Goal: Task Accomplishment & Management: Manage account settings

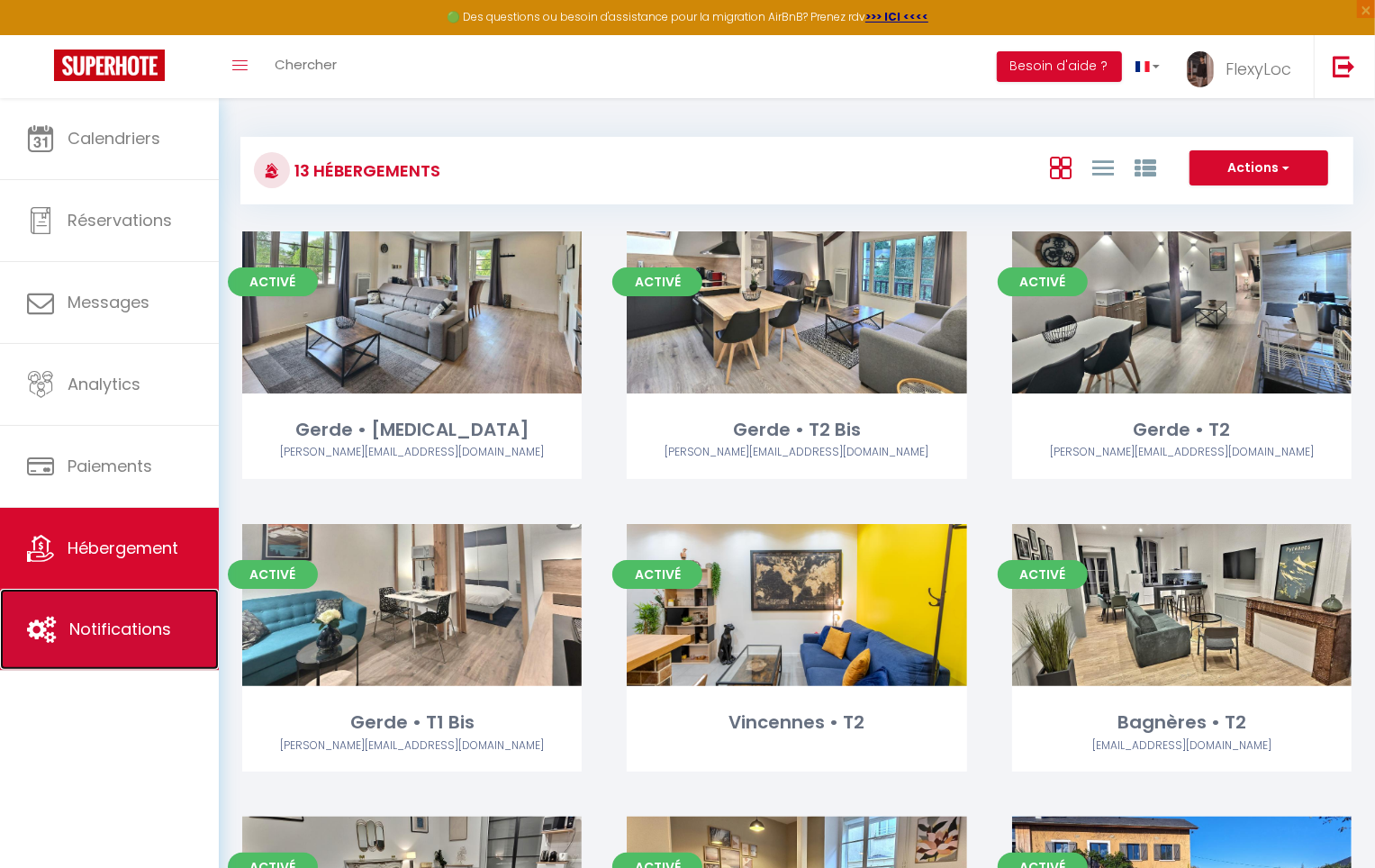
click at [140, 612] on link "Notifications" at bounding box center [109, 629] width 219 height 81
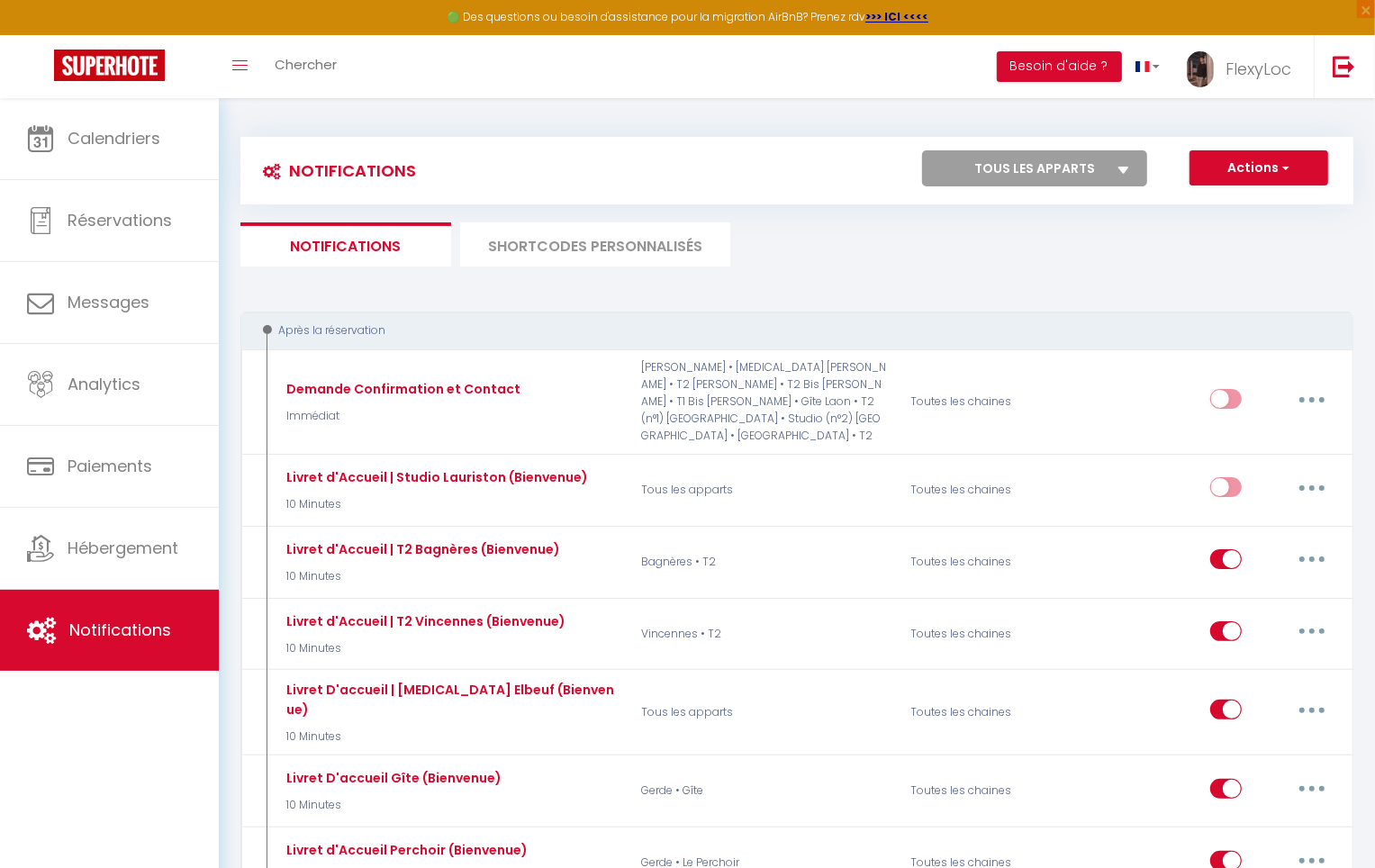
select select
checkbox input "false"
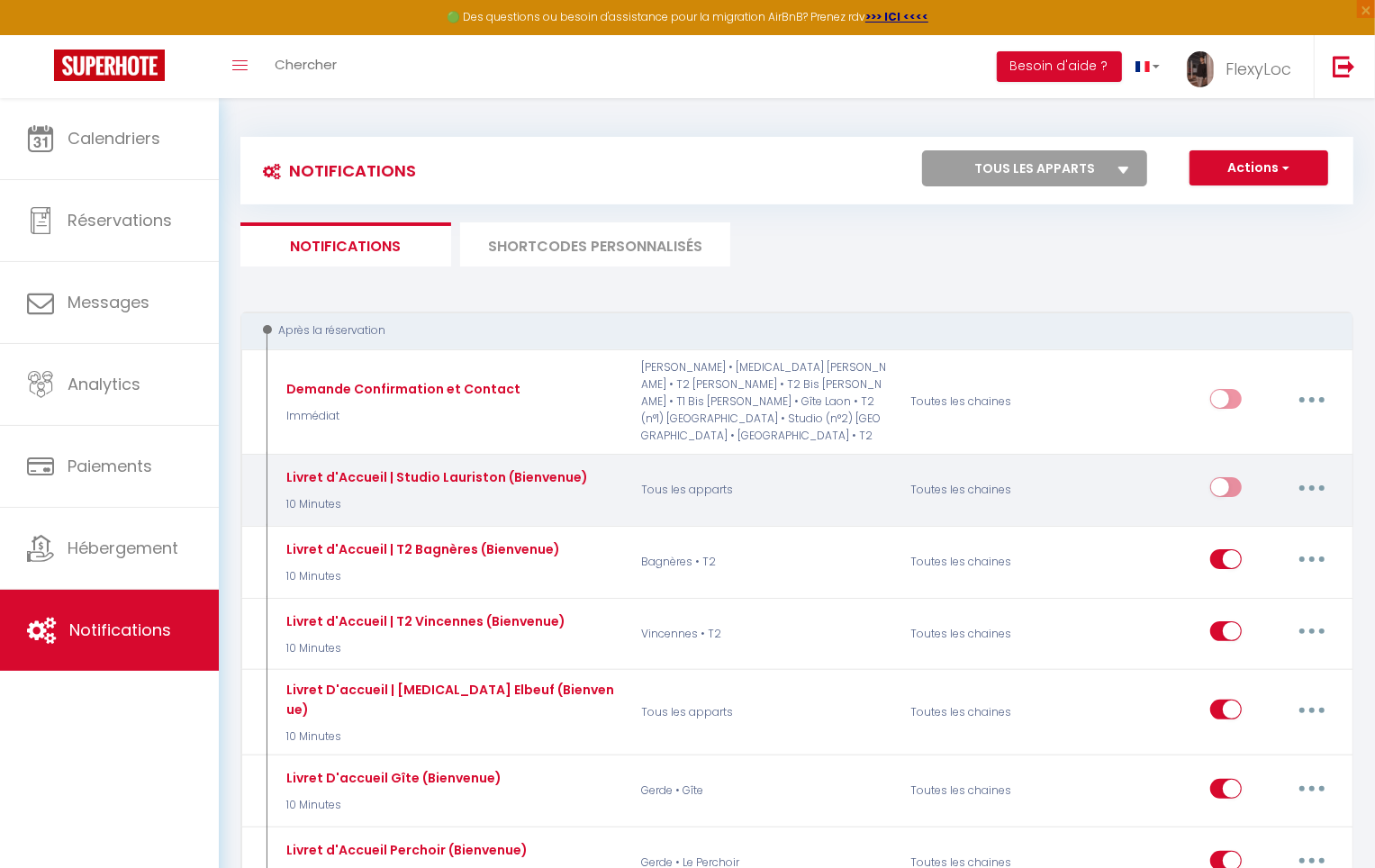
click at [1326, 469] on div "Editer Dupliquer Tester Supprimer" at bounding box center [1273, 490] width 127 height 52
click at [1323, 473] on button "button" at bounding box center [1312, 487] width 50 height 29
click at [1244, 513] on link "Editer" at bounding box center [1265, 528] width 133 height 31
type input "Livret d'Accueil | Studio Lauriston (Bienvenue)"
select select "10 Minutes"
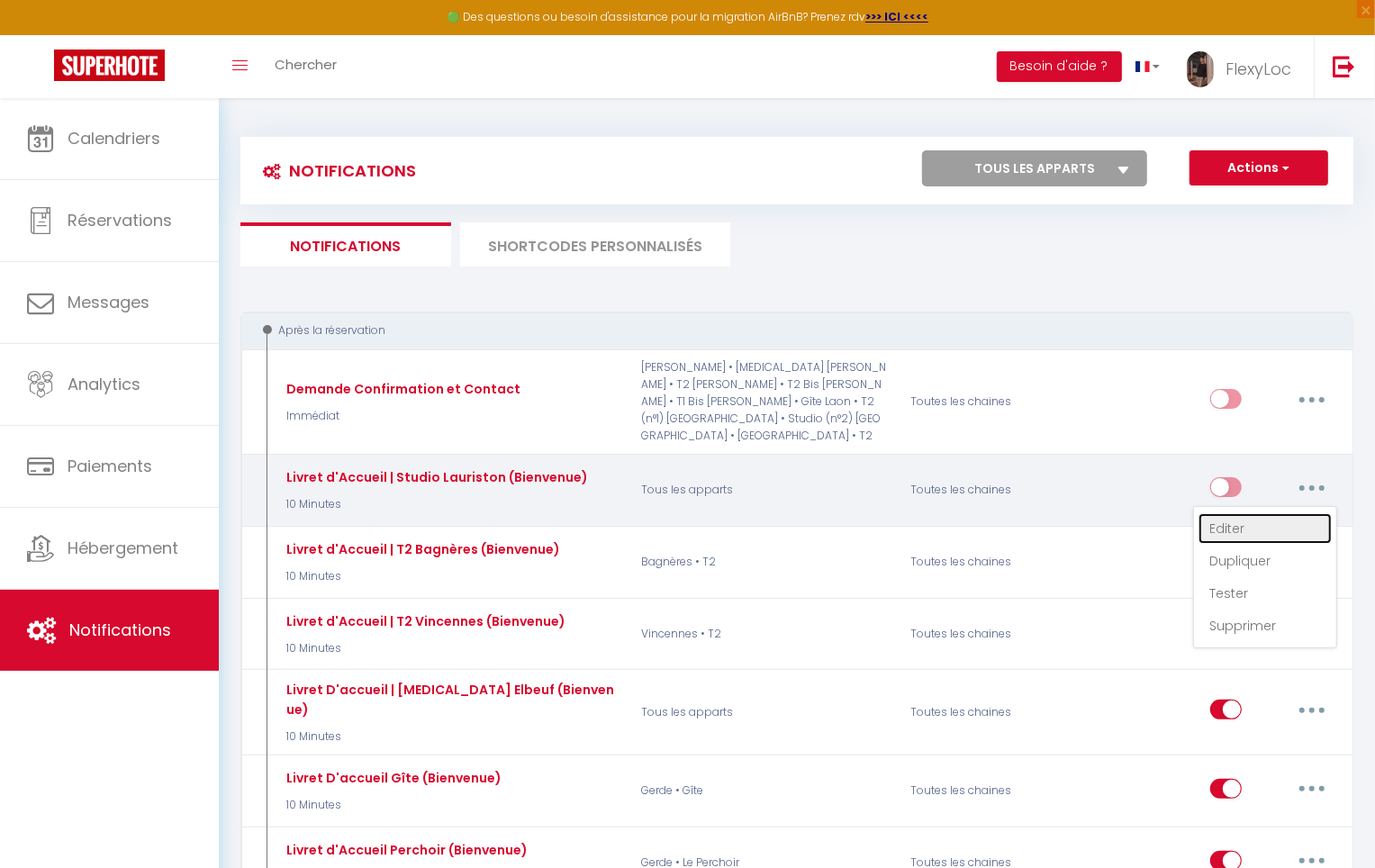
select select "if_booking_is_paid"
checkbox input "true"
checkbox input "false"
checkbox input "true"
radio input "true"
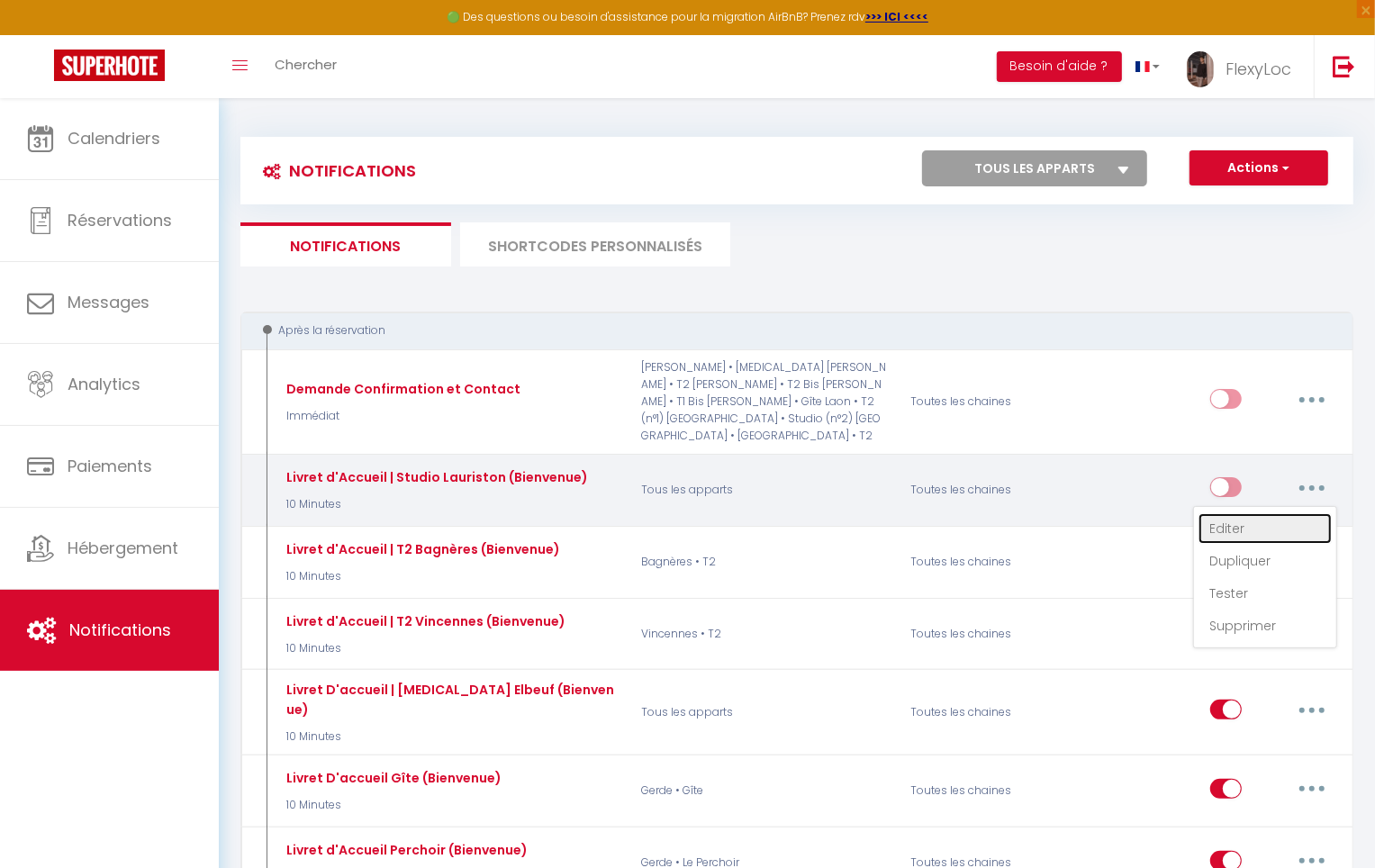
type input "Cadeaux de Bienvenue - [GUEST:NAME] - [RENTAL:NAME]"
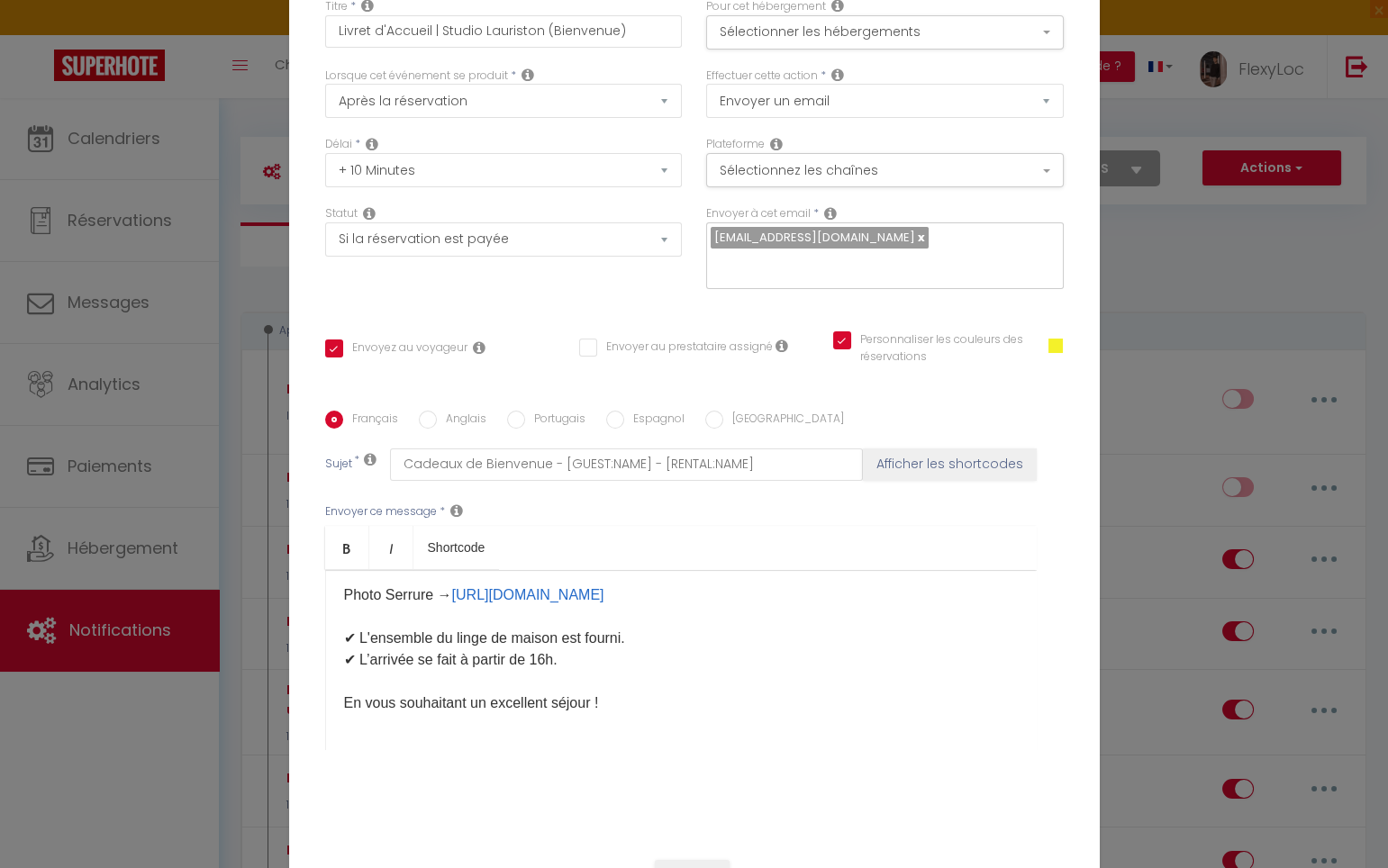
scroll to position [108, 0]
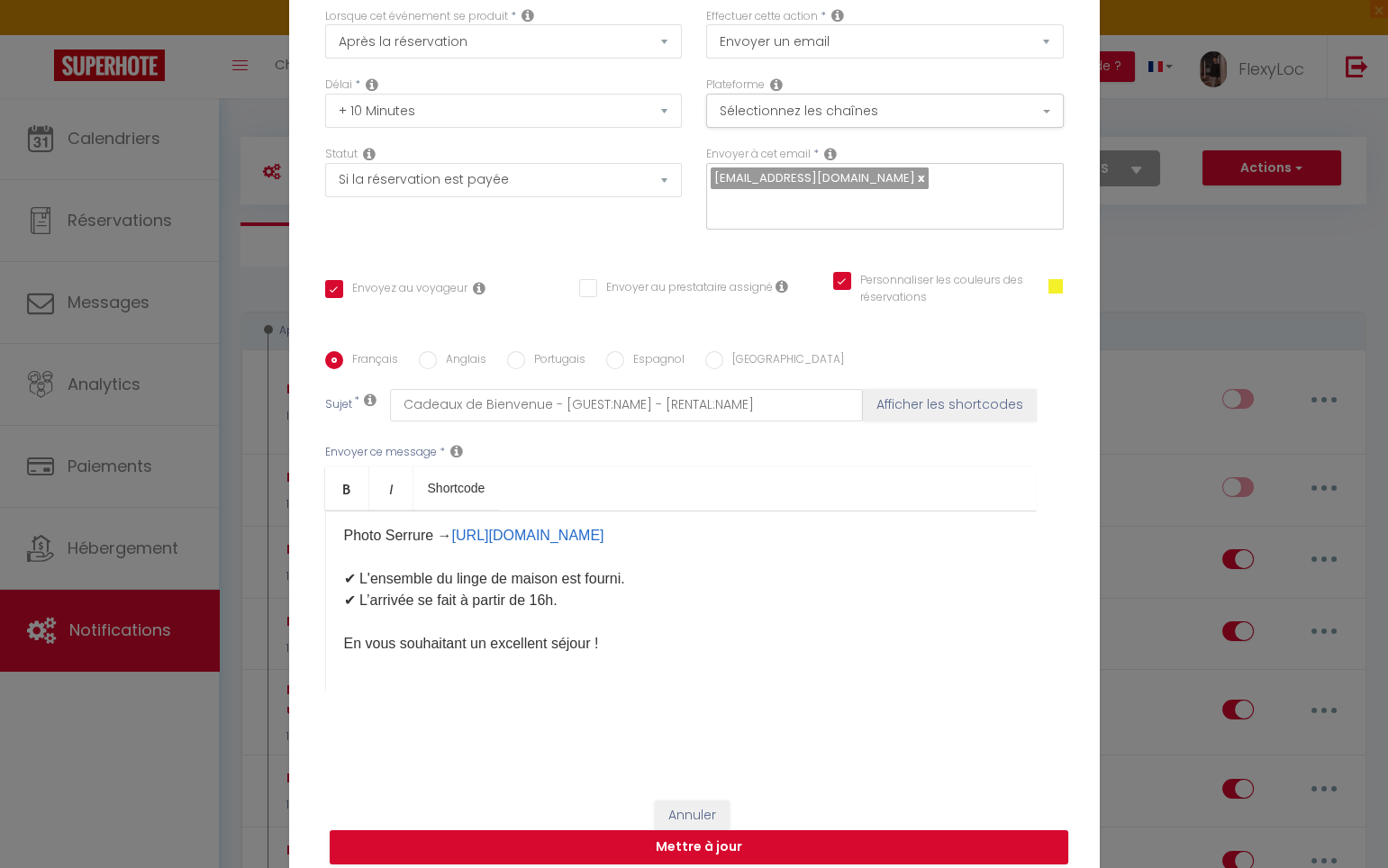
click at [653, 617] on p "Bonjour [GUEST:FIRST_NAME], Vous trouverez ci-joint votre livret d'accueil cont…" at bounding box center [681, 330] width 674 height 648
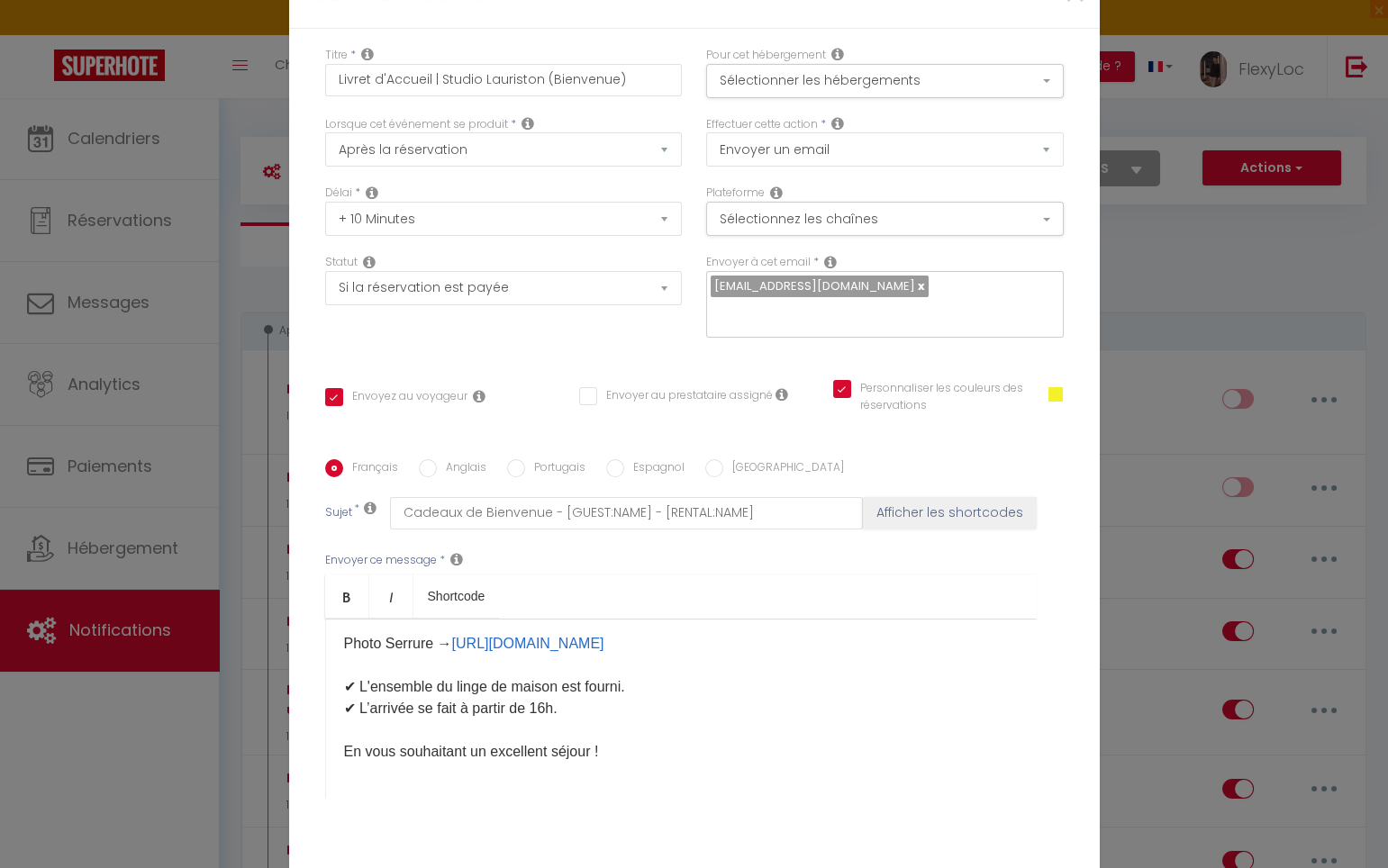
scroll to position [25, 0]
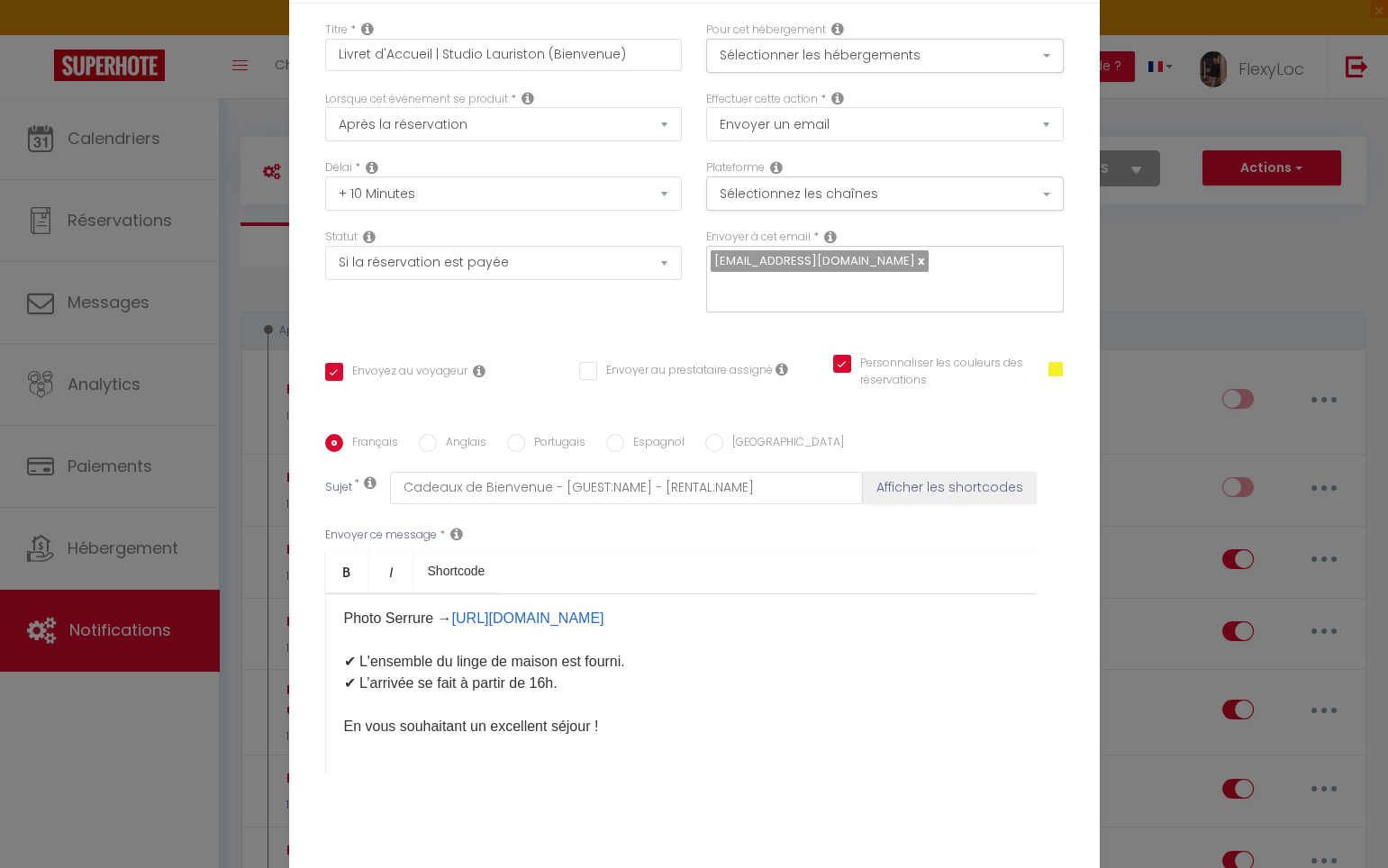
click at [658, 724] on div "Bonjour [GUEST:FIRST_NAME], Vous trouverez ci-joint votre livret d'accueil cont…" at bounding box center [680, 683] width 711 height 180
click at [930, 472] on button "Afficher les shortcodes" at bounding box center [950, 488] width 174 height 32
checkbox input "true"
checkbox input "false"
checkbox input "true"
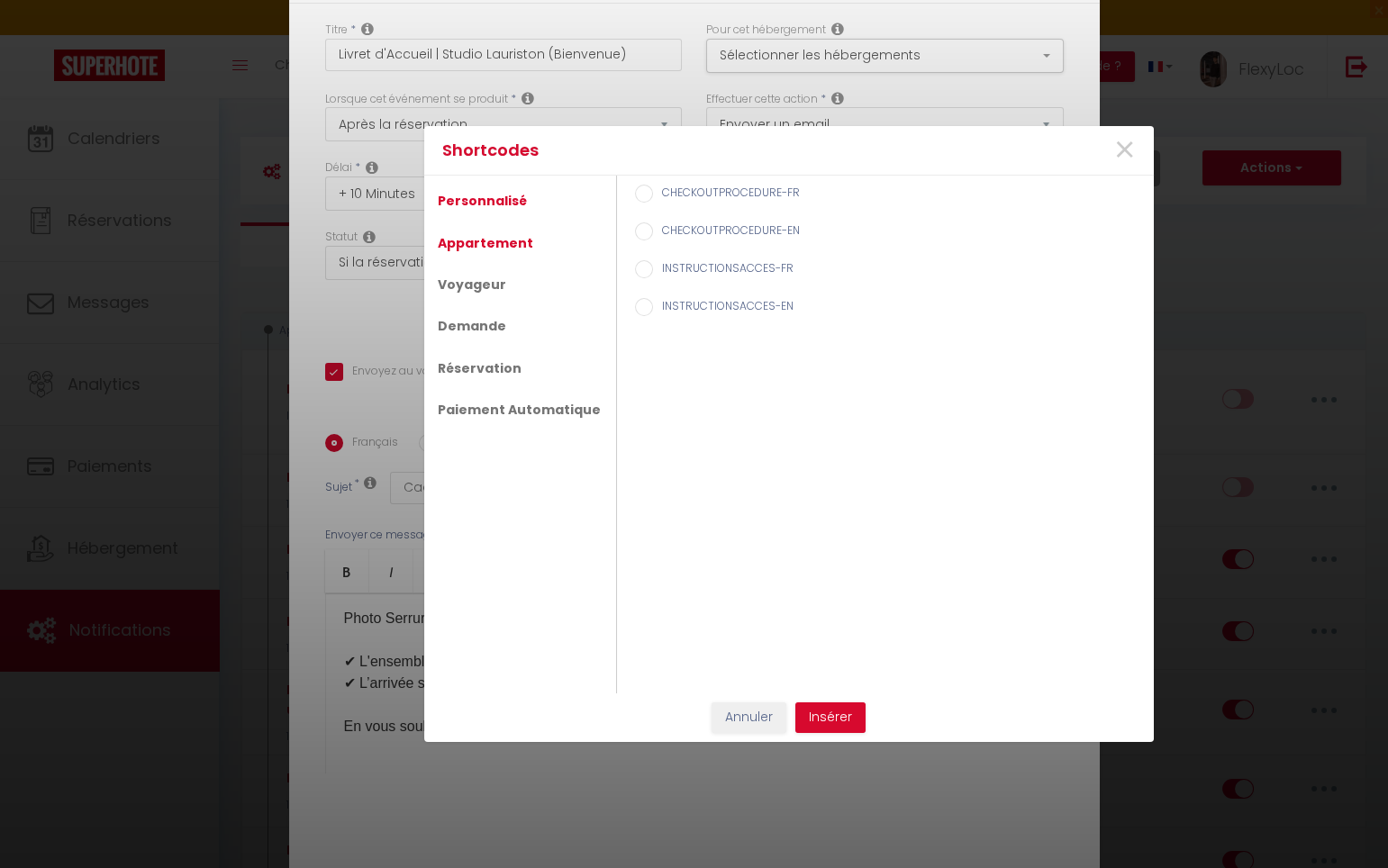
click at [491, 258] on ul "Personnalisé Appartement Voyageur Demande Réservation Paiement Automatique" at bounding box center [520, 435] width 193 height 518
click at [491, 248] on link "Appartement" at bounding box center [485, 243] width 113 height 32
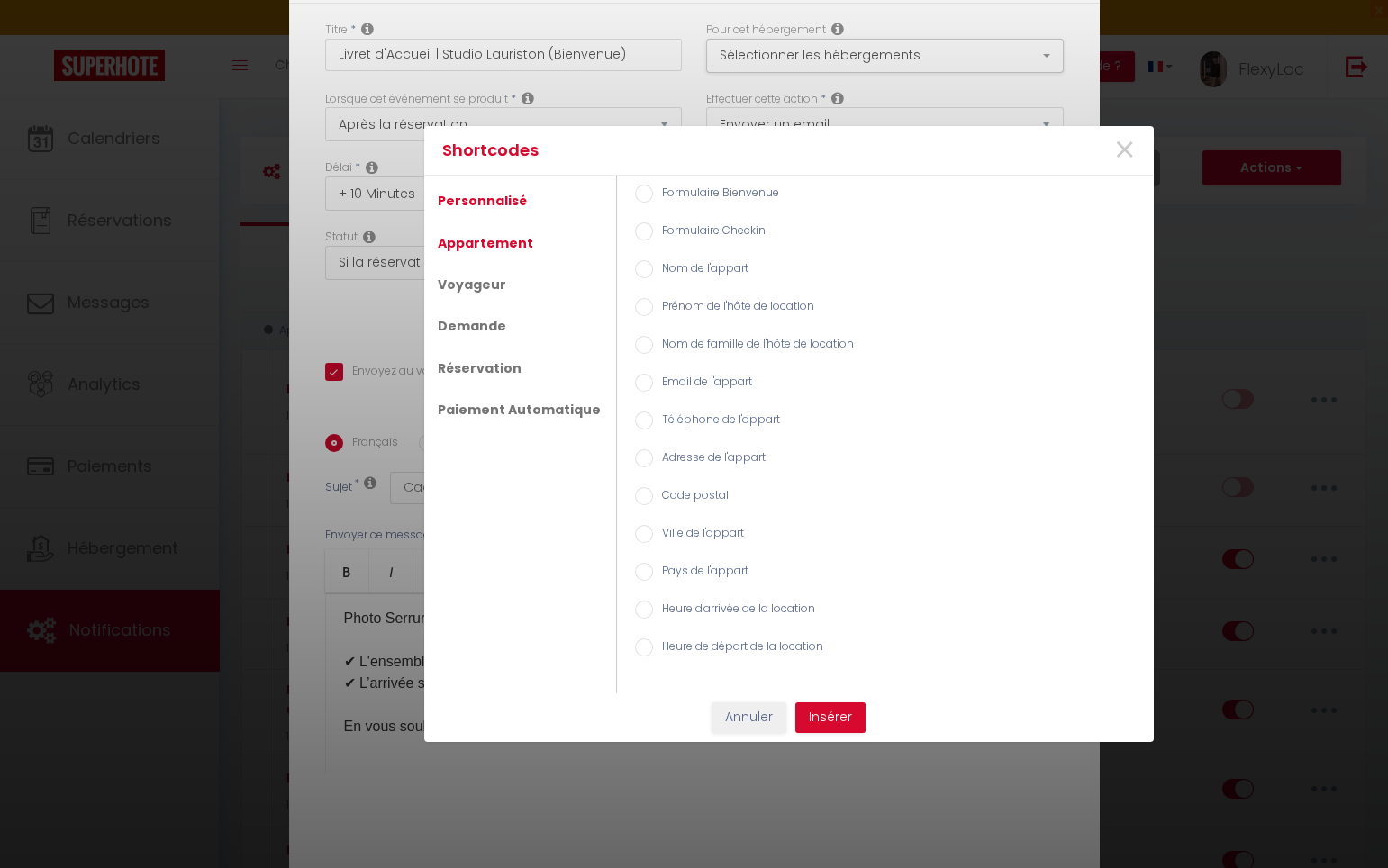
click at [477, 207] on link "Personnalisé" at bounding box center [482, 201] width 107 height 32
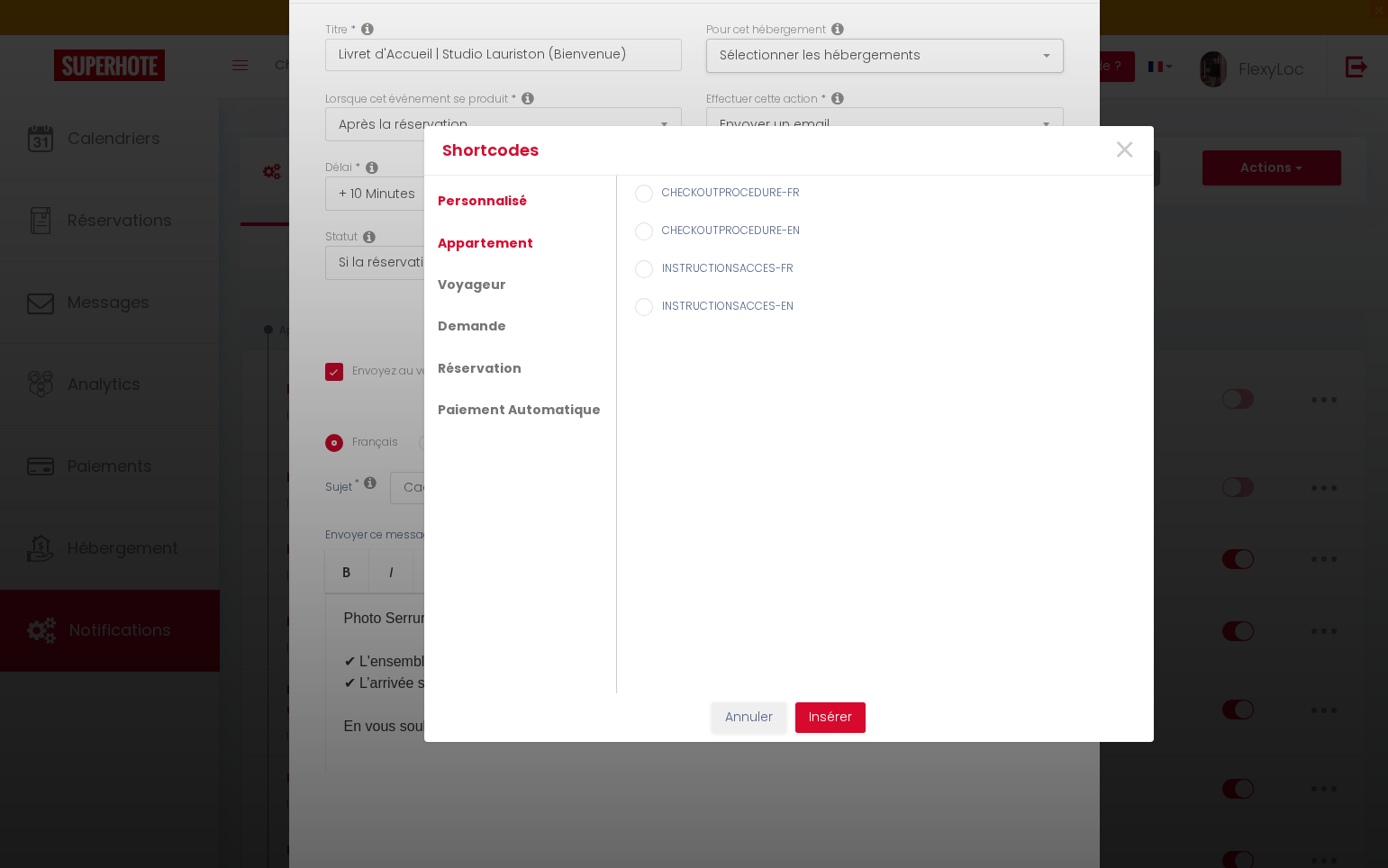
click at [465, 243] on link "Appartement" at bounding box center [485, 243] width 113 height 32
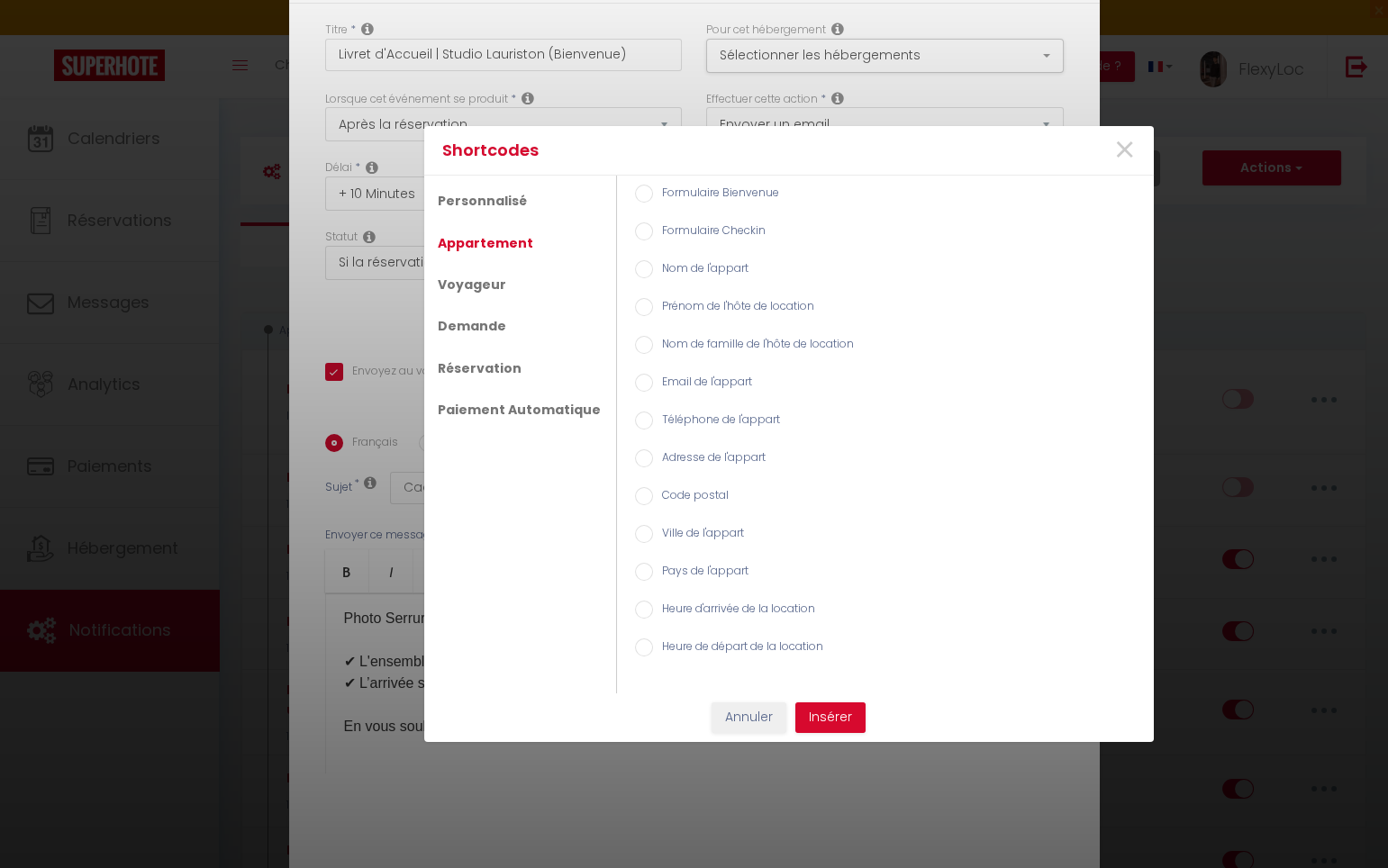
click at [778, 651] on label "Heure de départ de la location" at bounding box center [738, 648] width 170 height 20
click at [653, 651] on input "Heure de départ de la location" at bounding box center [644, 647] width 18 height 18
radio input "true"
click at [824, 701] on div "Shortcodes × Personnalisé Appartement Voyageur Demande Réservation Paiement Aut…" at bounding box center [788, 434] width 729 height 616
click at [824, 708] on button "Insérer" at bounding box center [830, 717] width 70 height 31
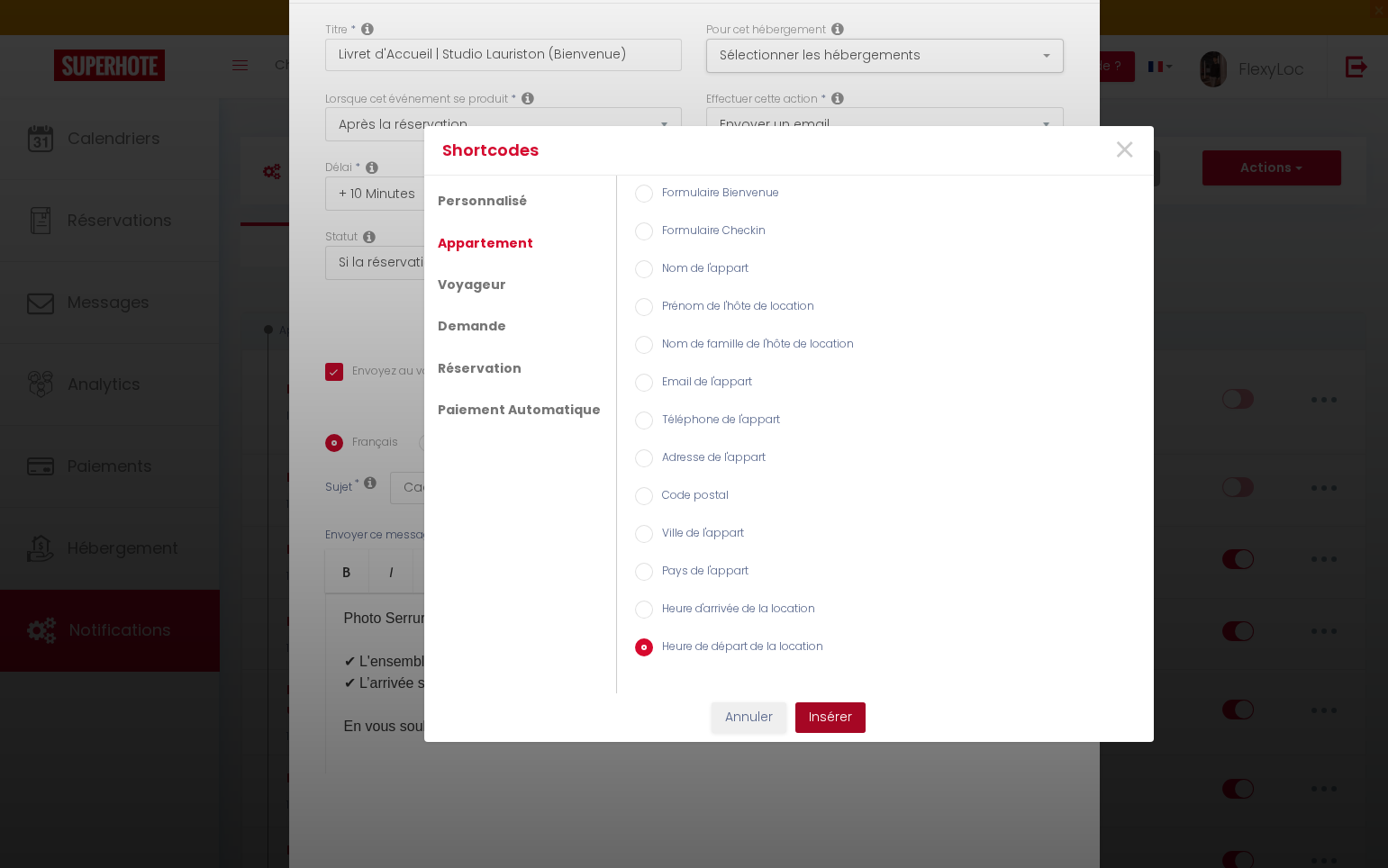
checkbox input "true"
checkbox input "false"
checkbox input "true"
type input "Cadeaux de Bienvenue - [GUEST:NAME] - [RENTAL:NAME][RENTAL:DEPARTURE_TIME]"
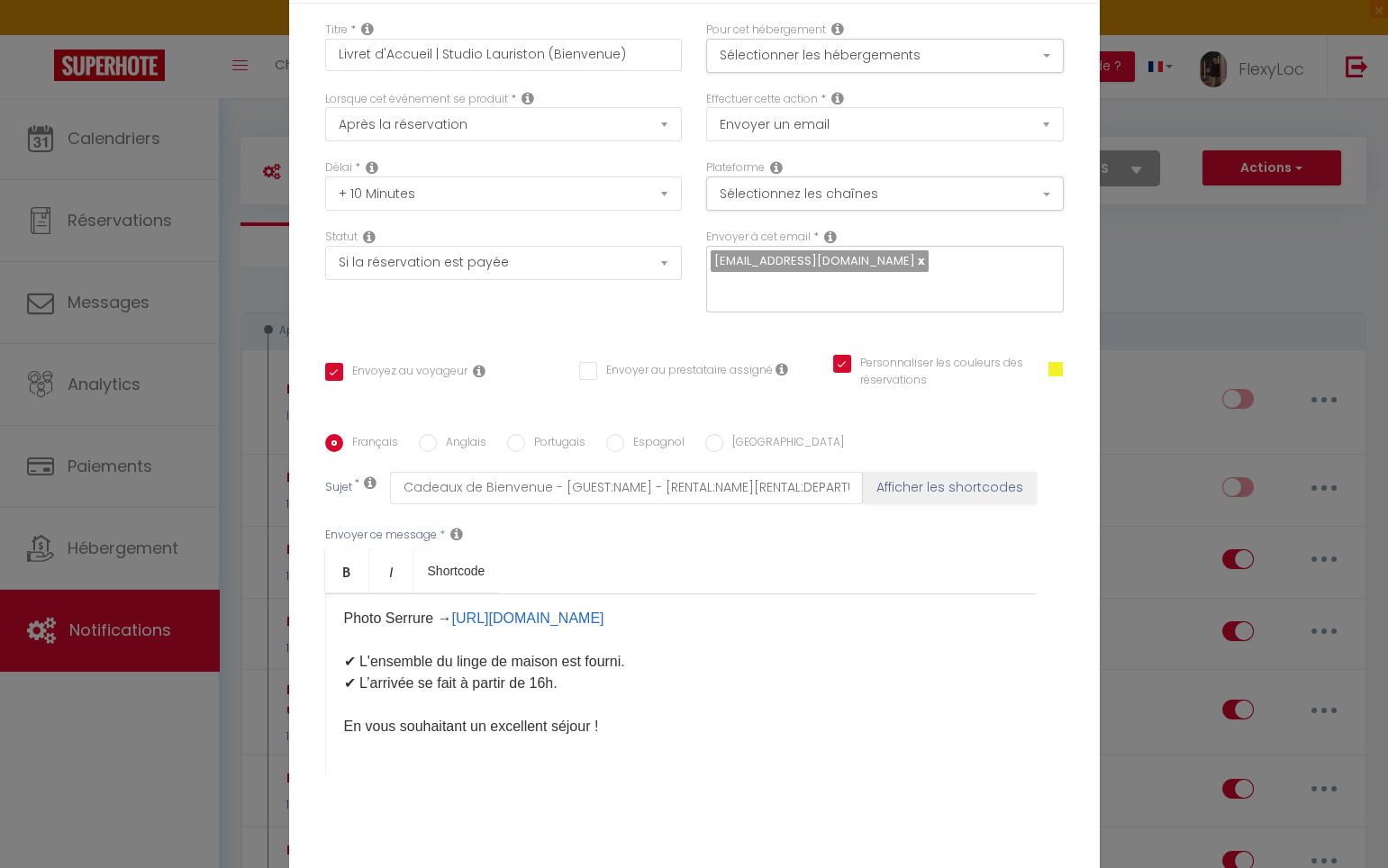
scroll to position [108, 0]
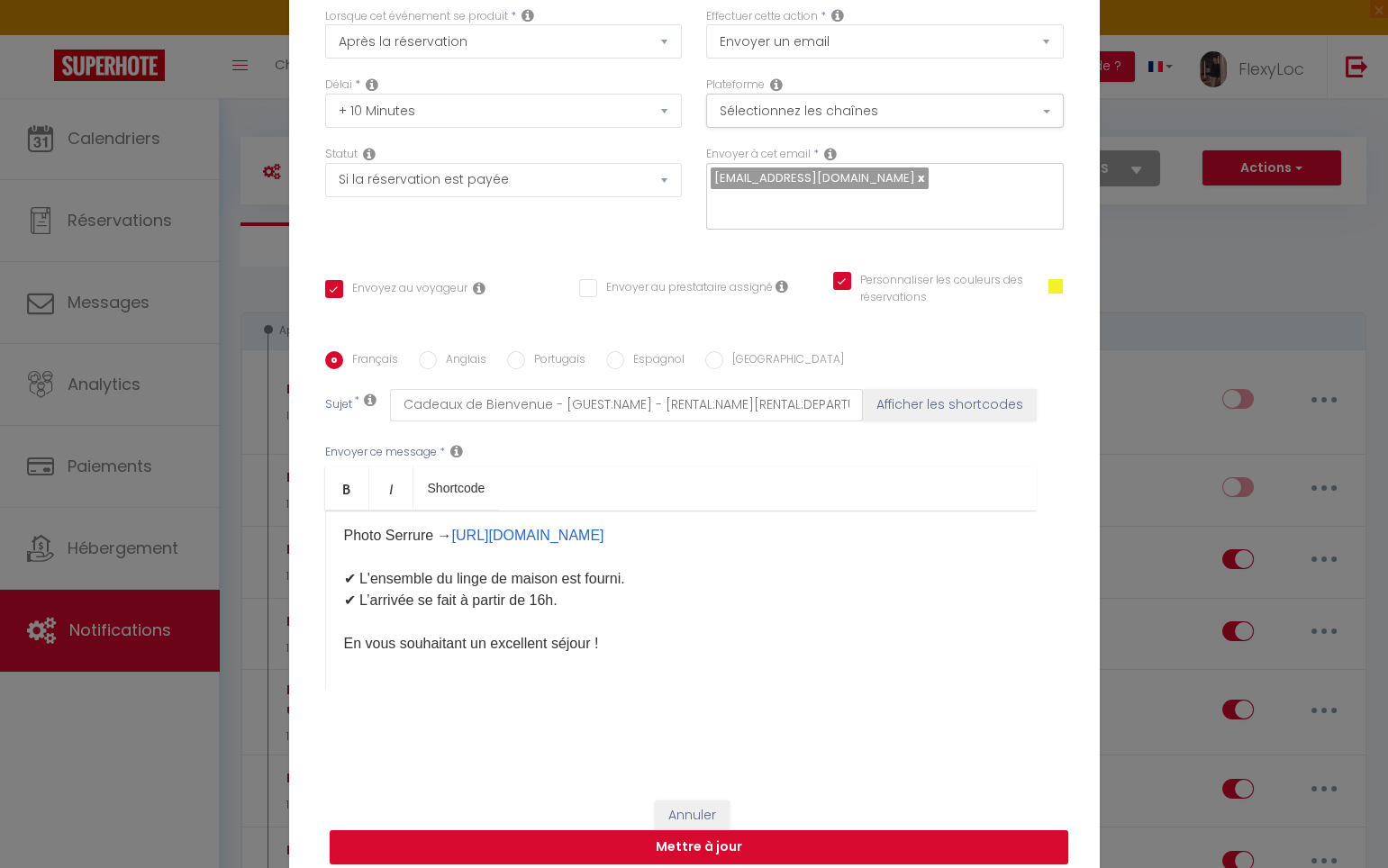
click at [620, 629] on p "Bonjour [GUEST:FIRST_NAME], Vous trouverez ci-joint votre livret d'accueil cont…" at bounding box center [681, 330] width 674 height 648
click at [919, 394] on button "Afficher les shortcodes" at bounding box center [950, 405] width 174 height 32
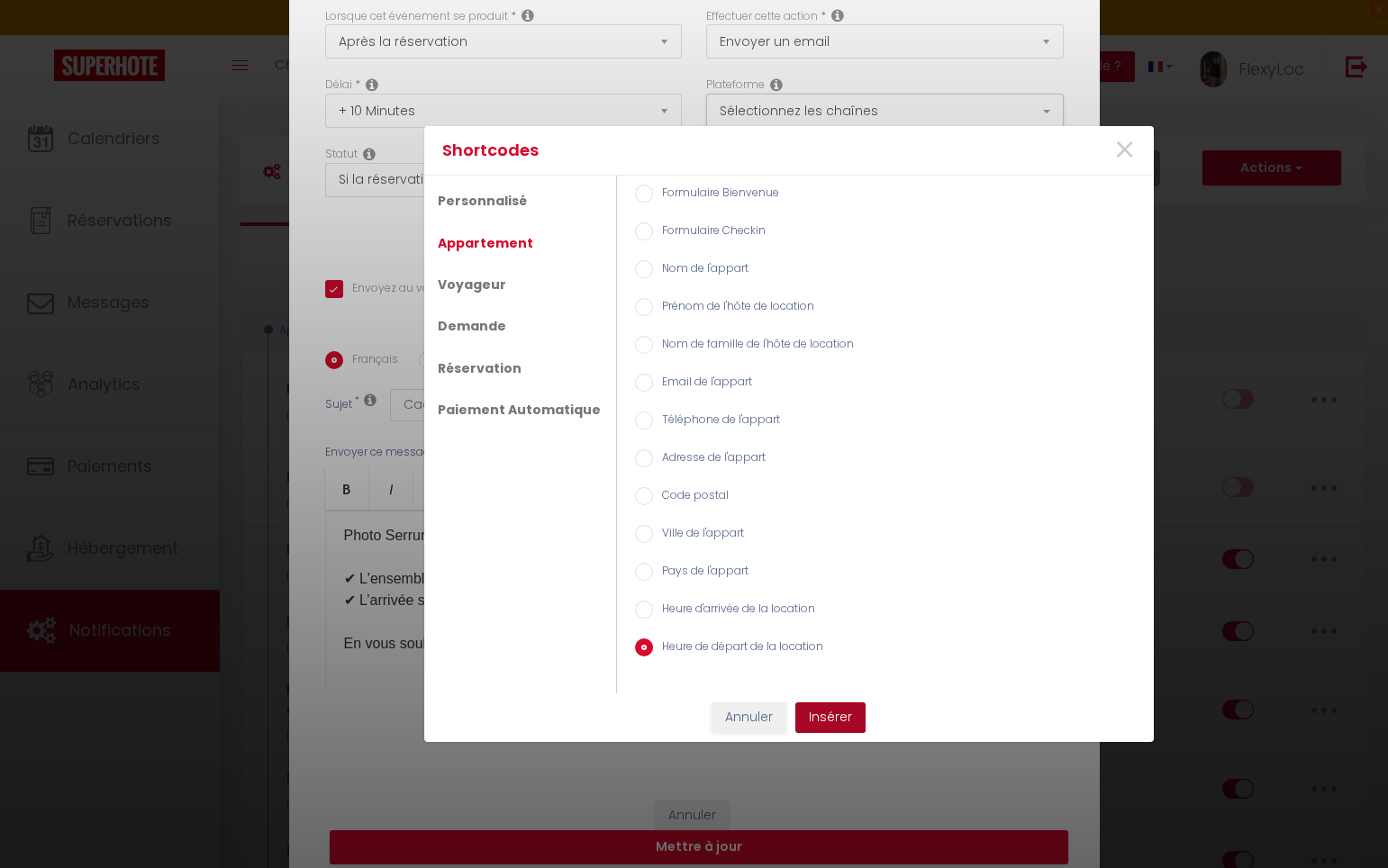
click at [841, 709] on button "Insérer" at bounding box center [830, 717] width 70 height 31
checkbox input "true"
checkbox input "false"
checkbox input "true"
type input "Cadeaux de Bienvenue - [GUEST:NAME] - [RENTAL:NAME][RENTAL:DEPARTURE_TIME][RENT…"
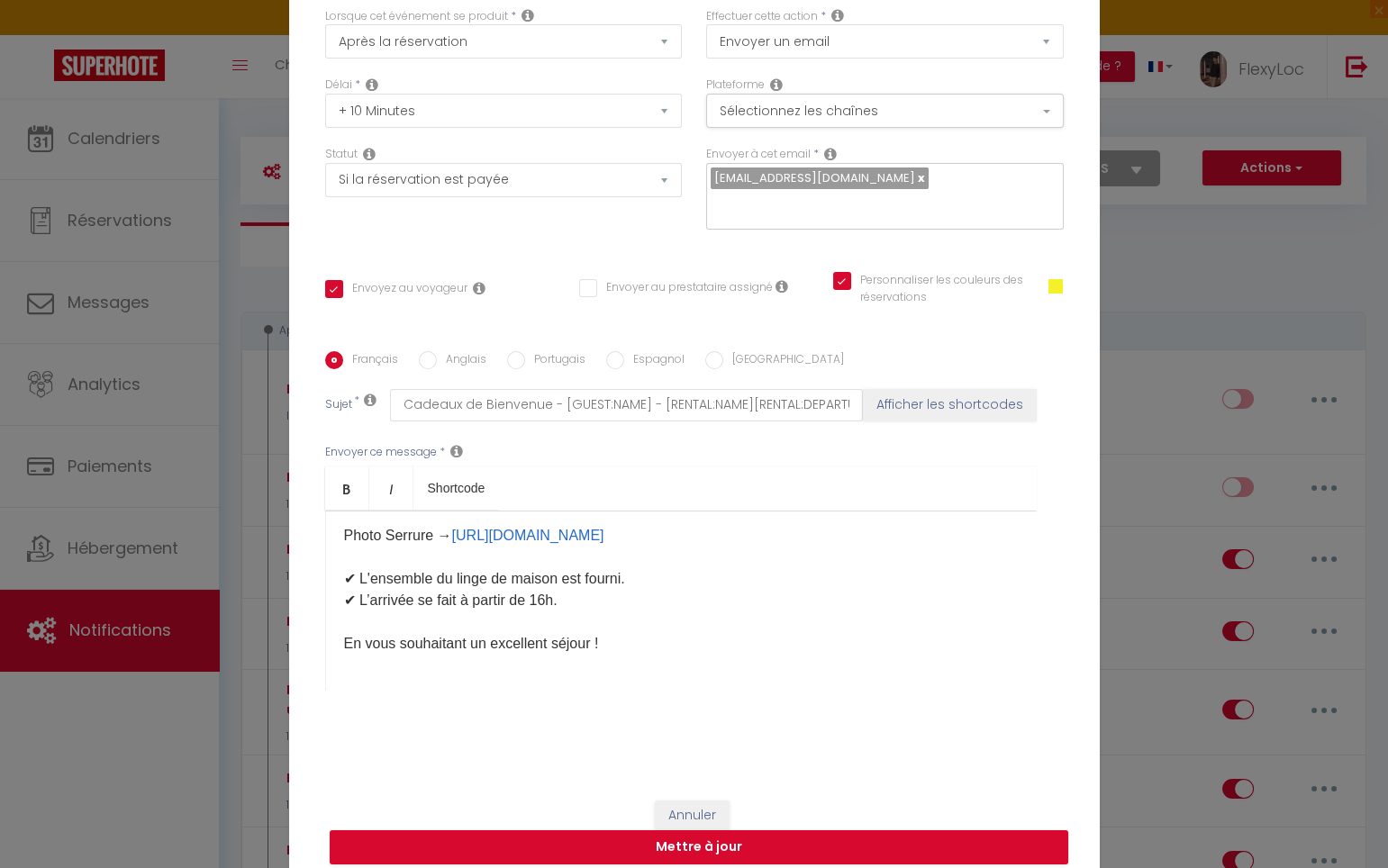
click at [638, 629] on p "Bonjour [GUEST:FIRST_NAME], Vous trouverez ci-joint votre livret d'accueil cont…" at bounding box center [681, 330] width 674 height 648
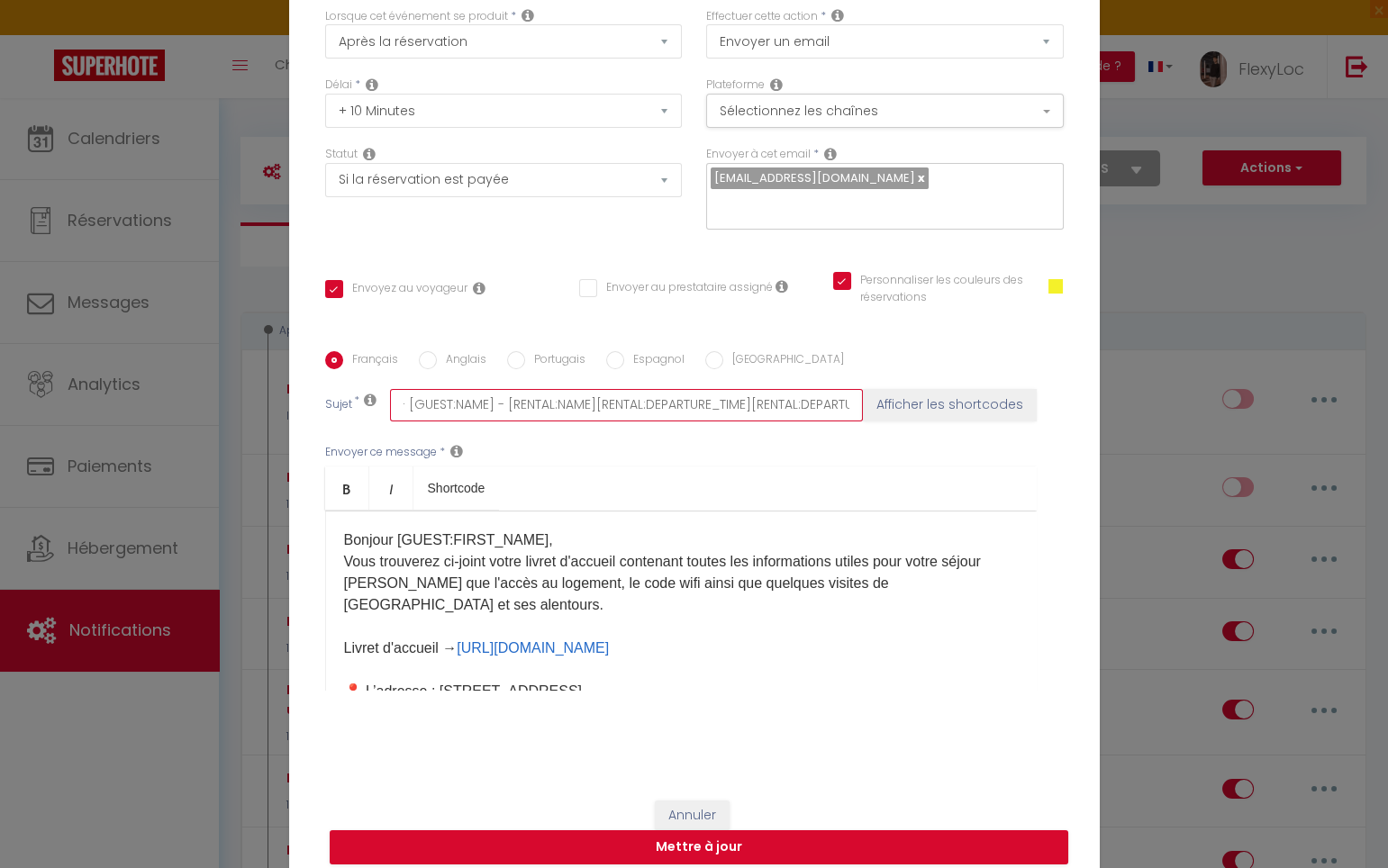
scroll to position [0, 202]
drag, startPoint x: 739, startPoint y: 394, endPoint x: 881, endPoint y: 388, distance: 141.5
click at [881, 389] on div "Sujet * Cadeaux de Bienvenue - [GUEST:NAME] - [RENTAL:NAME][RENTAL:DEPARTURE_TI…" at bounding box center [694, 405] width 738 height 32
click at [708, 399] on input "Cadeaux de Bienvenue - [GUEST:NAME] - [RENTAL:NAME][RENTAL:DEPARTURE_TIME][RENT…" at bounding box center [626, 405] width 473 height 32
drag, startPoint x: 692, startPoint y: 392, endPoint x: 853, endPoint y: 391, distance: 160.3
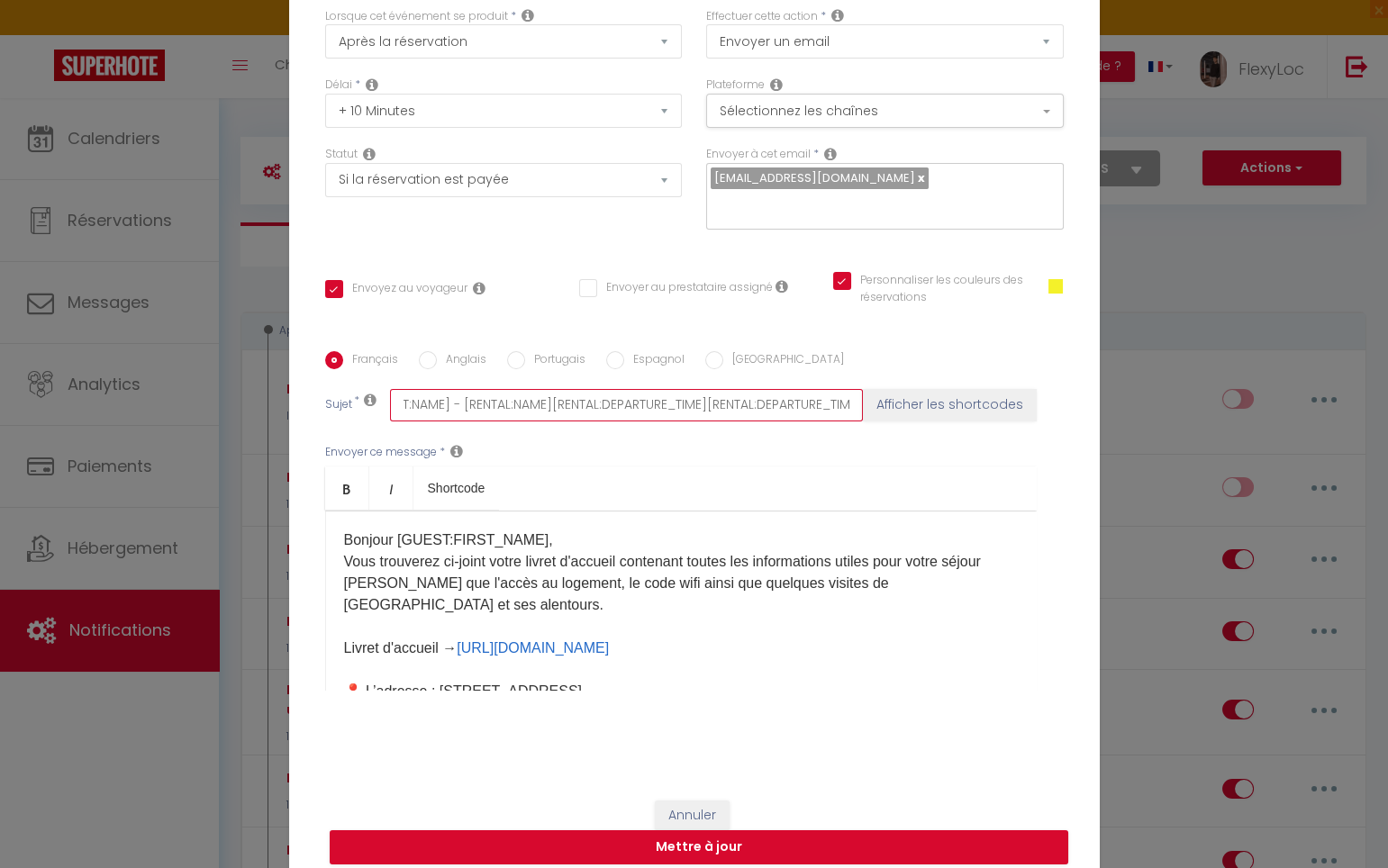
click at [853, 391] on input "Cadeaux de Bienvenue - [GUEST:NAME] - [RENTAL:NAME][RENTAL:DEPARTURE_TIME][RENT…" at bounding box center [626, 405] width 473 height 32
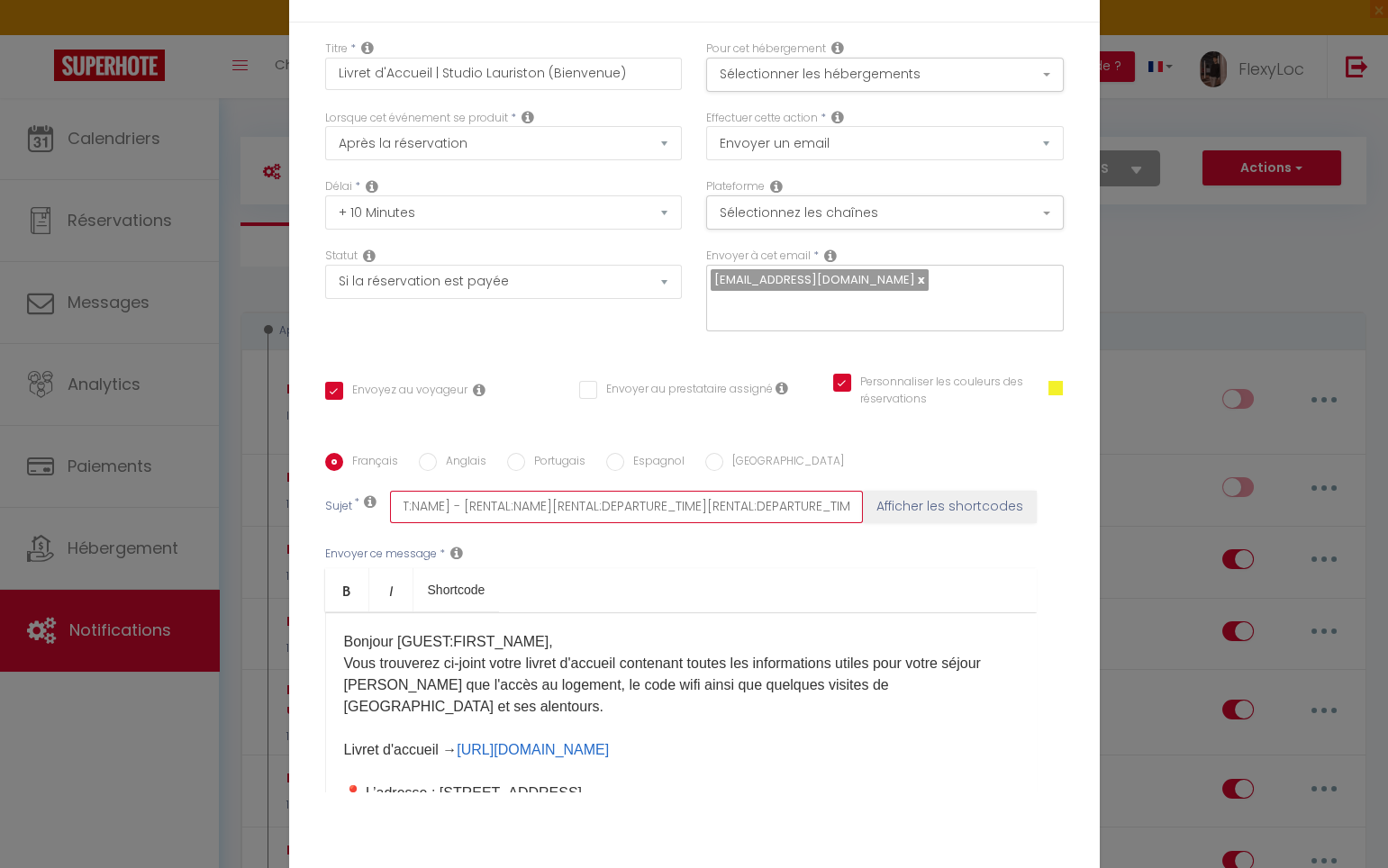
scroll to position [0, 0]
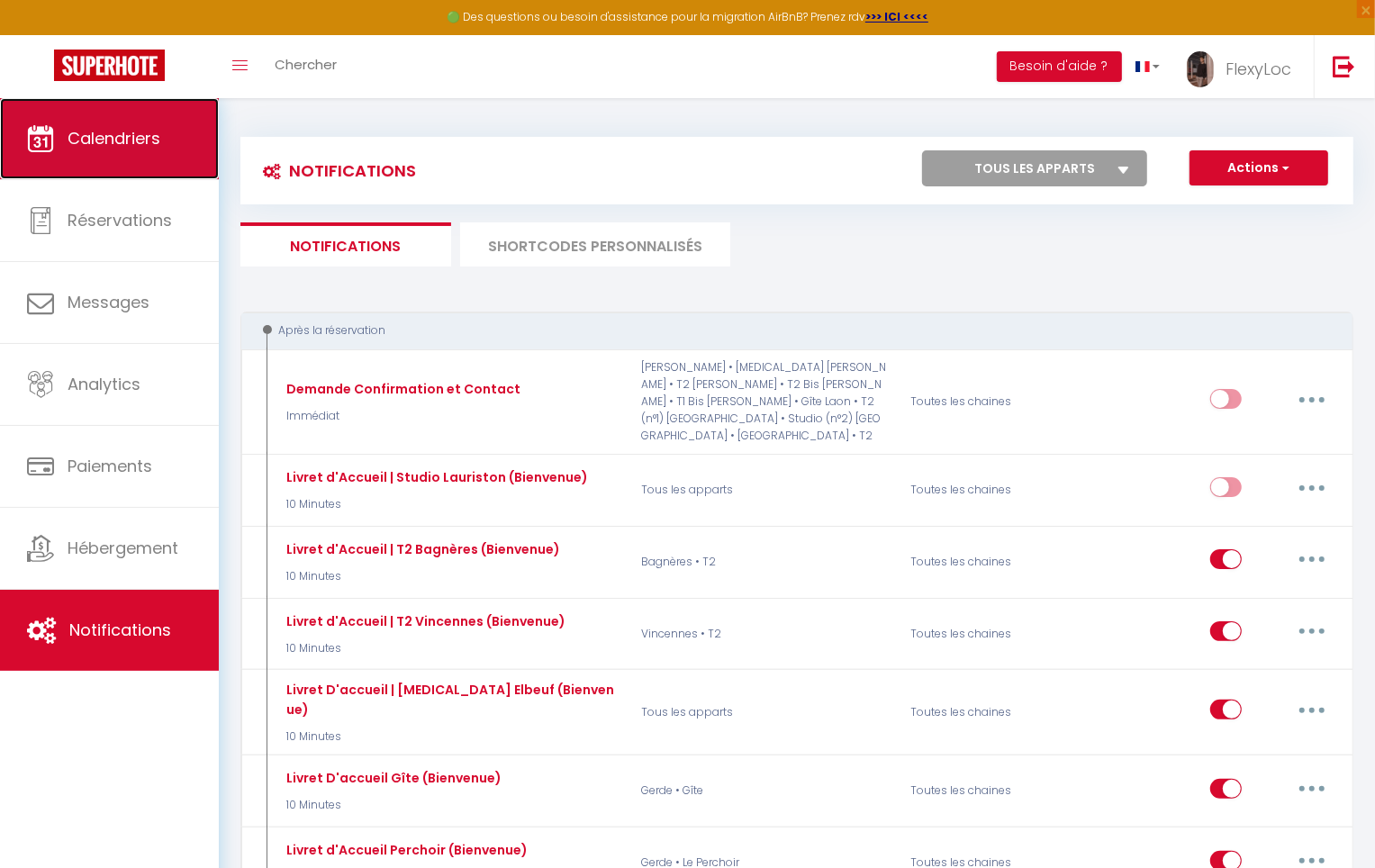
click at [120, 145] on span "Calendriers" at bounding box center [114, 138] width 93 height 23
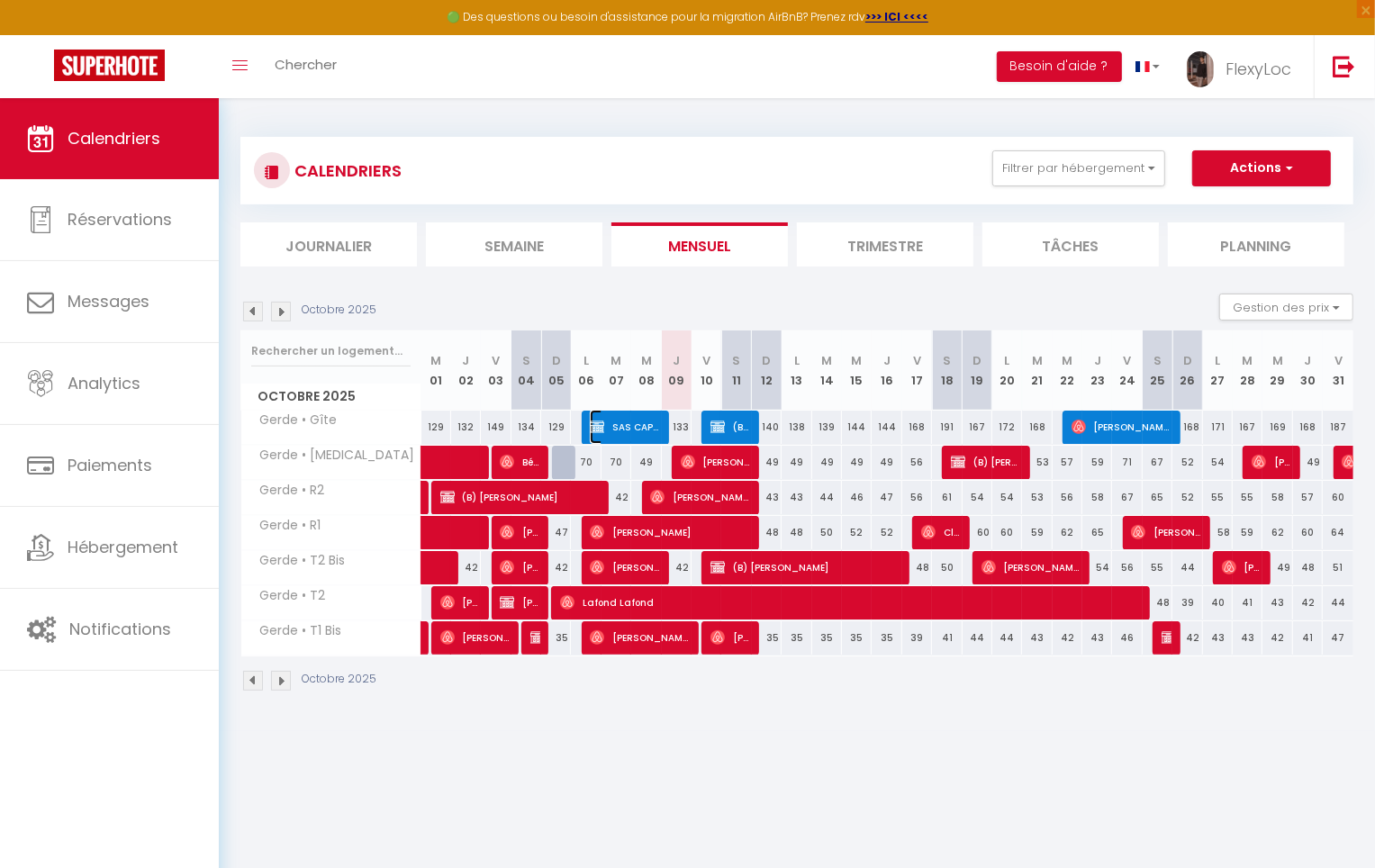
click at [643, 433] on span "SAS CAPSUS" at bounding box center [624, 427] width 69 height 34
select select "OK"
select select "KO"
select select "0"
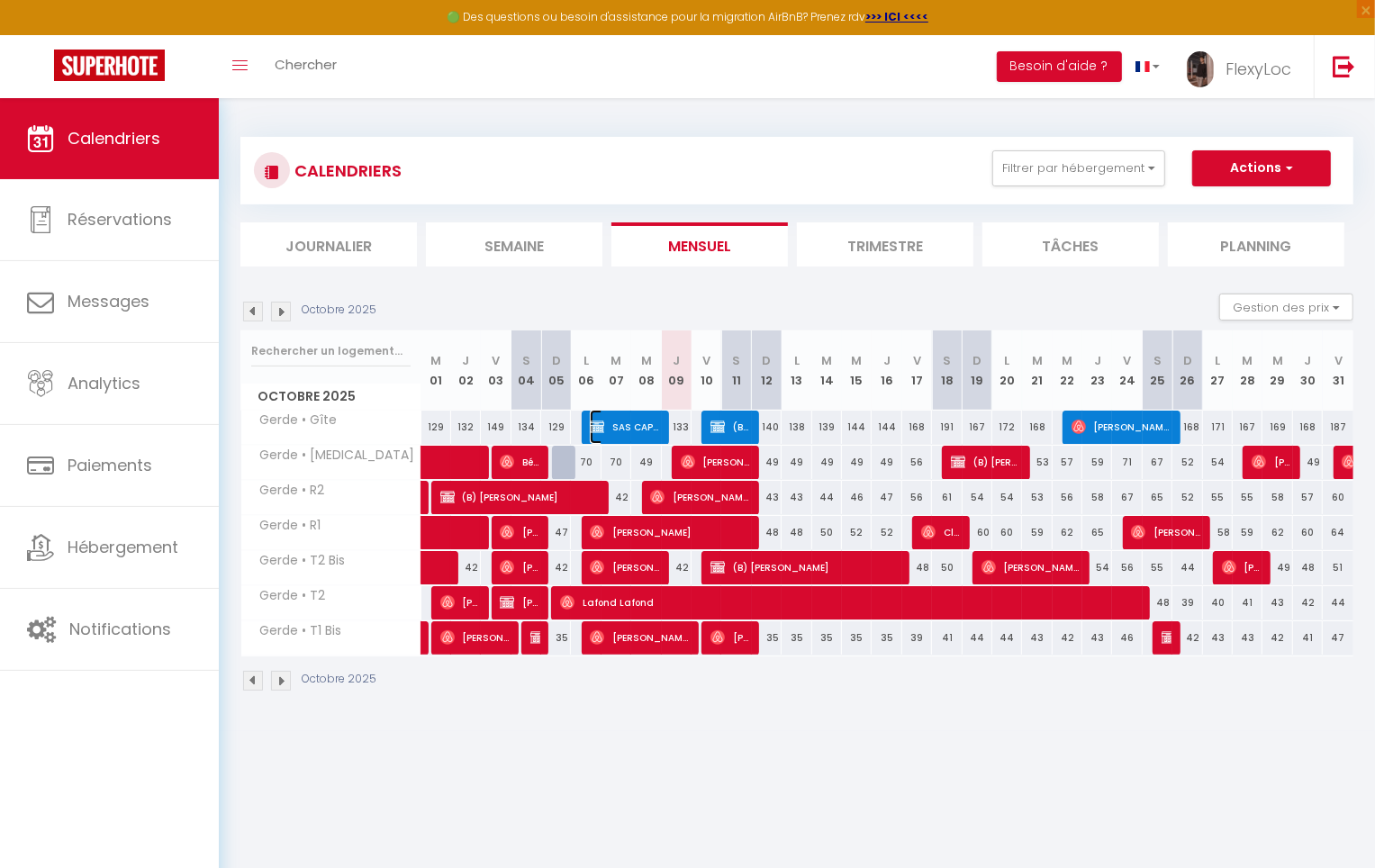
select select "1"
select select
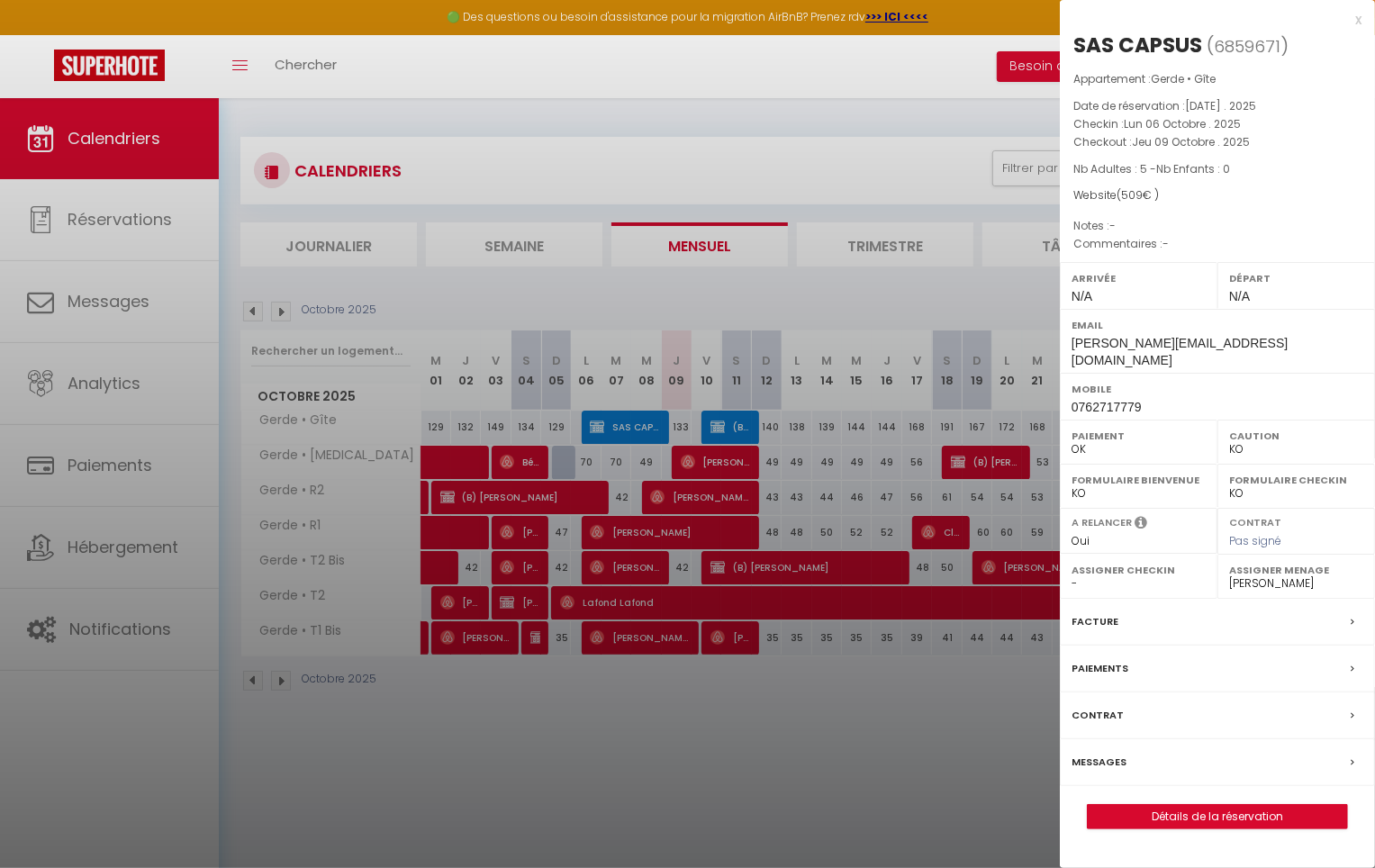
click at [643, 433] on div at bounding box center [687, 434] width 1375 height 868
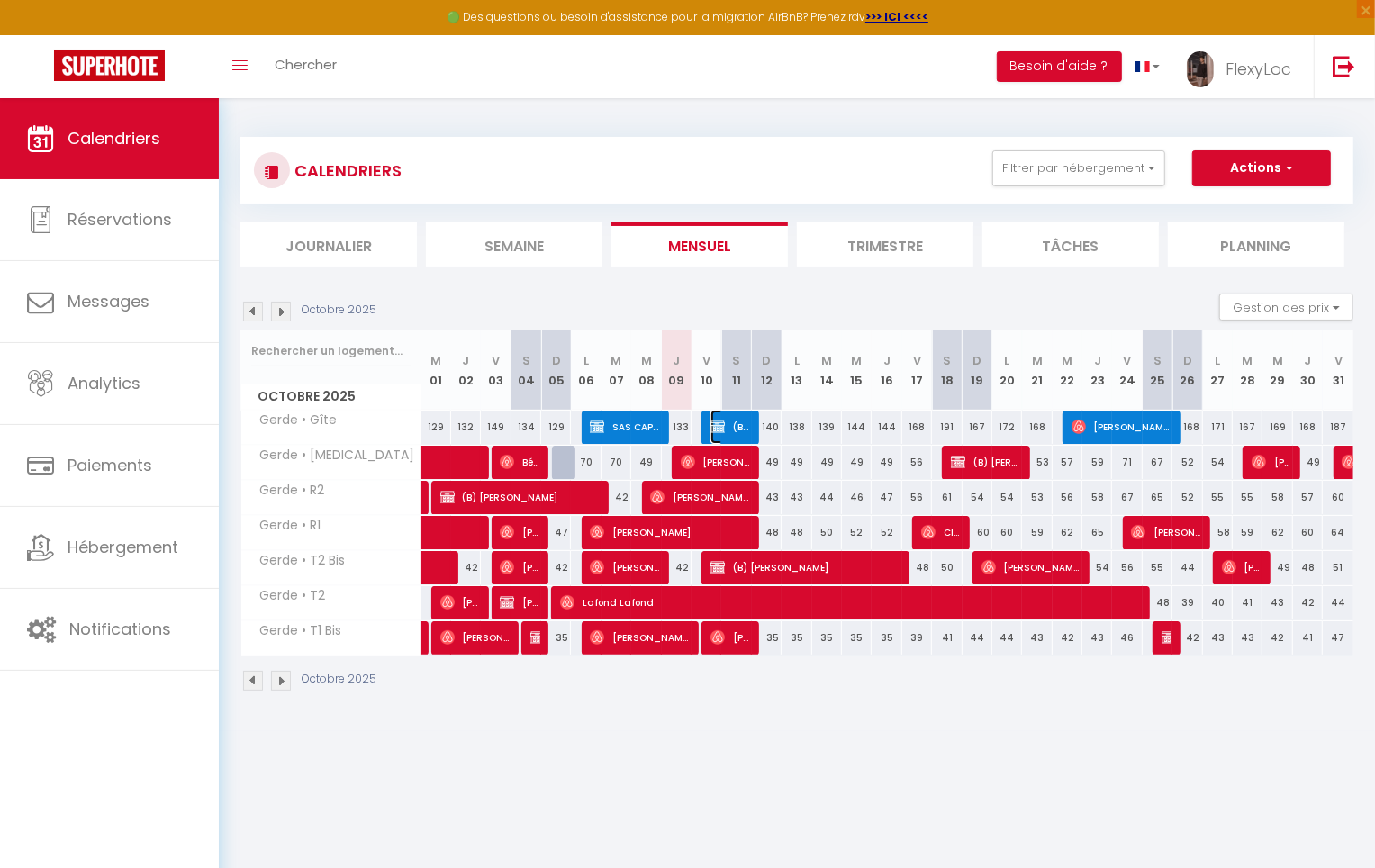
click at [732, 424] on span "(B) [PERSON_NAME]" at bounding box center [730, 427] width 40 height 34
select select "5809"
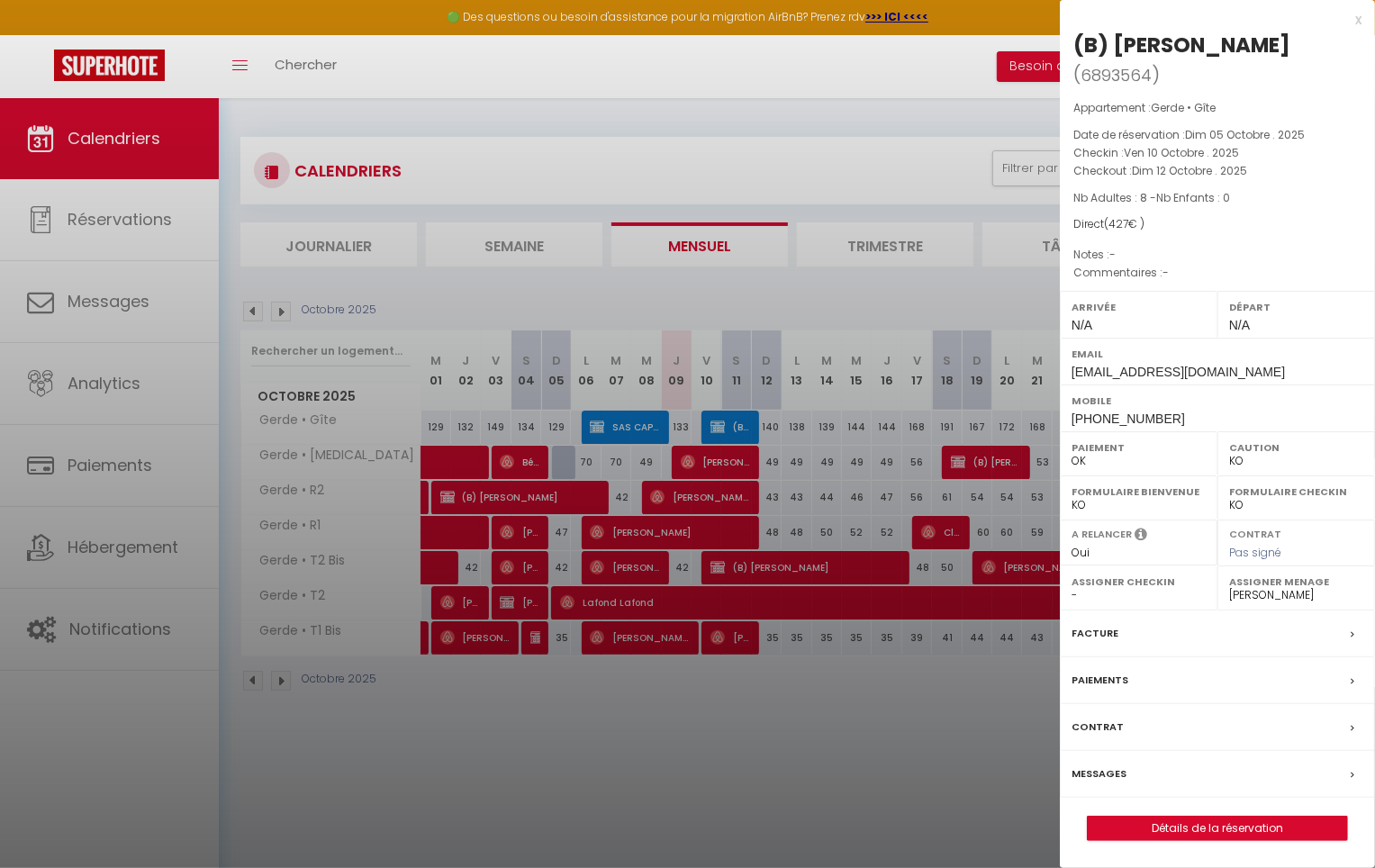
click at [732, 424] on div at bounding box center [687, 434] width 1375 height 868
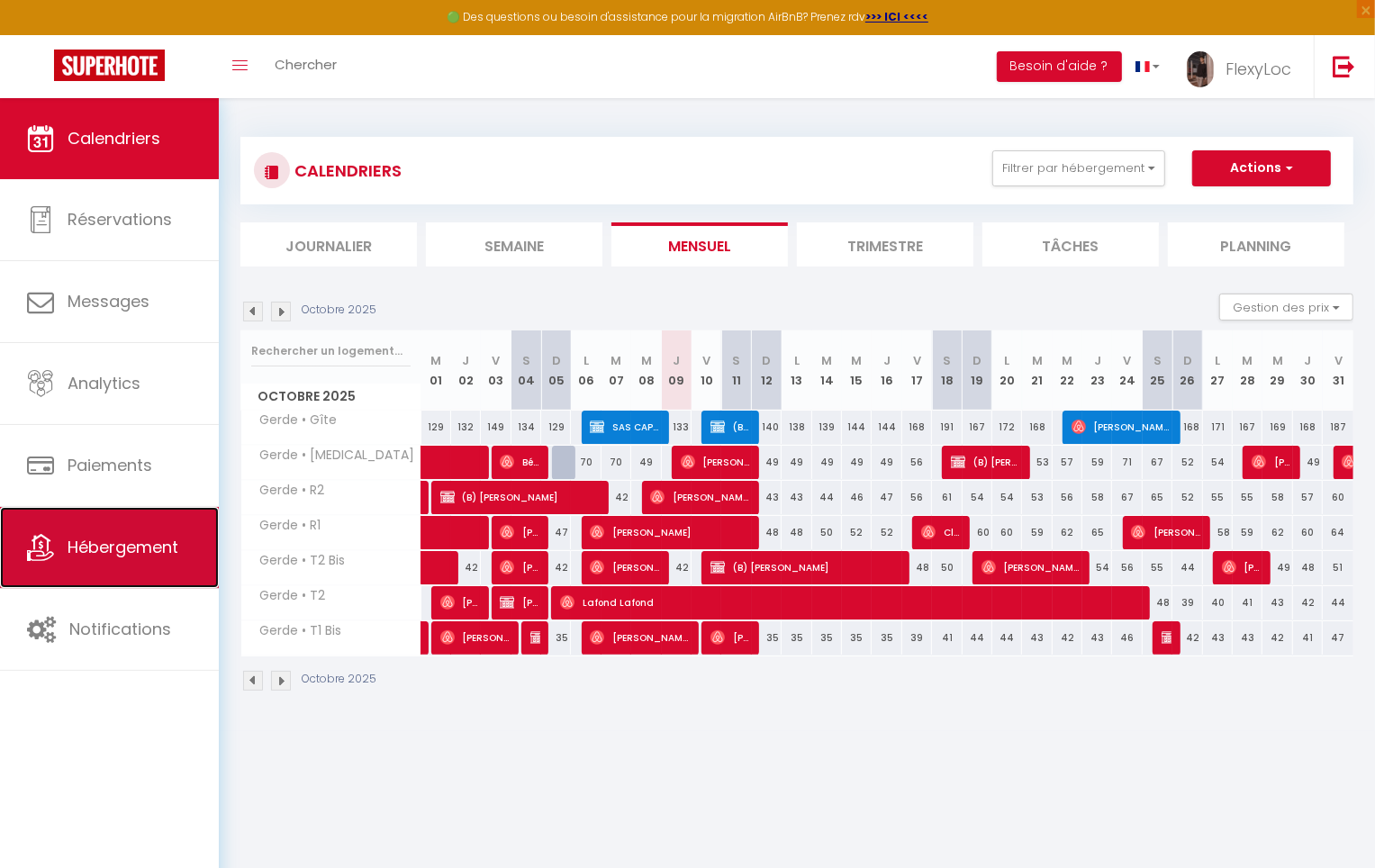
click at [131, 531] on link "Hébergement" at bounding box center [109, 547] width 219 height 81
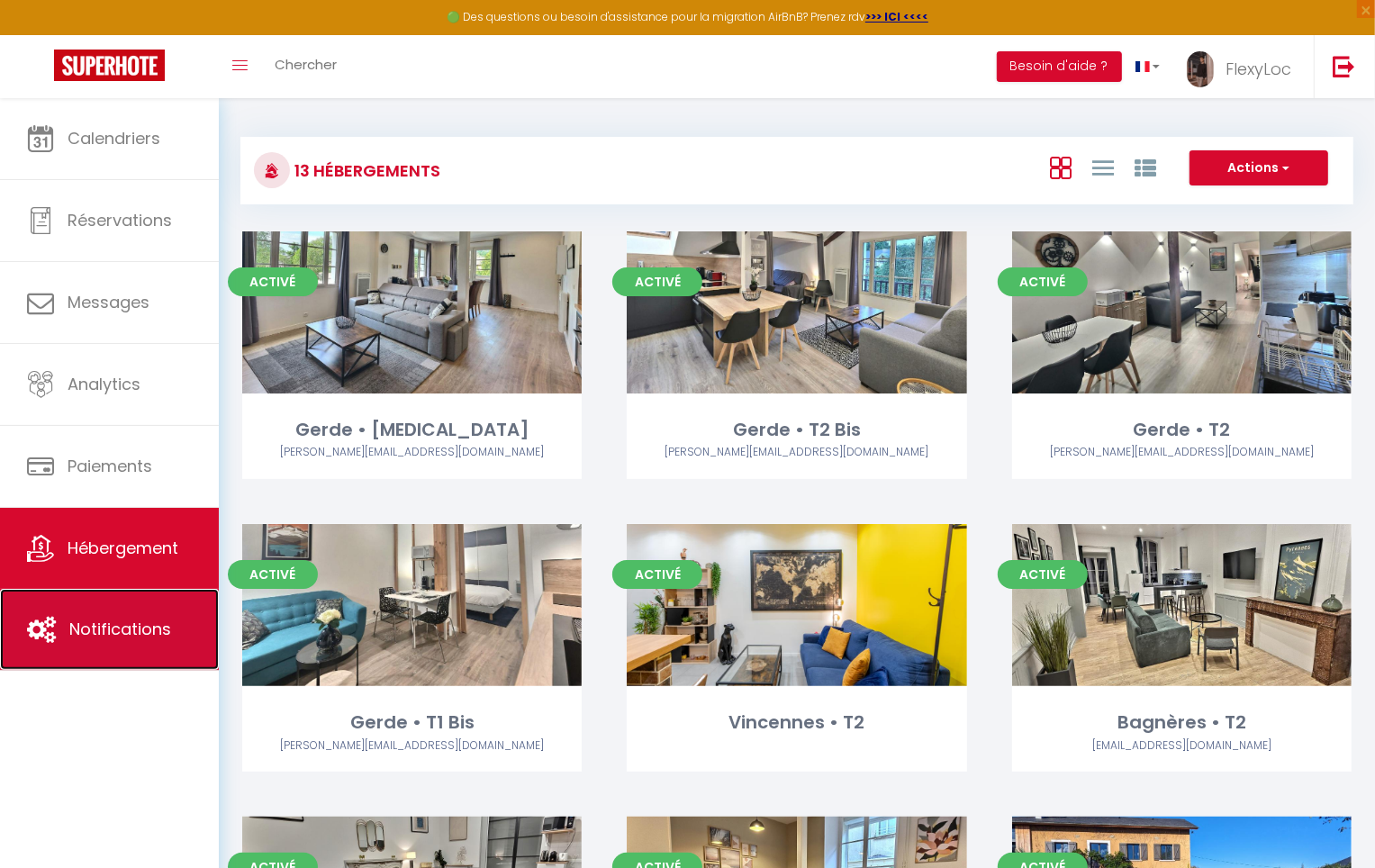
click at [130, 612] on link "Notifications" at bounding box center [109, 629] width 219 height 81
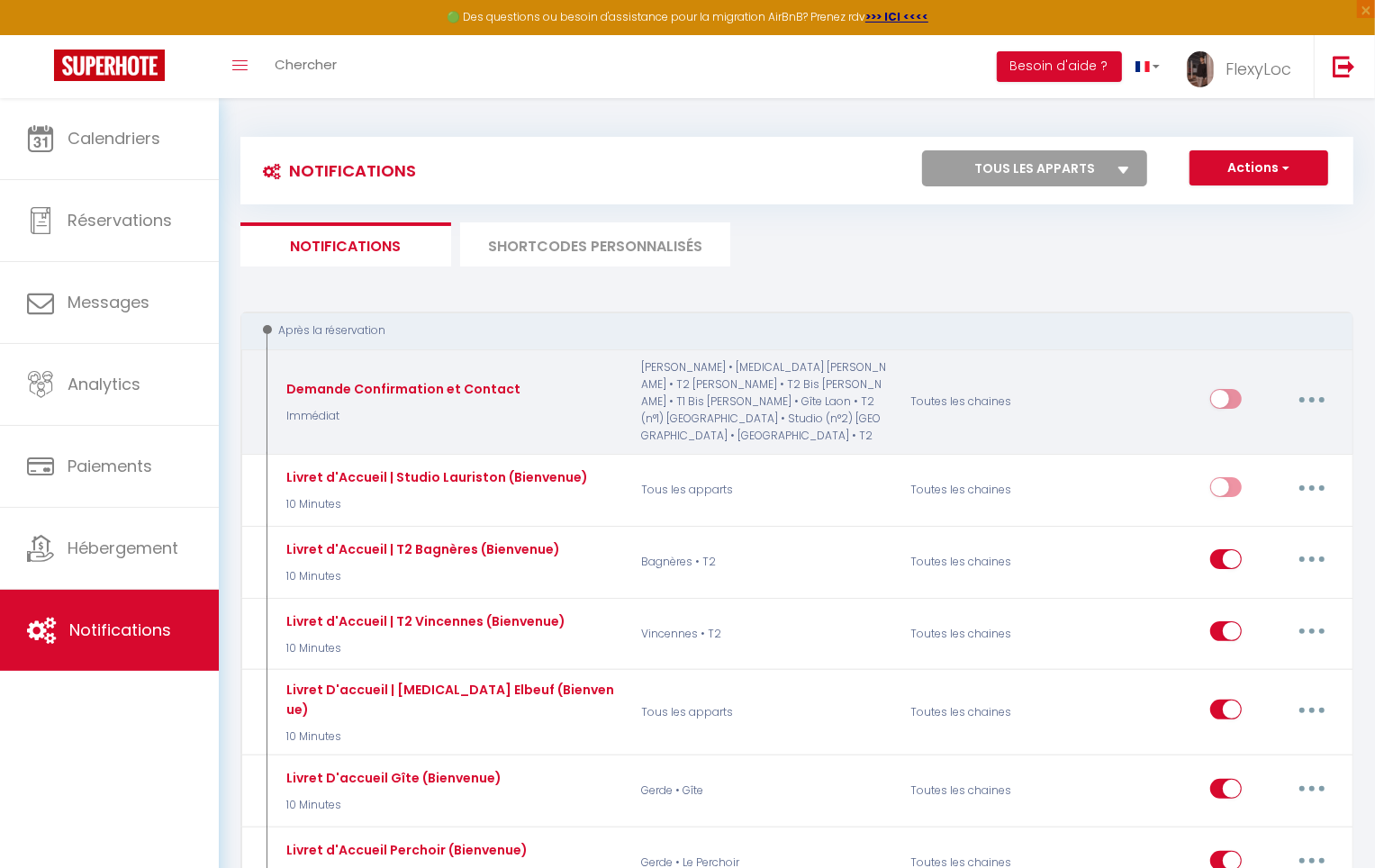
click at [1300, 385] on button "button" at bounding box center [1312, 399] width 50 height 29
click at [1235, 425] on link "Editer" at bounding box center [1265, 440] width 133 height 31
type input "Demande Confirmation et Contact"
select select "Immédiat"
select select "if_booking_is_paid"
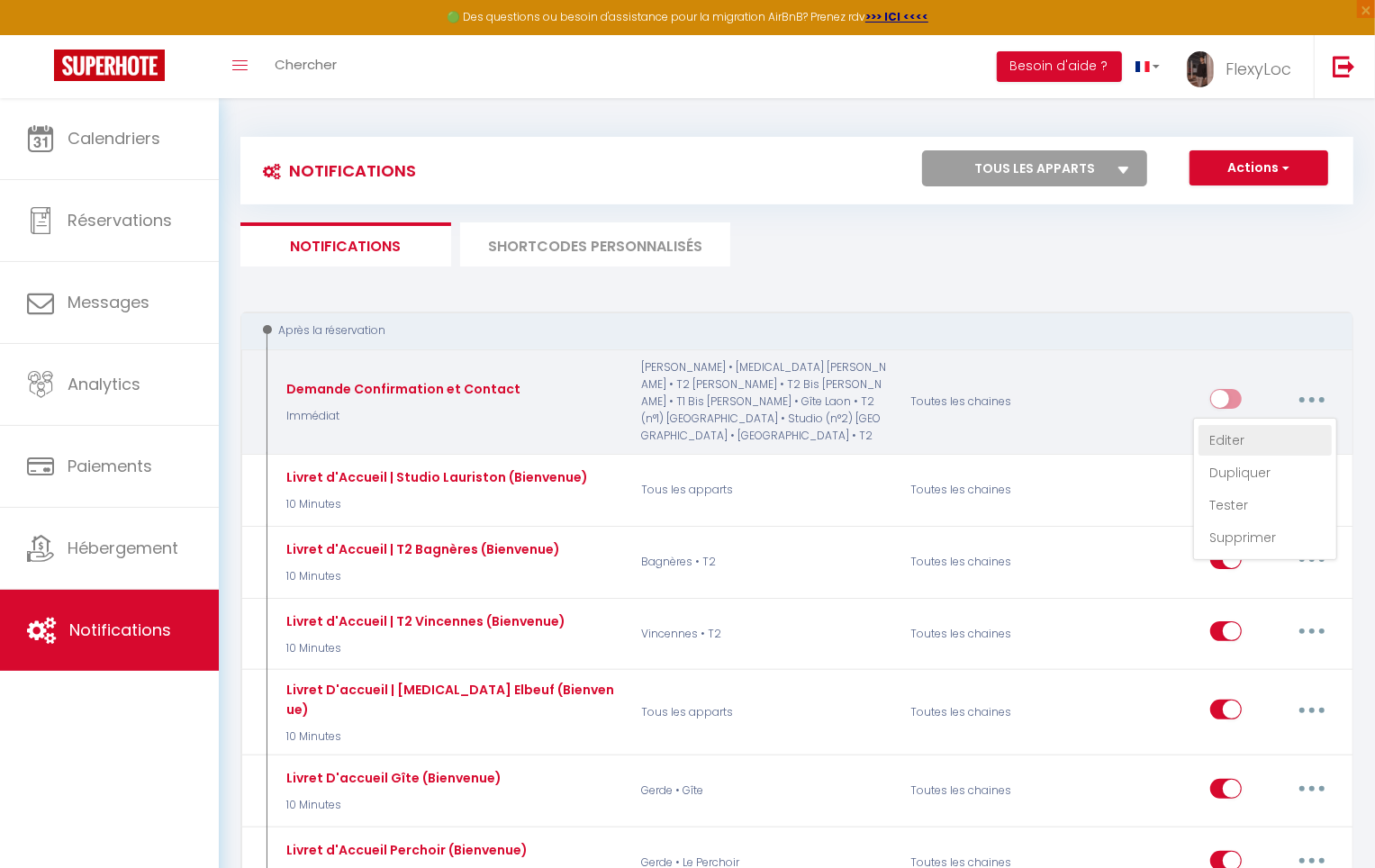
checkbox input "true"
checkbox input "false"
radio input "true"
type input "Merci de confirmer votre réservation - [BOOKING:ID] - [GUEST:FIRST_NAME] [GUEST…"
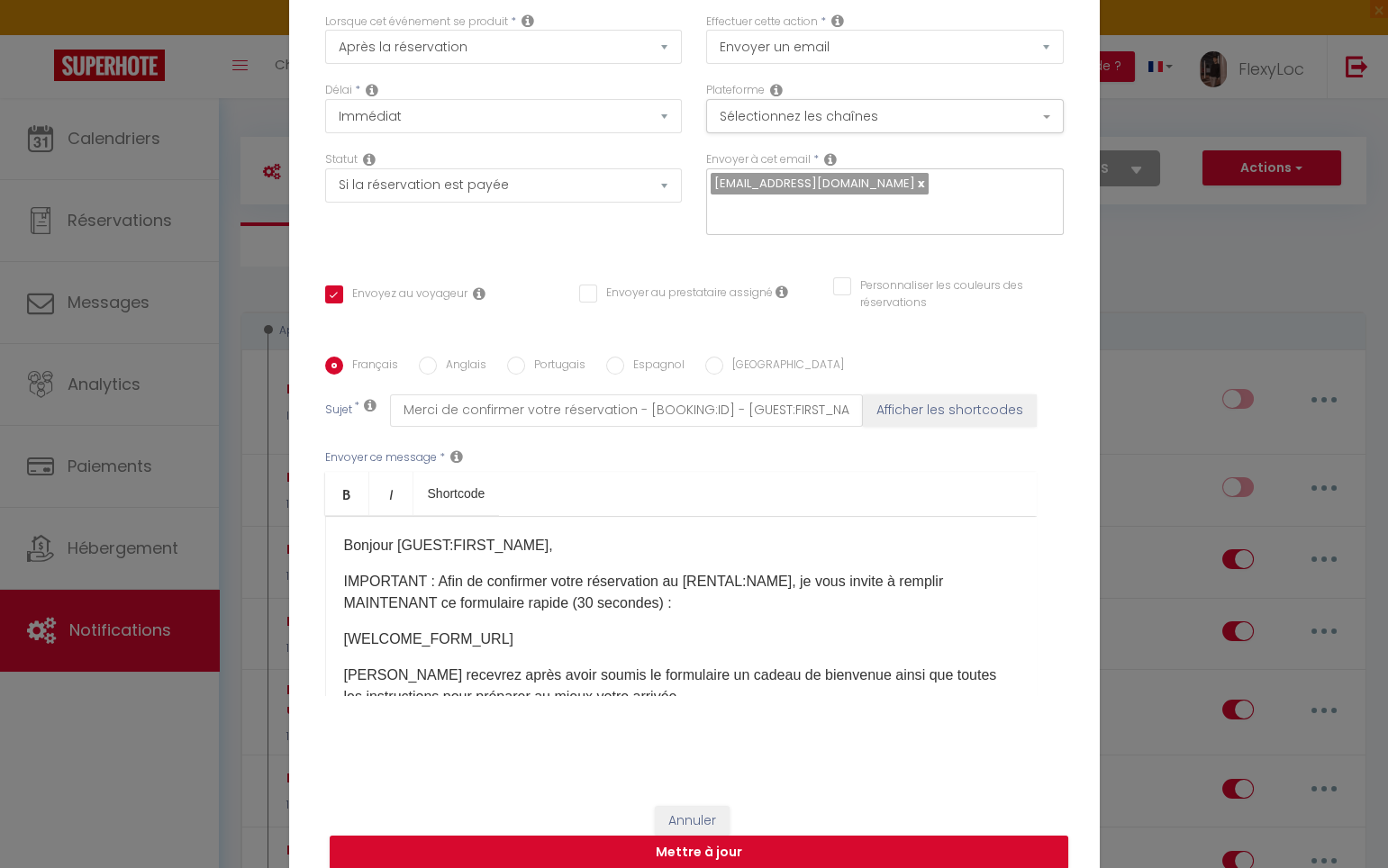
scroll to position [108, 0]
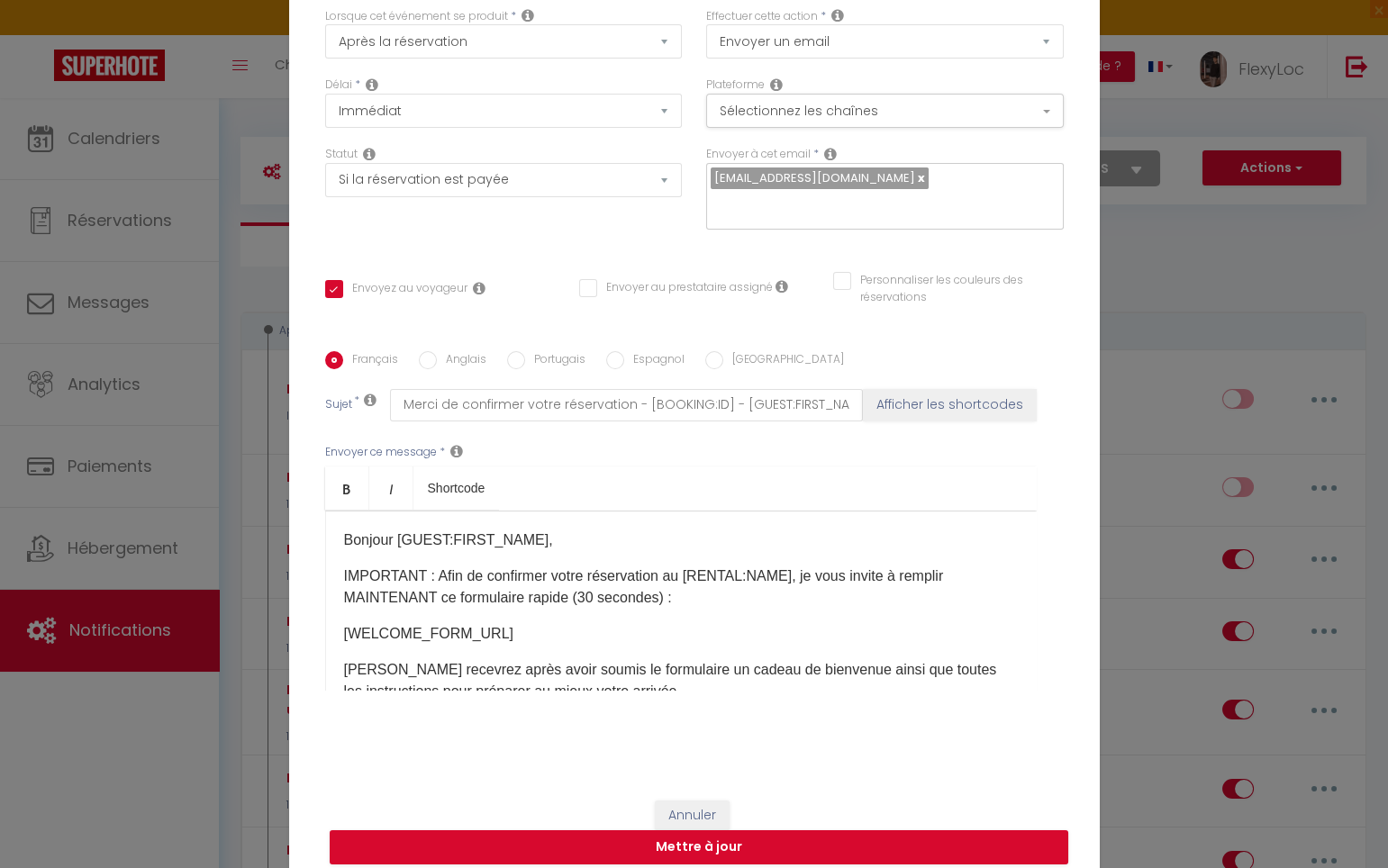
click at [556, 599] on div "Bonjour [GUEST:FIRST_NAME], IMPORTANT : Afin de confirmer votre réservation au …" at bounding box center [680, 601] width 711 height 180
click at [575, 511] on div "Bonjour [GUEST:FIRST_NAME], IMPORTANT : Afin de confirmer votre réservation au …" at bounding box center [680, 601] width 711 height 180
click at [541, 529] on p "Bonjour [GUEST:FIRST_NAME]," at bounding box center [681, 540] width 674 height 22
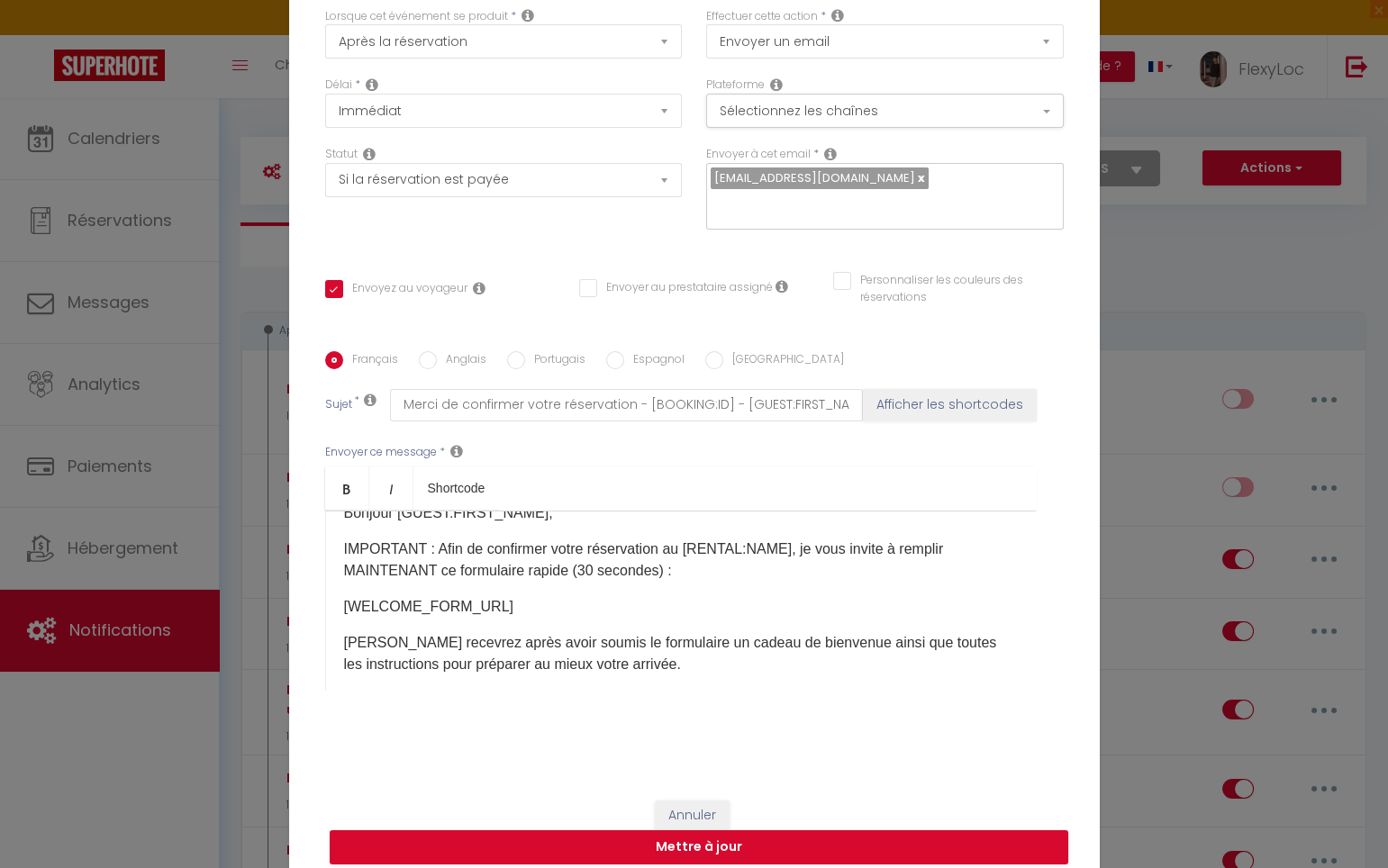
scroll to position [29, 0]
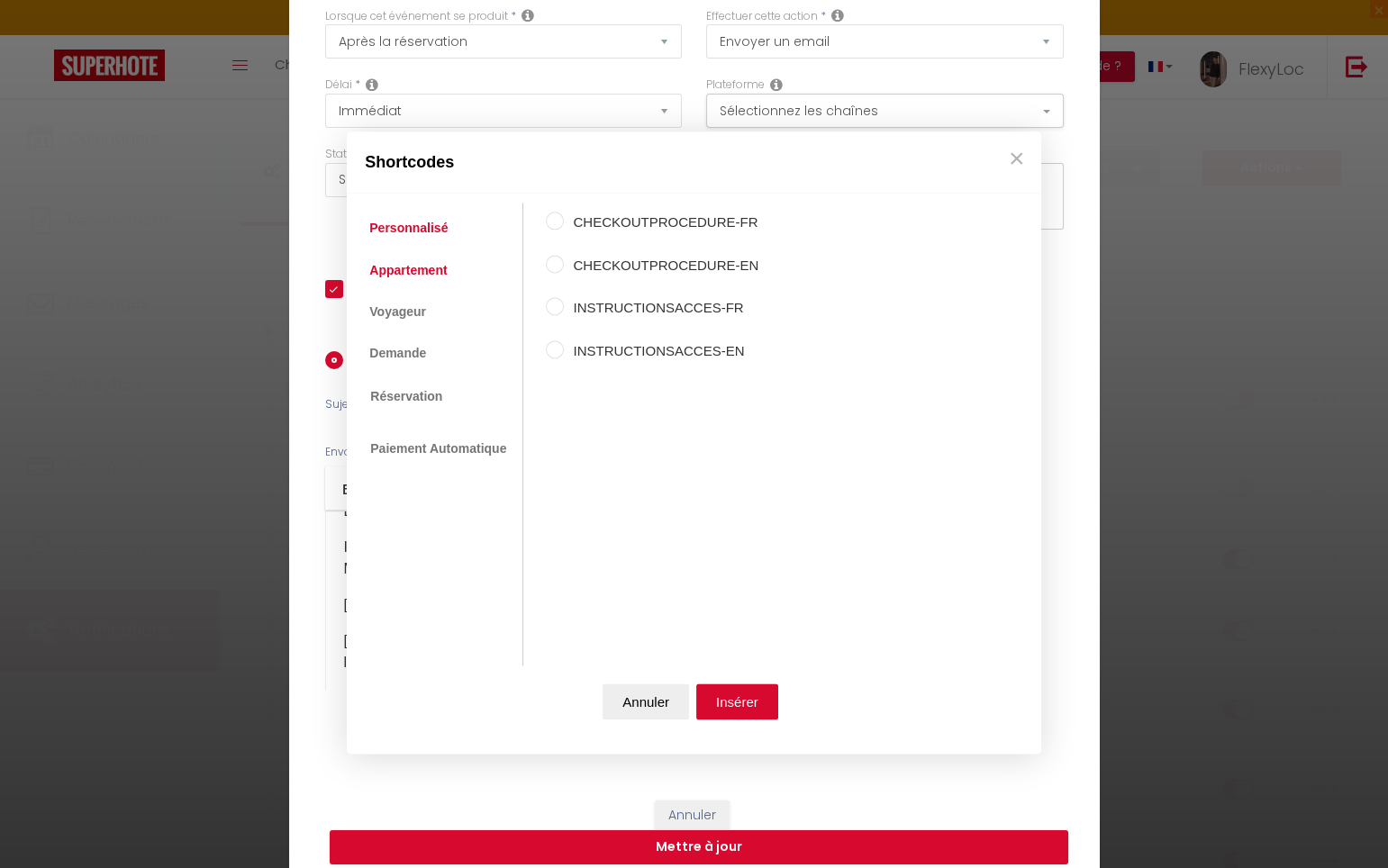
click at [426, 278] on link "Appartement" at bounding box center [407, 270] width 95 height 32
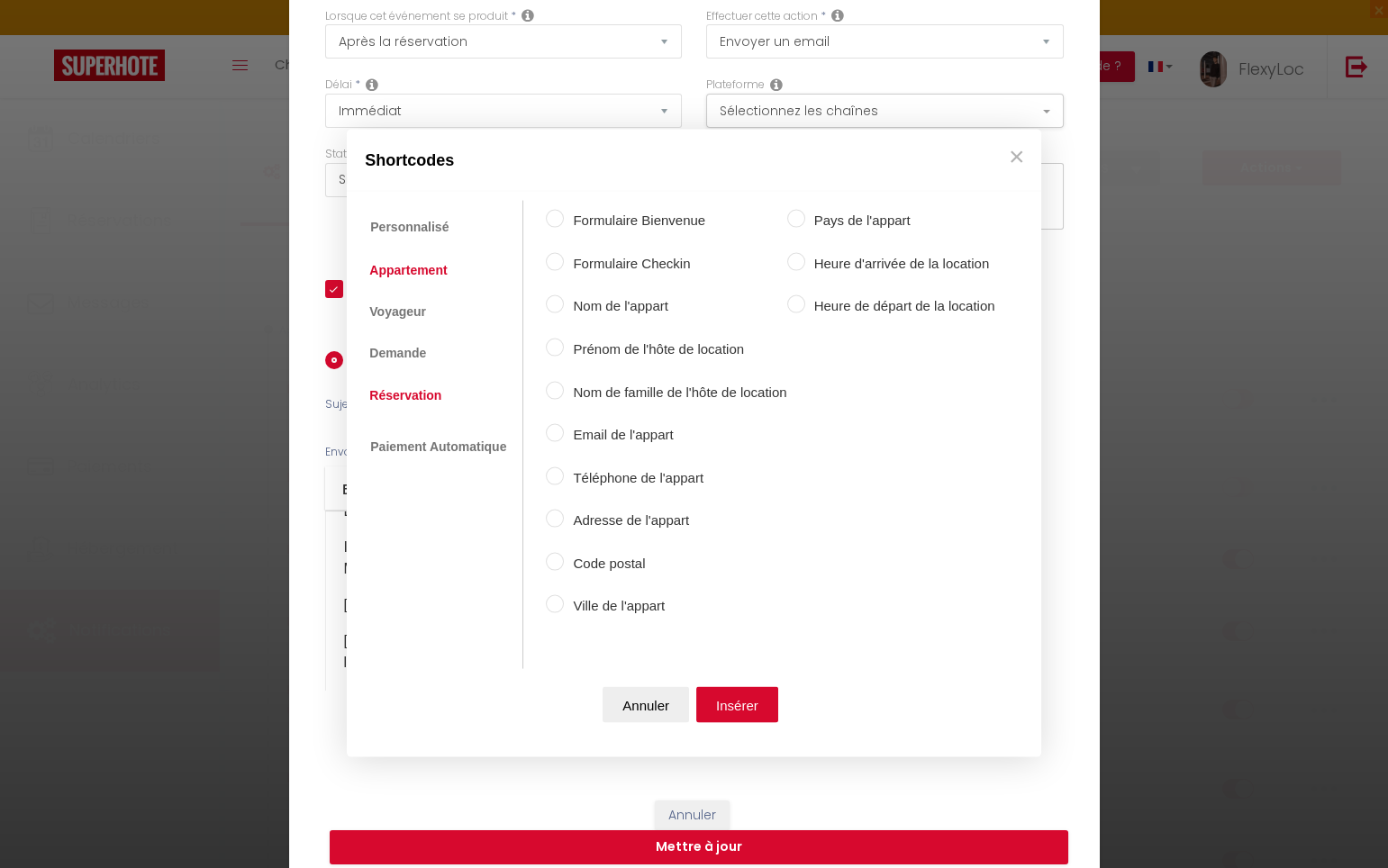
click at [390, 385] on link "Réservation" at bounding box center [405, 394] width 90 height 32
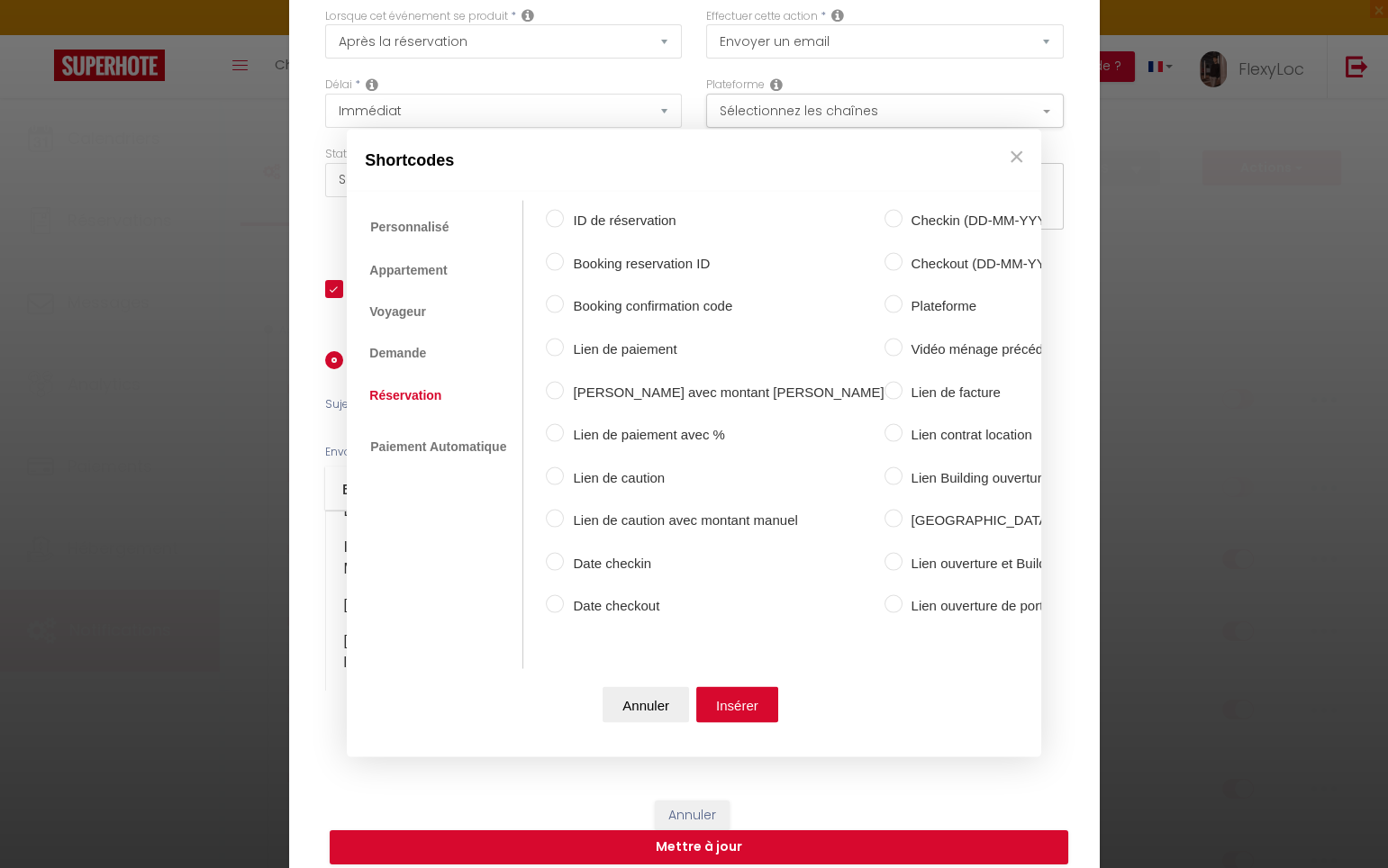
scroll to position [0, 1]
click at [901, 301] on label "Plateforme" at bounding box center [1039, 306] width 277 height 22
click at [883, 301] on input "Plateforme" at bounding box center [892, 304] width 18 height 18
radio input "true"
click at [751, 692] on button "Insérer" at bounding box center [736, 704] width 82 height 36
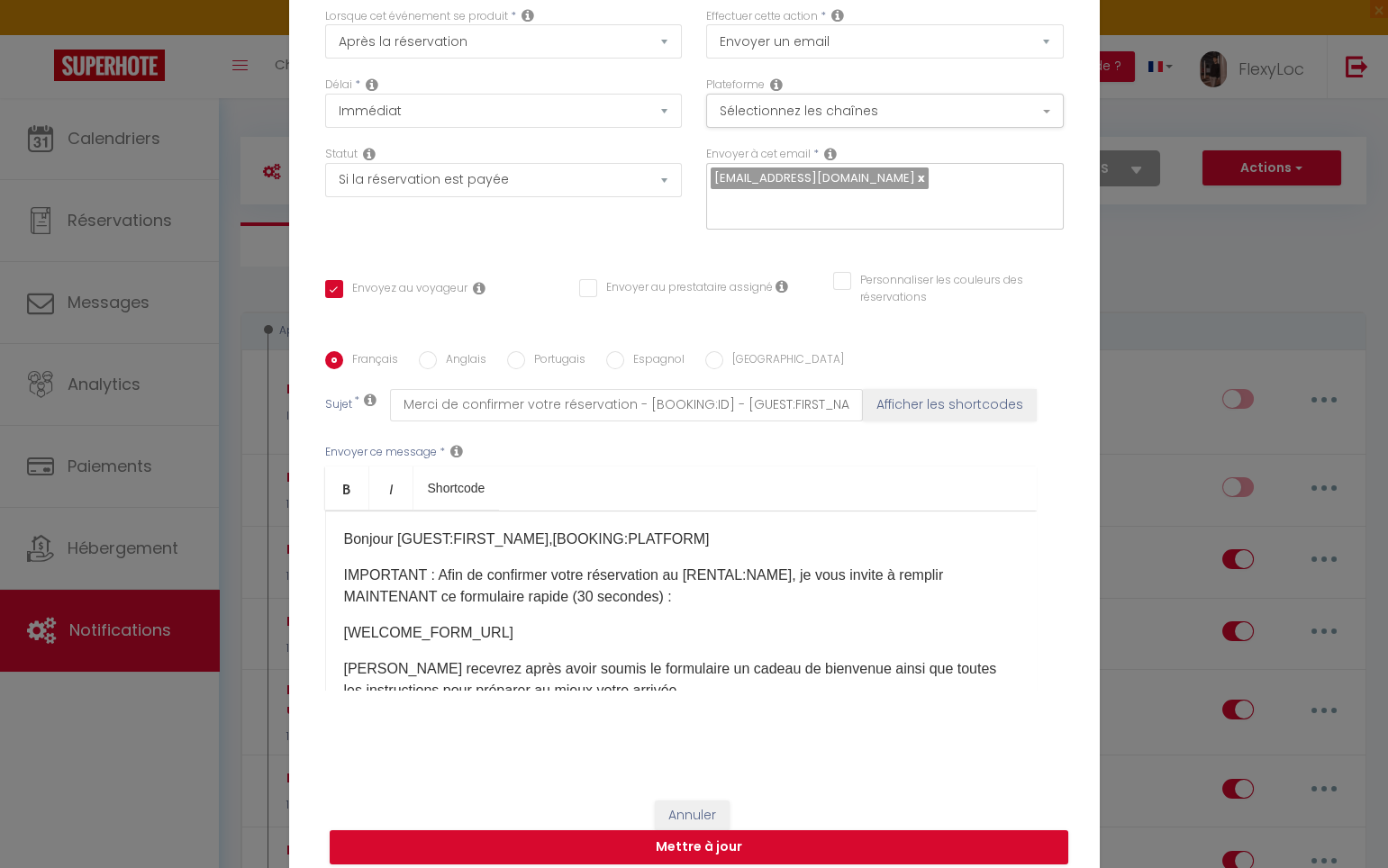
scroll to position [0, 0]
drag, startPoint x: 701, startPoint y: 526, endPoint x: 542, endPoint y: 533, distance: 158.7
click at [542, 533] on p "Bonjour [GUEST:FIRST_NAME], [BOOKING:PLATFORM] ​" at bounding box center [681, 540] width 674 height 22
copy font "[BOOKING:PLATFORM]"
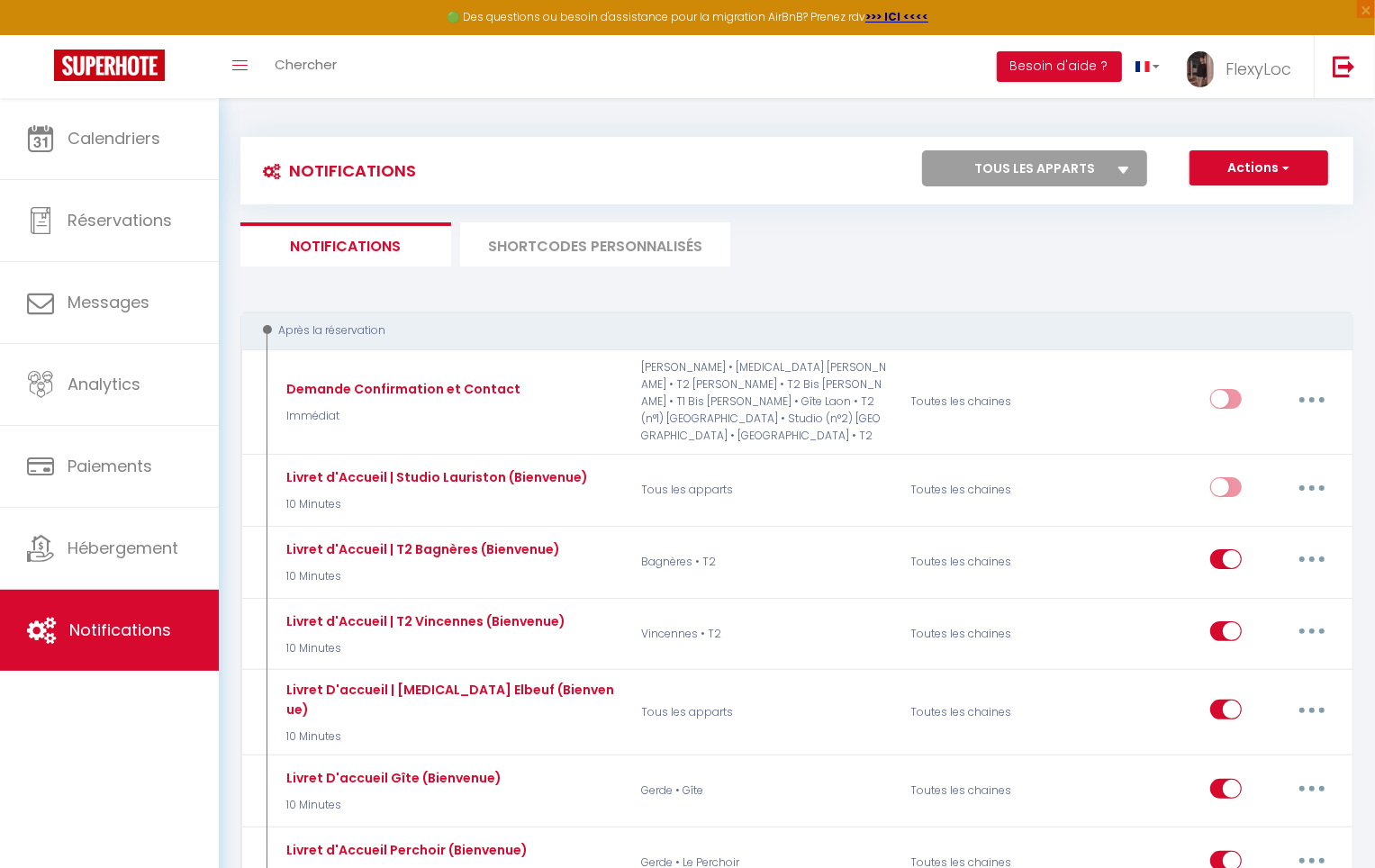
click at [992, 158] on select "Tous les apparts Gerde • T3 Gerde • T2 Bis Gerde • T2 Gerde • T1 Bis Vincennes …" at bounding box center [1034, 168] width 225 height 36
select select "42043"
click at [923, 150] on select "Tous les apparts Gerde • T3 Gerde • T2 Bis Gerde • T2 Gerde • T1 Bis Vincennes …" at bounding box center [1034, 168] width 225 height 36
checkbox input "true"
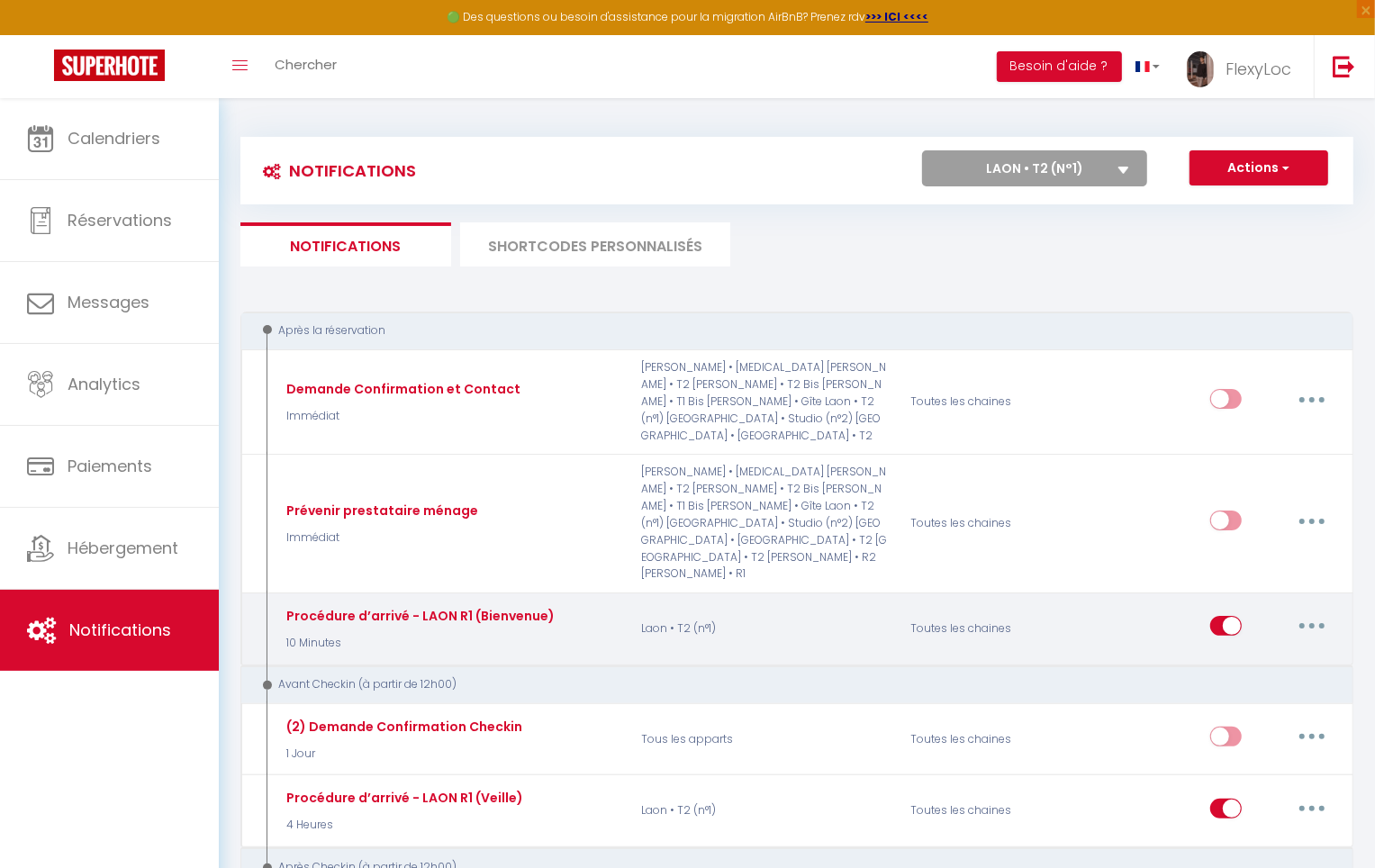
click at [1313, 611] on button "button" at bounding box center [1312, 625] width 50 height 29
click at [1238, 652] on link "Editer" at bounding box center [1265, 667] width 133 height 31
type input "Procédure d’arrivé - LAON R1 (Bienvenue)"
select select "10 Minutes"
select select "if_booking_is_paid"
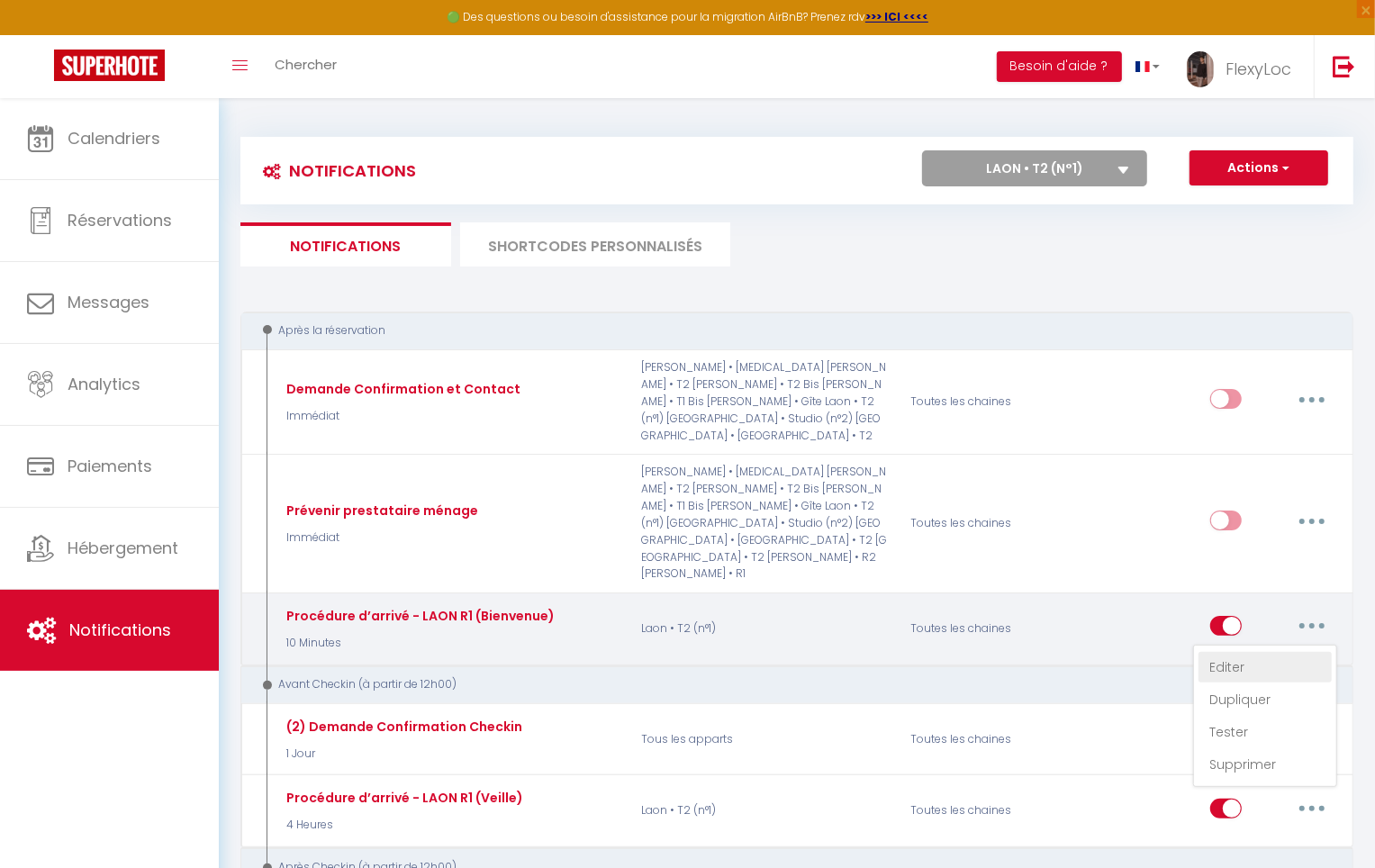
checkbox input "true"
checkbox input "false"
checkbox input "true"
radio input "true"
type input "Votre livret d'accueil pour [RENTAL:NAME] - [GUEST:NAME] - [BOOKING:ID]"
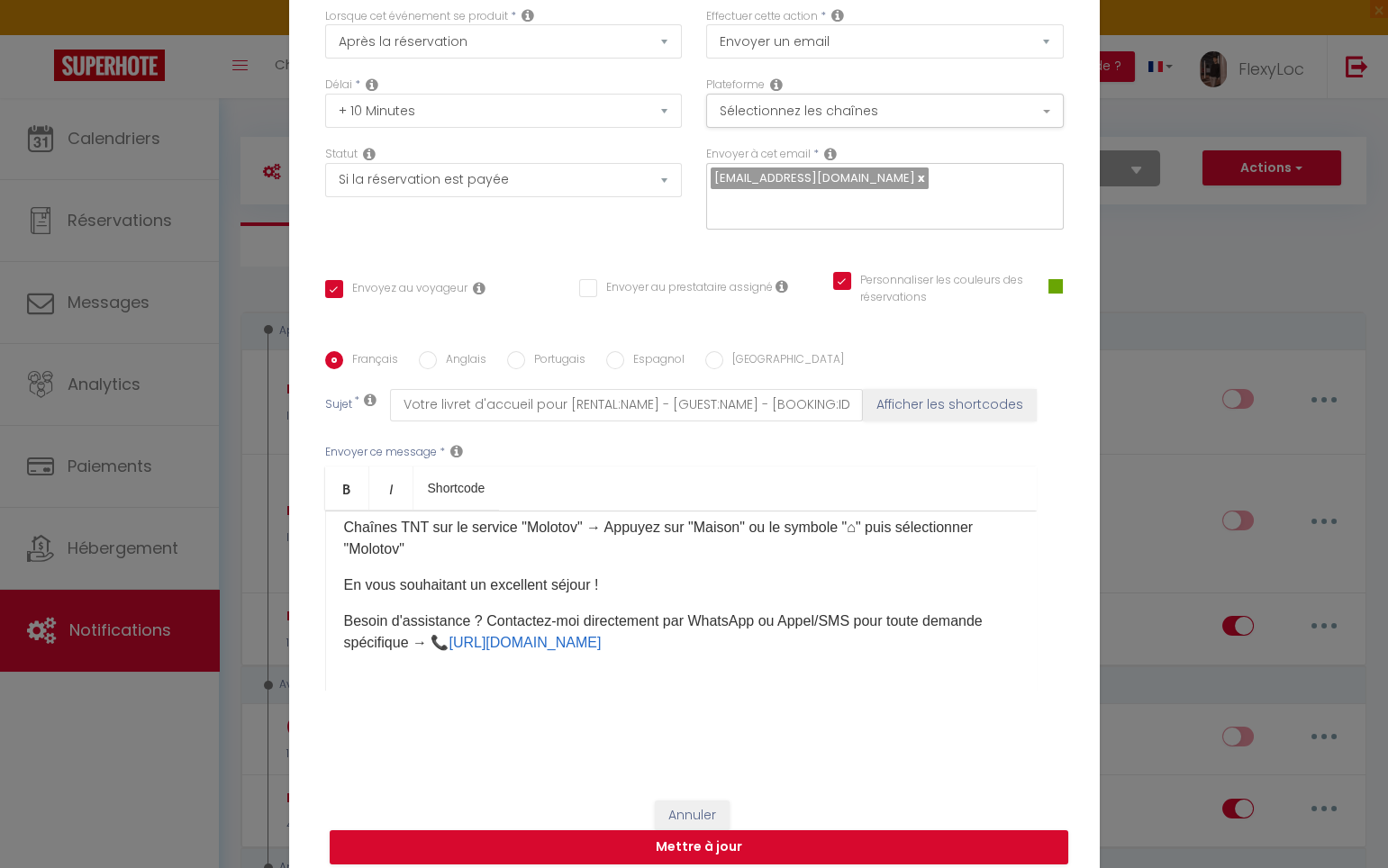
scroll to position [575, 0]
click at [661, 631] on p "Besoin d'assistance ? Contactez-moi directement par WhatsApp ou Appel/SMS pour …" at bounding box center [681, 632] width 674 height 43
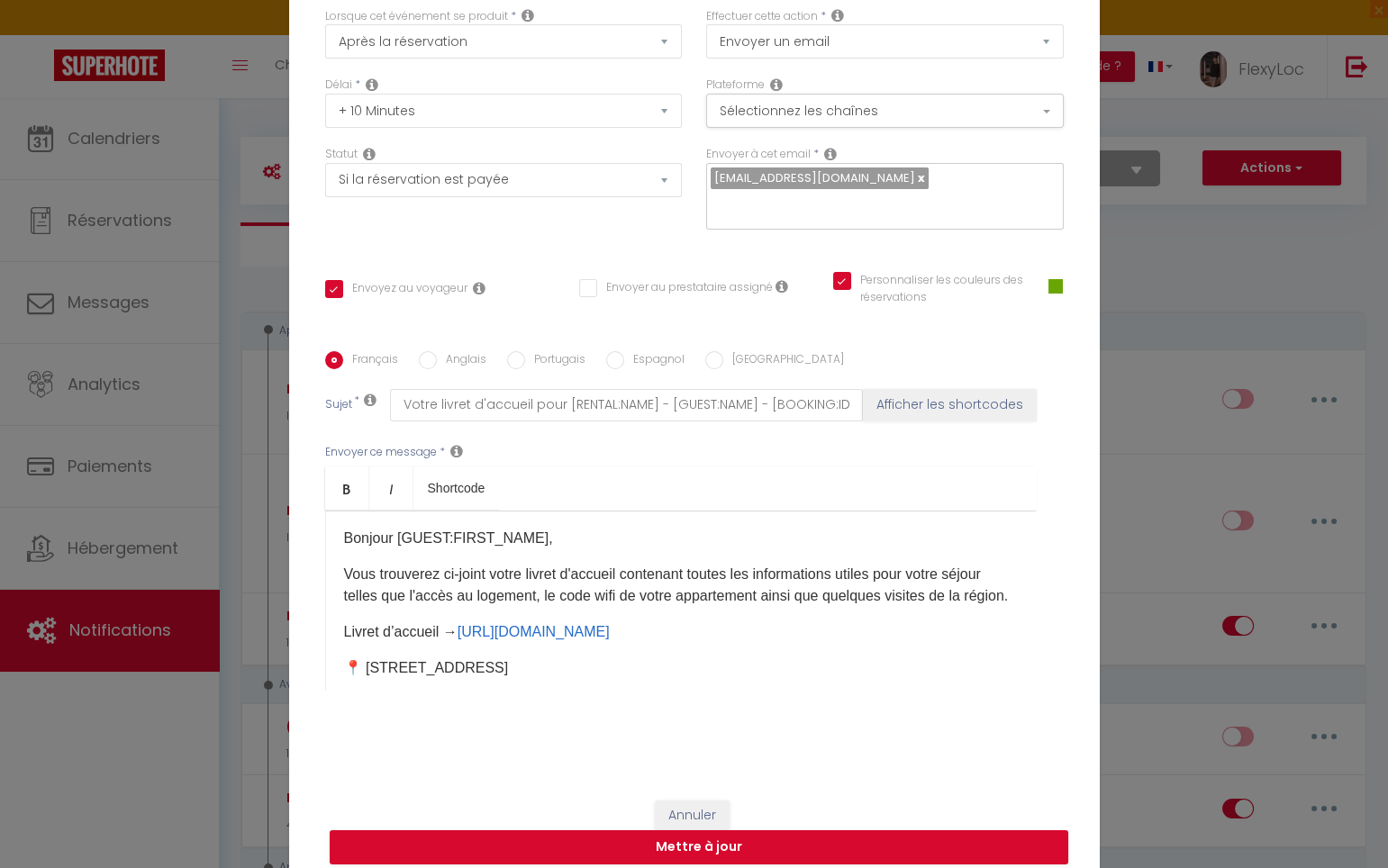
scroll to position [0, 0]
click at [607, 830] on button "Mettre à jour" at bounding box center [699, 847] width 738 height 34
checkbox input "true"
checkbox input "false"
checkbox input "true"
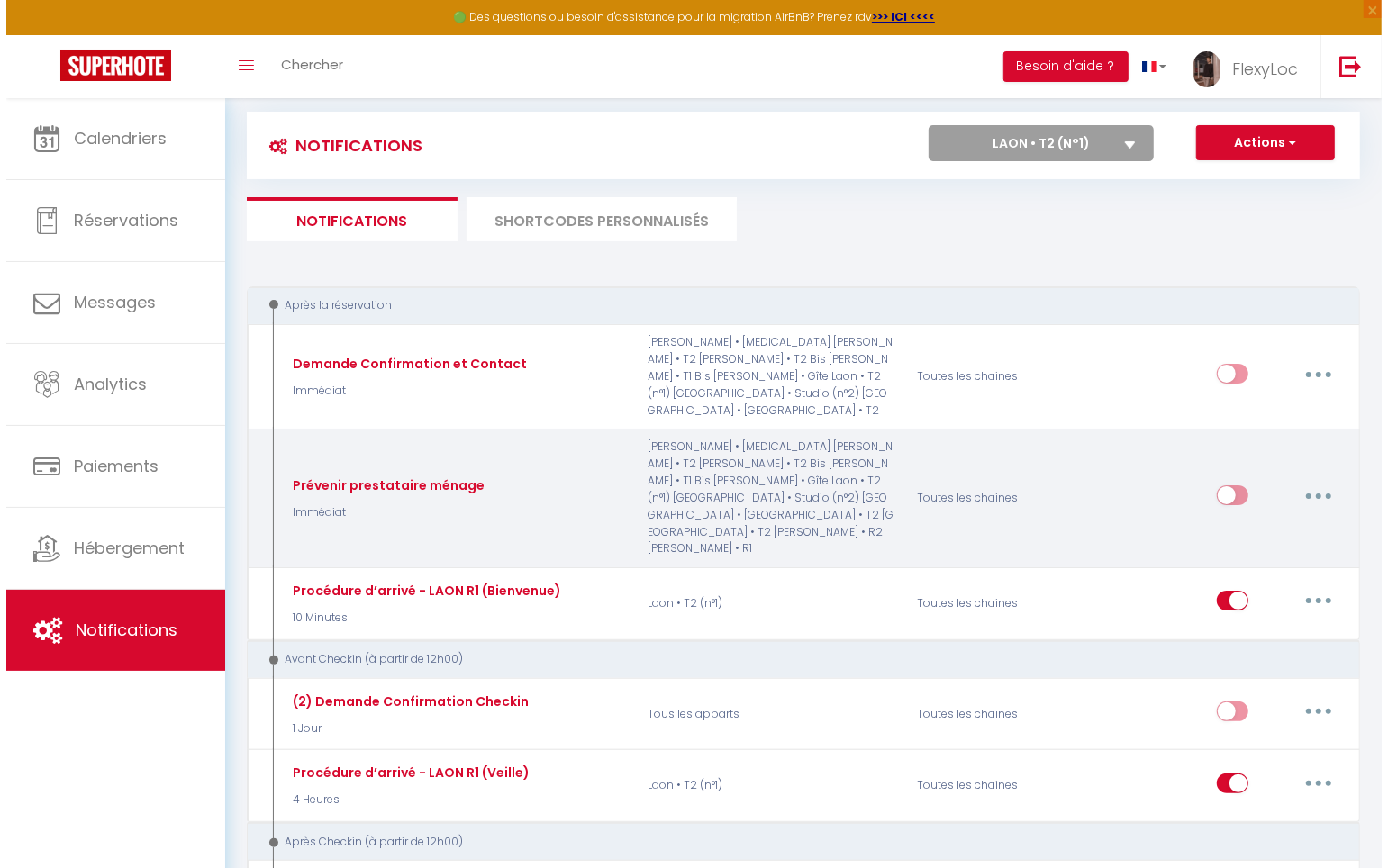
scroll to position [88, 0]
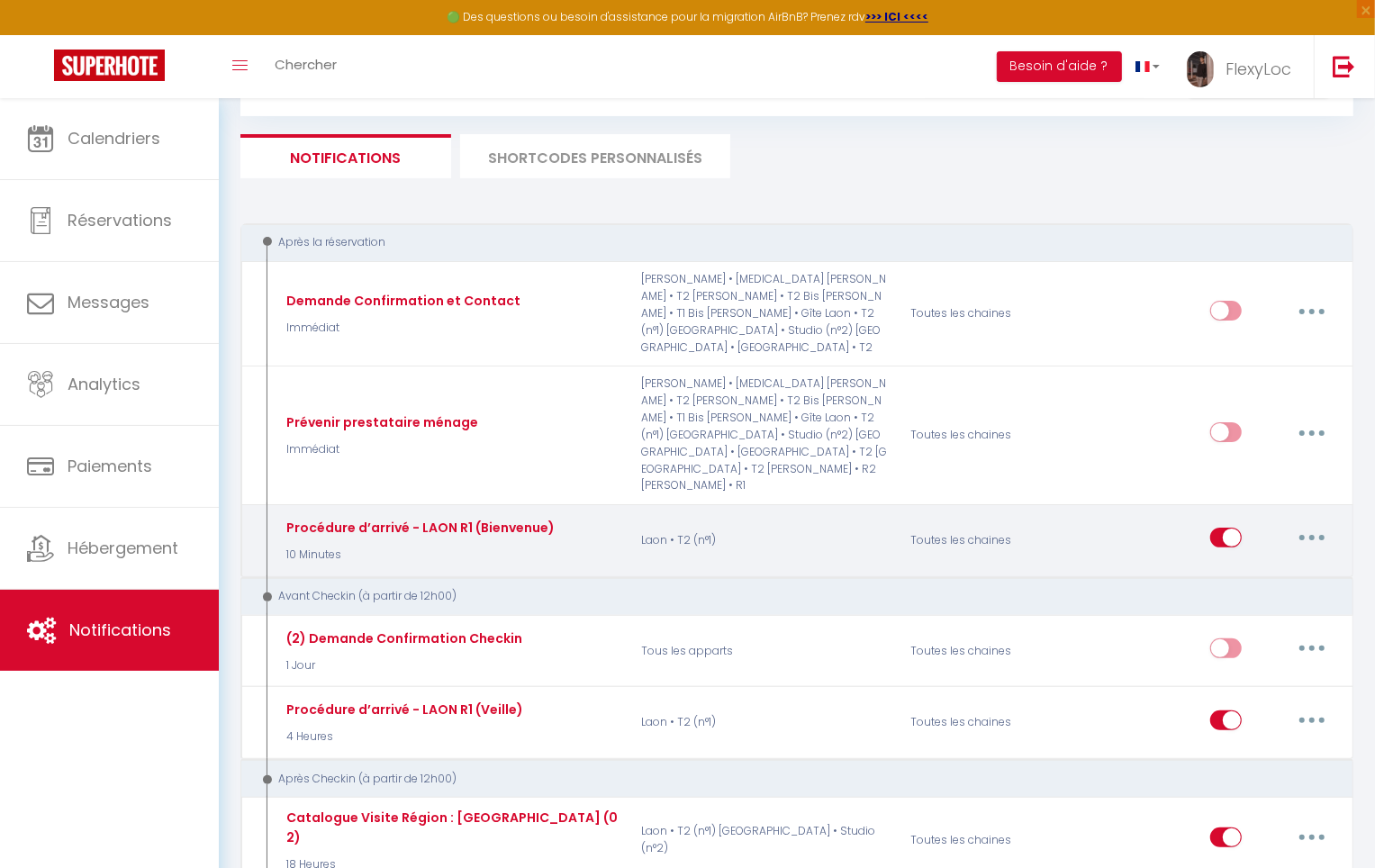
click at [1305, 523] on button "button" at bounding box center [1312, 537] width 50 height 29
click at [1248, 564] on link "Editer" at bounding box center [1265, 579] width 133 height 31
type input "Procédure d’arrivé - LAON R1 (Bienvenue)"
select select "10 Minutes"
select select "if_booking_is_paid"
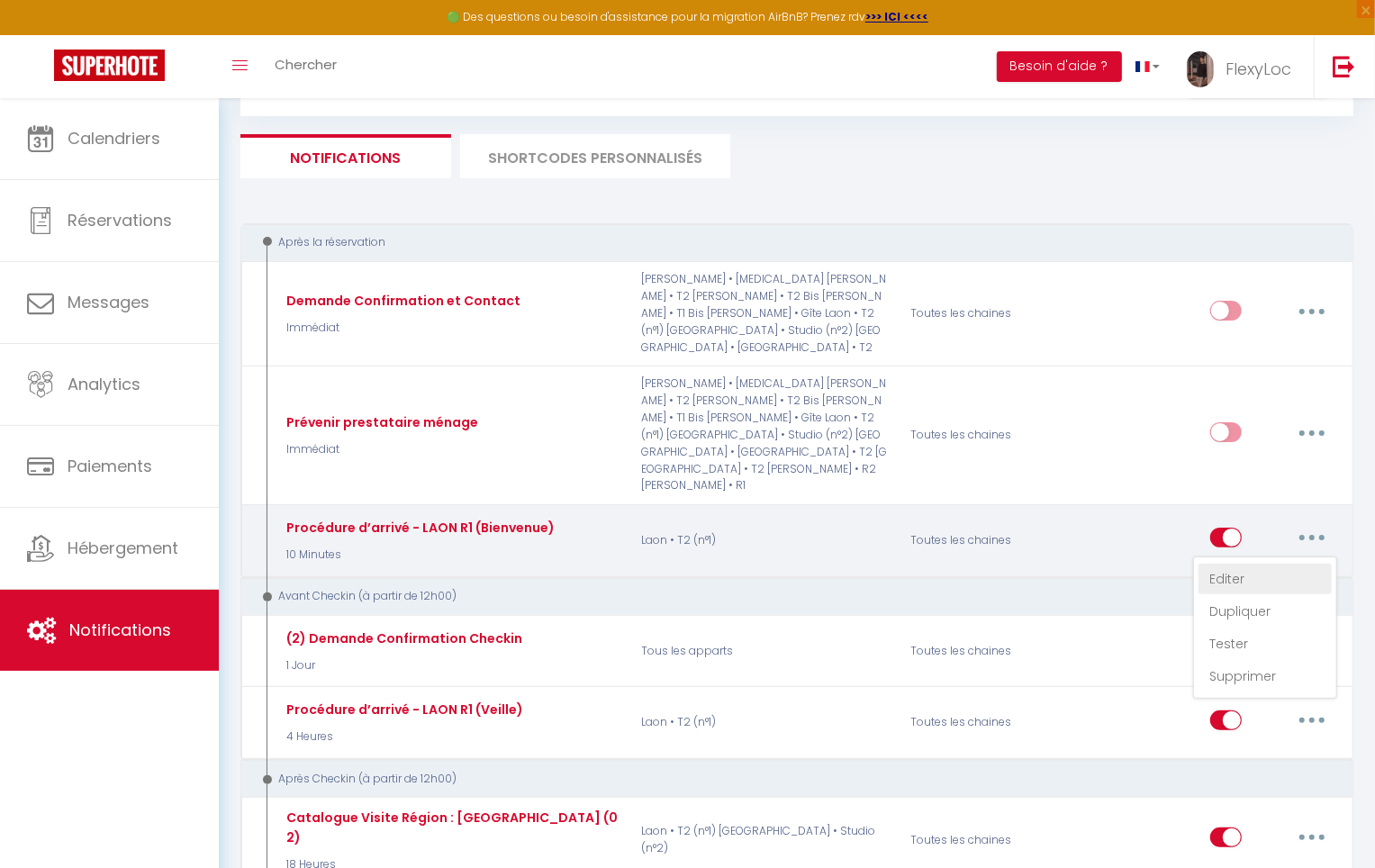
checkbox input "true"
checkbox input "false"
checkbox input "true"
radio input "true"
type input "Votre livret d'accueil pour [RENTAL:NAME] - [GUEST:NAME] - [BOOKING:ID]"
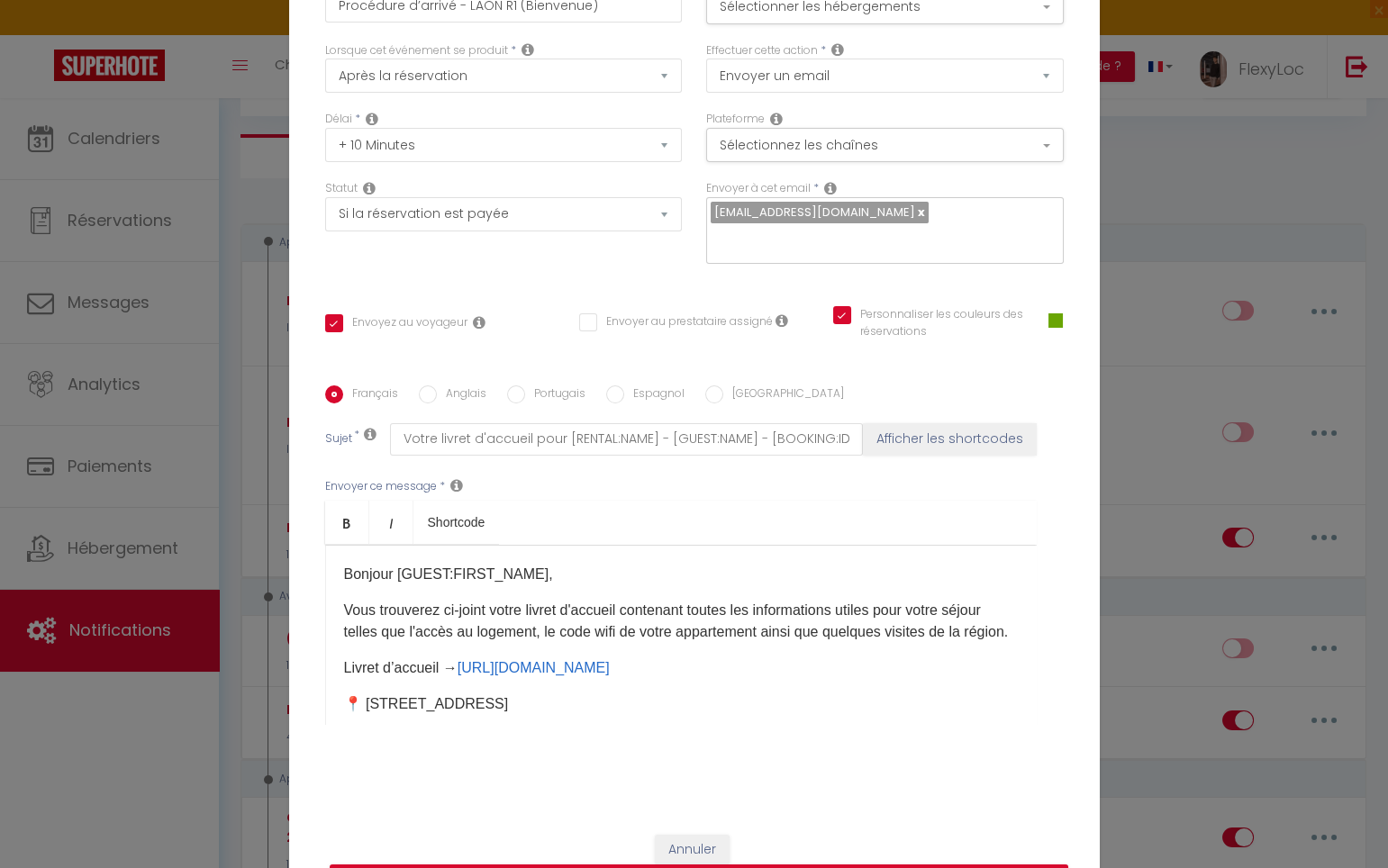
scroll to position [0, 0]
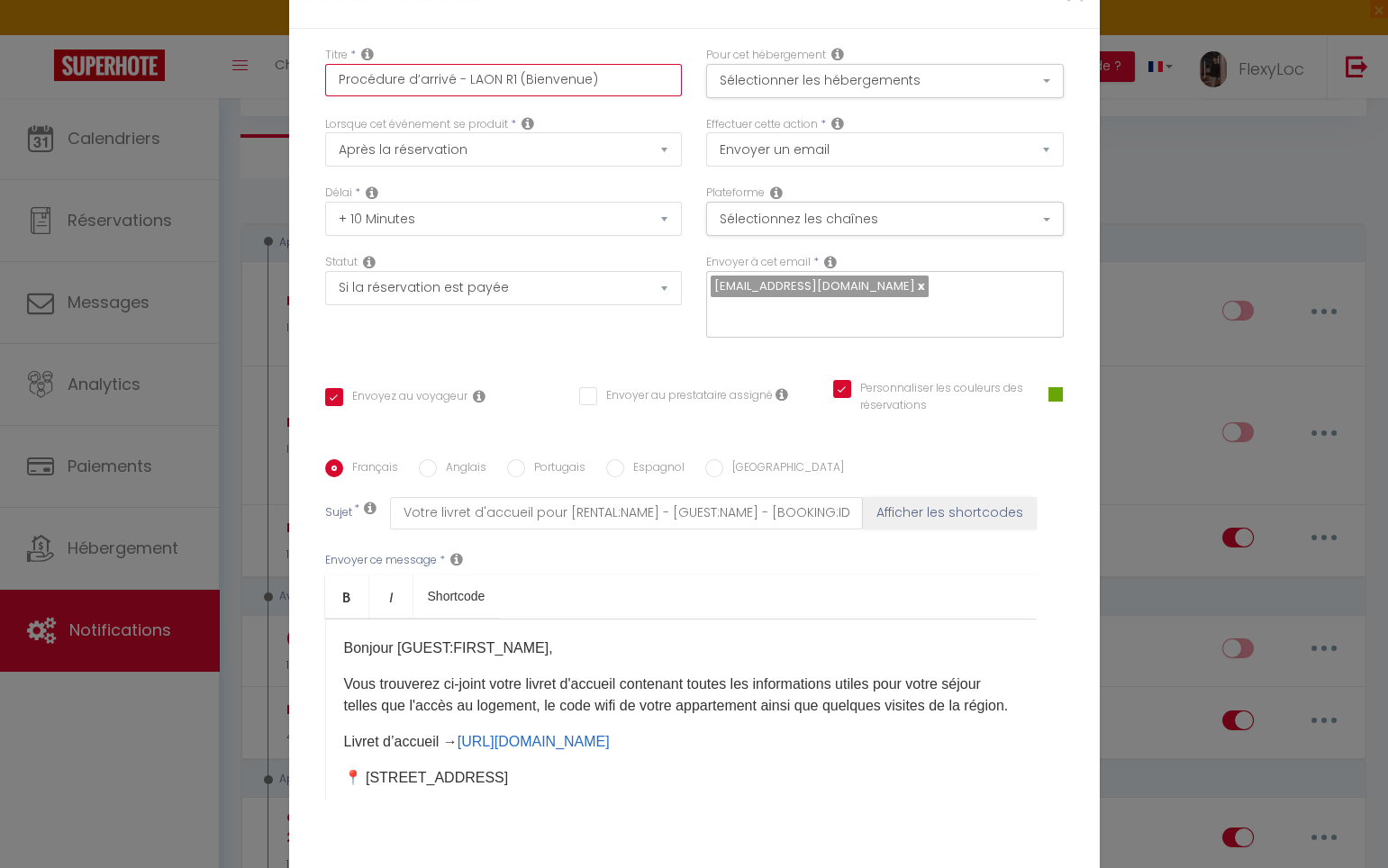
click at [581, 87] on input "Procédure d’arrivé - LAON R1 (Bienvenue)" at bounding box center [504, 80] width 358 height 32
paste input "Laon • T2 (n°1) • Livret de Bienvenue (+10 min"
type input "Laon • T2 (n°1) • Livret de Bienvenue (+10 min)"
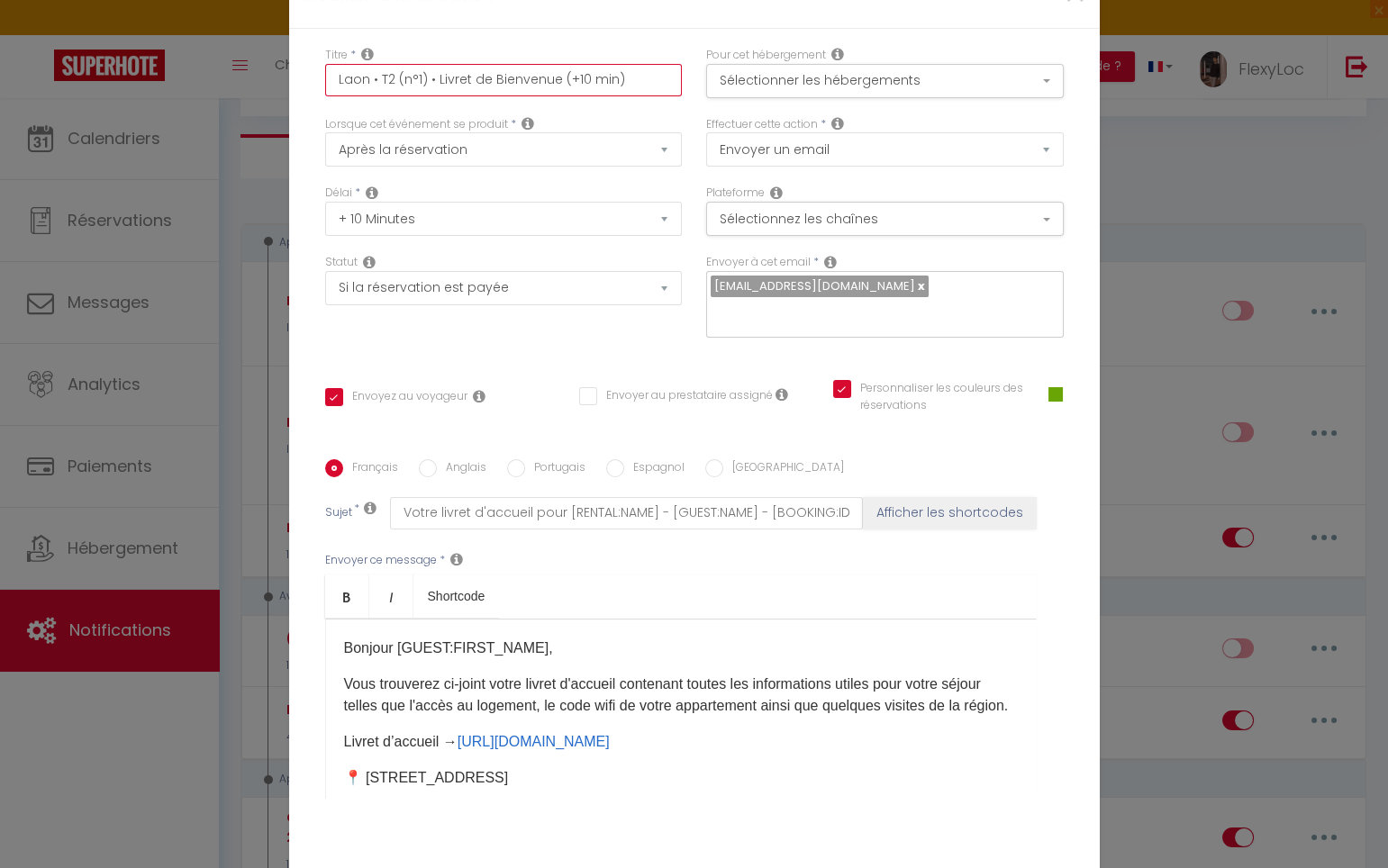
checkbox input "true"
checkbox input "false"
checkbox input "true"
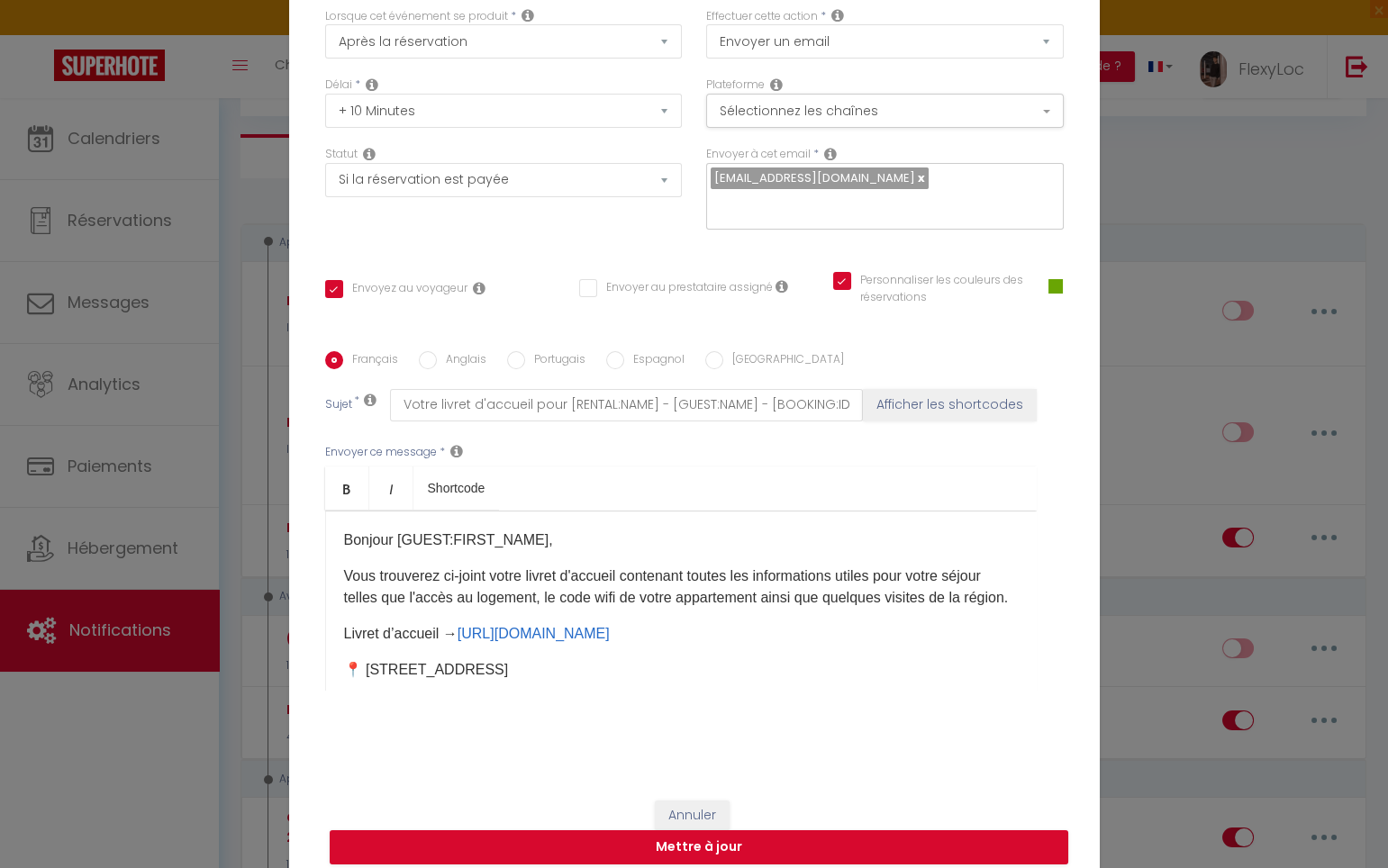
scroll to position [108, 0]
type input "Laon • T2 (n°1) • Livret de Bienvenue (+10 min)"
click at [740, 839] on button "Mettre à jour" at bounding box center [699, 847] width 738 height 34
checkbox input "true"
checkbox input "false"
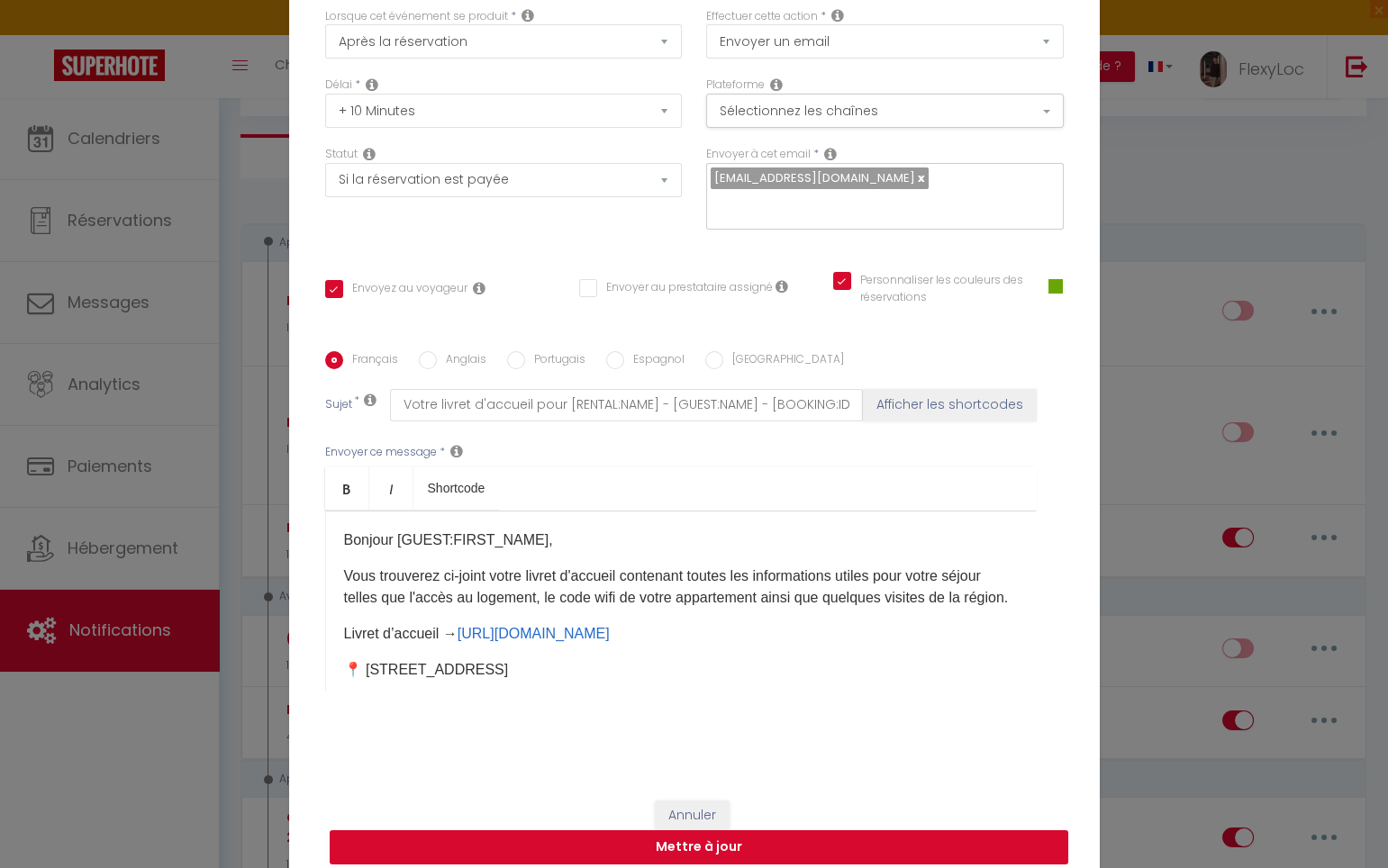
checkbox input "true"
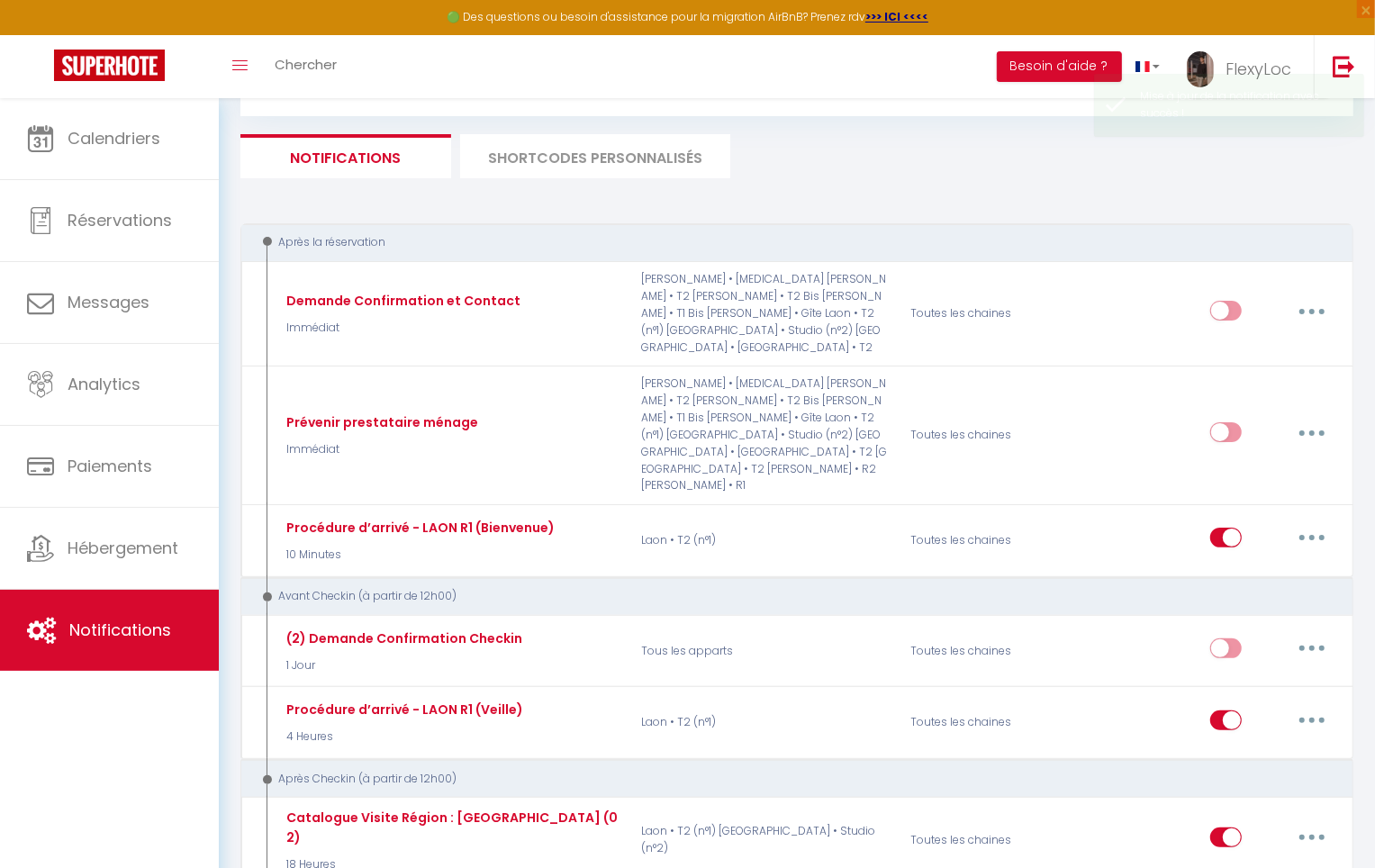
checkbox input "true"
checkbox input "false"
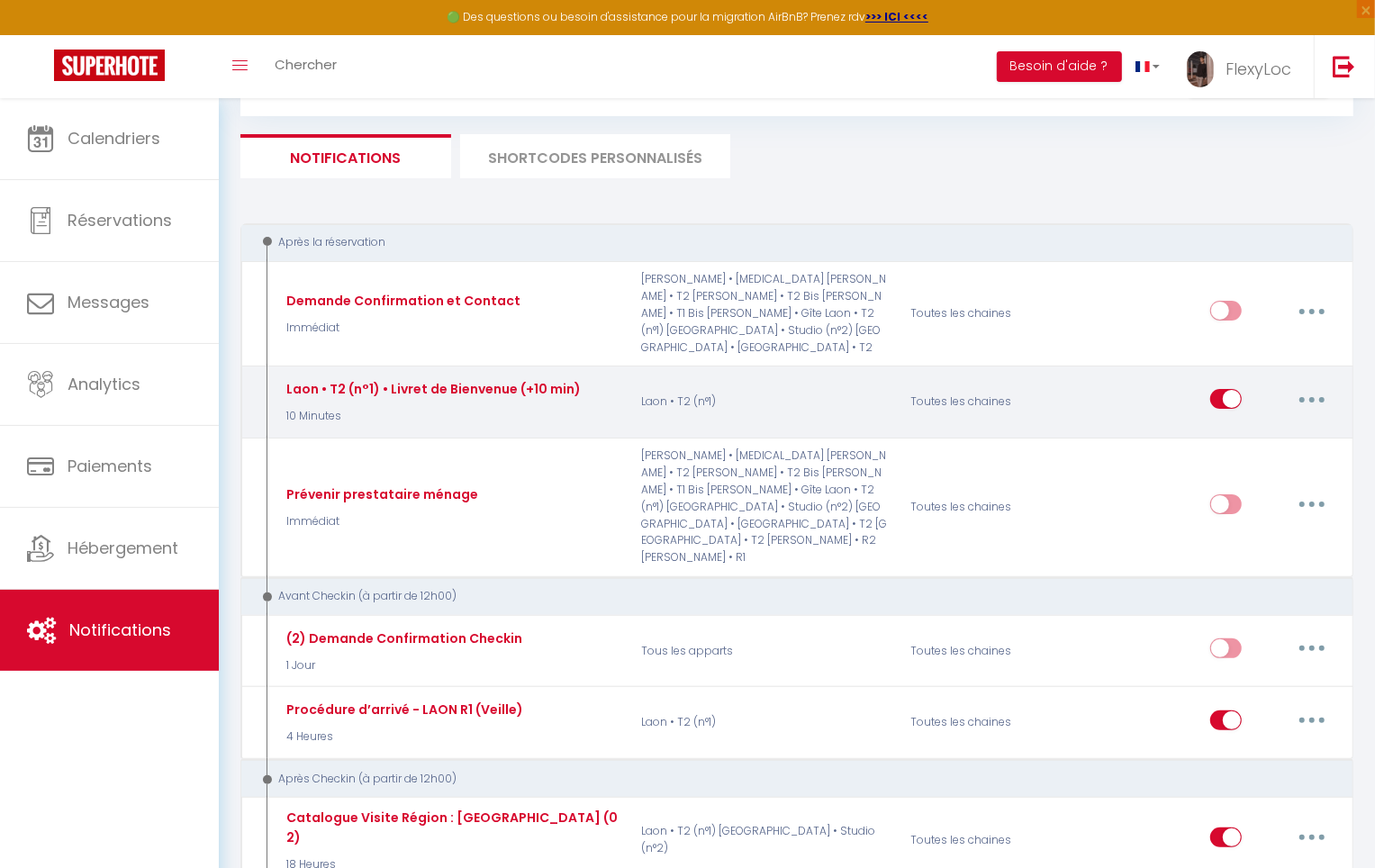
click at [1307, 385] on button "button" at bounding box center [1312, 399] width 50 height 29
click at [1226, 425] on link "Editer" at bounding box center [1265, 440] width 133 height 31
type input "Laon • T2 (n°1) • Livret de Bienvenue (+10 min)"
select select "10 Minutes"
select select "if_booking_is_paid"
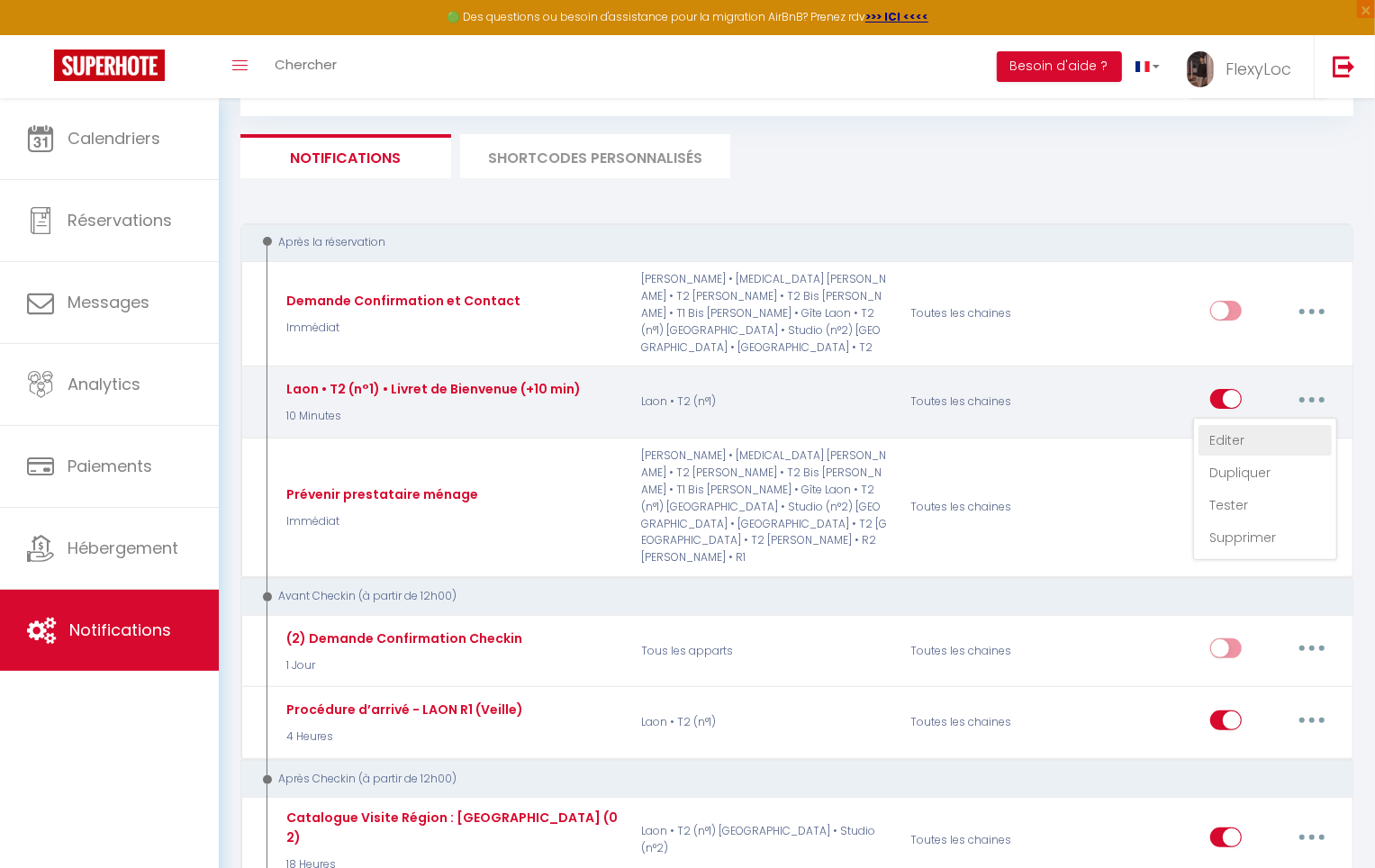
checkbox input "true"
checkbox input "false"
checkbox input "true"
radio input "true"
type input "Votre livret d'accueil pour [RENTAL:NAME] - [GUEST:NAME] - [BOOKING:ID]"
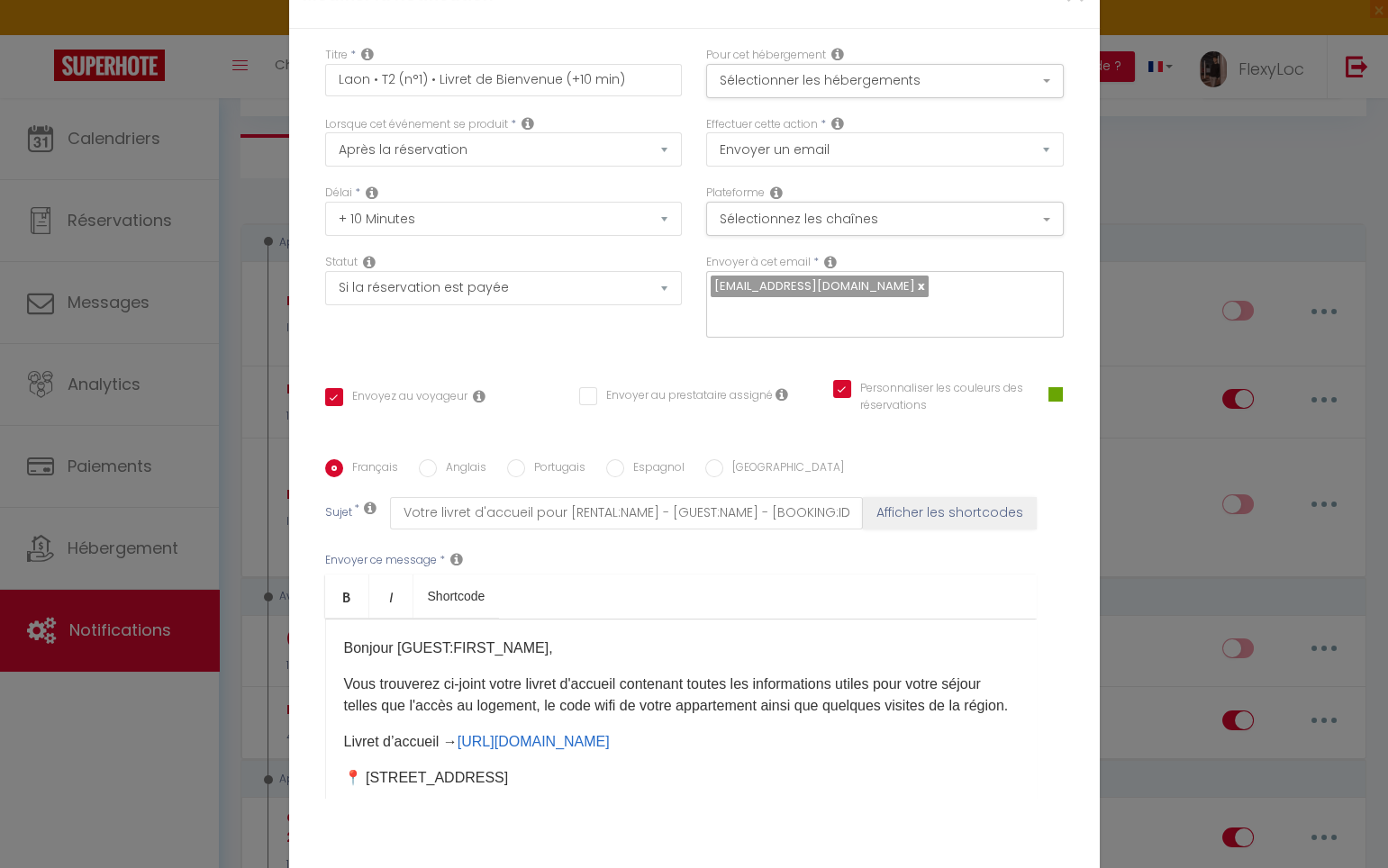
scroll to position [3, 0]
click at [344, 671] on p "Vous trouverez ci-joint votre livret d'accueil contenant toutes les information…" at bounding box center [681, 692] width 674 height 43
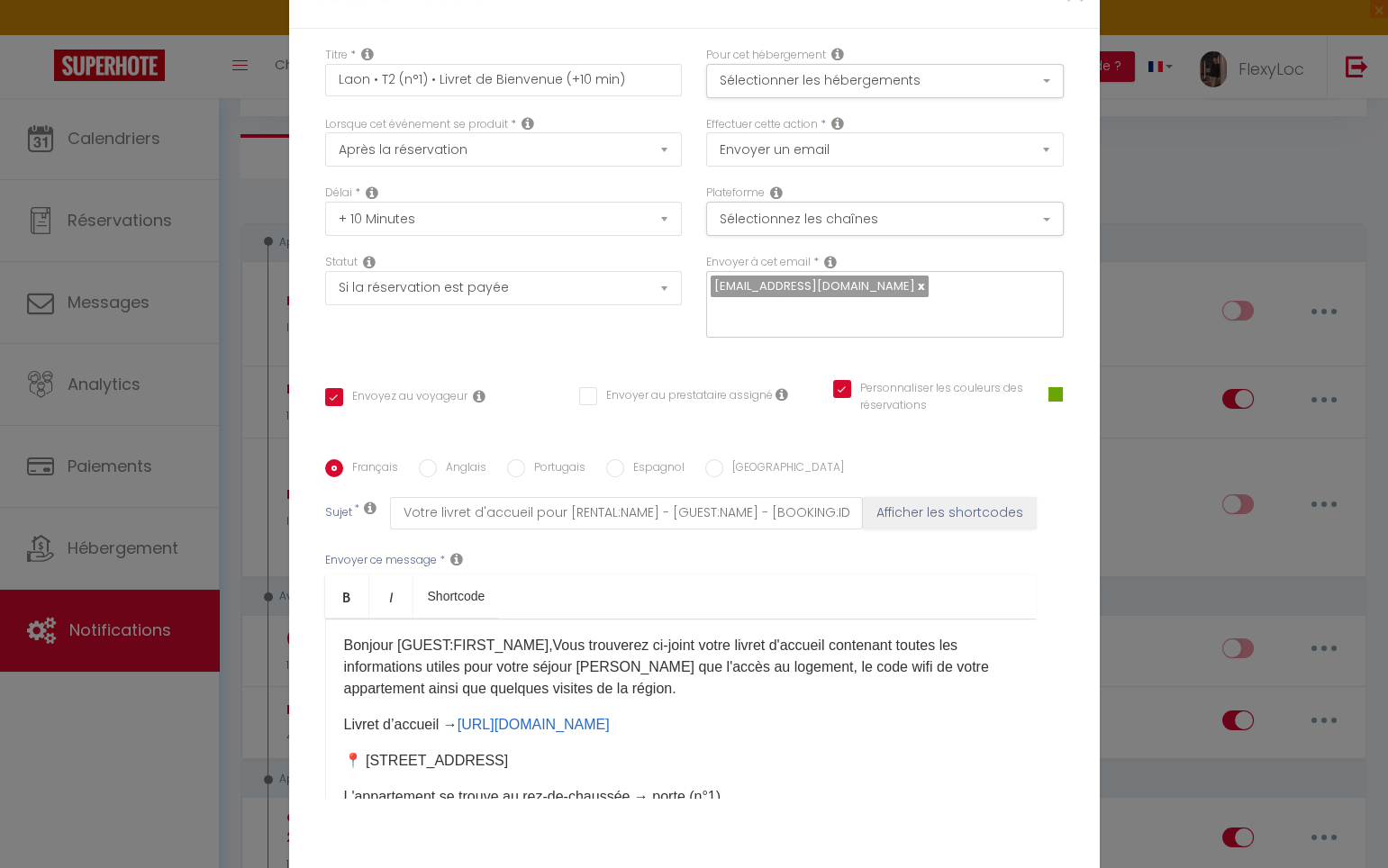
click at [344, 714] on p "Livret d’accueil → https://app.sunver.app/fr/guest/laon-t2" at bounding box center [681, 725] width 674 height 22
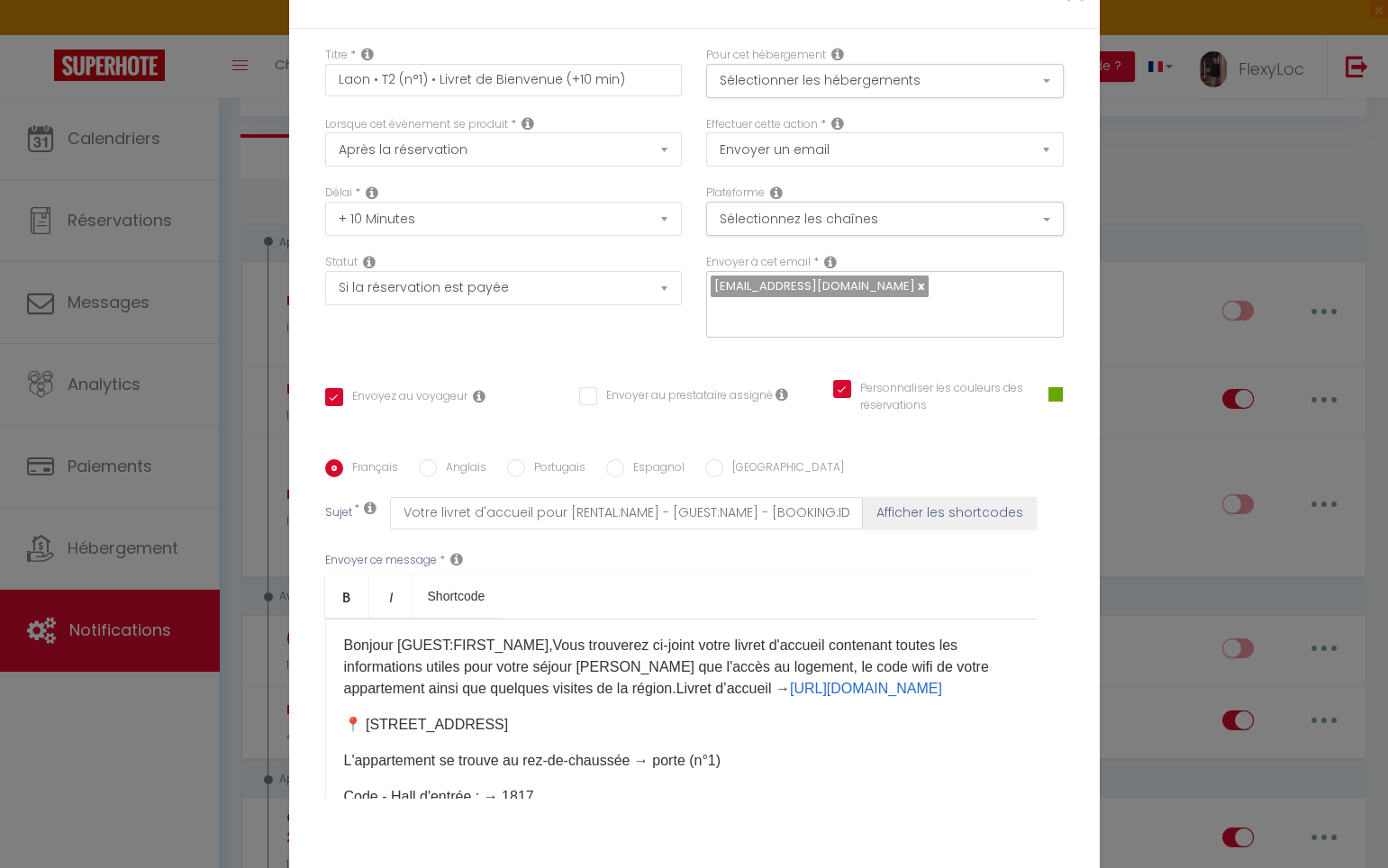
click at [344, 714] on p "📍 [STREET_ADDRESS]" at bounding box center [681, 725] width 674 height 22
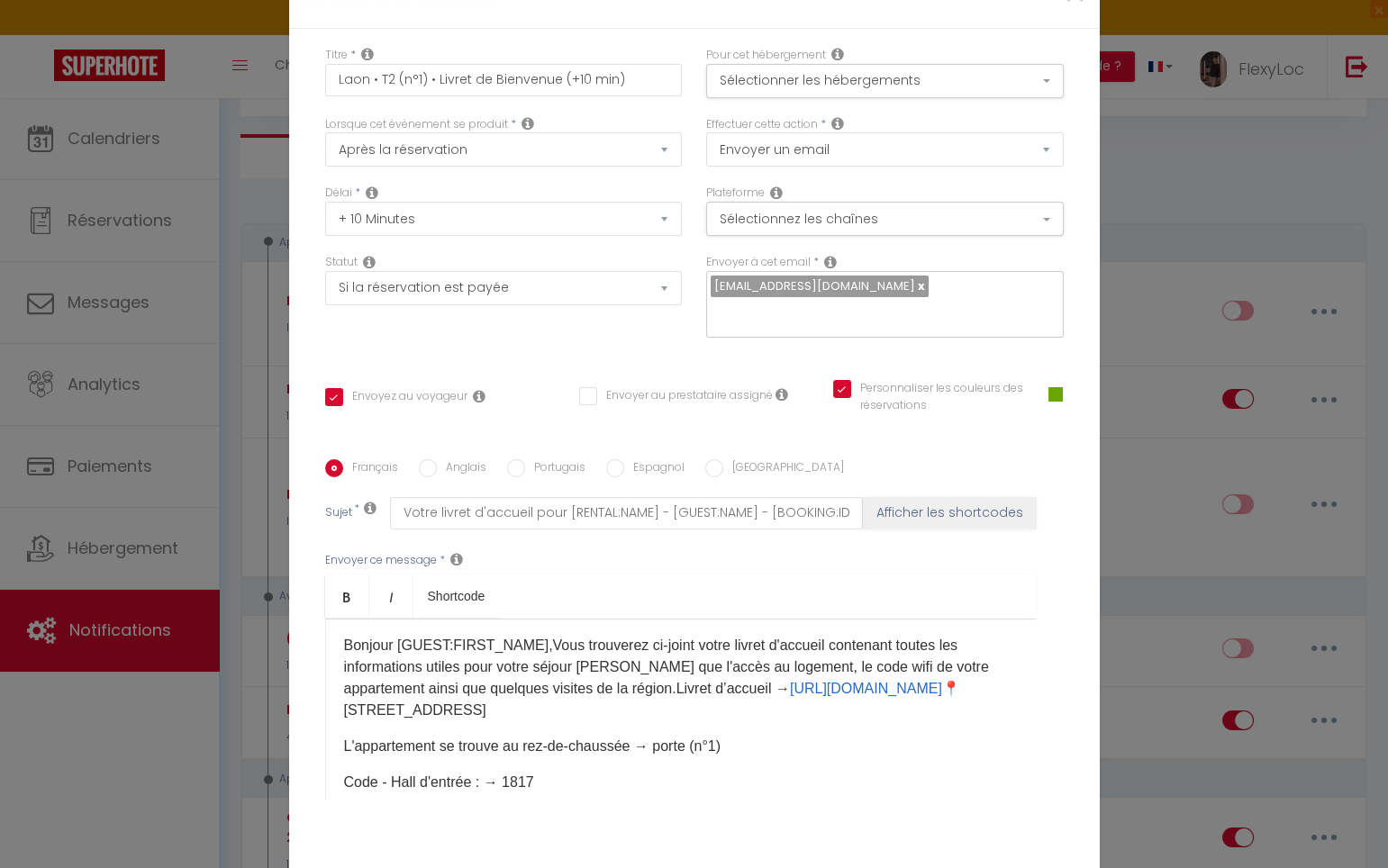
click at [344, 736] on p "L'appartement se trouve au rez-de-chaussée → porte (n°1)" at bounding box center [681, 747] width 674 height 22
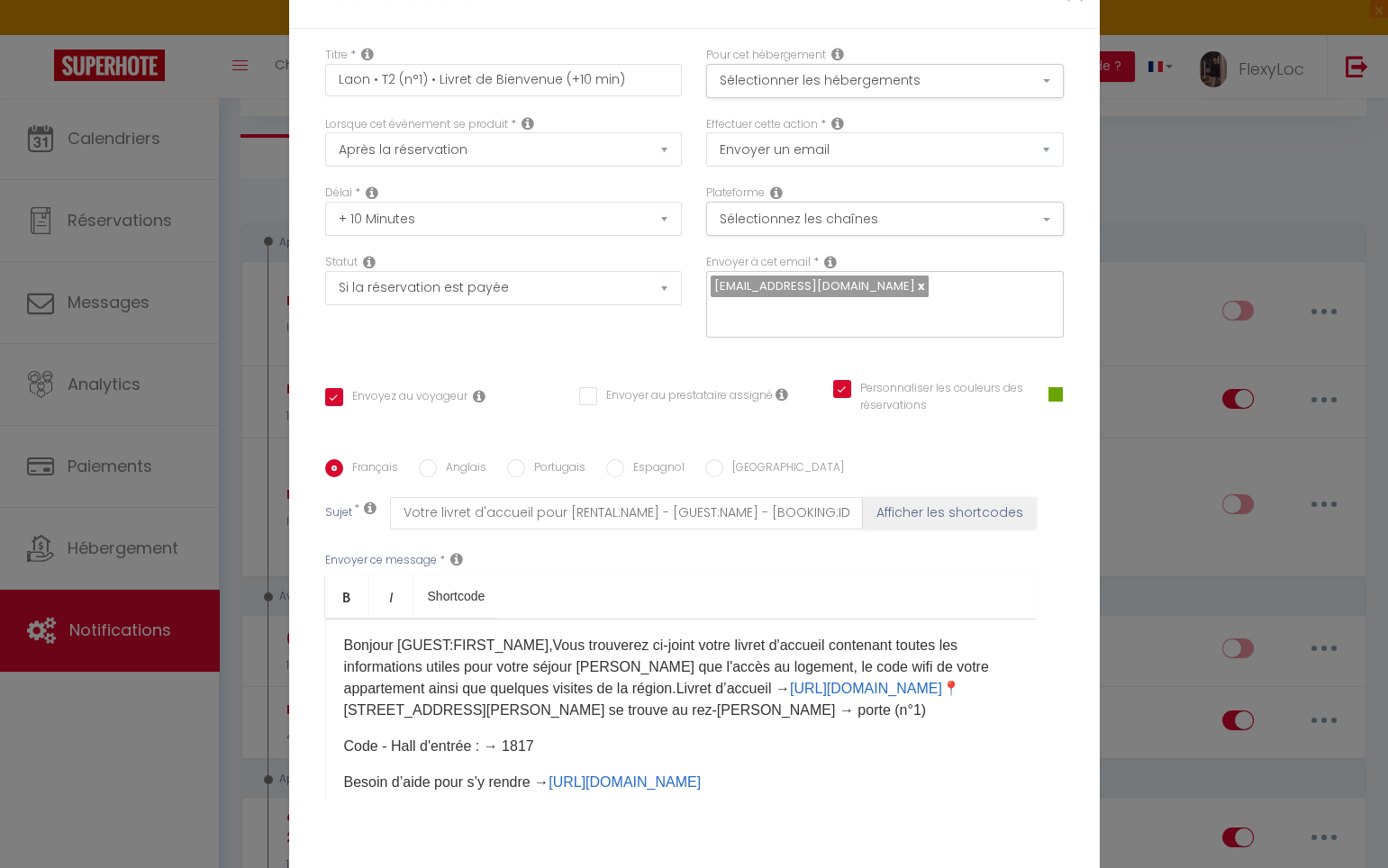
click at [502, 635] on p "Bonjour [GUEST:FIRST_NAME],Vous trouverez ci-joint votre livret d'accueil conte…" at bounding box center [681, 678] width 674 height 86
click at [696, 635] on p "Bonjour [GUEST:FIRST_NAME],Vous trouverez ci-joint votre livret d'accueil conte…" at bounding box center [681, 689] width 674 height 108
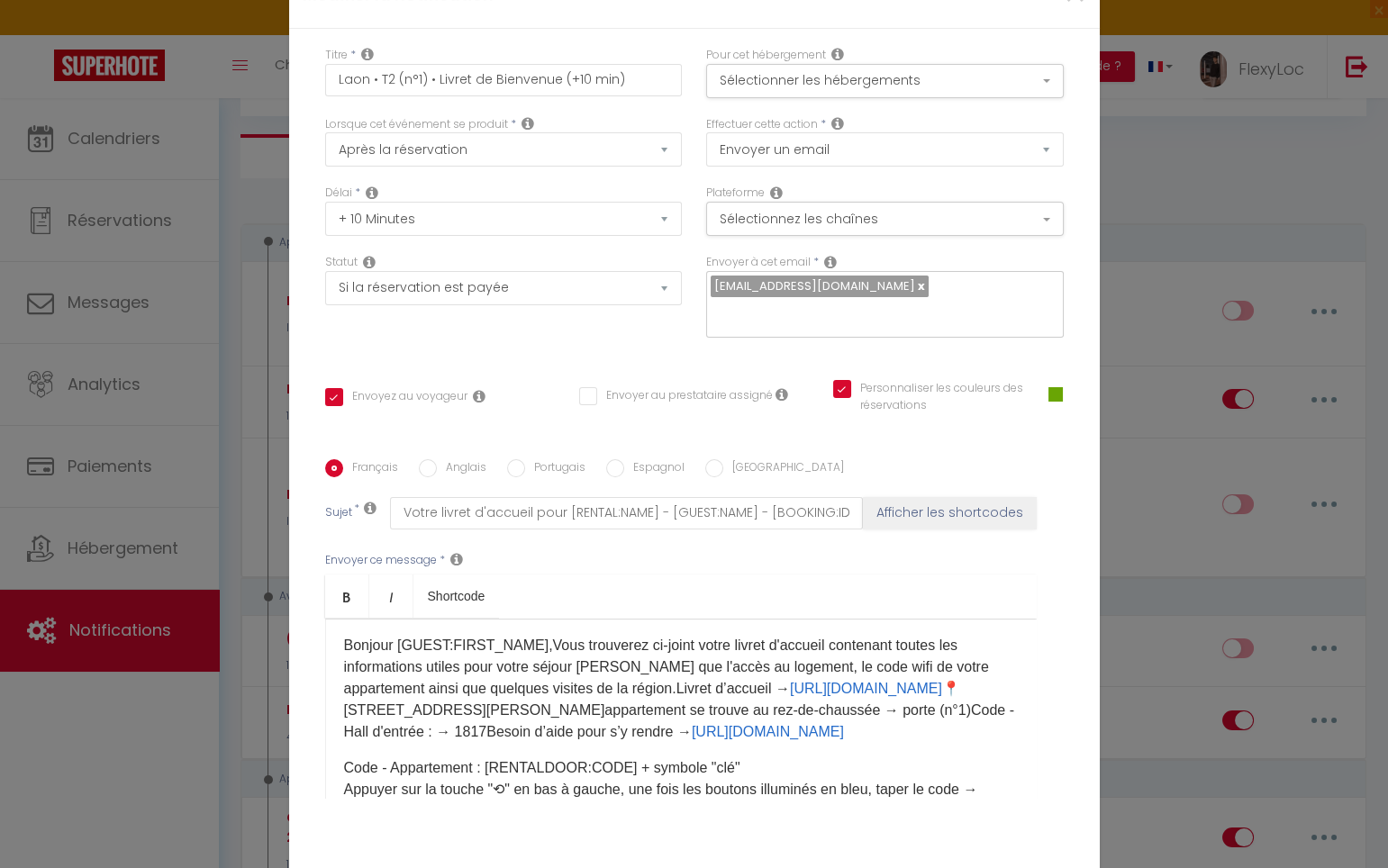
click at [861, 638] on p "Bonjour [GUEST:FIRST_NAME],Vous trouverez ci-joint votre livret d'accueil conte…" at bounding box center [681, 689] width 674 height 108
click at [661, 664] on p "Bonjour [GUEST:FIRST_NAME],Vous trouverez ci-joint votre livret d'accueil conte…" at bounding box center [681, 700] width 674 height 130
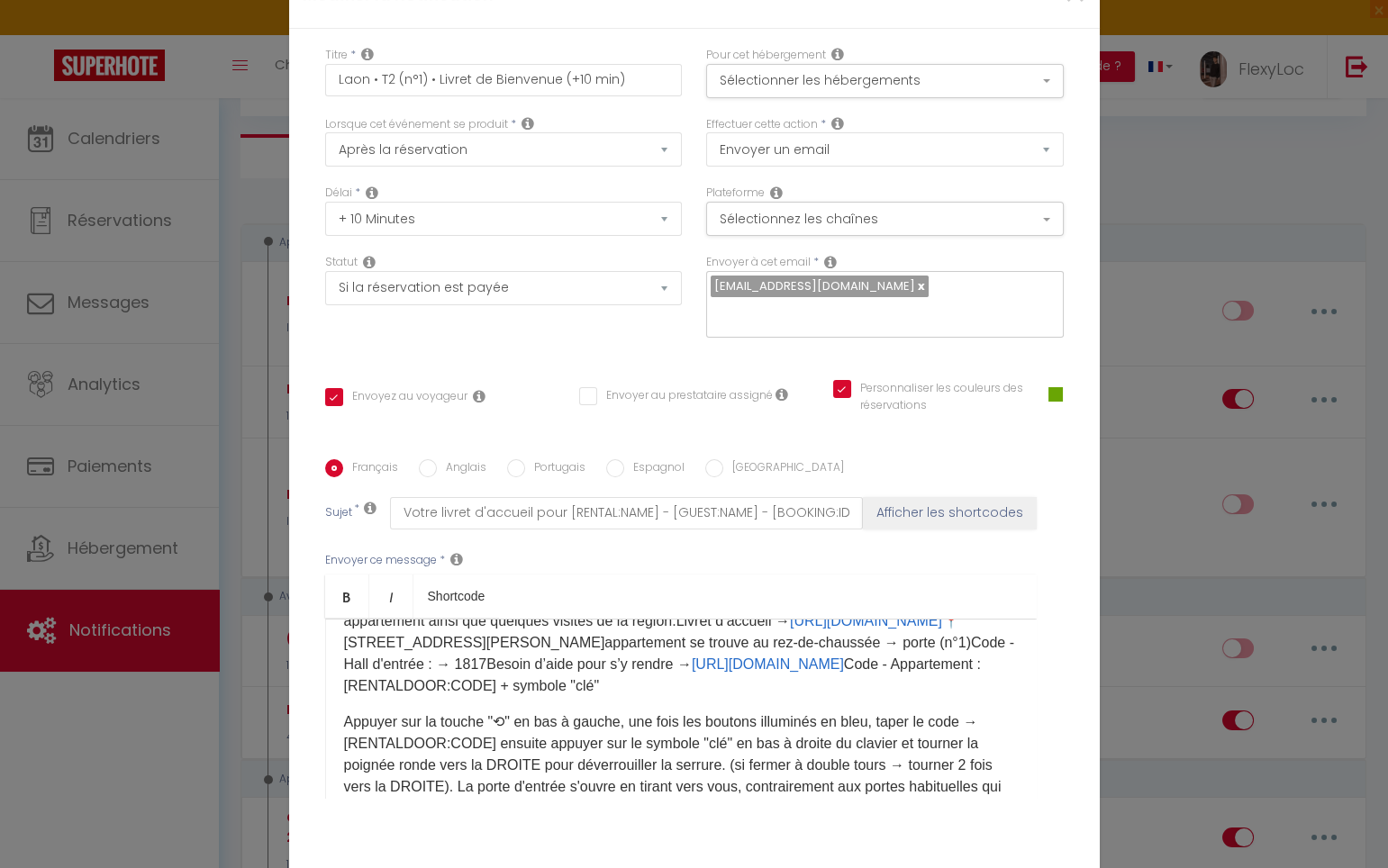
scroll to position [106, 0]
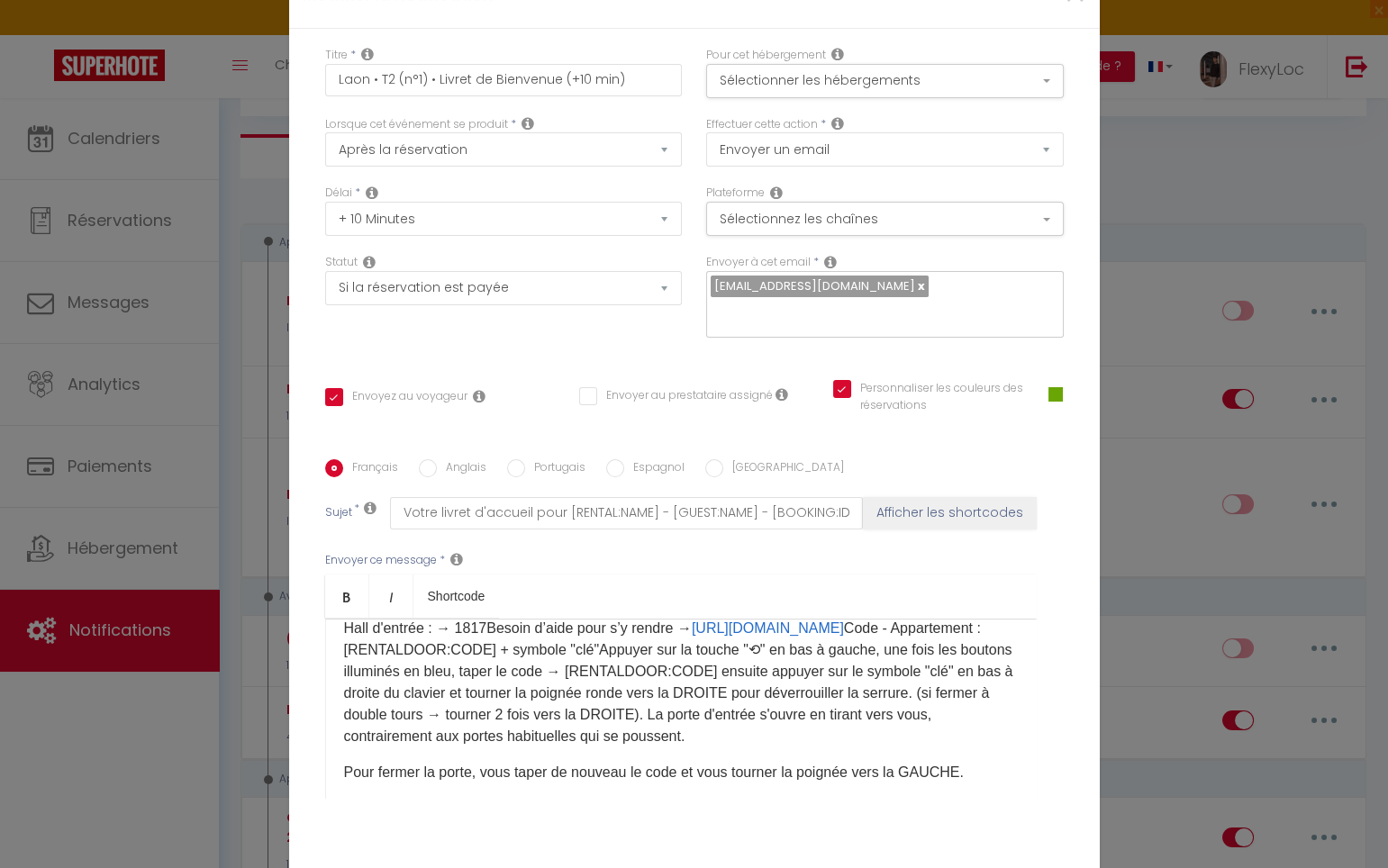
click at [686, 647] on p "Bonjour [GUEST:FIRST_NAME],Vous trouverez ci-joint votre livret d'accueil conte…" at bounding box center [681, 639] width 674 height 216
click at [344, 762] on p "Pour fermer la porte, vous taper de nouveau le code et vous tourner la poignée …" at bounding box center [681, 773] width 674 height 22
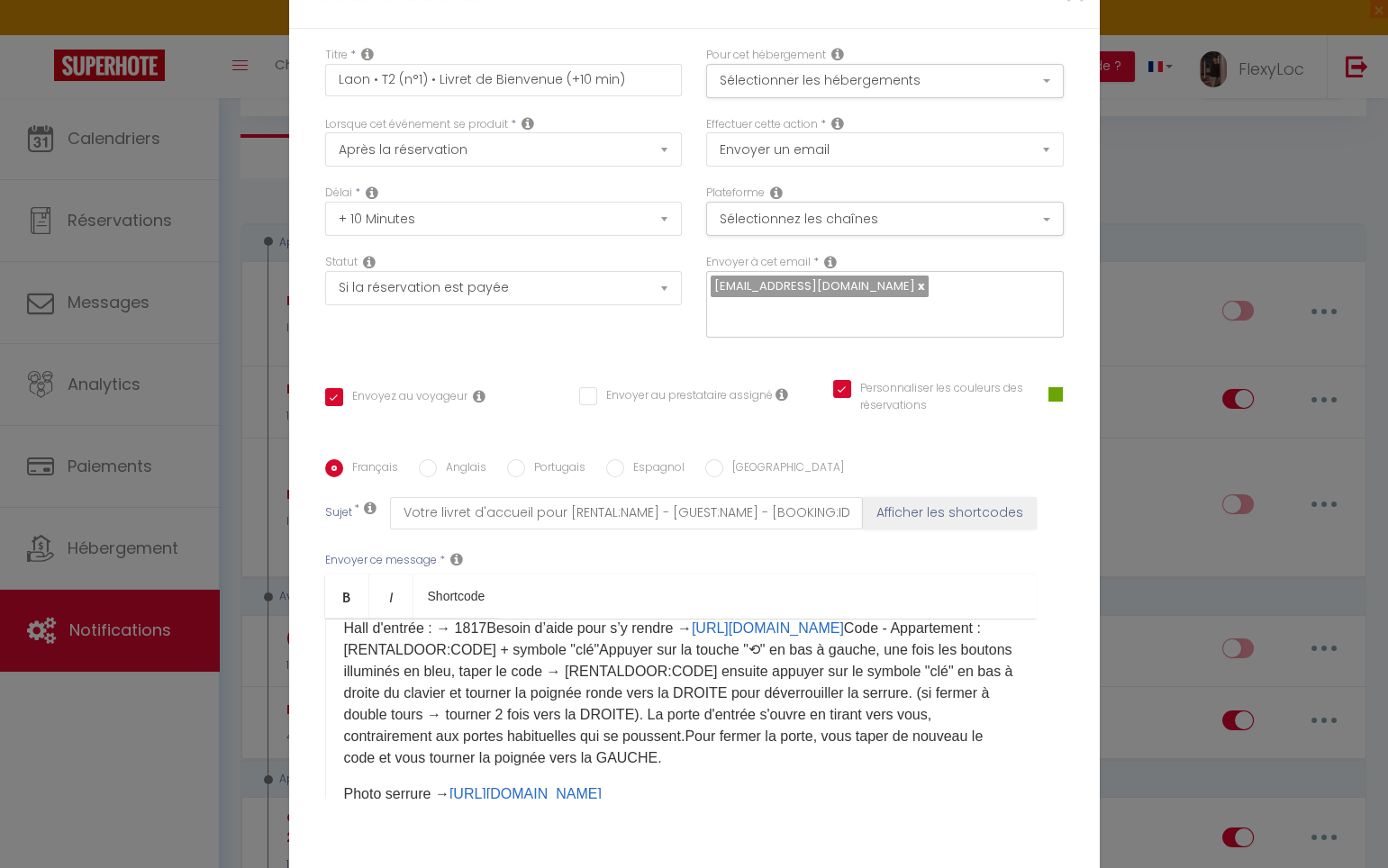
click at [679, 664] on p "Bonjour [GUEST:FIRST_NAME],Vous trouverez ci-joint votre livret d'accueil conte…" at bounding box center [681, 650] width 674 height 238
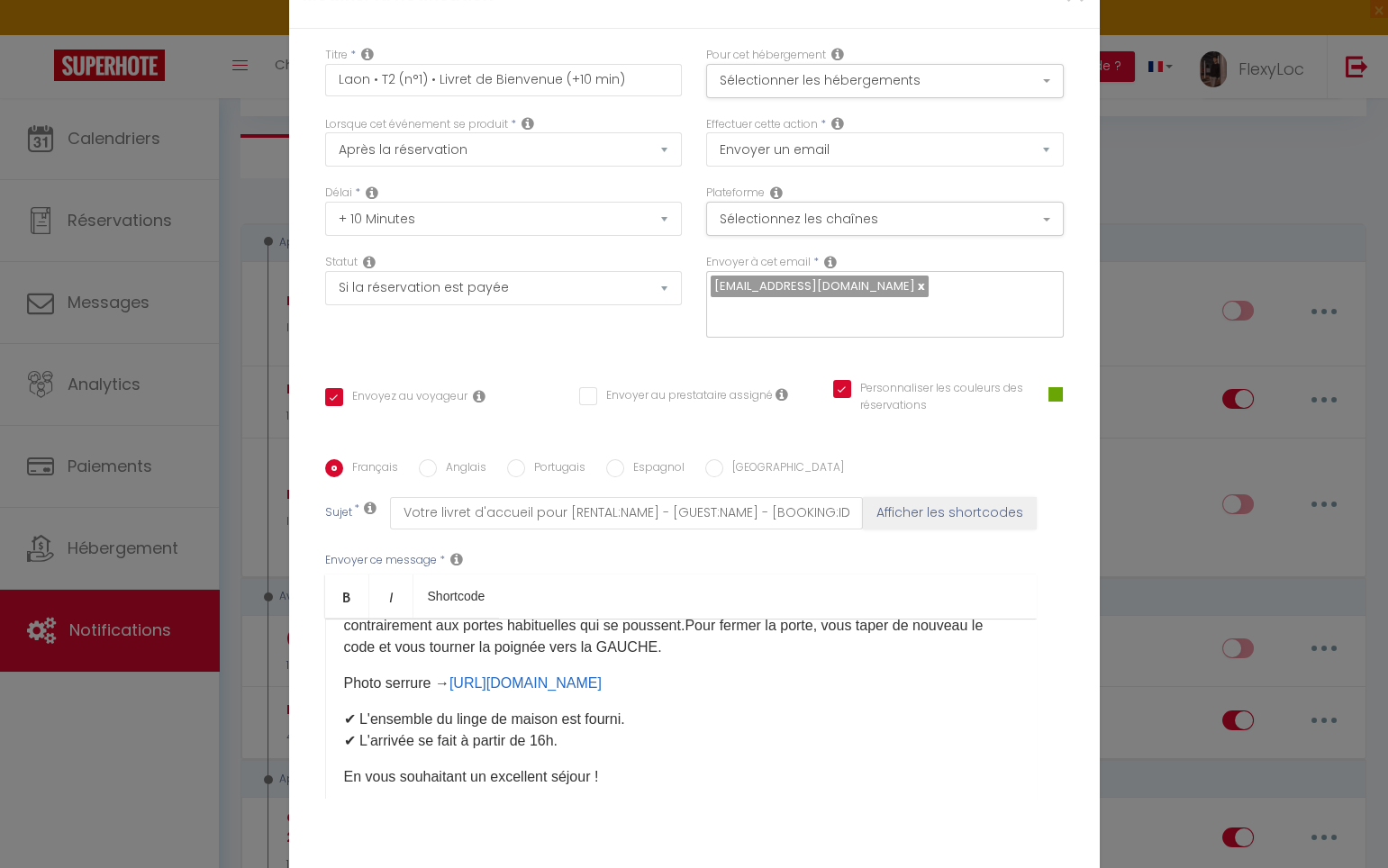
scroll to position [225, 0]
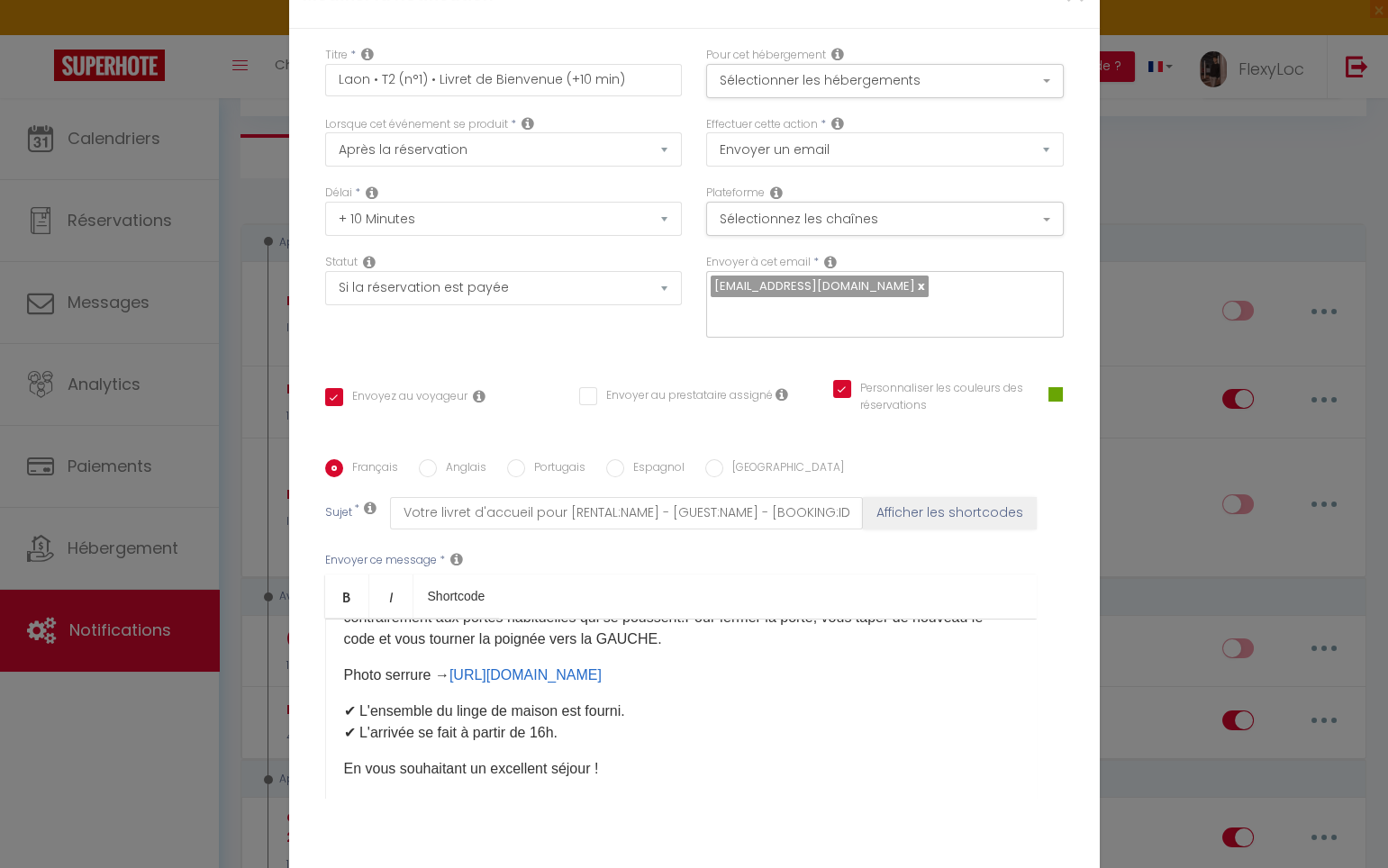
click at [335, 619] on div "Bonjour [GUEST:FIRST_NAME],Vous trouverez ci-joint votre livret d'accueil conte…" at bounding box center [680, 709] width 711 height 180
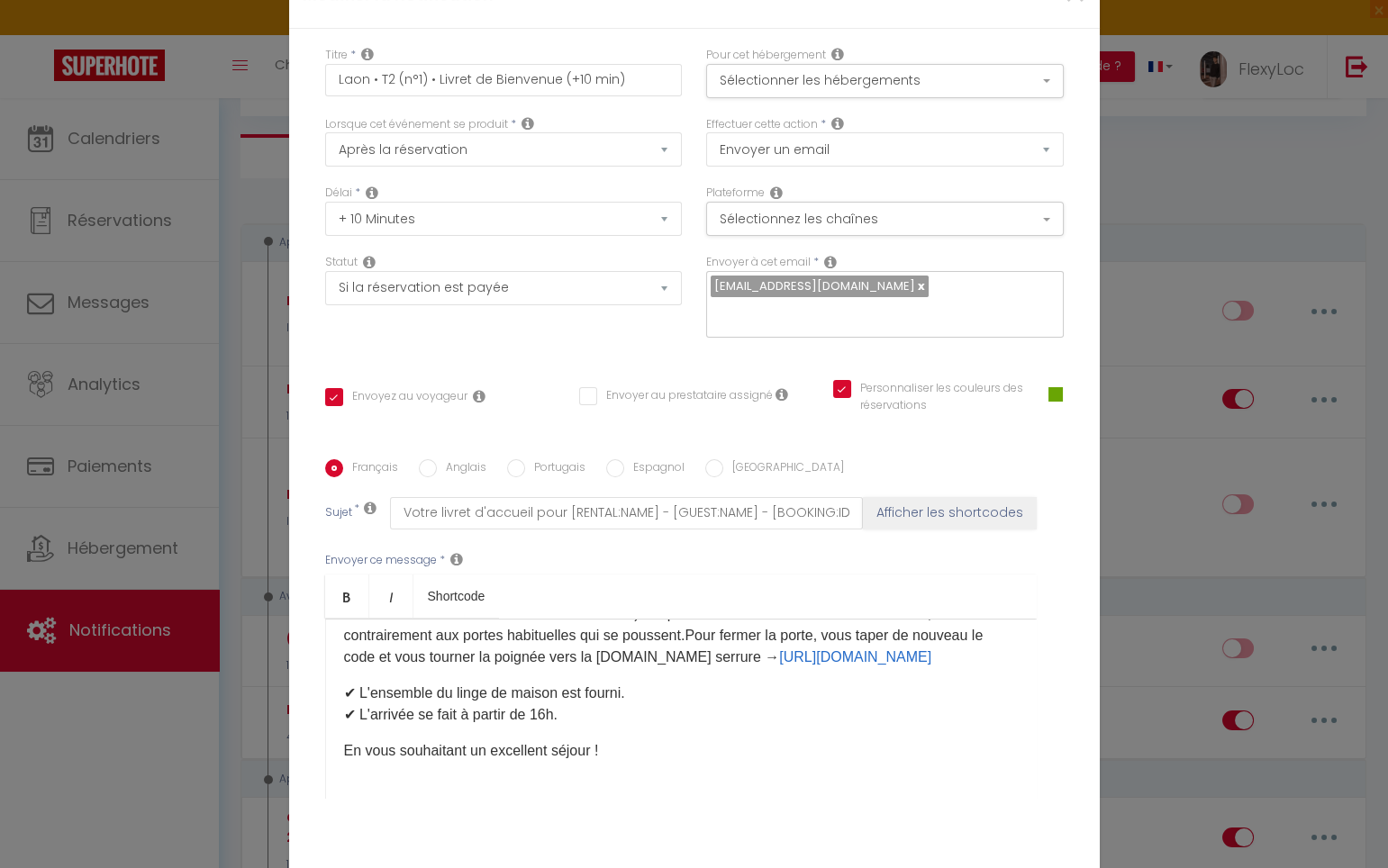
click at [344, 683] on p "✔ L'ensemble du linge de maison est fourni. ✔ L'arrivée se fait à partir de 16h." at bounding box center [681, 704] width 674 height 43
click at [344, 704] on p "✔ L'arrivée se fait à partir de 16h." at bounding box center [681, 715] width 674 height 22
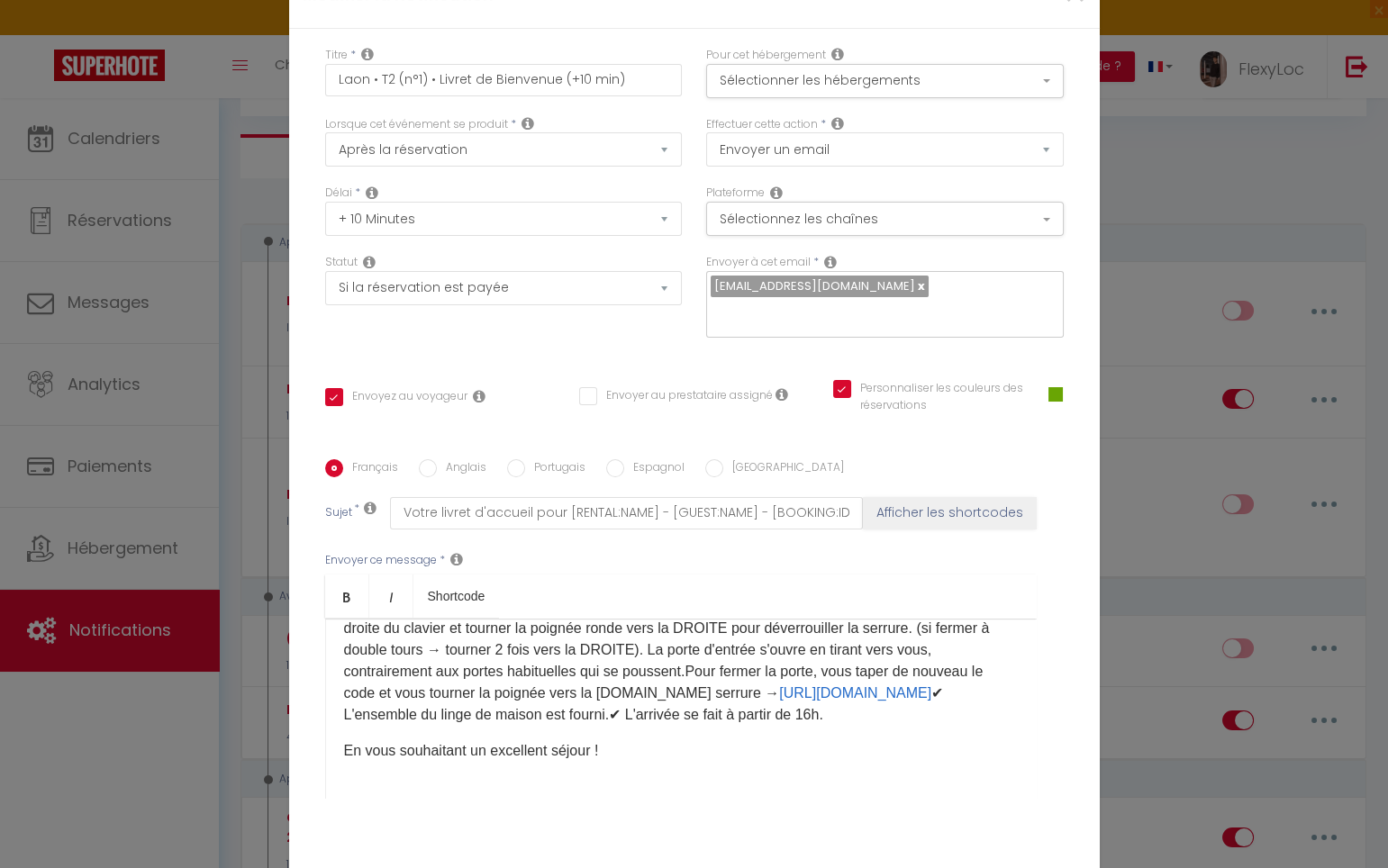
scroll to position [214, 0]
click at [329, 638] on div "Bonjour [GUEST:FIRST_NAME],Vous trouverez ci-joint votre livret d'accueil conte…" at bounding box center [680, 709] width 711 height 180
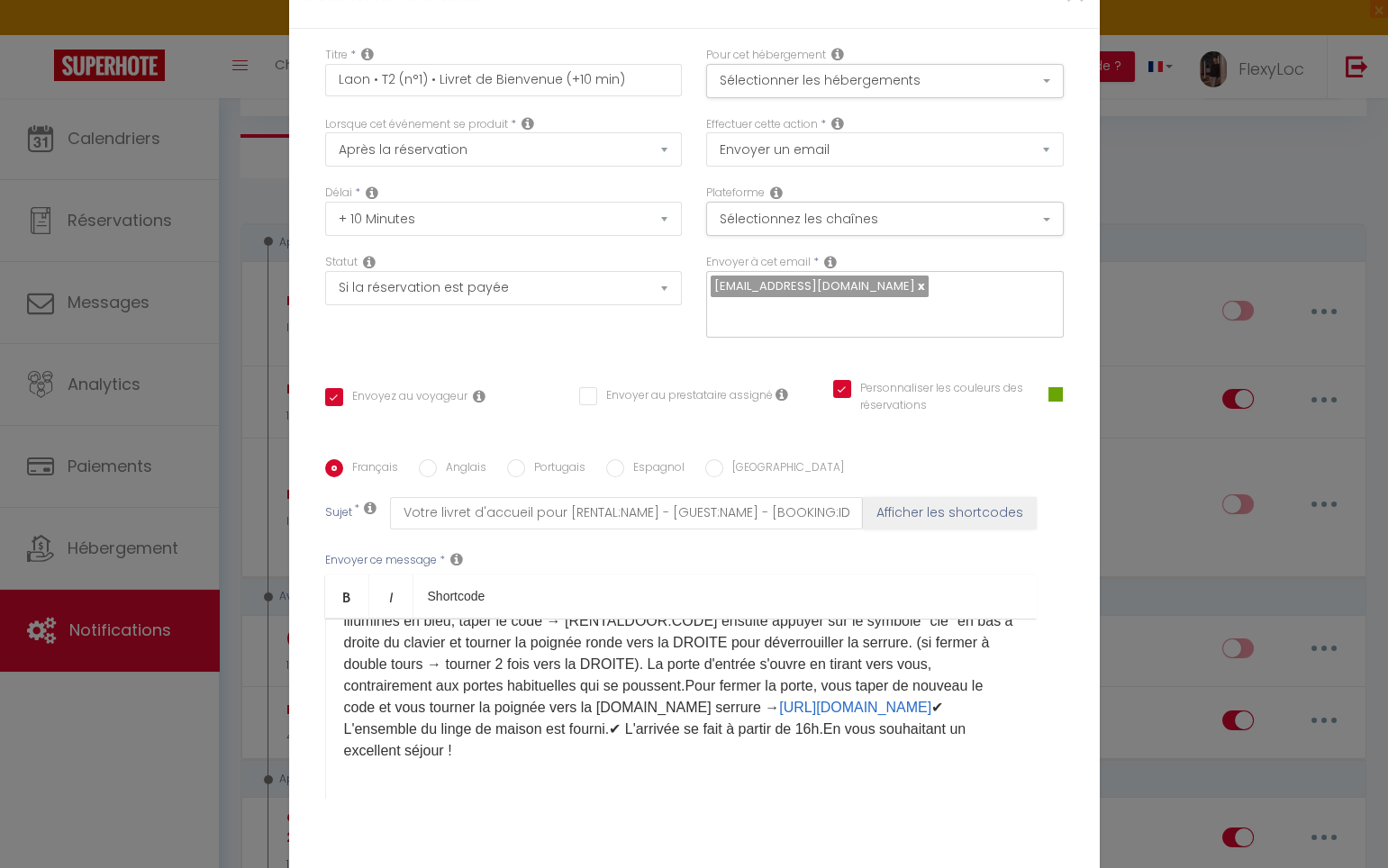
drag, startPoint x: 956, startPoint y: 637, endPoint x: 978, endPoint y: 638, distance: 21.7
click at [957, 637] on p "Bonjour [GUEST:FIRST_NAME],Vous trouverez ci-joint votre livret d'accueil conte…" at bounding box center [681, 621] width 674 height 281
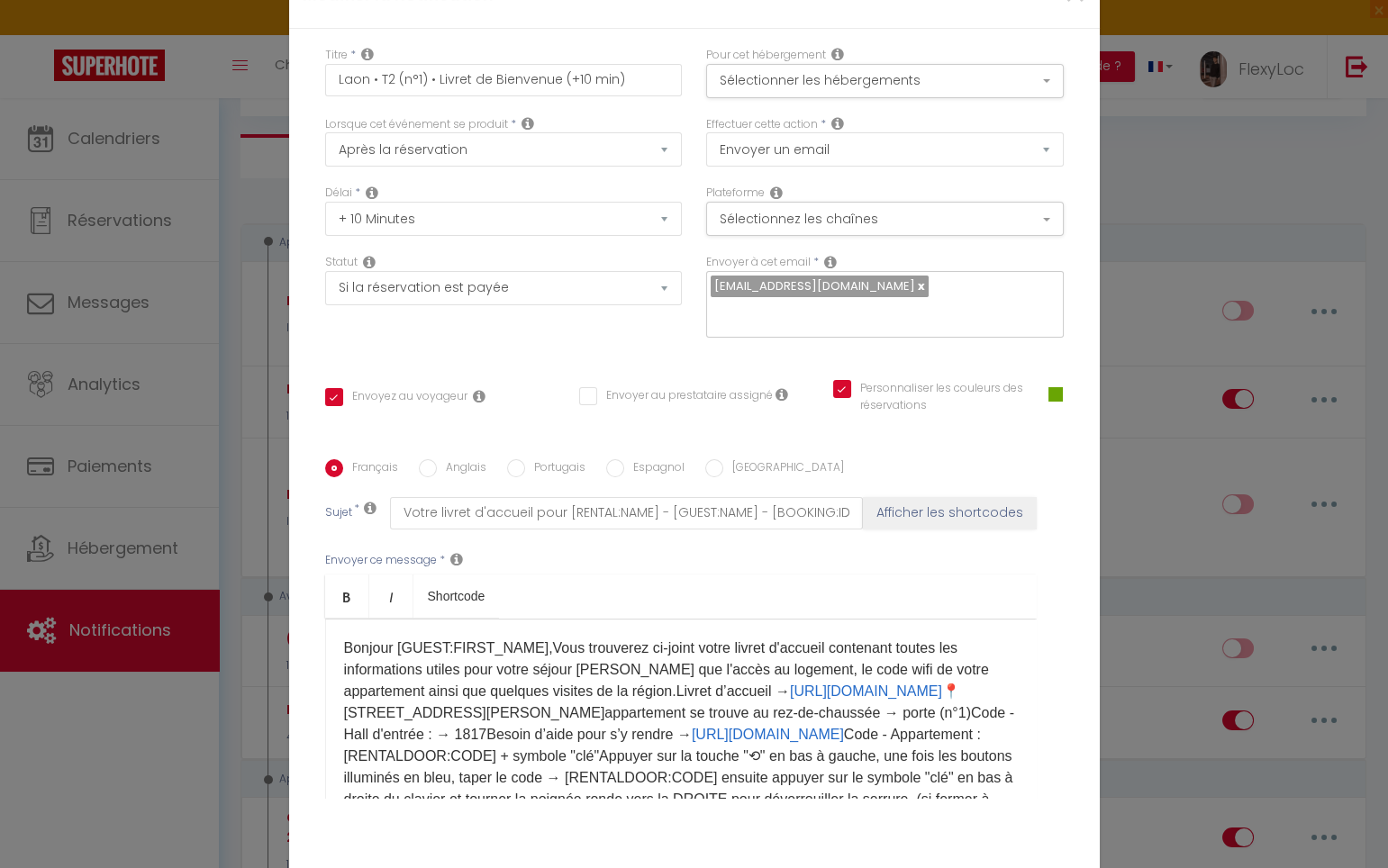
scroll to position [0, 0]
click at [531, 639] on p "Bonjour [GUEST:FIRST_NAME],Vous trouverez ci-joint votre livret d'accueil conte…" at bounding box center [681, 778] width 674 height 281
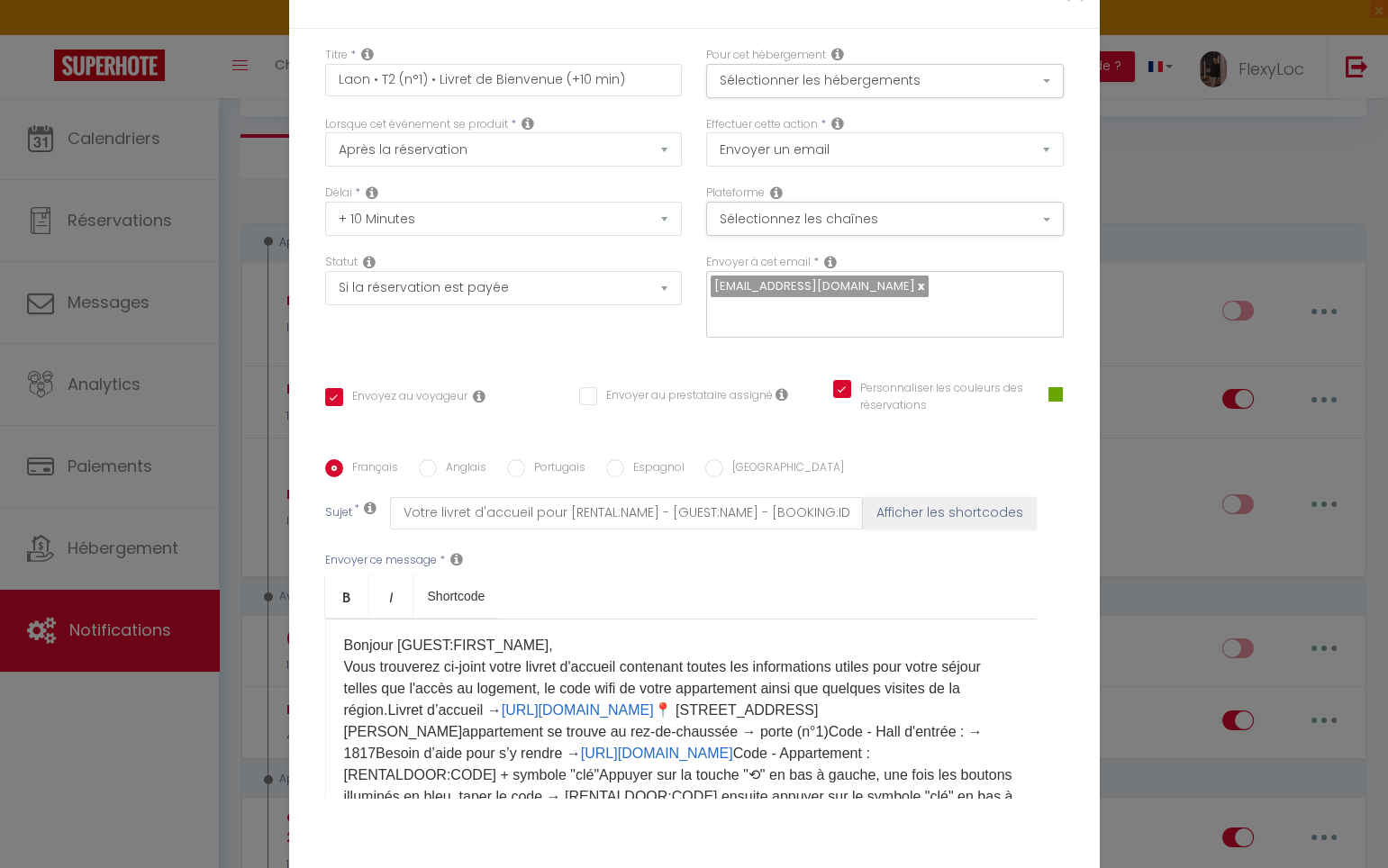
scroll to position [6, 0]
click at [401, 695] on p "Bonjour [GUEST:FIRST_NAME], Vous trouverez ci-joint votre livret d'accueil cont…" at bounding box center [681, 782] width 674 height 303
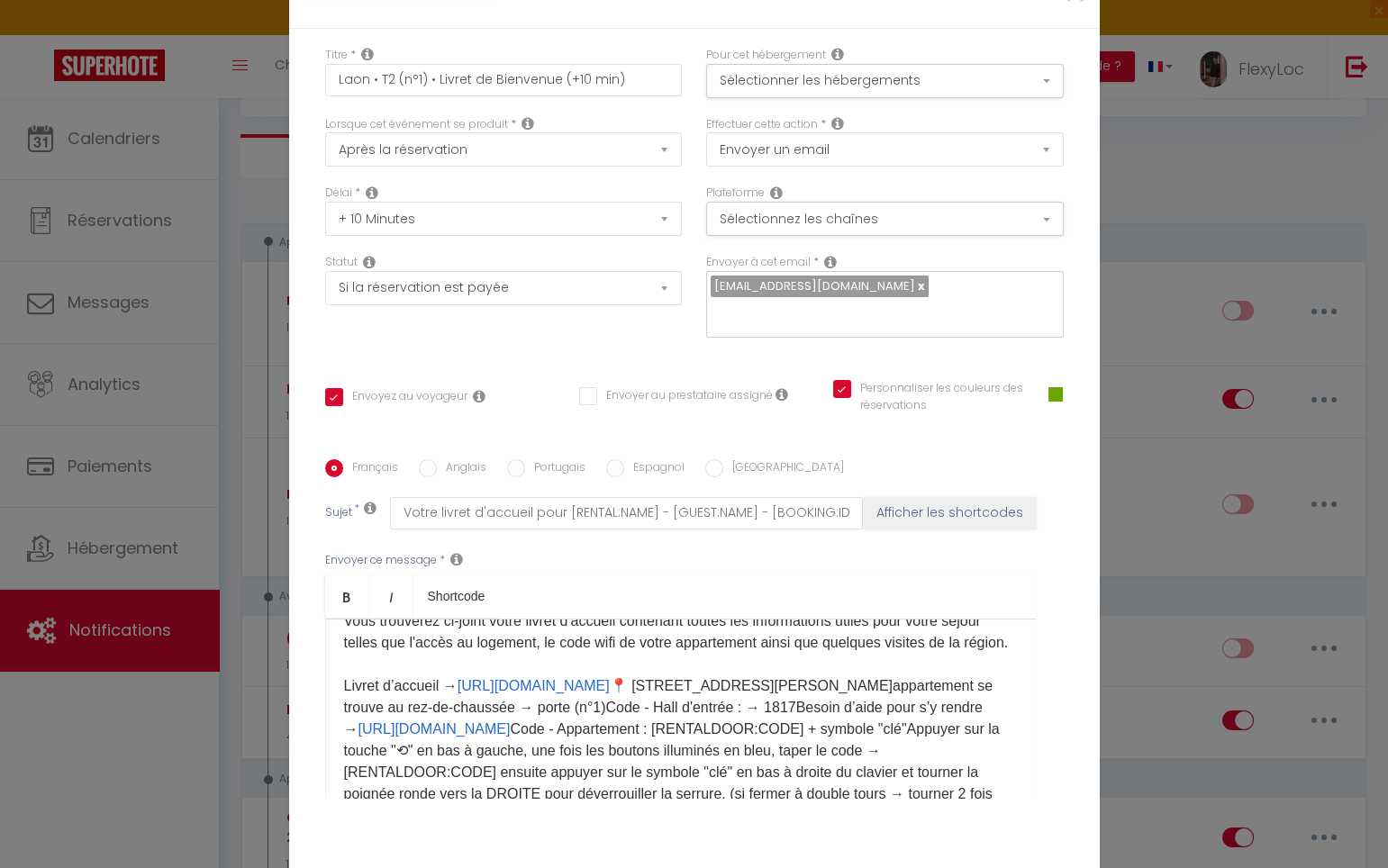
scroll to position [69, 0]
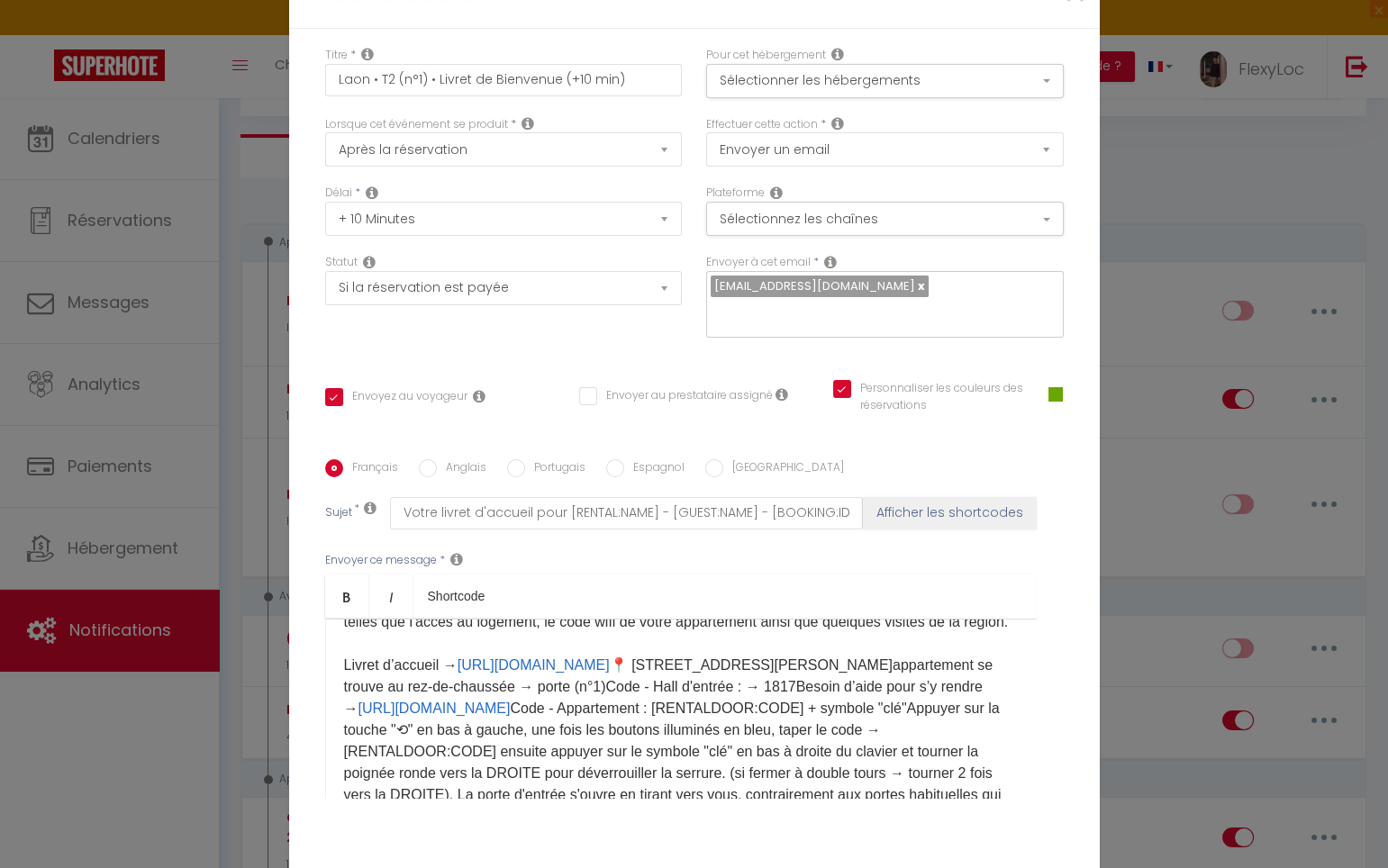
click at [731, 670] on p "Bonjour [GUEST:FIRST_NAME], Vous trouverez ci-joint votre livret d'accueil cont…" at bounding box center [681, 719] width 674 height 303
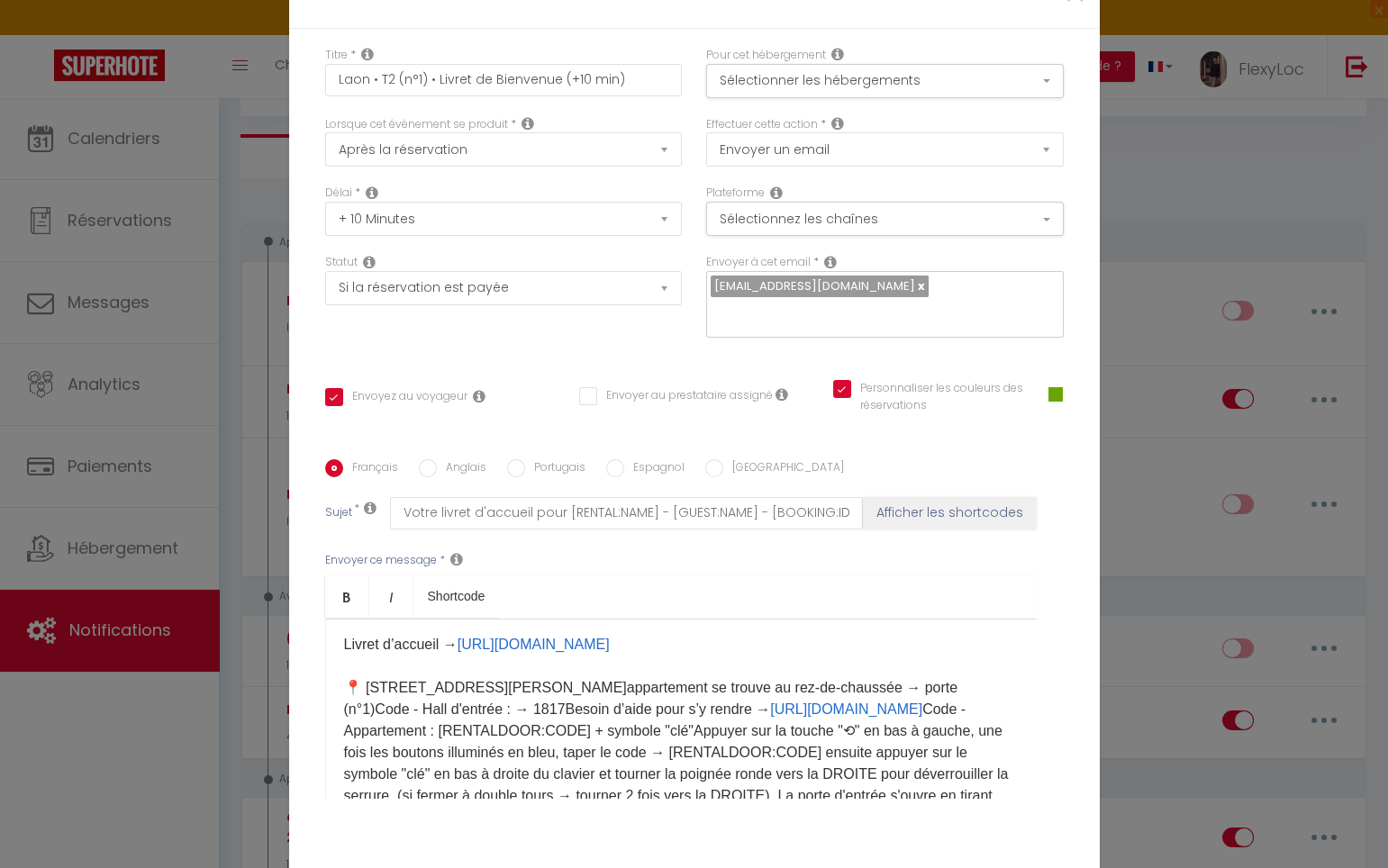
scroll to position [101, 0]
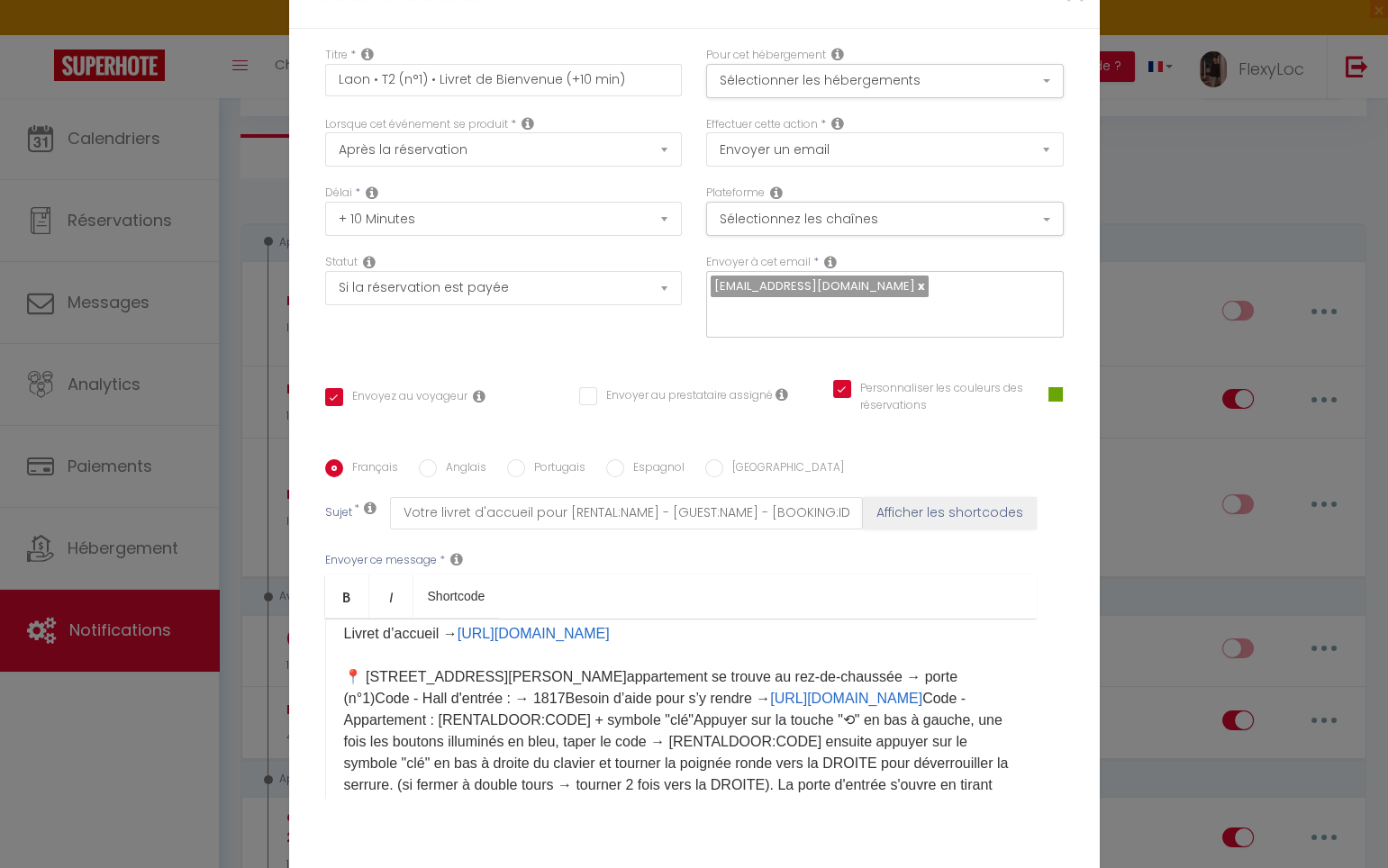
click at [488, 687] on p "Bonjour [GUEST:FIRST_NAME], Vous trouverez ci-joint votre livret d'accueil cont…" at bounding box center [681, 710] width 674 height 346
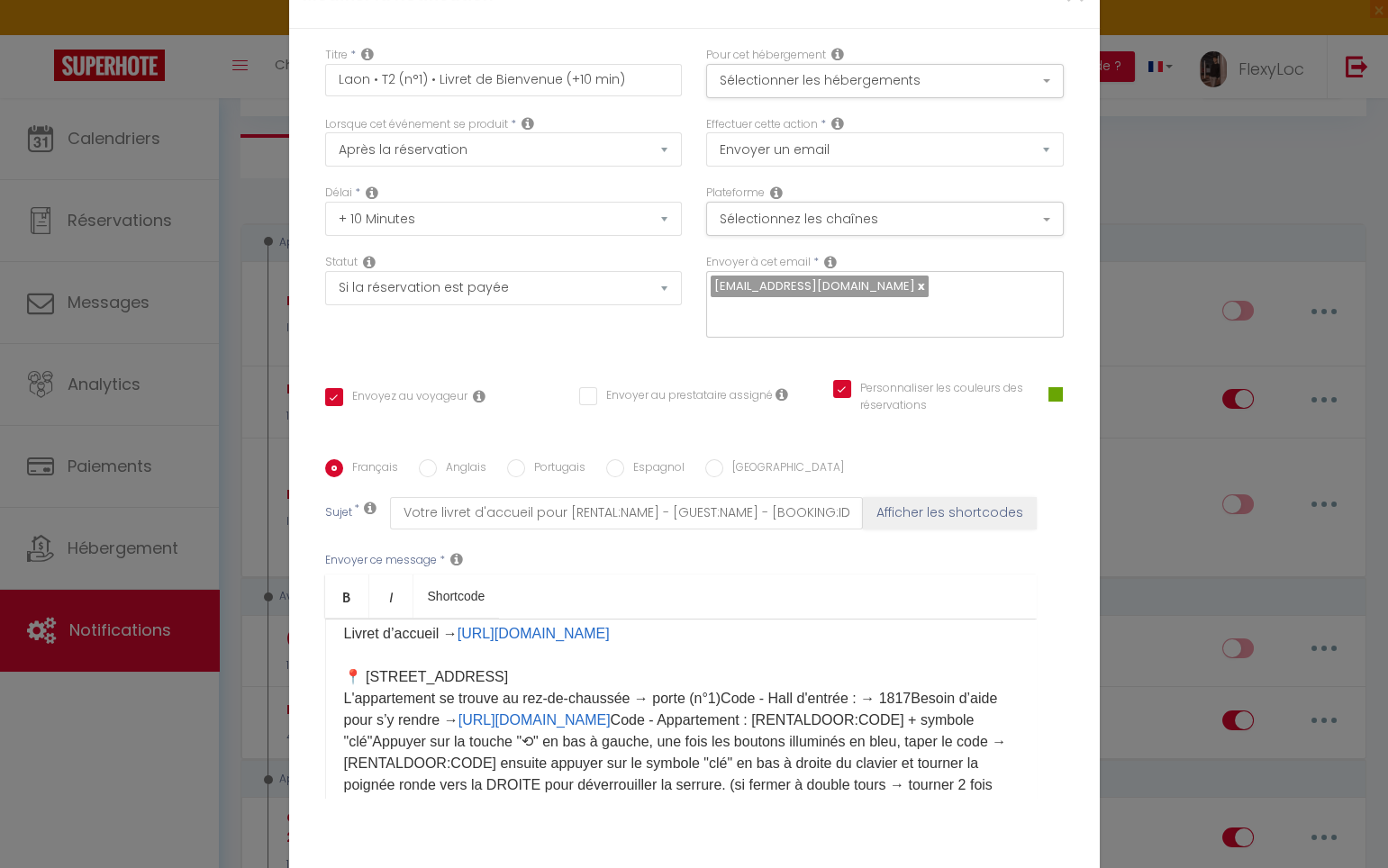
click at [721, 709] on p "Bonjour [GUEST:FIRST_NAME], Vous trouverez ci-joint votre livret d'accueil cont…" at bounding box center [681, 710] width 674 height 346
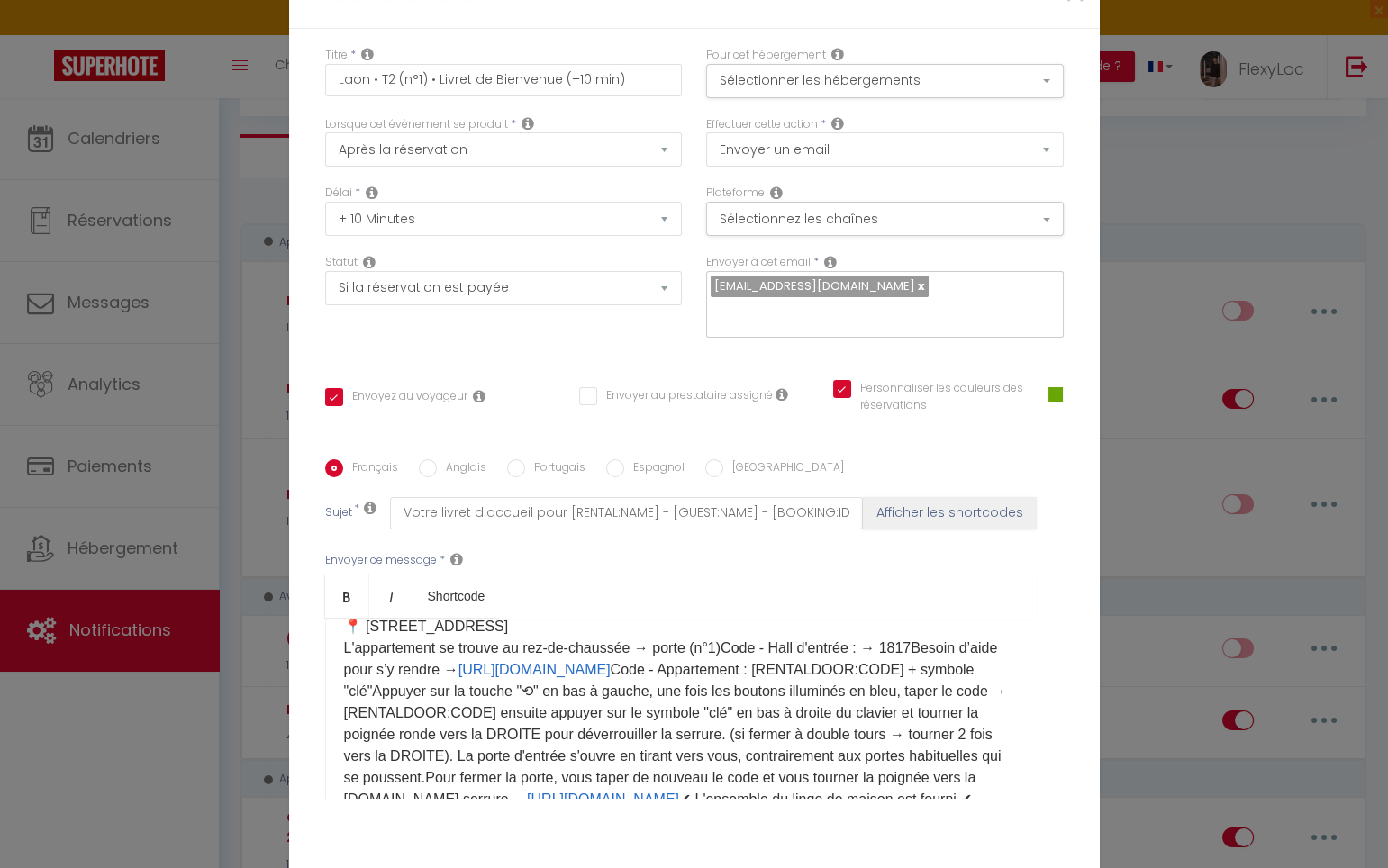
scroll to position [150, 0]
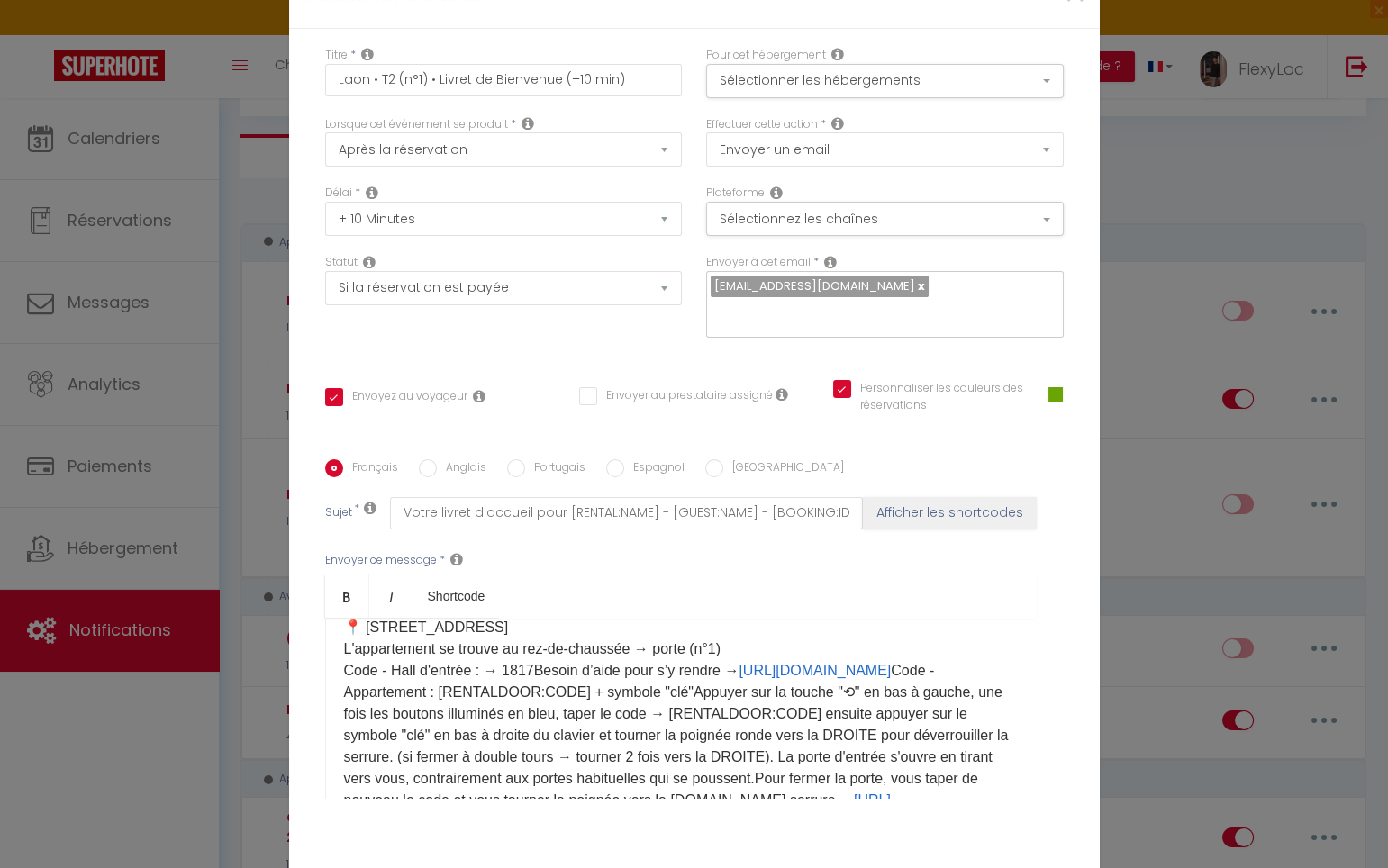
click at [529, 683] on p "Bonjour [GUEST:FIRST_NAME], Vous trouverez ci-joint votre livret d'accueil cont…" at bounding box center [681, 670] width 674 height 367
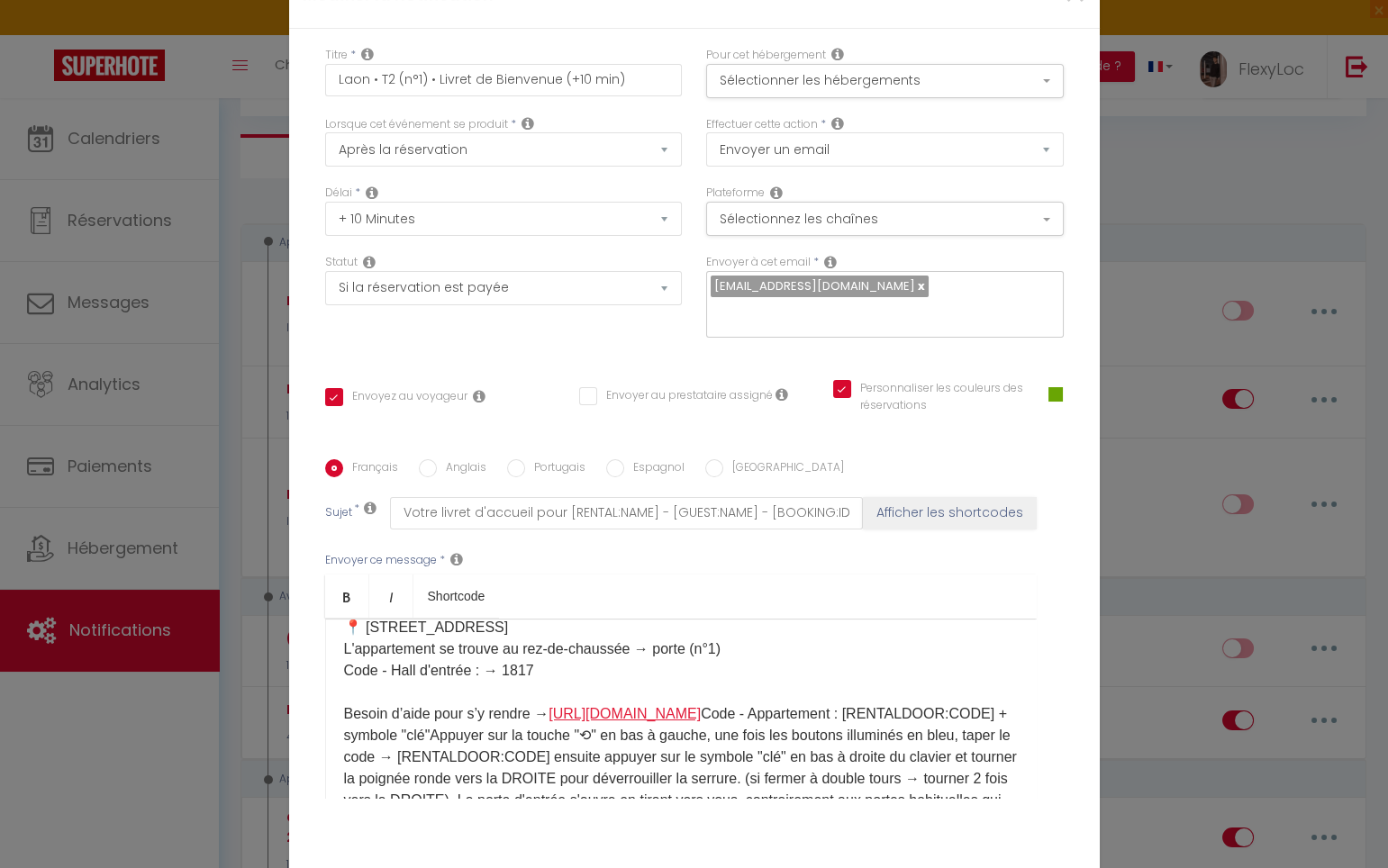
click at [598, 721] on link "https://app.sunver.app/fr/guest/laon-t2/module/cmceuoj5f05xfpn01imwpk1if" at bounding box center [624, 713] width 152 height 15
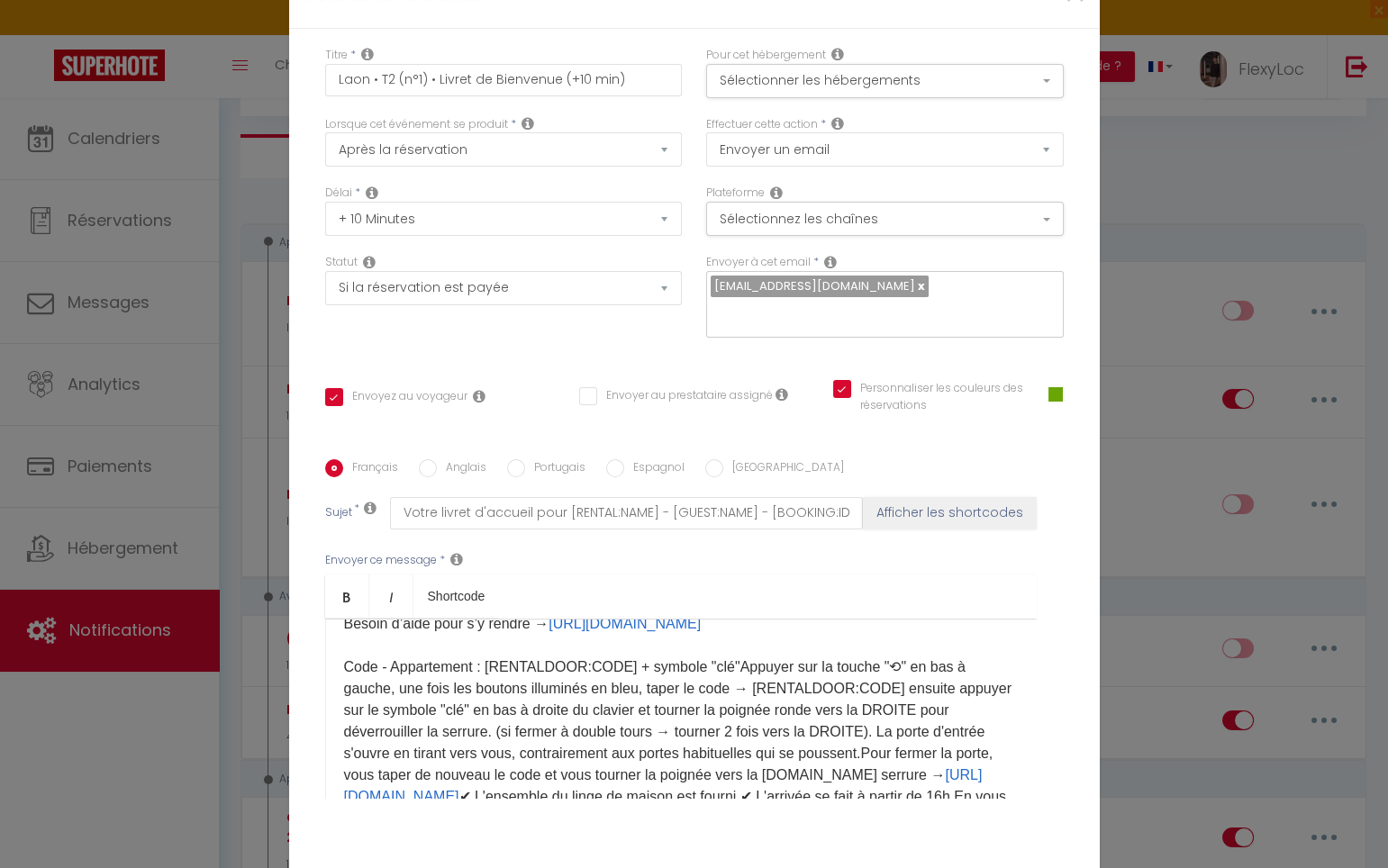
scroll to position [243, 0]
click at [721, 698] on p "Bonjour [GUEST:FIRST_NAME], Vous trouverez ci-joint votre livret d'accueil cont…" at bounding box center [681, 610] width 674 height 432
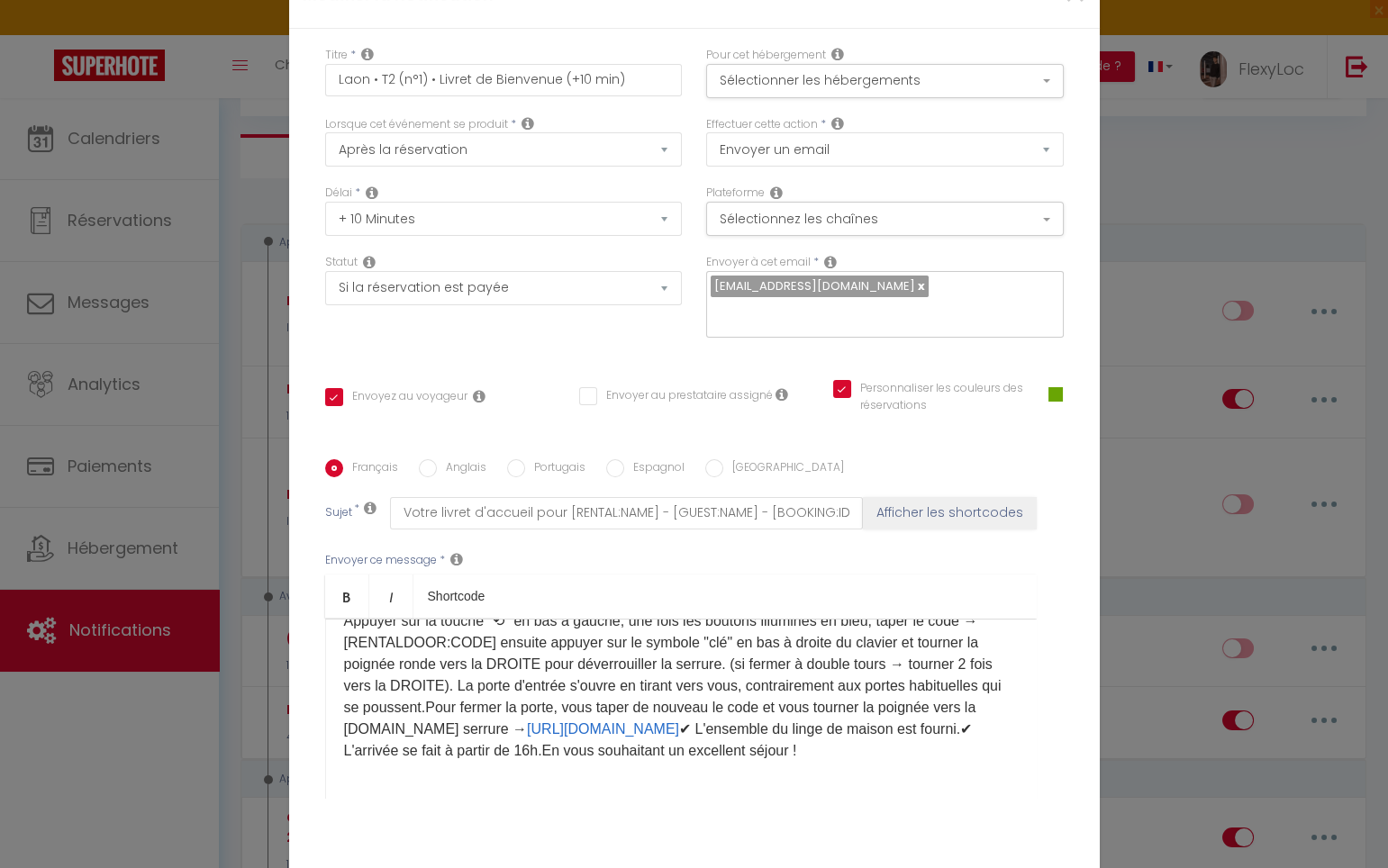
scroll to position [372, 0]
click at [444, 672] on p "Bonjour [GUEST:FIRST_NAME], Vous trouverez ci-joint votre livret d'accueil cont…" at bounding box center [681, 546] width 674 height 432
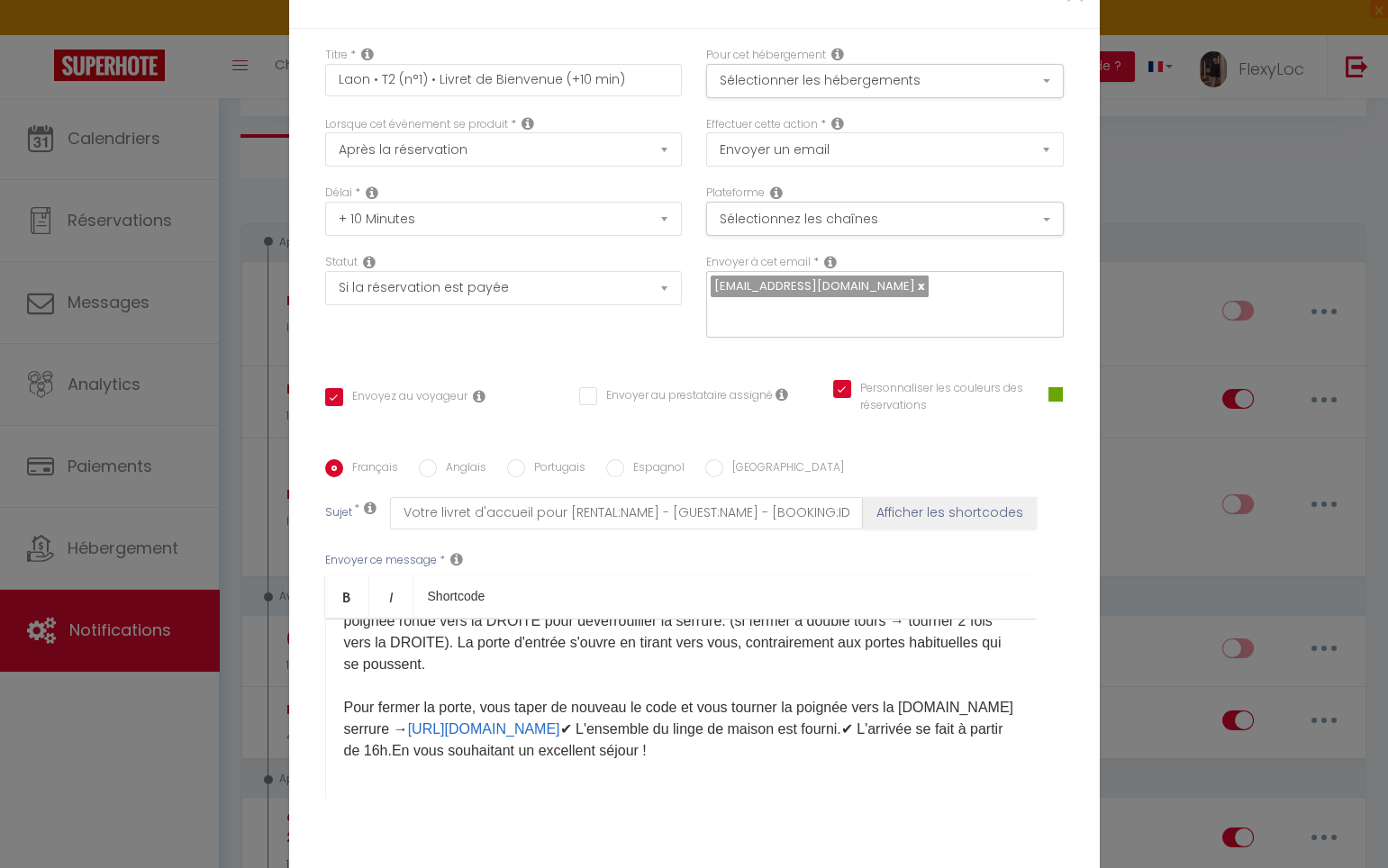
click at [960, 716] on p "Bonjour [GUEST:FIRST_NAME], Vous trouverez ci-joint votre livret d'accueil cont…" at bounding box center [681, 523] width 674 height 475
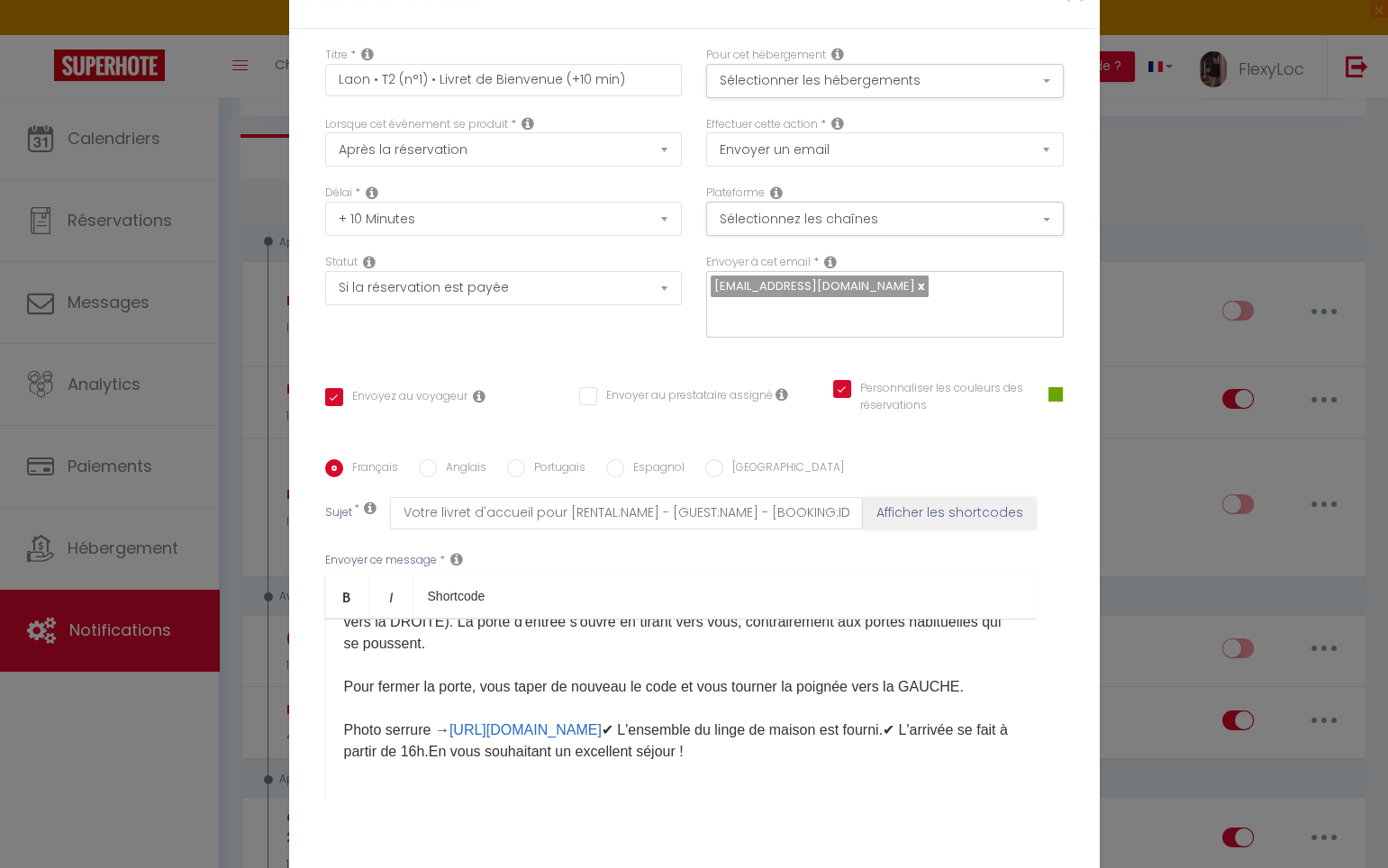
scroll to position [393, 0]
click at [949, 735] on p "Bonjour [GUEST:FIRST_NAME], Vous trouverez ci-joint votre livret d'accueil cont…" at bounding box center [681, 513] width 674 height 497
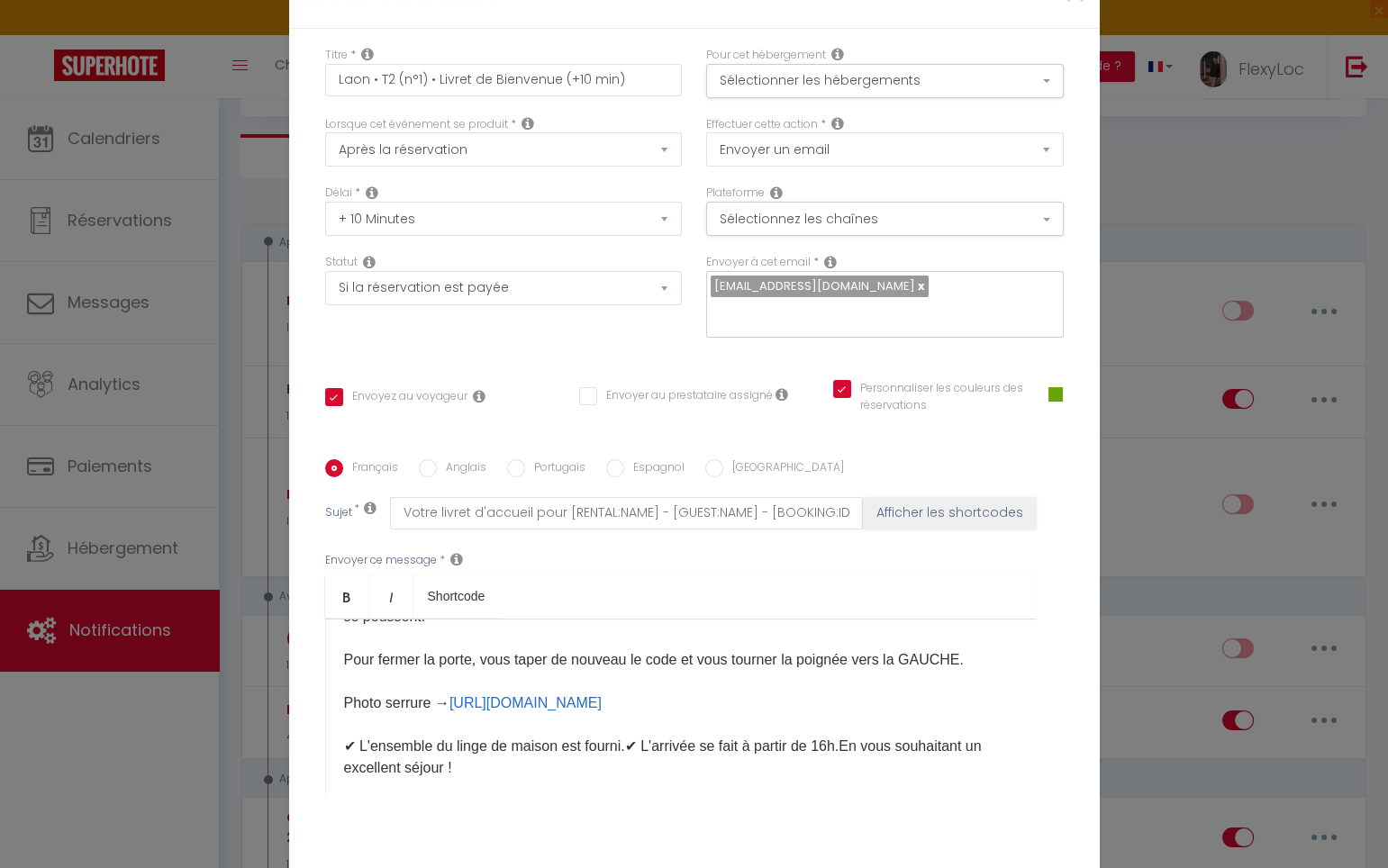
scroll to position [459, 0]
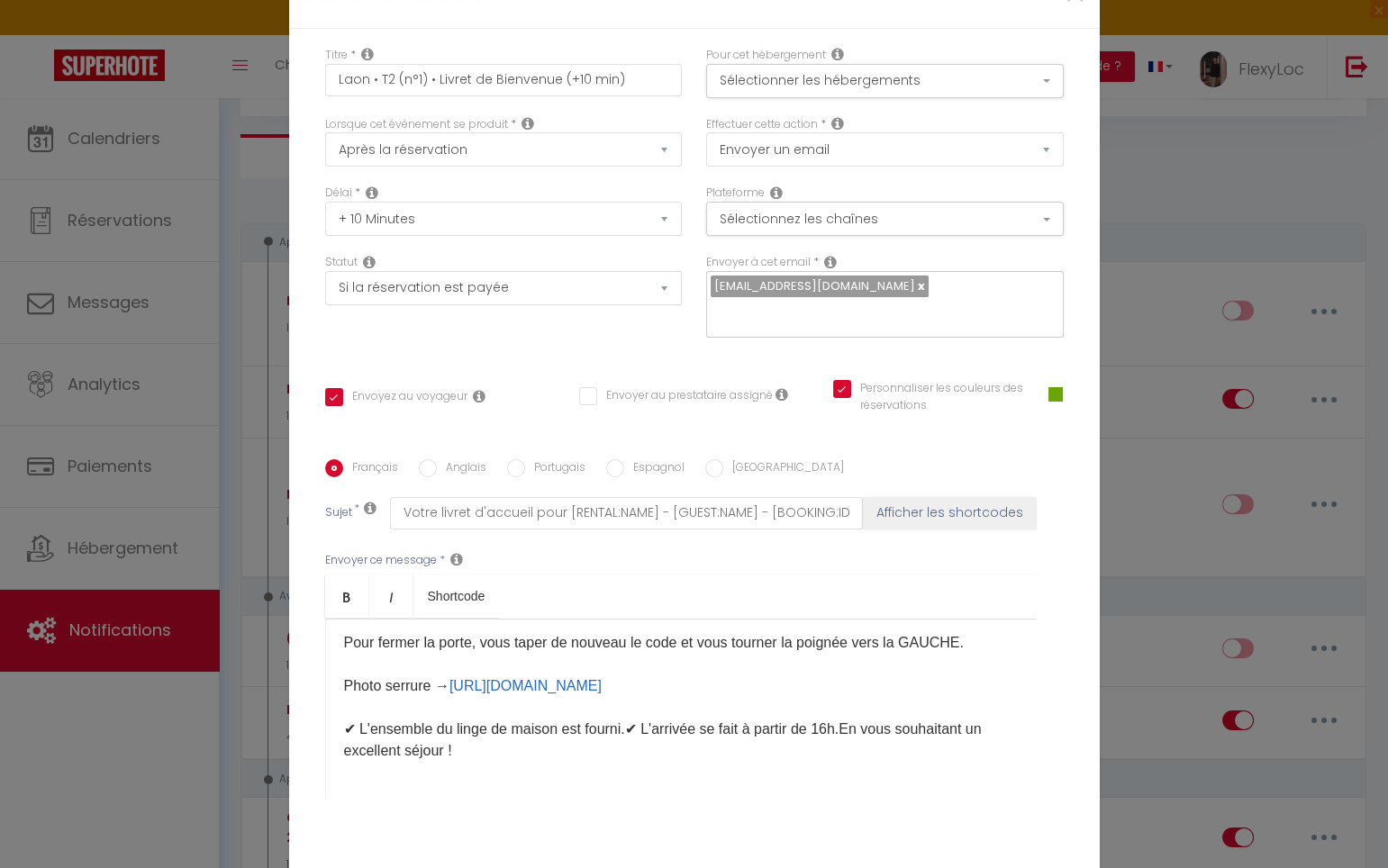
click at [626, 717] on p "Bonjour [GUEST:FIRST_NAME], Vous trouverez ci-joint votre livret d'accueil cont…" at bounding box center [681, 492] width 674 height 540
click at [560, 739] on p "Bonjour [GUEST:FIRST_NAME], Vous trouverez ci-joint votre livret d'accueil cont…" at bounding box center [681, 492] width 674 height 540
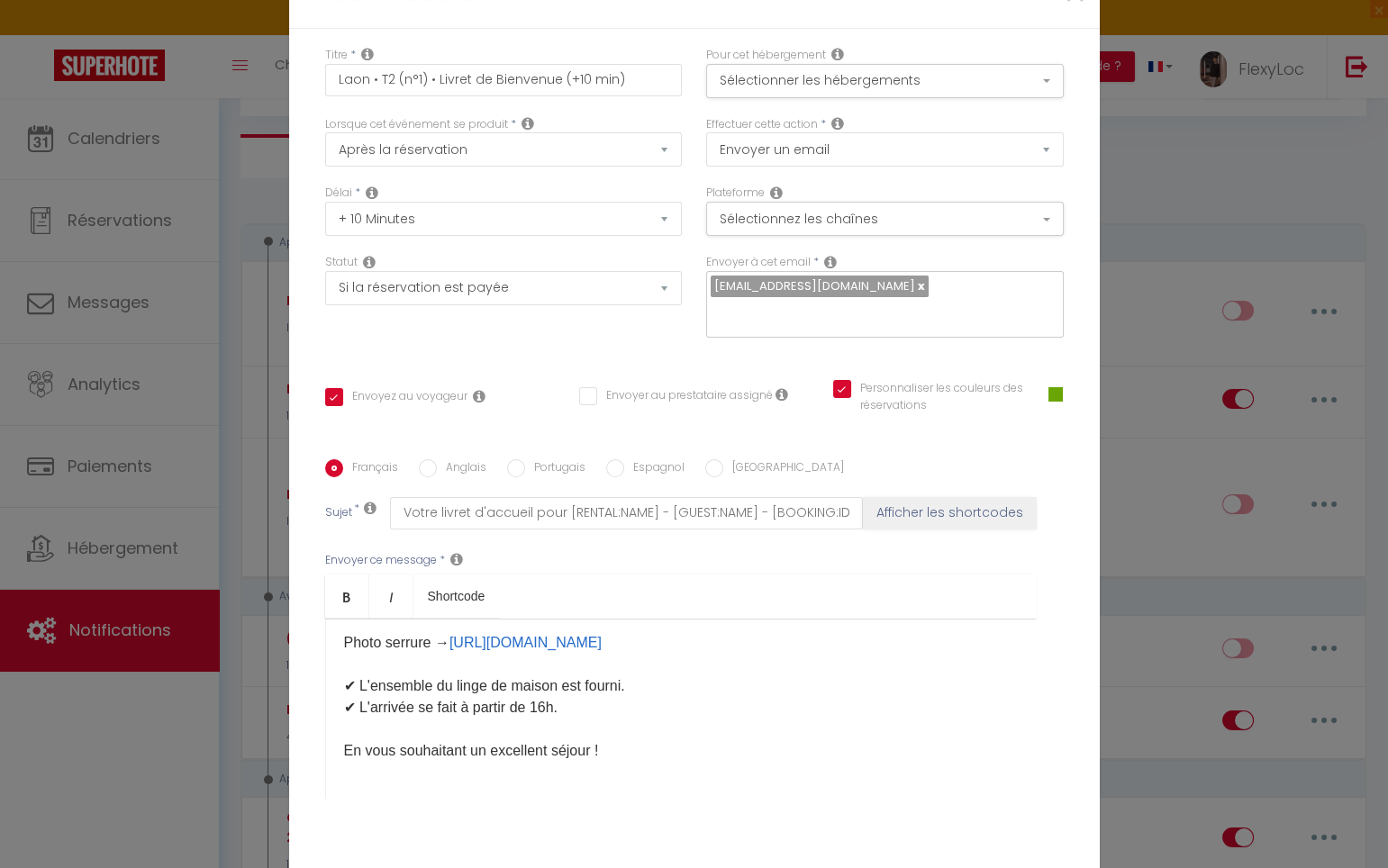
scroll to position [502, 0]
click at [624, 736] on p "Bonjour [GUEST:FIRST_NAME], Vous trouverez ci-joint votre livret d'accueil cont…" at bounding box center [681, 470] width 674 height 584
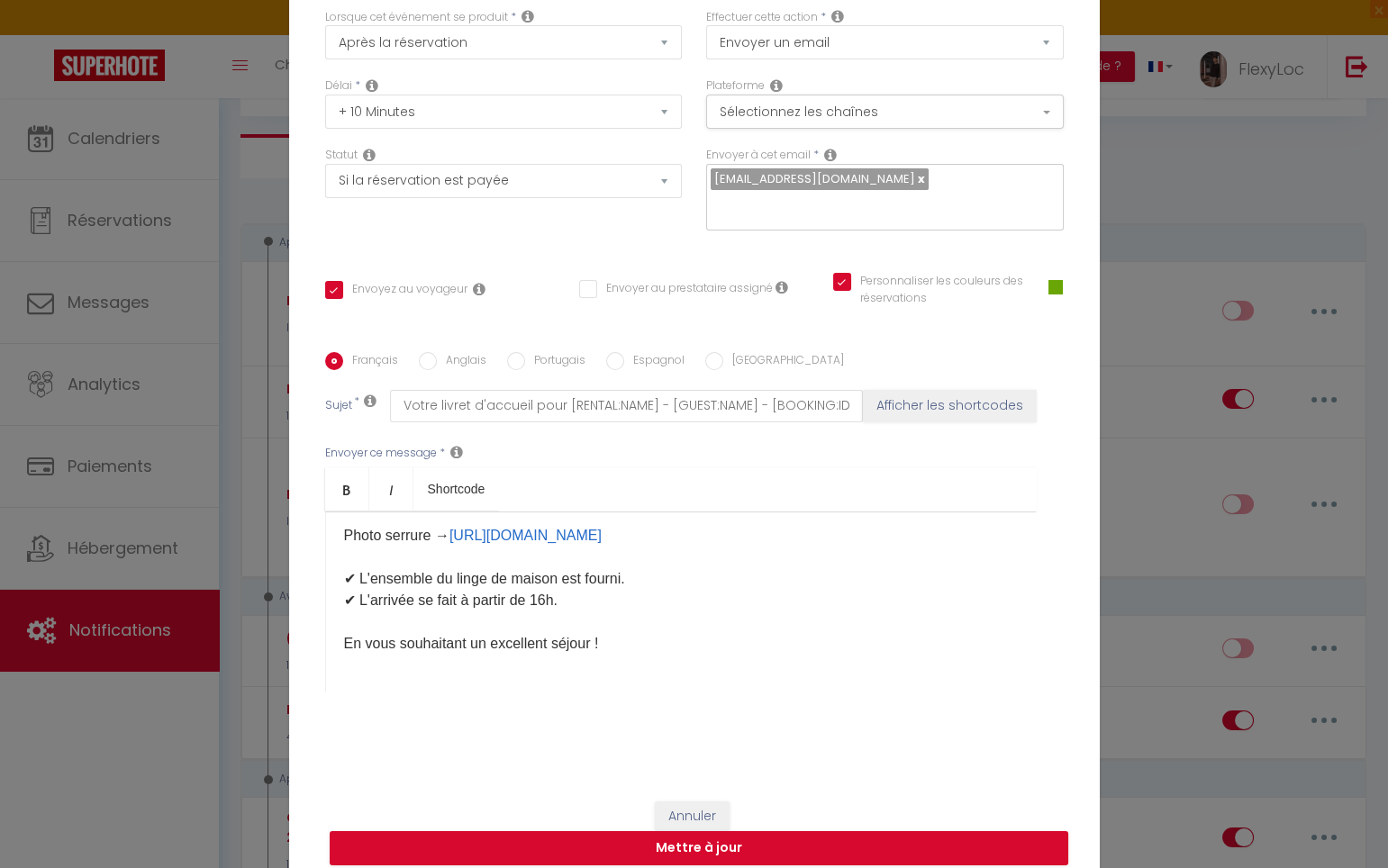
scroll to position [108, 0]
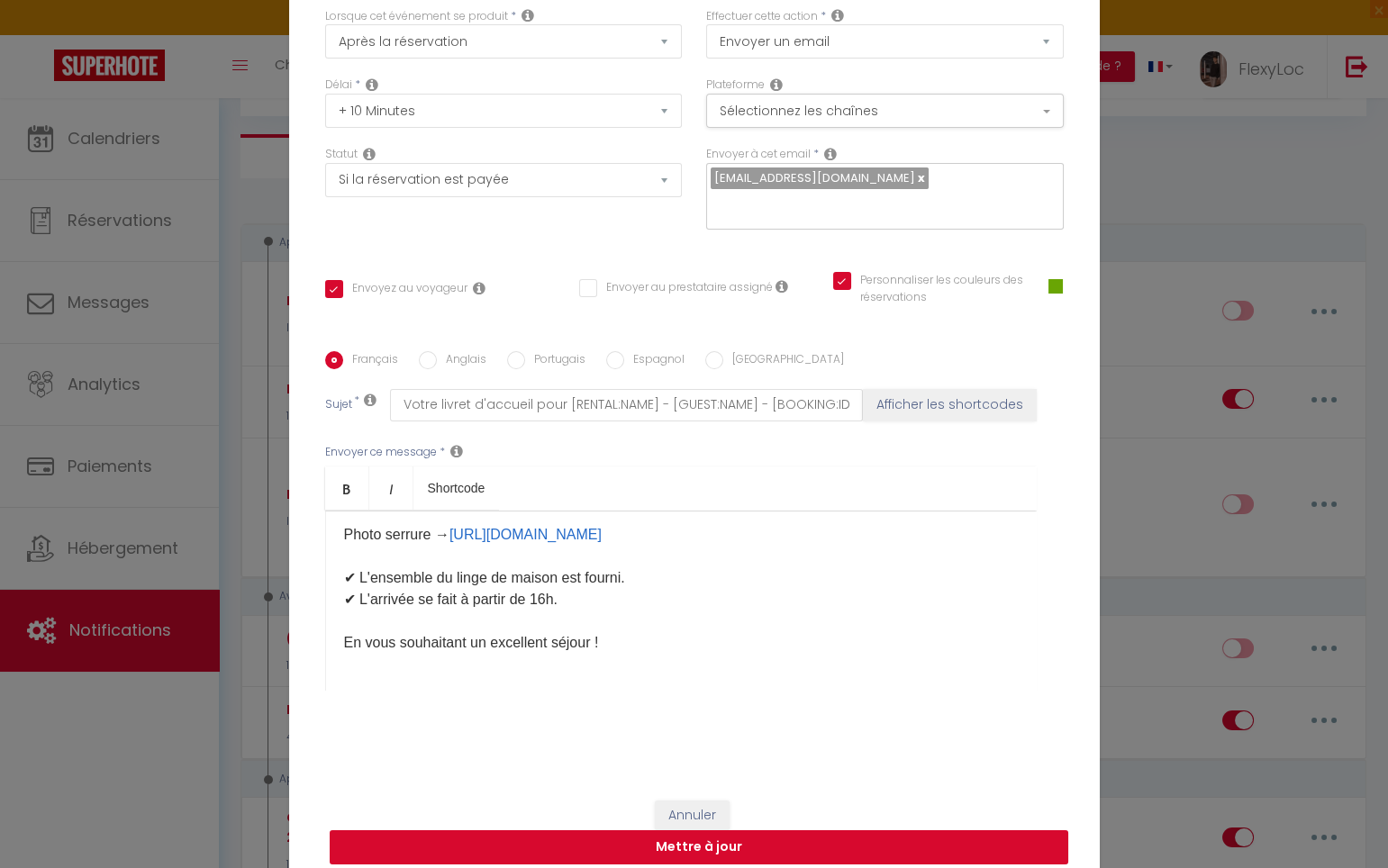
click at [766, 830] on button "Mettre à jour" at bounding box center [699, 847] width 738 height 34
checkbox input "true"
checkbox input "false"
checkbox input "true"
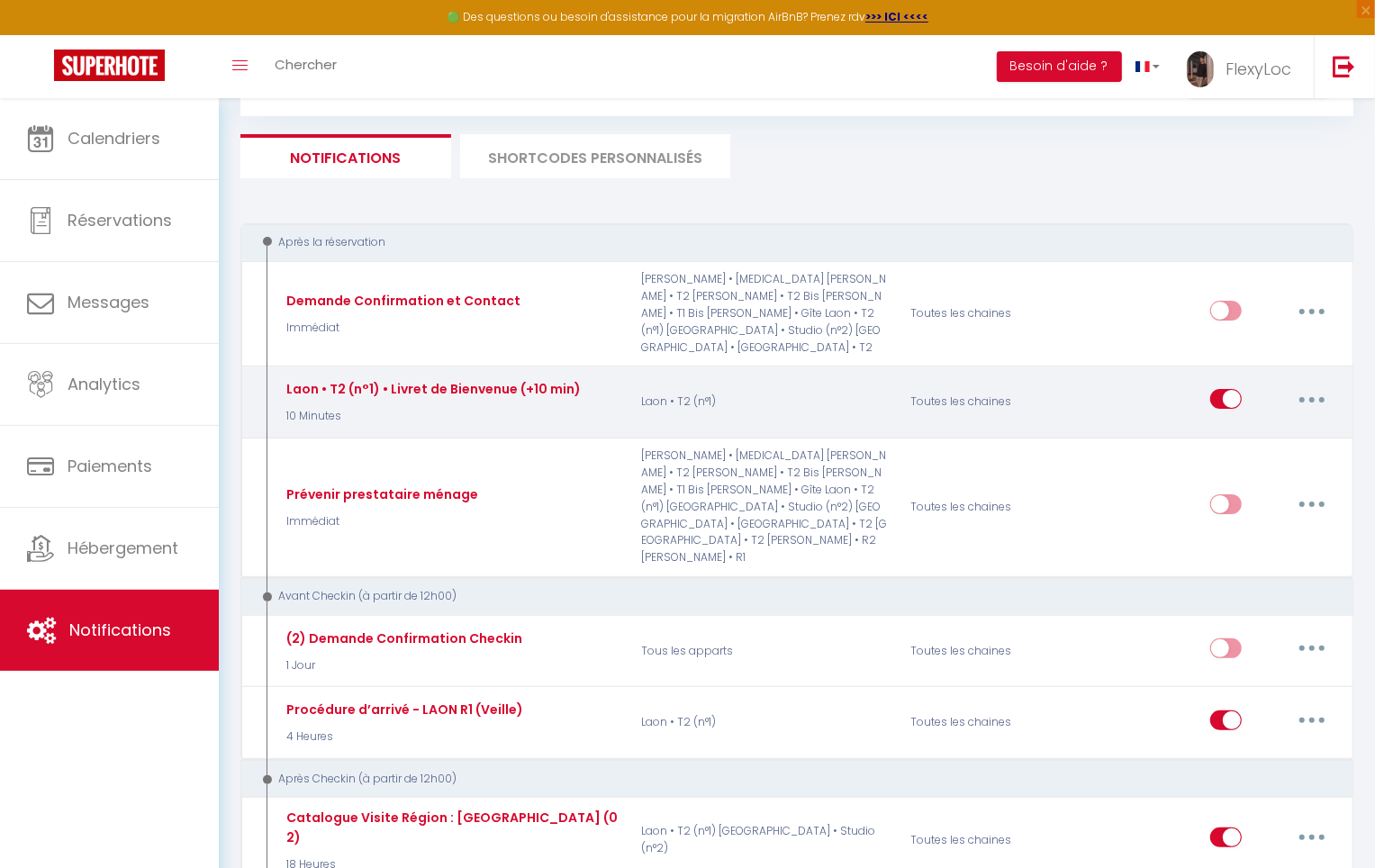
click at [1308, 385] on button "button" at bounding box center [1312, 399] width 50 height 29
click at [1253, 425] on link "Editer" at bounding box center [1265, 440] width 133 height 31
type input "Laon • T2 (n°1) • Livret de Bienvenue (+10 min)"
select select "10 Minutes"
select select "if_booking_is_paid"
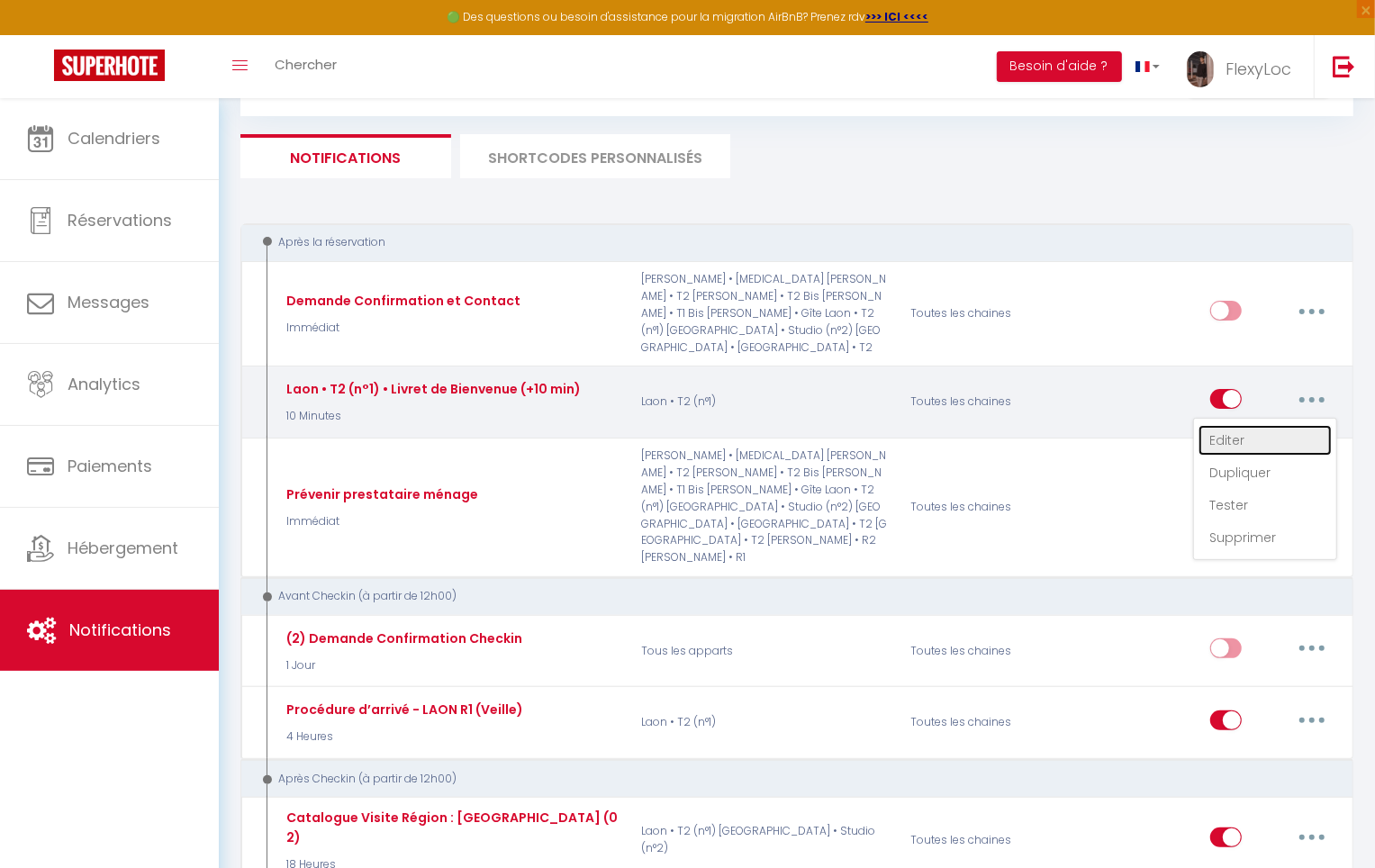
checkbox input "true"
checkbox input "false"
checkbox input "true"
radio input "true"
type input "Votre livret d'accueil pour [RENTAL:NAME] - [GUEST:NAME] - [BOOKING:ID]"
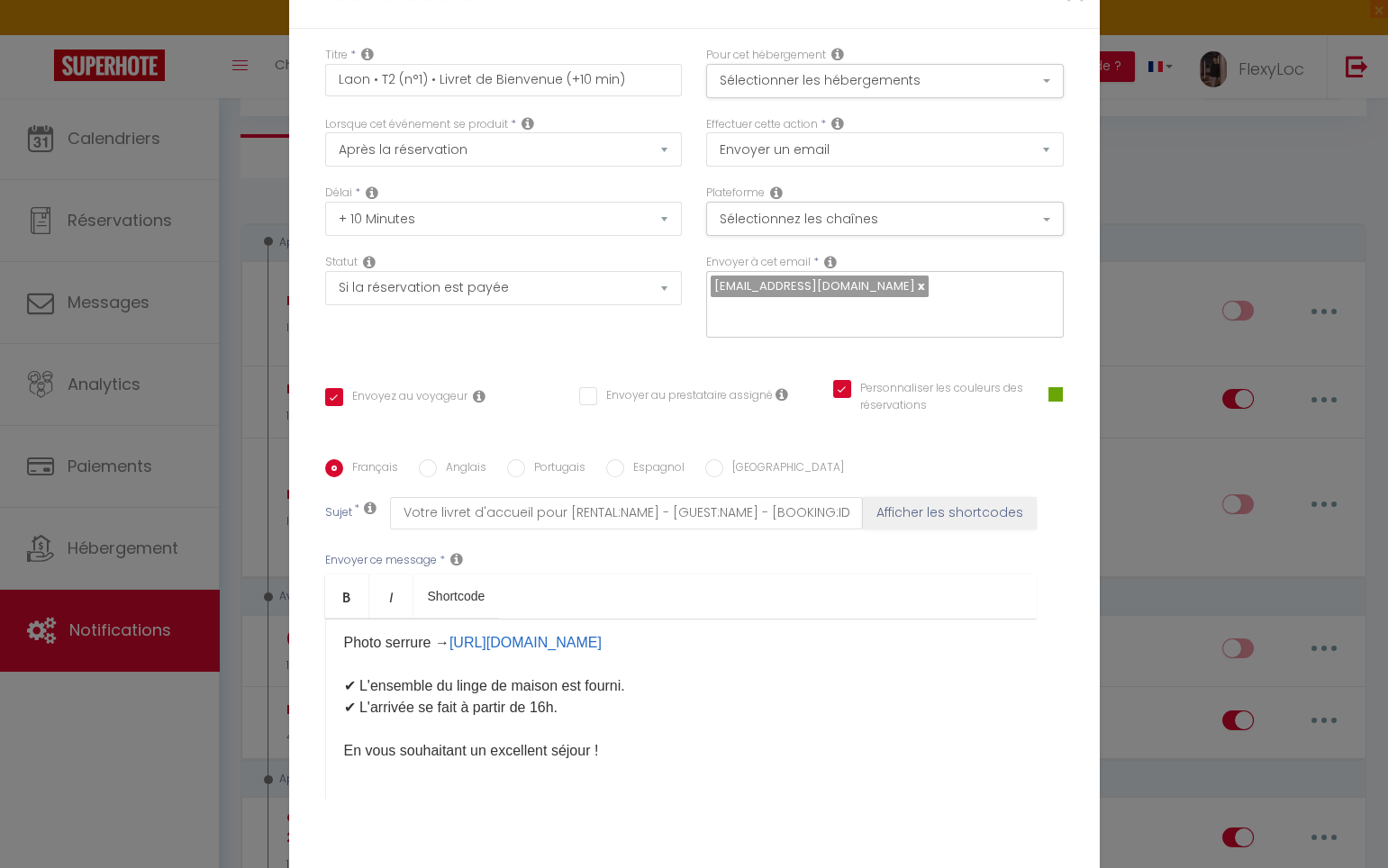
click at [453, 459] on label "Anglais" at bounding box center [462, 469] width 50 height 20
click at [437, 459] on input "Anglais" at bounding box center [428, 468] width 18 height 18
radio input "true"
checkbox input "true"
checkbox input "false"
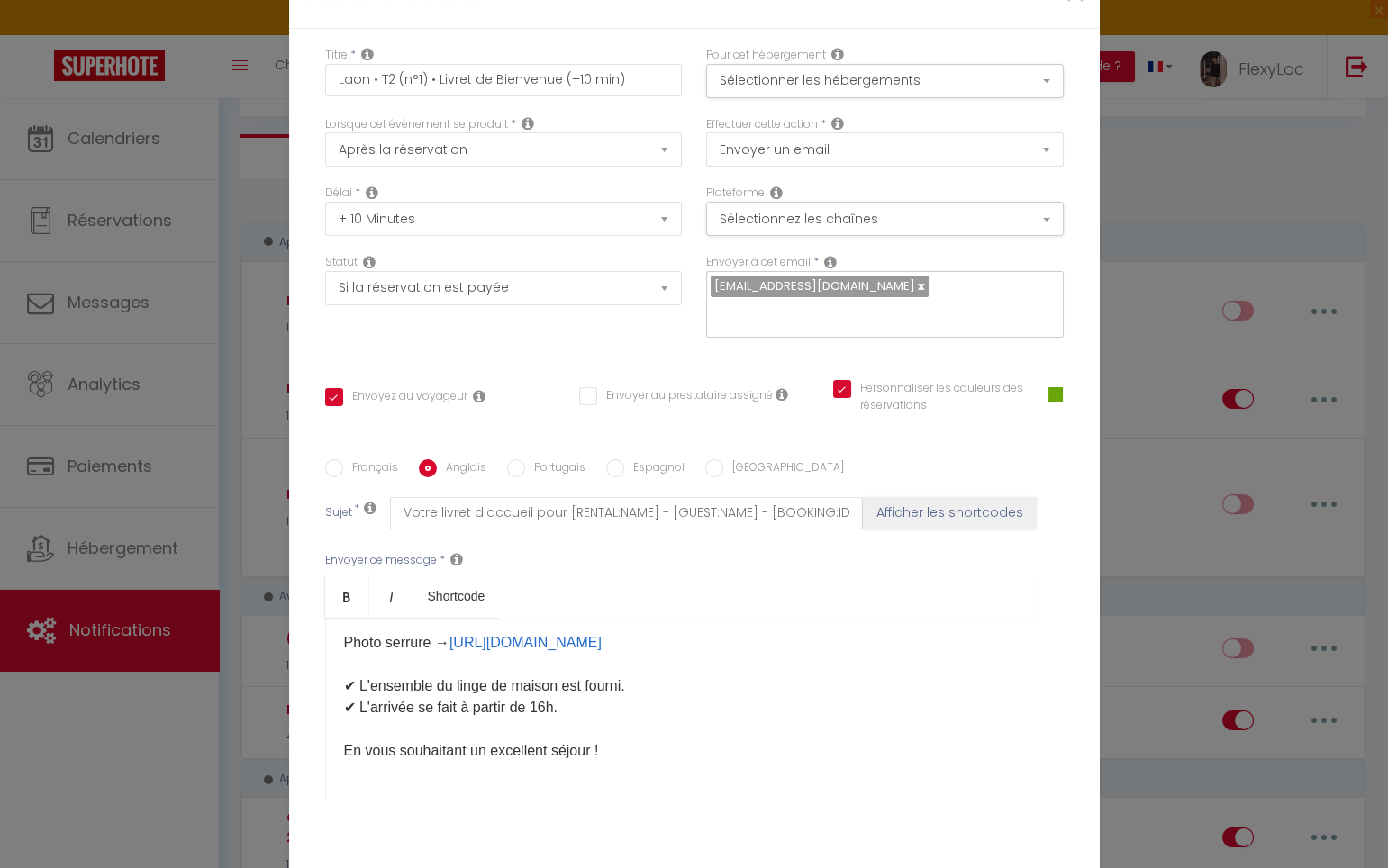
checkbox input "true"
type input "Your welcome booklet for [RENTAL:NAME] - [GUEST:NAME] - [BOOKING:ID]"
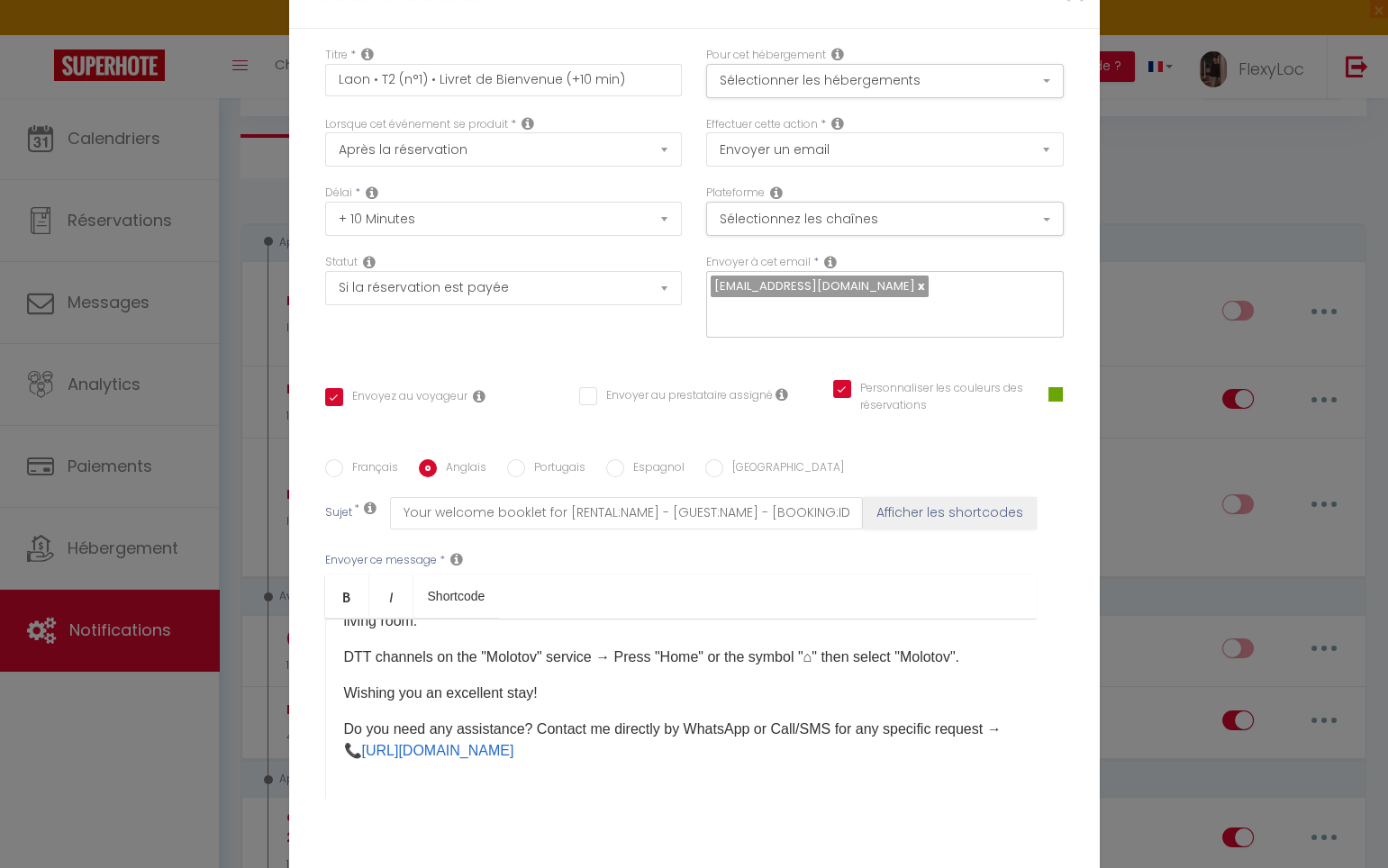
click at [524, 619] on div "Hello [GUEST:FIRST_NAME], Please find enclosed your welcome booklet containing …" at bounding box center [680, 709] width 711 height 180
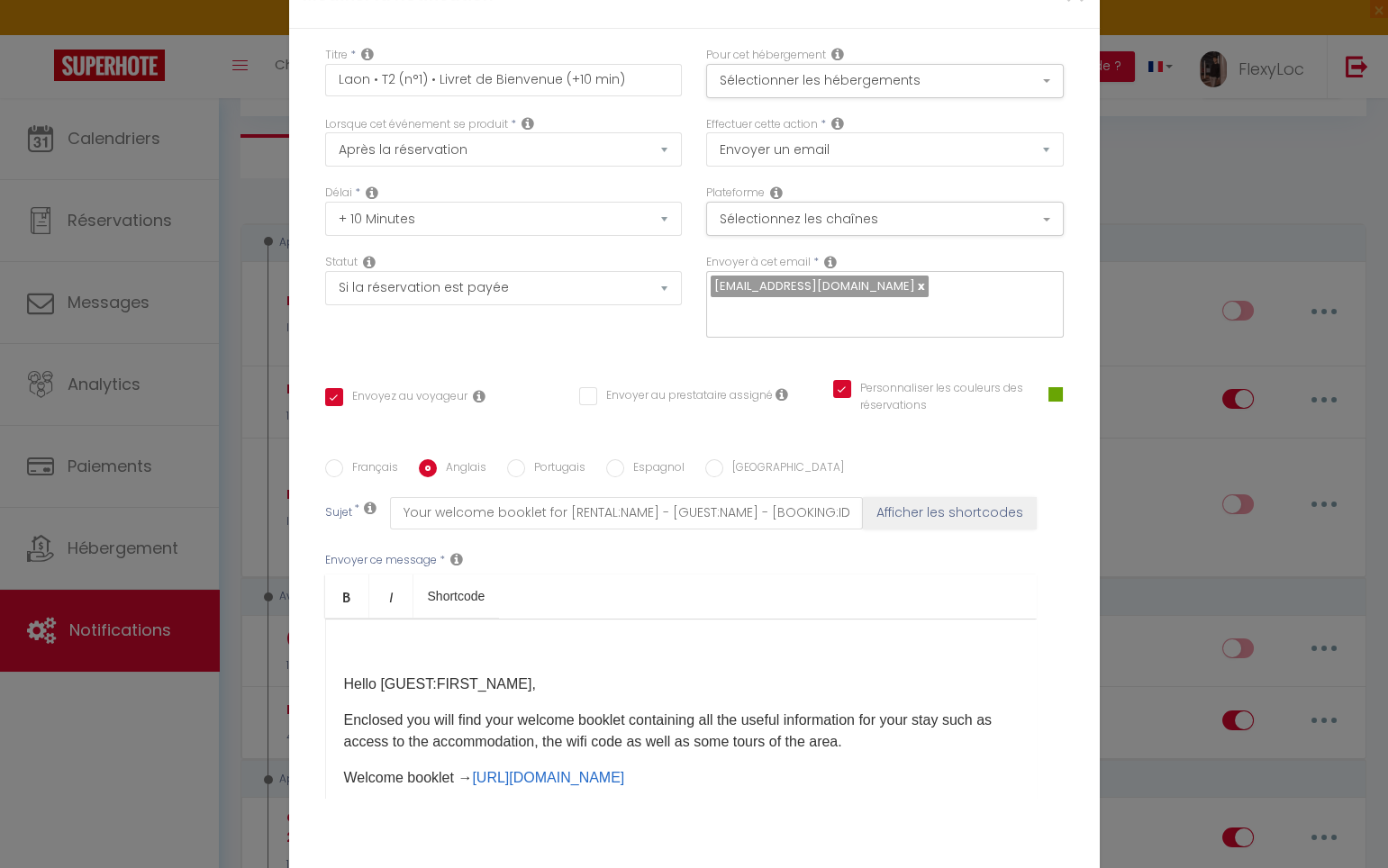
click at [344, 674] on p "Hello [GUEST:FIRST_NAME]," at bounding box center [681, 685] width 674 height 22
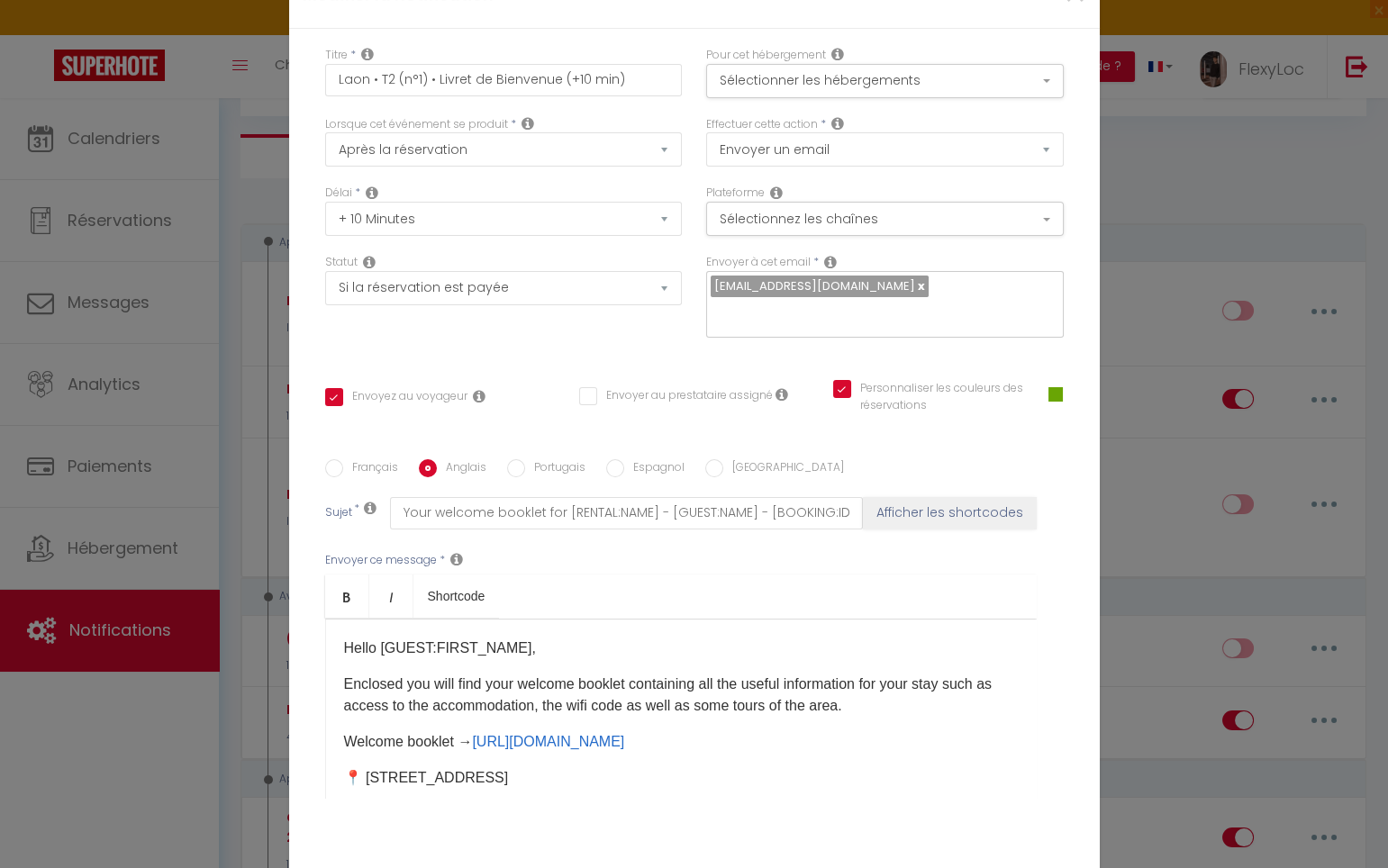
scroll to position [451, 0]
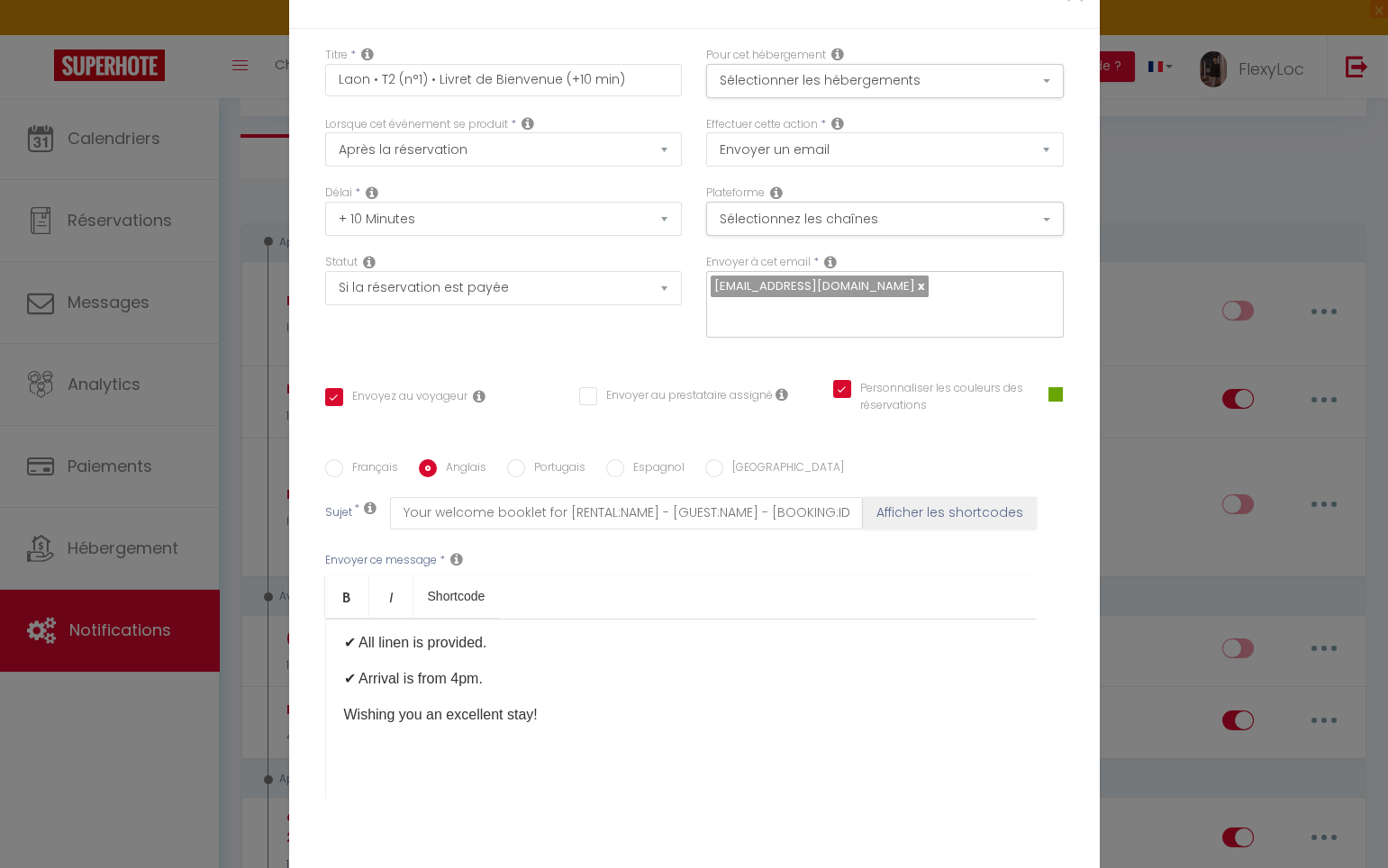
click at [566, 704] on p "Wishing you an excellent stay!" at bounding box center [681, 715] width 674 height 22
click at [367, 619] on div "Hello [GUEST:FIRST_NAME], Enclosed you will find your welcome booklet containin…" at bounding box center [680, 709] width 711 height 180
click at [353, 619] on div "Hello [GUEST:FIRST_NAME], Enclosed you will find your welcome booklet containin…" at bounding box center [680, 709] width 711 height 180
click at [346, 619] on div "Hello [GUEST:FIRST_NAME], Enclosed you will find your welcome booklet containin…" at bounding box center [680, 709] width 711 height 180
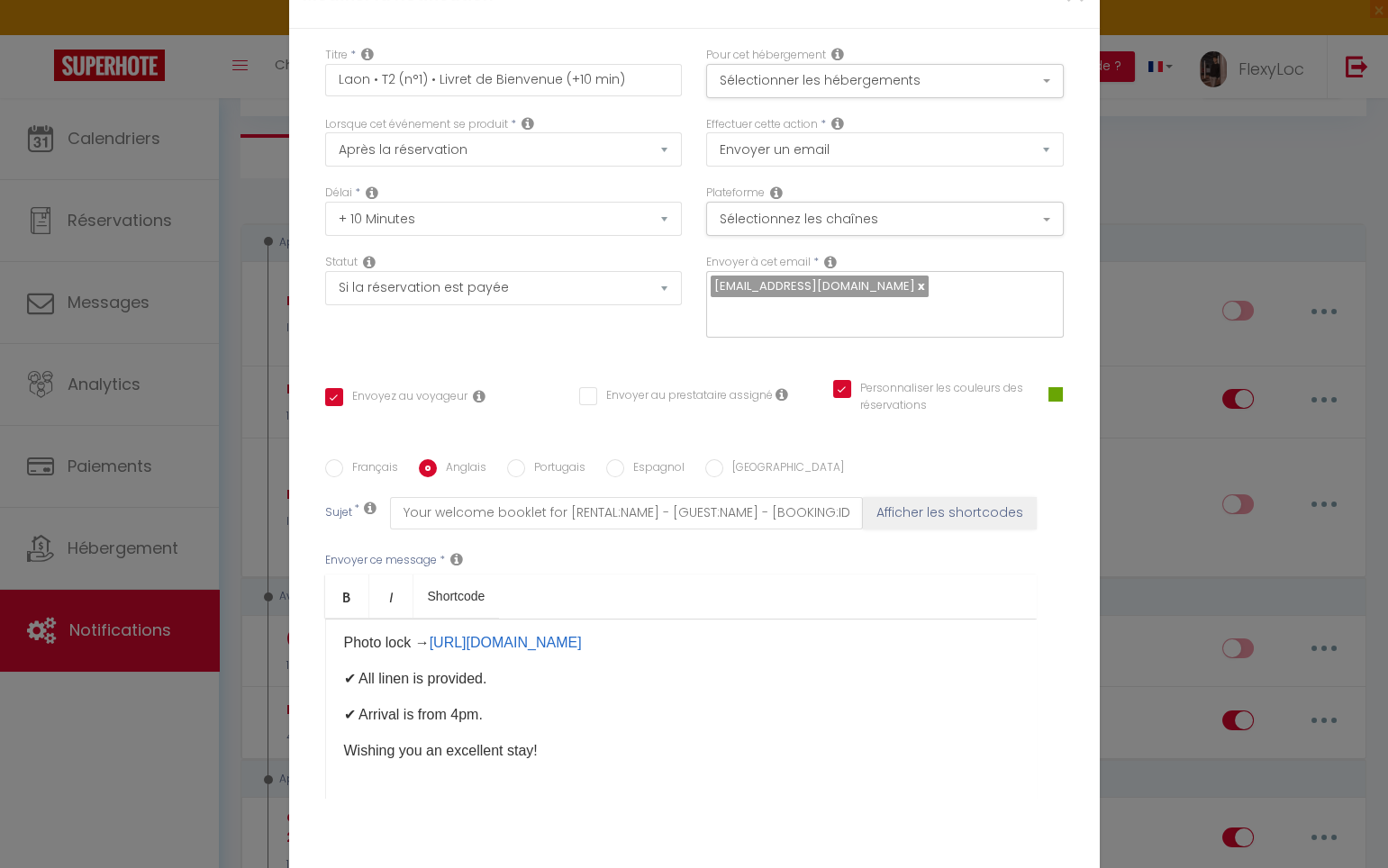
click at [346, 619] on div "Hello [GUEST:FIRST_NAME], Enclosed you will find your welcome booklet containin…" at bounding box center [680, 709] width 711 height 180
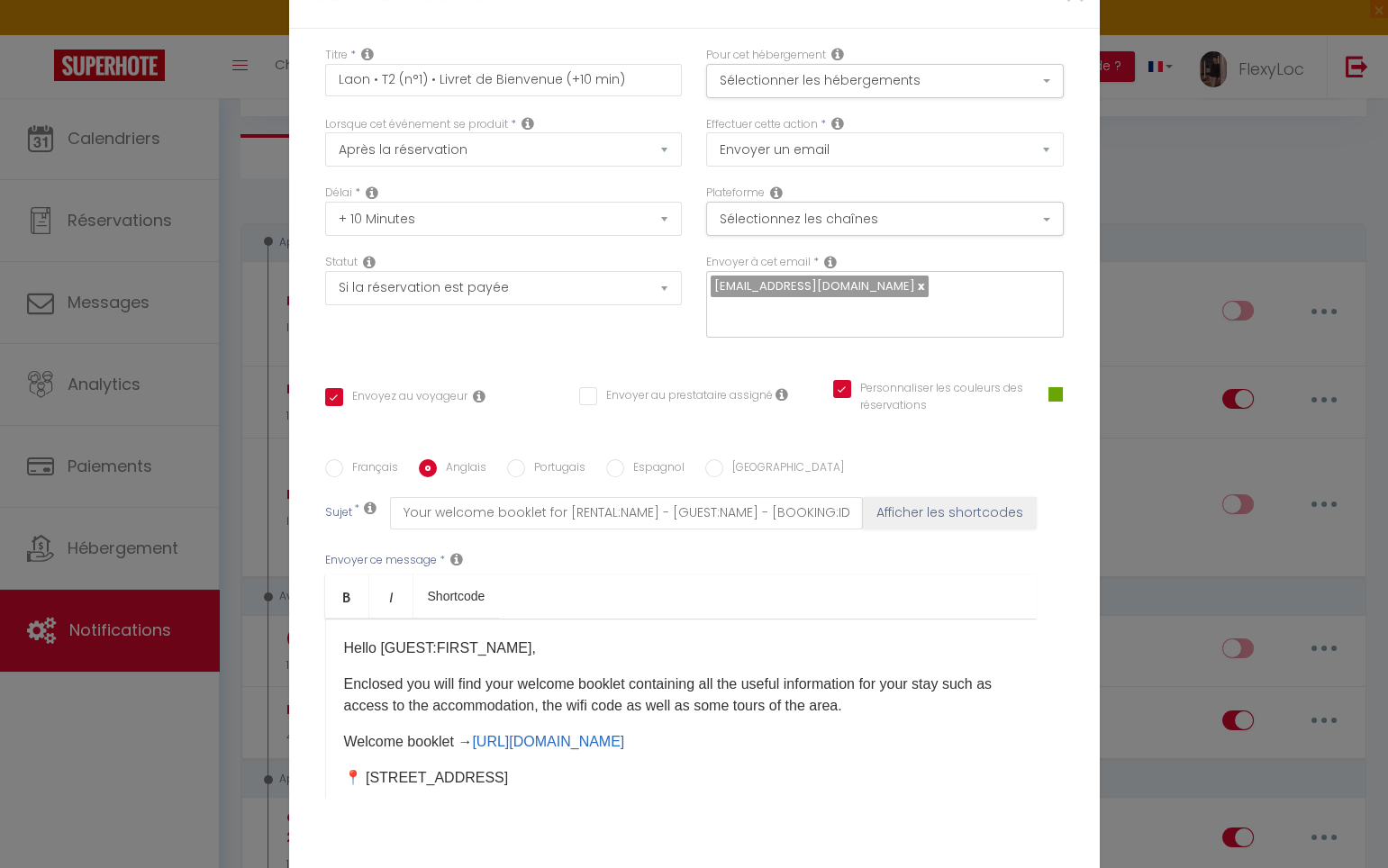
scroll to position [29, 0]
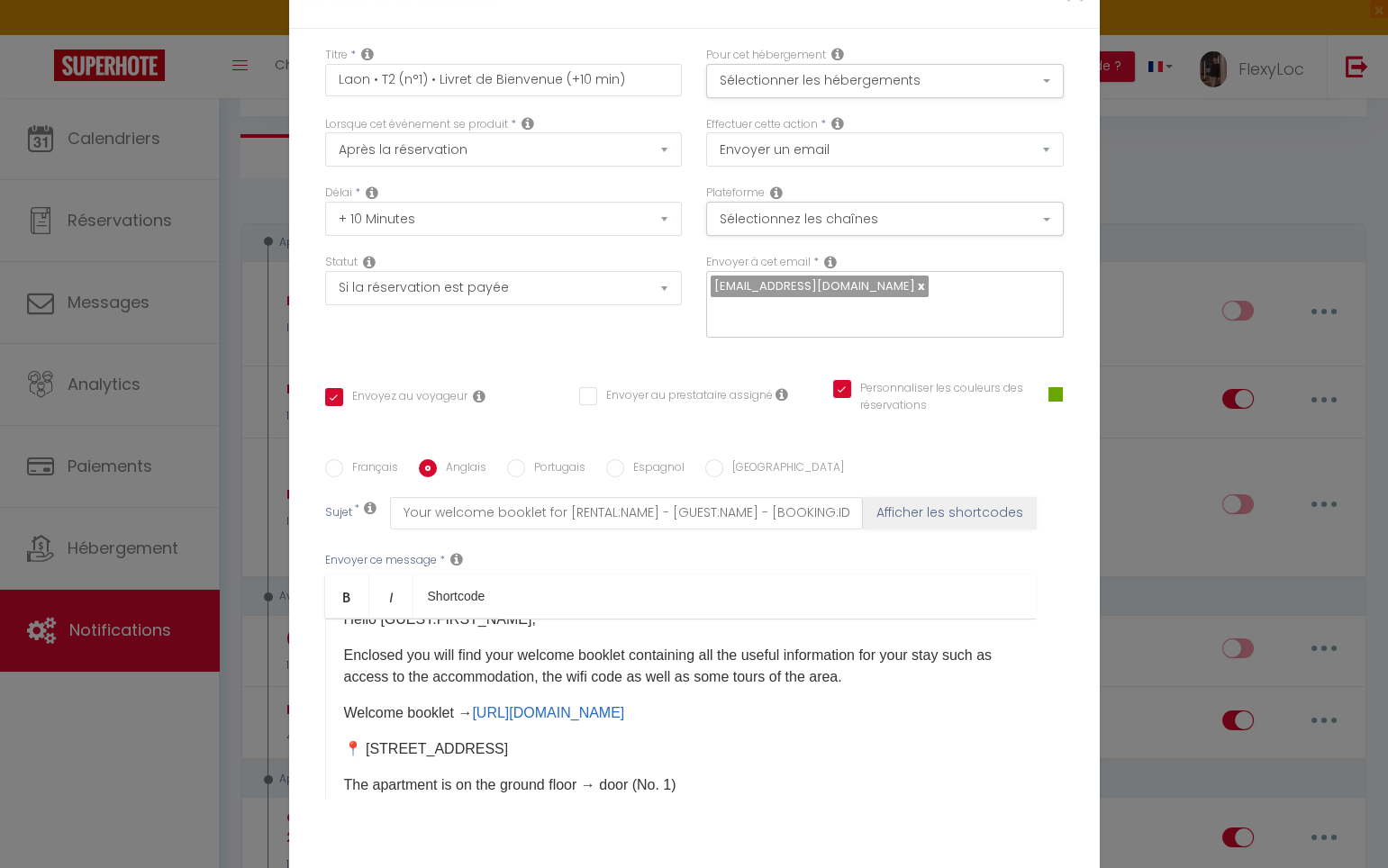
click at [408, 738] on p "📍 [STREET_ADDRESS]" at bounding box center [681, 749] width 674 height 22
click at [388, 619] on div "Hello [GUEST:FIRST_NAME], Enclosed you will find your welcome booklet containin…" at bounding box center [680, 709] width 711 height 180
click at [365, 619] on div "Hello [GUEST:FIRST_NAME], Enclosed you will find your welcome booklet containin…" at bounding box center [680, 709] width 711 height 180
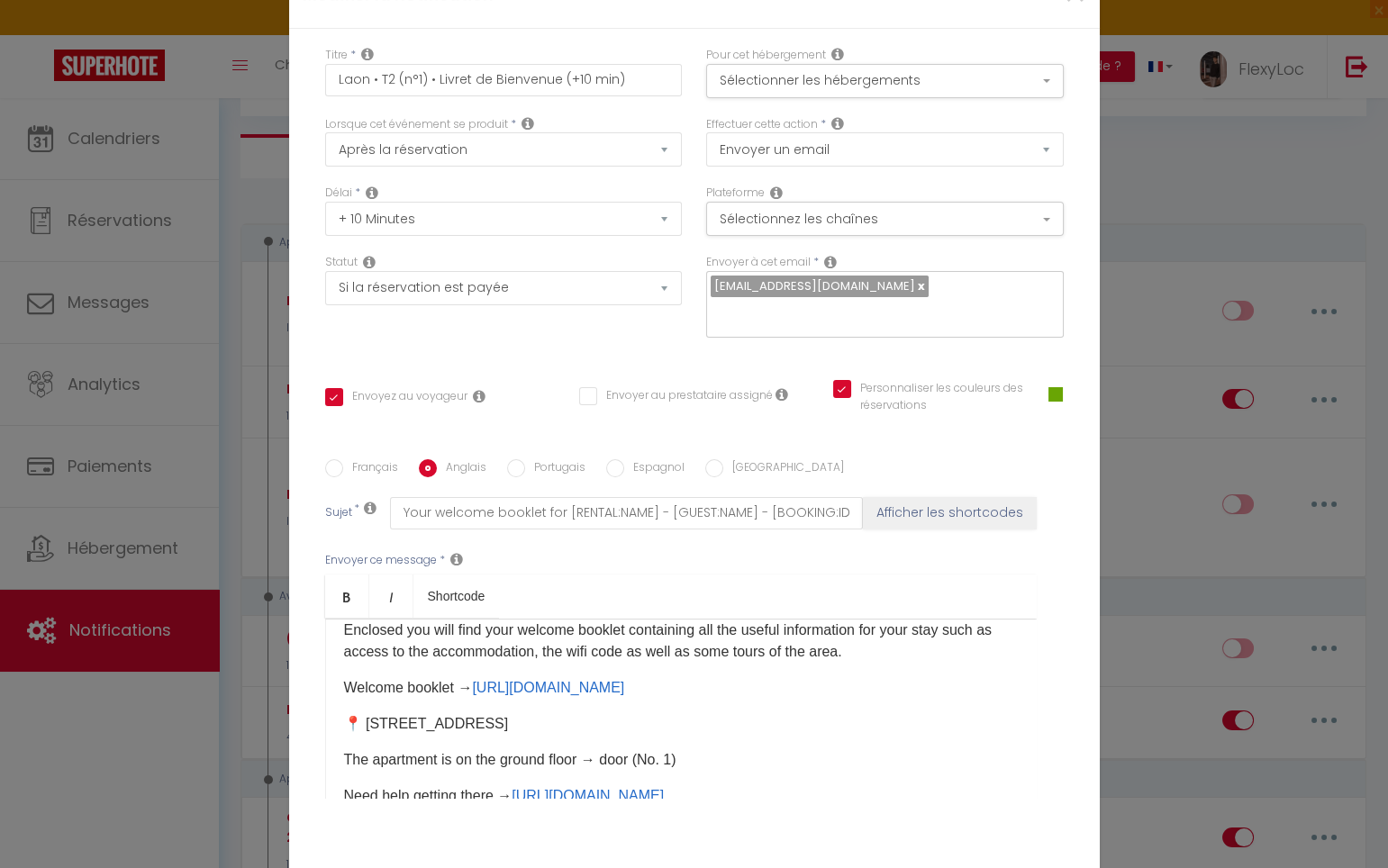
click at [430, 621] on div "Hello [GUEST:FIRST_NAME], Enclosed you will find your welcome booklet containin…" at bounding box center [680, 709] width 711 height 180
click at [344, 713] on p "📍 [STREET_ADDRESS]" at bounding box center [681, 724] width 674 height 22
click at [344, 749] on p "The apartment is on the ground floor → door (No. 1)" at bounding box center [681, 760] width 674 height 22
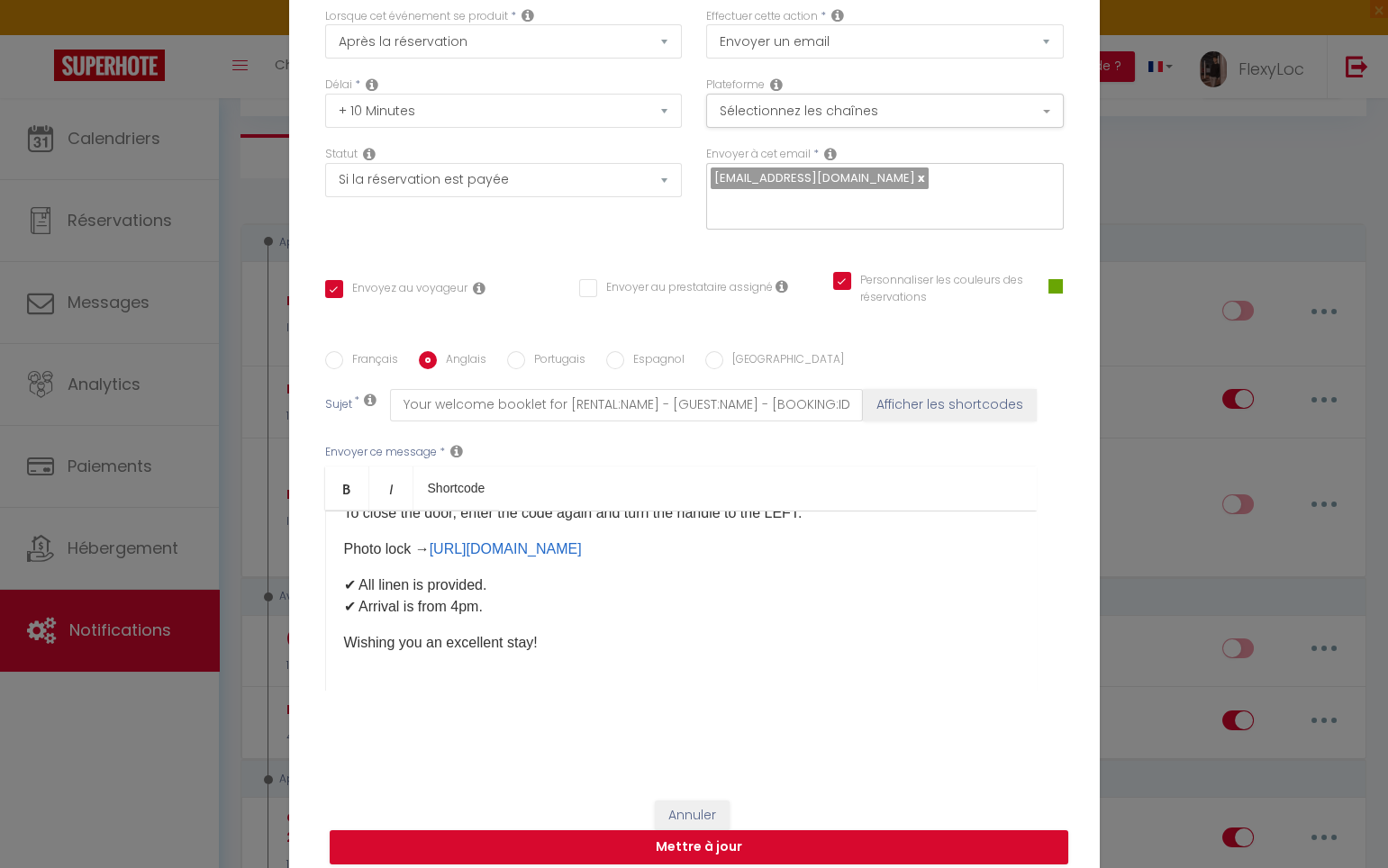
scroll to position [0, 0]
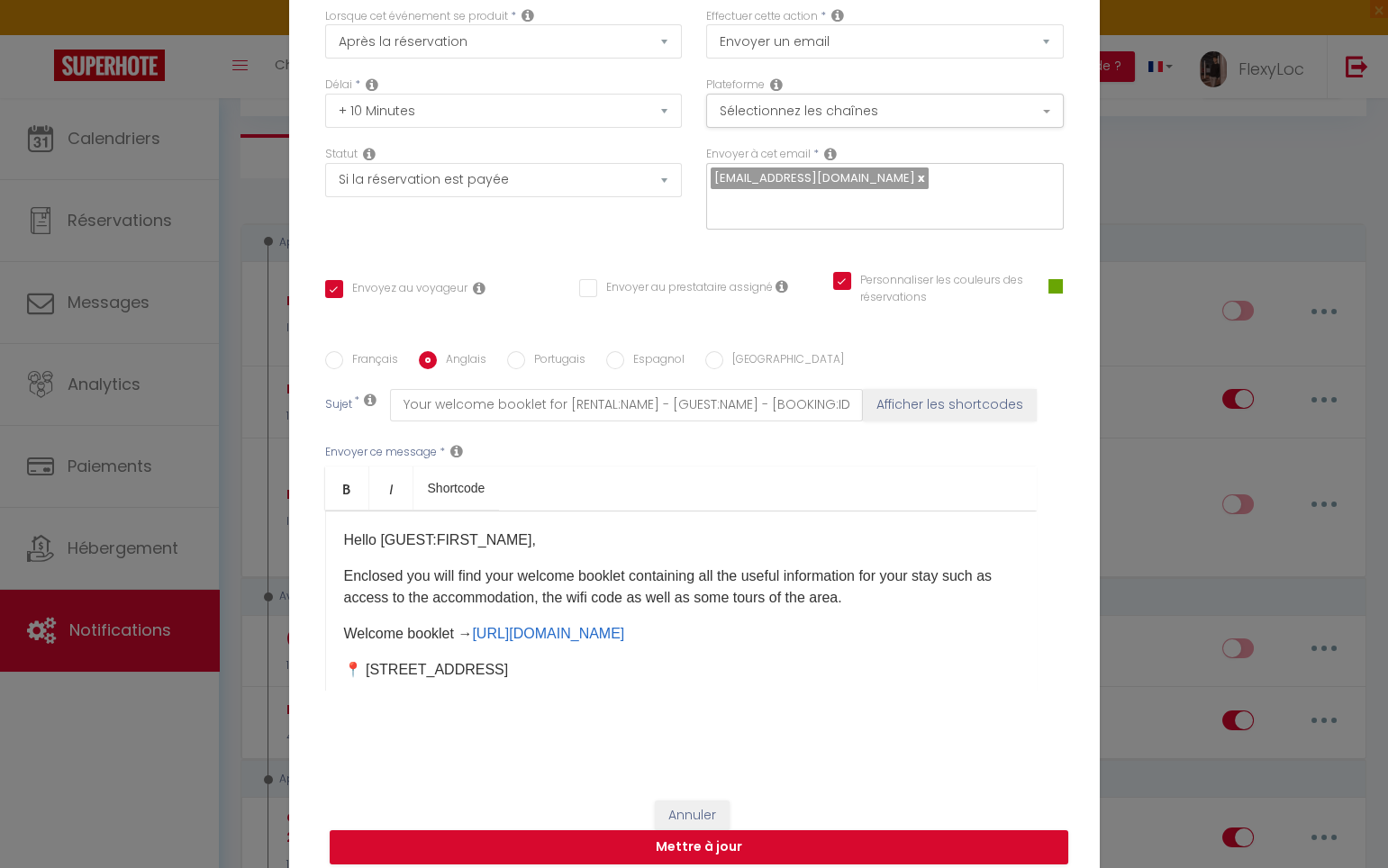
click at [344, 566] on p "Enclosed you will find your welcome booklet containing all the useful informati…" at bounding box center [681, 587] width 674 height 43
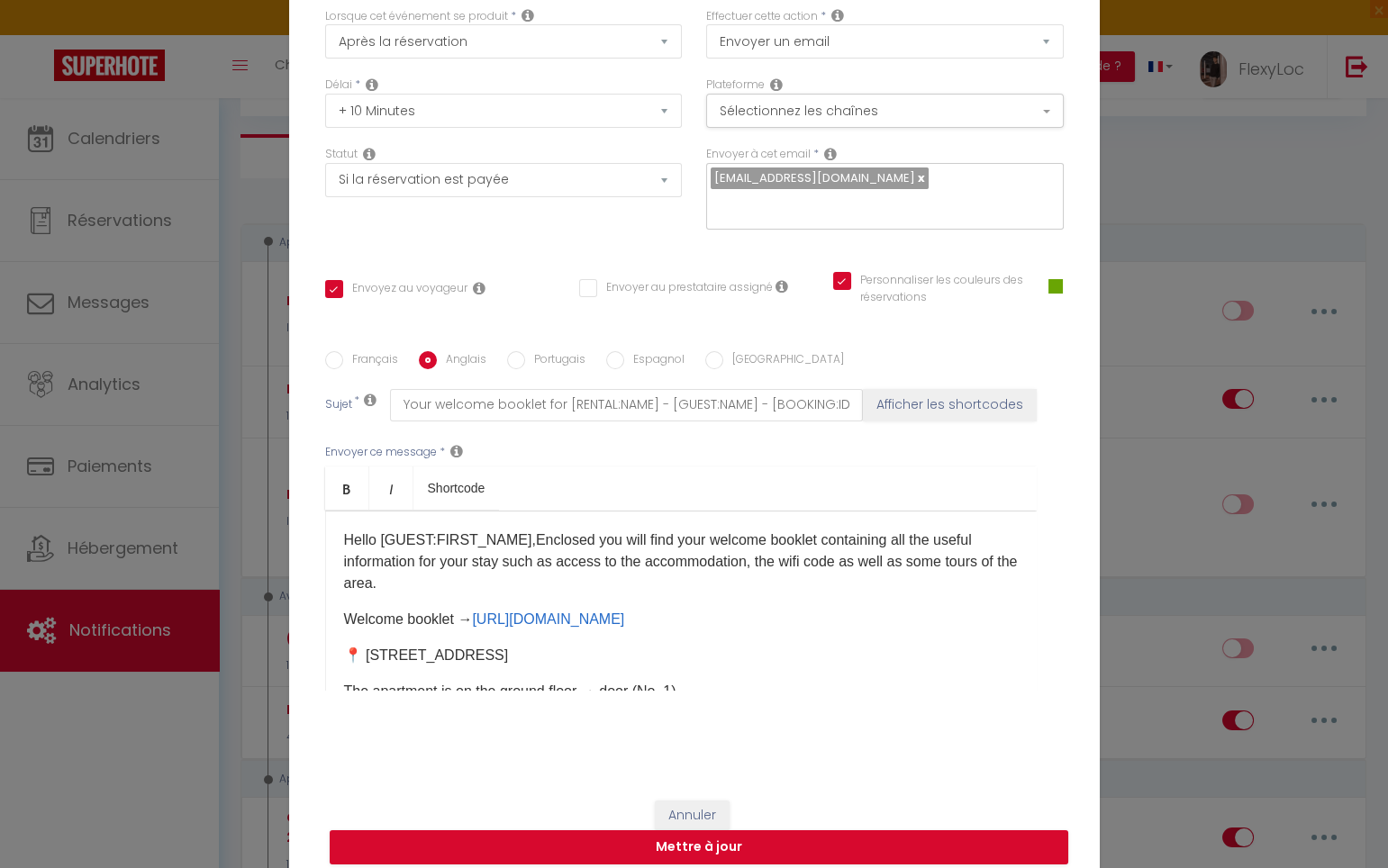
click at [434, 570] on p "Hello [GUEST:FIRST_NAME],Enclosed you will find your welcome booklet containing…" at bounding box center [681, 561] width 674 height 65
click at [344, 609] on p "Welcome booklet → https://app.sunver.app/en-GB/guest/laon-t2" at bounding box center [681, 620] width 674 height 22
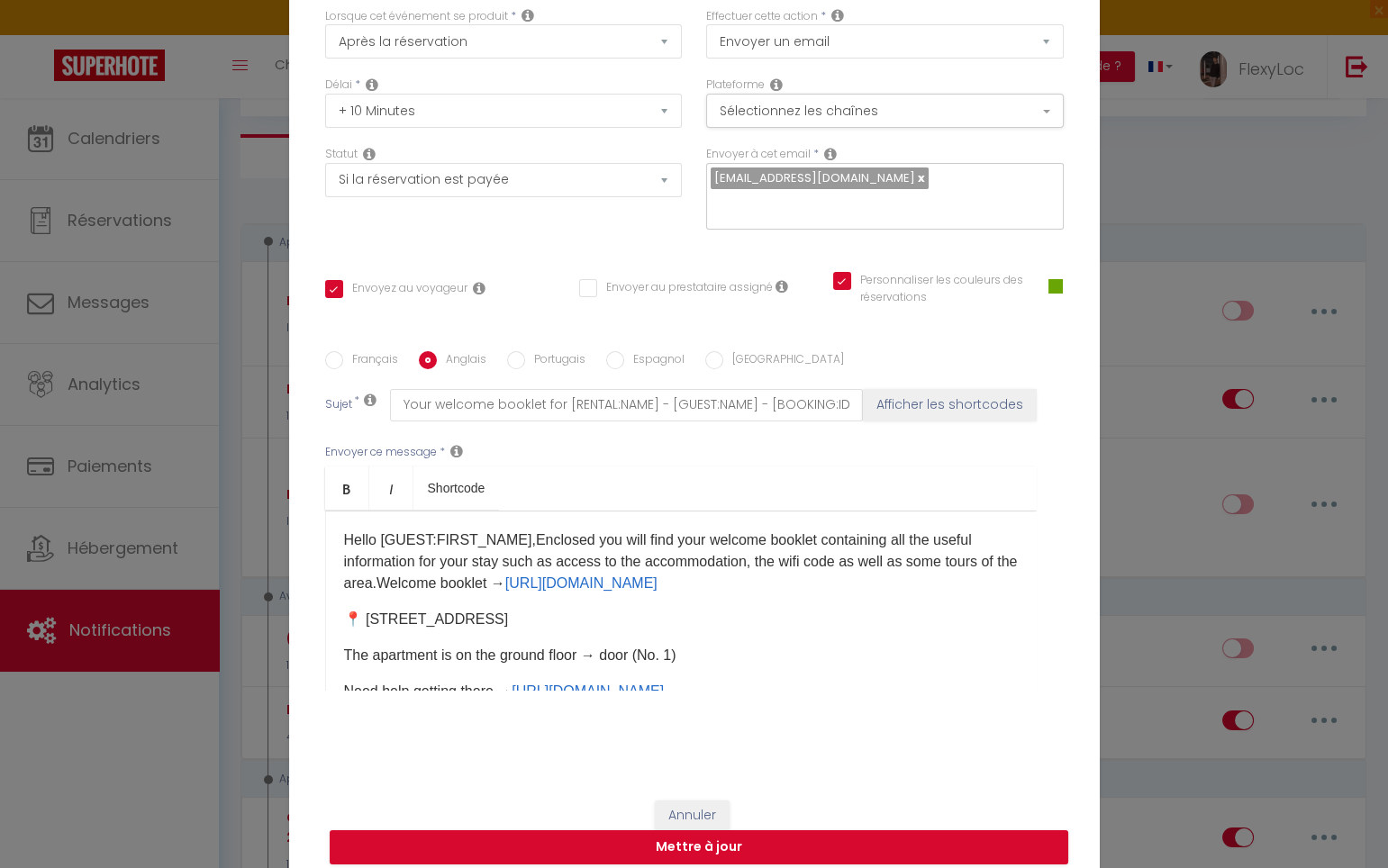
click at [346, 609] on p "📍 [STREET_ADDRESS]" at bounding box center [681, 620] width 674 height 22
click at [344, 609] on p "📍 [STREET_ADDRESS]" at bounding box center [681, 620] width 674 height 22
click at [442, 593] on p "Hello [GUEST:FIRST_NAME],Enclosed you will find your welcome booklet containing…" at bounding box center [681, 561] width 674 height 65
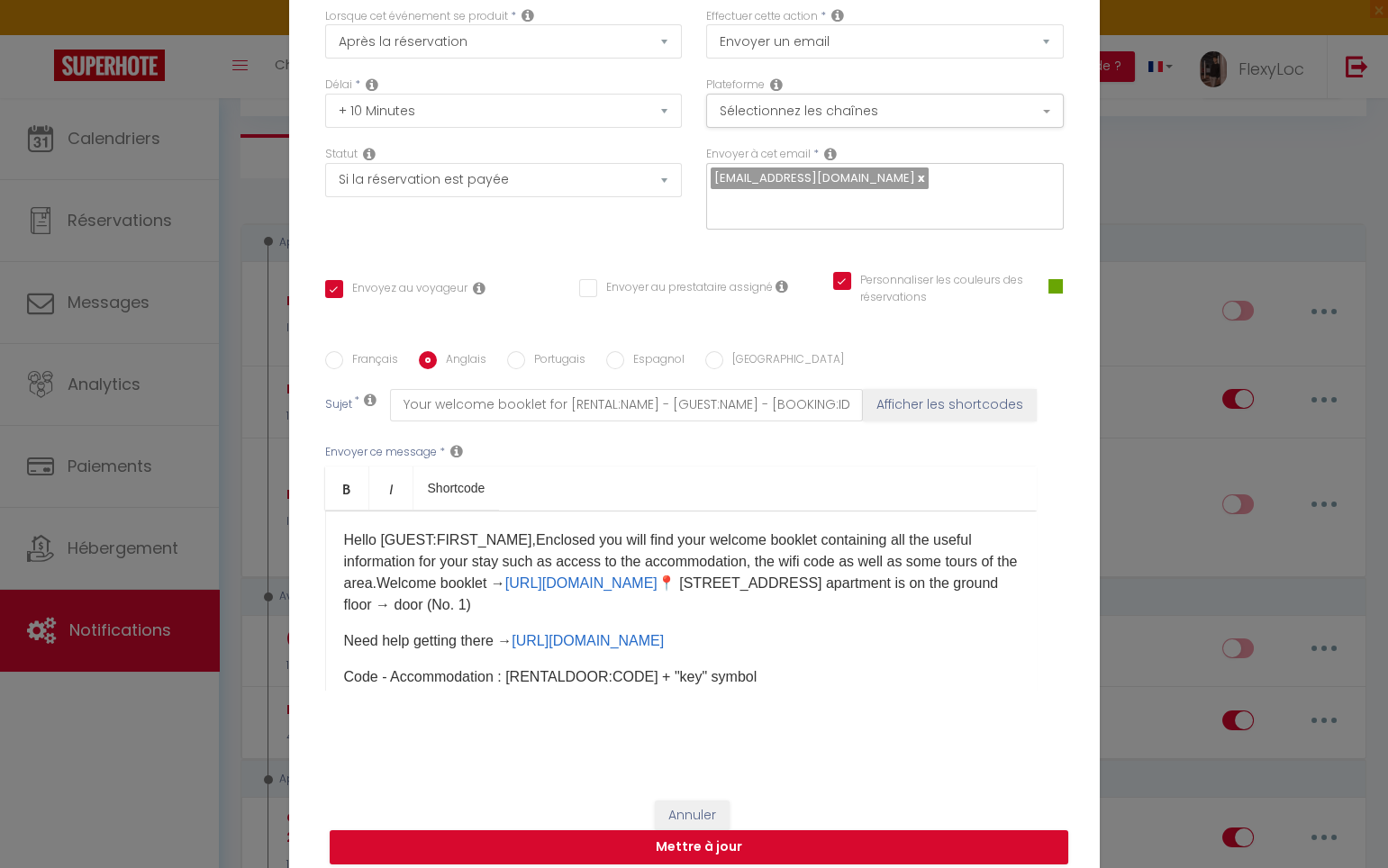
click at [775, 599] on p "Hello [GUEST:FIRST_NAME],Enclosed you will find your welcome booklet containing…" at bounding box center [681, 572] width 674 height 86
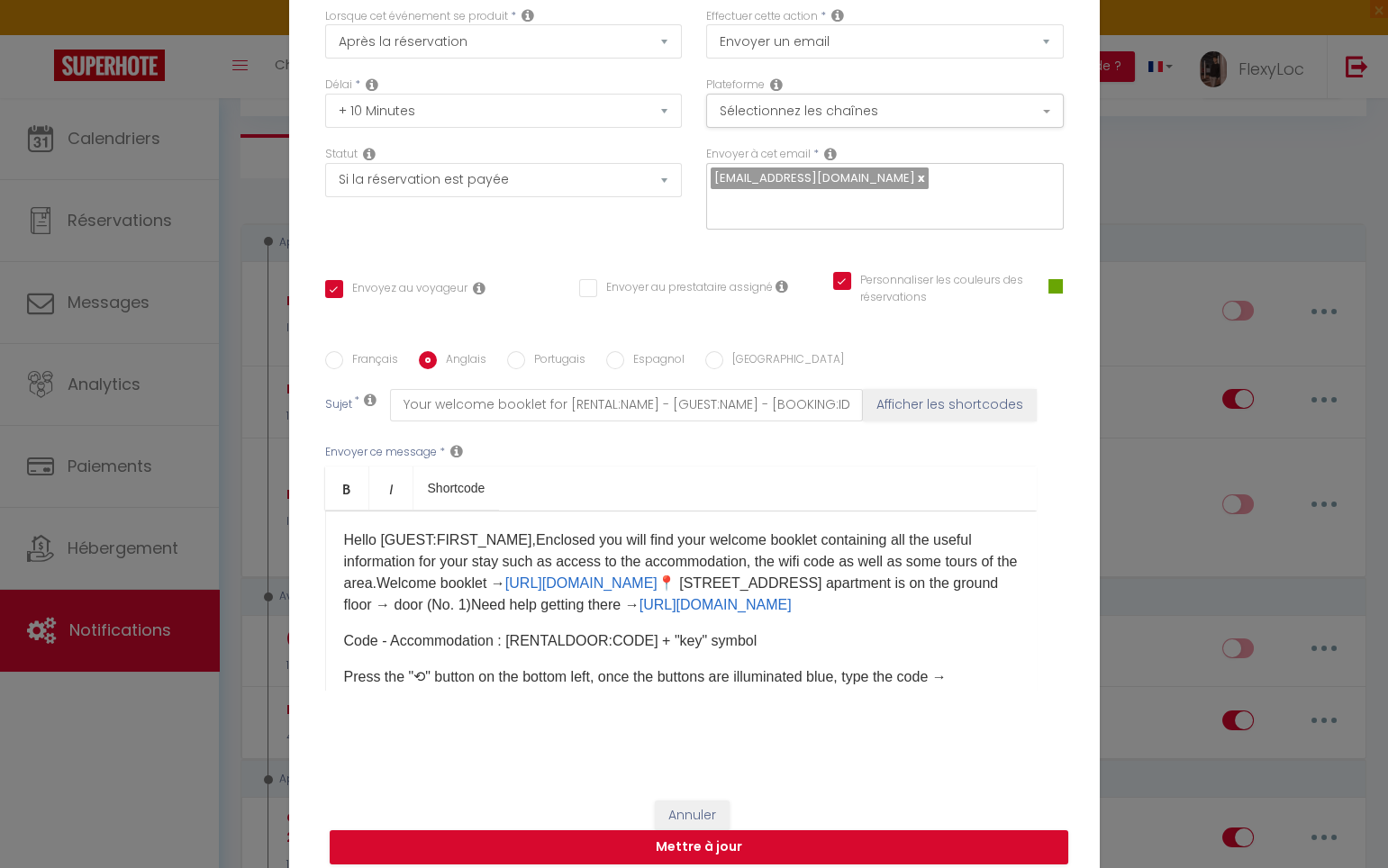
click at [891, 616] on p "Hello [GUEST:FIRST_NAME],Enclosed you will find your welcome booklet containing…" at bounding box center [681, 572] width 674 height 86
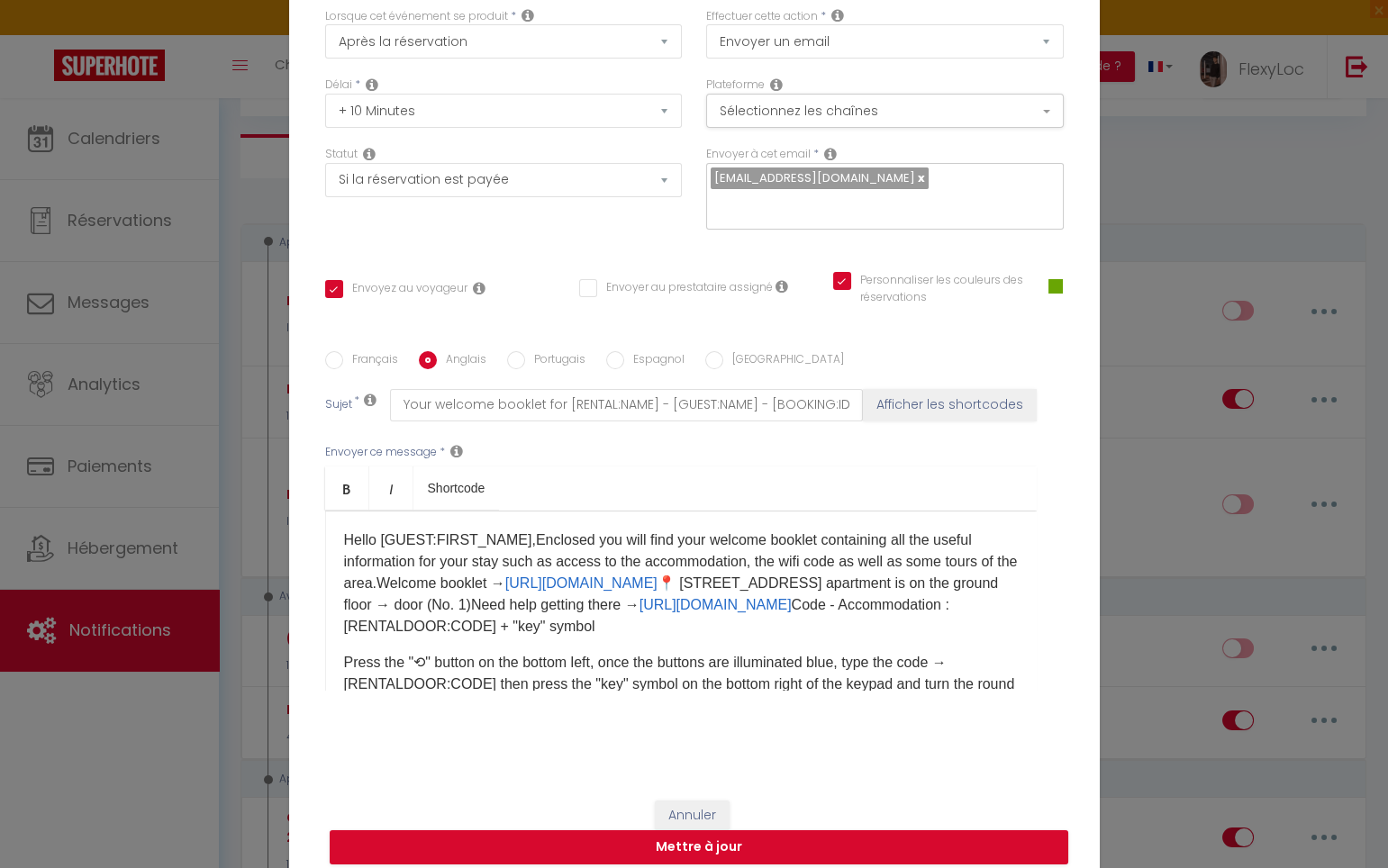
click at [755, 628] on p "Hello [GUEST:FIRST_NAME],Enclosed you will find your welcome booklet containing…" at bounding box center [681, 583] width 674 height 108
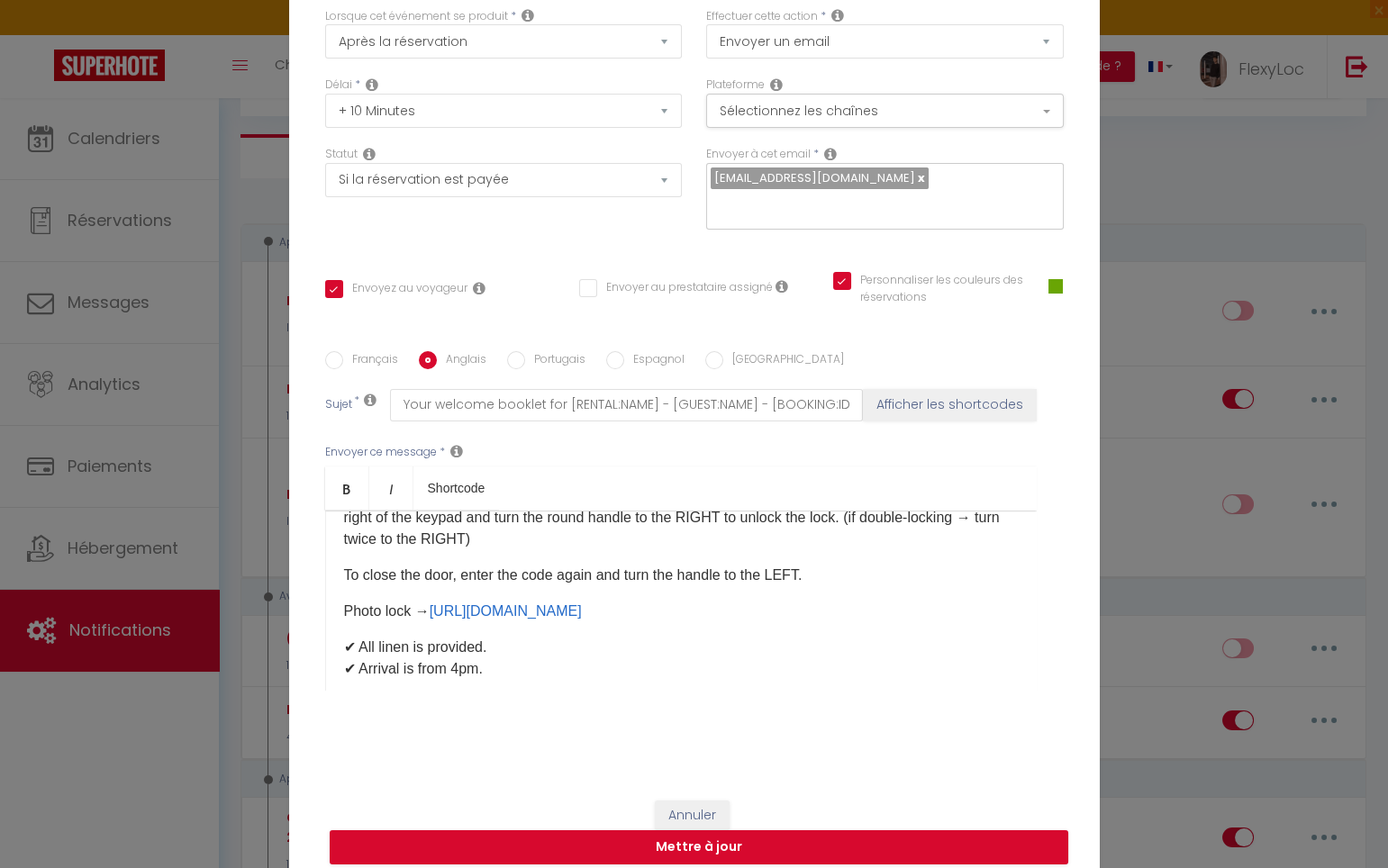
scroll to position [176, 0]
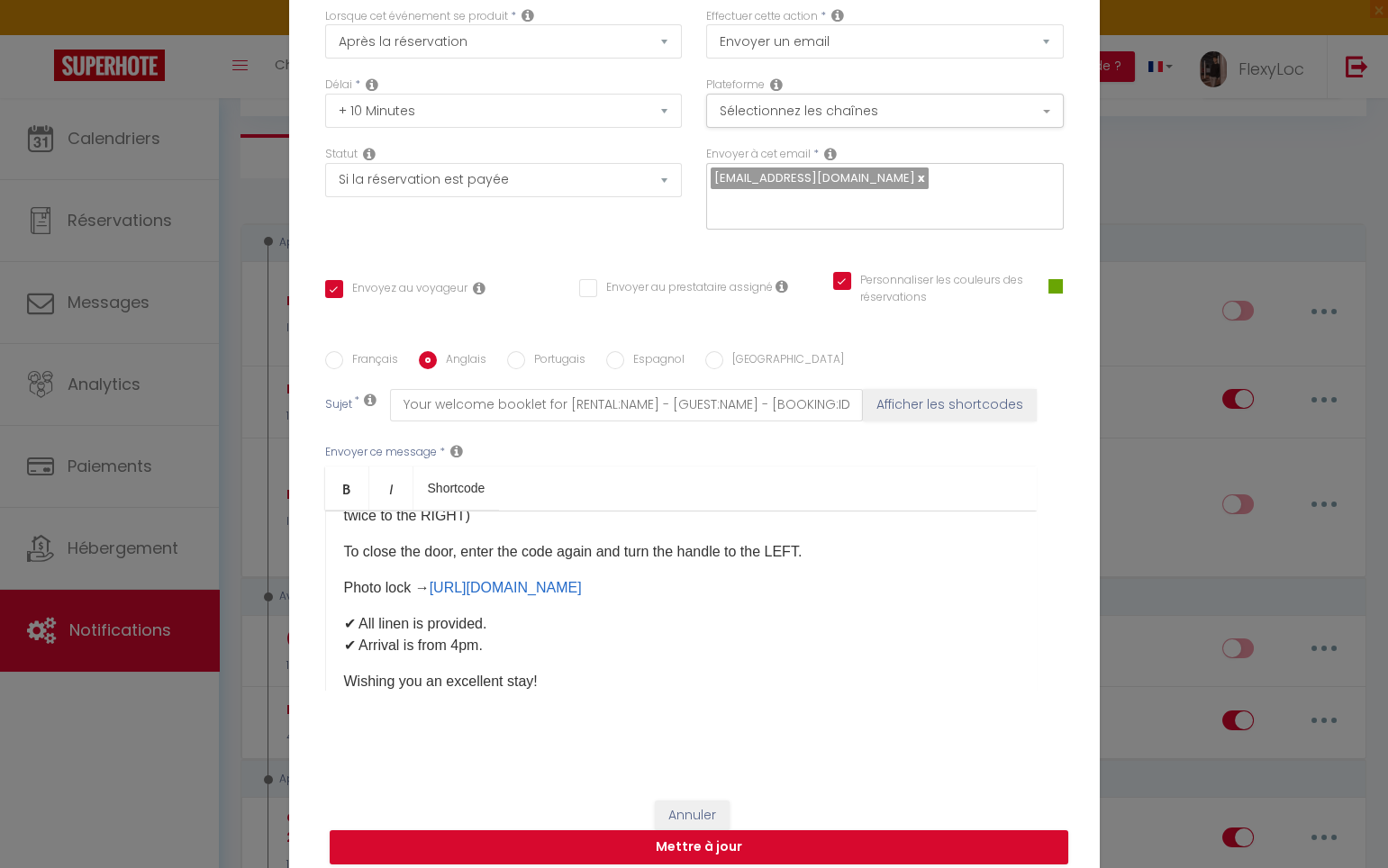
click at [649, 527] on p "Hello [GUEST:FIRST_NAME],Enclosed you will find your welcome booklet containing…" at bounding box center [681, 440] width 674 height 173
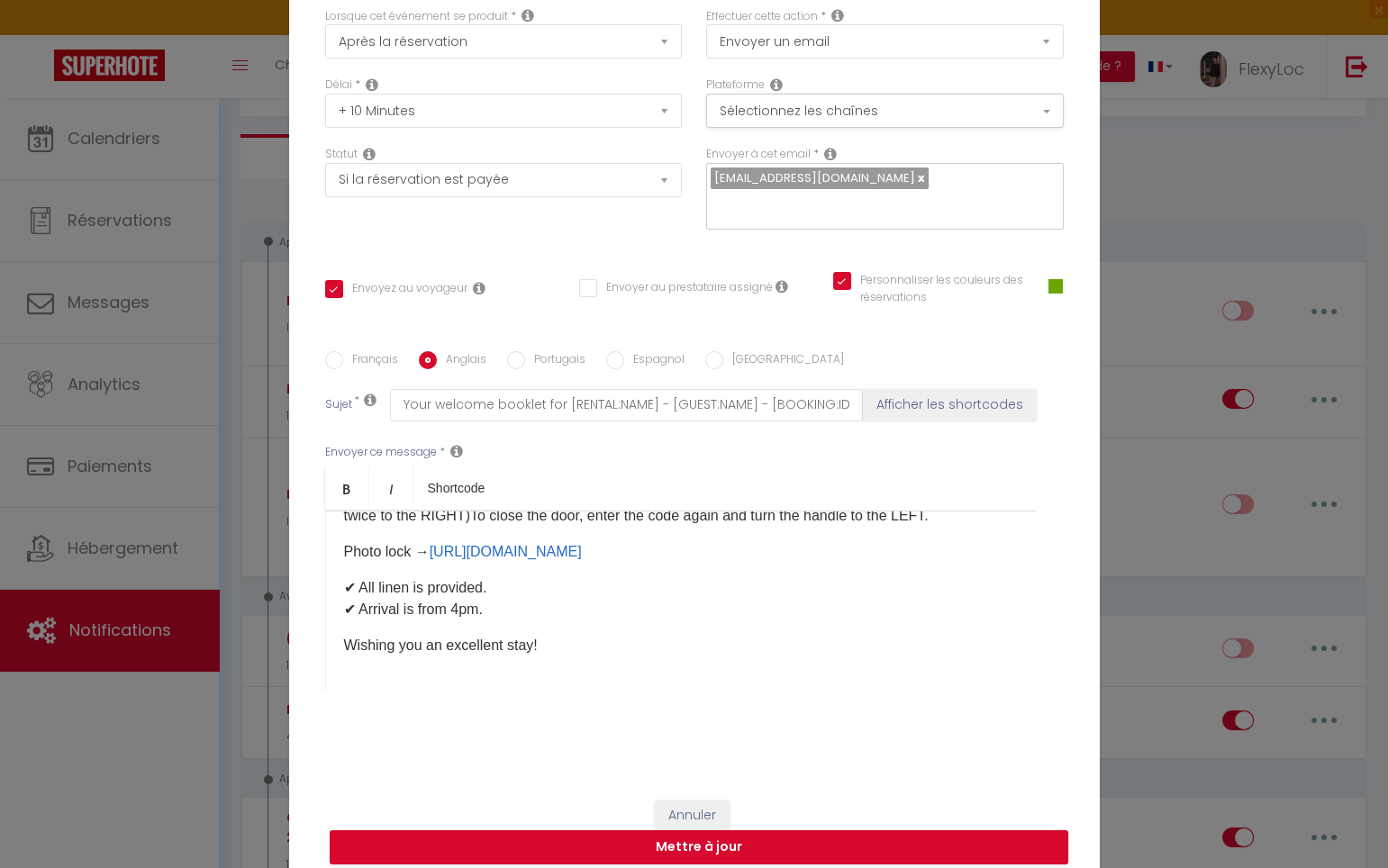
click at [544, 527] on p "Hello [GUEST:FIRST_NAME],Enclosed you will find your welcome booklet containing…" at bounding box center [681, 440] width 674 height 173
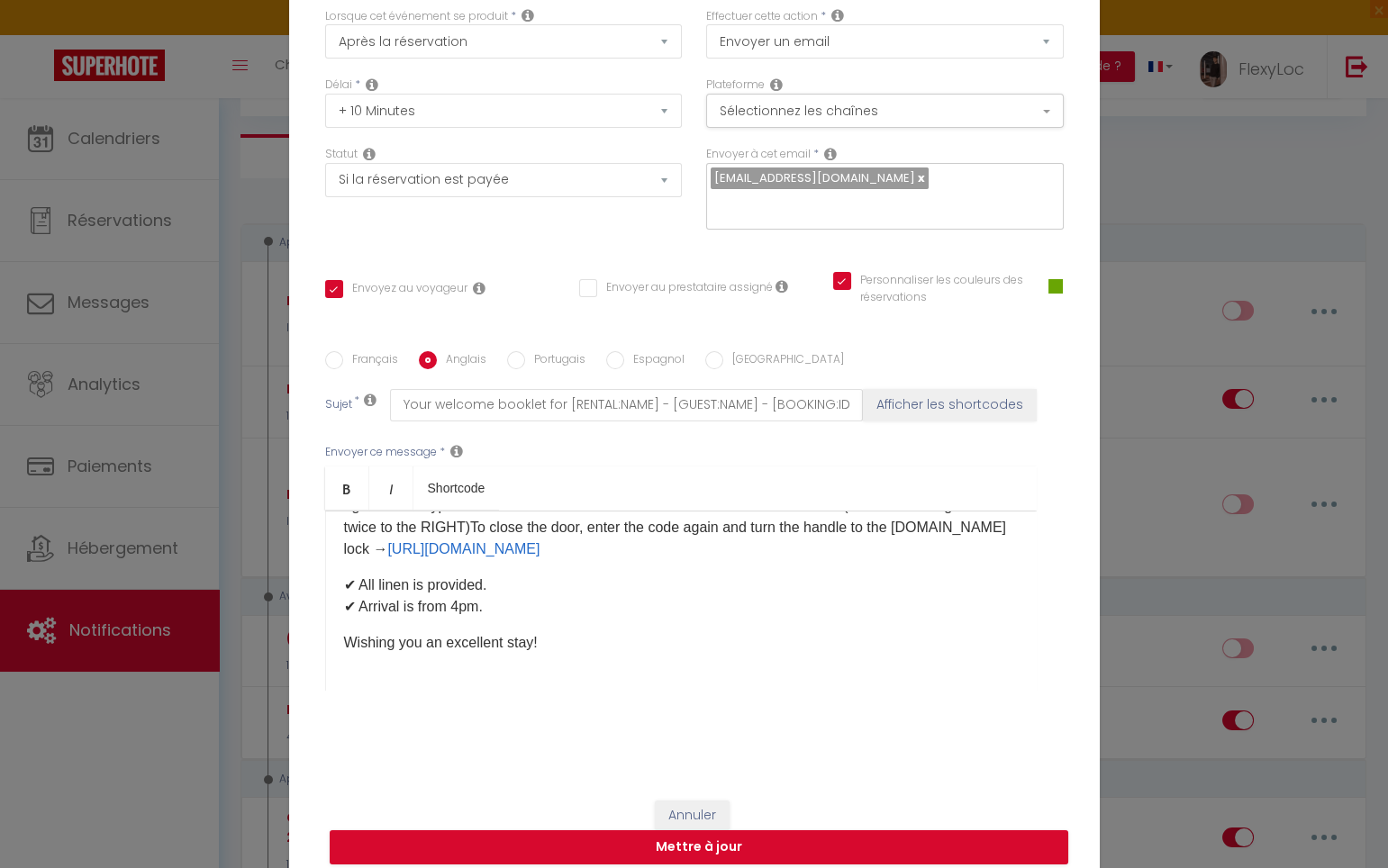
click at [500, 560] on p "Hello [GUEST:FIRST_NAME],Enclosed you will find your welcome booklet containing…" at bounding box center [681, 463] width 674 height 195
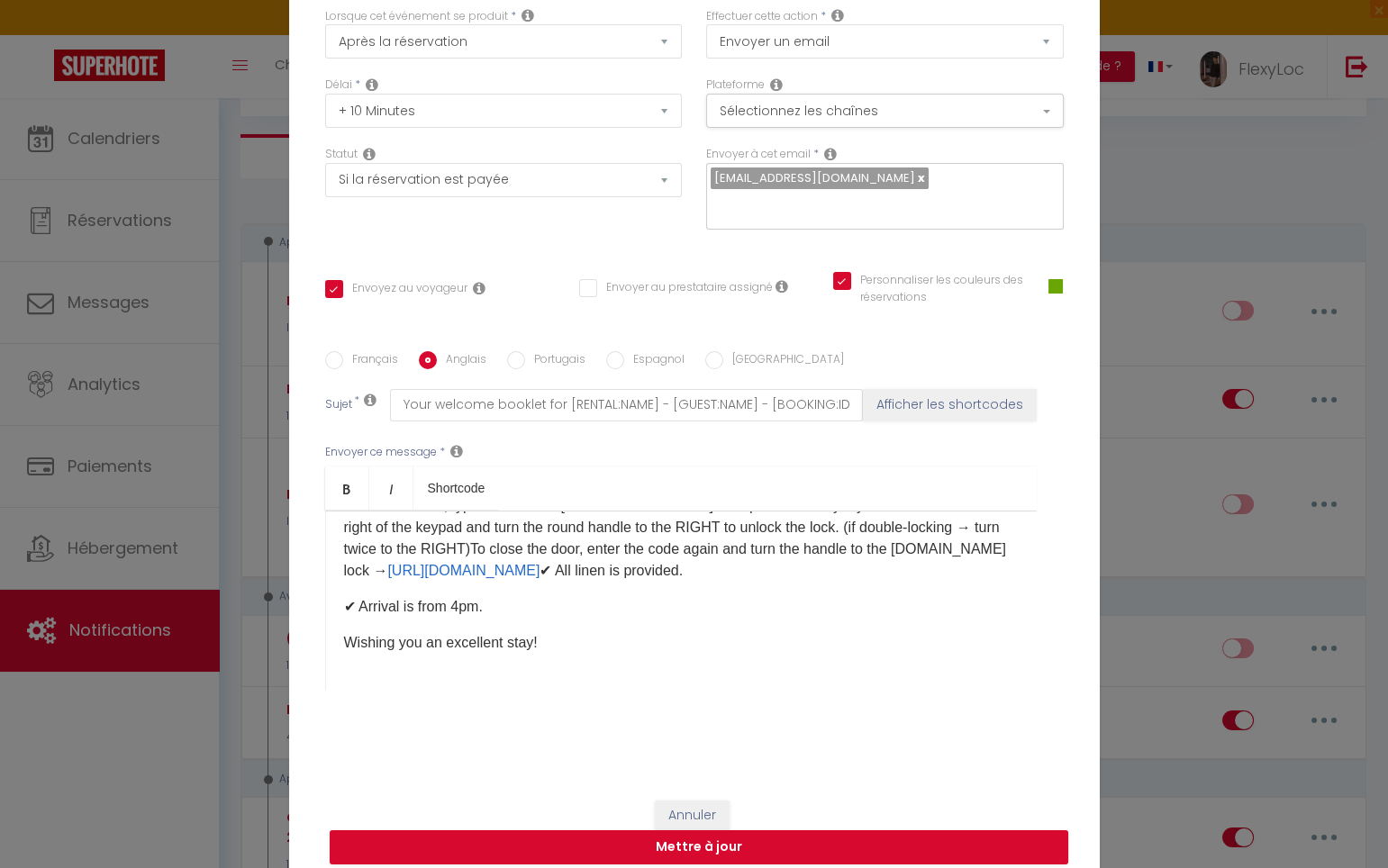
click at [613, 573] on p "Hello [GUEST:FIRST_NAME],Enclosed you will find your welcome booklet containing…" at bounding box center [681, 484] width 674 height 195
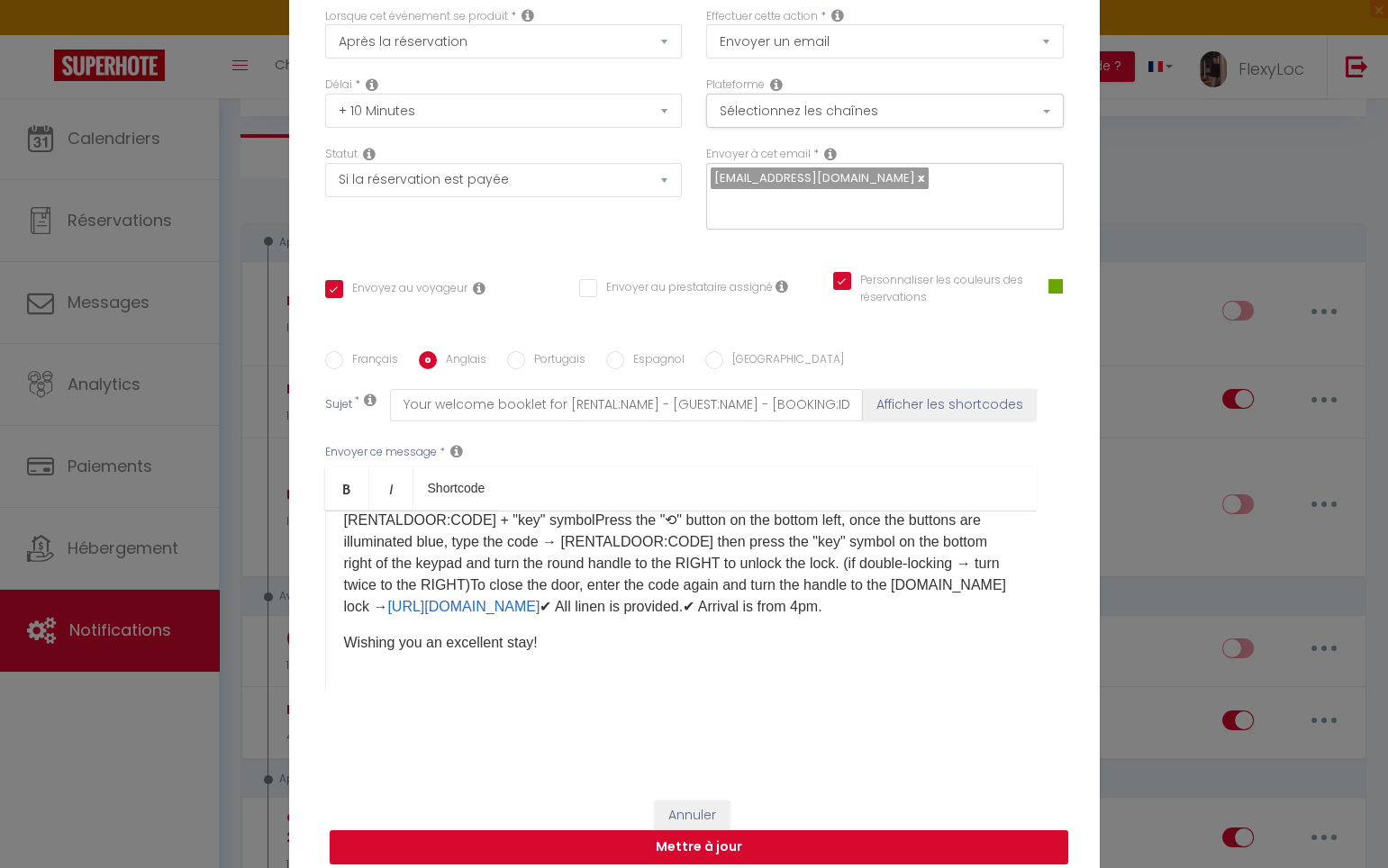
click at [761, 604] on p "Hello [GUEST:FIRST_NAME],Enclosed you will find your welcome booklet containing…" at bounding box center [681, 520] width 674 height 195
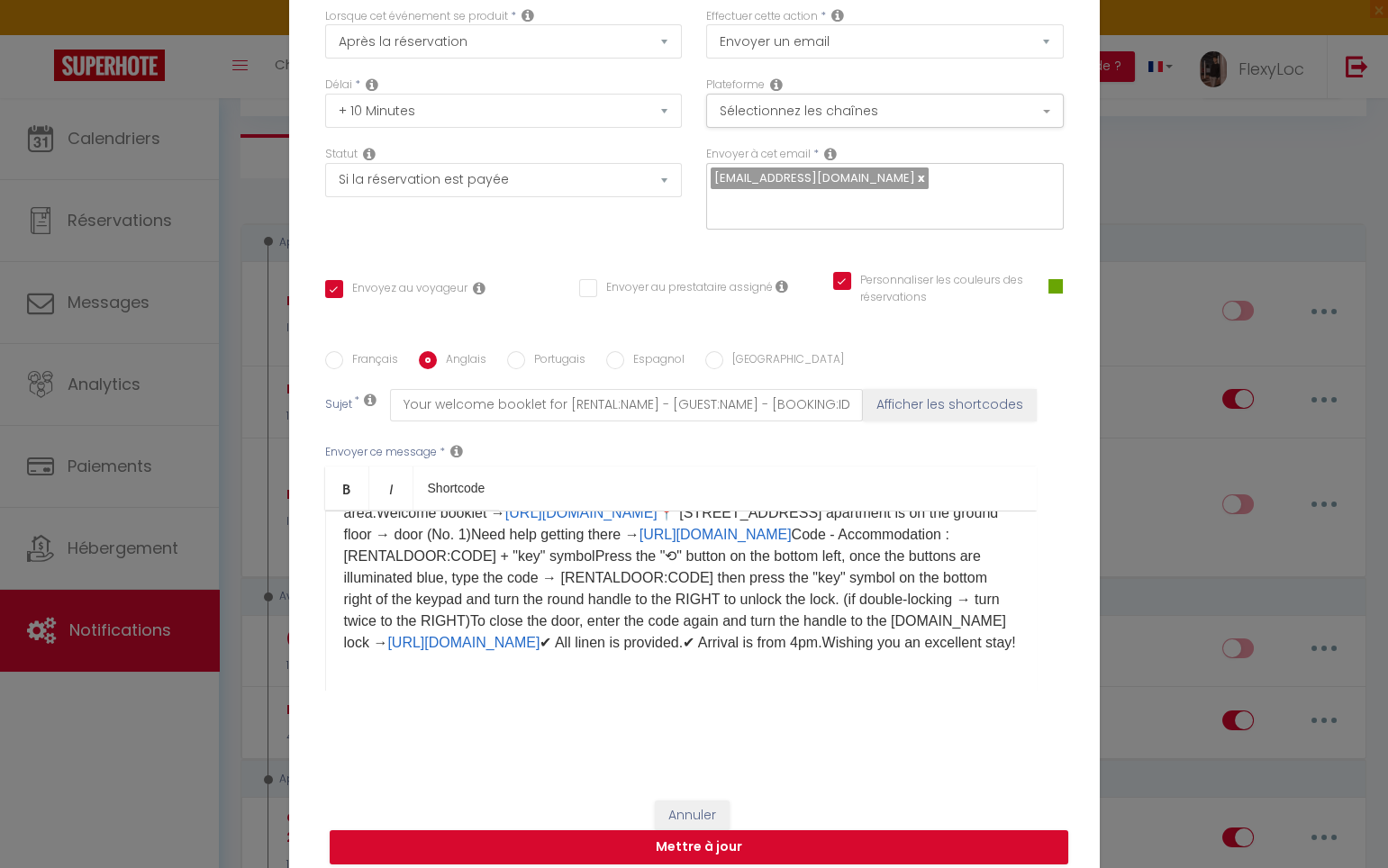
click at [991, 638] on p "Hello [GUEST:FIRST_NAME],Enclosed you will find your welcome booklet containing…" at bounding box center [681, 556] width 674 height 195
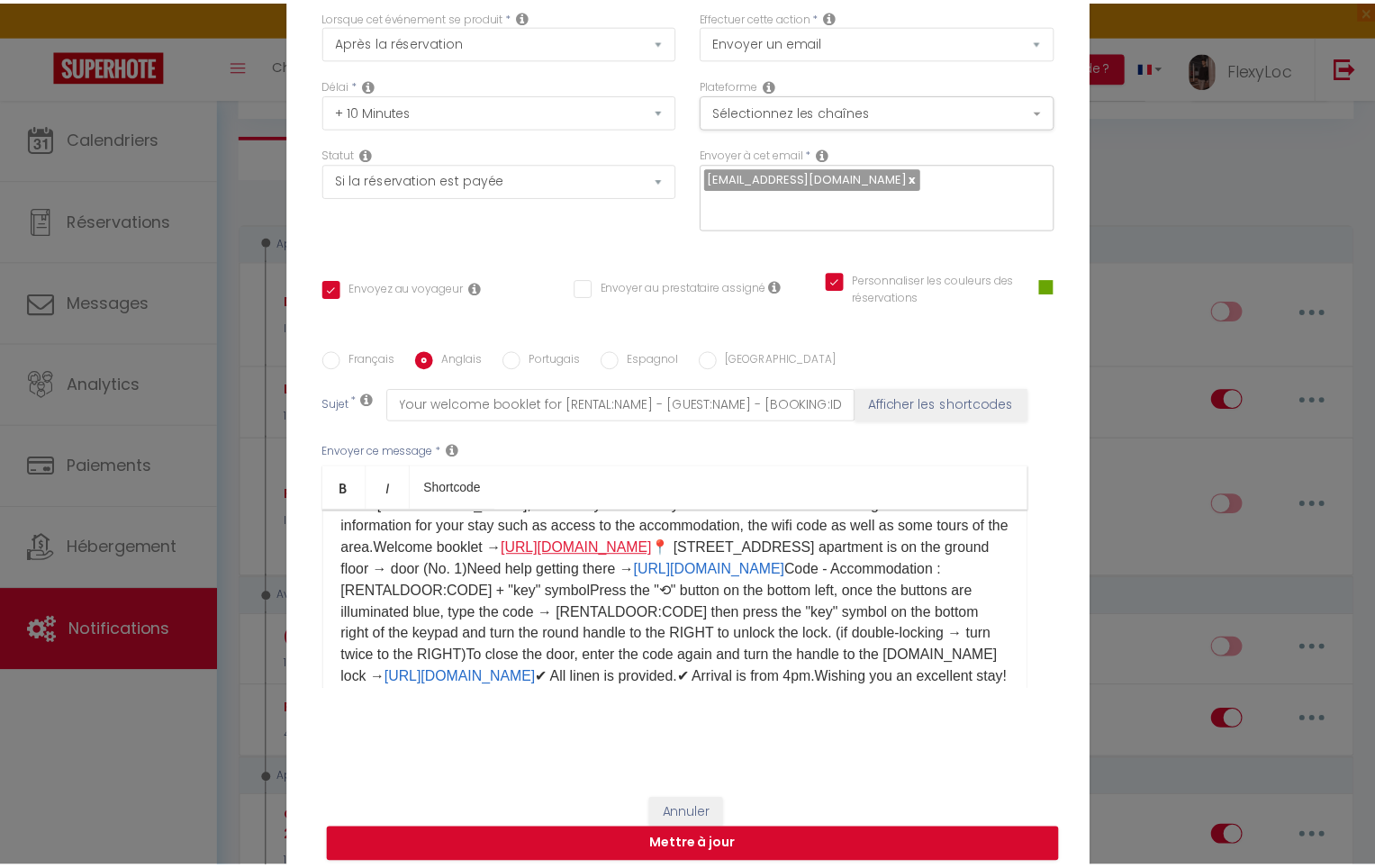
scroll to position [0, 0]
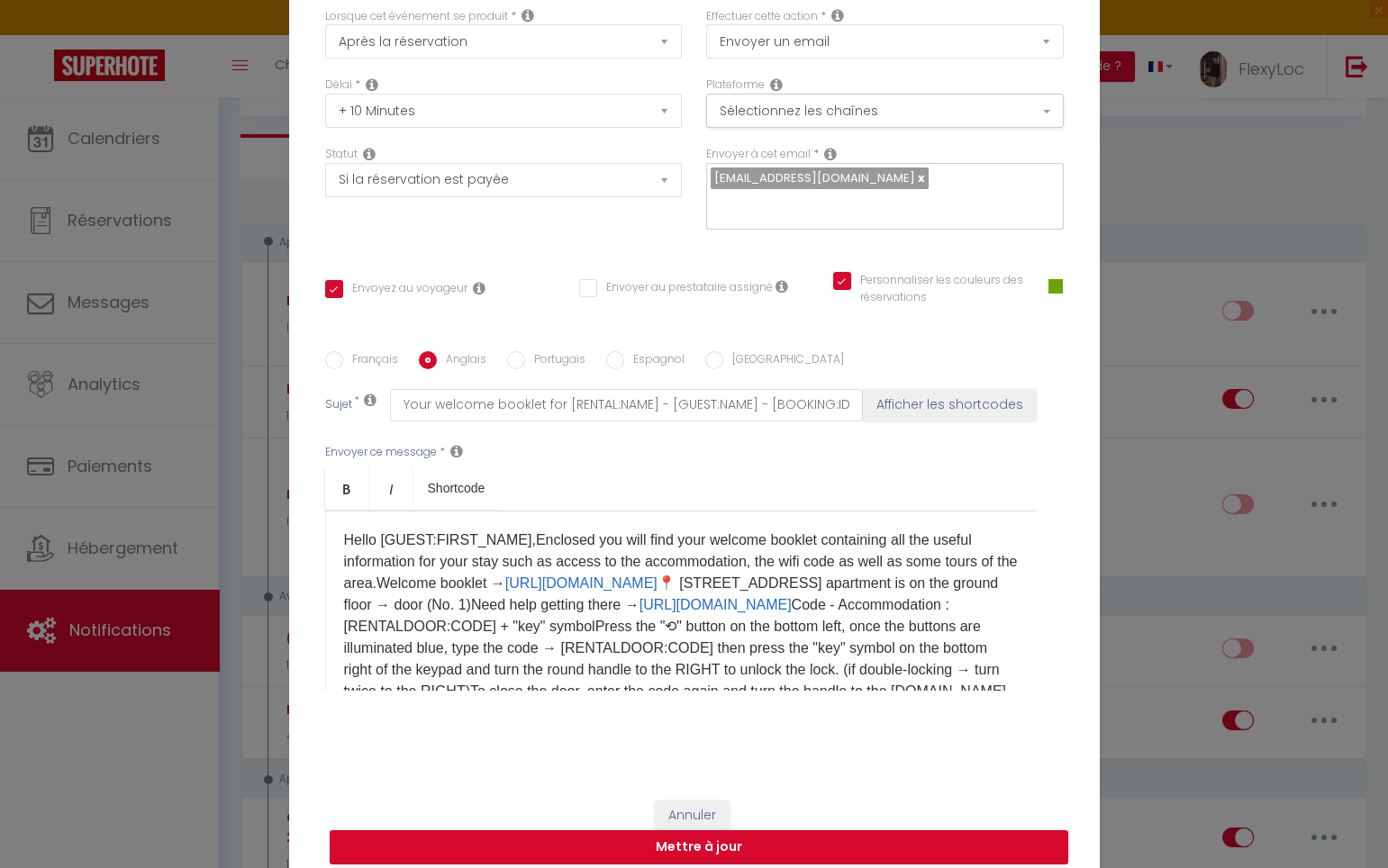
click at [514, 529] on p "Hello [GUEST:FIRST_NAME],Enclosed you will find your welcome booklet containing…" at bounding box center [681, 626] width 674 height 195
click at [809, 837] on button "Mettre à jour" at bounding box center [699, 847] width 738 height 34
checkbox input "true"
checkbox input "false"
checkbox input "true"
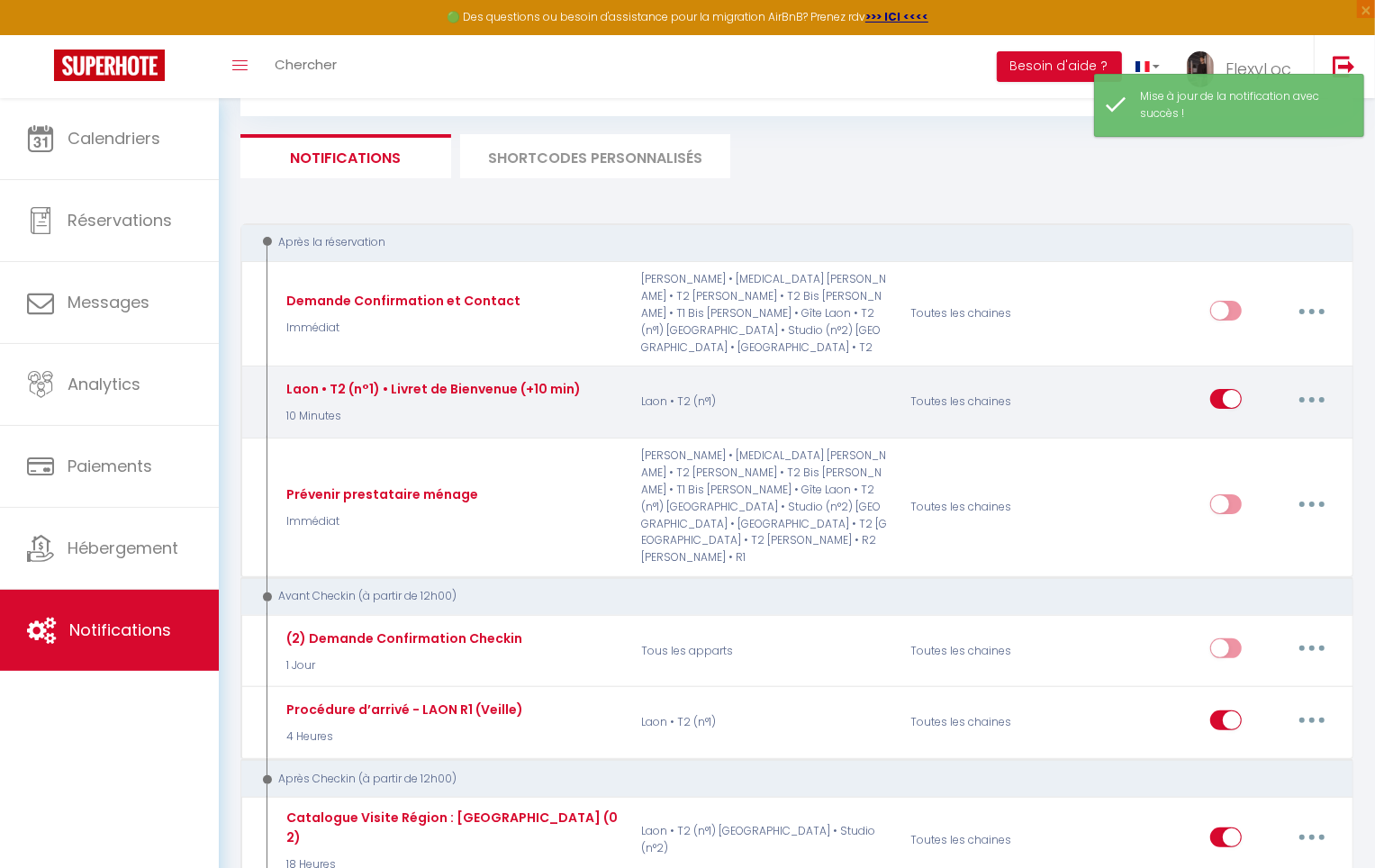
click at [1303, 385] on button "button" at bounding box center [1312, 399] width 50 height 29
click at [1267, 425] on link "Editer" at bounding box center [1265, 440] width 133 height 31
type input "Laon • T2 (n°1) • Livret de Bienvenue (+10 min)"
select select "10 Minutes"
select select "if_booking_is_paid"
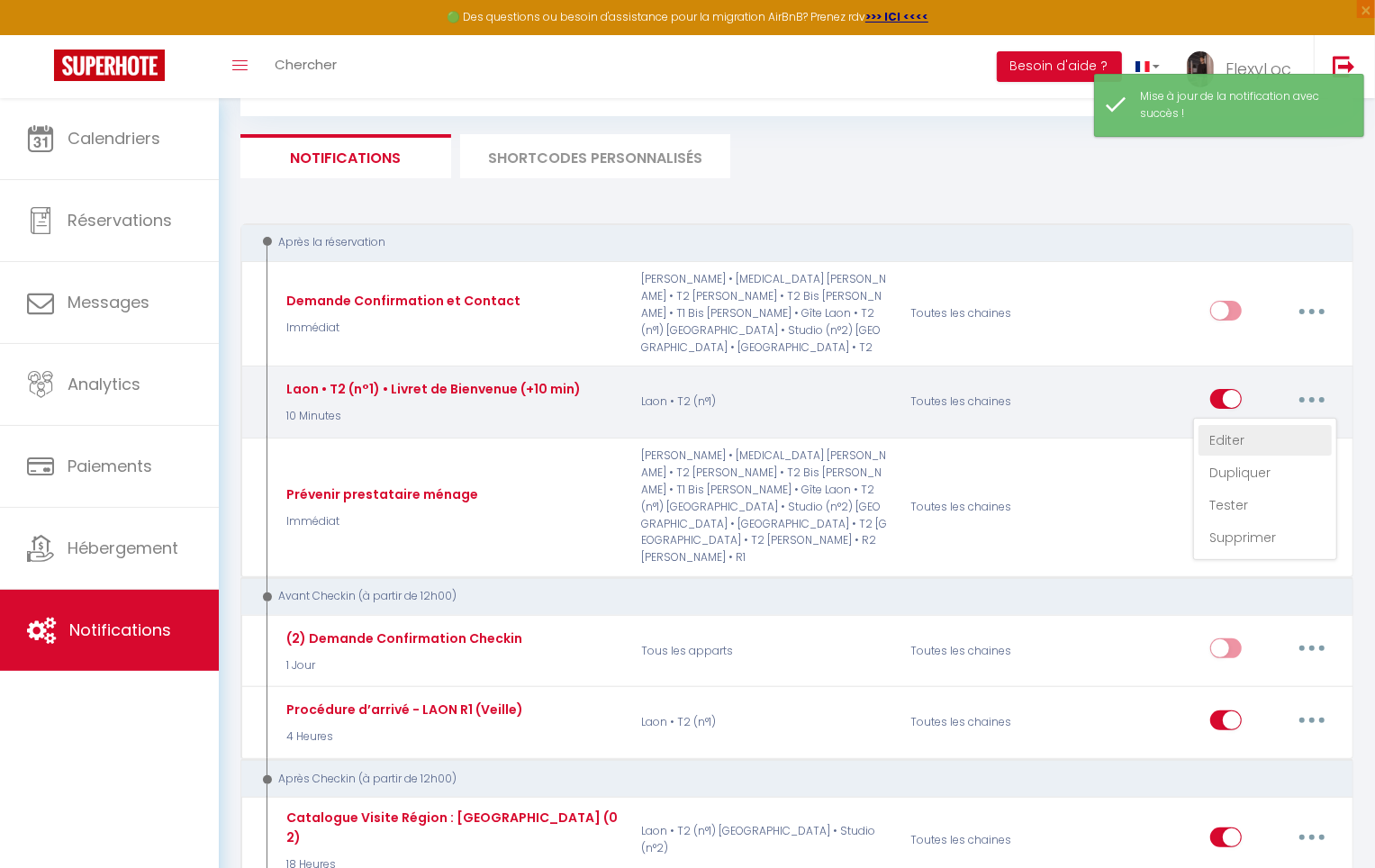
checkbox input "true"
checkbox input "false"
checkbox input "true"
radio input "true"
type input "Votre livret d'accueil pour [RENTAL:NAME] - [GUEST:NAME] - [BOOKING:ID]"
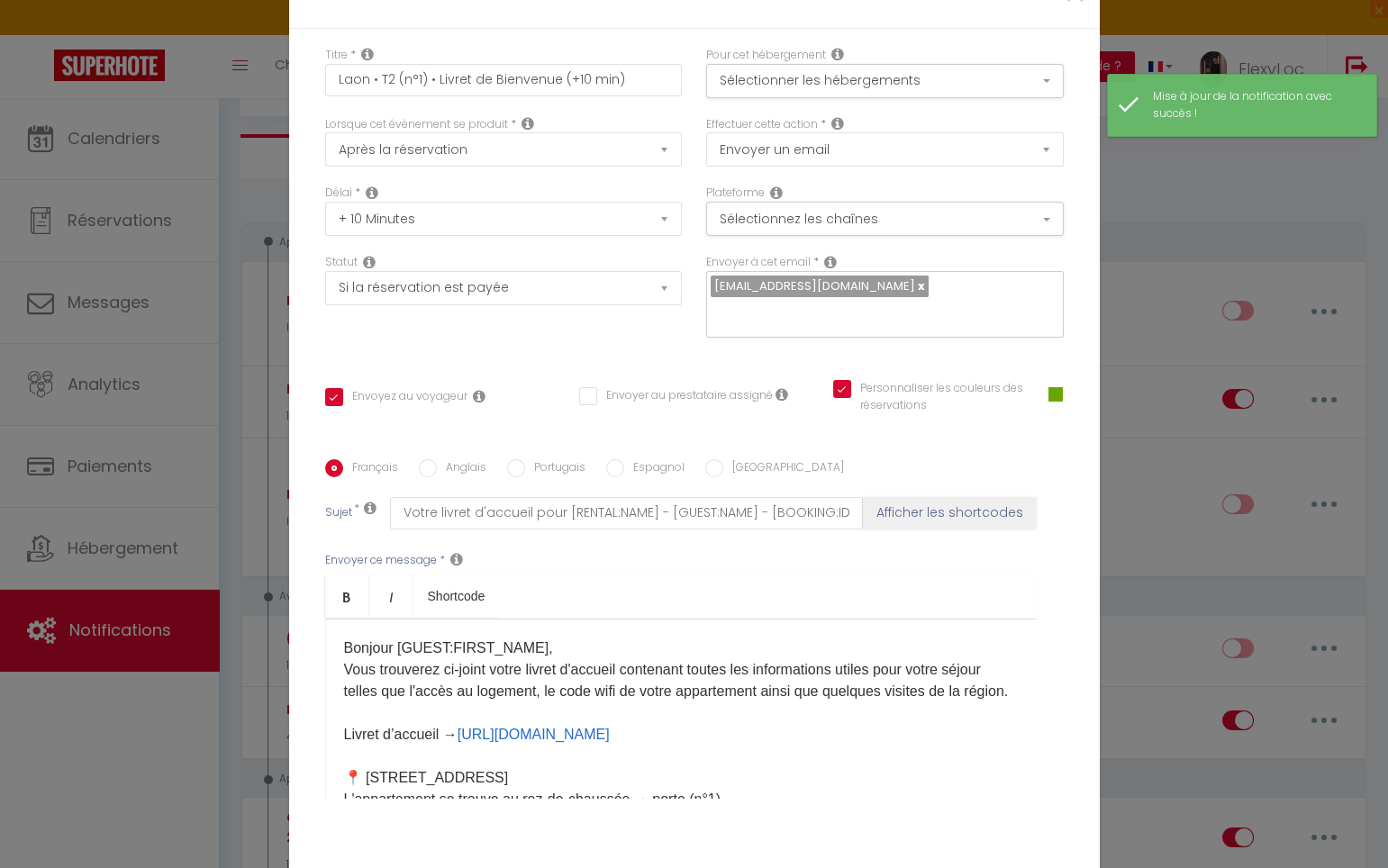
click at [448, 459] on label "Anglais" at bounding box center [462, 469] width 50 height 20
click at [437, 459] on input "Anglais" at bounding box center [428, 468] width 18 height 18
radio input "true"
checkbox input "true"
checkbox input "false"
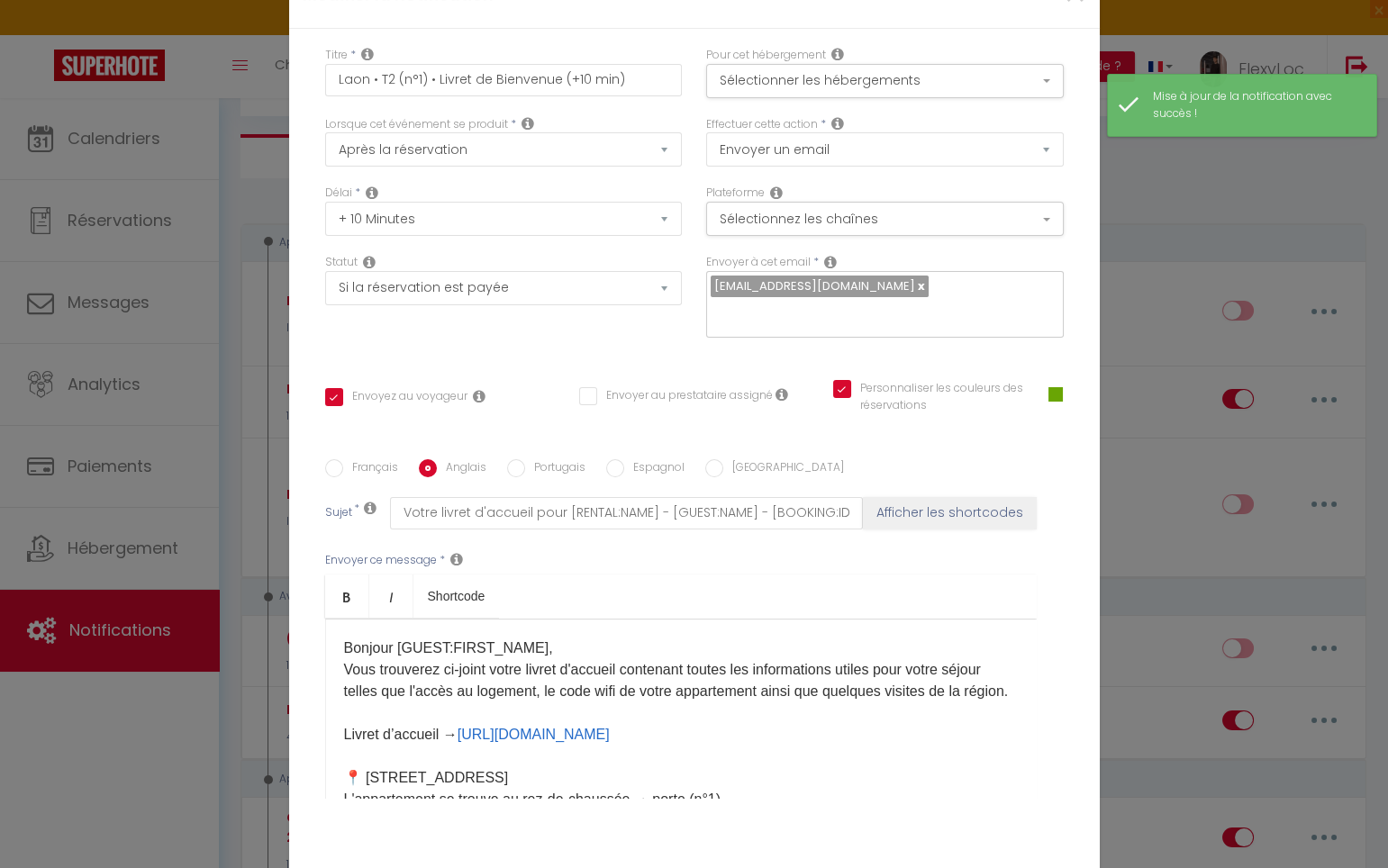
checkbox input "true"
type input "Your welcome booklet for [RENTAL:NAME] - [GUEST:NAME] - [BOOKING:ID]"
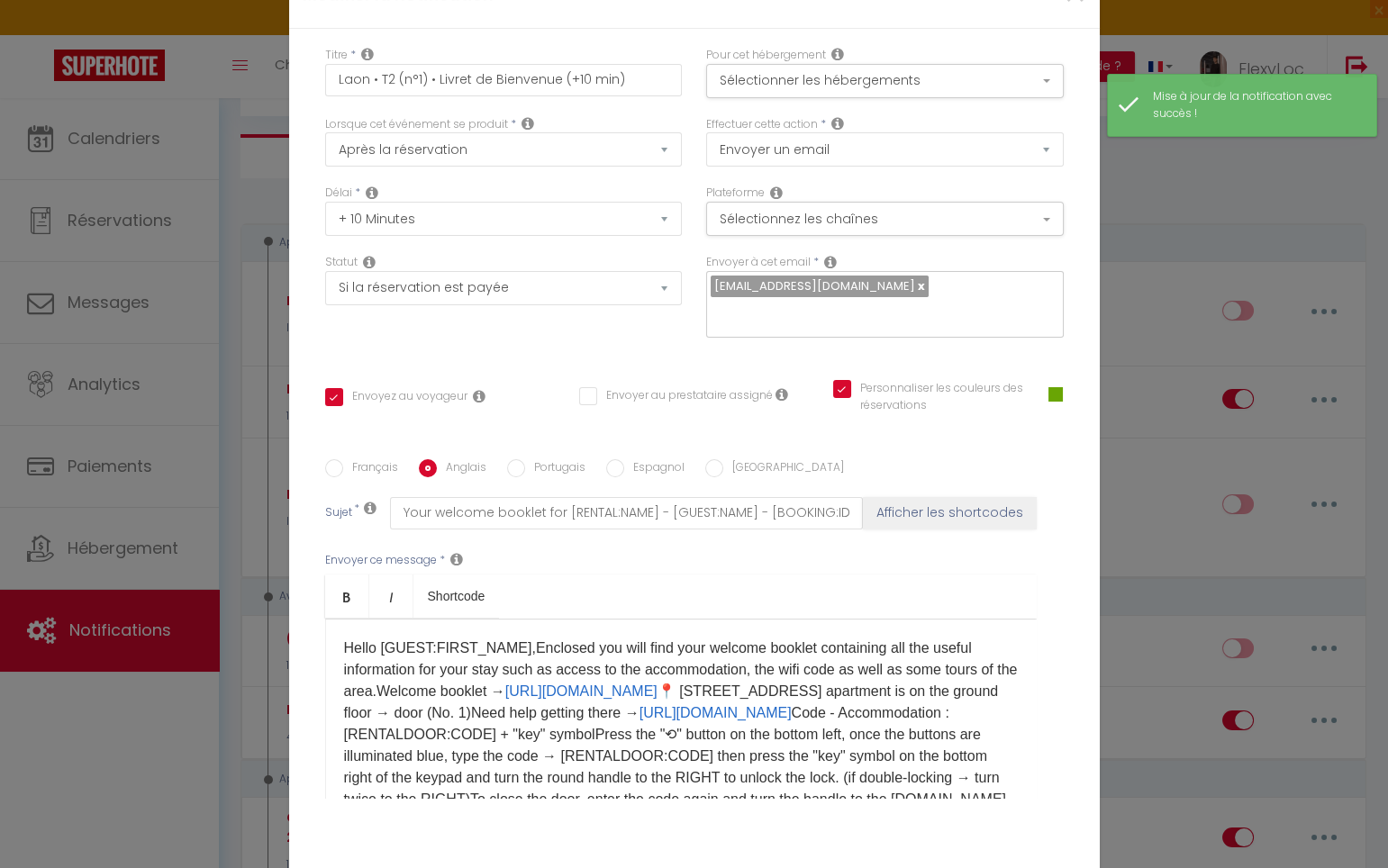
click at [517, 638] on p "Hello [GUEST:FIRST_NAME],Enclosed you will find your welcome booklet containing…" at bounding box center [681, 735] width 674 height 195
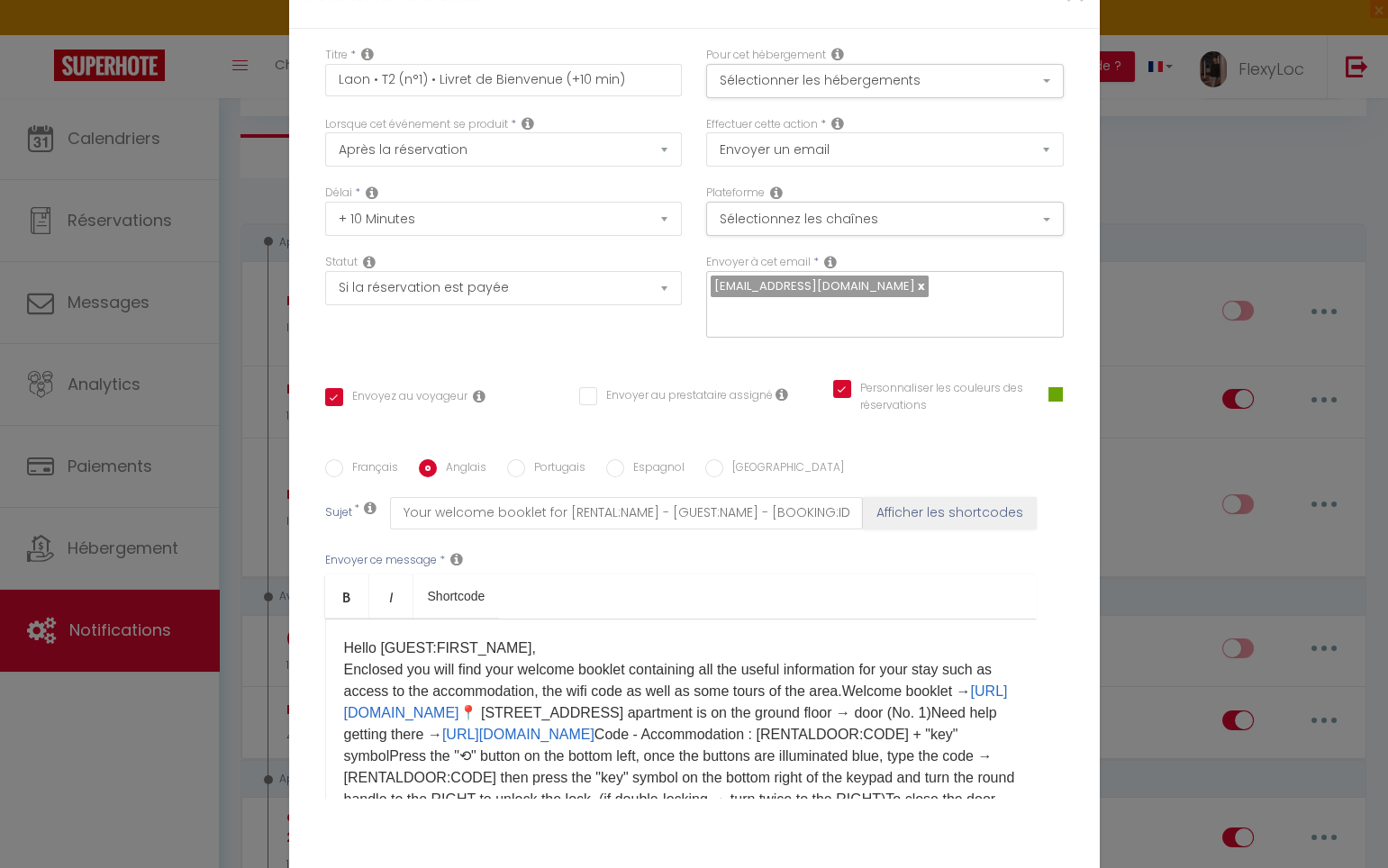
click at [868, 638] on p "Hello [GUEST:FIRST_NAME], Enclosed you will find your welcome booklet containin…" at bounding box center [681, 746] width 674 height 216
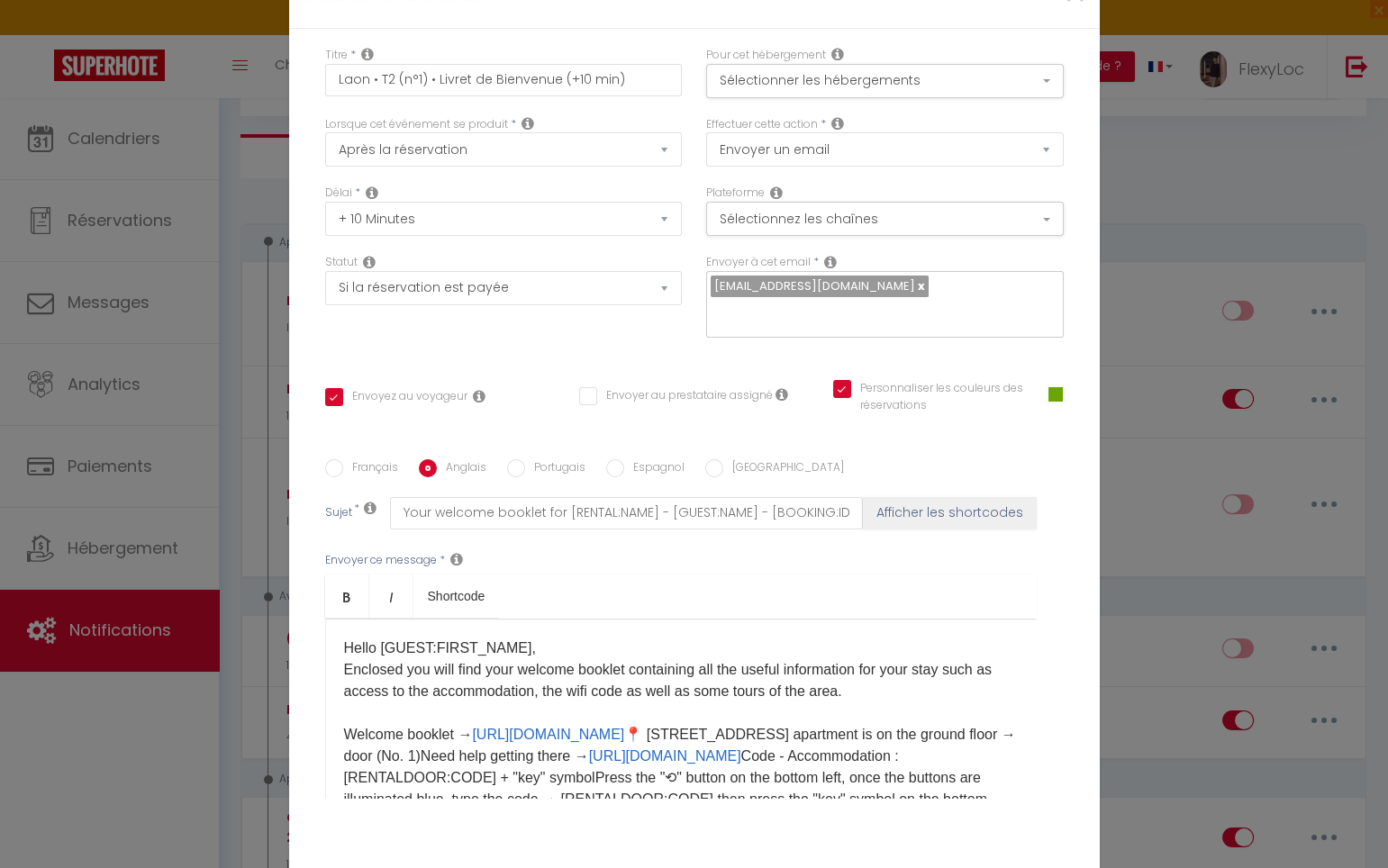
click at [773, 638] on p "Hello [GUEST:FIRST_NAME], Enclosed you will find your welcome booklet containin…" at bounding box center [681, 757] width 674 height 238
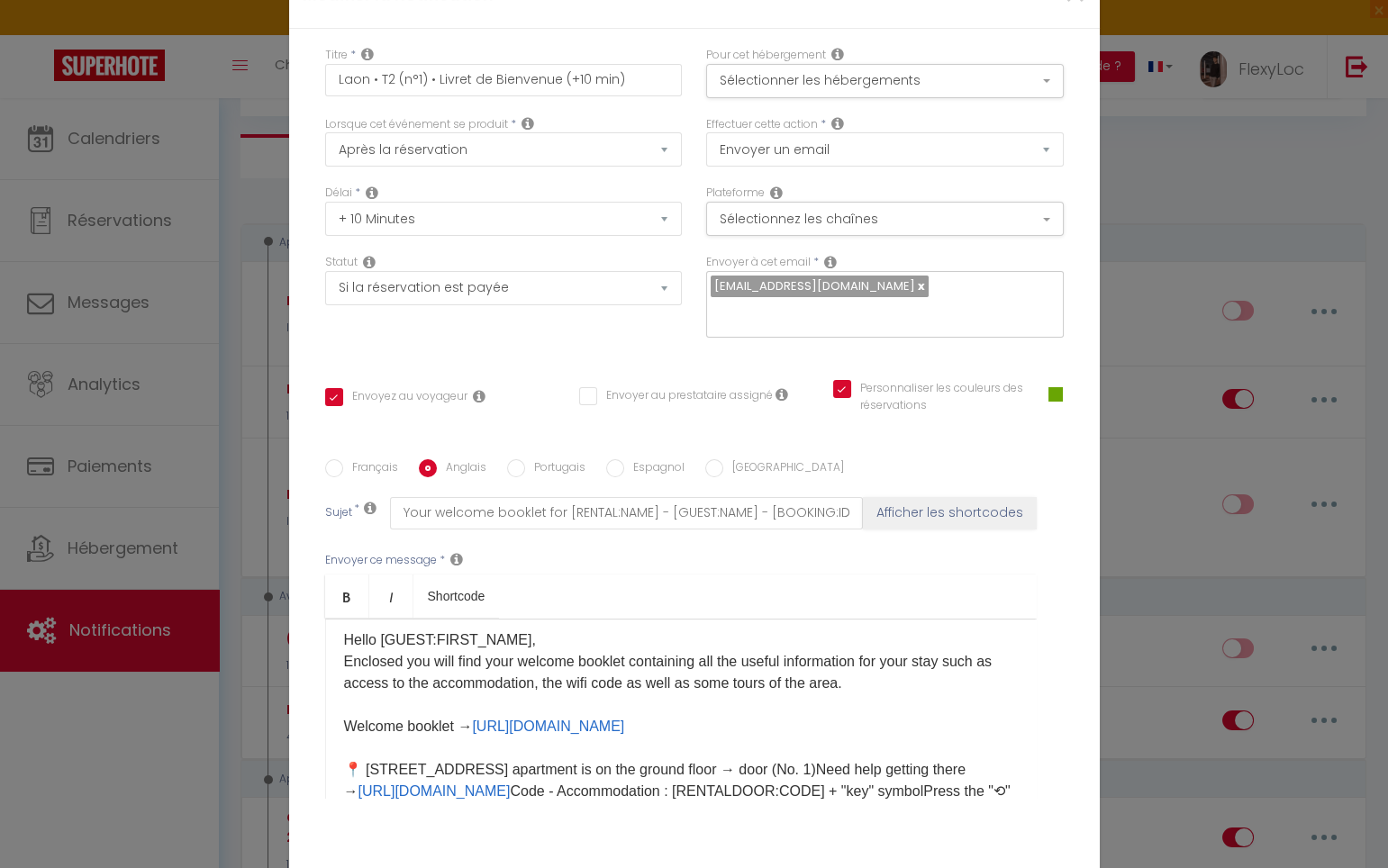
scroll to position [26, 0]
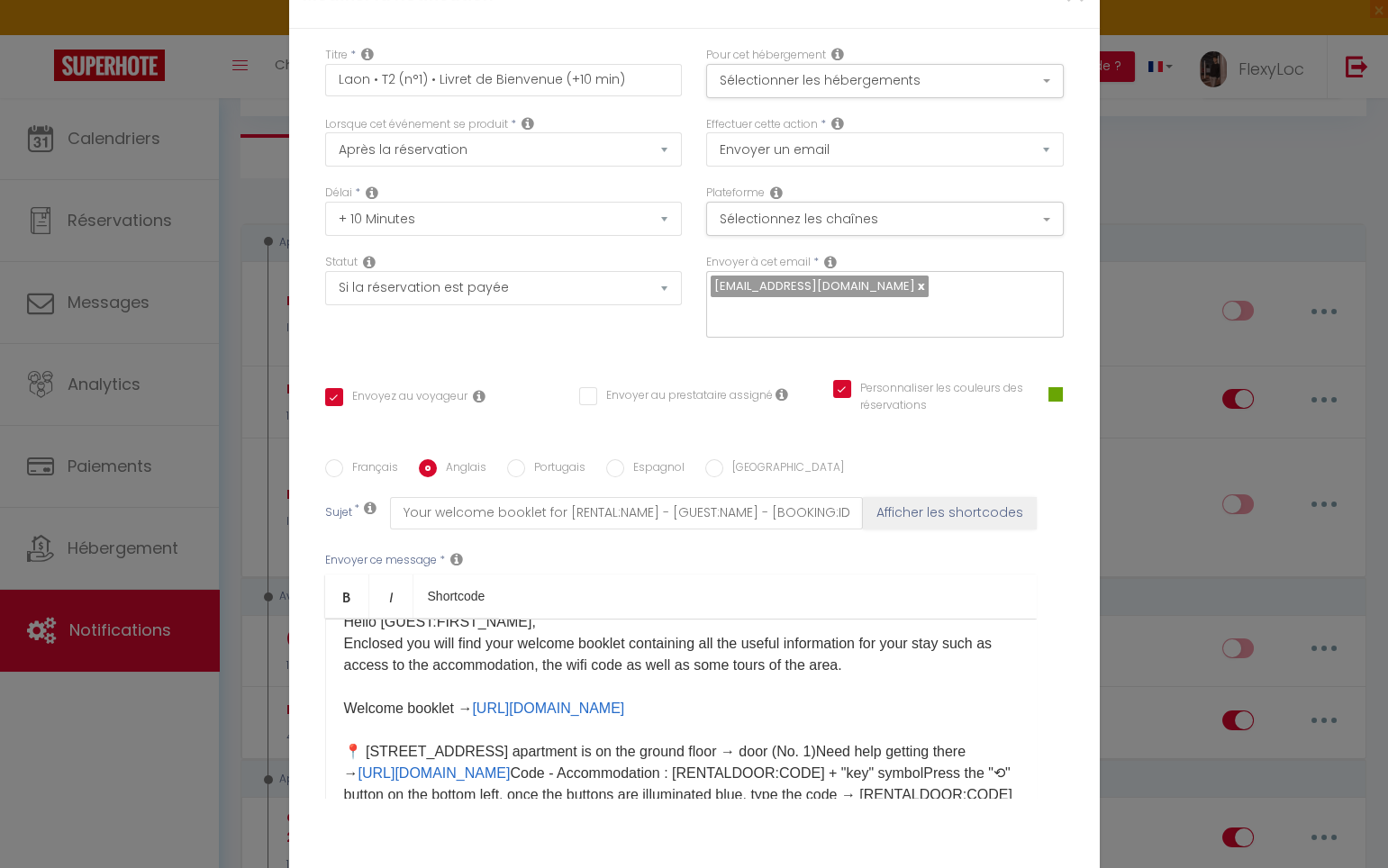
click at [532, 644] on p "Hello [GUEST:FIRST_NAME], Enclosed you will find your welcome booklet containin…" at bounding box center [681, 751] width 674 height 281
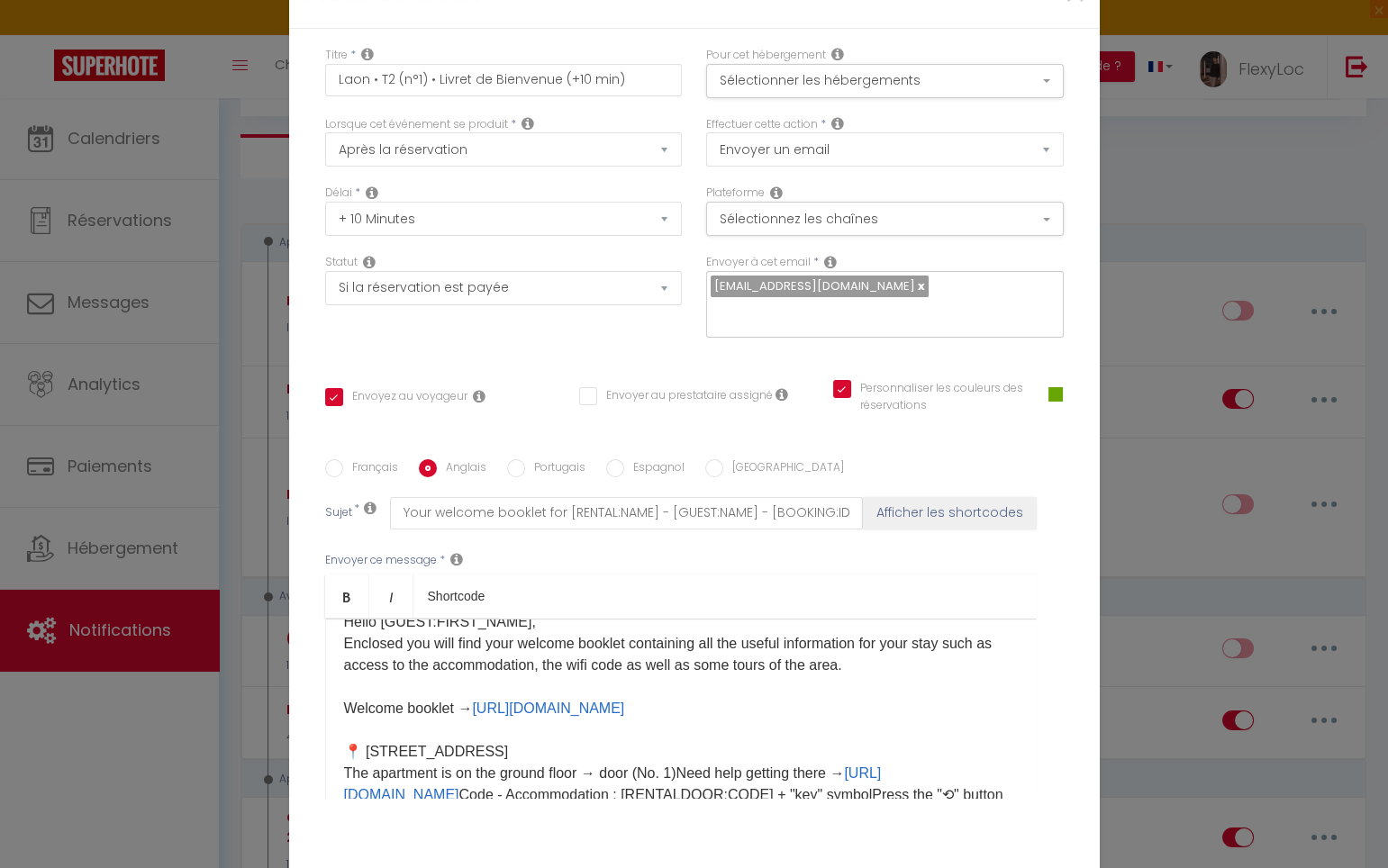
click at [678, 656] on p "Hello [GUEST:FIRST_NAME], Enclosed you will find your welcome booklet containin…" at bounding box center [681, 762] width 674 height 303
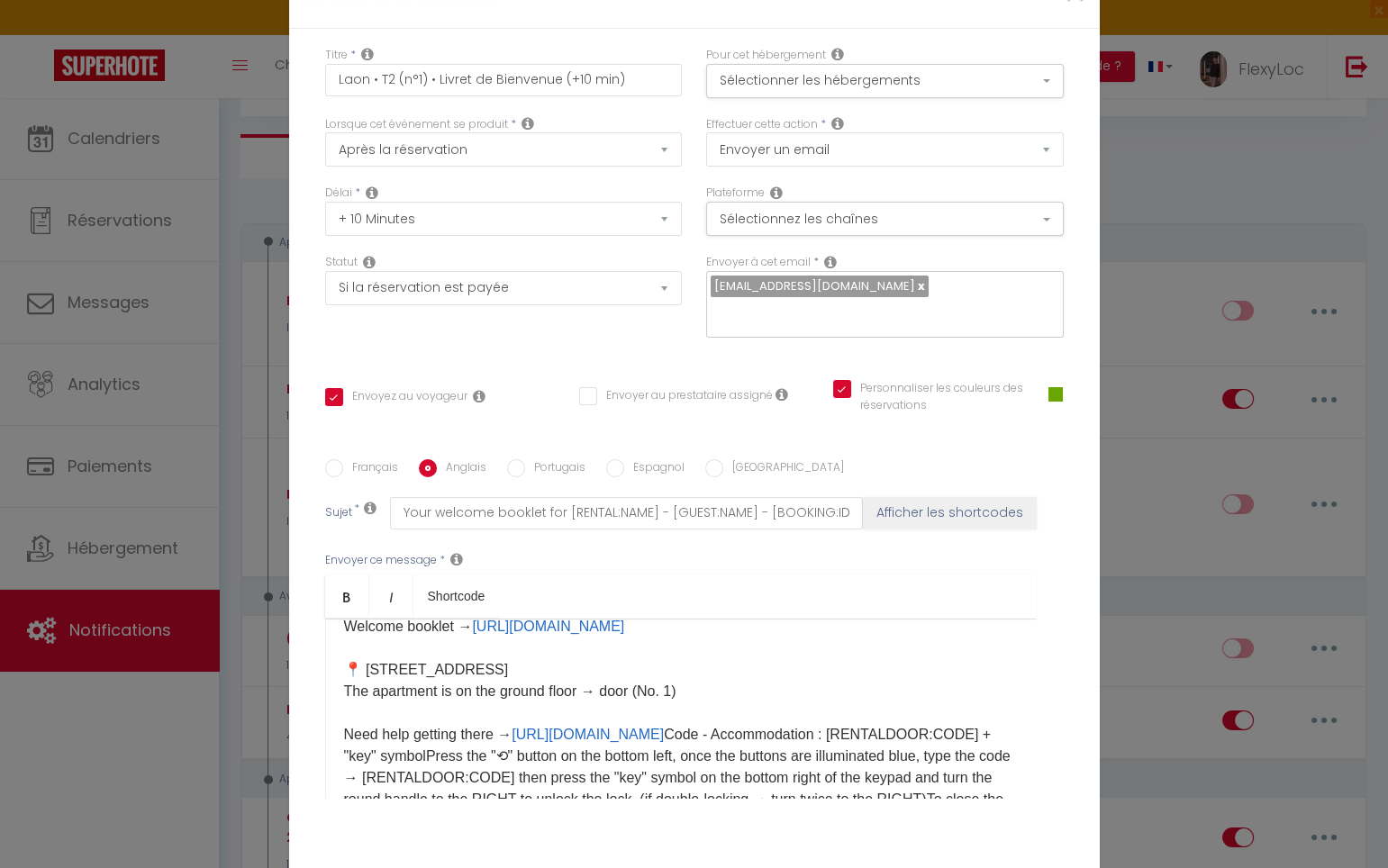
scroll to position [109, 0]
click at [603, 646] on p "Hello [GUEST:FIRST_NAME], Enclosed you will find your welcome booklet containin…" at bounding box center [681, 691] width 674 height 324
click at [601, 647] on p "Hello [GUEST:FIRST_NAME], Enclosed you will find your welcome booklet containin…" at bounding box center [681, 691] width 674 height 324
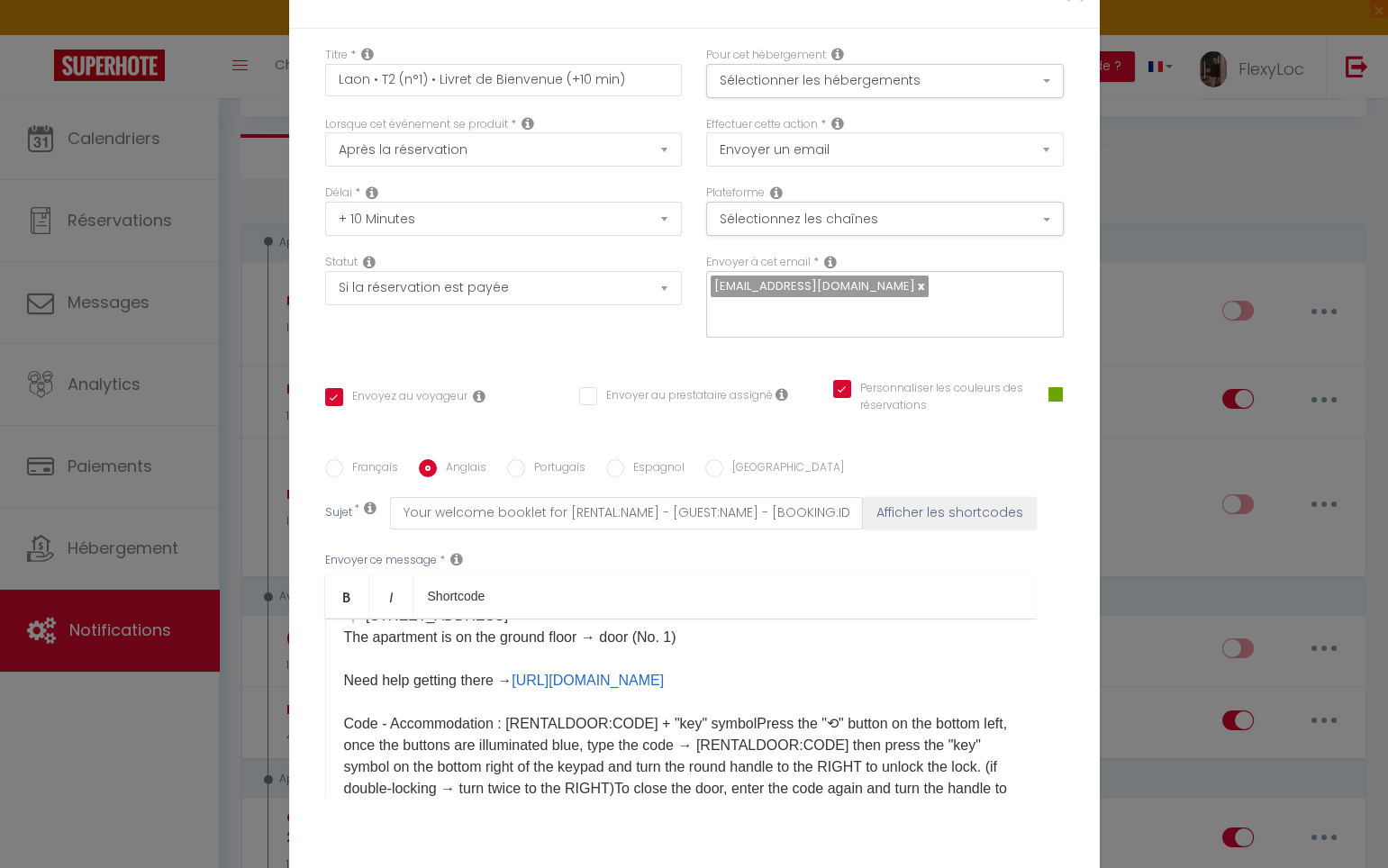
scroll to position [162, 0]
click at [734, 631] on p "Hello [GUEST:FIRST_NAME], Enclosed you will find your welcome booklet containin…" at bounding box center [681, 658] width 674 height 367
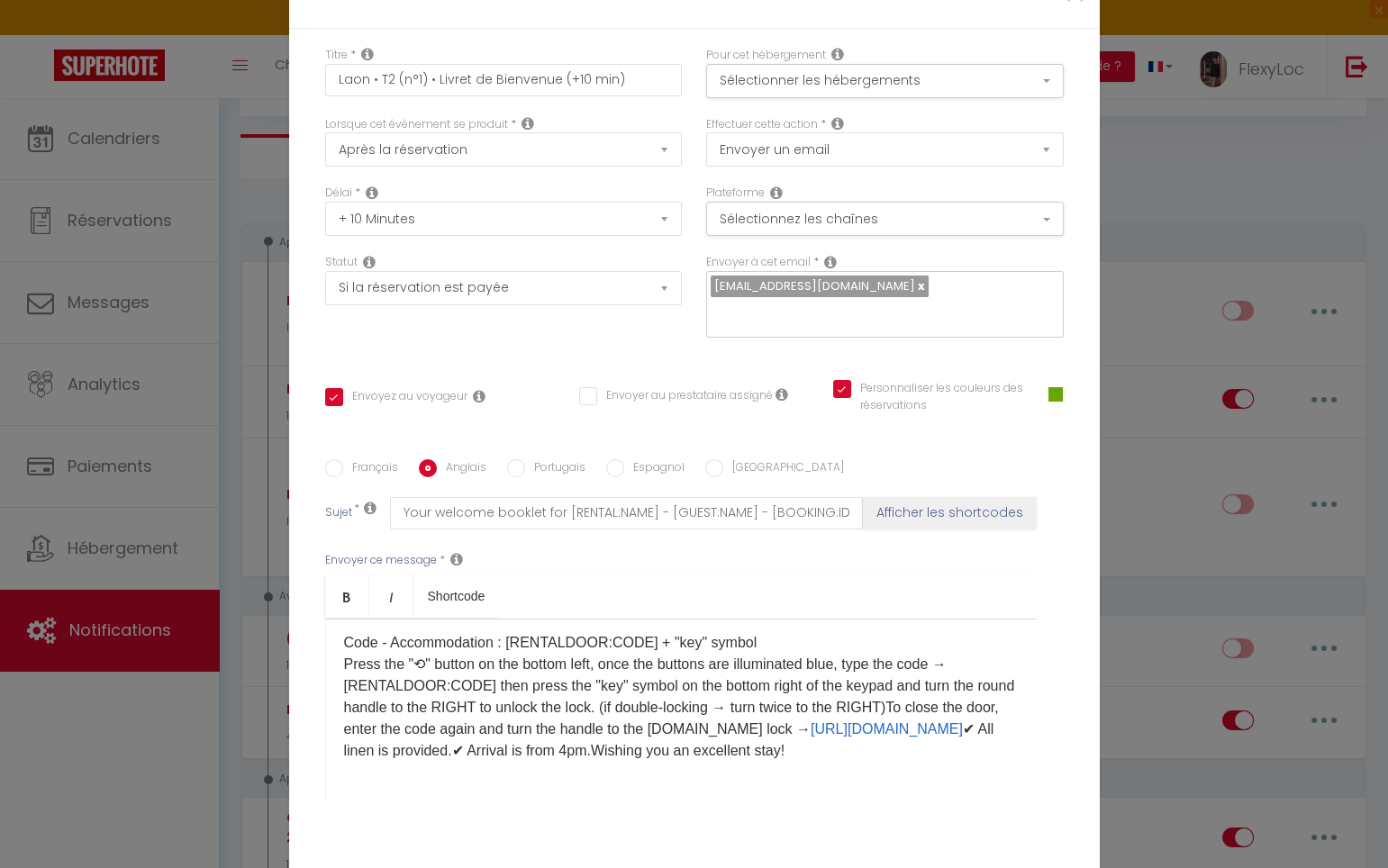
scroll to position [286, 0]
click at [933, 579] on p "Hello [GUEST:FIRST_NAME], Enclosed you will find your welcome booklet containin…" at bounding box center [681, 577] width 674 height 367
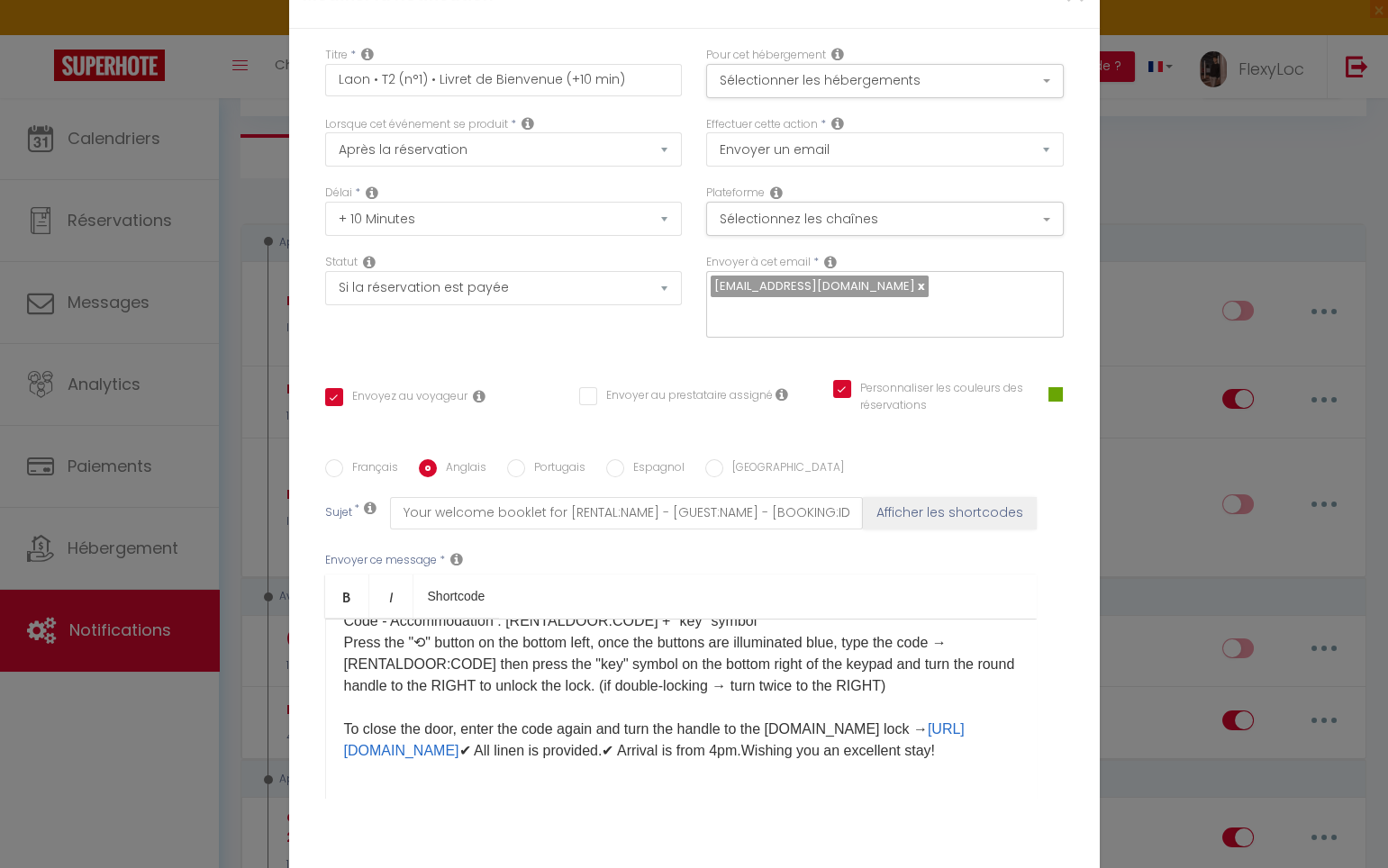
click at [805, 621] on p "Hello [GUEST:FIRST_NAME], Enclosed you will find your welcome booklet containin…" at bounding box center [681, 567] width 674 height 389
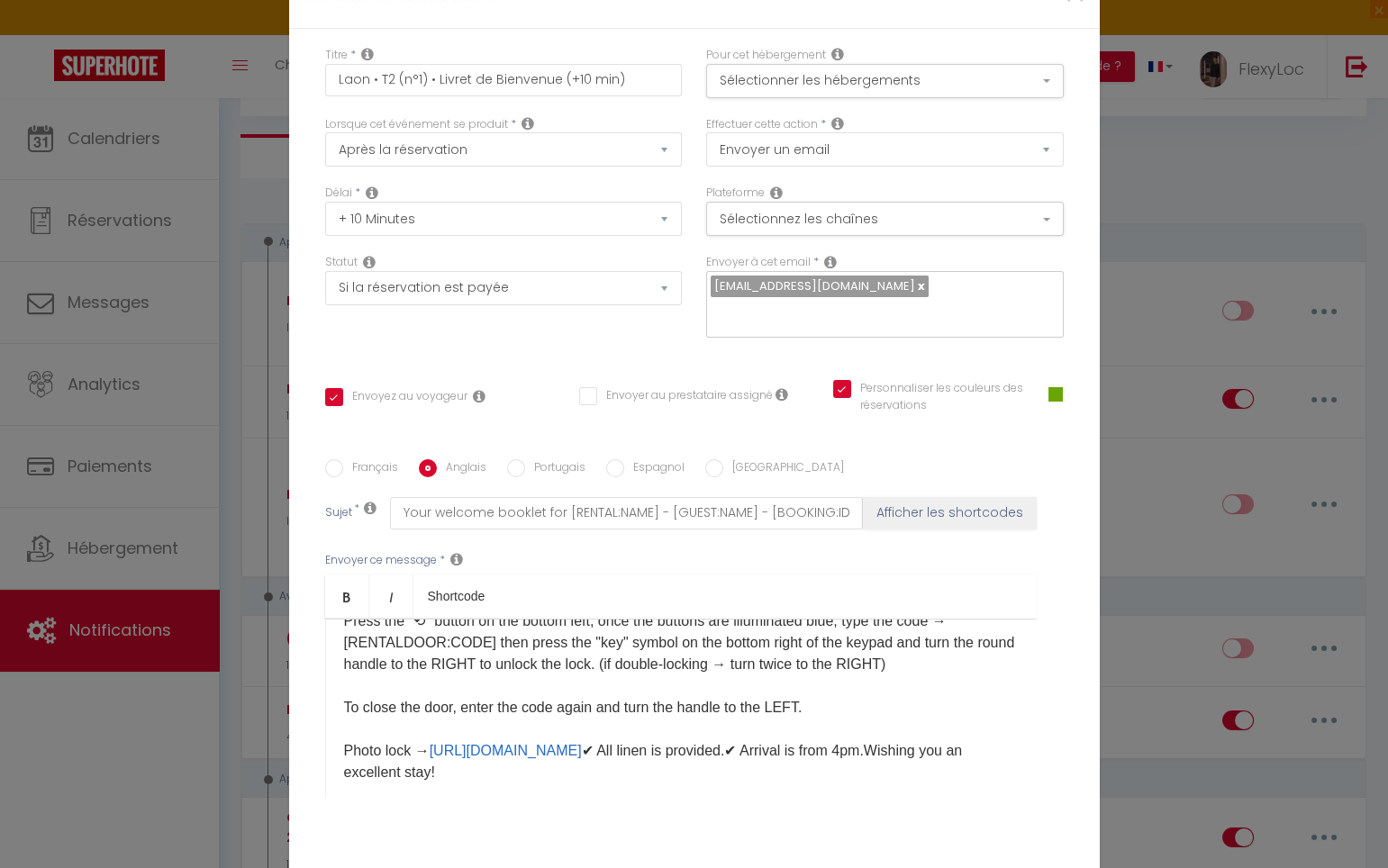
click at [931, 661] on p "Hello [GUEST:FIRST_NAME], Enclosed you will find your welcome booklet containin…" at bounding box center [681, 567] width 674 height 432
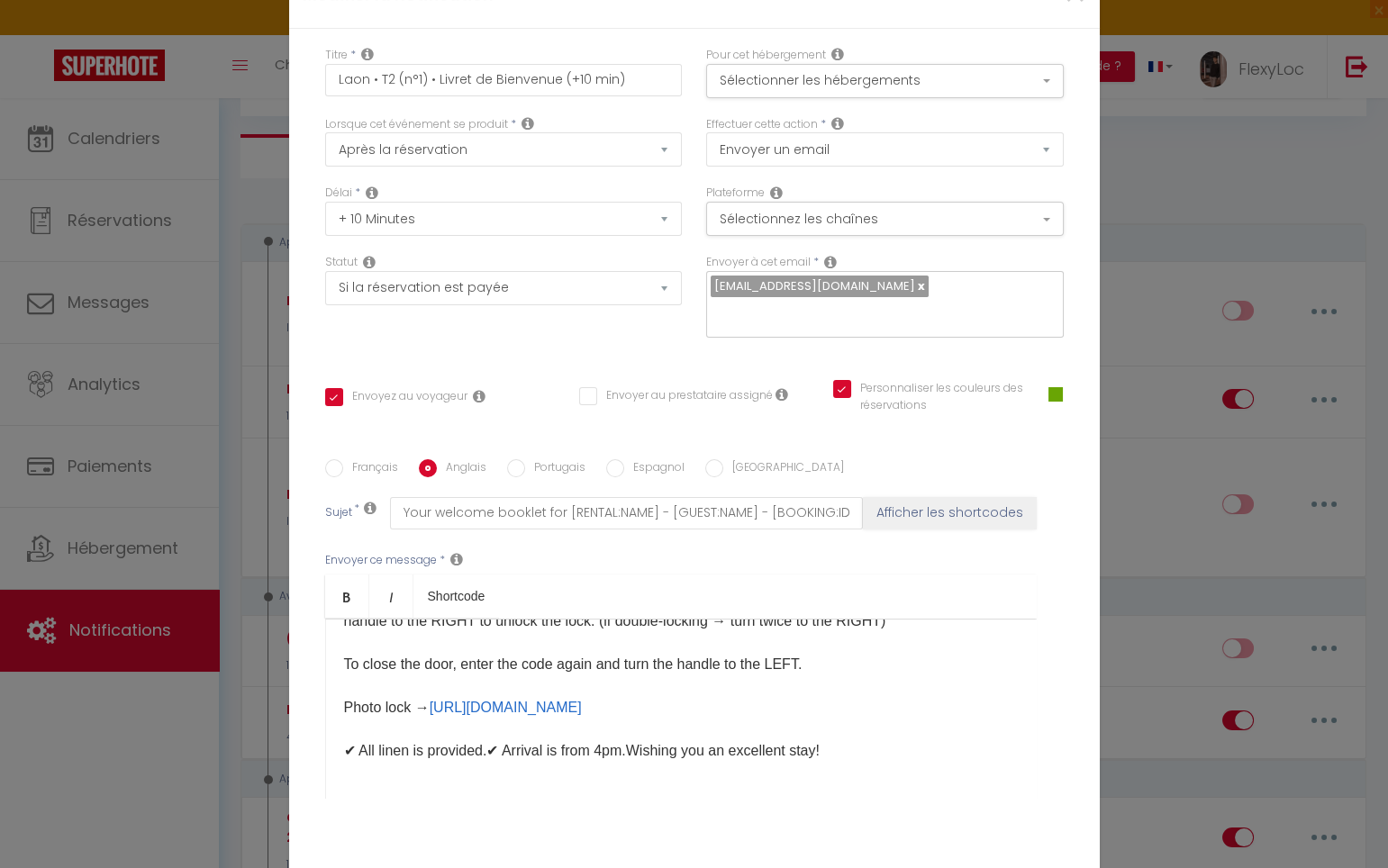
scroll to position [351, 0]
click at [484, 640] on p "Hello [GUEST:FIRST_NAME], Enclosed you will find your welcome booklet containin…" at bounding box center [681, 535] width 674 height 454
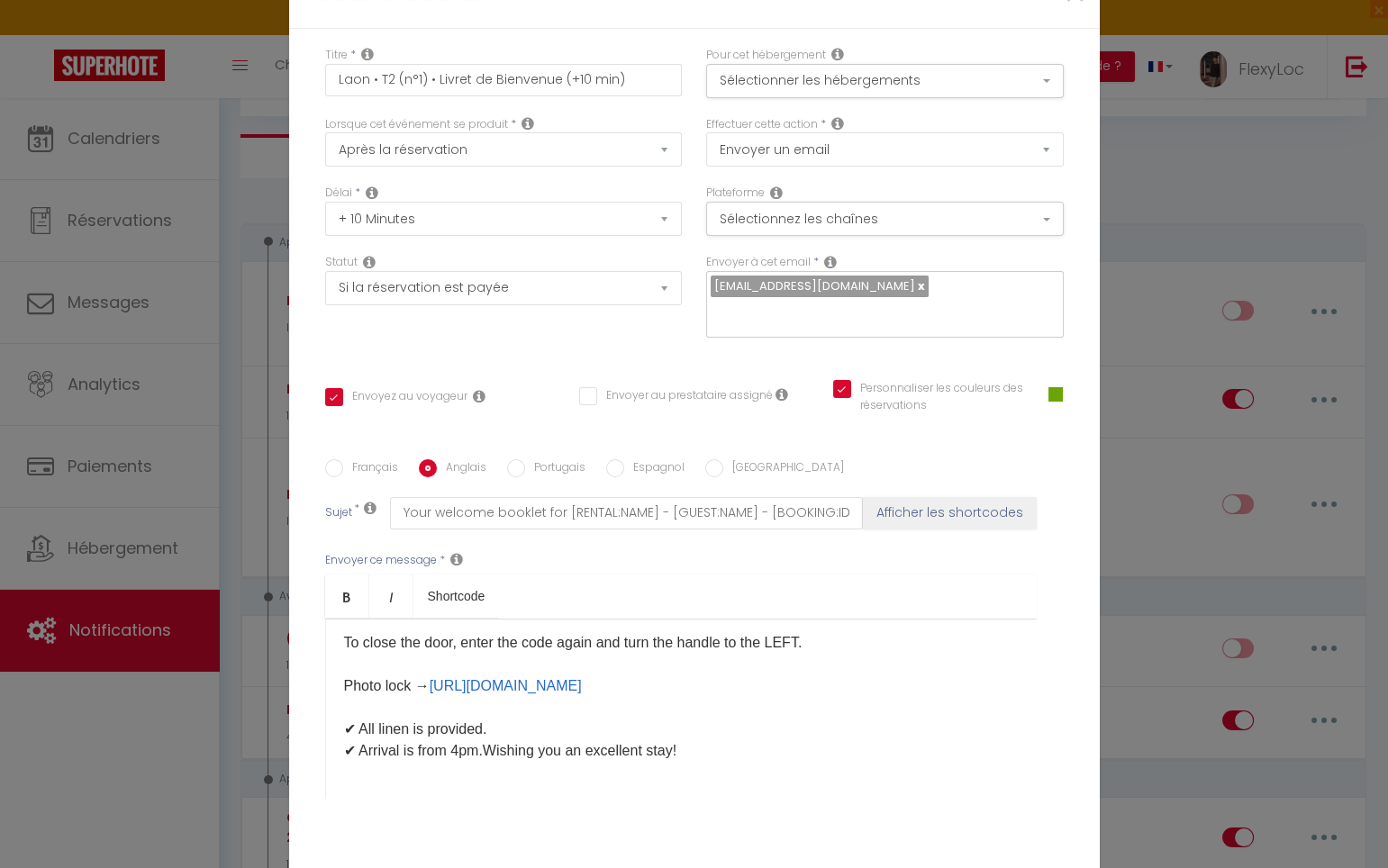
click at [486, 661] on p "Hello [GUEST:FIRST_NAME], Enclosed you will find your welcome booklet containin…" at bounding box center [681, 523] width 674 height 475
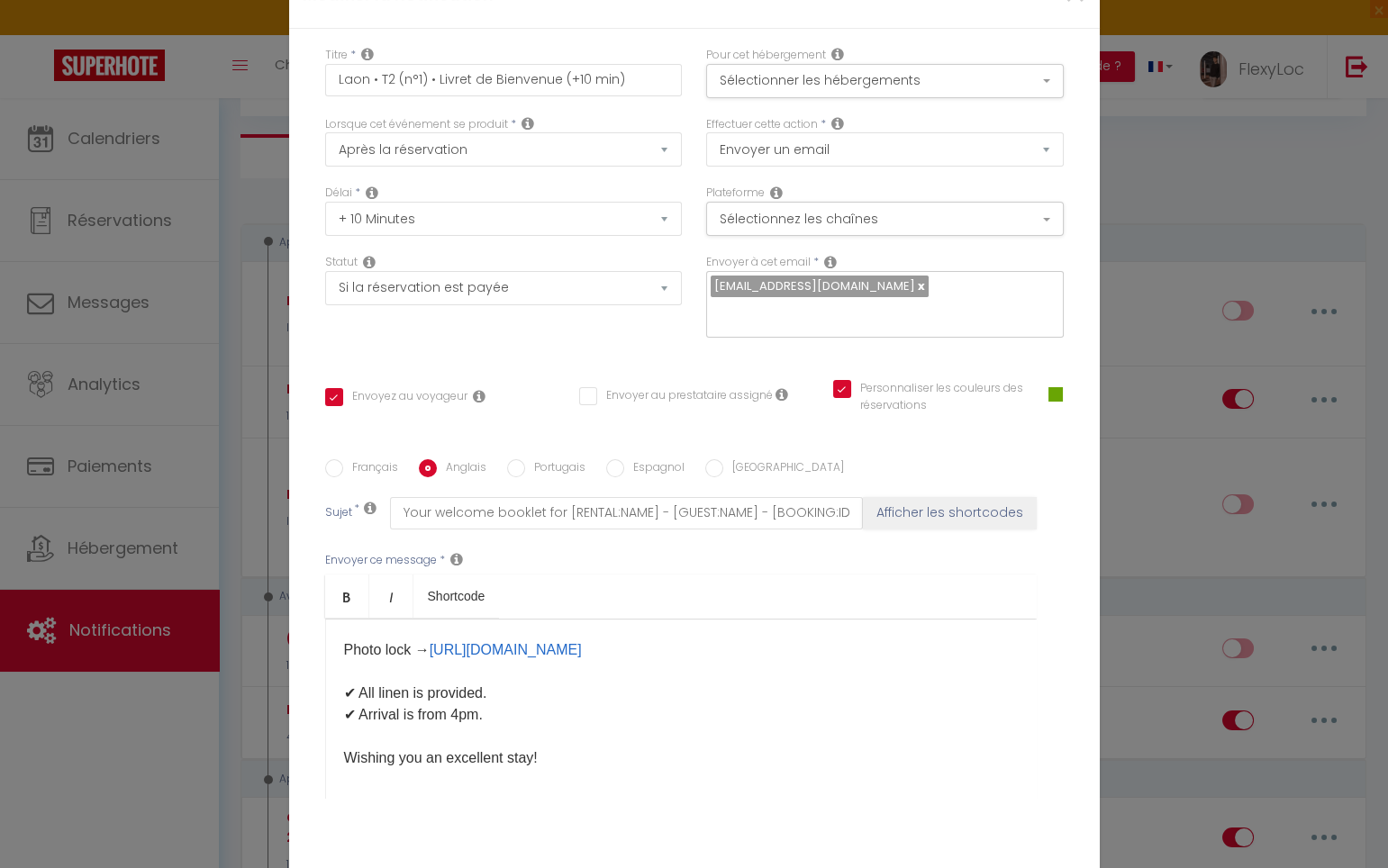
scroll to position [415, 0]
click at [575, 635] on p "Hello [GUEST:FIRST_NAME], Enclosed you will find your welcome booklet containin…" at bounding box center [681, 502] width 674 height 519
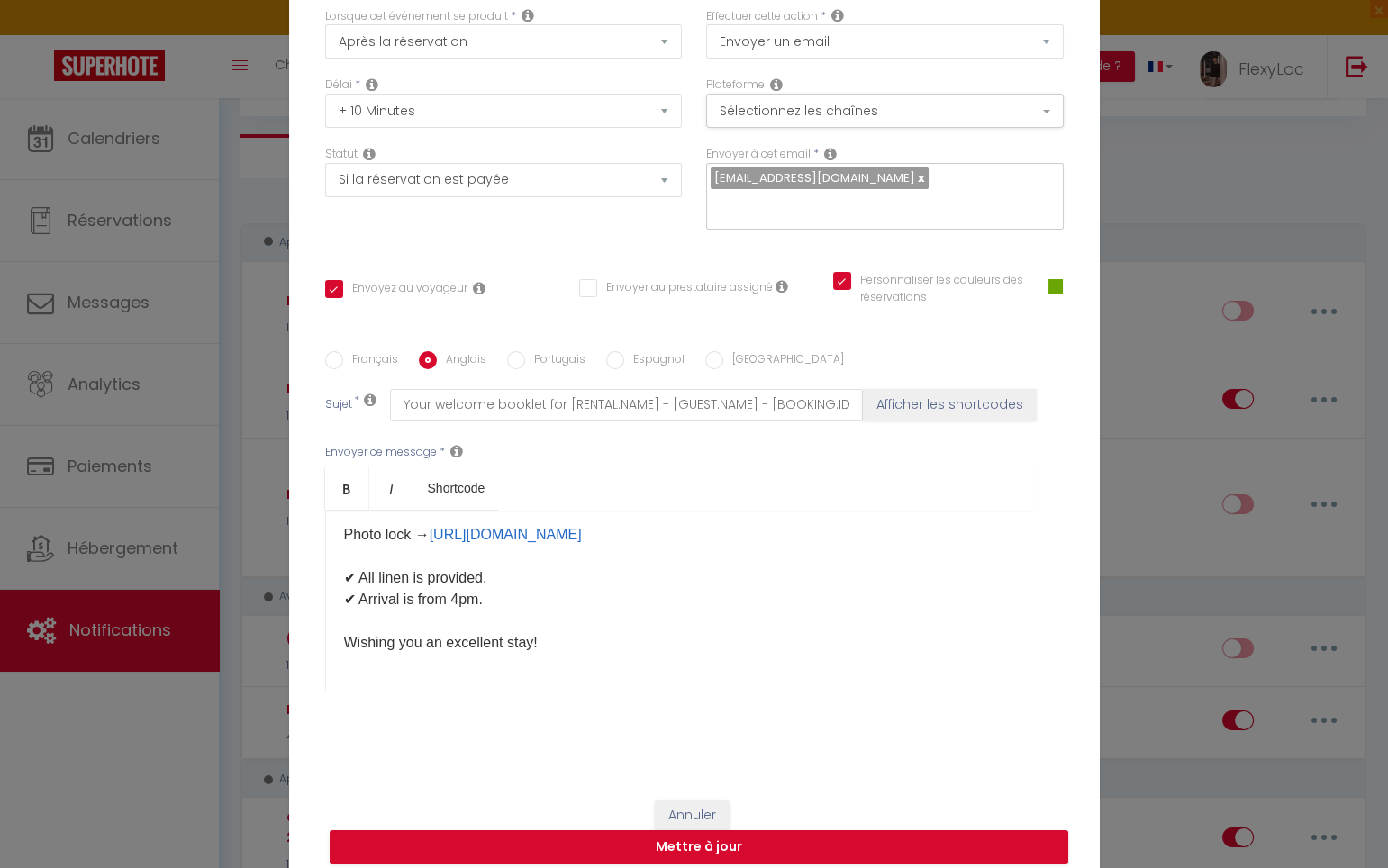
scroll to position [108, 0]
click at [796, 830] on button "Mettre à jour" at bounding box center [699, 847] width 738 height 34
checkbox input "true"
checkbox input "false"
checkbox input "true"
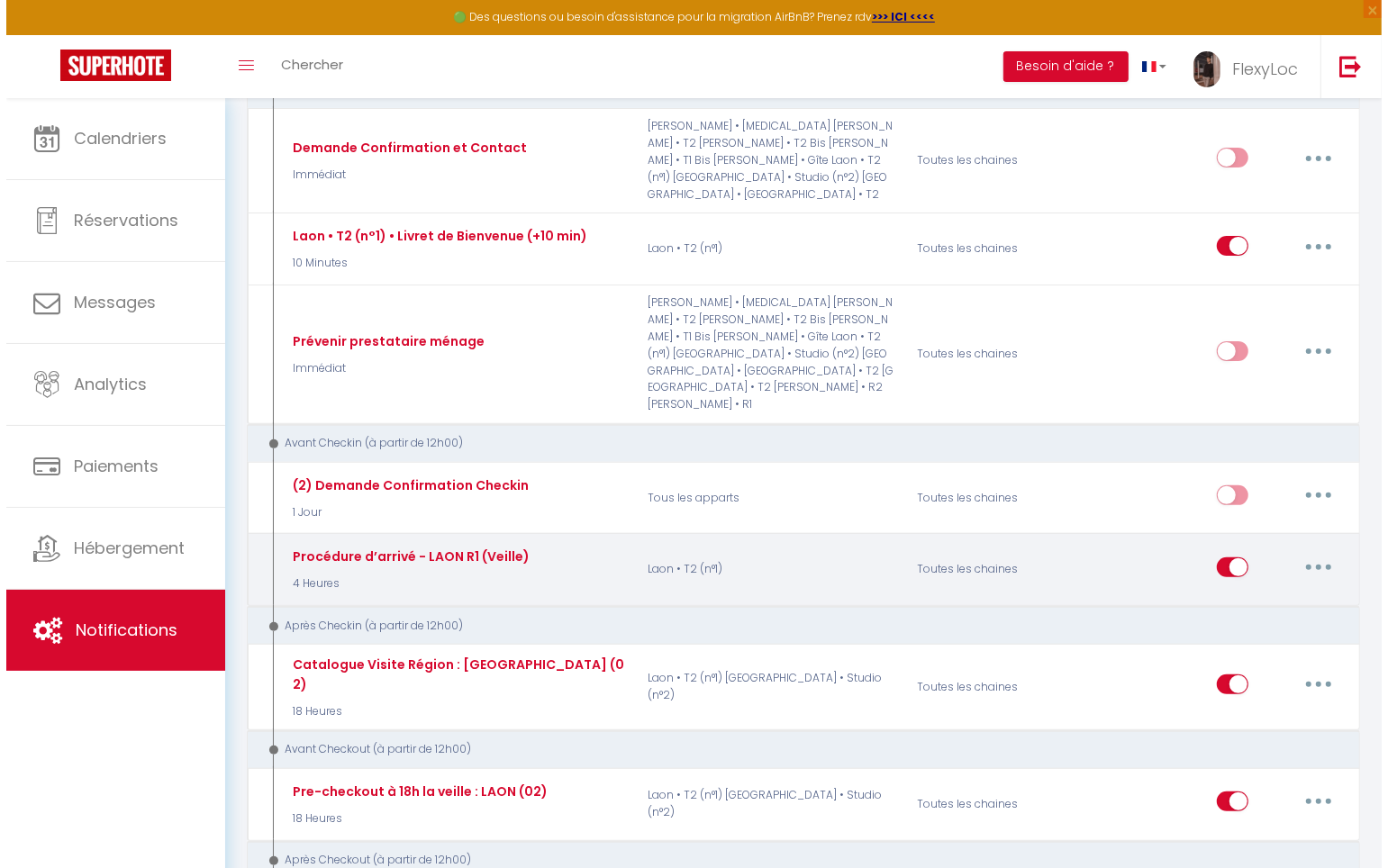
scroll to position [260, 0]
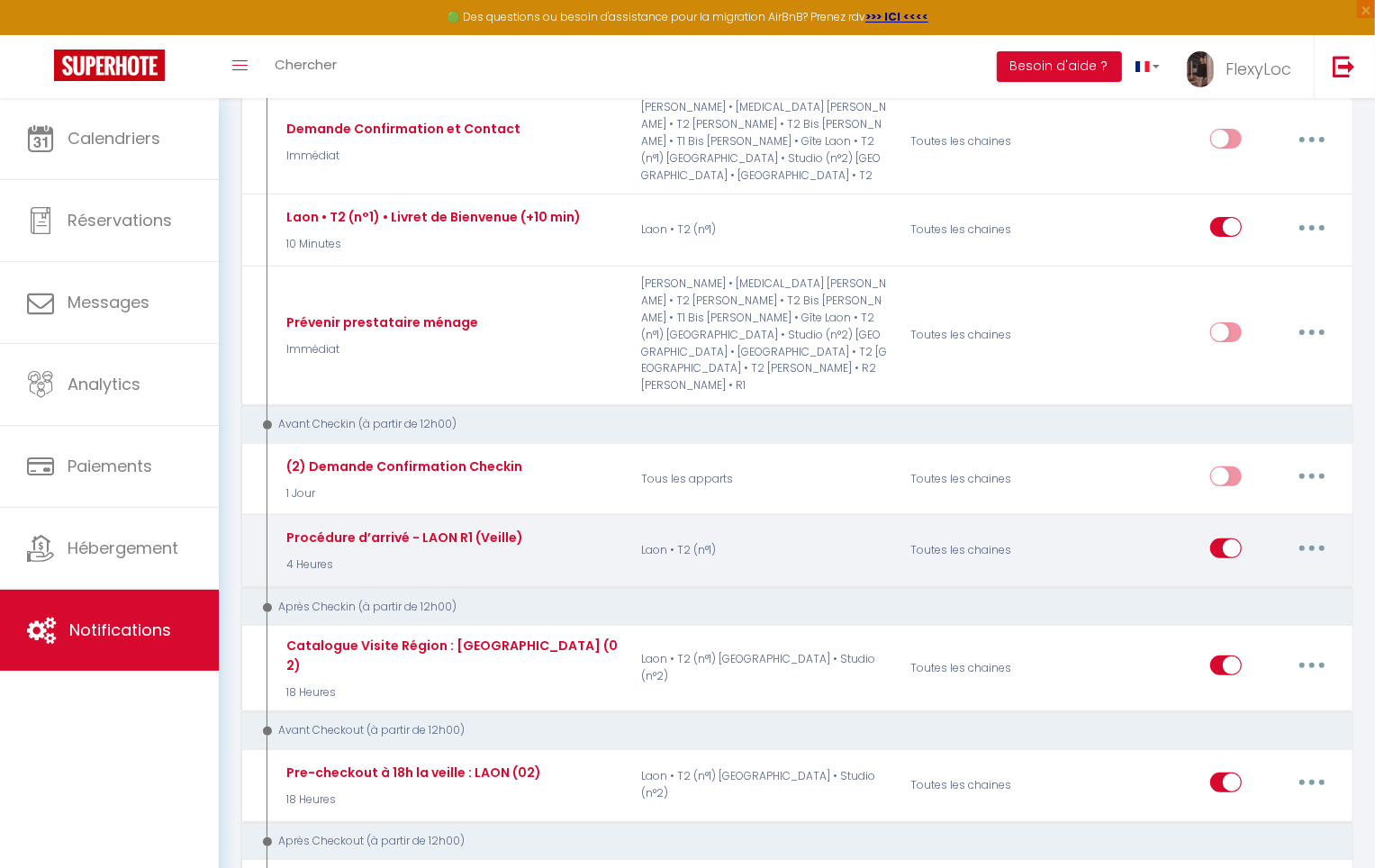
click at [1311, 546] on icon "button" at bounding box center [1311, 548] width 5 height 5
click at [1239, 574] on link "Editer" at bounding box center [1265, 589] width 133 height 31
type input "Procédure d’arrivé - LAON R1 (Veille)"
select select "4 Heures"
select select "if_booking_is_paid"
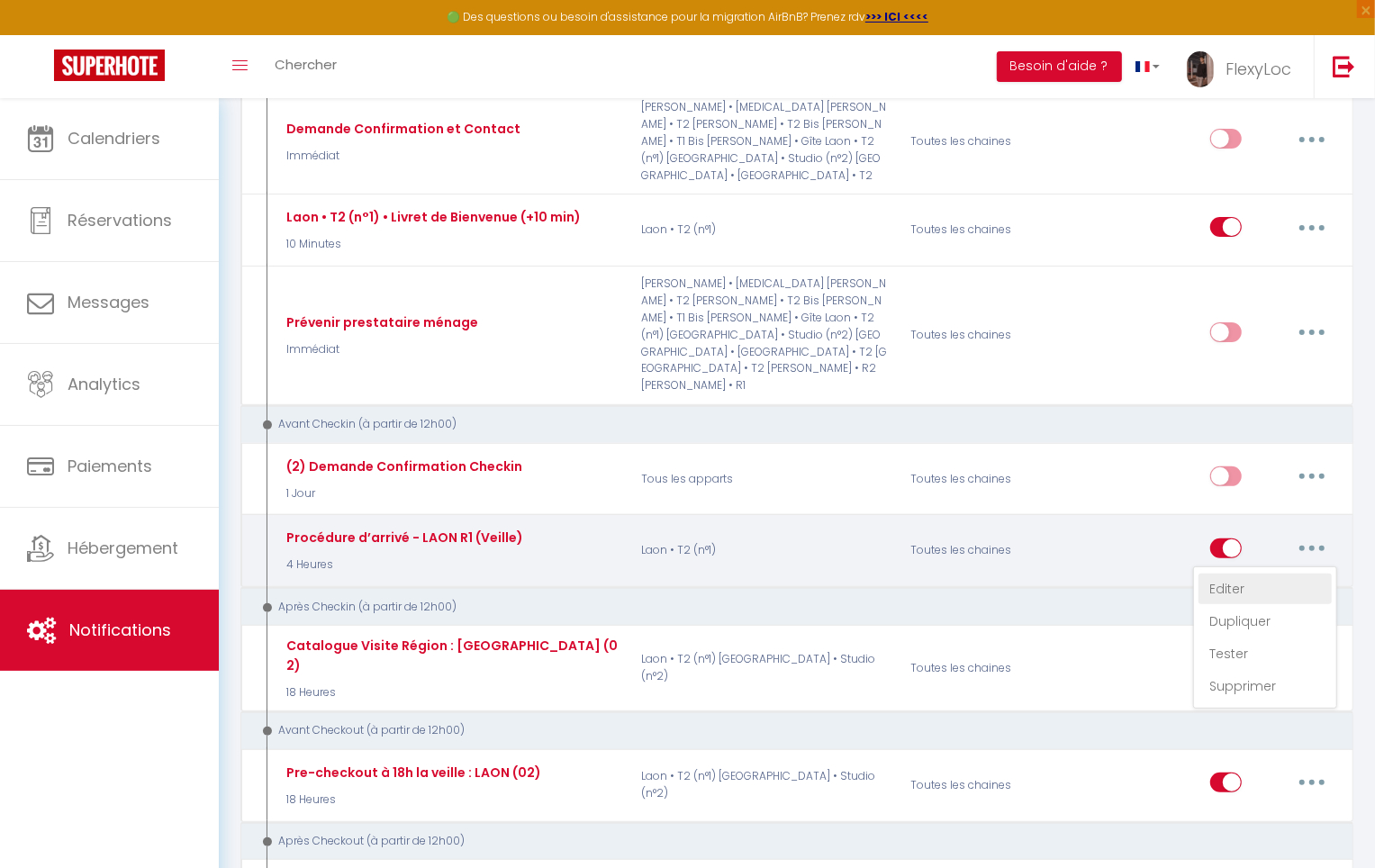
checkbox input "true"
checkbox input "false"
checkbox input "true"
radio input "true"
type input "Votre livret d'accueil pour [RENTAL:NAME] - [GUEST:NAME] - [BOOKING:ID]"
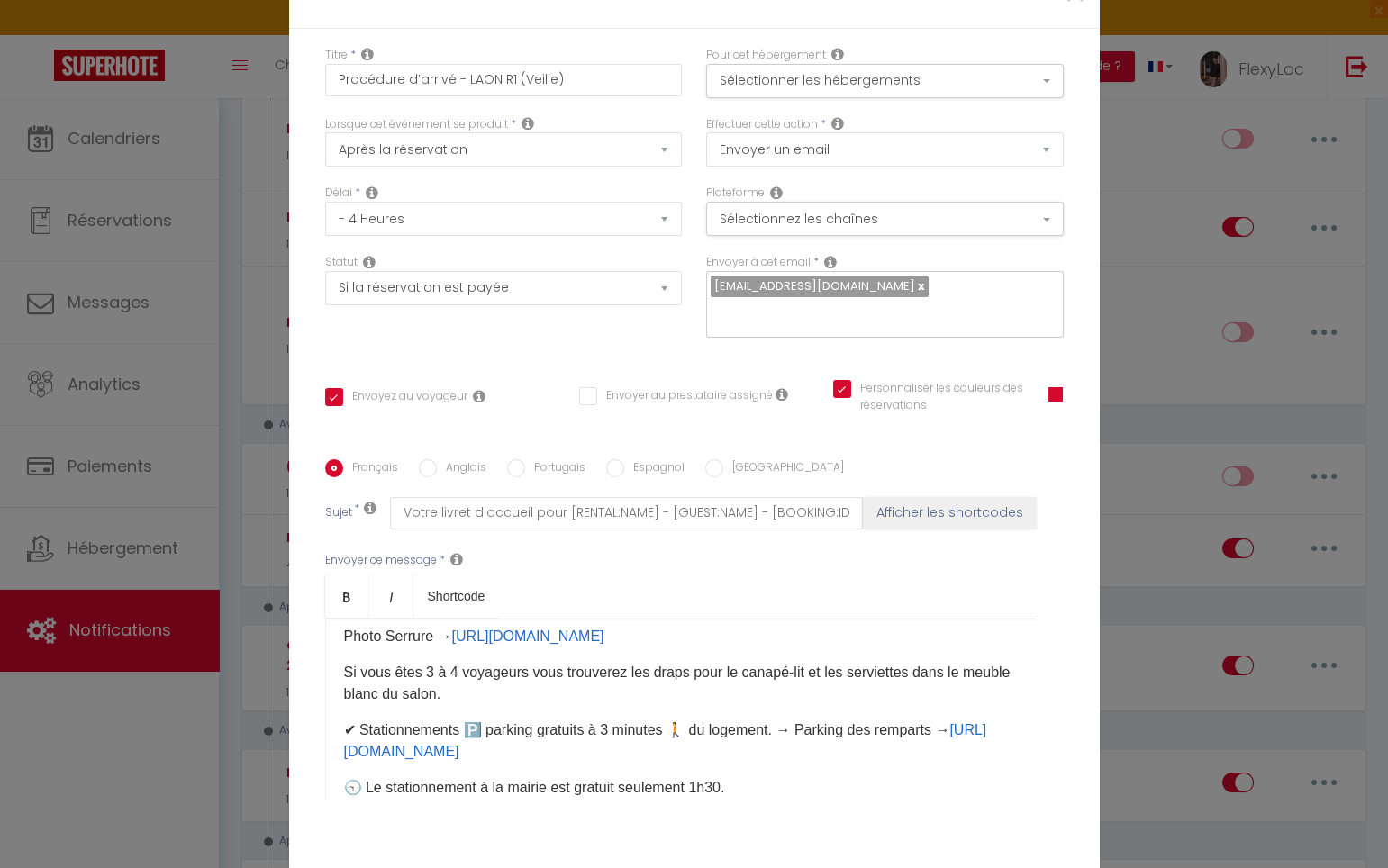
scroll to position [0, 0]
drag, startPoint x: 581, startPoint y: 100, endPoint x: 326, endPoint y: 90, distance: 255.0
click at [326, 90] on input "Procédure d’arrivé - LAON R1 (Veille)" at bounding box center [504, 80] width 358 height 32
paste input "Laon • T2 (n°1) • Livret de Bienvenue (J-1"
type input "Laon • T2 (n°1) • Livret de Bienvenue (J-1)"
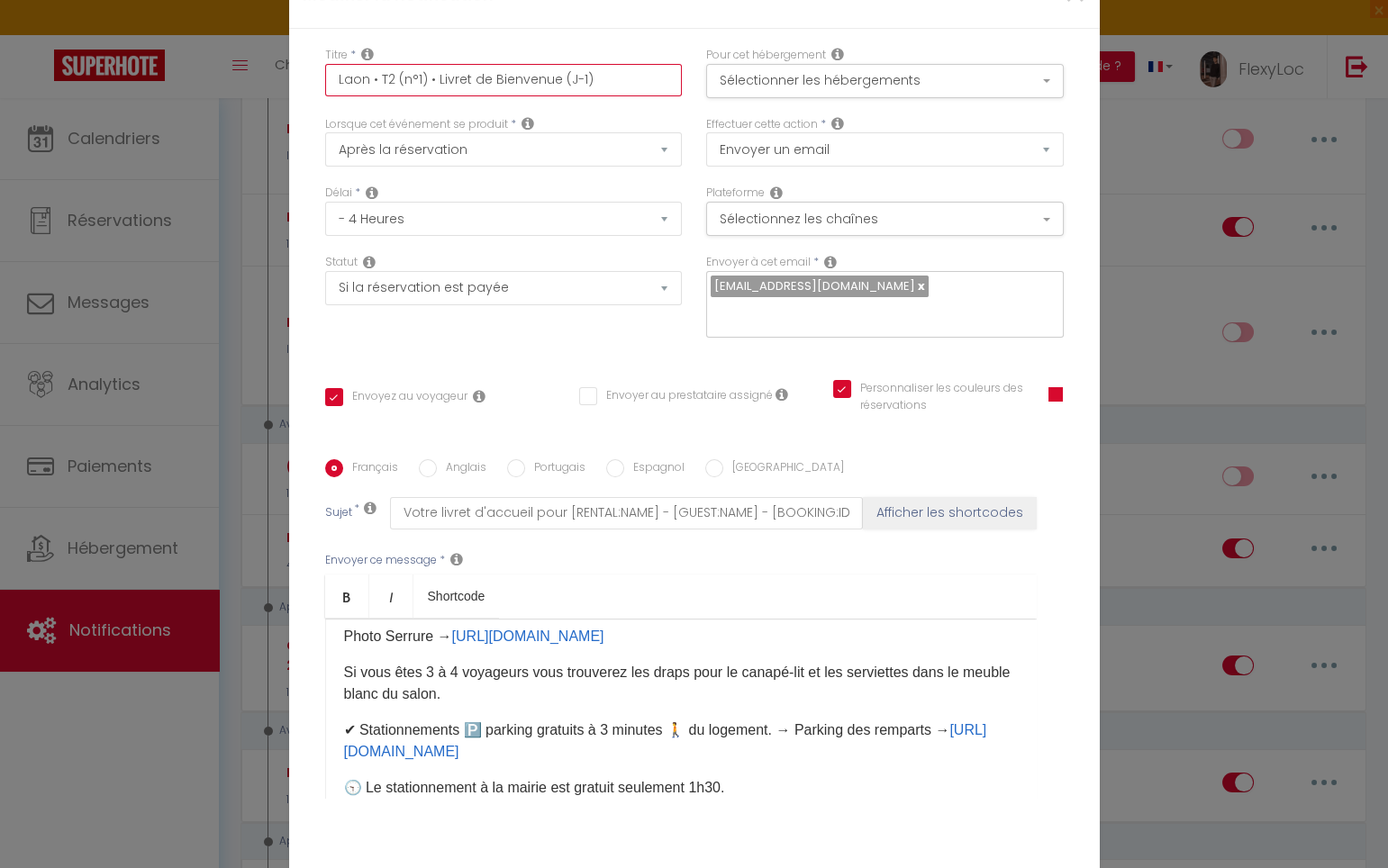
checkbox input "true"
checkbox input "false"
checkbox input "true"
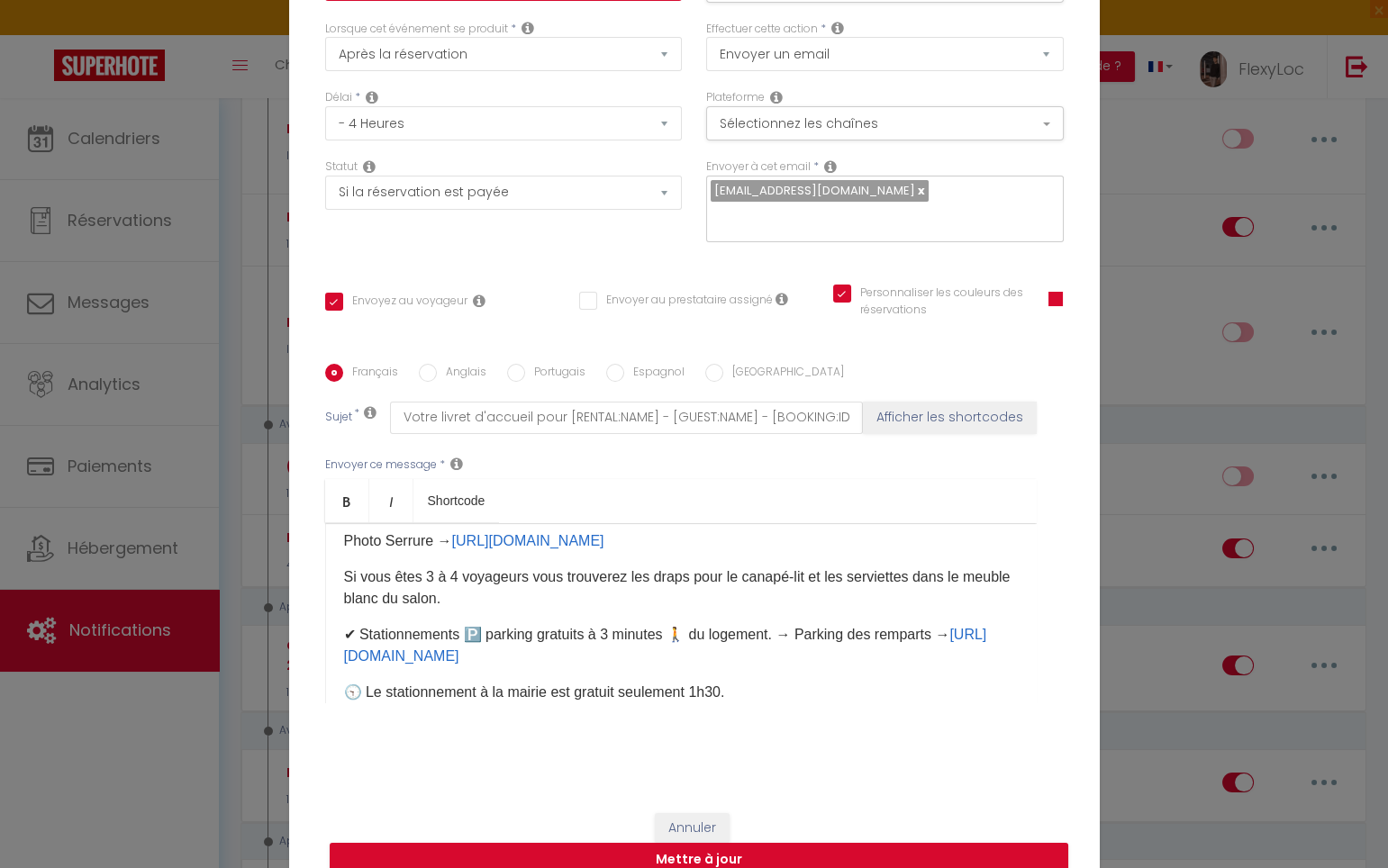
scroll to position [108, 0]
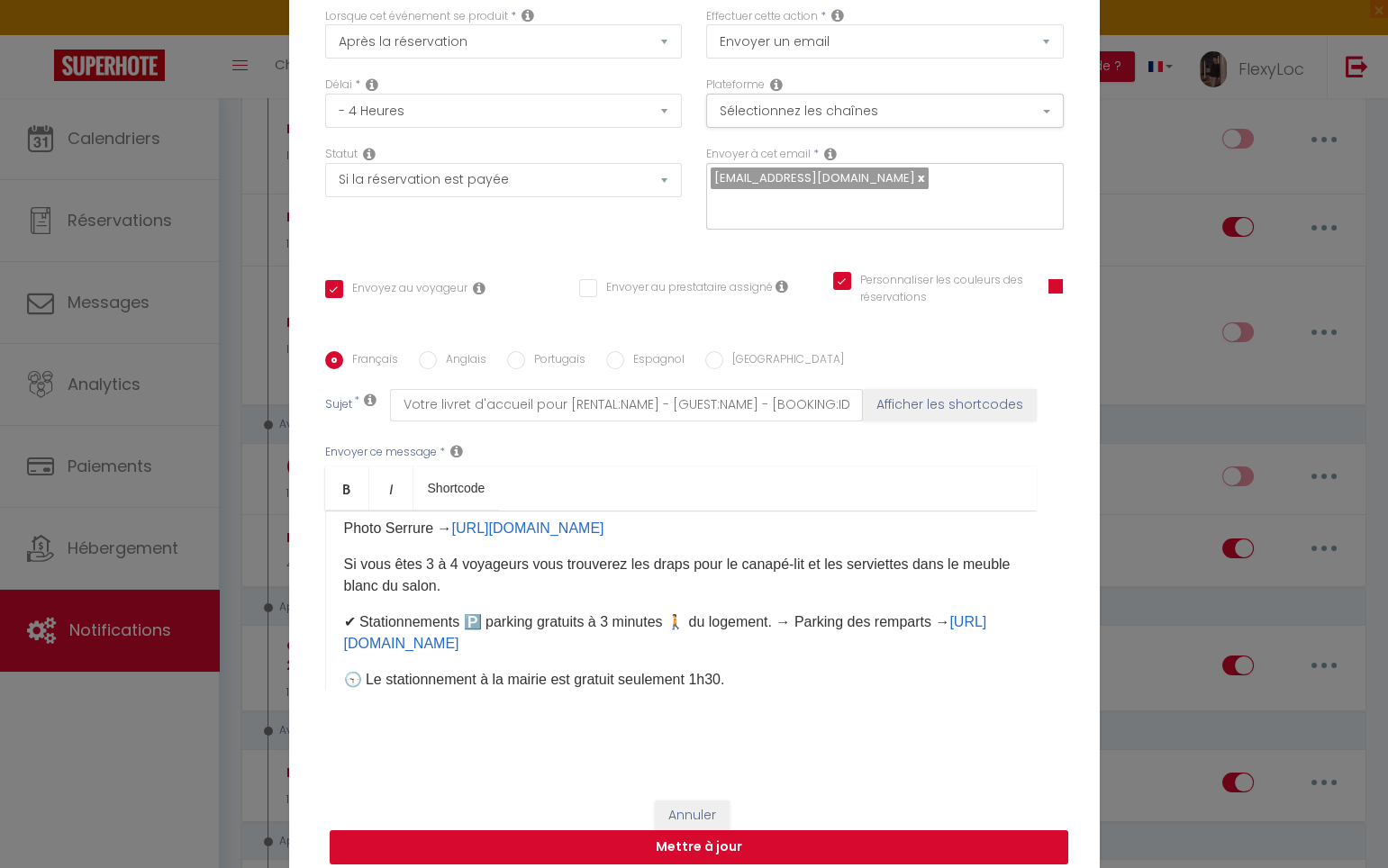
type input "Laon • T2 (n°1) • Livret de Bienvenue (J-1)"
click at [865, 830] on button "Mettre à jour" at bounding box center [699, 847] width 738 height 34
checkbox input "true"
checkbox input "false"
checkbox input "true"
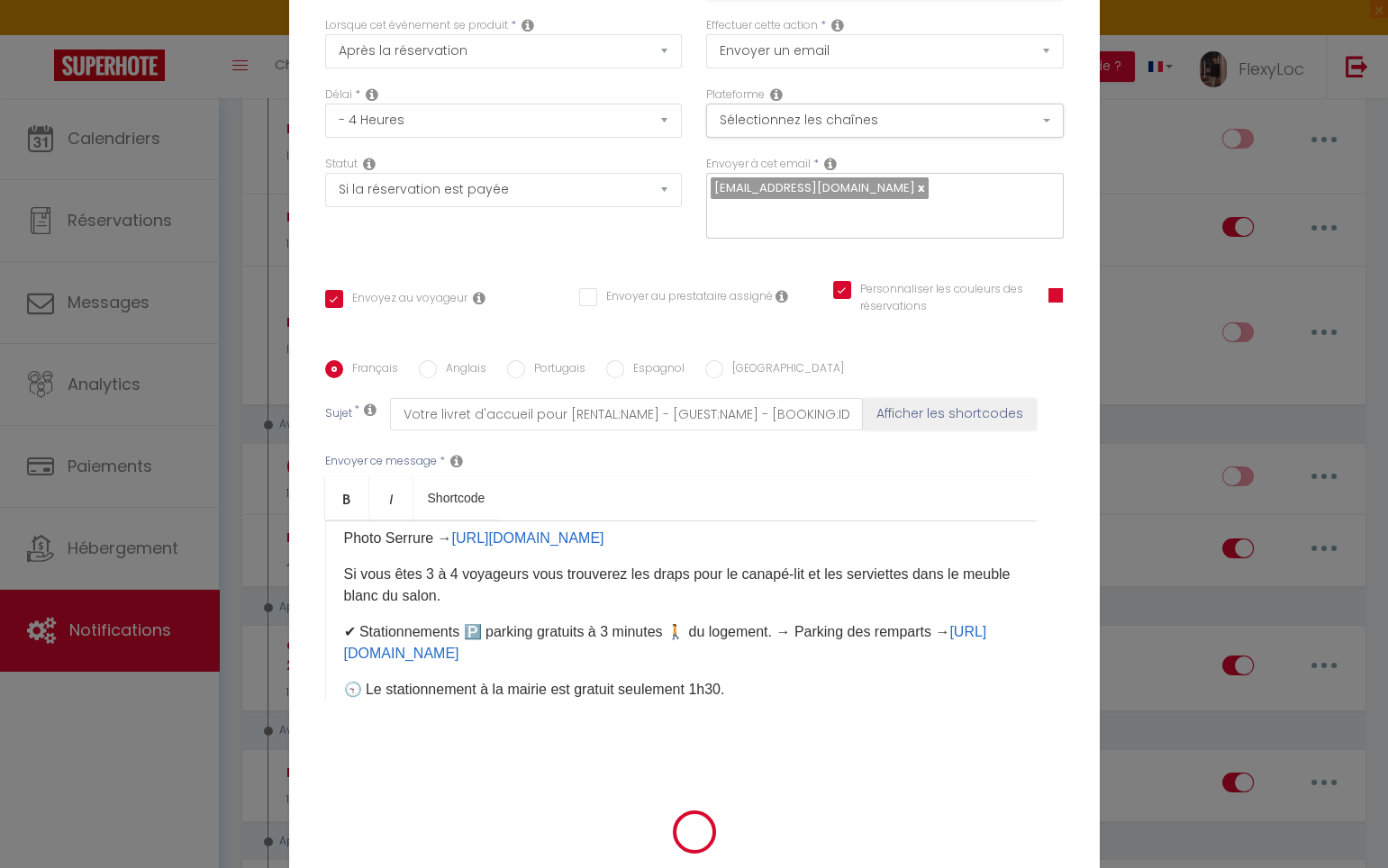
select select "1"
select select
checkbox input "false"
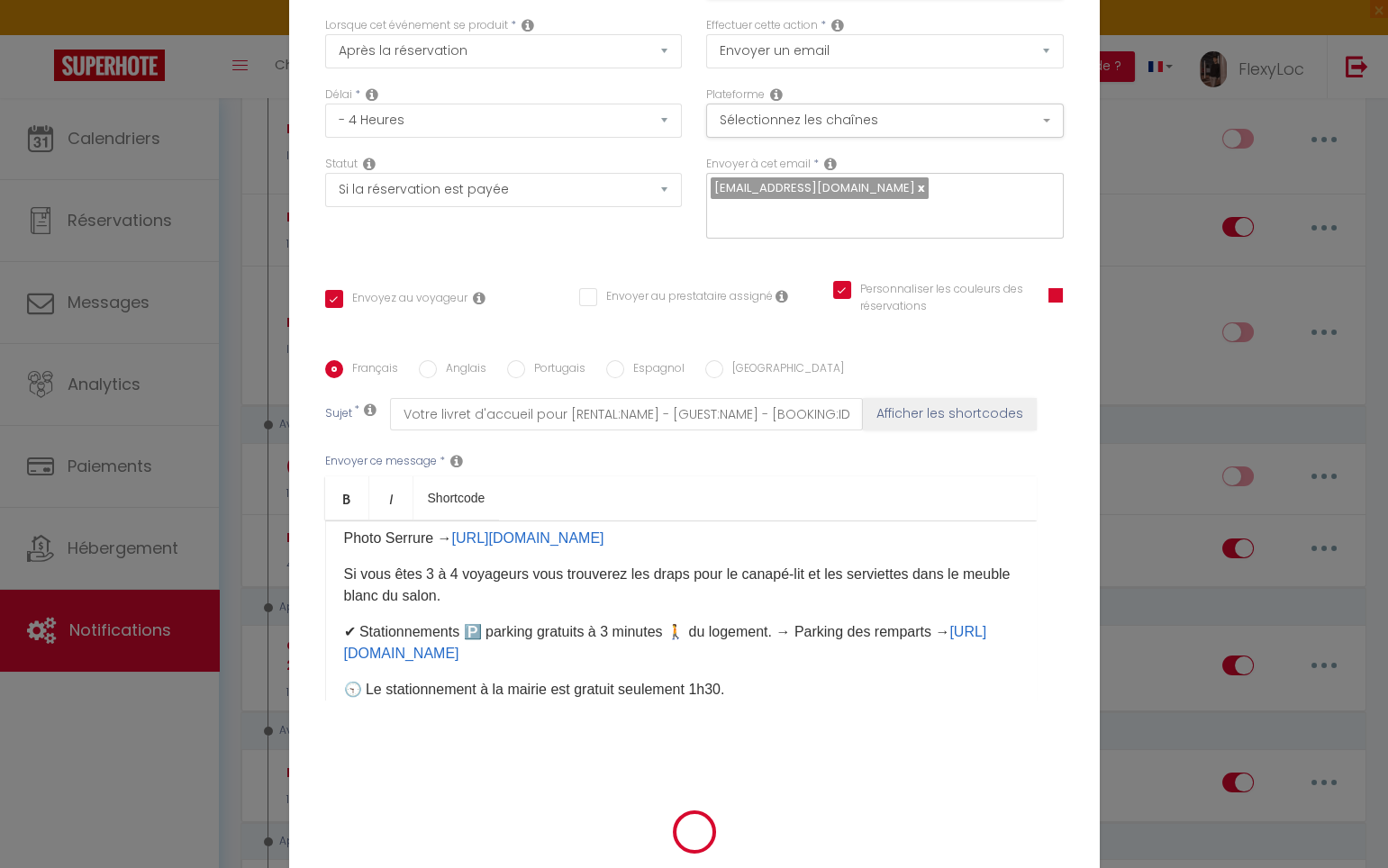
checkbox input "false"
radio input "false"
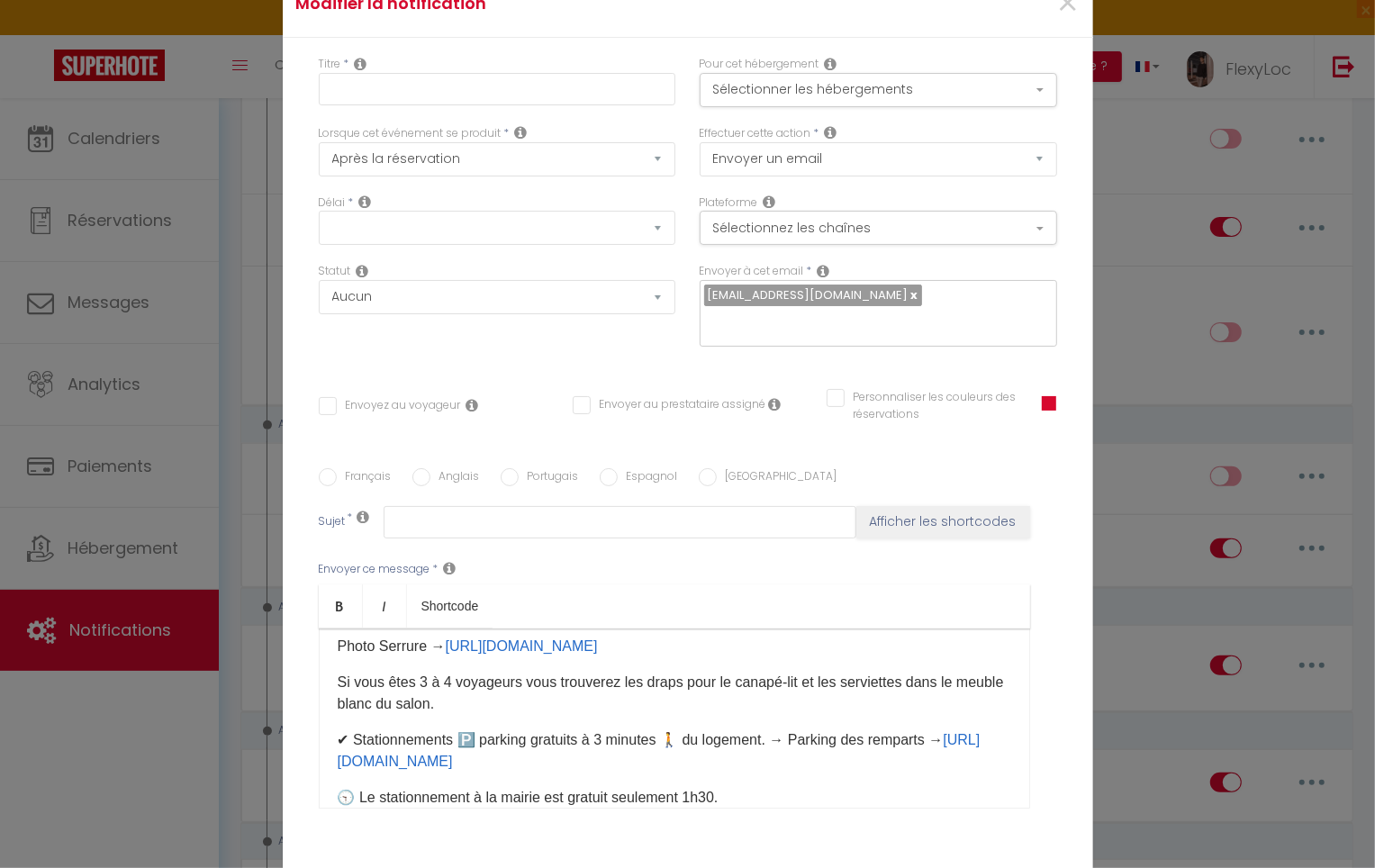
select select
checkbox input "false"
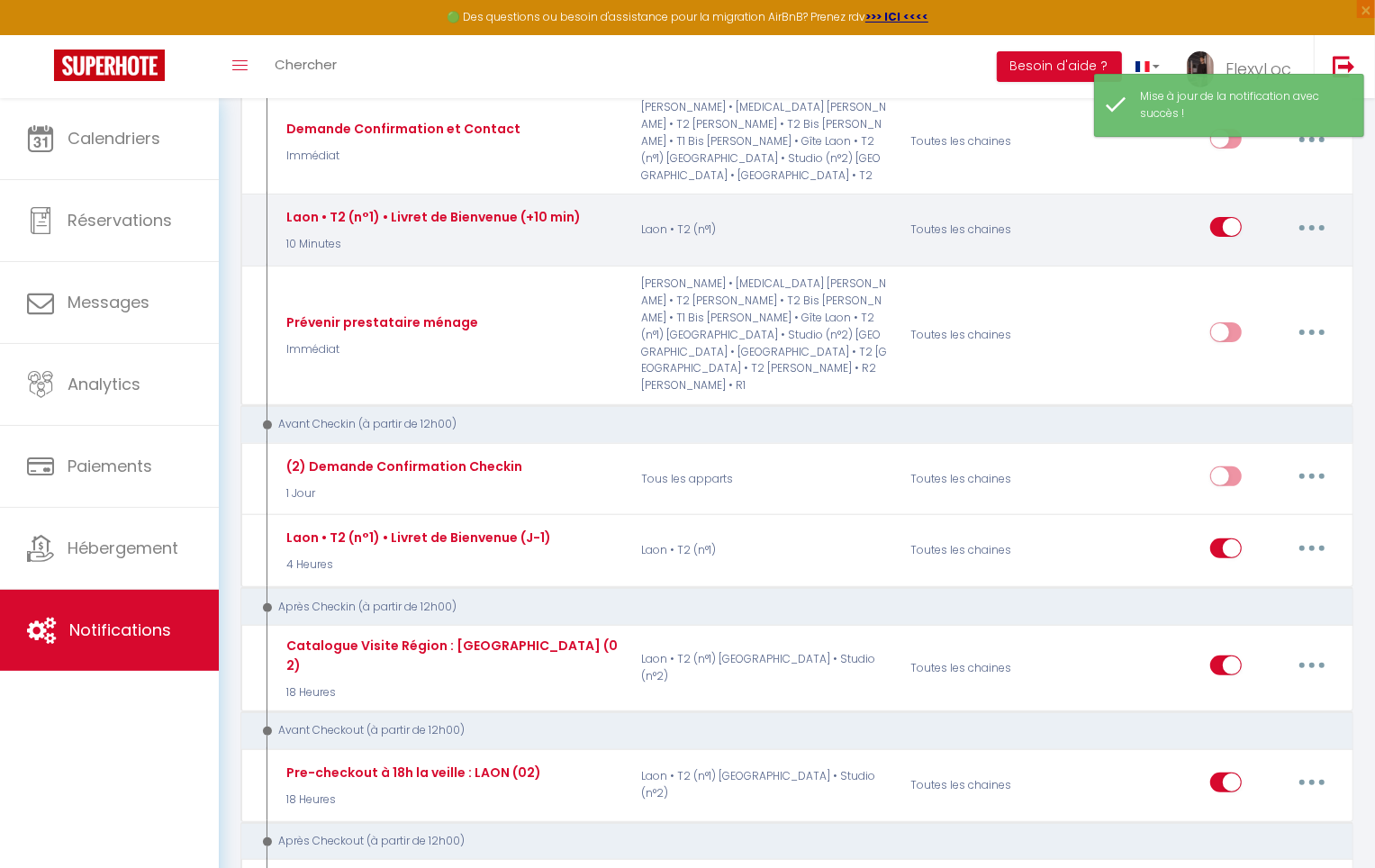
click at [1320, 213] on div "Editer Dupliquer Tester Supprimer" at bounding box center [1273, 230] width 127 height 52
click at [1316, 213] on button "button" at bounding box center [1312, 227] width 50 height 29
click at [1276, 253] on link "Editer" at bounding box center [1265, 268] width 133 height 31
type input "Laon • T2 (n°1) • Livret de Bienvenue (+10 min)"
select select "10 Minutes"
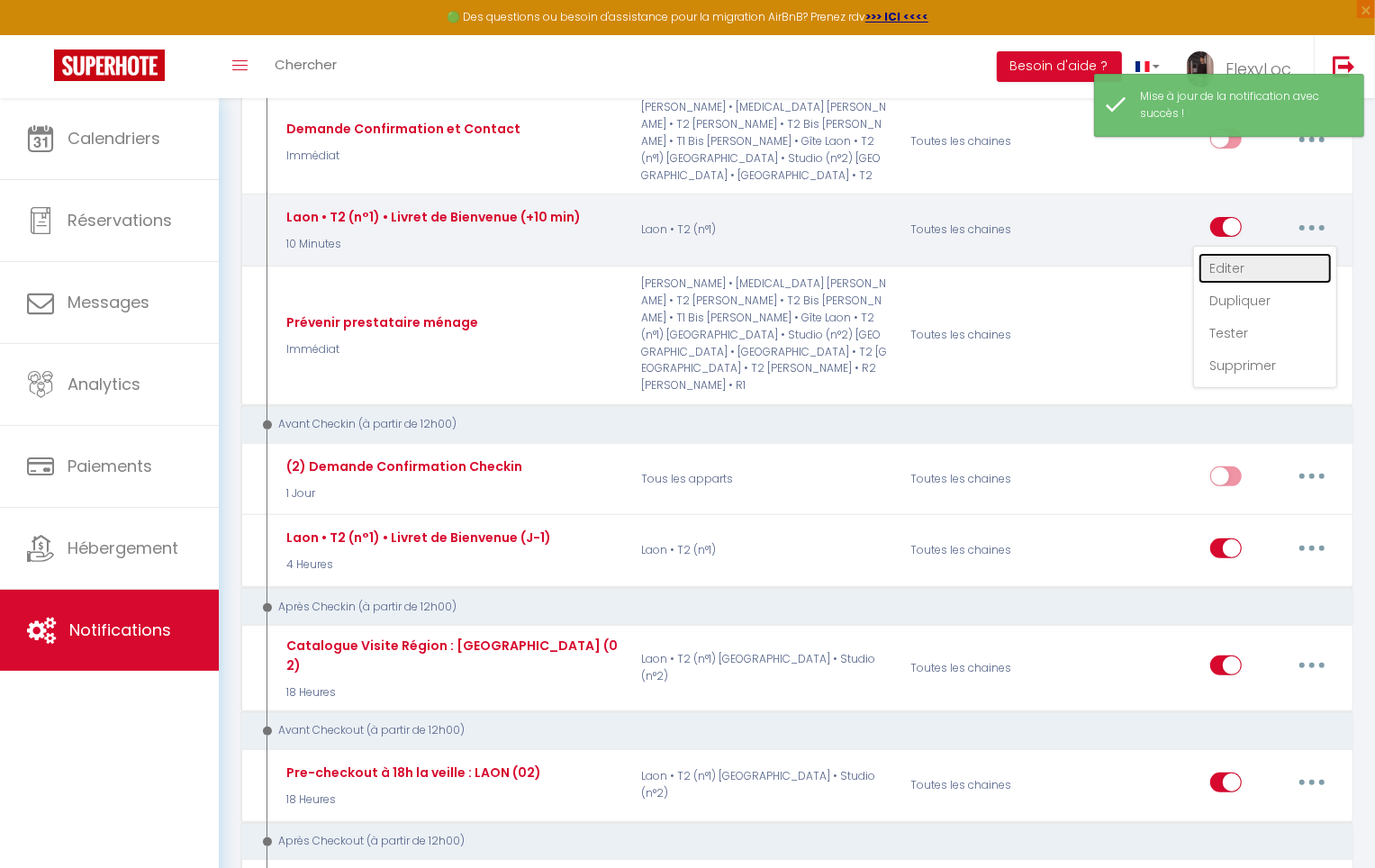
select select "if_booking_is_paid"
checkbox input "true"
checkbox input "false"
checkbox input "true"
radio input "true"
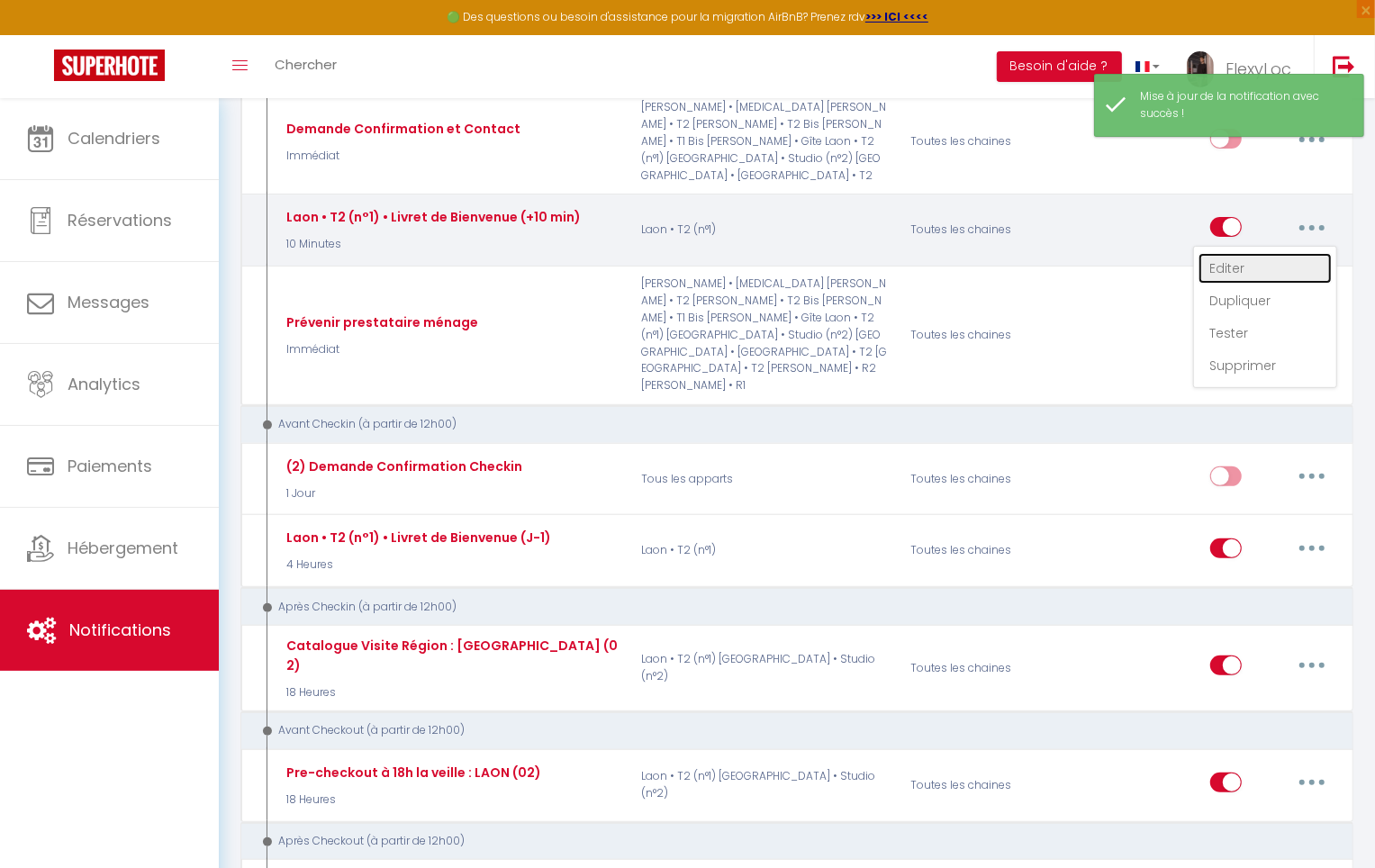
type input "Votre livret d'accueil pour [RENTAL:NAME] - [GUEST:NAME] - [BOOKING:ID]"
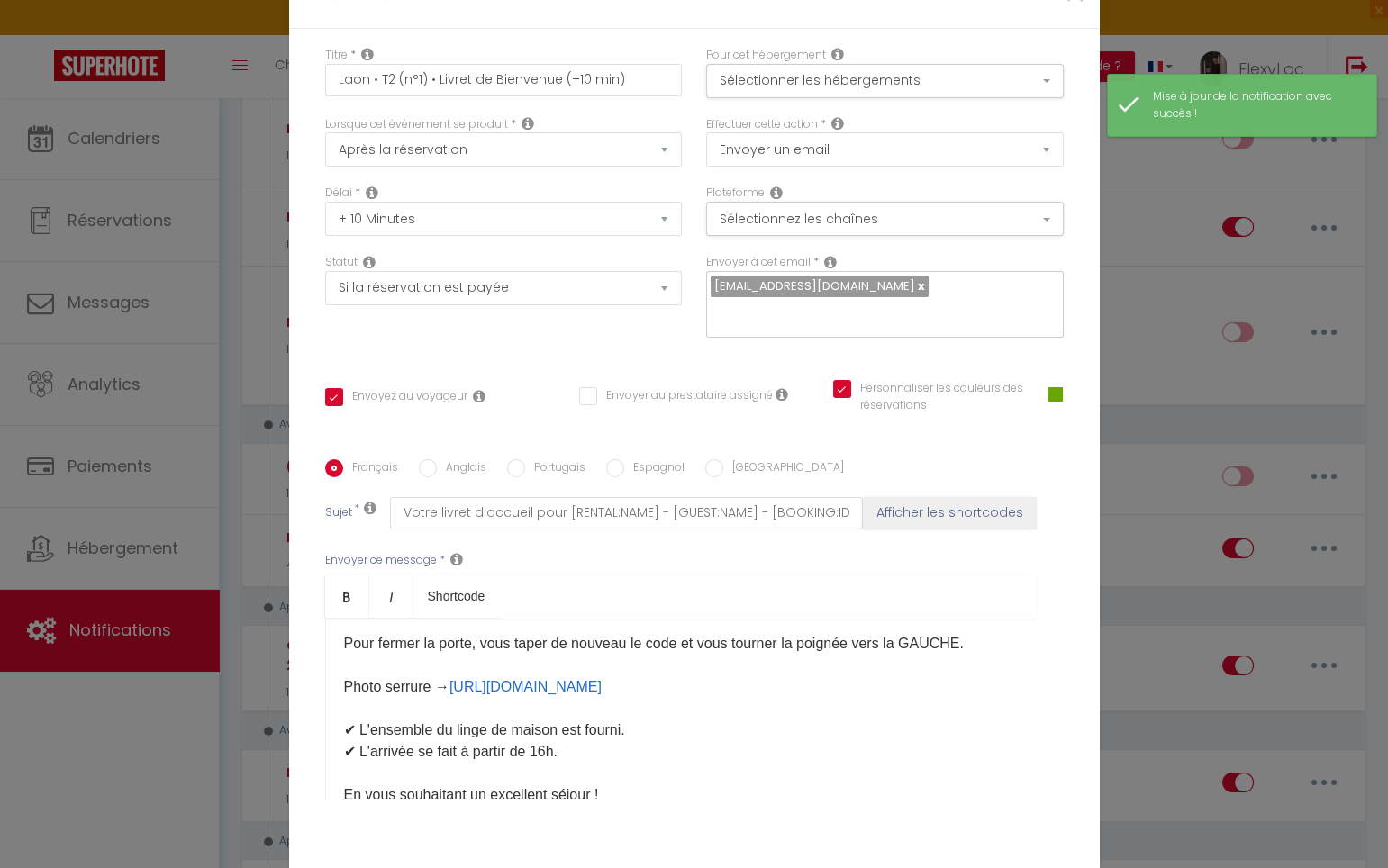
click at [1050, 387] on span at bounding box center [1055, 394] width 14 height 14
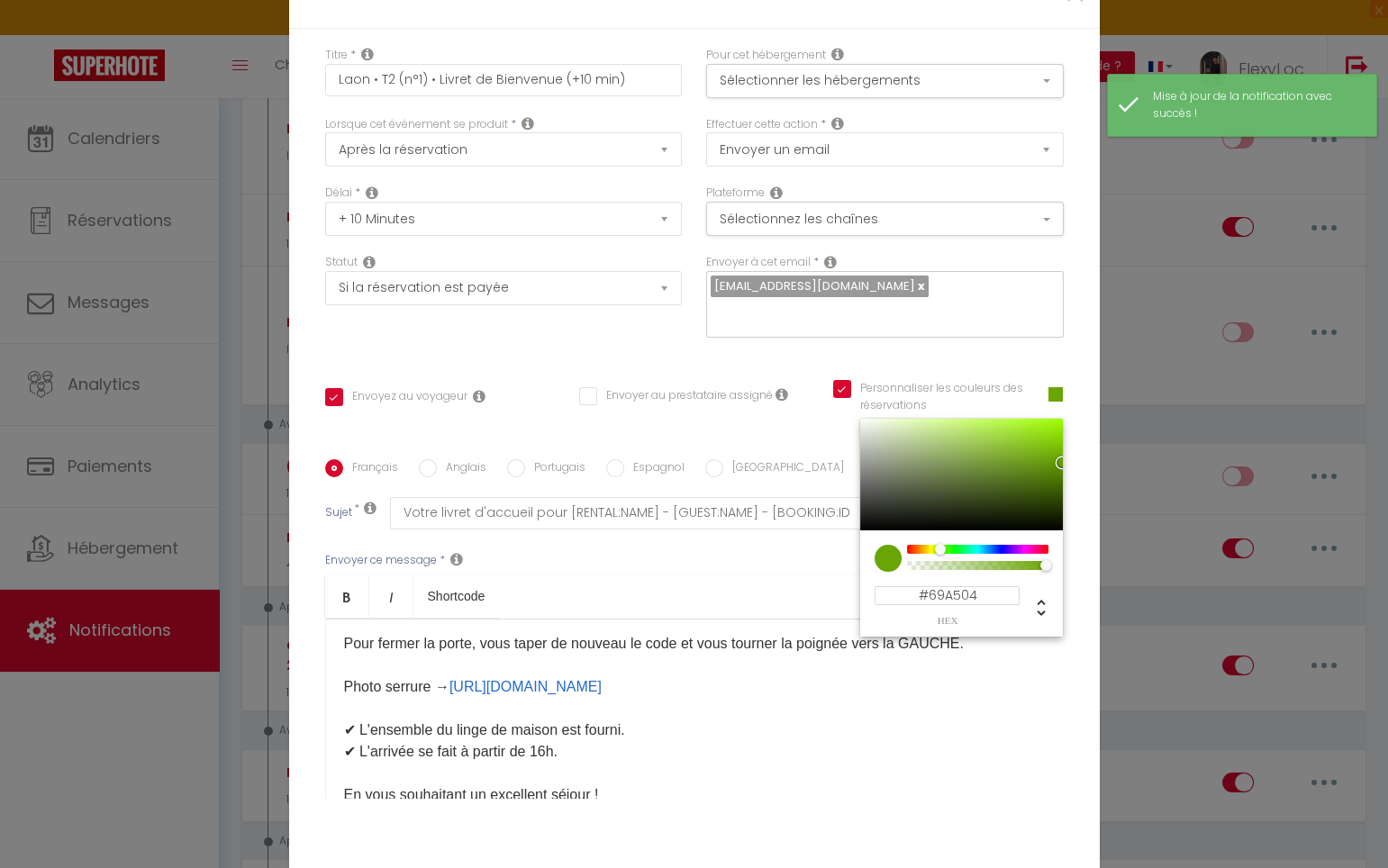
click at [948, 586] on input "#69A504" at bounding box center [946, 595] width 145 height 19
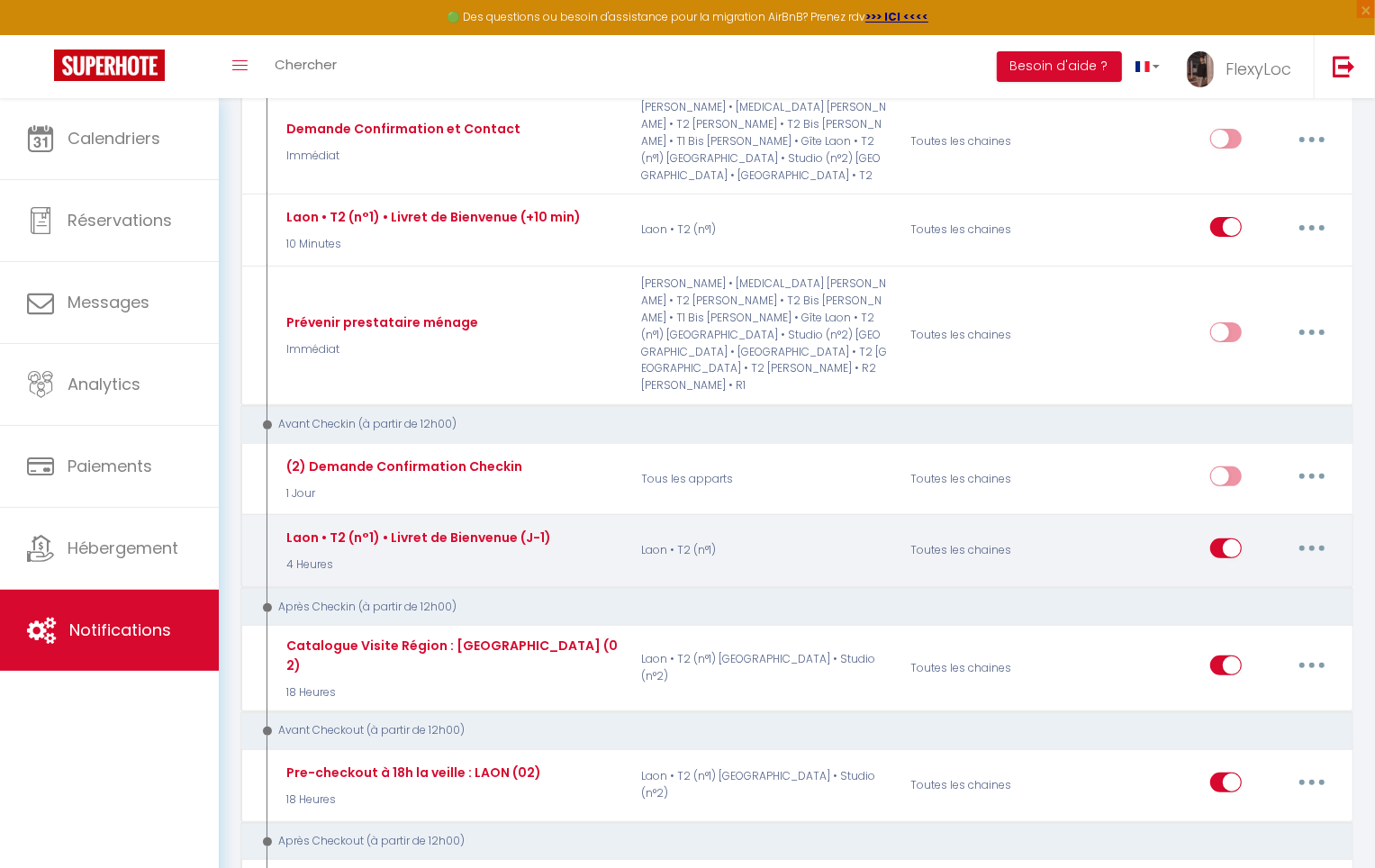
click at [1307, 534] on button "button" at bounding box center [1312, 548] width 50 height 29
click at [1232, 574] on link "Editer" at bounding box center [1265, 589] width 133 height 31
type input "Laon • T2 (n°1) • Livret de Bienvenue (J-1)"
select select "4 Heures"
checkbox input "true"
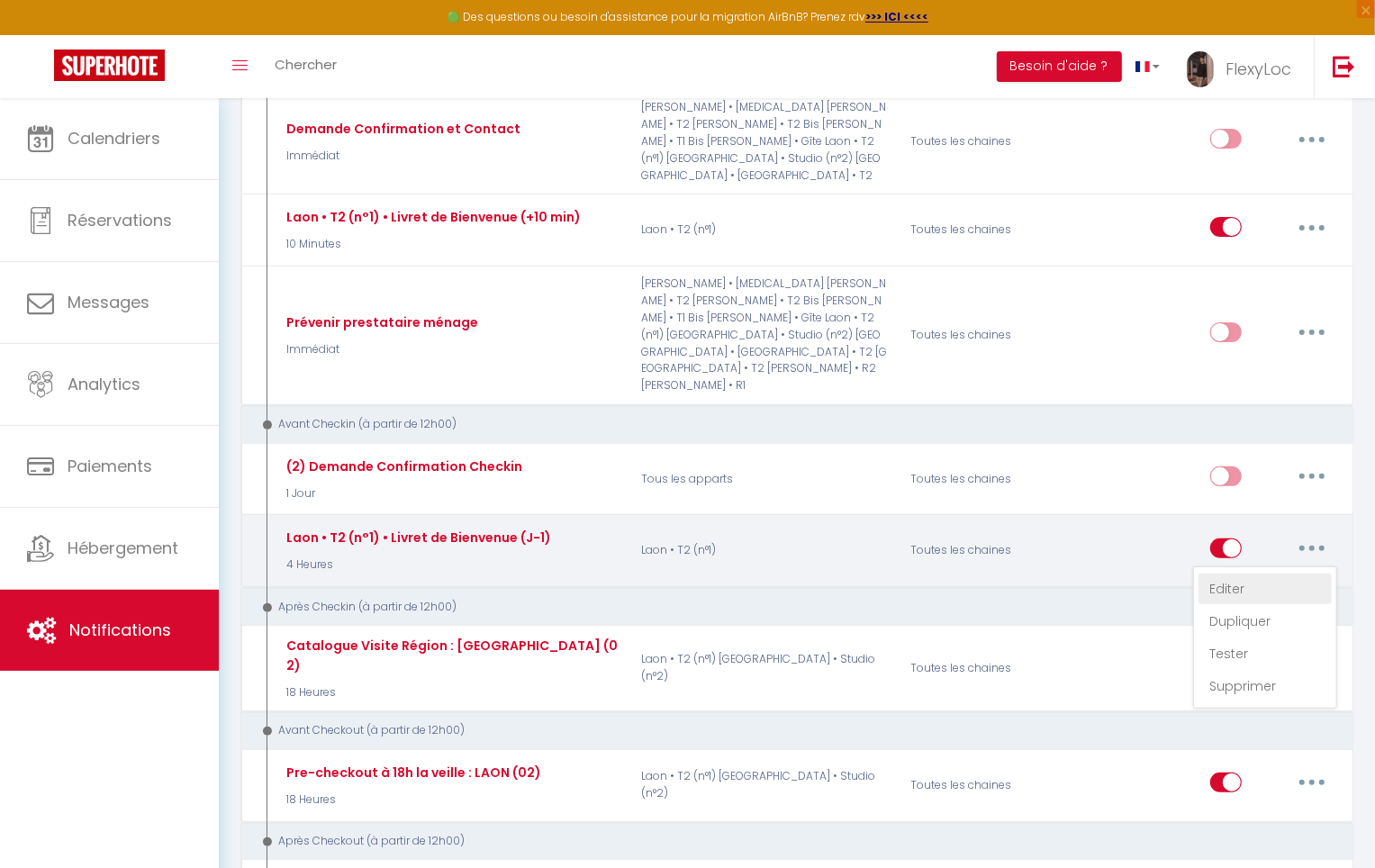
checkbox input "false"
checkbox input "true"
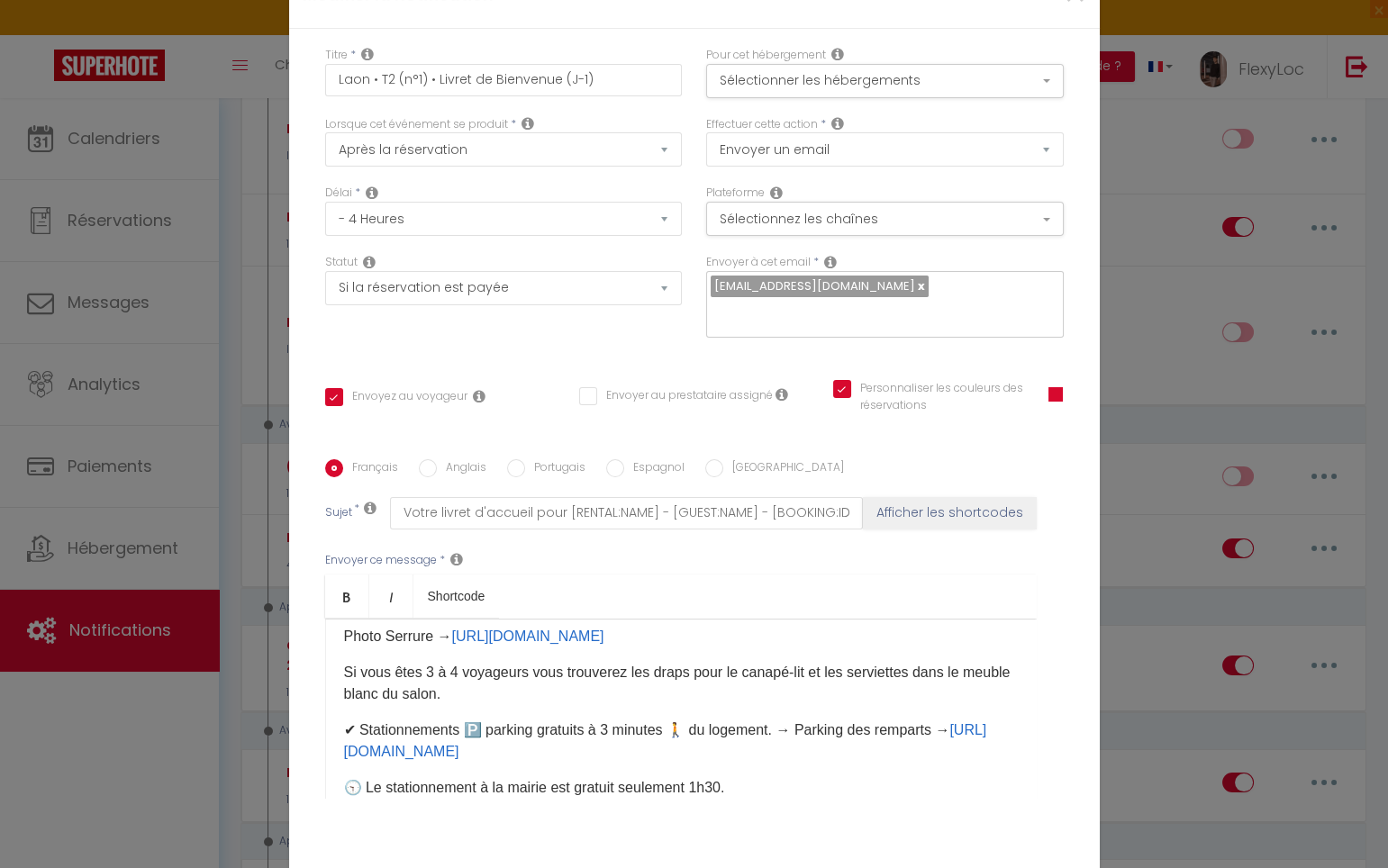
click at [1048, 387] on span at bounding box center [1055, 394] width 14 height 14
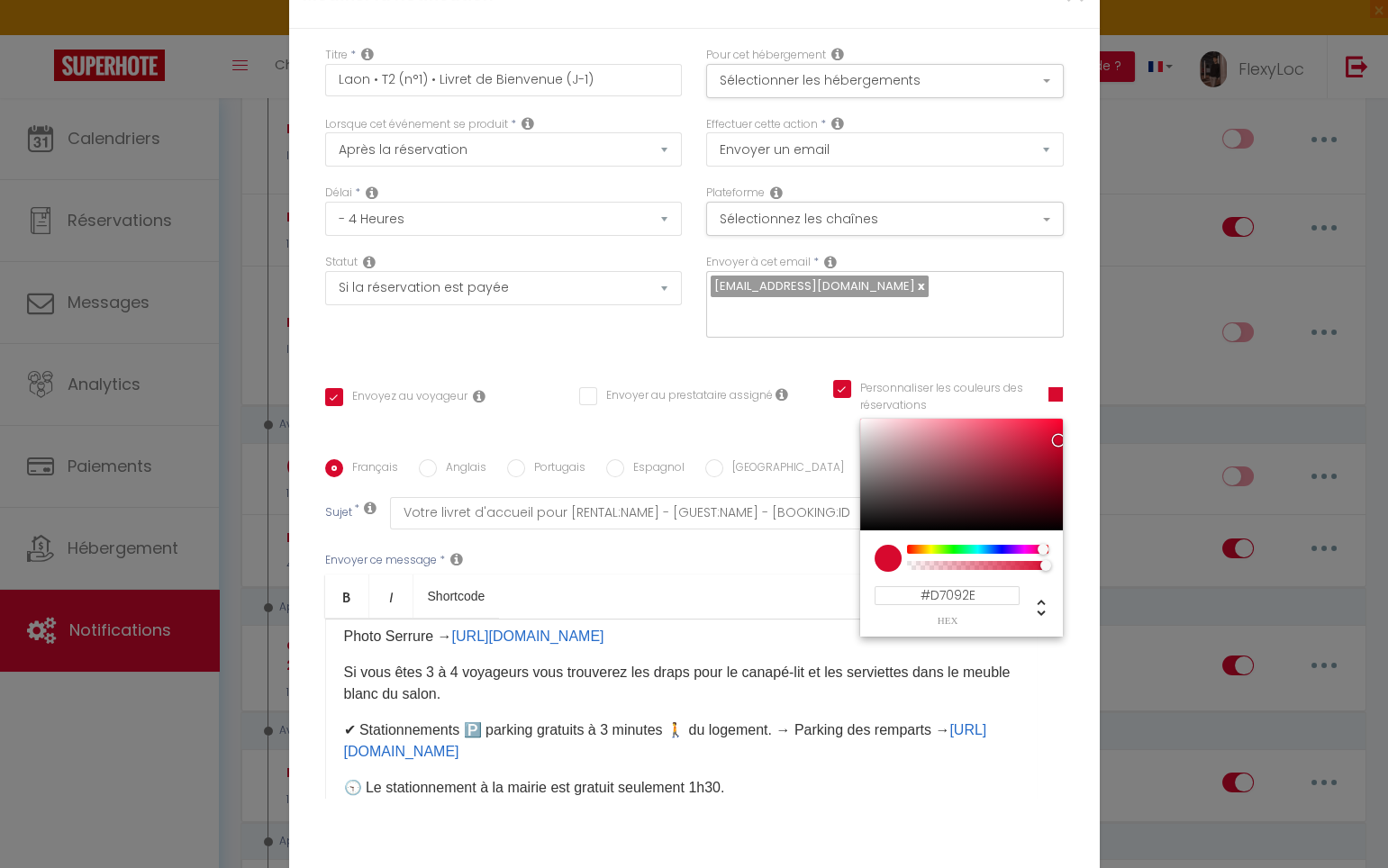
click at [940, 586] on input "#D7092E" at bounding box center [946, 595] width 145 height 19
paste input "69A504"
type input "#69A504"
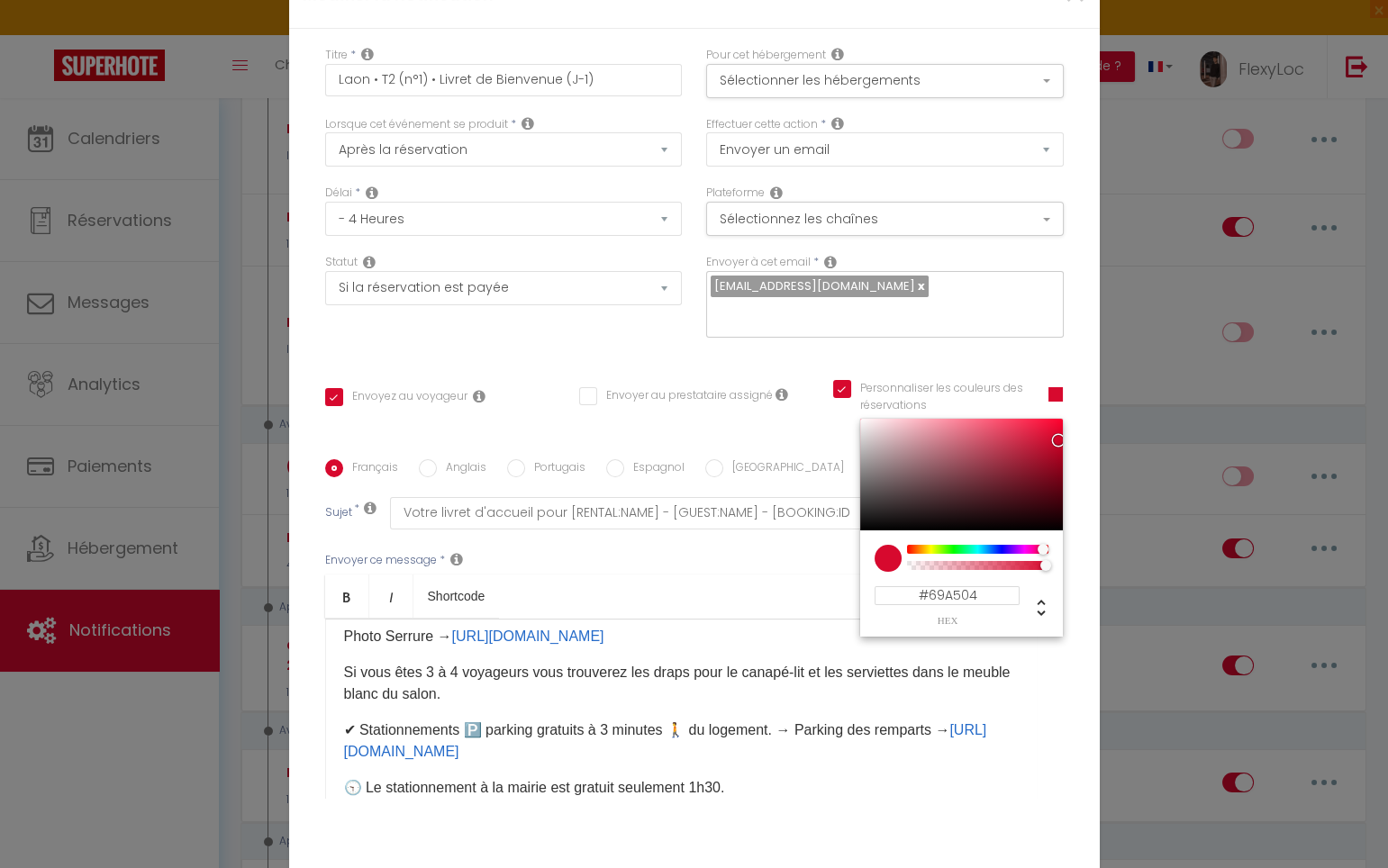
checkbox input "true"
checkbox input "false"
checkbox input "true"
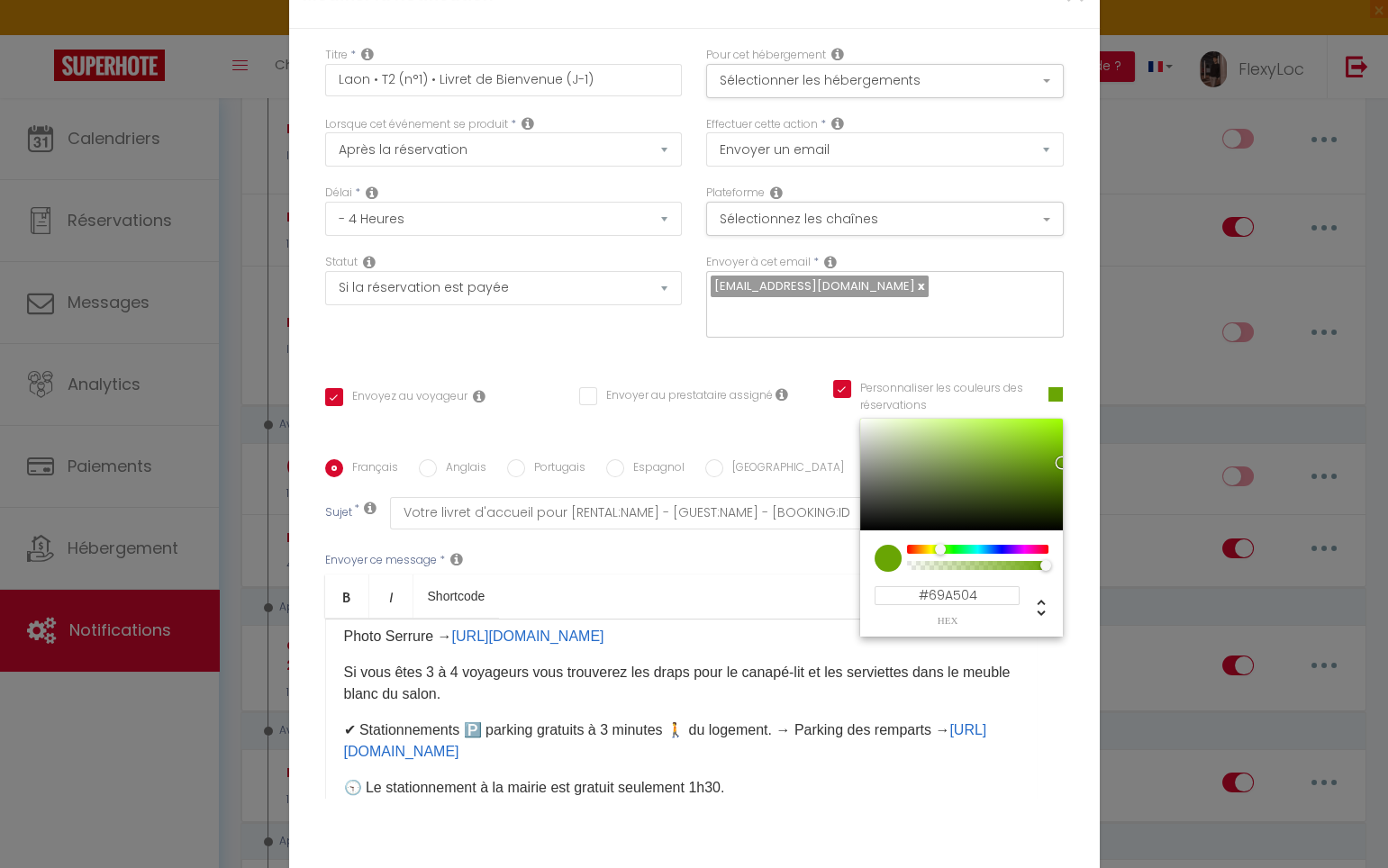
type input "#69A504"
click at [1056, 566] on div "Titre * Laon • T2 (n°1) • Livret de Bienvenue (J-1) Pour cet hébergement Sélect…" at bounding box center [694, 460] width 810 height 862
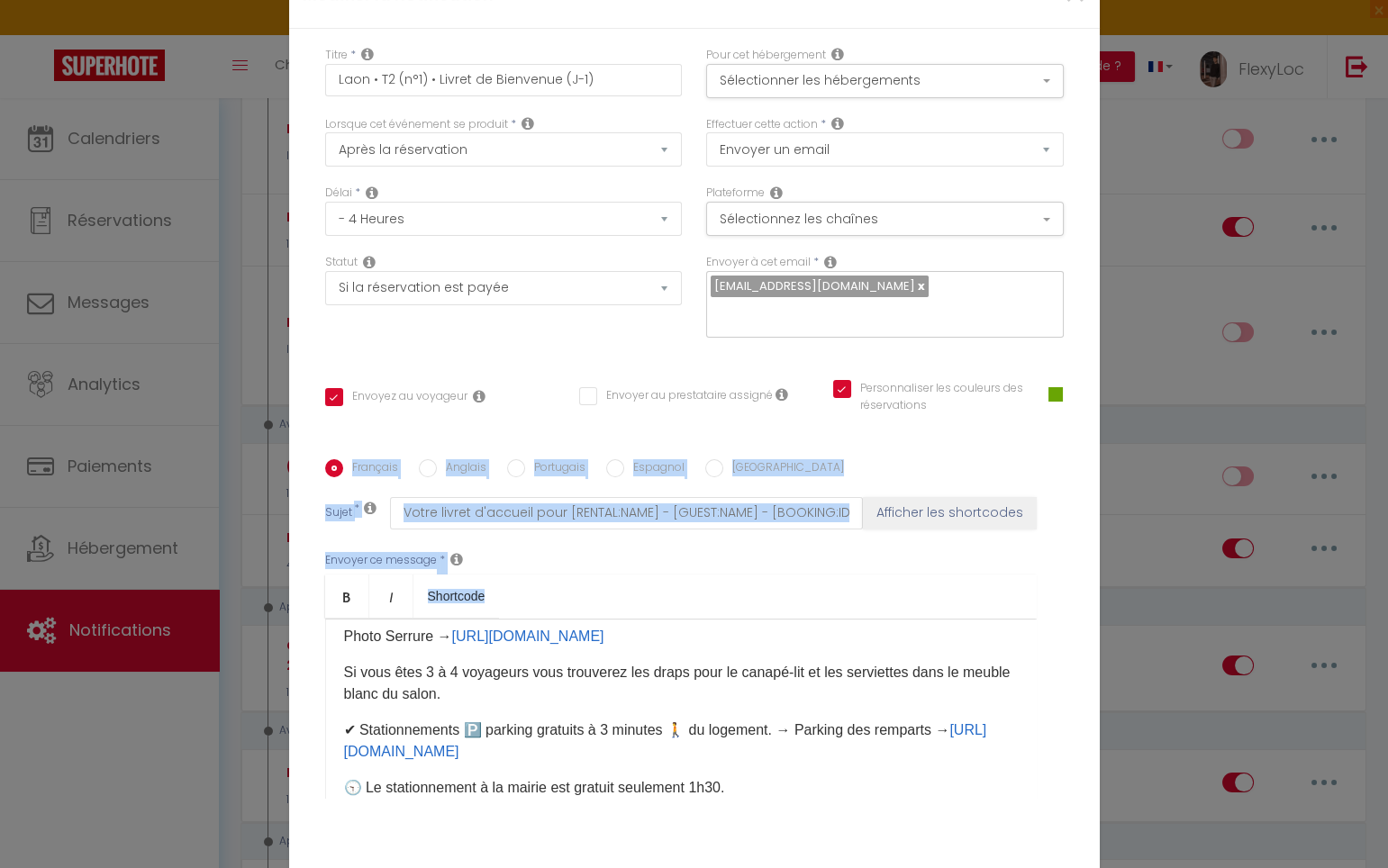
click at [1063, 553] on div "Titre * Laon • T2 (n°1) • Livret de Bienvenue (J-1) Pour cet hébergement Sélect…" at bounding box center [694, 460] width 810 height 862
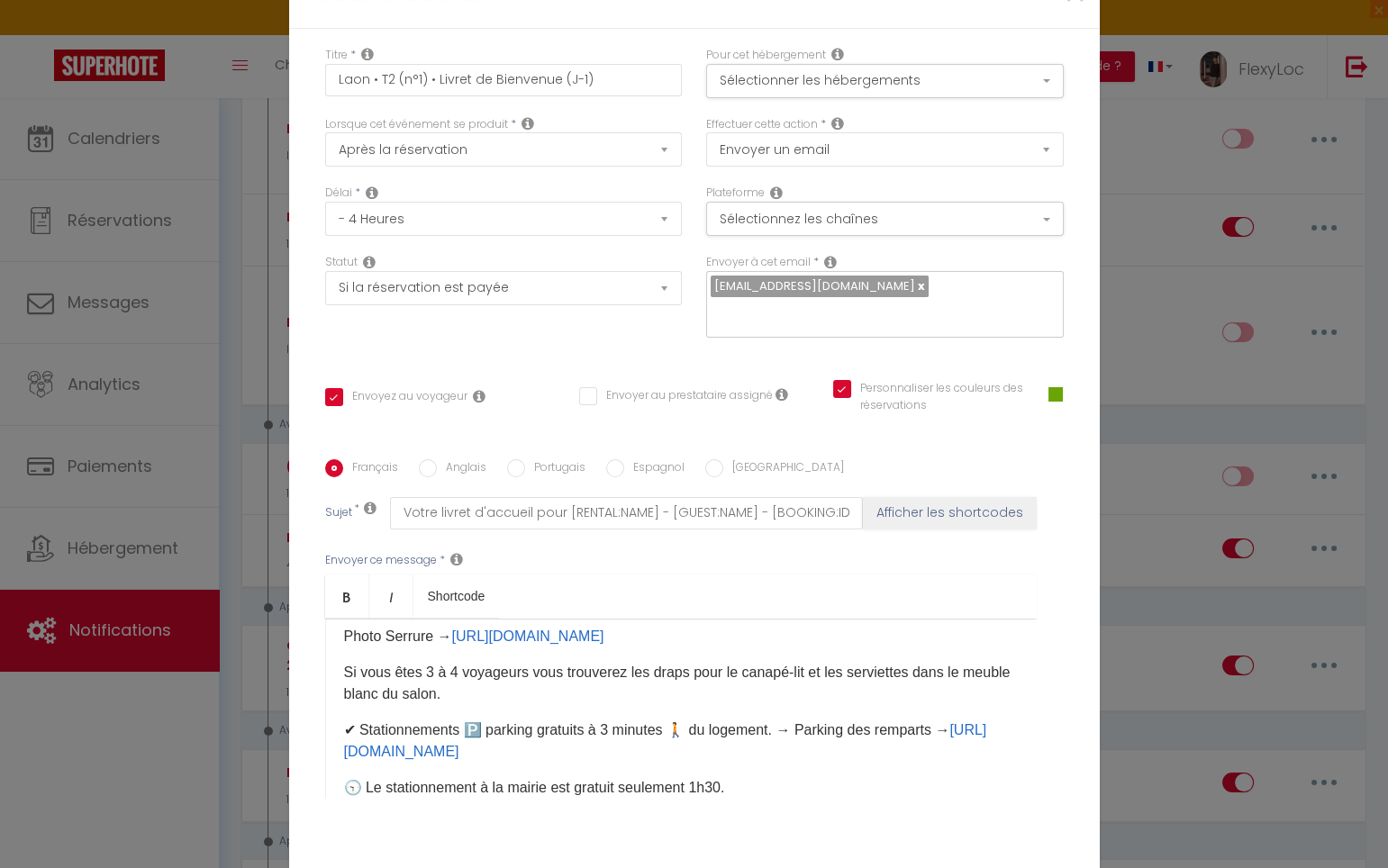
scroll to position [108, 0]
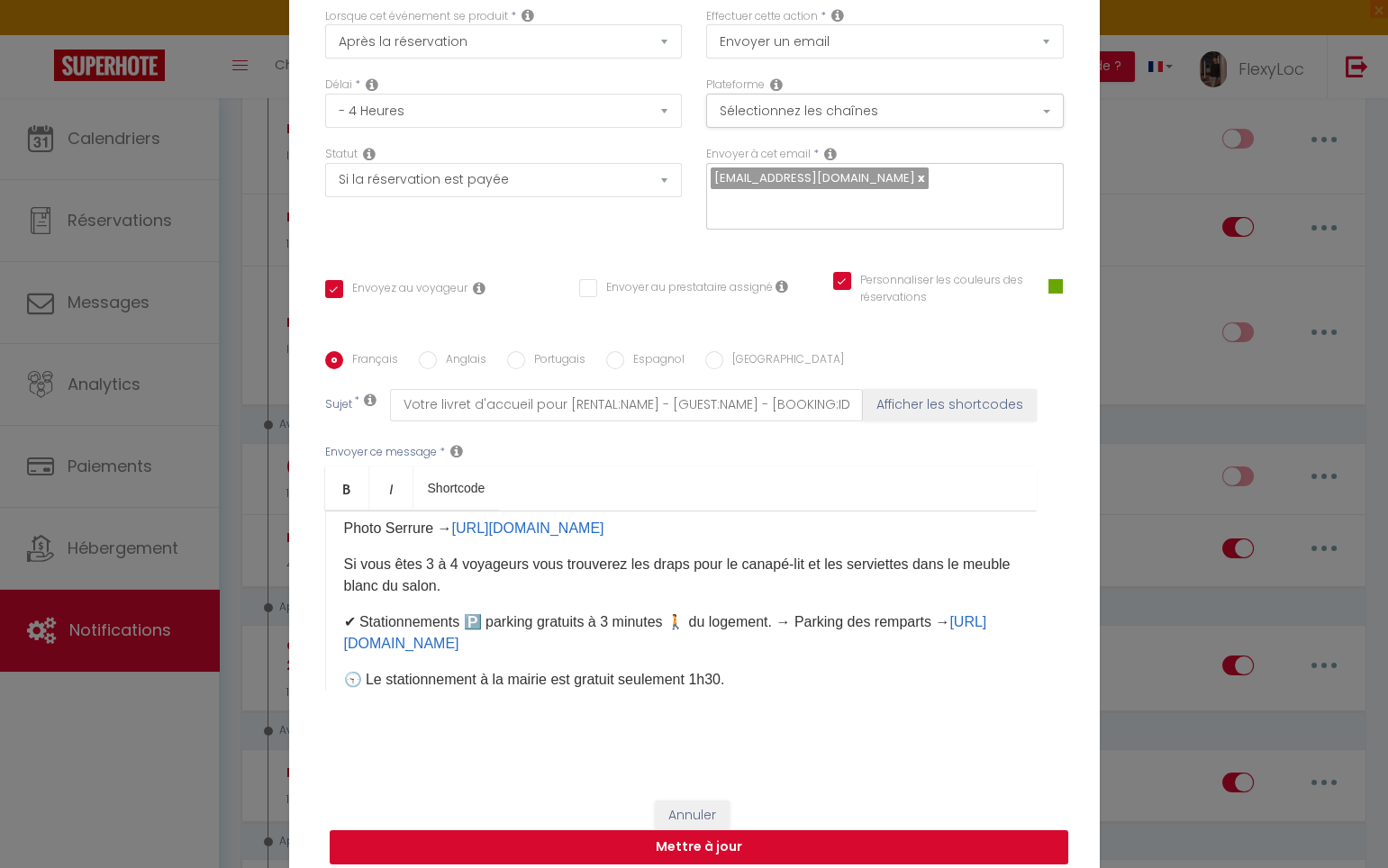
click at [836, 830] on button "Mettre à jour" at bounding box center [699, 847] width 738 height 34
checkbox input "true"
checkbox input "false"
checkbox input "true"
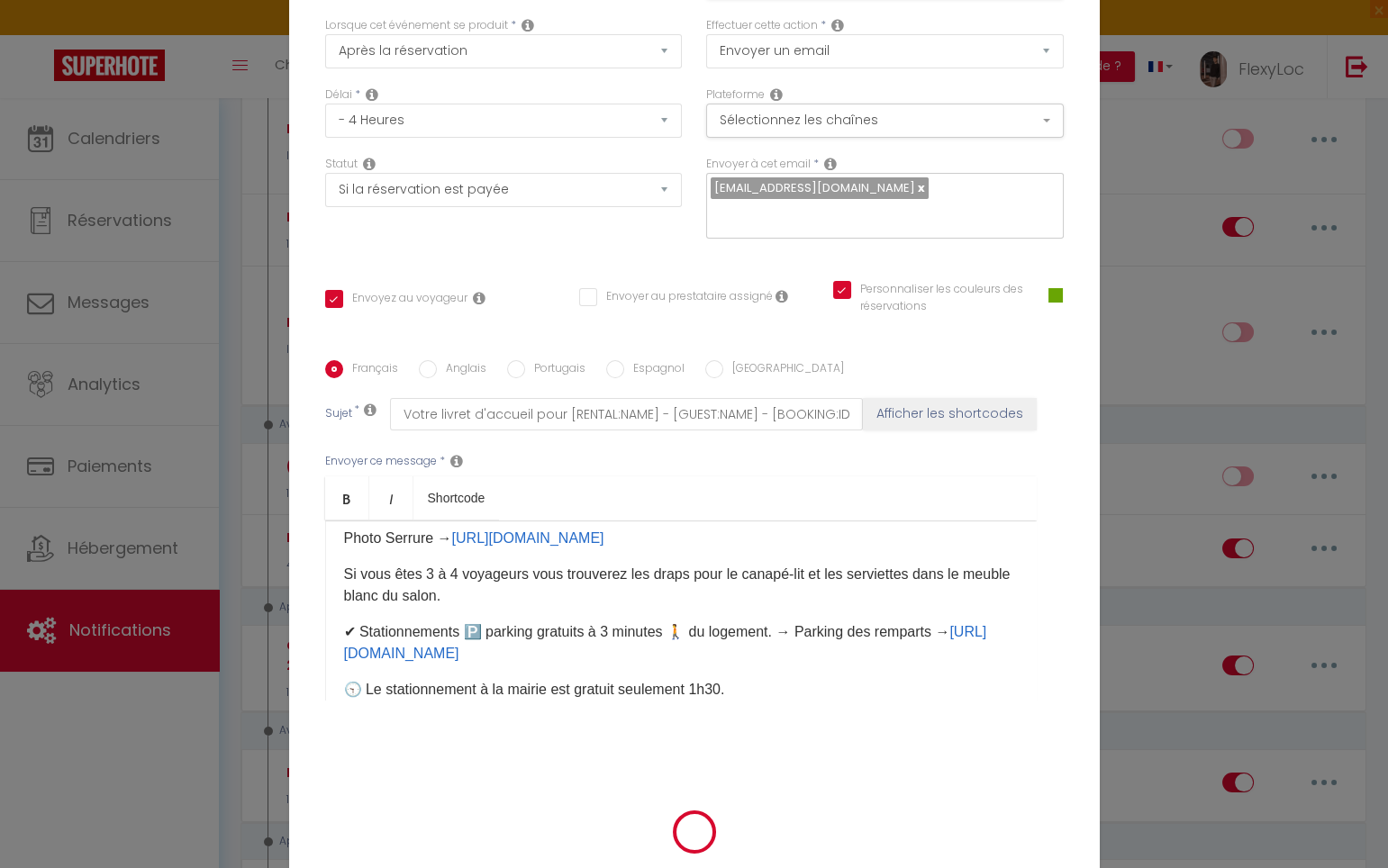
select select "1"
select select
checkbox input "false"
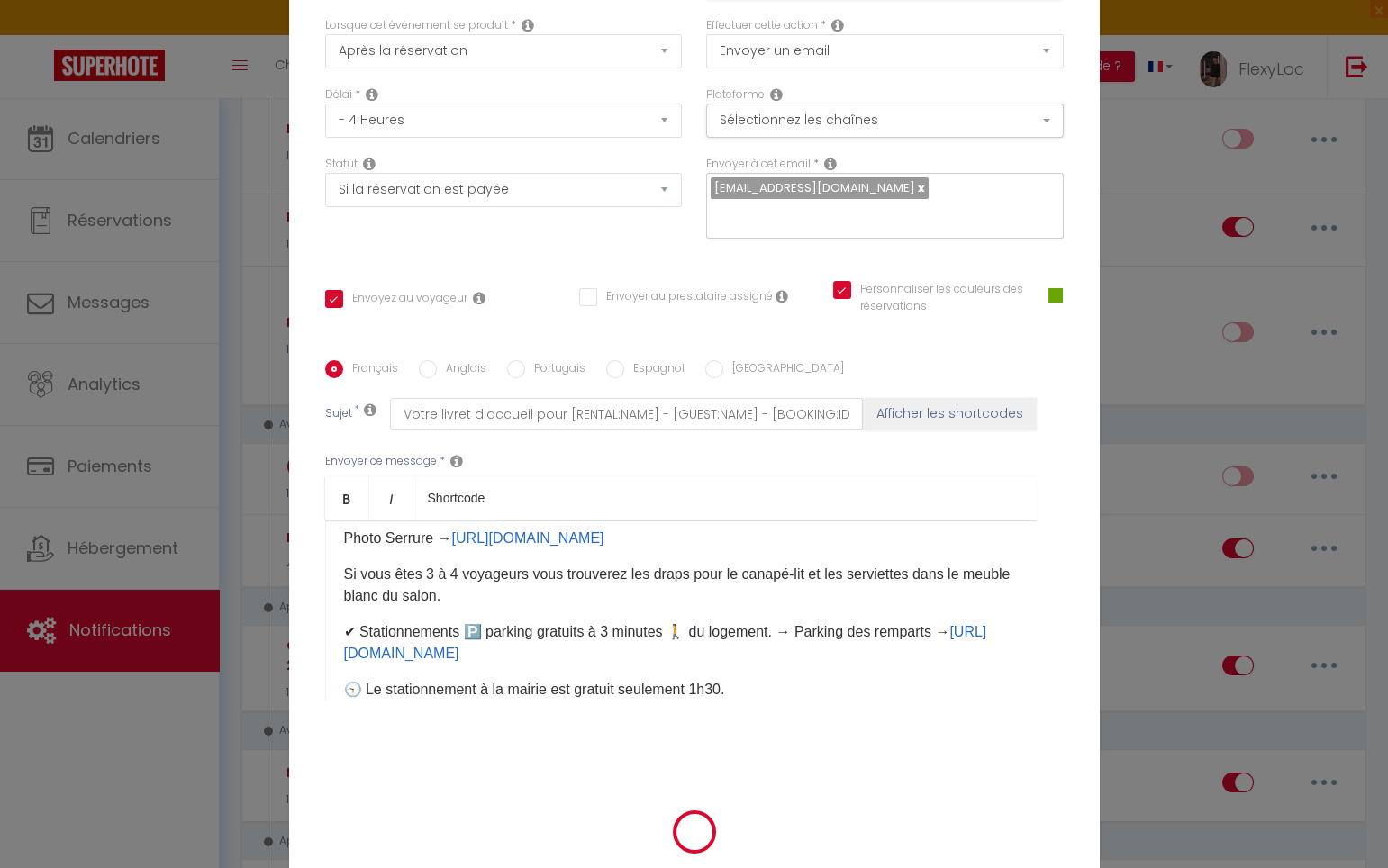
checkbox input "false"
radio input "false"
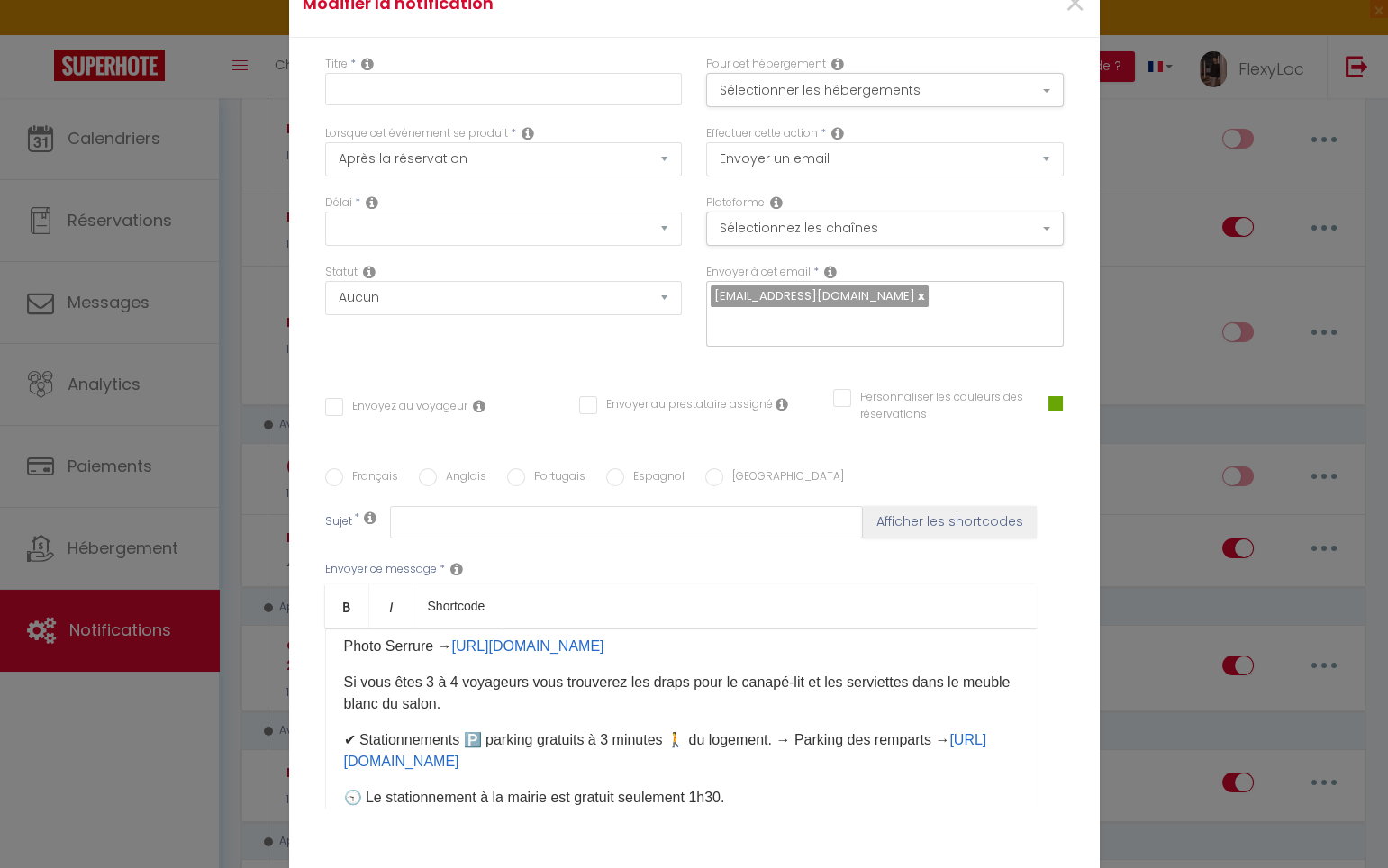
select select
checkbox input "false"
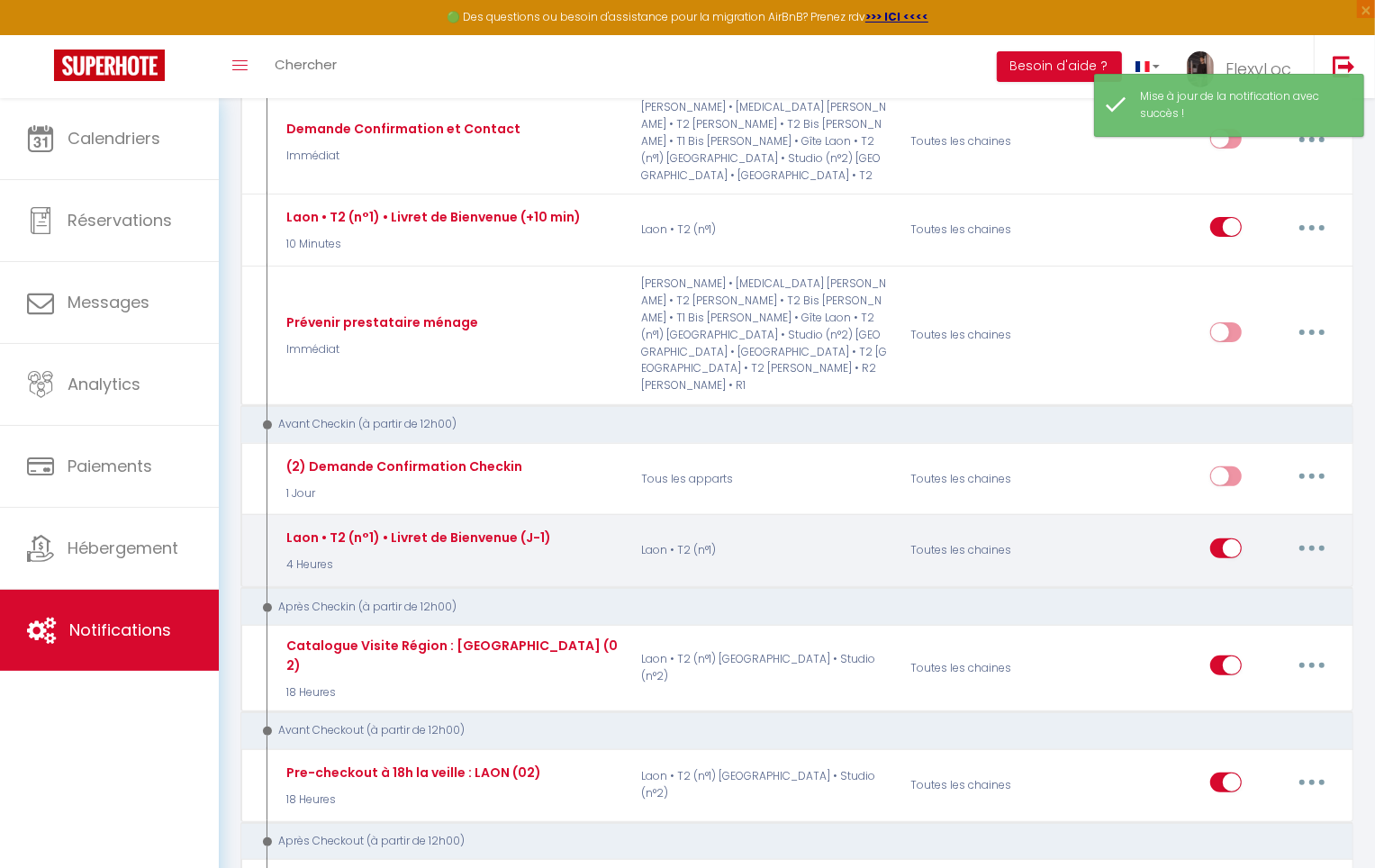
click at [1301, 534] on button "button" at bounding box center [1312, 548] width 50 height 29
click at [1251, 574] on link "Editer" at bounding box center [1265, 589] width 133 height 31
type input "Laon • T2 (n°1) • Livret de Bienvenue (J-1)"
select select "4 Heures"
select select "if_booking_is_paid"
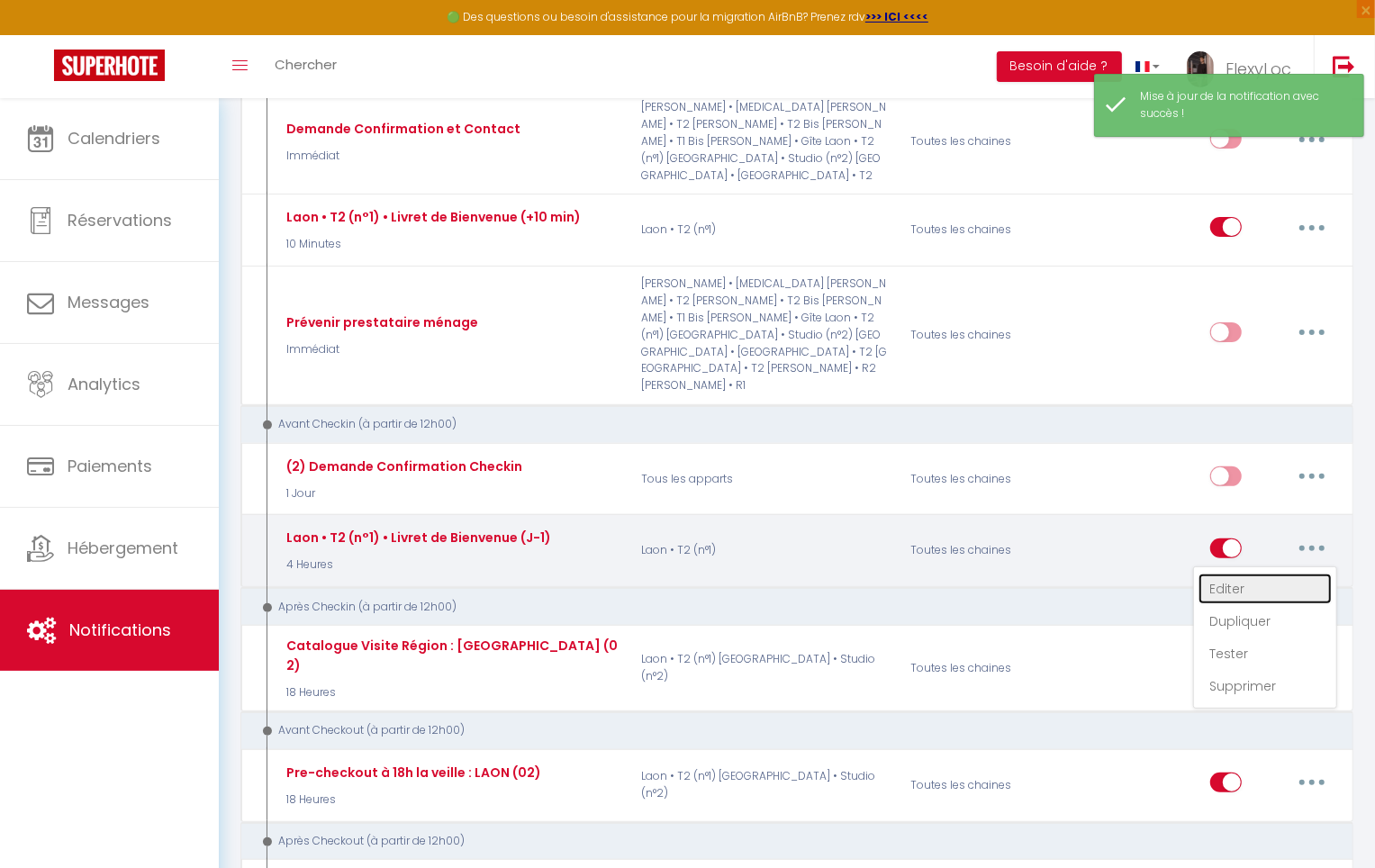
checkbox input "true"
checkbox input "false"
checkbox input "true"
radio input "true"
type input "Votre livret d'accueil pour [RENTAL:NAME] - [GUEST:NAME] - [BOOKING:ID]"
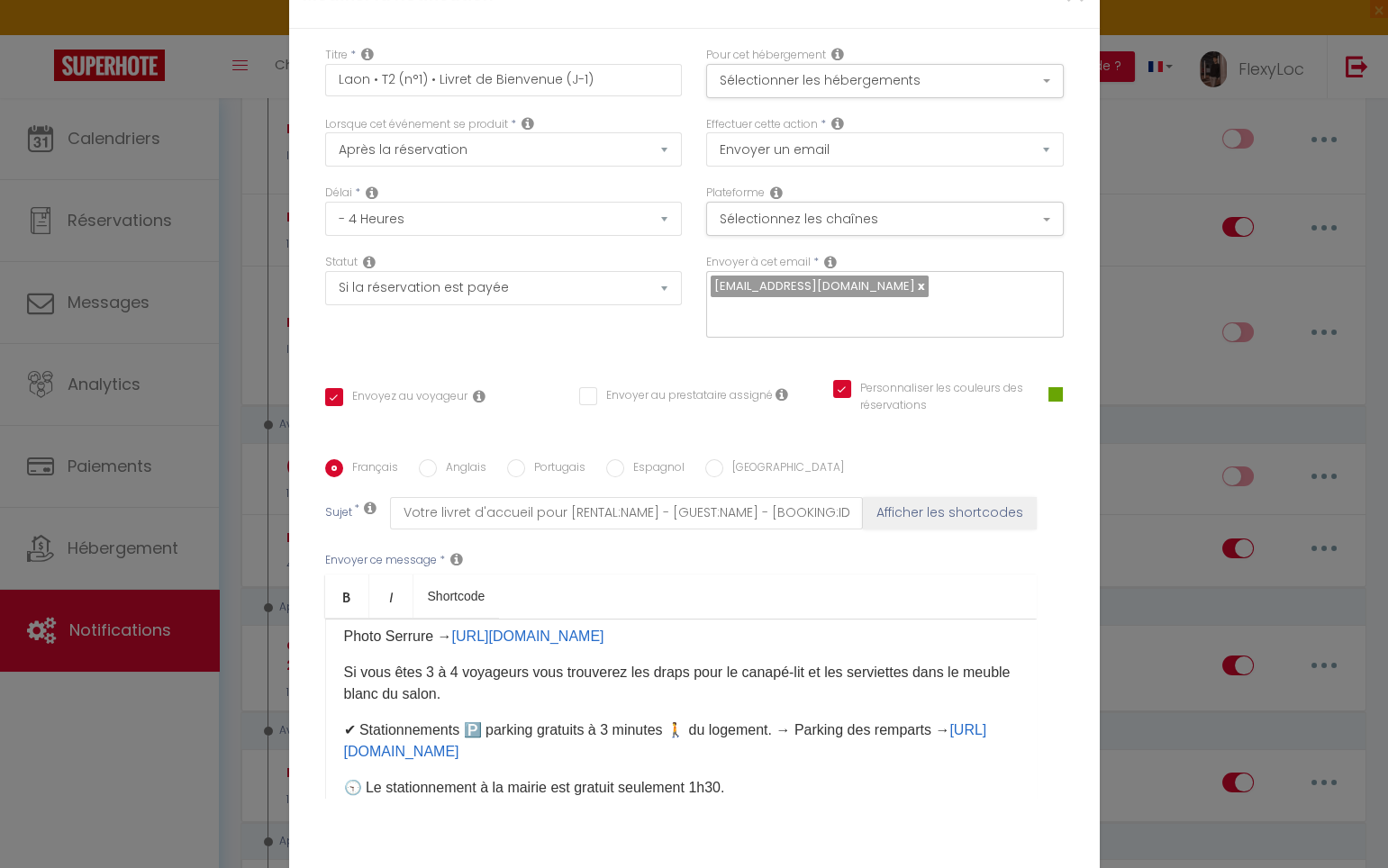
click at [477, 664] on div "Bonjour [GUEST:FIRST_NAME], Vous trouverez ci-joint votre livret d'accueil cont…" at bounding box center [680, 709] width 711 height 180
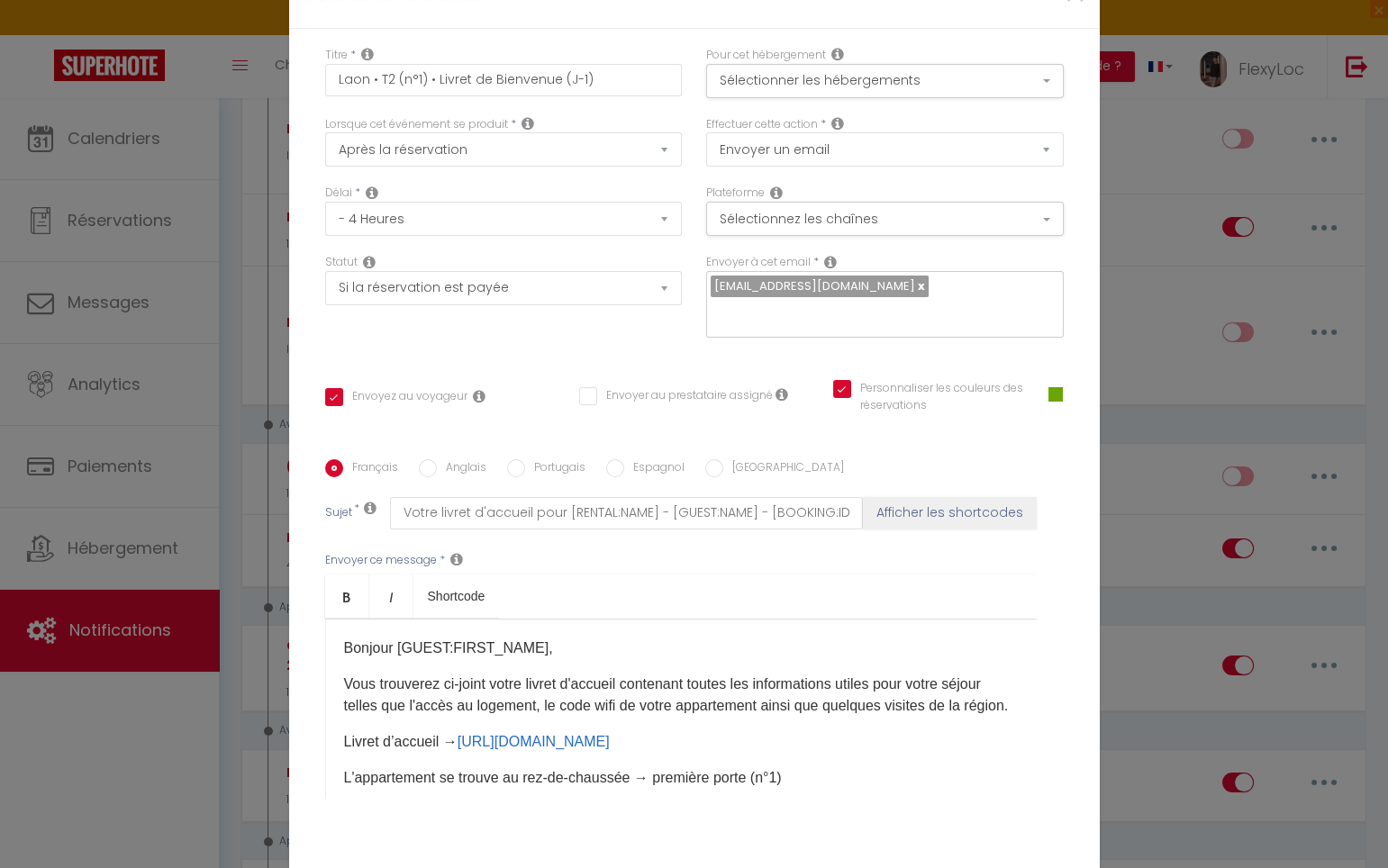
scroll to position [64, 0]
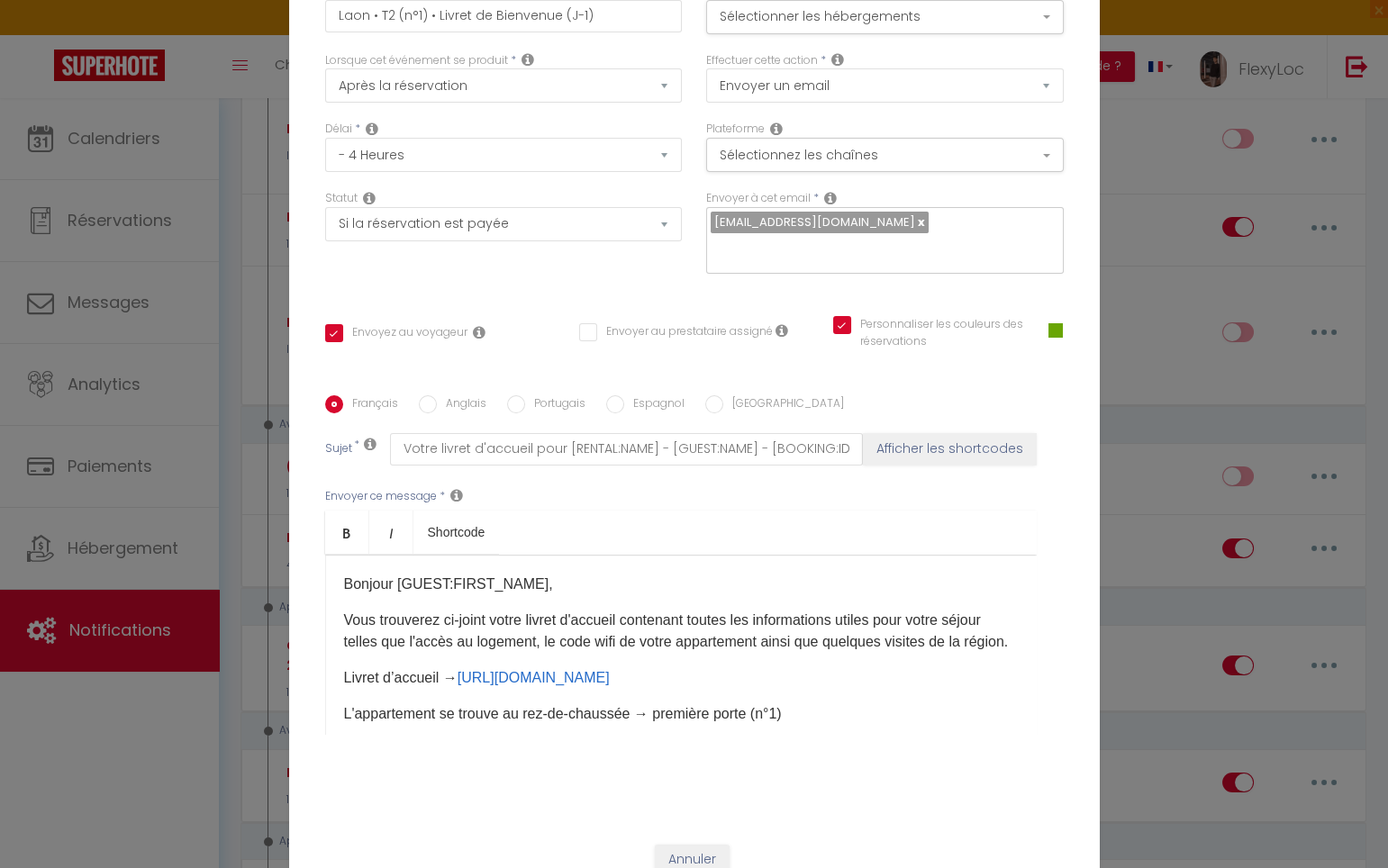
click at [479, 592] on div "Bonjour [GUEST:FIRST_NAME], Vous trouverez ci-joint votre livret d'accueil cont…" at bounding box center [680, 645] width 711 height 180
click at [500, 591] on div "Bonjour [GUEST:FIRST_NAME], Vous trouverez ci-joint votre livret d'accueil cont…" at bounding box center [680, 645] width 711 height 180
click at [539, 574] on p "Bonjour [GUEST:FIRST_NAME]," at bounding box center [681, 585] width 674 height 22
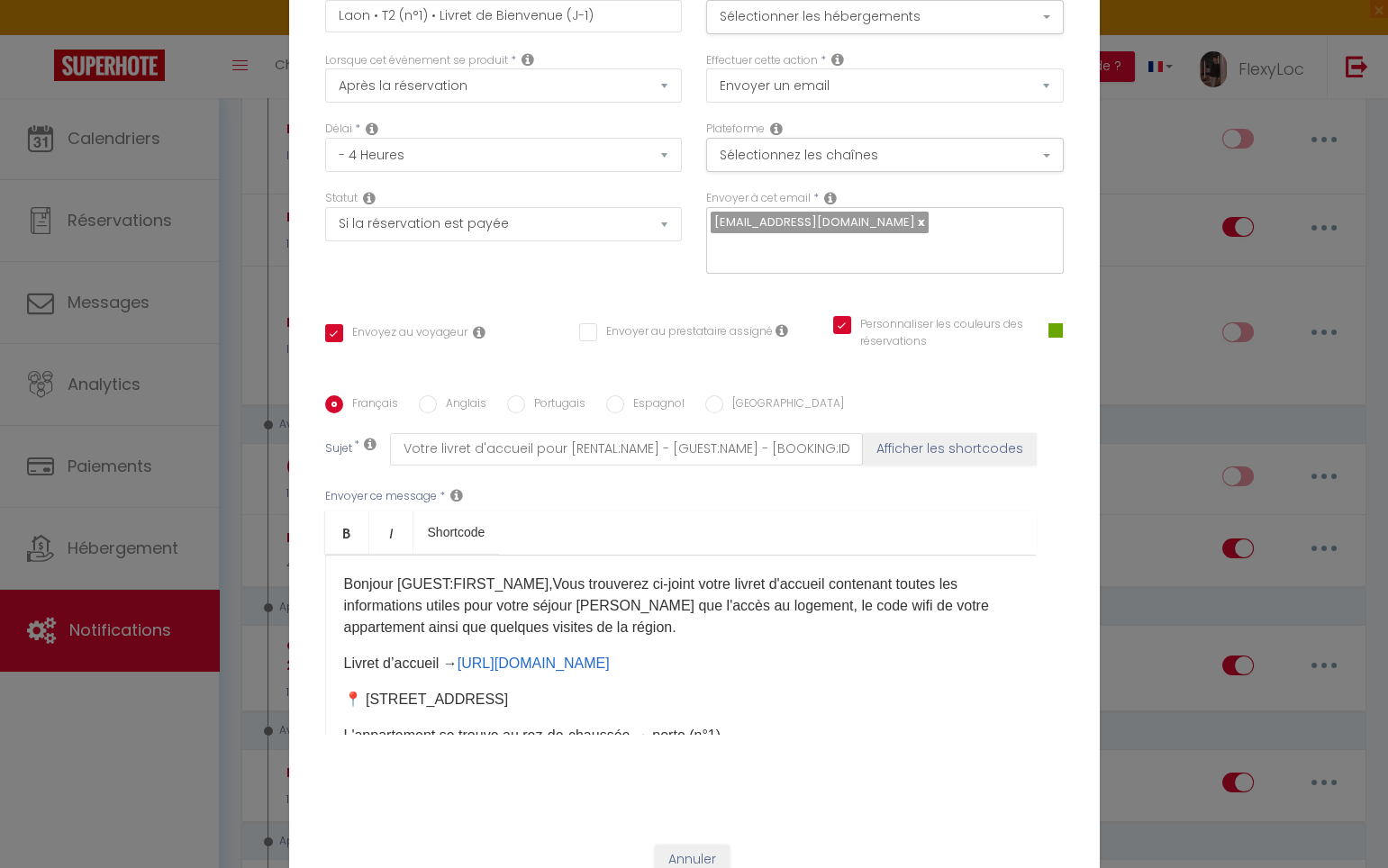
click at [692, 614] on p "Bonjour [GUEST:FIRST_NAME],Vous trouverez ci-joint votre livret d'accueil conte…" at bounding box center [681, 606] width 674 height 65
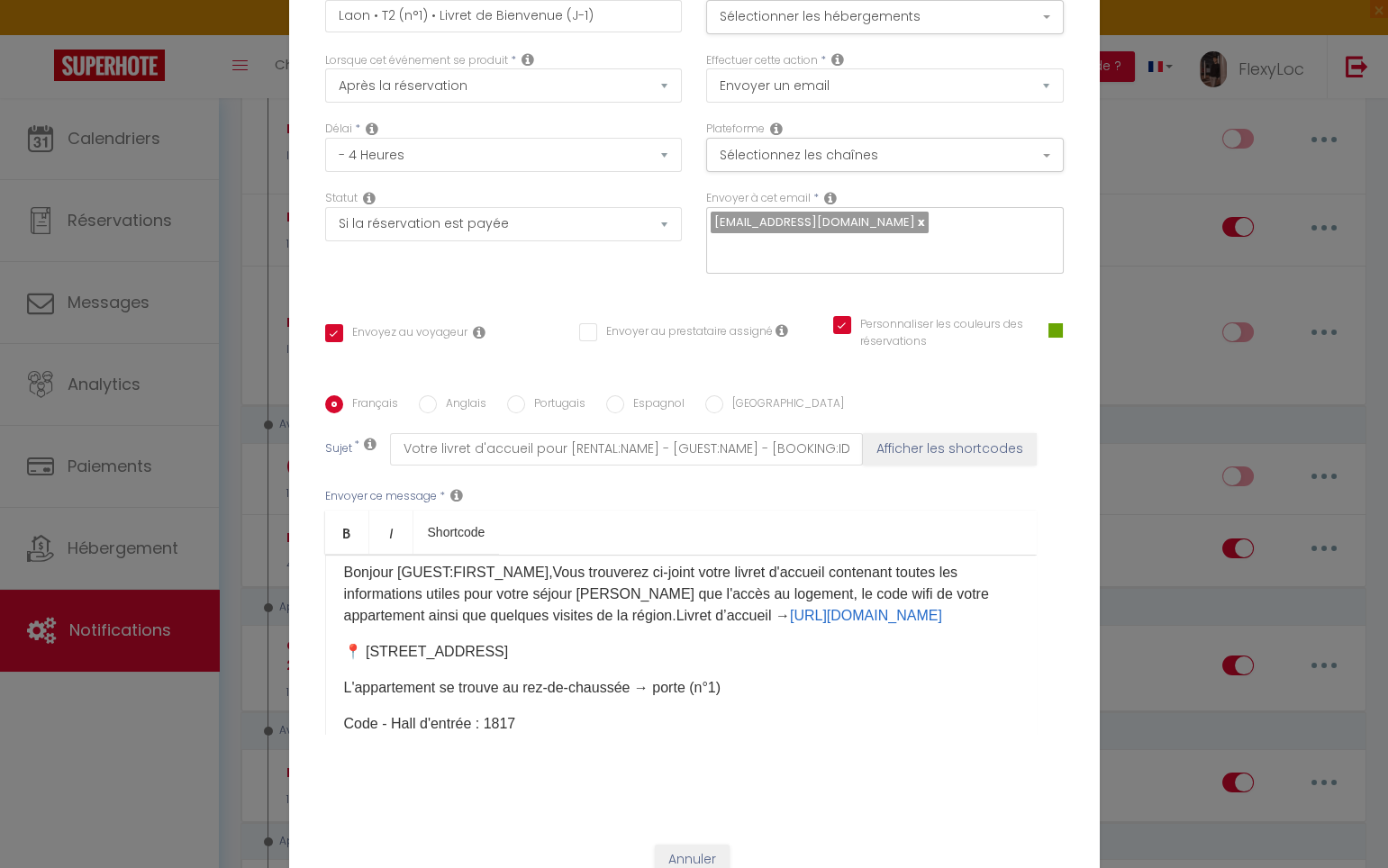
scroll to position [29, 0]
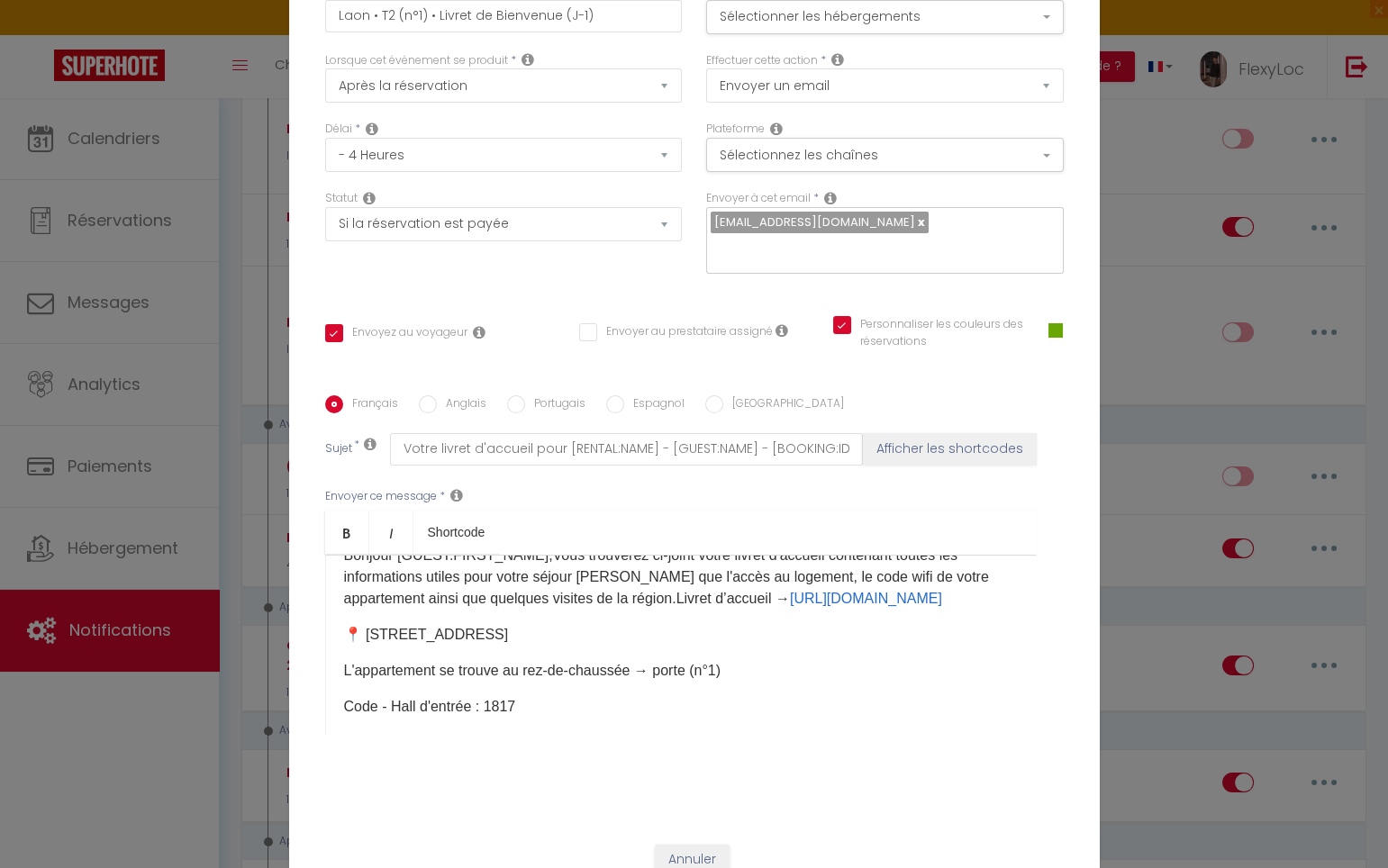
click at [632, 605] on p "Bonjour [GUEST:FIRST_NAME],Vous trouverez ci-joint votre livret d'accueil conte…" at bounding box center [681, 577] width 674 height 65
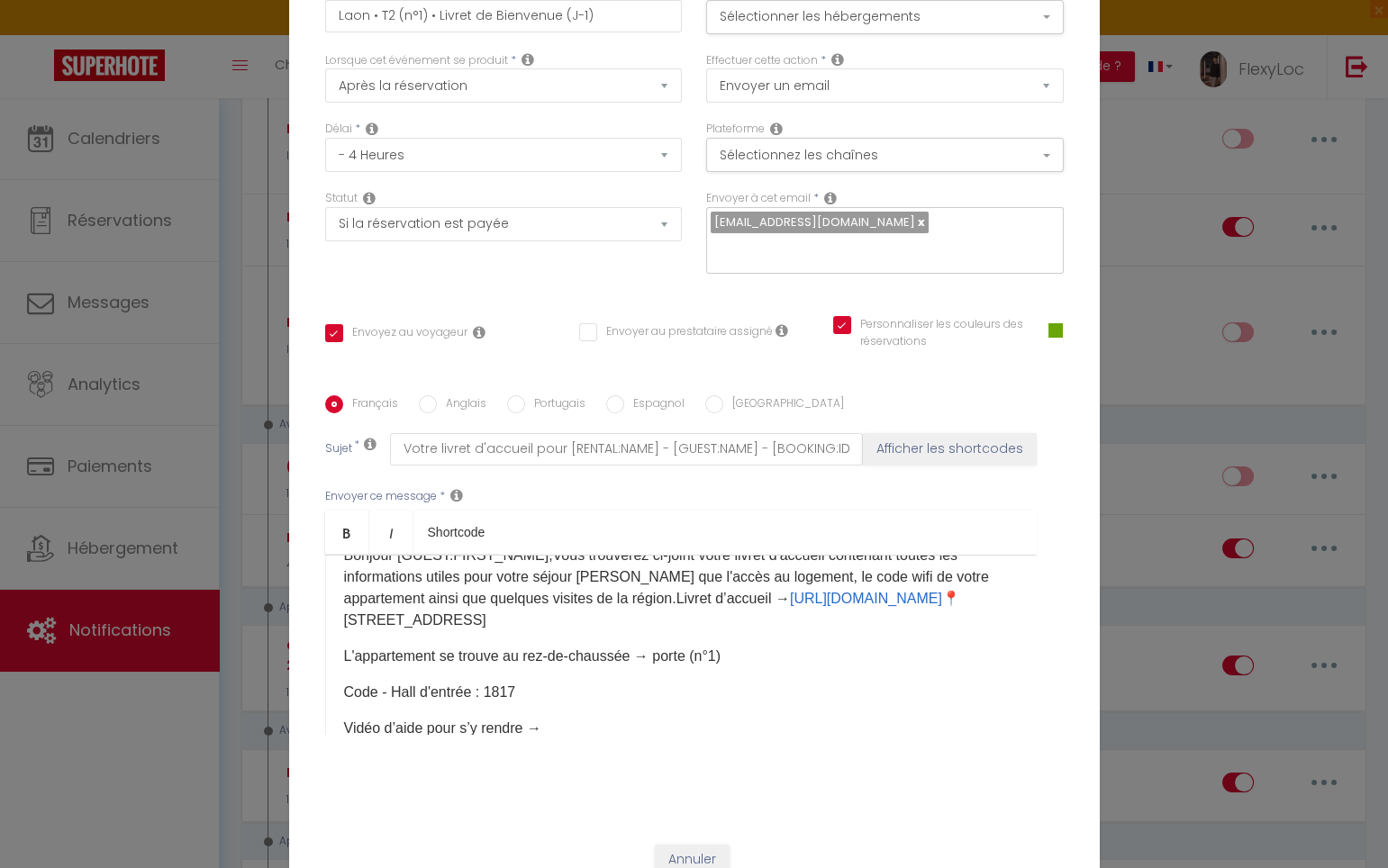
click at [778, 604] on p "Bonjour [GUEST:FIRST_NAME],Vous trouverez ci-joint votre livret d'accueil conte…" at bounding box center [681, 588] width 674 height 86
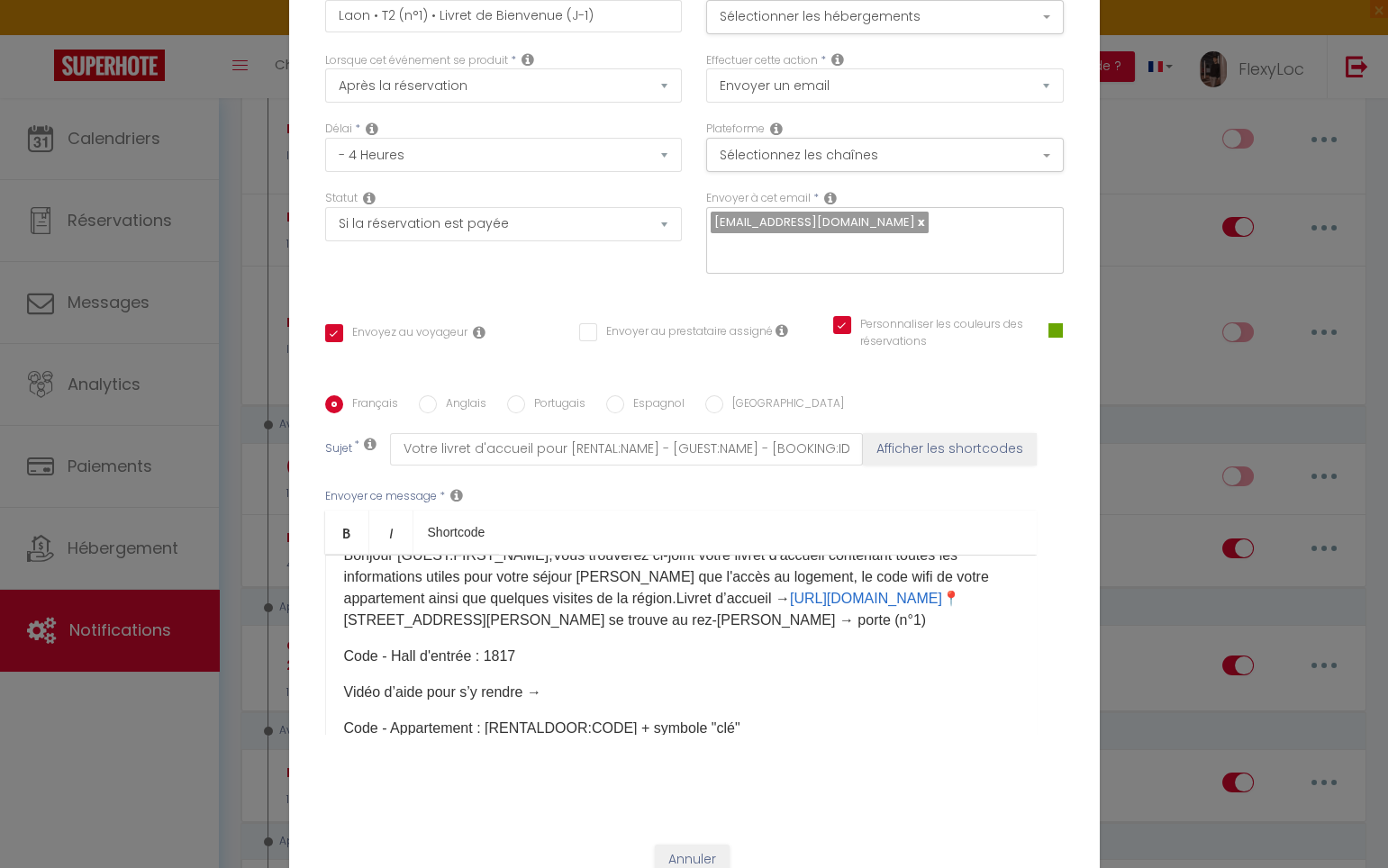
click at [502, 627] on p "Bonjour [GUEST:FIRST_NAME],Vous trouverez ci-joint votre livret d'accueil conte…" at bounding box center [681, 588] width 674 height 86
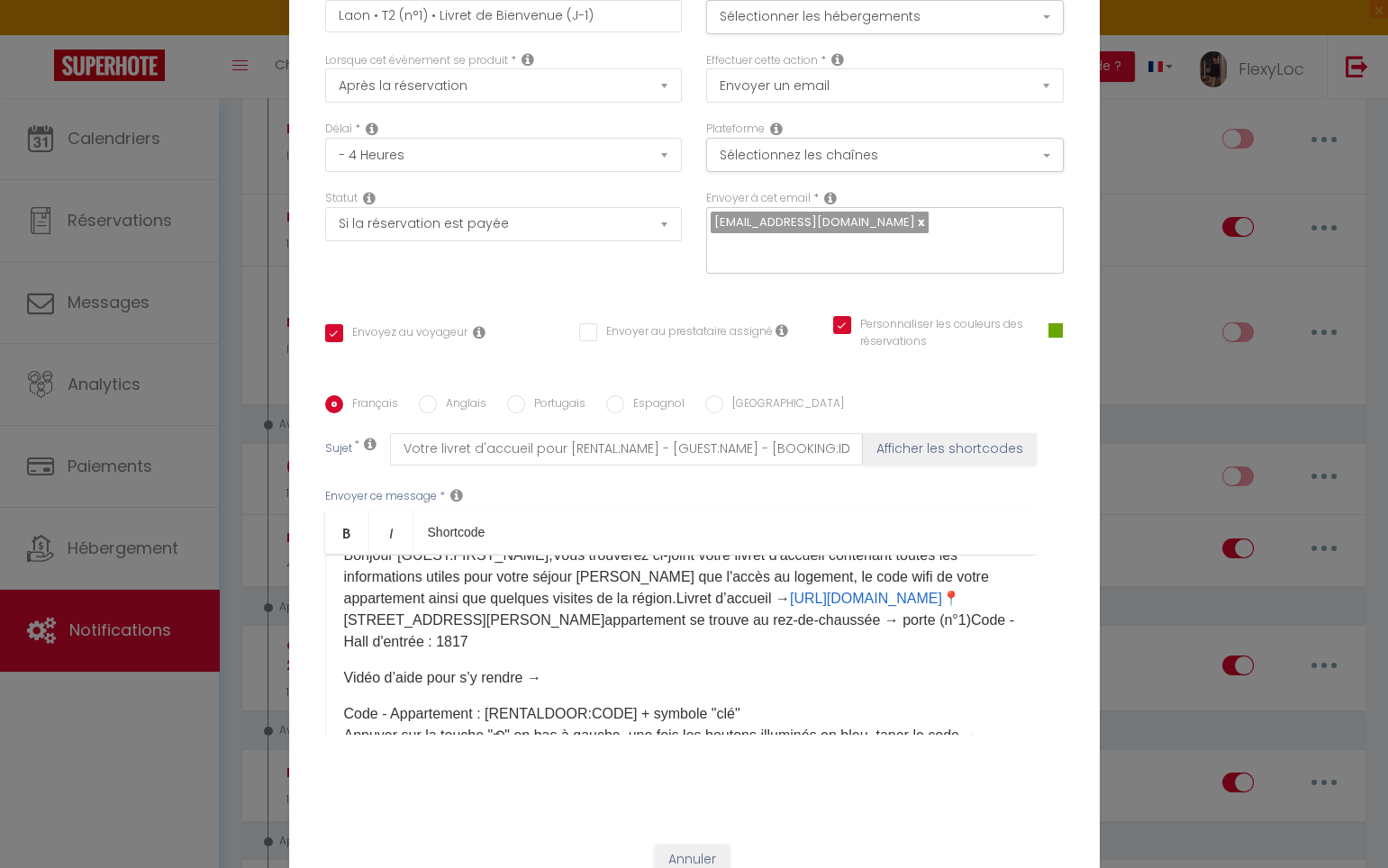
click at [674, 630] on p "Bonjour [GUEST:FIRST_NAME],Vous trouverez ci-joint votre livret d'accueil conte…" at bounding box center [681, 599] width 674 height 108
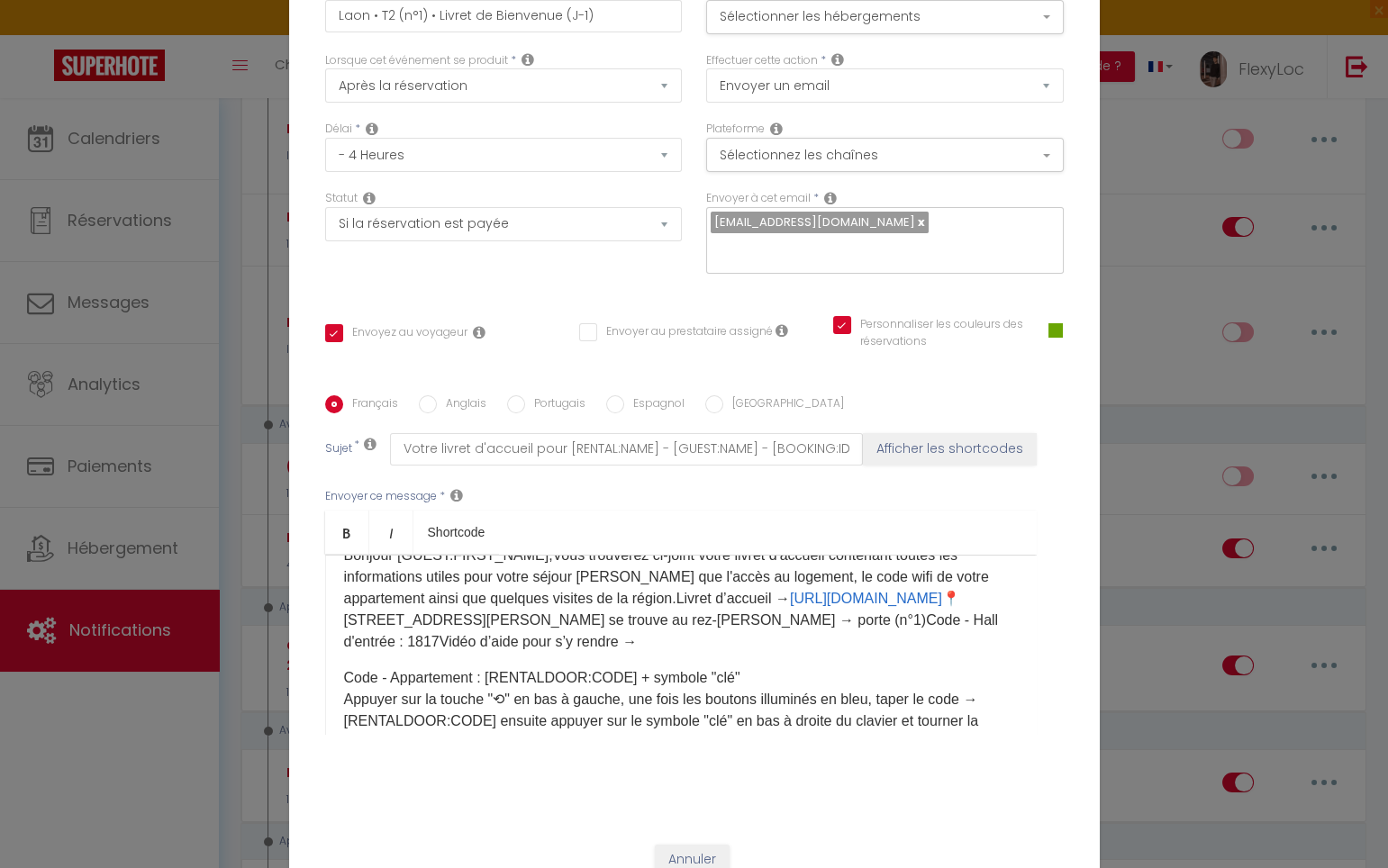
click at [895, 632] on p "Bonjour [GUEST:FIRST_NAME],Vous trouverez ci-joint votre livret d'accueil conte…" at bounding box center [681, 599] width 674 height 108
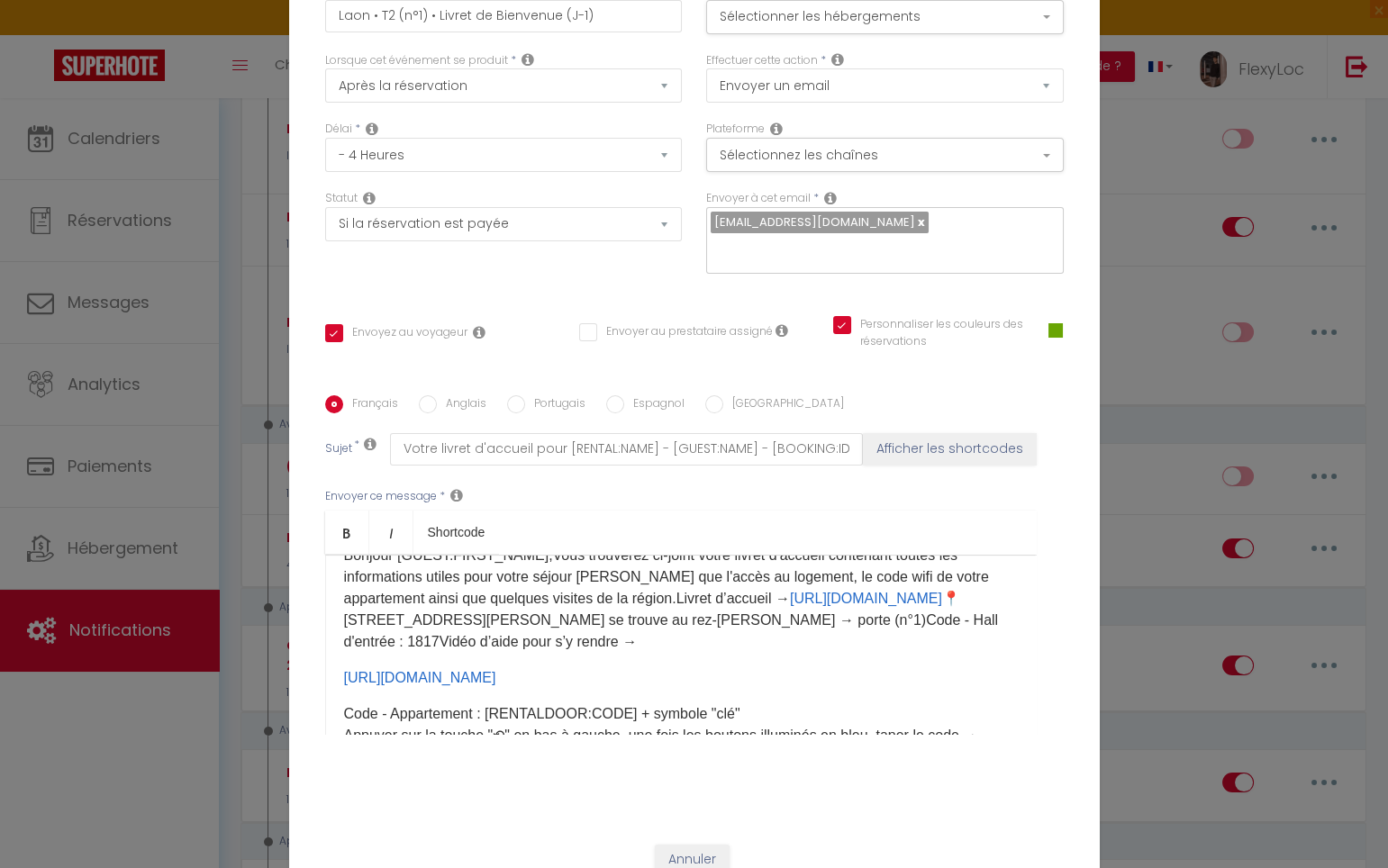
click at [330, 660] on div "Bonjour [GUEST:FIRST_NAME],Vous trouverez ci-joint votre livret d'accueil conte…" at bounding box center [680, 645] width 711 height 180
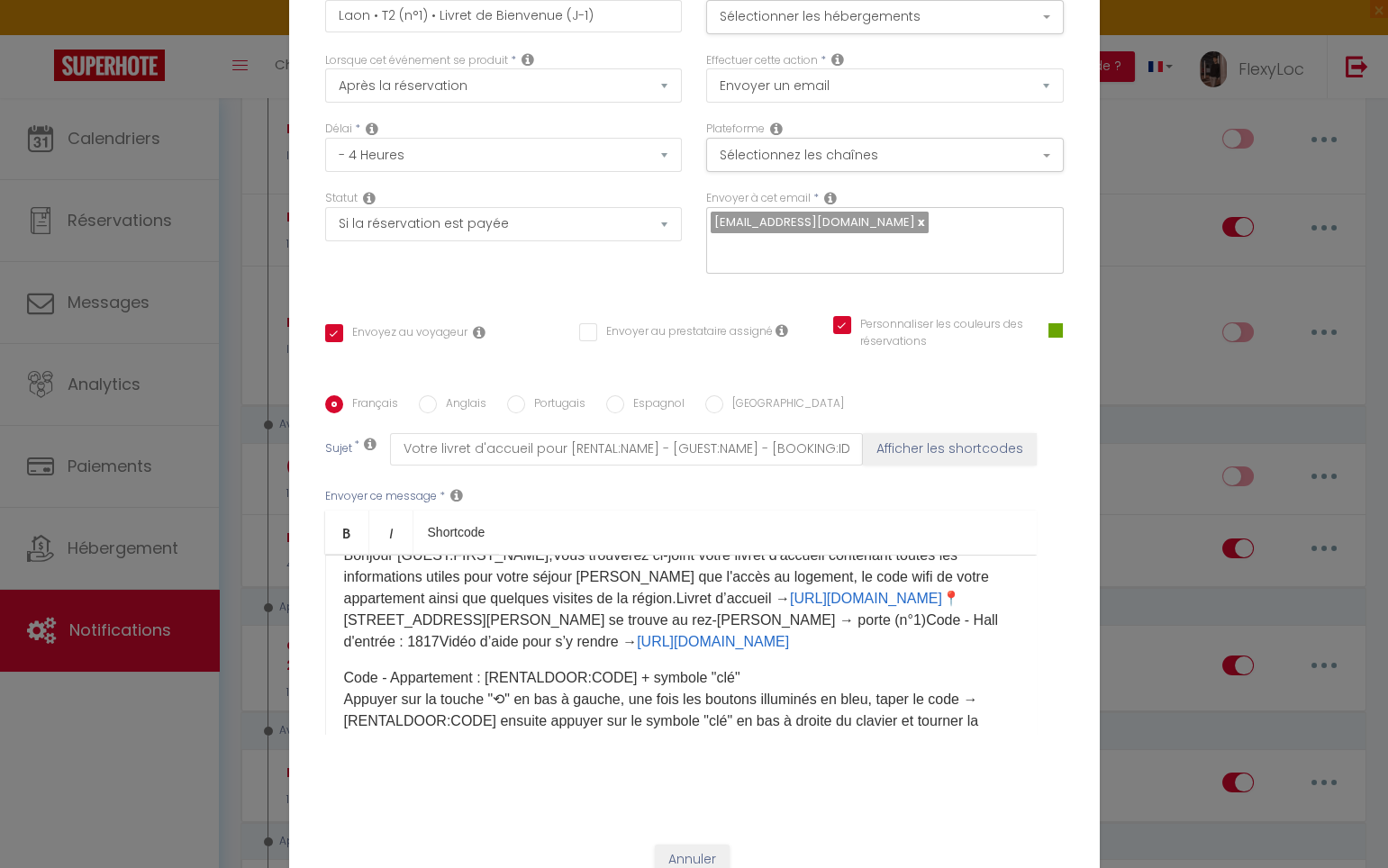
click at [664, 653] on p "Bonjour [GUEST:FIRST_NAME],Vous trouverez ci-joint votre livret d'accueil conte…" at bounding box center [681, 599] width 674 height 108
click at [483, 674] on p "Bonjour [GUEST:FIRST_NAME],Vous trouverez ci-joint votre livret d'accueil conte…" at bounding box center [681, 610] width 674 height 130
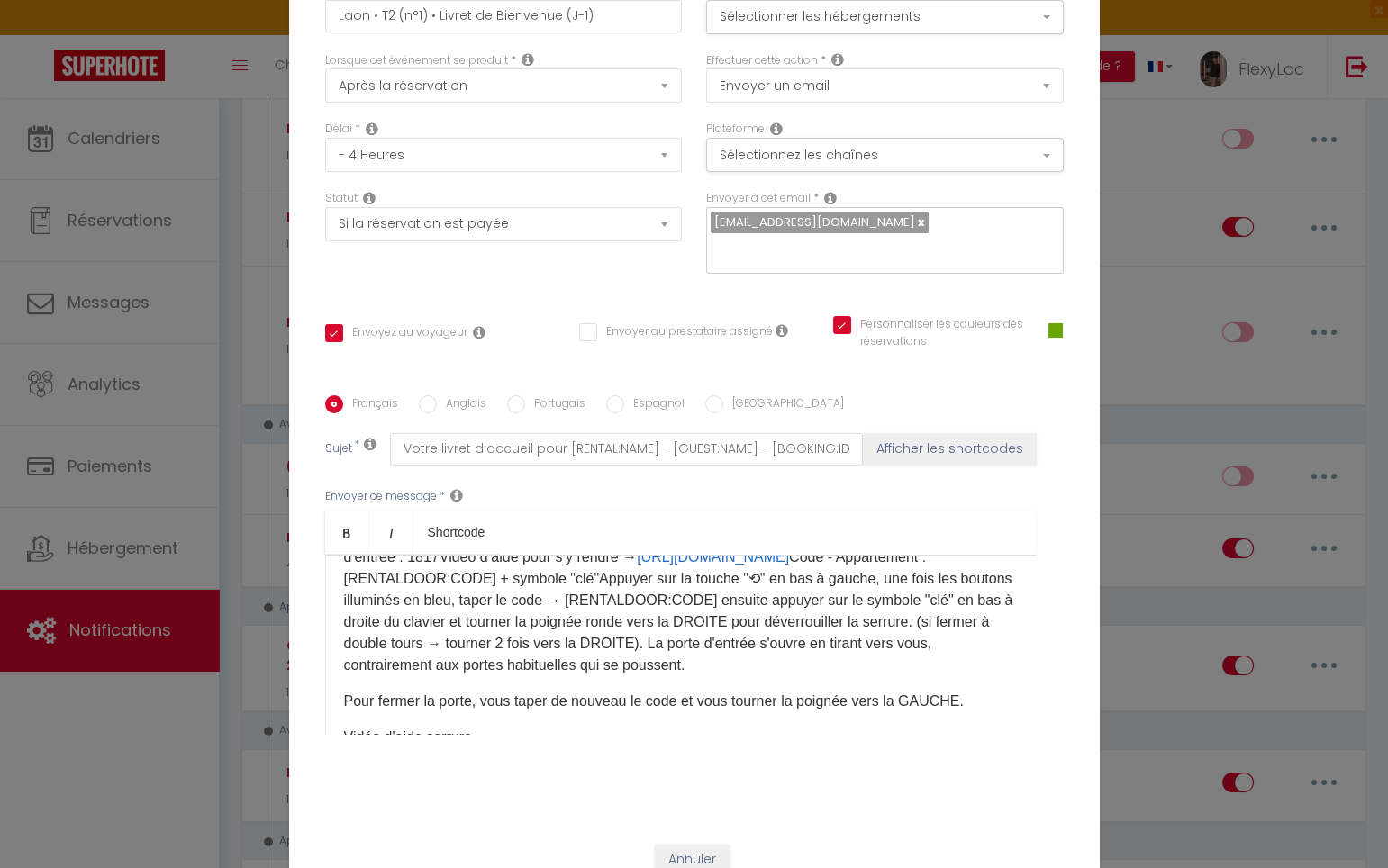
scroll to position [152, 0]
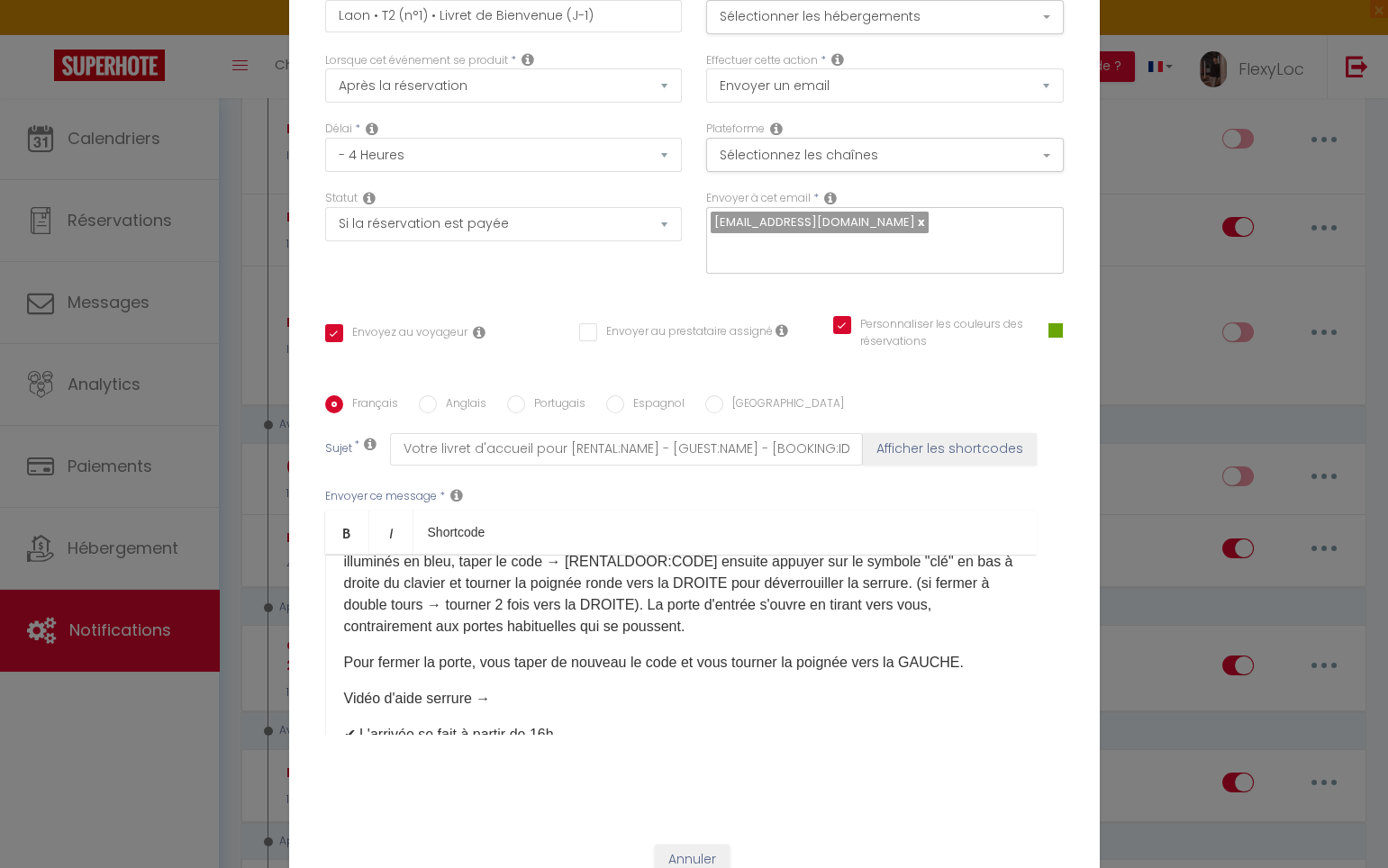
click at [467, 636] on p "Bonjour [GUEST:FIRST_NAME],Vous trouverez ci-joint votre livret d'accueil conte…" at bounding box center [681, 529] width 674 height 216
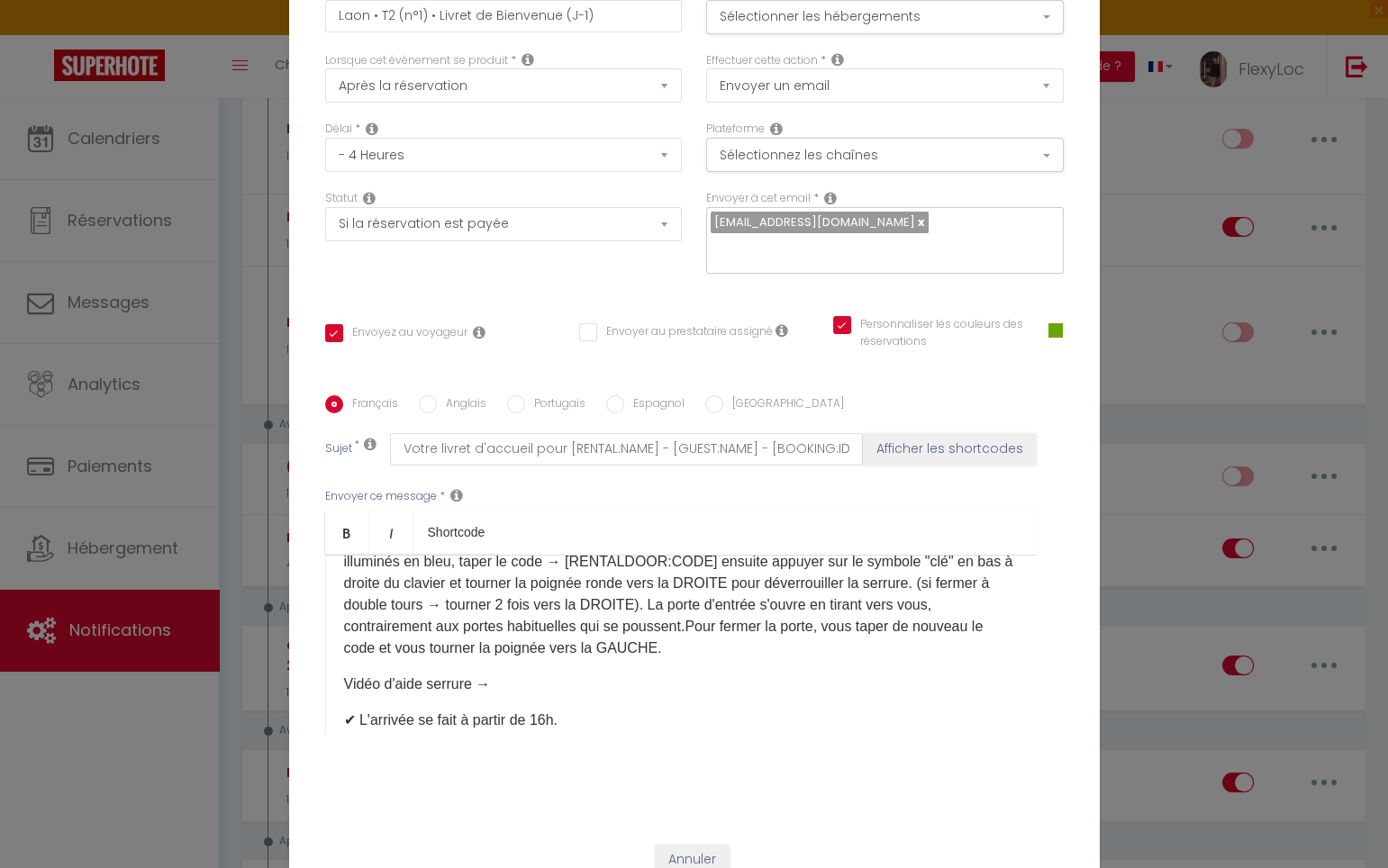
click at [440, 658] on p "Bonjour [GUEST:FIRST_NAME],Vous trouverez ci-joint votre livret d'accueil conte…" at bounding box center [681, 540] width 674 height 238
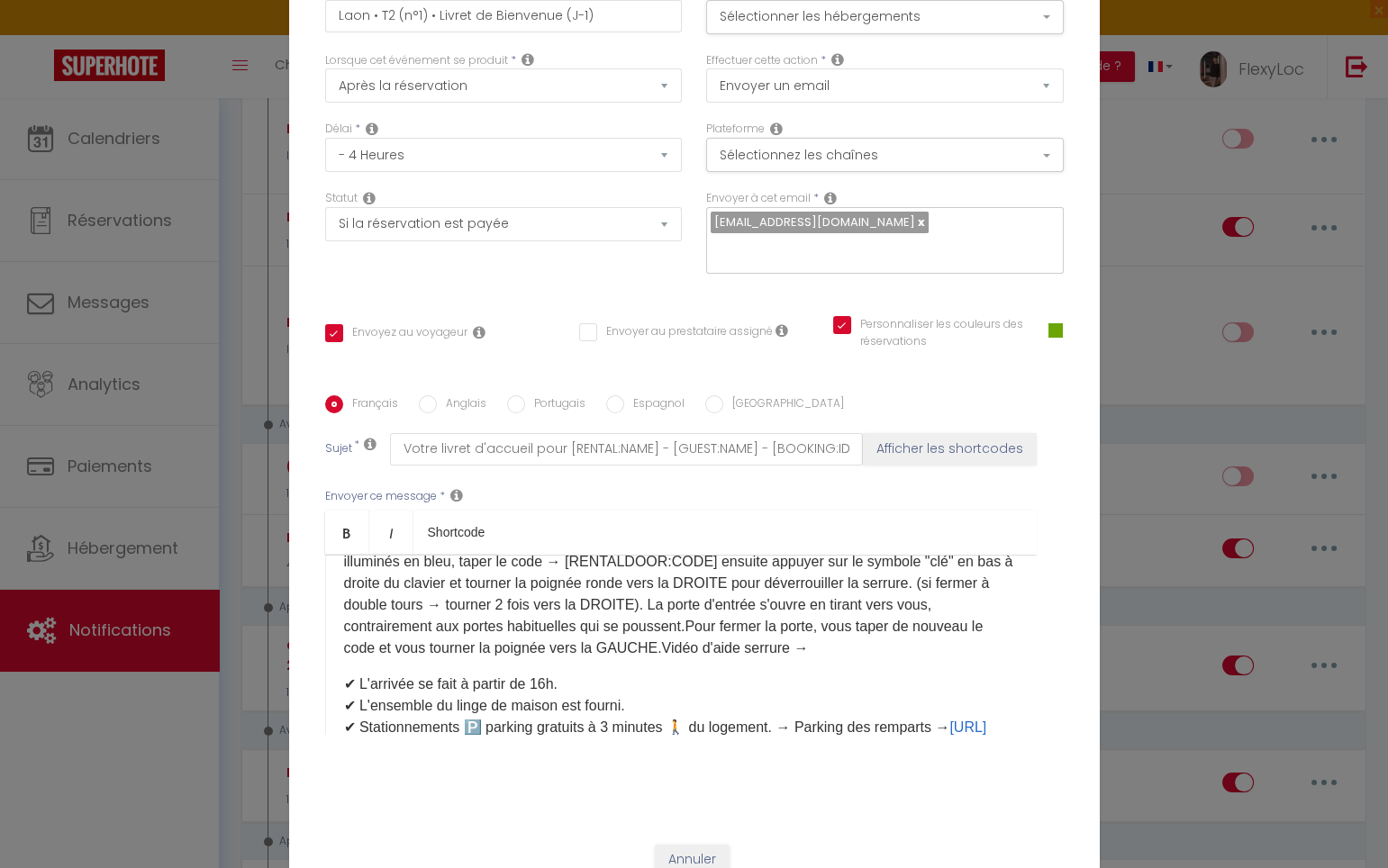
click at [587, 659] on p "Bonjour [GUEST:FIRST_NAME],Vous trouverez ci-joint votre livret d'accueil conte…" at bounding box center [681, 540] width 674 height 238
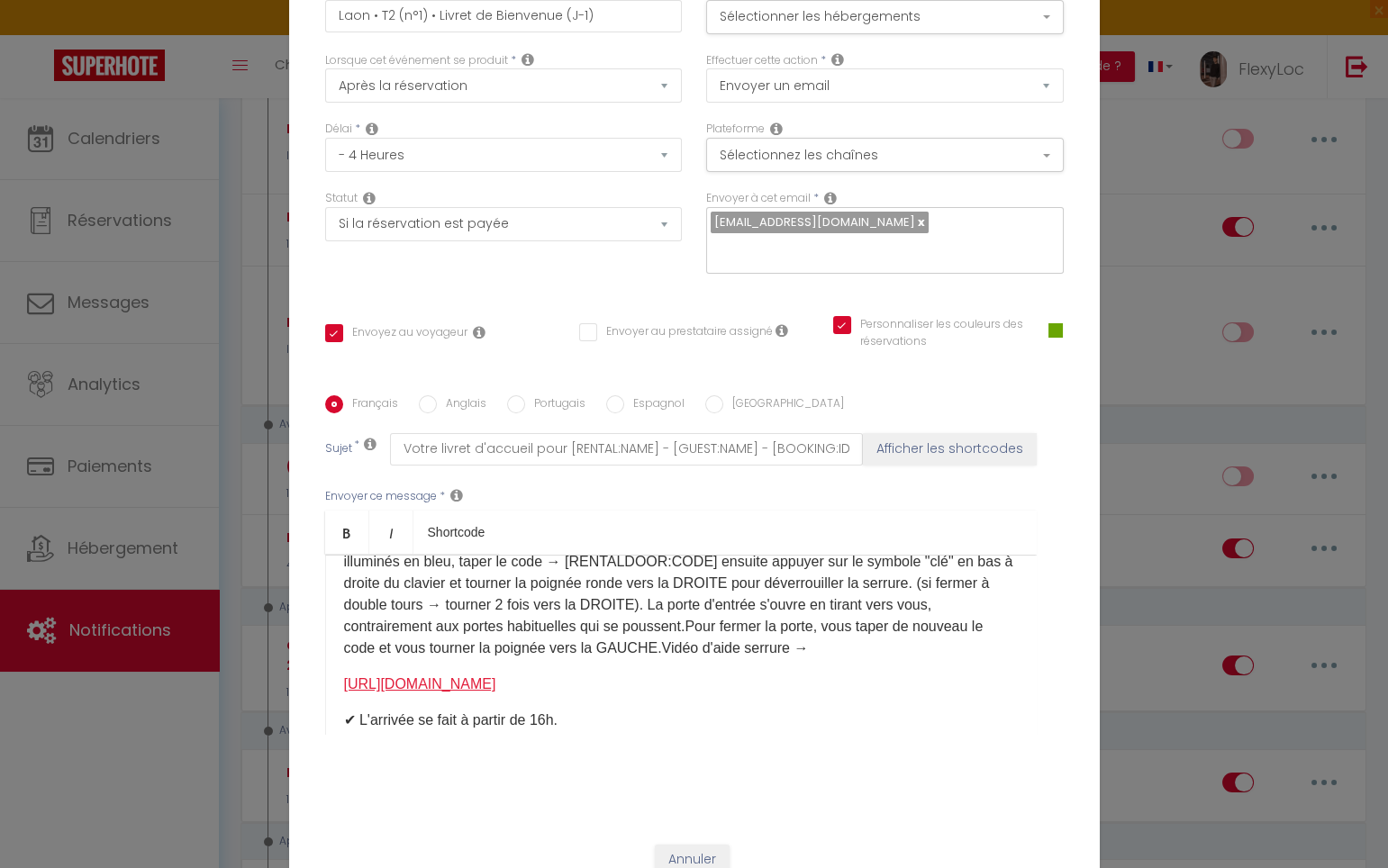
click at [344, 686] on link "[URL][DOMAIN_NAME]" at bounding box center [420, 683] width 152 height 15
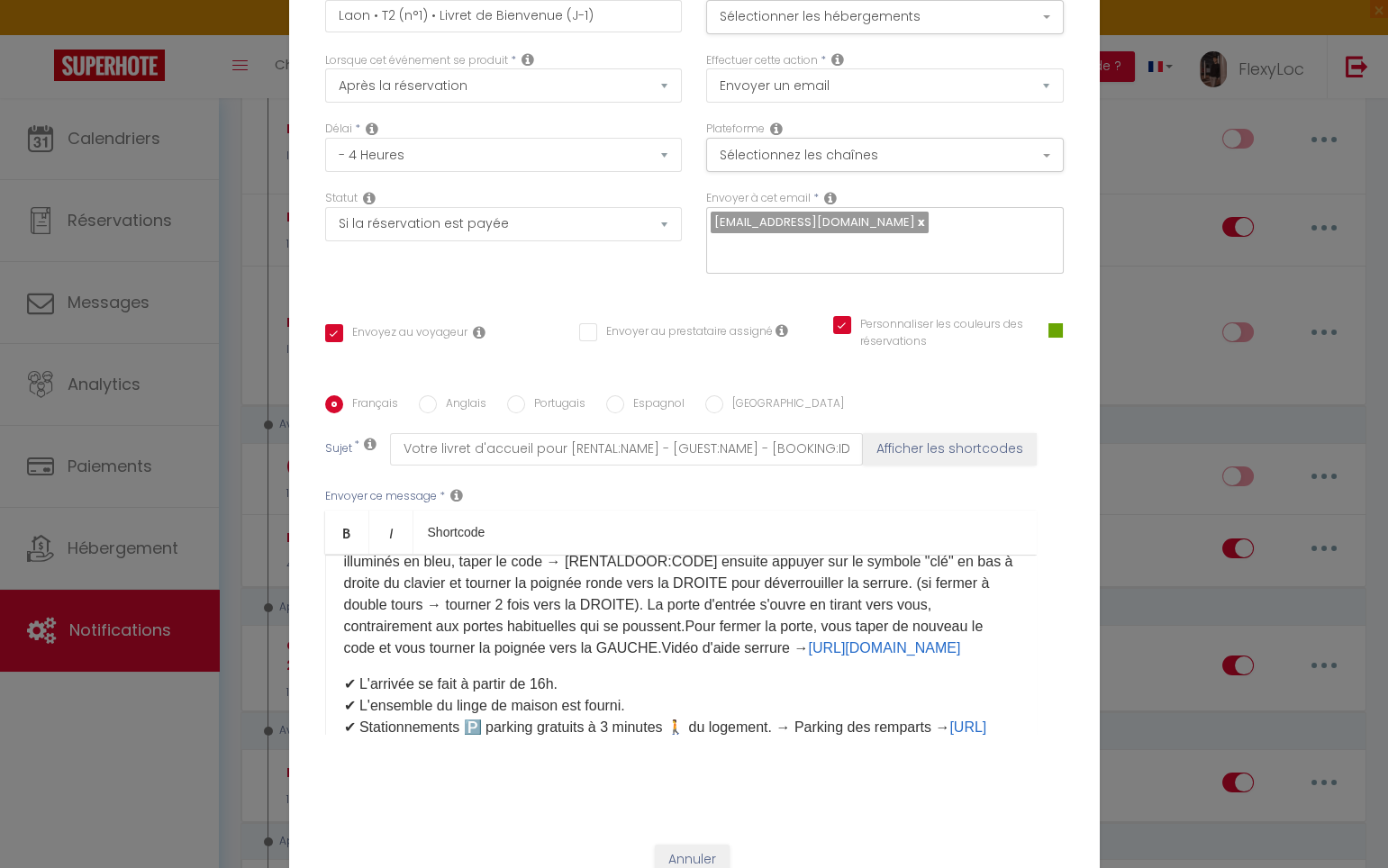
click at [886, 658] on p "Bonjour [GUEST:FIRST_NAME],Vous trouverez ci-joint votre livret d'accueil conte…" at bounding box center [681, 540] width 674 height 238
click at [522, 681] on p "Bonjour [GUEST:FIRST_NAME],Vous trouverez ci-joint votre livret d'accueil conte…" at bounding box center [681, 550] width 674 height 259
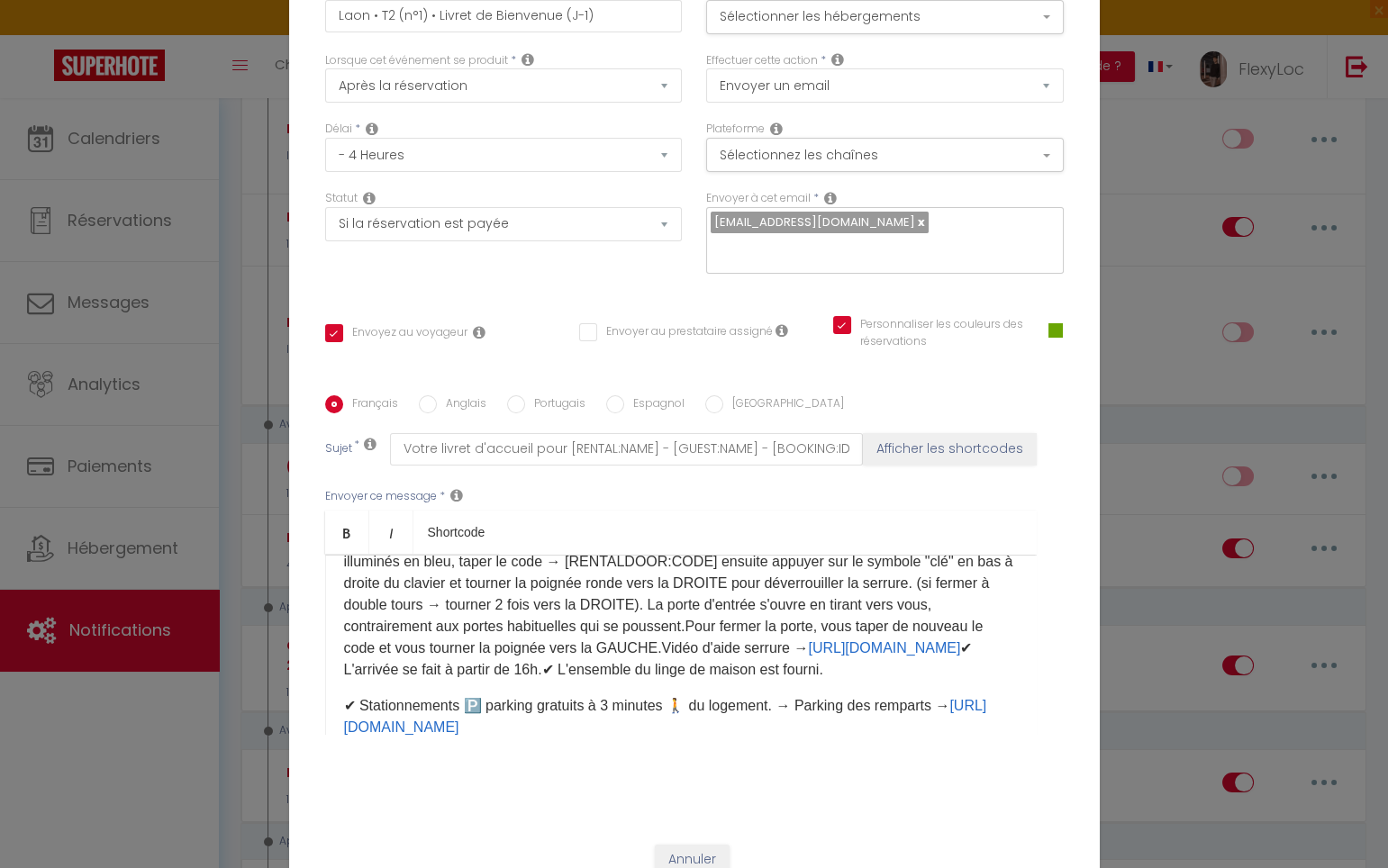
click at [739, 681] on p "Bonjour [GUEST:FIRST_NAME],Vous trouverez ci-joint votre livret d'accueil conte…" at bounding box center [681, 550] width 674 height 259
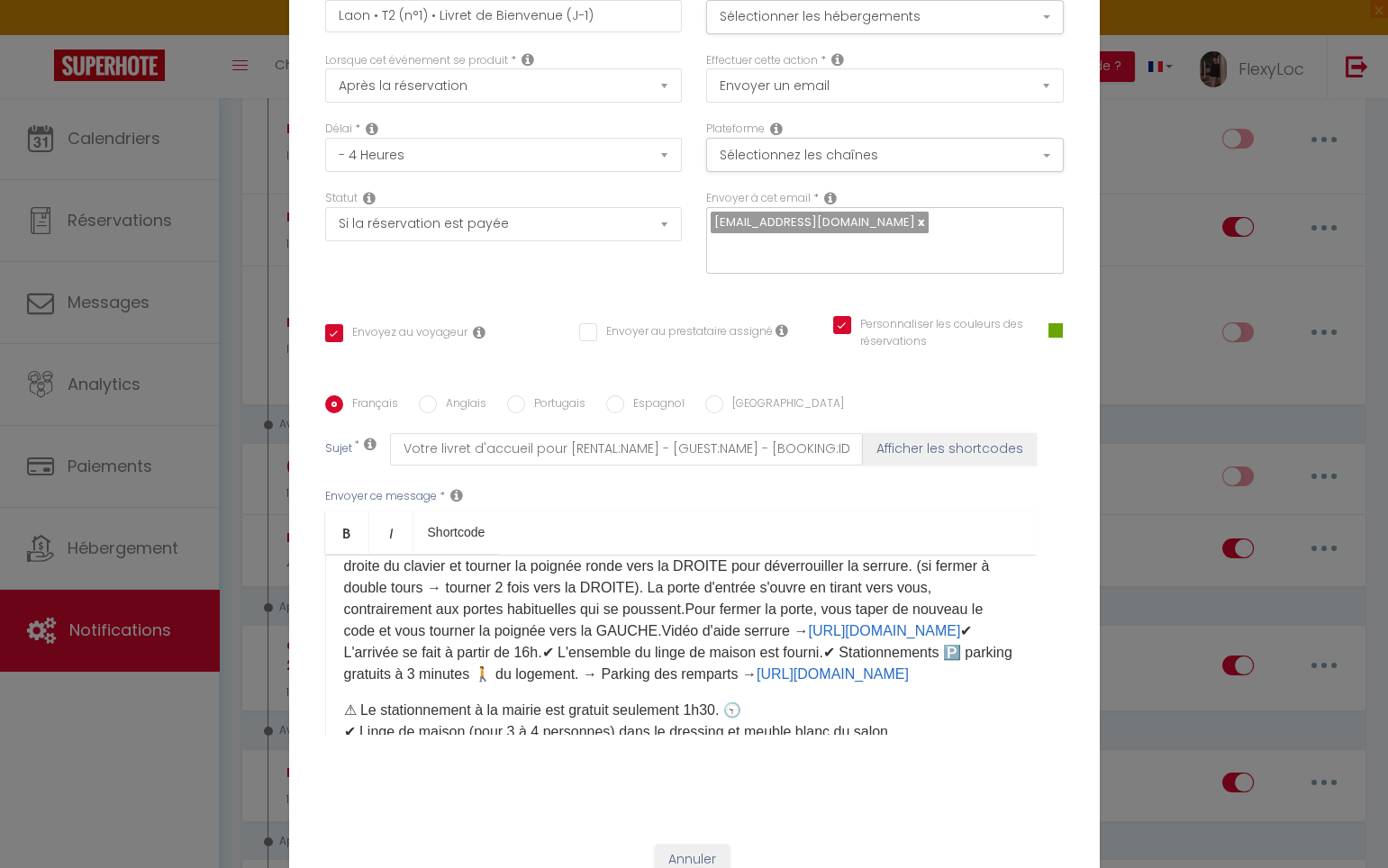
scroll to position [170, 0]
click at [892, 683] on p "Bonjour [GUEST:FIRST_NAME],Vous trouverez ci-joint votre livret d'accueil conte…" at bounding box center [681, 543] width 674 height 281
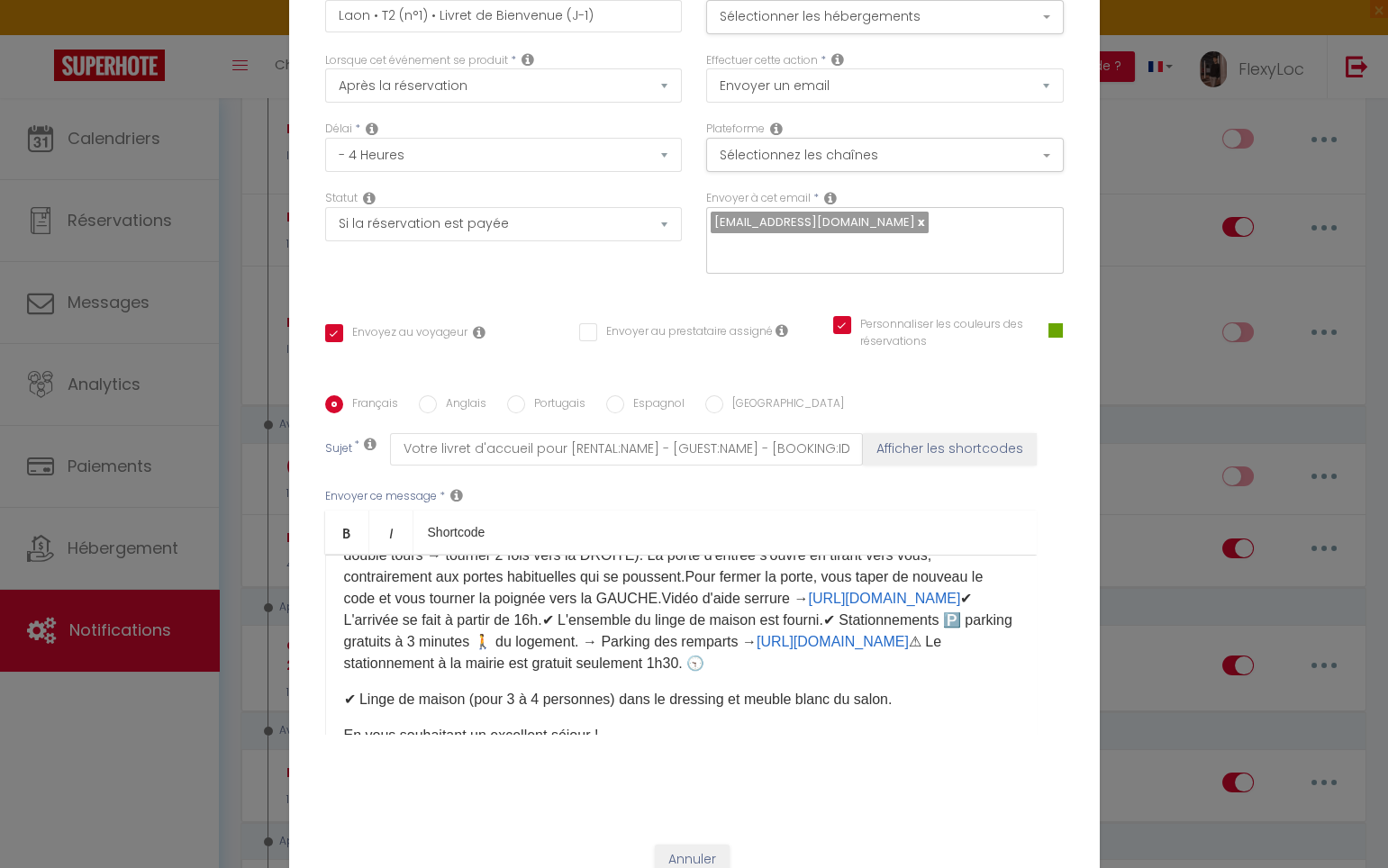
scroll to position [227, 0]
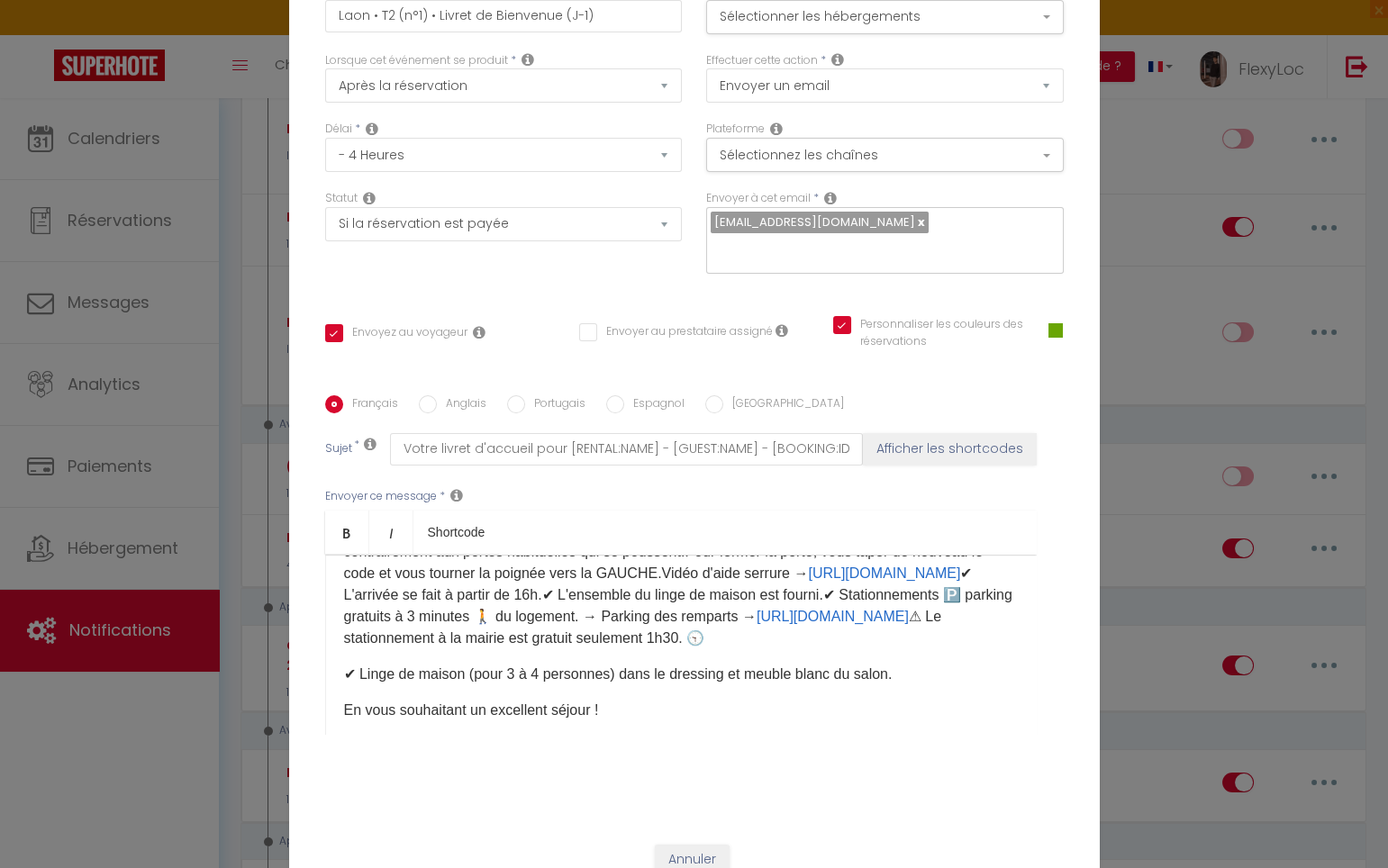
click at [651, 649] on p "Bonjour [GUEST:FIRST_NAME],Vous trouverez ci-joint votre livret d'accueil conte…" at bounding box center [681, 498] width 674 height 303
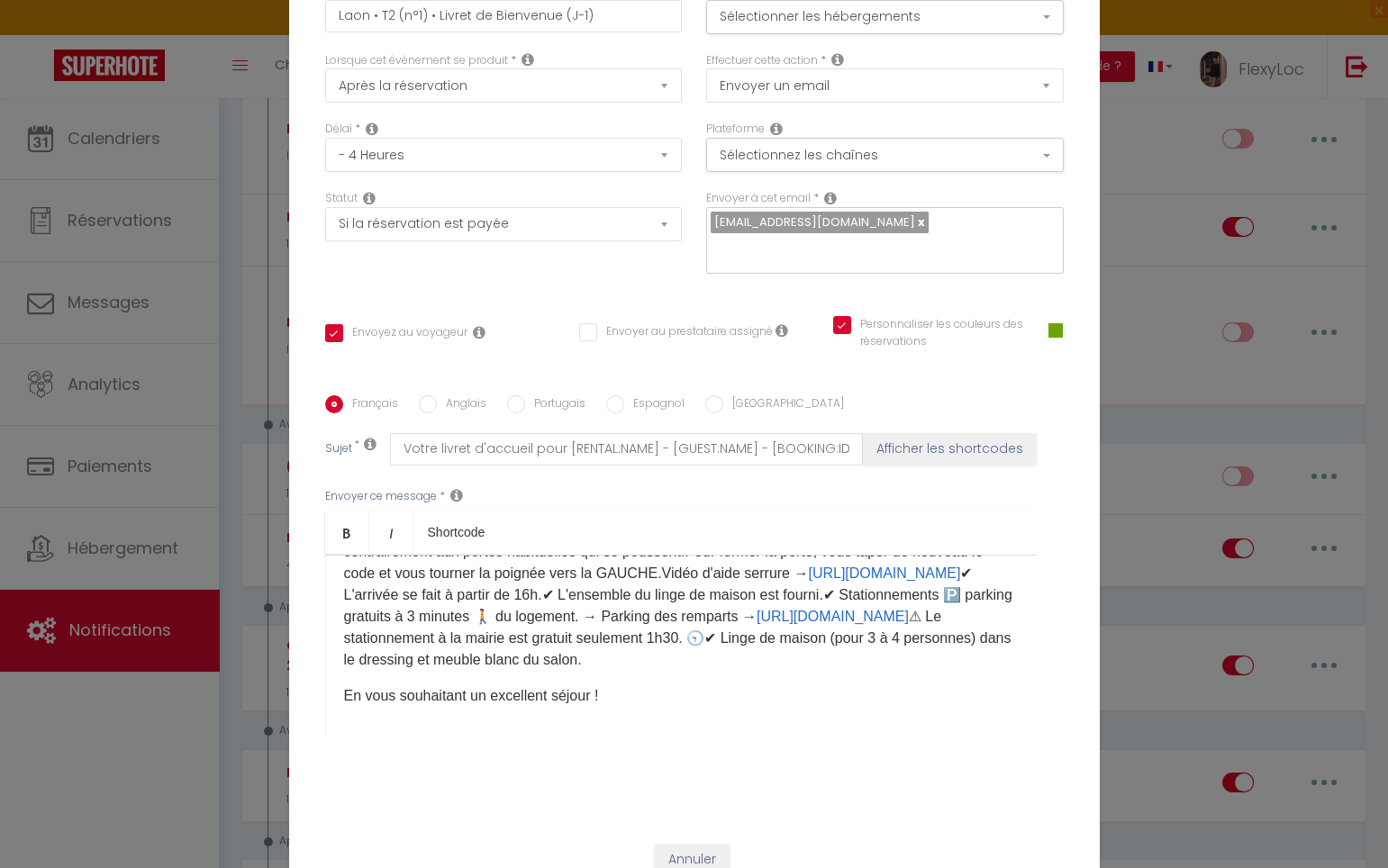
click at [561, 667] on p "Bonjour [GUEST:FIRST_NAME],Vous trouverez ci-joint votre livret d'accueil conte…" at bounding box center [681, 509] width 674 height 324
click at [812, 671] on p "Bonjour [GUEST:FIRST_NAME],Vous trouverez ci-joint votre livret d'accueil conte…" at bounding box center [681, 509] width 674 height 324
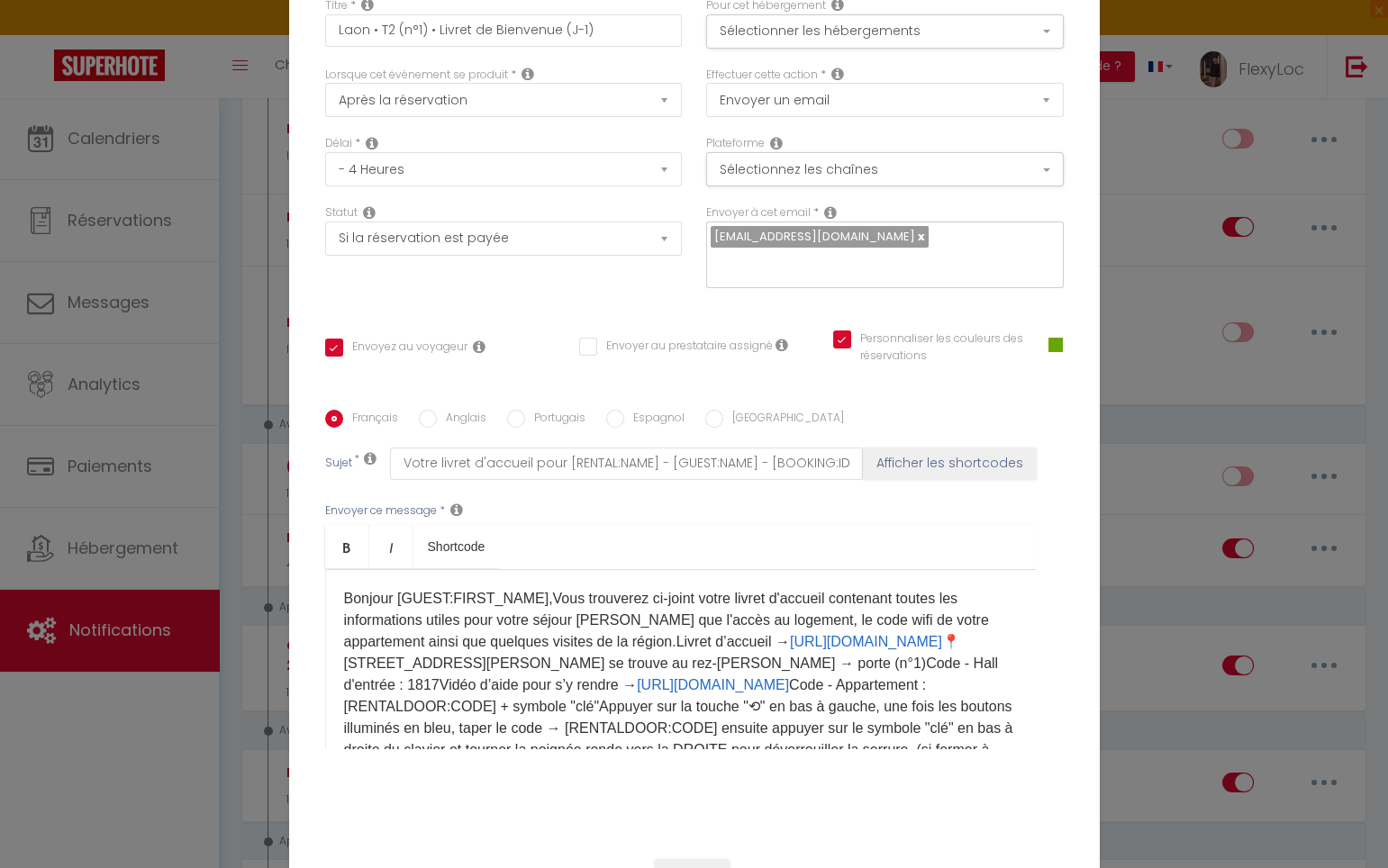
scroll to position [49, 0]
click at [531, 589] on p "Bonjour [GUEST:FIRST_NAME],Vous trouverez ci-joint votre livret d'accueil conte…" at bounding box center [681, 751] width 674 height 324
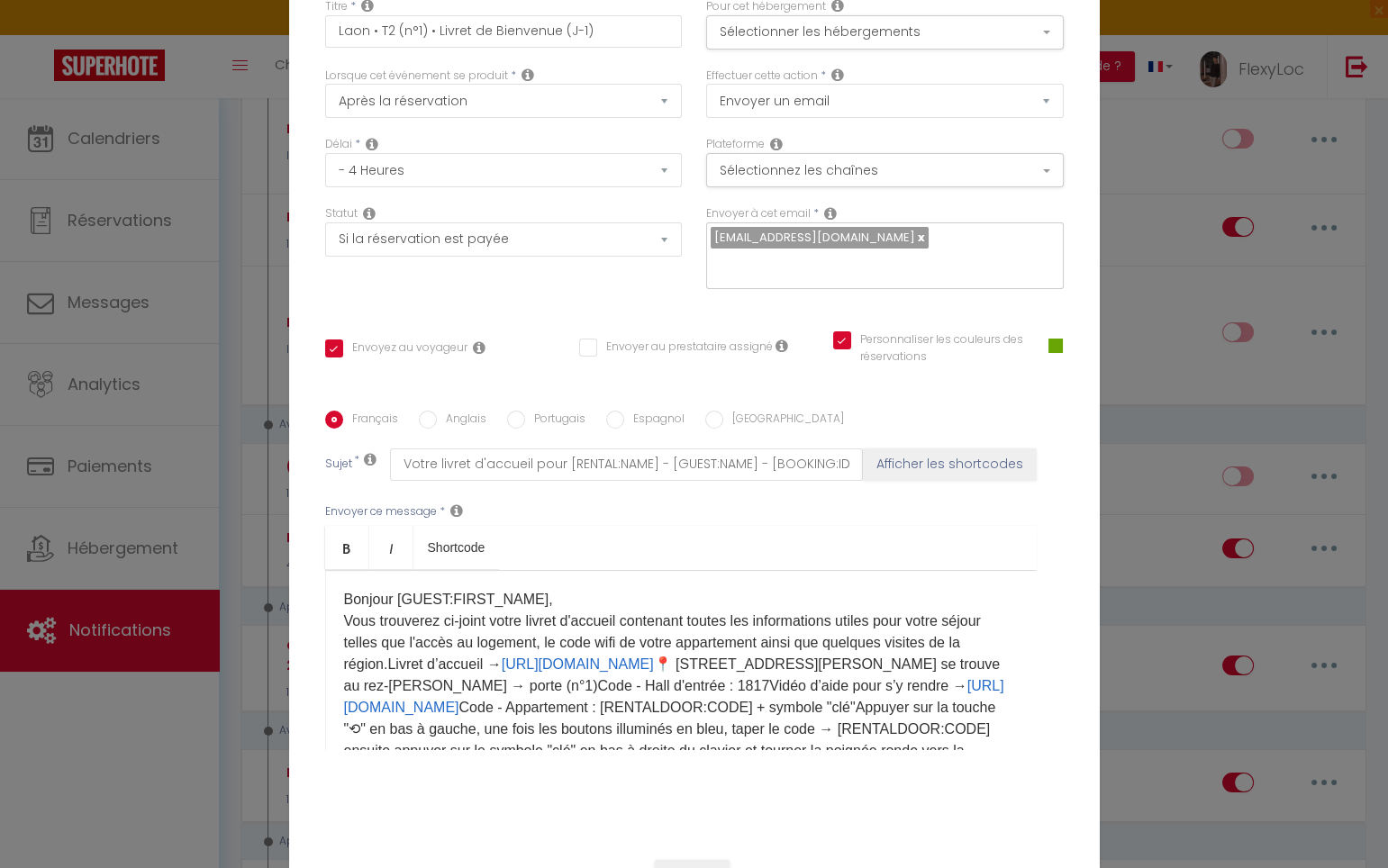
click at [400, 647] on p "Bonjour [GUEST:FIRST_NAME], Vous trouverez ci-joint votre livret d'accueil cont…" at bounding box center [681, 762] width 674 height 346
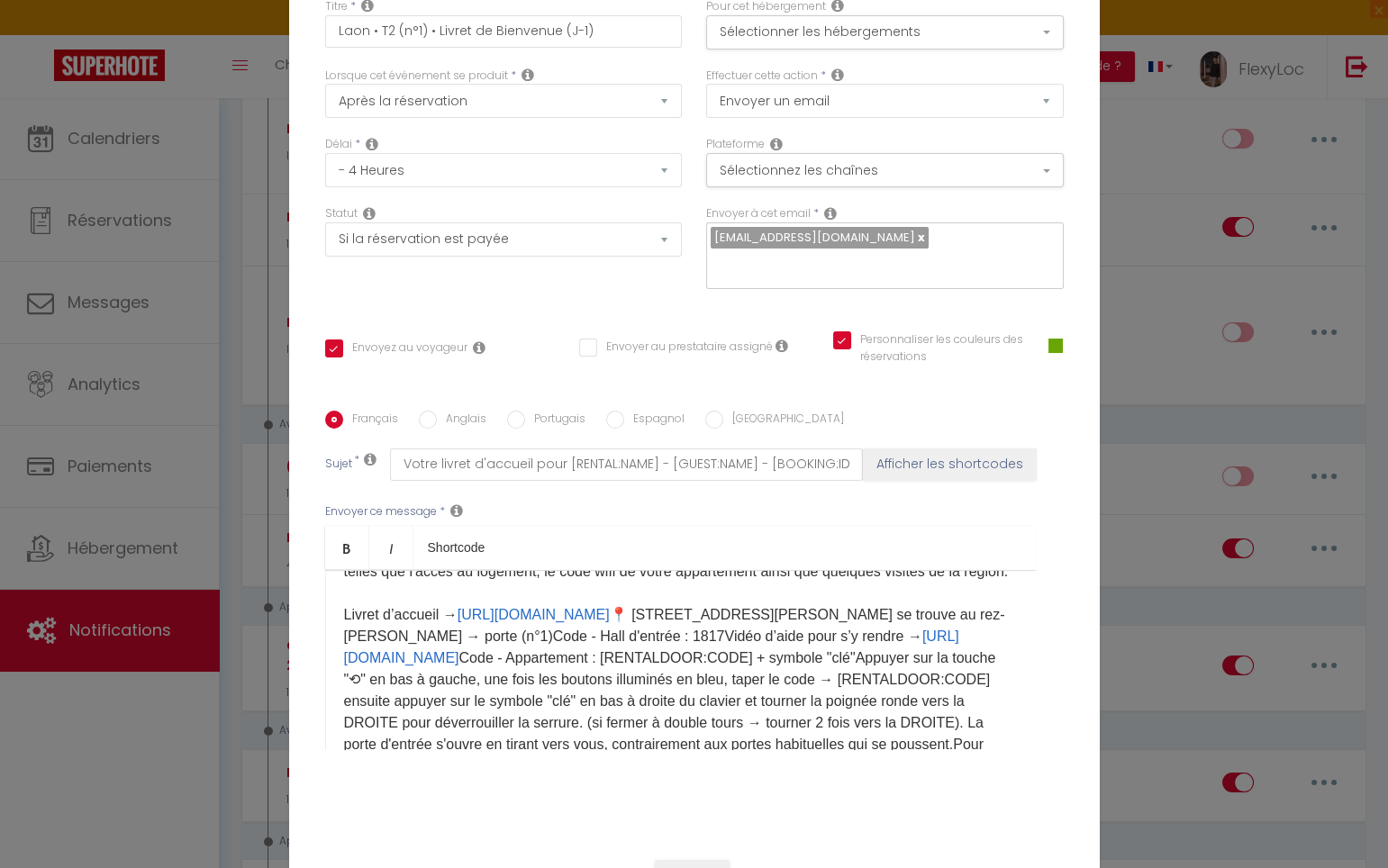
scroll to position [72, 0]
click at [732, 624] on p "Bonjour [GUEST:FIRST_NAME], Vous trouverez ci-joint votre livret d'accueil cont…" at bounding box center [681, 700] width 674 height 367
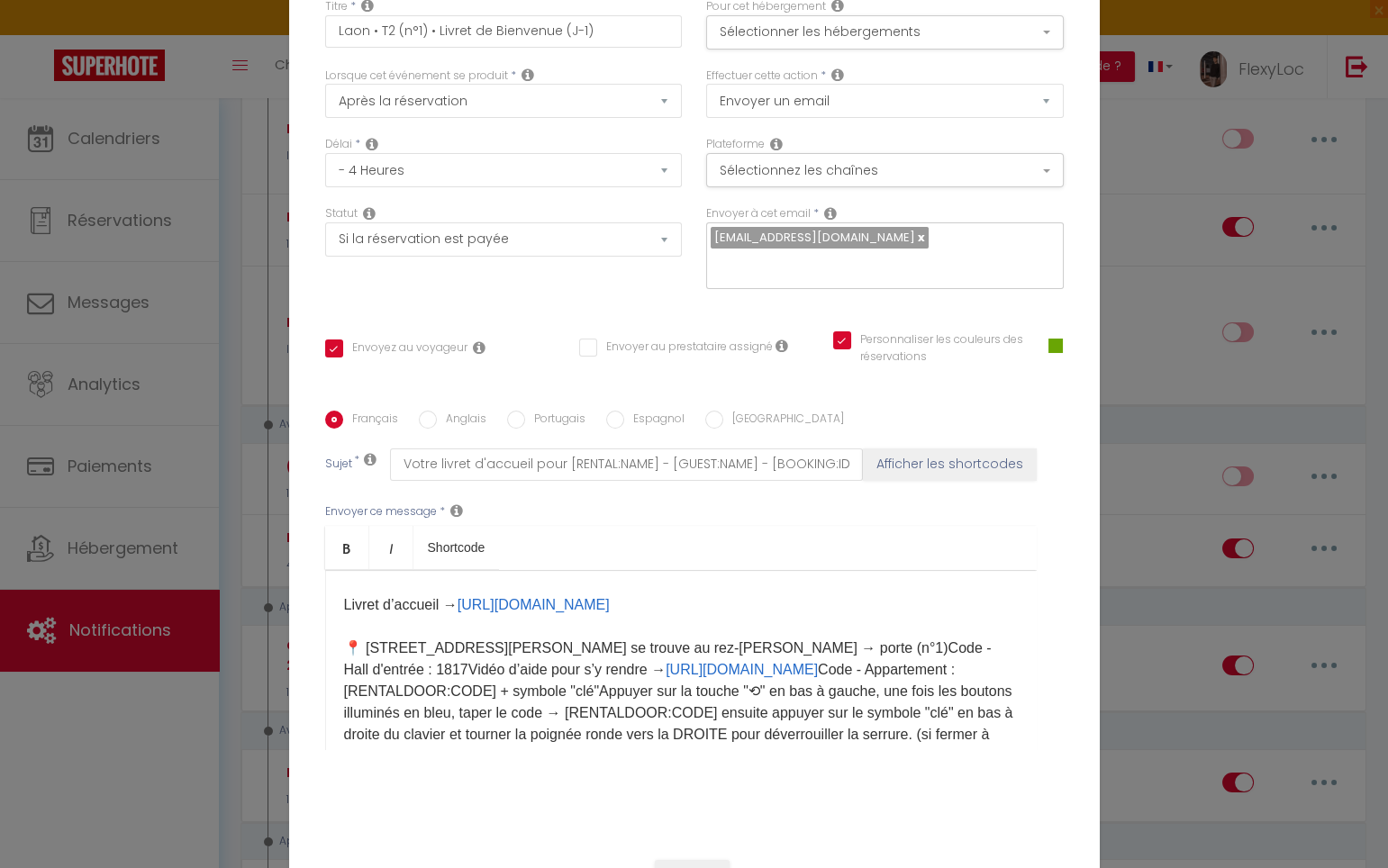
scroll to position [85, 0]
click at [487, 656] on p "Bonjour [GUEST:FIRST_NAME], Vous trouverez ci-joint votre livret d'accueil cont…" at bounding box center [681, 698] width 674 height 389
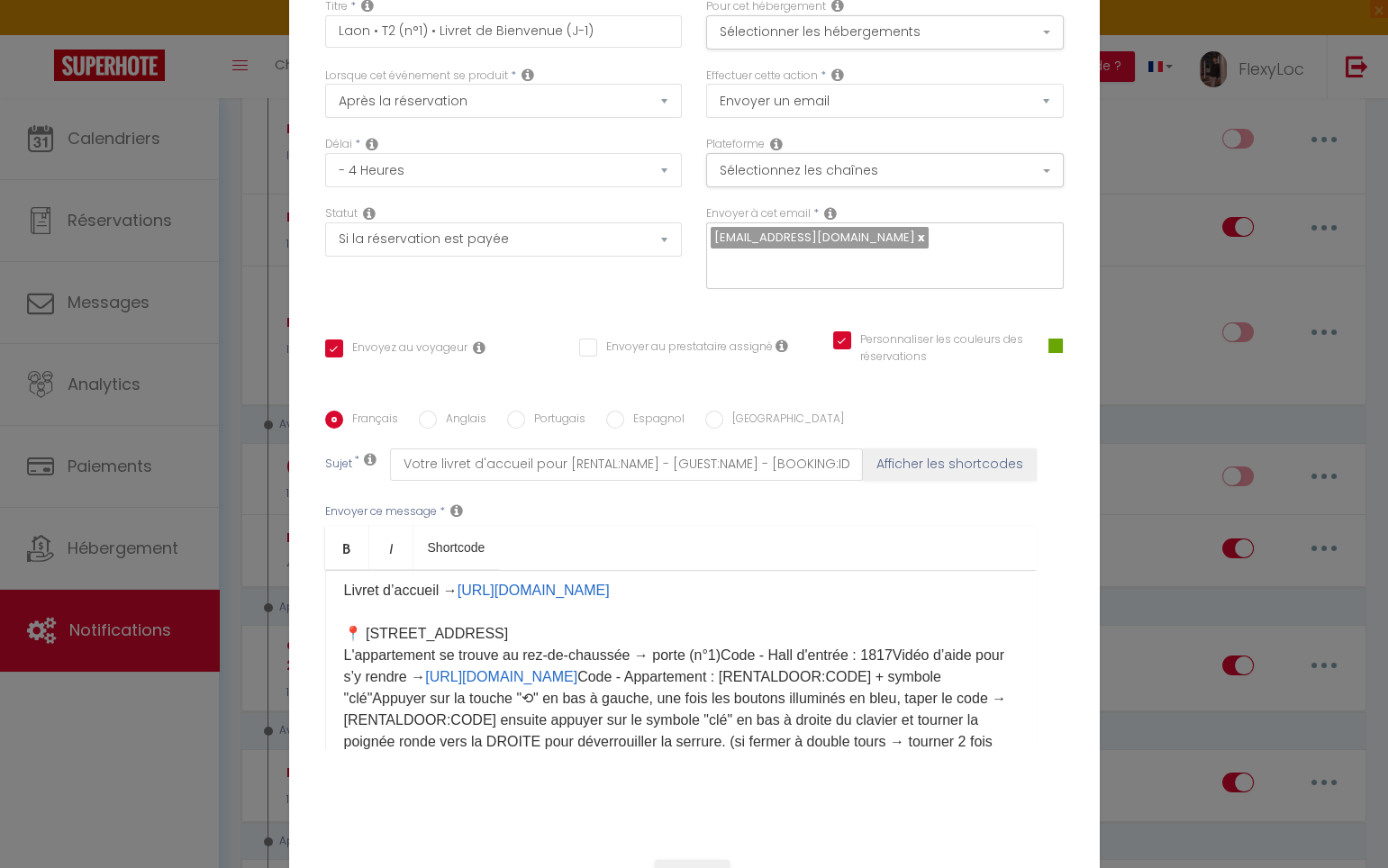
scroll to position [98, 0]
click at [721, 662] on p "Bonjour [GUEST:FIRST_NAME], Vous trouverez ci-joint votre livret d'accueil cont…" at bounding box center [681, 696] width 674 height 411
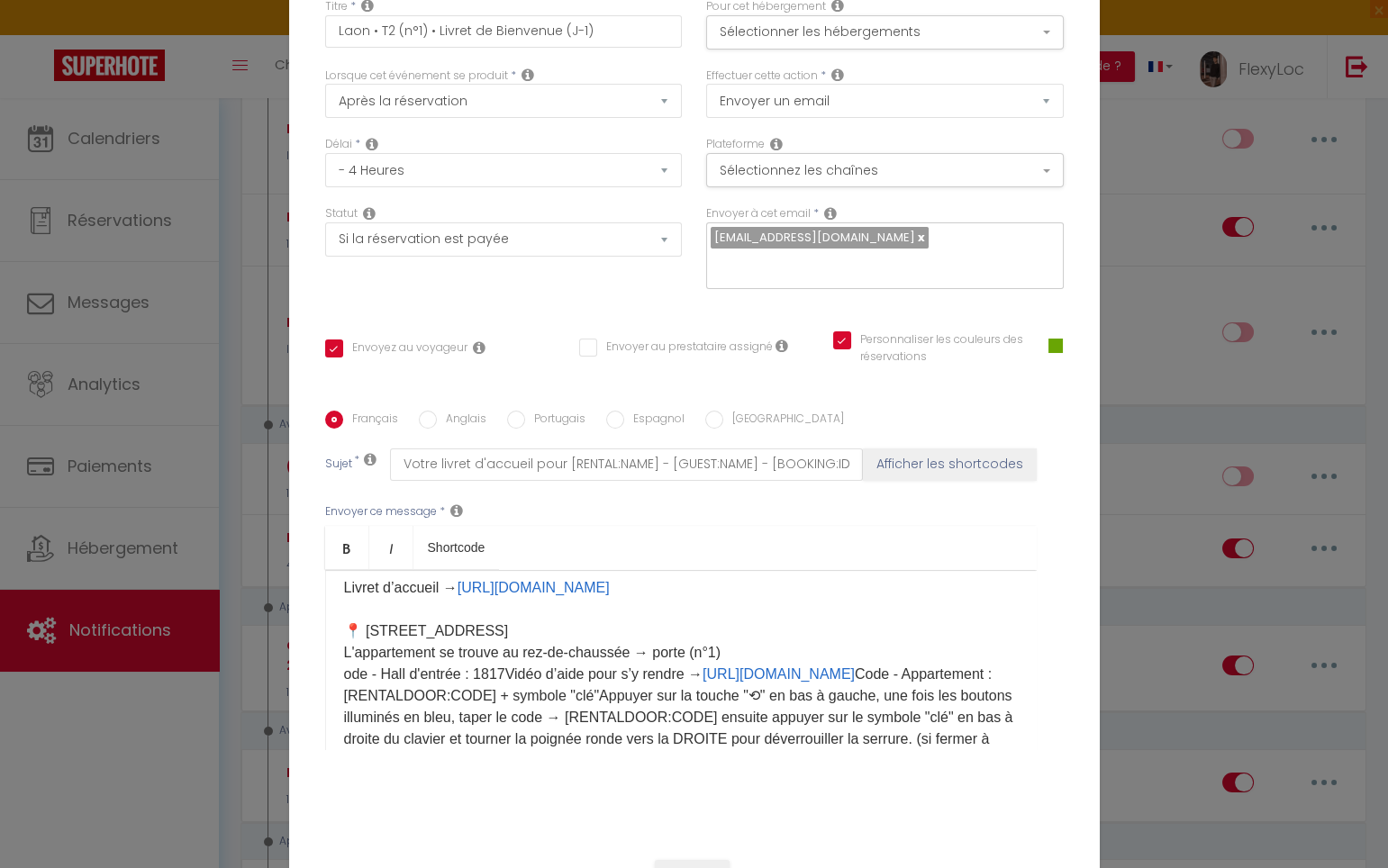
click at [502, 686] on p "Bonjour [GUEST:FIRST_NAME], Vous trouverez ci-joint votre livret d'accueil cont…" at bounding box center [681, 696] width 674 height 411
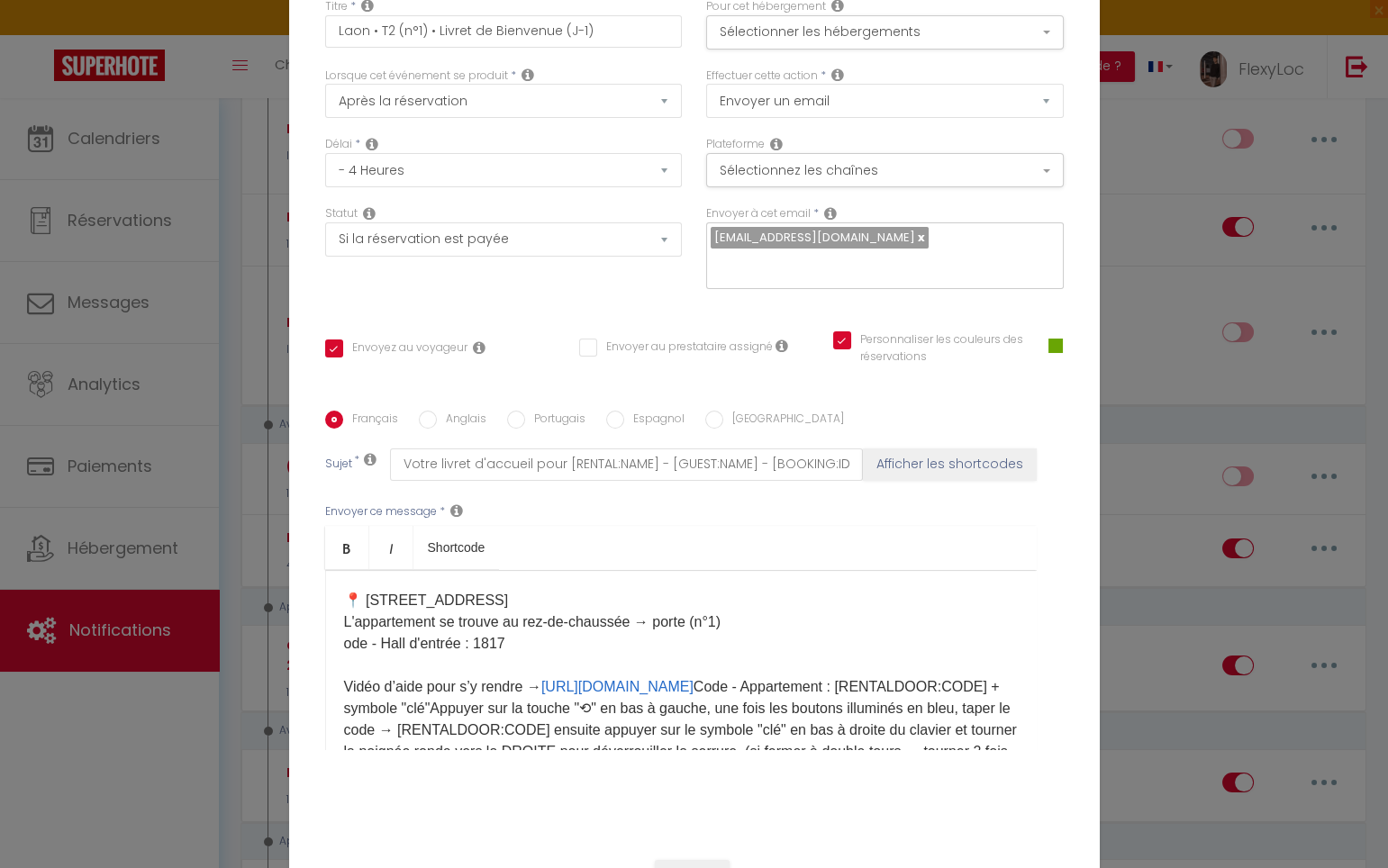
scroll to position [218, 0]
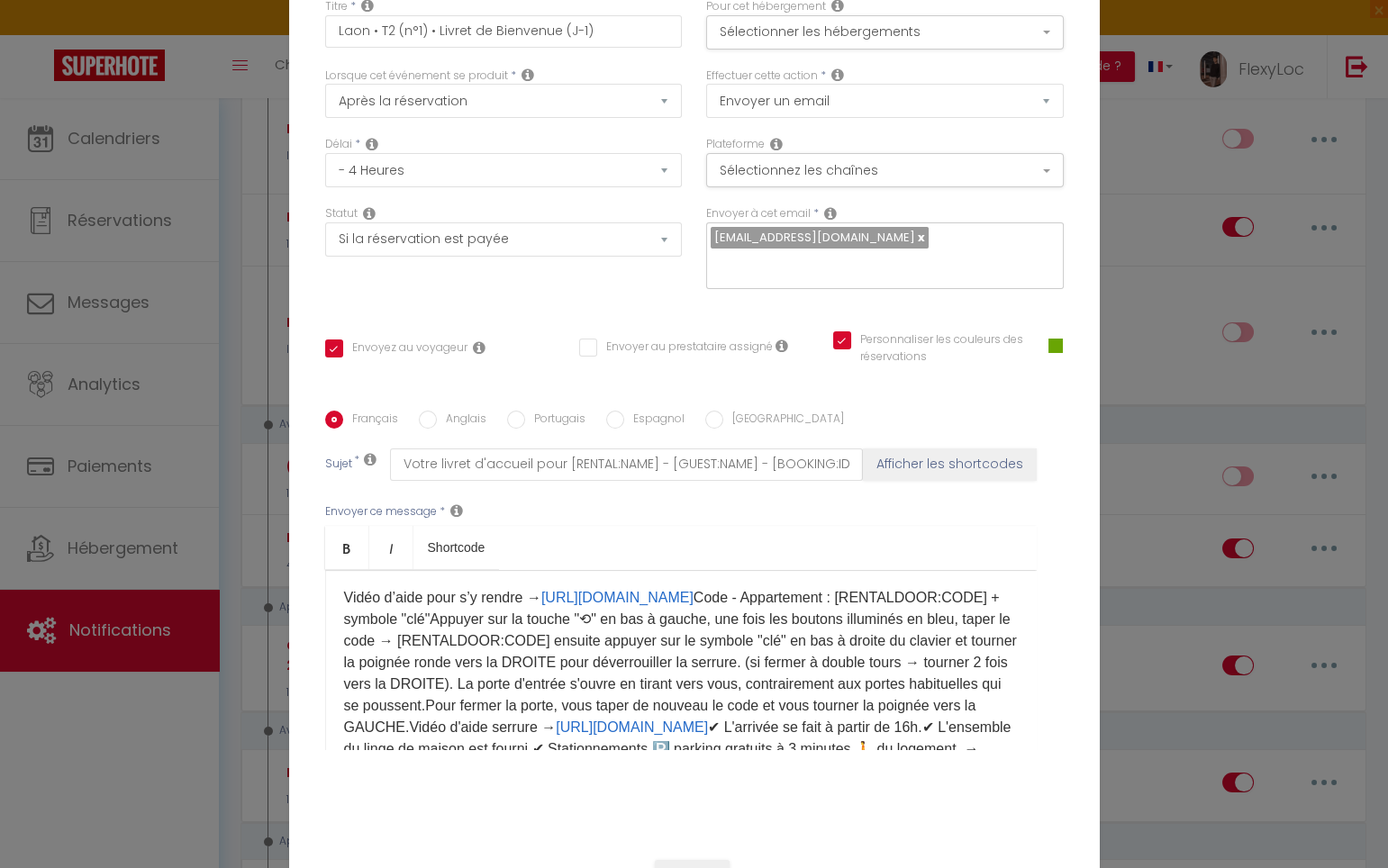
click at [835, 605] on p "Bonjour [GUEST:FIRST_NAME], Vous trouverez ci-joint votre livret d'accueil cont…" at bounding box center [681, 598] width 674 height 454
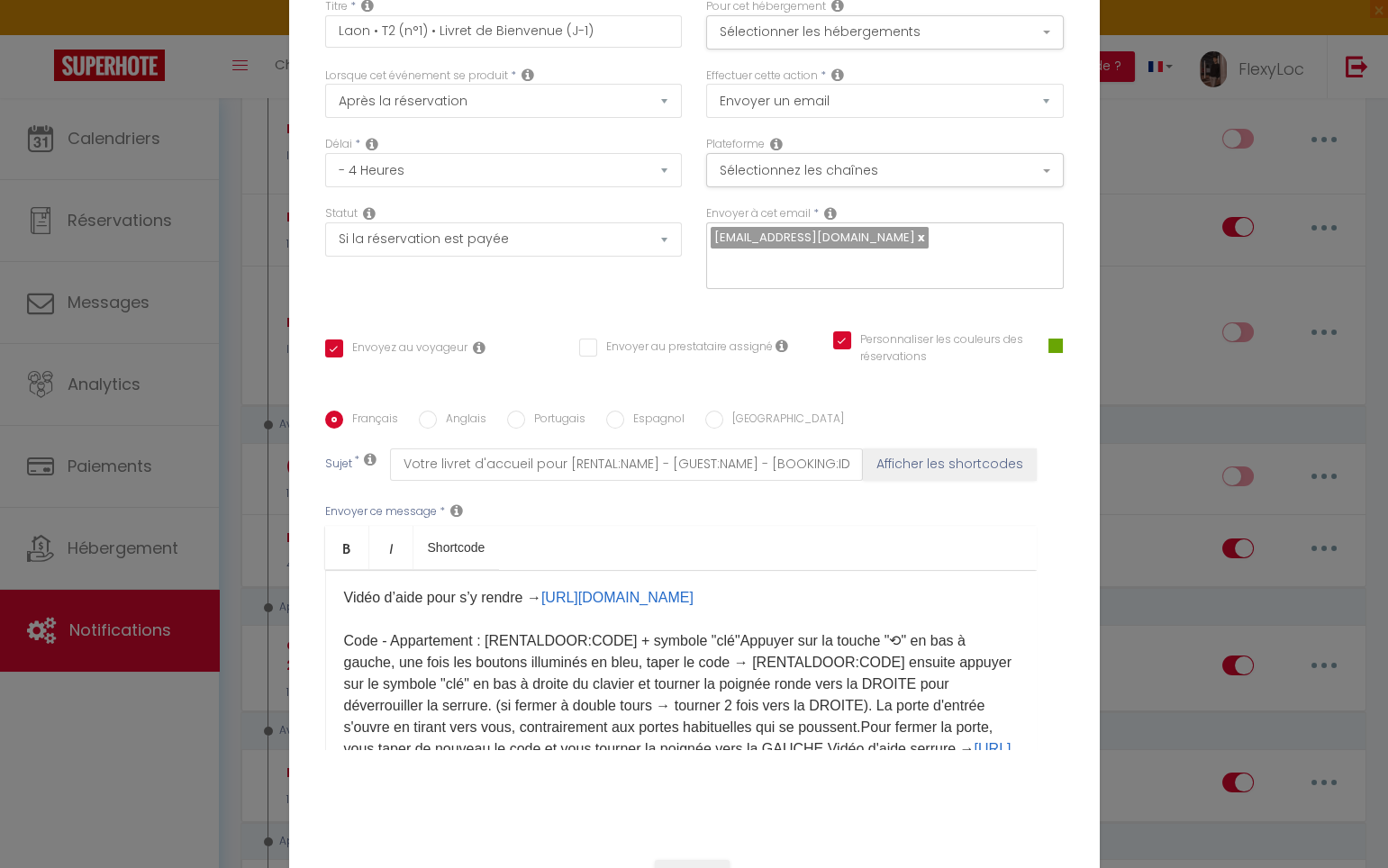
click at [720, 651] on p "Bonjour [GUEST:FIRST_NAME], Vous trouverez ci-joint votre livret d'accueil cont…" at bounding box center [681, 608] width 674 height 475
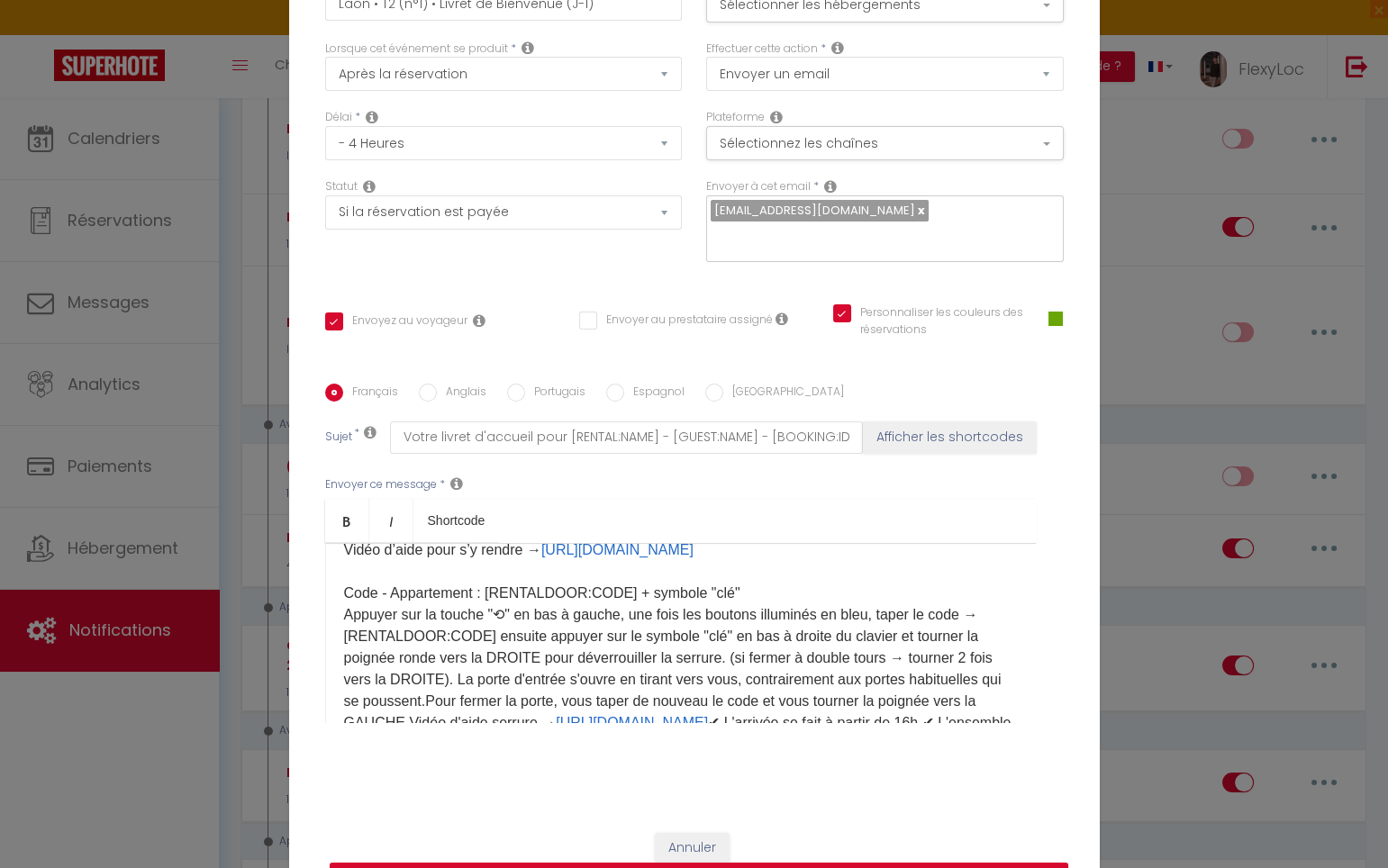
scroll to position [254, 0]
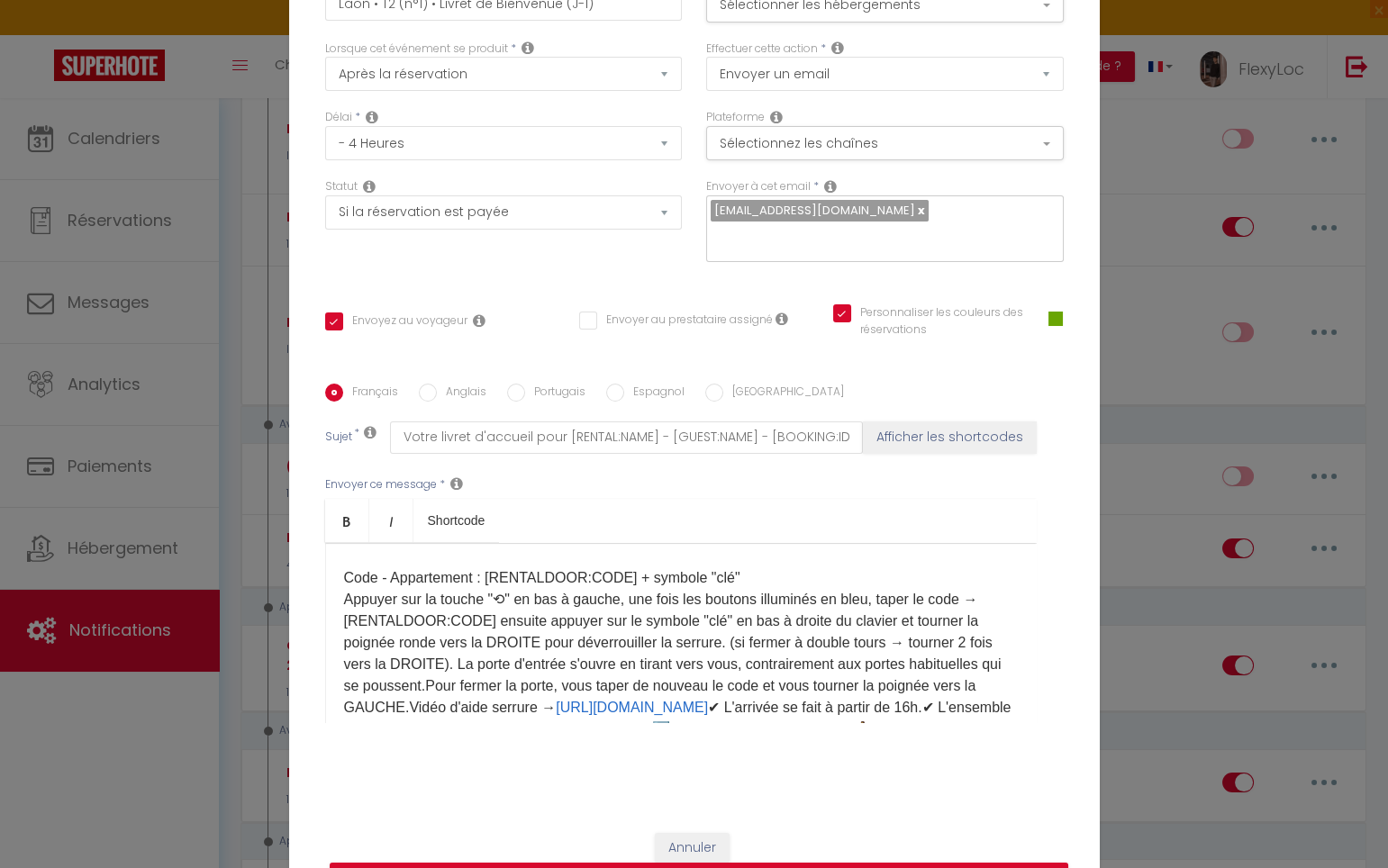
click at [445, 672] on p "Bonjour [GUEST:FIRST_NAME], Vous trouverez ci-joint votre livret d'accueil cont…" at bounding box center [681, 556] width 674 height 497
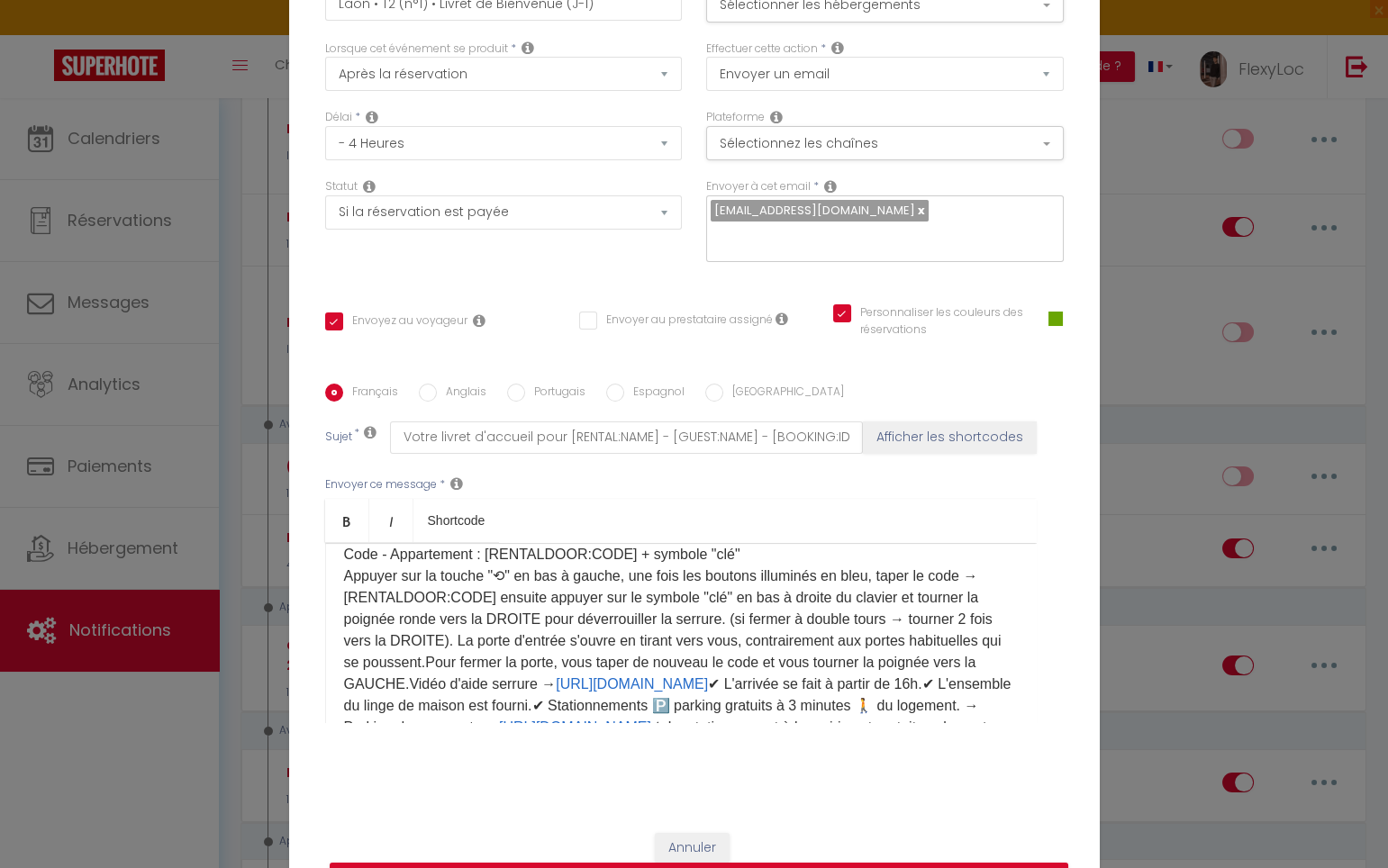
click at [443, 675] on p "Bonjour [GUEST:FIRST_NAME], Vous trouverez ci-joint votre livret d'accueil cont…" at bounding box center [681, 533] width 674 height 497
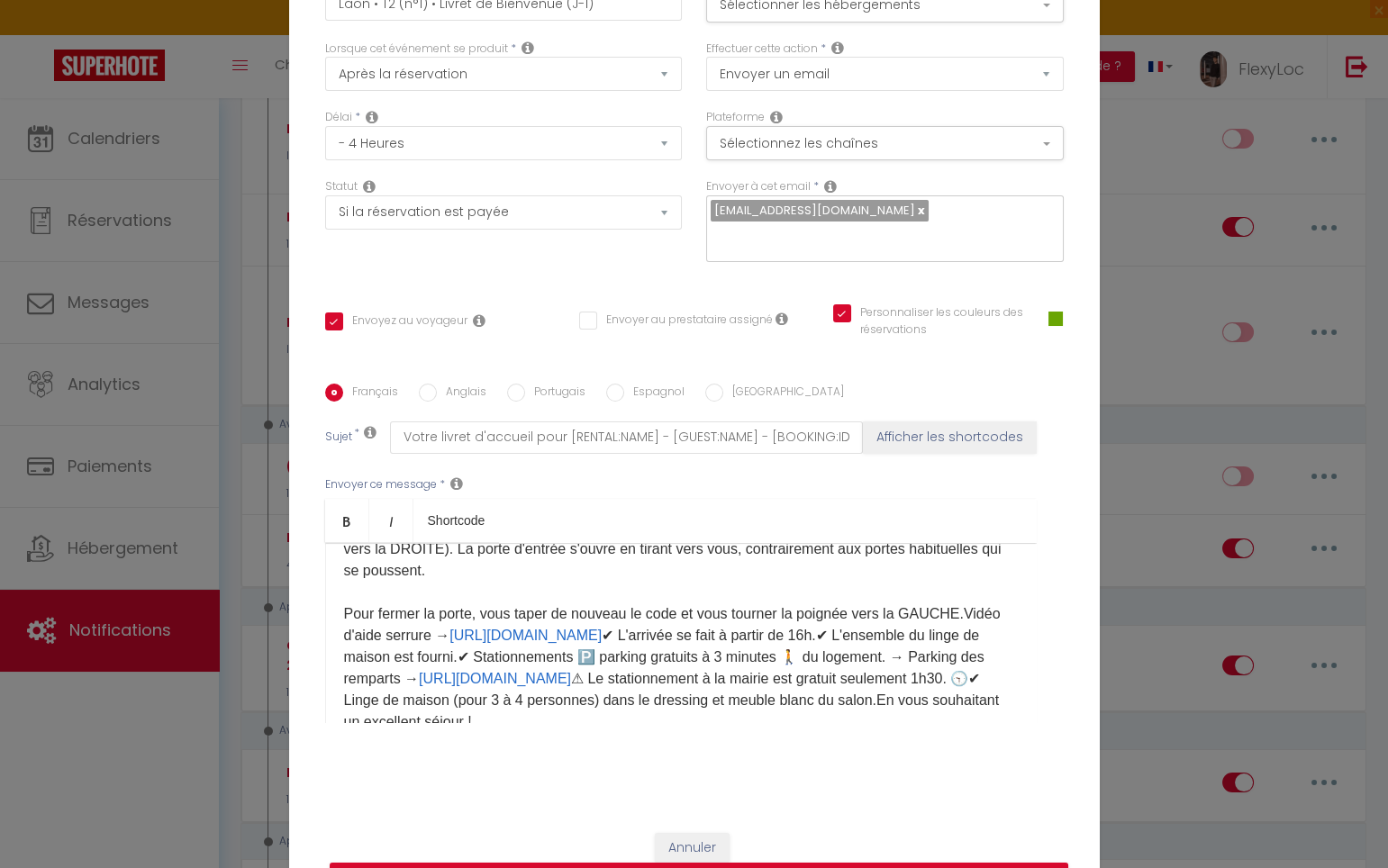
scroll to position [371, 0]
click at [963, 620] on p "Bonjour [GUEST:FIRST_NAME], Vous trouverez ci-joint votre livret d'accueil cont…" at bounding box center [681, 461] width 674 height 540
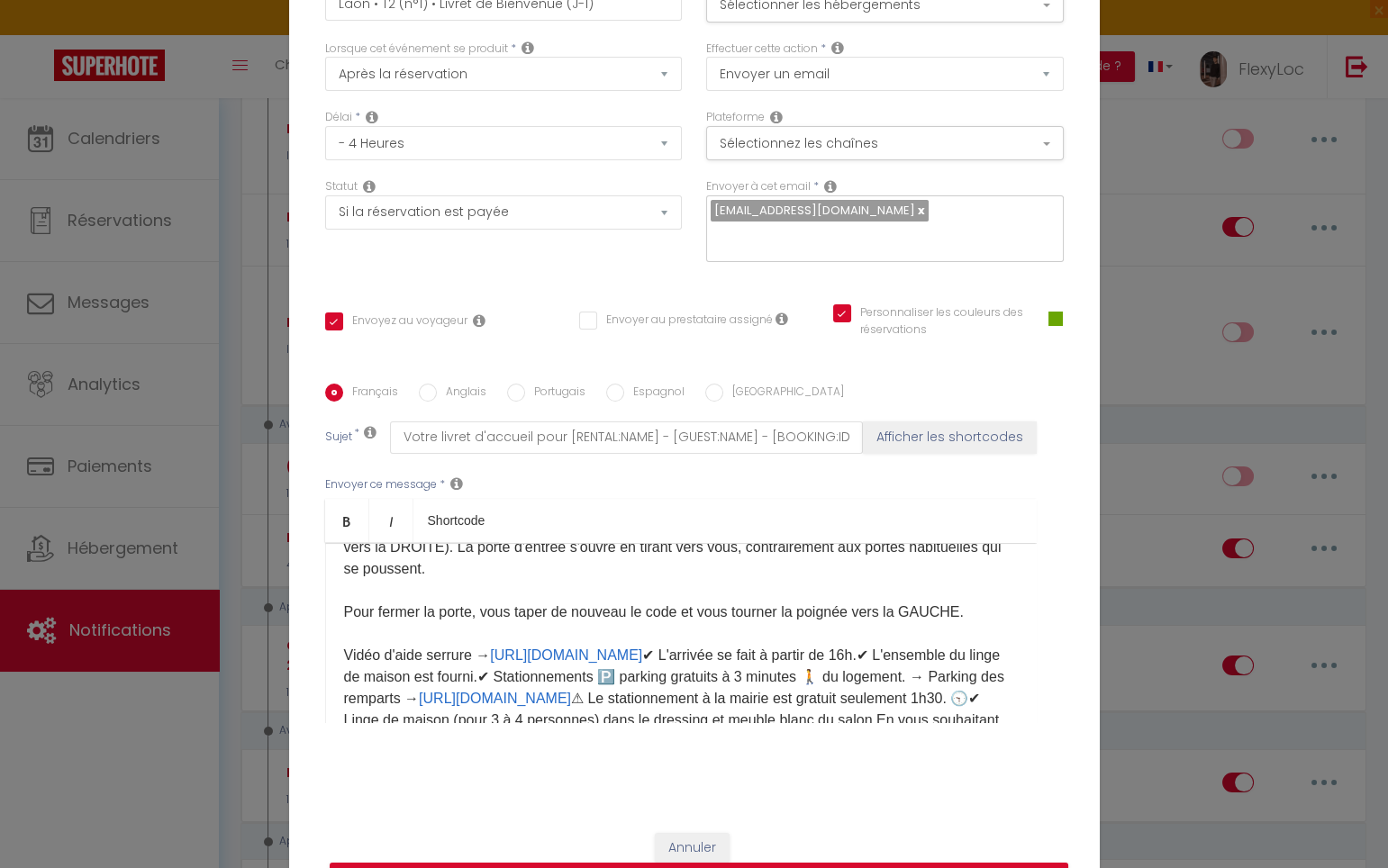
click at [782, 667] on p "Bonjour [GUEST:FIRST_NAME], Vous trouverez ci-joint votre livret d'accueil cont…" at bounding box center [681, 472] width 674 height 562
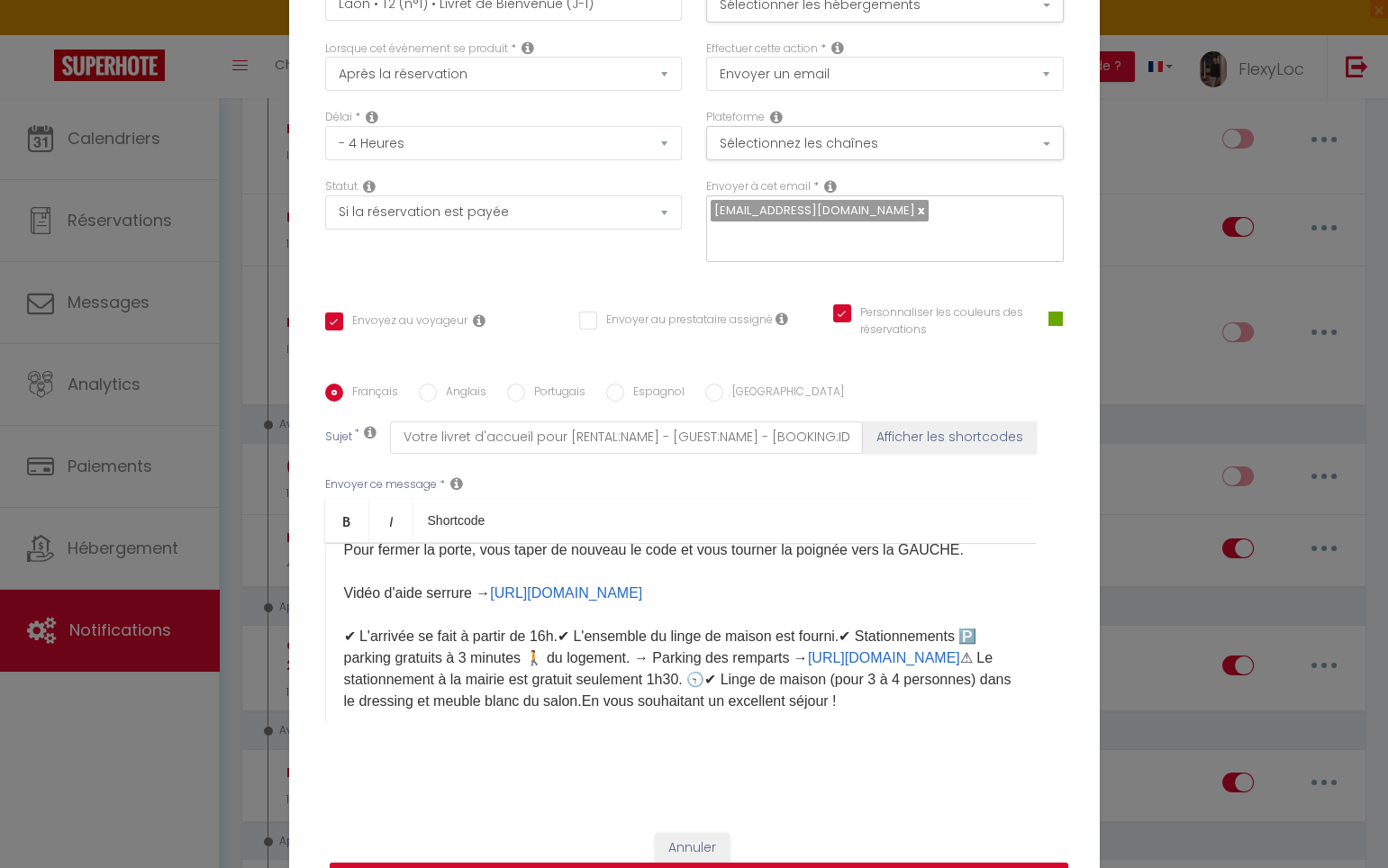
scroll to position [435, 0]
click at [564, 643] on p "Bonjour [GUEST:FIRST_NAME], Vous trouverez ci-joint votre livret d'accueil cont…" at bounding box center [681, 419] width 674 height 584
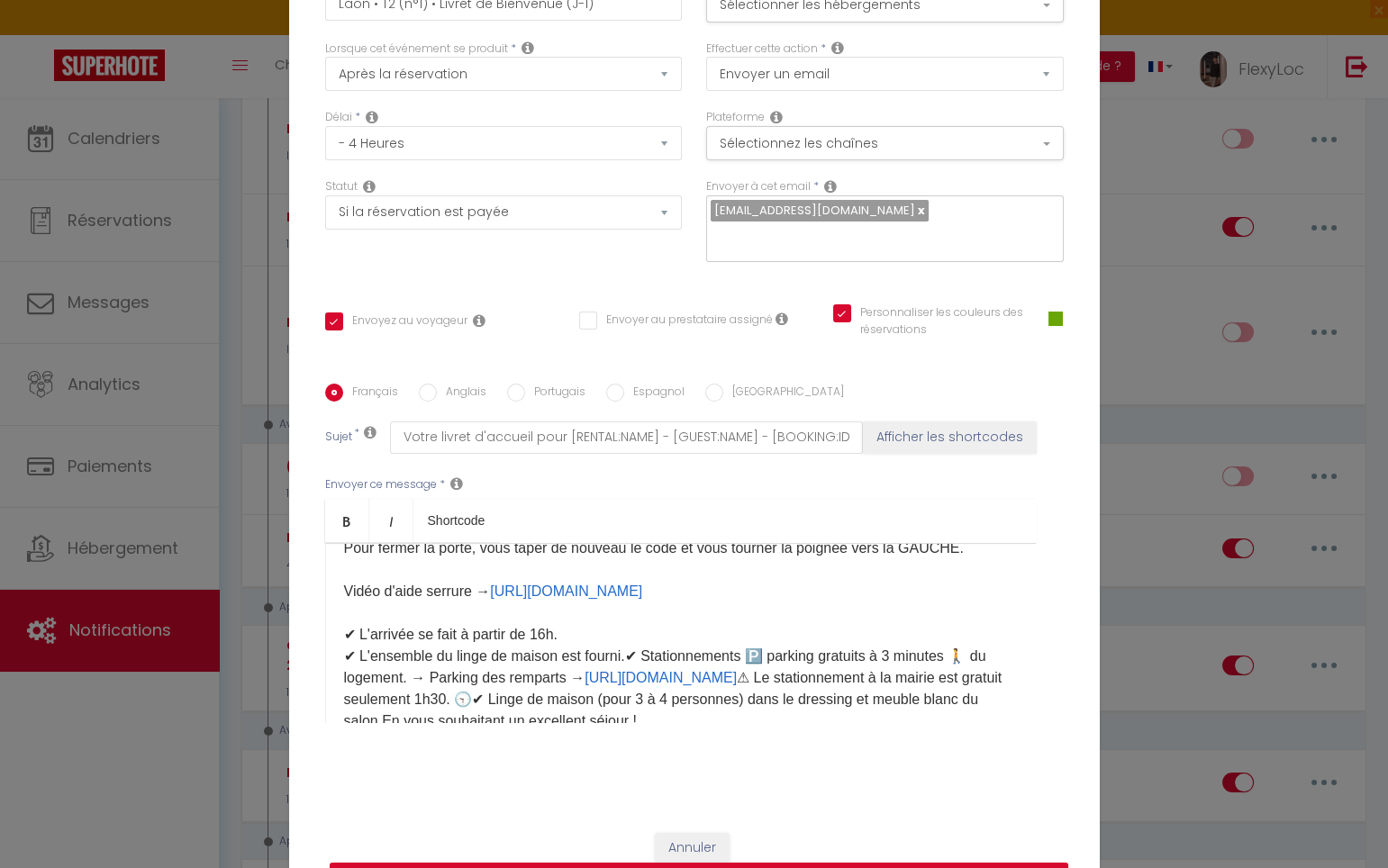
click at [626, 666] on p "Bonjour [GUEST:FIRST_NAME], Vous trouverez ci-joint votre livret d'accueil cont…" at bounding box center [681, 429] width 674 height 605
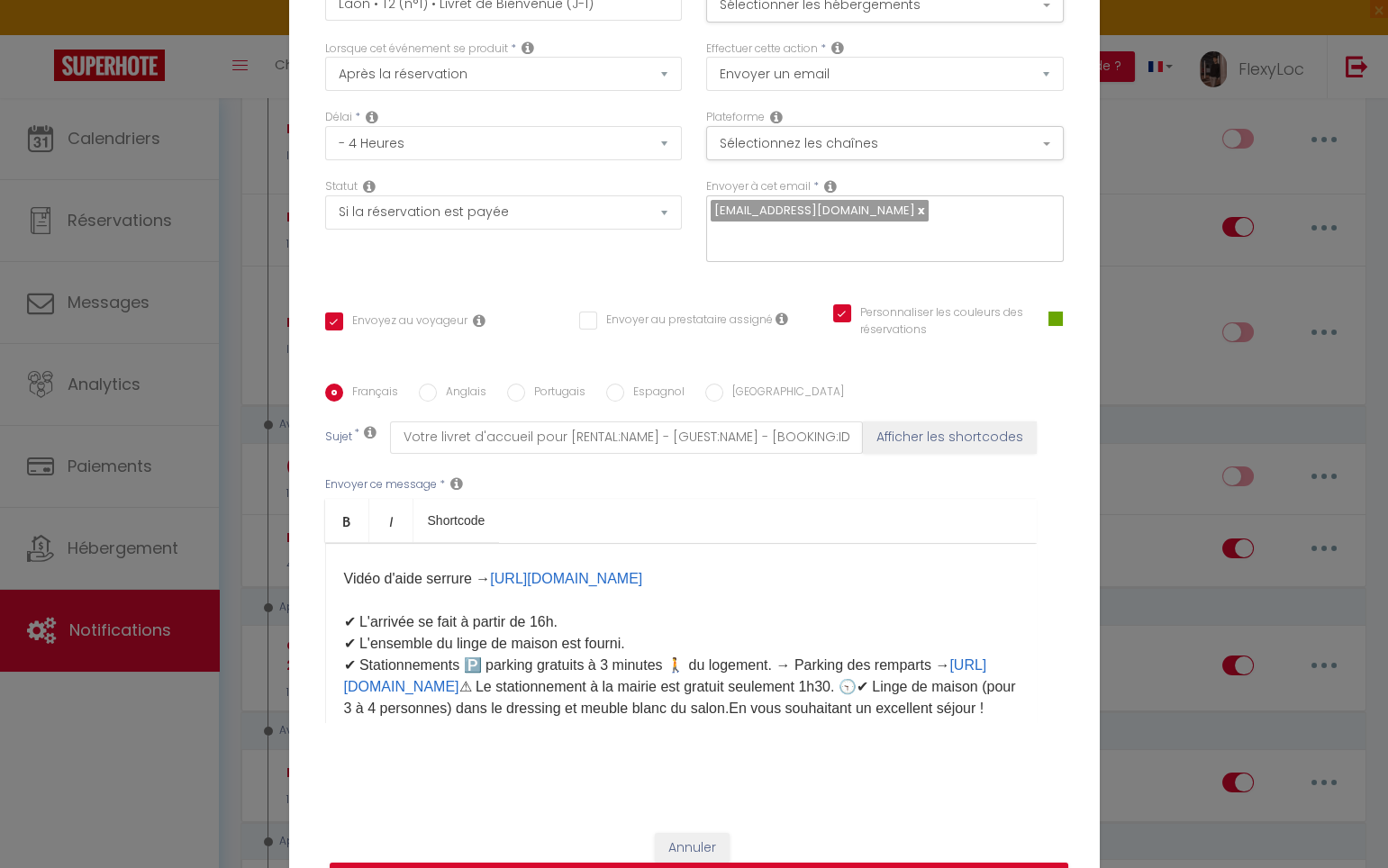
scroll to position [465, 0]
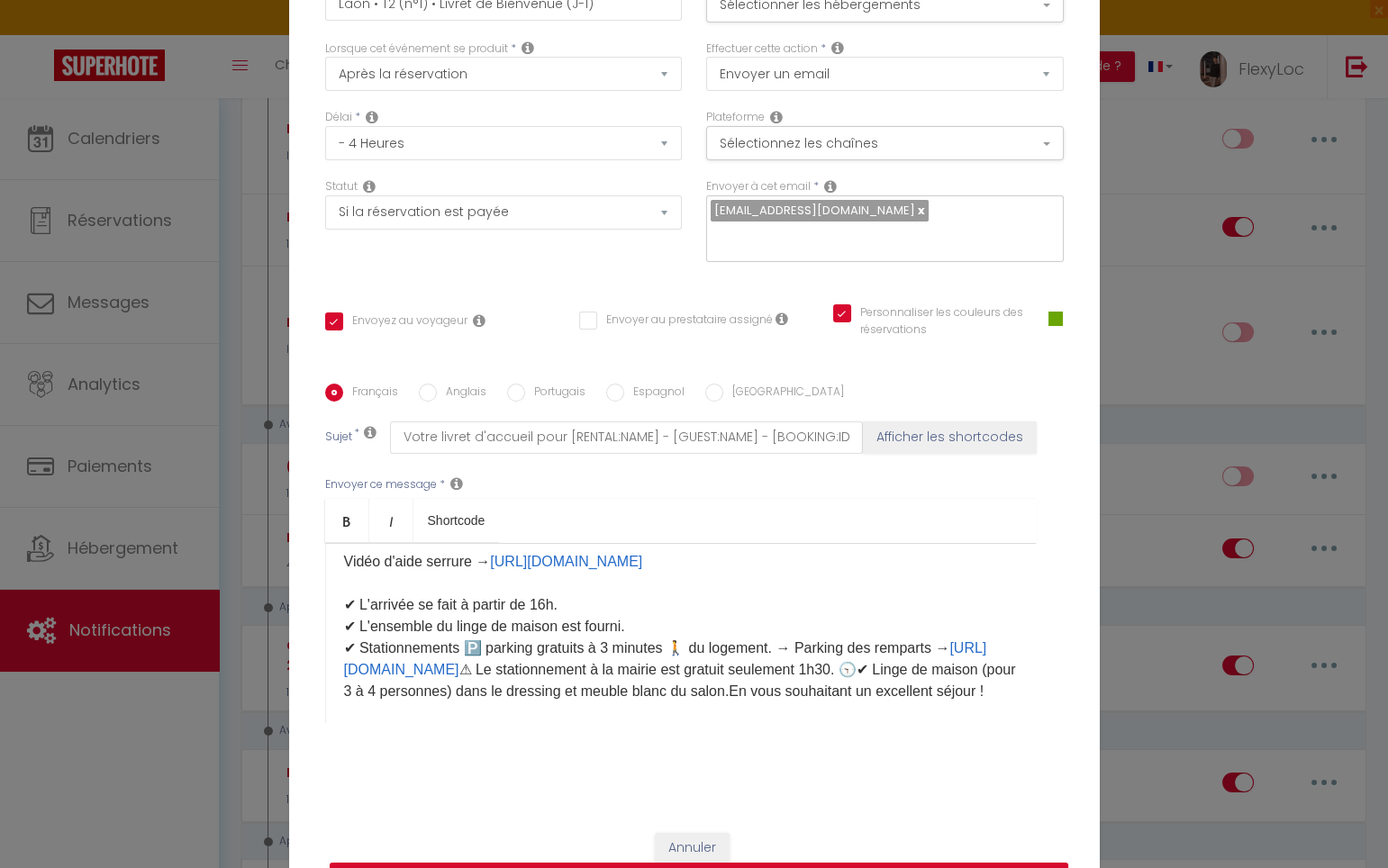
click at [517, 681] on p "Bonjour [GUEST:FIRST_NAME], Vous trouverez ci-joint votre livret d'accueil cont…" at bounding box center [681, 399] width 674 height 605
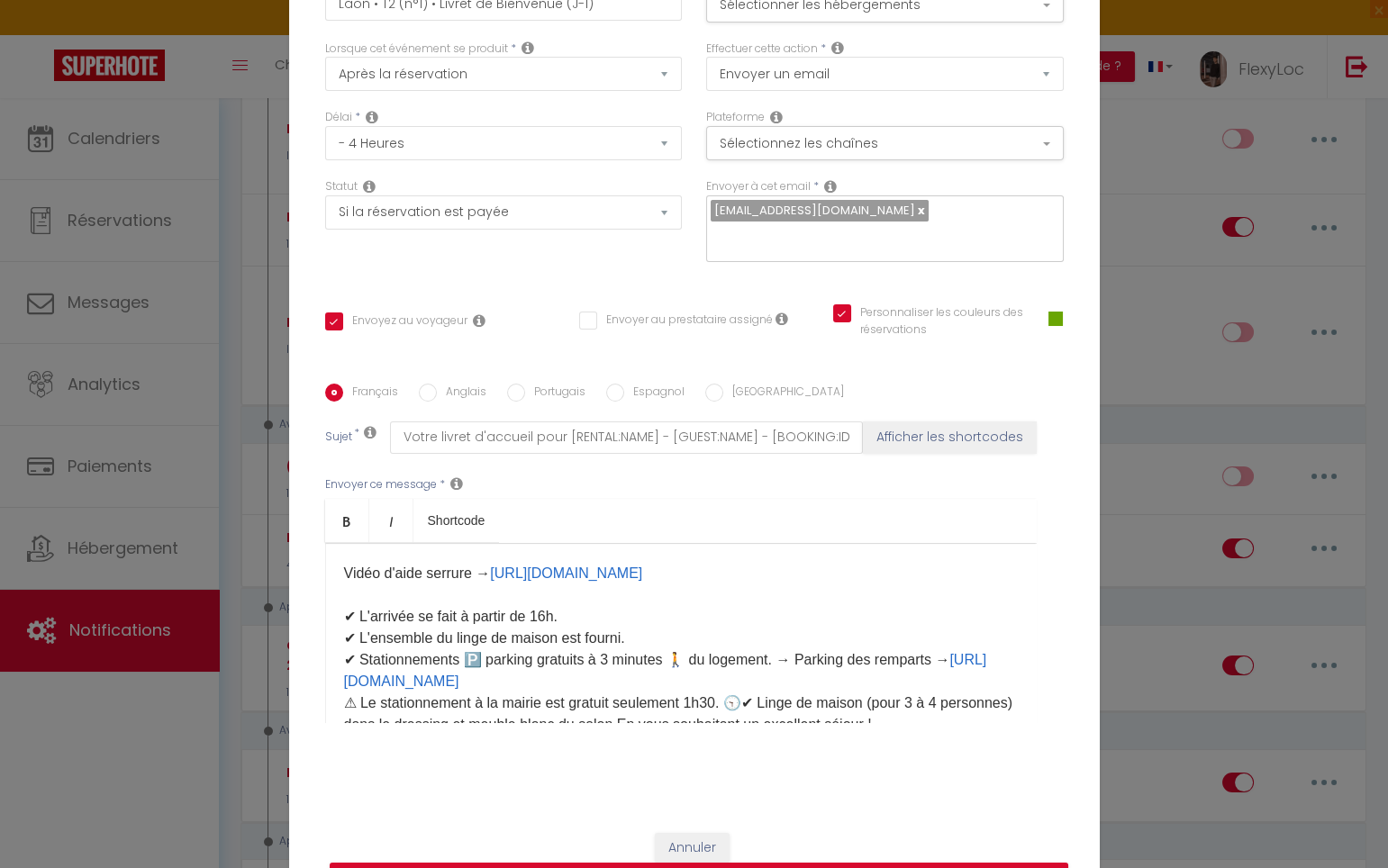
scroll to position [421, 0]
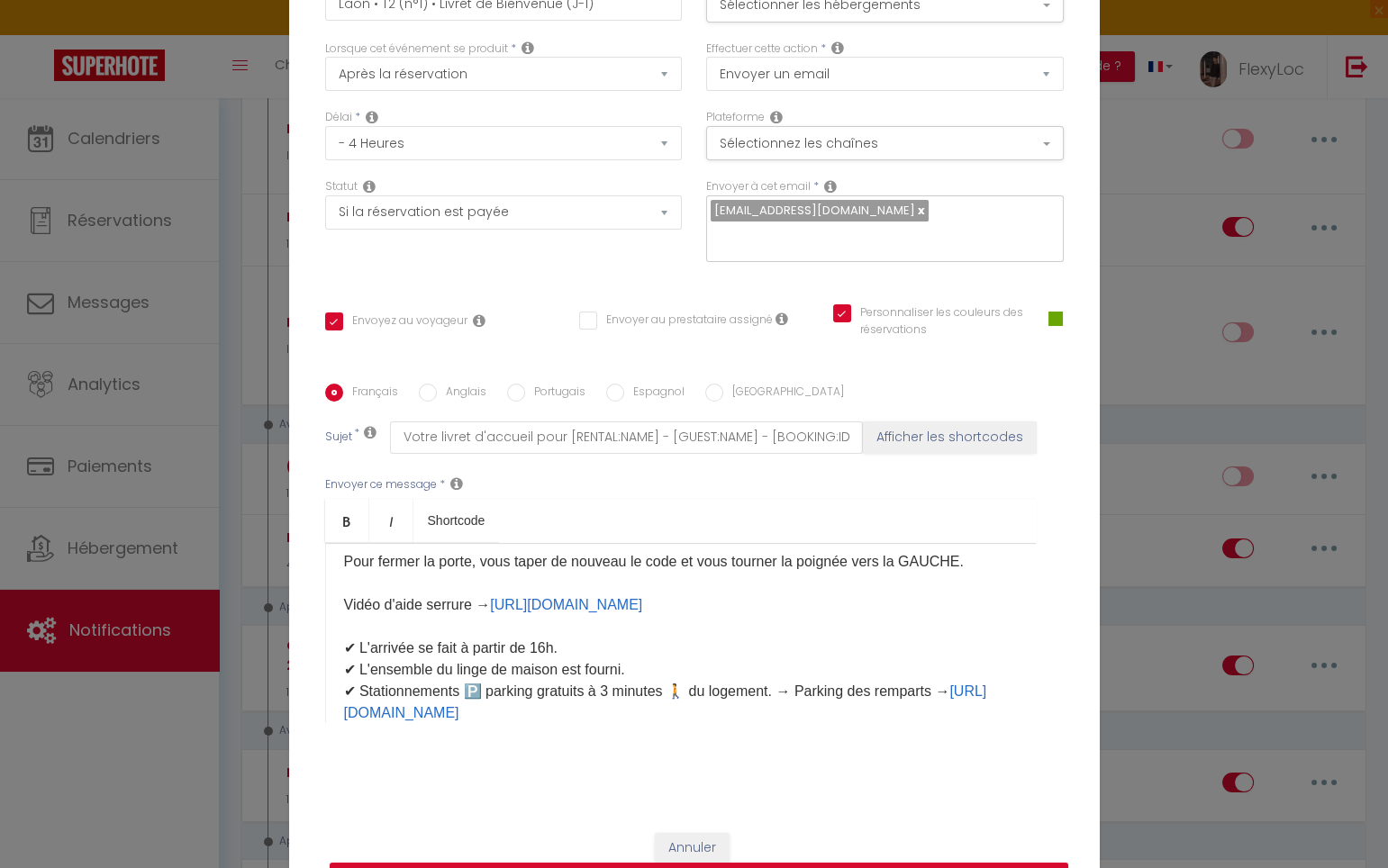
click at [800, 602] on p "Bonjour [GUEST:FIRST_NAME], Vous trouverez ci-joint votre livret d'accueil cont…" at bounding box center [681, 453] width 674 height 627
click at [792, 611] on p "Bonjour [GUEST:FIRST_NAME], Vous trouverez ci-joint votre livret d'accueil cont…" at bounding box center [681, 453] width 674 height 627
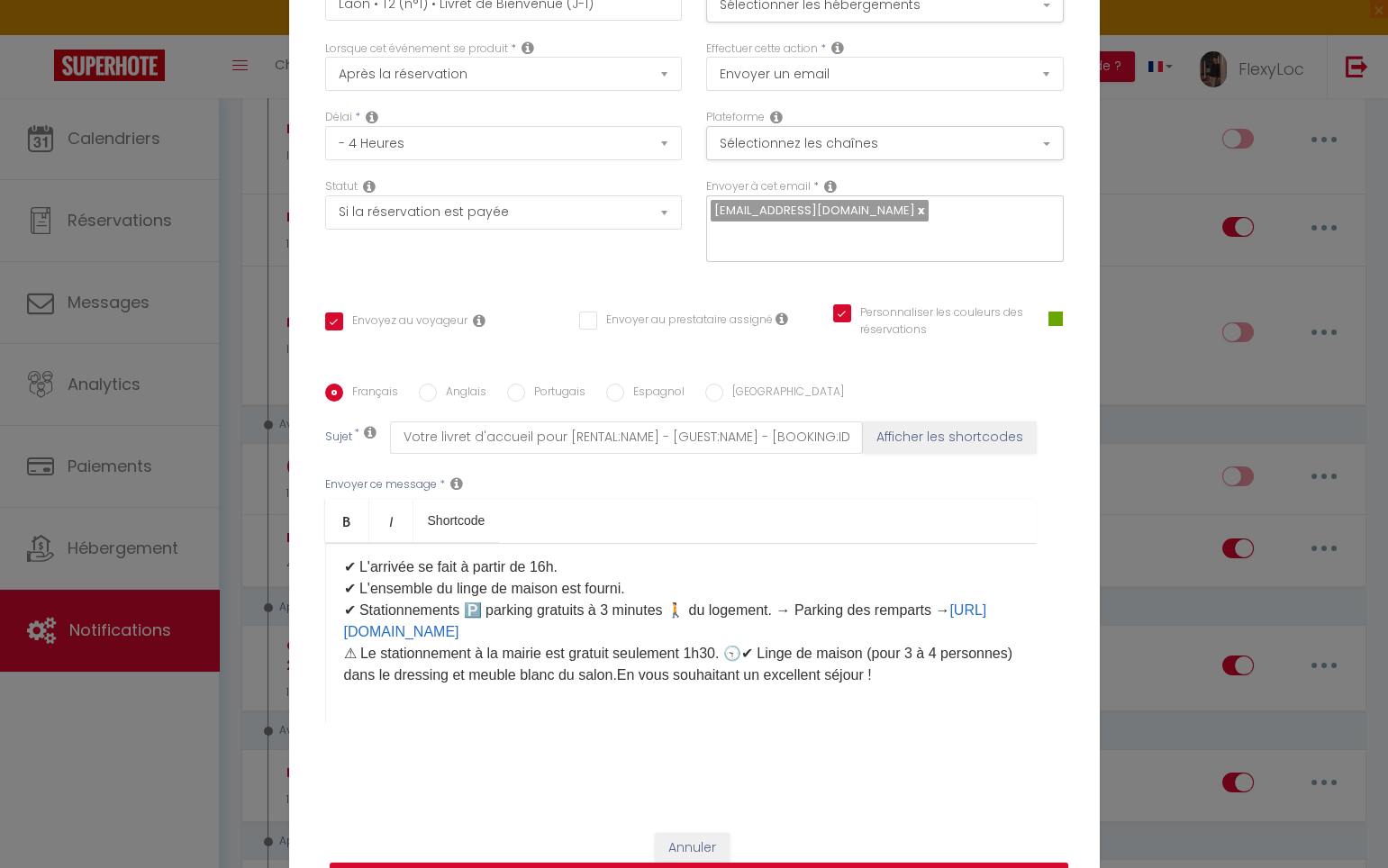
scroll to position [523, 0]
click at [752, 646] on p "Bonjour [GUEST:FIRST_NAME], Vous trouverez ci-joint votre livret d'accueil cont…" at bounding box center [681, 372] width 674 height 627
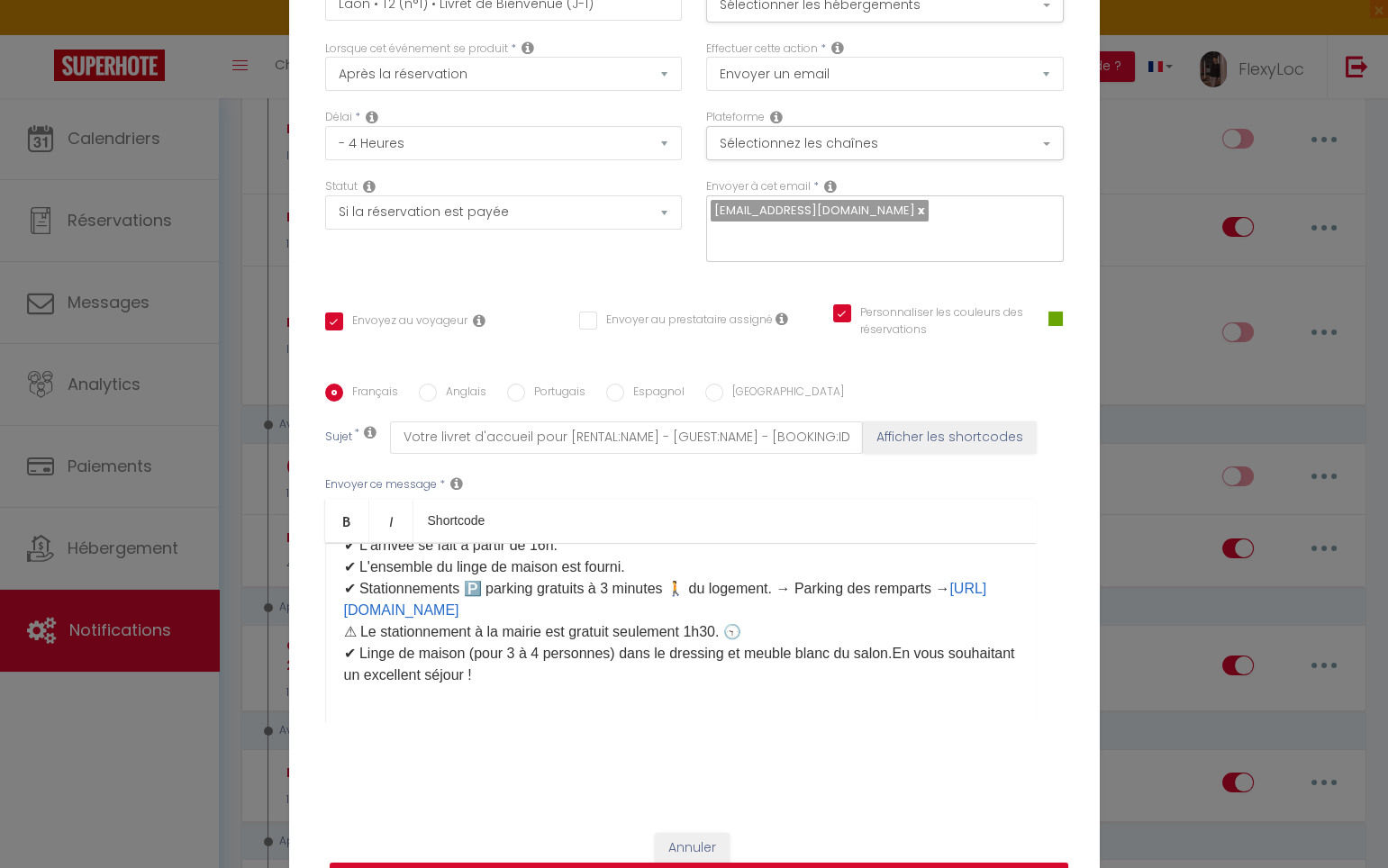
scroll to position [545, 0]
click at [887, 641] on p "Bonjour [GUEST:FIRST_NAME], Vous trouverez ci-joint votre livret d'accueil cont…" at bounding box center [681, 362] width 674 height 648
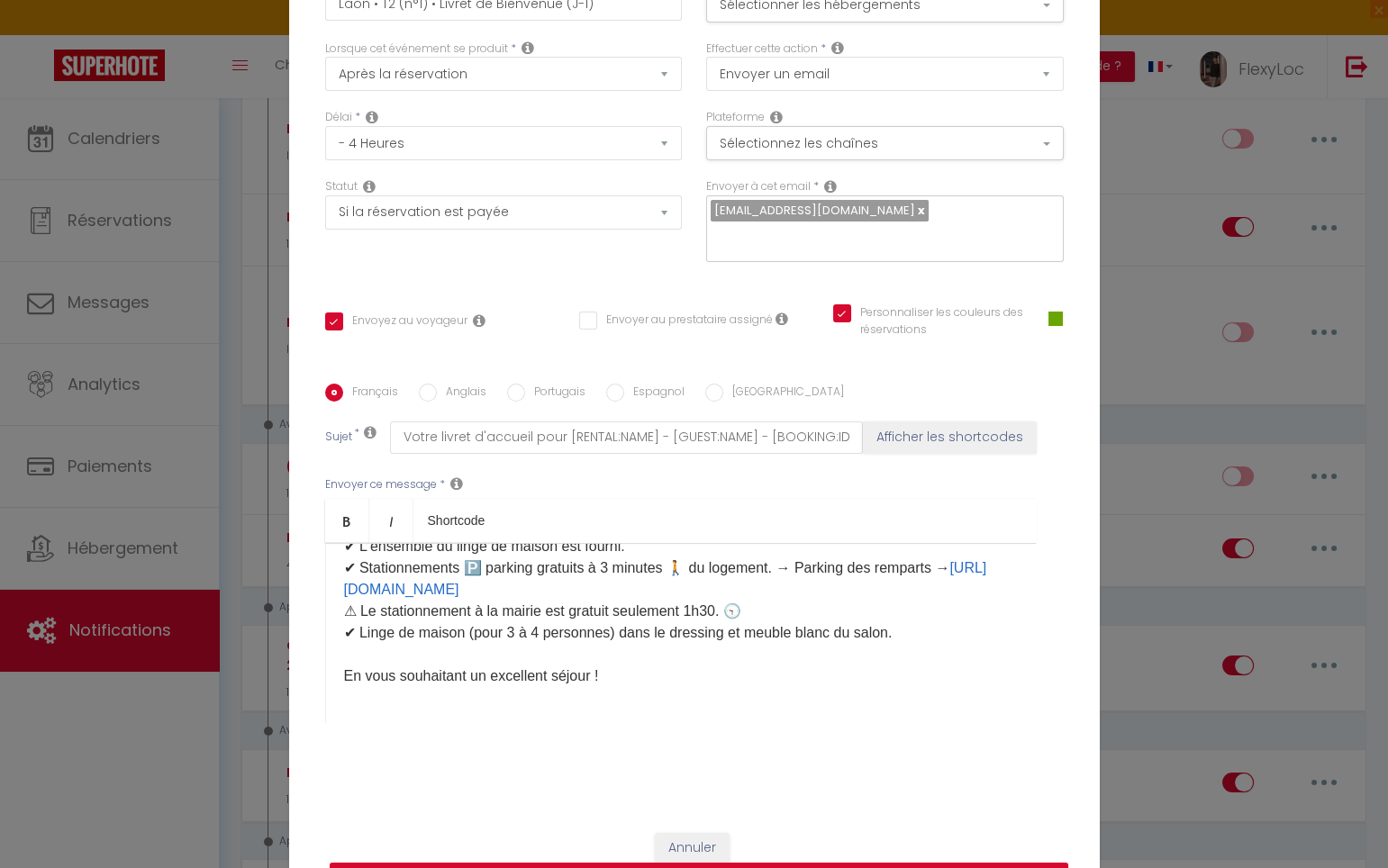
click at [693, 675] on p "Bonjour [GUEST:FIRST_NAME], Vous trouverez ci-joint votre livret d'accueil cont…" at bounding box center [681, 352] width 674 height 670
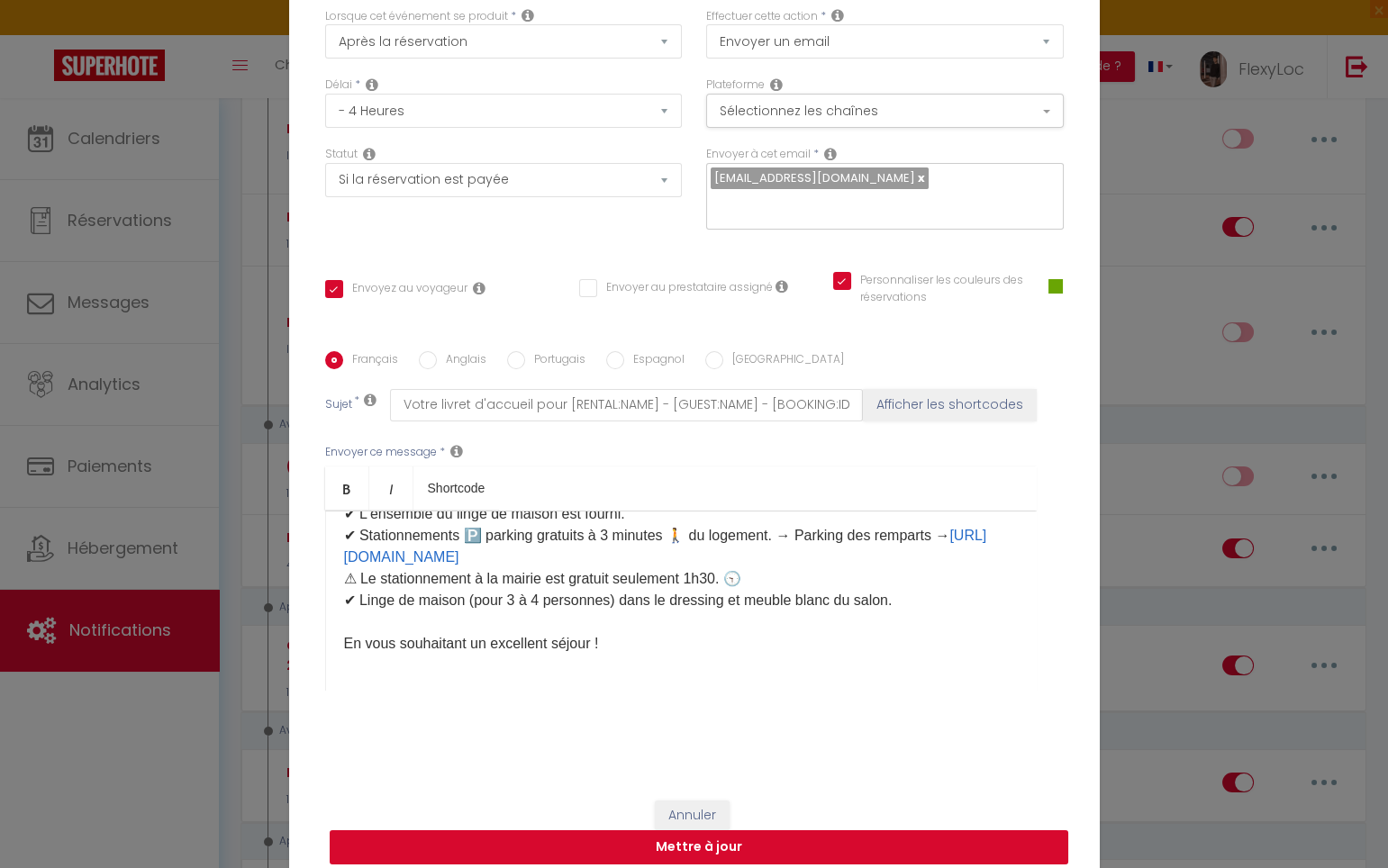
click at [879, 830] on button "Mettre à jour" at bounding box center [699, 847] width 738 height 34
checkbox input "true"
checkbox input "false"
checkbox input "true"
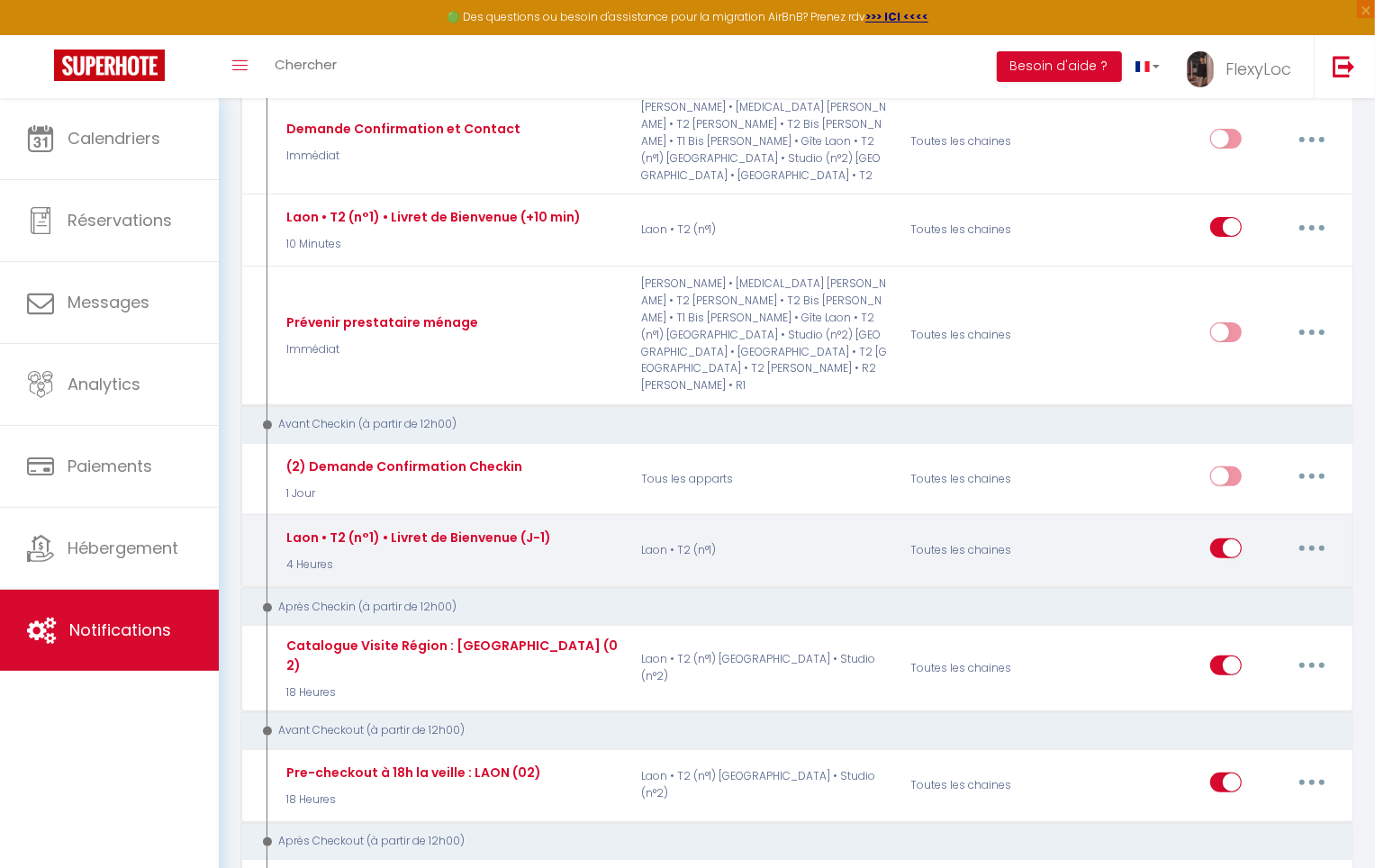
click at [1322, 534] on button "button" at bounding box center [1312, 548] width 50 height 29
click at [1246, 574] on link "Editer" at bounding box center [1265, 589] width 133 height 31
type input "Laon • T2 (n°1) • Livret de Bienvenue (J-1)"
select select "4 Heures"
select select "if_booking_is_paid"
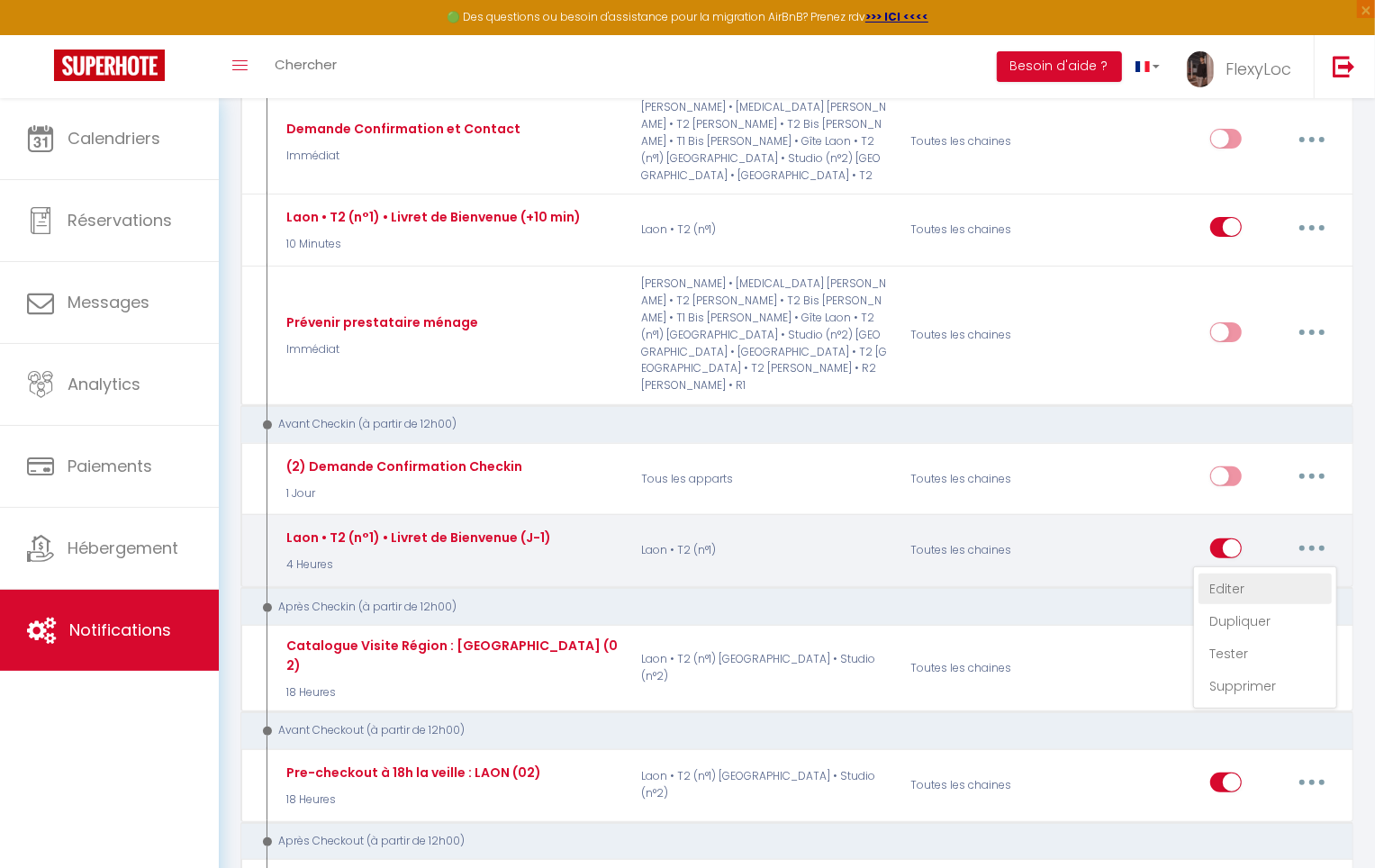
checkbox input "true"
checkbox input "false"
checkbox input "true"
radio input "true"
type input "Votre livret d'accueil pour [RENTAL:NAME] - [GUEST:NAME] - [BOOKING:ID]"
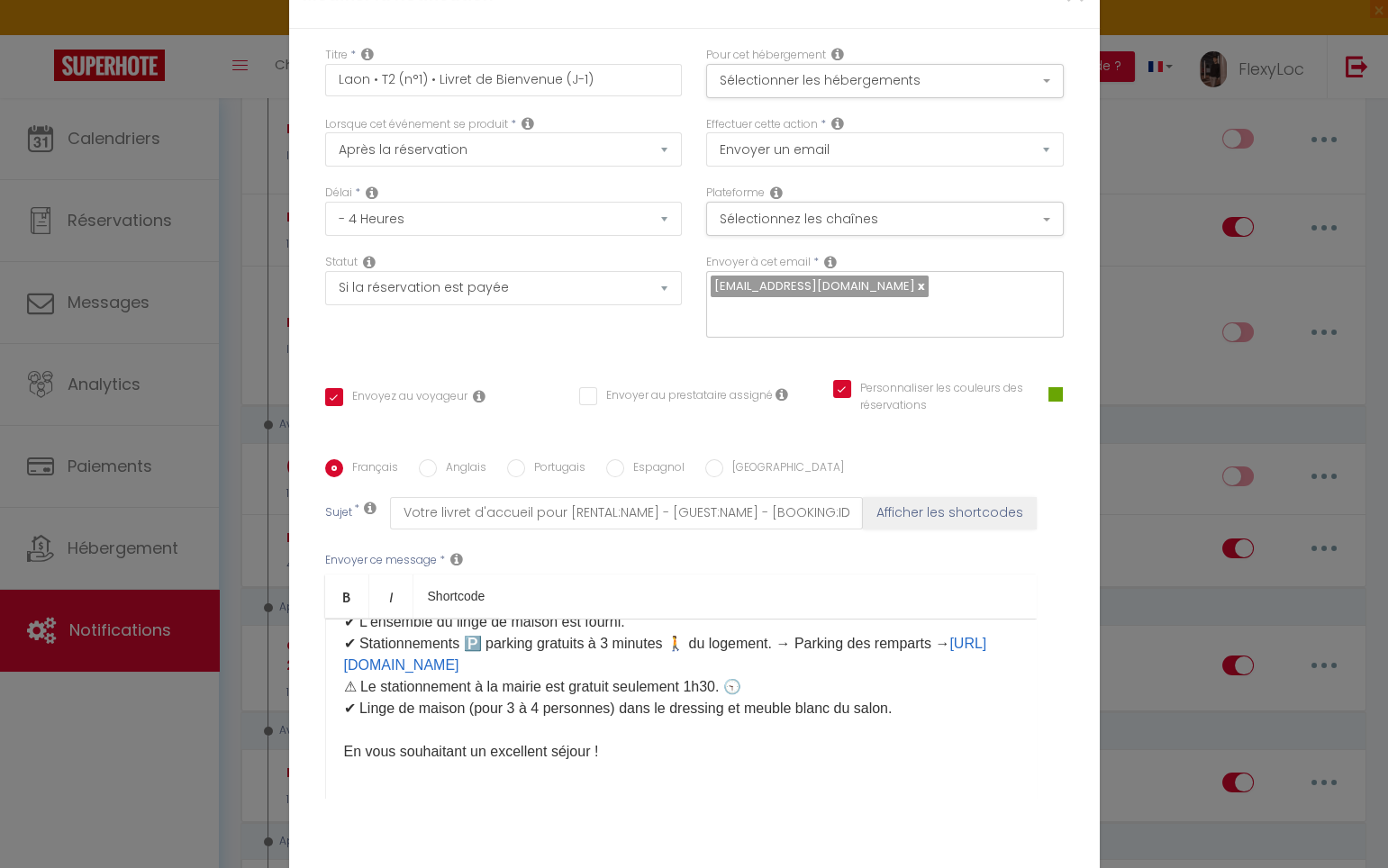
click at [448, 459] on div "Français Anglais Portugais Espagnol Italien Sujet * Votre livret d'accueil pour…" at bounding box center [694, 640] width 747 height 363
click at [452, 459] on label "Anglais" at bounding box center [462, 469] width 50 height 20
click at [437, 459] on input "Anglais" at bounding box center [428, 468] width 18 height 18
radio input "true"
checkbox input "true"
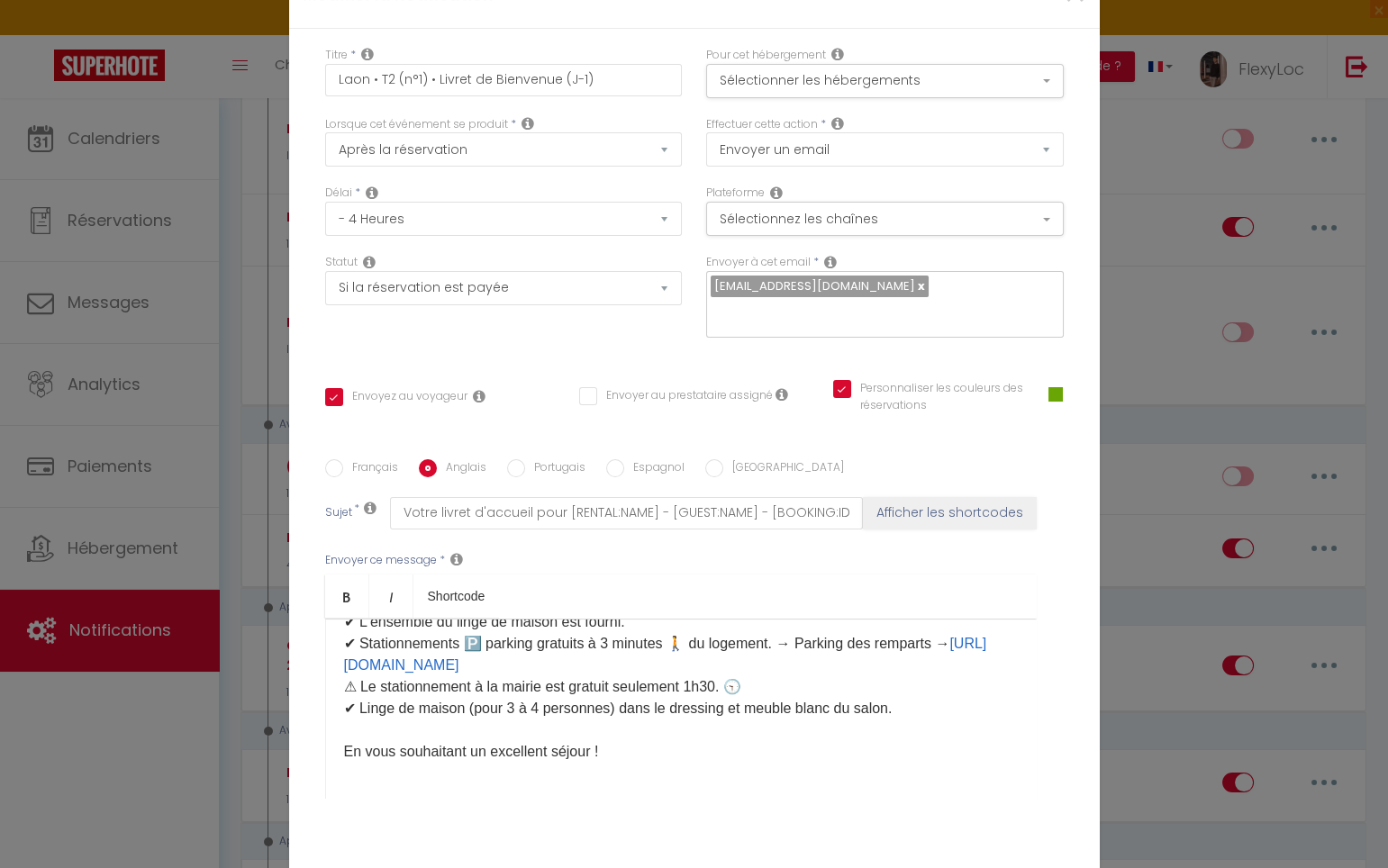
checkbox input "false"
checkbox input "true"
type input "Your welcome booklet for [RENTAL:NAME] - [GUEST:NAME] - [BOOKING:ID]"
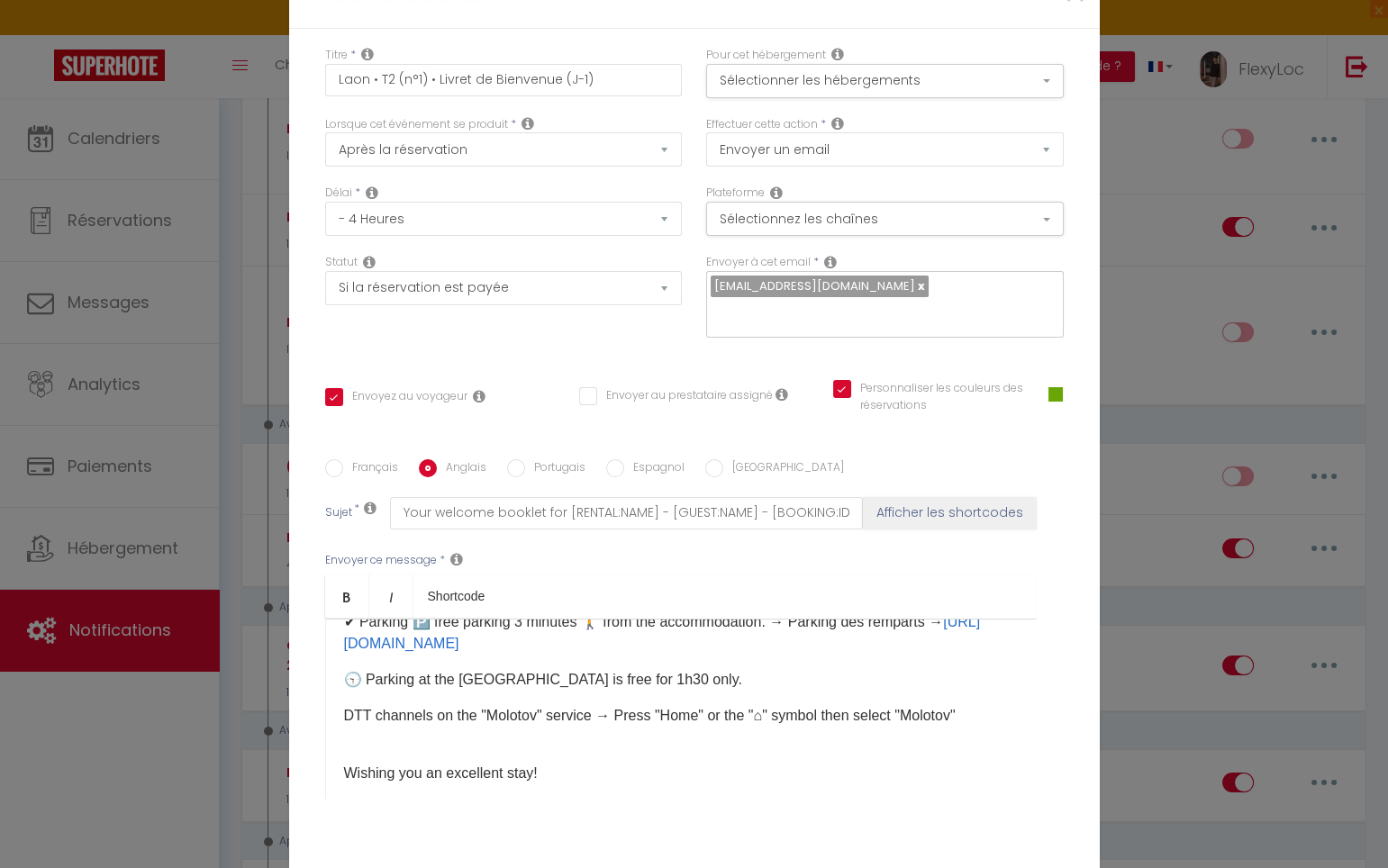
click at [483, 619] on div "Hello [GUEST:FIRST_NAME], Please find enclosed your welcome booklet containing …" at bounding box center [680, 709] width 711 height 180
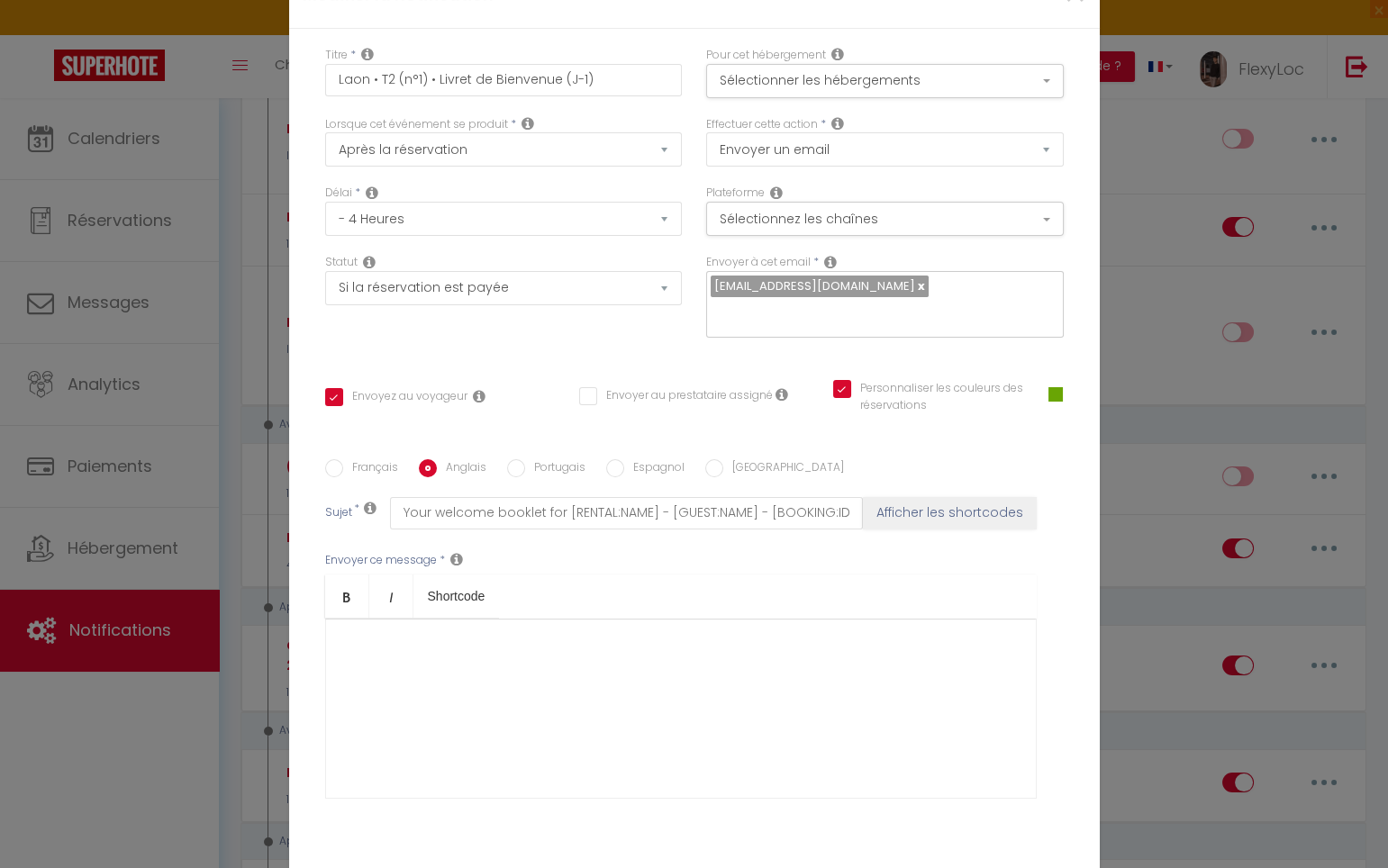
click at [379, 619] on div "​" at bounding box center [680, 709] width 711 height 180
click at [375, 619] on div "​ ​" at bounding box center [680, 709] width 711 height 180
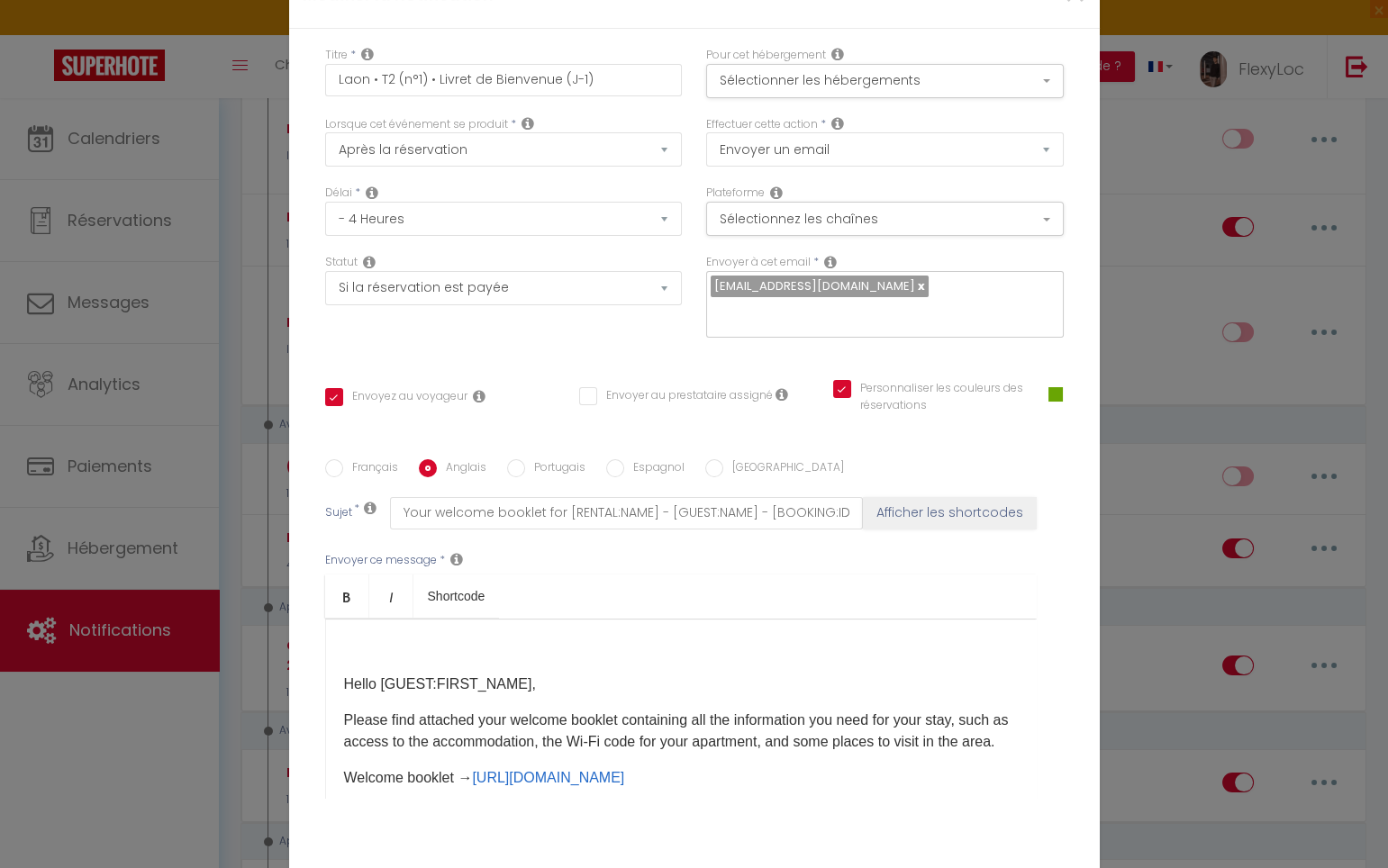
click at [344, 674] on p "Hello [GUEST:FIRST_NAME]," at bounding box center [681, 685] width 674 height 22
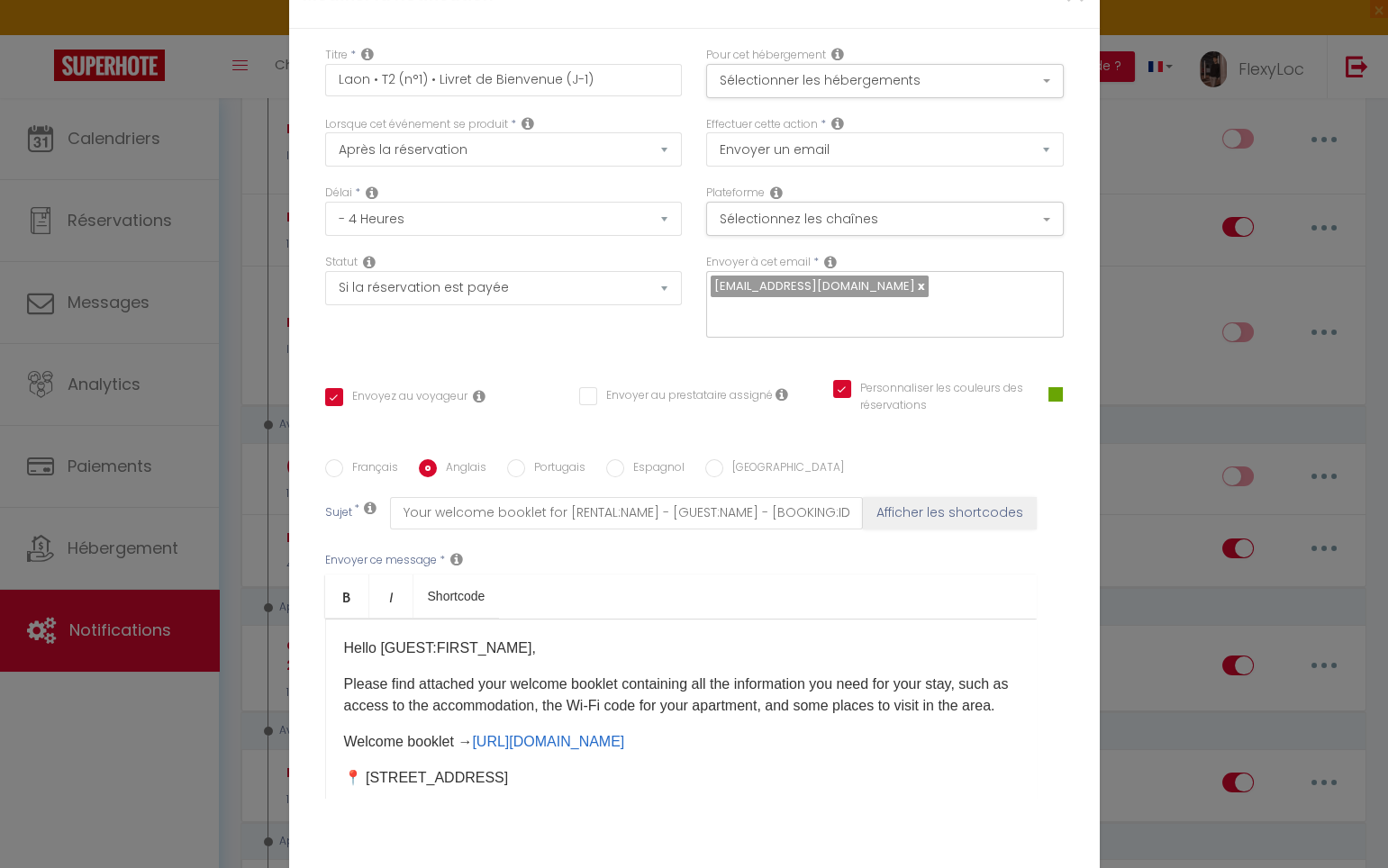
click at [529, 638] on p "Hello [GUEST:FIRST_NAME]," at bounding box center [681, 649] width 674 height 22
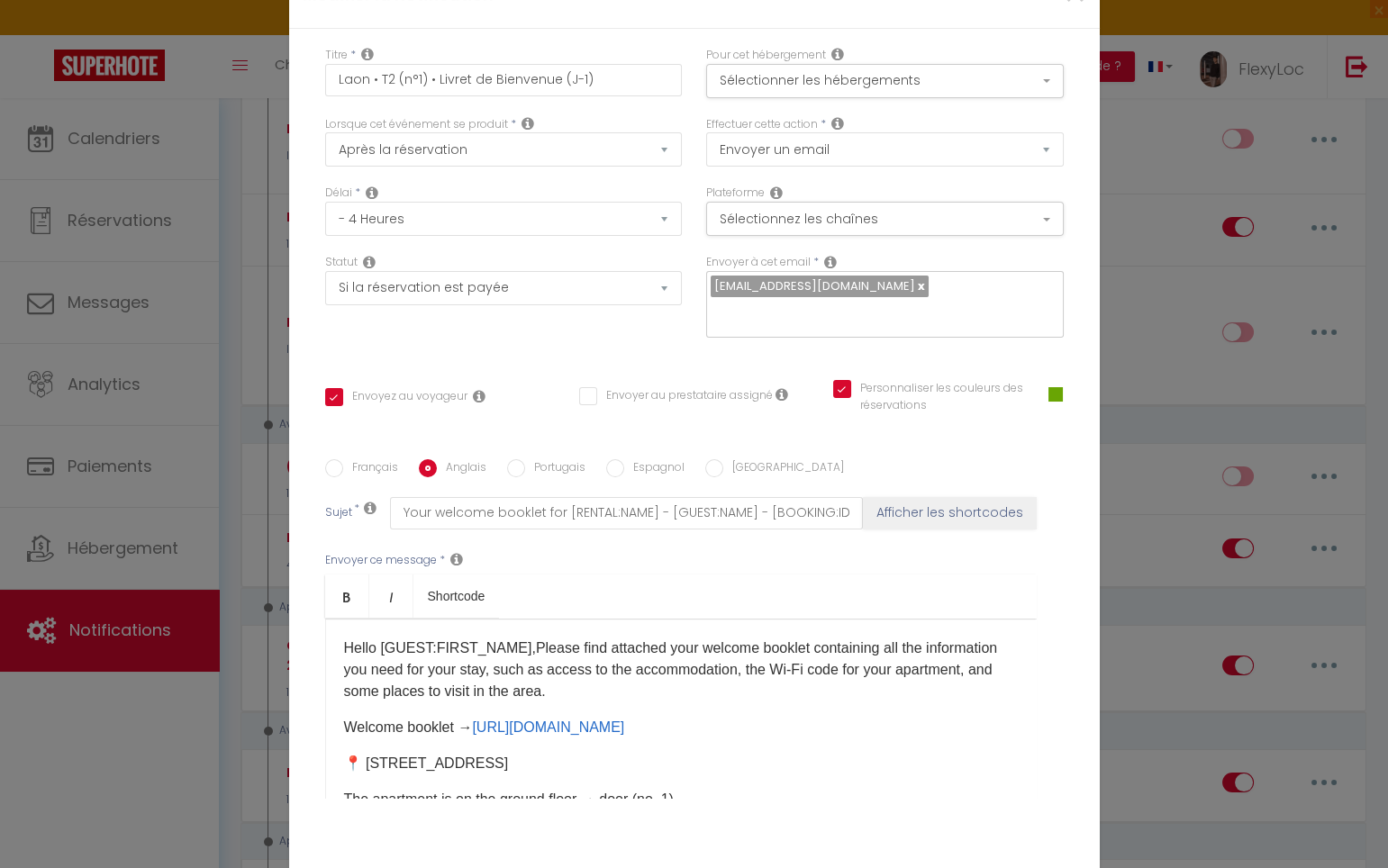
click at [570, 619] on div "Hello [GUEST:FIRST_NAME],Please find attached your welcome booklet containing a…" at bounding box center [680, 709] width 711 height 180
click at [567, 638] on p "Hello [GUEST:FIRST_NAME],Please find attached your welcome booklet containing a…" at bounding box center [681, 670] width 674 height 65
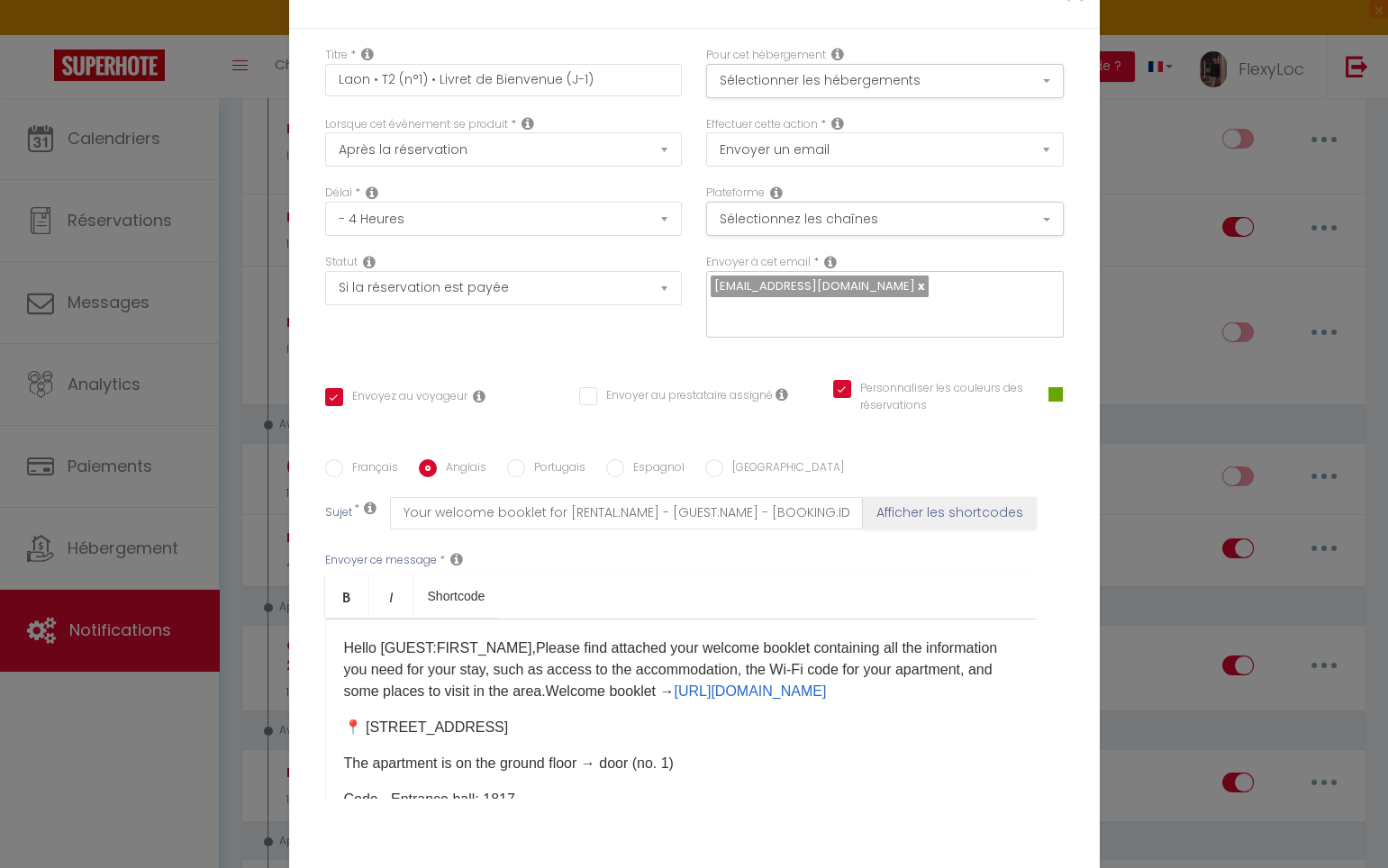
click at [985, 638] on p "Hello [GUEST:FIRST_NAME],Please find attached your welcome booklet containing a…" at bounding box center [681, 670] width 674 height 65
click at [534, 638] on p "Hello [GUEST:FIRST_NAME],Please find attached your welcome booklet containing a…" at bounding box center [681, 670] width 674 height 65
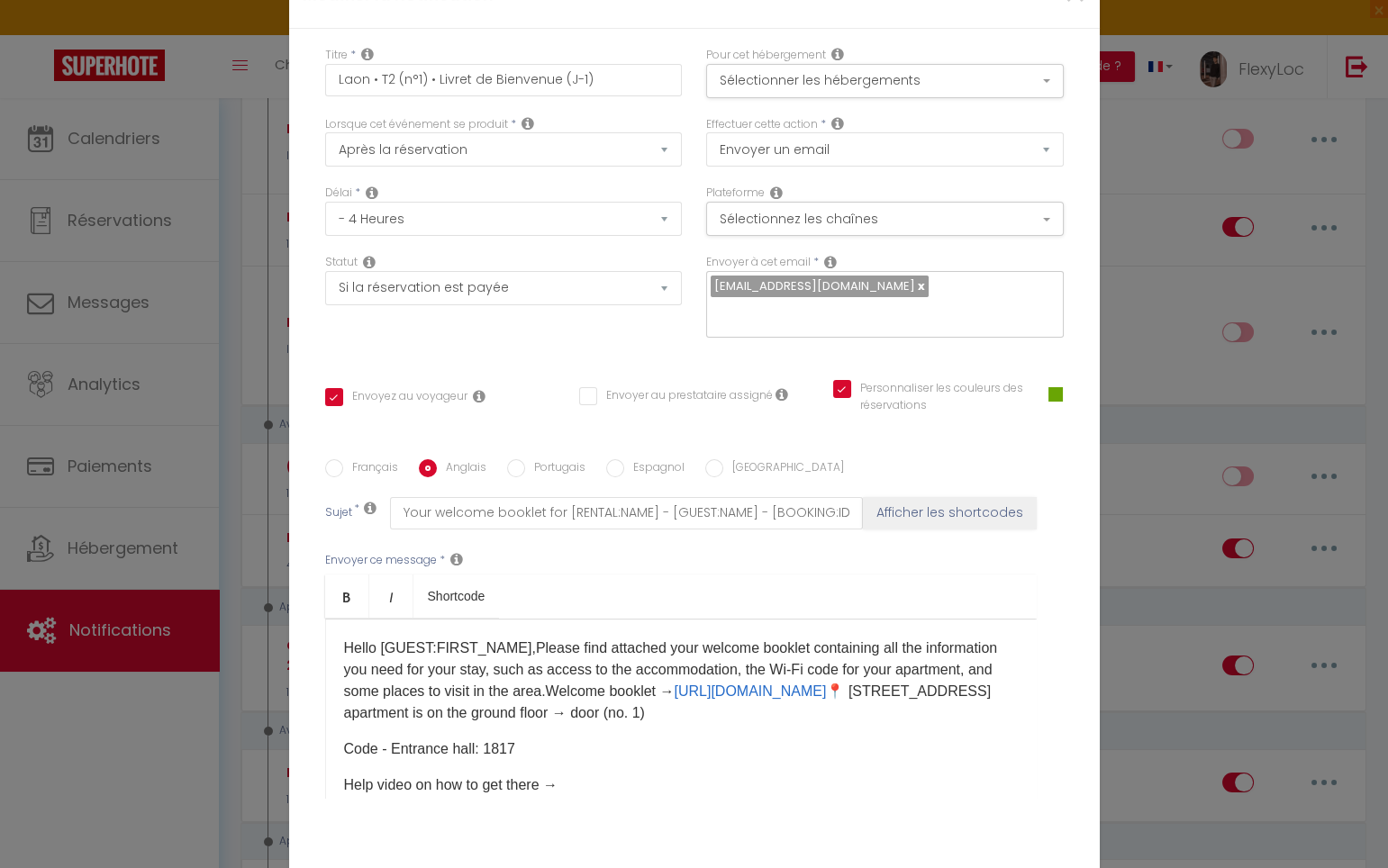
click at [836, 638] on p "Hello [GUEST:FIRST_NAME],Please find attached your welcome booklet containing a…" at bounding box center [681, 681] width 674 height 86
click at [982, 638] on p "Hello [GUEST:FIRST_NAME],Please find attached your welcome booklet containing a…" at bounding box center [681, 681] width 674 height 86
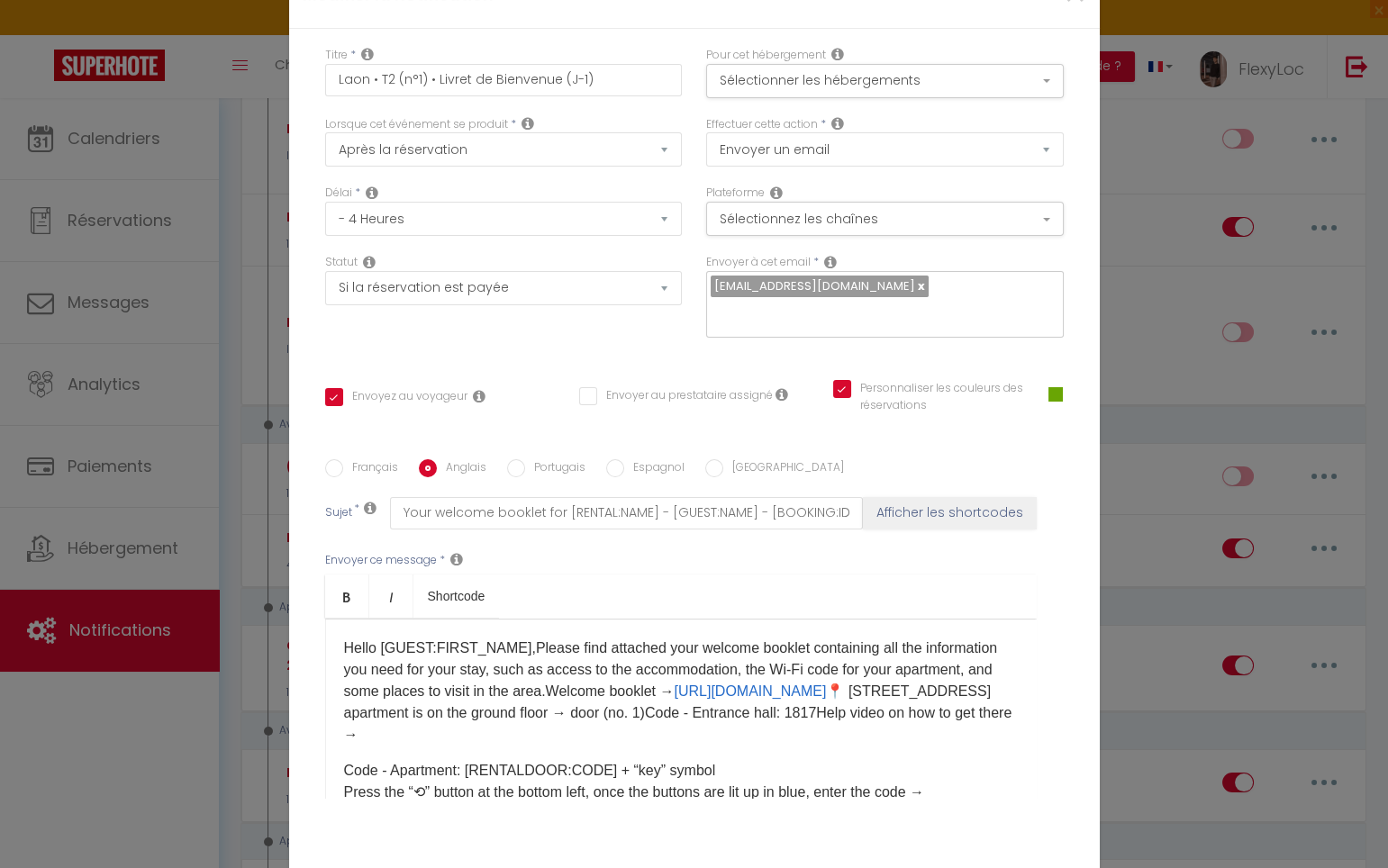
click at [613, 638] on p "Hello [GUEST:FIRST_NAME],Please find attached your welcome booklet containing a…" at bounding box center [681, 692] width 674 height 108
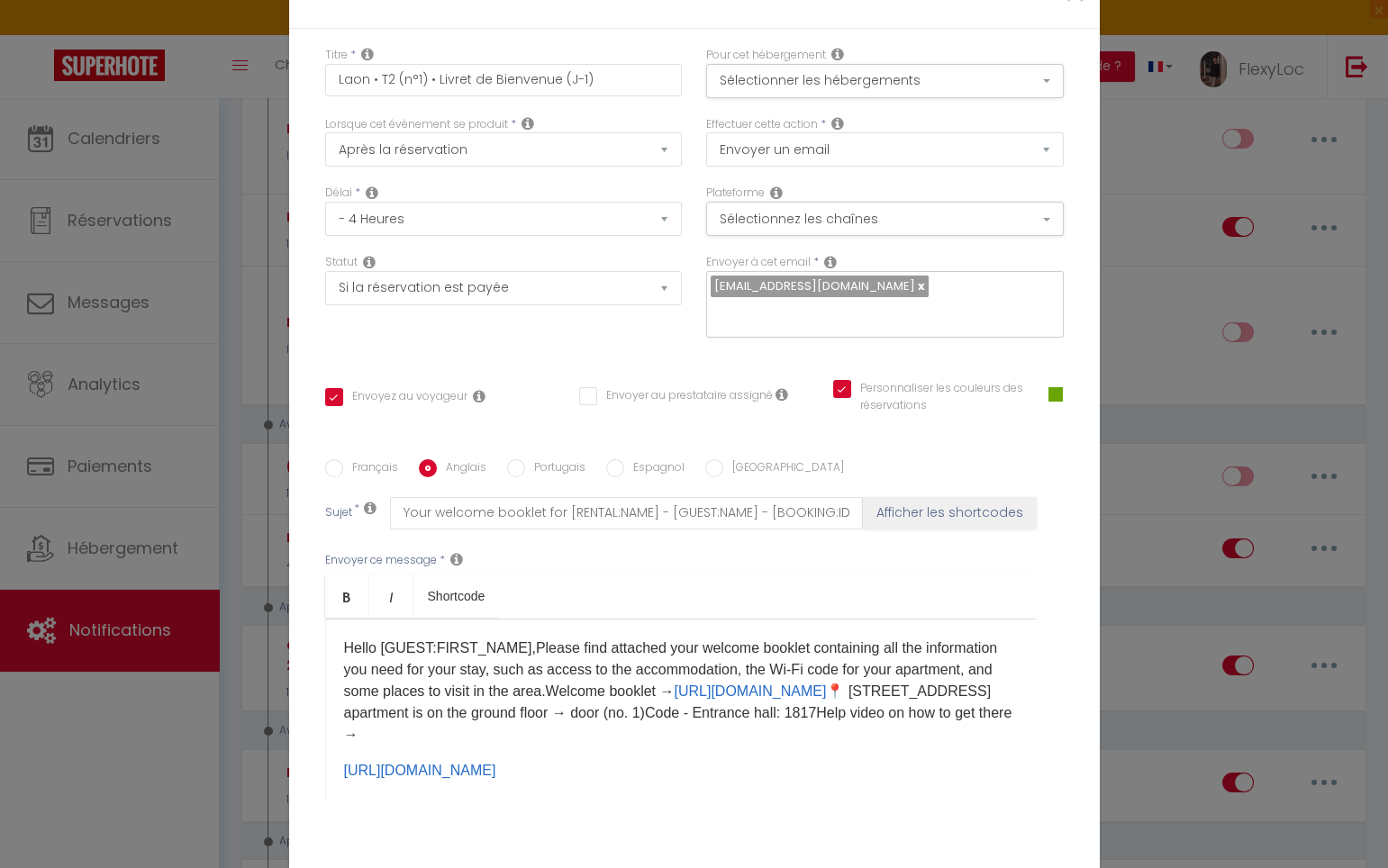
click at [330, 657] on div "Hello [GUEST:FIRST_NAME],Please find attached your welcome booklet containing a…" at bounding box center [680, 709] width 711 height 180
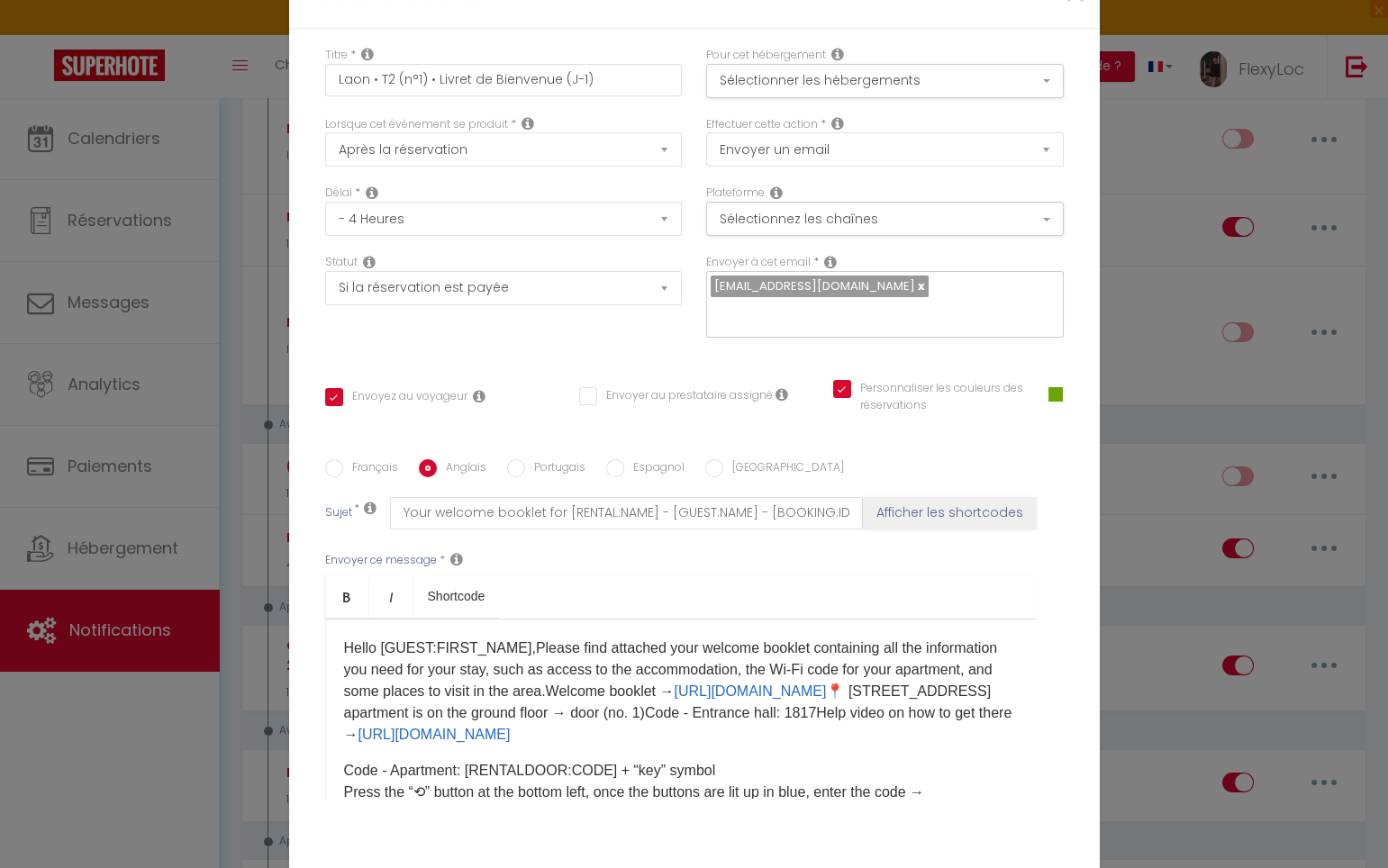
click at [904, 638] on div "Hello [GUEST:FIRST_NAME],Please find attached your welcome booklet containing a…" at bounding box center [680, 709] width 711 height 180
click at [901, 638] on p "Hello [GUEST:FIRST_NAME],Please find attached your welcome booklet containing a…" at bounding box center [681, 692] width 674 height 108
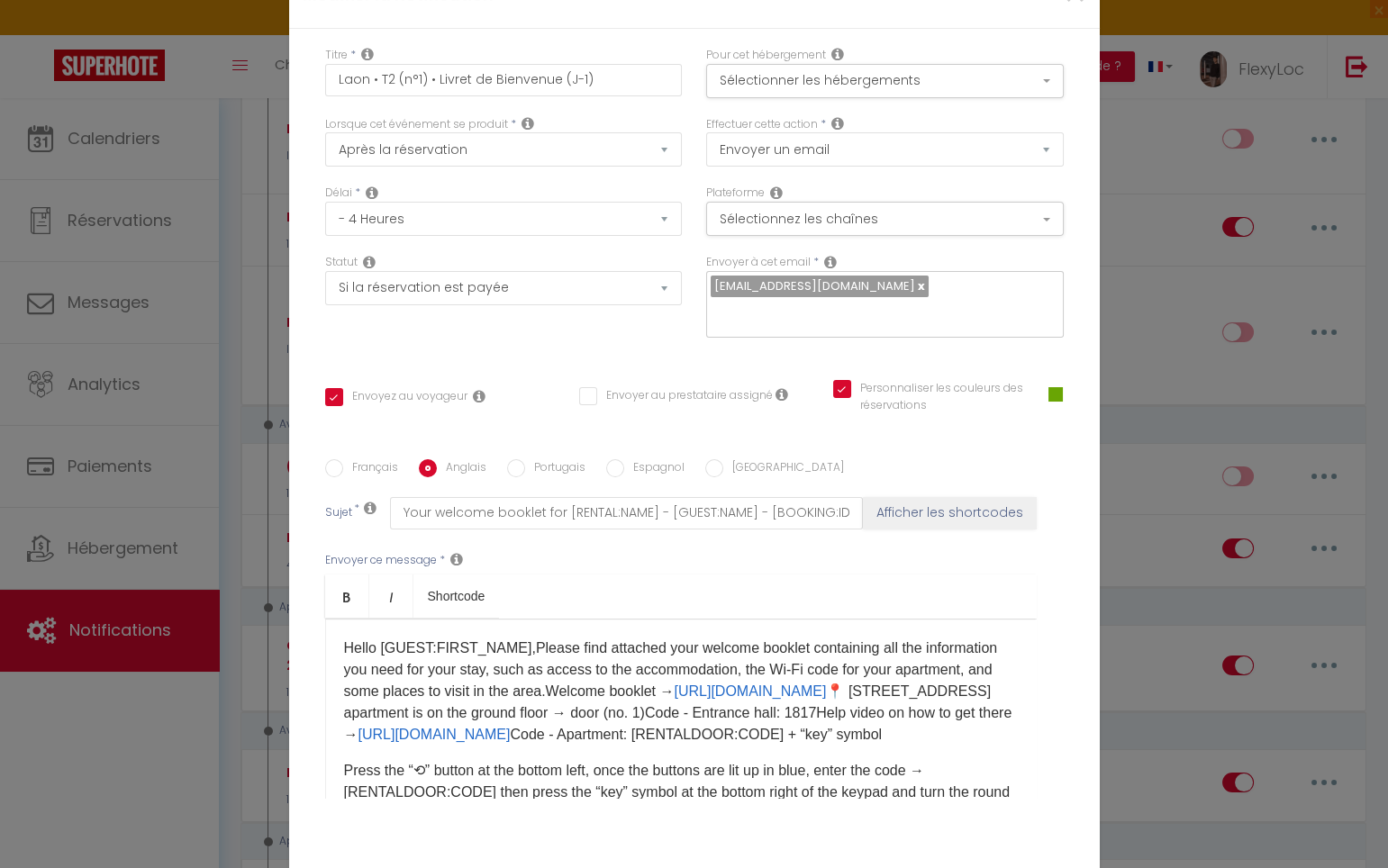
click at [681, 645] on p "Hello [GUEST:FIRST_NAME],Please find attached your welcome booklet containing a…" at bounding box center [681, 692] width 674 height 108
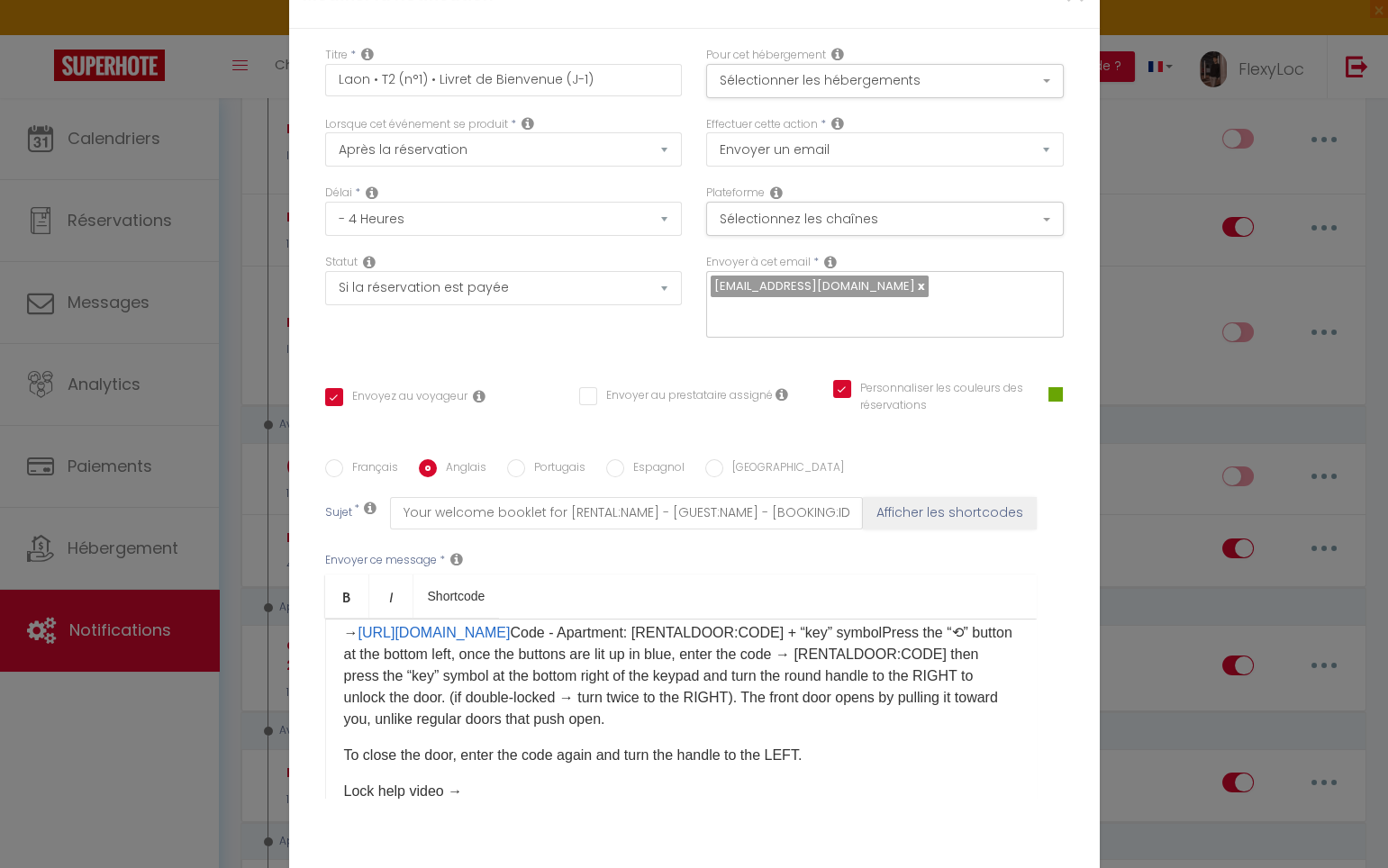
scroll to position [119, 0]
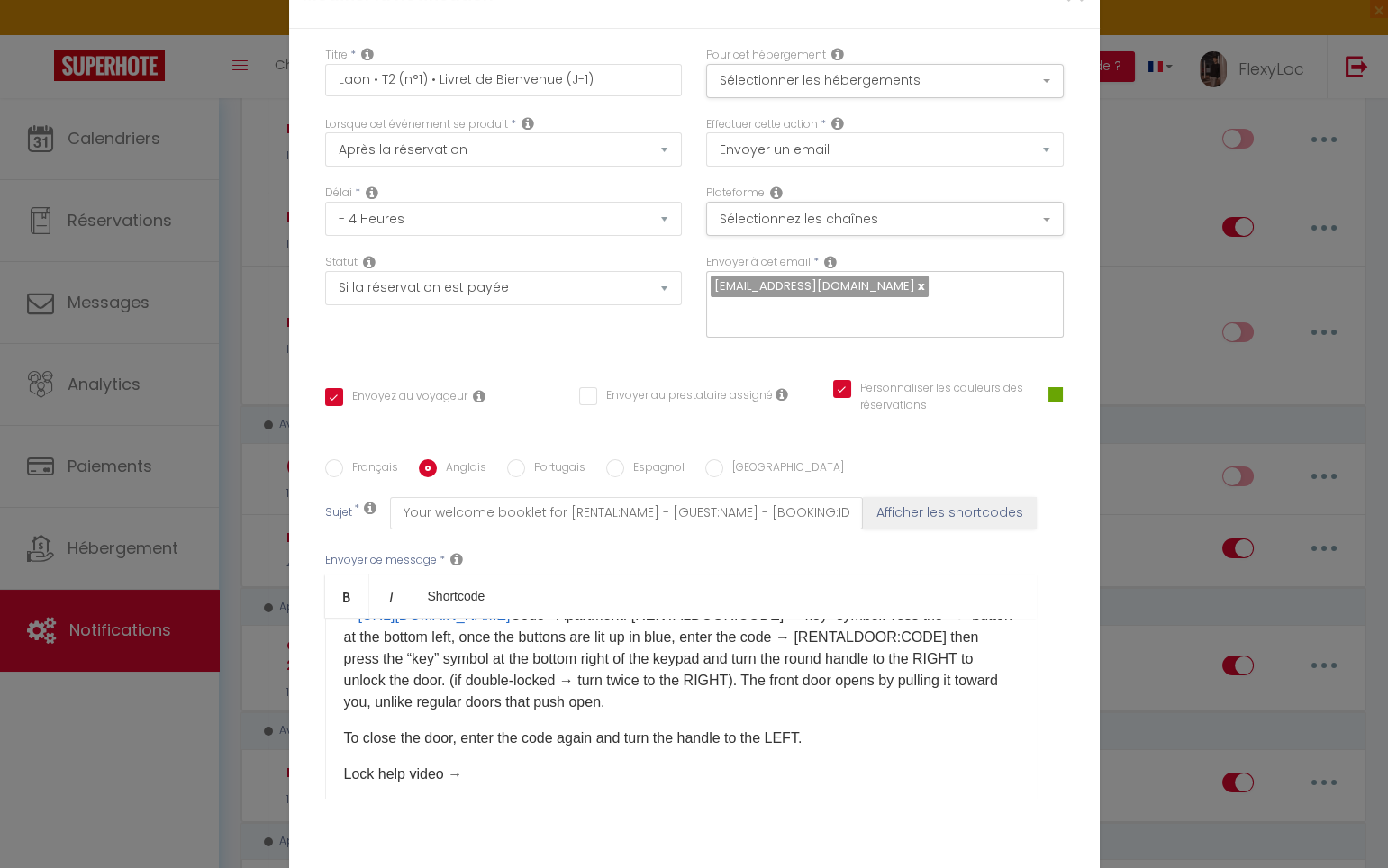
click at [456, 609] on p "Hello [GUEST:FIRST_NAME],Please find attached your welcome booklet containing a…" at bounding box center [681, 616] width 674 height 195
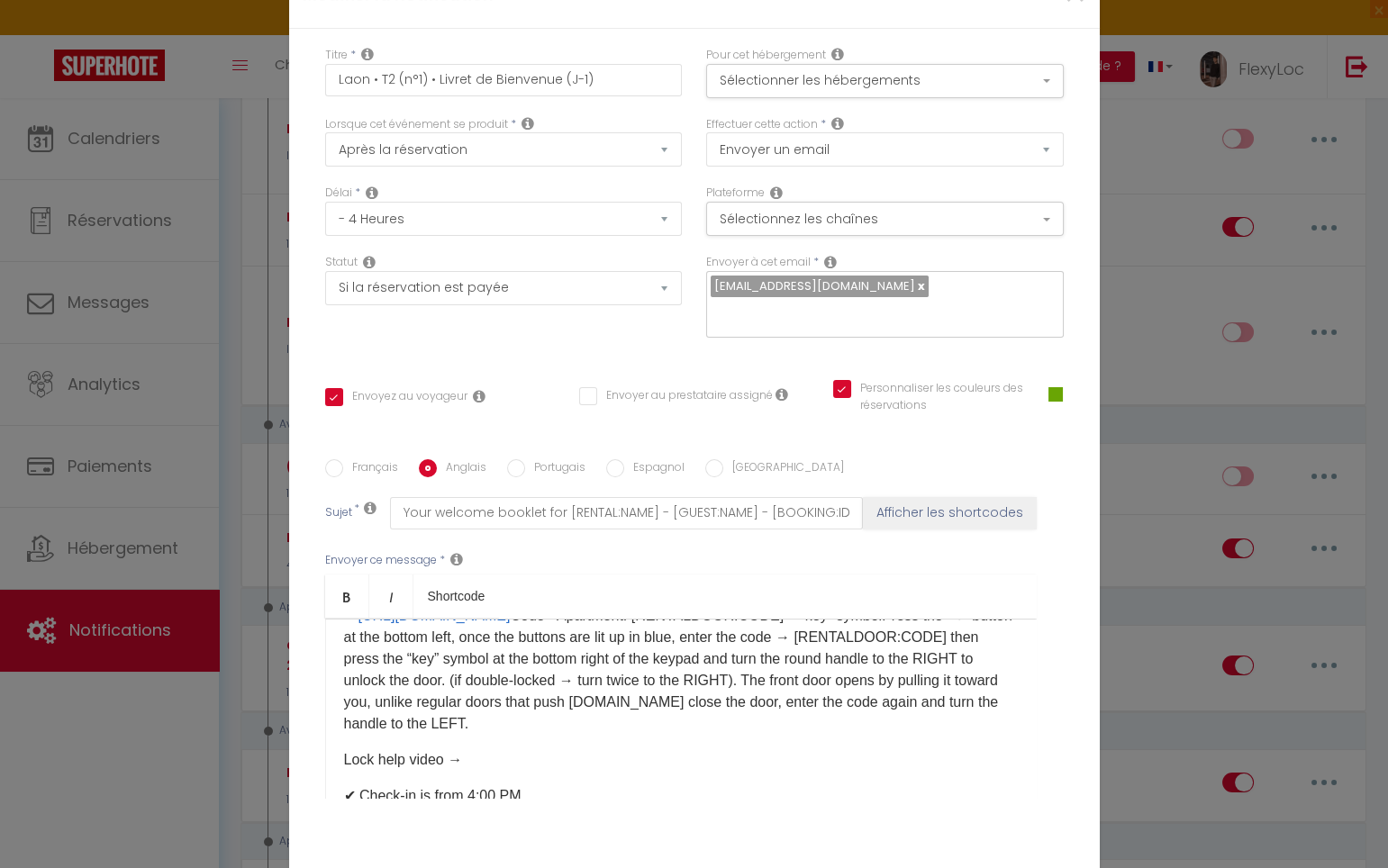
click at [858, 617] on p "Hello [GUEST:FIRST_NAME],Please find attached your welcome booklet containing a…" at bounding box center [681, 627] width 674 height 216
click at [981, 610] on p "Hello [GUEST:FIRST_NAME],Please find attached your welcome booklet containing a…" at bounding box center [681, 627] width 674 height 216
click at [325, 642] on div "Hello [GUEST:FIRST_NAME],Please find attached your welcome booklet containing a…" at bounding box center [680, 709] width 711 height 180
click at [654, 637] on p "Hello [GUEST:FIRST_NAME],Please find attached your welcome booklet containing a…" at bounding box center [681, 627] width 674 height 216
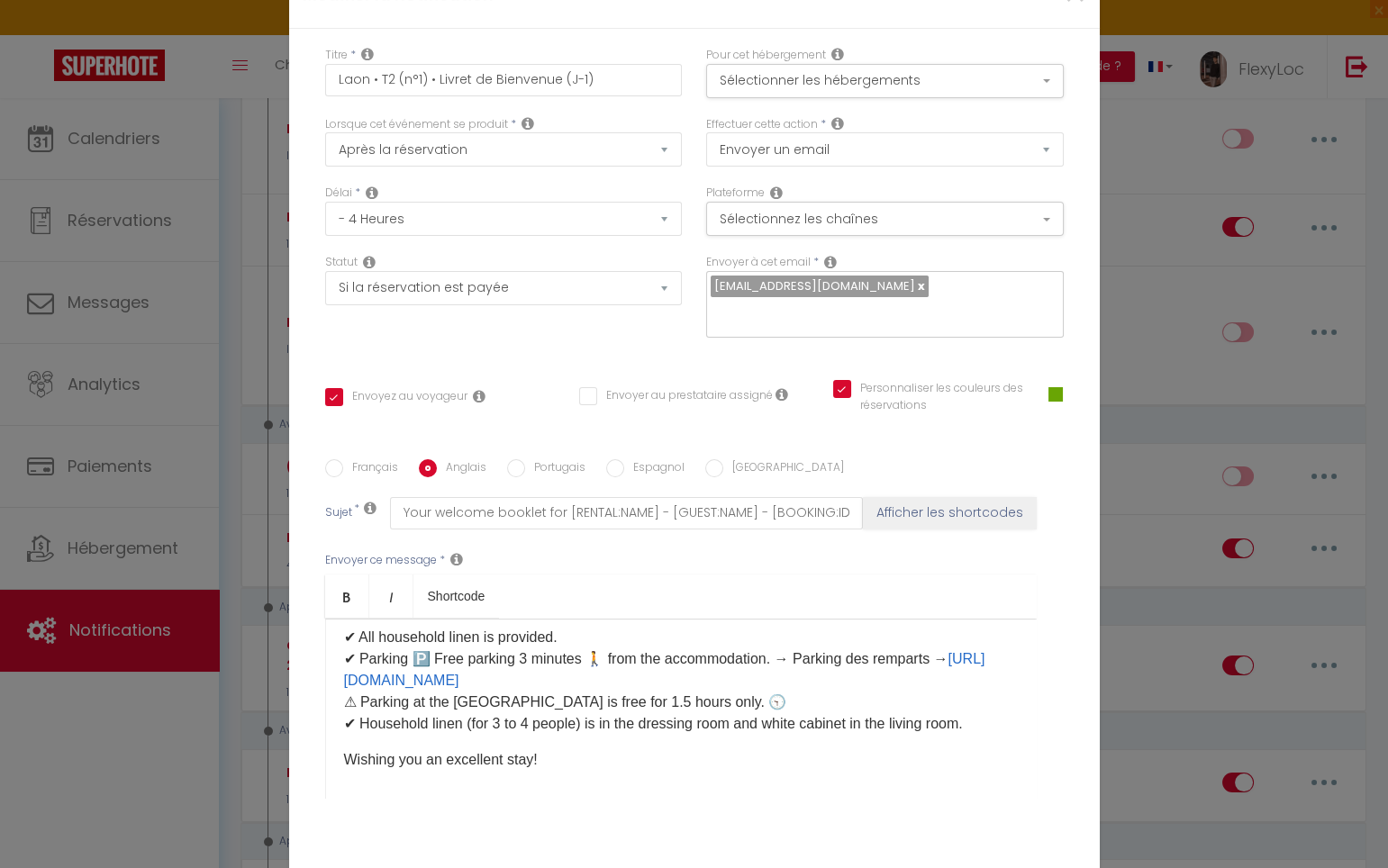
click at [834, 516] on p "Hello [GUEST:FIRST_NAME],Please find attached your welcome booklet containing a…" at bounding box center [681, 504] width 674 height 216
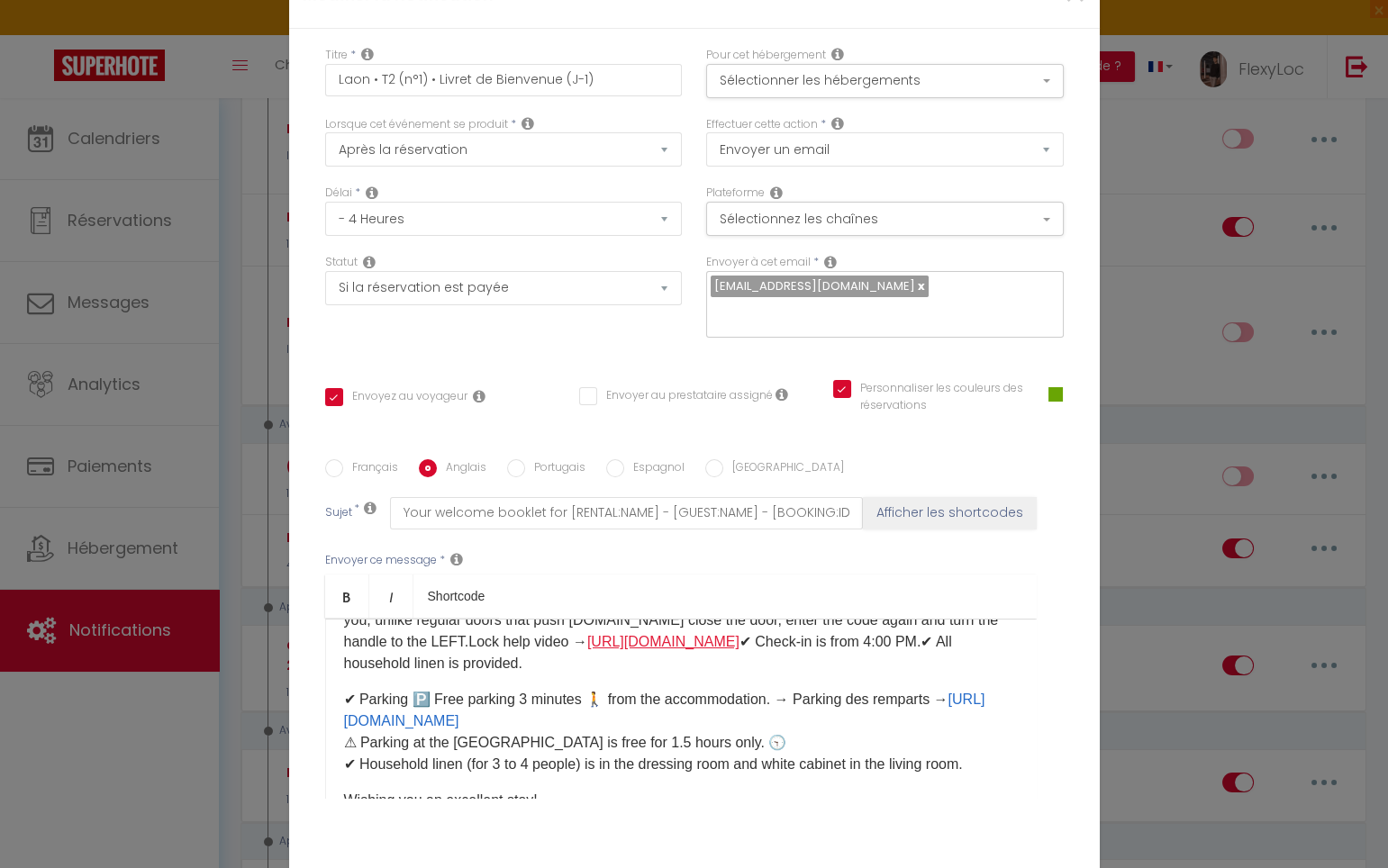
scroll to position [199, 0]
click at [587, 636] on link "[URL][DOMAIN_NAME]" at bounding box center [663, 643] width 152 height 15
click at [511, 577] on p "Hello [GUEST:FIRST_NAME],Please find attached your welcome booklet containing a…" at bounding box center [681, 558] width 674 height 238
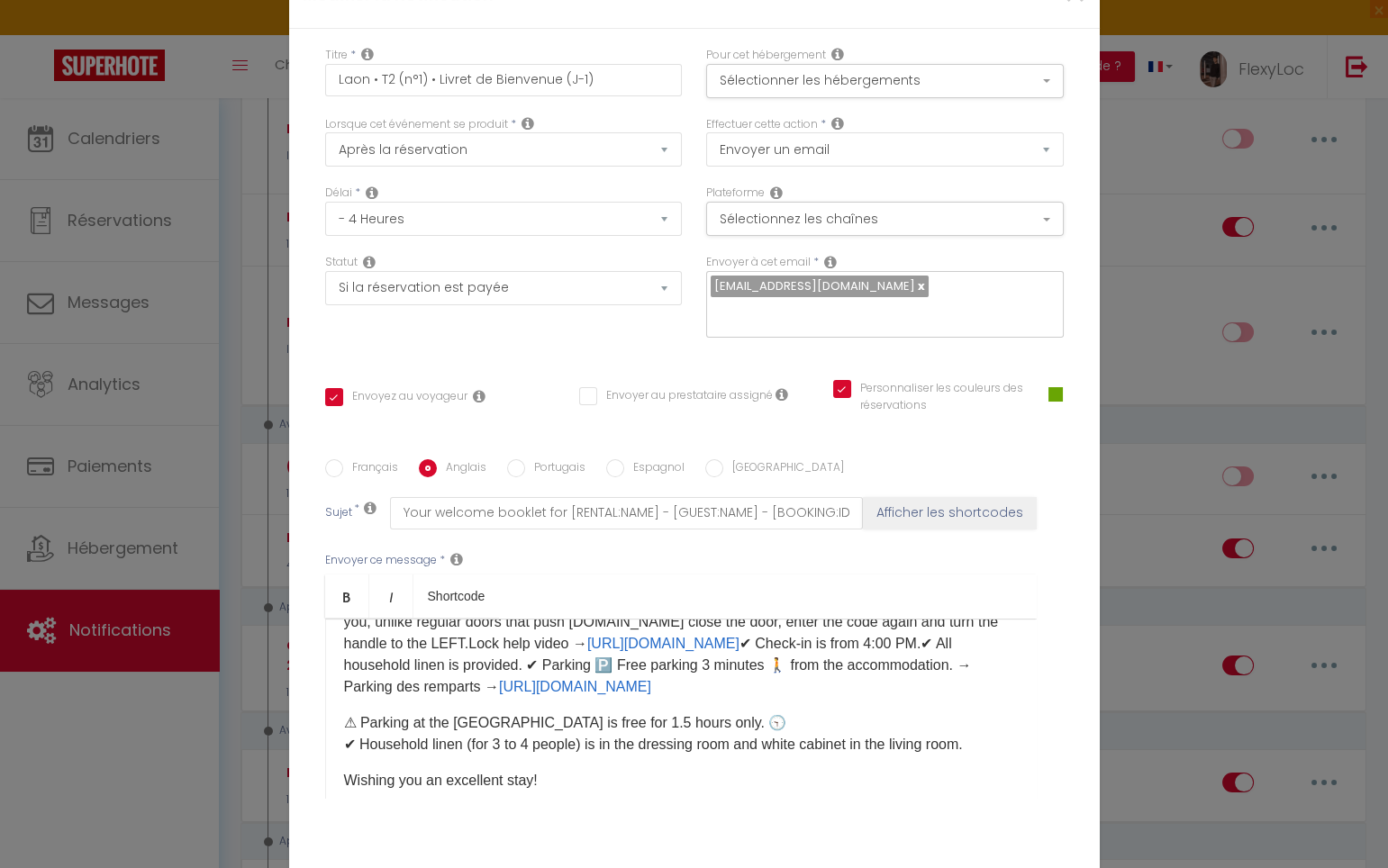
click at [535, 595] on p "Hello [GUEST:FIRST_NAME],Please find attached your welcome booklet containing a…" at bounding box center [681, 568] width 674 height 259
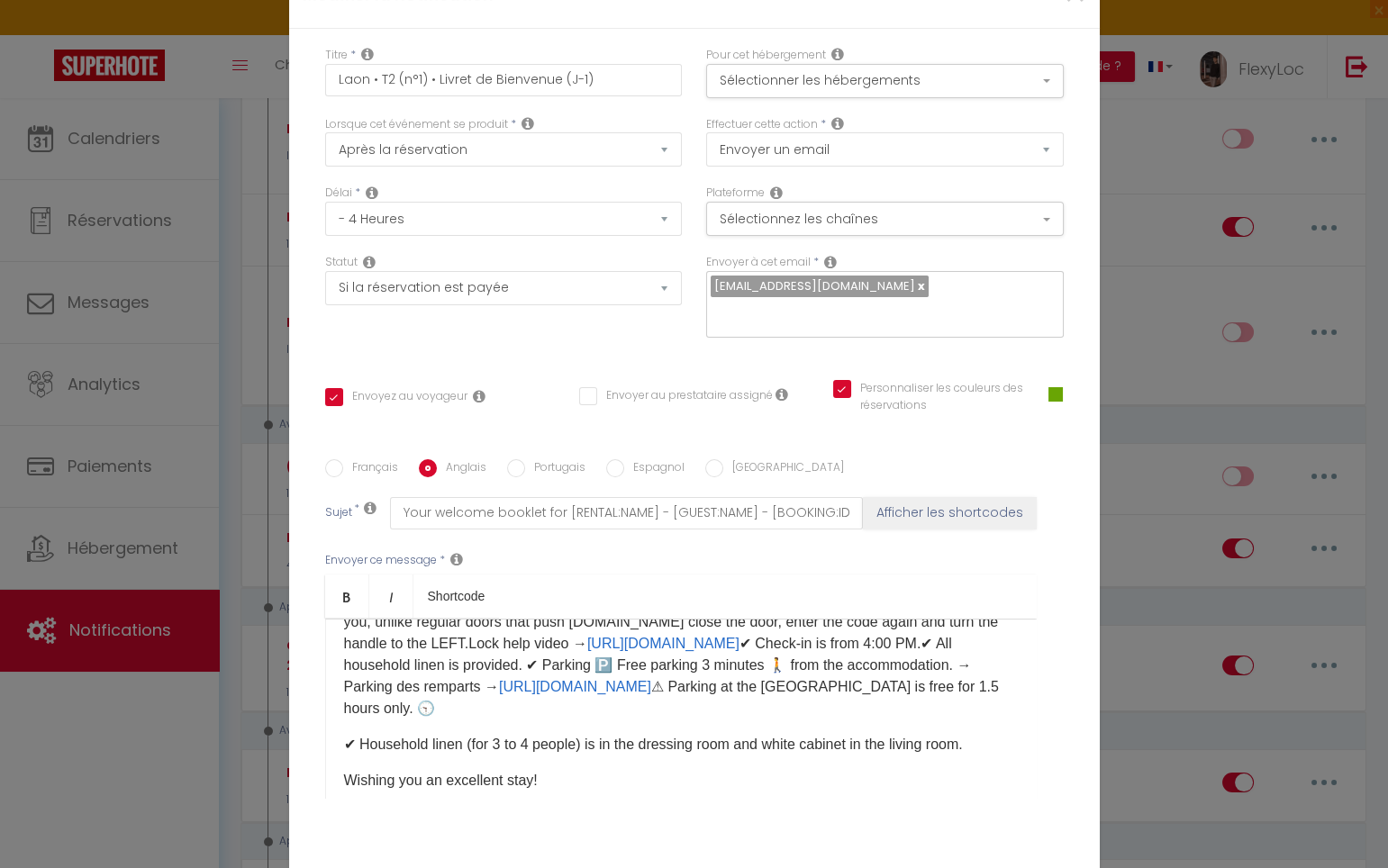
click at [907, 594] on p "Hello [GUEST:FIRST_NAME],Please find attached your welcome booklet containing a…" at bounding box center [681, 579] width 674 height 281
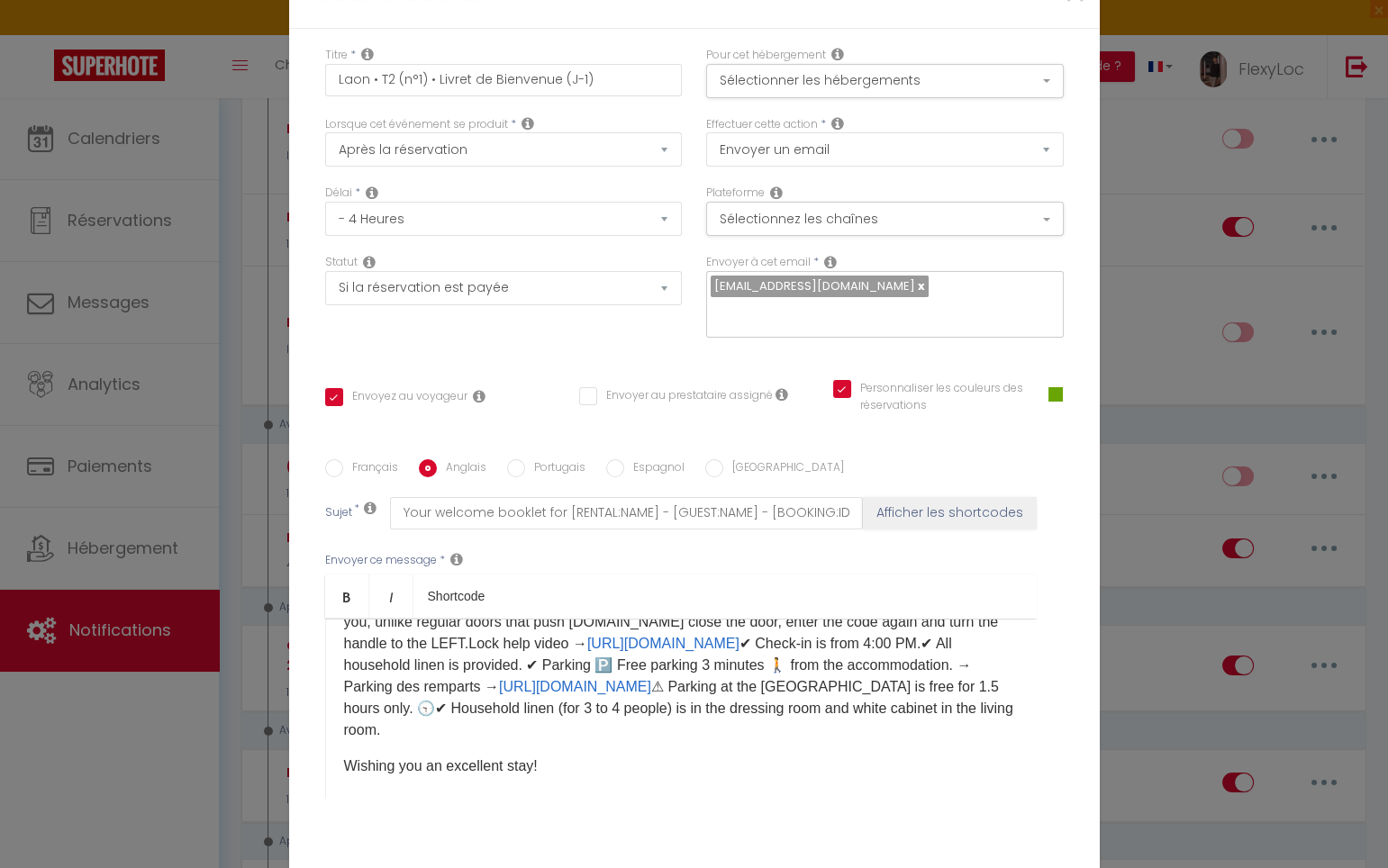
click at [900, 616] on p "Hello [GUEST:FIRST_NAME],Please find attached your welcome booklet containing a…" at bounding box center [681, 590] width 674 height 303
click at [467, 636] on p "Hello [GUEST:FIRST_NAME],Please find attached your welcome booklet containing a…" at bounding box center [681, 590] width 674 height 303
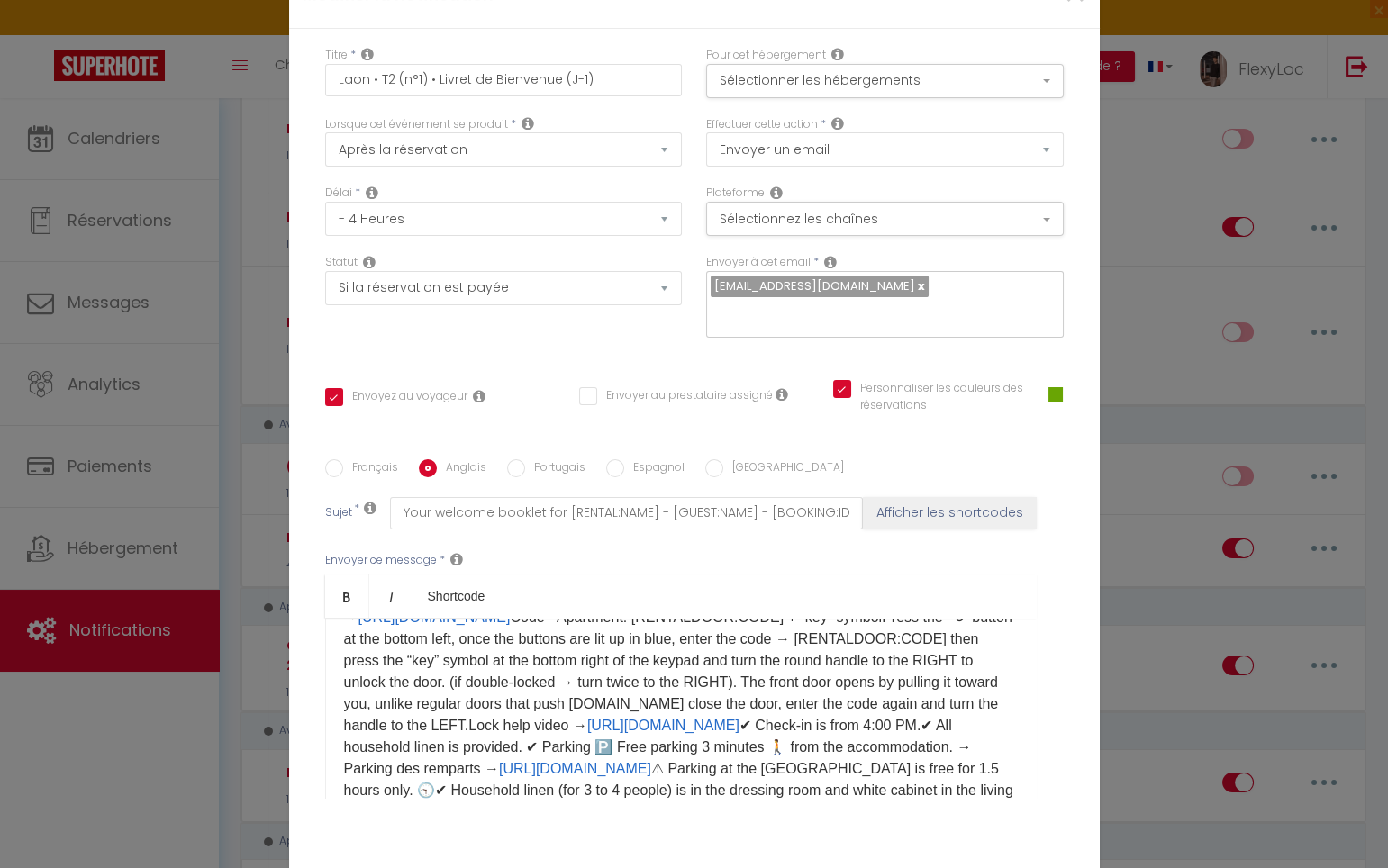
scroll to position [0, 0]
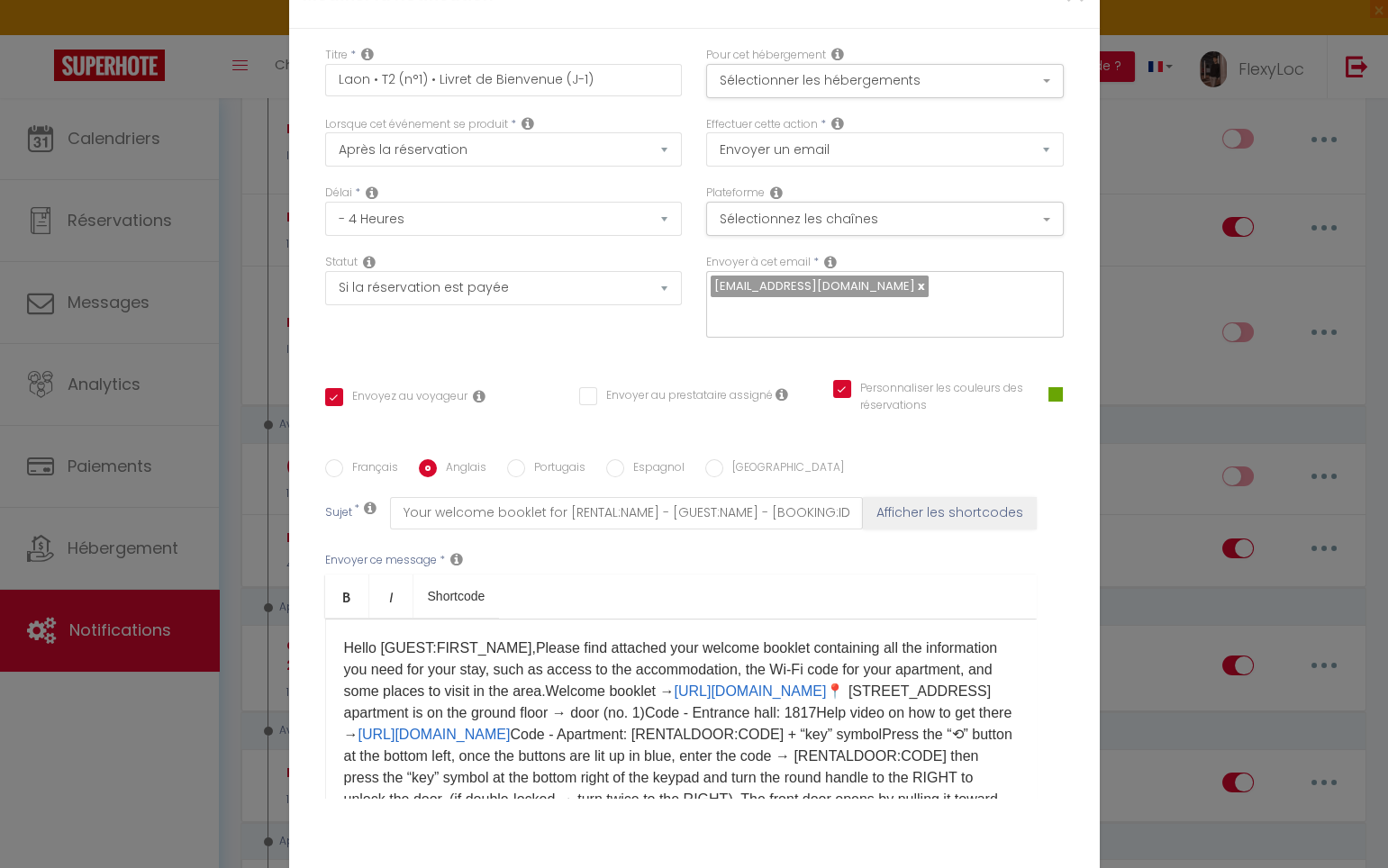
click at [517, 638] on p "Hello [GUEST:FIRST_NAME],Please find attached your welcome booklet containing a…" at bounding box center [681, 789] width 674 height 303
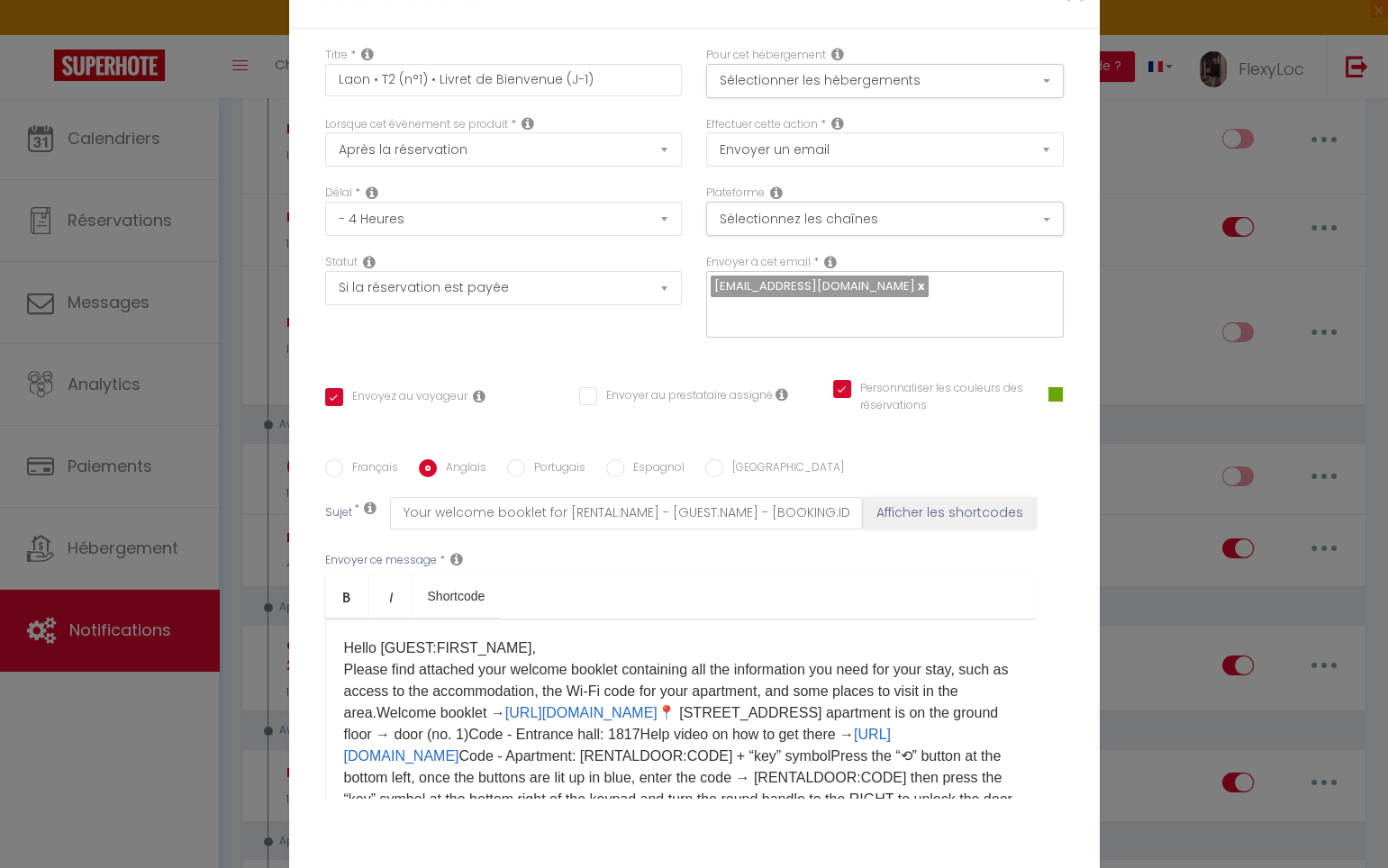
click at [398, 638] on p "Hello [GUEST:FIRST_NAME], Please find attached your welcome booklet containing …" at bounding box center [681, 800] width 674 height 324
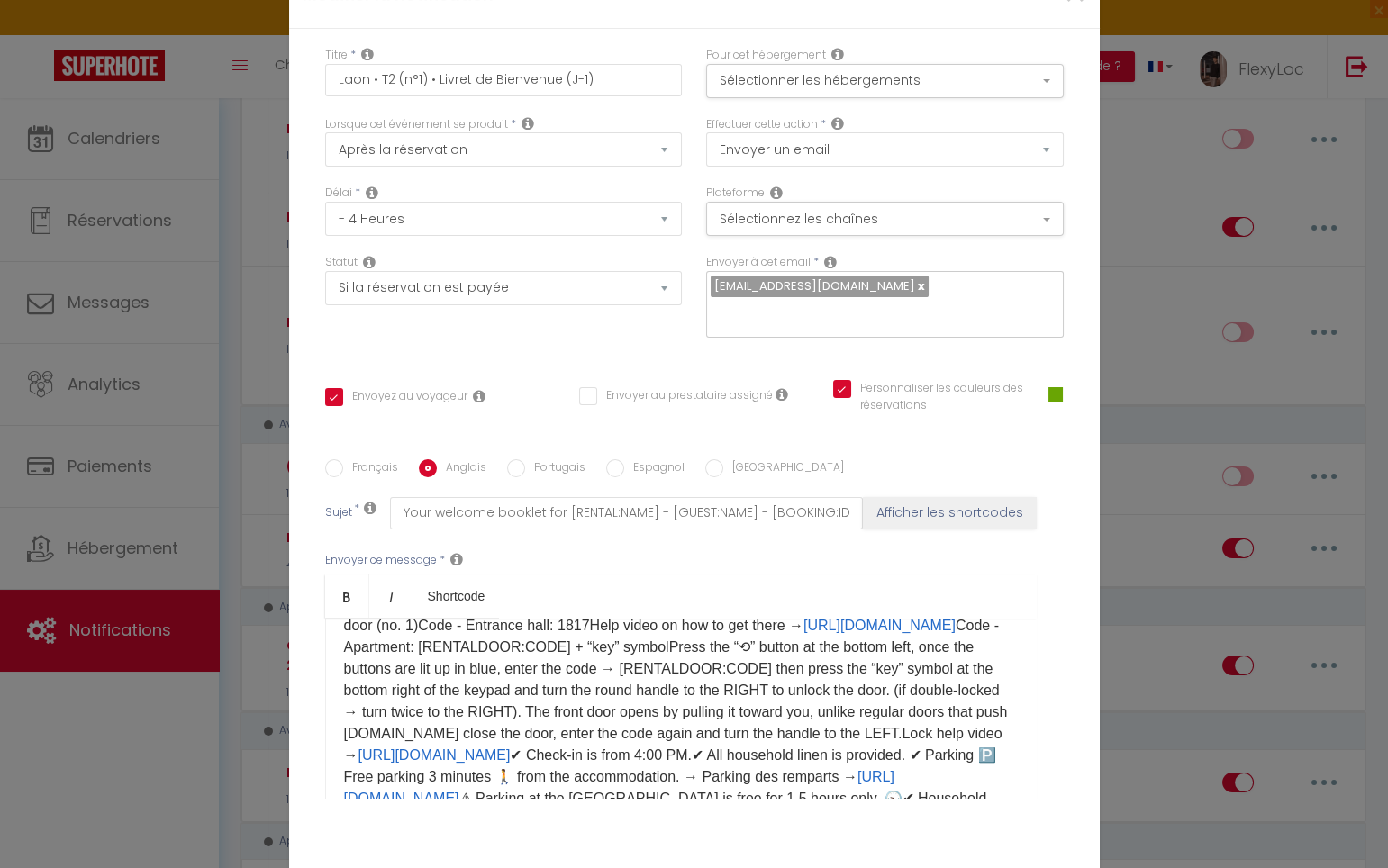
scroll to position [129, 0]
click at [772, 513] on p "Hello [GUEST:FIRST_NAME], Please find attached your welcome booklet containing …" at bounding box center [681, 682] width 674 height 346
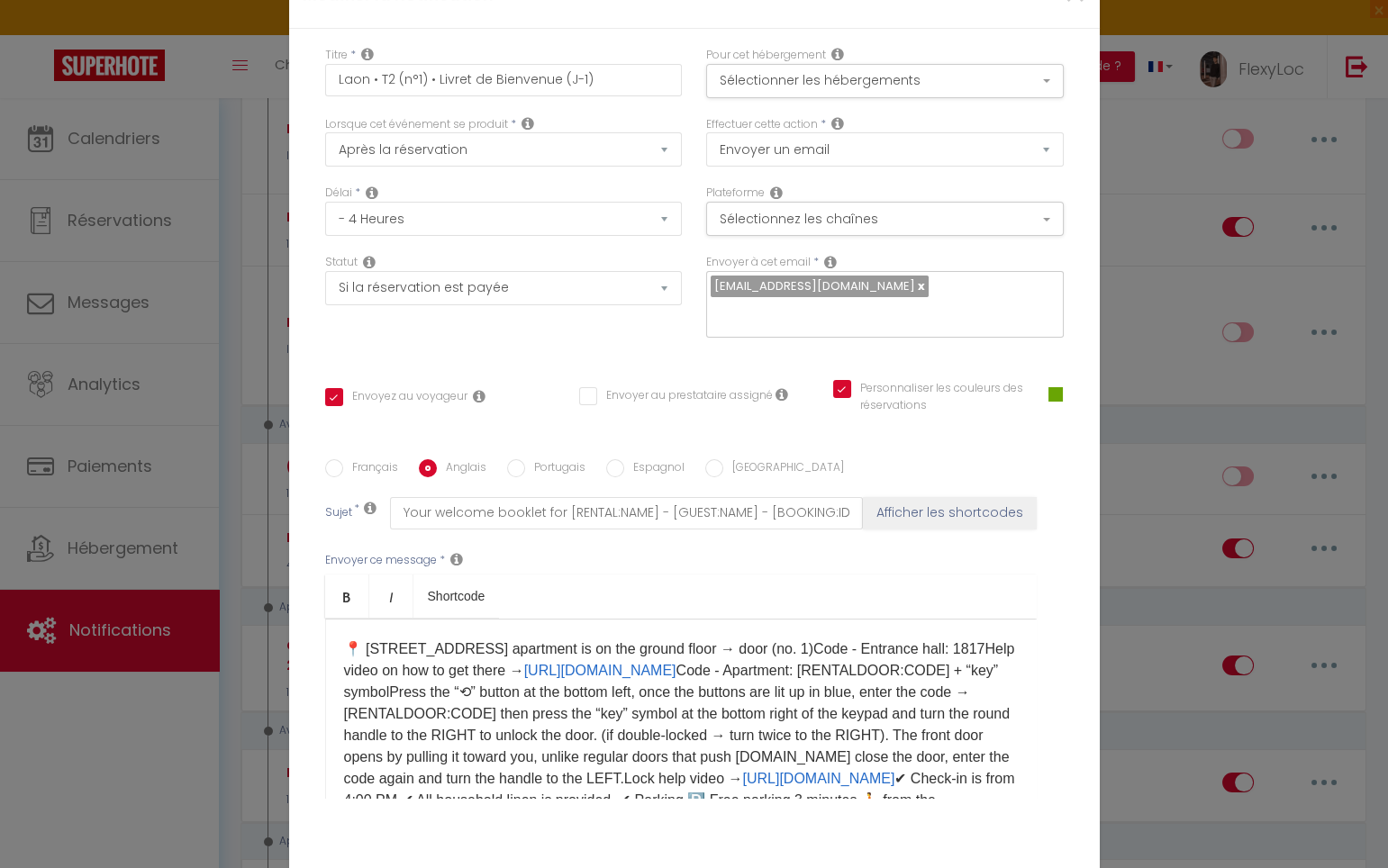
click at [488, 556] on p "Hello [GUEST:FIRST_NAME], Please find attached your welcome booklet containing …" at bounding box center [681, 692] width 674 height 367
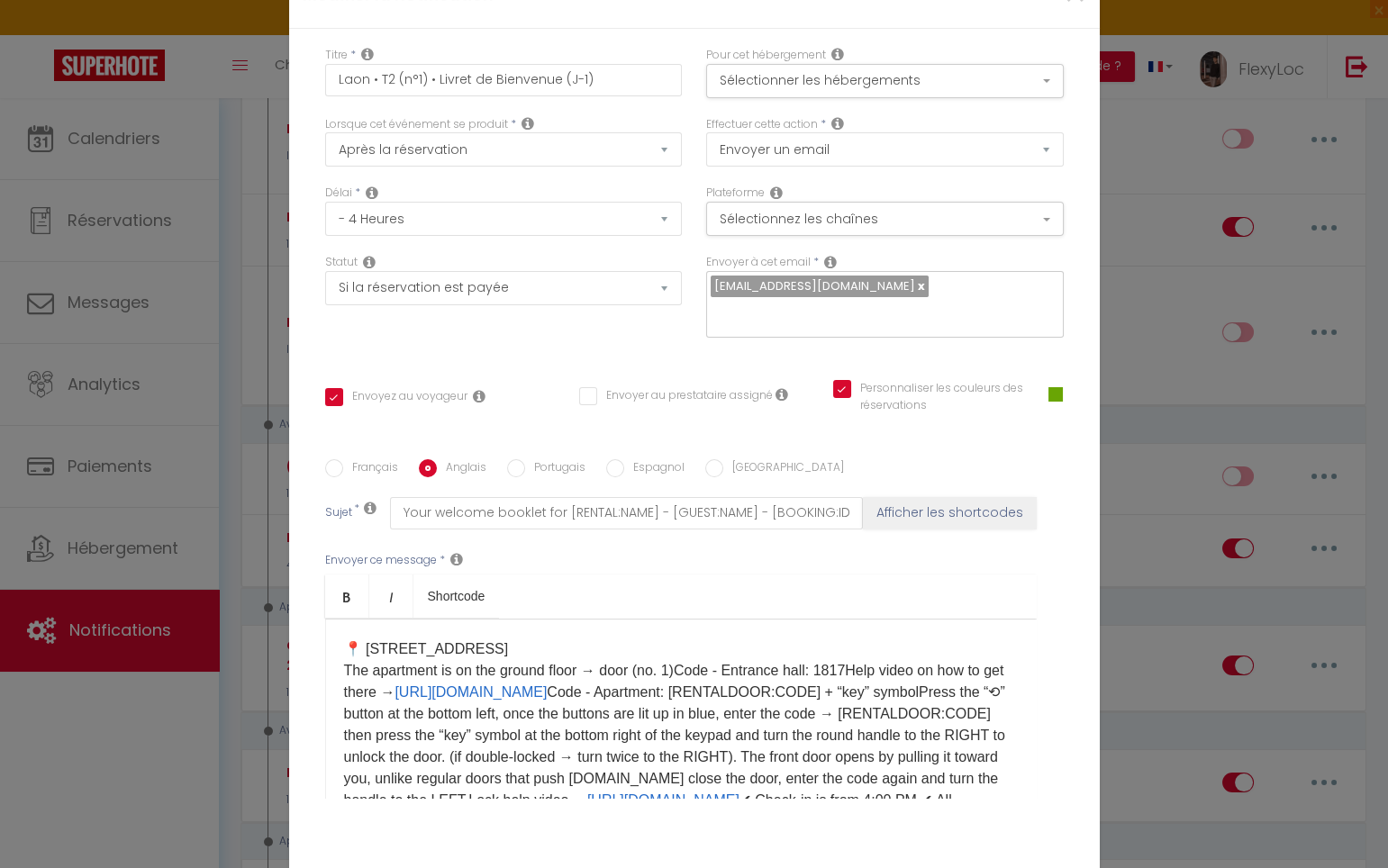
click at [678, 584] on p "Hello [GUEST:FIRST_NAME], Please find attached your welcome booklet containing …" at bounding box center [681, 703] width 674 height 389
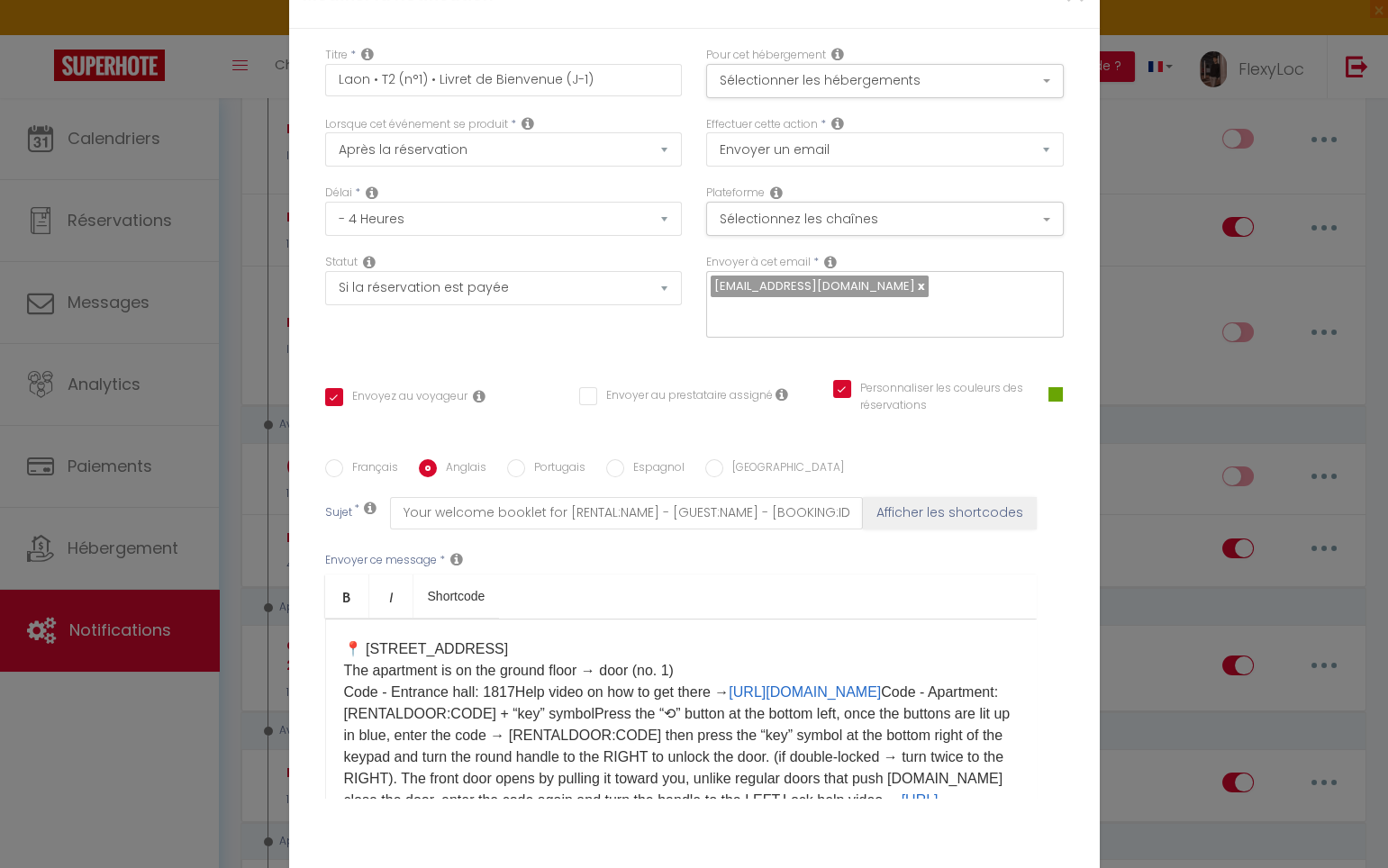
click at [509, 600] on p "Hello [GUEST:FIRST_NAME], Please find attached your welcome booklet containing …" at bounding box center [681, 703] width 674 height 389
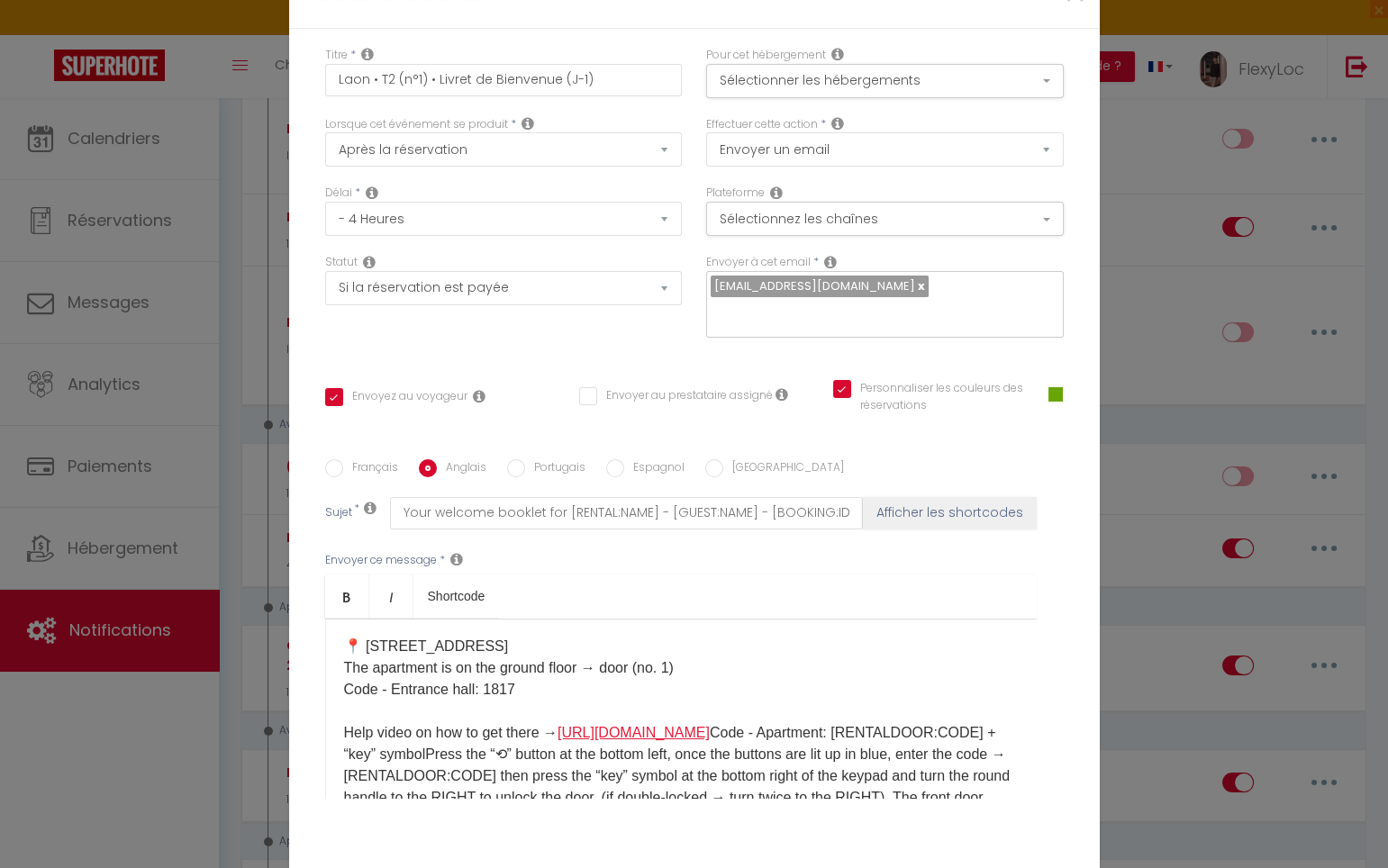
scroll to position [132, 0]
click at [843, 646] on p "Hello [GUEST:FIRST_NAME], Please find attached your welcome booklet containing …" at bounding box center [681, 721] width 674 height 432
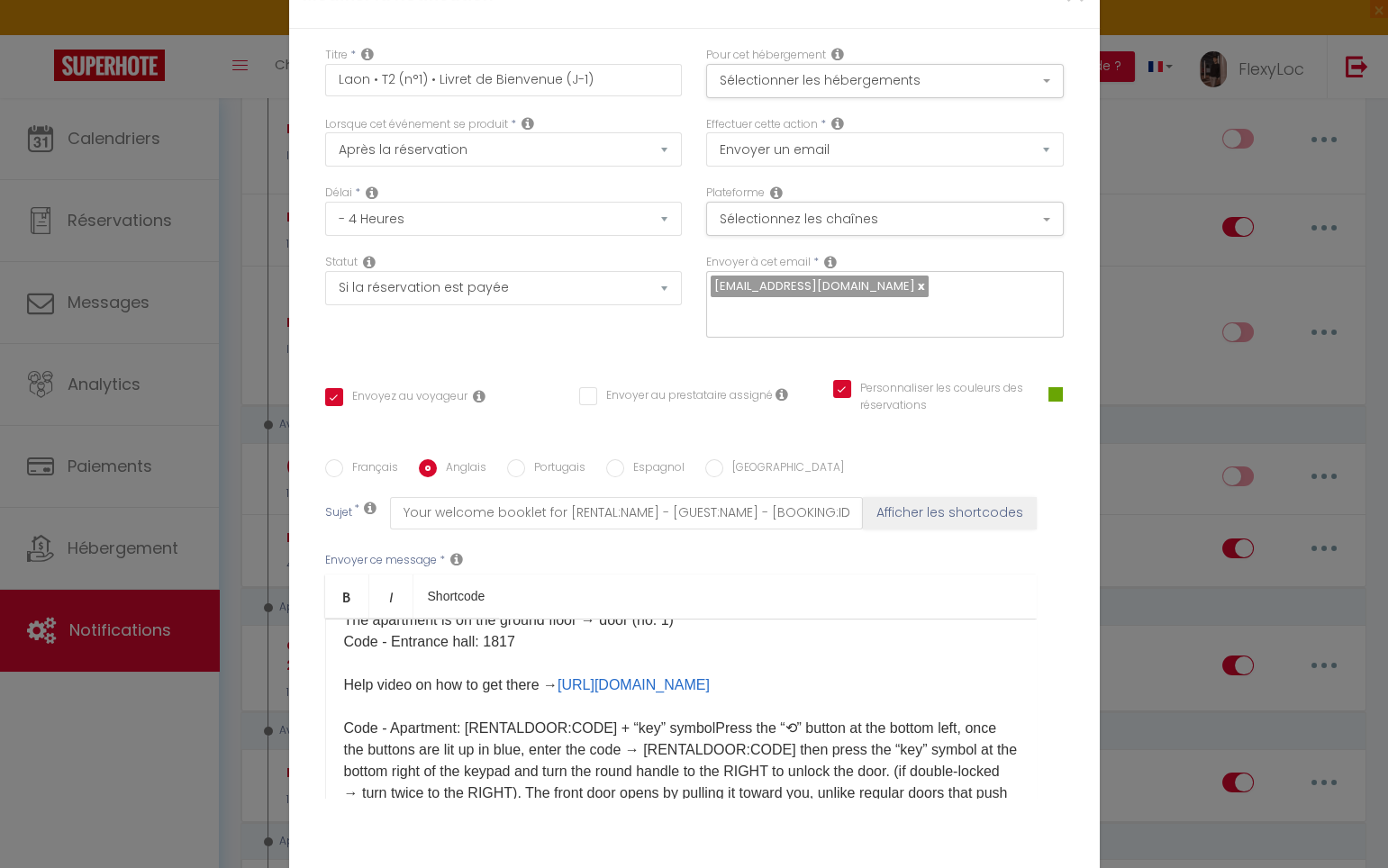
scroll to position [202, 0]
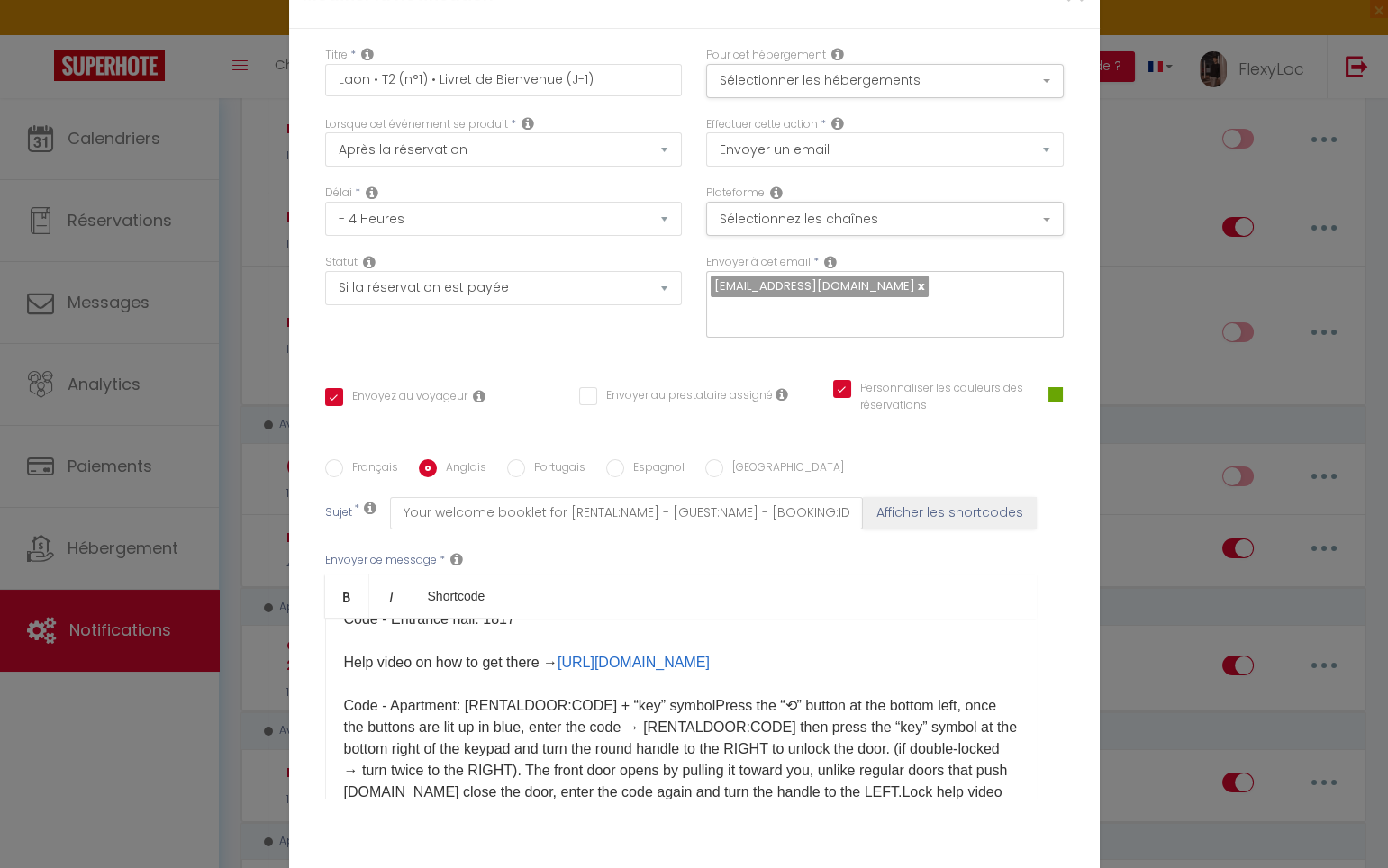
click at [701, 616] on p "Hello [GUEST:FIRST_NAME], Please find attached your welcome booklet containing …" at bounding box center [681, 673] width 674 height 475
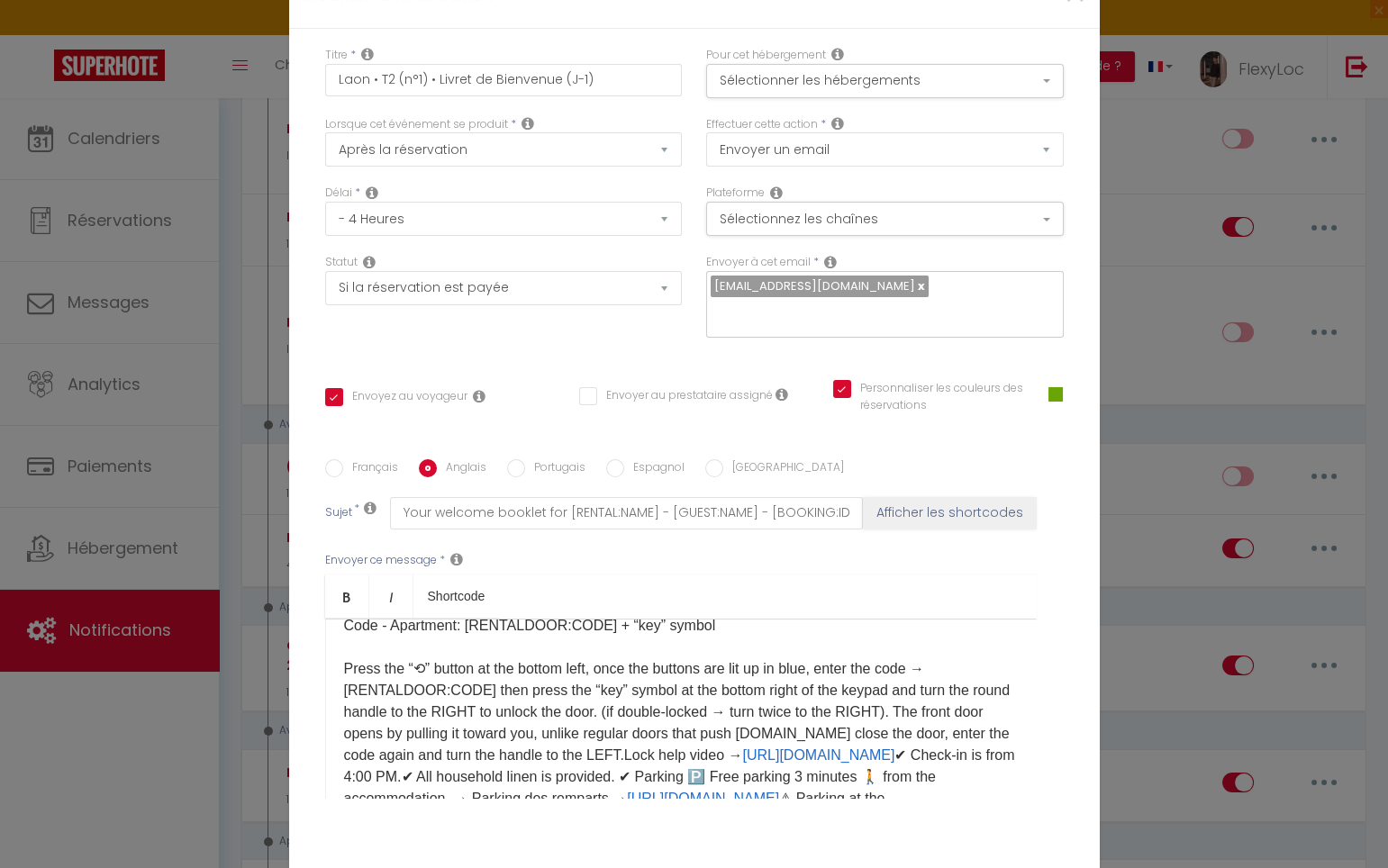
scroll to position [284, 0]
click at [687, 664] on p "Hello [GUEST:FIRST_NAME], Please find attached your welcome booklet containing …" at bounding box center [681, 602] width 674 height 497
click at [845, 645] on p "Hello [GUEST:FIRST_NAME], Please find attached your welcome booklet containing …" at bounding box center [681, 602] width 674 height 497
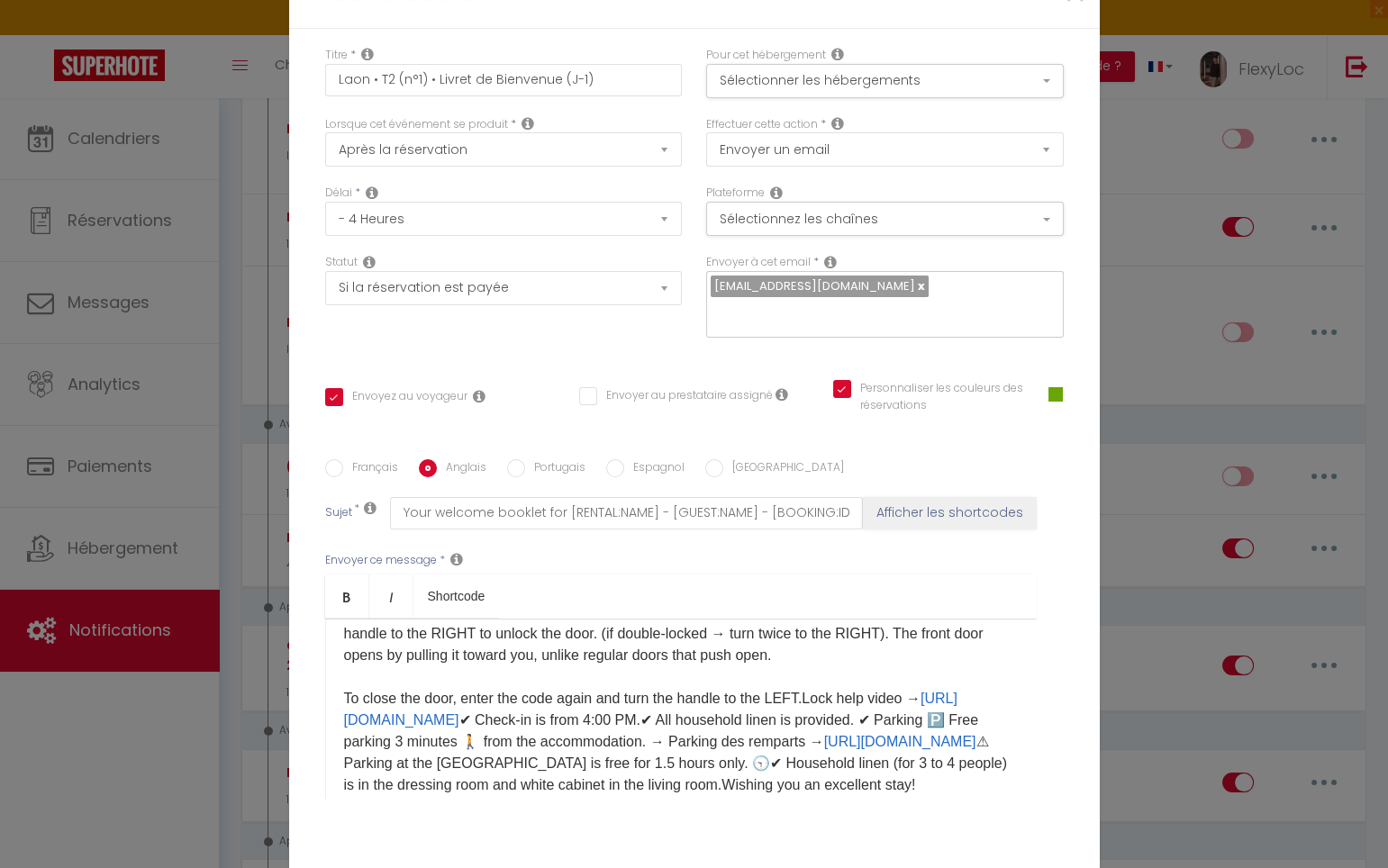
scroll to position [362, 0]
click at [805, 604] on p "Hello [GUEST:FIRST_NAME], Please find attached your welcome booklet containing …" at bounding box center [681, 535] width 674 height 519
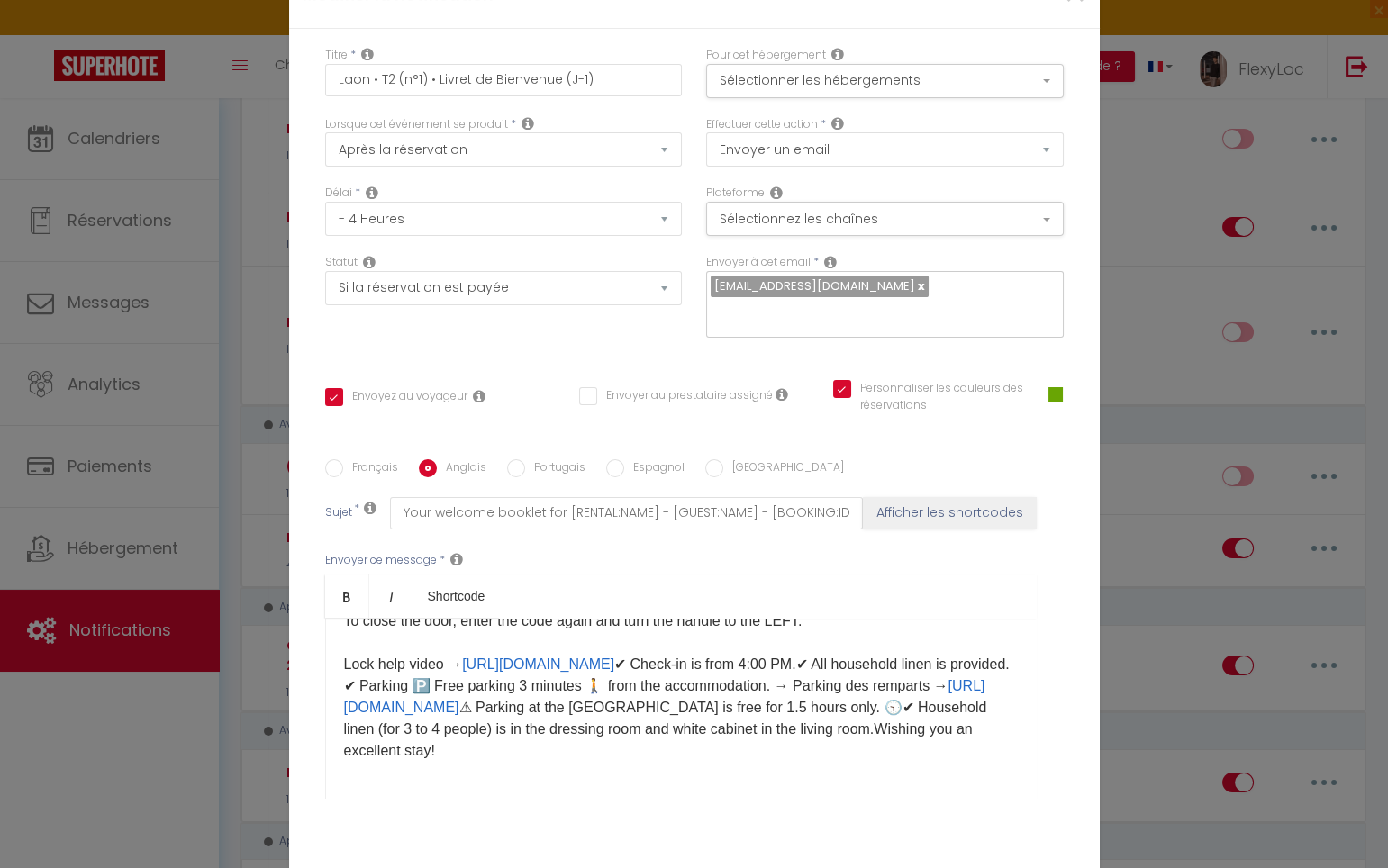
scroll to position [459, 0]
click at [747, 558] on p "Hello [GUEST:FIRST_NAME], Please find attached your welcome booklet containing …" at bounding box center [681, 481] width 674 height 562
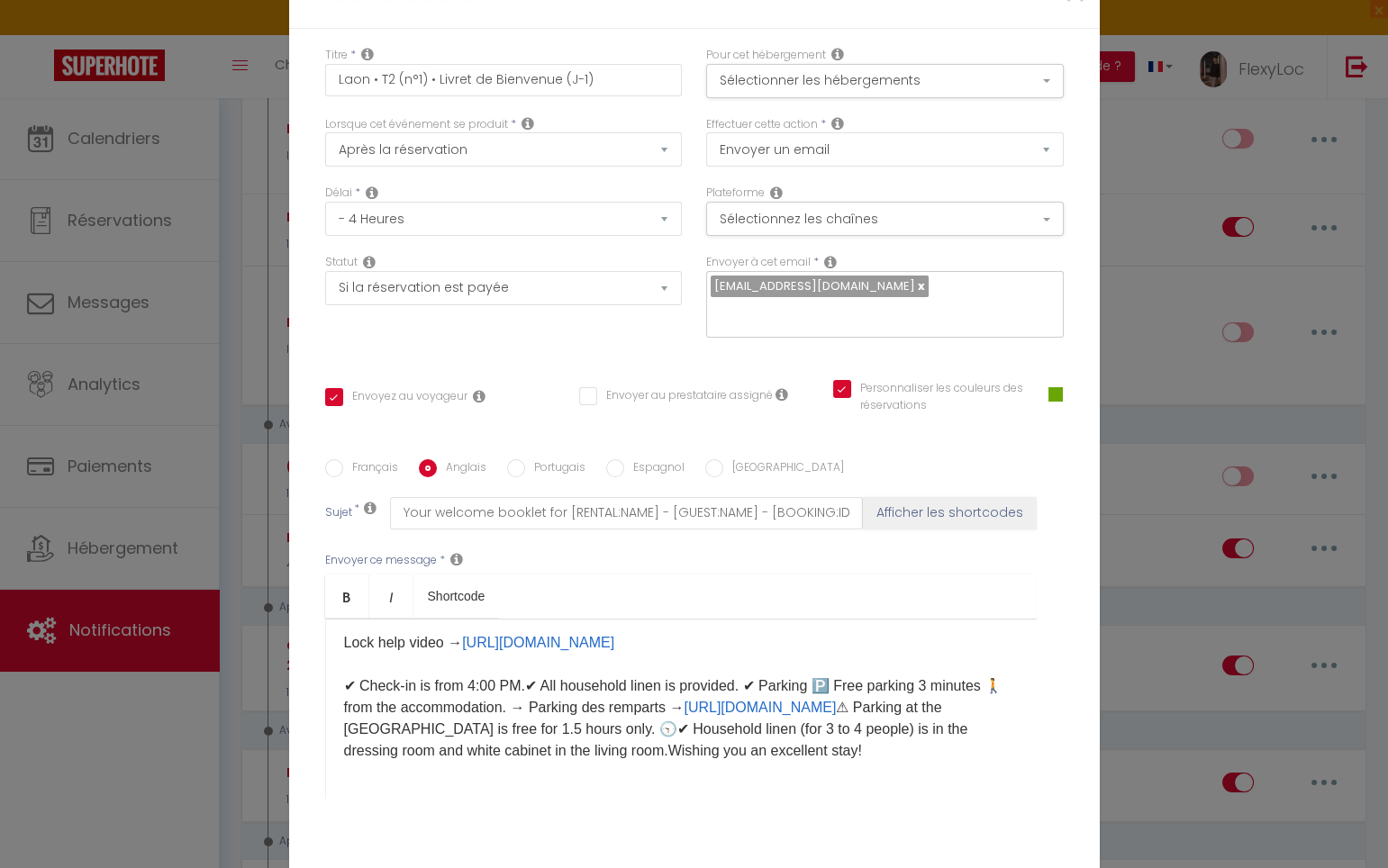
click at [522, 599] on p "Hello [GUEST:FIRST_NAME], Please find attached your welcome booklet containing …" at bounding box center [681, 470] width 674 height 584
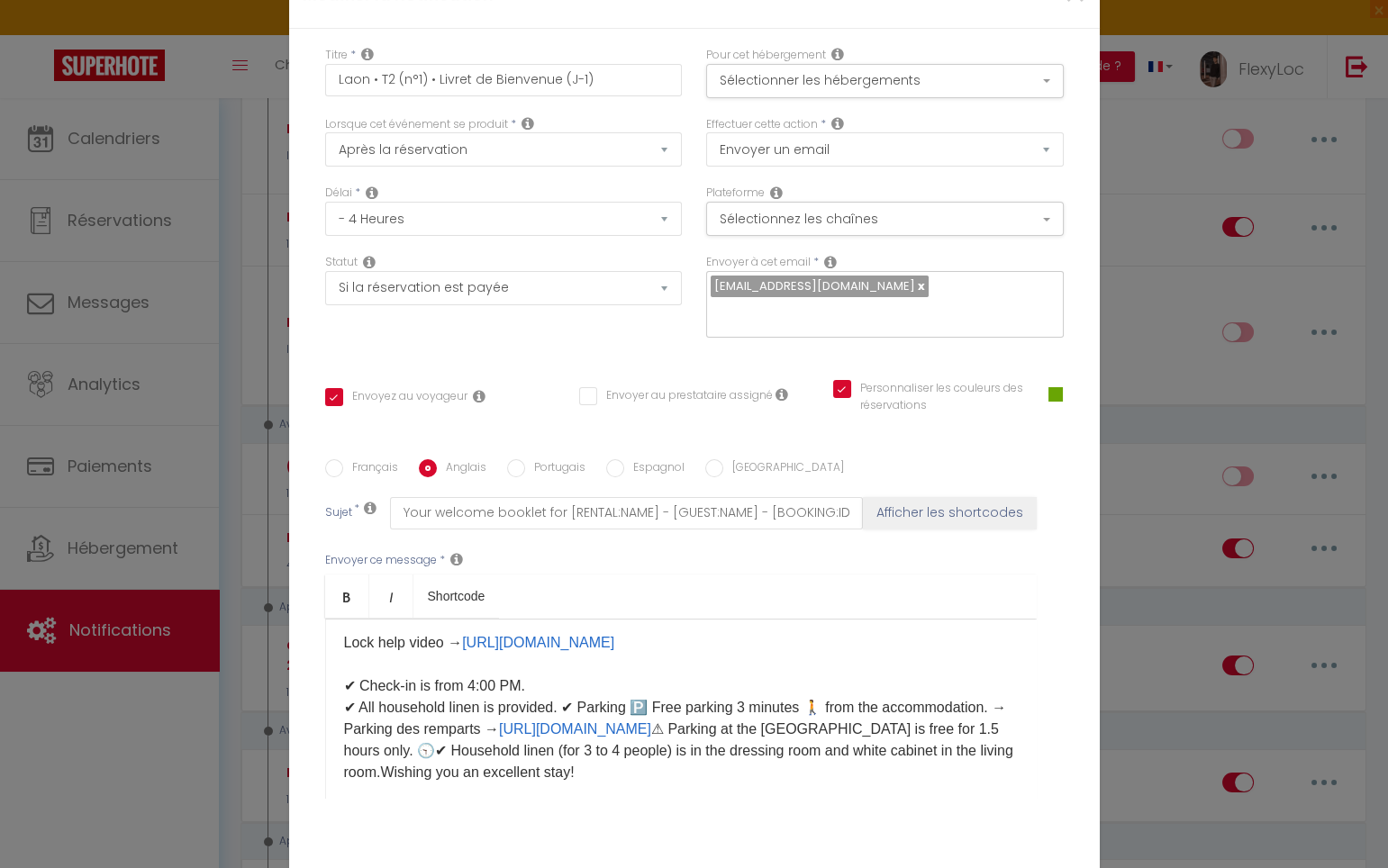
click at [561, 620] on p "Hello [GUEST:FIRST_NAME], Please find attached your welcome booklet containing …" at bounding box center [681, 480] width 674 height 605
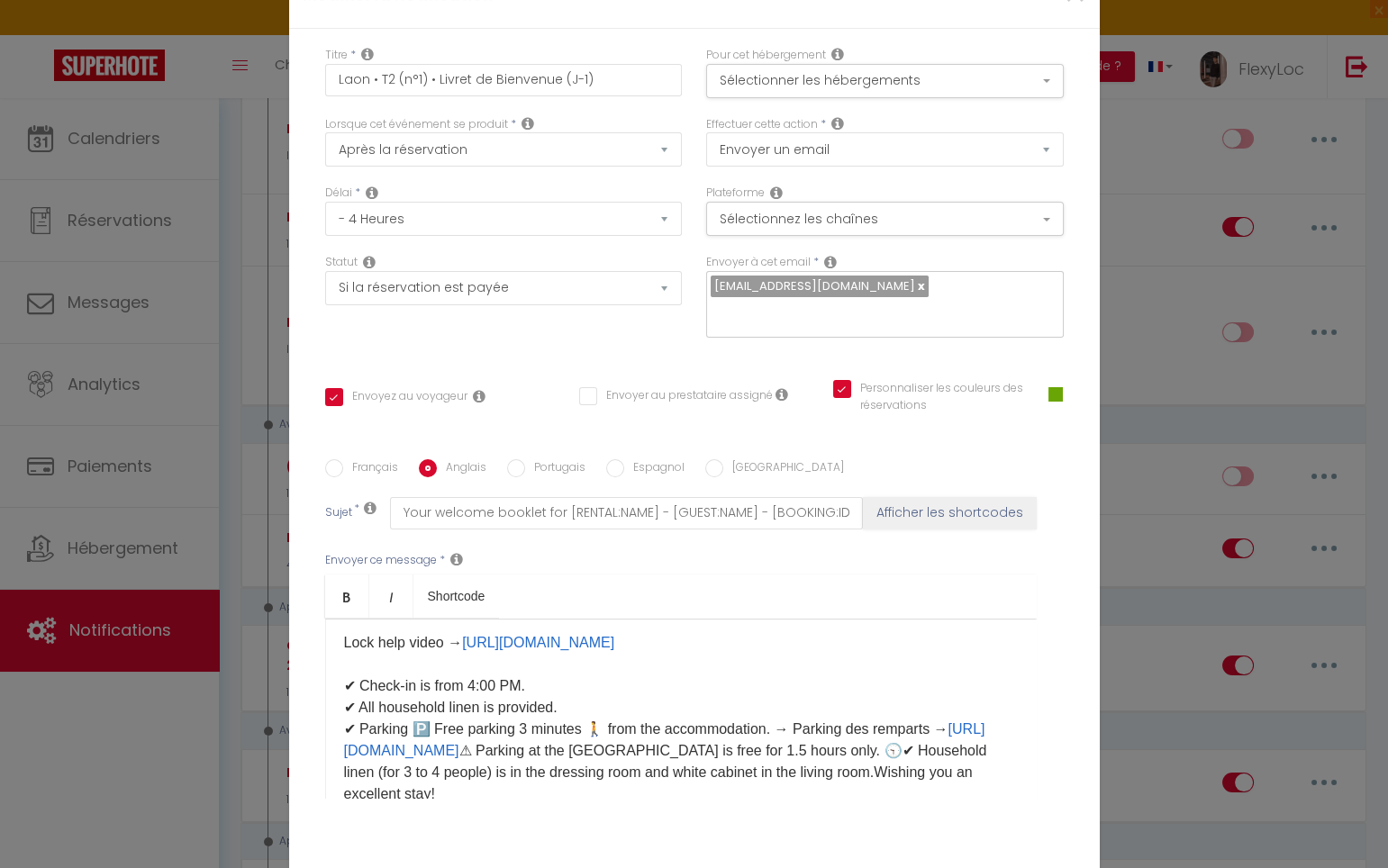
click at [515, 665] on p "Hello [GUEST:FIRST_NAME], Please find attached your welcome booklet containing …" at bounding box center [681, 491] width 674 height 627
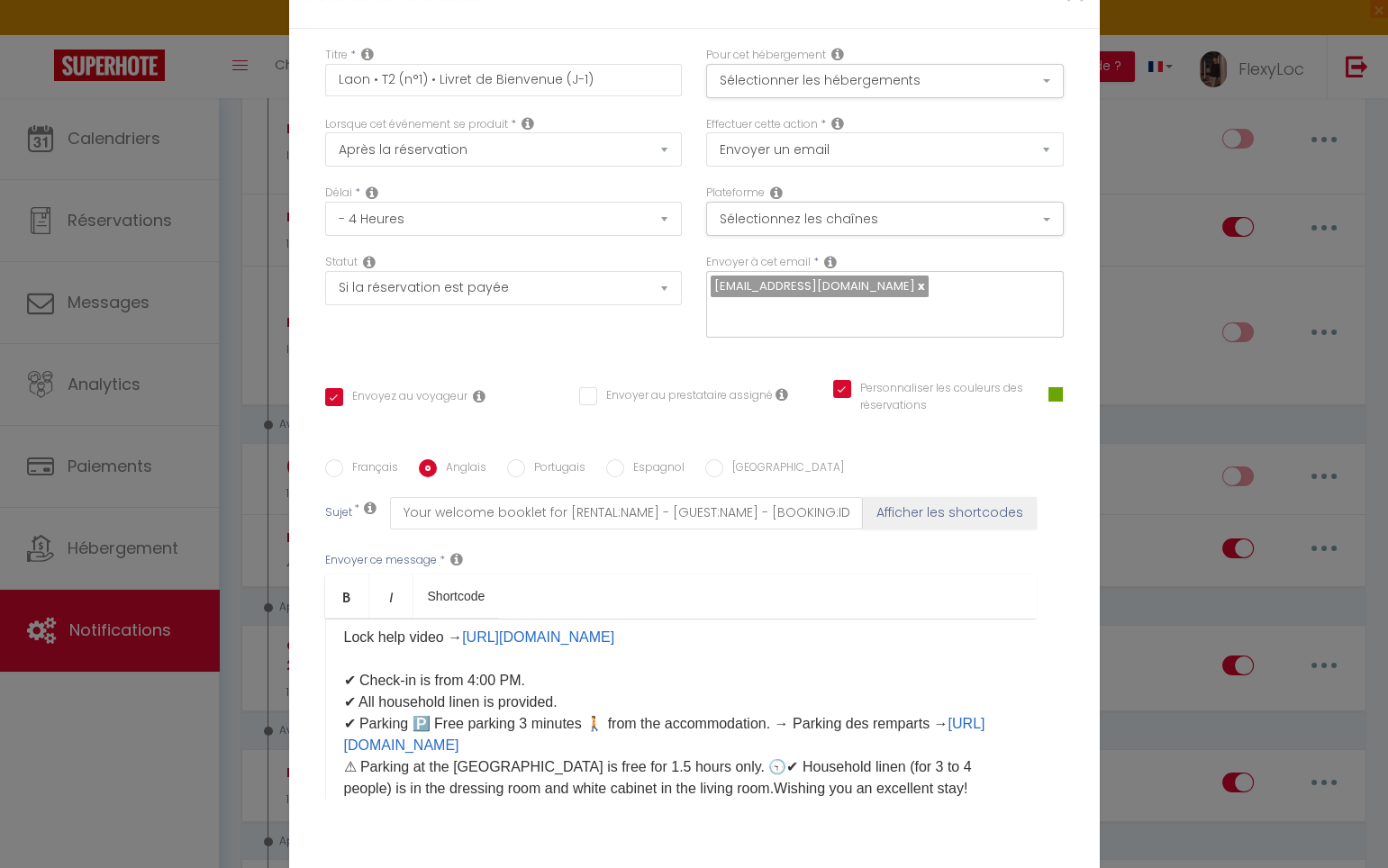
scroll to position [477, 0]
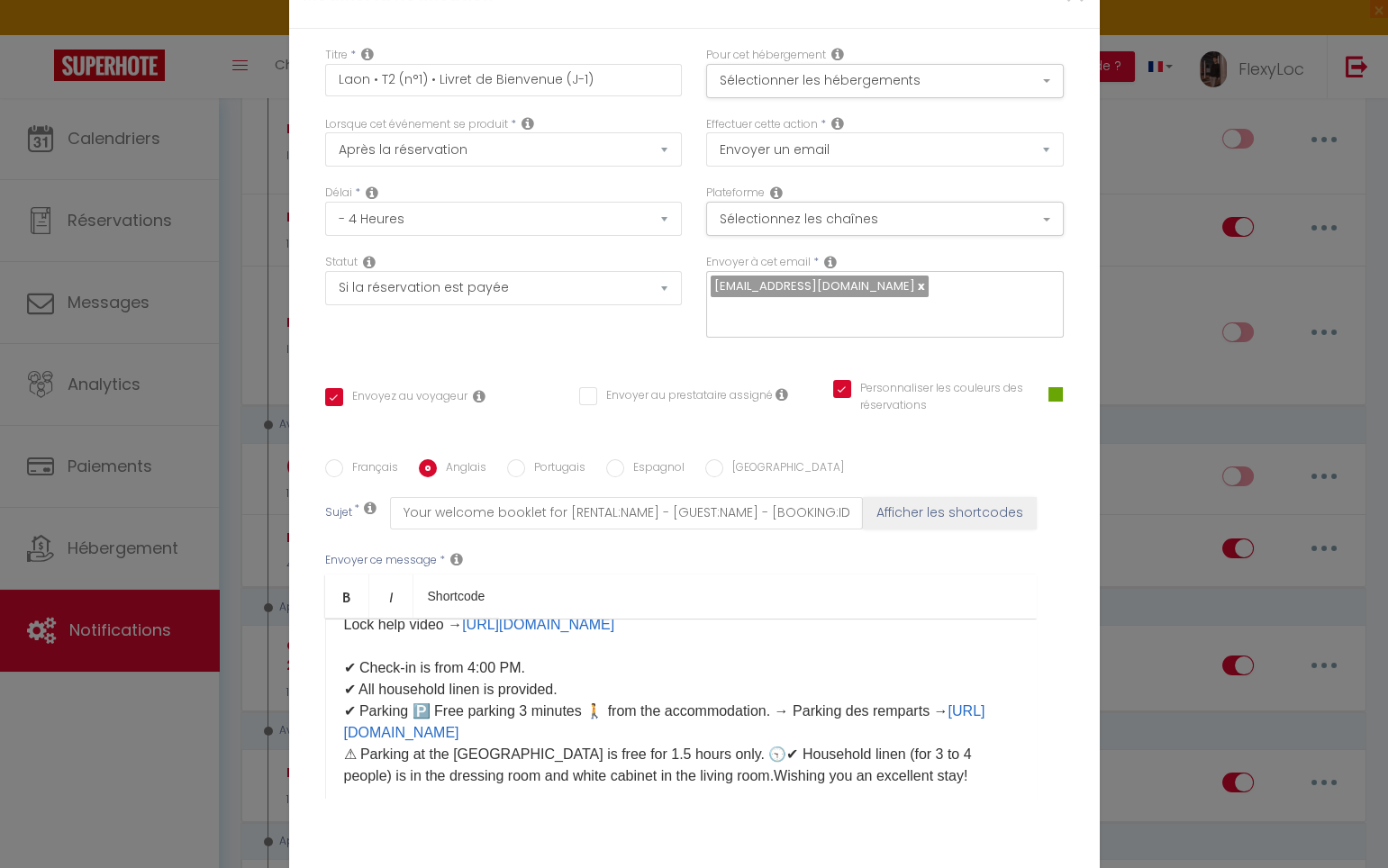
click at [696, 665] on p "Hello [GUEST:FIRST_NAME], Please find attached your welcome booklet containing …" at bounding box center [681, 473] width 674 height 627
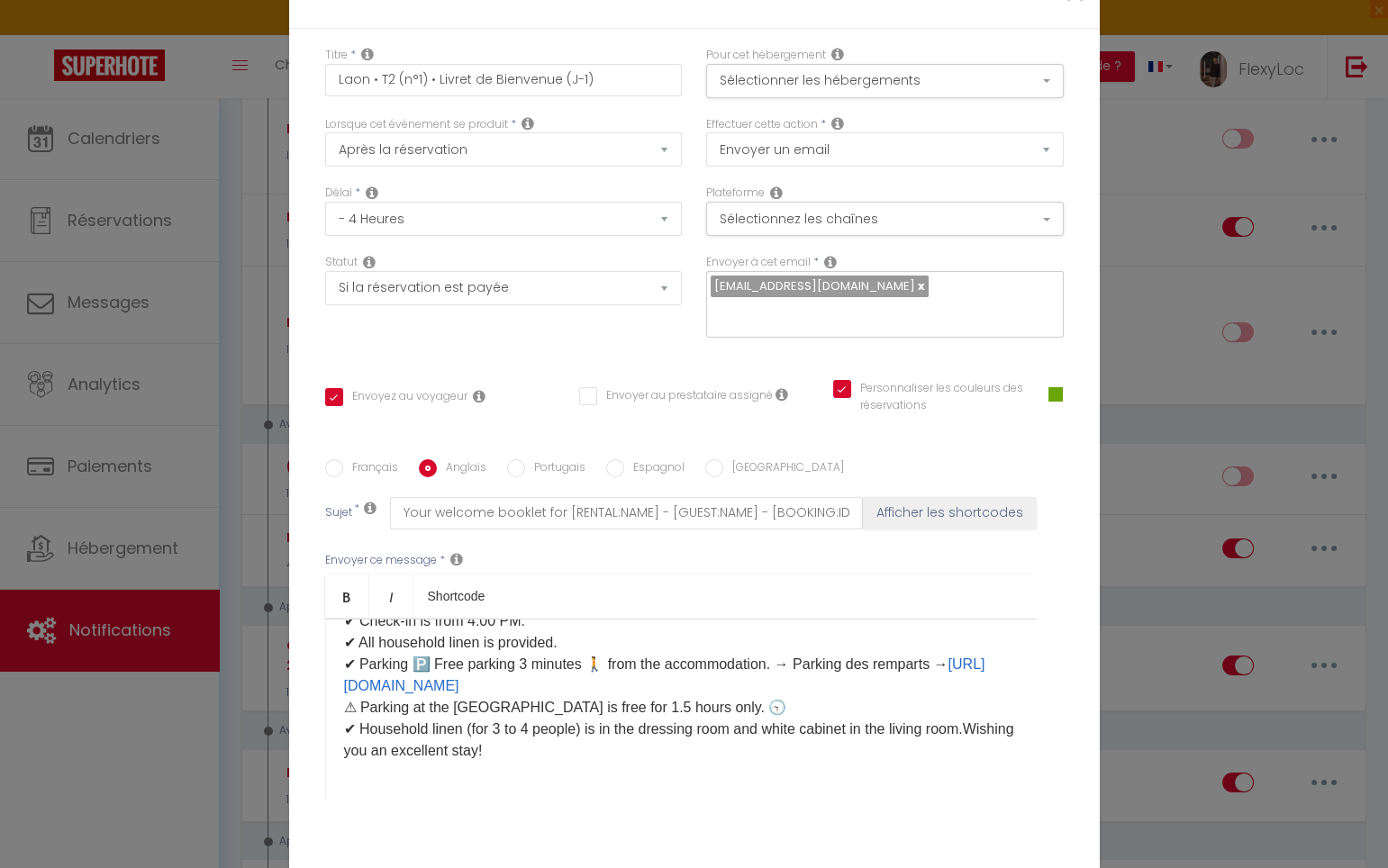
scroll to position [545, 0]
click at [953, 622] on p "Hello [GUEST:FIRST_NAME], Please find attached your welcome booklet containing …" at bounding box center [681, 437] width 674 height 648
click at [380, 642] on p "Hello [GUEST:FIRST_NAME], Please find attached your welcome booklet containing …" at bounding box center [681, 437] width 674 height 648
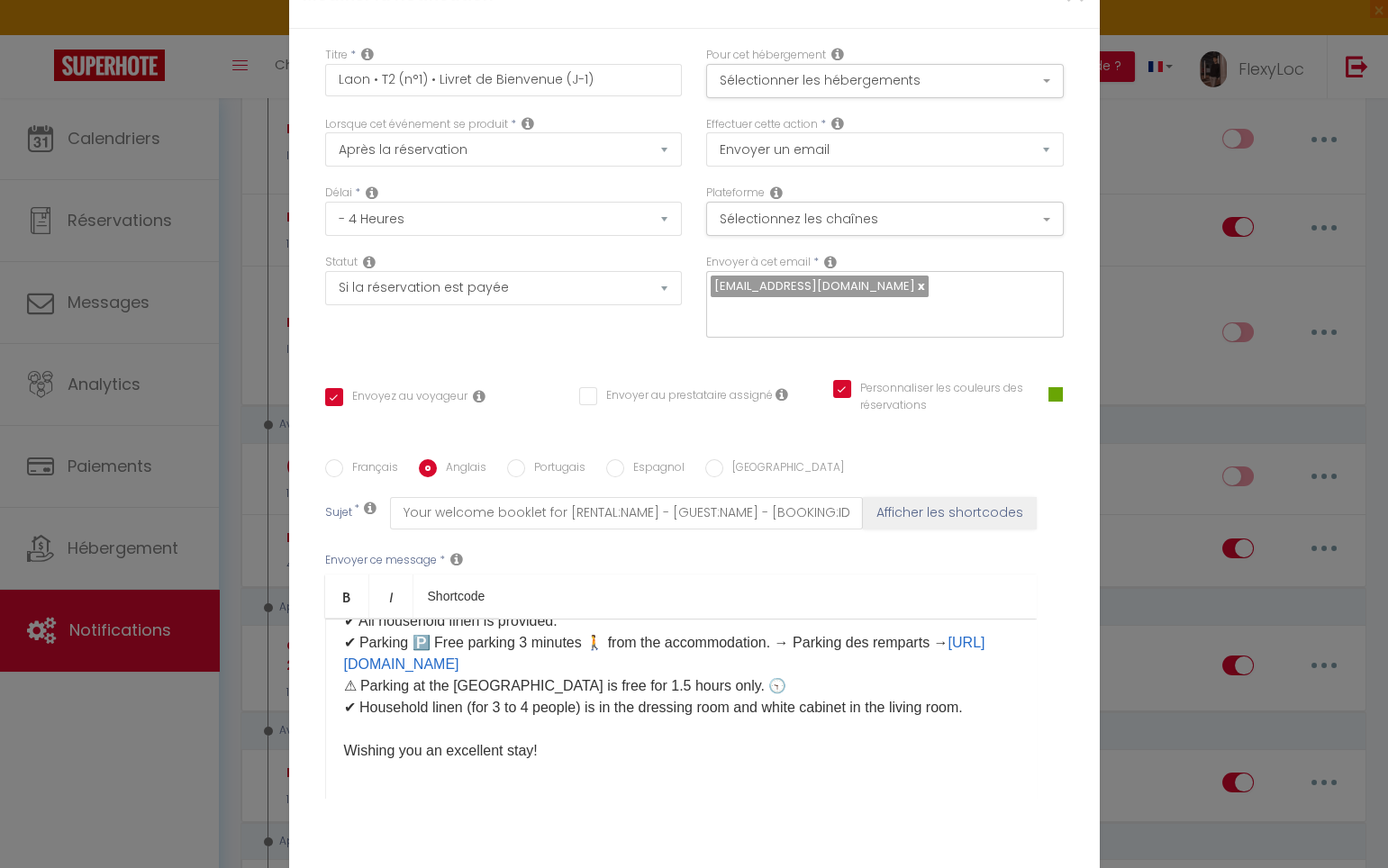
scroll to position [567, 0]
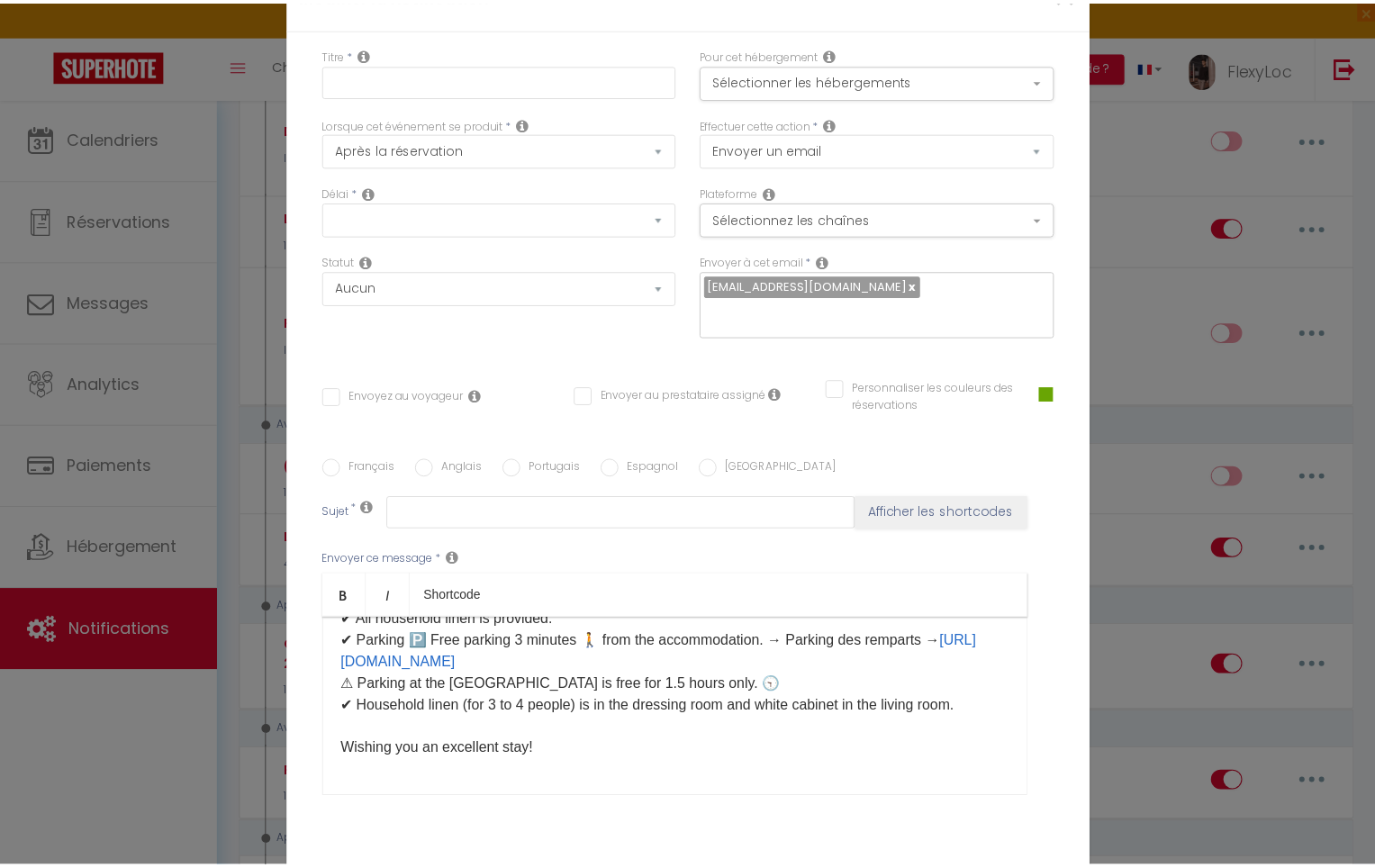
scroll to position [0, 0]
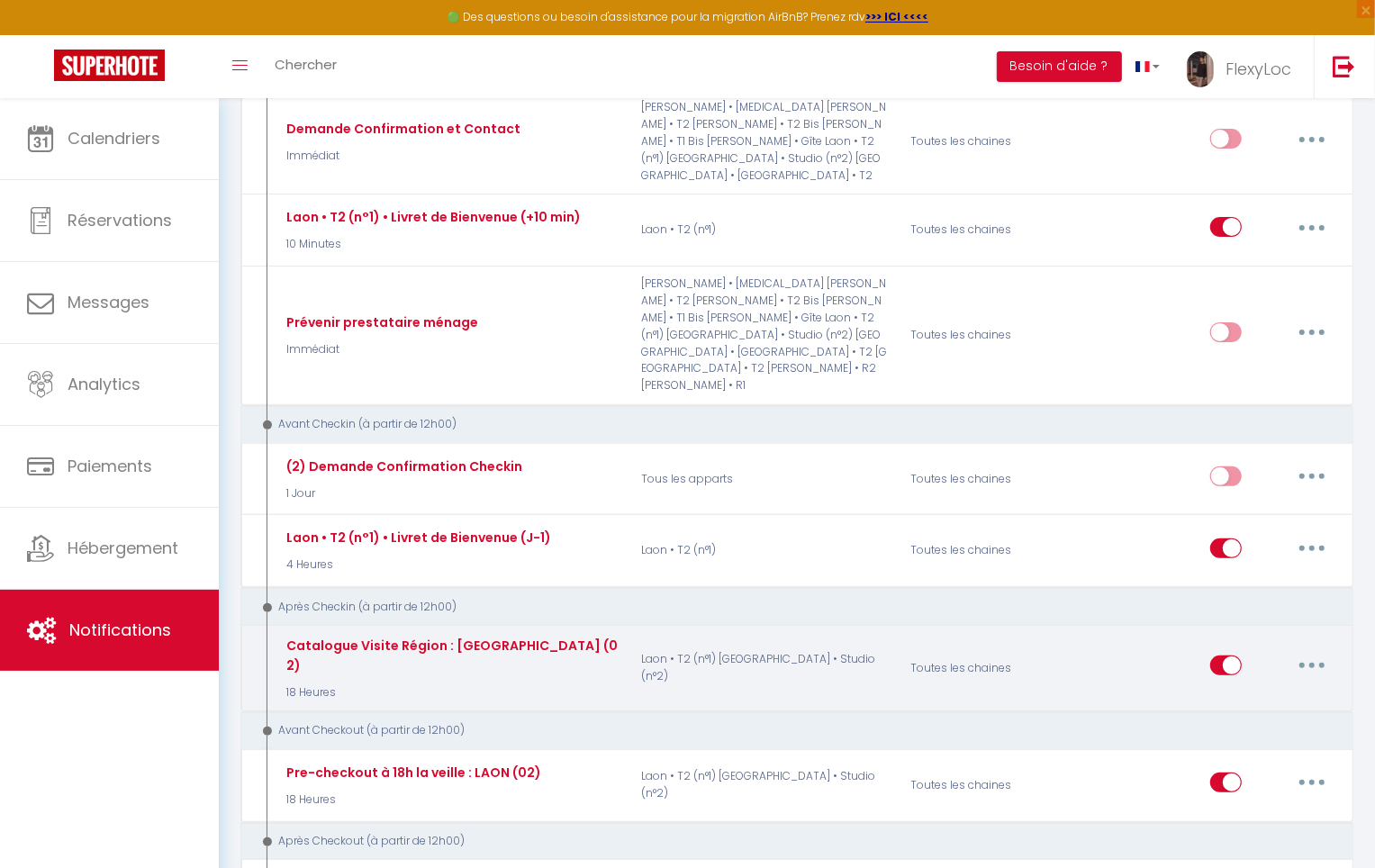
click at [1309, 663] on icon "button" at bounding box center [1311, 665] width 5 height 5
click at [1245, 692] on link "Editer" at bounding box center [1265, 707] width 133 height 31
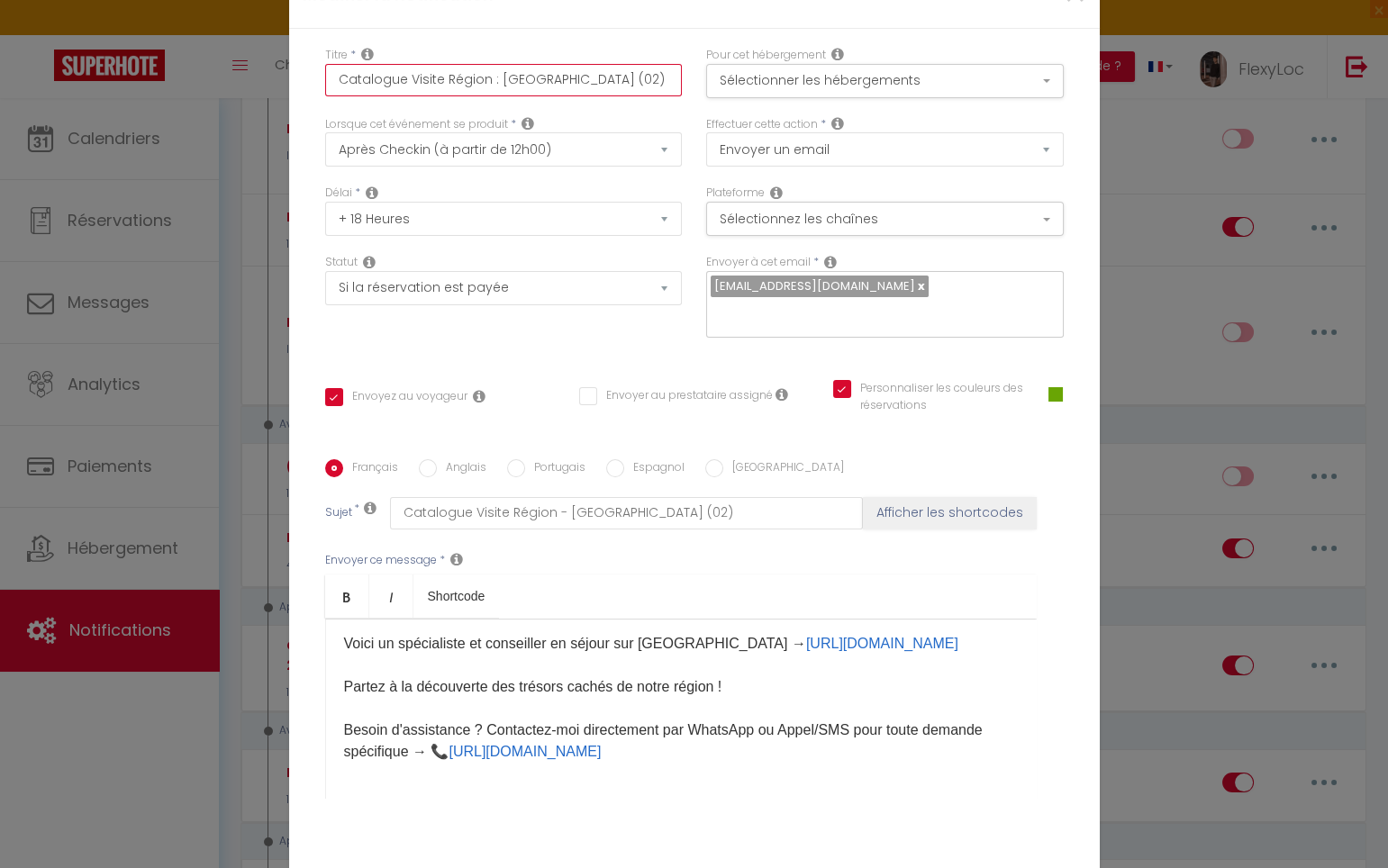
click at [426, 90] on input "Catalogue Visite Région : LAON (02)" at bounding box center [504, 80] width 358 height 32
paste input "Laon • T2 (n°1) • Catalogue Visite Région (6h matin"
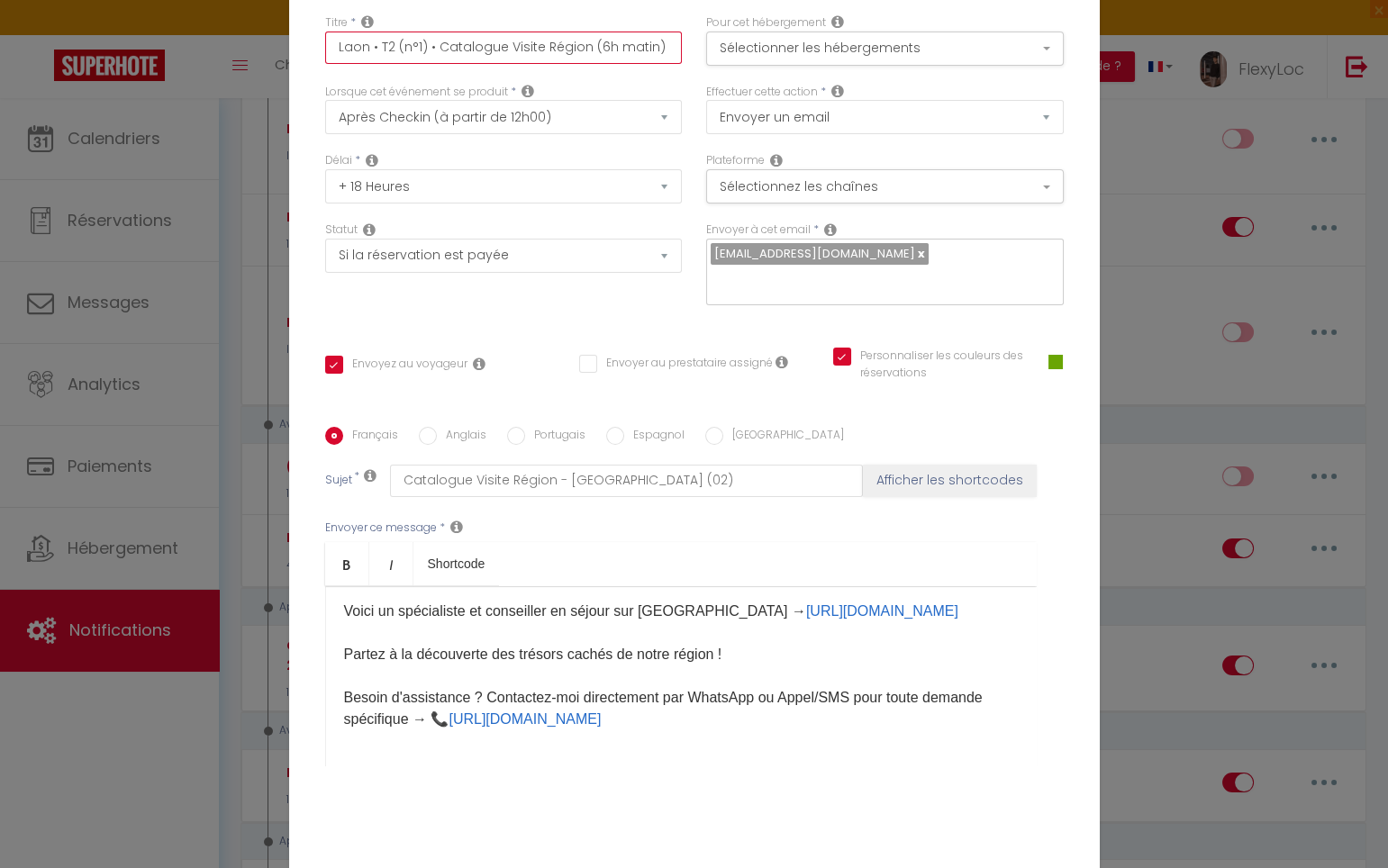
scroll to position [108, 0]
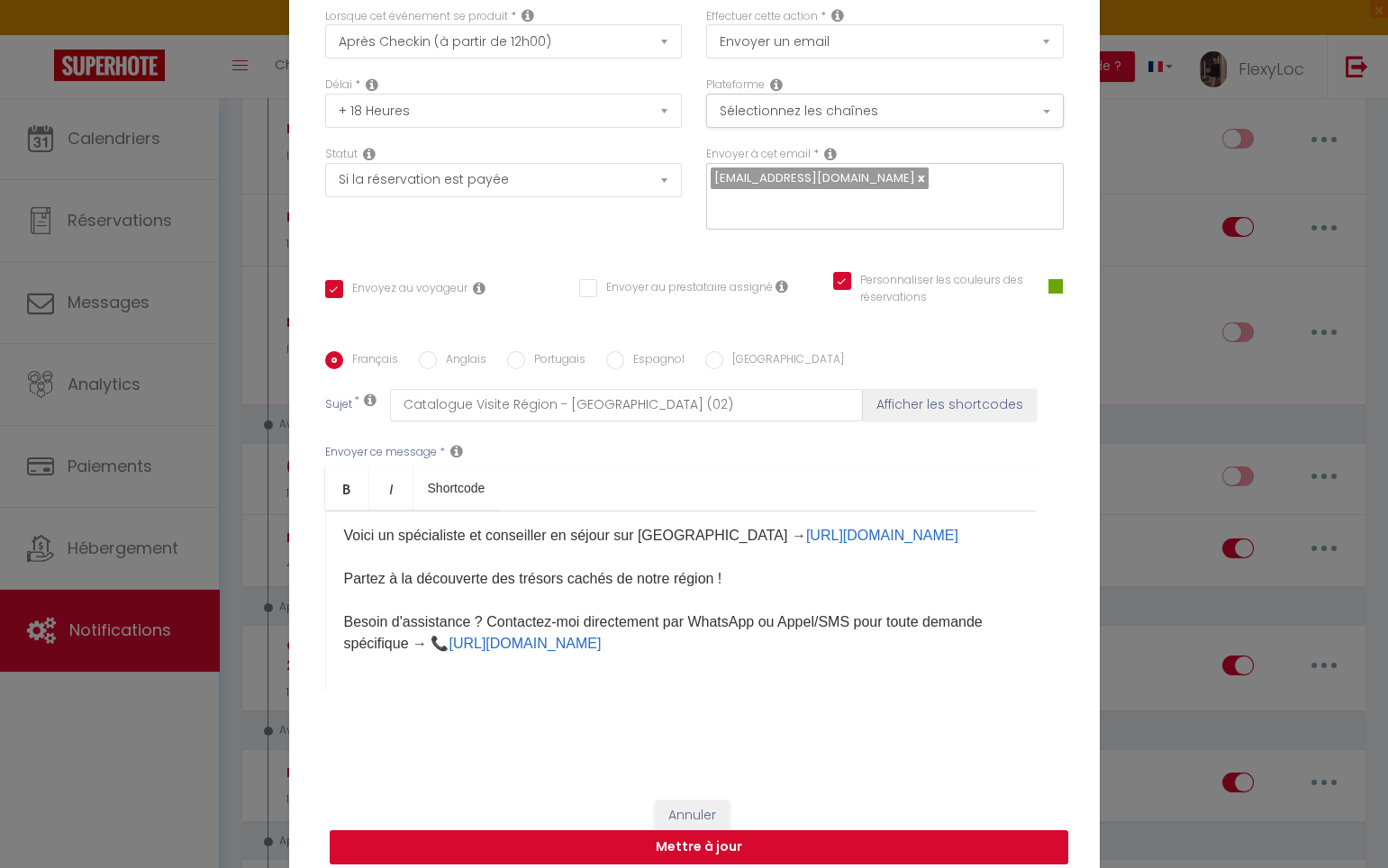
click at [870, 830] on button "Mettre à jour" at bounding box center [699, 847] width 738 height 34
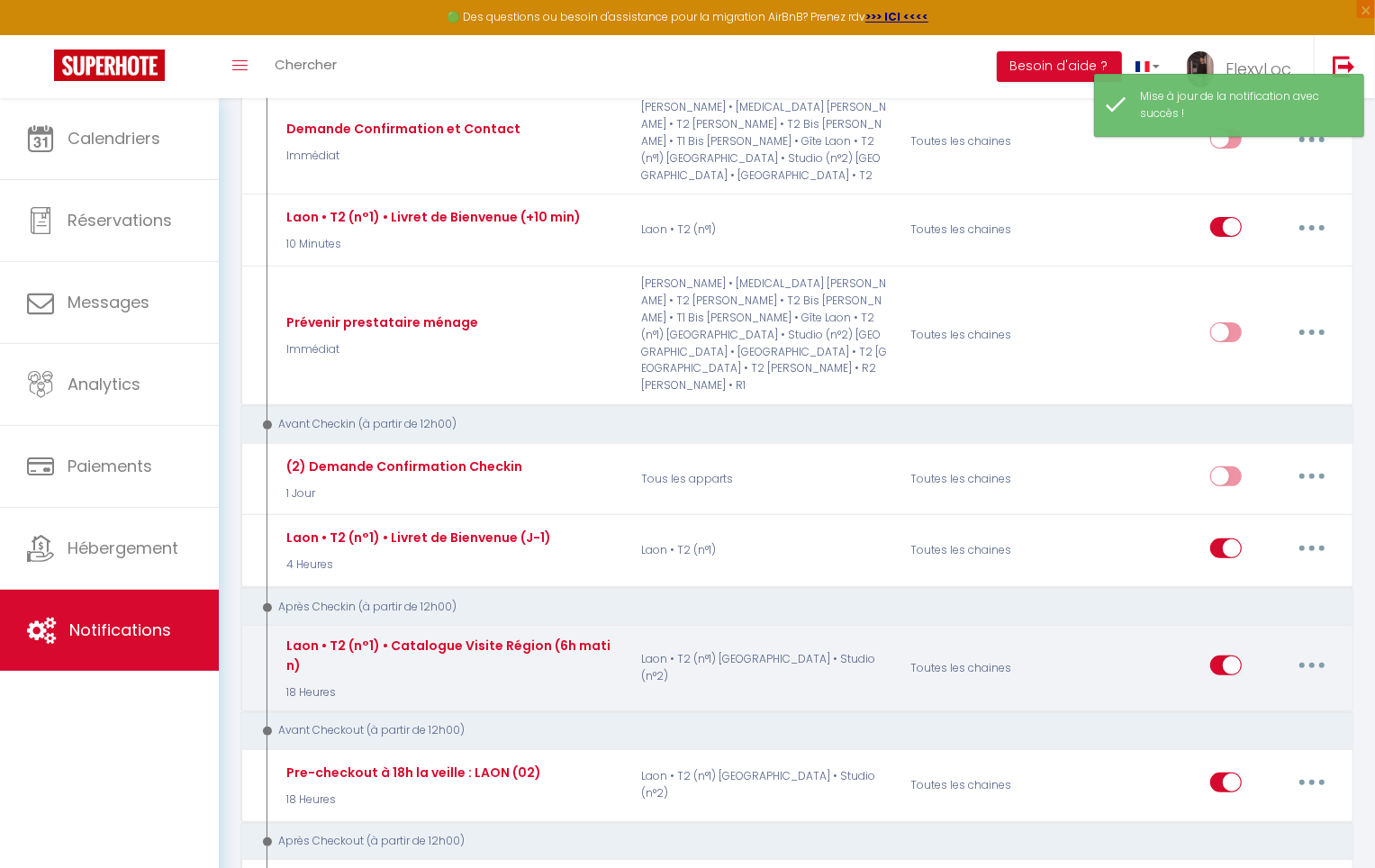
click at [1296, 651] on button "button" at bounding box center [1312, 665] width 50 height 29
click at [1274, 692] on link "Editer" at bounding box center [1265, 707] width 133 height 31
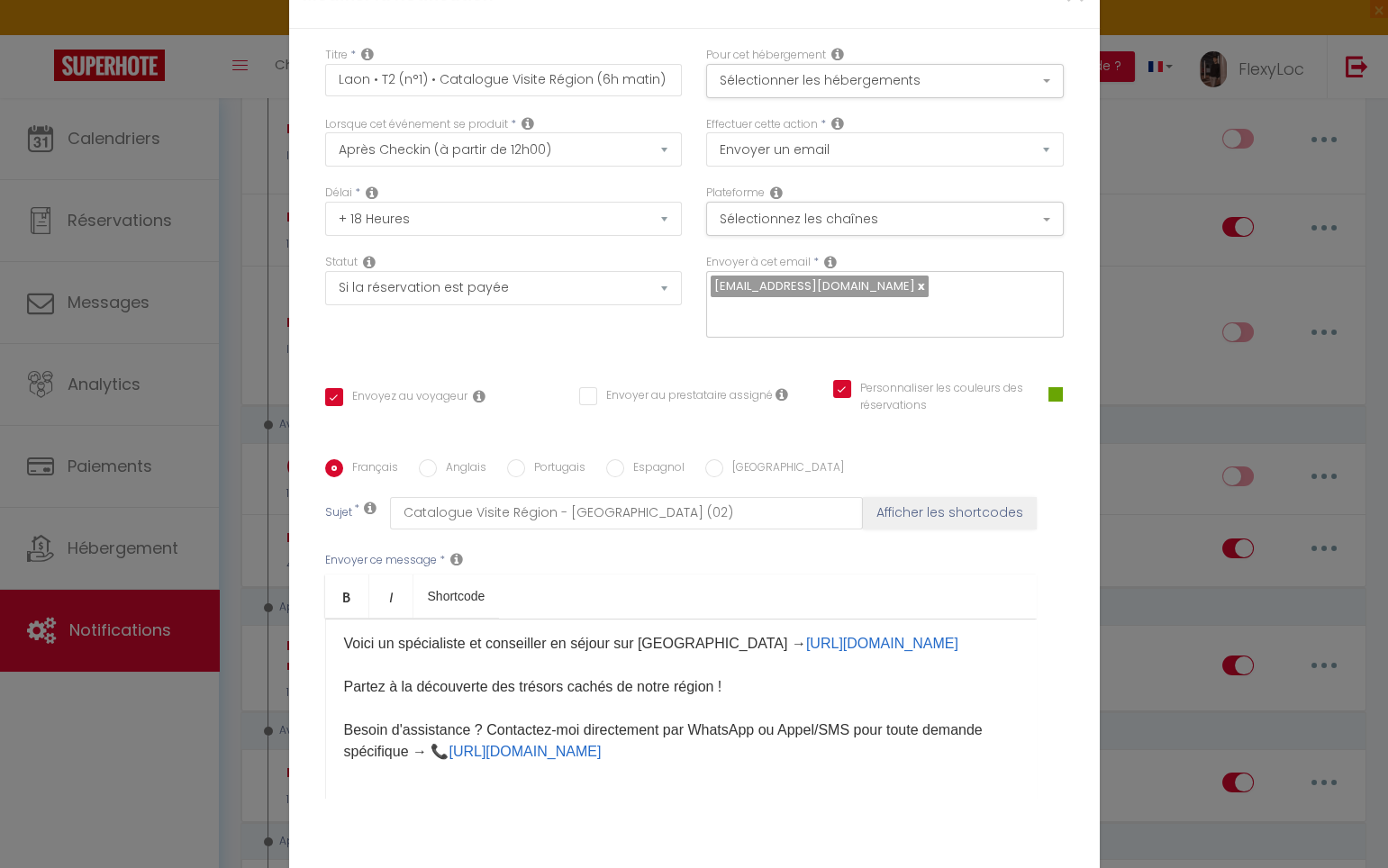
click at [694, 651] on div "Bonjour [GUEST:FIRST_NAME]​, J’espère que vous êtes bien arrivé dans votre loge…" at bounding box center [680, 709] width 711 height 180
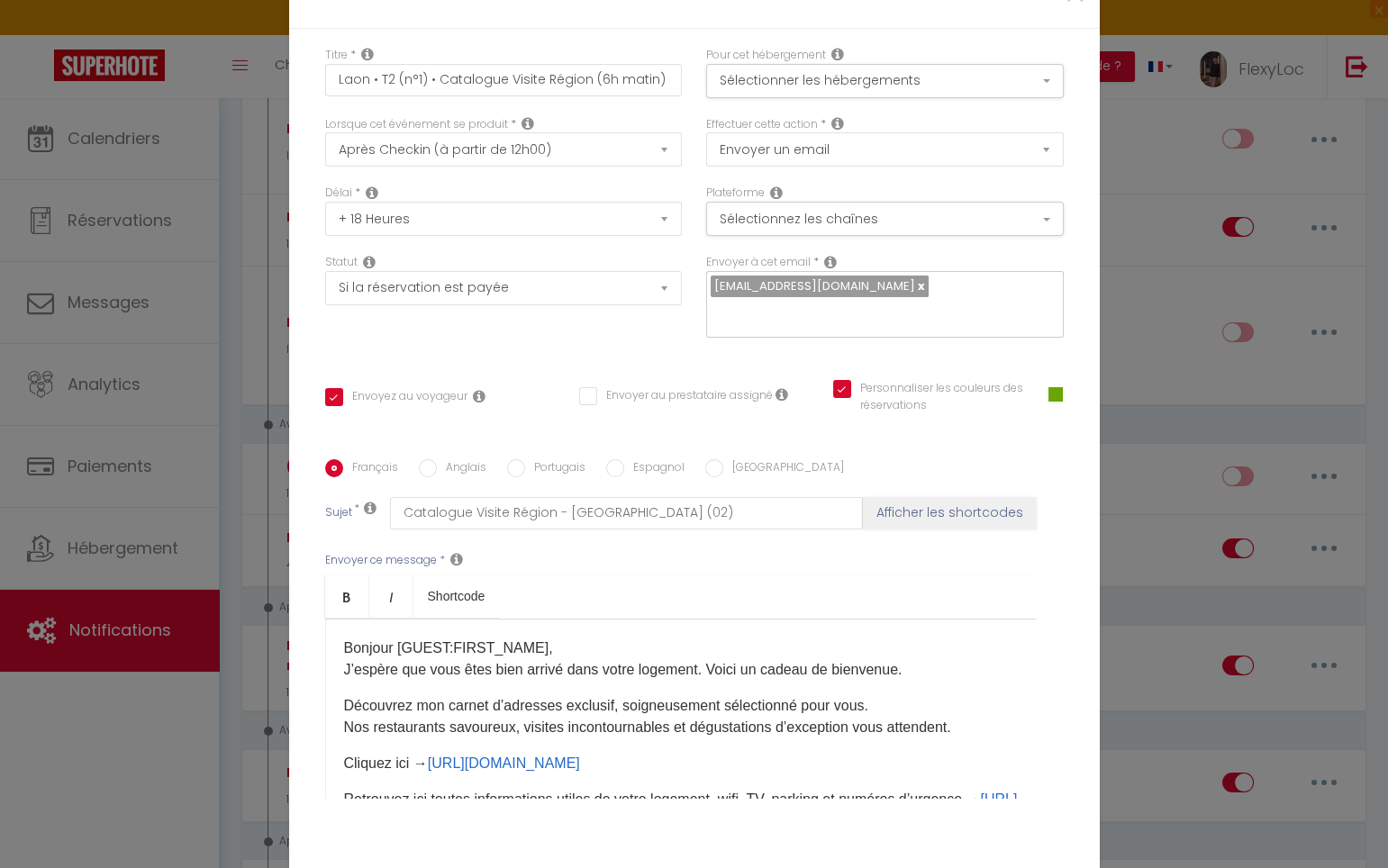
click at [547, 638] on p "Bonjour [GUEST:FIRST_NAME], J’espère que vous êtes bien arrivé dans votre logem…" at bounding box center [681, 659] width 674 height 43
click at [577, 638] on p "Bonjour [GUEST:FIRST_NAME], J’espère que vous êtes bien arrivé dans votre logem…" at bounding box center [681, 659] width 674 height 43
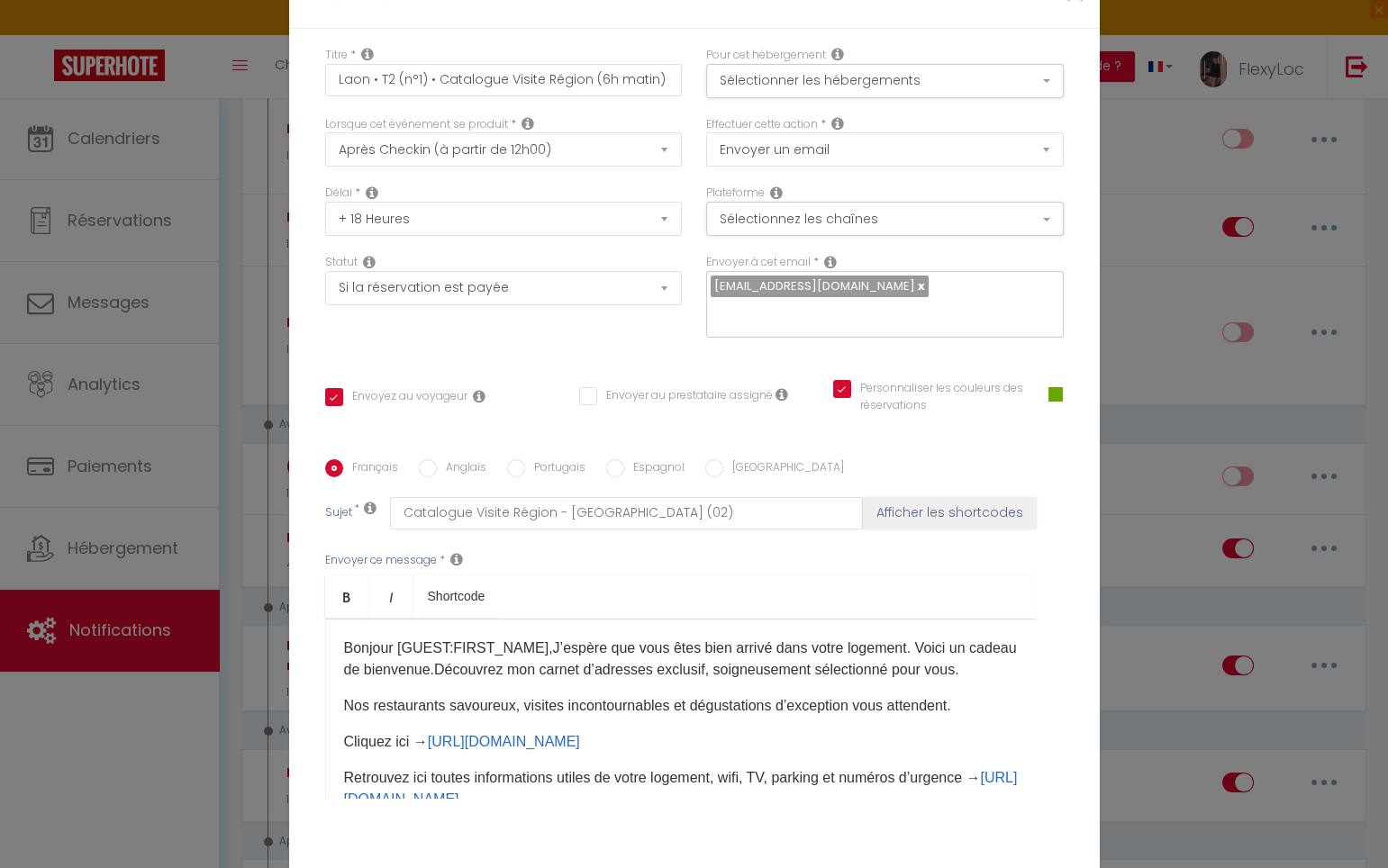
click at [433, 619] on div "Bonjour [GUEST:FIRST_NAME],J’espère que vous êtes bien arrivé dans votre logeme…" at bounding box center [680, 709] width 711 height 180
click at [386, 638] on p "Bonjour [GUEST:FIRST_NAME],J’espère que vous êtes bien arrivé dans votre logeme…" at bounding box center [681, 659] width 674 height 43
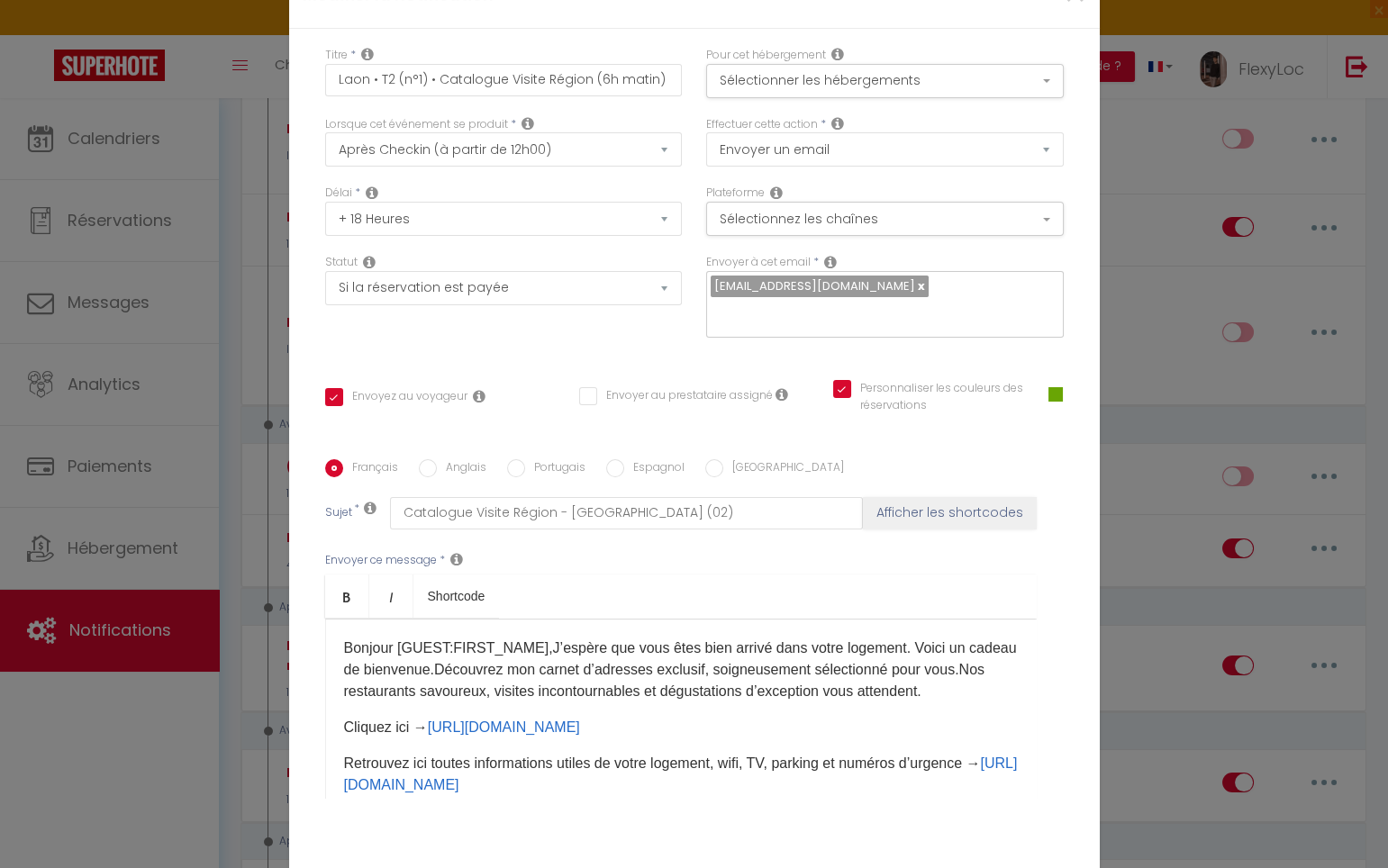
click at [997, 638] on p "Bonjour [GUEST:FIRST_NAME],J’espère que vous êtes bien arrivé dans votre logeme…" at bounding box center [681, 670] width 674 height 65
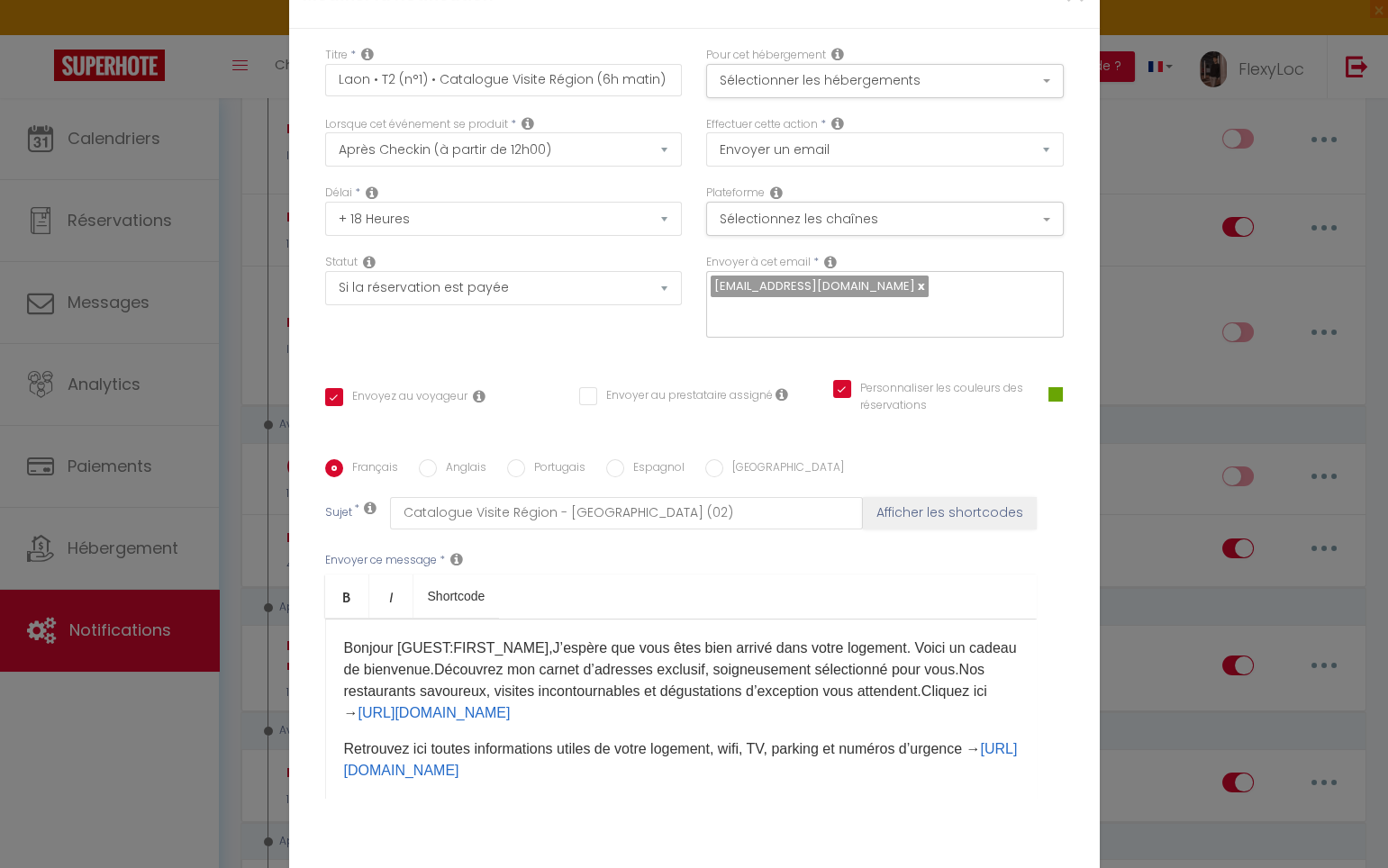
click at [894, 638] on p "Bonjour [GUEST:FIRST_NAME],J’espère que vous êtes bien arrivé dans votre logeme…" at bounding box center [681, 681] width 674 height 86
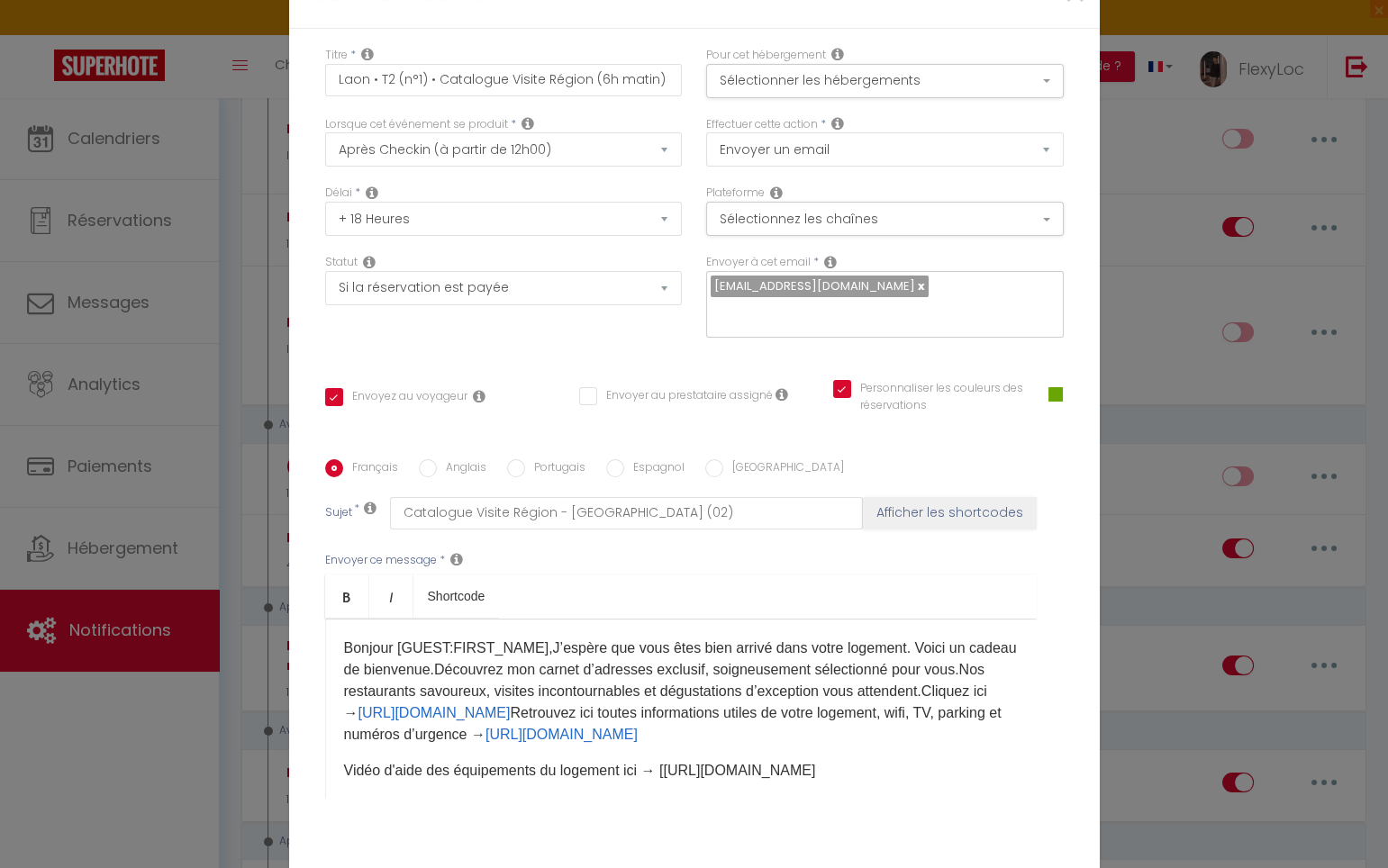
click at [641, 639] on p "Bonjour [GUEST:FIRST_NAME],J’espère que vous êtes bien arrivé dans votre logeme…" at bounding box center [681, 692] width 674 height 108
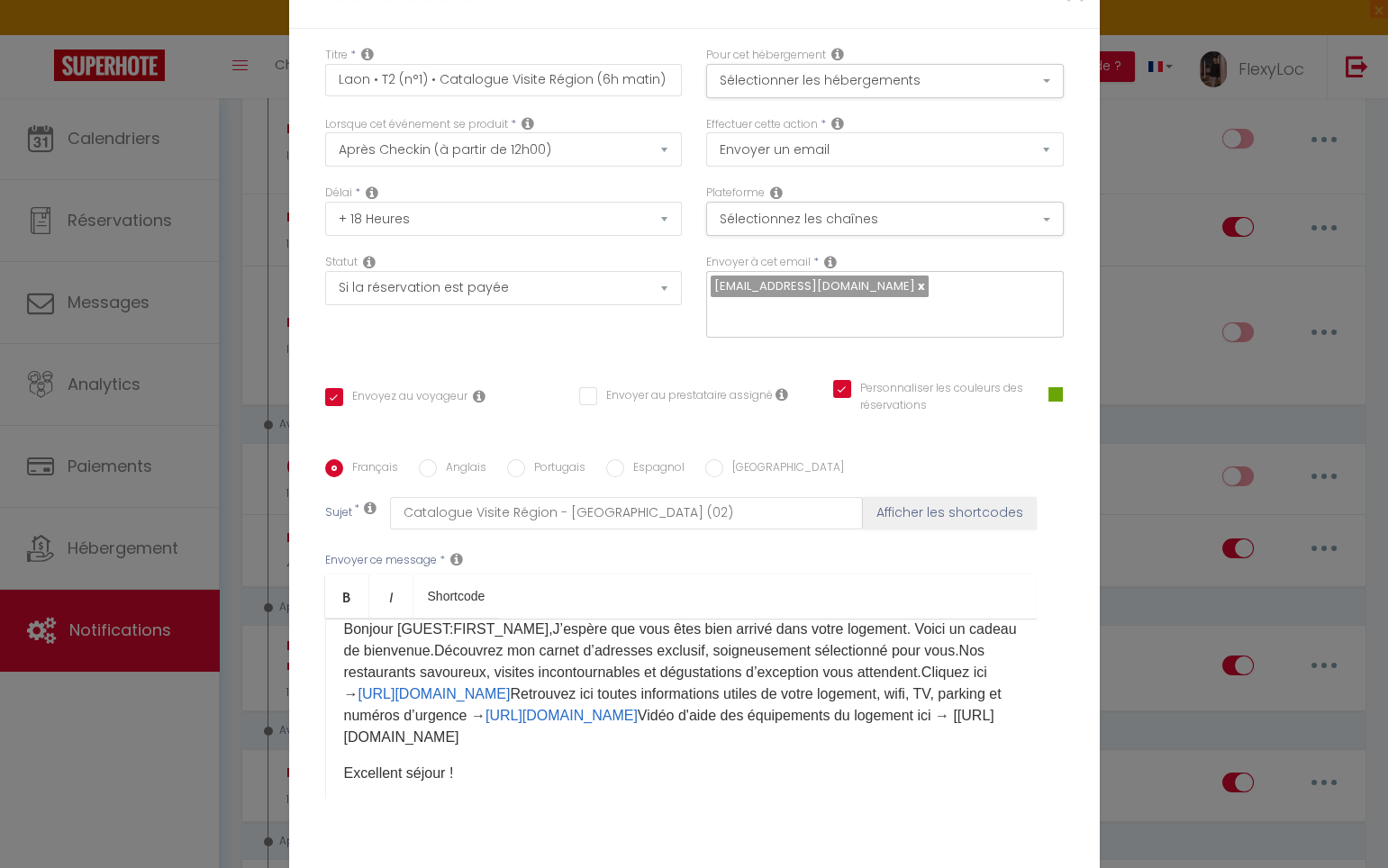
scroll to position [20, 0]
click at [931, 622] on p "Bonjour [GUEST:FIRST_NAME],J’espère que vous êtes bien arrivé dans votre logeme…" at bounding box center [681, 683] width 674 height 130
drag, startPoint x: 845, startPoint y: 645, endPoint x: 297, endPoint y: 636, distance: 547.6
click at [297, 636] on div "Titre * Laon • T2 (n°1) • Catalogue Visite Région (6h matin) Pour cet hébergeme…" at bounding box center [694, 460] width 810 height 862
click at [336, 654] on div "Bonjour [GUEST:FIRST_NAME],J’espère que vous êtes bien arrivé dans votre logeme…" at bounding box center [680, 709] width 711 height 180
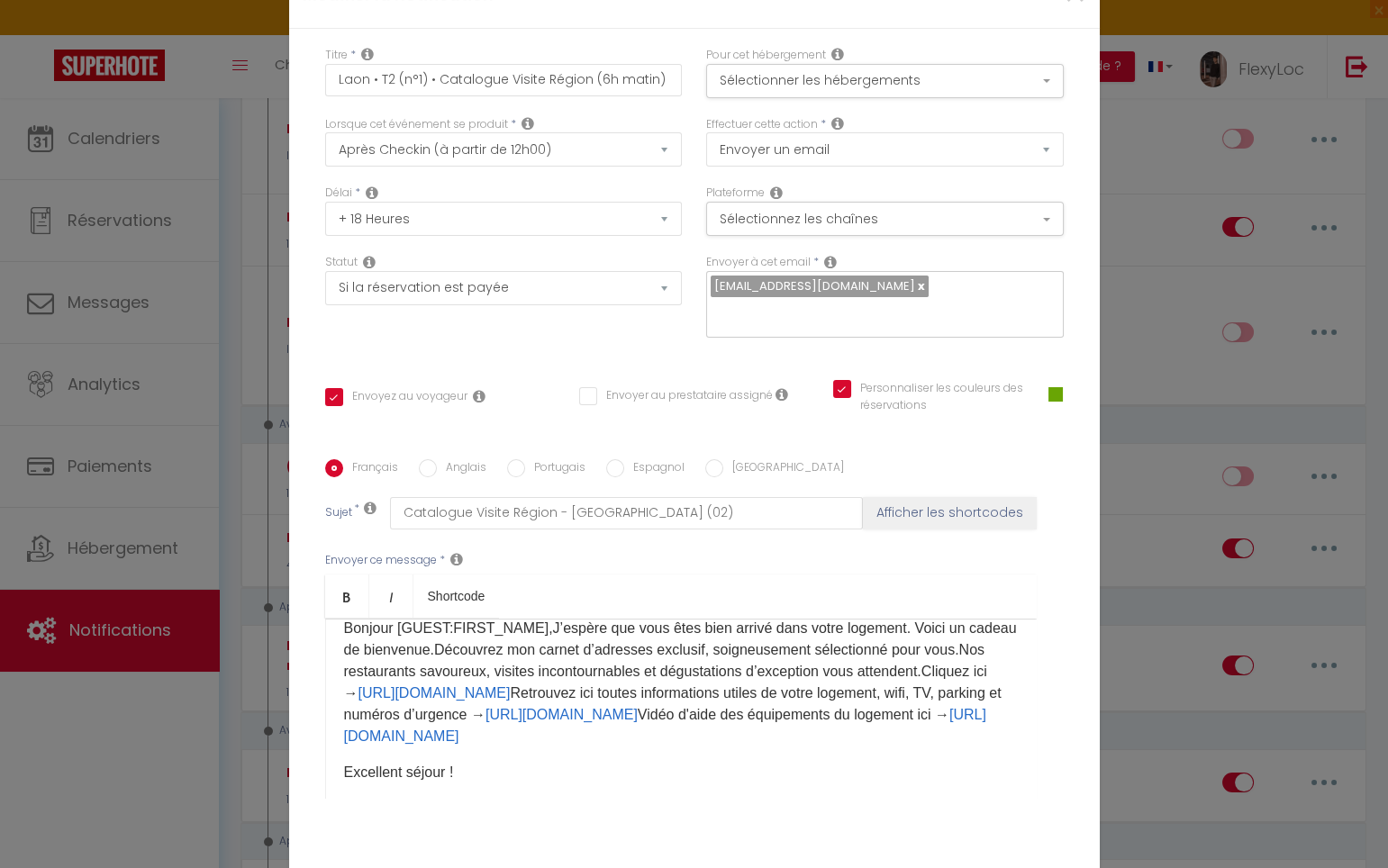
click at [862, 643] on p "Bonjour [GUEST:FIRST_NAME],J’espère que vous êtes bien arrivé dans votre logeme…" at bounding box center [681, 683] width 674 height 130
click at [963, 648] on p "Bonjour [GUEST:FIRST_NAME],J’espère que vous êtes bien arrivé dans votre logeme…" at bounding box center [681, 683] width 674 height 130
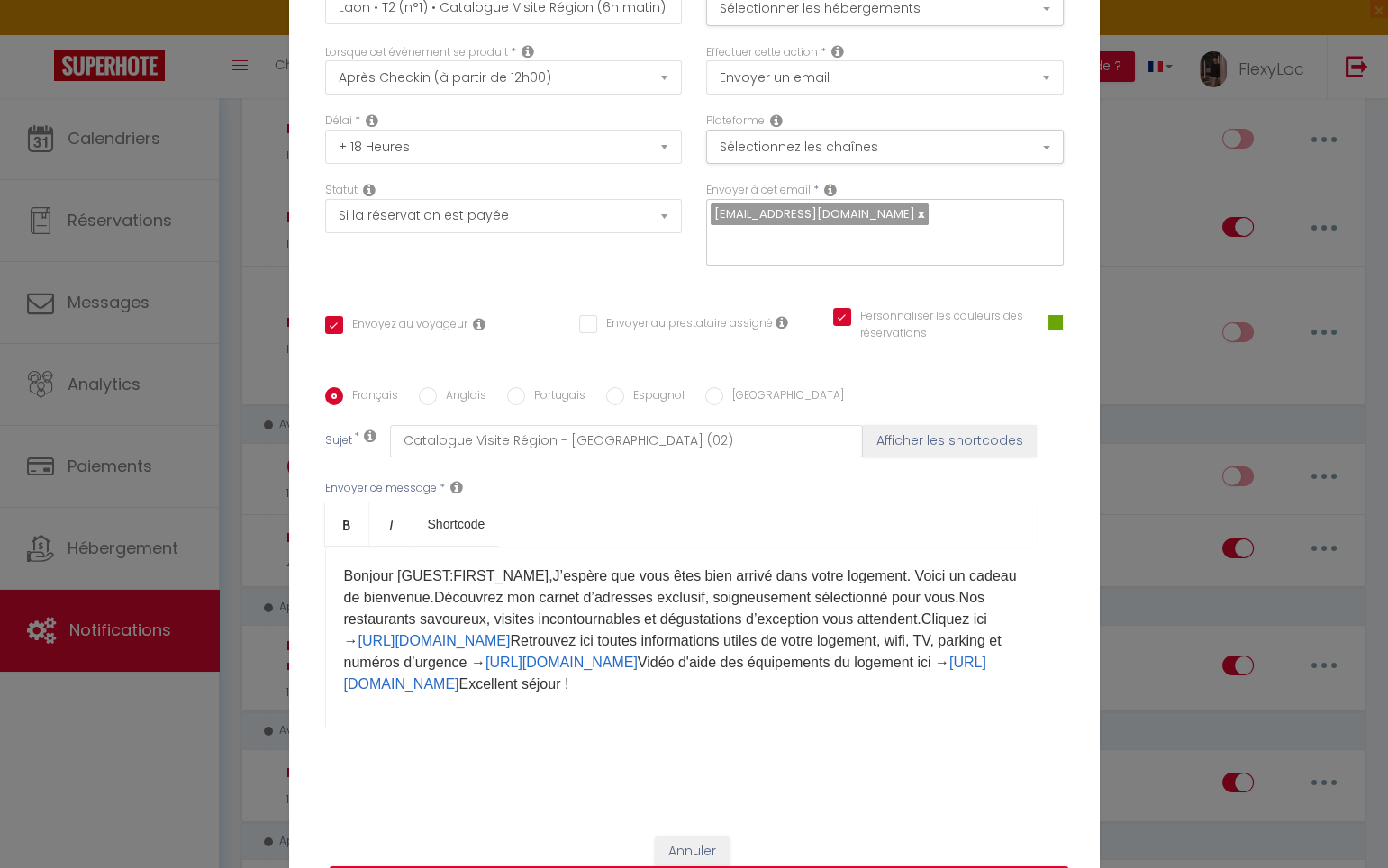
scroll to position [108, 0]
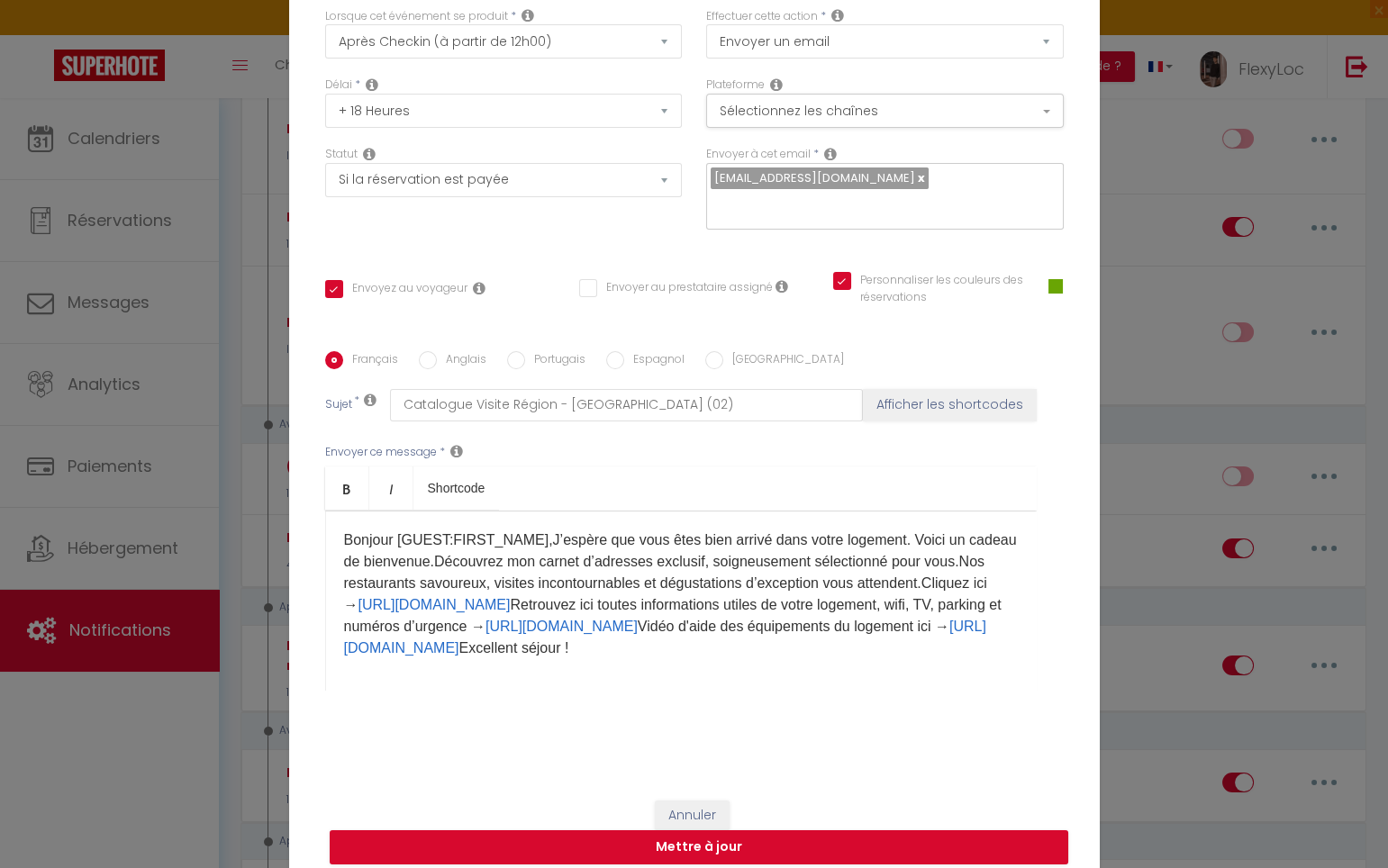
click at [532, 532] on p "Bonjour [GUEST:FIRST_NAME],J’espère que vous êtes bien arrivé dans votre logeme…" at bounding box center [681, 594] width 674 height 130
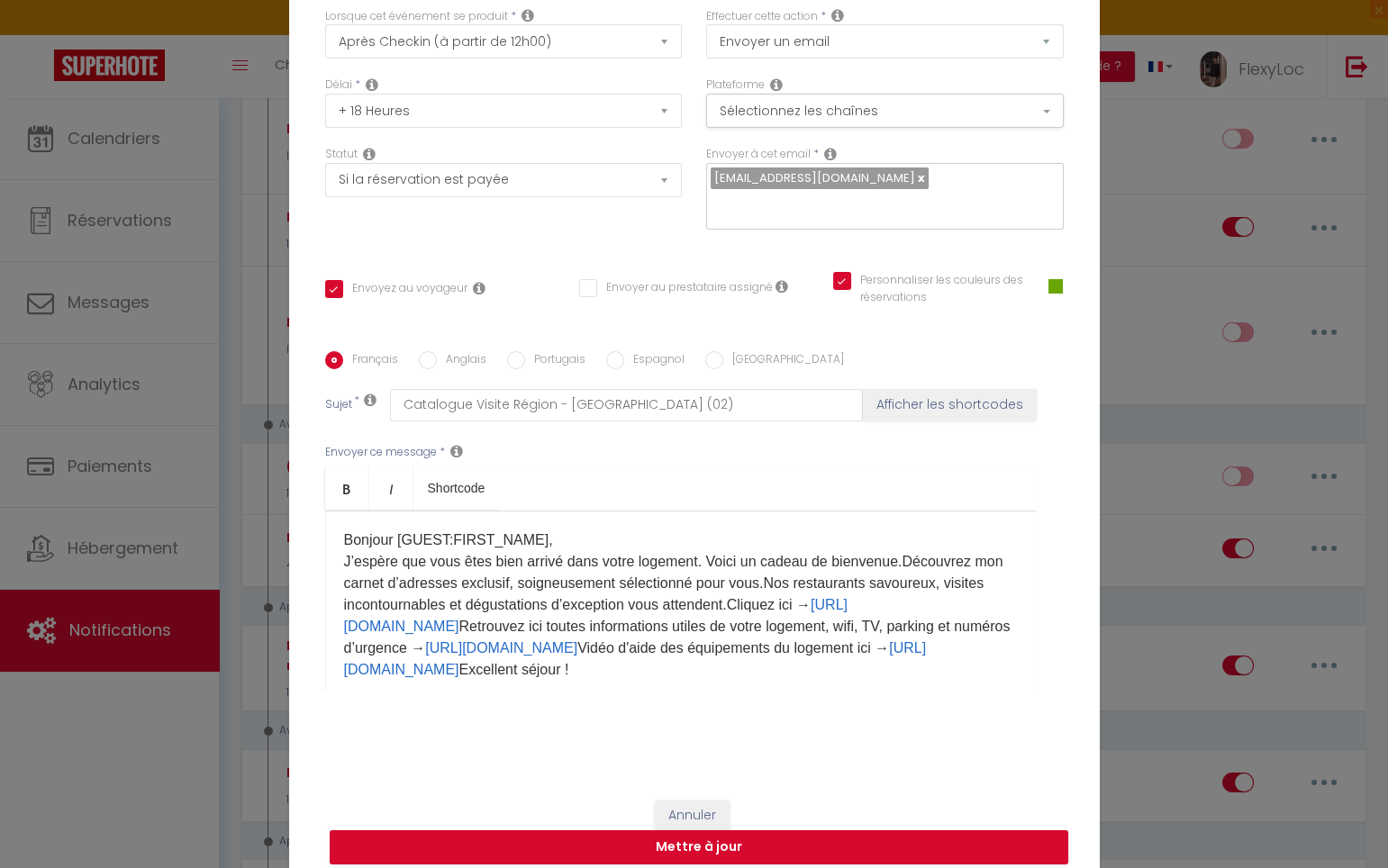
click at [901, 552] on p "Bonjour [GUEST:FIRST_NAME], J’espère que vous êtes bien arrivé dans votre logem…" at bounding box center [681, 604] width 674 height 151
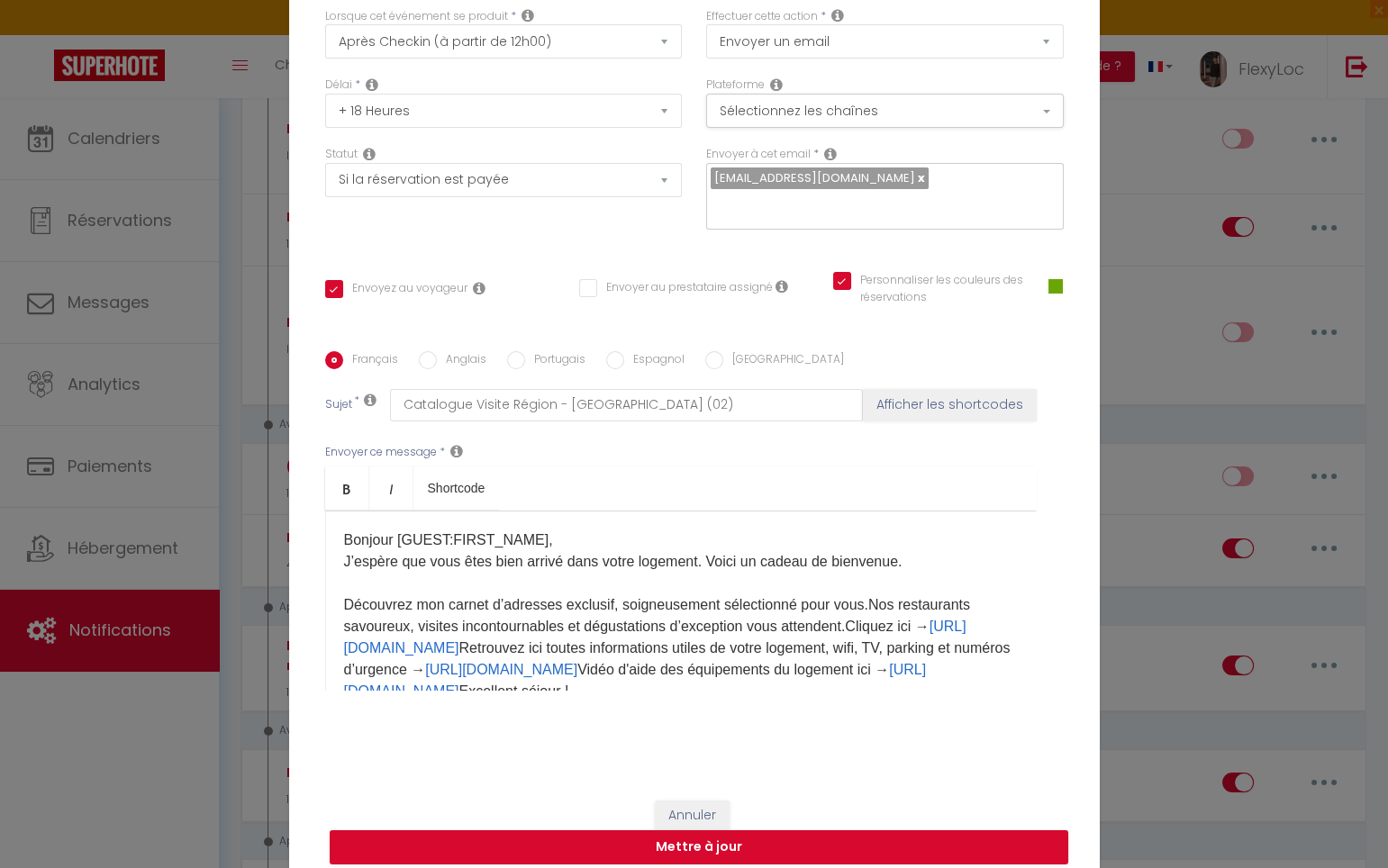
click at [864, 589] on p "Bonjour [GUEST:FIRST_NAME], J’espère que vous êtes bien arrivé dans votre logem…" at bounding box center [681, 615] width 674 height 173
drag, startPoint x: 409, startPoint y: 629, endPoint x: 490, endPoint y: 632, distance: 81.1
click at [409, 630] on p "Bonjour [GUEST:FIRST_NAME], J’espère que vous êtes bien arrivé dans votre logem…" at bounding box center [681, 615] width 674 height 173
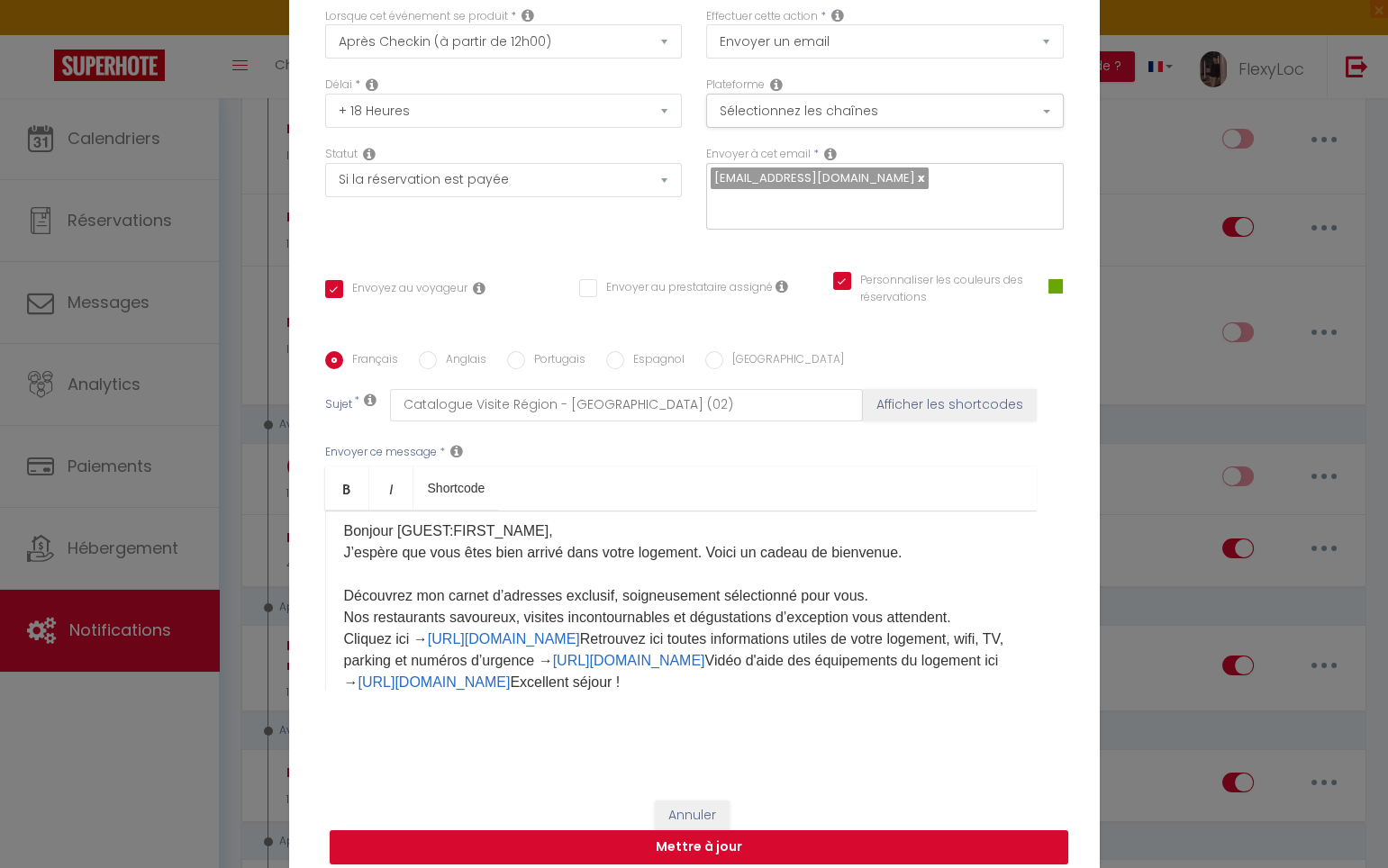
scroll to position [10, 0]
click at [580, 630] on link "https://app.sunver.app/fr/guest/laon-t2?submenu=alentour" at bounding box center [504, 637] width 152 height 15
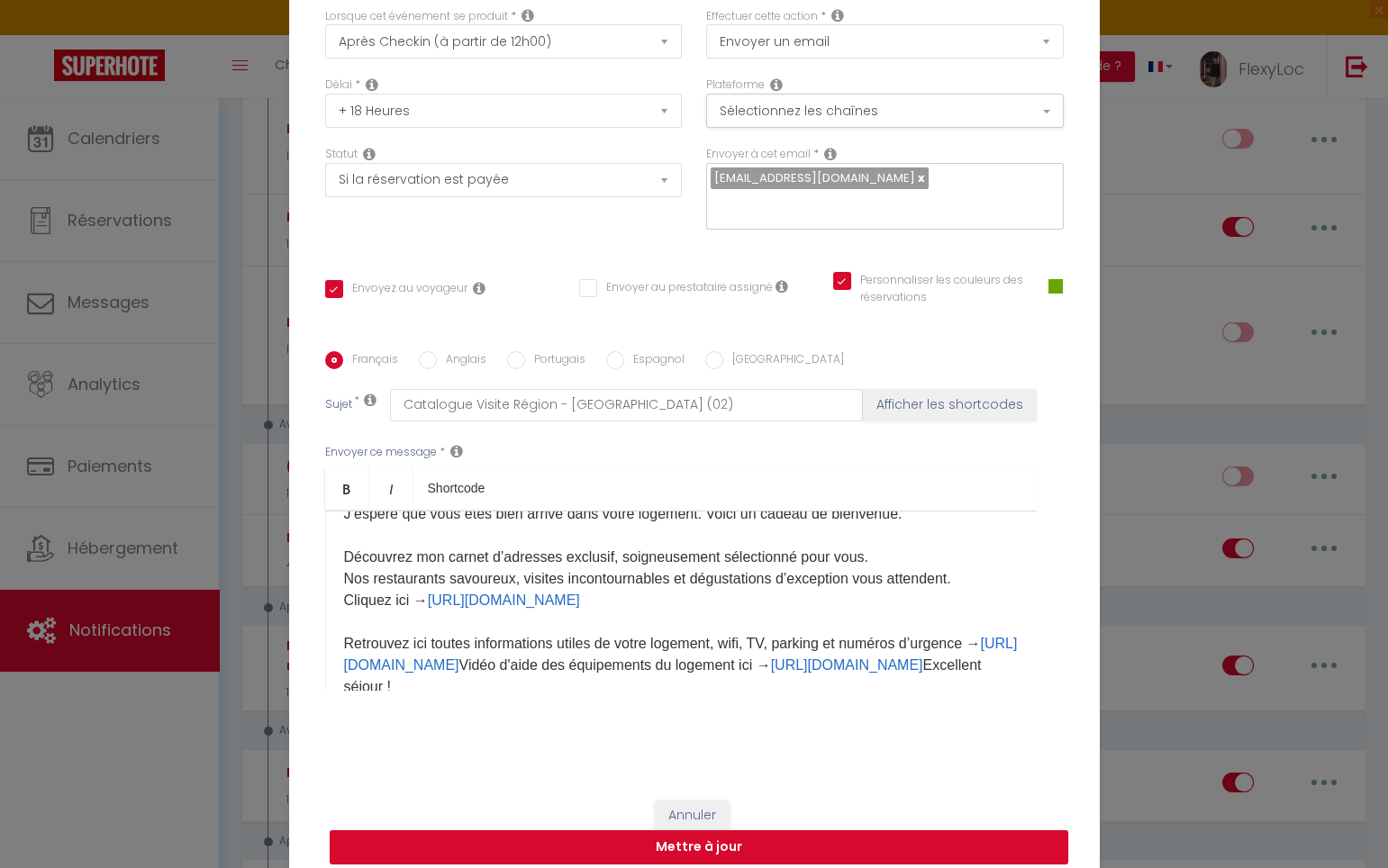
scroll to position [91, 0]
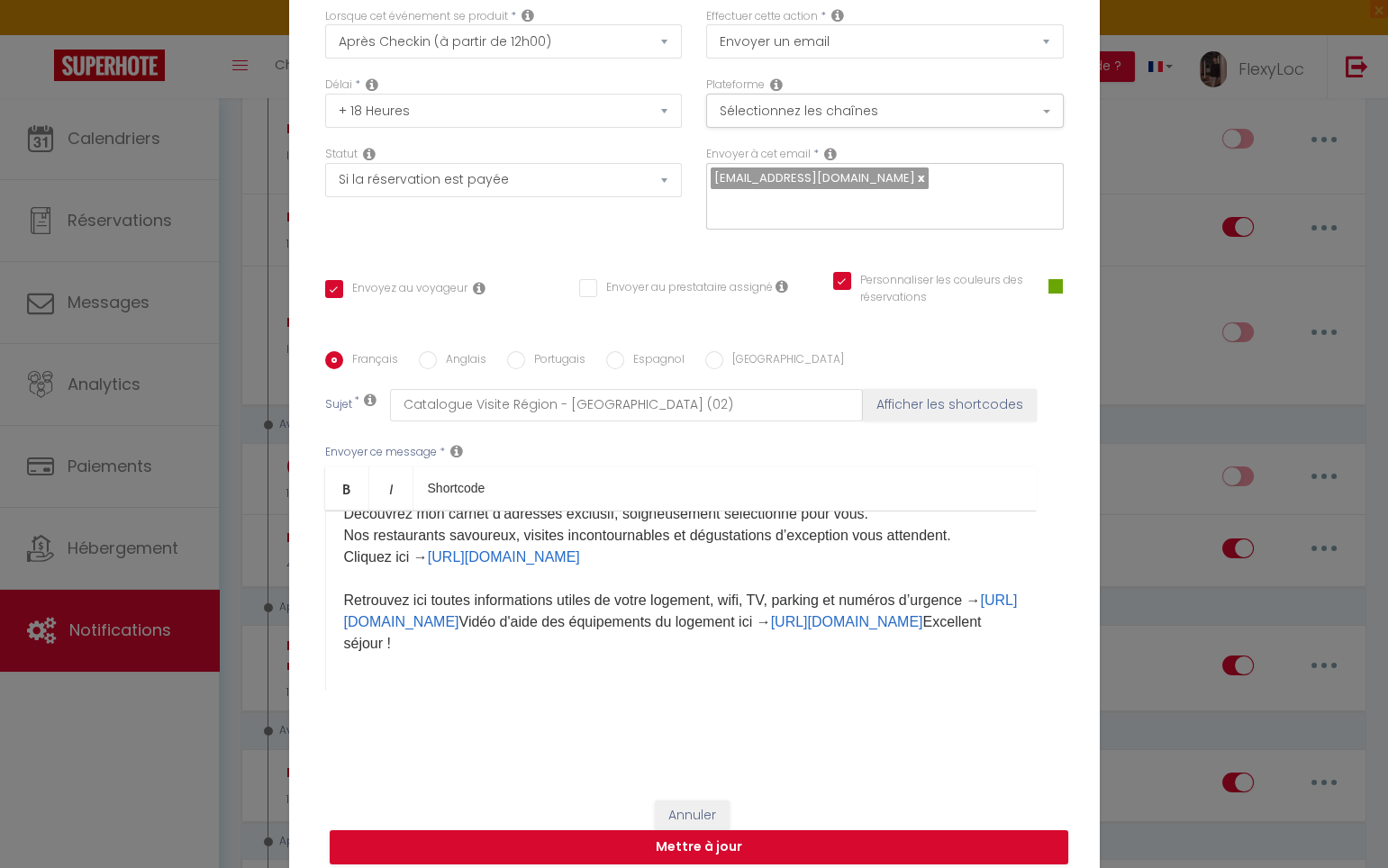
click at [607, 610] on p "Bonjour [GUEST:FIRST_NAME], J’espère que vous êtes bien arrivé dans votre logem…" at bounding box center [681, 547] width 674 height 216
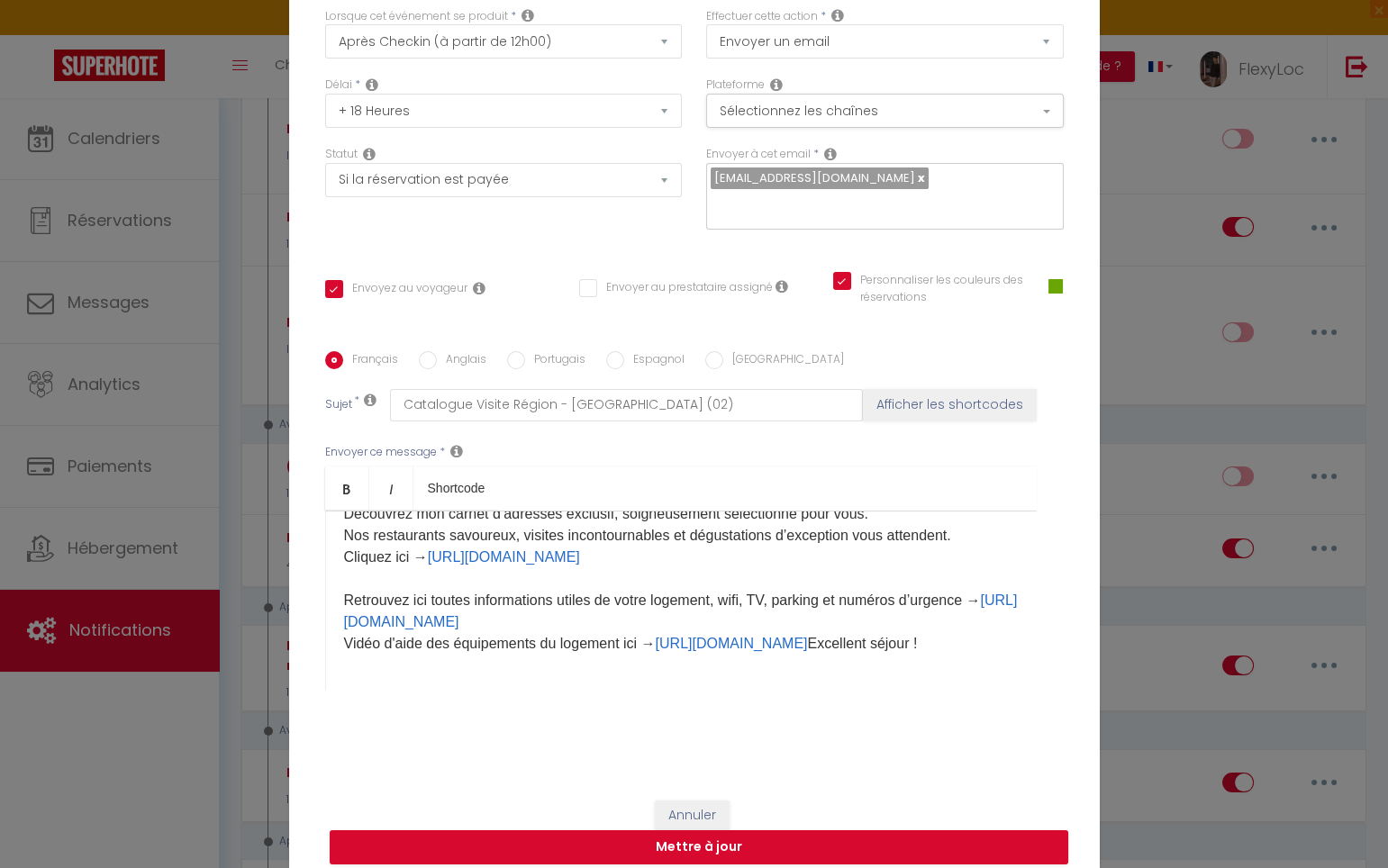
drag, startPoint x: 623, startPoint y: 645, endPoint x: 634, endPoint y: 647, distance: 11.0
click at [624, 645] on p "Bonjour [GUEST:FIRST_NAME], J’espère que vous êtes bien arrivé dans votre logem…" at bounding box center [681, 547] width 674 height 216
click at [628, 611] on p "Bonjour [GUEST:FIRST_NAME], J’espère que vous êtes bien arrivé dans votre logem…" at bounding box center [681, 568] width 674 height 259
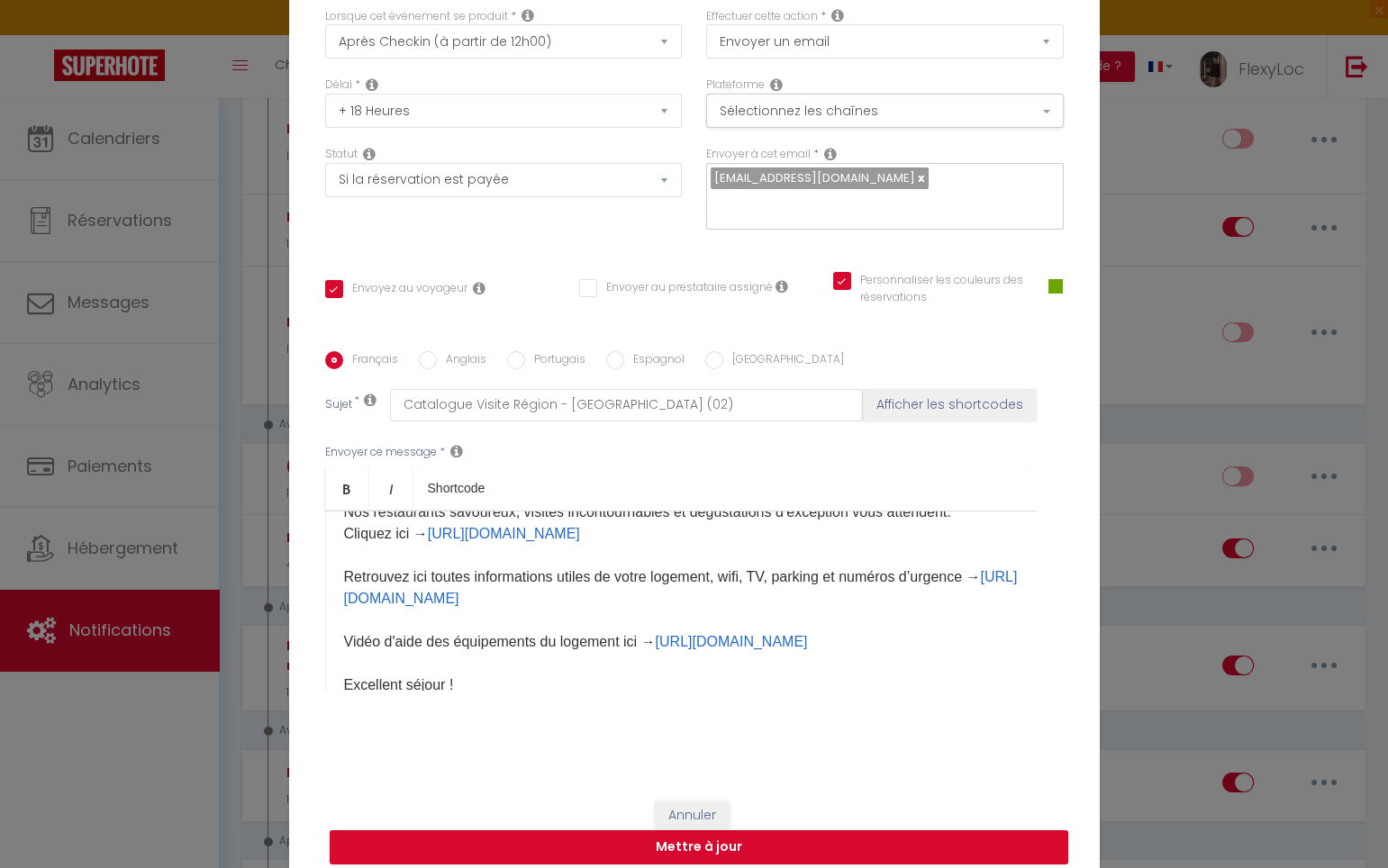
scroll to position [178, 0]
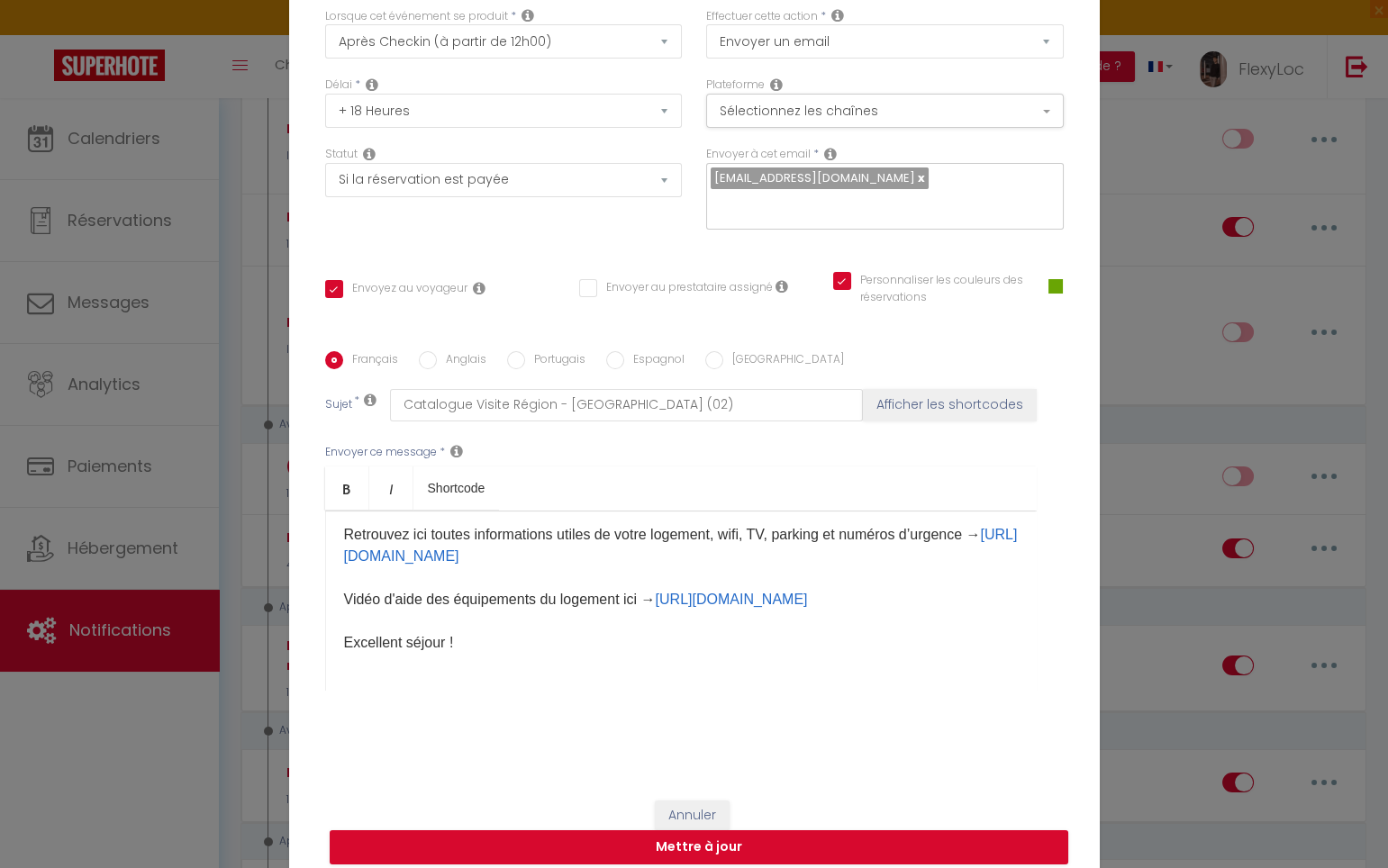
click at [566, 641] on div "Bonjour [GUEST:FIRST_NAME], J’espère que vous êtes bien arrivé dans votre logem…" at bounding box center [680, 601] width 711 height 180
click at [634, 840] on button "Mettre à jour" at bounding box center [699, 847] width 738 height 34
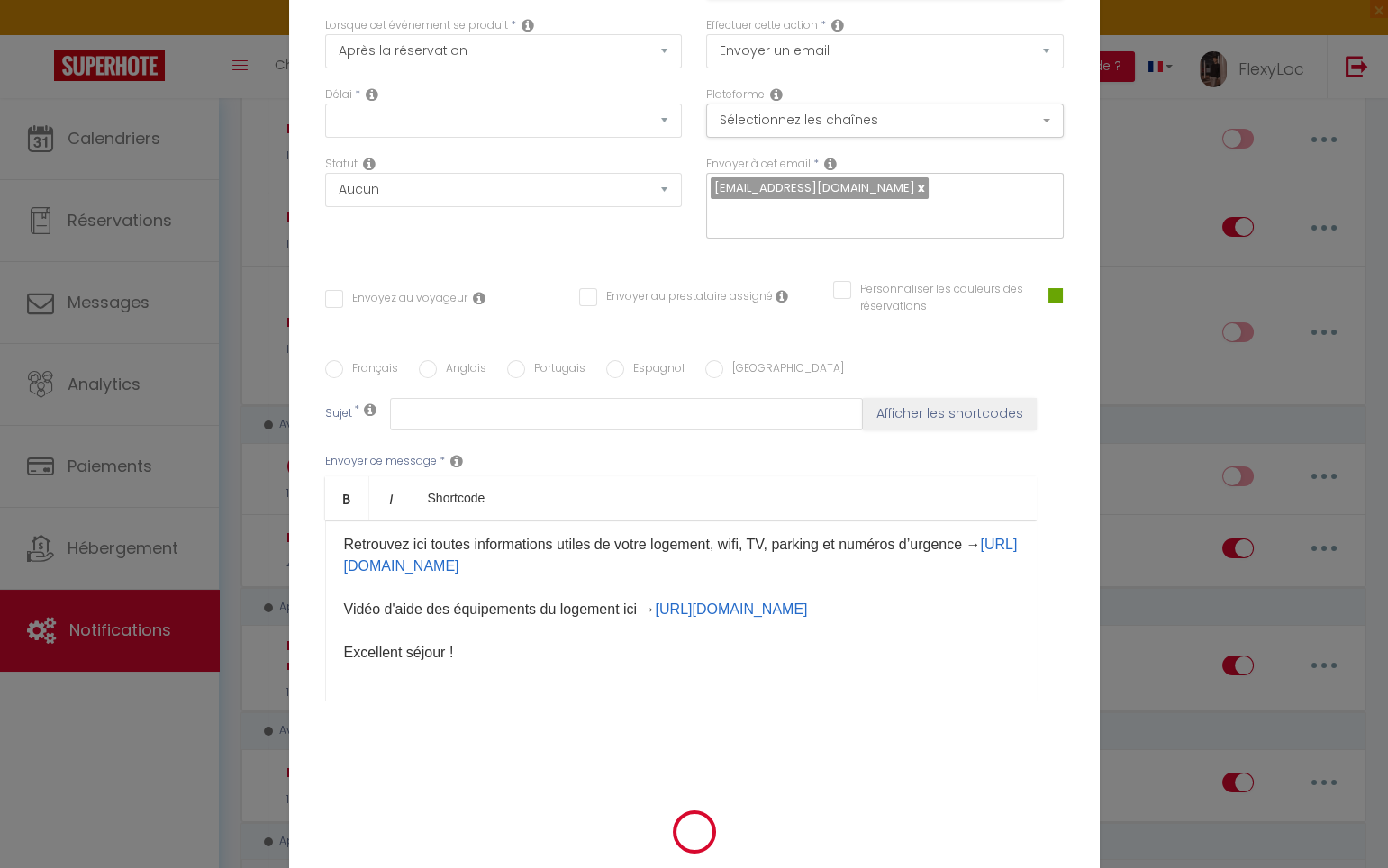
scroll to position [0, 0]
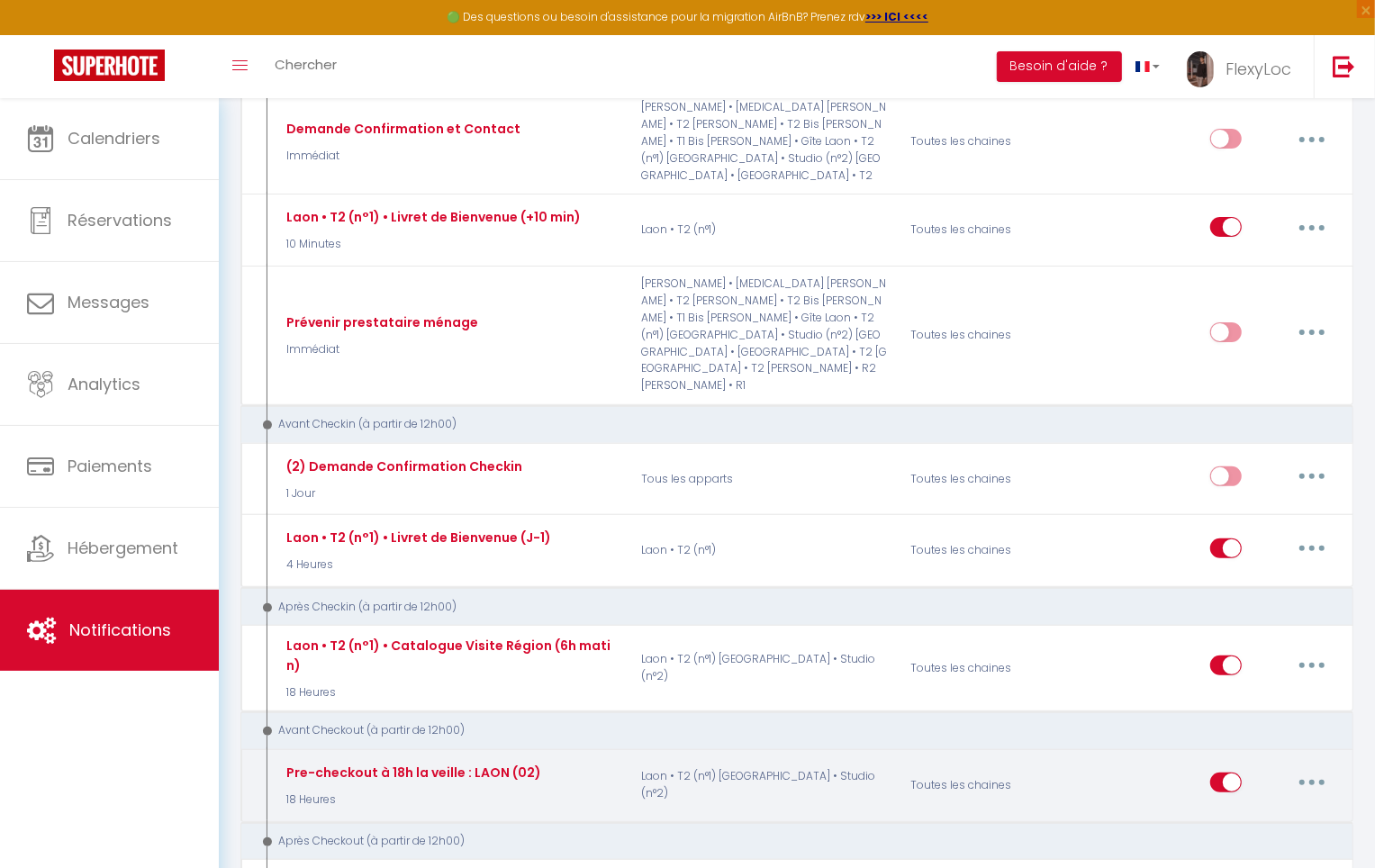
click at [1308, 768] on button "button" at bounding box center [1312, 782] width 50 height 29
click at [1251, 809] on link "Editer" at bounding box center [1265, 824] width 133 height 31
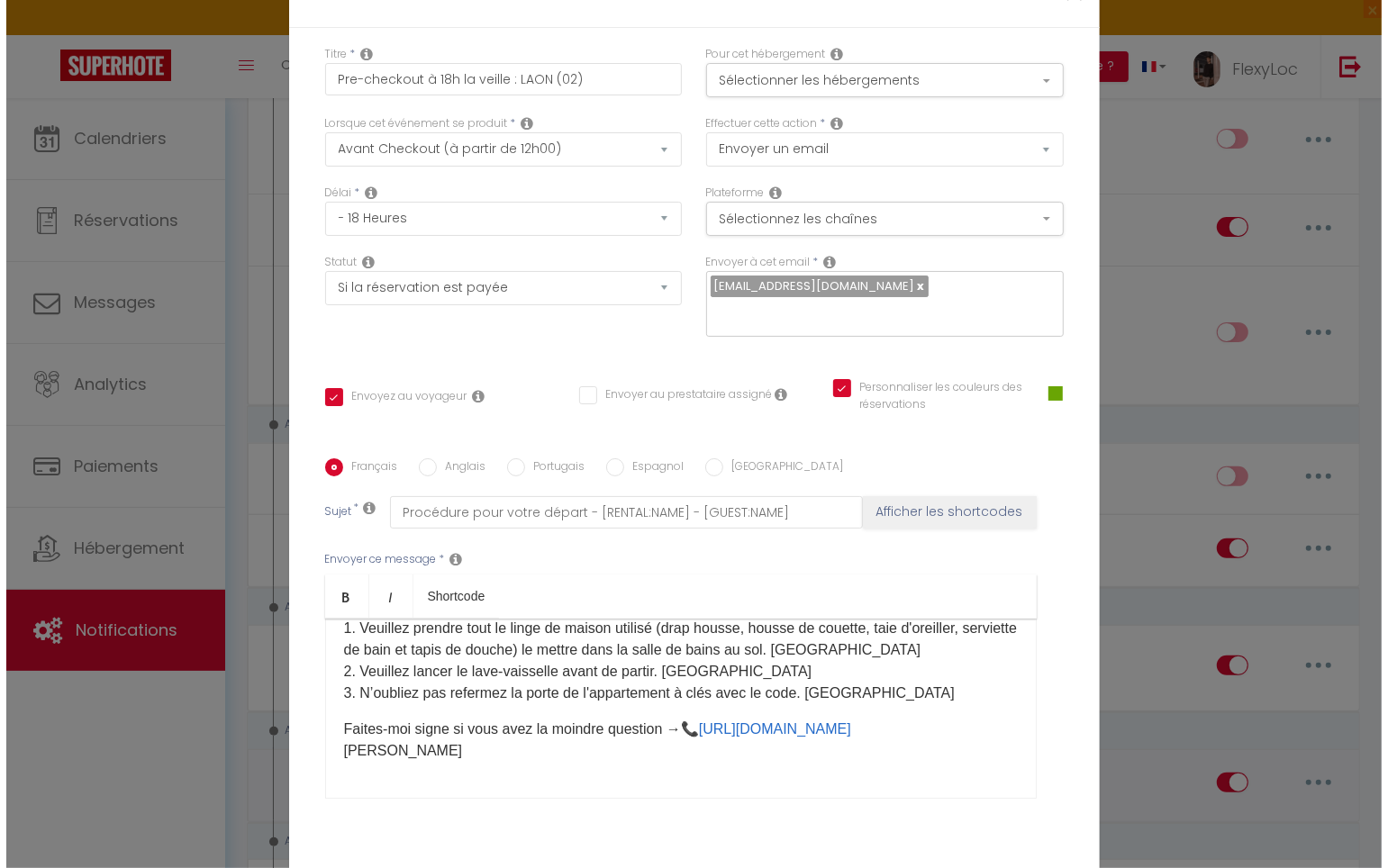
scroll to position [149, 0]
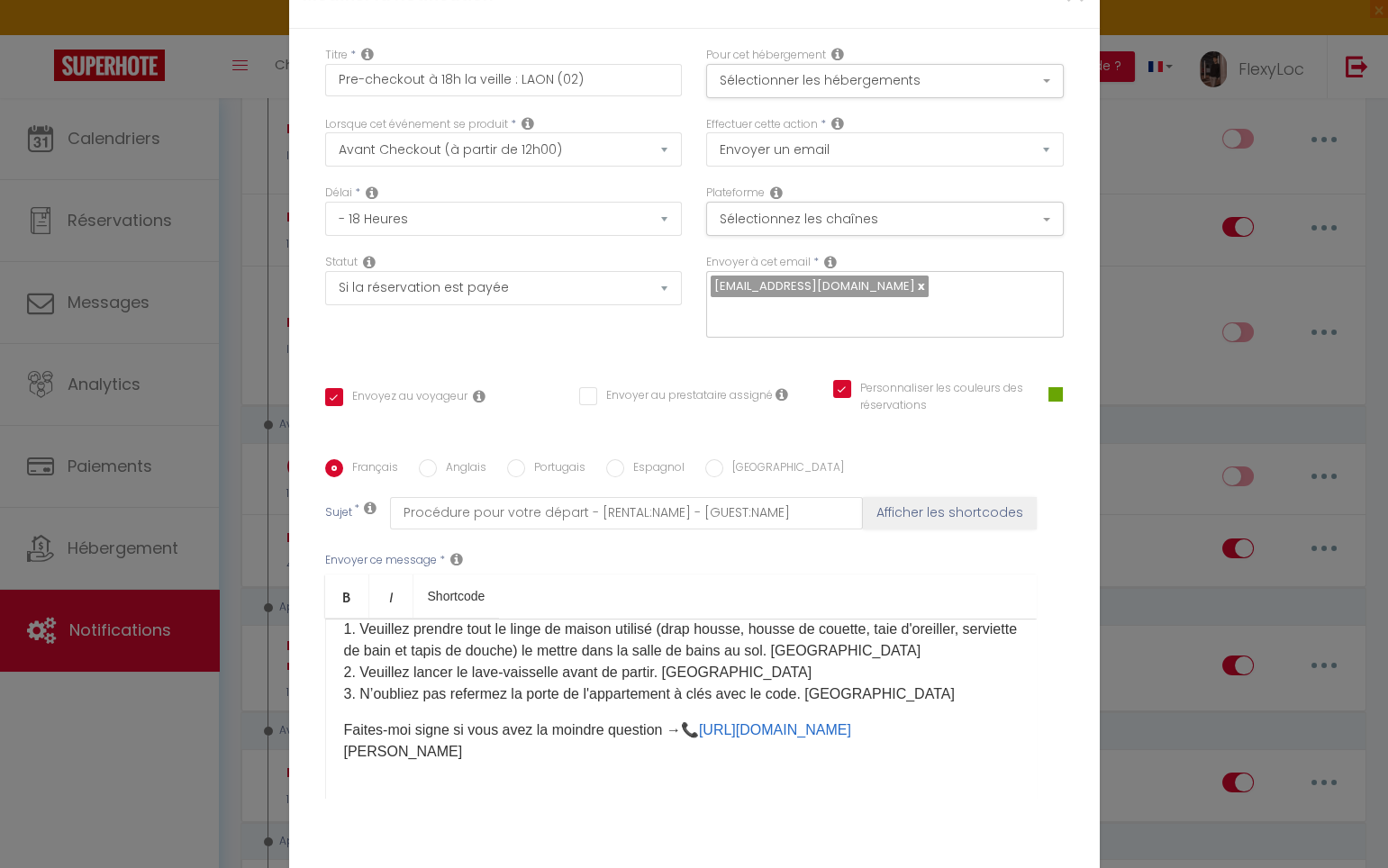
click at [1077, 29] on div "Titre * Pre-checkout à 18h la veille : LAON (02) Pour cet hébergement Sélection…" at bounding box center [694, 460] width 810 height 862
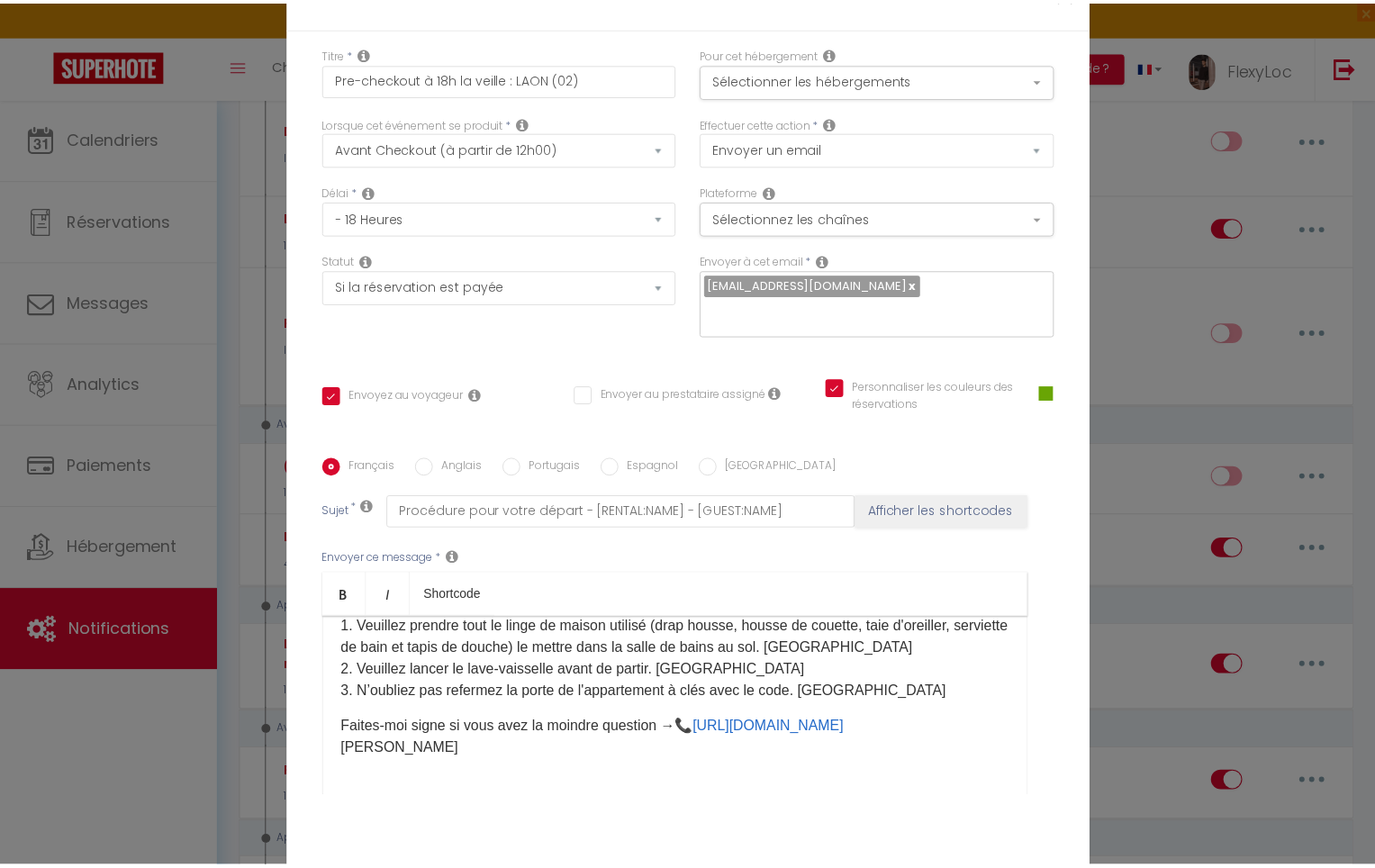
scroll to position [0, 0]
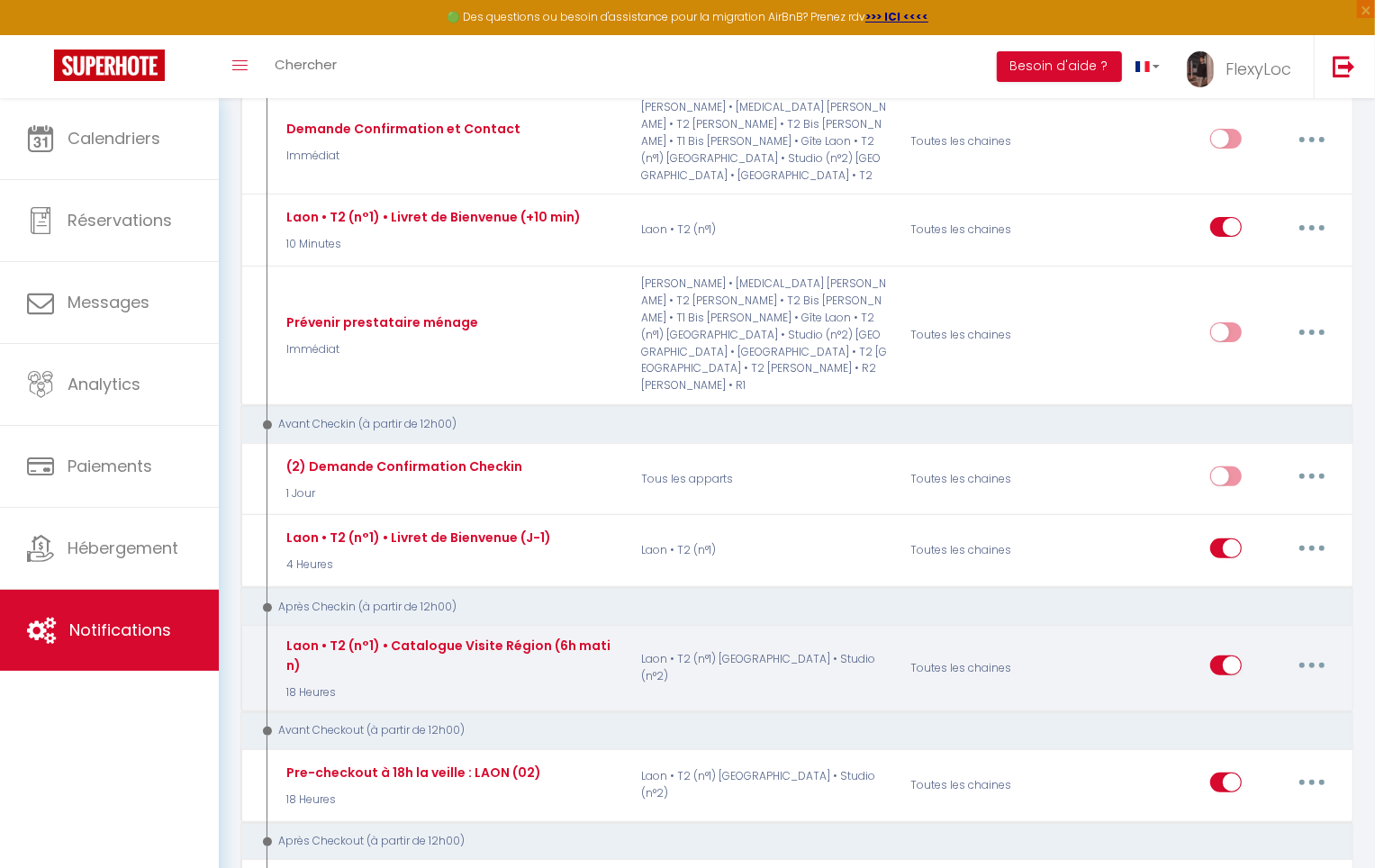
click at [1309, 663] on icon "button" at bounding box center [1311, 665] width 5 height 5
click at [1243, 692] on link "Editer" at bounding box center [1265, 707] width 133 height 31
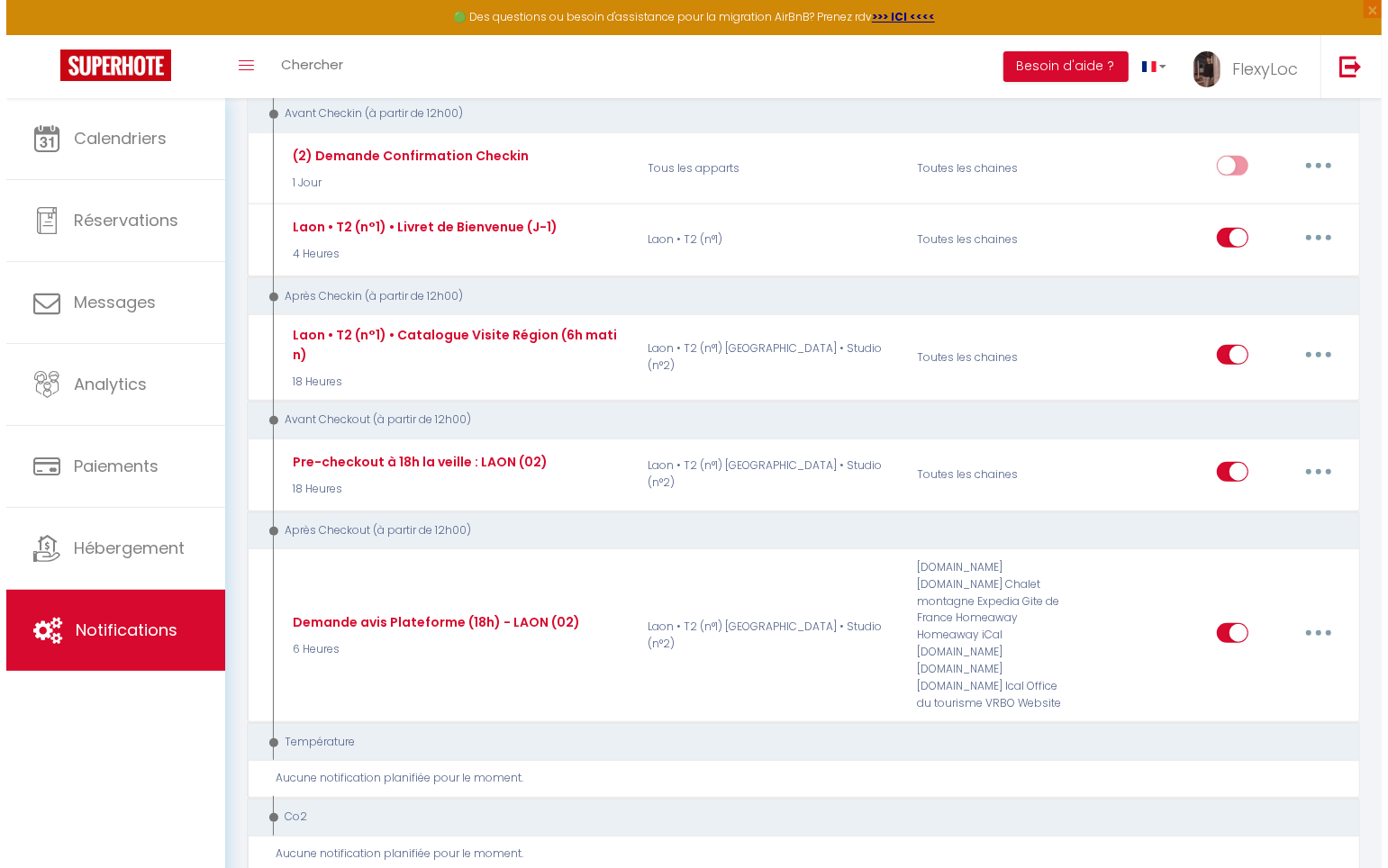
scroll to position [381, 0]
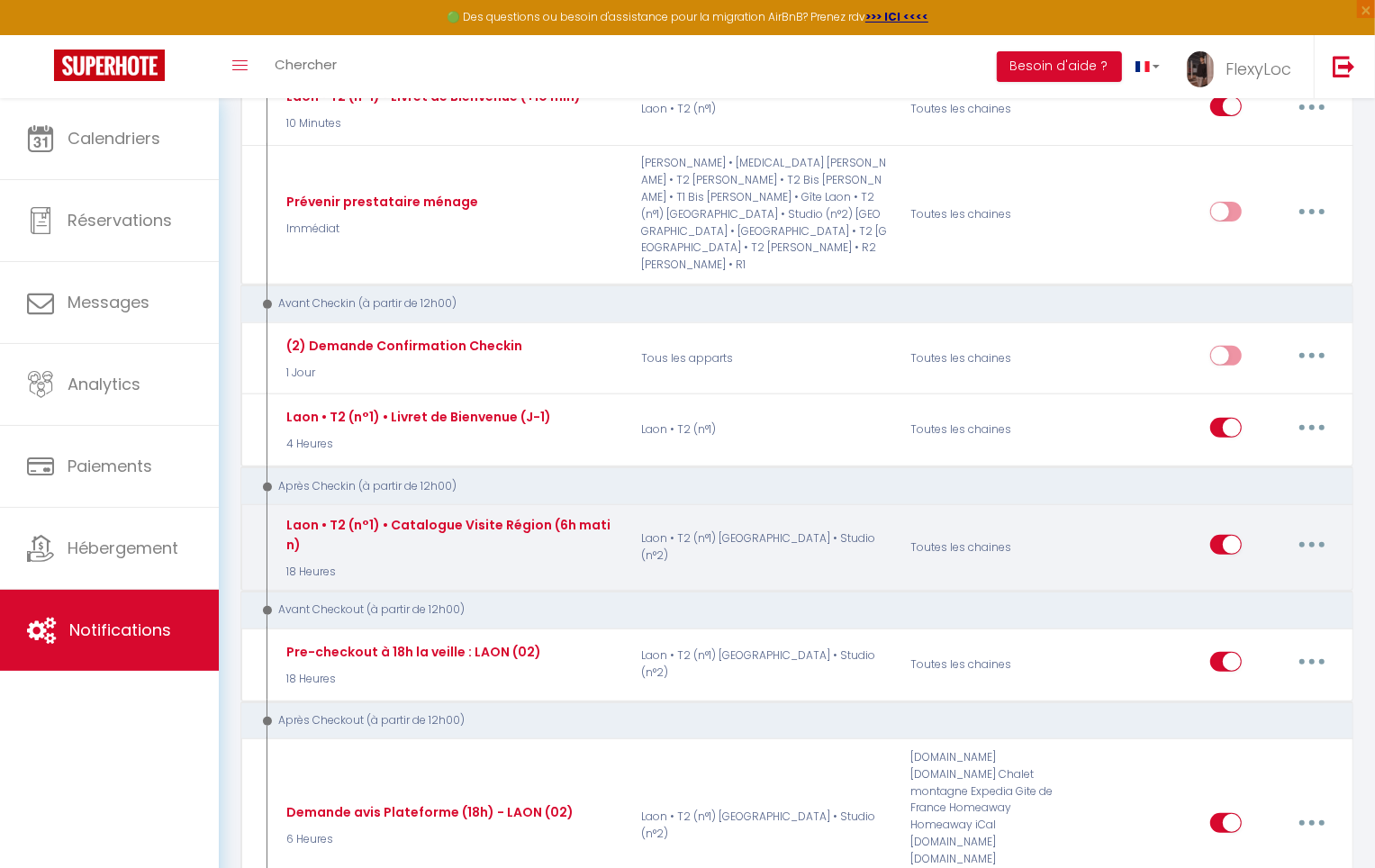
click at [1300, 530] on button "button" at bounding box center [1312, 544] width 50 height 29
click at [1279, 571] on link "Editer" at bounding box center [1265, 586] width 133 height 31
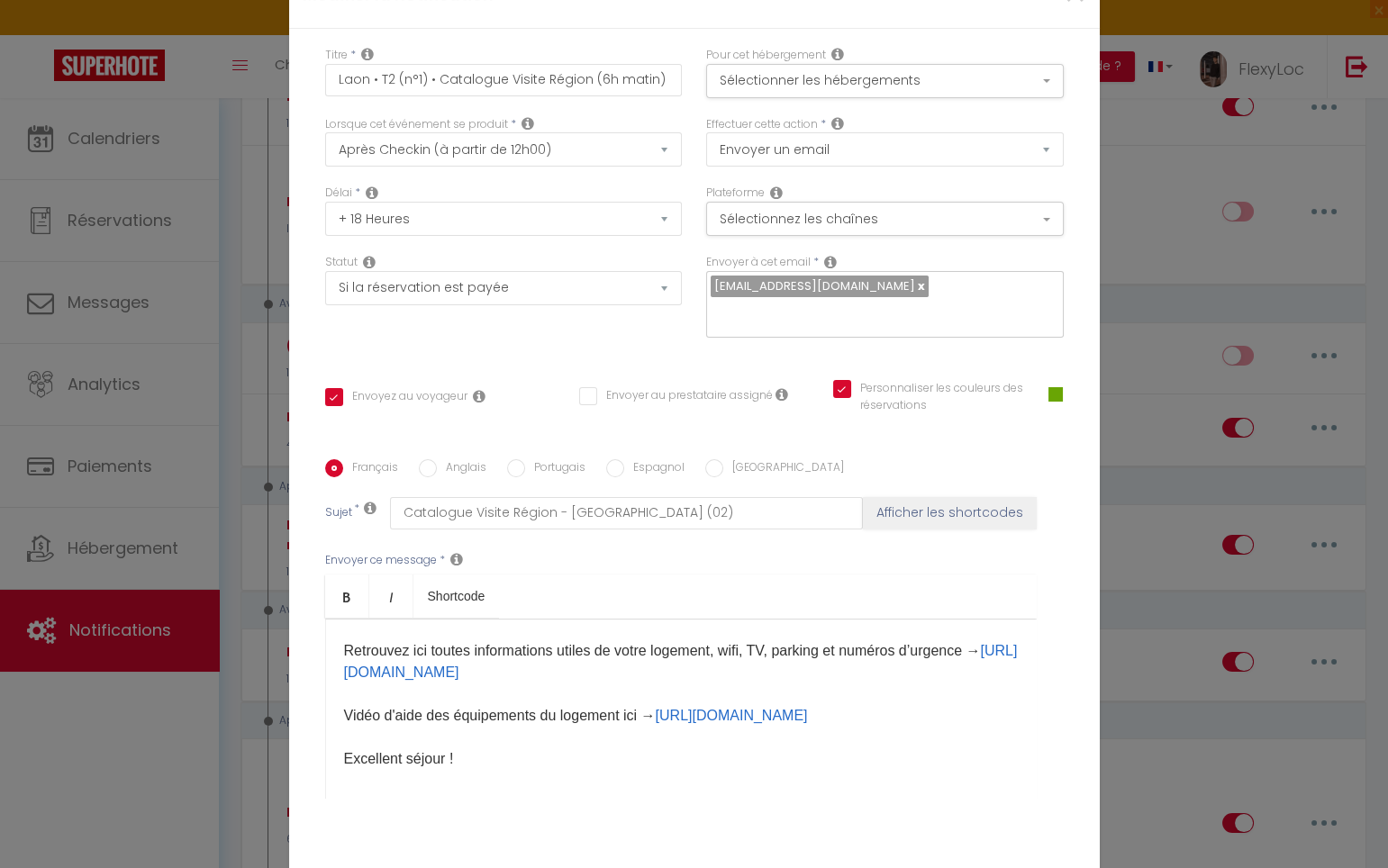
click at [460, 459] on label "Anglais" at bounding box center [462, 469] width 50 height 20
click at [437, 459] on input "Anglais" at bounding box center [428, 468] width 18 height 18
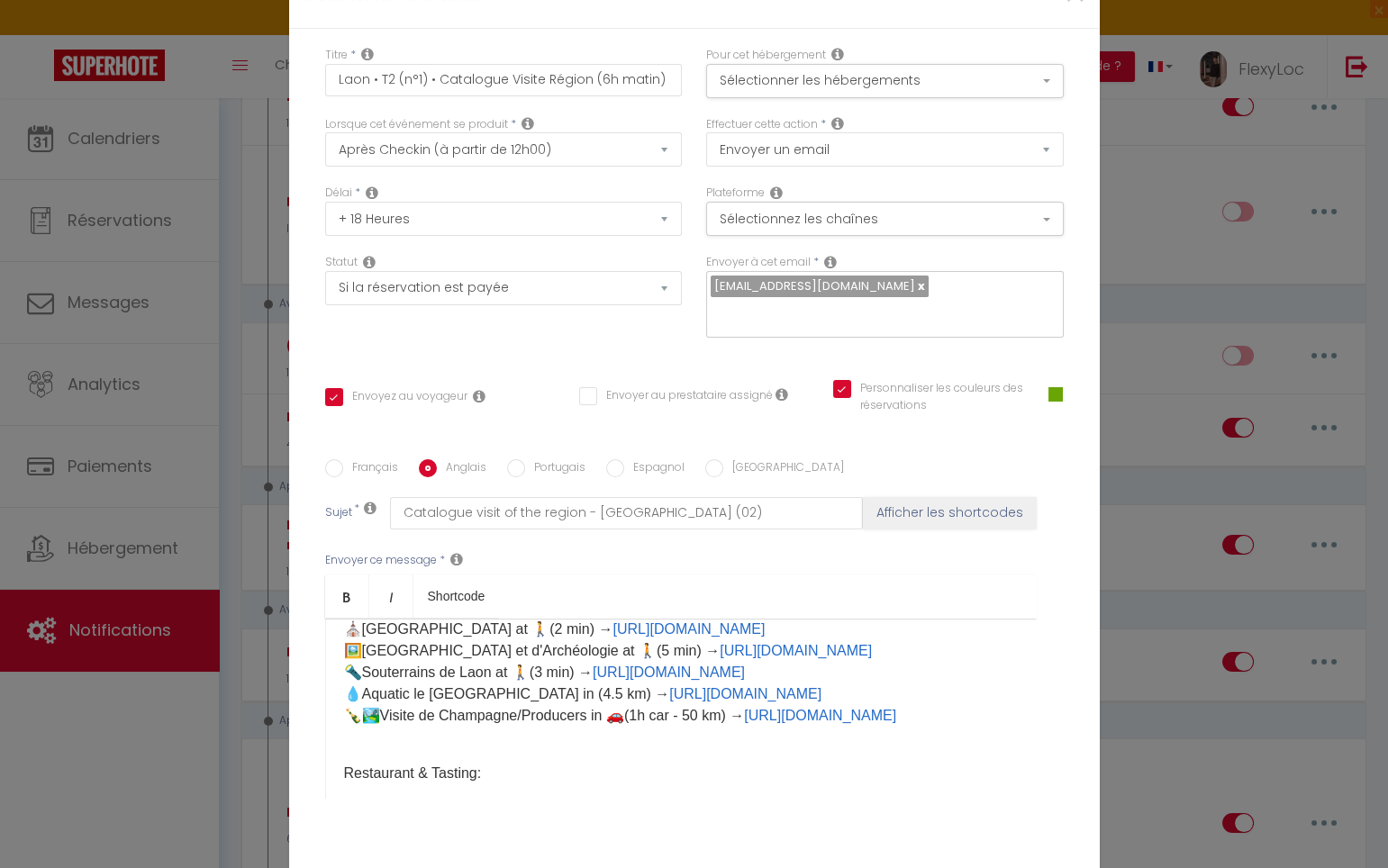
click at [661, 741] on p "Restaurant & Tasting:" at bounding box center [681, 762] width 674 height 43
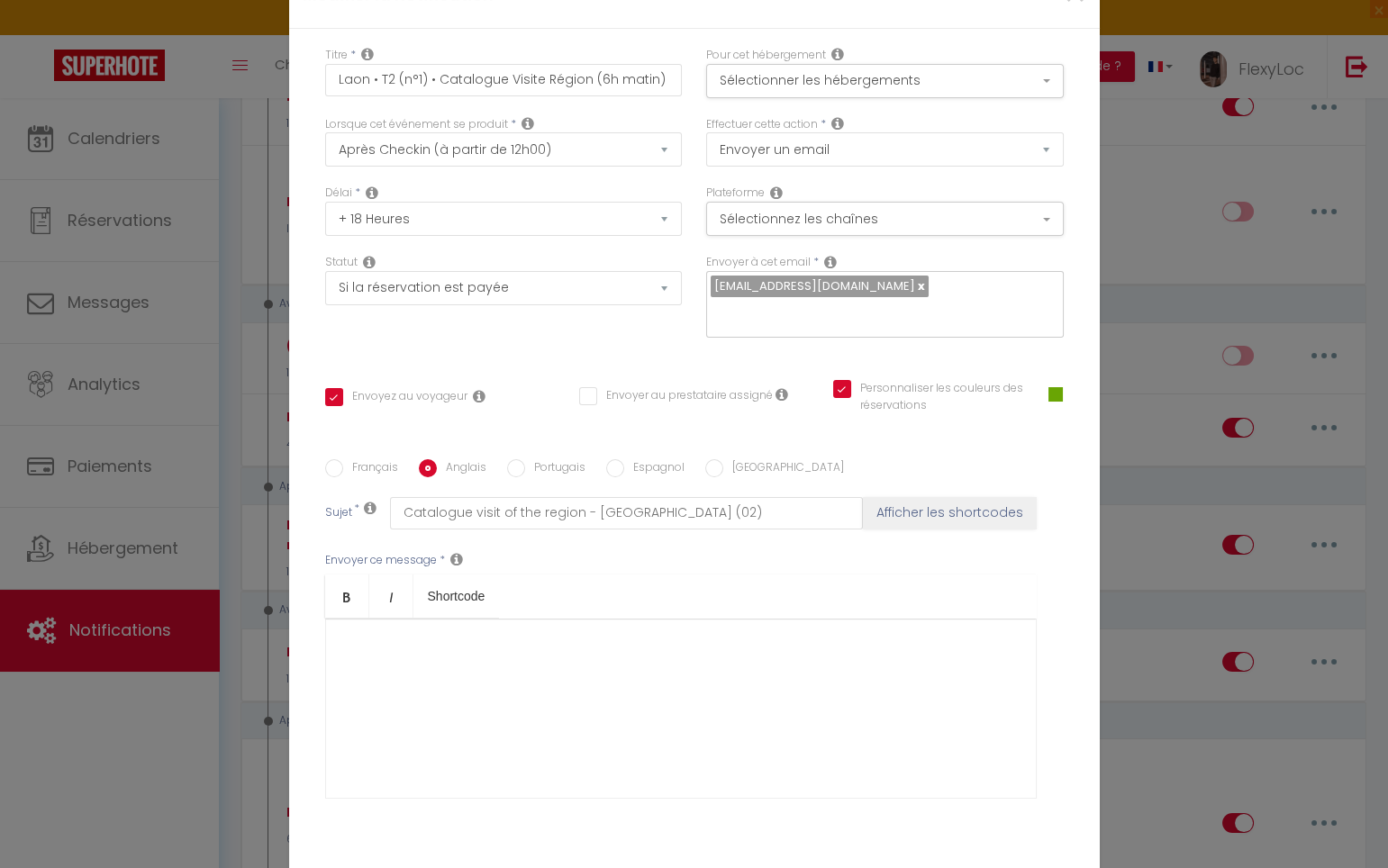
scroll to position [0, 0]
click at [358, 638] on p "​" at bounding box center [681, 649] width 674 height 22
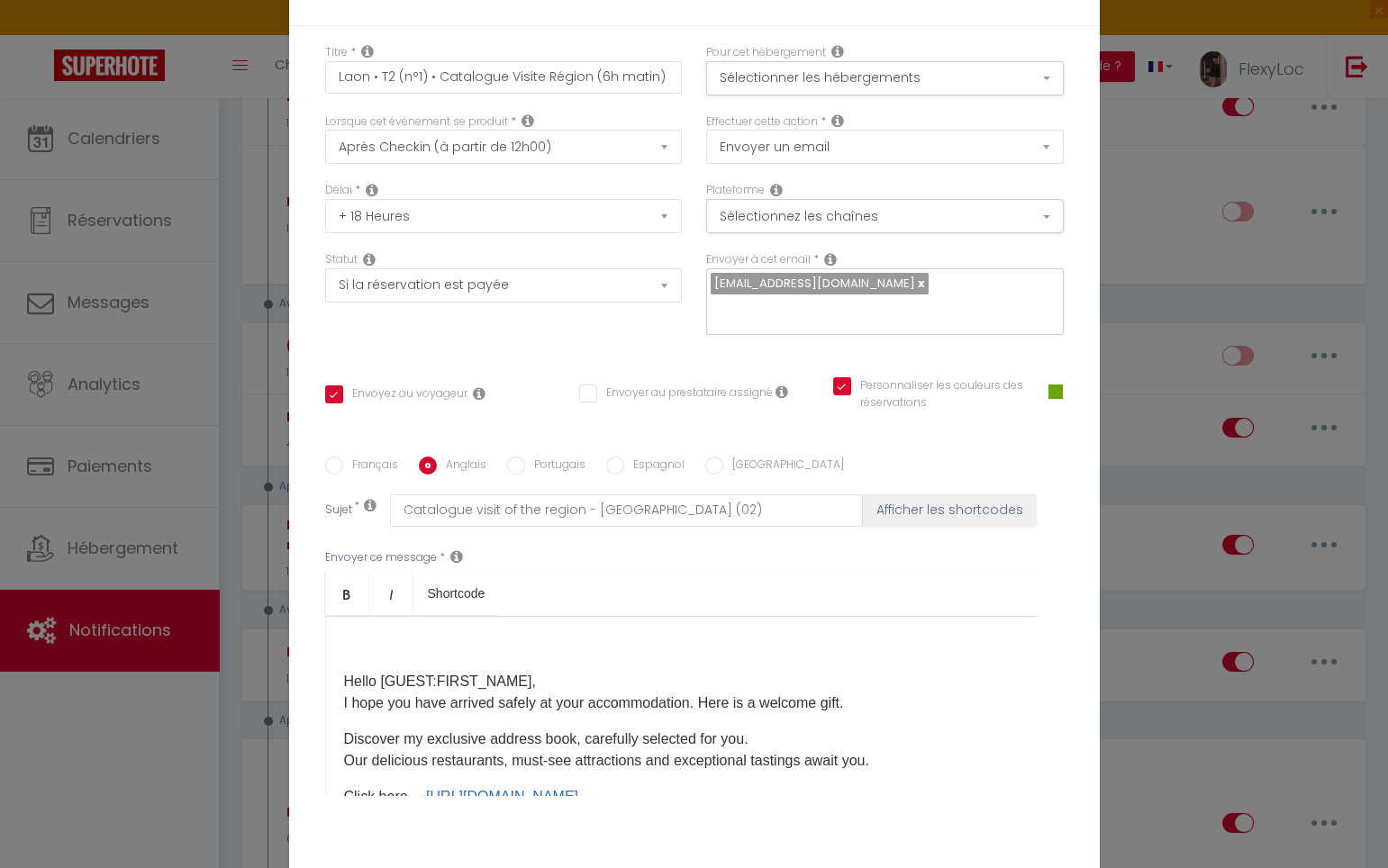
click at [329, 674] on div "​ Hello [GUEST:FIRST_NAME], I hope you have arrived safely at your accommodatio…" at bounding box center [680, 706] width 711 height 180
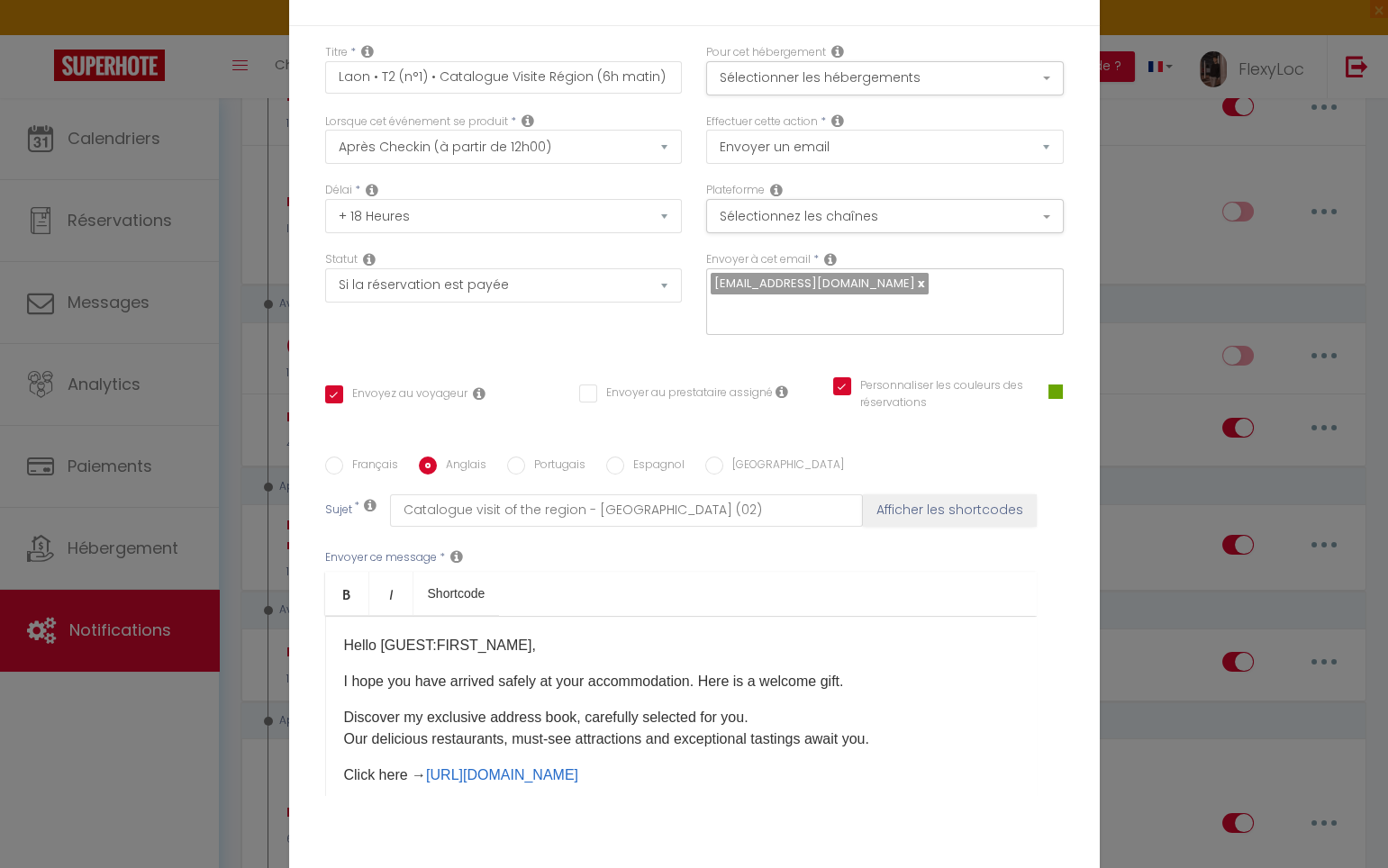
click at [529, 641] on p "Hello [GUEST:FIRST_NAME]," at bounding box center [681, 646] width 674 height 22
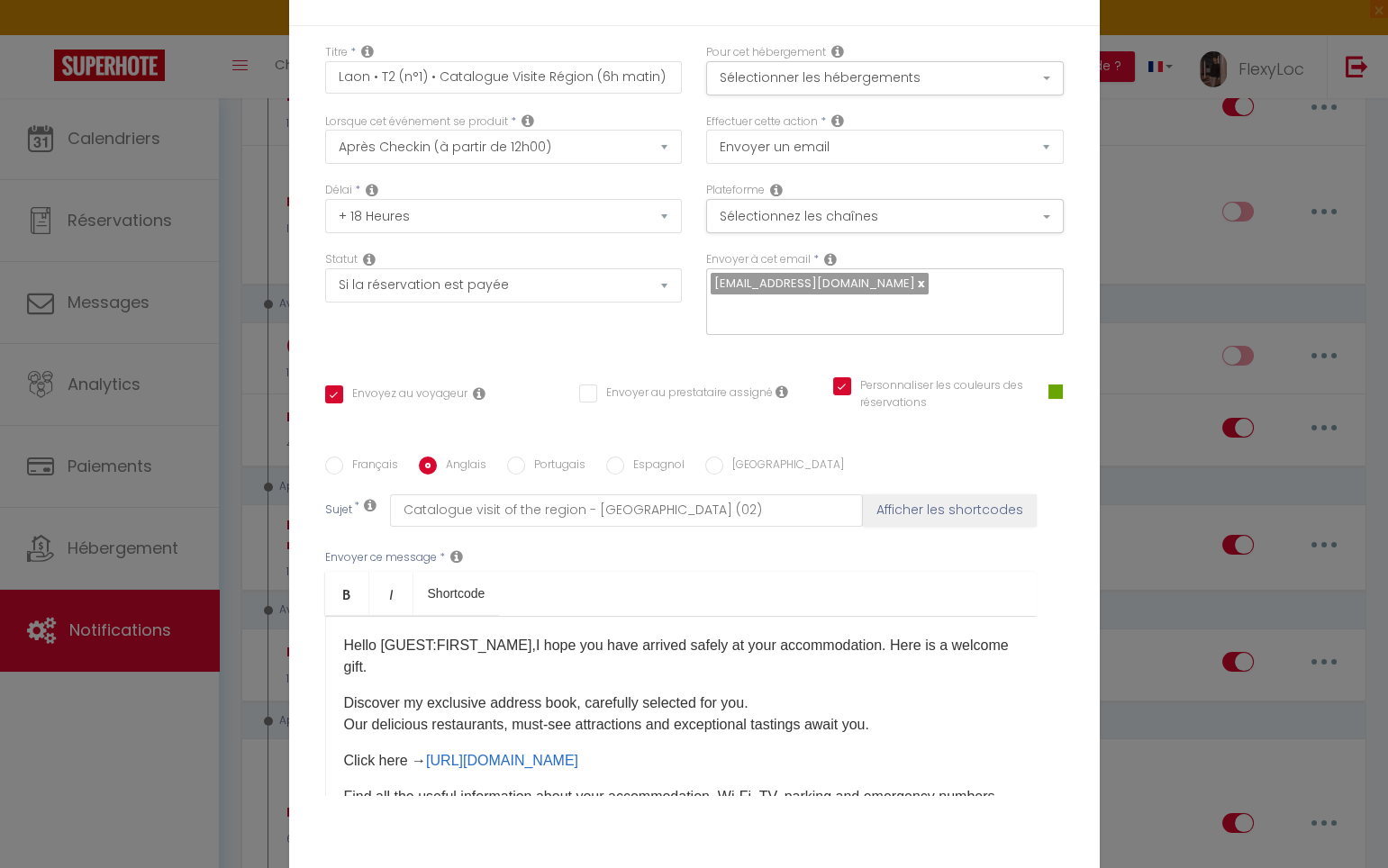
click at [426, 665] on div "Hello [GUEST:FIRST_NAME],I hope you have arrived safely at your accommodation. …" at bounding box center [680, 706] width 711 height 180
click at [399, 656] on p "Hello [GUEST:FIRST_NAME],I hope you have arrived safely at your accommodation. …" at bounding box center [681, 656] width 674 height 43
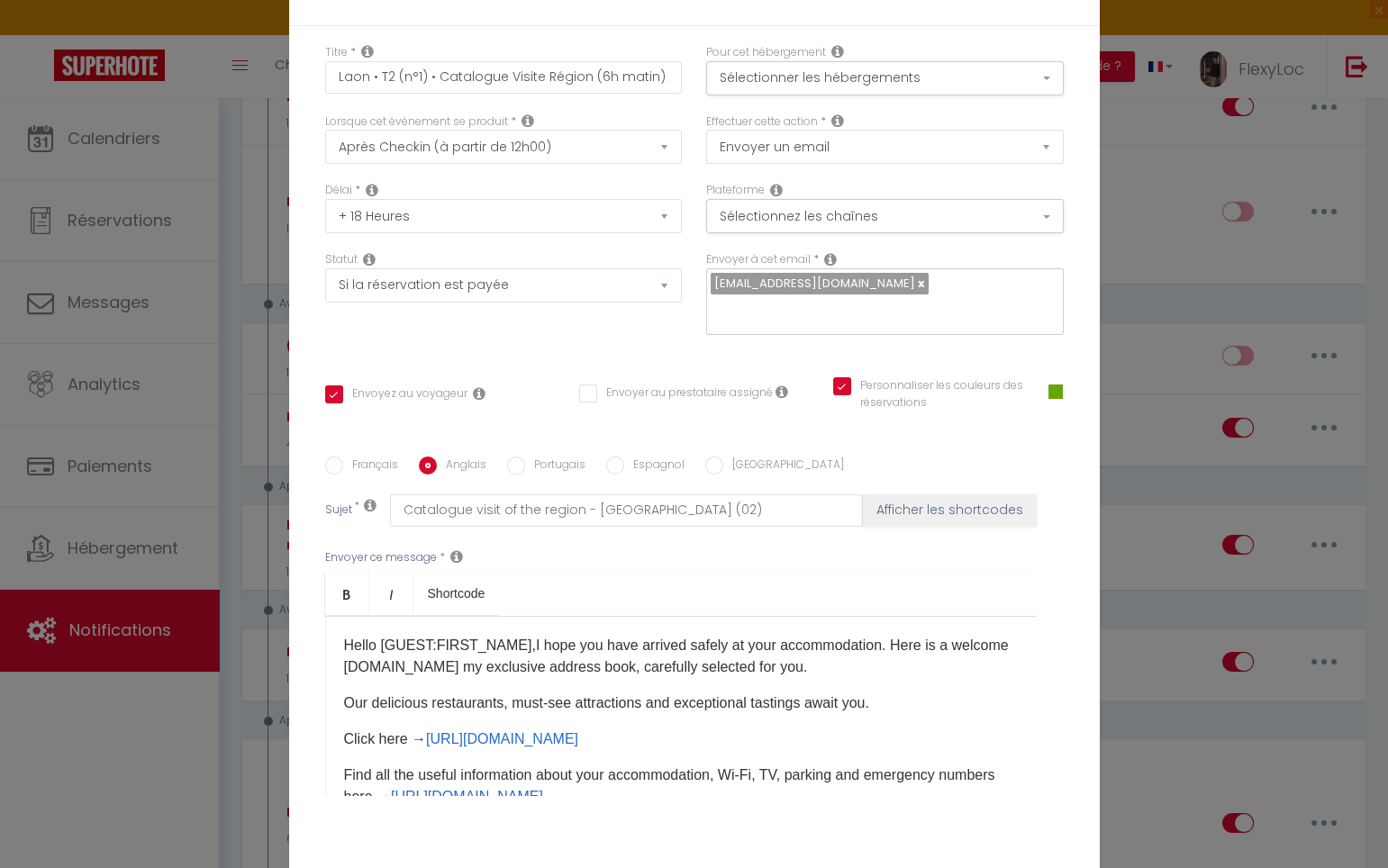
click at [796, 667] on div "Hello [GUEST:FIRST_NAME],I hope you have arrived safely at your accommodation. …" at bounding box center [680, 706] width 711 height 180
click at [794, 662] on p "Hello [GUEST:FIRST_NAME],I hope you have arrived safely at your accommodation. …" at bounding box center [681, 656] width 674 height 43
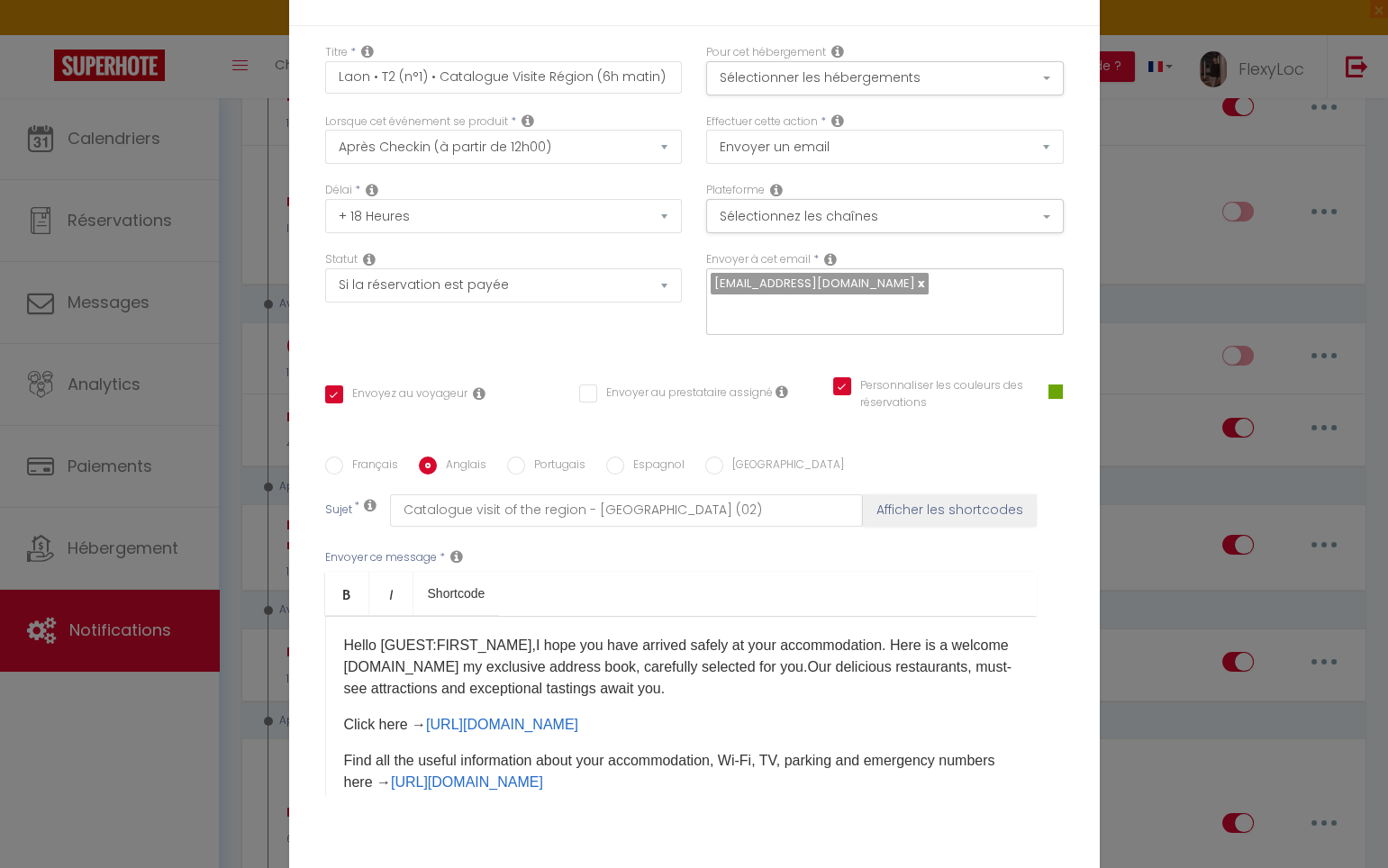
click at [761, 673] on p "Hello [GUEST:FIRST_NAME],I hope you have arrived safely at your accommodation. …" at bounding box center [681, 667] width 674 height 65
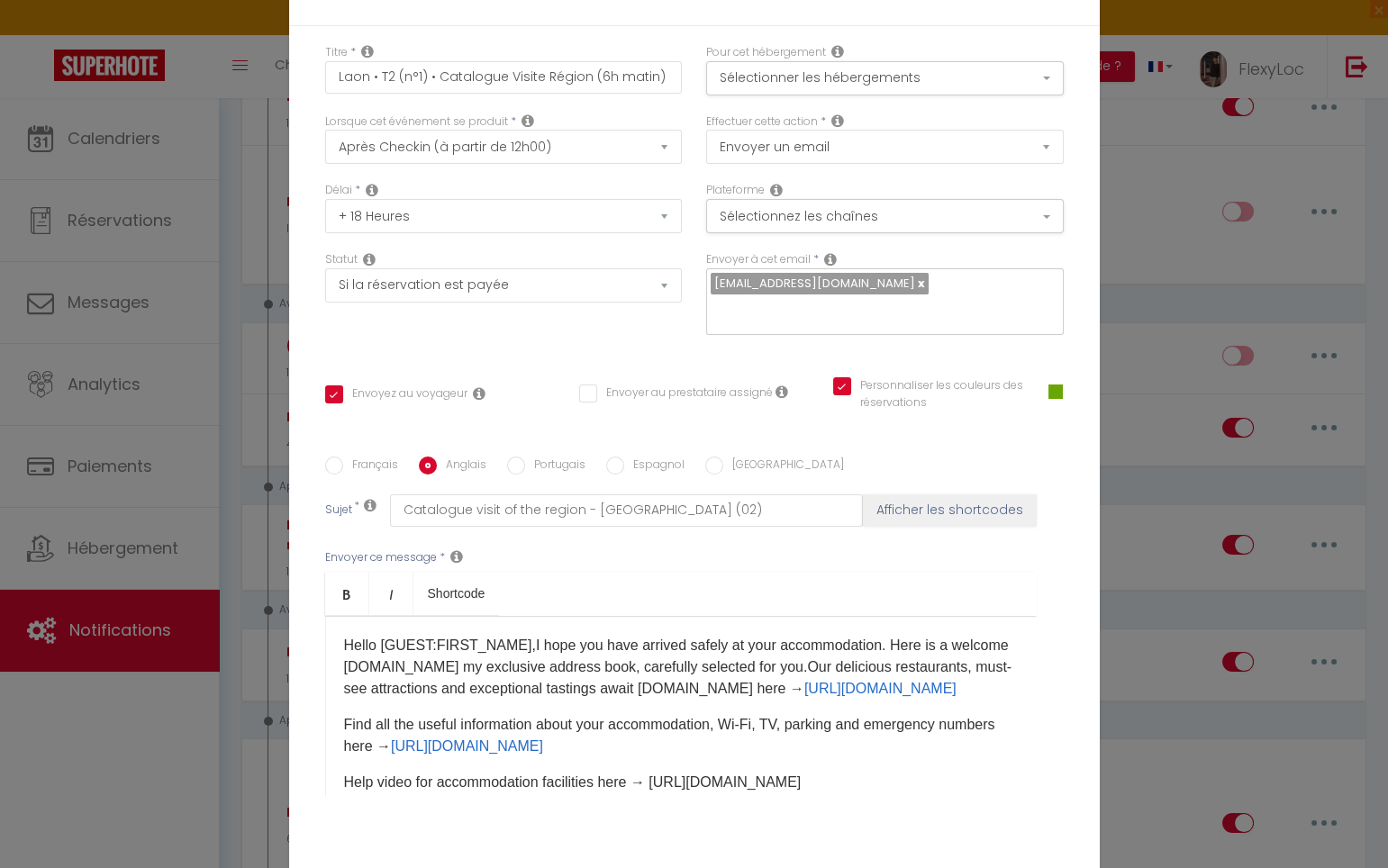
click at [687, 692] on p "Hello [GUEST:FIRST_NAME],I hope you have arrived safely at your accommodation. …" at bounding box center [681, 667] width 674 height 65
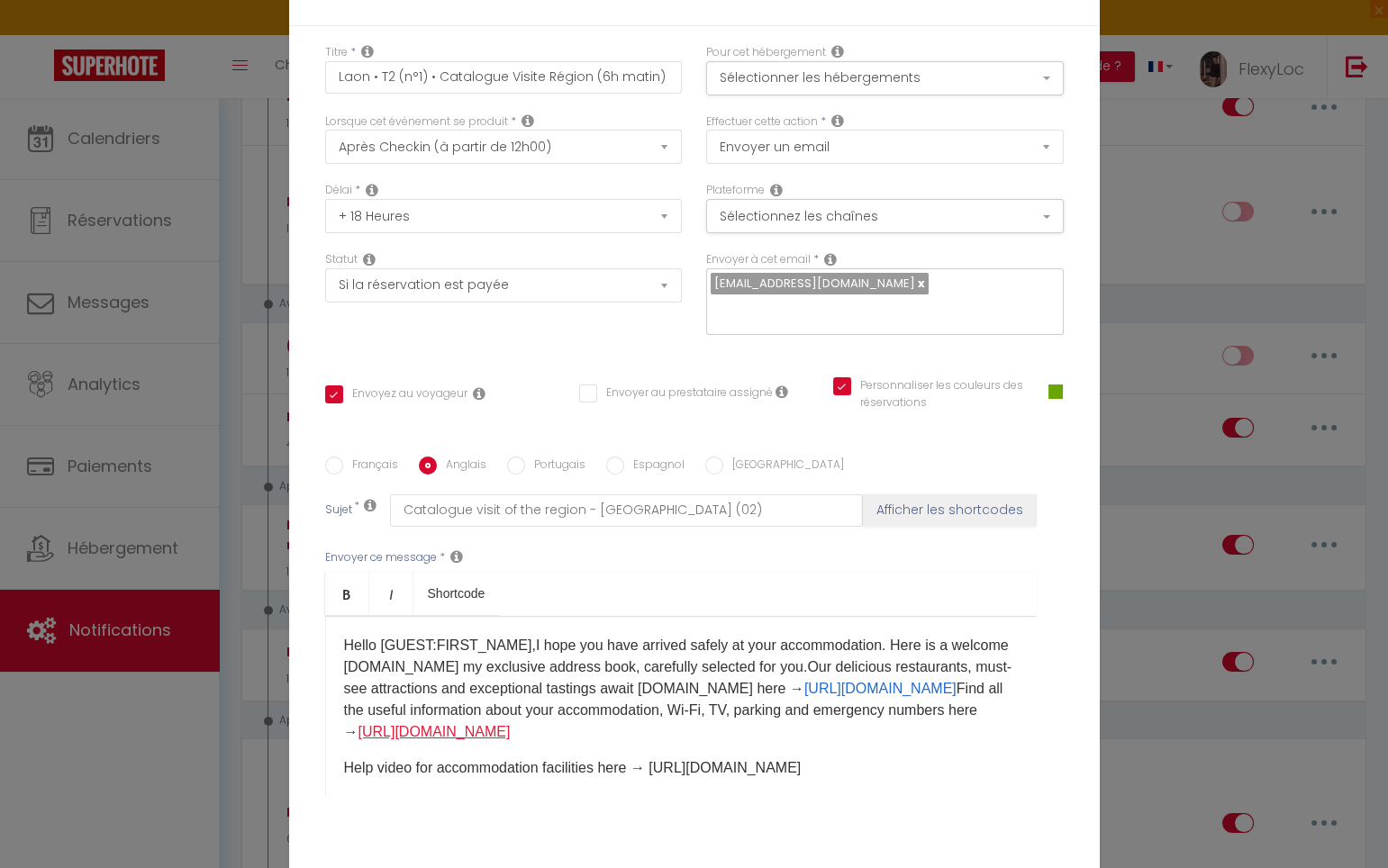
click at [511, 724] on link "[URL][DOMAIN_NAME]" at bounding box center [434, 731] width 152 height 15
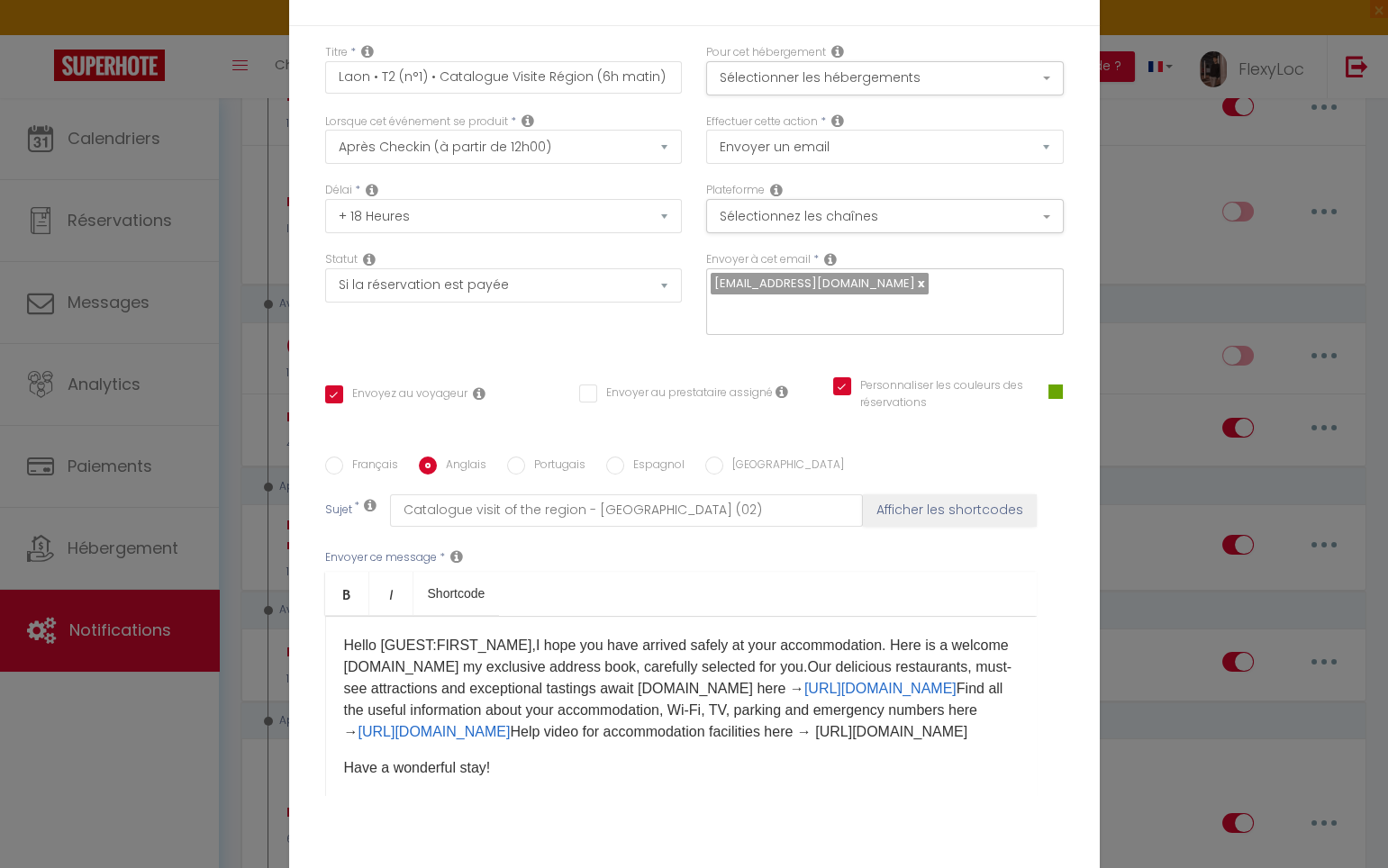
click at [806, 742] on p "Hello [GUEST:FIRST_NAME],I hope you have arrived safely at your accommodation. …" at bounding box center [681, 689] width 674 height 108
drag, startPoint x: 707, startPoint y: 765, endPoint x: 578, endPoint y: 746, distance: 130.2
click at [578, 743] on p "Hello [GUEST:FIRST_NAME],I hope you have arrived safely at your accommodation. …" at bounding box center [681, 689] width 674 height 108
click at [597, 743] on p "Hello [GUEST:FIRST_NAME],I hope you have arrived safely at your accommodation. …" at bounding box center [681, 689] width 674 height 108
click at [333, 768] on div "Hello [GUEST:FIRST_NAME],I hope you have arrived safely at your accommodation. …" at bounding box center [680, 706] width 711 height 180
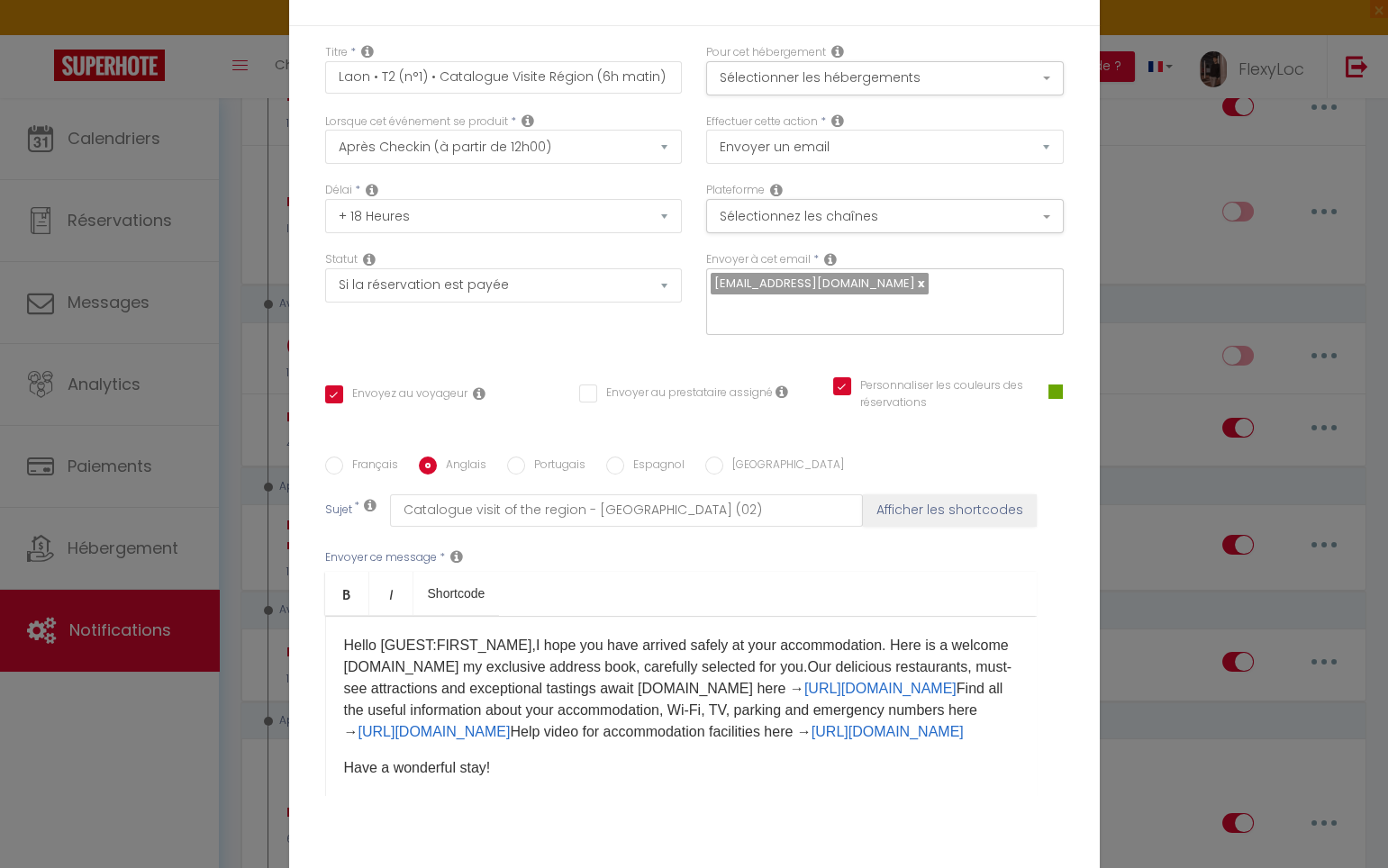
click at [692, 743] on p "Hello [GUEST:FIRST_NAME],I hope you have arrived safely at your accommodation. …" at bounding box center [681, 689] width 674 height 108
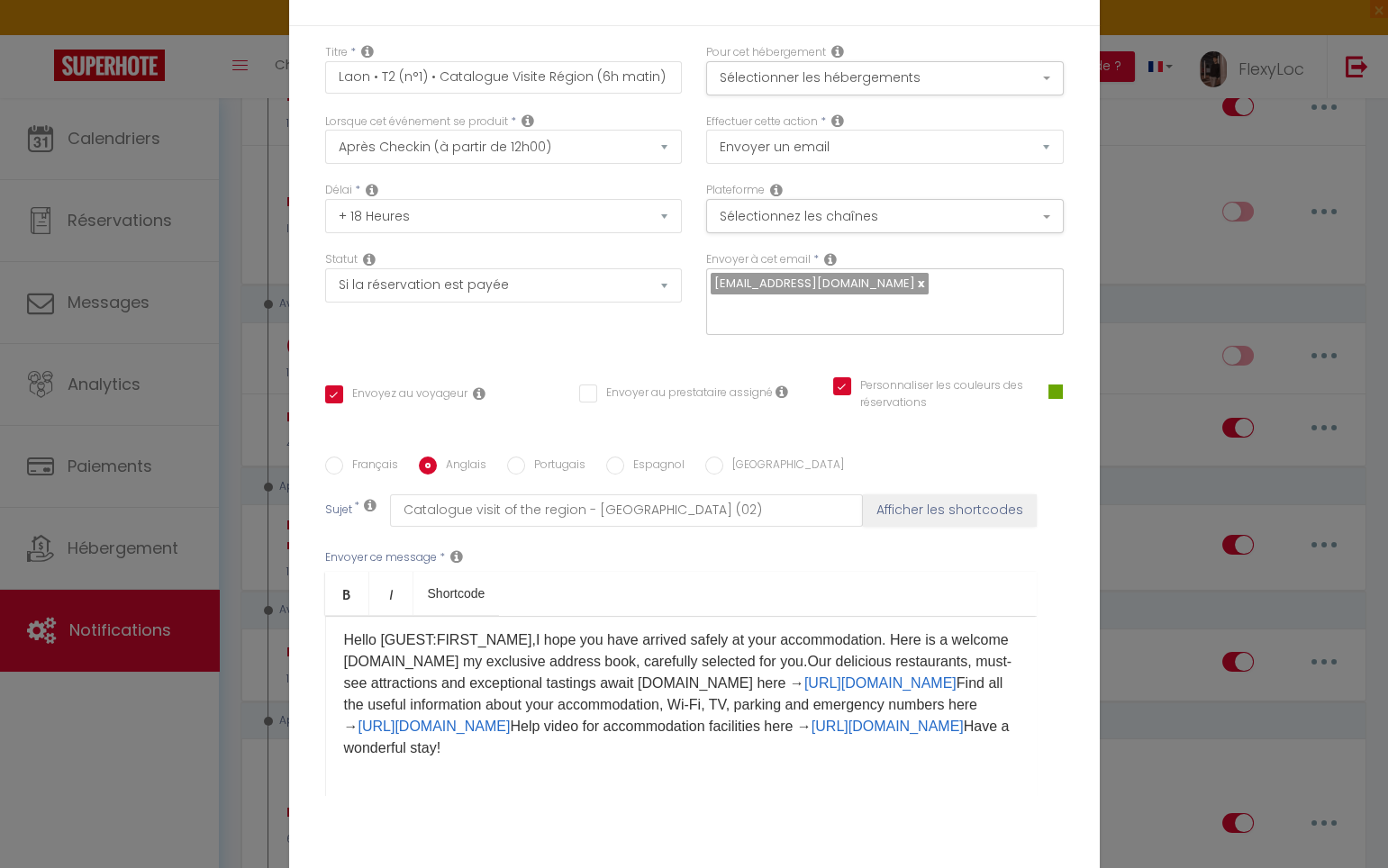
click at [789, 732] on p "Hello [GUEST:FIRST_NAME],I hope you have arrived safely at your accommodation. …" at bounding box center [681, 694] width 674 height 130
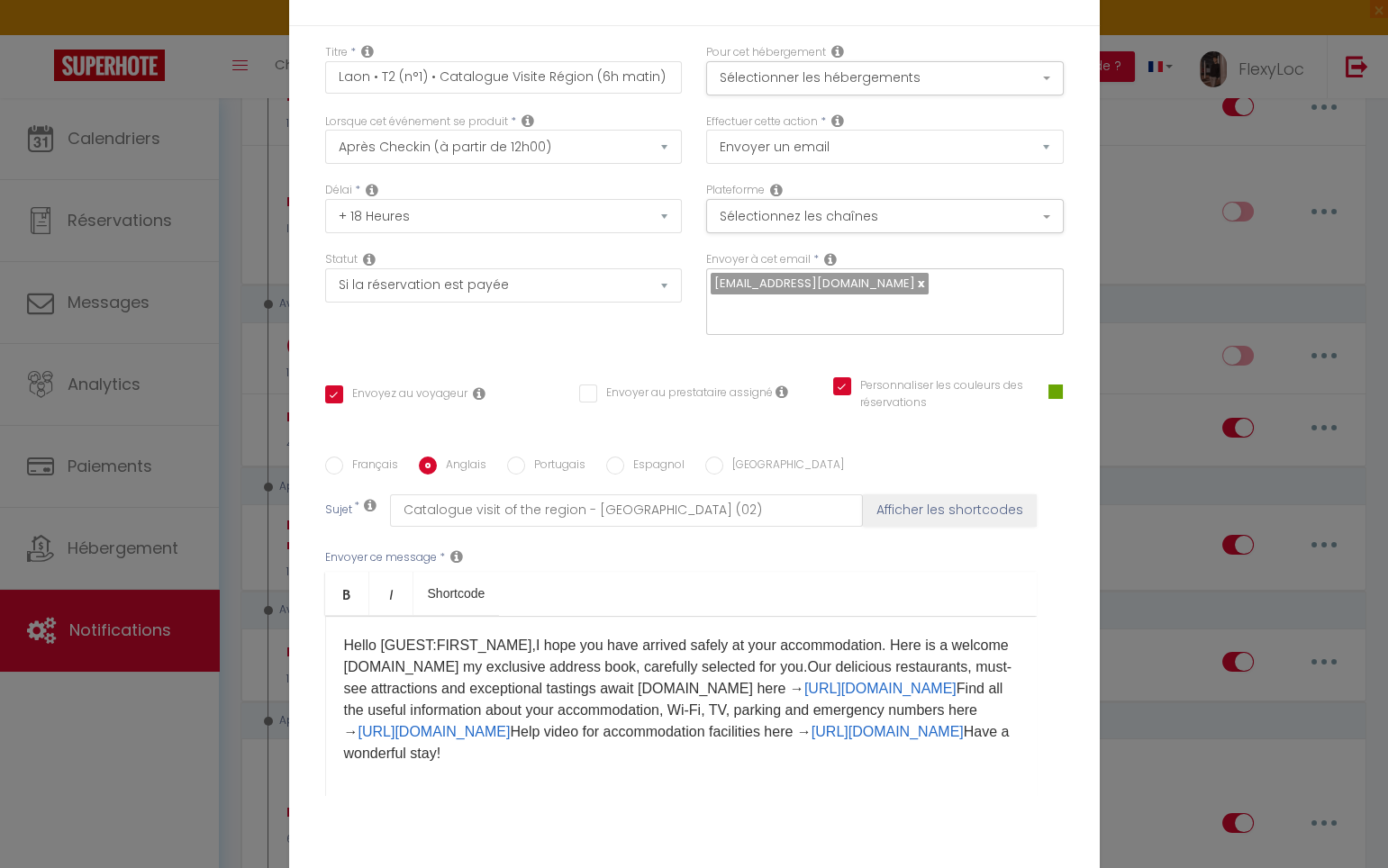
click at [513, 635] on p "Hello [GUEST:FIRST_NAME],I hope you have arrived safely at your accommodation. …" at bounding box center [681, 700] width 674 height 130
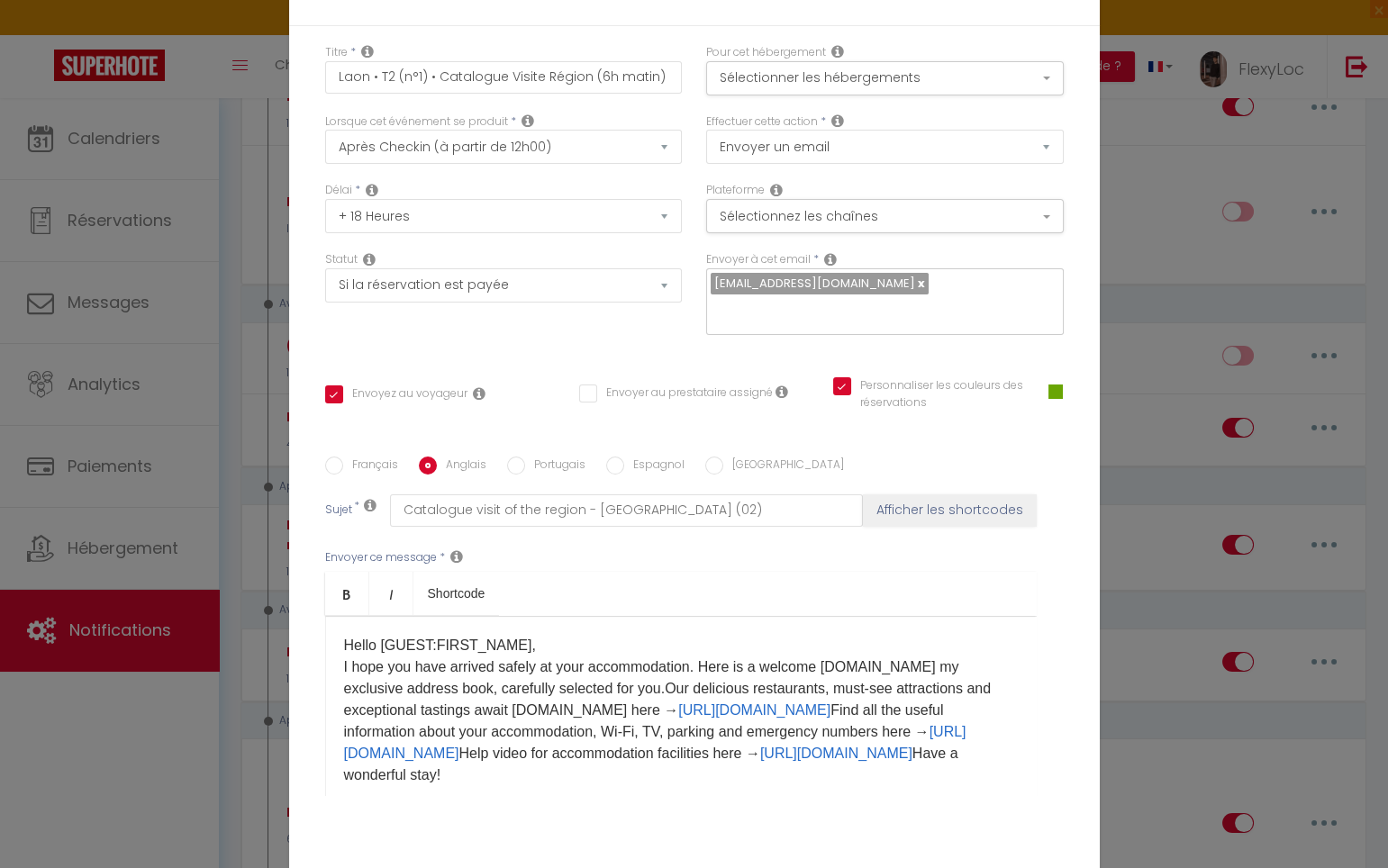
click at [850, 654] on p "Hello [GUEST:FIRST_NAME], I hope you have arrived safely at your accommodation.…" at bounding box center [681, 710] width 674 height 151
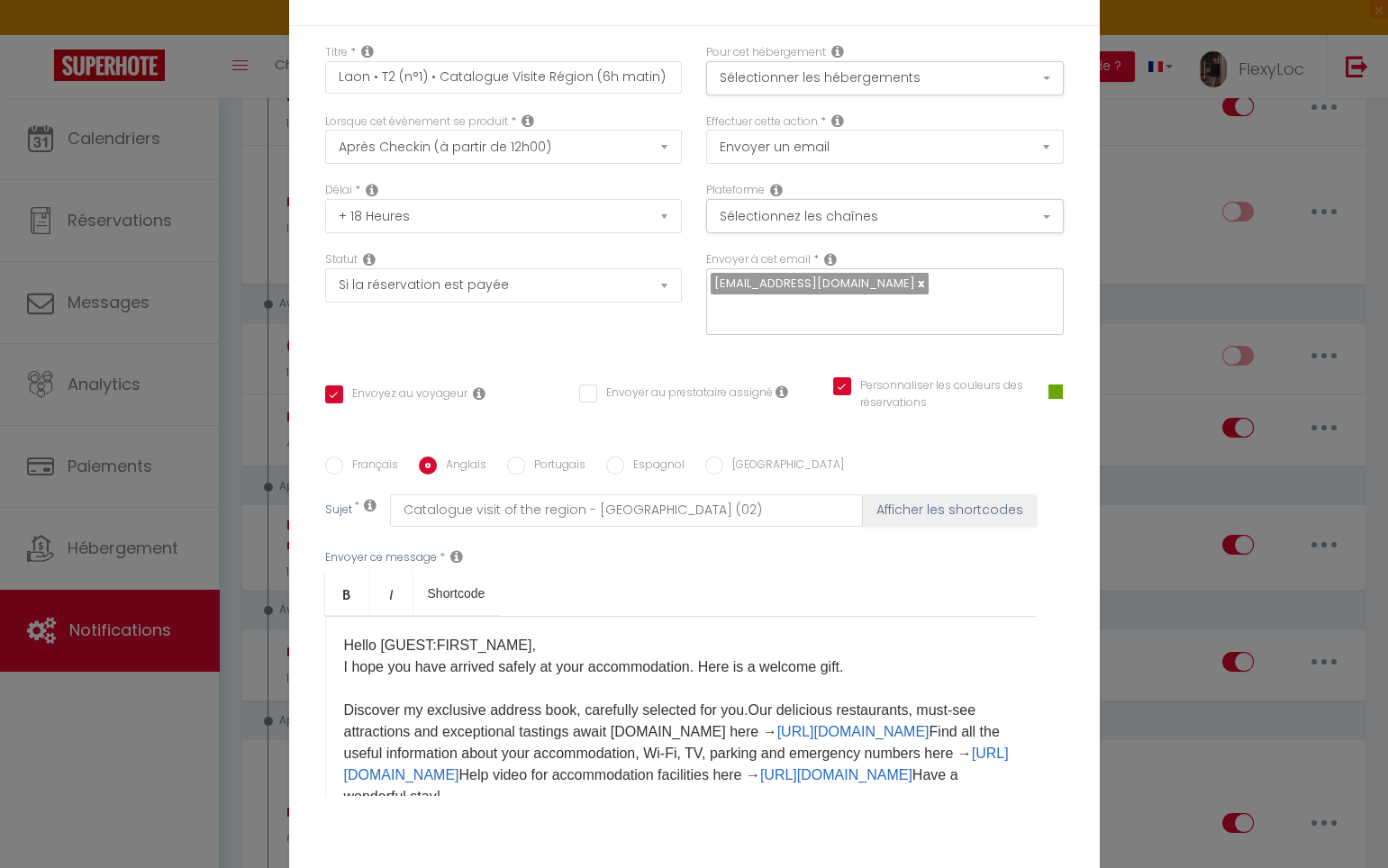
click at [746, 699] on p "Hello [GUEST:FIRST_NAME], I hope you have arrived safely at your accommodation.…" at bounding box center [681, 721] width 674 height 173
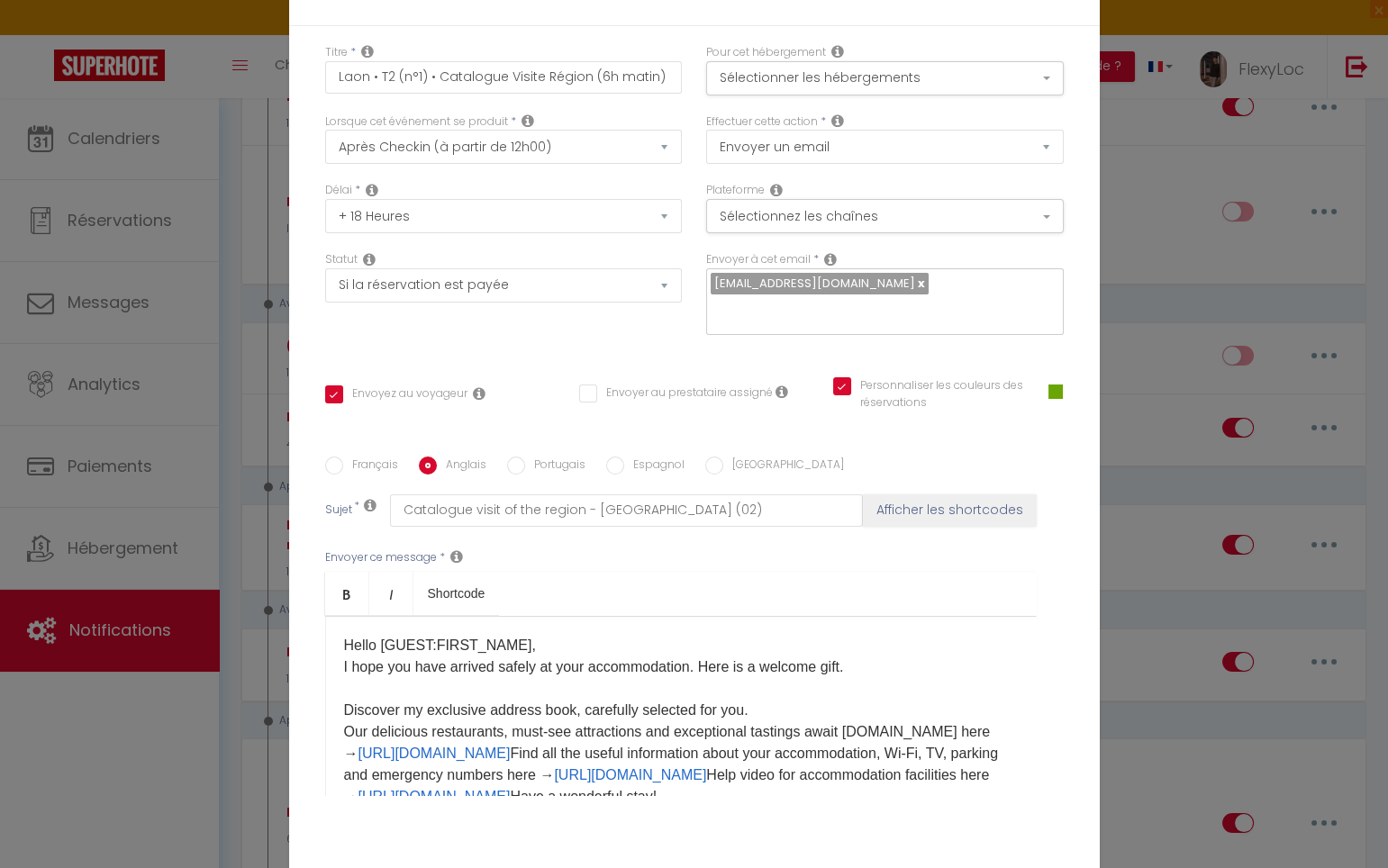
click at [879, 723] on p "Hello [GUEST:FIRST_NAME], I hope you have arrived safely at your accommodation.…" at bounding box center [681, 721] width 674 height 173
click at [847, 744] on p "Hello [GUEST:FIRST_NAME], I hope you have arrived safely at your accommodation.…" at bounding box center [681, 721] width 674 height 173
click at [844, 745] on p "Hello [GUEST:FIRST_NAME], I hope you have arrived safely at your accommodation.…" at bounding box center [681, 721] width 674 height 173
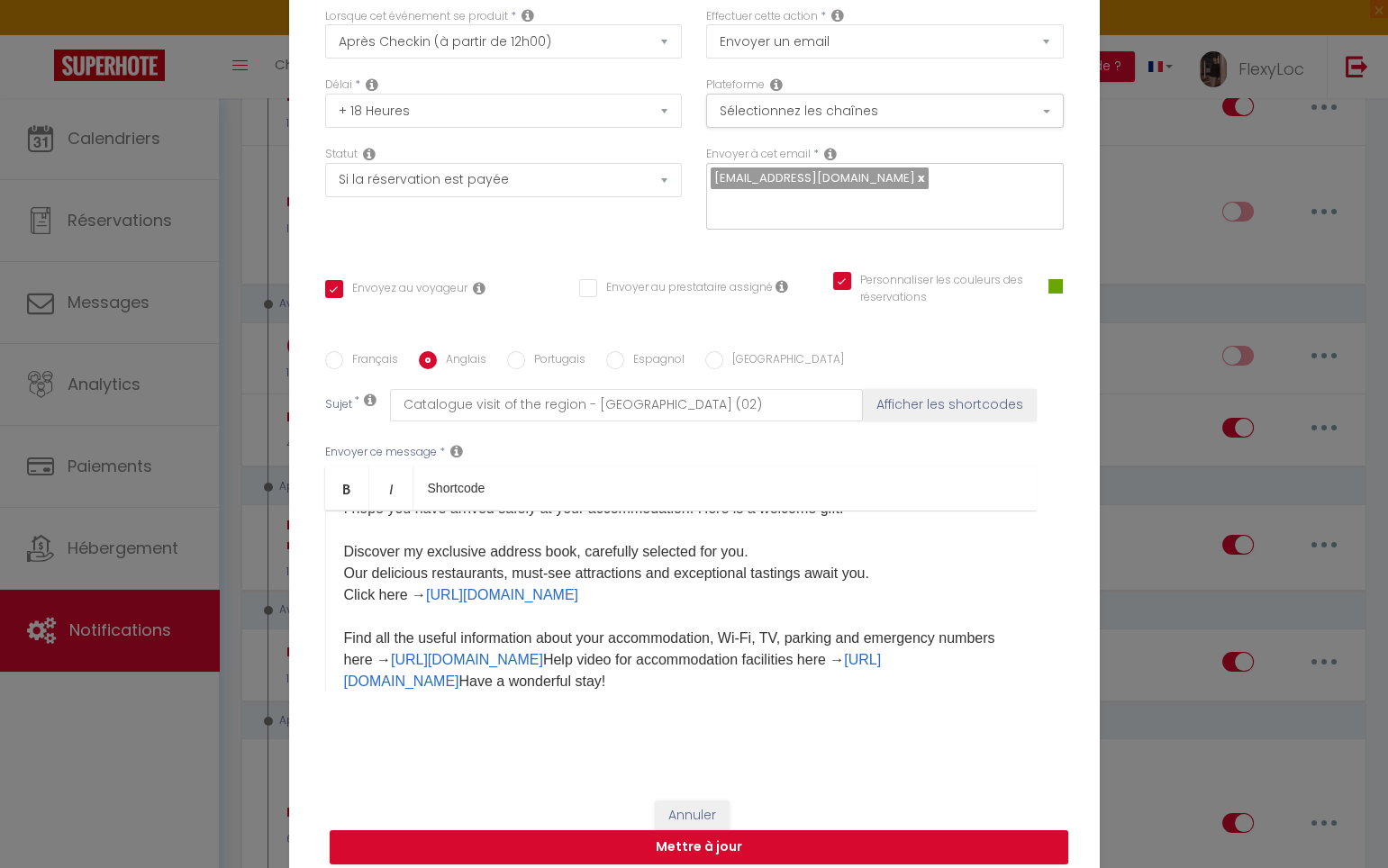
scroll to position [79, 0]
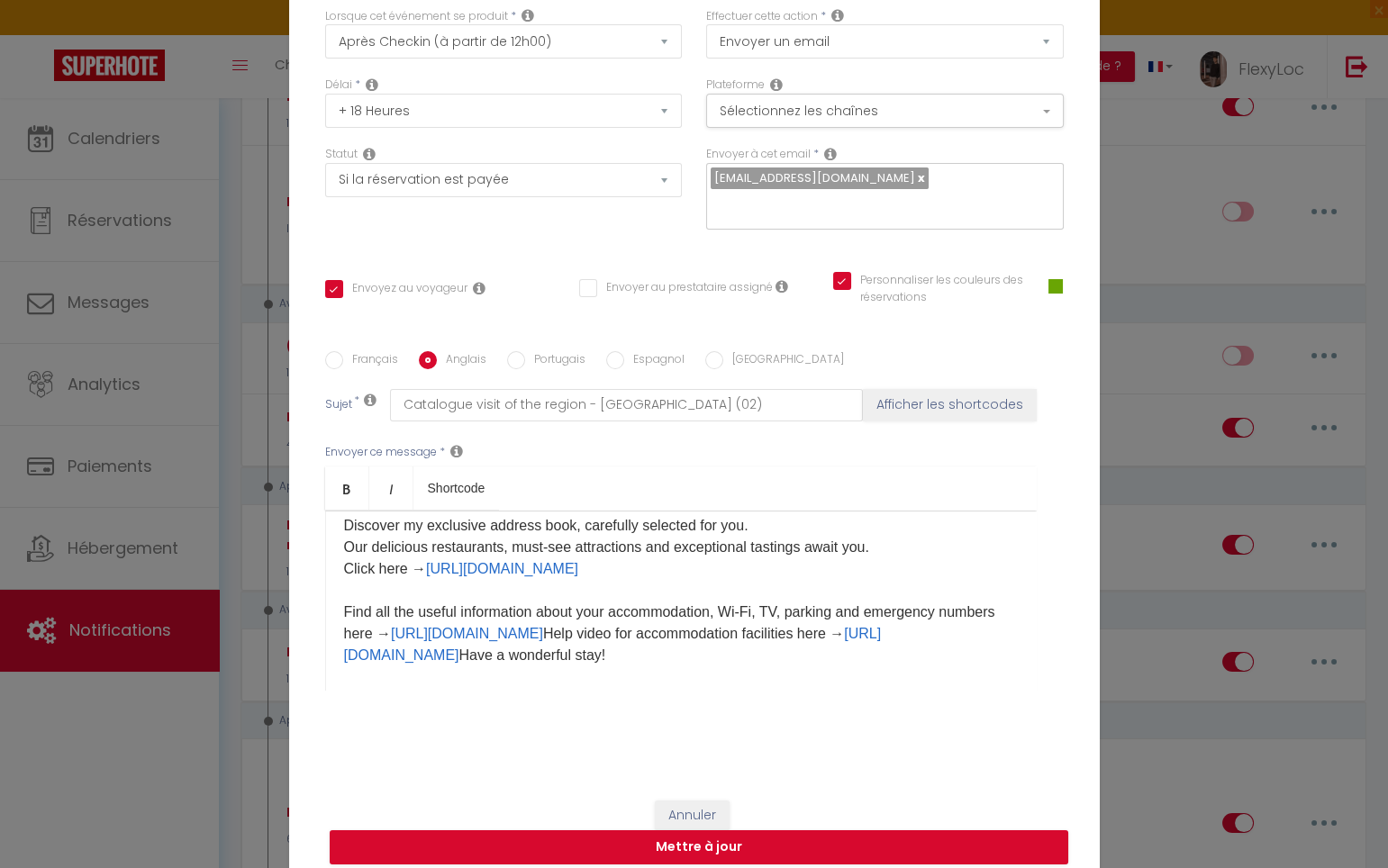
click at [717, 618] on p "Hello [GUEST:FIRST_NAME], I hope you have arrived safely at your accommodation.…" at bounding box center [681, 558] width 674 height 216
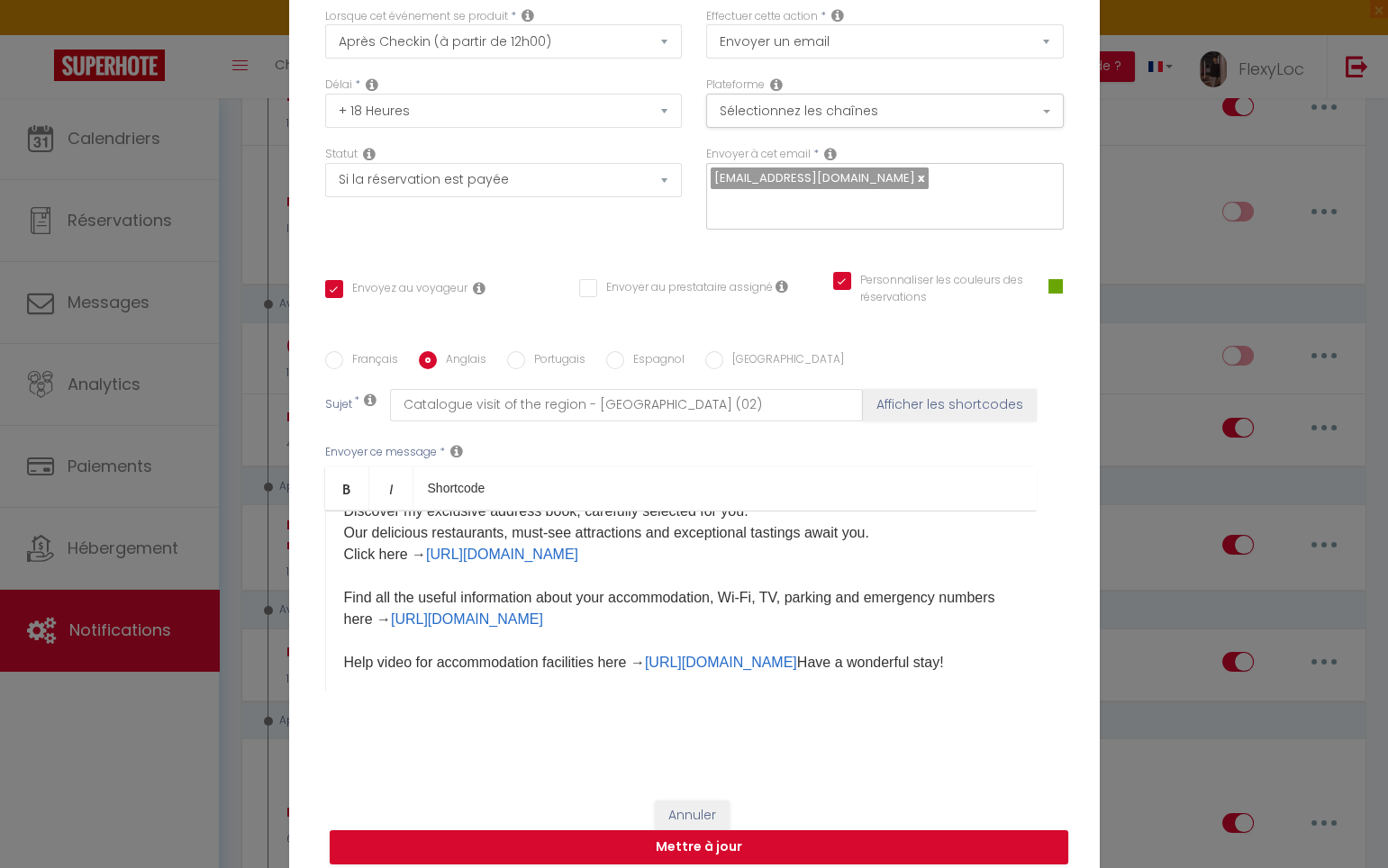
scroll to position [135, 0]
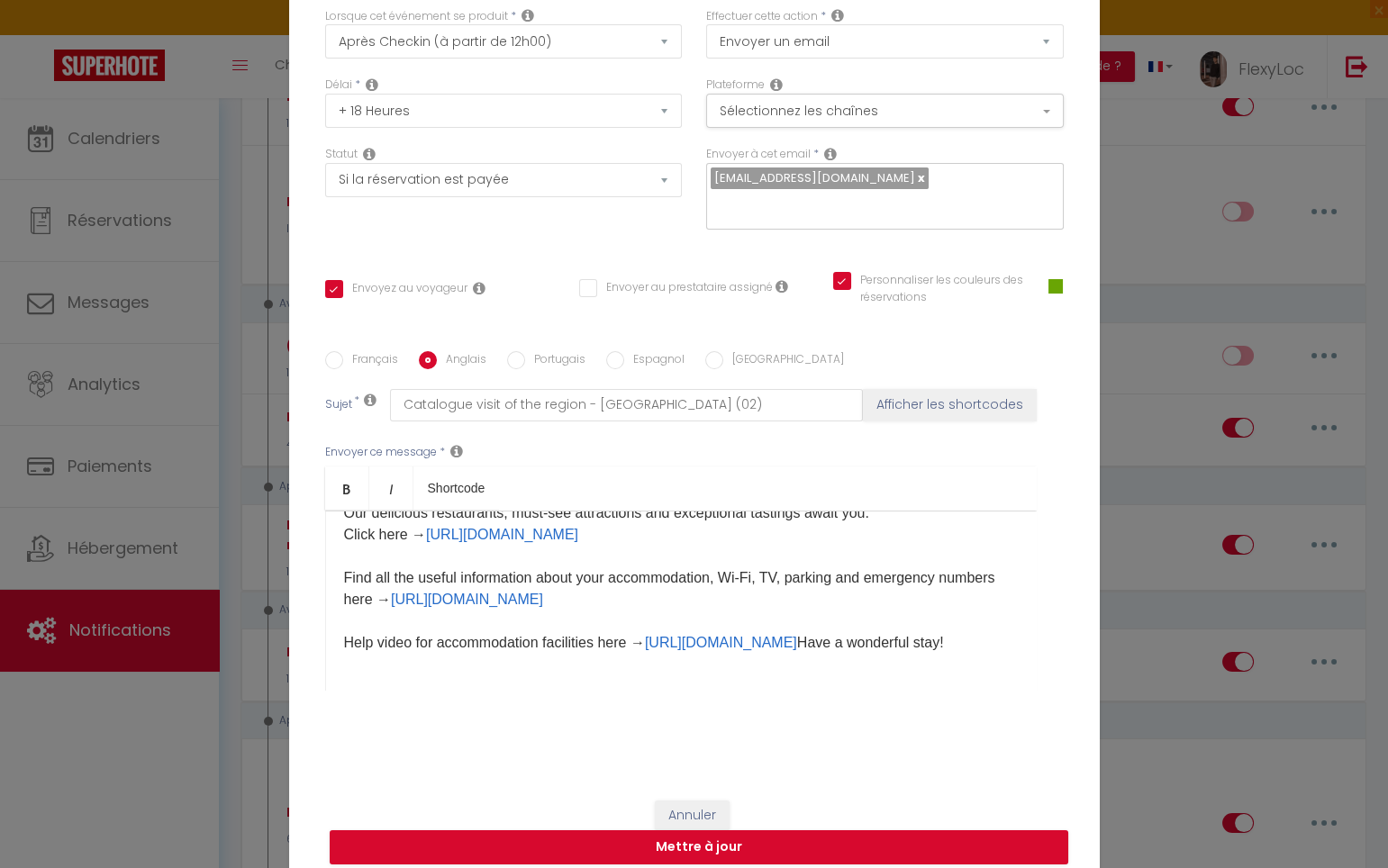
click at [629, 633] on p "Hello [GUEST:FIRST_NAME], I hope you have arrived safely at your accommodation.…" at bounding box center [681, 535] width 674 height 238
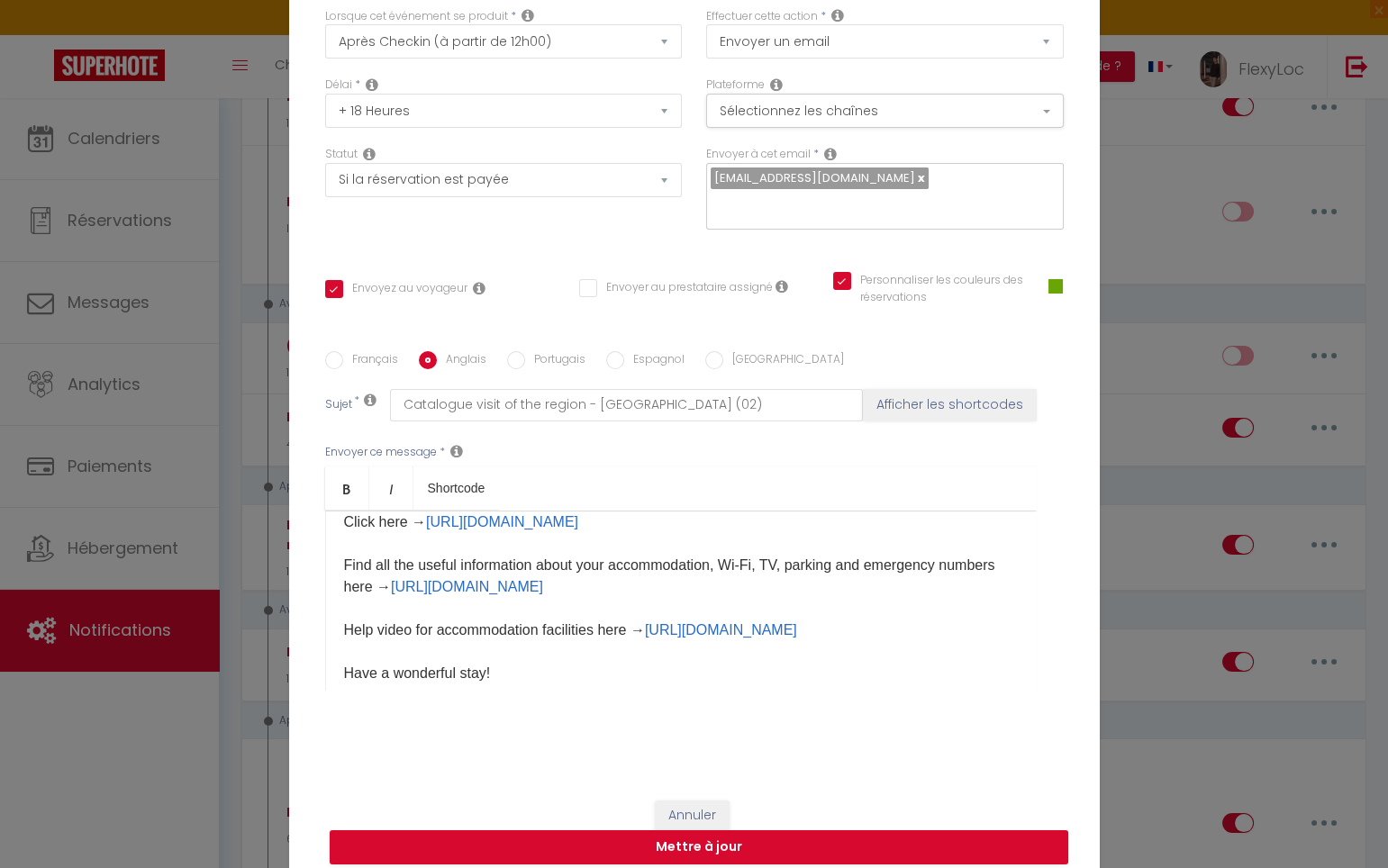
scroll to position [178, 0]
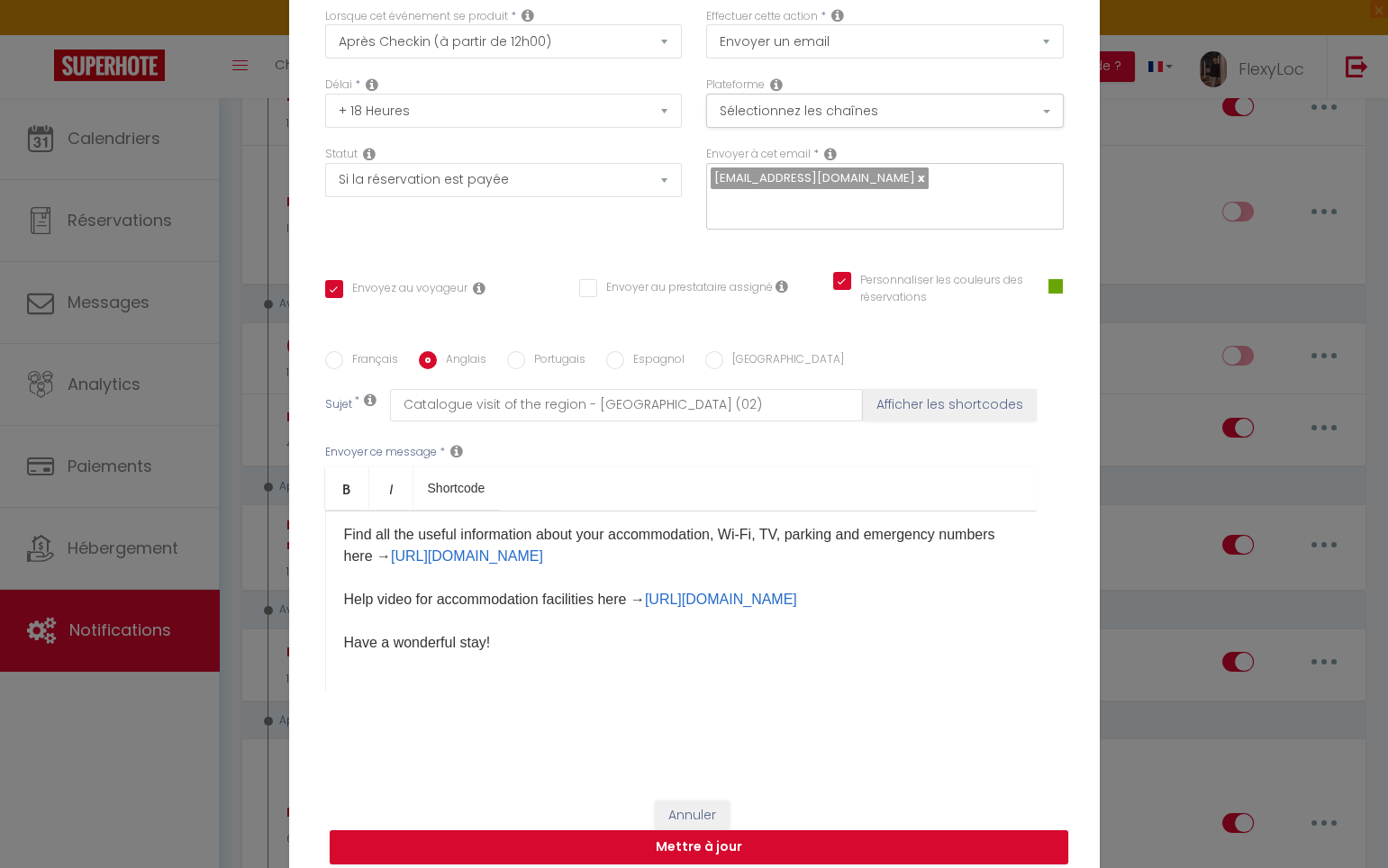
click at [507, 644] on div "Hello [GUEST:FIRST_NAME], I hope you have arrived safely at your accommodation.…" at bounding box center [680, 601] width 711 height 180
click at [512, 830] on button "Mettre à jour" at bounding box center [699, 847] width 738 height 34
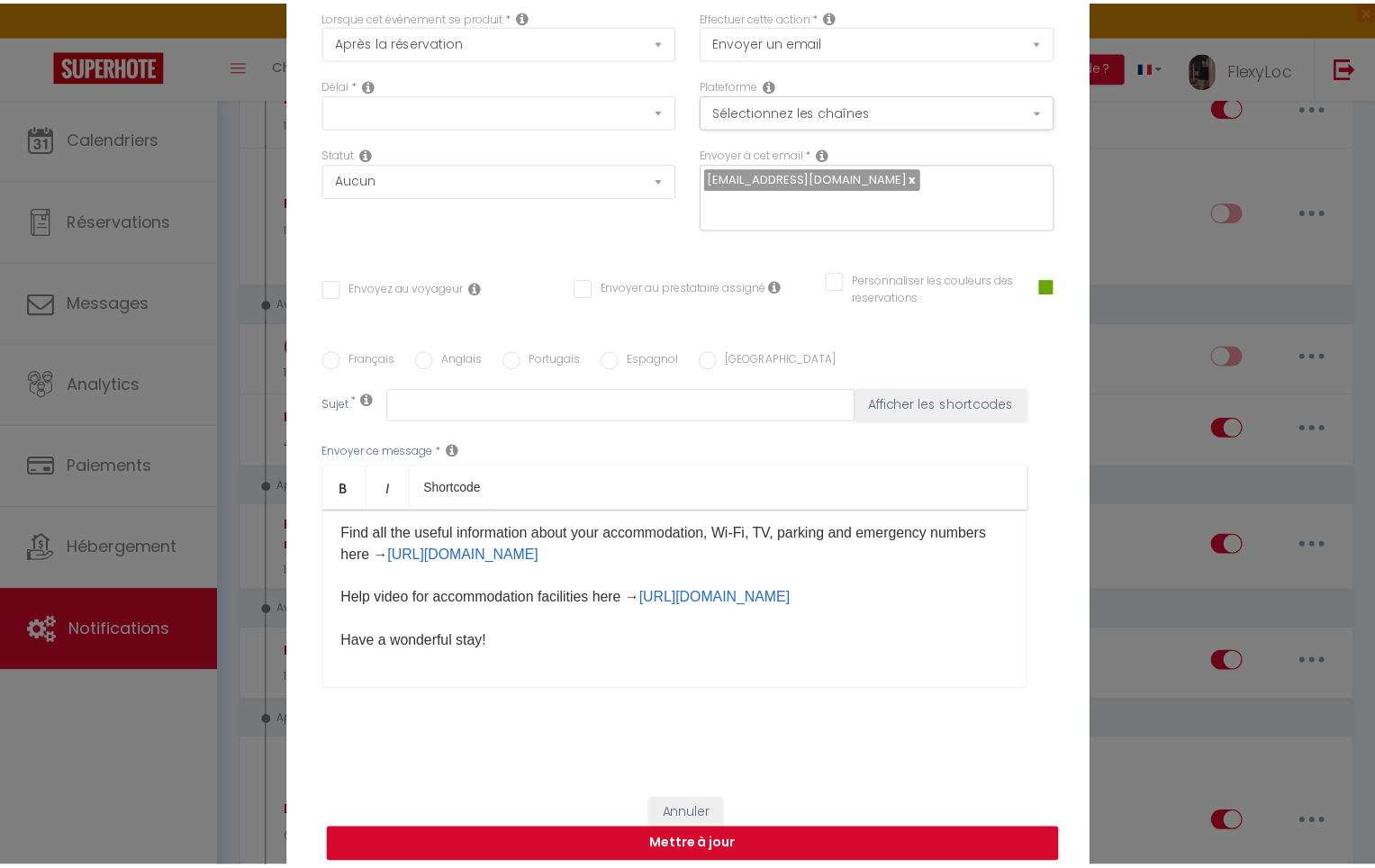
scroll to position [0, 0]
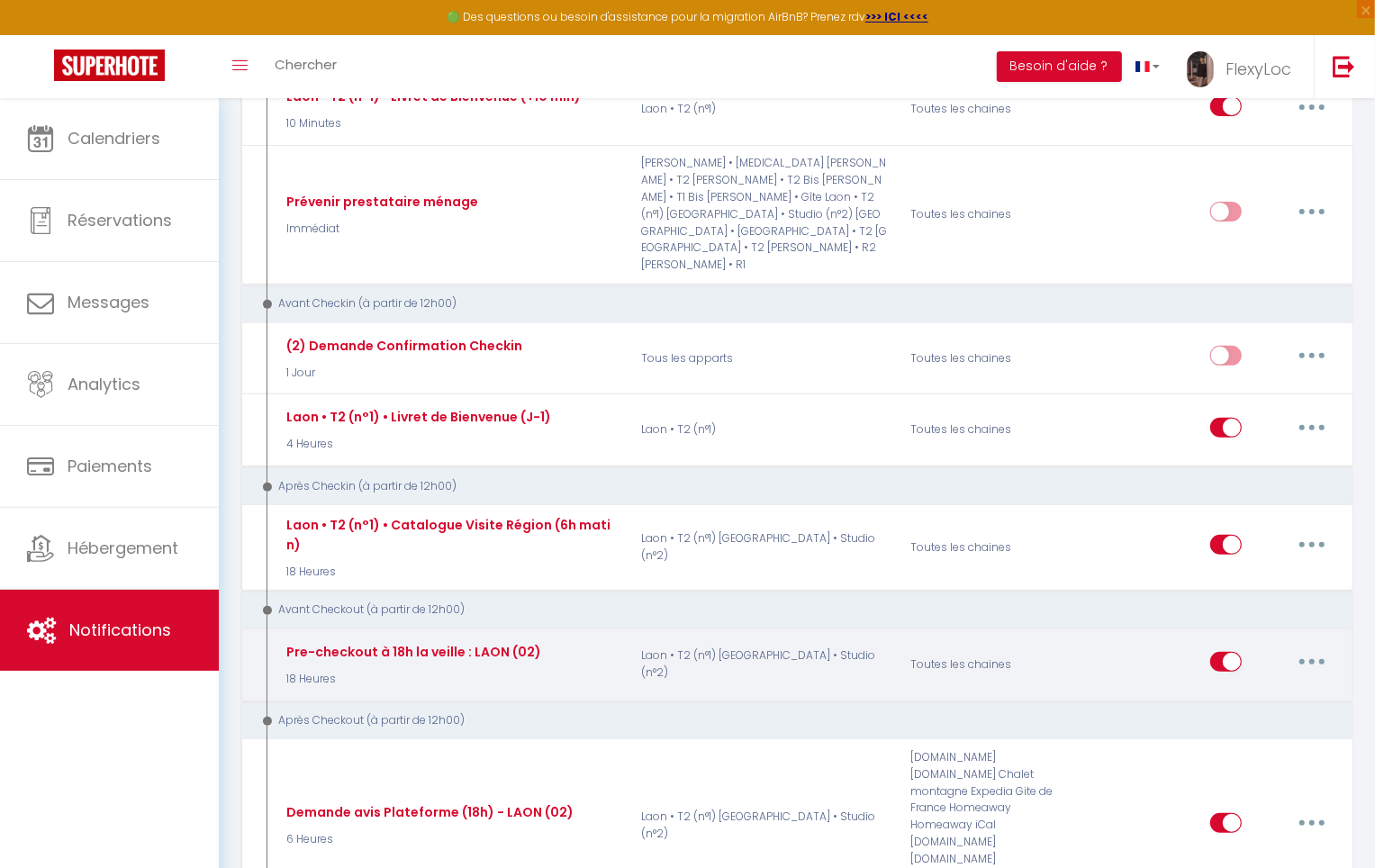
click at [1317, 647] on button "button" at bounding box center [1312, 661] width 50 height 29
click at [1243, 688] on link "Editer" at bounding box center [1265, 703] width 133 height 31
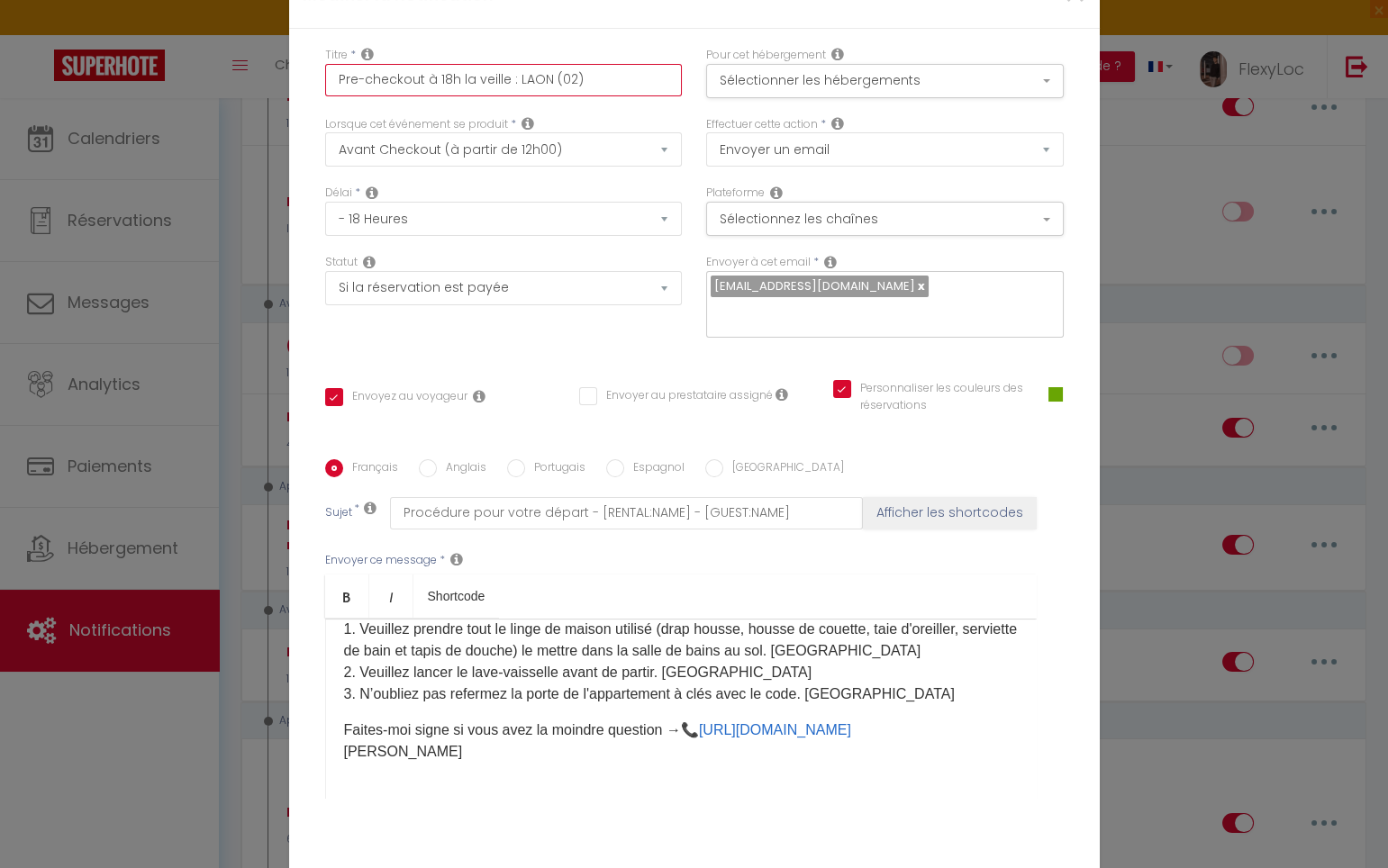
drag, startPoint x: 570, startPoint y: 85, endPoint x: 325, endPoint y: 92, distance: 245.0
click at [325, 92] on input "Pre-checkout à 18h la veille : LAON (02)" at bounding box center [504, 80] width 358 height 32
paste input "Laon • T2 (n°1) • Pre-checkout (18h la veille) 🇫🇷"
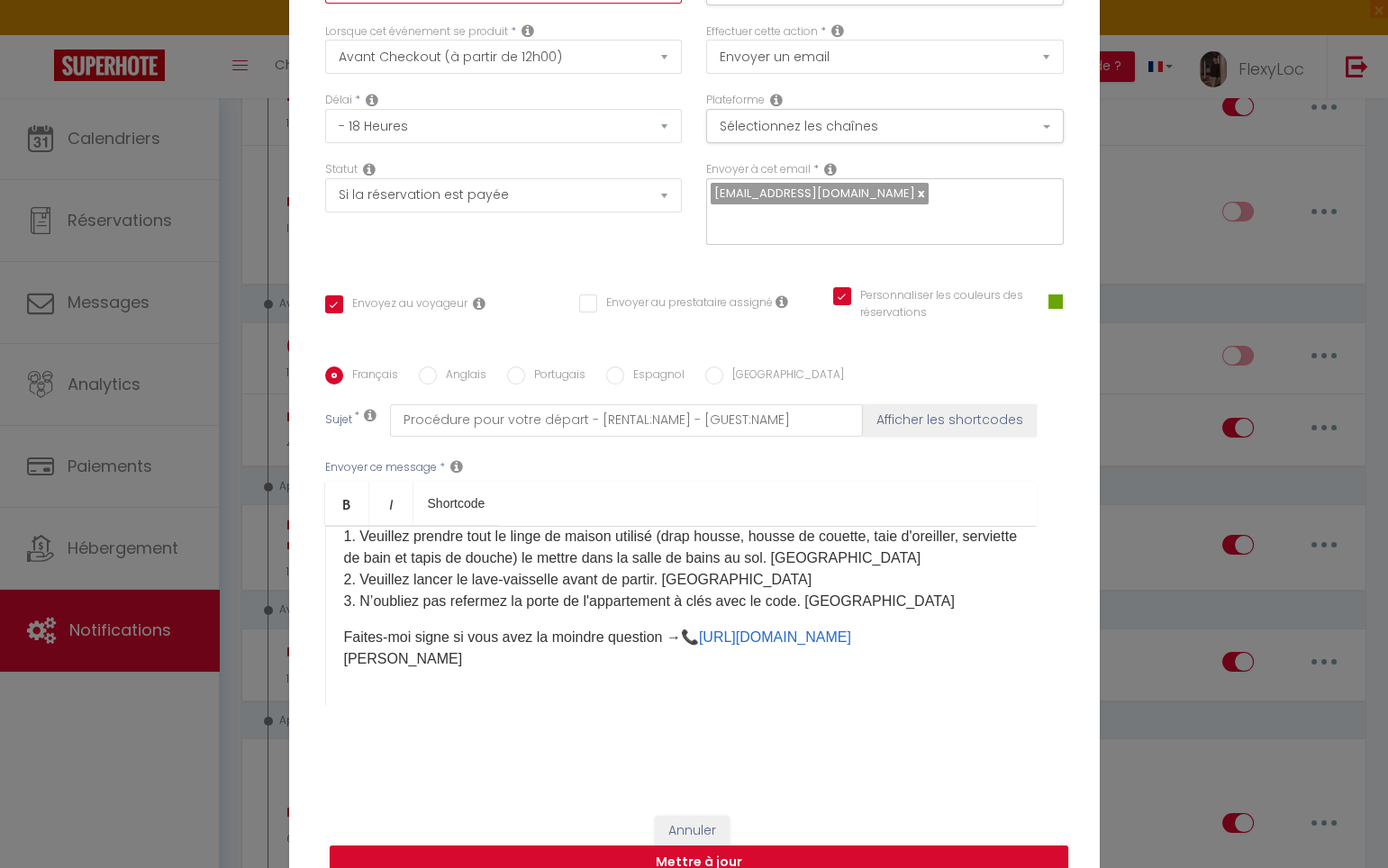
scroll to position [108, 0]
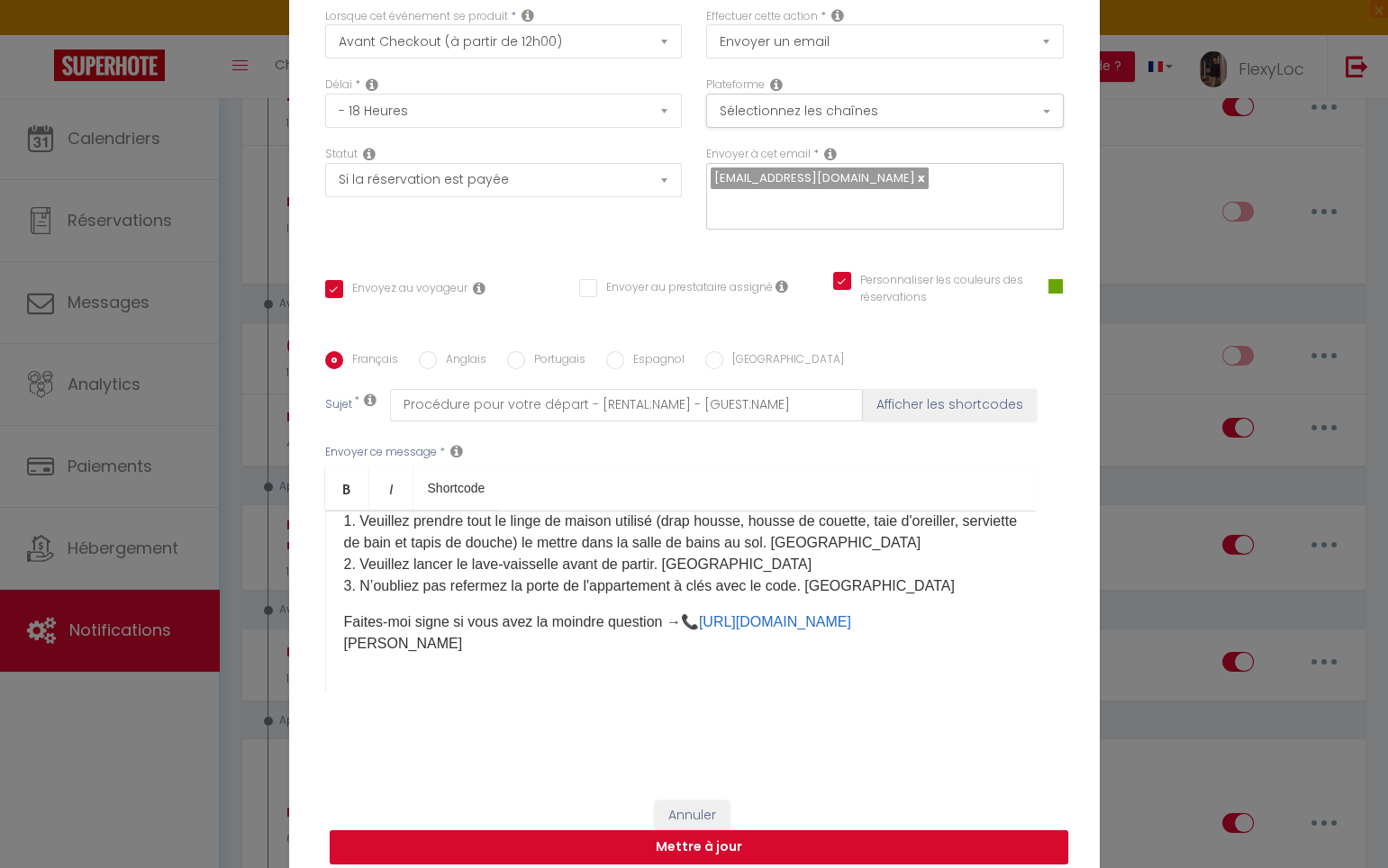
click at [497, 623] on p "Faites-moi signe si vous avez la moindre question →📞 https://wa.me/33766002637 …" at bounding box center [681, 632] width 674 height 43
click at [810, 830] on button "Mettre à jour" at bounding box center [699, 847] width 738 height 34
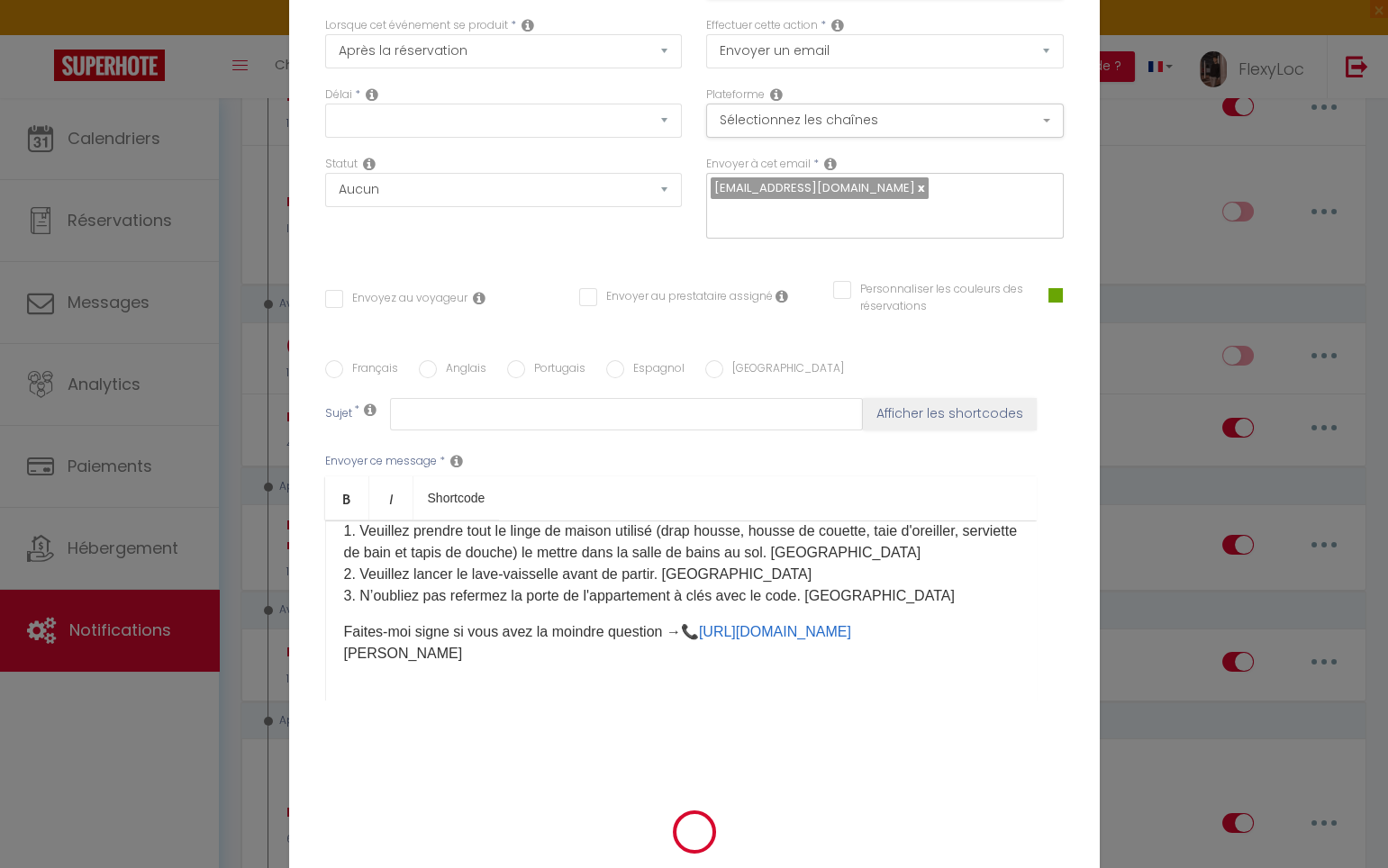
scroll to position [0, 0]
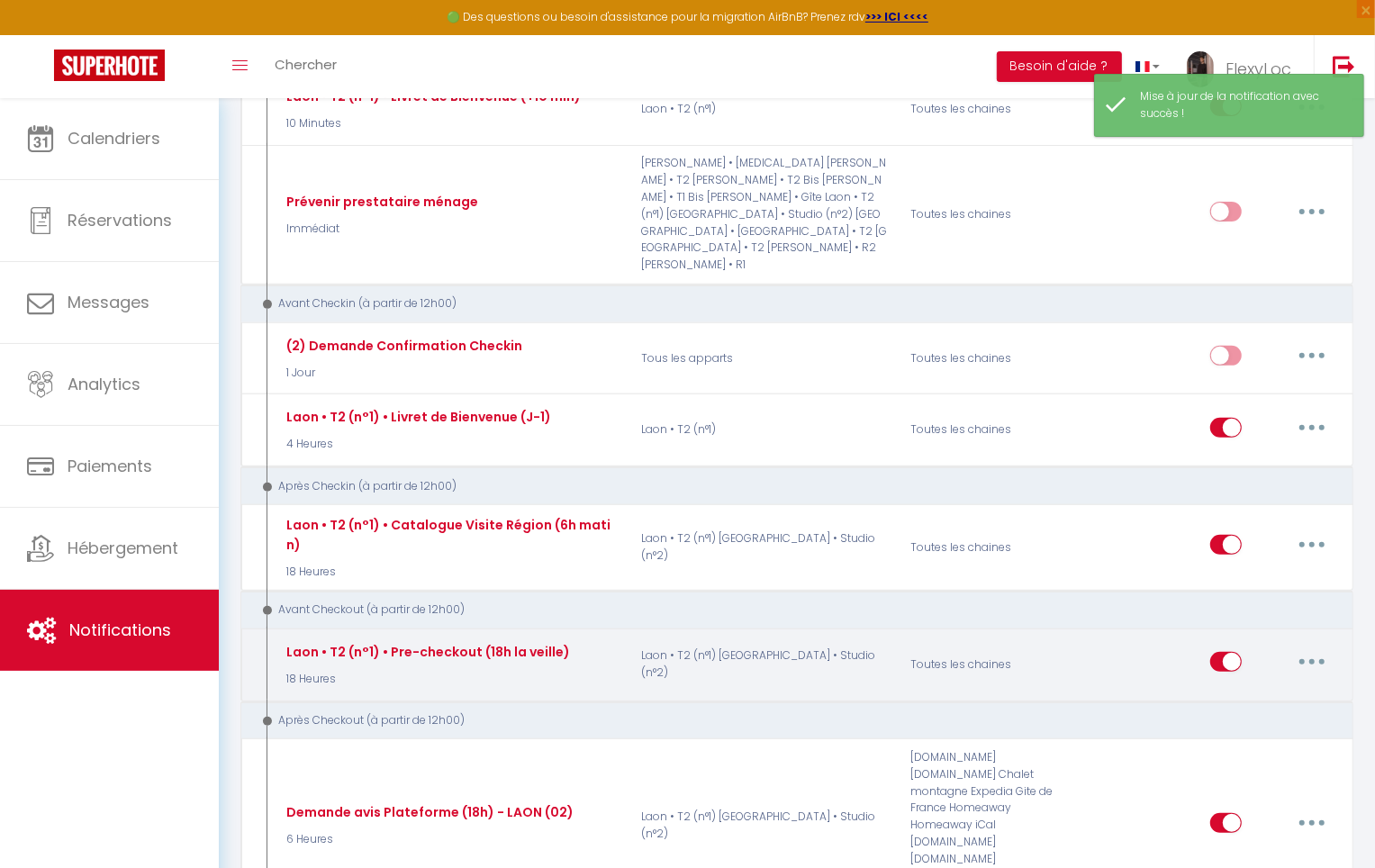
click at [1296, 647] on button "button" at bounding box center [1312, 661] width 50 height 29
click at [1260, 688] on link "Editer" at bounding box center [1265, 703] width 133 height 31
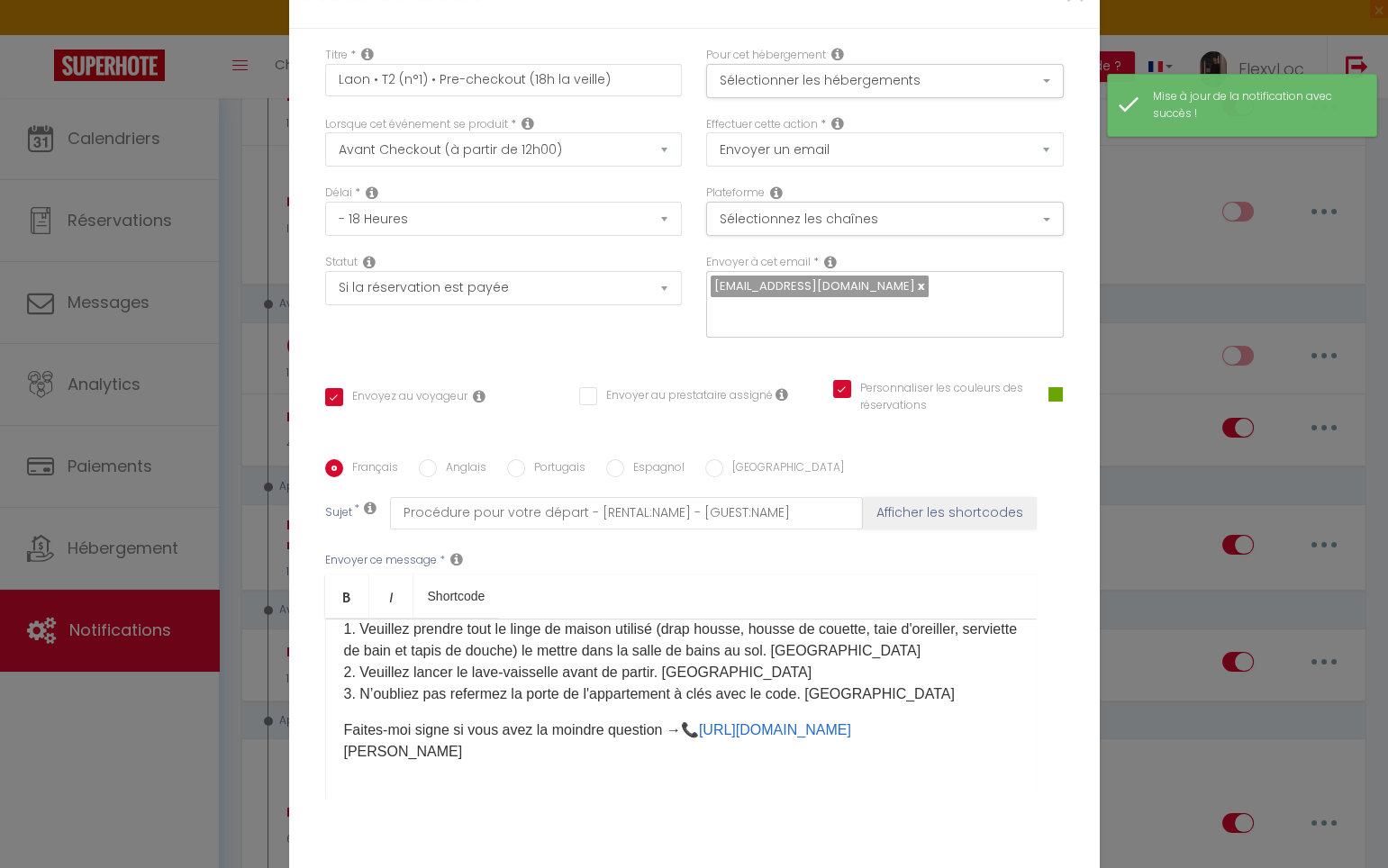
click at [551, 662] on div "Bonjour [GUEST:FIRST_NAME], J'espère que votre séjour s'est bien passé. Le dépa…" at bounding box center [680, 709] width 711 height 180
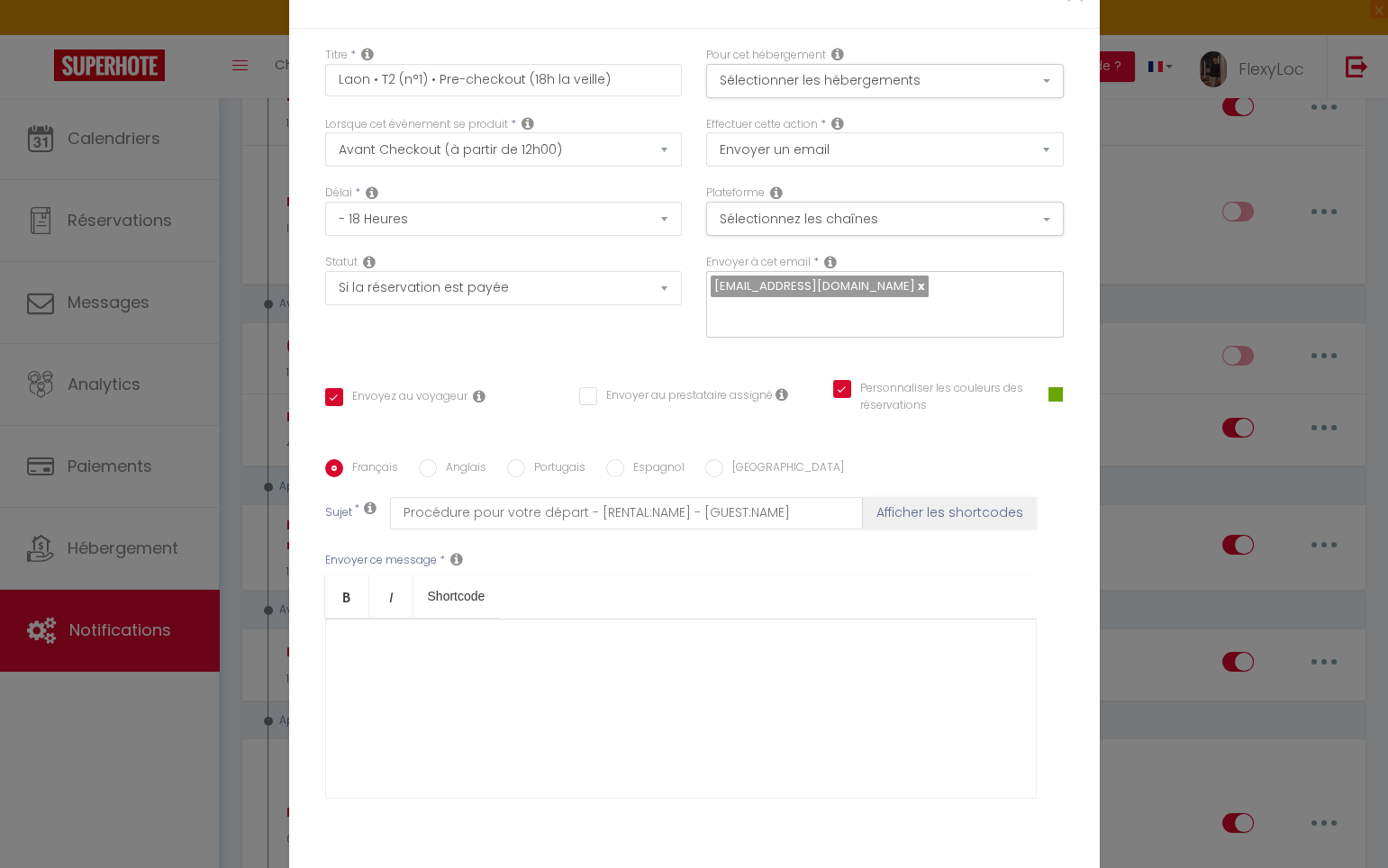
click at [484, 619] on div "​" at bounding box center [680, 709] width 711 height 180
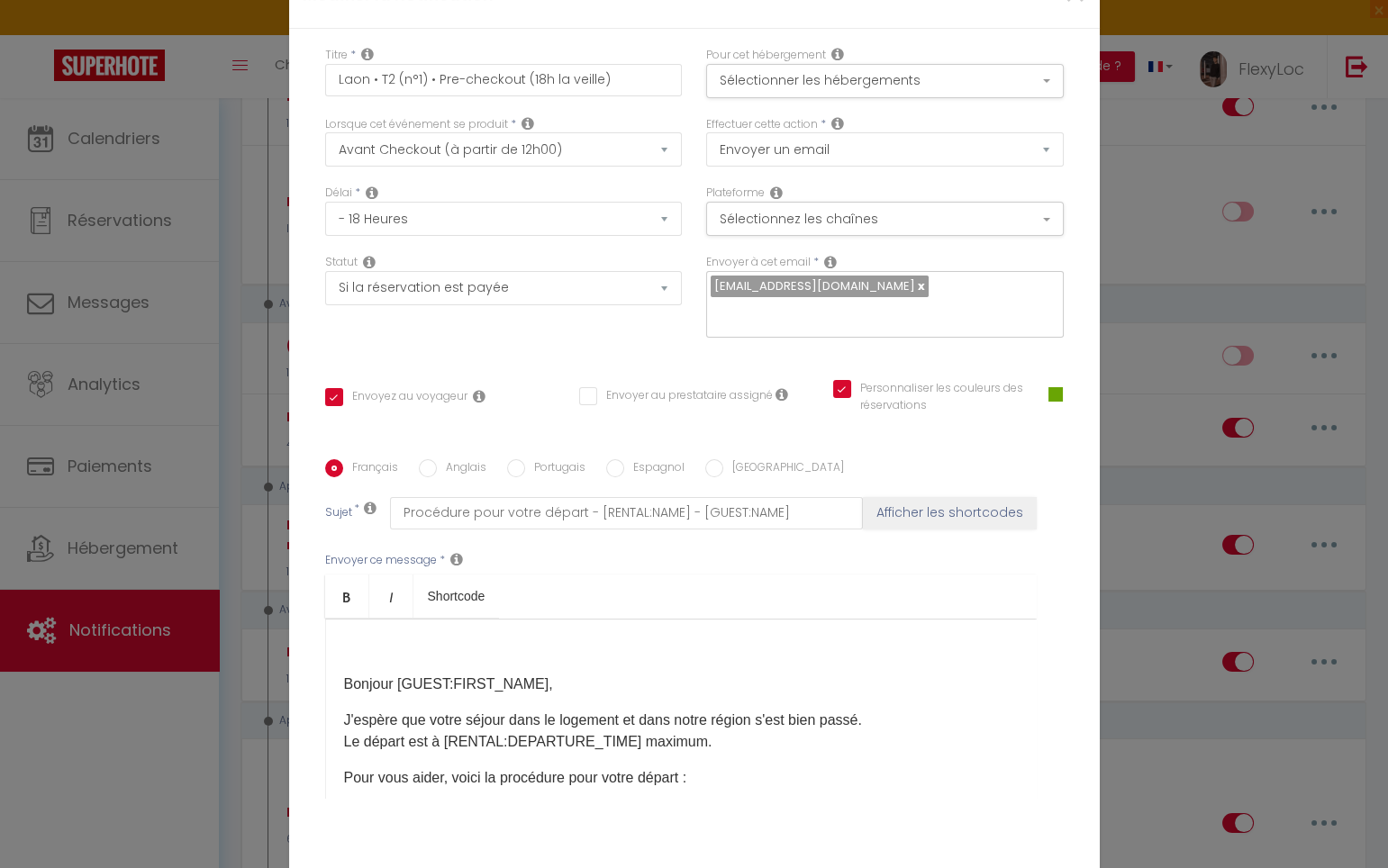
click at [344, 674] on p "Bonjour [GUEST:FIRST_NAME]," at bounding box center [681, 685] width 674 height 22
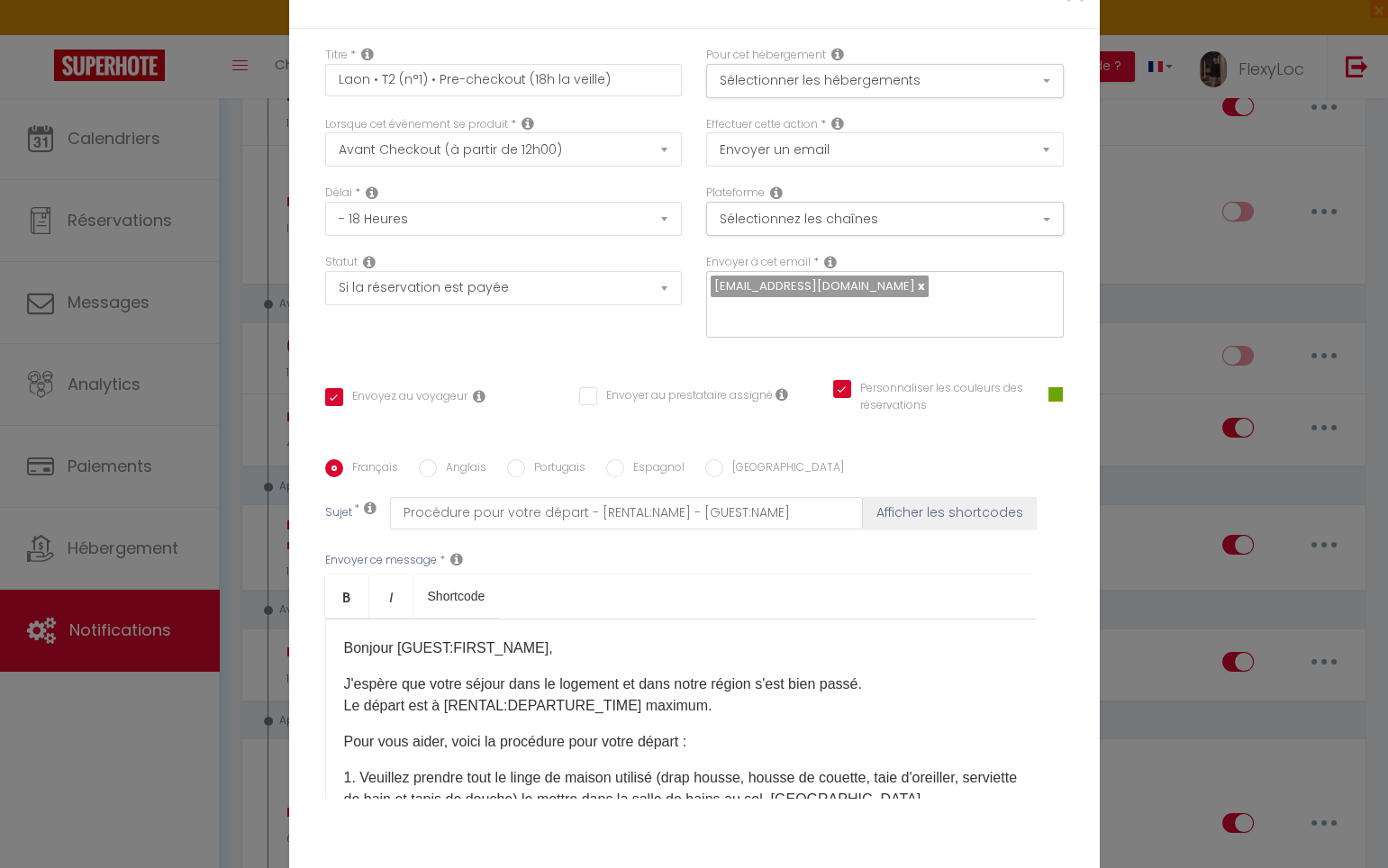
click at [532, 638] on p "​Bonjour [GUEST:FIRST_NAME]," at bounding box center [681, 649] width 674 height 22
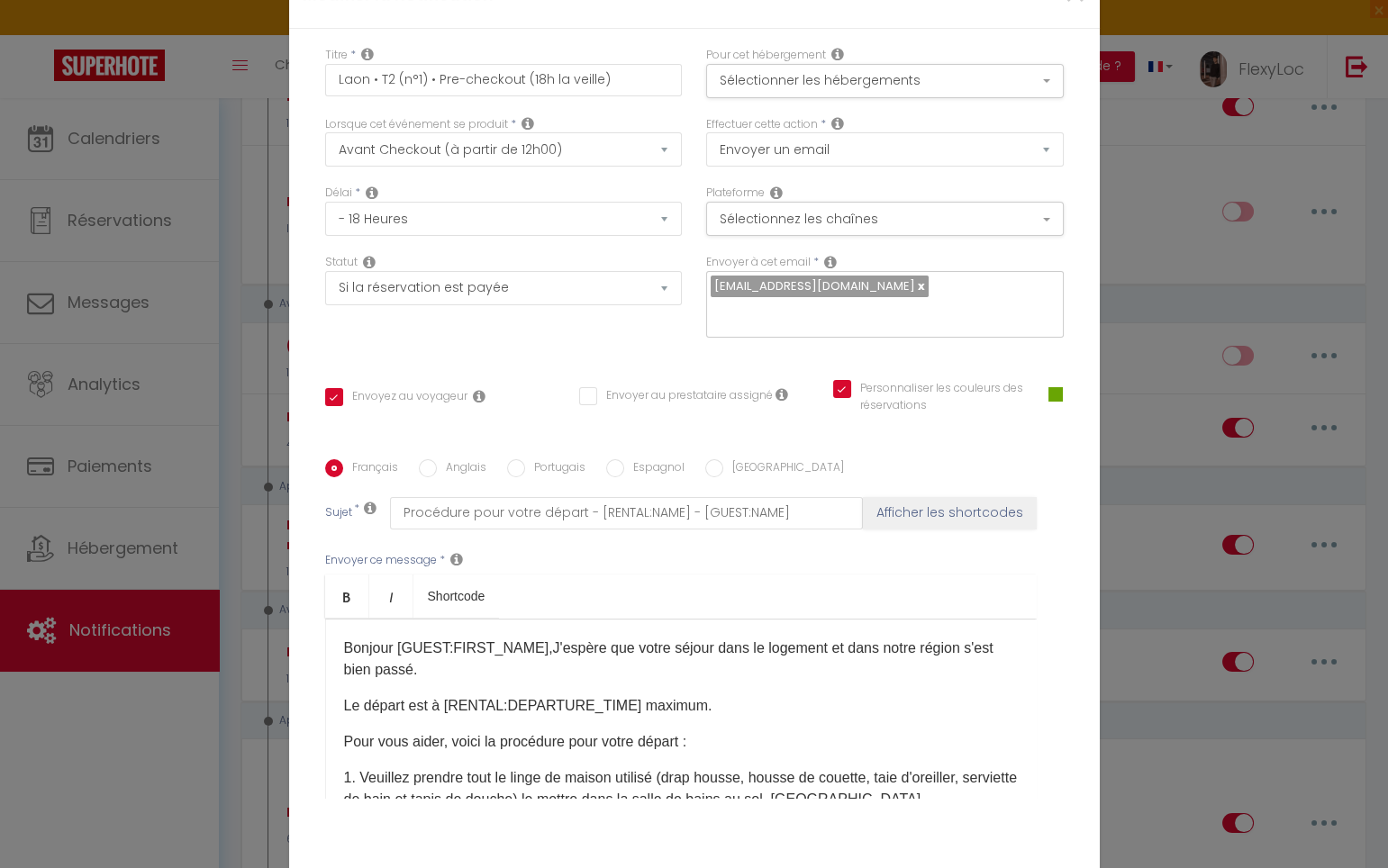
click at [486, 619] on div "​Bonjour [GUEST:FIRST_NAME],J'espère que votre séjour dans le logement et dans …" at bounding box center [680, 709] width 711 height 180
click at [445, 638] on p "​Bonjour [GUEST:FIRST_NAME],J'espère que votre séjour dans le logement et dans …" at bounding box center [681, 659] width 674 height 43
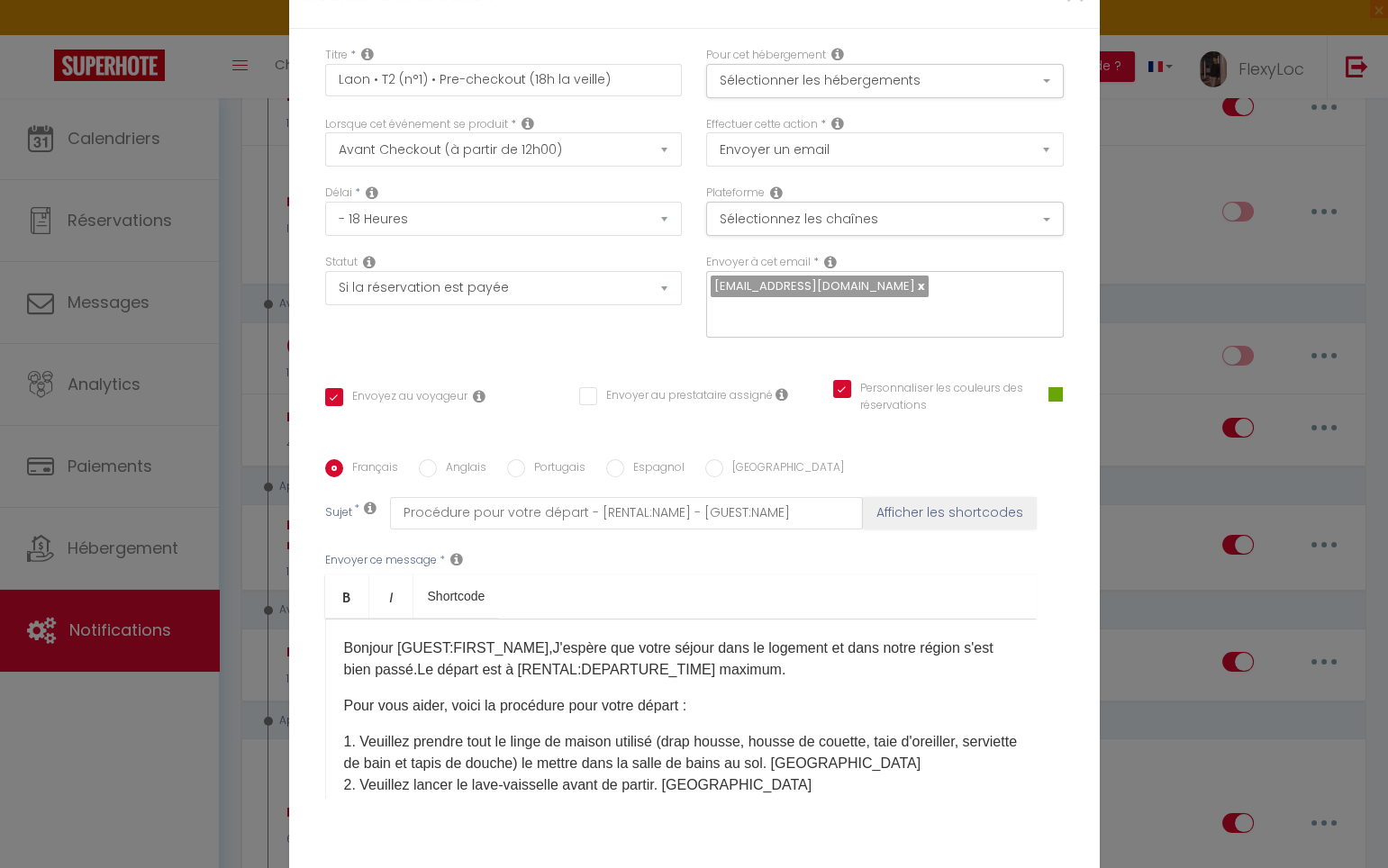
click at [768, 638] on p "​Bonjour [GUEST:FIRST_NAME],J'espère que votre séjour dans le logement et dans …" at bounding box center [681, 659] width 674 height 43
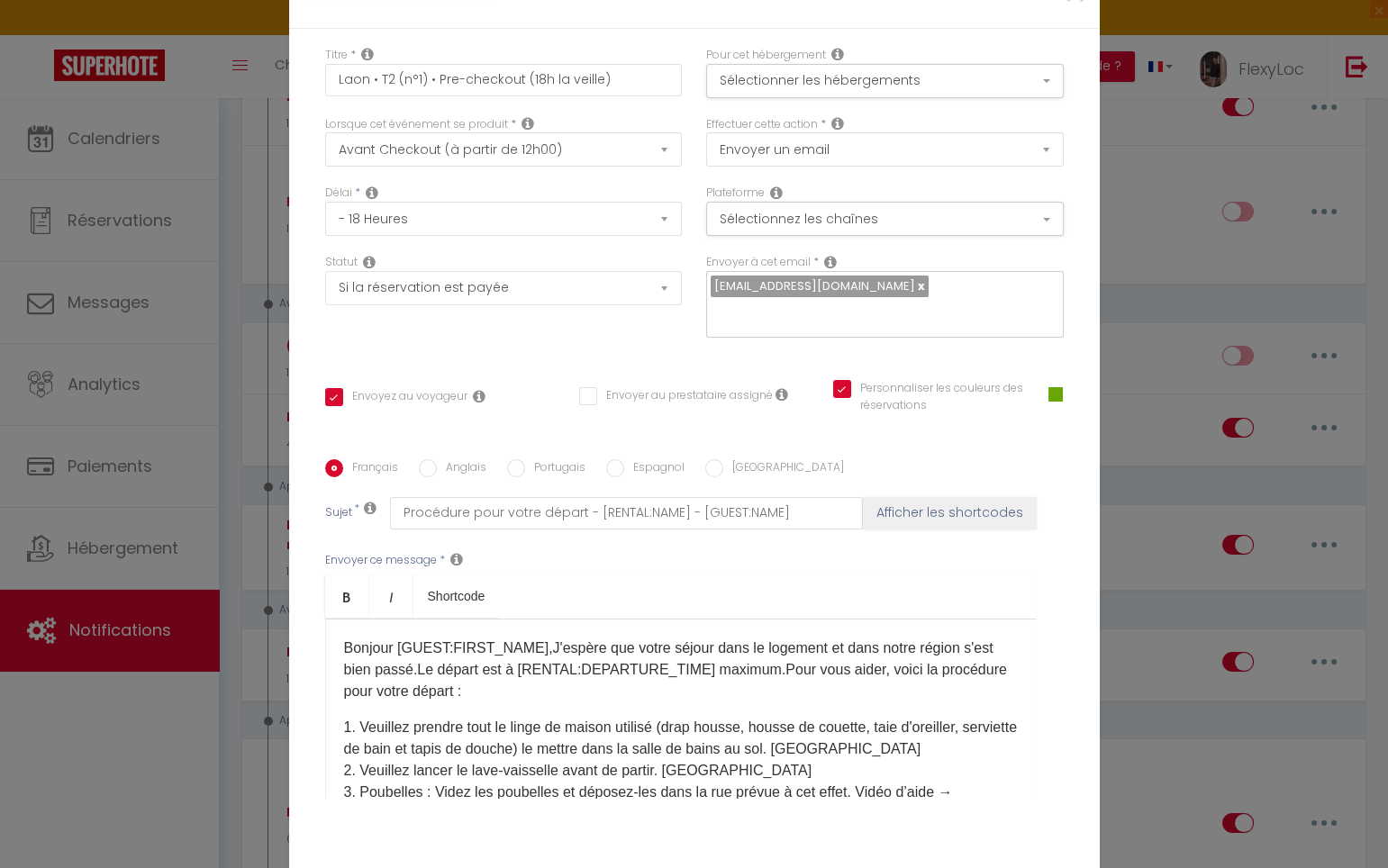
click at [588, 638] on p "​Bonjour [GUEST:FIRST_NAME],J'espère que votre séjour dans le logement et dans …" at bounding box center [681, 670] width 674 height 65
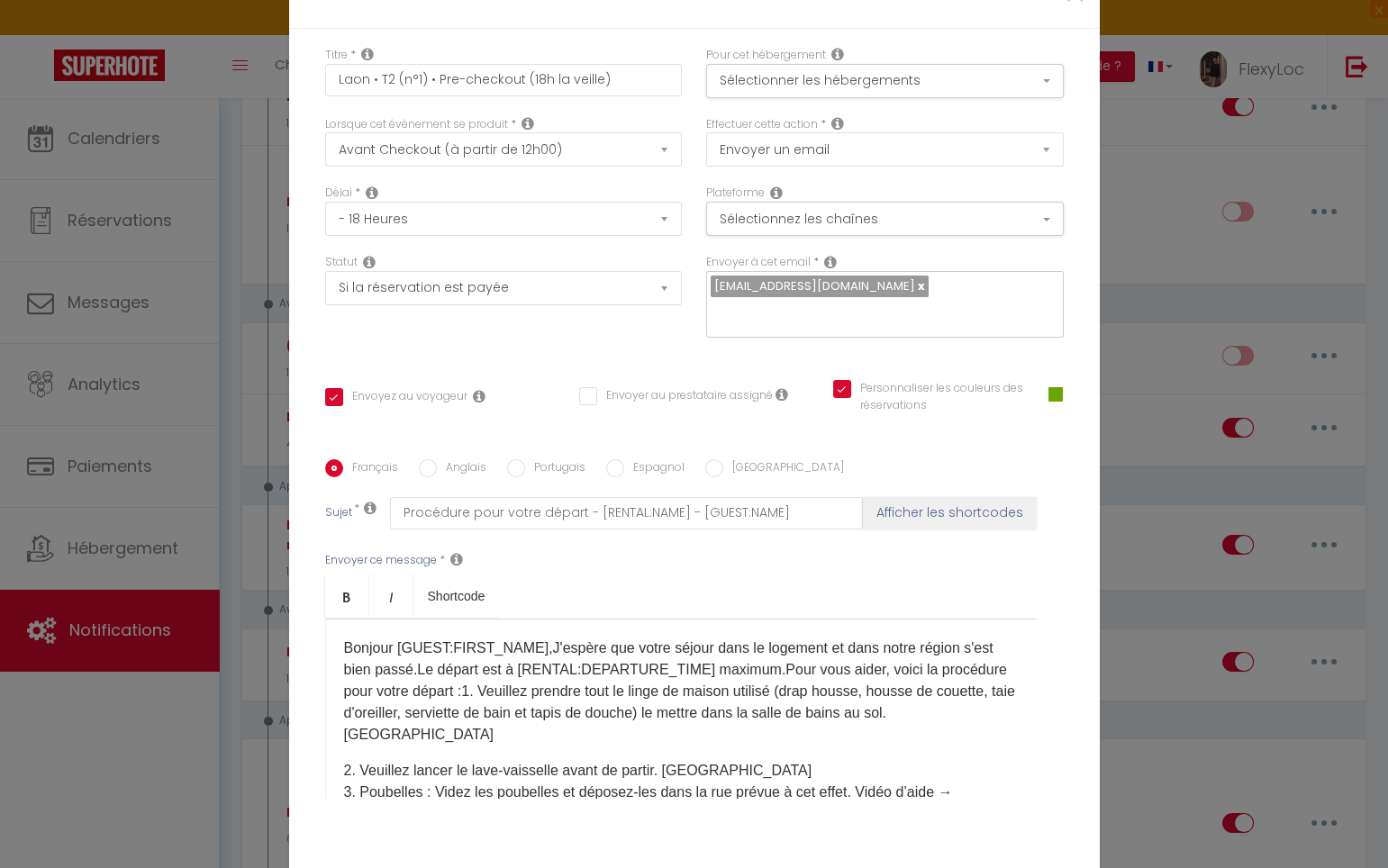
click at [449, 637] on div "​Bonjour [GUEST:FIRST_NAME],J'espère que votre séjour dans le logement et dans …" at bounding box center [680, 709] width 711 height 180
click at [444, 638] on p "​Bonjour [GUEST:FIRST_NAME],J'espère que votre séjour dans le logement et dans …" at bounding box center [681, 692] width 674 height 108
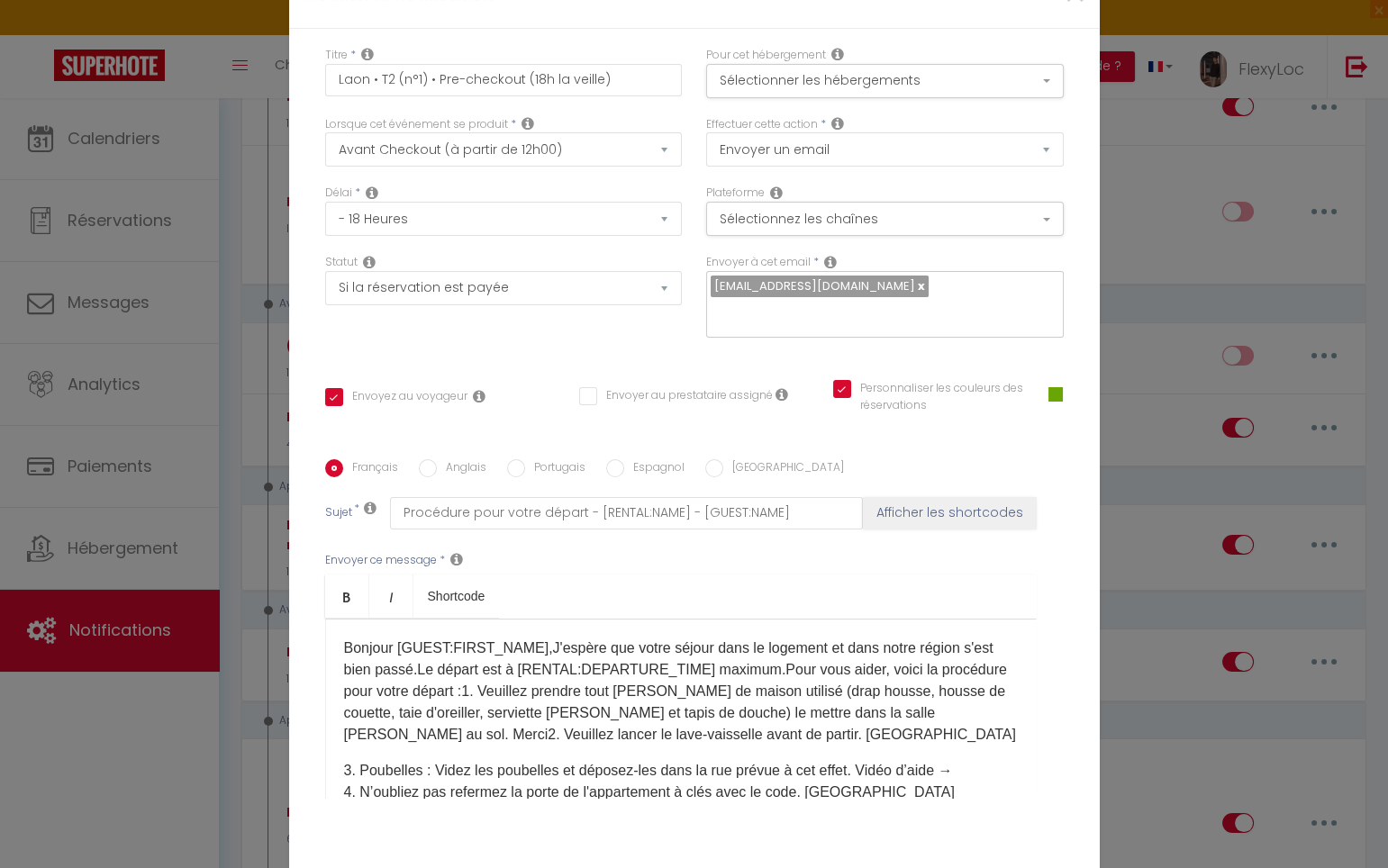
click at [801, 638] on p "​Bonjour [GUEST:FIRST_NAME],J'espère que votre séjour dans le logement et dans …" at bounding box center [681, 692] width 674 height 108
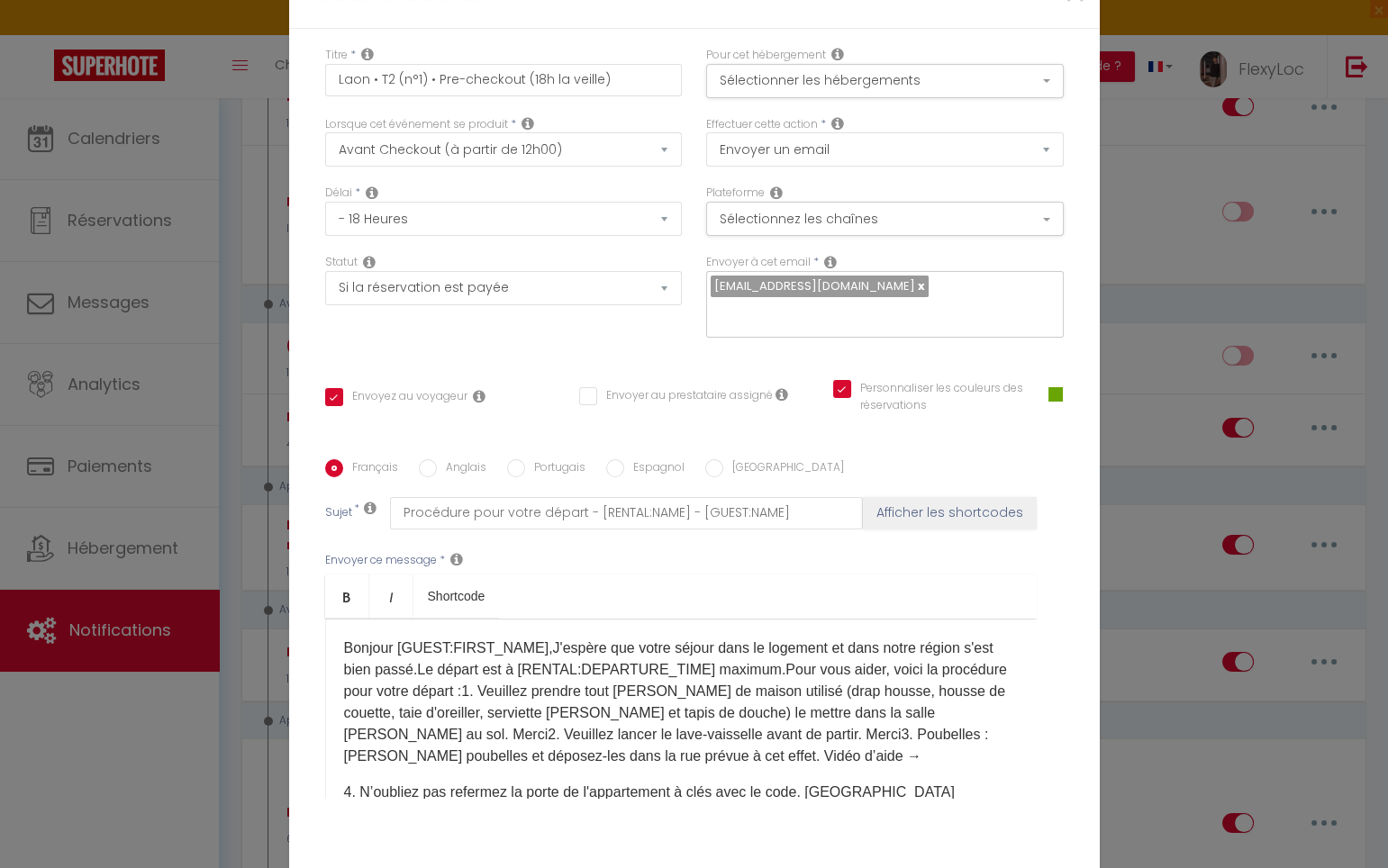
click at [733, 639] on p "​Bonjour [GUEST:FIRST_NAME],J'espère que votre séjour dans le logement et dans …" at bounding box center [681, 703] width 674 height 130
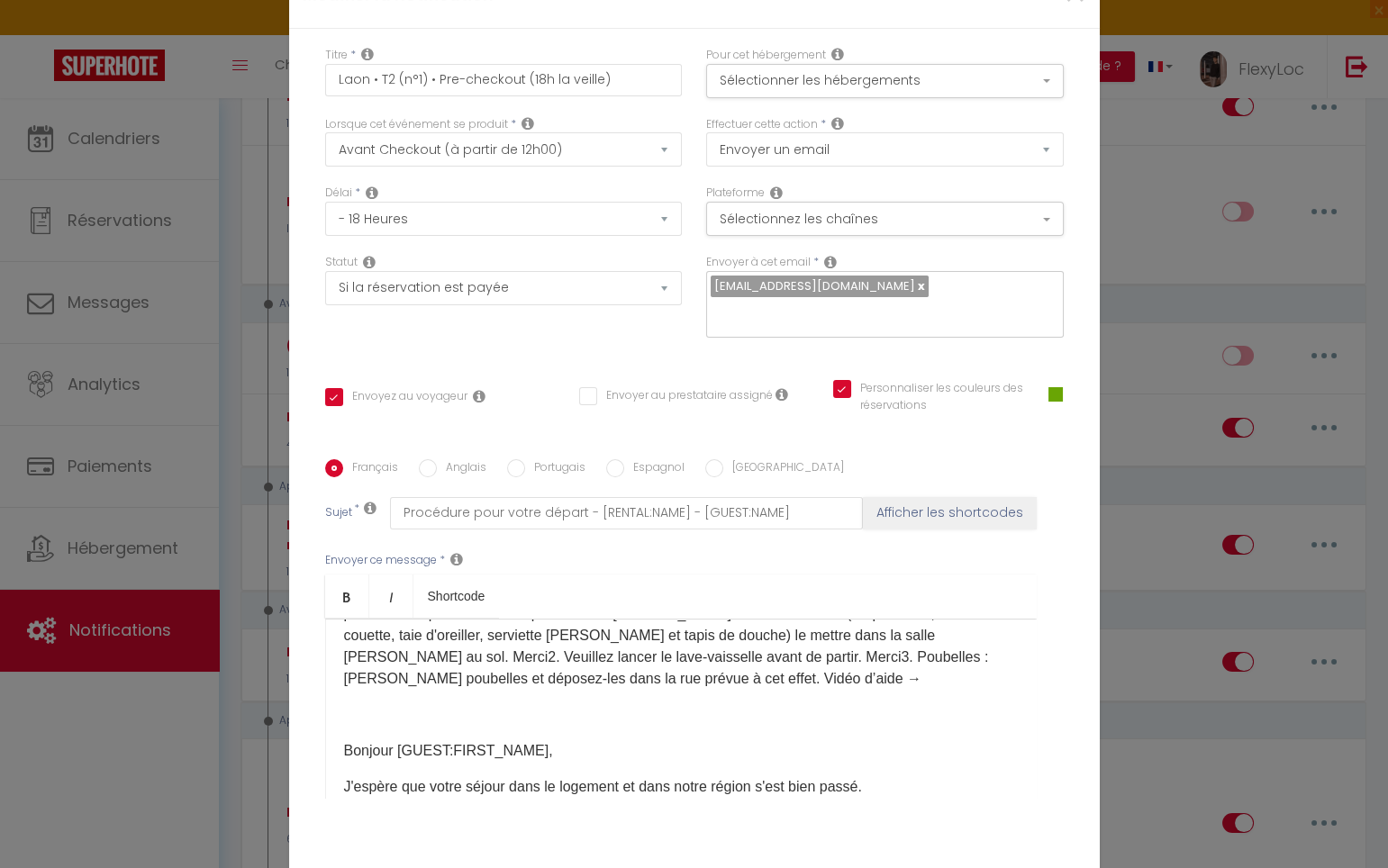
scroll to position [113, 0]
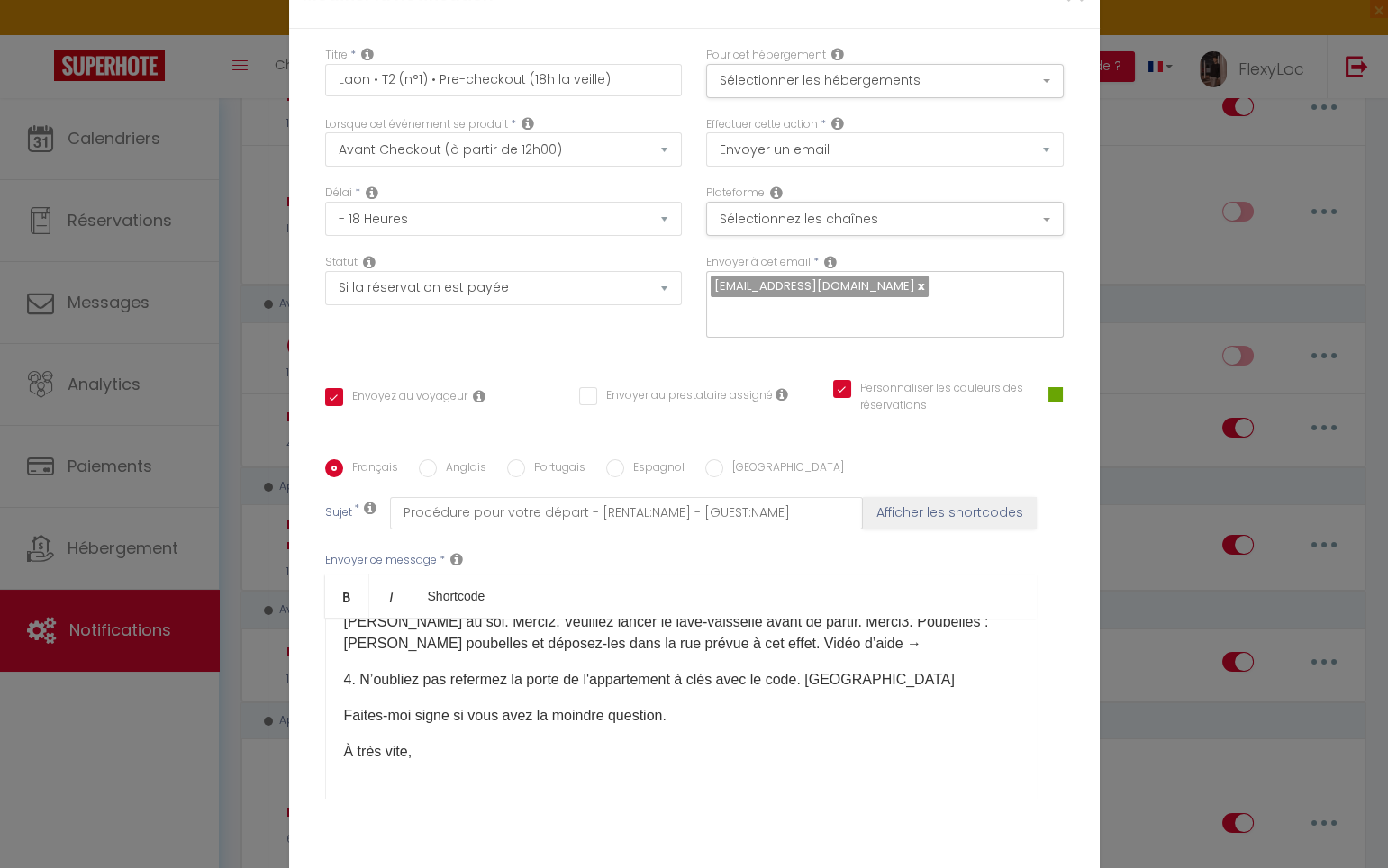
click at [748, 530] on p "​Bonjour [GUEST:FIRST_NAME],J'espère que votre séjour dans le logement et dans …" at bounding box center [681, 590] width 674 height 130
click at [746, 619] on div "​Bonjour [GUEST:FIRST_NAME],J'espère que votre séjour dans le logement et dans …" at bounding box center [680, 709] width 711 height 180
click at [741, 533] on p "​Bonjour [GUEST:FIRST_NAME],J'espère que votre séjour dans le logement et dans …" at bounding box center [681, 590] width 674 height 130
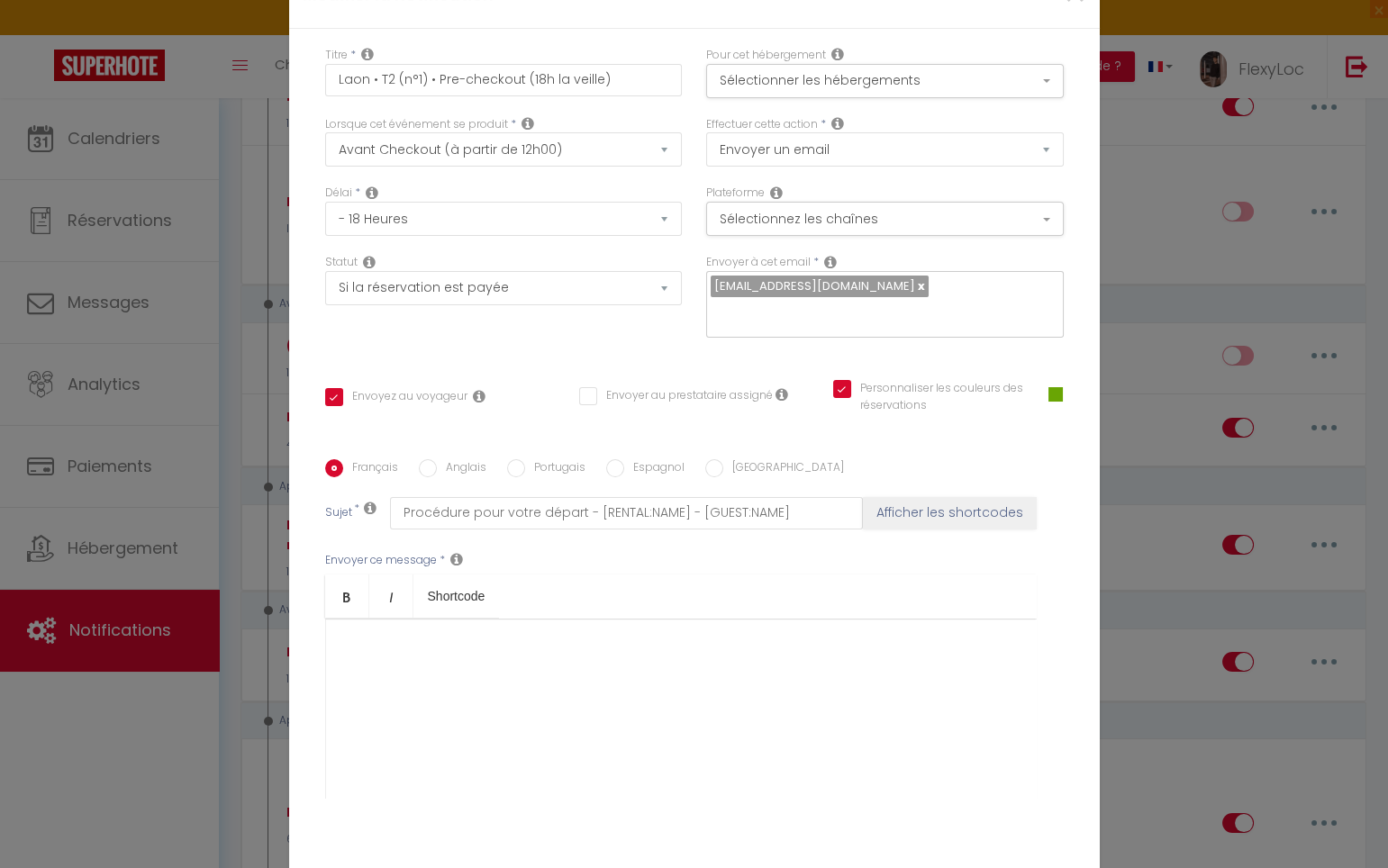
scroll to position [126, 0]
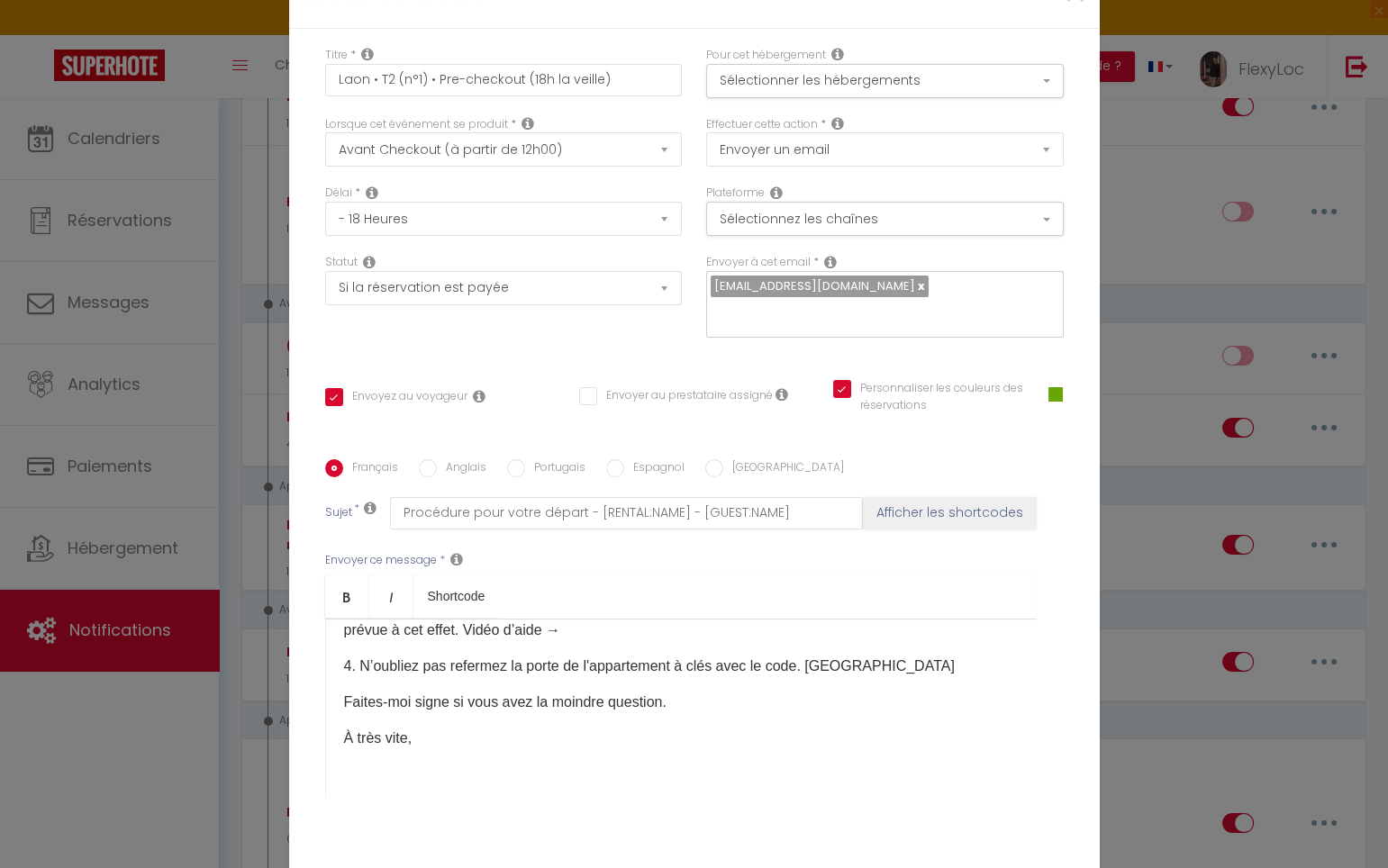
click at [472, 728] on p "À très vite," at bounding box center [681, 739] width 674 height 22
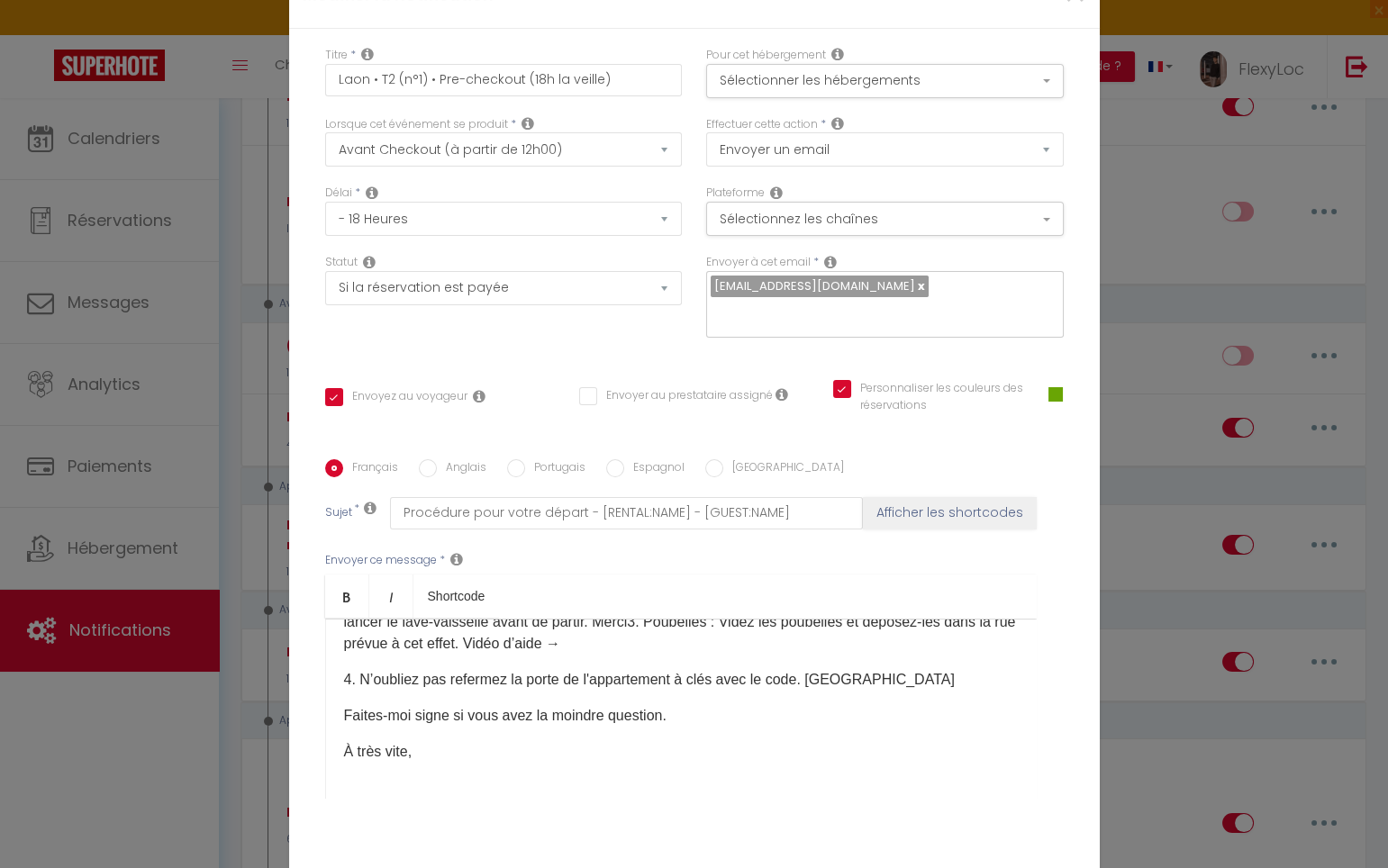
scroll to position [77, 0]
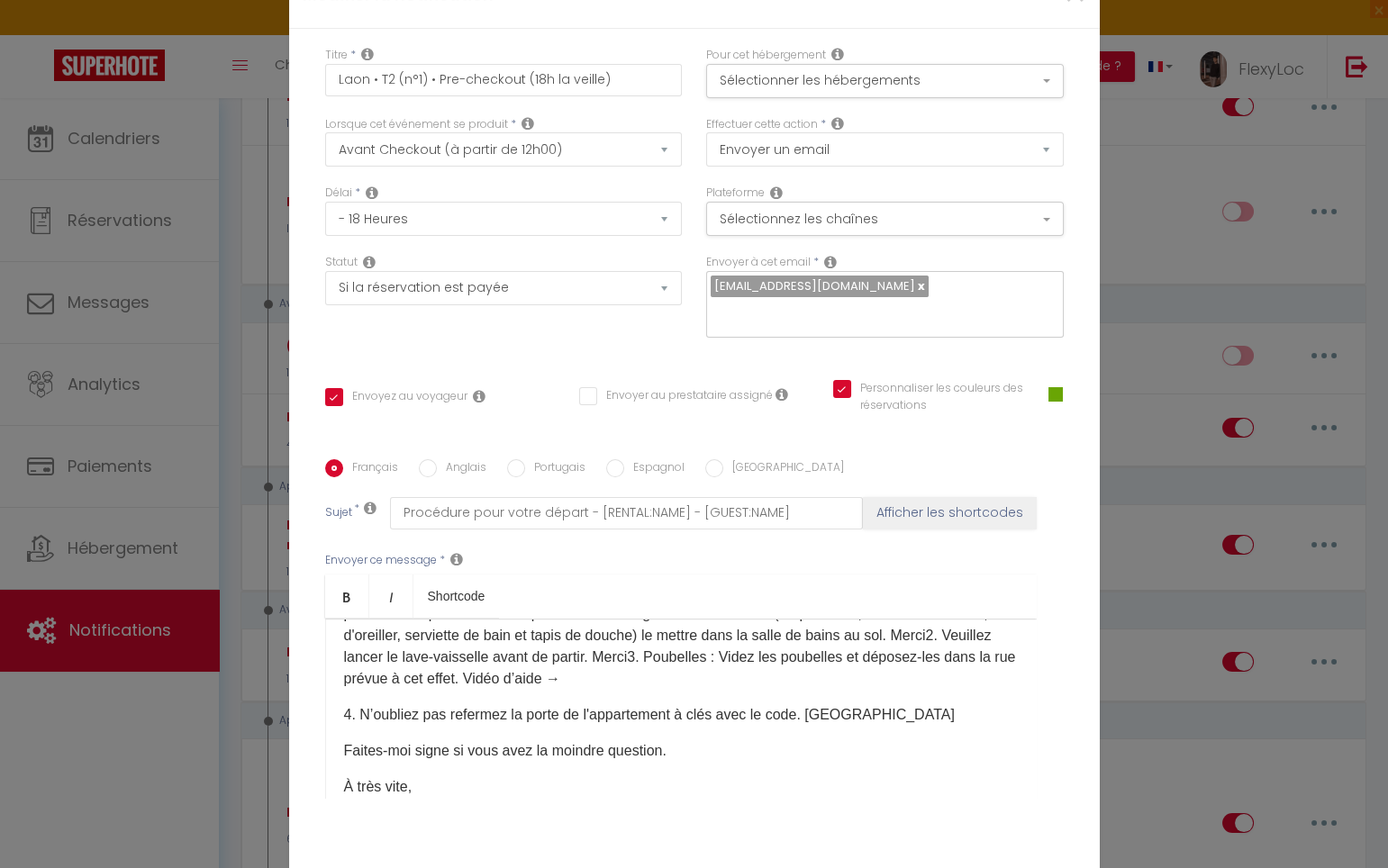
click at [726, 566] on p "​Bonjour [GUEST:FIRST_NAME],J'espère que votre séjour dans le logement et dans …" at bounding box center [681, 625] width 674 height 130
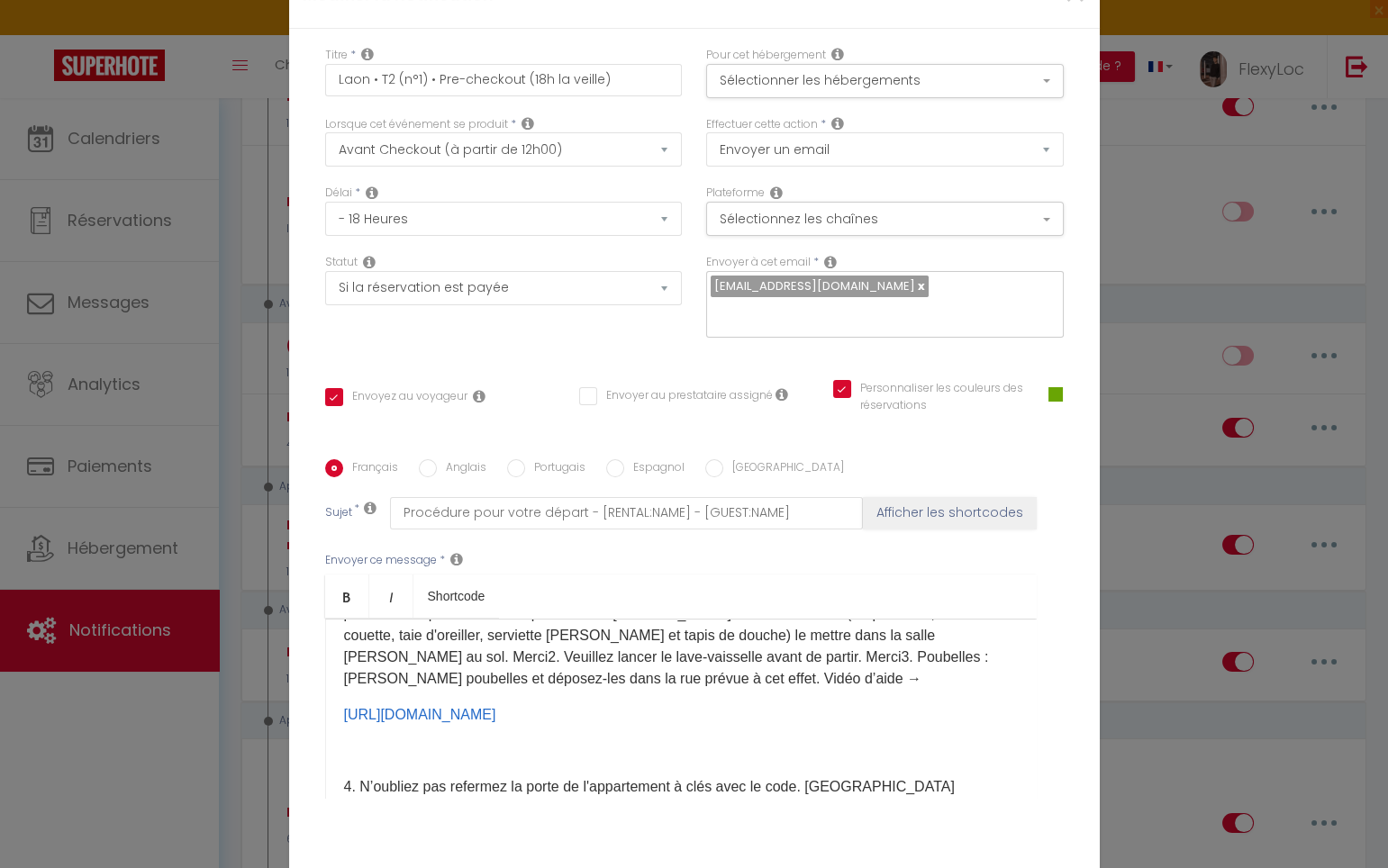
click at [325, 619] on div "​Bonjour [GUEST:FIRST_NAME],J'espère que votre séjour dans le logement et dans …" at bounding box center [680, 709] width 711 height 180
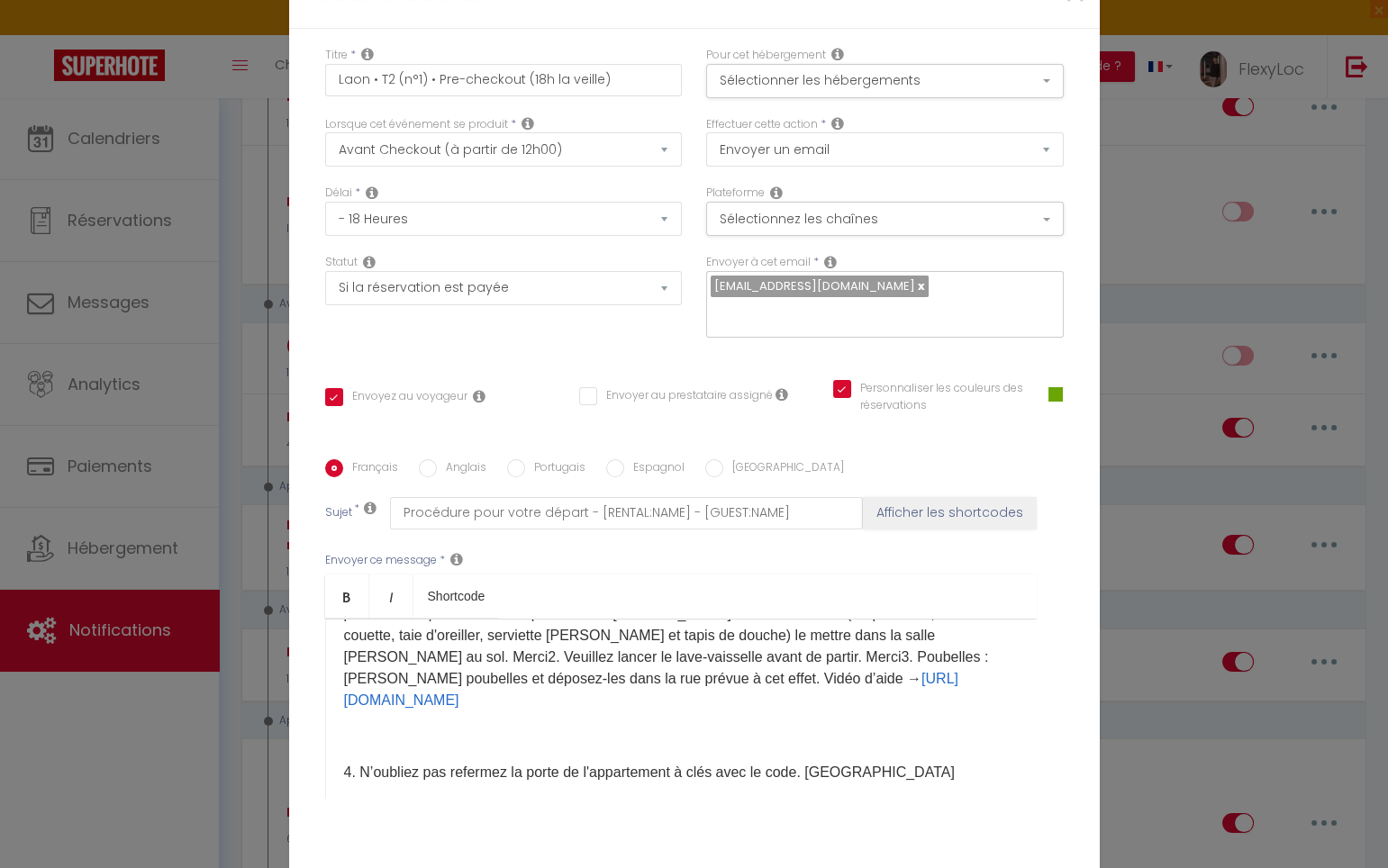
click at [999, 567] on p "​Bonjour [GUEST:FIRST_NAME],J'espère que votre séjour dans le logement et dans …" at bounding box center [681, 635] width 674 height 151
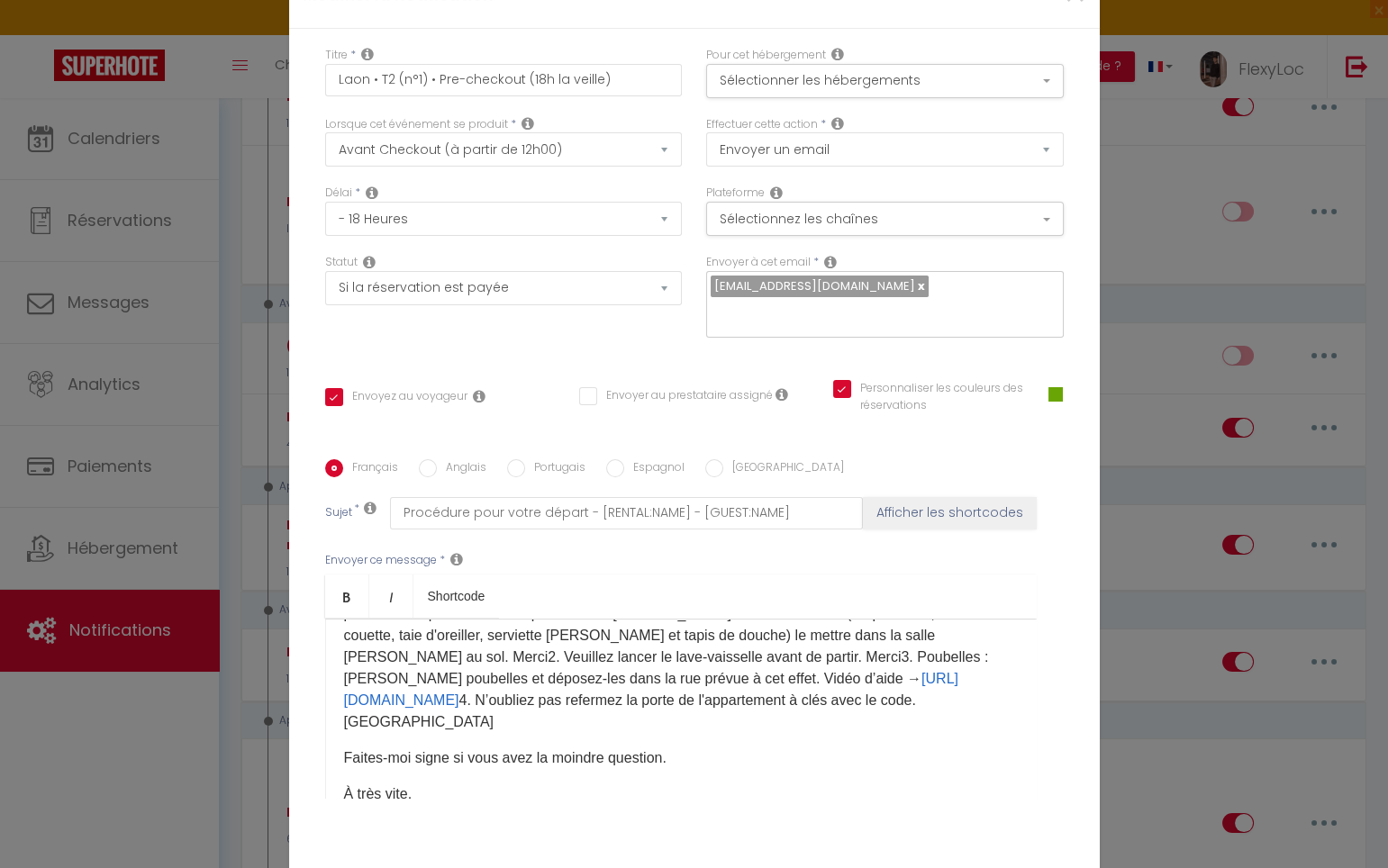
click at [937, 598] on p "​Bonjour [GUEST:FIRST_NAME],J'espère que votre séjour dans le logement et dans …" at bounding box center [681, 646] width 674 height 173
click at [665, 598] on p "​Bonjour [GUEST:FIRST_NAME],J'espère que votre séjour dans le logement et dans …" at bounding box center [681, 646] width 674 height 173
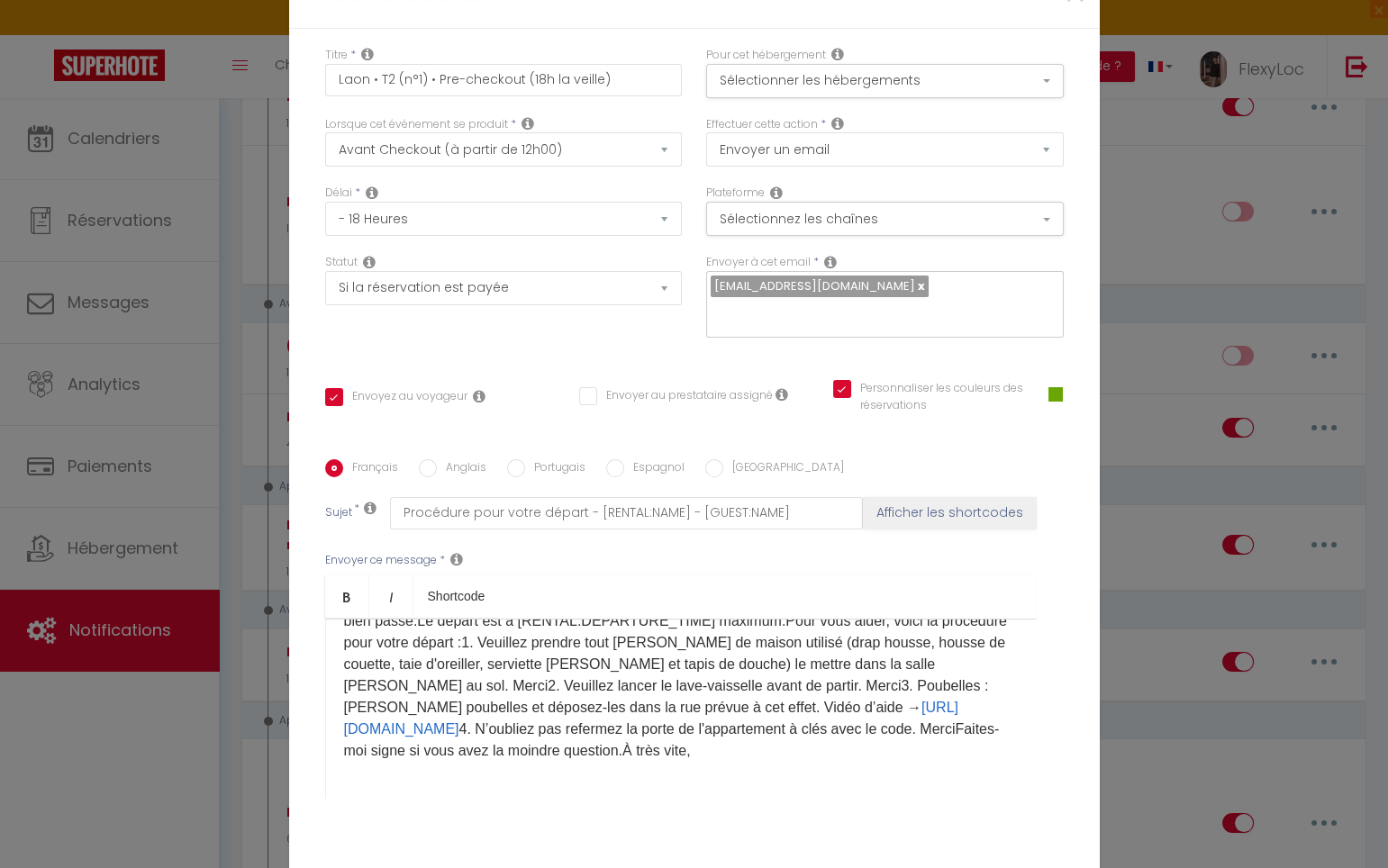
scroll to position [48, 0]
click at [629, 639] on p "​Bonjour [GUEST:FIRST_NAME],J'espère que votre séjour dans le logement et dans …" at bounding box center [681, 676] width 674 height 173
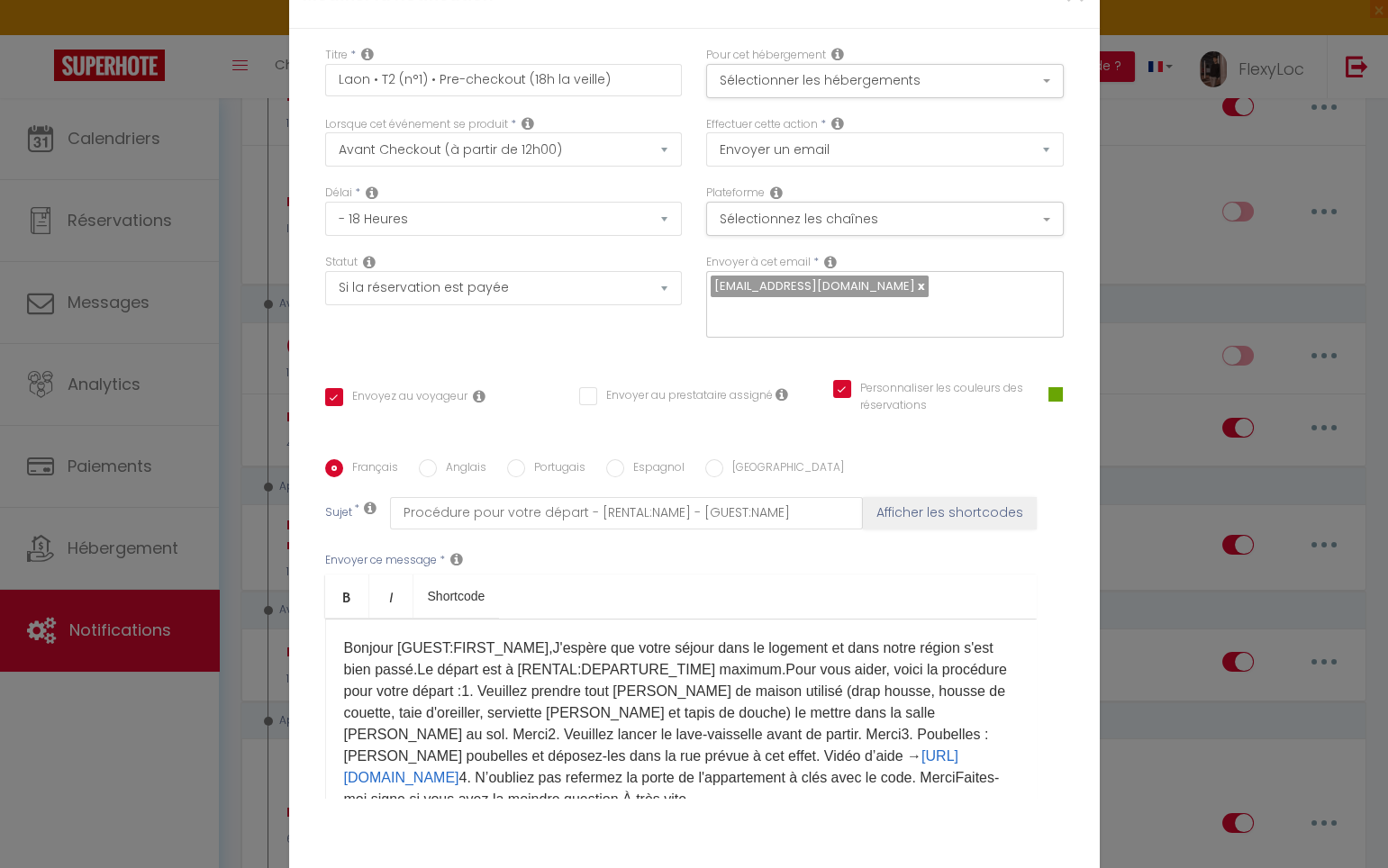
click at [523, 638] on p "​Bonjour [GUEST:FIRST_NAME],J'espère que votre séjour dans le logement et dans …" at bounding box center [681, 724] width 674 height 173
click at [532, 638] on p "​Bonjour [GUEST:FIRST_NAME],J'espère que votre séjour dans le logement et dans …" at bounding box center [681, 724] width 674 height 173
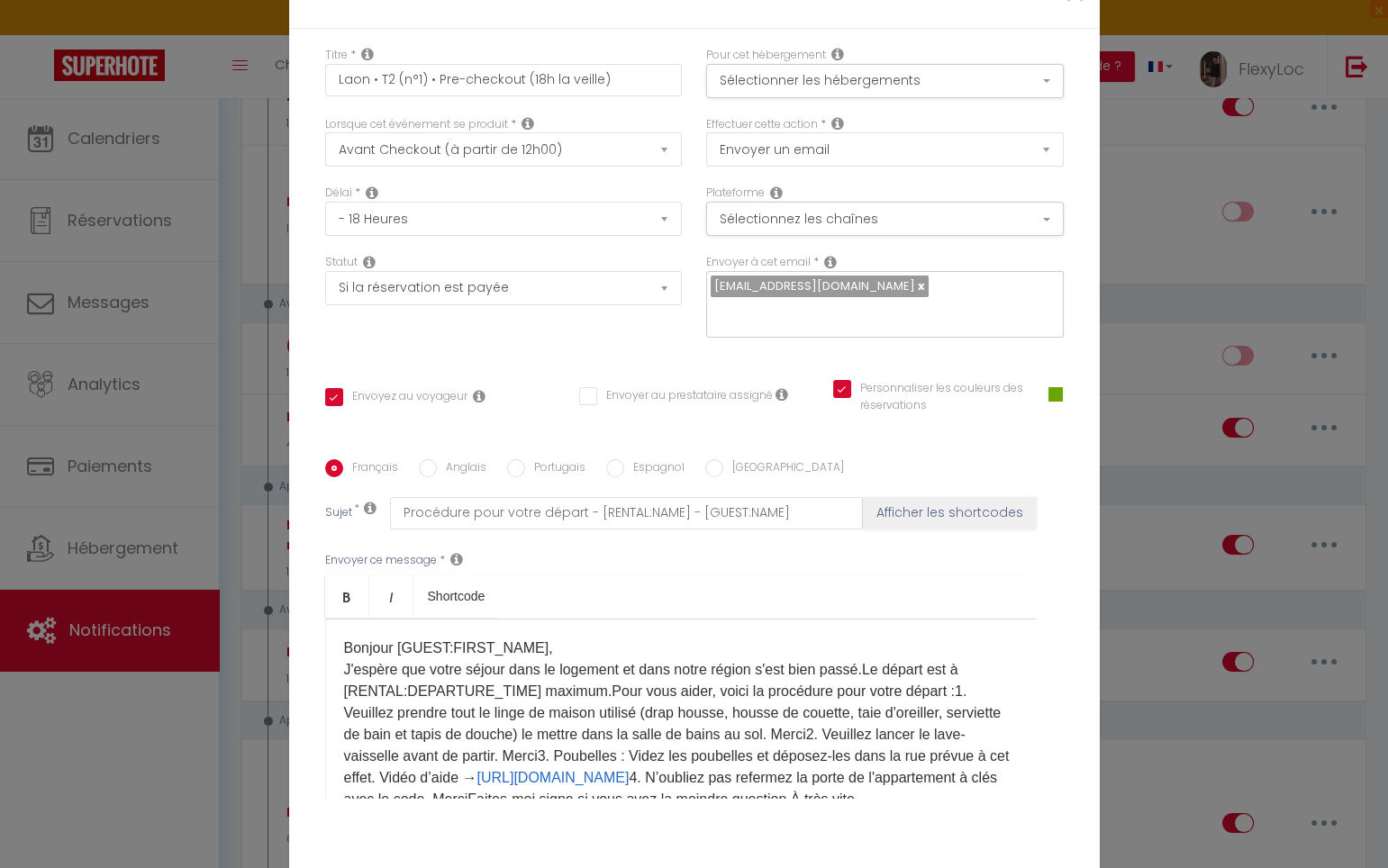
click at [860, 638] on p "​Bonjour [GUEST:FIRST_NAME], J'espère que votre séjour dans le logement et dans…" at bounding box center [681, 724] width 674 height 173
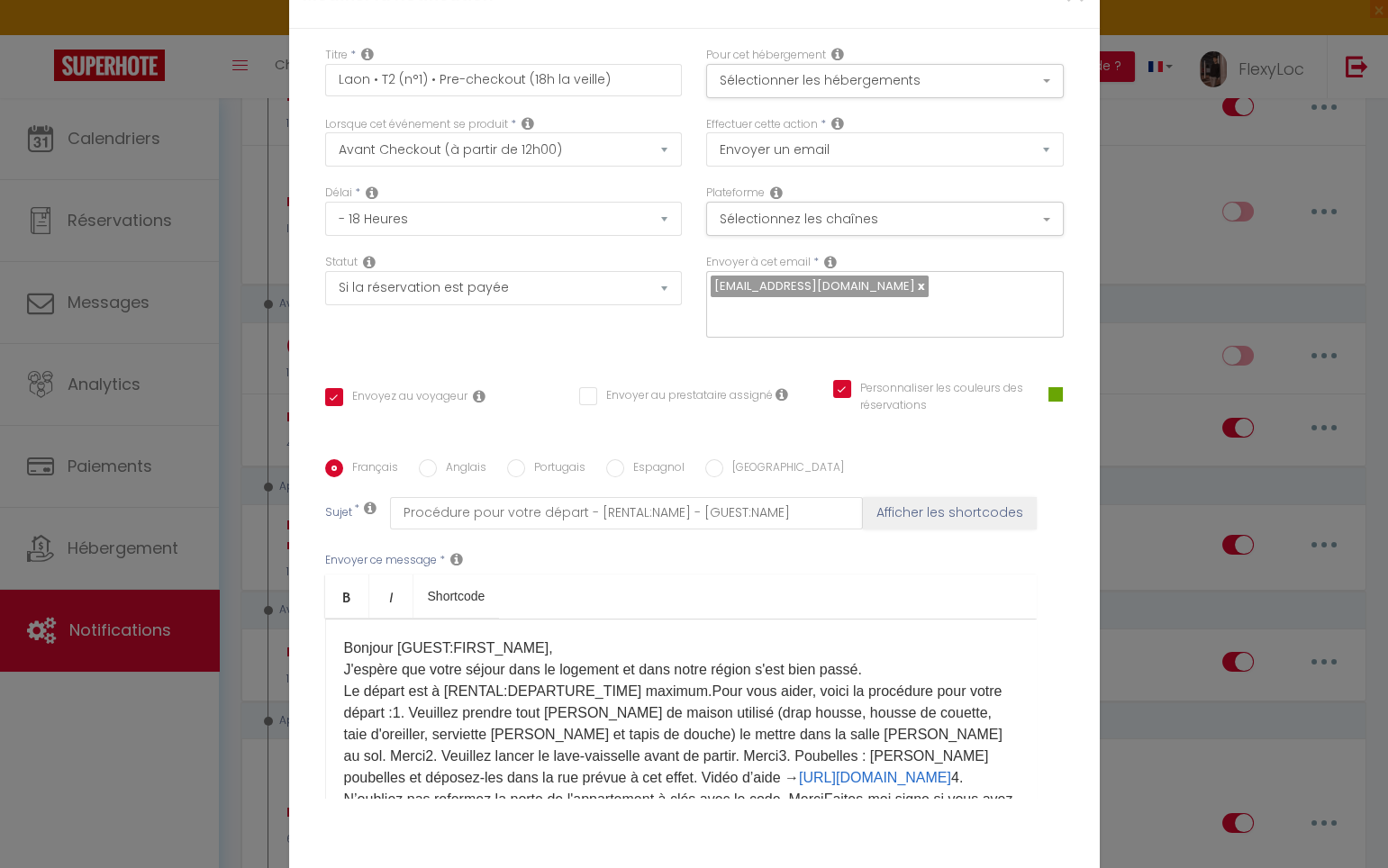
click at [688, 638] on p "​Bonjour [GUEST:FIRST_NAME], J'espère que votre séjour dans le logement et dans…" at bounding box center [681, 735] width 674 height 195
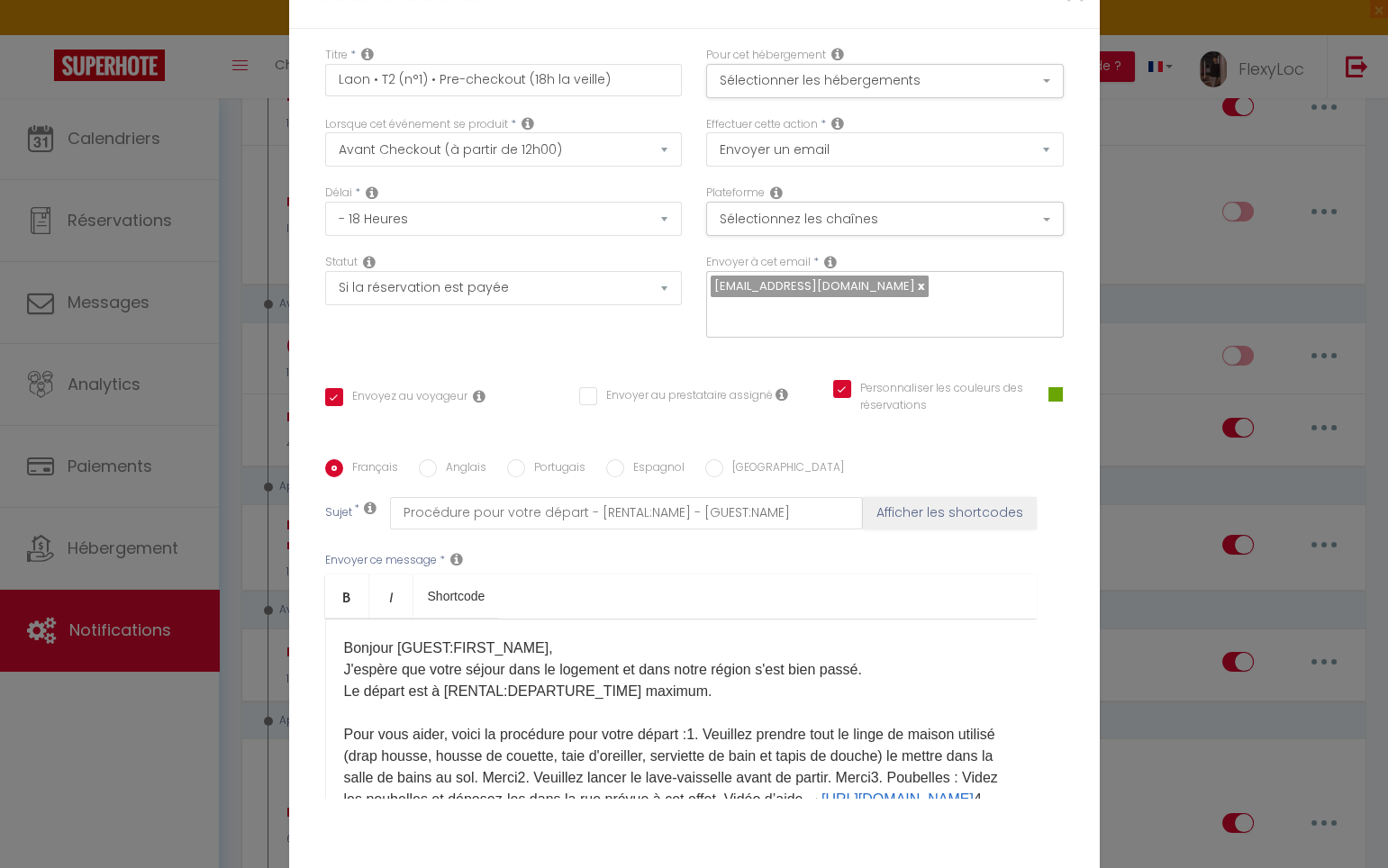
click at [690, 638] on p "​Bonjour [GUEST:FIRST_NAME], J'espère que votre séjour dans le logement et dans…" at bounding box center [681, 746] width 674 height 216
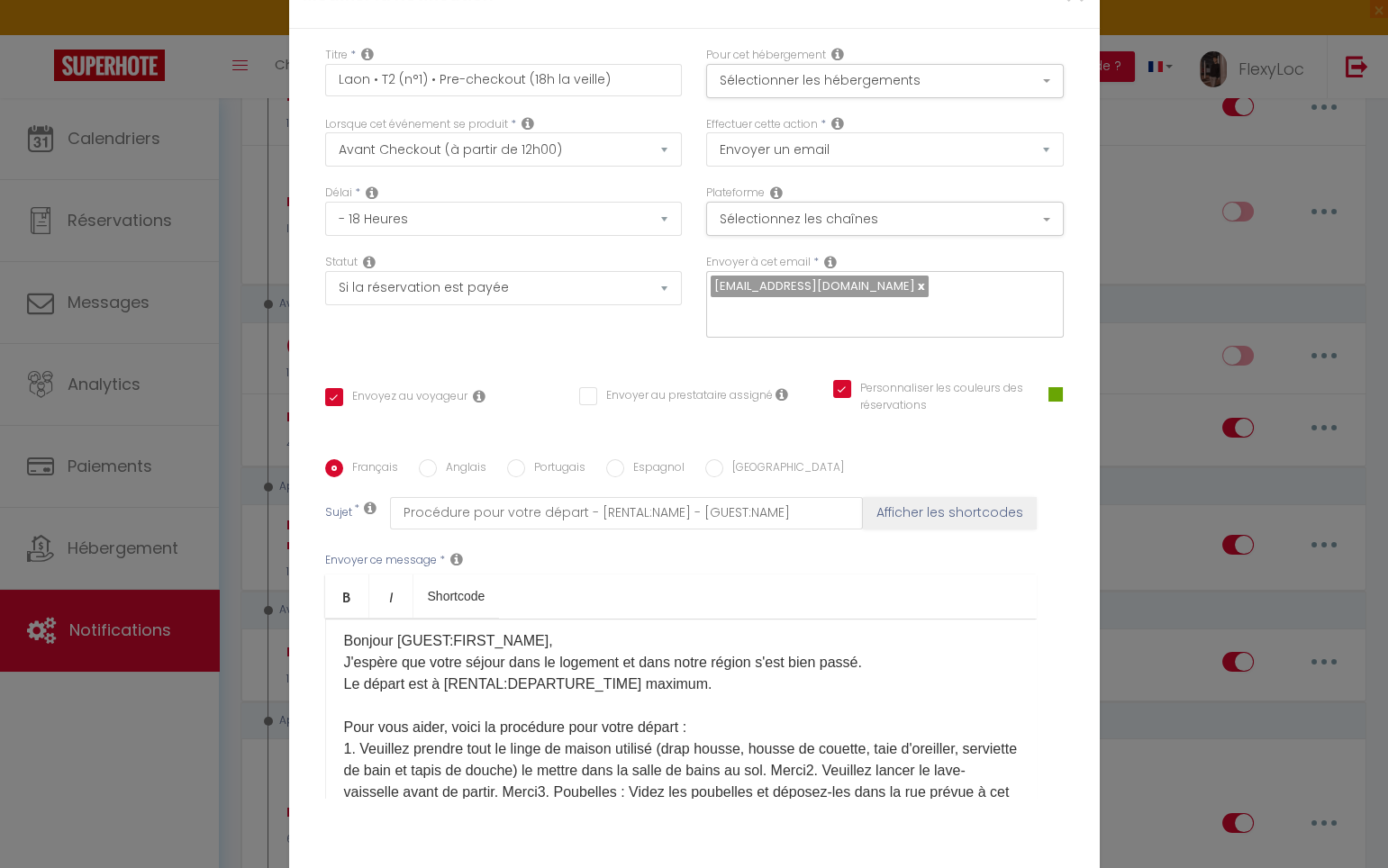
scroll to position [23, 0]
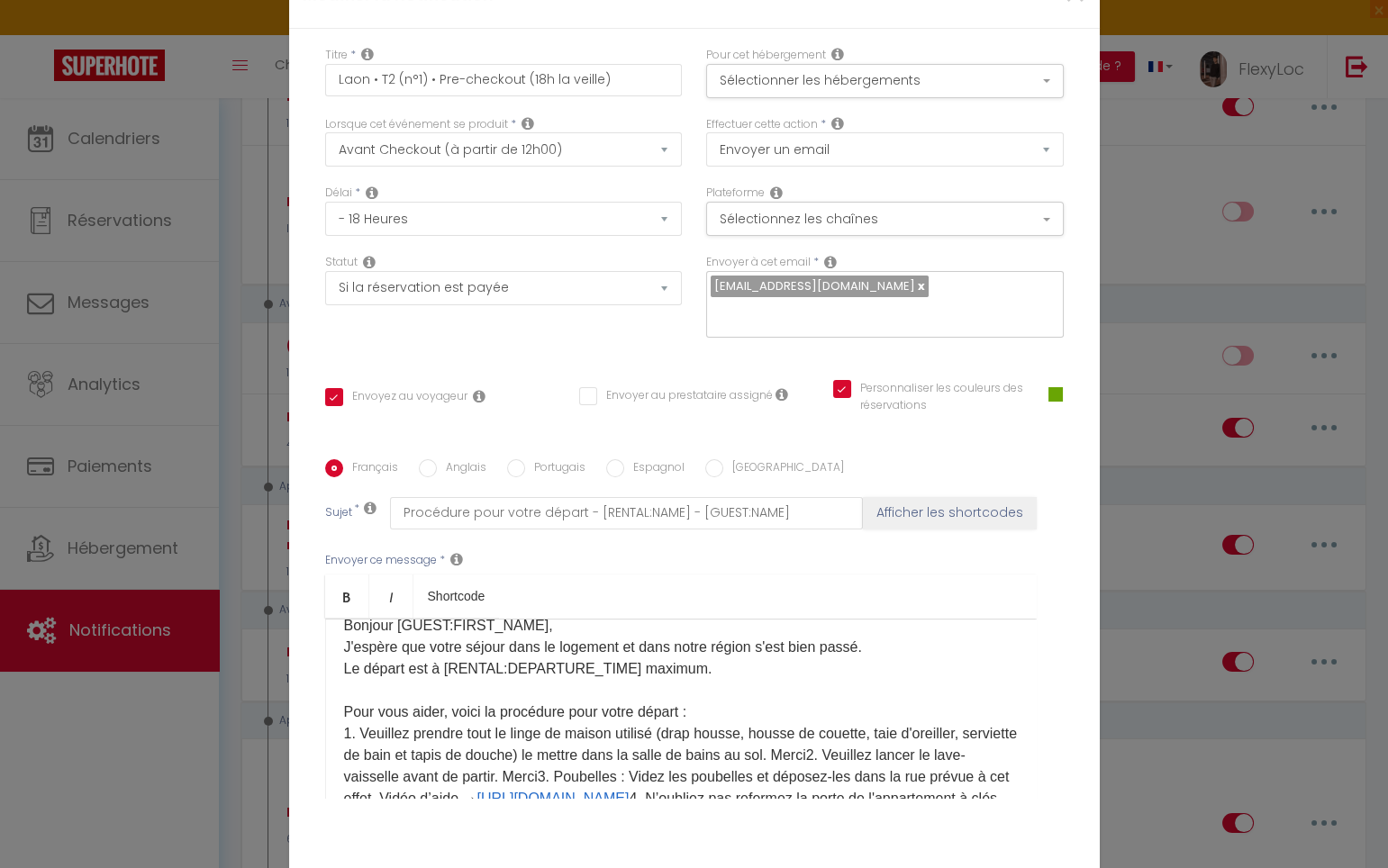
click at [874, 645] on p "​Bonjour [GUEST:FIRST_NAME], J'espère que votre séjour dans le logement et dans…" at bounding box center [681, 723] width 674 height 216
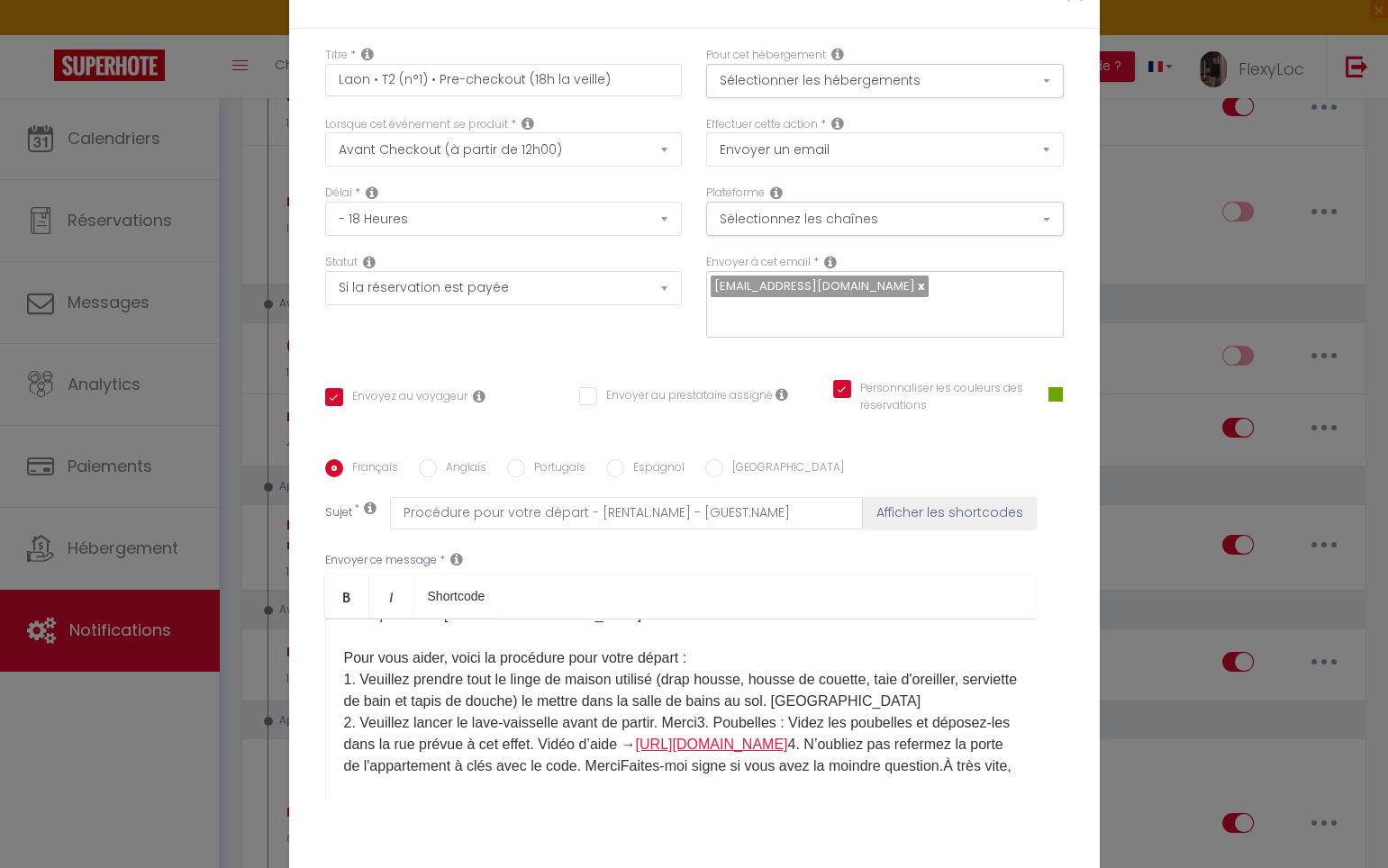
scroll to position [80, 0]
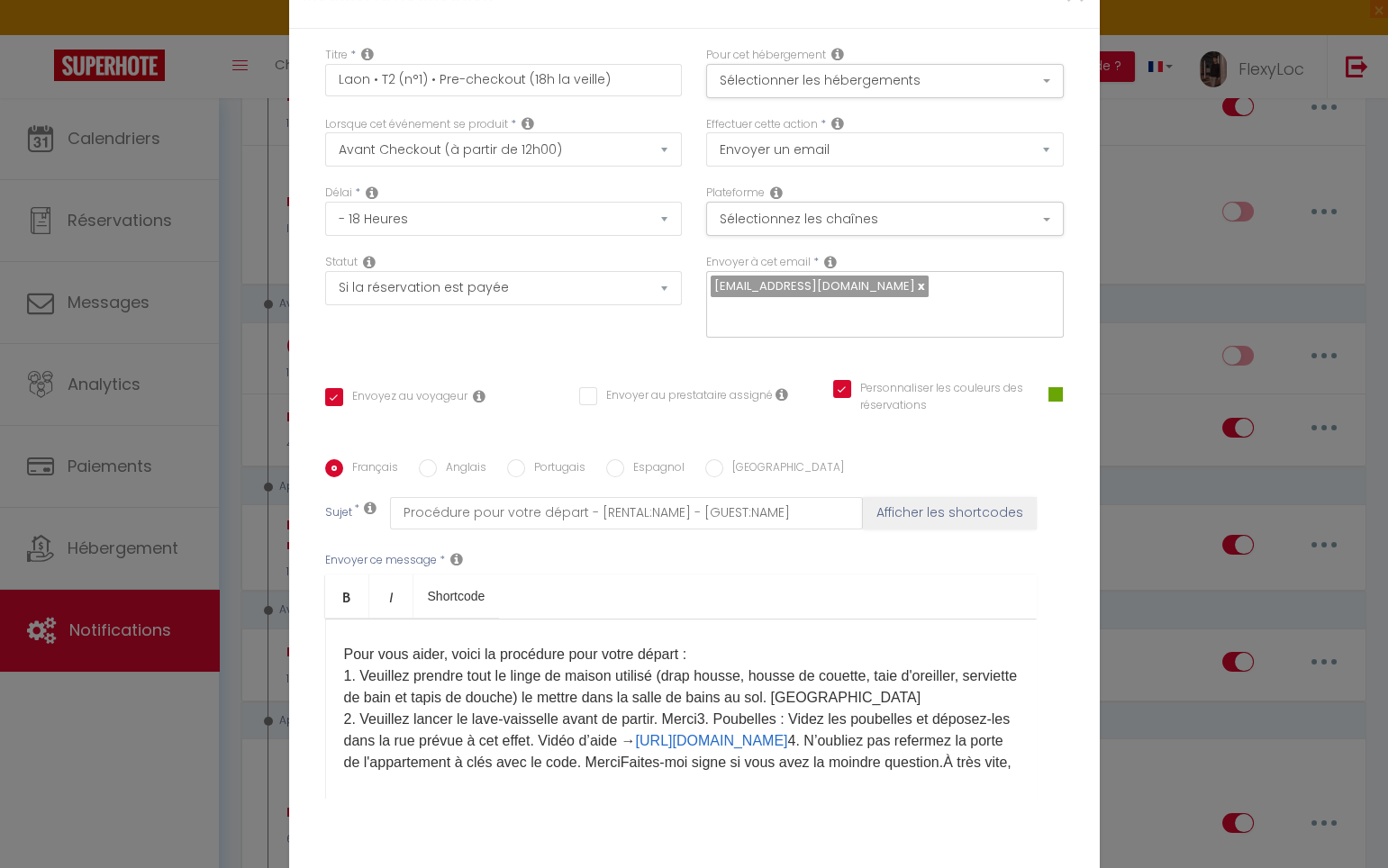
click at [702, 605] on p "​Bonjour [GUEST:FIRST_NAME], J'espère que votre séjour dans le logement et dans…" at bounding box center [681, 665] width 674 height 216
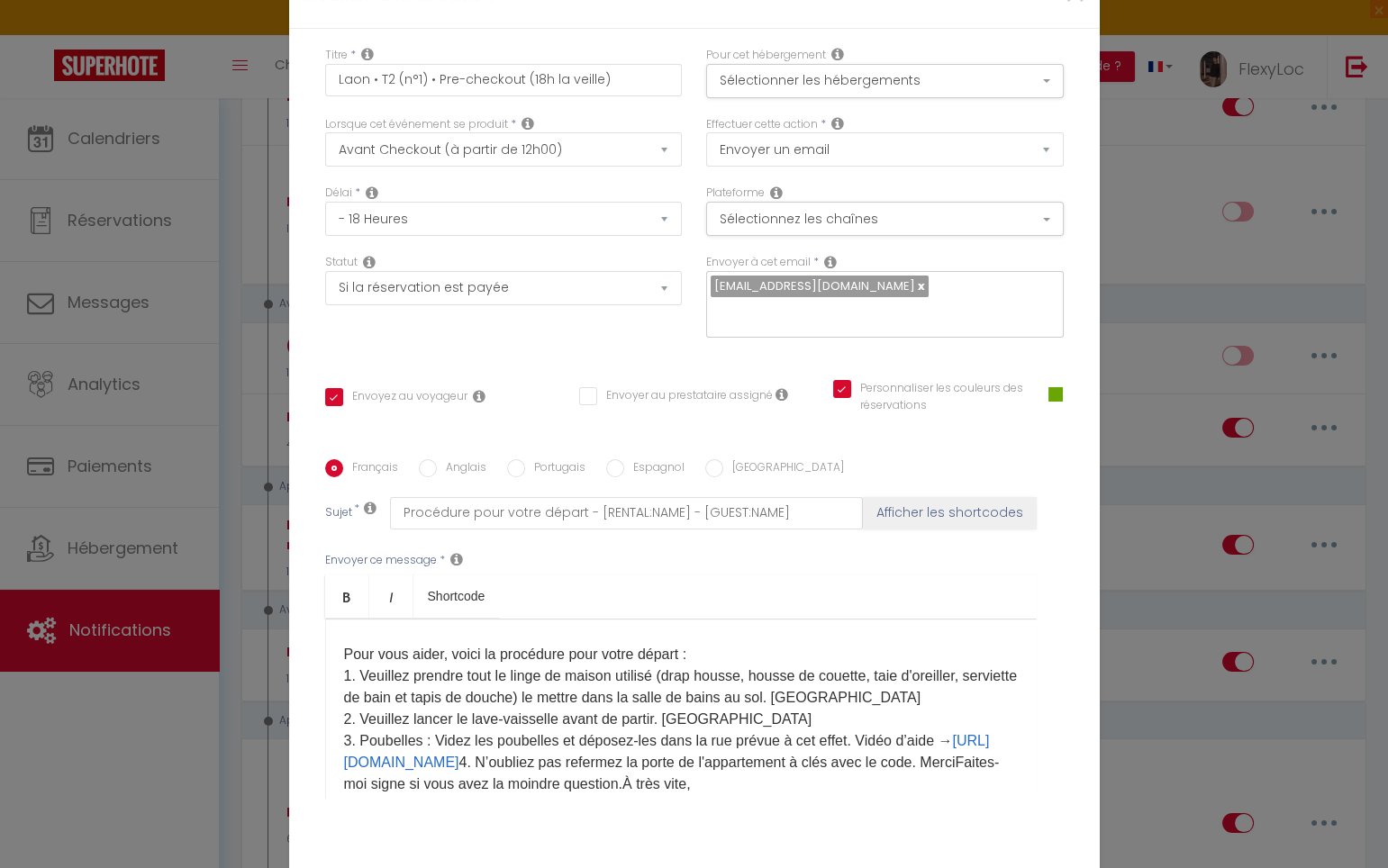
click at [858, 626] on p "​Bonjour [GUEST:FIRST_NAME], J'espère que votre séjour dans le logement et dans…" at bounding box center [681, 676] width 674 height 238
click at [709, 655] on p "​Bonjour [GUEST:FIRST_NAME], J'espère que votre séjour dans le logement et dans…" at bounding box center [681, 676] width 674 height 238
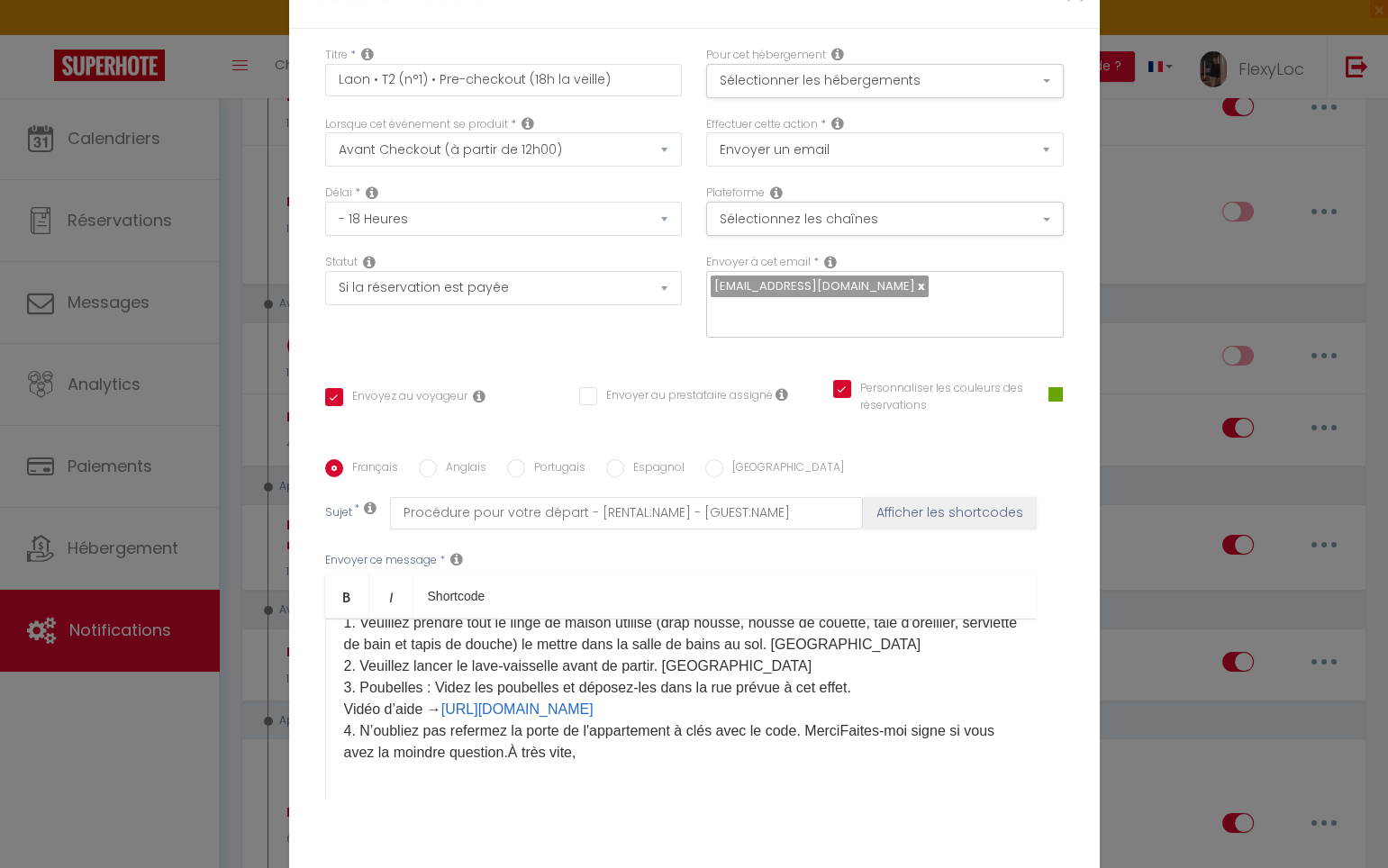
scroll to position [135, 0]
click at [847, 622] on p "​Bonjour [GUEST:FIRST_NAME], J'espère que votre séjour dans le logement et dans…" at bounding box center [681, 631] width 674 height 259
click at [664, 661] on p "​Bonjour [GUEST:FIRST_NAME], J'espère que votre séjour dans le logement et dans…" at bounding box center [681, 642] width 674 height 281
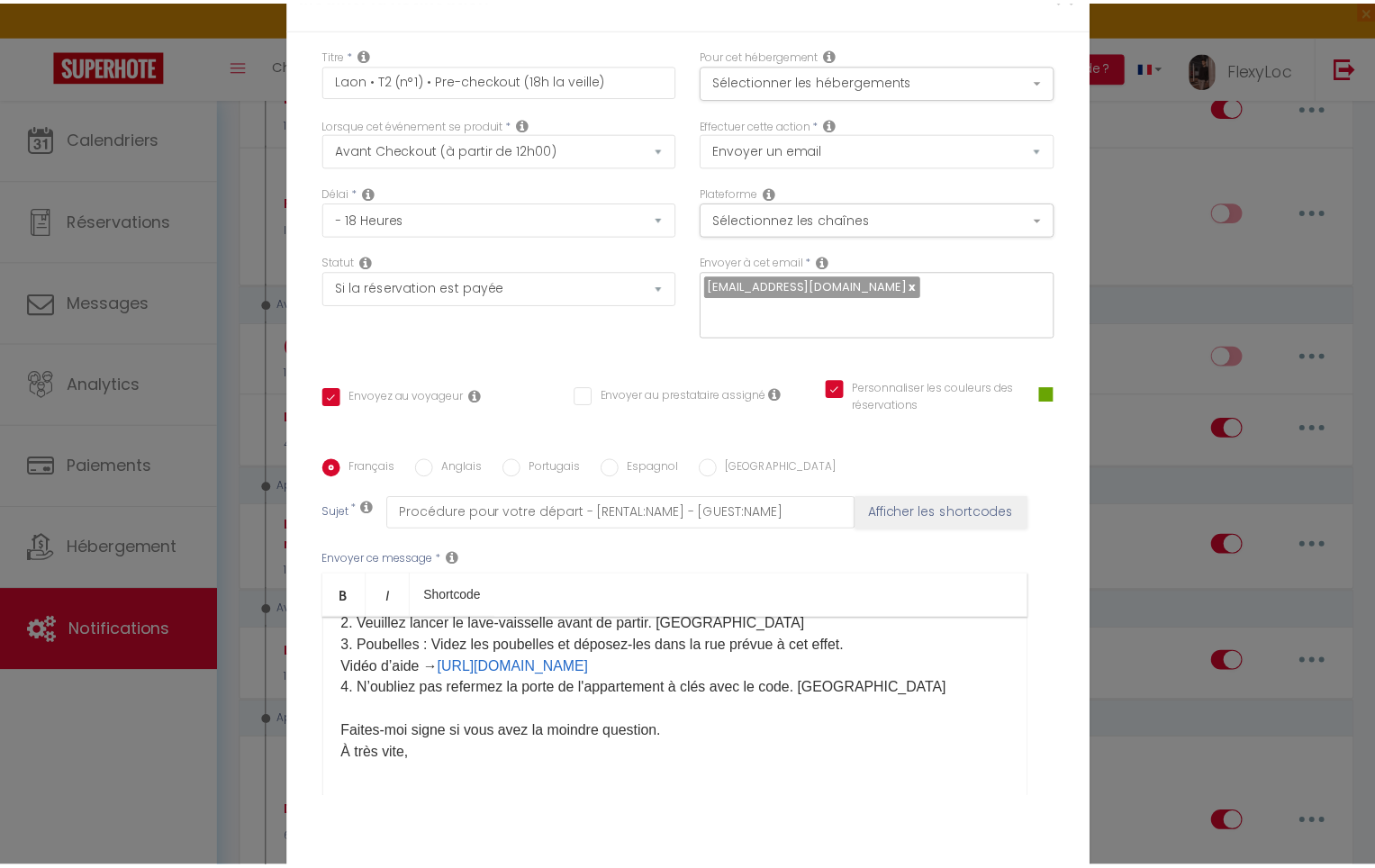
scroll to position [178, 0]
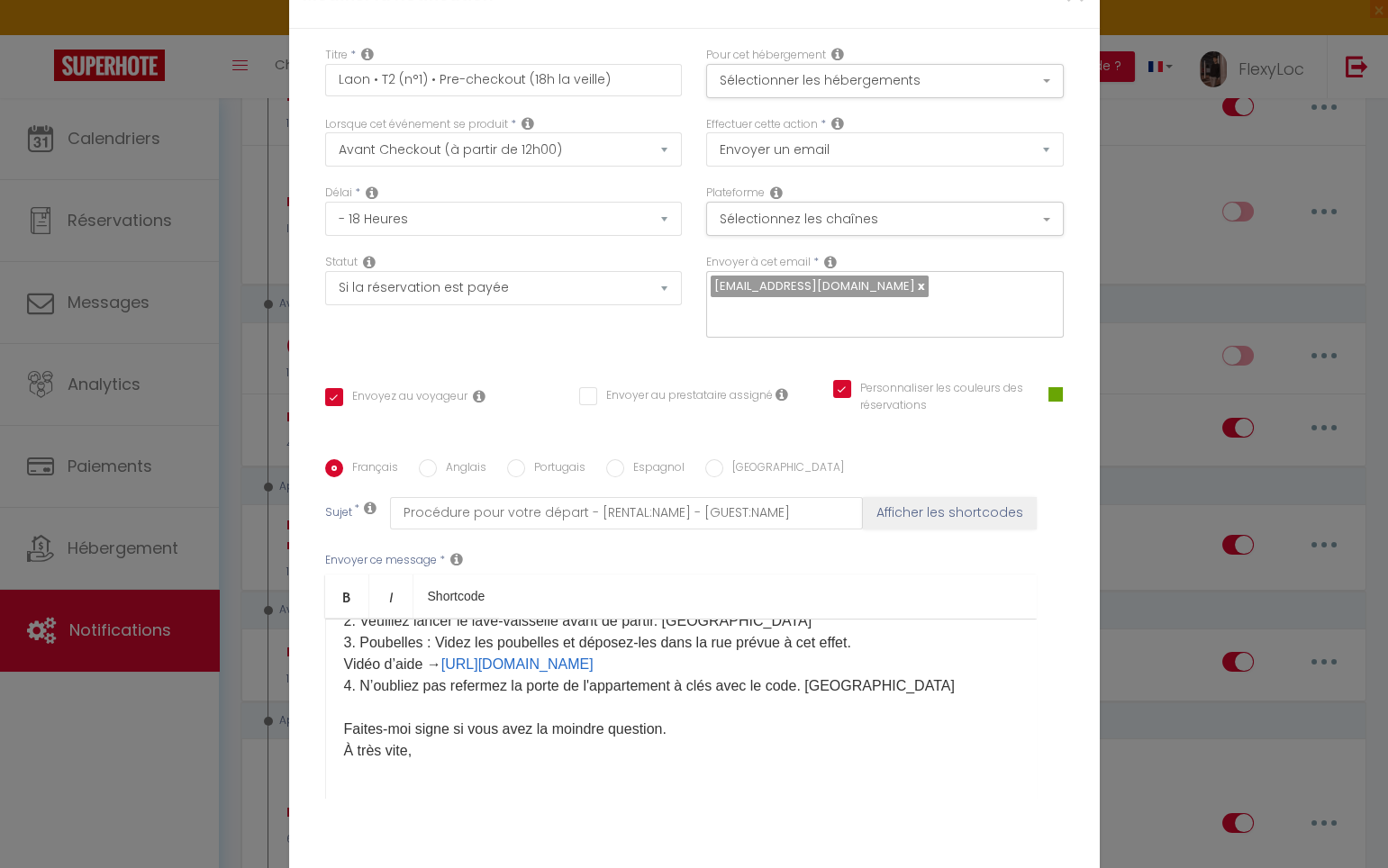
click at [475, 656] on div "​Bonjour [GUEST:FIRST_NAME], J'espère que votre séjour dans le logement et dans…" at bounding box center [680, 709] width 711 height 180
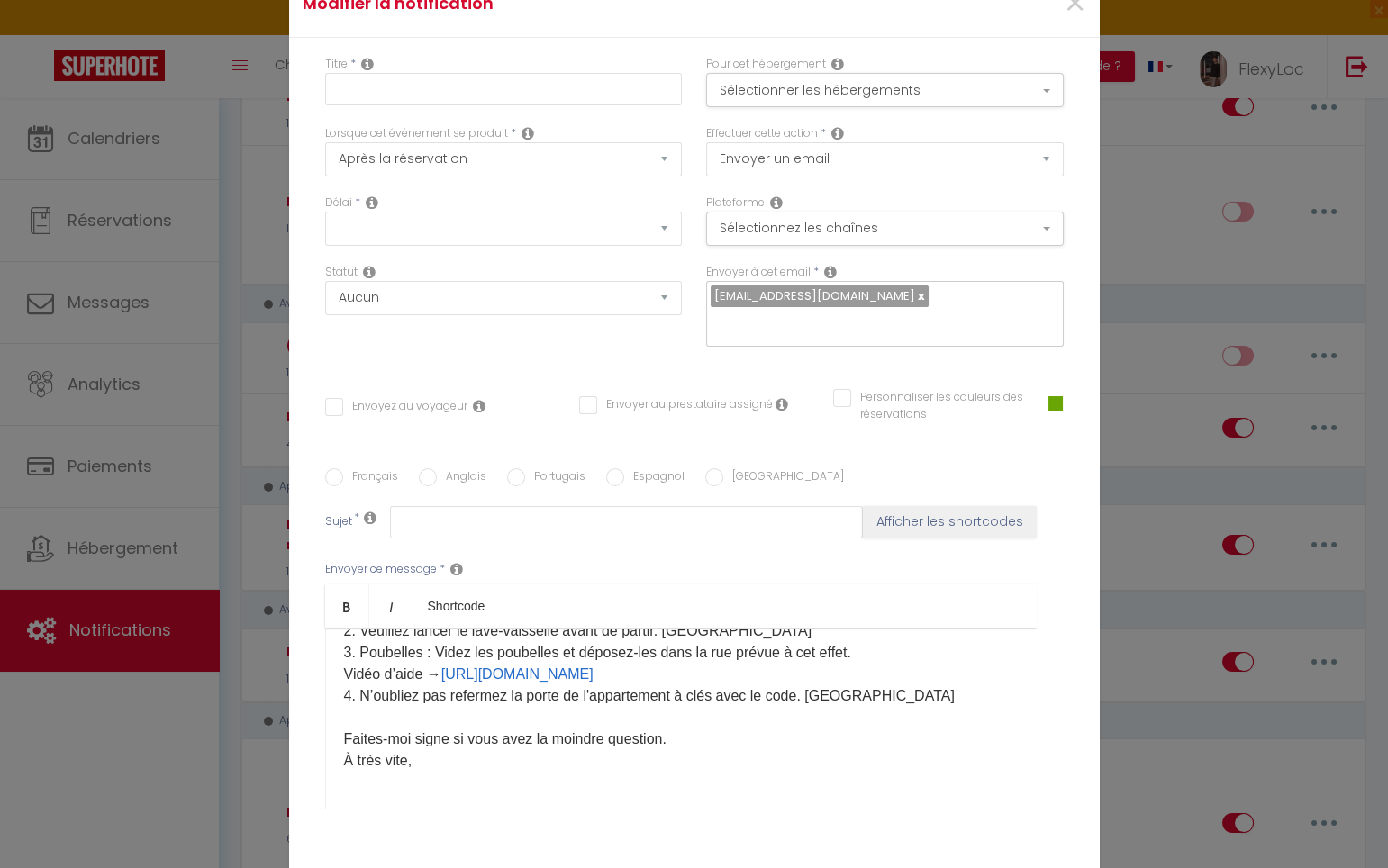
scroll to position [0, 0]
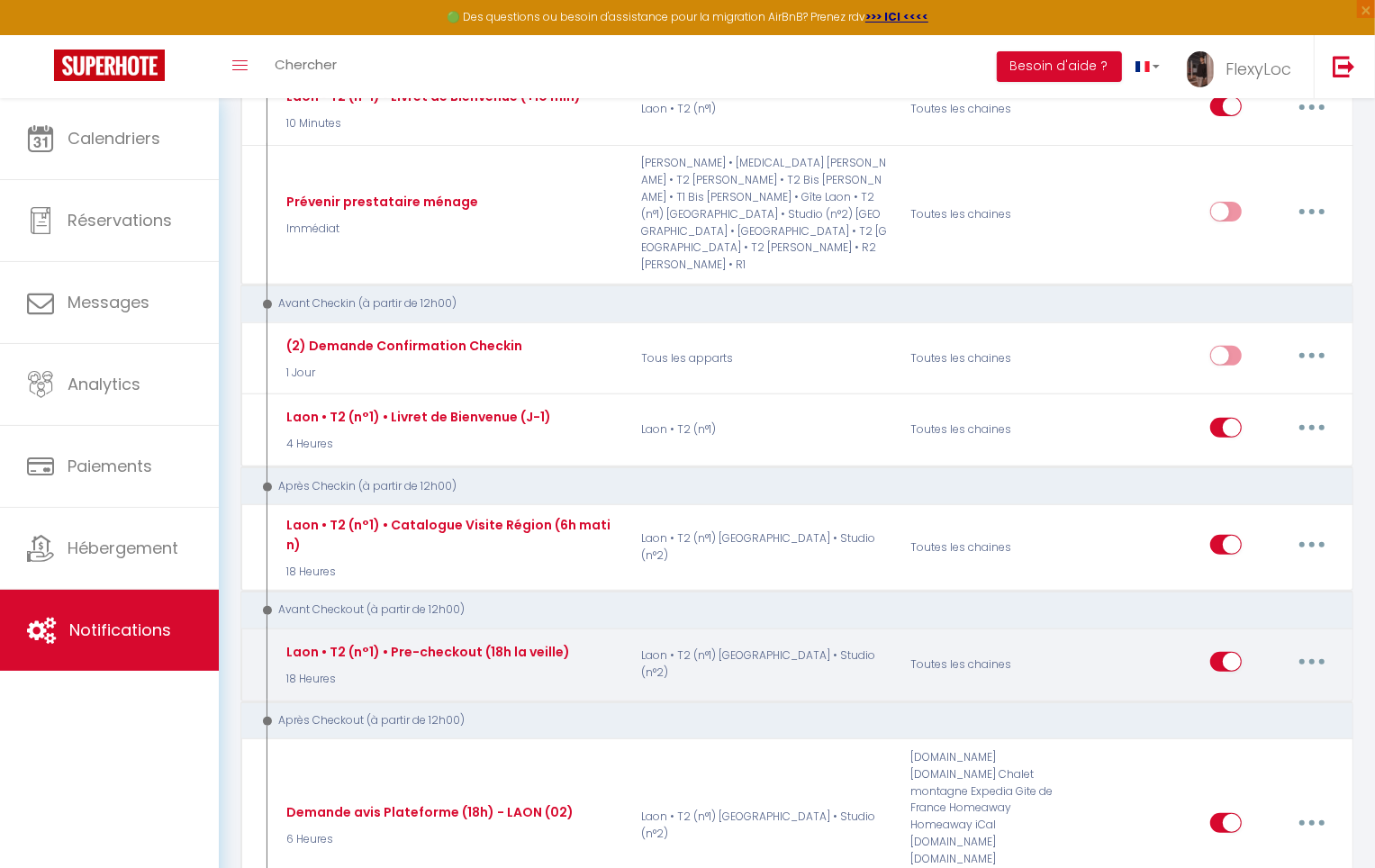
click at [1290, 647] on button "button" at bounding box center [1312, 661] width 50 height 29
click at [1247, 688] on link "Editer" at bounding box center [1265, 703] width 133 height 31
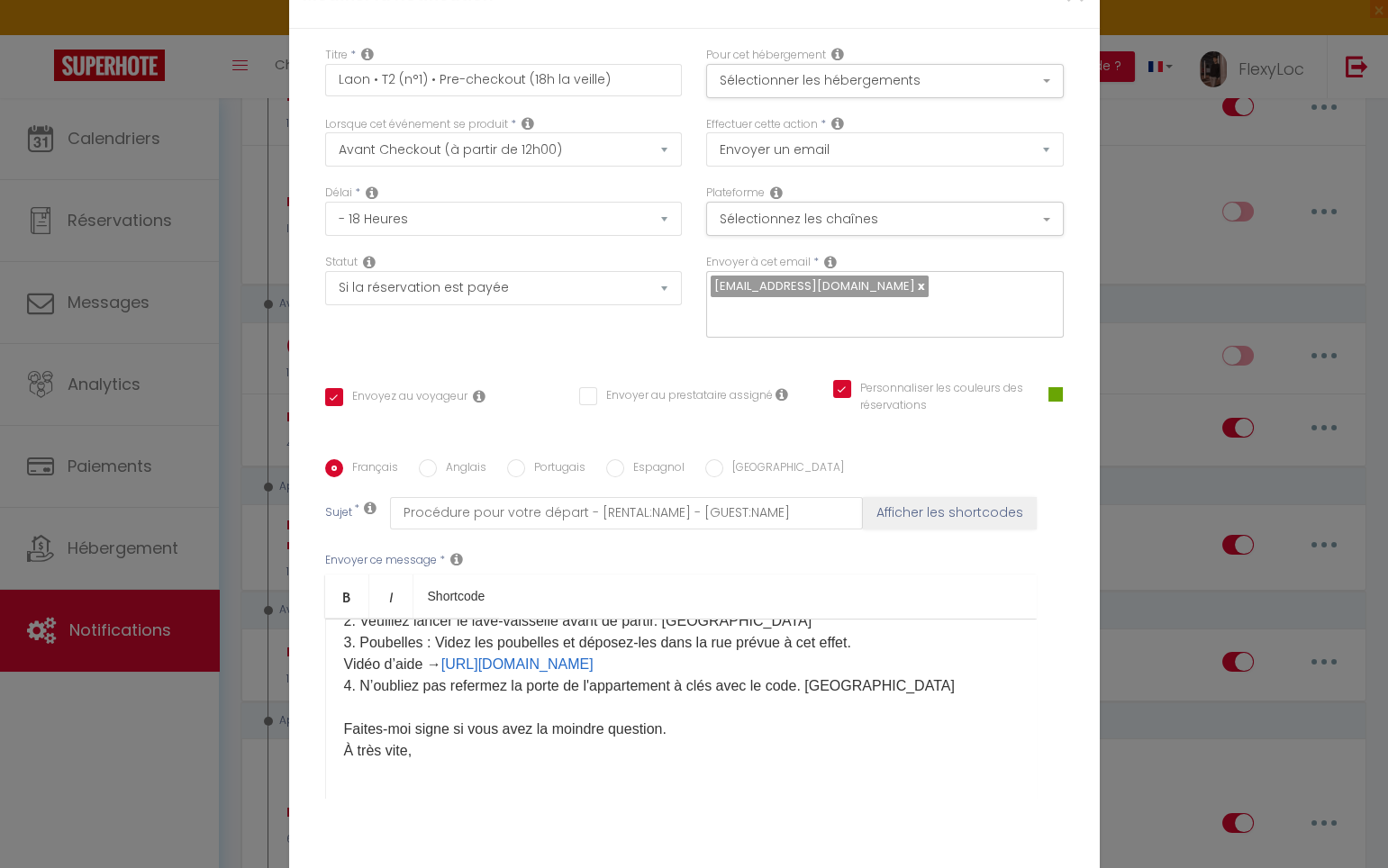
click at [467, 459] on label "Anglais" at bounding box center [462, 469] width 50 height 20
click at [437, 459] on input "Anglais" at bounding box center [428, 468] width 18 height 18
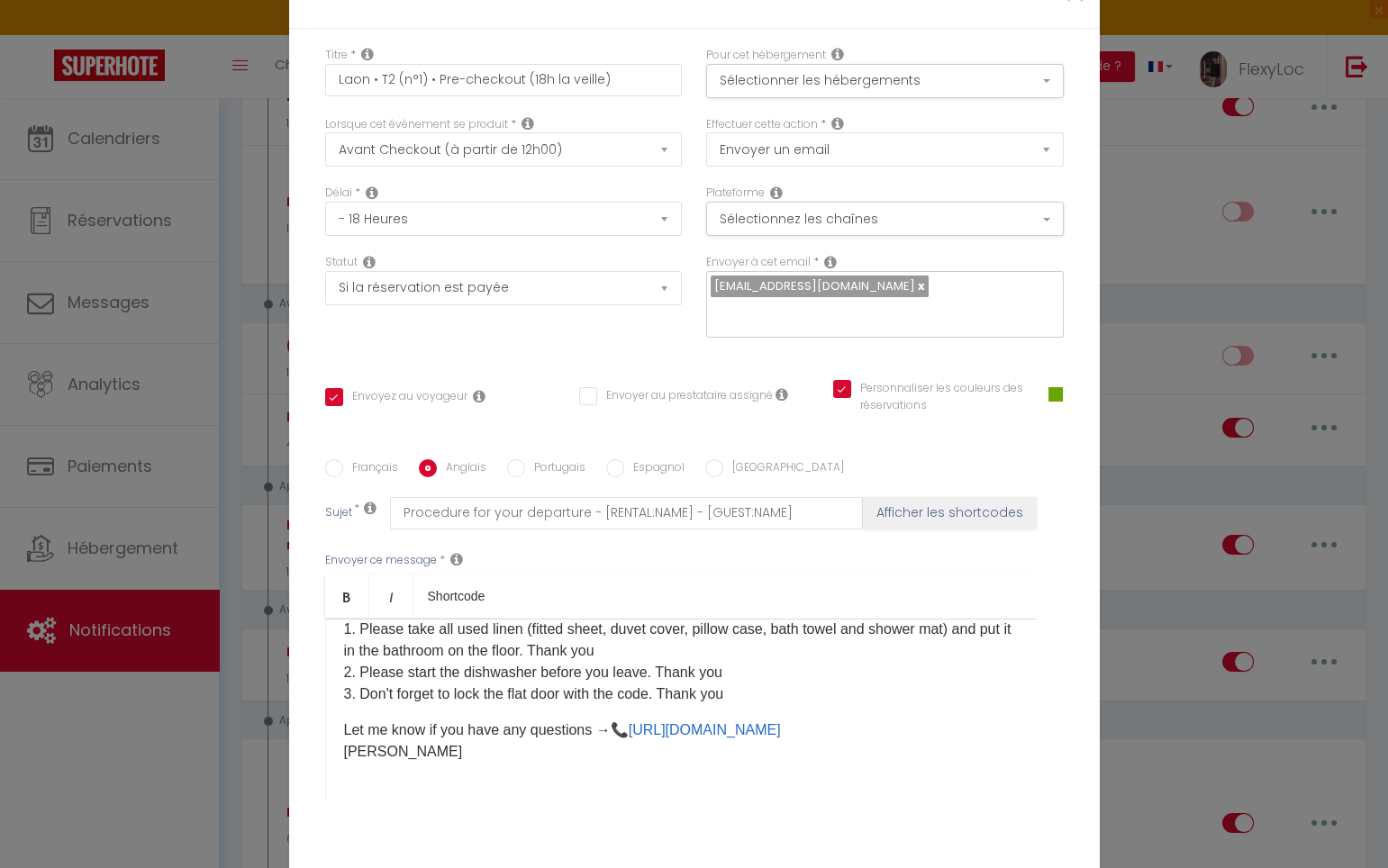
click at [449, 720] on p "Let me know if you have any questions →📞 https://wa.me/33766002637 Guillaume" at bounding box center [681, 741] width 674 height 43
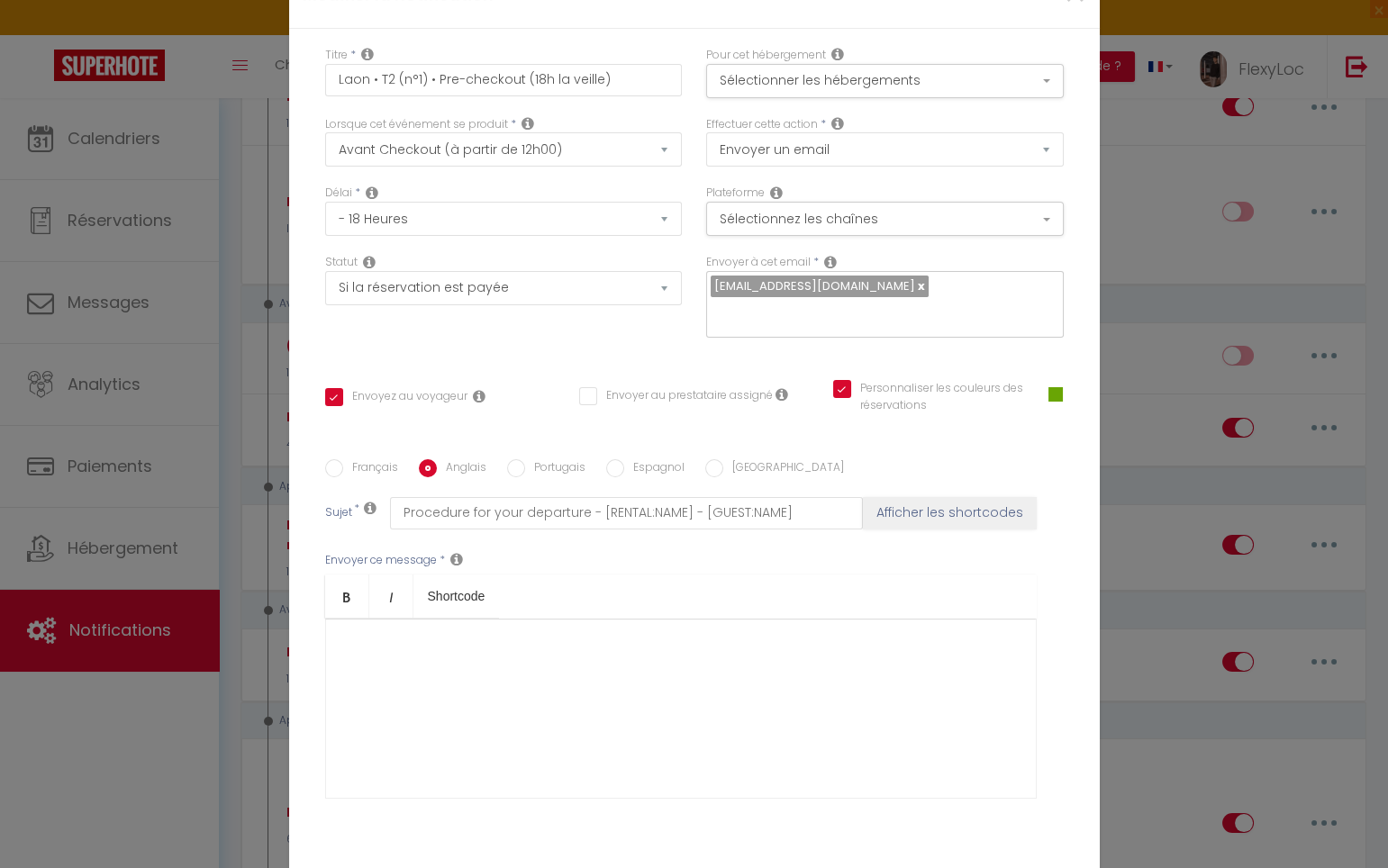
scroll to position [0, 0]
click at [417, 619] on div "​" at bounding box center [680, 709] width 711 height 180
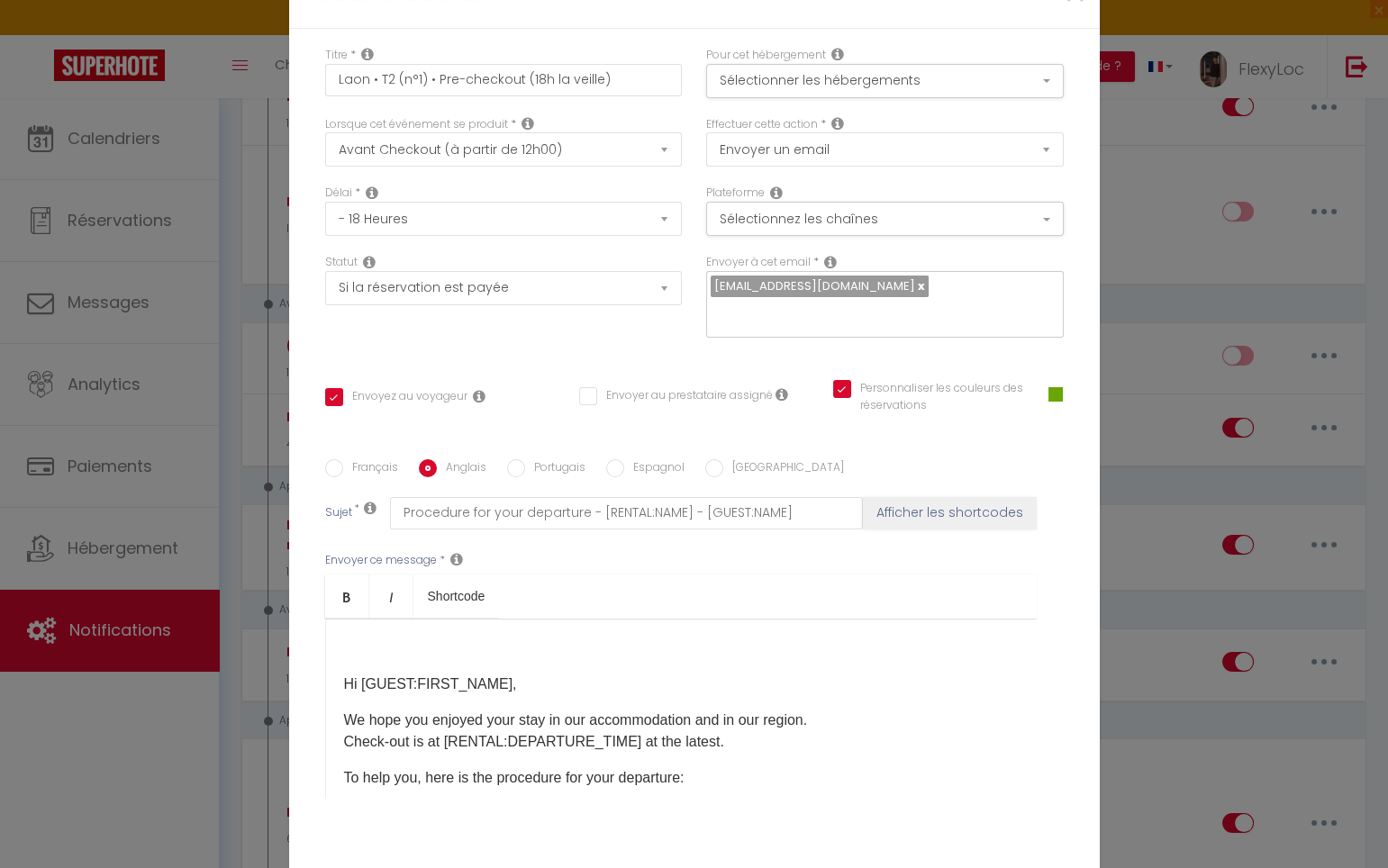
click at [331, 619] on div "​ Hi [GUEST:FIRST_NAME], We hope you enjoyed your stay in our accommodation and…" at bounding box center [680, 709] width 711 height 180
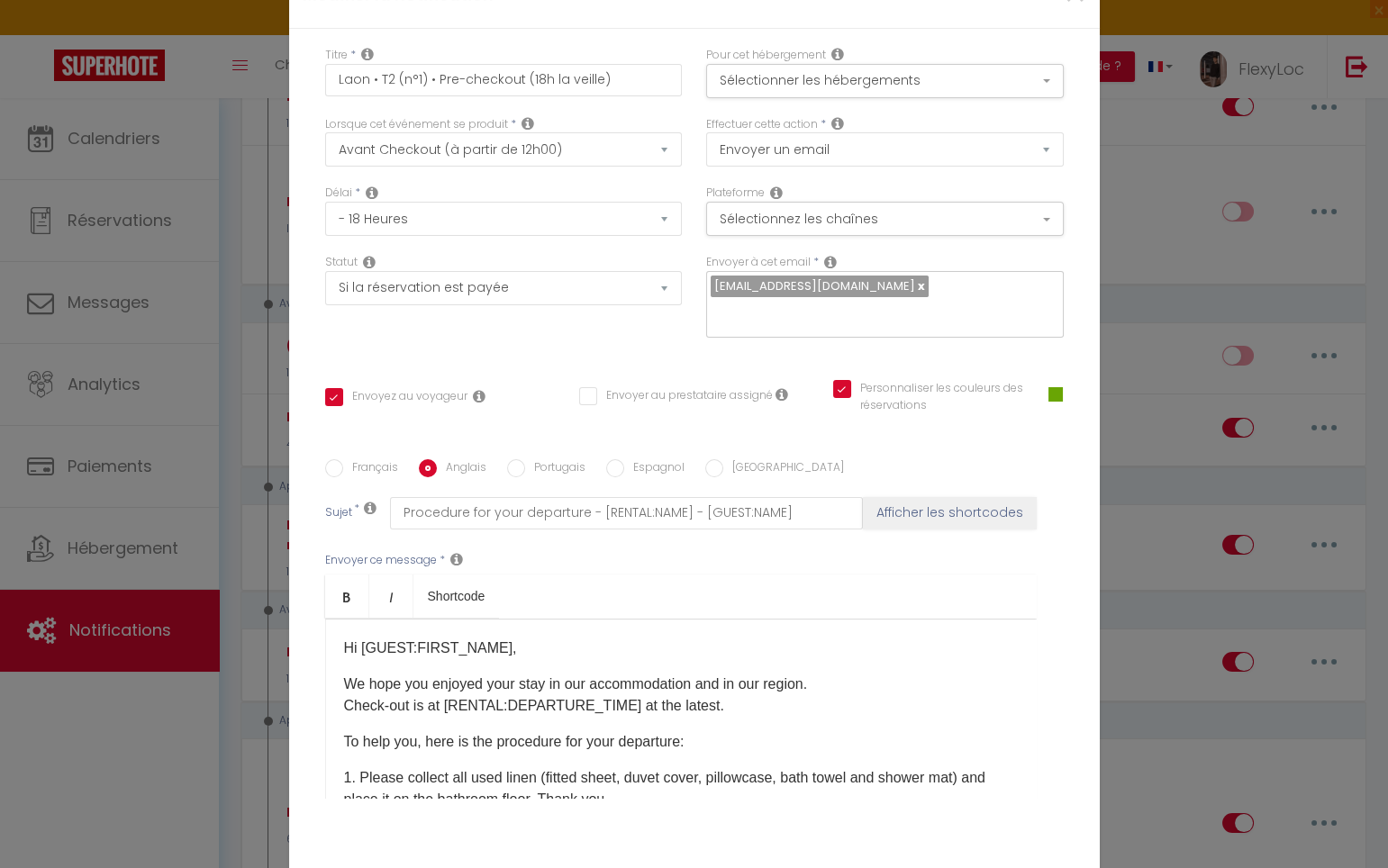
click at [509, 638] on p "Hi [GUEST:FIRST_NAME]," at bounding box center [681, 649] width 674 height 22
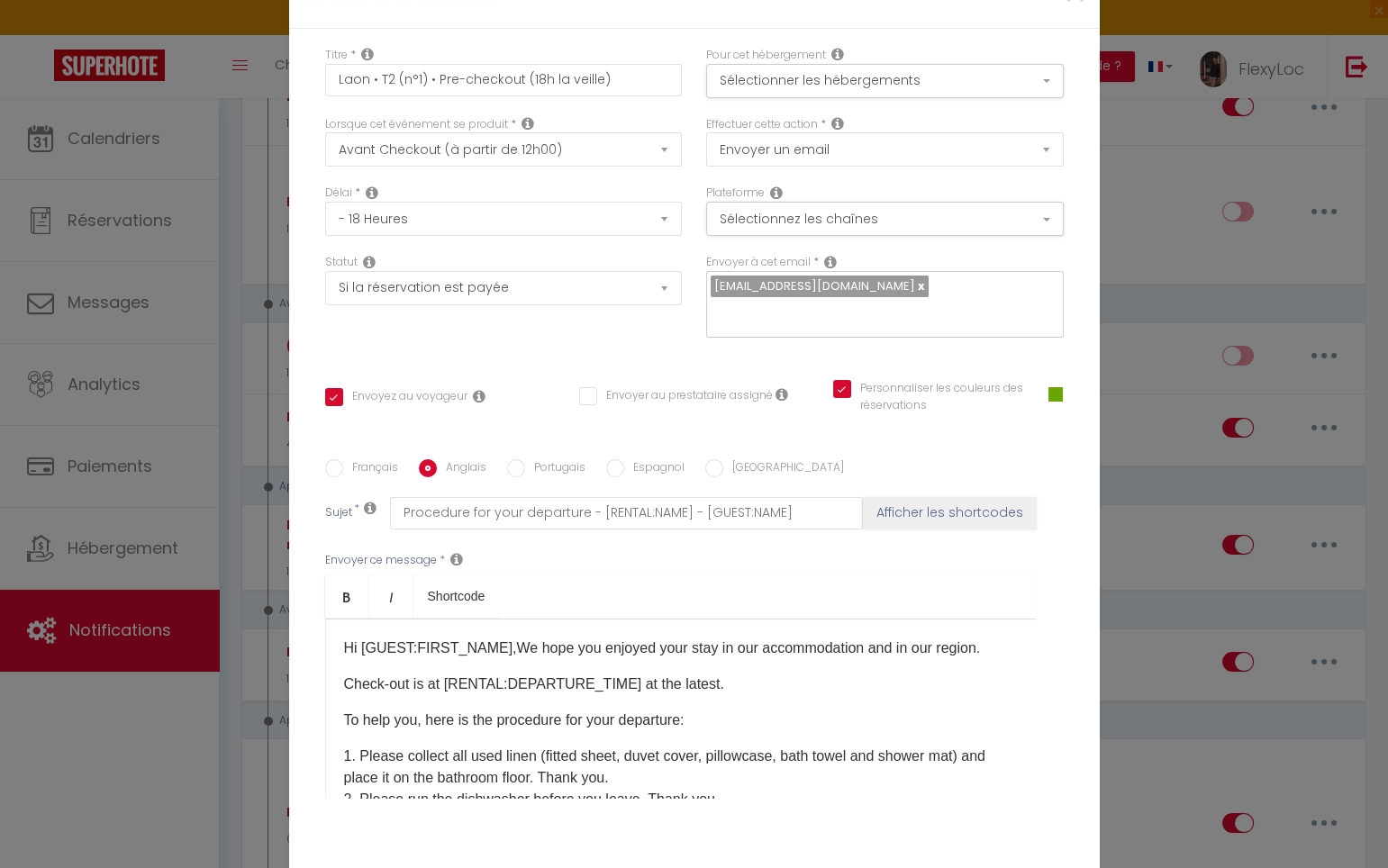
click at [979, 638] on p "Hi [GUEST:FIRST_NAME],We hope you enjoyed your stay in our accommodation and in…" at bounding box center [681, 649] width 674 height 22
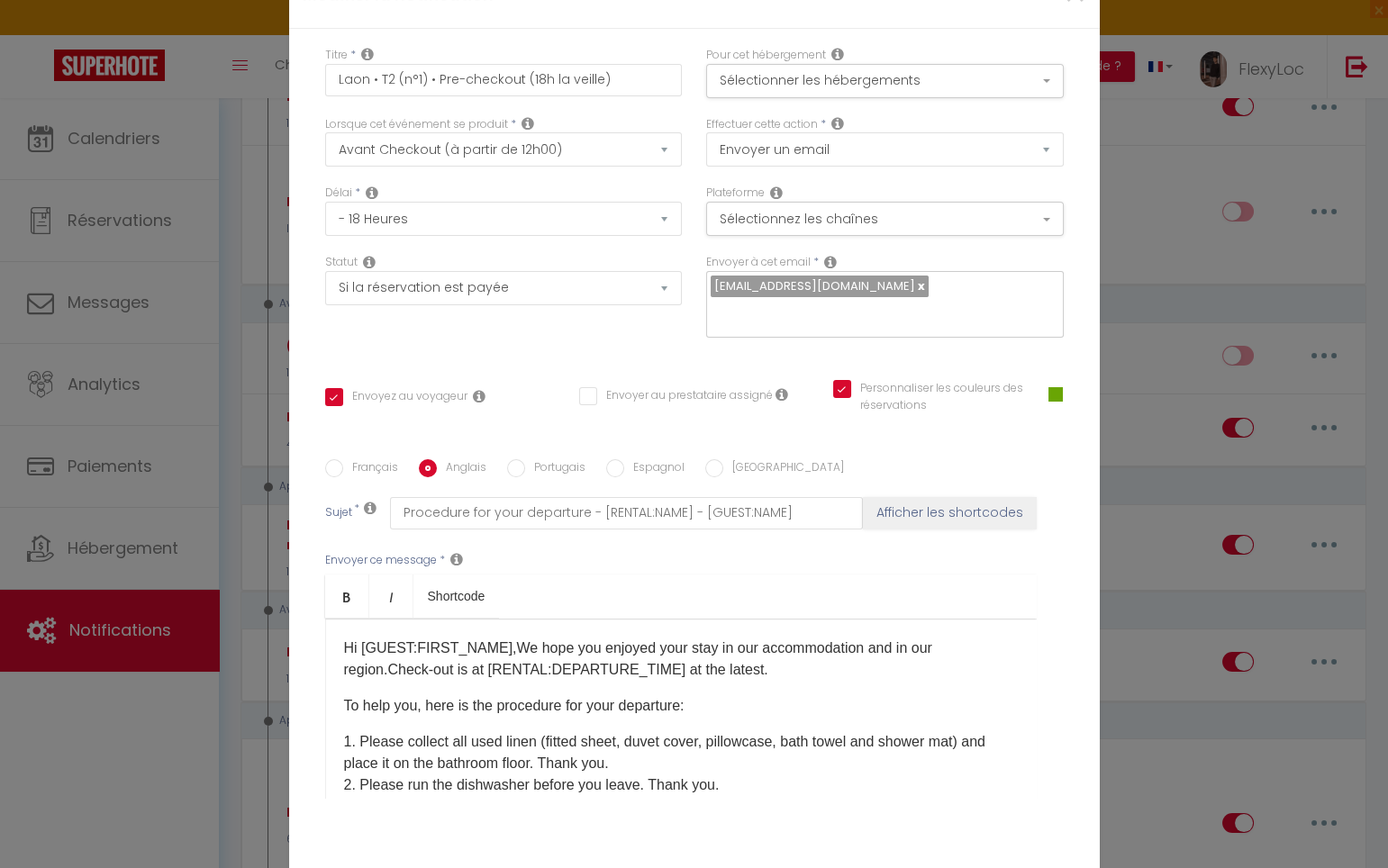
click at [791, 638] on p "Hi [GUEST:FIRST_NAME],We hope you enjoyed your stay in our accommodation and in…" at bounding box center [681, 659] width 674 height 43
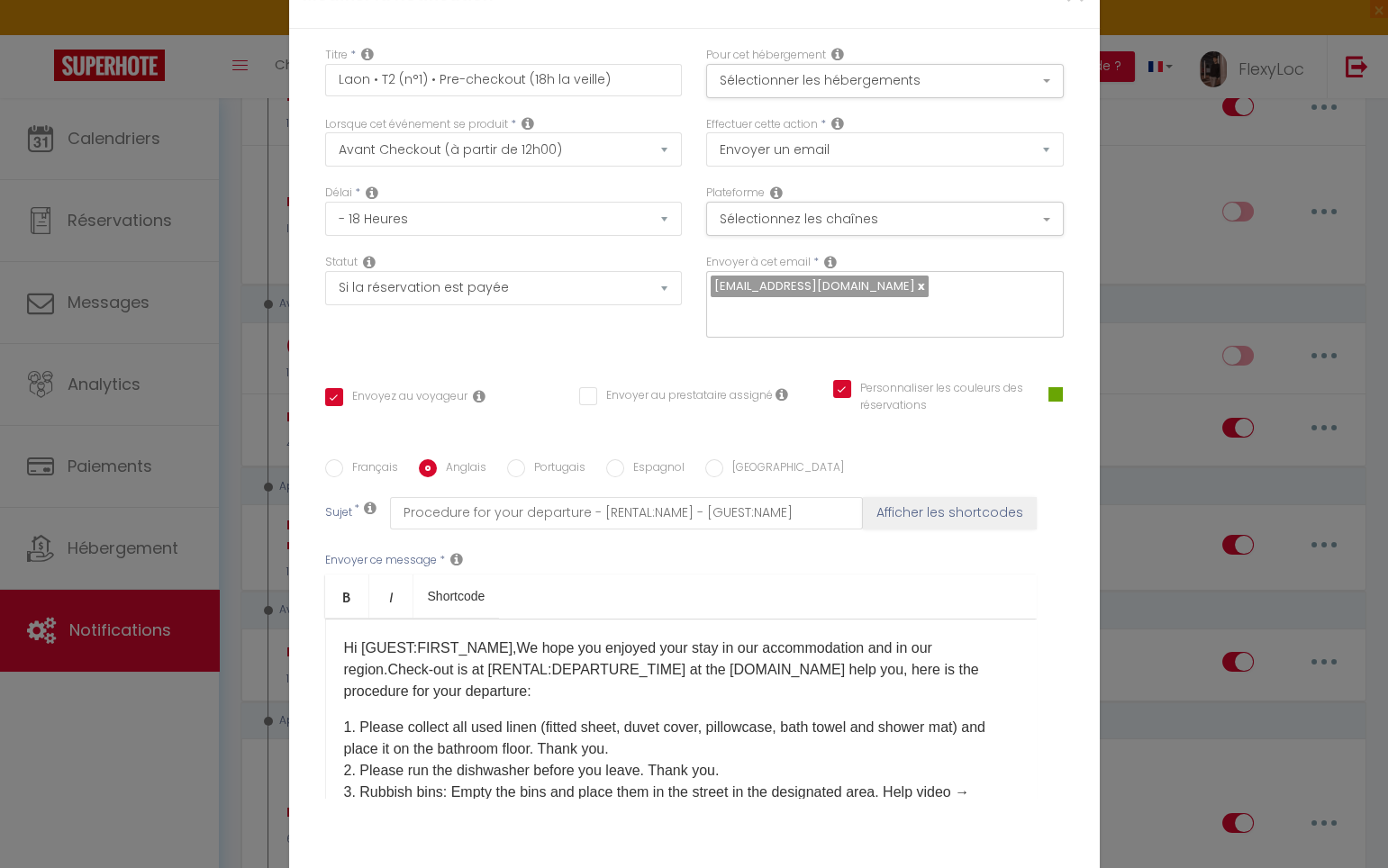
click at [567, 638] on p "Hi [GUEST:FIRST_NAME],We hope you enjoyed your stay in our accommodation and in…" at bounding box center [681, 670] width 674 height 65
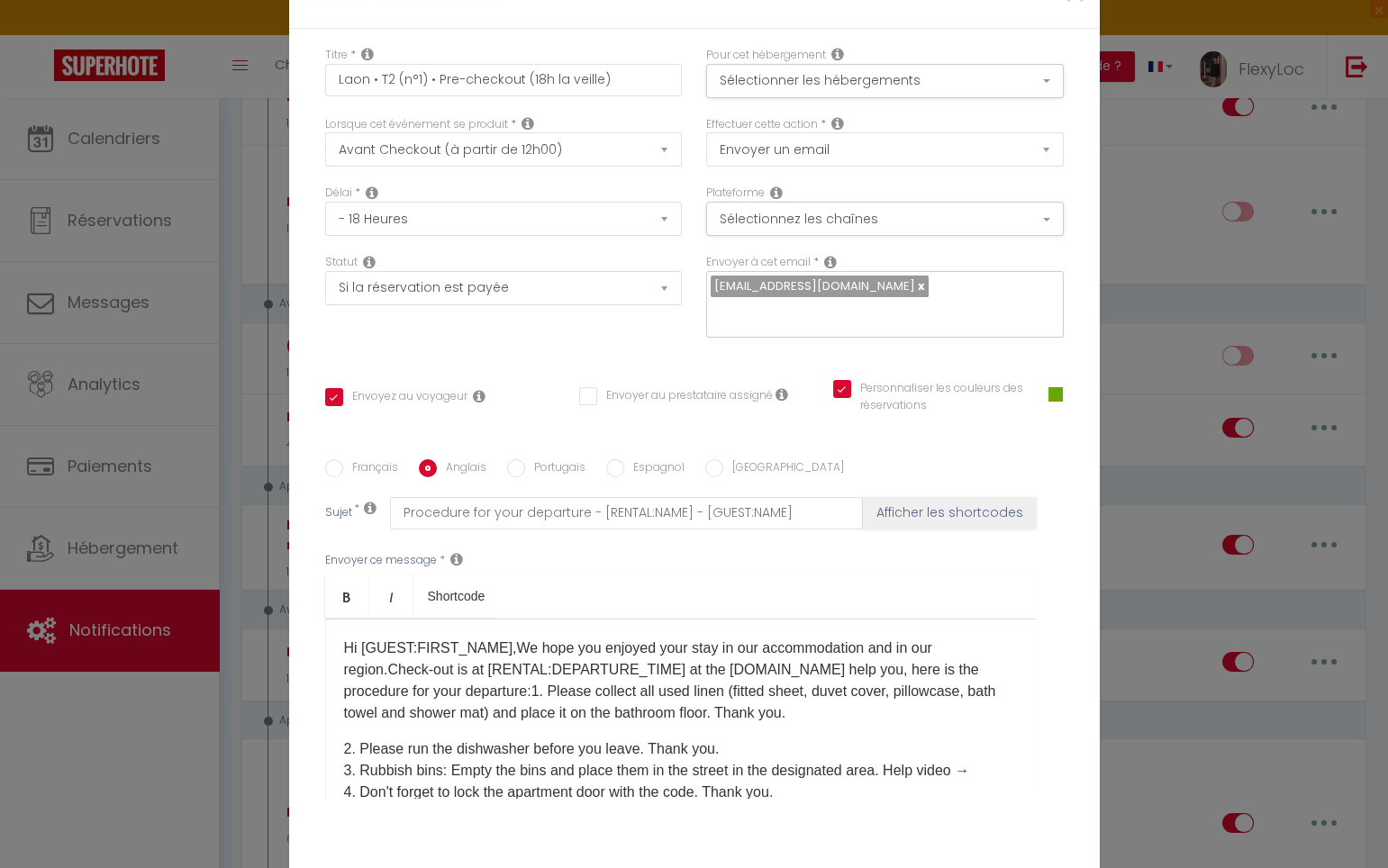
click at [766, 638] on p "Hi [GUEST:FIRST_NAME],We hope you enjoyed your stay in our accommodation and in…" at bounding box center [681, 681] width 674 height 86
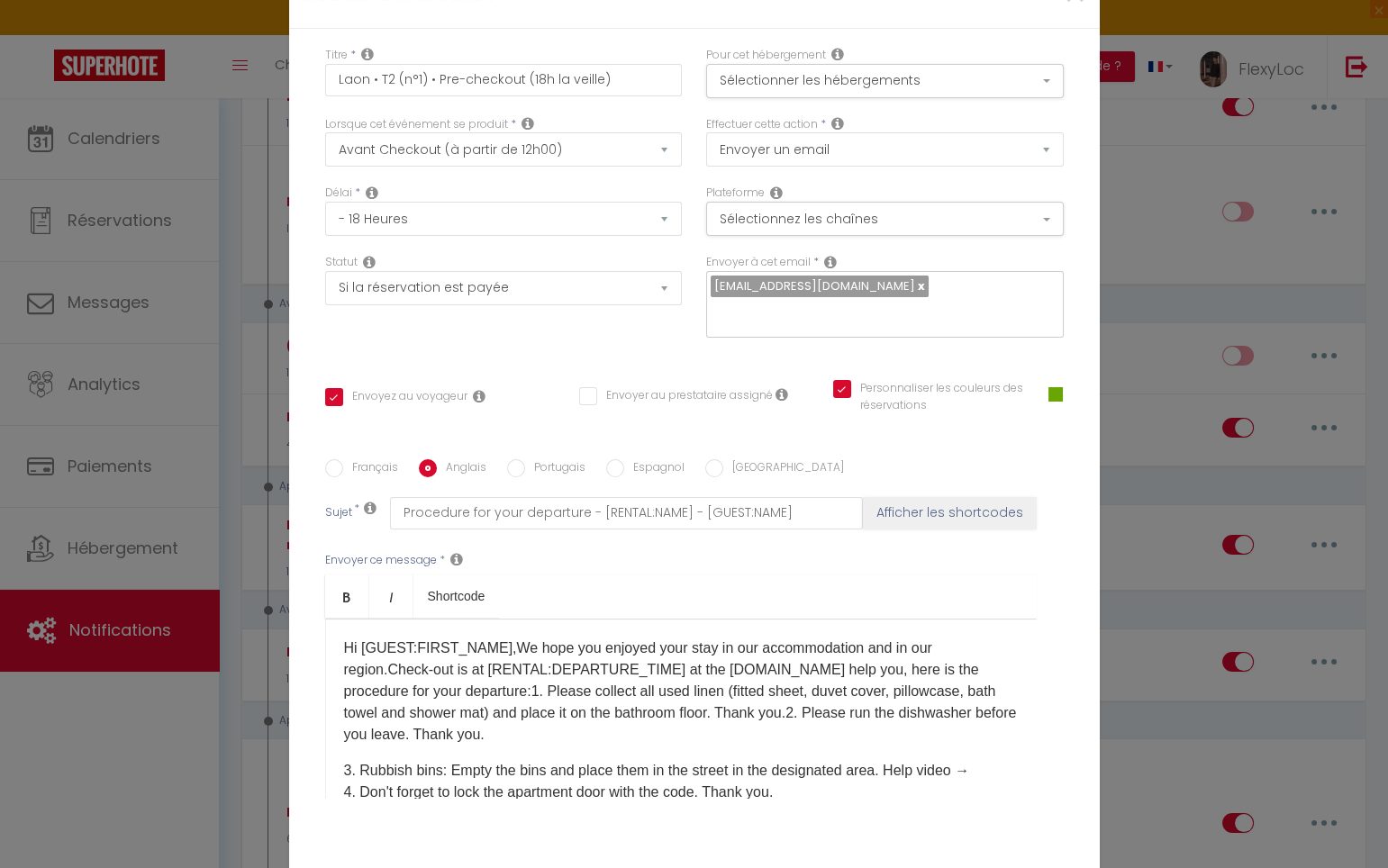
click at [564, 642] on div "Hi [GUEST:FIRST_NAME],We hope you enjoyed your stay in our accommodation and in…" at bounding box center [680, 709] width 711 height 180
click at [555, 638] on p "Hi [GUEST:FIRST_NAME],We hope you enjoyed your stay in our accommodation and in…" at bounding box center [681, 692] width 674 height 108
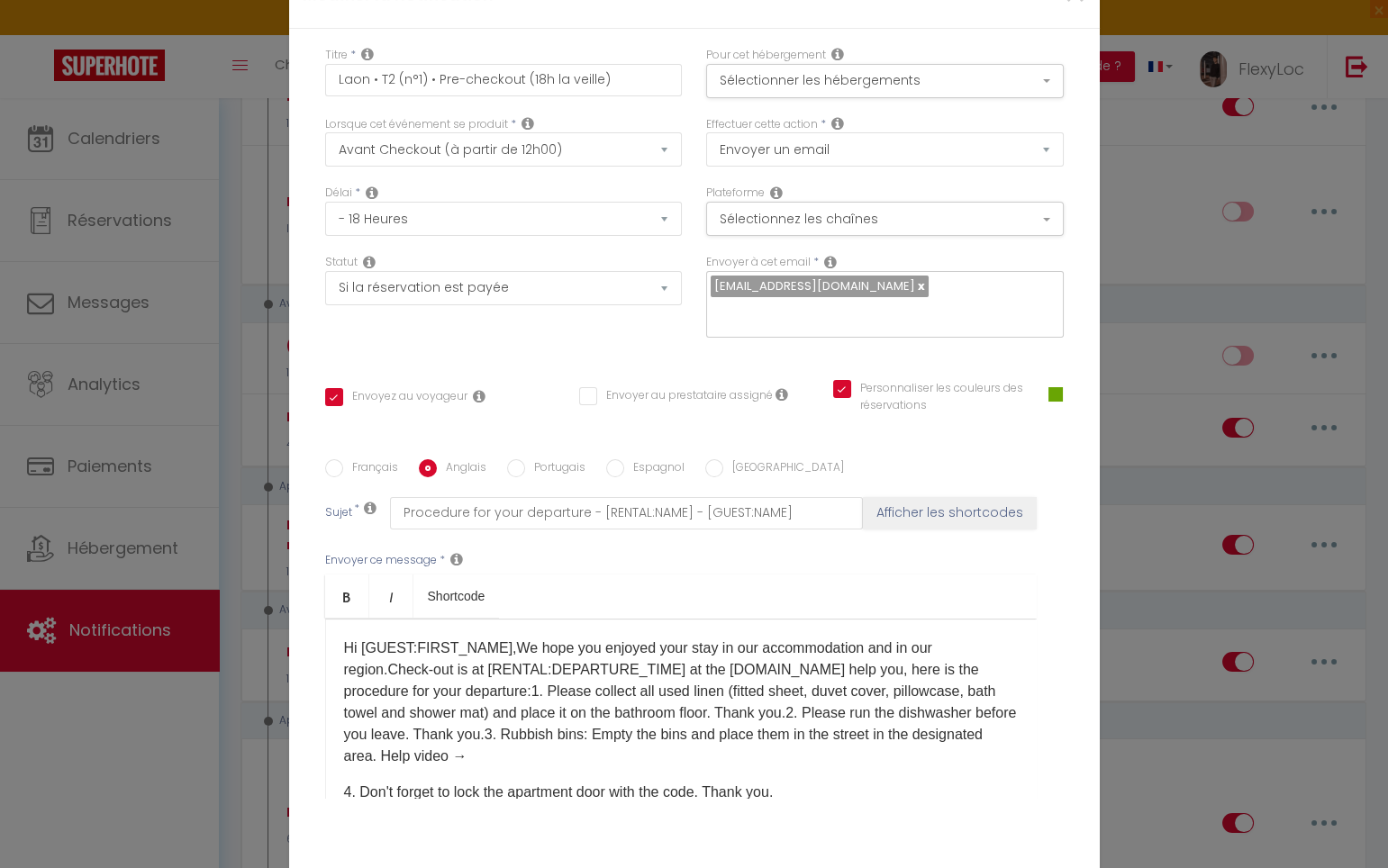
click at [541, 641] on p "Hi [GUEST:FIRST_NAME],We hope you enjoyed your stay in our accommodation and in…" at bounding box center [681, 703] width 674 height 130
click at [344, 784] on link "[URL][DOMAIN_NAME]" at bounding box center [420, 791] width 152 height 15
click at [783, 649] on p "Hi [GUEST:FIRST_NAME],We hope you enjoyed your stay in our accommodation and in…" at bounding box center [681, 703] width 674 height 130
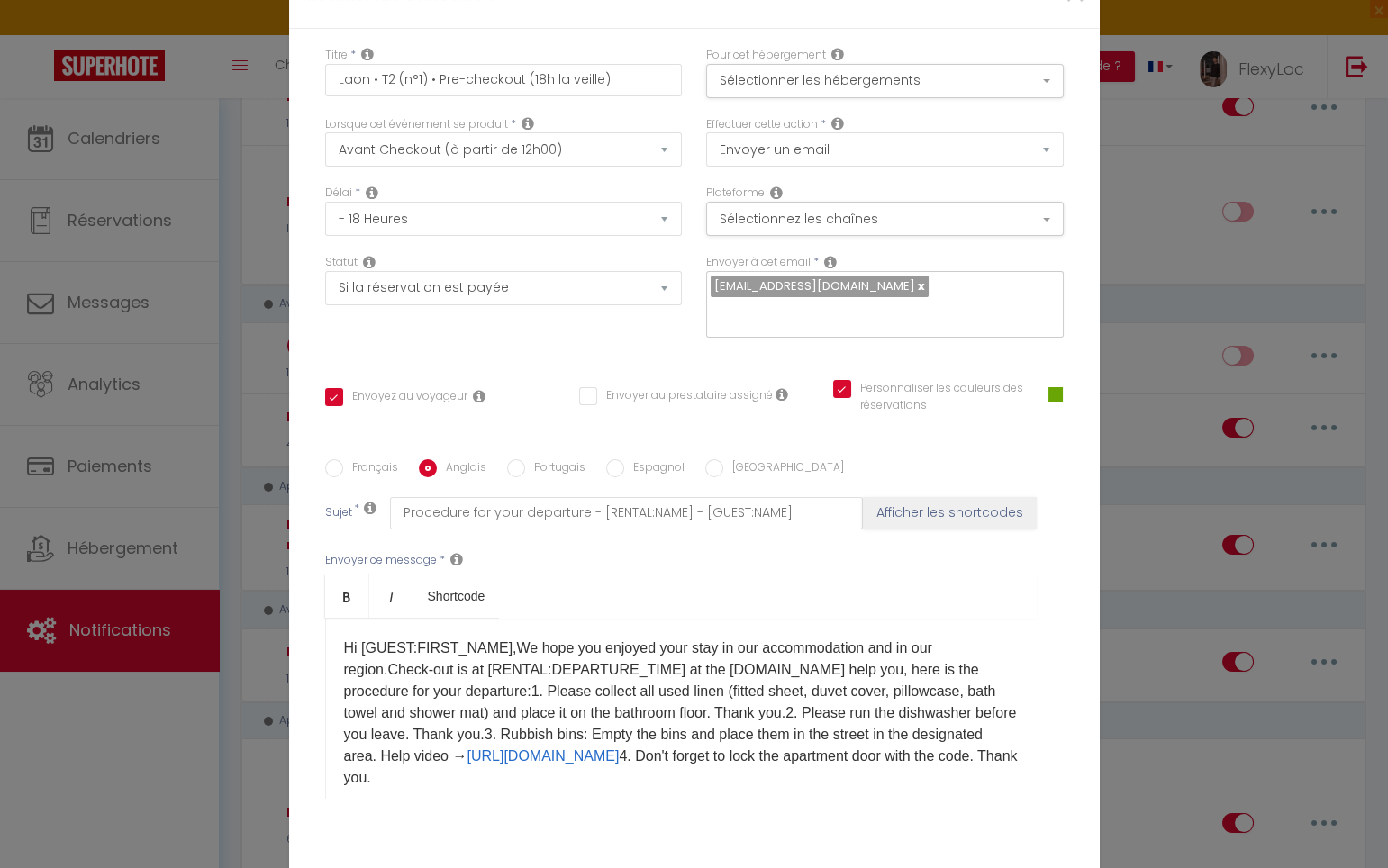
click at [609, 674] on p "Hi [GUEST:FIRST_NAME],We hope you enjoyed your stay in our accommodation and in…" at bounding box center [681, 713] width 674 height 151
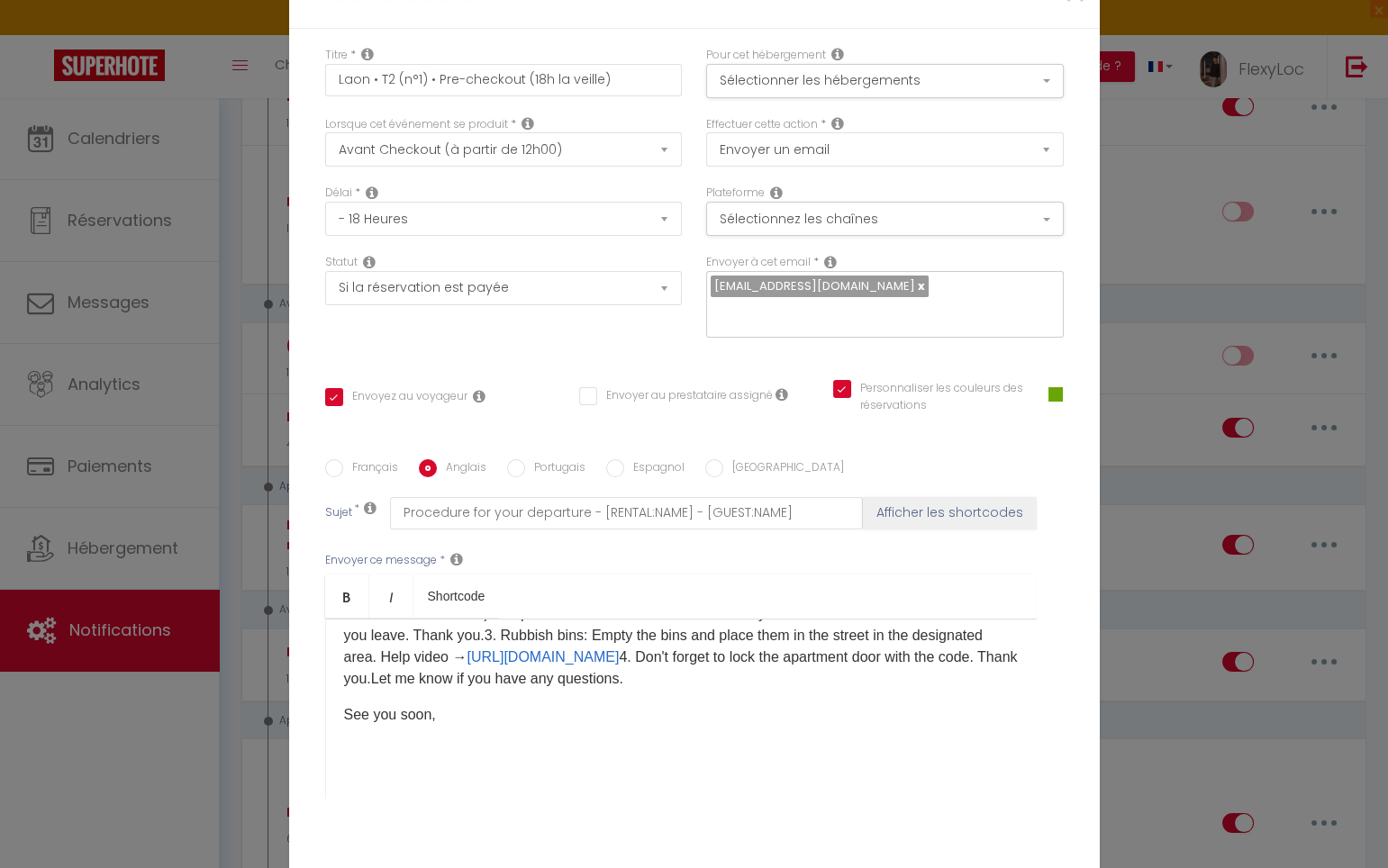
scroll to position [115, 0]
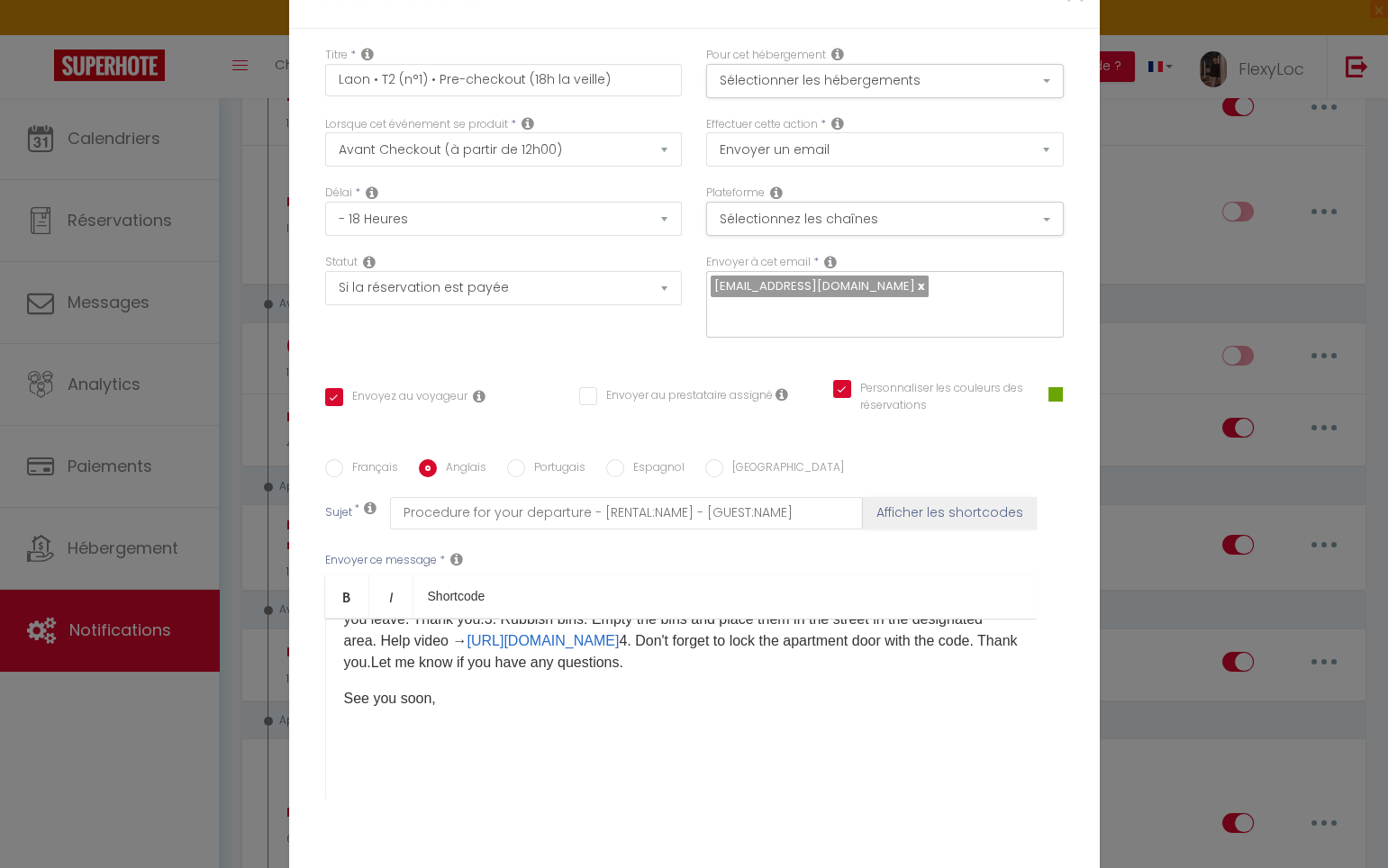
click at [789, 553] on p "Hi [GUEST:FIRST_NAME],We hope you enjoyed your stay in our accommodation and in…" at bounding box center [681, 597] width 674 height 151
click at [807, 552] on p "Hi [GUEST:FIRST_NAME],We hope you enjoyed your stay in our accommodation and in…" at bounding box center [681, 597] width 674 height 151
click at [917, 549] on p "Hi [GUEST:FIRST_NAME],We hope you enjoyed your stay in our accommodation and in…" at bounding box center [681, 597] width 674 height 151
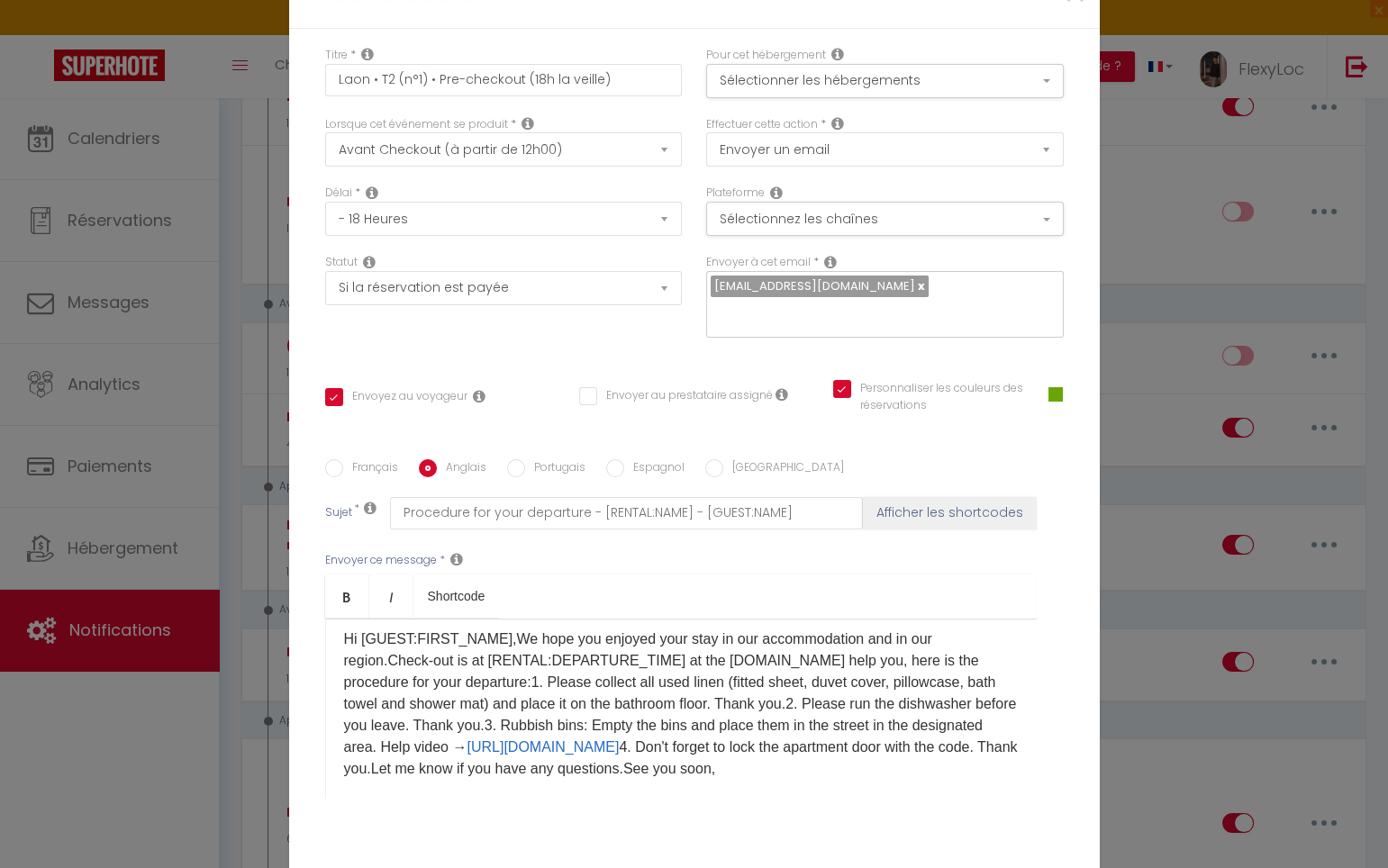
scroll to position [0, 0]
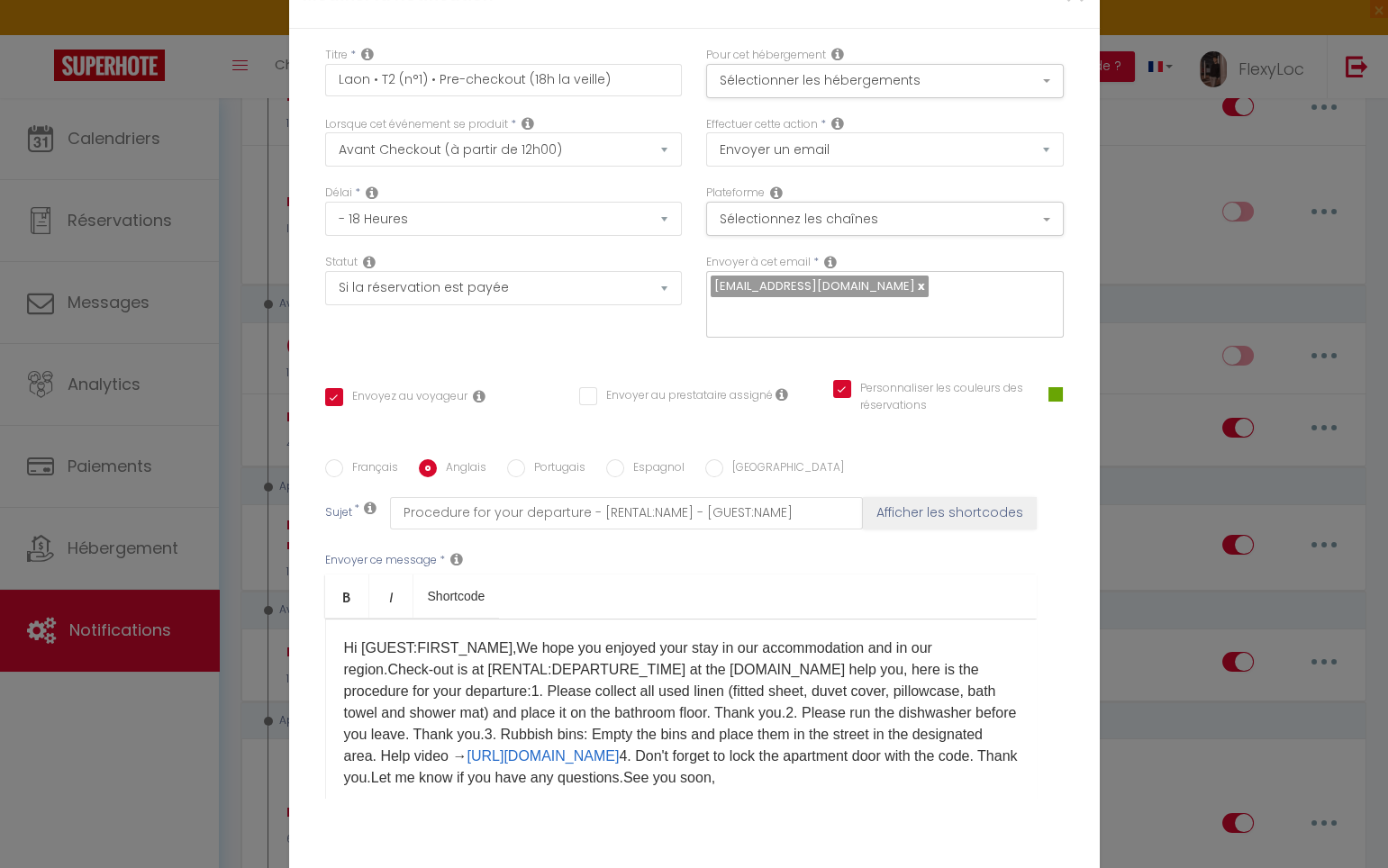
click at [493, 638] on p "Hi [GUEST:FIRST_NAME],We hope you enjoyed your stay in our accommodation and in…" at bounding box center [681, 713] width 674 height 151
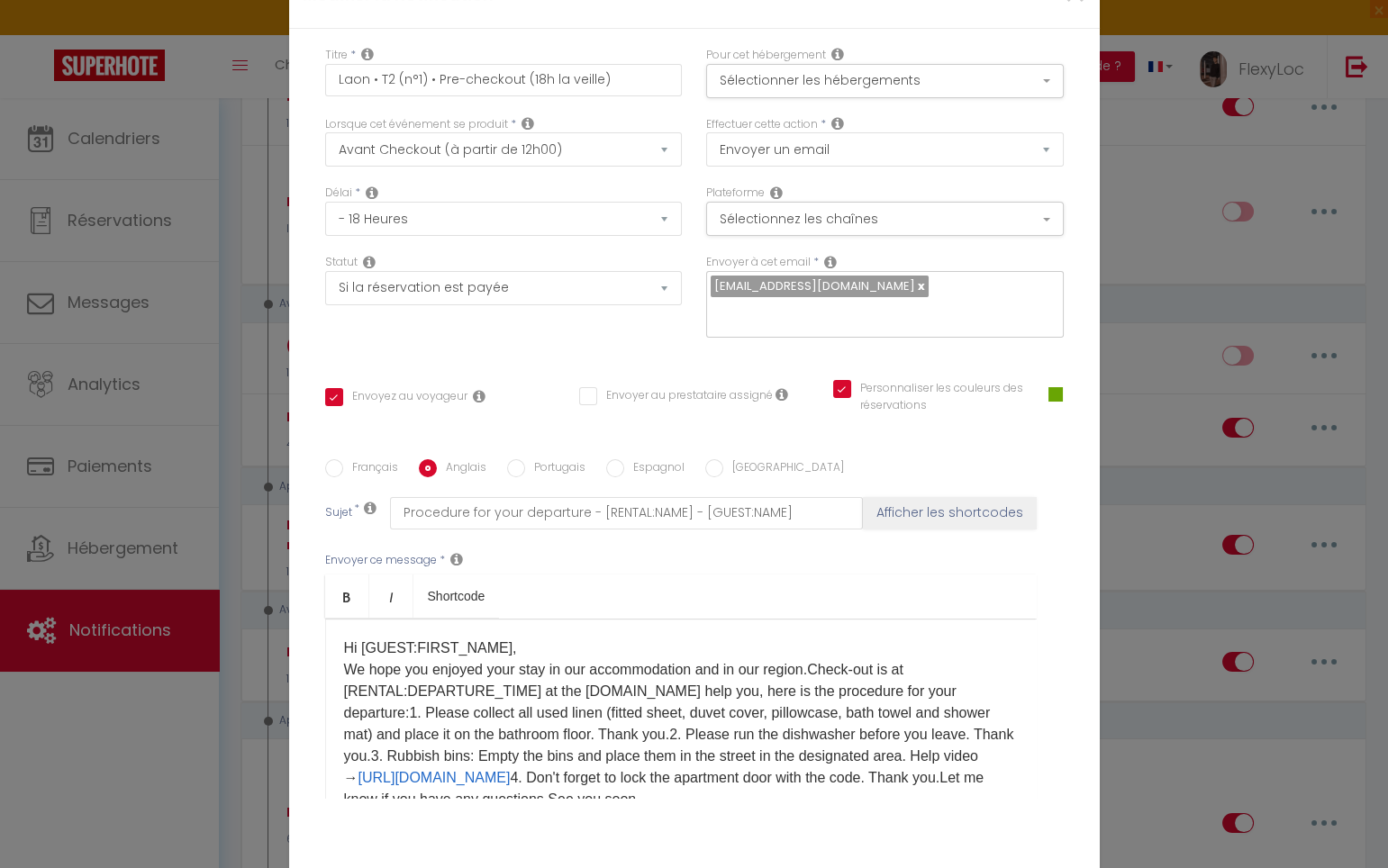
click at [813, 638] on p "Hi [GUEST:FIRST_NAME], We hope you enjoyed your stay in our accommodation and i…" at bounding box center [681, 724] width 674 height 173
click at [806, 638] on p "Hi [GUEST:FIRST_NAME], We hope you enjoyed your stay in our accommodation and i…" at bounding box center [681, 724] width 674 height 173
click at [705, 638] on p "Hi [GUEST:FIRST_NAME], We hope you enjoyed your stay in our accommodation and i…" at bounding box center [681, 724] width 674 height 173
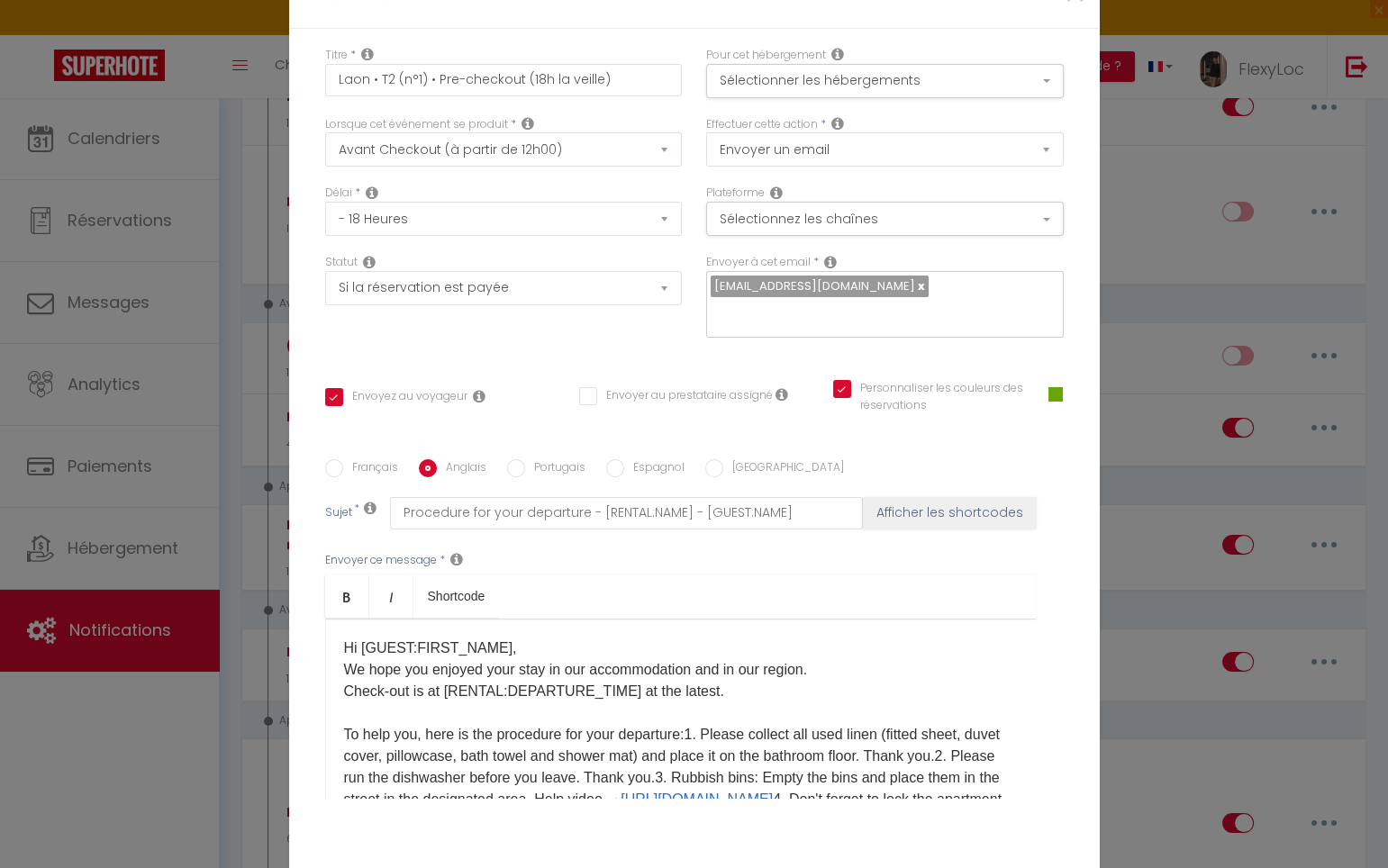
click at [691, 638] on p "Hi [GUEST:FIRST_NAME], We hope you enjoyed your stay in our accommodation and i…" at bounding box center [681, 735] width 674 height 195
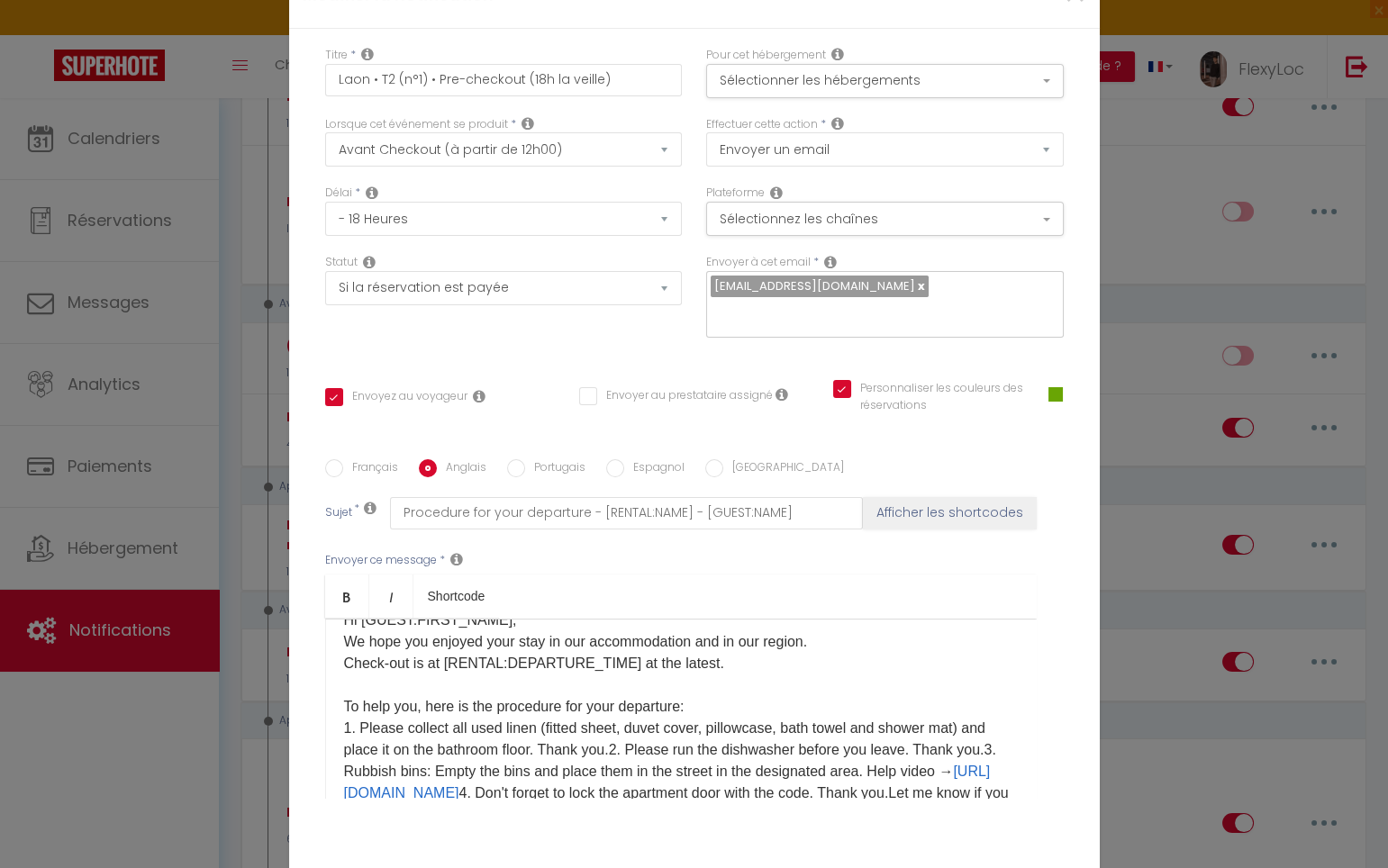
scroll to position [29, 0]
click at [641, 637] on p "Hi [GUEST:FIRST_NAME], We hope you enjoyed your stay in our accommodation and i…" at bounding box center [681, 717] width 674 height 216
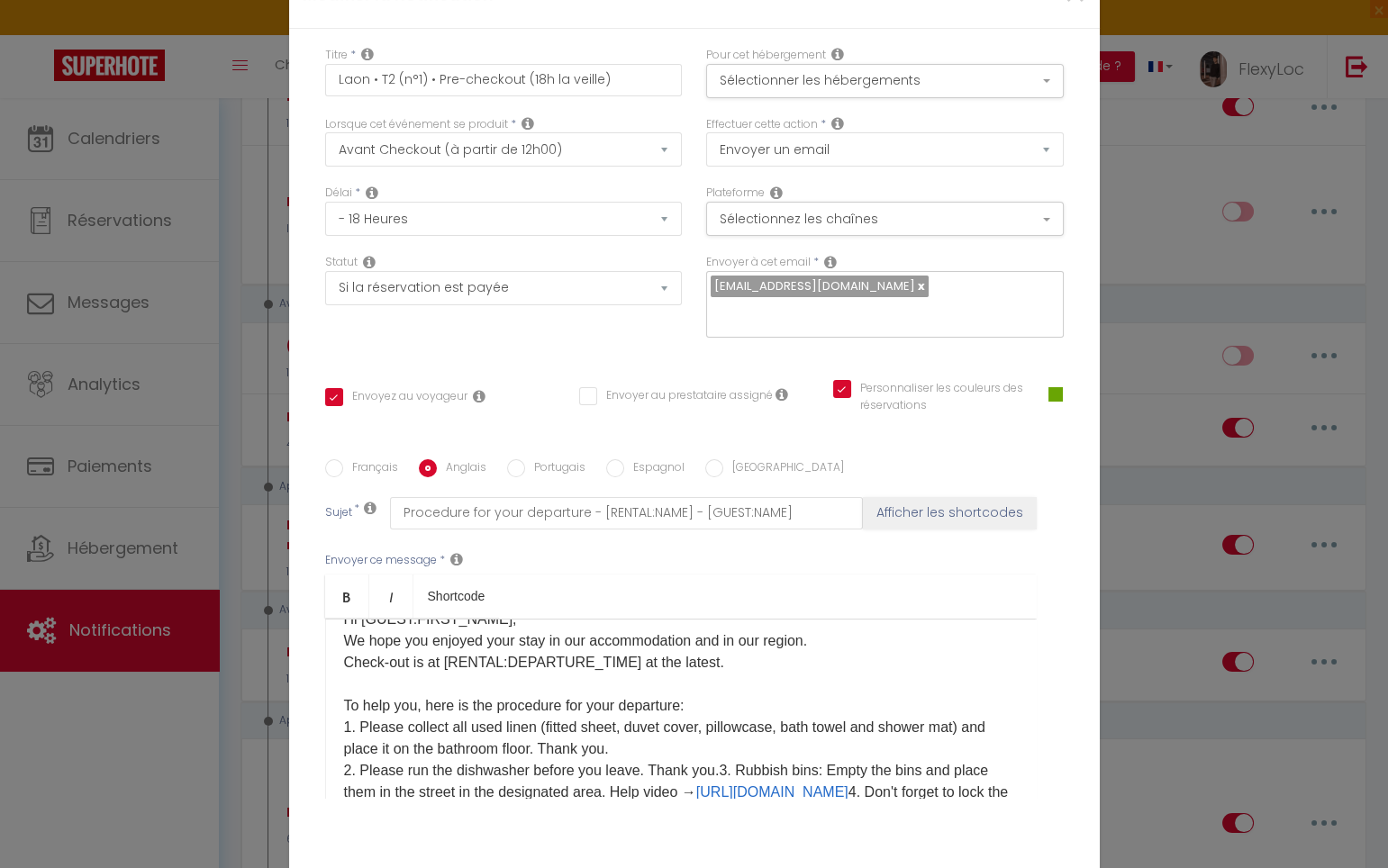
click at [716, 657] on p "Hi [GUEST:FIRST_NAME], We hope you enjoyed your stay in our accommodation and i…" at bounding box center [681, 717] width 674 height 216
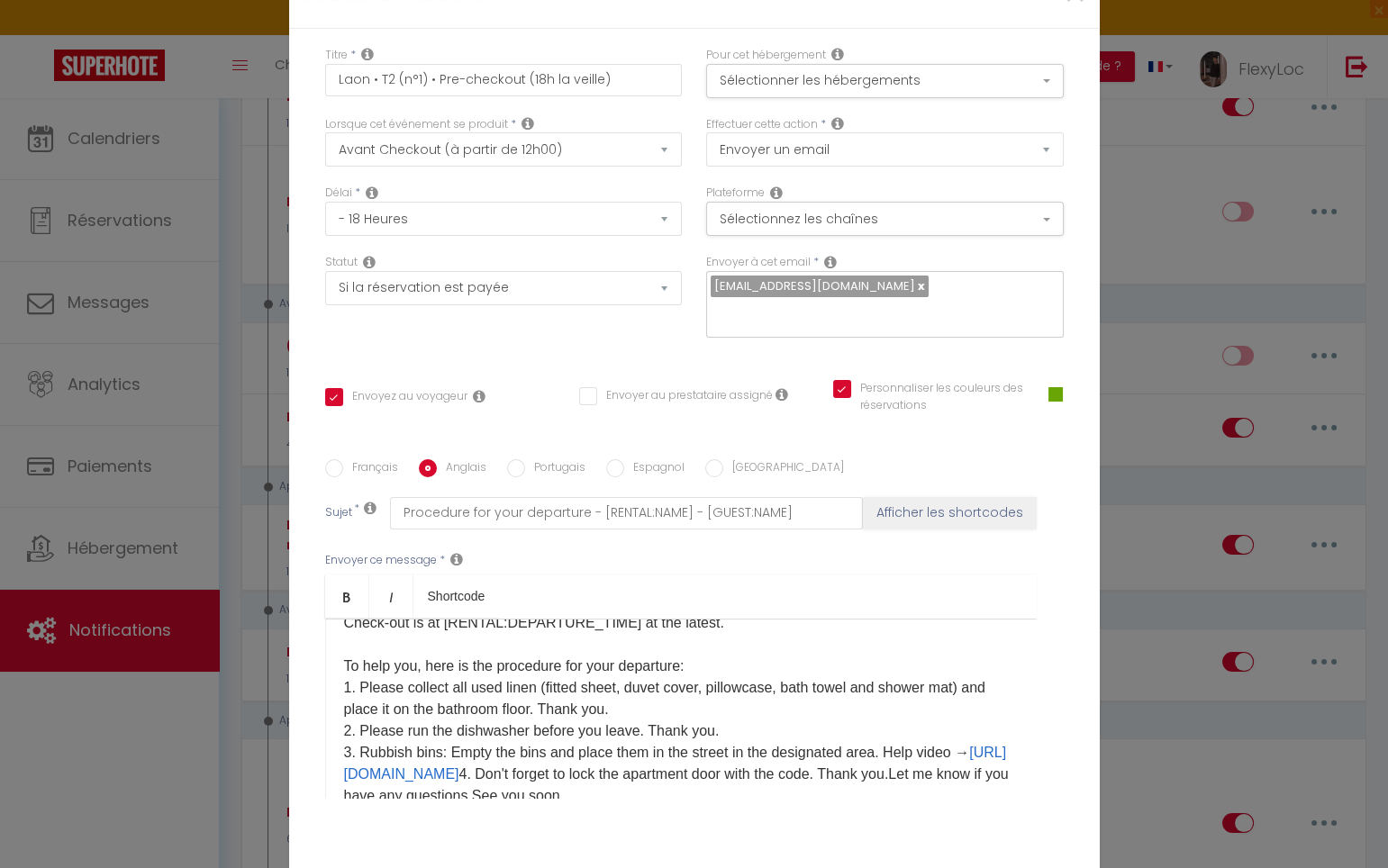
scroll to position [82, 0]
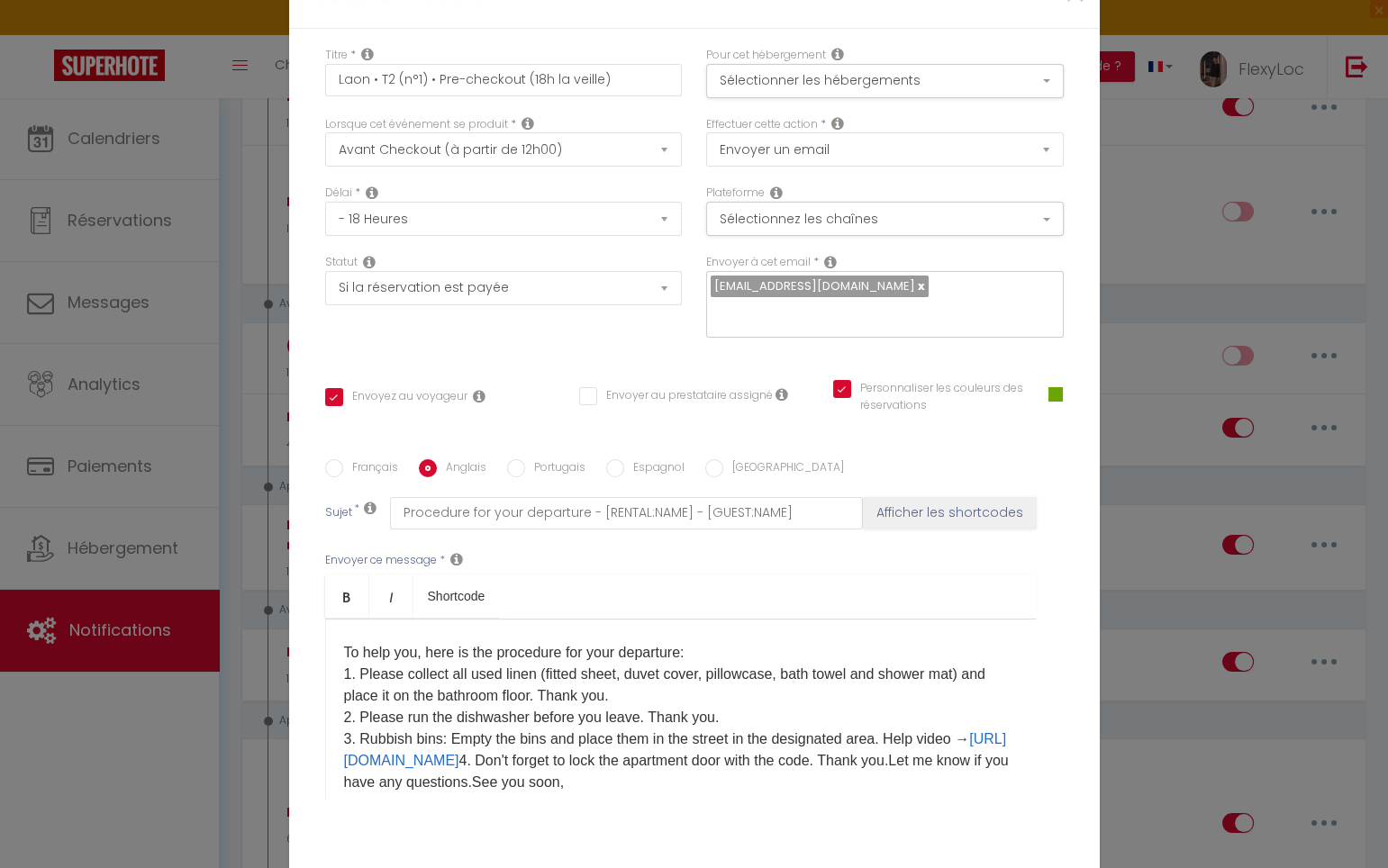
click at [624, 650] on p "Hi [GUEST:FIRST_NAME], We hope you enjoyed your stay in our accommodation and i…" at bounding box center [681, 675] width 674 height 238
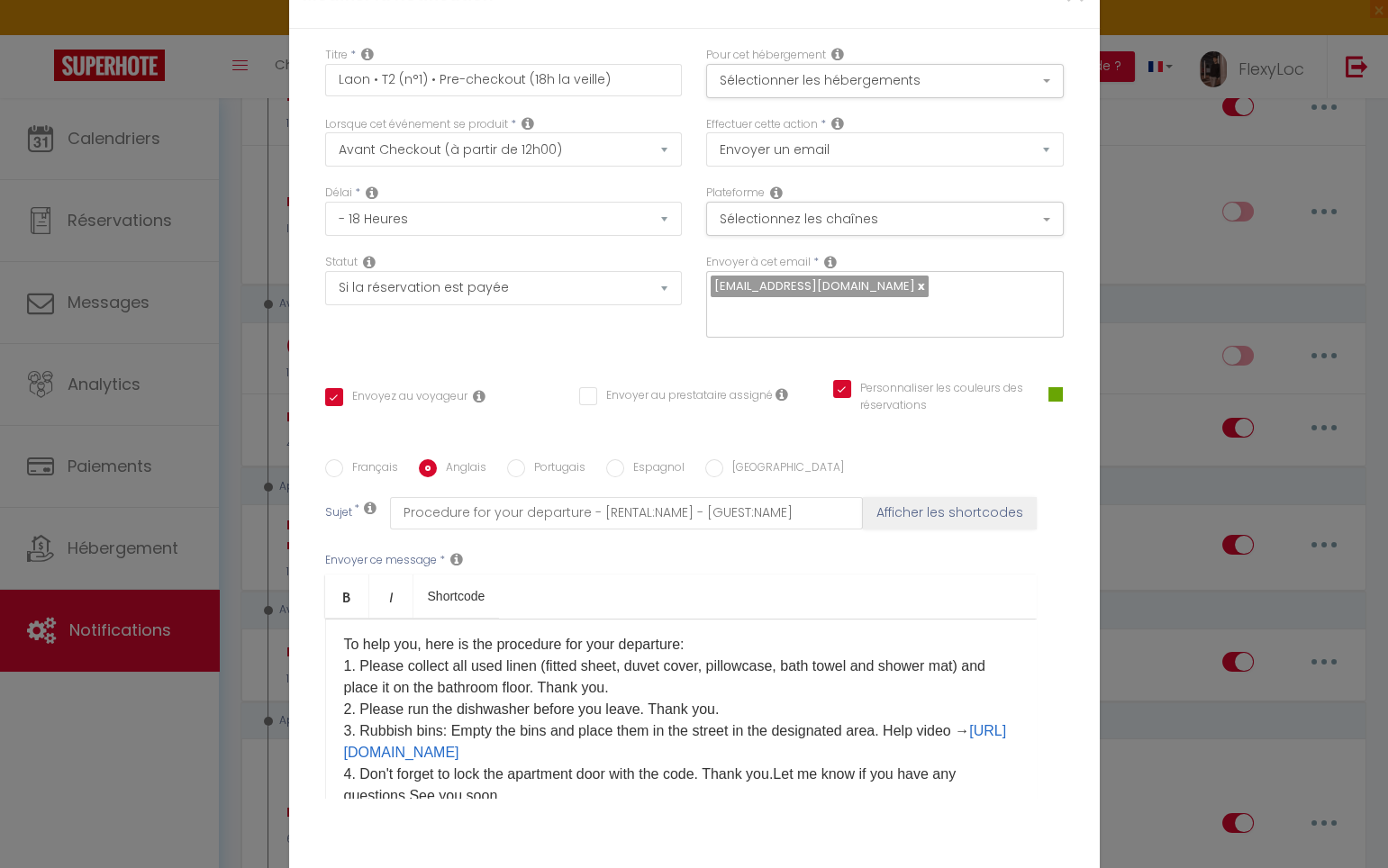
scroll to position [92, 0]
click at [890, 620] on p "Hi [GUEST:FIRST_NAME], We hope you enjoyed your stay in our accommodation and i…" at bounding box center [681, 675] width 674 height 259
click at [716, 658] on p "Hi [GUEST:FIRST_NAME], We hope you enjoyed your stay in our accommodation and i…" at bounding box center [681, 675] width 674 height 259
click at [784, 656] on p "Hi [GUEST:FIRST_NAME], We hope you enjoyed your stay in our accommodation and i…" at bounding box center [681, 675] width 674 height 259
click at [714, 659] on p "Hi [GUEST:FIRST_NAME], We hope you enjoyed your stay in our accommodation and i…" at bounding box center [681, 675] width 674 height 259
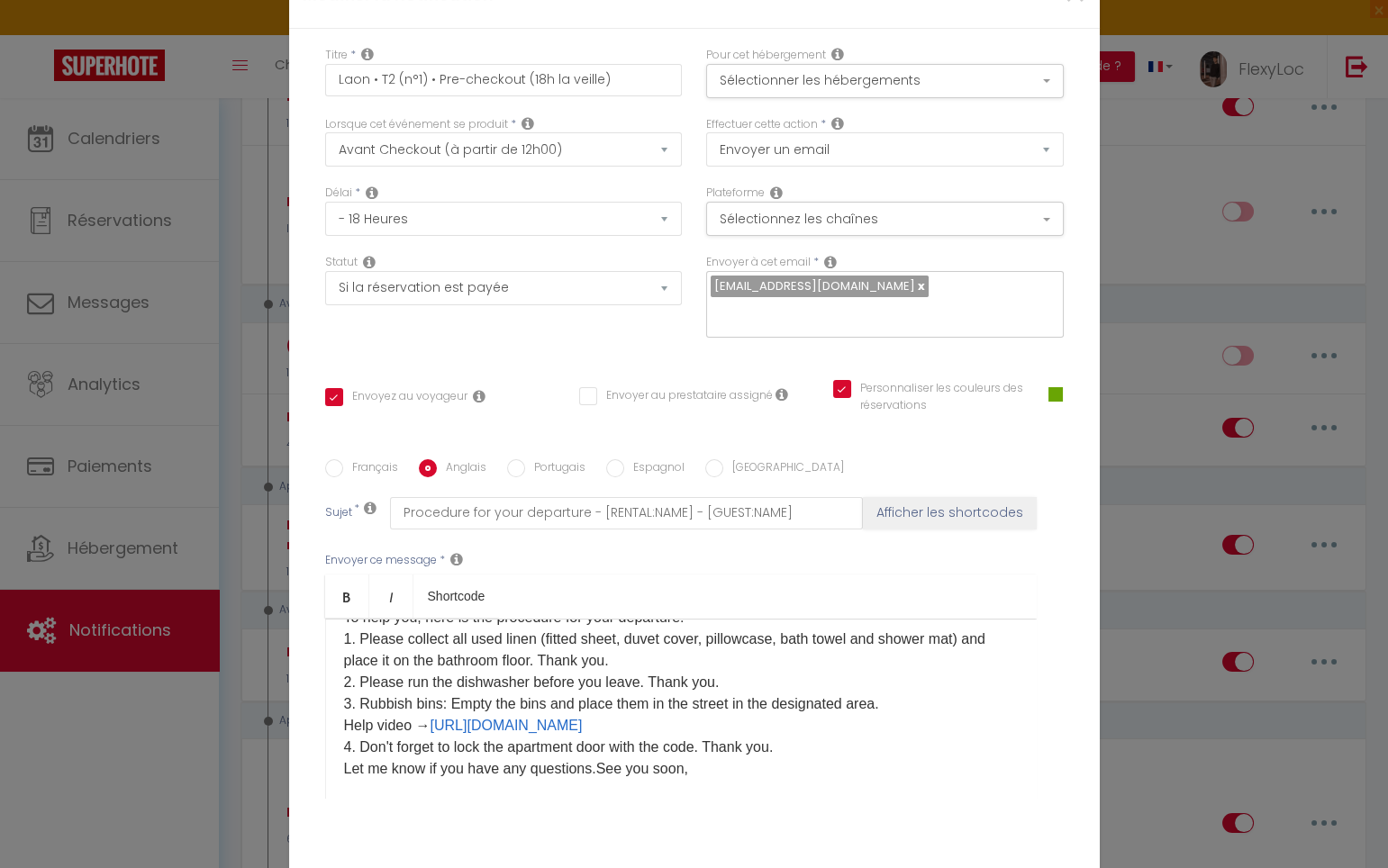
scroll to position [135, 0]
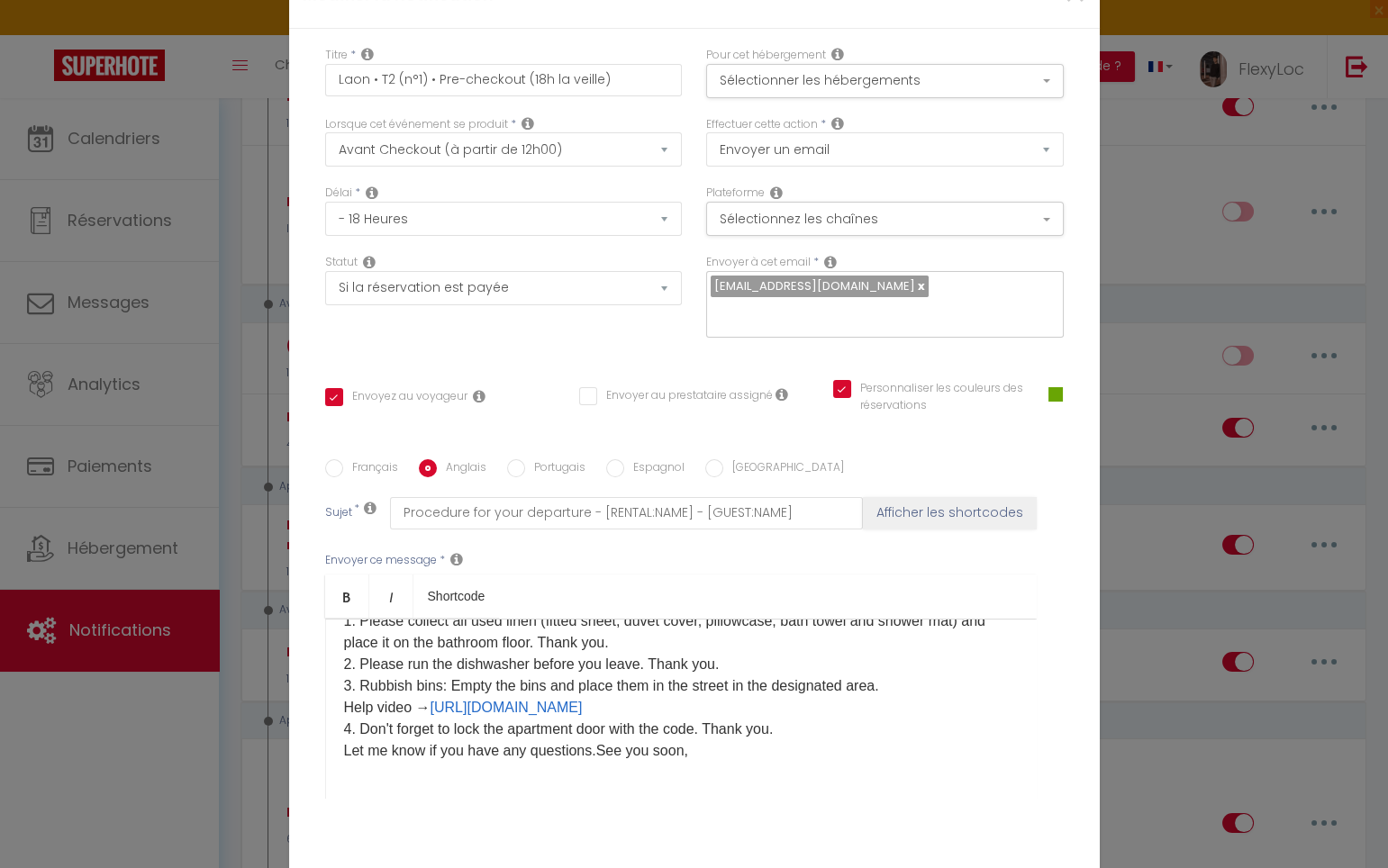
click at [816, 618] on p "Hi [GUEST:FIRST_NAME], We hope you enjoyed your stay in our accommodation and i…" at bounding box center [681, 631] width 674 height 259
click at [344, 639] on p "Hi [GUEST:FIRST_NAME], We hope you enjoyed your stay in our accommodation and i…" at bounding box center [681, 631] width 674 height 259
click at [599, 661] on p "Hi [GUEST:FIRST_NAME], We hope you enjoyed your stay in our accommodation and i…" at bounding box center [681, 642] width 674 height 281
click at [596, 662] on p "Hi [GUEST:FIRST_NAME], We hope you enjoyed your stay in our accommodation and i…" at bounding box center [681, 642] width 674 height 281
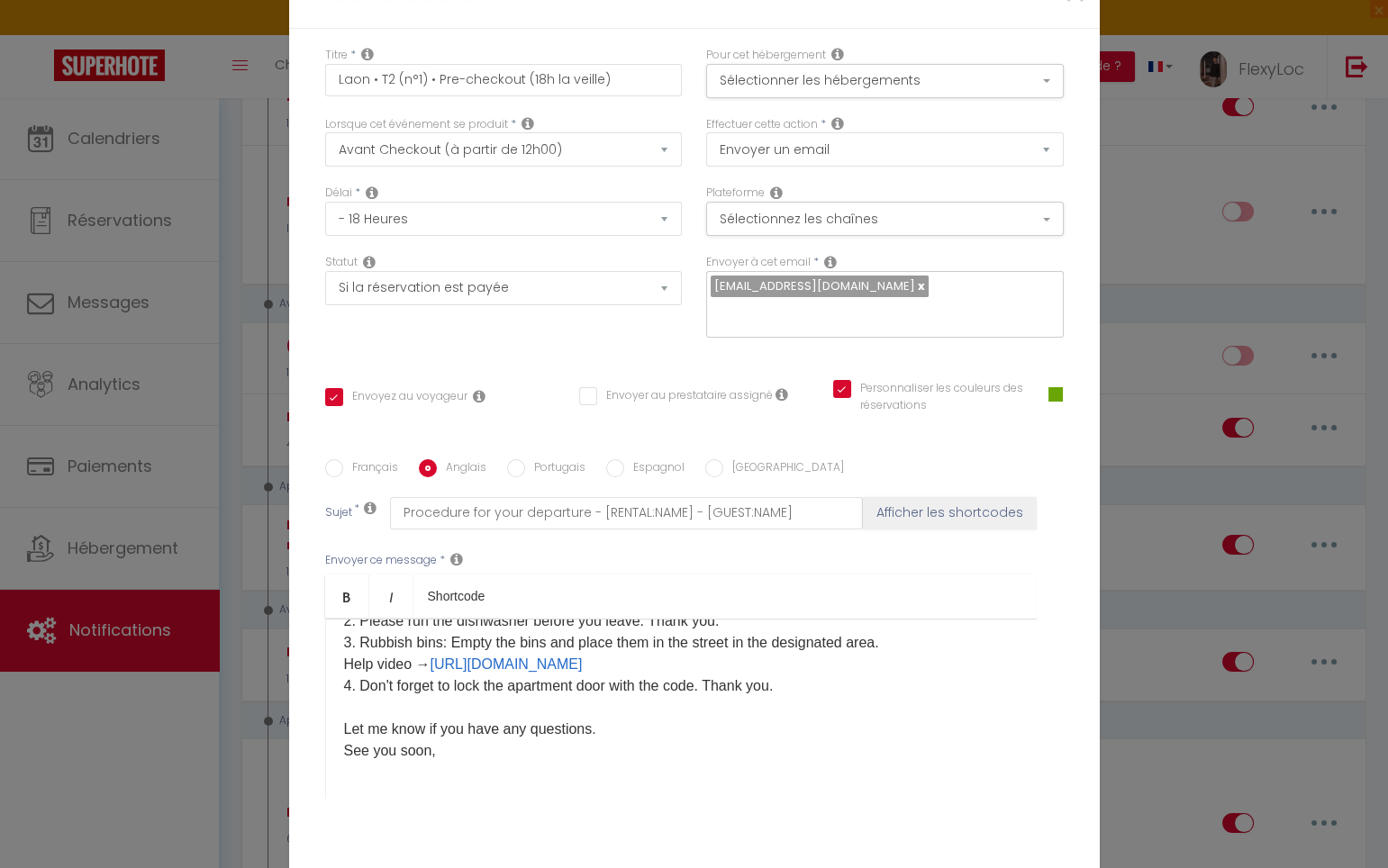
scroll to position [108, 0]
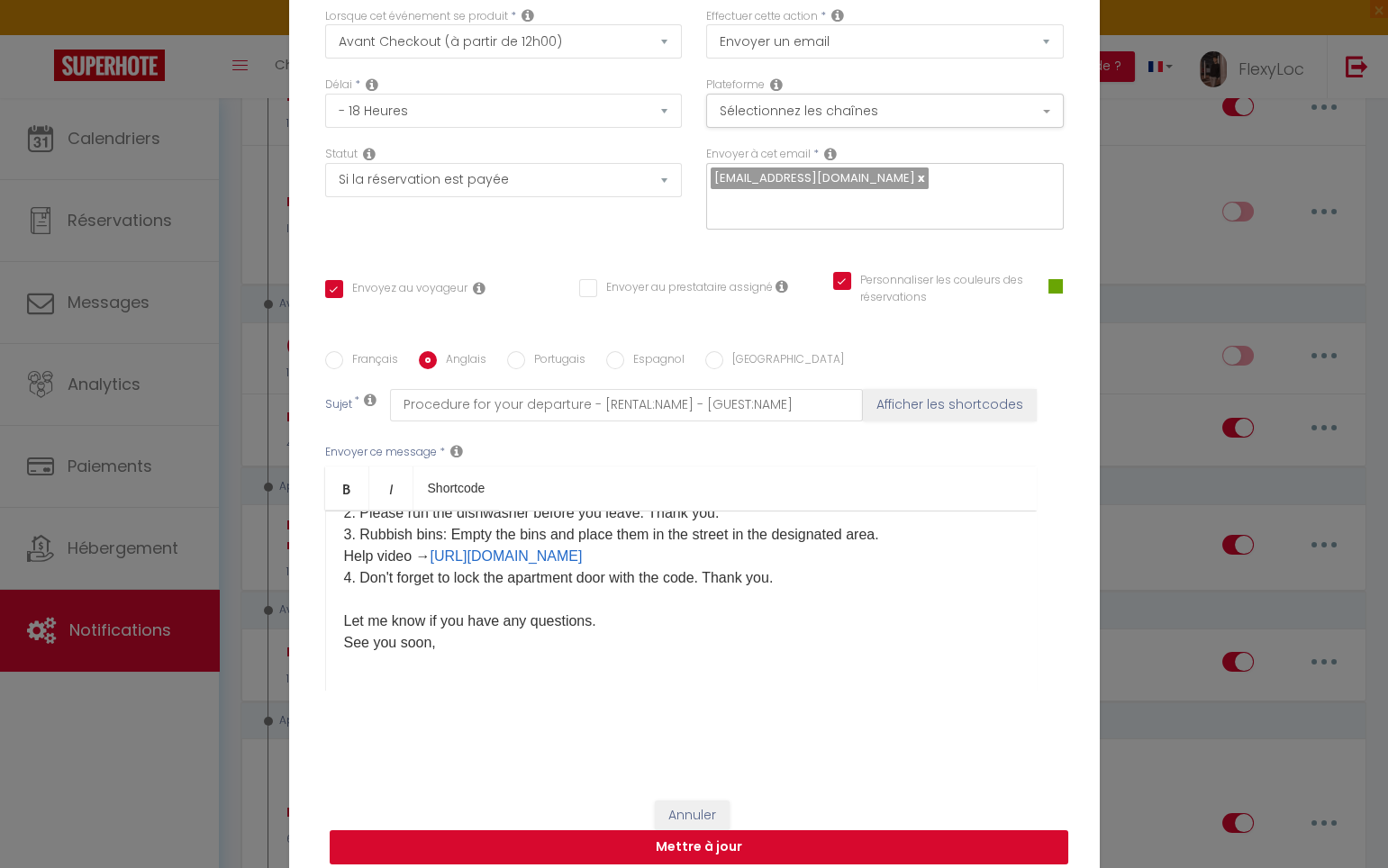
click at [779, 835] on button "Mettre à jour" at bounding box center [699, 847] width 738 height 34
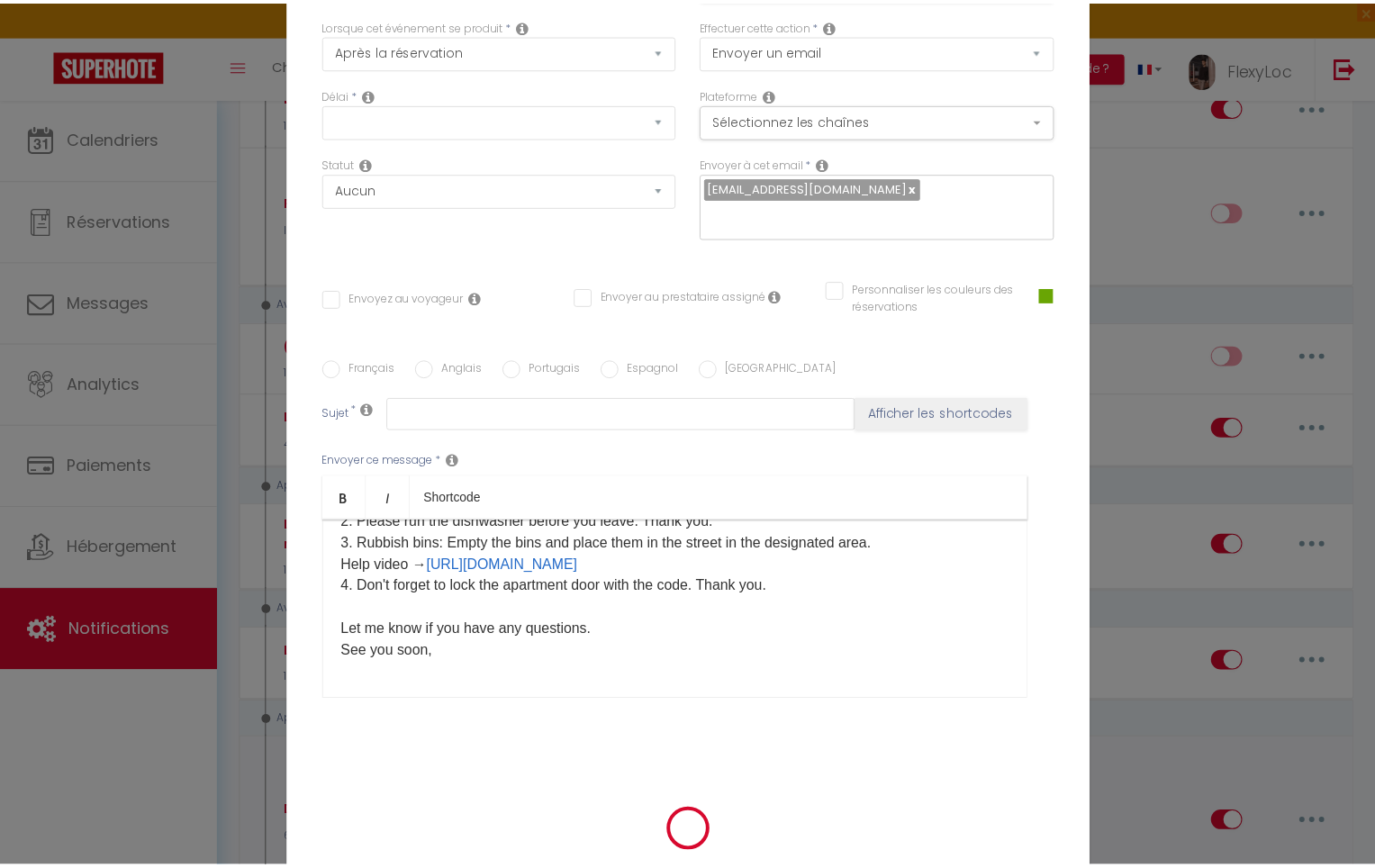
scroll to position [0, 0]
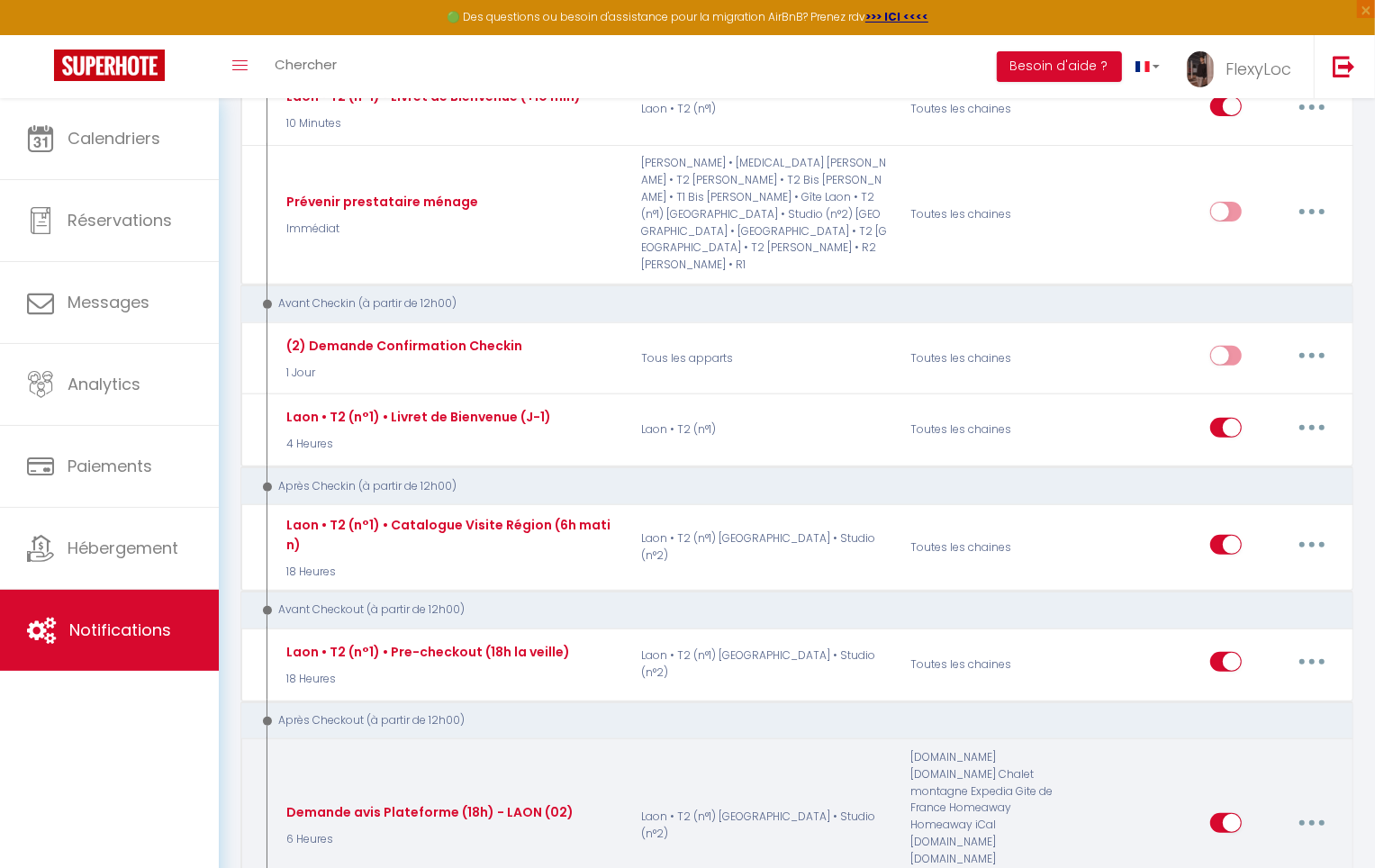
click at [1304, 809] on button "button" at bounding box center [1312, 823] width 50 height 29
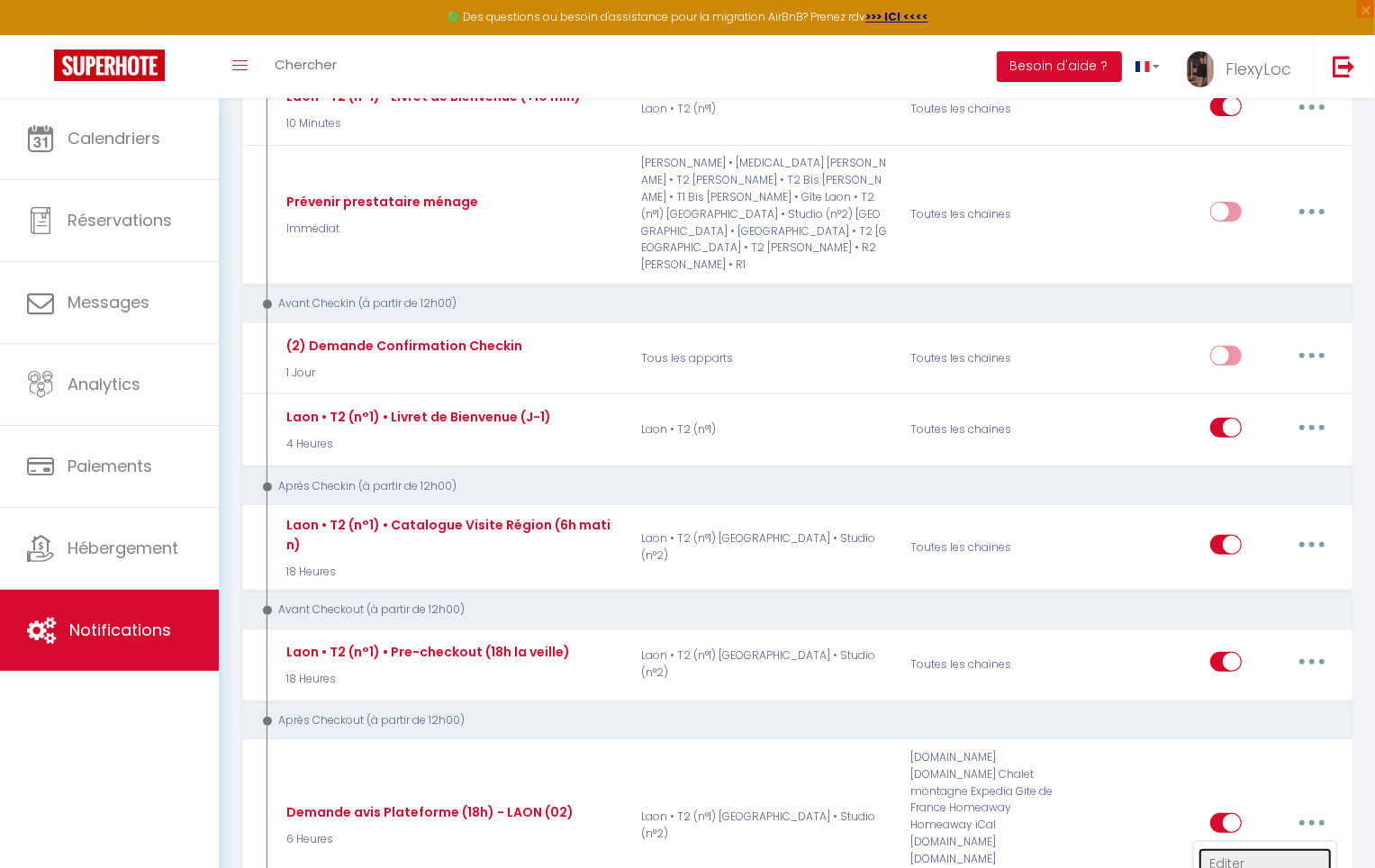
click at [1237, 848] on link "Editer" at bounding box center [1265, 863] width 133 height 31
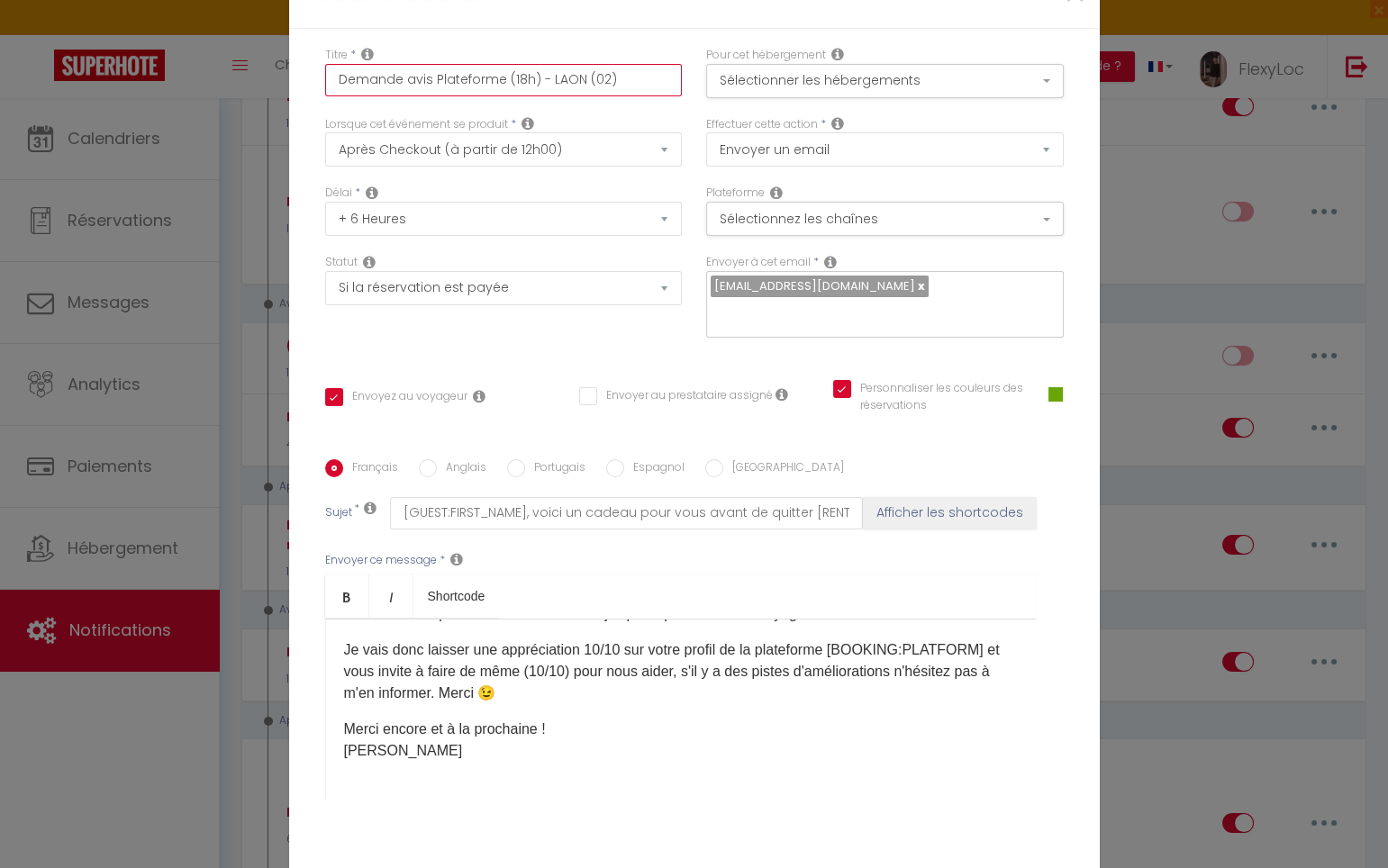
click at [529, 96] on input "Demande avis Plateforme (18h) - LAON (02)" at bounding box center [504, 80] width 358 height 32
paste input "5. Laon • T2 (n°1) • Demande d'avis ★ (18h J départ) 🇫🇷"
drag, startPoint x: 340, startPoint y: 93, endPoint x: 199, endPoint y: 94, distance: 141.4
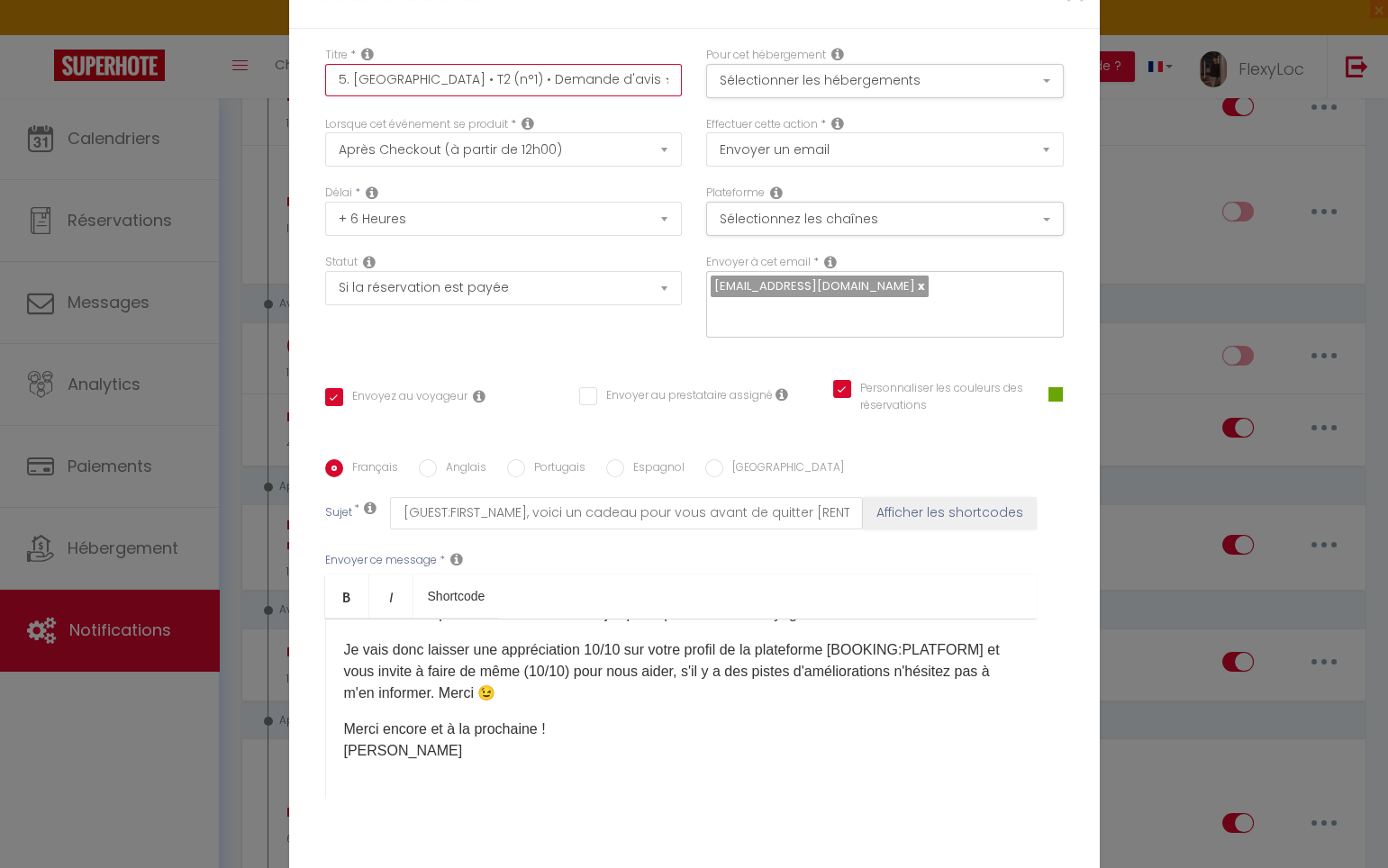
click at [197, 93] on div "Modifier la notification × Titre * 5. Laon • T2 (n°1) • Demande d'avis ★ (18h J…" at bounding box center [694, 434] width 1388 height 868
drag, startPoint x: 417, startPoint y: 95, endPoint x: 373, endPoint y: 98, distance: 44.3
click at [373, 96] on input "Laon • T2 (n°1) • Demande d'avis ★ (18h J départ) 🇫🇷" at bounding box center [504, 80] width 358 height 32
click at [590, 94] on input "Laon • Demande d'avis ★ (18h J départ) 🇫🇷" at bounding box center [504, 80] width 358 height 32
click at [596, 94] on input "Laon • Demande d'avis ★ (18h J départ) 🇫🇷" at bounding box center [504, 80] width 358 height 32
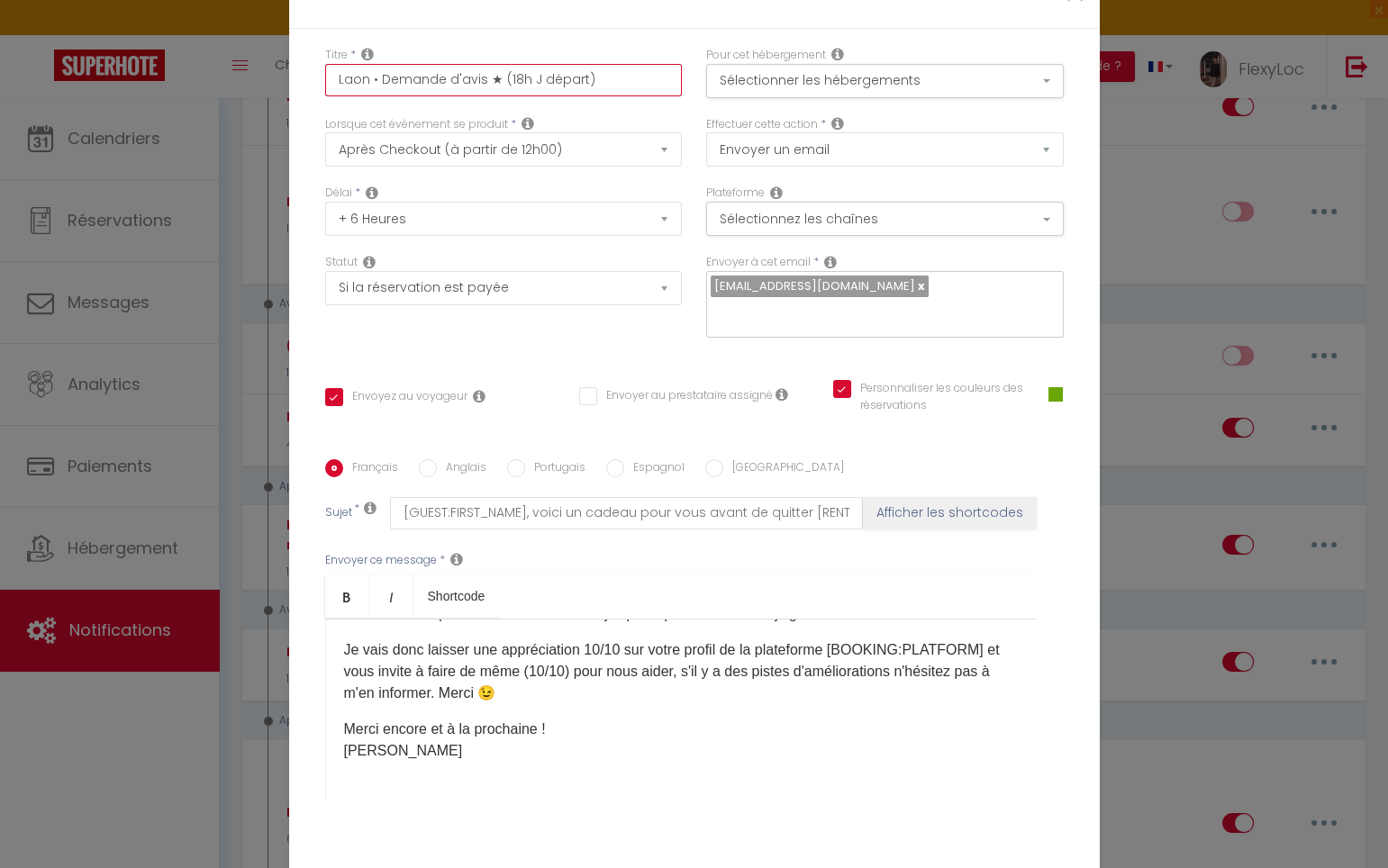
scroll to position [108, 0]
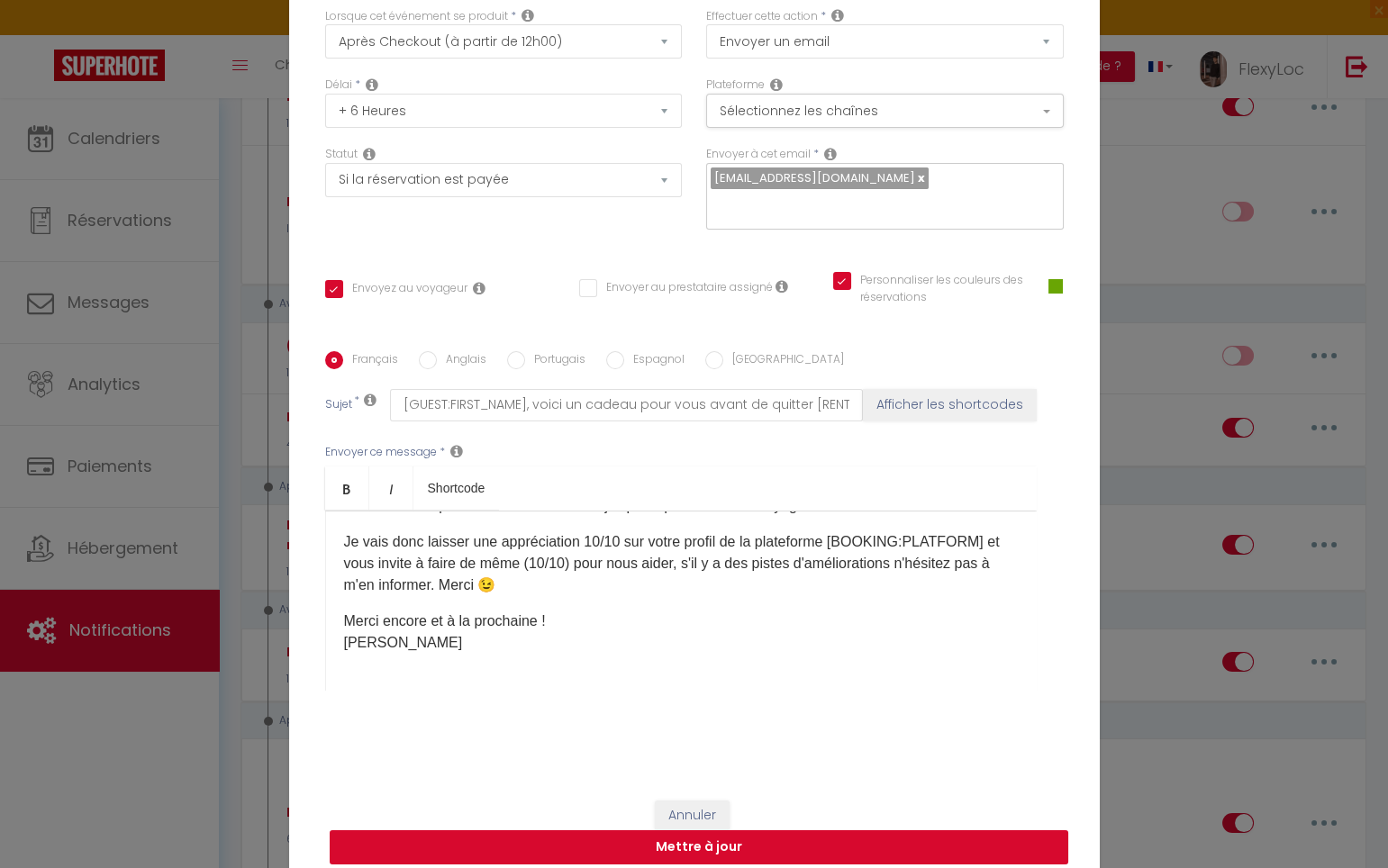
click at [771, 834] on button "Mettre à jour" at bounding box center [699, 847] width 738 height 34
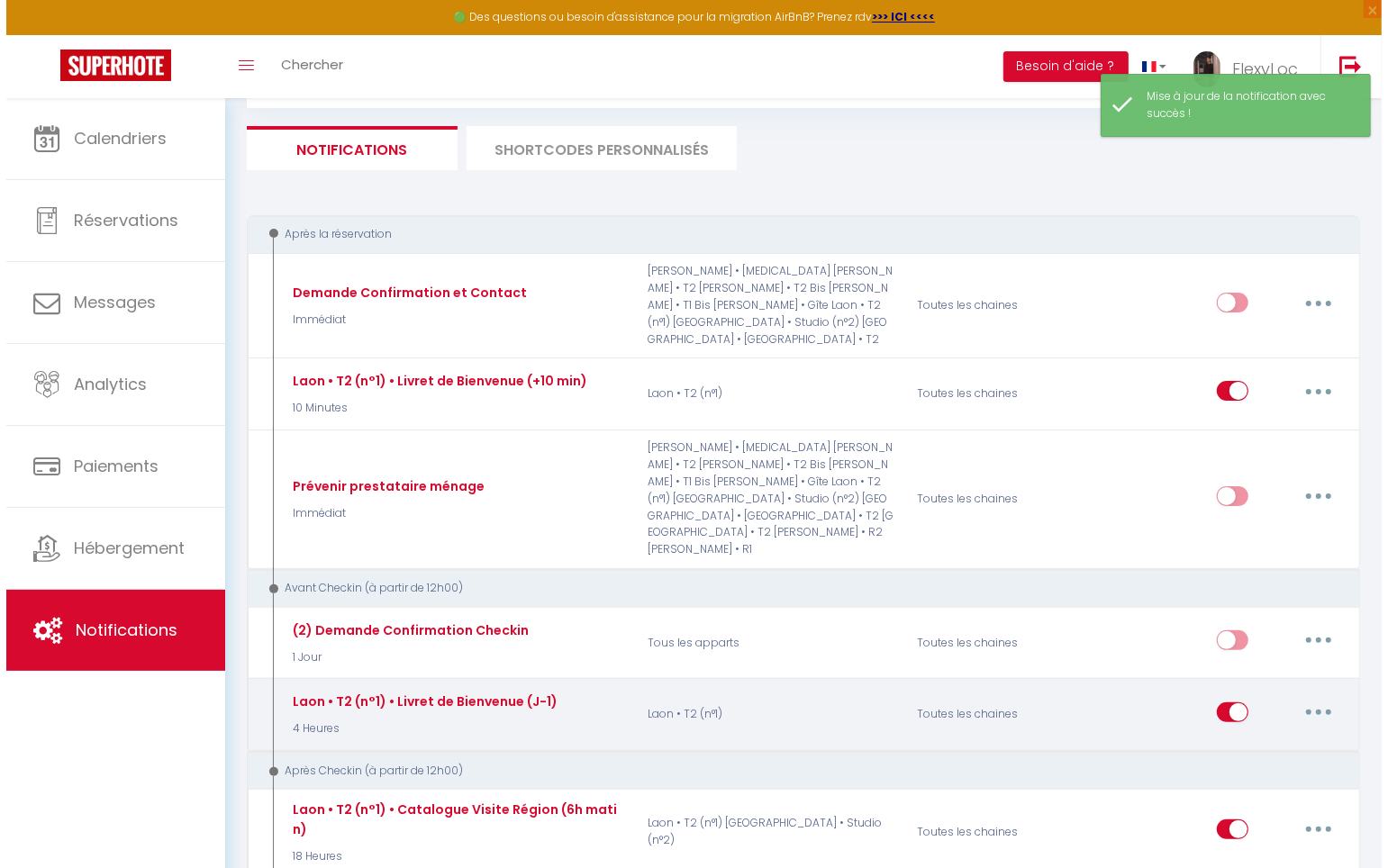
scroll to position [0, 0]
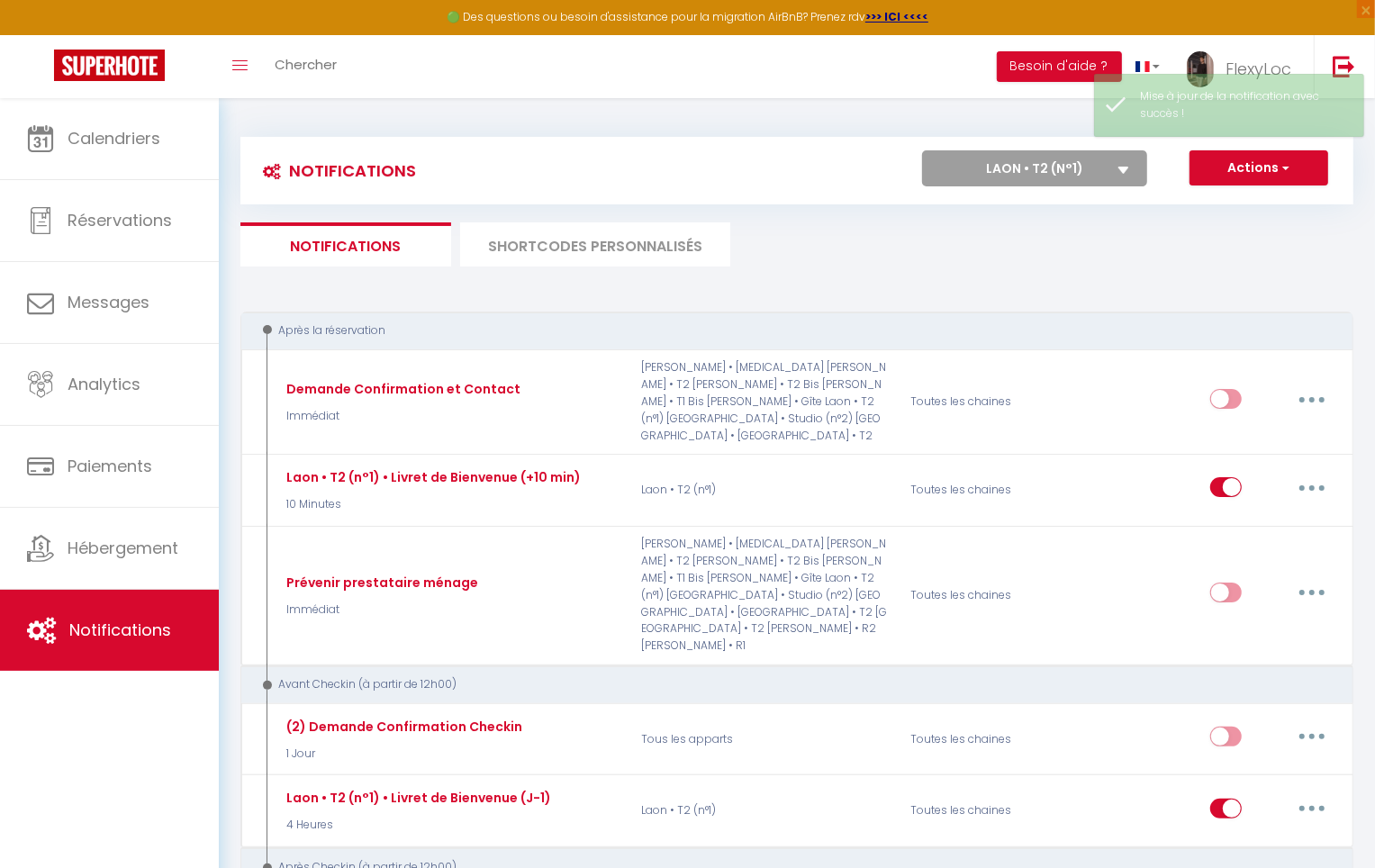
click at [1063, 182] on select "Tous les apparts Gerde • T3 Gerde • T2 Bis Gerde • T2 Gerde • T1 Bis Vincennes …" at bounding box center [1034, 168] width 225 height 36
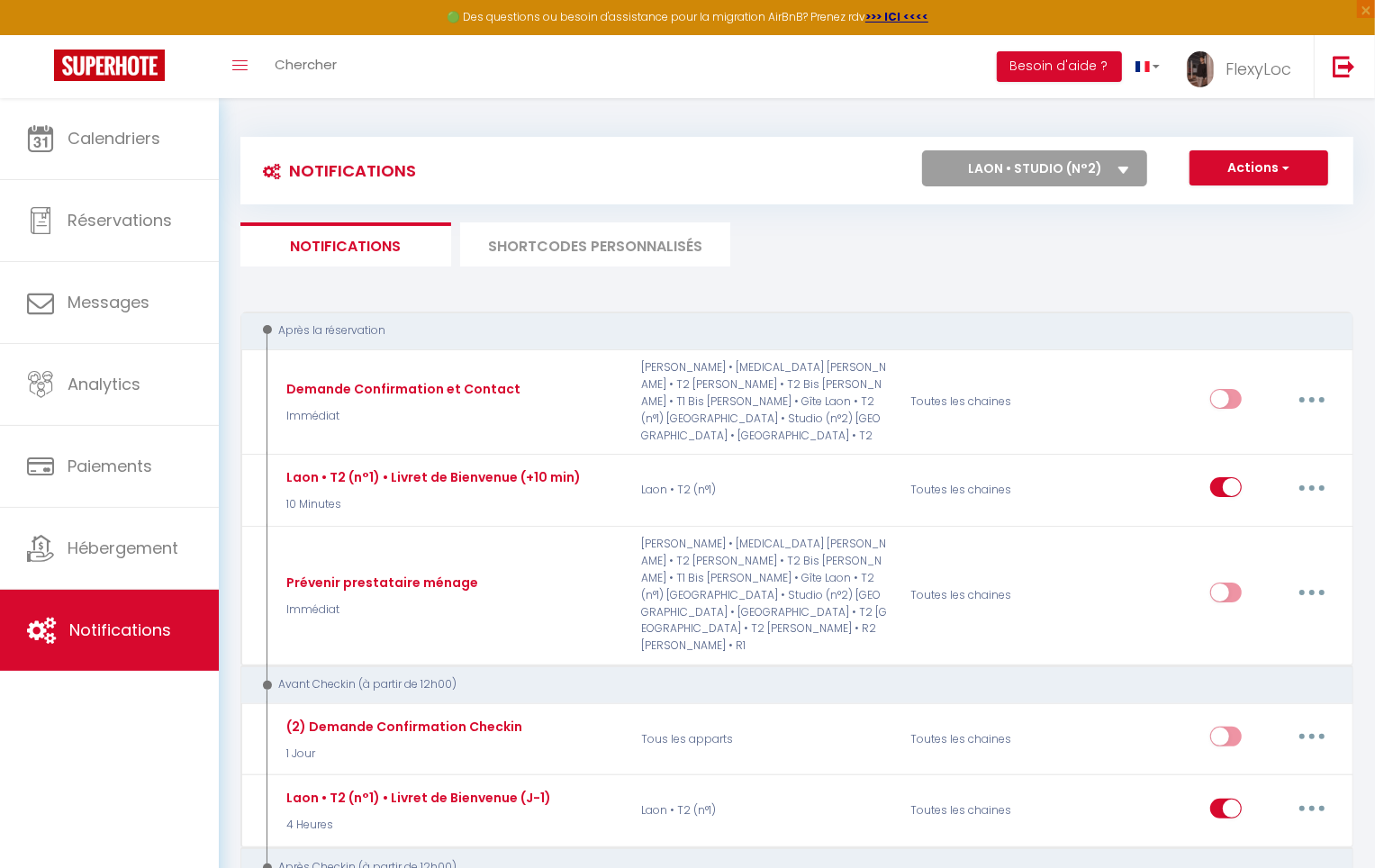
click at [923, 150] on select "Tous les apparts Gerde • T3 Gerde • T2 Bis Gerde • T2 Gerde • T1 Bis Vincennes …" at bounding box center [1034, 168] width 225 height 36
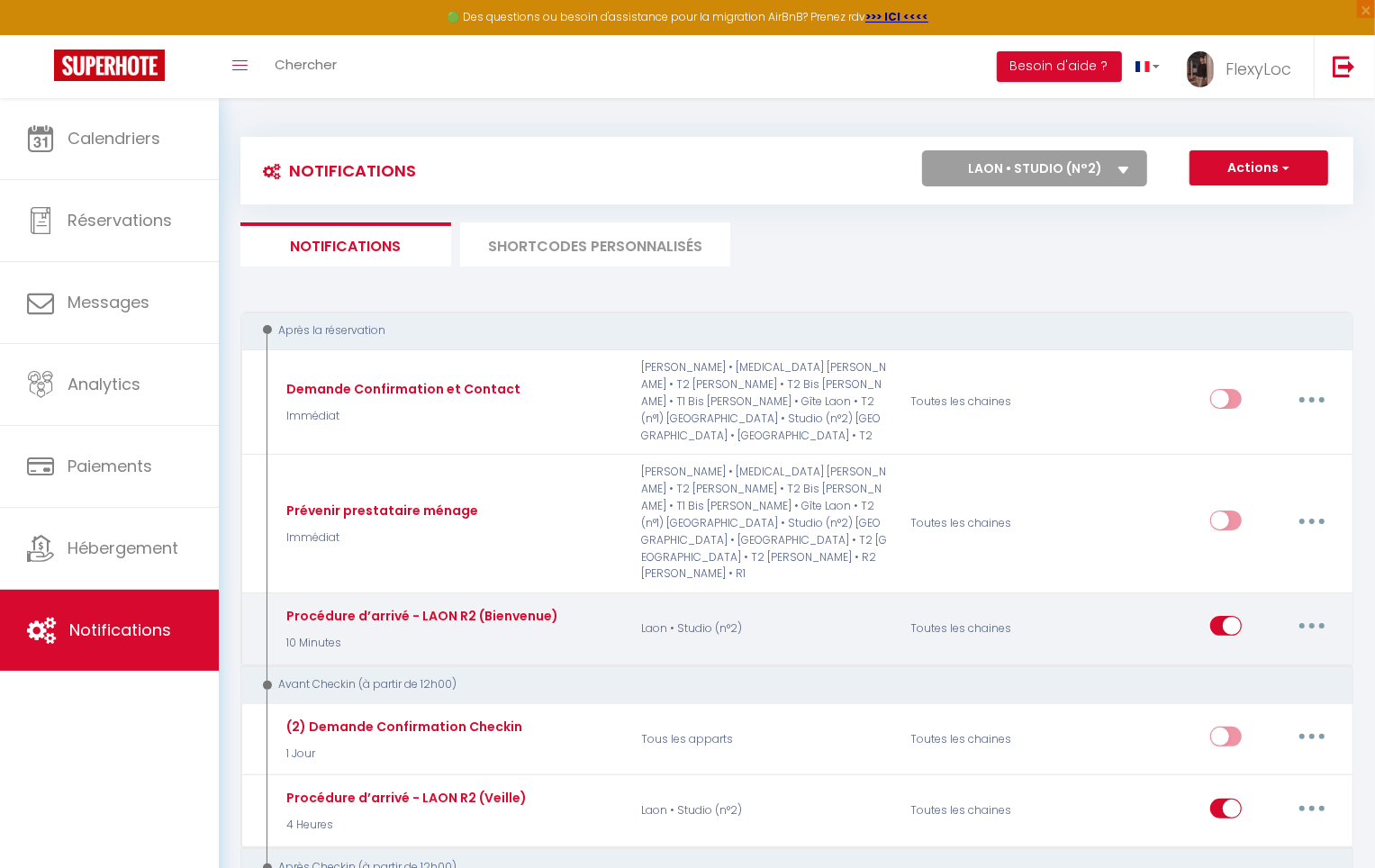
click at [1311, 611] on button "button" at bounding box center [1312, 625] width 50 height 29
click at [1241, 652] on link "Editer" at bounding box center [1265, 667] width 133 height 31
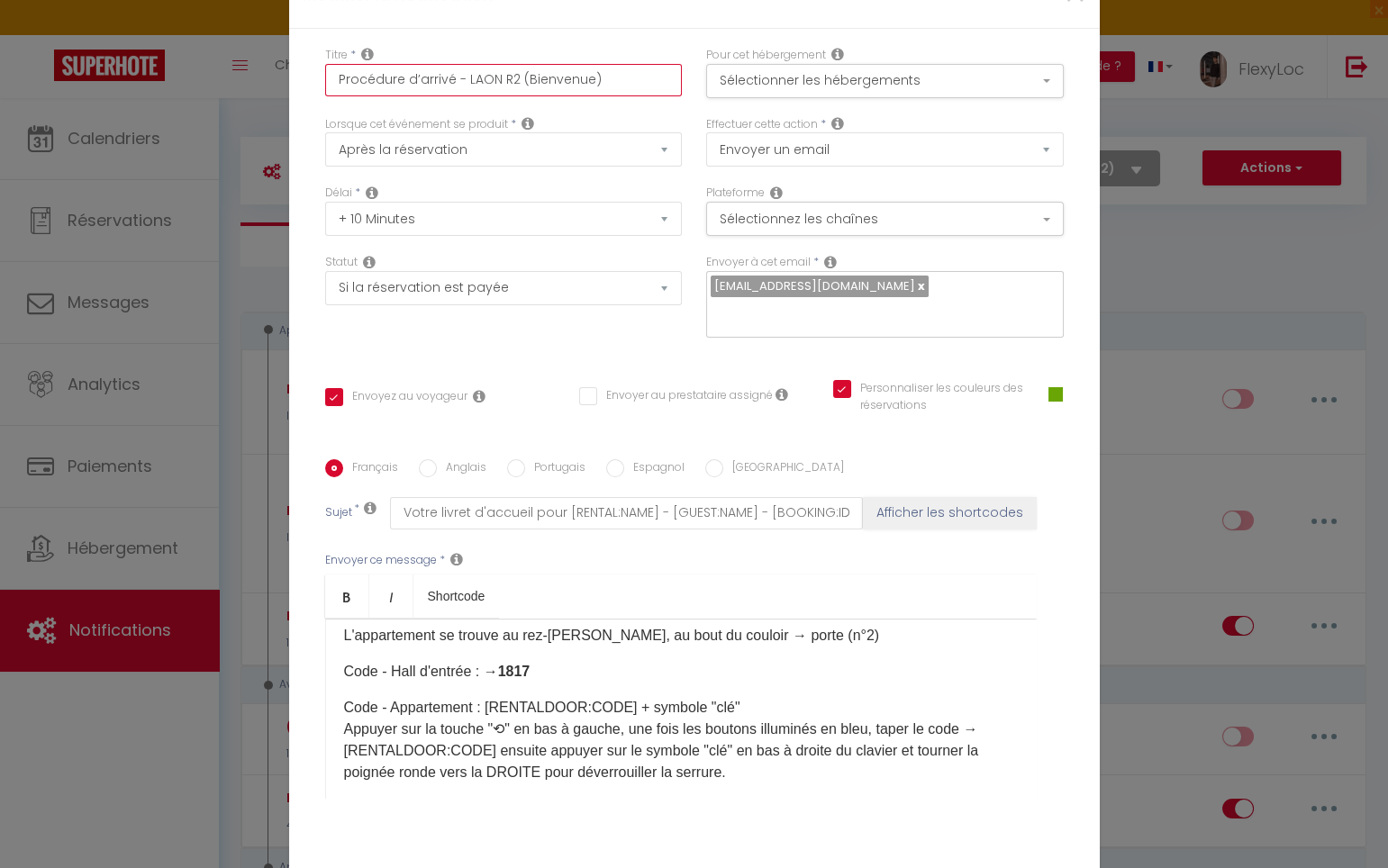
click at [480, 93] on input "Procédure d’arrivé - LAON R2 (Bienvenue)" at bounding box center [504, 80] width 358 height 32
paste input "Laon • Studio (n°2) • Livret de Bienvenue (+10 min"
click at [681, 116] on div "Titre * Laon • Studio (n°2) • Livret de Bienvenue (+10 min)" at bounding box center [502, 81] width 381 height 69
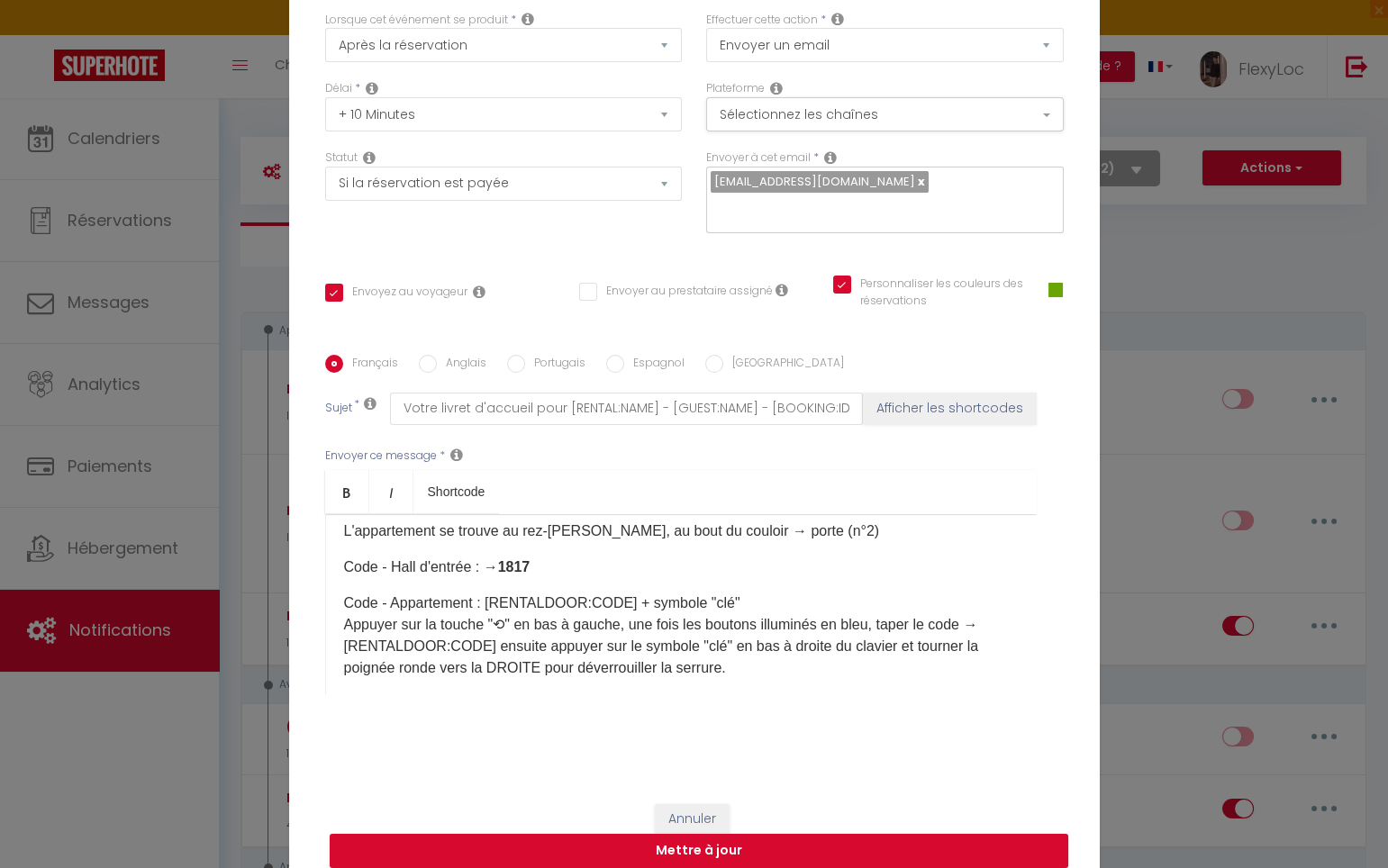
scroll to position [108, 0]
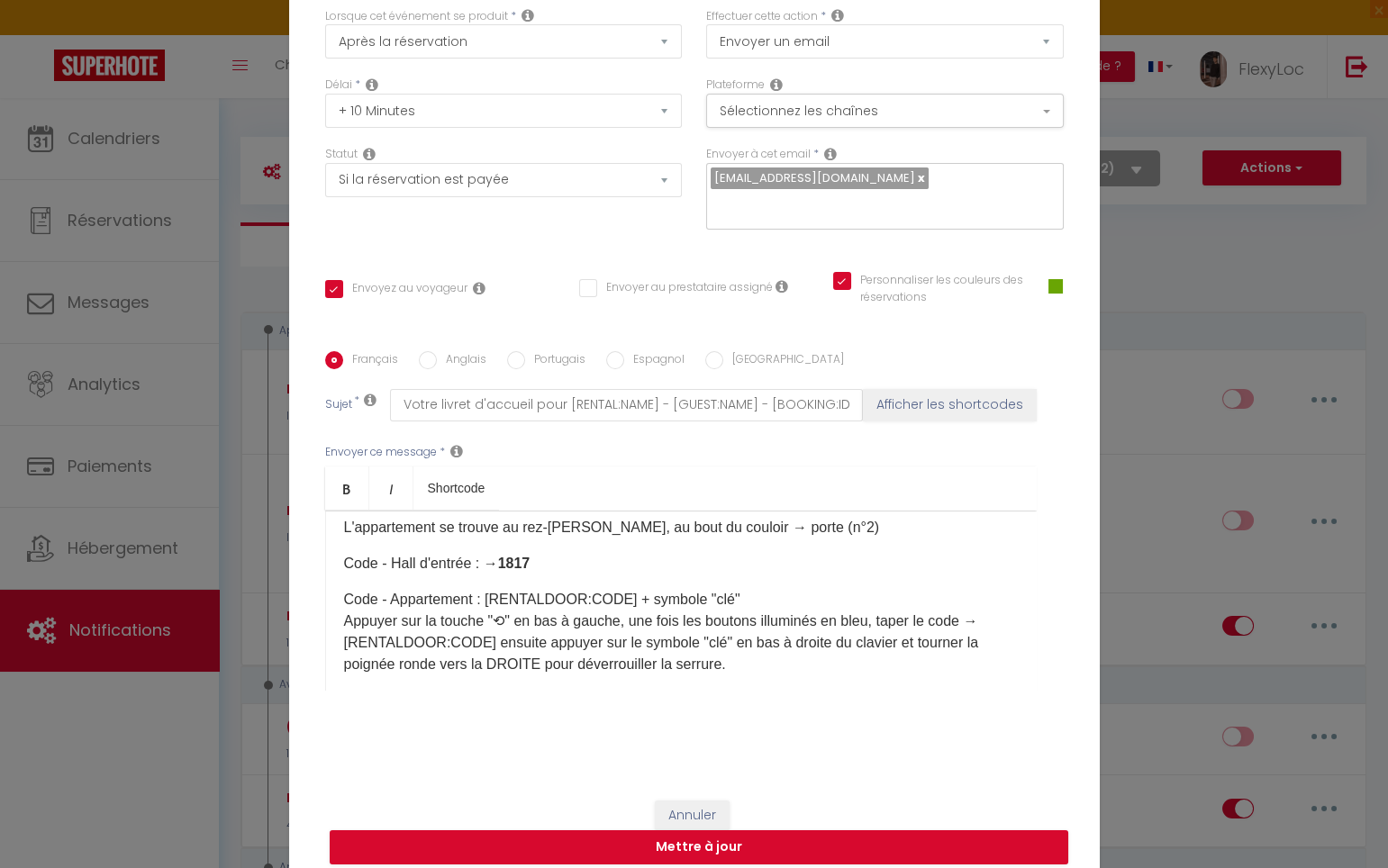
click at [535, 575] on p "Code - Hall d'entrée : → 1817" at bounding box center [681, 564] width 674 height 22
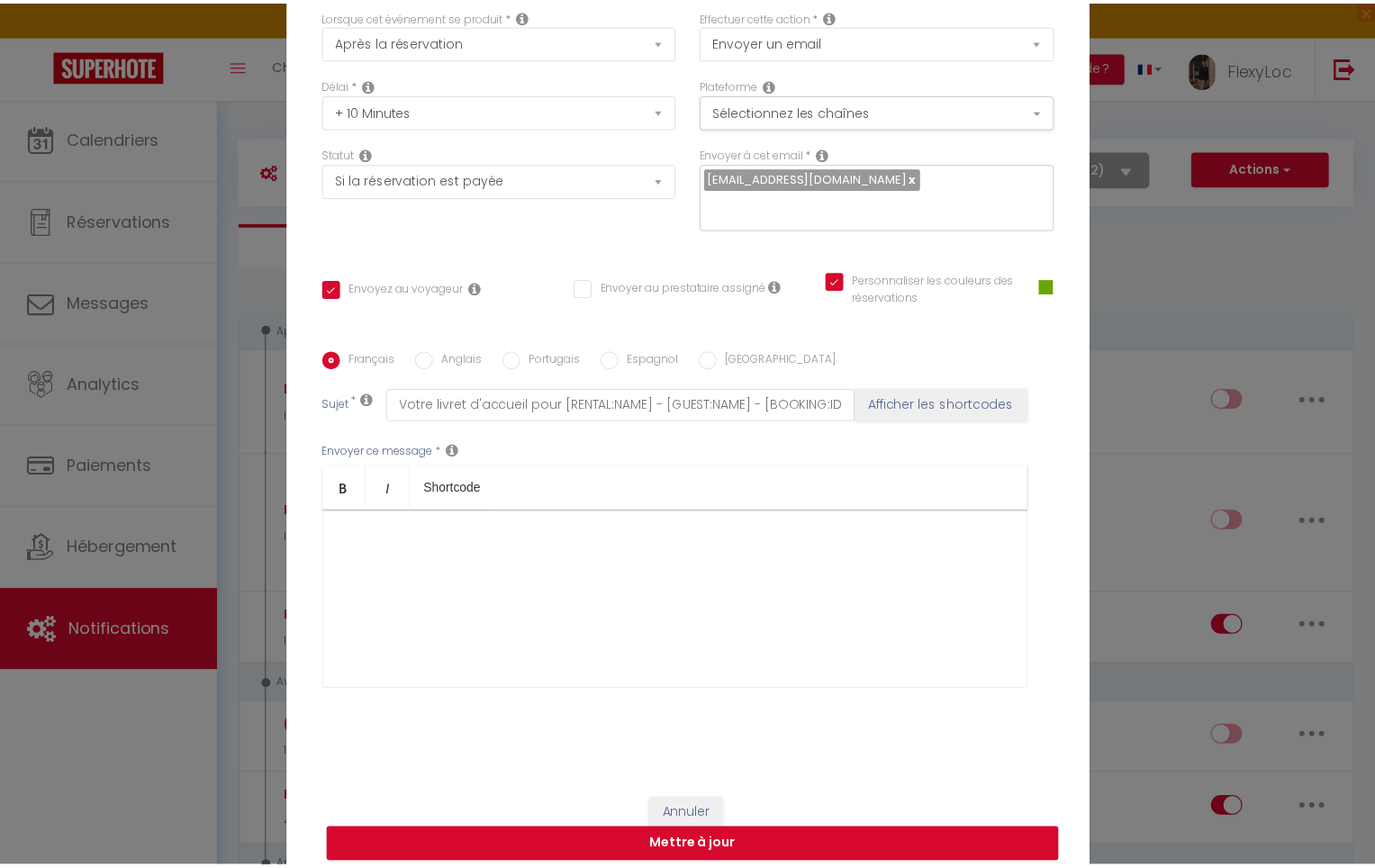
scroll to position [0, 0]
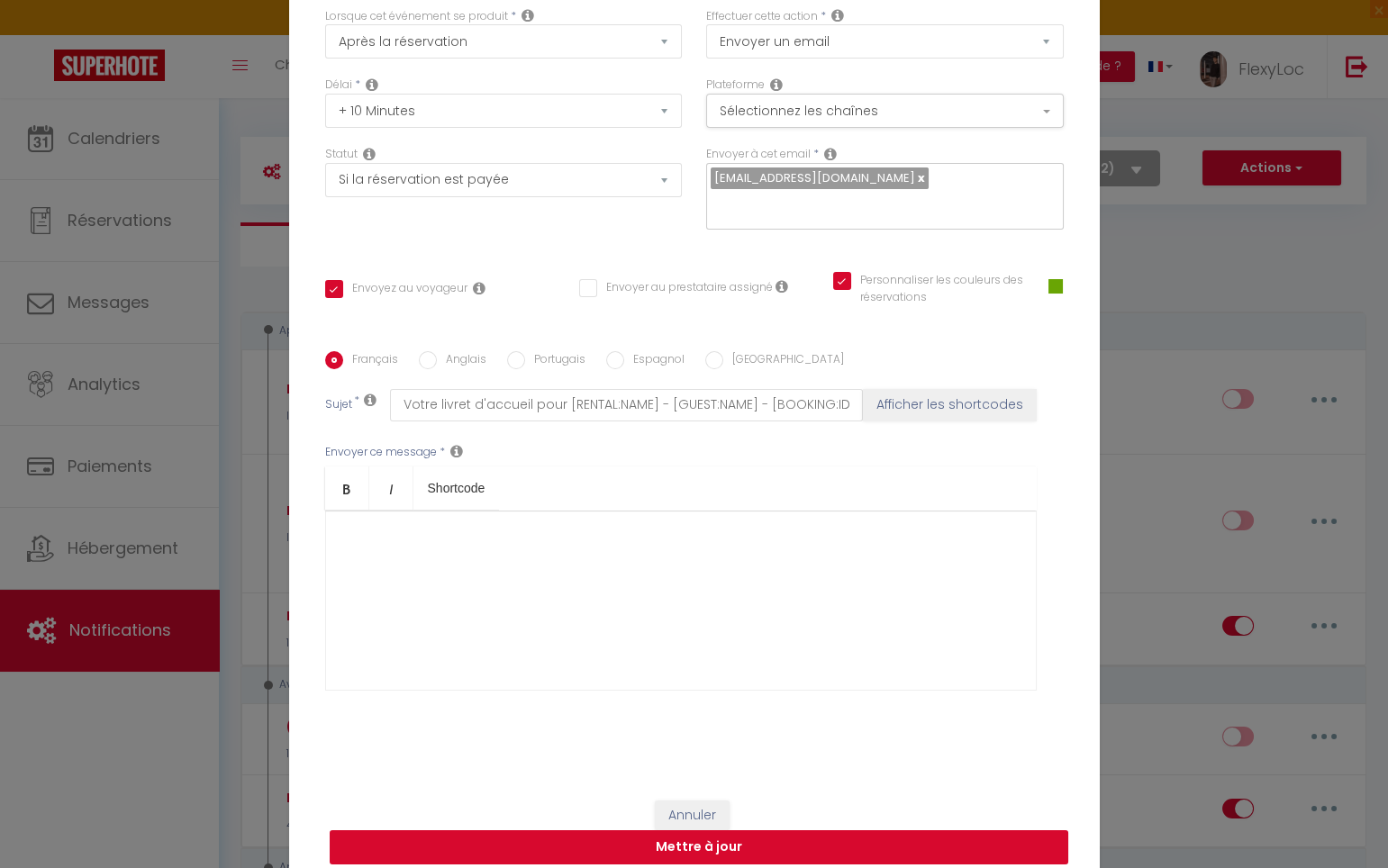
click at [371, 830] on button "Mettre à jour" at bounding box center [699, 847] width 738 height 34
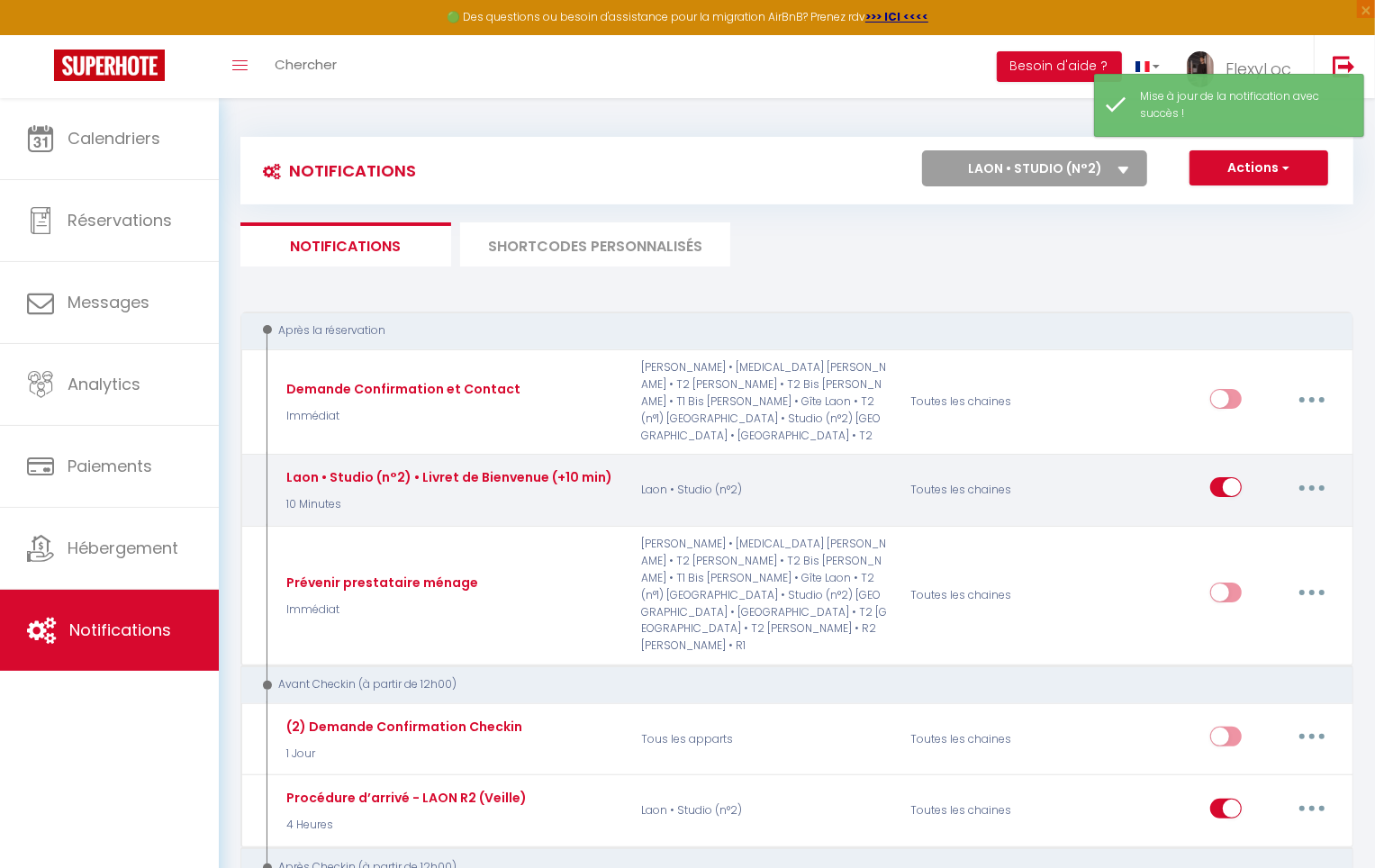
click at [1314, 473] on button "button" at bounding box center [1312, 487] width 50 height 29
click at [1260, 513] on link "Editer" at bounding box center [1265, 528] width 133 height 31
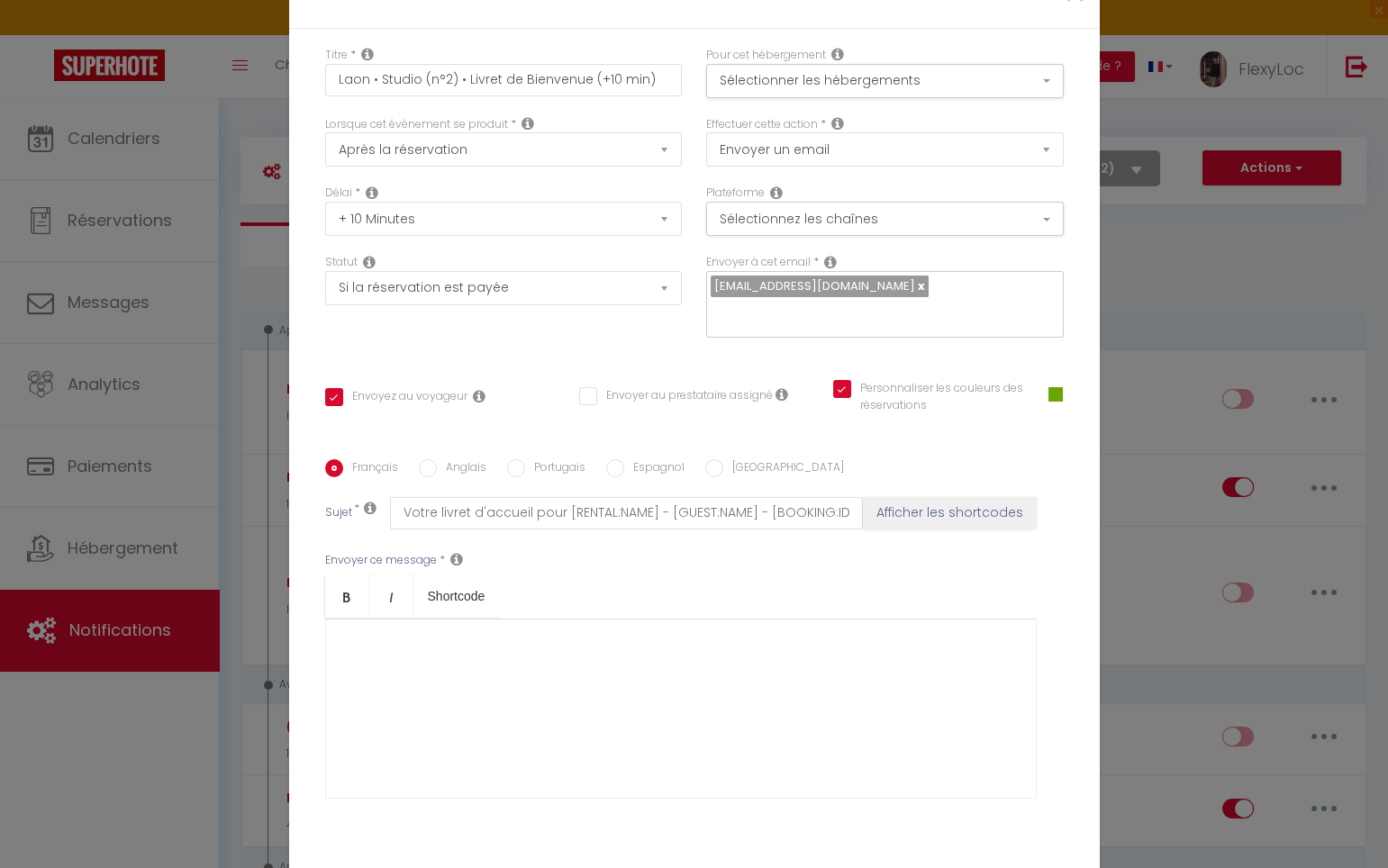
click at [391, 619] on div "​" at bounding box center [680, 709] width 711 height 180
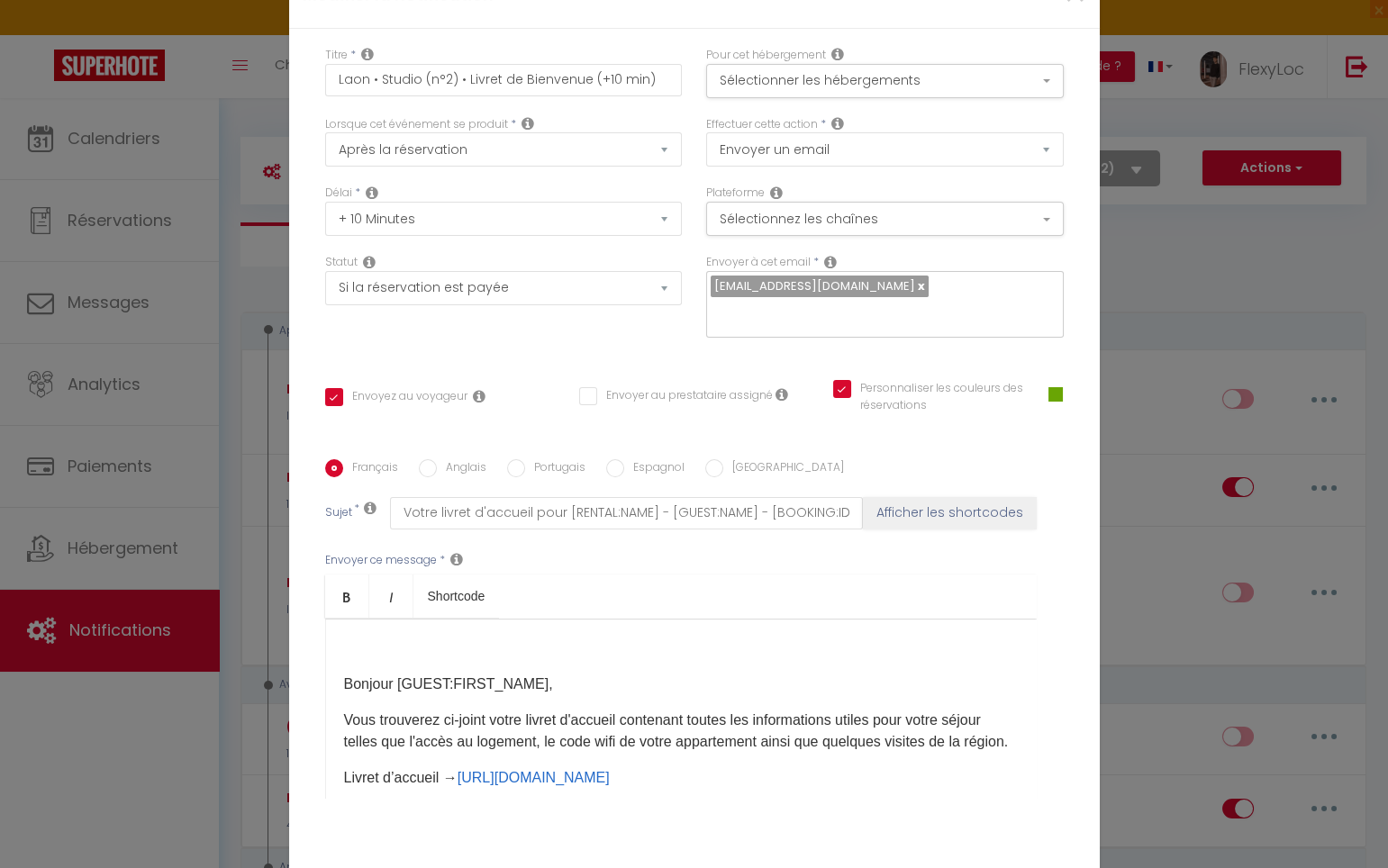
click at [344, 674] on p "Bonjour [GUEST:FIRST_NAME]," at bounding box center [681, 685] width 674 height 22
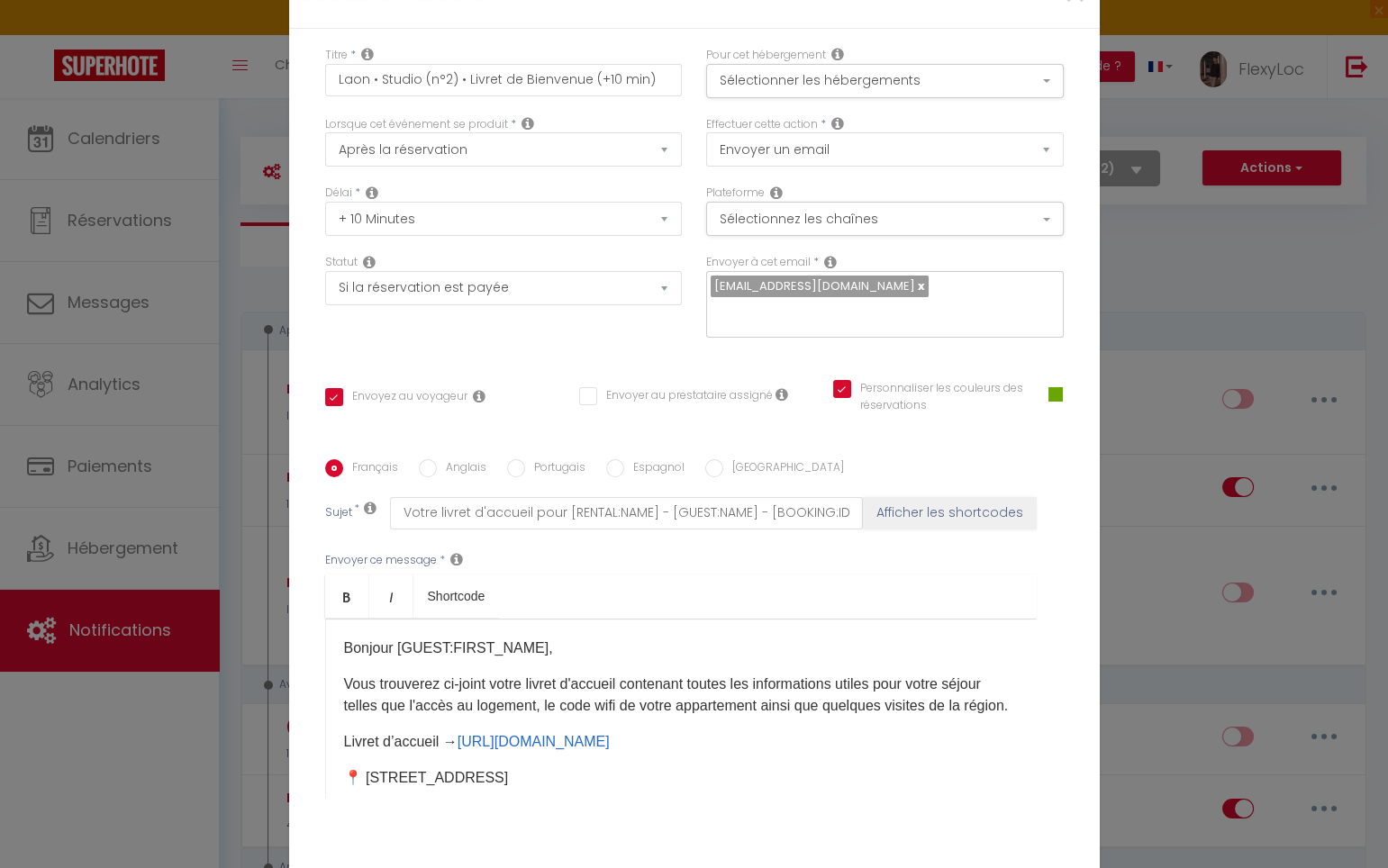
drag, startPoint x: 542, startPoint y: 517, endPoint x: 545, endPoint y: 528, distance: 11.1
click at [542, 619] on div "​Bonjour [GUEST:FIRST_NAME], Vous trouverez ci-joint votre livret d'accueil con…" at bounding box center [680, 709] width 711 height 180
click at [543, 638] on p "​Bonjour [GUEST:FIRST_NAME]," at bounding box center [681, 649] width 674 height 22
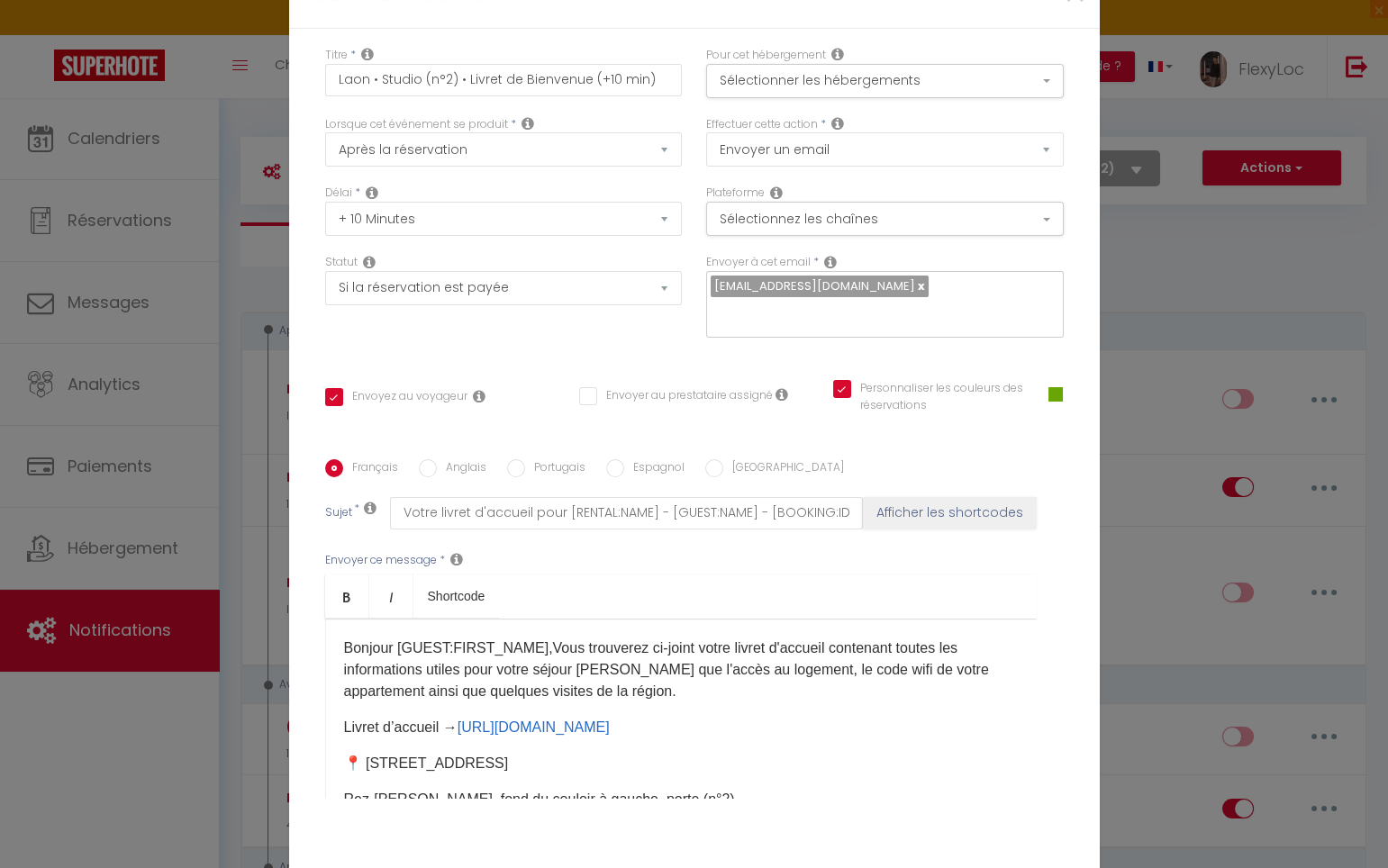
click at [729, 638] on p "​Bonjour [GUEST:FIRST_NAME],Vous trouverez ci-joint votre livret d'accueil cont…" at bounding box center [681, 670] width 674 height 65
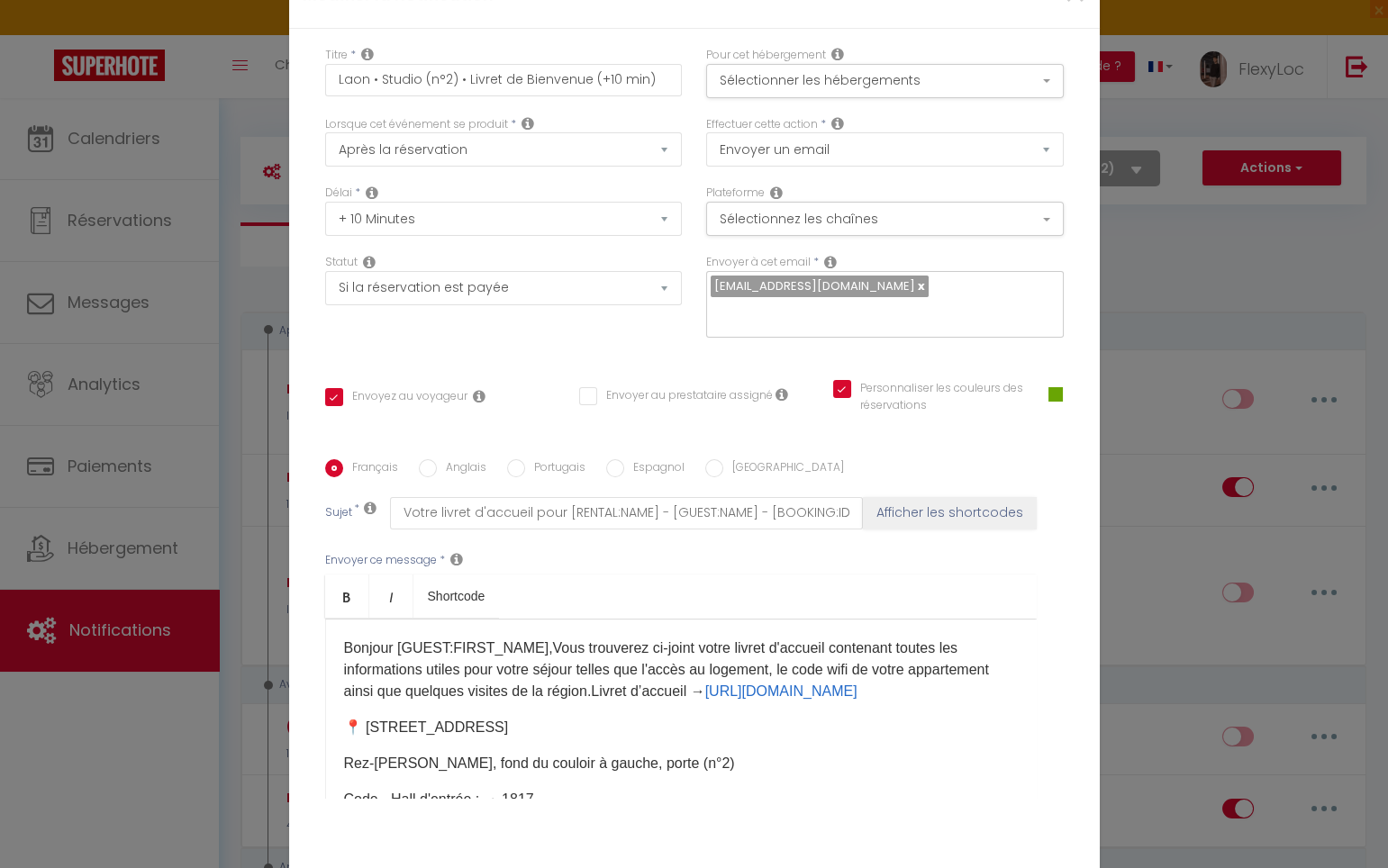
click at [683, 638] on p "​Bonjour [GUEST:FIRST_NAME],Vous trouverez ci-joint votre livret d'accueil cont…" at bounding box center [681, 670] width 674 height 65
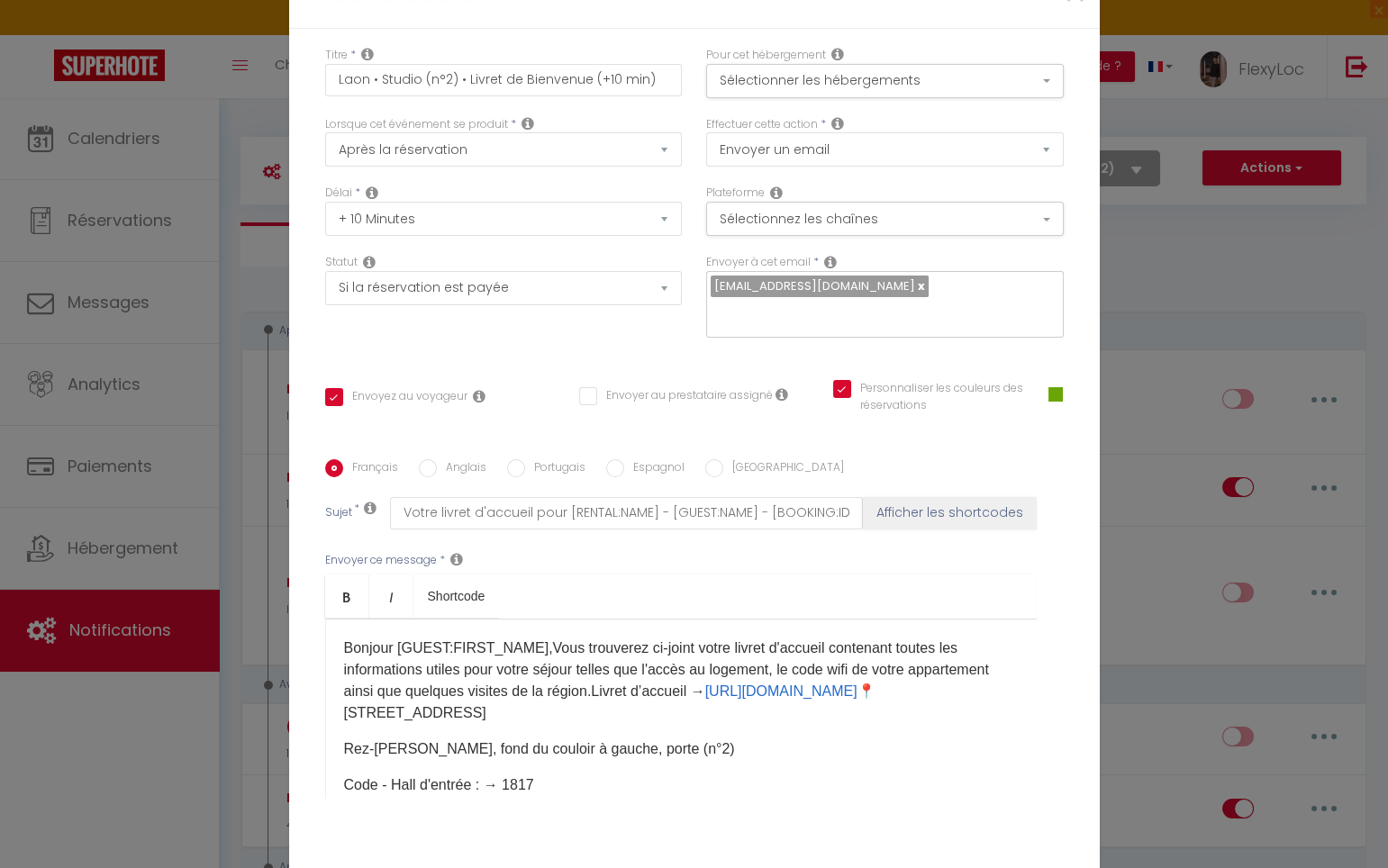
click at [802, 638] on p "​Bonjour [GUEST:FIRST_NAME],Vous trouverez ci-joint votre livret d'accueil cont…" at bounding box center [681, 681] width 674 height 86
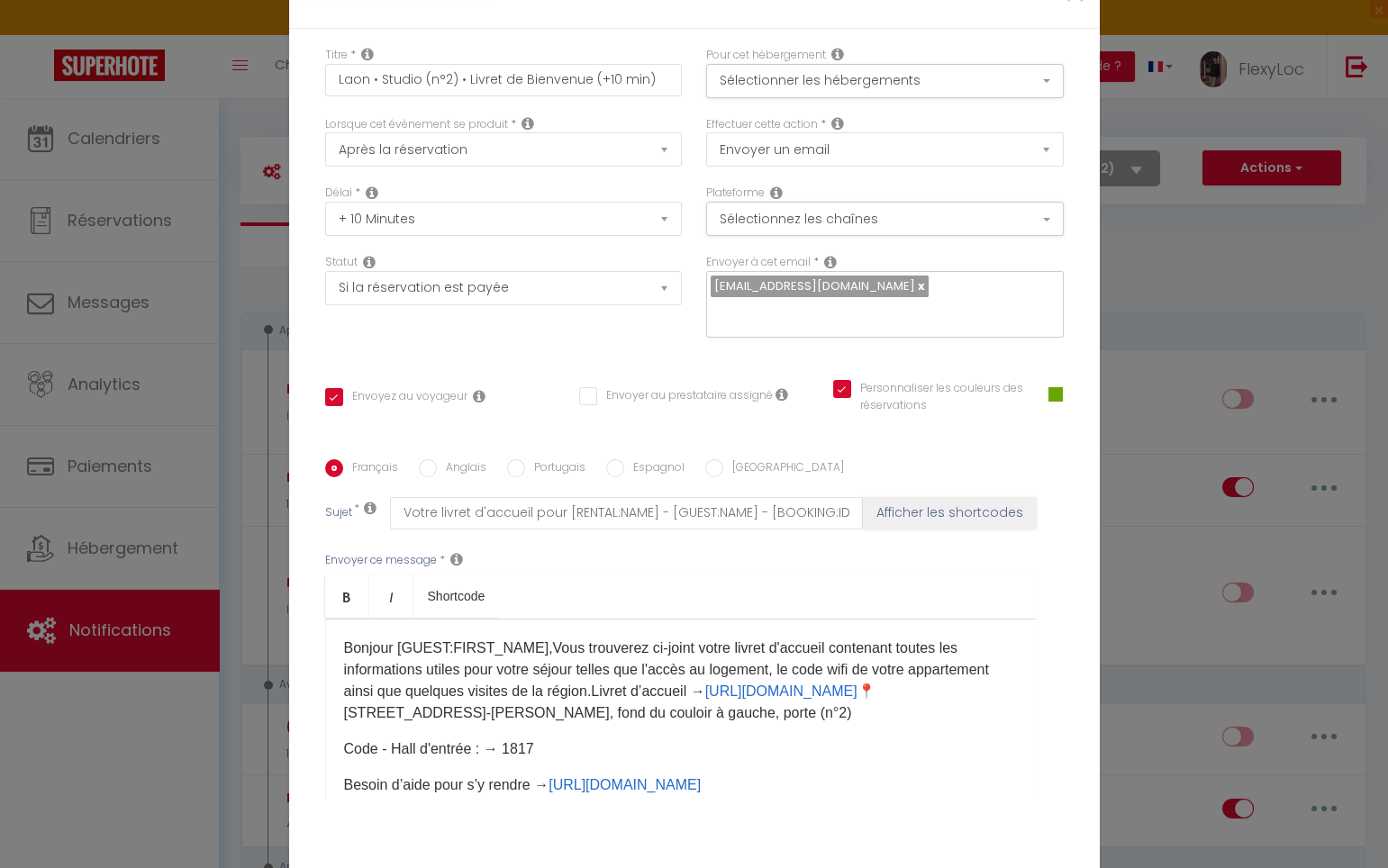
click at [571, 638] on p "​Bonjour [GUEST:FIRST_NAME],Vous trouverez ci-joint votre livret d'accueil cont…" at bounding box center [681, 681] width 674 height 86
click at [674, 638] on p "​Bonjour [GUEST:FIRST_NAME],Vous trouverez ci-joint votre livret d'accueil cont…" at bounding box center [681, 681] width 674 height 86
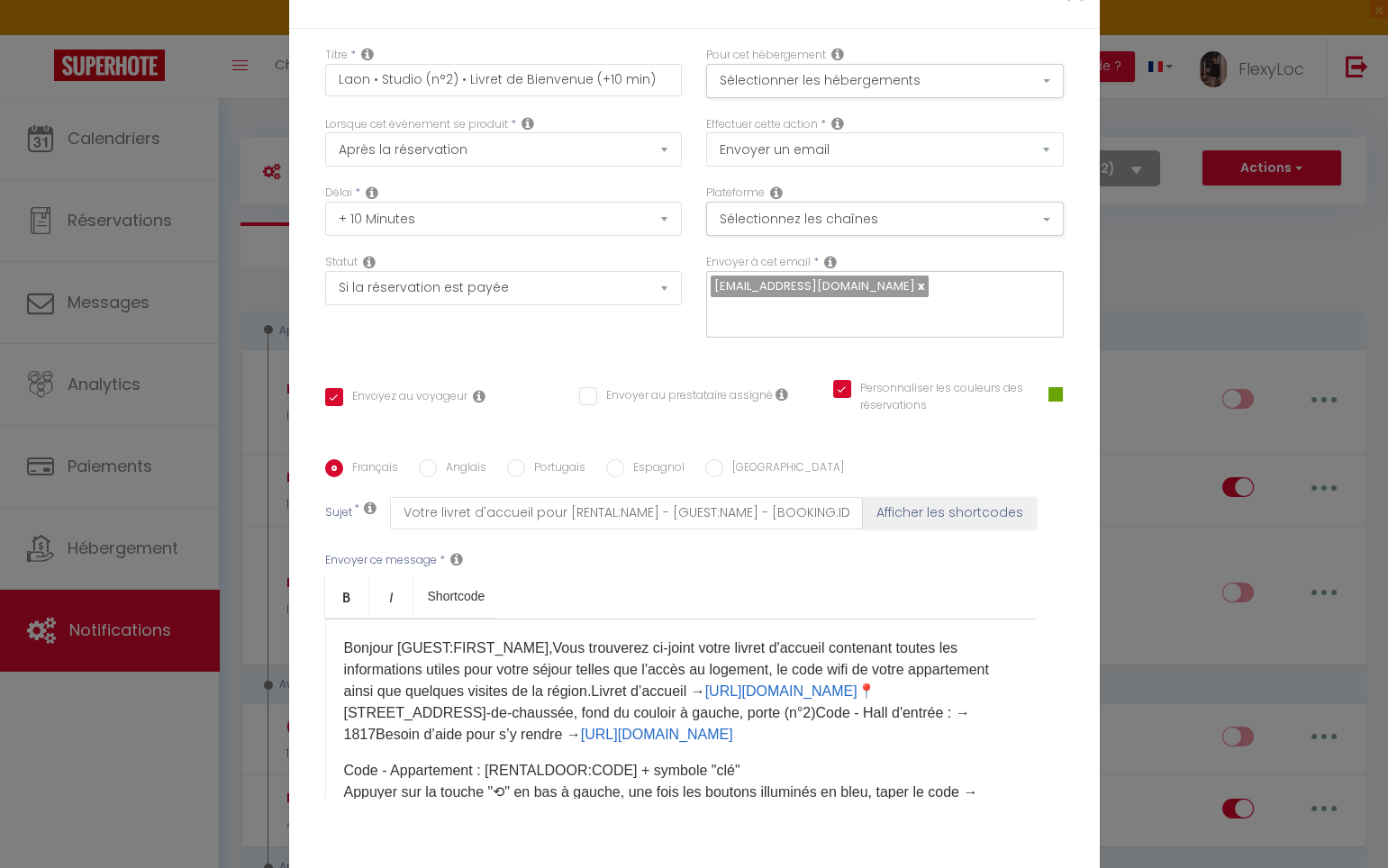
click at [901, 647] on p "​Bonjour [GUEST:FIRST_NAME],Vous trouverez ci-joint votre livret d'accueil cont…" at bounding box center [681, 692] width 674 height 108
click at [689, 662] on p "​Bonjour [GUEST:FIRST_NAME],Vous trouverez ci-joint votre livret d'accueil cont…" at bounding box center [681, 703] width 674 height 130
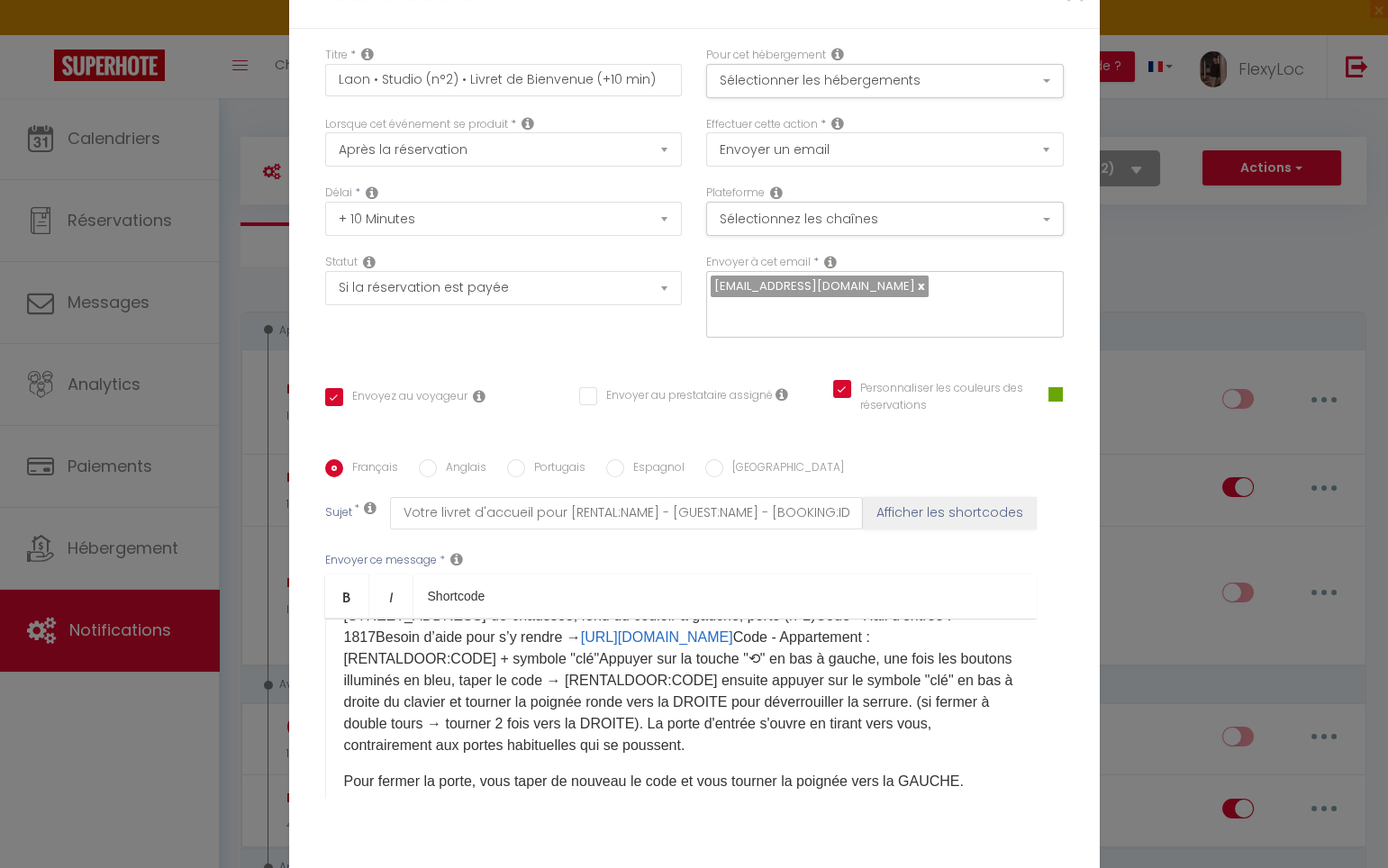
scroll to position [117, 0]
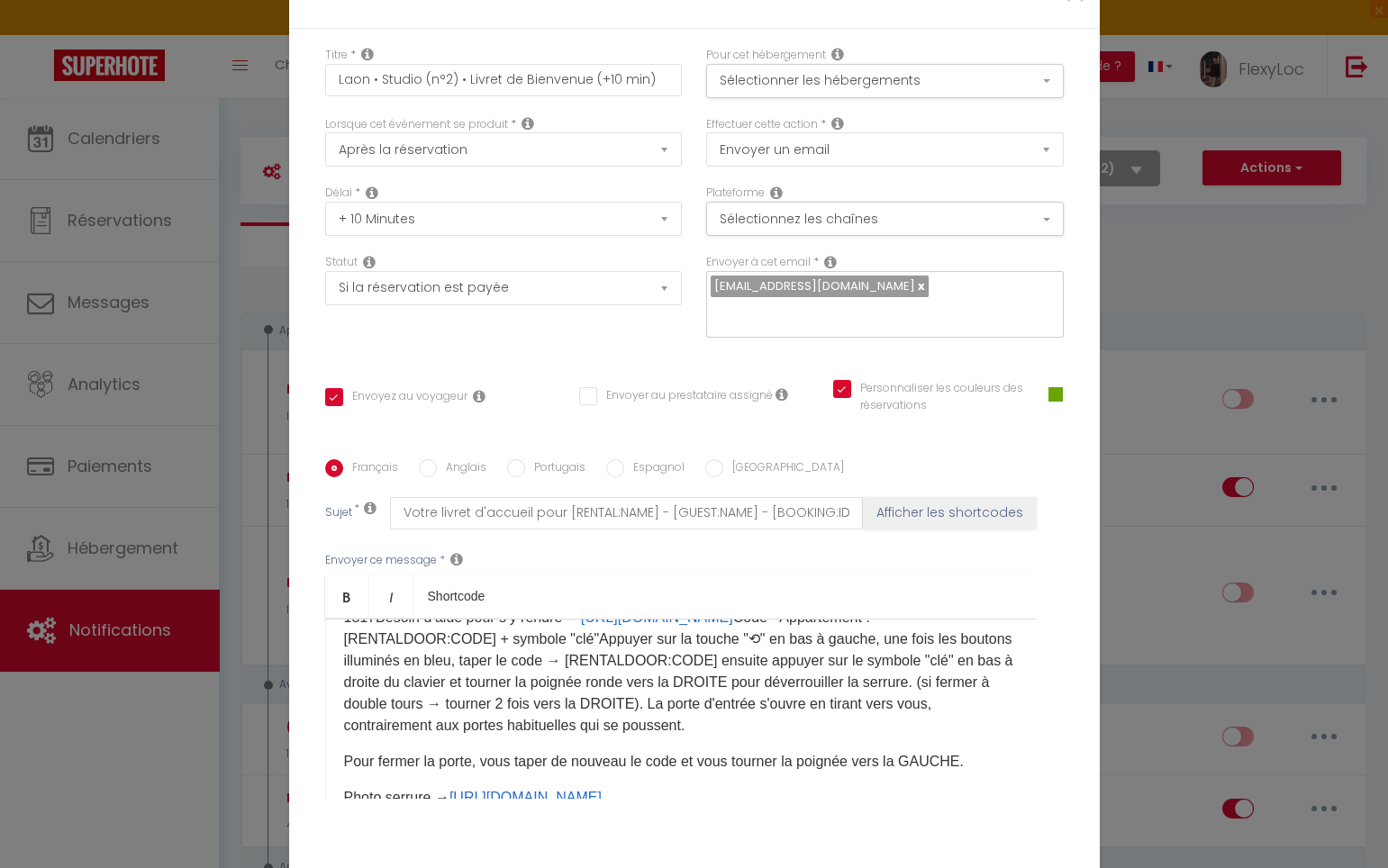
click at [812, 648] on div "​Bonjour [GUEST:FIRST_NAME],Vous trouverez ci-joint votre livret d'accueil cont…" at bounding box center [680, 709] width 711 height 180
click at [813, 639] on p "​Bonjour [GUEST:FIRST_NAME],Vous trouverez ci-joint votre livret d'accueil cont…" at bounding box center [681, 628] width 674 height 216
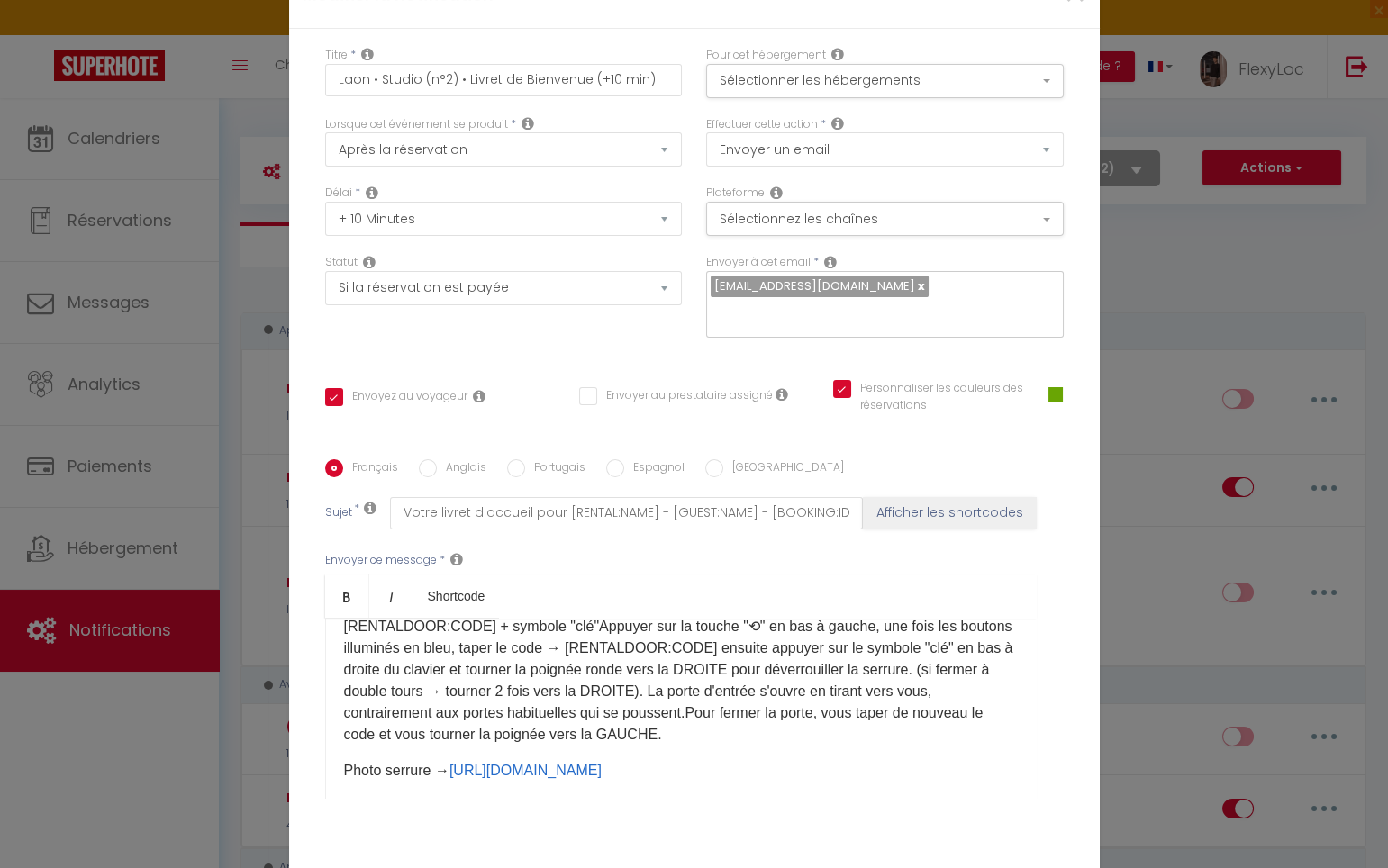
scroll to position [140, 0]
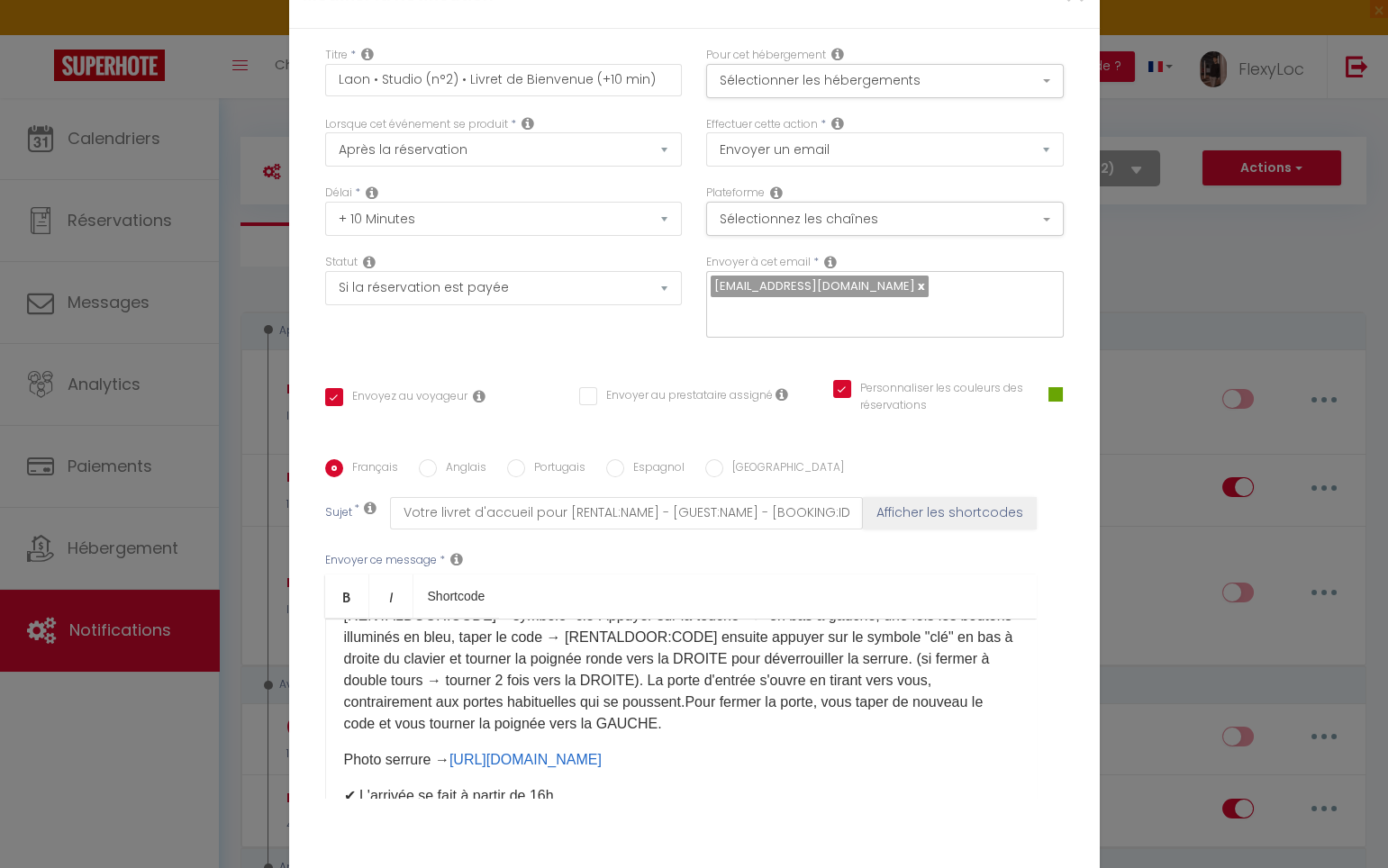
click at [806, 638] on p "​Bonjour [GUEST:FIRST_NAME],Vous trouverez ci-joint votre livret d'accueil cont…" at bounding box center [681, 616] width 674 height 238
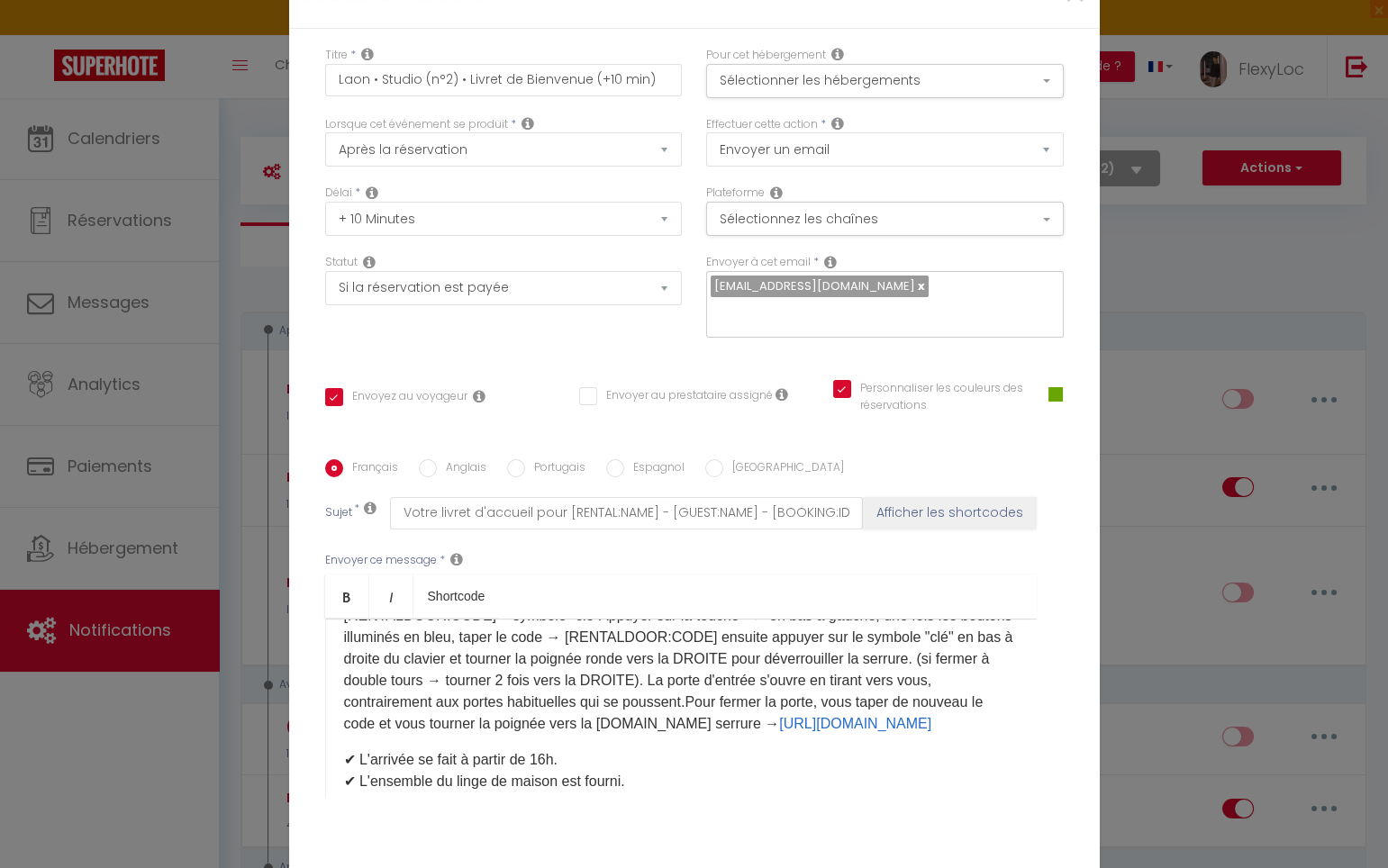
click at [859, 655] on p "​Bonjour [GUEST:FIRST_NAME],Vous trouverez ci-joint votre livret d'accueil cont…" at bounding box center [681, 616] width 674 height 238
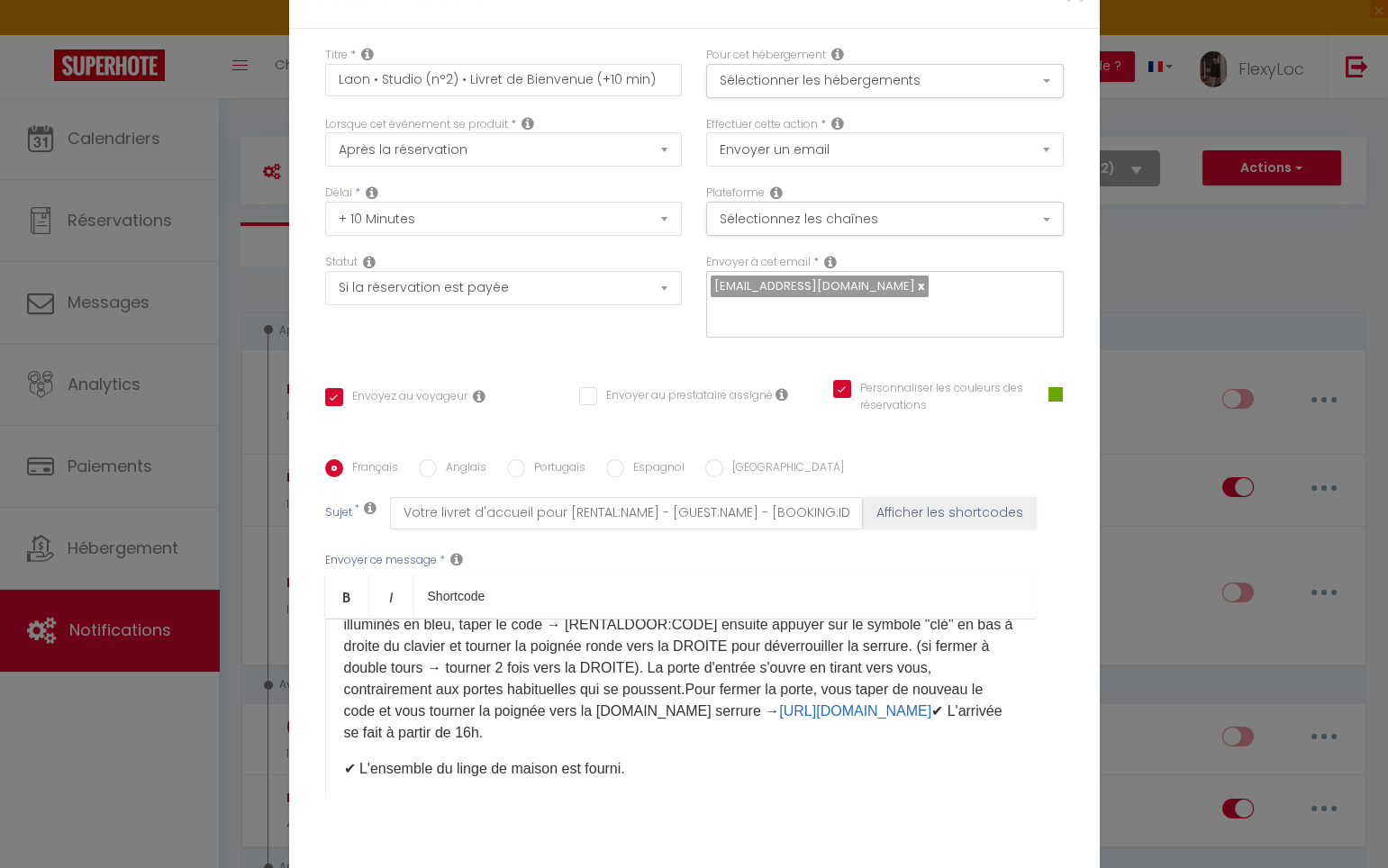
scroll to position [173, 0]
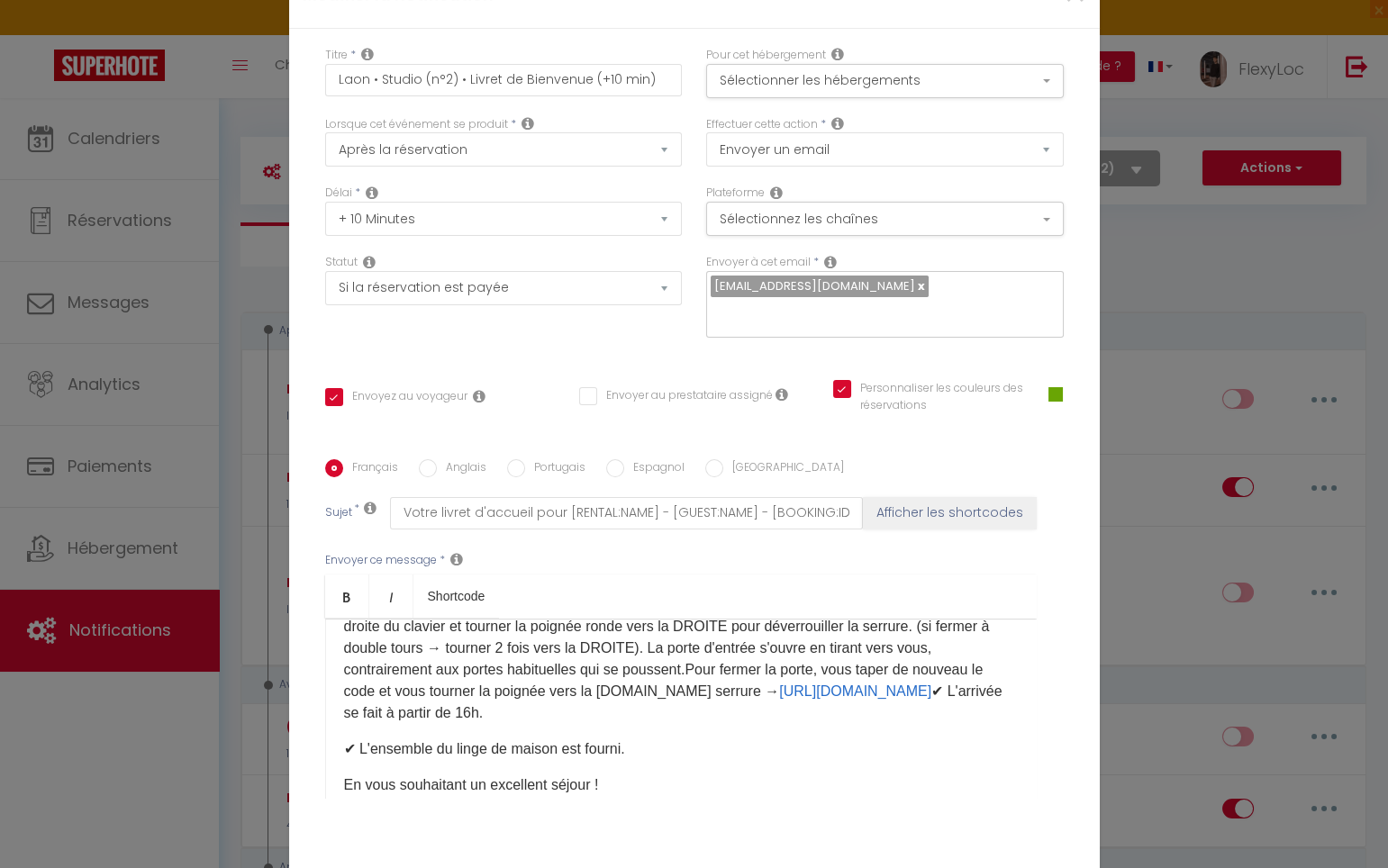
click at [543, 642] on p "​Bonjour [GUEST:FIRST_NAME],Vous trouverez ci-joint votre livret d'accueil cont…" at bounding box center [681, 594] width 674 height 259
click at [722, 651] on p "​Bonjour [GUEST:FIRST_NAME],Vous trouverez ci-joint votre livret d'accueil cont…" at bounding box center [681, 595] width 674 height 259
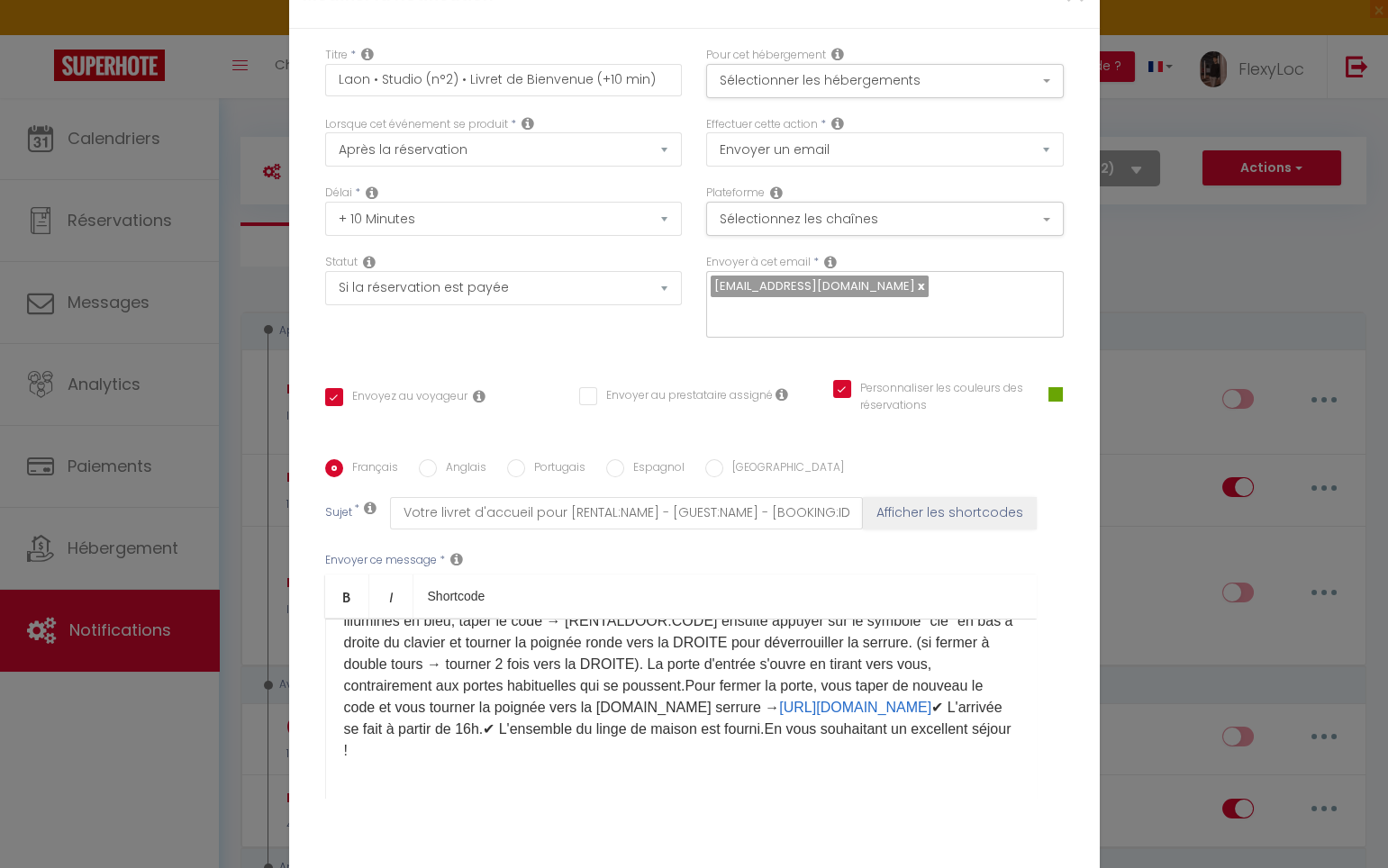
click at [971, 648] on p "​Bonjour [GUEST:FIRST_NAME],Vous trouverez ci-joint votre livret d'accueil cont…" at bounding box center [681, 621] width 674 height 281
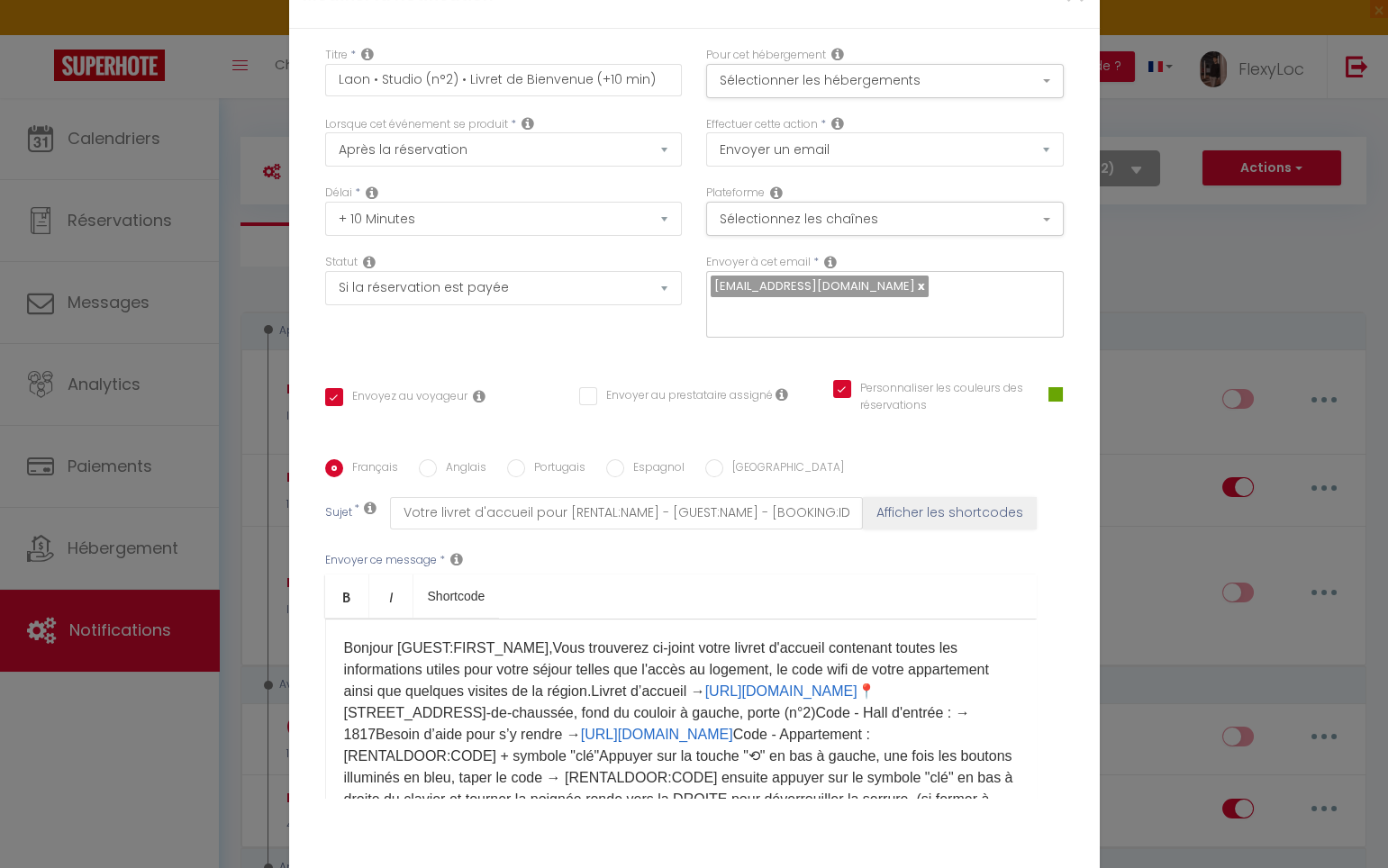
click at [535, 638] on p "​Bonjour [GUEST:FIRST_NAME],Vous trouverez ci-joint votre livret d'accueil cont…" at bounding box center [681, 778] width 674 height 281
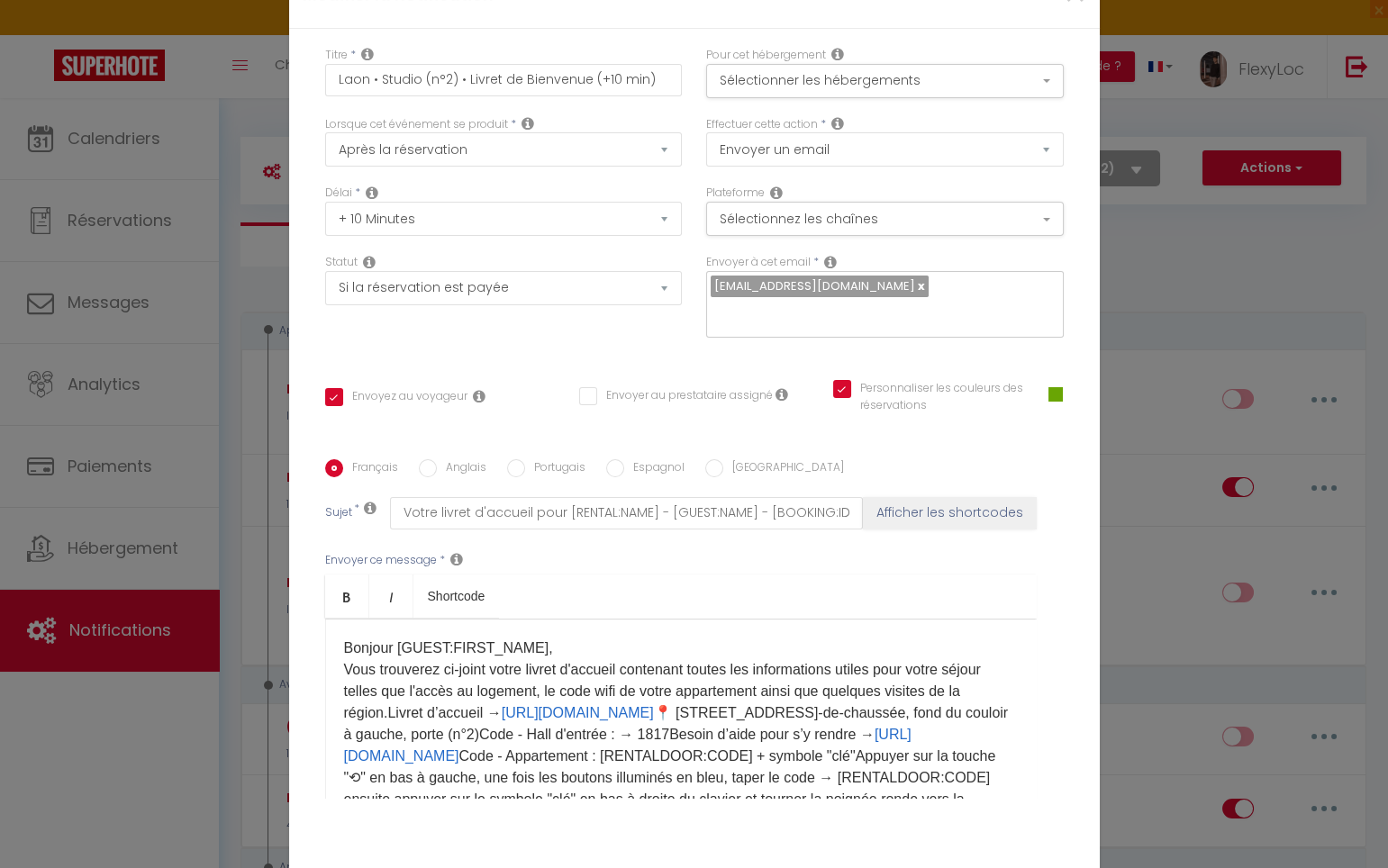
click at [819, 638] on p "​Bonjour [GUEST:FIRST_NAME], Vous trouverez ci-joint votre livret d'accueil con…" at bounding box center [681, 778] width 674 height 281
drag, startPoint x: 400, startPoint y: 601, endPoint x: 464, endPoint y: 609, distance: 64.4
click at [401, 638] on p "​Bonjour [GUEST:FIRST_NAME], Vous trouverez ci-joint votre livret d'accueil con…" at bounding box center [681, 778] width 674 height 281
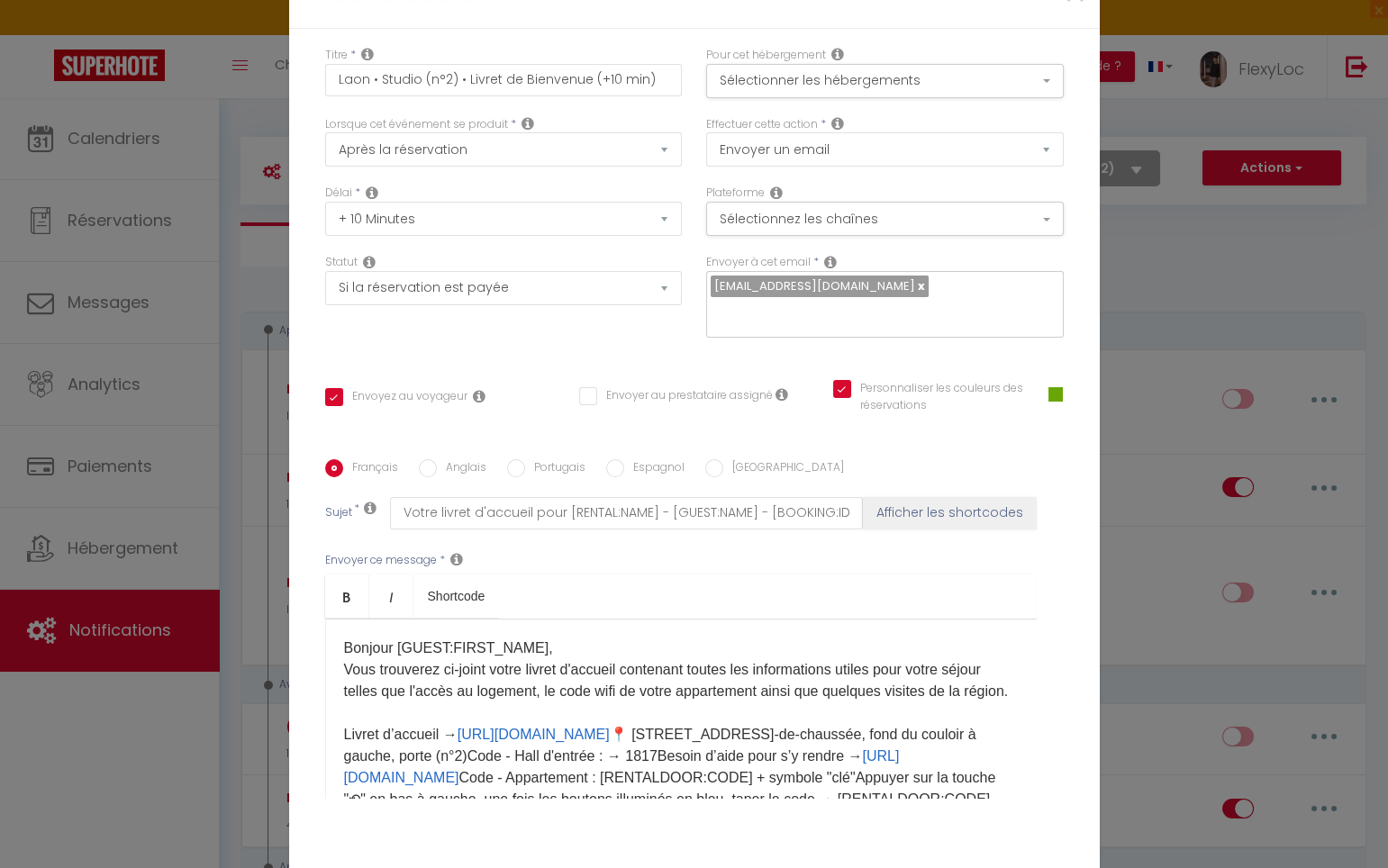
click at [764, 643] on p "​Bonjour [GUEST:FIRST_NAME], Vous trouverez ci-joint votre livret d'accueil con…" at bounding box center [681, 789] width 674 height 303
click at [764, 646] on p "​Bonjour [GUEST:FIRST_NAME], Vous trouverez ci-joint votre livret d'accueil con…" at bounding box center [681, 789] width 674 height 303
click at [760, 647] on p "​Bonjour [GUEST:FIRST_NAME], Vous trouverez ci-joint votre livret d'accueil con…" at bounding box center [681, 789] width 674 height 303
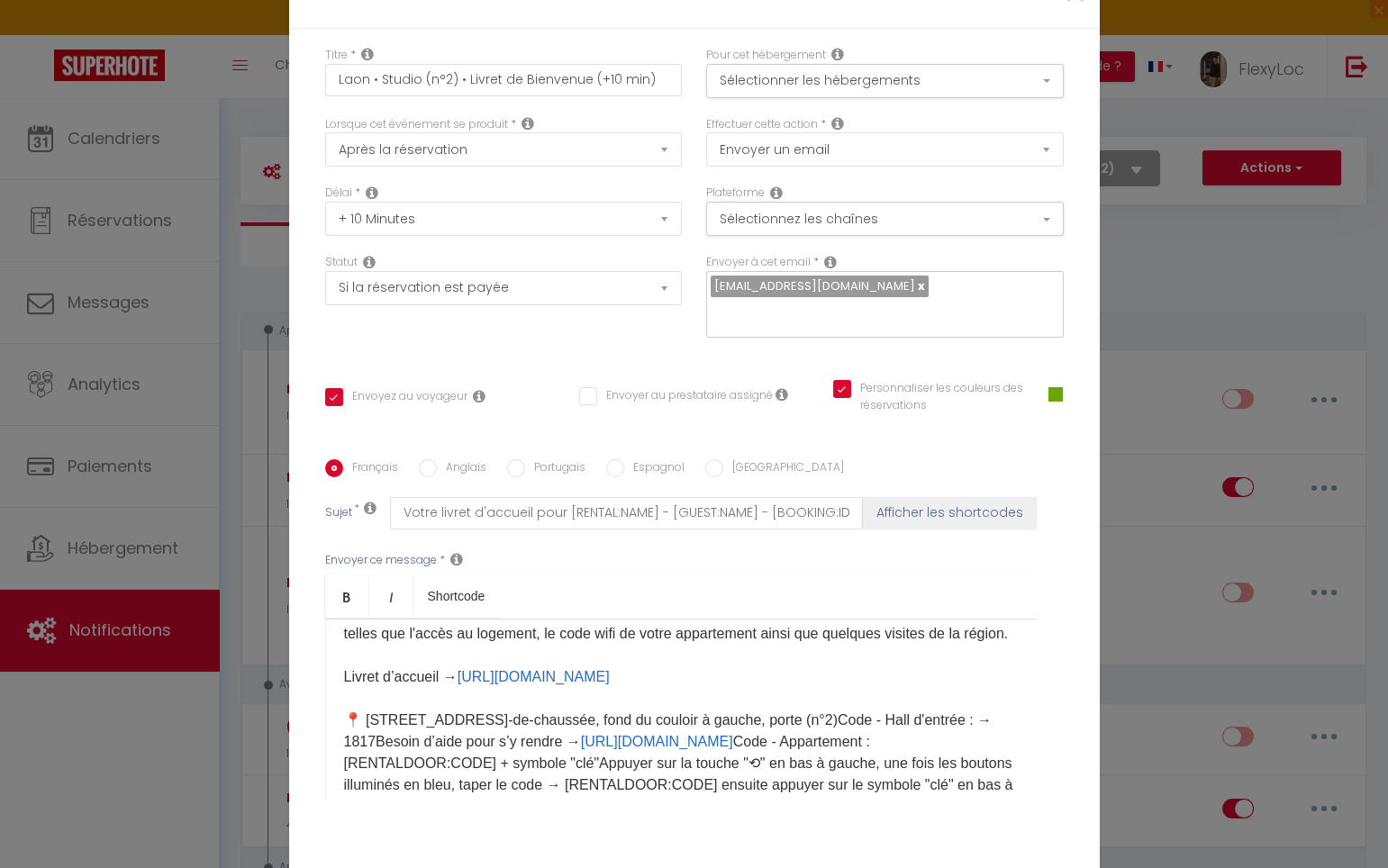
scroll to position [83, 0]
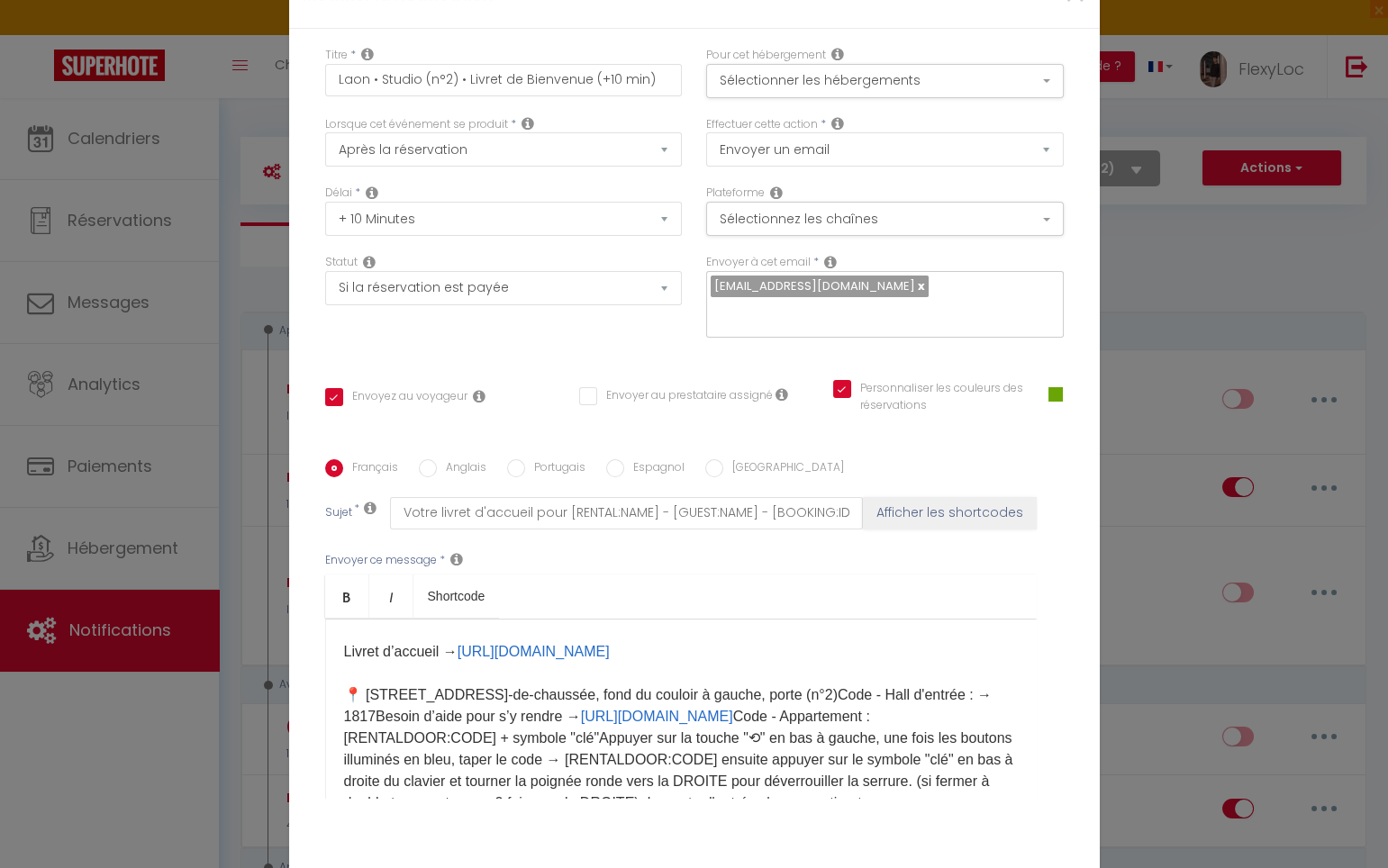
click at [490, 609] on p "​Bonjour [GUEST:FIRST_NAME], Vous trouverez ci-joint votre livret d'accueil con…" at bounding box center [681, 728] width 674 height 346
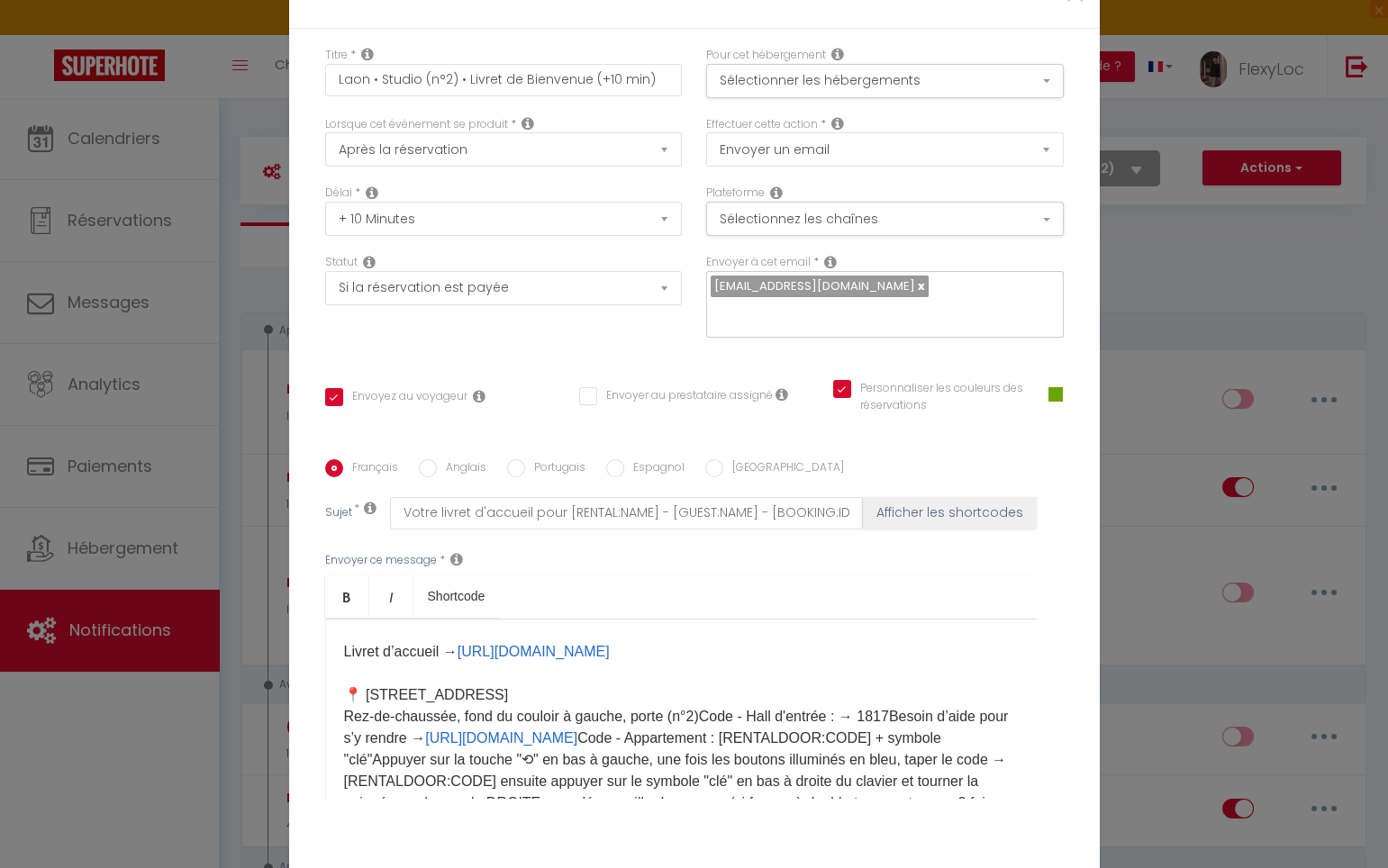
click at [698, 626] on p "​Bonjour [GUEST:FIRST_NAME], Vous trouverez ci-joint votre livret d'accueil con…" at bounding box center [681, 728] width 674 height 346
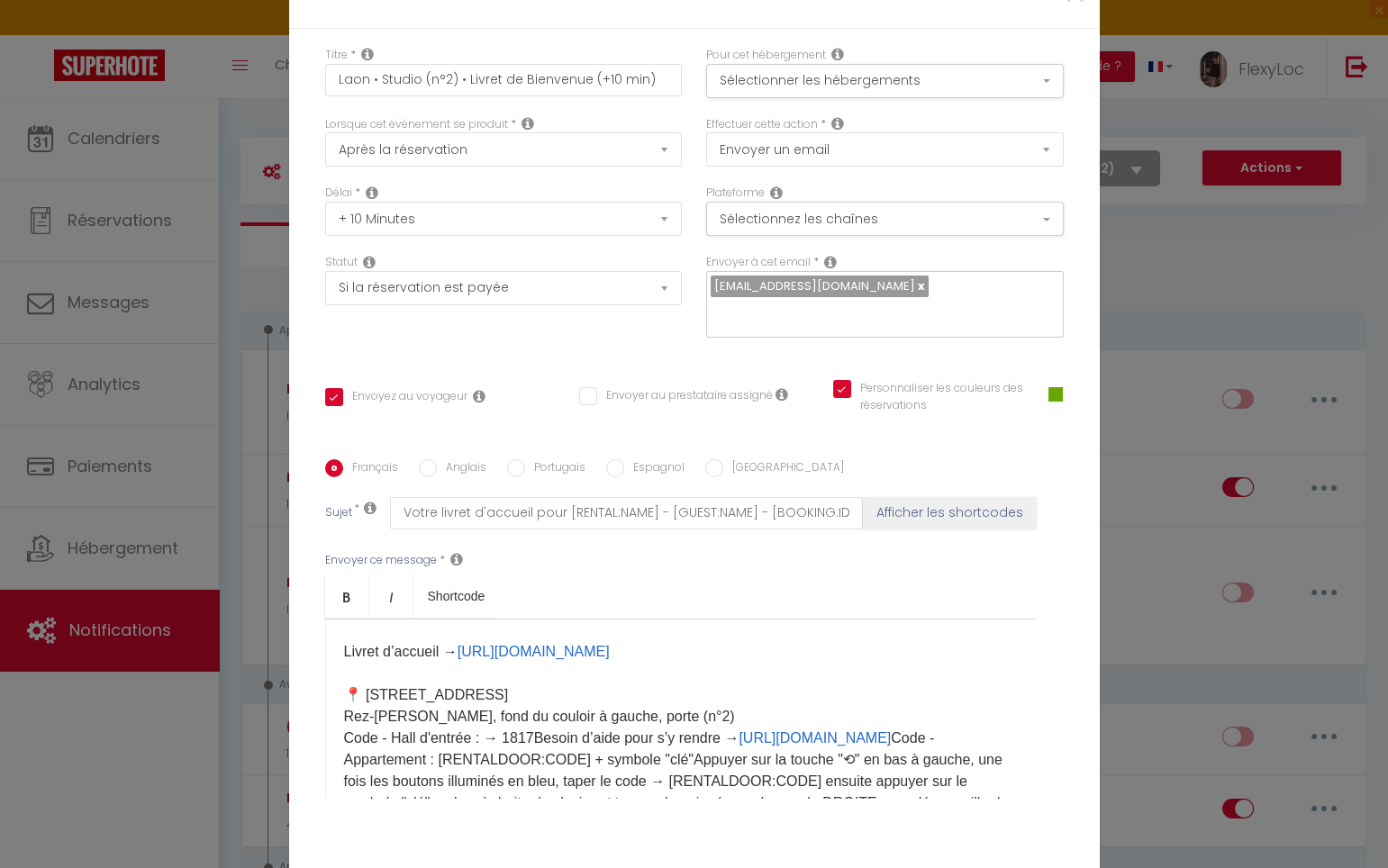
click at [534, 645] on p "​Bonjour [GUEST:FIRST_NAME], Vous trouverez ci-joint votre livret d'accueil con…" at bounding box center [681, 738] width 674 height 367
click at [532, 648] on p "​Bonjour [GUEST:FIRST_NAME], Vous trouverez ci-joint votre livret d'accueil con…" at bounding box center [681, 738] width 674 height 367
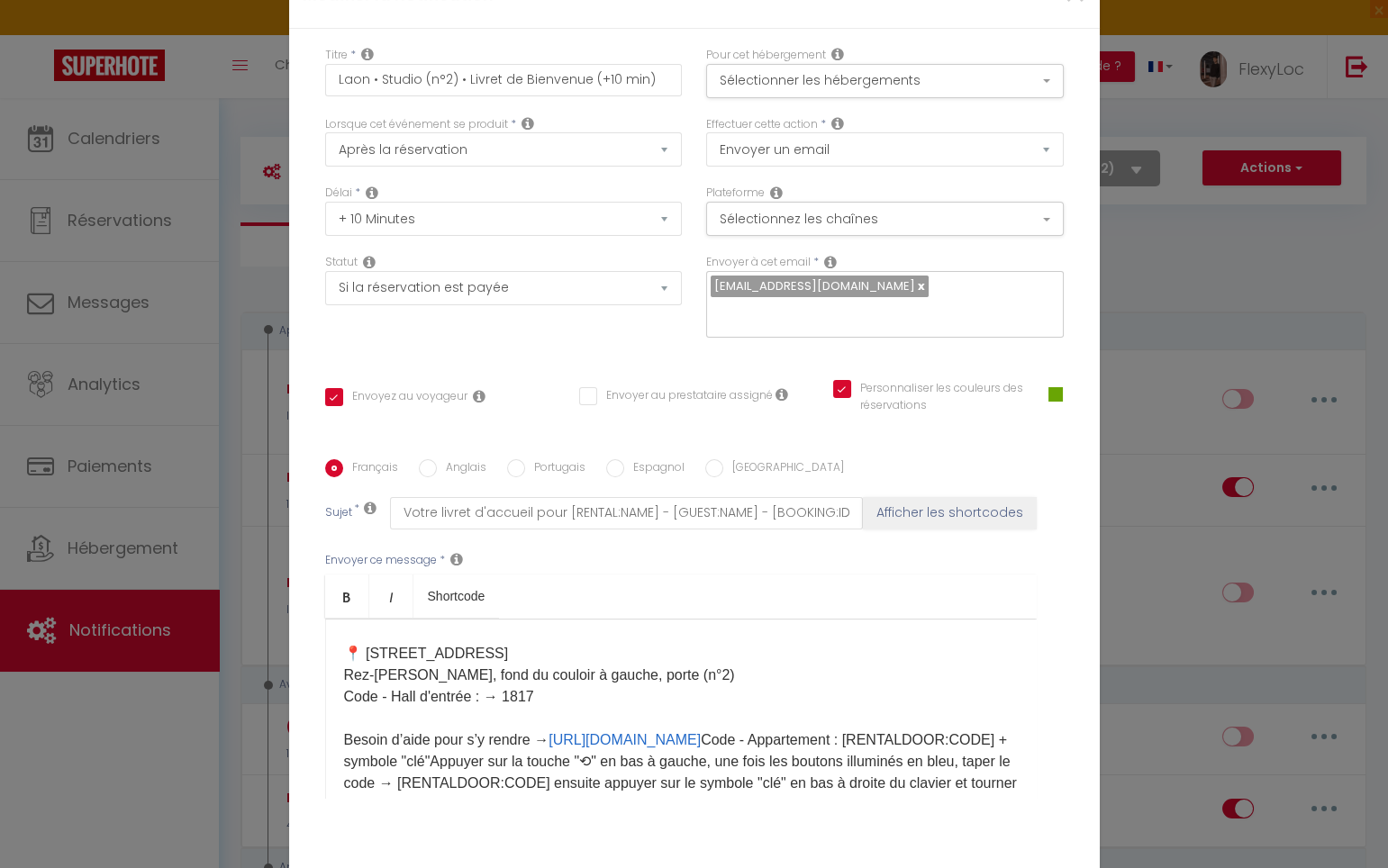
scroll to position [140, 0]
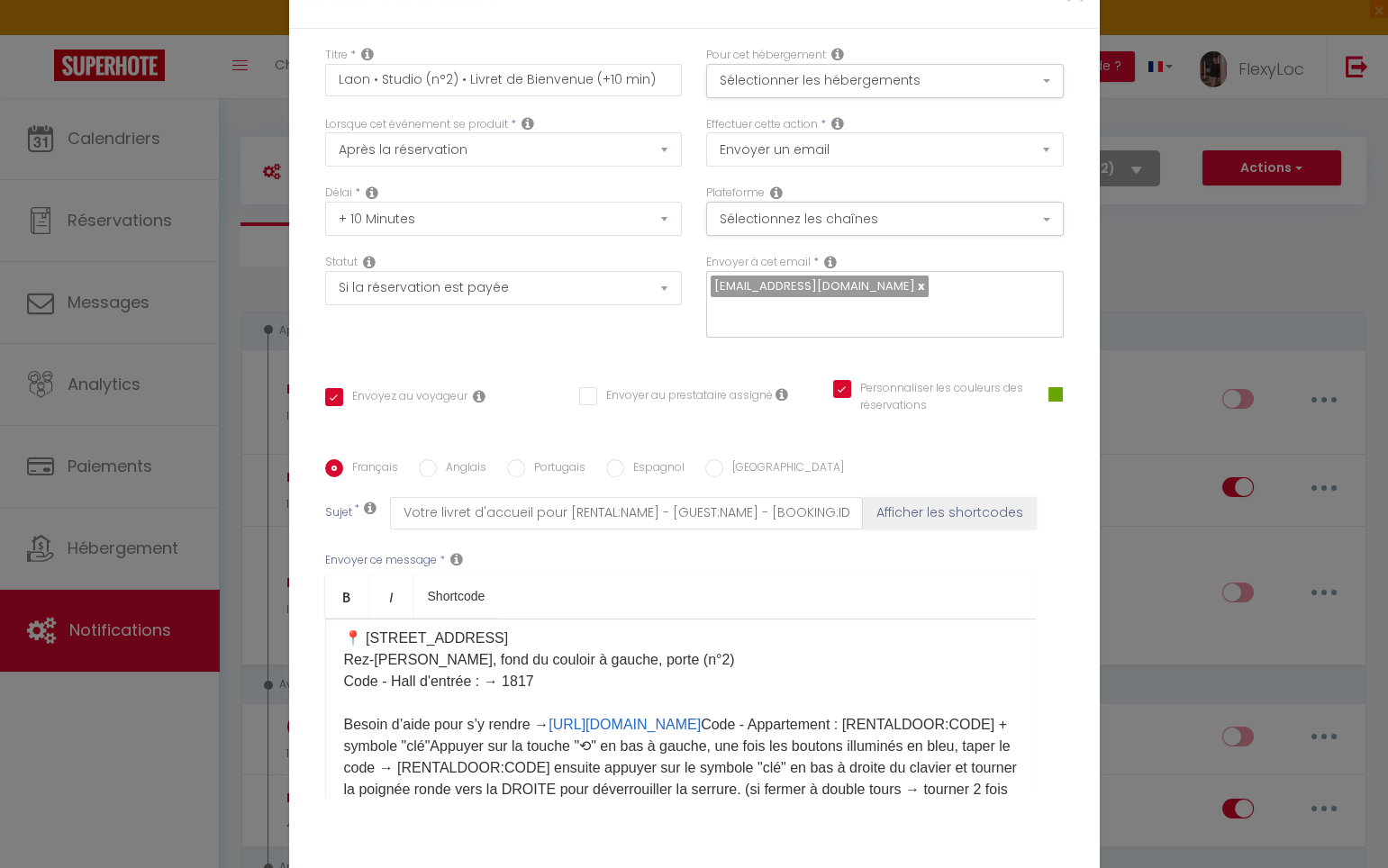
click at [635, 656] on p "​Bonjour [GUEST:FIRST_NAME], Vous trouverez ci-joint votre livret d'accueil con…" at bounding box center [681, 692] width 674 height 389
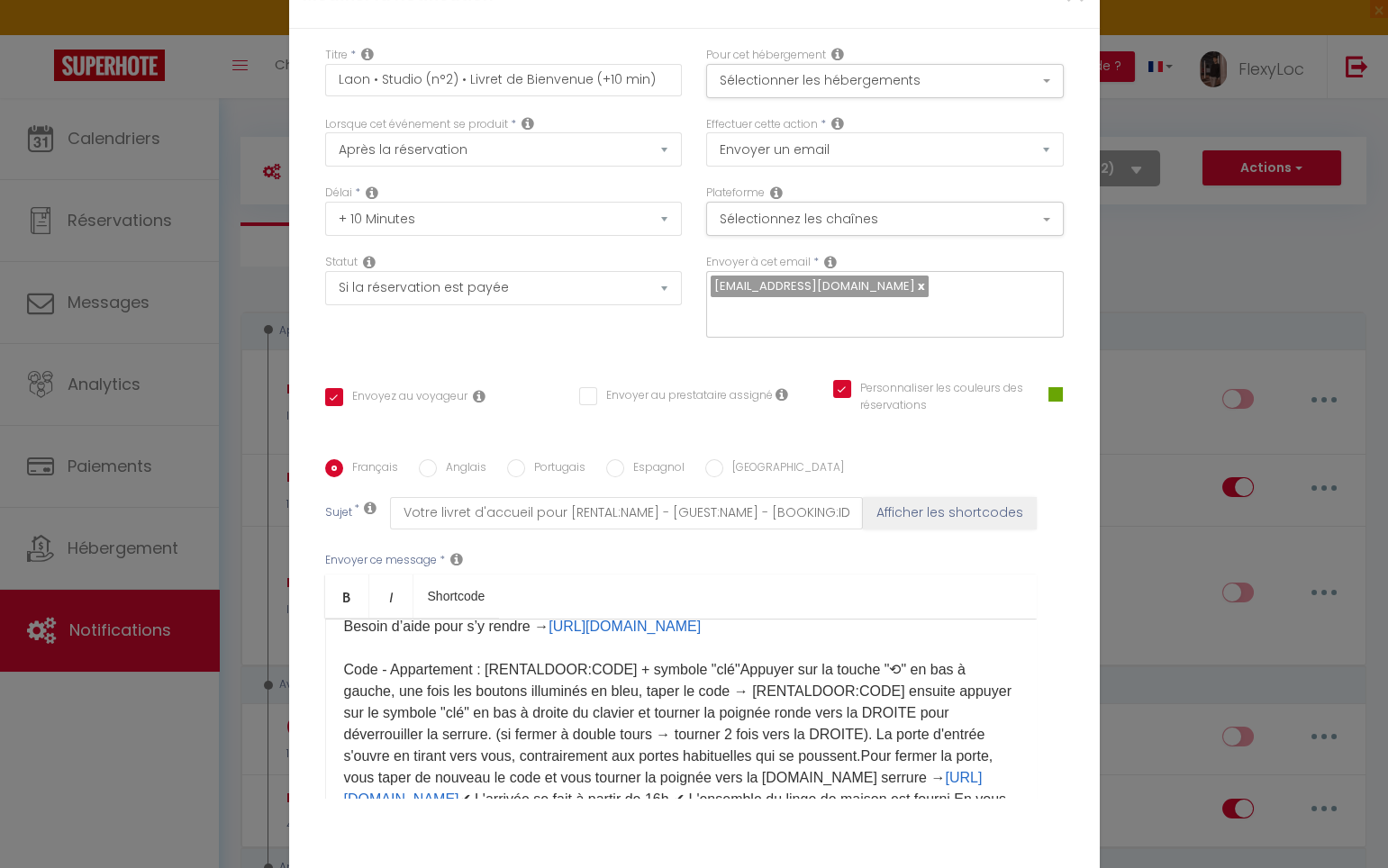
scroll to position [262, 0]
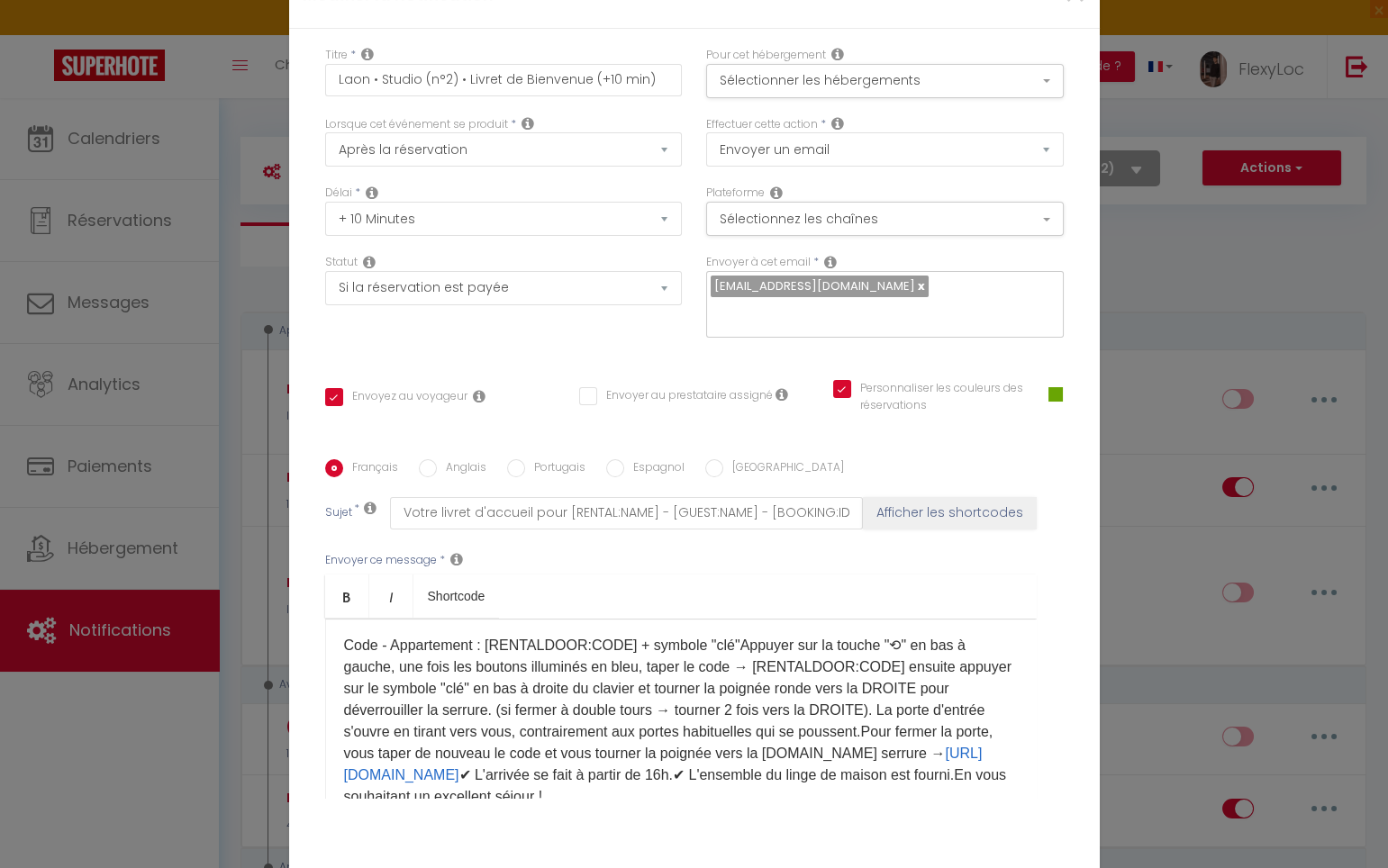
click at [716, 575] on p "​Bonjour [GUEST:FIRST_NAME], Vous trouverez ci-joint votre livret d'accueil con…" at bounding box center [681, 592] width 674 height 432
click at [719, 576] on p "​Bonjour [GUEST:FIRST_NAME], Vous trouverez ci-joint votre livret d'accueil con…" at bounding box center [681, 592] width 674 height 432
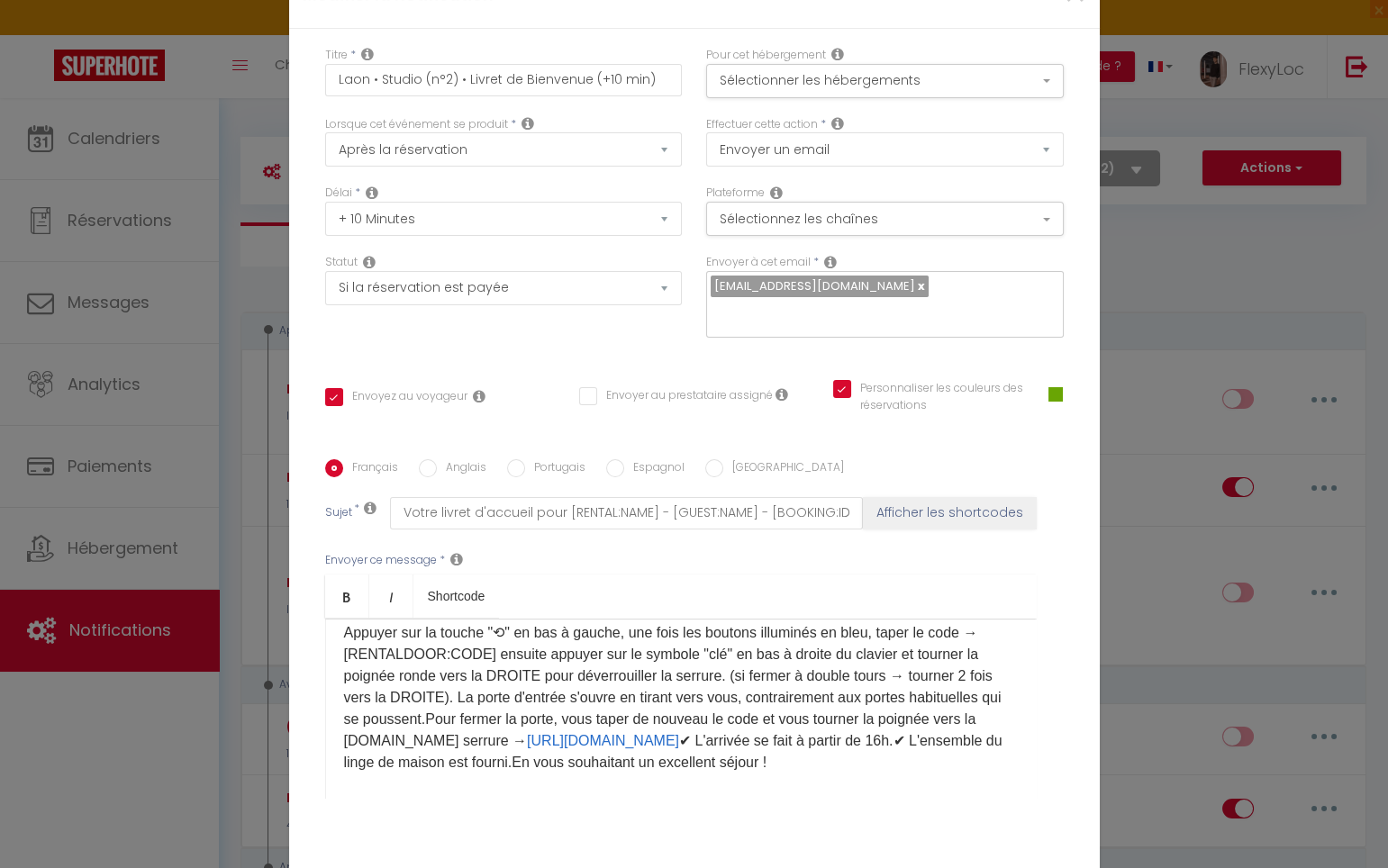
scroll to position [297, 0]
click at [439, 647] on p "​Bonjour [GUEST:FIRST_NAME], Vous trouverez ci-joint votre livret d'accueil con…" at bounding box center [681, 556] width 674 height 432
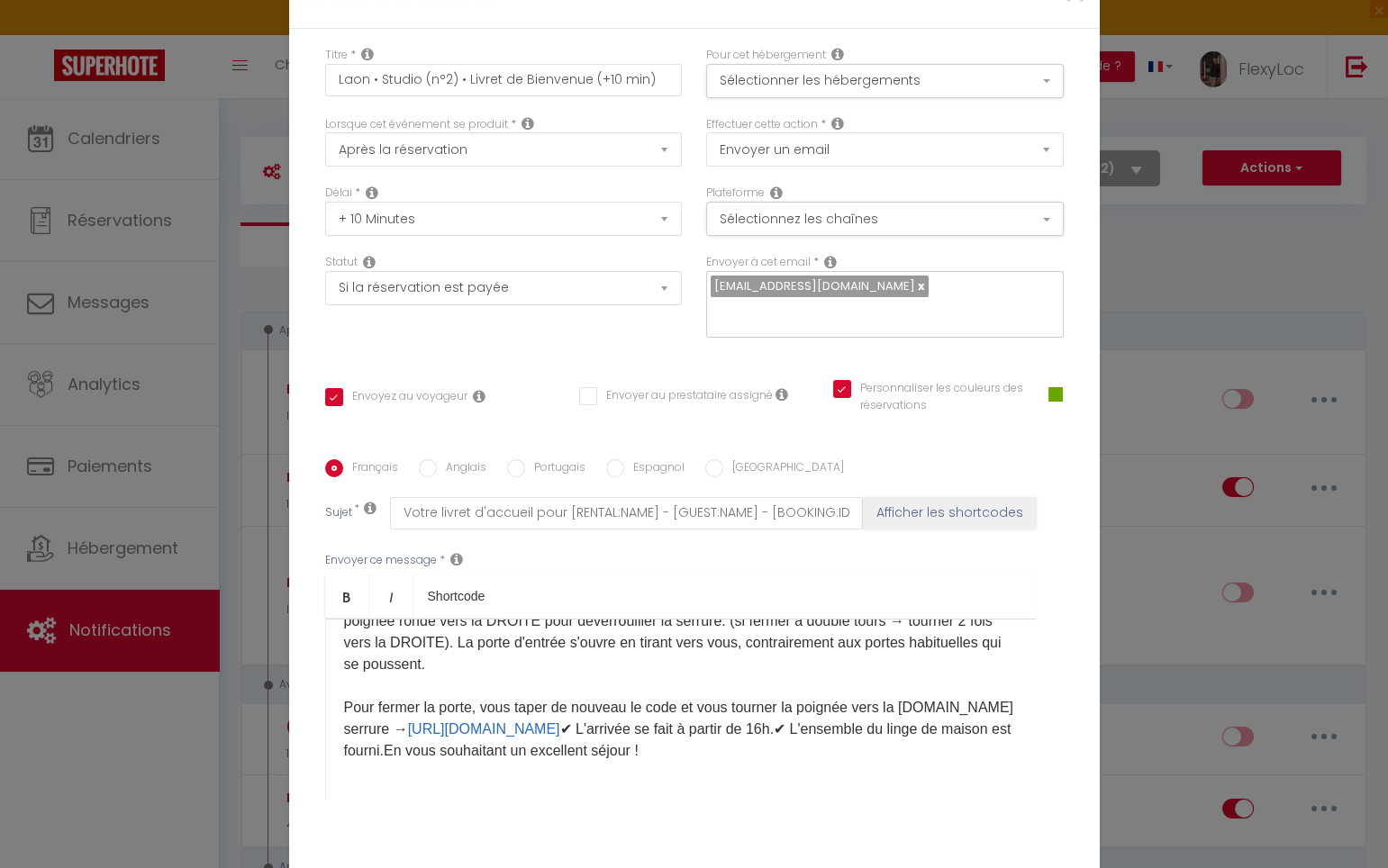
scroll to position [415, 0]
click at [961, 578] on p "​Bonjour [GUEST:FIRST_NAME], Vous trouverez ci-joint votre livret d'accueil con…" at bounding box center [681, 523] width 674 height 475
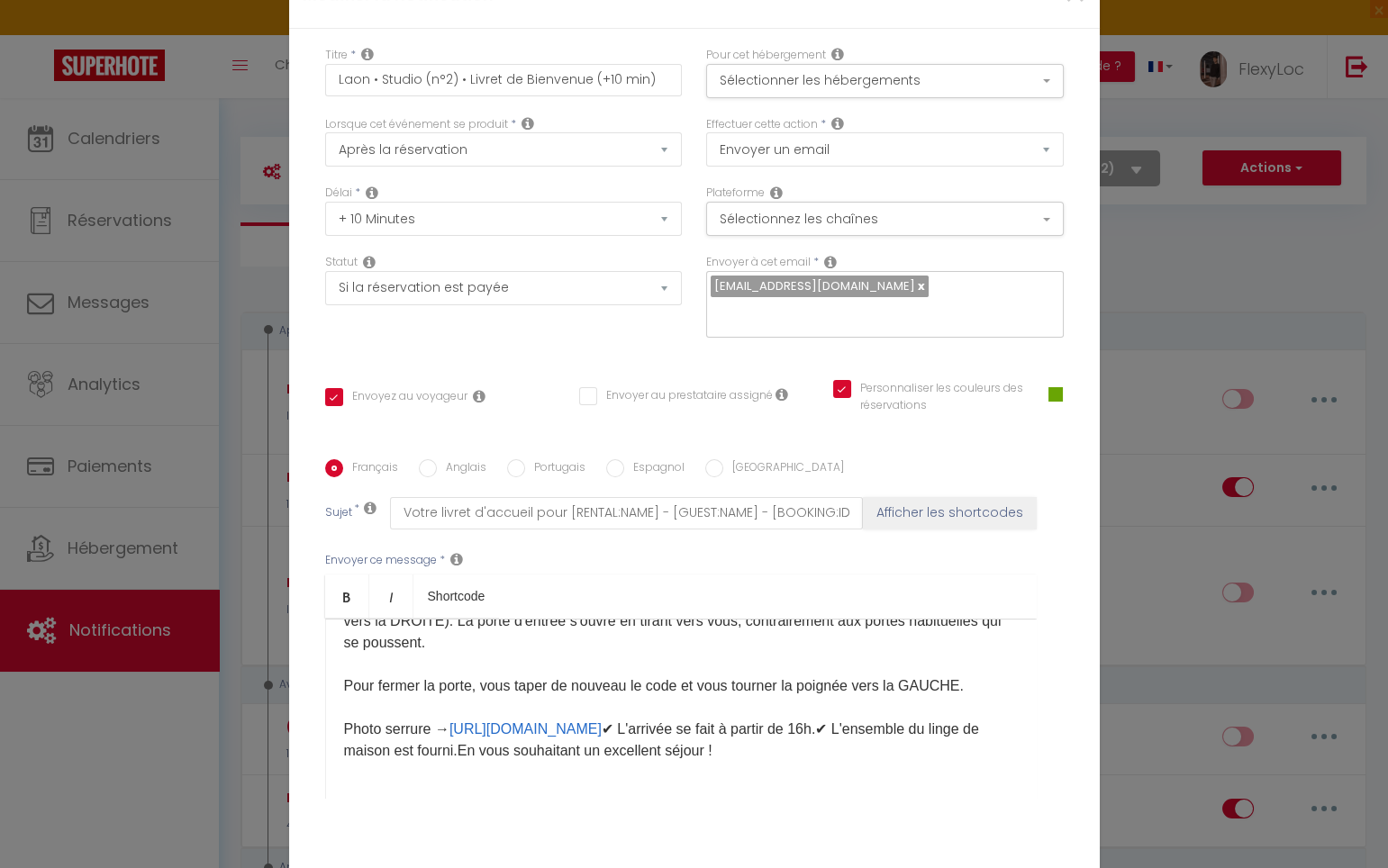
click at [950, 620] on p "​Bonjour [GUEST:FIRST_NAME], Vous trouverez ci-joint votre livret d'accueil con…" at bounding box center [681, 513] width 674 height 497
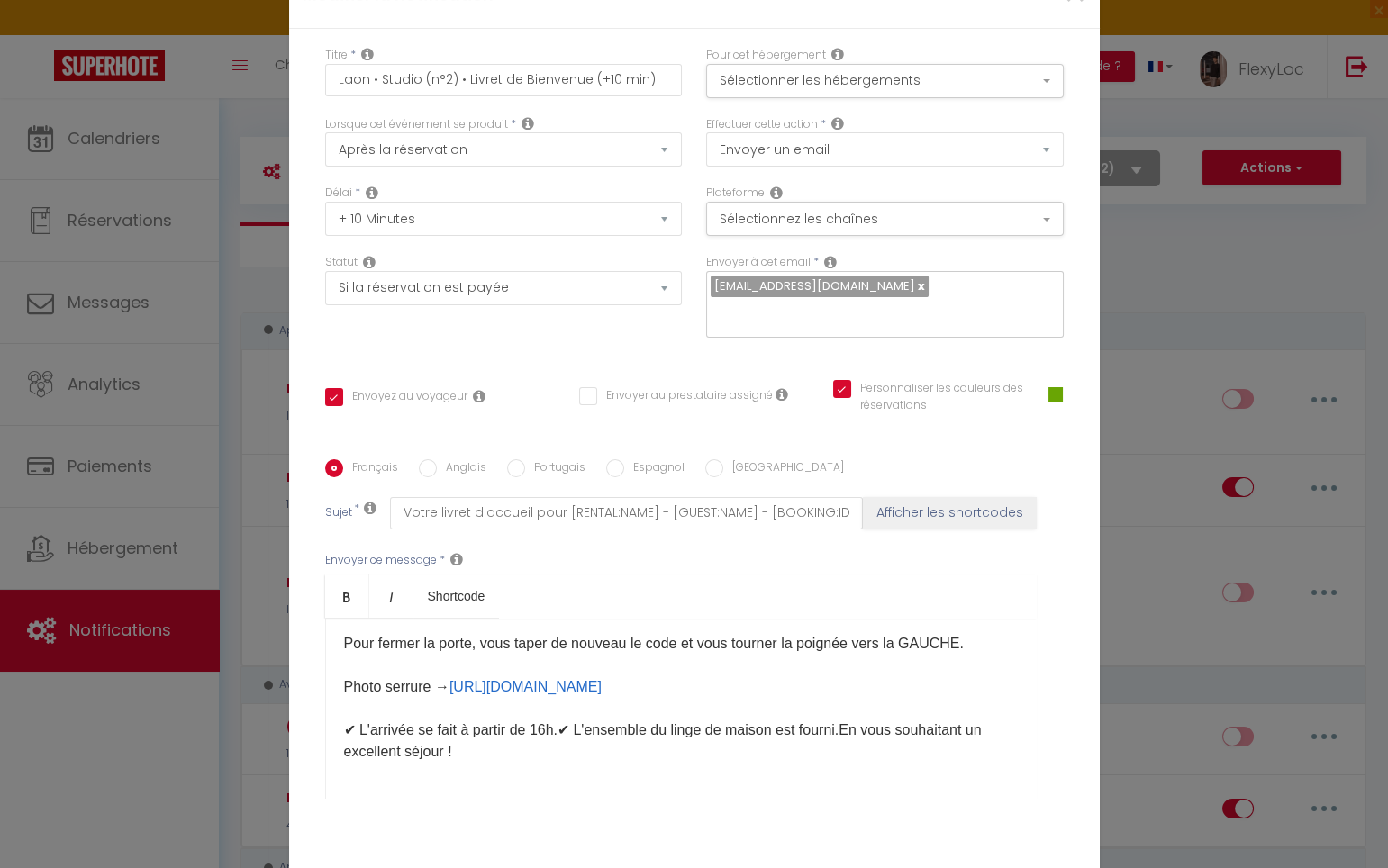
click at [558, 661] on p "​Bonjour [GUEST:FIRST_NAME], Vous trouverez ci-joint votre livret d'accueil con…" at bounding box center [681, 492] width 674 height 540
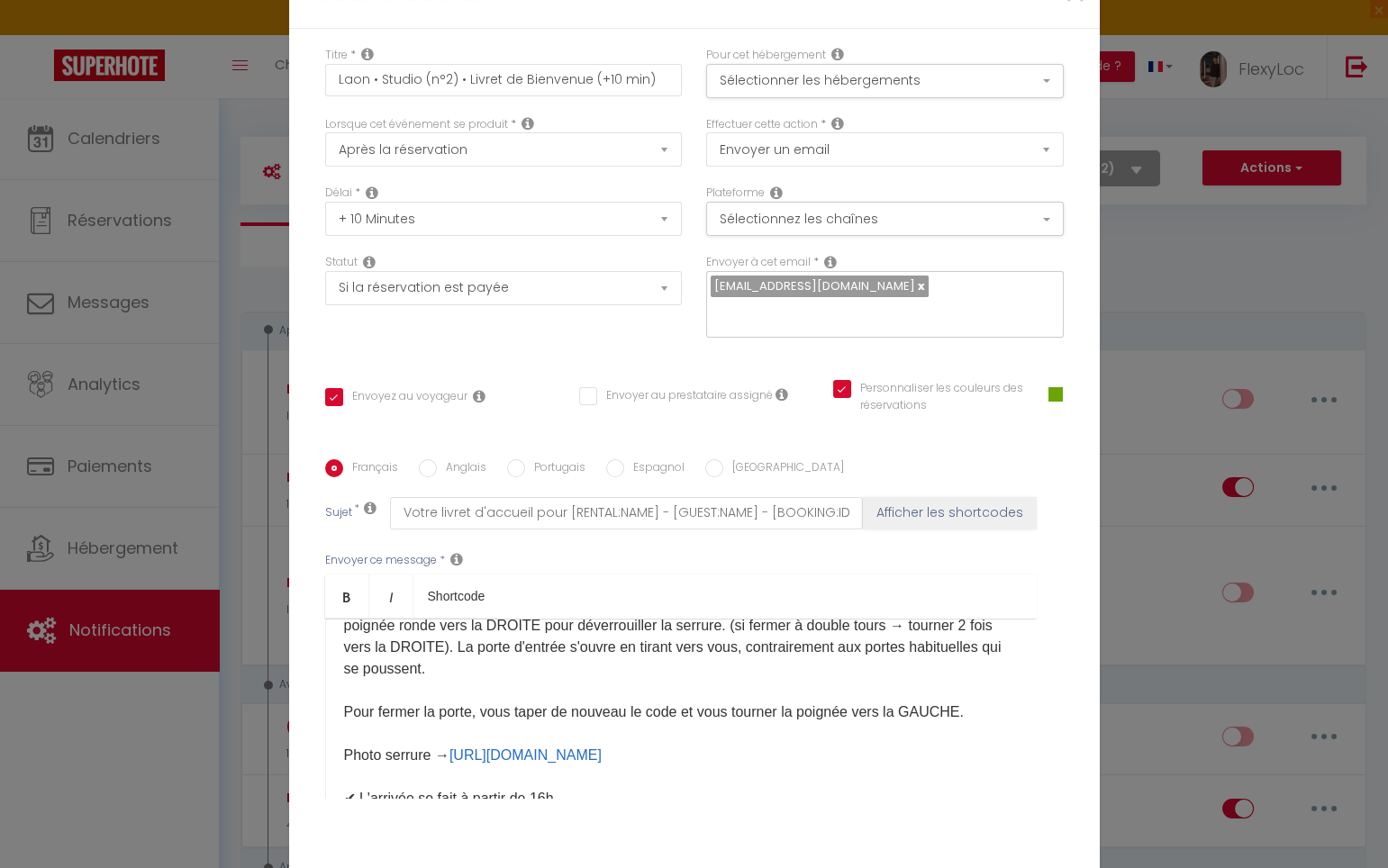
scroll to position [459, 0]
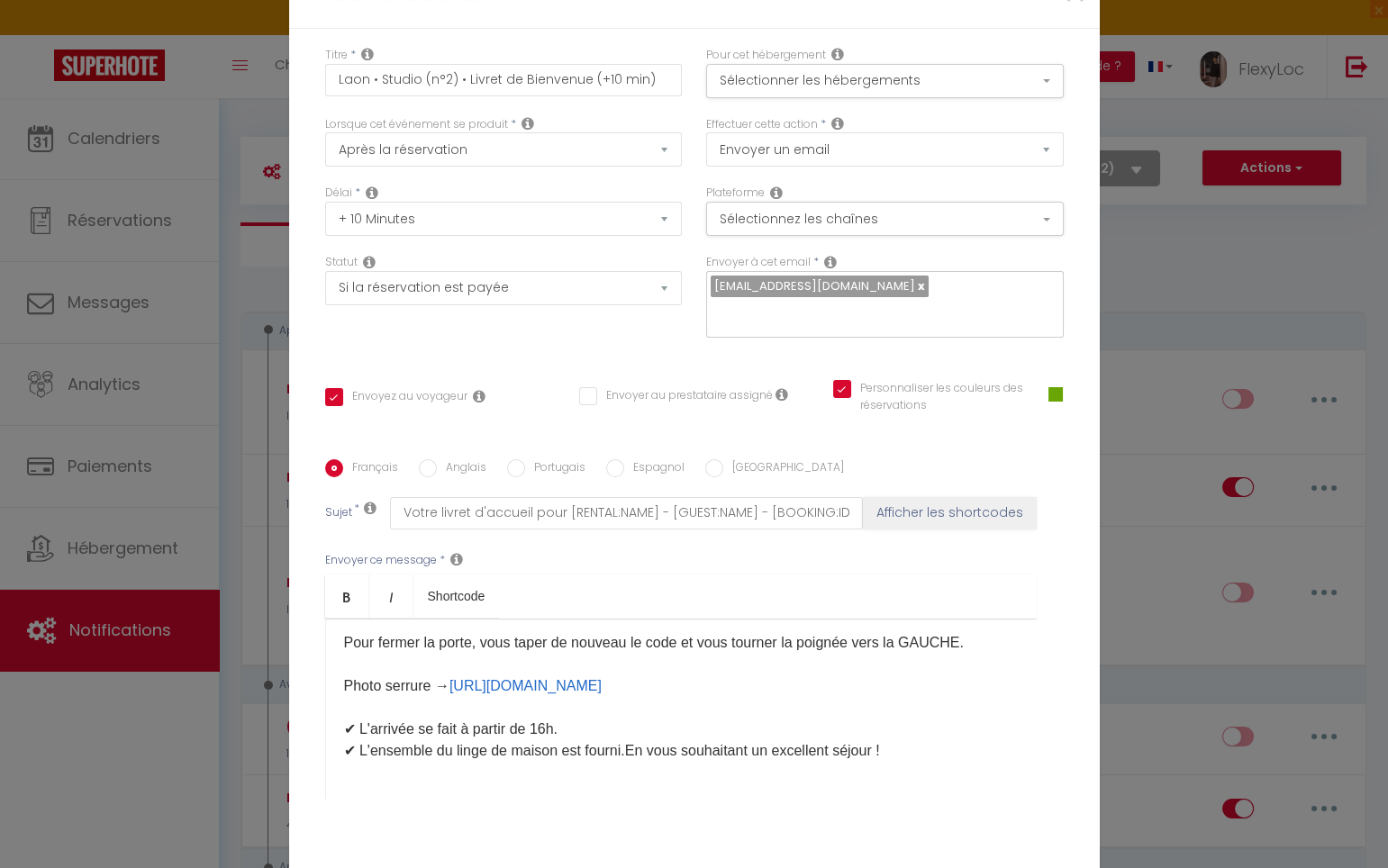
click at [623, 639] on p "​Bonjour [GUEST:FIRST_NAME], Vous trouverez ci-joint votre livret d'accueil con…" at bounding box center [681, 492] width 674 height 540
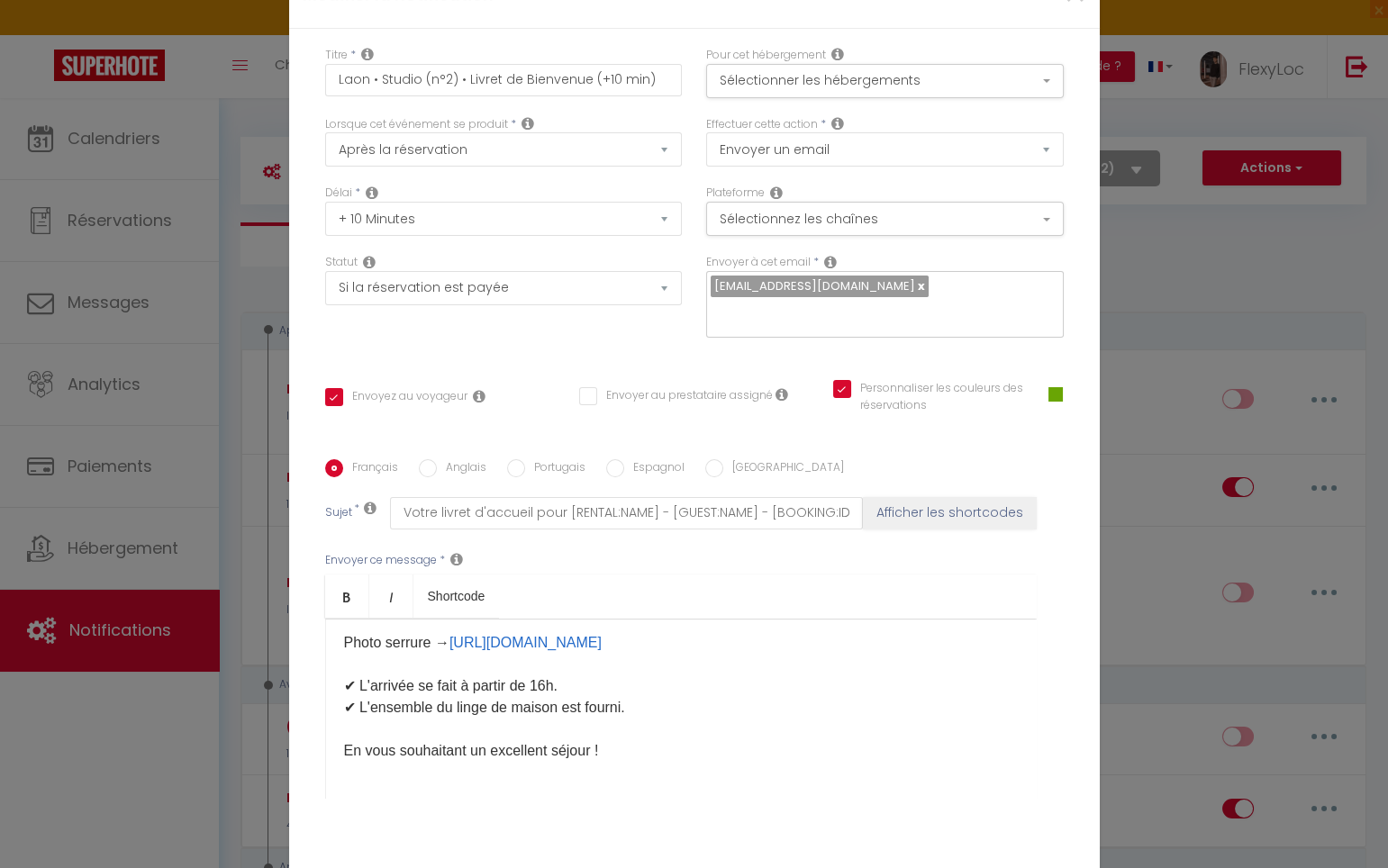
scroll to position [502, 0]
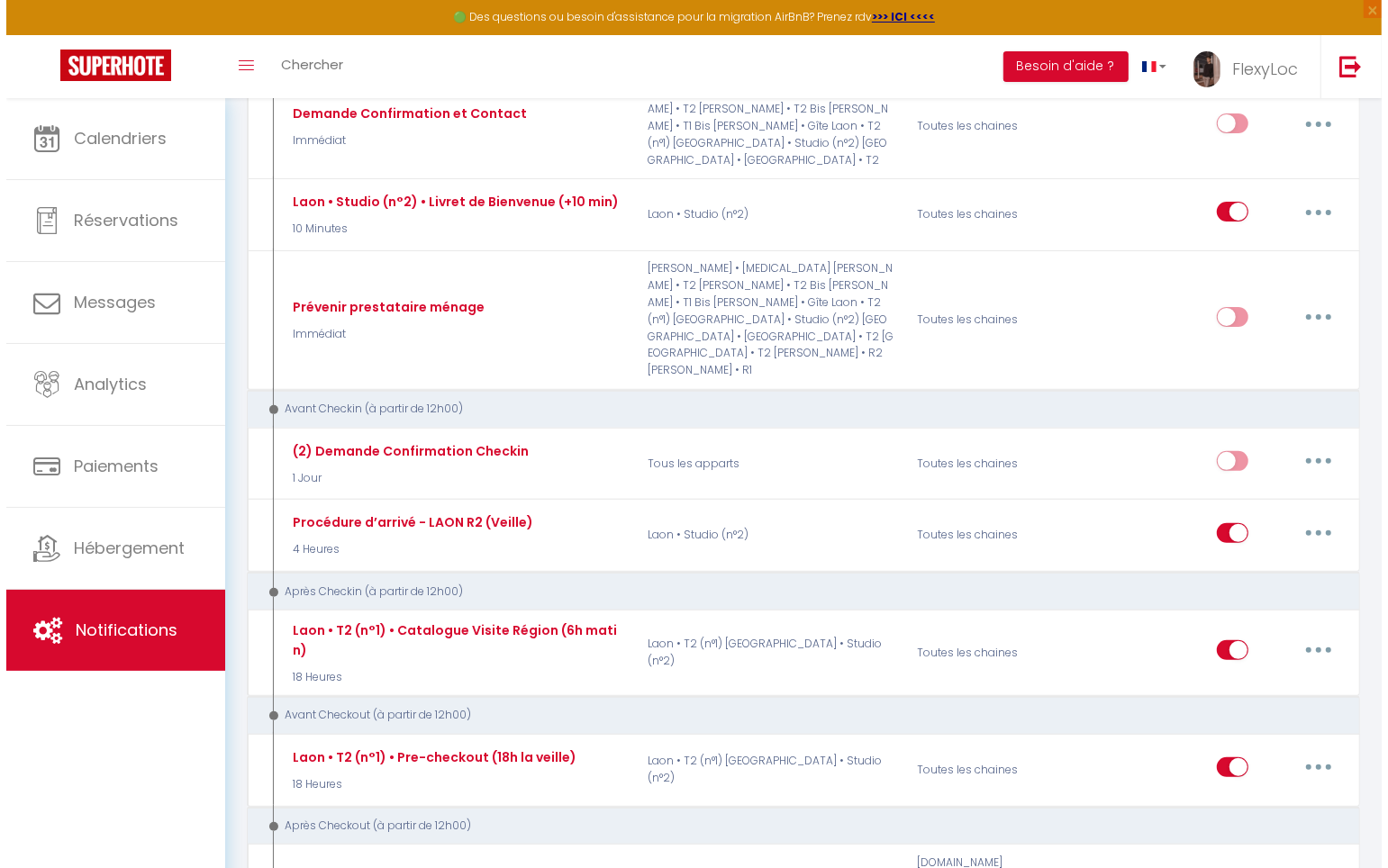
scroll to position [329, 0]
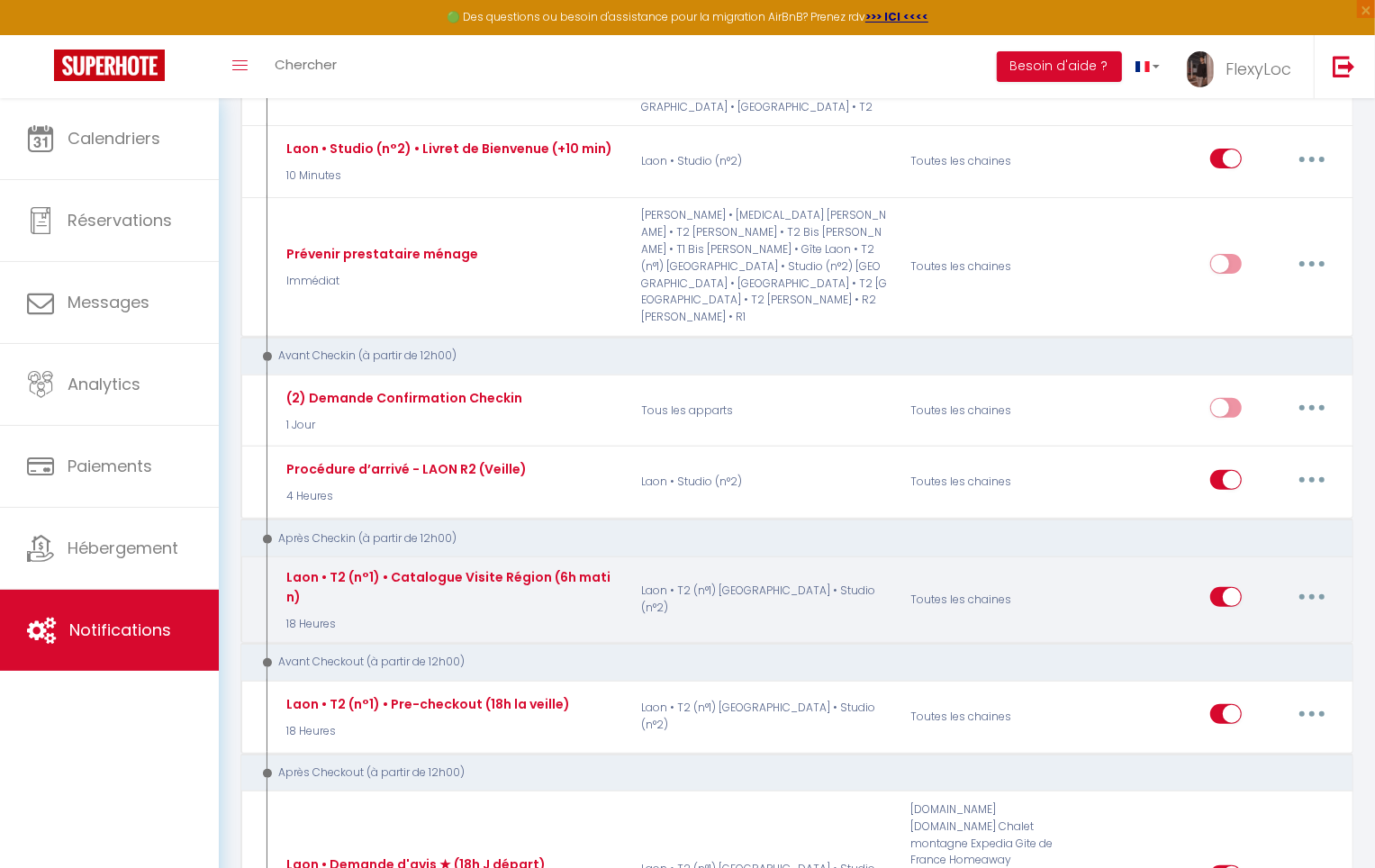
click at [1308, 583] on button "button" at bounding box center [1312, 597] width 50 height 29
click at [1260, 656] on link "Dupliquer" at bounding box center [1265, 671] width 133 height 31
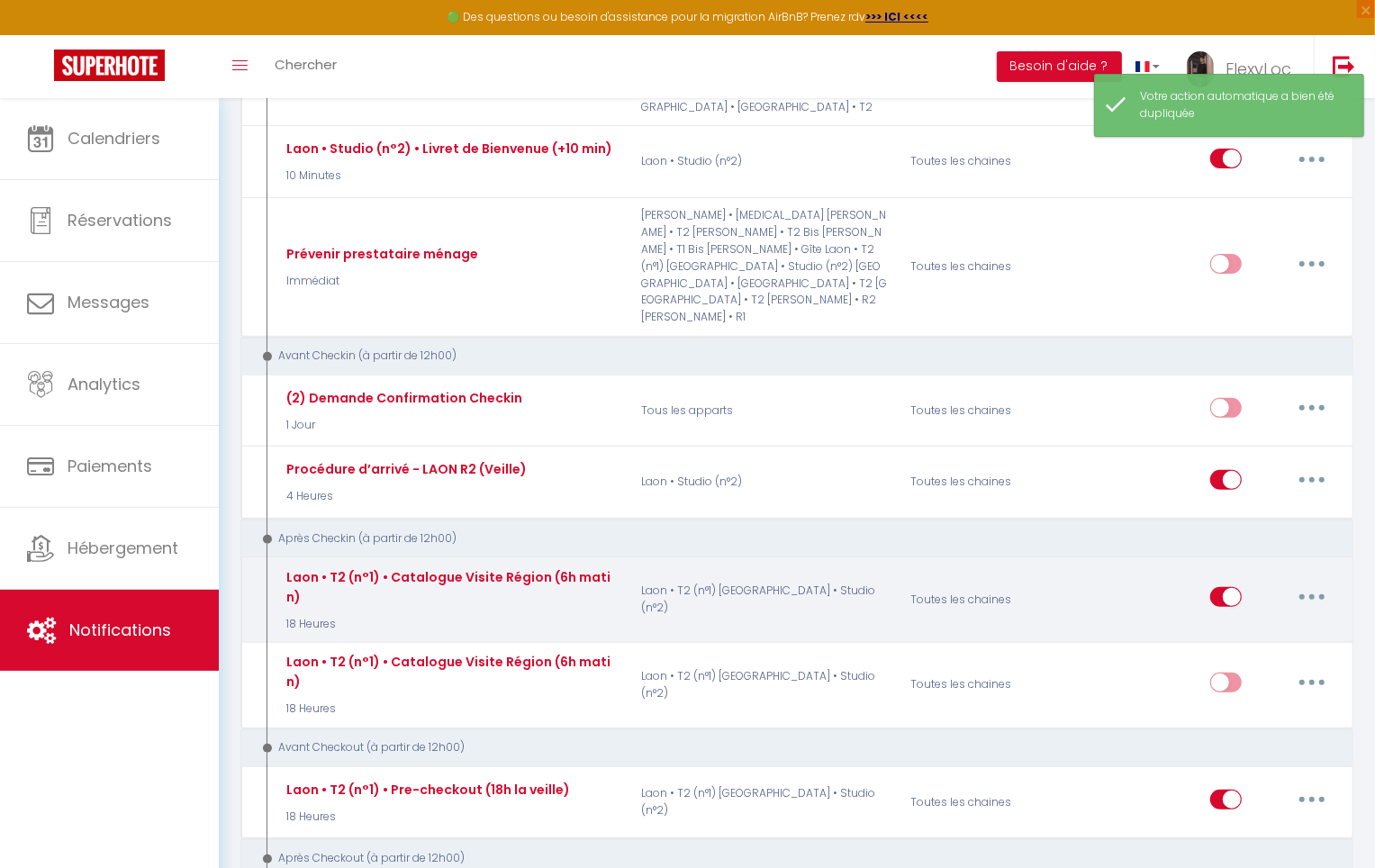
click at [1320, 583] on button "button" at bounding box center [1312, 597] width 50 height 29
click at [1260, 623] on link "Editer" at bounding box center [1265, 638] width 133 height 31
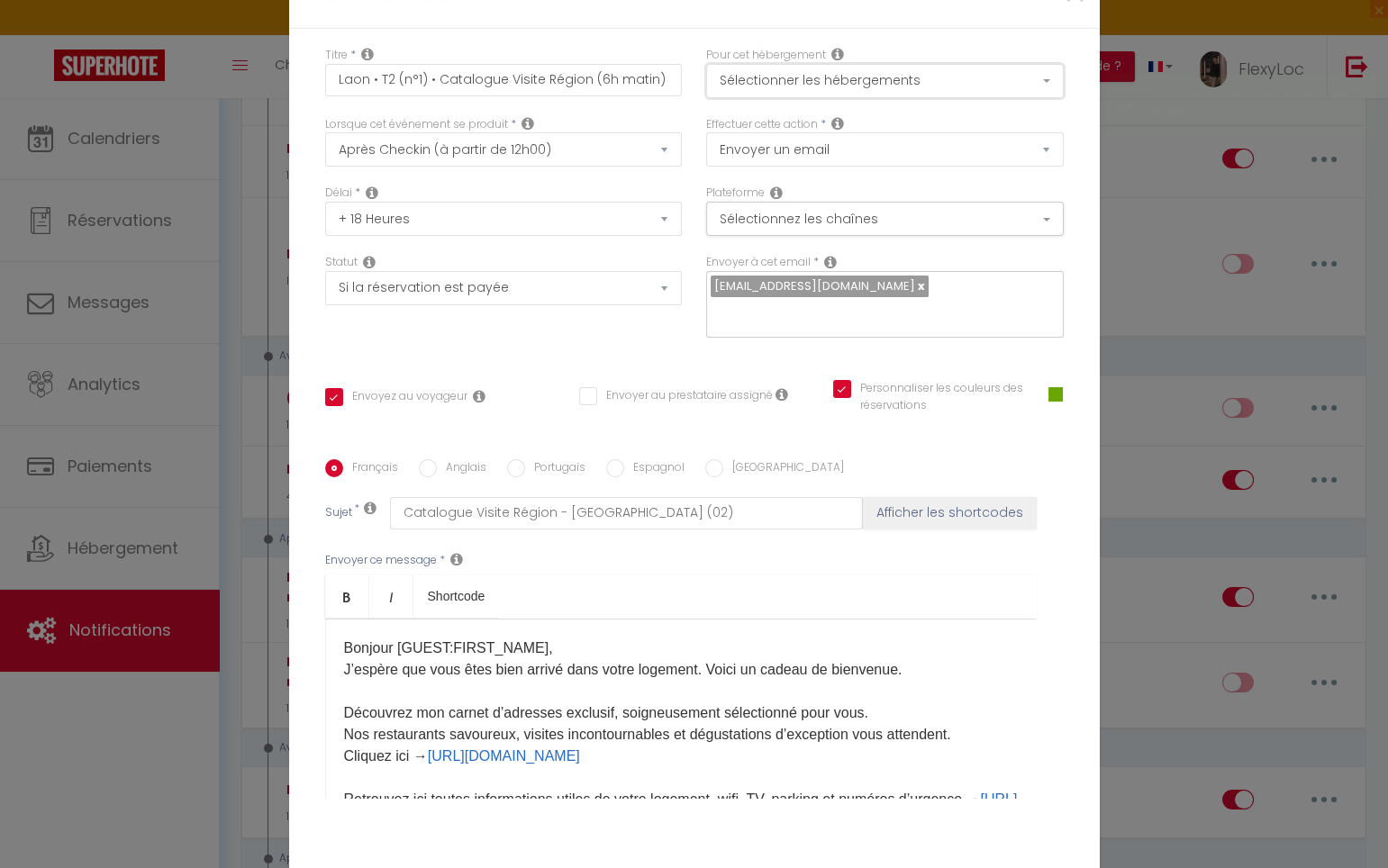
click at [823, 93] on button "Sélectionner les hébergements" at bounding box center [885, 81] width 358 height 34
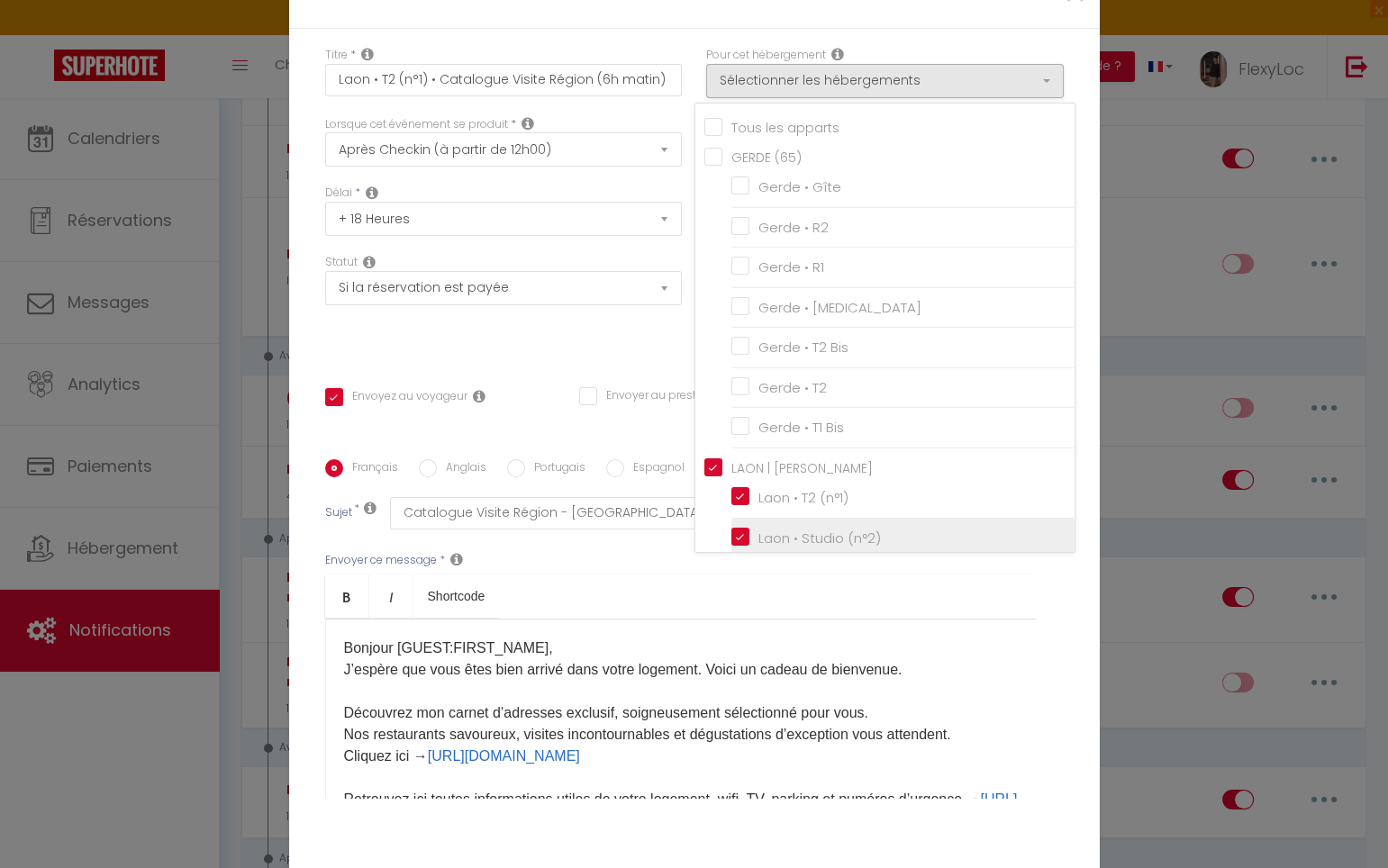
click at [848, 547] on input "Laon • Studio (n°2)" at bounding box center [902, 538] width 343 height 18
click at [1073, 494] on div "Titre * Laon • T2 (n°1) • Catalogue Visite Région (6h matin) Pour cet hébergeme…" at bounding box center [694, 460] width 810 height 862
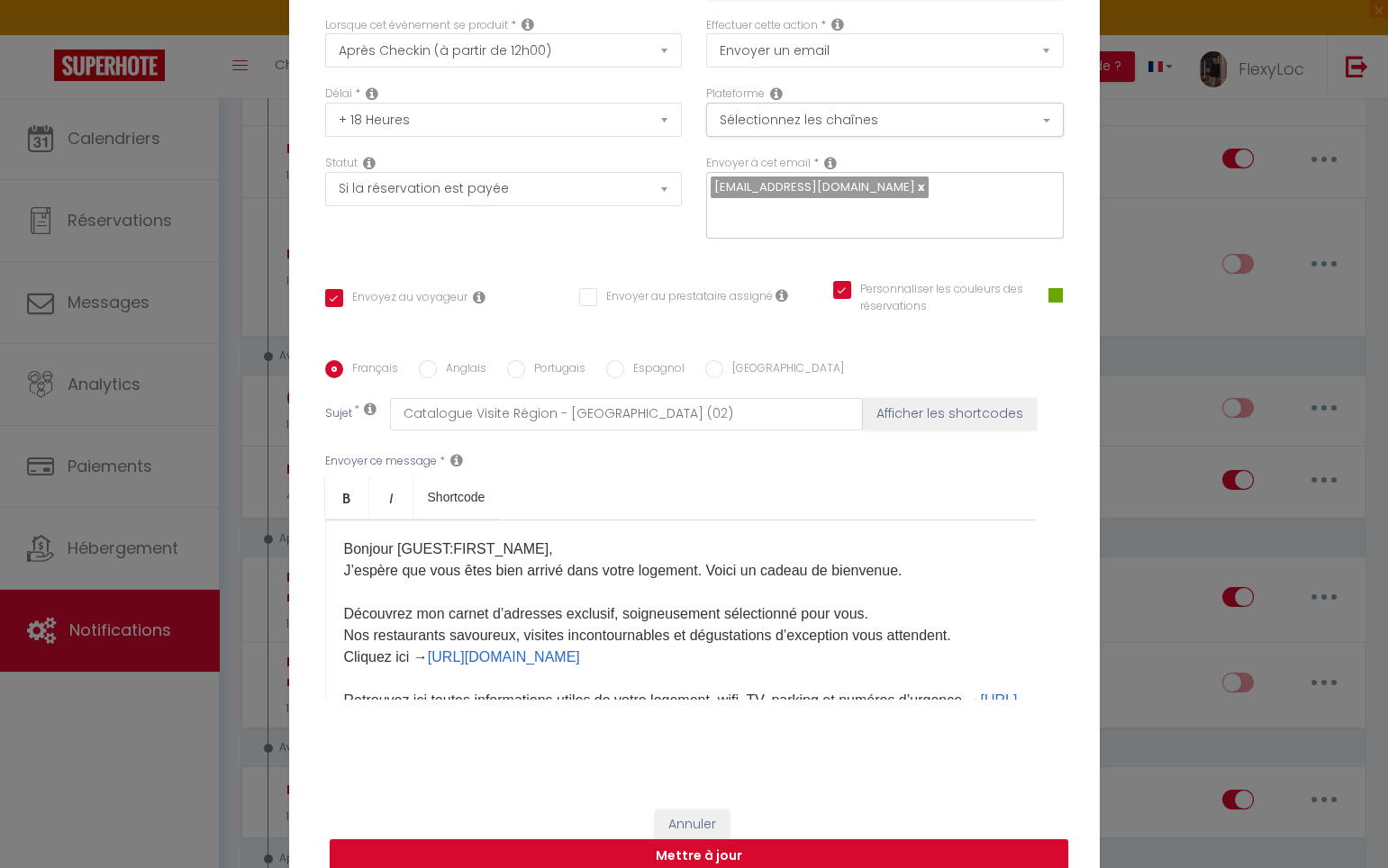
scroll to position [108, 0]
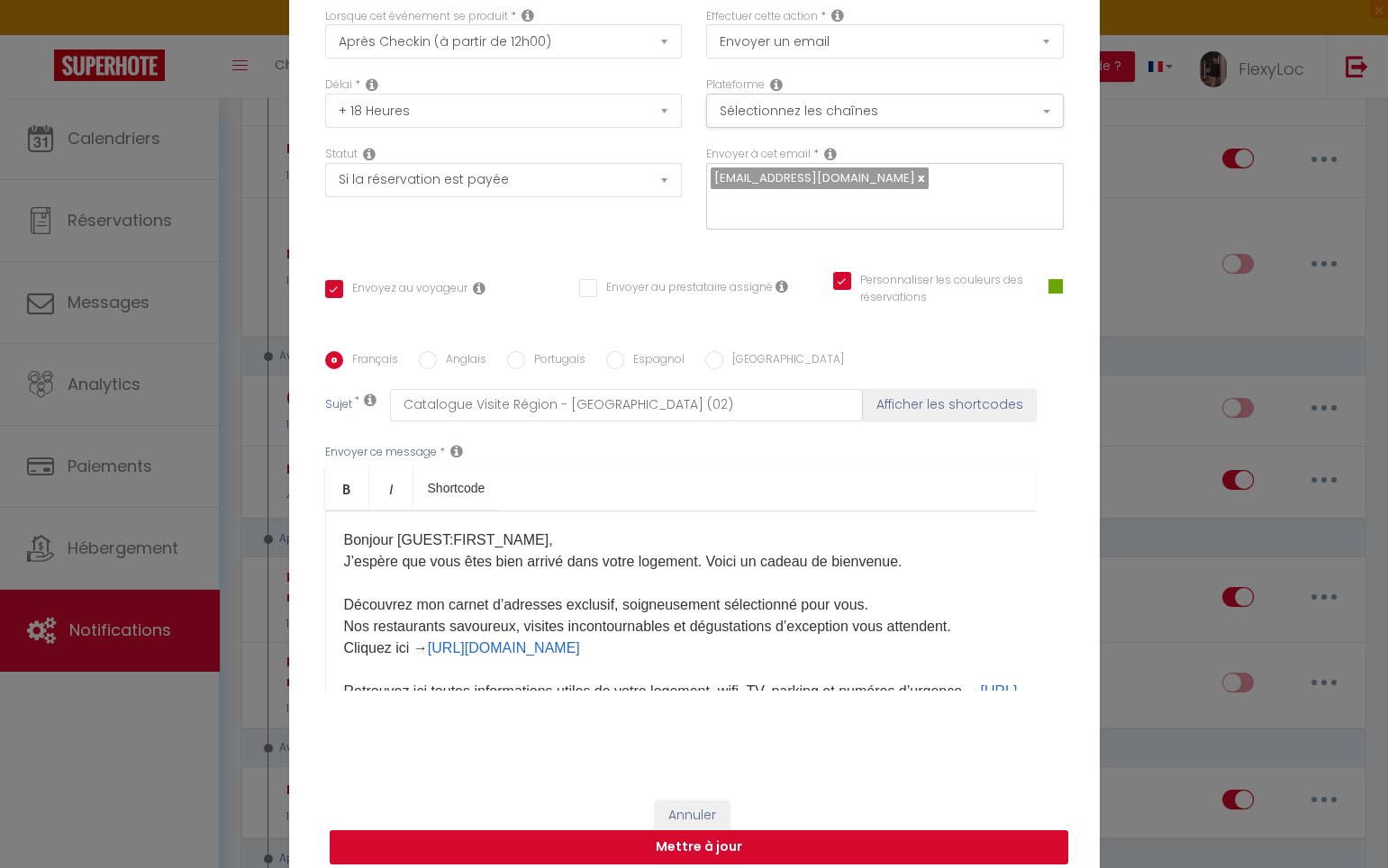
click at [760, 830] on button "Mettre à jour" at bounding box center [699, 847] width 738 height 34
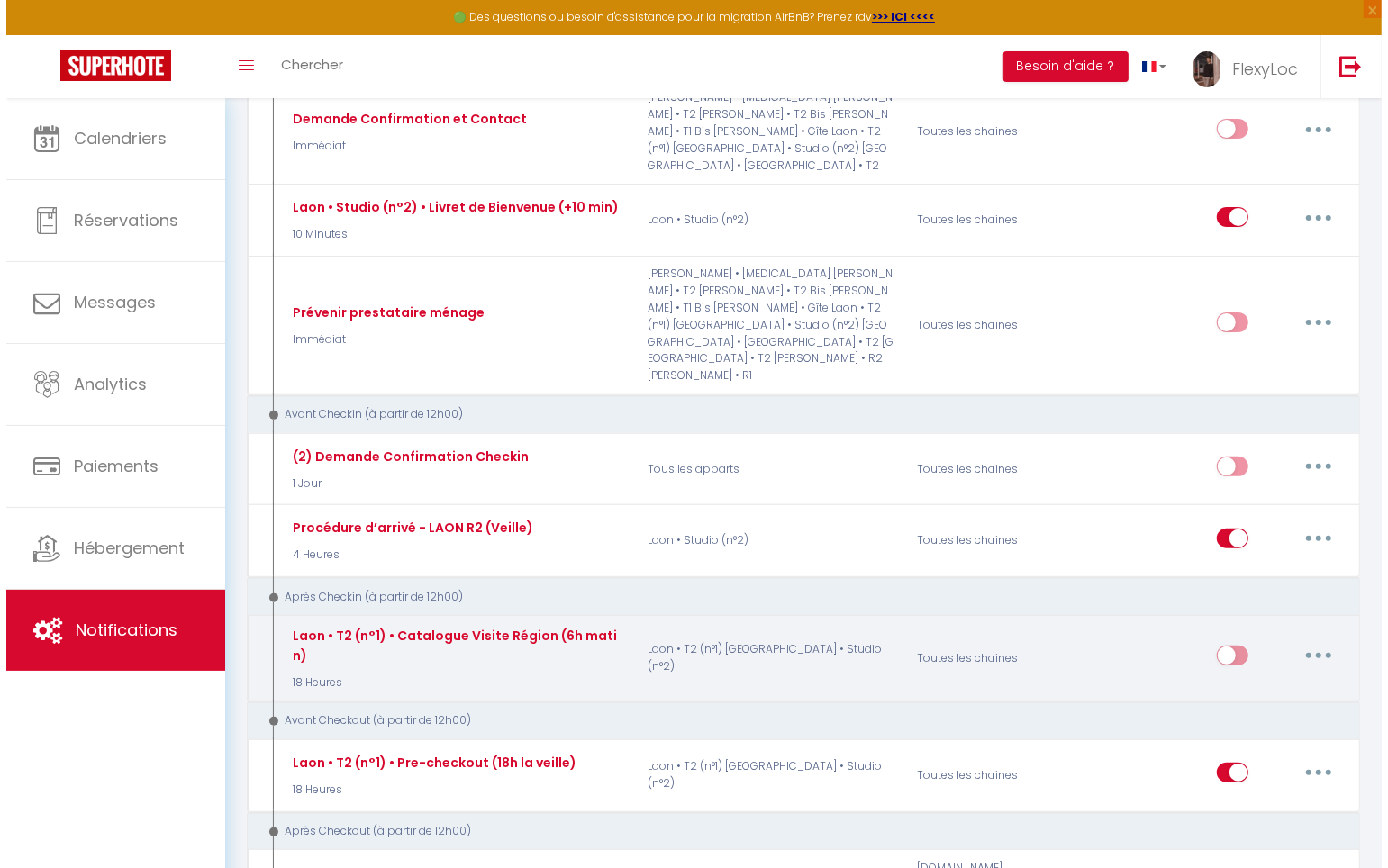
scroll to position [270, 0]
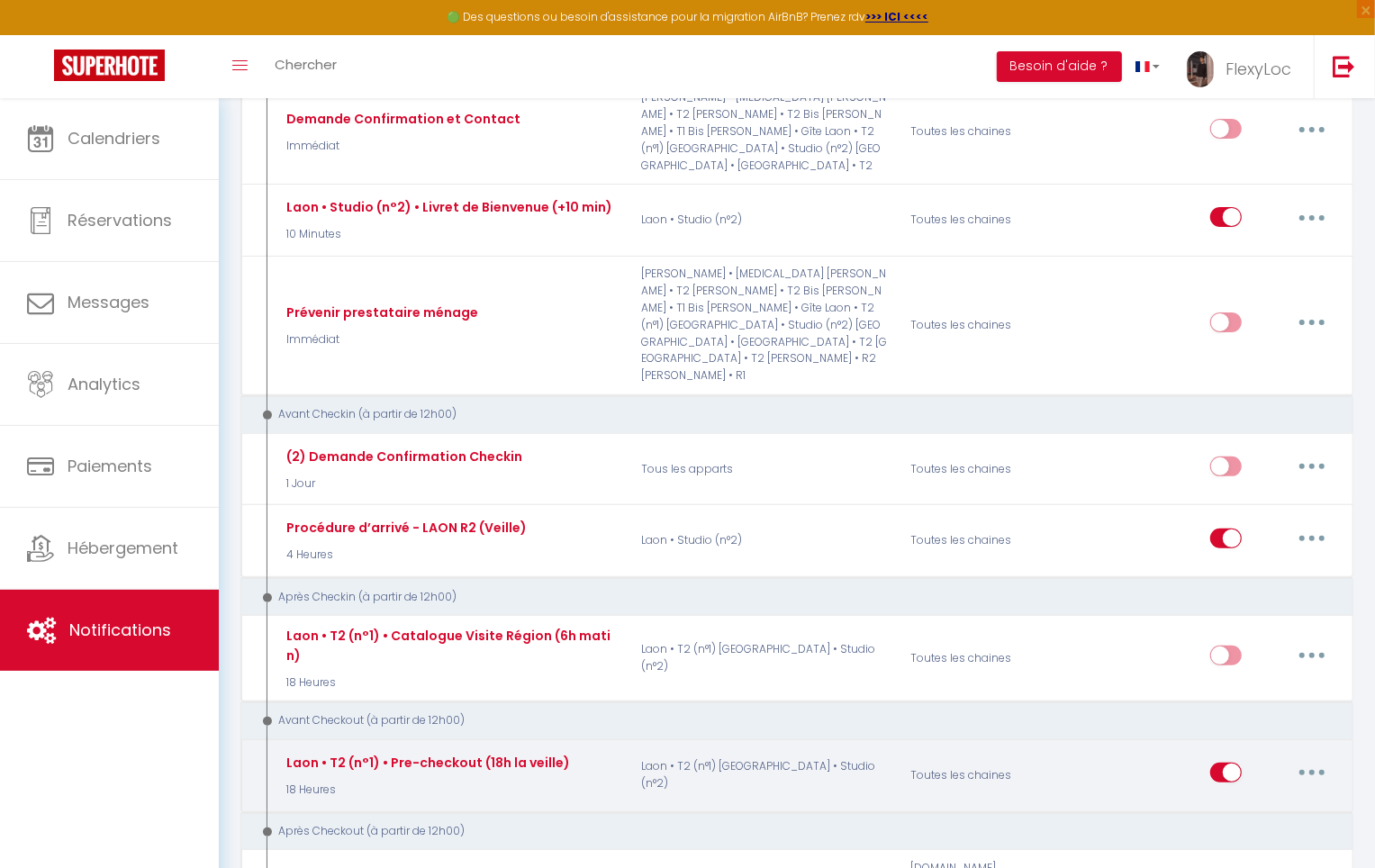
click at [1317, 758] on button "button" at bounding box center [1312, 772] width 50 height 29
click at [1265, 831] on link "Dupliquer" at bounding box center [1265, 846] width 133 height 31
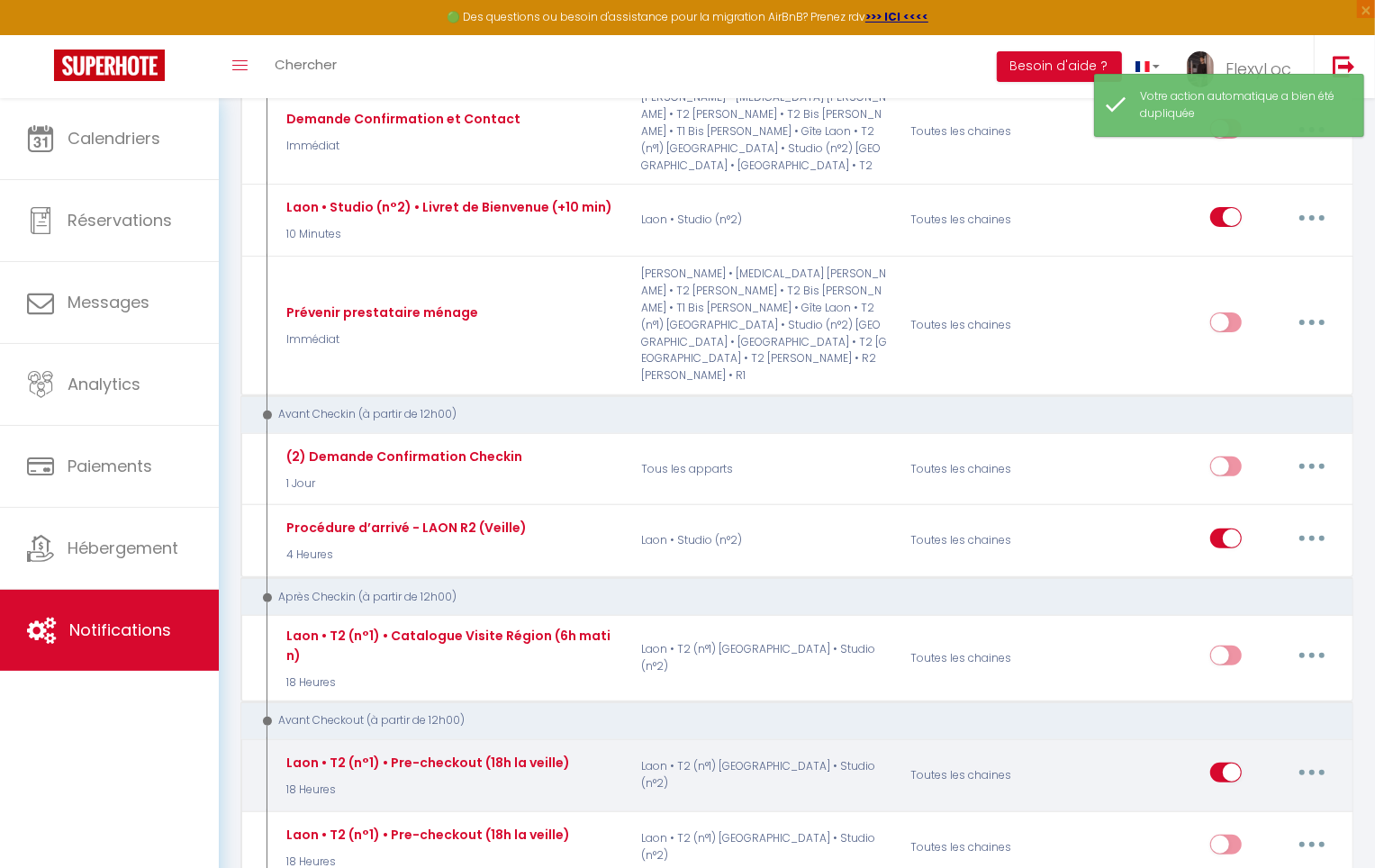
click at [1315, 758] on button "button" at bounding box center [1312, 772] width 50 height 29
click at [1273, 799] on link "Editer" at bounding box center [1265, 814] width 133 height 31
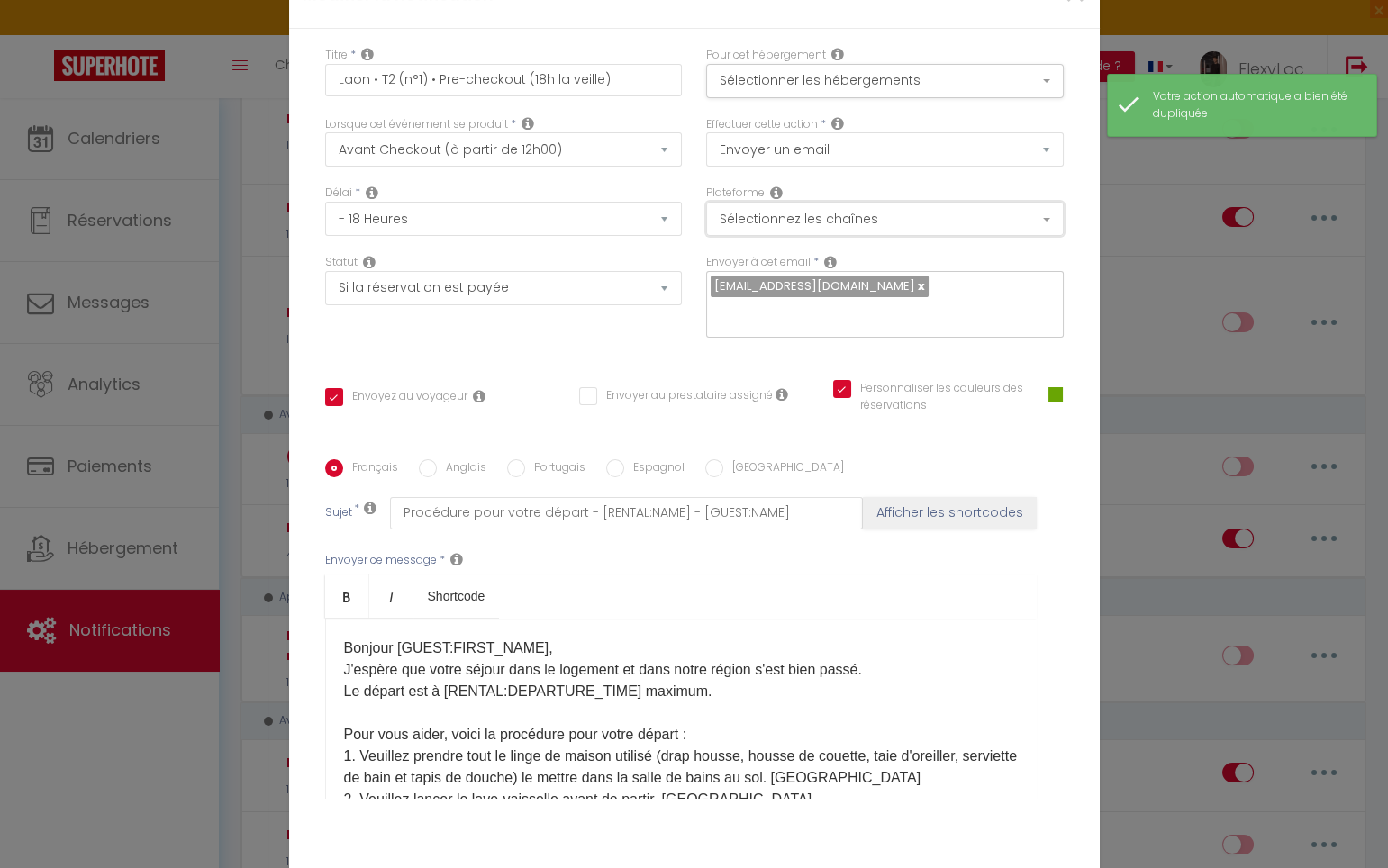
click at [804, 236] on button "Sélectionnez les chaînes" at bounding box center [885, 219] width 358 height 34
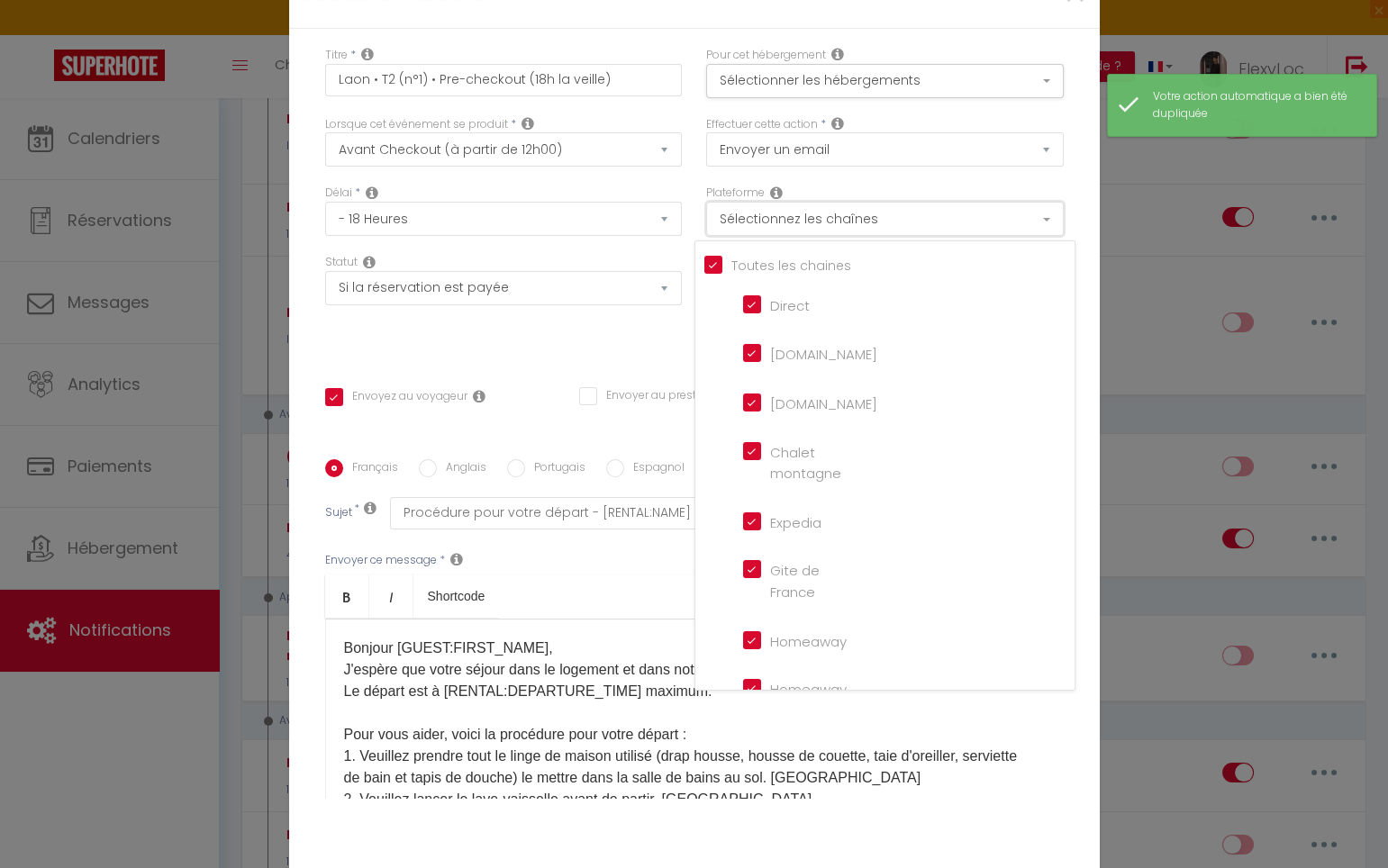
click at [804, 236] on button "Sélectionnez les chaînes" at bounding box center [885, 219] width 358 height 34
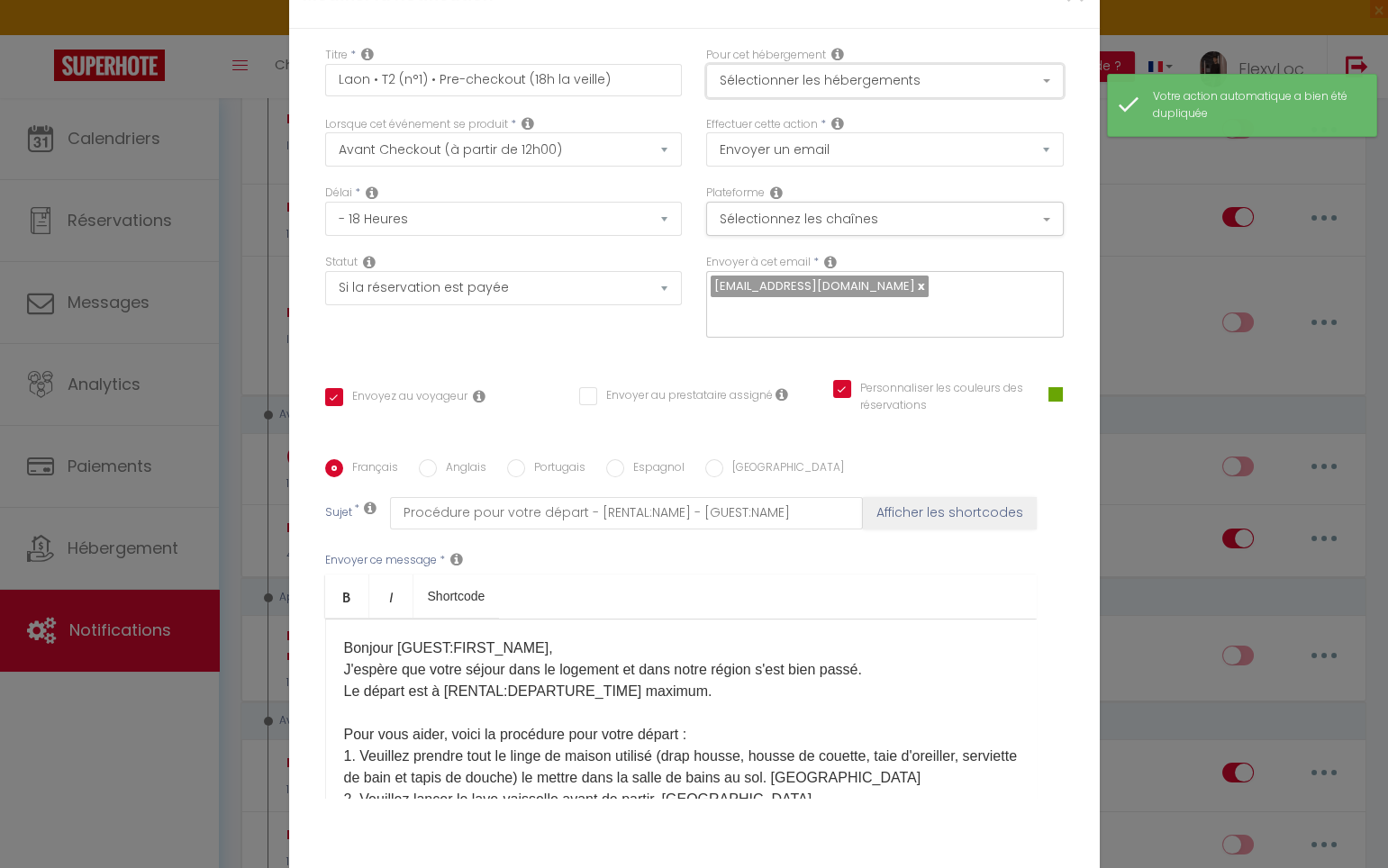
click at [842, 87] on button "Sélectionner les hébergements" at bounding box center [885, 81] width 358 height 34
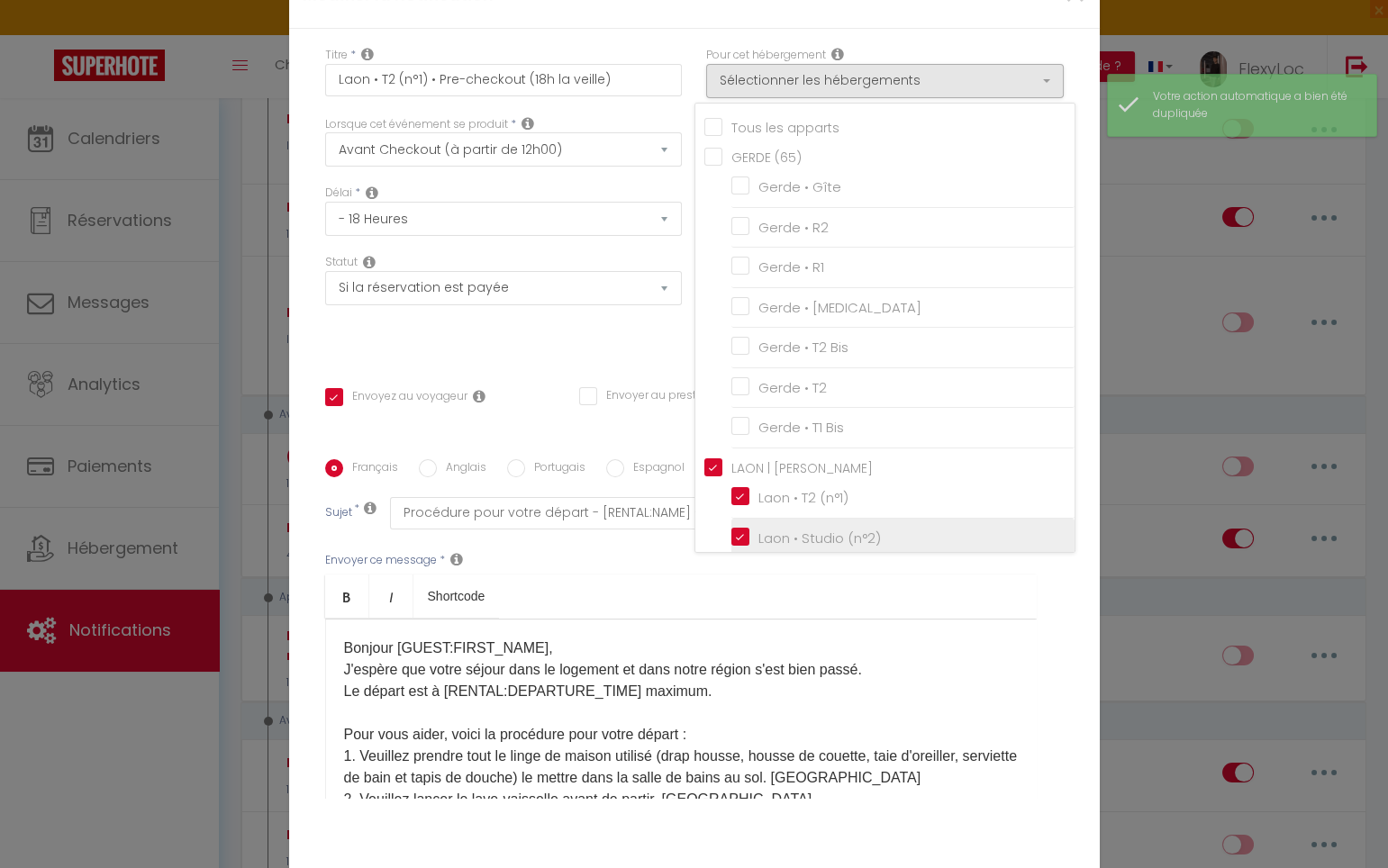
click at [797, 540] on input "Laon • Studio (n°2)" at bounding box center [902, 538] width 343 height 18
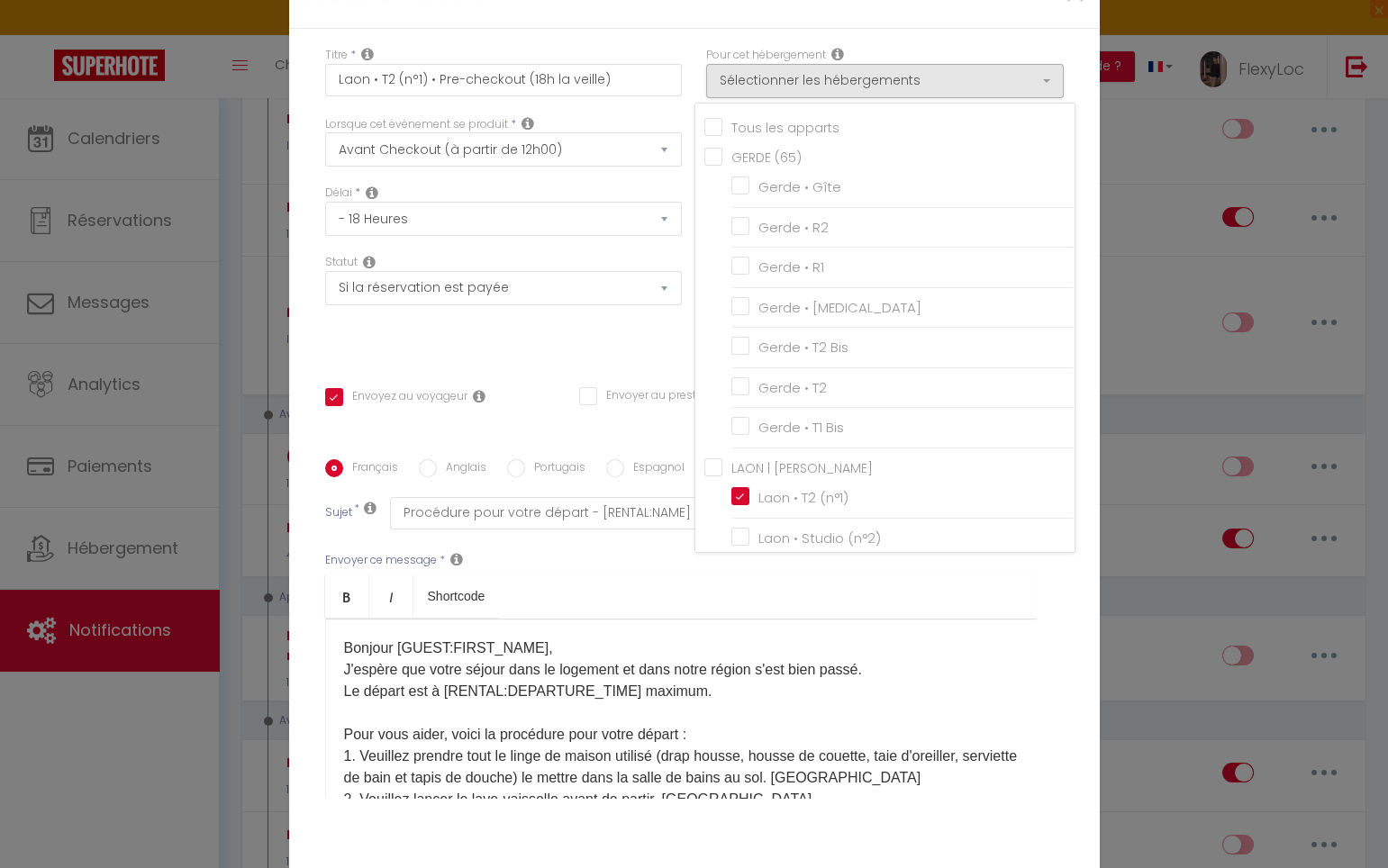
click at [1076, 637] on div "Titre * Laon • T2 (n°1) • Pre-checkout (18h la veille) Pour cet hébergement Sél…" at bounding box center [694, 460] width 810 height 862
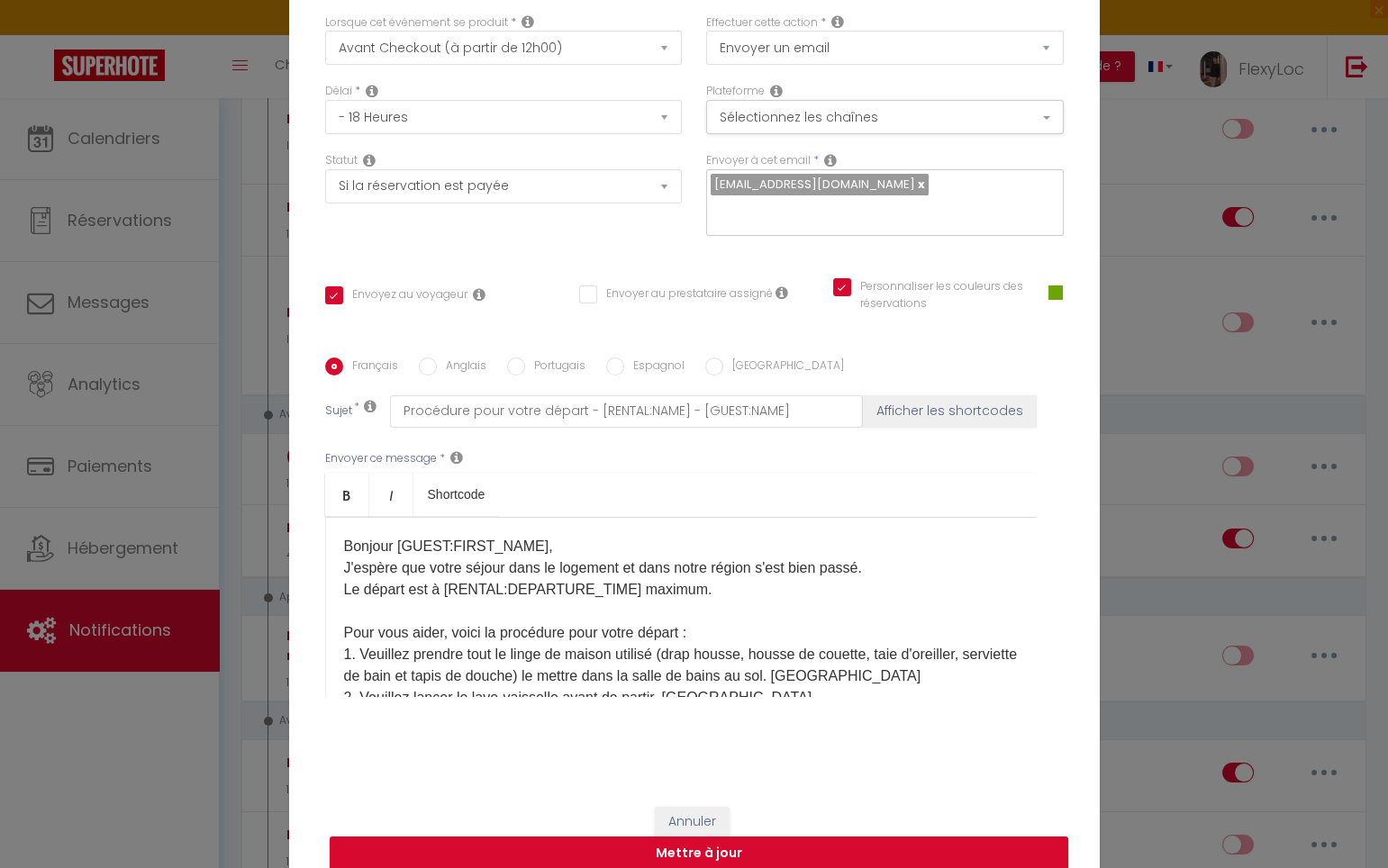
scroll to position [108, 0]
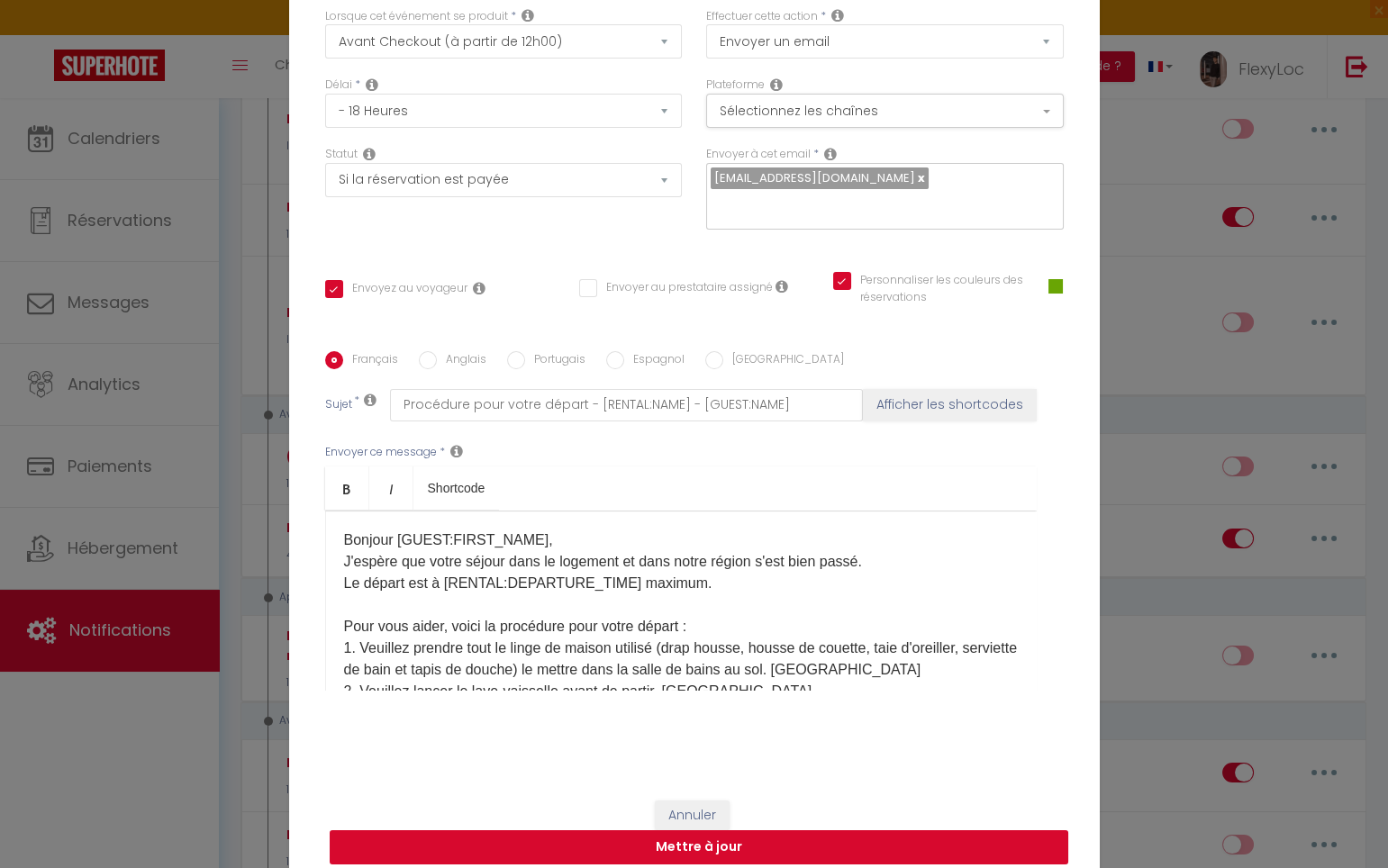
click at [818, 843] on button "Mettre à jour" at bounding box center [699, 847] width 738 height 34
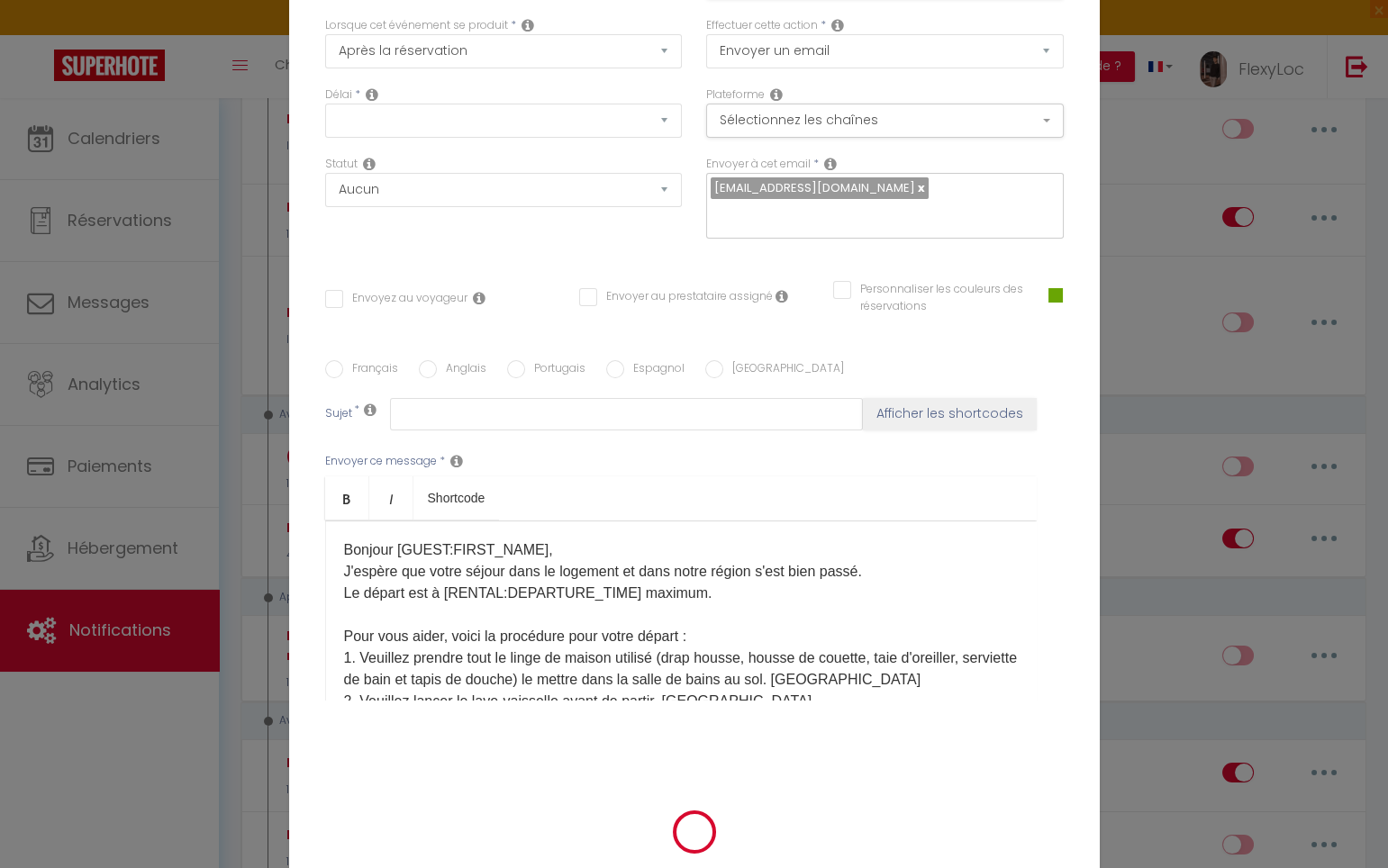
scroll to position [0, 0]
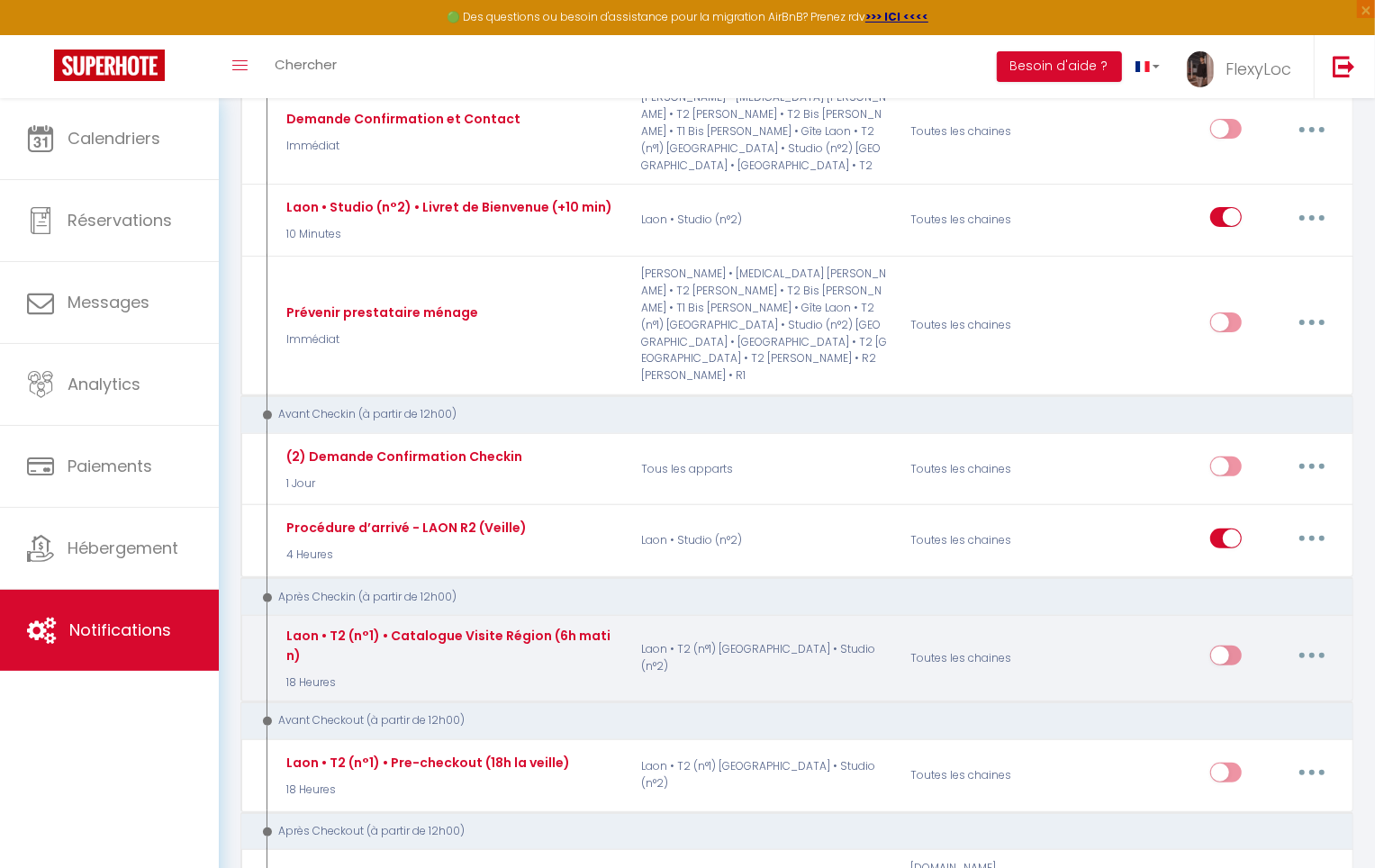
click at [1321, 641] on button "button" at bounding box center [1312, 655] width 50 height 29
click at [1252, 682] on link "Editer" at bounding box center [1265, 697] width 133 height 31
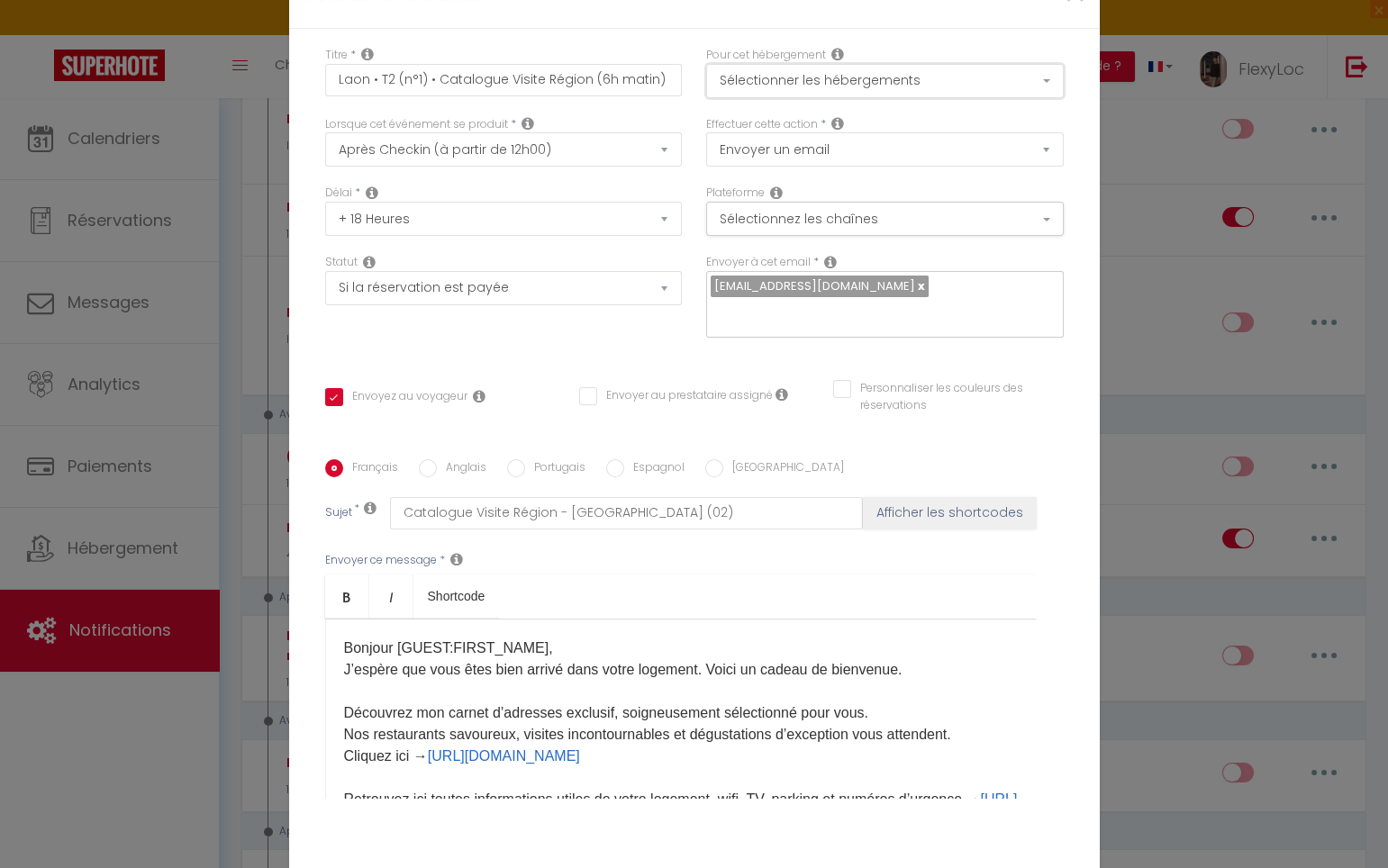
click at [815, 92] on button "Sélectionner les hébergements" at bounding box center [885, 81] width 358 height 34
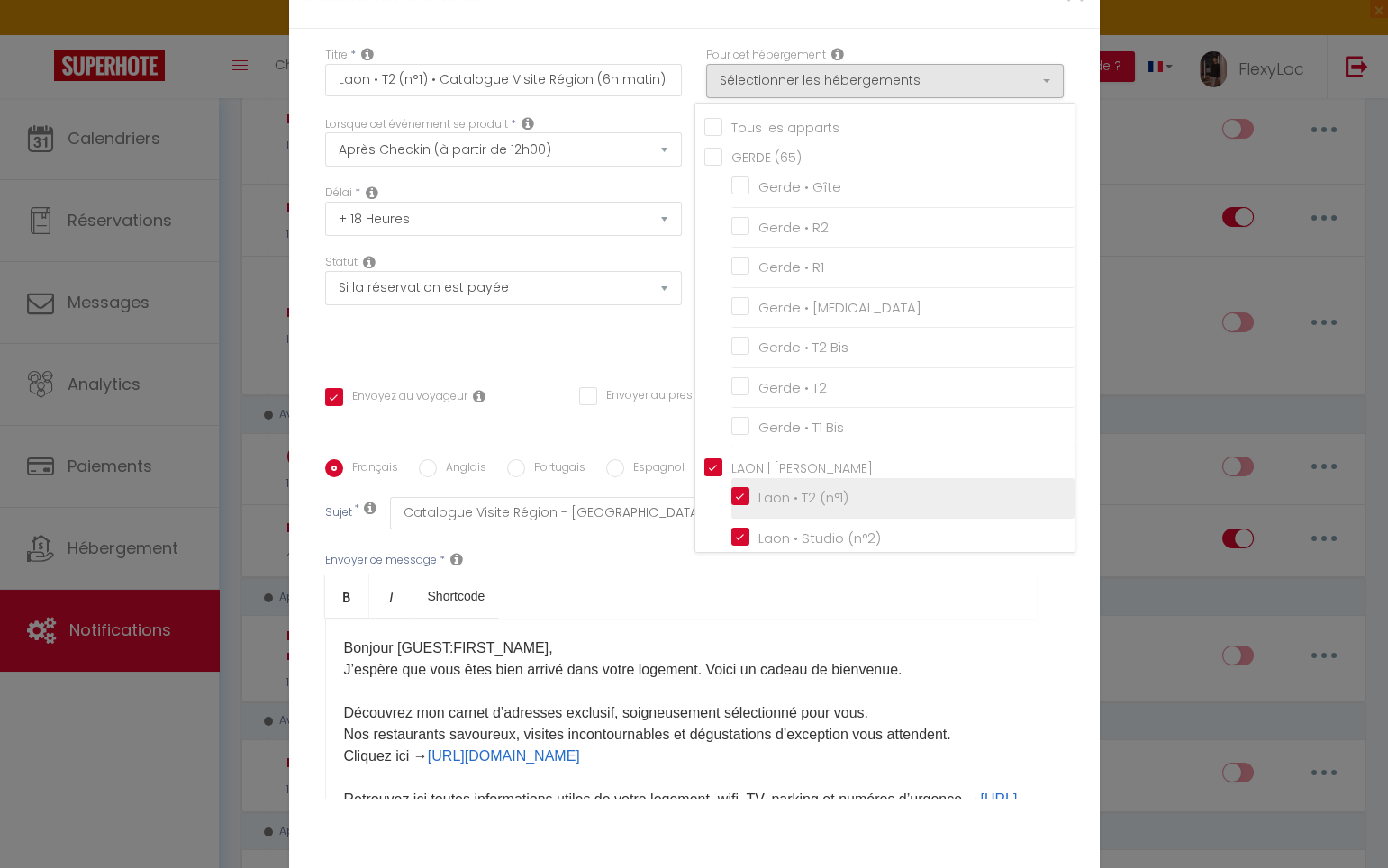
click at [792, 507] on input "Laon • T2 (n°1)" at bounding box center [902, 498] width 343 height 18
click at [1071, 643] on div "Titre * Laon • T2 (n°1) • Catalogue Visite Région (6h matin) Pour cet hébergeme…" at bounding box center [694, 460] width 810 height 862
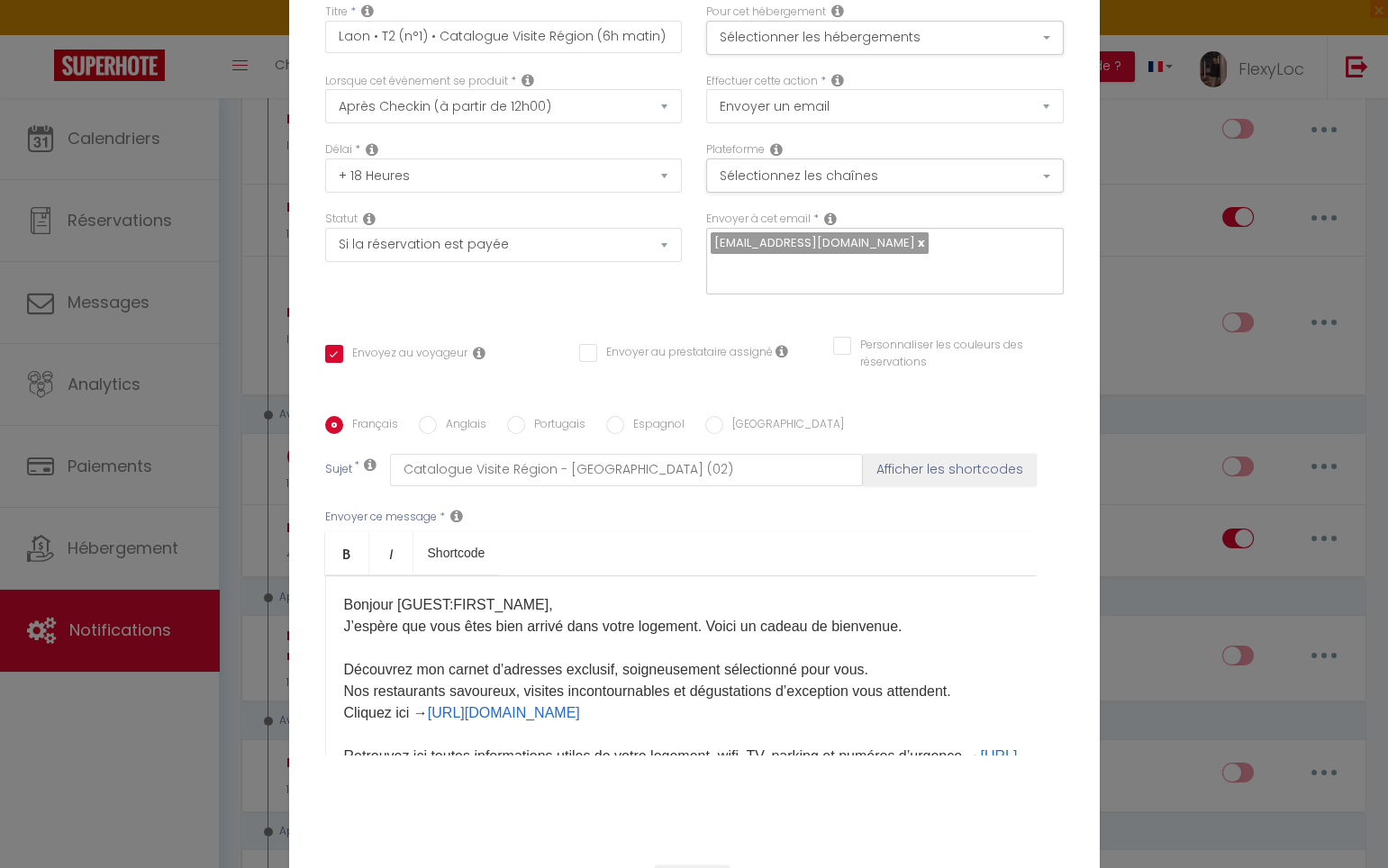
scroll to position [108, 0]
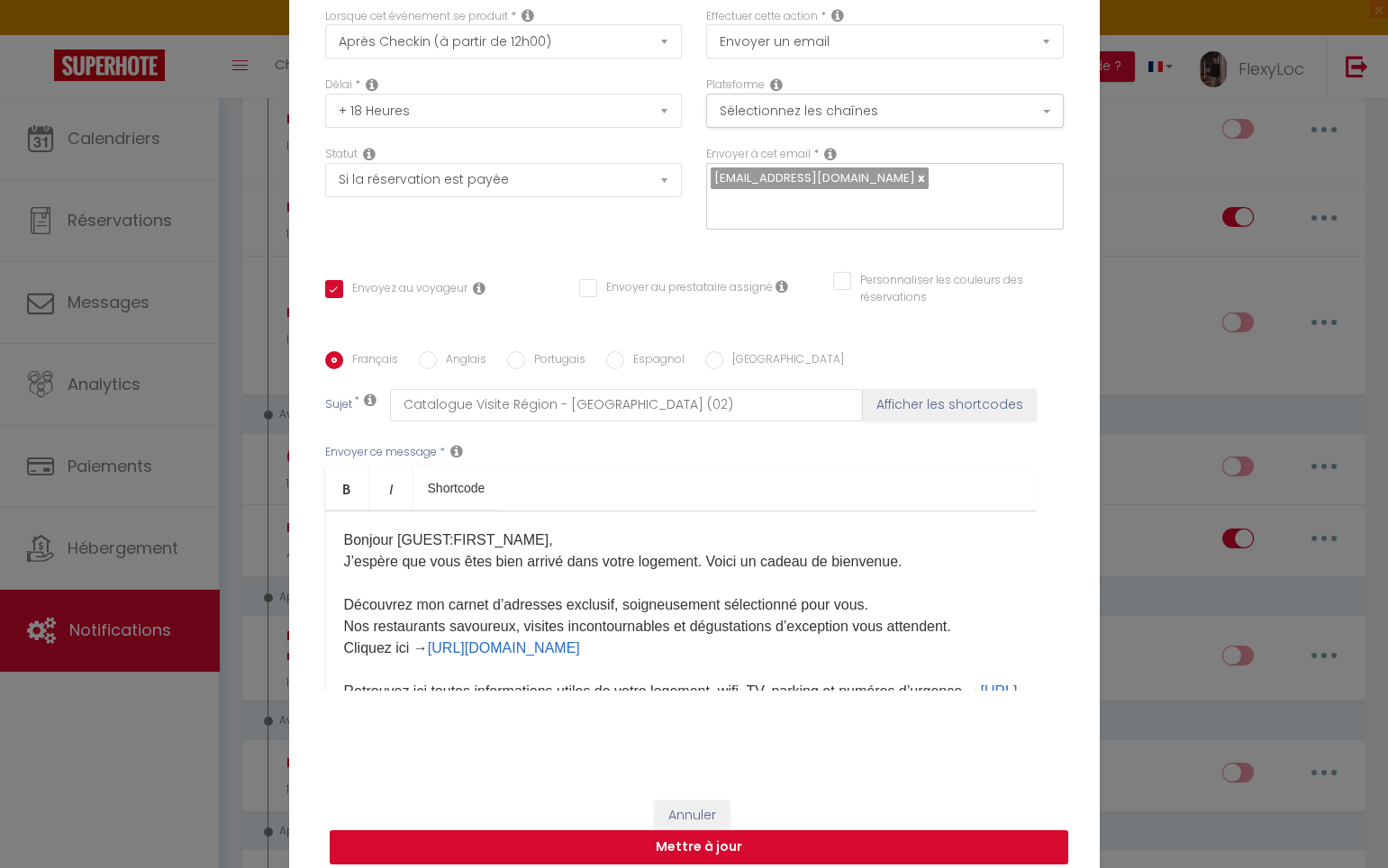
click at [758, 834] on button "Mettre à jour" at bounding box center [699, 847] width 738 height 34
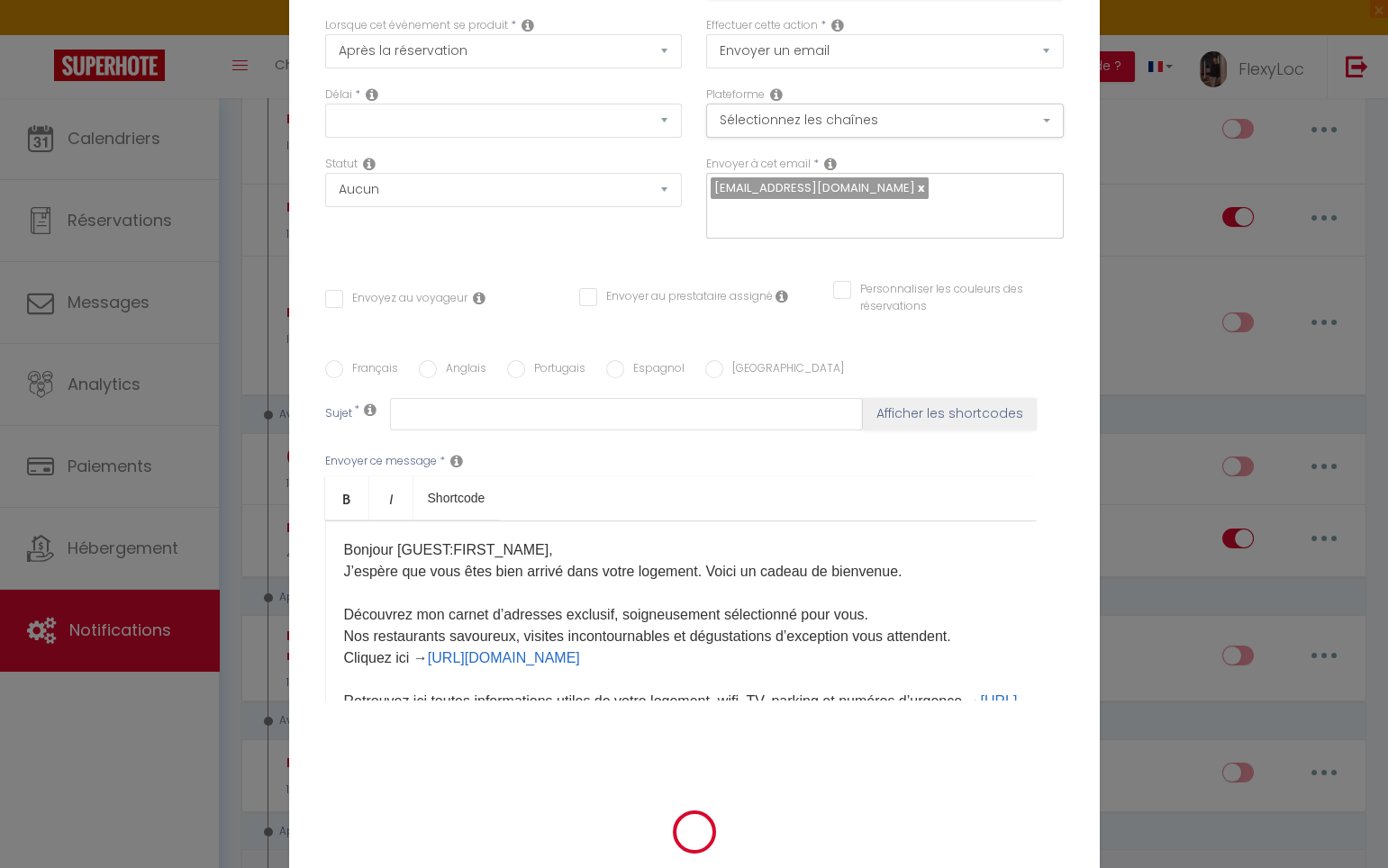
scroll to position [0, 0]
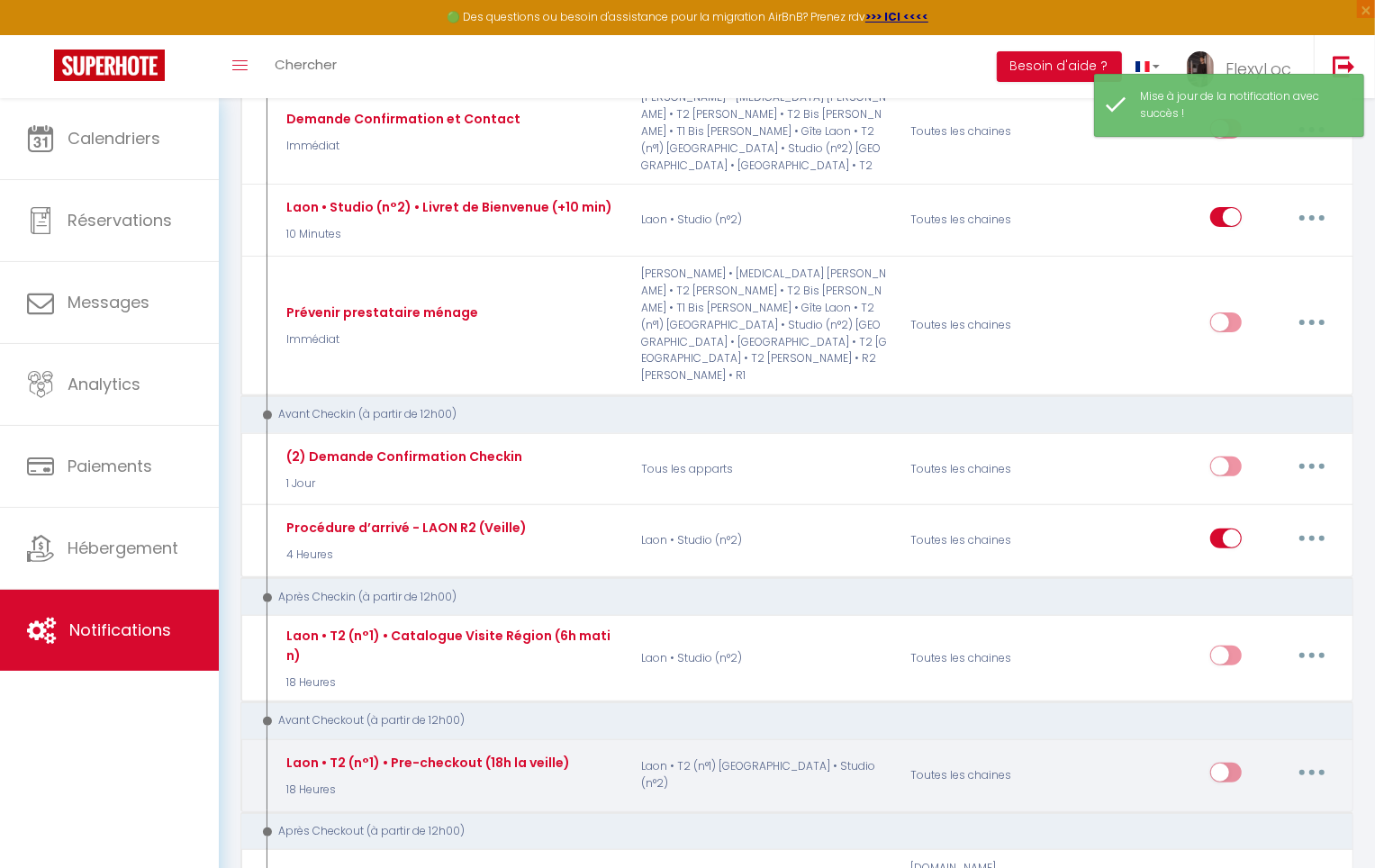
click at [1307, 758] on button "button" at bounding box center [1312, 772] width 50 height 29
click at [1226, 799] on link "Editer" at bounding box center [1265, 814] width 133 height 31
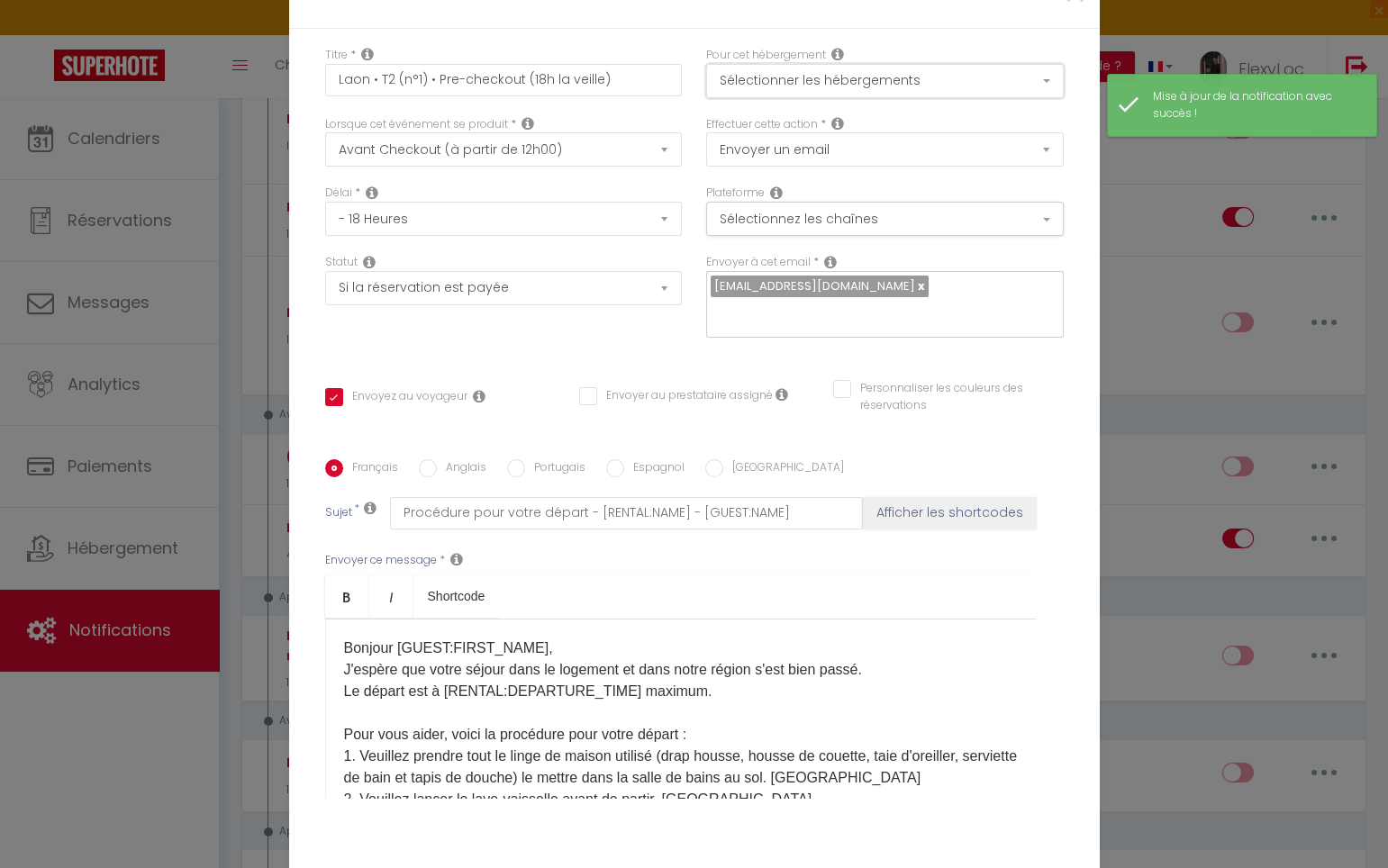
click at [837, 98] on button "Sélectionner les hébergements" at bounding box center [885, 81] width 358 height 34
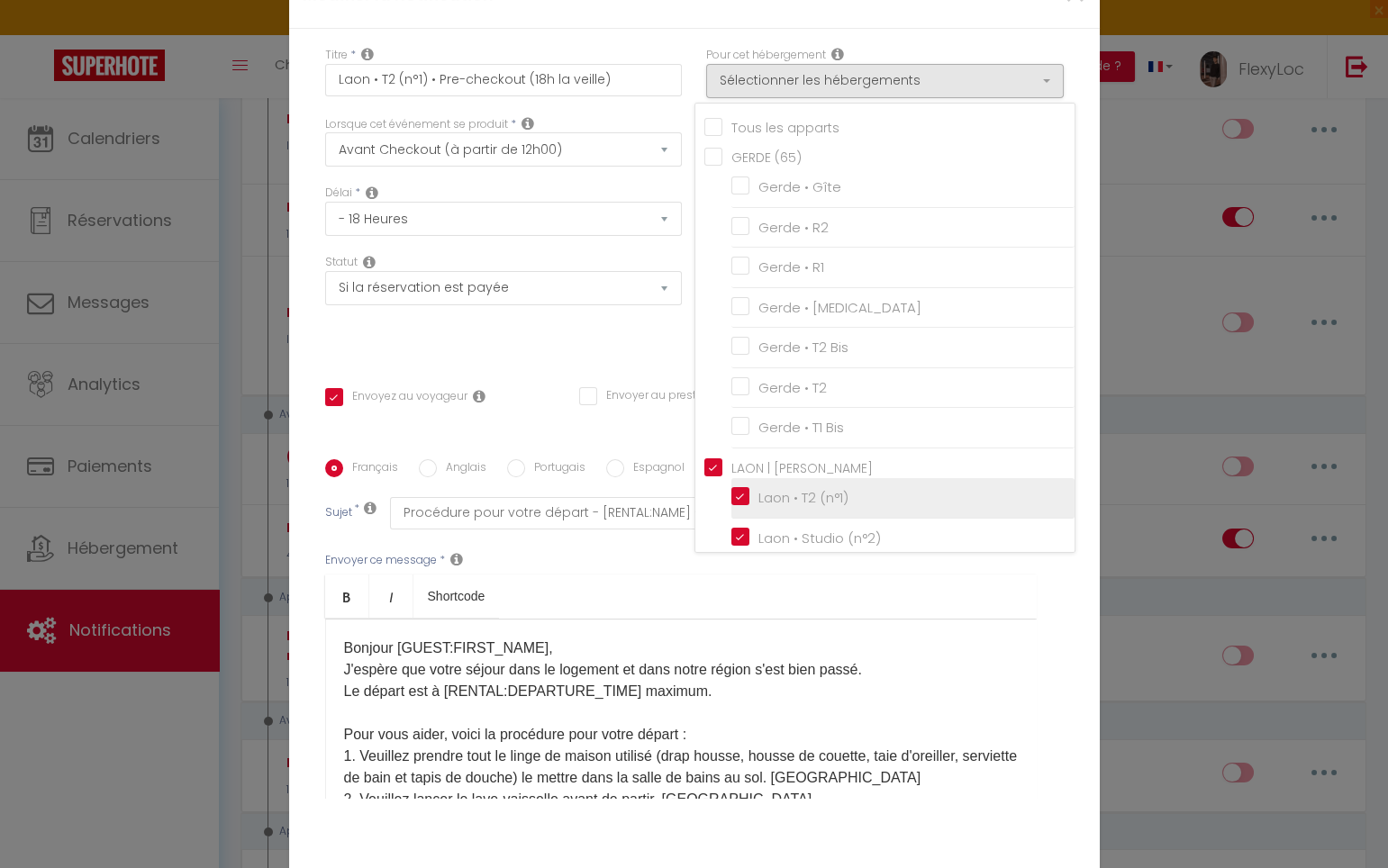
click at [796, 507] on input "Laon • T2 (n°1)" at bounding box center [902, 498] width 343 height 18
click at [1038, 651] on div "Envoyer ce message * Bold Italic Shortcode Rich text editor ​Bonjour [GUEST:FIR…" at bounding box center [694, 675] width 738 height 293
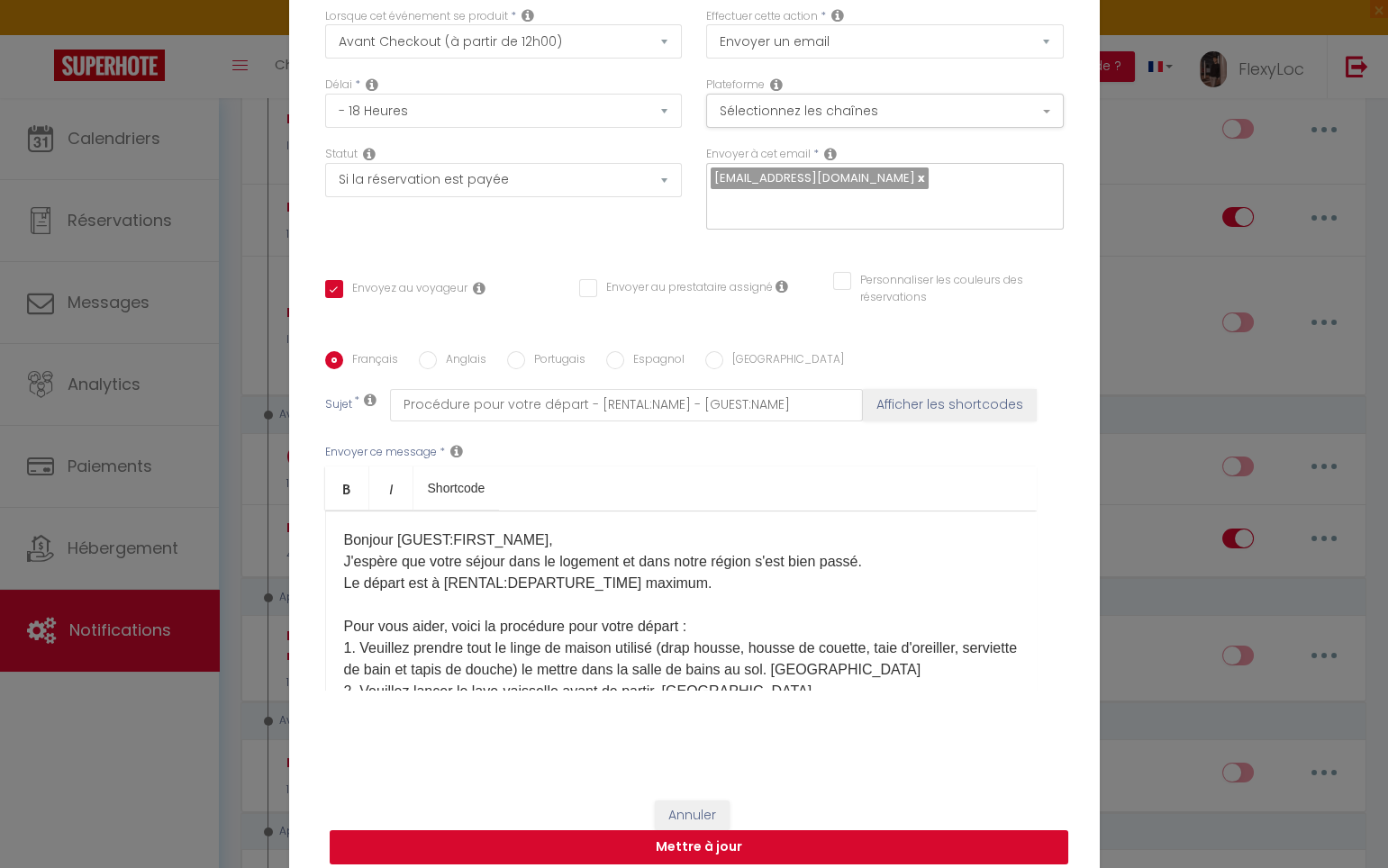
click at [799, 833] on button "Mettre à jour" at bounding box center [699, 847] width 738 height 34
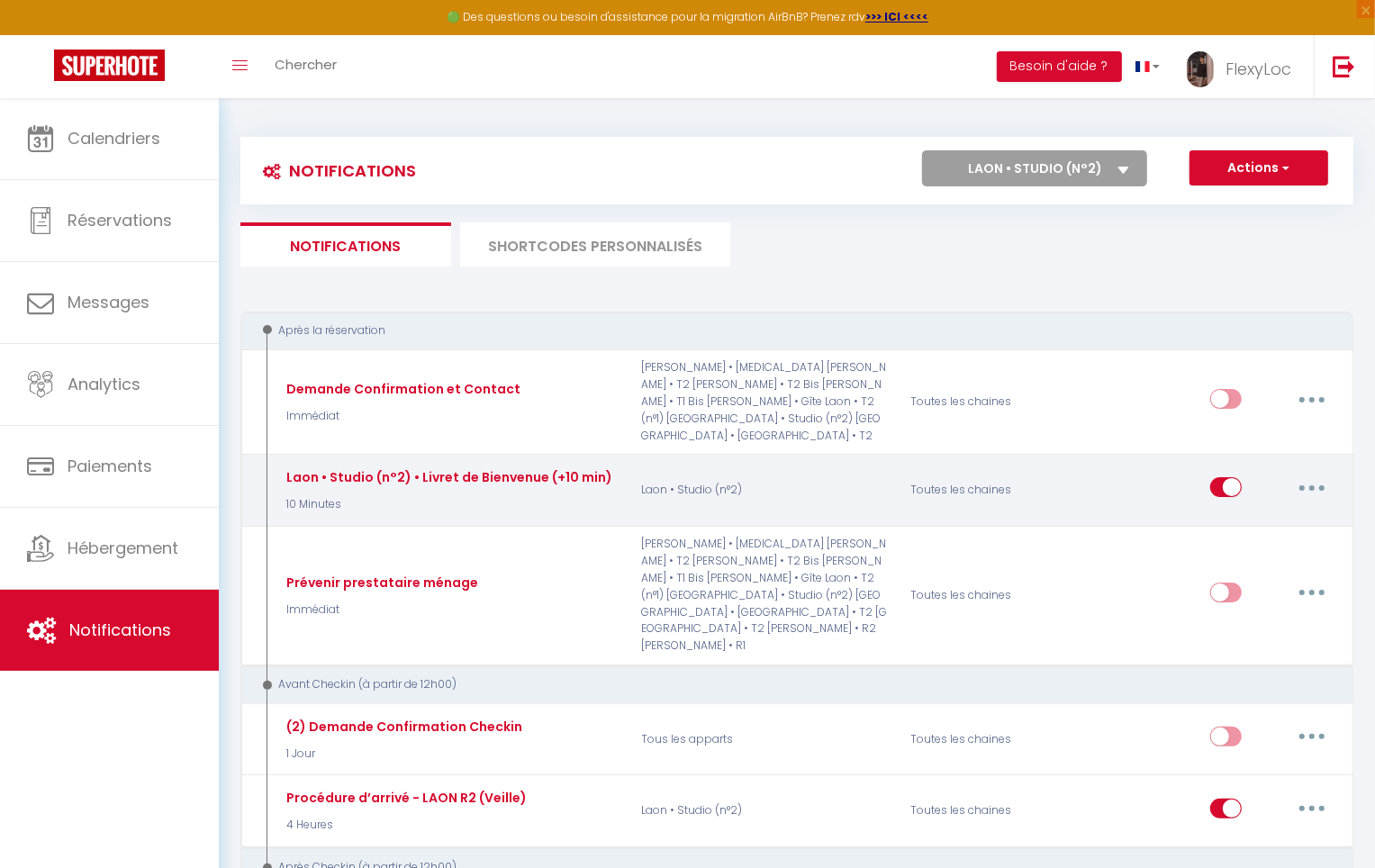
click at [1321, 473] on button "button" at bounding box center [1312, 487] width 50 height 29
click at [1260, 513] on link "Editer" at bounding box center [1265, 528] width 133 height 31
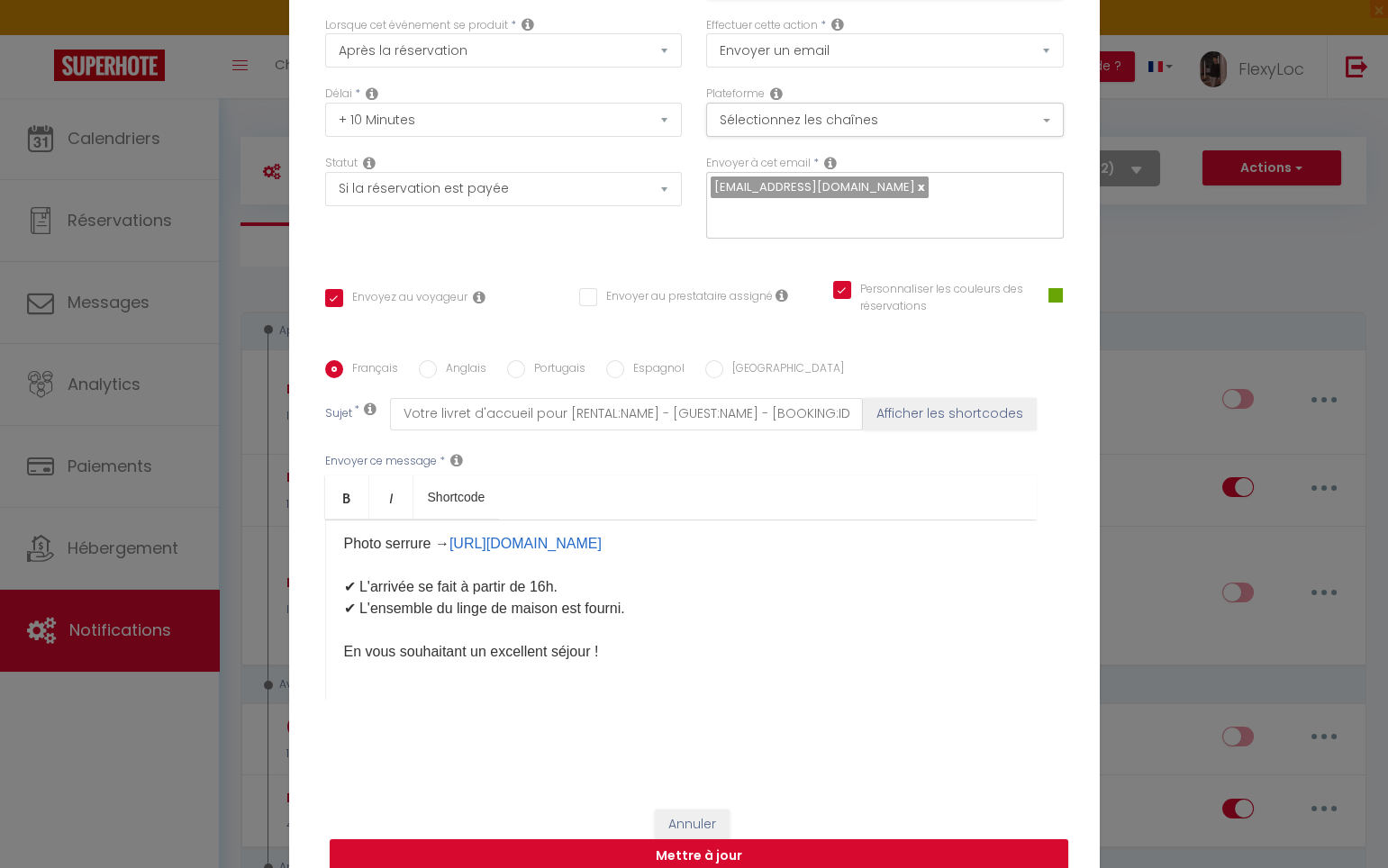
scroll to position [502, 0]
click at [635, 649] on div "​Bonjour [GUEST:FIRST_NAME], Vous trouverez ci-joint votre livret d'accueil con…" at bounding box center [680, 610] width 711 height 180
click at [443, 362] on label "Anglais" at bounding box center [462, 370] width 50 height 20
click at [437, 362] on input "Anglais" at bounding box center [428, 369] width 18 height 18
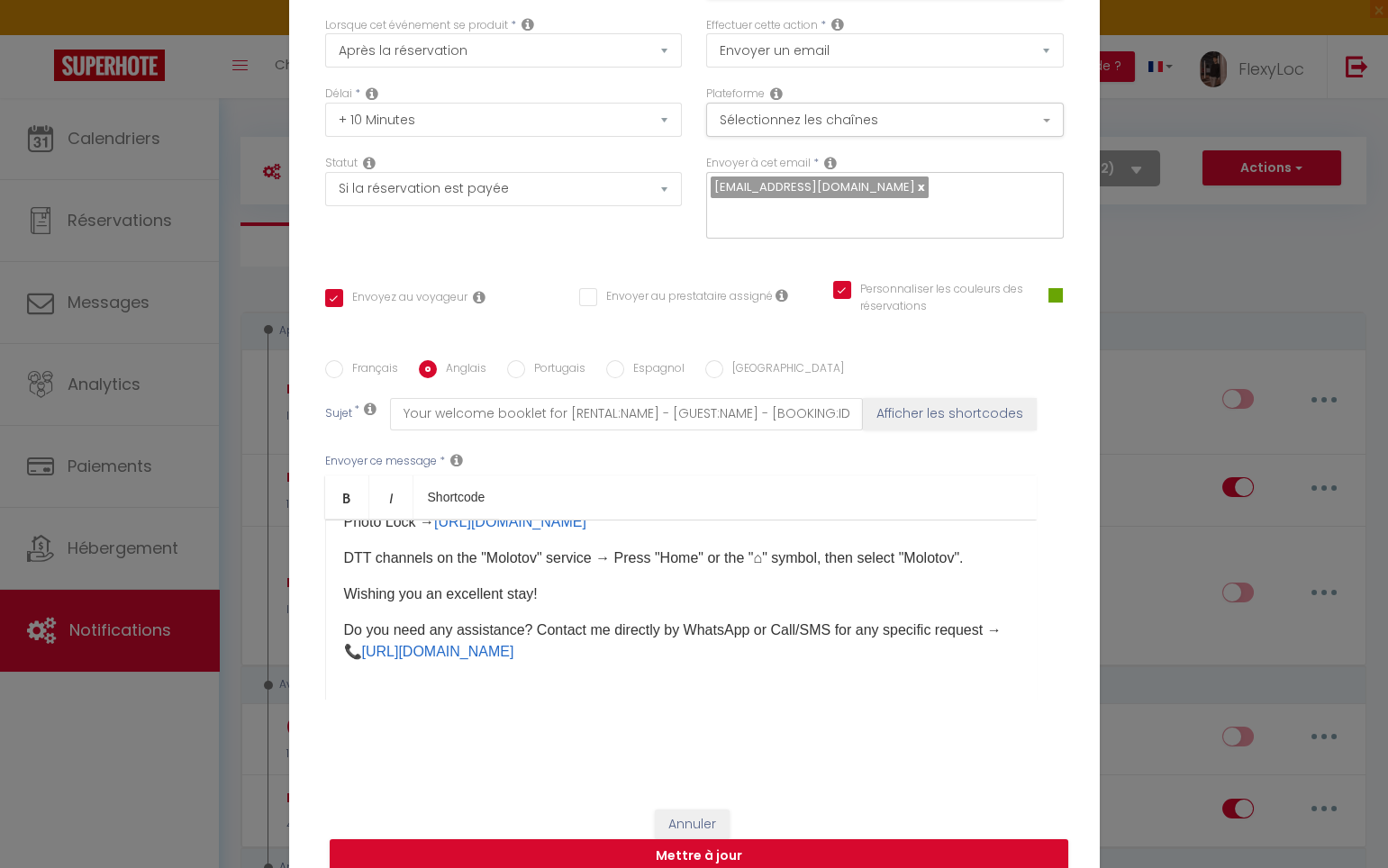
scroll to position [408, 0]
click at [587, 590] on p "Wishing you an excellent stay!" at bounding box center [681, 595] width 674 height 22
drag, startPoint x: 499, startPoint y: 646, endPoint x: 509, endPoint y: 646, distance: 9.9
click at [499, 646] on link "[URL][DOMAIN_NAME]" at bounding box center [438, 651] width 152 height 15
click at [604, 644] on p "Do you need any assistance? Contact me directly by WhatsApp or Call/SMS for any…" at bounding box center [681, 641] width 674 height 43
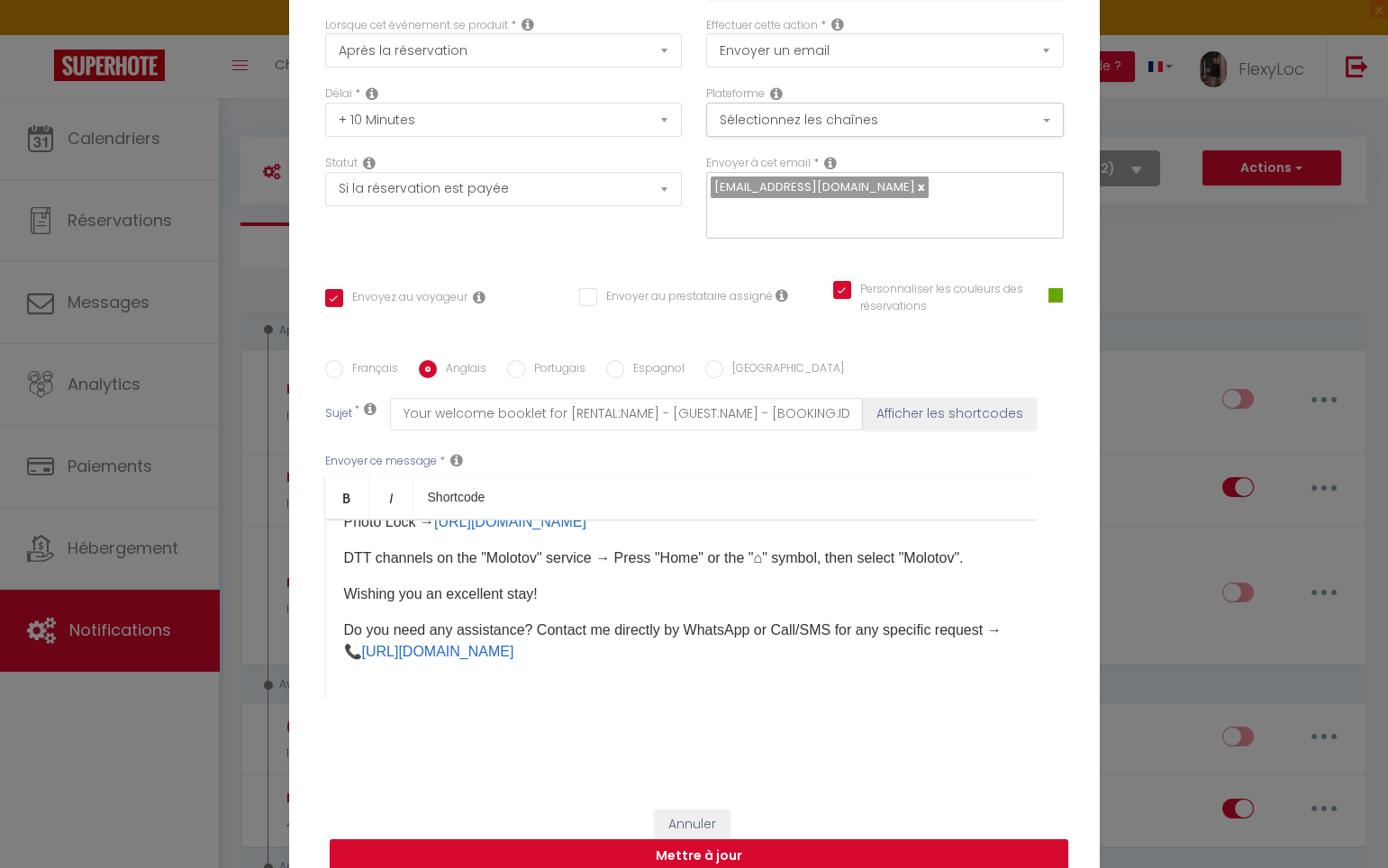
scroll to position [0, 0]
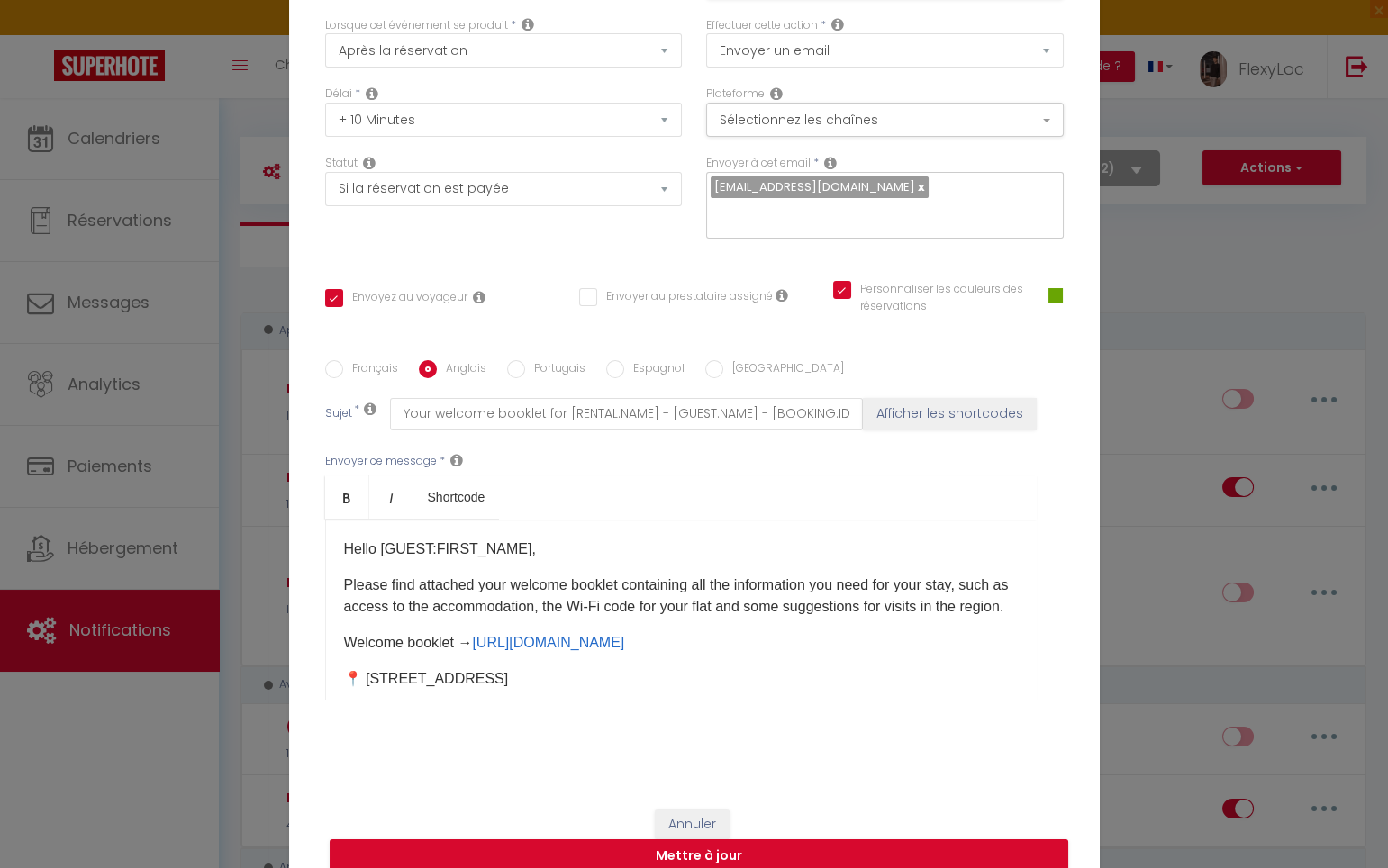
click at [362, 541] on p "Hello [GUEST:FIRST_NAME]," at bounding box center [681, 550] width 674 height 22
click at [326, 533] on div "Hello [GUEST:FIRST_NAME], Please find attached your welcome booklet containing …" at bounding box center [680, 610] width 711 height 180
click at [492, 539] on p "Hello [GUEST:FIRST_NAME]," at bounding box center [681, 550] width 674 height 22
click at [515, 539] on p "Hello [GUEST:FIRST_NAME]," at bounding box center [681, 550] width 674 height 22
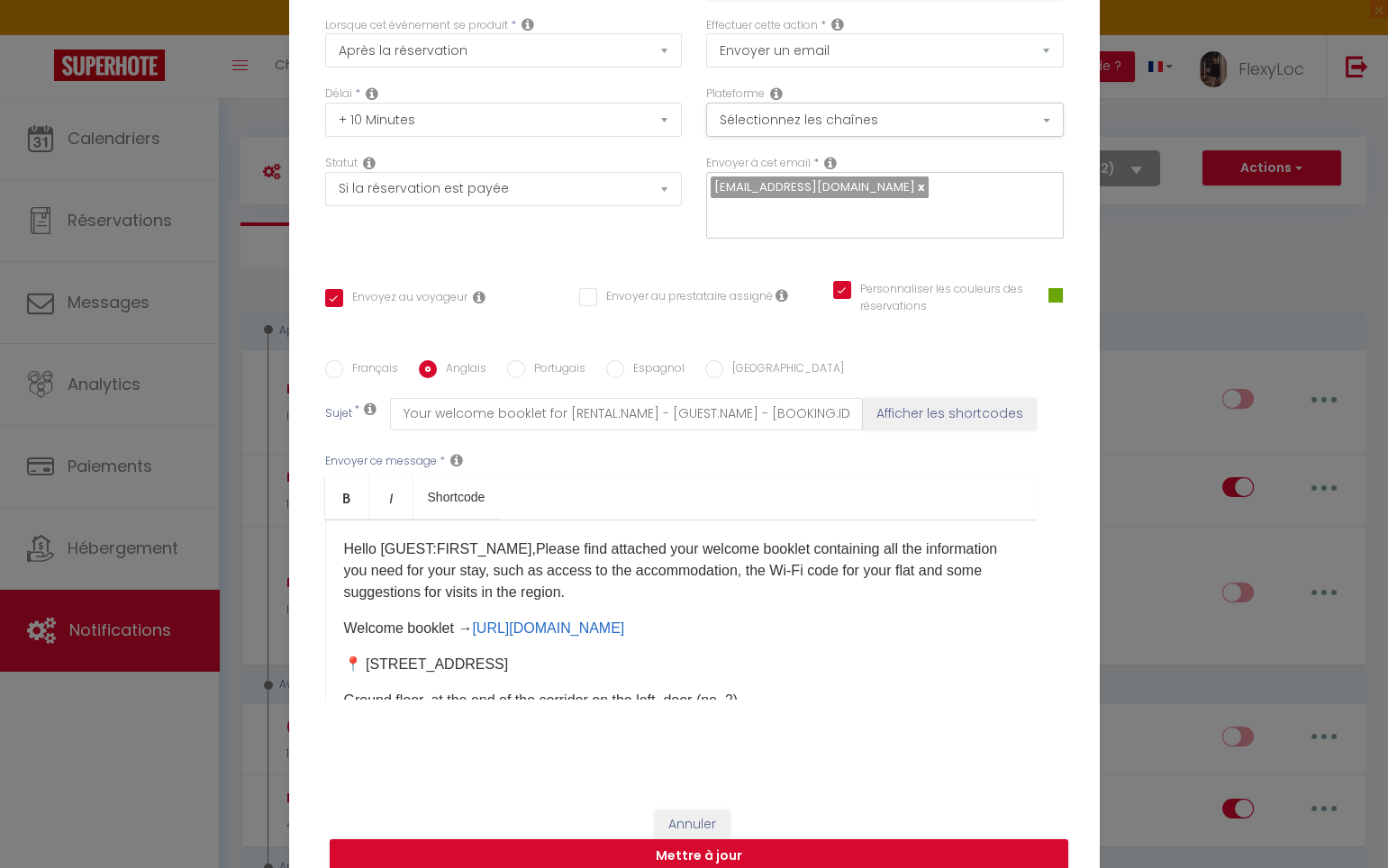
click at [595, 577] on p "Hello [GUEST:FIRST_NAME],Please find attached your welcome booklet containing a…" at bounding box center [681, 571] width 674 height 65
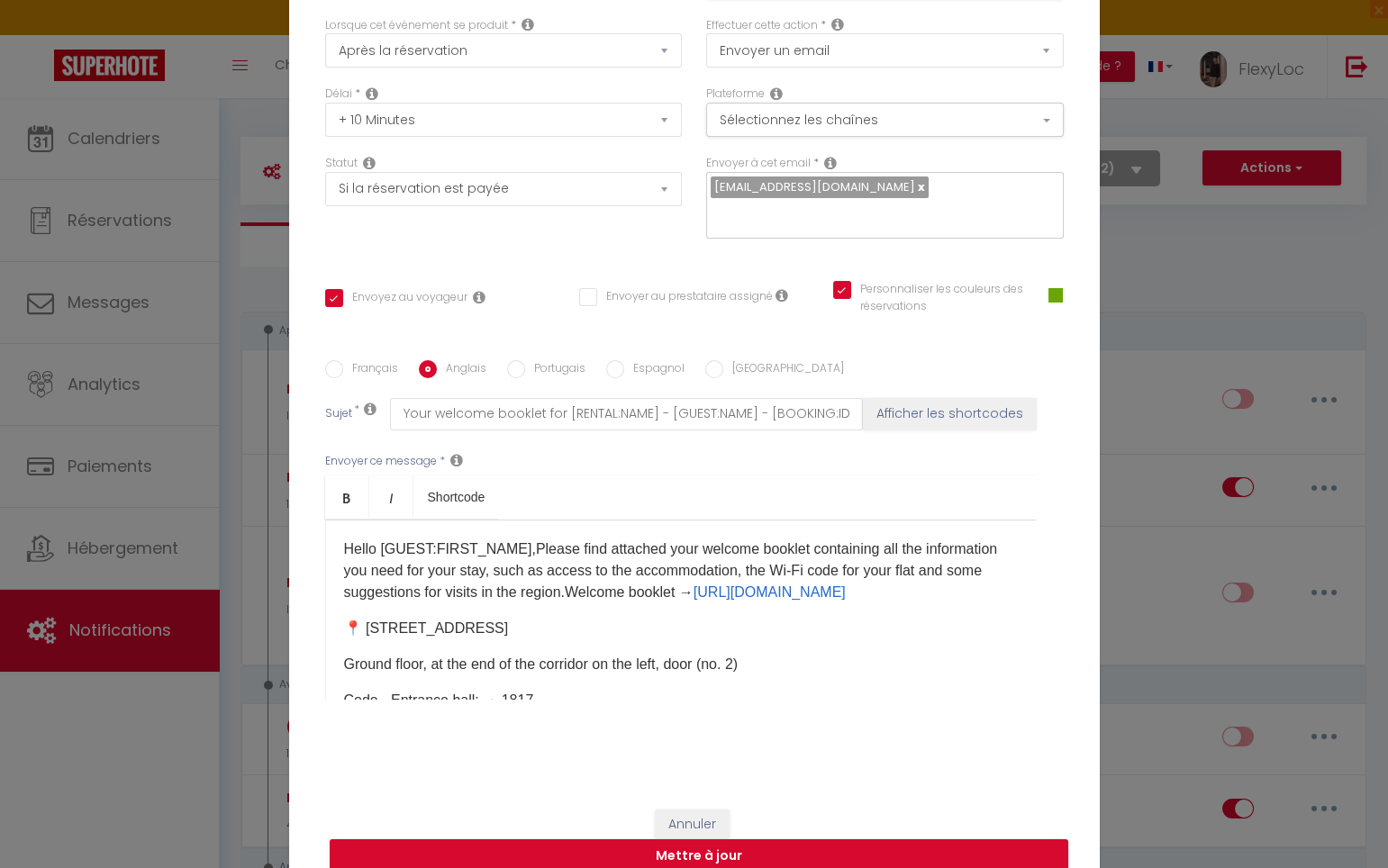
click at [457, 603] on p "Hello [GUEST:FIRST_NAME],Please find attached your welcome booklet containing a…" at bounding box center [681, 571] width 674 height 65
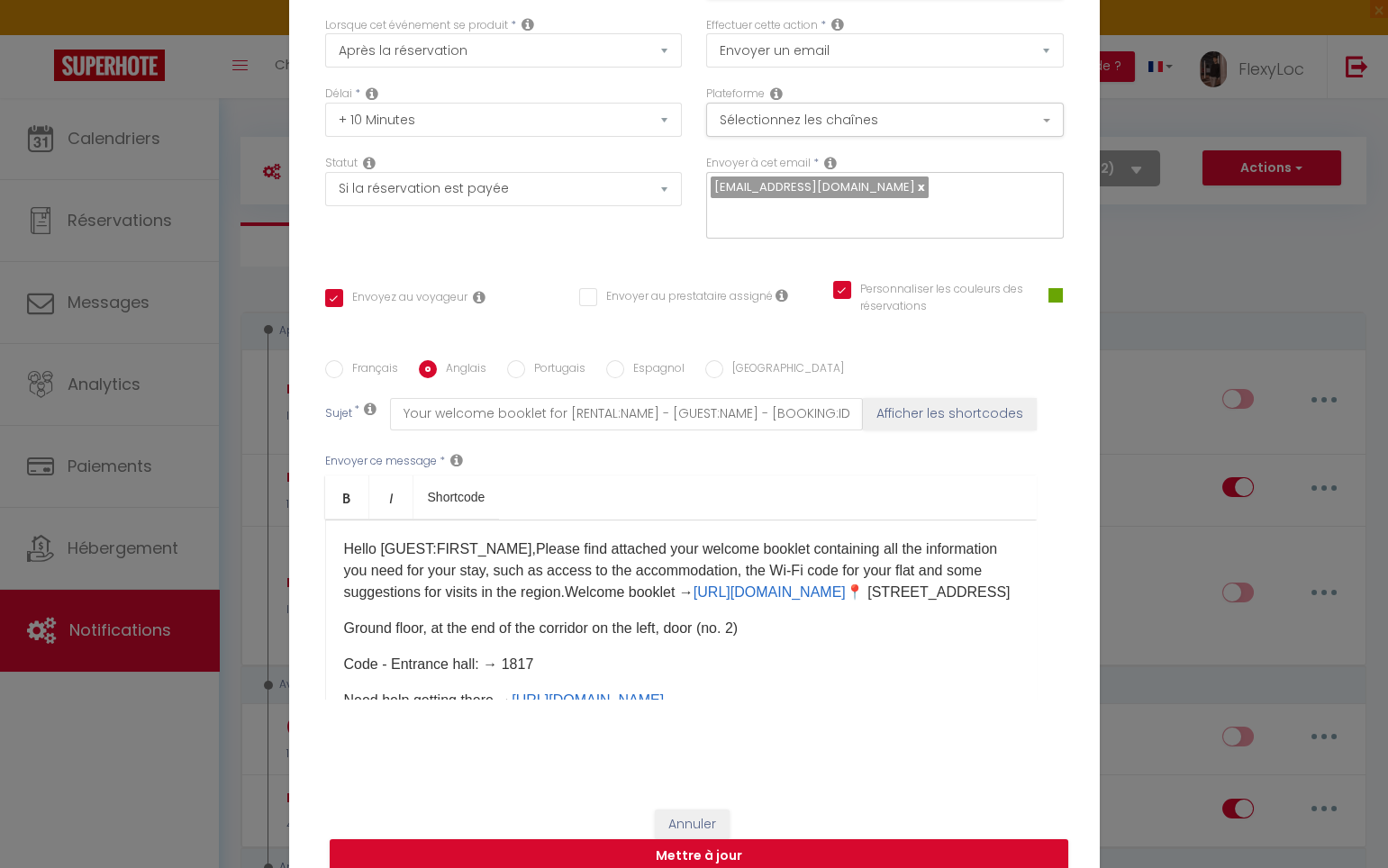
click at [534, 602] on p "Hello [GUEST:FIRST_NAME],Please find attached your welcome booklet containing a…" at bounding box center [681, 571] width 674 height 65
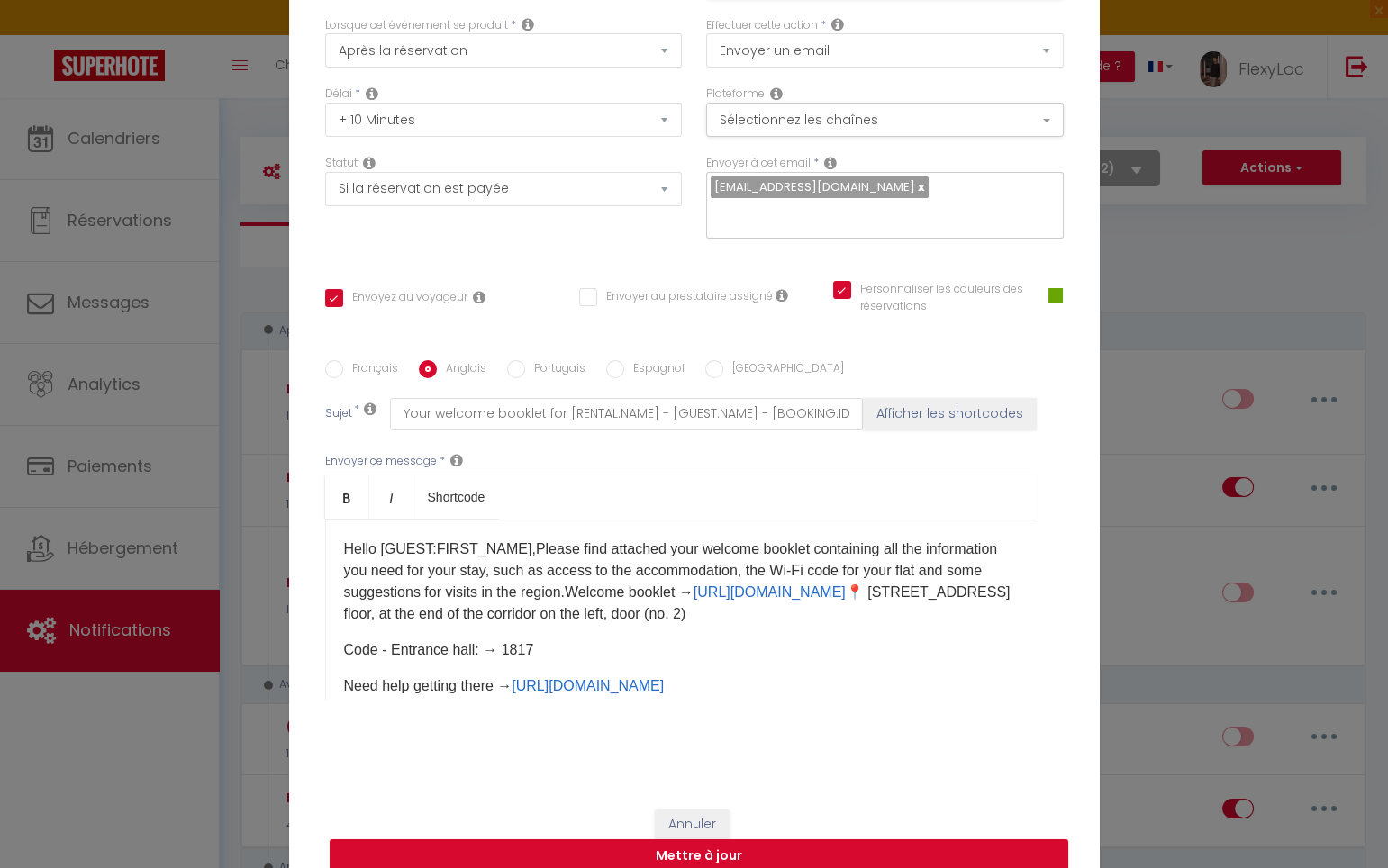
click at [950, 601] on p "Hello [GUEST:FIRST_NAME],Please find attached your welcome booklet containing a…" at bounding box center [681, 582] width 674 height 86
click at [569, 625] on p "Hello [GUEST:FIRST_NAME],Please find attached your welcome booklet containing a…" at bounding box center [681, 582] width 674 height 86
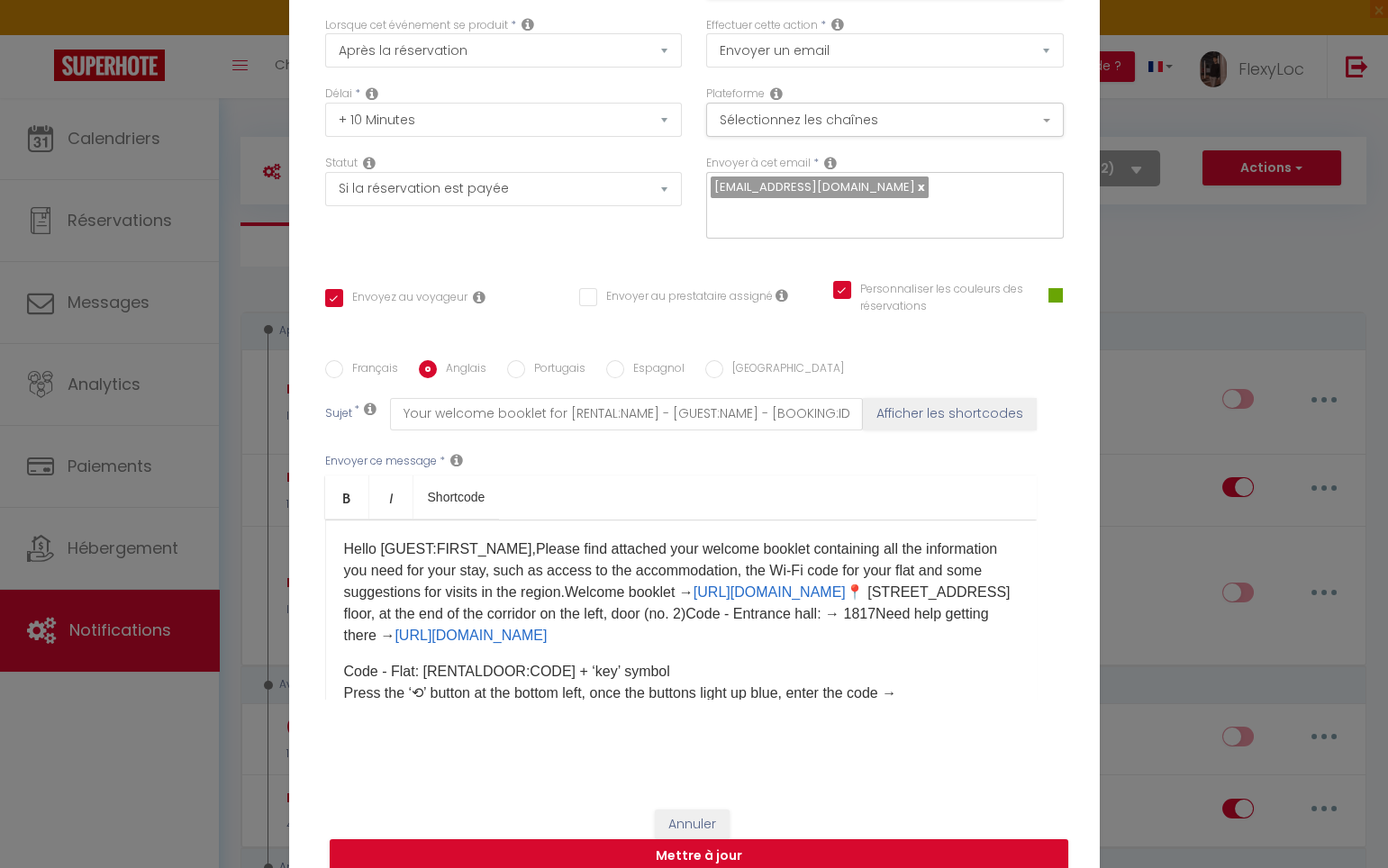
click at [674, 633] on p "Hello [GUEST:FIRST_NAME],Please find attached your welcome booklet containing a…" at bounding box center [681, 593] width 674 height 108
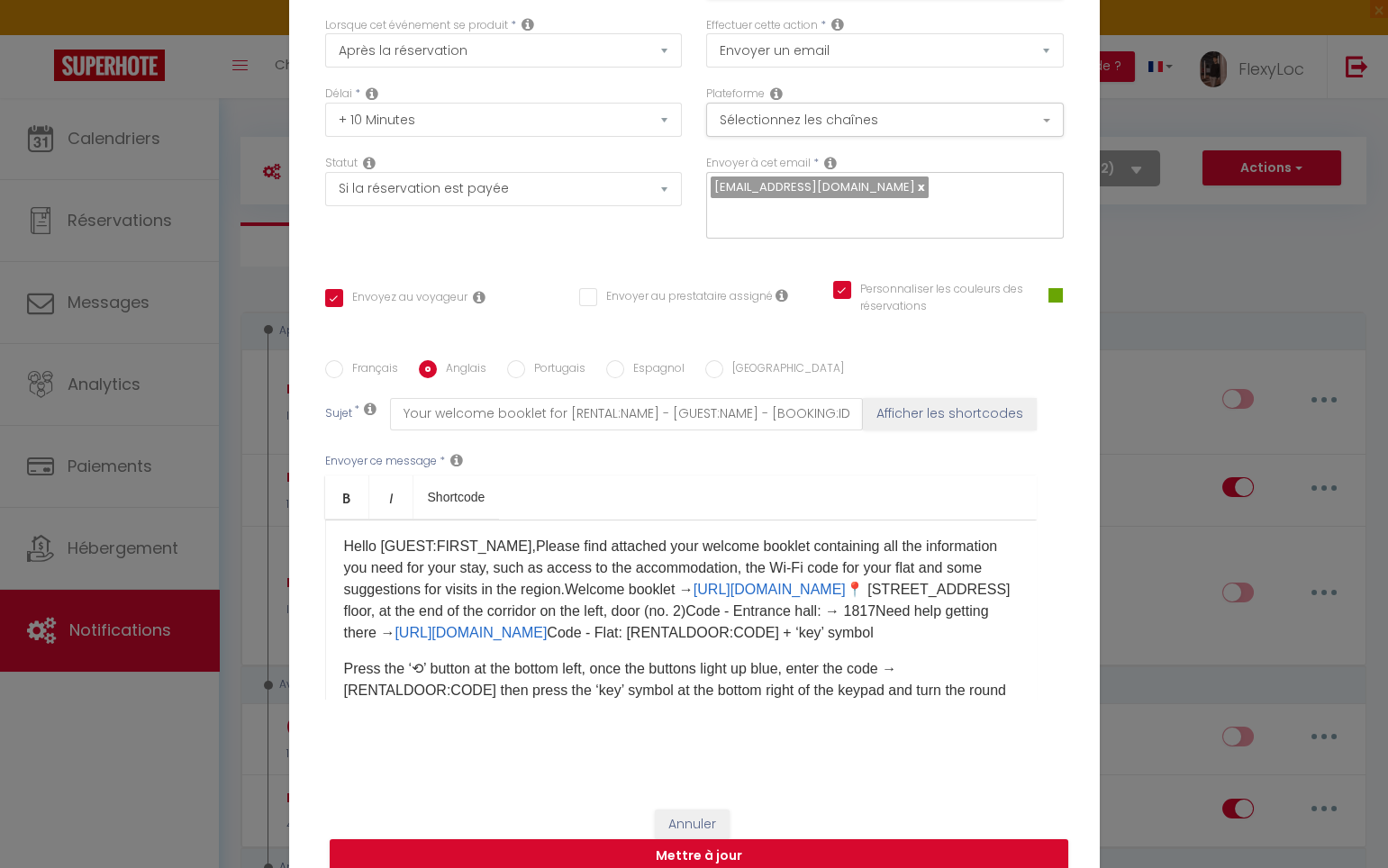
scroll to position [6, 0]
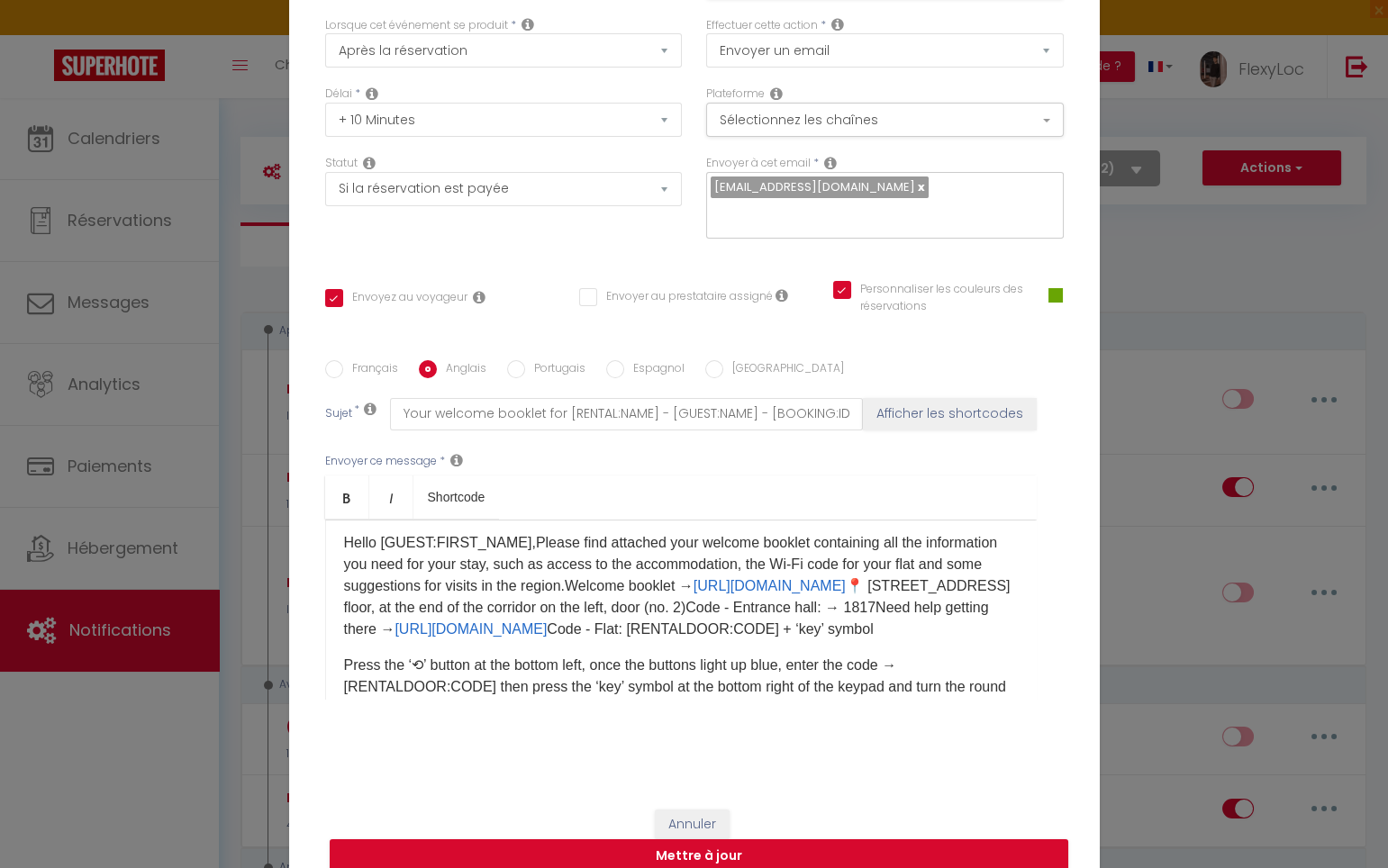
click at [967, 636] on p "Hello [GUEST:FIRST_NAME],Please find attached your welcome booklet containing a…" at bounding box center [681, 586] width 674 height 108
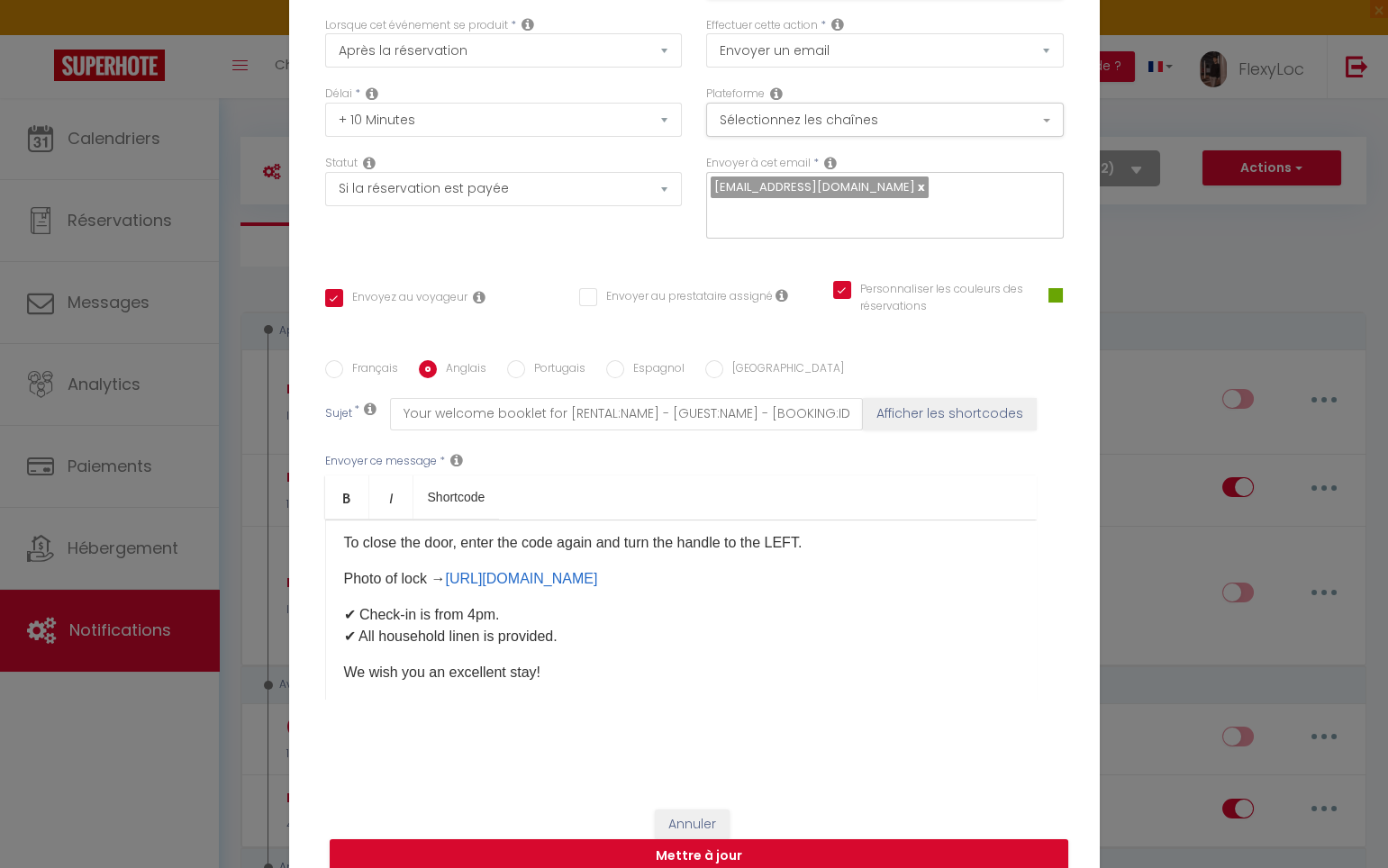
scroll to position [123, 0]
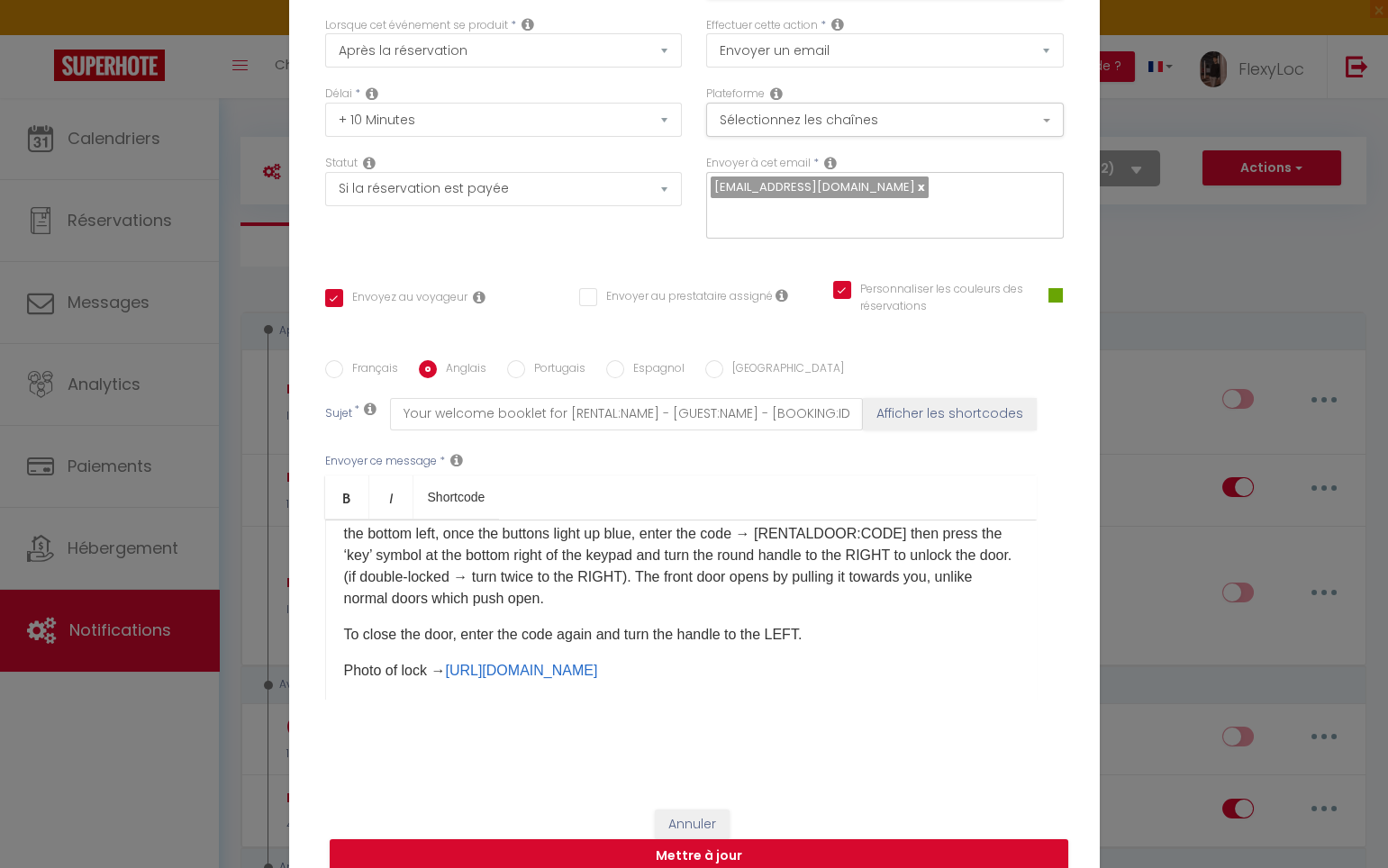
click at [891, 619] on div "Hello [GUEST:FIRST_NAME],Please find attached your welcome booklet containing a…" at bounding box center [680, 610] width 711 height 180
click at [882, 607] on p "Hello [GUEST:FIRST_NAME],Please find attached your welcome booklet containing a…" at bounding box center [681, 512] width 674 height 195
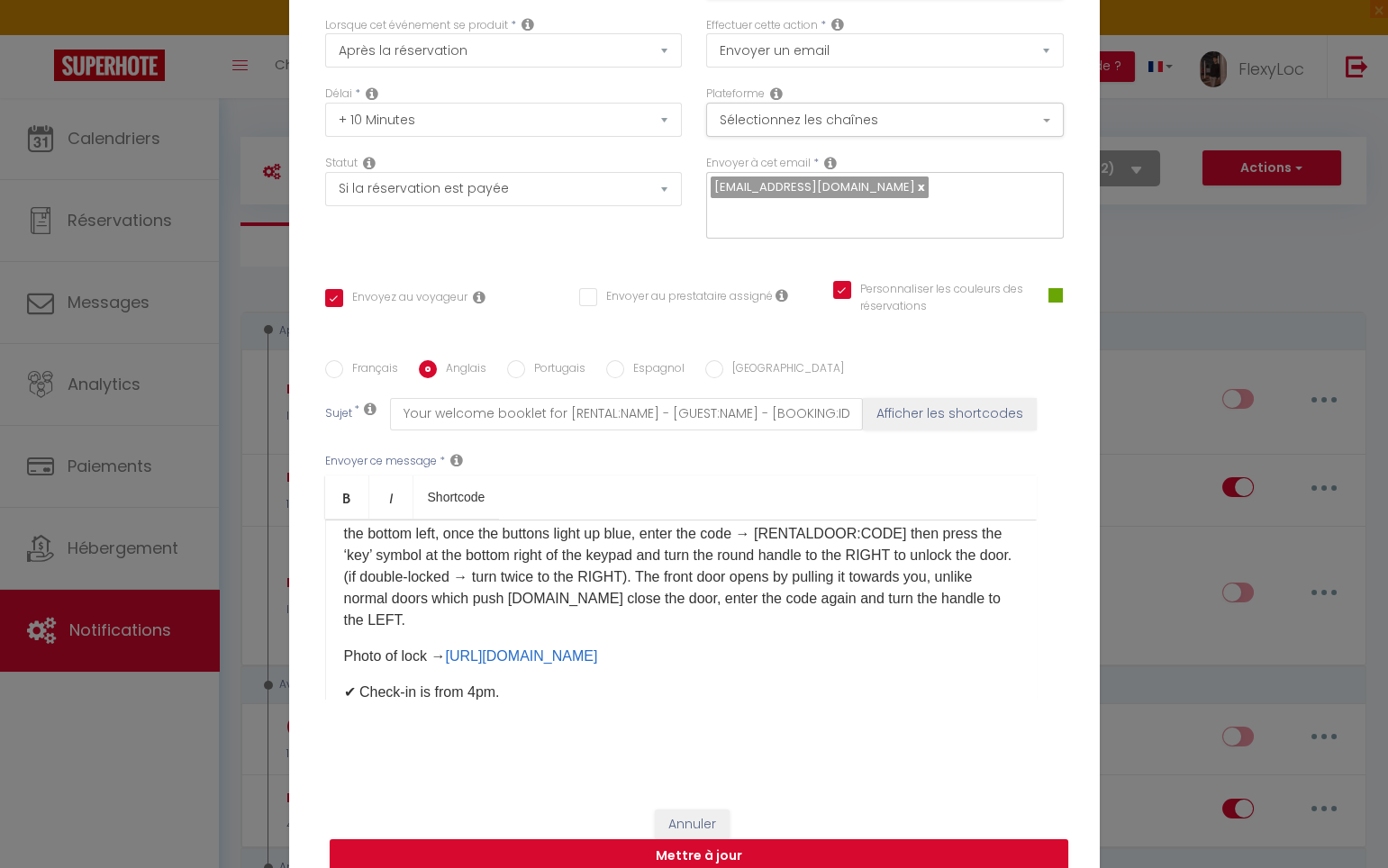
click at [783, 625] on p "Hello [GUEST:FIRST_NAME],Please find attached your welcome booklet containing a…" at bounding box center [681, 523] width 674 height 216
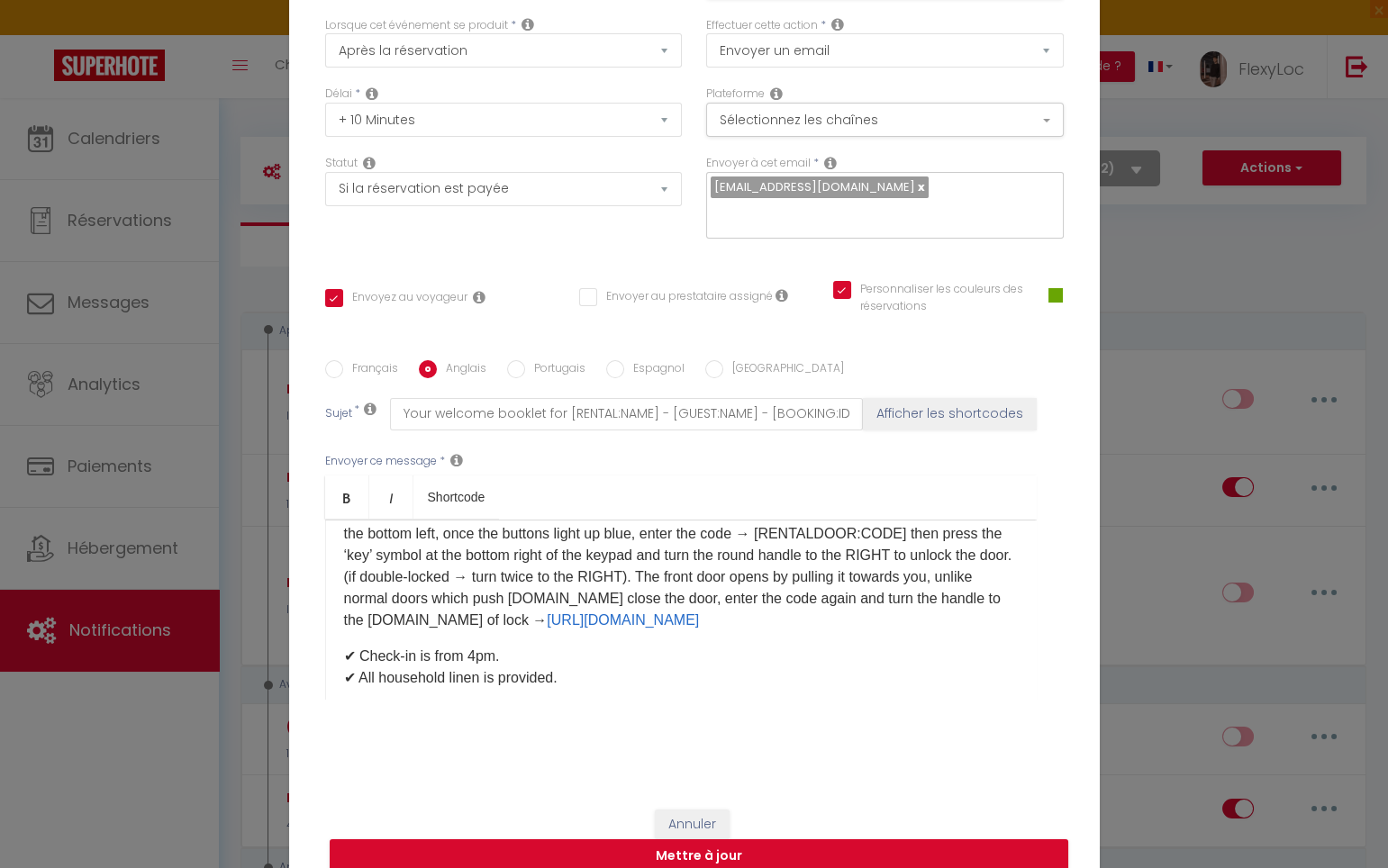
click at [902, 631] on p "Hello [GUEST:FIRST_NAME],Please find attached your welcome booklet containing a…" at bounding box center [681, 523] width 674 height 216
click at [997, 631] on p "Hello [GUEST:FIRST_NAME],Please find attached your welcome booklet containing a…" at bounding box center [681, 523] width 674 height 216
click at [732, 653] on p "Hello [GUEST:FIRST_NAME],Please find attached your welcome booklet containing a…" at bounding box center [681, 534] width 674 height 238
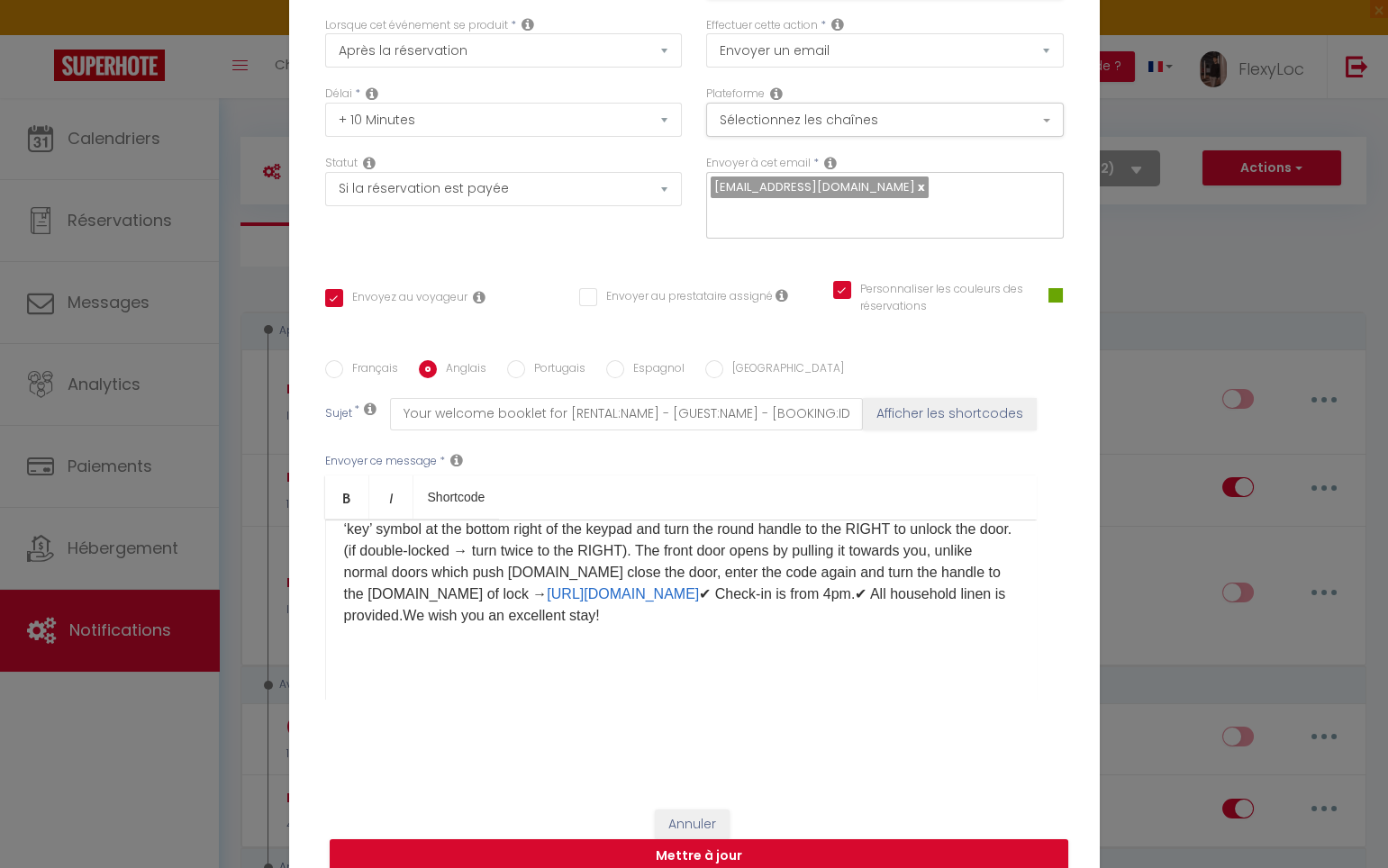
click at [792, 602] on p "Hello [GUEST:FIRST_NAME],Please find attached your welcome booklet containing a…" at bounding box center [681, 508] width 674 height 238
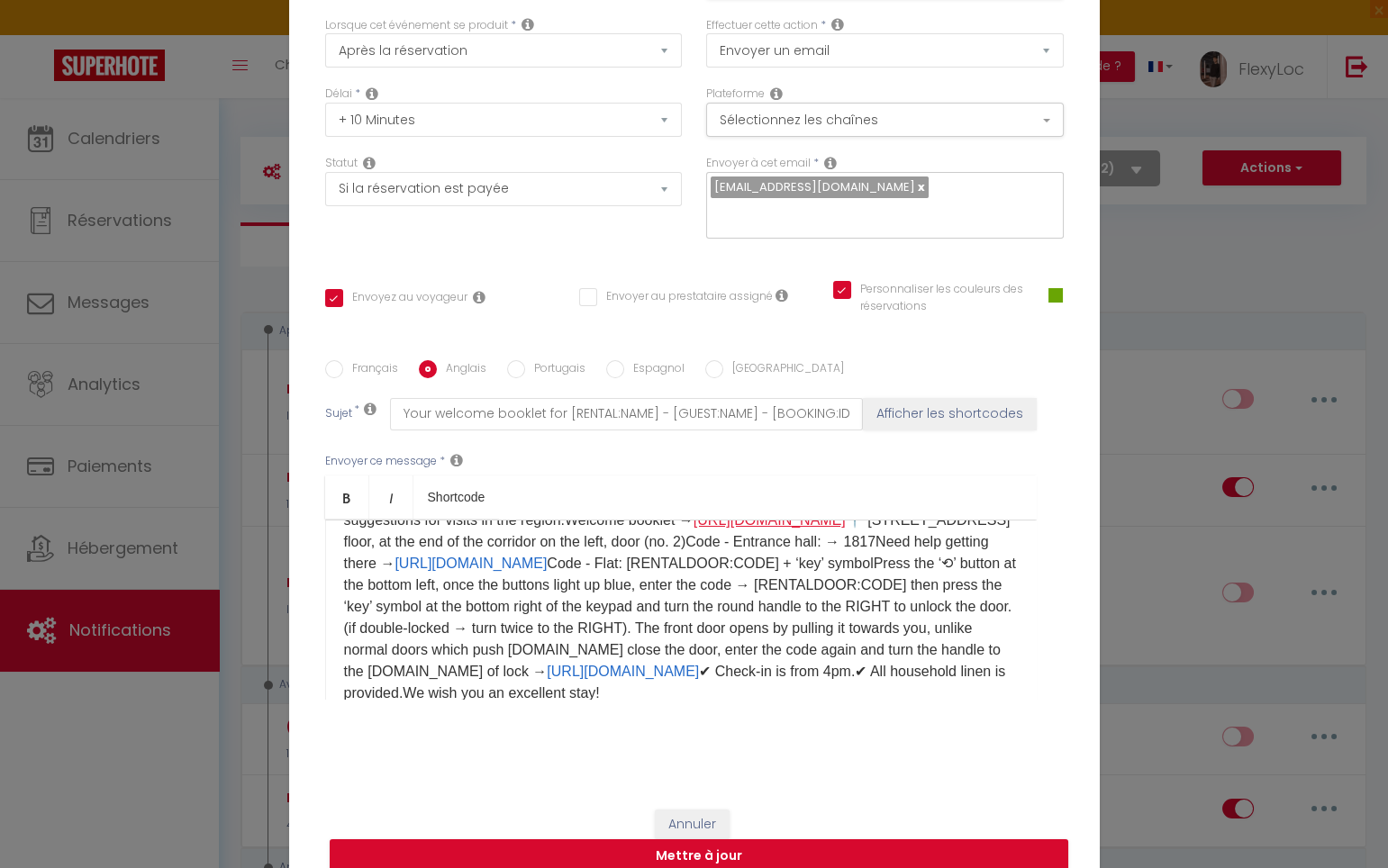
scroll to position [0, 0]
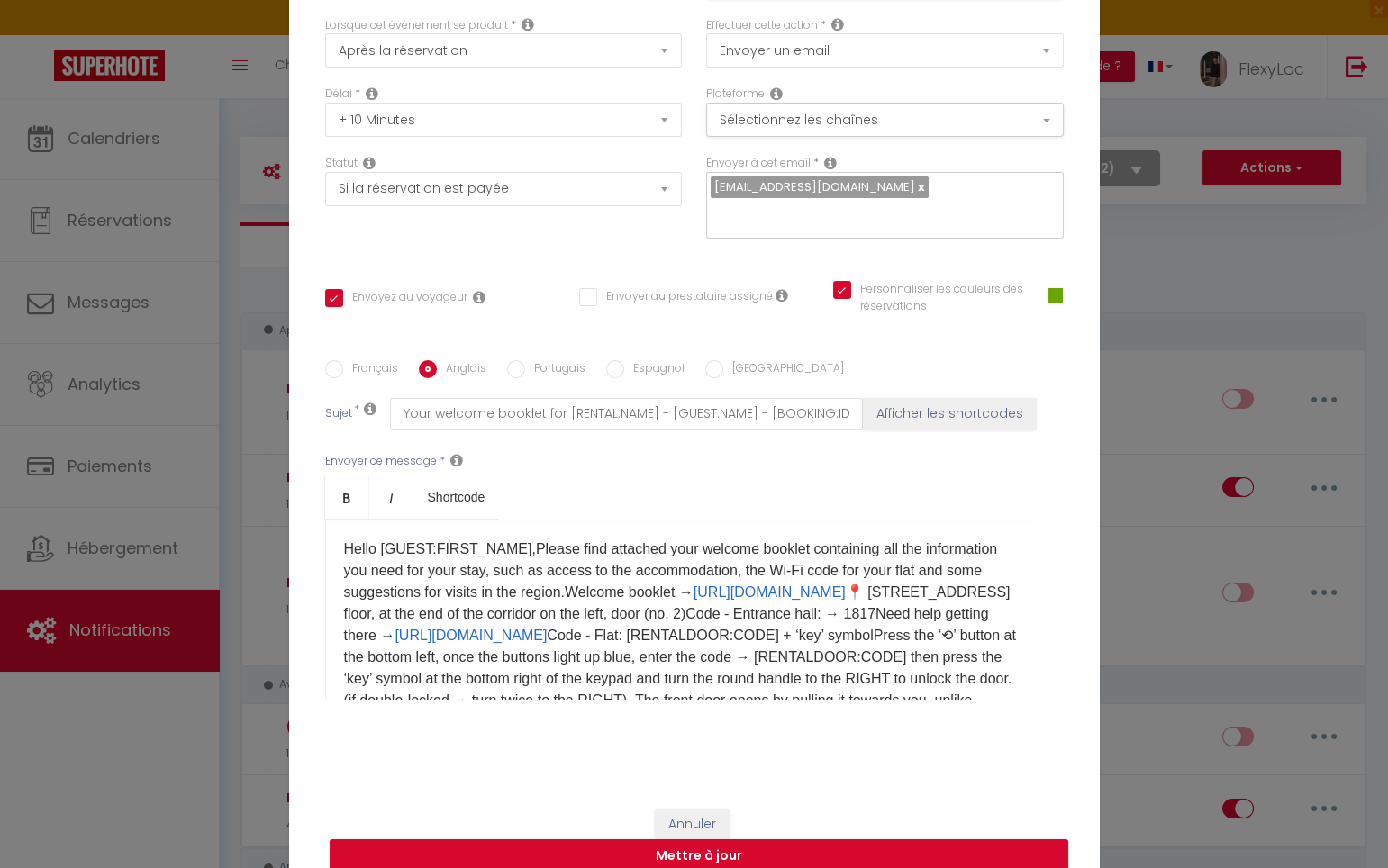
click at [518, 539] on p "Hello [GUEST:FIRST_NAME],Please find attached your welcome booklet containing a…" at bounding box center [681, 658] width 674 height 238
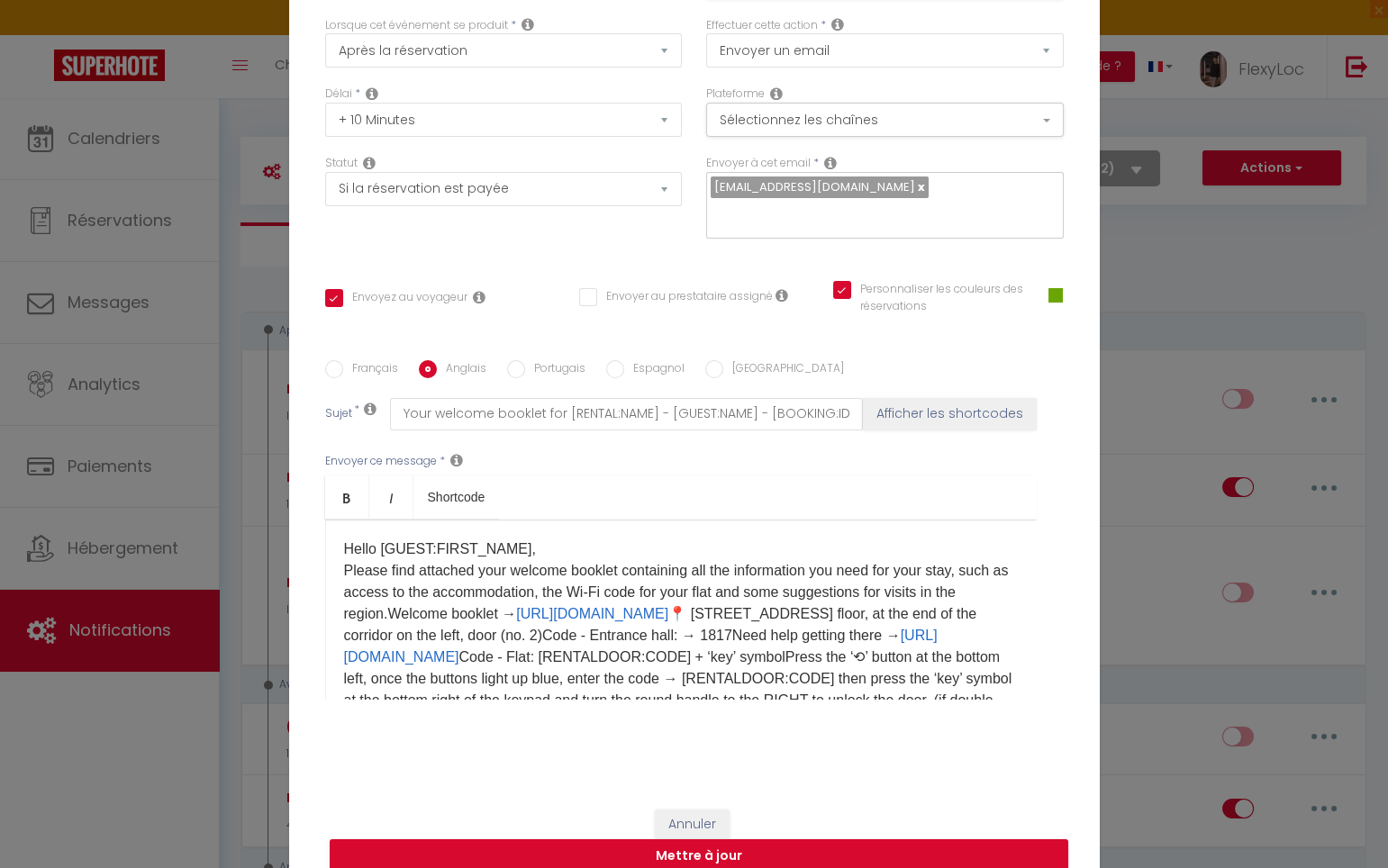
click at [413, 603] on p "Hello [GUEST:FIRST_NAME], Please find attached your welcome booklet containing …" at bounding box center [681, 668] width 674 height 259
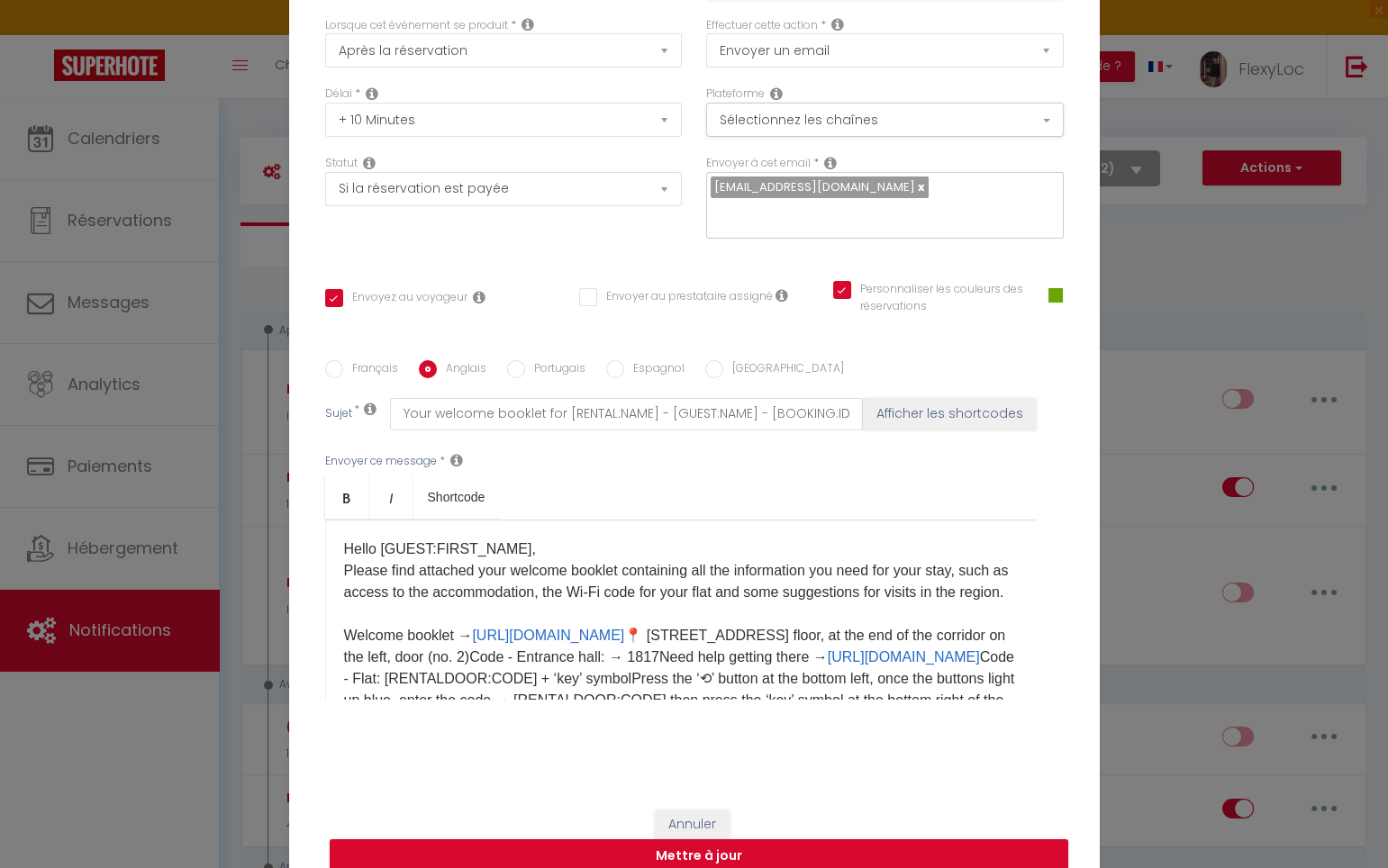
click at [805, 652] on p "Hello [GUEST:FIRST_NAME], Please find attached your welcome booklet containing …" at bounding box center [681, 679] width 674 height 281
click at [797, 646] on p "Hello [GUEST:FIRST_NAME], Please find attached your welcome booklet containing …" at bounding box center [681, 679] width 674 height 281
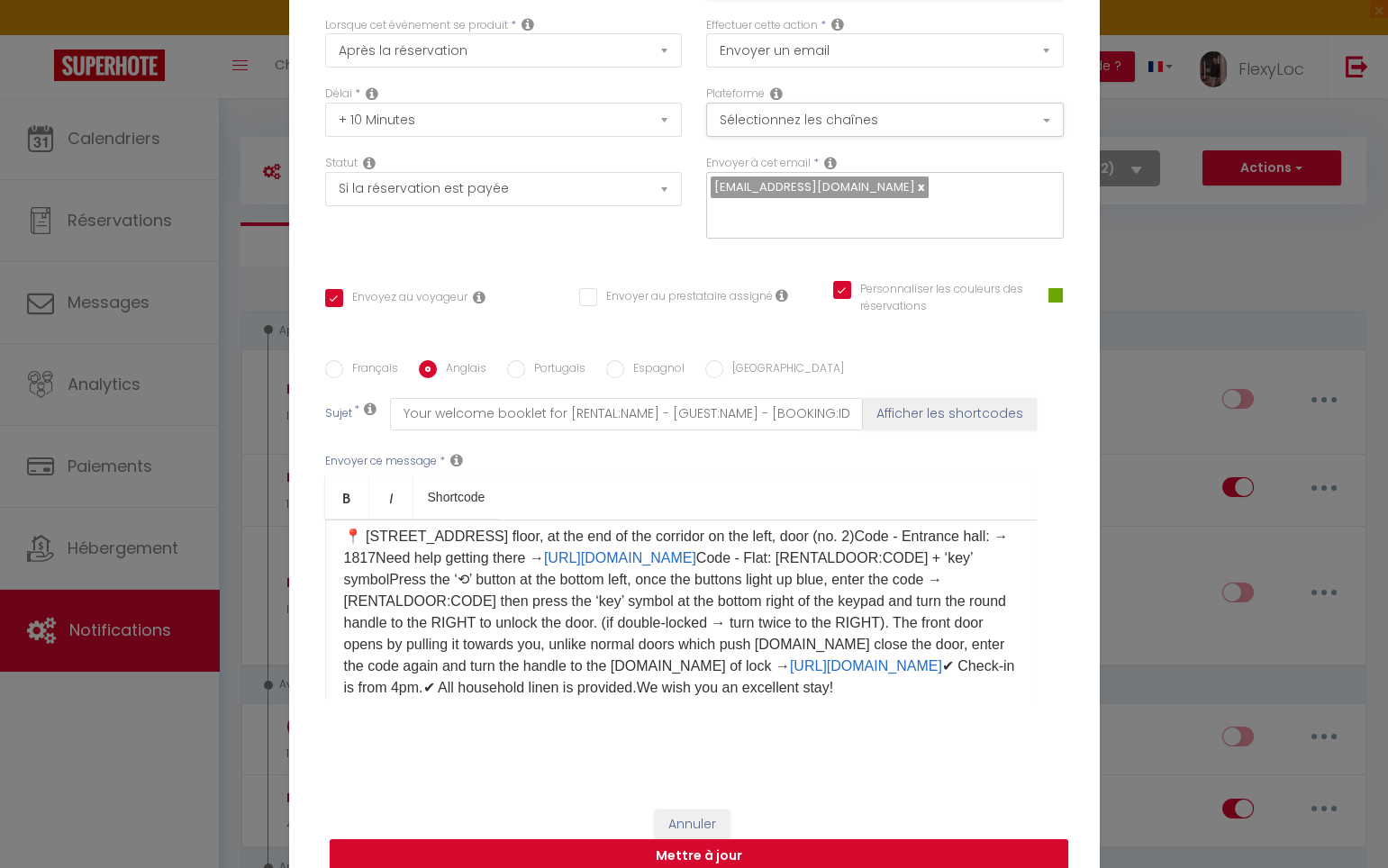
scroll to position [144, 0]
click at [488, 539] on p "Hello [GUEST:FIRST_NAME], Please find attached your welcome booklet containing …" at bounding box center [681, 545] width 674 height 303
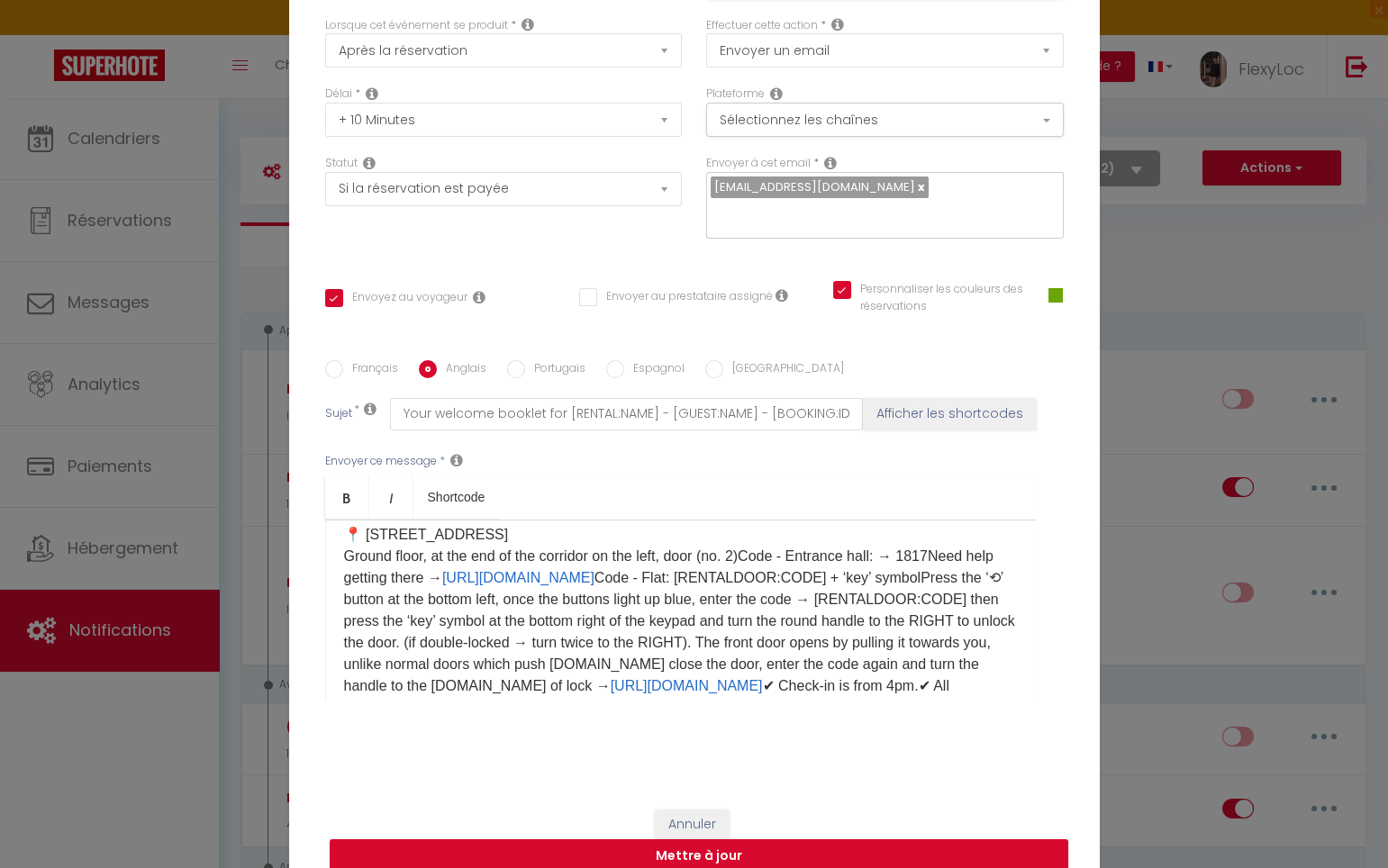
click at [755, 568] on p "Hello [GUEST:FIRST_NAME], Please find attached your welcome booklet containing …" at bounding box center [681, 556] width 674 height 324
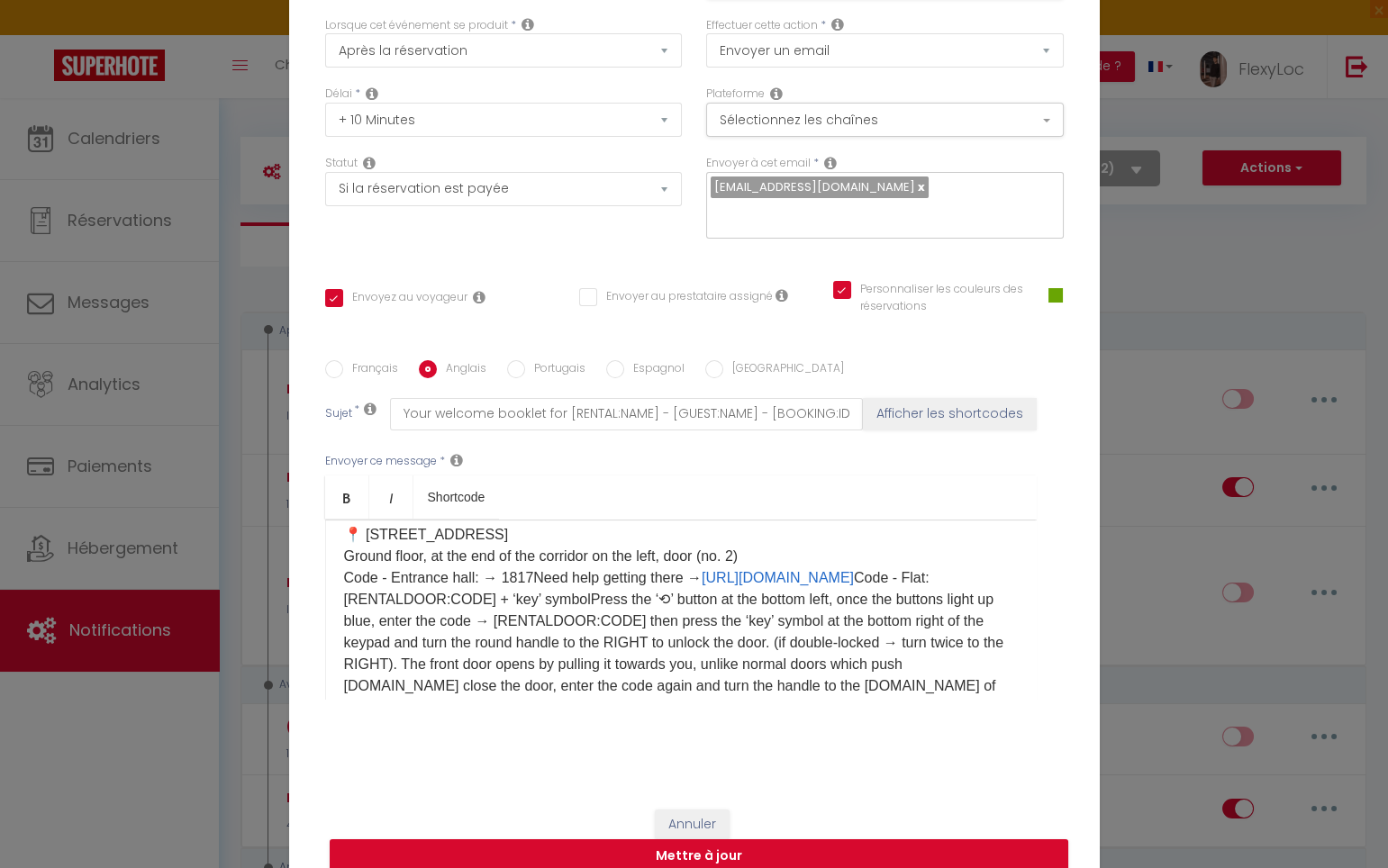
click at [532, 587] on p "Hello [GUEST:FIRST_NAME], Please find attached your welcome booklet containing …" at bounding box center [681, 567] width 674 height 346
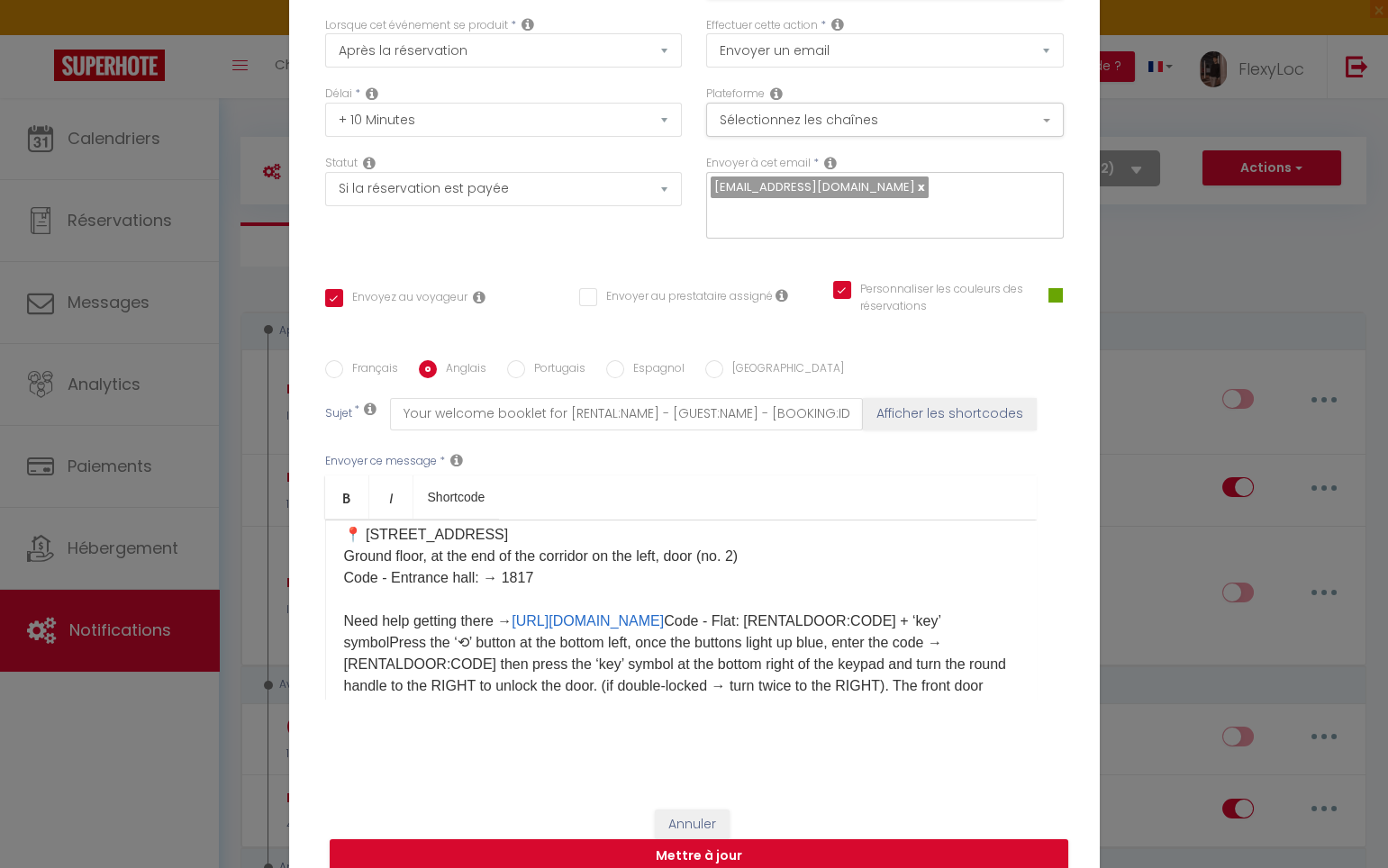
click at [634, 654] on p "Hello [GUEST:FIRST_NAME], Please find attached your welcome booklet containing …" at bounding box center [681, 577] width 674 height 367
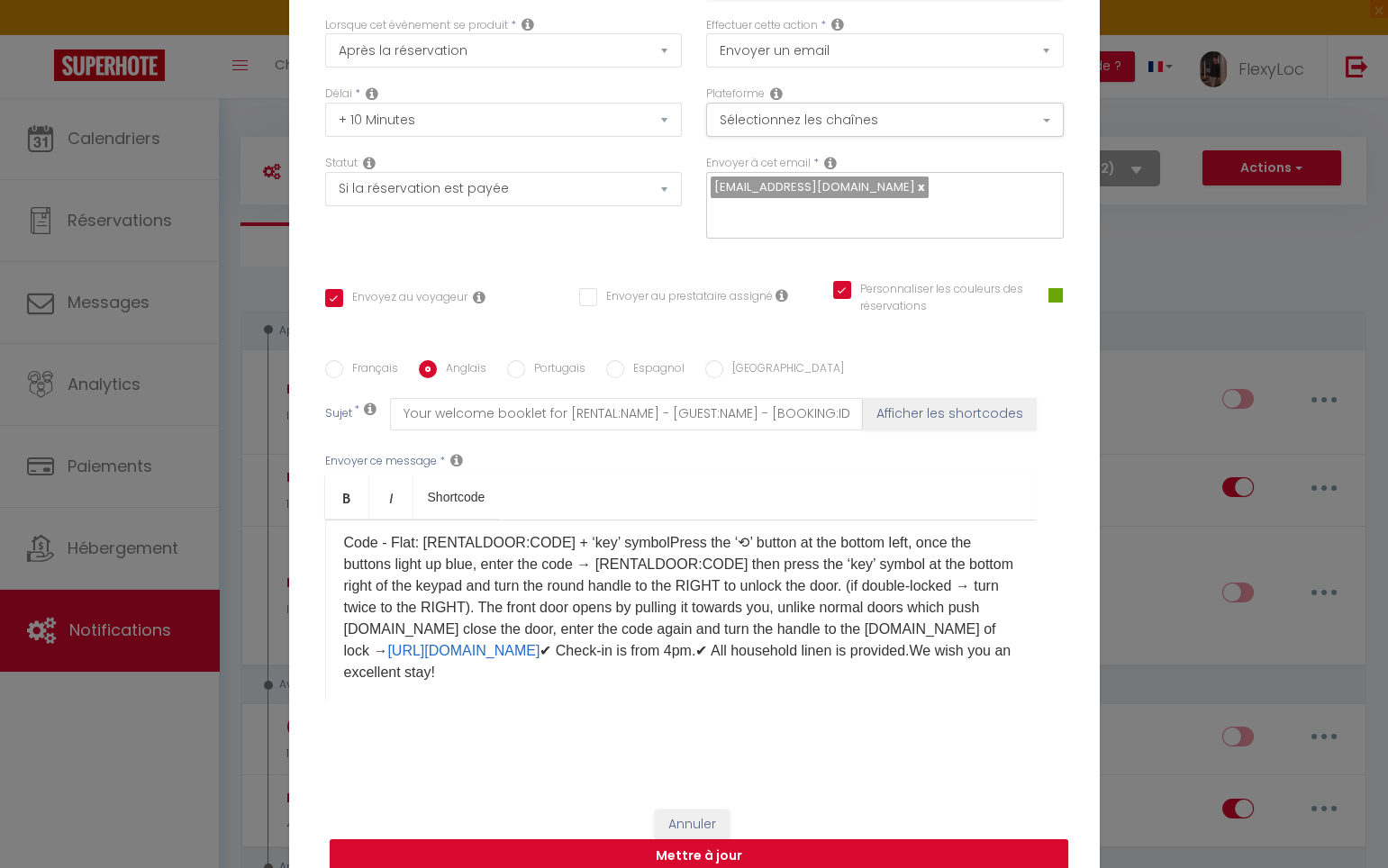
scroll to position [270, 0]
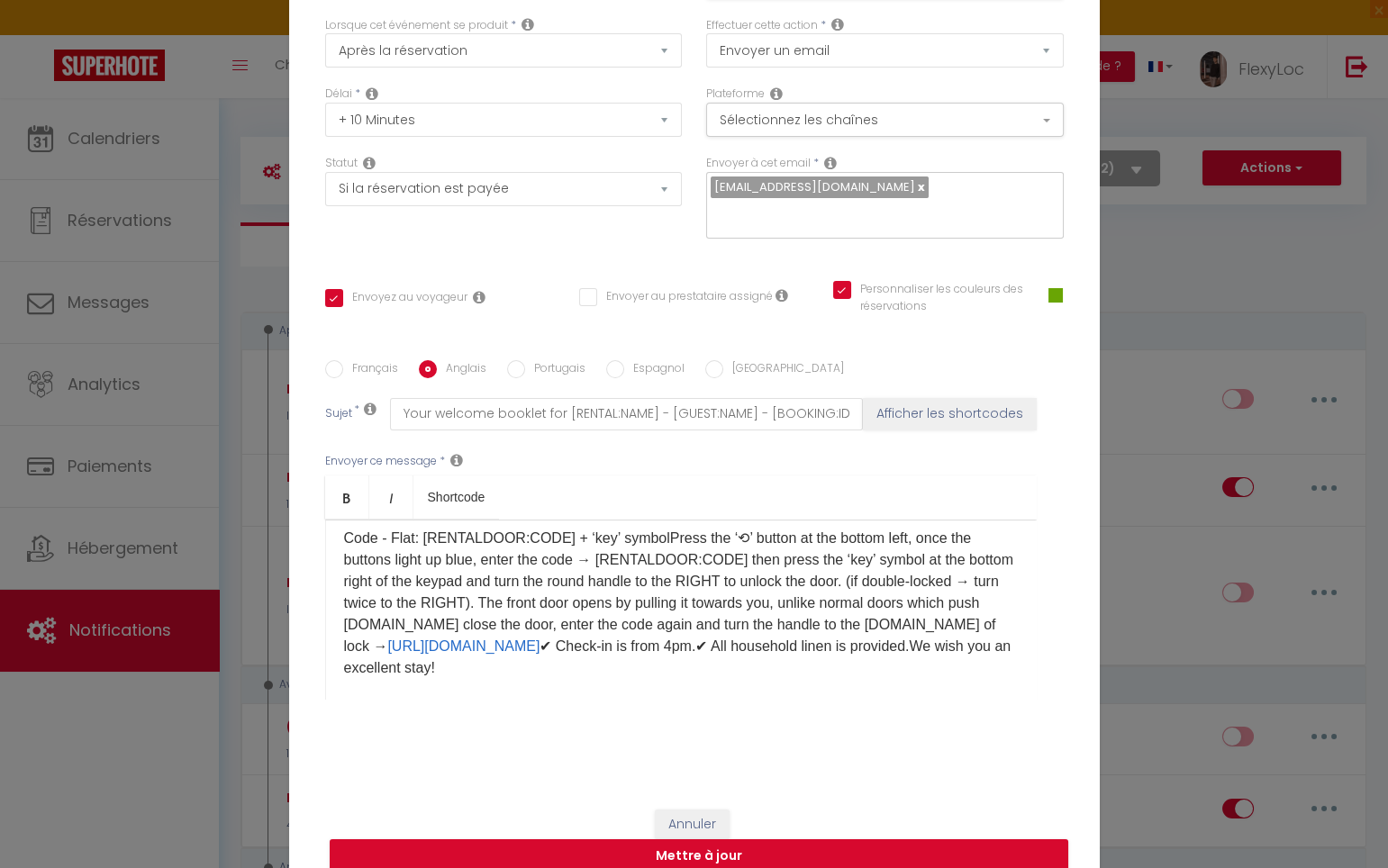
click at [653, 567] on p "Hello [GUEST:FIRST_NAME], Please find attached your welcome booklet containing …" at bounding box center [681, 473] width 674 height 411
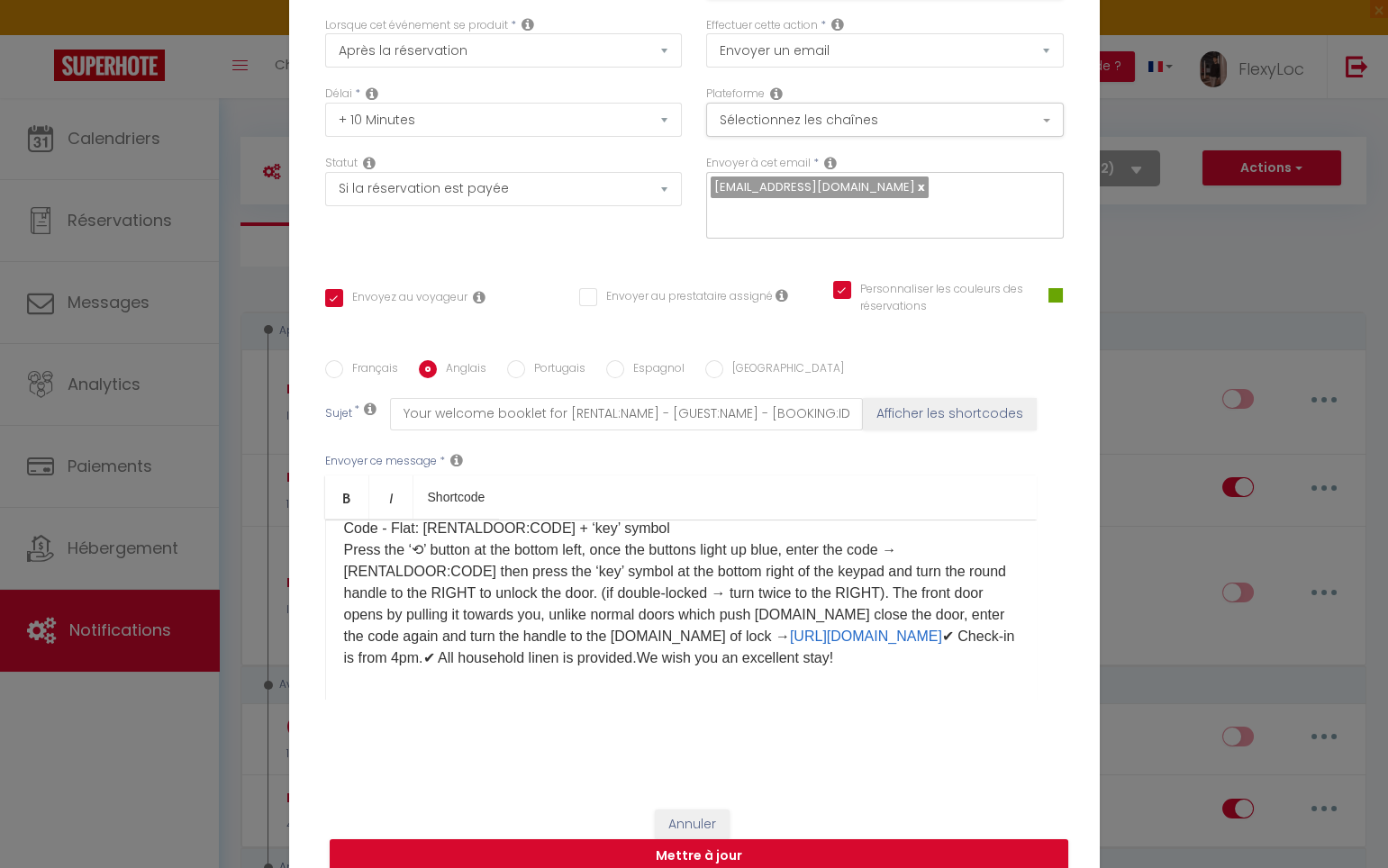
scroll to position [295, 0]
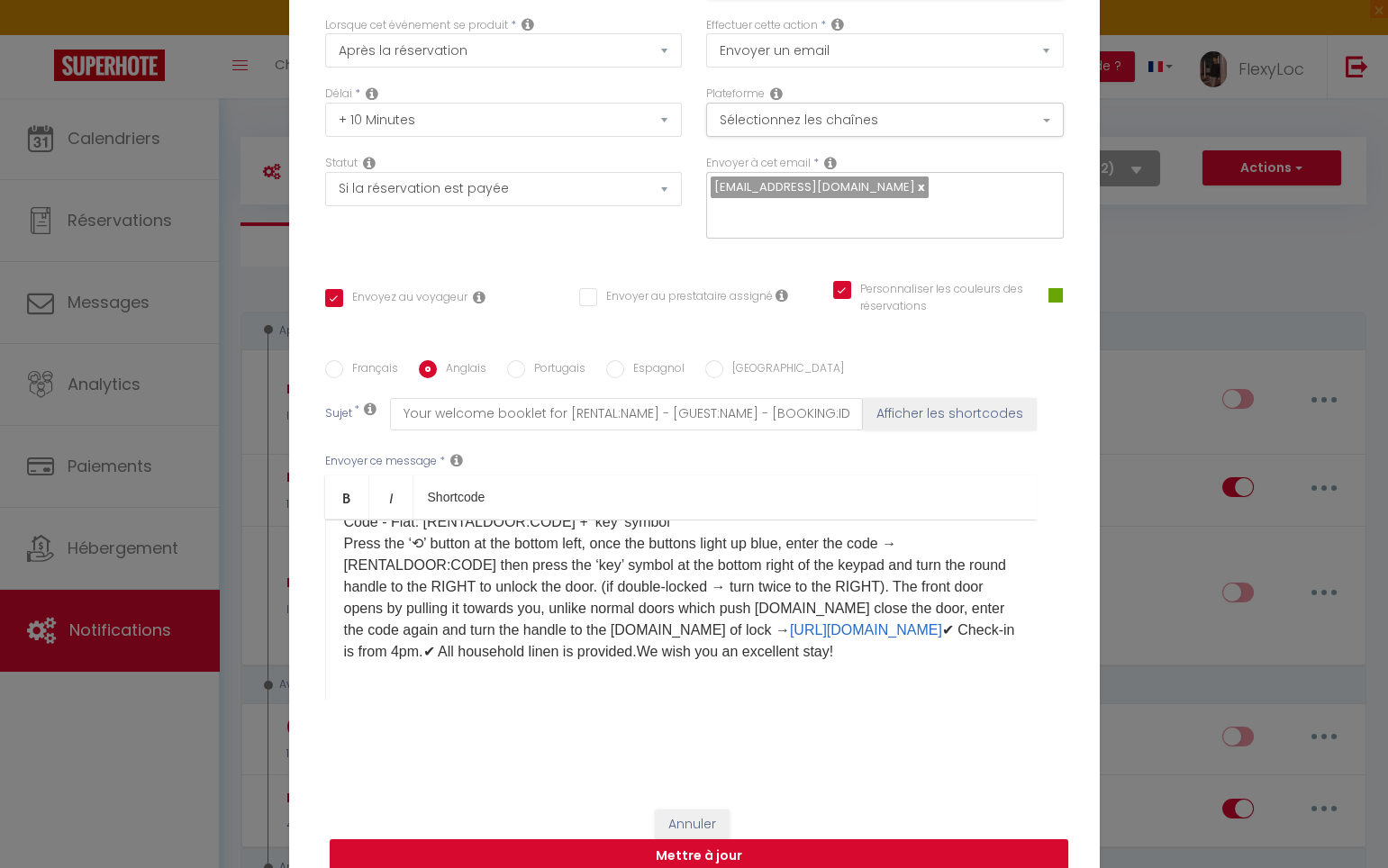
click at [864, 630] on p "Hello [GUEST:FIRST_NAME], Please find attached your welcome booklet containing …" at bounding box center [681, 457] width 674 height 411
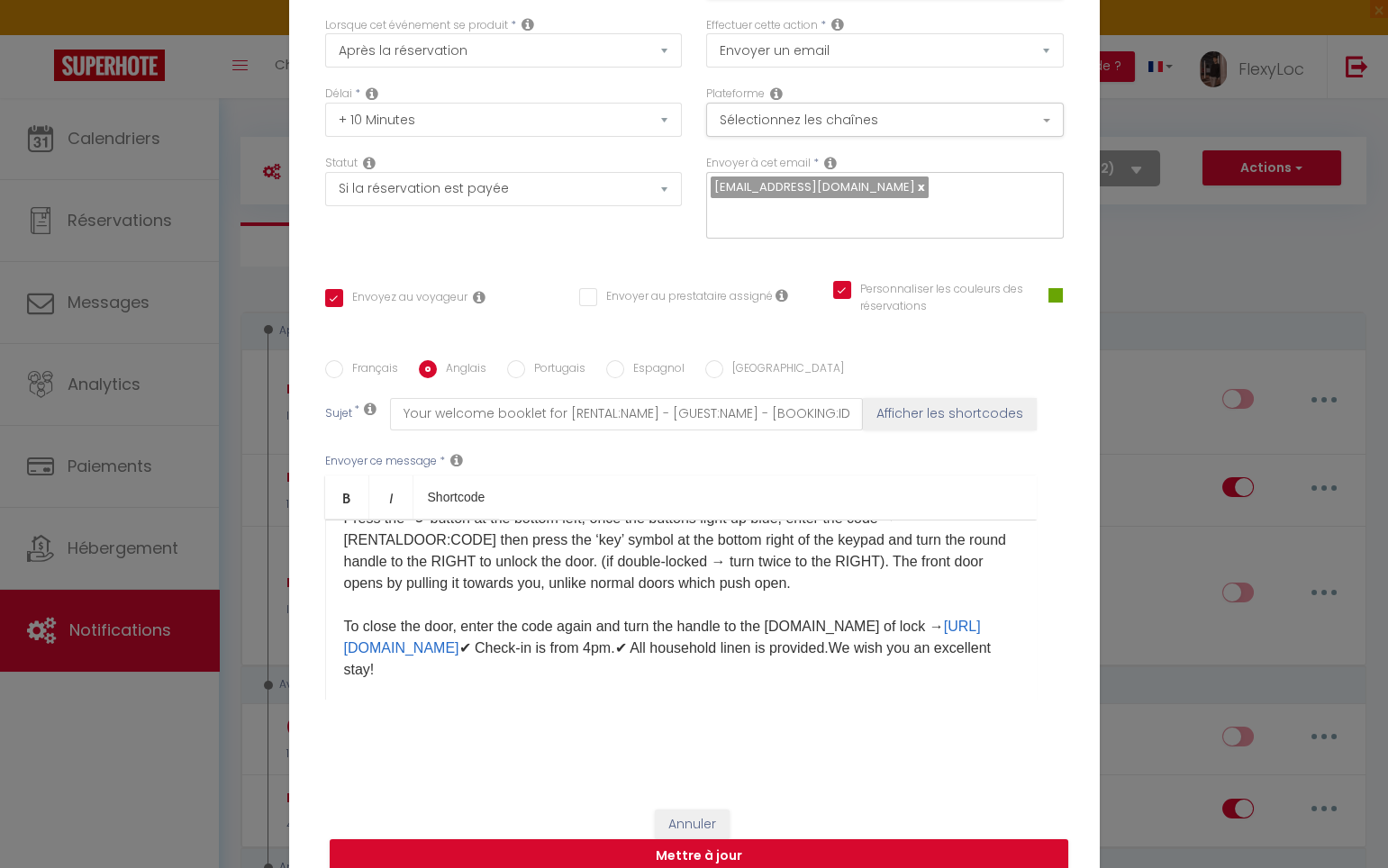
scroll to position [313, 0]
click at [802, 654] on p "Hello [GUEST:FIRST_NAME], Please find attached your welcome booklet containing …" at bounding box center [681, 452] width 674 height 454
click at [804, 655] on p "Hello [GUEST:FIRST_NAME], Please find attached your welcome booklet containing …" at bounding box center [681, 452] width 674 height 454
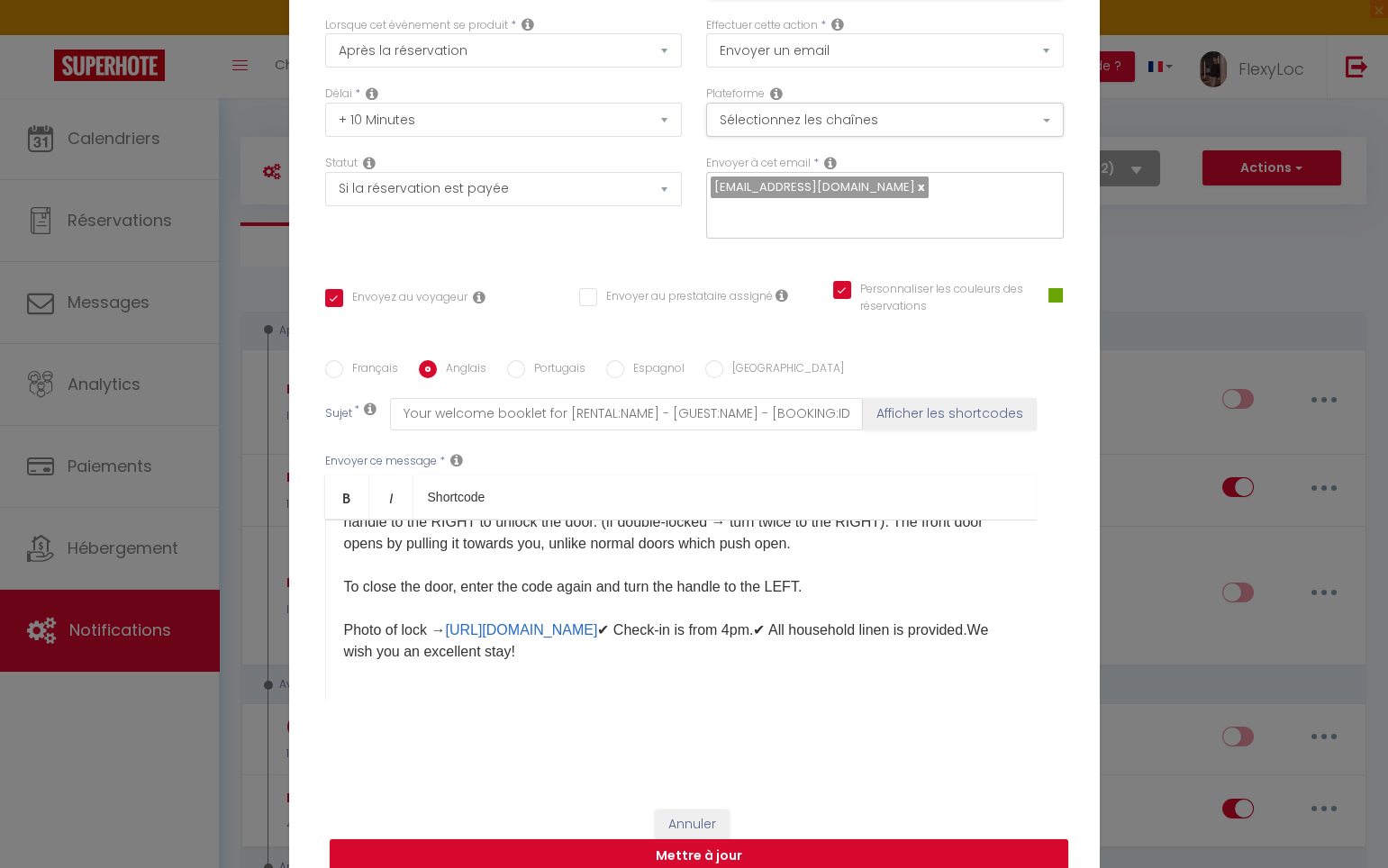
scroll to position [394, 0]
click at [947, 620] on p "Hello [GUEST:FIRST_NAME], Please find attached your welcome booklet containing …" at bounding box center [681, 424] width 674 height 475
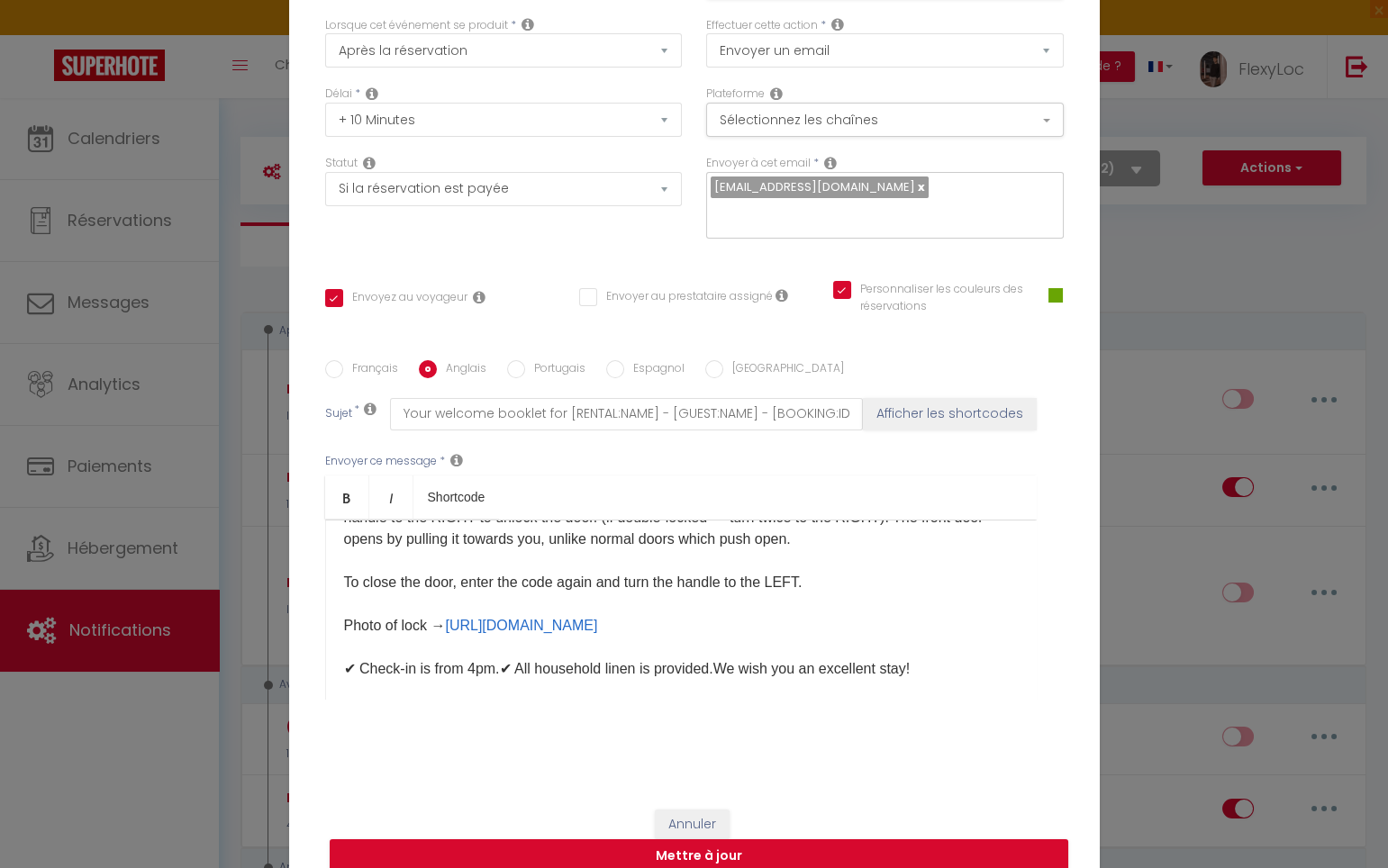
scroll to position [415, 0]
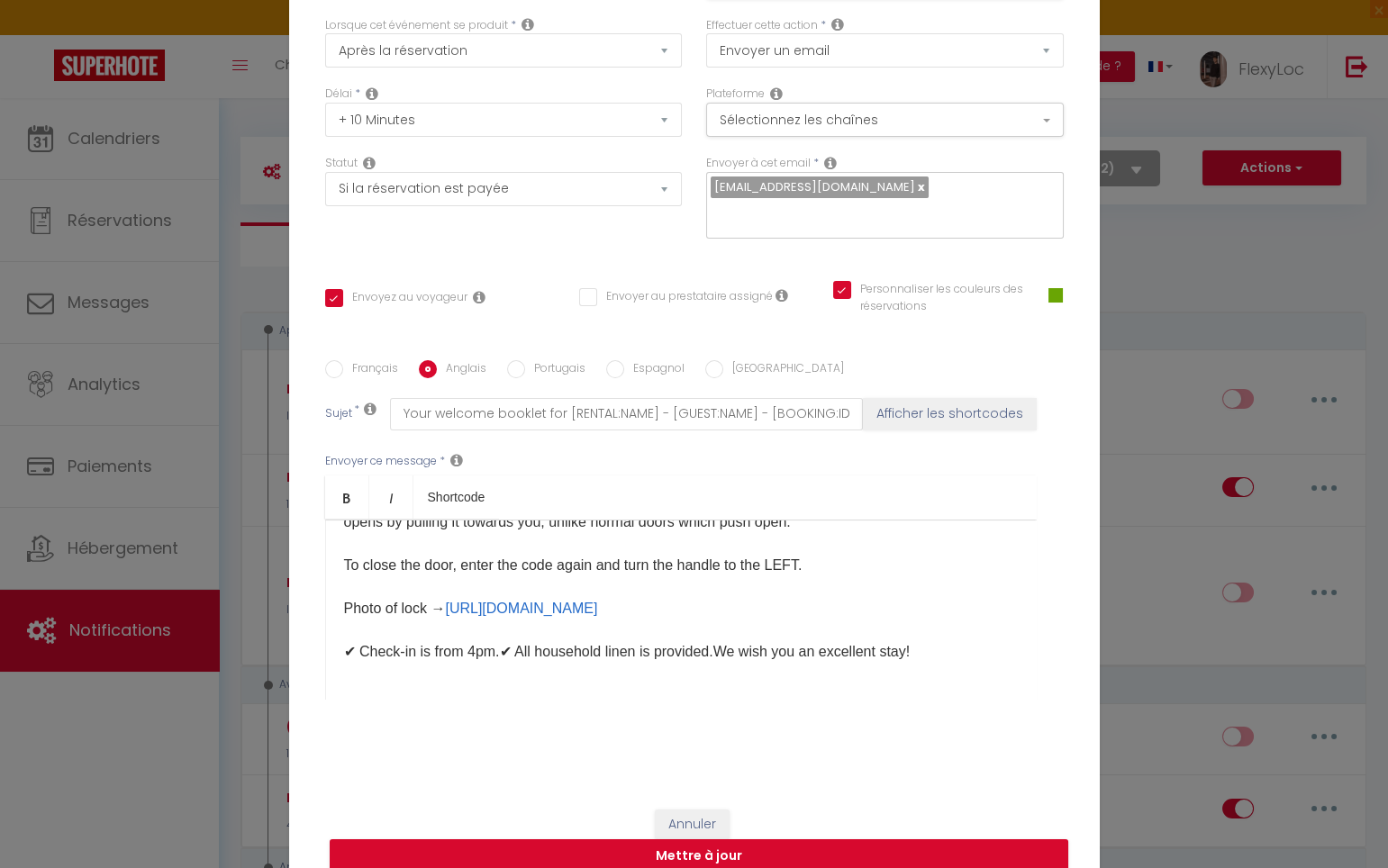
click at [500, 635] on p "Hello [GUEST:FIRST_NAME], Please find attached your welcome booklet containing …" at bounding box center [681, 414] width 674 height 497
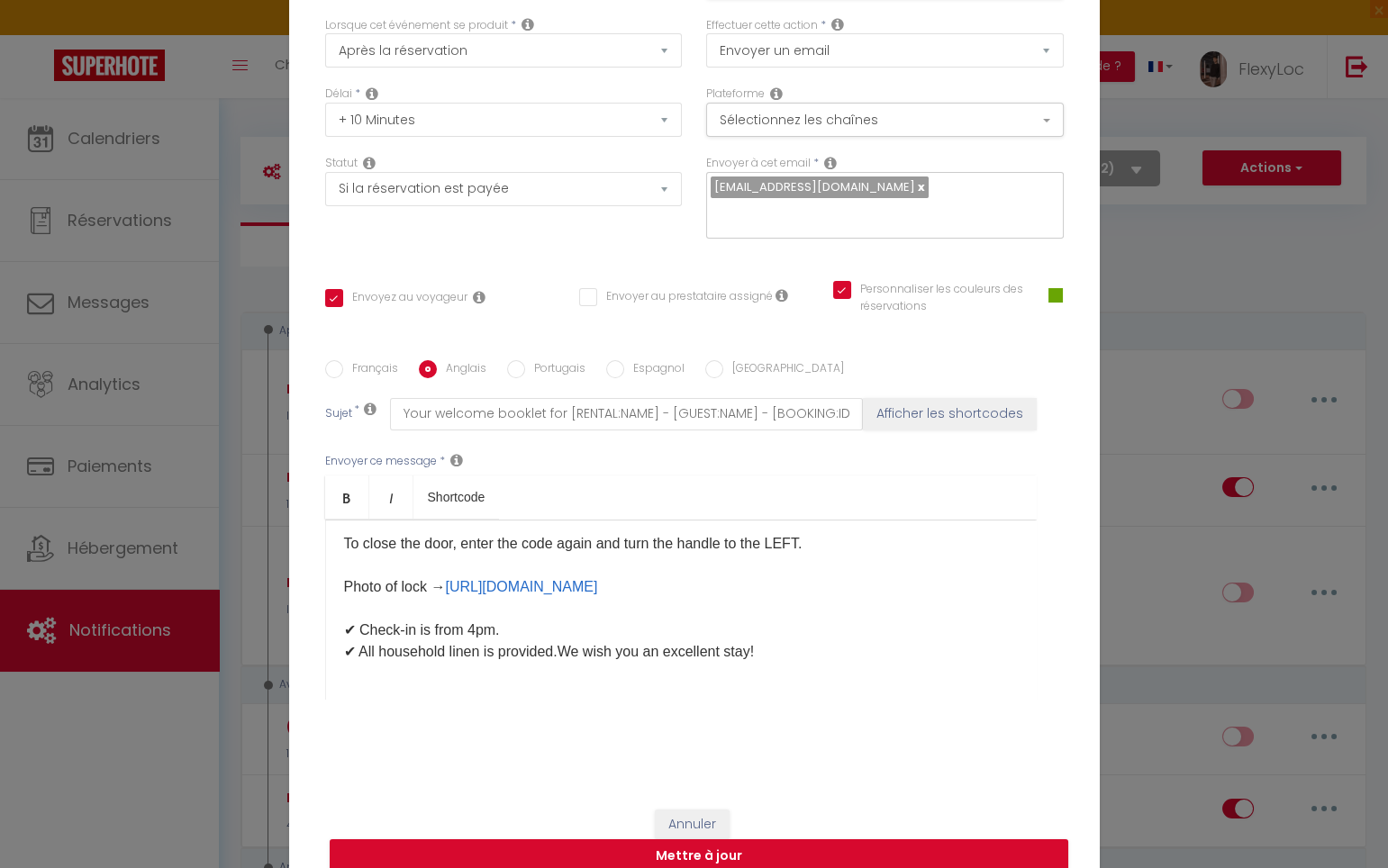
click at [554, 663] on p "Hello [GUEST:FIRST_NAME], Please find attached your welcome booklet containing …" at bounding box center [681, 403] width 674 height 519
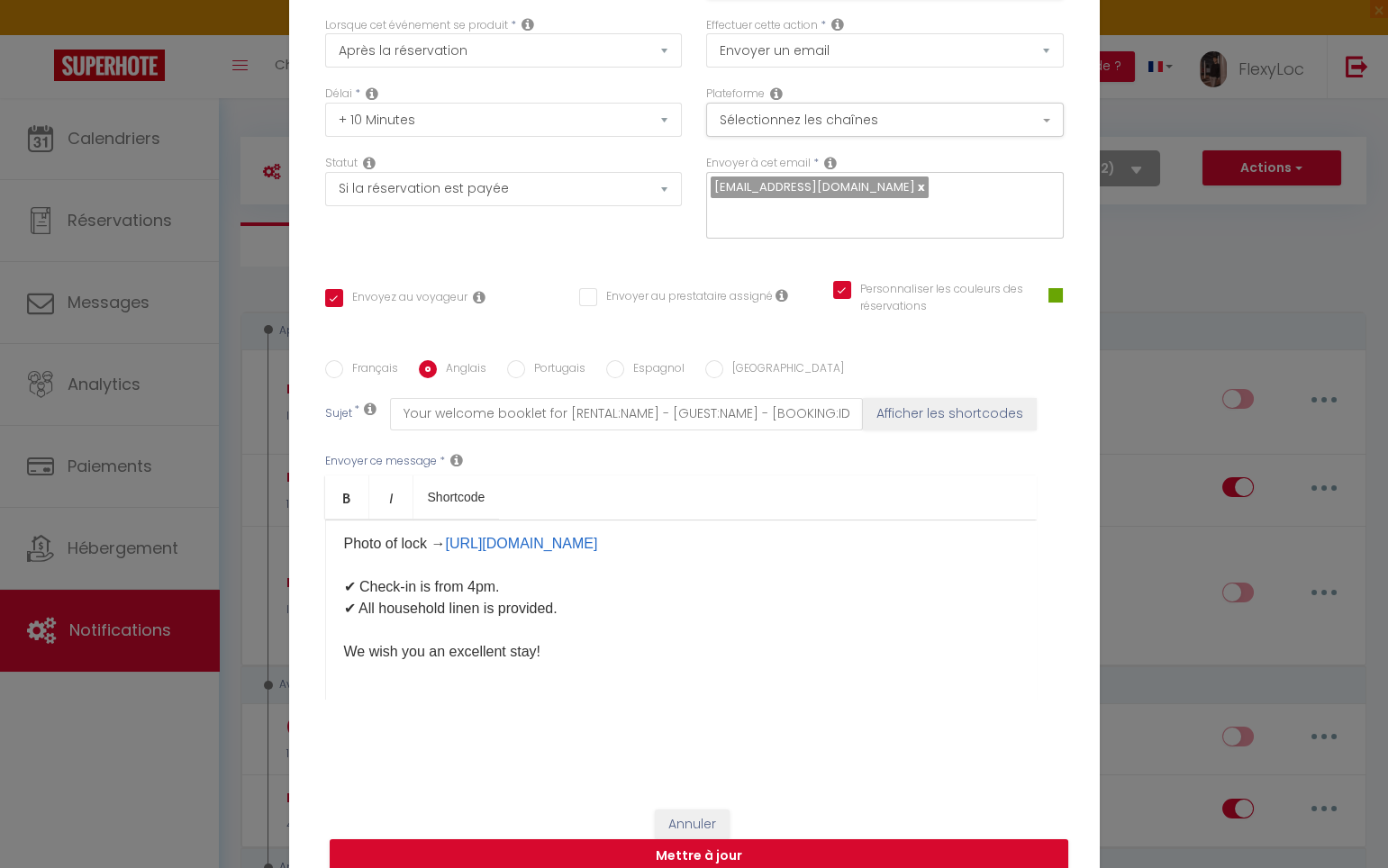
scroll to position [459, 0]
click at [602, 663] on p "Hello [GUEST:FIRST_NAME], Please find attached your welcome booklet containing …" at bounding box center [681, 382] width 674 height 562
click at [391, 846] on button "Mettre à jour" at bounding box center [699, 856] width 738 height 34
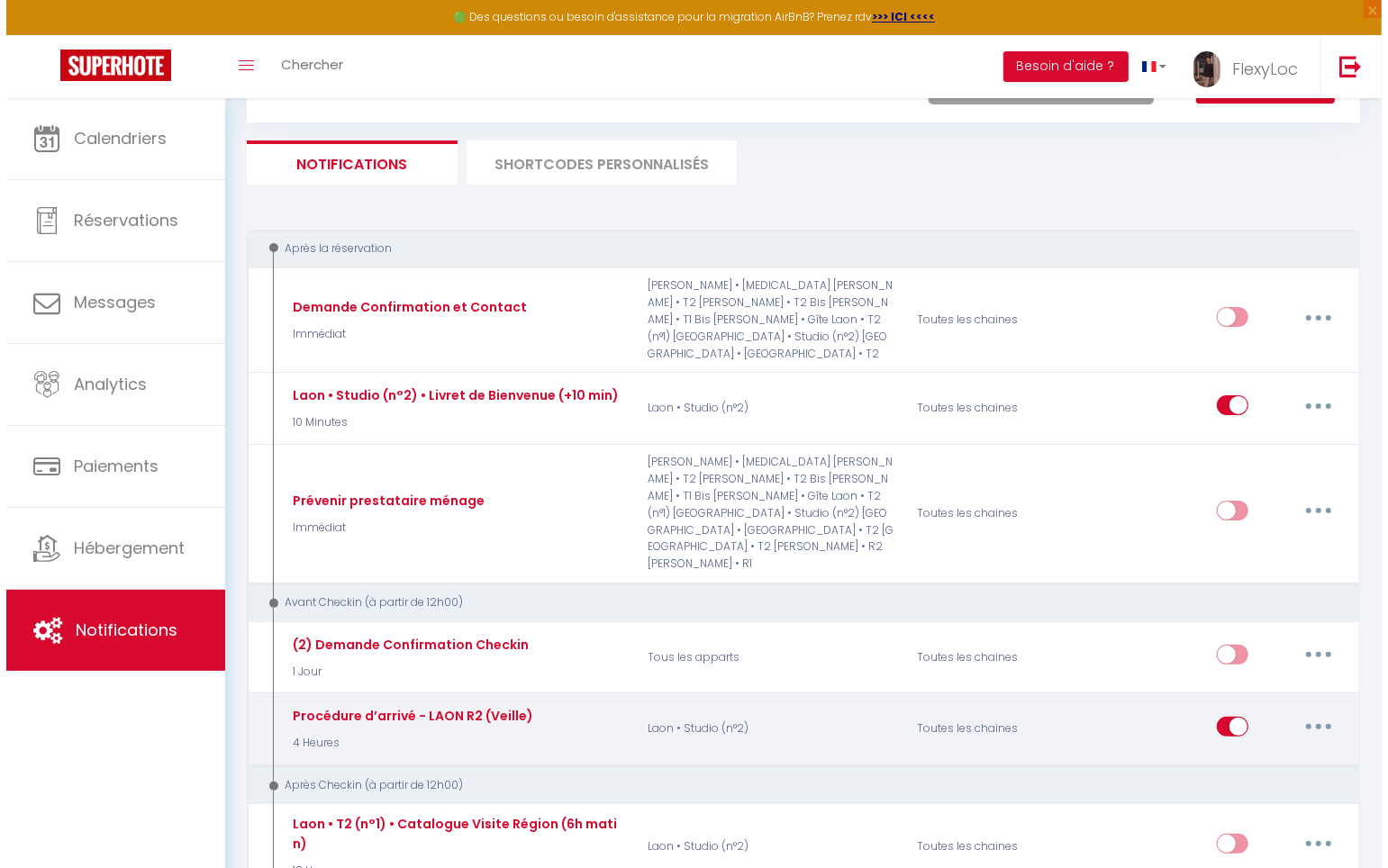
scroll to position [104, 0]
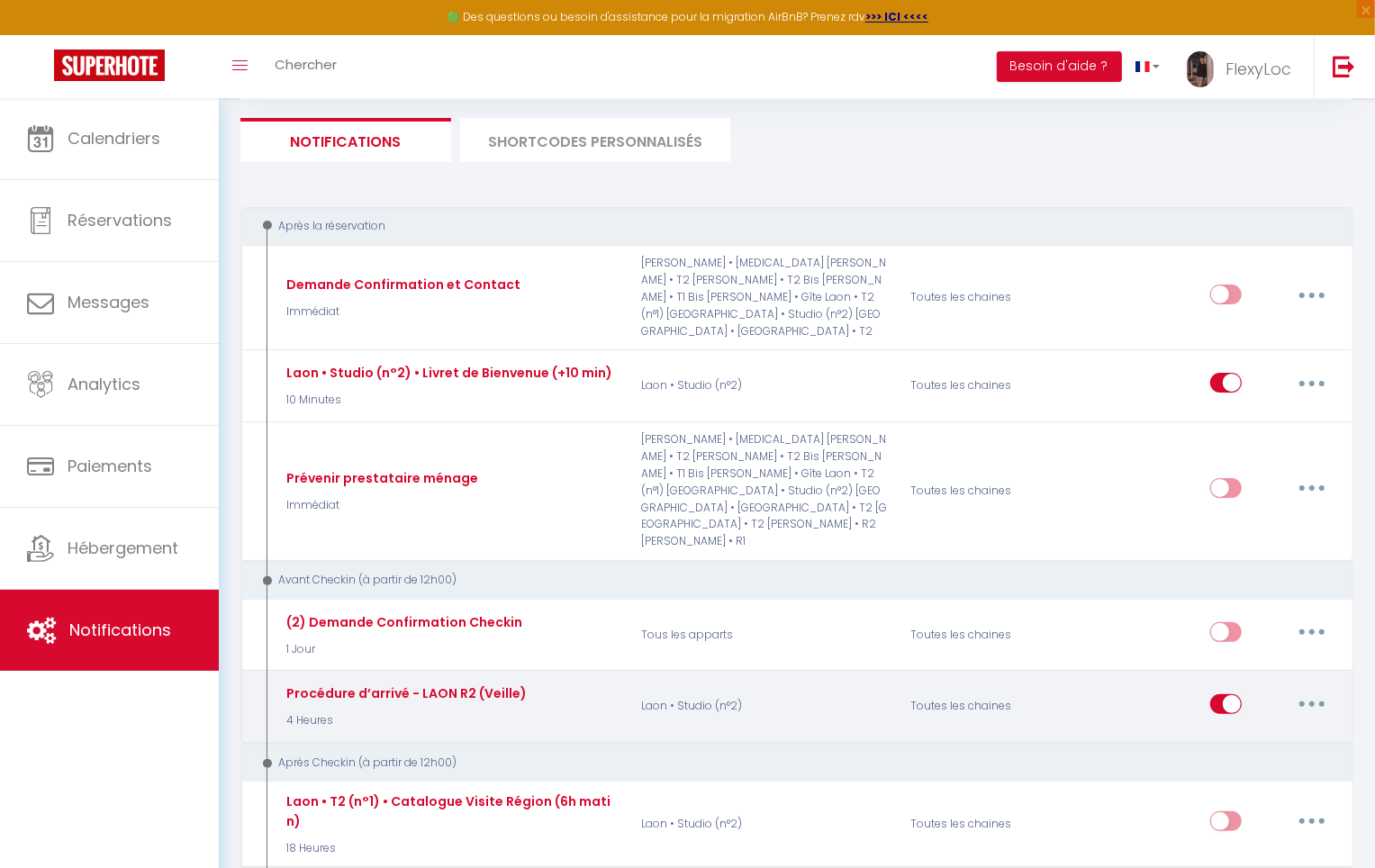
click at [1312, 701] on icon "button" at bounding box center [1311, 703] width 5 height 5
click at [1245, 729] on link "Editer" at bounding box center [1265, 744] width 133 height 31
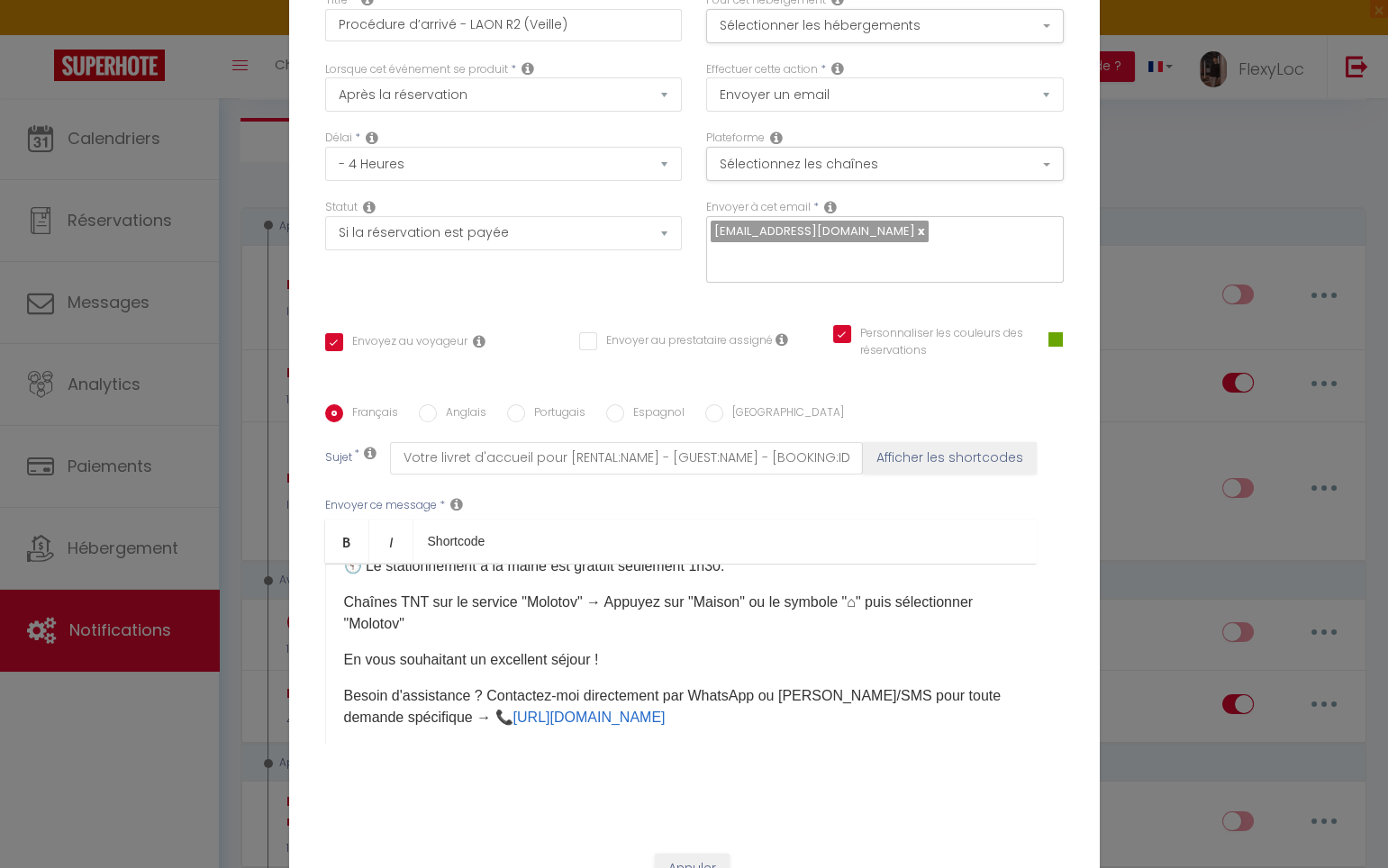
scroll to position [0, 0]
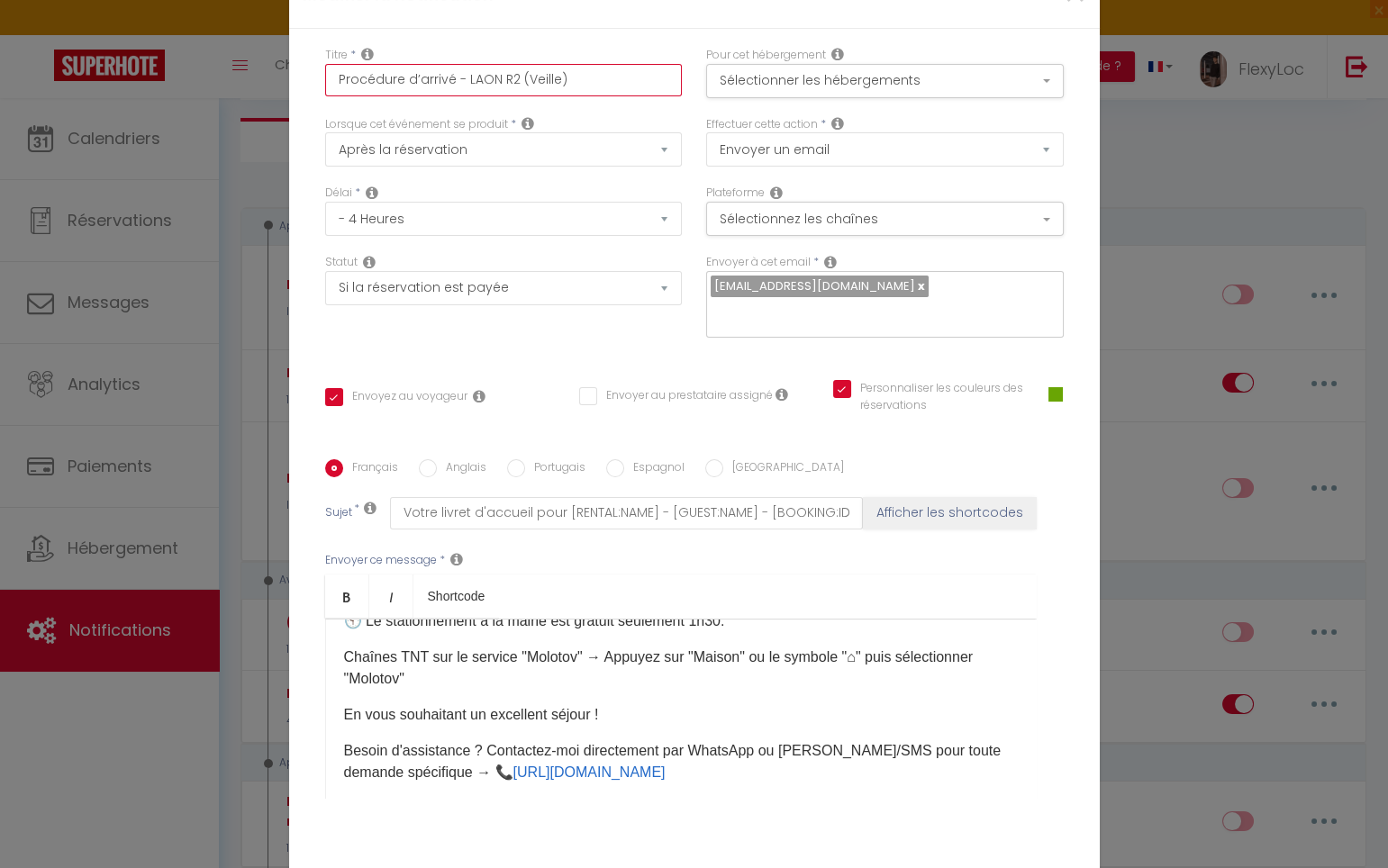
click at [521, 87] on input "Procédure d’arrivé - LAON R2 (Veille)" at bounding box center [504, 80] width 358 height 32
paste input "Laon • Studio (n°2) • Livret de Bienvenue (J-1"
click at [634, 56] on div "Titre * Laon • Studio (n°2) • Livret de Bienvenue (J-1) Pour cet hébergement Sé…" at bounding box center [694, 460] width 810 height 862
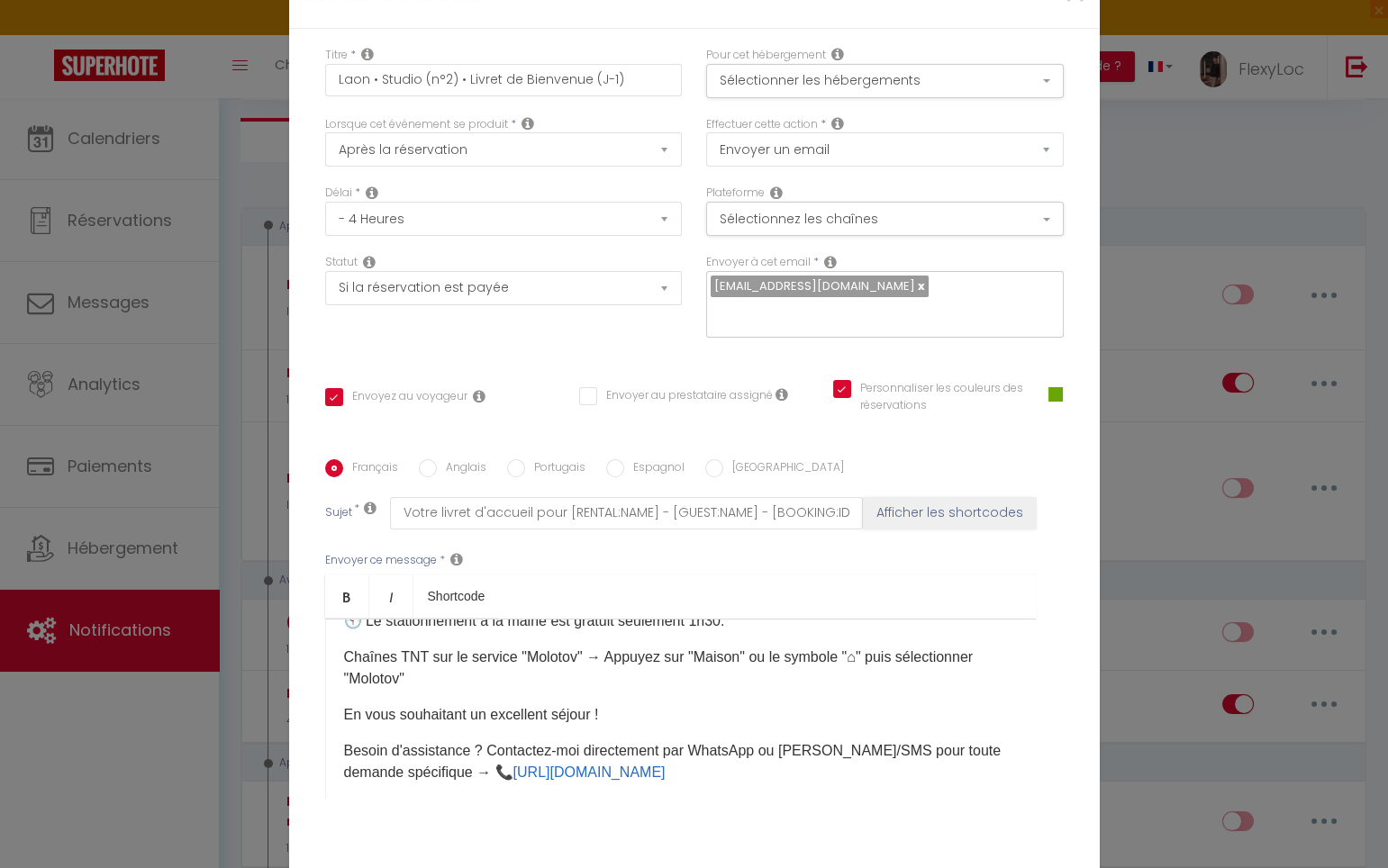
click at [634, 690] on p "Chaînes TNT sur le service "Molotov" → Appuyez sur "Maison" ou le symbole "⌂" p…" at bounding box center [681, 668] width 674 height 43
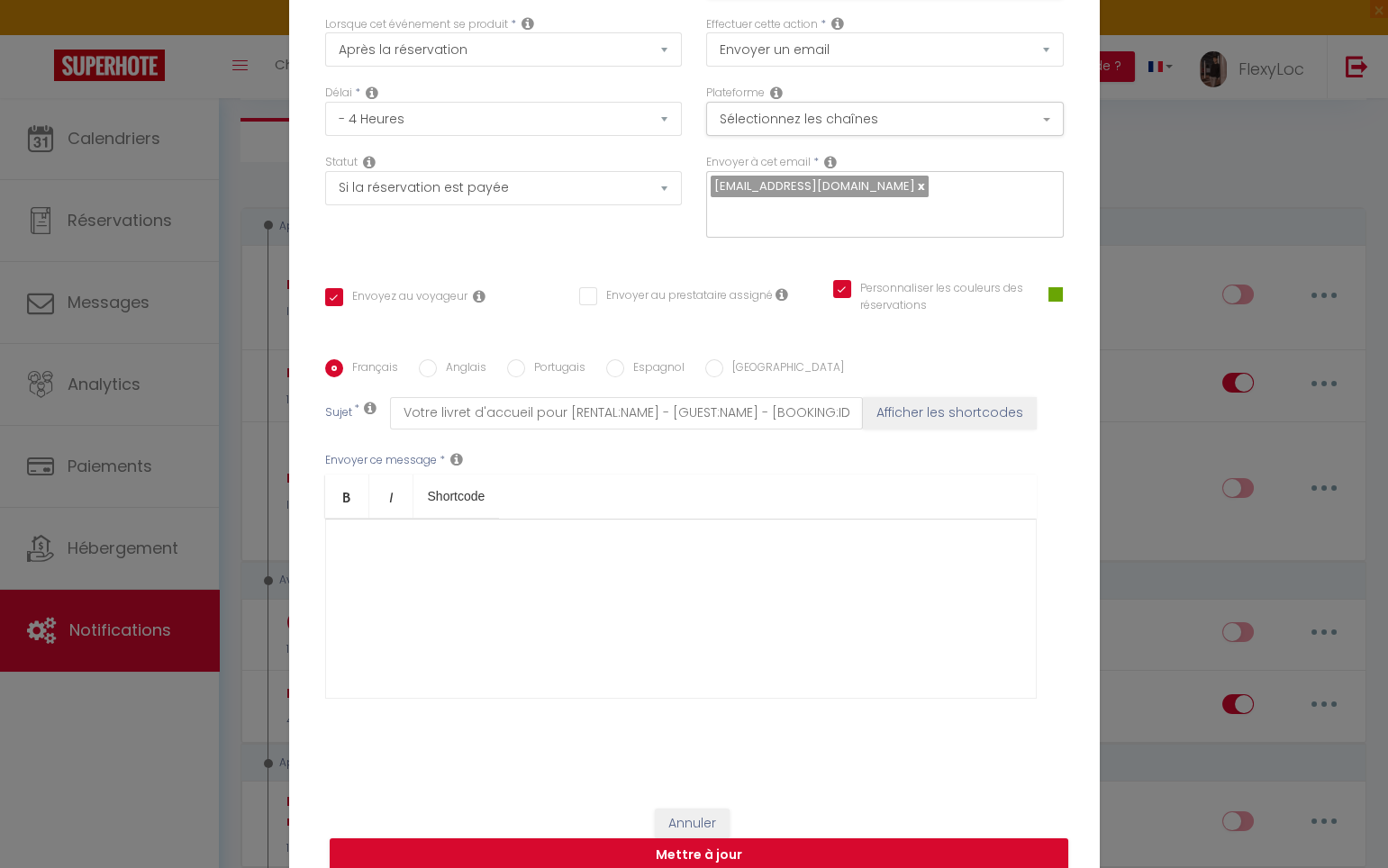
scroll to position [108, 0]
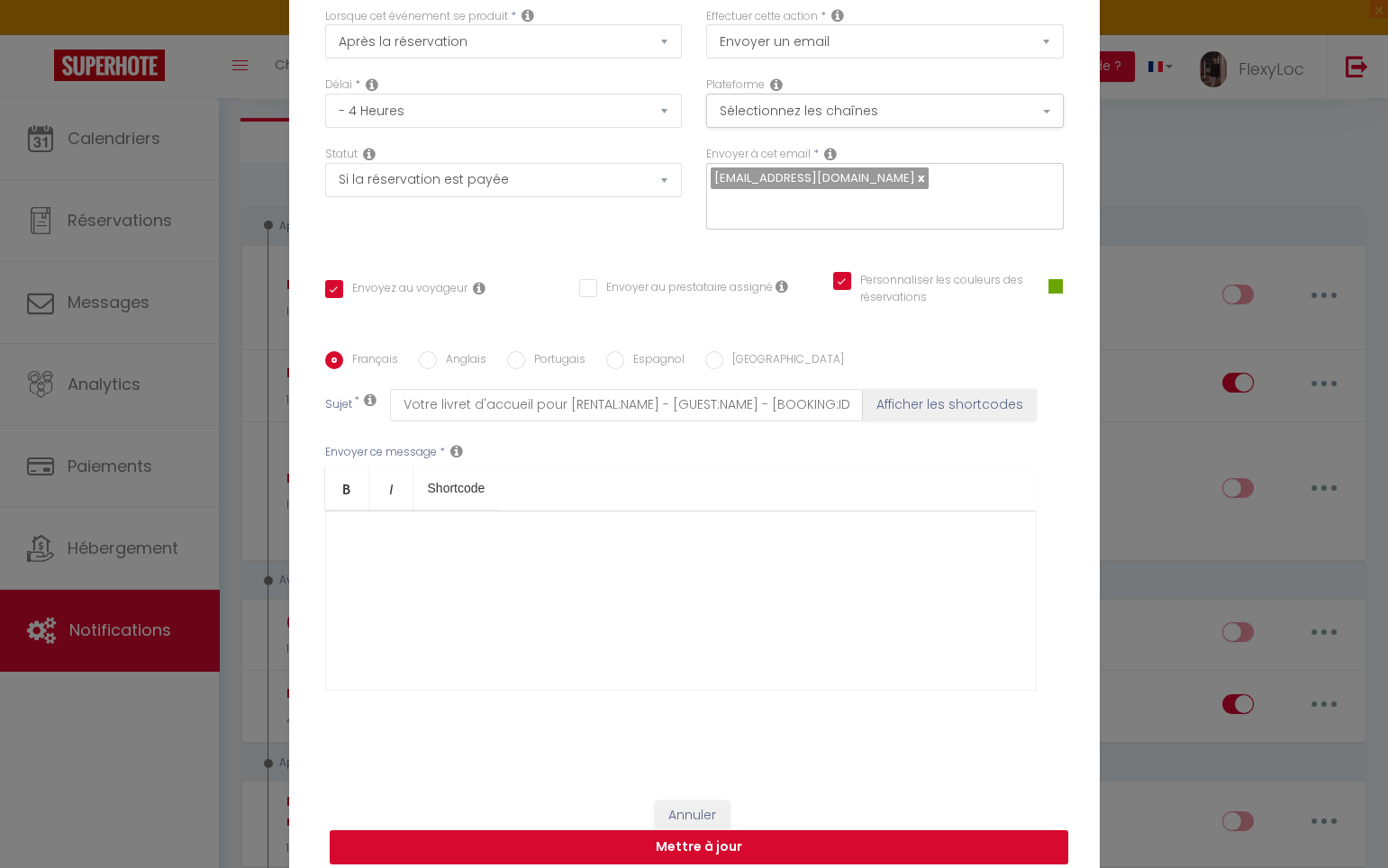
click at [781, 830] on button "Mettre à jour" at bounding box center [699, 847] width 738 height 34
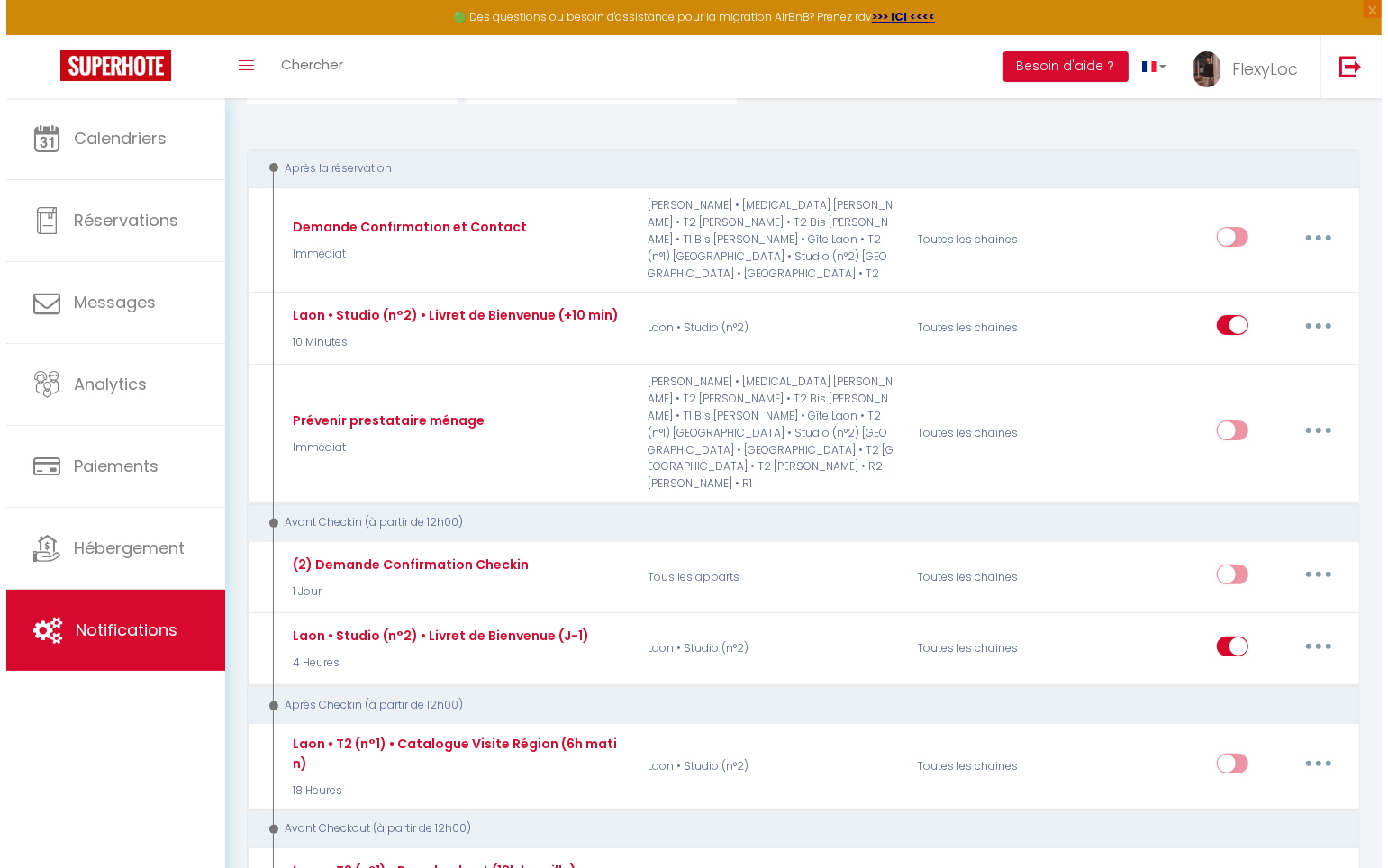
scroll to position [171, 0]
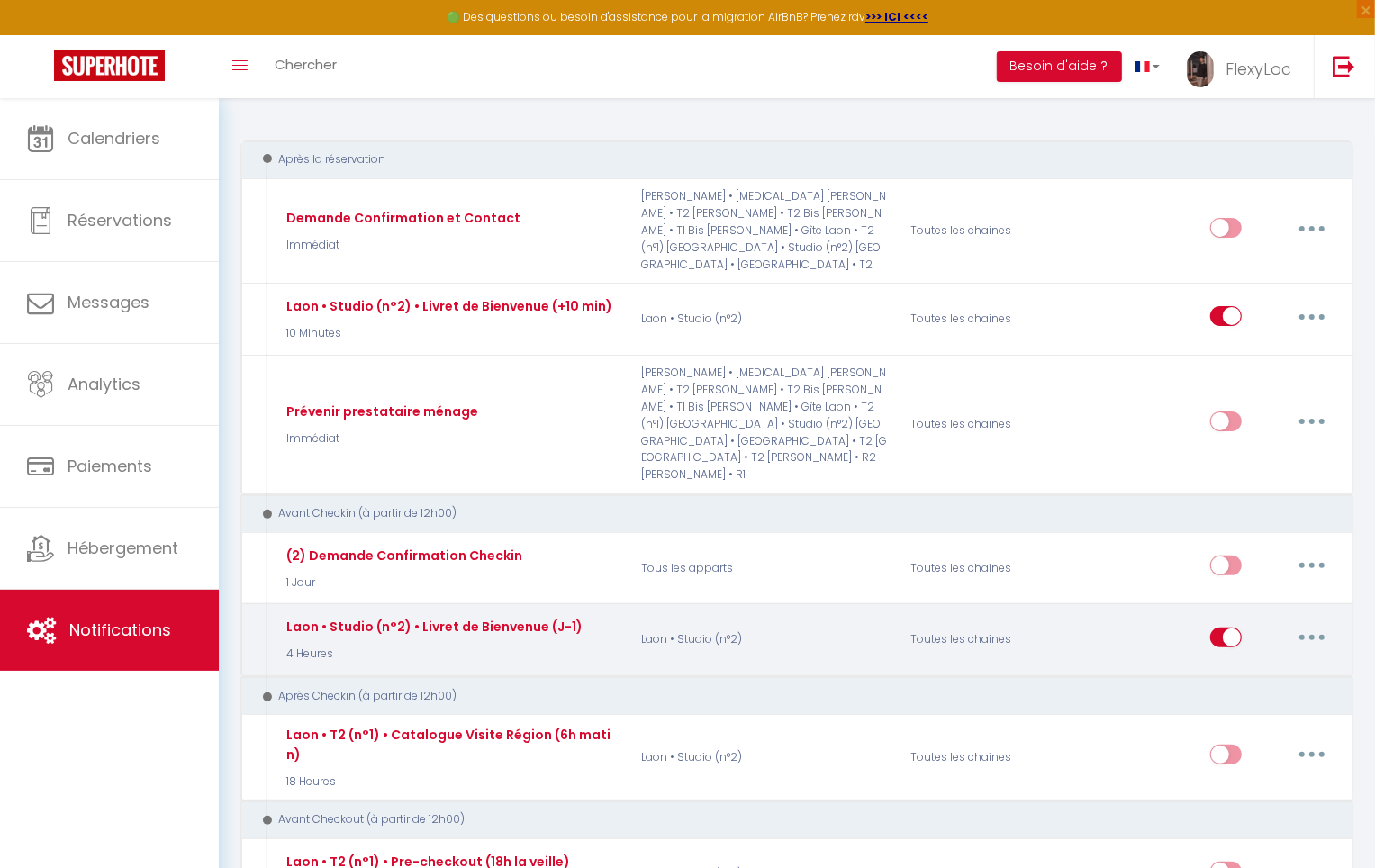
click at [1317, 623] on button "button" at bounding box center [1312, 637] width 50 height 29
click at [1232, 663] on link "Editer" at bounding box center [1265, 678] width 133 height 31
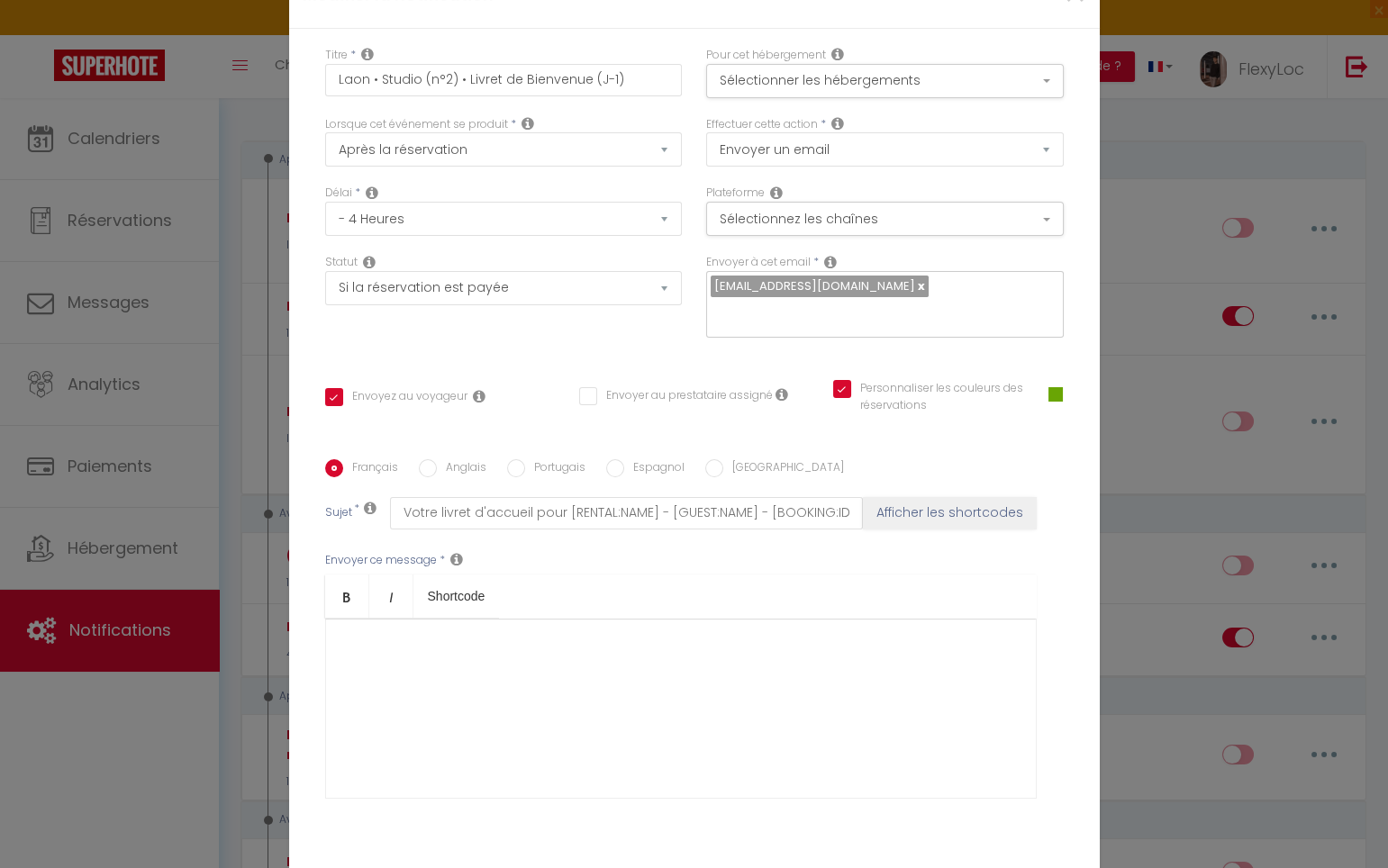
click at [395, 619] on div "​" at bounding box center [680, 709] width 711 height 180
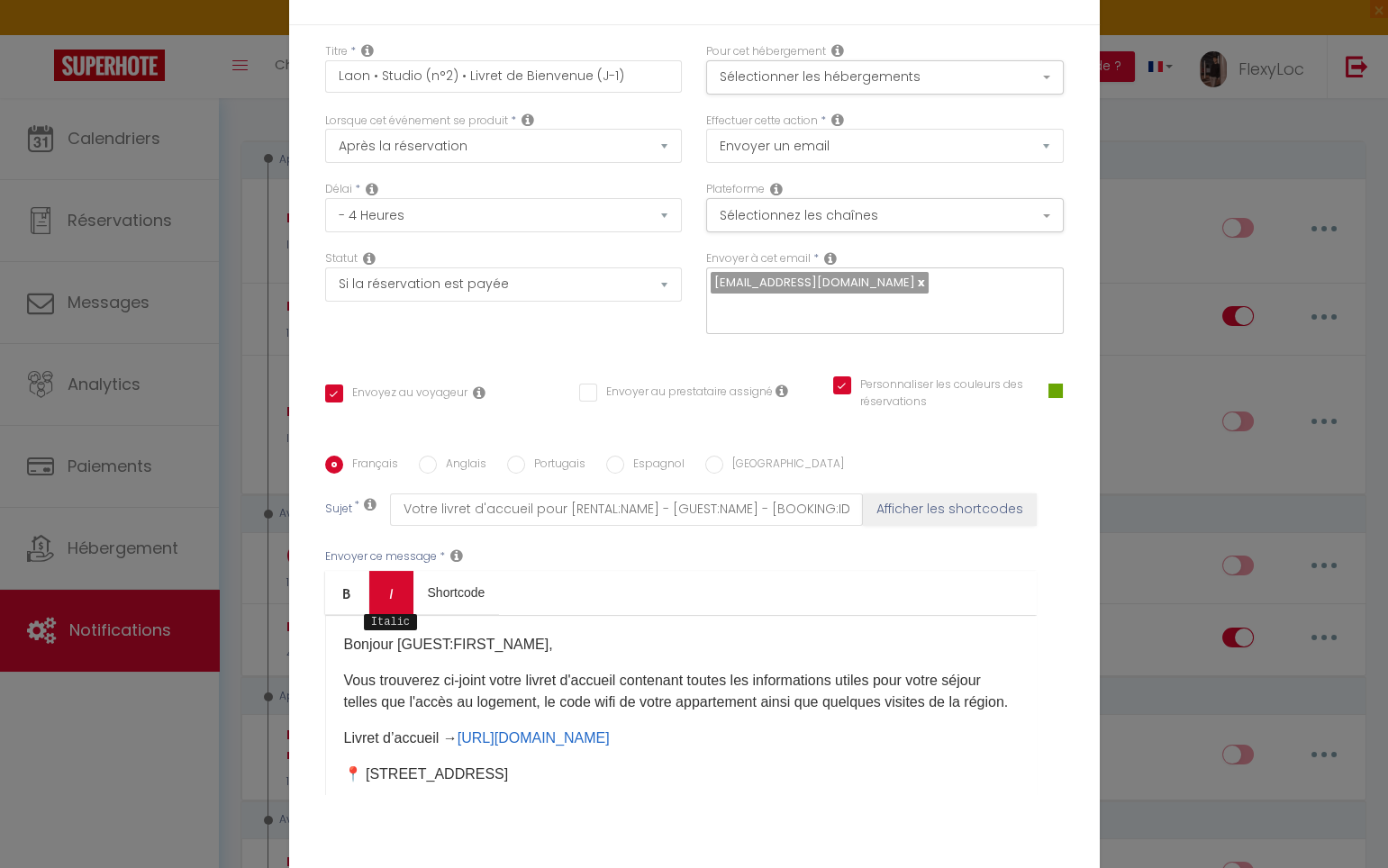
scroll to position [0, 0]
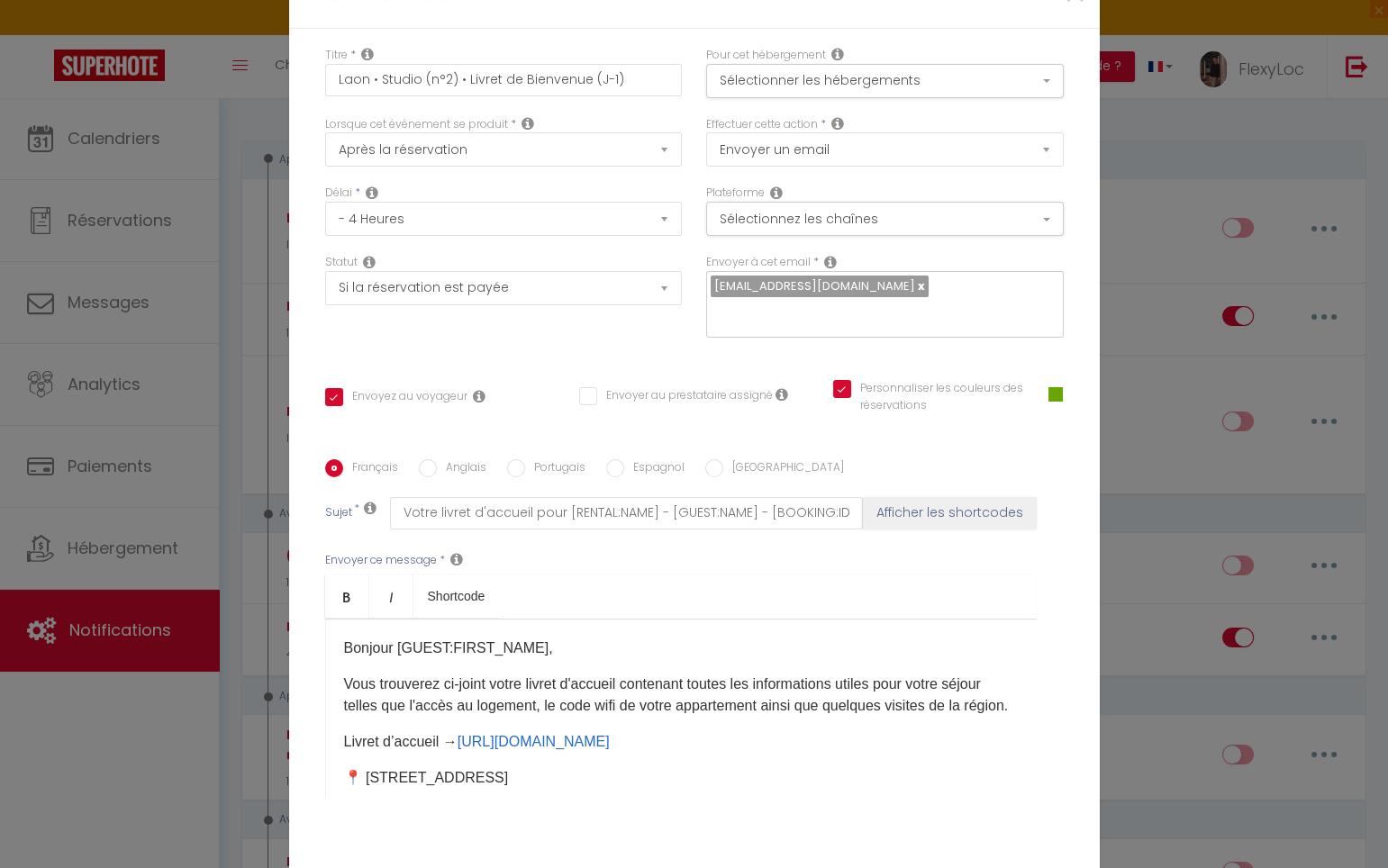
click at [542, 639] on p "Bonjour [GUEST:FIRST_NAME]," at bounding box center [681, 649] width 674 height 22
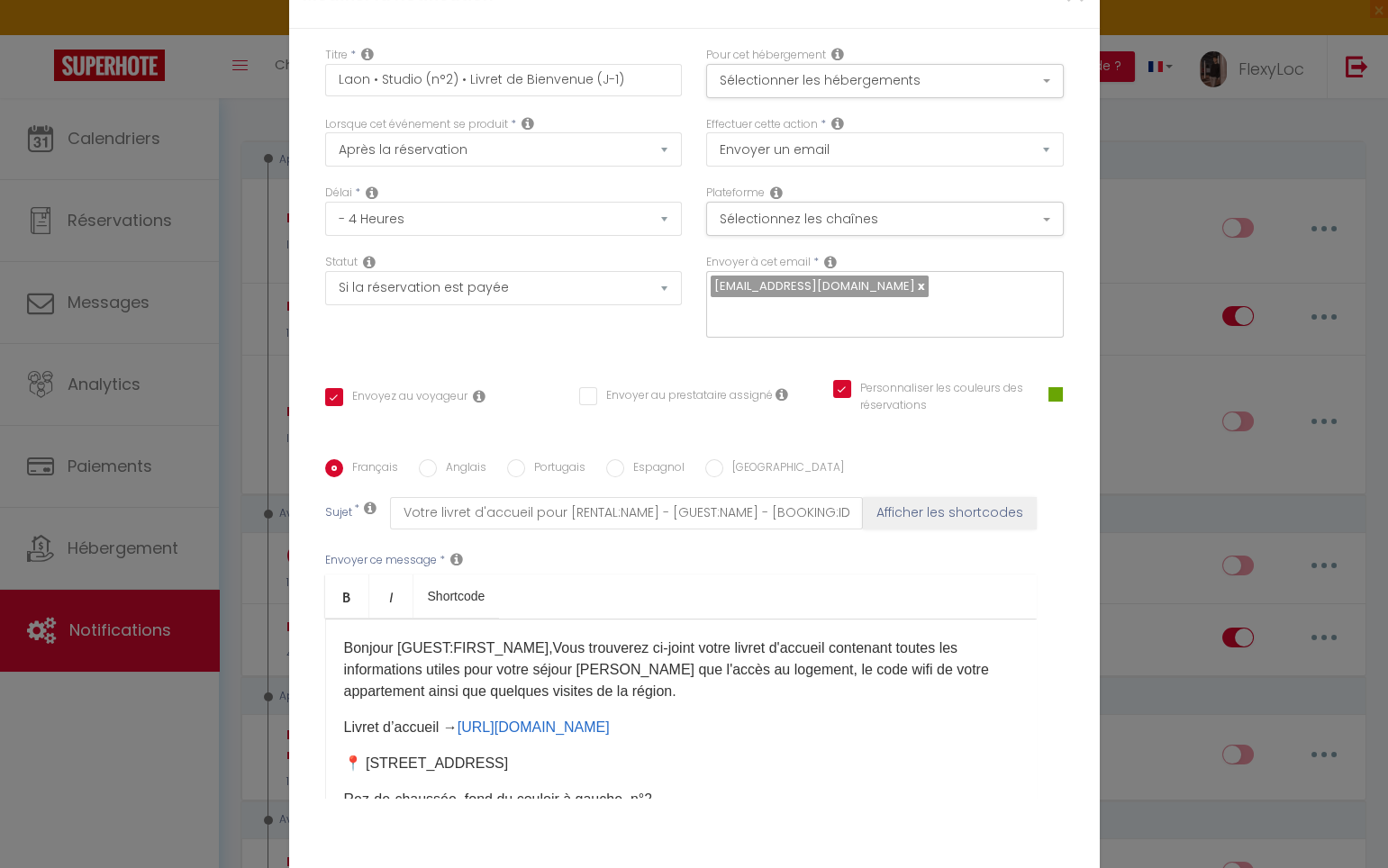
click at [731, 690] on div "Bonjour [GUEST:FIRST_NAME],Vous trouverez ci-joint votre livret d'accueil conte…" at bounding box center [680, 709] width 711 height 180
click at [720, 682] on p "Bonjour [GUEST:FIRST_NAME],Vous trouverez ci-joint votre livret d'accueil conte…" at bounding box center [681, 670] width 674 height 65
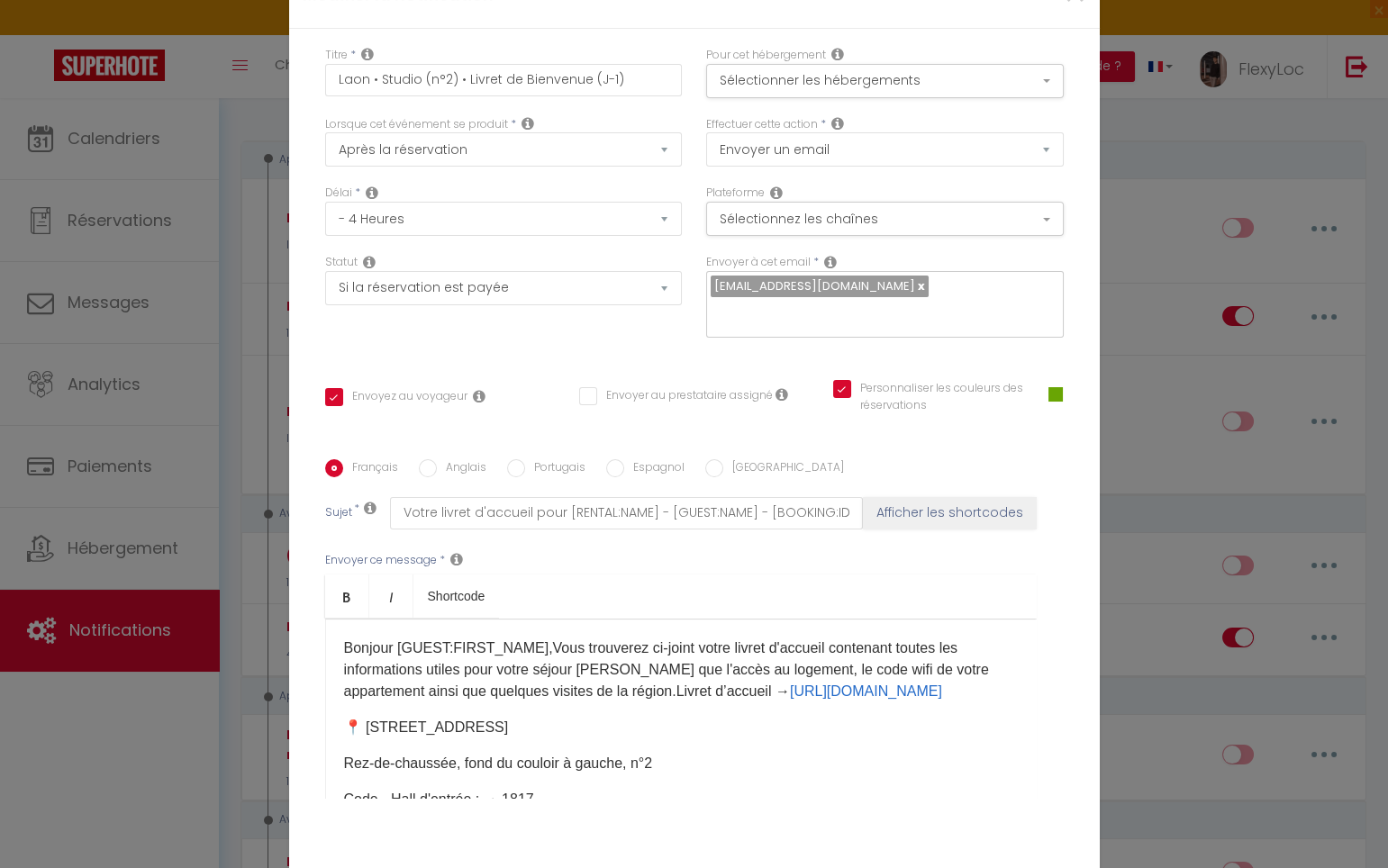
click at [811, 682] on p "Bonjour [GUEST:FIRST_NAME],Vous trouverez ci-joint votre livret d'accueil conte…" at bounding box center [681, 670] width 674 height 65
click at [676, 702] on p "Bonjour [GUEST:FIRST_NAME],Vous trouverez ci-joint votre livret d'accueil conte…" at bounding box center [681, 670] width 674 height 65
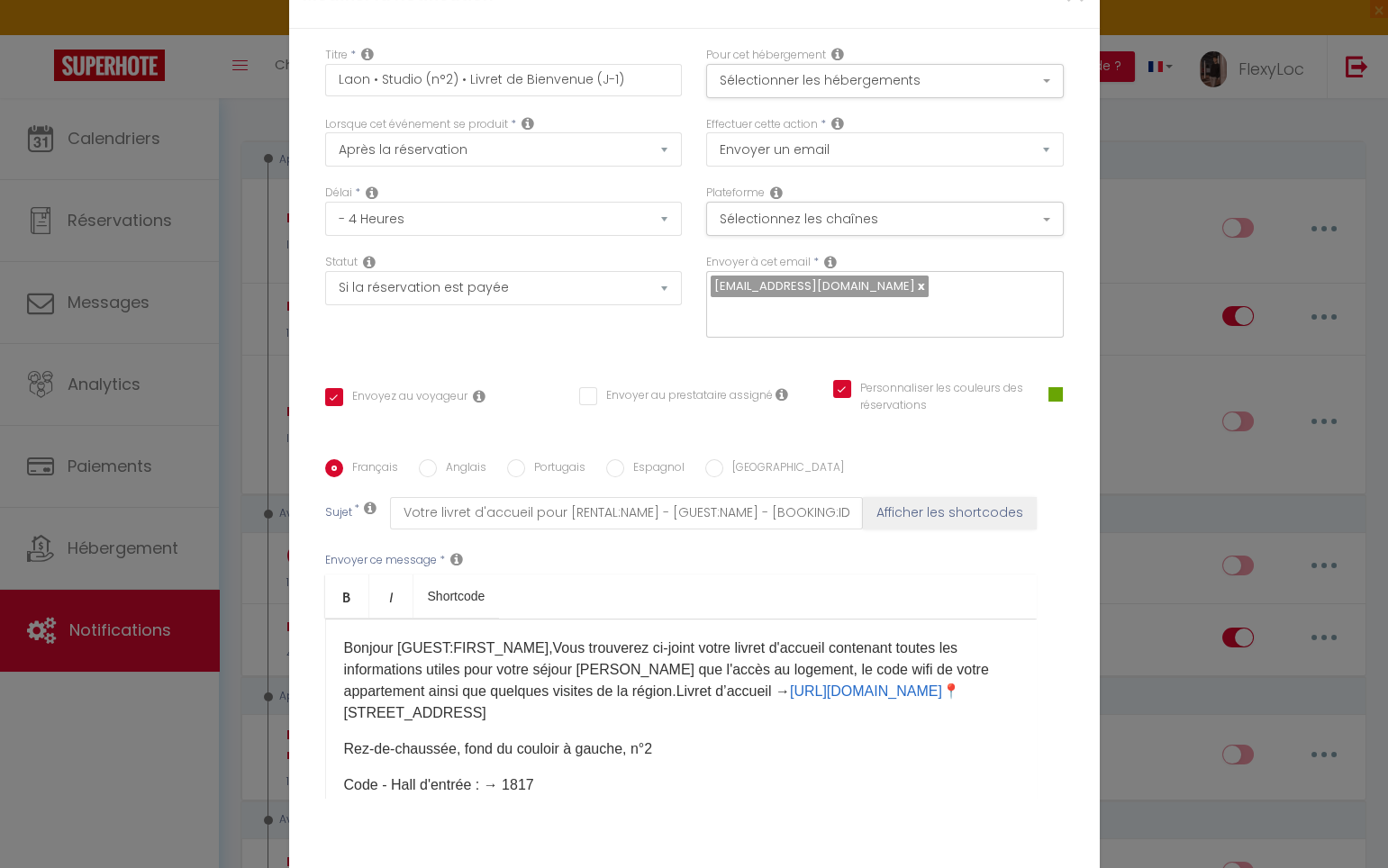
click at [787, 702] on p "Bonjour [GUEST:FIRST_NAME],Vous trouverez ci-joint votre livret d'accueil conte…" at bounding box center [681, 681] width 674 height 86
click at [525, 721] on p "Bonjour [GUEST:FIRST_NAME],Vous trouverez ci-joint votre livret d'accueil conte…" at bounding box center [681, 681] width 674 height 86
click at [625, 724] on p "Bonjour [GUEST:FIRST_NAME],Vous trouverez ci-joint votre livret d'accueil conte…" at bounding box center [681, 681] width 674 height 86
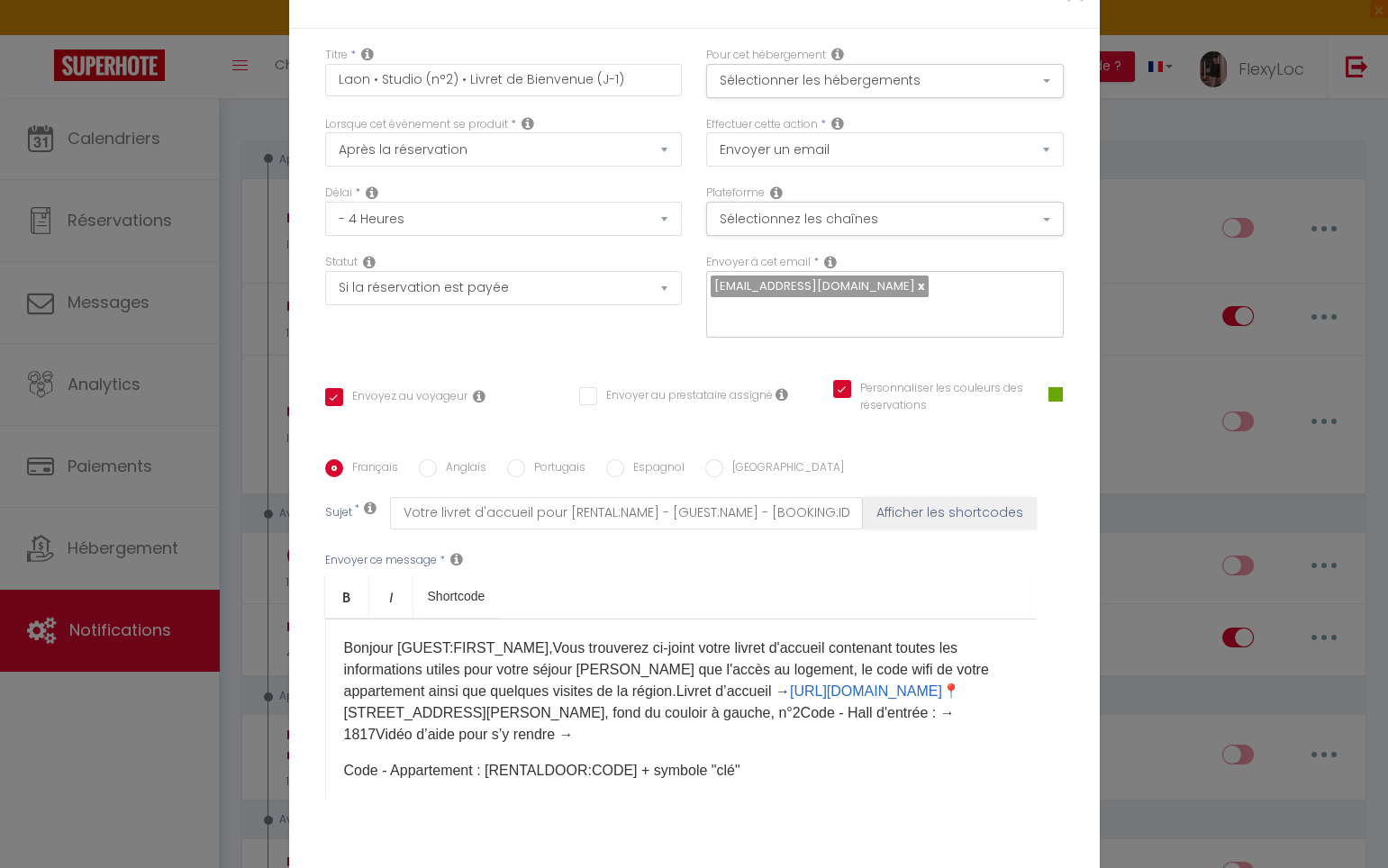
click at [819, 728] on p "Bonjour [GUEST:FIRST_NAME],Vous trouverez ci-joint votre livret d'accueil conte…" at bounding box center [681, 692] width 674 height 108
click at [841, 712] on p "Bonjour [GUEST:FIRST_NAME],Vous trouverez ci-joint votre livret d'accueil conte…" at bounding box center [681, 692] width 674 height 108
click at [837, 720] on p "Bonjour [GUEST:FIRST_NAME],Vous trouverez ci-joint votre livret d'accueil conte…" at bounding box center [681, 692] width 674 height 108
click at [831, 723] on p "Bonjour [GUEST:FIRST_NAME],Vous trouverez ci-joint votre livret d'accueil conte…" at bounding box center [681, 692] width 674 height 108
click at [664, 733] on p "Bonjour [GUEST:FIRST_NAME],Vous trouverez ci-joint votre livret d'accueil conte…" at bounding box center [681, 692] width 674 height 108
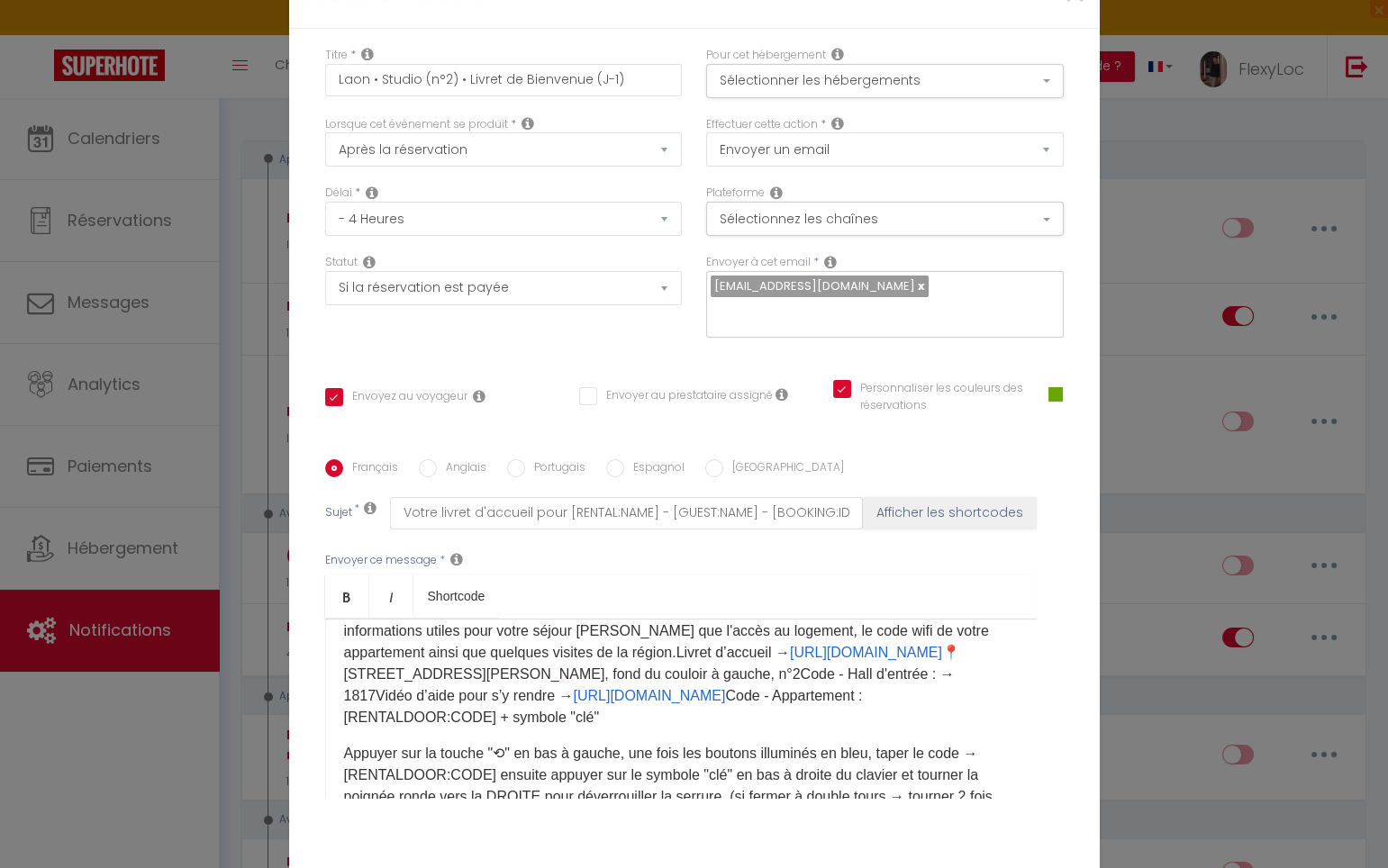
scroll to position [59, 0]
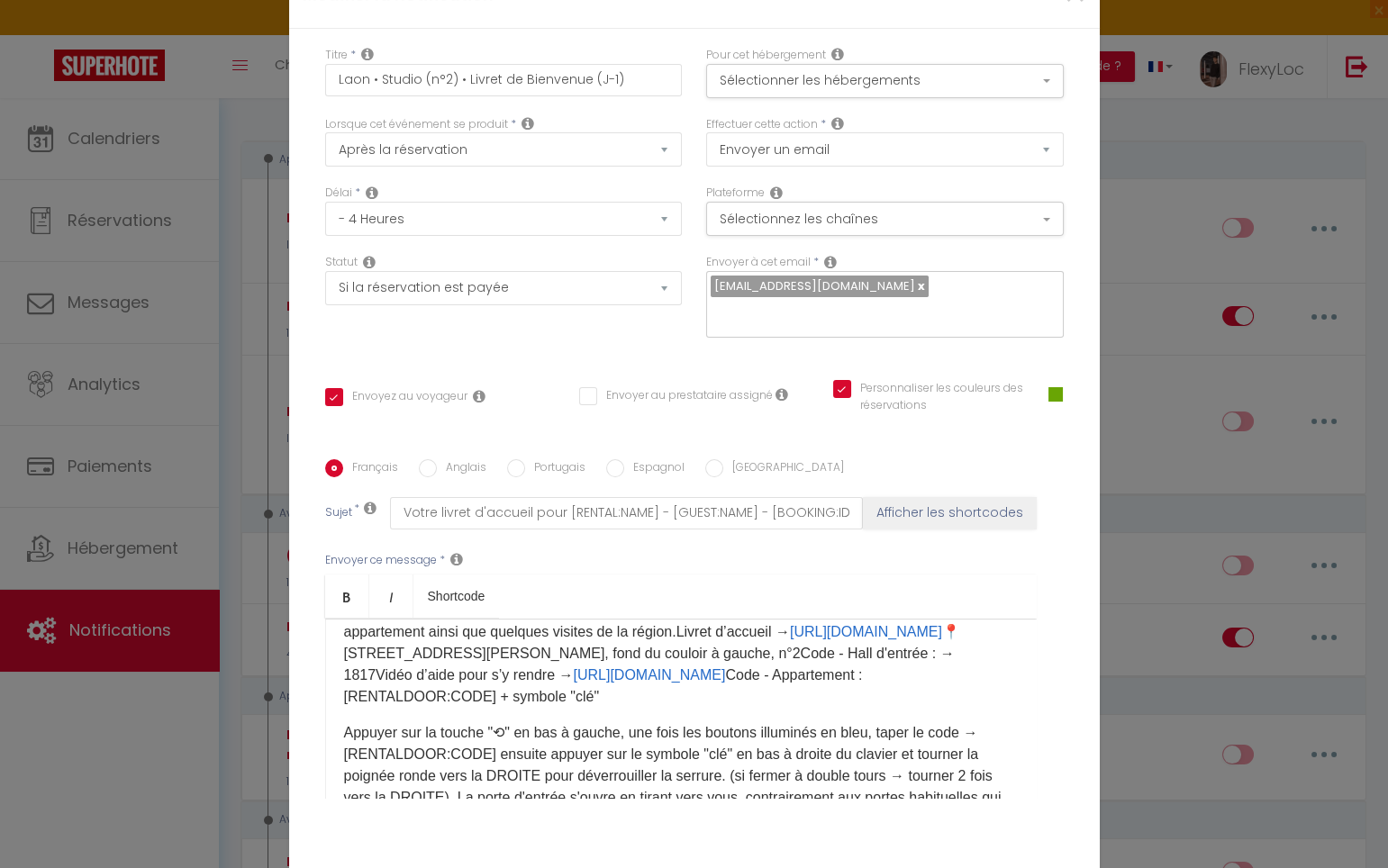
click at [455, 716] on div "Bonjour [GUEST:FIRST_NAME],Vous trouverez ci-joint votre livret d'accueil conte…" at bounding box center [680, 709] width 711 height 180
click at [435, 706] on p "Bonjour [GUEST:FIRST_NAME],Vous trouverez ci-joint votre livret d'accueil conte…" at bounding box center [681, 643] width 674 height 130
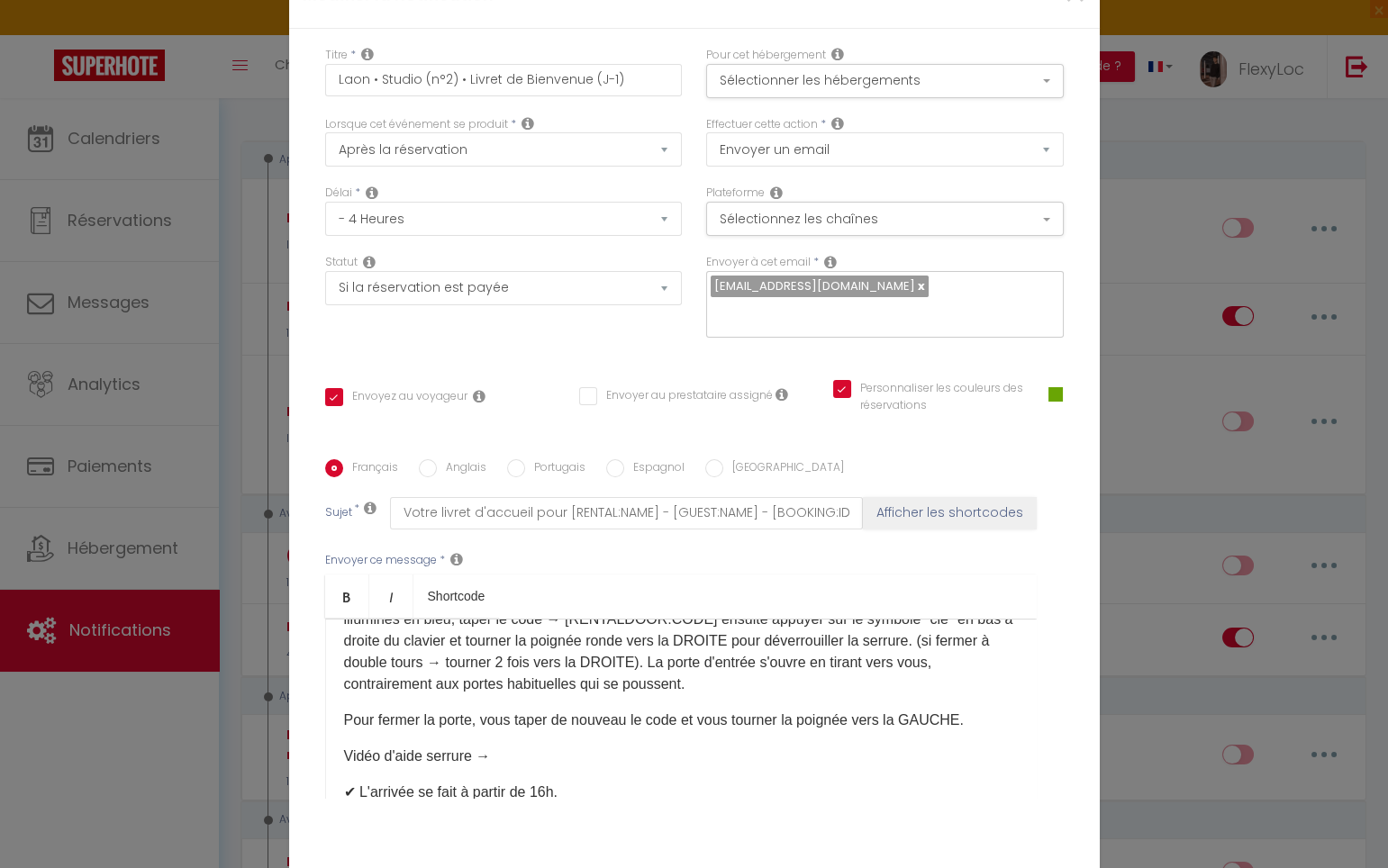
scroll to position [172, 0]
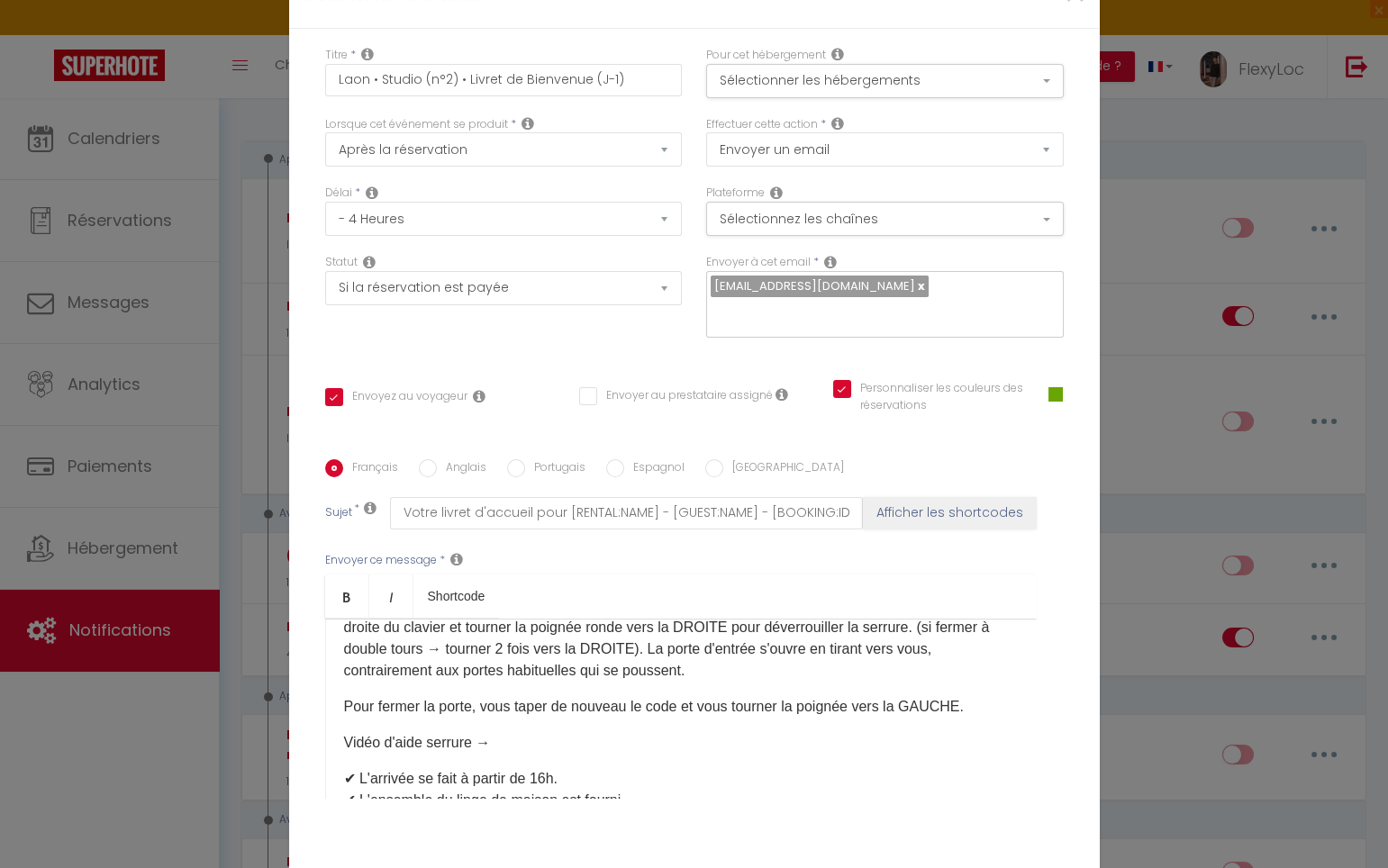
click at [465, 673] on p "Bonjour [GUEST:FIRST_NAME],Vous trouverez ci-joint votre livret d'accueil conte…" at bounding box center [681, 574] width 674 height 216
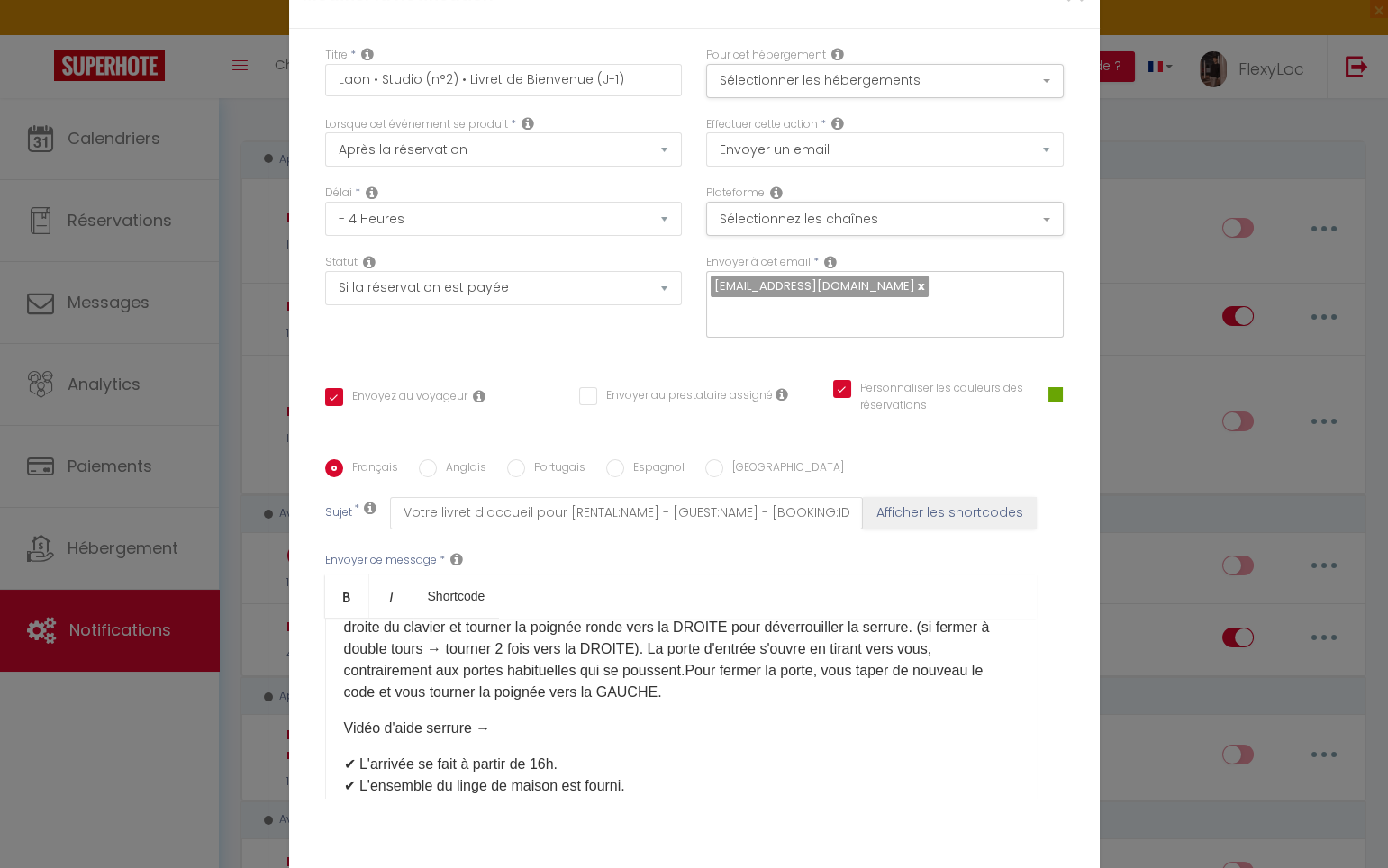
click at [426, 723] on div "Bonjour [GUEST:FIRST_NAME],Vous trouverez ci-joint votre livret d'accueil conte…" at bounding box center [680, 709] width 711 height 180
click at [426, 713] on div "Bonjour [GUEST:FIRST_NAME],Vous trouverez ci-joint votre livret d'accueil conte…" at bounding box center [680, 709] width 711 height 180
click at [425, 703] on p "Bonjour [GUEST:FIRST_NAME],Vous trouverez ci-joint votre livret d'accueil conte…" at bounding box center [681, 585] width 674 height 238
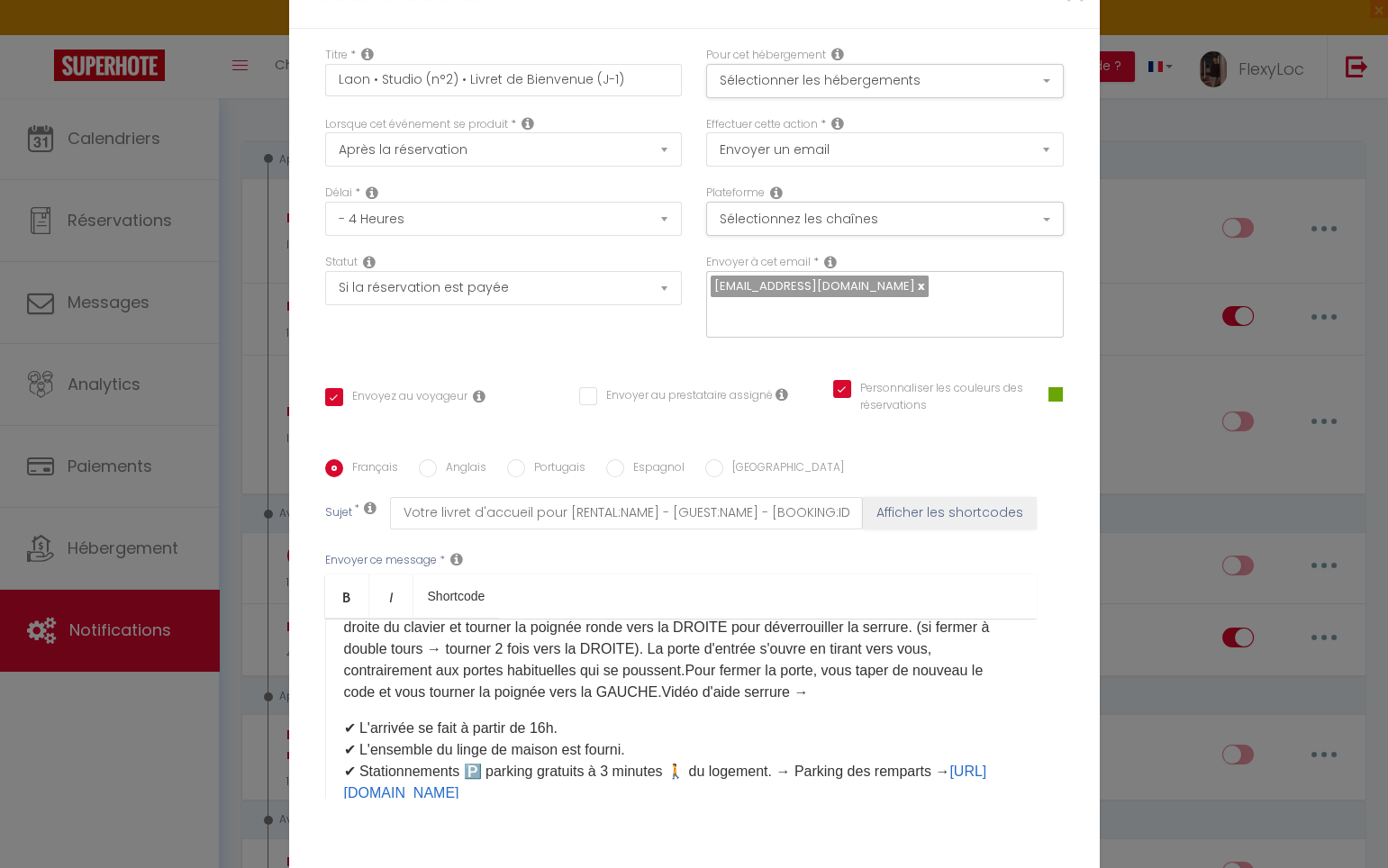
click at [634, 711] on div "Bonjour [GUEST:FIRST_NAME],Vous trouverez ci-joint votre livret d'accueil conte…" at bounding box center [680, 709] width 711 height 180
click at [591, 703] on p "Bonjour [GUEST:FIRST_NAME],Vous trouverez ci-joint votre livret d'accueil conte…" at bounding box center [681, 585] width 674 height 238
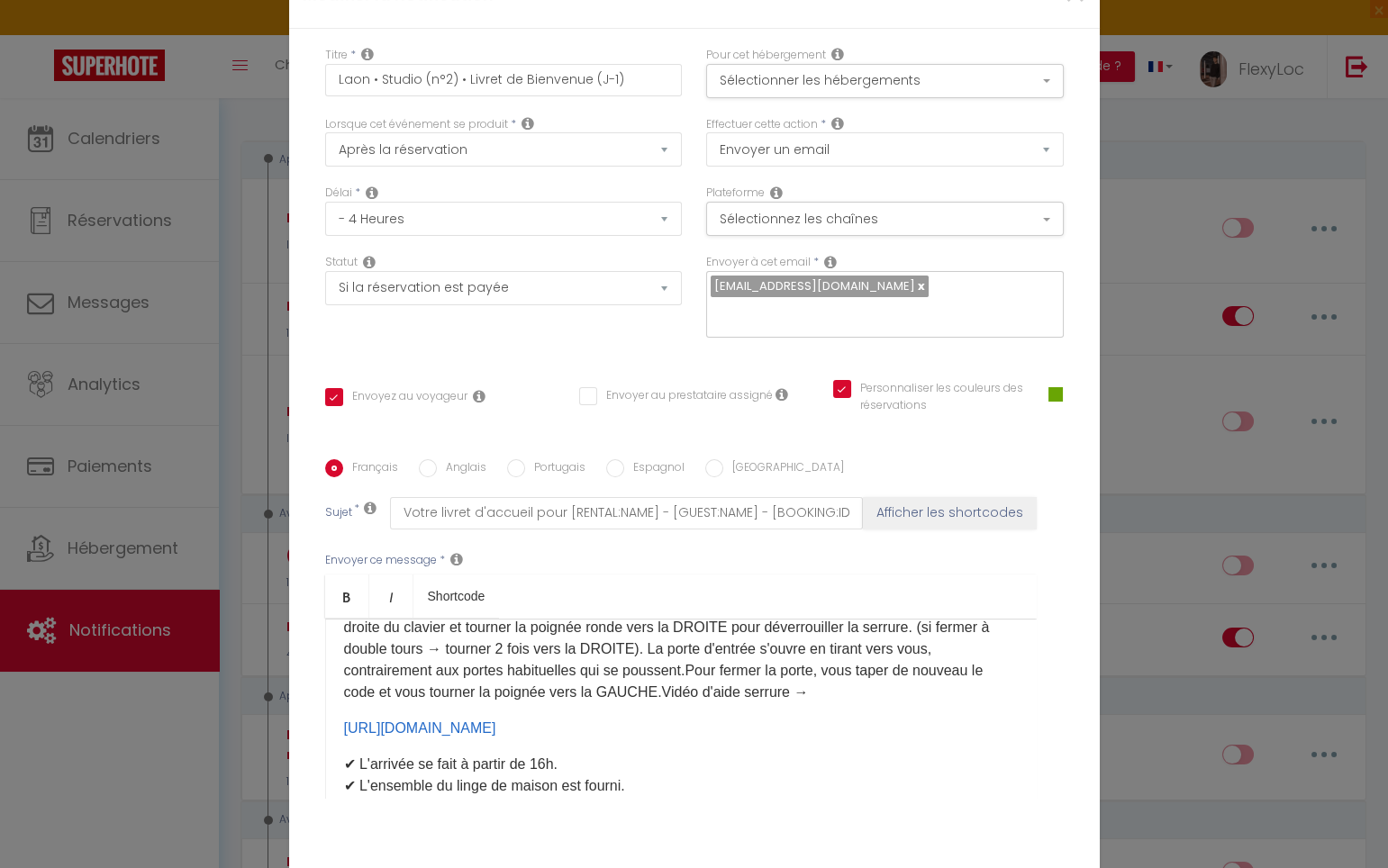
click at [331, 735] on div "Bonjour [GUEST:FIRST_NAME],Vous trouverez ci-joint votre livret d'accueil conte…" at bounding box center [680, 709] width 711 height 180
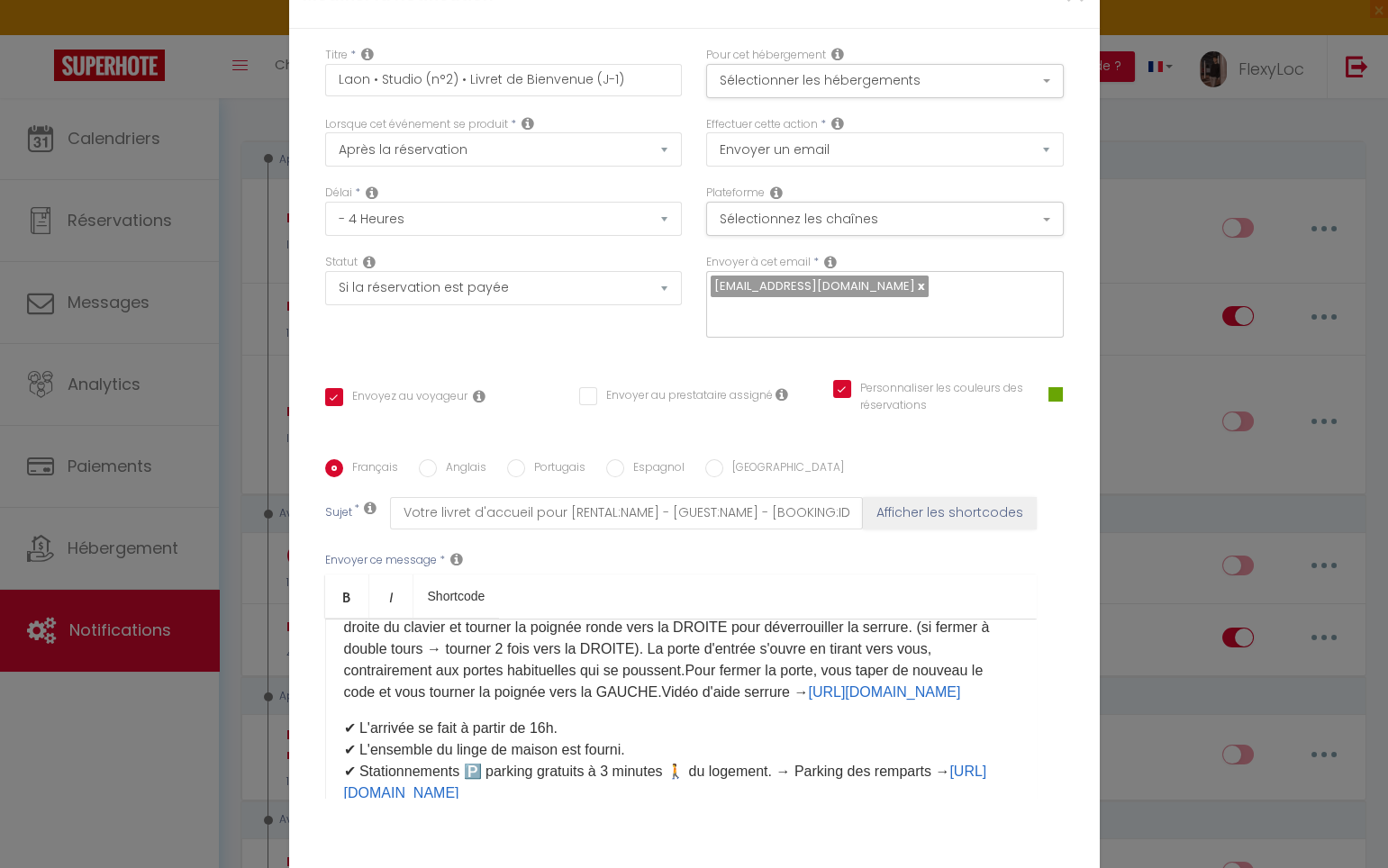
click at [857, 712] on div "Bonjour [GUEST:FIRST_NAME],Vous trouverez ci-joint votre livret d'accueil conte…" at bounding box center [680, 709] width 711 height 180
click at [855, 703] on p "Bonjour [GUEST:FIRST_NAME],Vous trouverez ci-joint votre livret d'accueil conte…" at bounding box center [681, 585] width 674 height 238
click at [489, 743] on div "Bonjour [GUEST:FIRST_NAME],Vous trouverez ci-joint votre livret d'accueil conte…" at bounding box center [680, 709] width 711 height 180
click at [454, 723] on p "Bonjour [GUEST:FIRST_NAME],Vous trouverez ci-joint votre livret d'accueil conte…" at bounding box center [681, 595] width 674 height 259
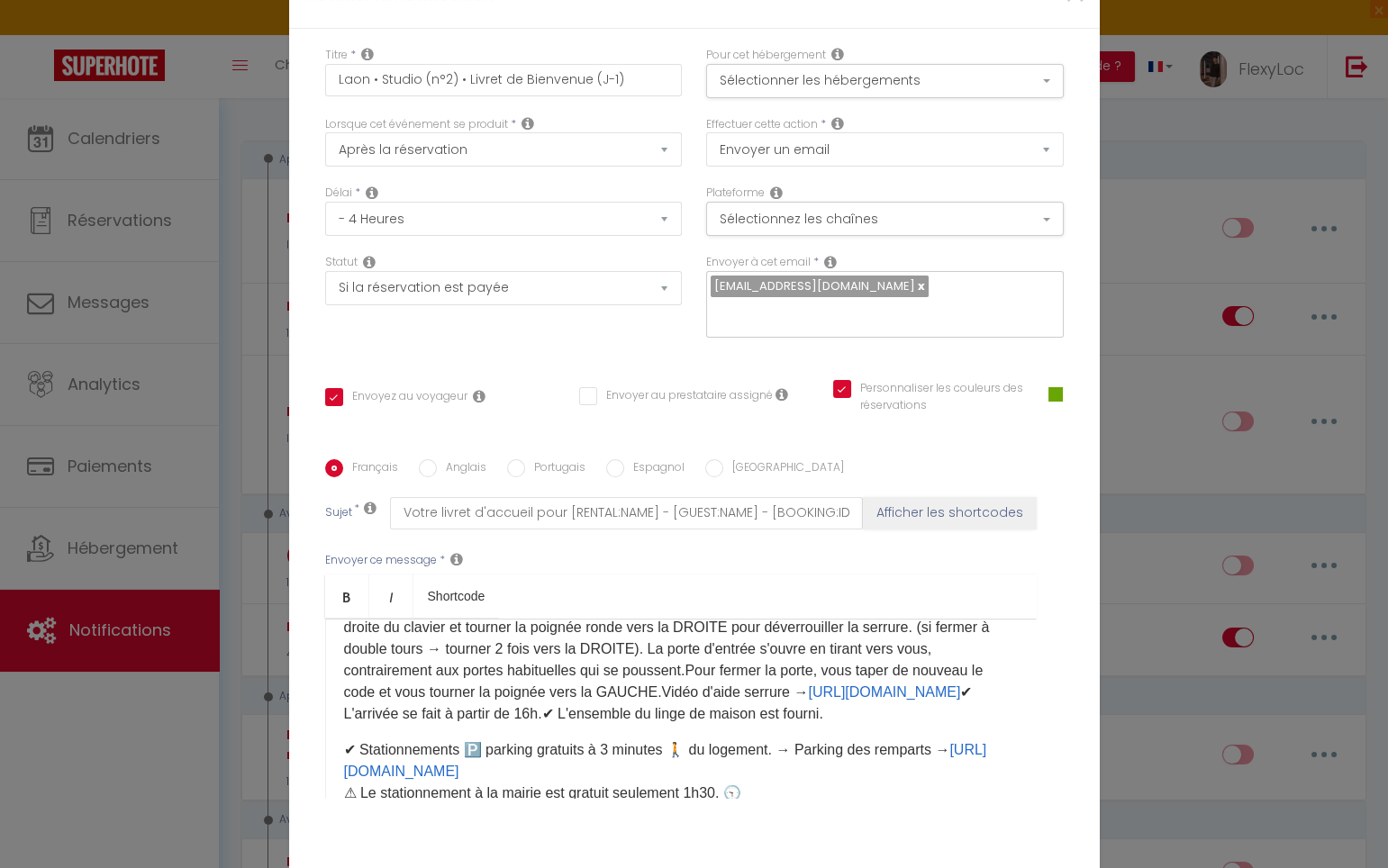
click at [747, 738] on div "Bonjour [GUEST:FIRST_NAME],Vous trouverez ci-joint votre livret d'accueil conte…" at bounding box center [680, 709] width 711 height 180
click at [743, 725] on p "Bonjour [GUEST:FIRST_NAME],Vous trouverez ci-joint votre livret d'accueil conte…" at bounding box center [681, 595] width 674 height 259
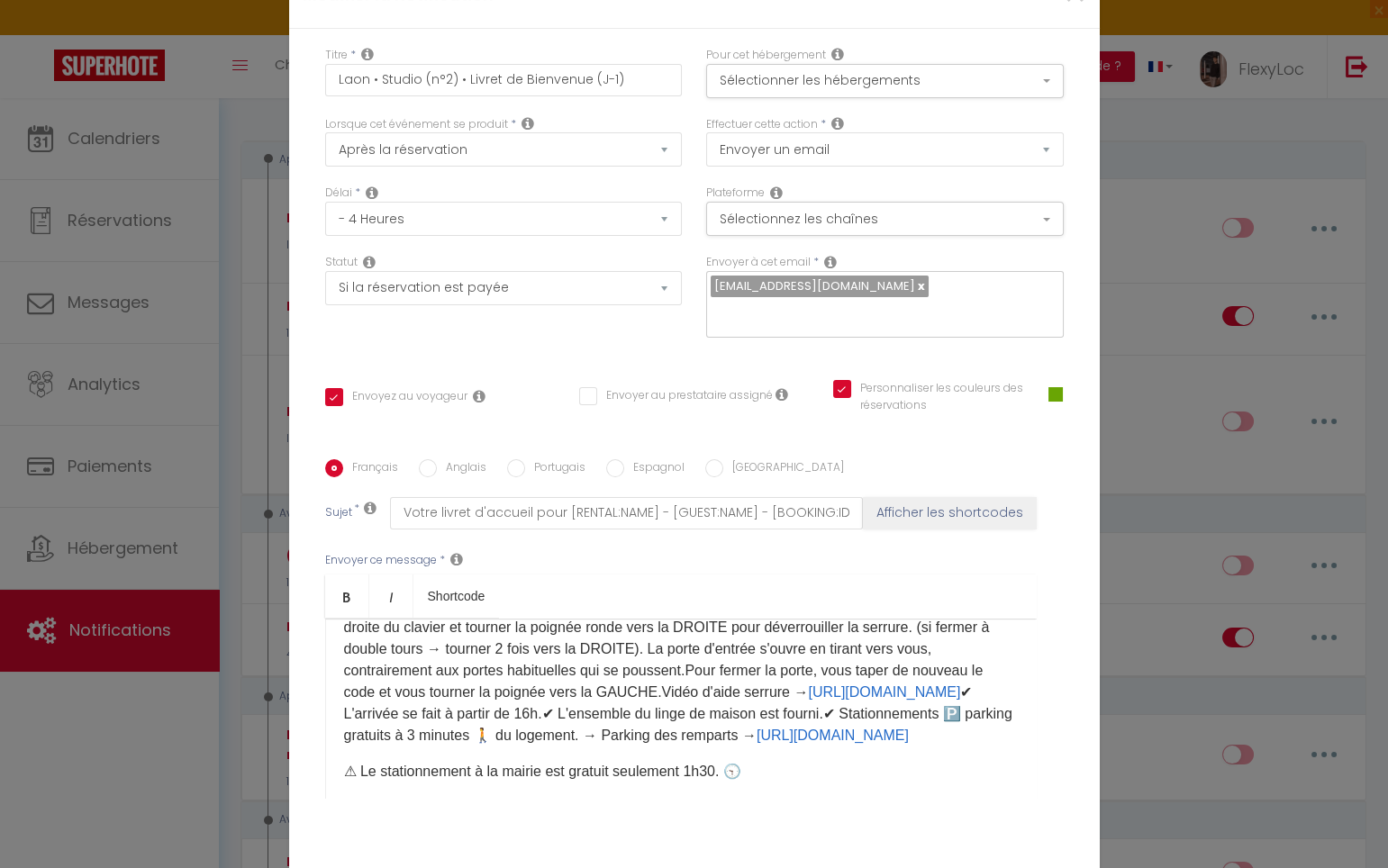
click at [891, 746] on p "Bonjour [GUEST:FIRST_NAME],Vous trouverez ci-joint votre livret d'accueil conte…" at bounding box center [681, 606] width 674 height 281
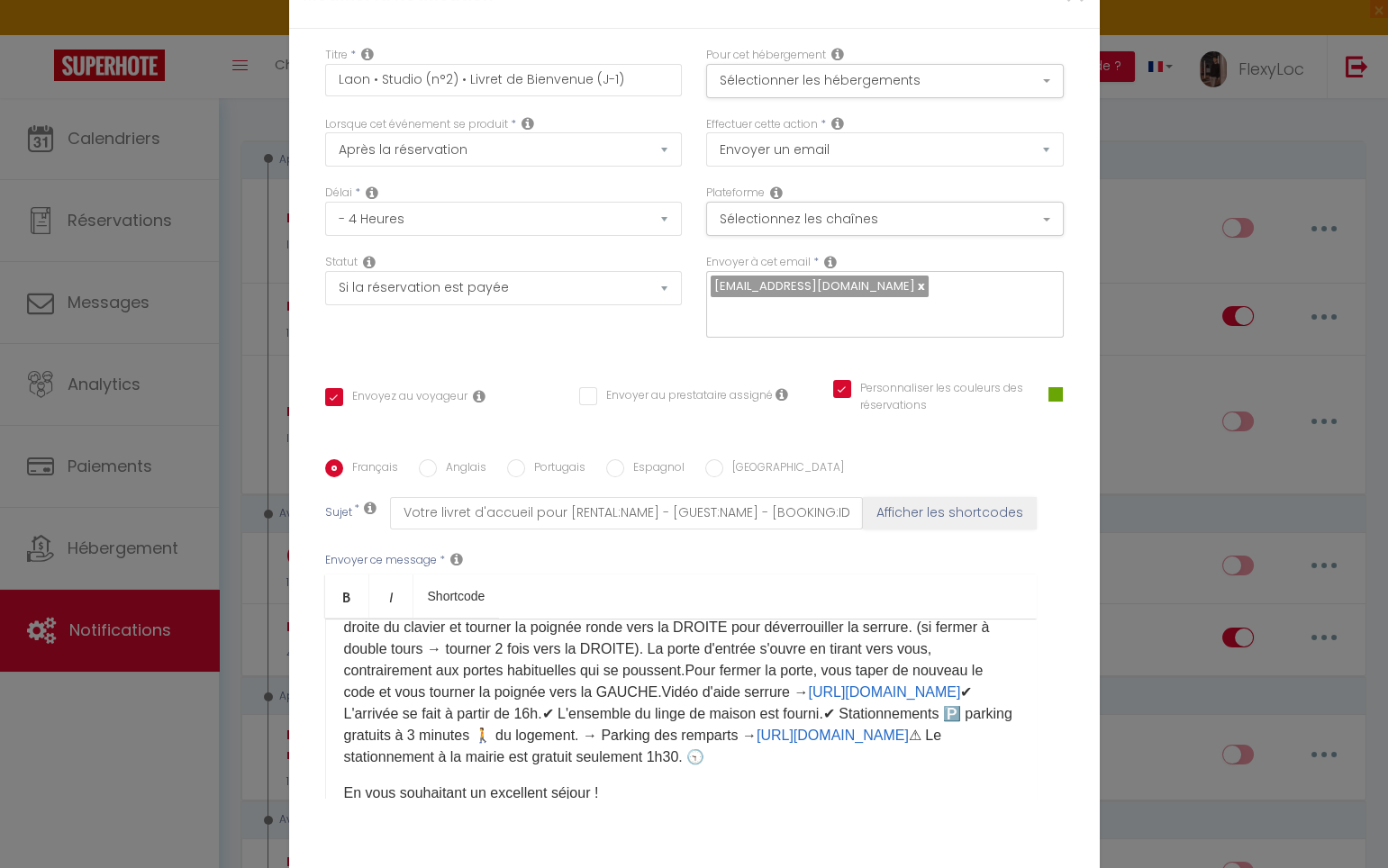
click at [696, 755] on p "Bonjour [GUEST:FIRST_NAME],Vous trouverez ci-joint votre livret d'accueil conte…" at bounding box center [681, 617] width 674 height 303
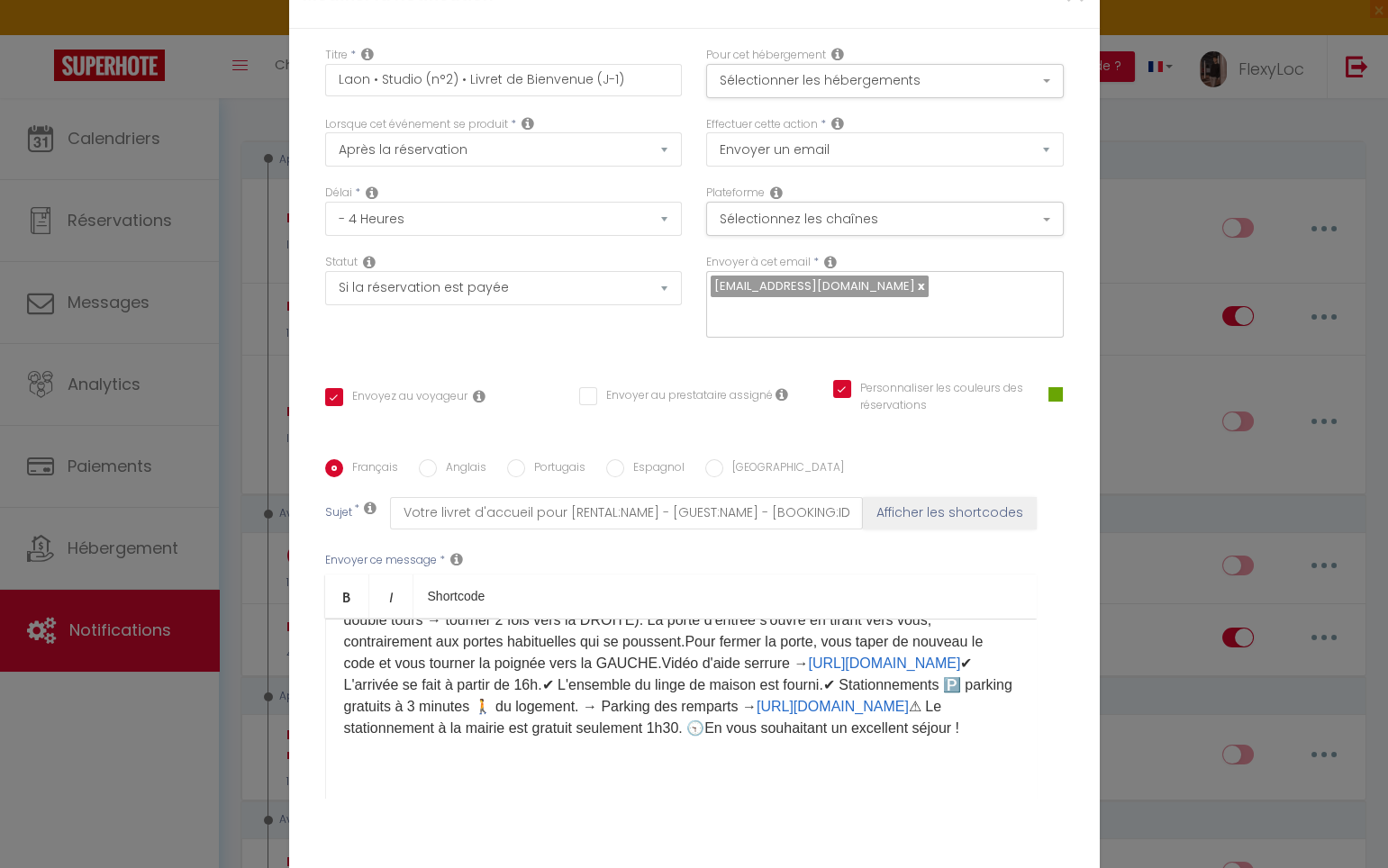
scroll to position [202, 0]
click at [863, 719] on p "Bonjour [GUEST:FIRST_NAME],Vous trouverez ci-joint votre livret d'accueil conte…" at bounding box center [681, 587] width 674 height 303
click at [875, 737] on p "Bonjour [GUEST:FIRST_NAME],Vous trouverez ci-joint votre livret d'accueil conte…" at bounding box center [681, 587] width 674 height 303
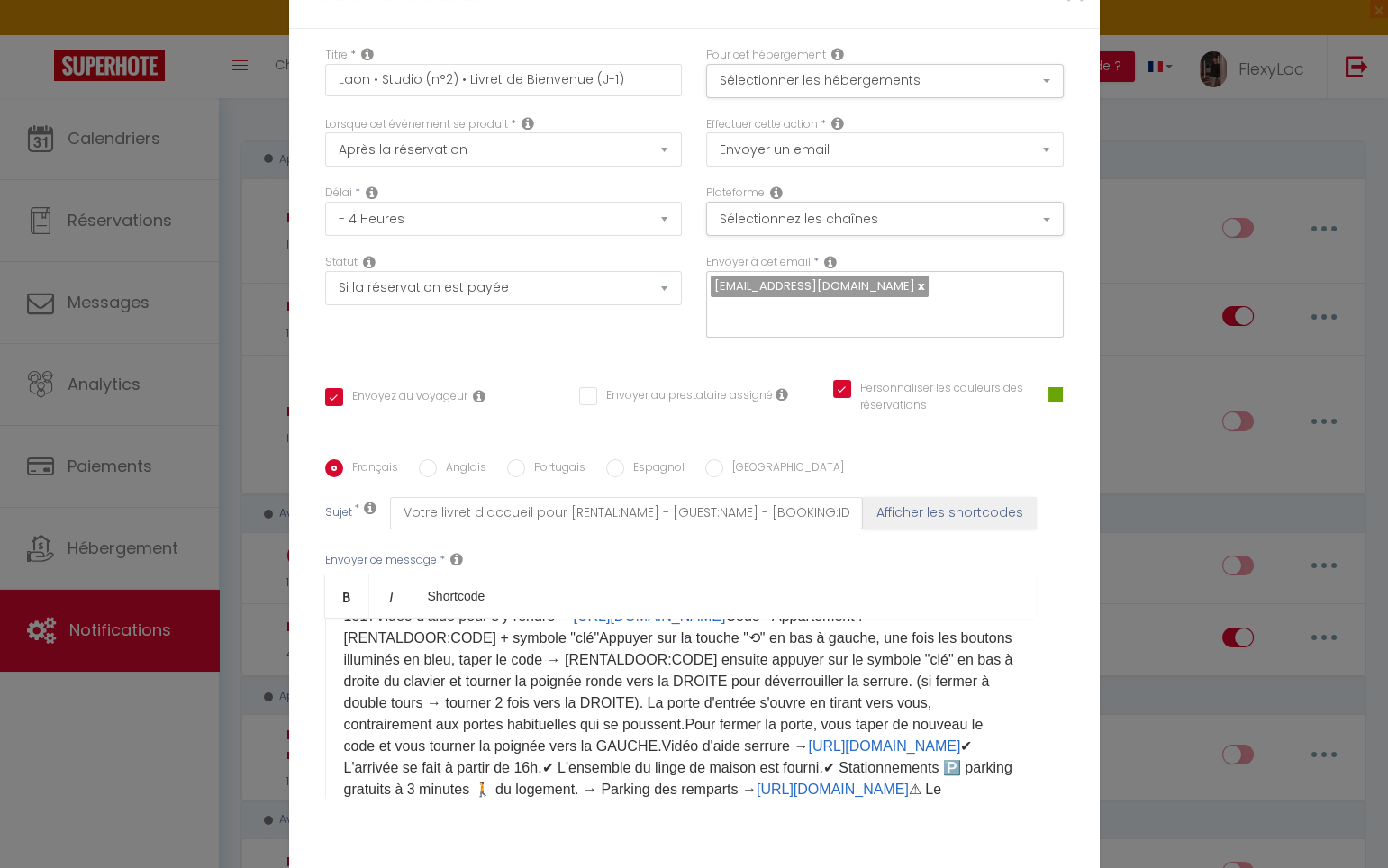
scroll to position [0, 0]
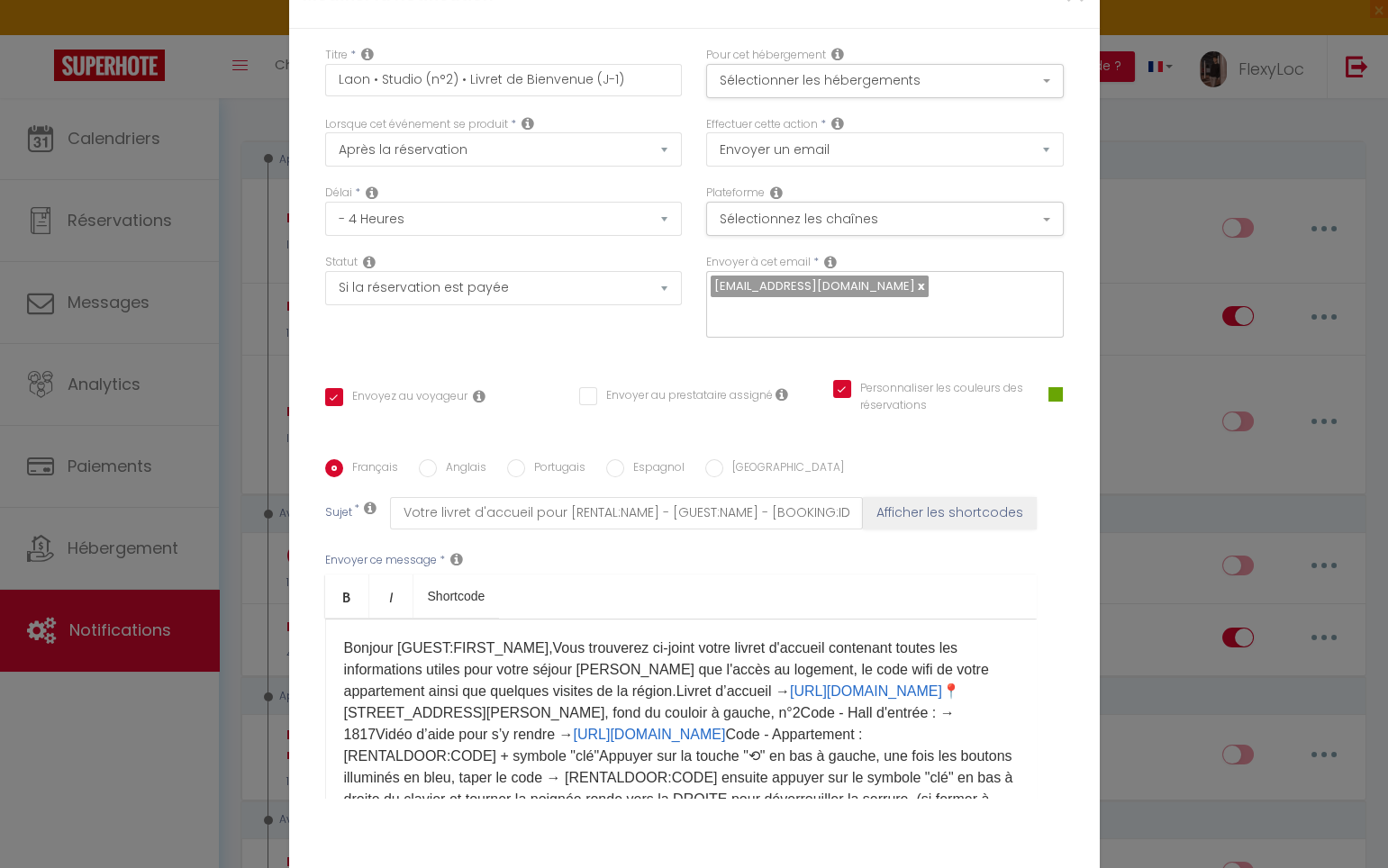
click at [538, 638] on p "Bonjour [GUEST:FIRST_NAME],Vous trouverez ci-joint votre livret d'accueil conte…" at bounding box center [681, 789] width 674 height 303
click at [535, 638] on p "Bonjour [GUEST:FIRST_NAME],Vous trouverez ci-joint votre livret d'accueil conte…" at bounding box center [681, 789] width 674 height 303
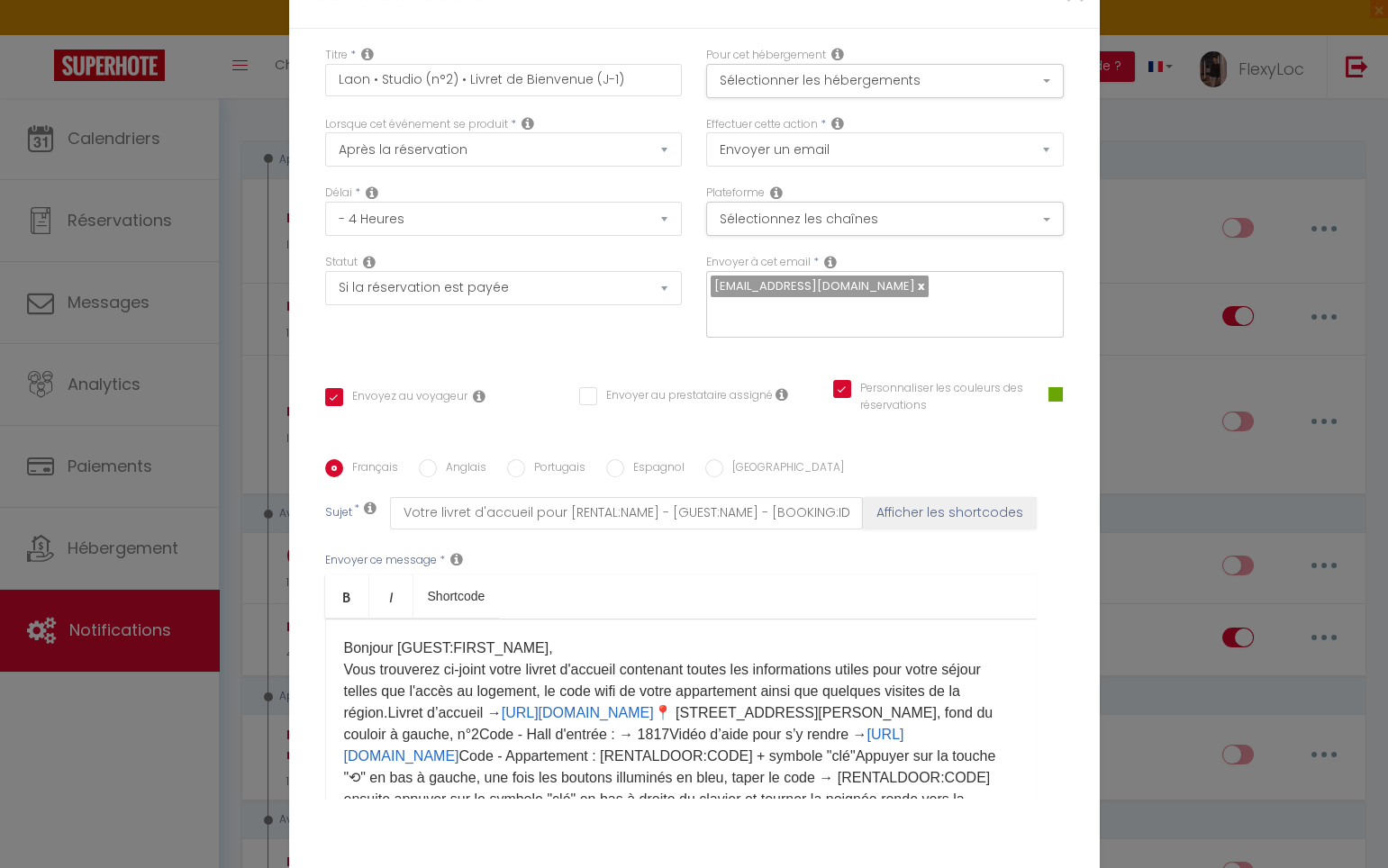
click at [397, 697] on p "Bonjour [GUEST:FIRST_NAME], Vous trouverez ci-joint votre livret d'accueil cont…" at bounding box center [681, 800] width 674 height 324
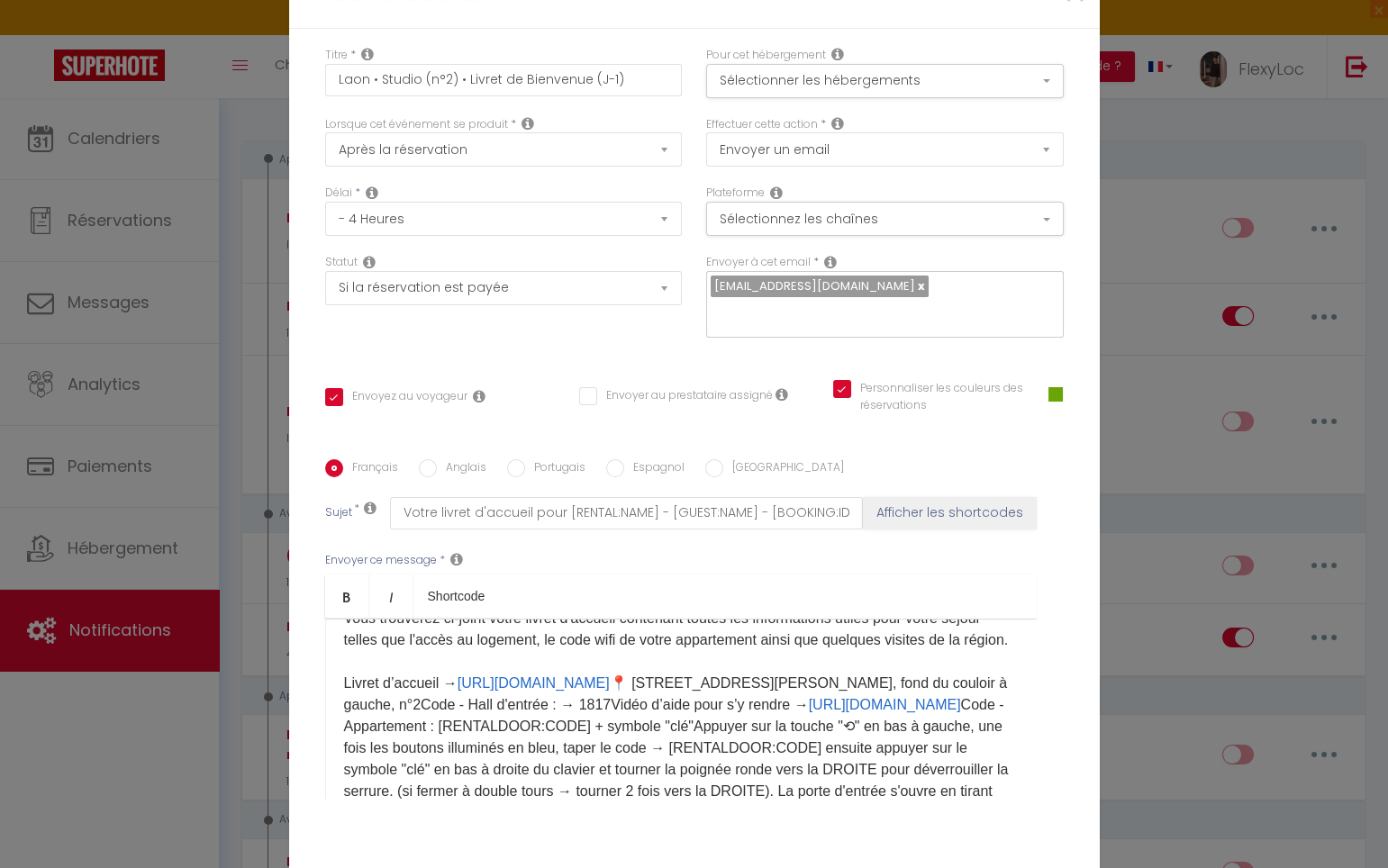
scroll to position [95, 0]
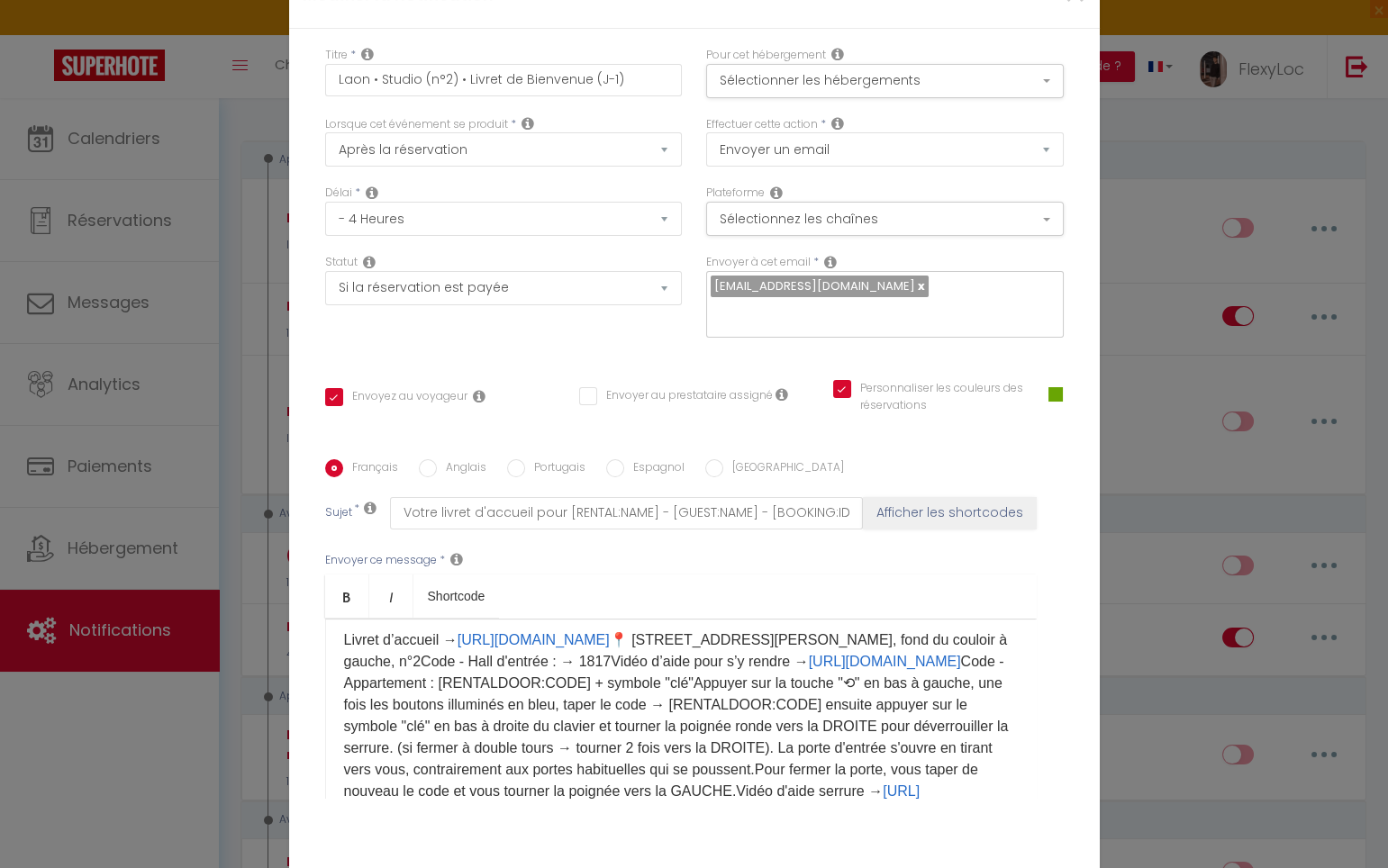
click at [763, 636] on p "Bonjour [GUEST:FIRST_NAME], Vous trouverez ci-joint votre livret d'accueil cont…" at bounding box center [681, 716] width 674 height 346
click at [762, 652] on p "Bonjour [GUEST:FIRST_NAME], Vous trouverez ci-joint votre livret d'accueil cont…" at bounding box center [681, 716] width 674 height 346
click at [757, 651] on p "Bonjour [GUEST:FIRST_NAME], Vous trouverez ci-joint votre livret d'accueil cont…" at bounding box center [681, 716] width 674 height 346
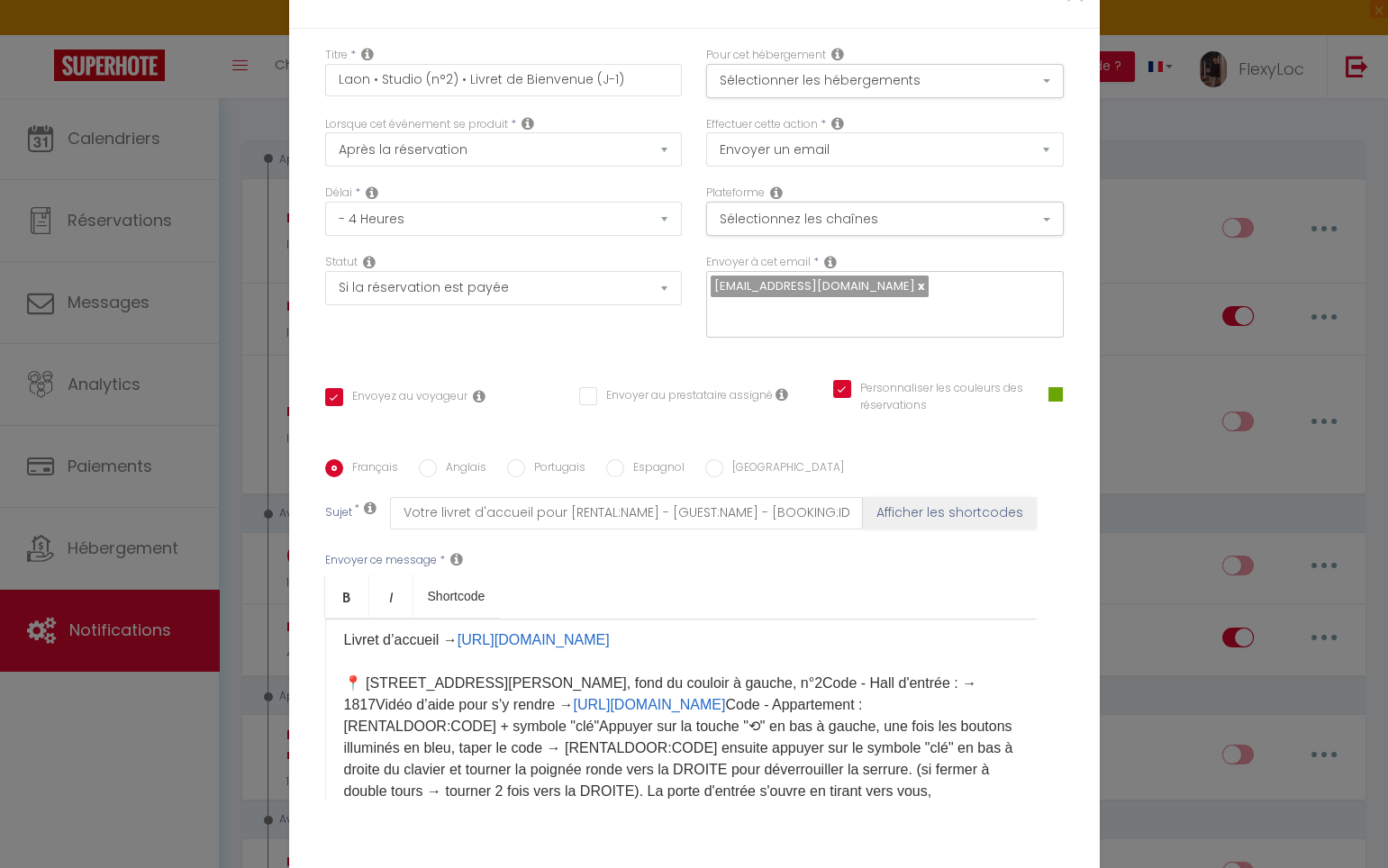
click at [490, 690] on p "Bonjour [GUEST:FIRST_NAME], Vous trouverez ci-joint votre livret d'accueil cont…" at bounding box center [681, 726] width 674 height 367
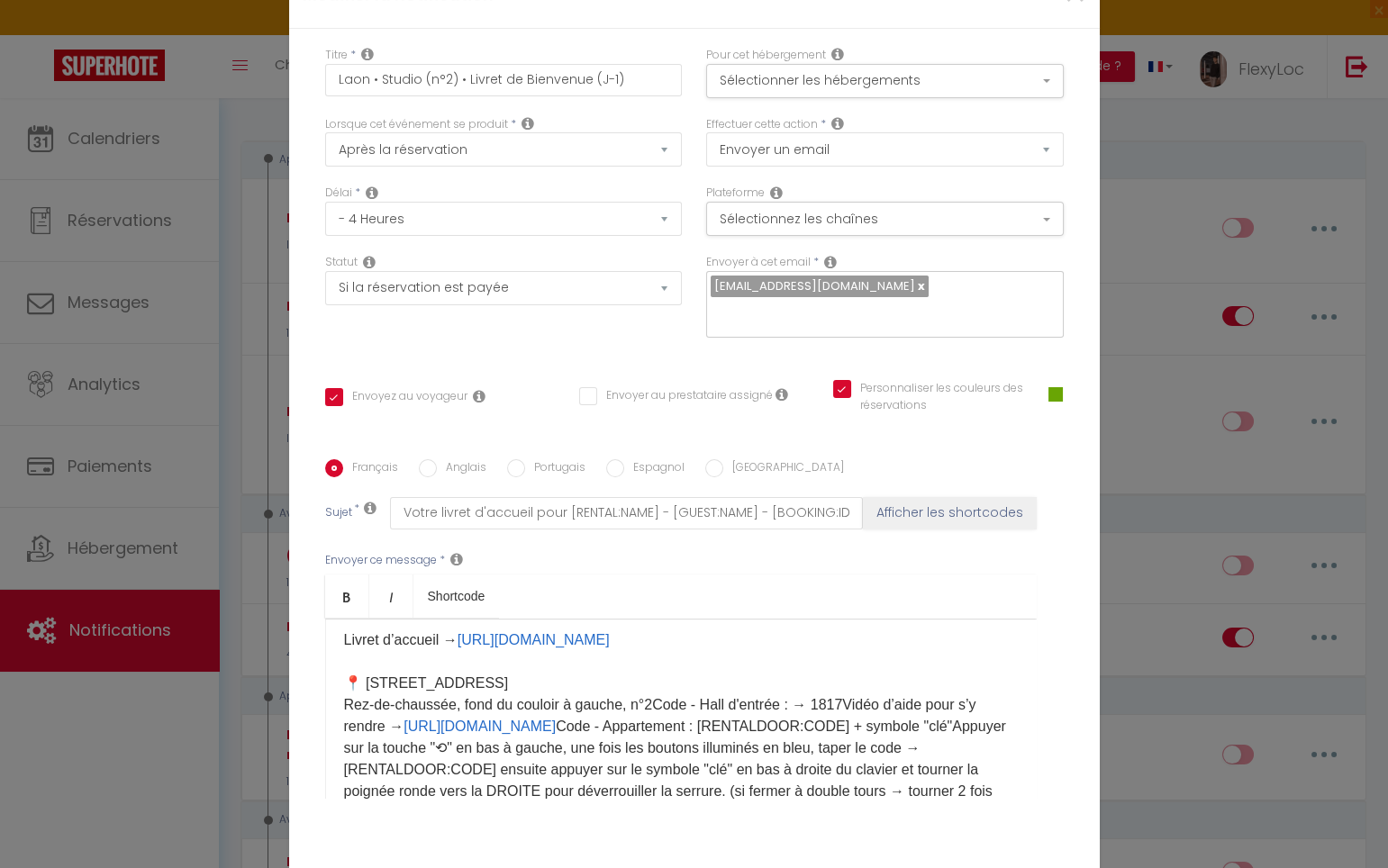
click at [648, 716] on p "Bonjour [GUEST:FIRST_NAME], Vous trouverez ci-joint votre livret d'accueil cont…" at bounding box center [681, 737] width 674 height 389
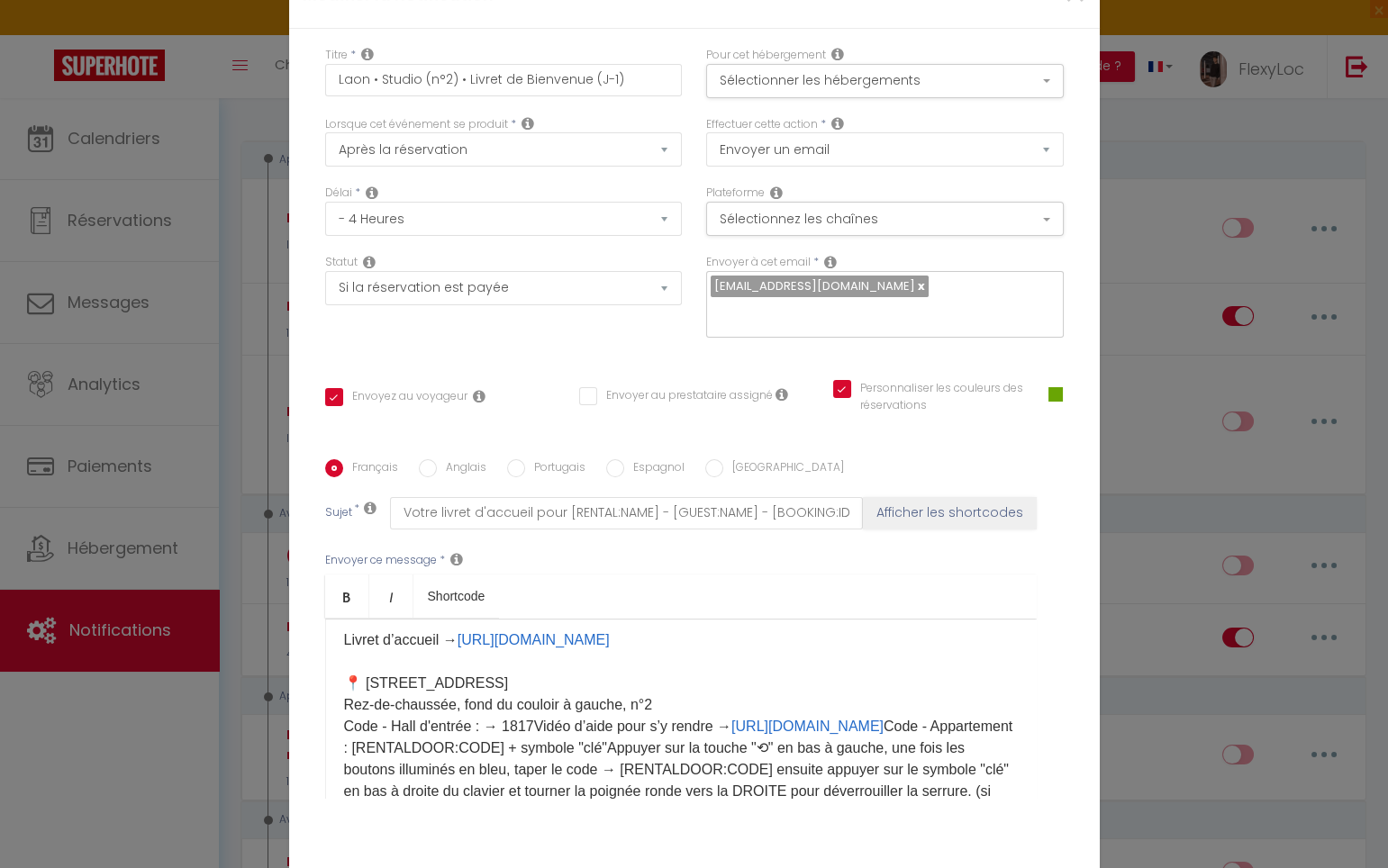
click at [530, 735] on p "Bonjour [GUEST:FIRST_NAME], Vous trouverez ci-joint votre livret d'accueil cont…" at bounding box center [681, 737] width 674 height 389
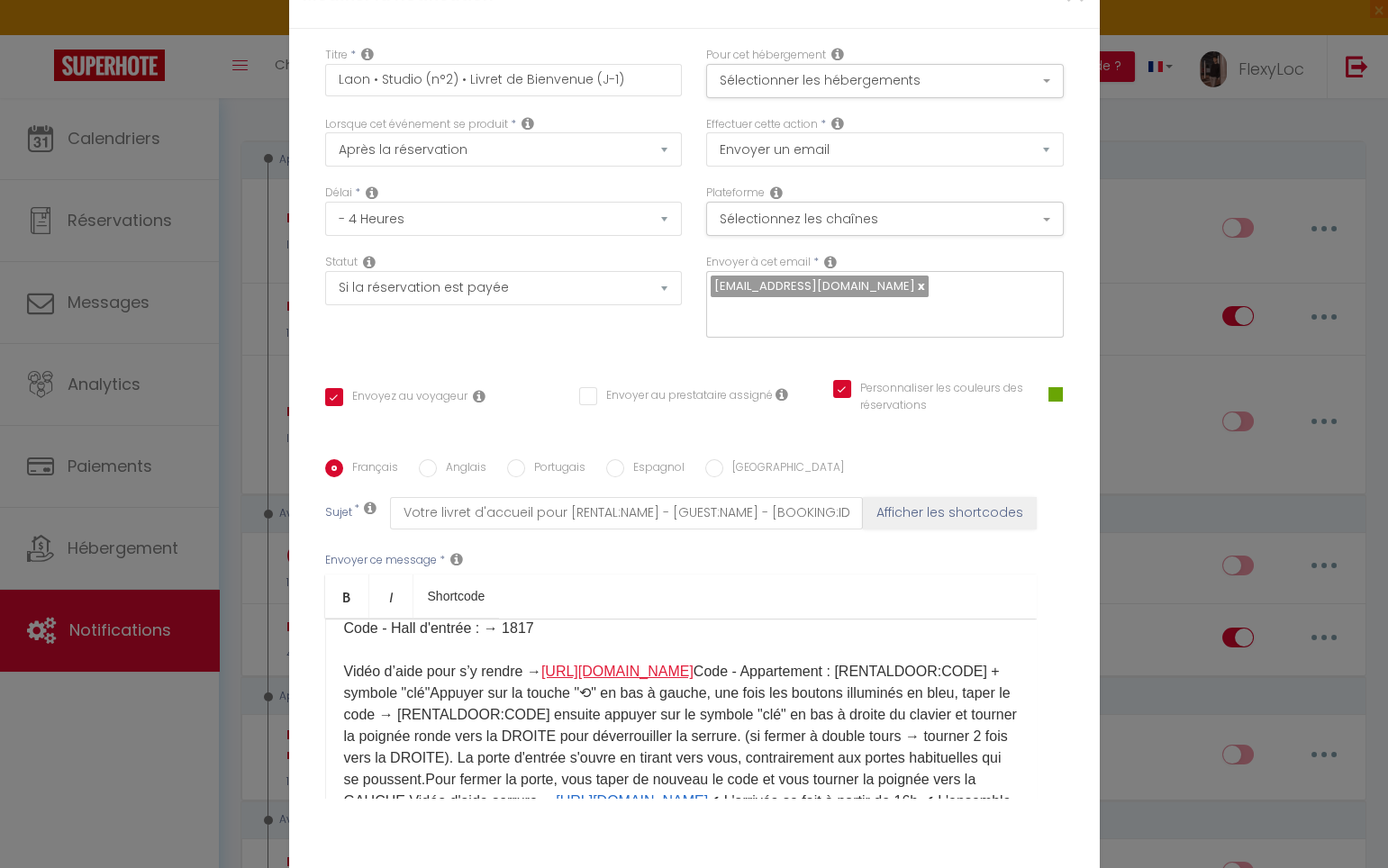
scroll to position [191, 0]
click at [829, 680] on p "Bonjour [GUEST:FIRST_NAME], Vous trouverez ci-joint votre livret d'accueil cont…" at bounding box center [681, 663] width 674 height 432
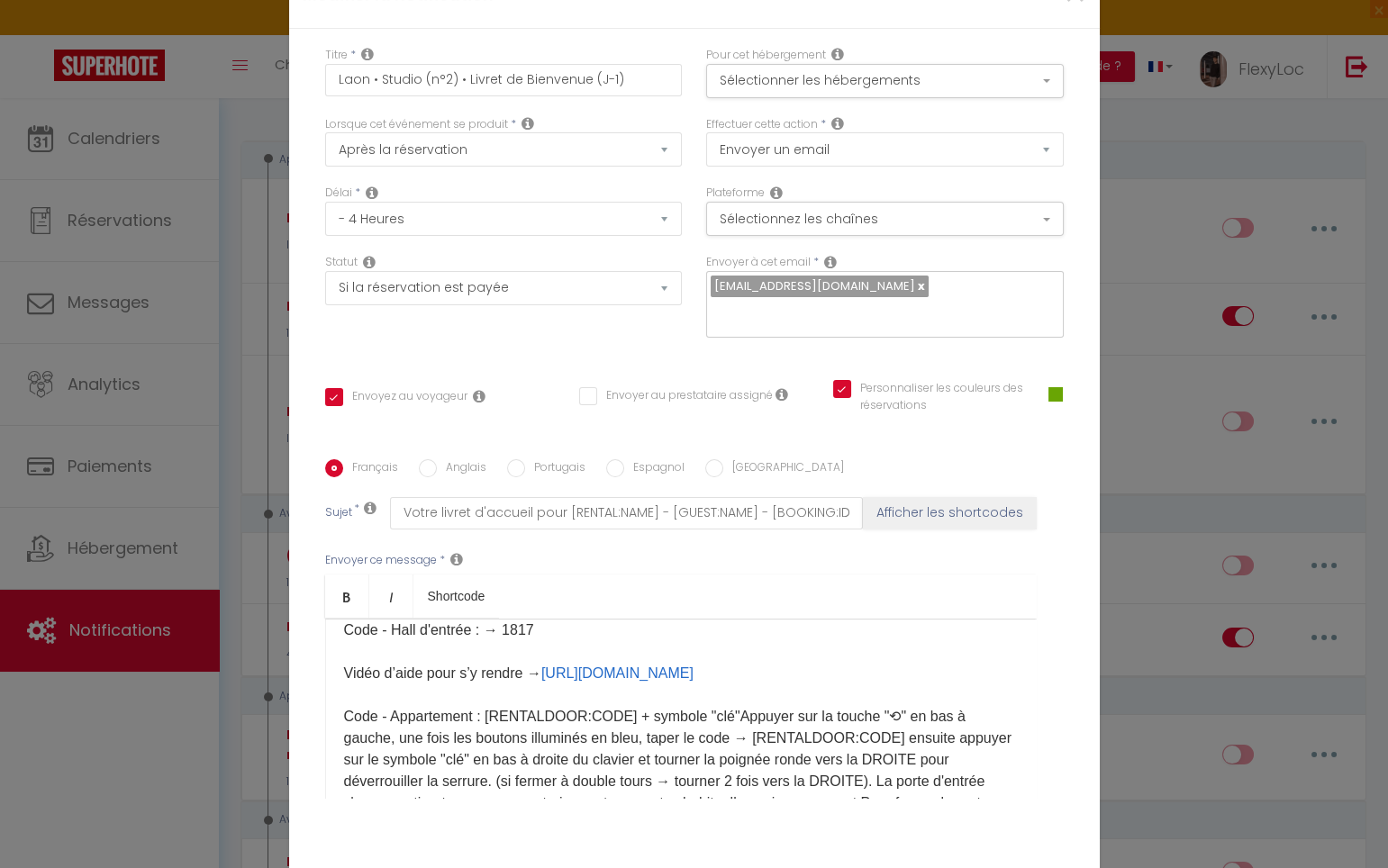
click at [722, 720] on p "Bonjour [GUEST:FIRST_NAME], Vous trouverez ci-joint votre livret d'accueil cont…" at bounding box center [681, 684] width 674 height 475
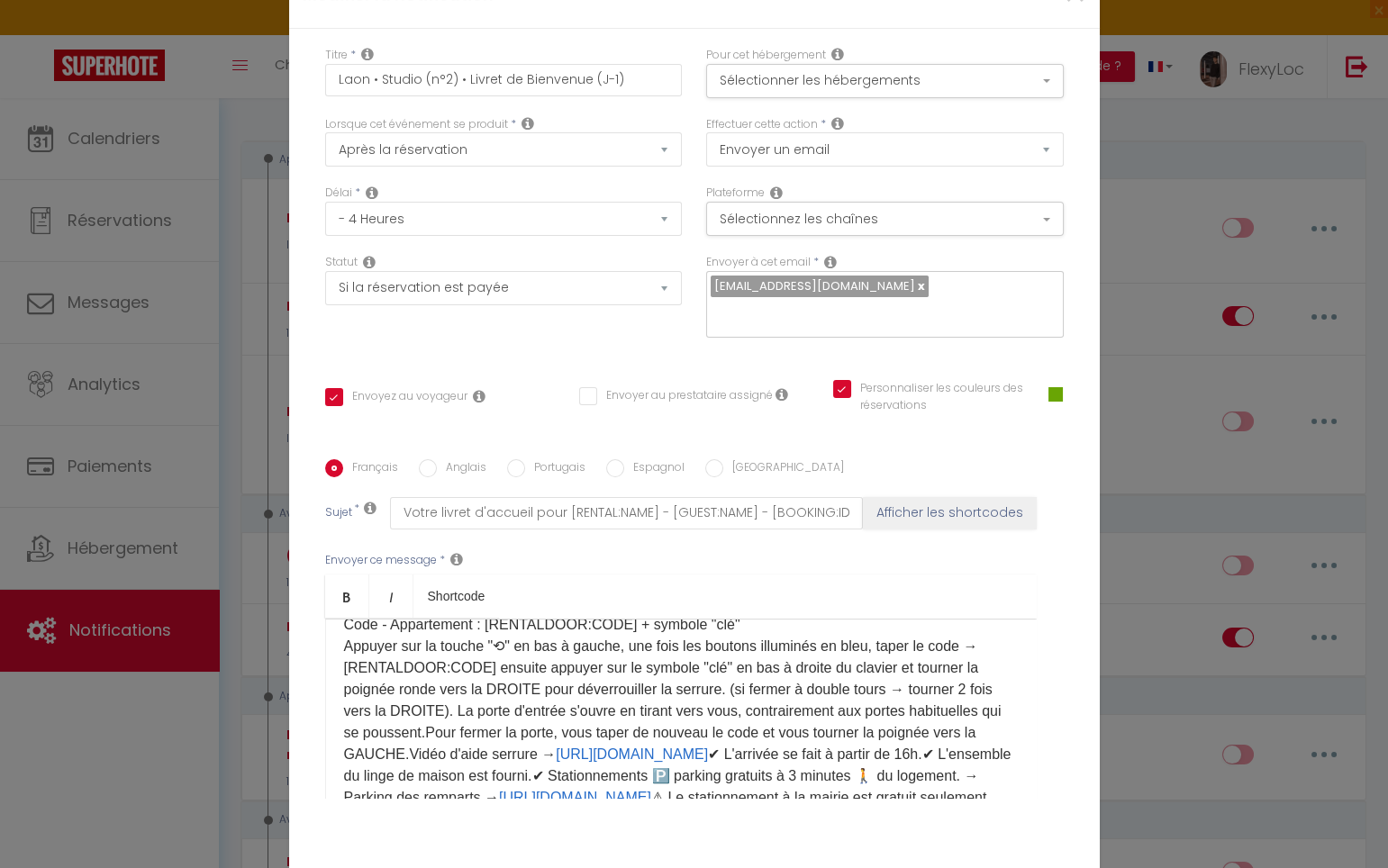
scroll to position [288, 0]
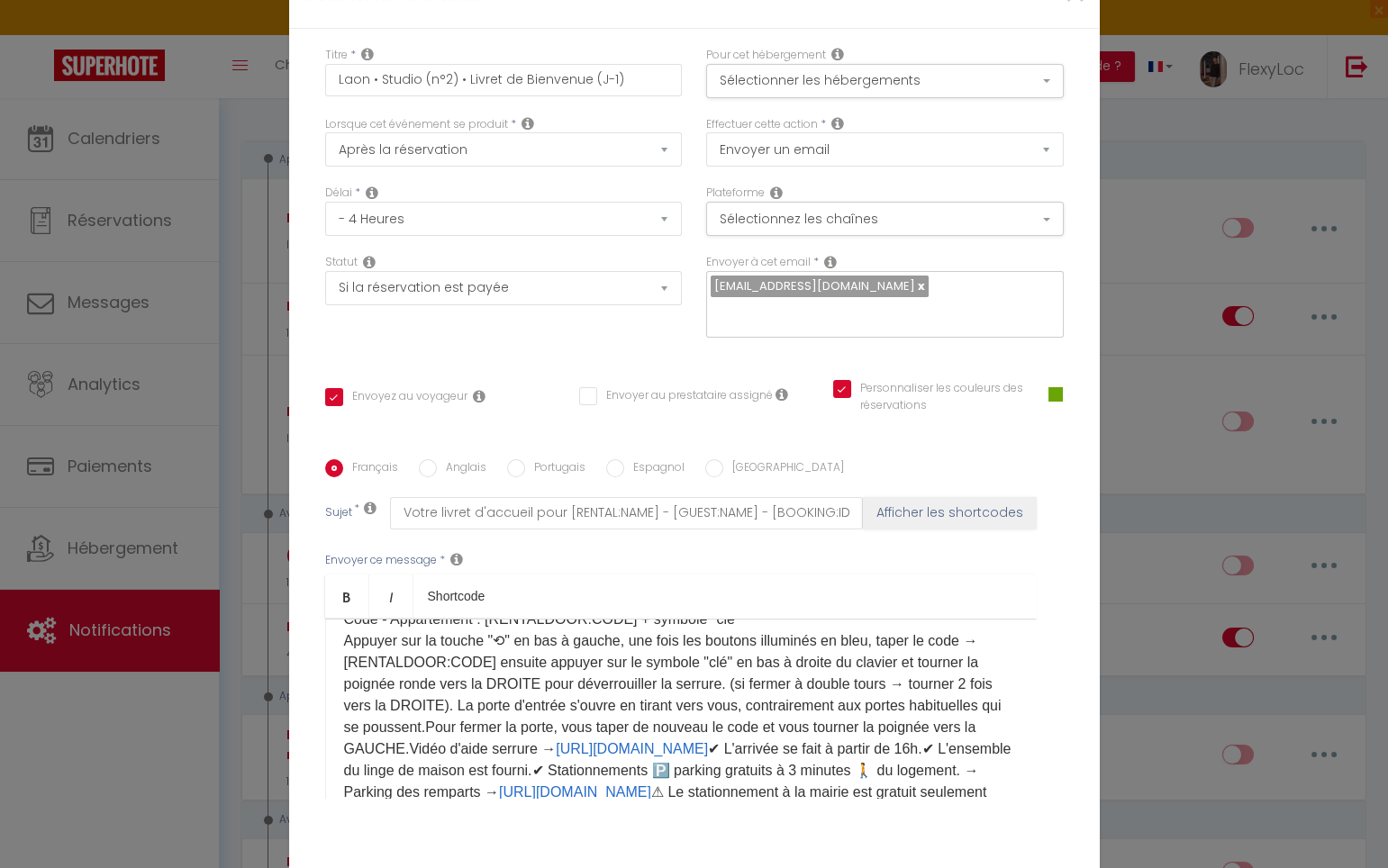
click at [445, 739] on p "Bonjour [GUEST:FIRST_NAME], Vous trouverez ci-joint votre livret d'accueil cont…" at bounding box center [681, 586] width 674 height 475
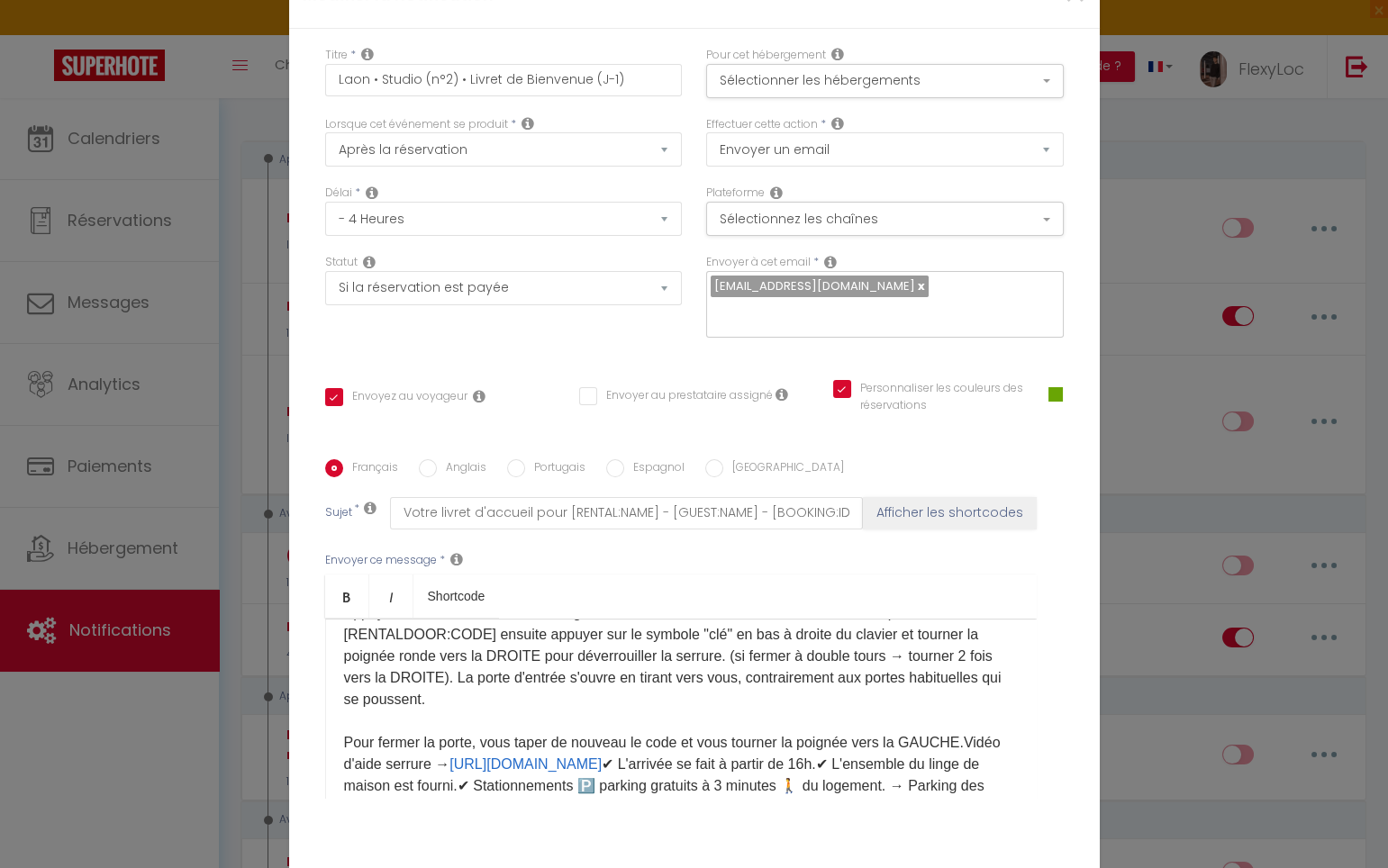
scroll to position [320, 0]
click at [962, 750] on p "Bonjour [GUEST:FIRST_NAME], Vous trouverez ci-joint votre livret d'accueil cont…" at bounding box center [681, 577] width 674 height 519
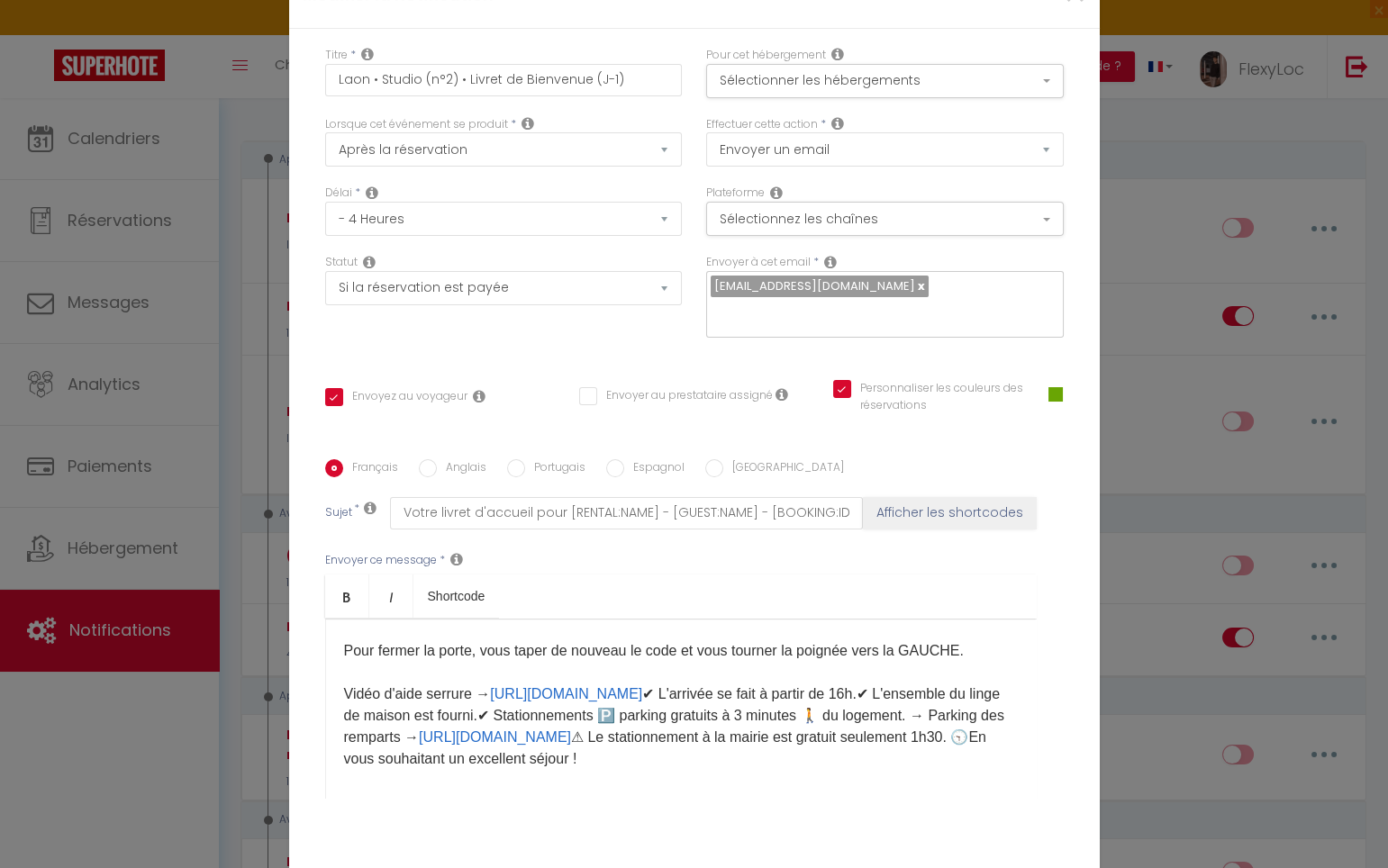
scroll to position [420, 0]
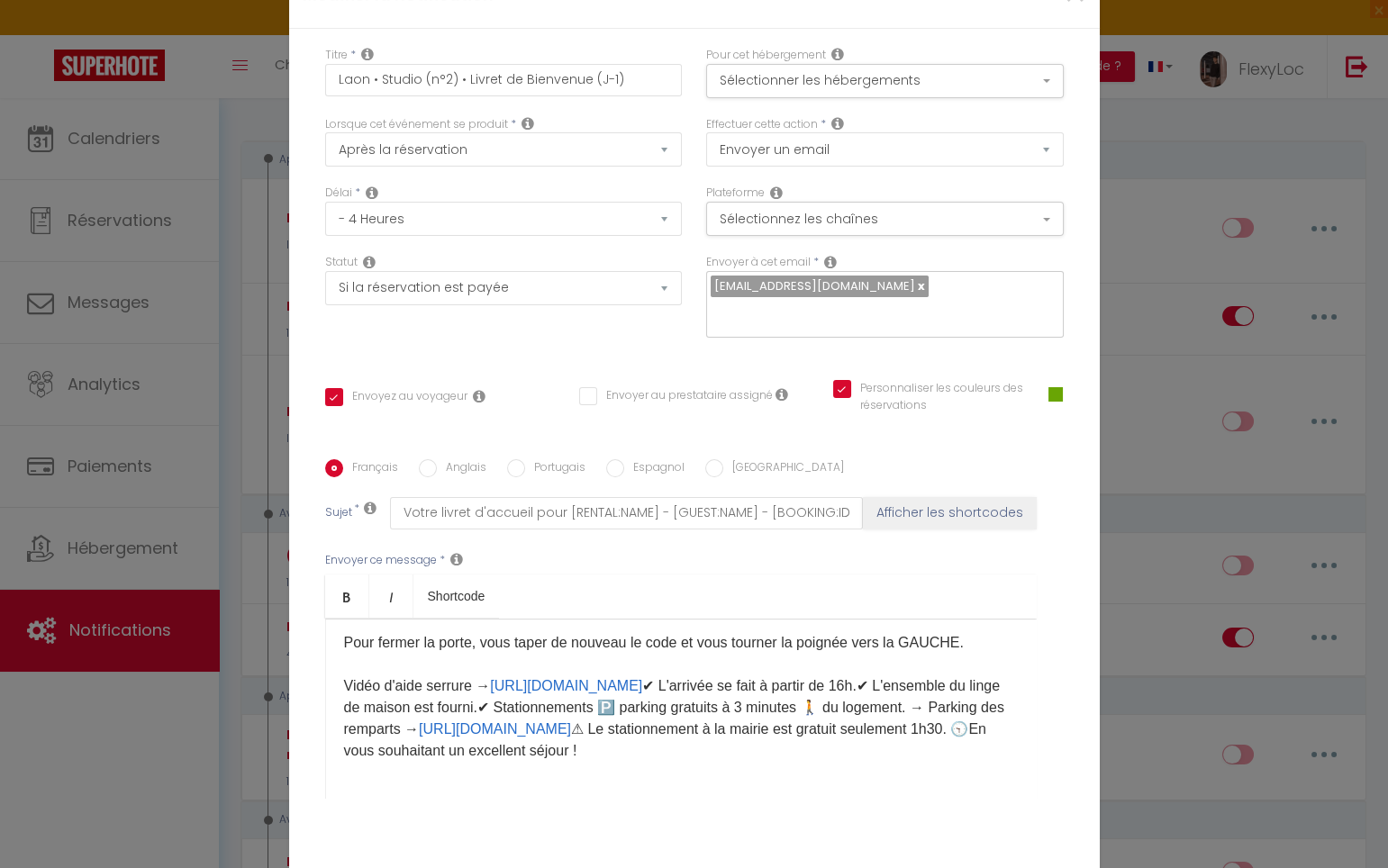
click at [772, 694] on p "Bonjour [GUEST:FIRST_NAME], Vous trouverez ci-joint votre livret d'accueil cont…" at bounding box center [681, 492] width 674 height 540
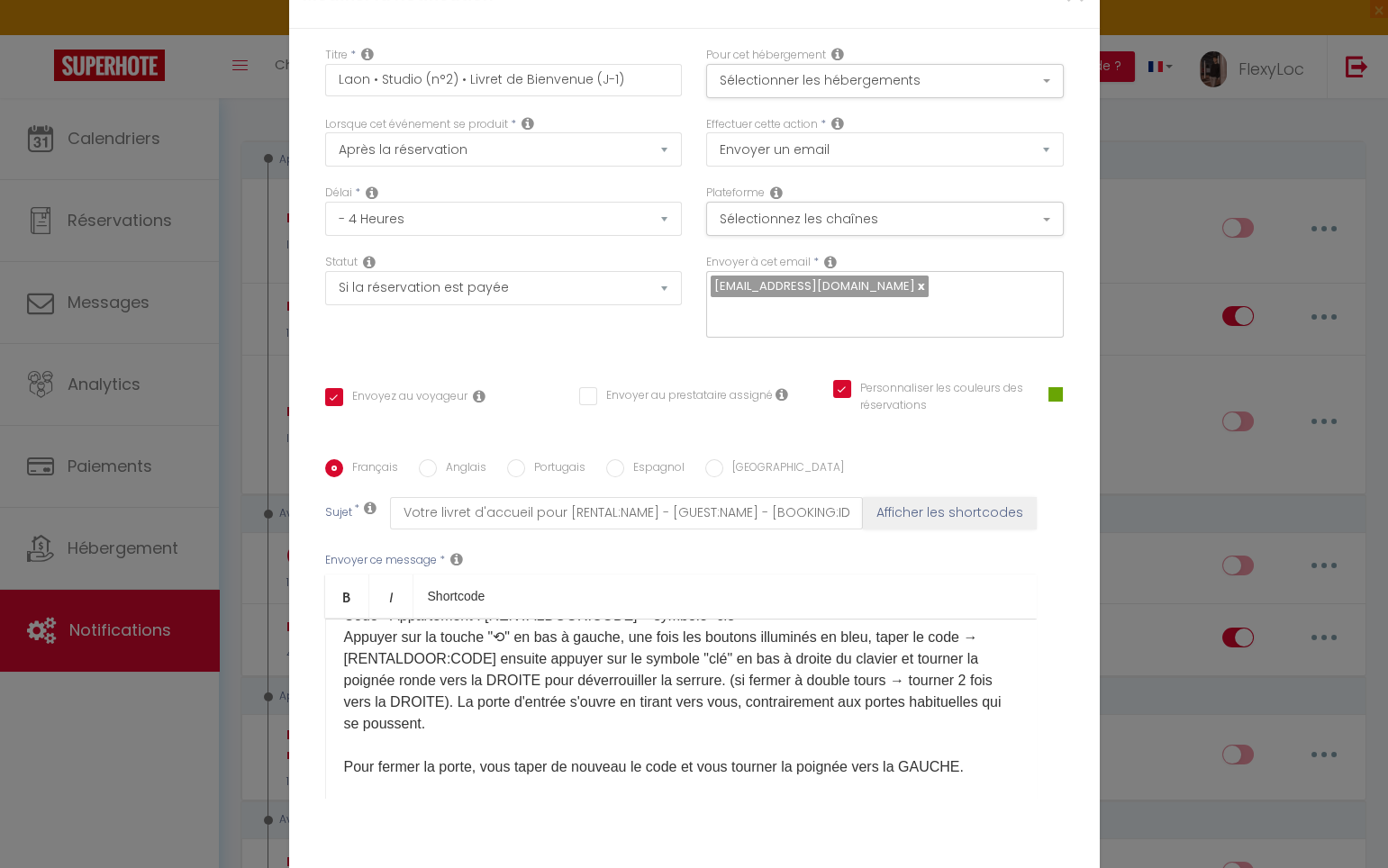
scroll to position [278, 0]
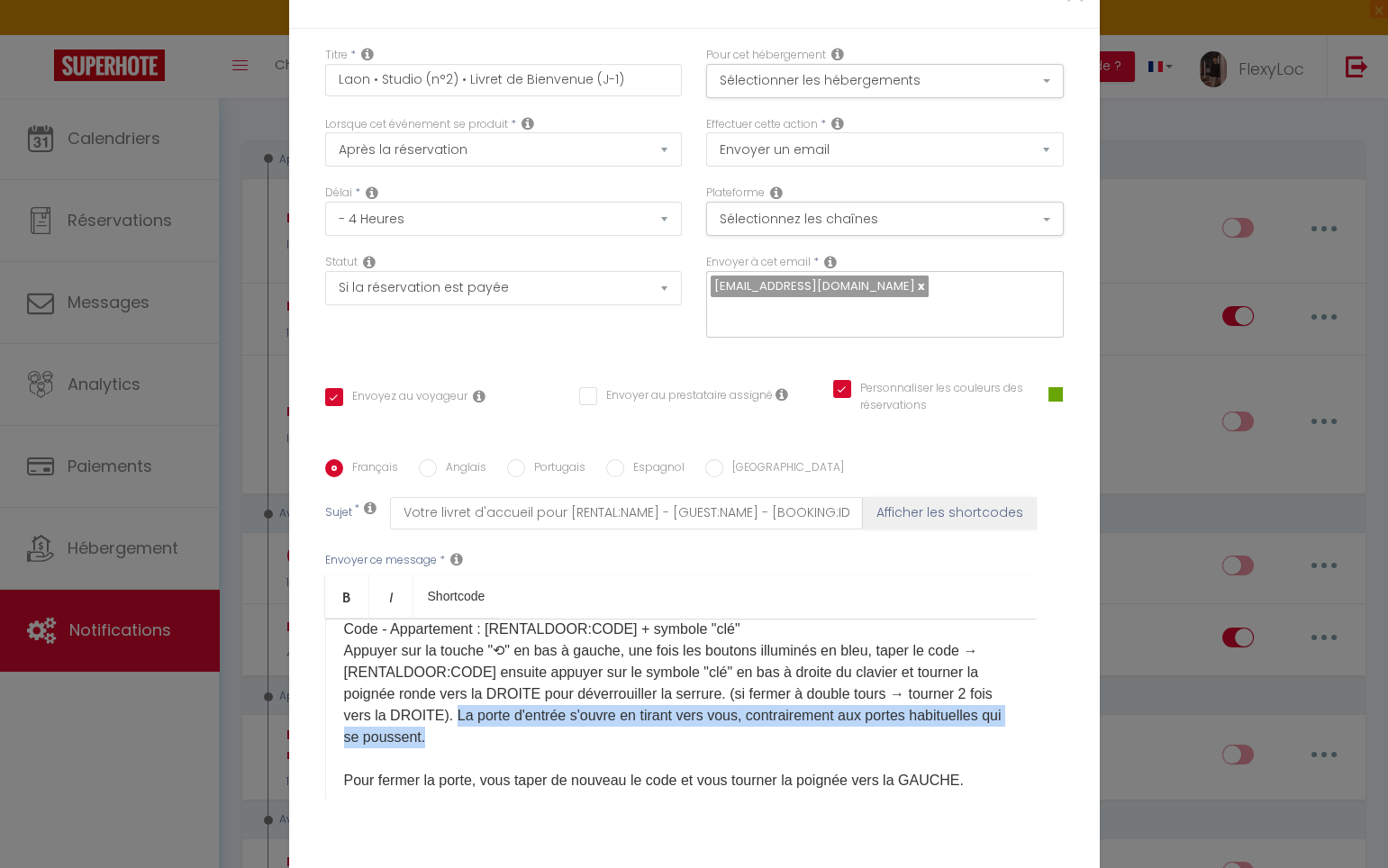
drag, startPoint x: 480, startPoint y: 745, endPoint x: 449, endPoint y: 732, distance: 33.1
click at [449, 732] on p "Bonjour [GUEST:FIRST_NAME], Vous trouverez ci-joint votre livret d'accueil cont…" at bounding box center [681, 640] width 674 height 562
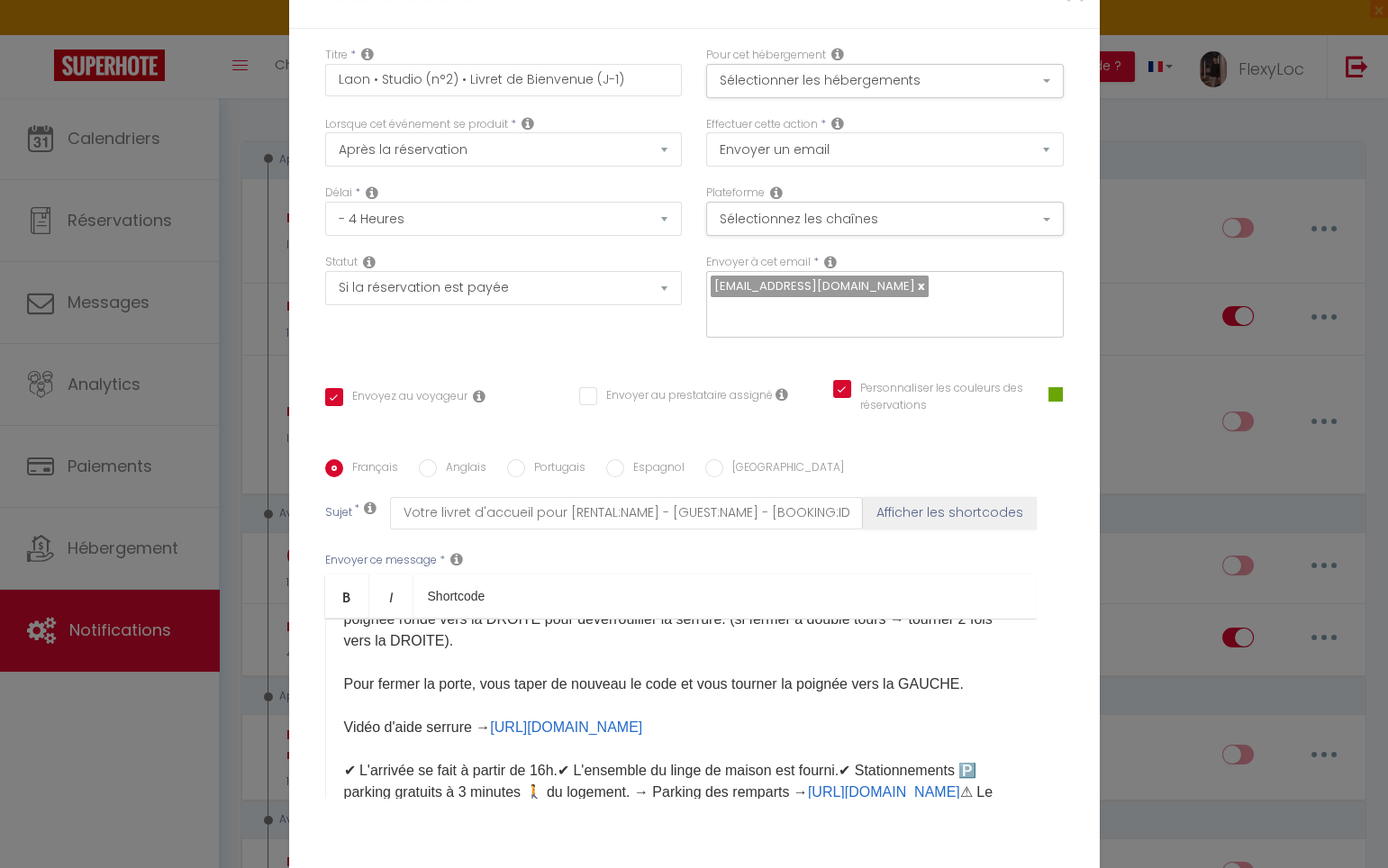
scroll to position [456, 0]
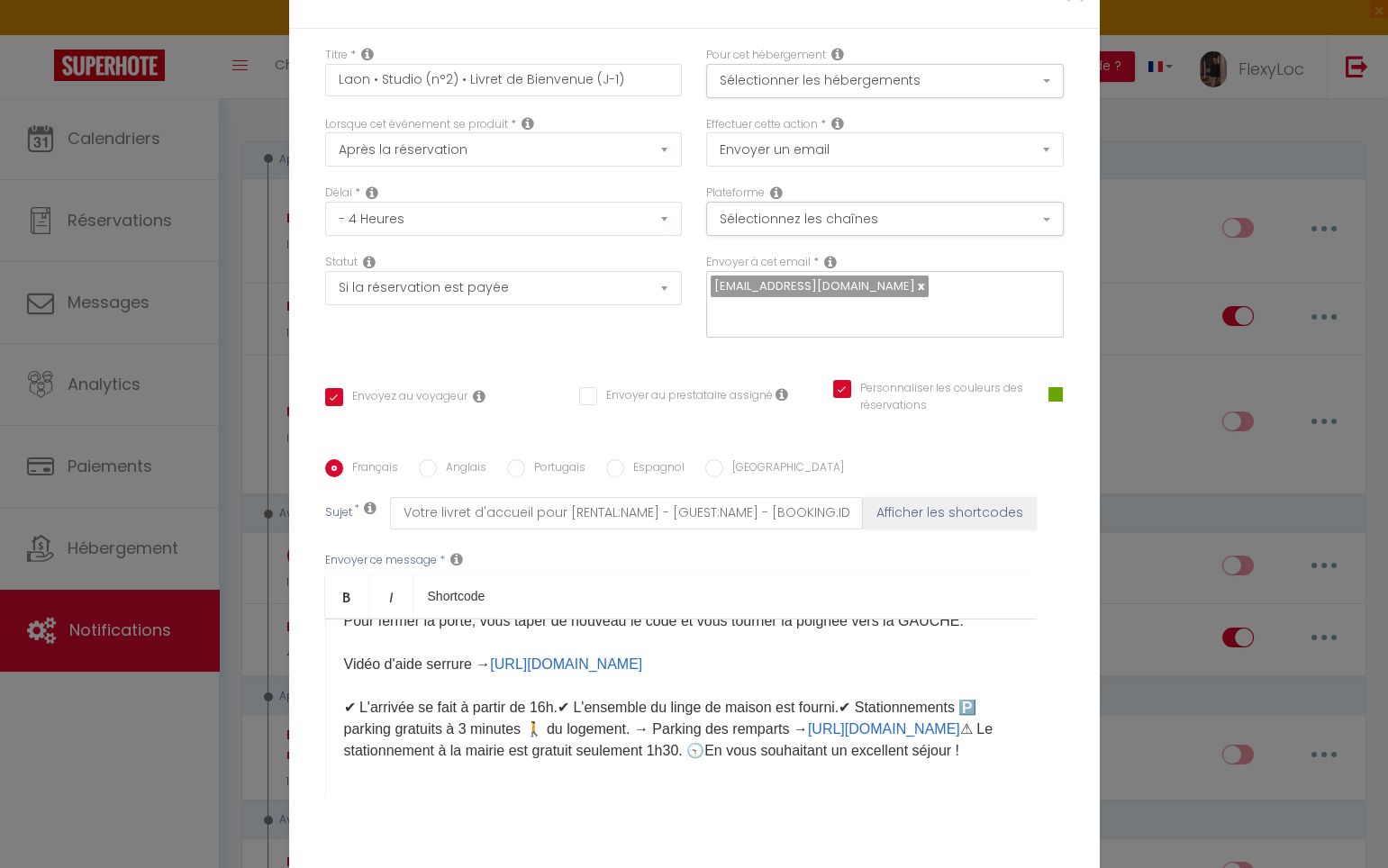
click at [566, 680] on p "Bonjour [GUEST:FIRST_NAME], Vous trouverez ci-joint votre livret d'accueil cont…" at bounding box center [681, 492] width 674 height 540
click at [565, 680] on p "Bonjour [GUEST:FIRST_NAME], Vous trouverez ci-joint votre livret d'accueil cont…" at bounding box center [681, 492] width 674 height 540
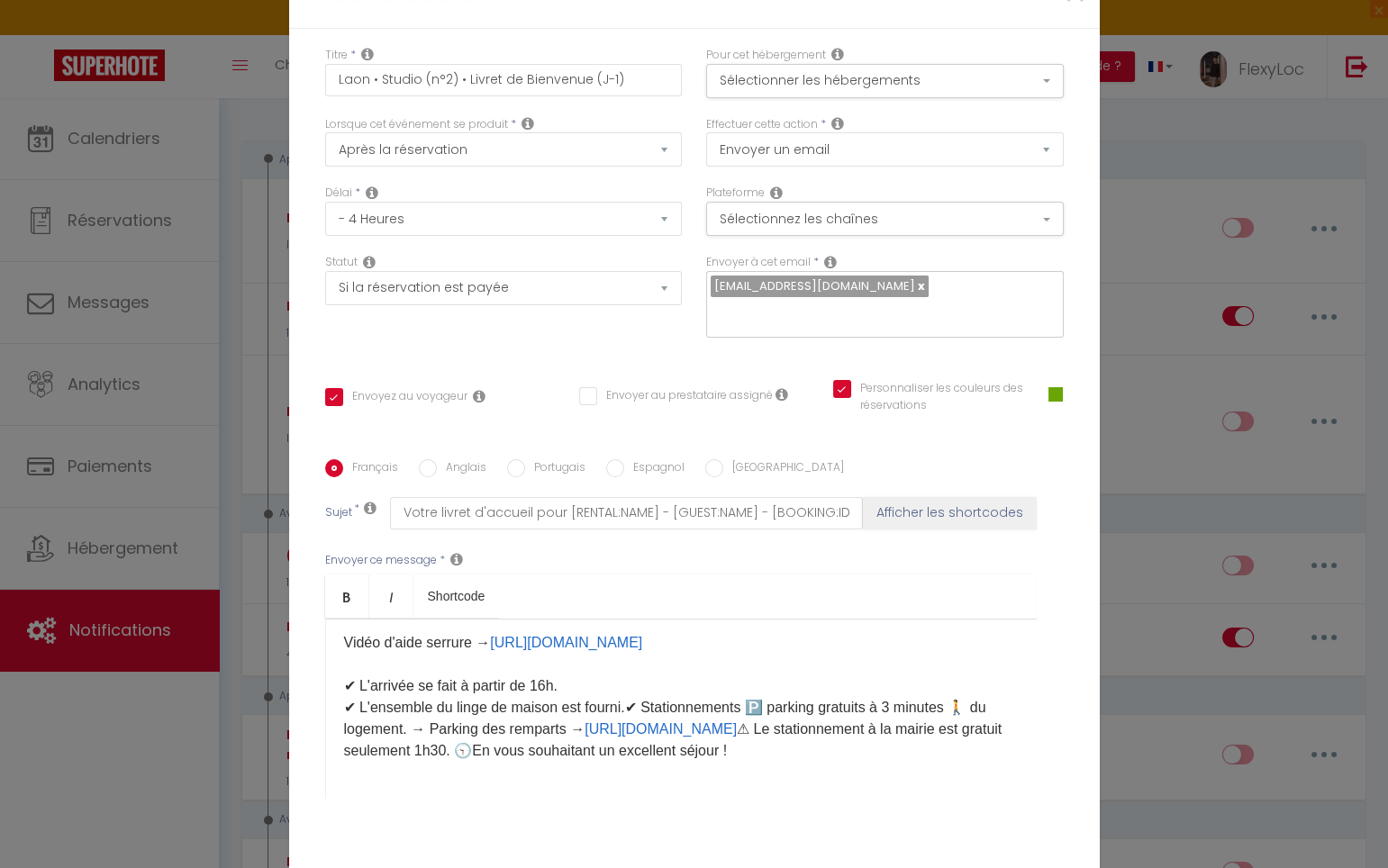
click at [625, 699] on p "Bonjour [GUEST:FIRST_NAME], Vous trouverez ci-joint votre livret d'accueil cont…" at bounding box center [681, 481] width 674 height 562
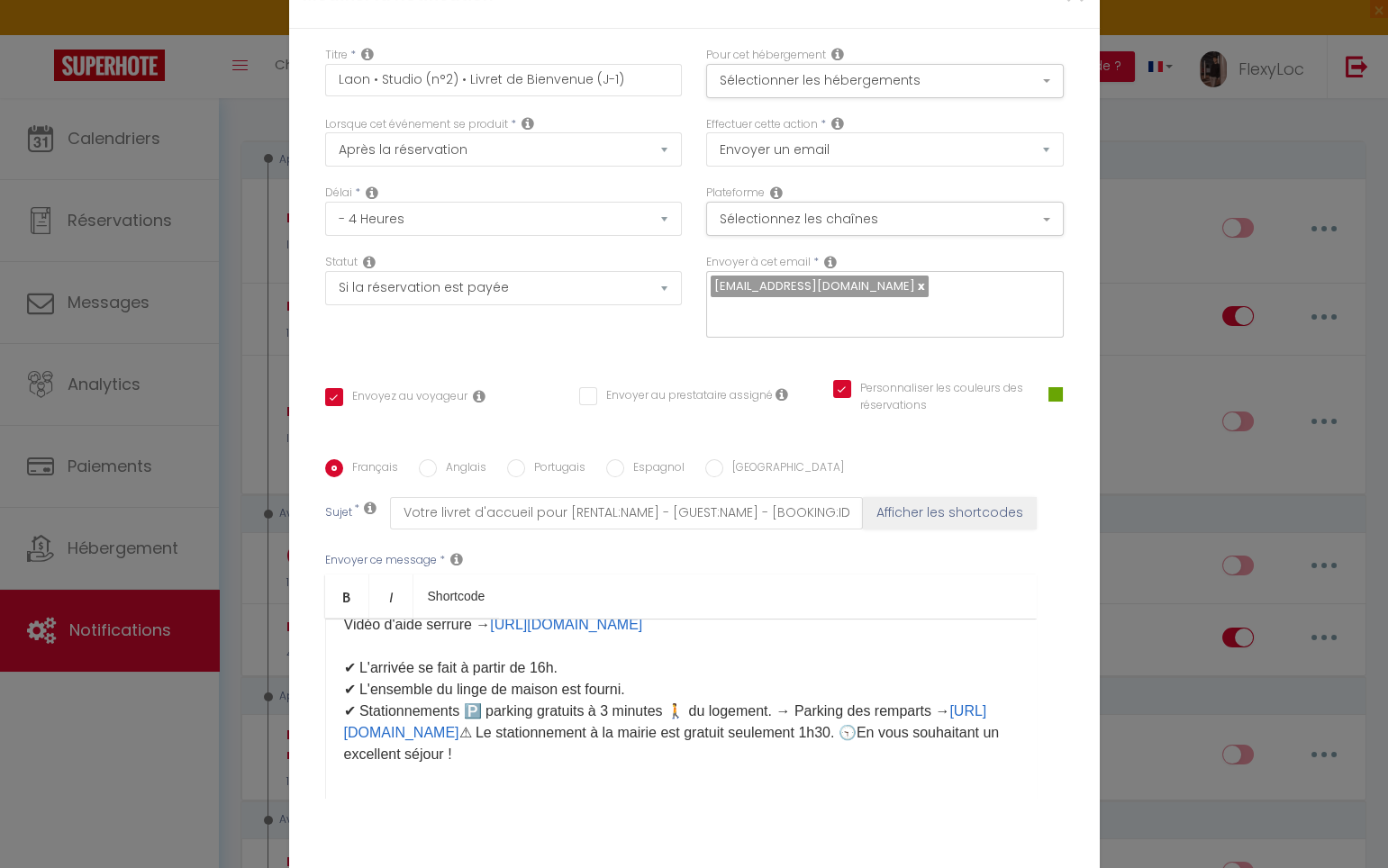
click at [509, 738] on link "[URL][DOMAIN_NAME]" at bounding box center [665, 721] width 643 height 37
click at [747, 764] on p "Bonjour [GUEST:FIRST_NAME], Vous trouverez ci-joint votre livret d'accueil cont…" at bounding box center [681, 474] width 674 height 584
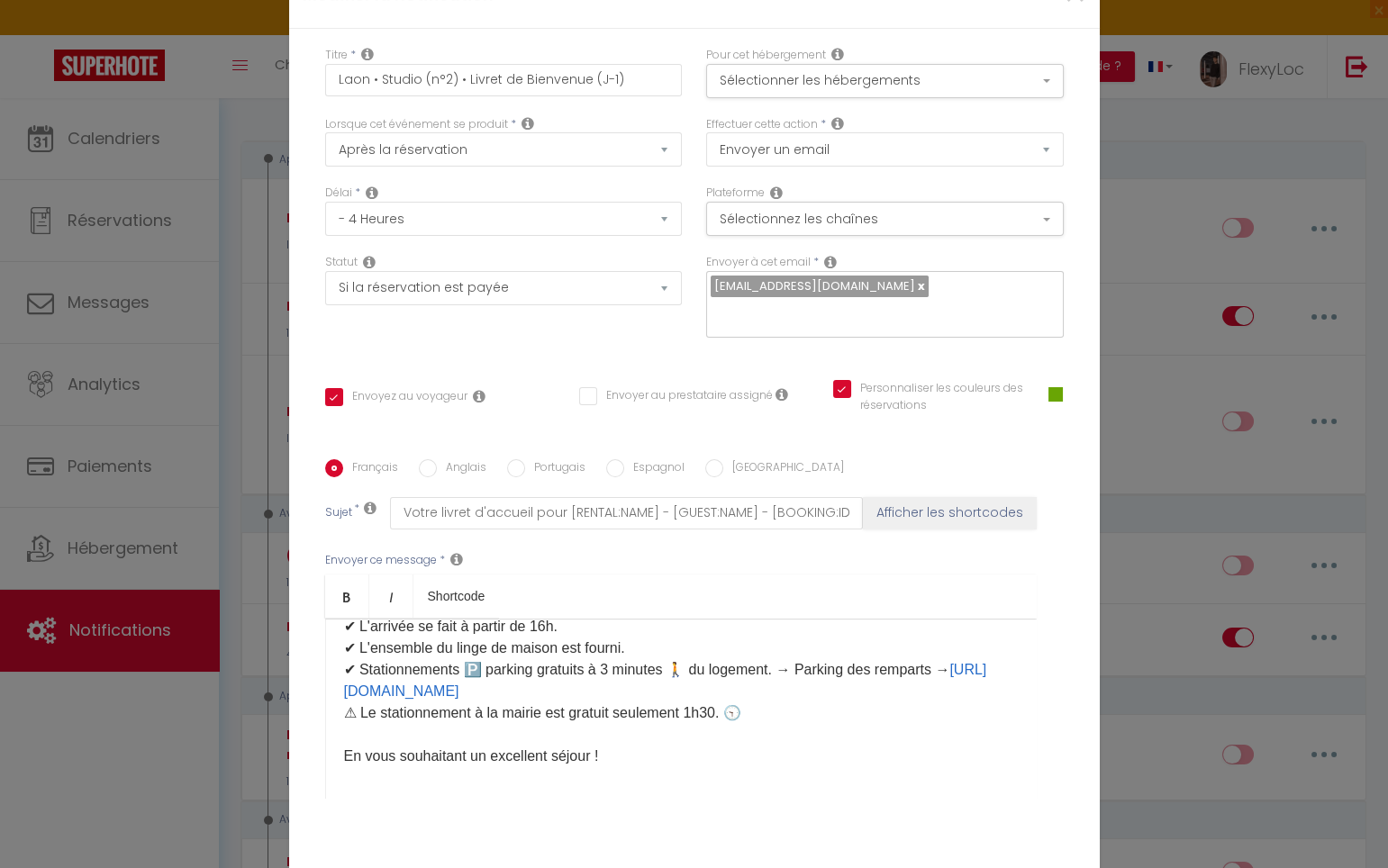
scroll to position [501, 0]
click at [778, 679] on p "Bonjour [GUEST:FIRST_NAME], Vous trouverez ci-joint votre livret d'accueil cont…" at bounding box center [681, 450] width 674 height 627
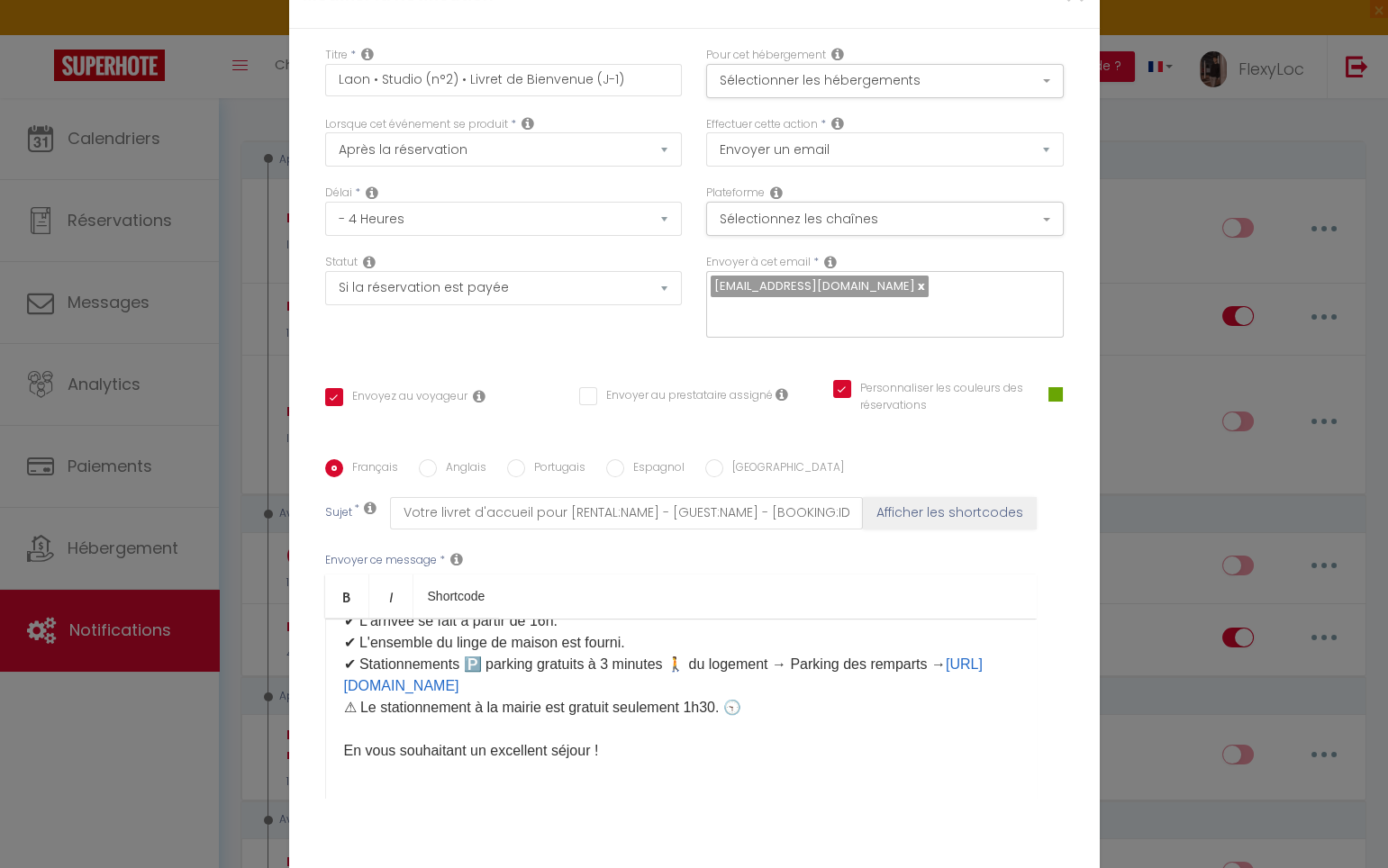
scroll to position [519, 0]
click at [659, 765] on div "Bonjour [GUEST:FIRST_NAME], Vous trouverez ci-joint votre livret d'accueil cont…" at bounding box center [680, 709] width 711 height 180
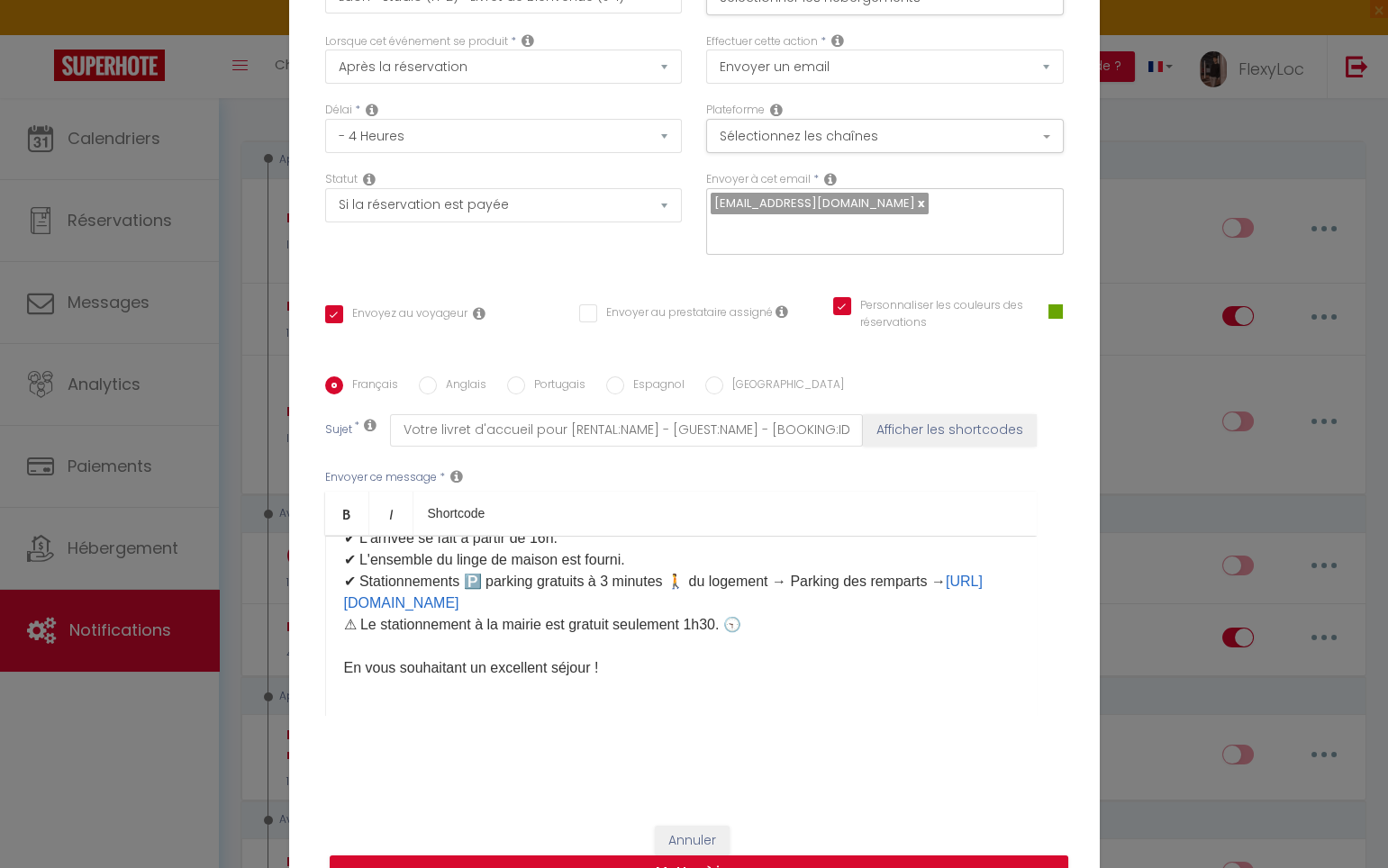
scroll to position [108, 0]
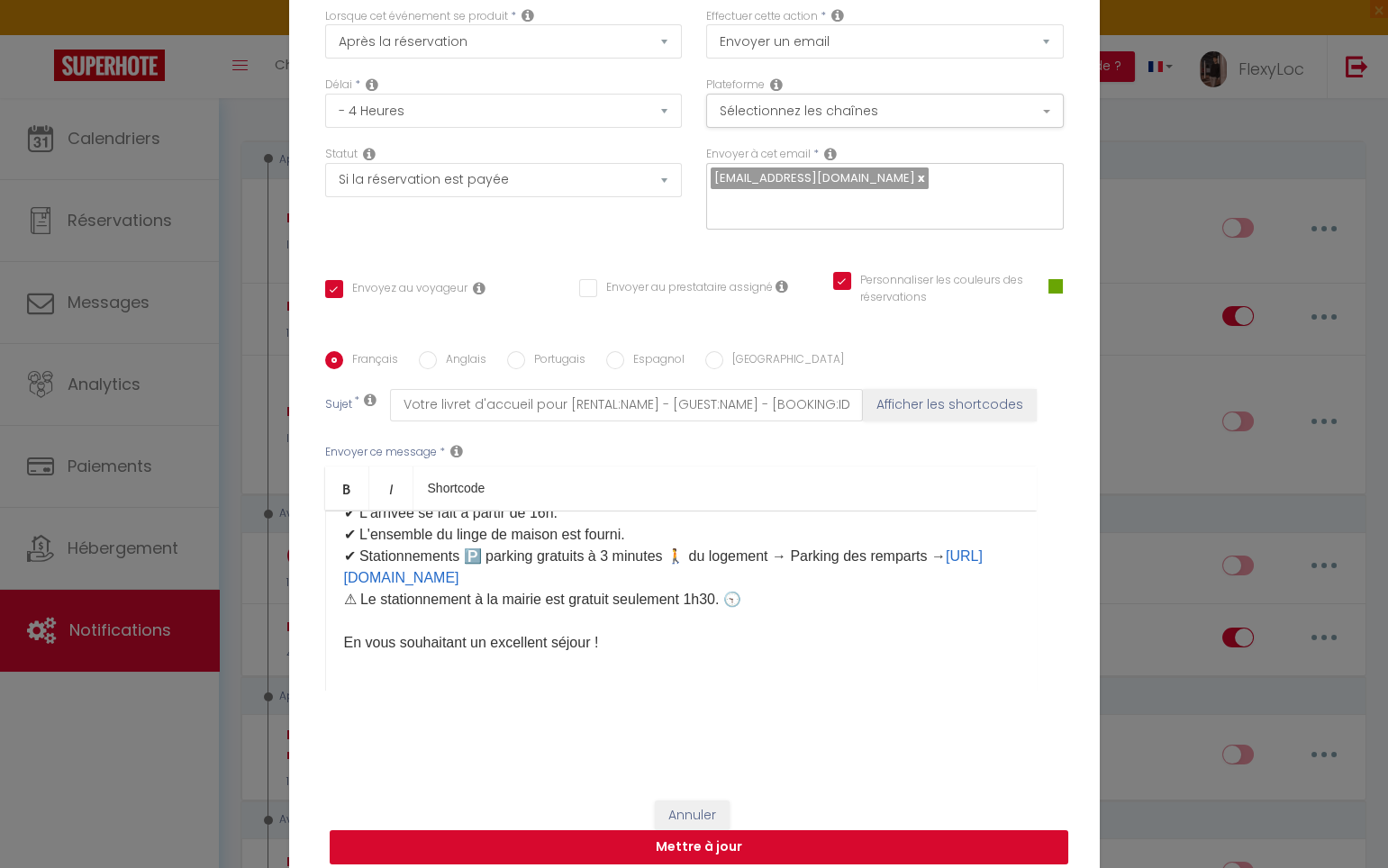
click at [736, 830] on button "Mettre à jour" at bounding box center [699, 847] width 738 height 34
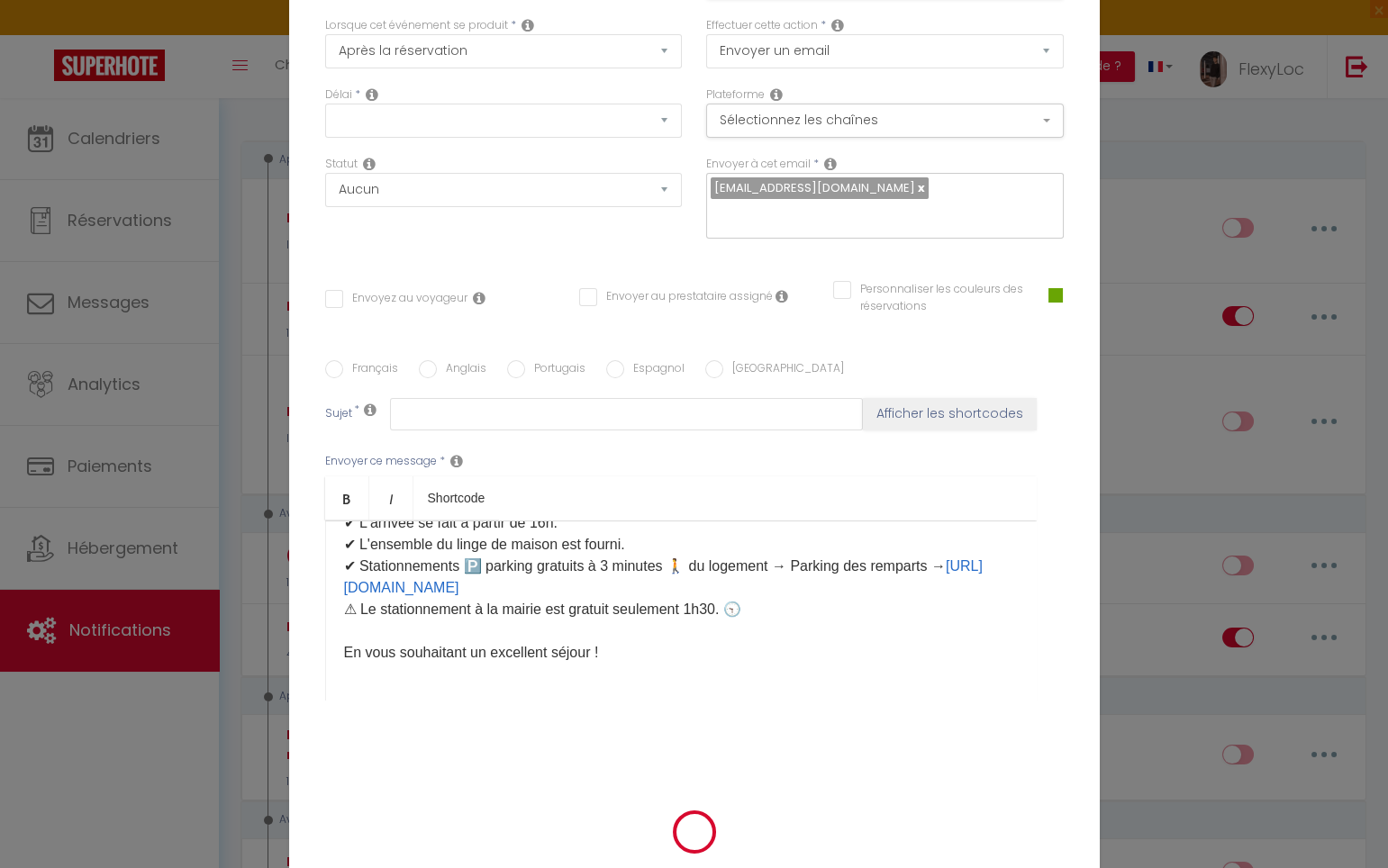
scroll to position [0, 0]
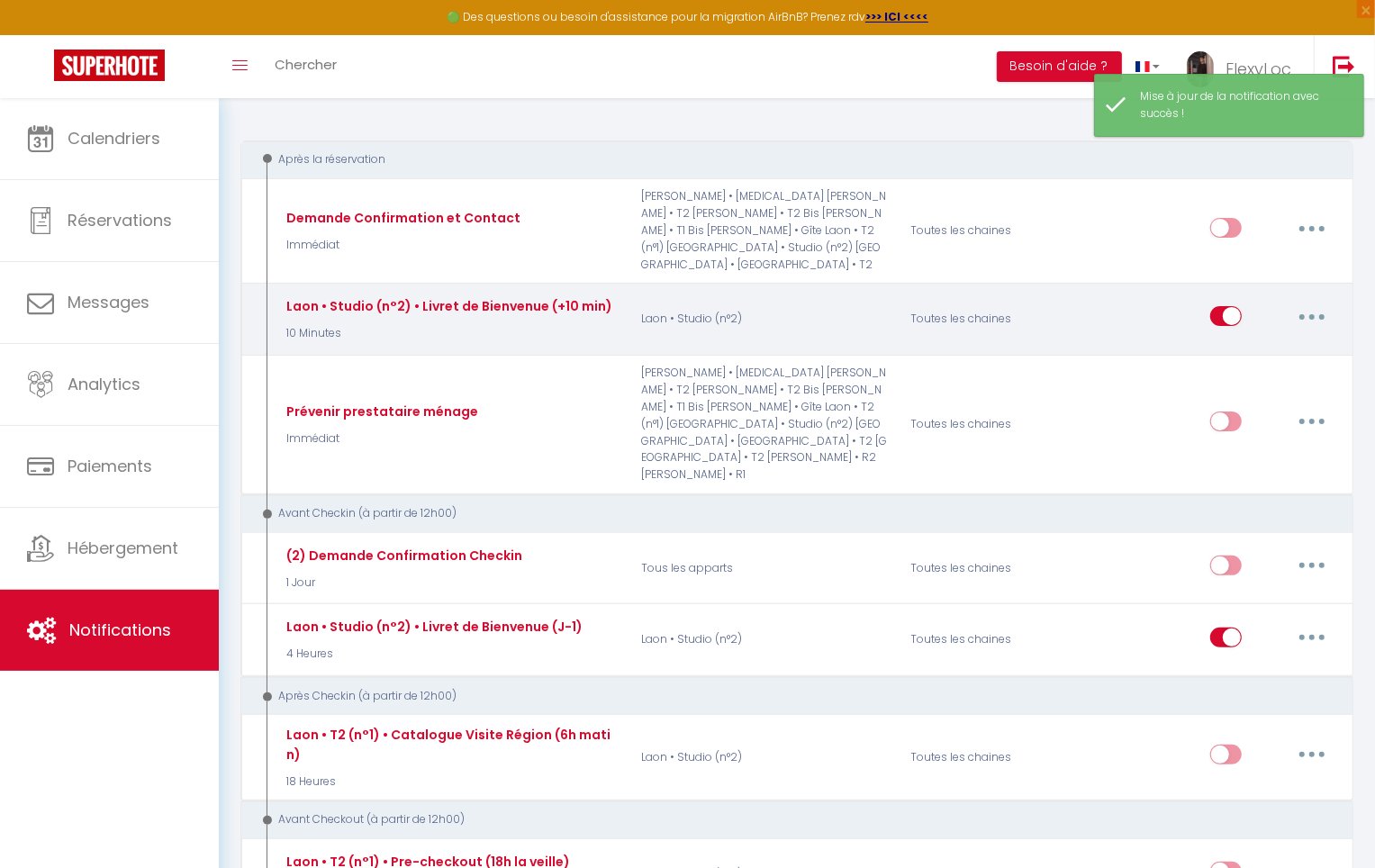
click at [1306, 302] on button "button" at bounding box center [1312, 316] width 50 height 29
click at [1281, 342] on link "Editer" at bounding box center [1265, 357] width 133 height 31
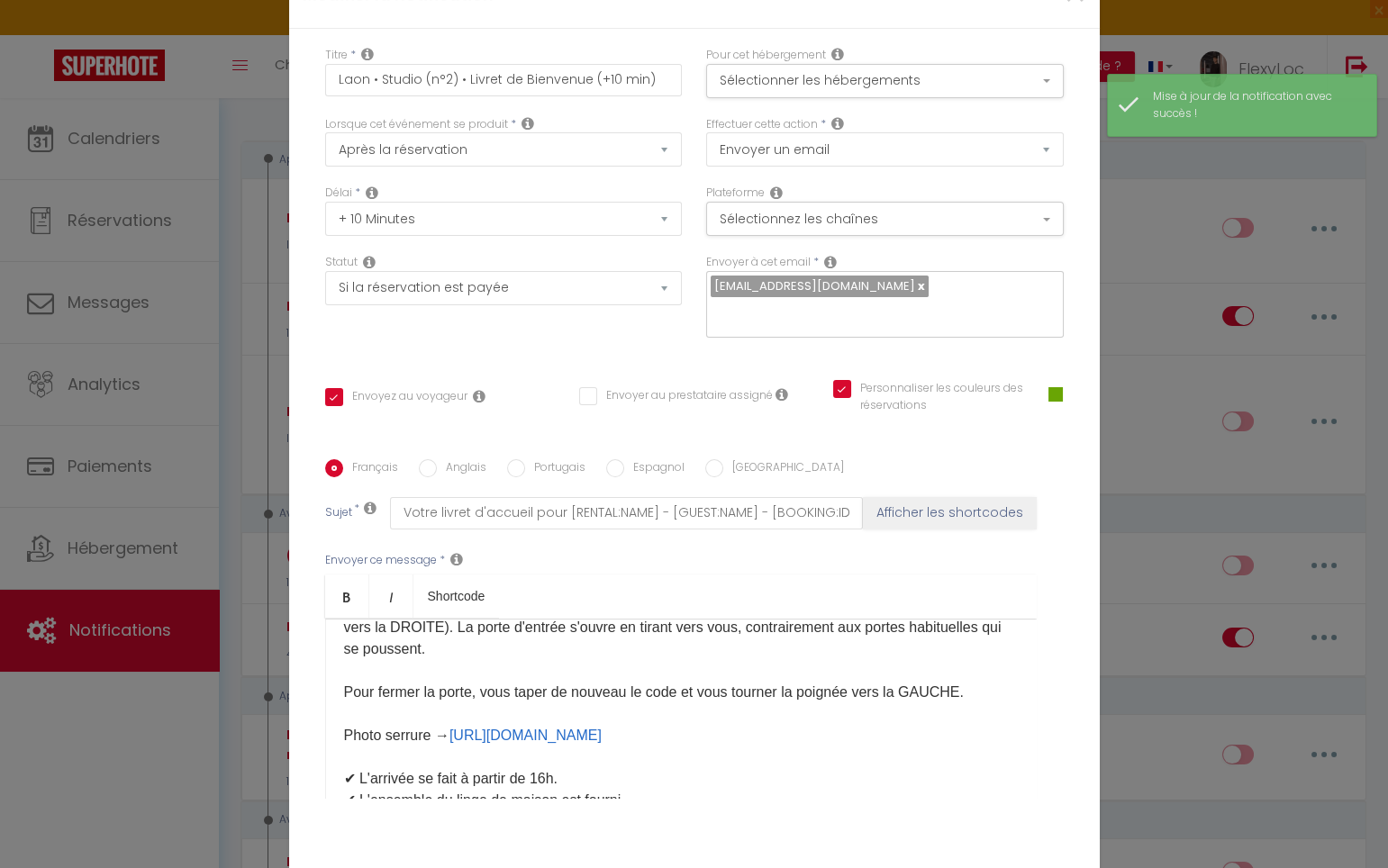
scroll to position [360, 0]
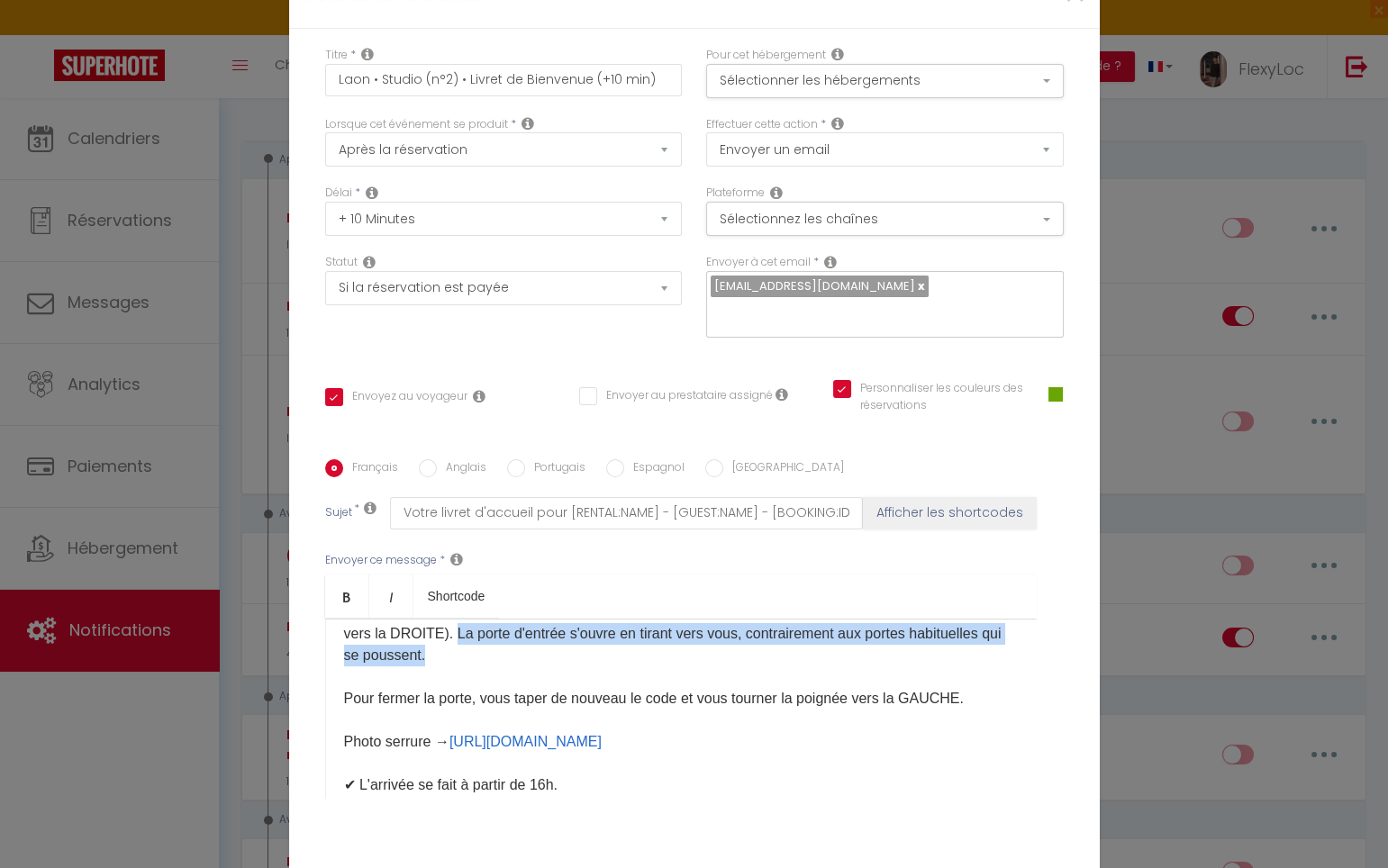
drag, startPoint x: 500, startPoint y: 589, endPoint x: 445, endPoint y: 567, distance: 59.0
click at [445, 567] on p "​Bonjour [GUEST:FIRST_NAME], Vous trouverez ci-joint votre livret d'accueil con…" at bounding box center [681, 569] width 674 height 584
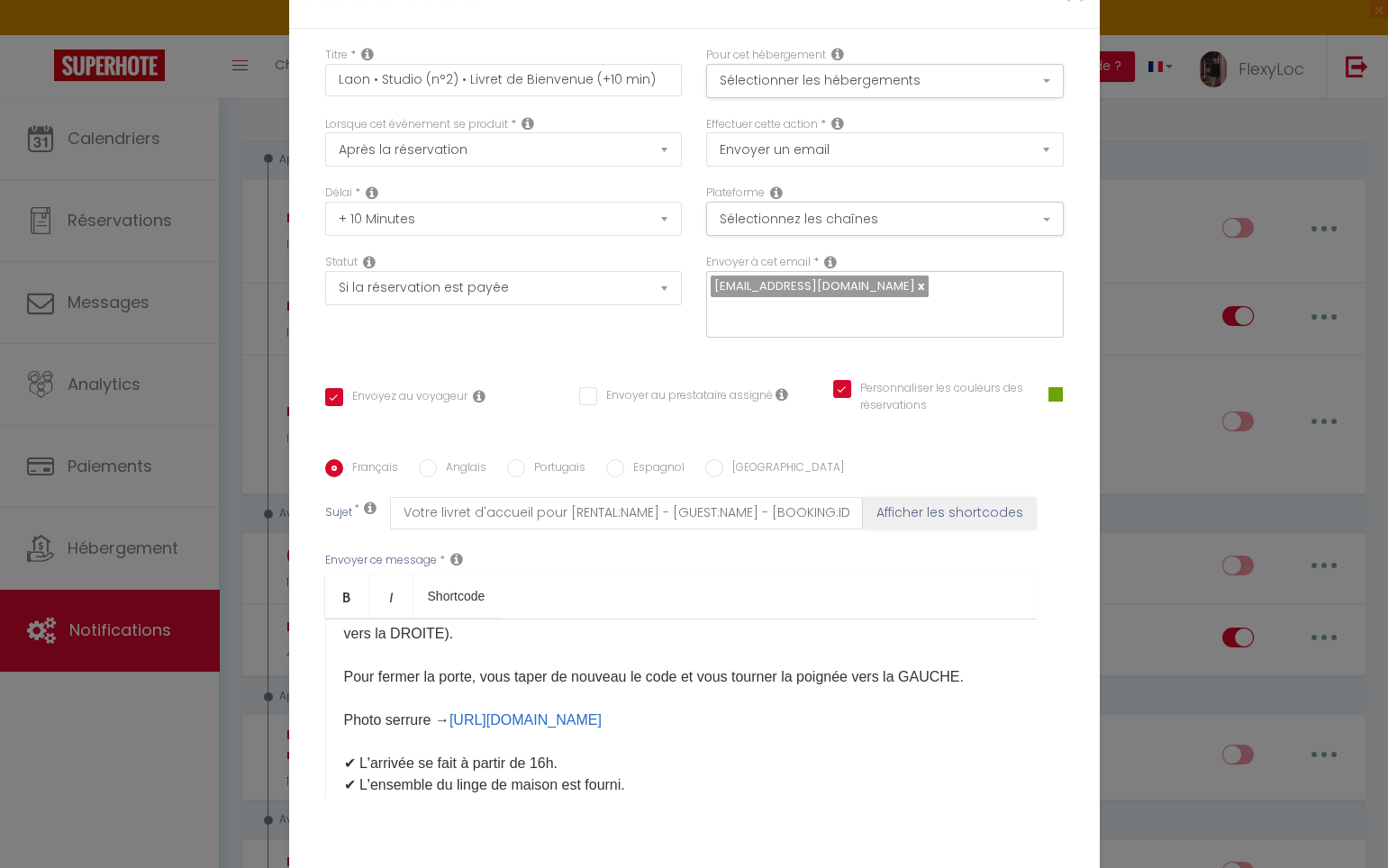
scroll to position [358, 0]
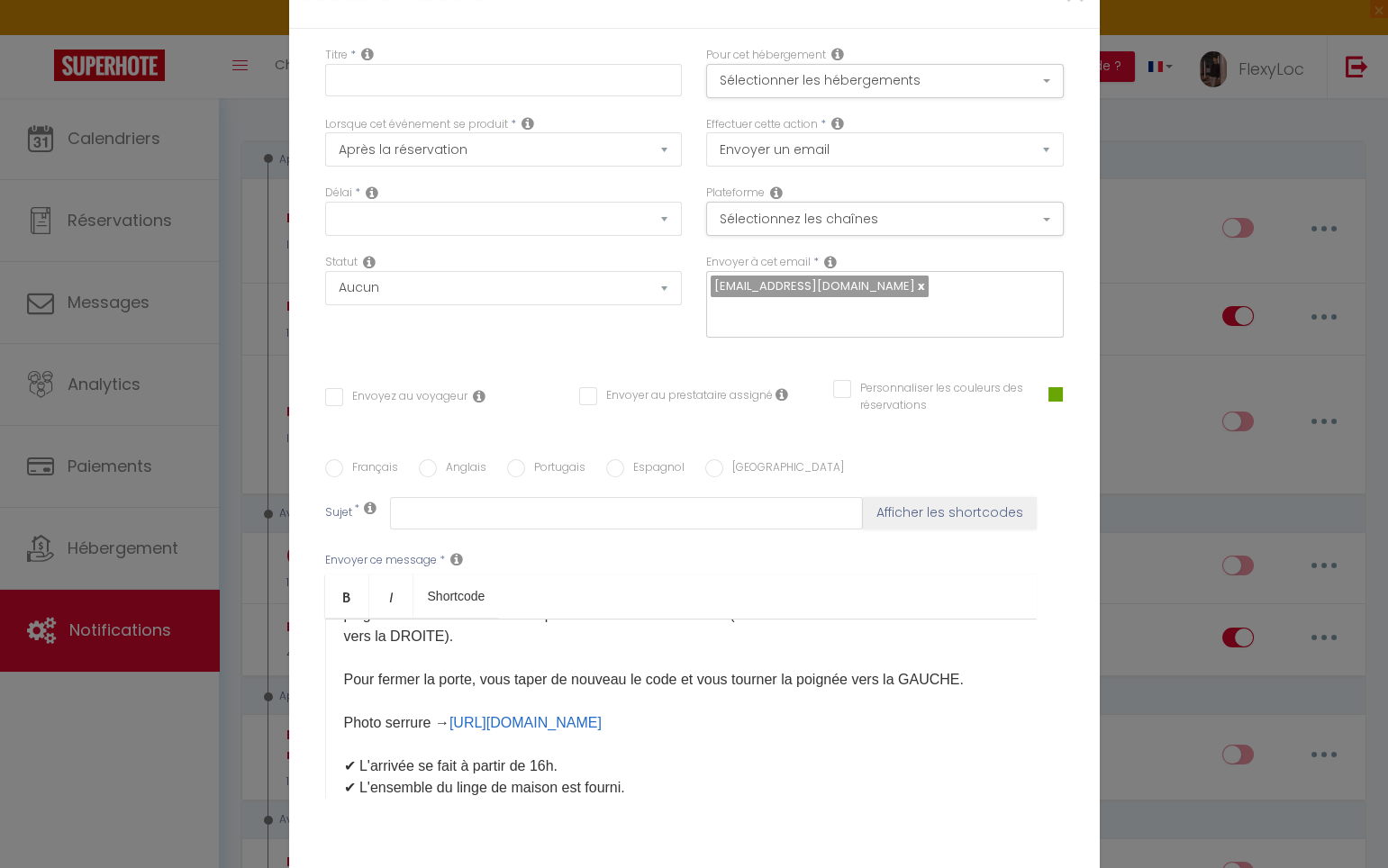
scroll to position [0, 0]
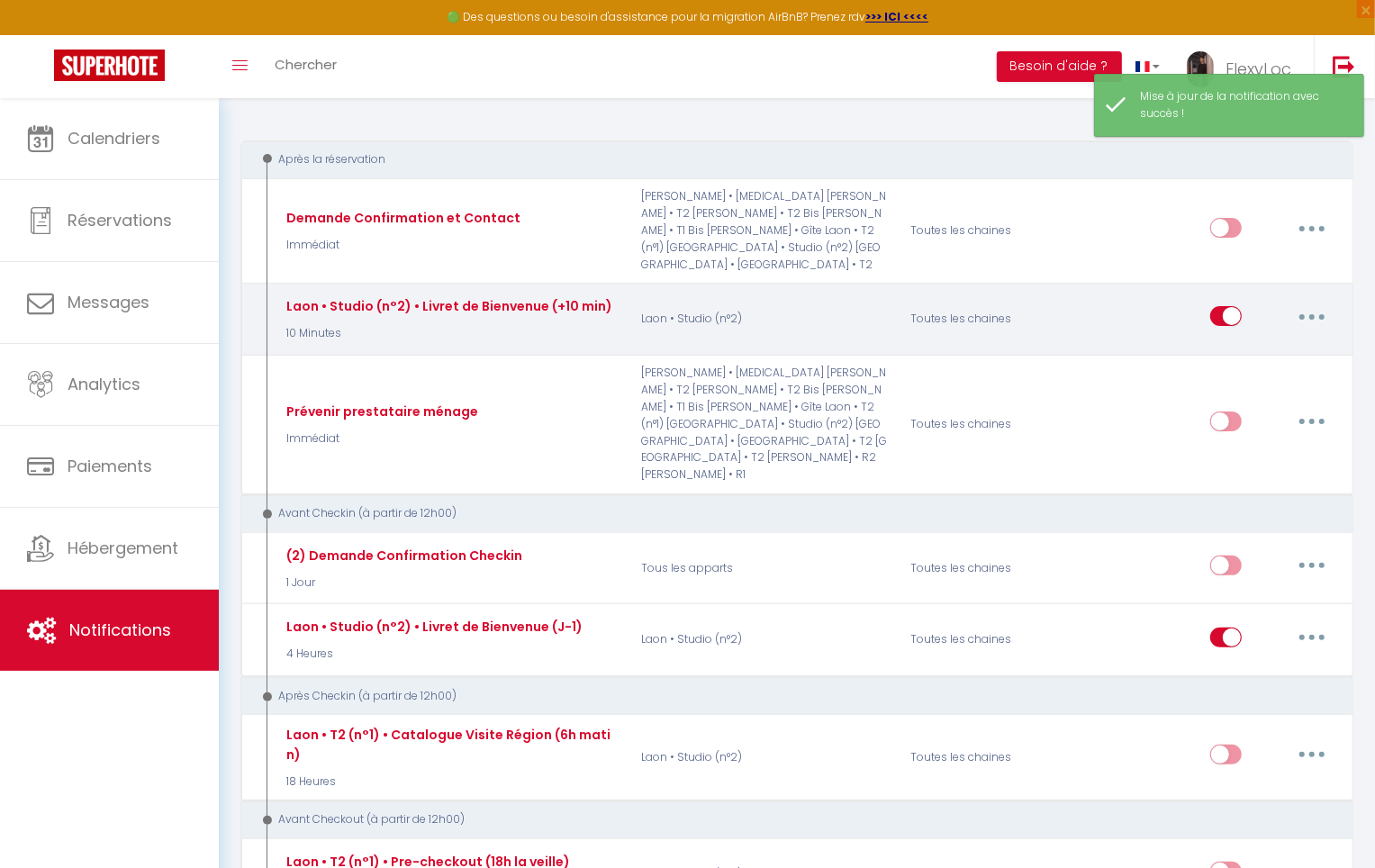
click at [1310, 302] on button "button" at bounding box center [1312, 316] width 50 height 29
click at [1280, 342] on link "Editer" at bounding box center [1265, 357] width 133 height 31
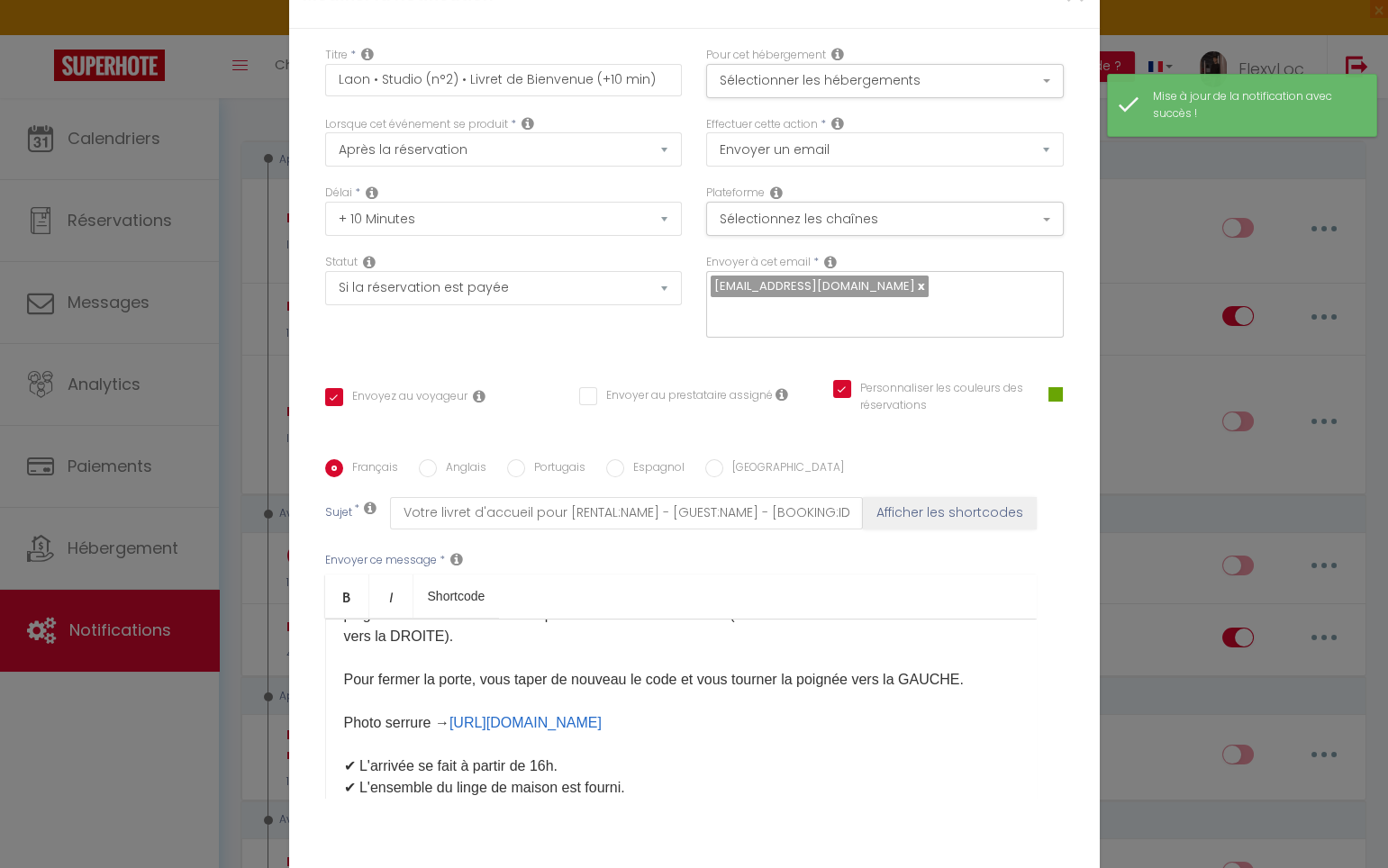
click at [457, 459] on label "Anglais" at bounding box center [462, 469] width 50 height 20
click at [437, 459] on input "Anglais" at bounding box center [428, 468] width 18 height 18
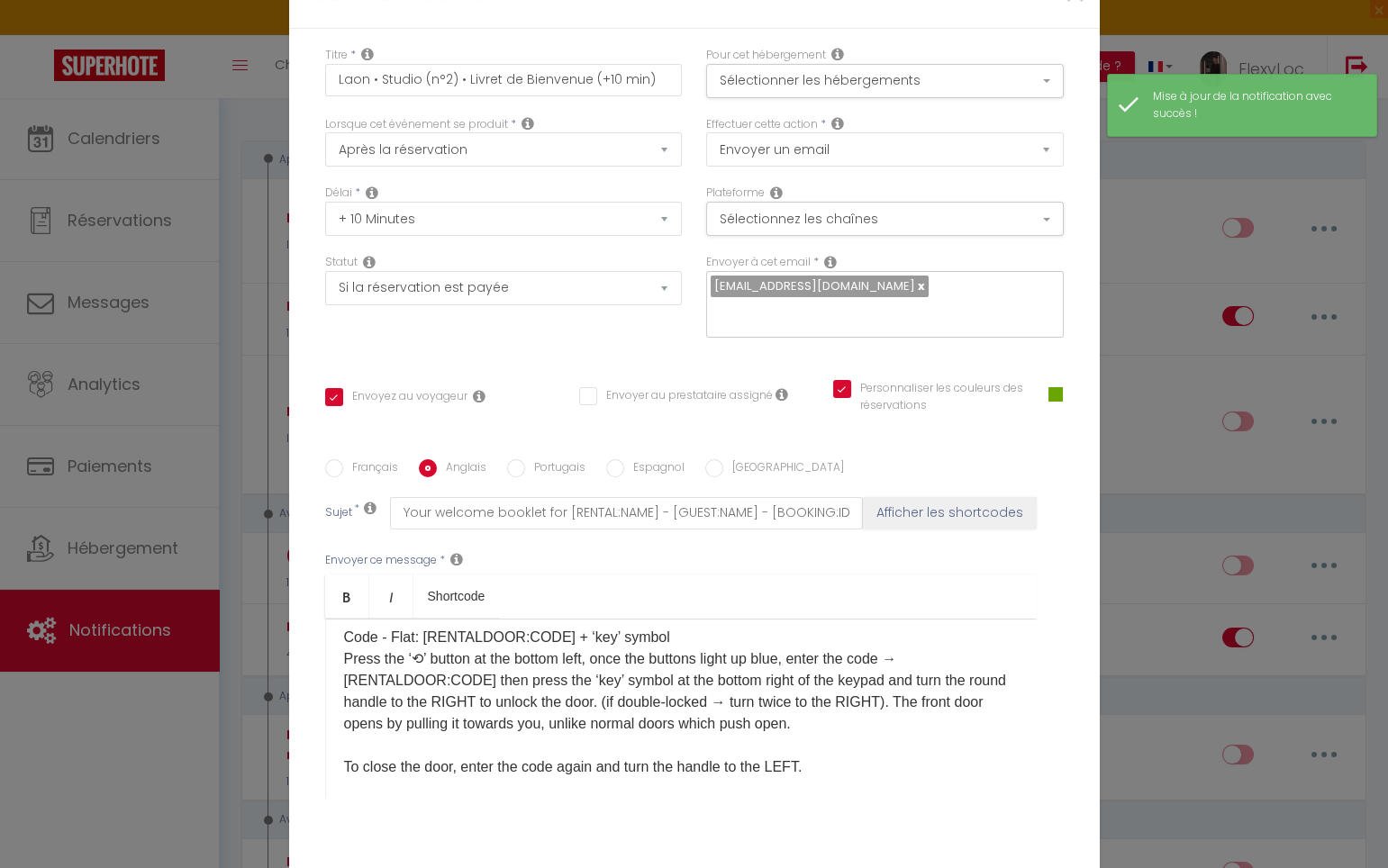
scroll to position [269, 0]
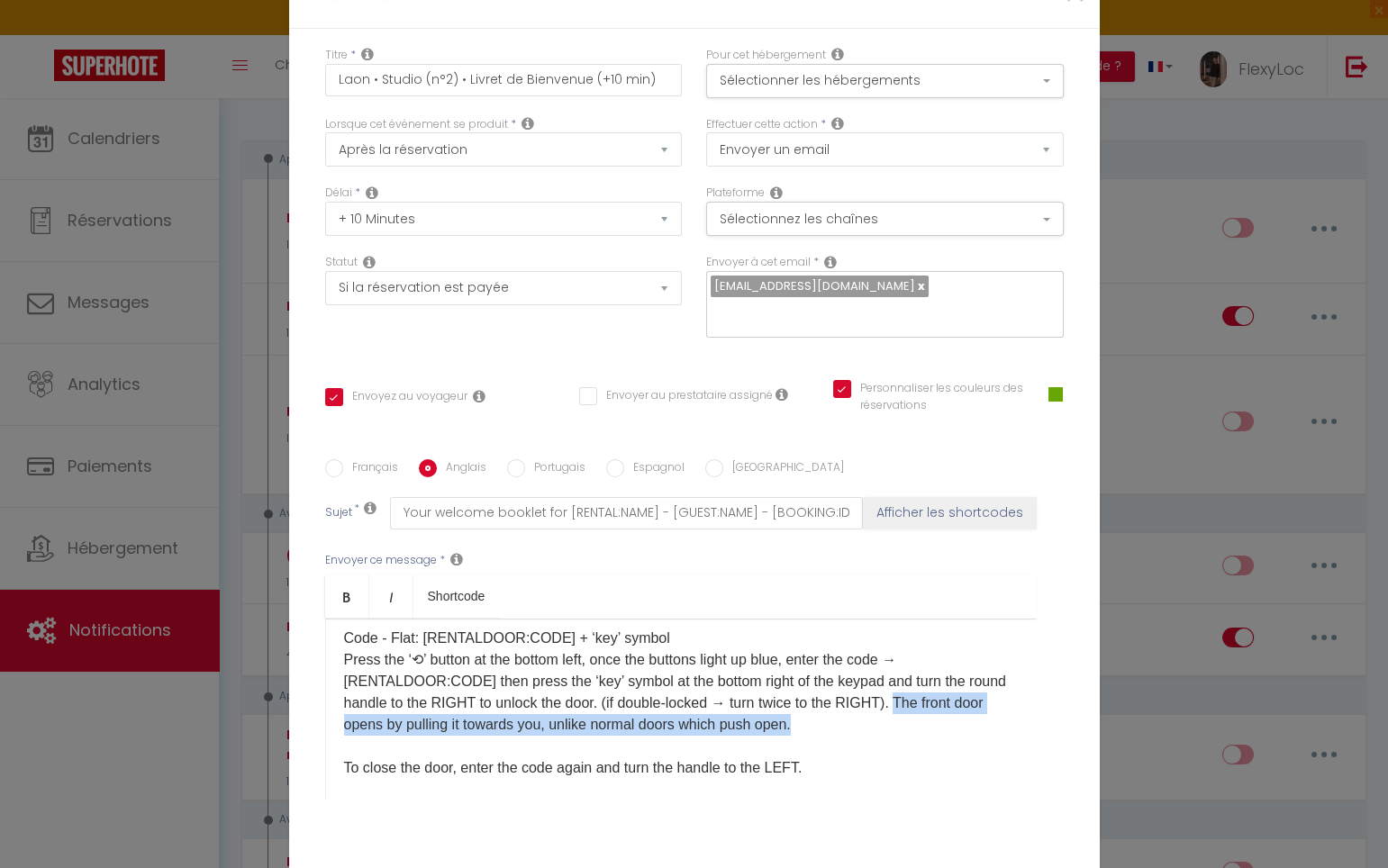
drag, startPoint x: 872, startPoint y: 662, endPoint x: 942, endPoint y: 638, distance: 74.0
click at [942, 638] on p "Hello [GUEST:FIRST_NAME], Please find attached your welcome booklet containing …" at bounding box center [681, 649] width 674 height 562
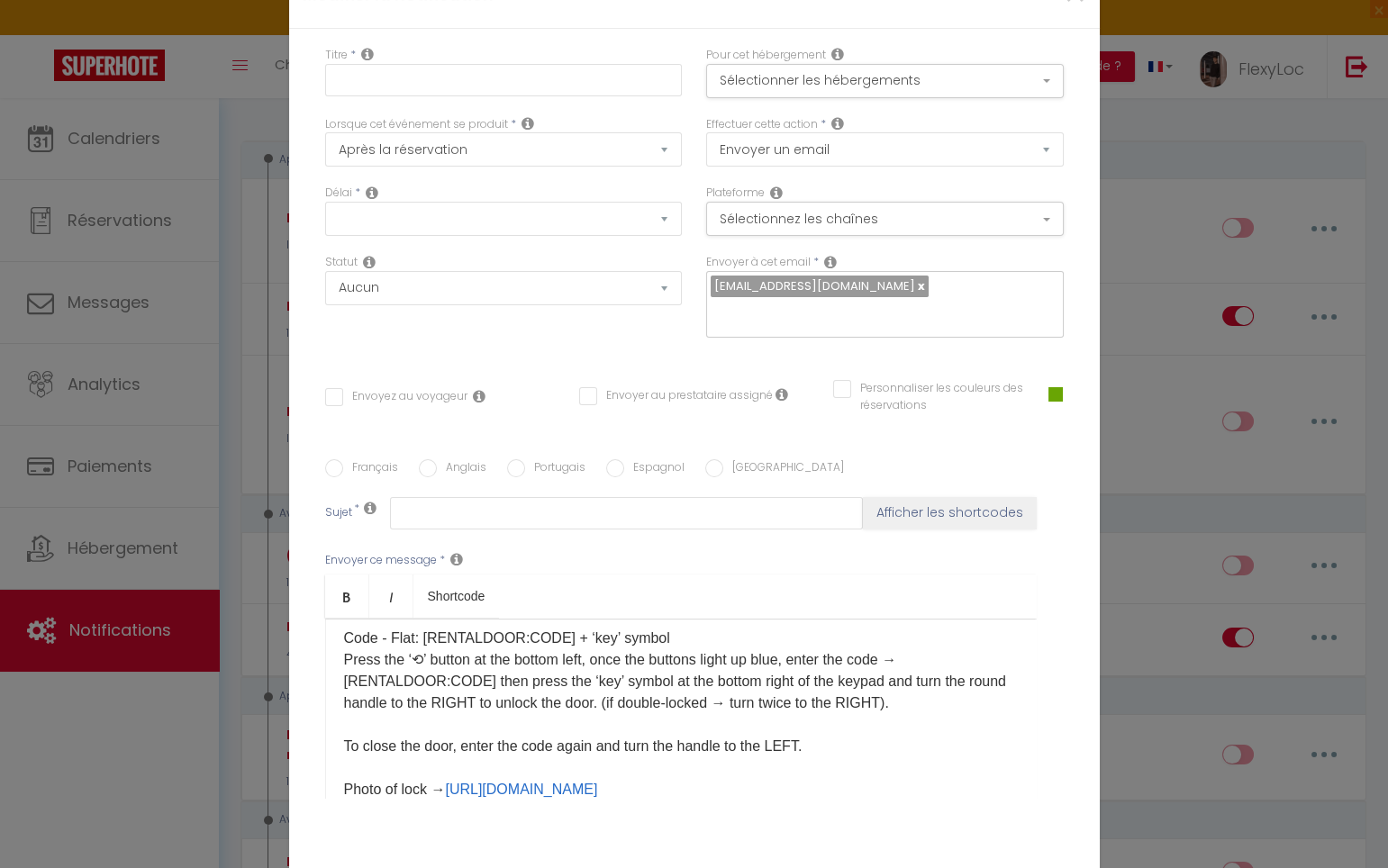
scroll to position [0, 0]
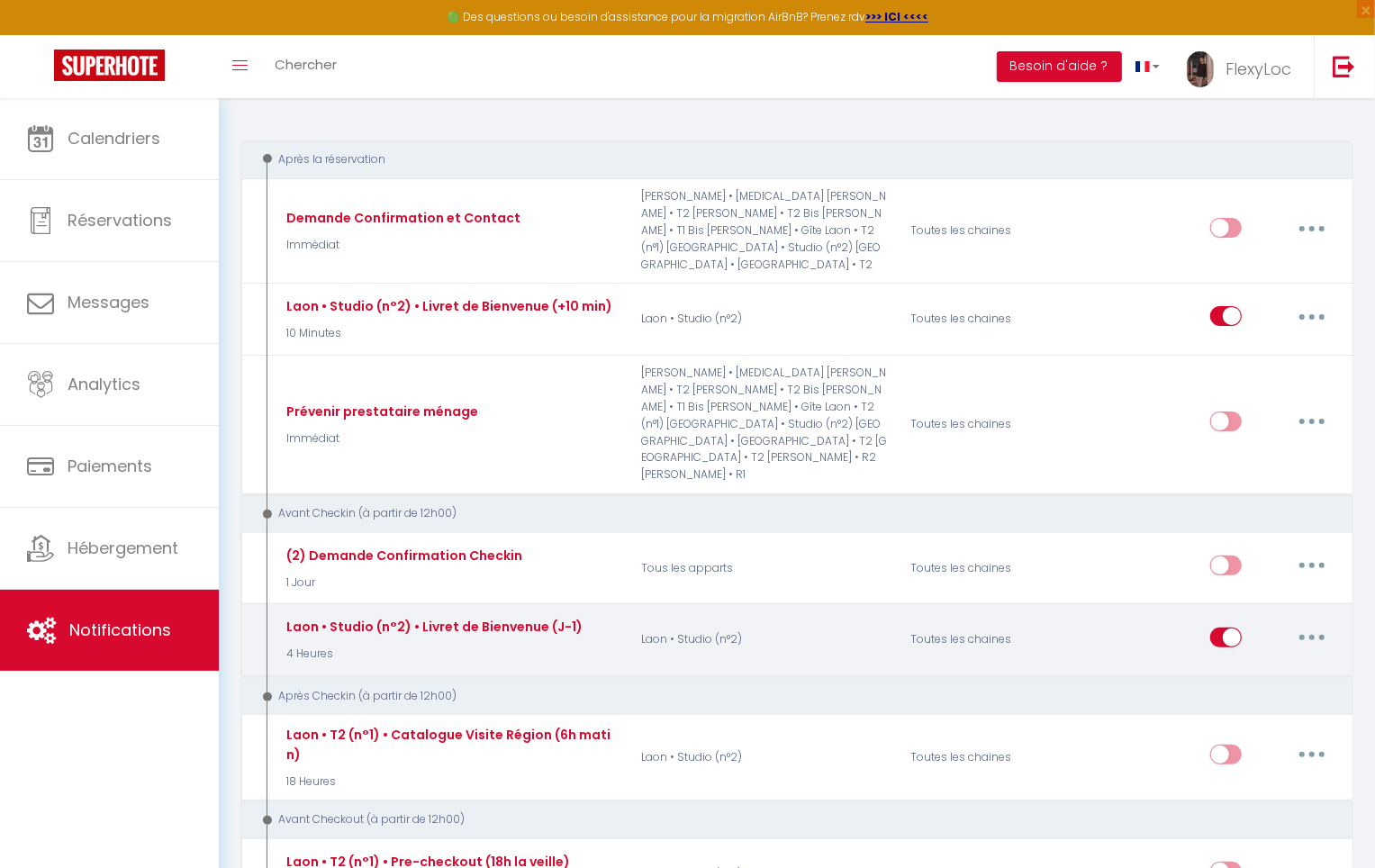
click at [1284, 614] on div "Editer Dupliquer Tester Supprimer" at bounding box center [1273, 640] width 127 height 52
click at [1296, 623] on button "button" at bounding box center [1312, 637] width 50 height 29
click at [1264, 663] on link "Editer" at bounding box center [1265, 678] width 133 height 31
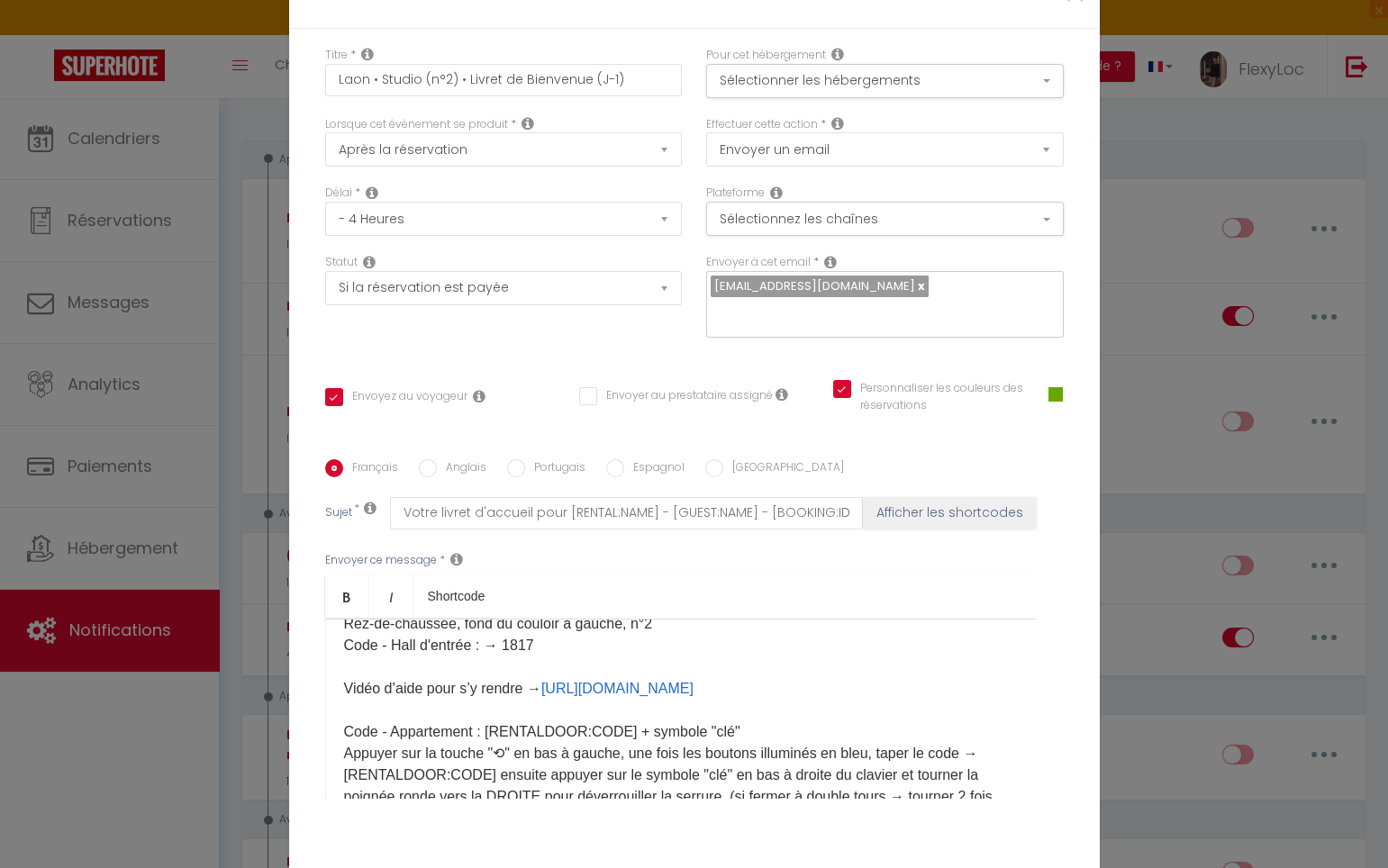
scroll to position [176, 0]
click at [829, 593] on p "Bonjour [GUEST:FIRST_NAME], Vous trouverez ci-joint votre livret d'accueil cont…" at bounding box center [681, 774] width 674 height 627
click at [444, 459] on label "Anglais" at bounding box center [462, 469] width 50 height 20
click at [437, 459] on input "Anglais" at bounding box center [428, 468] width 18 height 18
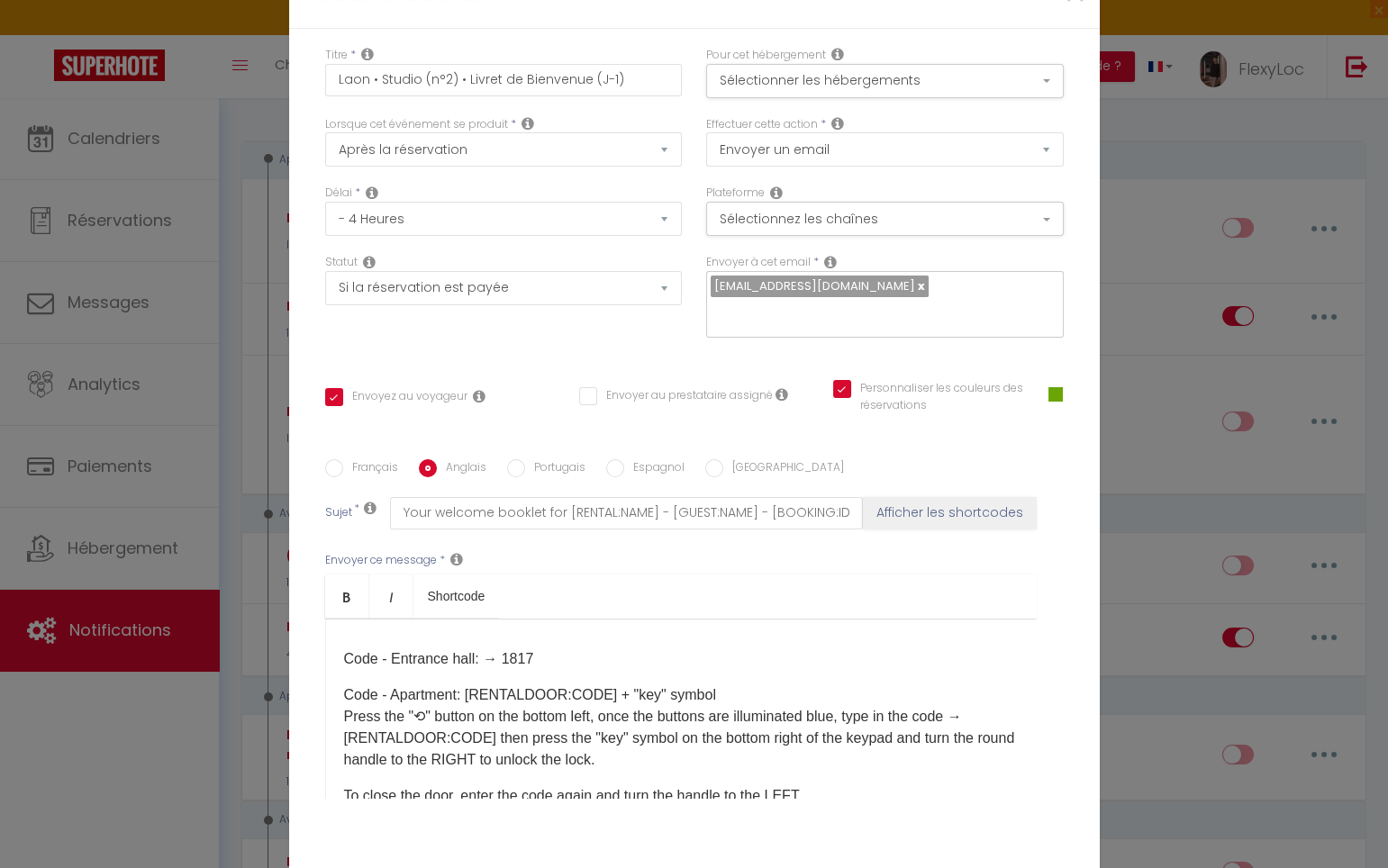
click at [476, 627] on p "Code - Entrance hall: → 1817" at bounding box center [681, 648] width 674 height 43
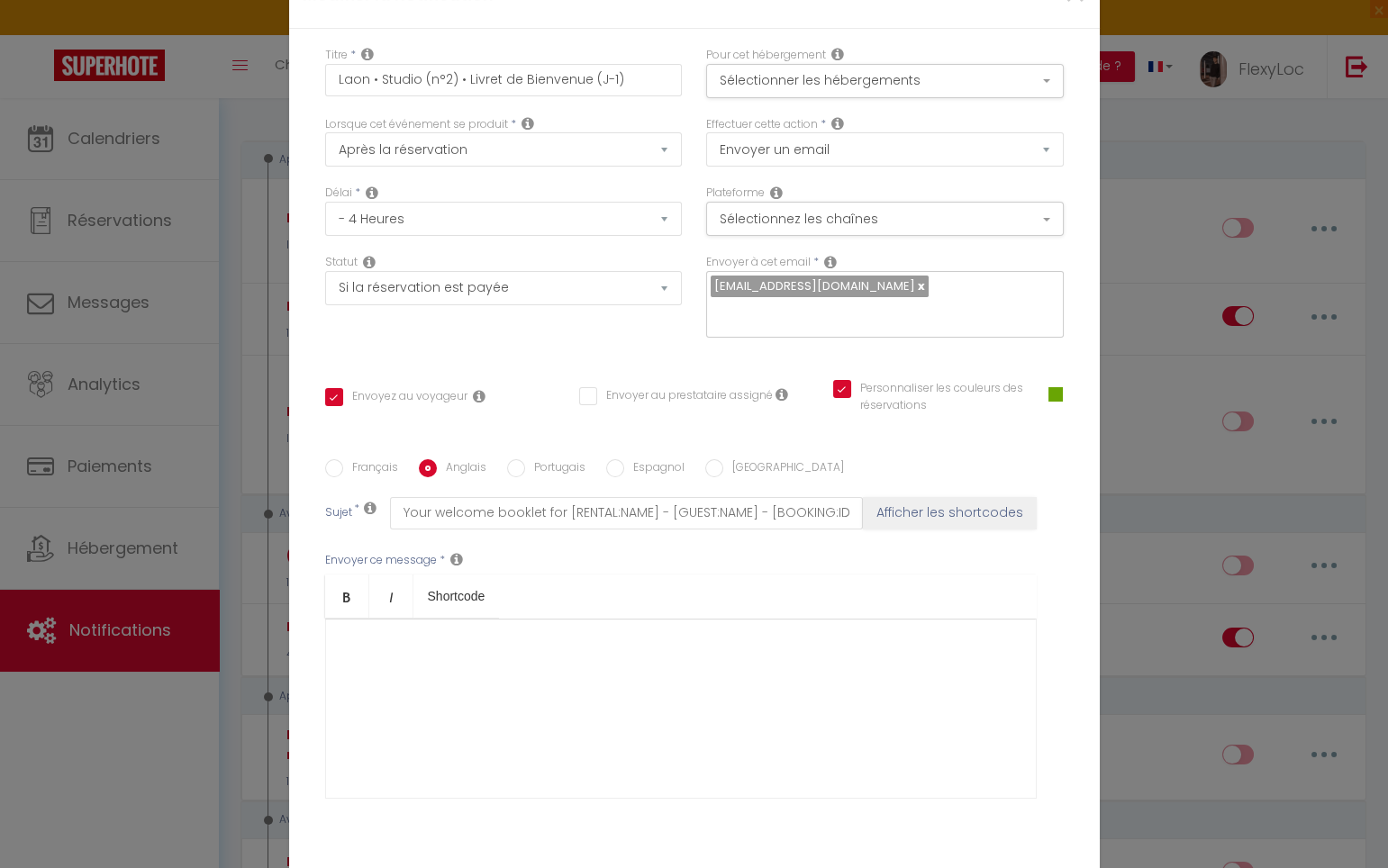
click at [469, 619] on div "​" at bounding box center [680, 709] width 711 height 180
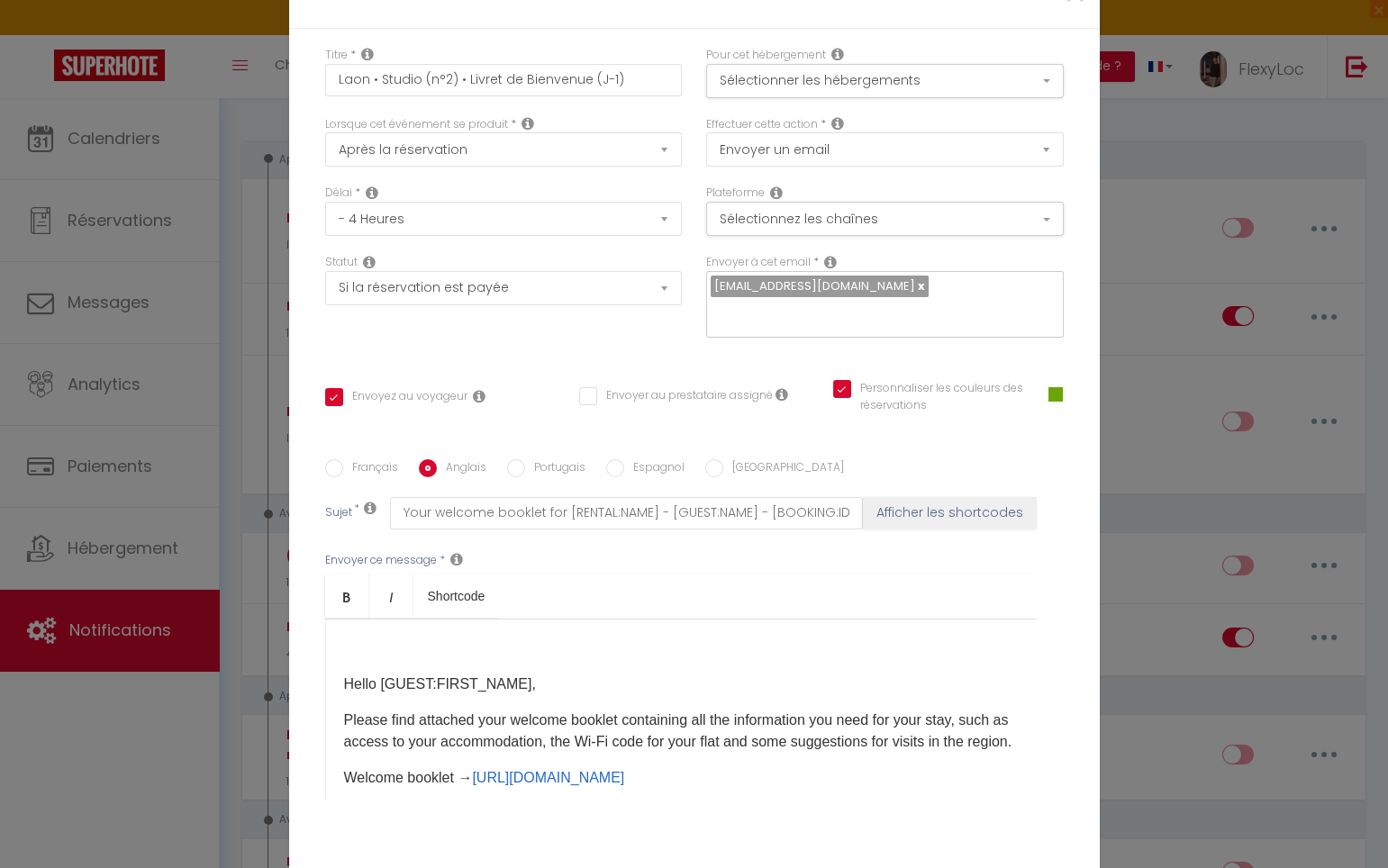
click at [344, 674] on p "Hello [GUEST:FIRST_NAME]," at bounding box center [681, 685] width 674 height 22
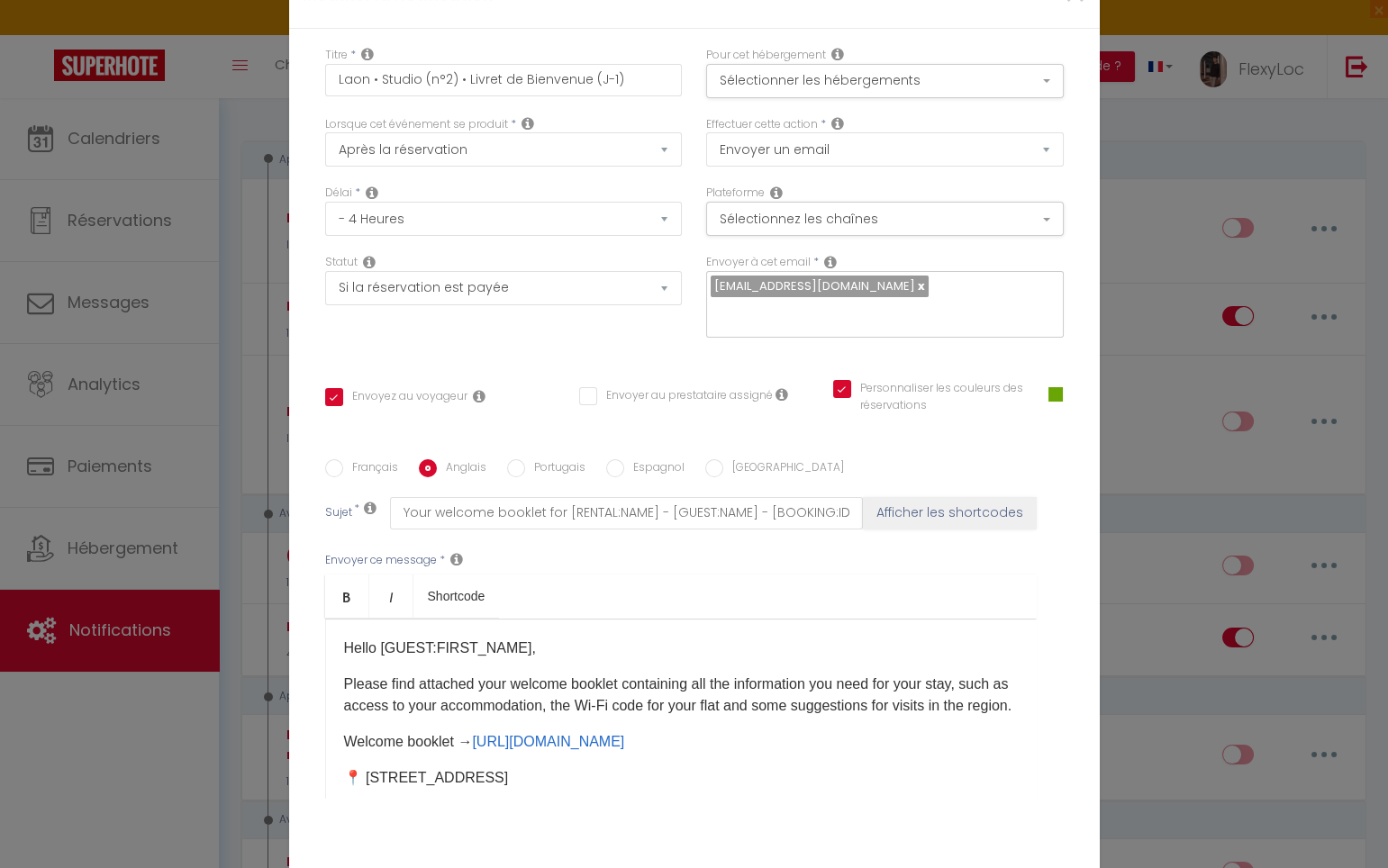
drag, startPoint x: 516, startPoint y: 539, endPoint x: 690, endPoint y: 578, distance: 178.1
click at [517, 638] on p "​Hello [GUEST:FIRST_NAME]," at bounding box center [681, 649] width 674 height 22
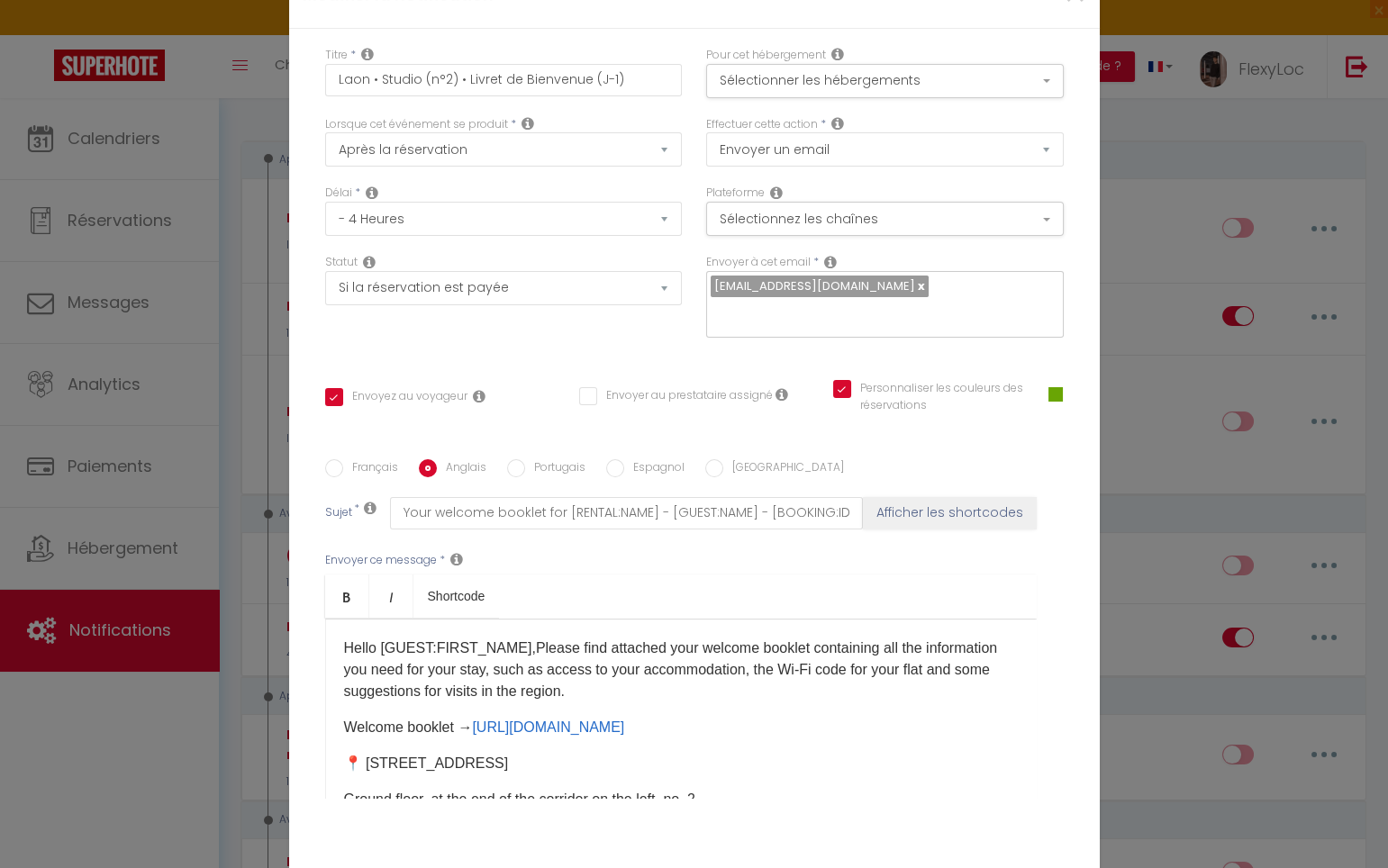
click at [586, 638] on p "​Hello [GUEST:FIRST_NAME],Please find attached your welcome booklet containing …" at bounding box center [681, 670] width 674 height 65
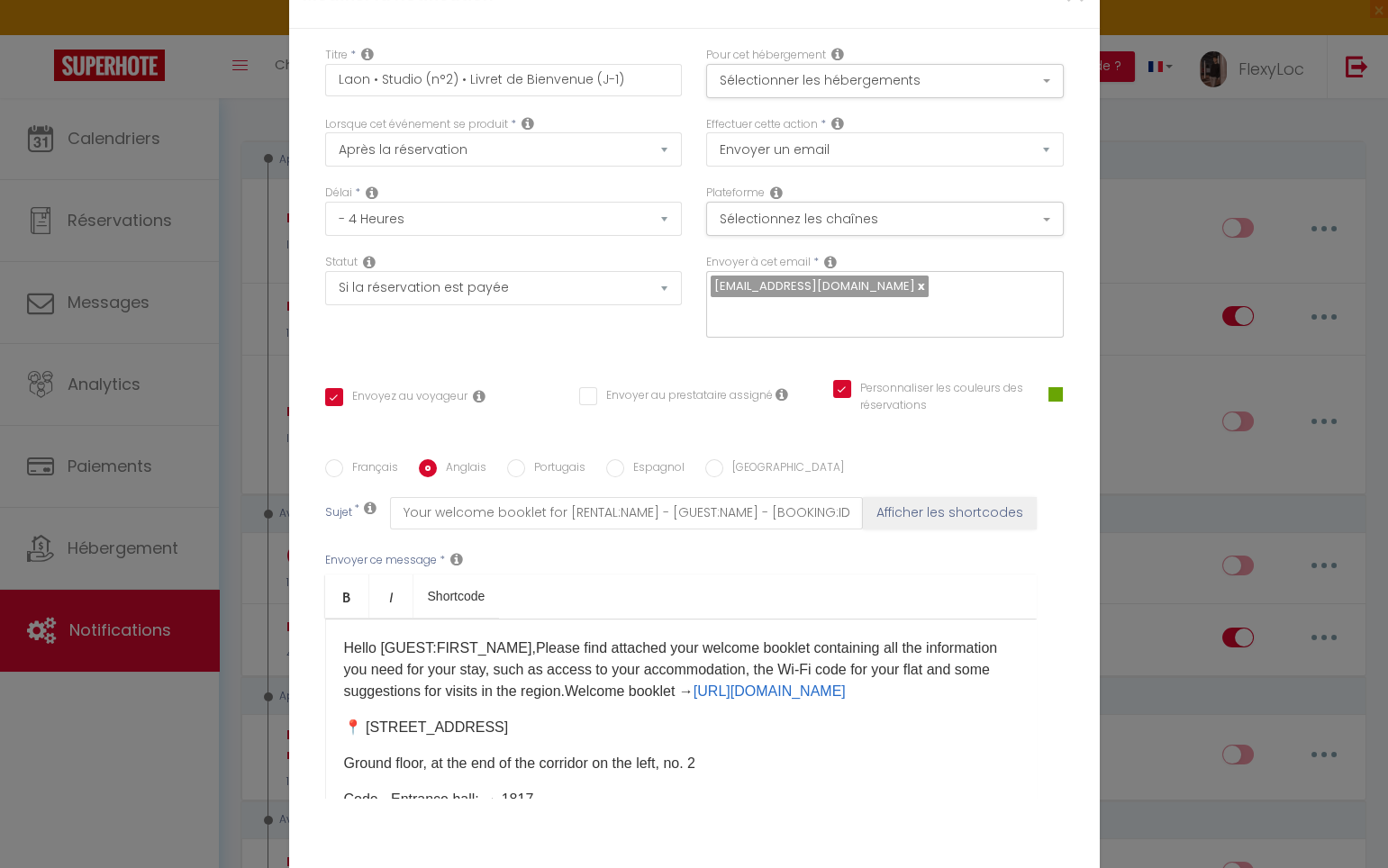
click at [535, 638] on p "​Hello [GUEST:FIRST_NAME],Please find attached your welcome booklet containing …" at bounding box center [681, 670] width 674 height 65
click at [577, 638] on p "​Hello [GUEST:FIRST_NAME],Please find attached your welcome booklet containing …" at bounding box center [681, 670] width 674 height 65
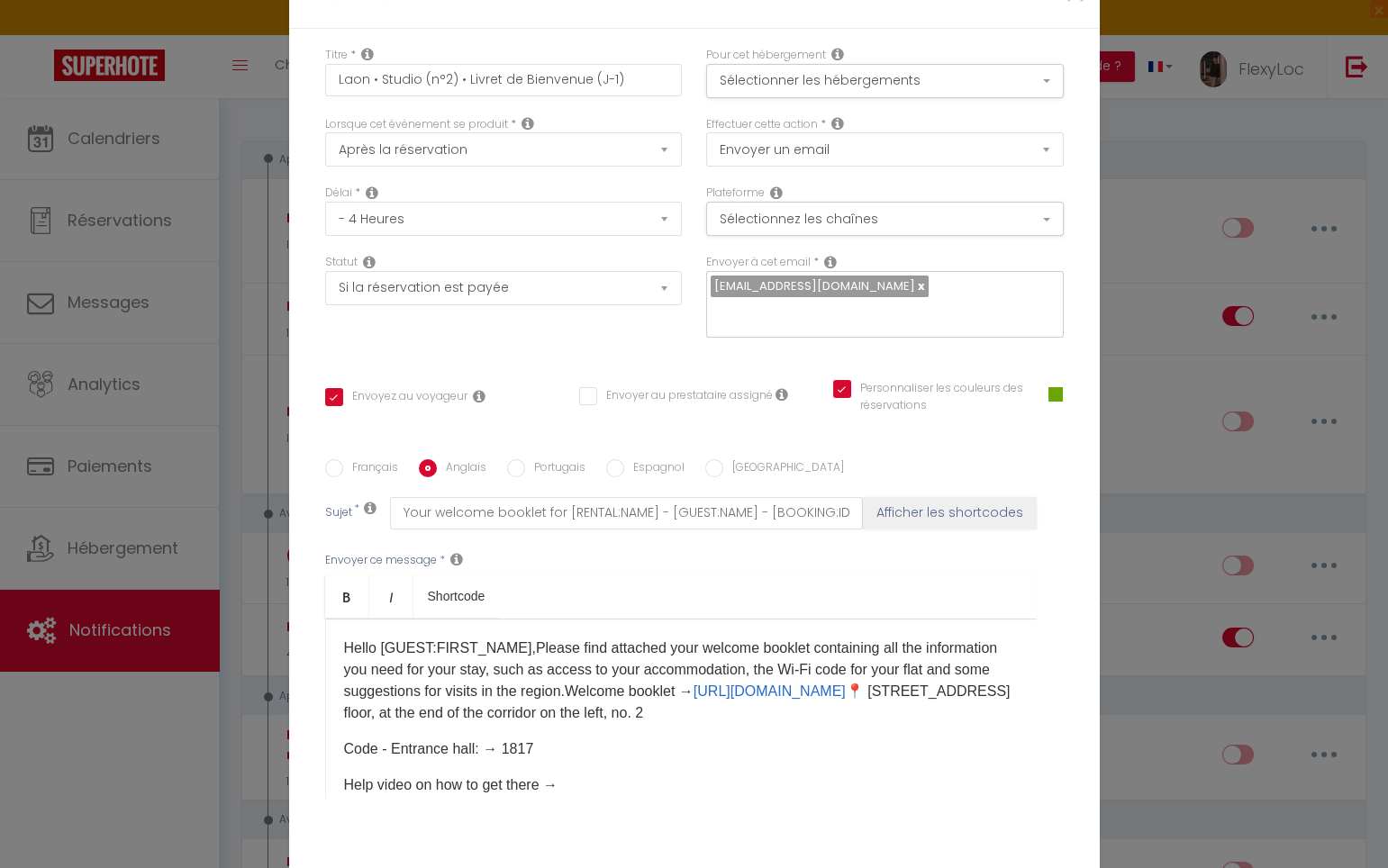
click at [928, 638] on p "​Hello [GUEST:FIRST_NAME],Please find attached your welcome booklet containing …" at bounding box center [681, 681] width 674 height 86
click at [574, 638] on p "​Hello [GUEST:FIRST_NAME],Please find attached your welcome booklet containing …" at bounding box center [681, 681] width 674 height 86
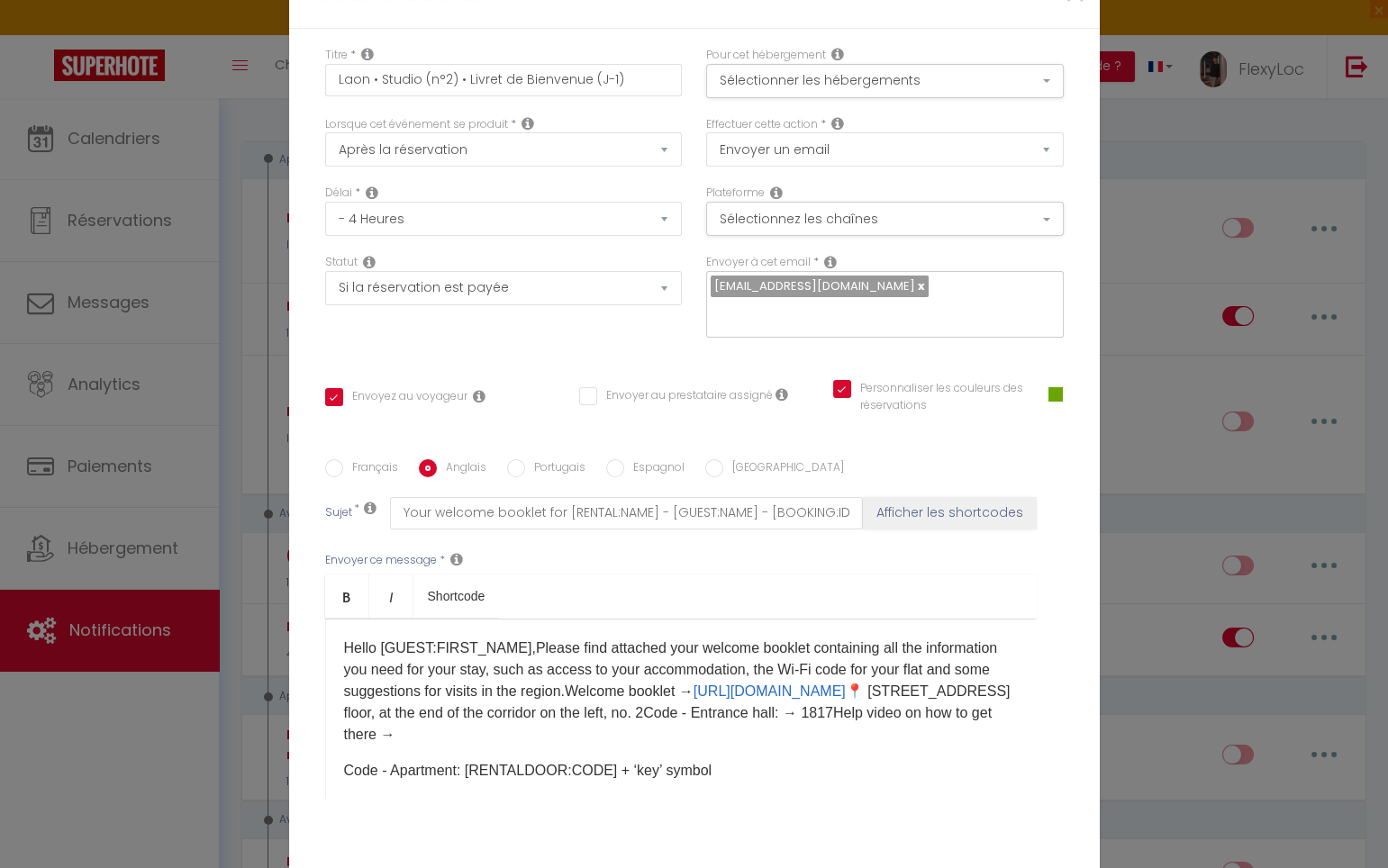
drag, startPoint x: 828, startPoint y: 625, endPoint x: 789, endPoint y: 616, distance: 39.8
click at [828, 638] on p "​Hello [GUEST:FIRST_NAME],Please find attached your welcome booklet containing …" at bounding box center [681, 692] width 674 height 108
click at [325, 656] on div "​Hello [GUEST:FIRST_NAME],Please find attached your welcome booklet containing …" at bounding box center [680, 709] width 711 height 180
click at [994, 638] on p "​Hello [GUEST:FIRST_NAME],Please find attached your welcome booklet containing …" at bounding box center [681, 692] width 674 height 108
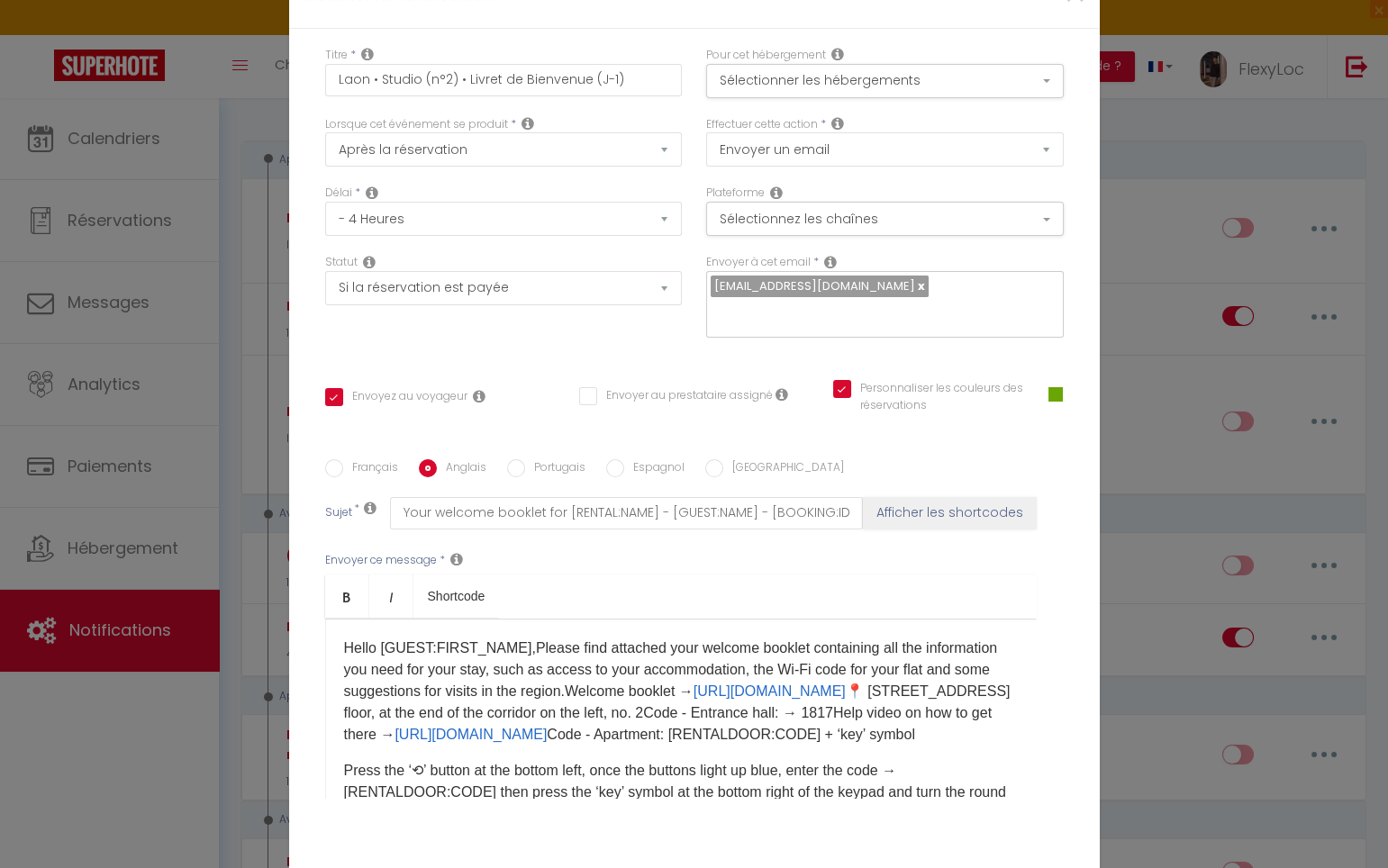
click at [1000, 649] on div "​Hello [GUEST:FIRST_NAME],Please find attached your welcome booklet containing …" at bounding box center [680, 709] width 711 height 180
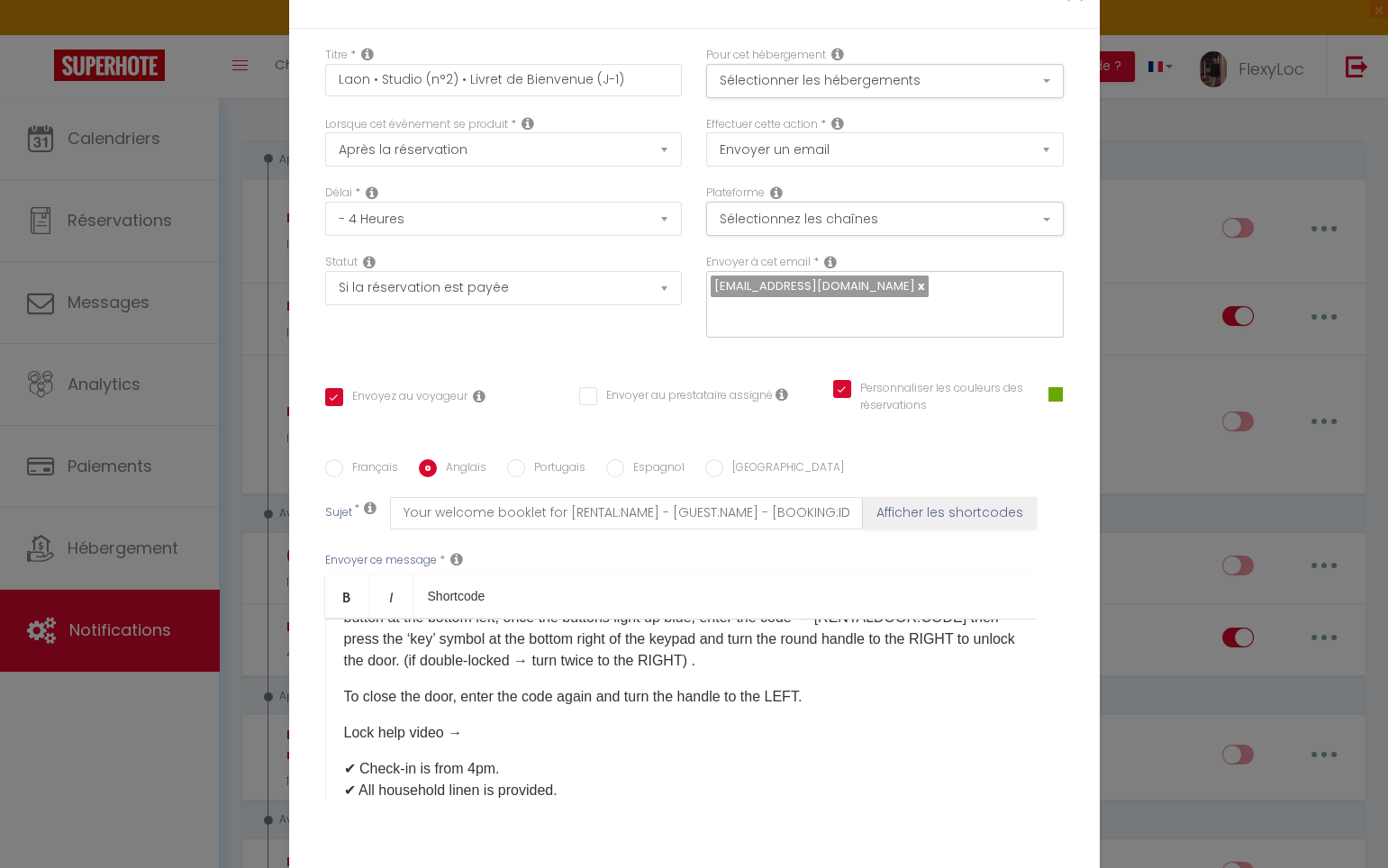
scroll to position [140, 0]
click at [942, 563] on p "​Hello [GUEST:FIRST_NAME],Please find attached your welcome booklet containing …" at bounding box center [681, 583] width 674 height 173
click at [938, 571] on p "​Hello [GUEST:FIRST_NAME],Please find attached your welcome booklet containing …" at bounding box center [681, 583] width 674 height 173
click at [944, 568] on p "​Hello [GUEST:FIRST_NAME],Please find attached your welcome booklet containing …" at bounding box center [681, 583] width 674 height 173
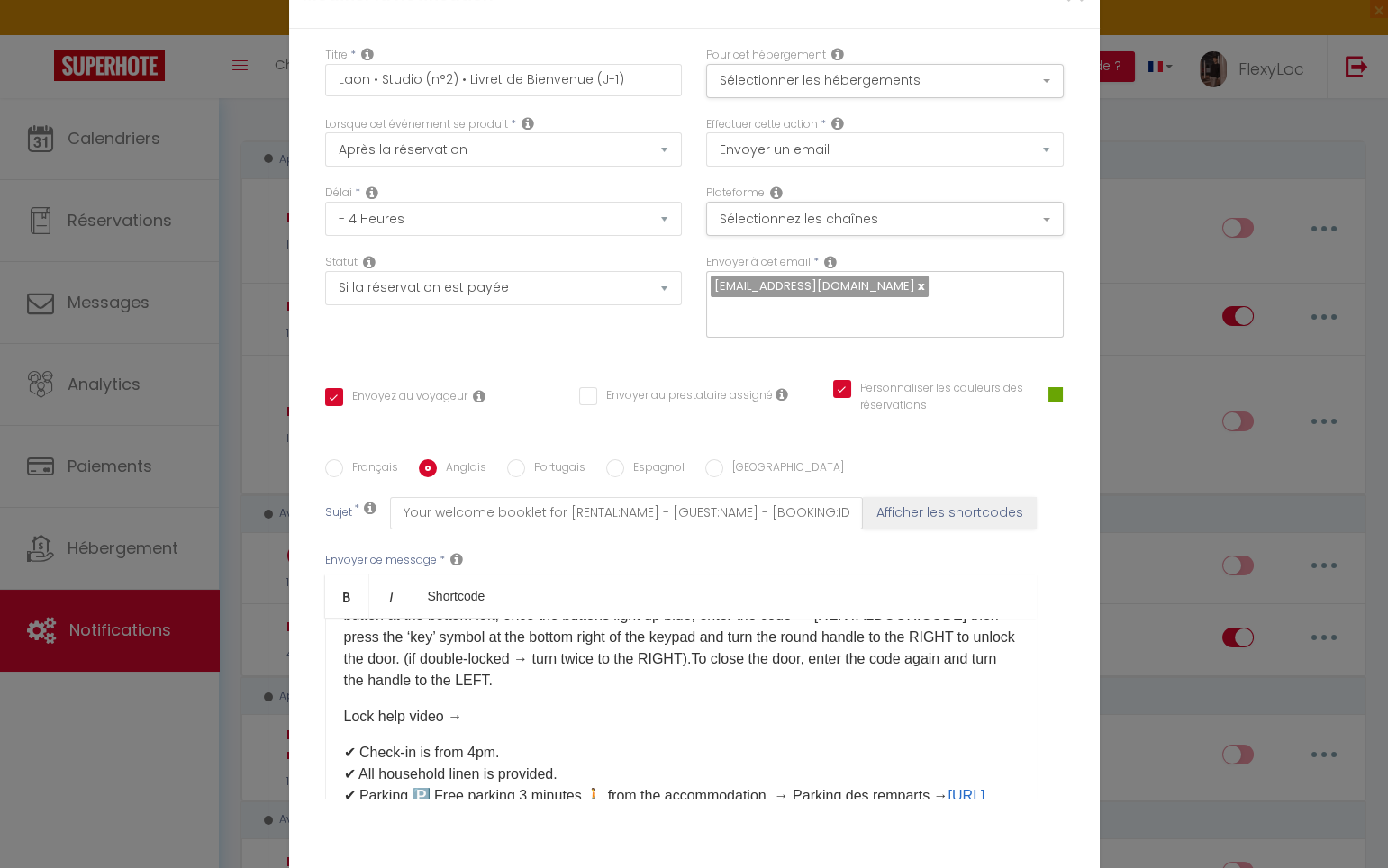
click at [796, 584] on p "​Hello [GUEST:FIRST_NAME],Please find attached your welcome booklet containing …" at bounding box center [681, 594] width 674 height 195
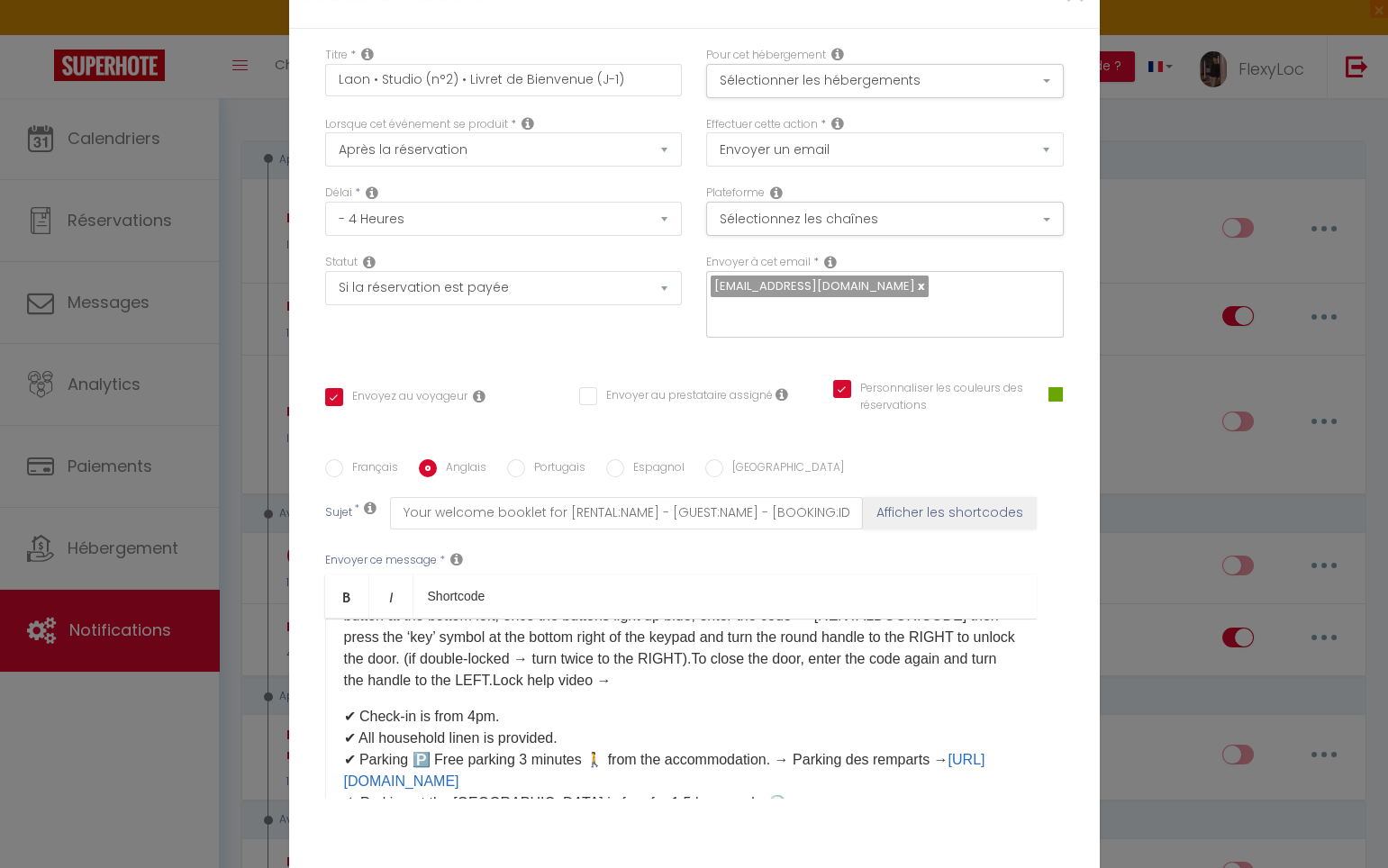
click at [867, 597] on p "​Hello [GUEST:FIRST_NAME],Please find attached your welcome booklet containing …" at bounding box center [681, 594] width 674 height 195
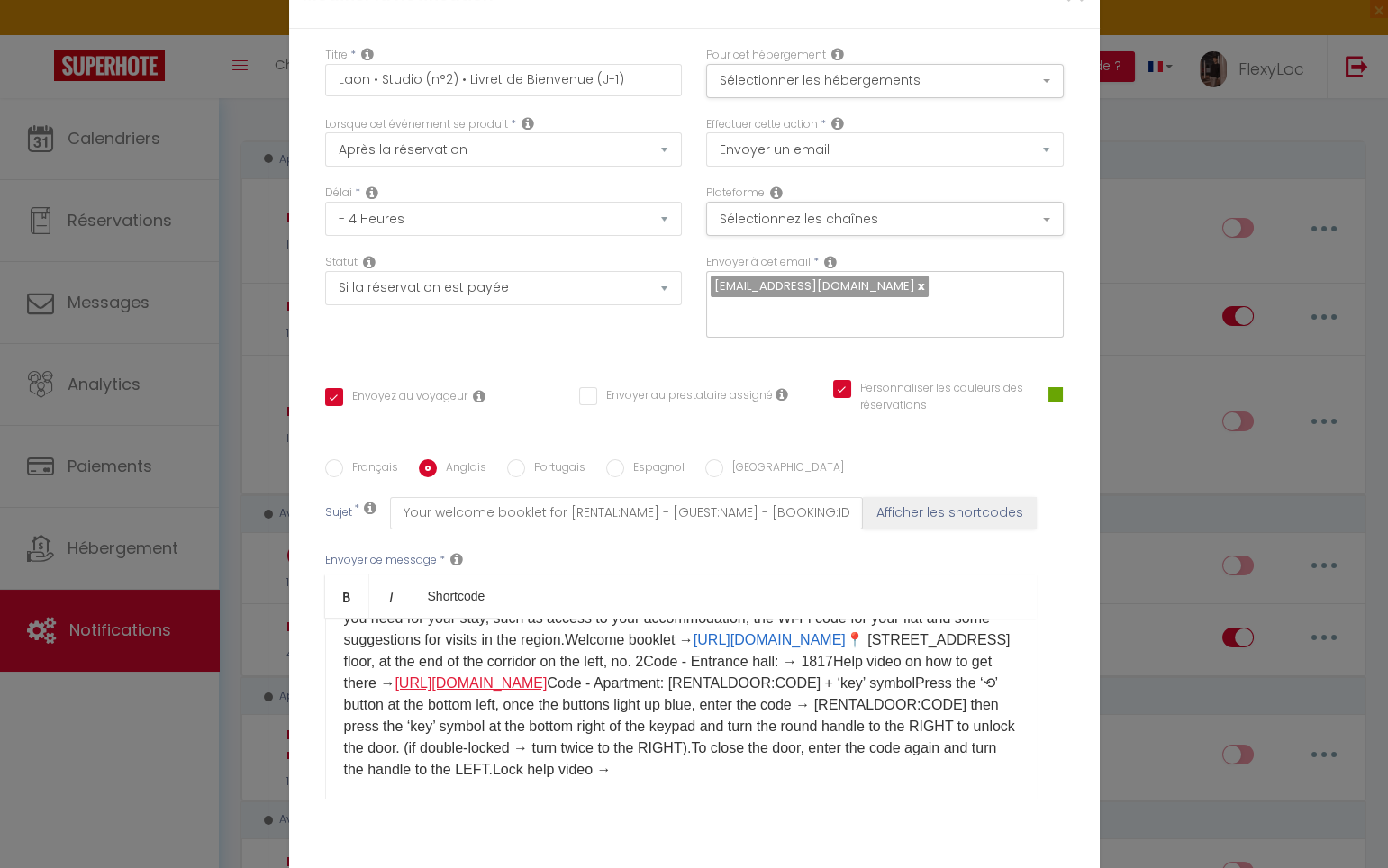
scroll to position [47, 0]
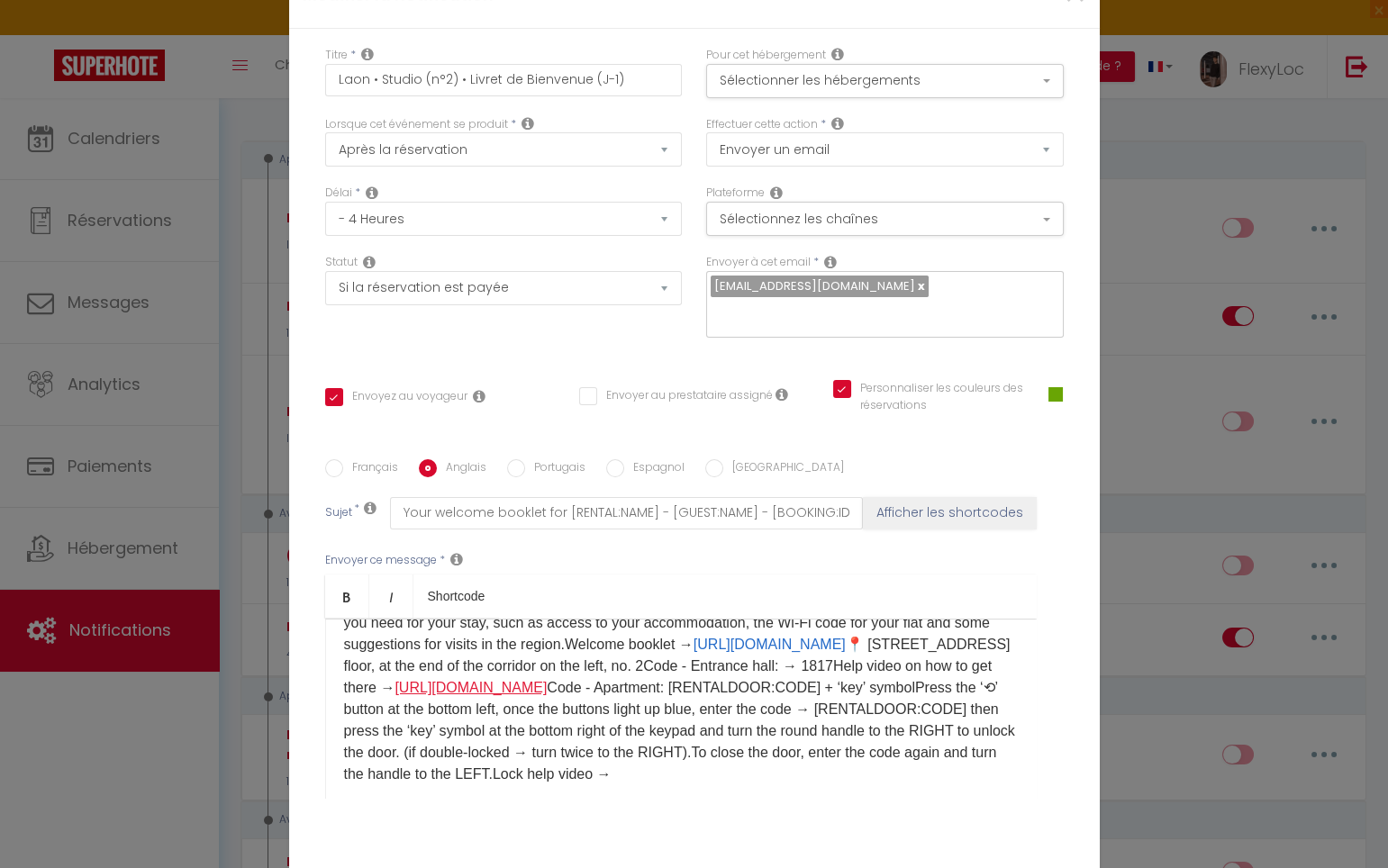
click at [452, 680] on link "https://youtube.com/shorts/Y1qMLBeR8PY" at bounding box center [470, 687] width 152 height 15
click at [699, 645] on p "​Hello [GUEST:FIRST_NAME],Please find attached your welcome booklet containing …" at bounding box center [681, 688] width 674 height 195
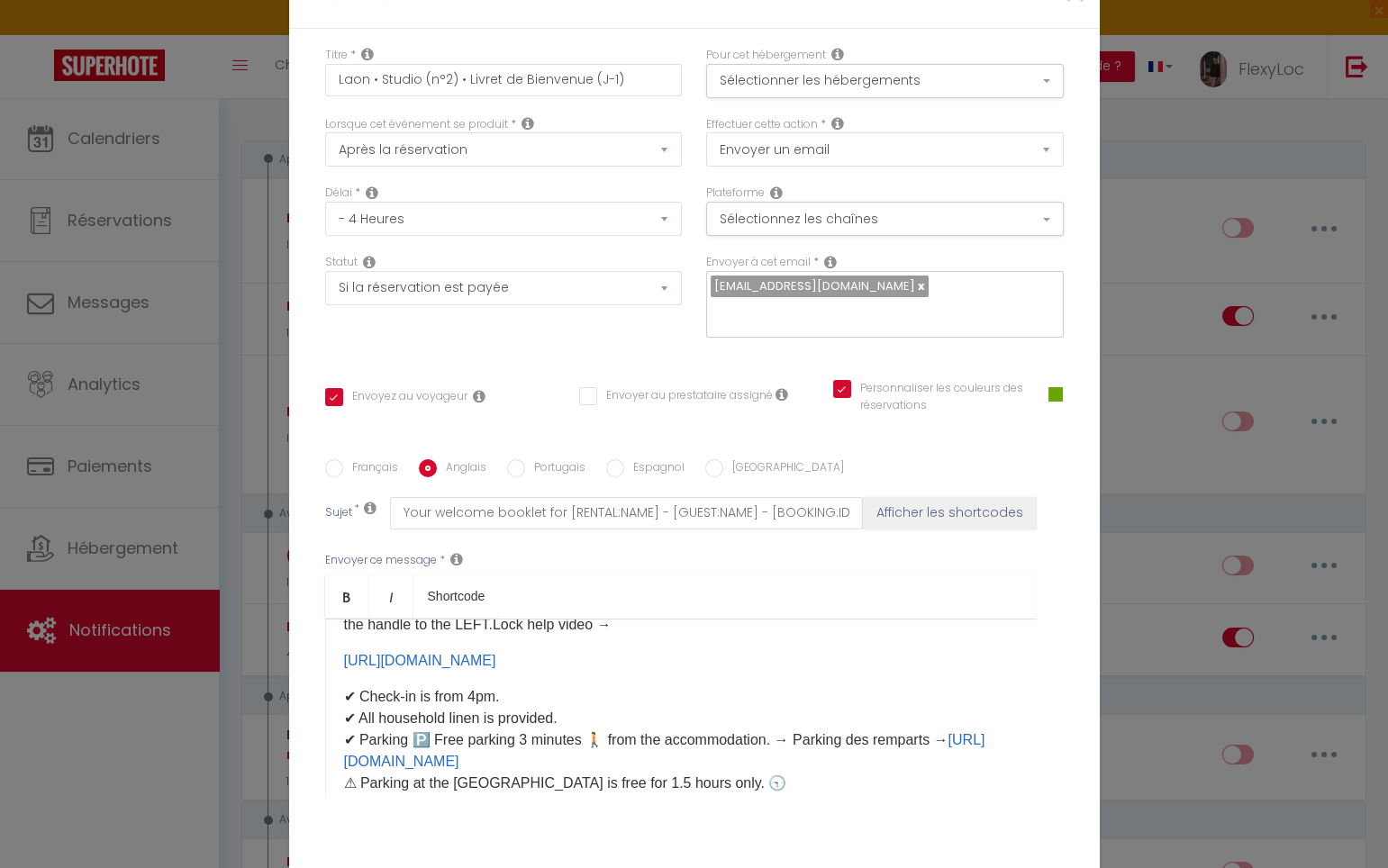
scroll to position [200, 0]
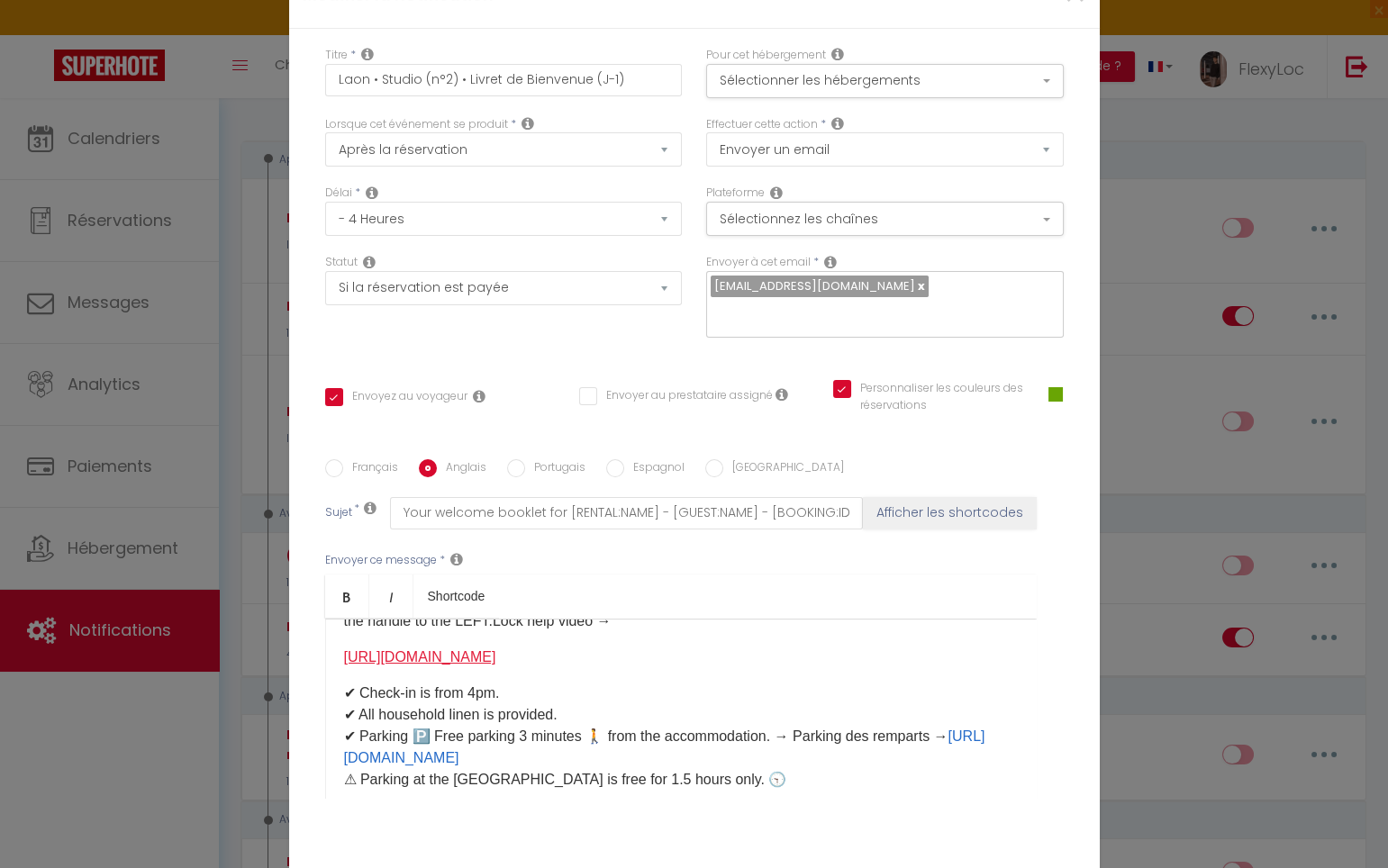
click at [344, 649] on link "https://youtube.com/shorts/pDFPUM6xvQs" at bounding box center [420, 656] width 152 height 15
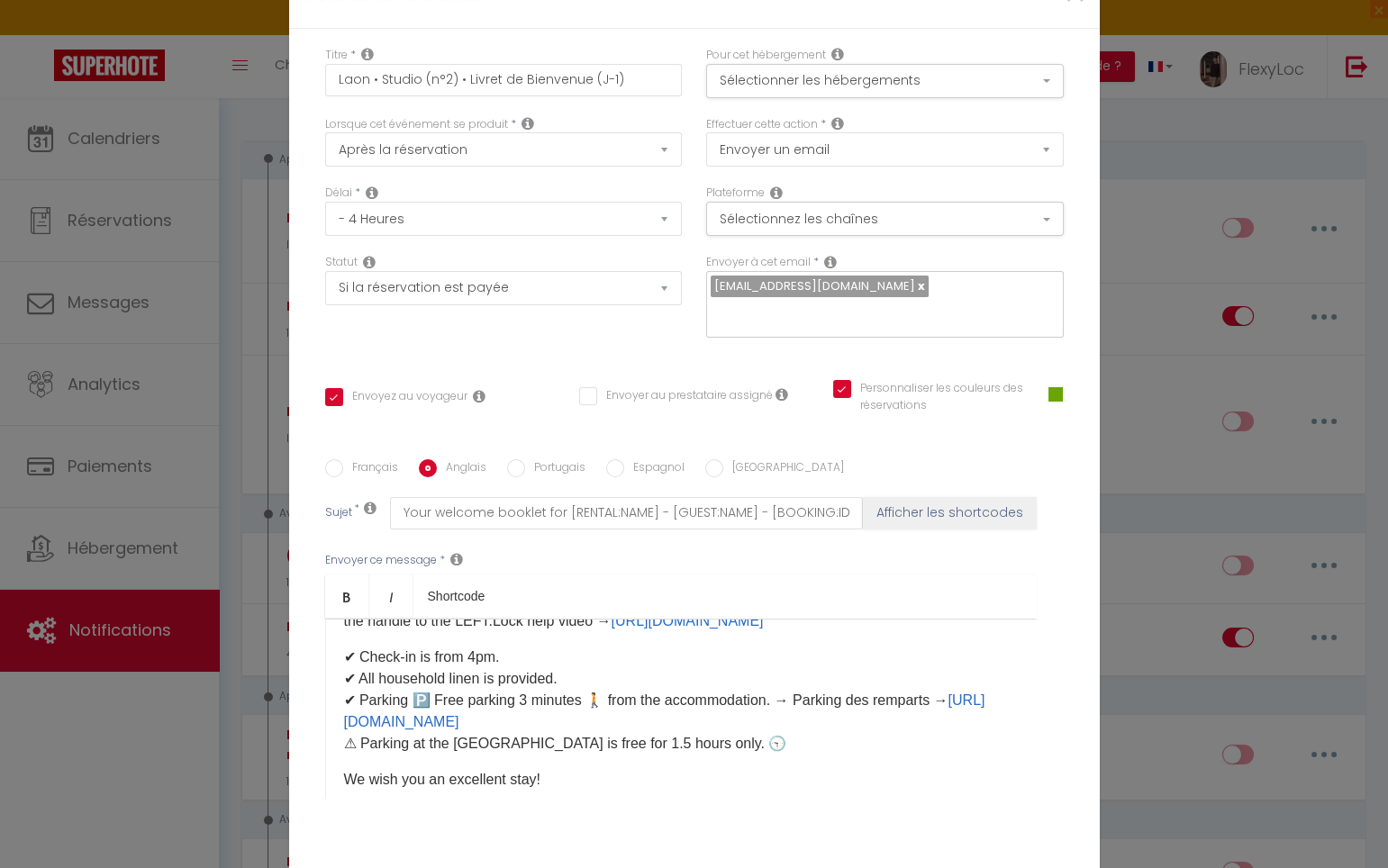
click at [675, 557] on p "​Hello [GUEST:FIRST_NAME],Please find attached your welcome booklet containing …" at bounding box center [681, 535] width 674 height 195
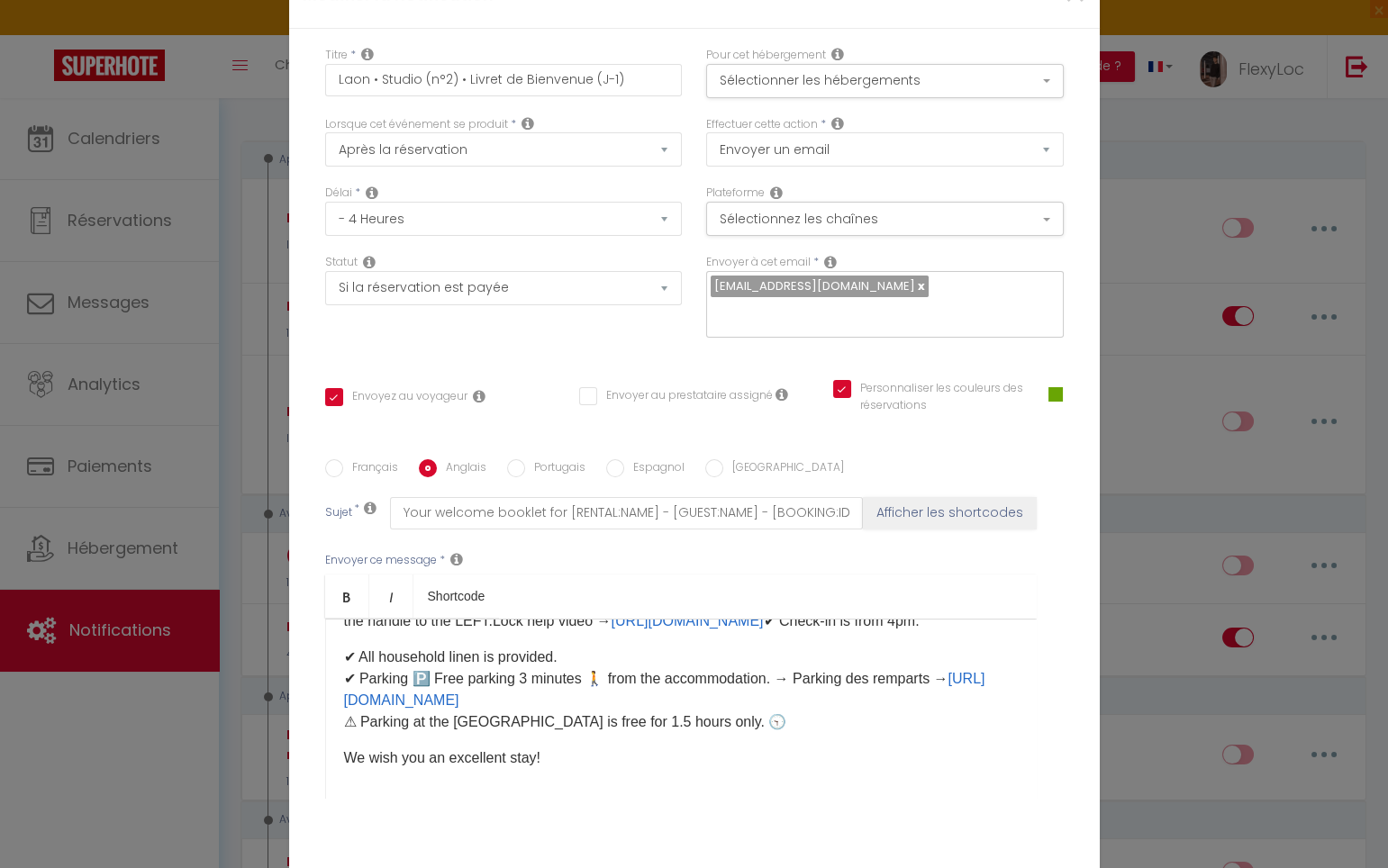
click at [789, 619] on div "​Hello [GUEST:FIRST_NAME],Please find attached your welcome booklet containing …" at bounding box center [680, 709] width 711 height 180
click at [799, 558] on p "​Hello [GUEST:FIRST_NAME],Please find attached your welcome booklet containing …" at bounding box center [681, 535] width 674 height 195
click at [403, 571] on p "​Hello [GUEST:FIRST_NAME],Please find attached your welcome booklet containing …" at bounding box center [681, 546] width 674 height 216
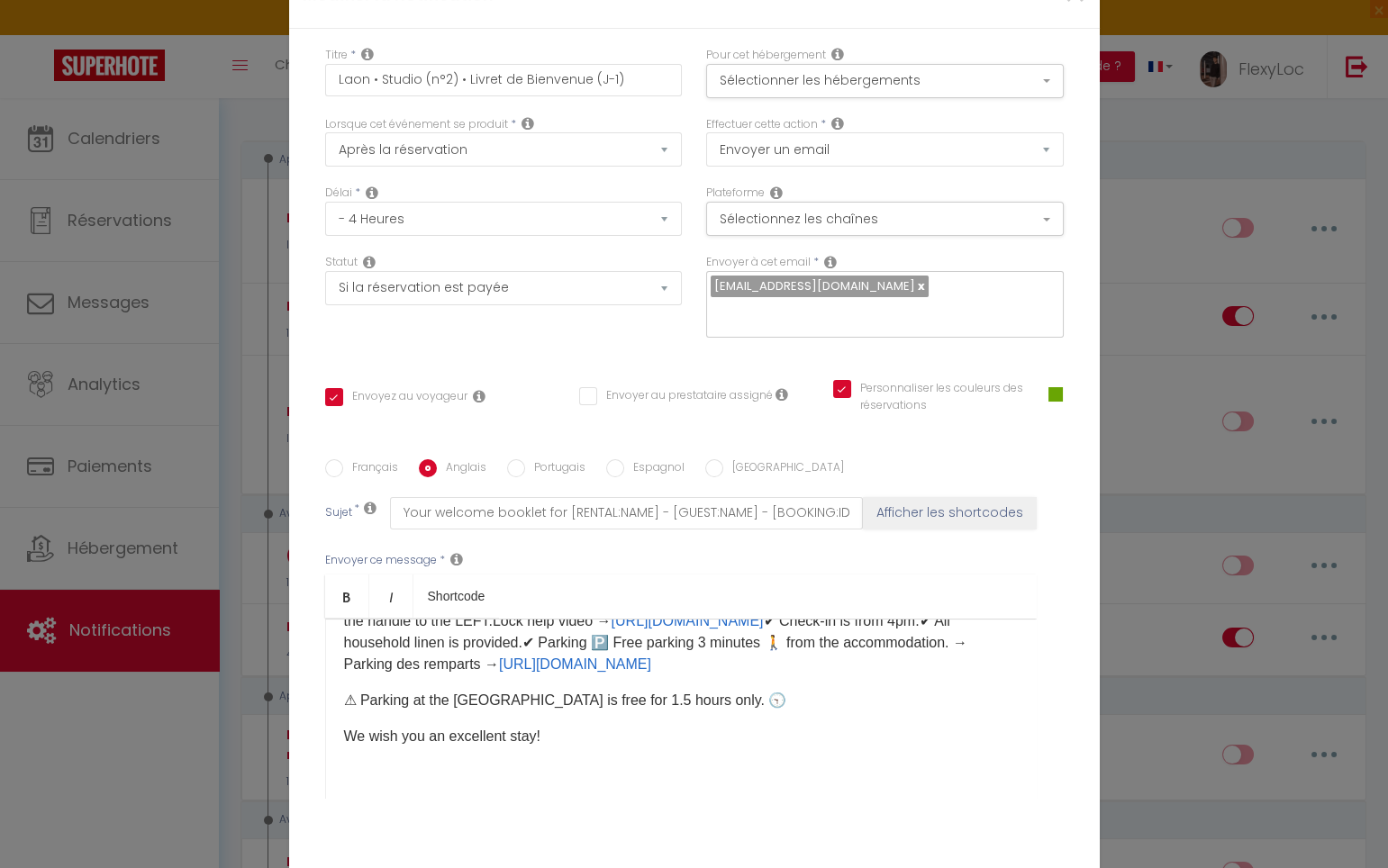
click at [571, 595] on p "​Hello [GUEST:FIRST_NAME],Please find attached your welcome booklet containing …" at bounding box center [681, 557] width 674 height 238
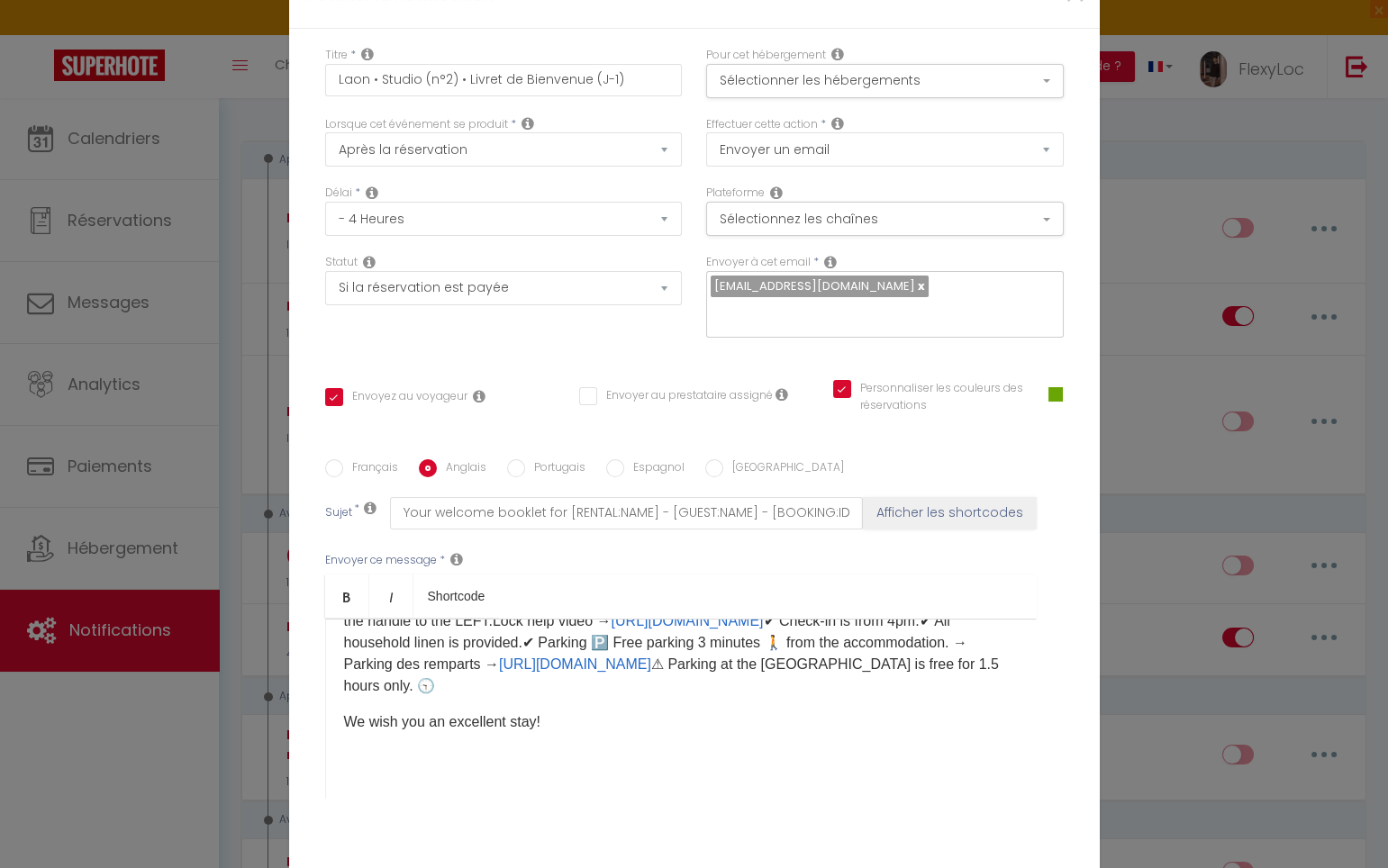
click at [926, 600] on p "​Hello [GUEST:FIRST_NAME],Please find attached your welcome booklet containing …" at bounding box center [681, 567] width 674 height 259
click at [518, 617] on p "​Hello [GUEST:FIRST_NAME],Please find attached your welcome booklet containing …" at bounding box center [681, 567] width 674 height 259
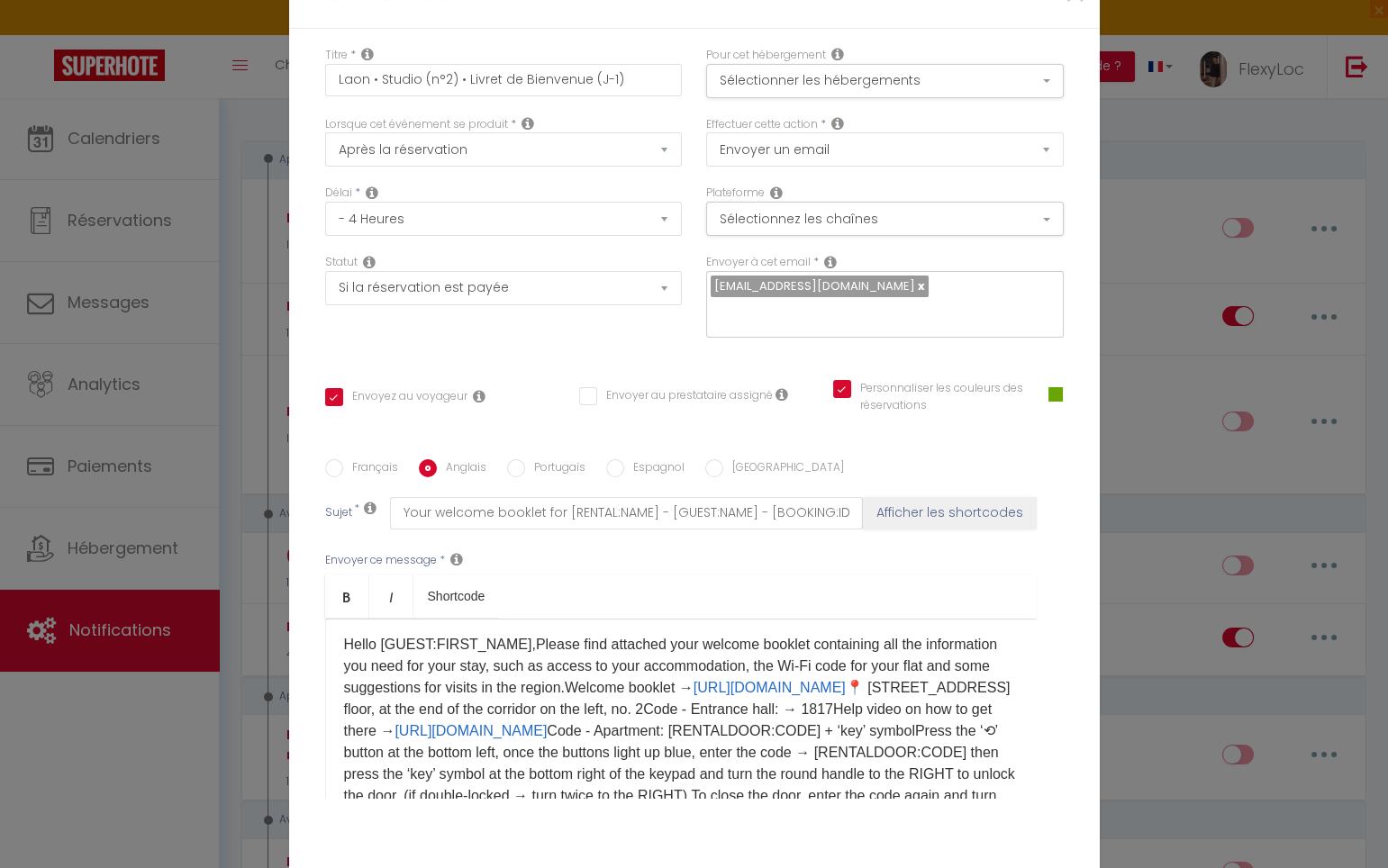
scroll to position [0, 0]
click at [515, 638] on p "​Hello [GUEST:FIRST_NAME],Please find attached your welcome booklet containing …" at bounding box center [681, 767] width 674 height 259
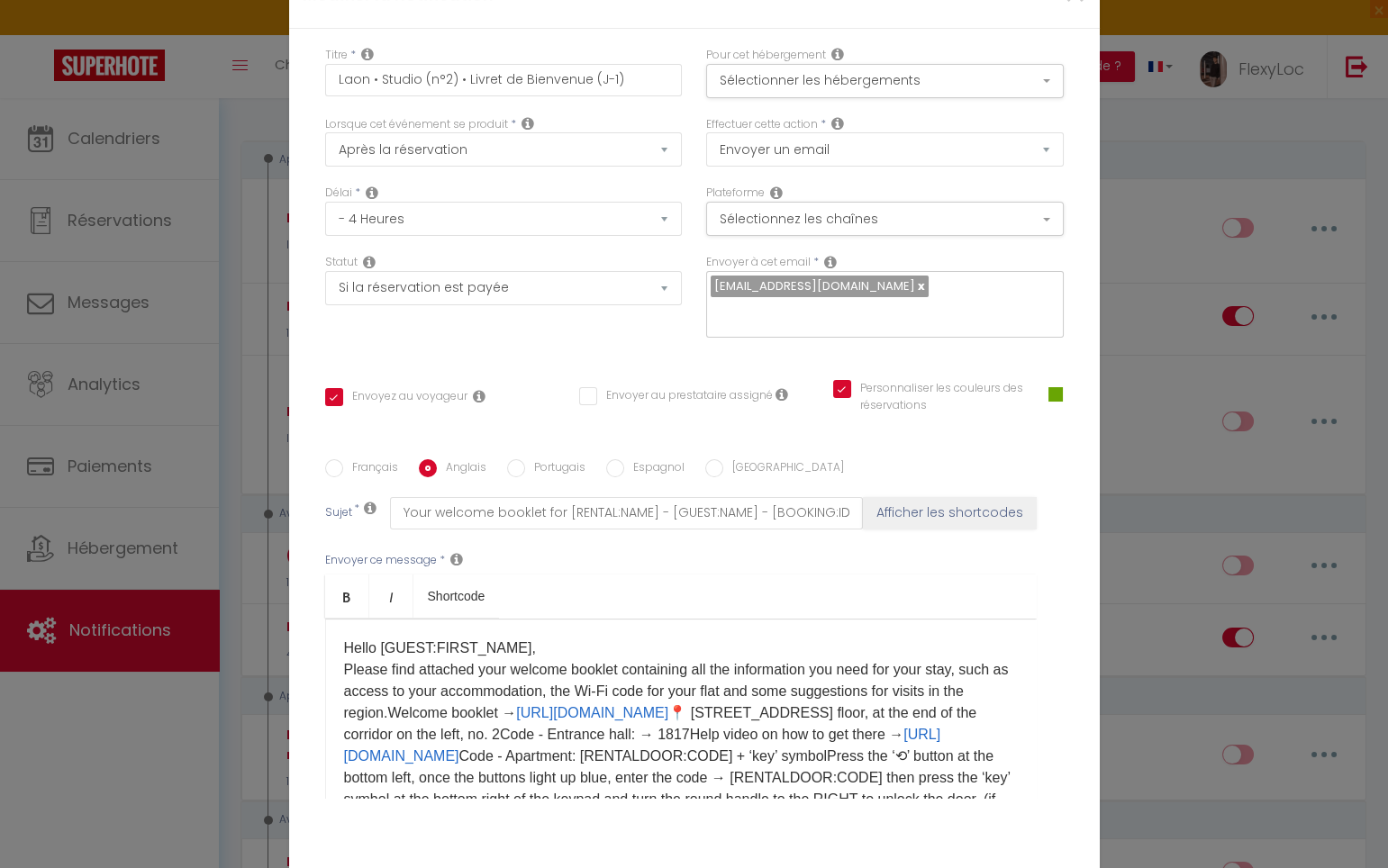
click at [411, 638] on p "​Hello [GUEST:FIRST_NAME], Please find attached your welcome booklet containing…" at bounding box center [681, 778] width 674 height 281
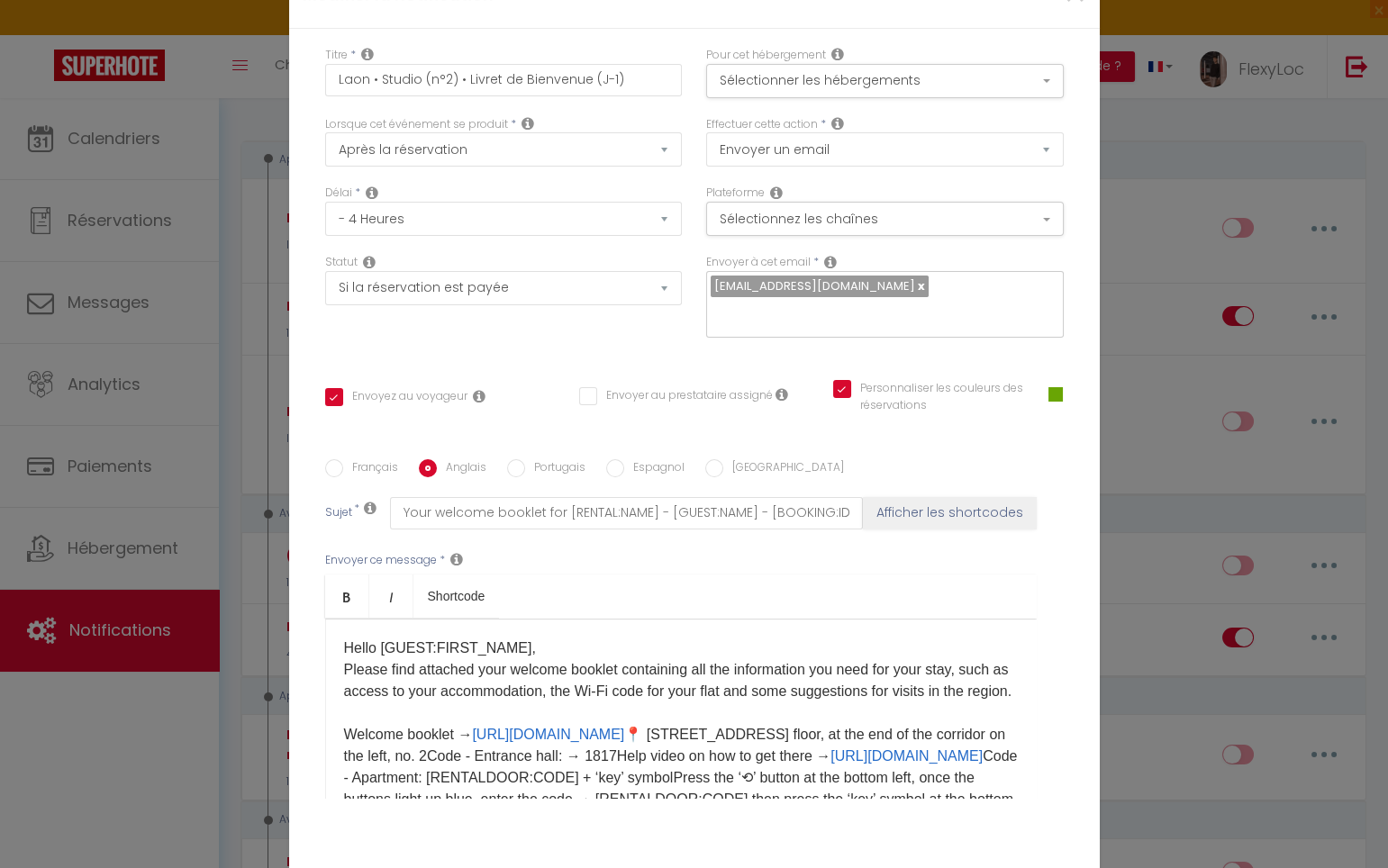
click at [798, 647] on p "​Hello [GUEST:FIRST_NAME], Please find attached your welcome booklet containing…" at bounding box center [681, 789] width 674 height 303
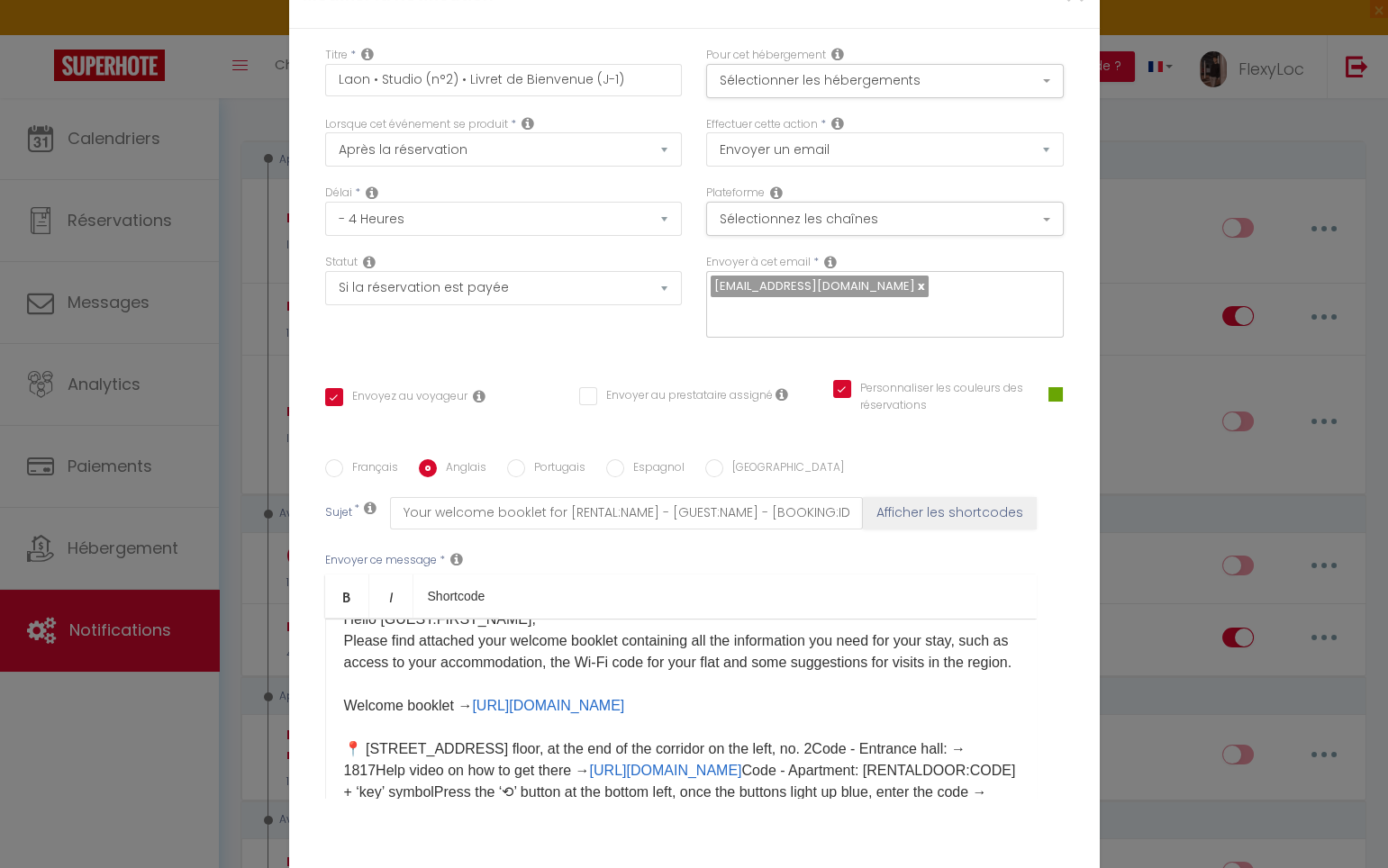
scroll to position [32, 0]
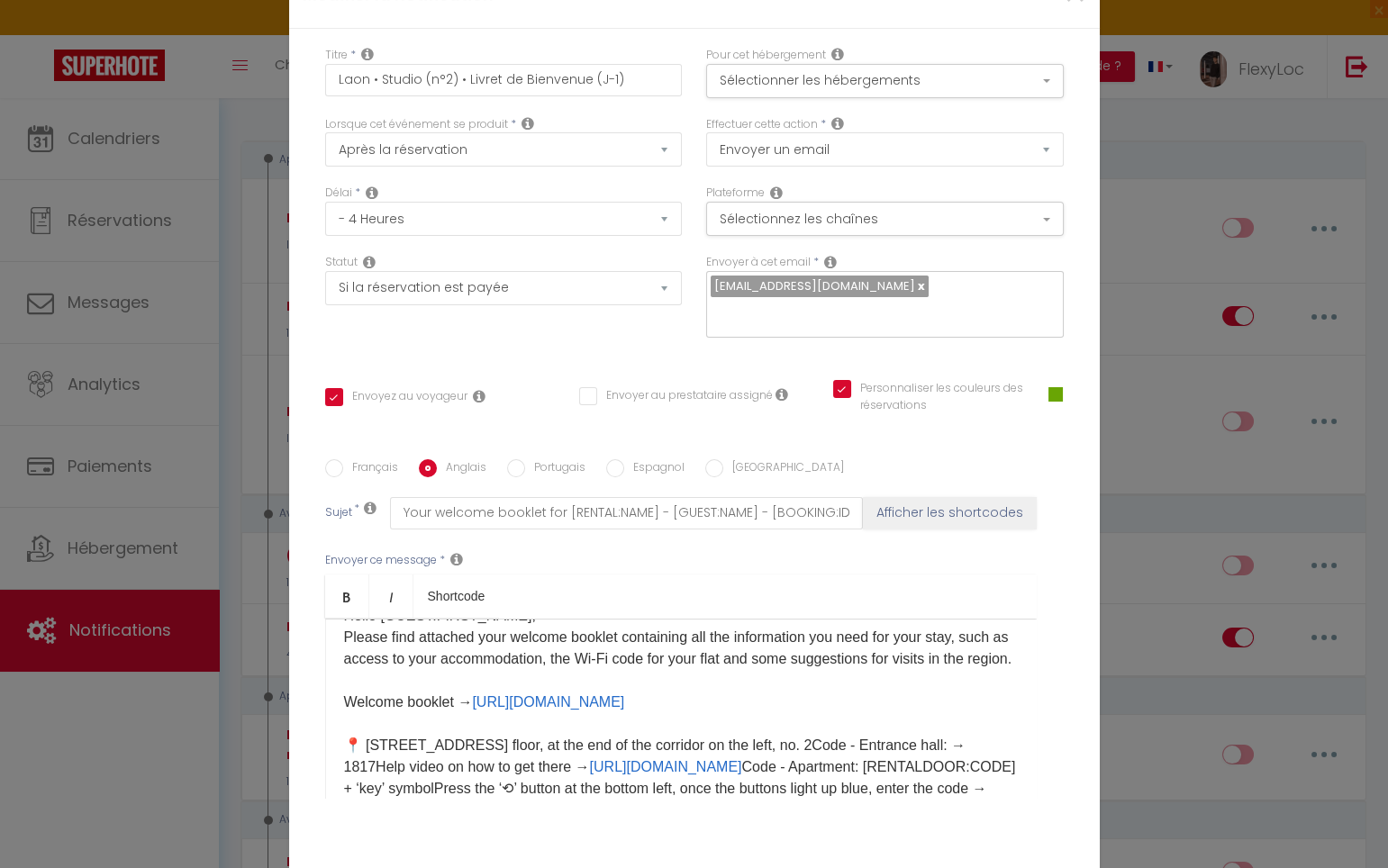
click at [494, 658] on p "​Hello [GUEST:FIRST_NAME], Please find attached your welcome booklet containing…" at bounding box center [681, 767] width 674 height 324
click at [491, 658] on p "​Hello [GUEST:FIRST_NAME], Please find attached your welcome booklet containing…" at bounding box center [681, 767] width 674 height 324
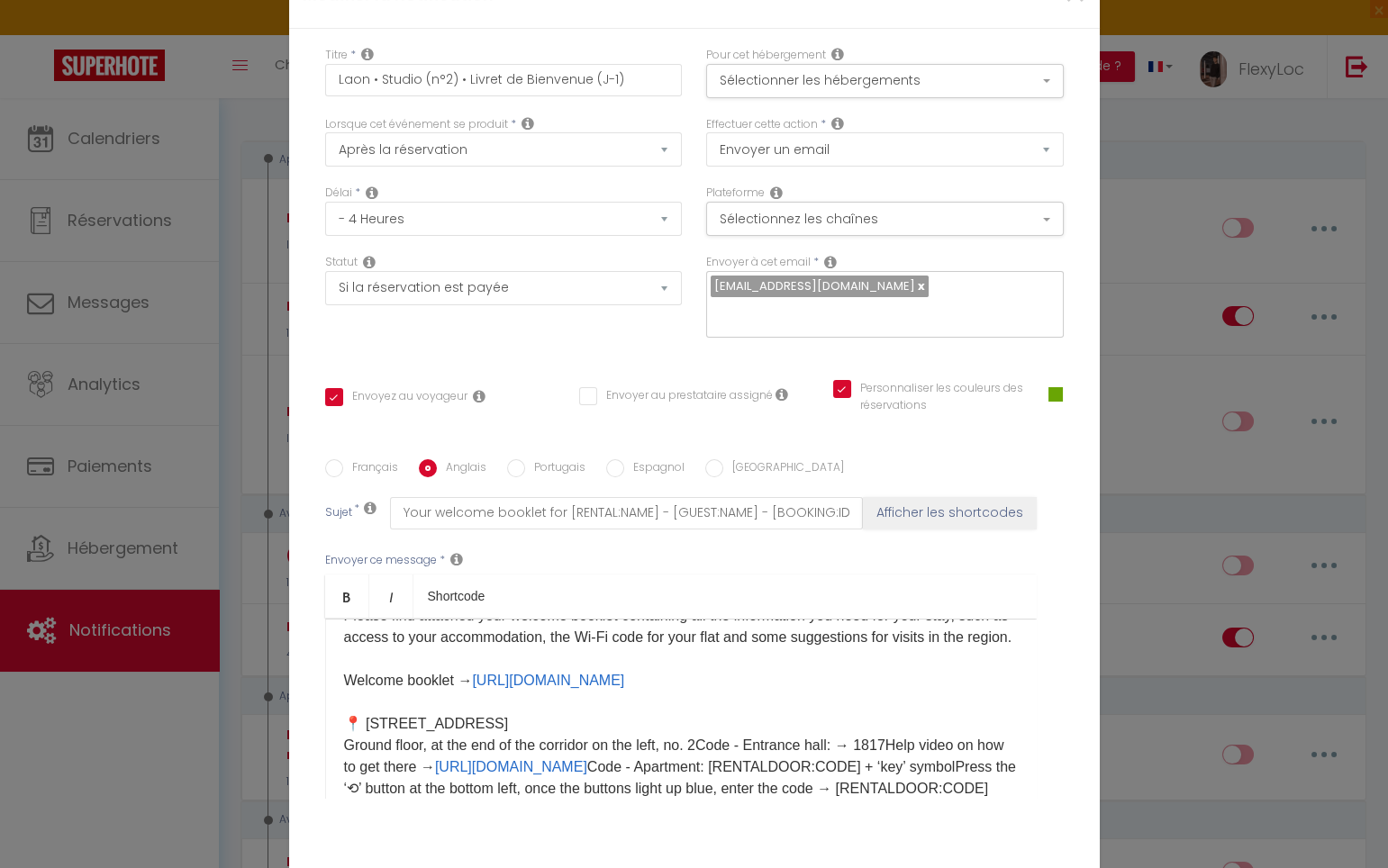
scroll to position [64, 0]
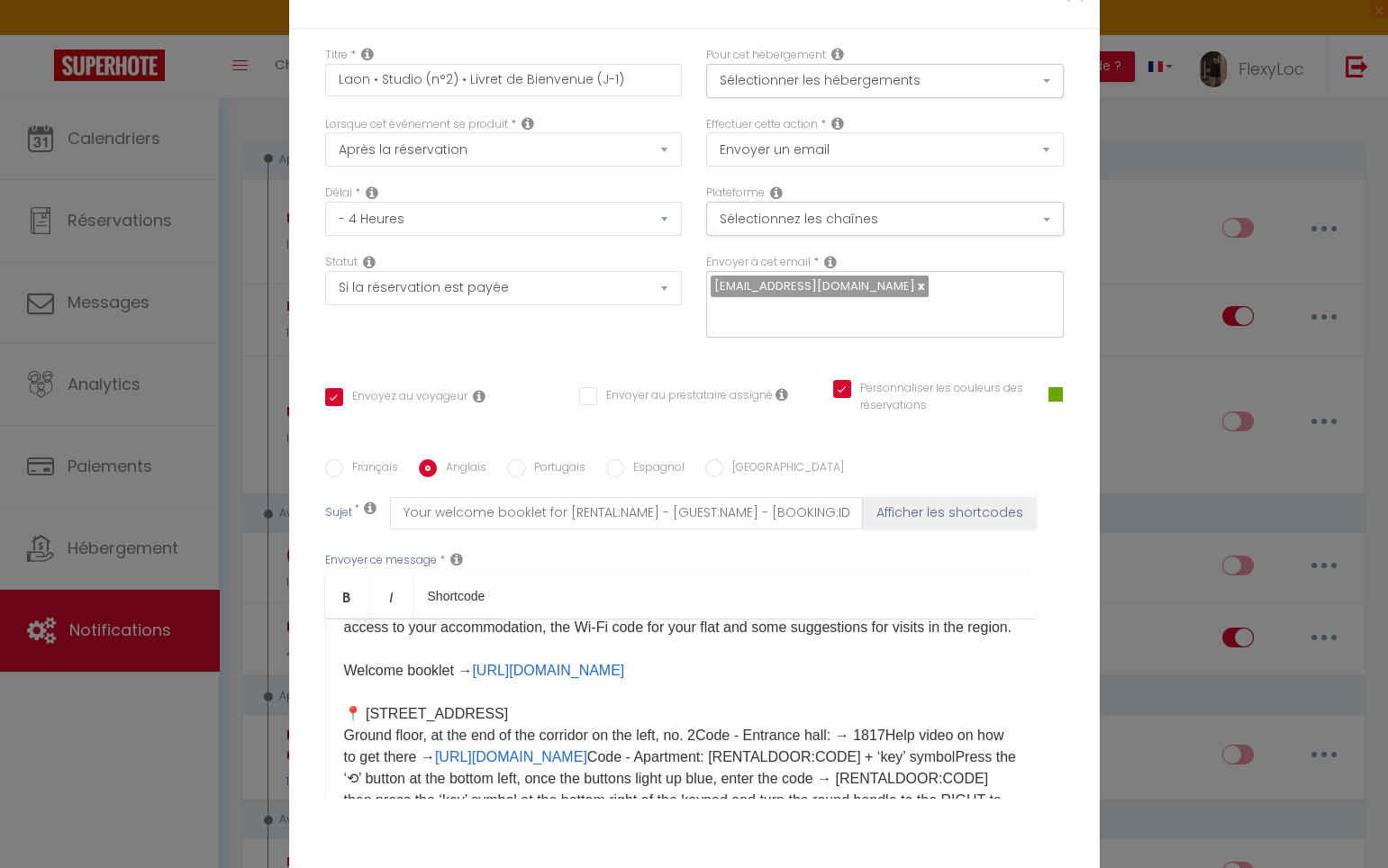
click at [715, 643] on p "​Hello [GUEST:FIRST_NAME], Please find attached your welcome booklet containing…" at bounding box center [681, 747] width 674 height 346
click at [712, 646] on p "​Hello [GUEST:FIRST_NAME], Please find attached your welcome booklet containing…" at bounding box center [681, 747] width 674 height 346
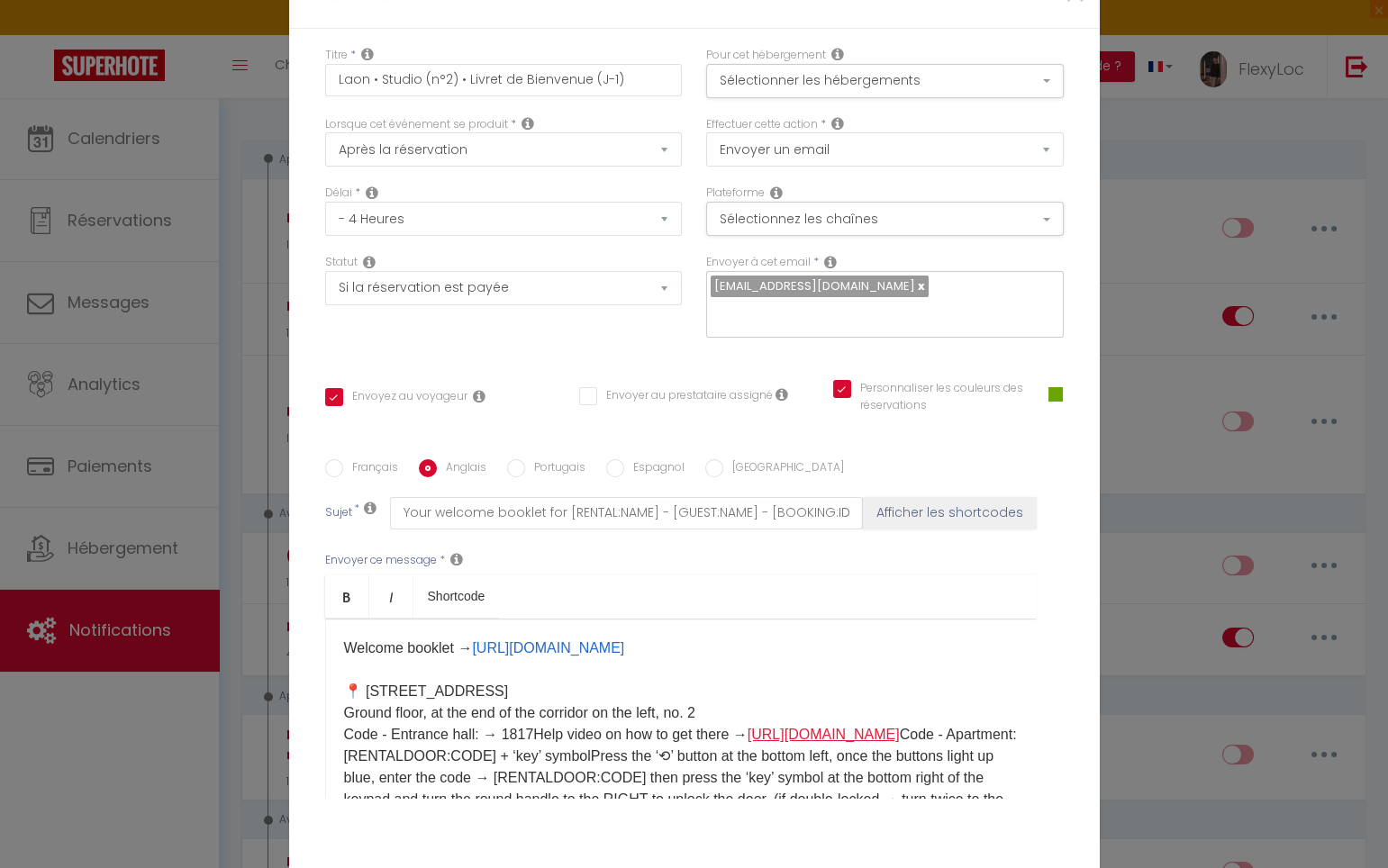
scroll to position [87, 0]
click at [528, 641] on p "​Hello [GUEST:FIRST_NAME], Please find attached your welcome booklet containing…" at bounding box center [681, 723] width 674 height 346
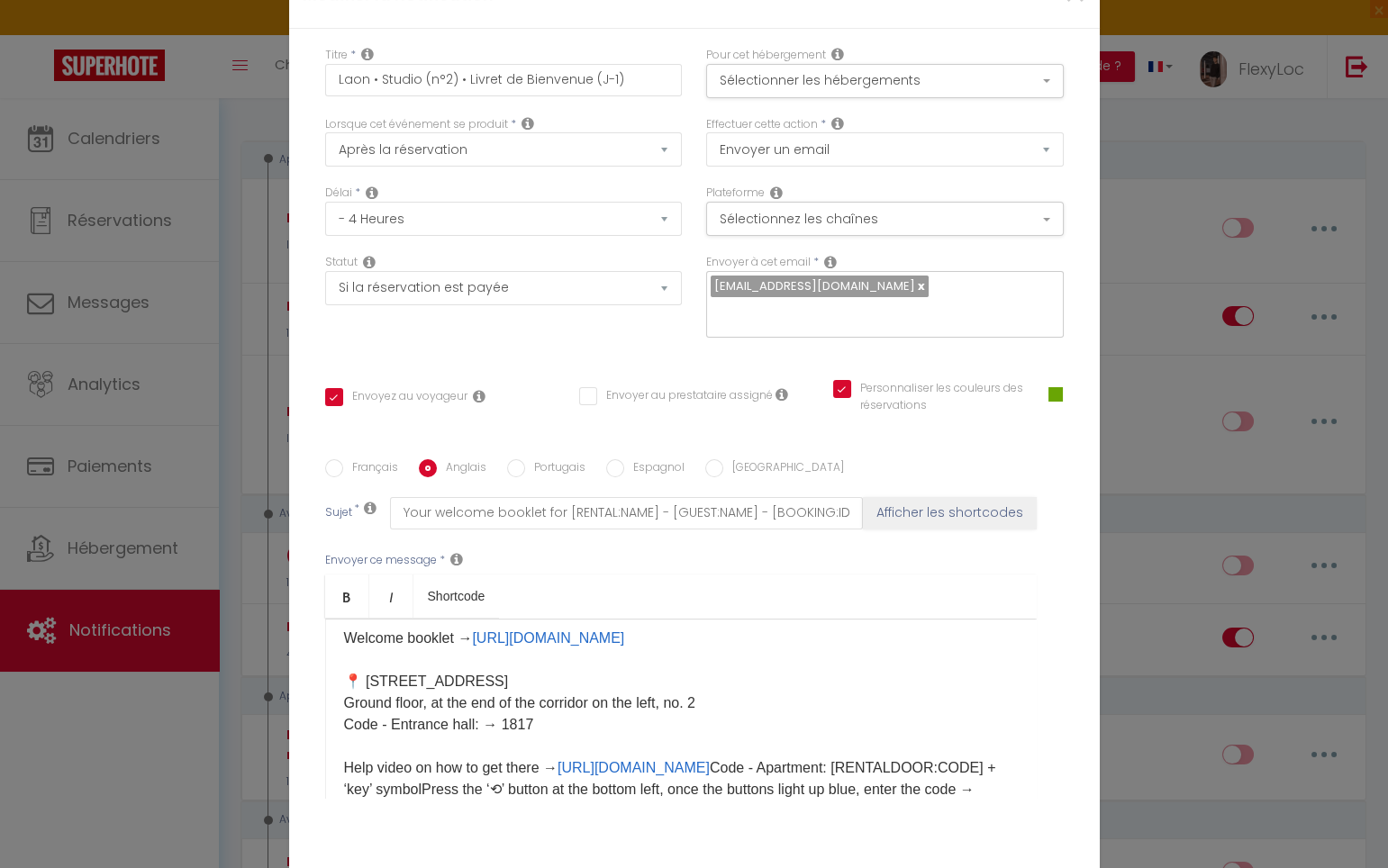
scroll to position [212, 0]
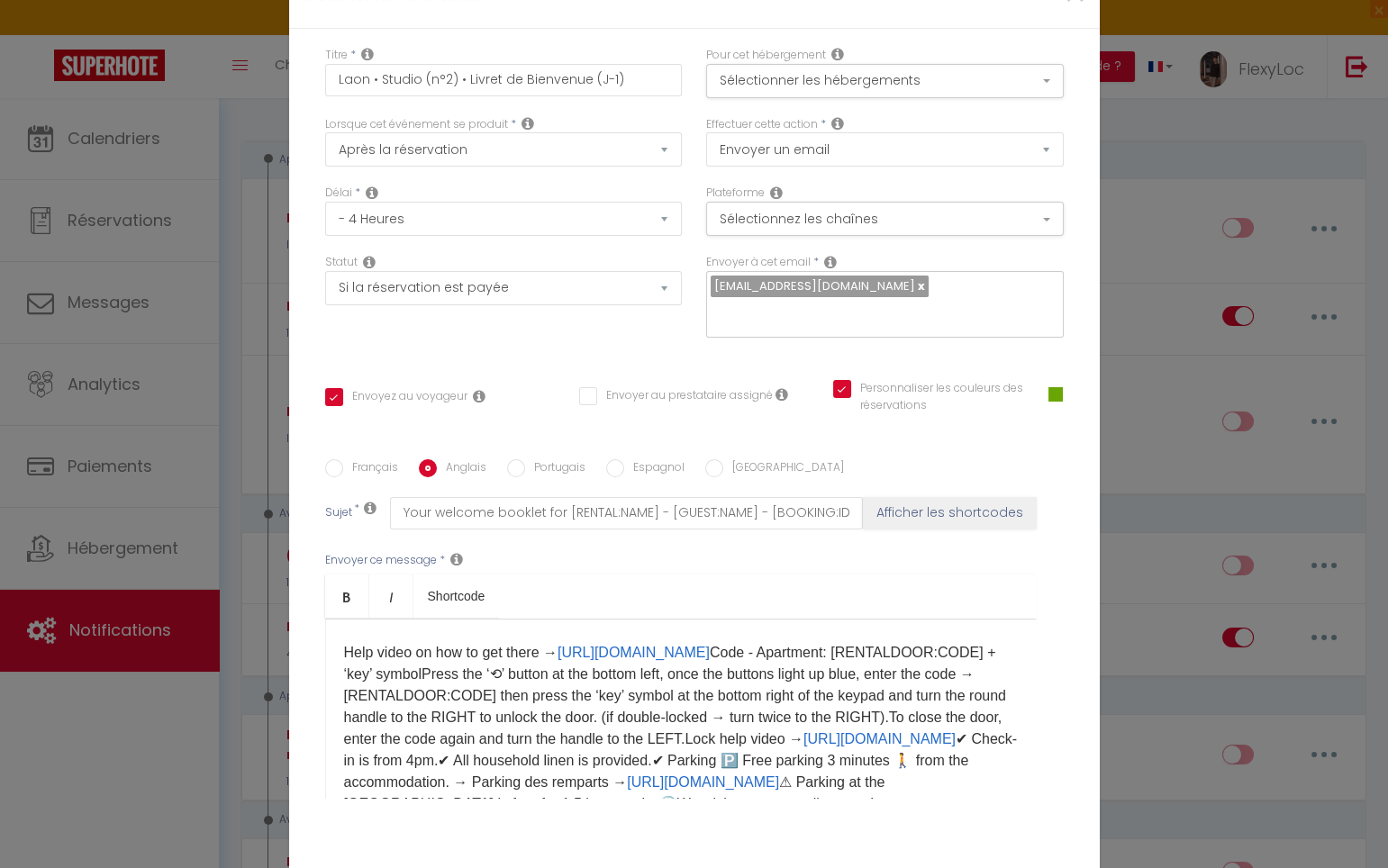
click at [845, 557] on p "​Hello [GUEST:FIRST_NAME], Please find attached your welcome booklet containing…" at bounding box center [681, 620] width 674 height 389
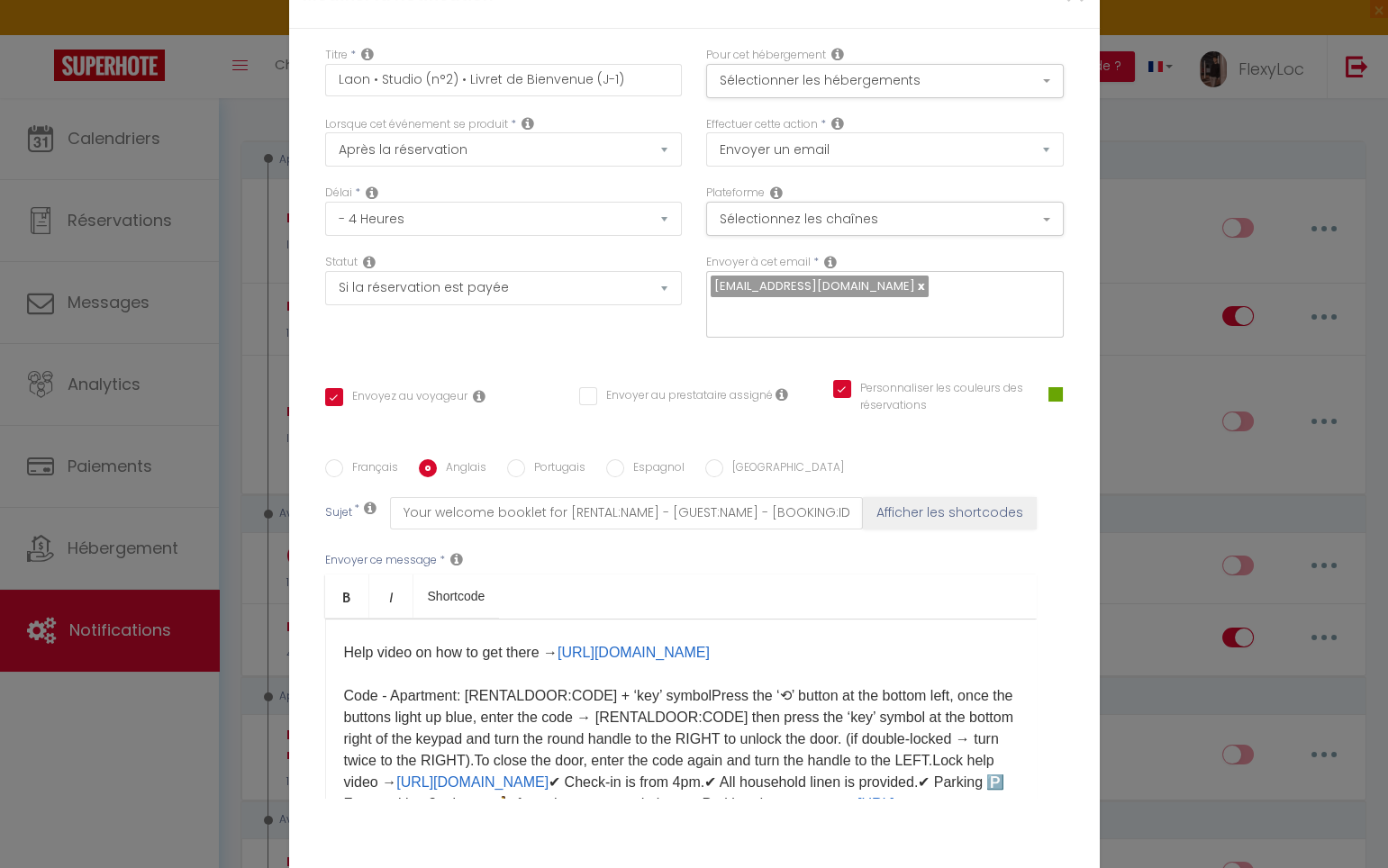
click at [693, 604] on p "​Hello [GUEST:FIRST_NAME], Please find attached your welcome booklet containing…" at bounding box center [681, 642] width 674 height 432
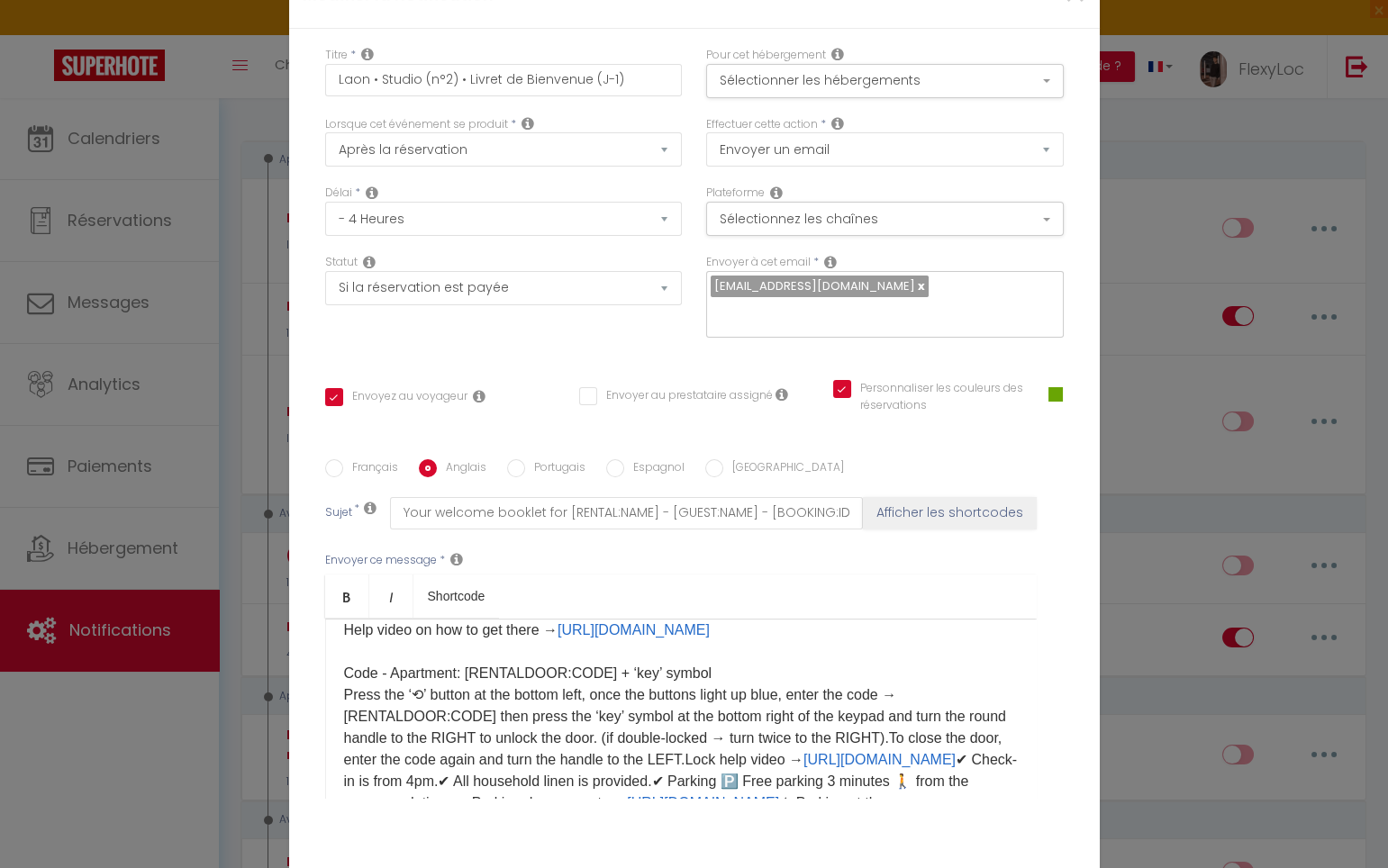
scroll to position [235, 0]
click at [938, 648] on p "​Hello [GUEST:FIRST_NAME], Please find attached your welcome booklet containing…" at bounding box center [681, 619] width 674 height 432
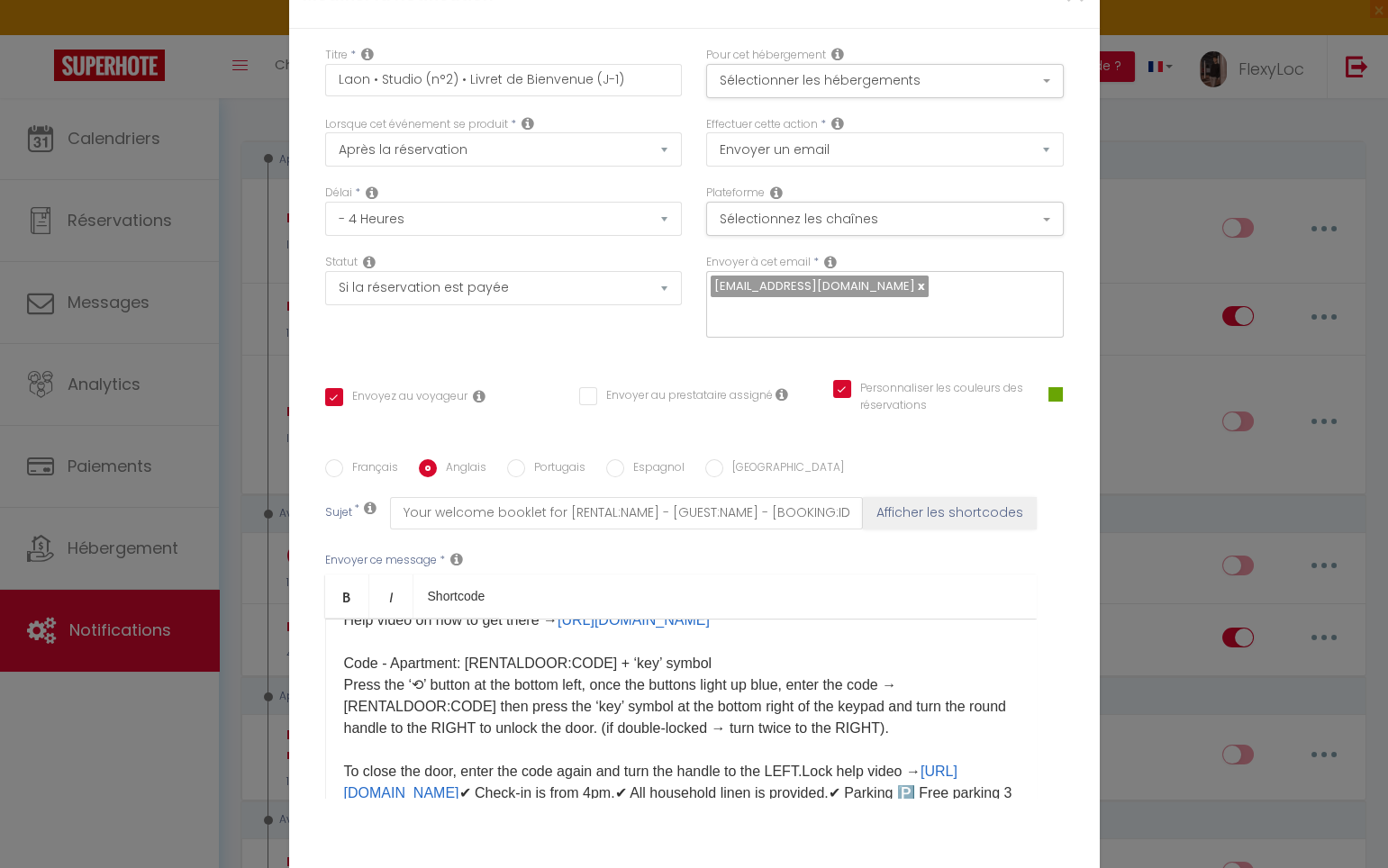
scroll to position [311, 0]
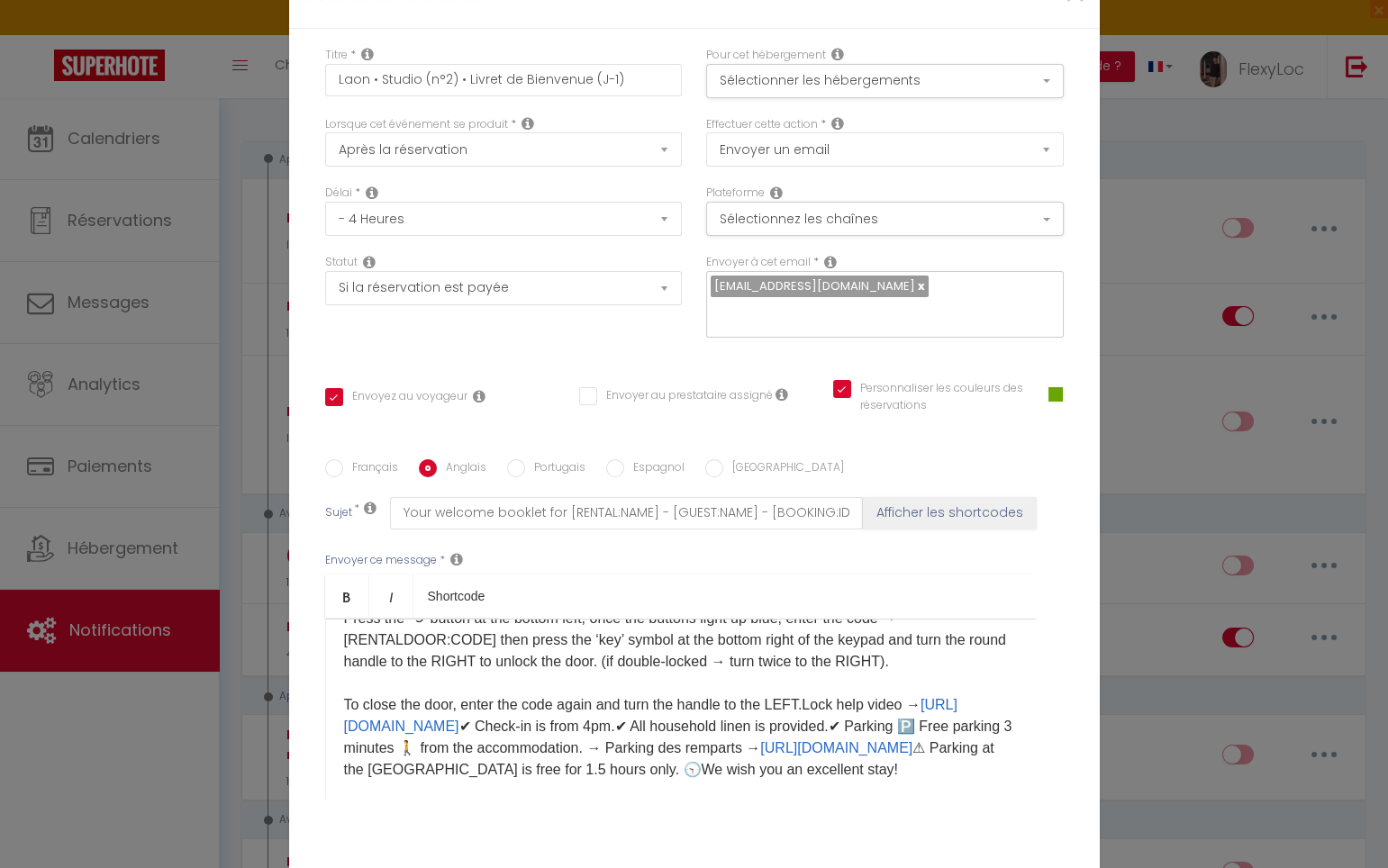
click at [810, 619] on p "​Hello [GUEST:FIRST_NAME], Please find attached your welcome booklet containing…" at bounding box center [681, 554] width 674 height 454
click at [807, 618] on p "​Hello [GUEST:FIRST_NAME], Please find attached your welcome booklet containing…" at bounding box center [681, 554] width 674 height 454
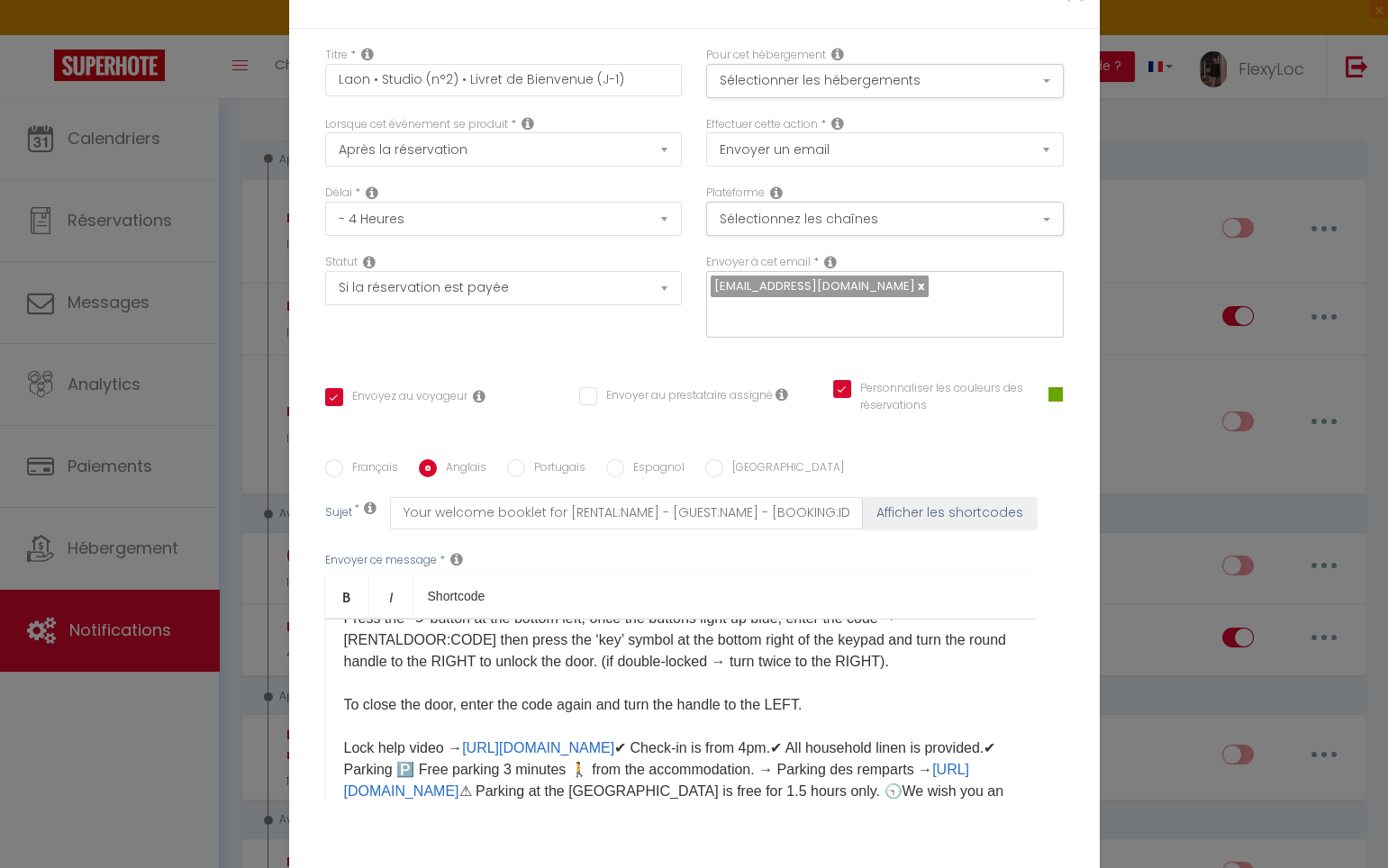
click at [745, 664] on p "​Hello [GUEST:FIRST_NAME], Please find attached your welcome booklet containing…" at bounding box center [681, 575] width 674 height 497
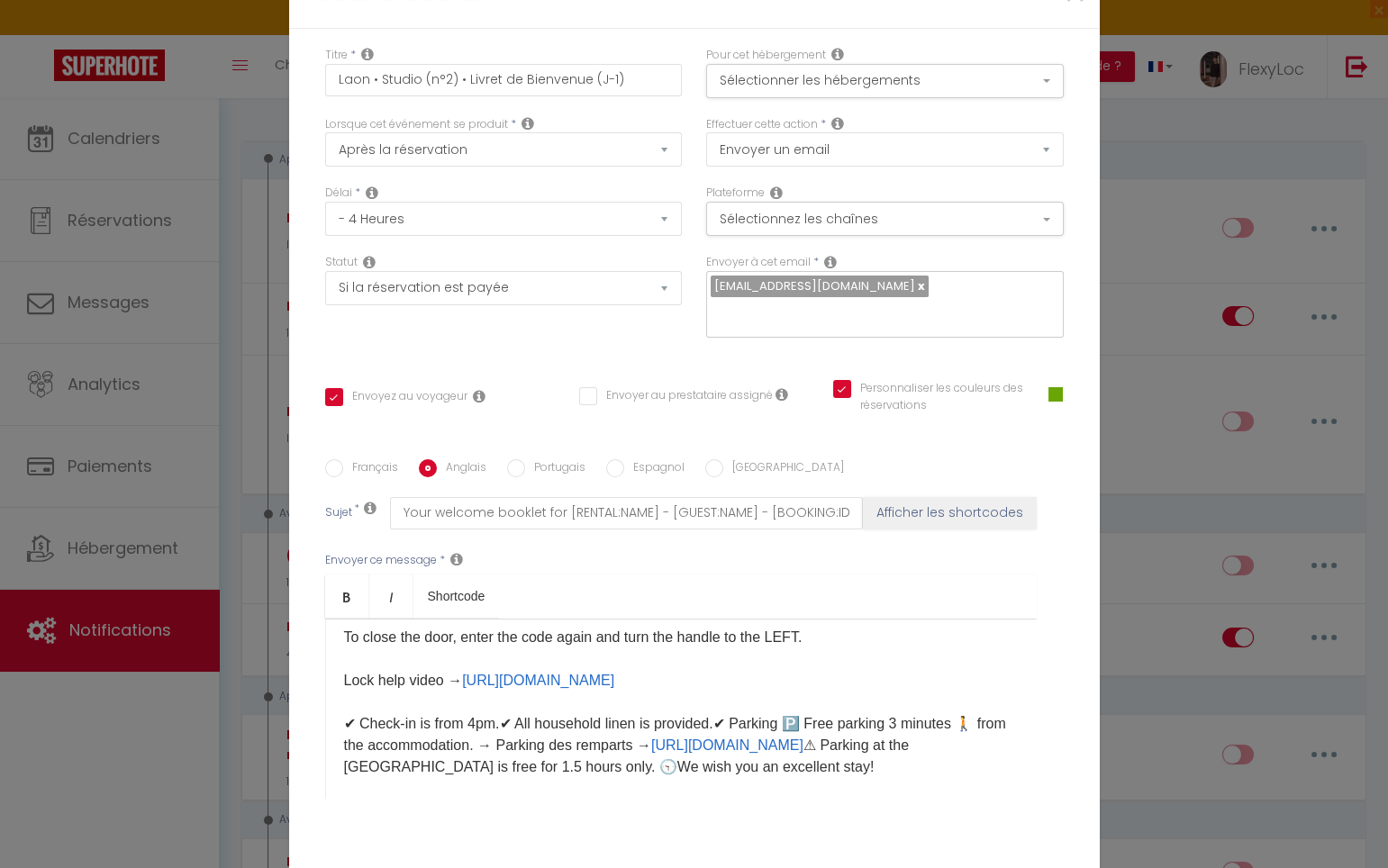
scroll to position [392, 0]
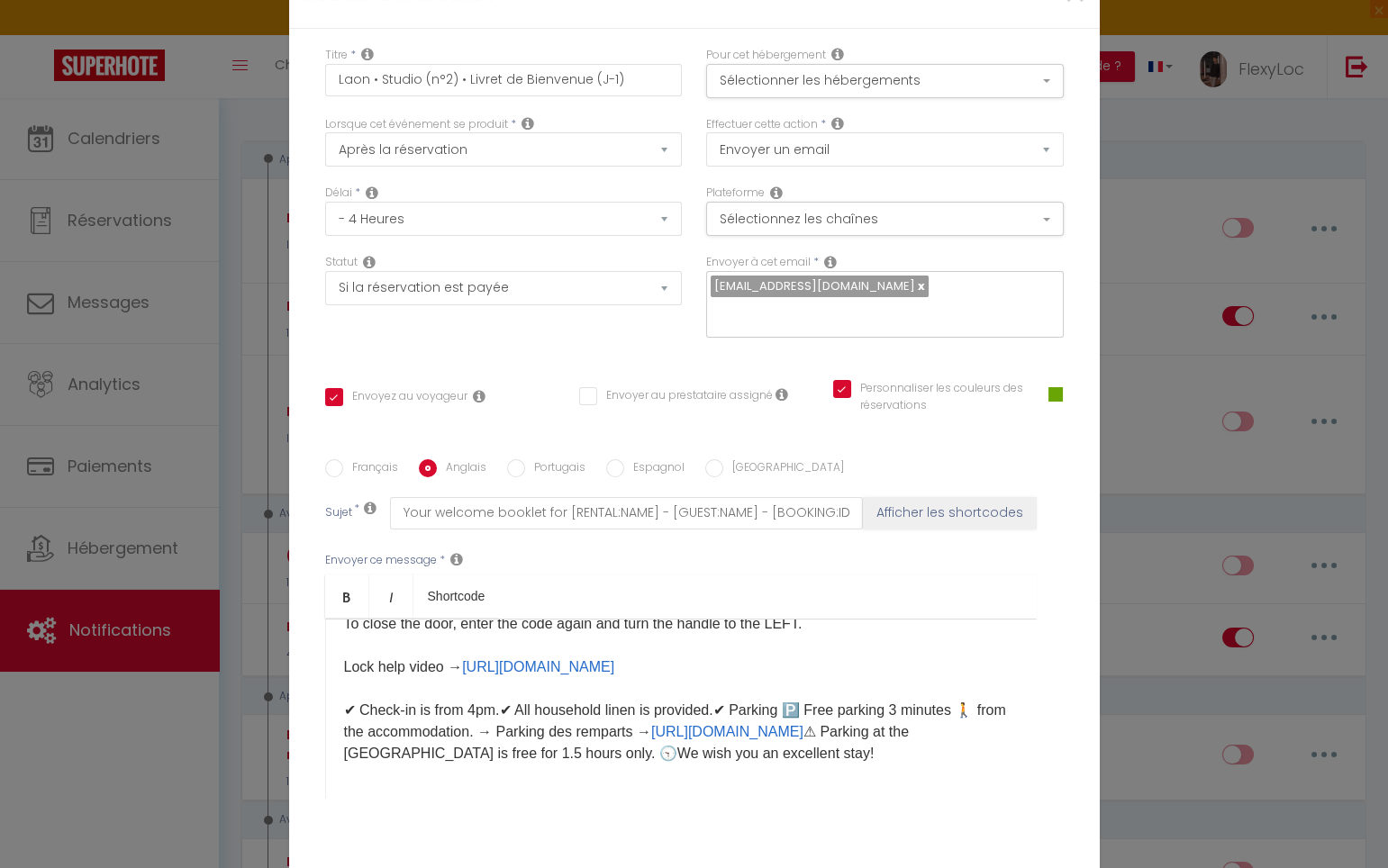
click at [495, 621] on p "​Hello [GUEST:FIRST_NAME], Please find attached your welcome booklet containing…" at bounding box center [681, 505] width 674 height 519
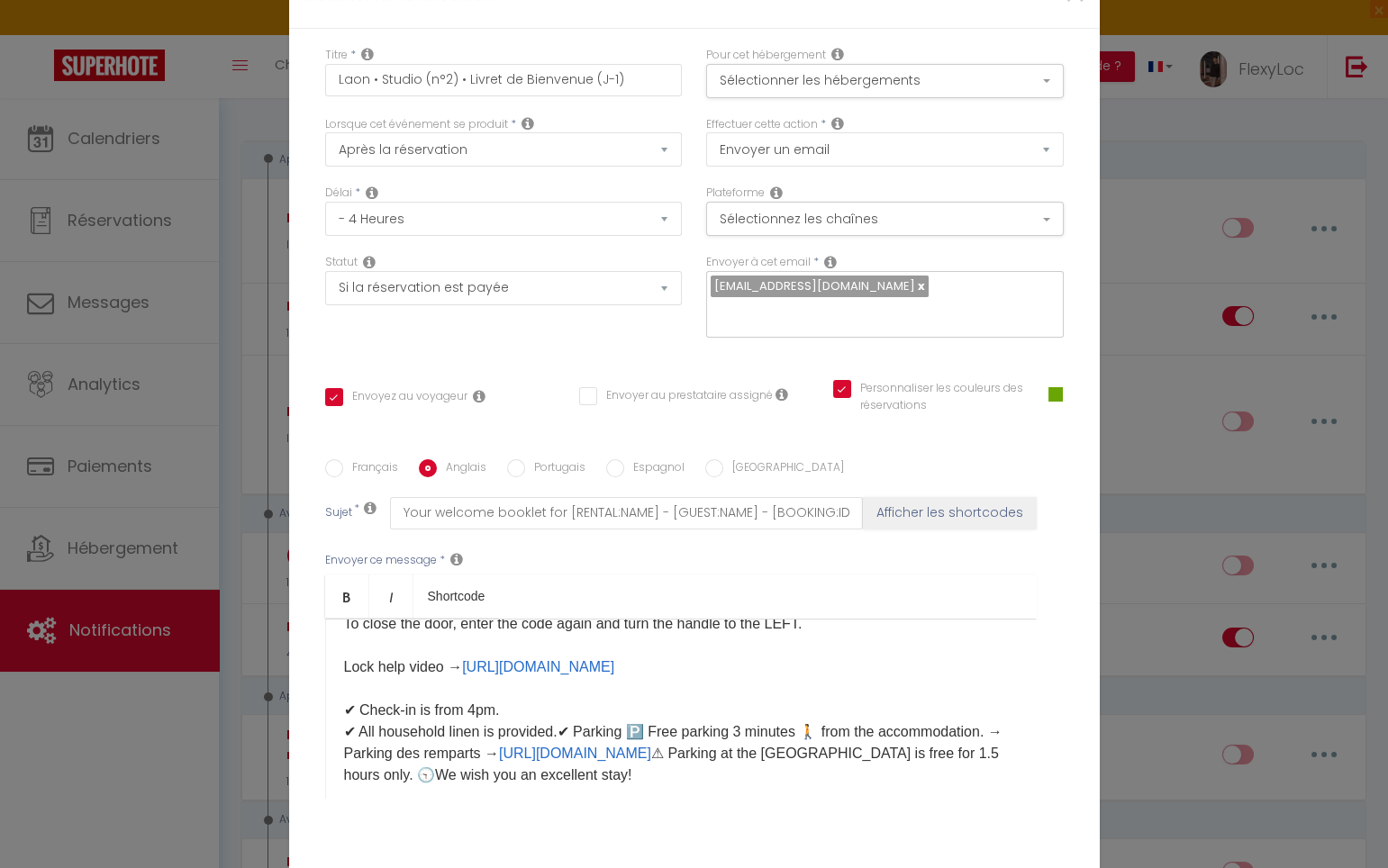
click at [557, 633] on p "​Hello [GUEST:FIRST_NAME], Please find attached your welcome booklet containing…" at bounding box center [681, 516] width 674 height 540
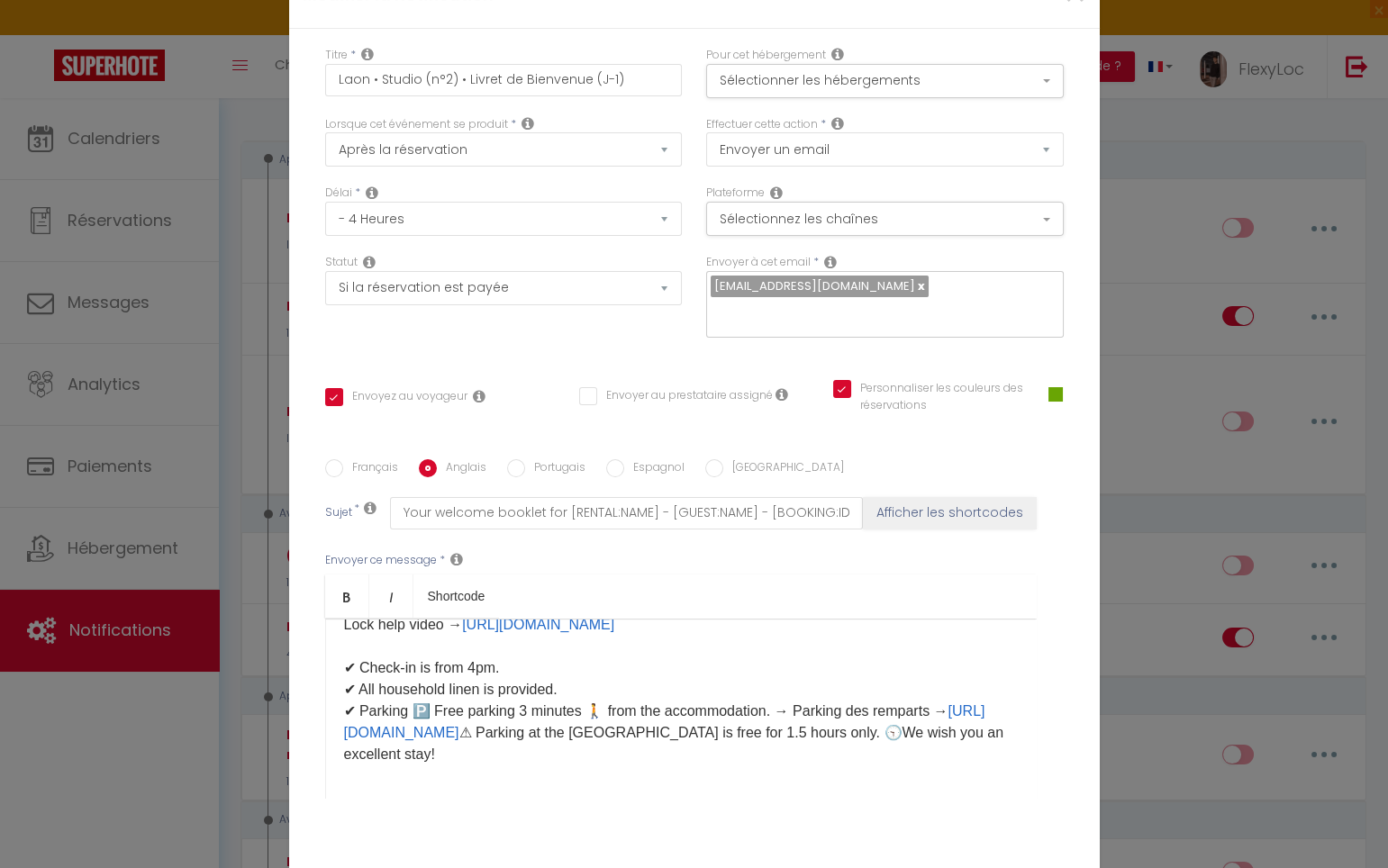
scroll to position [435, 0]
click at [520, 647] on p "​Hello [GUEST:FIRST_NAME], Please find attached your welcome booklet containing…" at bounding box center [681, 484] width 674 height 562
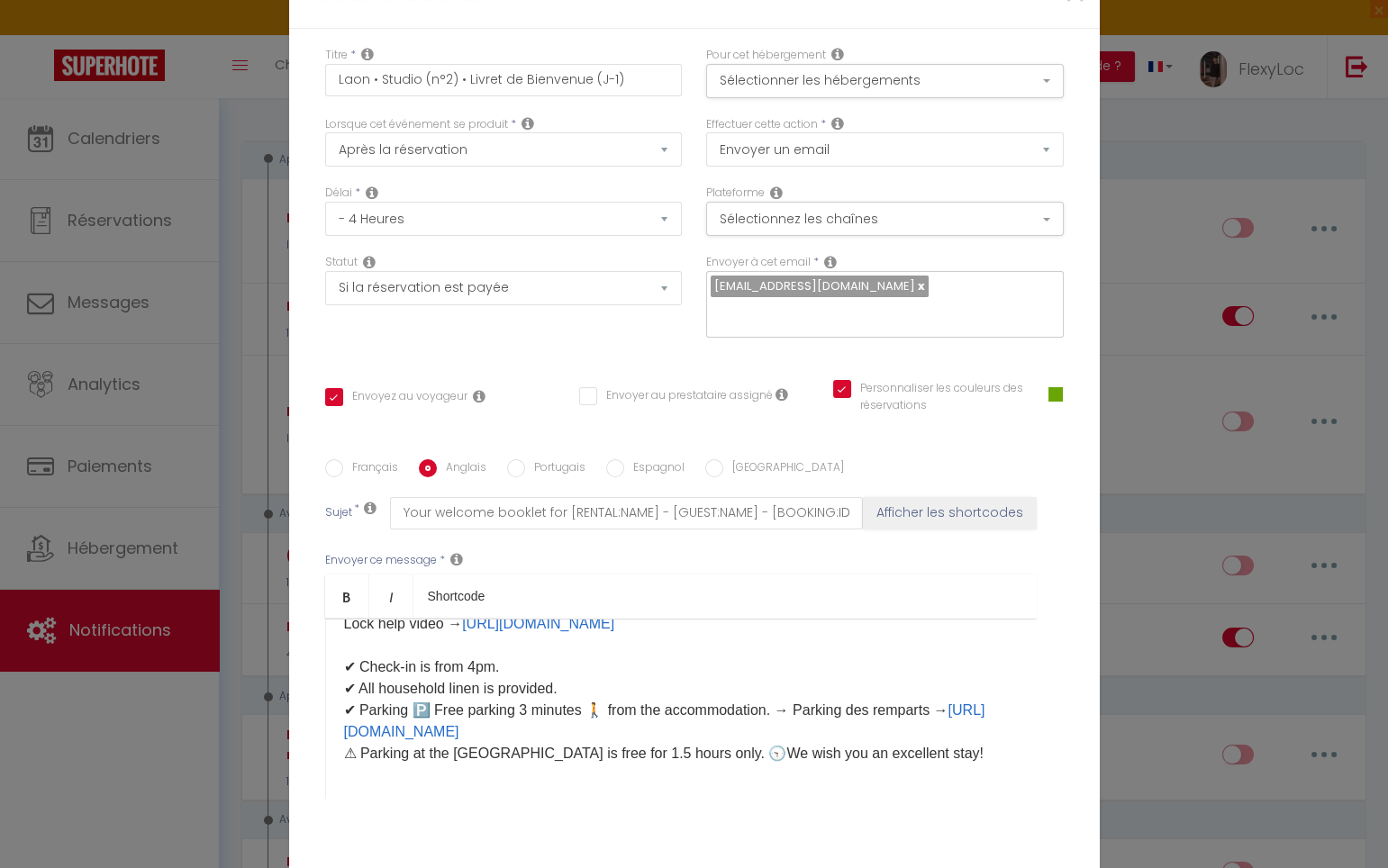
click at [689, 663] on p "​Hello [GUEST:FIRST_NAME], Please find attached your welcome booklet containing…" at bounding box center [681, 484] width 674 height 562
click at [704, 665] on p "​Hello [GUEST:FIRST_NAME], Please find attached your welcome booklet containing…" at bounding box center [681, 484] width 674 height 562
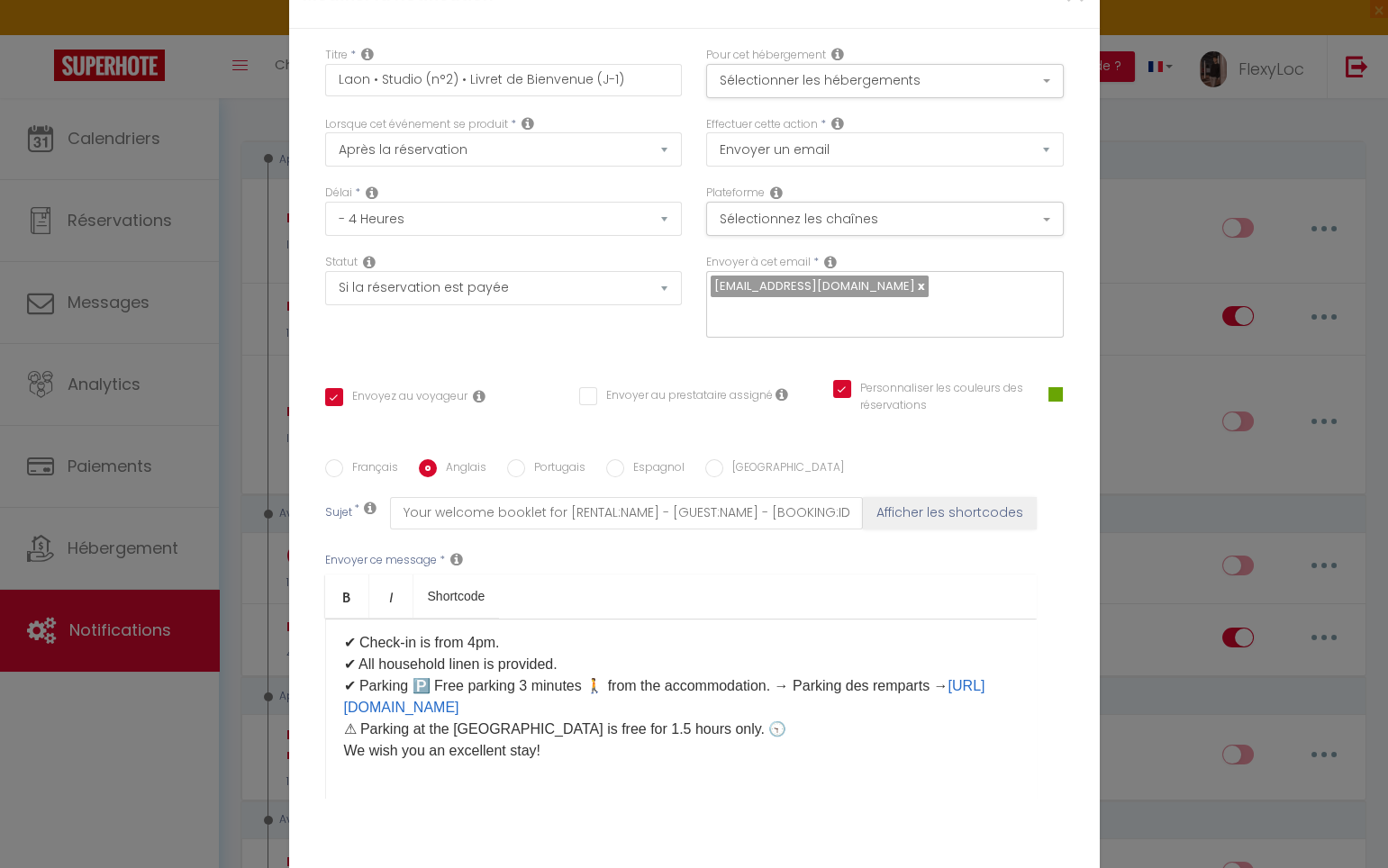
scroll to position [480, 0]
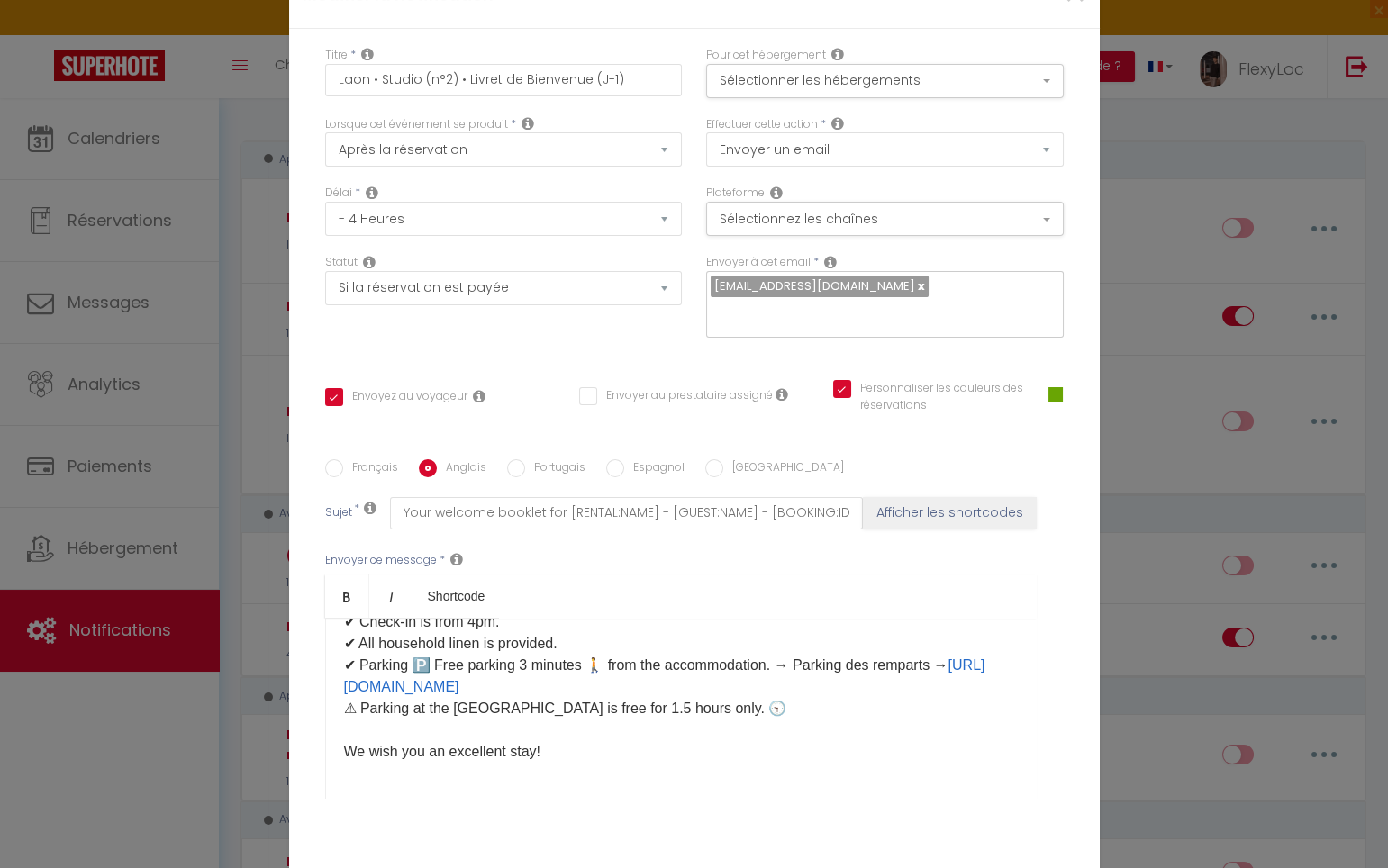
click at [704, 663] on p "​Hello [GUEST:FIRST_NAME], Please find attached your welcome booklet containing…" at bounding box center [681, 460] width 674 height 605
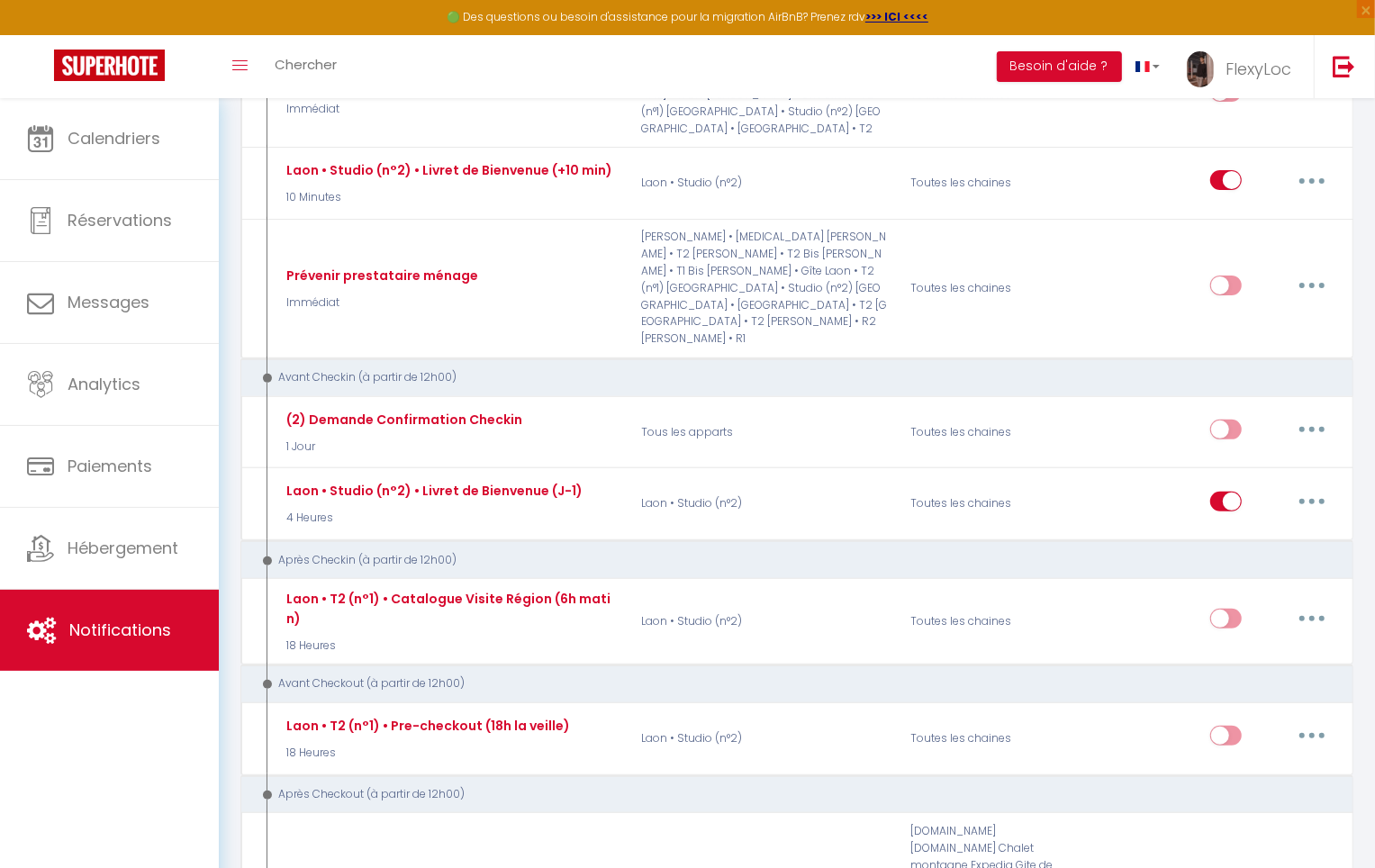
scroll to position [318, 0]
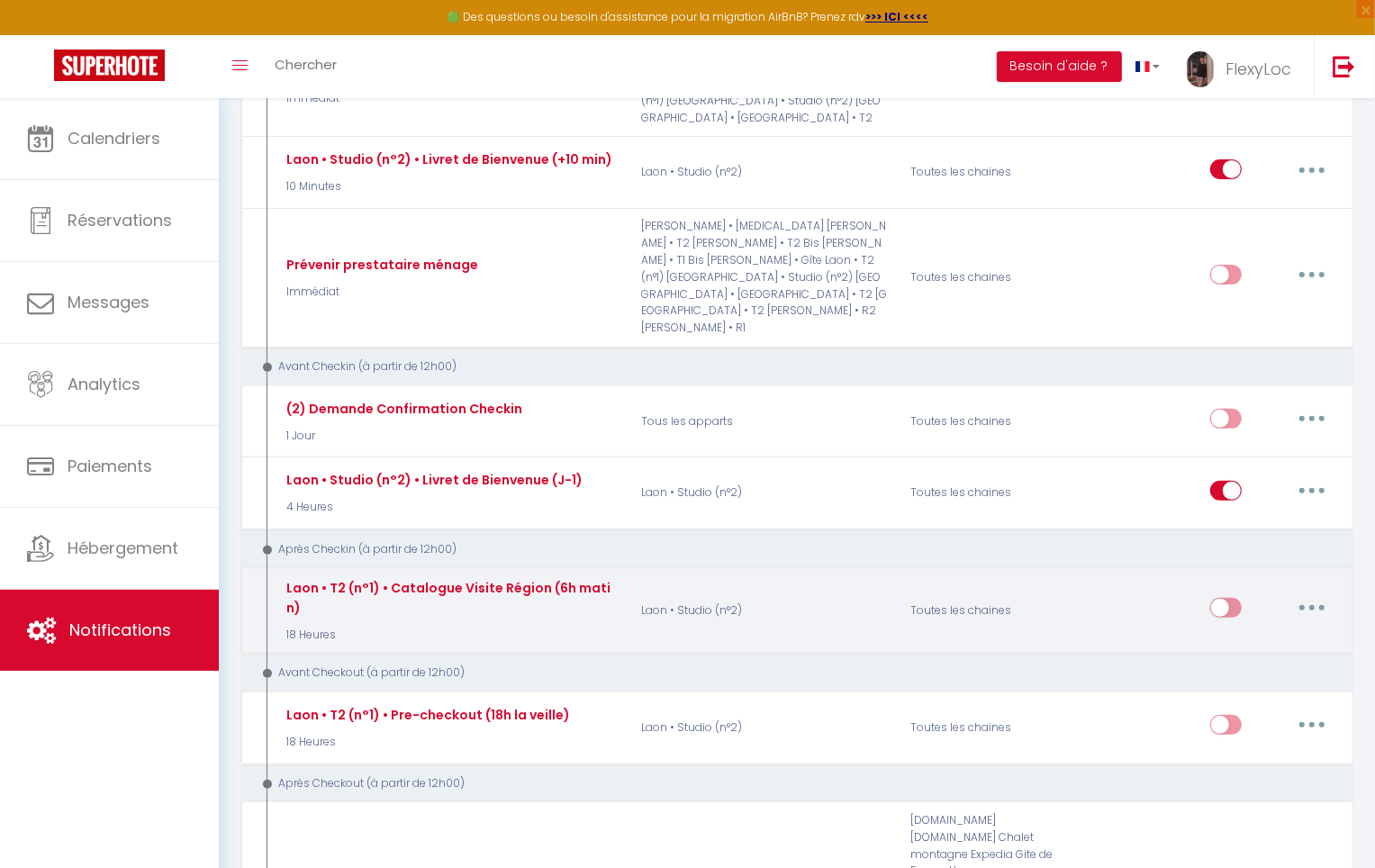
click at [1320, 593] on button "button" at bounding box center [1312, 607] width 50 height 29
click at [1250, 634] on link "Editer" at bounding box center [1265, 649] width 133 height 31
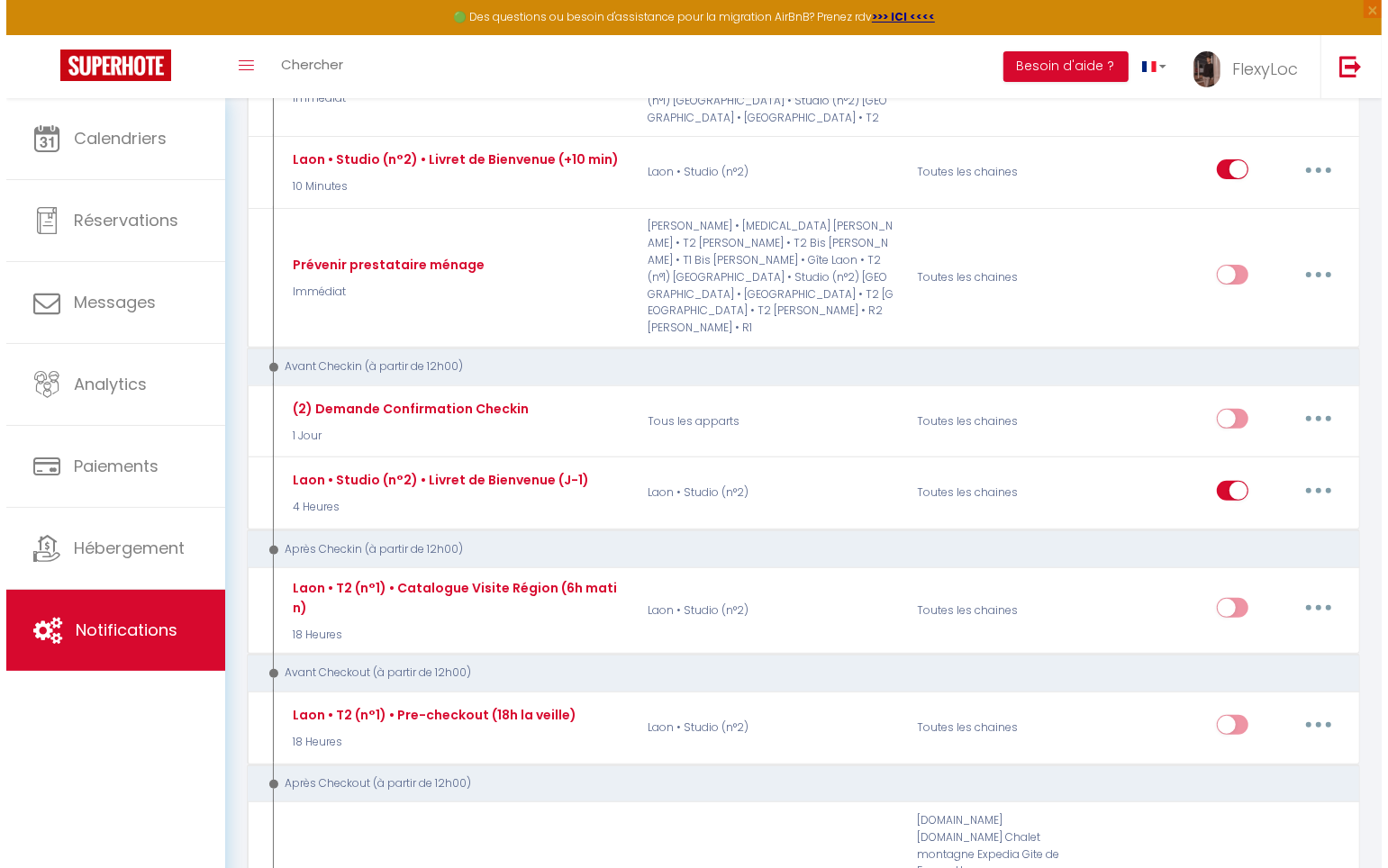
scroll to position [178, 0]
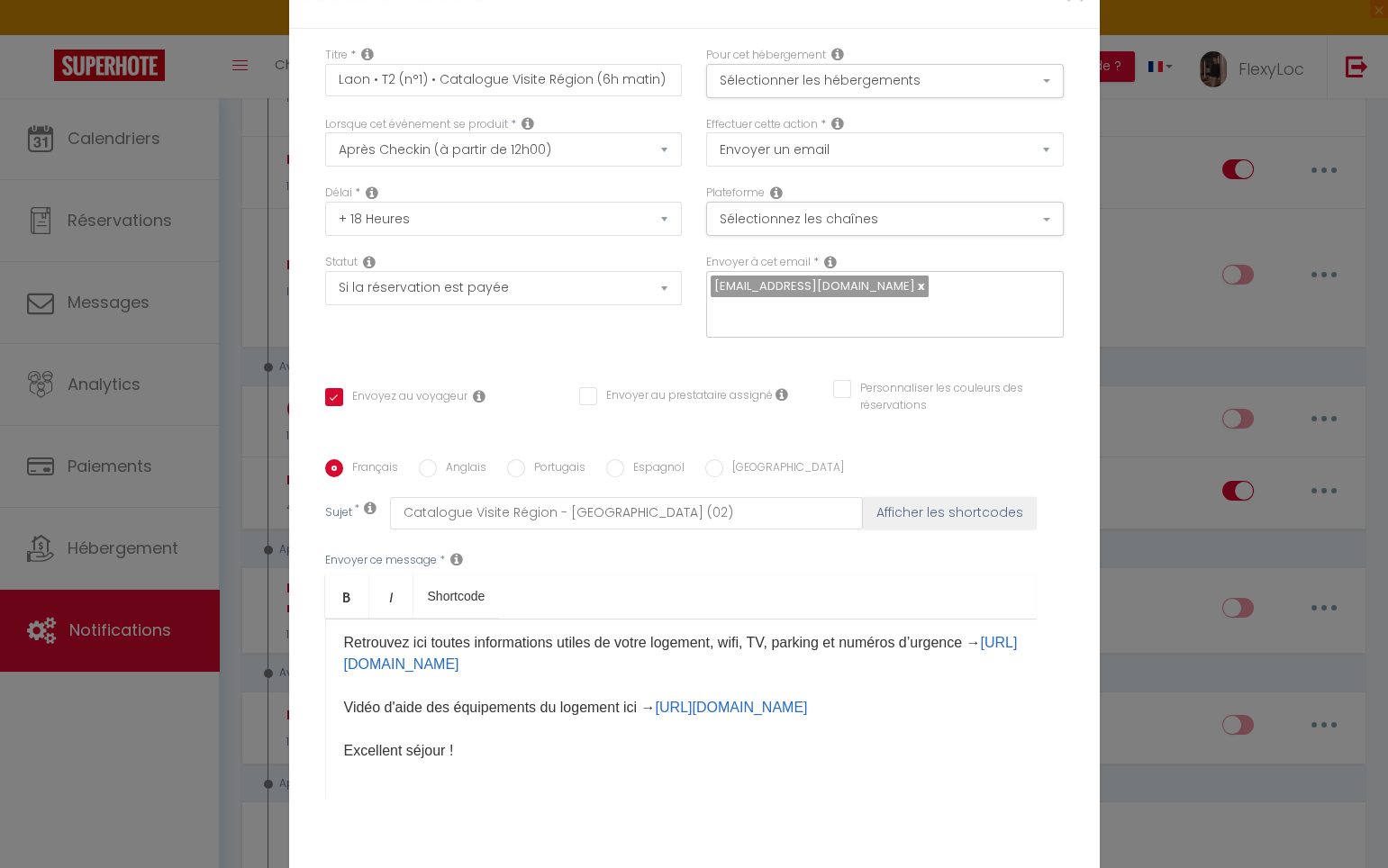
click at [490, 643] on p "Bonjour [GUEST:FIRST_NAME], J’espère que vous êtes bien arrivé dans votre logem…" at bounding box center [681, 621] width 674 height 281
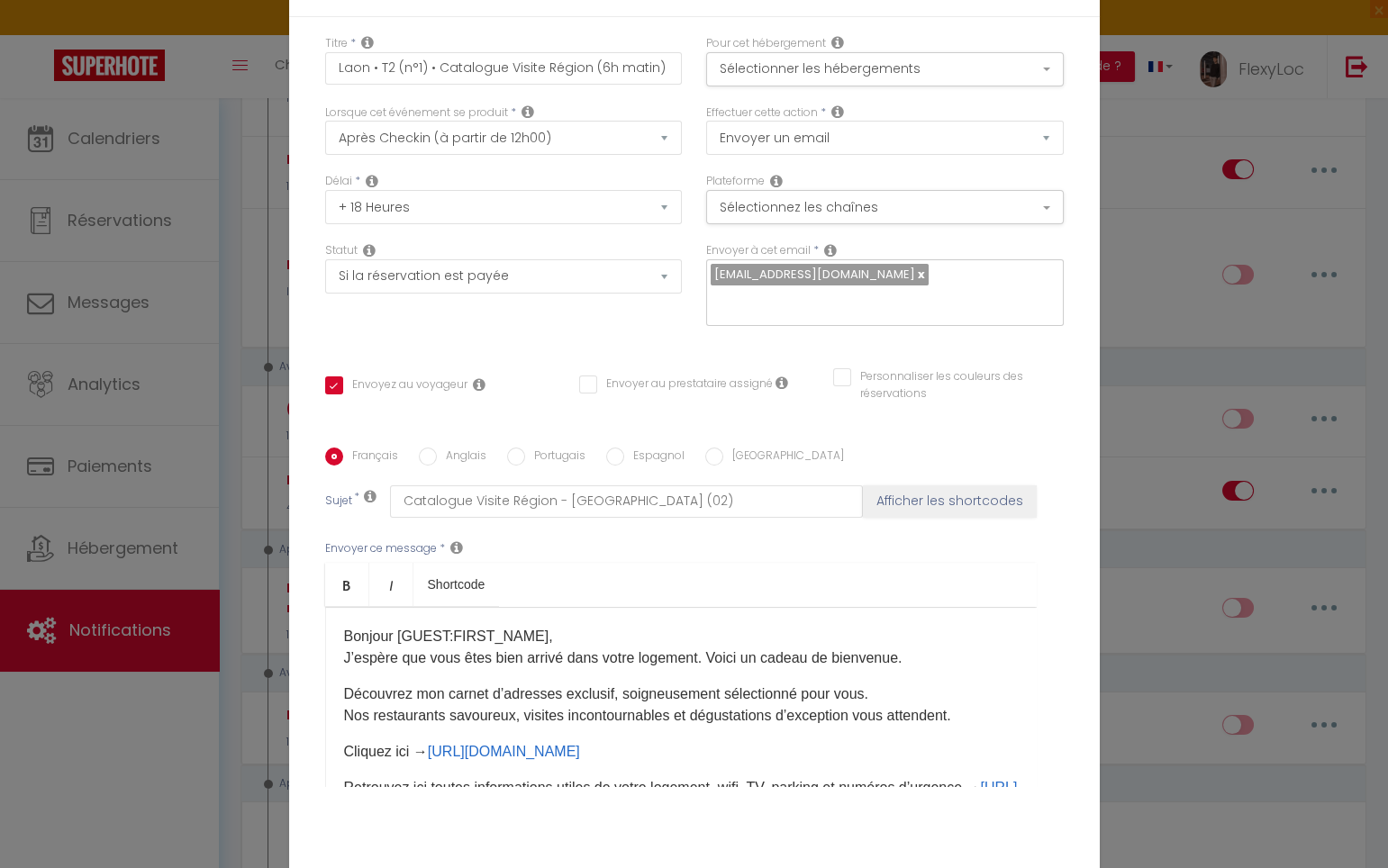
scroll to position [0, 0]
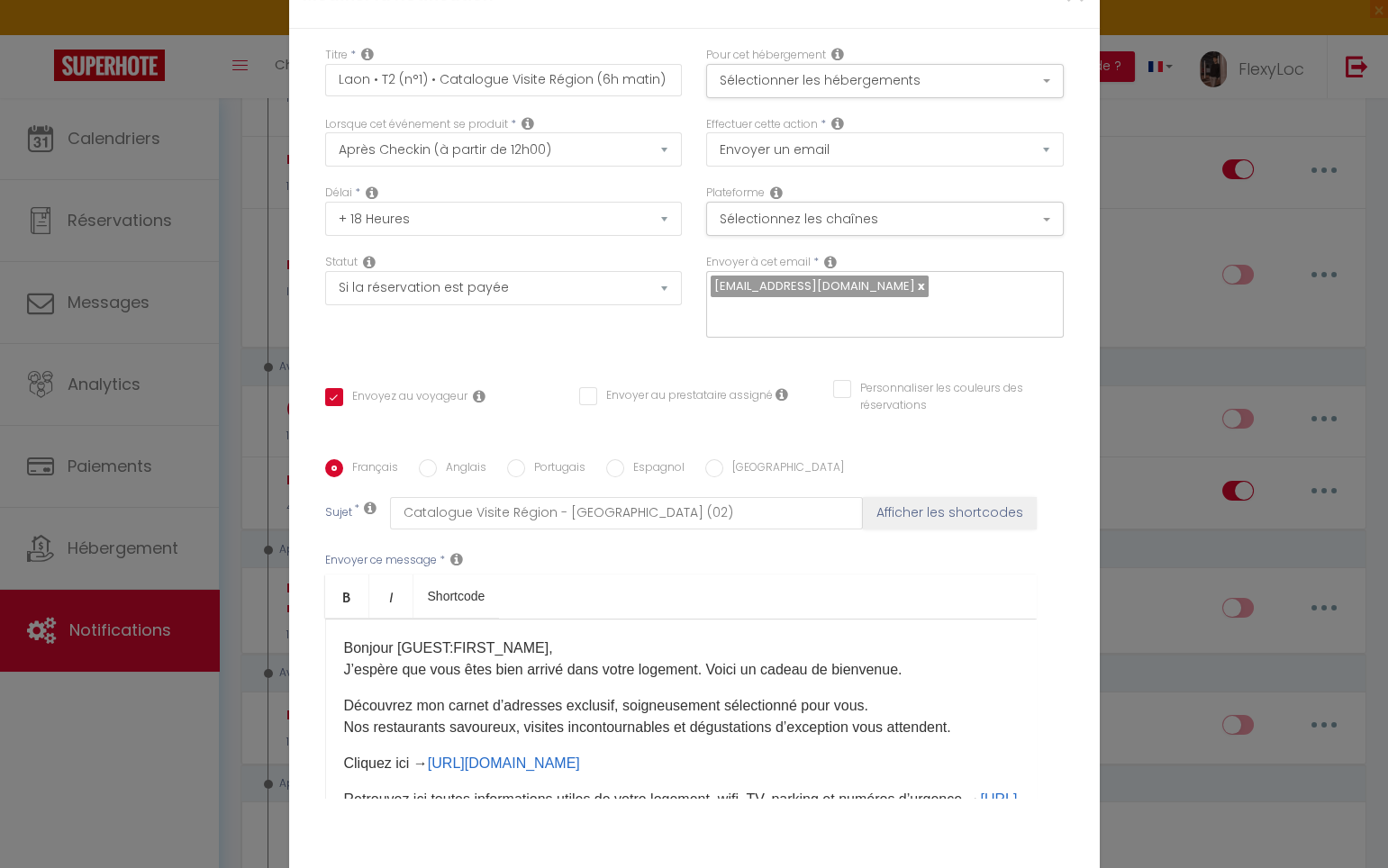
click at [863, 380] on input "Personnaliser les couleurs des réservations" at bounding box center [937, 389] width 208 height 18
click at [1054, 387] on span at bounding box center [1055, 394] width 14 height 14
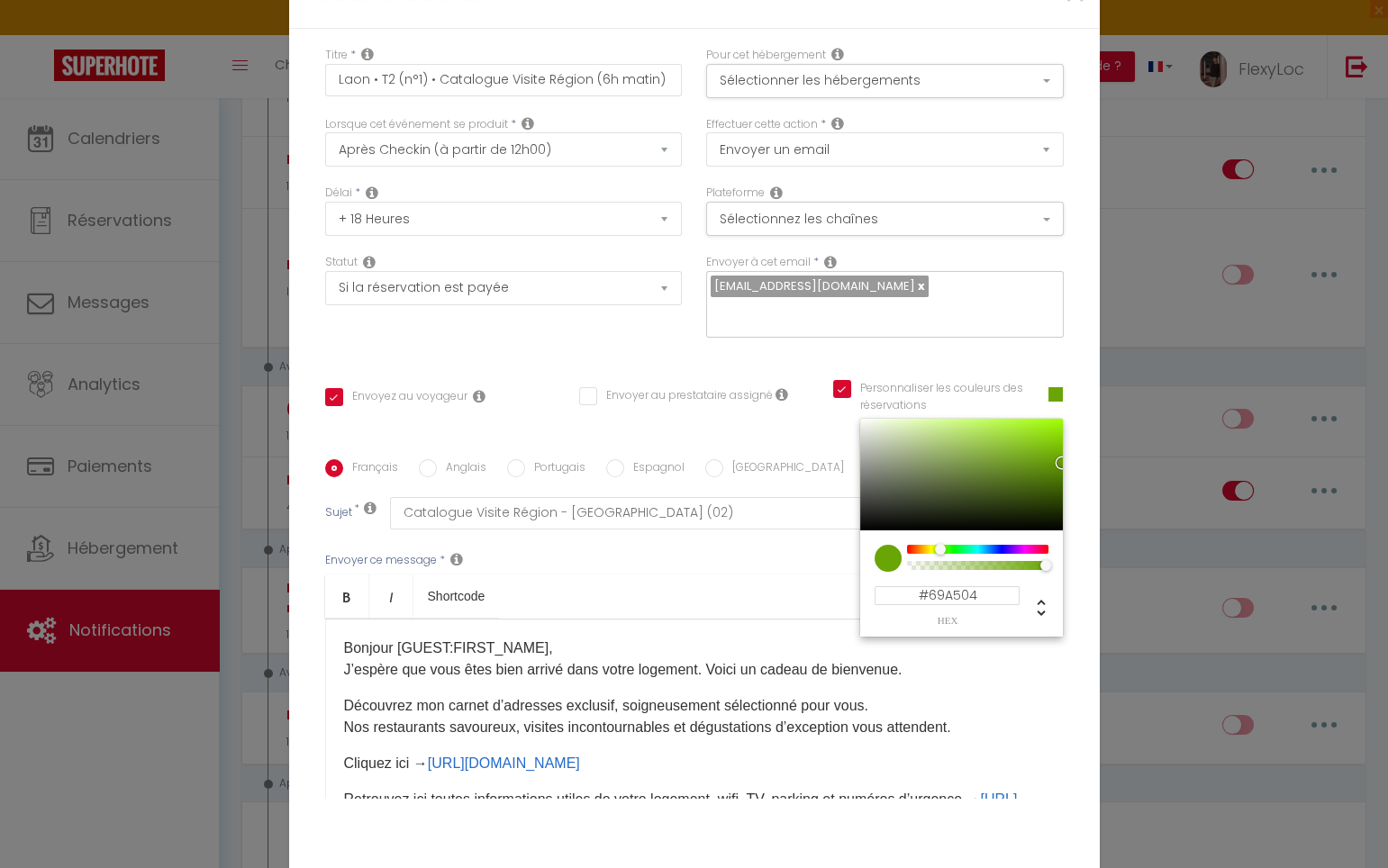
click at [1088, 547] on div "Titre * Laon • T2 (n°1) • Catalogue Visite Région (6h matin) Pour cet hébergeme…" at bounding box center [694, 460] width 810 height 862
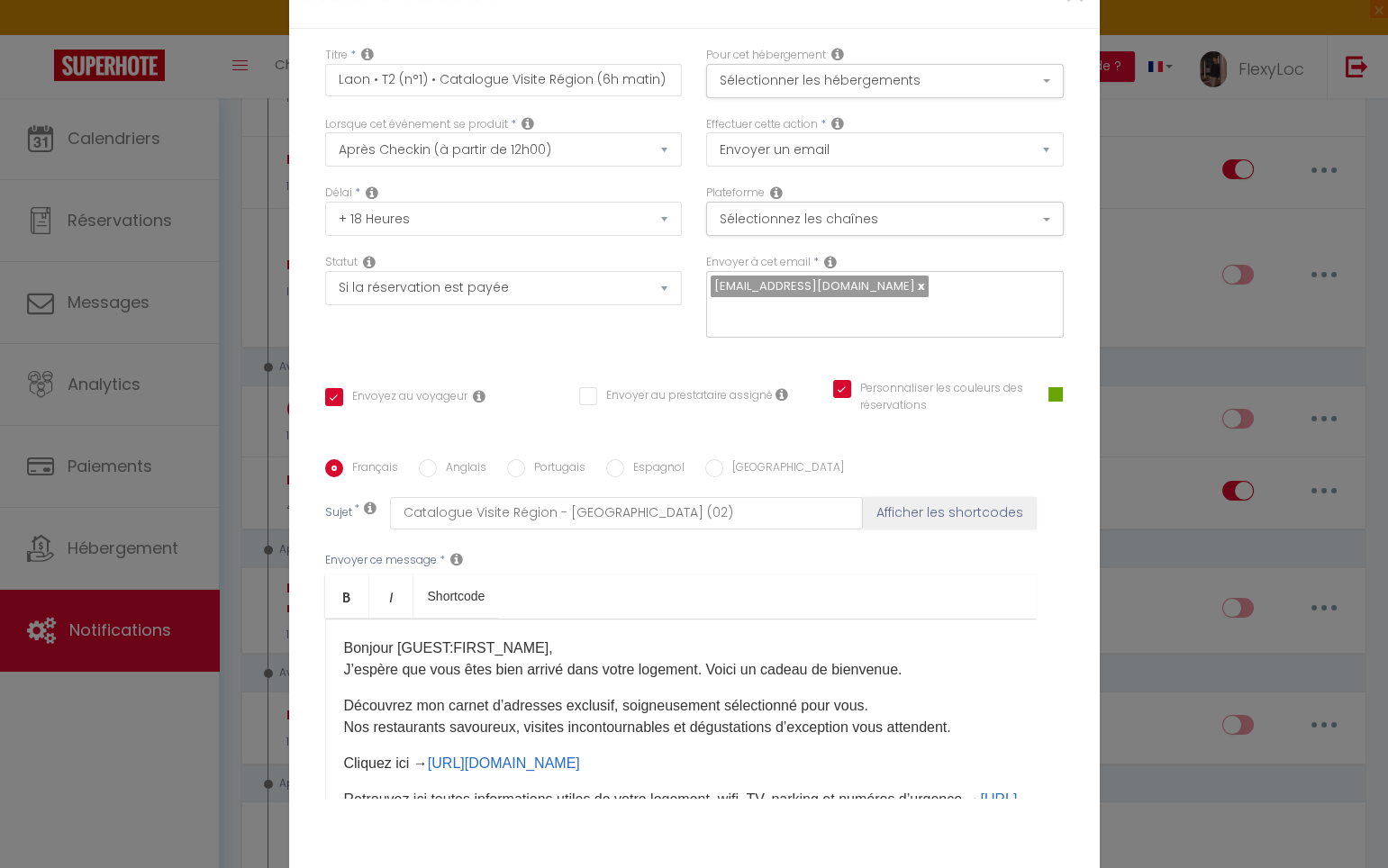
drag, startPoint x: 658, startPoint y: 672, endPoint x: 607, endPoint y: 654, distance: 54.4
click at [658, 672] on div "Bonjour [GUEST:FIRST_NAME], J’espère que vous êtes bien arrivé dans votre logem…" at bounding box center [680, 709] width 711 height 180
click at [568, 639] on p "Bonjour [GUEST:FIRST_NAME], J’espère que vous êtes bien arrivé dans votre logem…" at bounding box center [681, 659] width 674 height 43
click at [334, 633] on div "Bonjour [GUEST:FIRST_NAME], J’espère que vous êtes bien arrivé dans votre logem…" at bounding box center [680, 709] width 711 height 180
click at [518, 664] on p "Bonjour [GUEST:FIRST_NAME], J’espère que vous êtes bien arrivé dans votre logem…" at bounding box center [681, 659] width 674 height 43
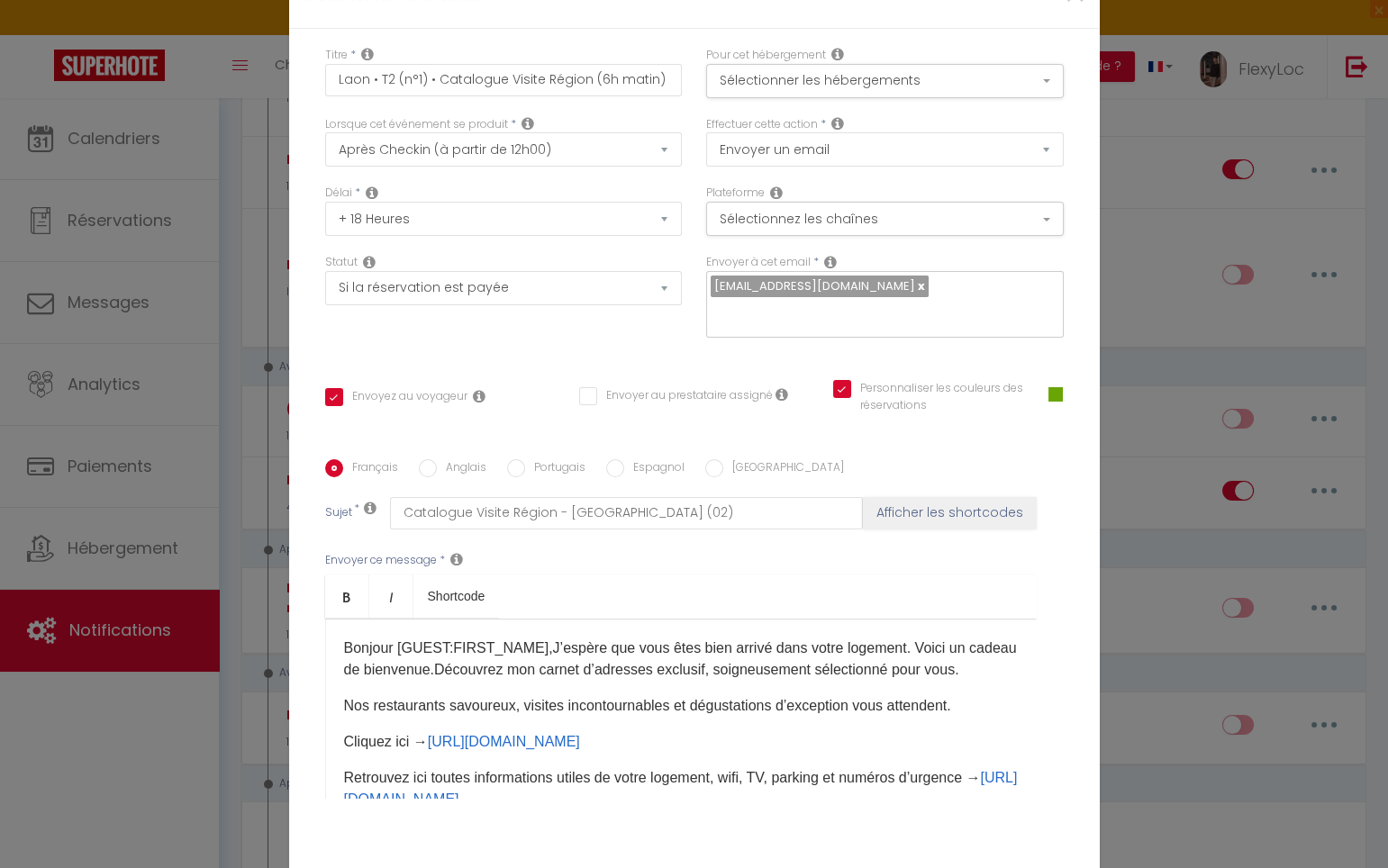
click at [436, 681] on p "Bonjour [GUEST:FIRST_NAME],J’espère que vous êtes bien arrivé dans votre logeme…" at bounding box center [681, 659] width 674 height 43
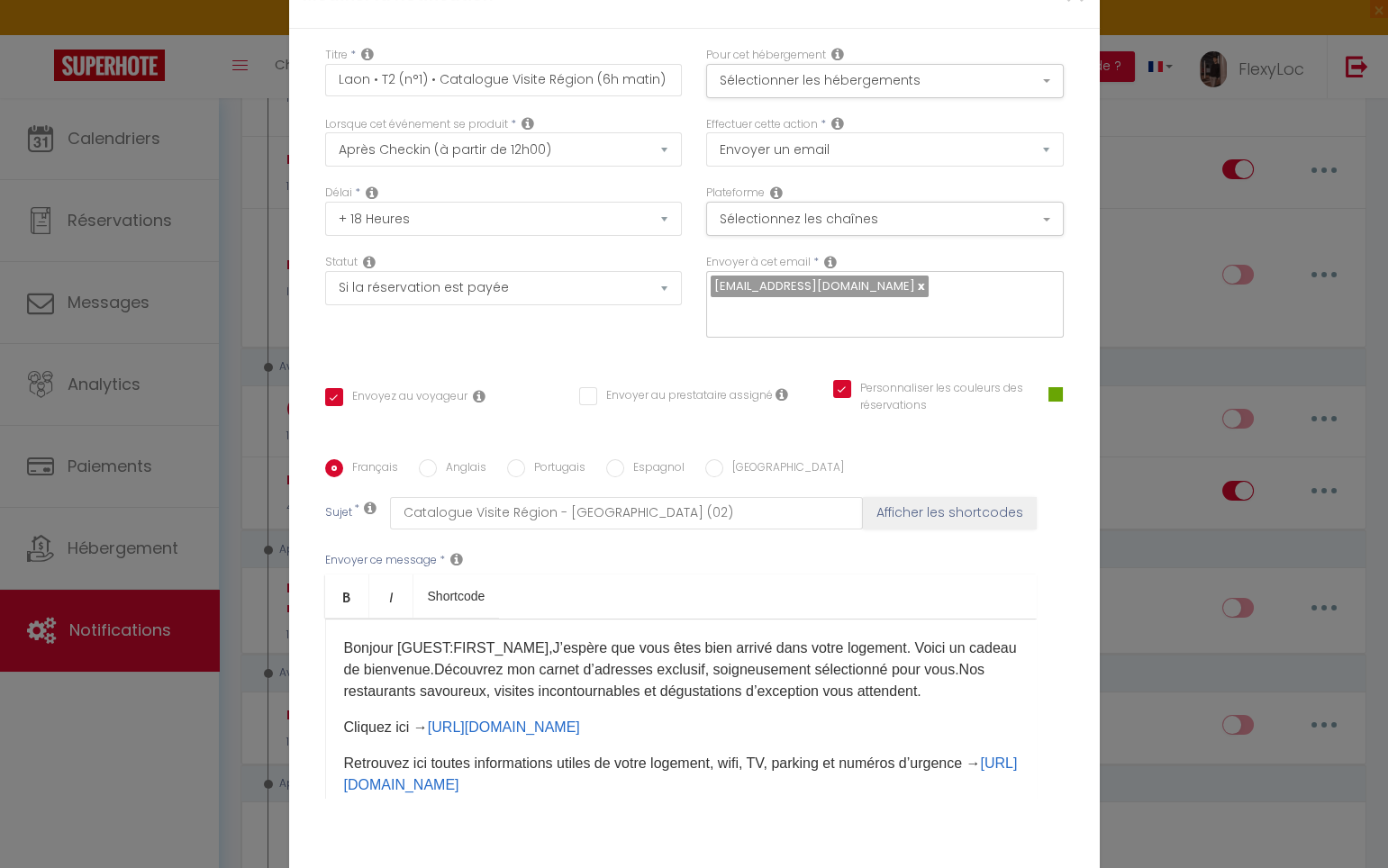
click at [991, 678] on p "Bonjour [GUEST:FIRST_NAME],J’espère que vous êtes bien arrivé dans votre logeme…" at bounding box center [681, 670] width 674 height 65
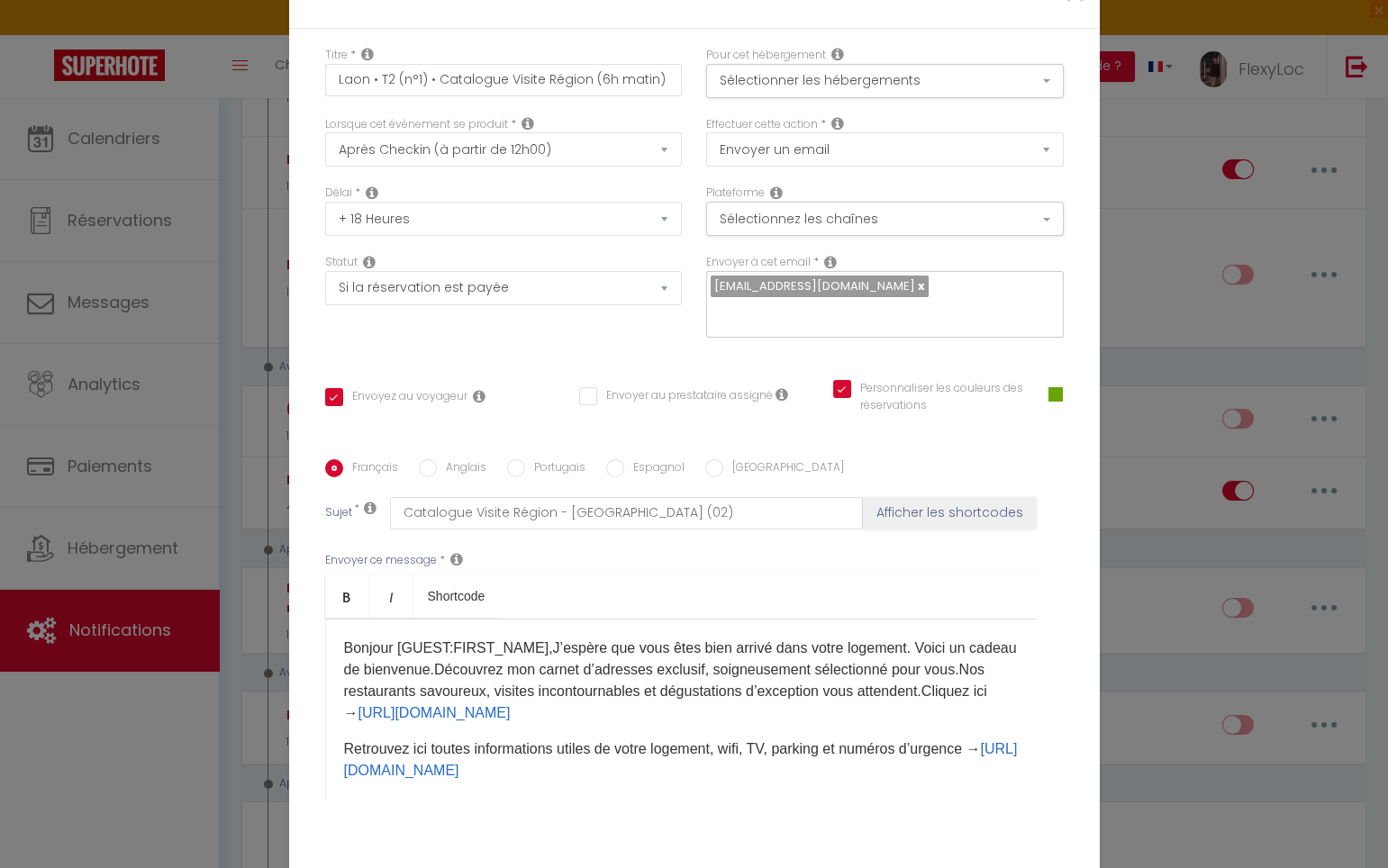
click at [942, 705] on p "Bonjour [GUEST:FIRST_NAME],J’espère que vous êtes bien arrivé dans votre logeme…" at bounding box center [681, 681] width 674 height 86
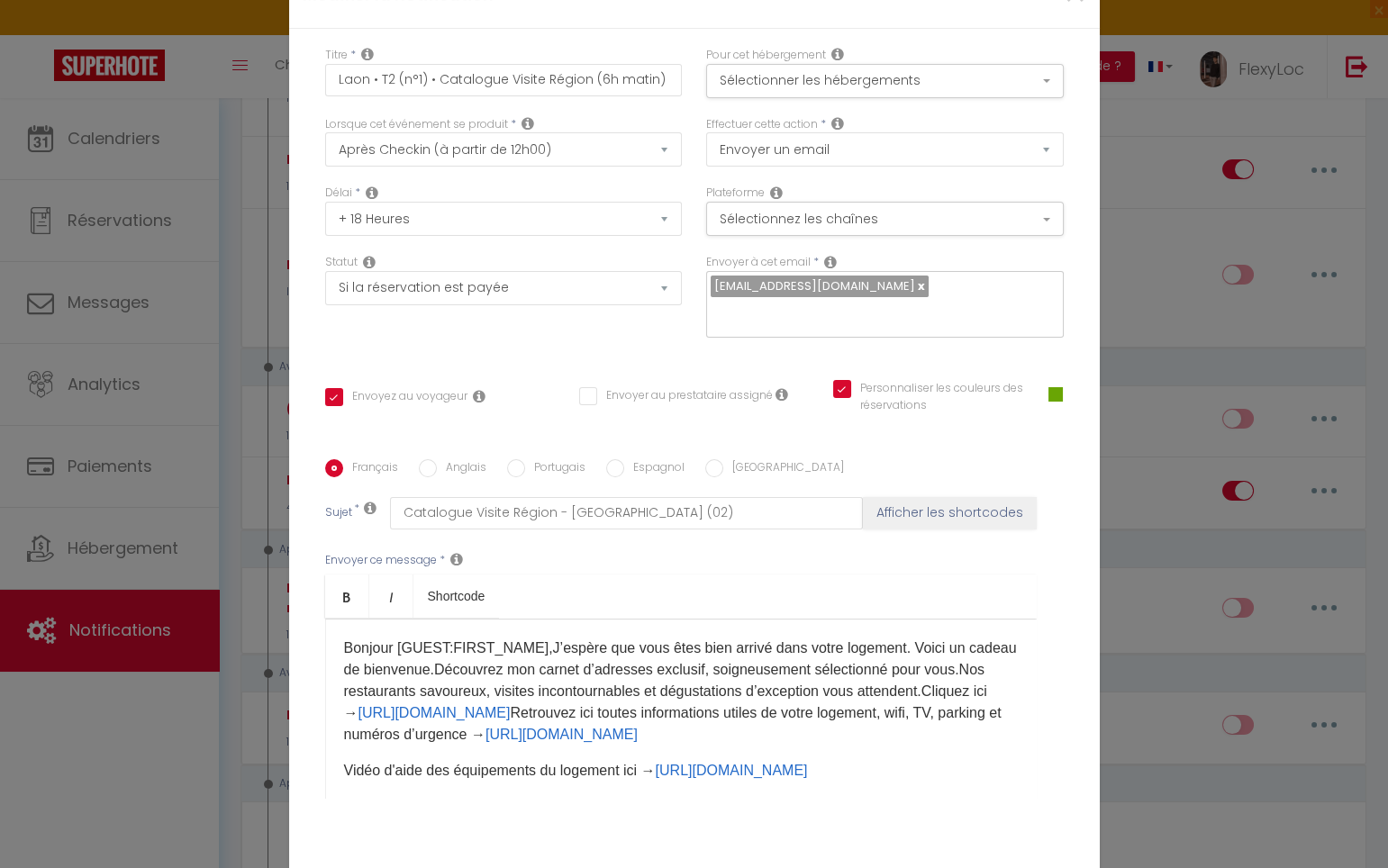
click at [918, 722] on p "Bonjour [GUEST:FIRST_NAME],J’espère que vous êtes bien arrivé dans votre logeme…" at bounding box center [681, 692] width 674 height 108
click at [727, 730] on p "Bonjour [GUEST:FIRST_NAME],J’espère que vous êtes bien arrivé dans votre logeme…" at bounding box center [681, 692] width 674 height 108
click at [670, 746] on p "Bonjour [GUEST:FIRST_NAME],J’espère que vous êtes bien arrivé dans votre logeme…" at bounding box center [681, 692] width 674 height 108
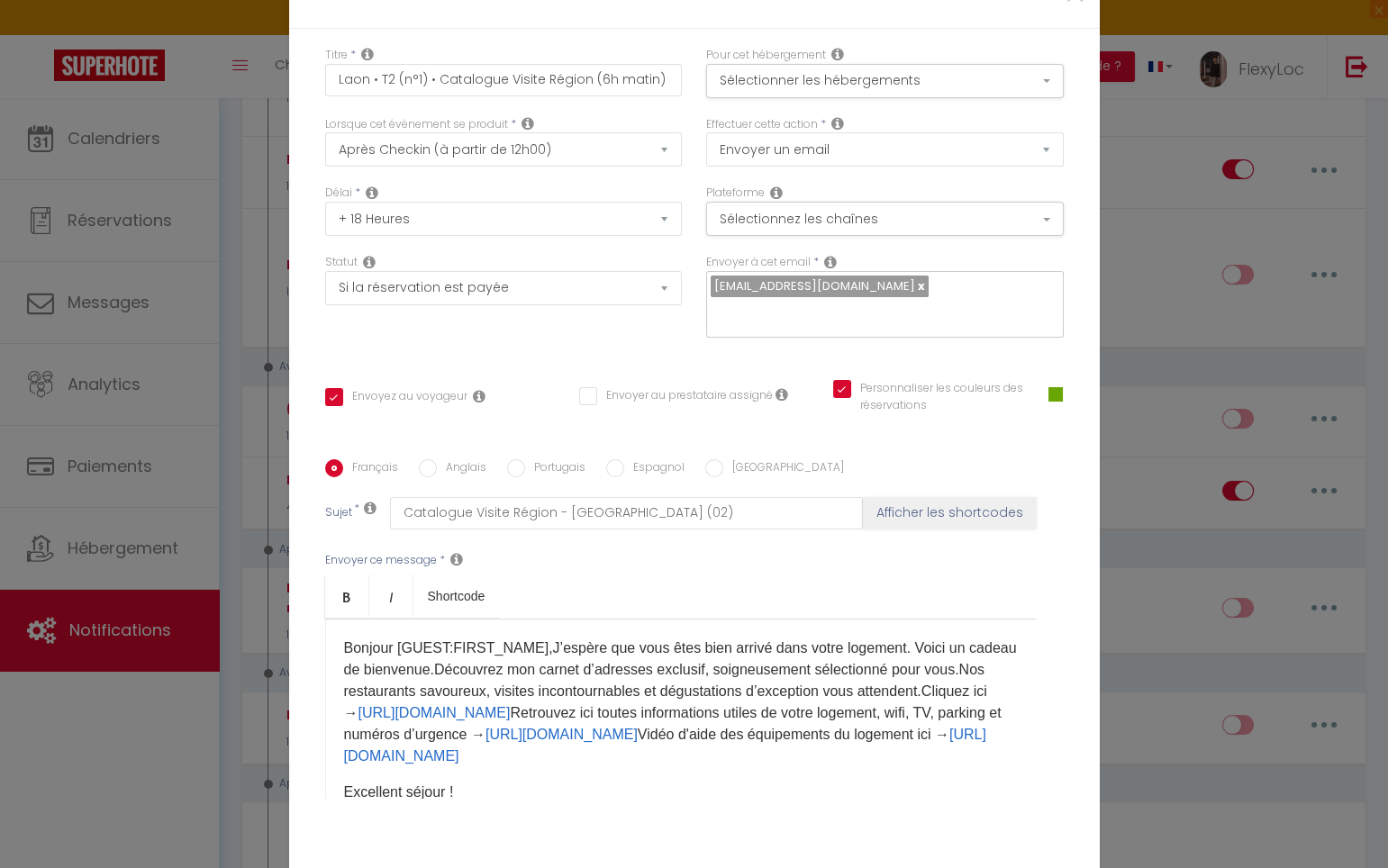
click at [849, 767] on p "Bonjour [GUEST:FIRST_NAME],J’espère que vous êtes bien arrivé dans votre logeme…" at bounding box center [681, 703] width 674 height 130
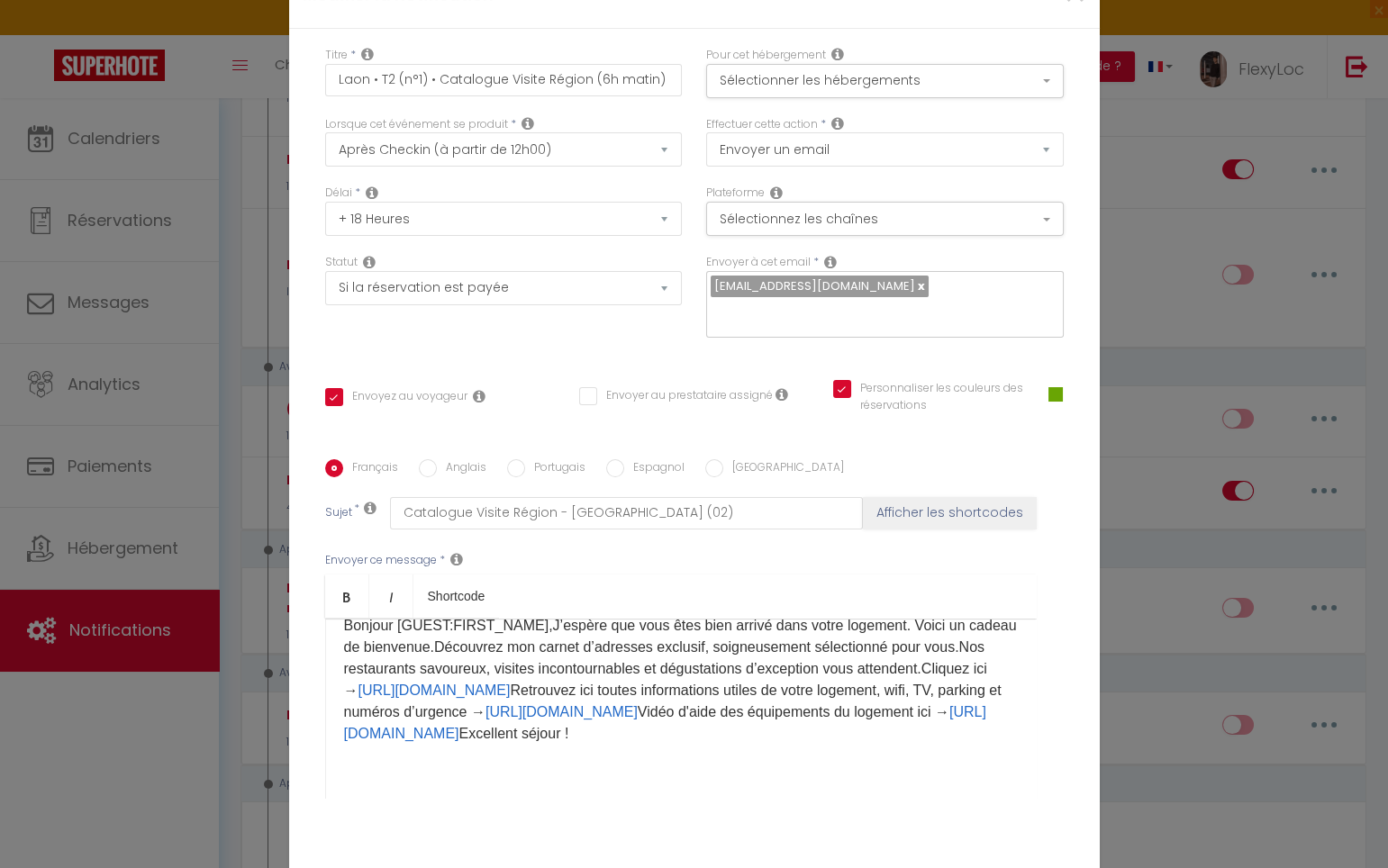
scroll to position [23, 0]
click at [942, 744] on p "Bonjour [GUEST:FIRST_NAME],J’espère que vous êtes bien arrivé dans votre logeme…" at bounding box center [681, 679] width 674 height 130
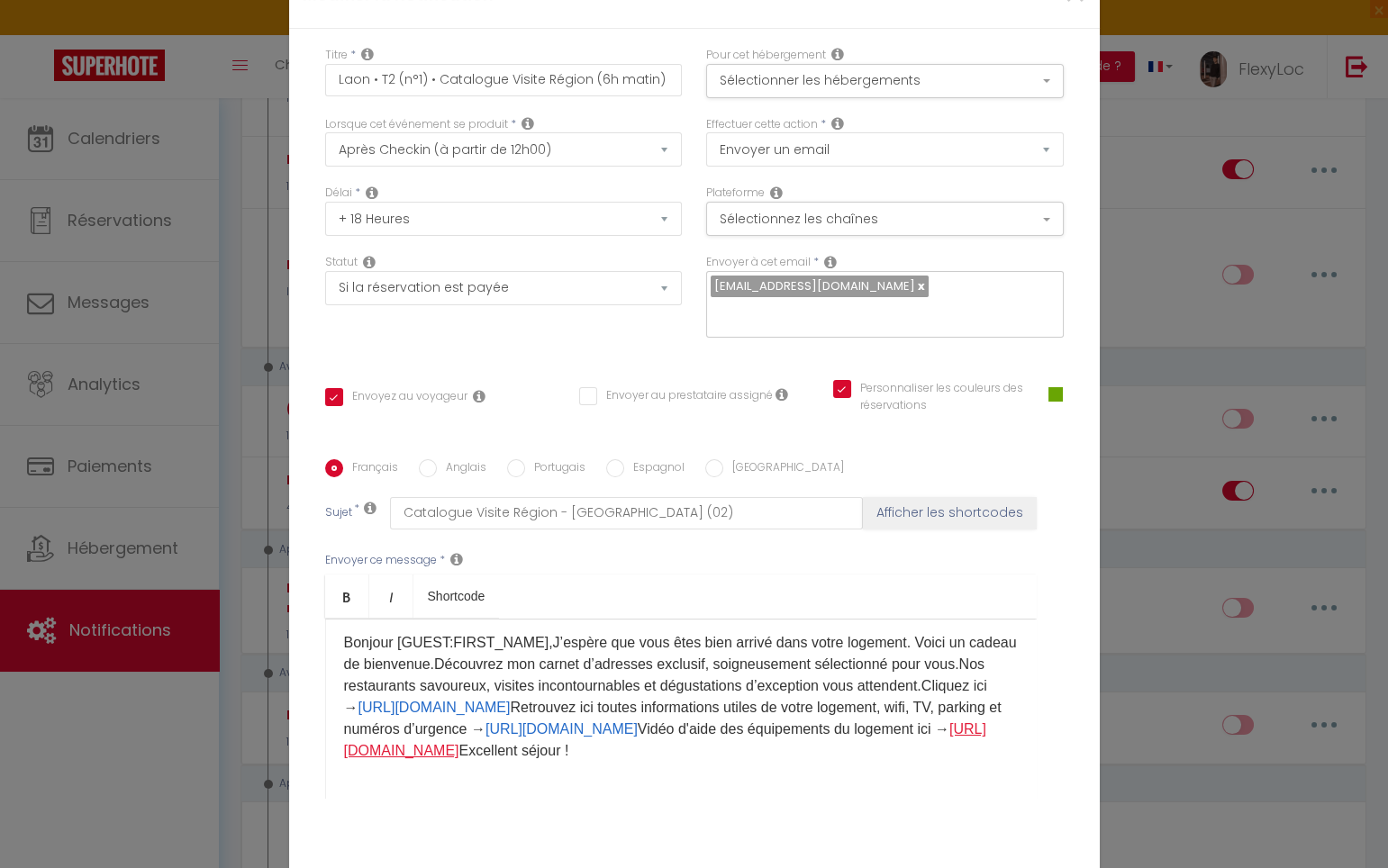
scroll to position [0, 0]
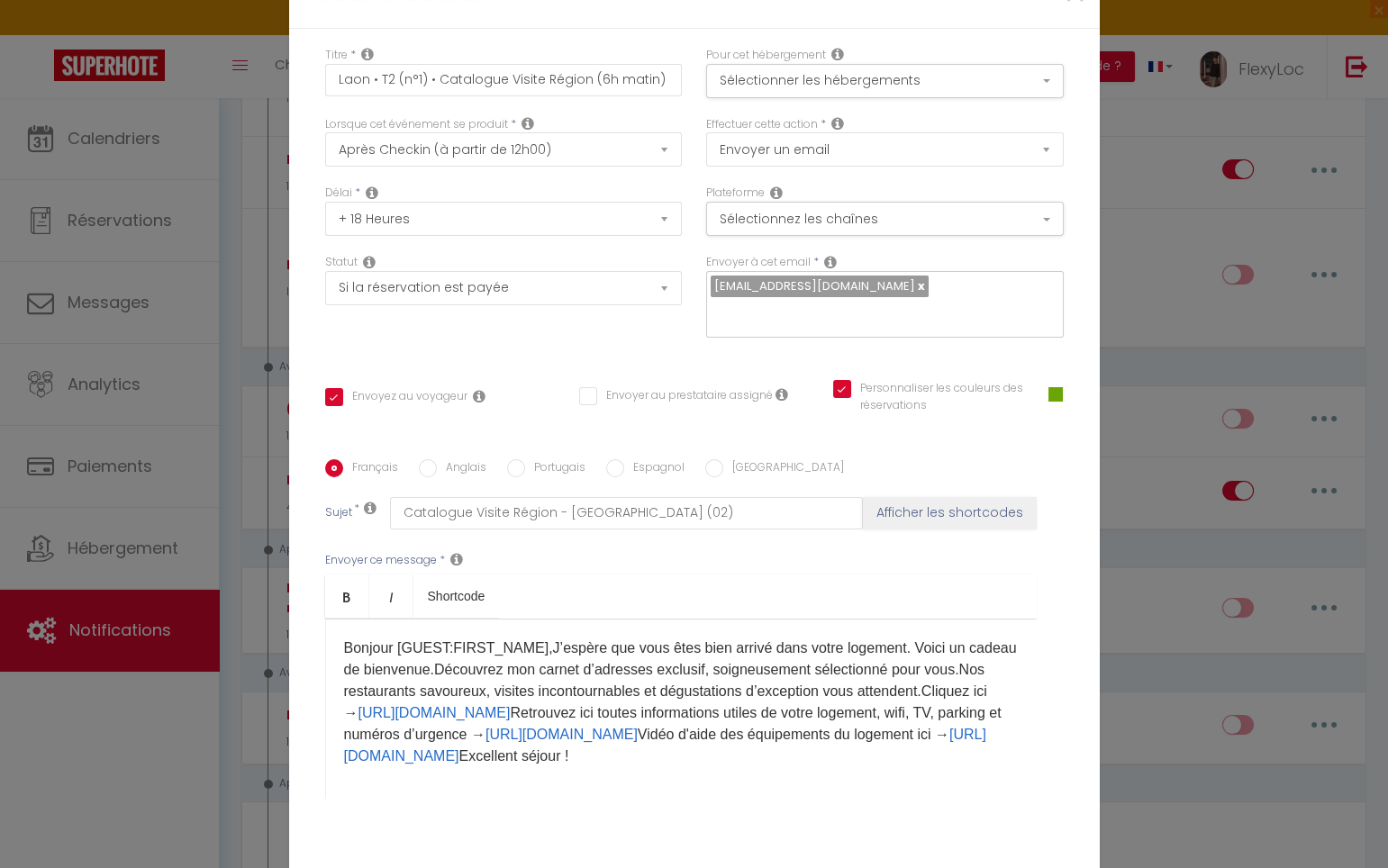
drag, startPoint x: 533, startPoint y: 638, endPoint x: 586, endPoint y: 689, distance: 73.9
click at [534, 638] on p "Bonjour [GUEST:FIRST_NAME],J’espère que vous êtes bien arrivé dans votre logeme…" at bounding box center [681, 703] width 674 height 130
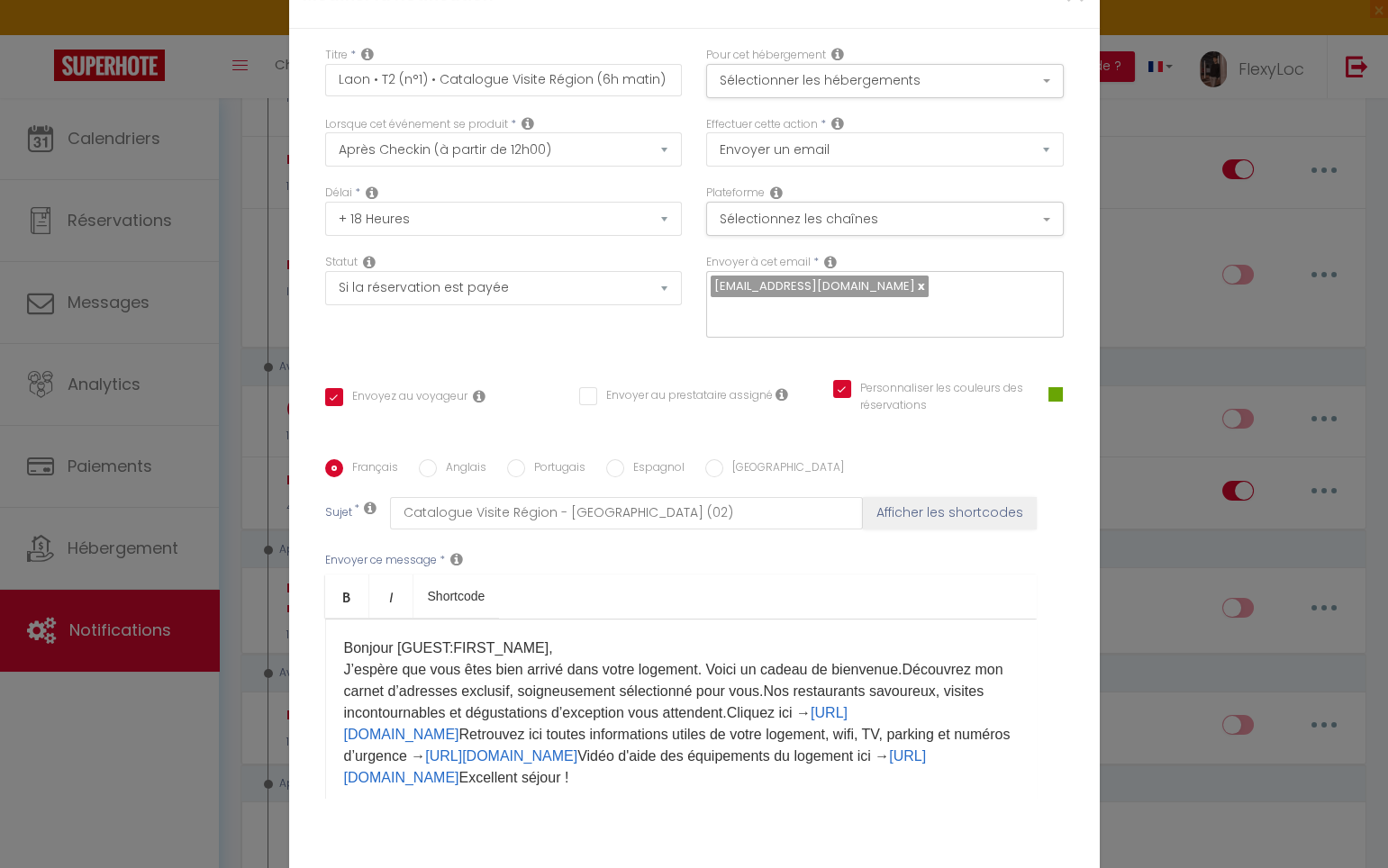
click at [708, 665] on p "Bonjour [GUEST:FIRST_NAME], J’espère que vous êtes bien arrivé dans votre logem…" at bounding box center [681, 713] width 674 height 151
click at [905, 661] on p "Bonjour [GUEST:FIRST_NAME], J’espère que vous êtes bien arrivé dans votre logem…" at bounding box center [681, 713] width 674 height 151
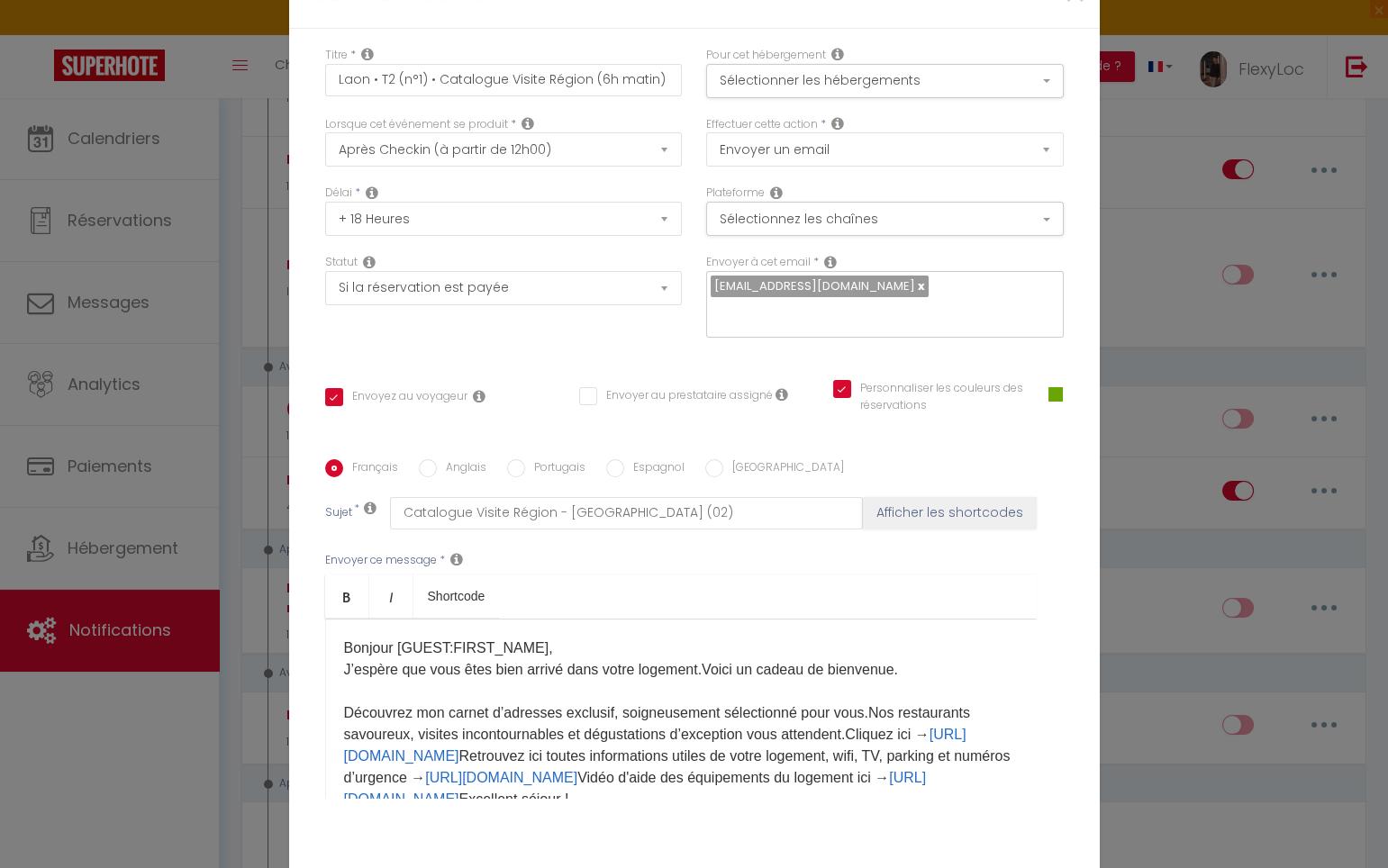
click at [865, 701] on p "Bonjour [GUEST:FIRST_NAME], J’espère que vous êtes bien arrivé dans votre logem…" at bounding box center [681, 724] width 674 height 173
click at [404, 746] on p "Bonjour [GUEST:FIRST_NAME], J’espère que vous êtes bien arrivé dans votre logem…" at bounding box center [681, 724] width 674 height 173
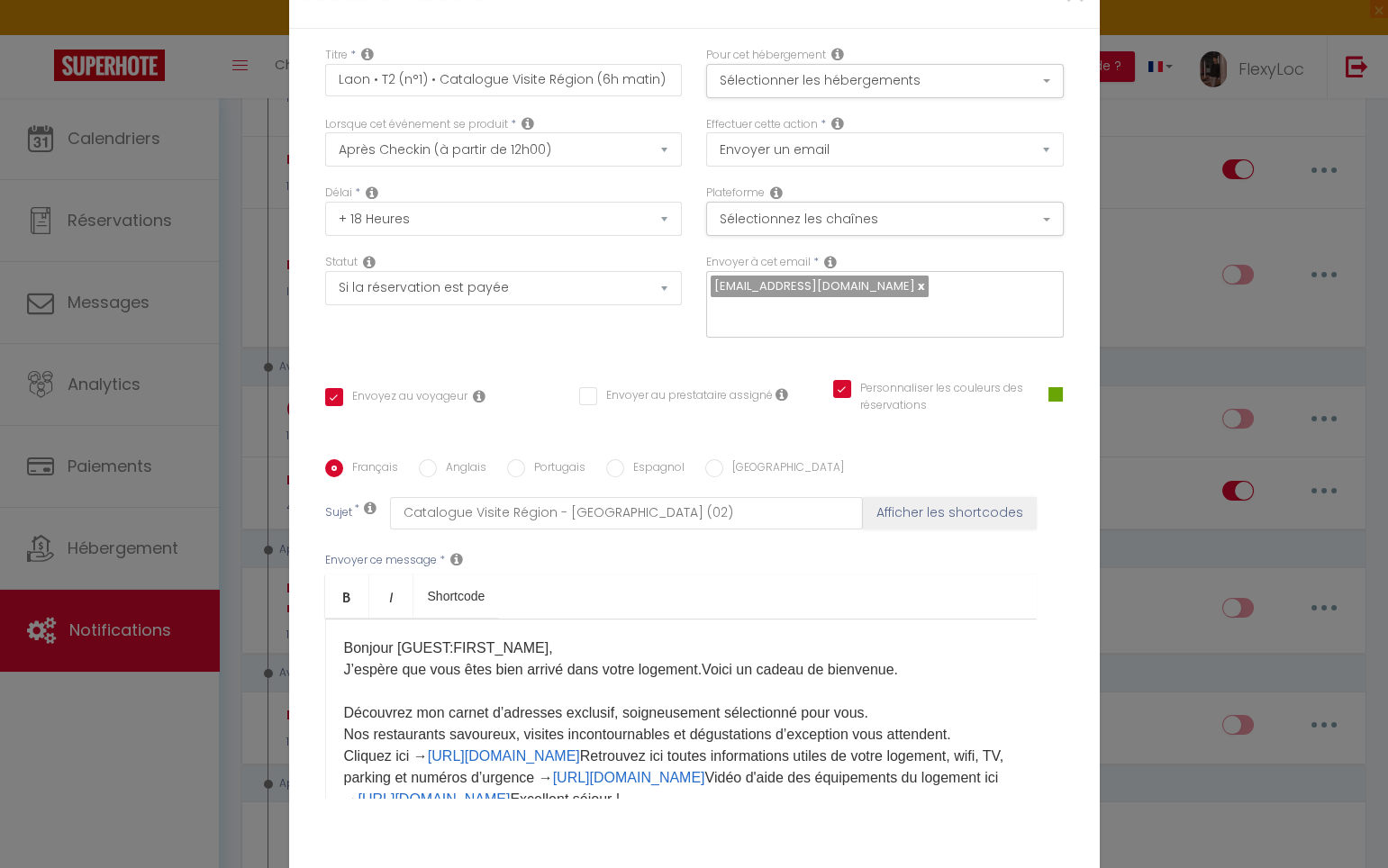
click at [845, 739] on p "Bonjour [GUEST:FIRST_NAME], J’espère que vous êtes bien arrivé dans votre logem…" at bounding box center [681, 724] width 674 height 173
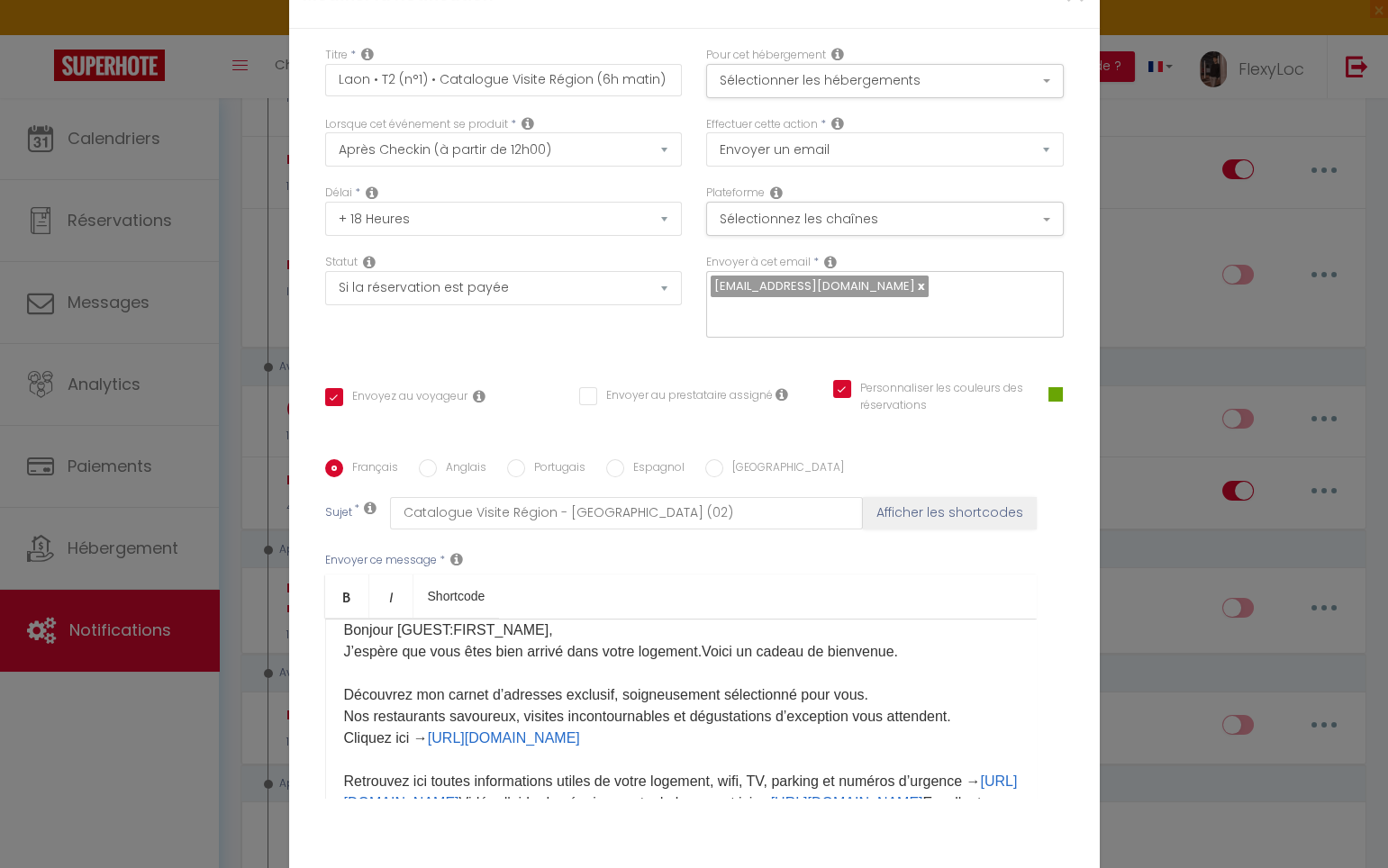
scroll to position [91, 0]
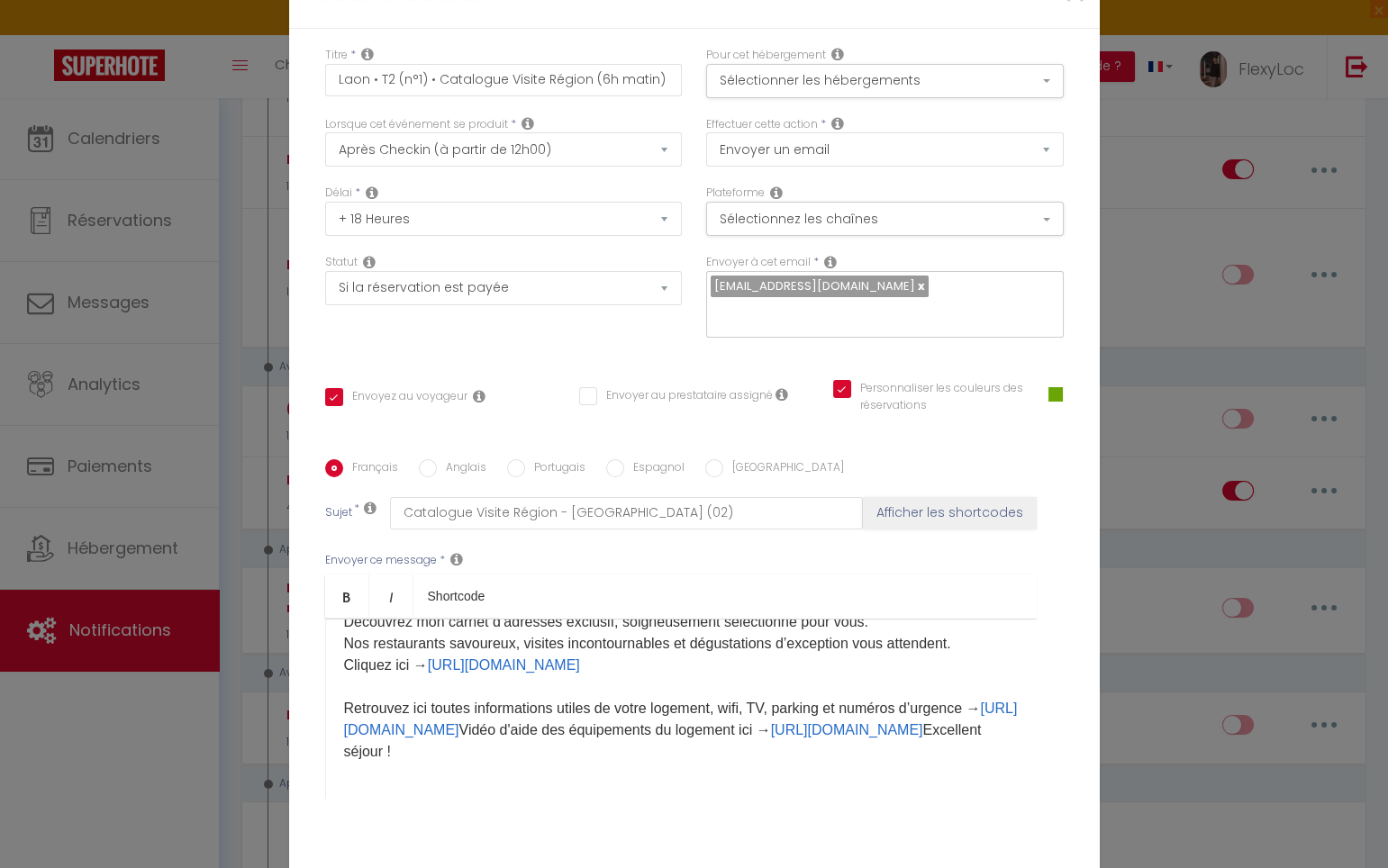
click at [629, 714] on p "Bonjour [GUEST:FIRST_NAME], J’espère que vous êtes bien arrivé dans votre logem…" at bounding box center [681, 655] width 674 height 216
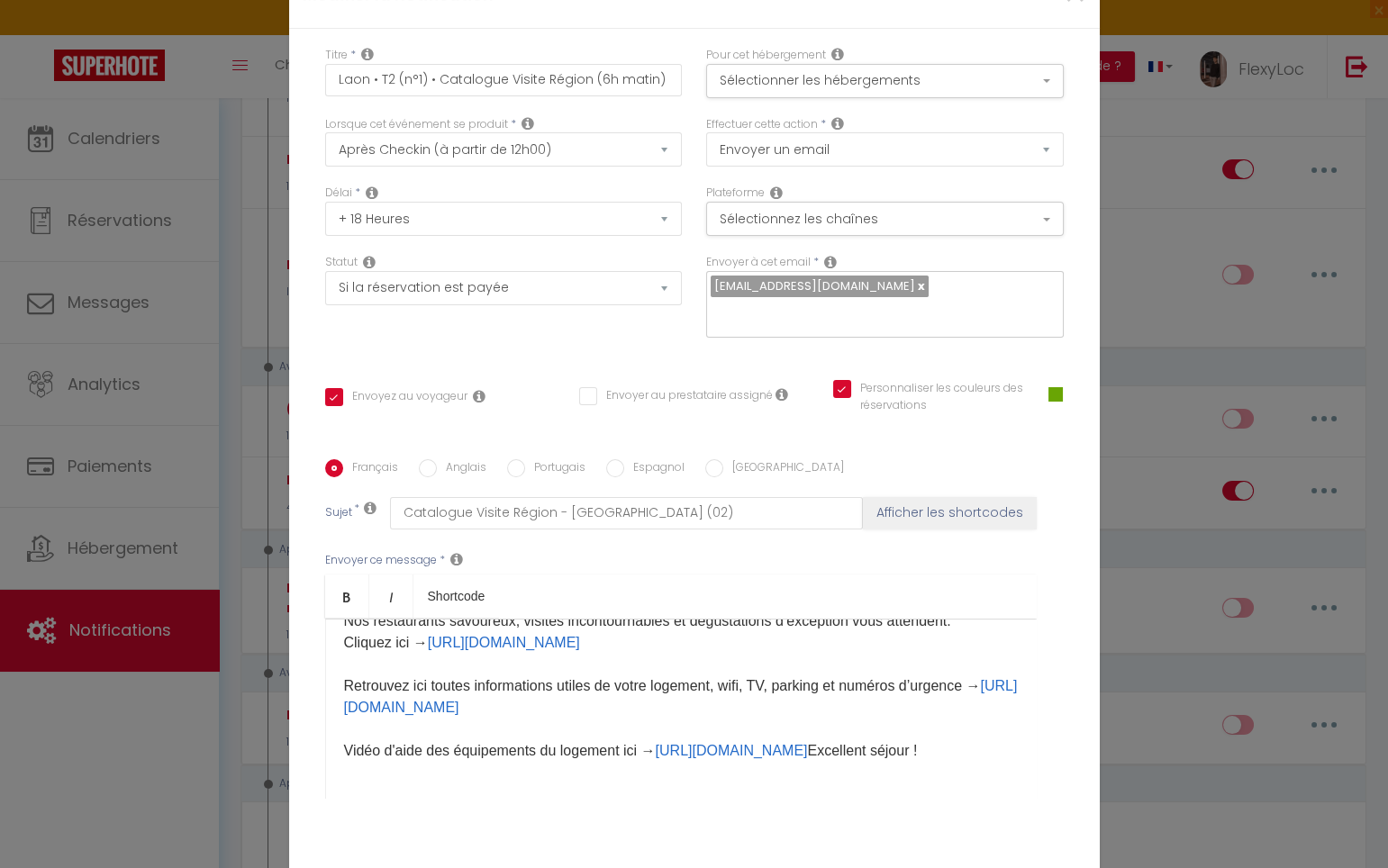
scroll to position [135, 0]
click at [625, 733] on p "Bonjour [GUEST:FIRST_NAME], J’espère que vous êtes bien arrivé dans votre logem…" at bounding box center [681, 643] width 674 height 238
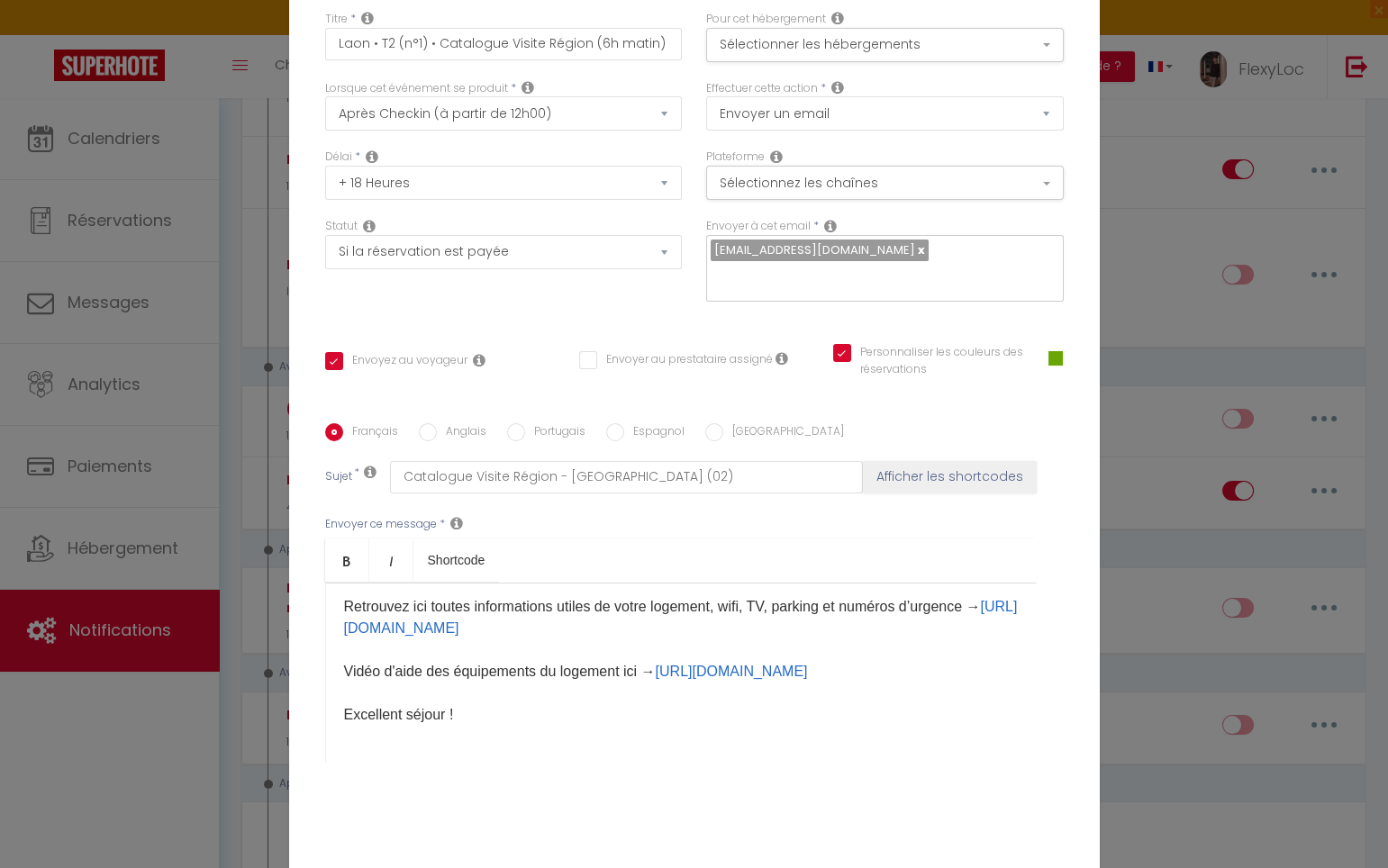
scroll to position [108, 0]
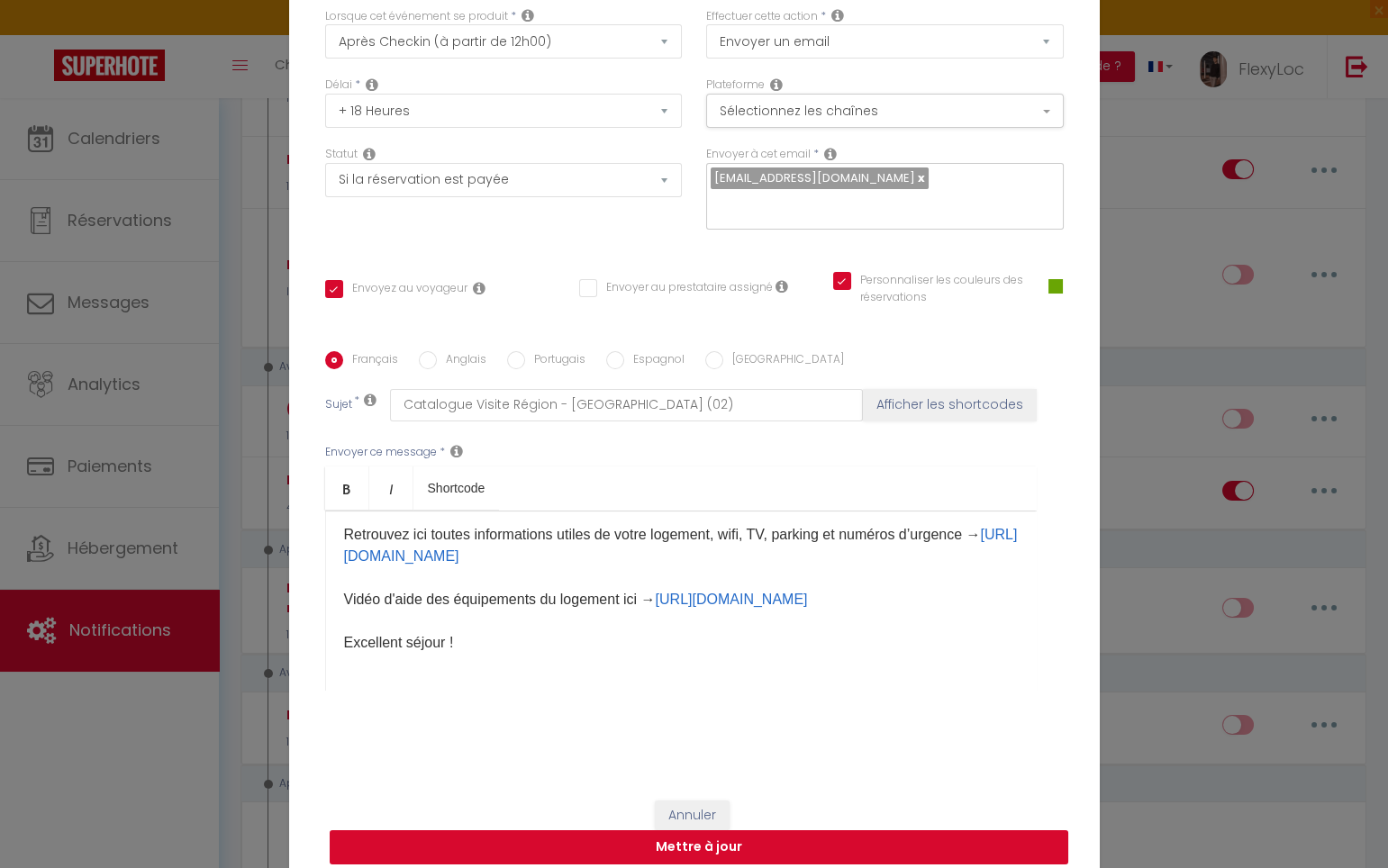
click at [765, 841] on button "Mettre à jour" at bounding box center [699, 847] width 738 height 34
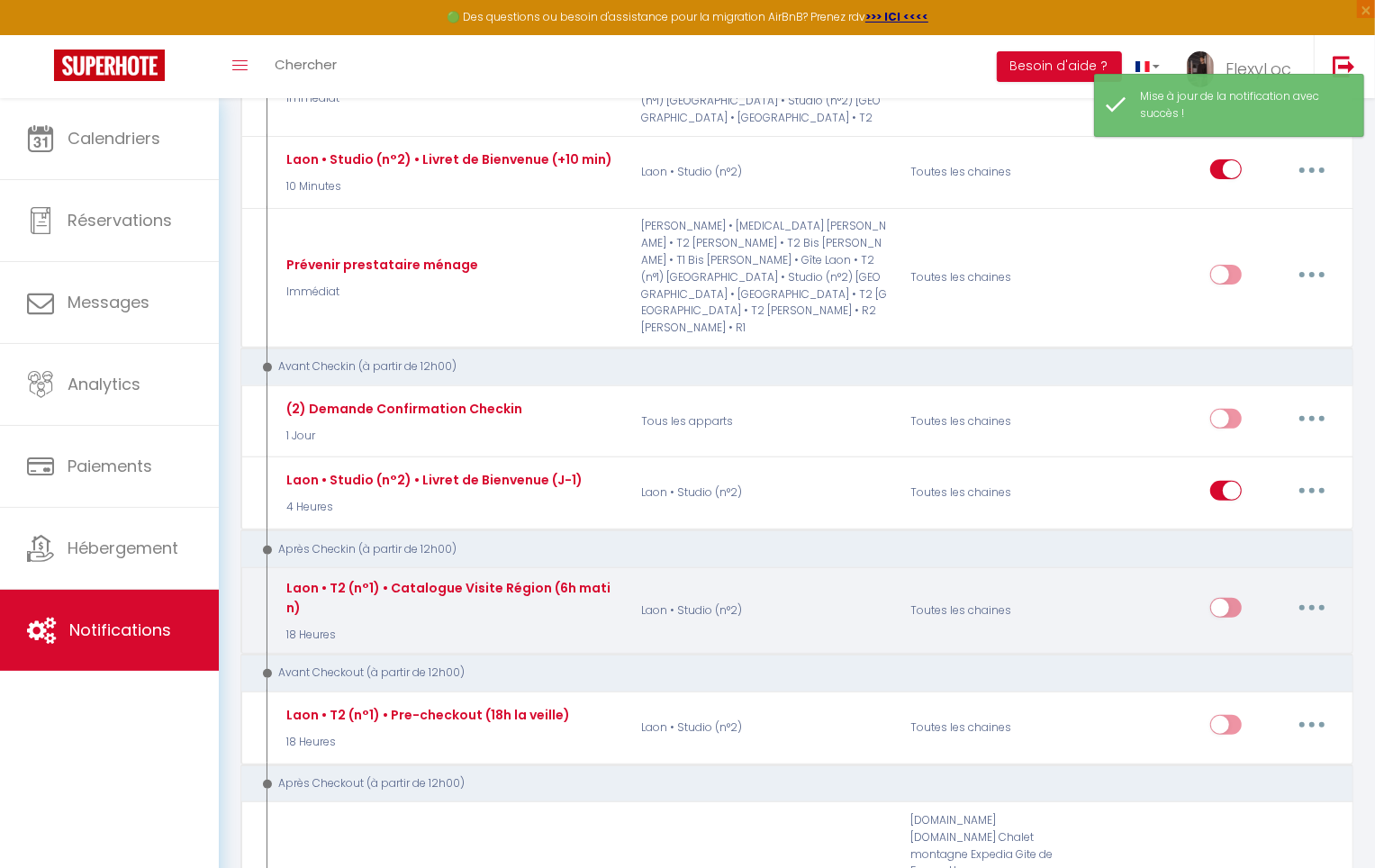
click at [1234, 598] on input "checkbox" at bounding box center [1226, 611] width 32 height 27
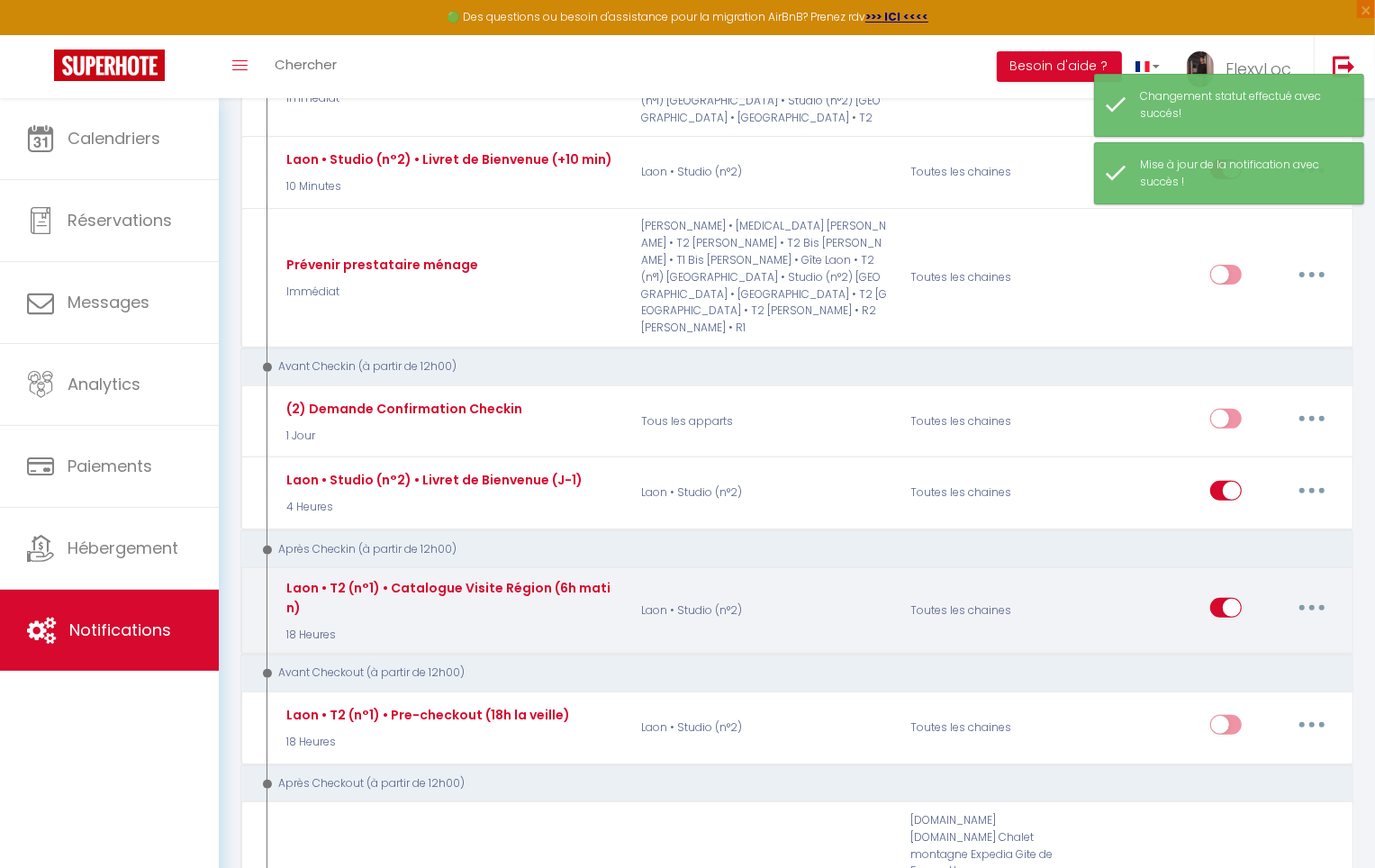
click at [1302, 593] on button "button" at bounding box center [1312, 607] width 50 height 29
click at [1261, 634] on link "Editer" at bounding box center [1265, 649] width 133 height 31
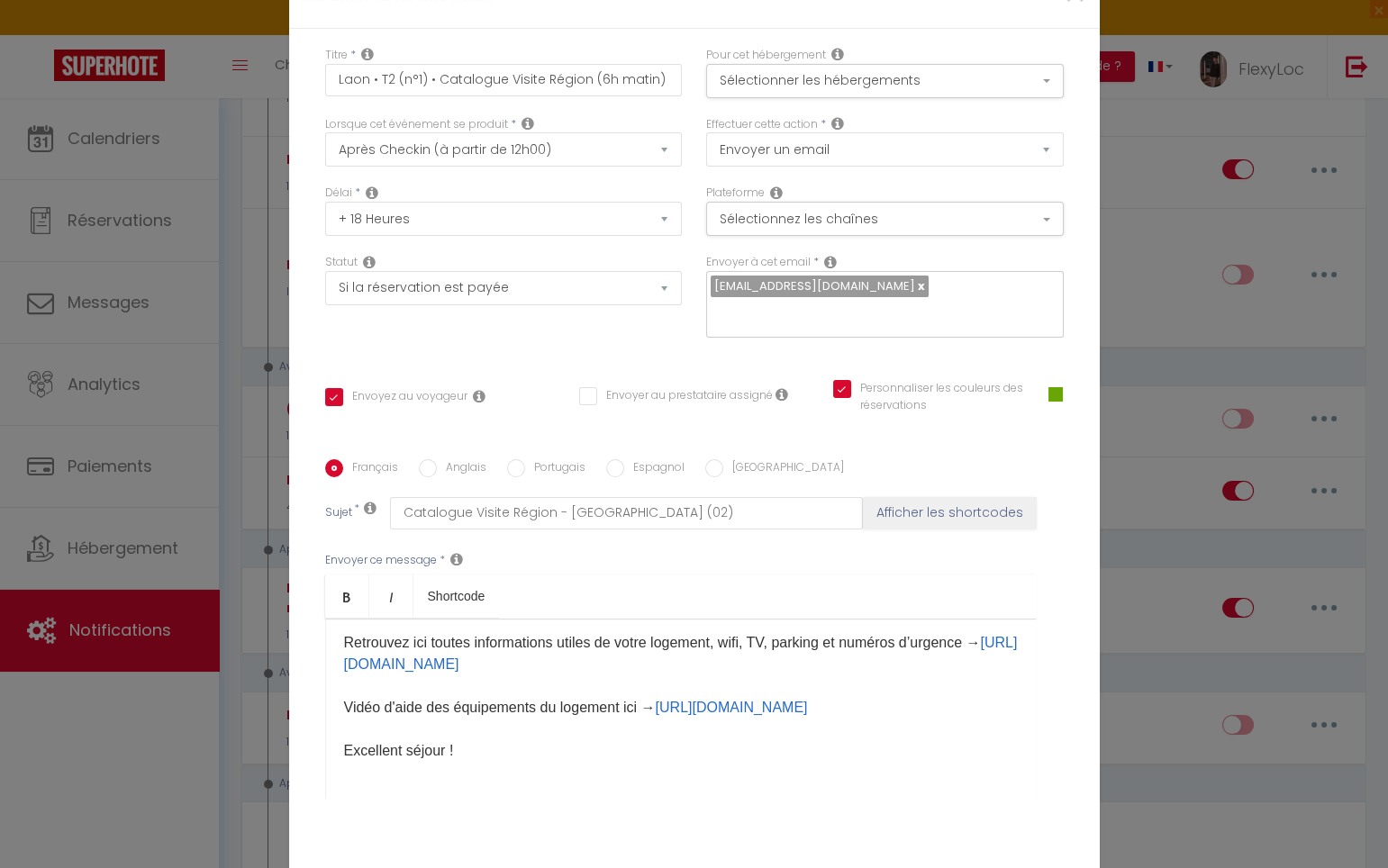
click at [529, 648] on div "Bonjour [GUEST:FIRST_NAME], J’espère que vous êtes bien arrivé dans votre logem…" at bounding box center [680, 709] width 711 height 180
click at [450, 459] on label "Anglais" at bounding box center [462, 469] width 50 height 20
click at [437, 459] on input "Anglais" at bounding box center [428, 468] width 18 height 18
click at [529, 648] on p "Hello [GUEST:FIRST_NAME], I hope you have arrived safely at your accommodation.…" at bounding box center [681, 621] width 674 height 281
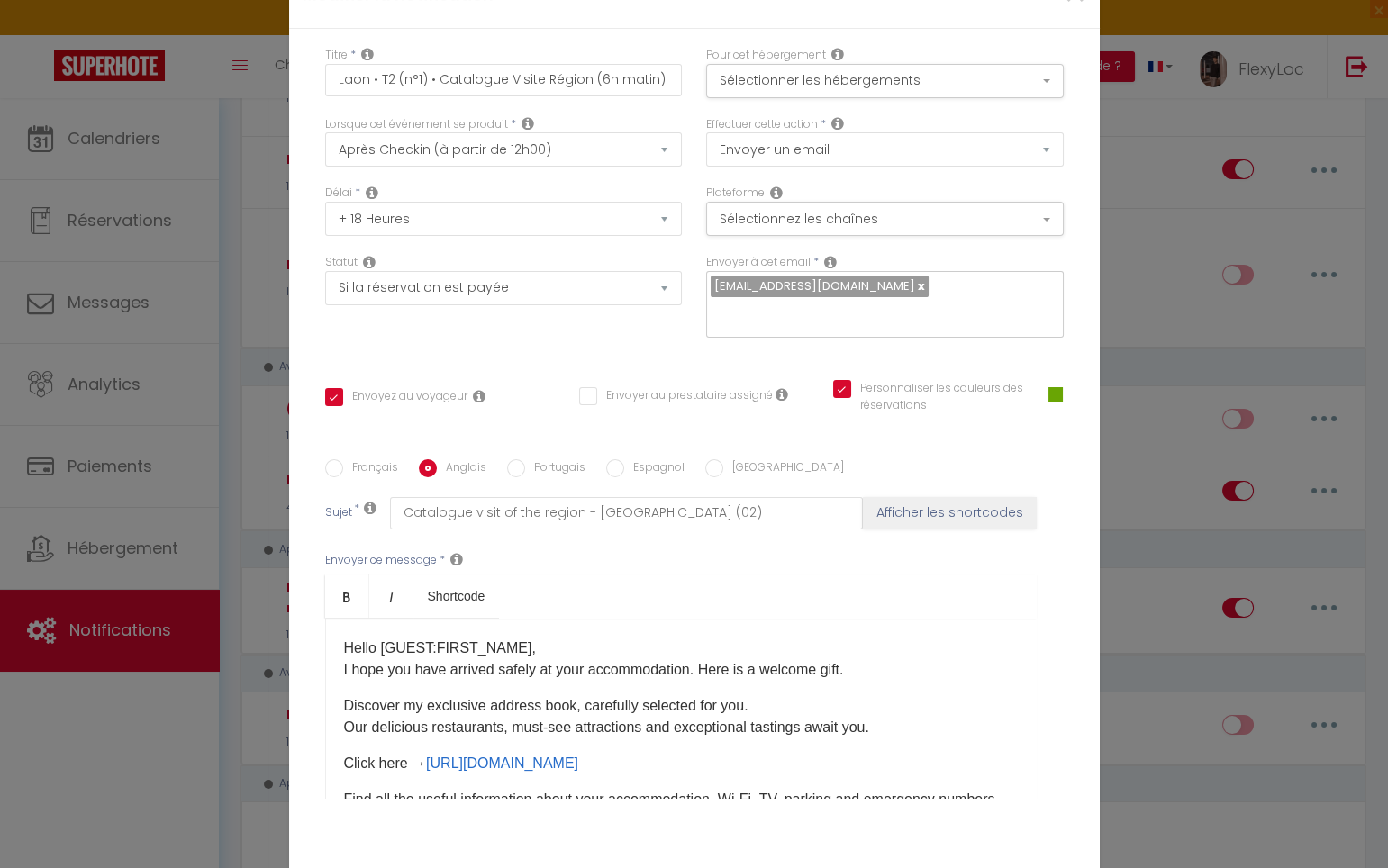
click at [553, 639] on p "Hello [GUEST:FIRST_NAME], I hope you have arrived safely at your accommodation.…" at bounding box center [681, 659] width 674 height 43
click at [440, 656] on p "Hello [GUEST:FIRST_NAME], I hope you have arrived safely at your accommodation.…" at bounding box center [681, 659] width 674 height 43
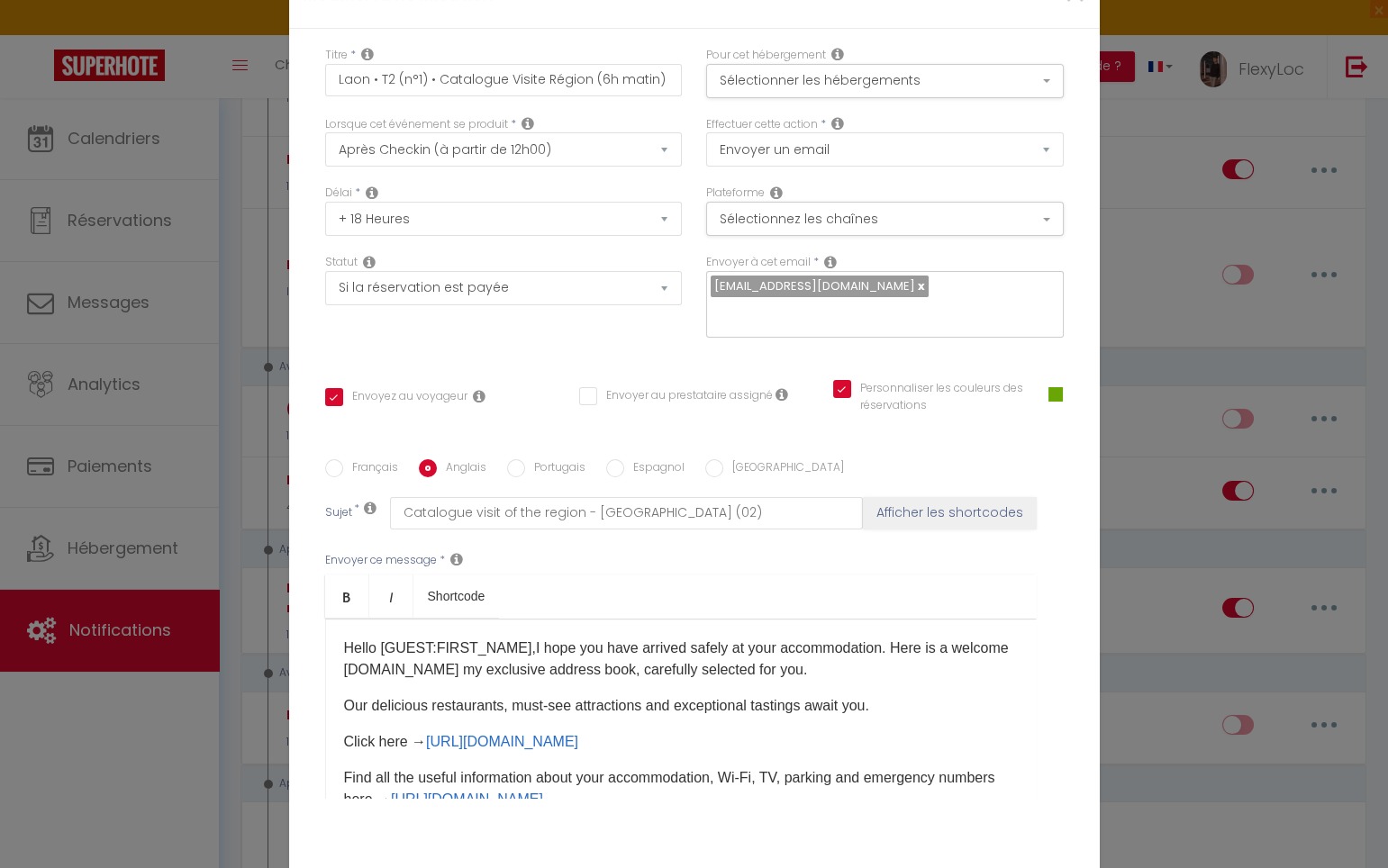
click at [819, 666] on p "Hello [GUEST:FIRST_NAME],I hope you have arrived safely at your accommodation. …" at bounding box center [681, 659] width 674 height 43
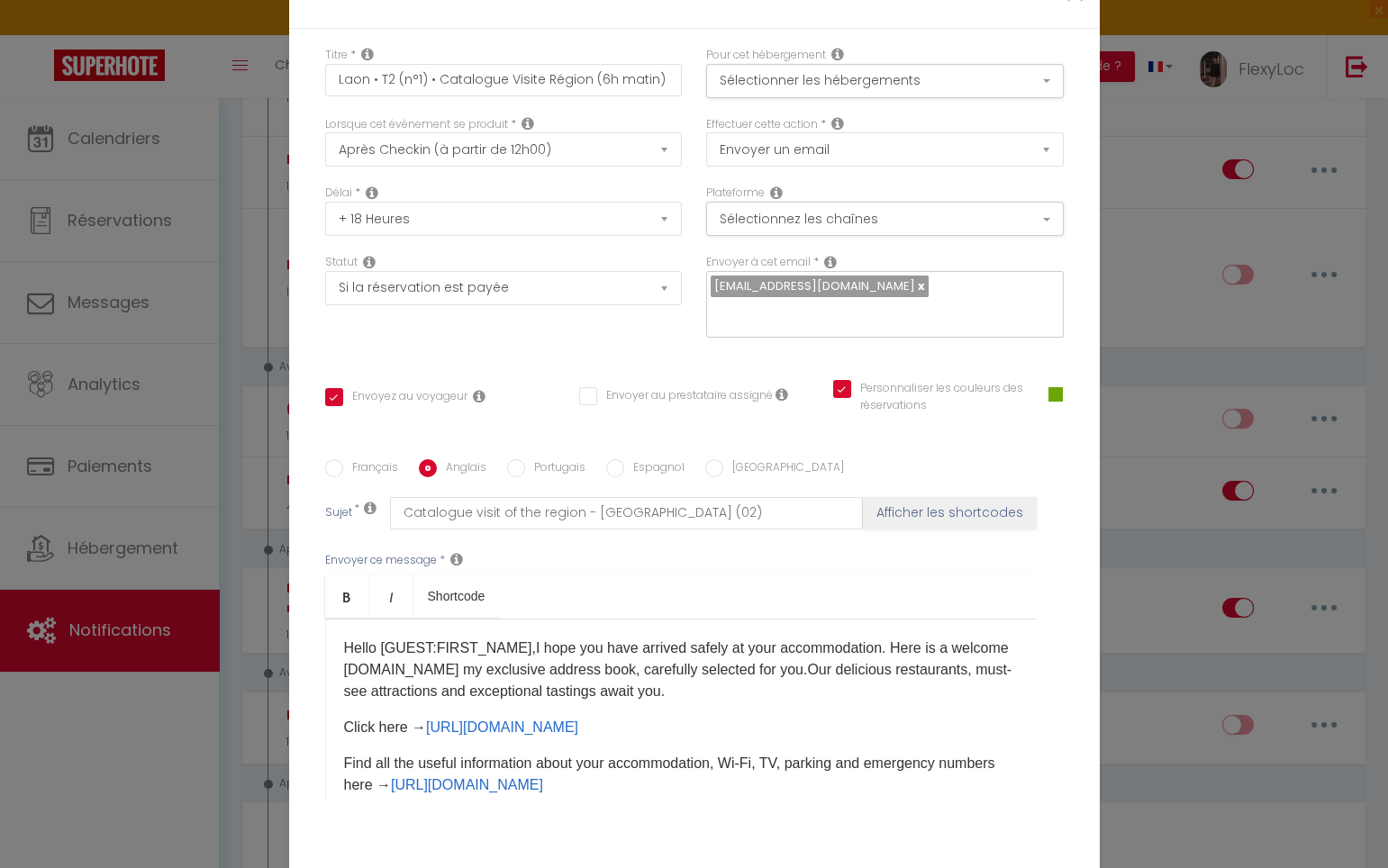
click at [709, 674] on p "Hello [GUEST:FIRST_NAME],I hope you have arrived safely at your accommodation. …" at bounding box center [681, 670] width 674 height 65
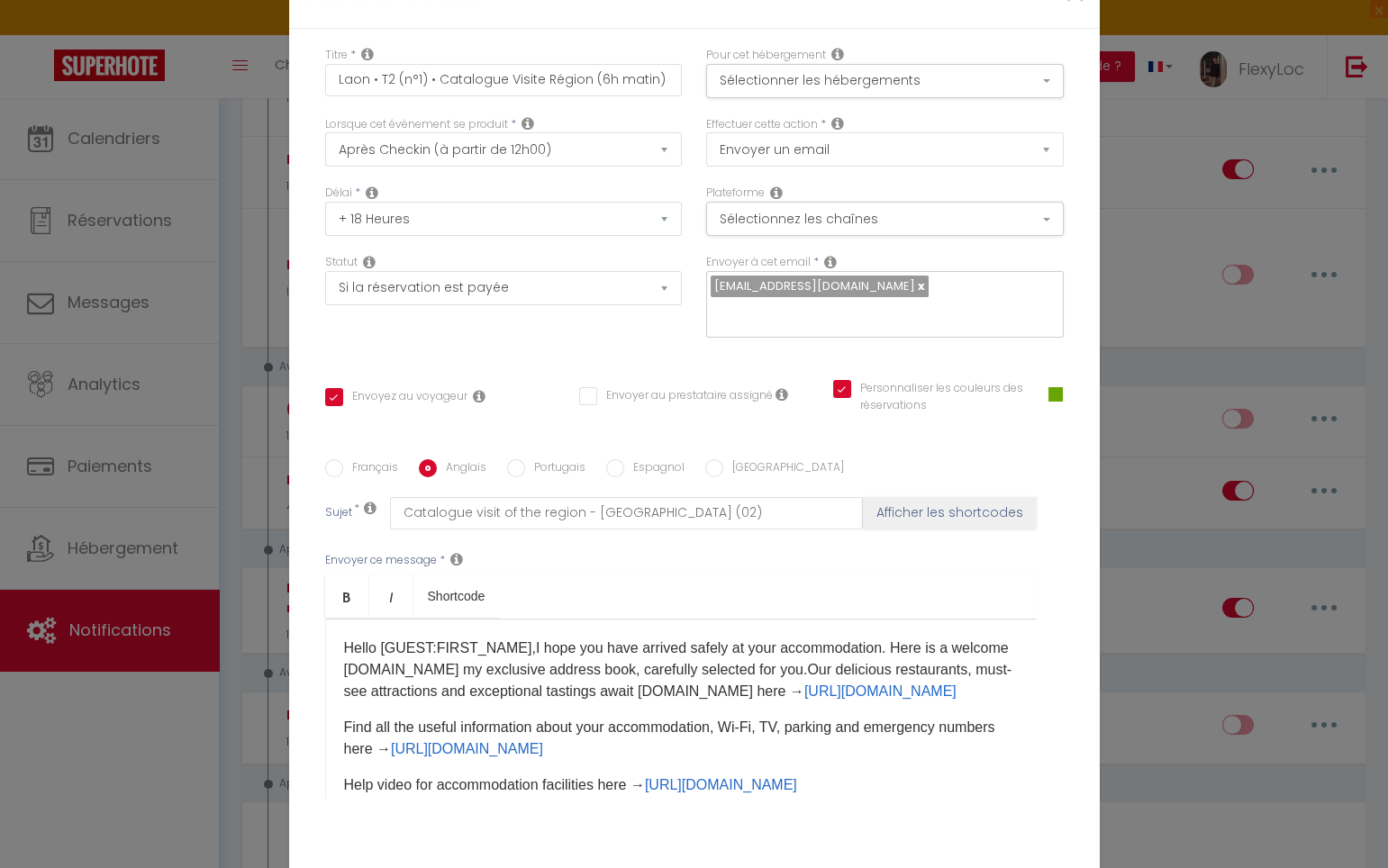
click at [703, 692] on p "Hello [GUEST:FIRST_NAME],I hope you have arrived safely at your accommodation. …" at bounding box center [681, 670] width 674 height 65
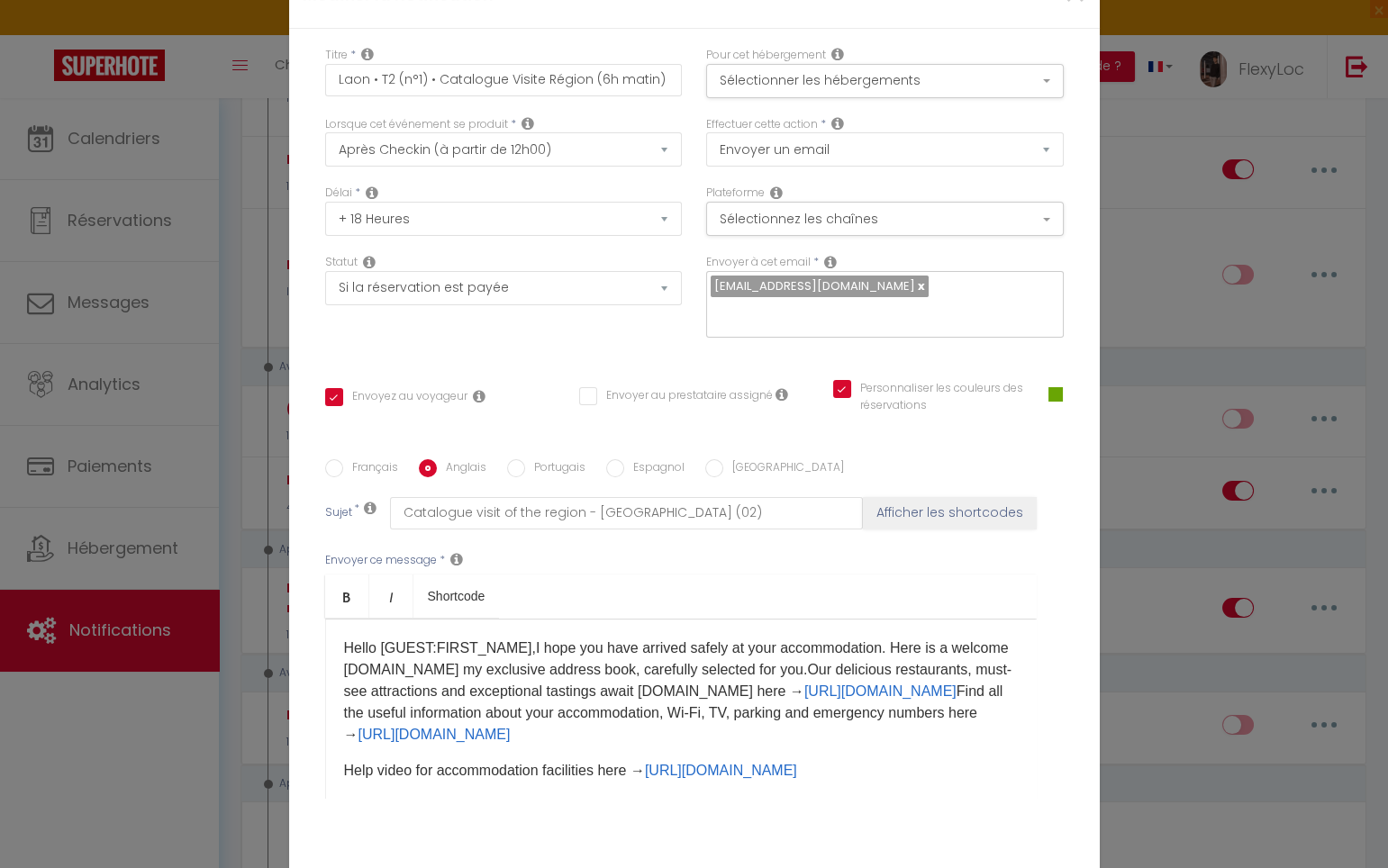
click at [993, 724] on p "Hello [GUEST:FIRST_NAME],I hope you have arrived safely at your accommodation. …" at bounding box center [681, 692] width 674 height 108
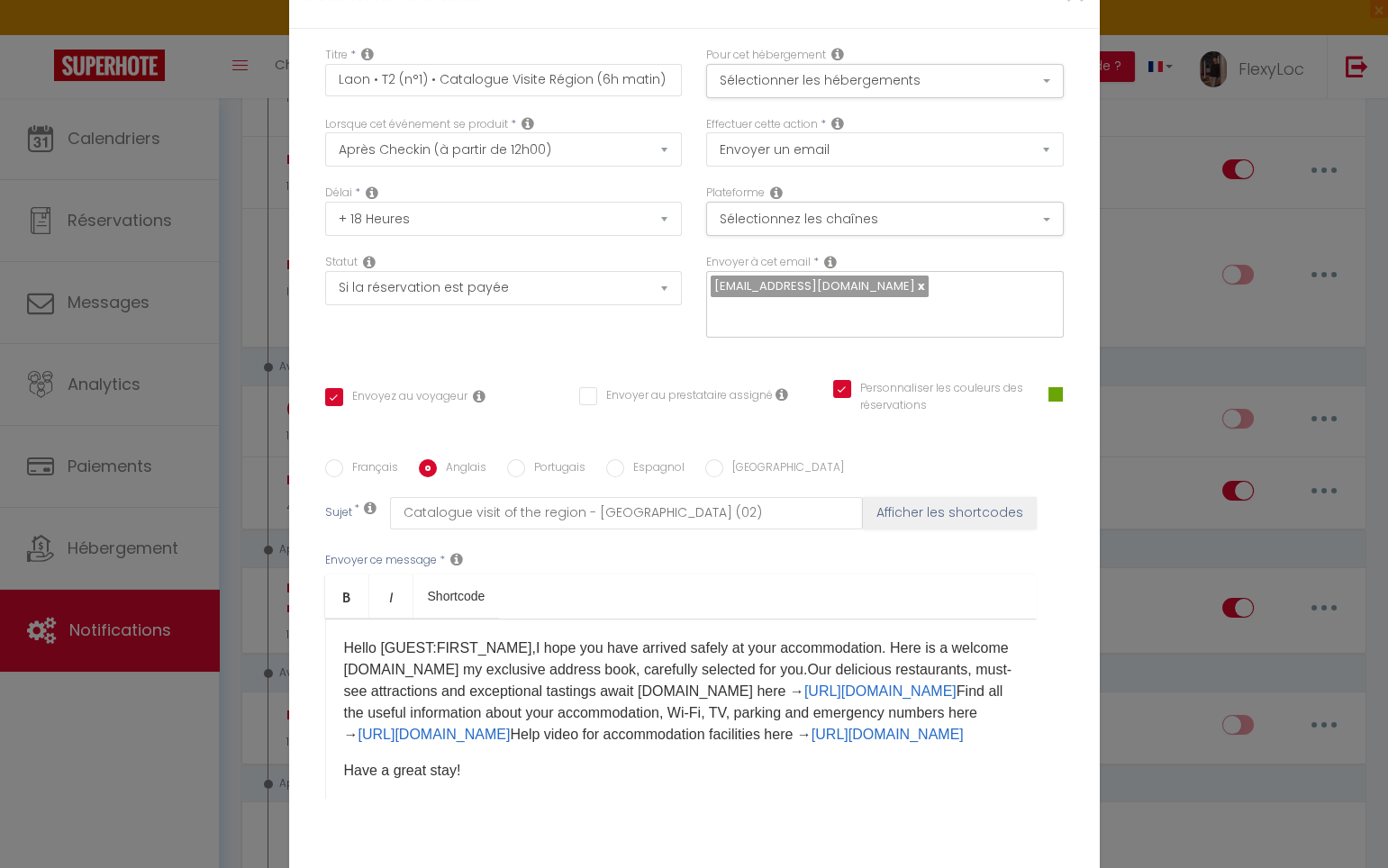
click at [674, 746] on p "Hello [GUEST:FIRST_NAME],I hope you have arrived safely at your accommodation. …" at bounding box center [681, 692] width 674 height 108
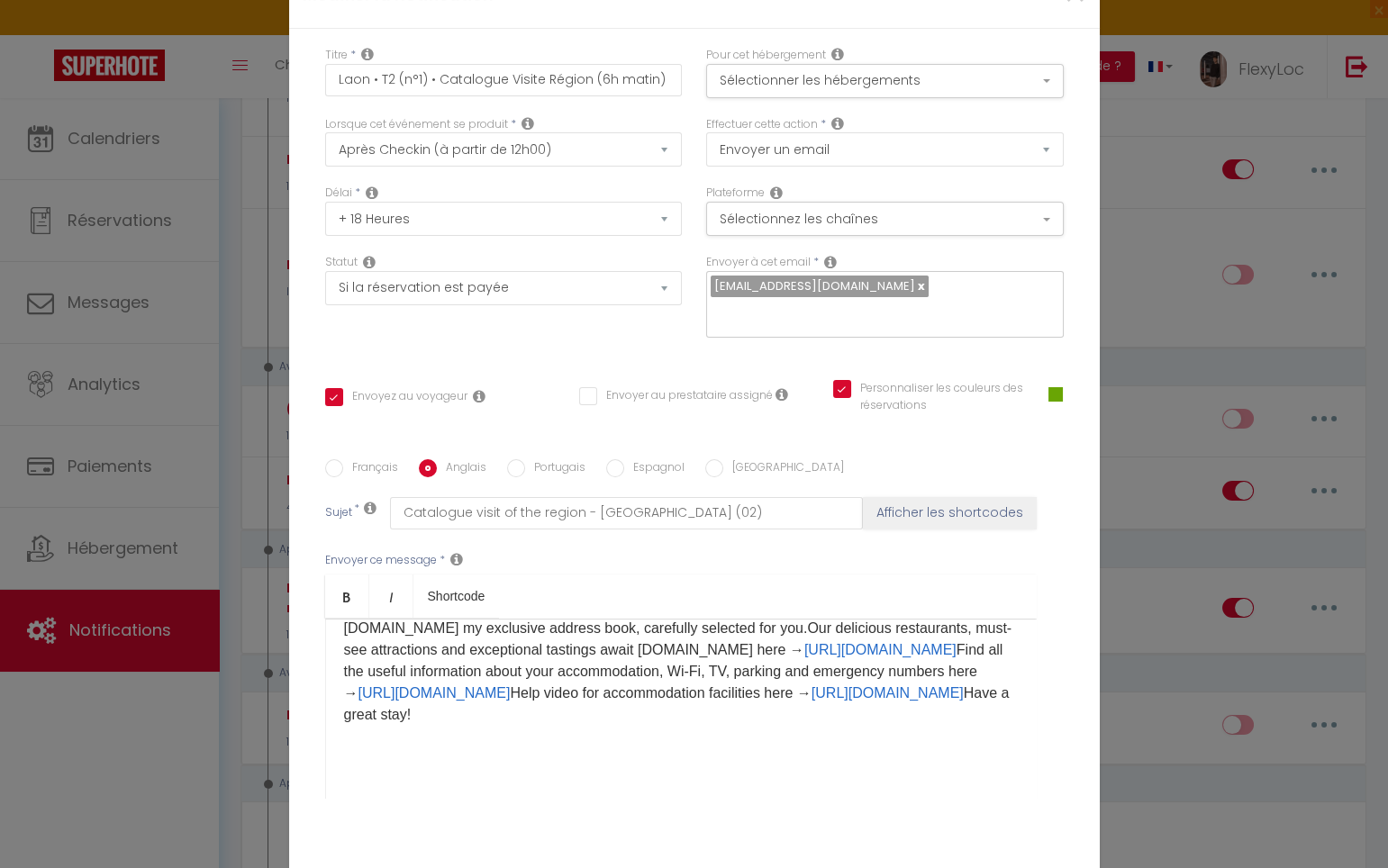
click at [764, 697] on p "Hello [GUEST:FIRST_NAME],I hope you have arrived safely at your accommodation. …" at bounding box center [681, 661] width 674 height 130
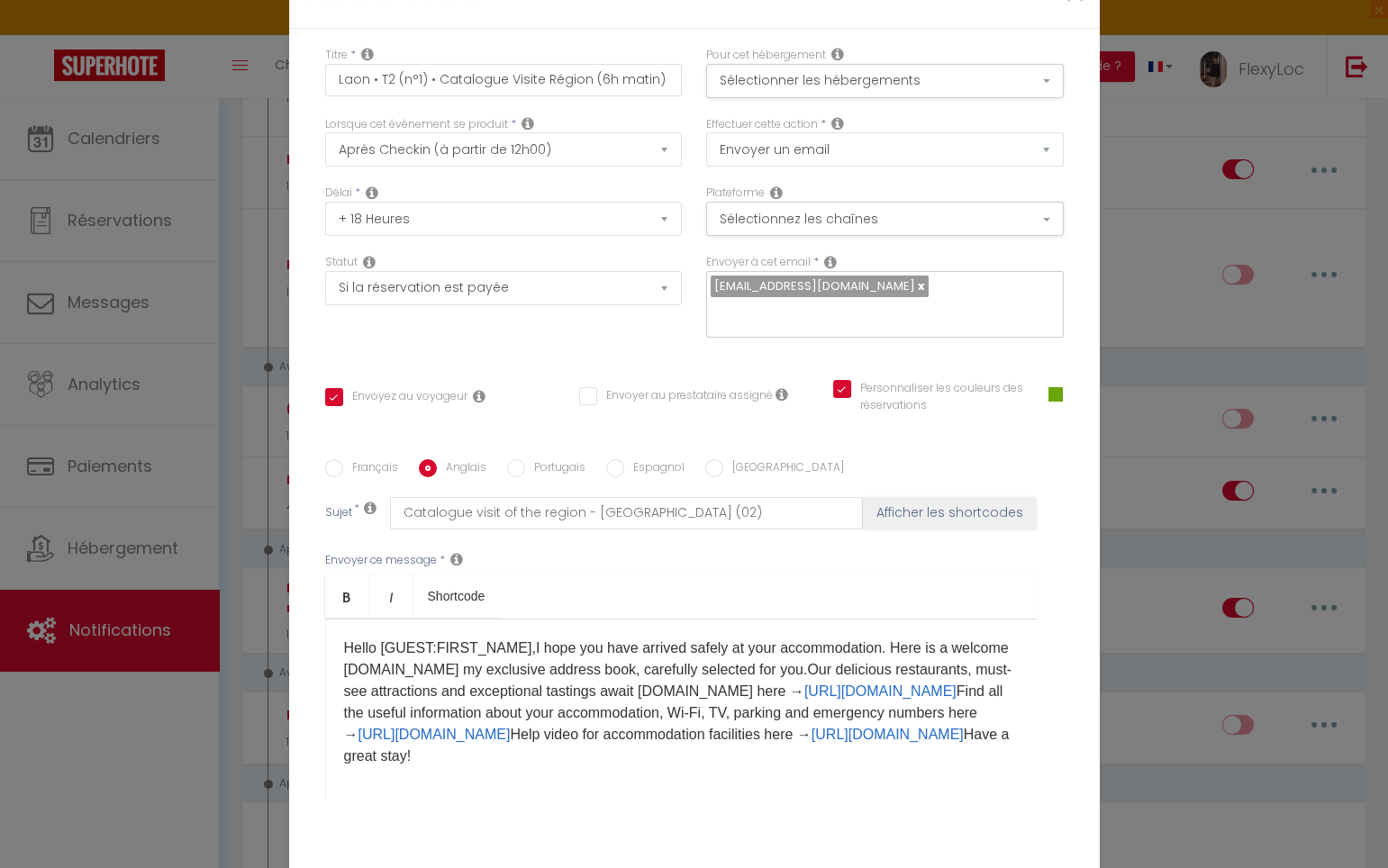
click at [511, 638] on p "Hello [GUEST:FIRST_NAME],I hope you have arrived safely at your accommodation. …" at bounding box center [681, 703] width 674 height 130
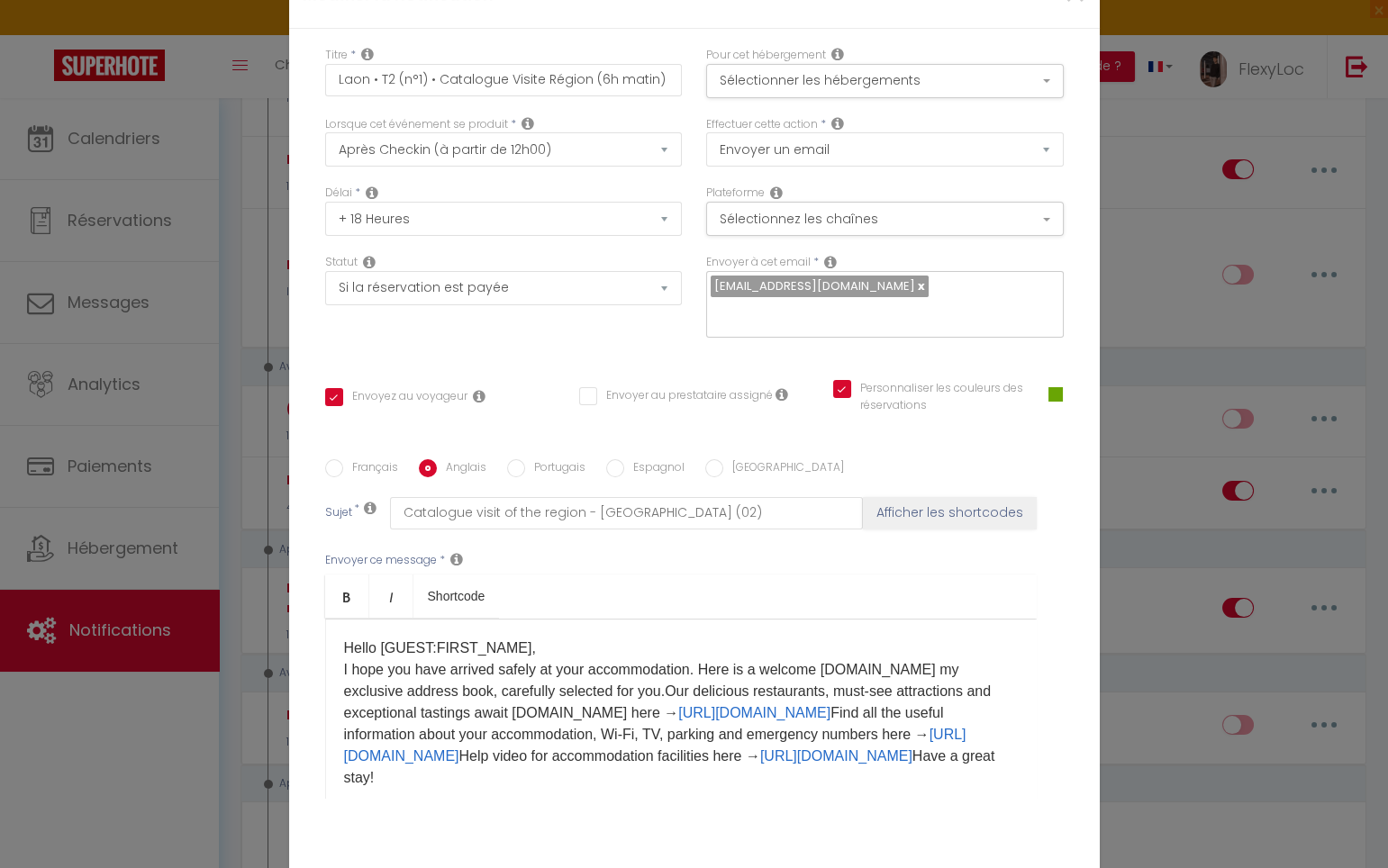
click at [847, 656] on p "Hello [GUEST:FIRST_NAME], I hope you have arrived safely at your accommodation.…" at bounding box center [681, 713] width 674 height 151
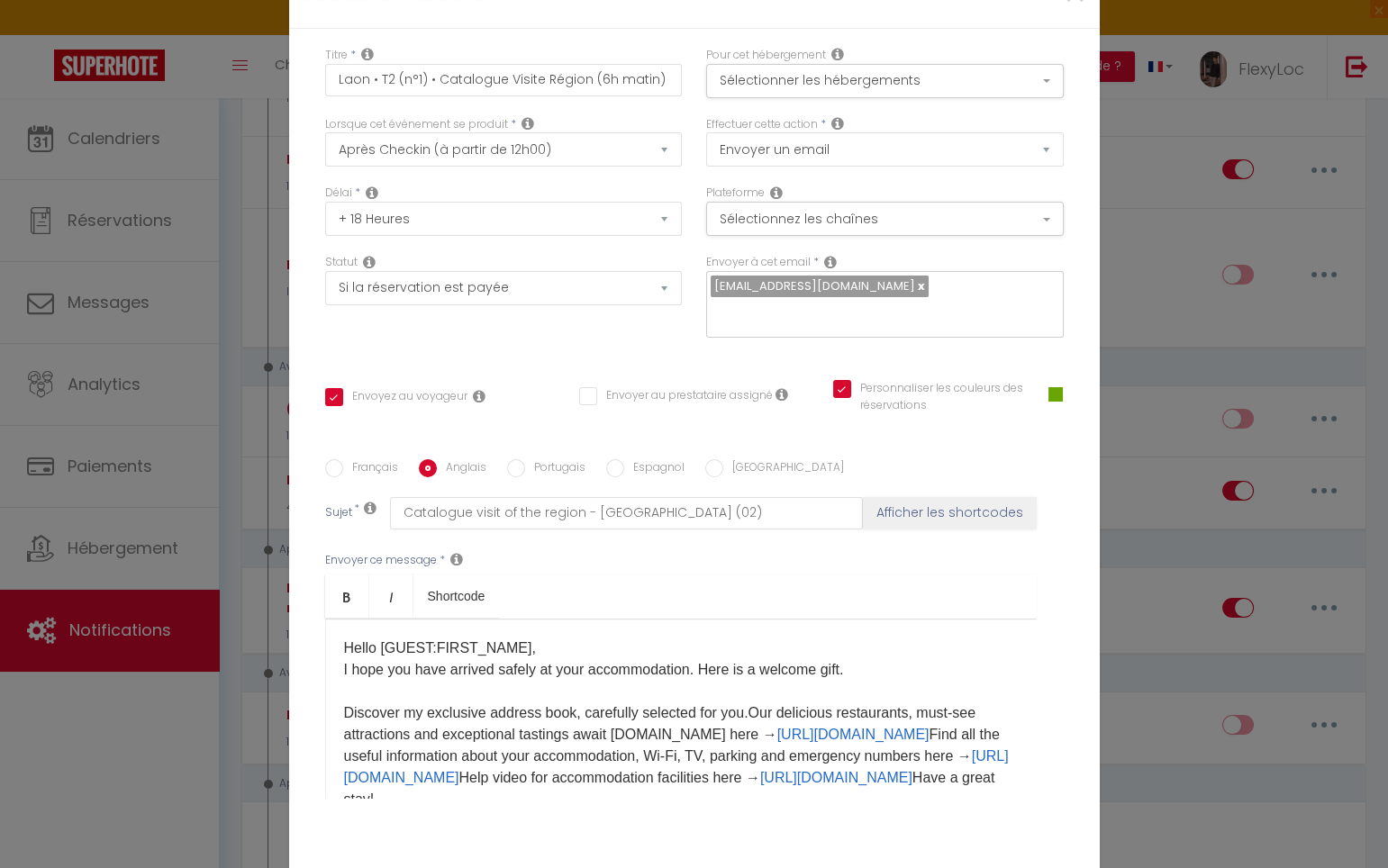
click at [752, 702] on p "Hello [GUEST:FIRST_NAME], I hope you have arrived safely at your accommodation.…" at bounding box center [681, 724] width 674 height 173
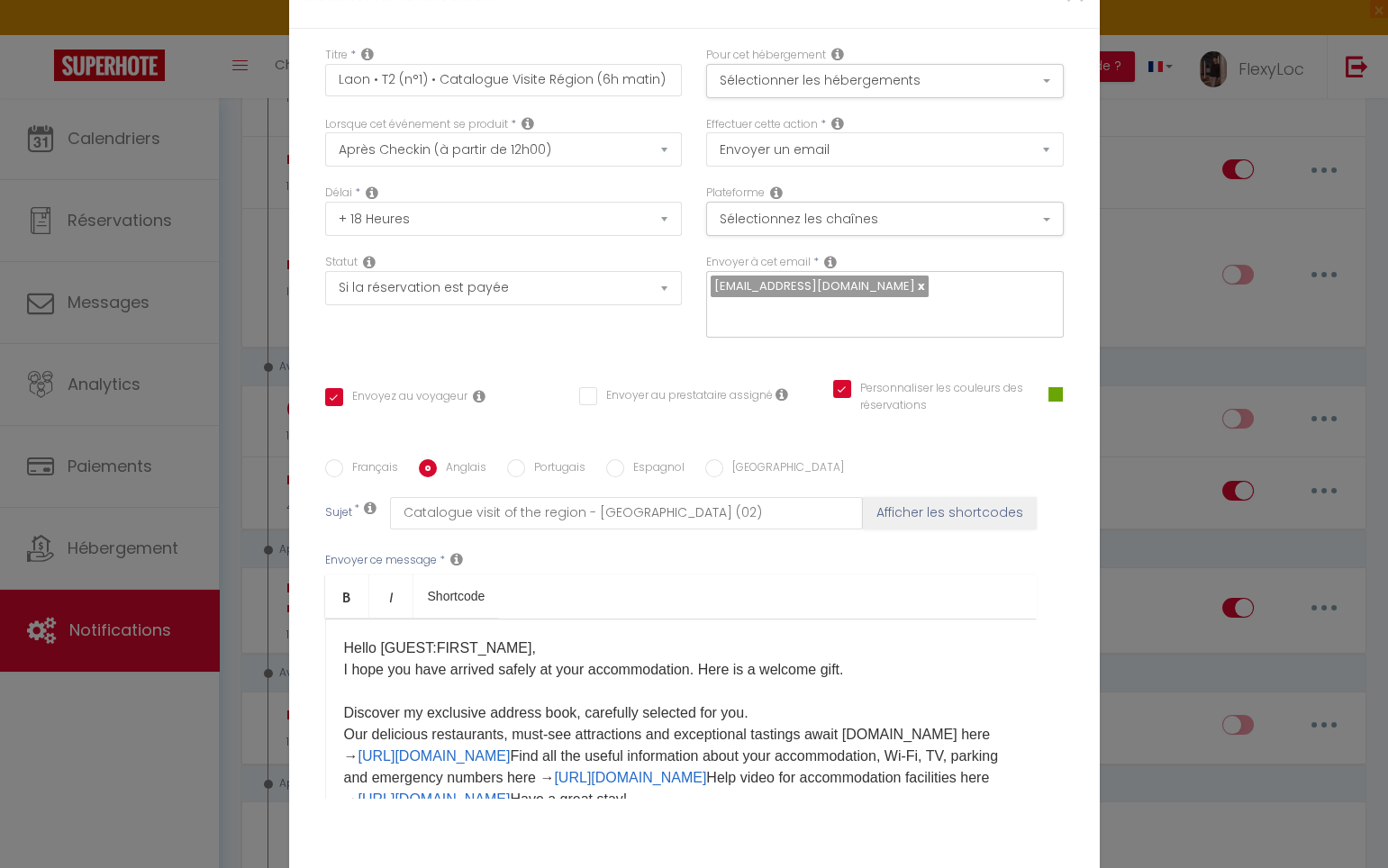
click at [875, 722] on p "Hello [GUEST:FIRST_NAME], I hope you have arrived safely at your accommodation.…" at bounding box center [681, 724] width 674 height 173
drag, startPoint x: 873, startPoint y: 741, endPoint x: 1018, endPoint y: 757, distance: 145.9
click at [873, 741] on p "Hello [GUEST:FIRST_NAME], I hope you have arrived safely at your accommodation.…" at bounding box center [681, 724] width 674 height 173
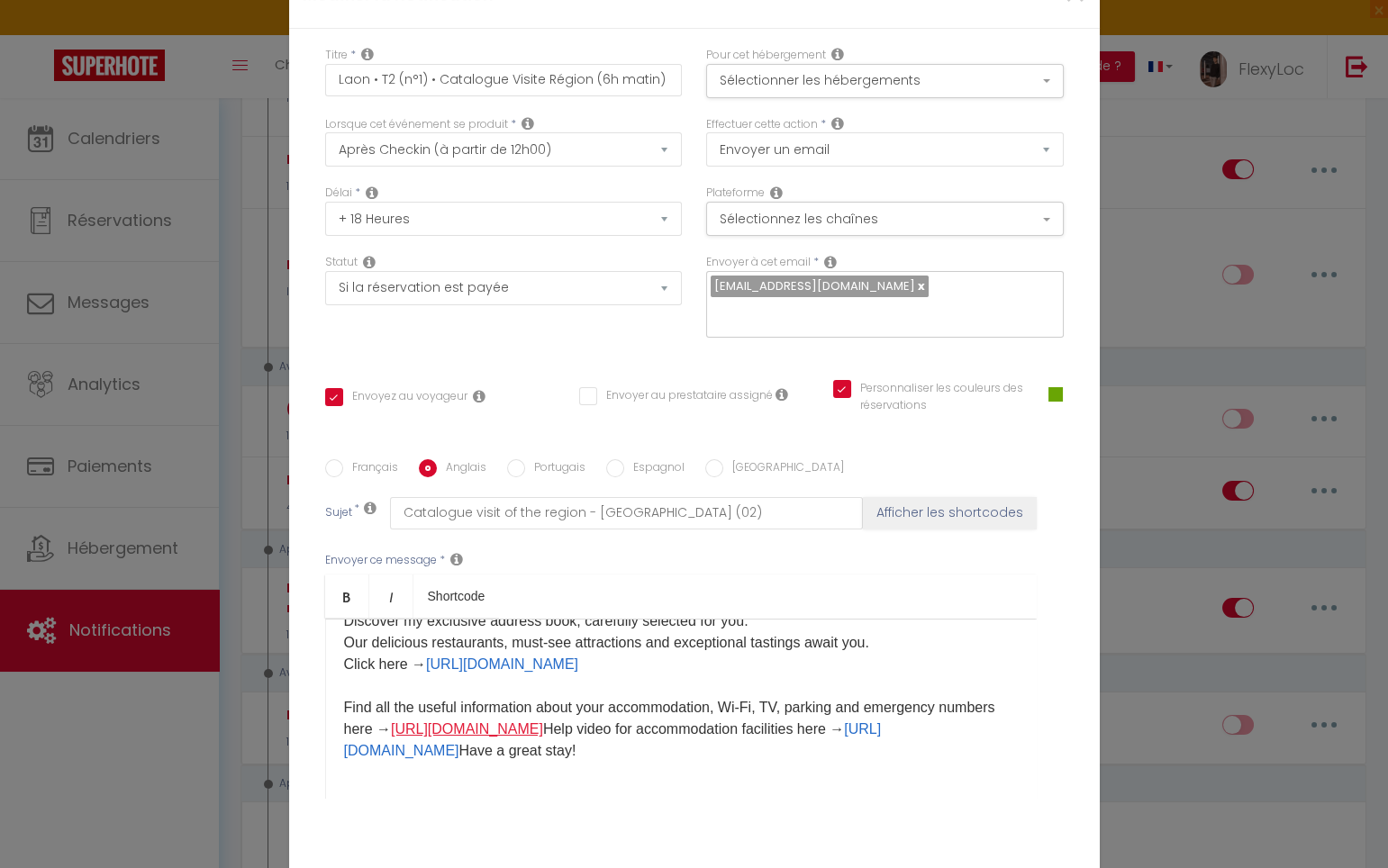
scroll to position [113, 0]
click at [543, 721] on link "https://app.sunver.app/en-GB/guest/laon-studio" at bounding box center [467, 728] width 152 height 15
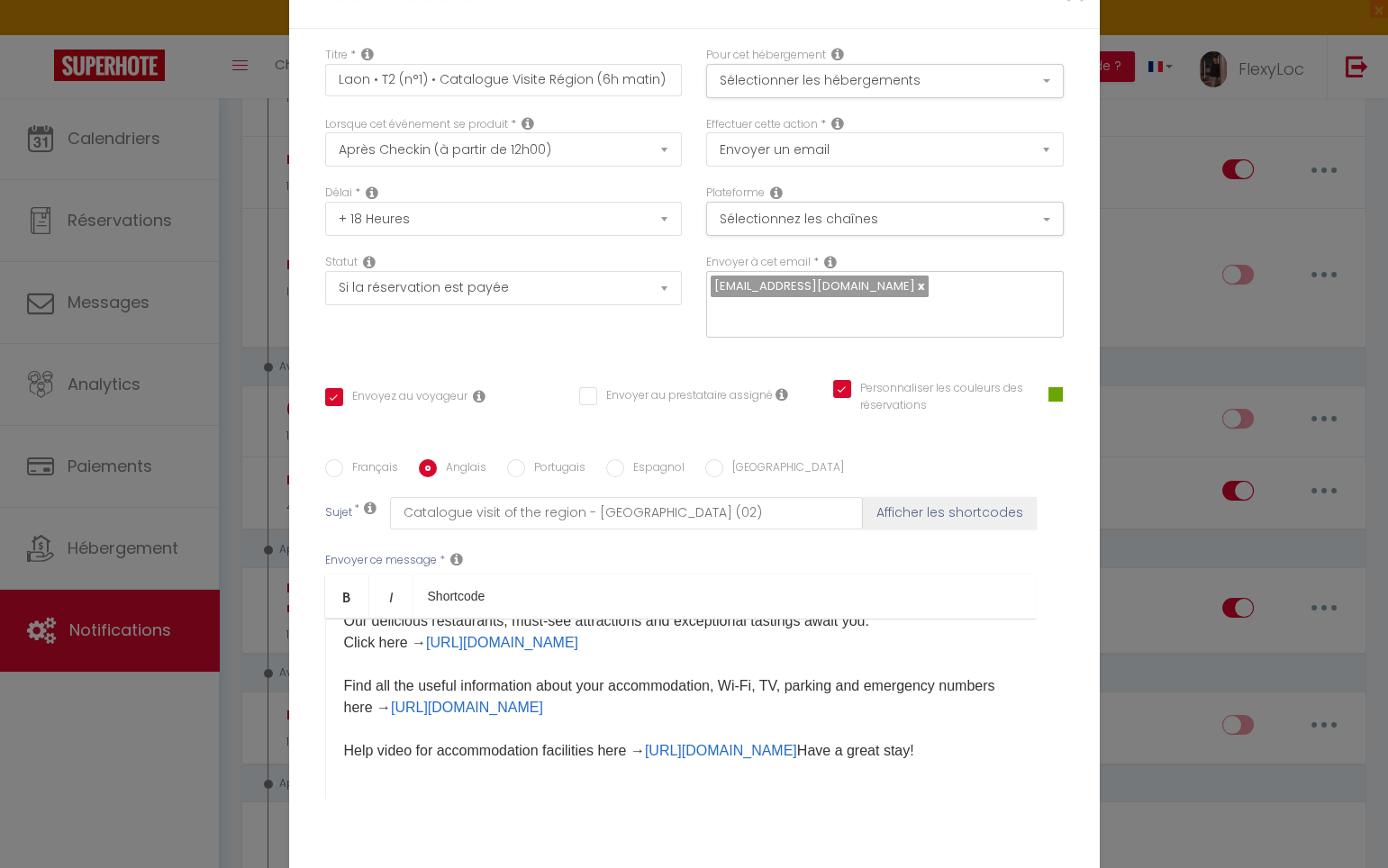
scroll to position [135, 0]
click at [627, 732] on p "Hello [GUEST:FIRST_NAME], I hope you have arrived safely at your accommodation.…" at bounding box center [681, 643] width 674 height 238
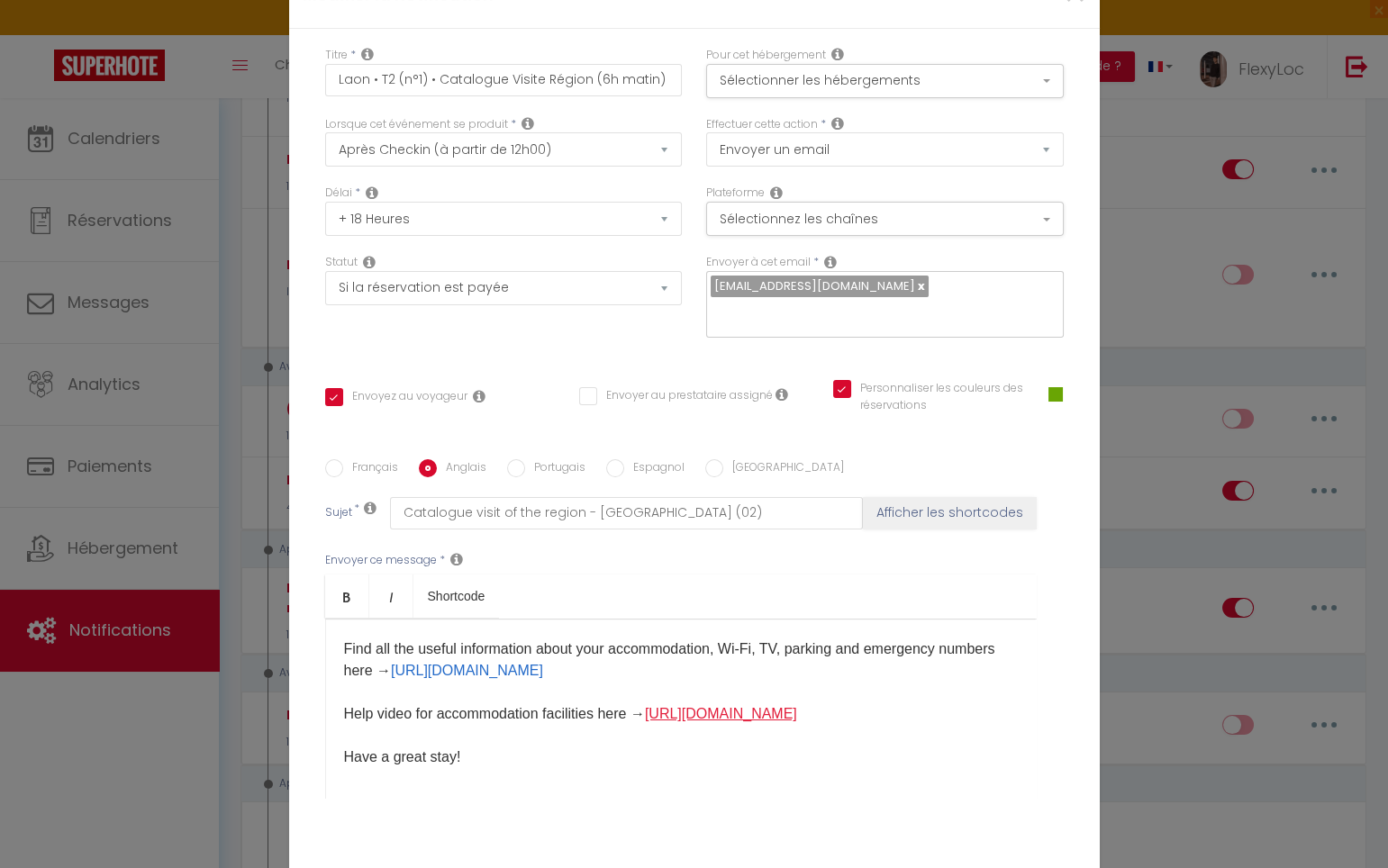
scroll to position [178, 0]
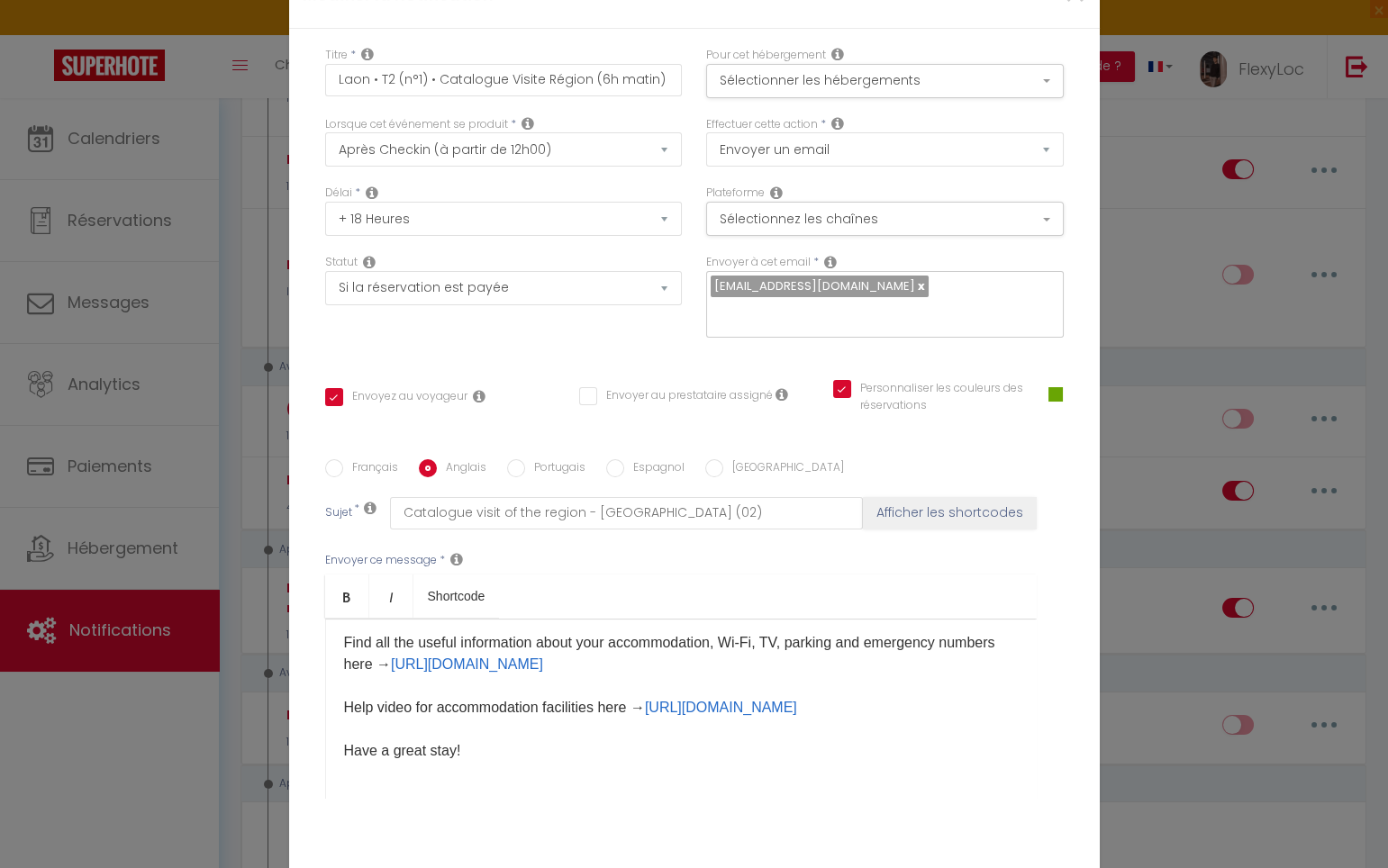
click at [472, 720] on p "Hello [GUEST:FIRST_NAME], I hope you have arrived safely at your accommodation.…" at bounding box center [681, 621] width 674 height 281
click at [467, 734] on p "Hello [GUEST:FIRST_NAME], I hope you have arrived safely at your accommodation.…" at bounding box center [681, 621] width 674 height 281
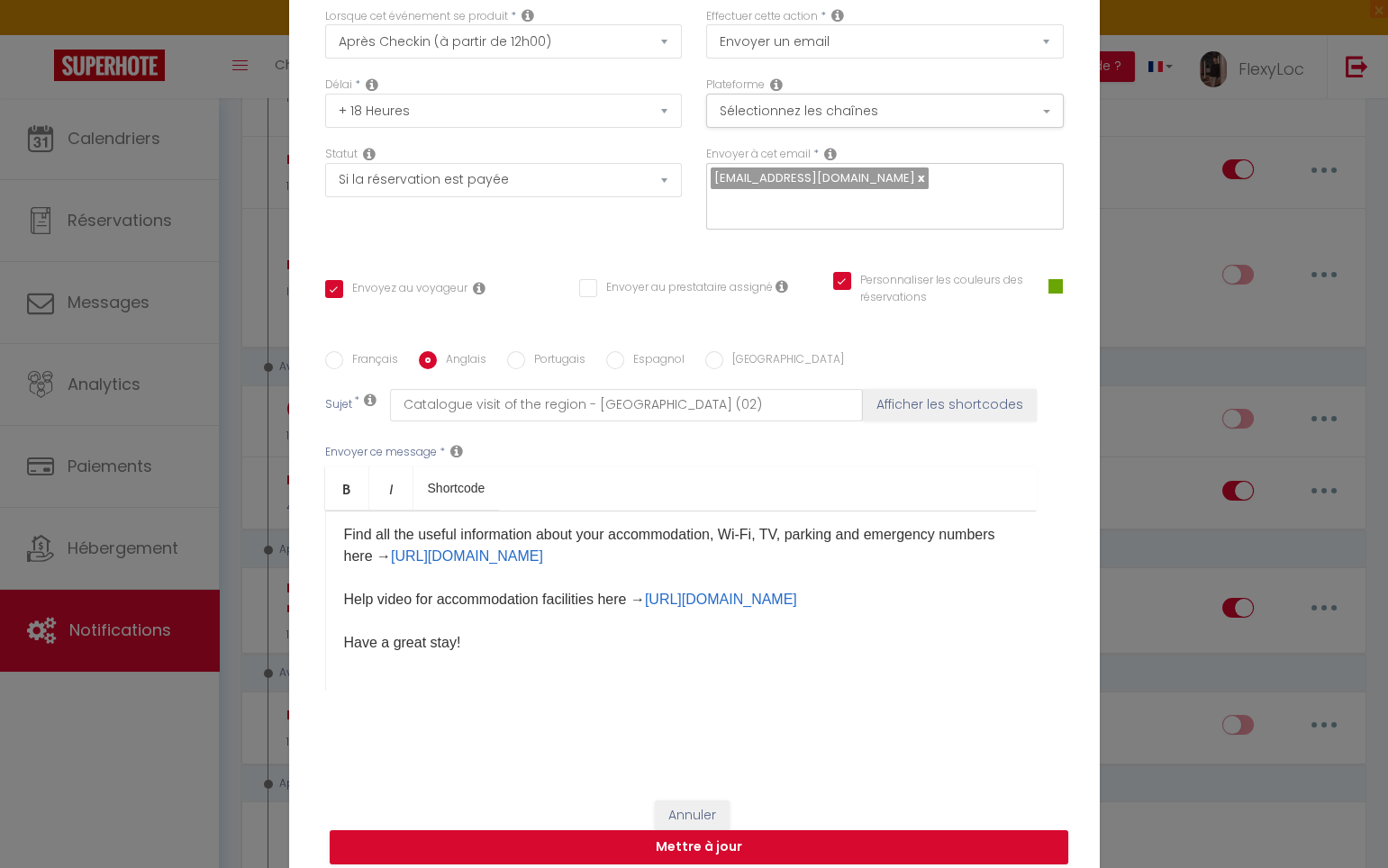
scroll to position [108, 0]
click at [737, 833] on button "Mettre à jour" at bounding box center [699, 847] width 738 height 34
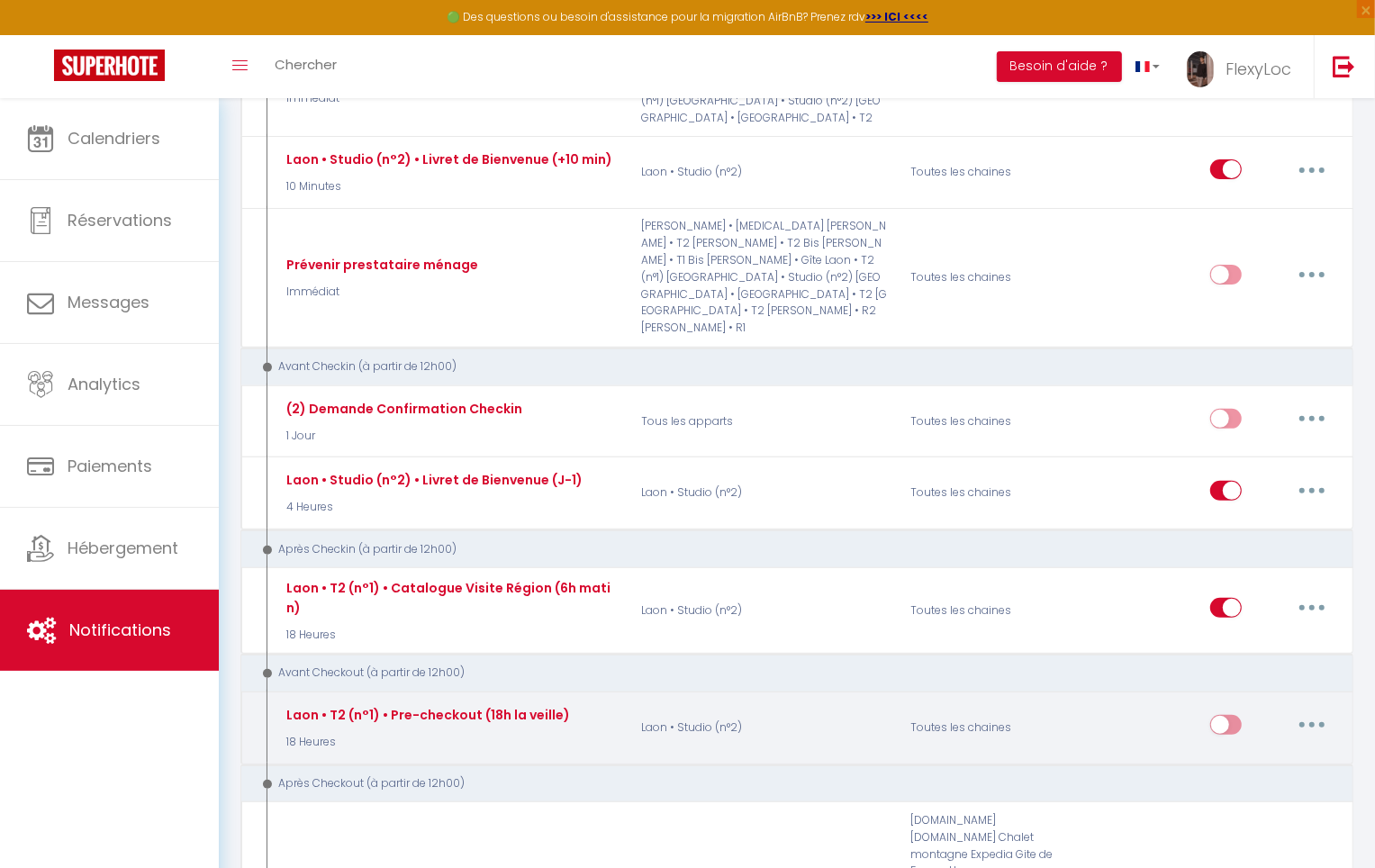
click at [1231, 715] on input "checkbox" at bounding box center [1226, 728] width 32 height 27
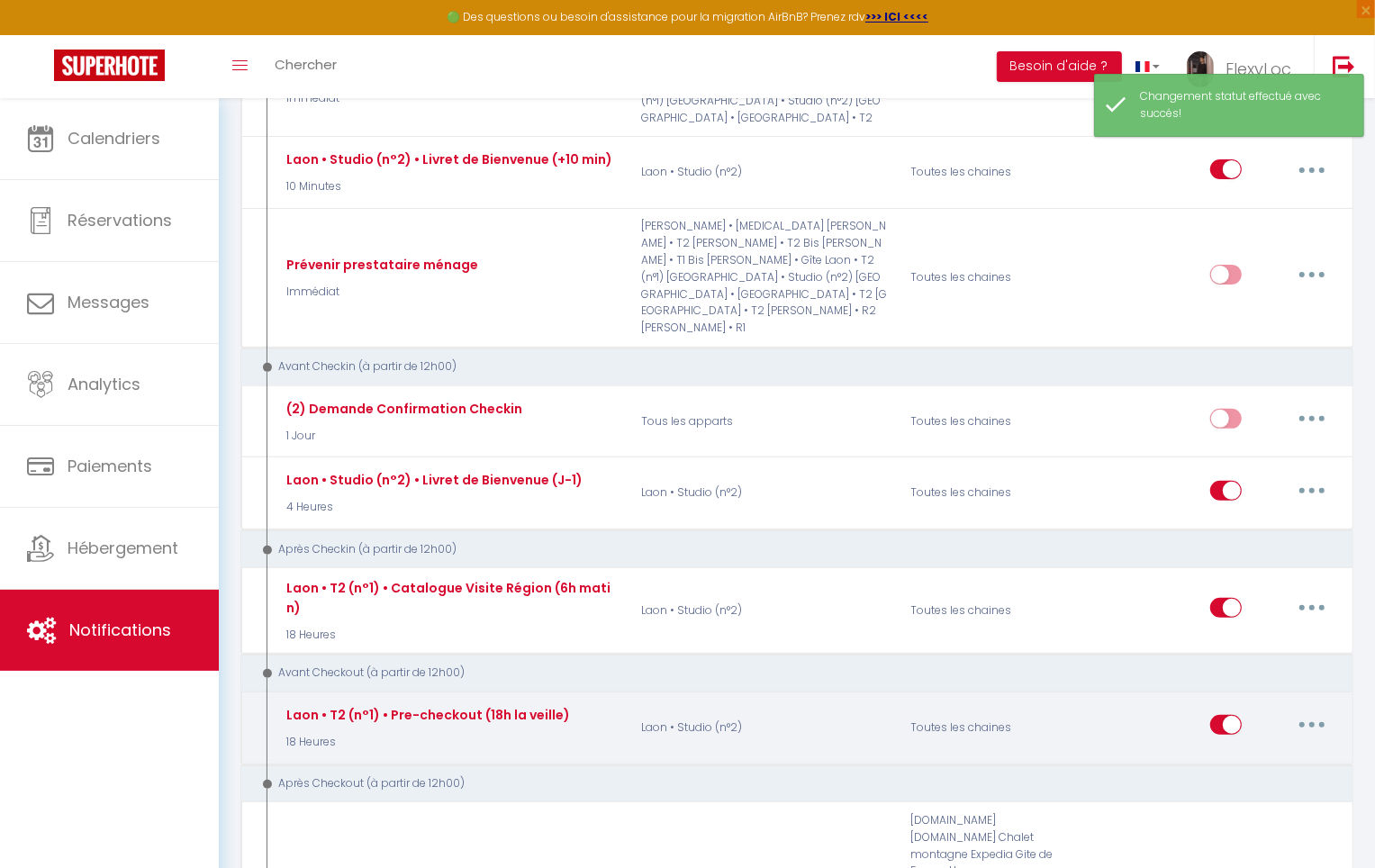
click at [1329, 710] on button "button" at bounding box center [1312, 724] width 50 height 29
click at [1242, 751] on link "Editer" at bounding box center [1265, 766] width 133 height 31
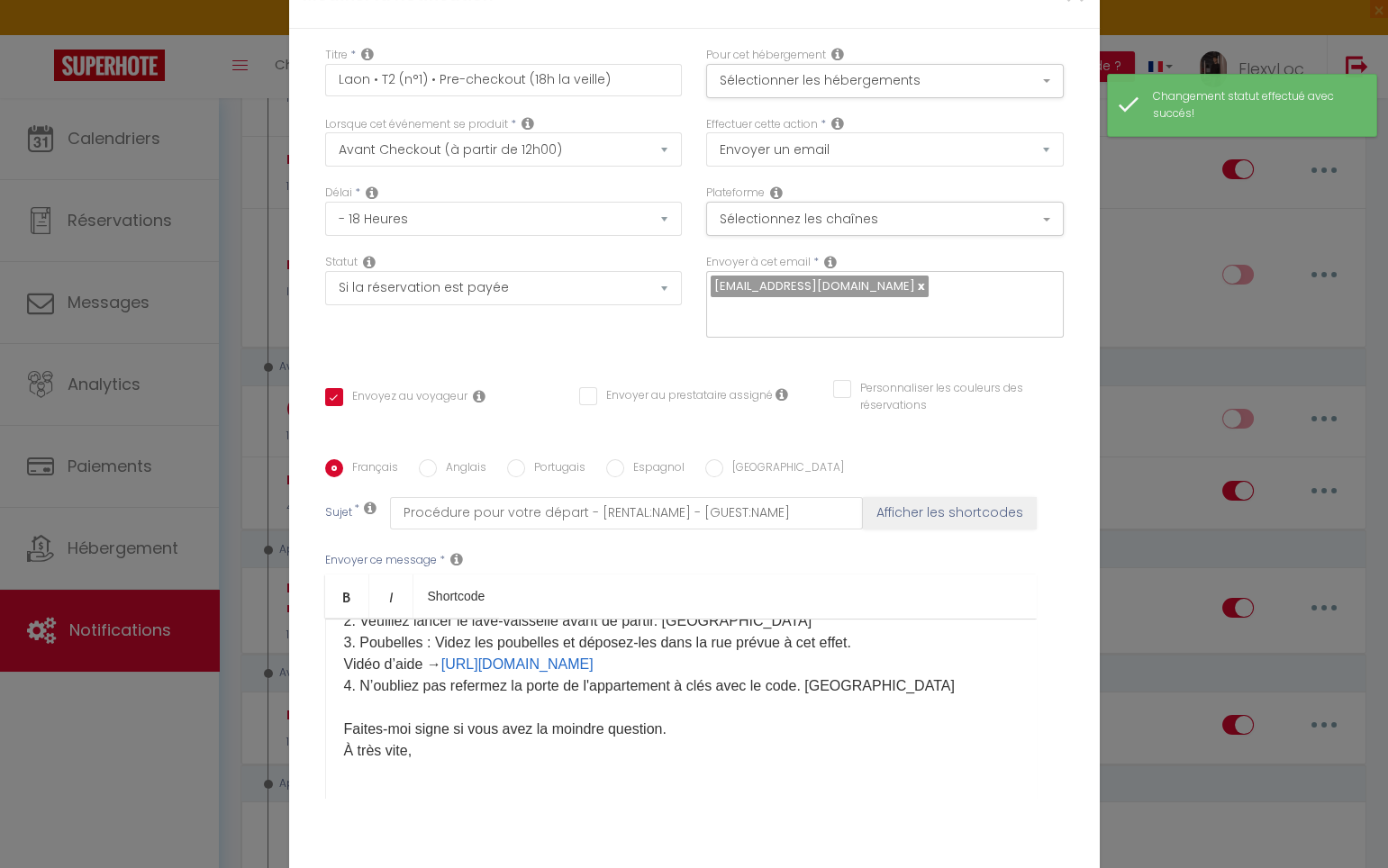
click at [589, 626] on p "​Bonjour [GUEST:FIRST_NAME], J'espère que votre séjour dans le logement et dans…" at bounding box center [681, 610] width 674 height 303
click at [910, 380] on input "Personnaliser les couleurs des réservations" at bounding box center [937, 389] width 208 height 18
click at [499, 647] on p "​Bonjour [GUEST:FIRST_NAME], J'espère que votre séjour dans le logement et dans…" at bounding box center [681, 610] width 674 height 303
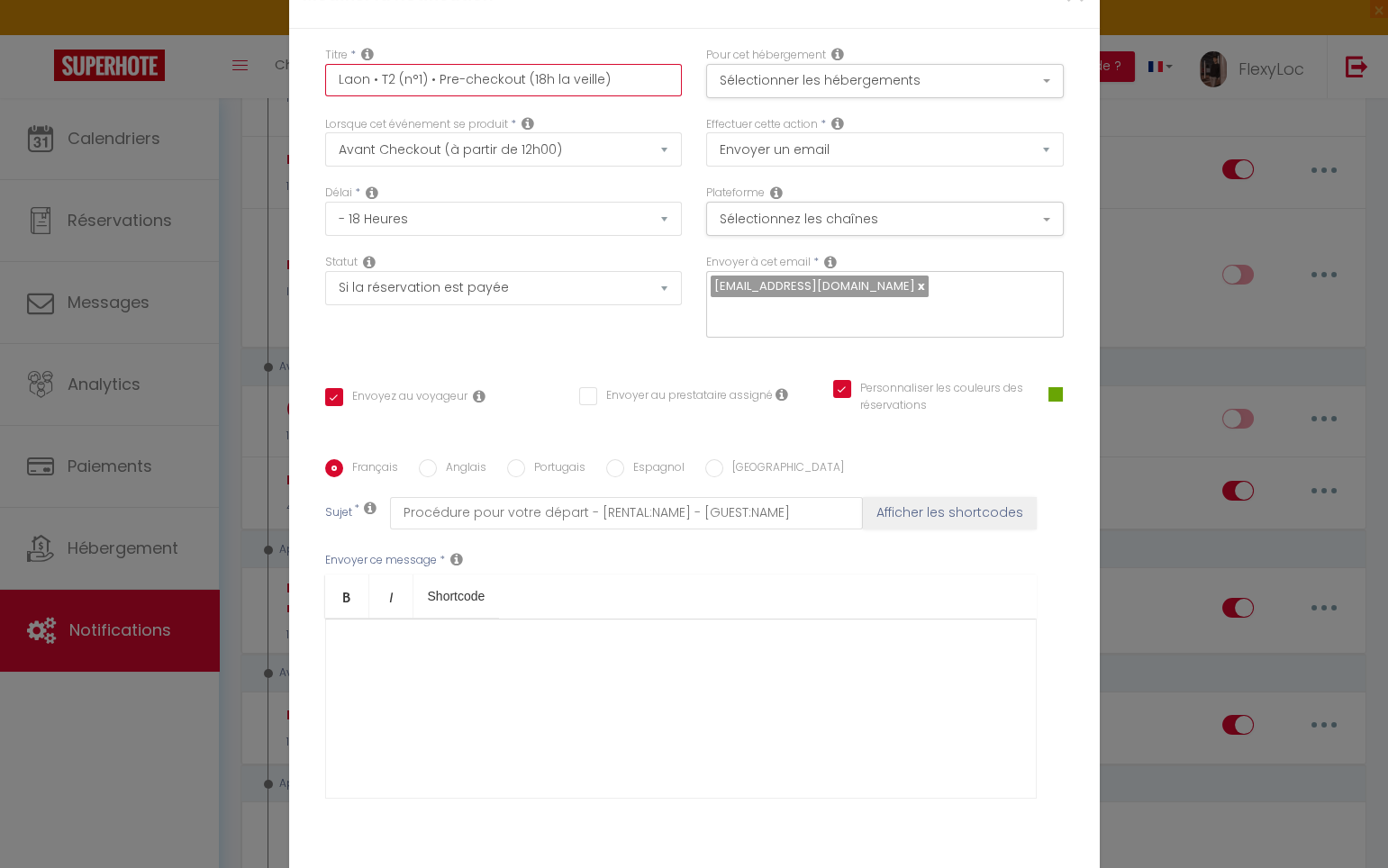
click at [386, 95] on input "Laon • T2 (n°1) • Pre-checkout (18h la veille)" at bounding box center [504, 80] width 358 height 32
click at [441, 95] on input "Laon • Studio (n°1) • Pre-checkout (18h la veille)" at bounding box center [504, 80] width 358 height 32
click at [456, 656] on div "​" at bounding box center [680, 709] width 711 height 180
click at [420, 657] on div "​" at bounding box center [680, 709] width 711 height 180
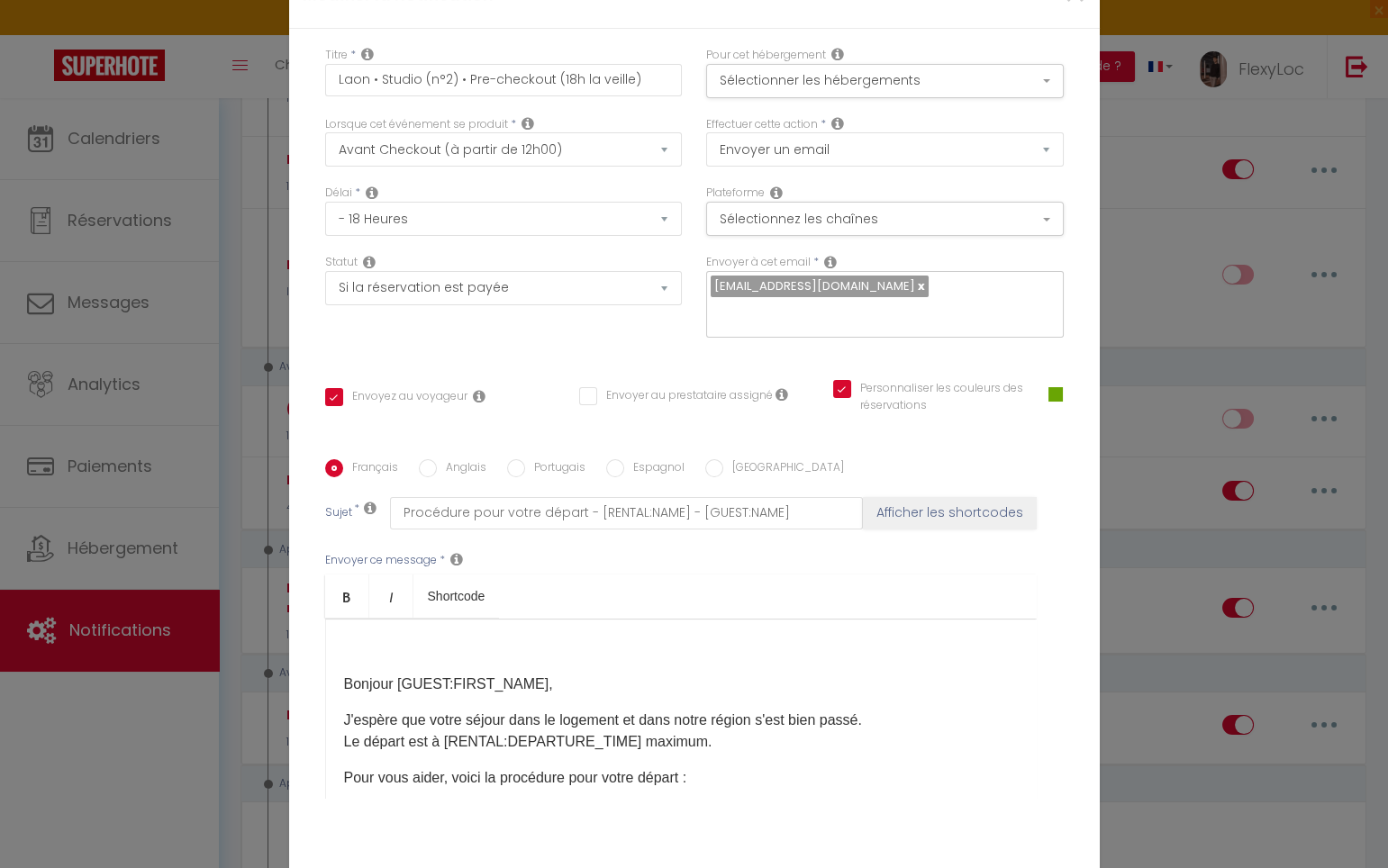
click at [325, 674] on div "​ Bonjour [GUEST:FIRST_NAME], J'espère que votre séjour dans le logement et dan…" at bounding box center [680, 709] width 711 height 180
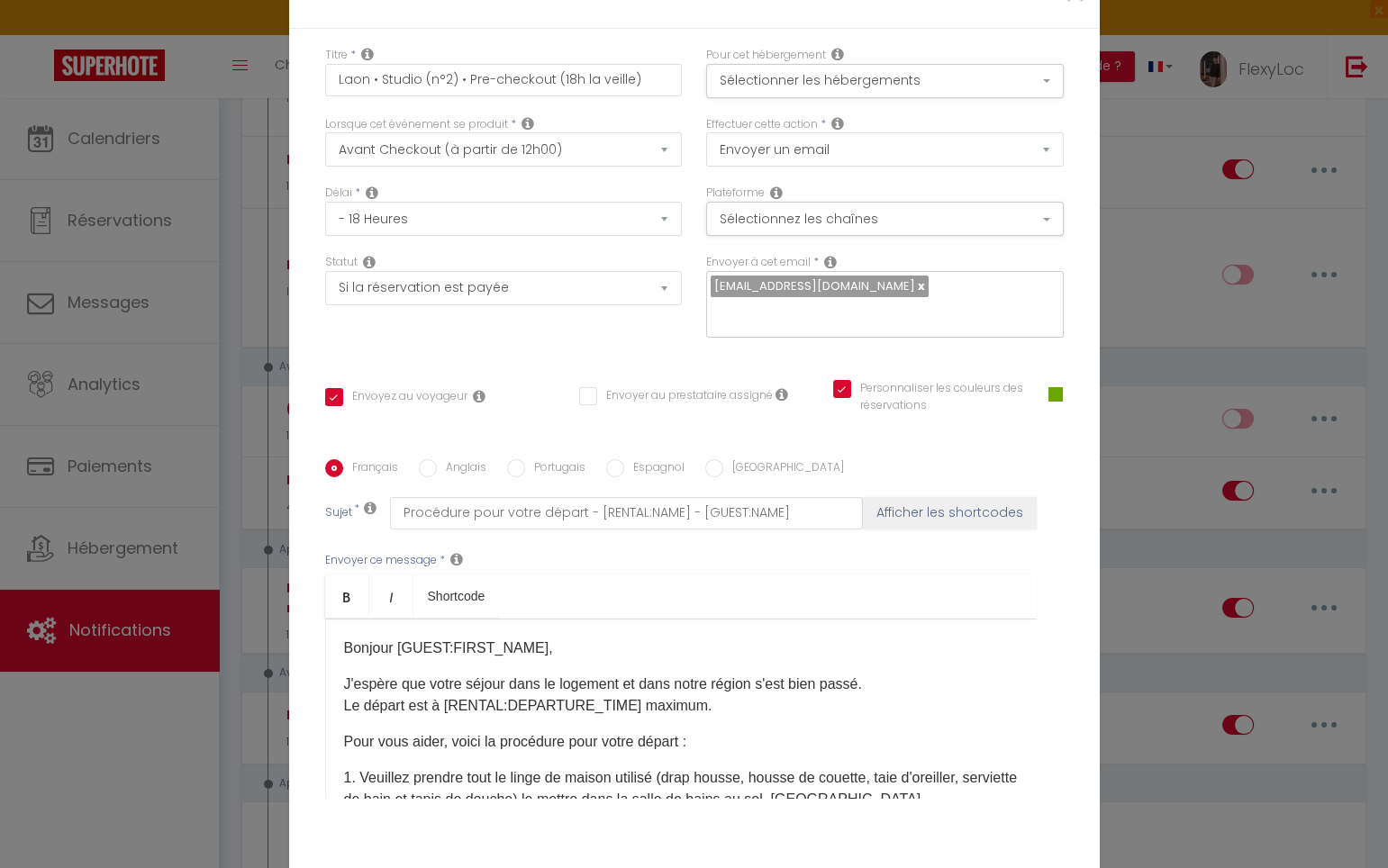
click at [564, 638] on p "Bonjour [GUEST:FIRST_NAME]," at bounding box center [681, 649] width 674 height 22
click at [543, 652] on div "Bonjour [GUEST:FIRST_NAME], J'espère que votre séjour dans le logement et dans …" at bounding box center [680, 709] width 711 height 180
click at [542, 642] on p "Bonjour [GUEST:FIRST_NAME]," at bounding box center [681, 649] width 674 height 22
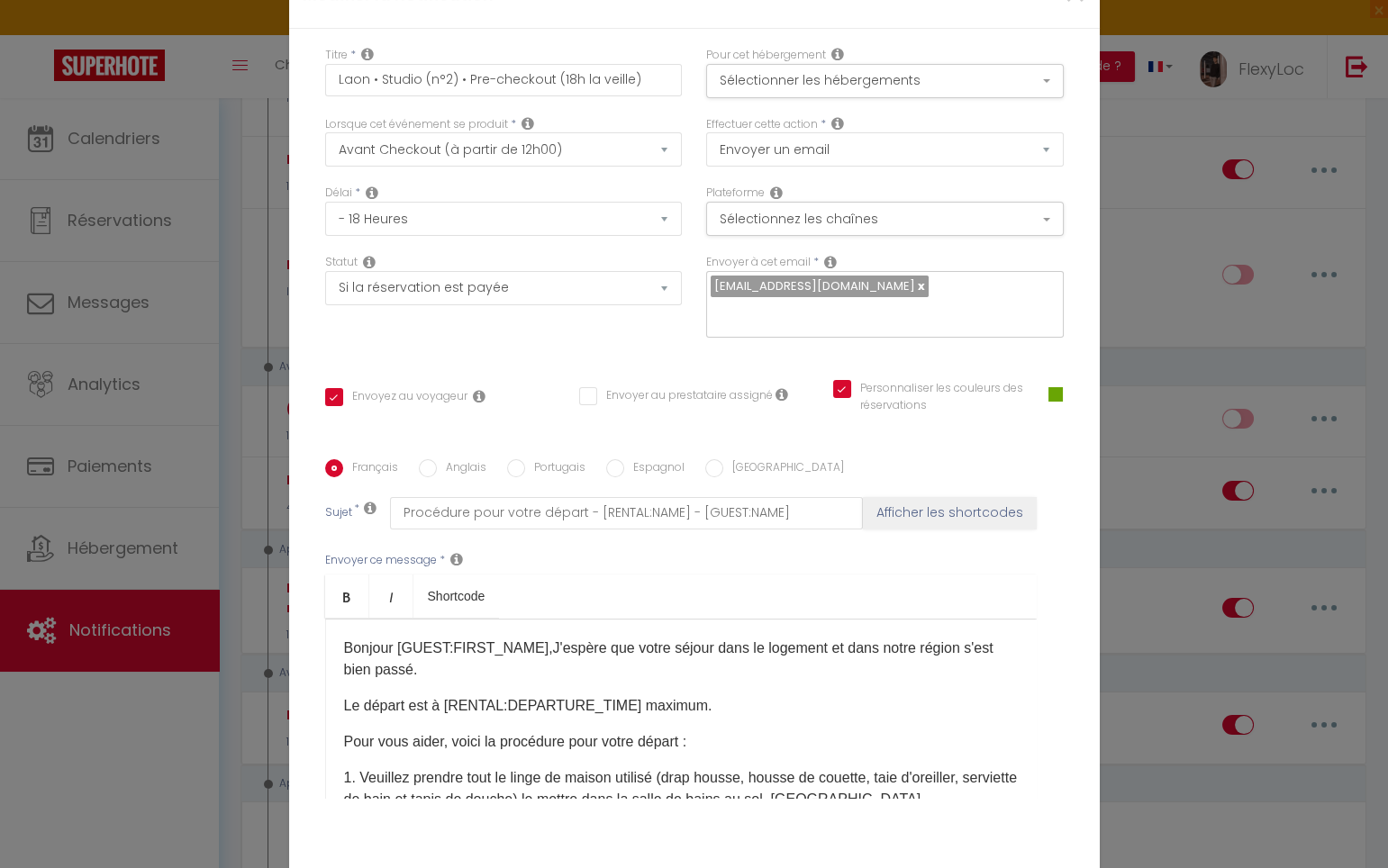
click at [477, 659] on p "Bonjour [GUEST:FIRST_NAME],J'espère que votre séjour dans le logement et dans n…" at bounding box center [681, 659] width 674 height 43
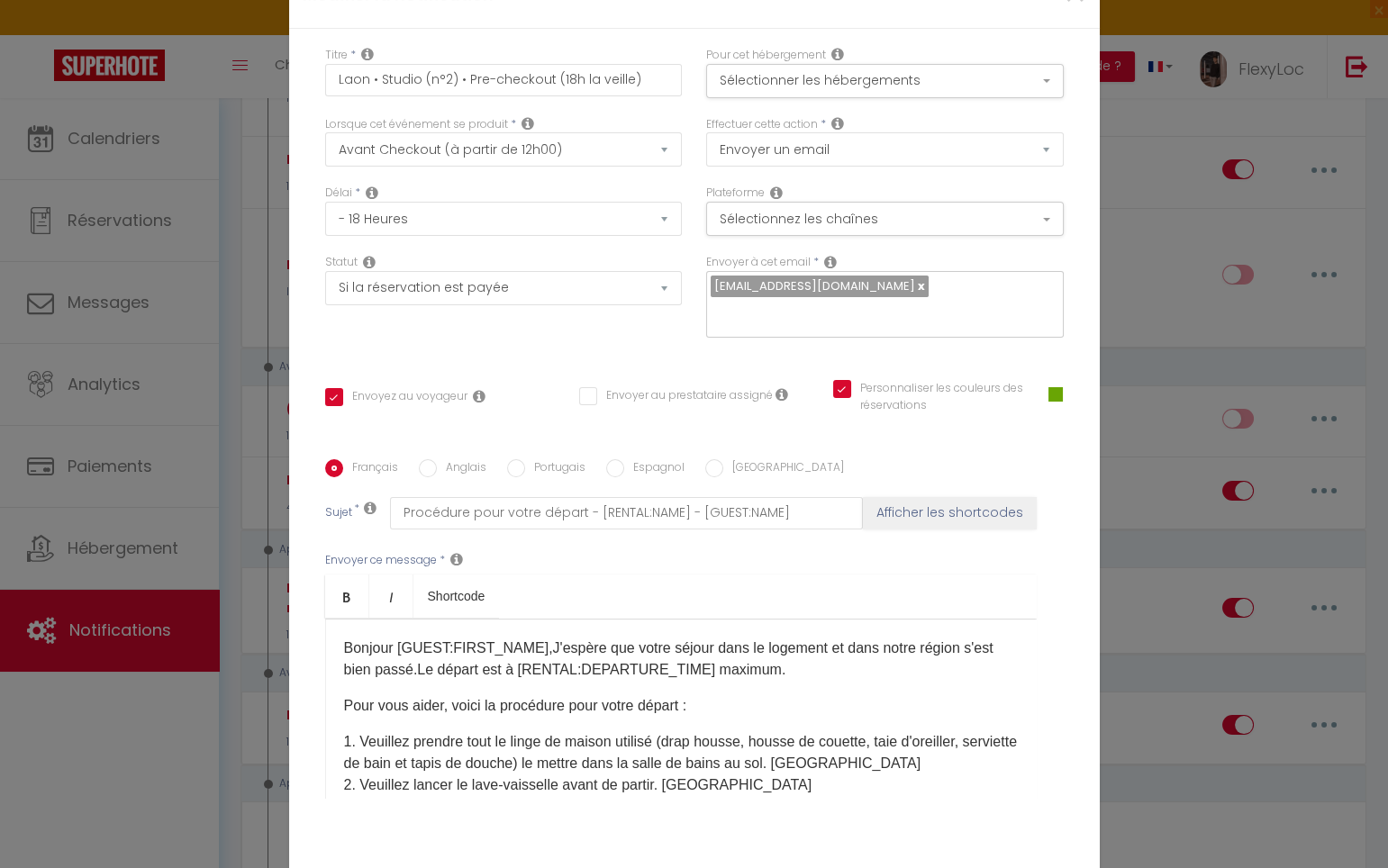
click at [789, 648] on p "Bonjour [GUEST:FIRST_NAME],J'espère que votre séjour dans le logement et dans n…" at bounding box center [681, 659] width 674 height 43
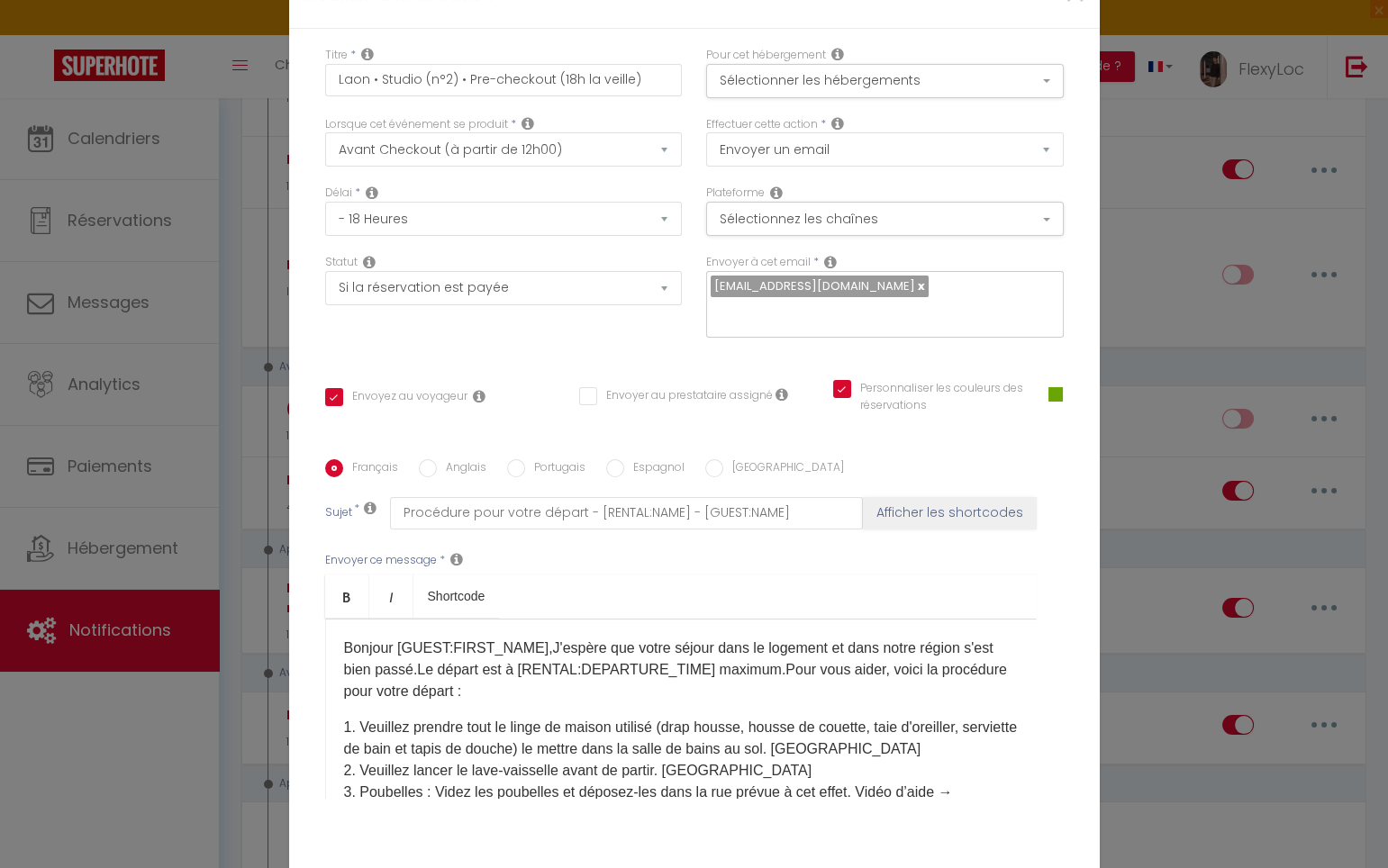
click at [557, 662] on p "Bonjour [GUEST:FIRST_NAME],J'espère que votre séjour dans le logement et dans n…" at bounding box center [681, 670] width 674 height 65
click at [528, 666] on p "Bonjour [GUEST:FIRST_NAME],J'espère que votre séjour dans le logement et dans n…" at bounding box center [681, 670] width 674 height 65
click at [483, 674] on p "Bonjour [GUEST:FIRST_NAME],J'espère que votre séjour dans le logement et dans n…" at bounding box center [681, 670] width 674 height 65
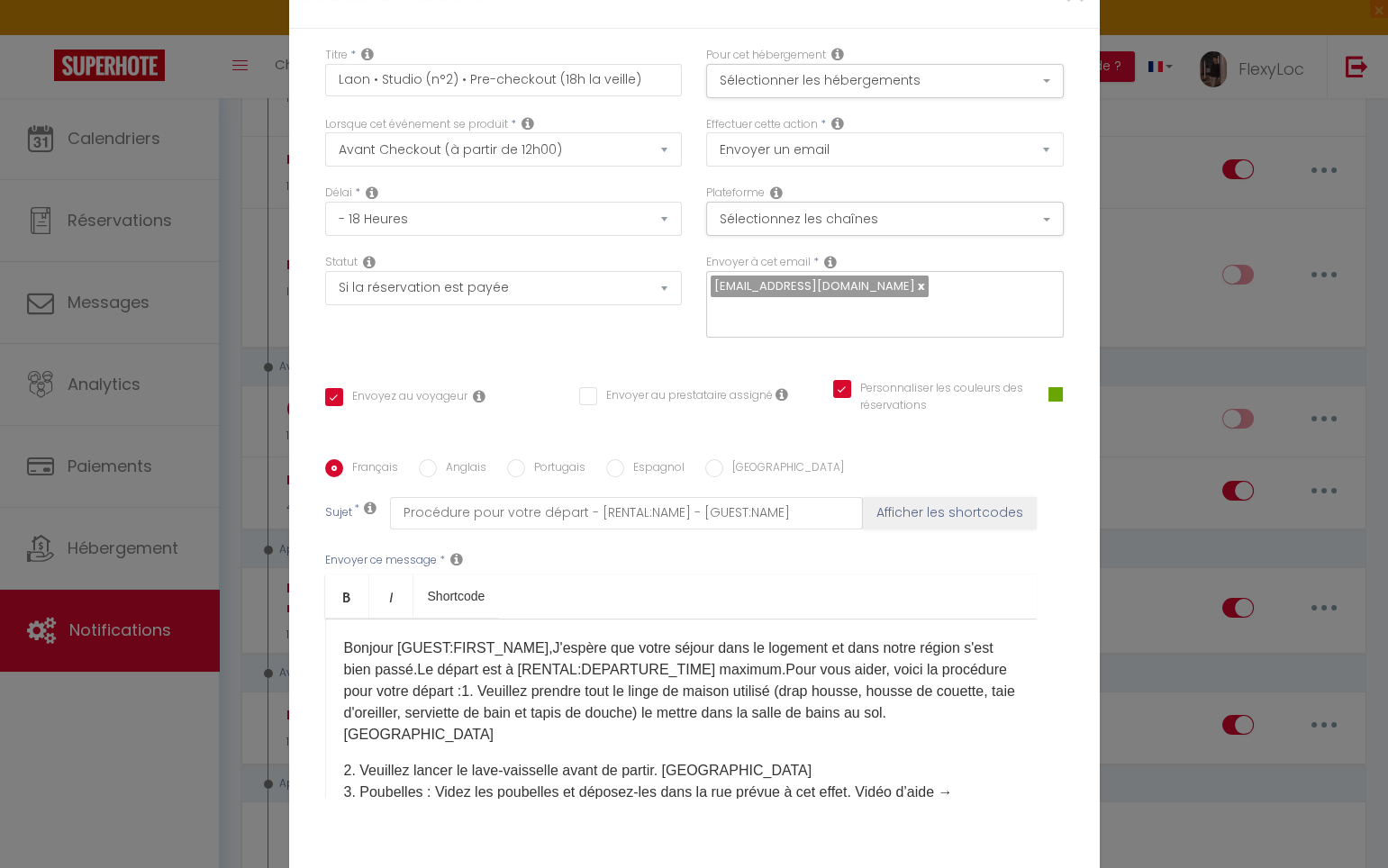
click at [503, 718] on p "Bonjour [GUEST:FIRST_NAME],J'espère que votre séjour dans le logement et dans n…" at bounding box center [681, 692] width 674 height 108
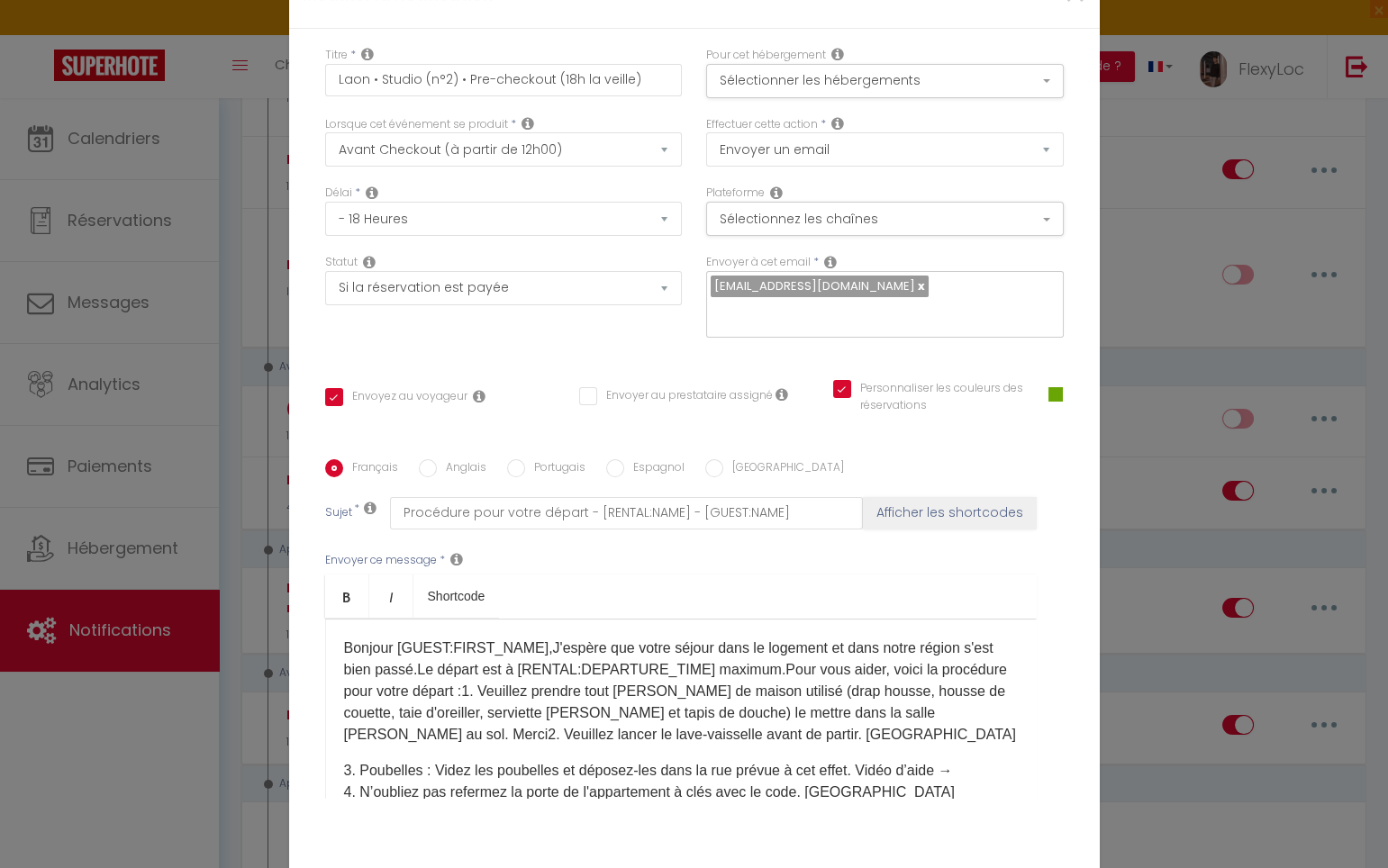
click at [757, 729] on p "Bonjour [GUEST:FIRST_NAME],J'espère que votre séjour dans le logement et dans n…" at bounding box center [681, 692] width 674 height 108
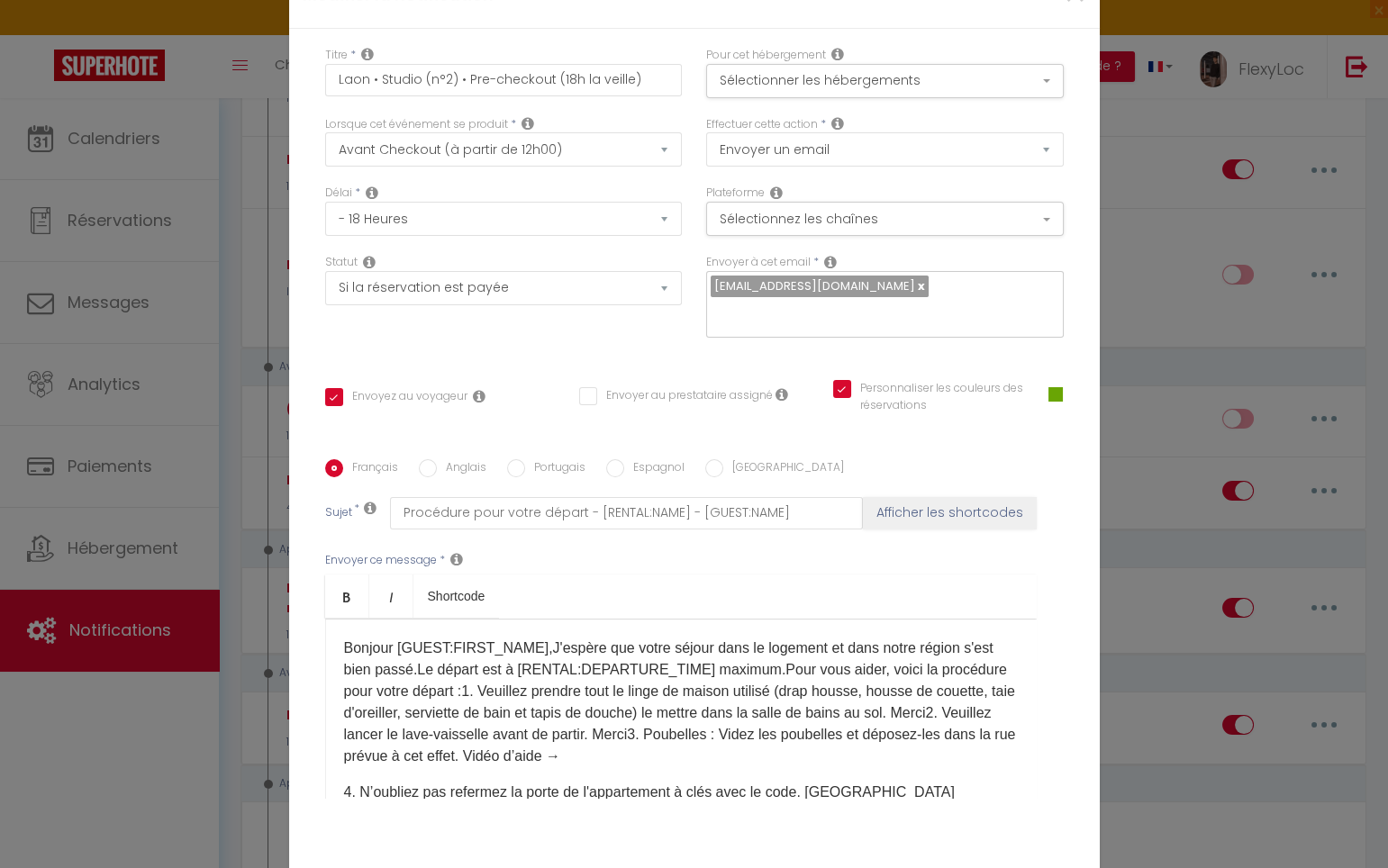
click at [738, 739] on p "Bonjour [GUEST:FIRST_NAME],J'espère que votre séjour dans le logement et dans n…" at bounding box center [681, 703] width 674 height 130
click at [749, 735] on p "Bonjour [GUEST:FIRST_NAME],J'espère que votre séjour dans le logement et dans n…" at bounding box center [681, 703] width 674 height 130
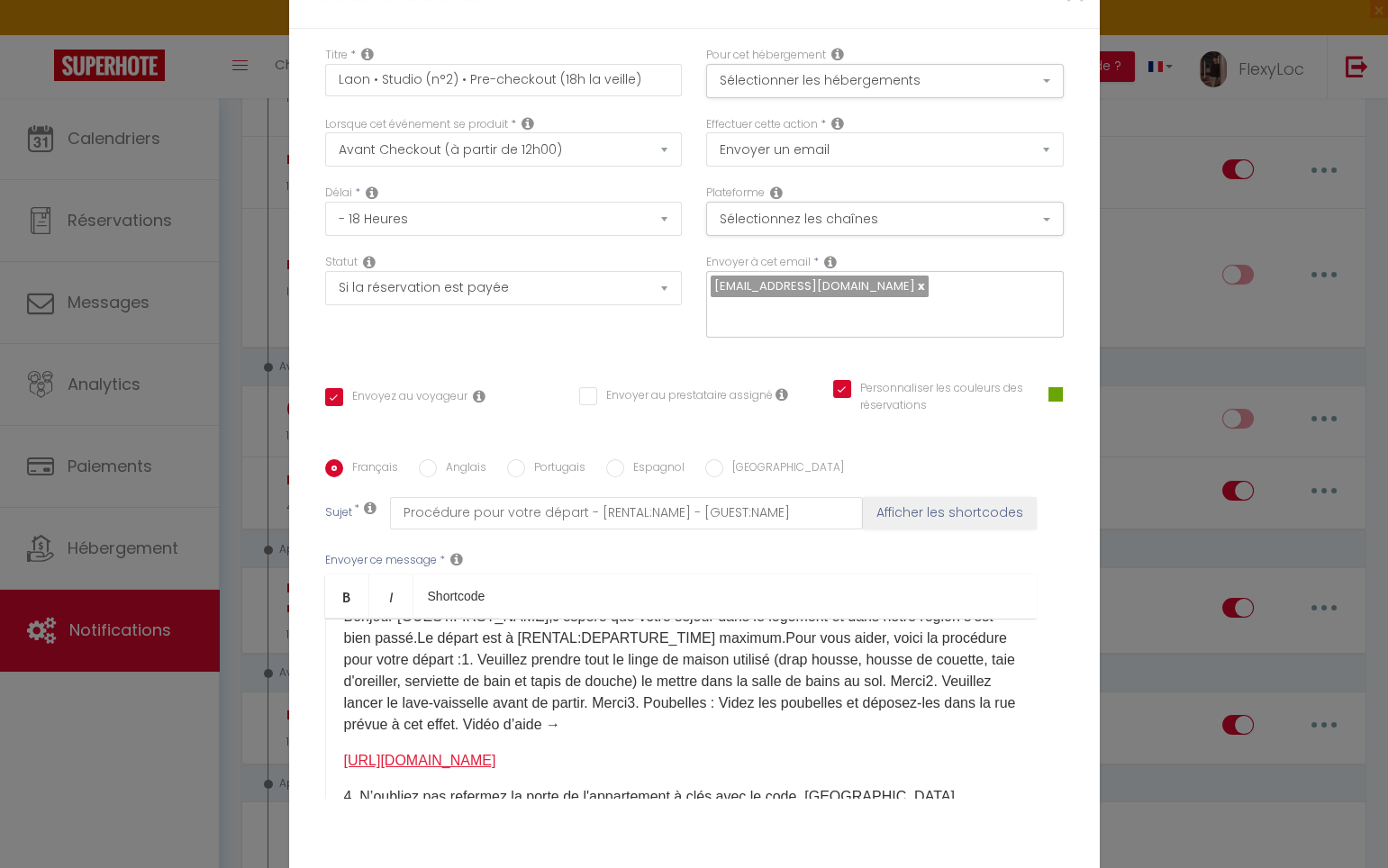
click at [344, 753] on link "https://youtube.com/shorts/5_giTIMjZwo" at bounding box center [420, 760] width 152 height 15
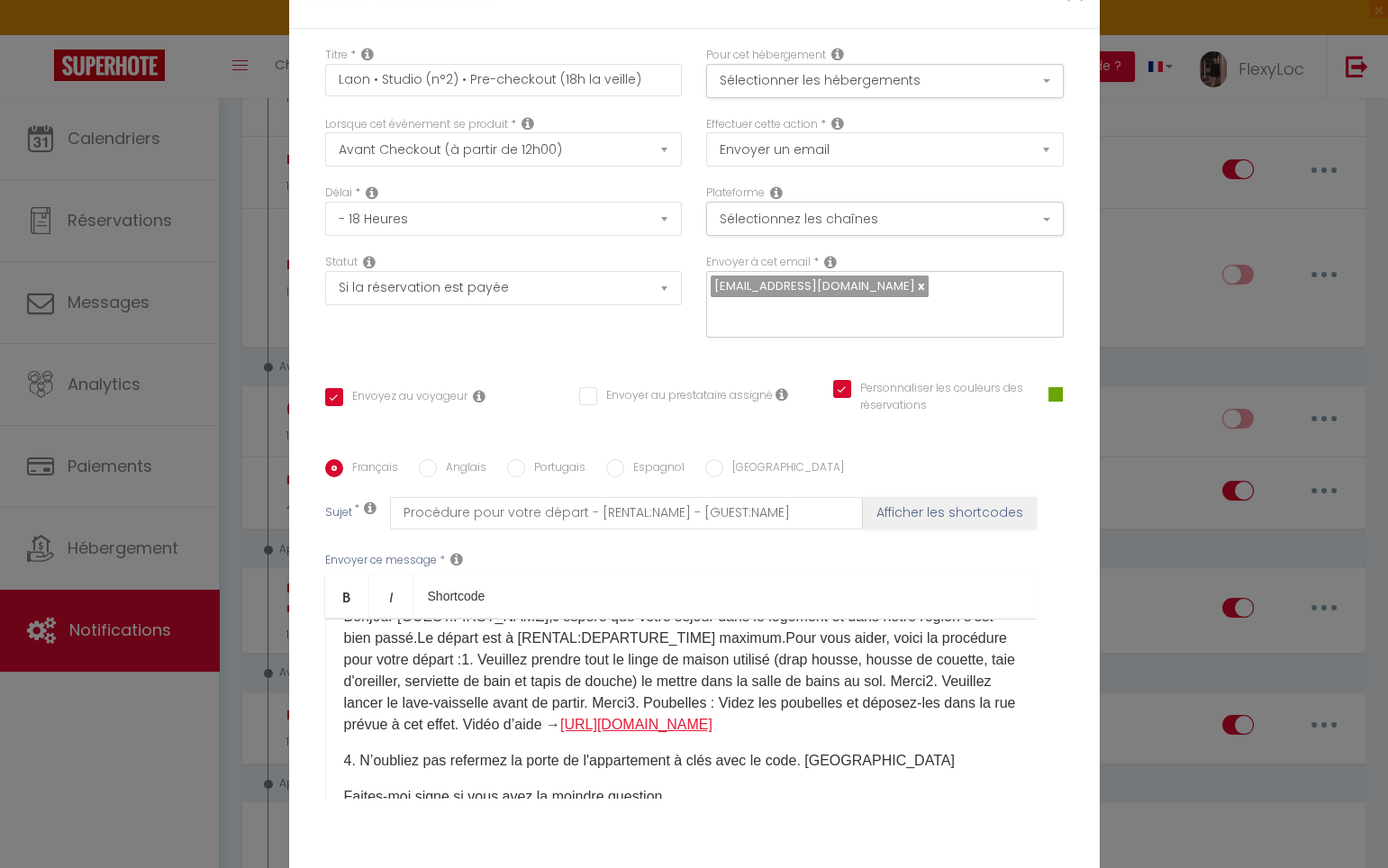
click at [712, 717] on link "https://youtube.com/shorts/5_giTIMjZwo" at bounding box center [636, 724] width 152 height 15
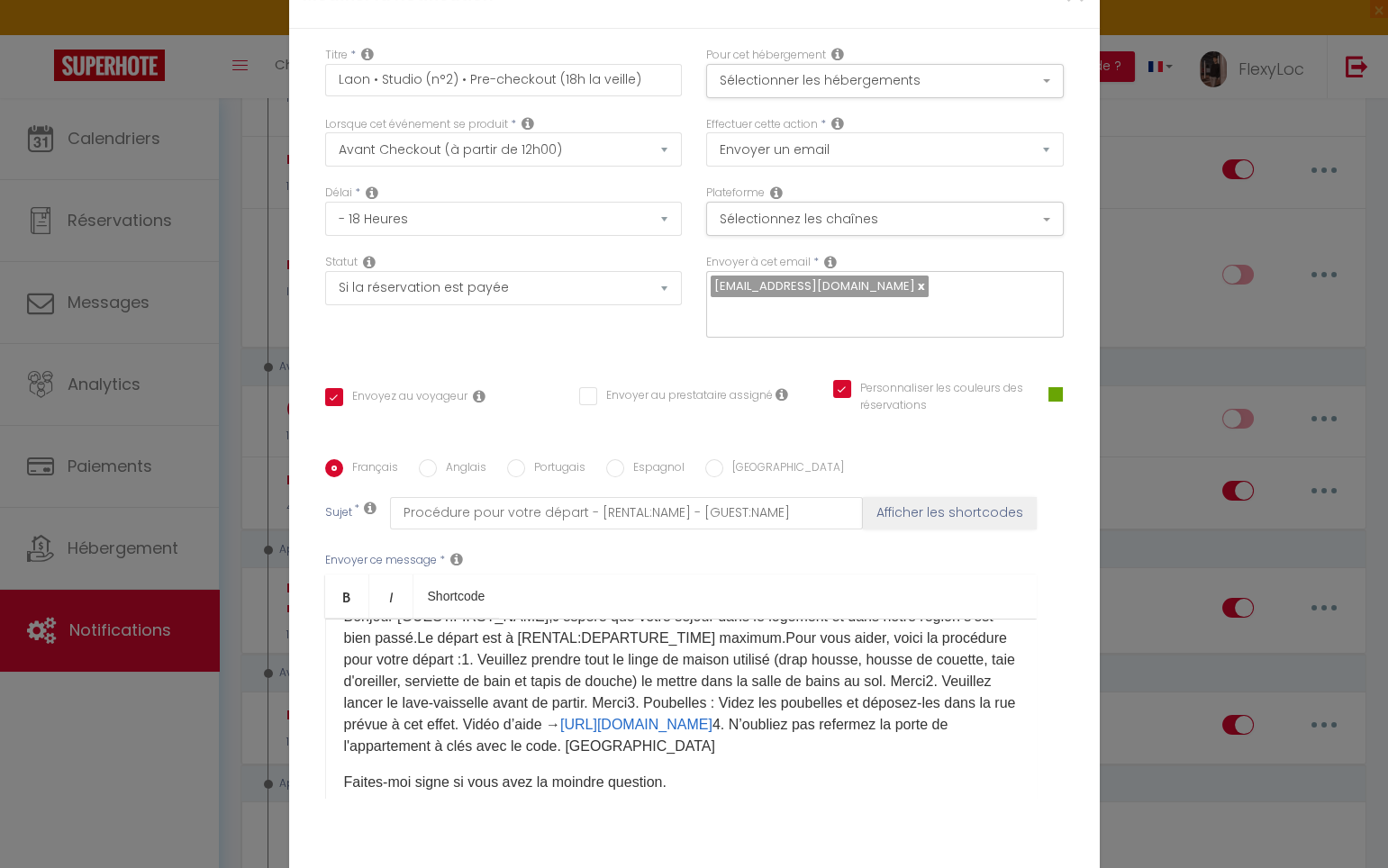
click at [575, 755] on p "Bonjour [GUEST:FIRST_NAME],J'espère que votre séjour dans le logement et dans n…" at bounding box center [681, 681] width 674 height 151
click at [850, 757] on p "Bonjour [GUEST:FIRST_NAME],J'espère que votre séjour dans le logement et dans n…" at bounding box center [681, 681] width 674 height 151
click at [922, 757] on p "Bonjour [GUEST:FIRST_NAME],J'espère que votre séjour dans le logement et dans n…" at bounding box center [681, 681] width 674 height 151
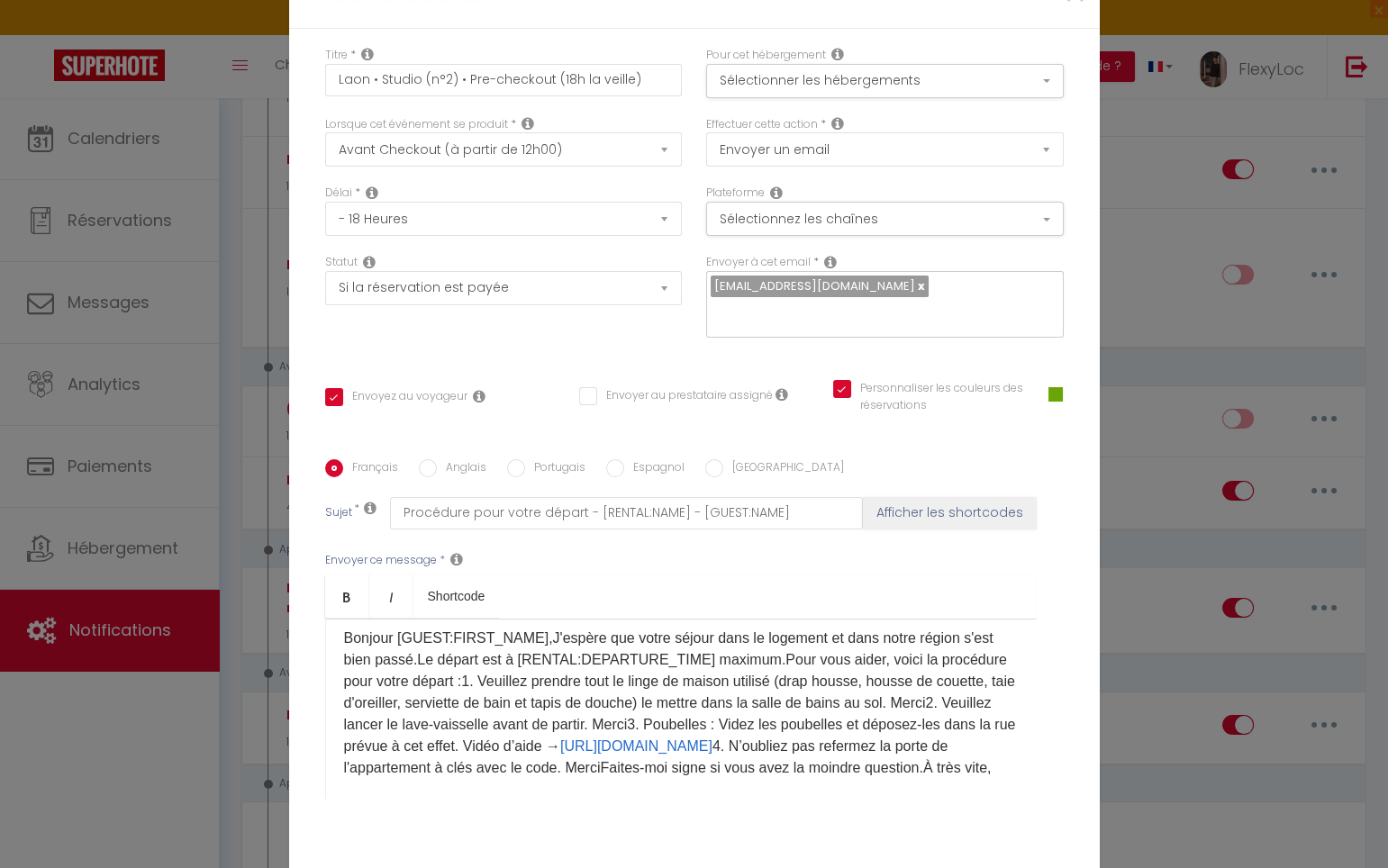
scroll to position [0, 0]
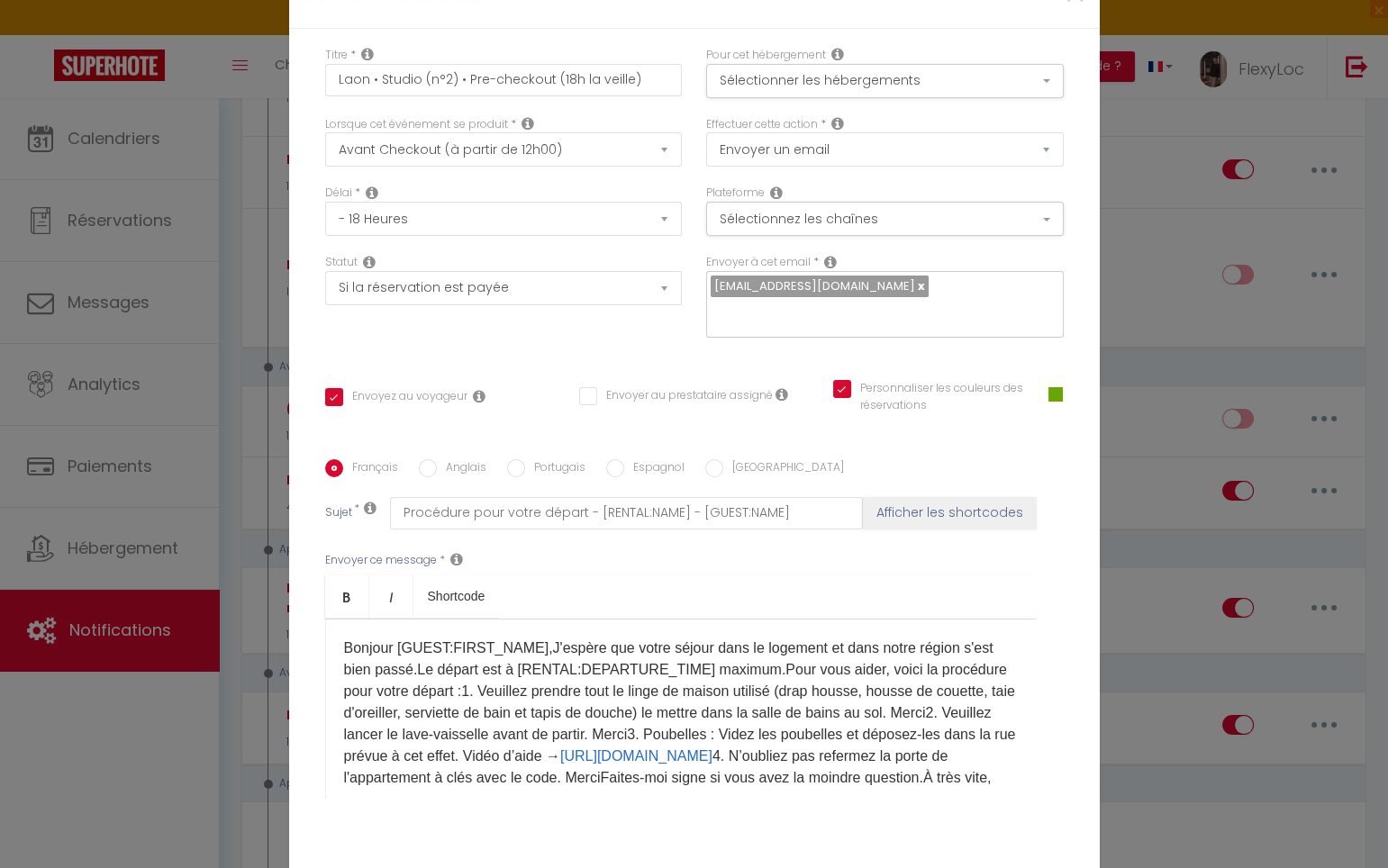
click at [539, 638] on p "Bonjour [GUEST:FIRST_NAME],J'espère que votre séjour dans le logement et dans n…" at bounding box center [681, 713] width 674 height 151
click at [535, 639] on p "Bonjour [GUEST:FIRST_NAME],J'espère que votre séjour dans le logement et dans n…" at bounding box center [681, 713] width 674 height 151
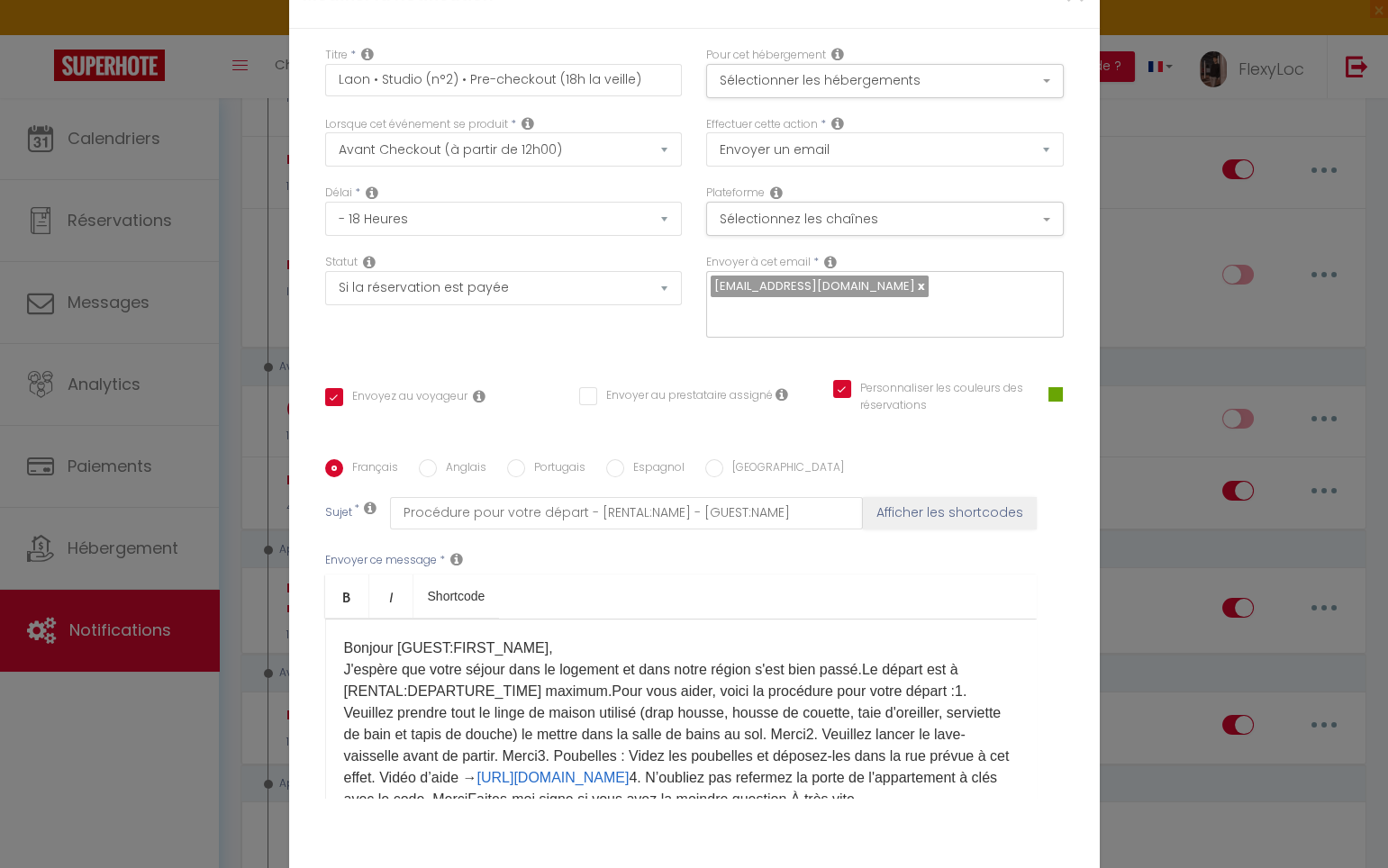
click at [859, 664] on p "Bonjour [GUEST:FIRST_NAME], J'espère que votre séjour dans le logement et dans …" at bounding box center [681, 724] width 674 height 173
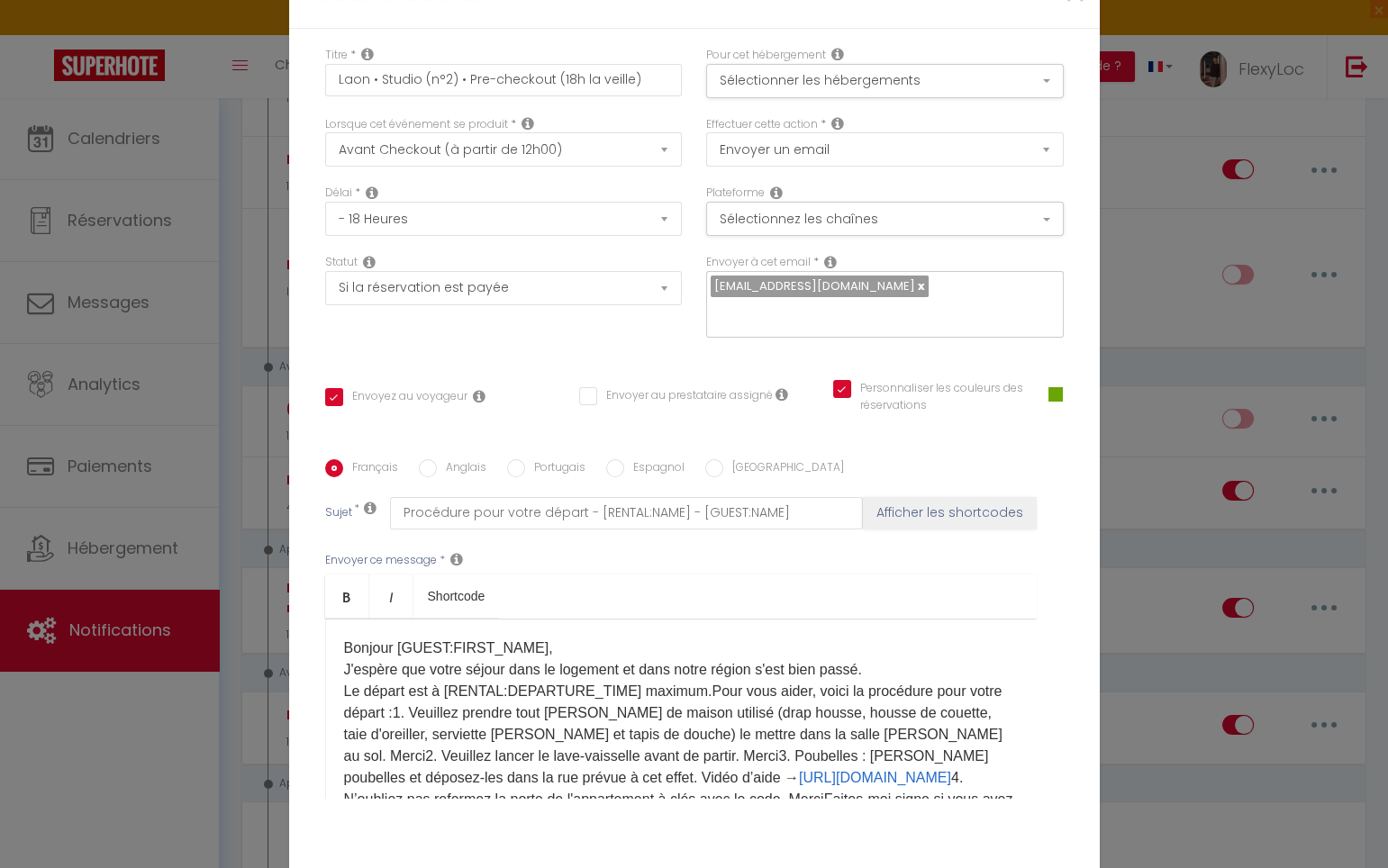
click at [689, 679] on p "Bonjour [GUEST:FIRST_NAME], J'espère que votre séjour dans le logement et dans …" at bounding box center [681, 735] width 674 height 195
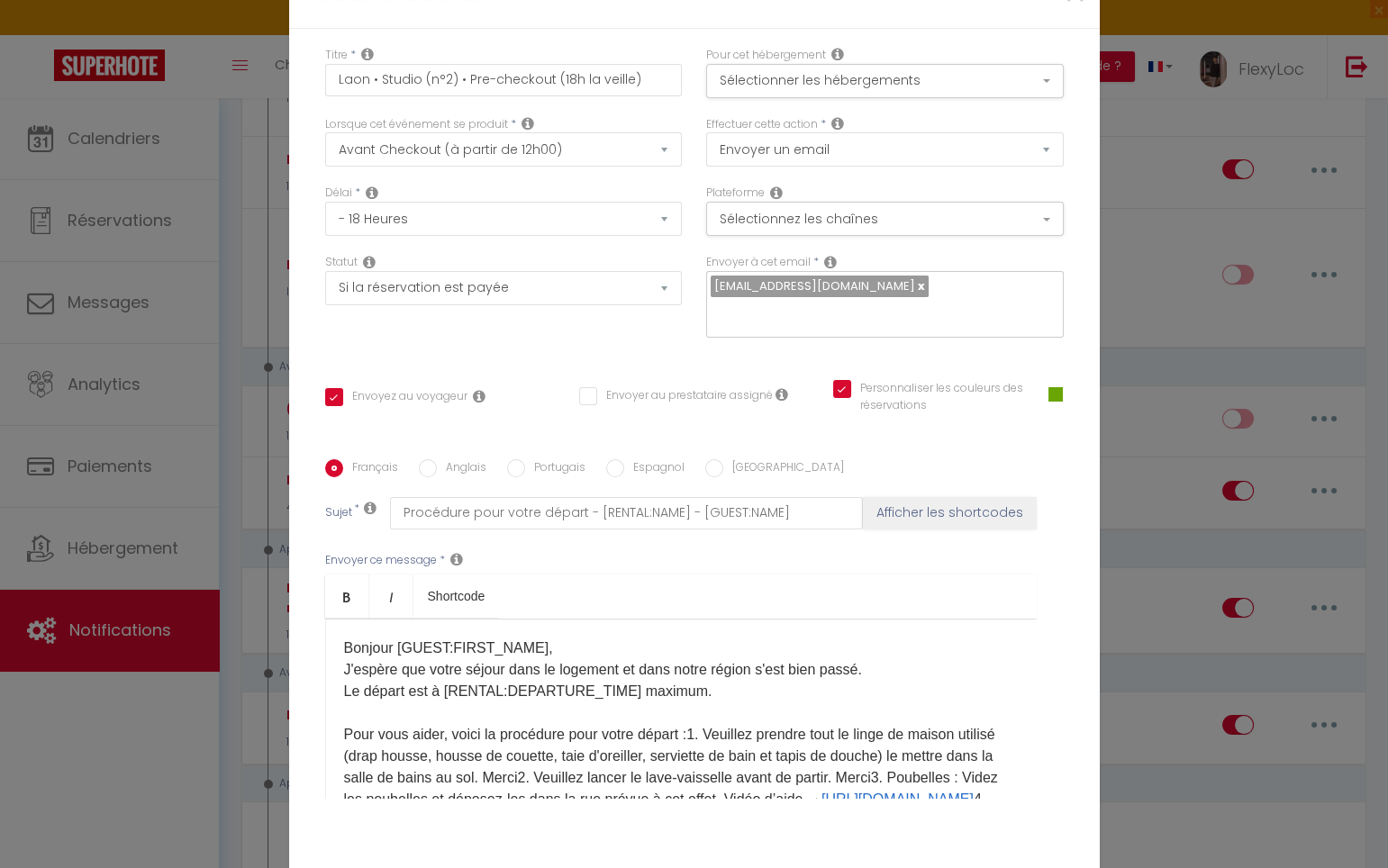
click at [691, 723] on p "Bonjour [GUEST:FIRST_NAME], J'espère que votre séjour dans le logement et dans …" at bounding box center [681, 746] width 674 height 216
click at [871, 768] on p "Bonjour [GUEST:FIRST_NAME], J'espère que votre séjour dans le logement et dans …" at bounding box center [681, 746] width 674 height 216
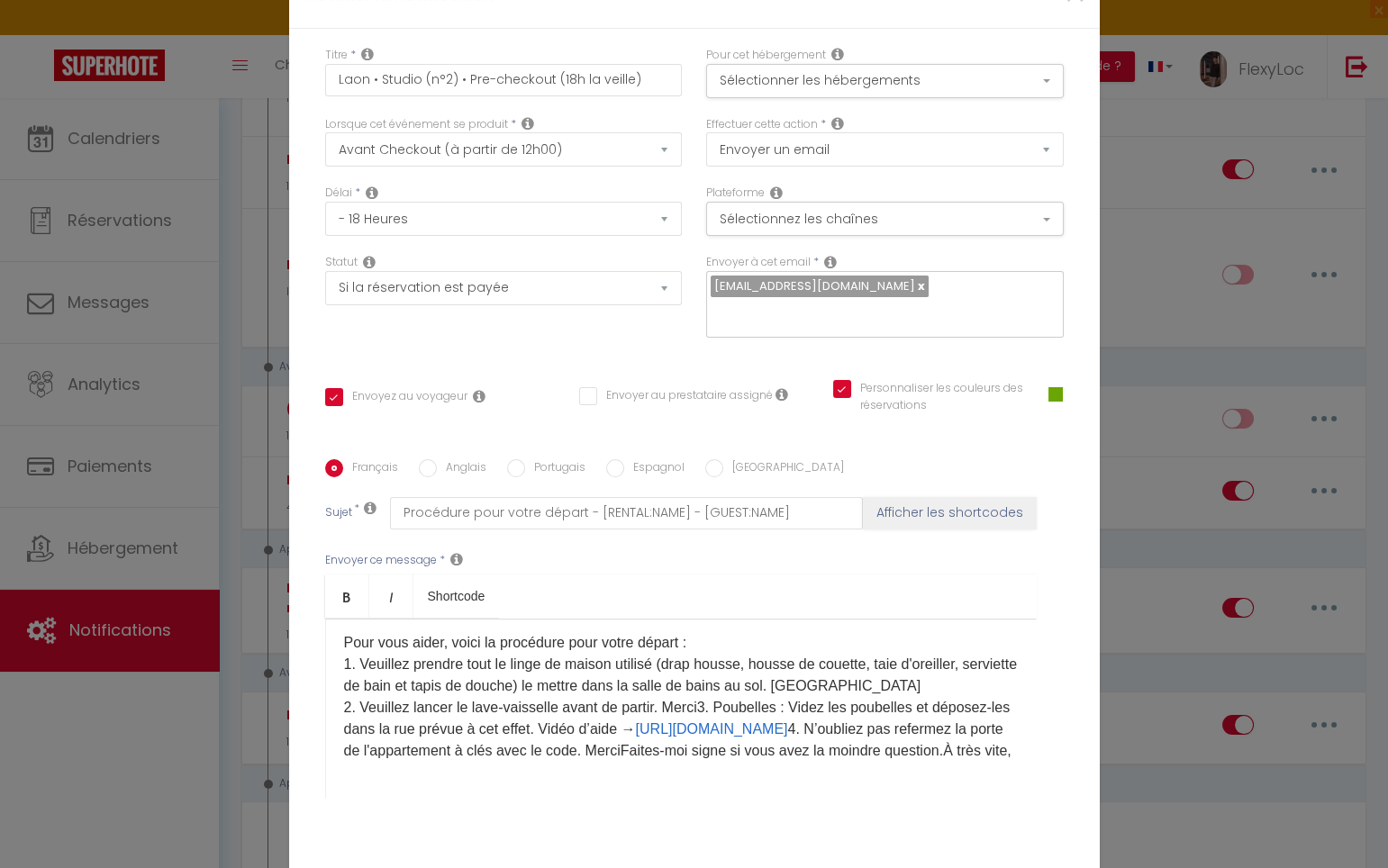
scroll to position [113, 0]
click at [704, 675] on p "Bonjour [GUEST:FIRST_NAME], J'espère que votre séjour dans le logement et dans …" at bounding box center [681, 654] width 674 height 216
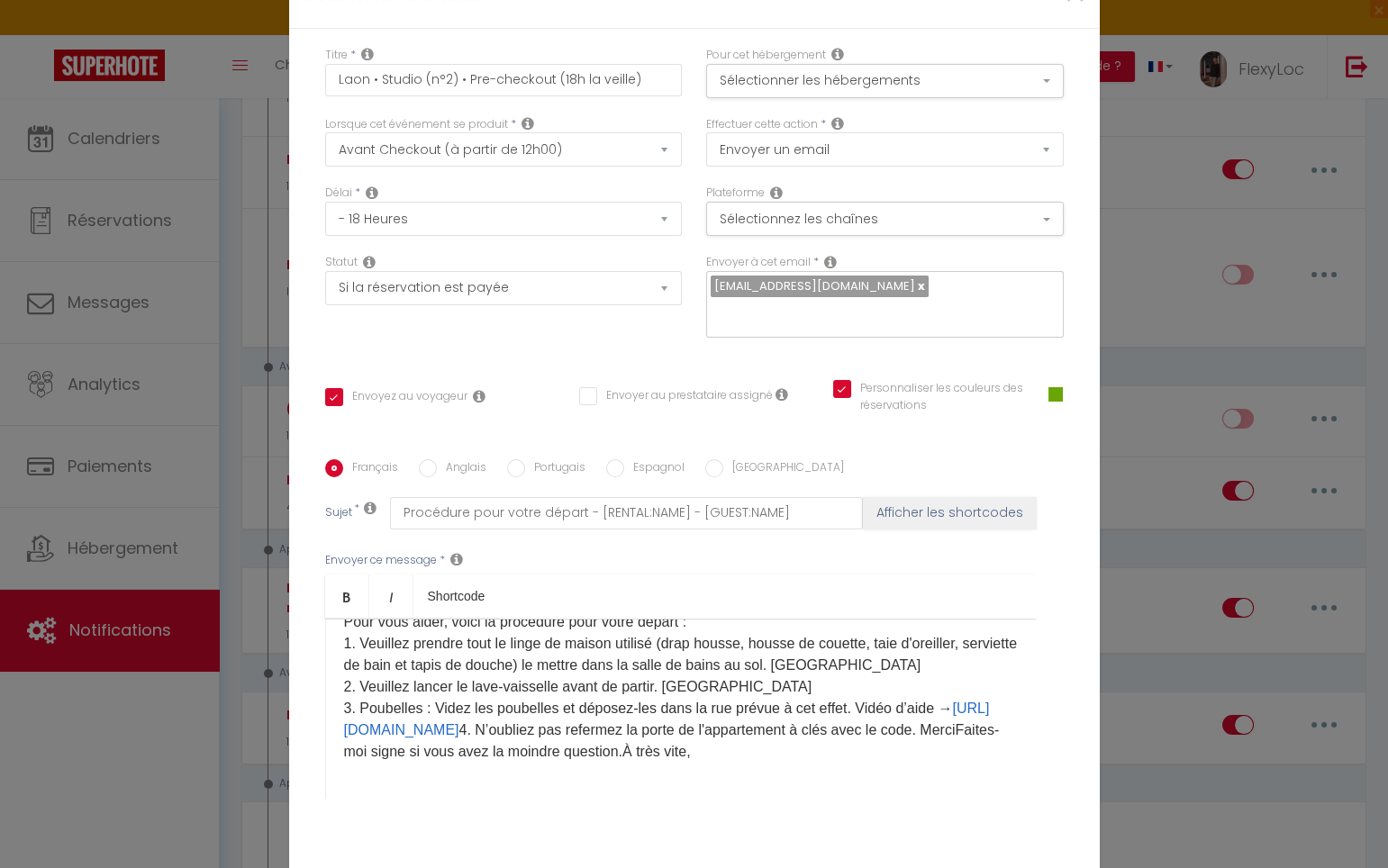
click at [859, 696] on p "Bonjour [GUEST:FIRST_NAME], J'espère que votre séjour dans le logement et dans …" at bounding box center [681, 644] width 674 height 238
click at [880, 697] on p "Bonjour [GUEST:FIRST_NAME], J'espère que votre séjour dans le logement et dans …" at bounding box center [681, 644] width 674 height 238
click at [717, 720] on p "Bonjour [GUEST:FIRST_NAME], J'espère que votre séjour dans le logement et dans …" at bounding box center [681, 644] width 674 height 238
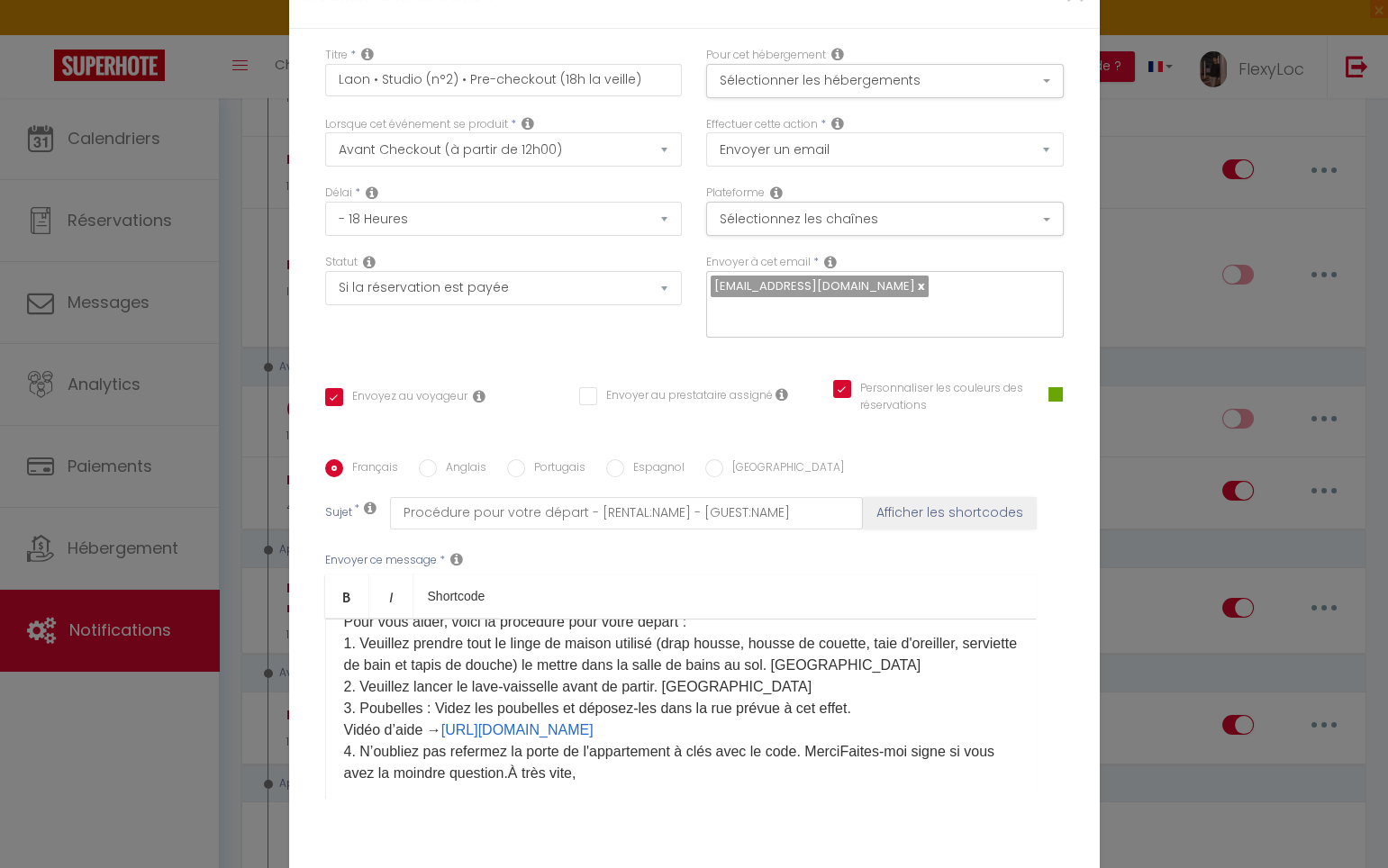
click at [847, 740] on p "Bonjour [GUEST:FIRST_NAME], J'espère que votre séjour dans le logement et dans …" at bounding box center [681, 654] width 674 height 259
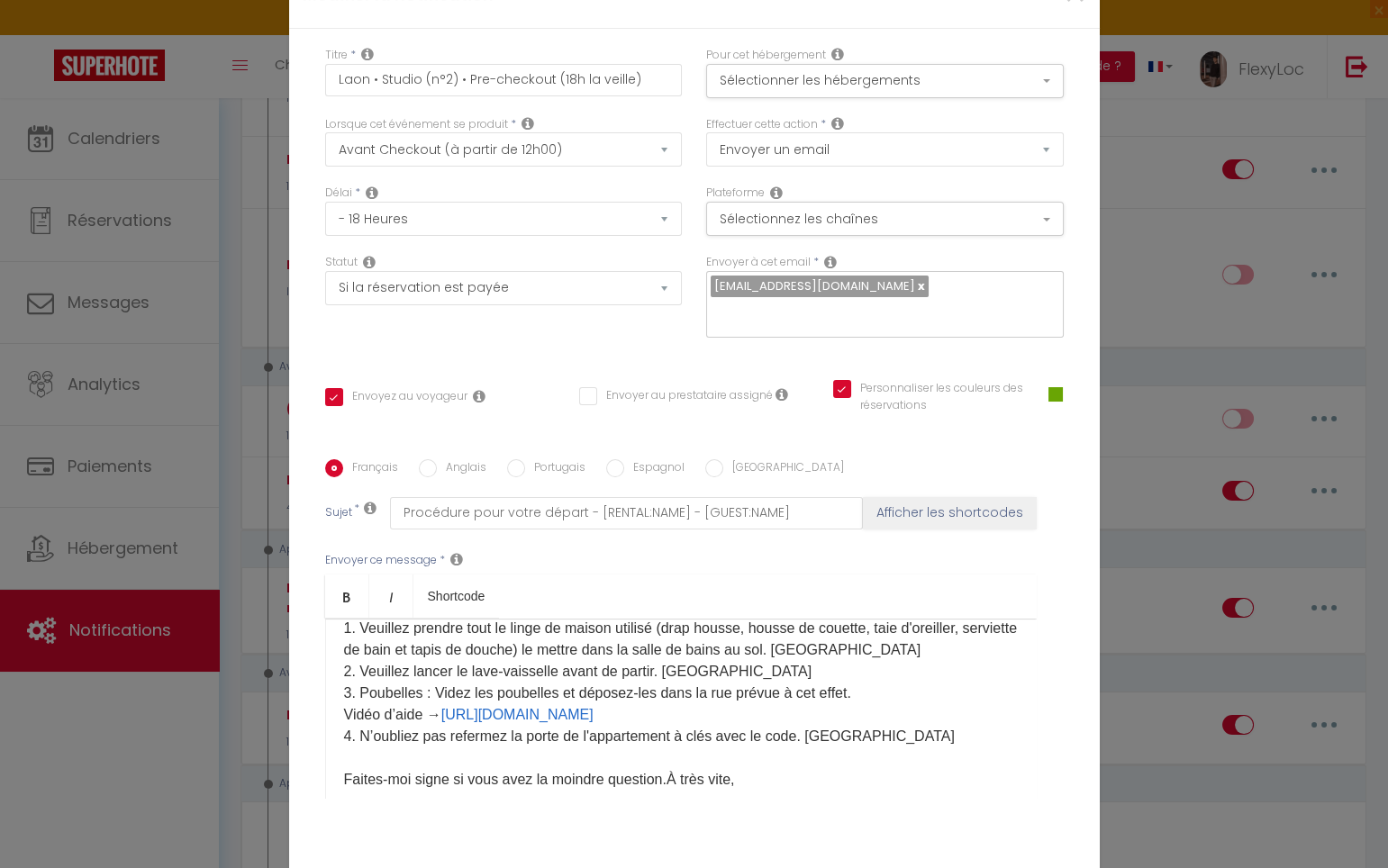
scroll to position [156, 0]
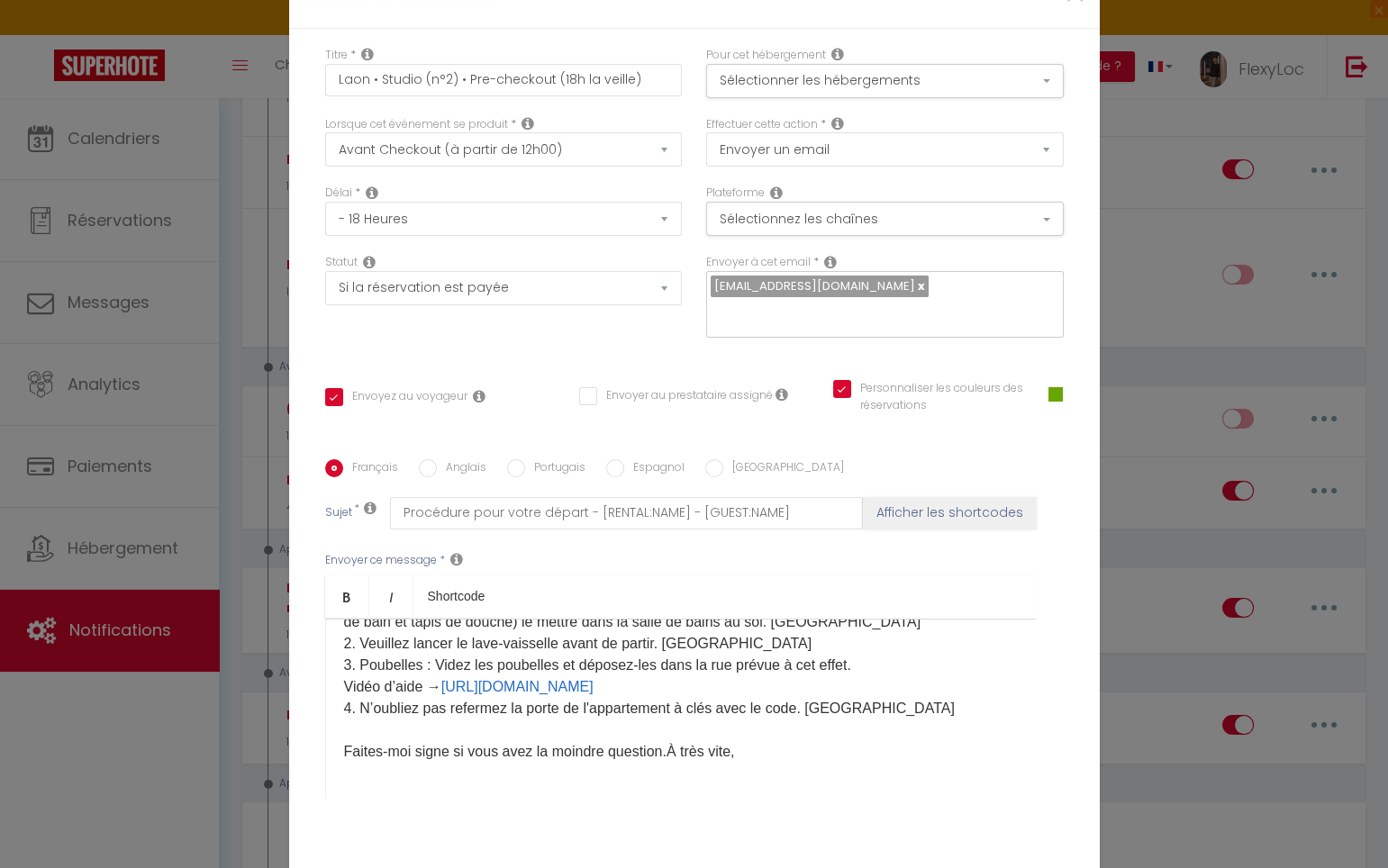
click at [664, 747] on p "Bonjour [GUEST:FIRST_NAME], J'espère que votre séjour dans le logement et dans …" at bounding box center [681, 622] width 674 height 281
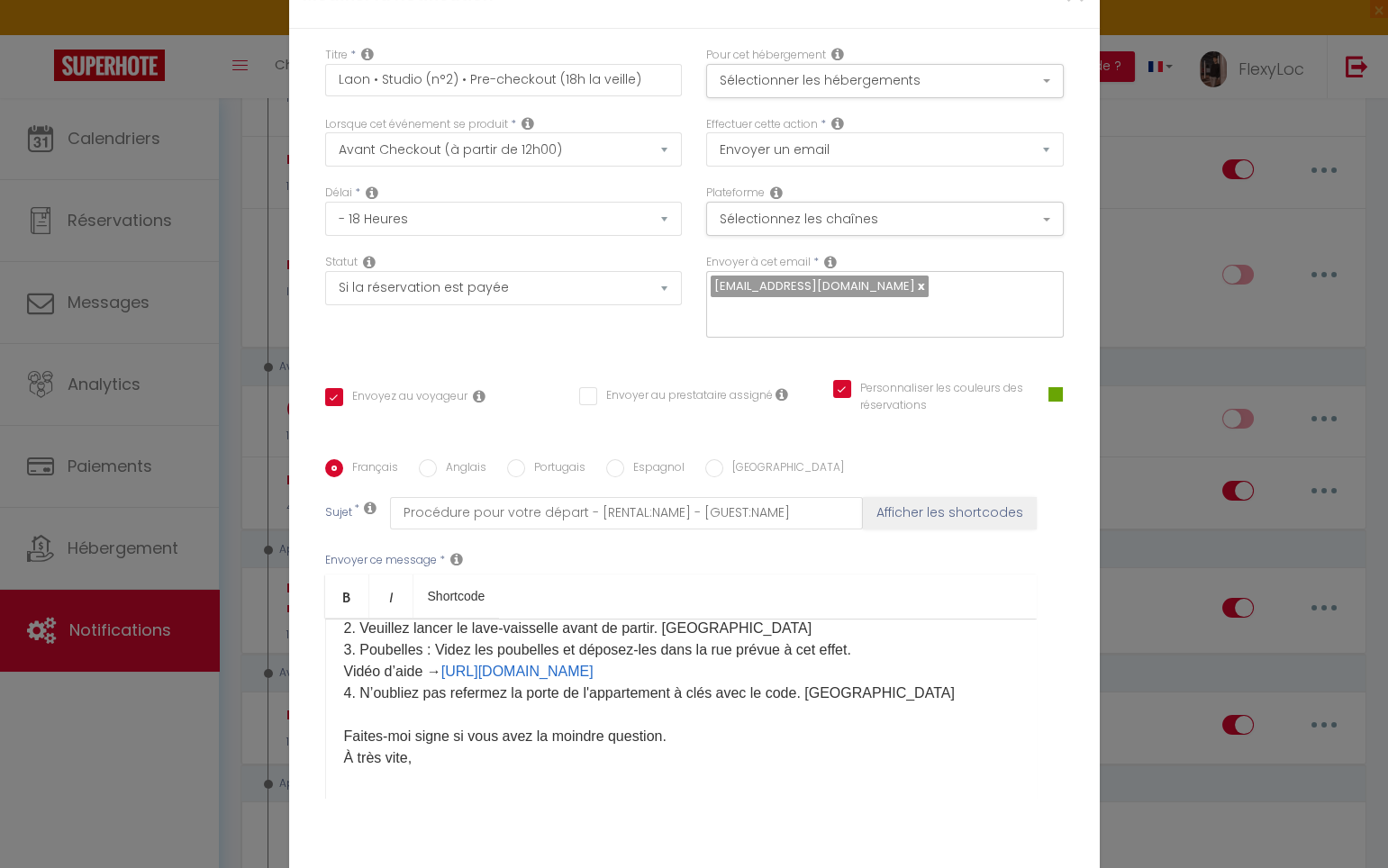
scroll to position [178, 0]
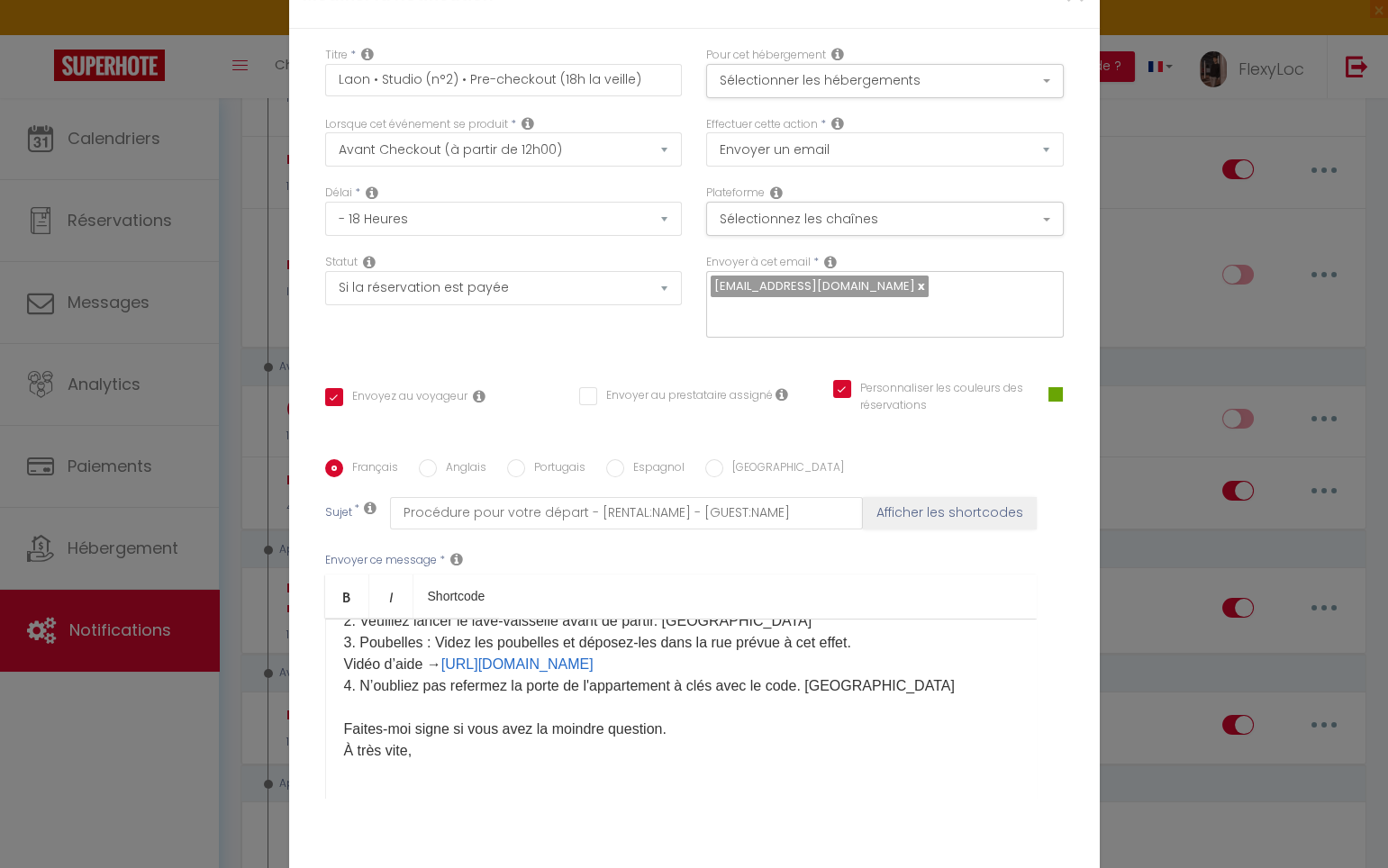
click at [421, 750] on div "Bonjour [GUEST:FIRST_NAME], J'espère que votre séjour dans le logement et dans …" at bounding box center [680, 709] width 711 height 180
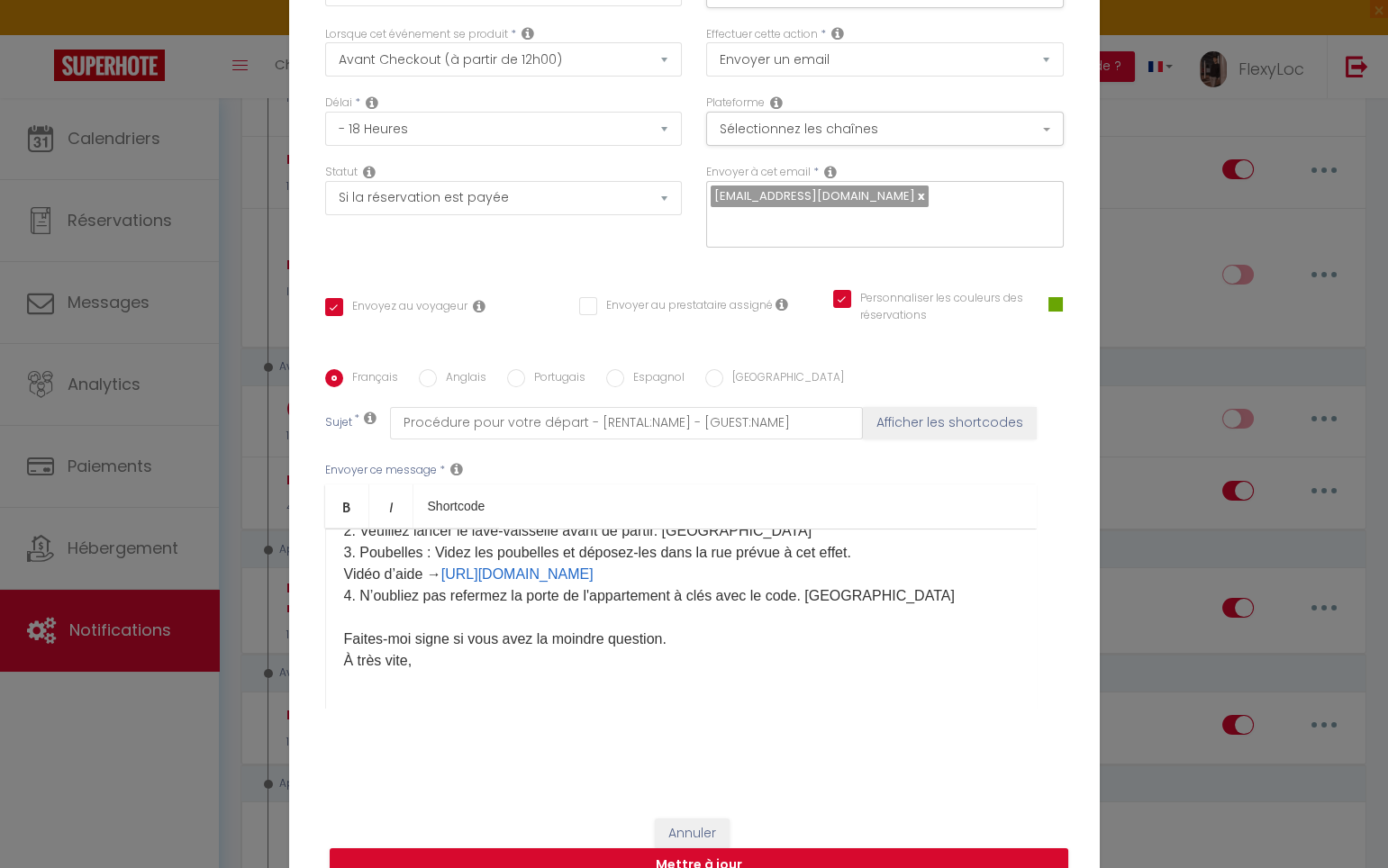
scroll to position [0, 0]
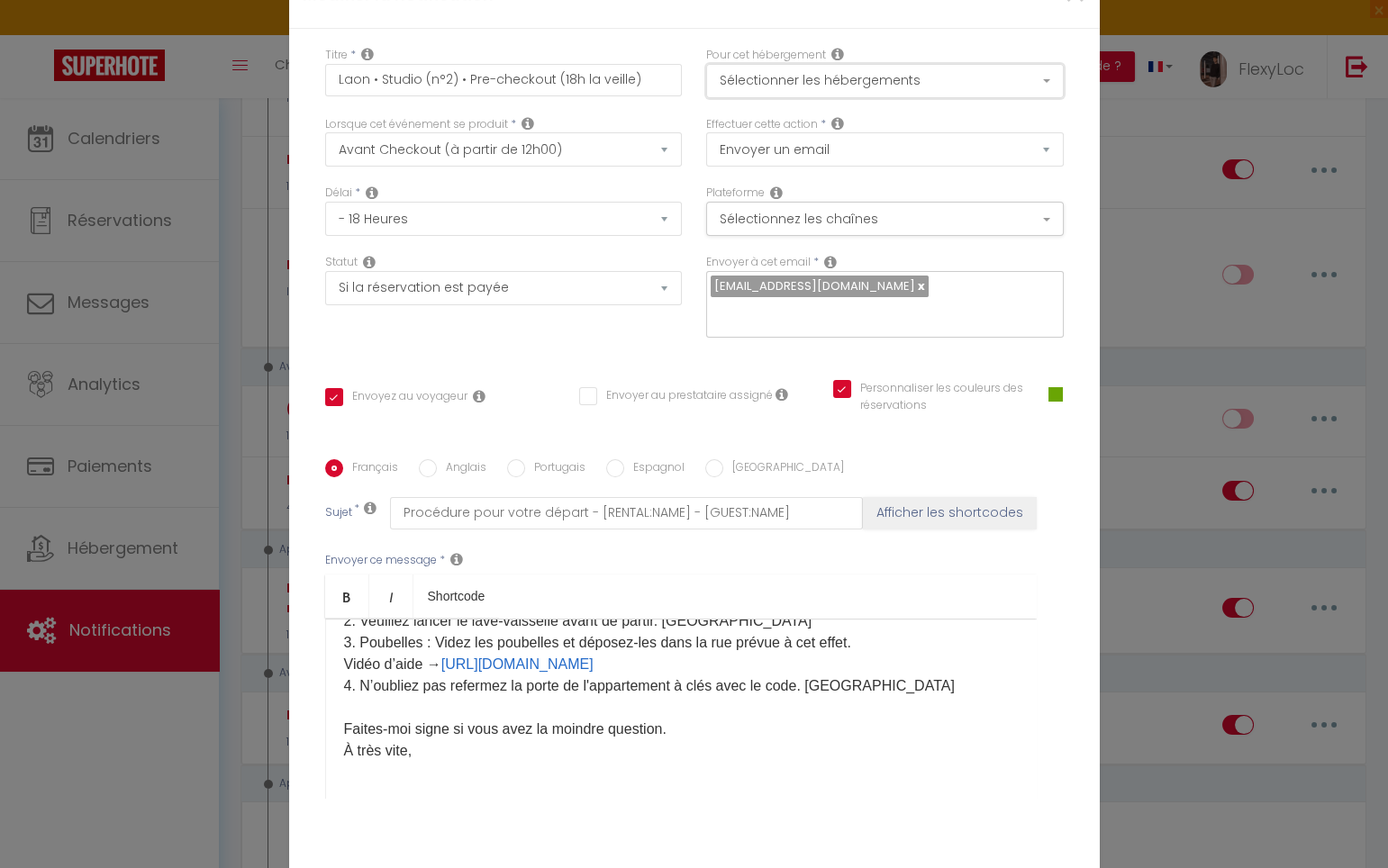
click at [833, 91] on button "Sélectionner les hébergements" at bounding box center [885, 81] width 358 height 34
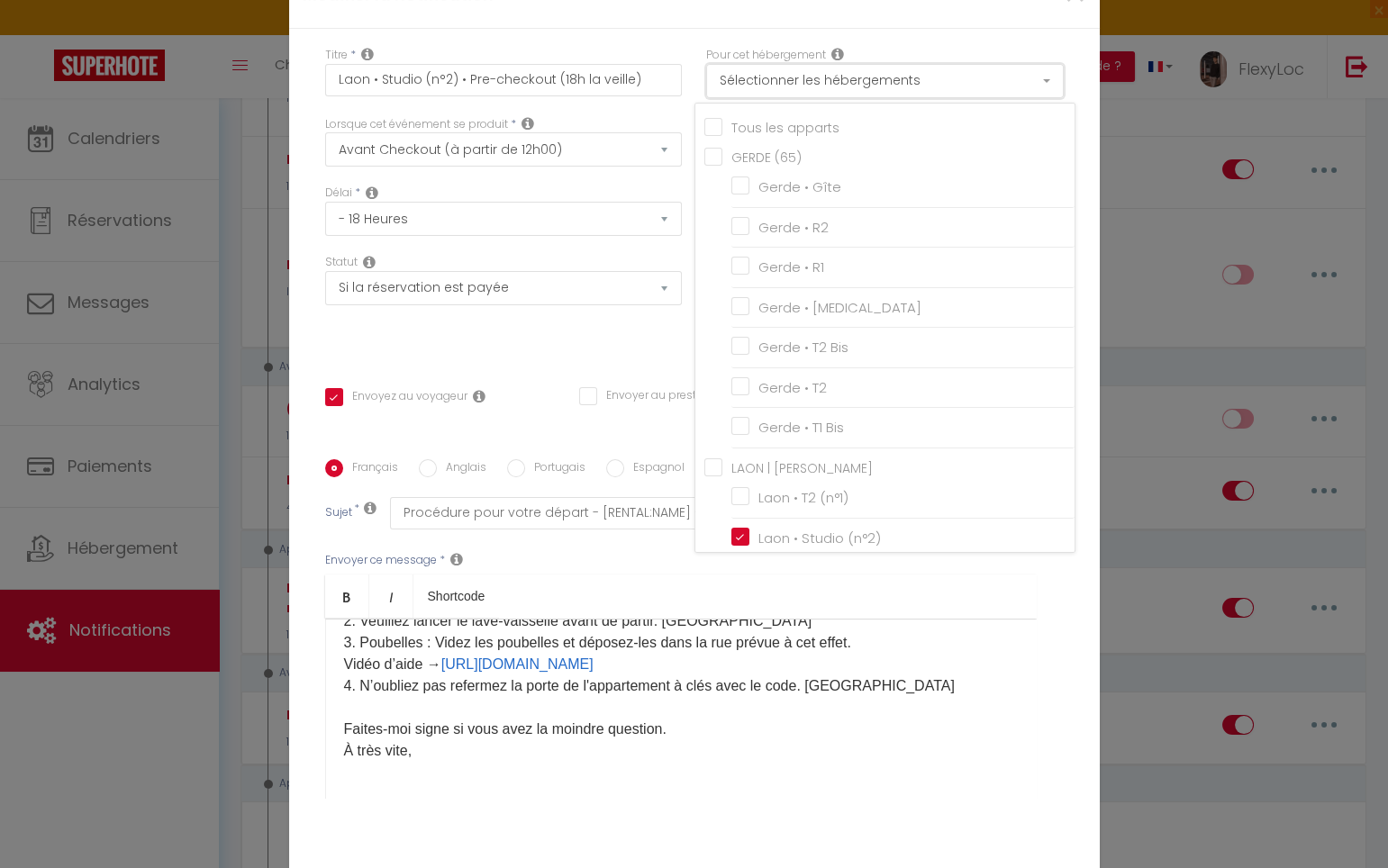
click at [833, 91] on button "Sélectionner les hébergements" at bounding box center [885, 81] width 358 height 34
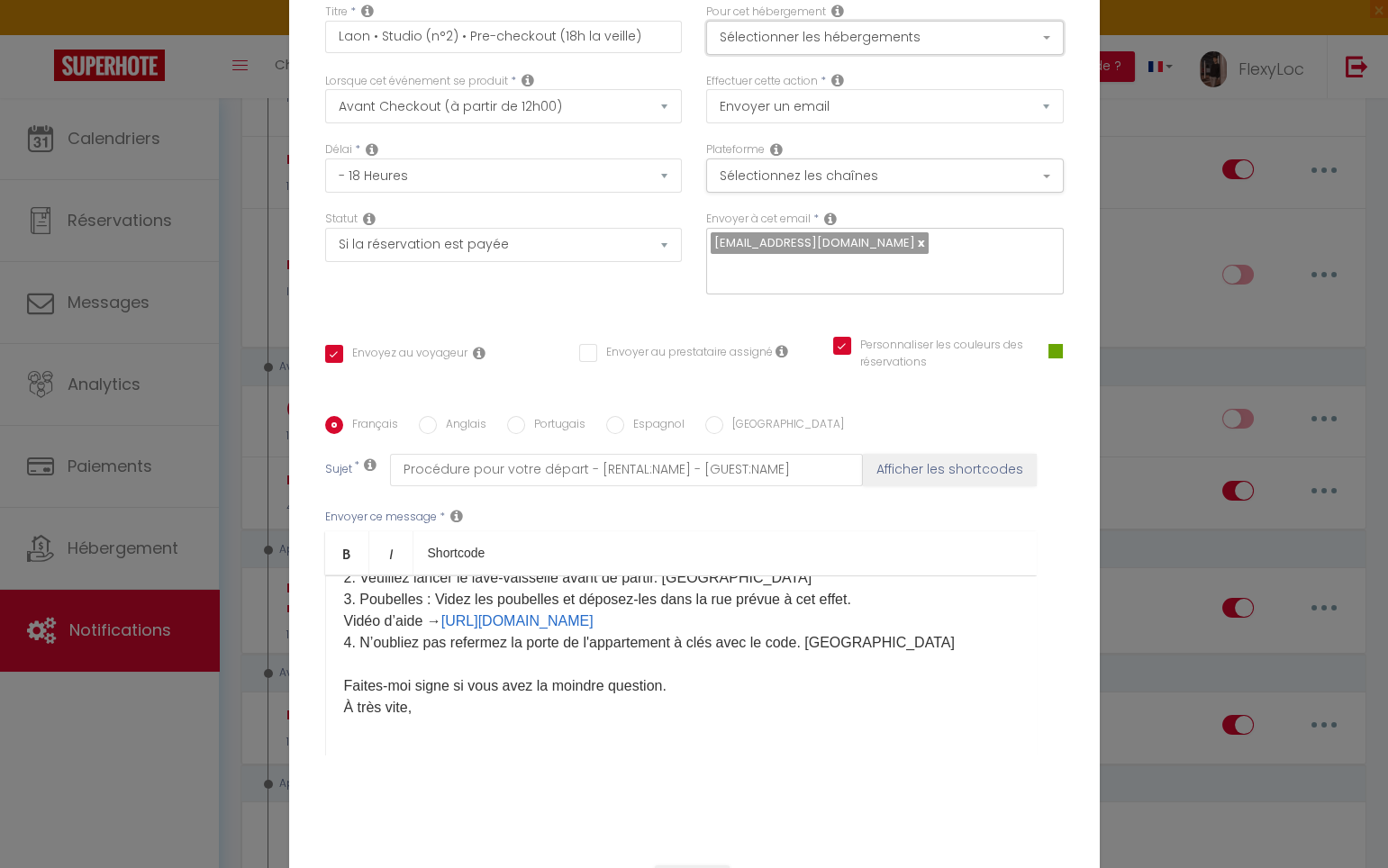
scroll to position [108, 0]
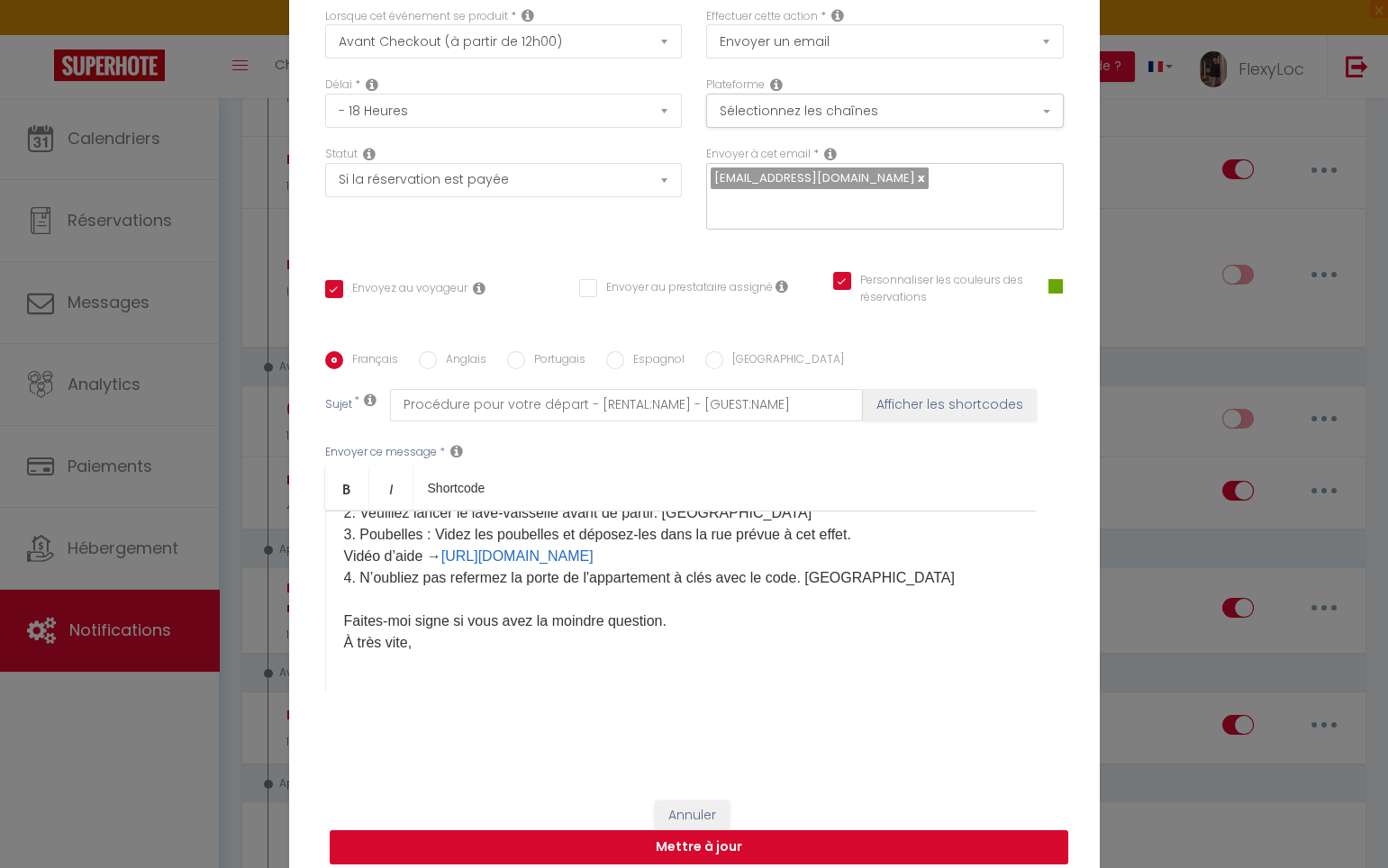
click at [765, 830] on button "Mettre à jour" at bounding box center [699, 847] width 738 height 34
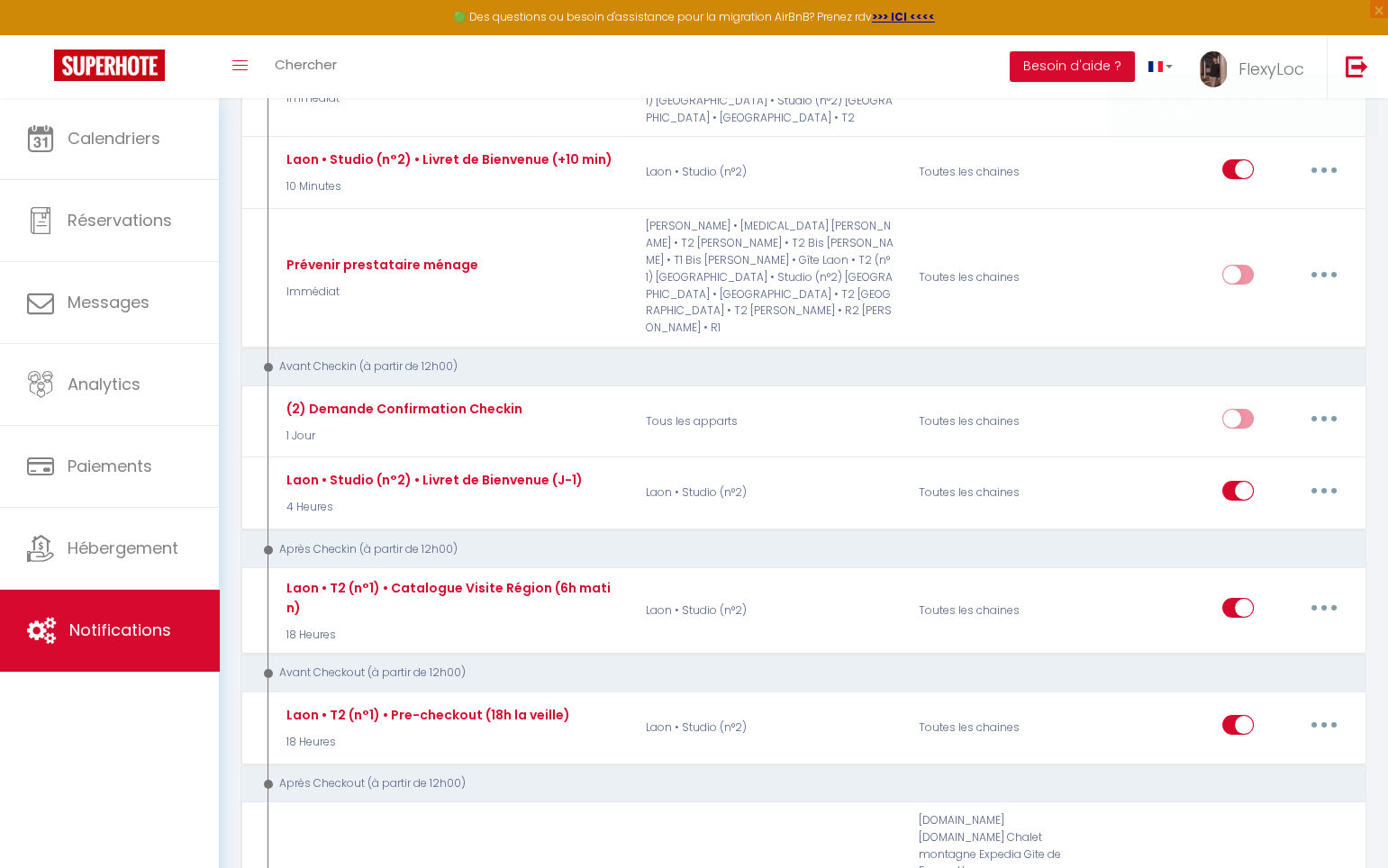
scroll to position [0, 0]
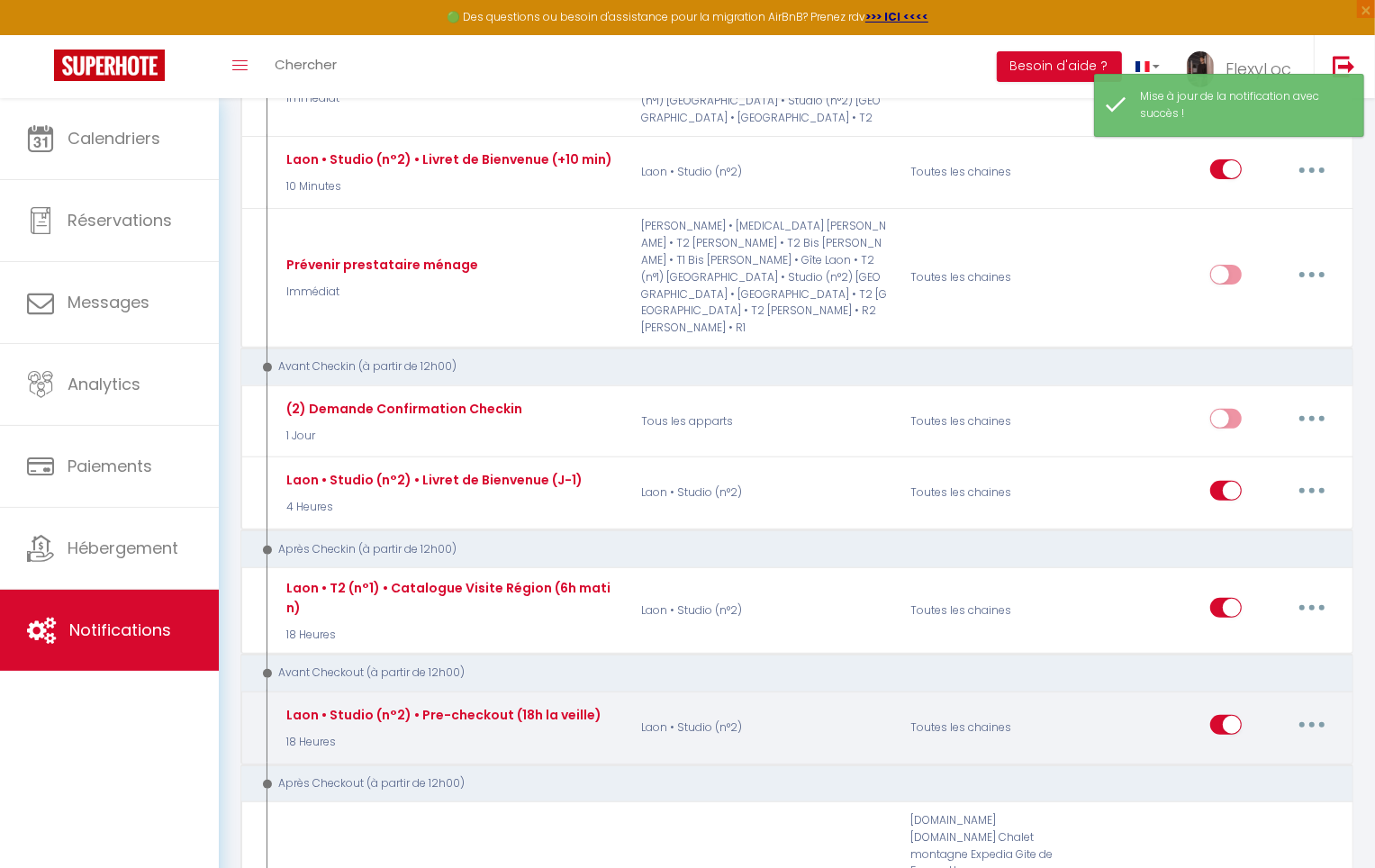
click at [1321, 710] on button "button" at bounding box center [1312, 724] width 50 height 29
click at [1273, 751] on link "Editer" at bounding box center [1265, 766] width 133 height 31
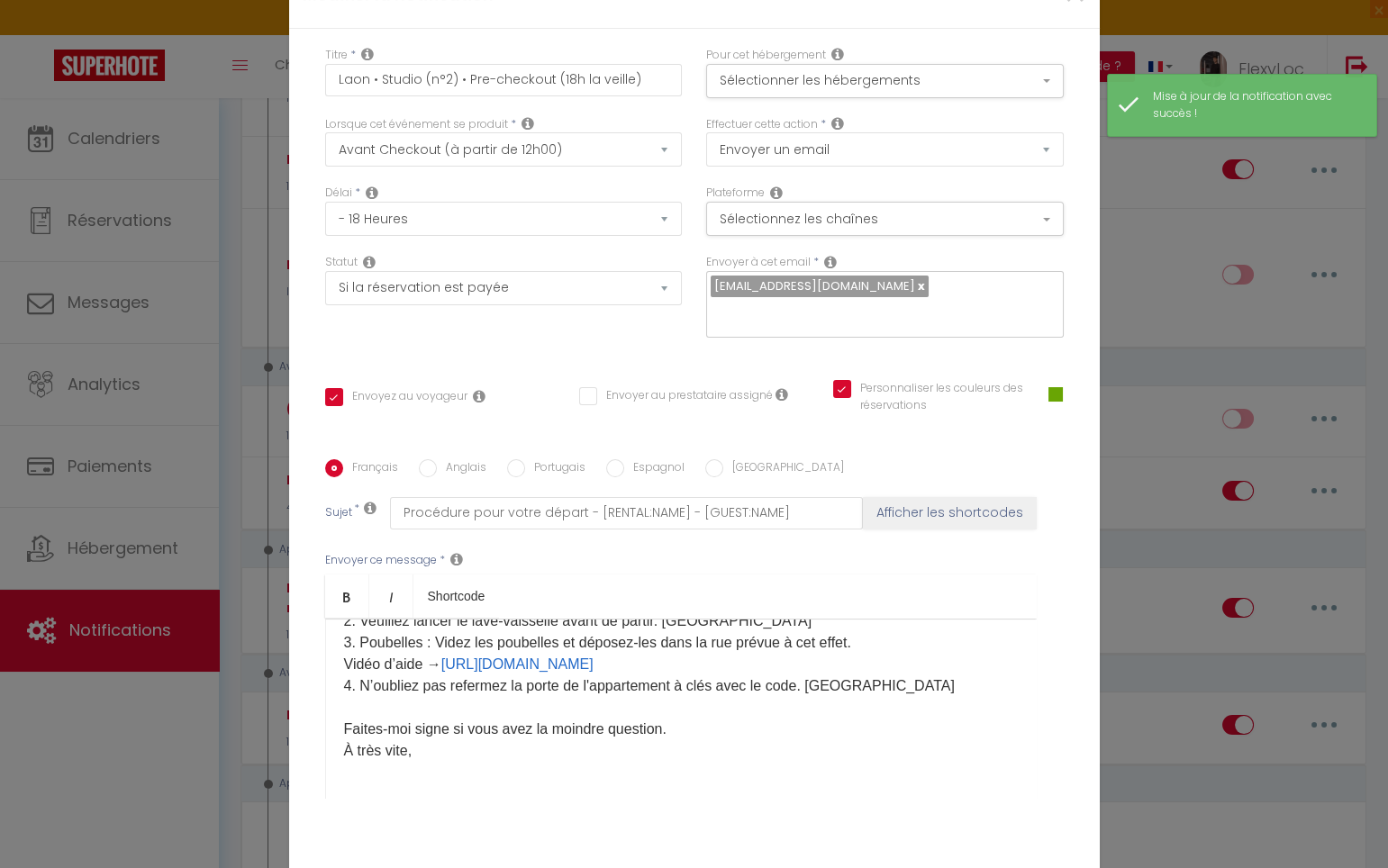
click at [441, 459] on label "Anglais" at bounding box center [462, 469] width 50 height 20
click at [437, 459] on input "Anglais" at bounding box center [428, 468] width 18 height 18
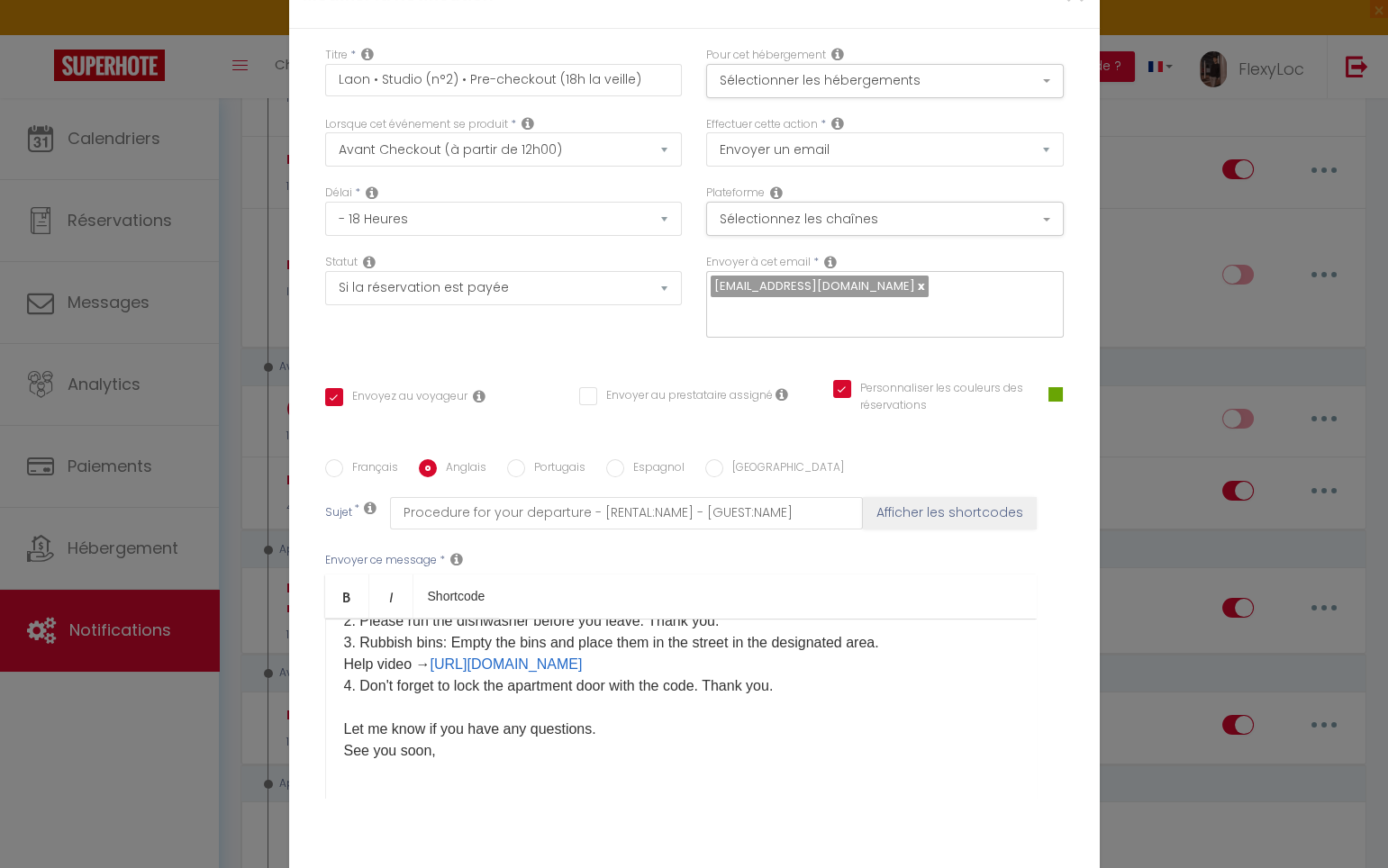
click at [479, 640] on p "Hi [GUEST:FIRST_NAME], We hope you enjoyed your stay in our accommodation and i…" at bounding box center [681, 610] width 674 height 303
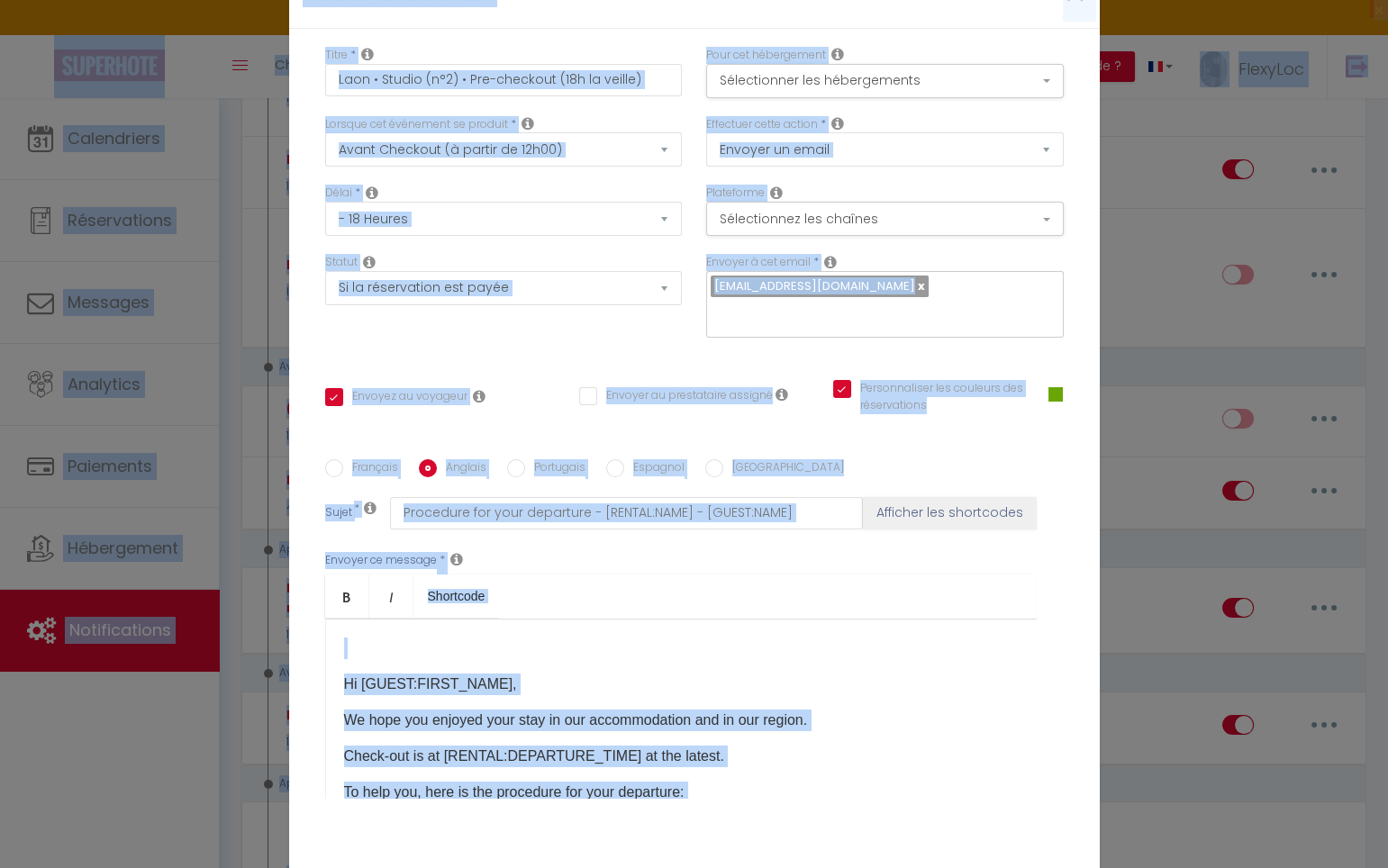
click at [466, 619] on div "Hi [GUEST:FIRST_NAME], We hope you enjoyed your stay in our accommodation and i…" at bounding box center [680, 709] width 711 height 180
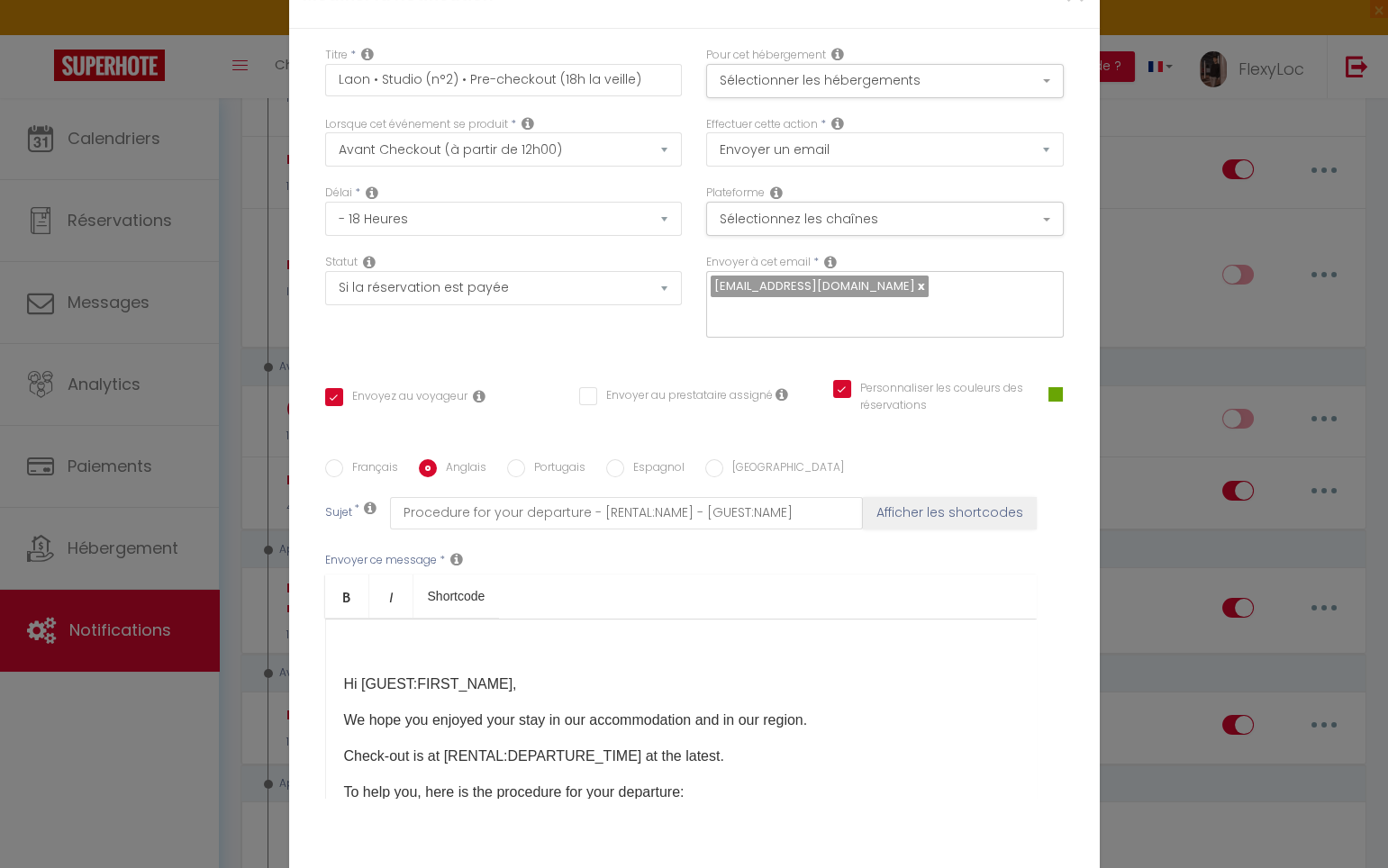
click at [540, 674] on p "Hi [GUEST:FIRST_NAME]," at bounding box center [681, 685] width 674 height 22
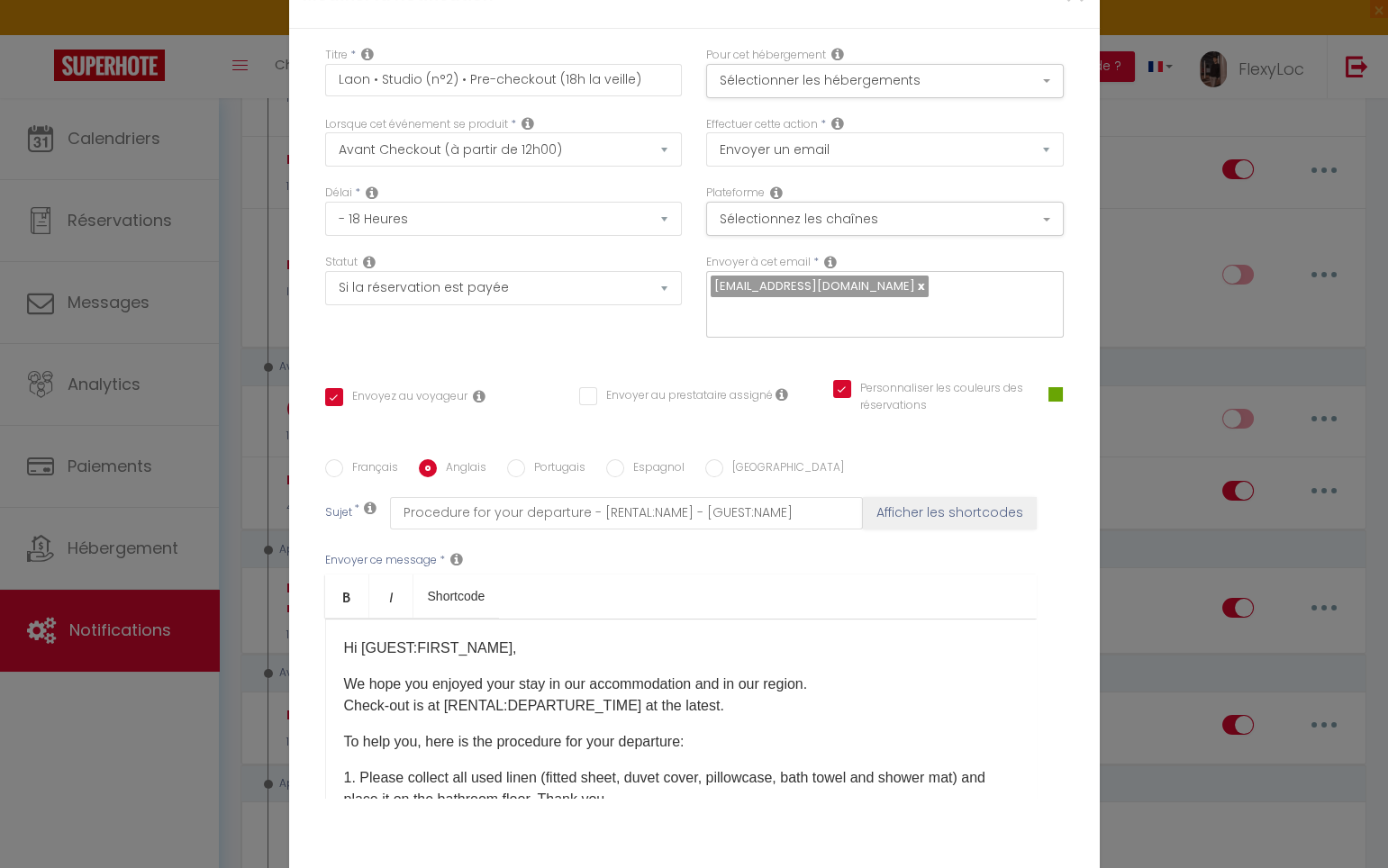
click at [534, 643] on p "Hi [GUEST:FIRST_NAME]," at bounding box center [681, 649] width 674 height 22
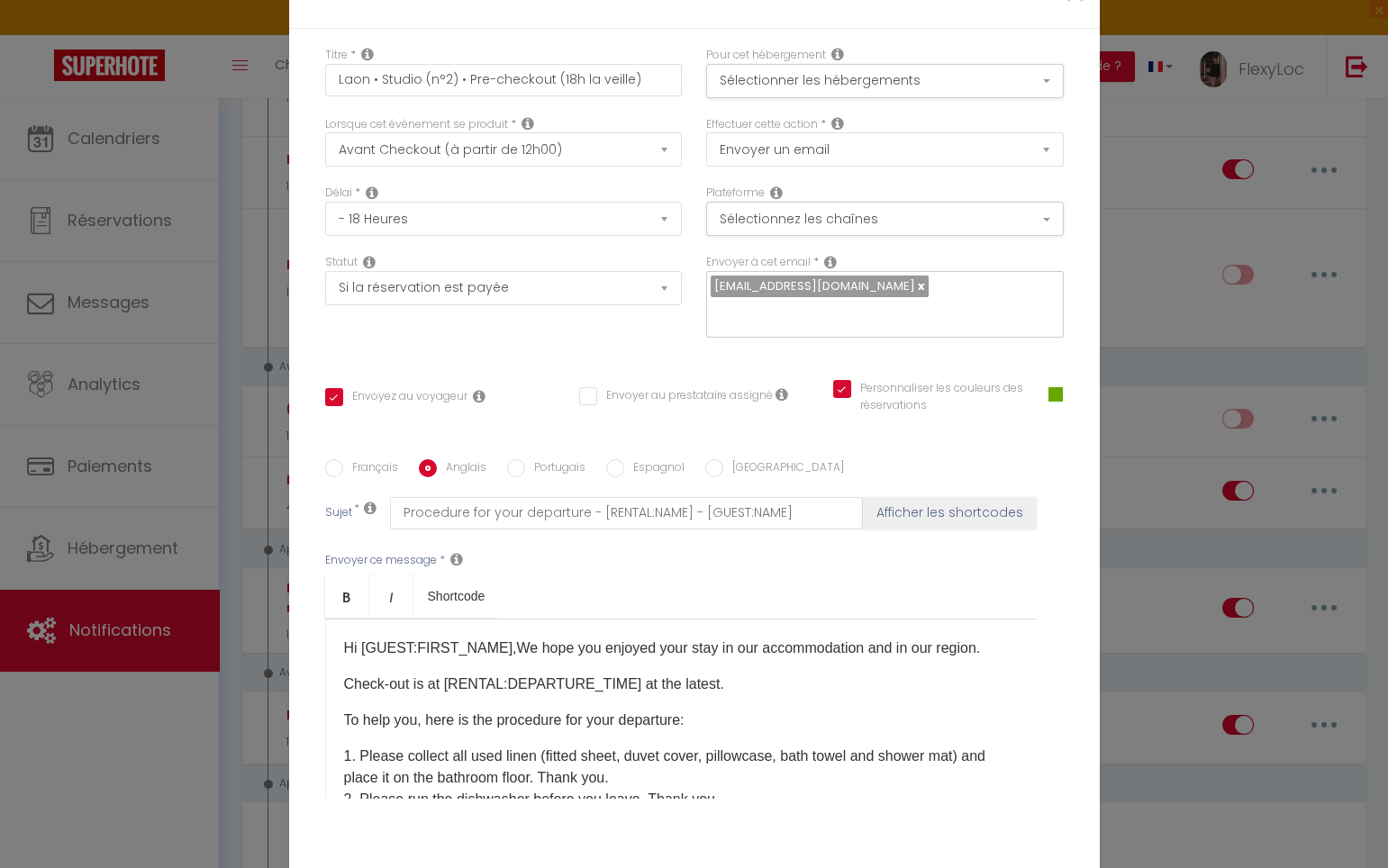
click at [966, 642] on p "Hi [GUEST:FIRST_NAME],We hope you enjoyed your stay in our accommodation and in…" at bounding box center [681, 649] width 674 height 22
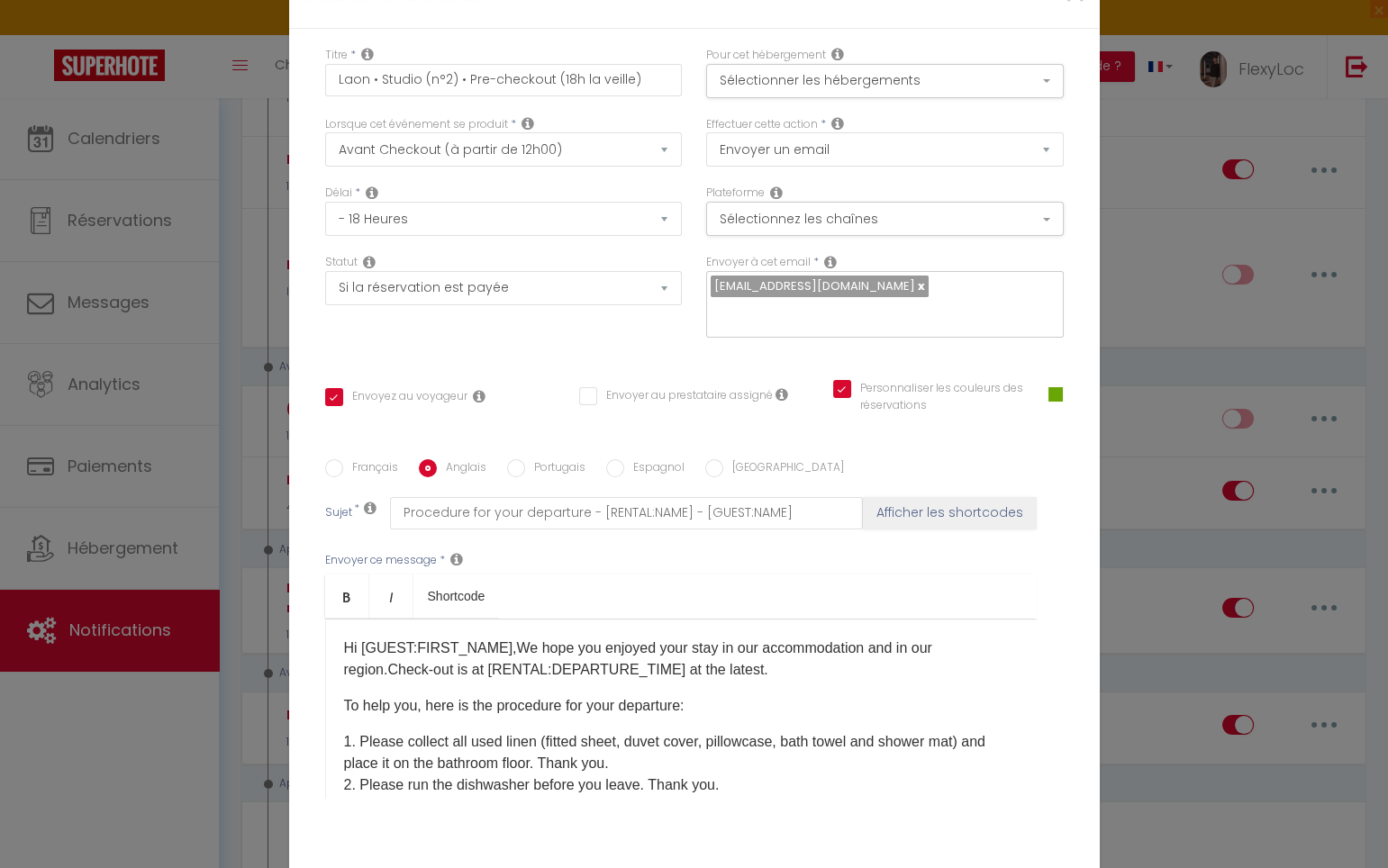
click at [760, 652] on p "Hi [GUEST:FIRST_NAME],We hope you enjoyed your stay in our accommodation and in…" at bounding box center [681, 659] width 674 height 43
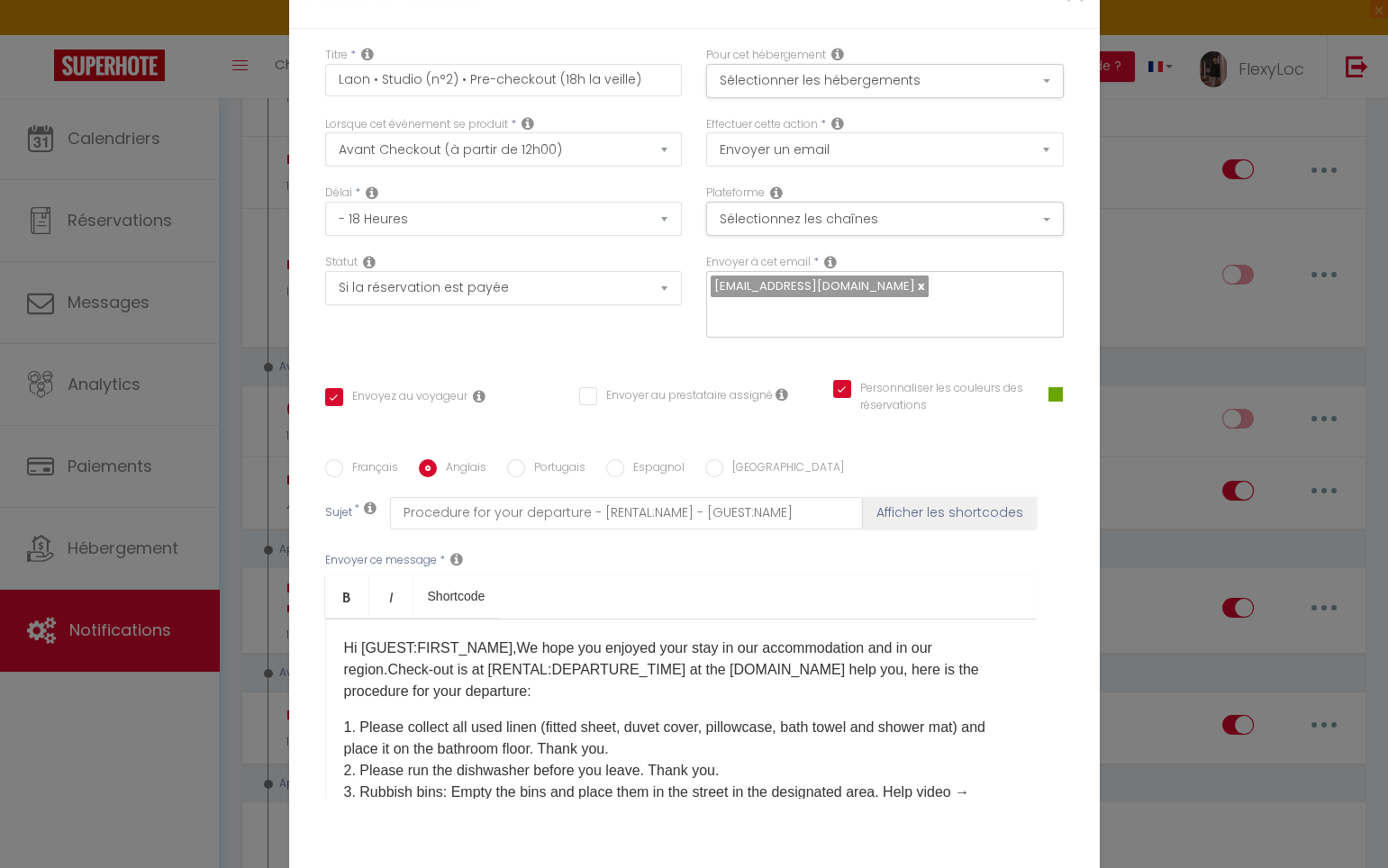
click at [590, 683] on p "Hi [GUEST:FIRST_NAME],We hope you enjoyed your stay in our accommodation and in…" at bounding box center [681, 670] width 674 height 65
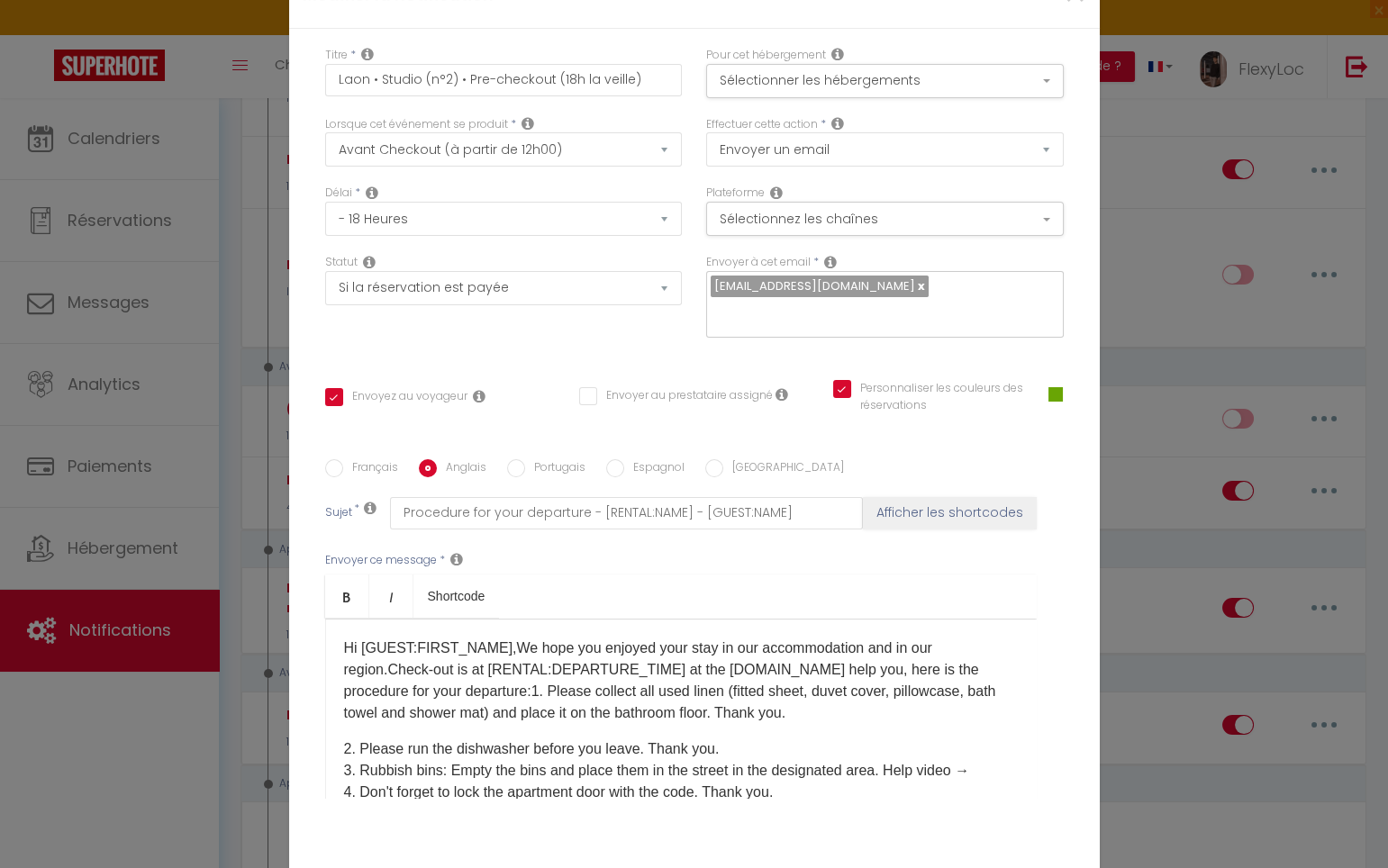
click at [765, 696] on p "Hi [GUEST:FIRST_NAME],We hope you enjoyed your stay in our accommodation and in…" at bounding box center [681, 681] width 674 height 86
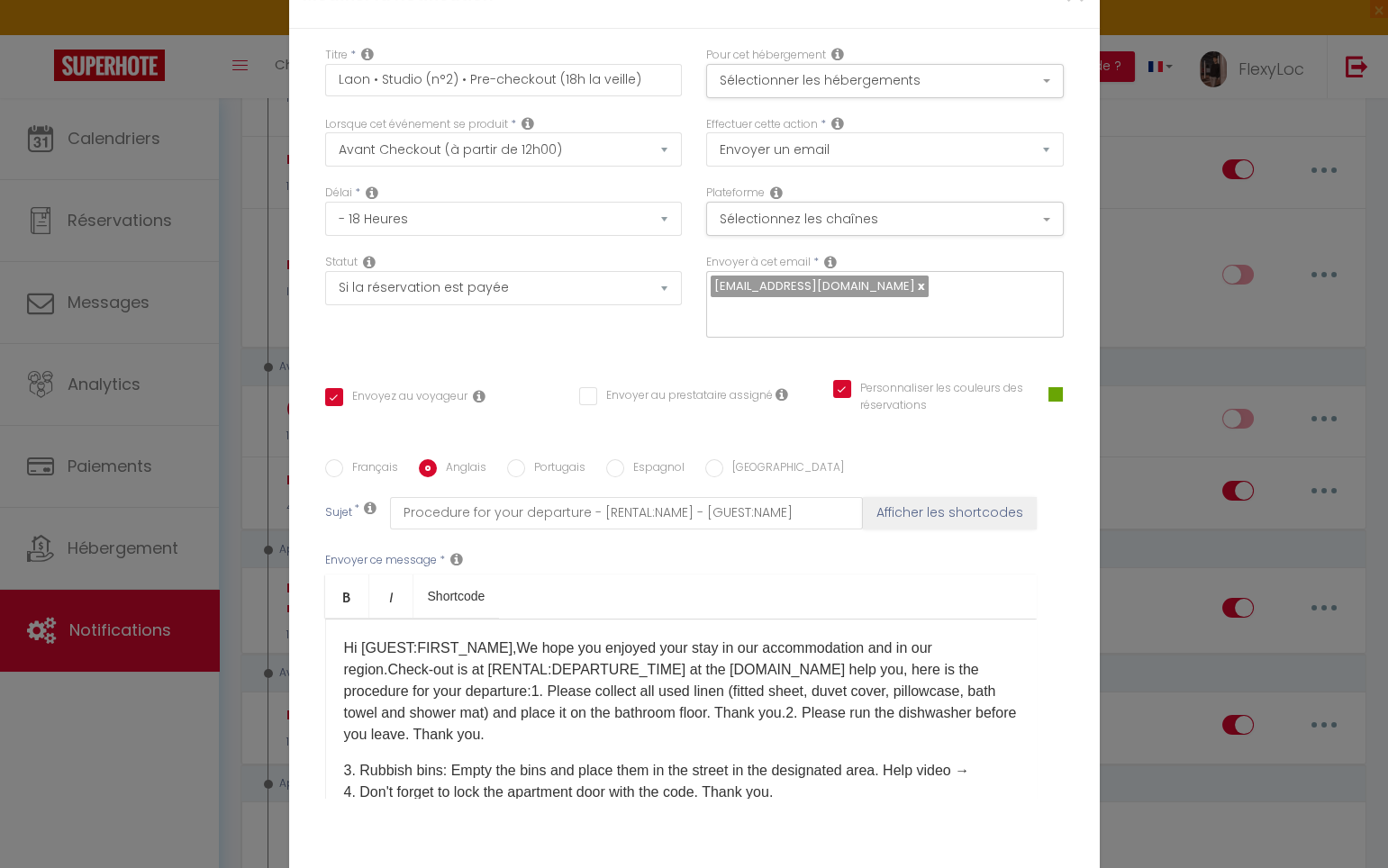
click at [584, 720] on p "Hi [GUEST:FIRST_NAME],We hope you enjoyed your stay in our accommodation and in…" at bounding box center [681, 692] width 674 height 108
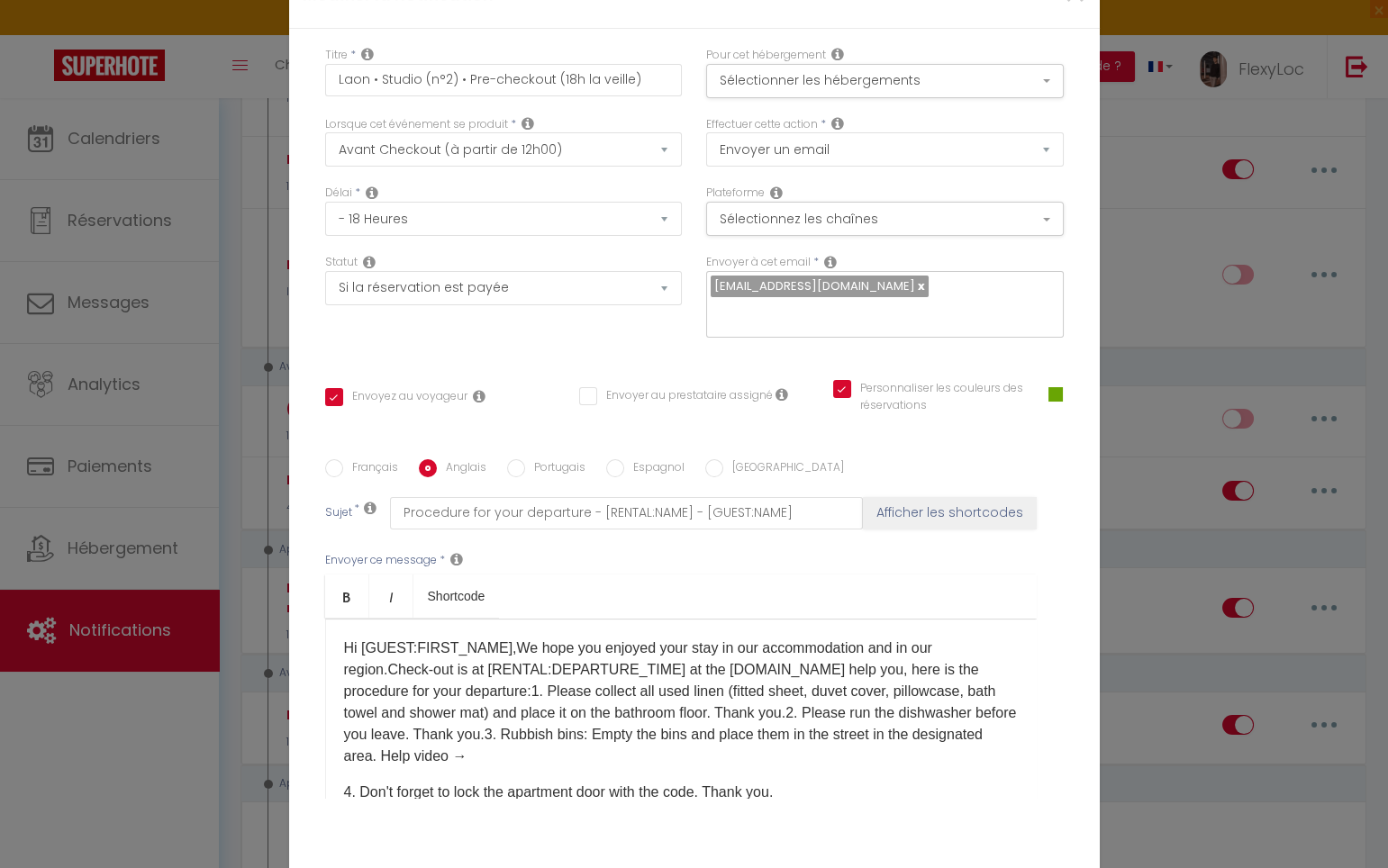
click at [611, 738] on p "Hi [GUEST:FIRST_NAME],We hope you enjoyed your stay in our accommodation and in…" at bounding box center [681, 703] width 674 height 130
click at [498, 732] on p "Hi [GUEST:FIRST_NAME],We hope you enjoyed your stay in our accommodation and in…" at bounding box center [681, 703] width 674 height 130
click at [495, 743] on p "Hi [GUEST:FIRST_NAME],We hope you enjoyed your stay in our accommodation and in…" at bounding box center [681, 703] width 674 height 130
click at [336, 774] on div "Hi [GUEST:FIRST_NAME],We hope you enjoyed your stay in our accommodation and in…" at bounding box center [680, 709] width 711 height 180
click at [789, 747] on p "Hi [GUEST:FIRST_NAME],We hope you enjoyed your stay in our accommodation and in…" at bounding box center [681, 703] width 674 height 130
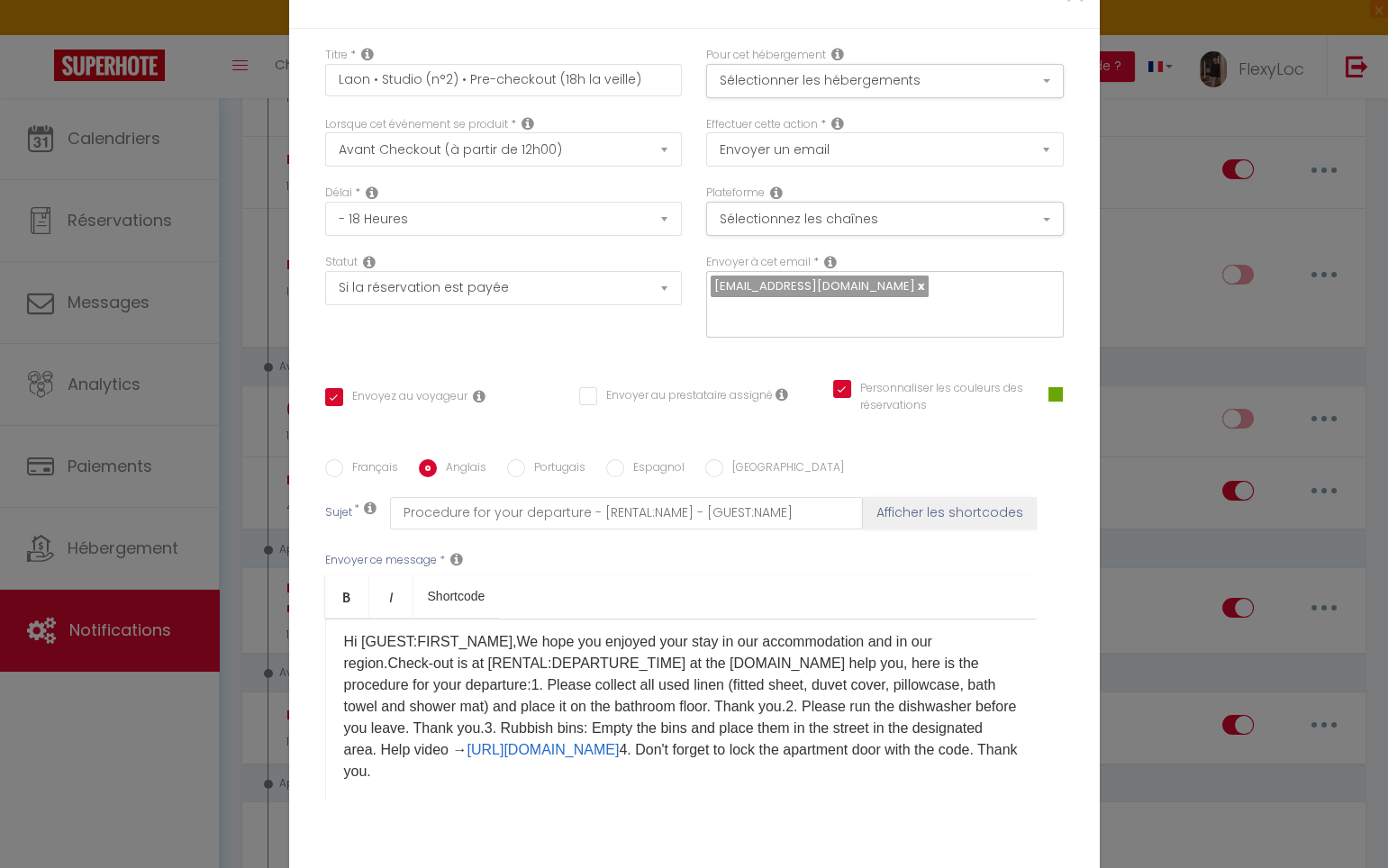
scroll to position [20, 0]
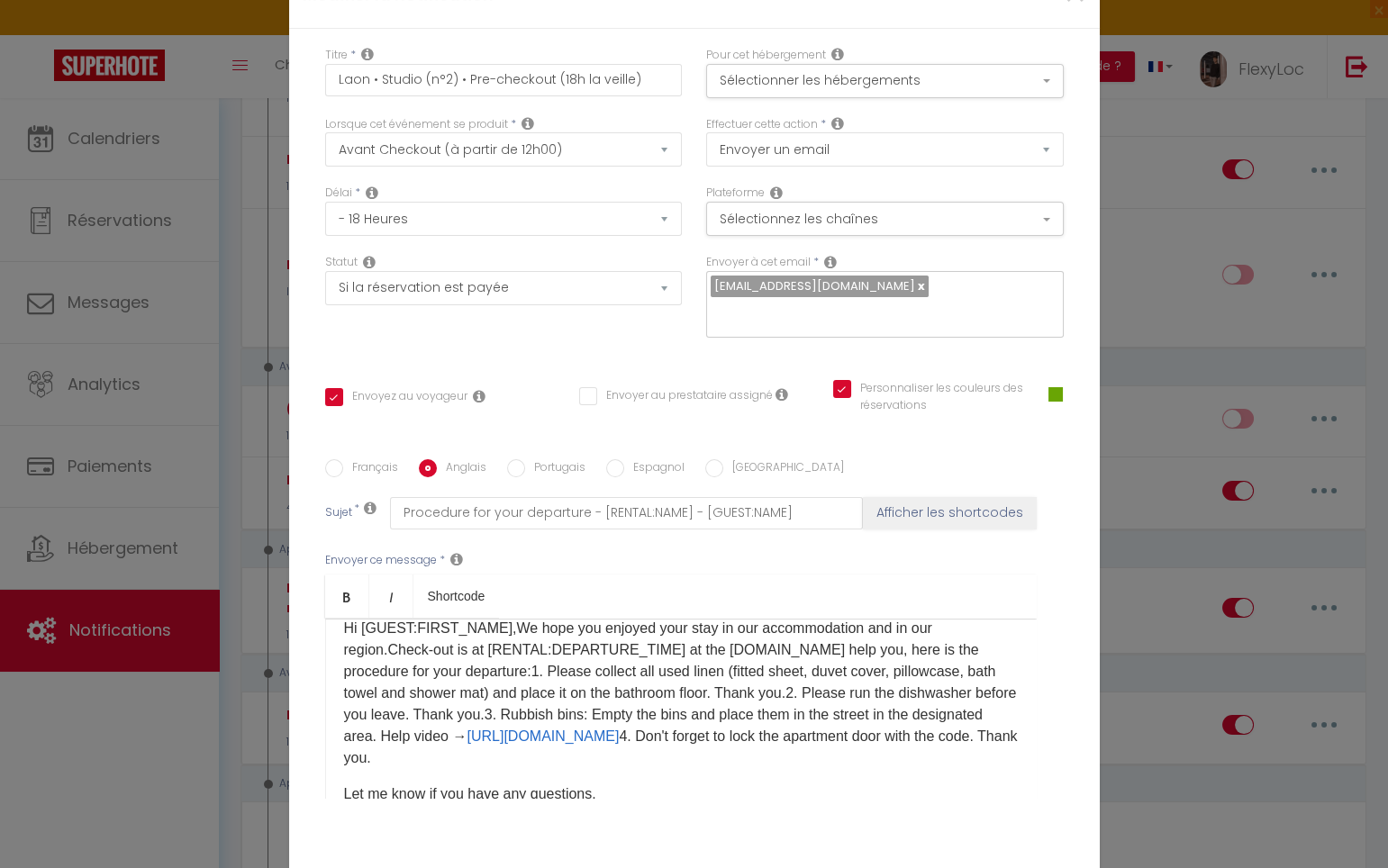
click at [553, 746] on p "Hi [GUEST:FIRST_NAME],We hope you enjoyed your stay in our accommodation and in…" at bounding box center [681, 693] width 674 height 151
click at [821, 752] on p "Hi [GUEST:FIRST_NAME],We hope you enjoyed your stay in our accommodation and in…" at bounding box center [681, 693] width 674 height 151
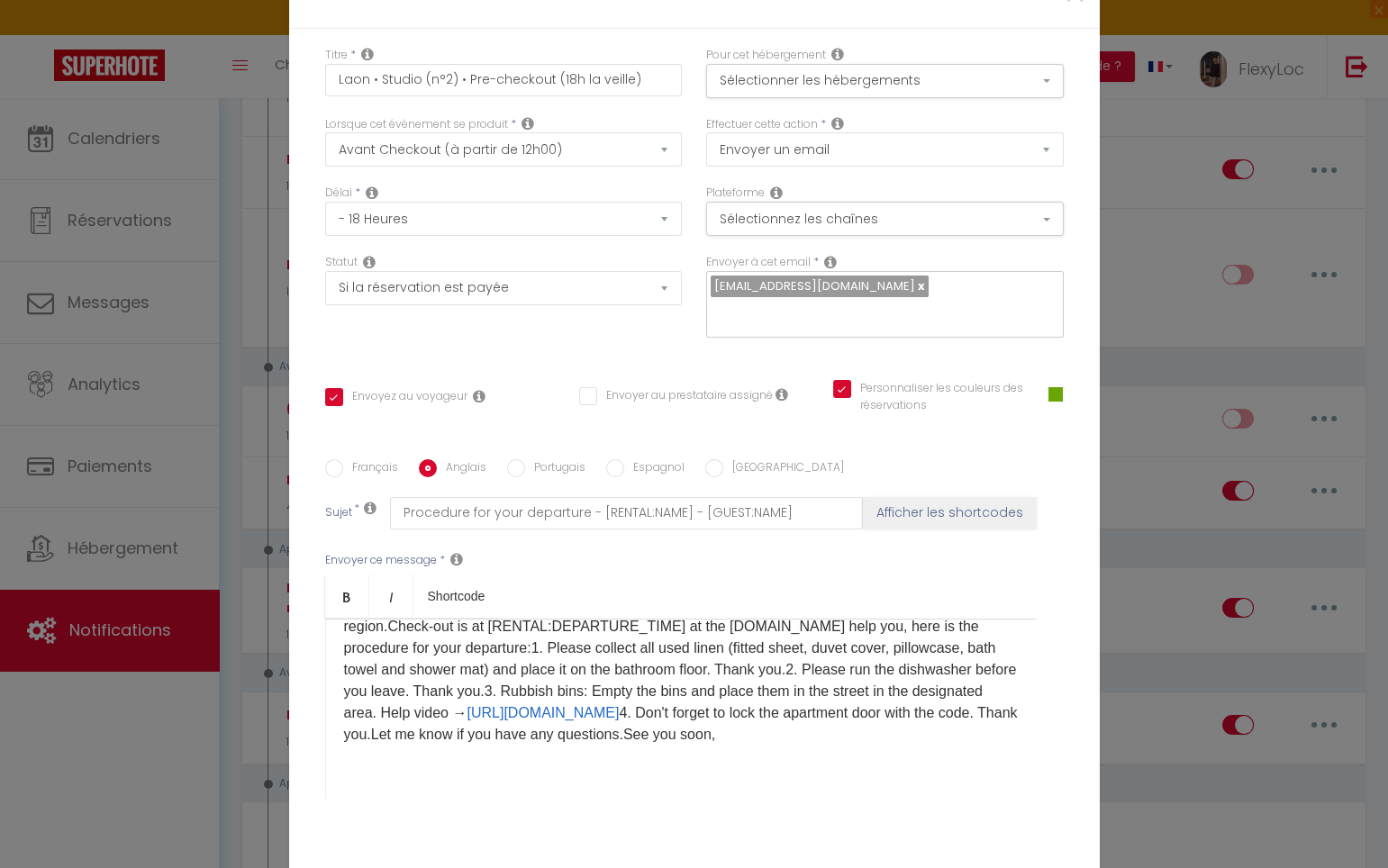
click at [893, 719] on p "Hi [GUEST:FIRST_NAME],We hope you enjoyed your stay in our accommodation and in…" at bounding box center [681, 669] width 674 height 151
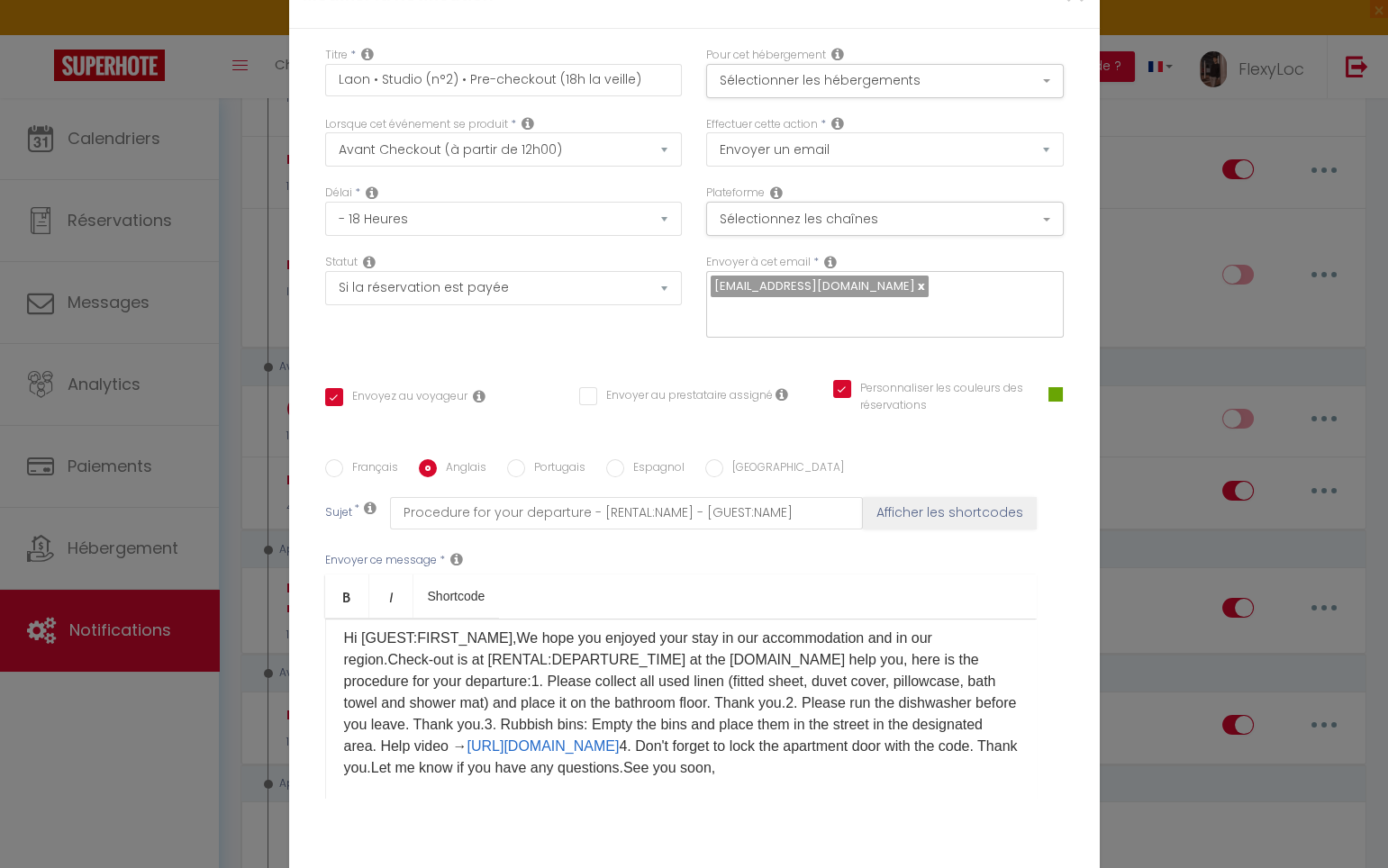
scroll to position [0, 0]
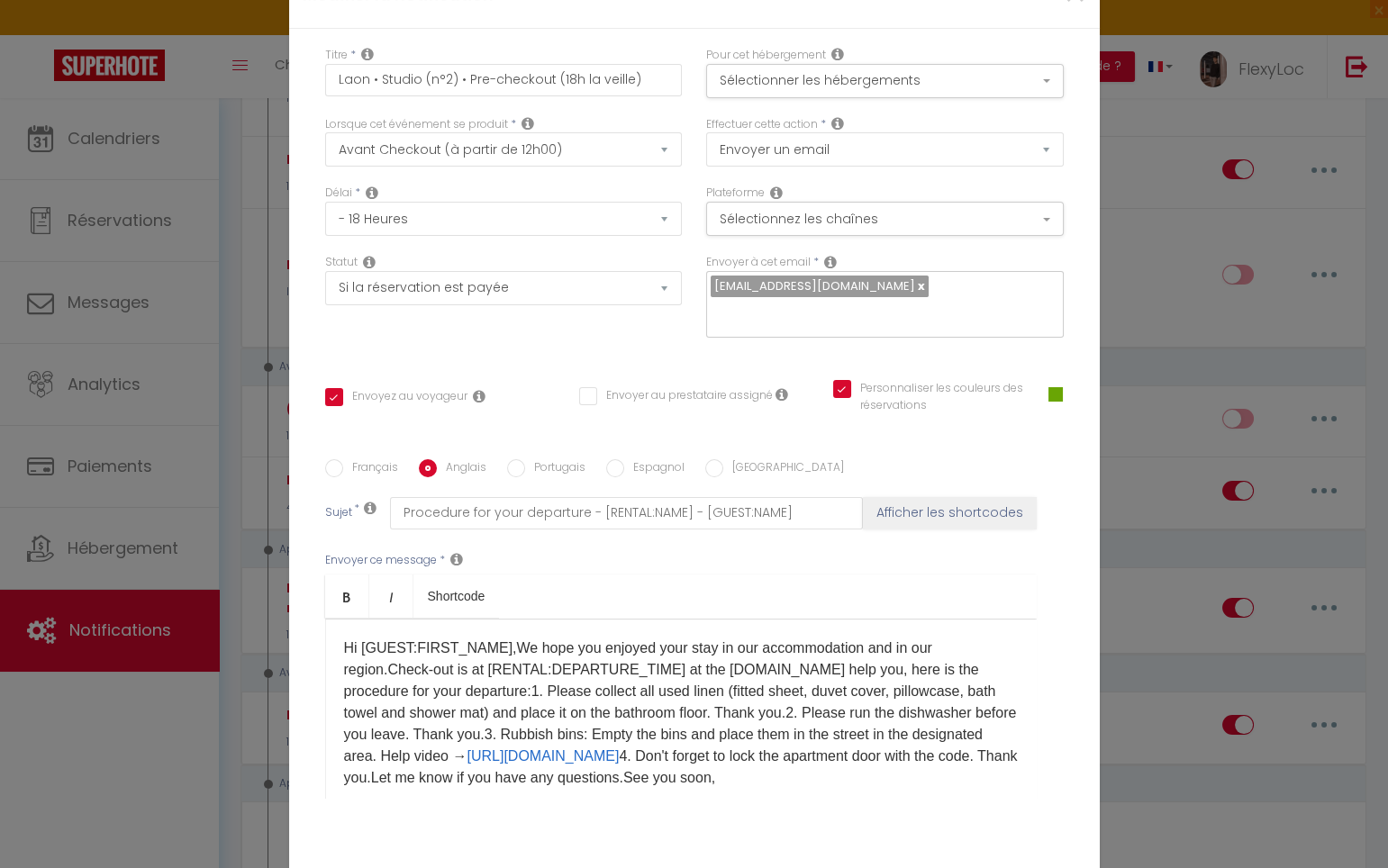
click at [492, 638] on p "Hi [GUEST:FIRST_NAME],We hope you enjoyed your stay in our accommodation and in…" at bounding box center [681, 713] width 674 height 151
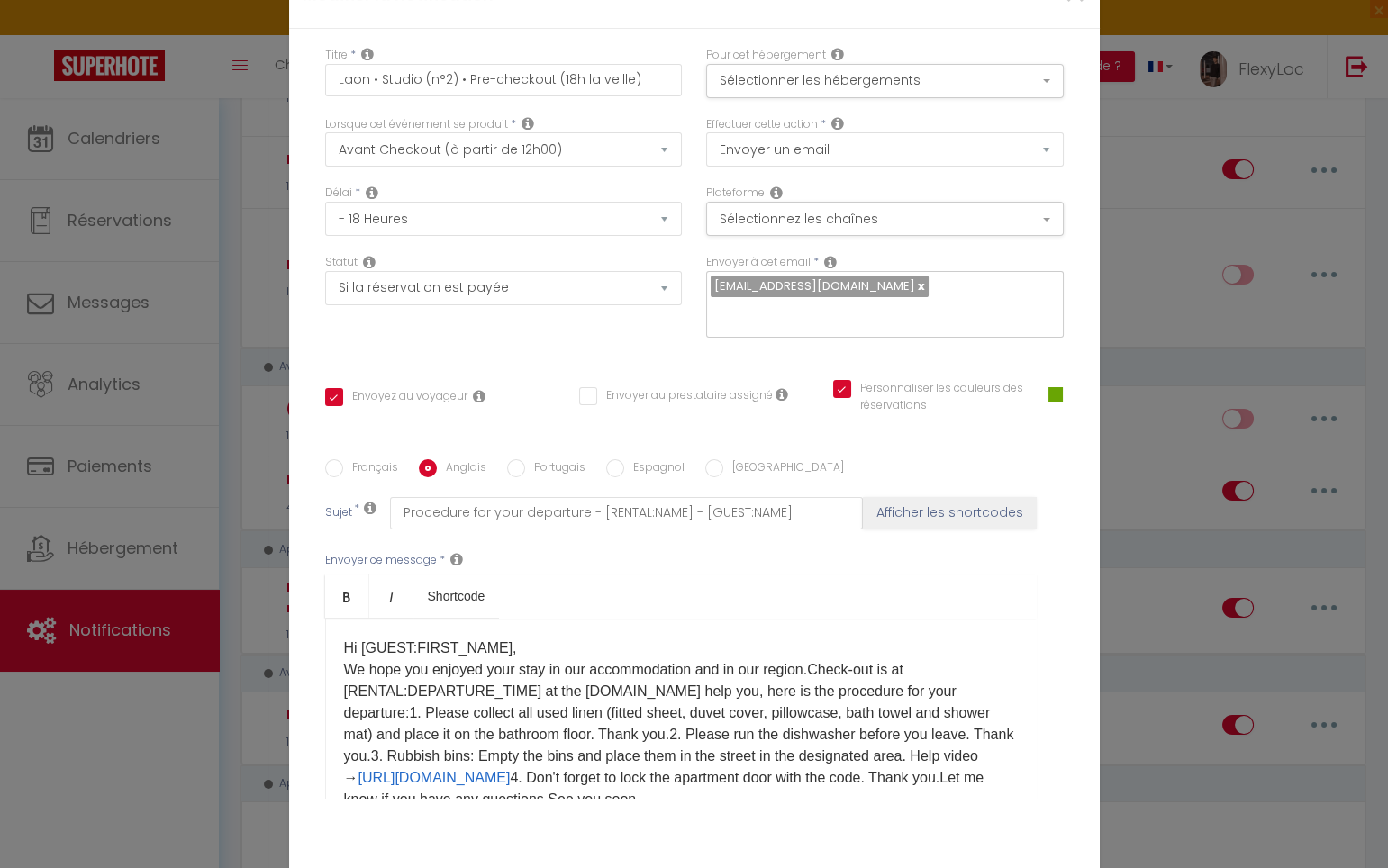
click at [808, 653] on p "Hi [GUEST:FIRST_NAME], We hope you enjoyed your stay in our accommodation and i…" at bounding box center [681, 724] width 674 height 173
click at [703, 677] on p "Hi [GUEST:FIRST_NAME], We hope you enjoyed your stay in our accommodation and i…" at bounding box center [681, 724] width 674 height 173
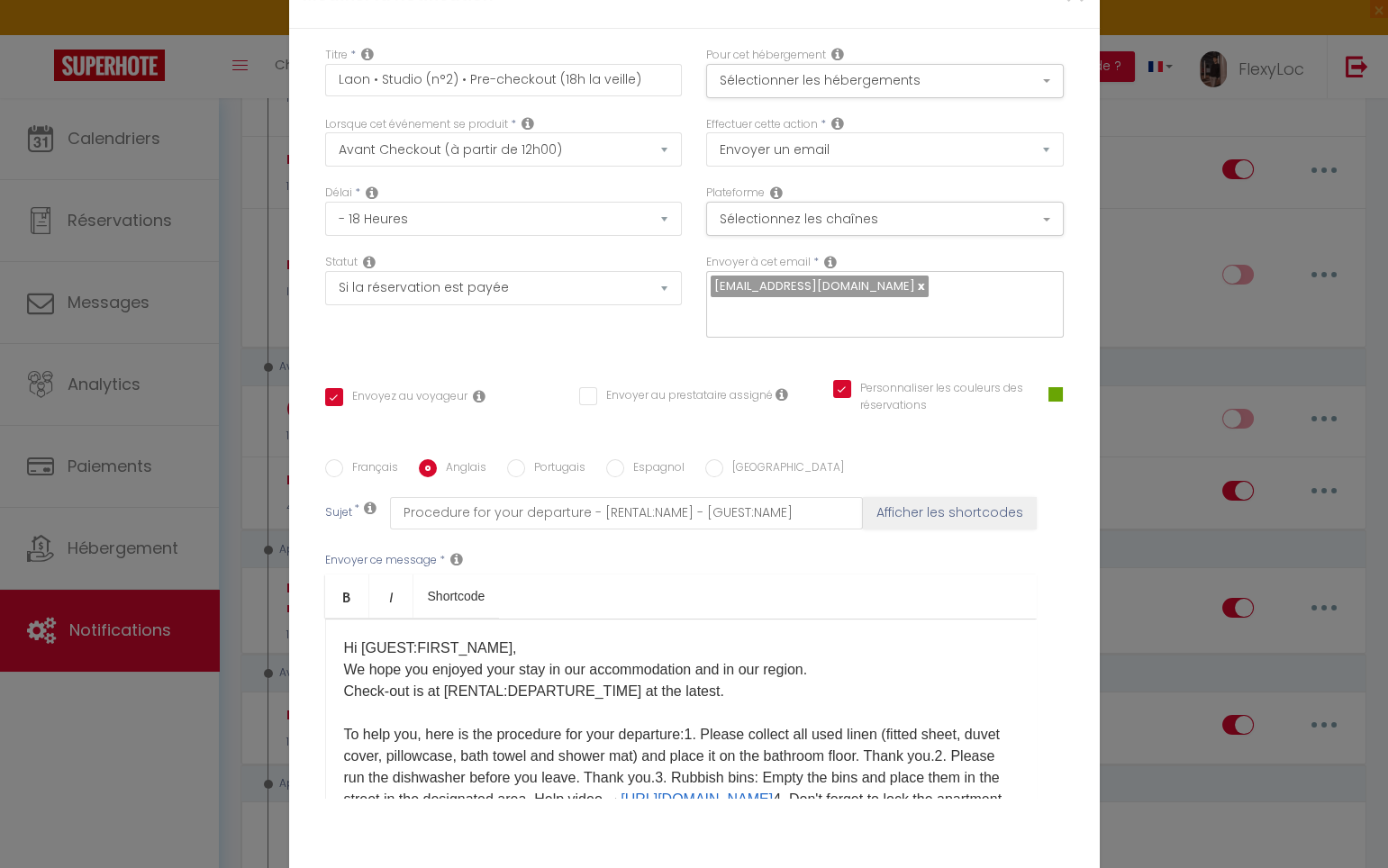
drag, startPoint x: 692, startPoint y: 720, endPoint x: 819, endPoint y: 775, distance: 139.5
click at [692, 720] on p "Hi [GUEST:FIRST_NAME], We hope you enjoyed your stay in our accommodation and i…" at bounding box center [681, 735] width 674 height 195
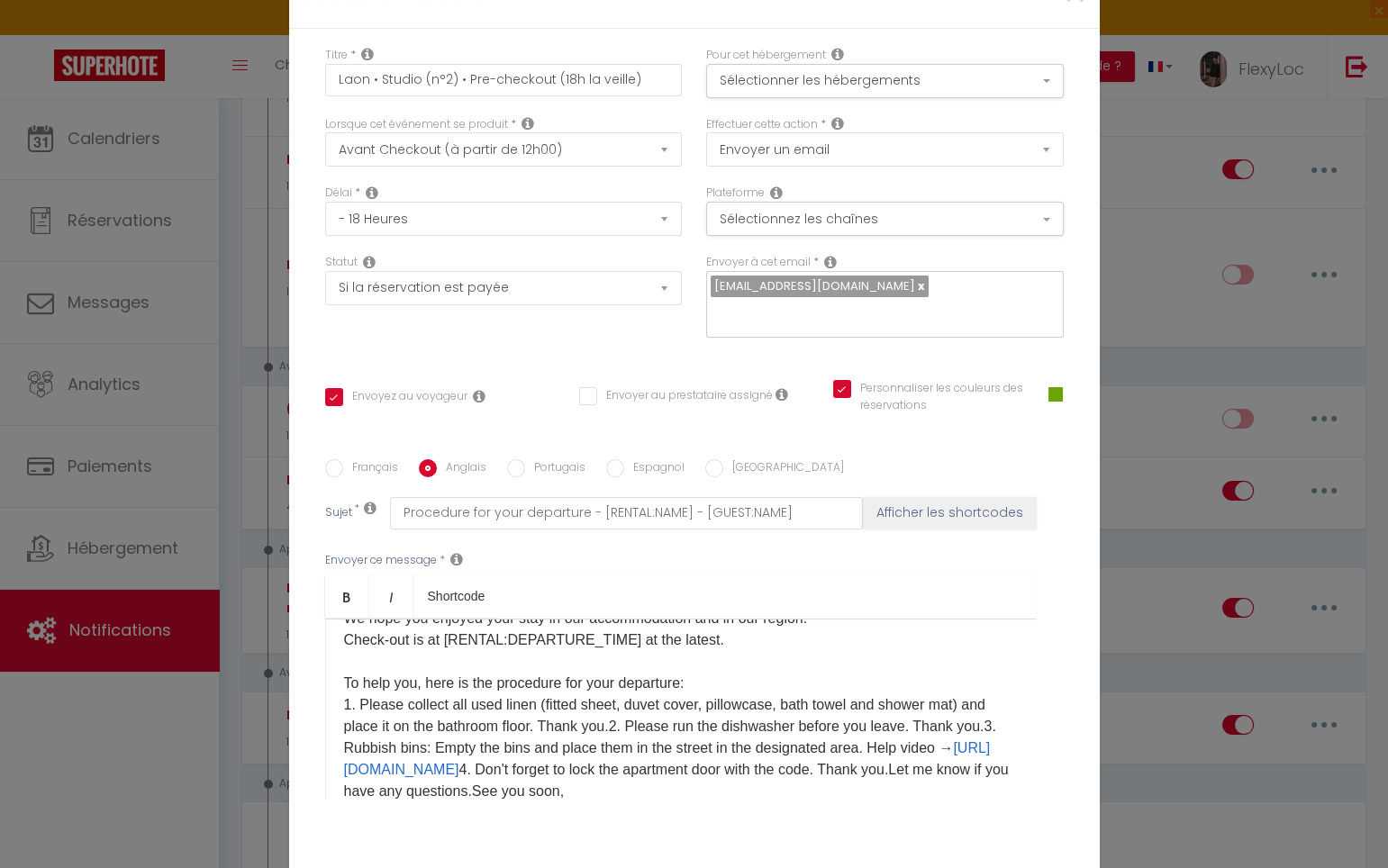
scroll to position [91, 0]
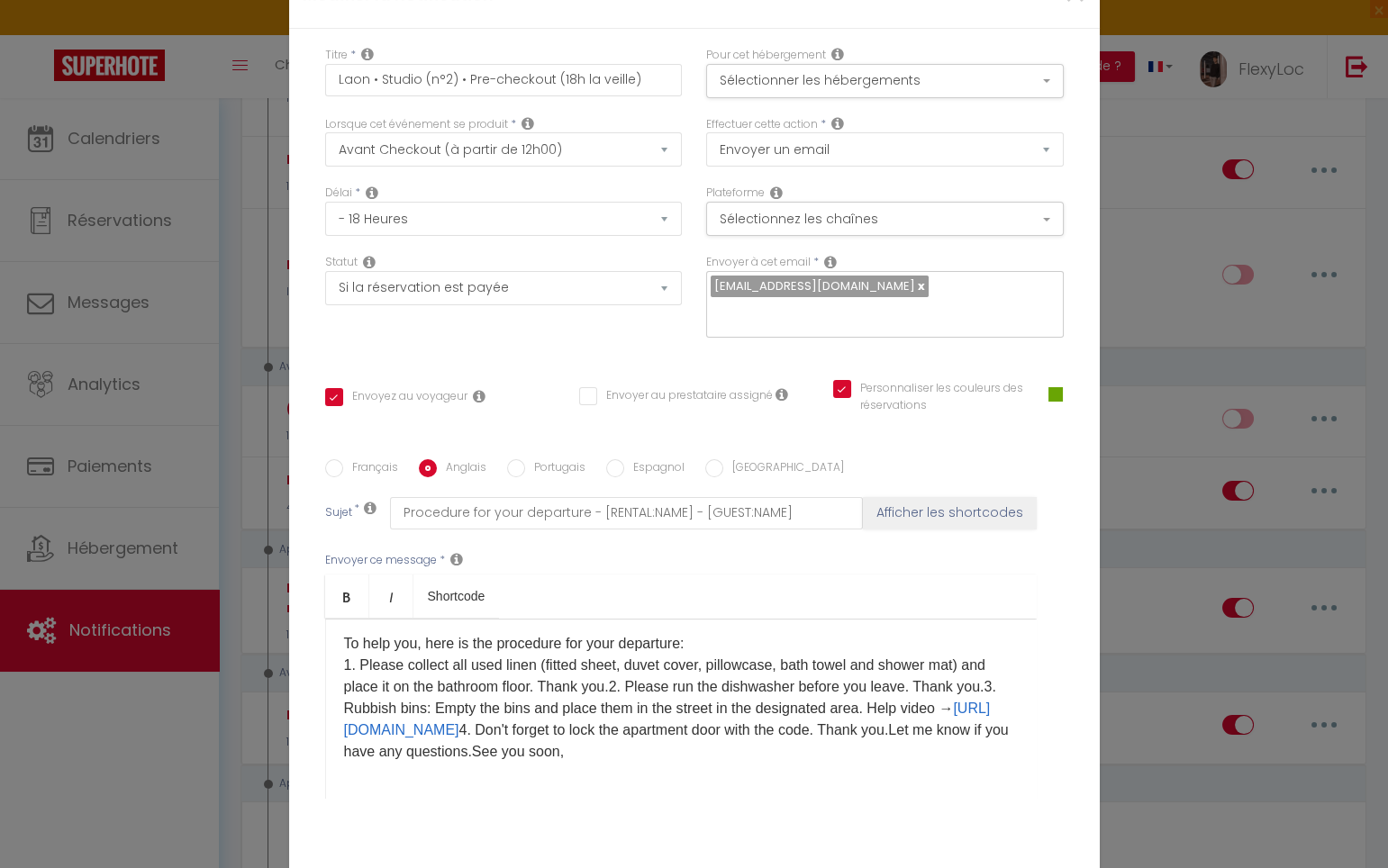
click at [639, 673] on p "Hi [GUEST:FIRST_NAME], We hope you enjoyed your stay in our accommodation and i…" at bounding box center [681, 655] width 674 height 216
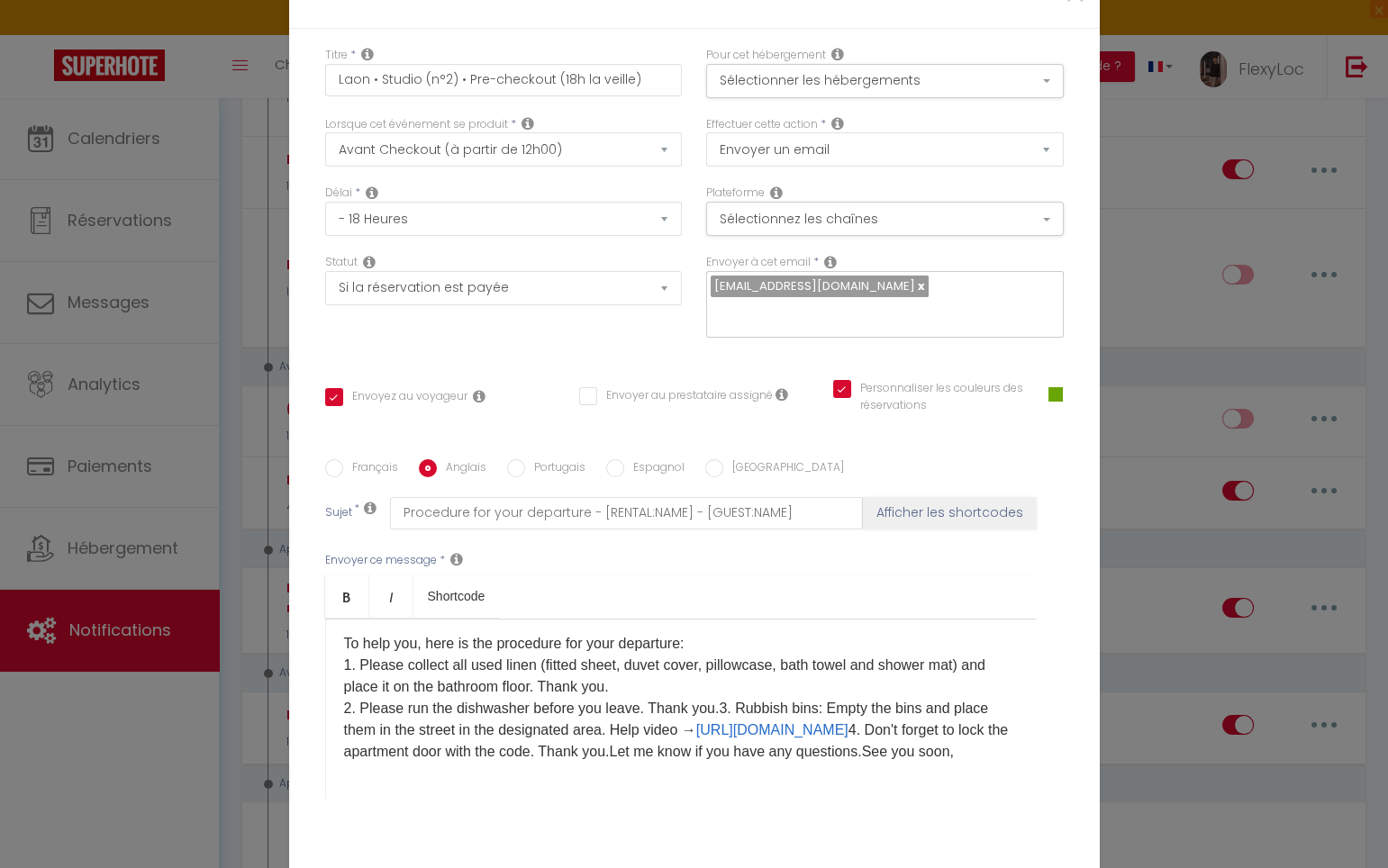
click at [720, 695] on p "Hi [GUEST:FIRST_NAME], We hope you enjoyed your stay in our accommodation and i…" at bounding box center [681, 655] width 674 height 216
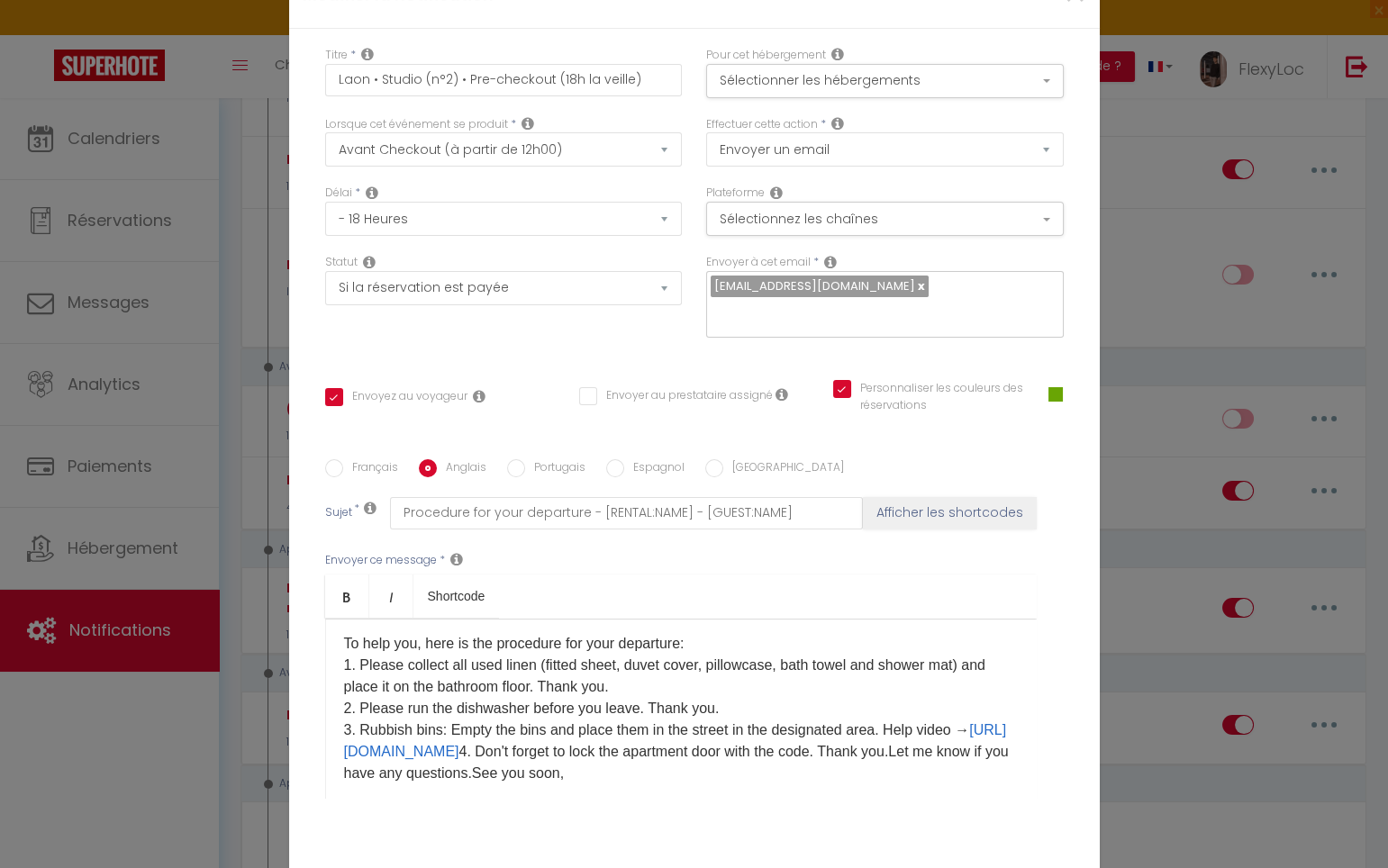
click at [890, 714] on p "Hi [GUEST:FIRST_NAME], We hope you enjoyed your stay in our accommodation and i…" at bounding box center [681, 666] width 674 height 238
click at [942, 704] on p "Hi [GUEST:FIRST_NAME], We hope you enjoyed your stay in our accommodation and i…" at bounding box center [681, 666] width 674 height 238
click at [924, 716] on p "Hi [GUEST:FIRST_NAME], We hope you enjoyed your stay in our accommodation and i…" at bounding box center [681, 666] width 674 height 238
click at [701, 740] on p "Hi [GUEST:FIRST_NAME], We hope you enjoyed your stay in our accommodation and i…" at bounding box center [681, 666] width 674 height 238
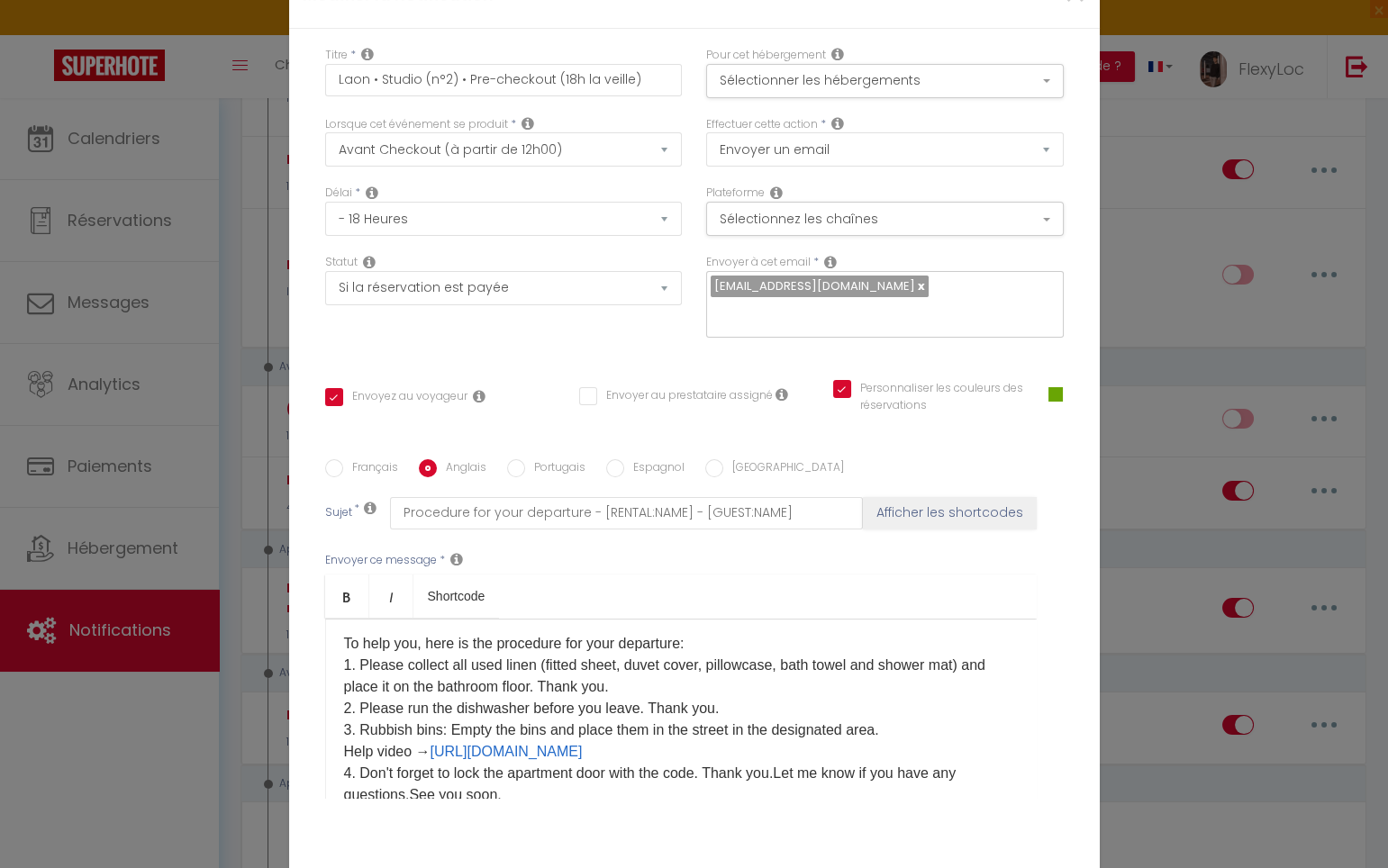
click at [713, 763] on p "Hi [GUEST:FIRST_NAME], We hope you enjoyed your stay in our accommodation and i…" at bounding box center [681, 676] width 674 height 259
click at [784, 761] on p "Hi [GUEST:FIRST_NAME], We hope you enjoyed your stay in our accommodation and i…" at bounding box center [681, 676] width 674 height 259
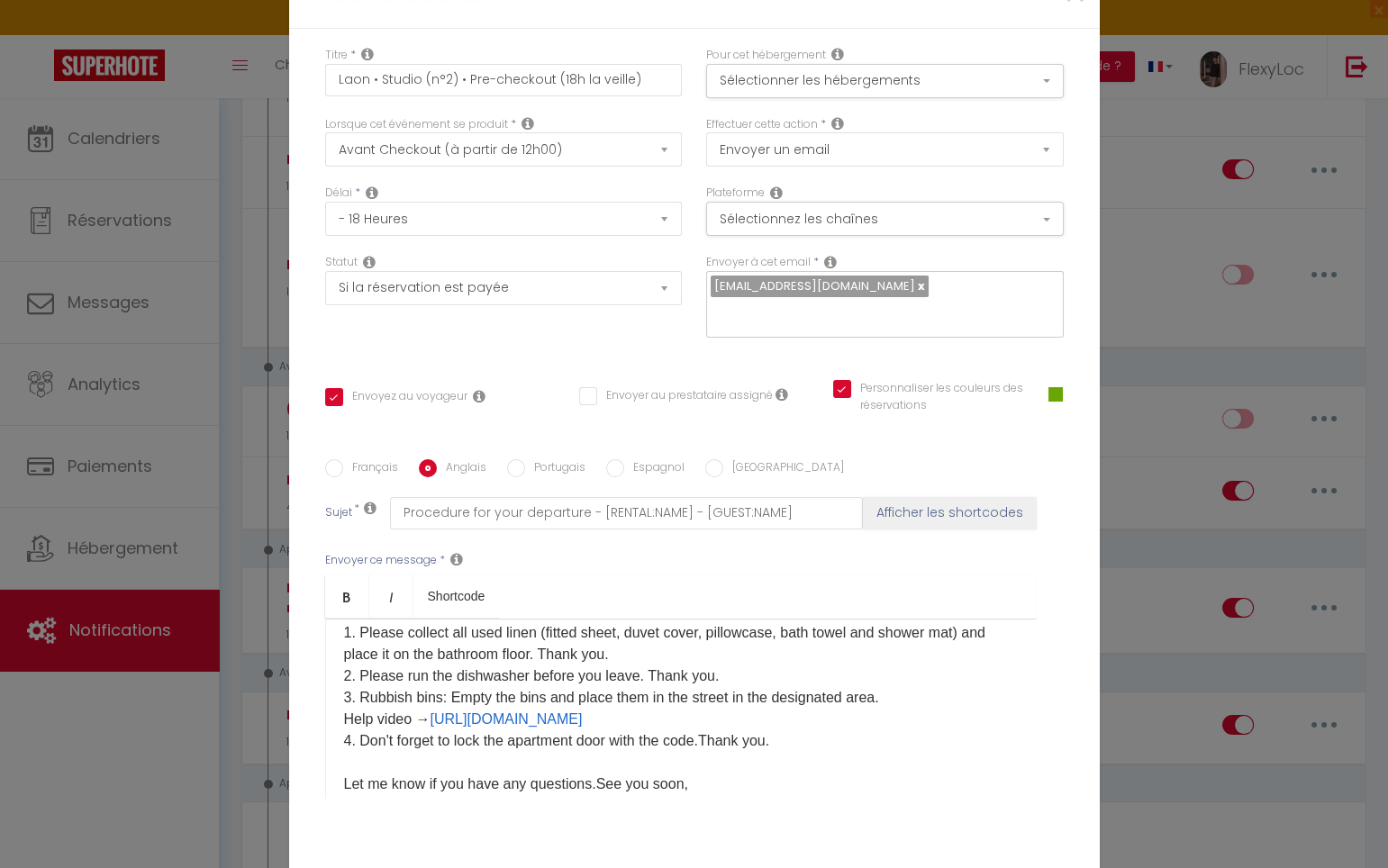
scroll to position [156, 0]
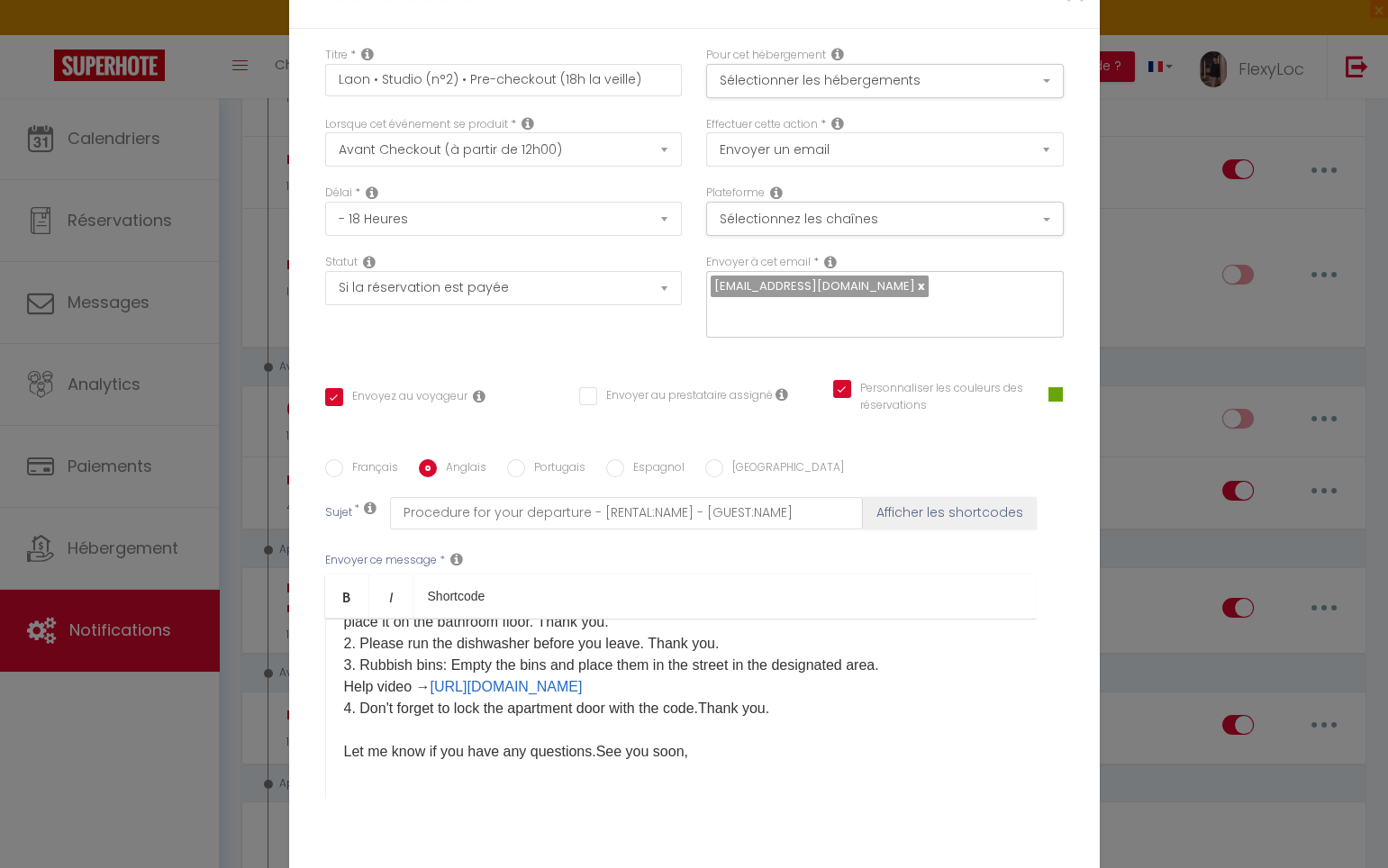
click at [594, 743] on p "Hi [GUEST:FIRST_NAME], We hope you enjoyed your stay in our accommodation and i…" at bounding box center [681, 622] width 674 height 281
click at [610, 759] on p "Hi [GUEST:FIRST_NAME], We hope you enjoyed your stay in our accommodation and i…" at bounding box center [681, 633] width 674 height 303
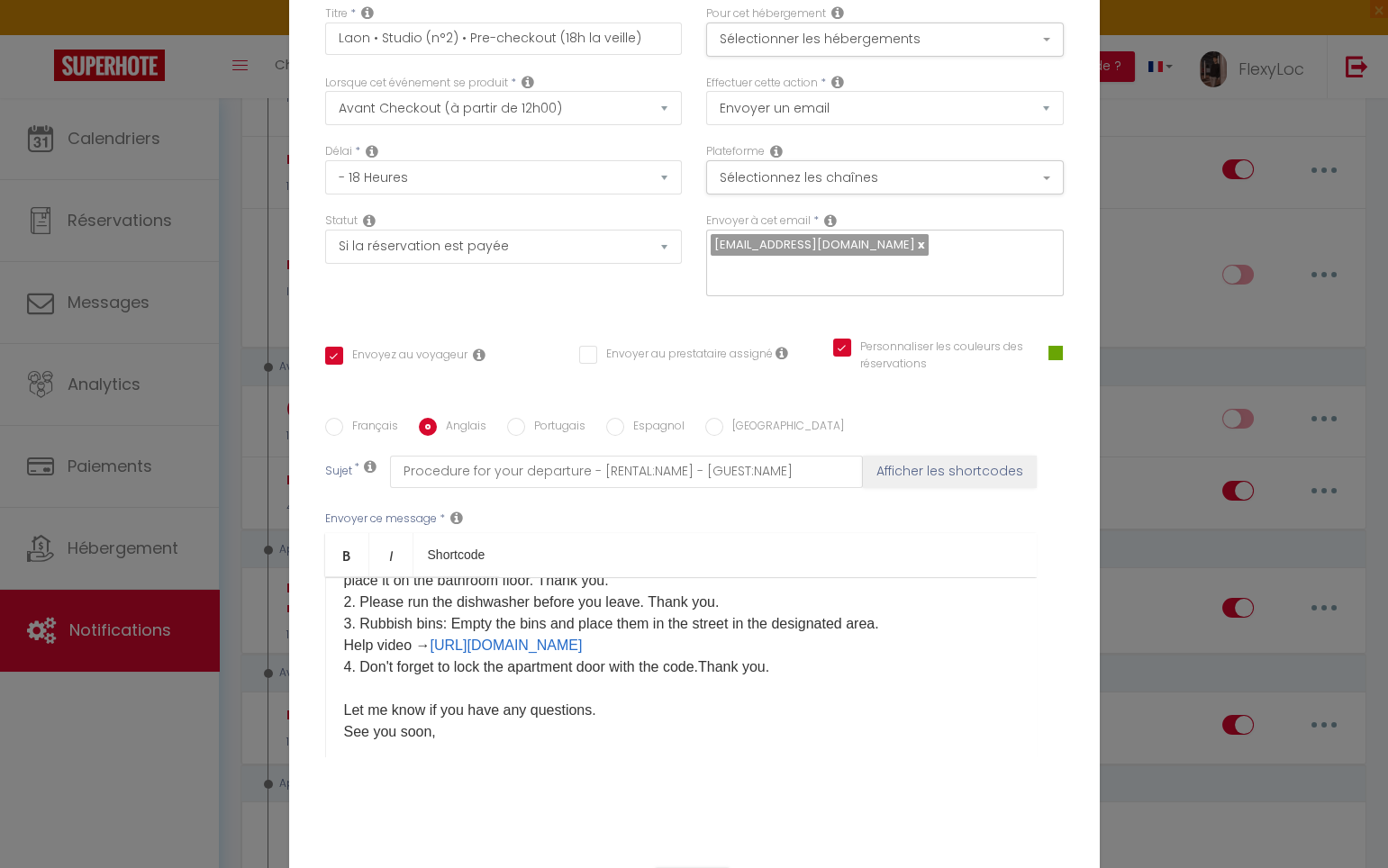
scroll to position [108, 0]
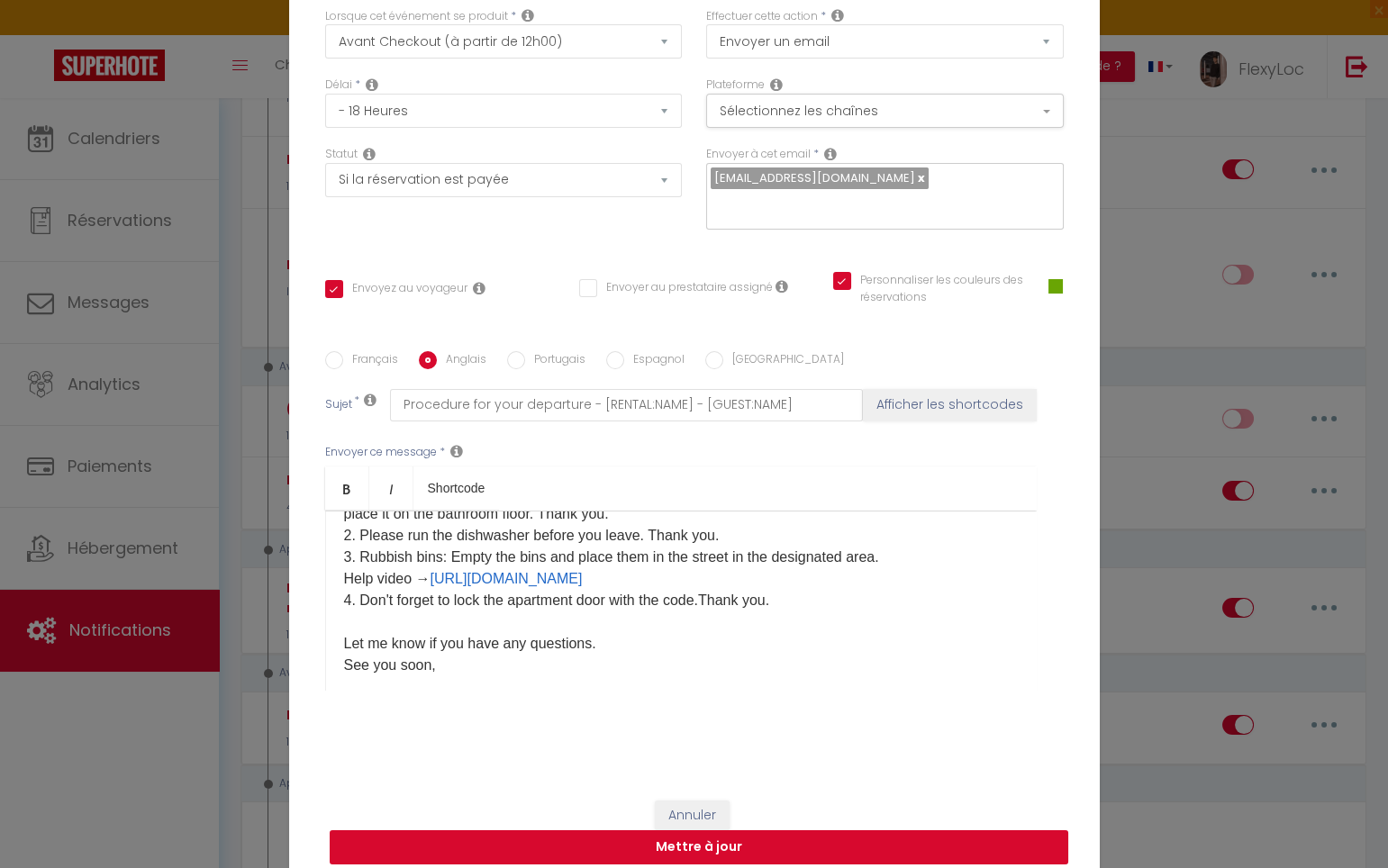
click at [529, 832] on button "Mettre à jour" at bounding box center [699, 847] width 738 height 34
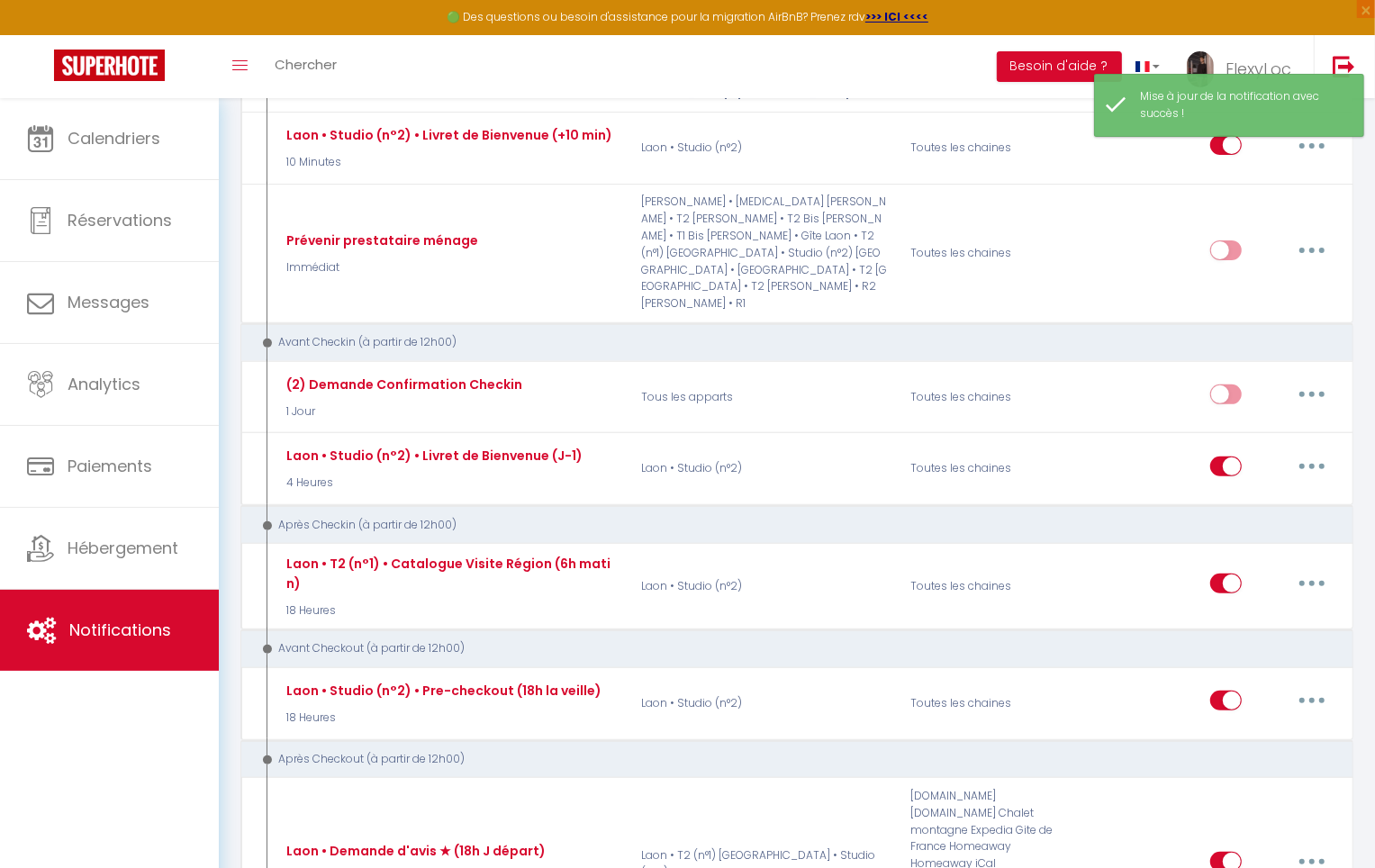
scroll to position [594, 0]
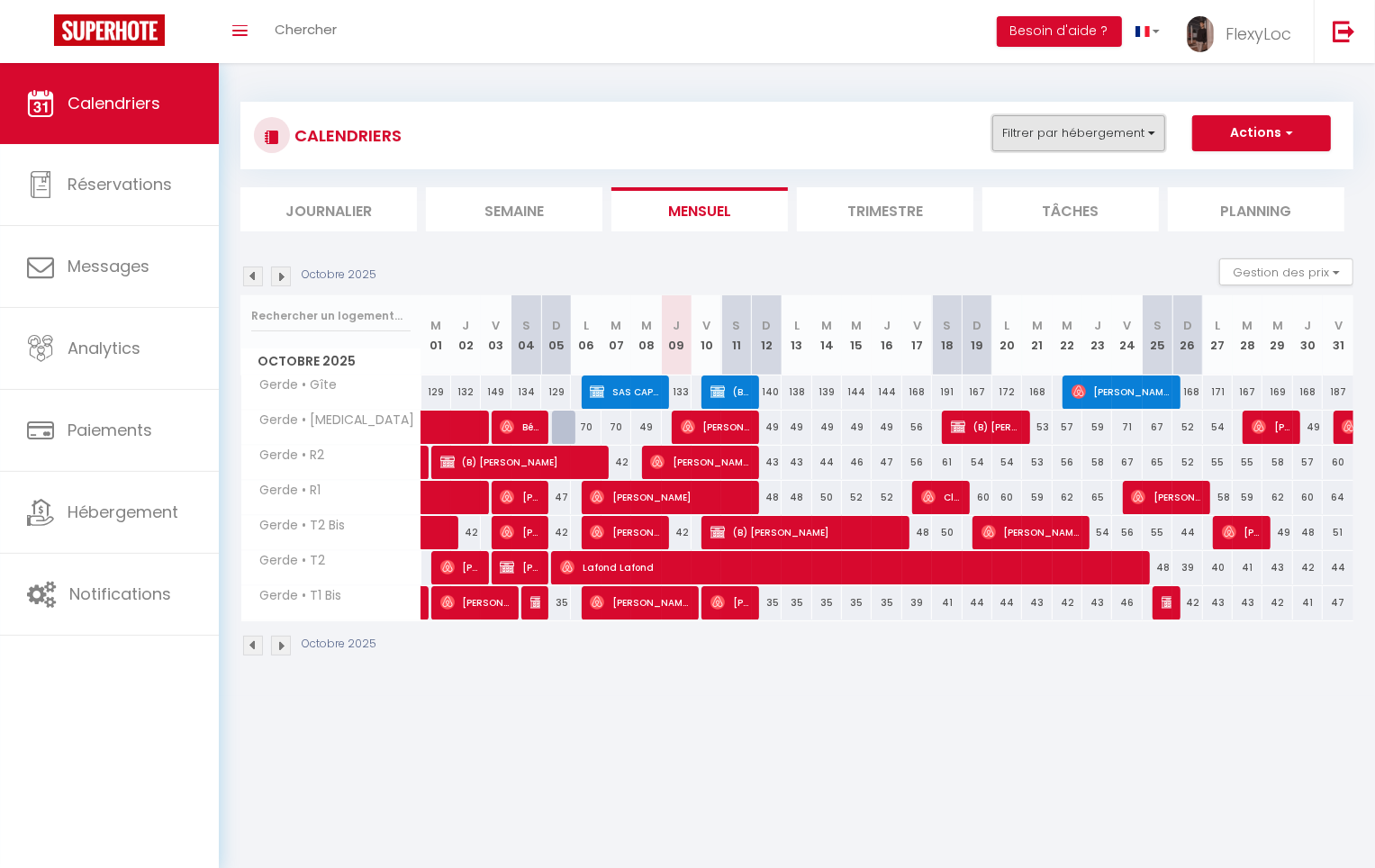
click at [1109, 123] on button "Filtrer par hébergement" at bounding box center [1078, 133] width 173 height 36
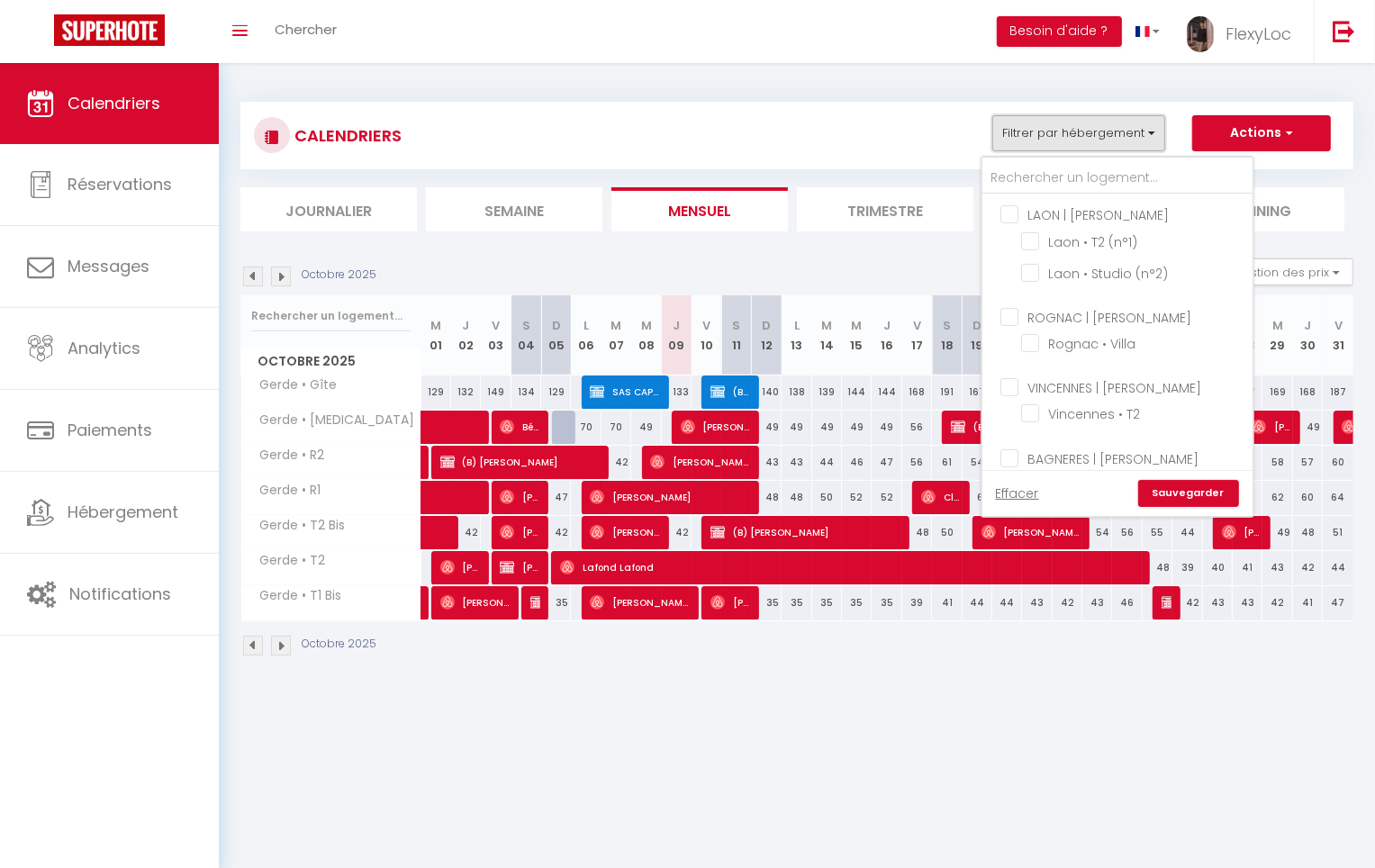
scroll to position [235, 0]
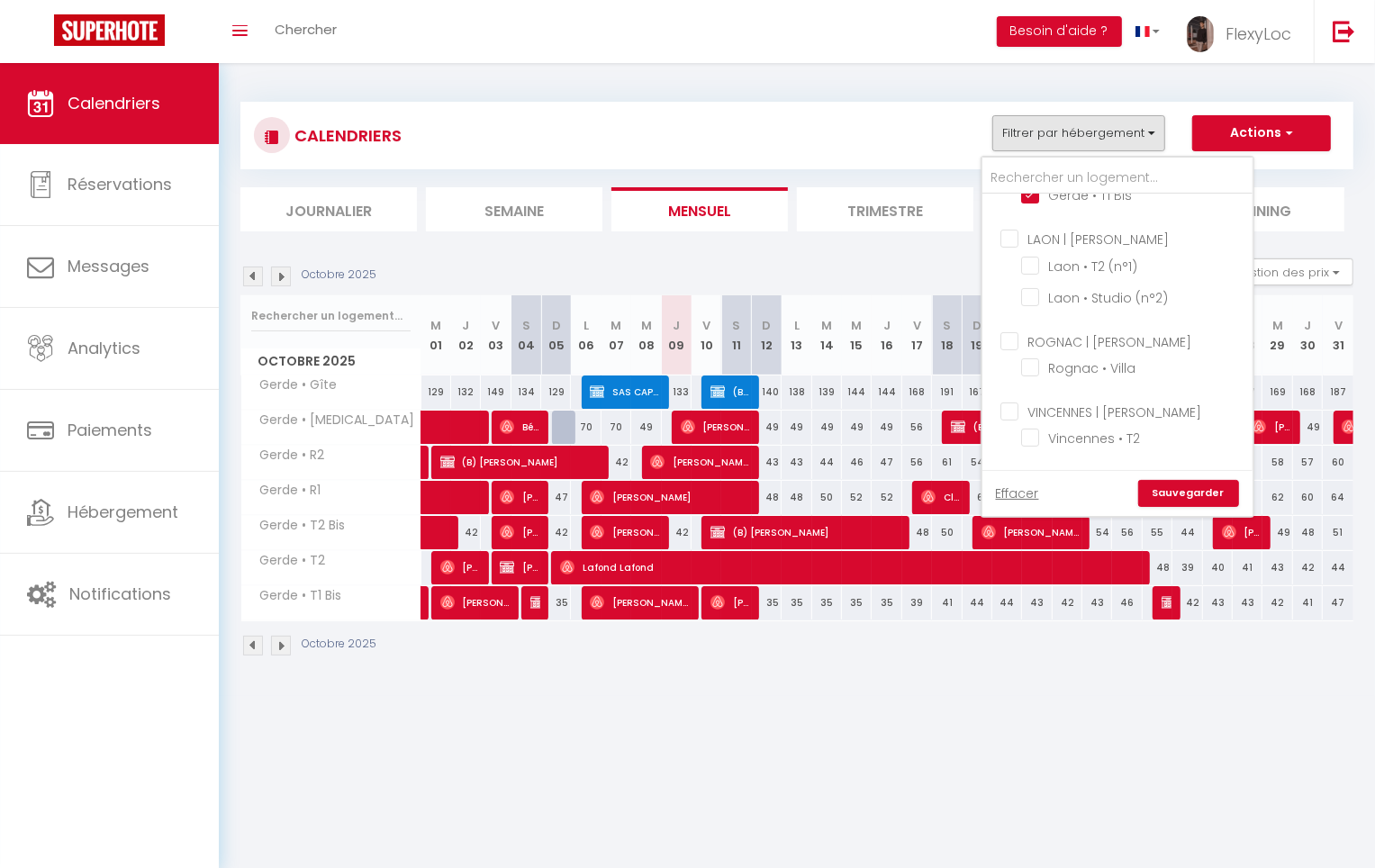
click at [1082, 238] on input "LAON | [PERSON_NAME]" at bounding box center [1135, 238] width 270 height 18
checkbox input "true"
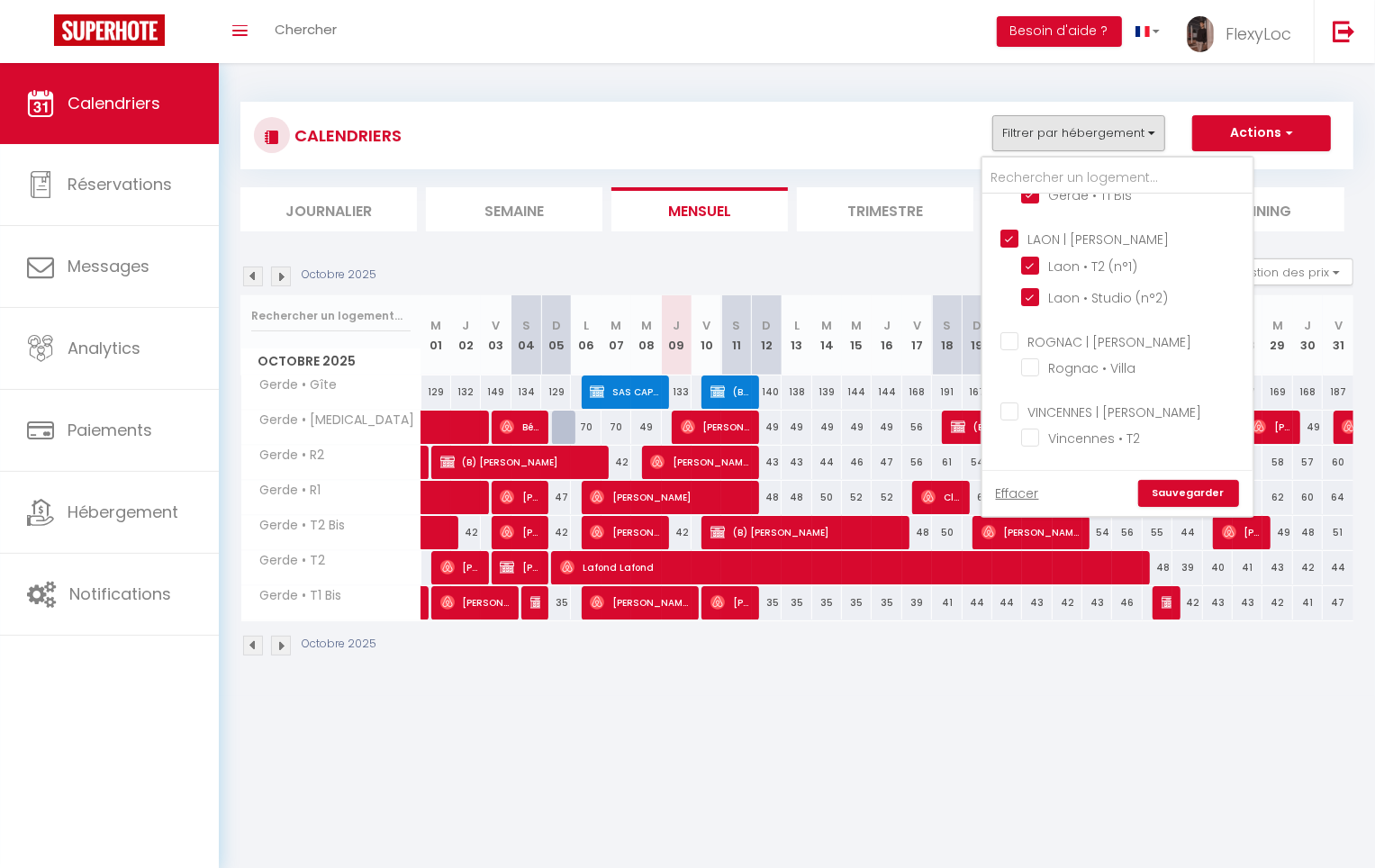
checkbox input "false"
click at [1210, 489] on link "Sauvegarder" at bounding box center [1188, 493] width 101 height 27
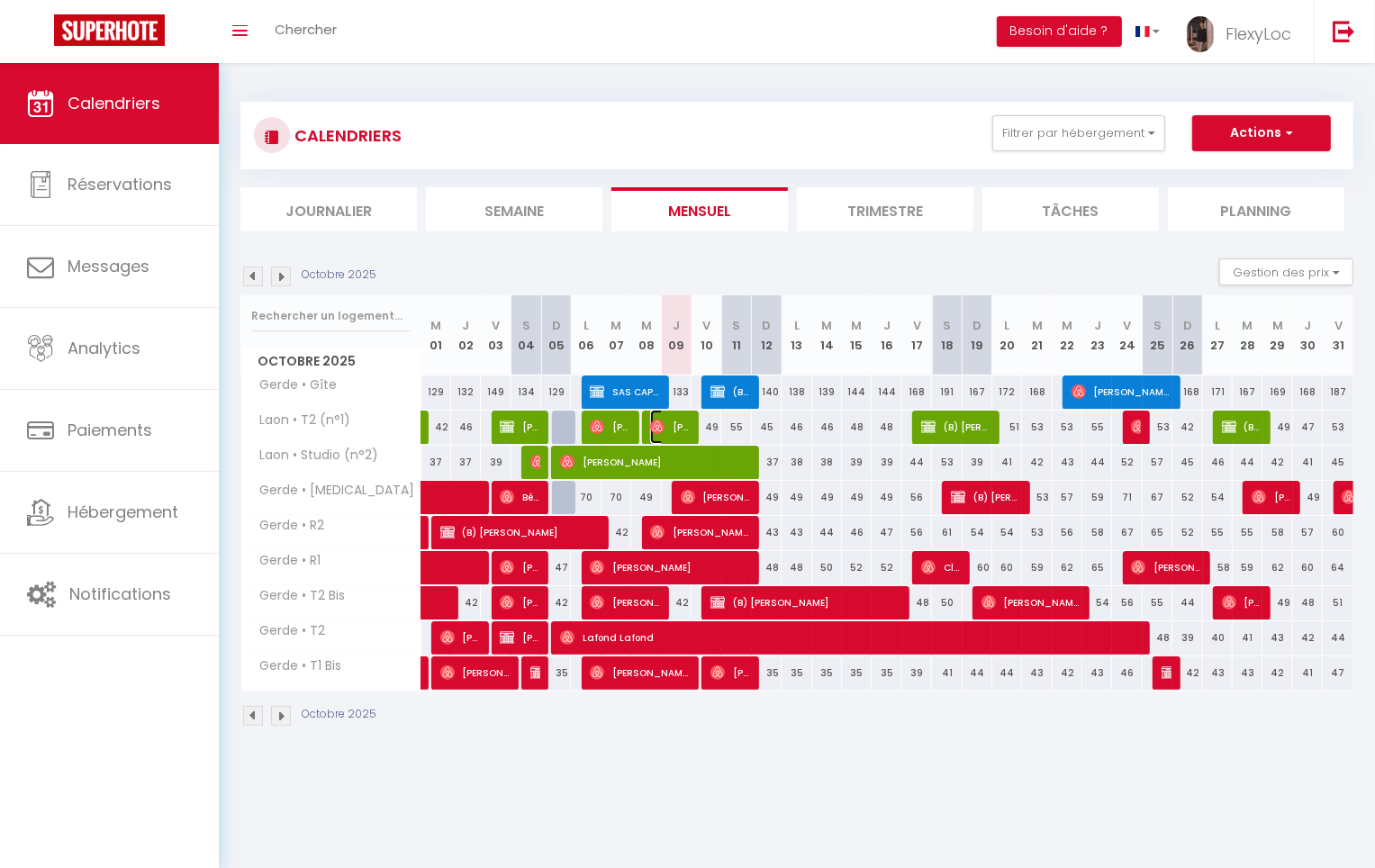
click at [672, 425] on span "[PERSON_NAME]" at bounding box center [670, 427] width 40 height 34
select select "OK"
select select "0"
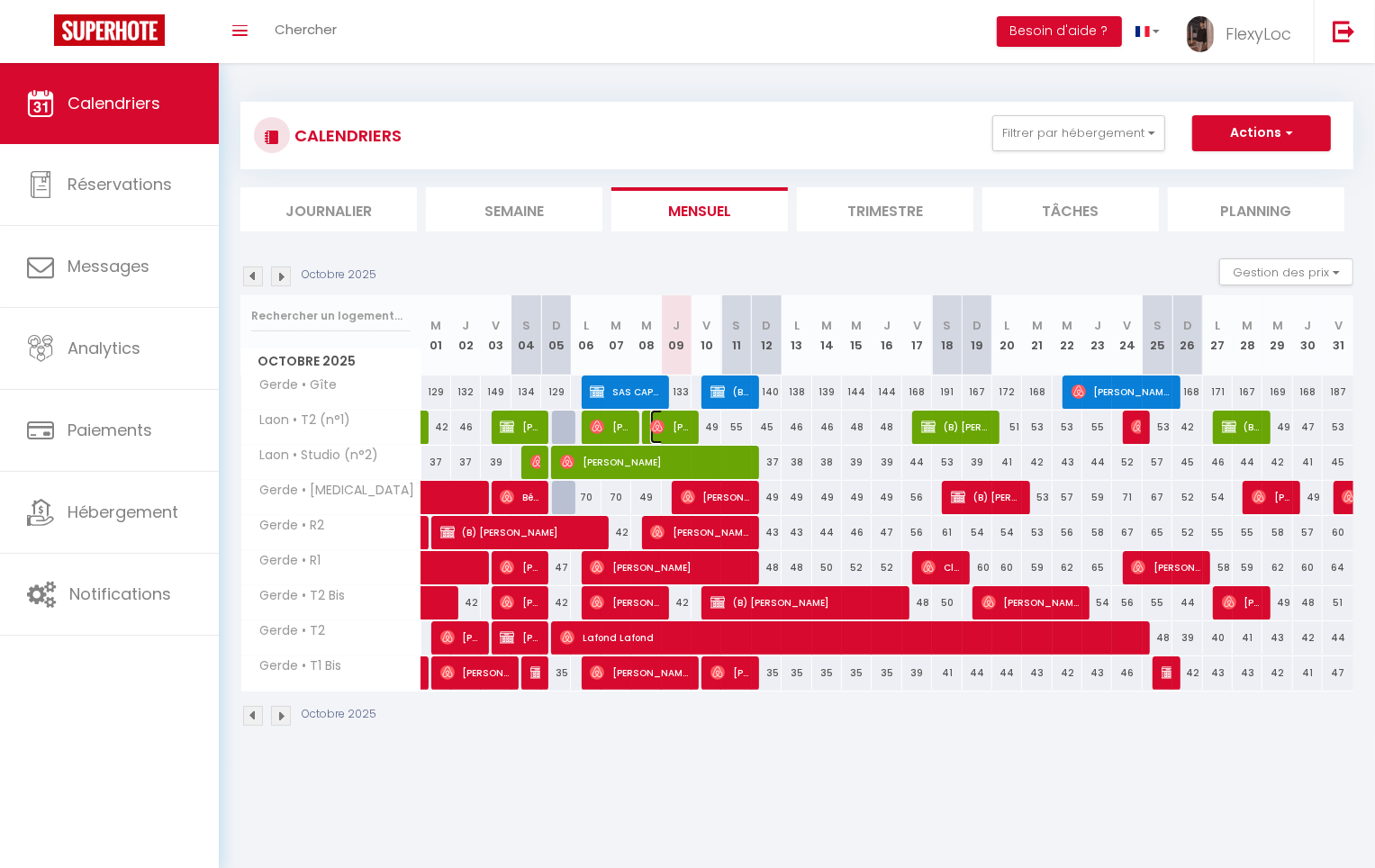
select select "1"
select select
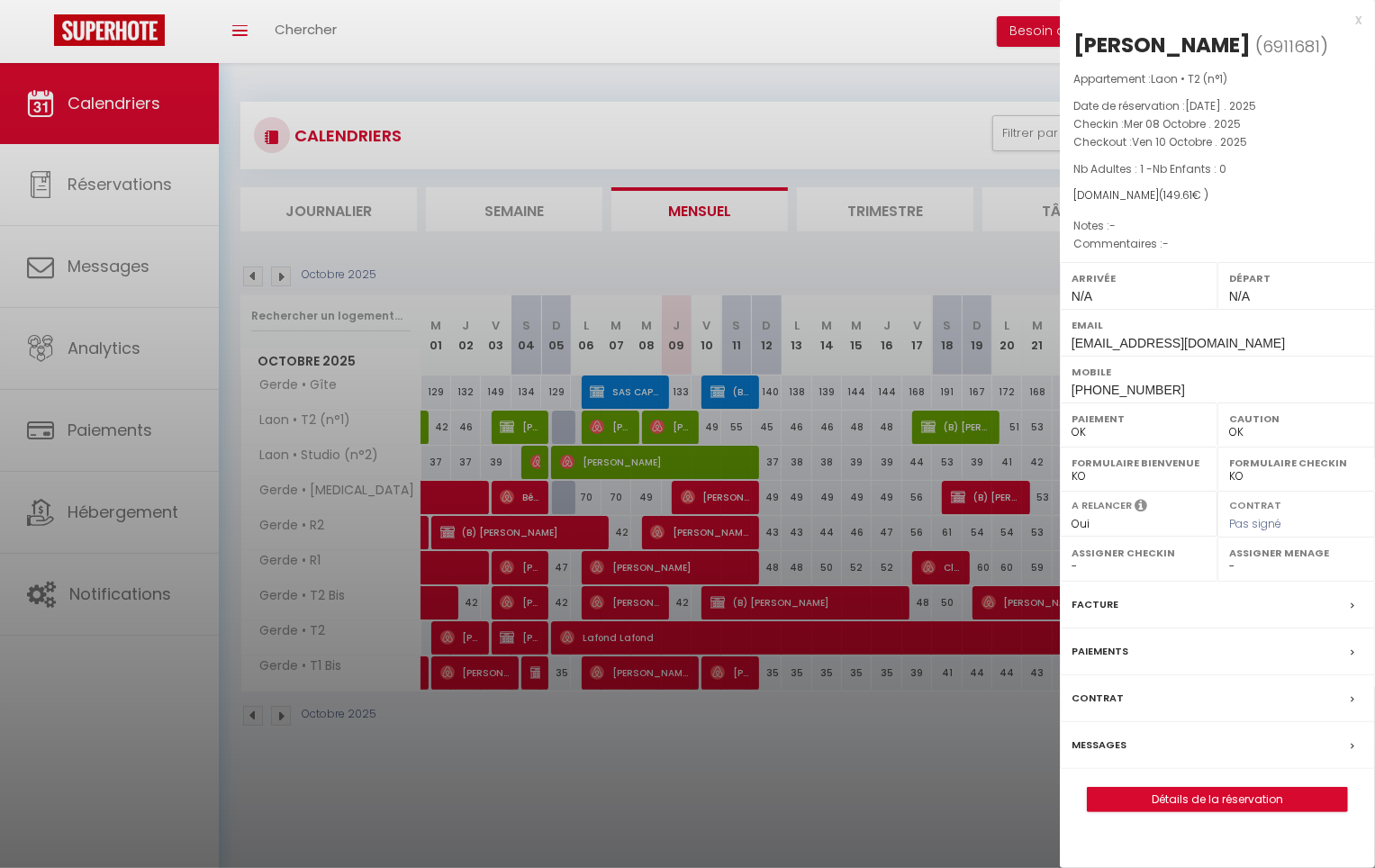
click at [1104, 736] on label "Messages" at bounding box center [1099, 745] width 55 height 19
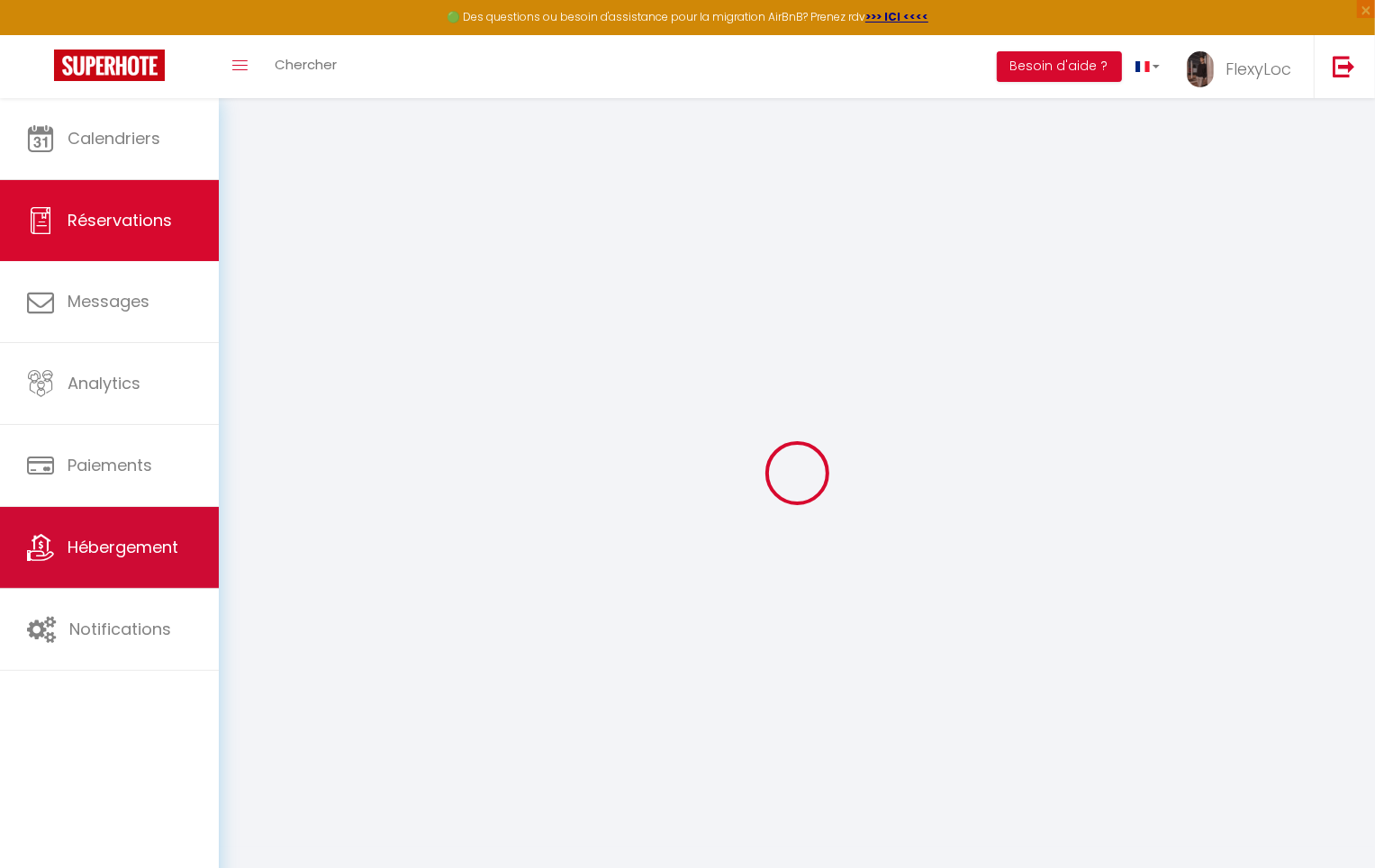
select select
checkbox input "false"
select select
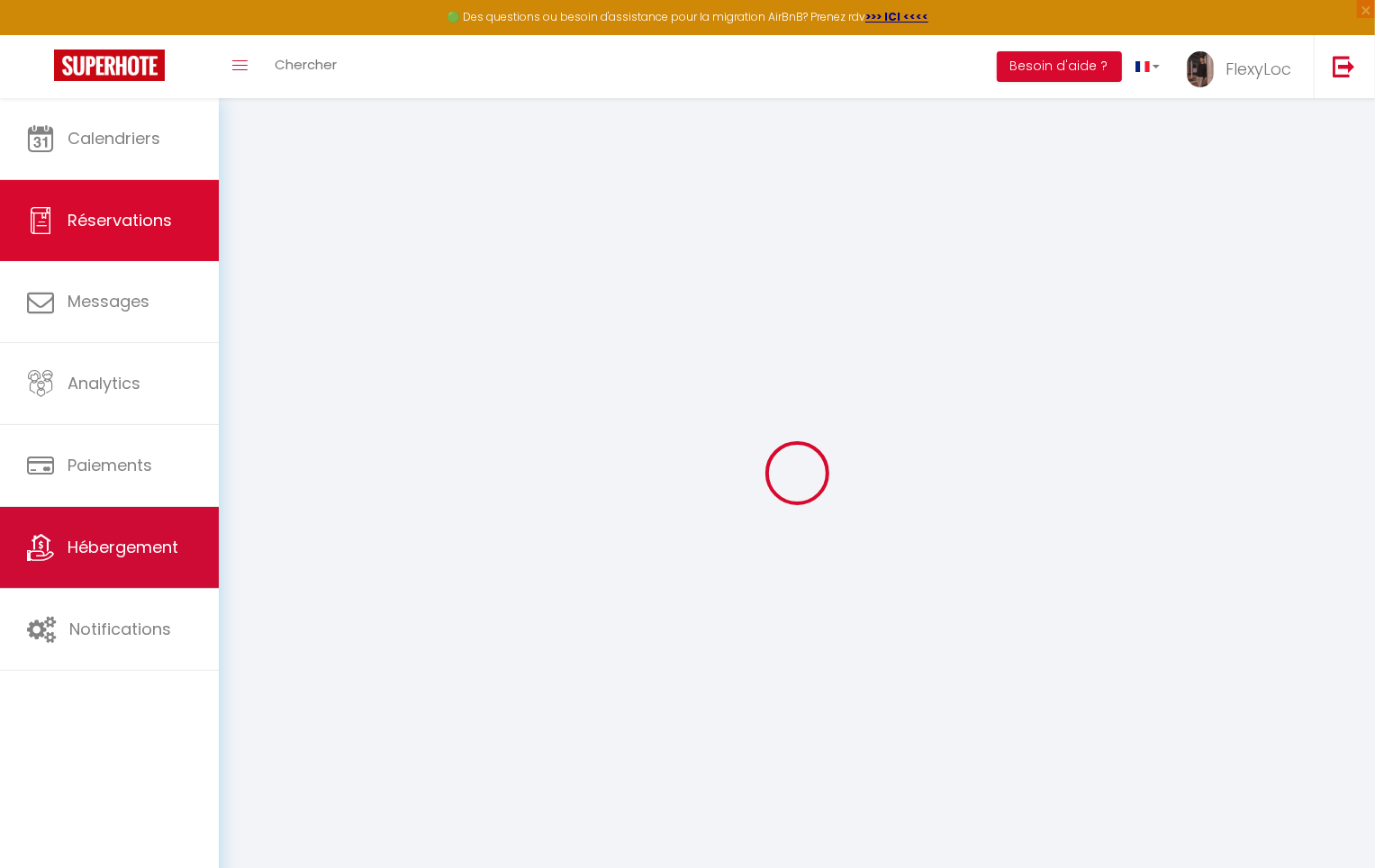
select select
checkbox input "false"
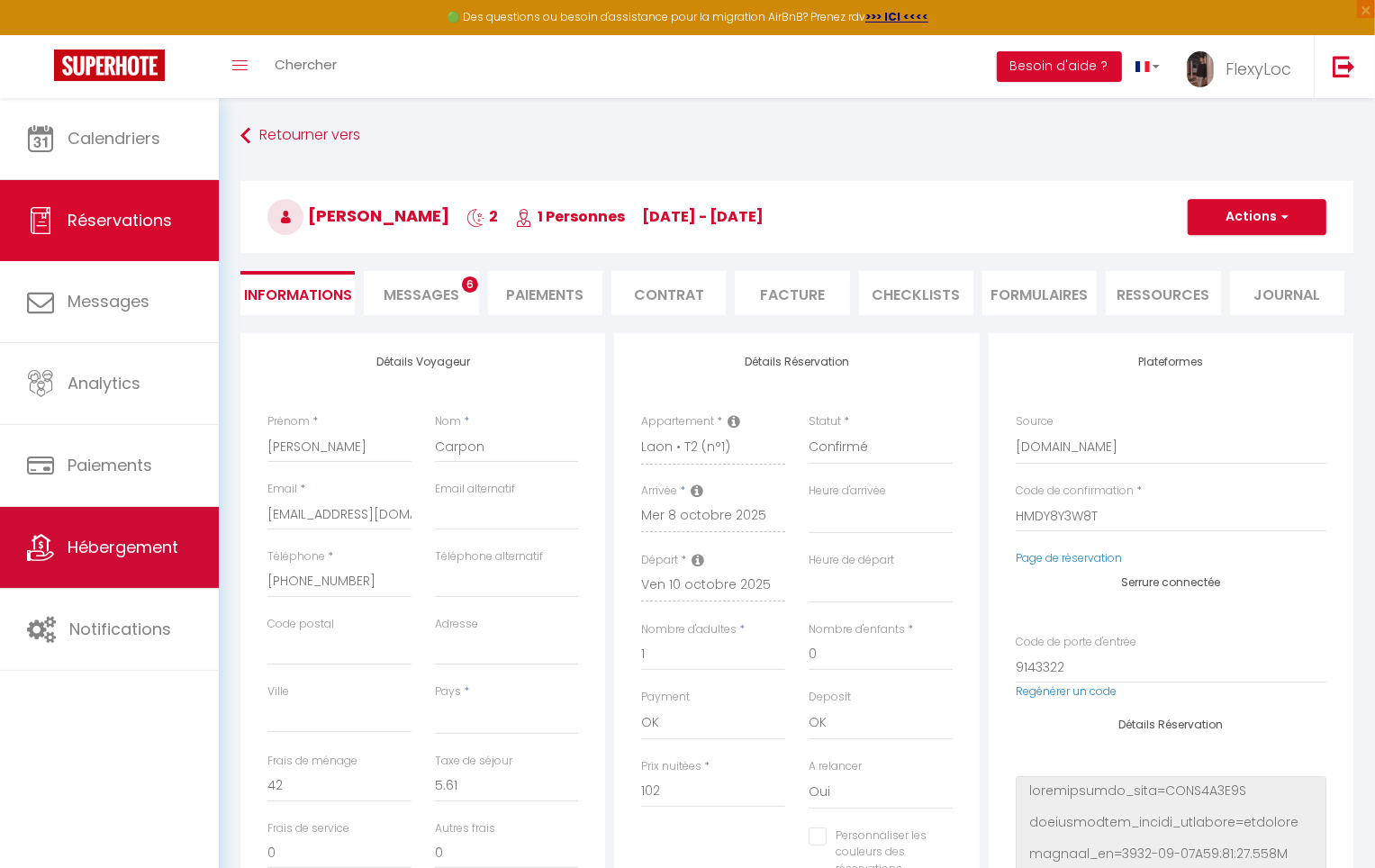
scroll to position [6871, 0]
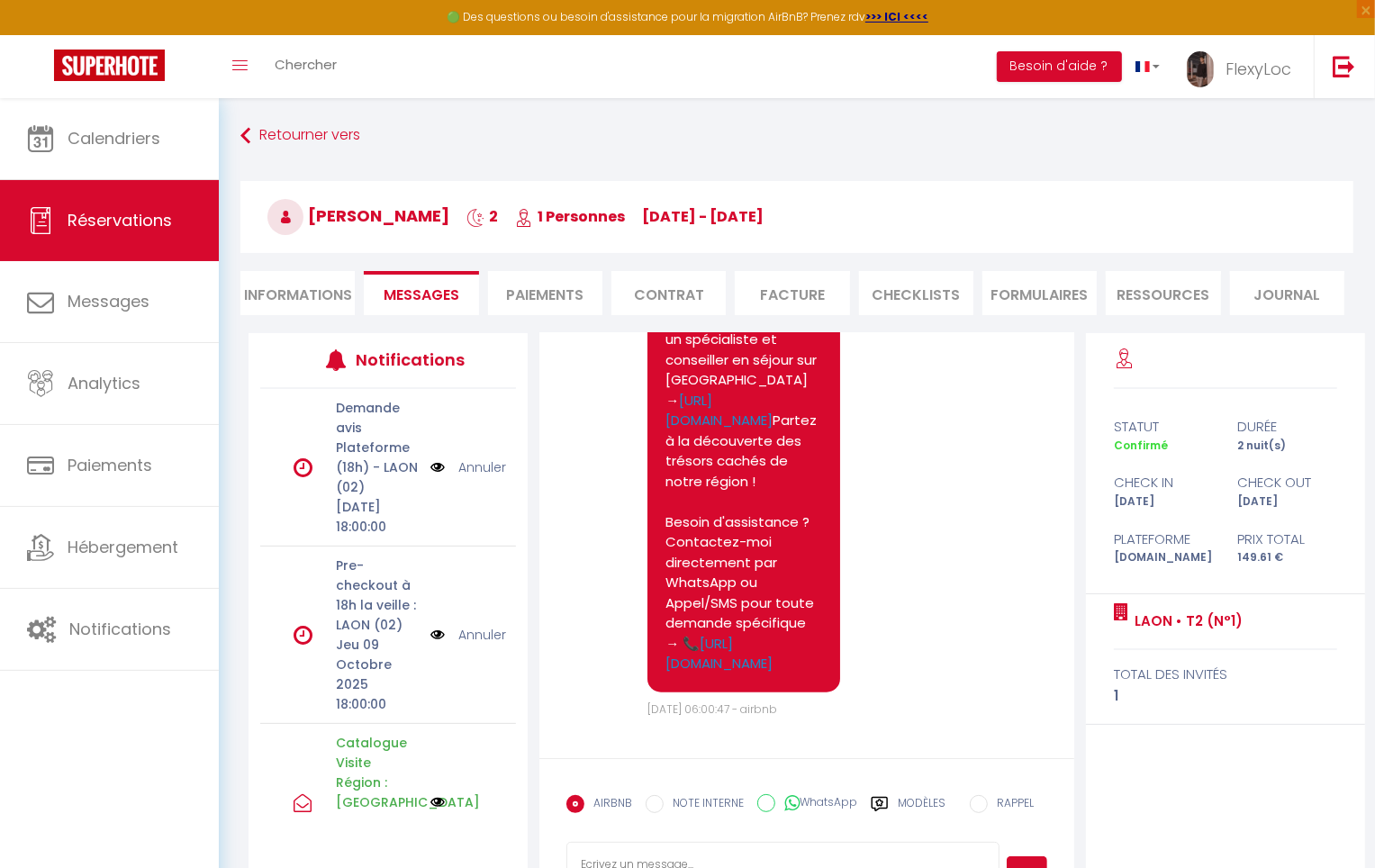
click at [932, 801] on label "Modèles" at bounding box center [922, 811] width 48 height 32
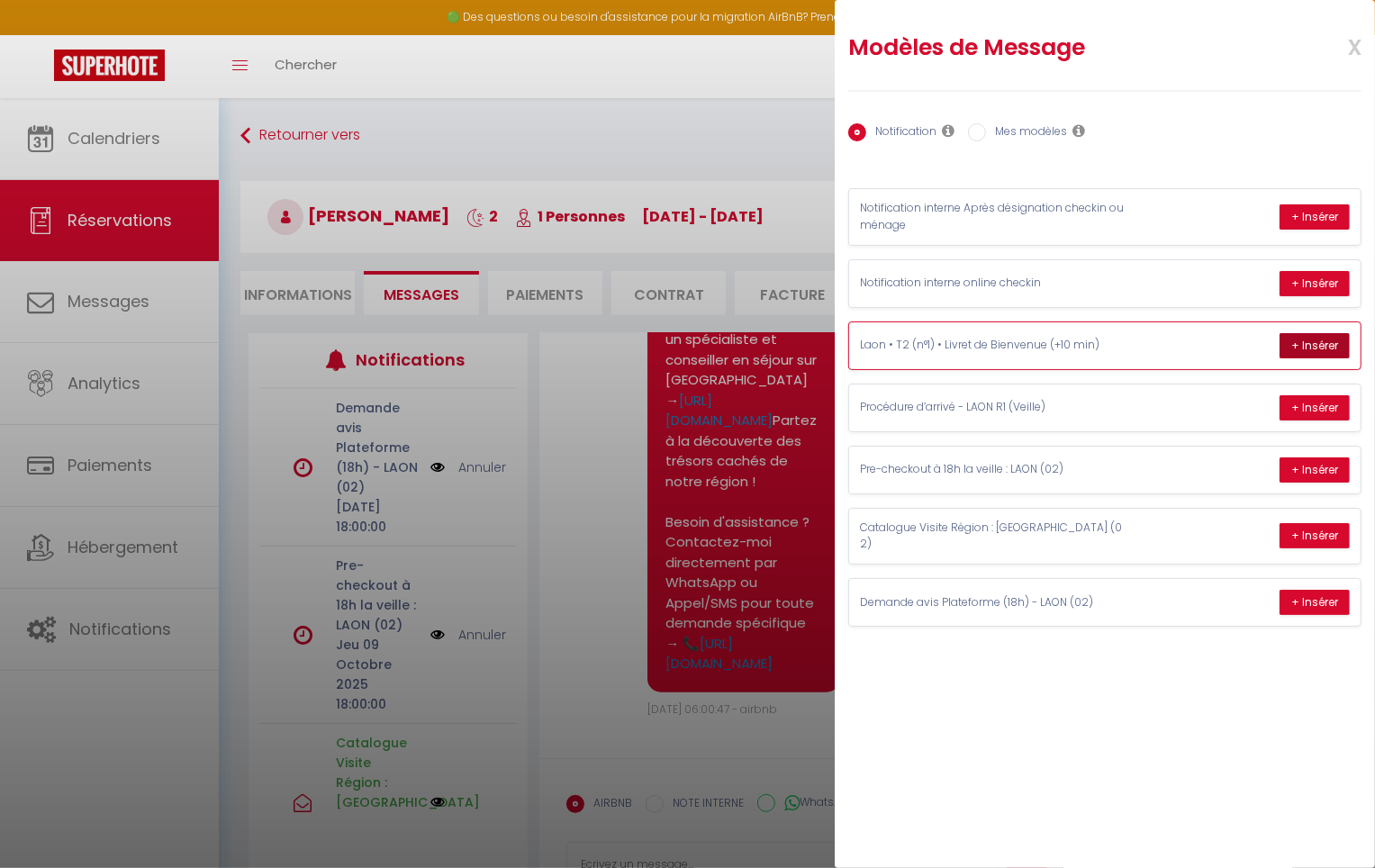
click at [1291, 348] on button "+ Insérer" at bounding box center [1315, 345] width 70 height 25
type textarea "Hello Laurent, Please find enclosed your welcome booklet containing all the use…"
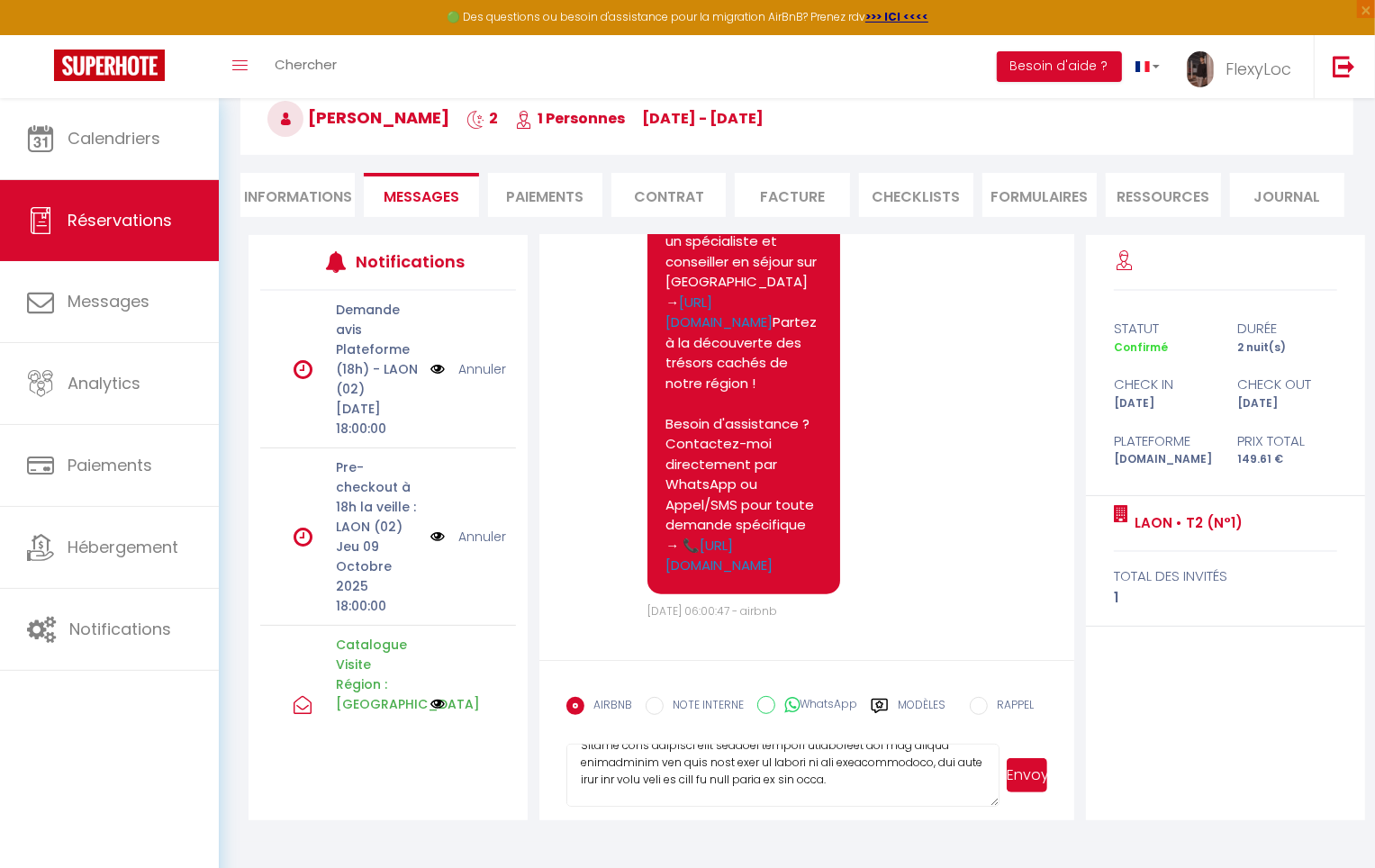
scroll to position [0, 0]
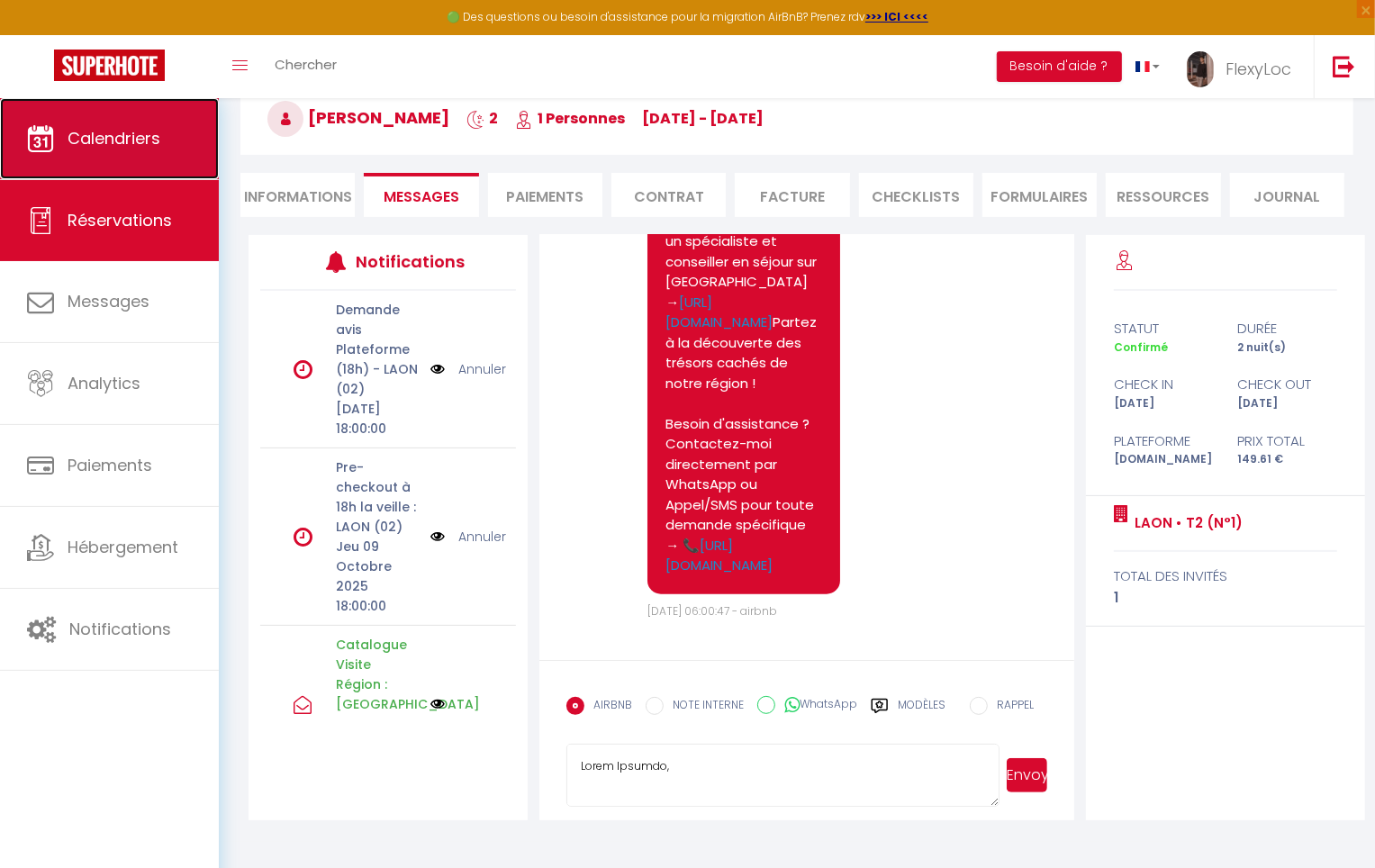
click at [131, 115] on link "Calendriers" at bounding box center [109, 138] width 219 height 81
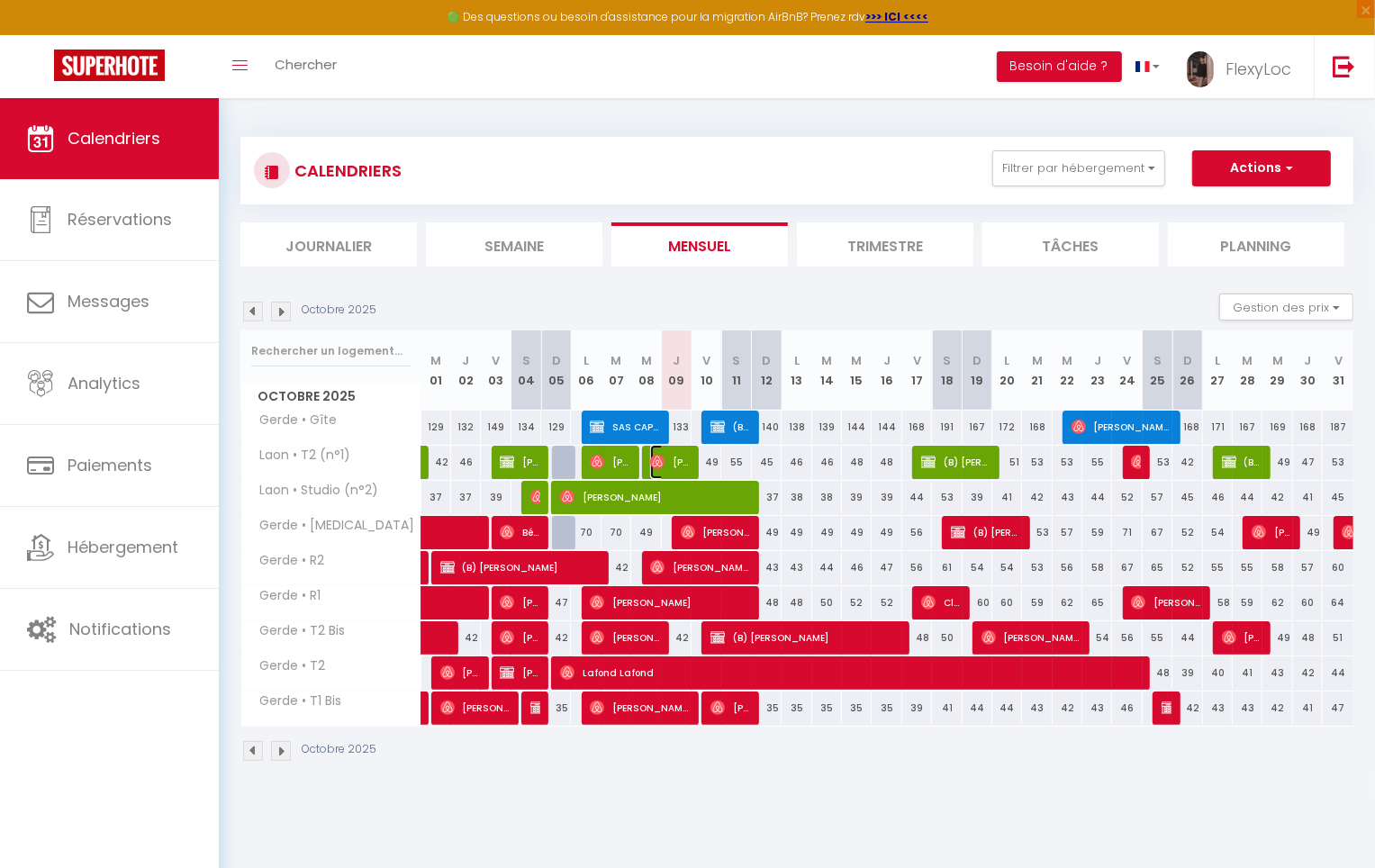
click at [668, 463] on span "[PERSON_NAME]" at bounding box center [670, 462] width 40 height 34
select select "OK"
select select "0"
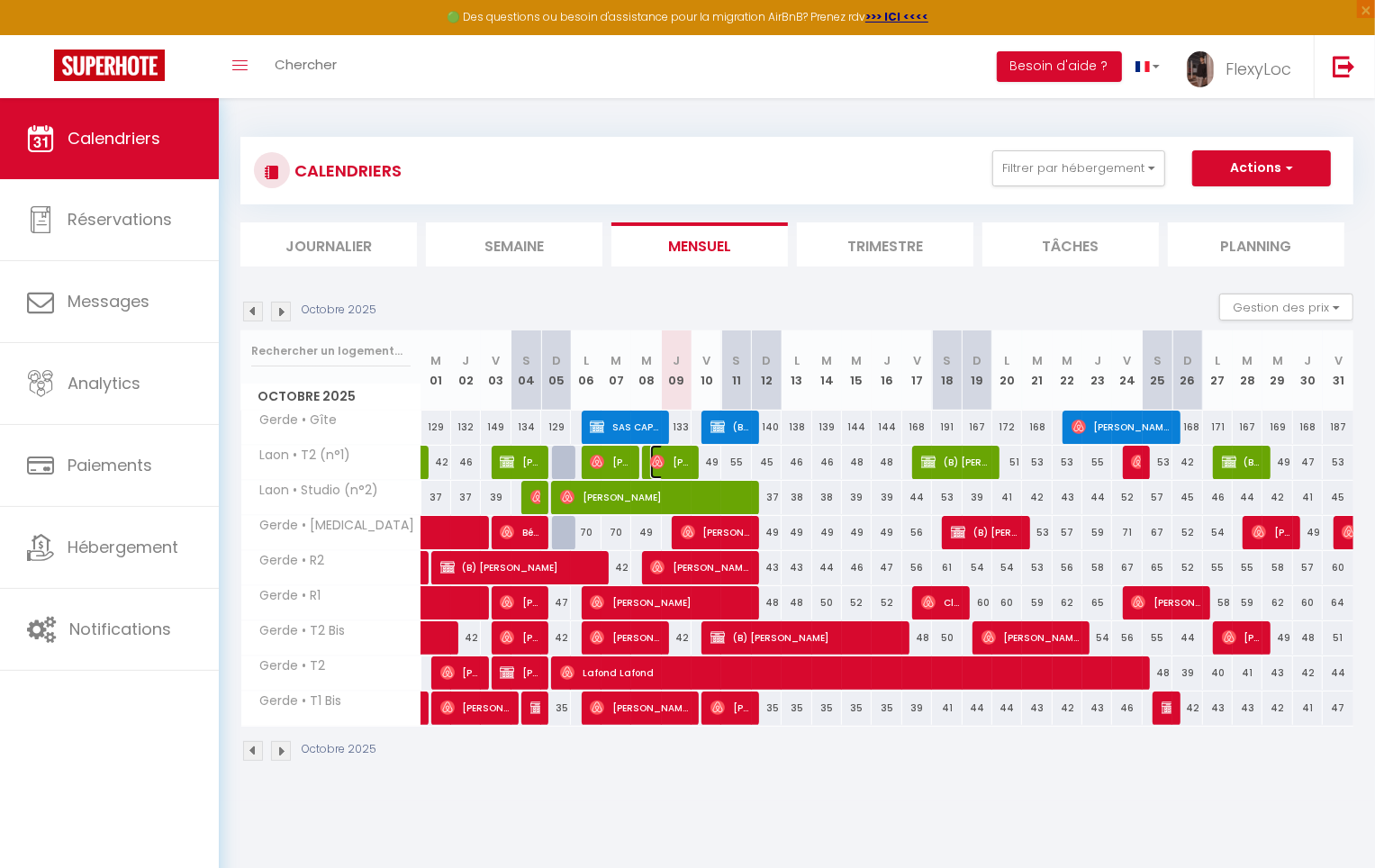
select select "1"
select select
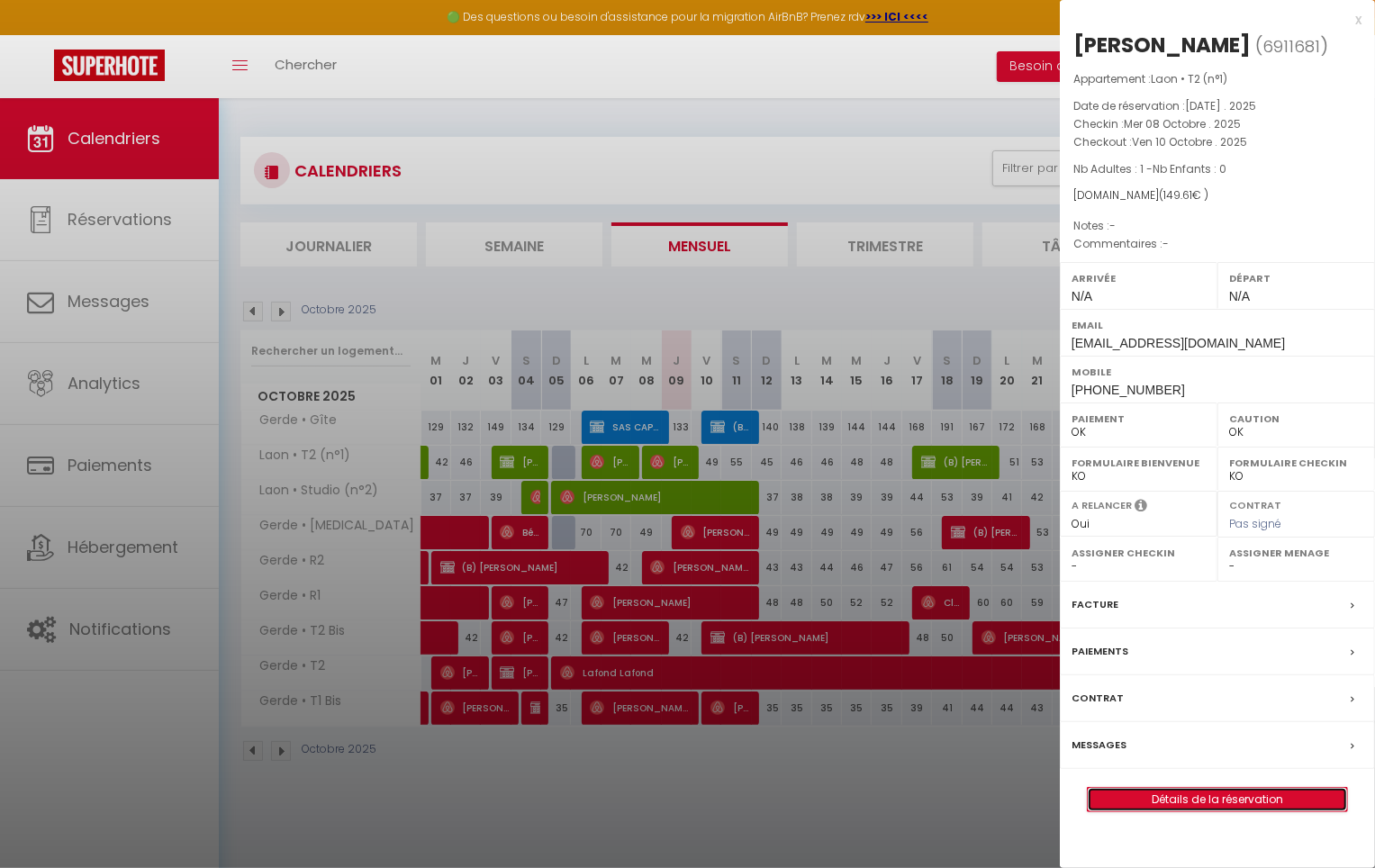
click at [1145, 799] on link "Détails de la réservation" at bounding box center [1217, 799] width 259 height 23
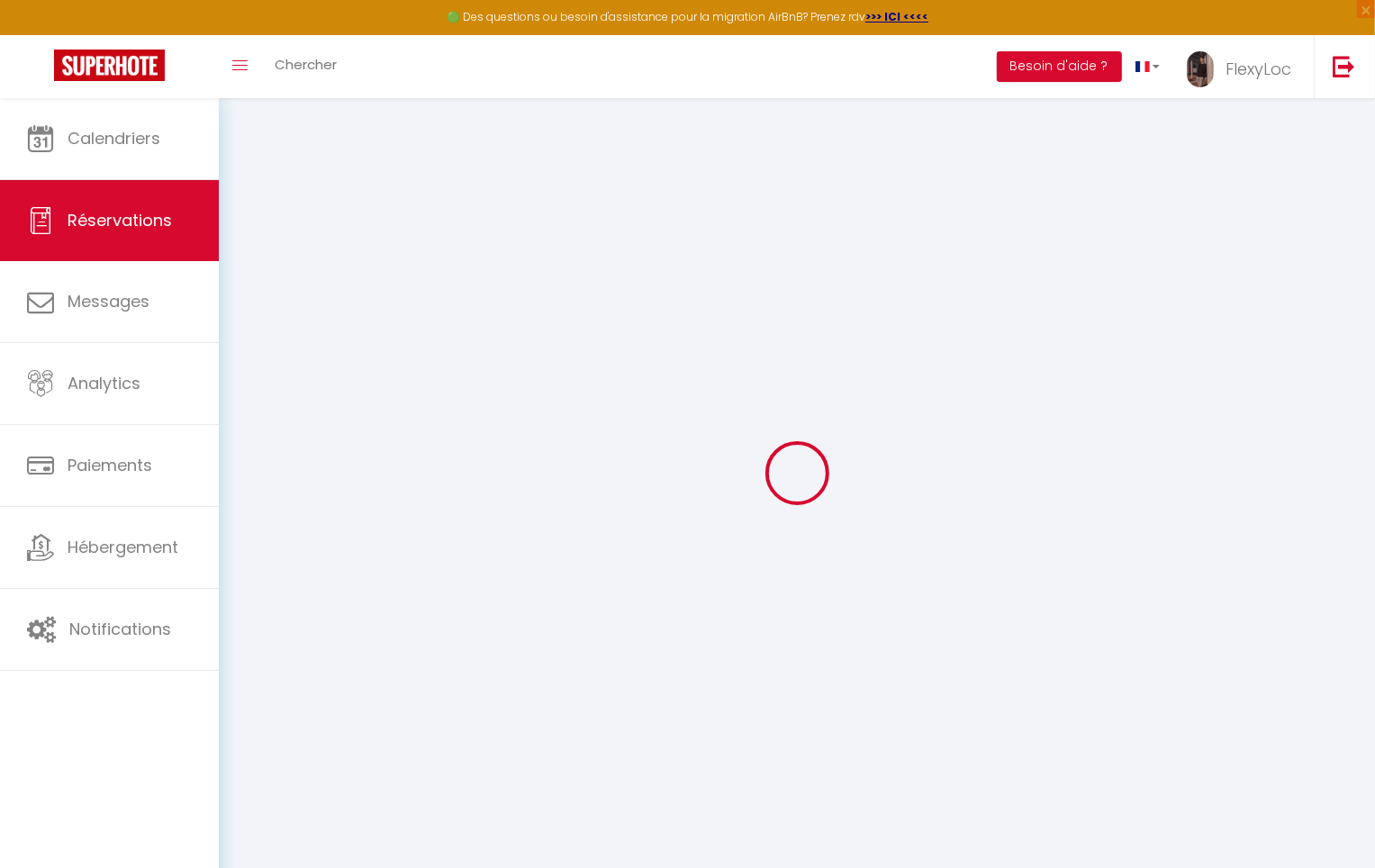
type input "Laurent"
type input "Carpon"
type input "0qwymu4vfwywwwmorjph4peyoaz3@reply.superhote.com"
type input "+33607576666"
select select
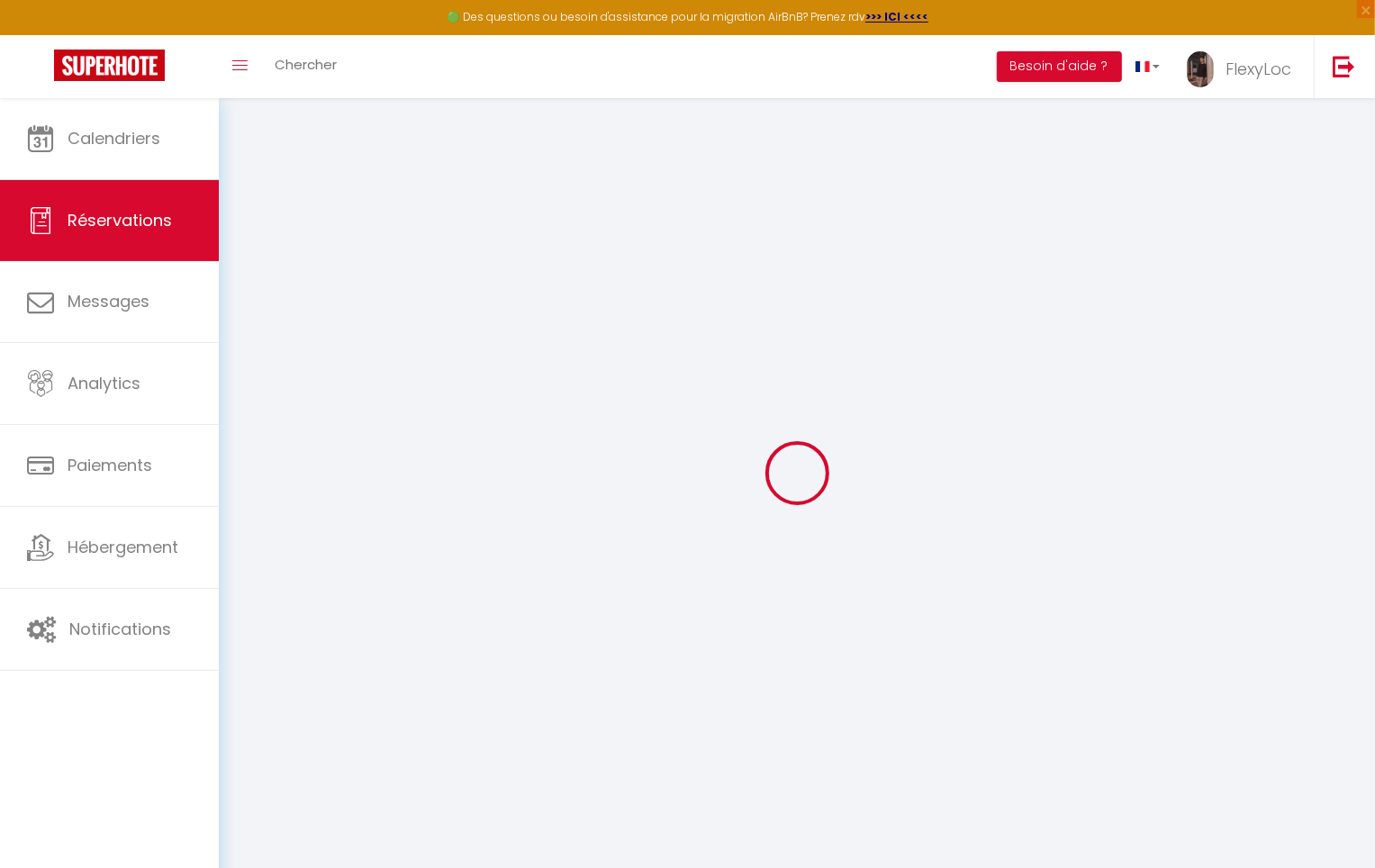
type input "25.92"
select select "42043"
select select "1"
select select
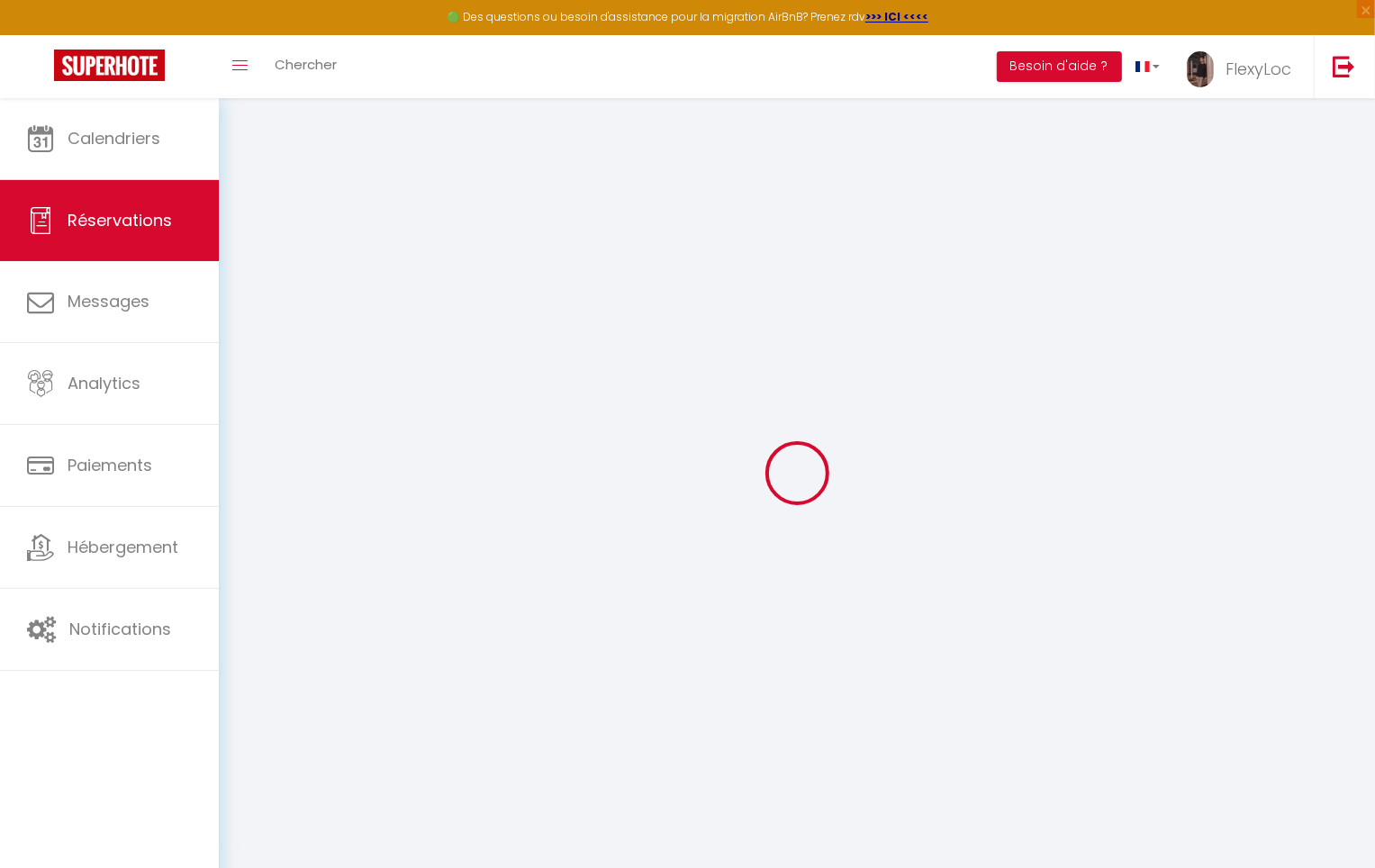
type input "1"
select select "12"
select select
type input "102"
checkbox input "false"
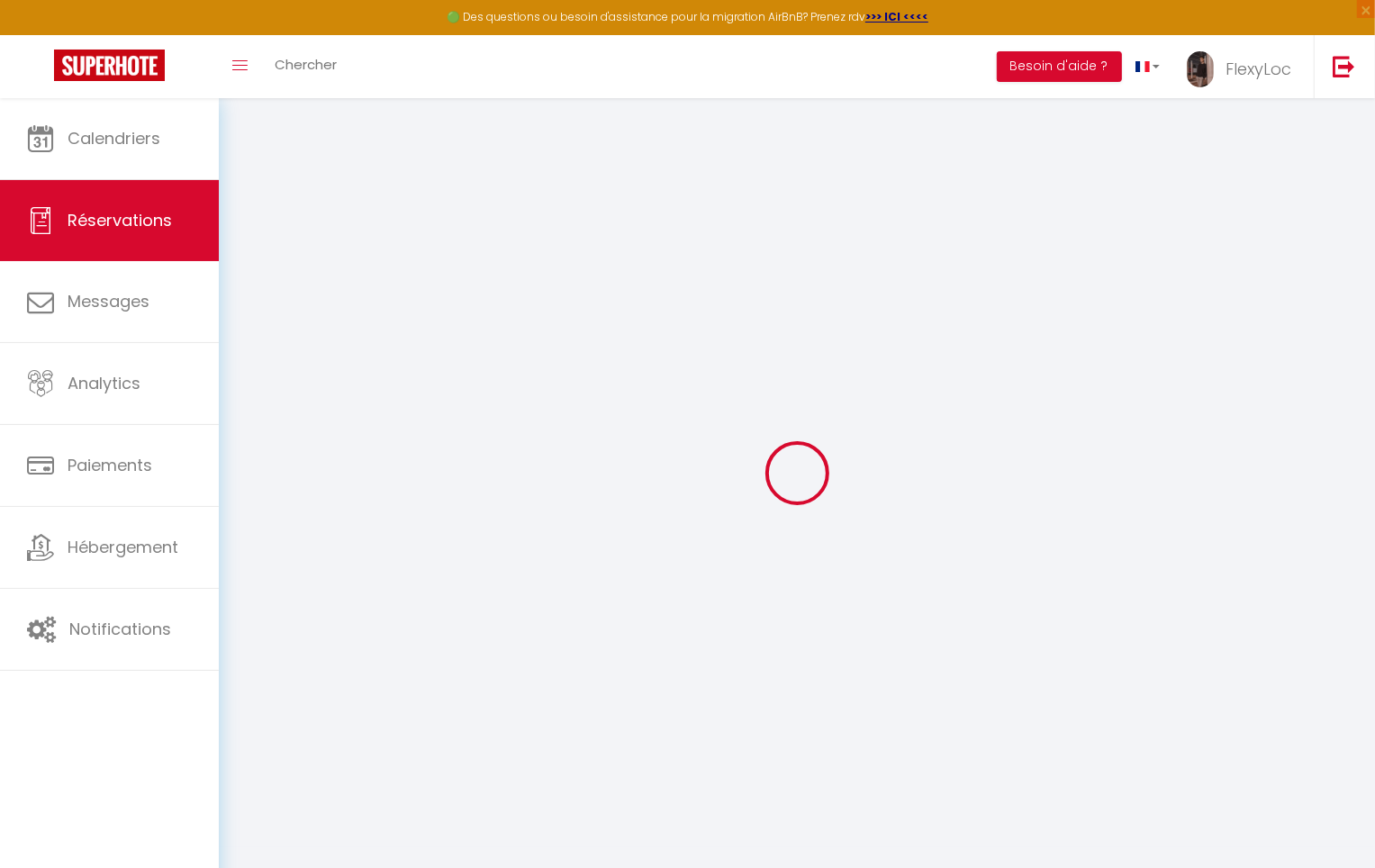
type input "0"
select select "1"
type input "42"
type input "0"
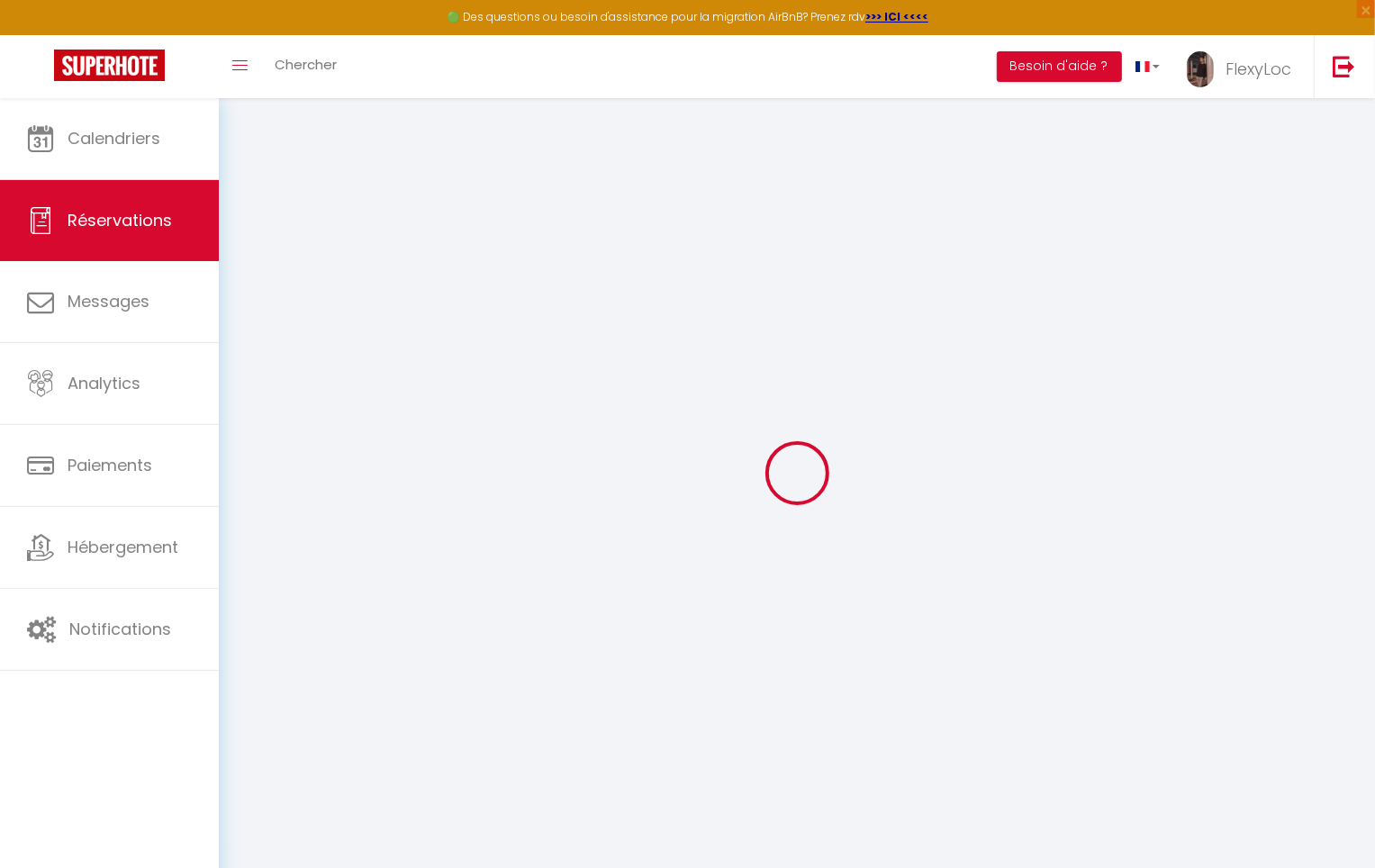
select select
select select "15"
checkbox input "false"
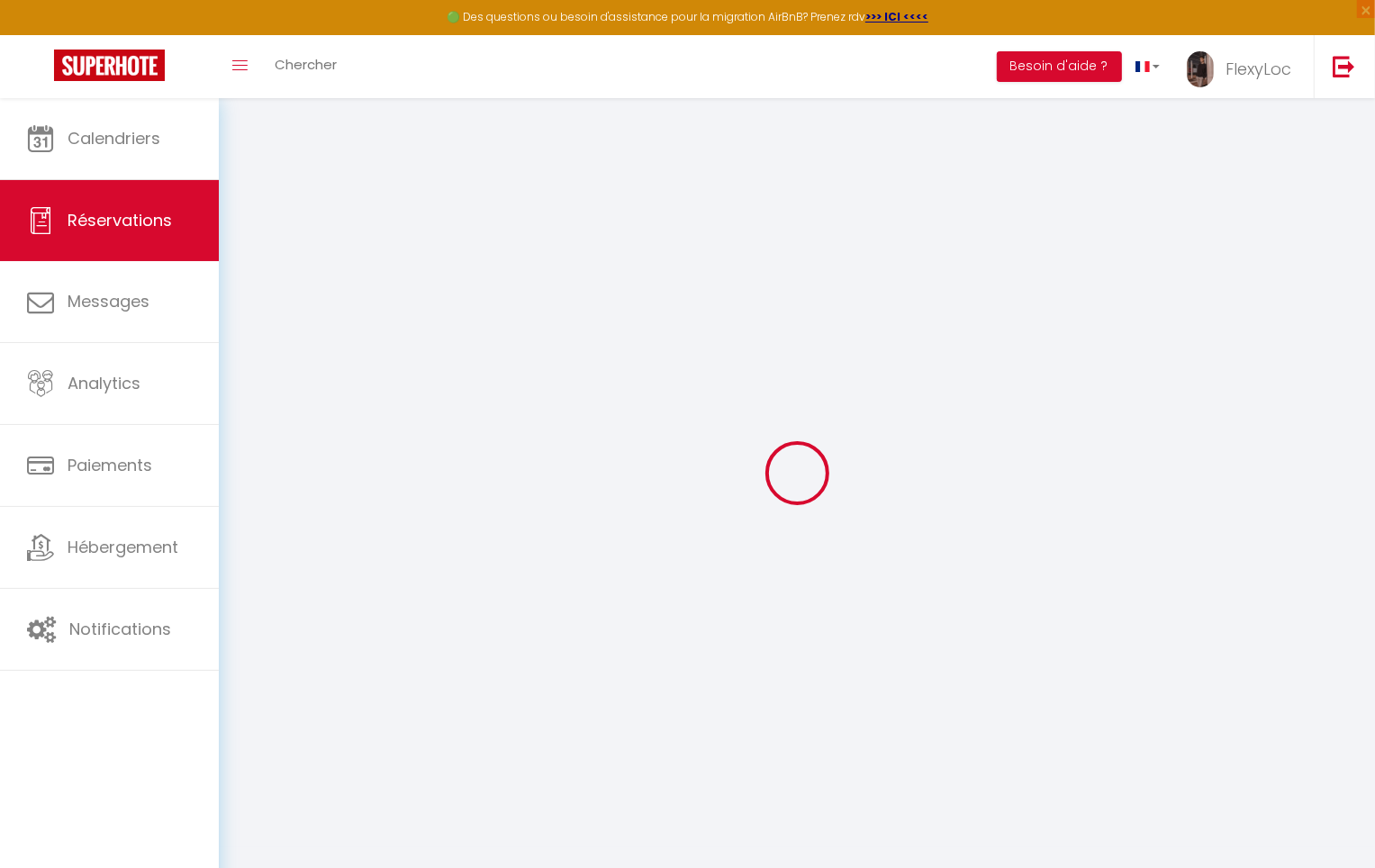
select select
checkbox input "false"
select select
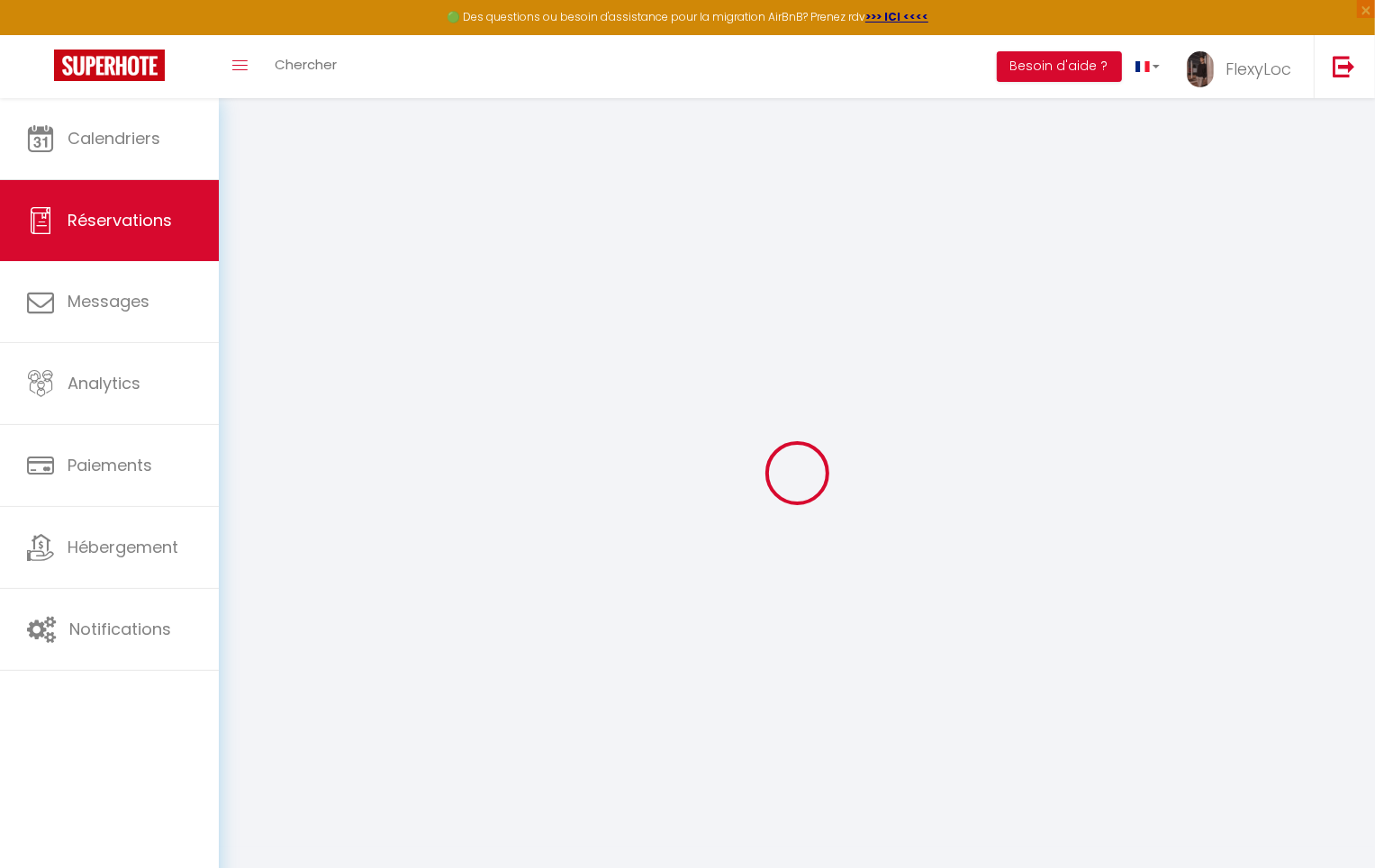
select select
checkbox input "false"
select select
type input "42"
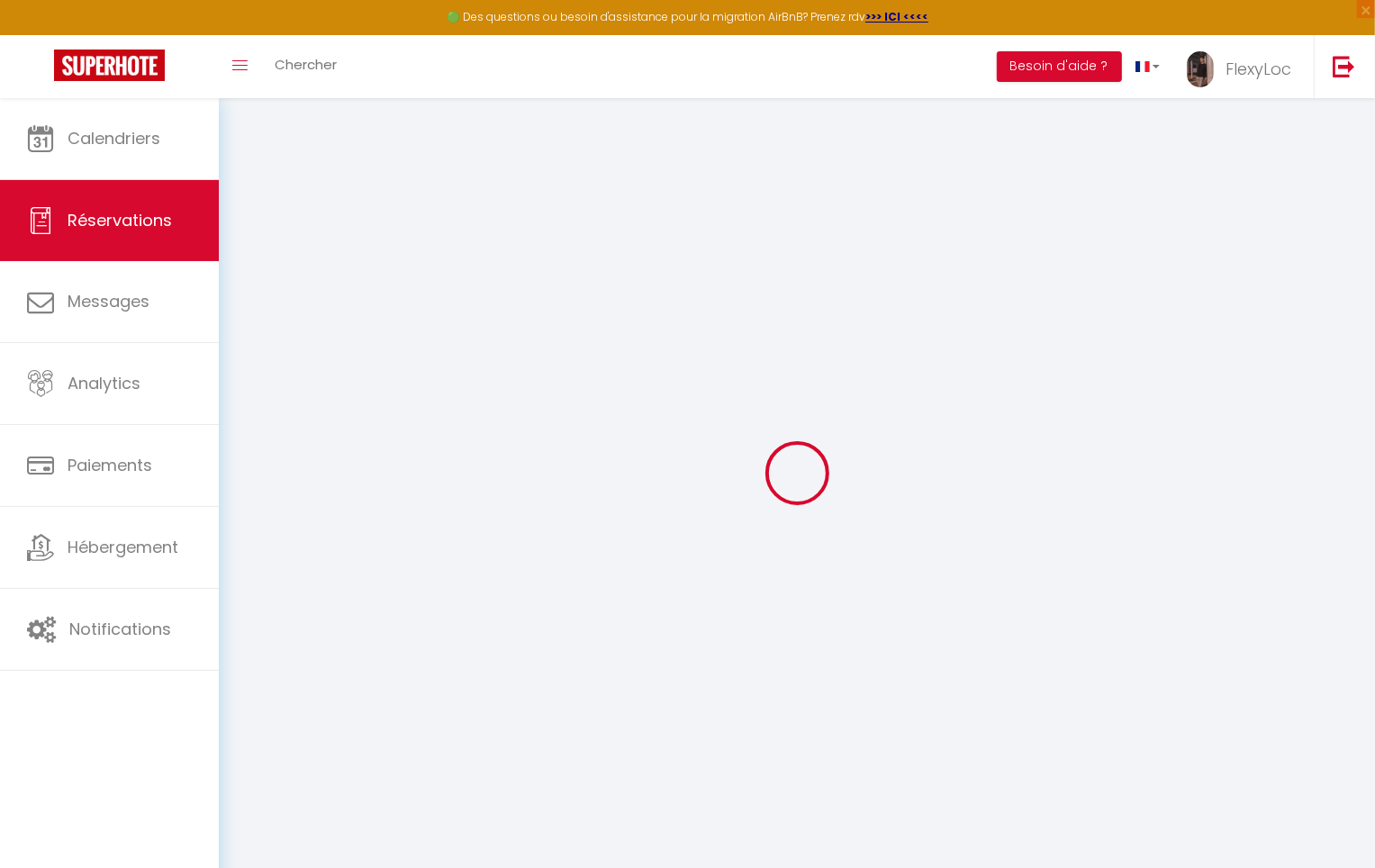
type input "5.61"
select select
checkbox input "false"
select select
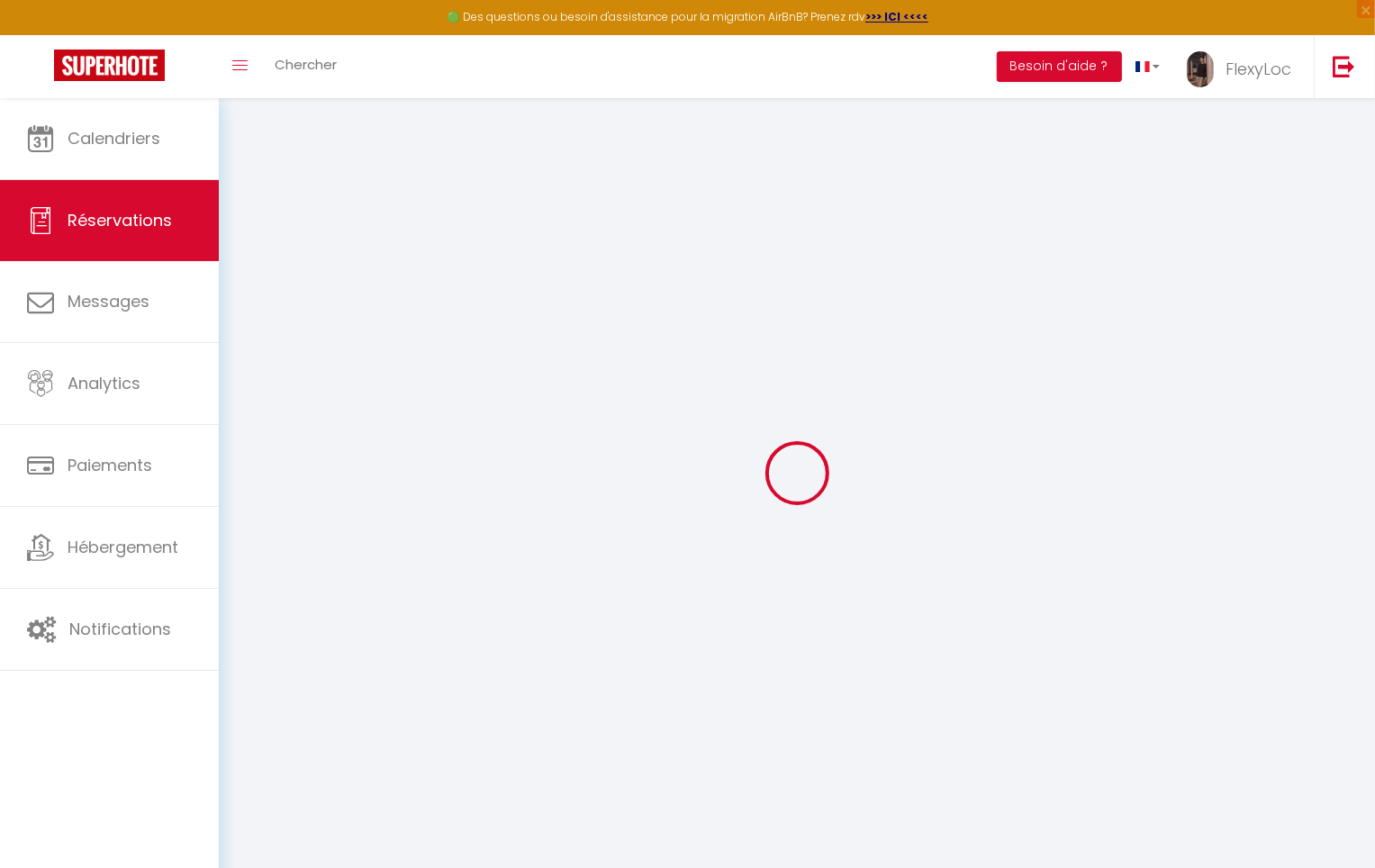
checkbox input "false"
select select
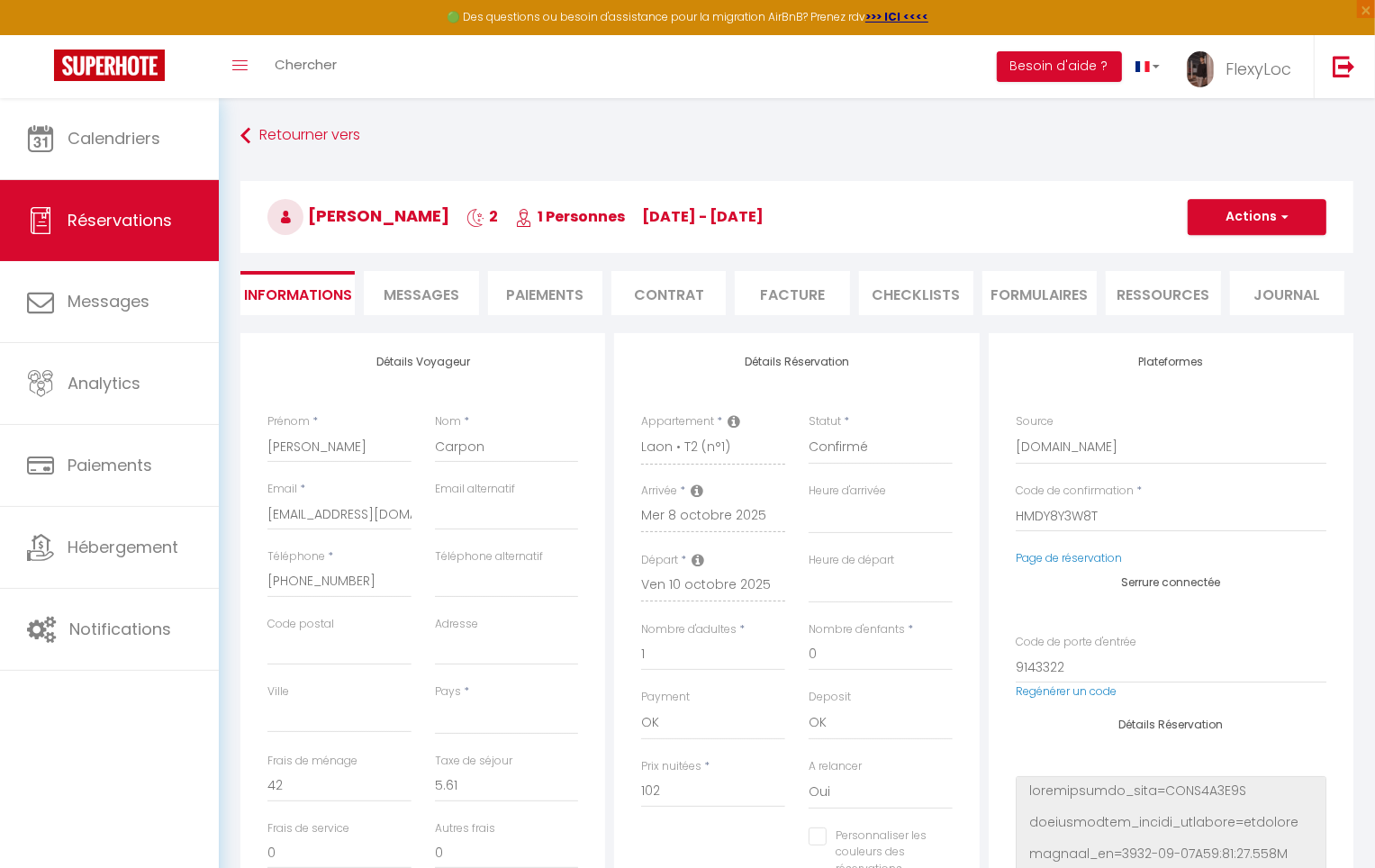
click at [420, 296] on span "Messages" at bounding box center [422, 295] width 76 height 21
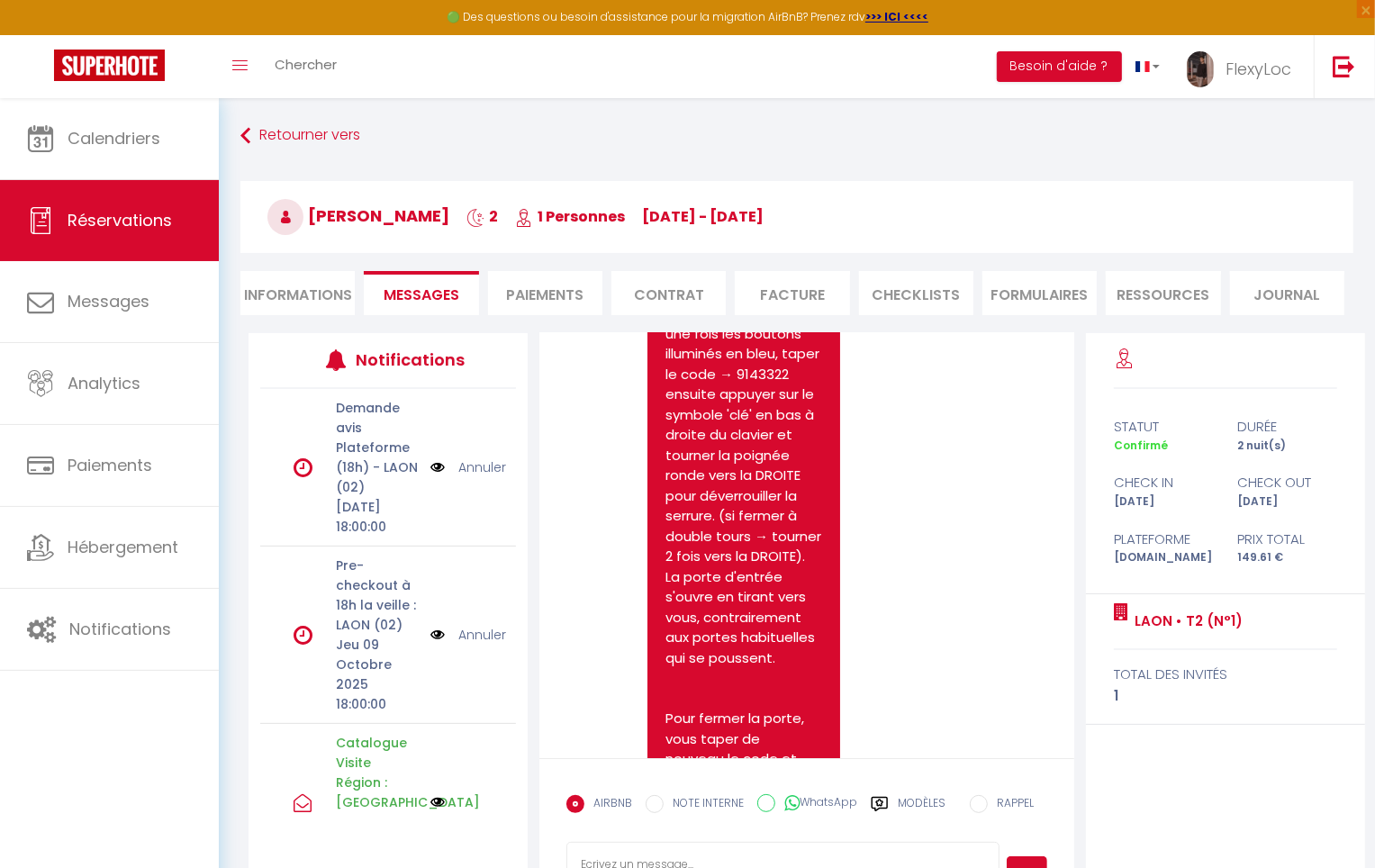
scroll to position [744, 0]
click at [924, 806] on label "Modèles" at bounding box center [922, 811] width 48 height 32
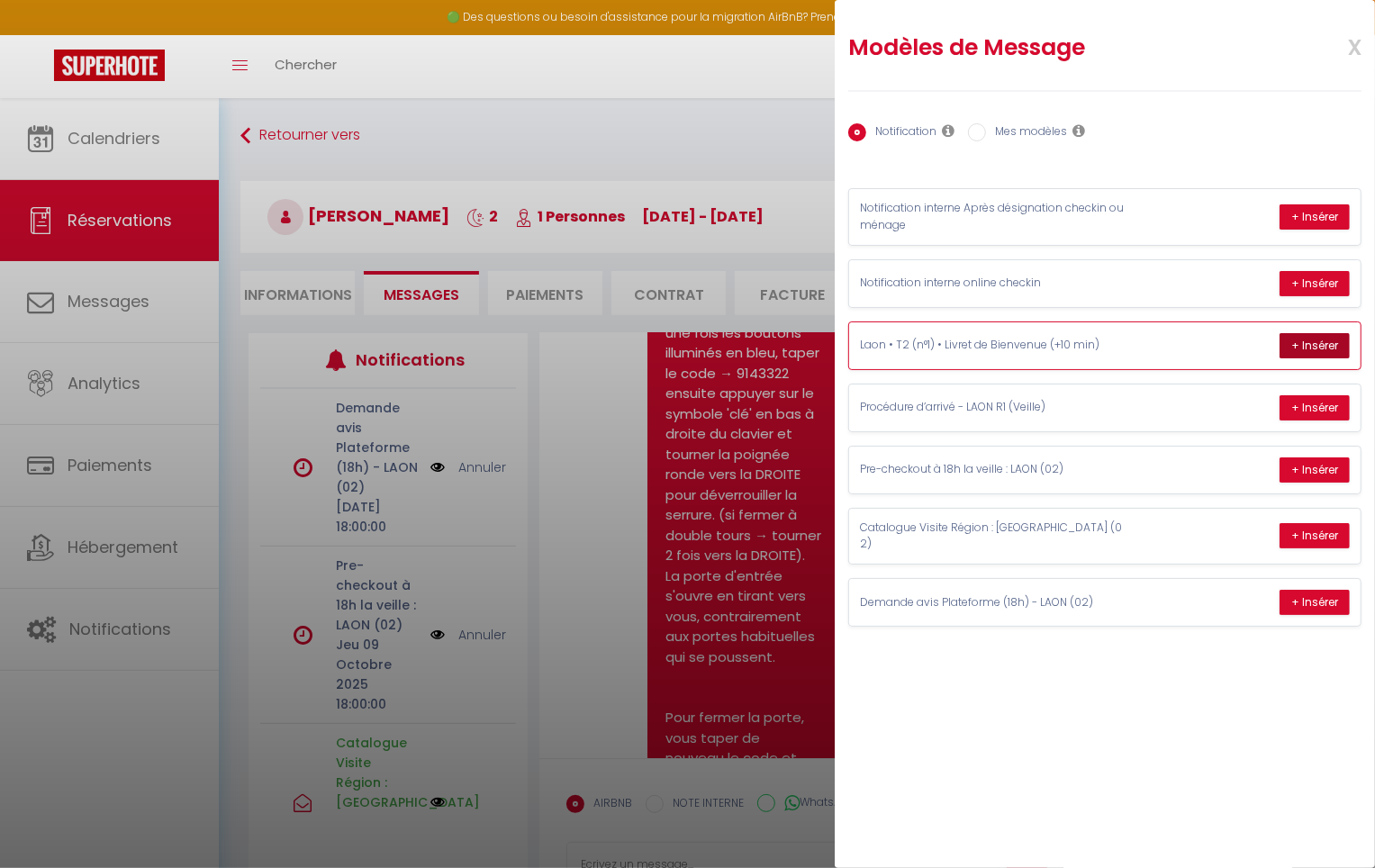
click at [1305, 351] on button "+ Insérer" at bounding box center [1315, 345] width 70 height 25
type textarea "Hello Laurent, Please find enclosed your welcome booklet containing all the use…"
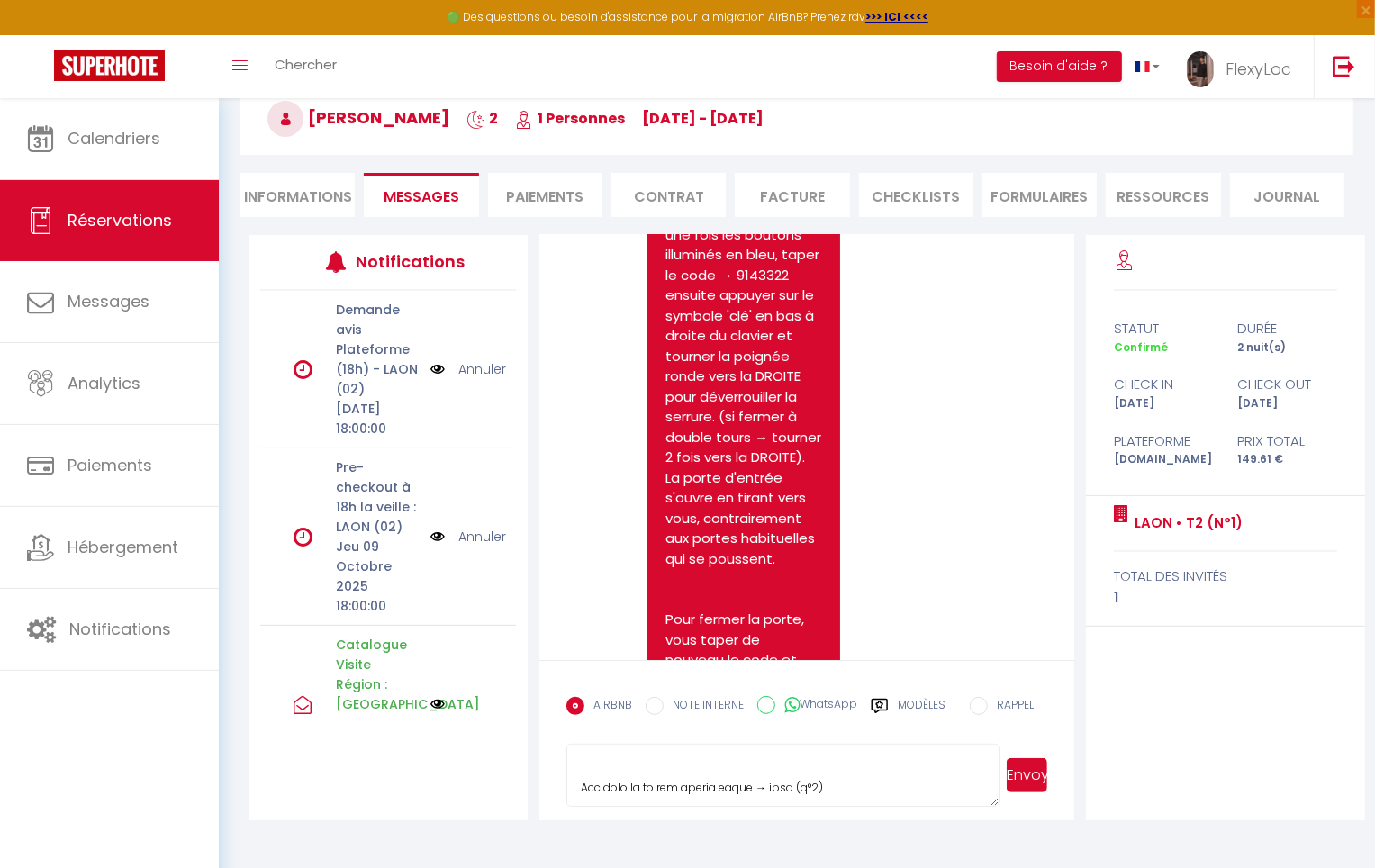
scroll to position [0, 0]
click at [331, 190] on li "Informations" at bounding box center [297, 195] width 114 height 44
select select
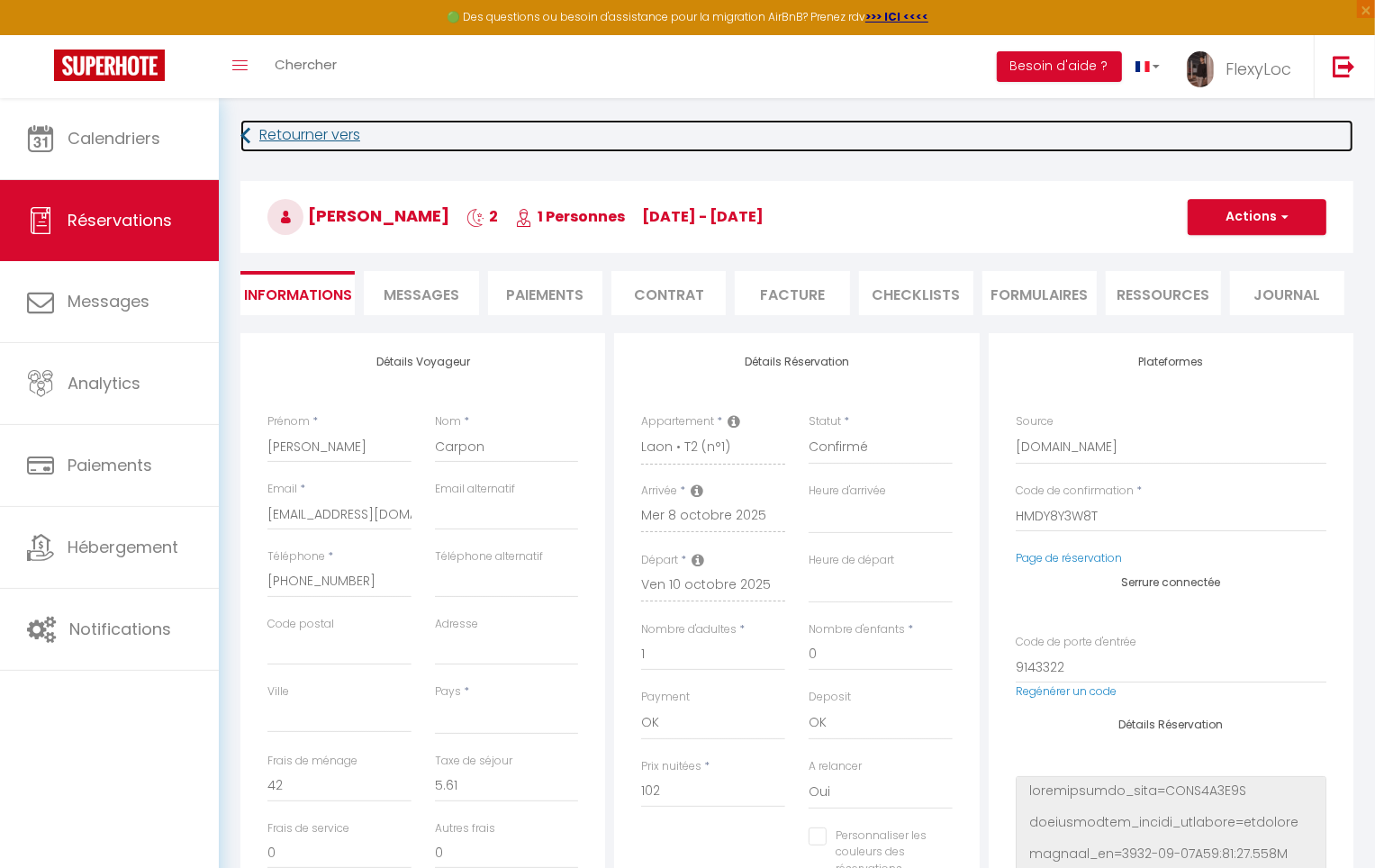
click at [305, 137] on link "Retourner vers" at bounding box center [796, 136] width 1113 height 32
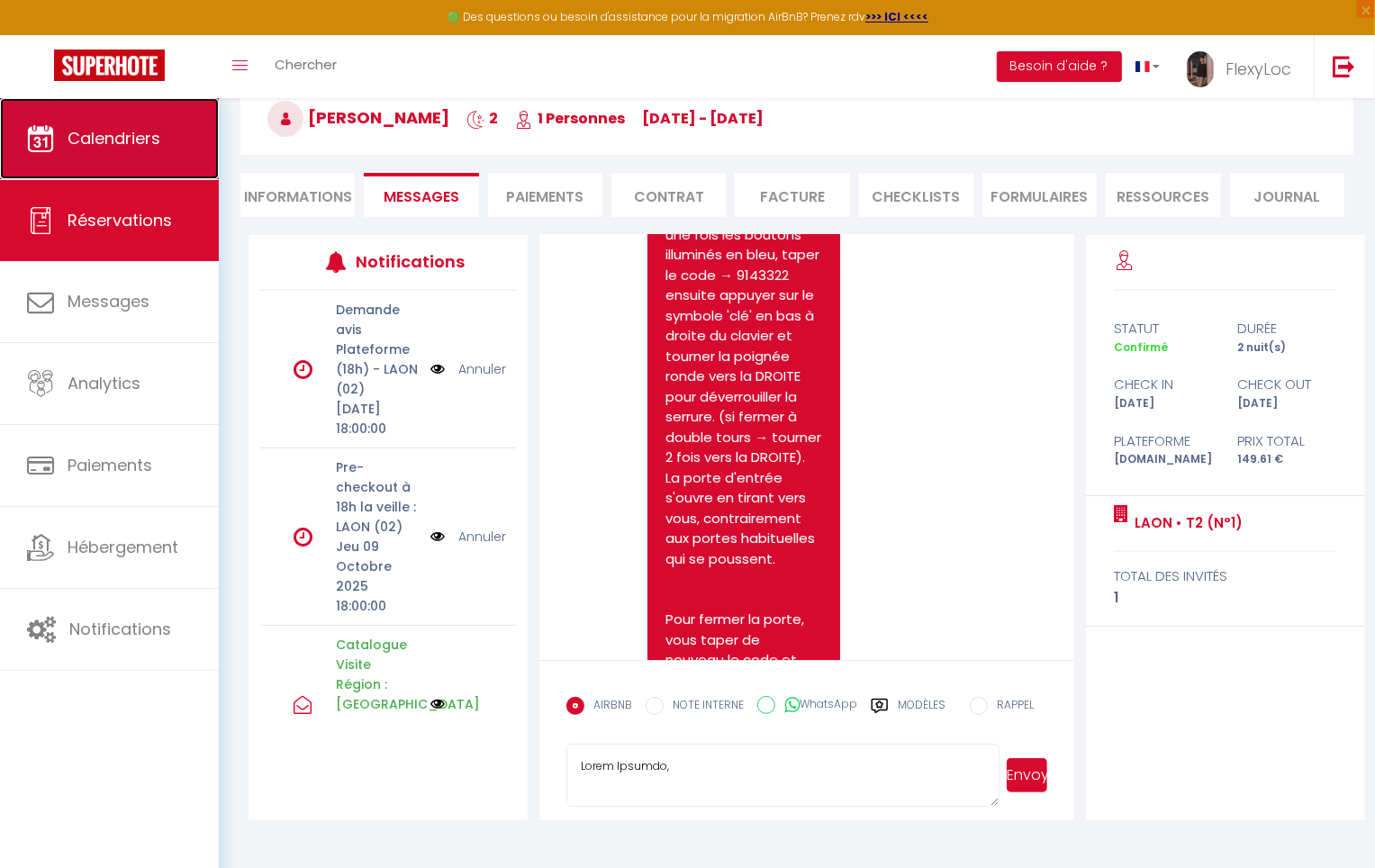
click at [131, 155] on link "Calendriers" at bounding box center [109, 138] width 219 height 81
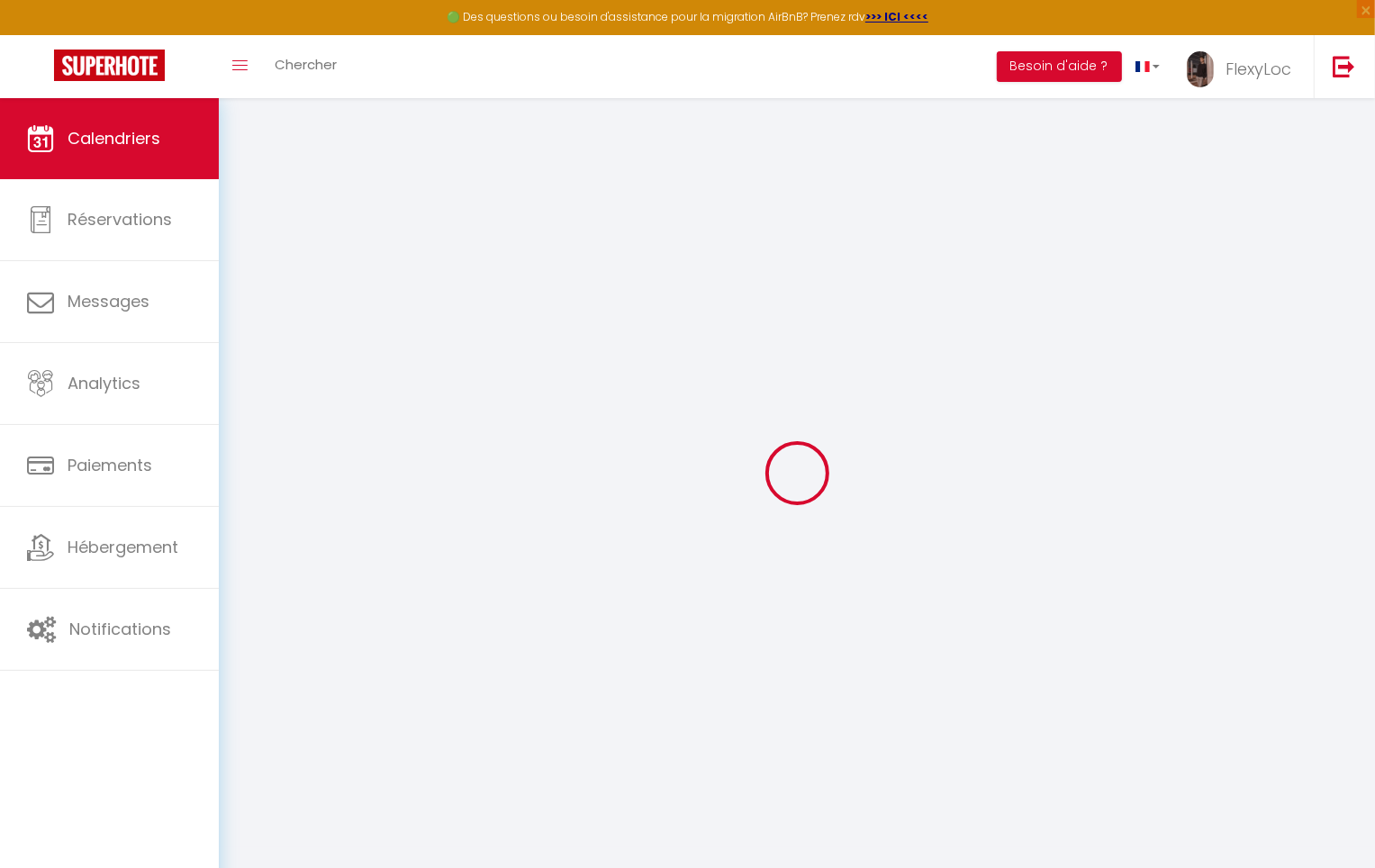
select select
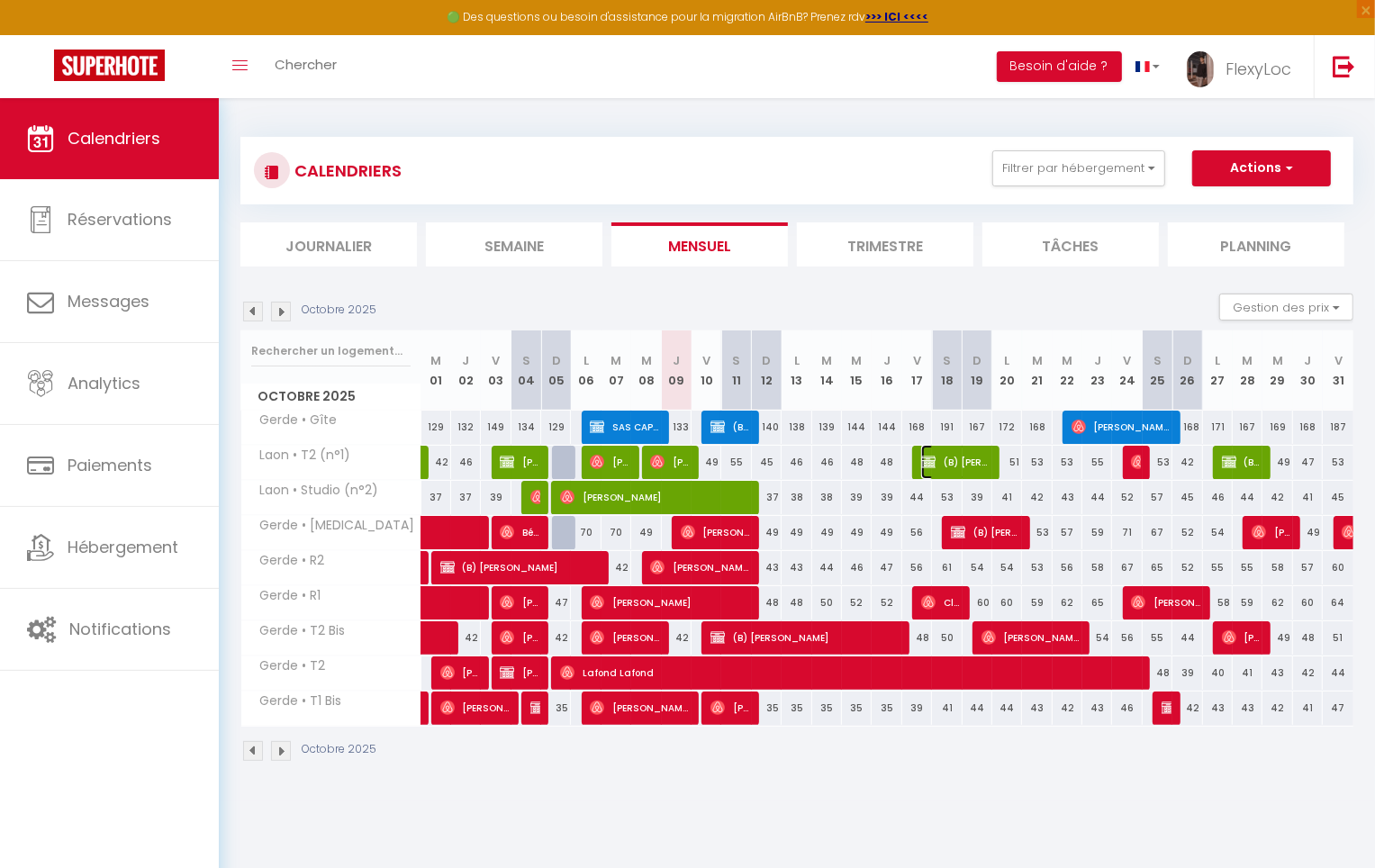
click at [941, 463] on span "(B) [PERSON_NAME]" at bounding box center [955, 462] width 69 height 34
select select "OK"
select select "KO"
select select "0"
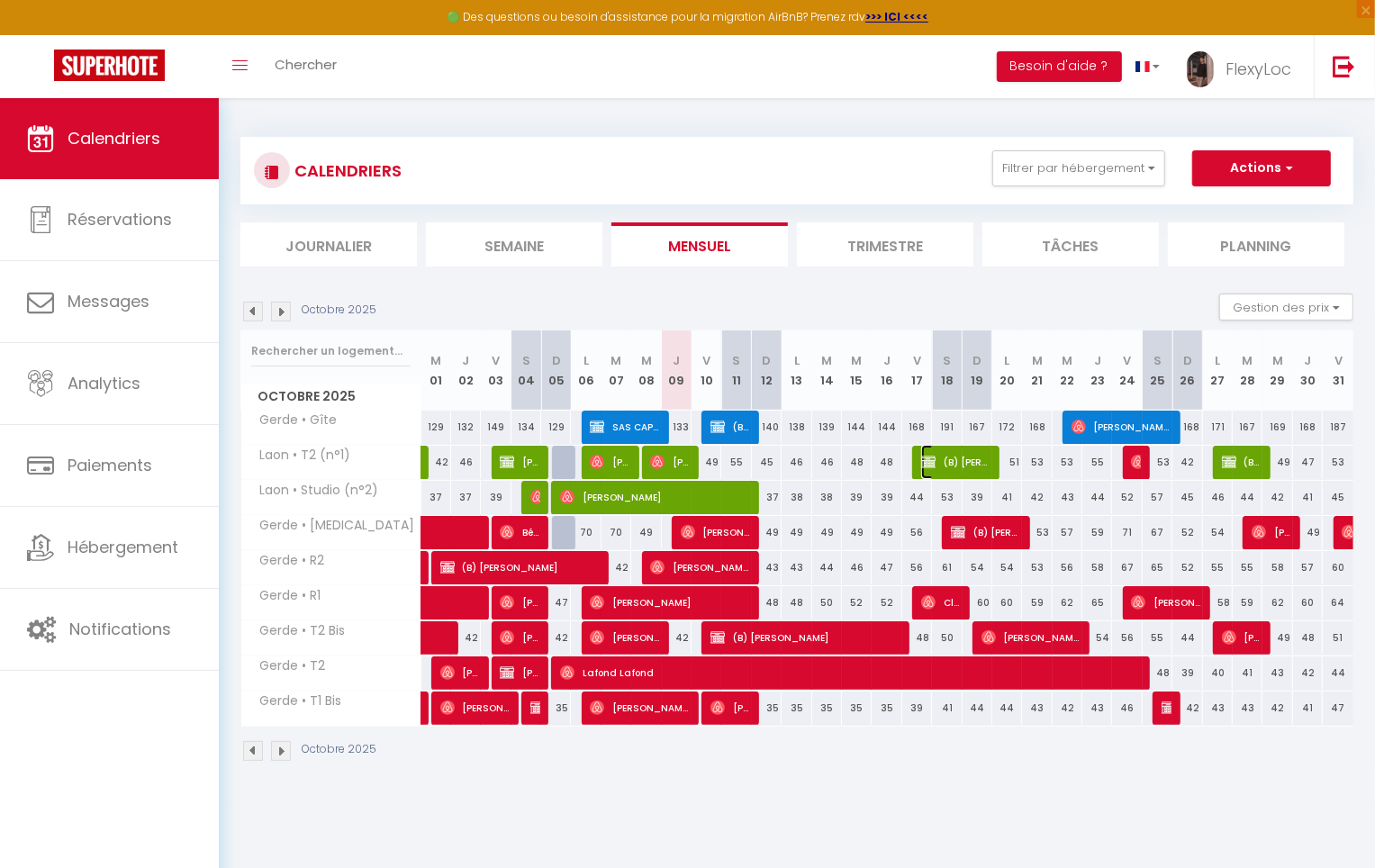
select select "1"
select select
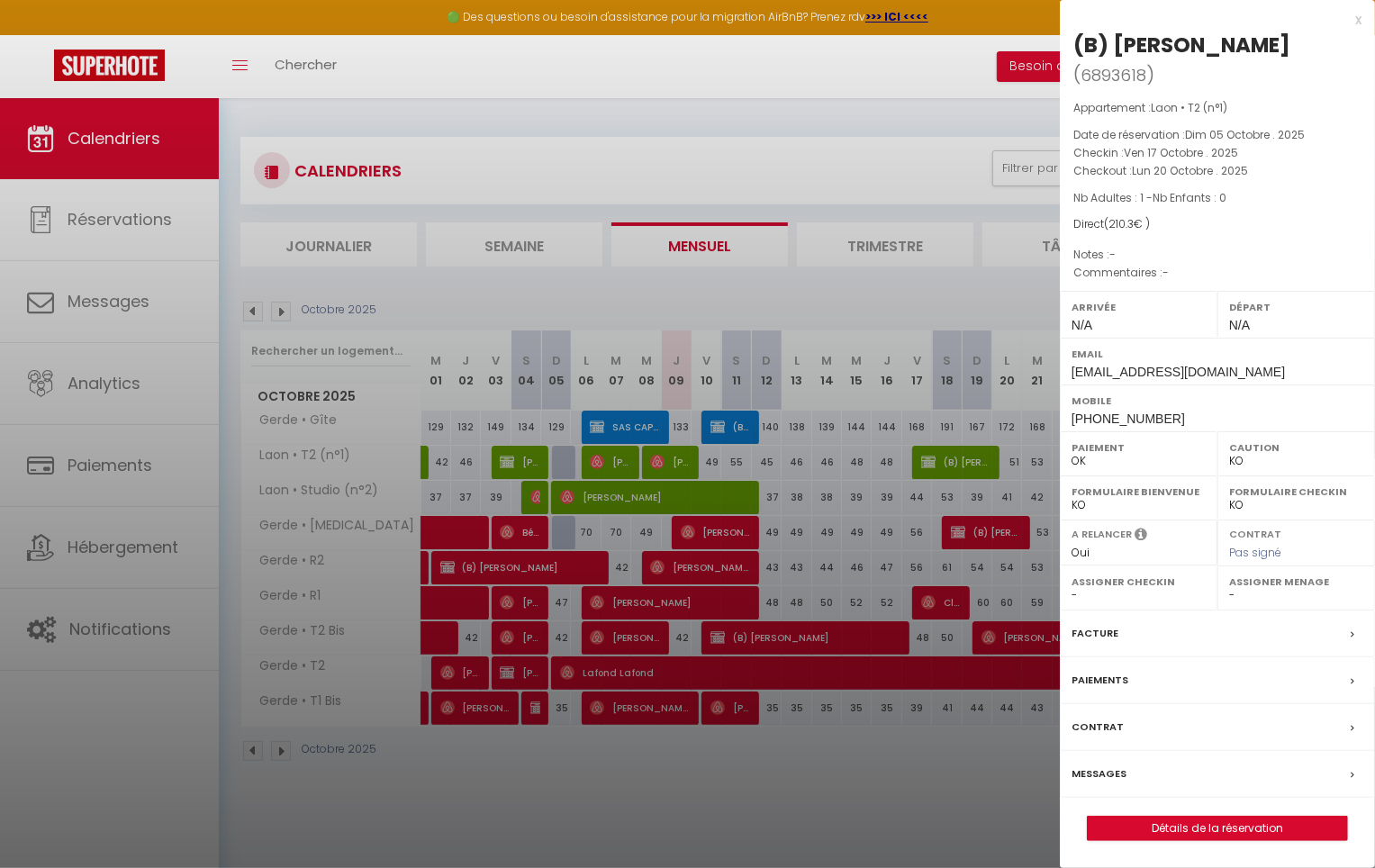
click at [1102, 768] on label "Messages" at bounding box center [1099, 774] width 55 height 19
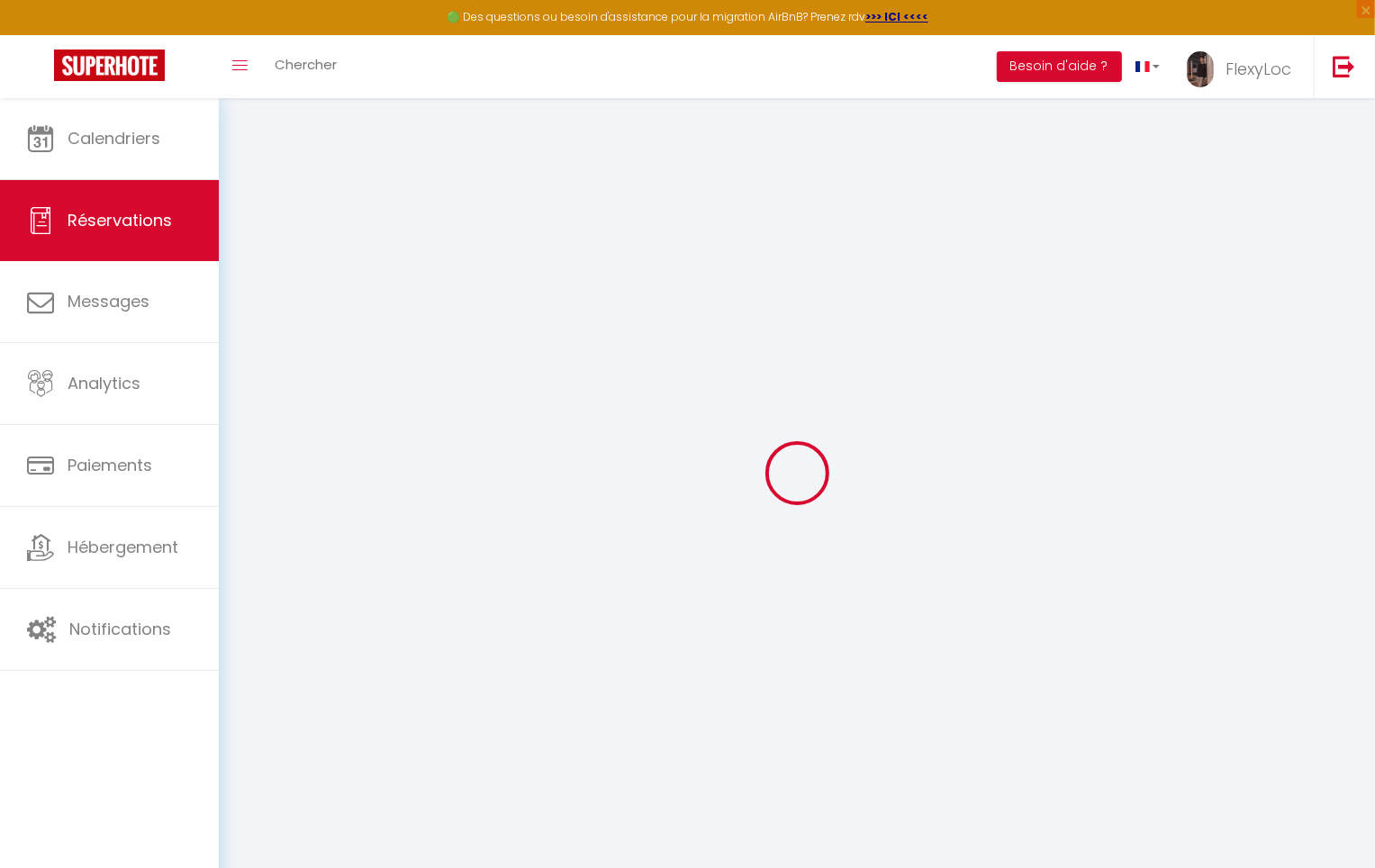
select select
checkbox input "false"
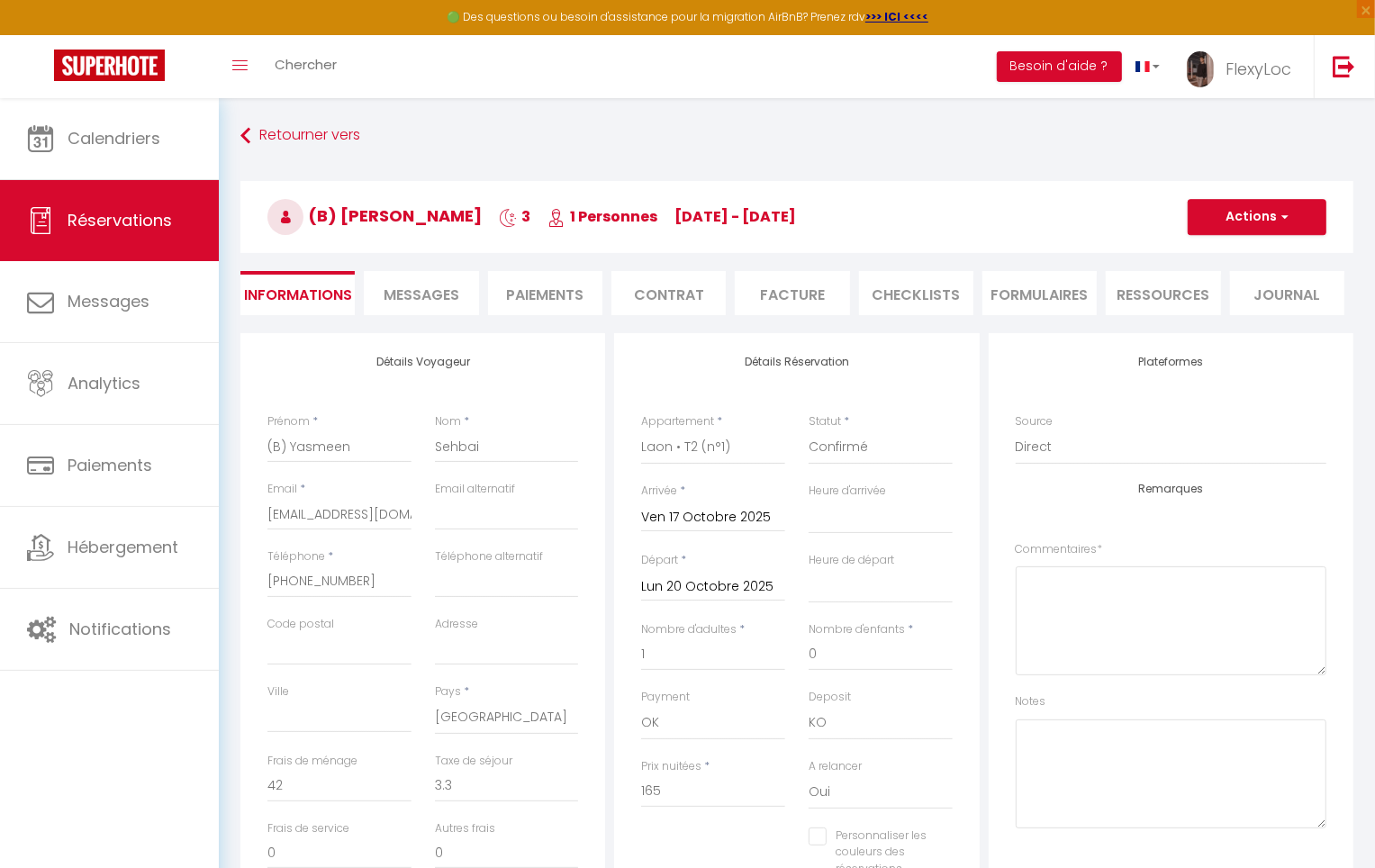
scroll to position [2049, 0]
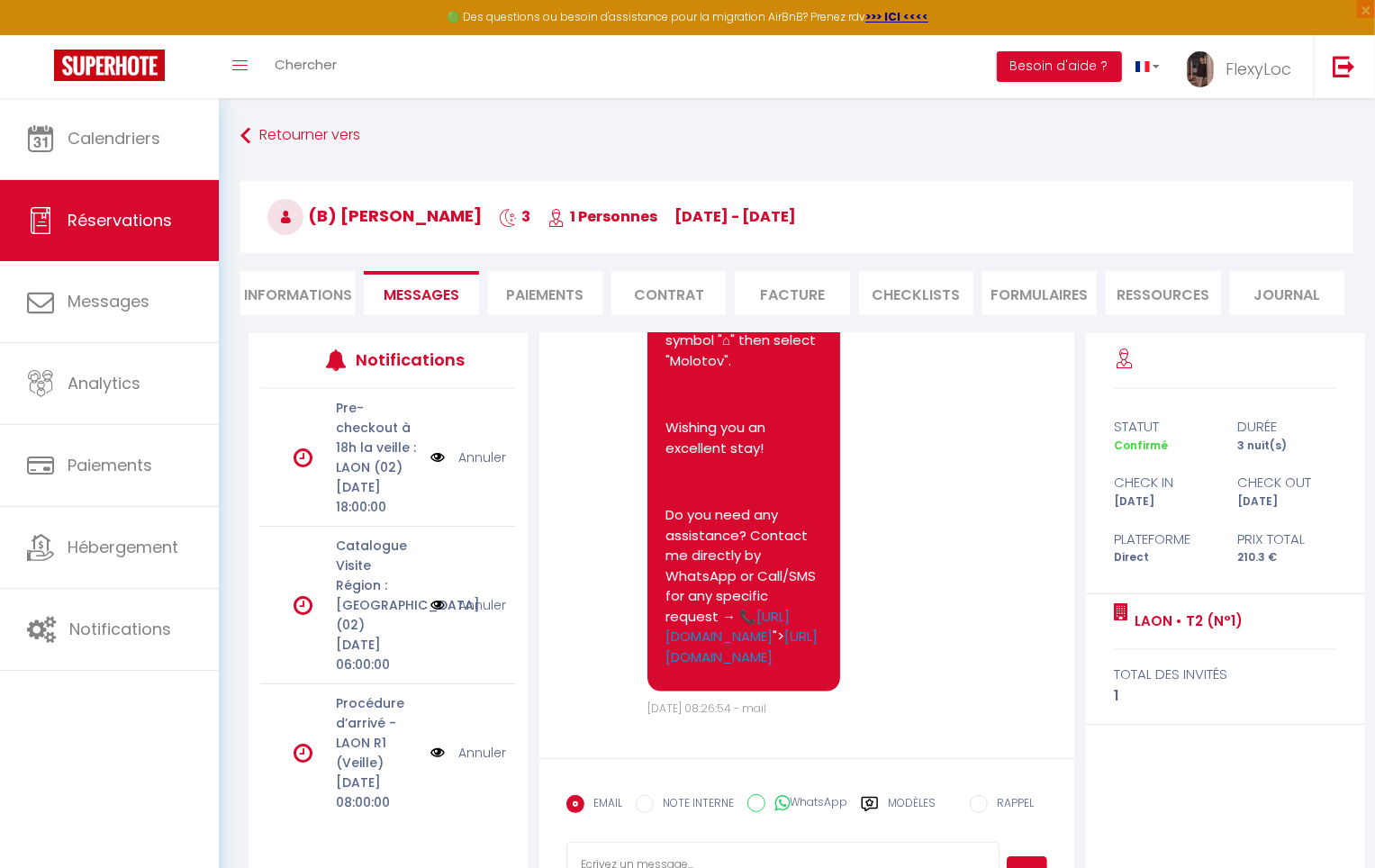
click at [932, 803] on label "Modèles" at bounding box center [912, 811] width 48 height 32
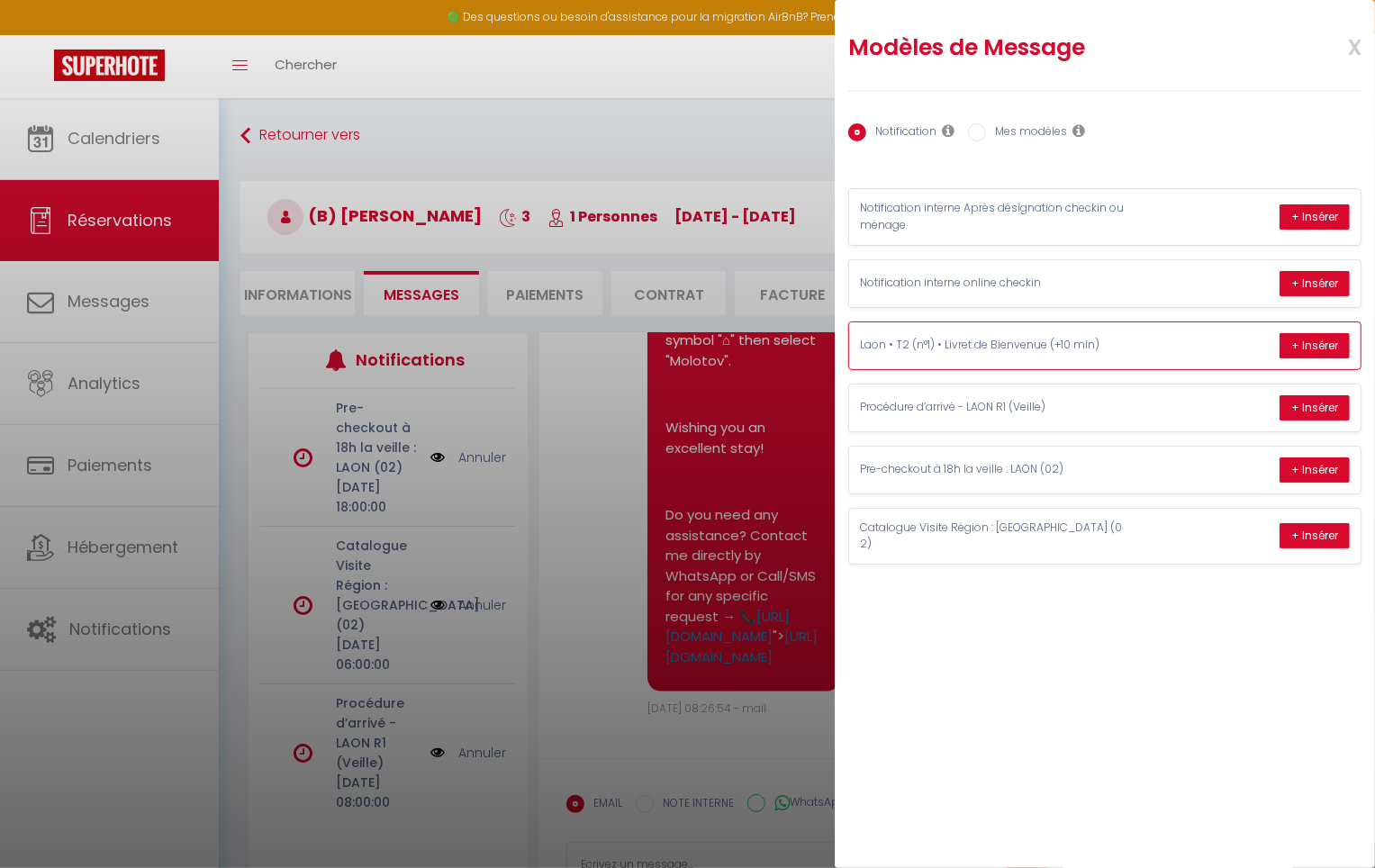
click at [1116, 348] on p "Laon • T2 (n°1) • Livret de Bienvenue (+10 min)" at bounding box center [995, 345] width 270 height 17
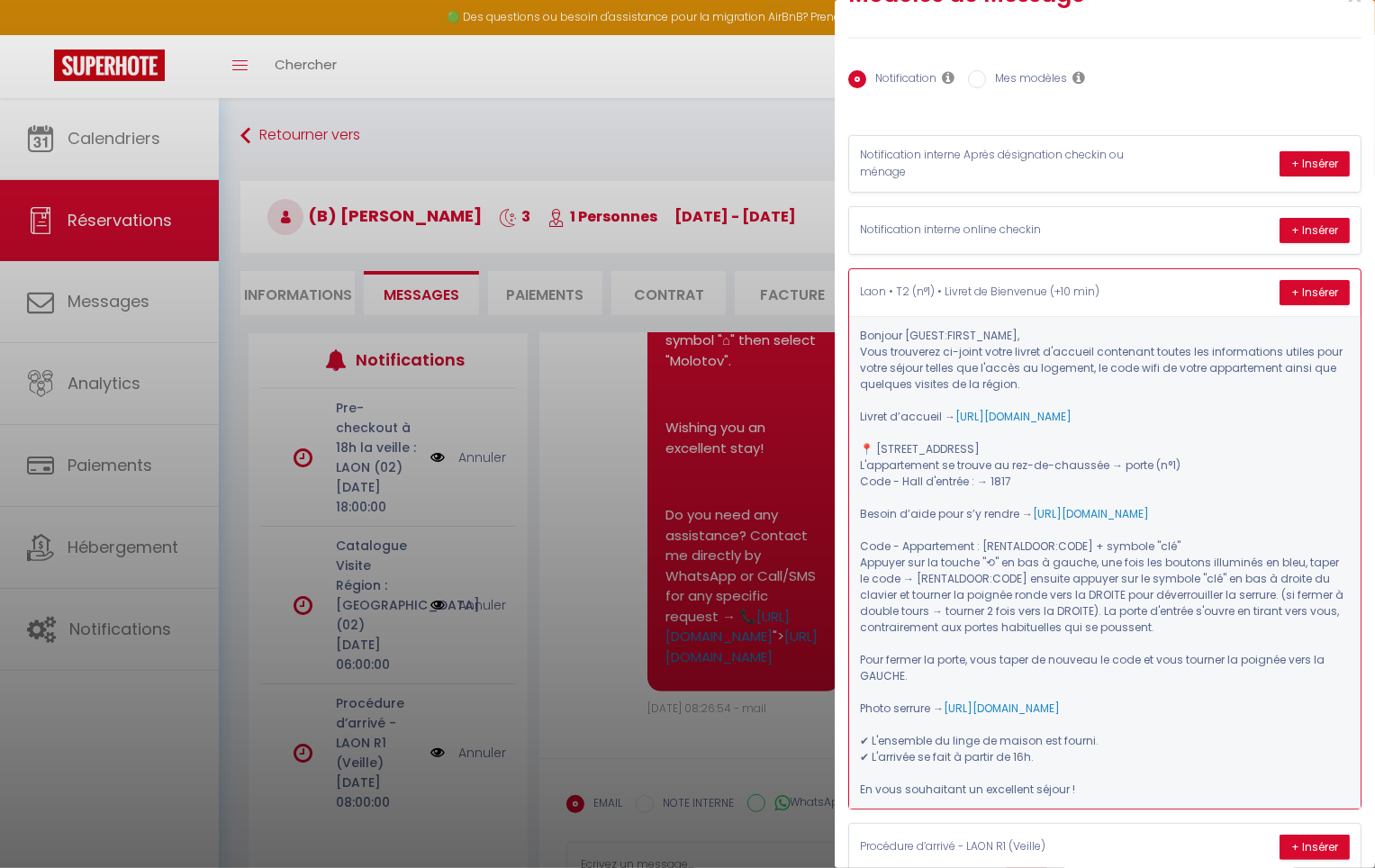
scroll to position [54, 0]
click at [1280, 296] on button "+ Insérer" at bounding box center [1315, 291] width 70 height 25
type textarea "Bonjour (B) Yasmeen, Vous trouverez ci-joint votre livret d'accueil contenant t…"
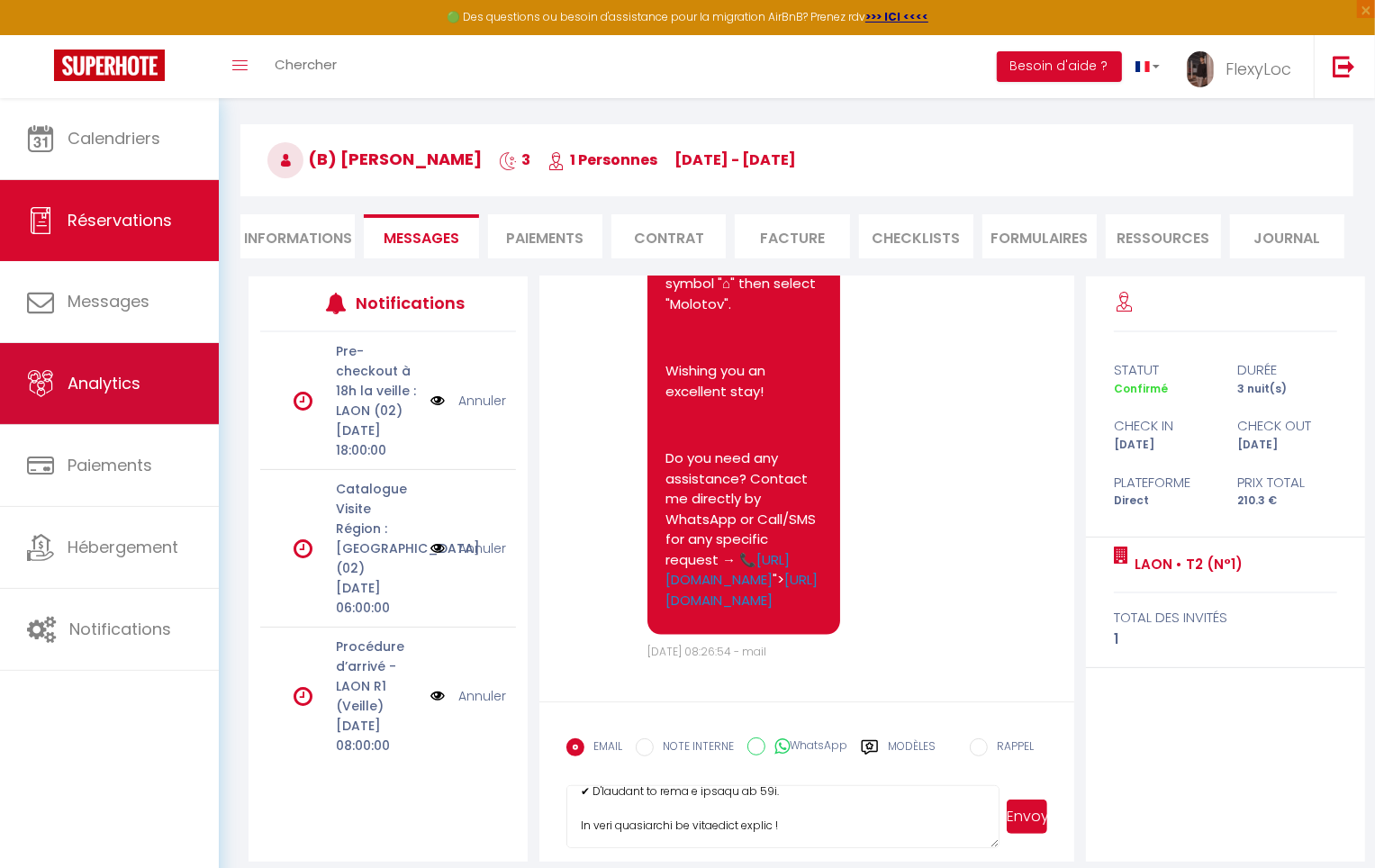
scroll to position [0, 0]
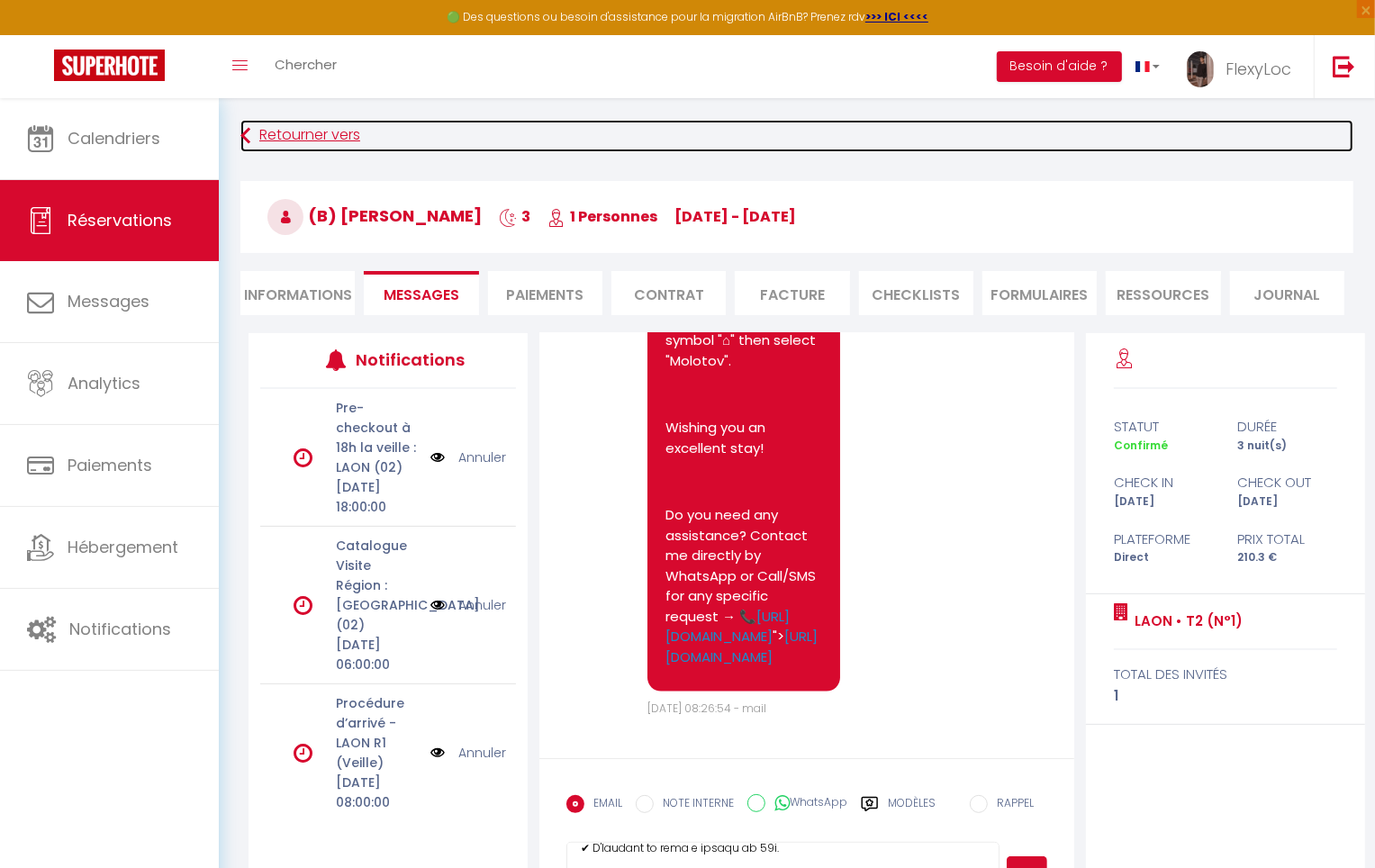
click at [281, 140] on link "Retourner vers" at bounding box center [796, 136] width 1113 height 32
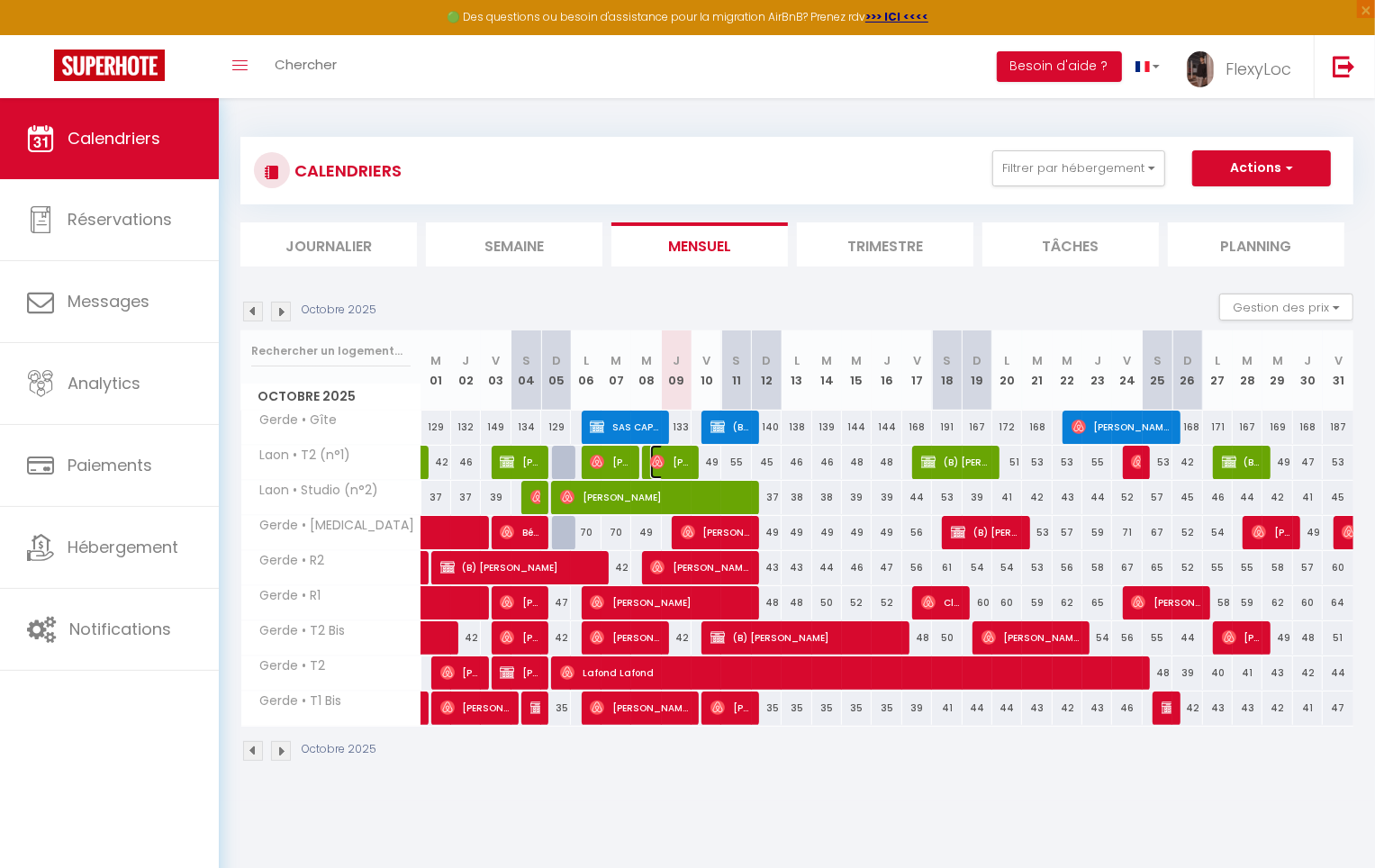
click at [683, 458] on span "[PERSON_NAME]" at bounding box center [670, 462] width 40 height 34
select select "OK"
select select "0"
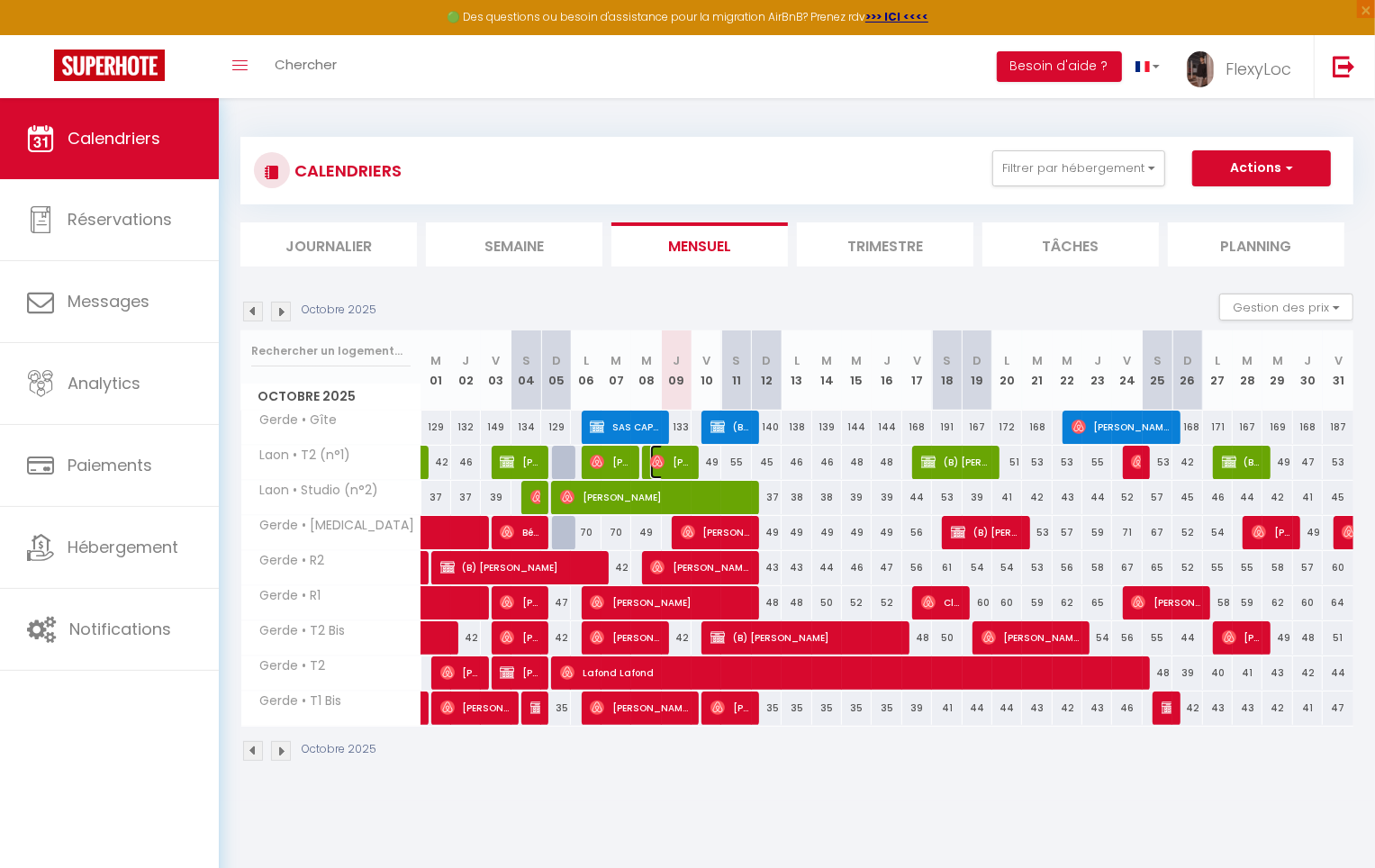
select select "1"
select select
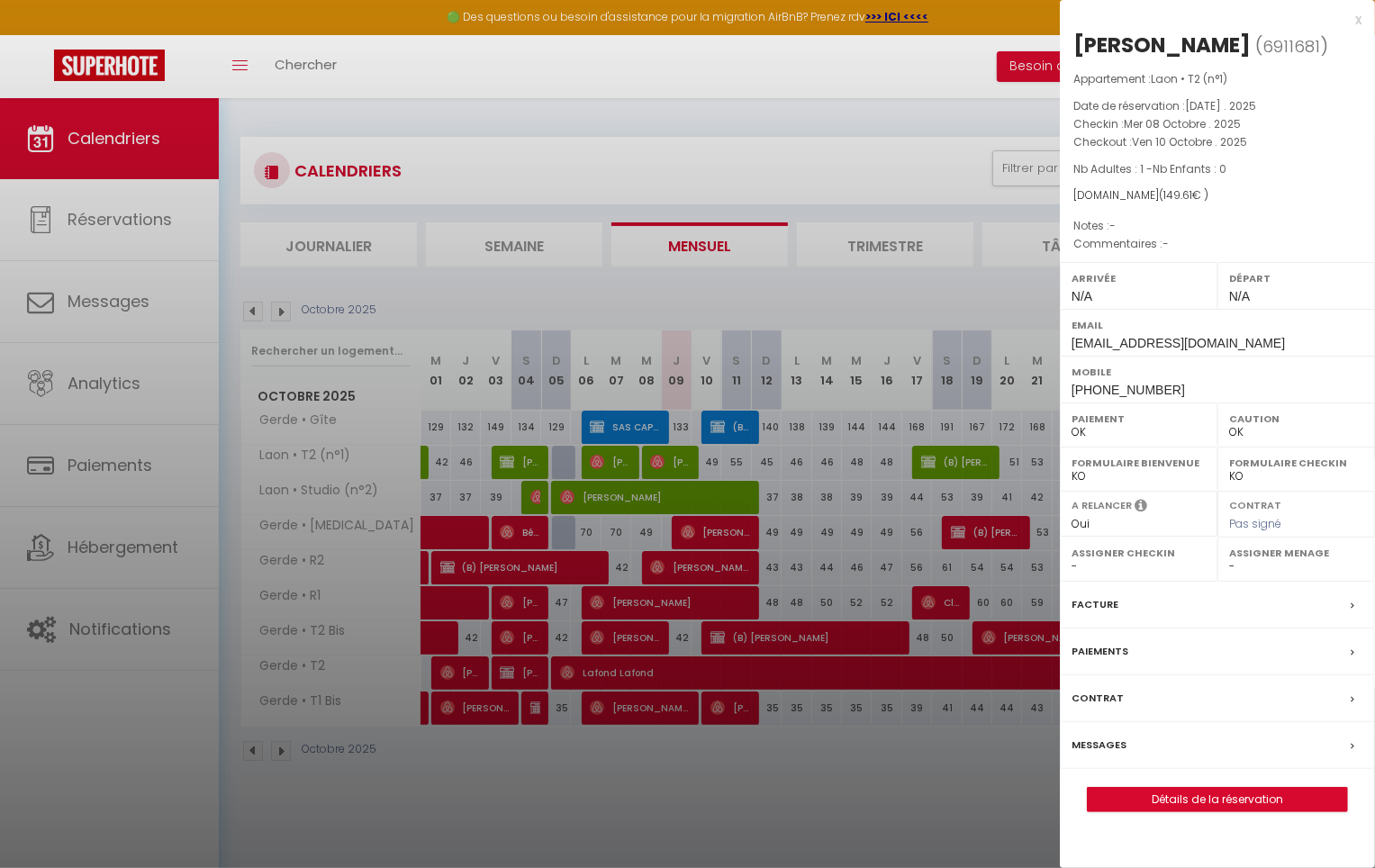
click at [1102, 745] on label "Messages" at bounding box center [1099, 745] width 55 height 19
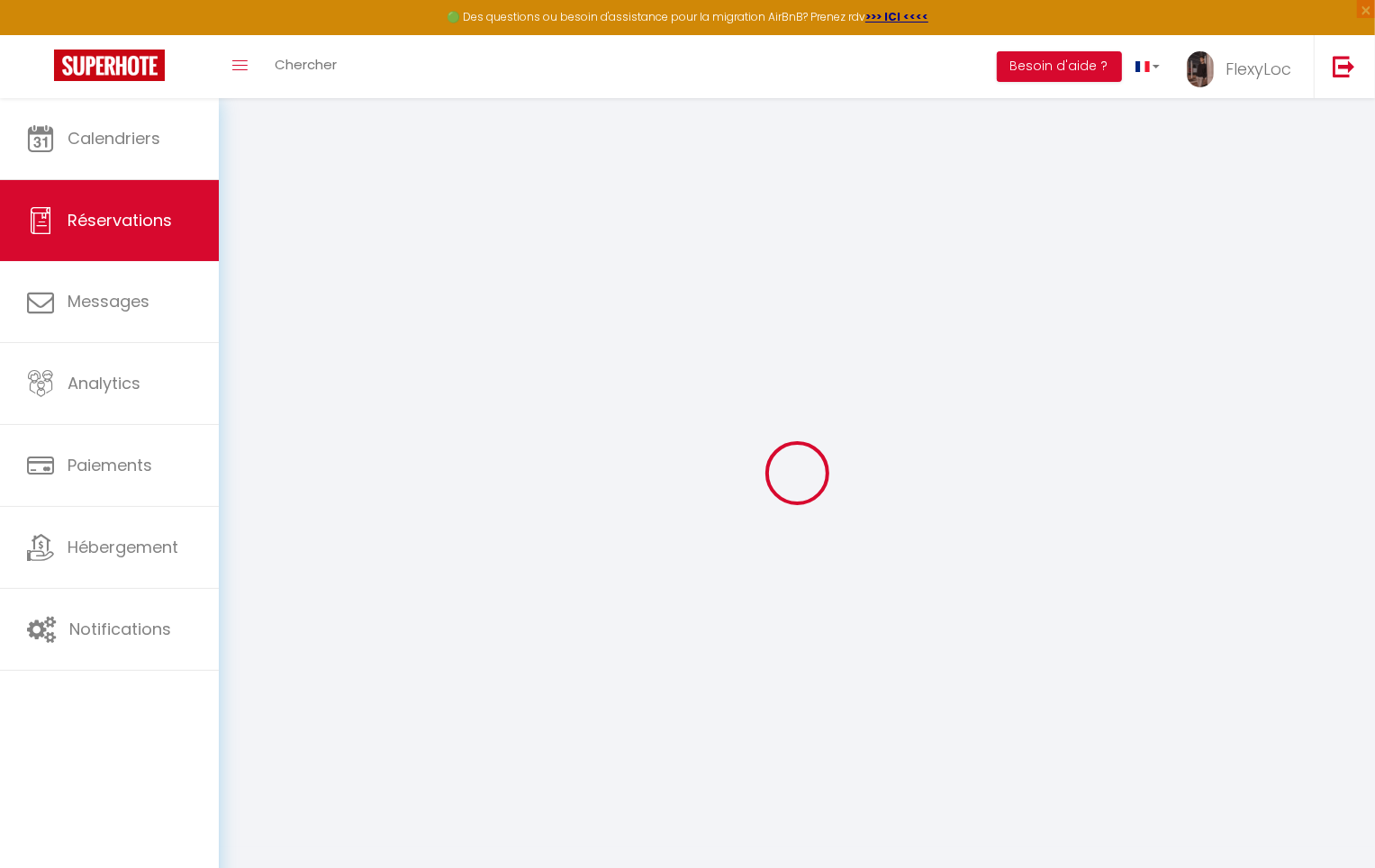
type input "[PERSON_NAME]"
type input "Carpon"
type input "[EMAIL_ADDRESS][DOMAIN_NAME]"
type input "[PHONE_NUMBER]"
select select
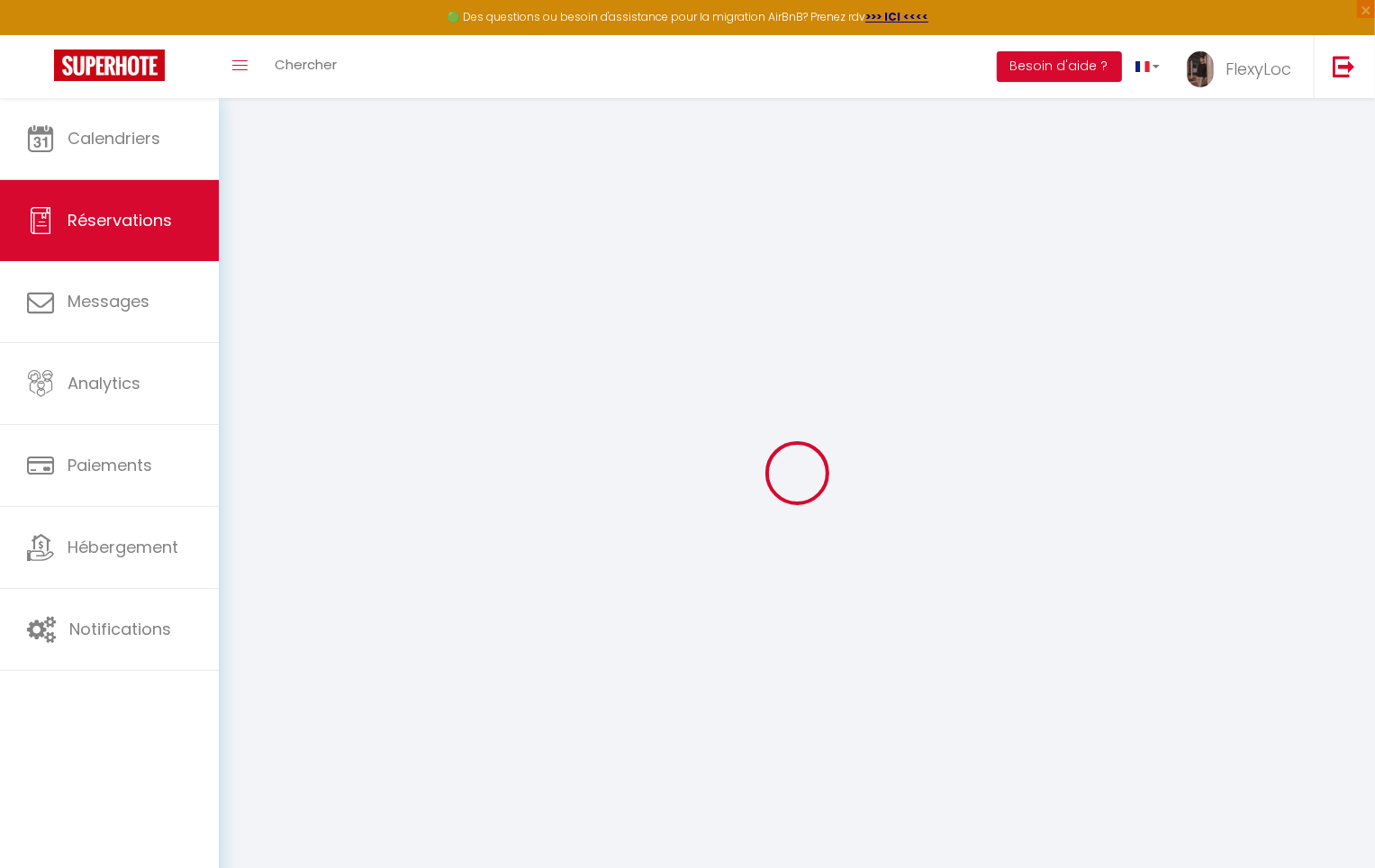
type input "25.92"
select select "42043"
select select "1"
select select
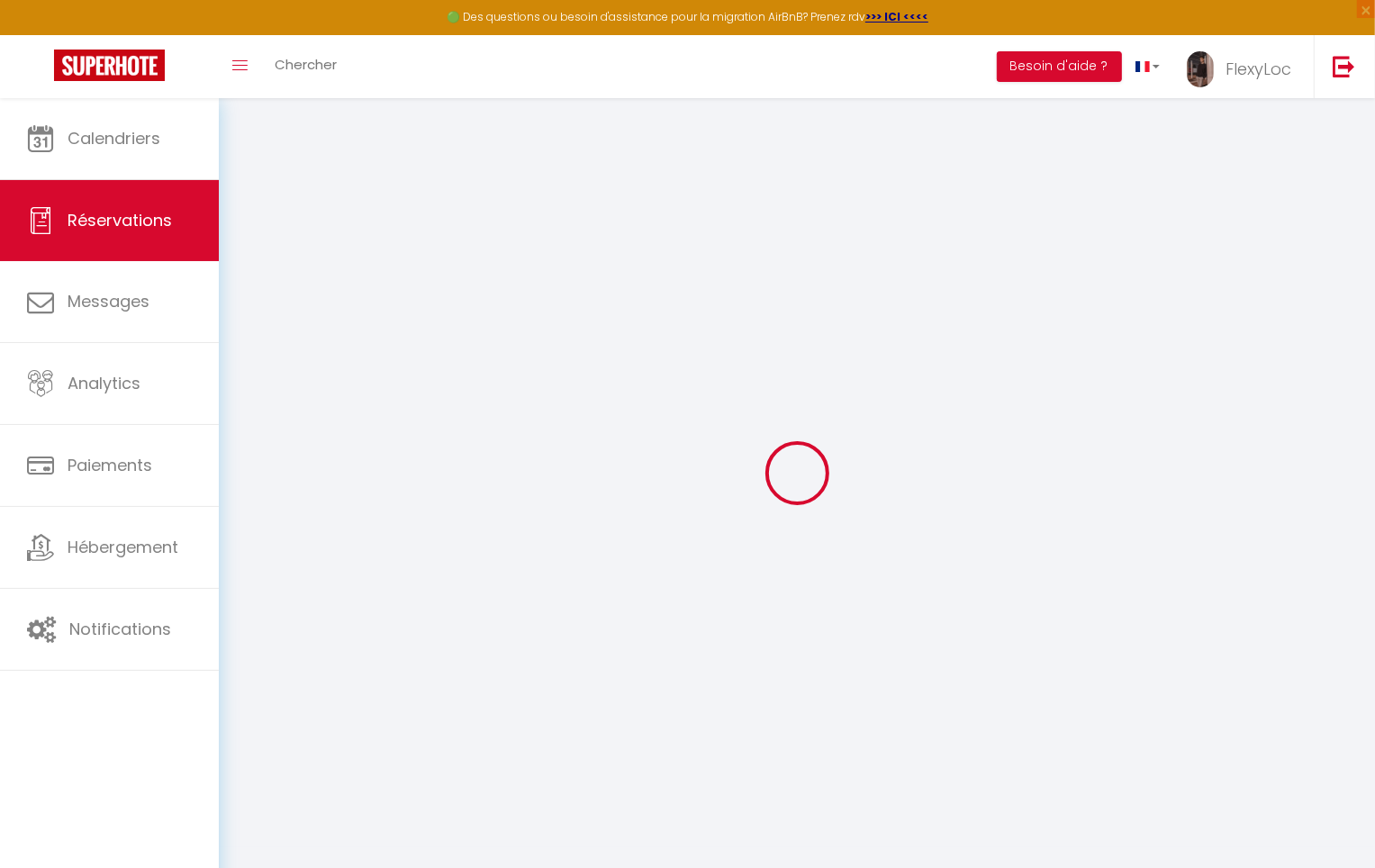
type input "1"
select select "12"
select select
type input "102"
checkbox input "false"
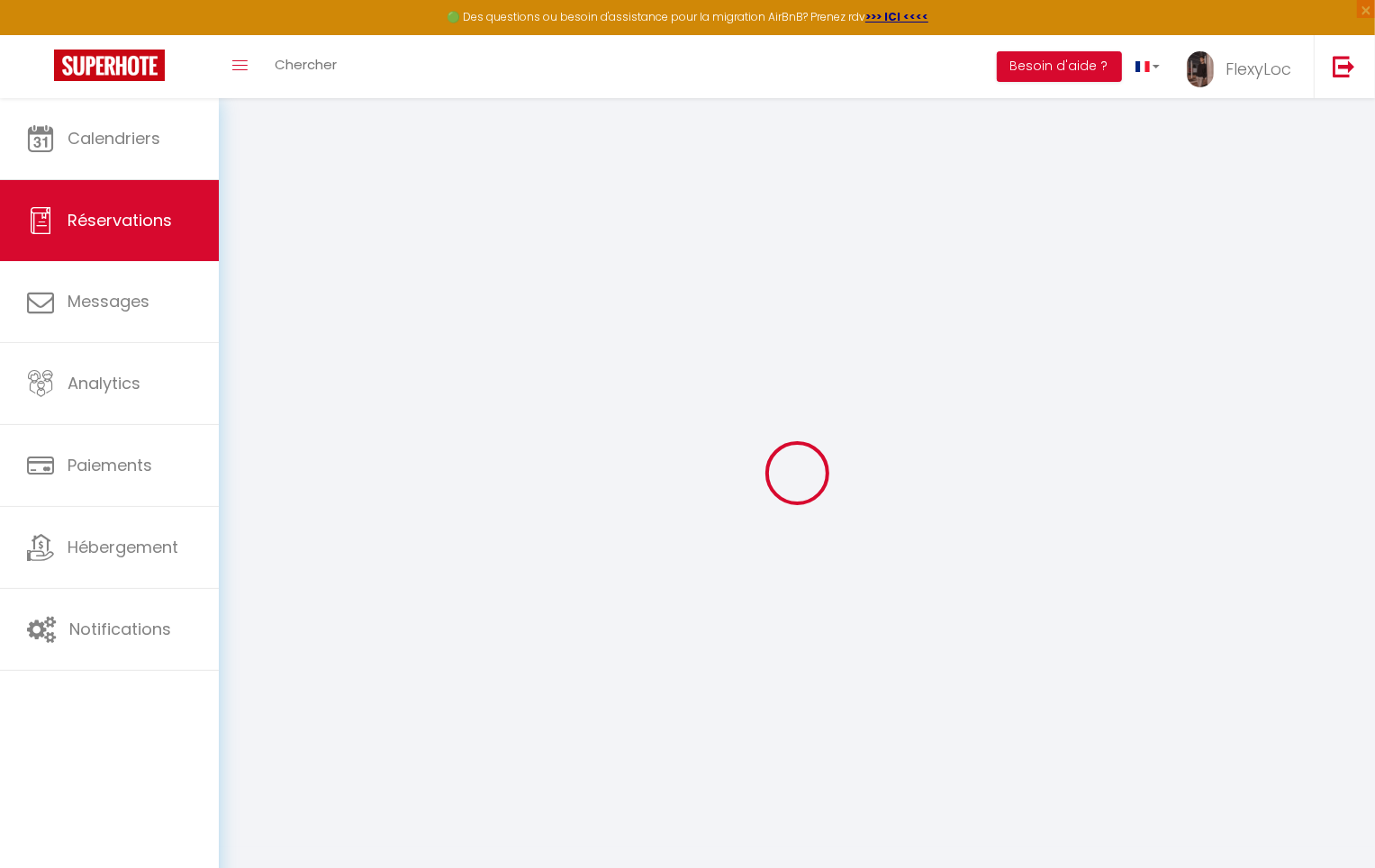
type input "0"
select select "1"
type input "42"
type input "0"
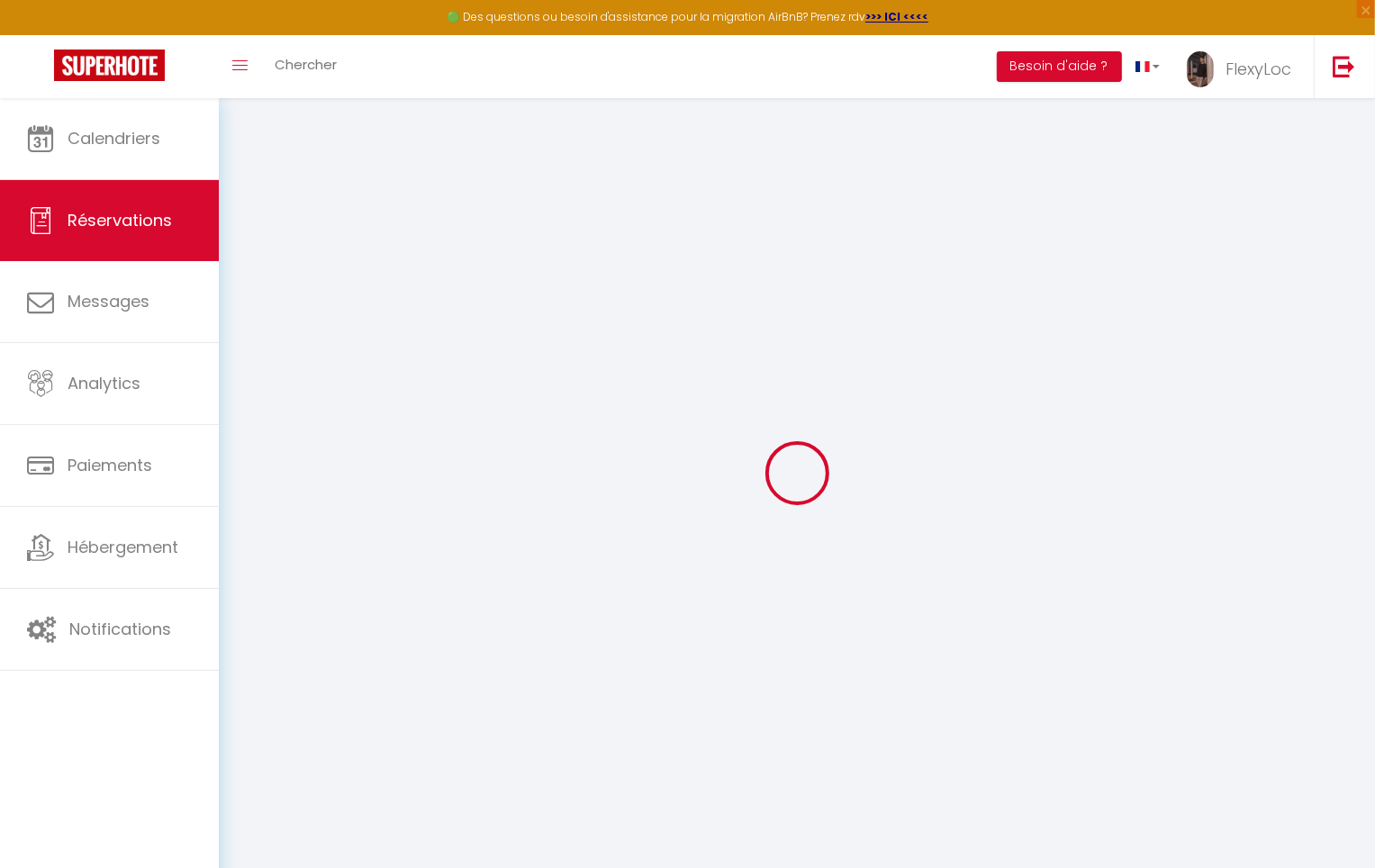
select select
select select "15"
checkbox input "false"
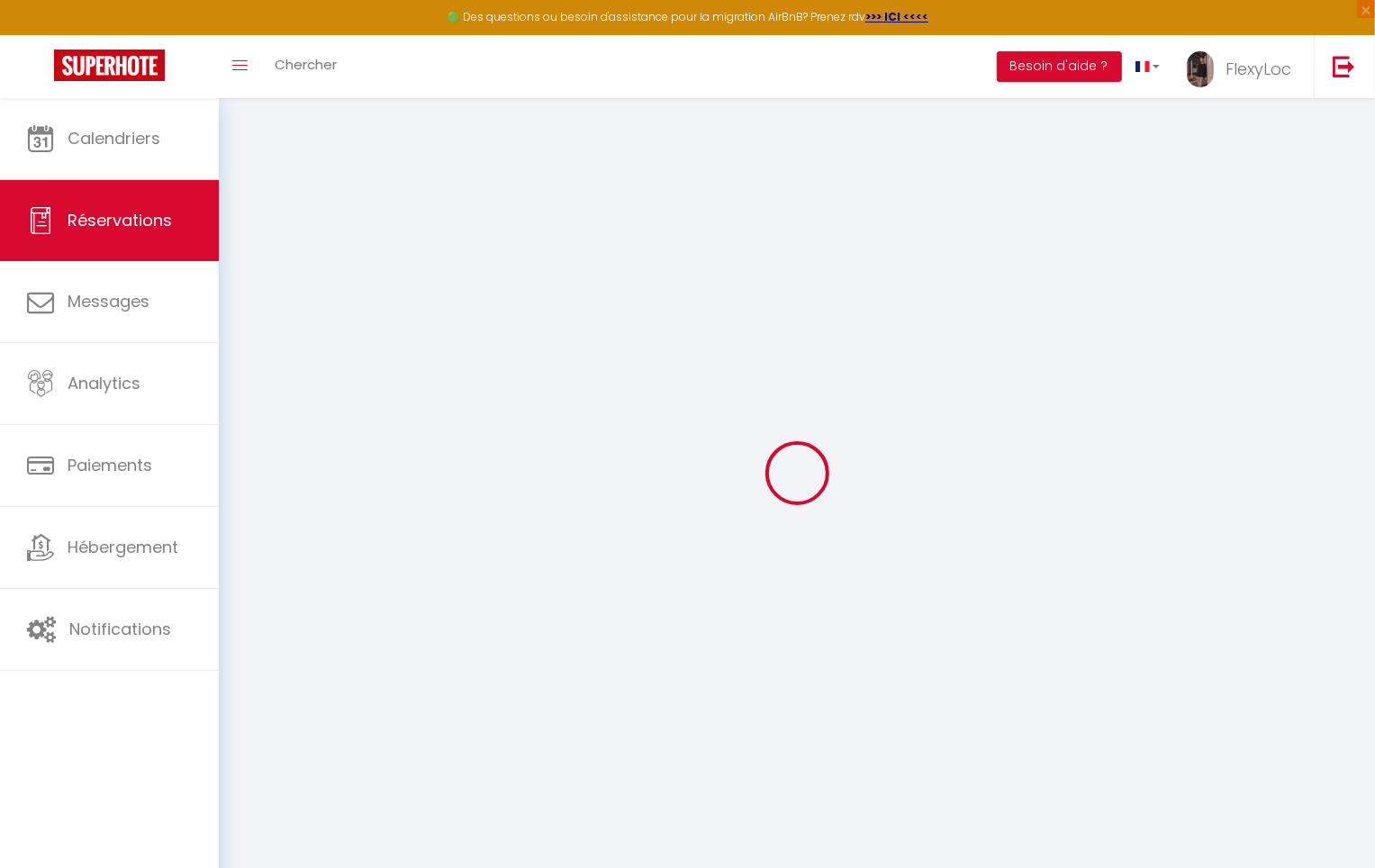
select select
checkbox input "false"
select select
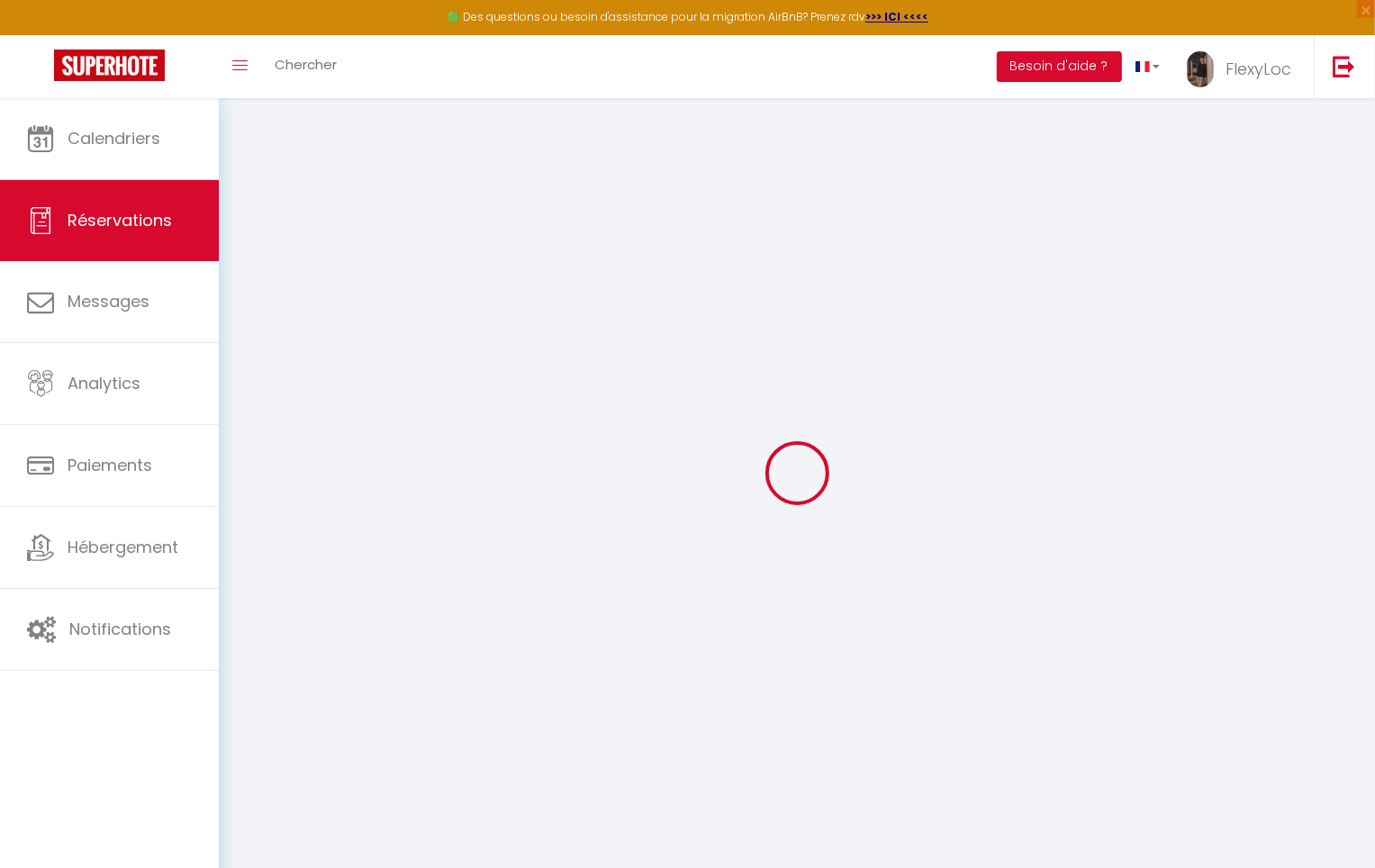
select select
checkbox input "false"
select select
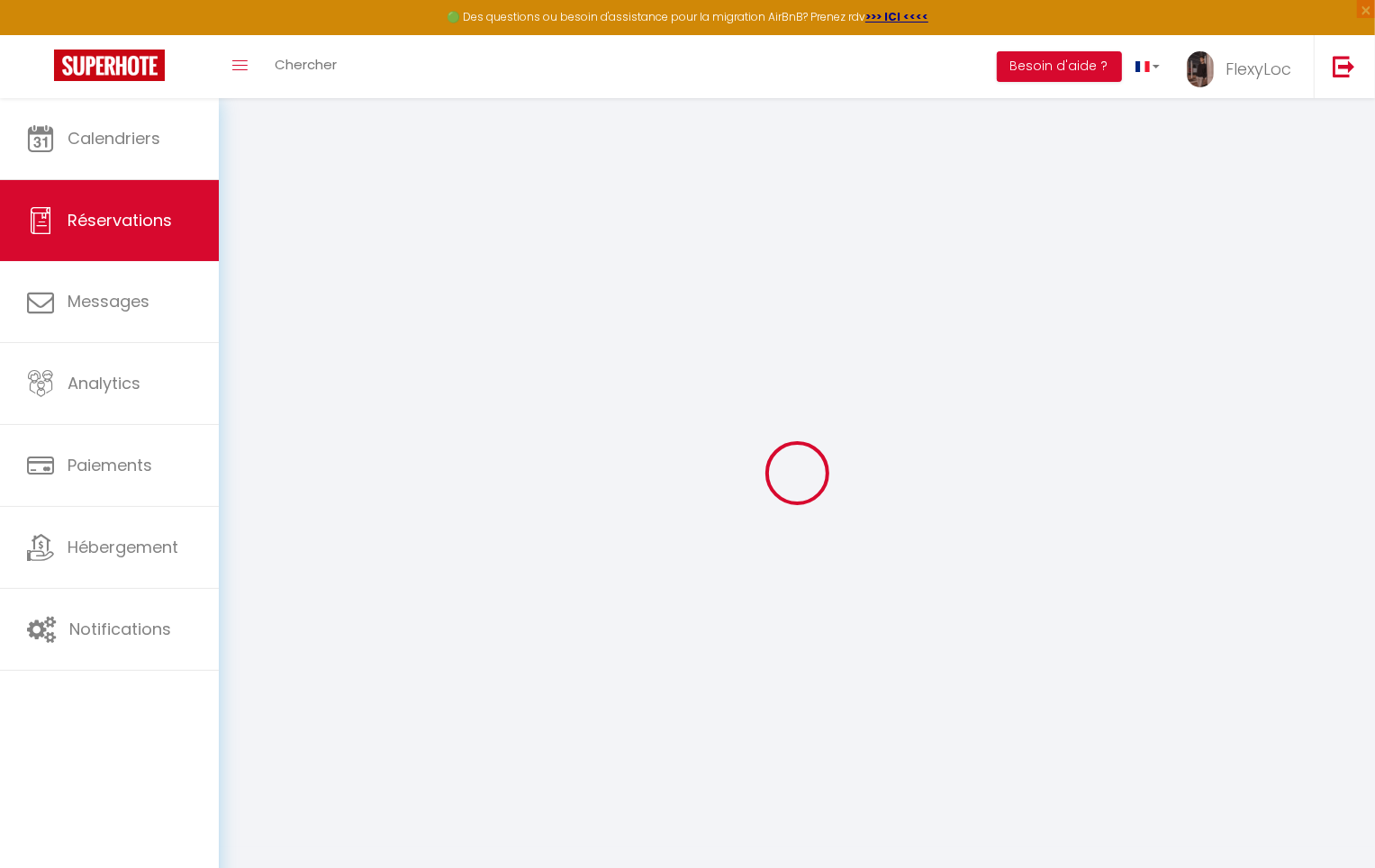
select select
checkbox input "false"
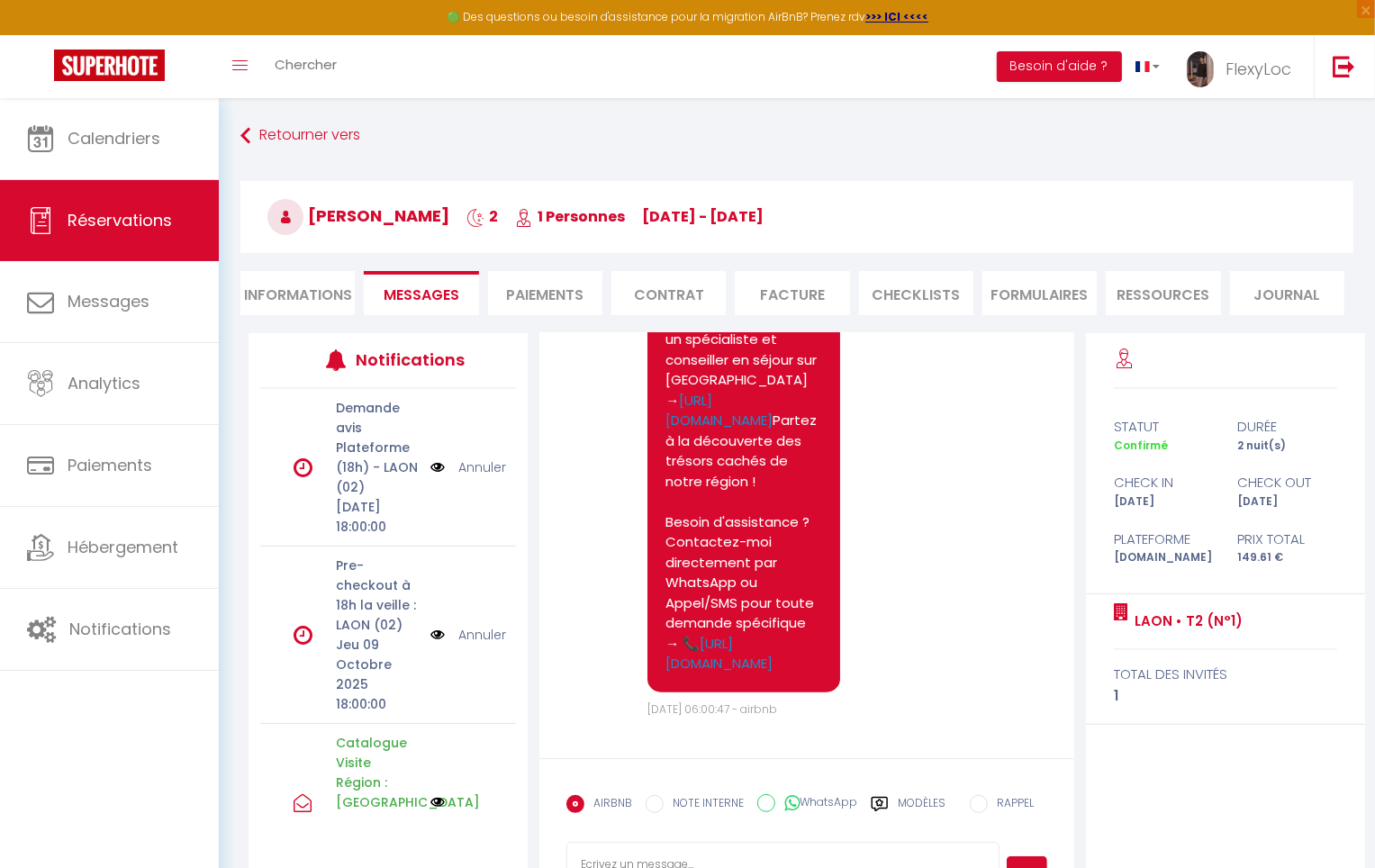
scroll to position [6870, 0]
click at [904, 790] on div "AIRBNB NOTE INTERNE WhatsApp Modèles" at bounding box center [755, 809] width 379 height 47
click at [913, 796] on label "Modèles" at bounding box center [922, 811] width 48 height 32
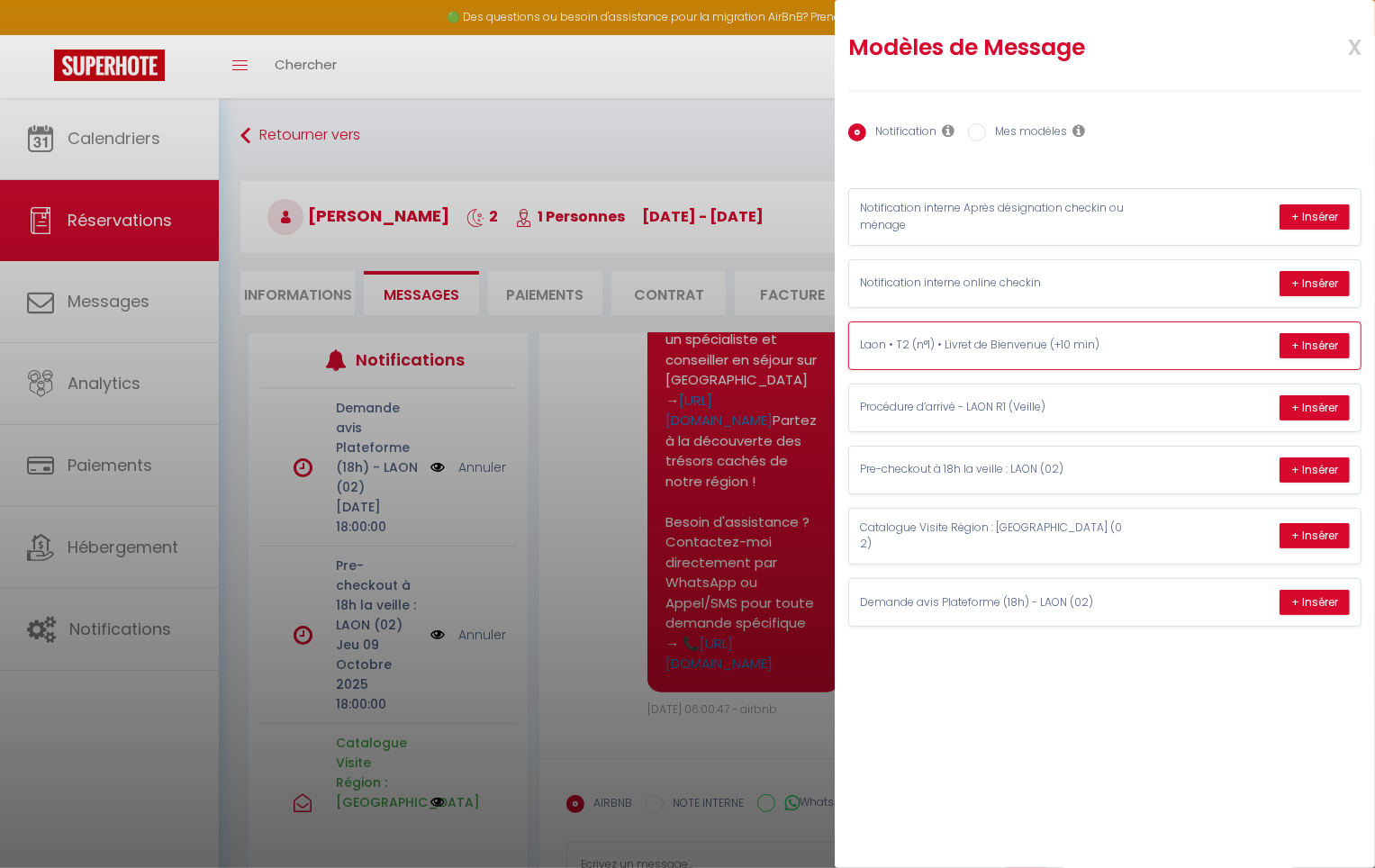
click at [1144, 346] on div "Laon • T2 (n°1) • Livret de Bienvenue (+10 min) + Insérer" at bounding box center [1104, 345] width 511 height 47
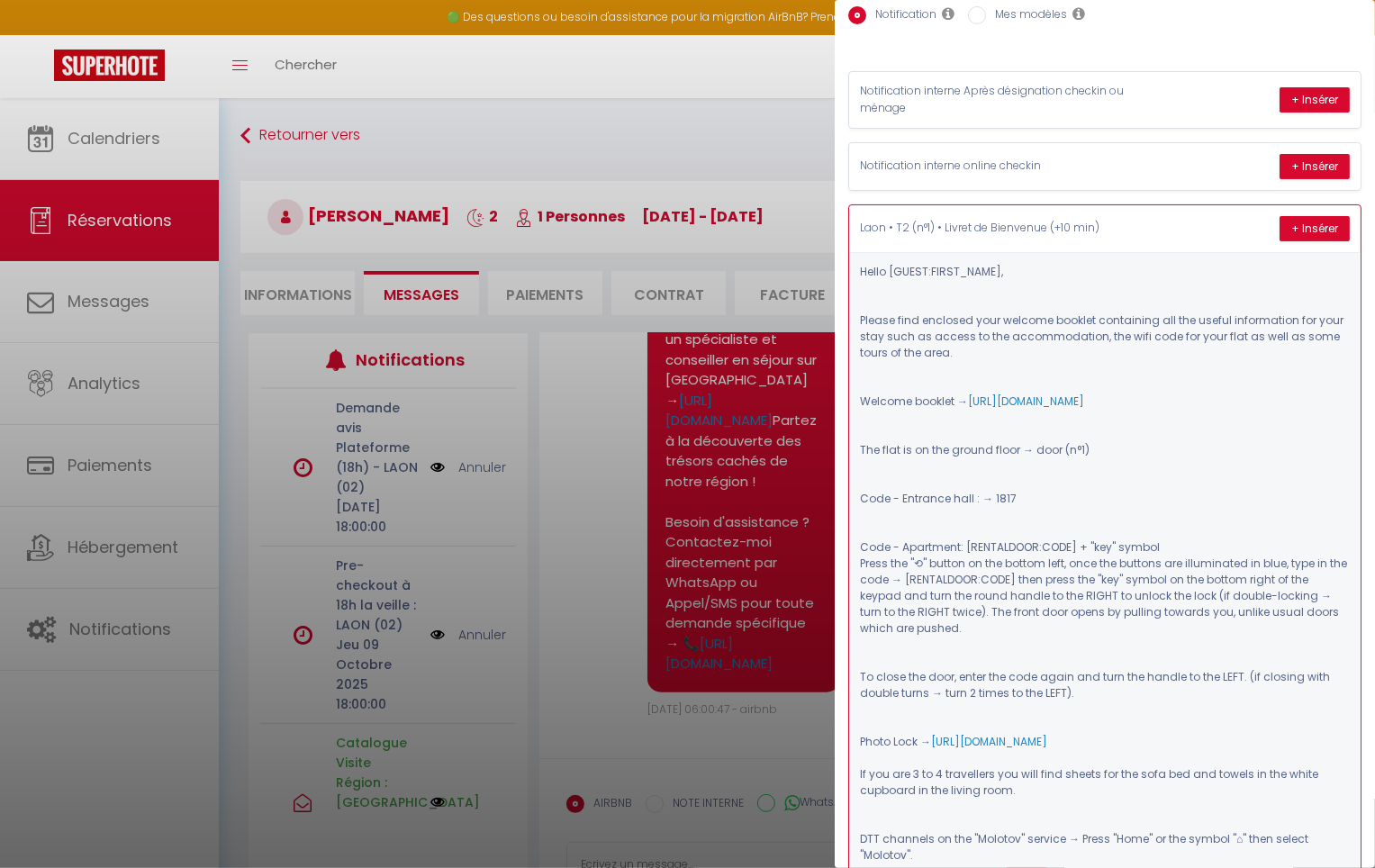
scroll to position [156, 0]
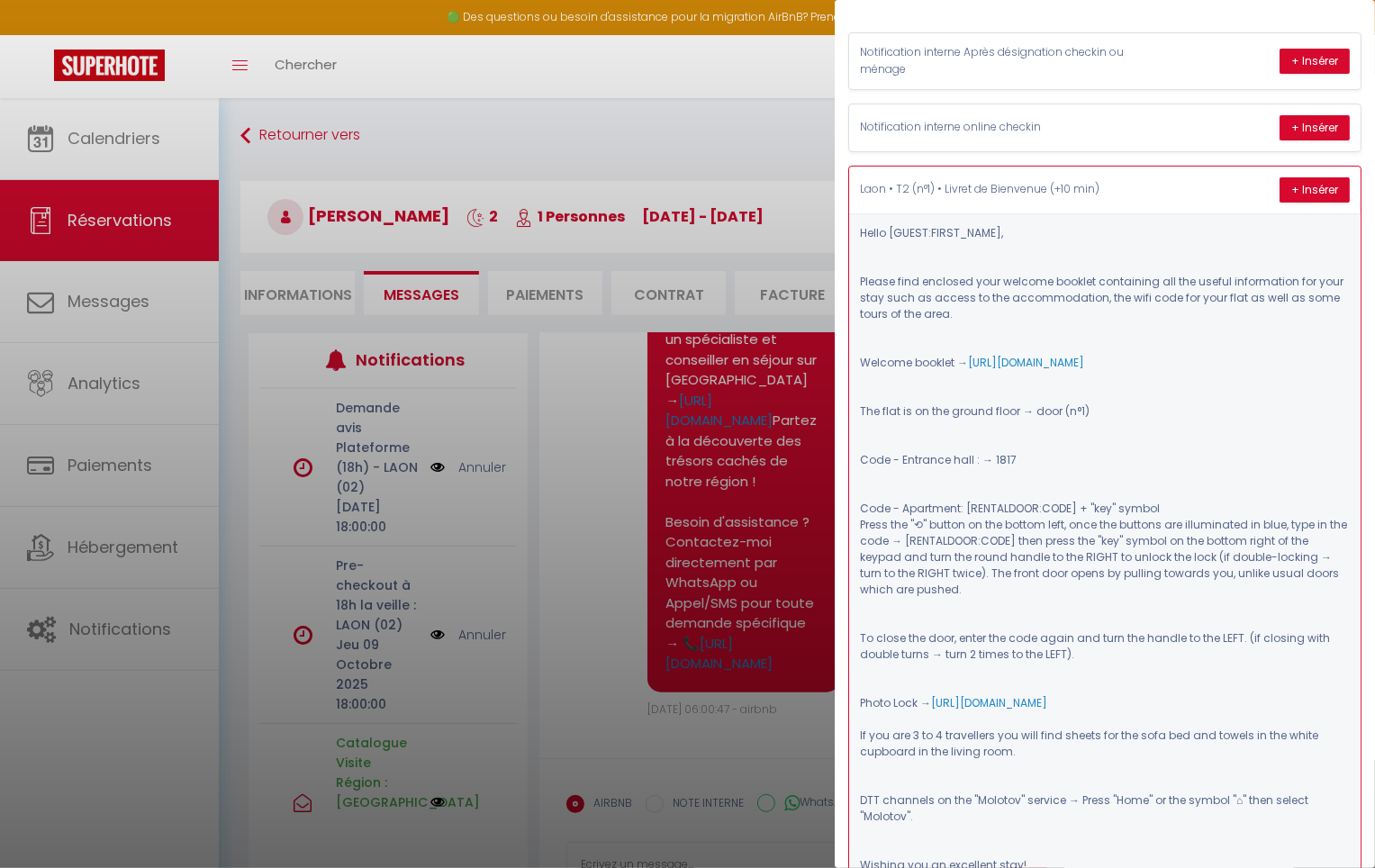
click at [1152, 194] on div "Laon • T2 (n°1) • Livret de Bienvenue (+10 min) + Insérer" at bounding box center [1104, 190] width 511 height 47
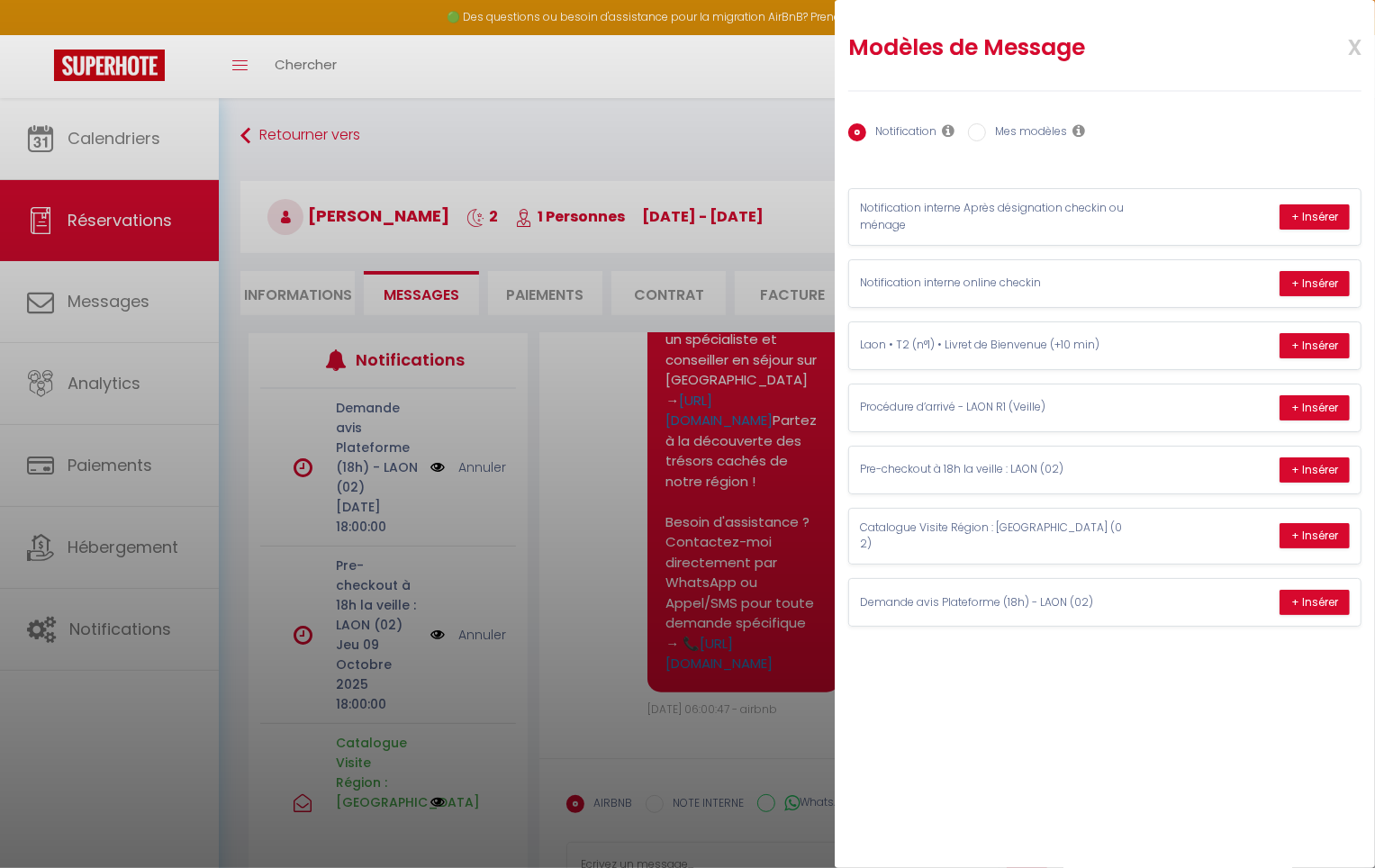
click at [1352, 52] on span "x" at bounding box center [1333, 45] width 57 height 42
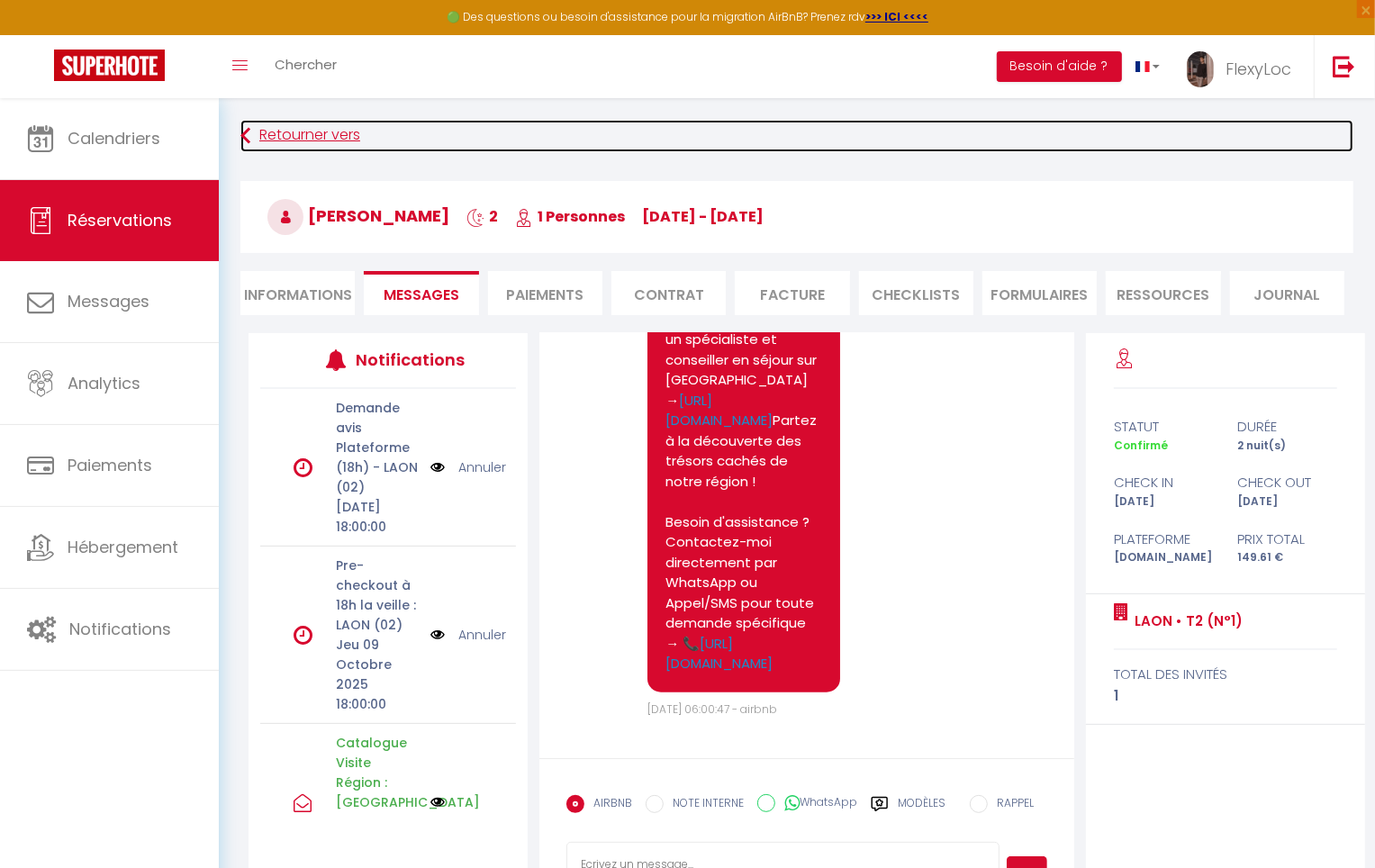
click at [309, 141] on link "Retourner vers" at bounding box center [796, 136] width 1113 height 32
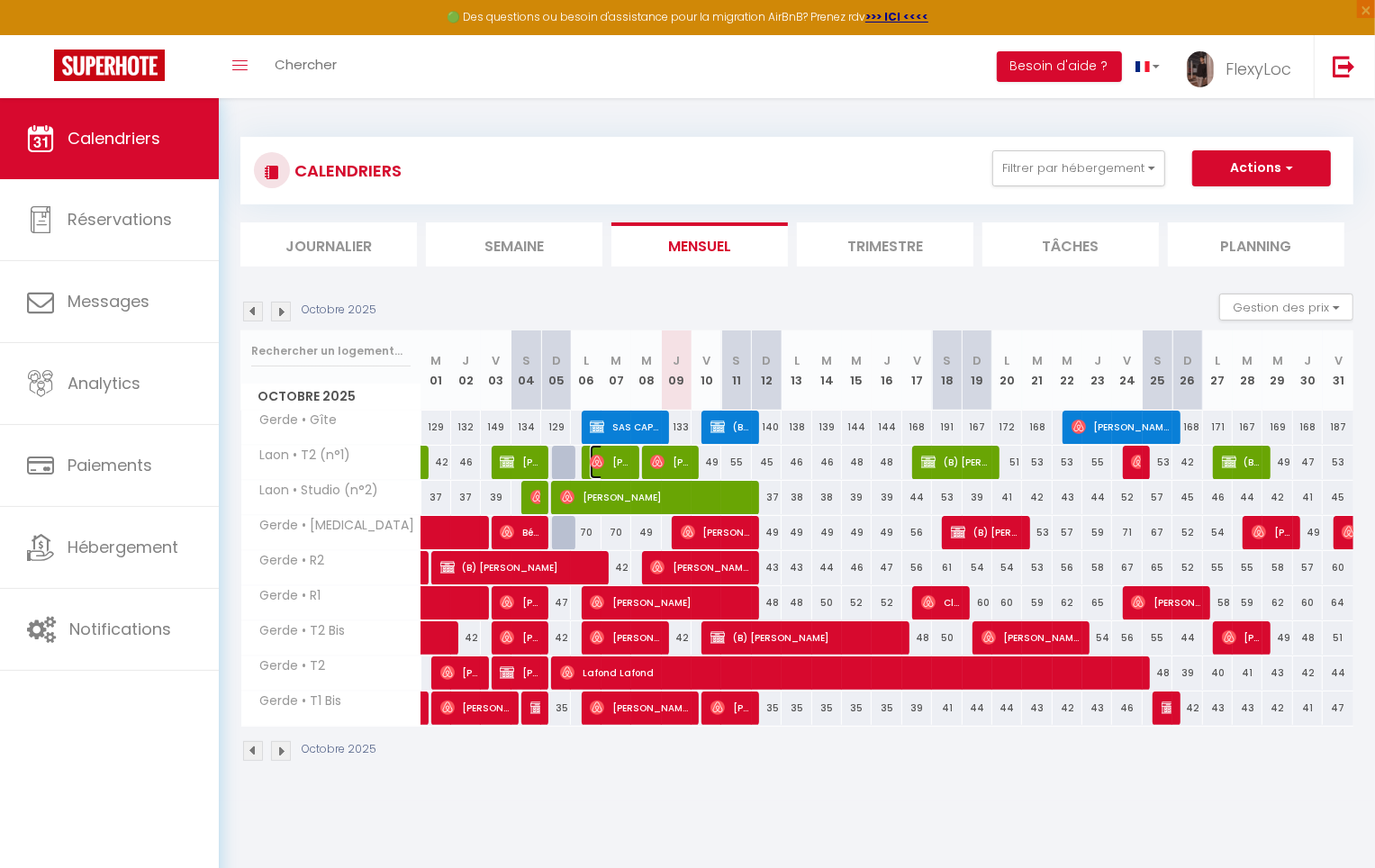
click at [596, 464] on img at bounding box center [597, 462] width 14 height 14
select select "OK"
select select "0"
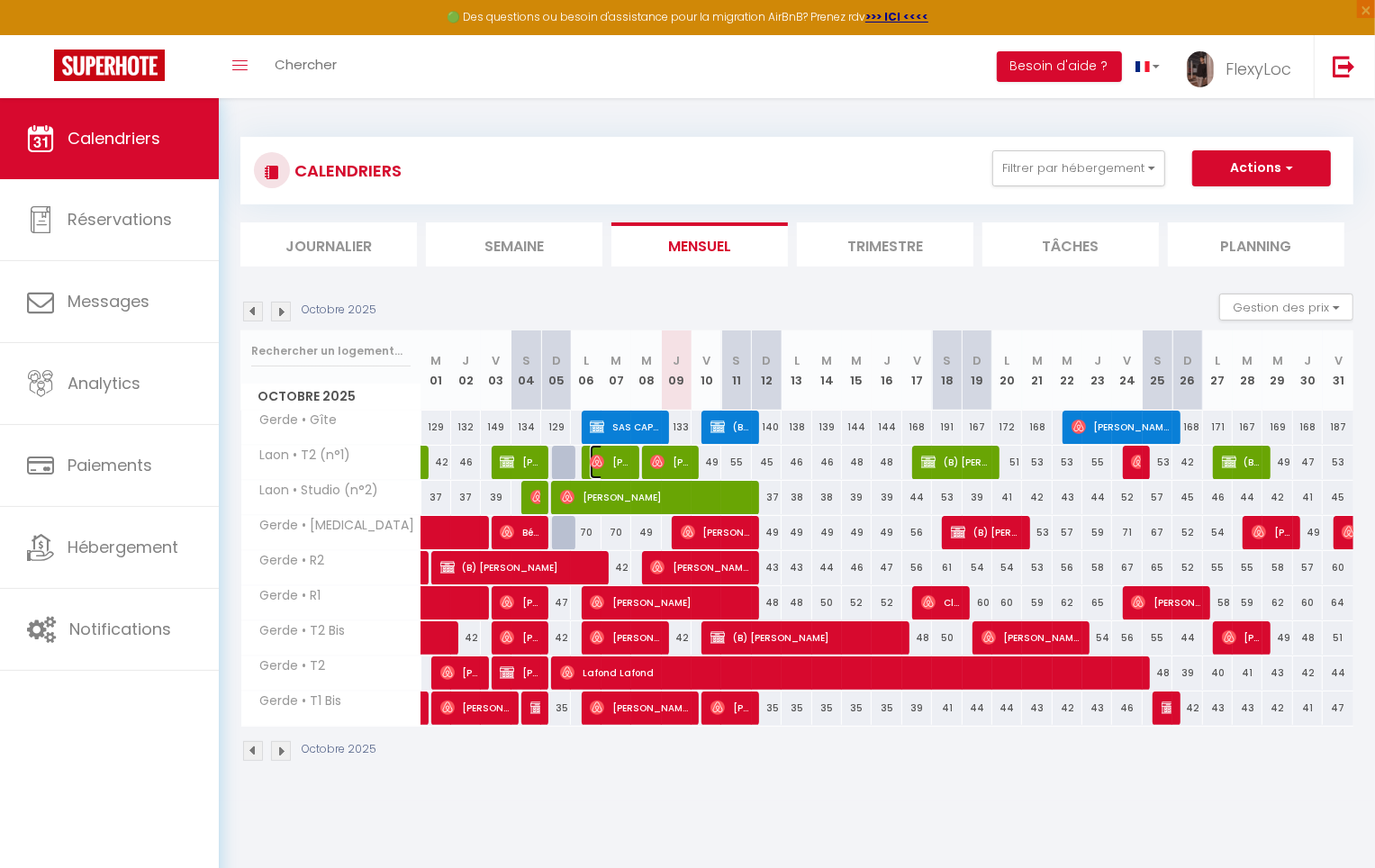
select select "1"
select select
select select "33068"
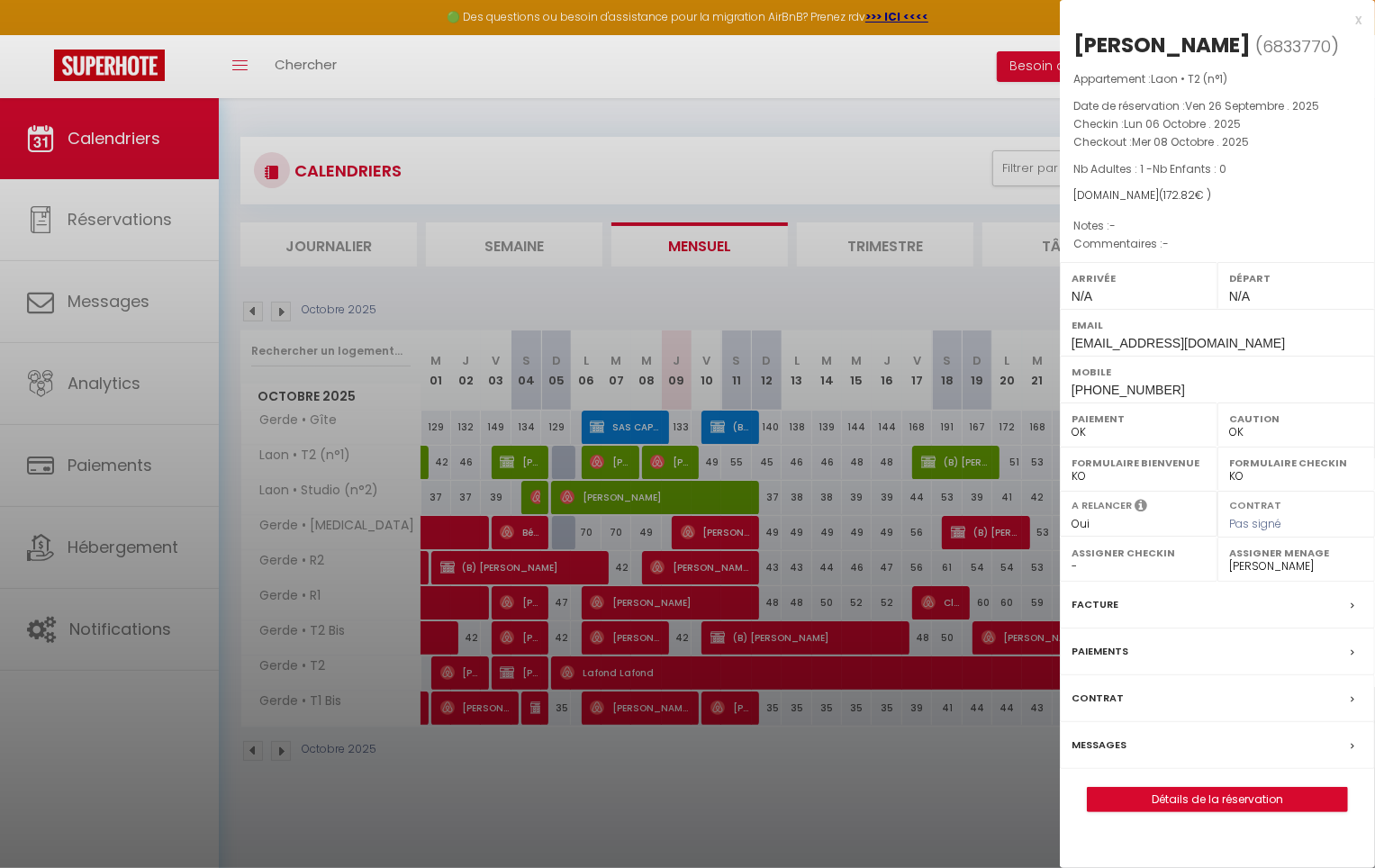
click at [1122, 737] on label "Messages" at bounding box center [1099, 745] width 55 height 19
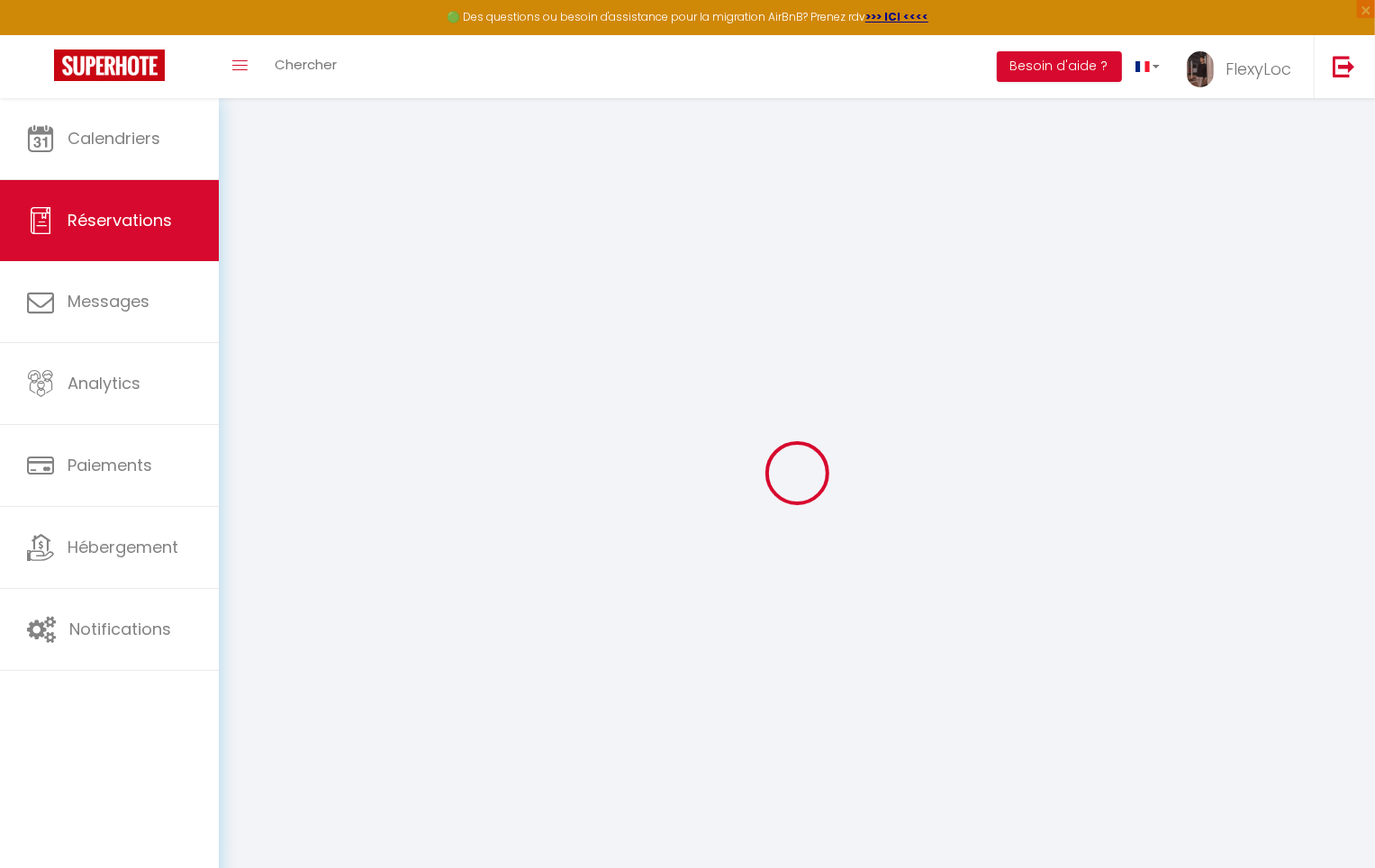
select select
checkbox input "false"
select select
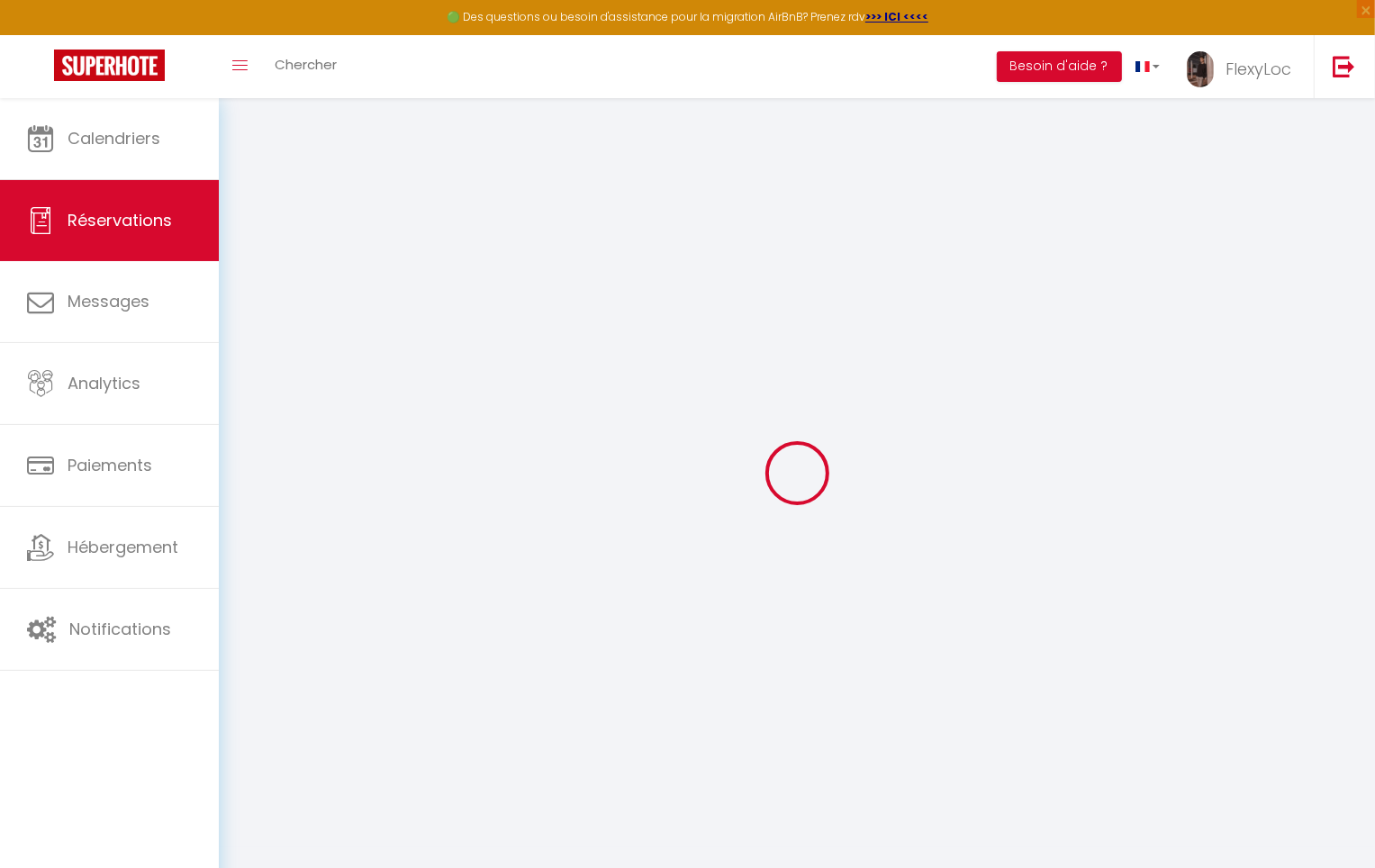
select select
checkbox input "false"
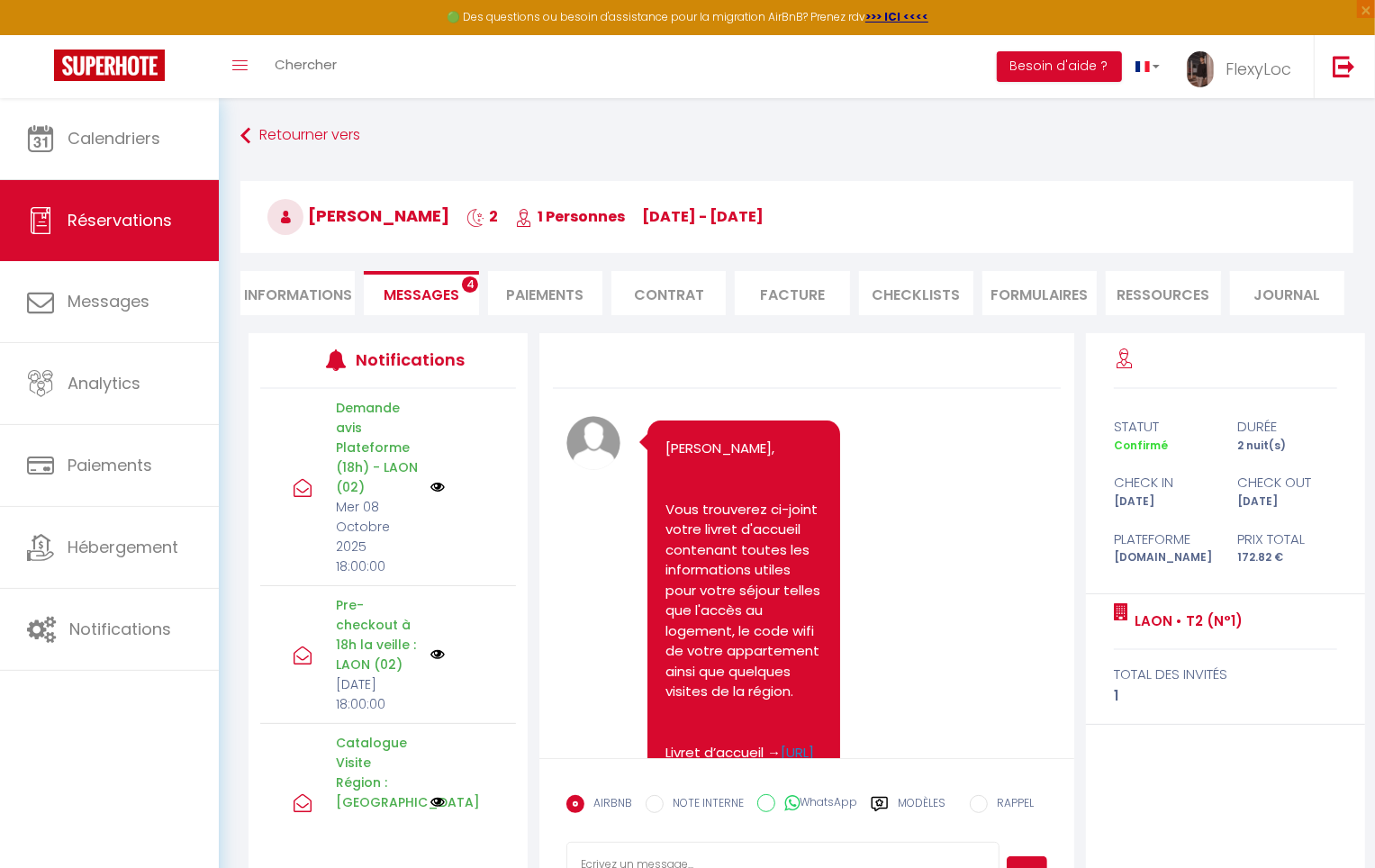
scroll to position [7742, 0]
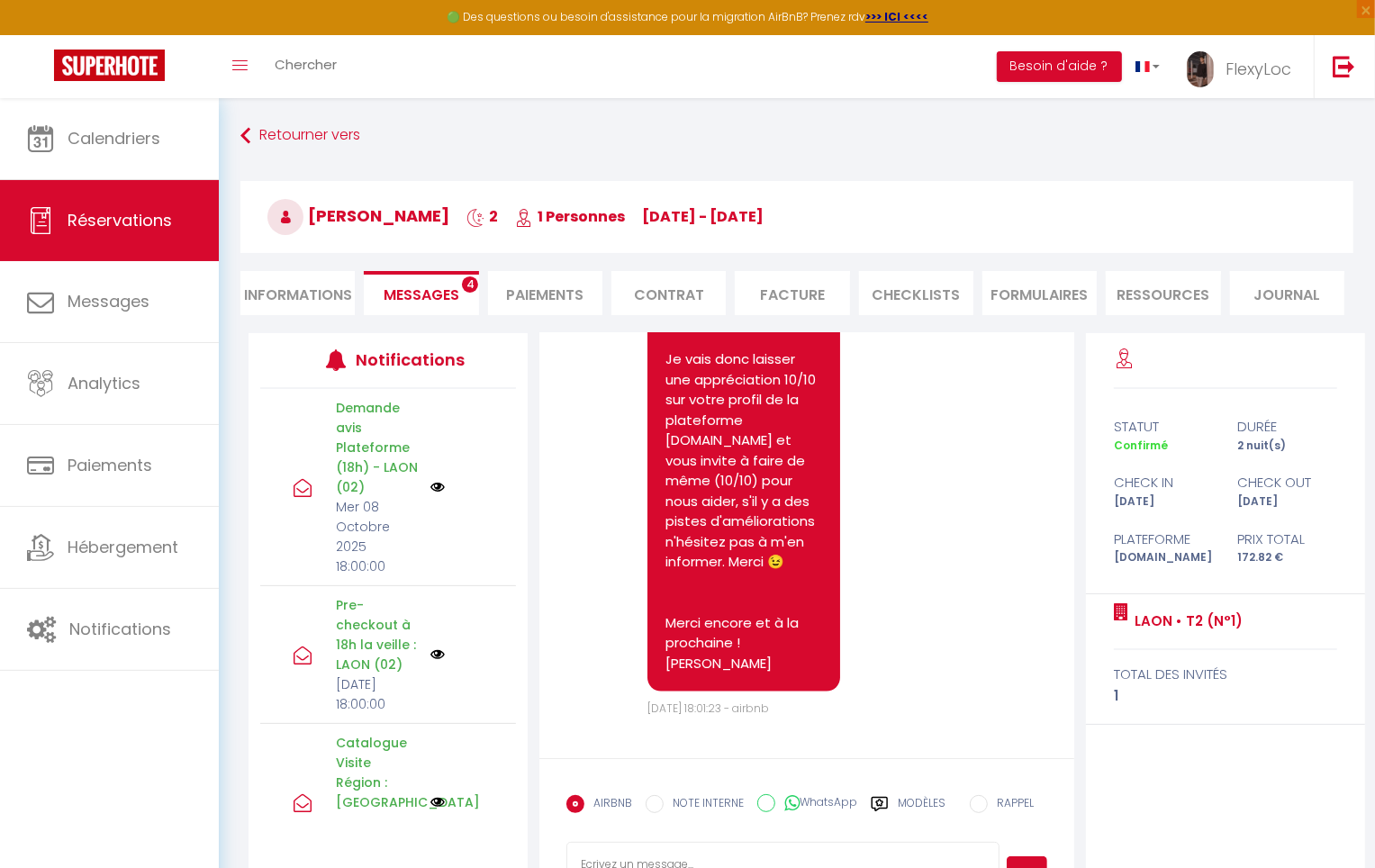
click at [899, 801] on label "Modèles" at bounding box center [922, 811] width 48 height 32
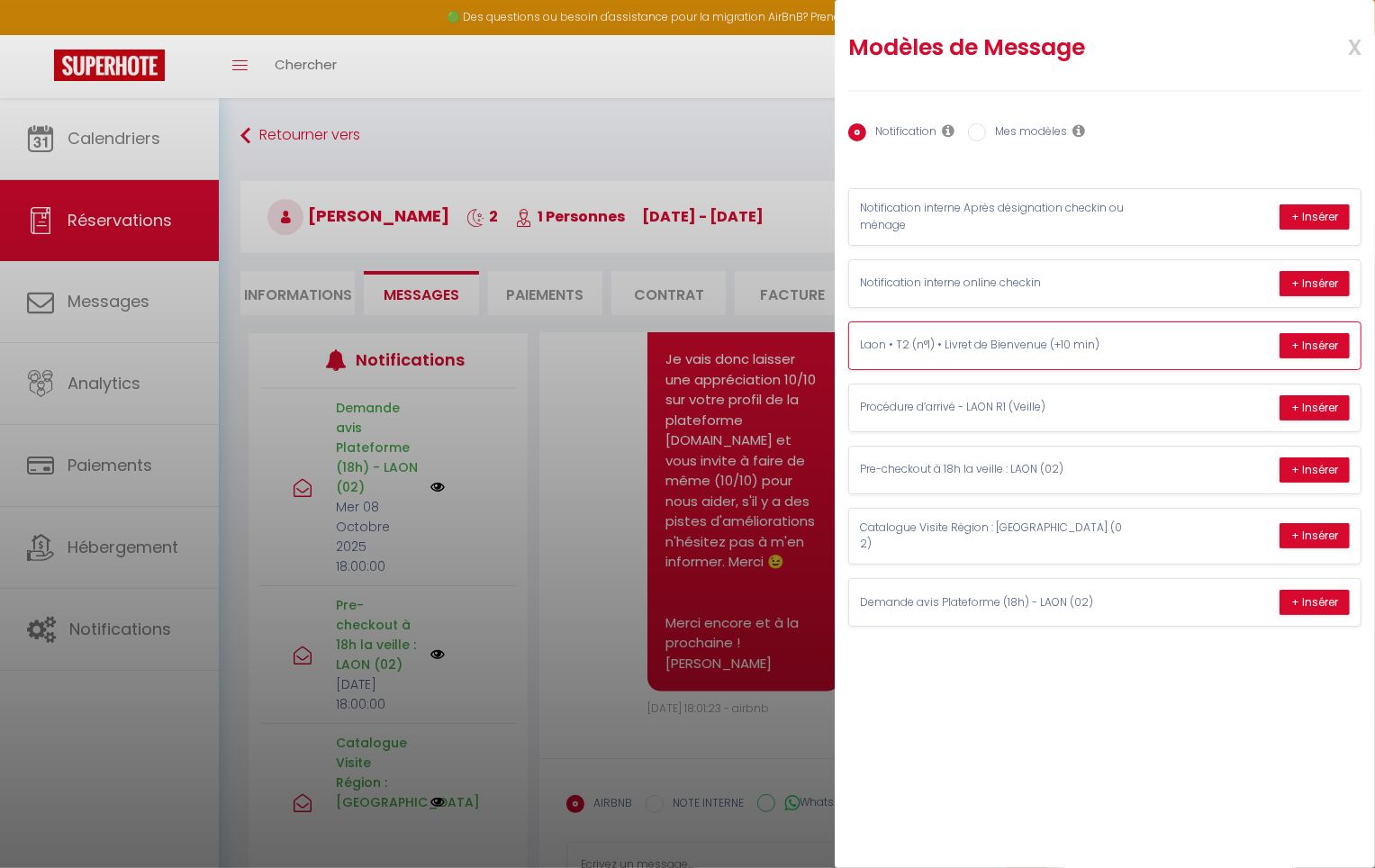
click at [1099, 350] on p "Laon • T2 (n°1) • Livret de Bienvenue (+10 min)" at bounding box center [995, 345] width 270 height 17
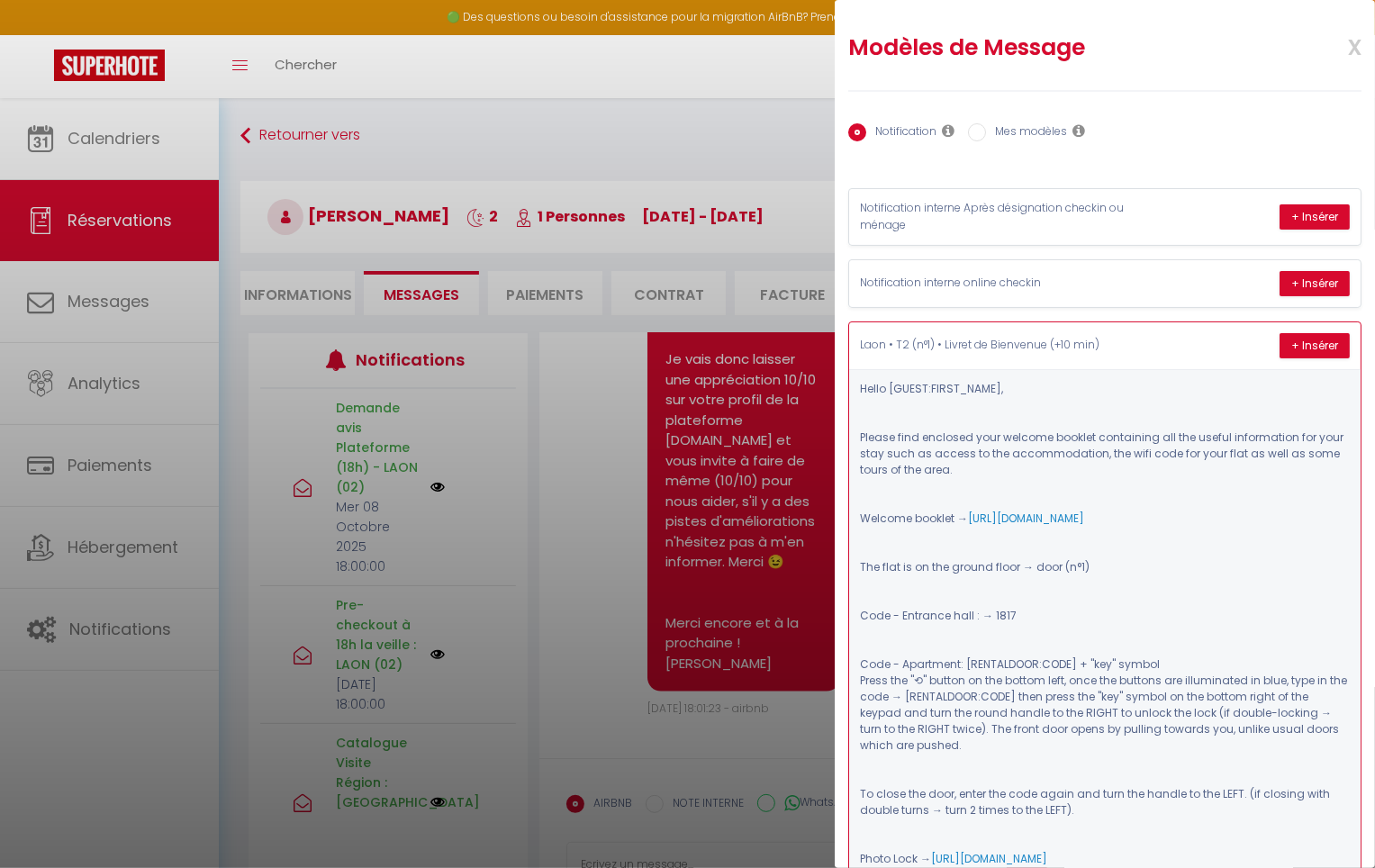
click at [1100, 348] on p "Laon • T2 (n°1) • Livret de Bienvenue (+10 min)" at bounding box center [995, 345] width 270 height 17
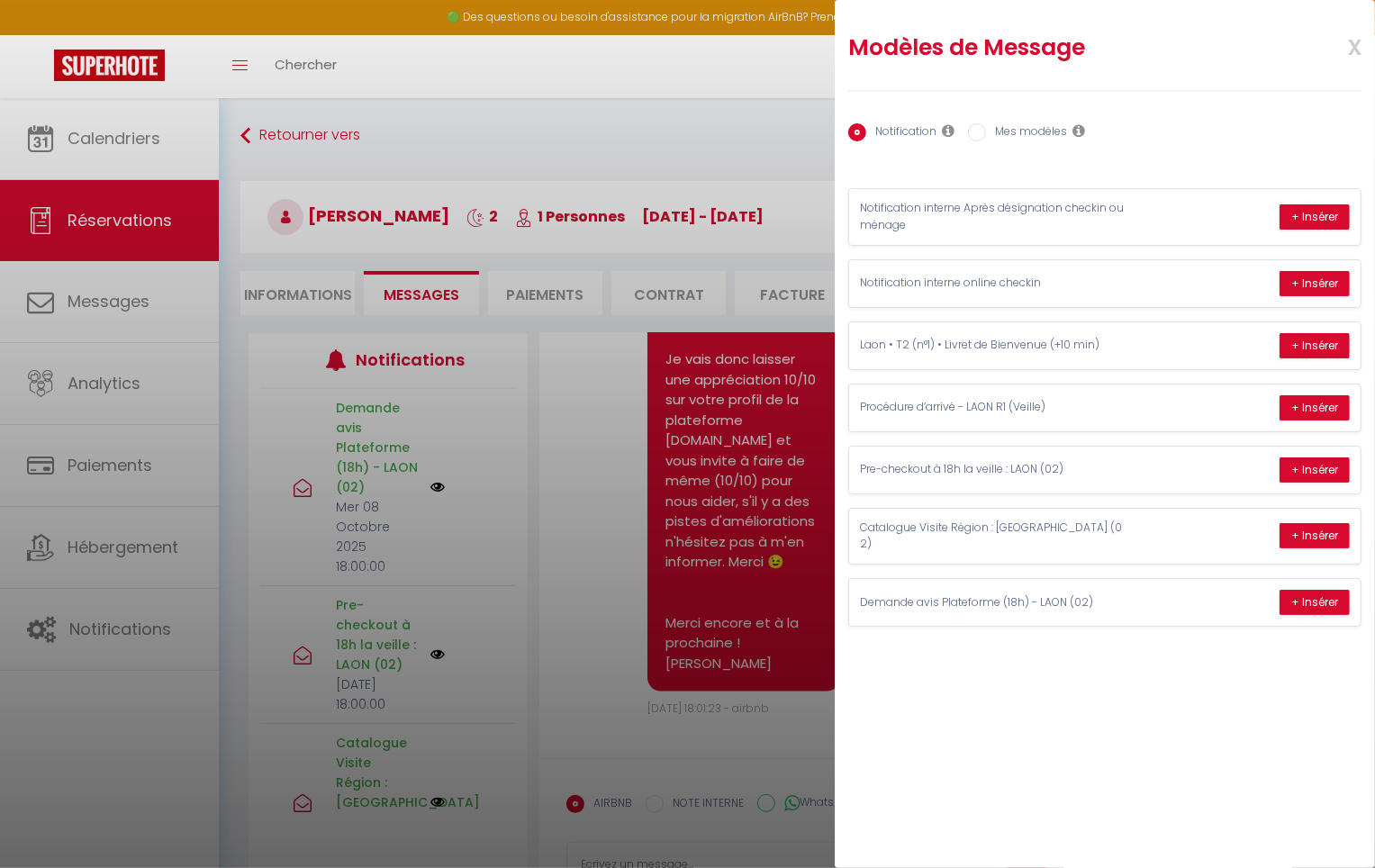
click at [255, 131] on div at bounding box center [687, 434] width 1375 height 868
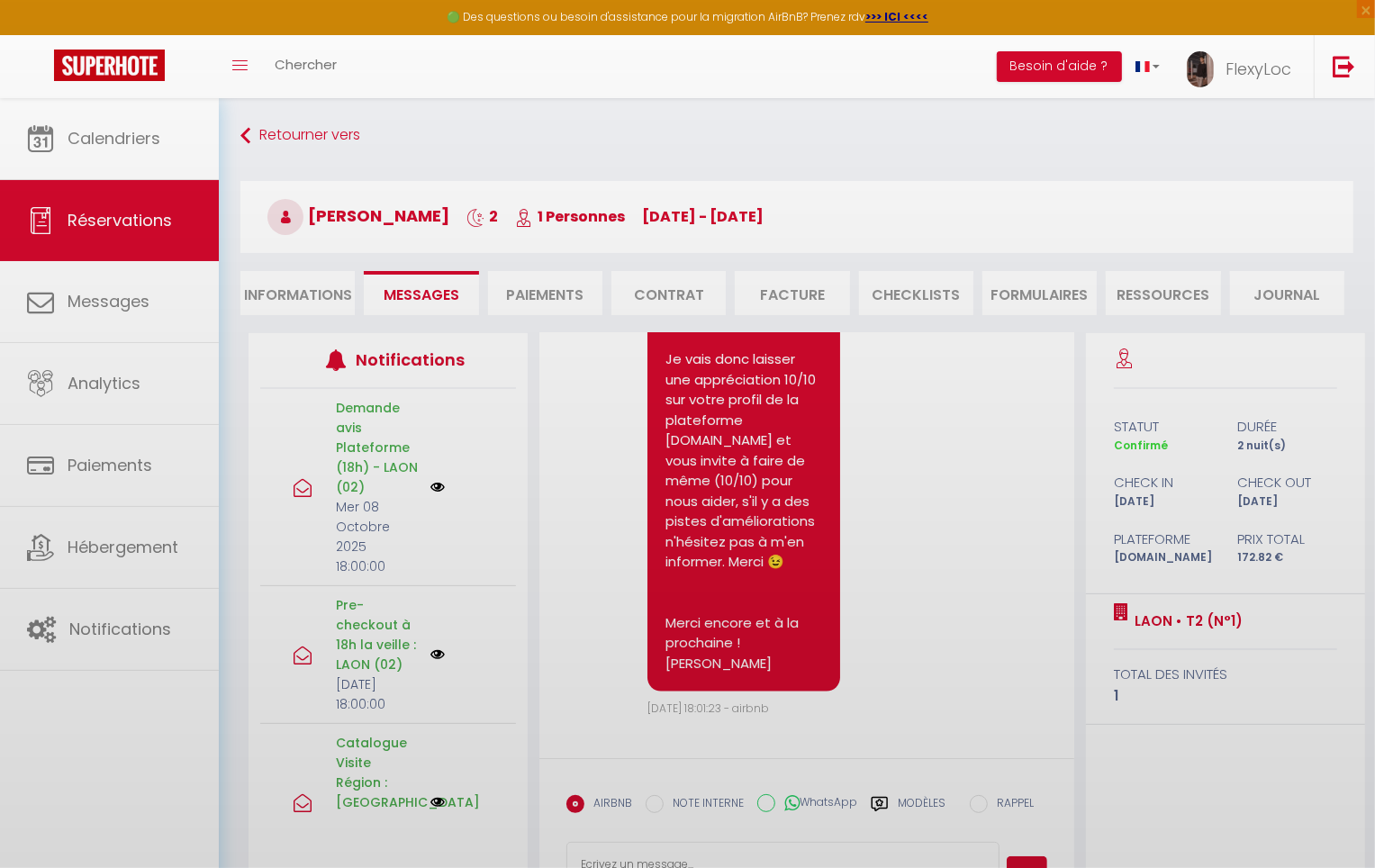
click at [268, 133] on div at bounding box center [687, 434] width 1375 height 868
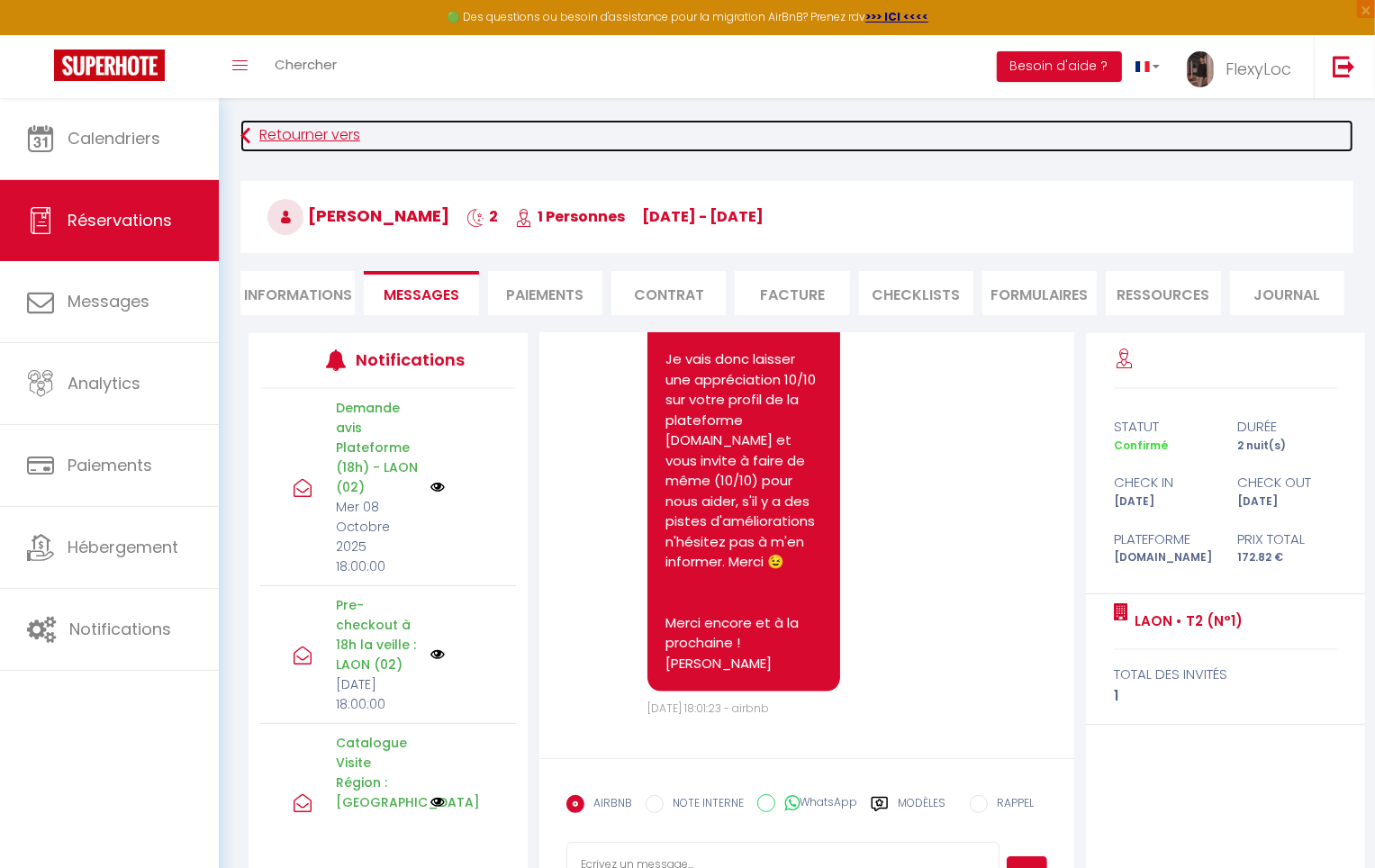
click at [278, 131] on link "Retourner vers" at bounding box center [796, 136] width 1113 height 32
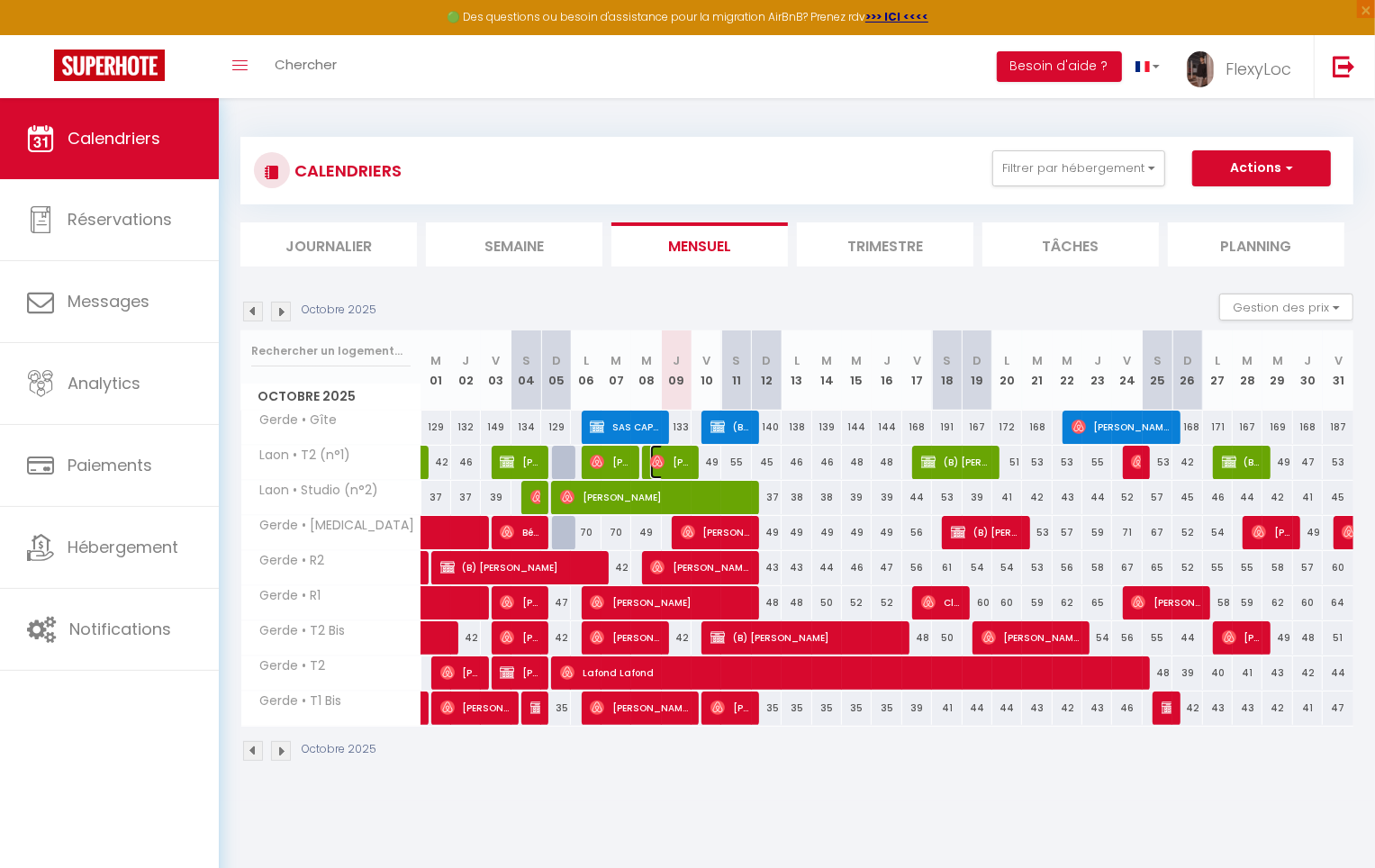
click at [665, 464] on span "[PERSON_NAME]" at bounding box center [670, 462] width 40 height 34
select select "OK"
select select "0"
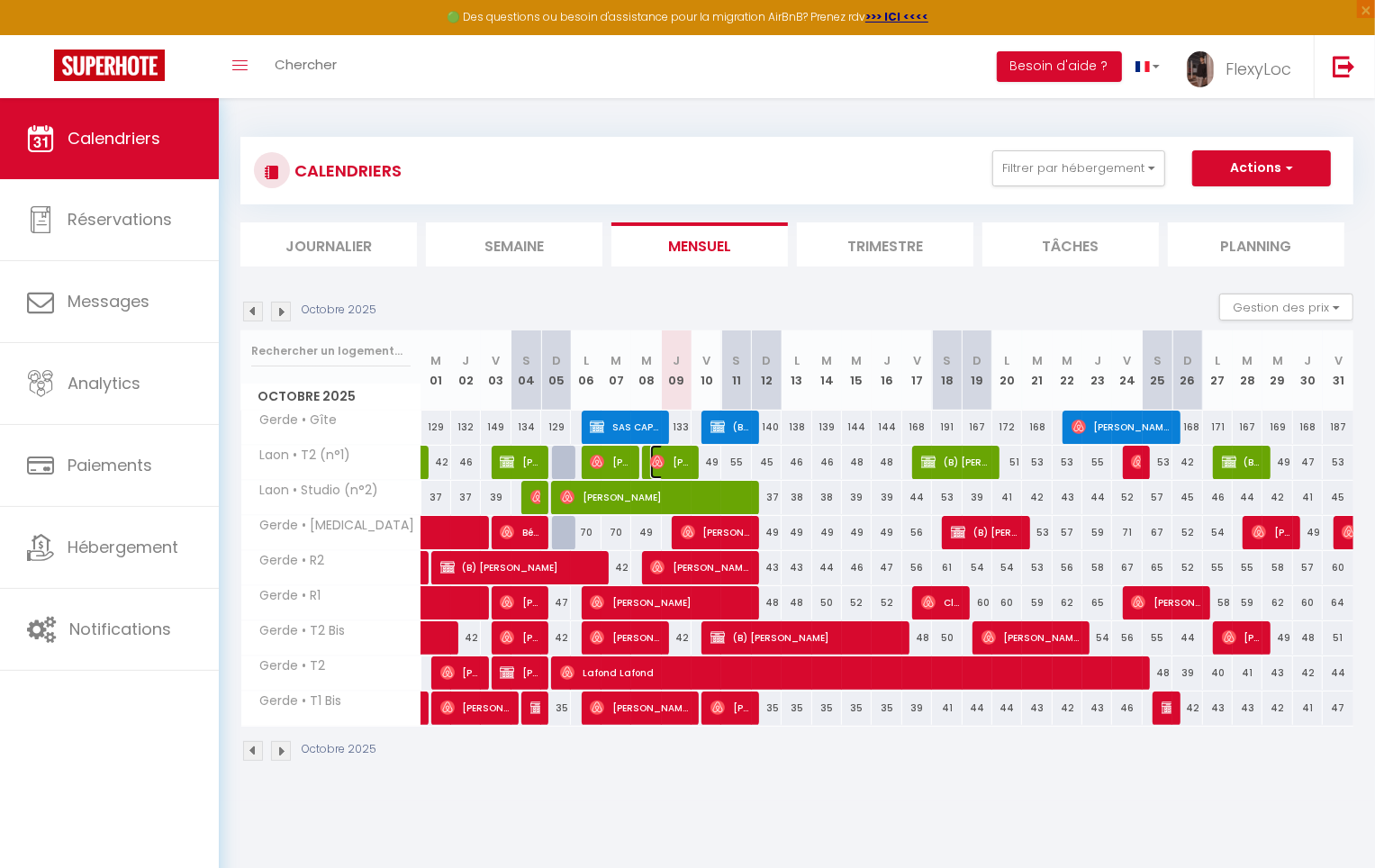
select select "1"
select select
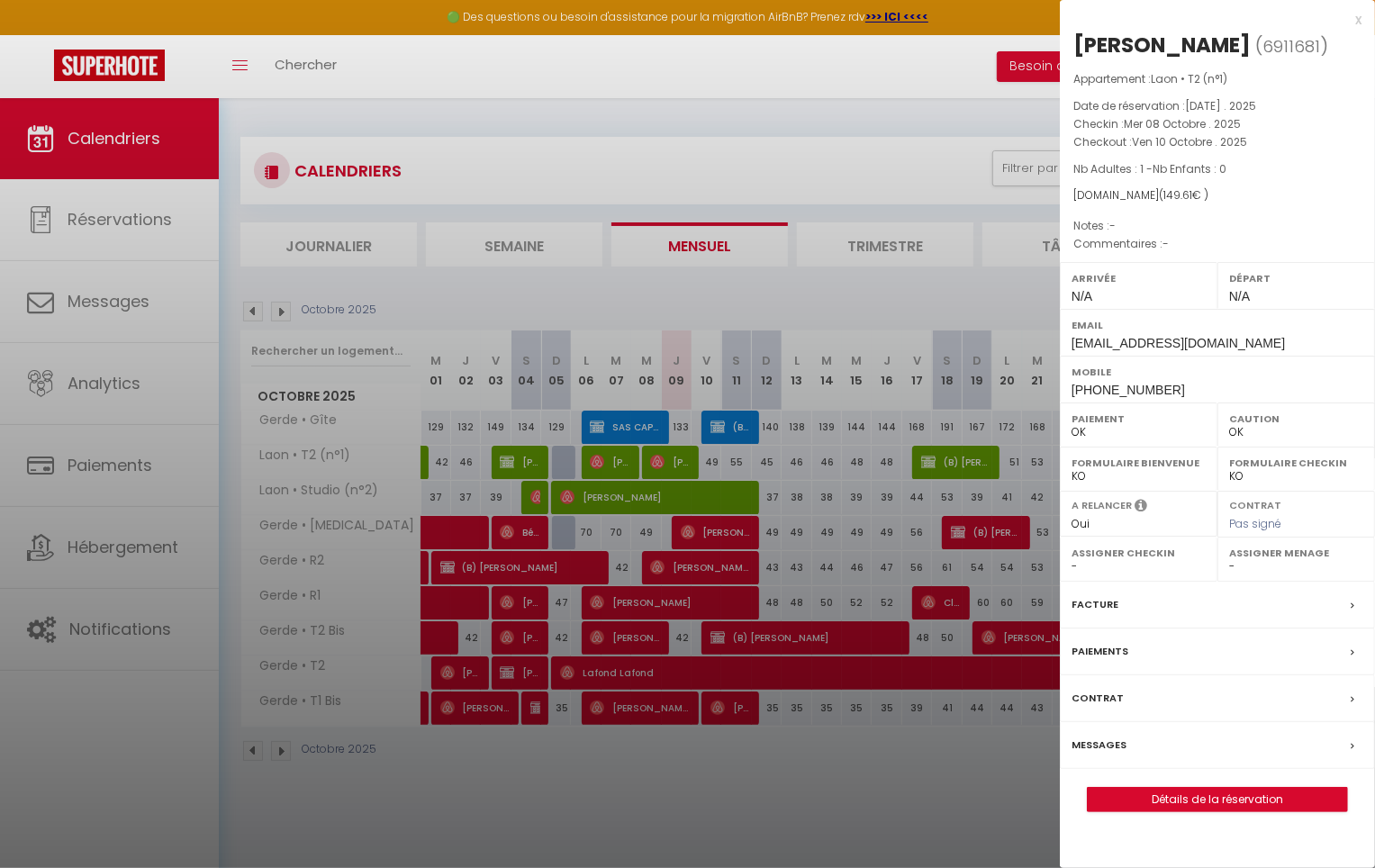
click at [1098, 737] on label "Messages" at bounding box center [1099, 745] width 55 height 19
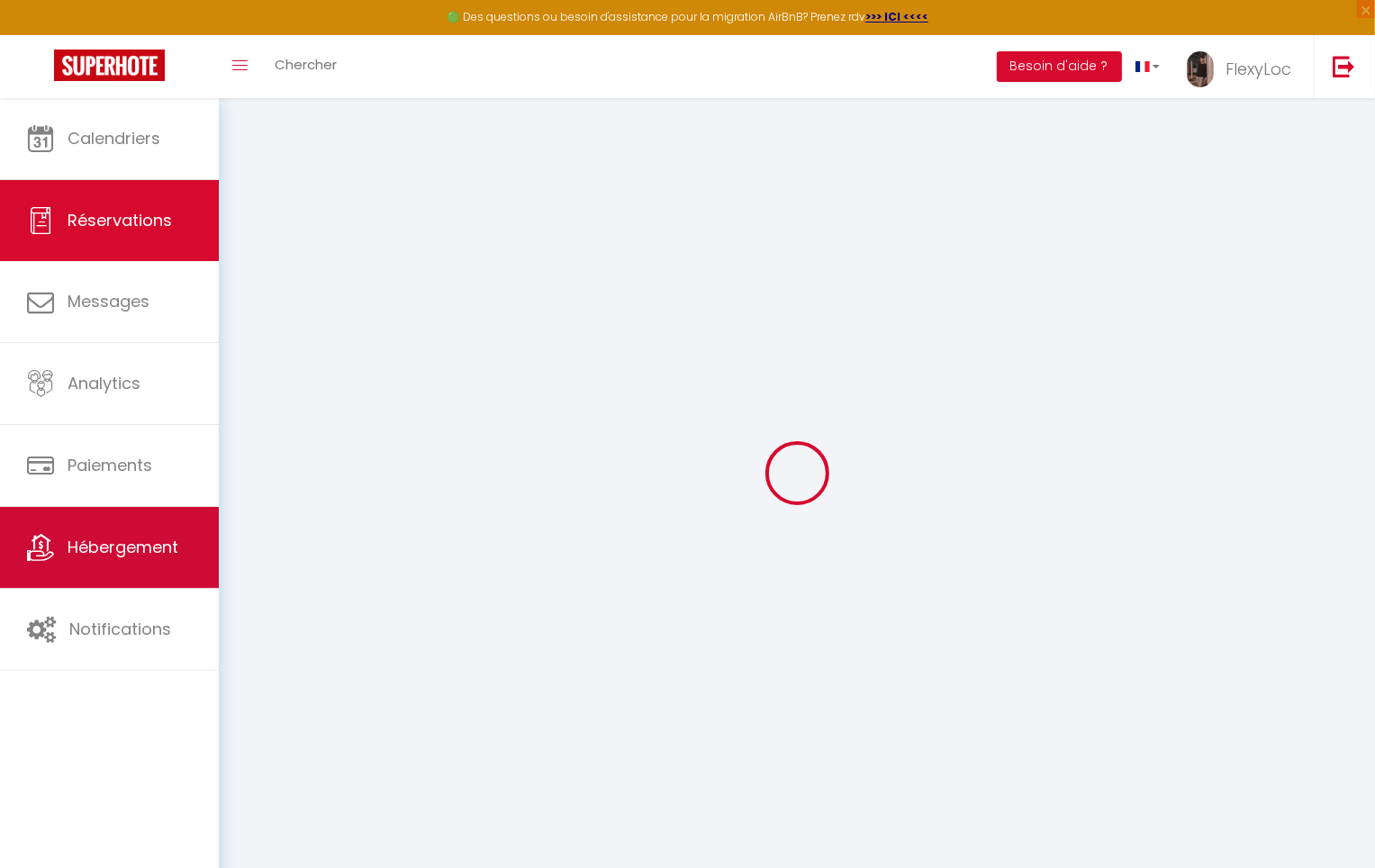
select select
checkbox input "false"
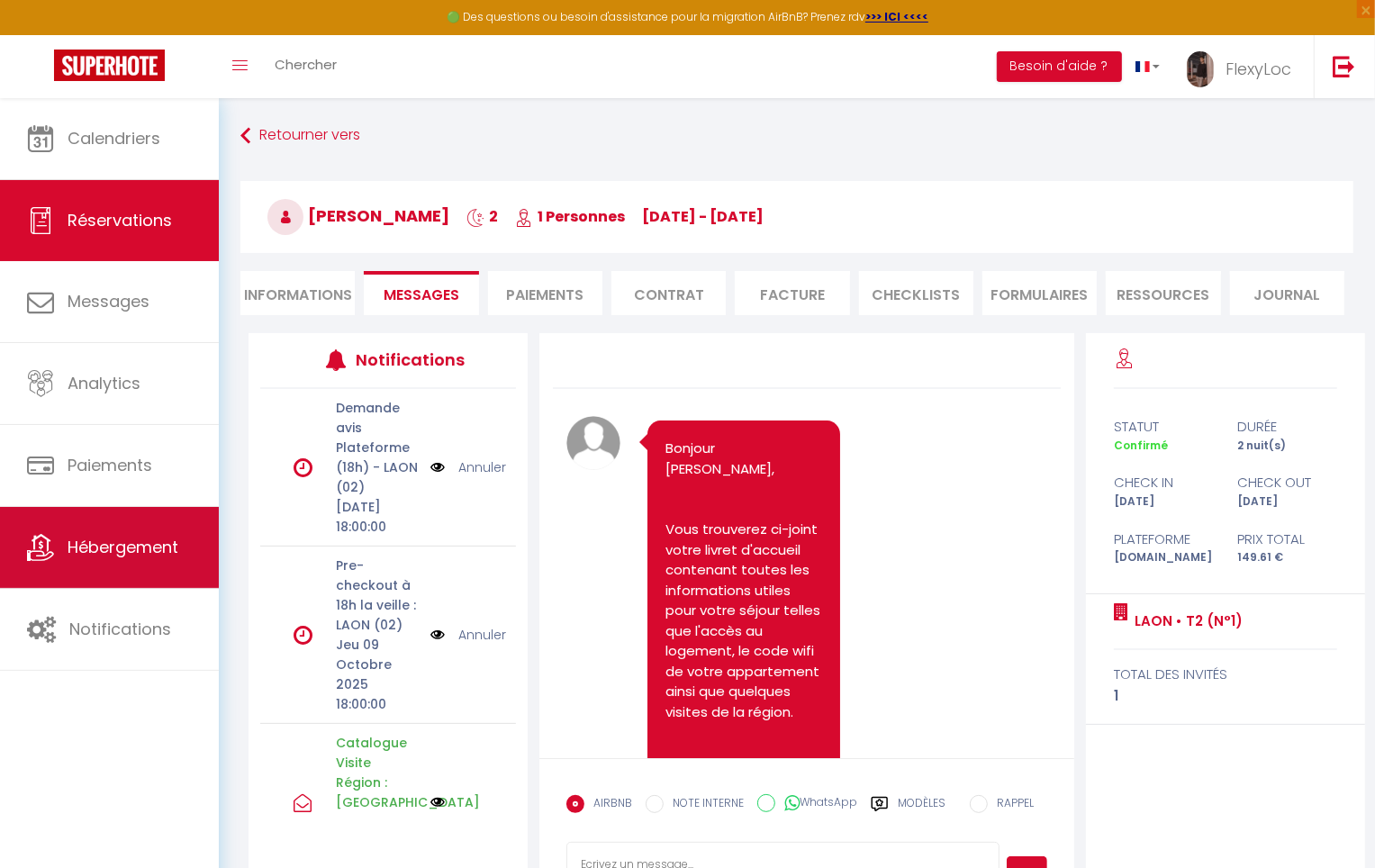
scroll to position [6871, 0]
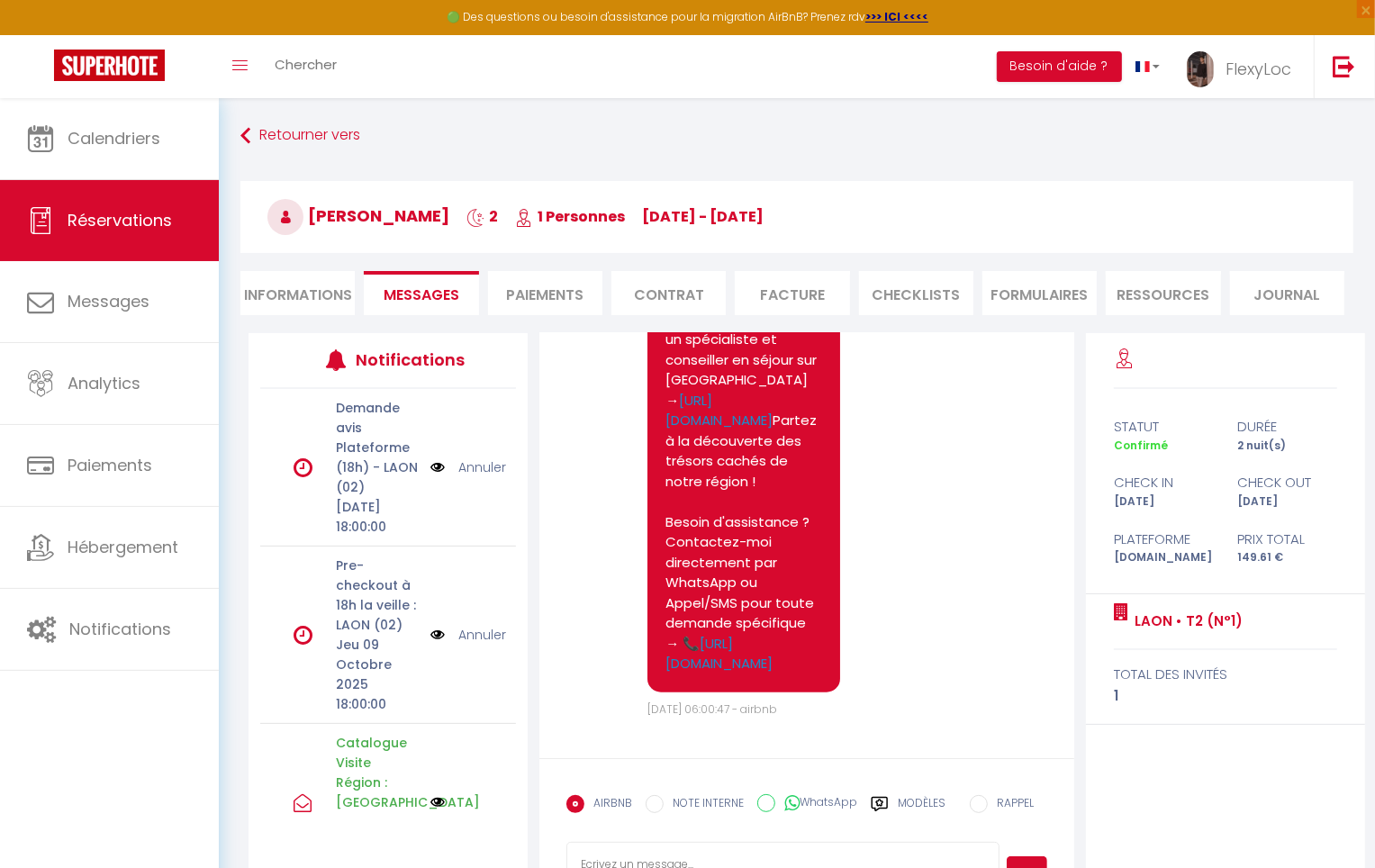
drag, startPoint x: 955, startPoint y: 819, endPoint x: 927, endPoint y: 808, distance: 31.1
click at [954, 819] on div "AIRBNB NOTE INTERNE WhatsApp Modèles 9 « ‹ » › Oct 2025 2020 ~ 2030 Dim Lun Mar…" at bounding box center [806, 809] width 481 height 47
click at [911, 802] on label "Modèles" at bounding box center [922, 811] width 48 height 32
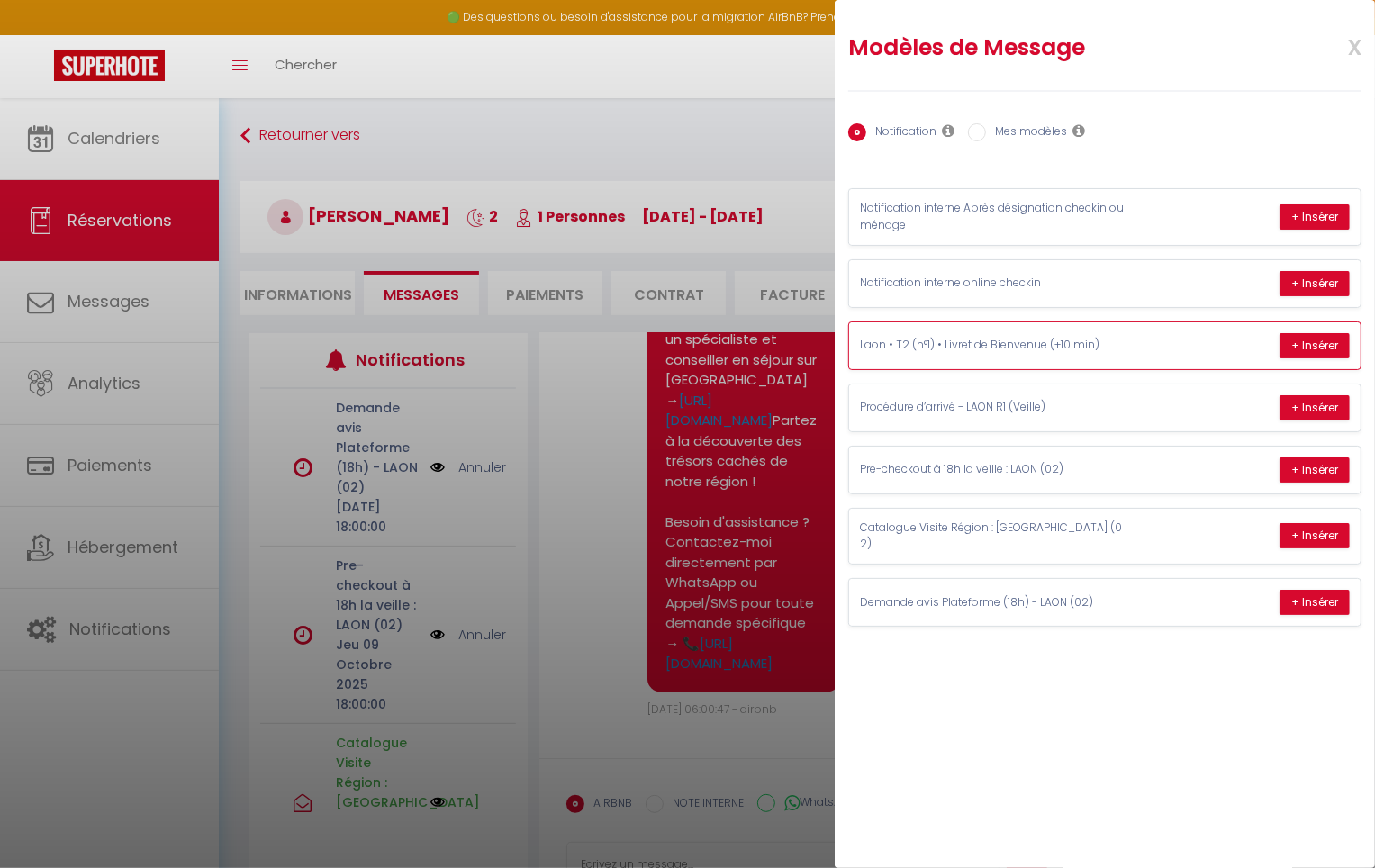
click at [999, 343] on p "Laon • T2 (n°1) • Livret de Bienvenue (+10 min)" at bounding box center [995, 345] width 270 height 17
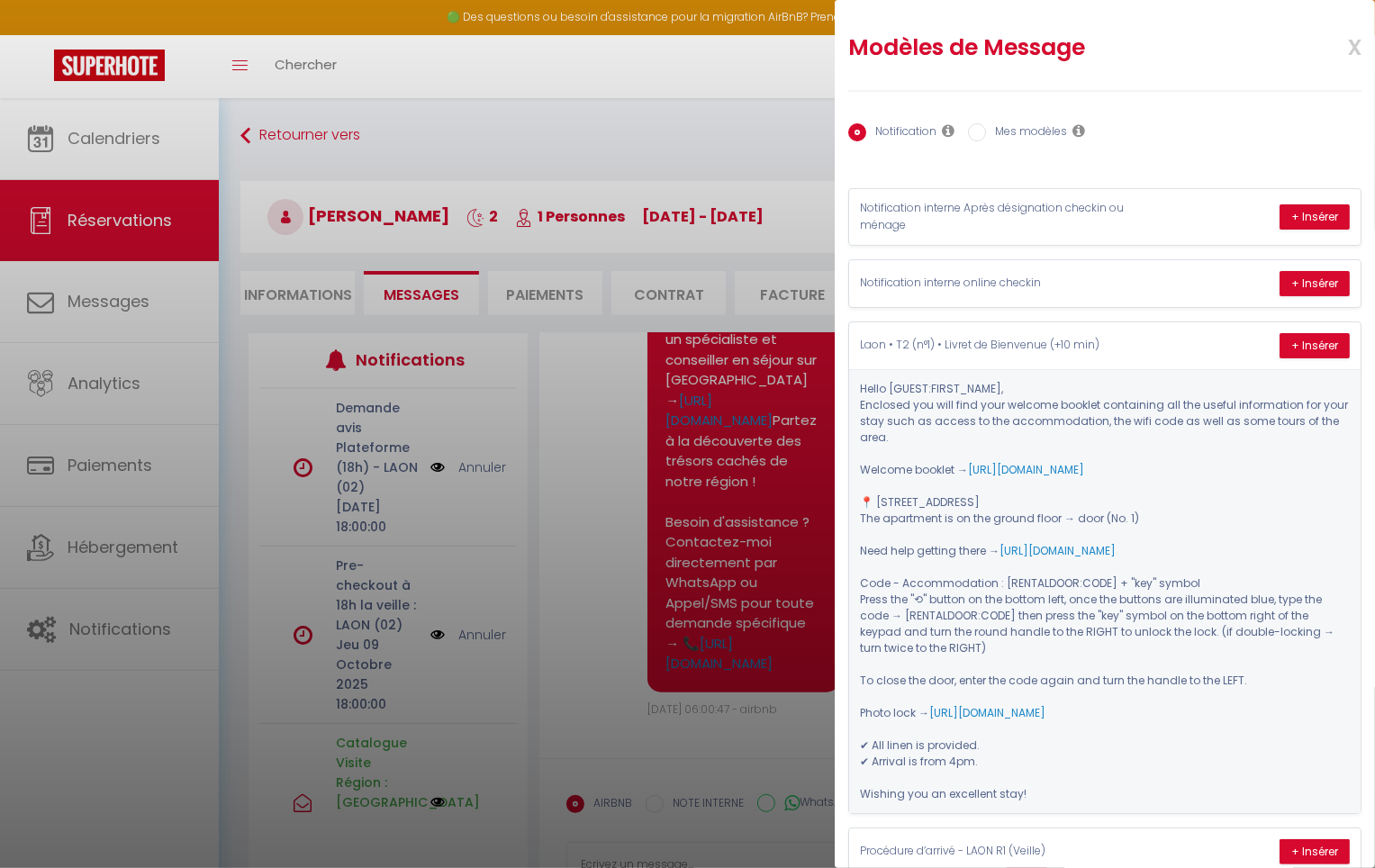
click at [1345, 42] on span "x" at bounding box center [1333, 45] width 57 height 42
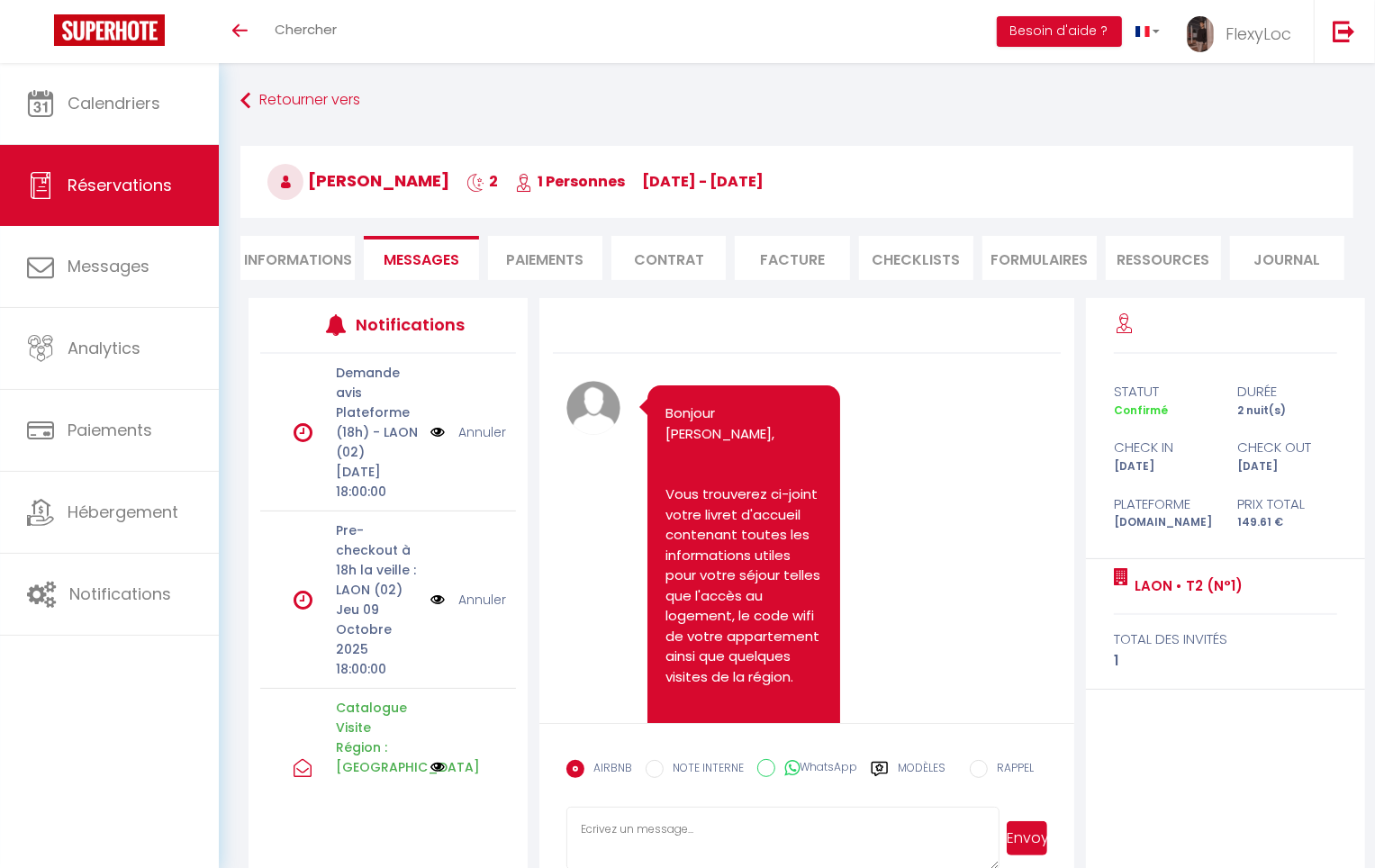
scroll to position [6871, 0]
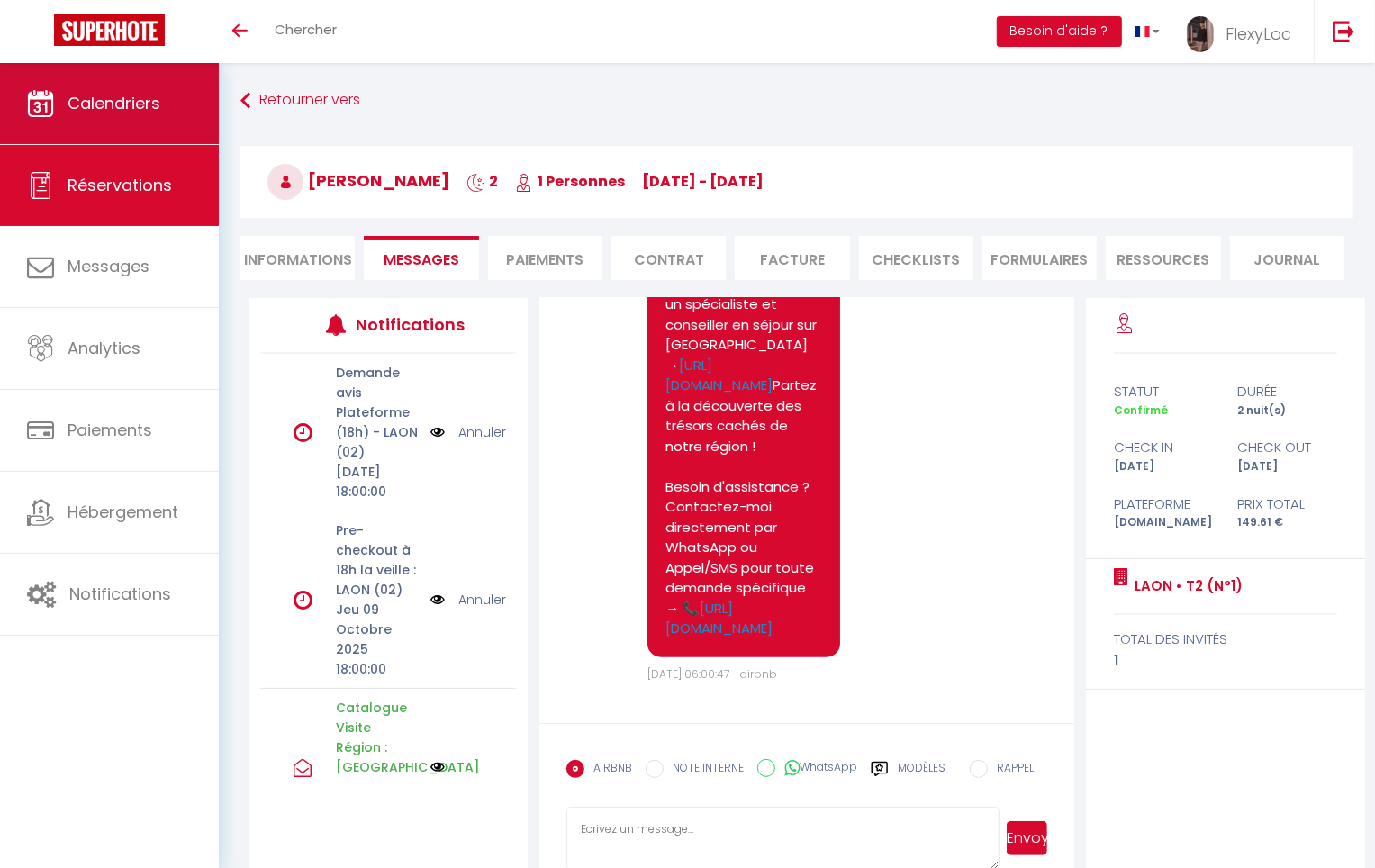
click at [127, 130] on link "Calendriers" at bounding box center [109, 103] width 219 height 81
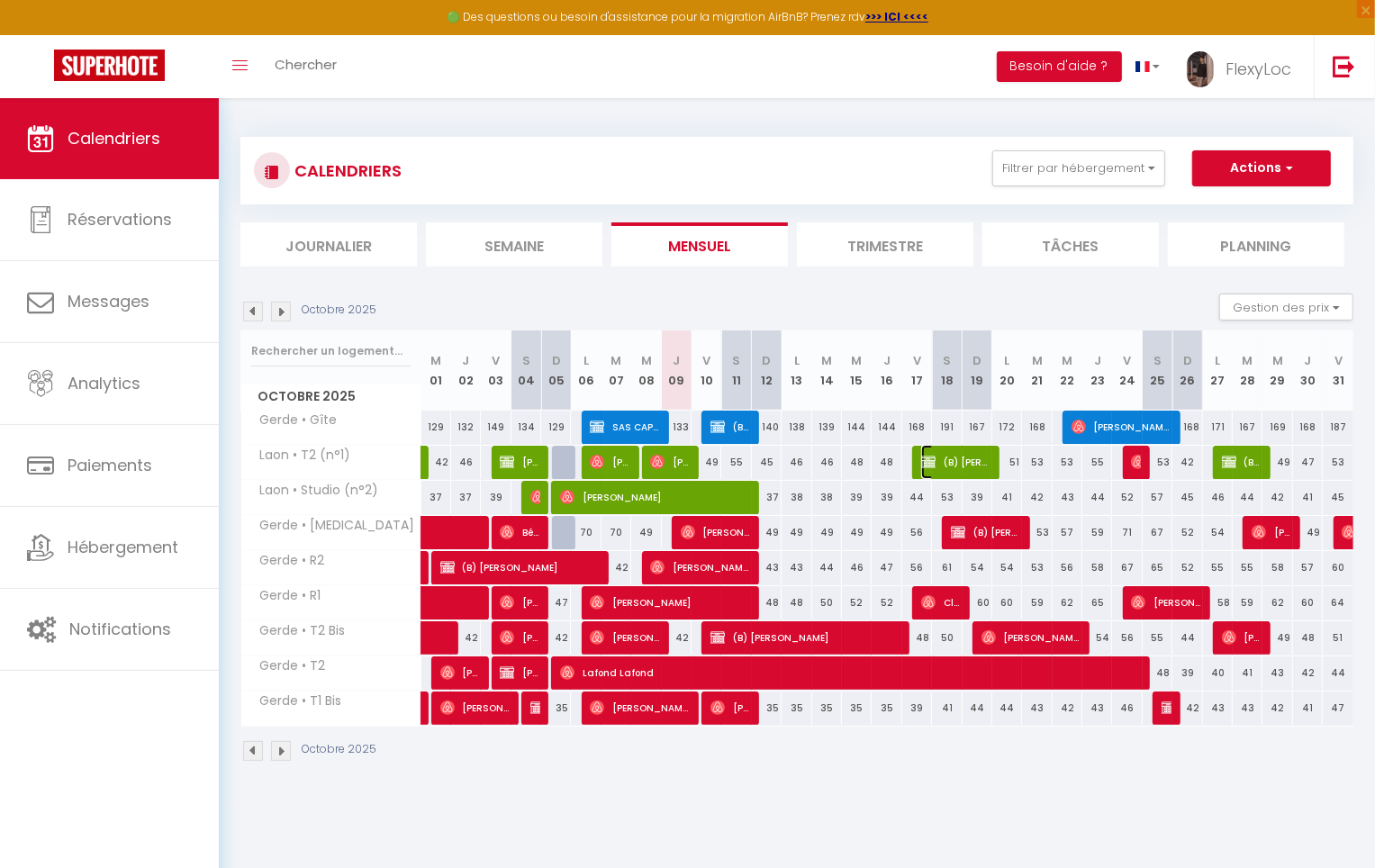
click at [971, 455] on span "(B) [PERSON_NAME]" at bounding box center [955, 462] width 69 height 34
select select "OK"
select select "KO"
select select "0"
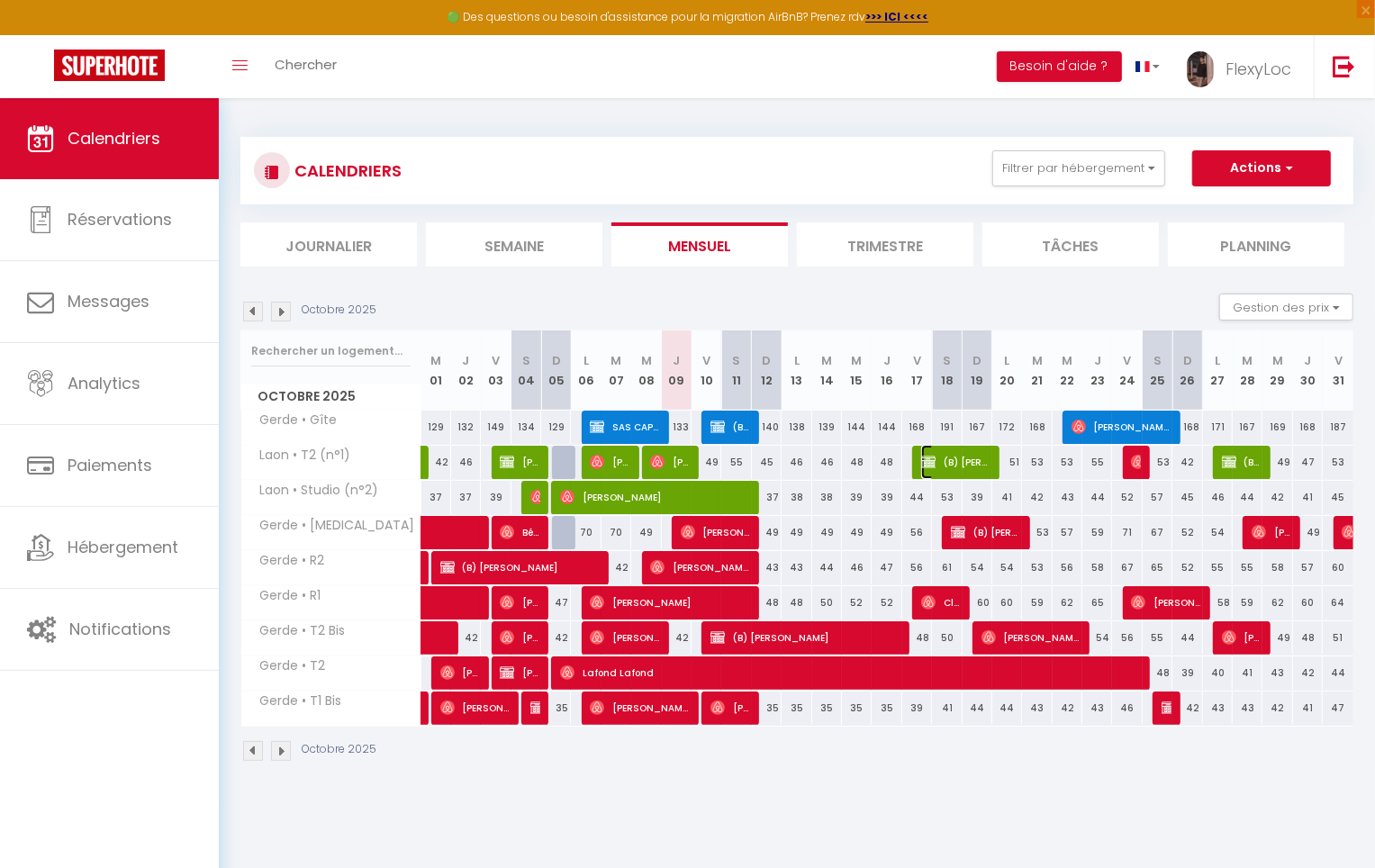
select select "1"
select select
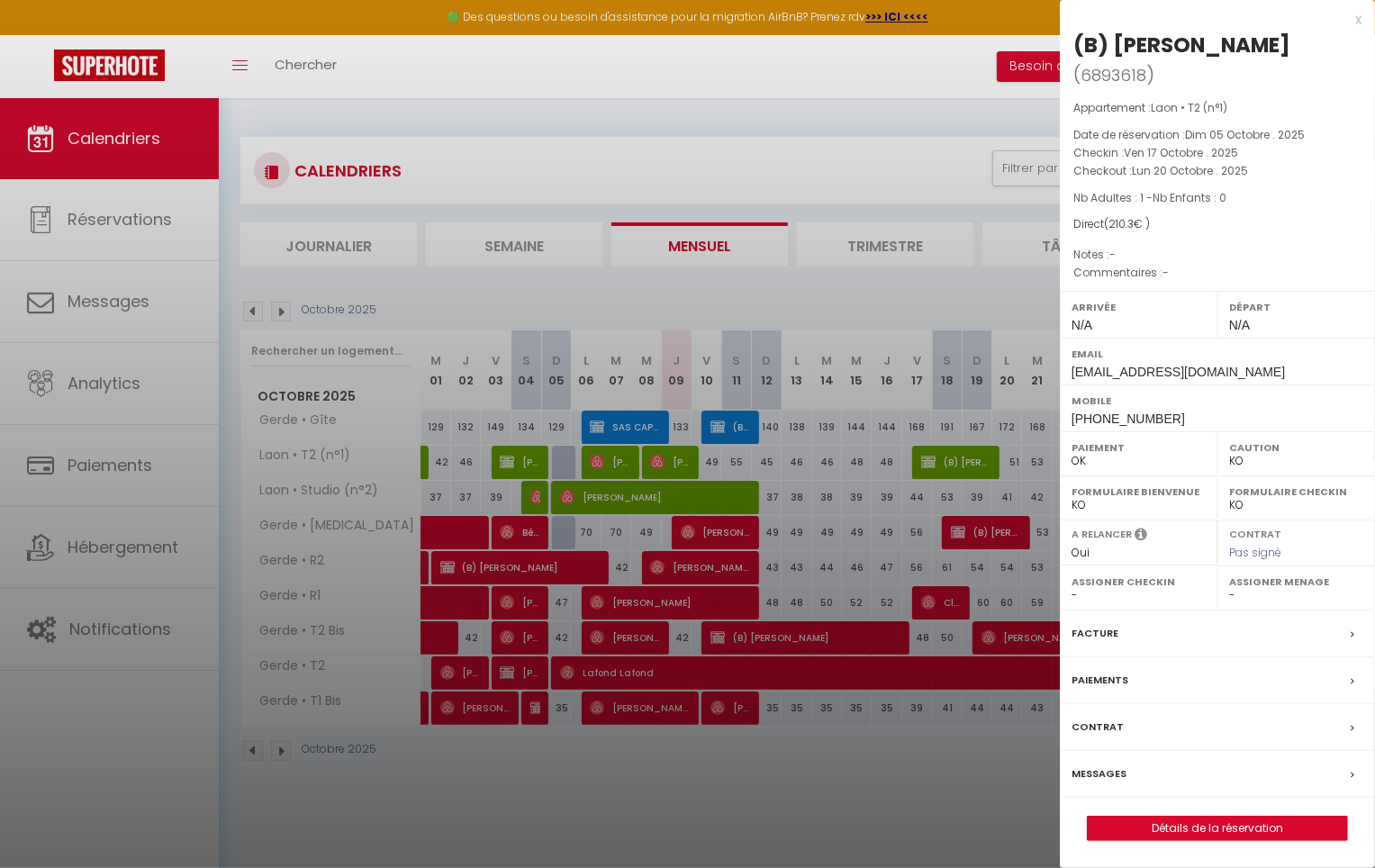
click at [1133, 771] on div "Messages" at bounding box center [1217, 774] width 315 height 47
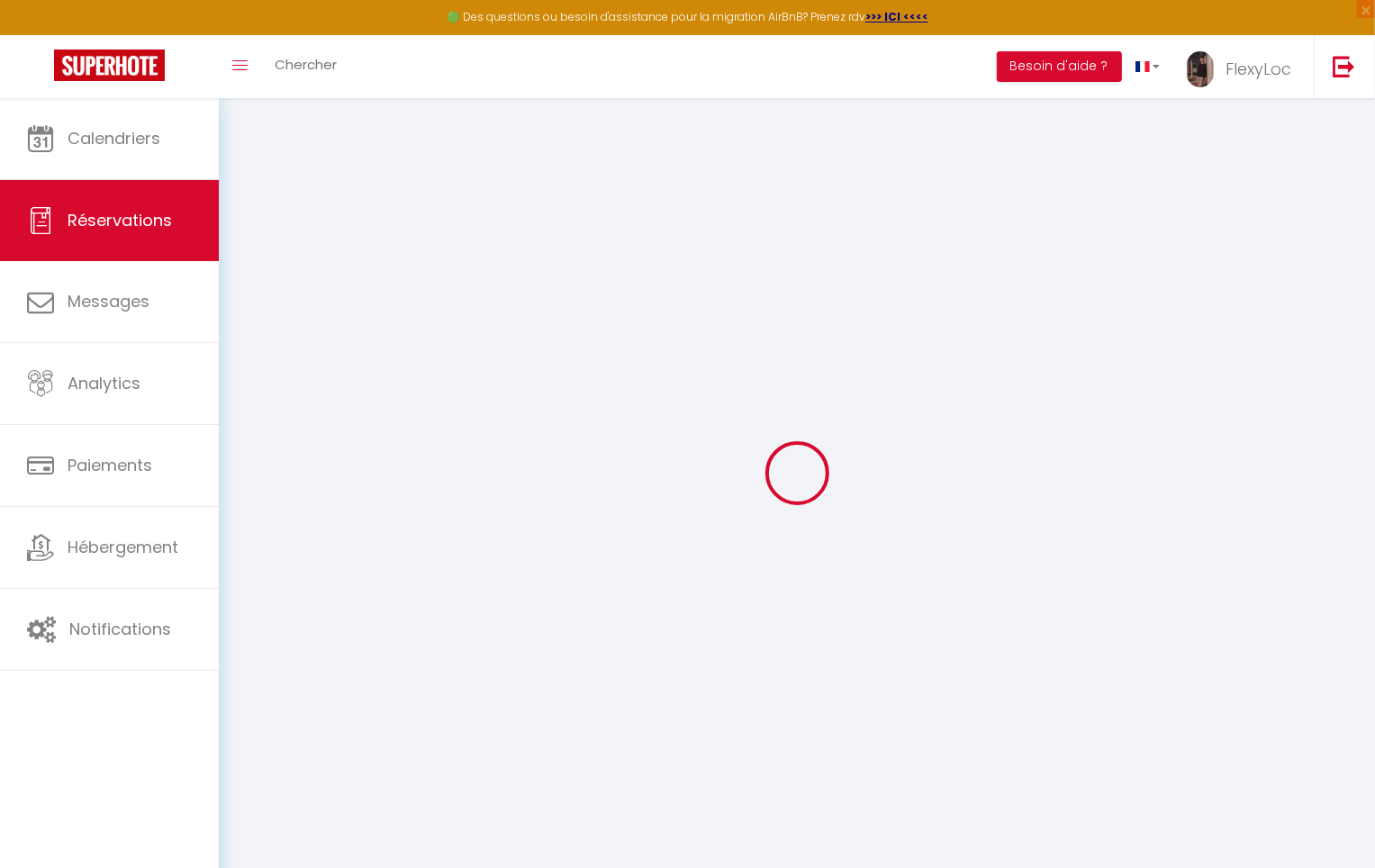
select select
checkbox input "false"
select select
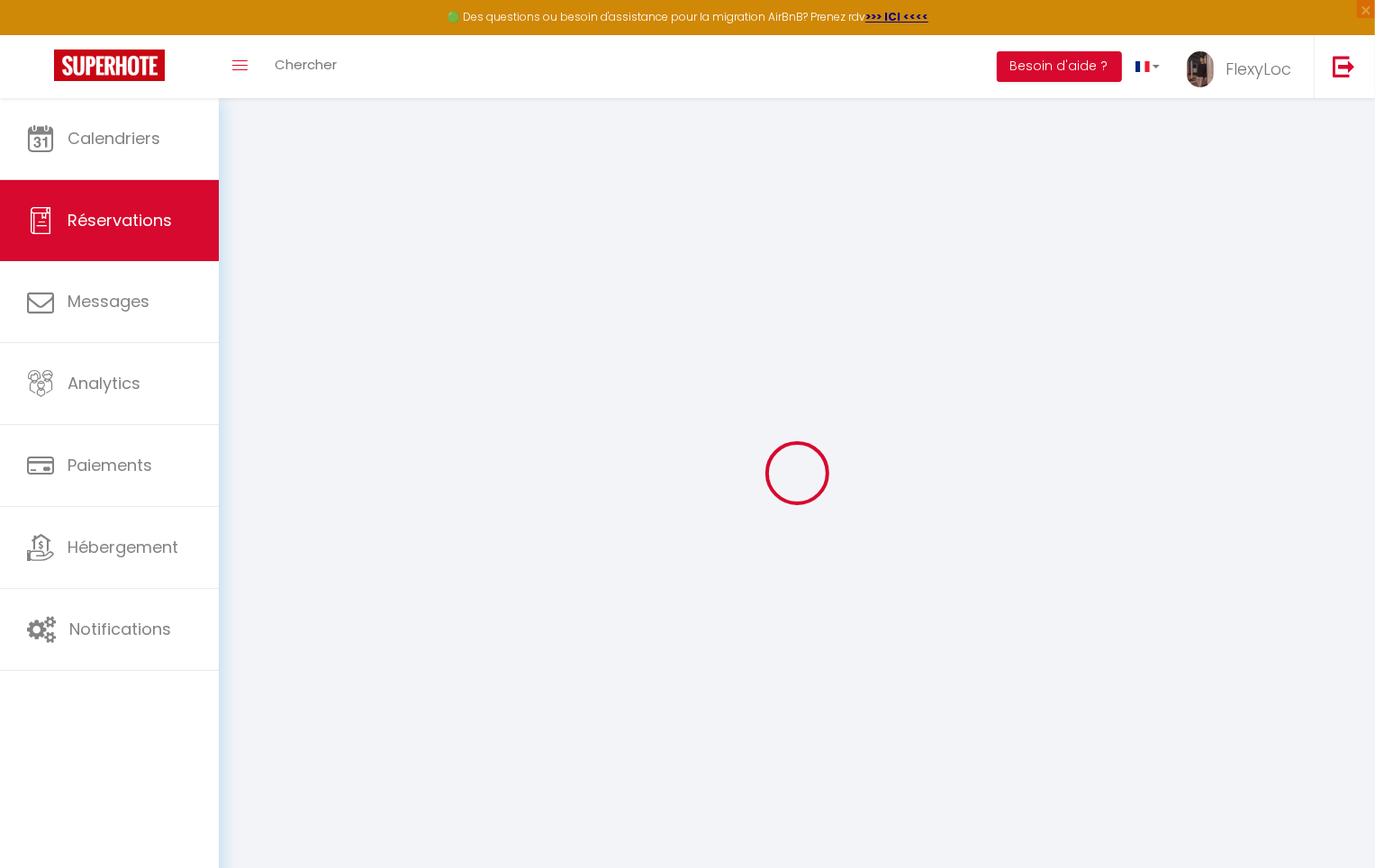
checkbox input "false"
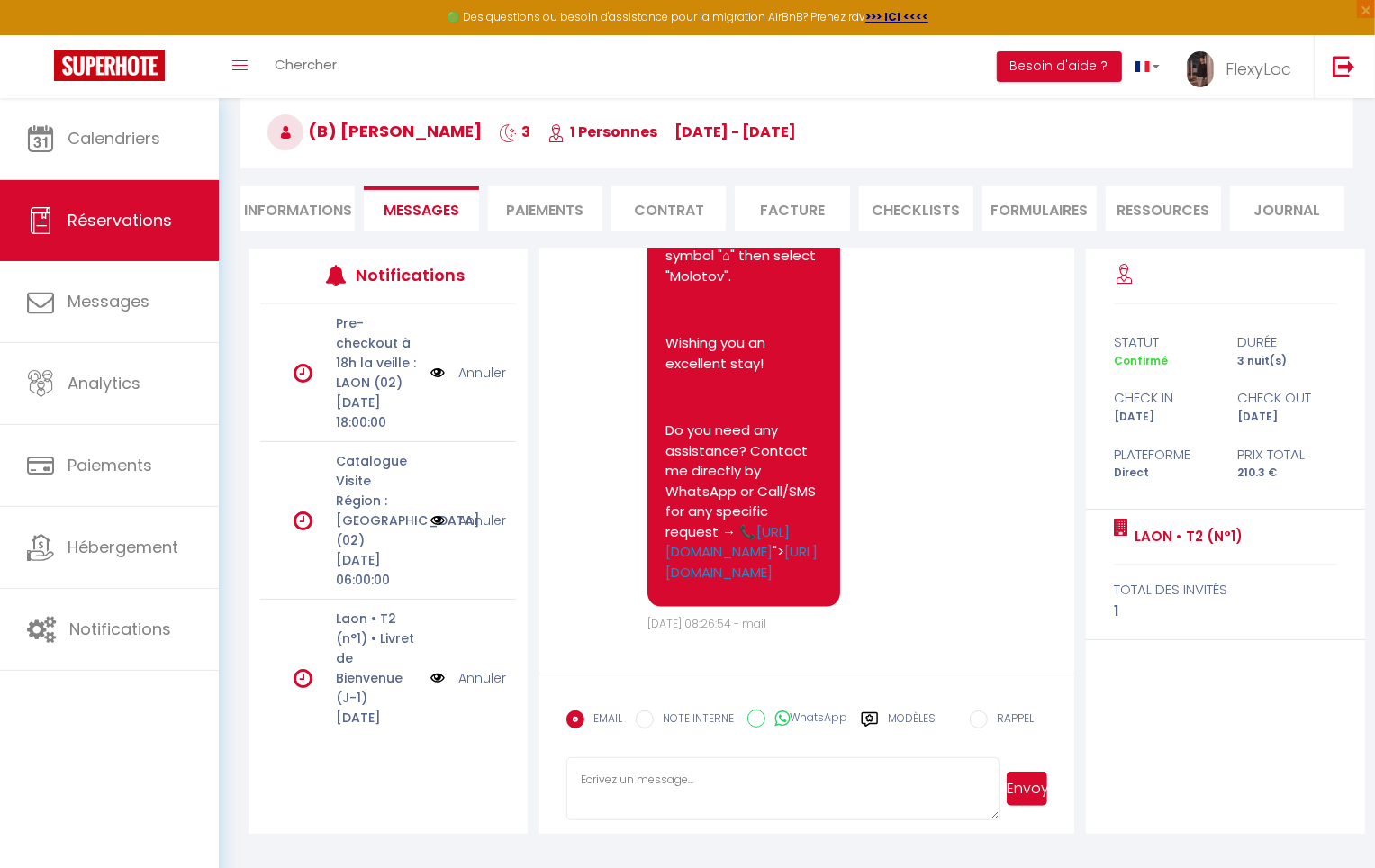
scroll to position [98, 0]
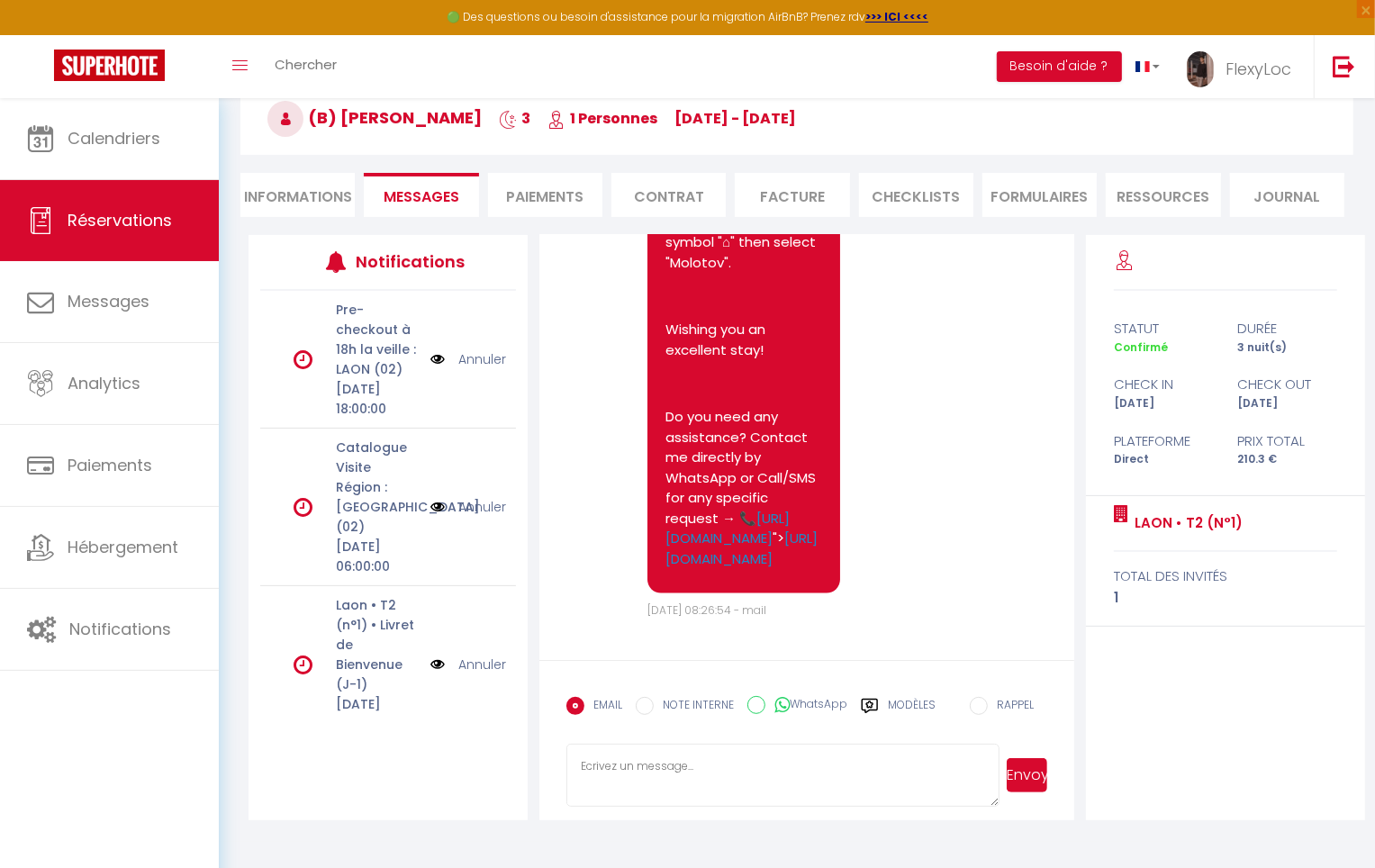
click at [864, 694] on div "EMAIL NOTE INTERNE WhatsApp Modèles" at bounding box center [750, 711] width 369 height 47
click at [883, 697] on div "Modèles" at bounding box center [898, 716] width 75 height 38
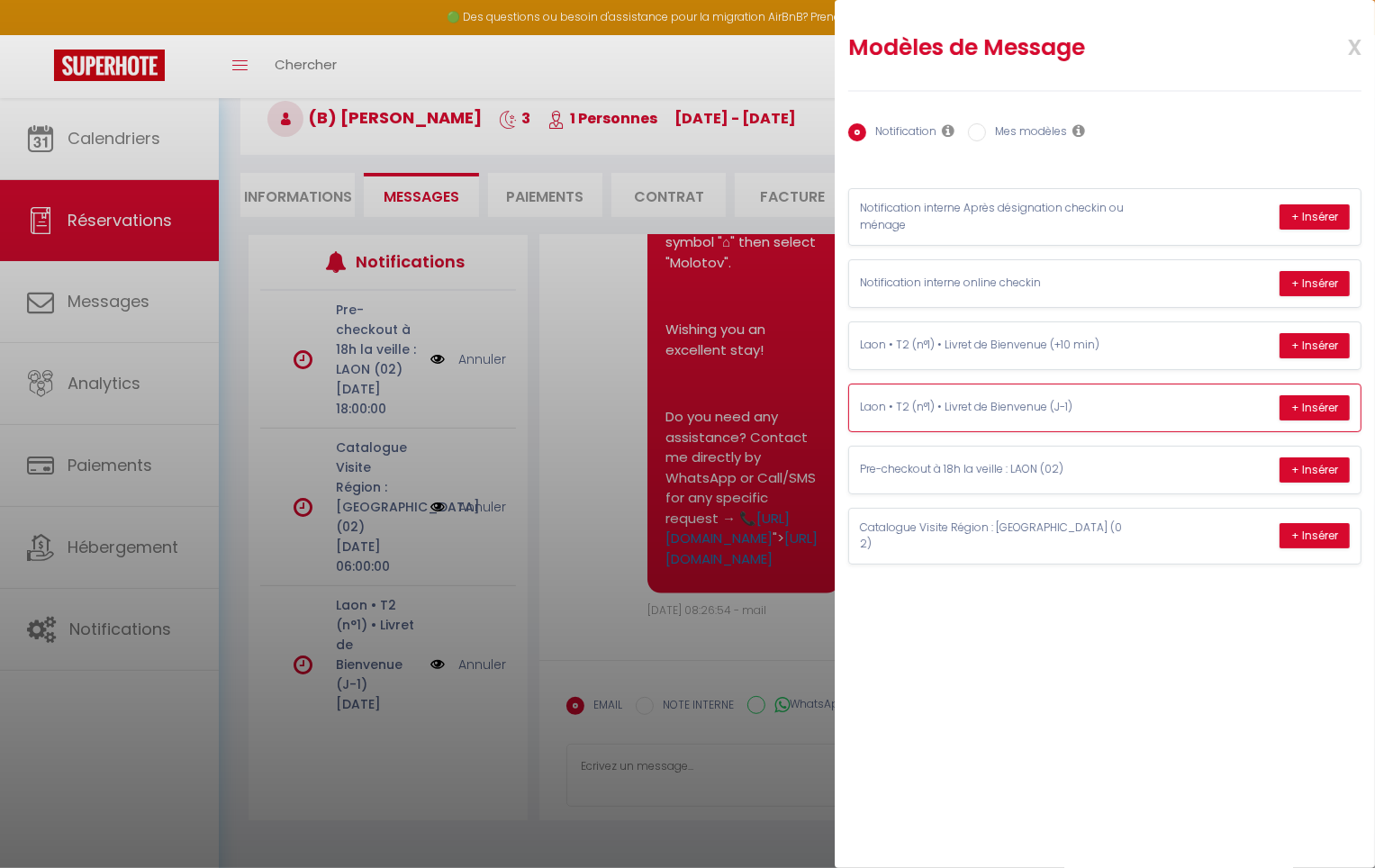
click at [1128, 391] on div "Laon • T2 (n°1) • Livret de Bienvenue (J-1) + Insérer" at bounding box center [1104, 408] width 511 height 47
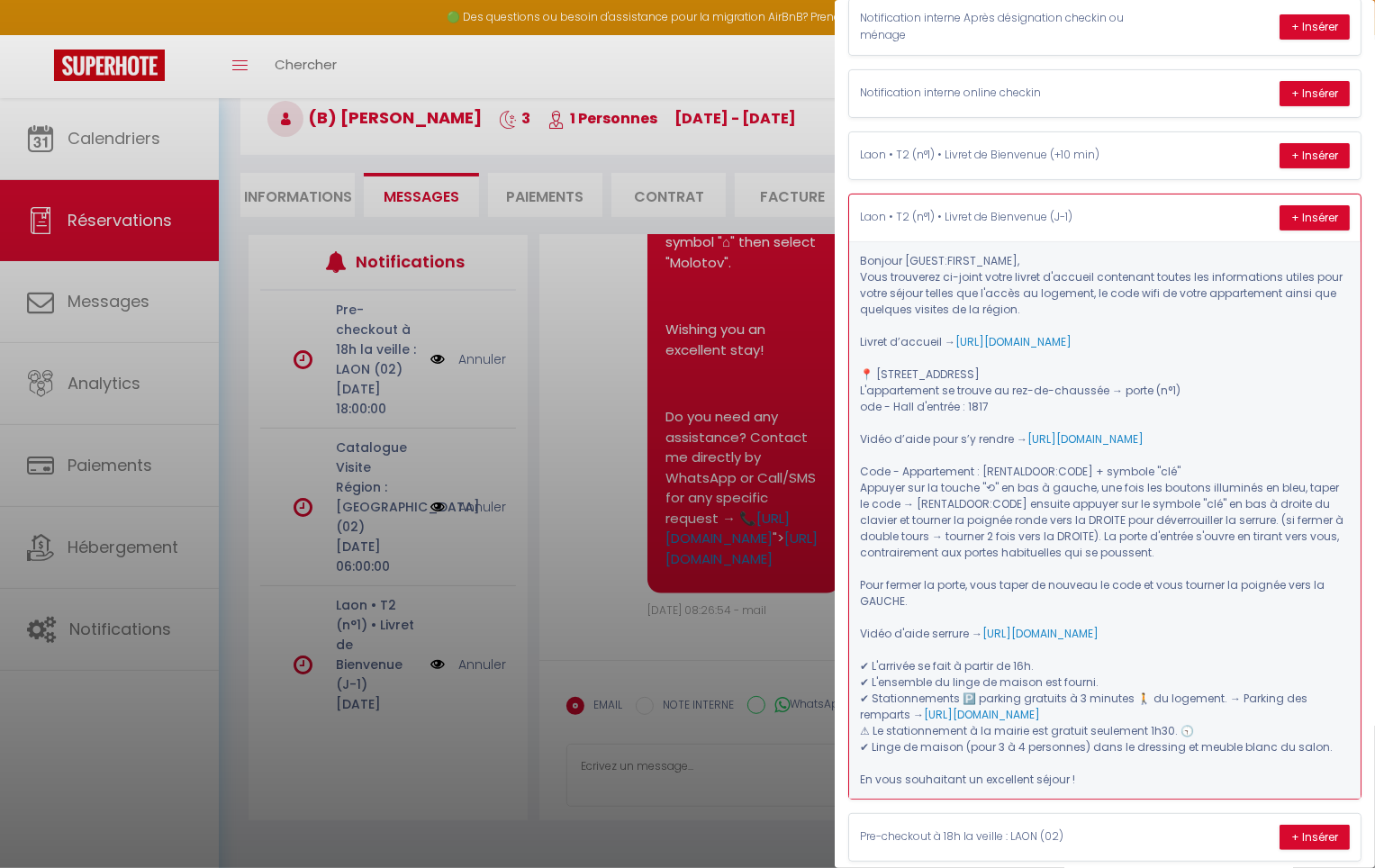
scroll to position [164, 0]
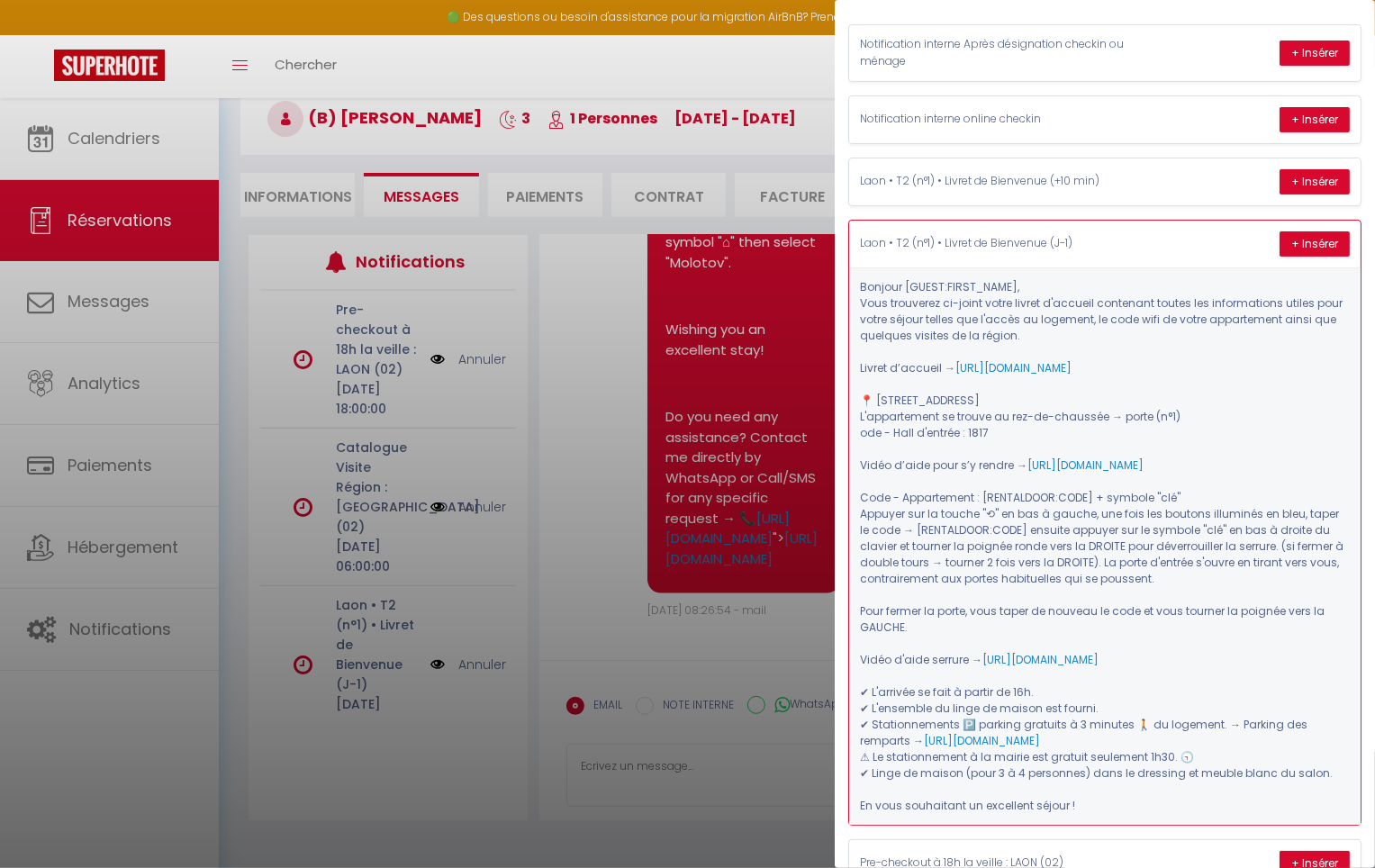
click at [1136, 245] on div "Laon • T2 (n°1) • Livret de Bienvenue (J-1) + Insérer" at bounding box center [1104, 244] width 511 height 47
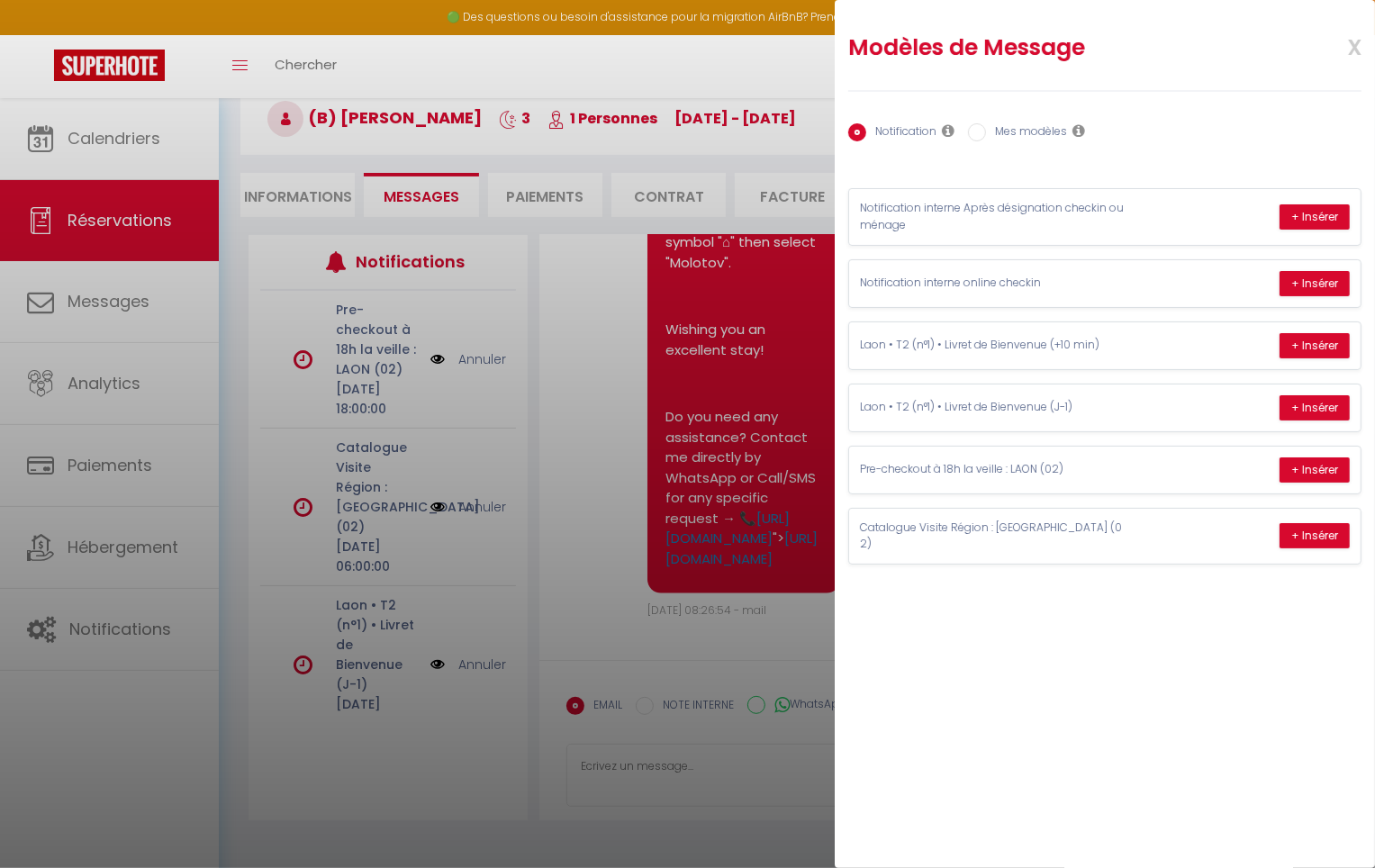
click at [458, 158] on div at bounding box center [687, 434] width 1375 height 868
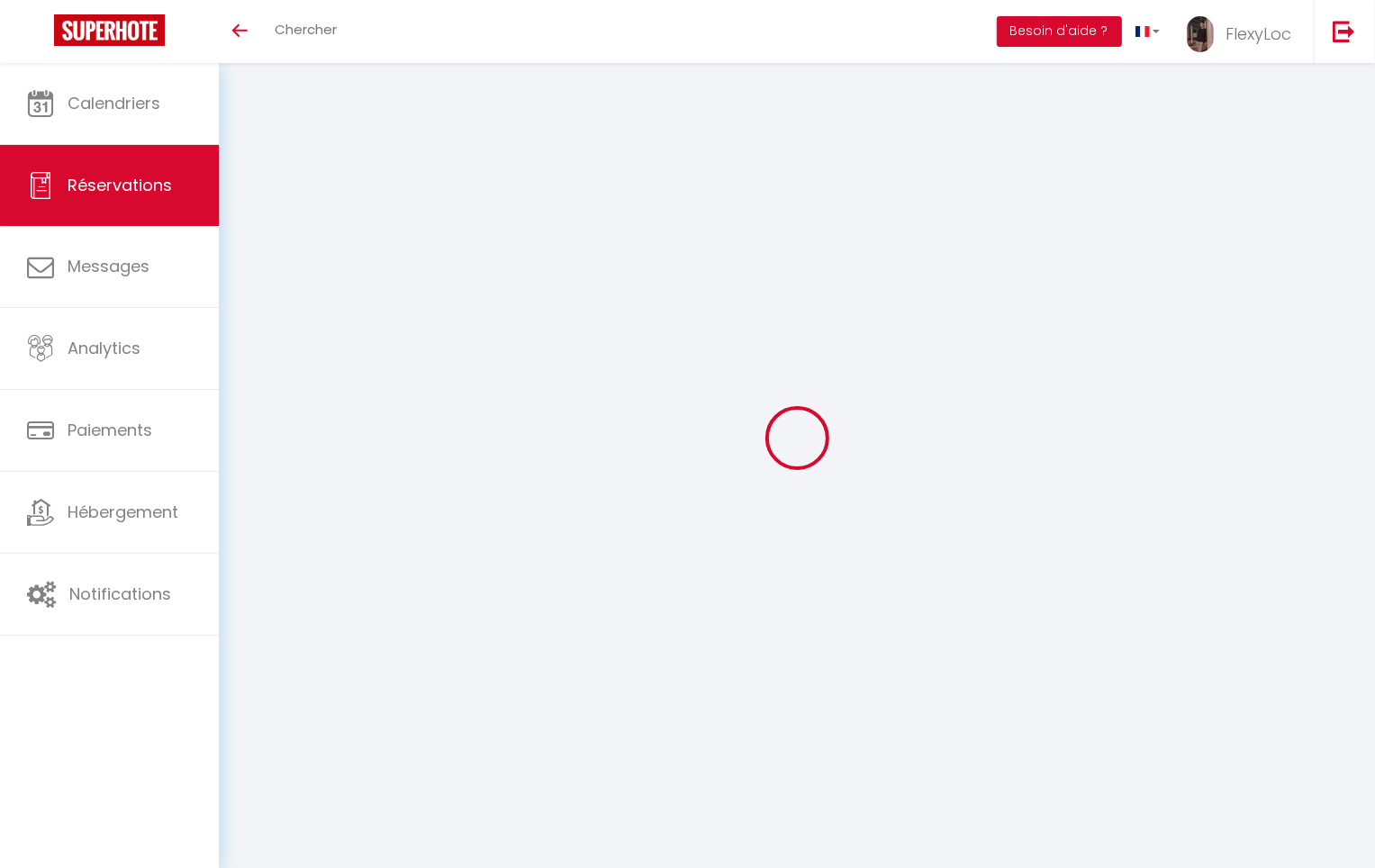
select select
checkbox input "false"
select select
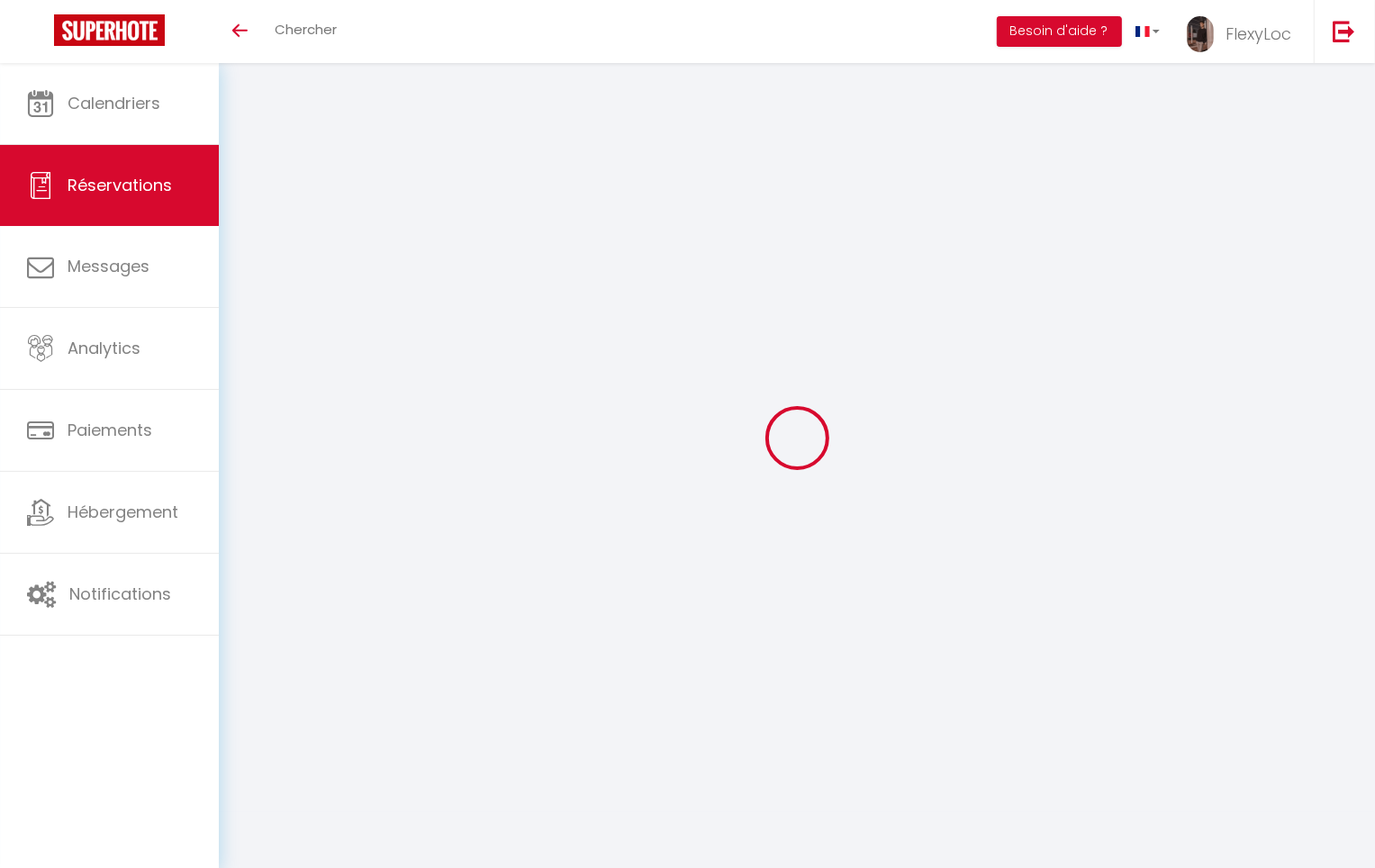
select select
checkbox input "false"
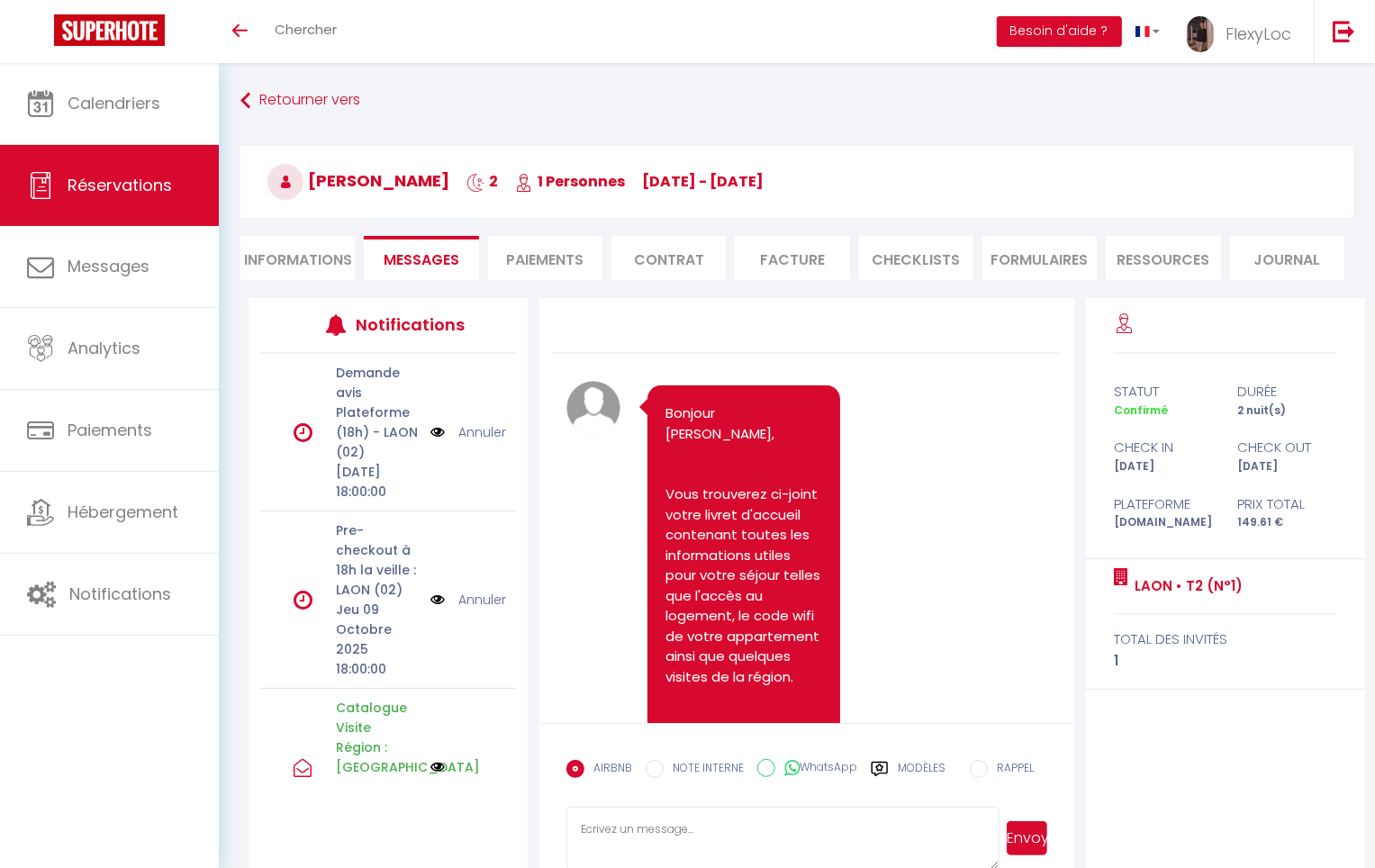
scroll to position [6871, 0]
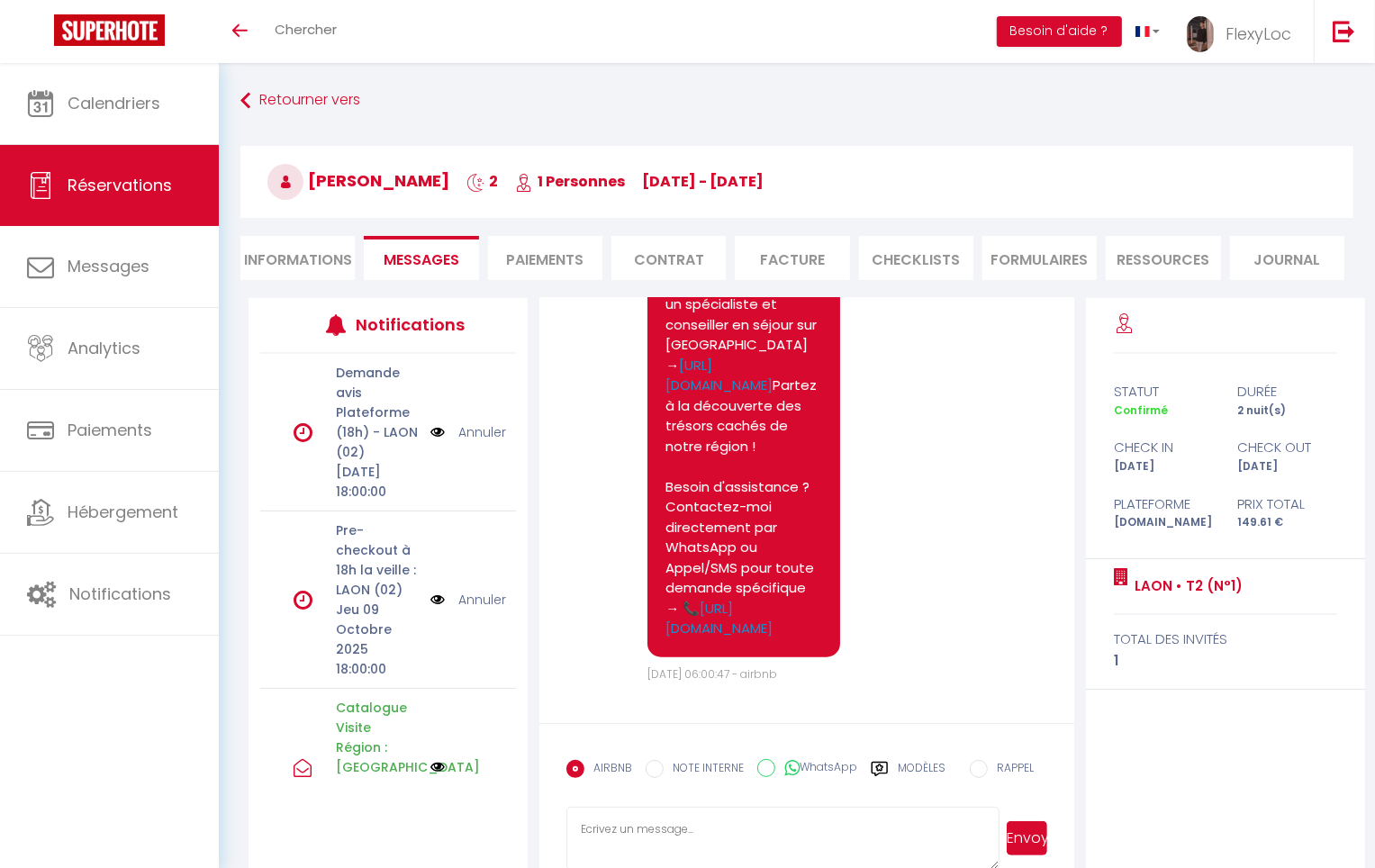
click at [922, 776] on label "Modèles" at bounding box center [922, 776] width 48 height 32
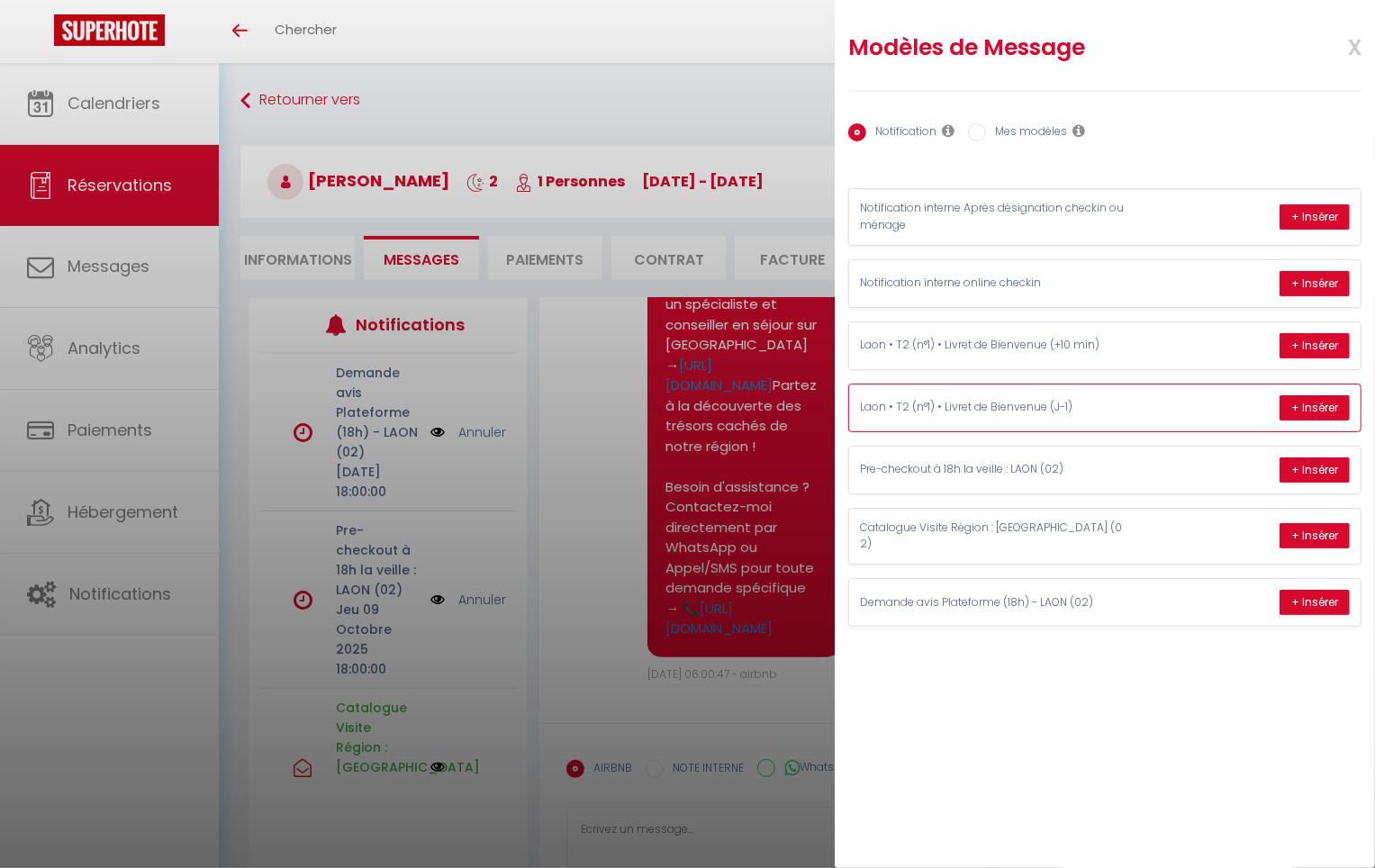
click at [1103, 391] on div "Laon • T2 (n°1) • Livret de Bienvenue (J-1) + Insérer" at bounding box center [1104, 408] width 511 height 47
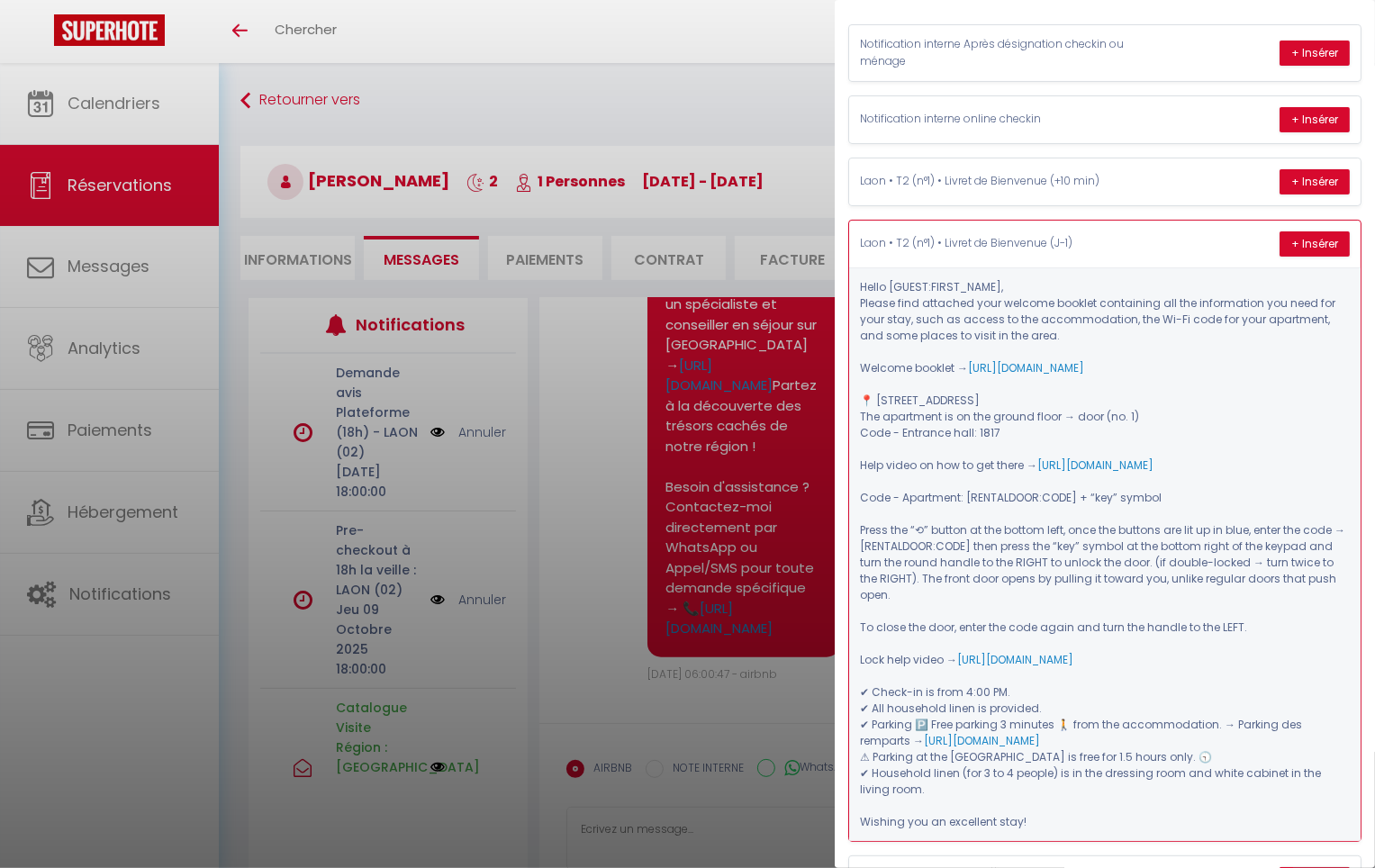
scroll to position [168, 0]
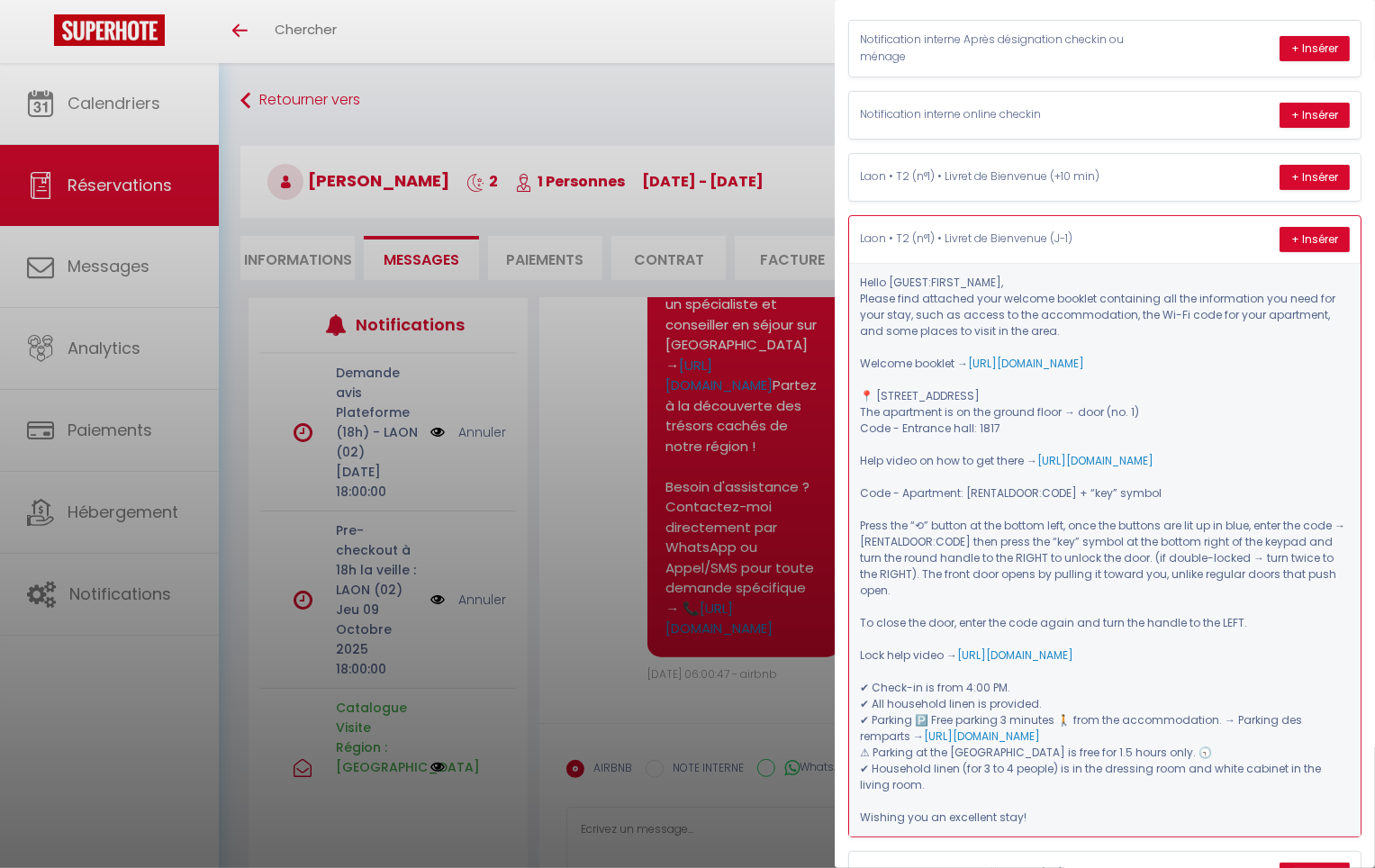
click at [1163, 244] on div "Laon • T2 (n°1) • Livret de Bienvenue (J-1) + Insérer" at bounding box center [1104, 239] width 511 height 47
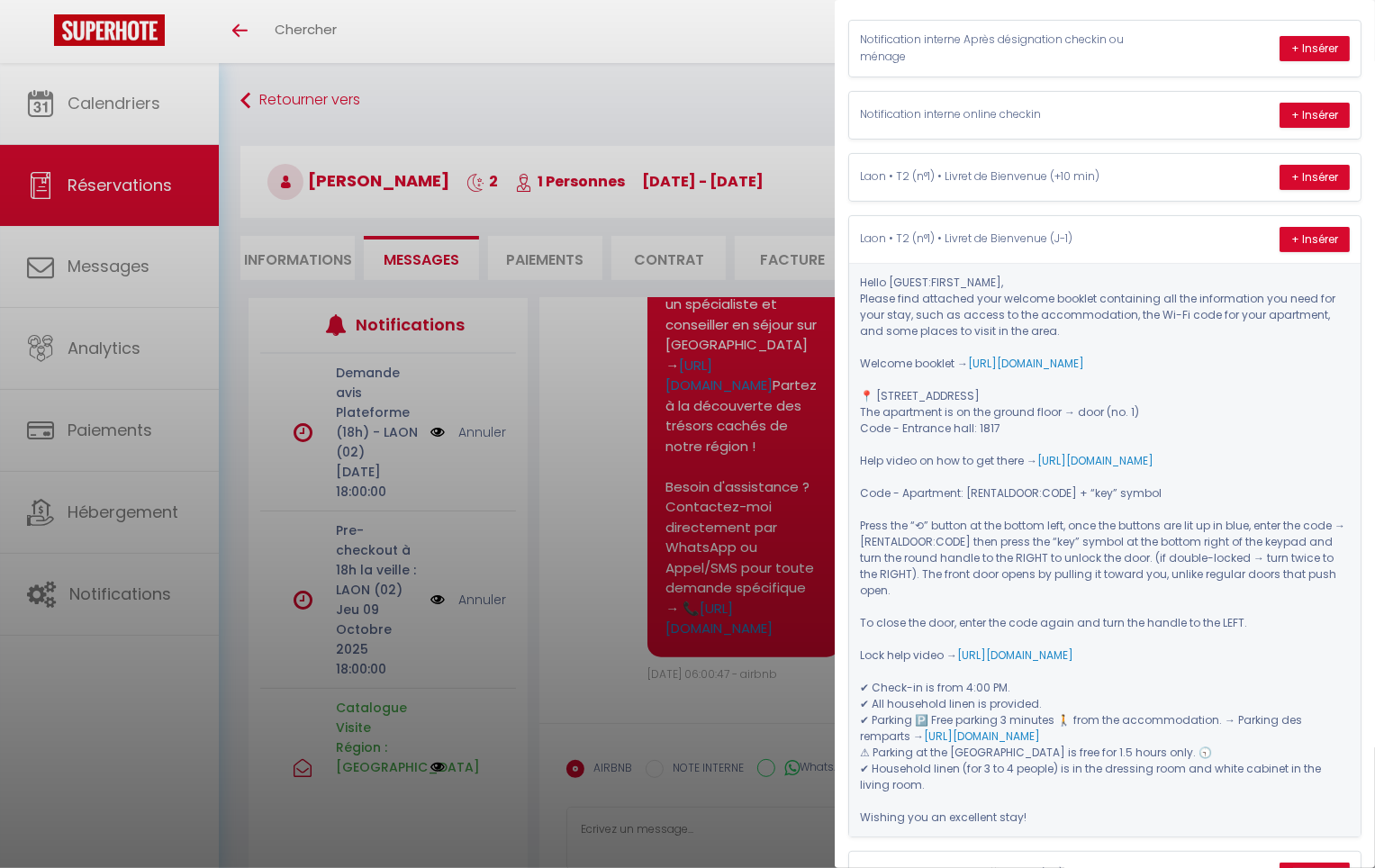
scroll to position [0, 0]
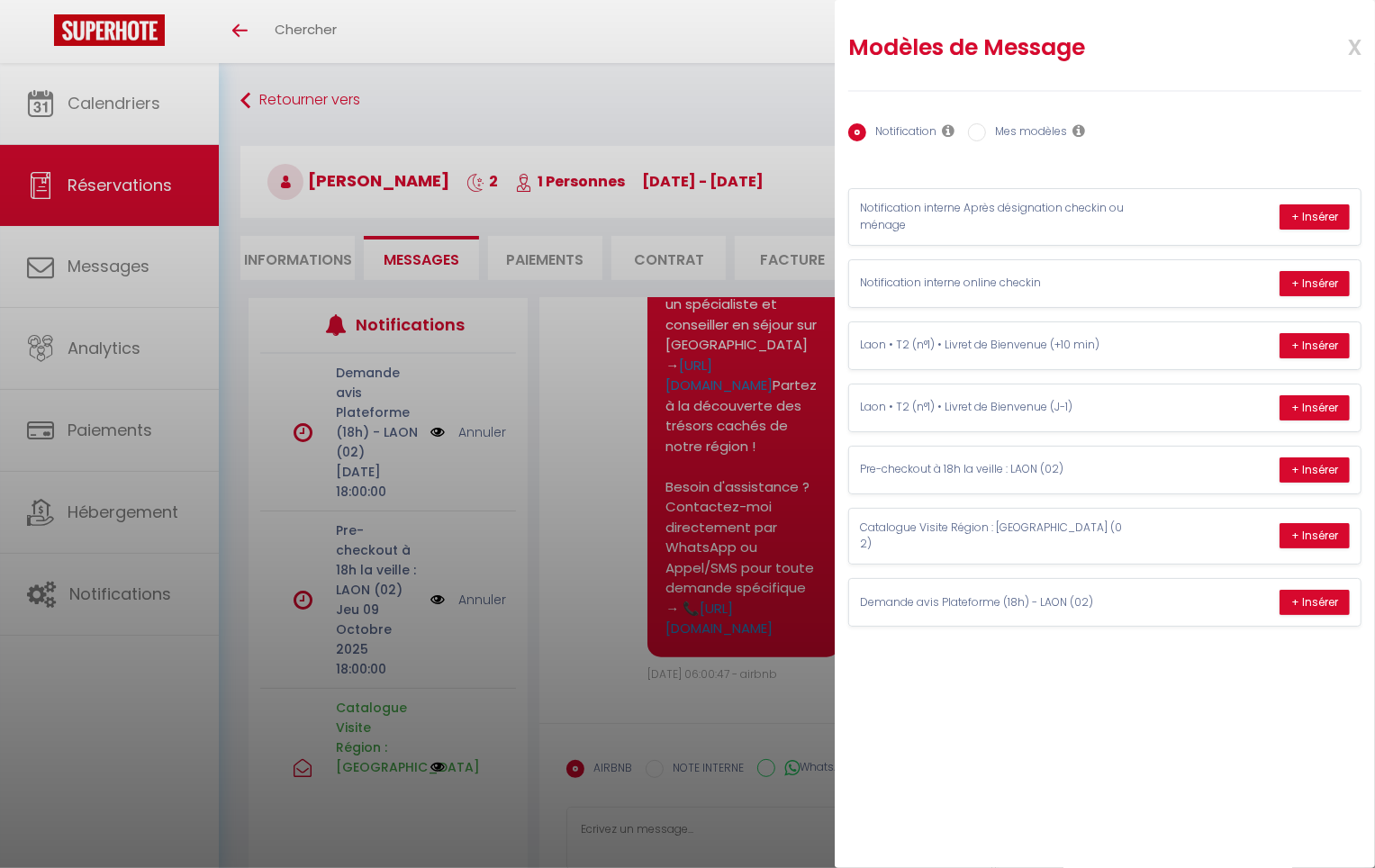
click at [608, 149] on div at bounding box center [687, 434] width 1375 height 868
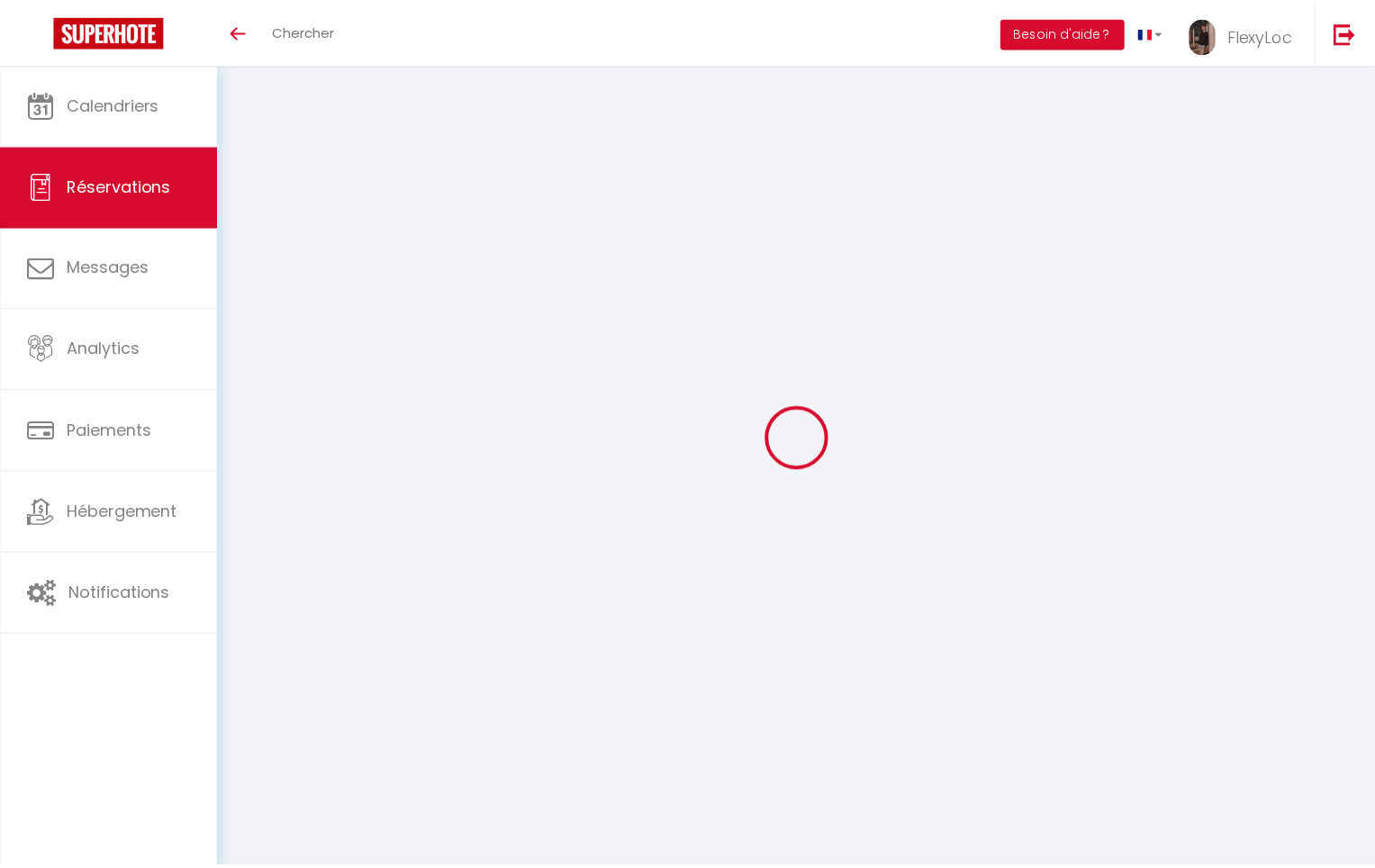
scroll to position [63, 0]
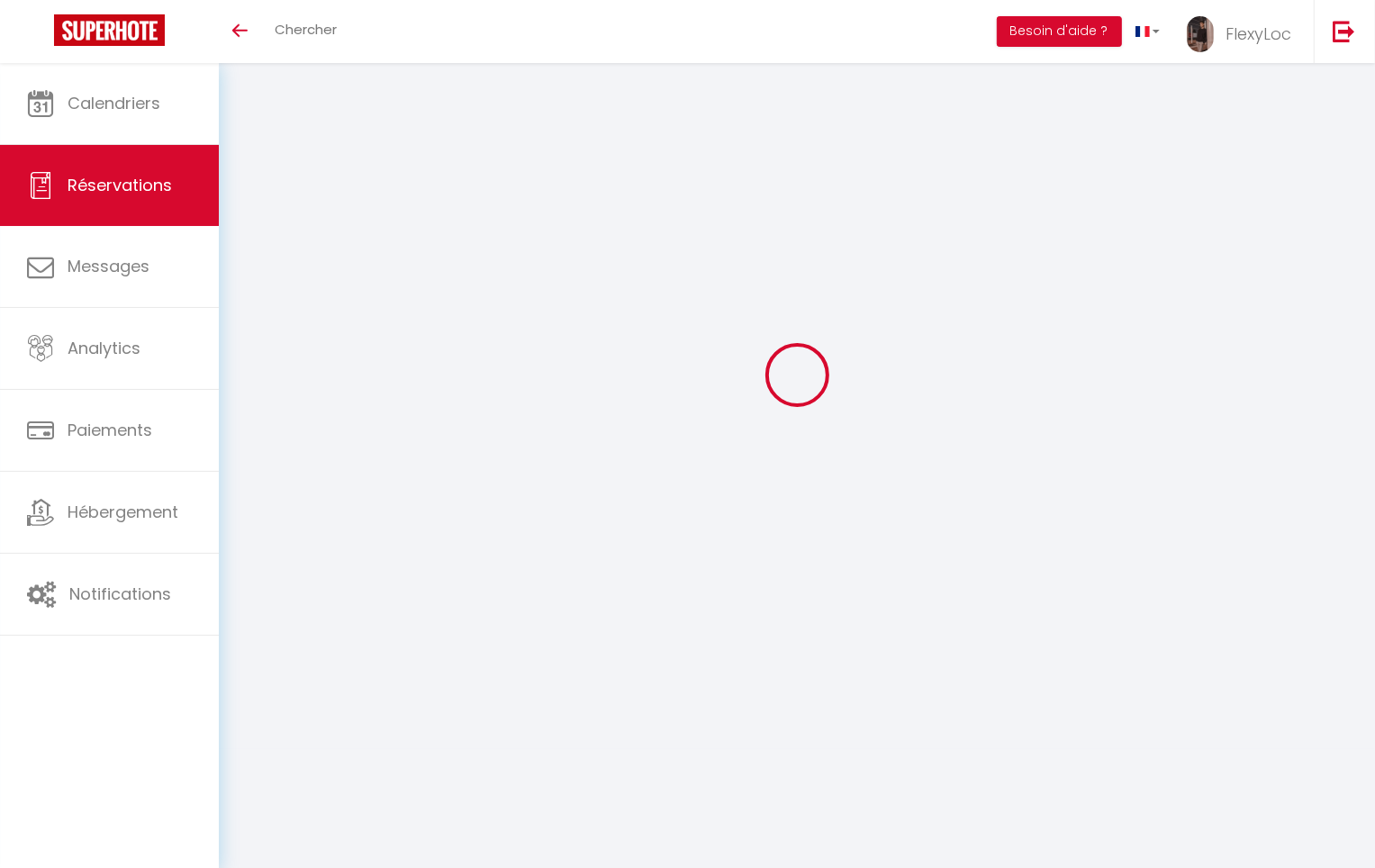
select select
checkbox input "false"
select select
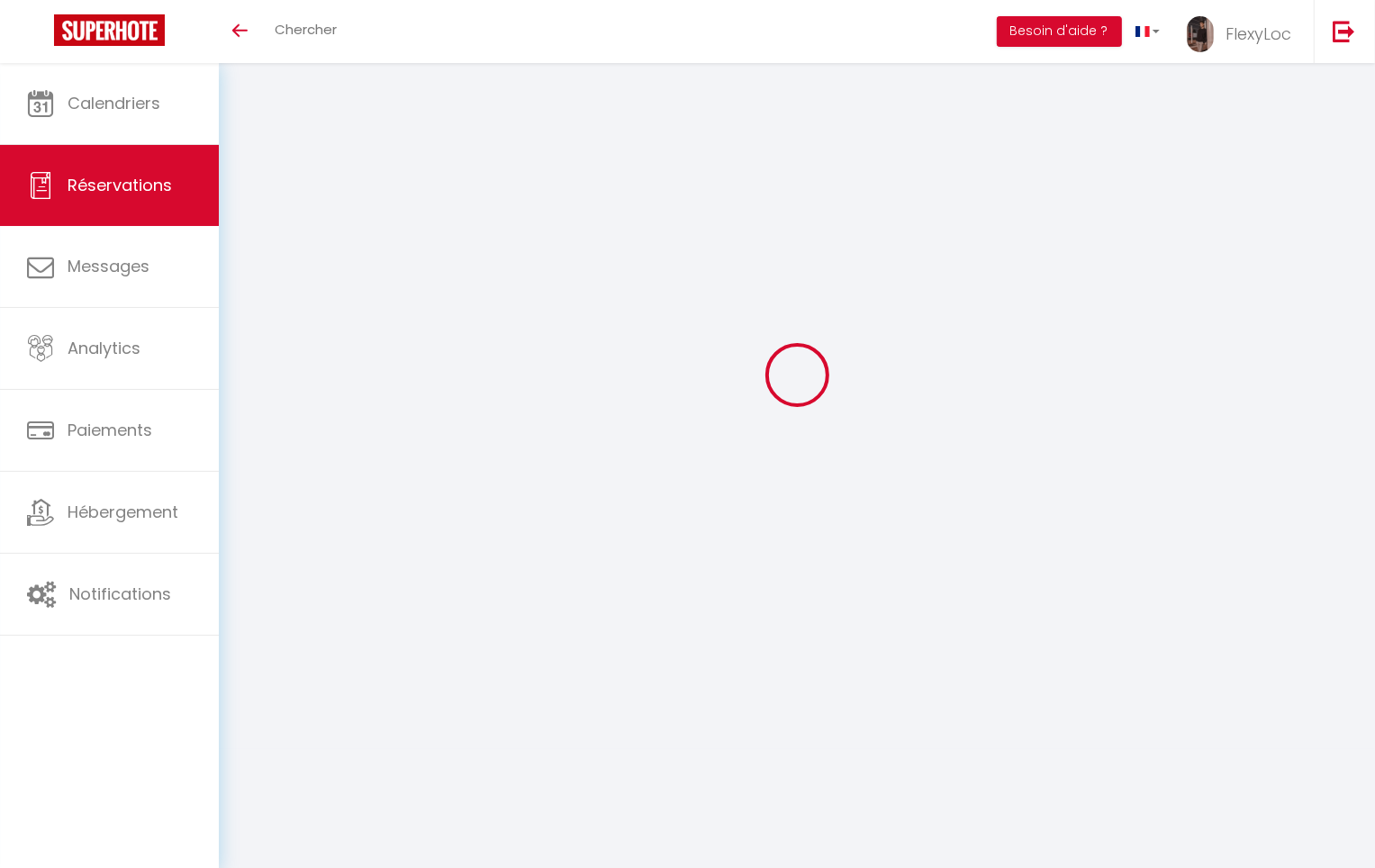
checkbox input "false"
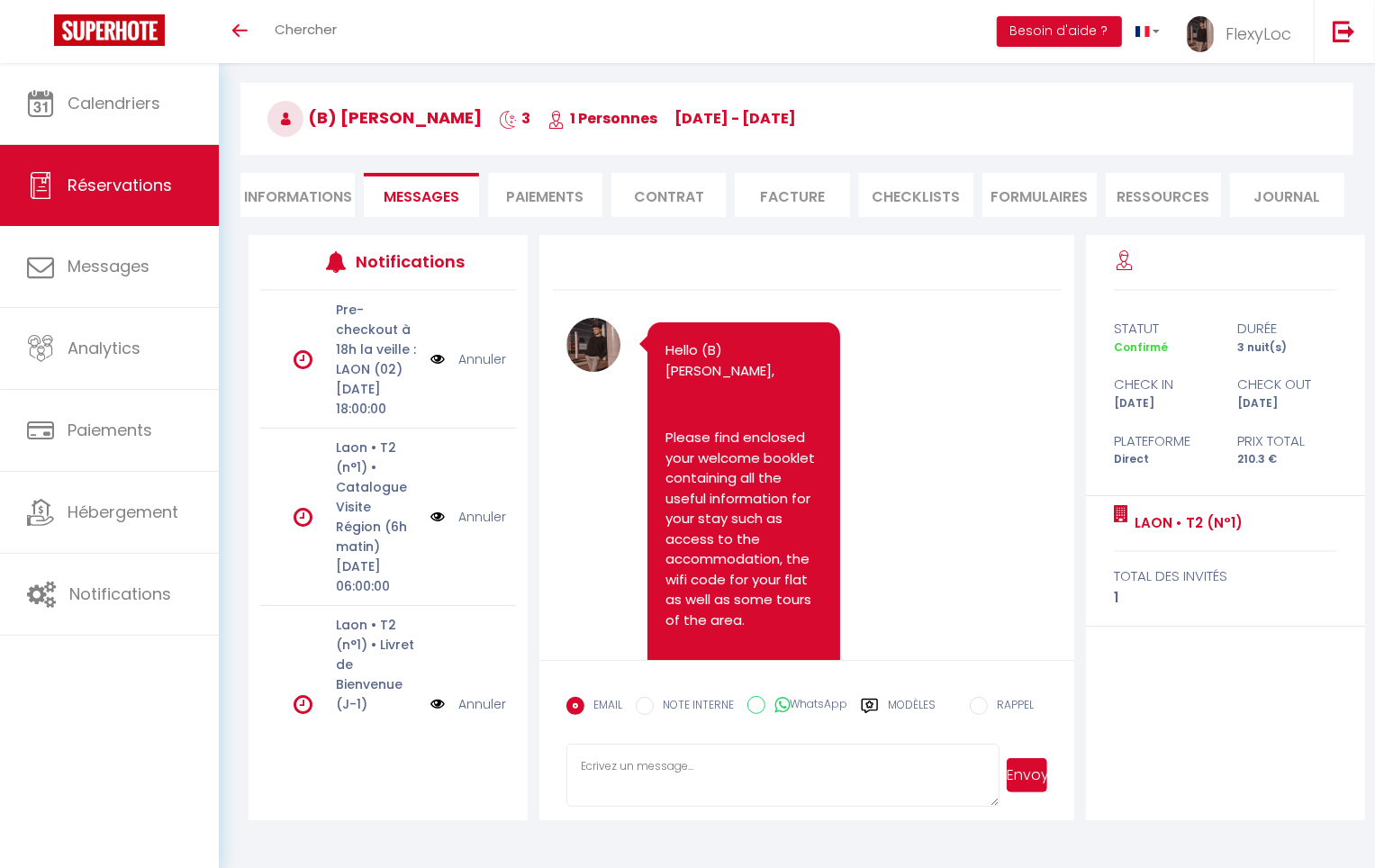
scroll to position [2049, 0]
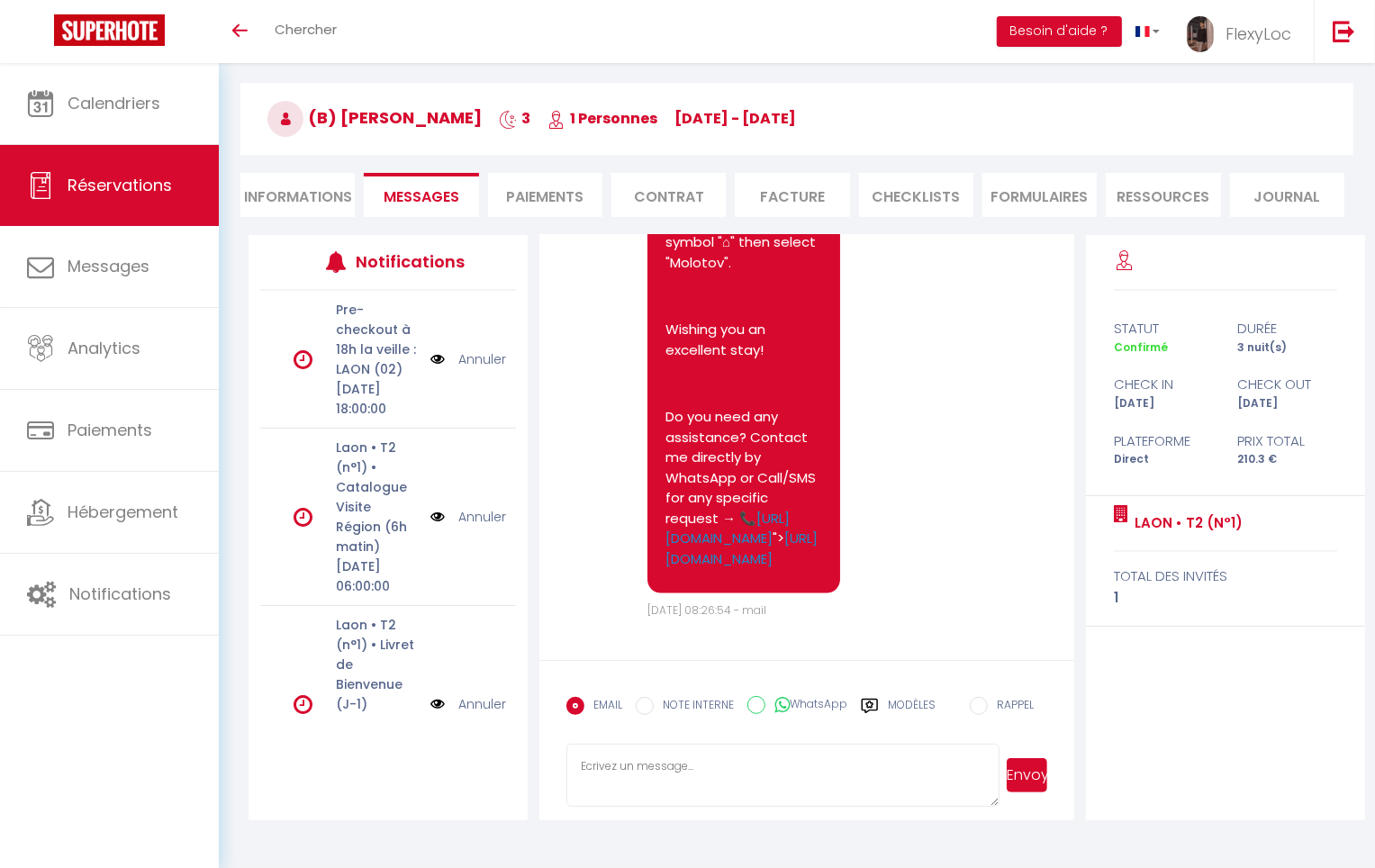
click at [902, 707] on label "Modèles" at bounding box center [912, 713] width 48 height 32
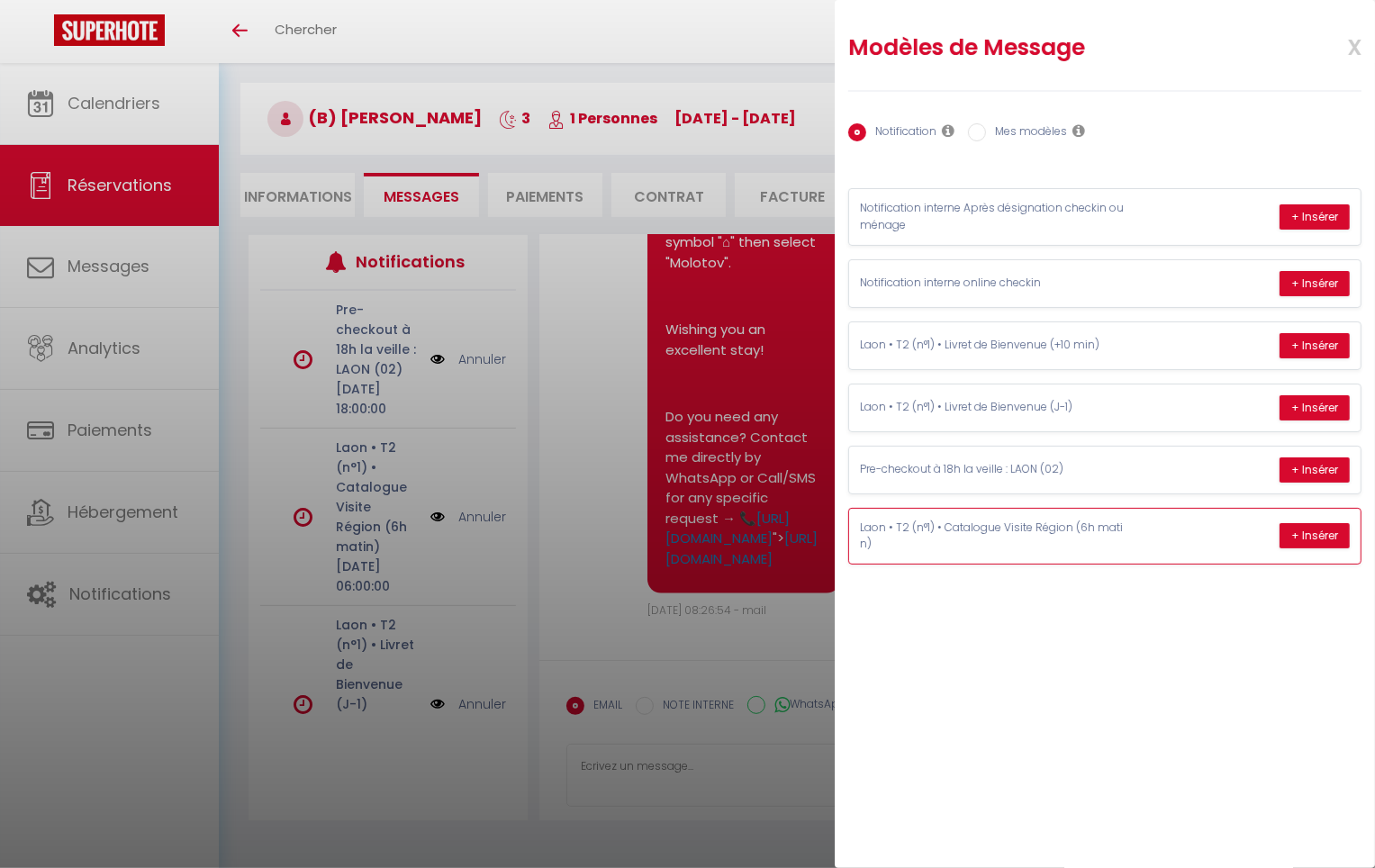
click at [1020, 532] on p "Laon • T2 (n°1) • Catalogue Visite Région (6h matin)" at bounding box center [995, 537] width 270 height 34
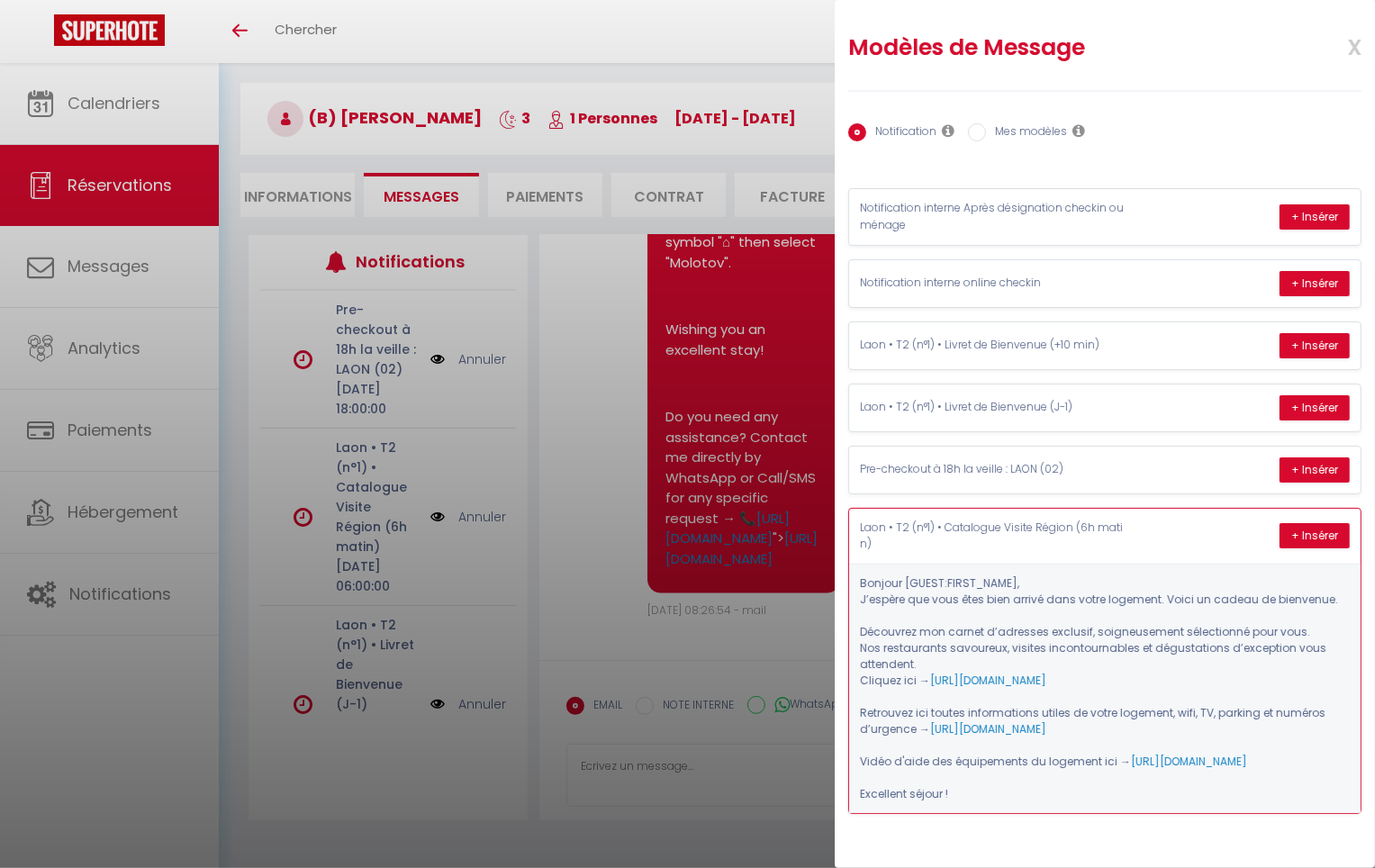
click at [1042, 537] on p "Laon • T2 (n°1) • Catalogue Visite Région (6h matin)" at bounding box center [995, 537] width 270 height 34
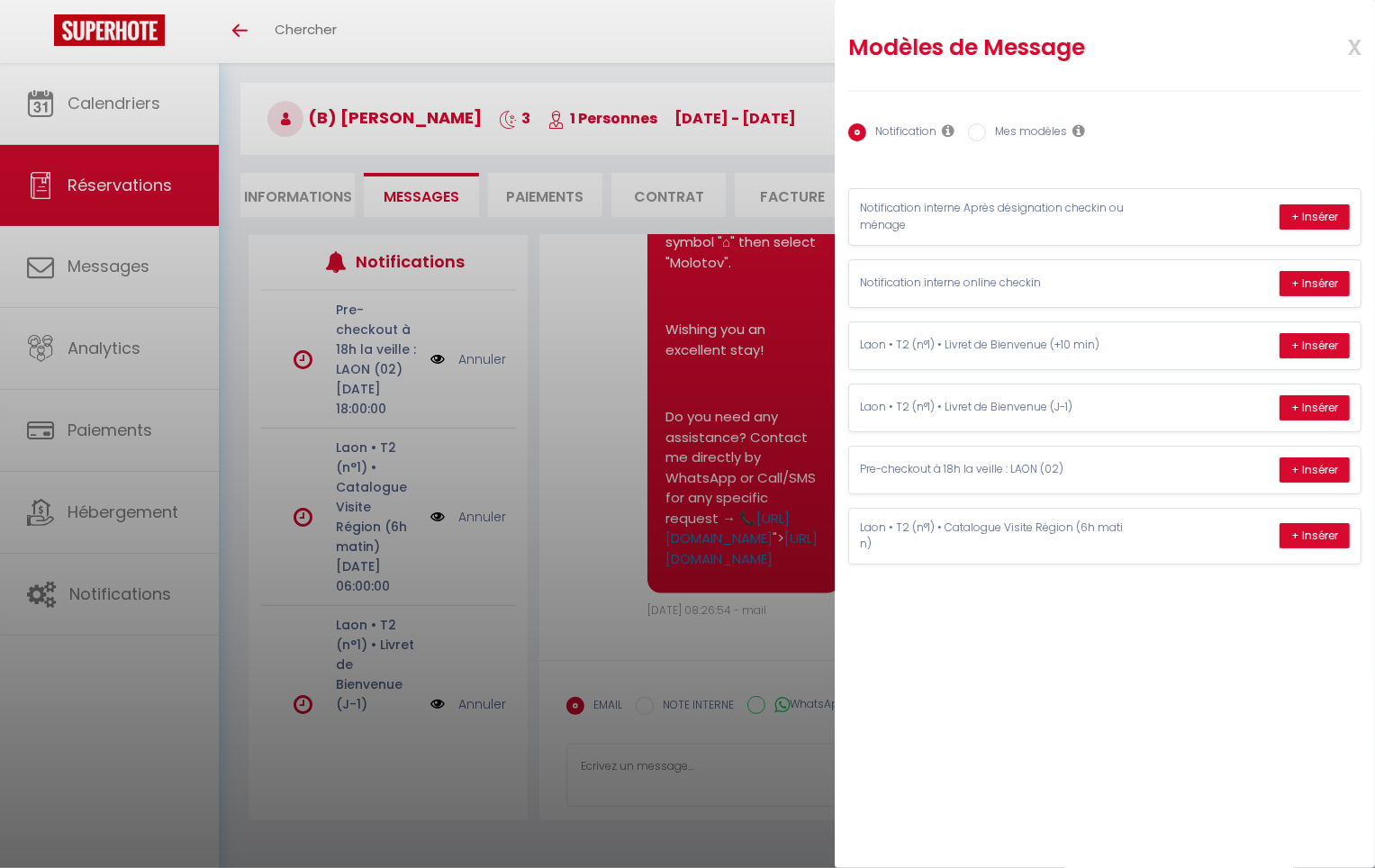
click at [499, 105] on div at bounding box center [687, 434] width 1375 height 868
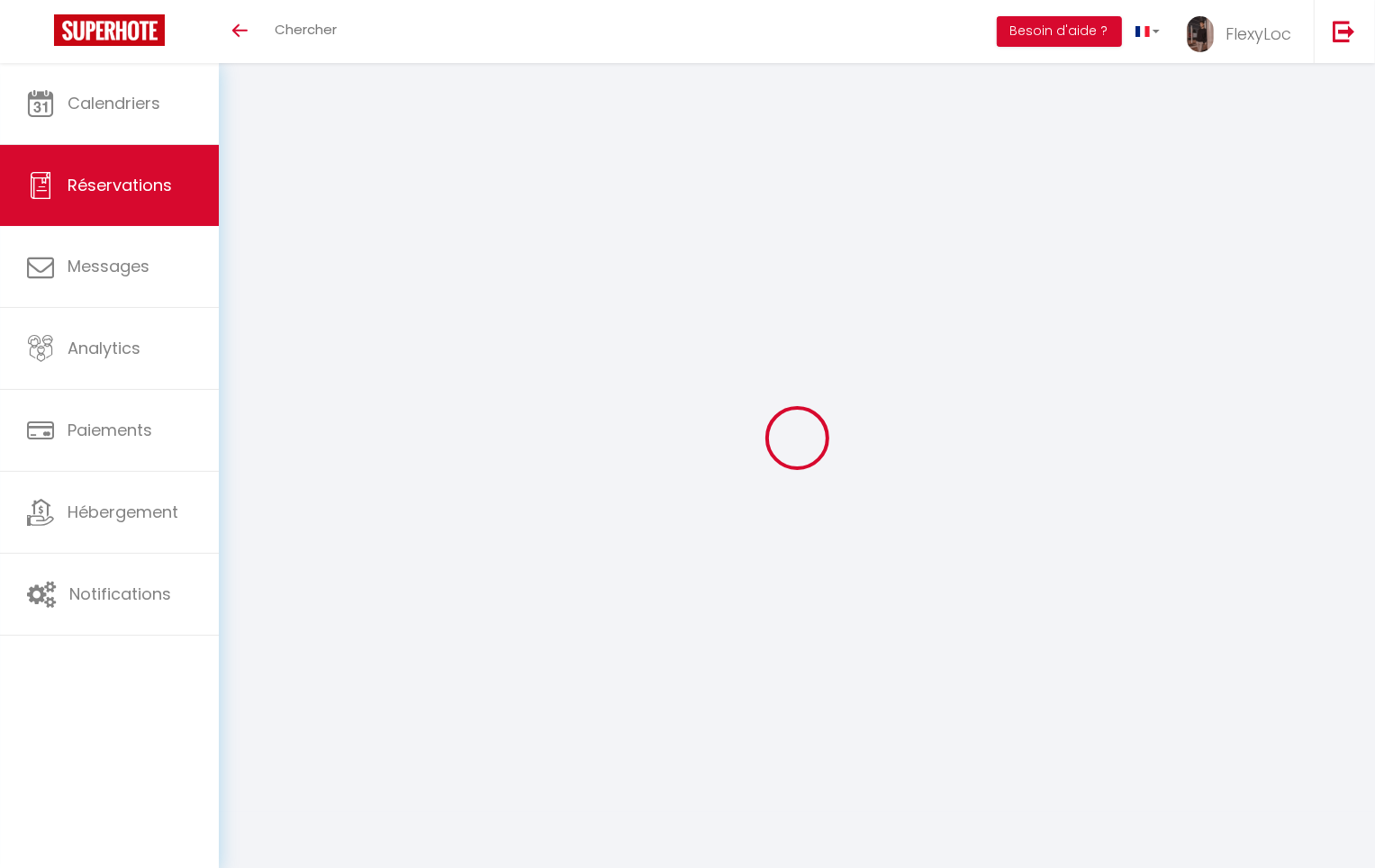
select select
checkbox input "false"
select select
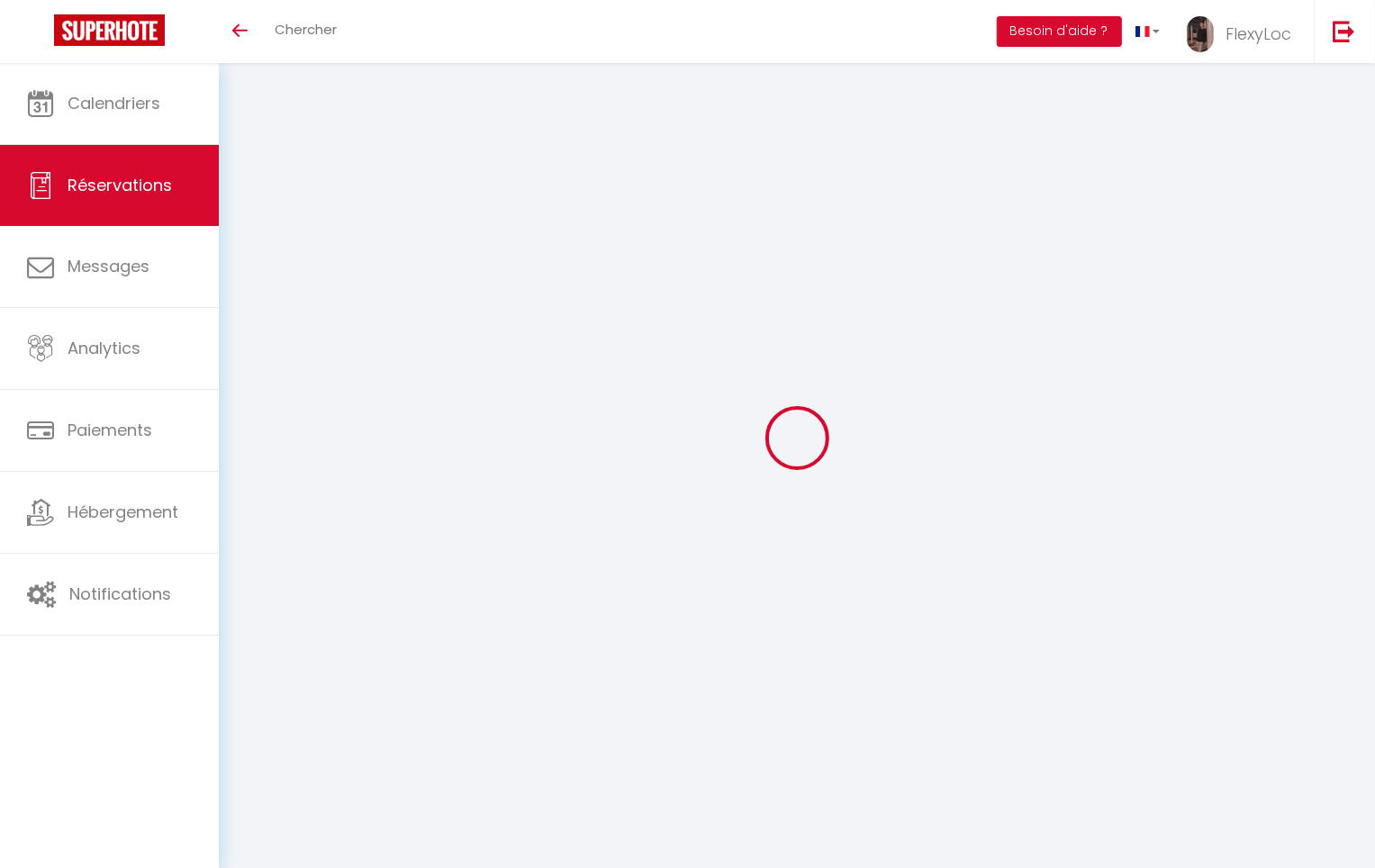
select select
checkbox input "false"
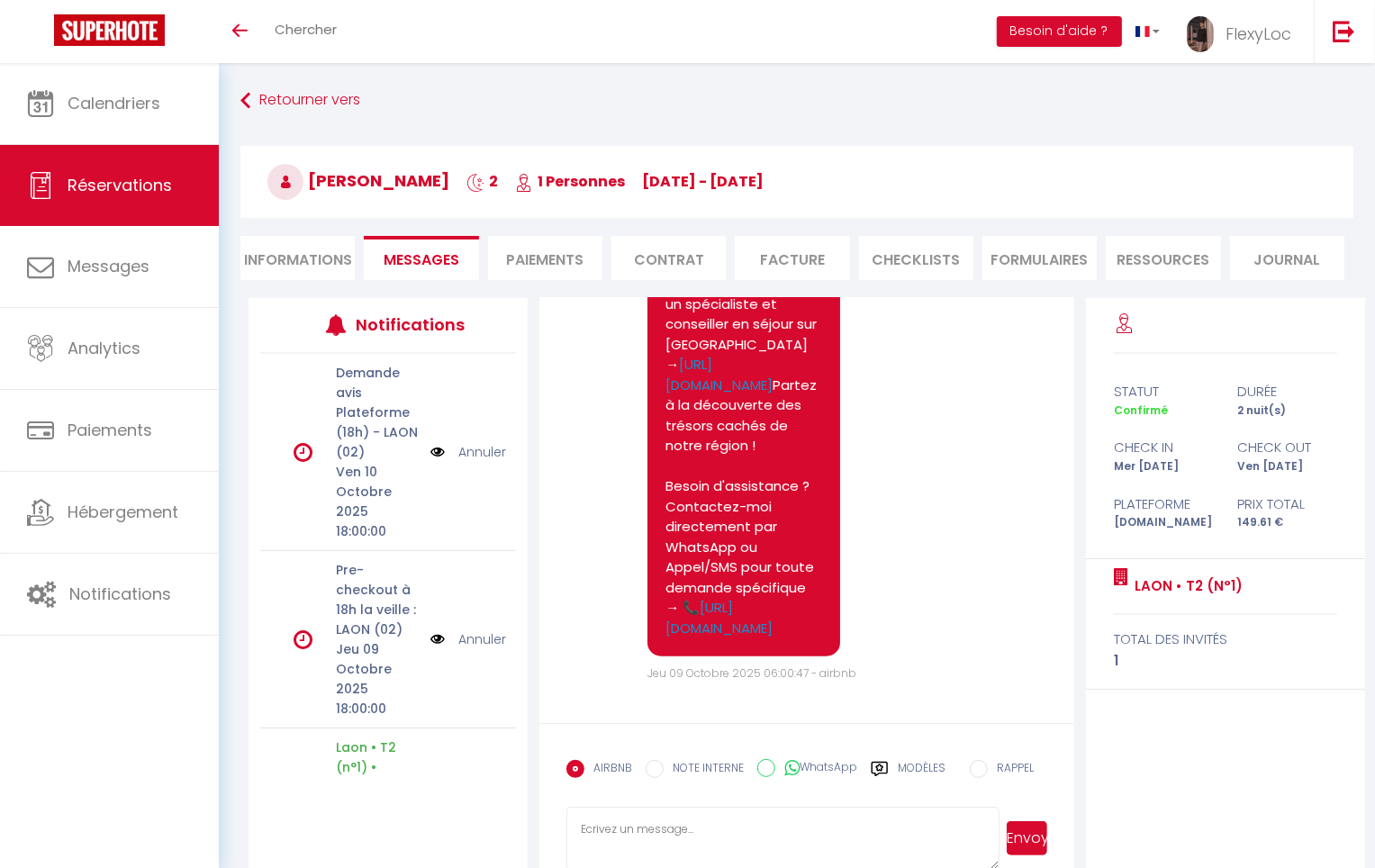
scroll to position [6870, 0]
click at [914, 762] on label "Modèles" at bounding box center [922, 776] width 48 height 32
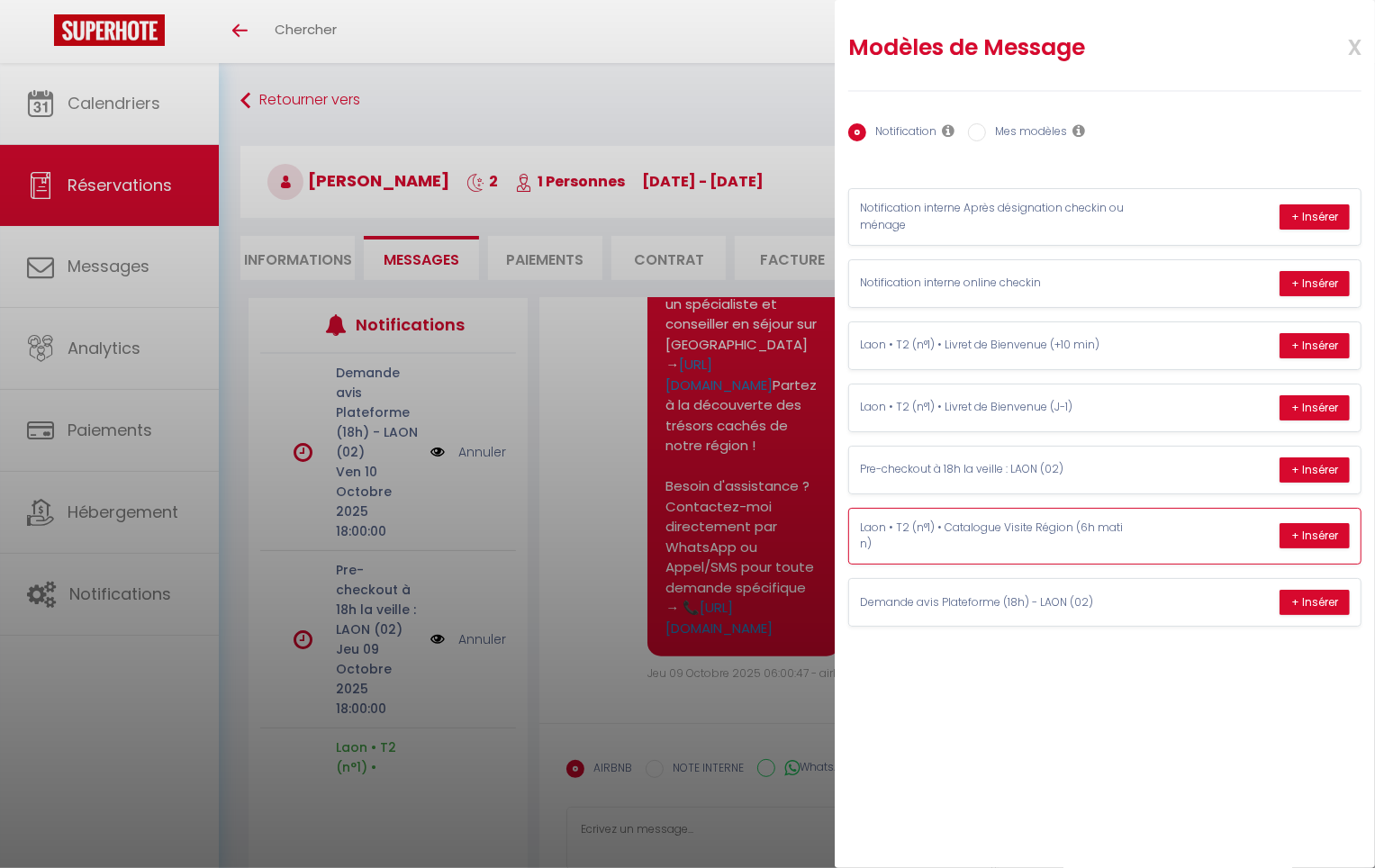
click at [1008, 546] on p "Laon • T2 (n°1) • Catalogue Visite Région (6h matin)" at bounding box center [995, 537] width 270 height 34
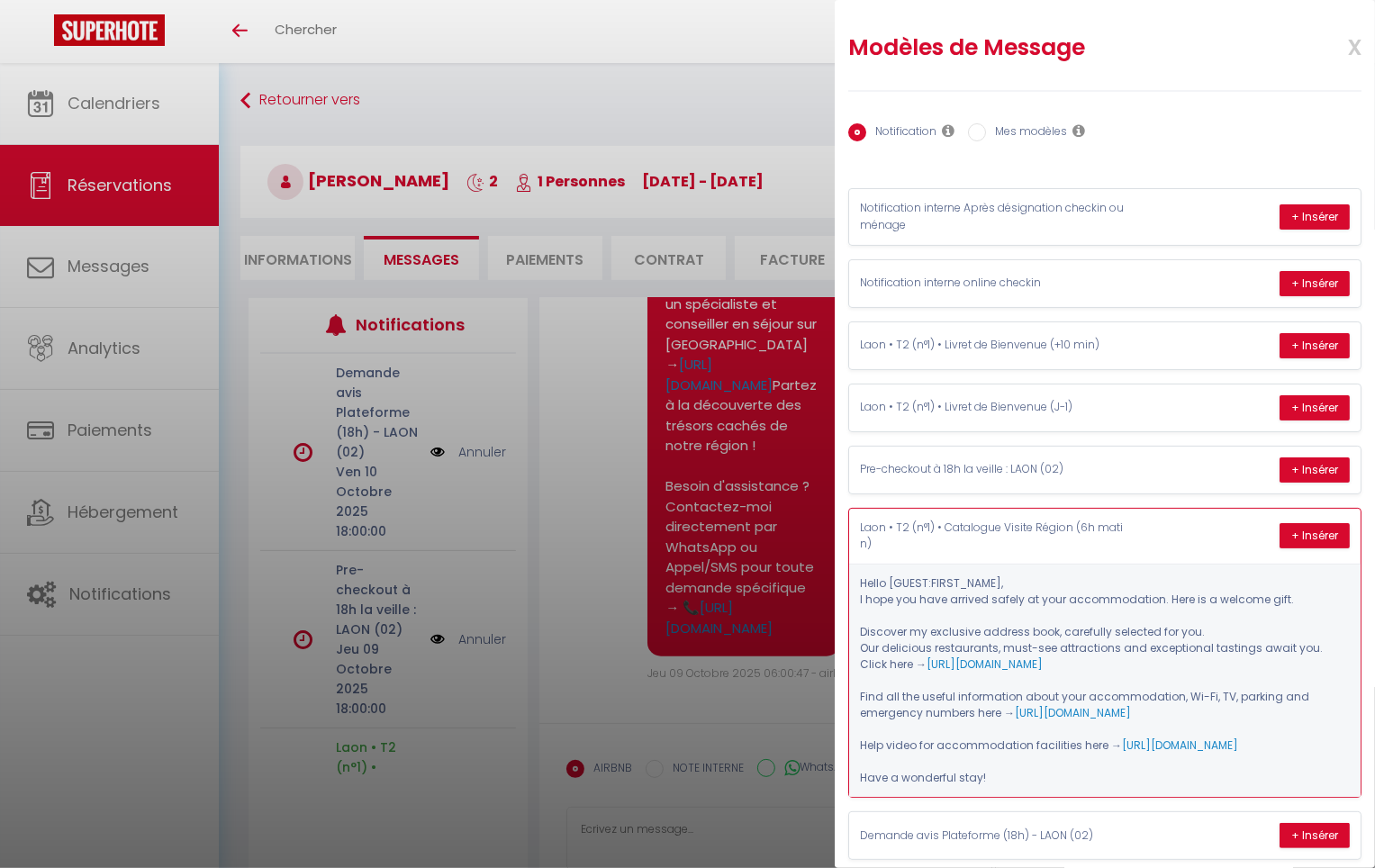
click at [1008, 546] on p "Laon • T2 (n°1) • Catalogue Visite Région (6h matin)" at bounding box center [995, 537] width 270 height 34
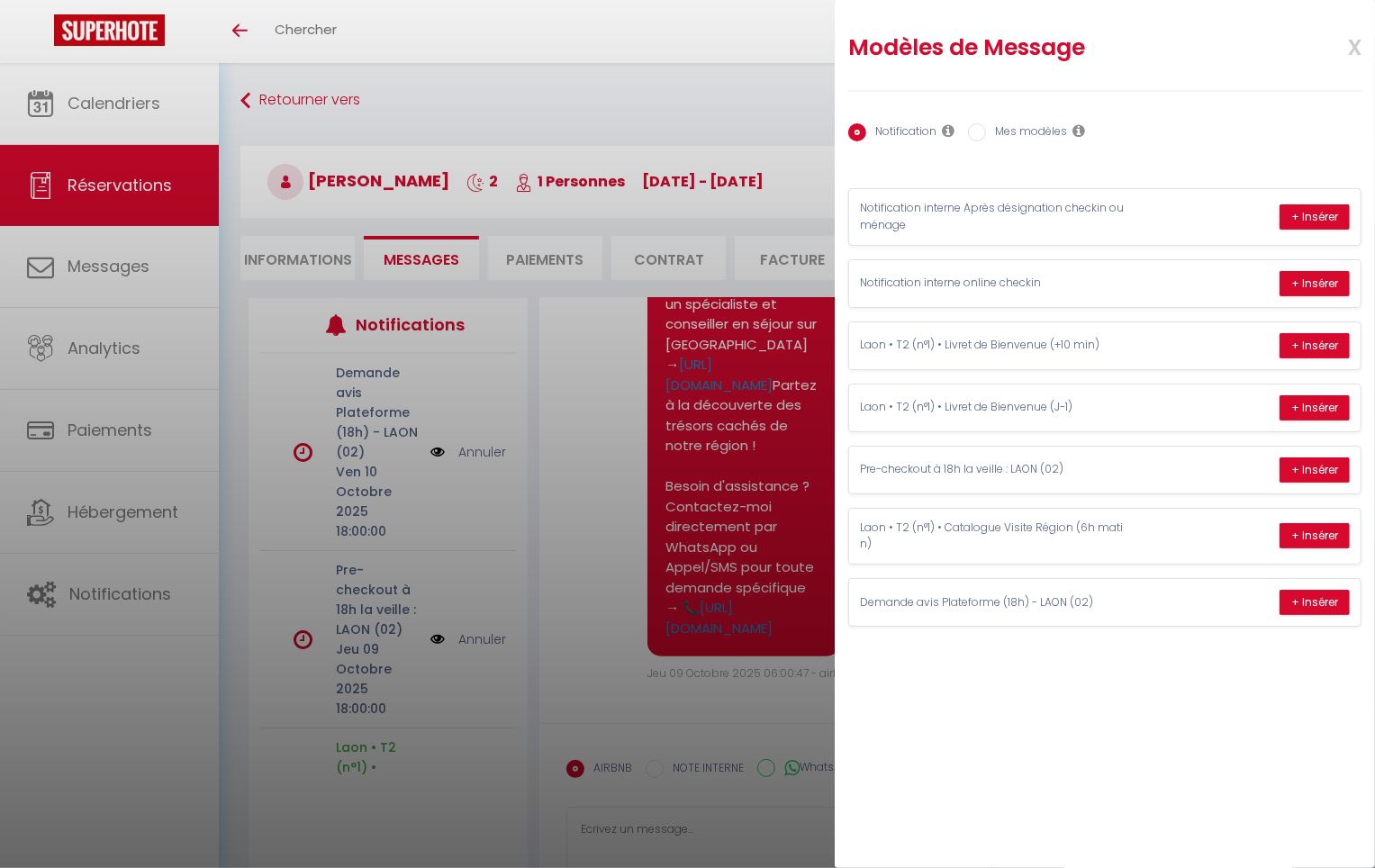
click at [1361, 49] on span "x" at bounding box center [1333, 45] width 57 height 42
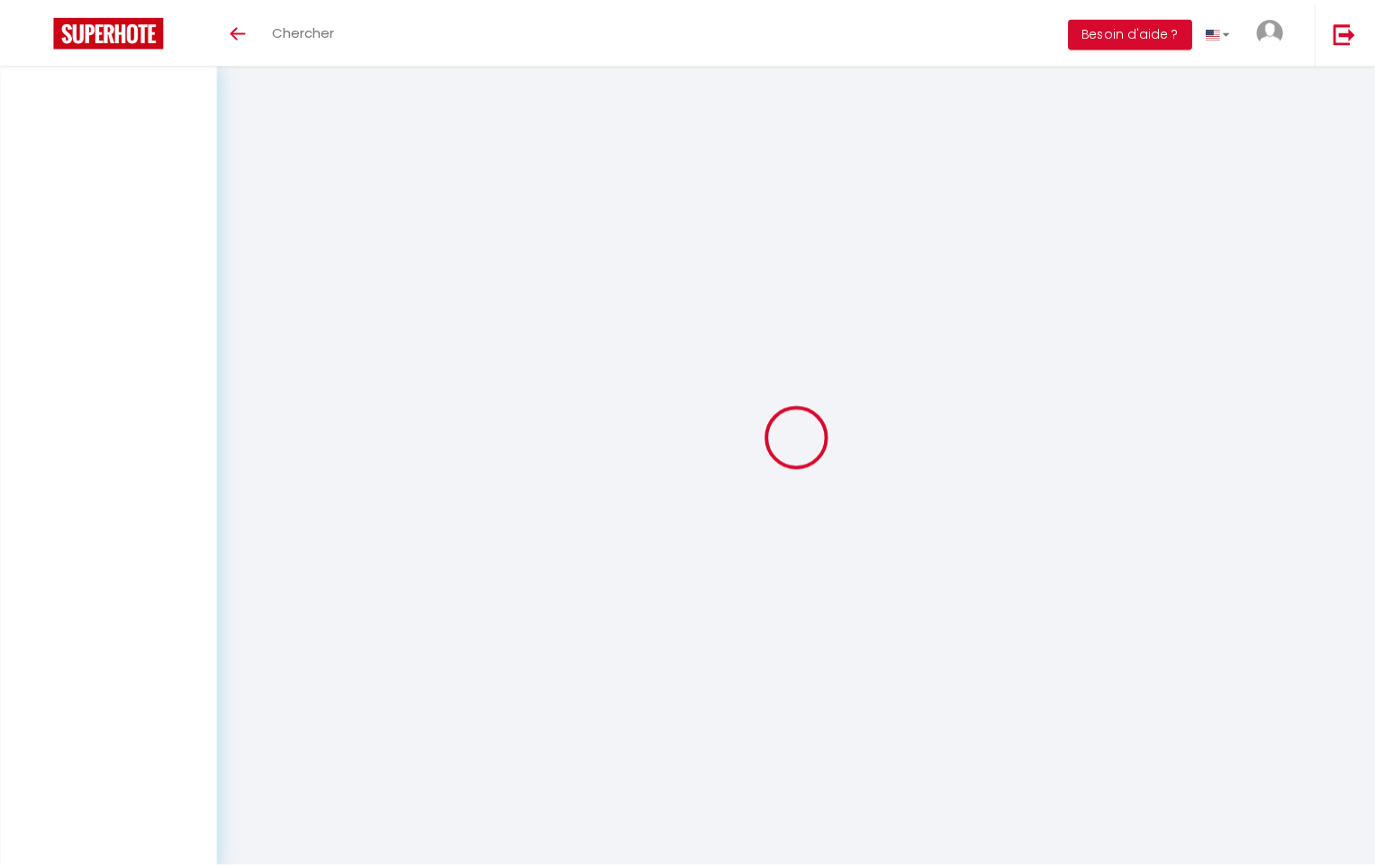
scroll to position [63, 0]
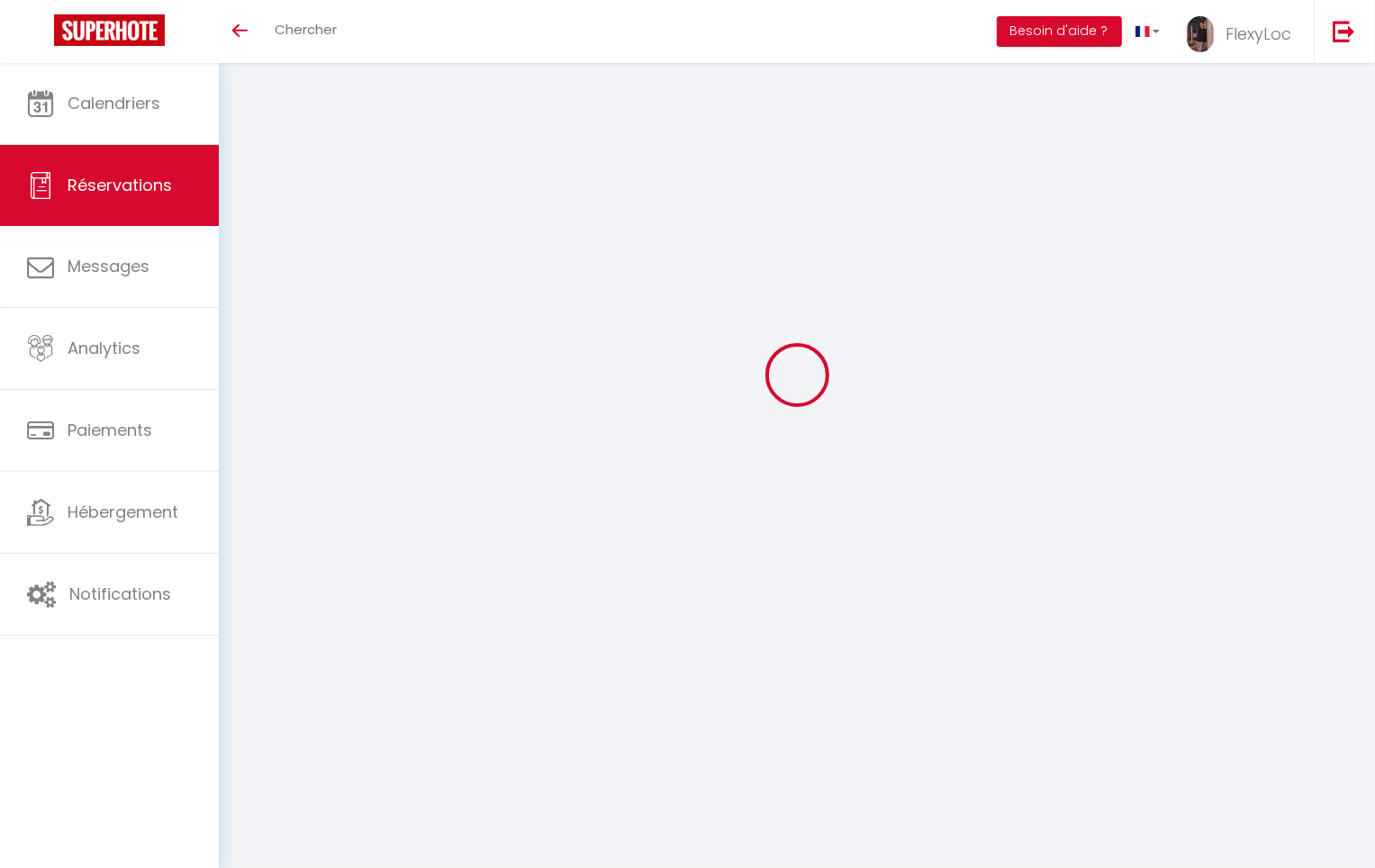
select select
checkbox input "false"
select select
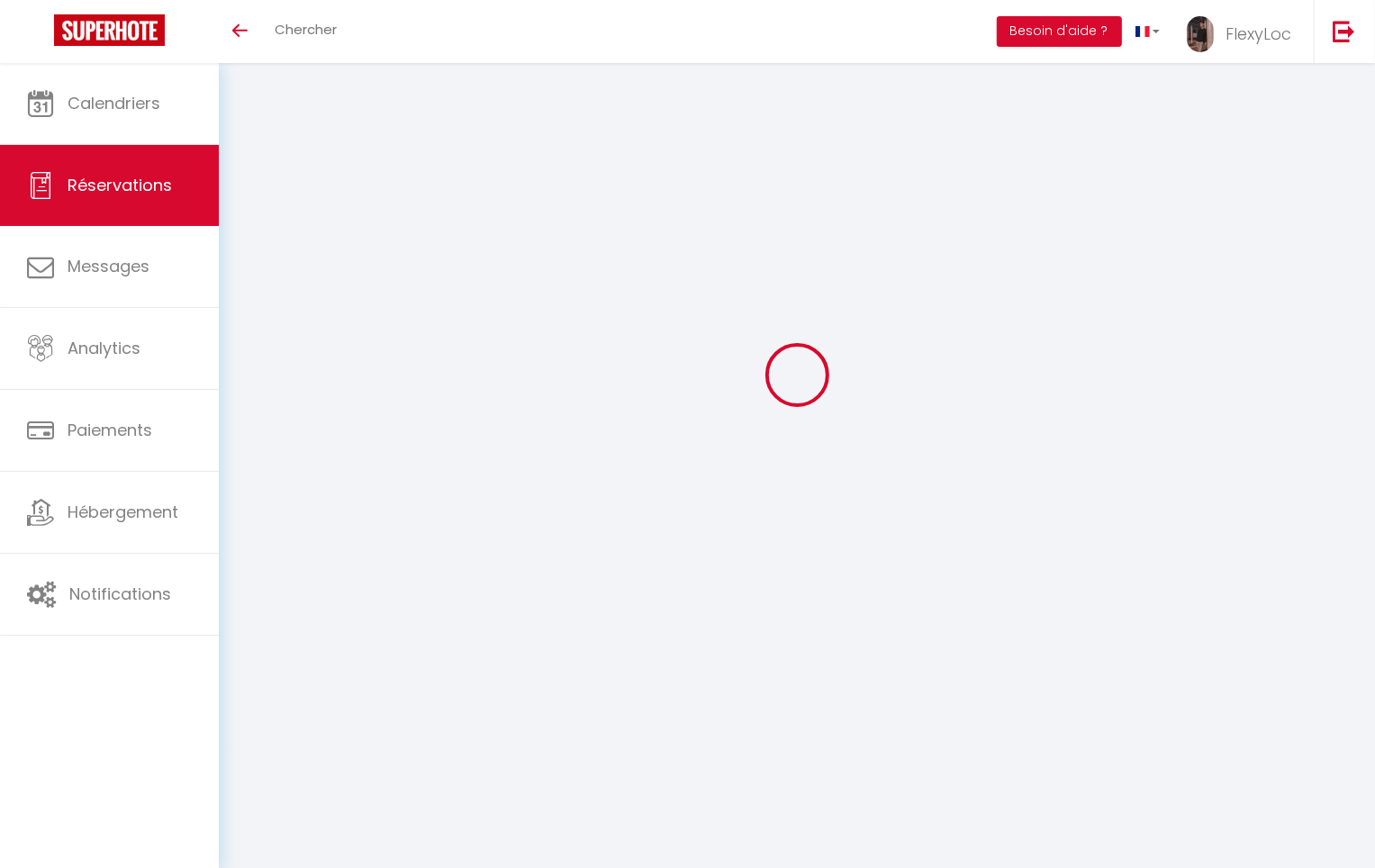
checkbox input "false"
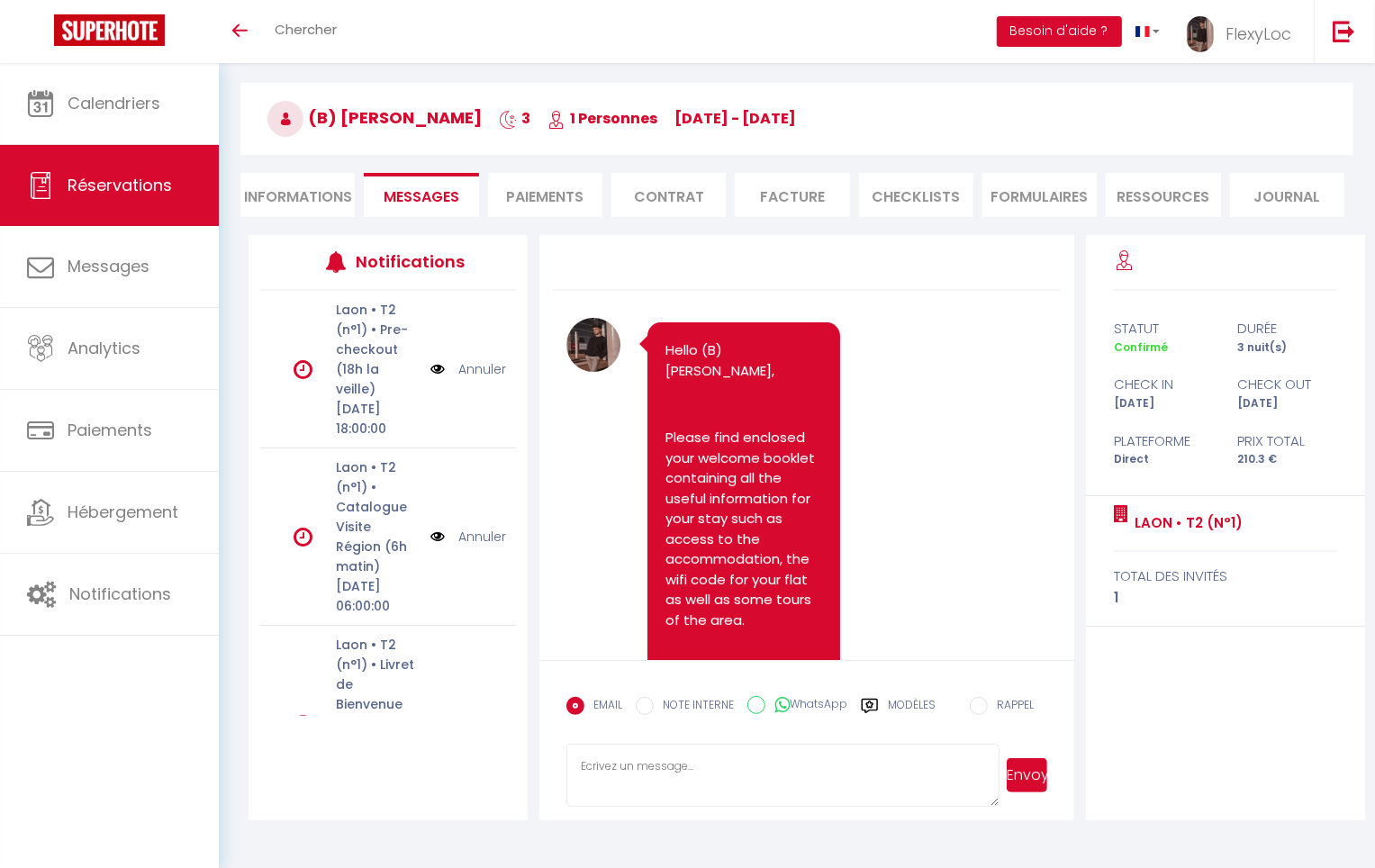
scroll to position [2049, 0]
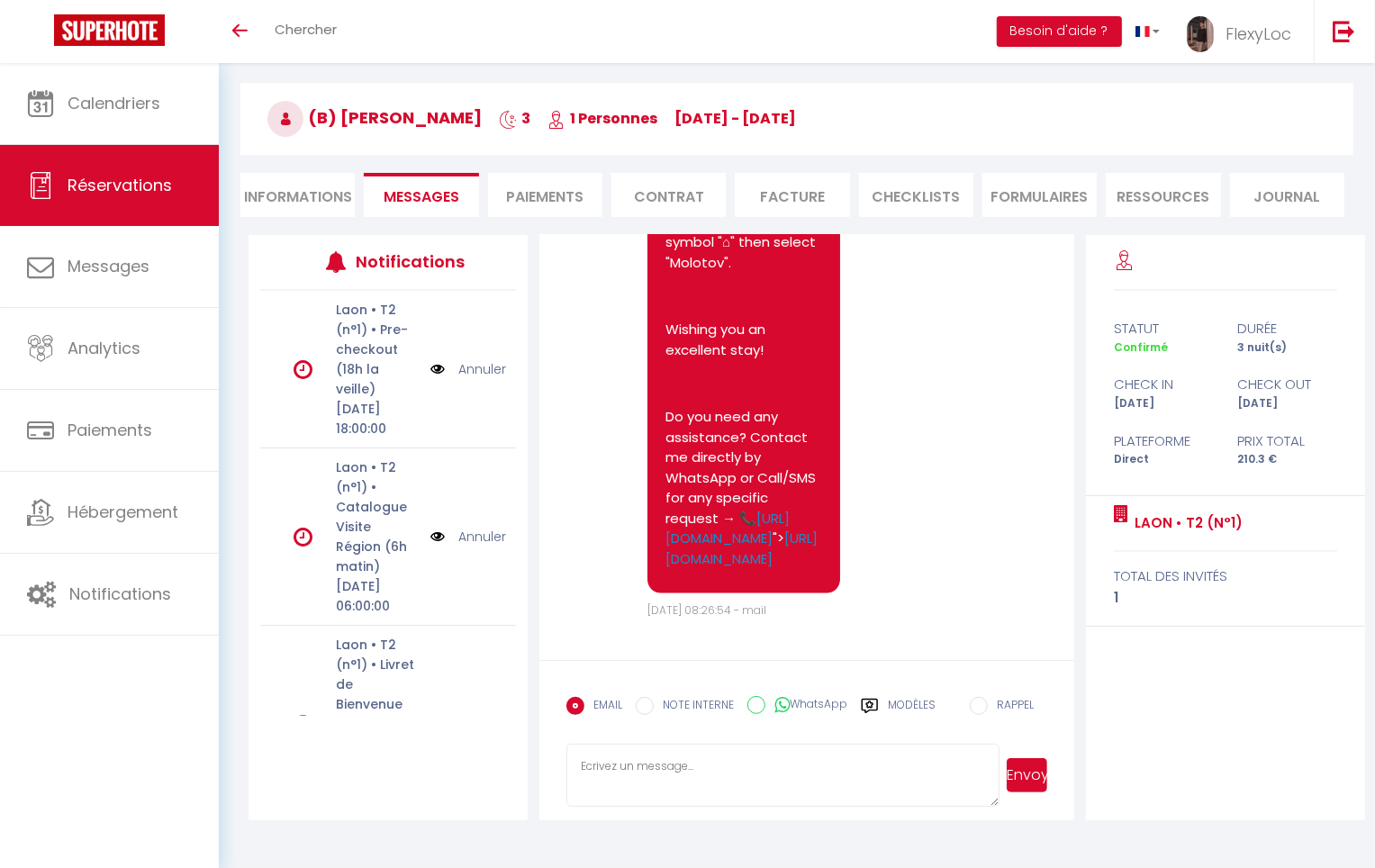
click at [899, 702] on label "Modèles" at bounding box center [912, 713] width 48 height 32
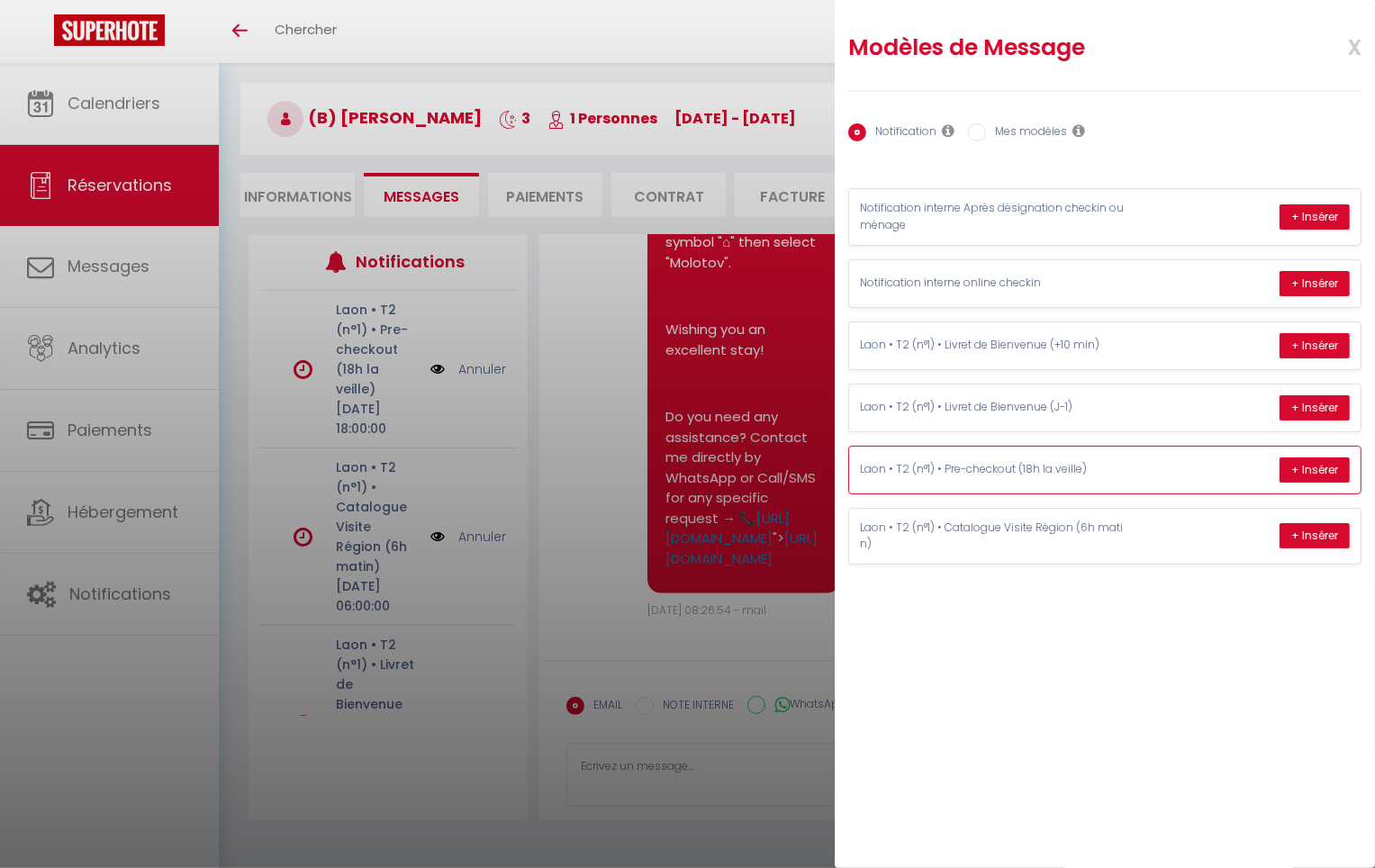
click at [1031, 474] on p "Laon • T2 (n°1) • Pre-checkout (18h la veille)" at bounding box center [995, 469] width 270 height 17
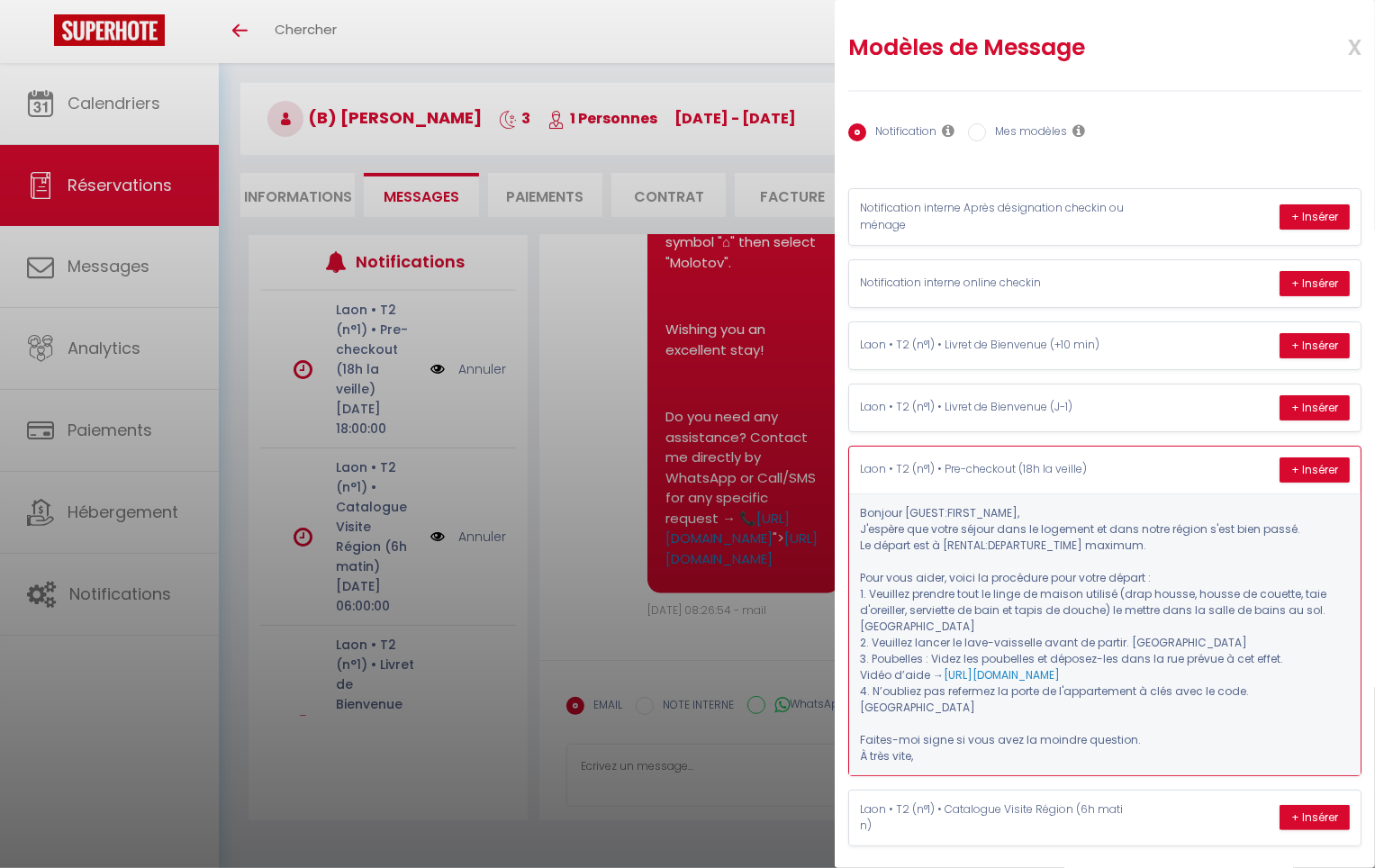
click at [1153, 470] on div "Laon • T2 (n°1) • Pre-checkout (18h la veille) + Insérer" at bounding box center [1104, 470] width 511 height 47
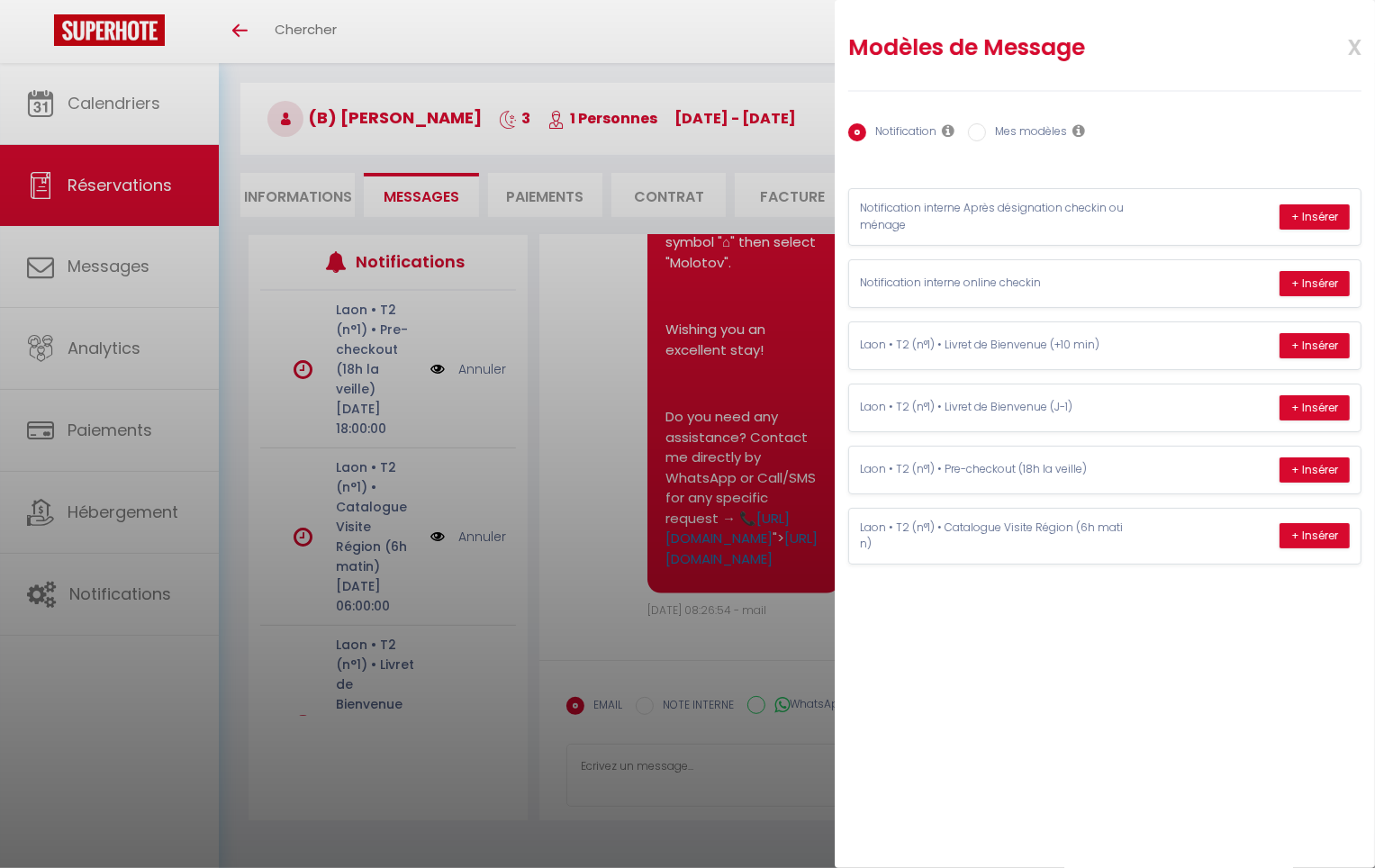
click at [378, 497] on div at bounding box center [687, 434] width 1375 height 868
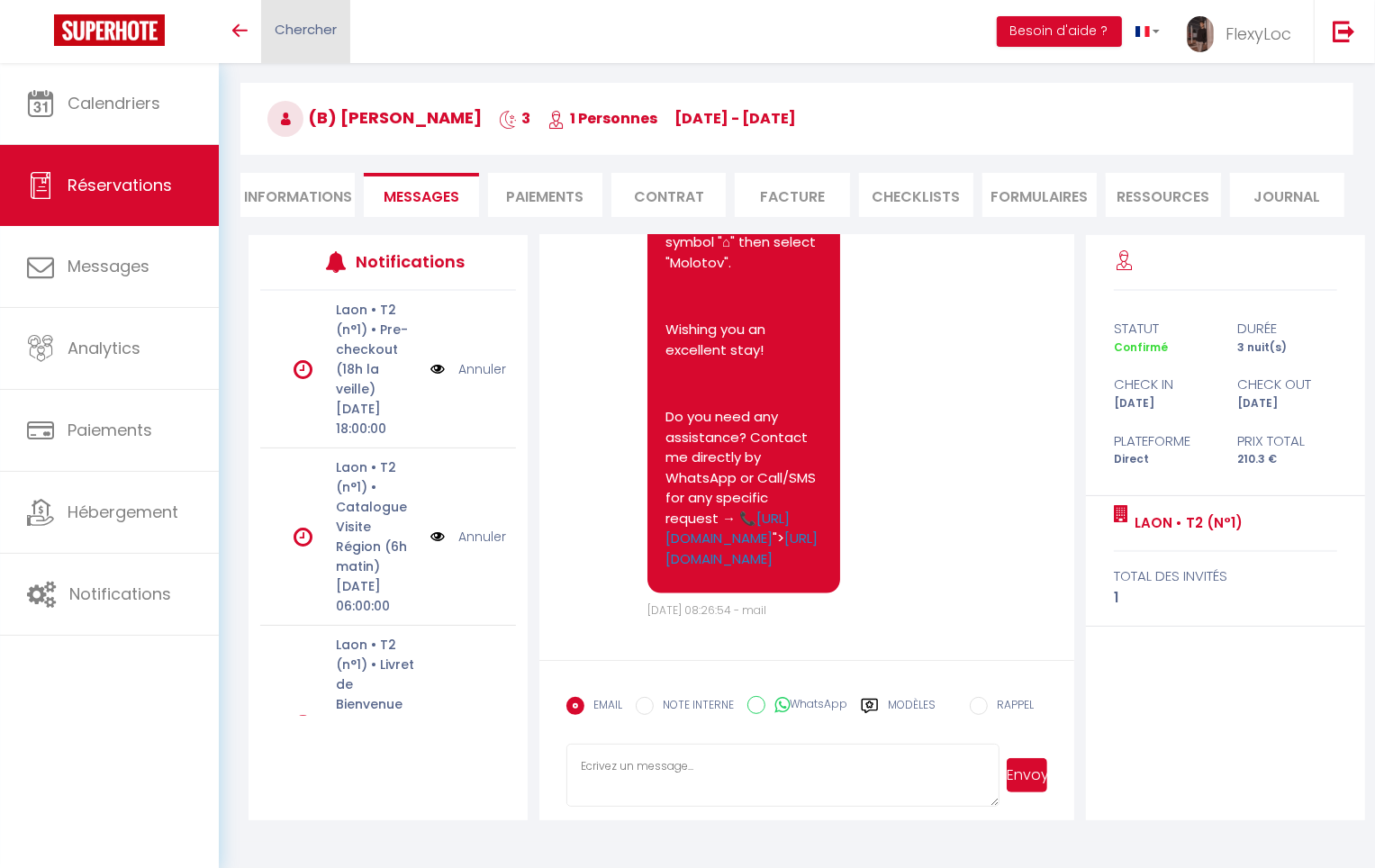
click at [293, 41] on link "Chercher" at bounding box center [305, 31] width 89 height 63
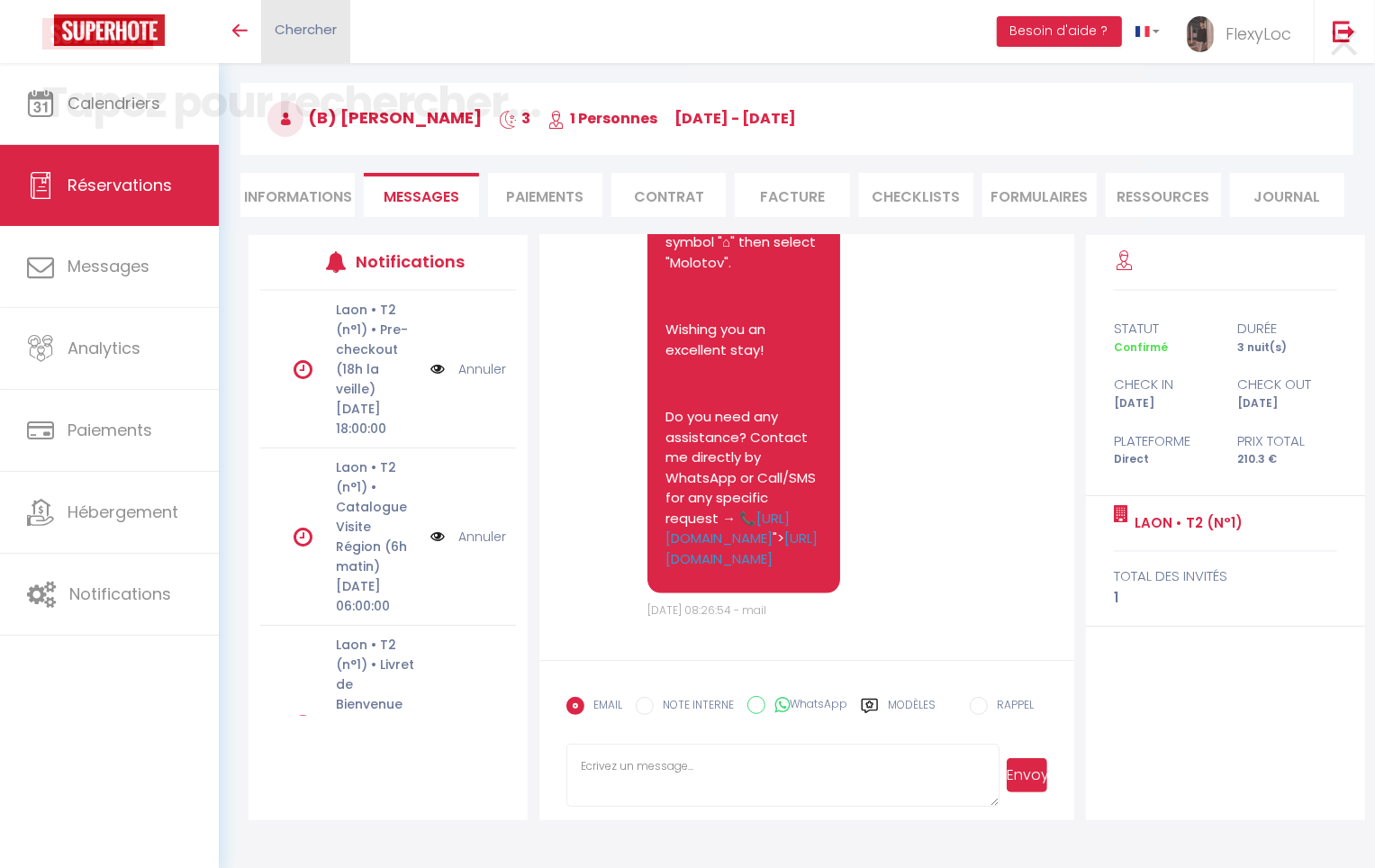
scroll to position [2028, 0]
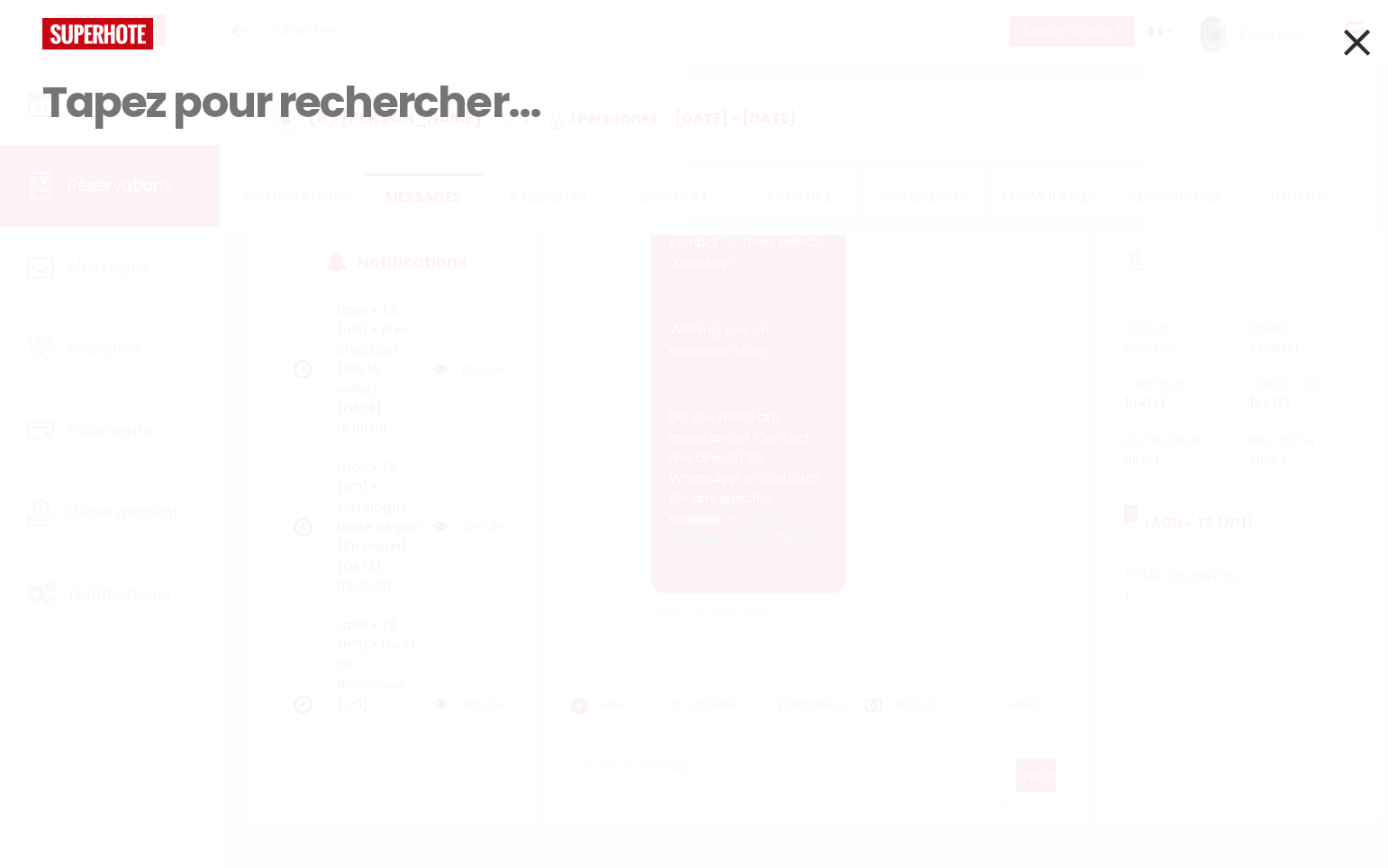
click at [1354, 45] on icon at bounding box center [1357, 42] width 26 height 45
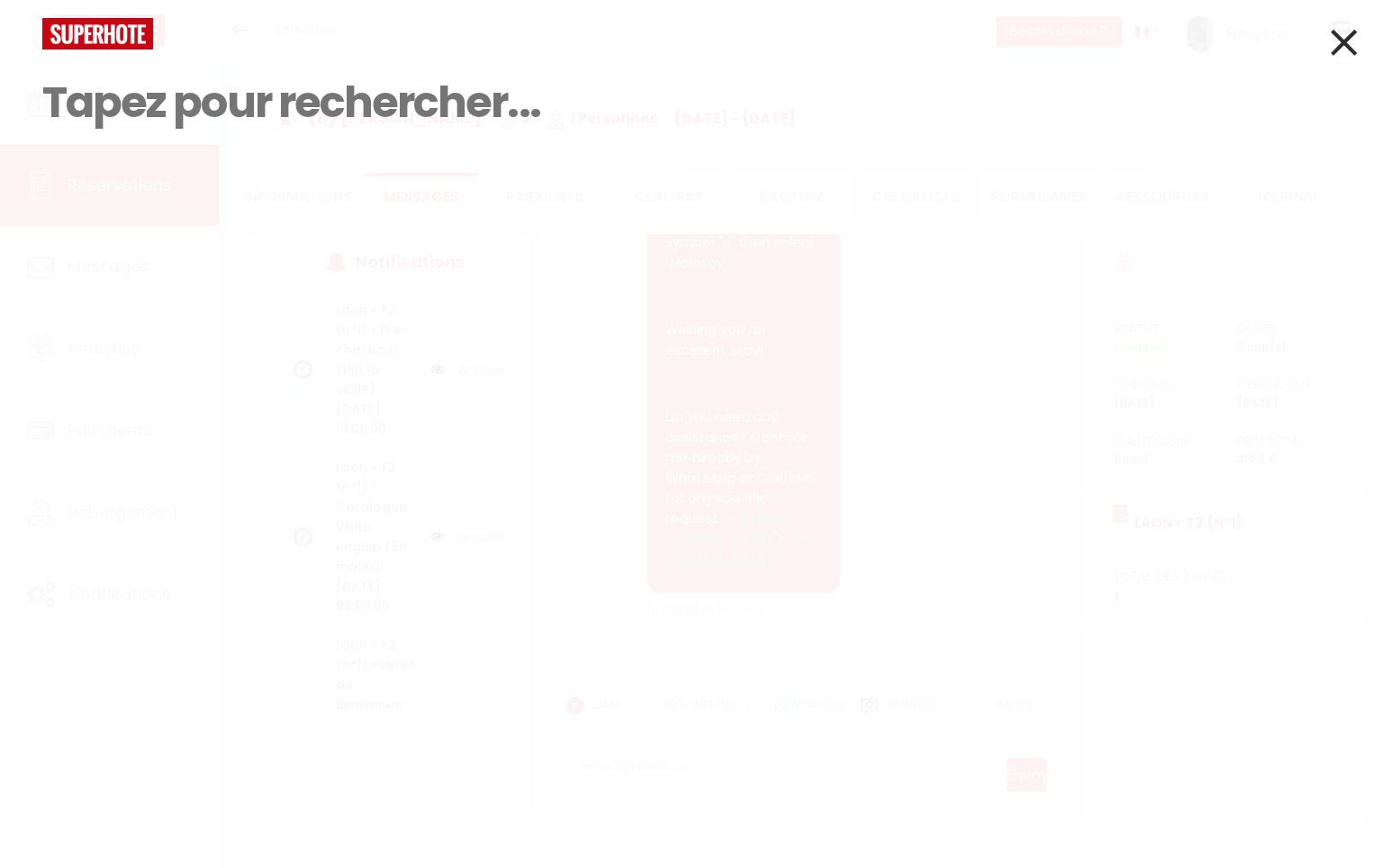
scroll to position [2049, 0]
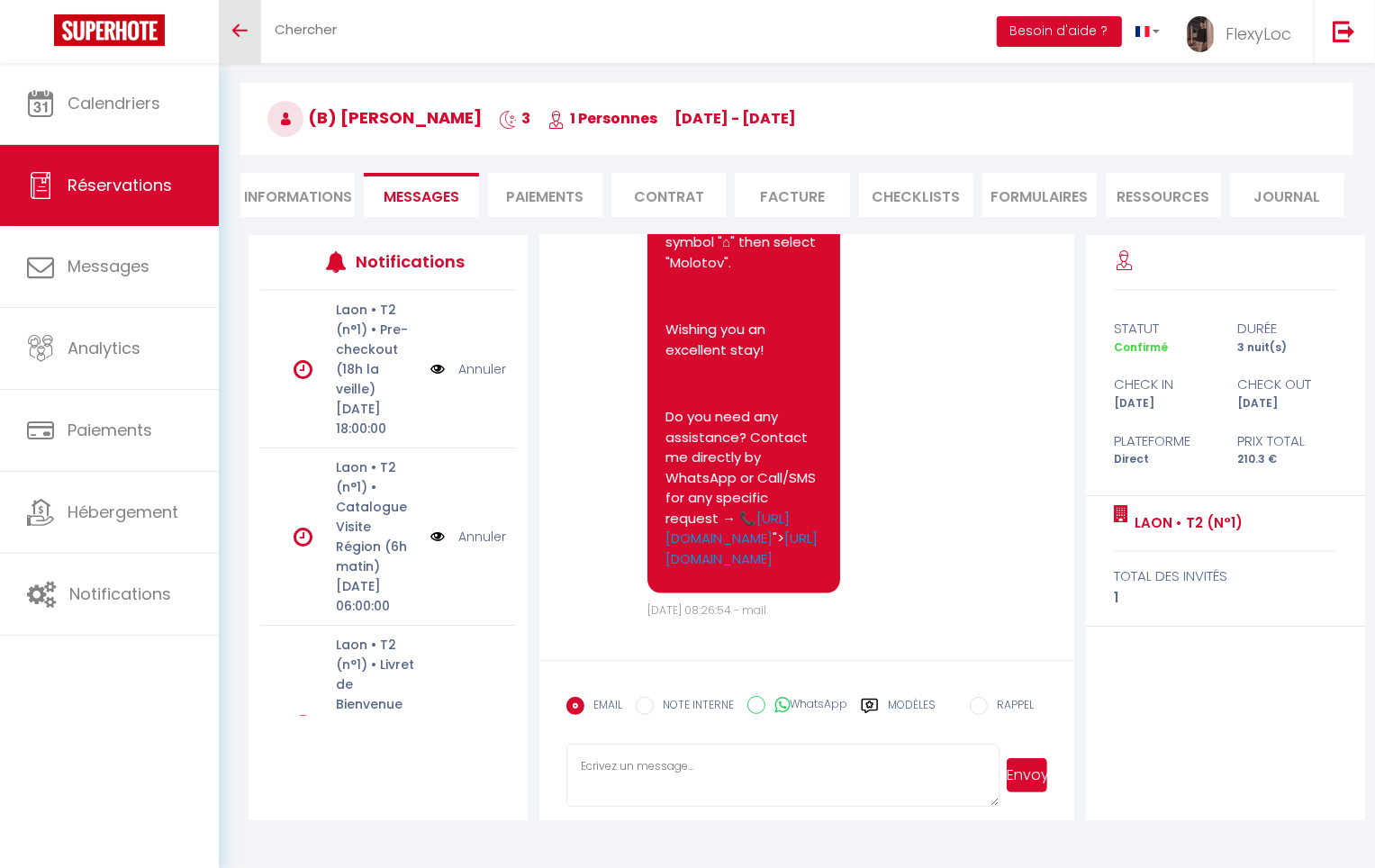
click at [243, 32] on icon "Toggle menubar" at bounding box center [239, 30] width 15 height 11
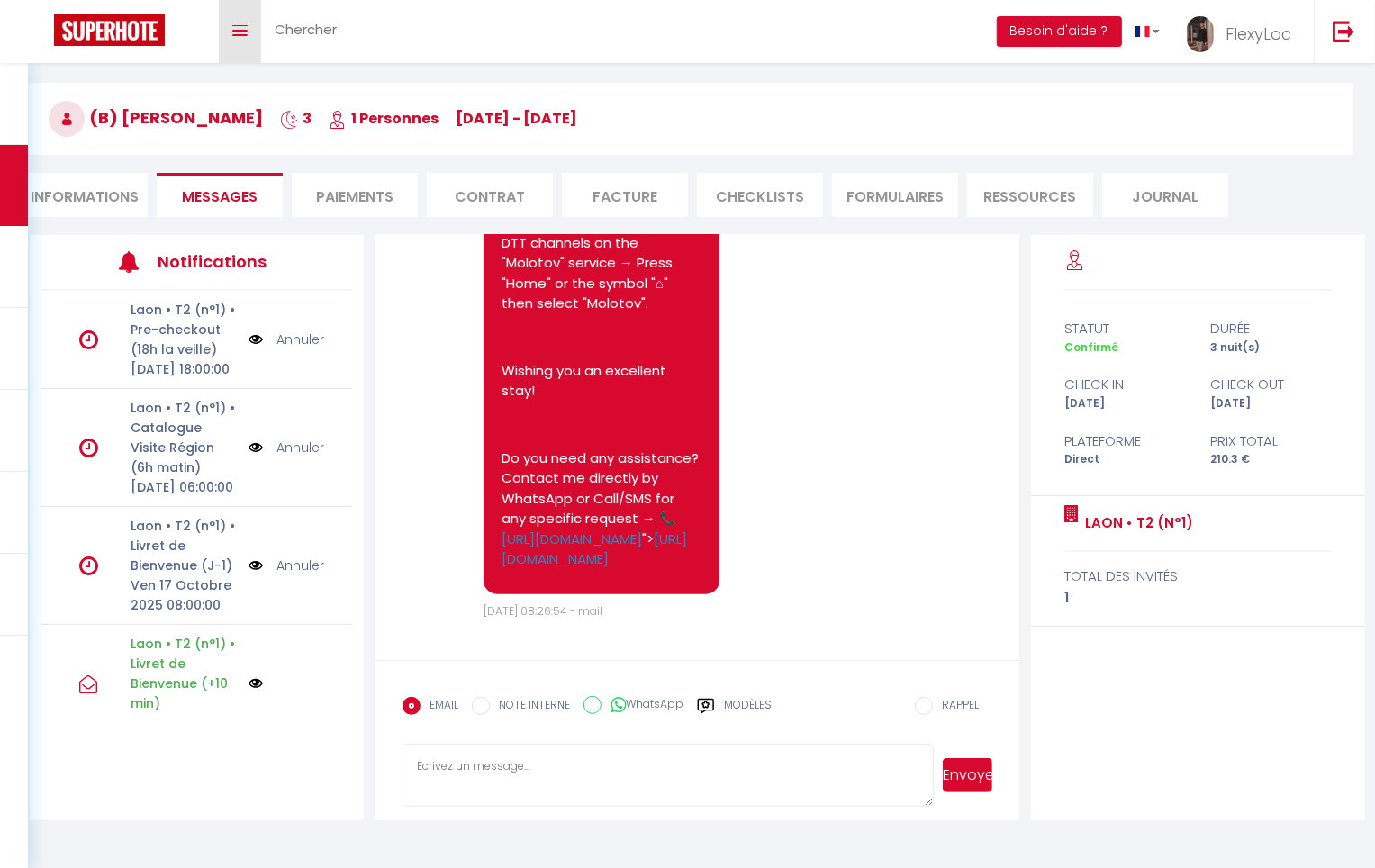
scroll to position [1664, 0]
click at [241, 23] on link "Toggle menubar" at bounding box center [240, 31] width 42 height 63
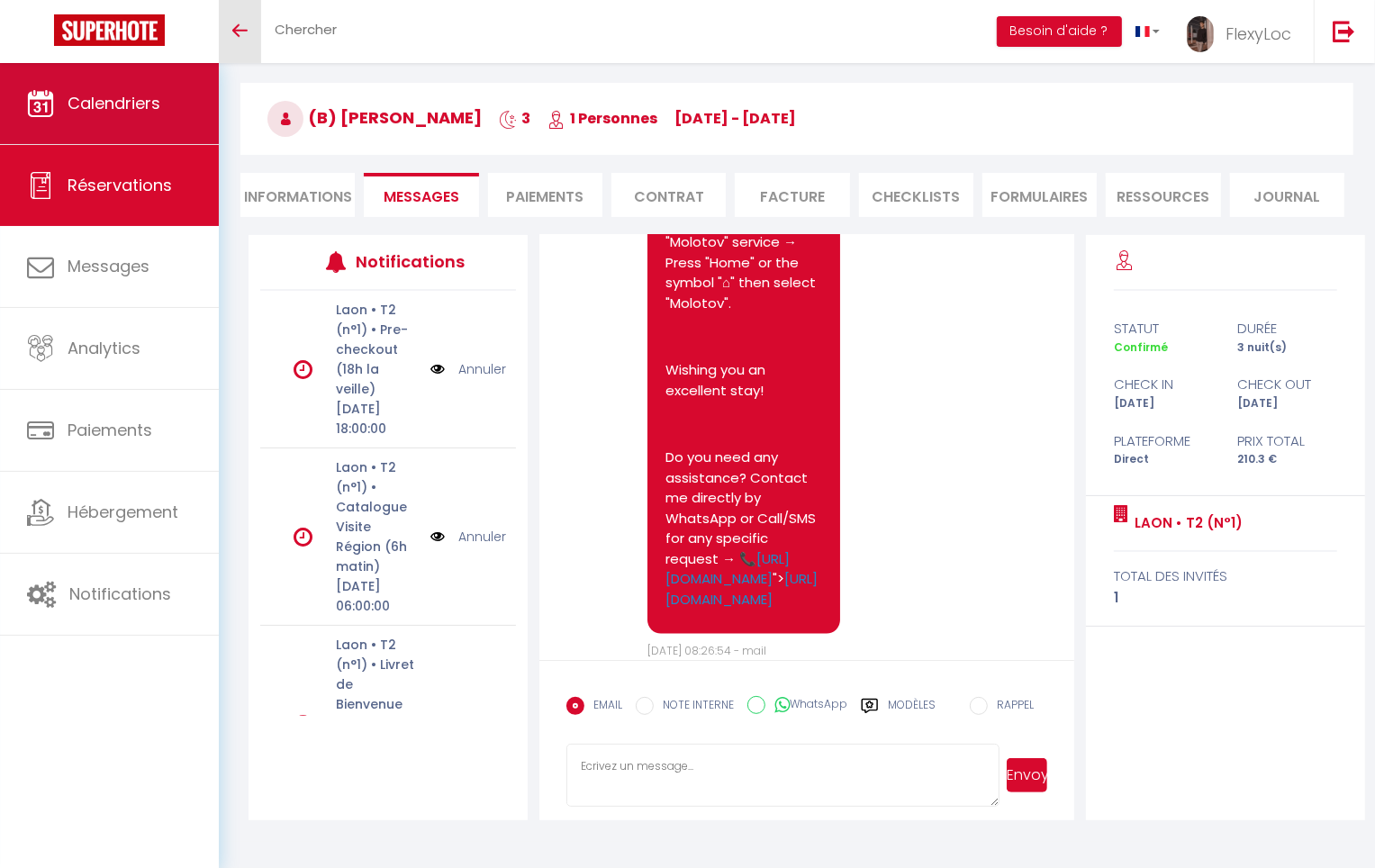
scroll to position [2049, 0]
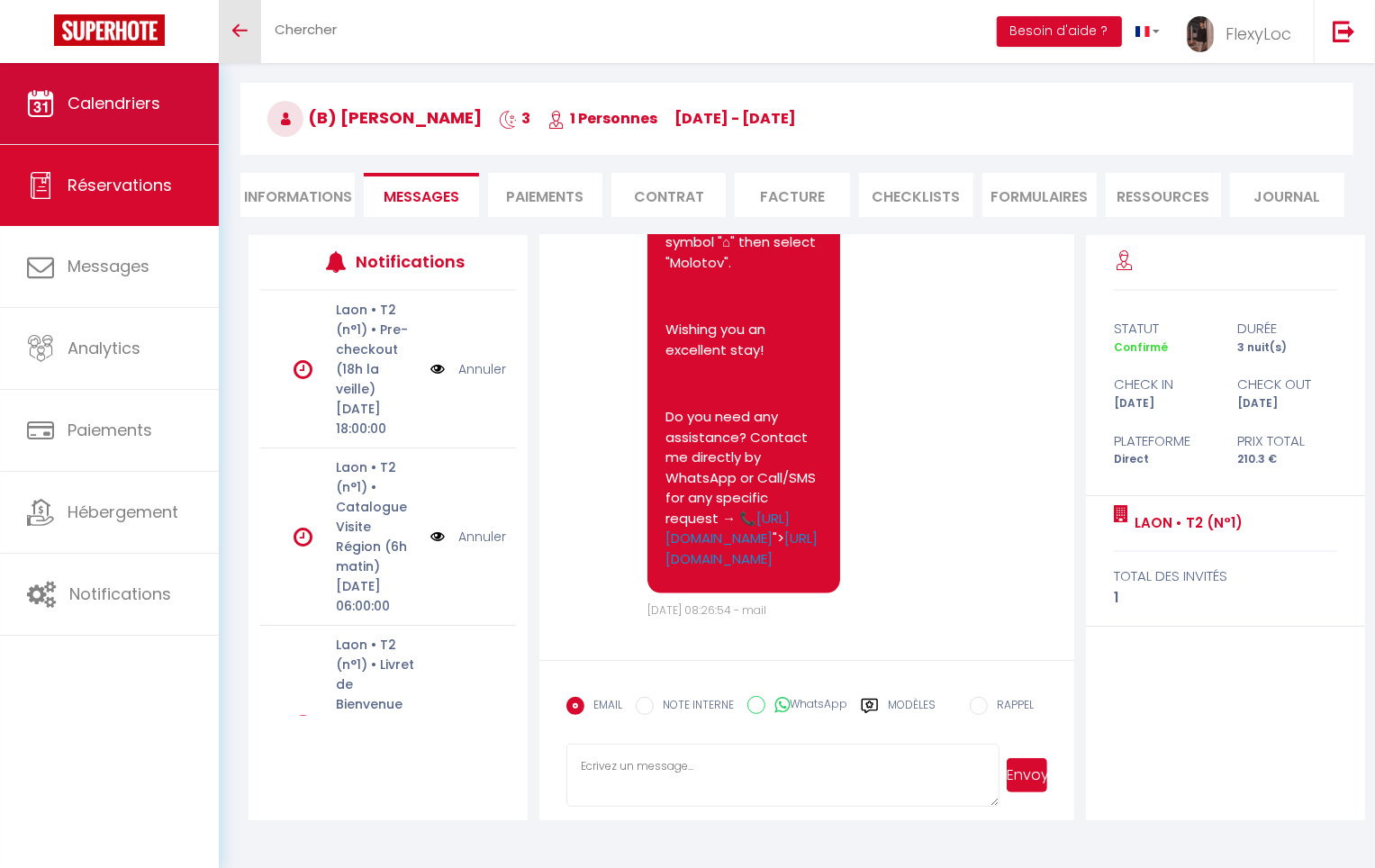
click at [62, 96] on link "Calendriers" at bounding box center [109, 103] width 219 height 81
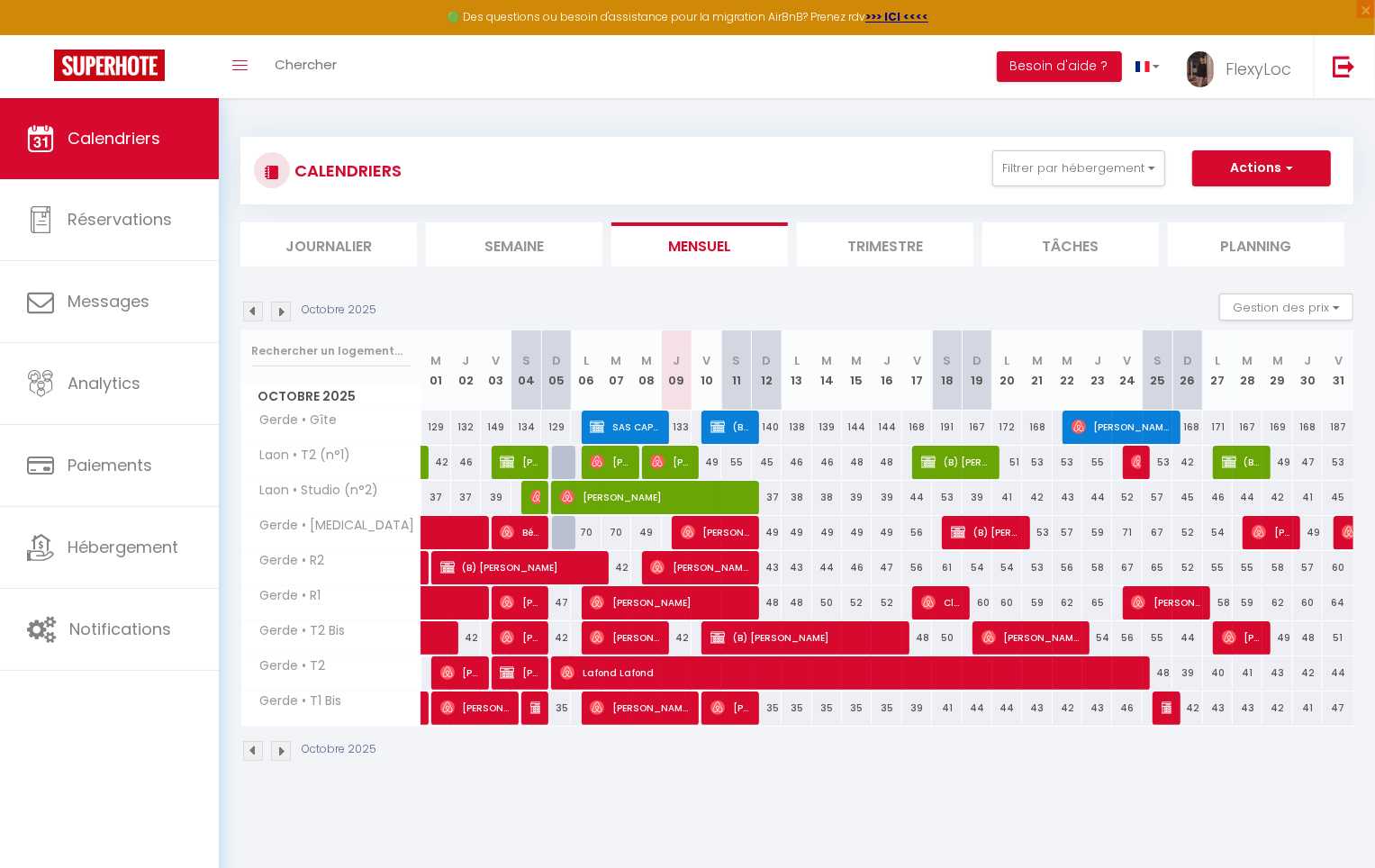
click at [252, 314] on img at bounding box center [253, 312] width 20 height 20
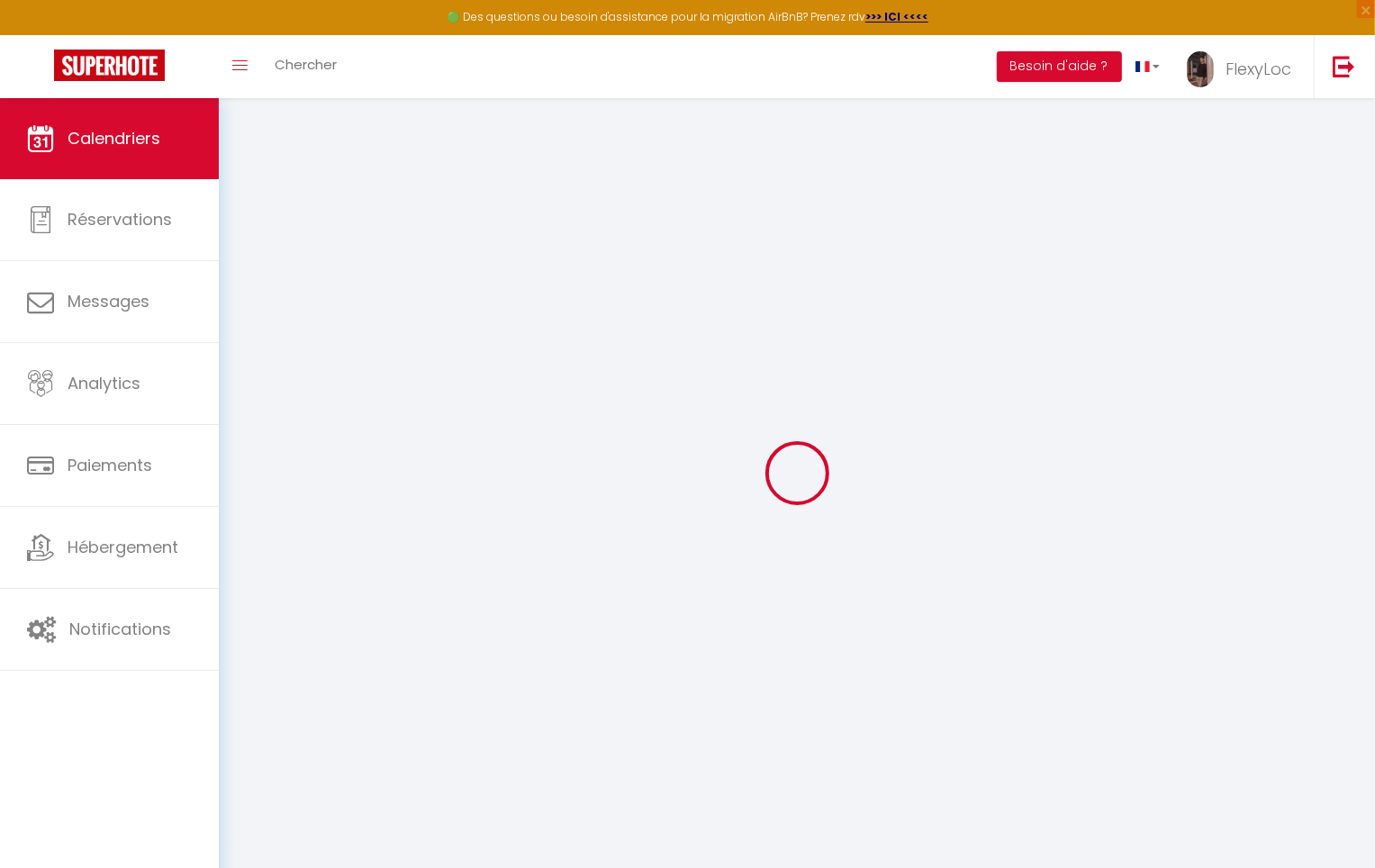
select select
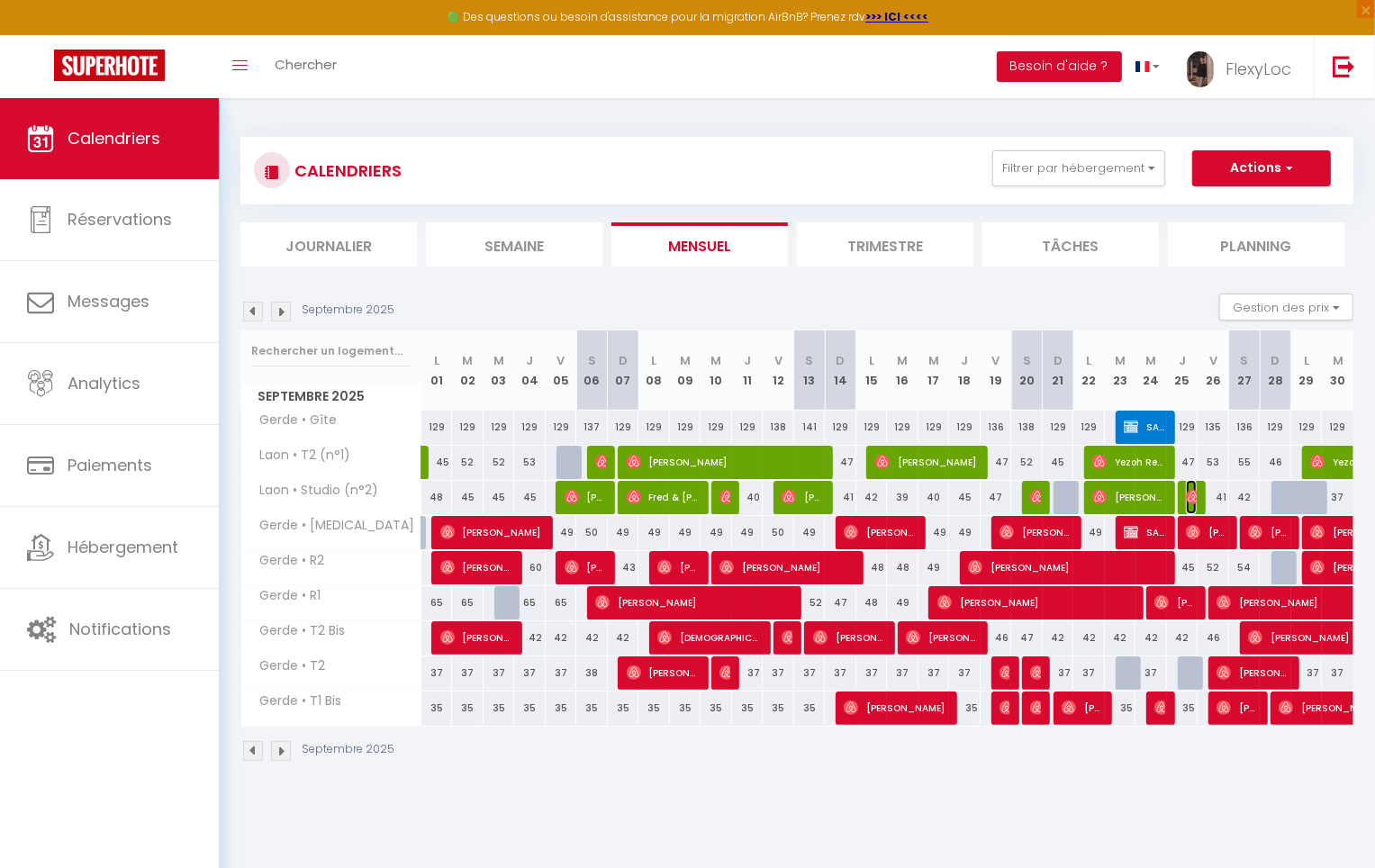
click at [1190, 493] on img at bounding box center [1193, 497] width 14 height 14
select select "OK"
select select "0"
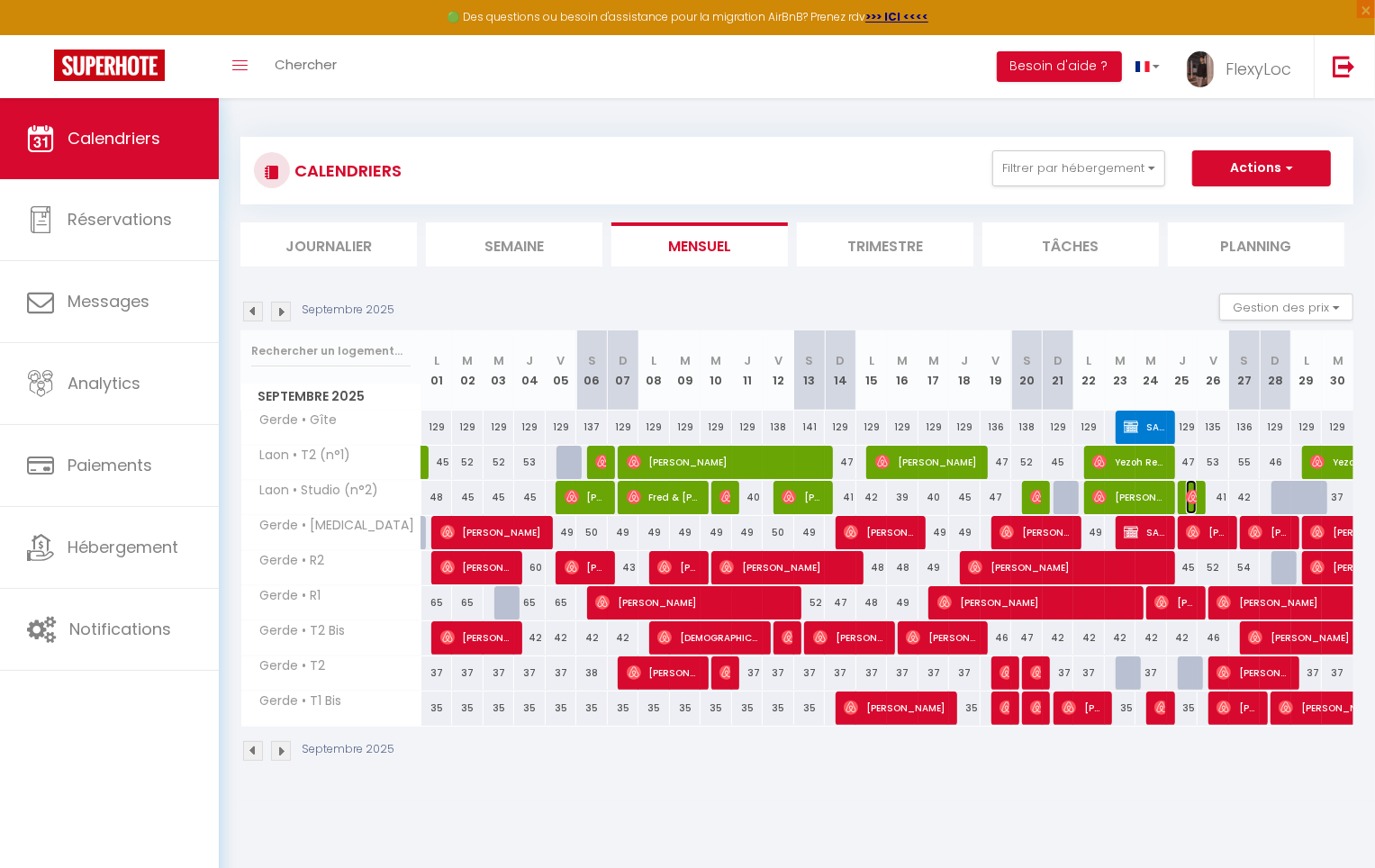
select select "1"
select select
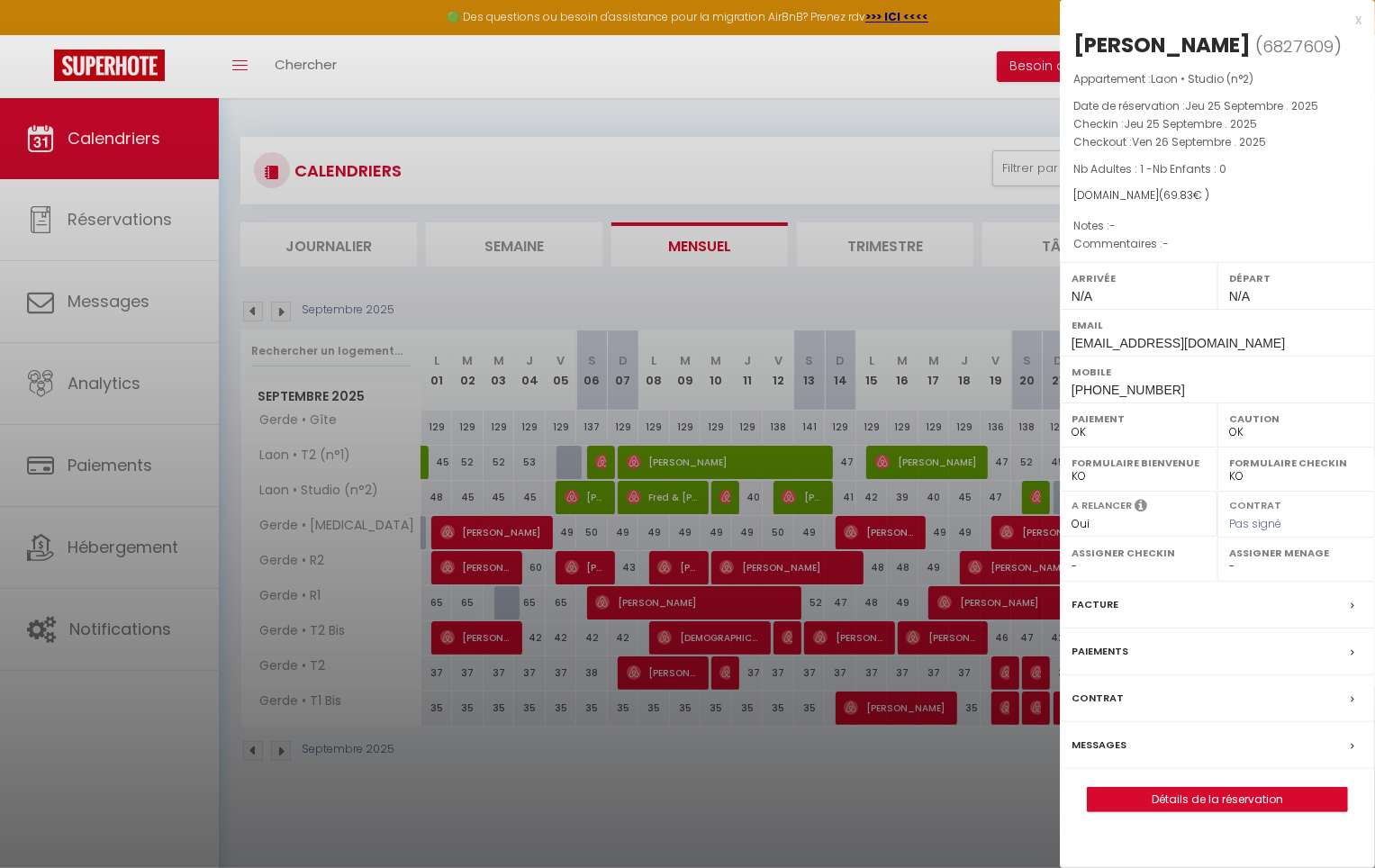
click at [950, 502] on div at bounding box center [687, 434] width 1375 height 868
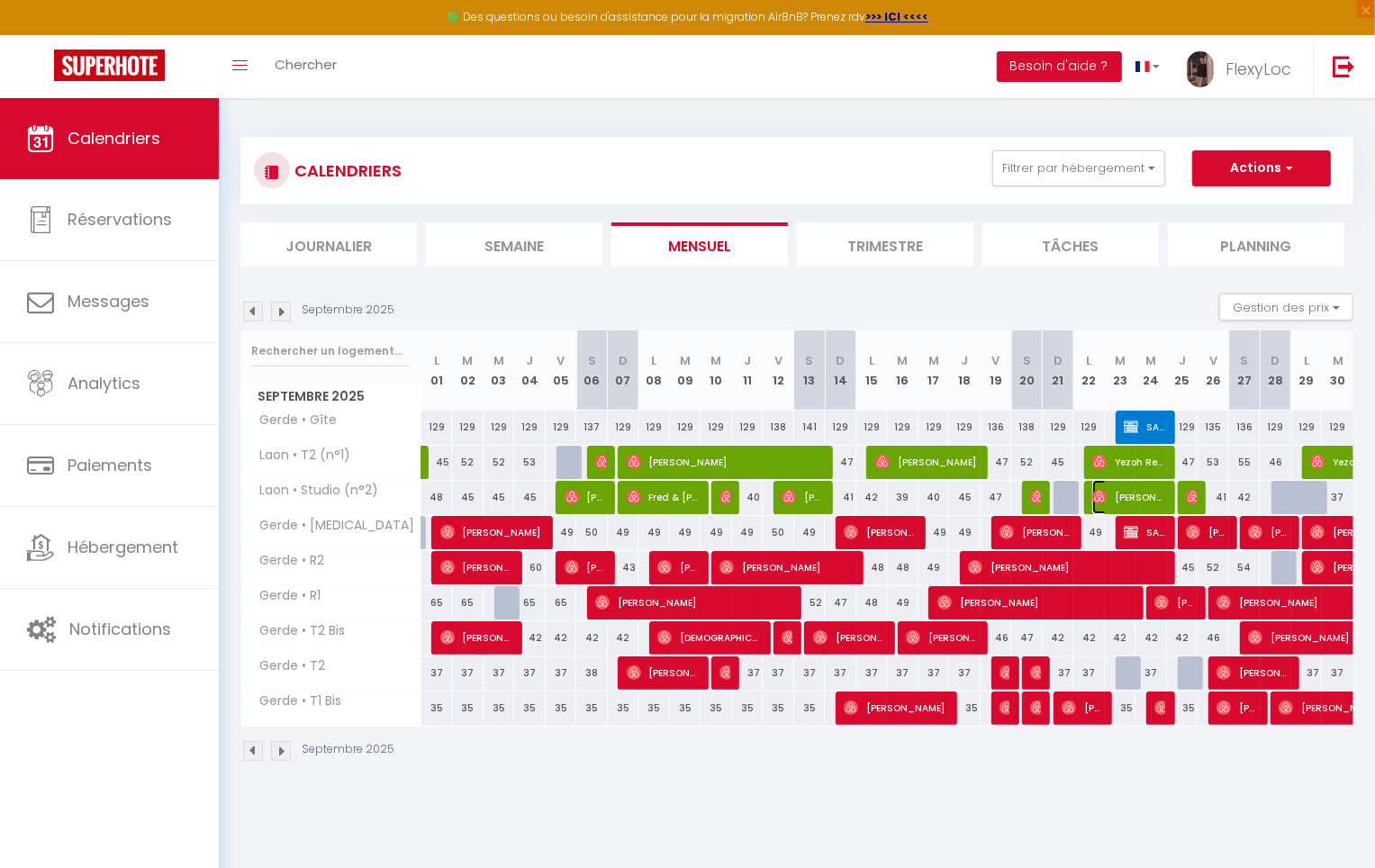
click at [1125, 493] on span "[PERSON_NAME]" at bounding box center [1129, 497] width 74 height 34
select select "33068"
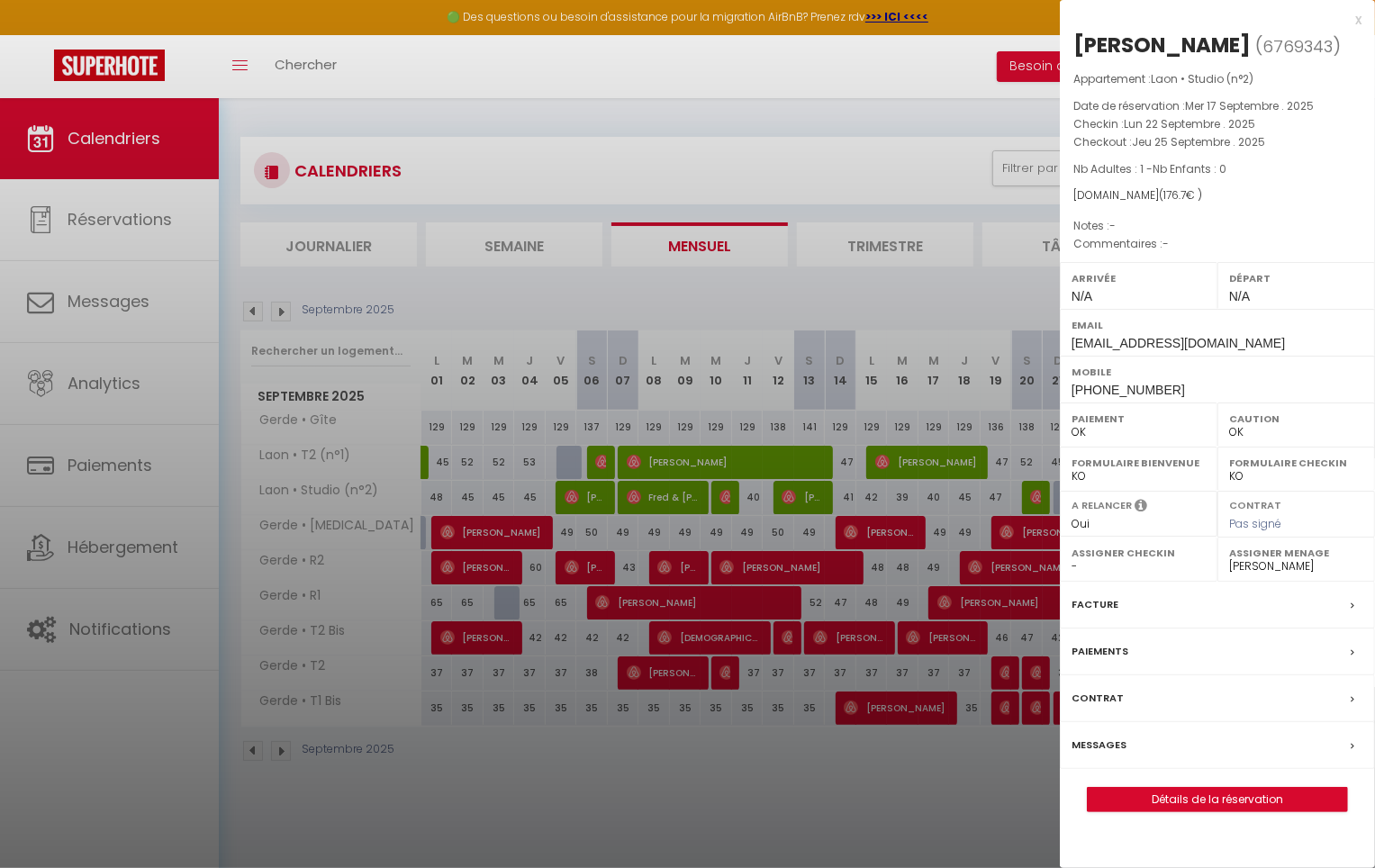
click at [901, 479] on div at bounding box center [687, 434] width 1375 height 868
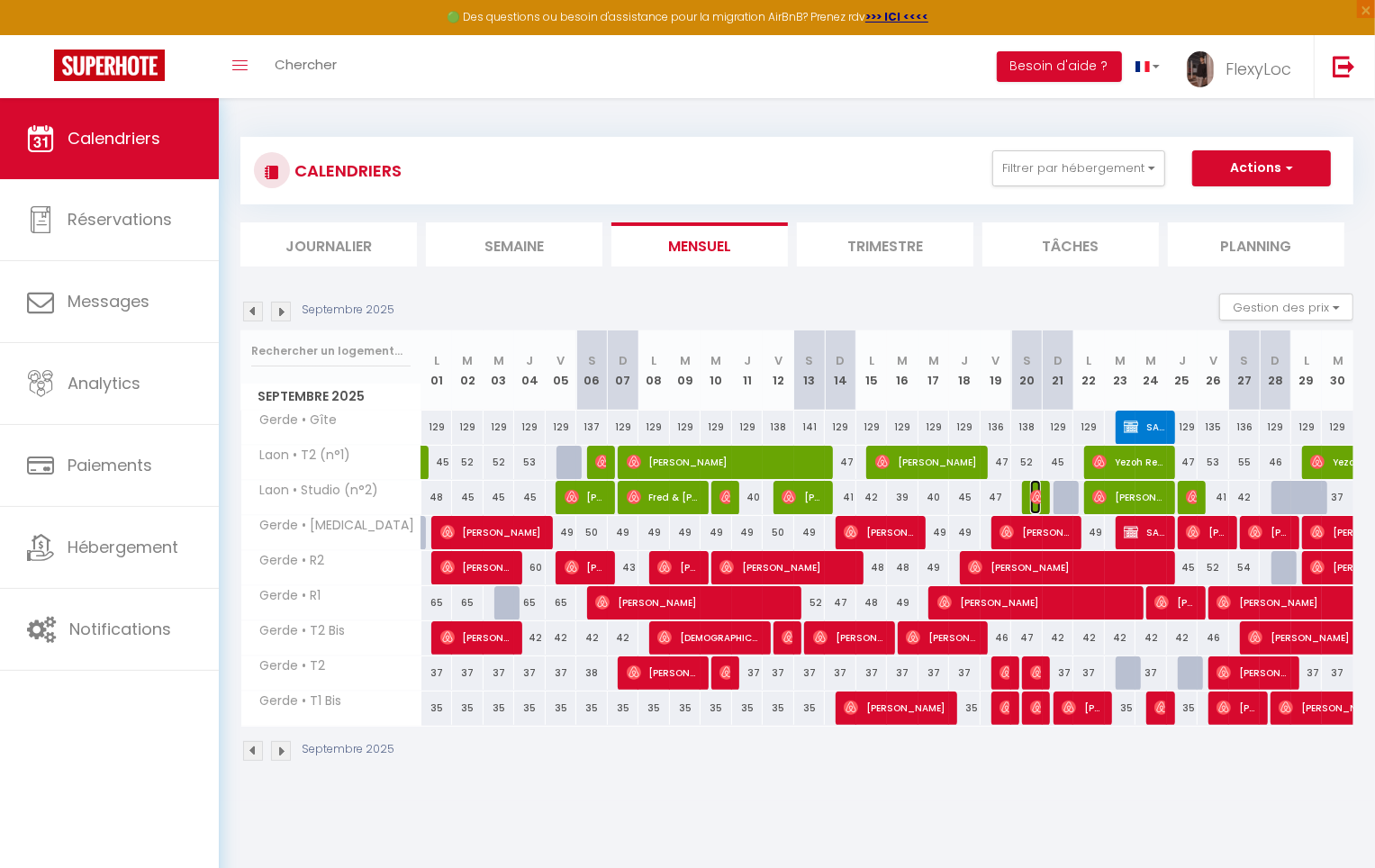
click at [1034, 495] on img at bounding box center [1037, 497] width 14 height 14
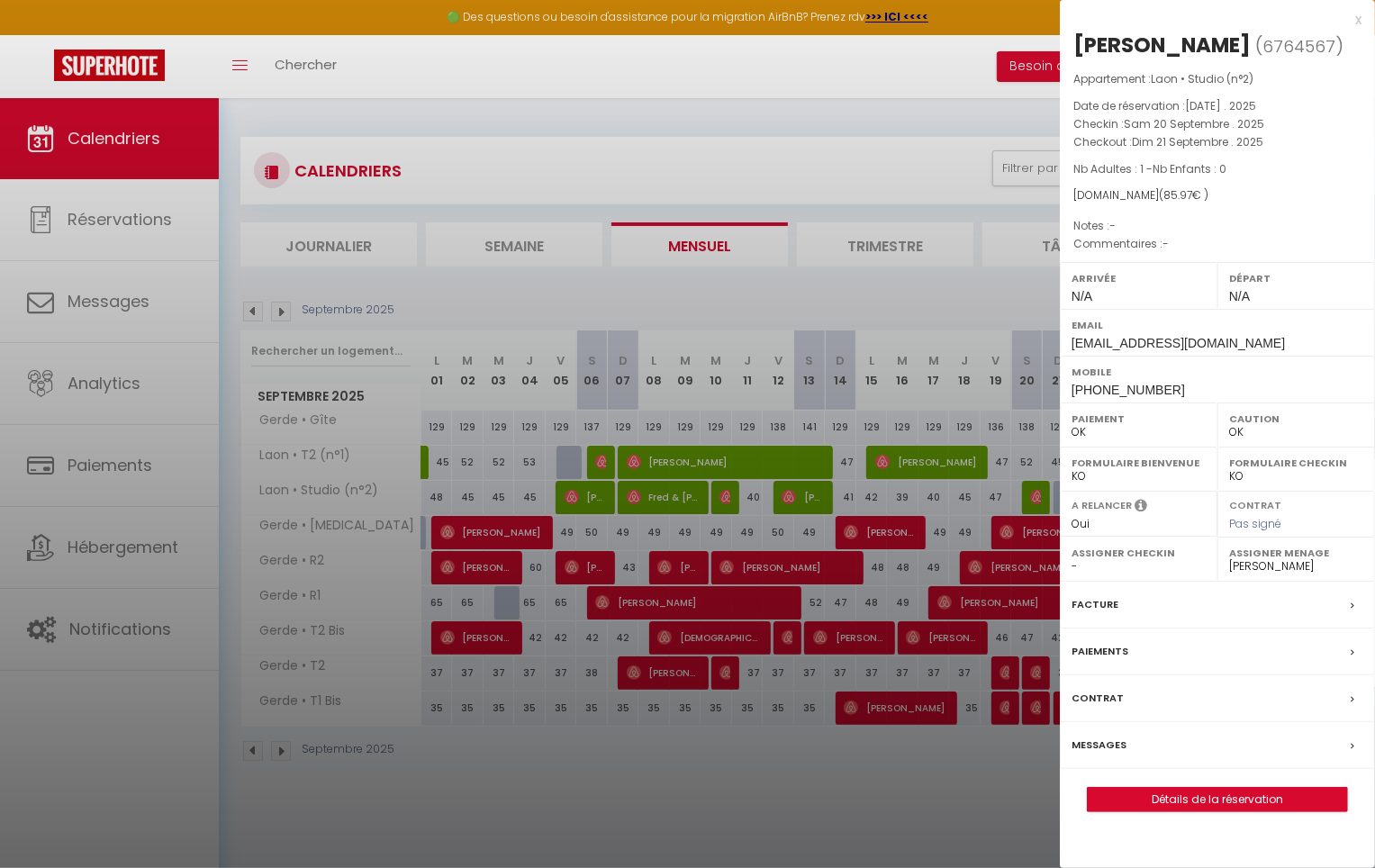
click at [773, 481] on div at bounding box center [687, 434] width 1375 height 868
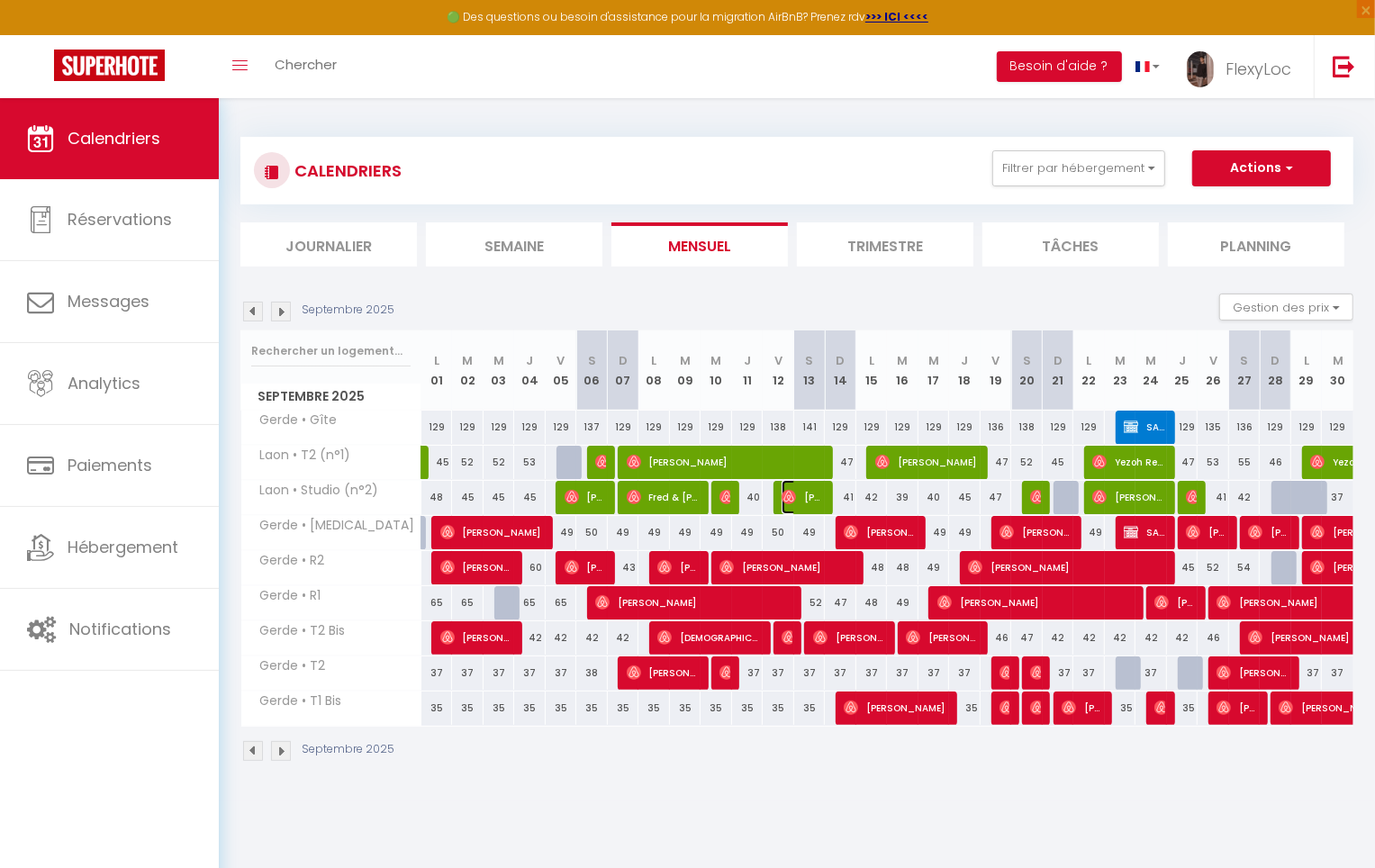
click at [799, 490] on span "[PERSON_NAME]" at bounding box center [803, 497] width 42 height 34
select select
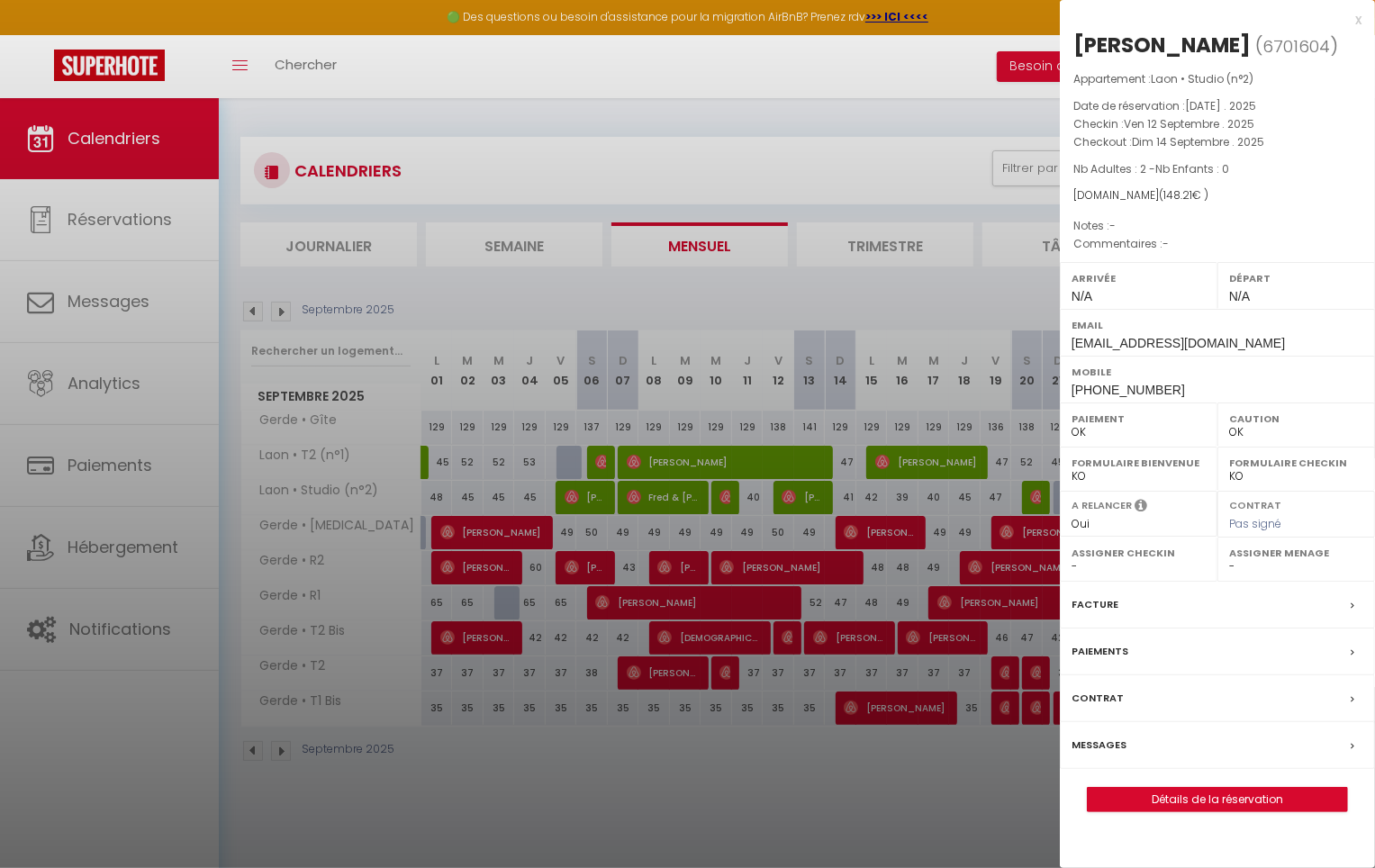
click at [1114, 749] on label "Messages" at bounding box center [1099, 745] width 55 height 19
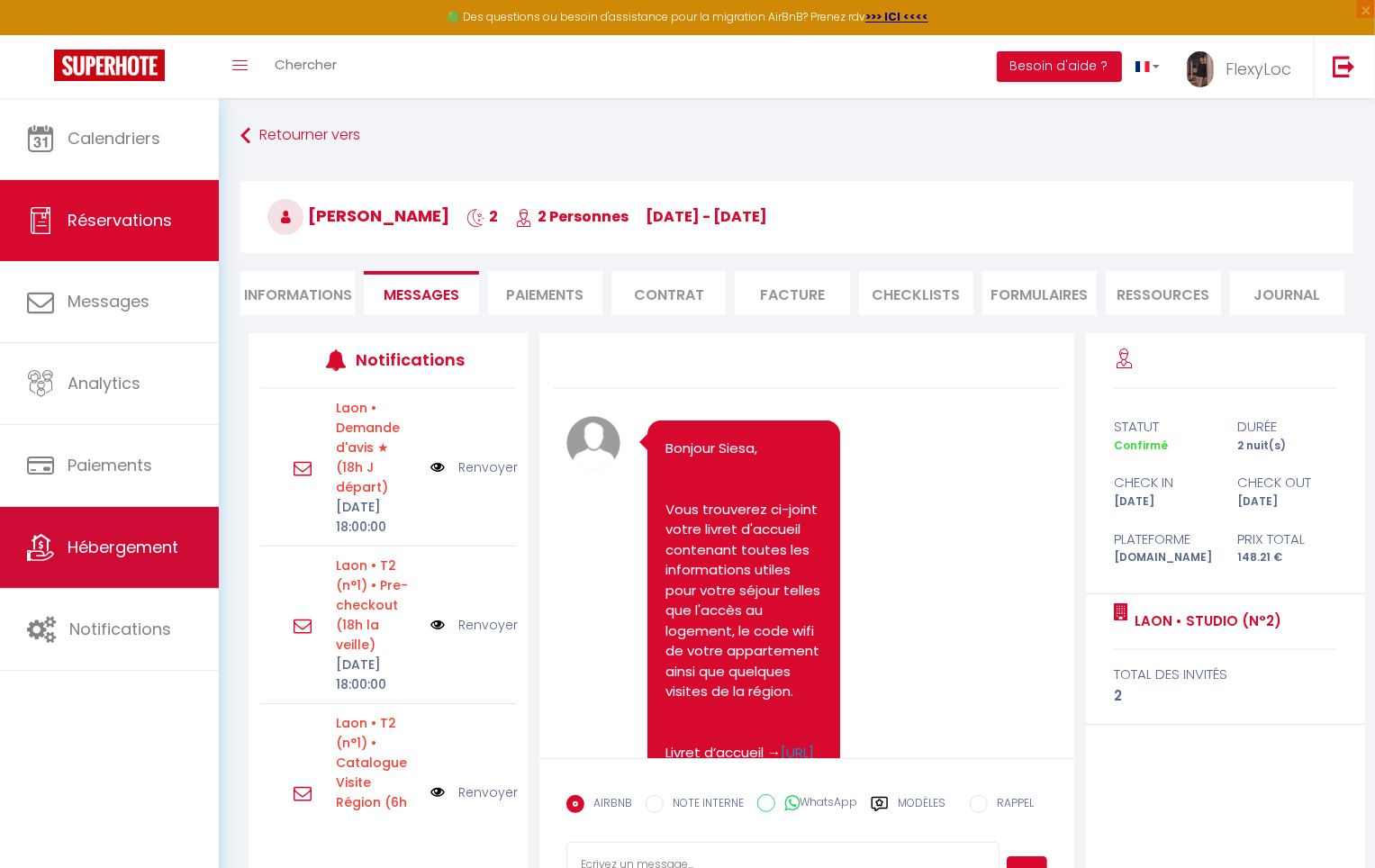
scroll to position [9618, 0]
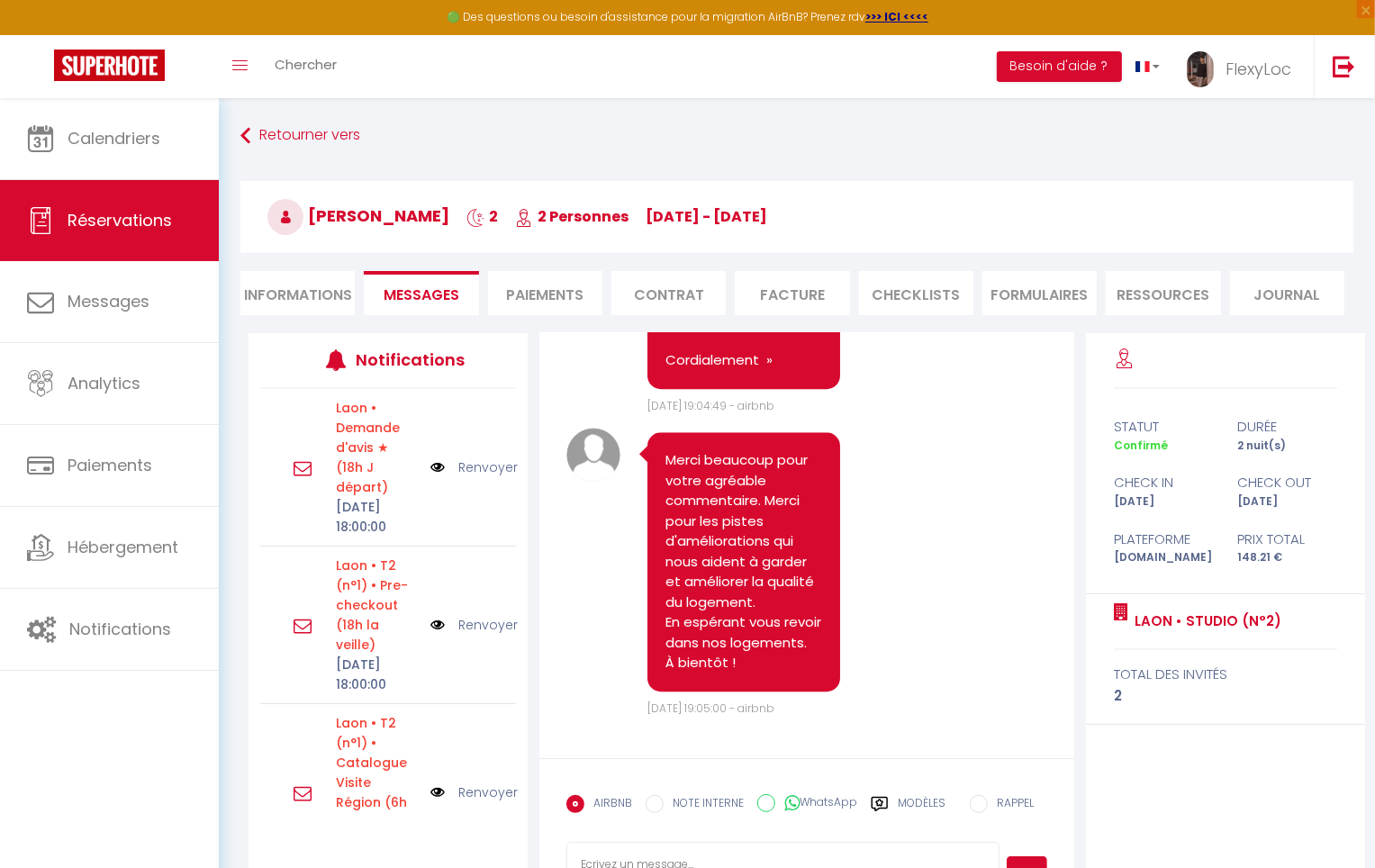
click at [899, 802] on label "Modèles" at bounding box center [922, 811] width 48 height 32
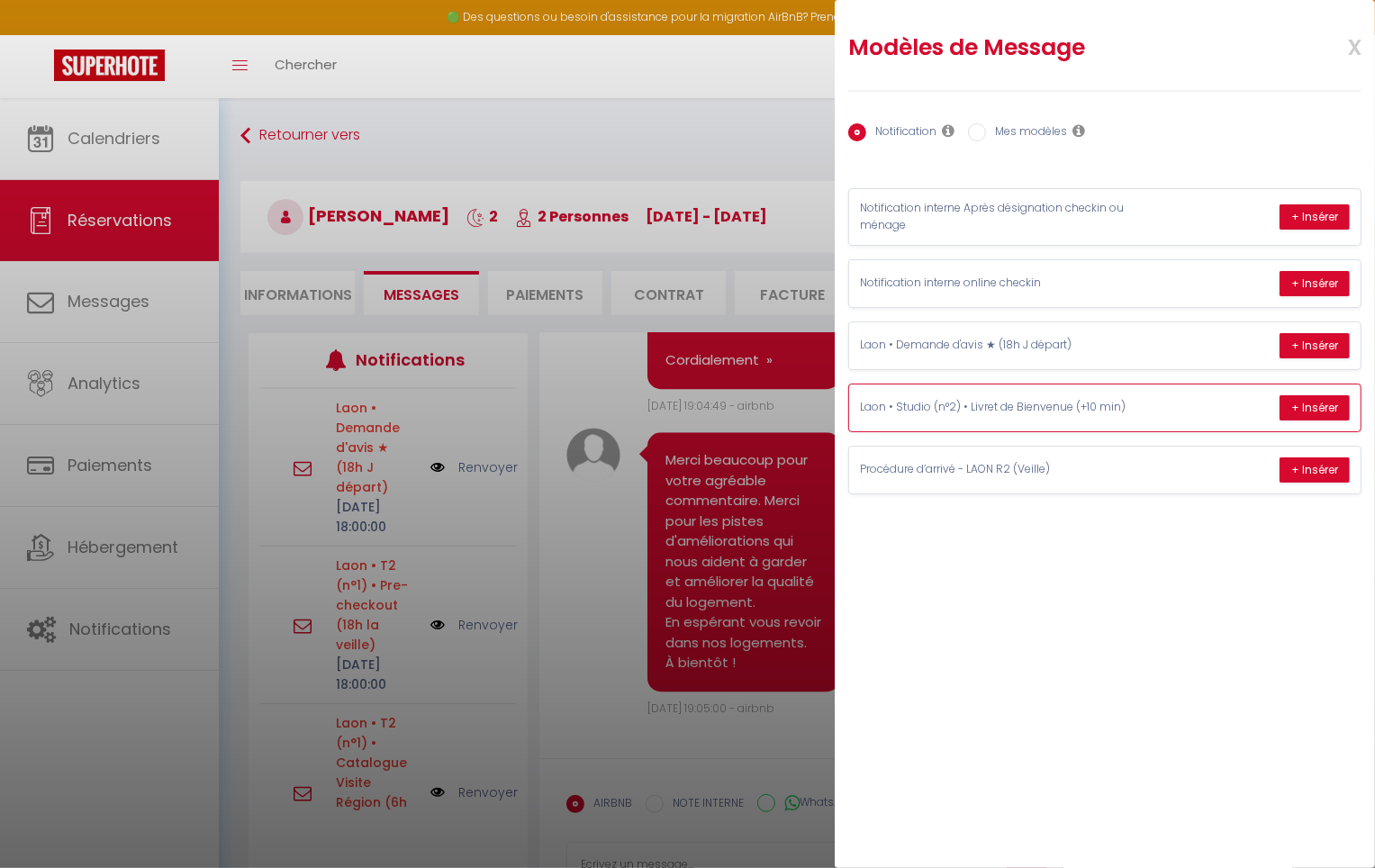
click at [1158, 418] on div "Laon • Studio (n°2) • Livret de Bienvenue (+10 min) + Insérer" at bounding box center [1104, 408] width 511 height 47
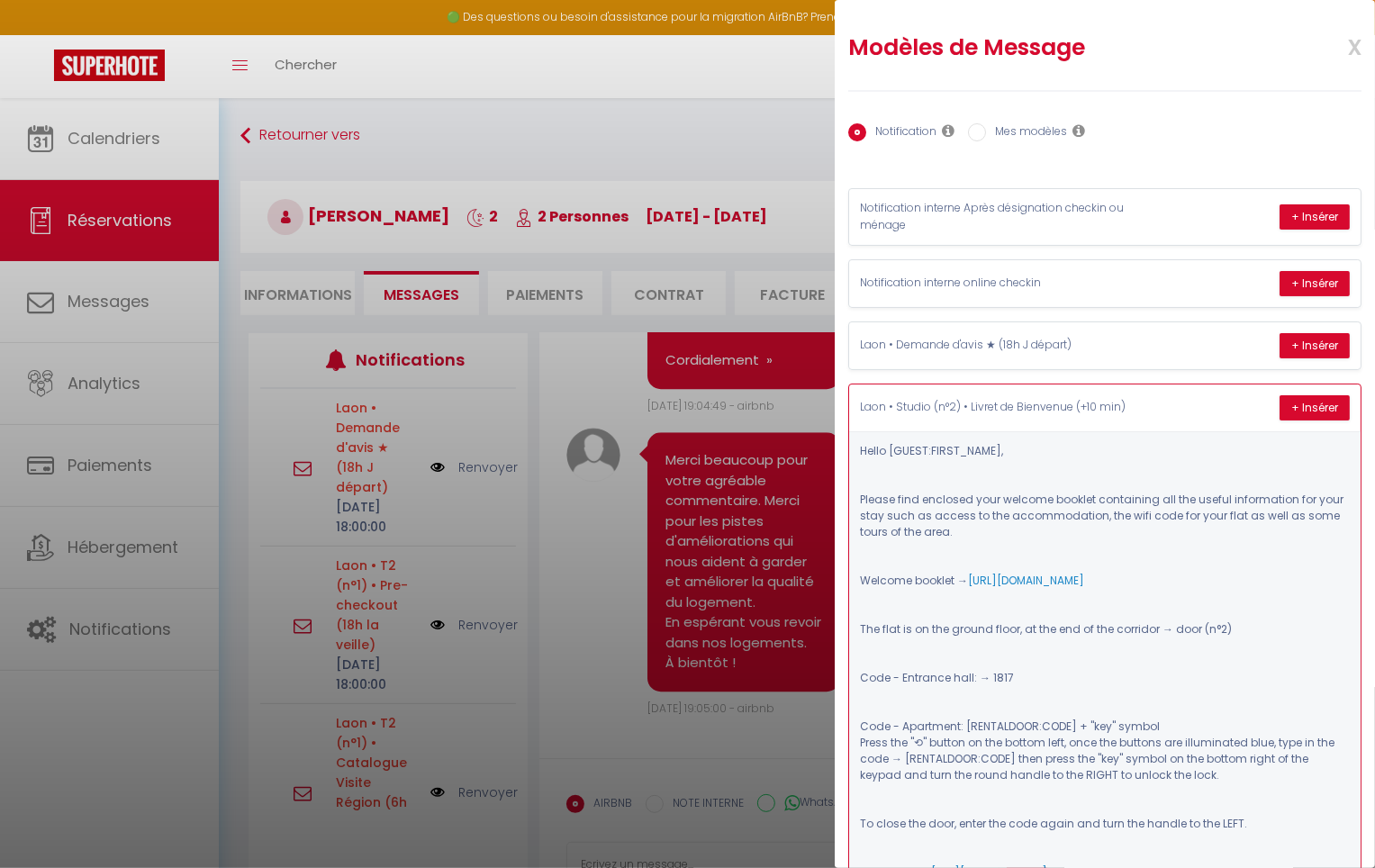
click at [1161, 413] on div "Laon • Studio (n°2) • Livret de Bienvenue (+10 min) + Insérer" at bounding box center [1104, 408] width 511 height 47
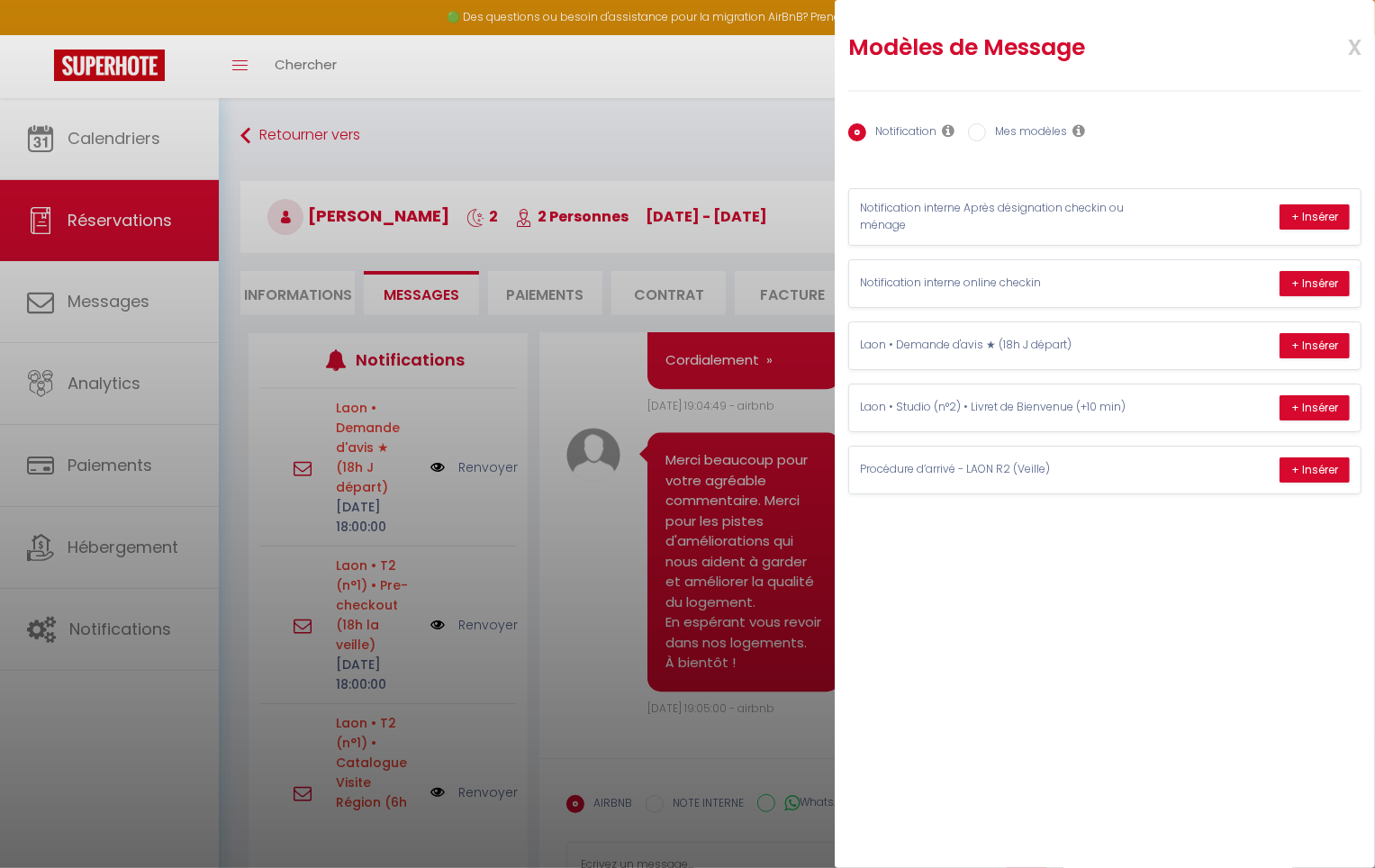
drag, startPoint x: 626, startPoint y: 155, endPoint x: 620, endPoint y: 147, distance: 10.3
click at [626, 153] on div at bounding box center [687, 434] width 1375 height 868
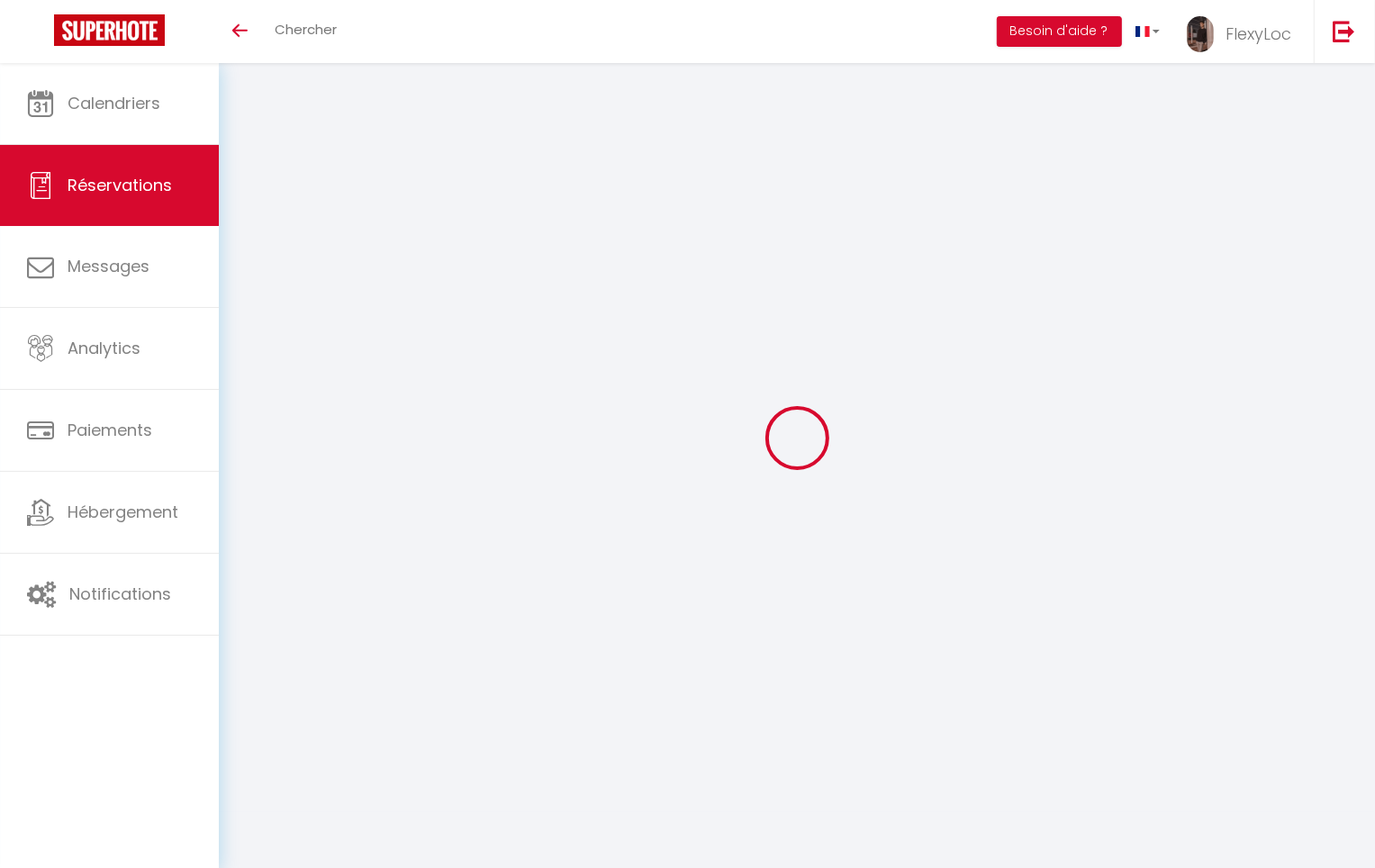
select select
checkbox input "false"
select select
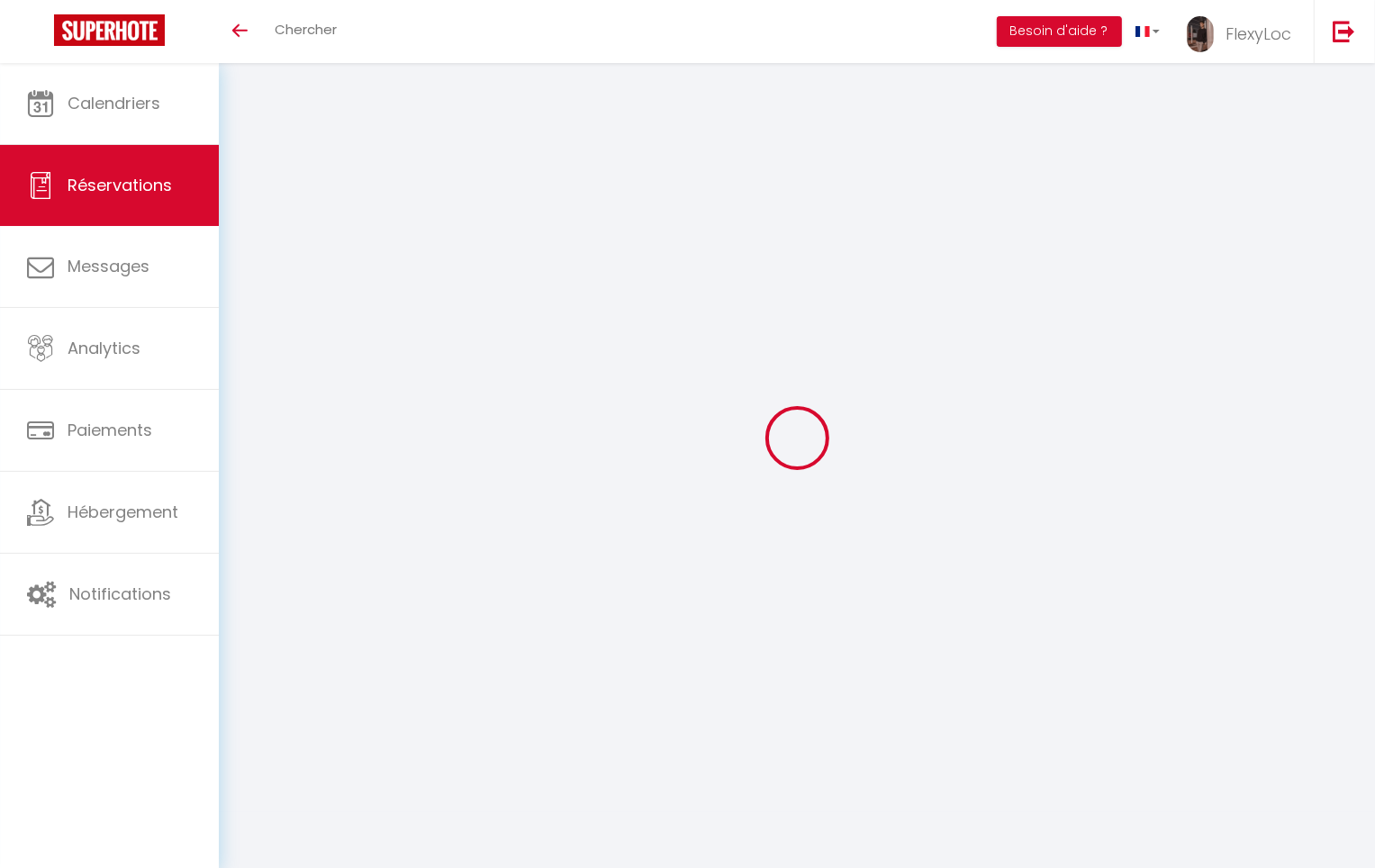
select select
checkbox input "false"
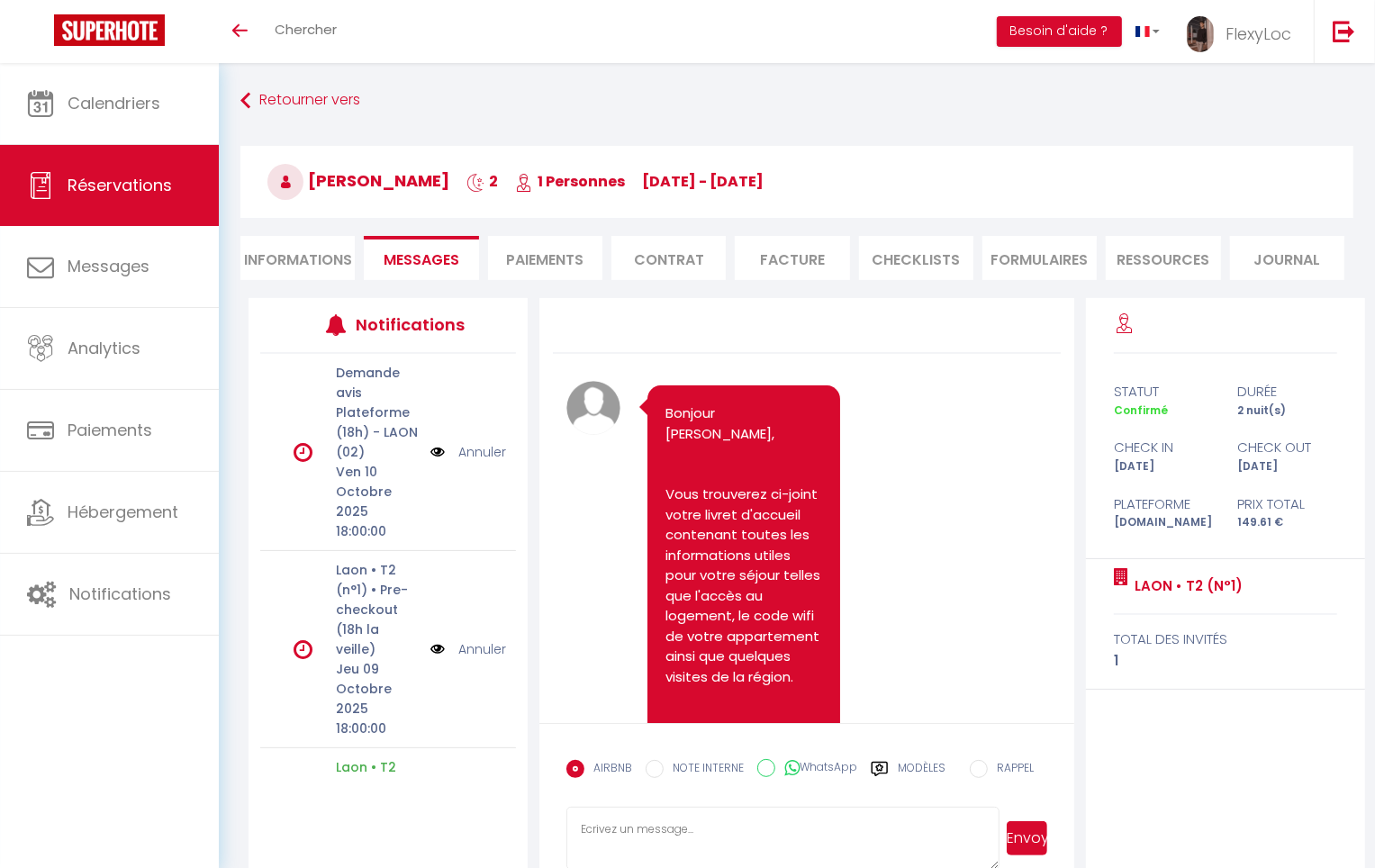
scroll to position [6871, 0]
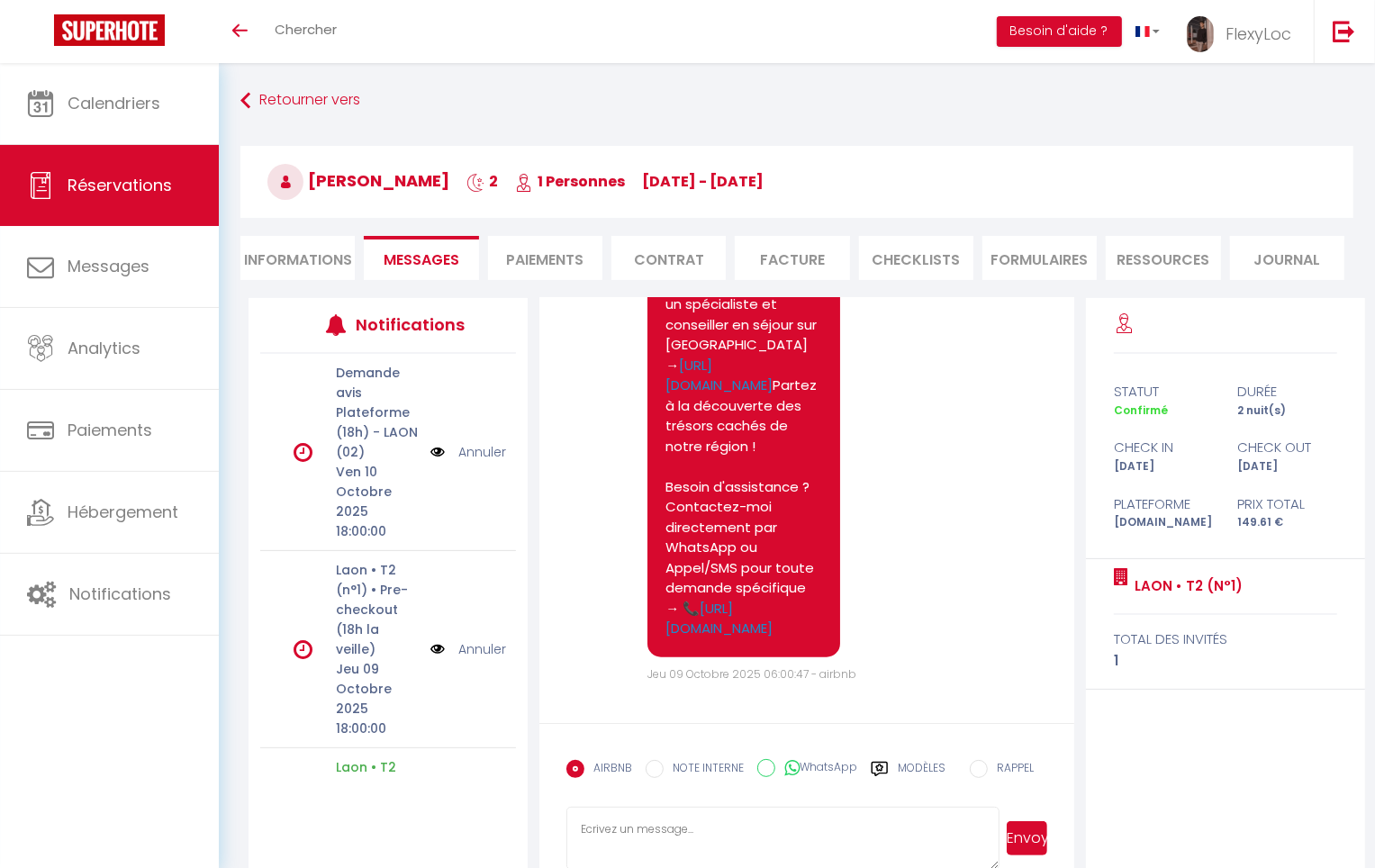
click at [906, 774] on label "Modèles" at bounding box center [922, 776] width 48 height 32
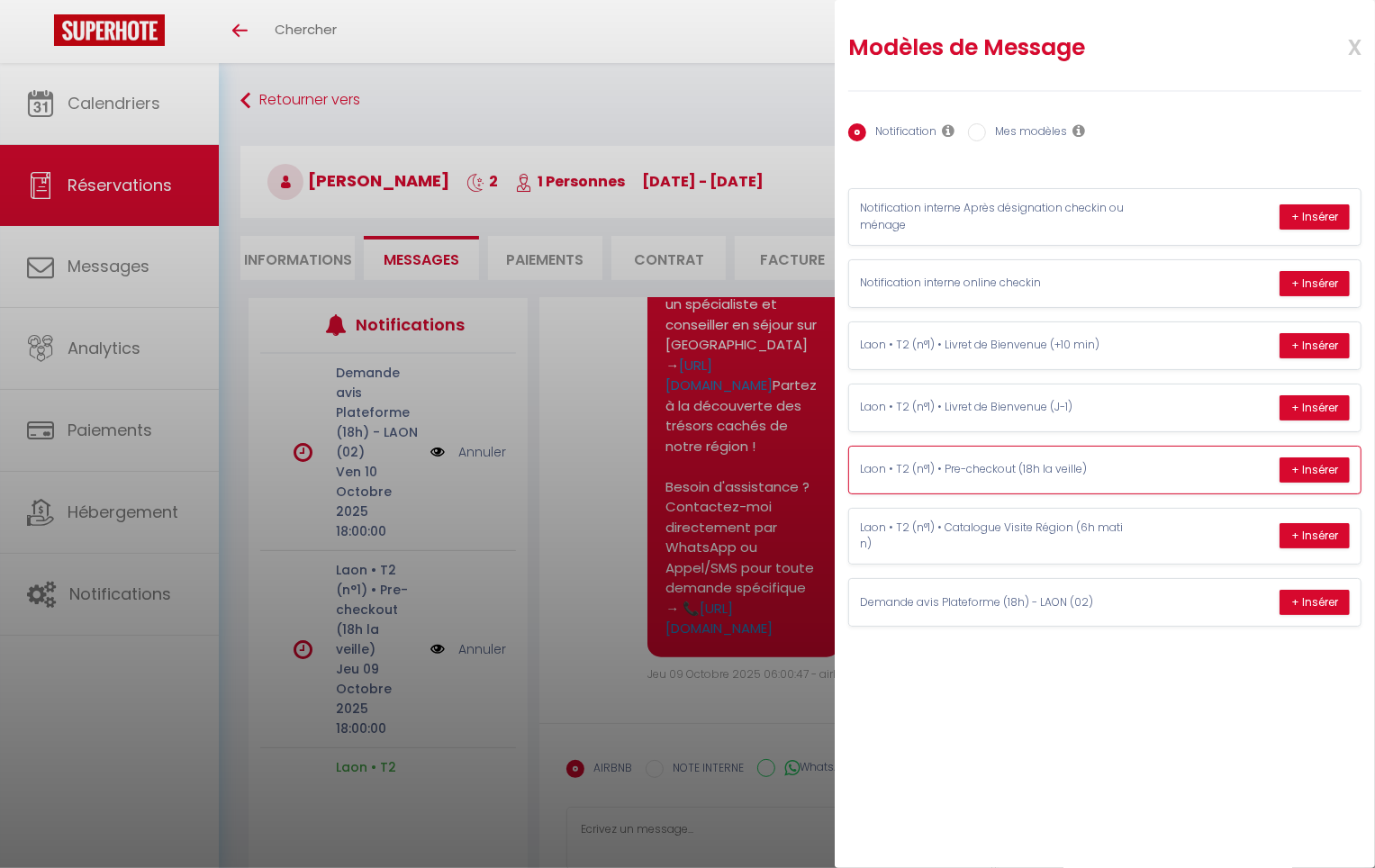
click at [1155, 471] on div "Laon • T2 (n°1) • Pre-checkout (18h la veille) + Insérer" at bounding box center [1104, 470] width 511 height 47
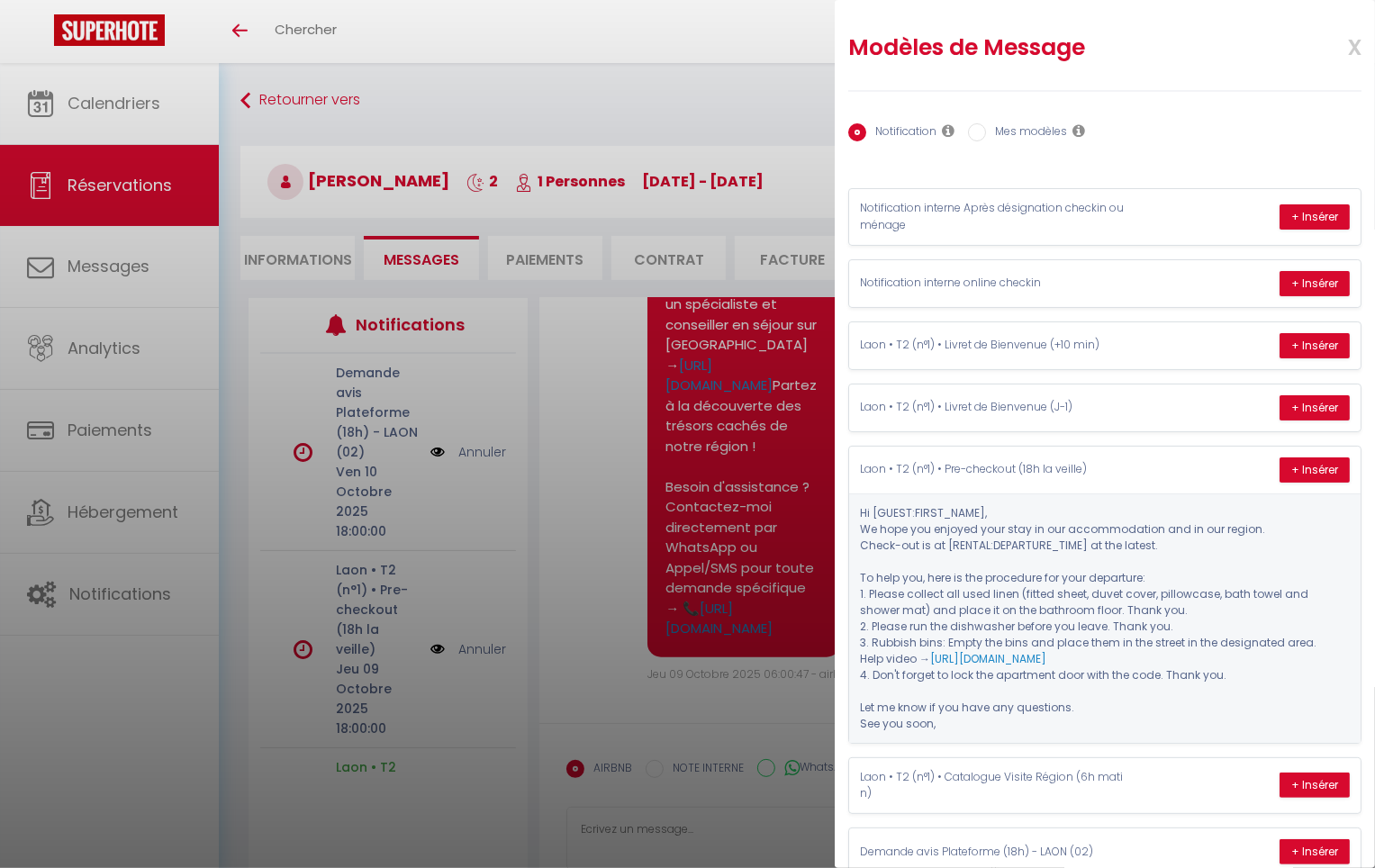
click at [1345, 49] on span "x" at bounding box center [1333, 45] width 57 height 42
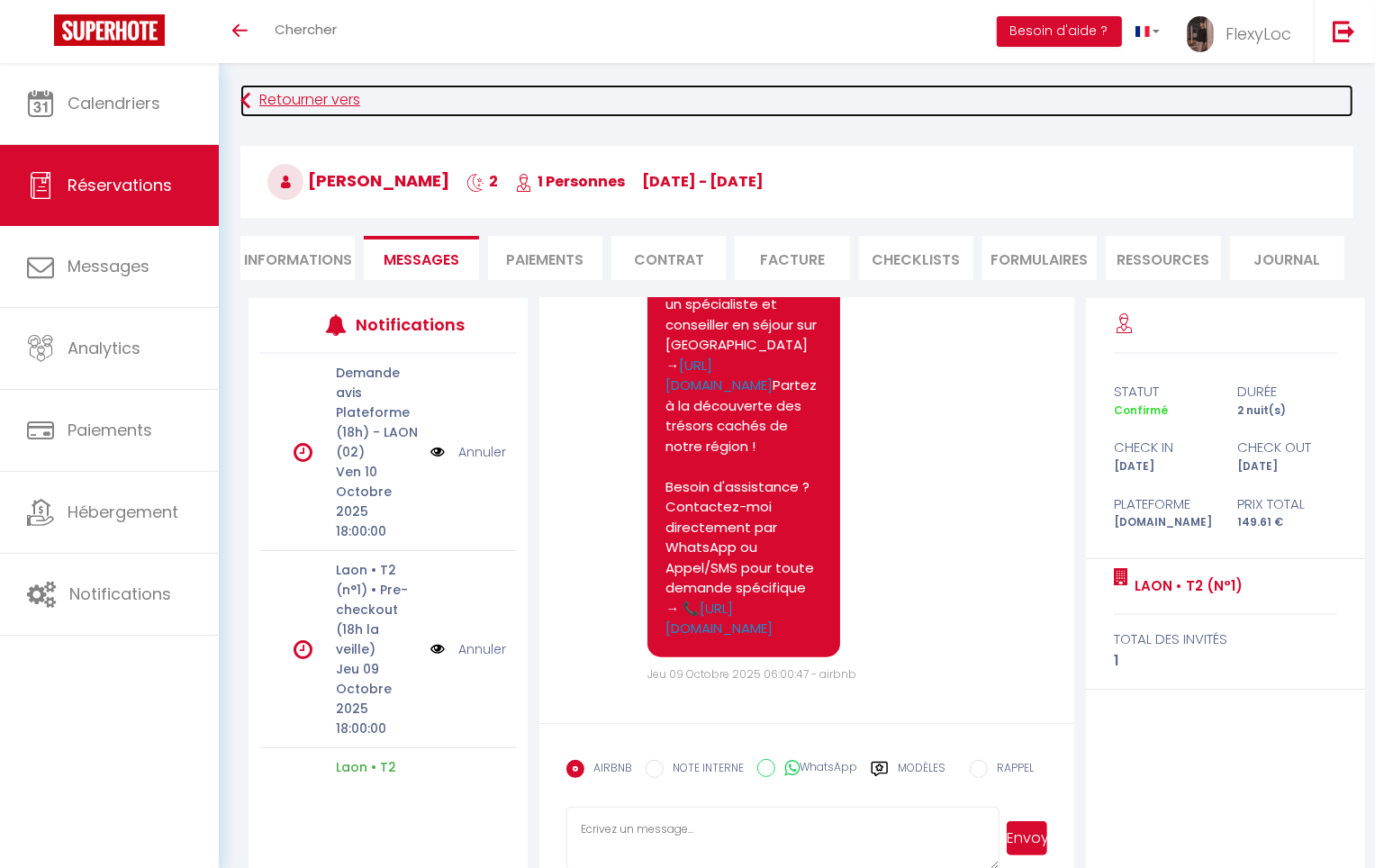
click at [320, 96] on link "Retourner vers" at bounding box center [796, 101] width 1113 height 32
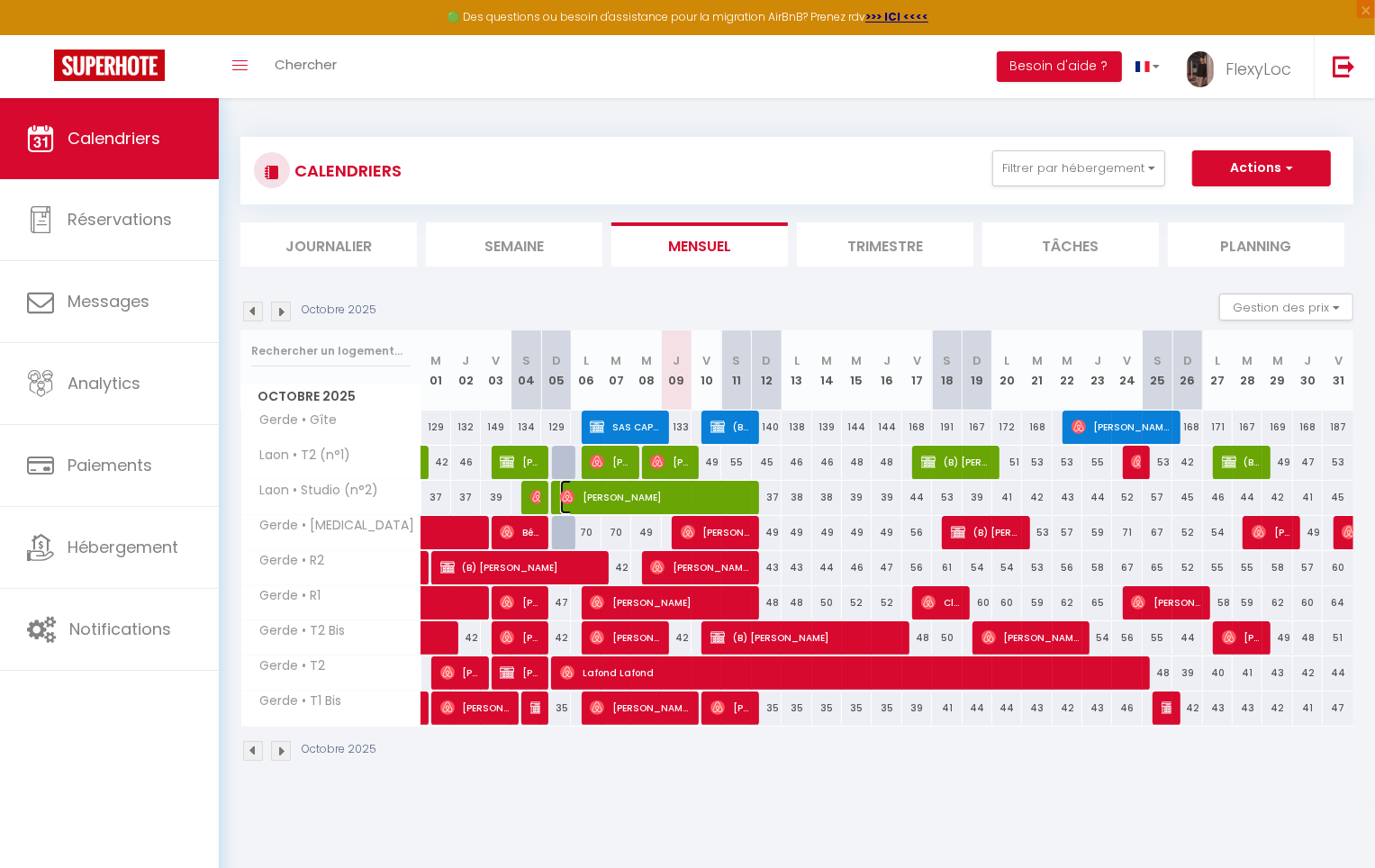
click at [663, 501] on span "[PERSON_NAME]" at bounding box center [654, 497] width 188 height 34
select select "OK"
select select "0"
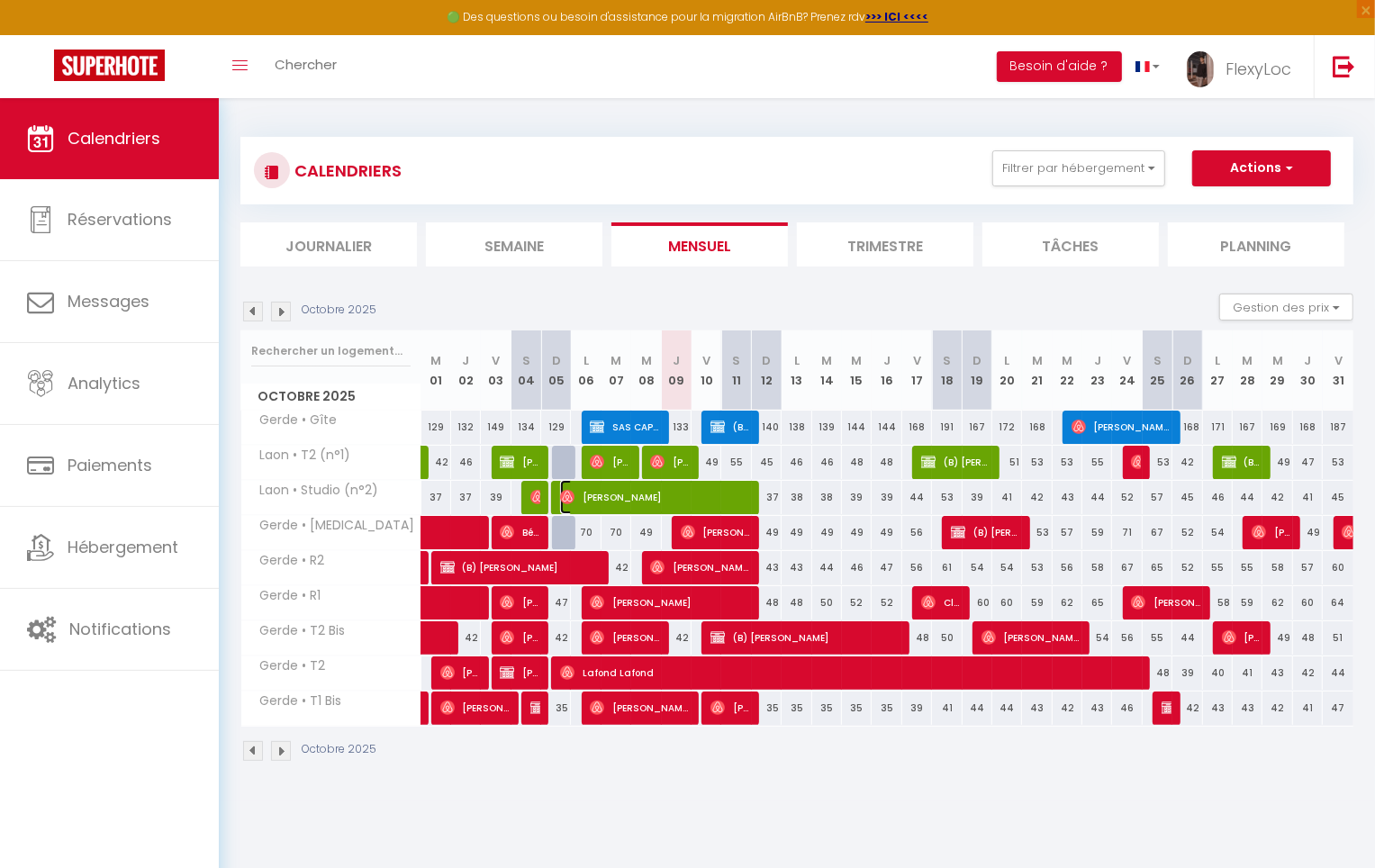
select select "1"
select select
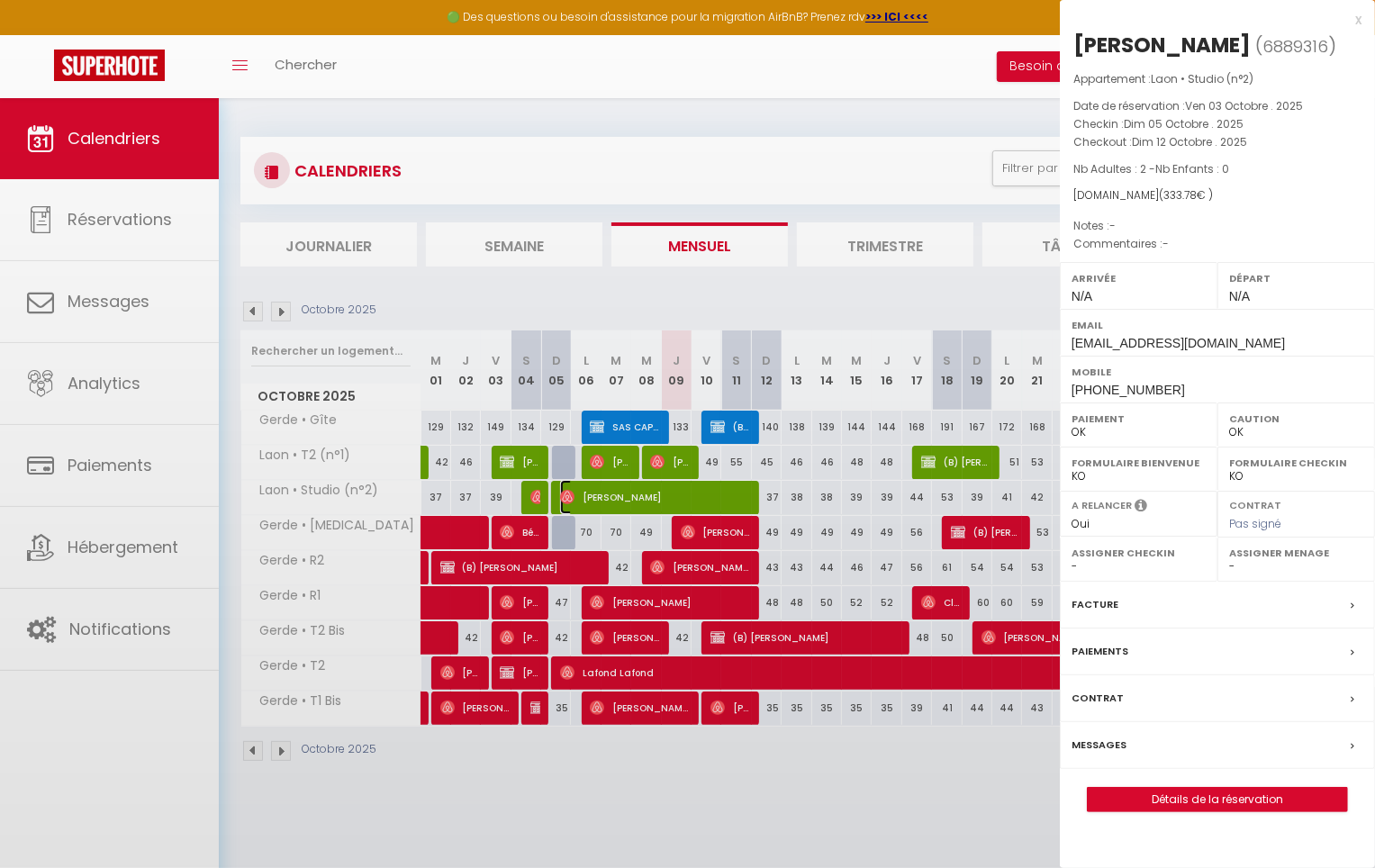
select select "33068"
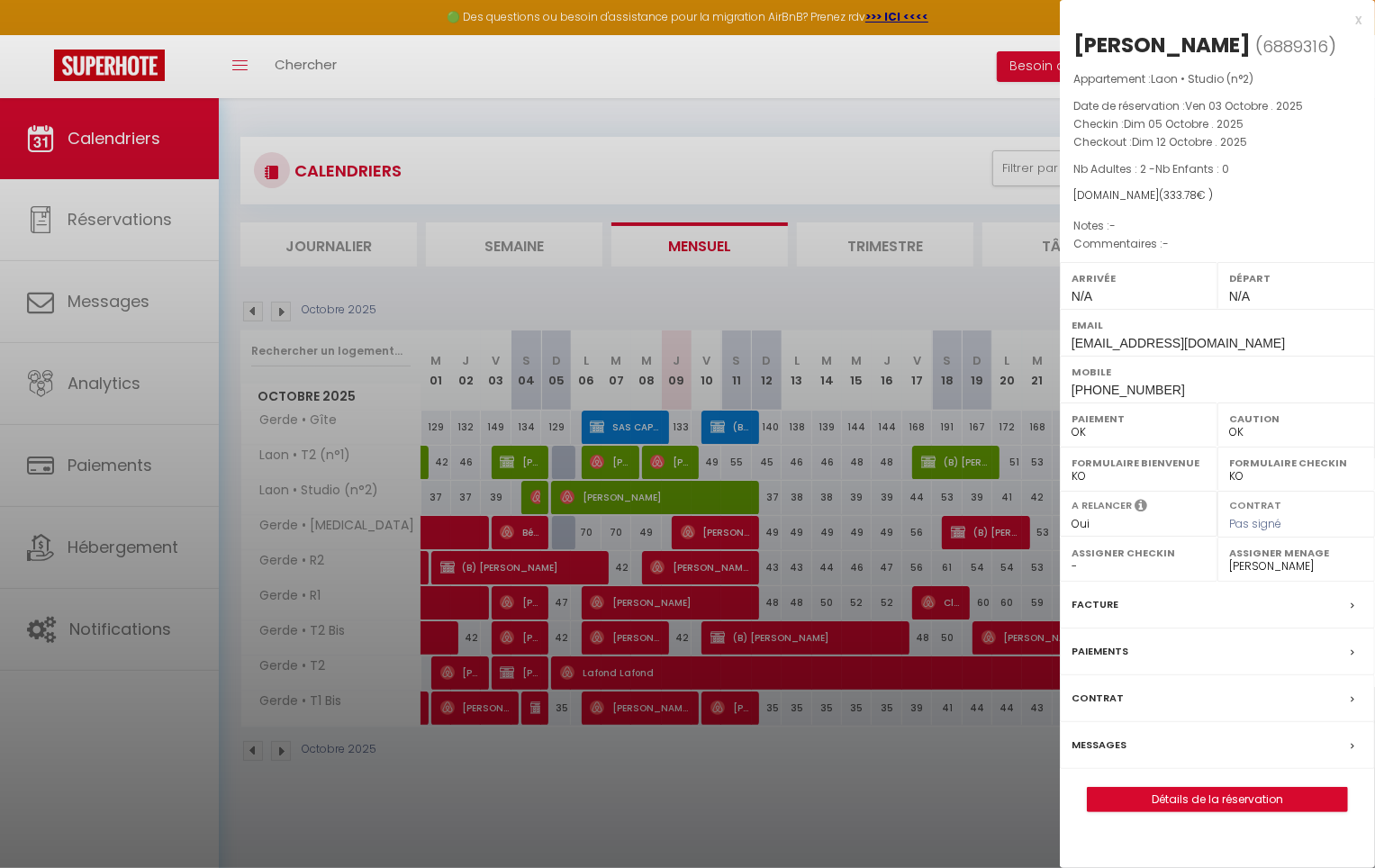
click at [1126, 747] on div "Messages" at bounding box center [1217, 745] width 315 height 47
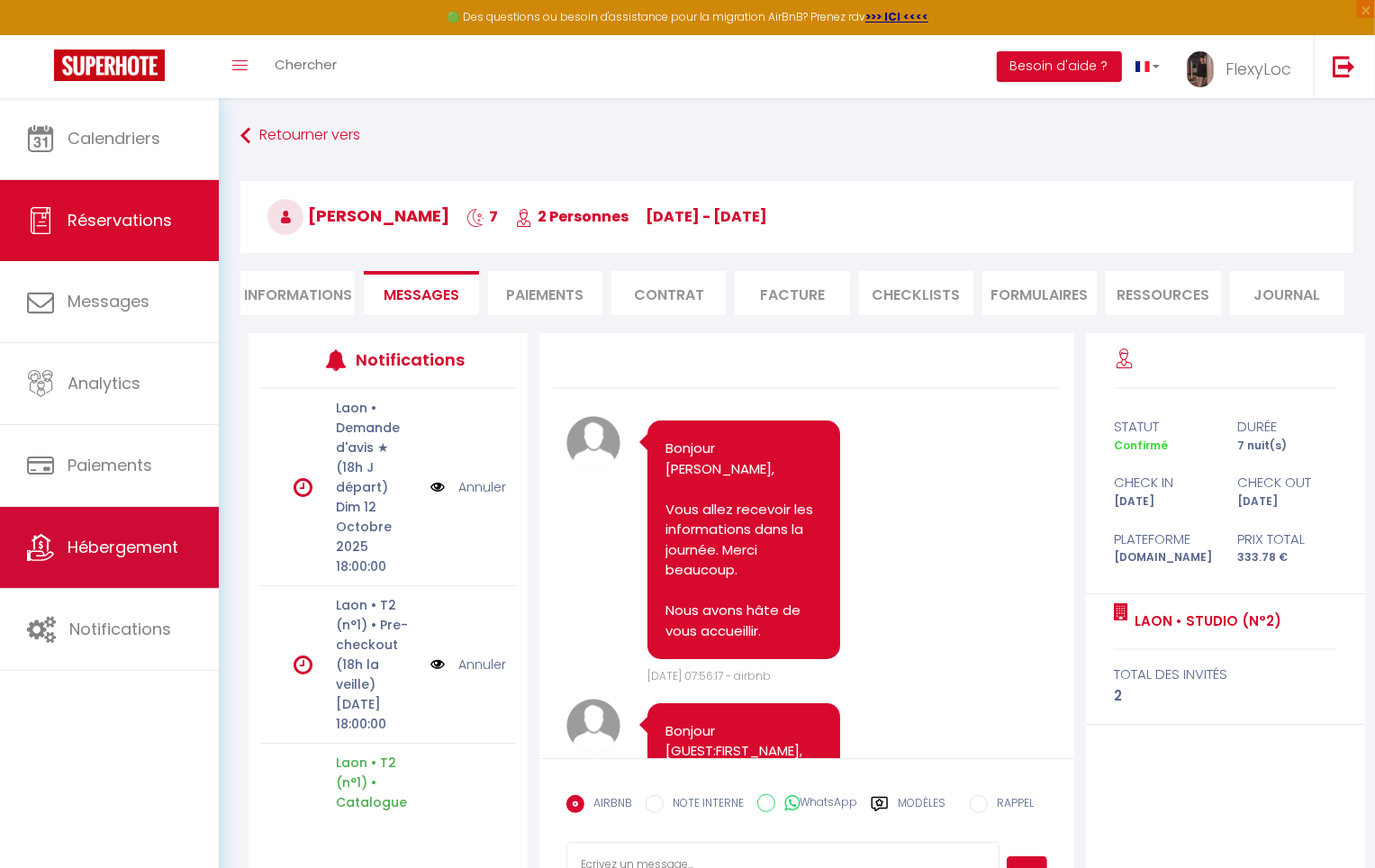
scroll to position [8774, 0]
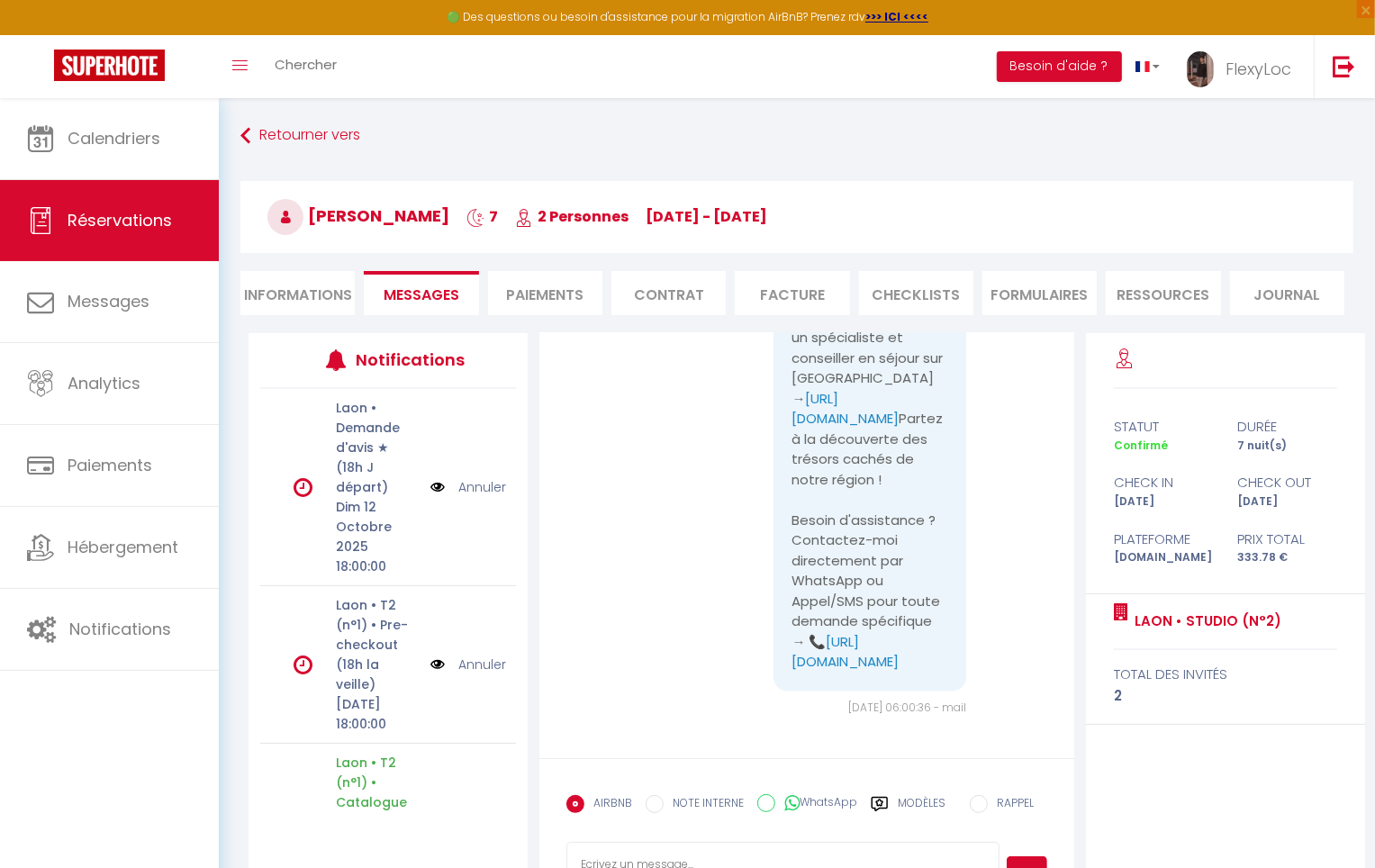
drag, startPoint x: 935, startPoint y: 816, endPoint x: 922, endPoint y: 808, distance: 15.0
click at [935, 816] on label "Modèles" at bounding box center [922, 811] width 48 height 32
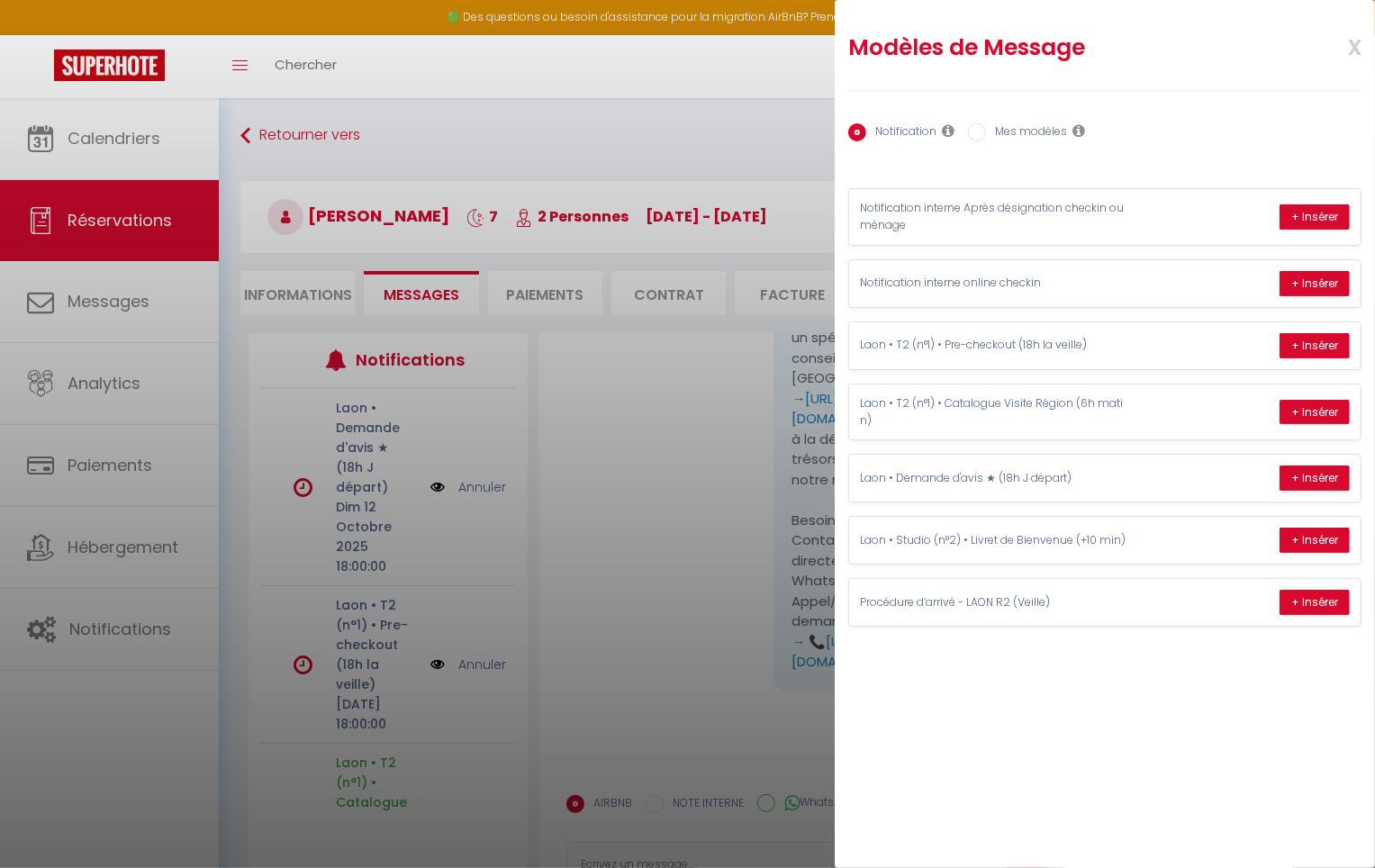
click at [1348, 50] on span "x" at bounding box center [1333, 45] width 57 height 42
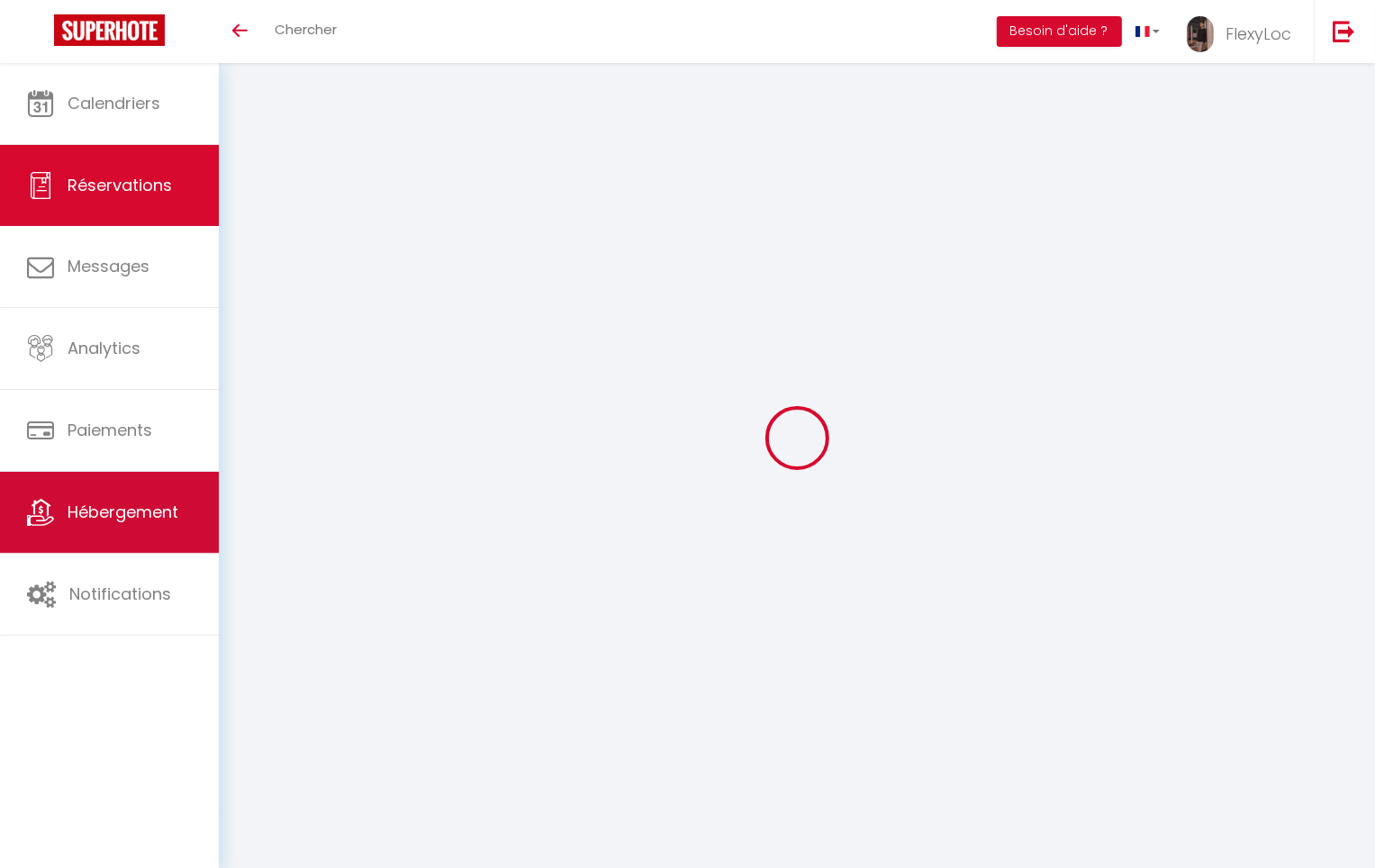
select select
checkbox input "false"
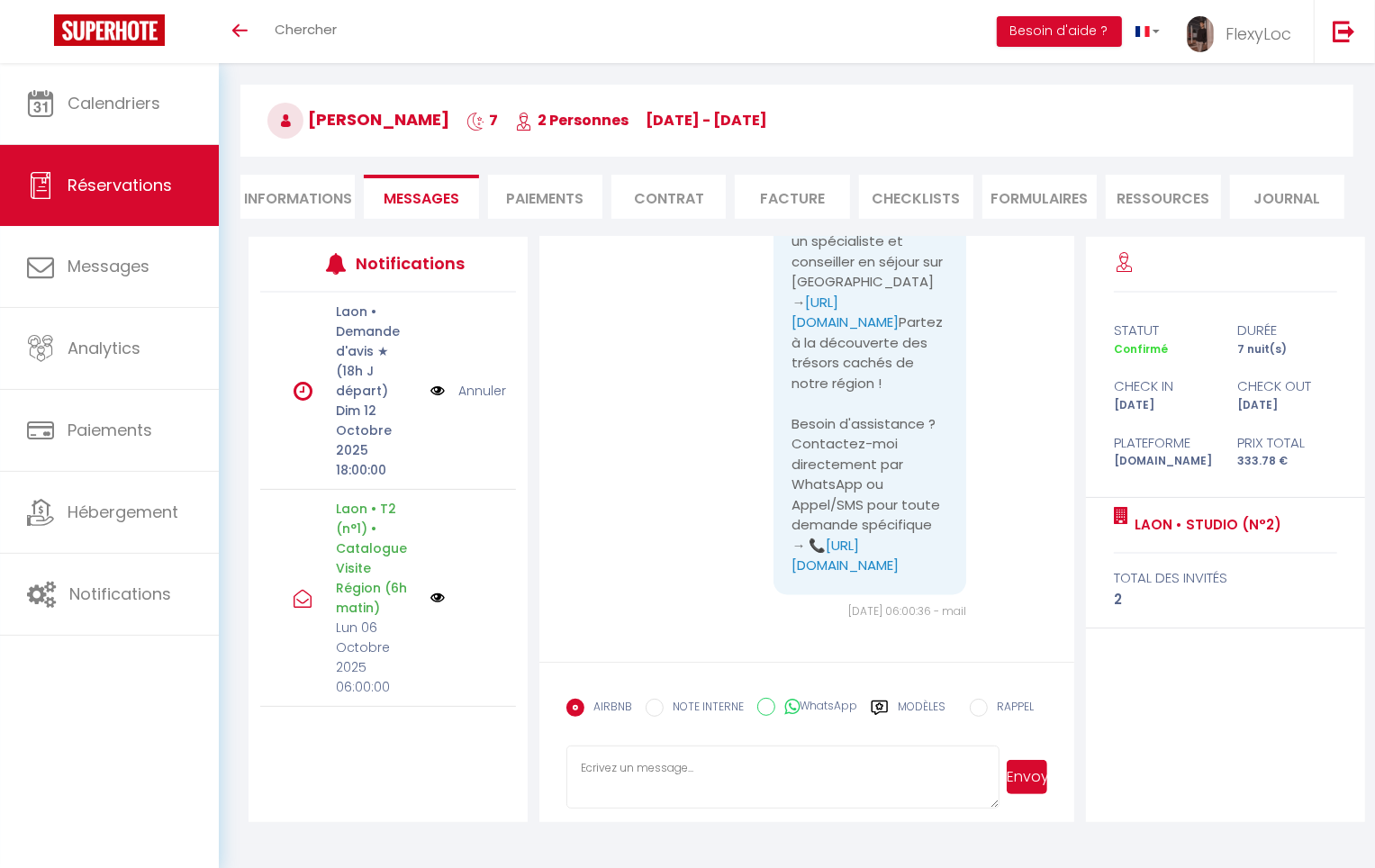
scroll to position [63, 0]
click at [913, 701] on label "Modèles" at bounding box center [922, 713] width 48 height 32
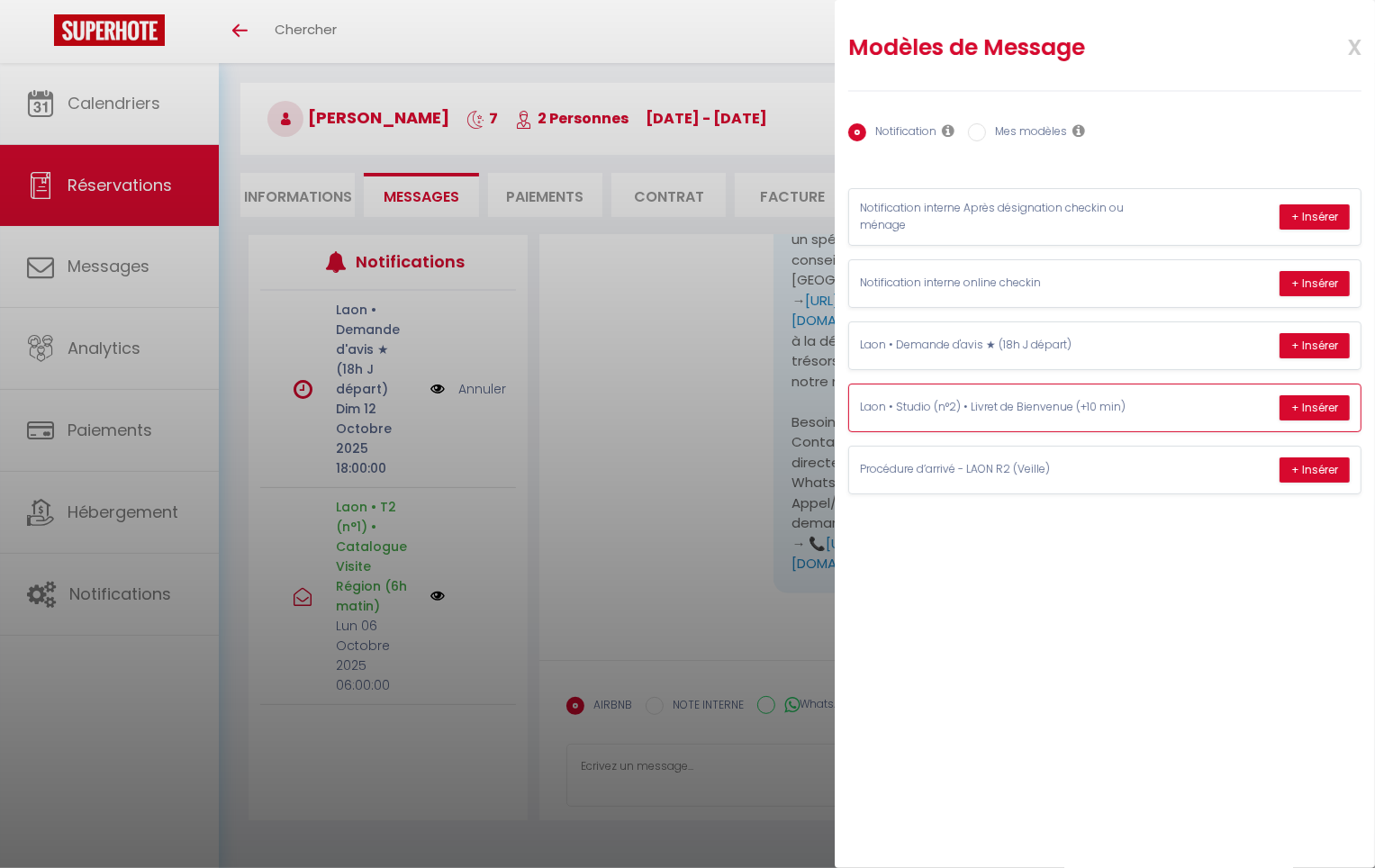
click at [1163, 401] on div "Laon • Studio (n°2) • Livret de Bienvenue (+10 min) + Insérer" at bounding box center [1104, 408] width 511 height 47
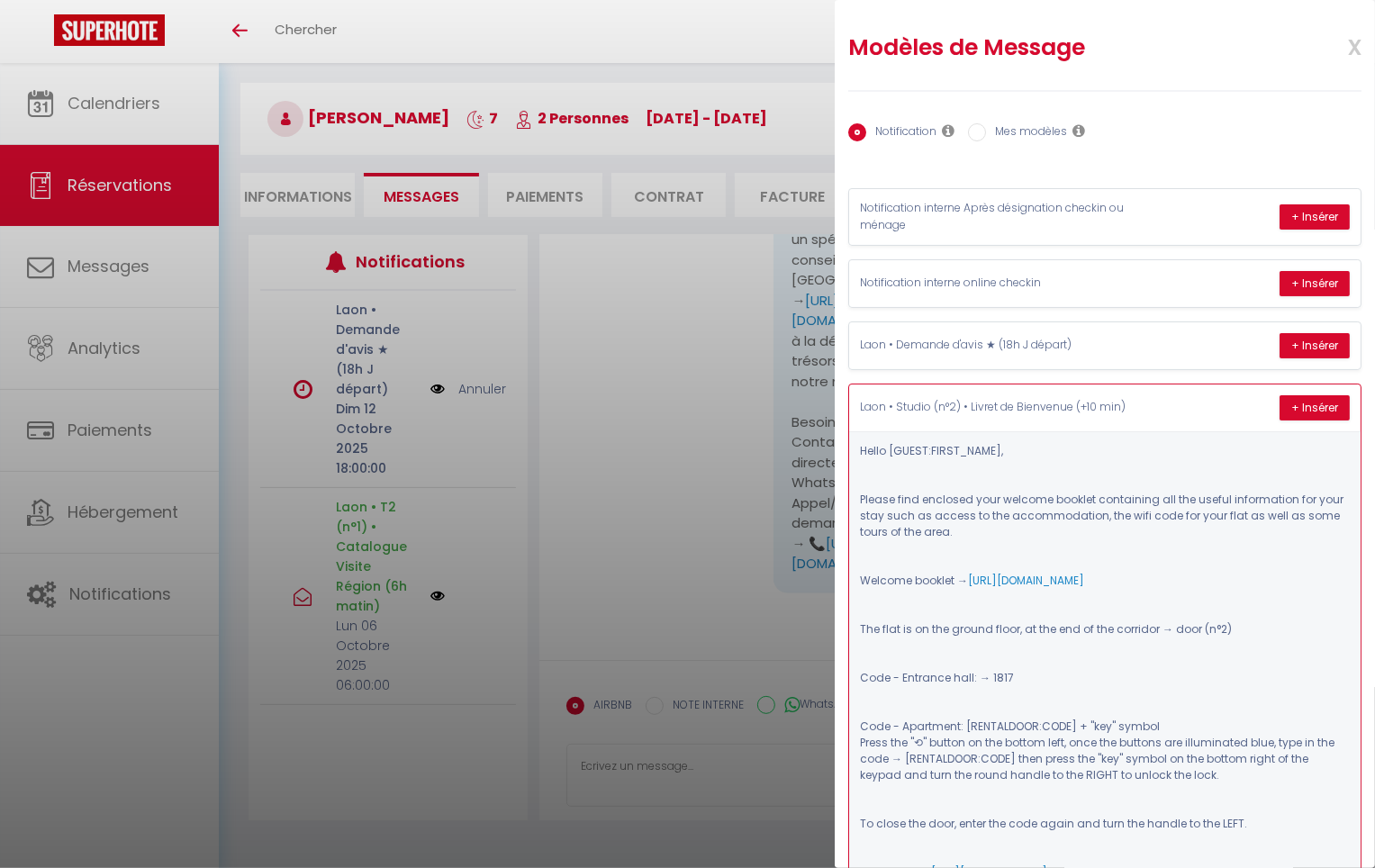
click at [1183, 406] on div "Laon • Studio (n°2) • Livret de Bienvenue (+10 min) + Insérer" at bounding box center [1104, 408] width 511 height 47
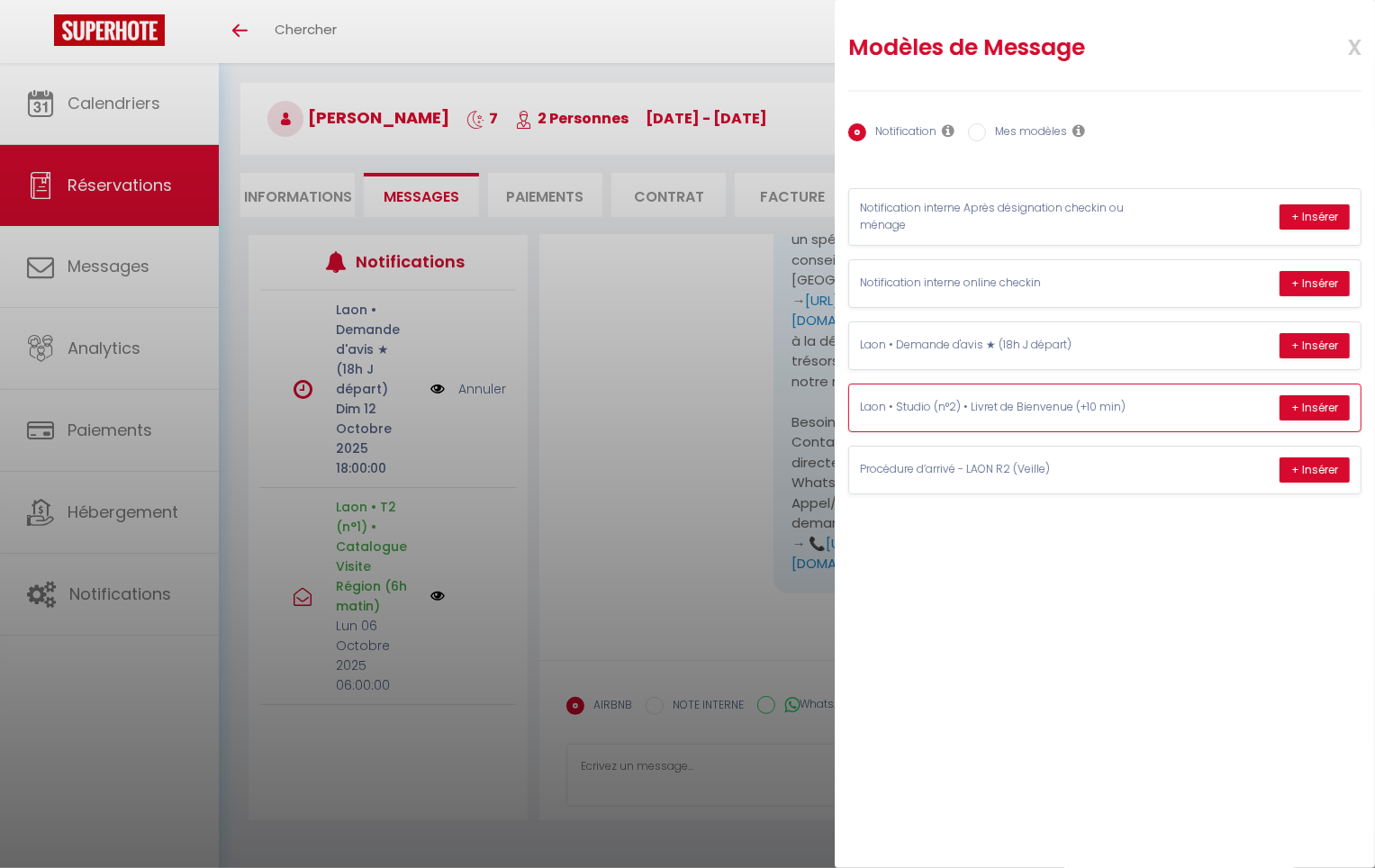
click at [1183, 406] on div "Laon • Studio (n°2) • Livret de Bienvenue (+10 min) + Insérer" at bounding box center [1104, 408] width 511 height 47
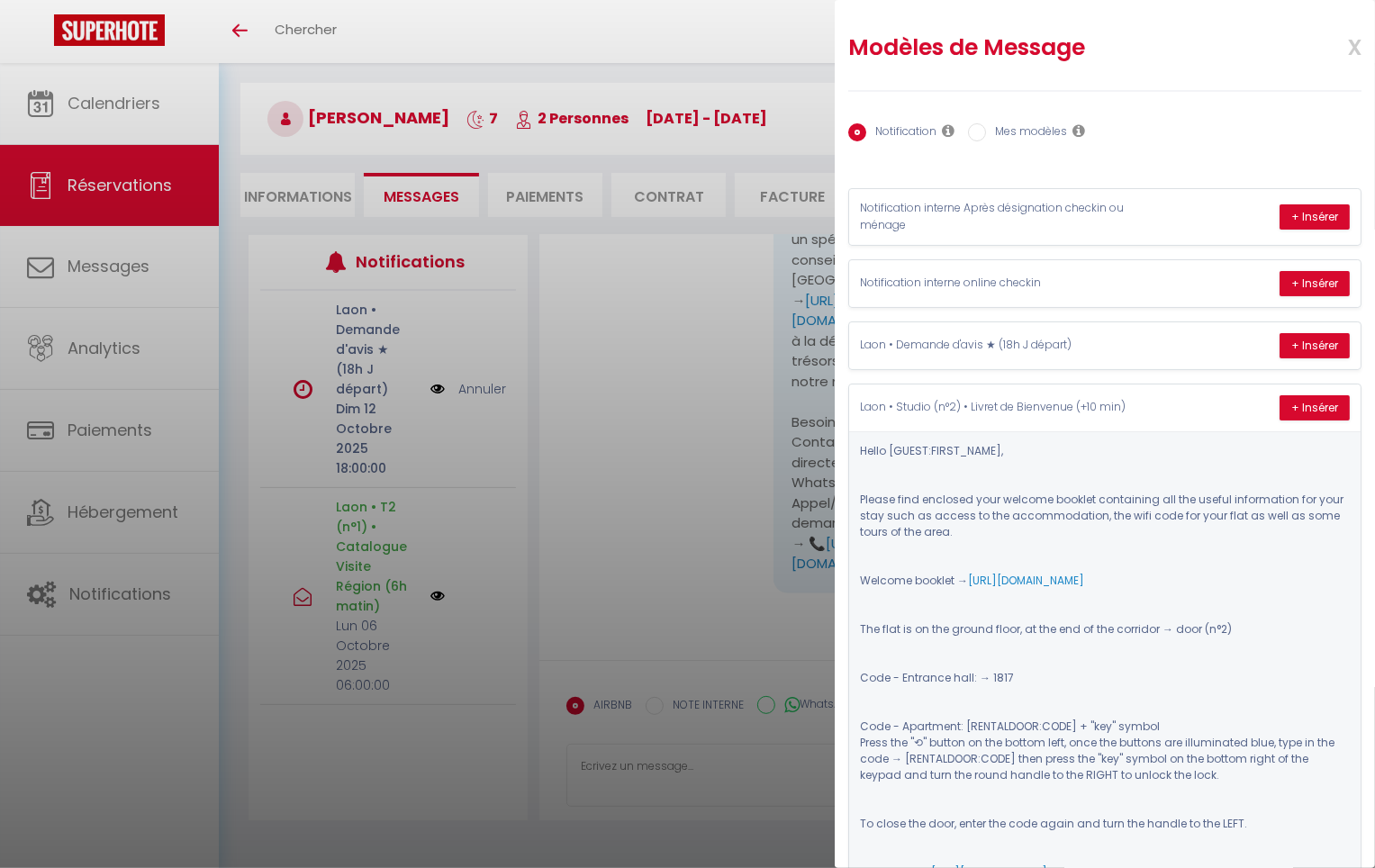
click at [571, 101] on div at bounding box center [687, 434] width 1375 height 868
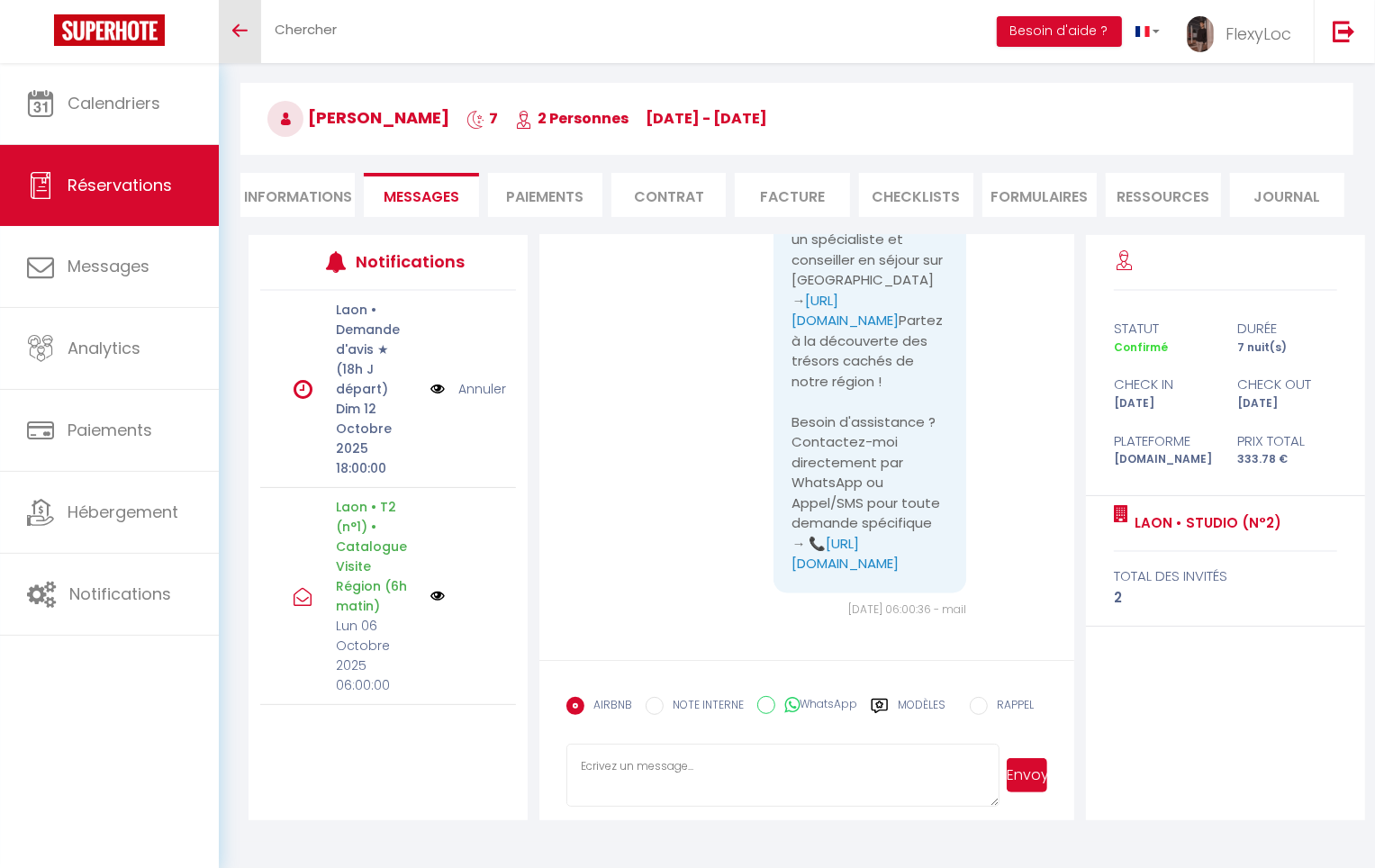
click at [233, 41] on link "Toggle menubar" at bounding box center [240, 31] width 42 height 63
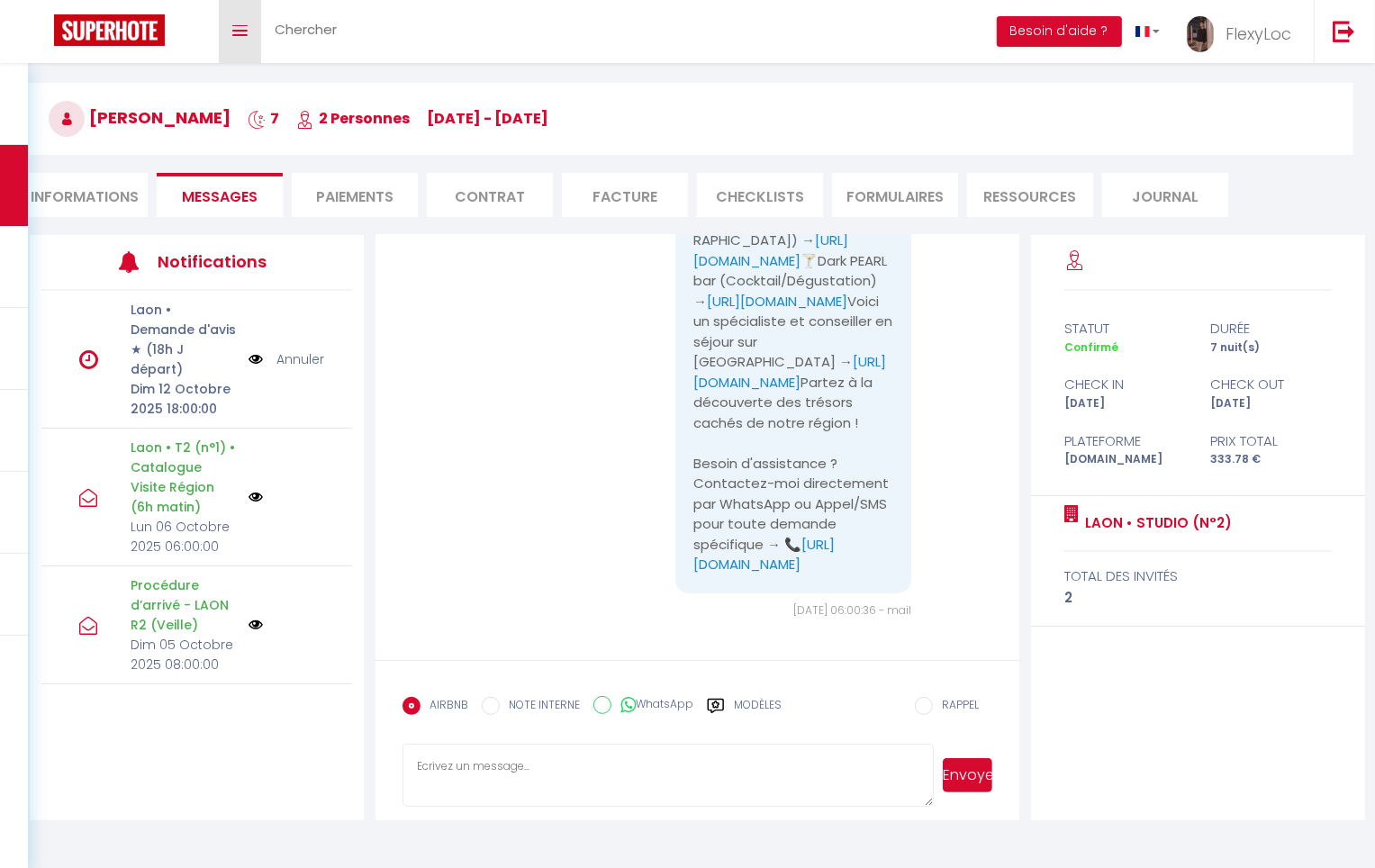
click at [232, 41] on link "Toggle menubar" at bounding box center [240, 31] width 42 height 63
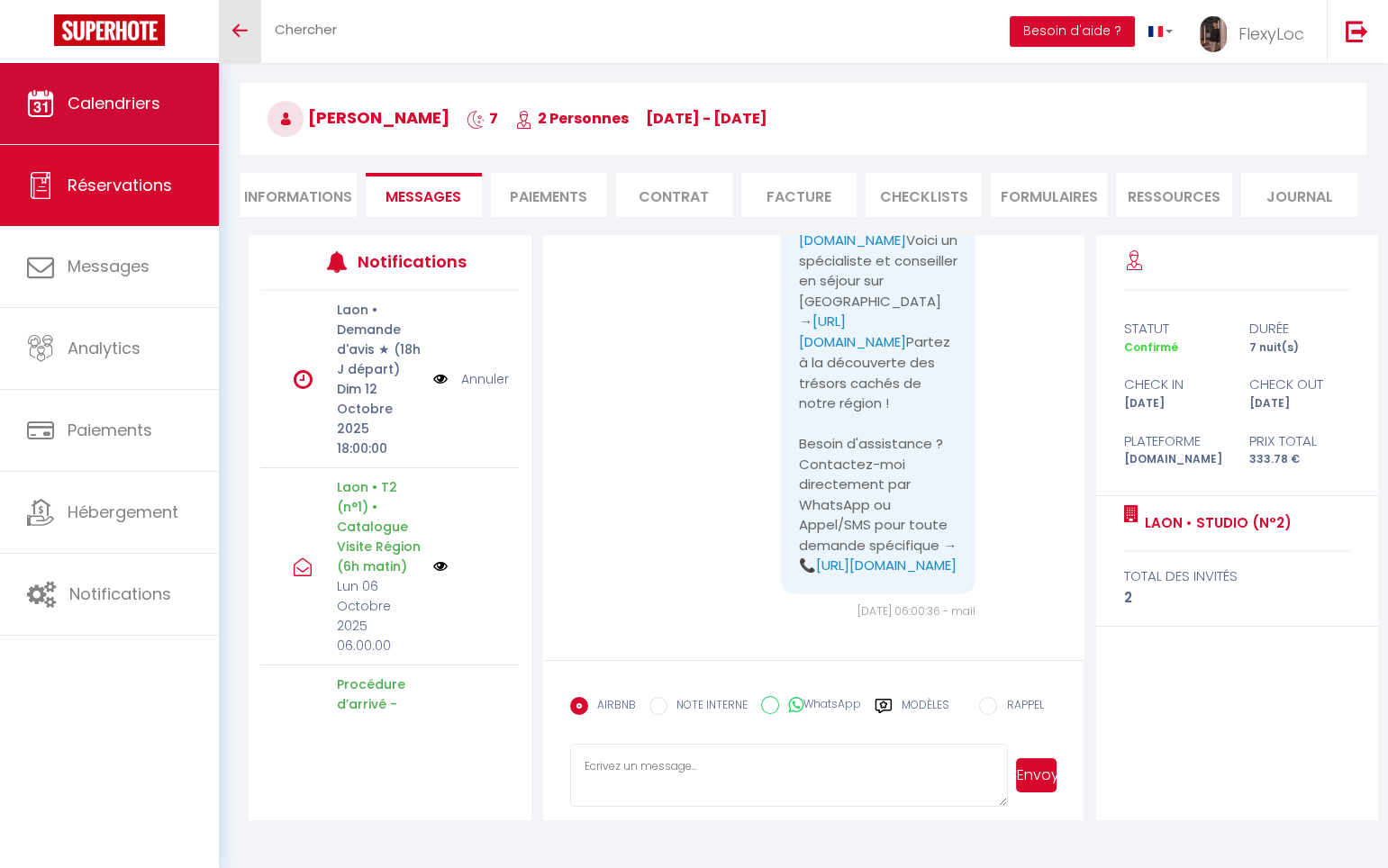
scroll to position [8732, 0]
click at [113, 121] on link "Calendriers" at bounding box center [109, 103] width 219 height 81
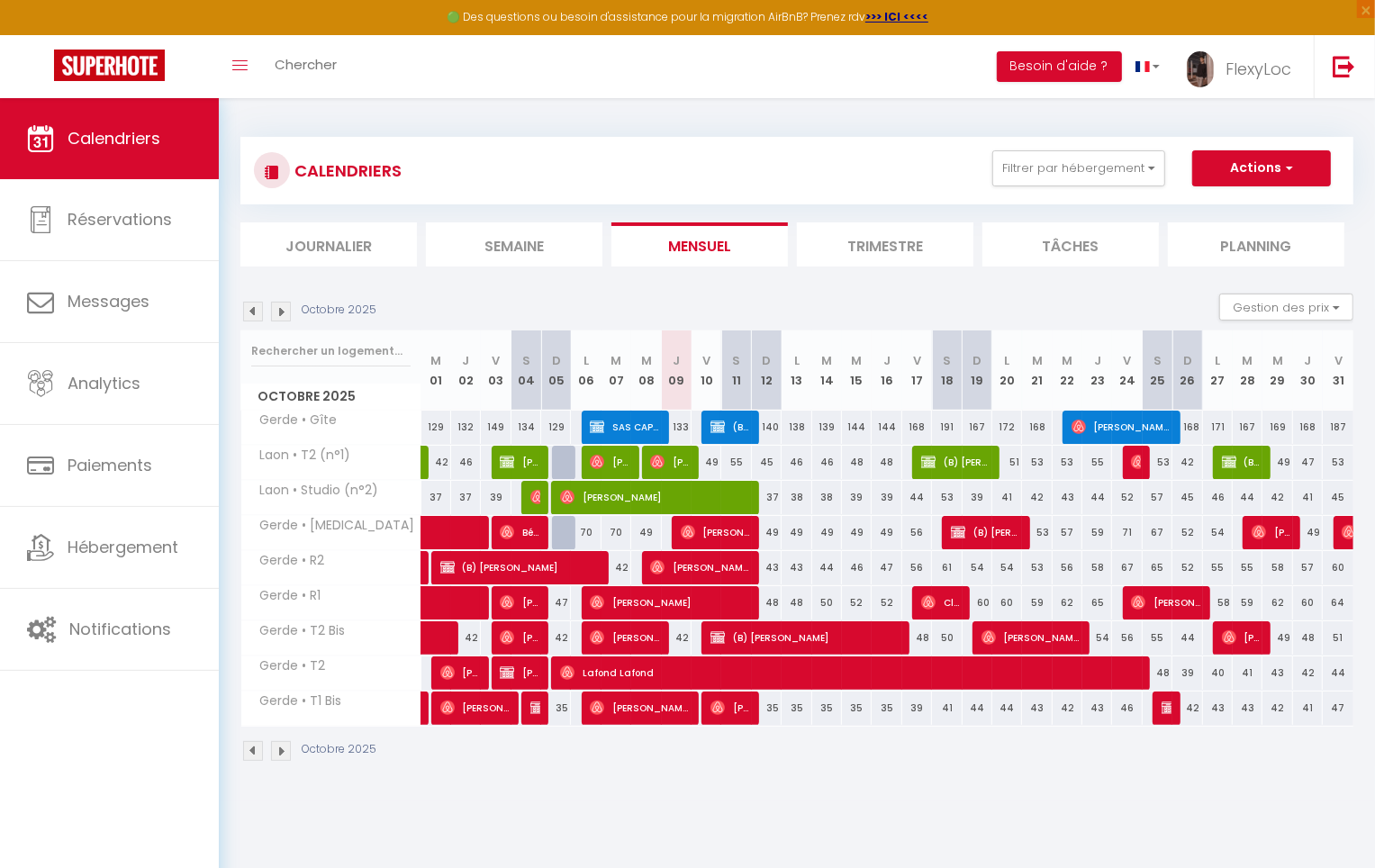
click at [286, 313] on img at bounding box center [281, 312] width 20 height 20
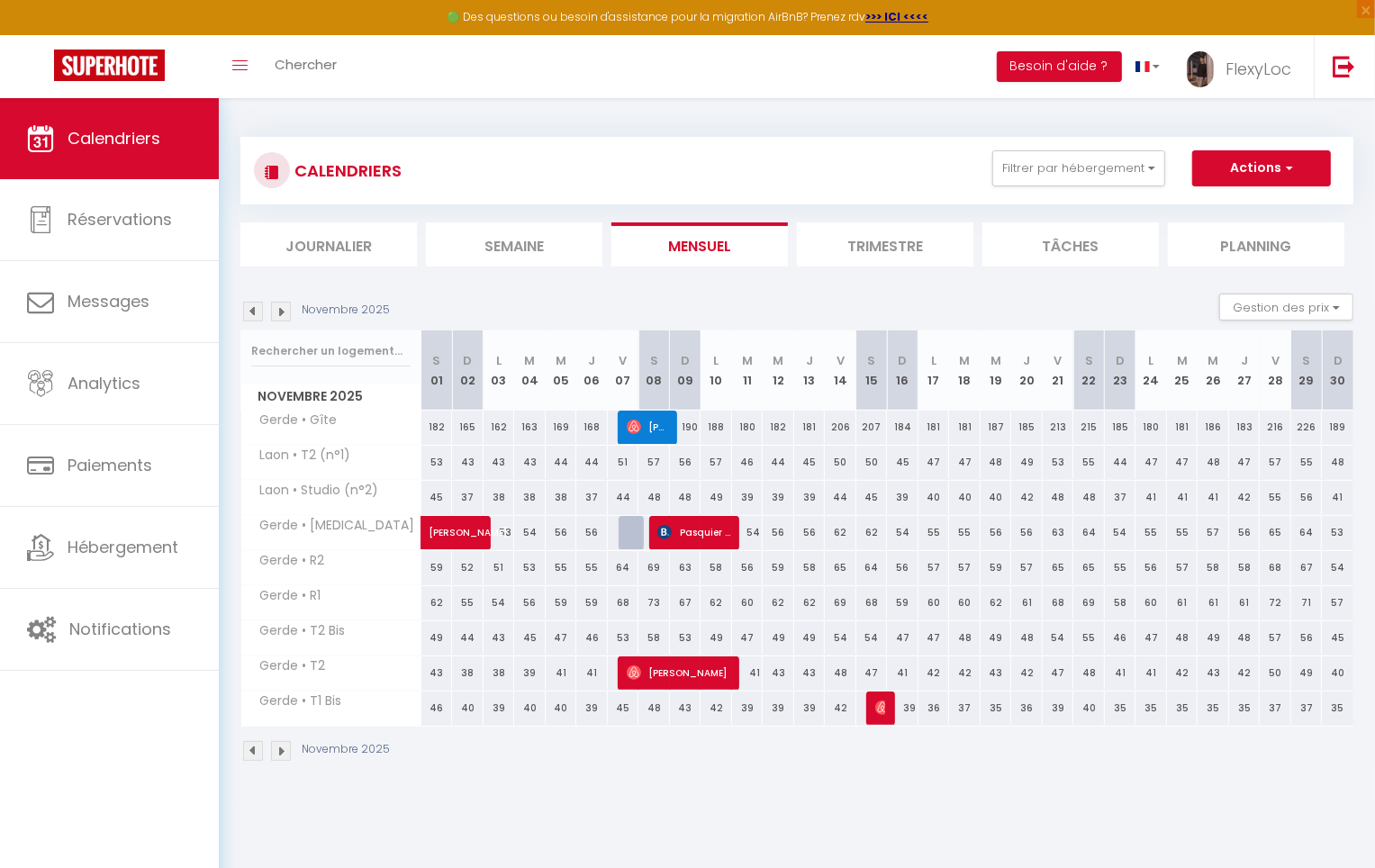
click at [286, 313] on img at bounding box center [281, 312] width 20 height 20
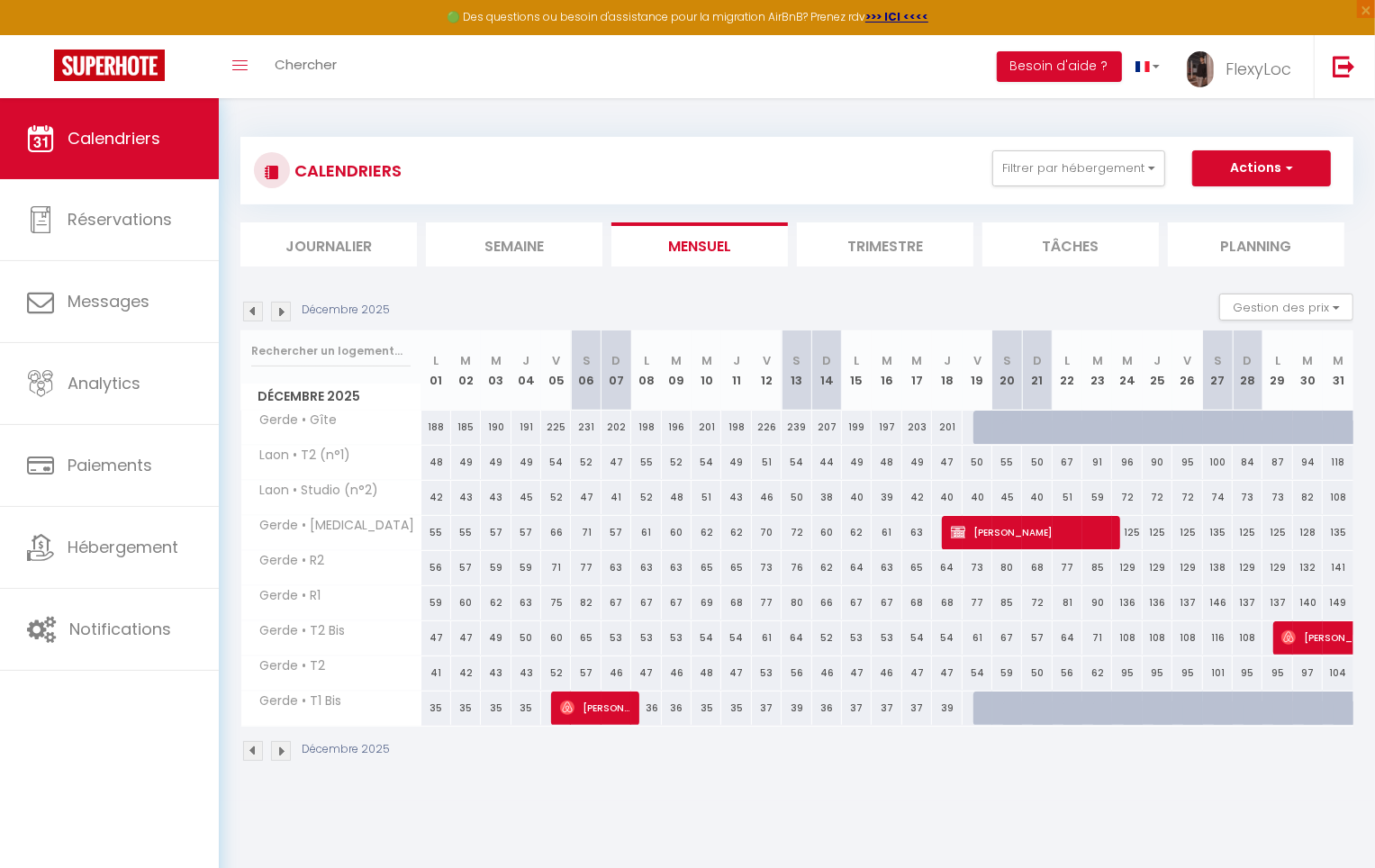
click at [286, 313] on img at bounding box center [281, 312] width 20 height 20
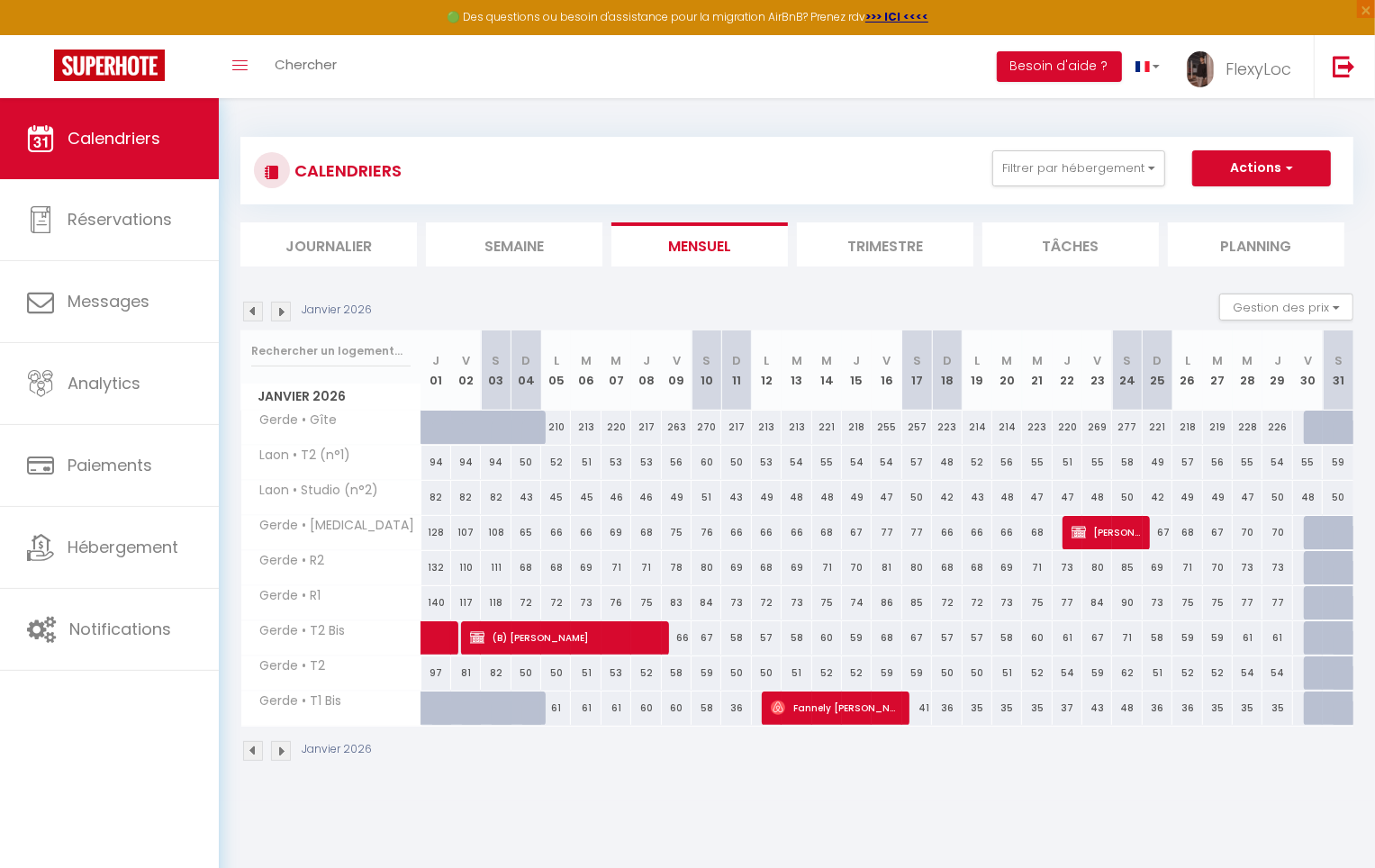
click at [285, 313] on img at bounding box center [281, 312] width 20 height 20
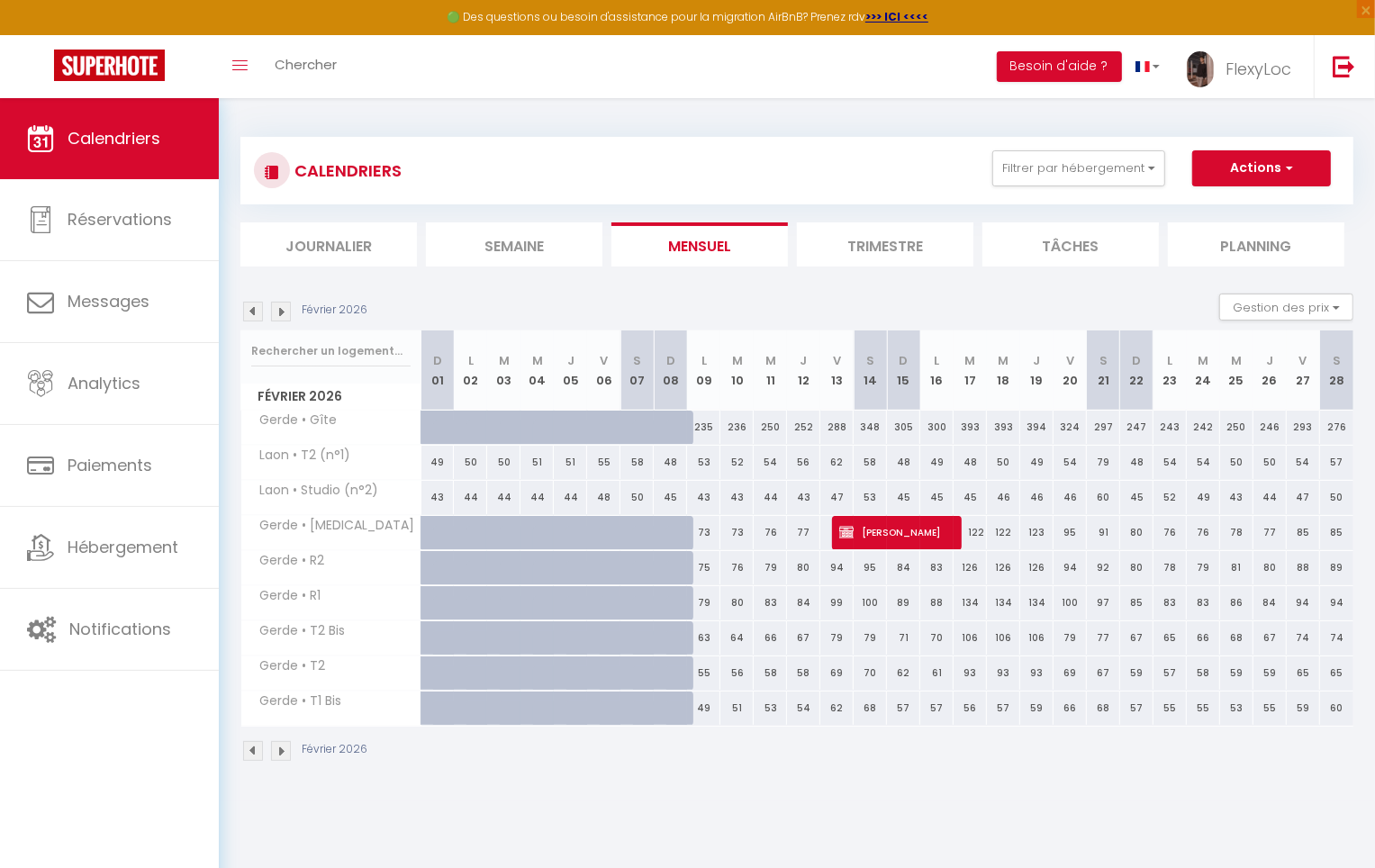
click at [285, 313] on img at bounding box center [281, 312] width 20 height 20
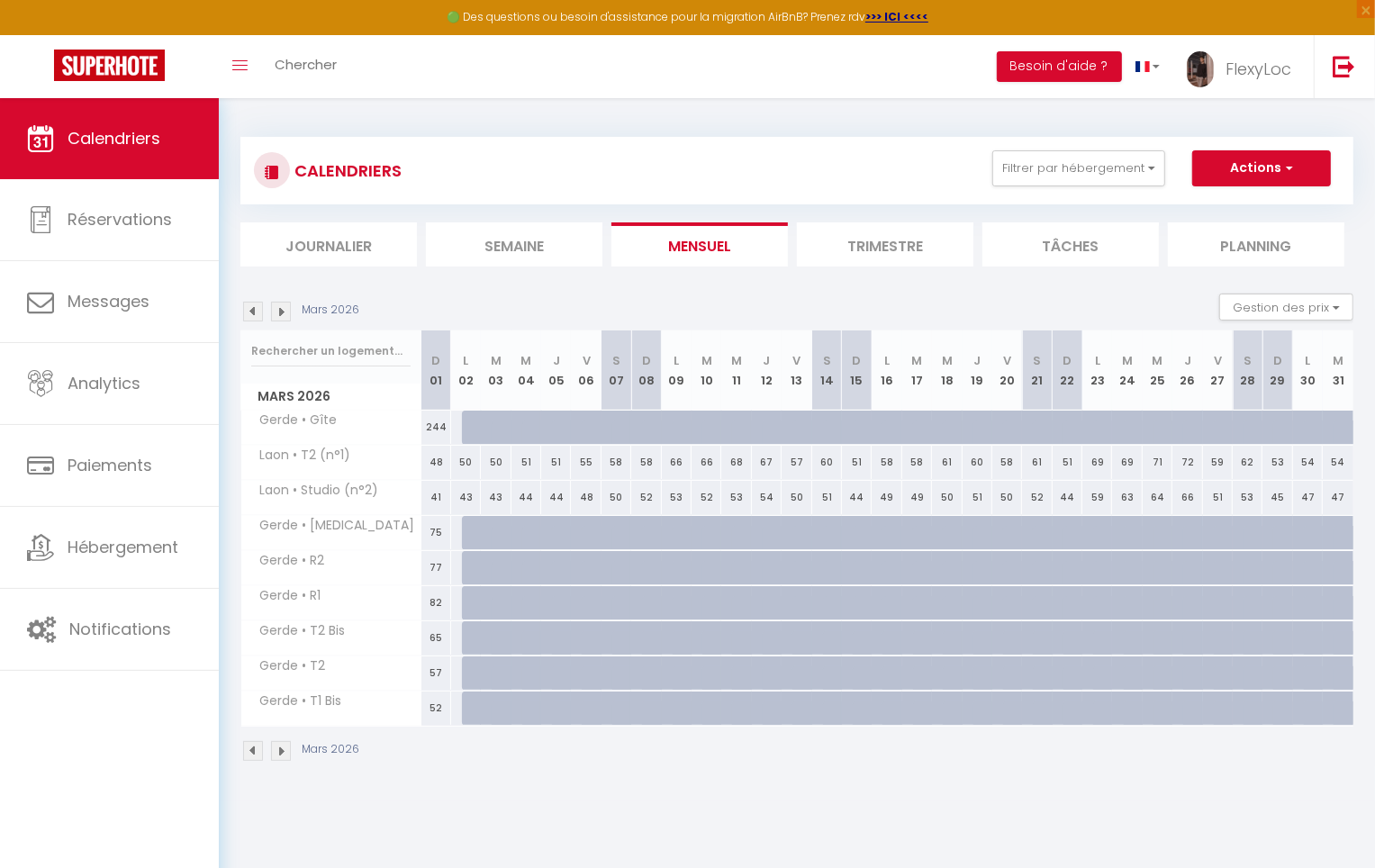
click at [245, 315] on img at bounding box center [253, 312] width 20 height 20
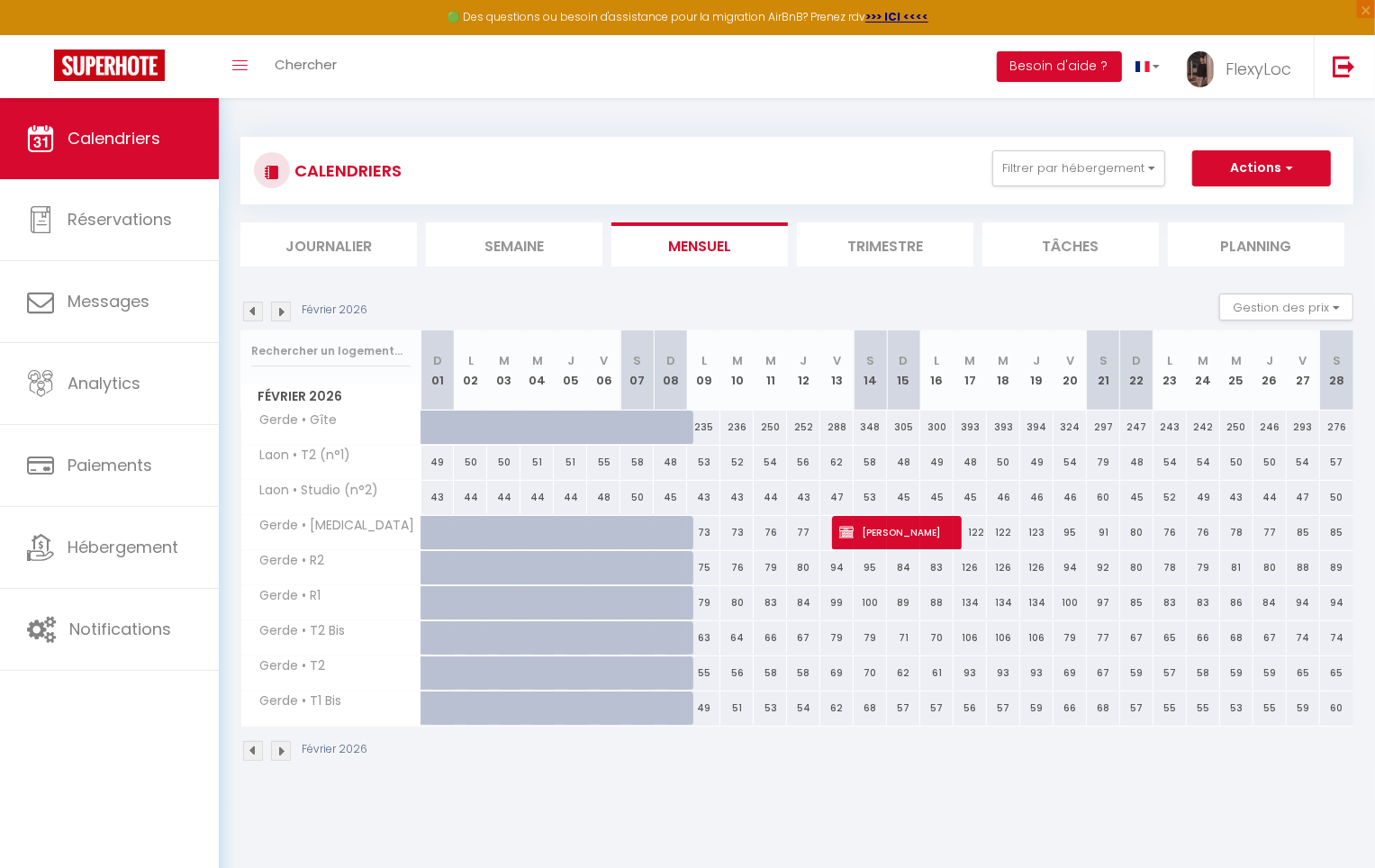
click at [248, 314] on img at bounding box center [253, 312] width 20 height 20
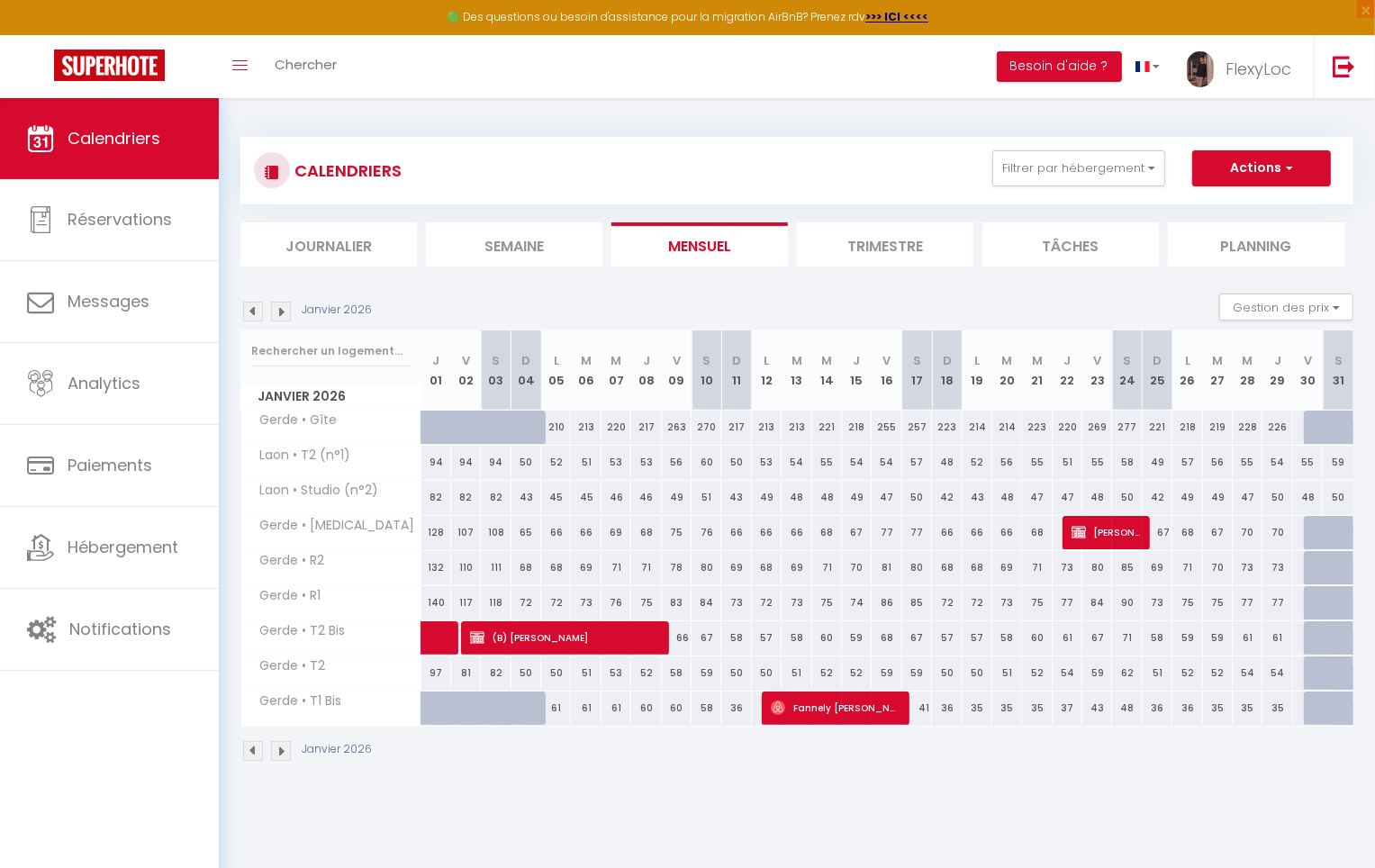
click at [248, 314] on img at bounding box center [253, 312] width 20 height 20
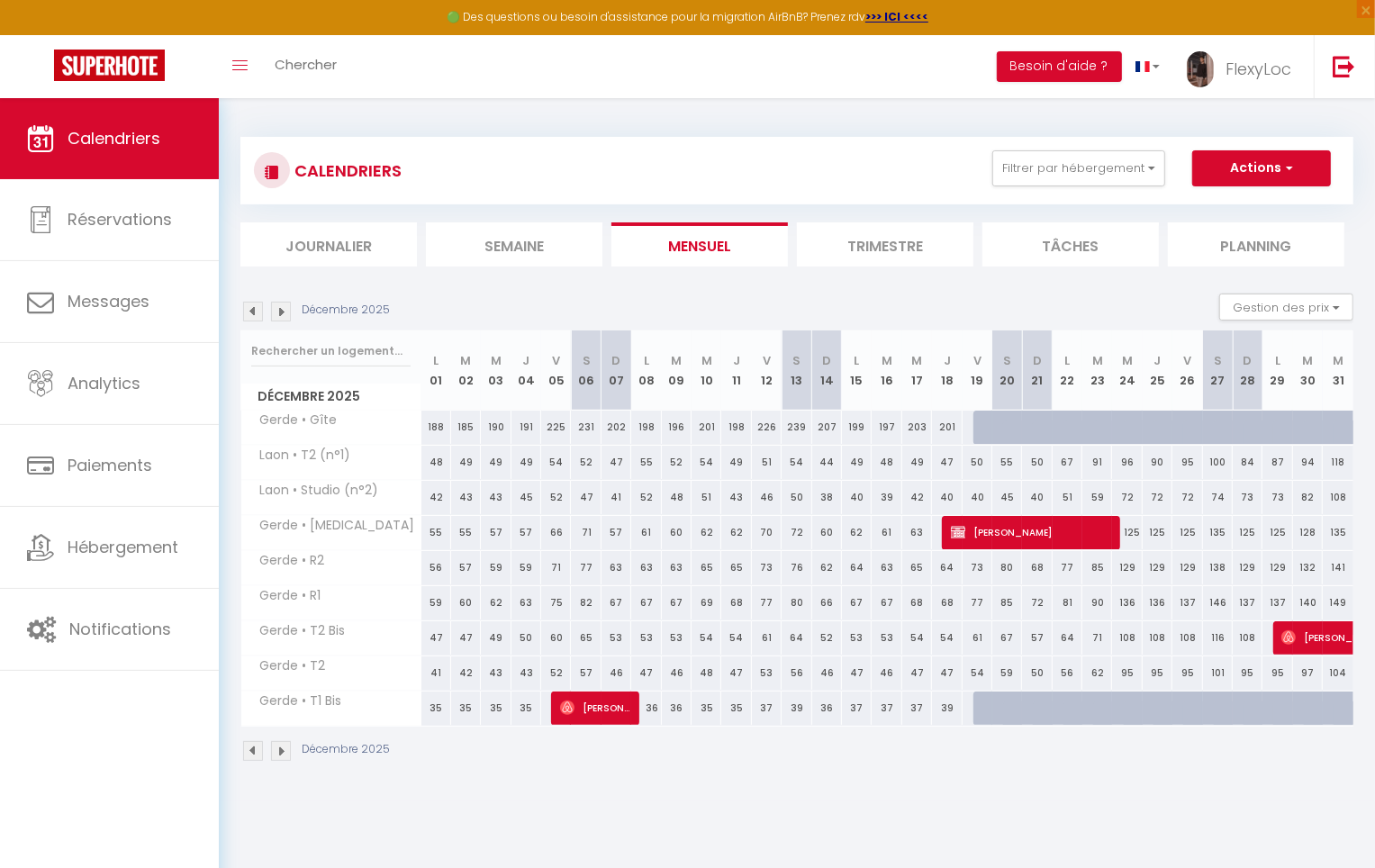
click at [248, 314] on img at bounding box center [253, 312] width 20 height 20
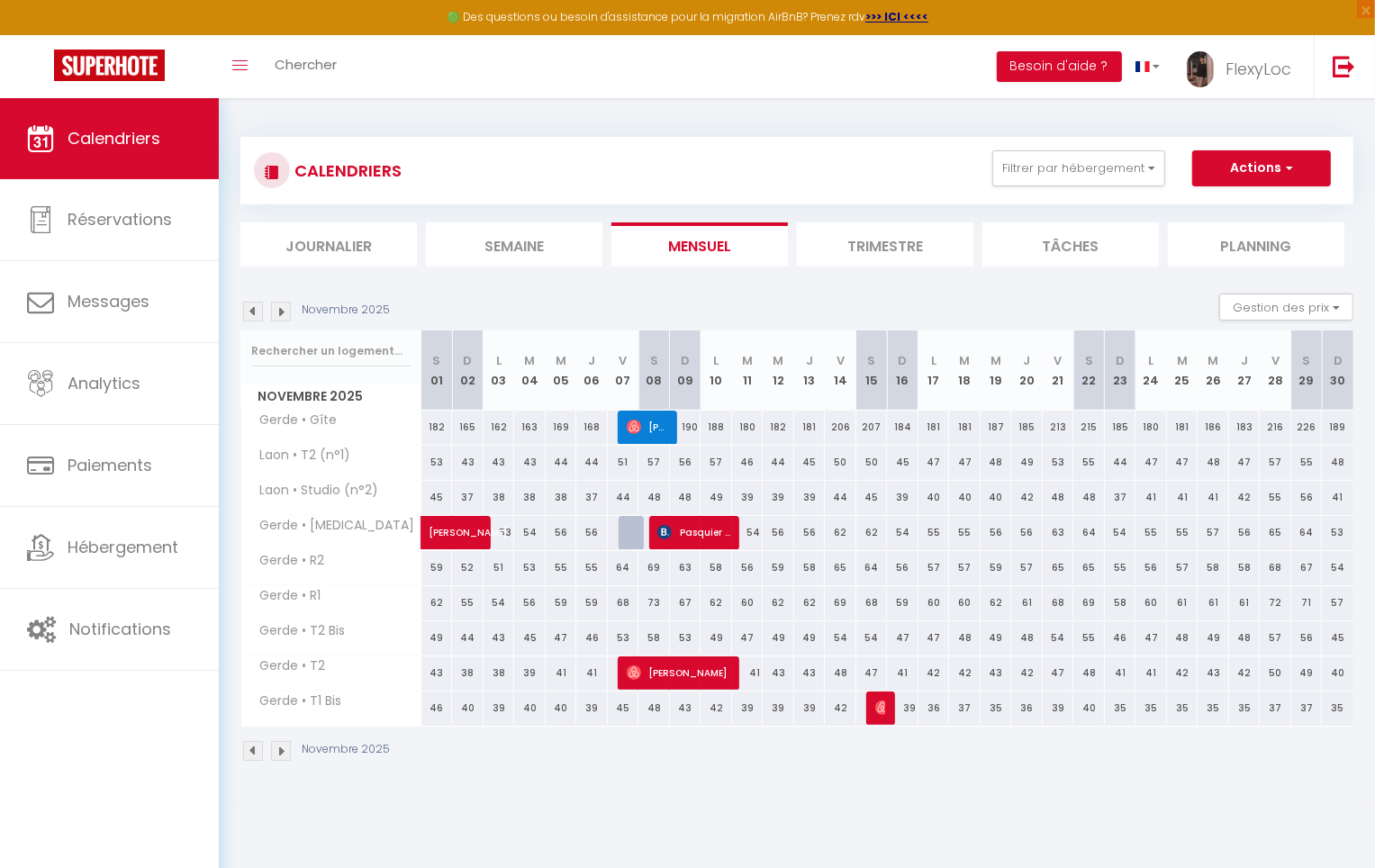
click at [248, 314] on img at bounding box center [253, 312] width 20 height 20
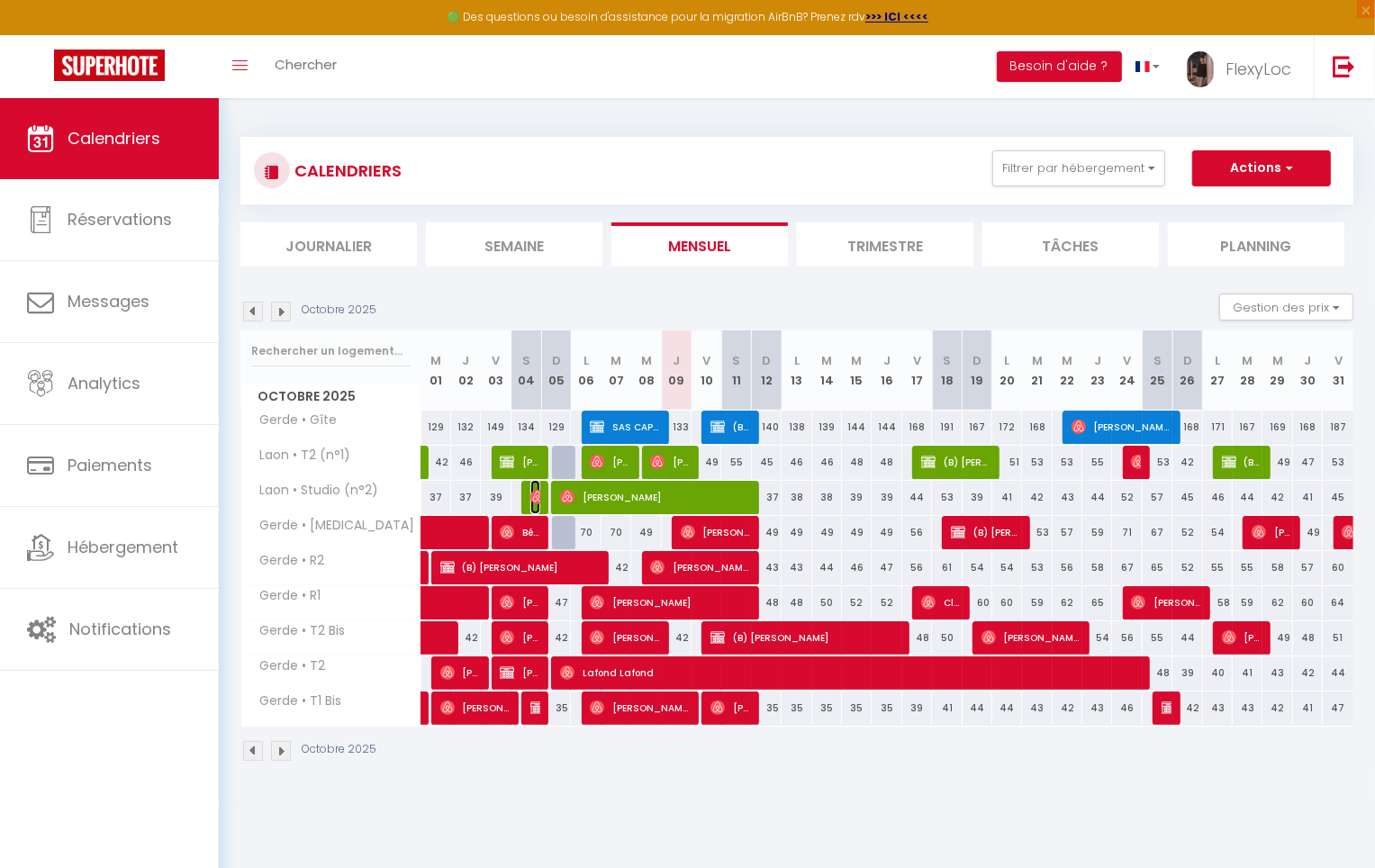
click at [532, 497] on img at bounding box center [537, 497] width 14 height 14
select select "OK"
select select "0"
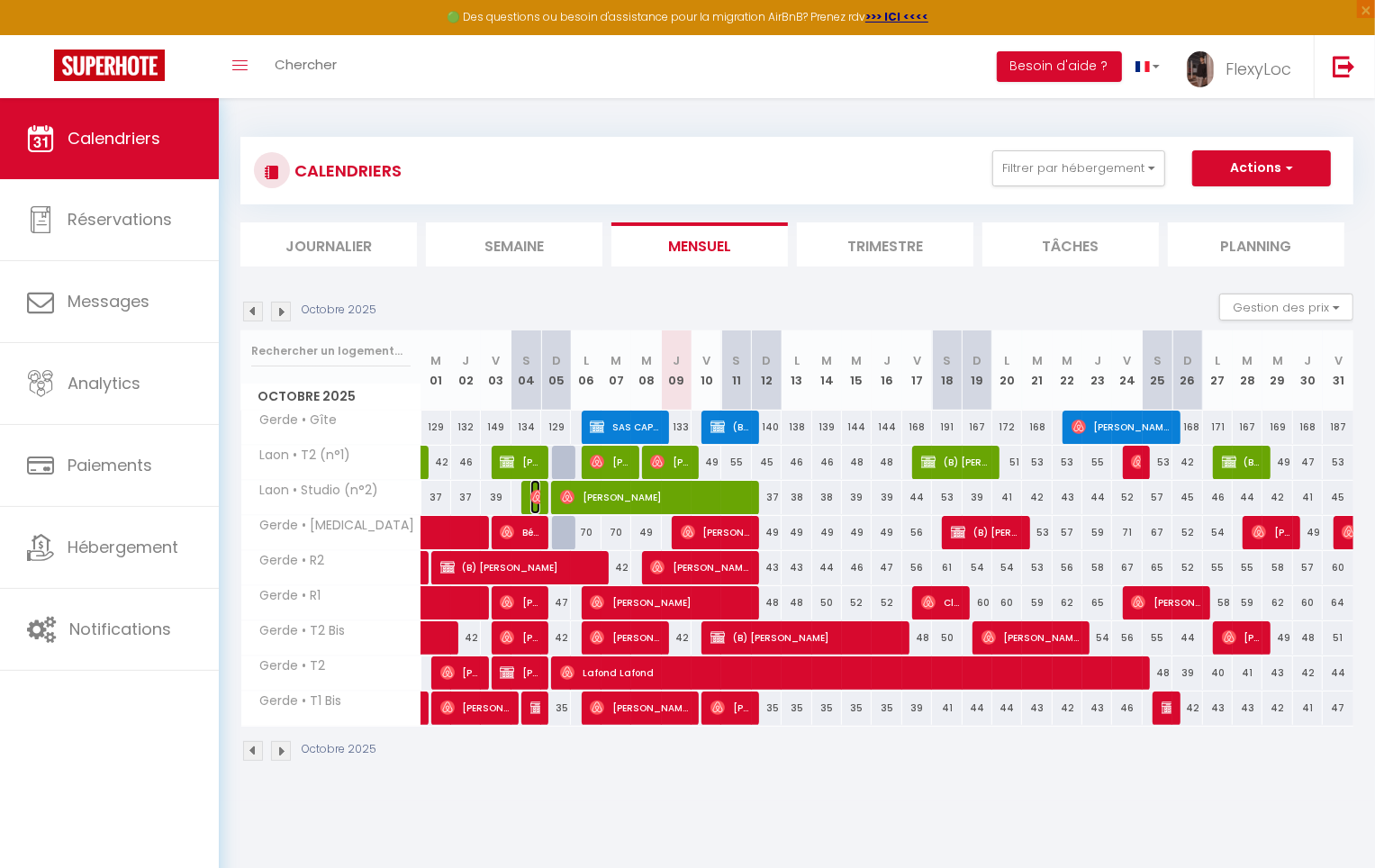
select select "1"
select select
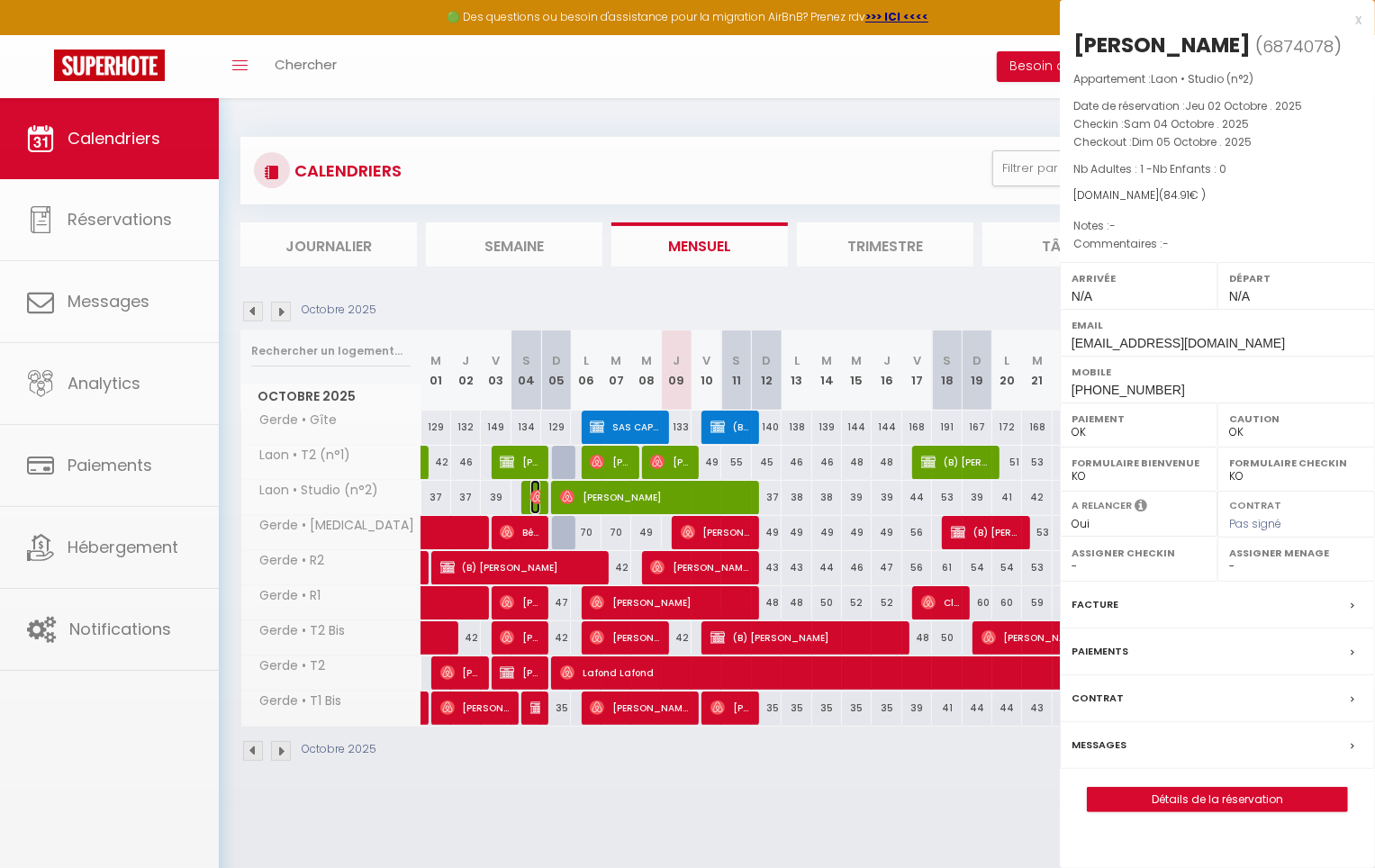
select select "33068"
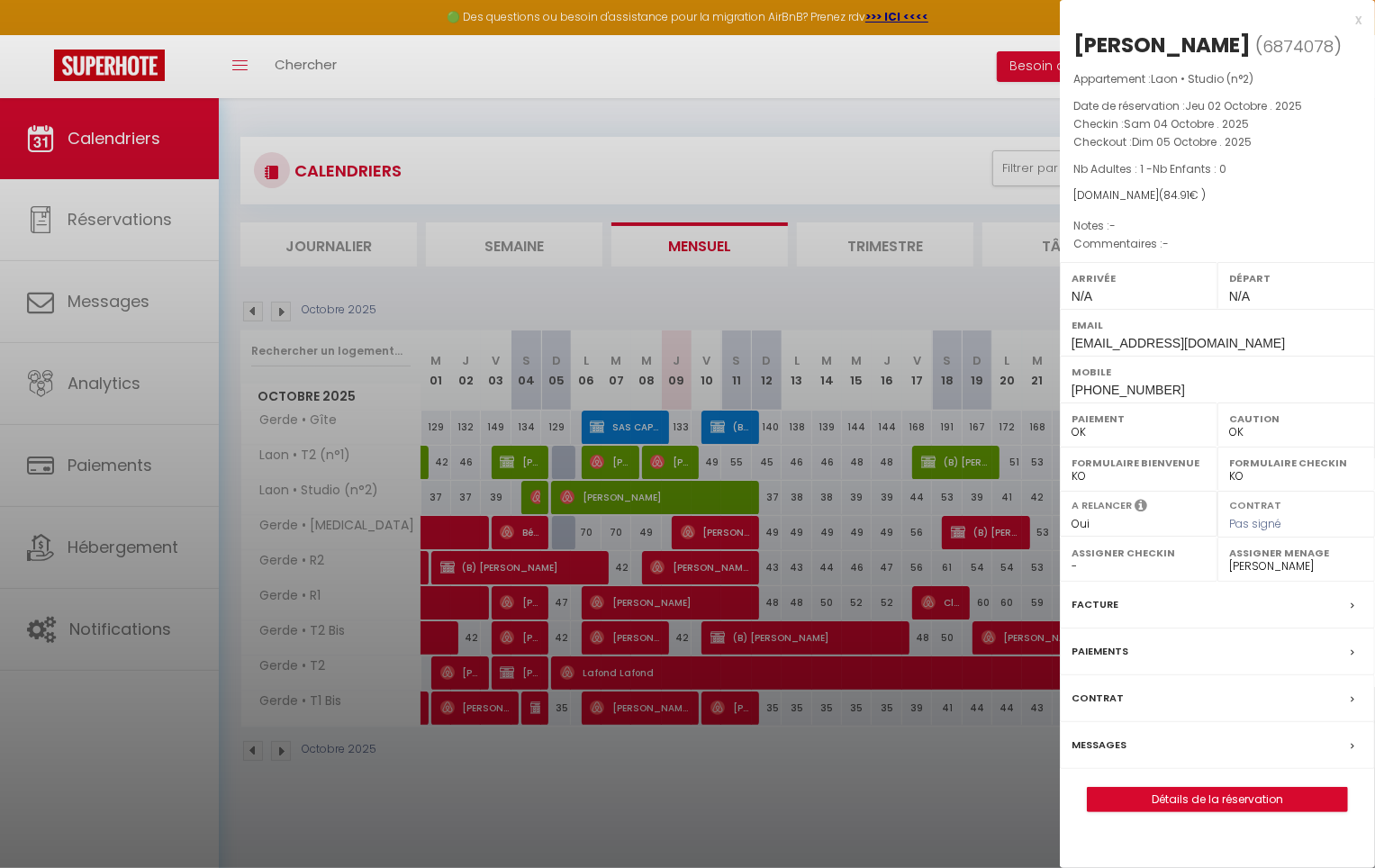
click at [1103, 737] on label "Messages" at bounding box center [1099, 745] width 55 height 19
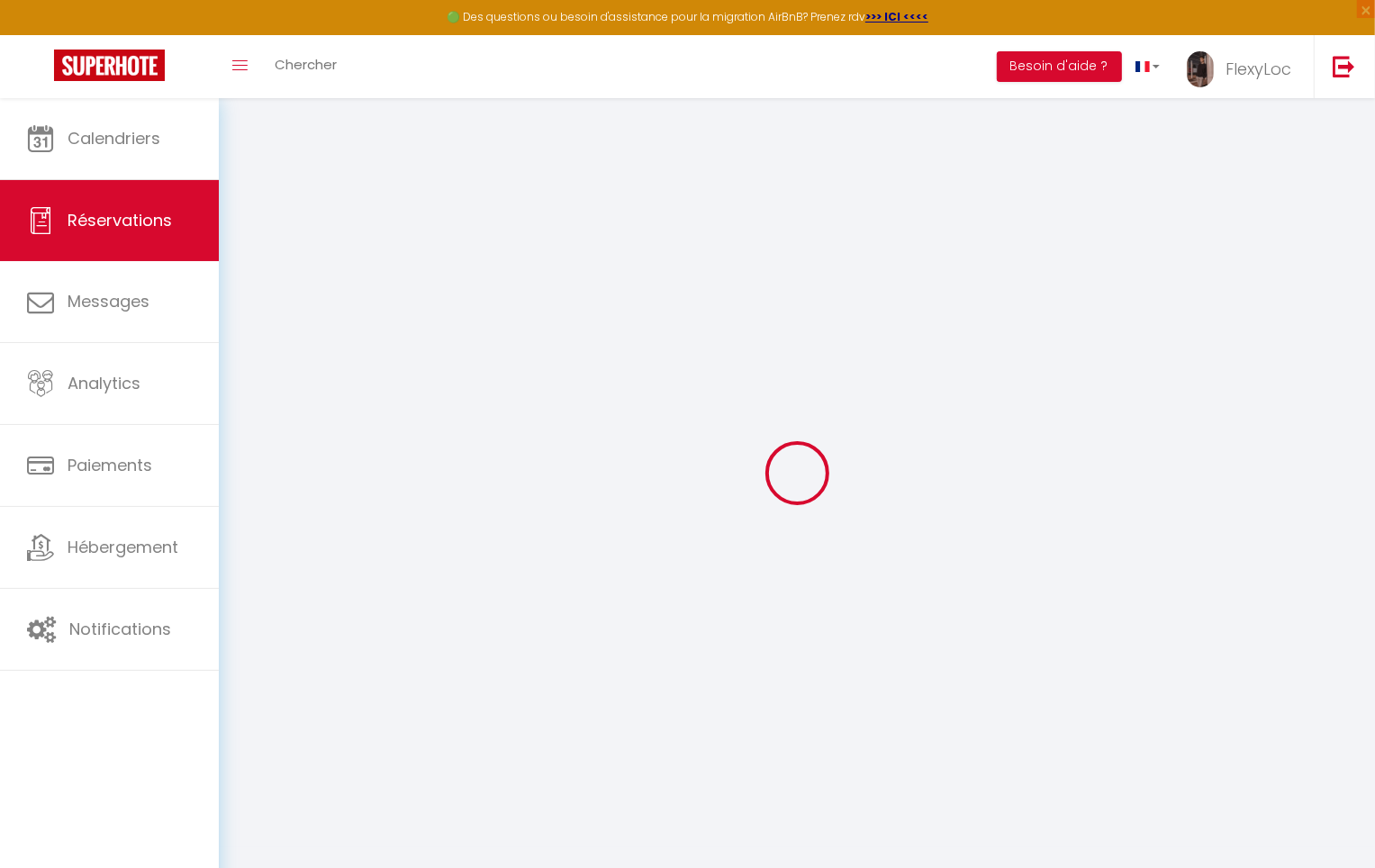
select select
checkbox input "false"
select select
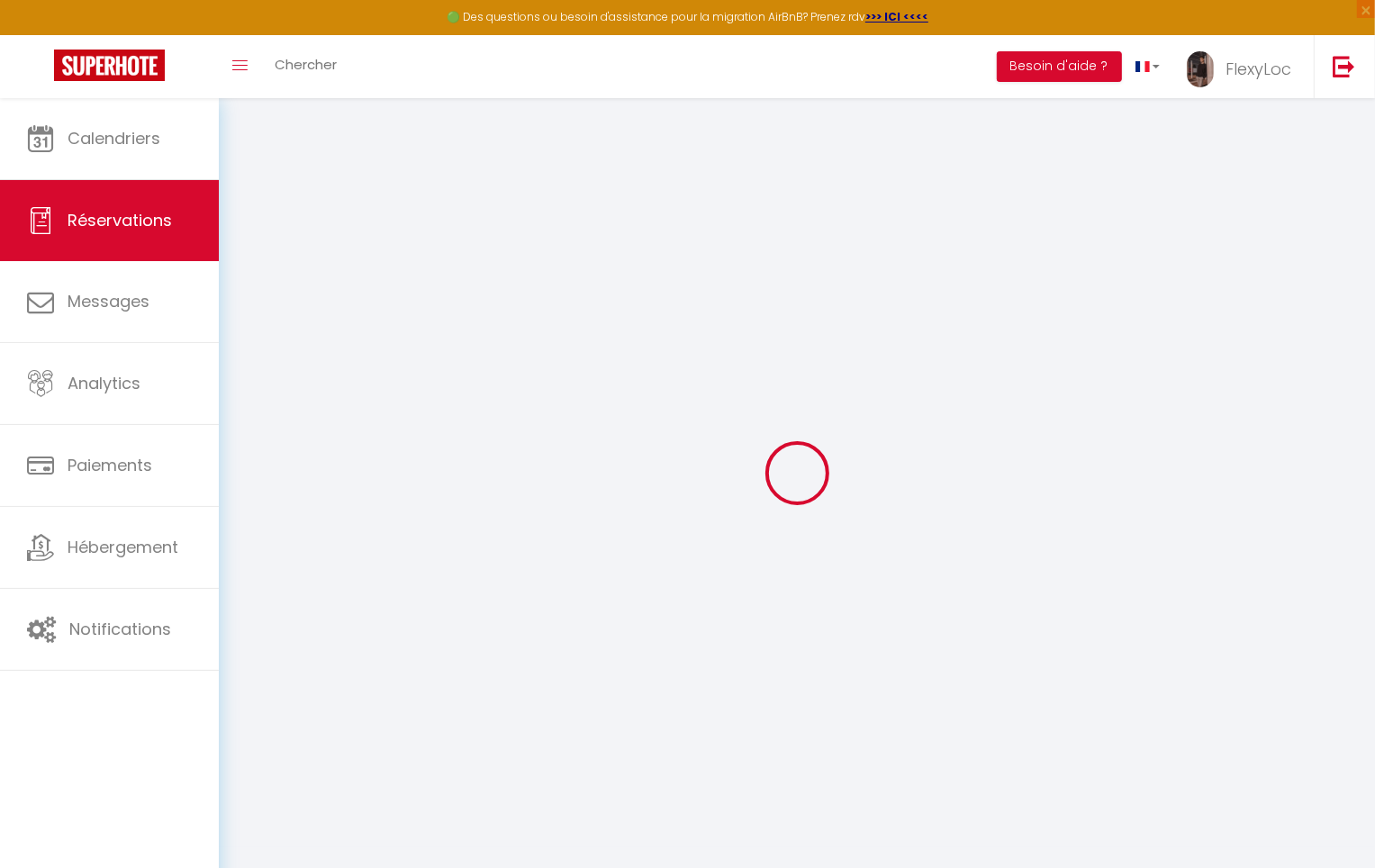
select select
checkbox input "false"
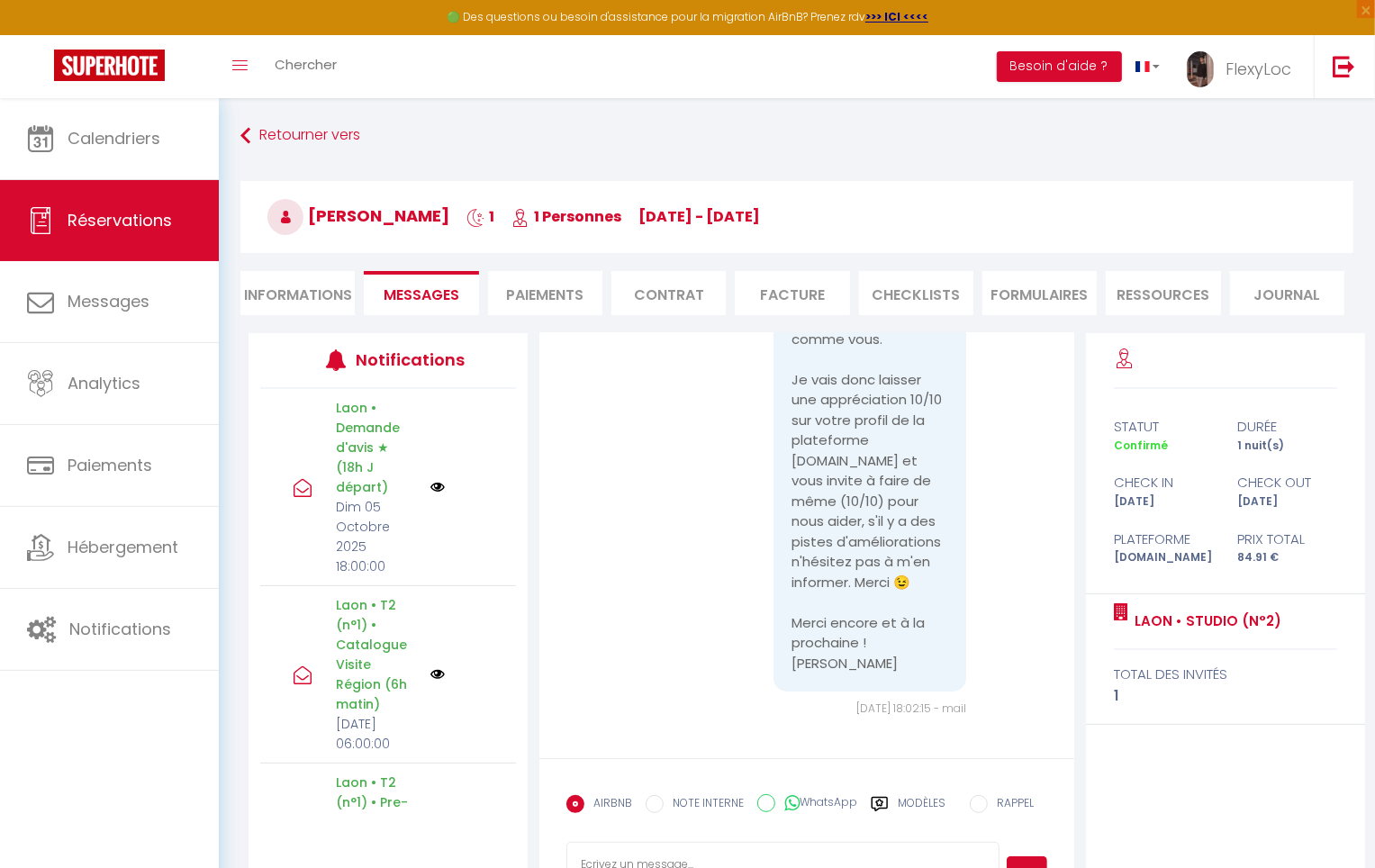
click at [920, 796] on label "Modèles" at bounding box center [922, 811] width 48 height 32
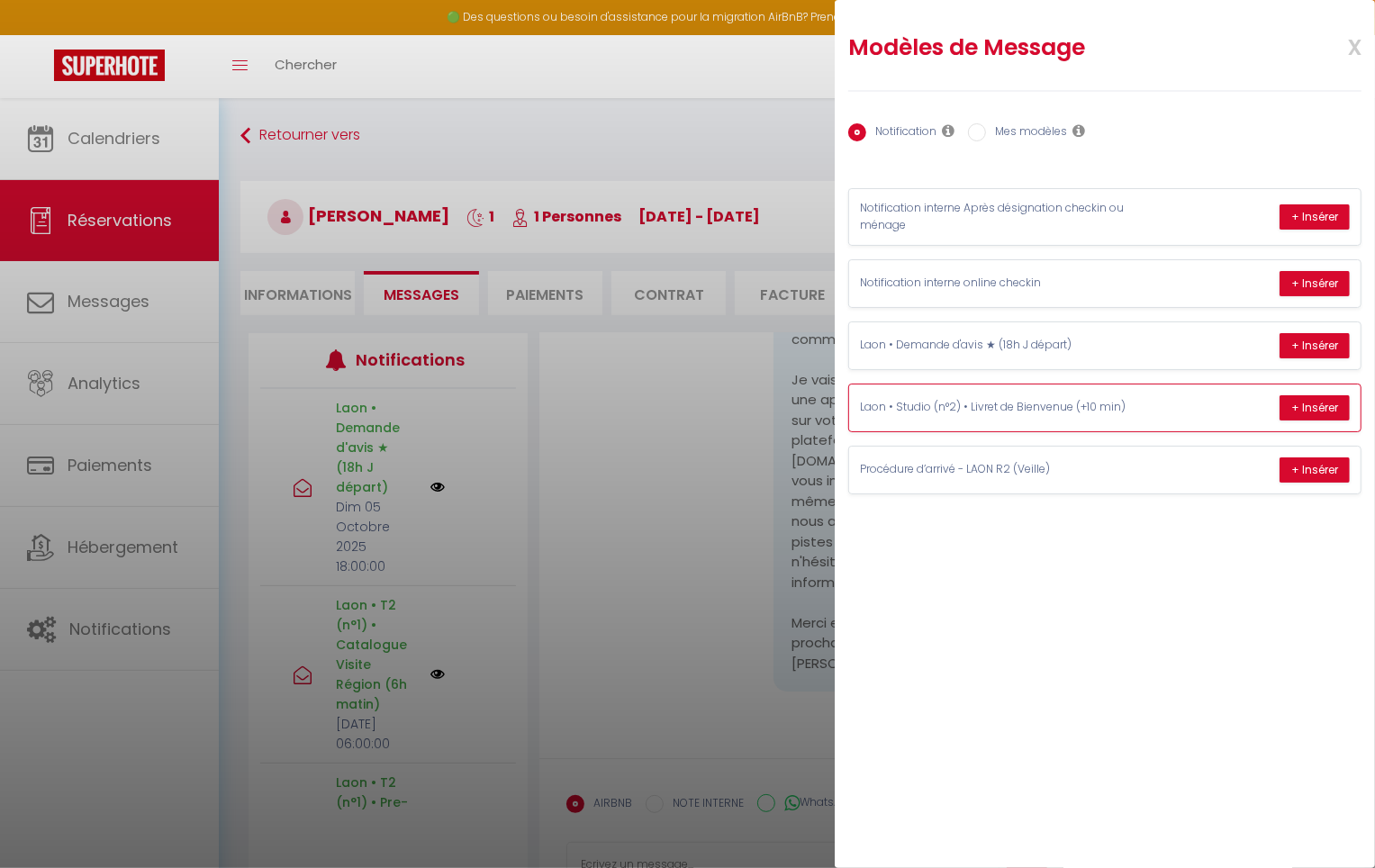
click at [1122, 387] on div "Laon • Studio (n°2) • Livret de Bienvenue (+10 min) + Insérer" at bounding box center [1104, 408] width 511 height 47
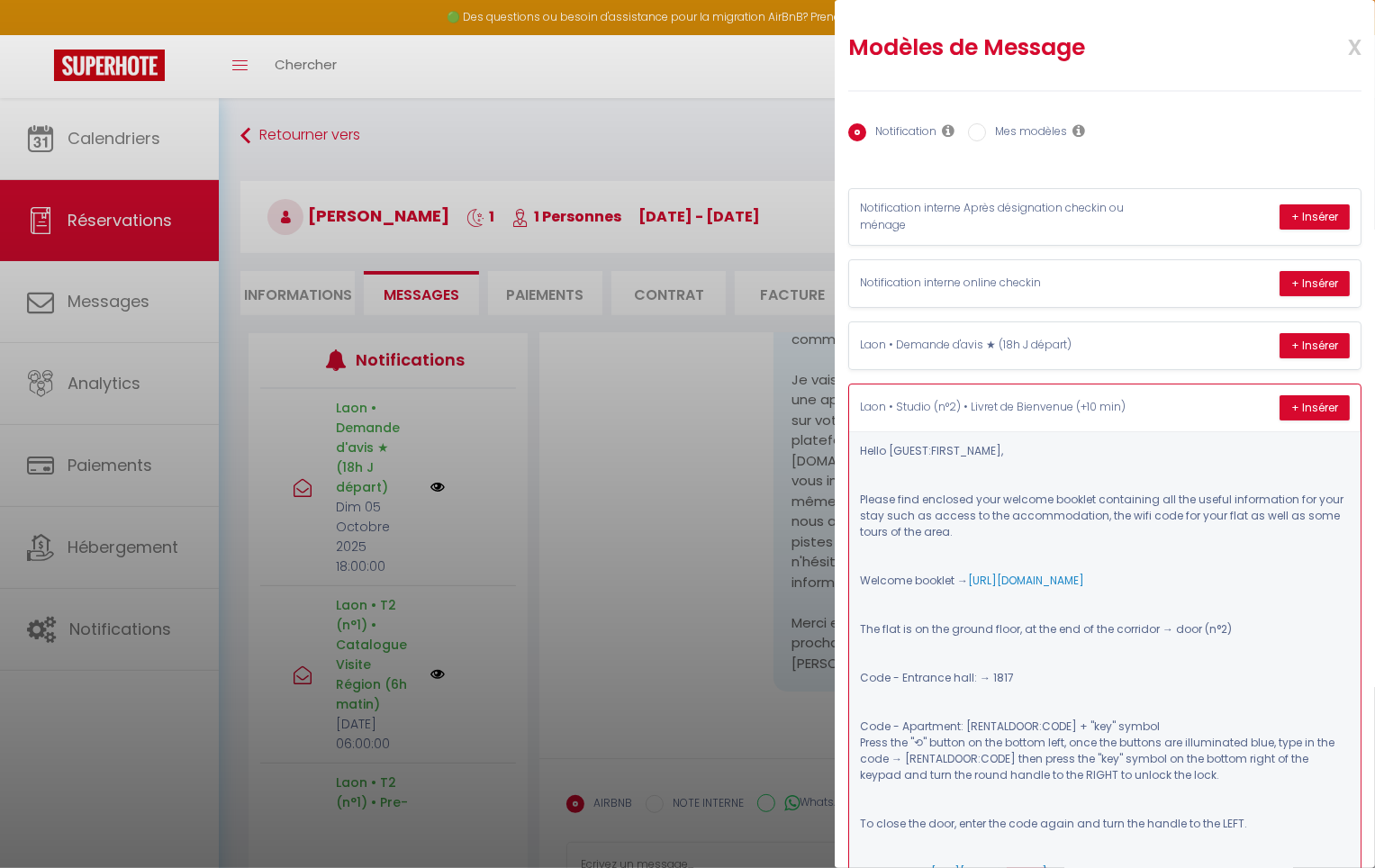
click at [1122, 388] on div "Laon • Studio (n°2) • Livret de Bienvenue (+10 min) + Insérer" at bounding box center [1104, 408] width 511 height 47
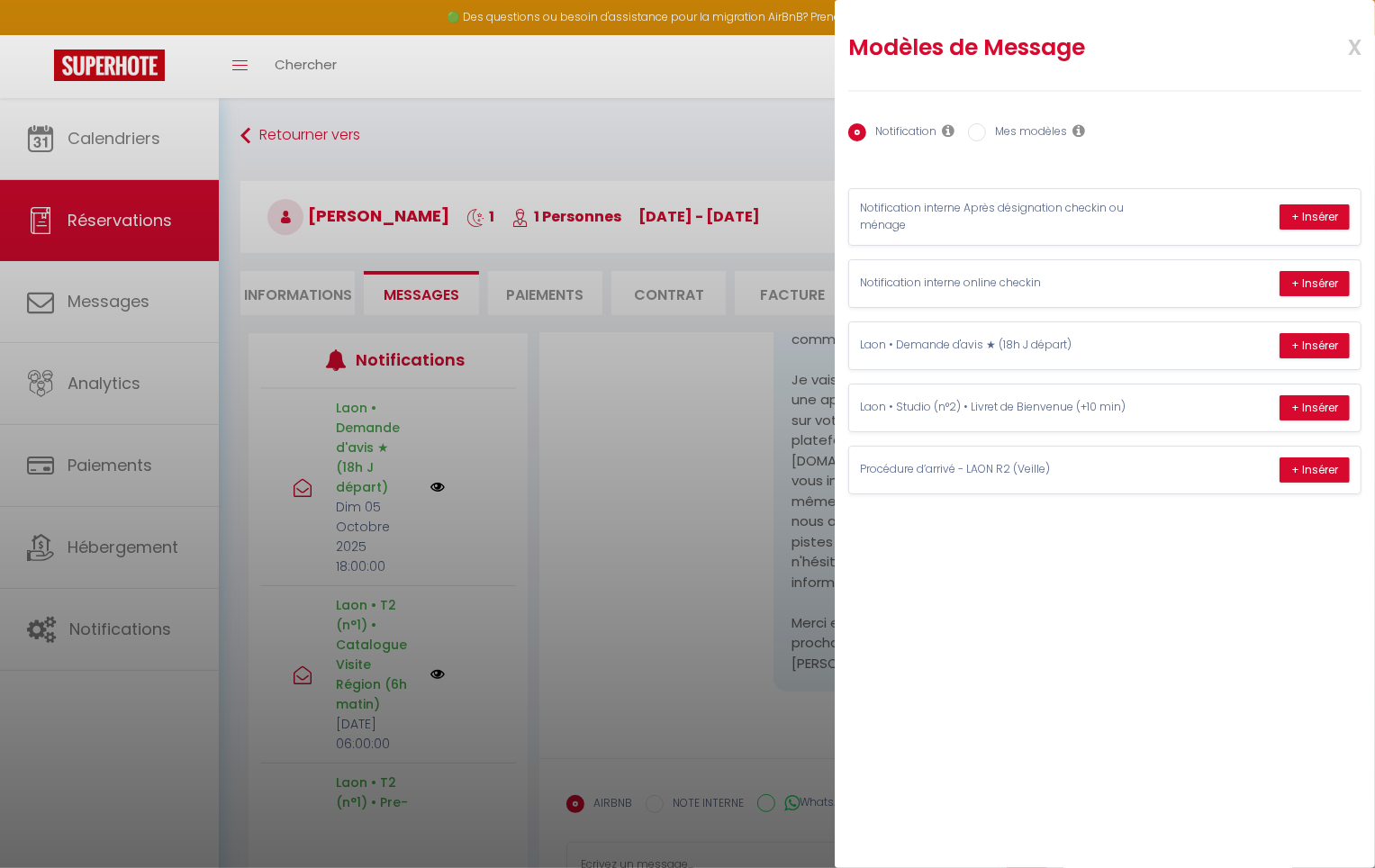
click at [1352, 46] on span "x" at bounding box center [1333, 45] width 57 height 42
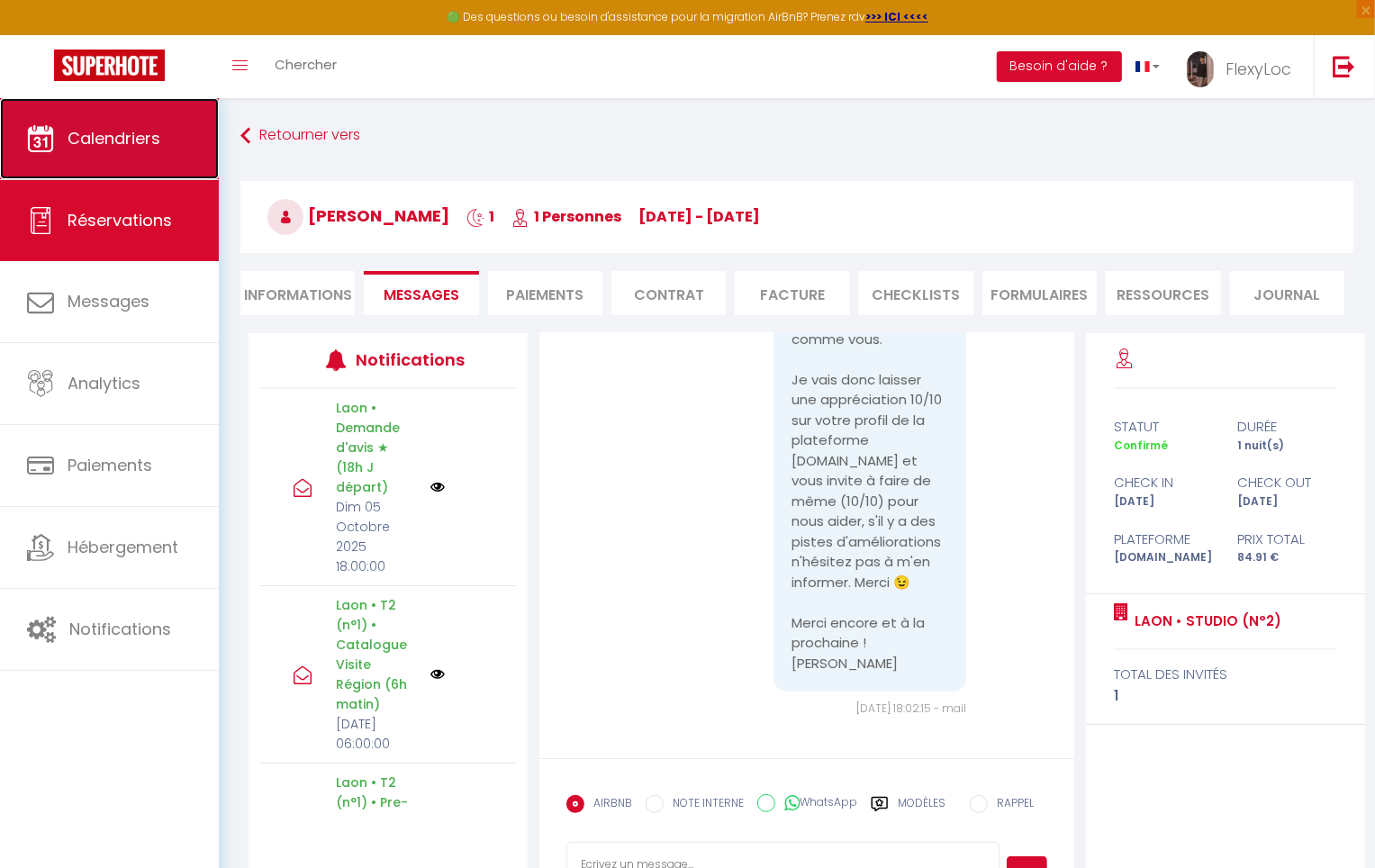
click at [117, 136] on span "Calendriers" at bounding box center [114, 138] width 93 height 23
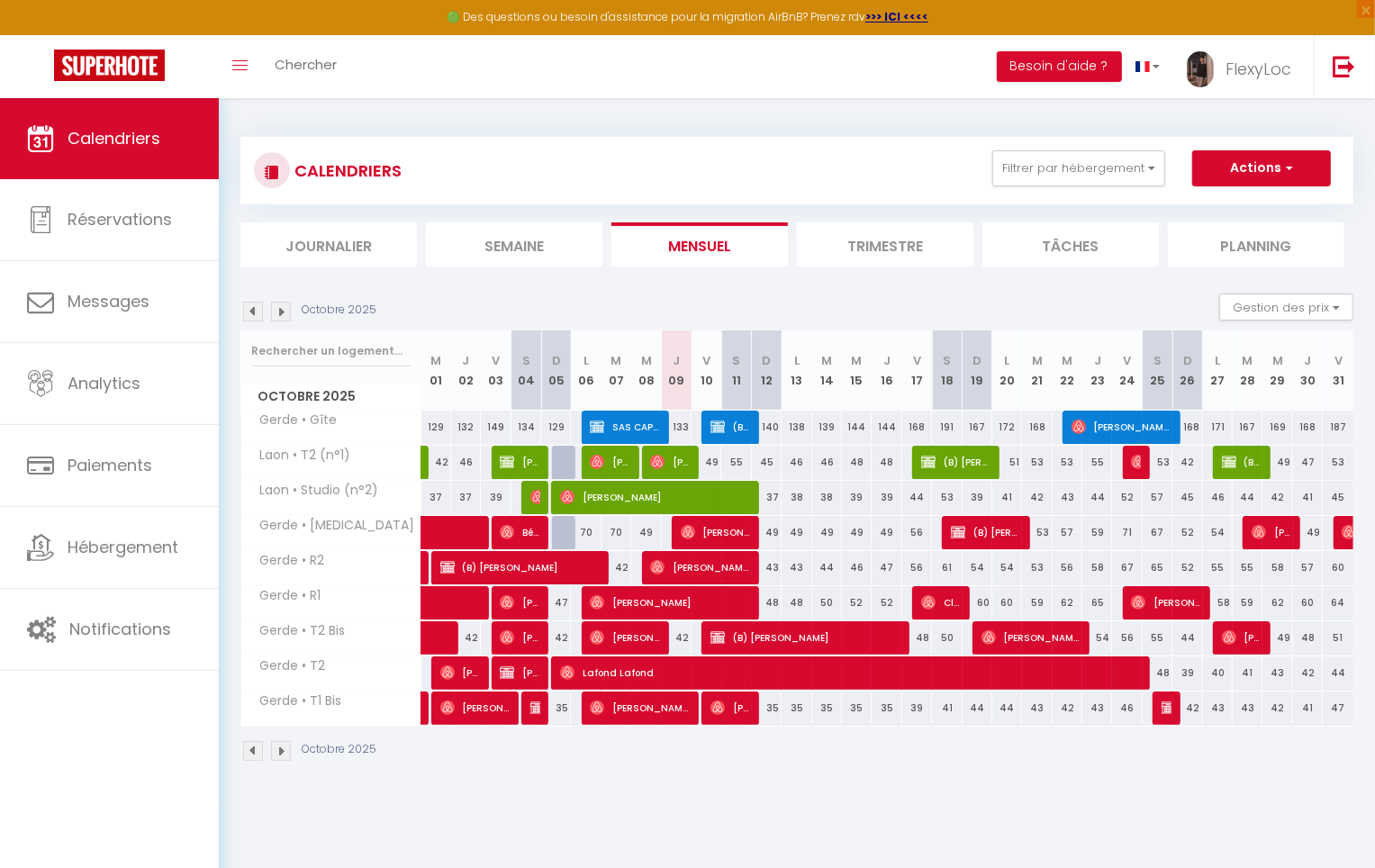
click at [259, 317] on img at bounding box center [253, 312] width 20 height 20
select select
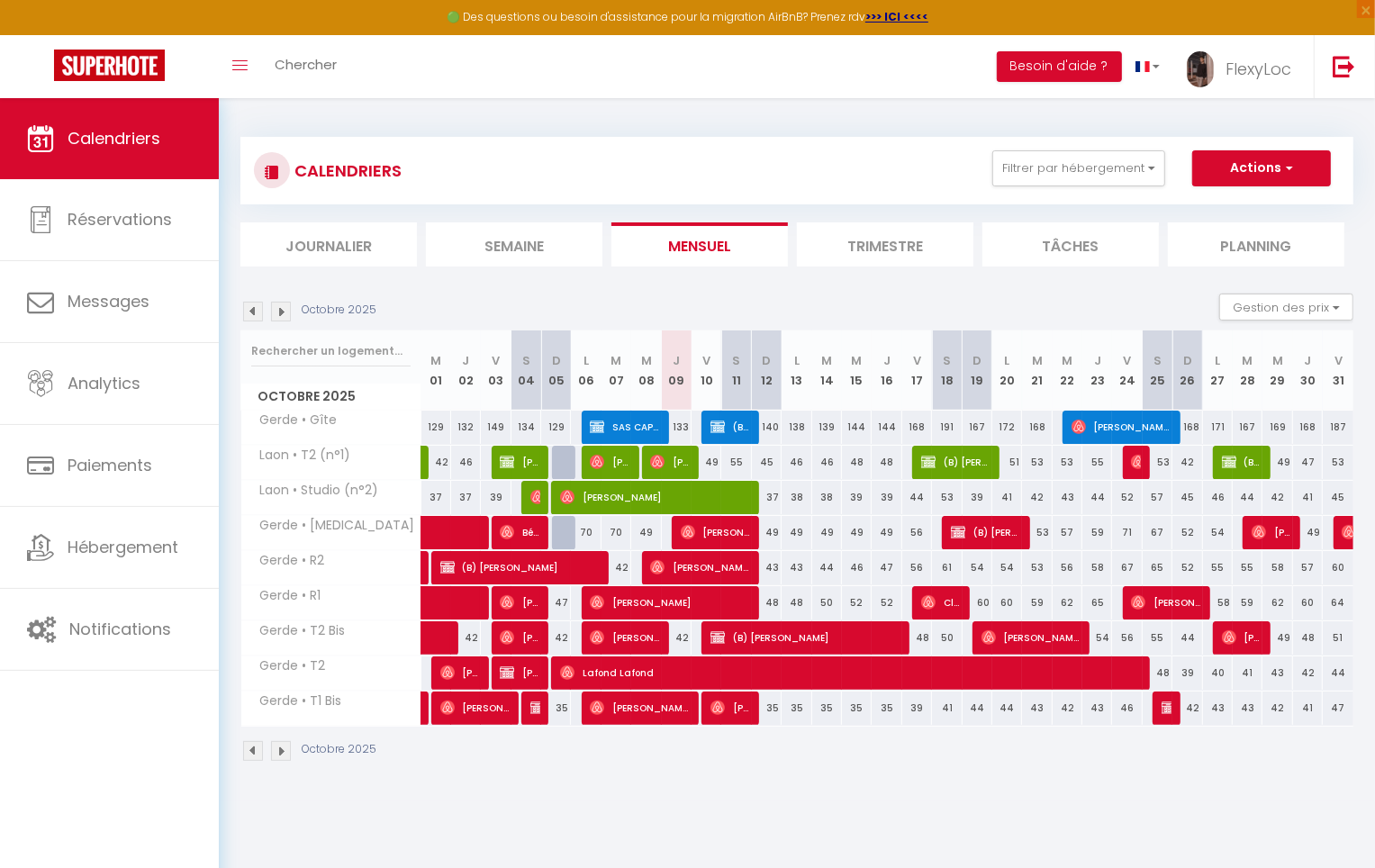
select select
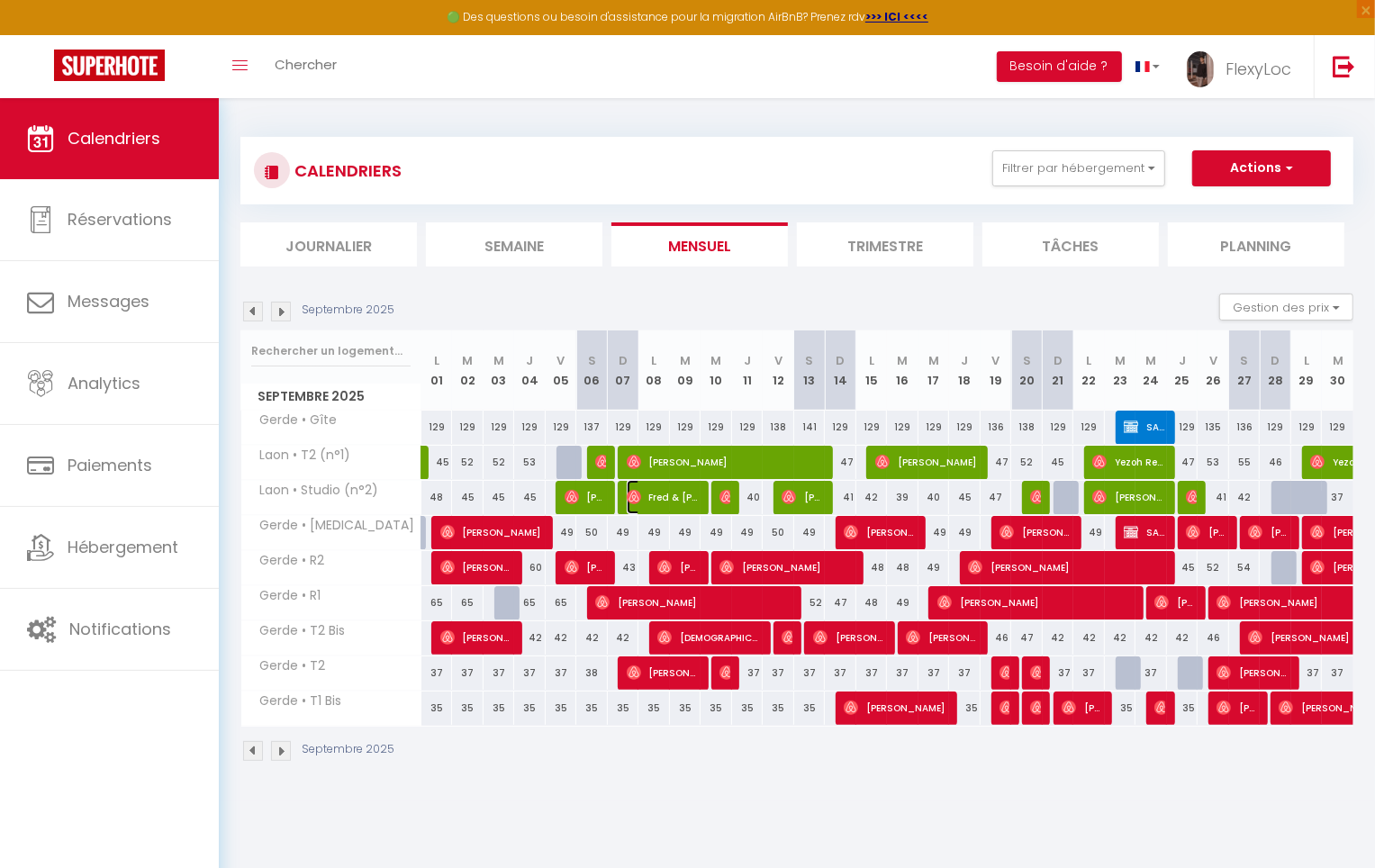
click at [661, 496] on span "Fred & Sandrine Mercier" at bounding box center [664, 497] width 74 height 34
select select "OK"
select select "0"
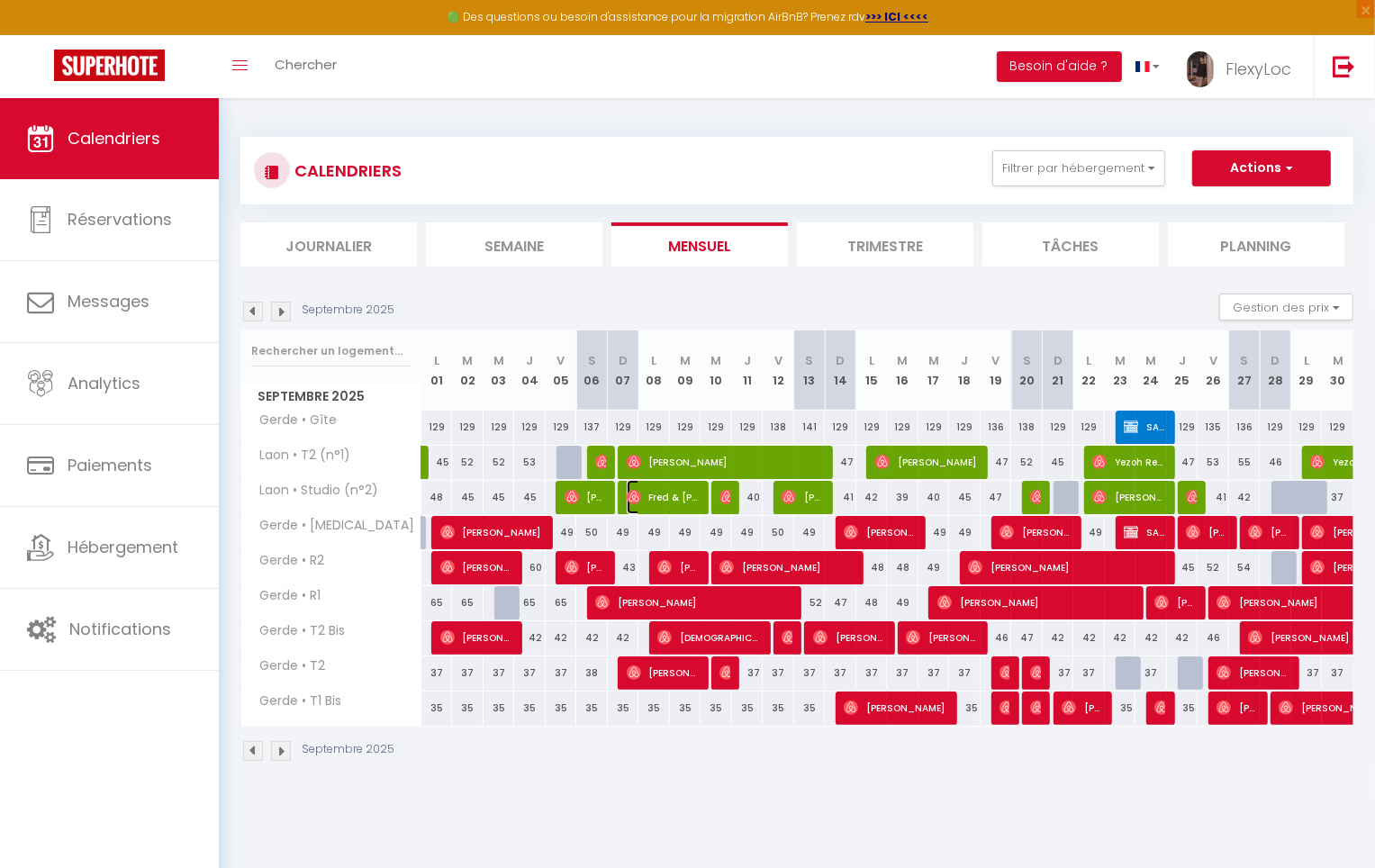
select select "1"
select select
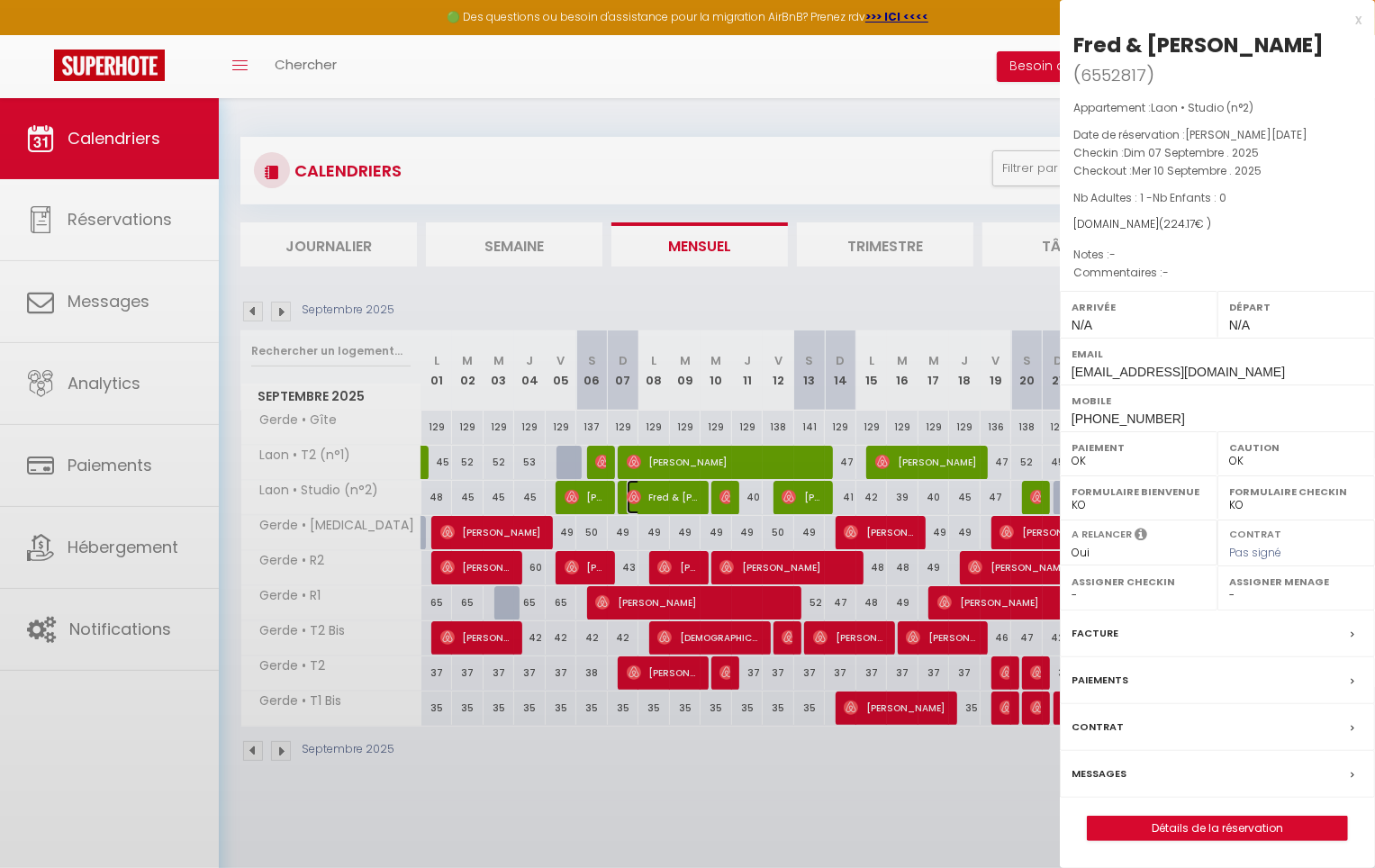
select select "33068"
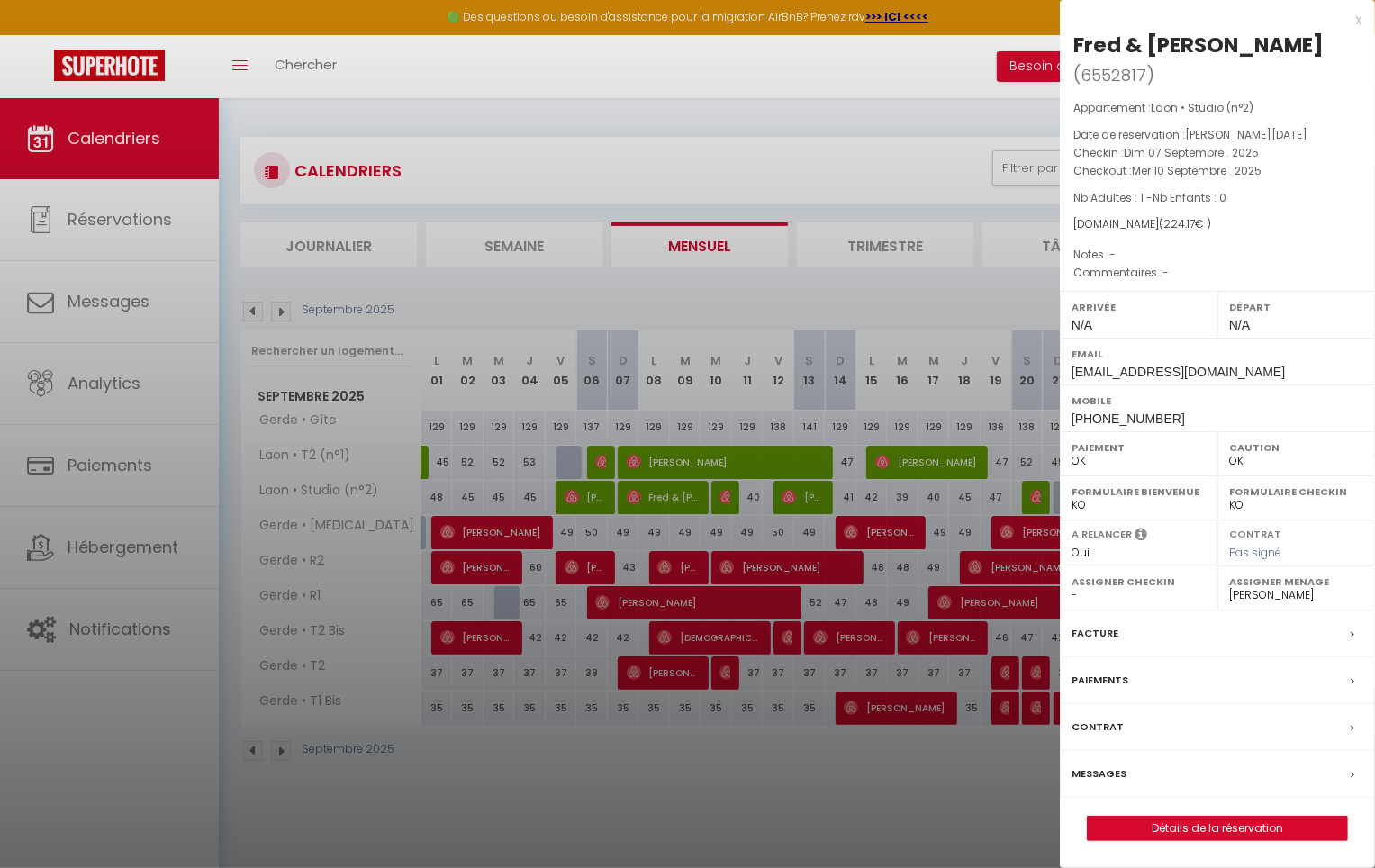
click at [1140, 771] on div "Messages" at bounding box center [1217, 774] width 315 height 47
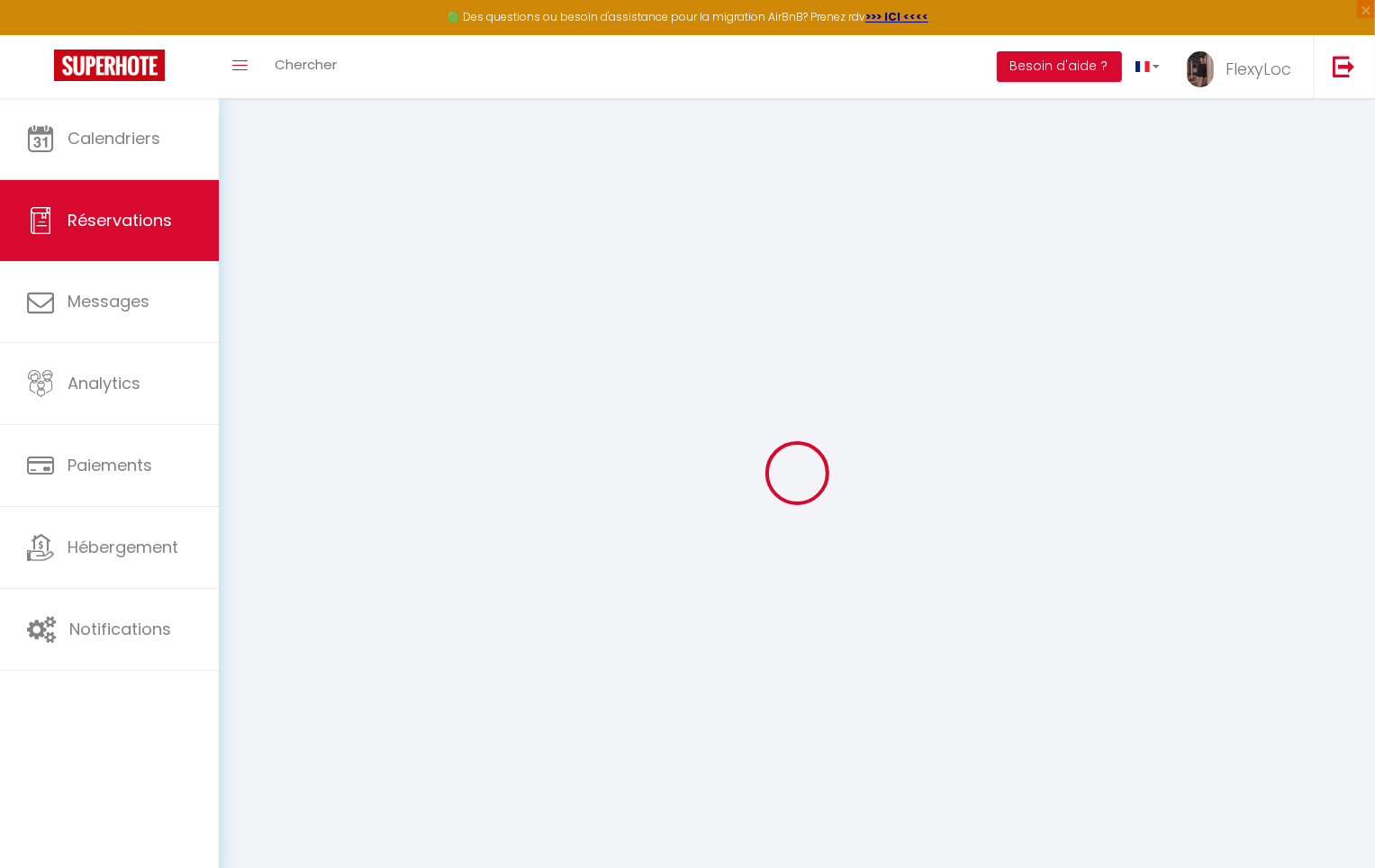
select select
checkbox input "false"
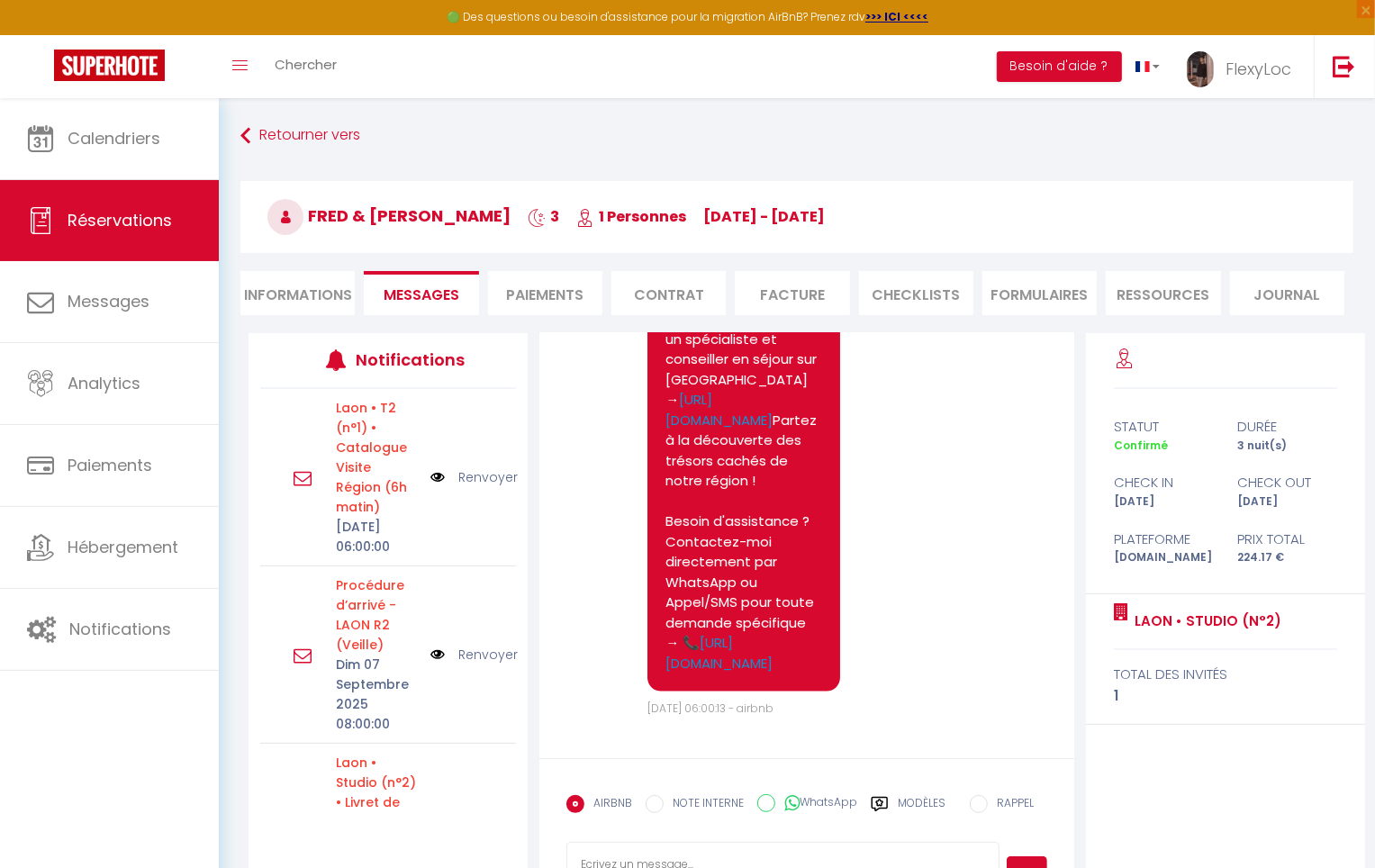
click at [905, 807] on label "Modèles" at bounding box center [922, 811] width 48 height 32
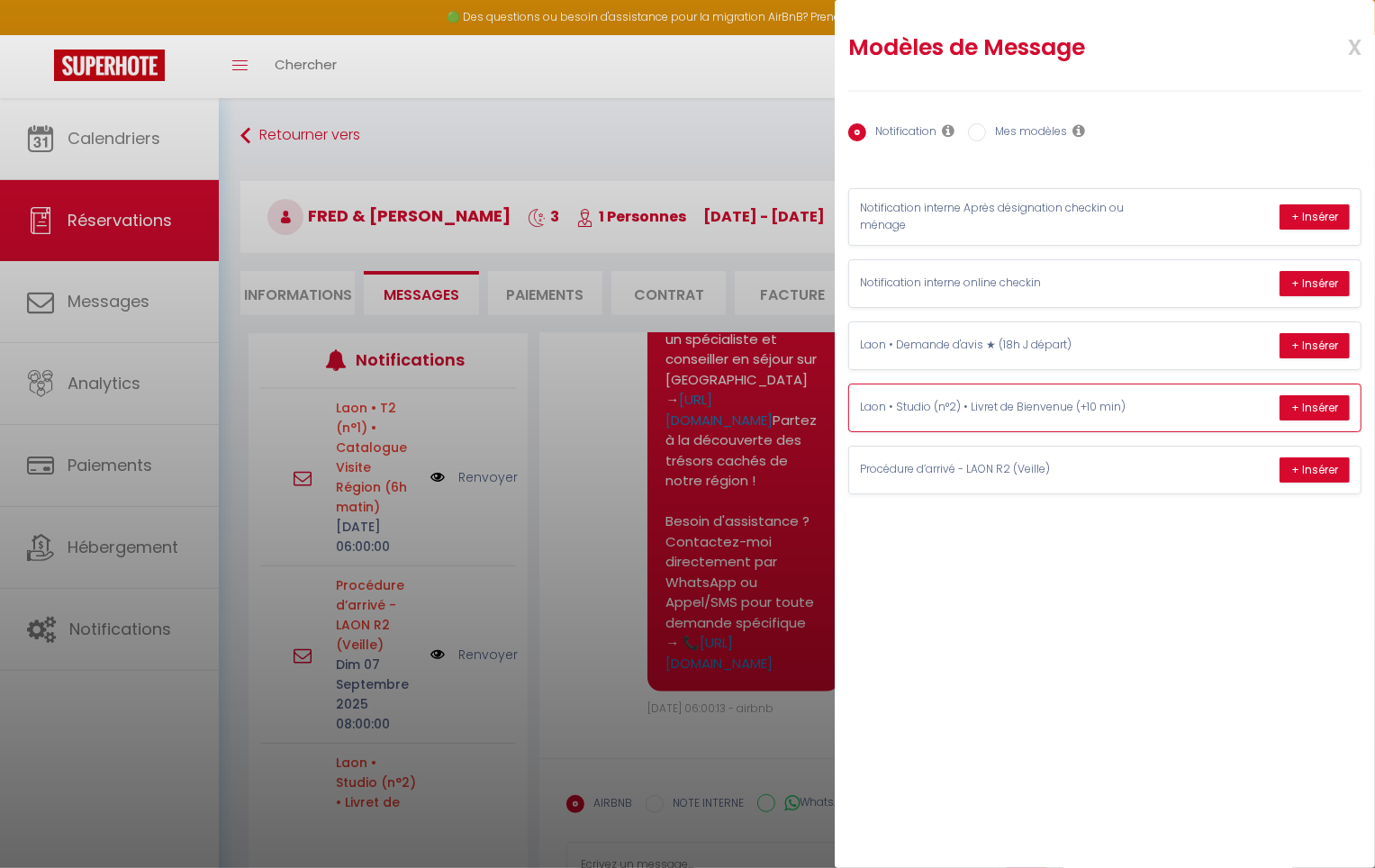
click at [1120, 410] on p "Laon • Studio (n°2) • Livret de Bienvenue (+10 min)" at bounding box center [995, 407] width 270 height 17
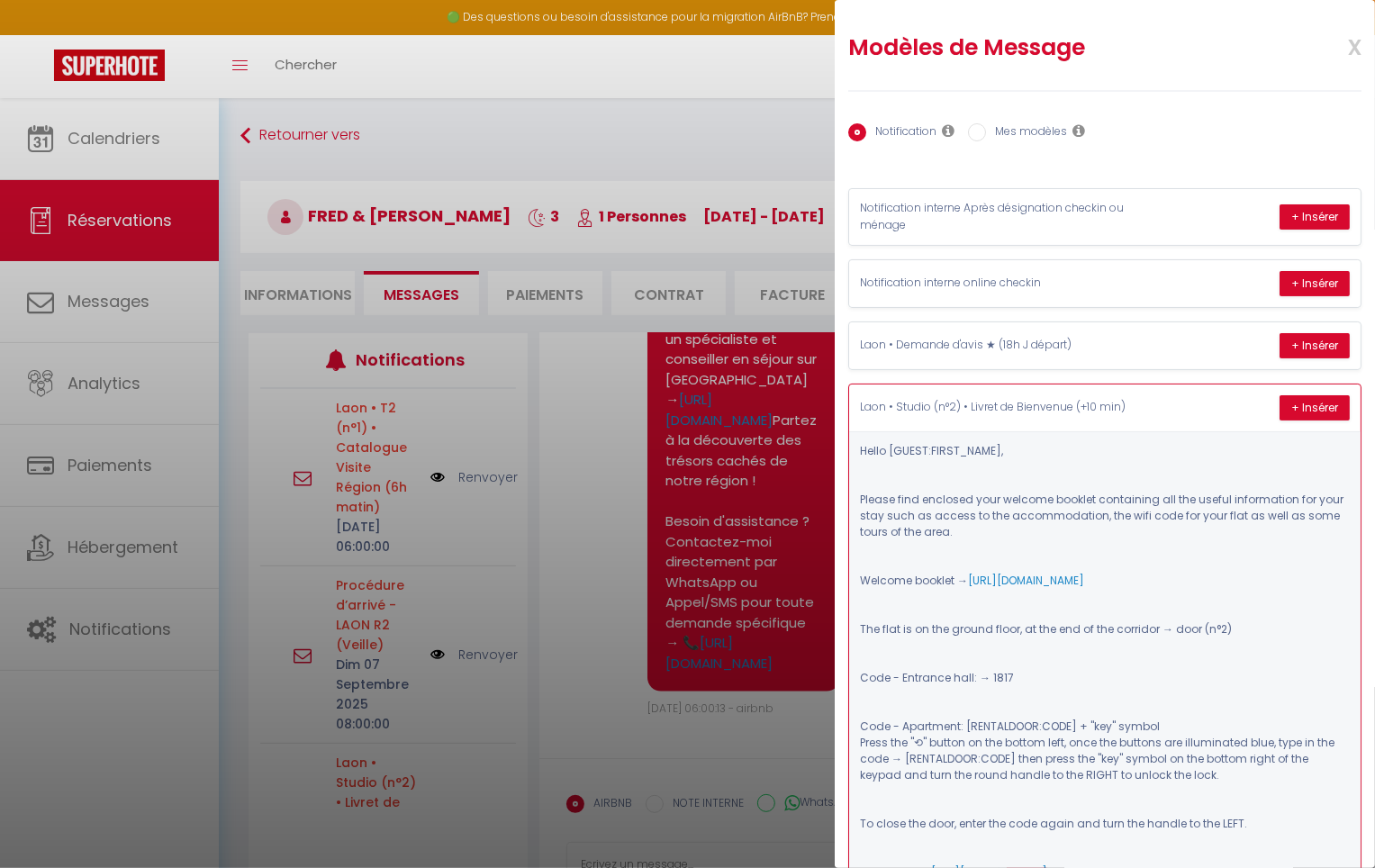
click at [1120, 410] on p "Laon • Studio (n°2) • Livret de Bienvenue (+10 min)" at bounding box center [995, 407] width 270 height 17
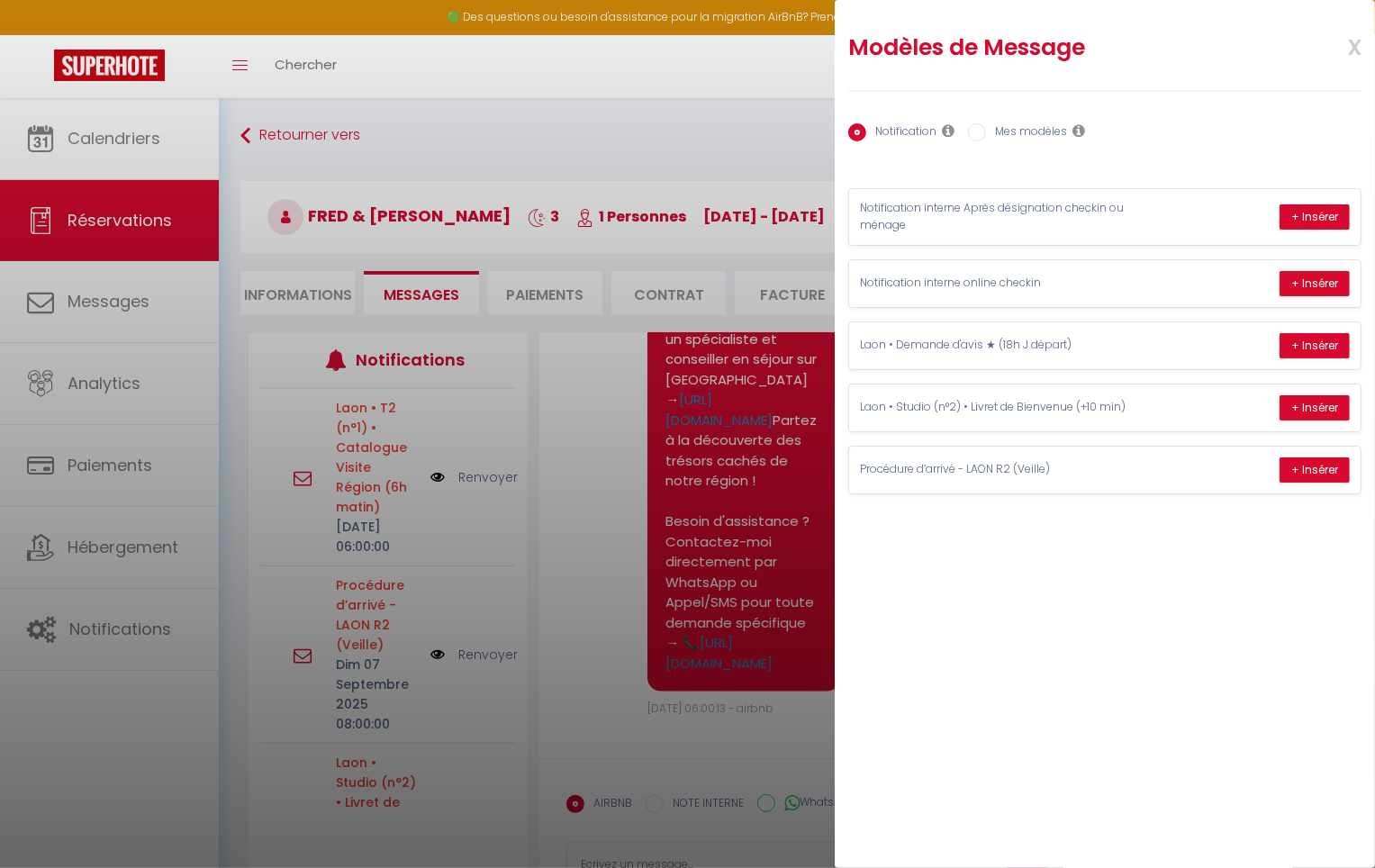
click at [1355, 44] on span "x" at bounding box center [1333, 45] width 57 height 42
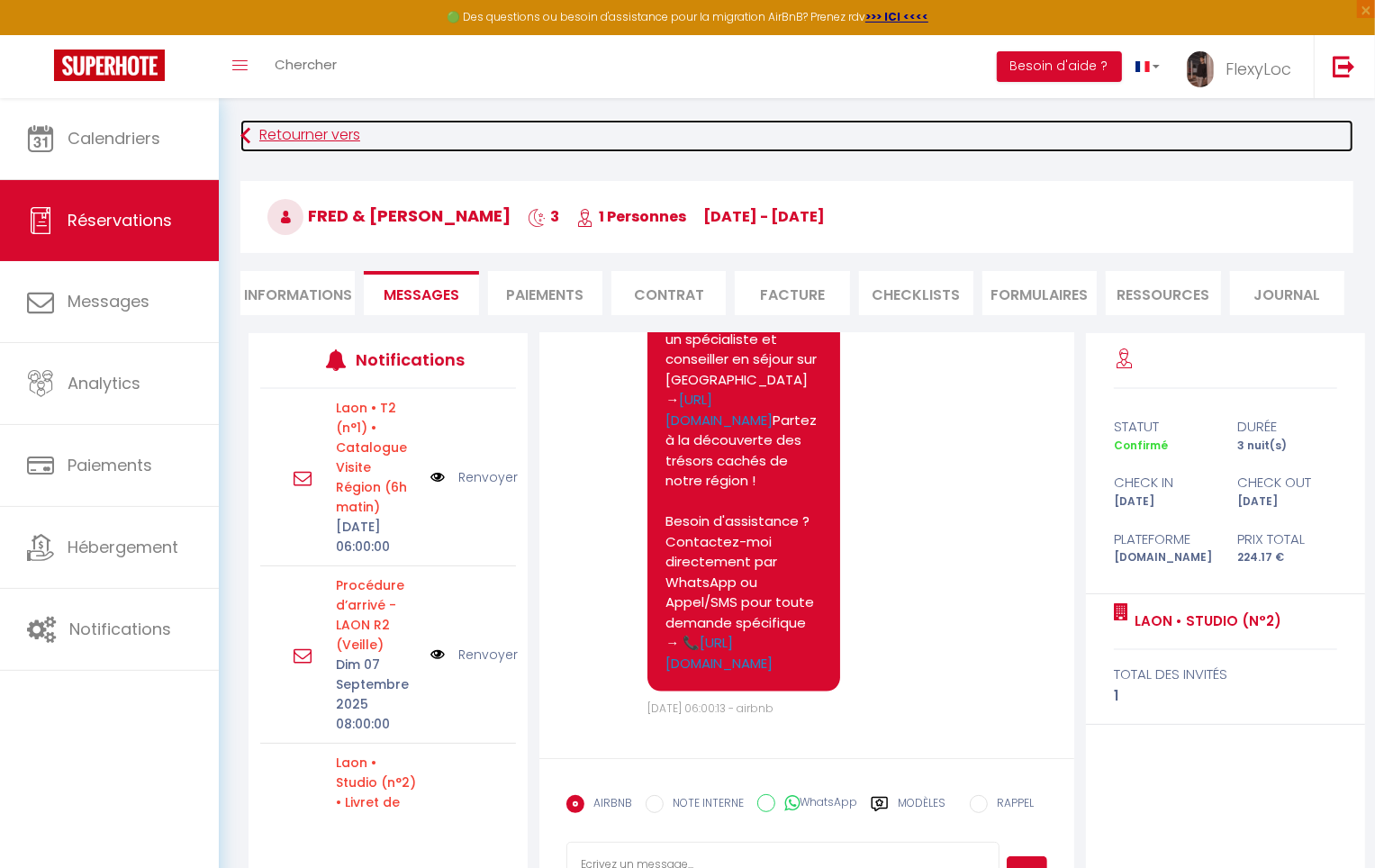
click at [303, 144] on link "Retourner vers" at bounding box center [796, 136] width 1113 height 32
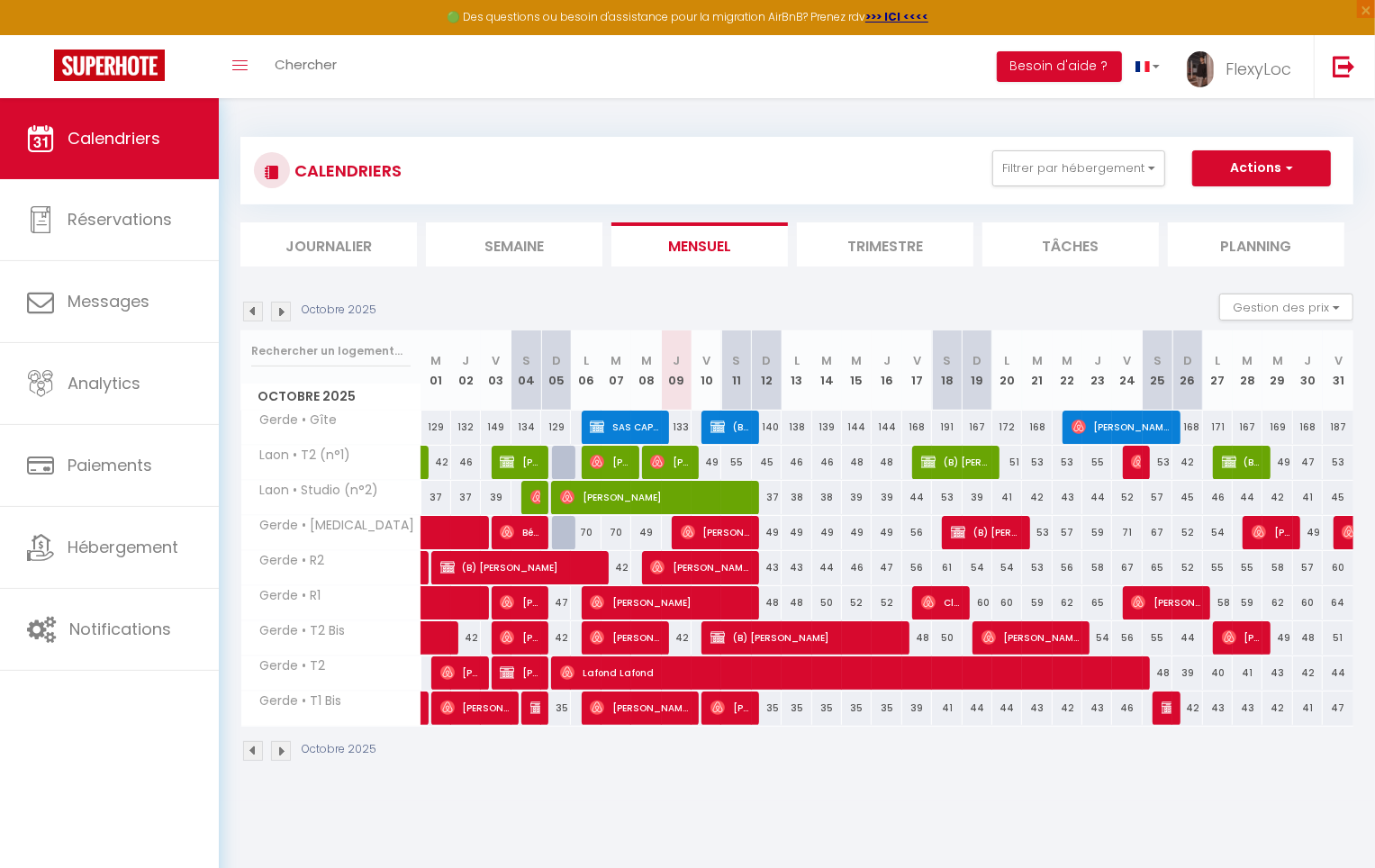
click at [283, 312] on img at bounding box center [281, 312] width 20 height 20
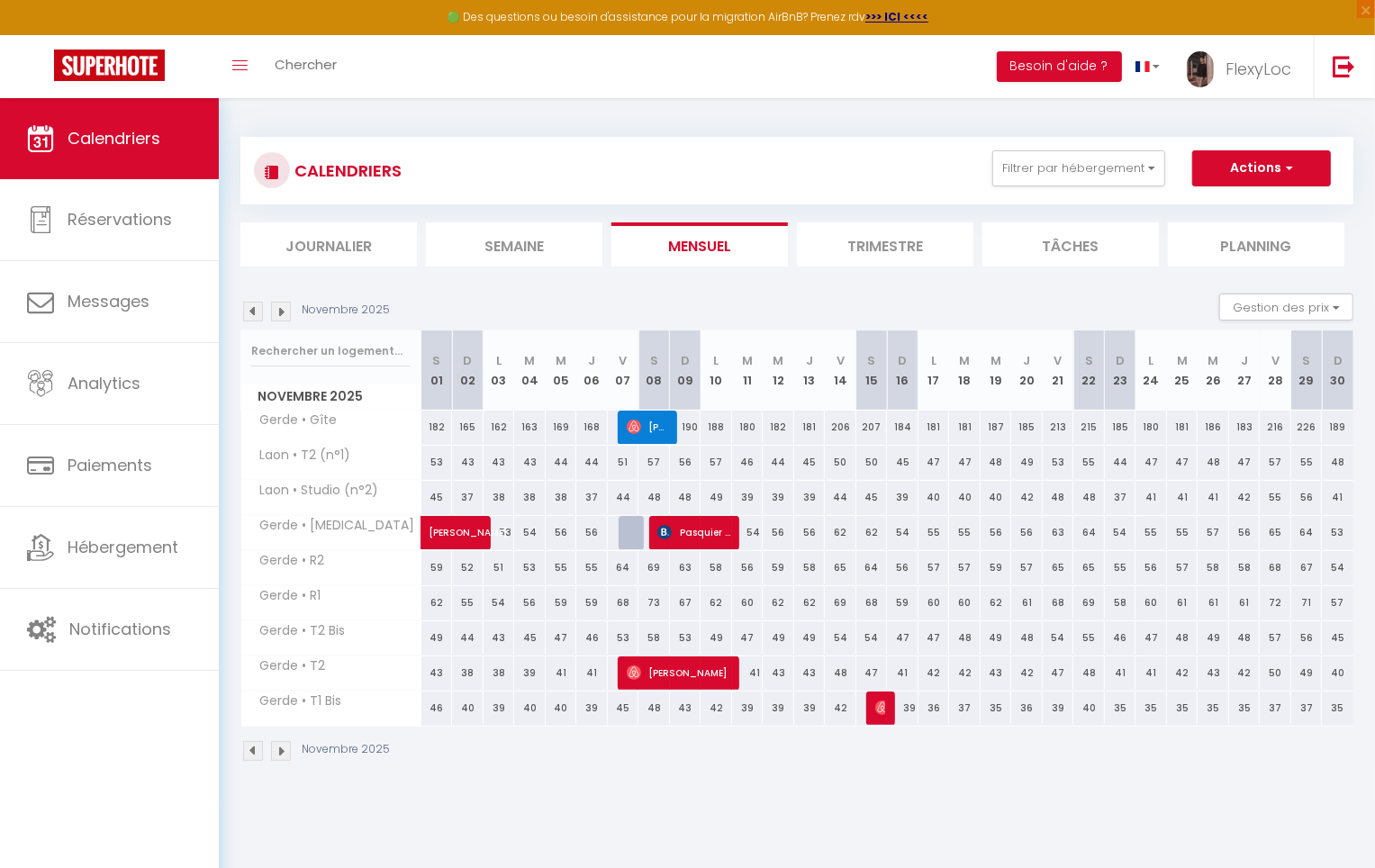
click at [257, 311] on img at bounding box center [253, 312] width 20 height 20
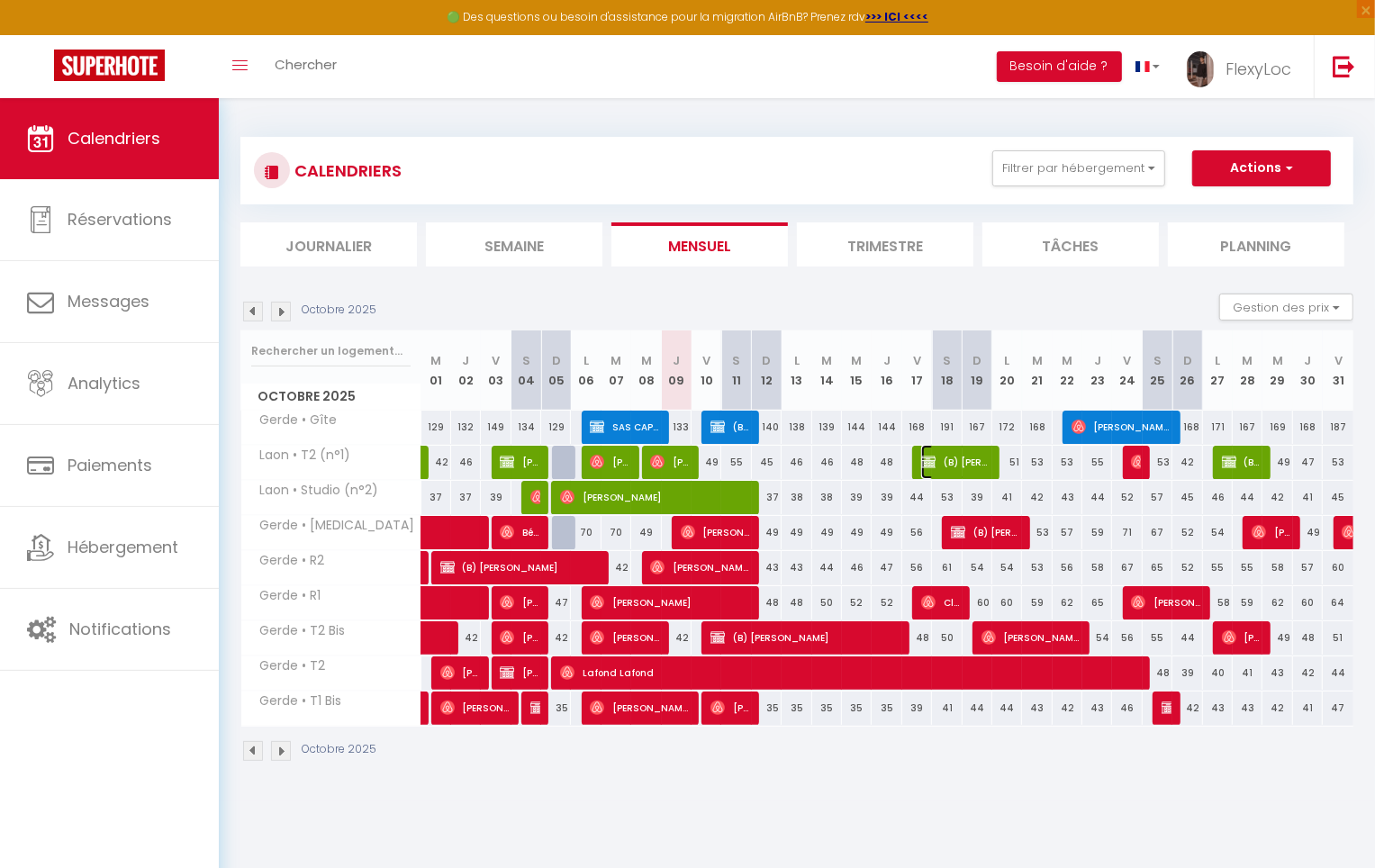
click at [971, 462] on span "(B) [PERSON_NAME]" at bounding box center [955, 462] width 69 height 34
select select "OK"
select select "KO"
select select "0"
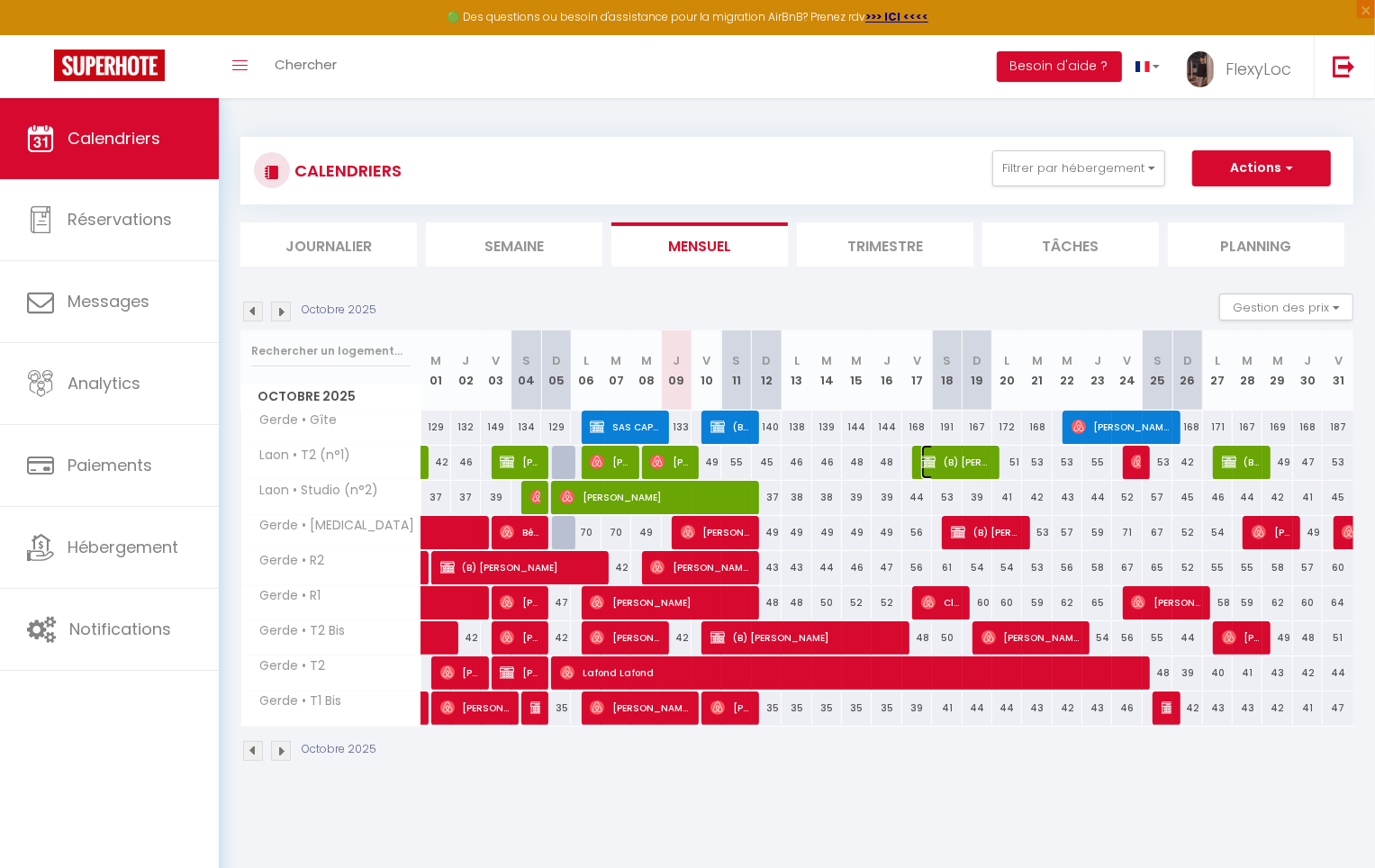
select select "1"
select select
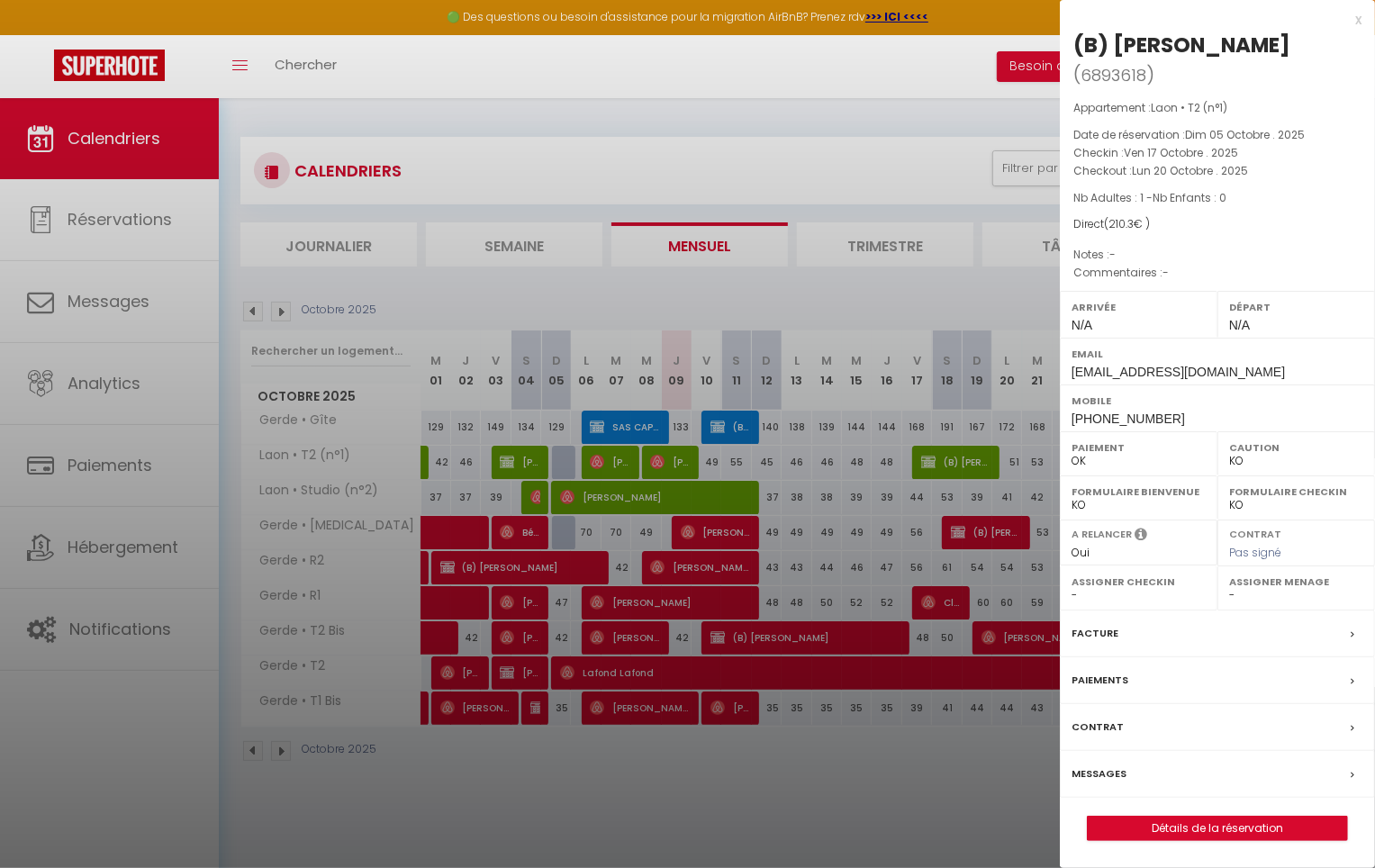
click at [1131, 778] on div "Messages" at bounding box center [1217, 774] width 315 height 47
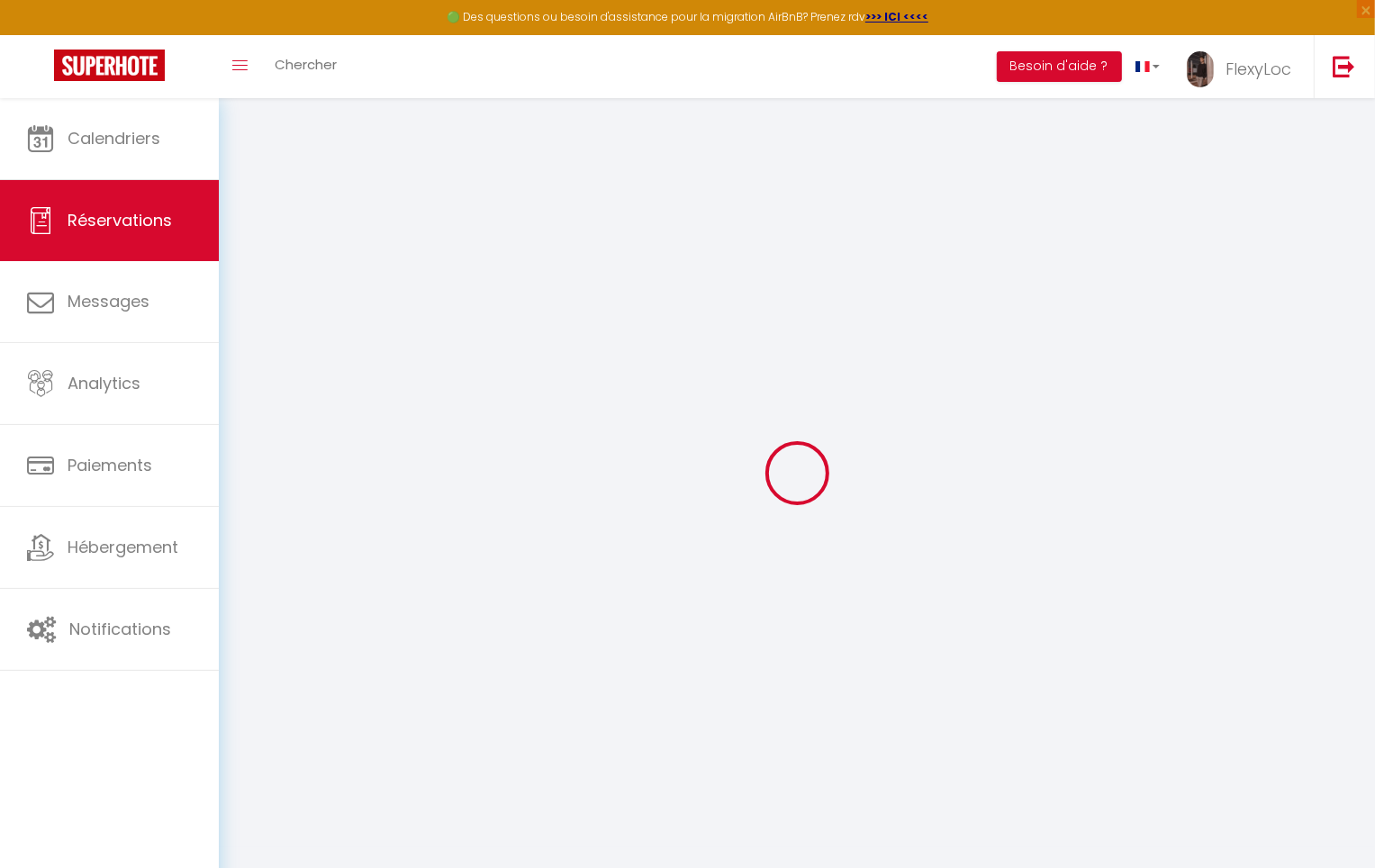
select select
checkbox input "false"
select select
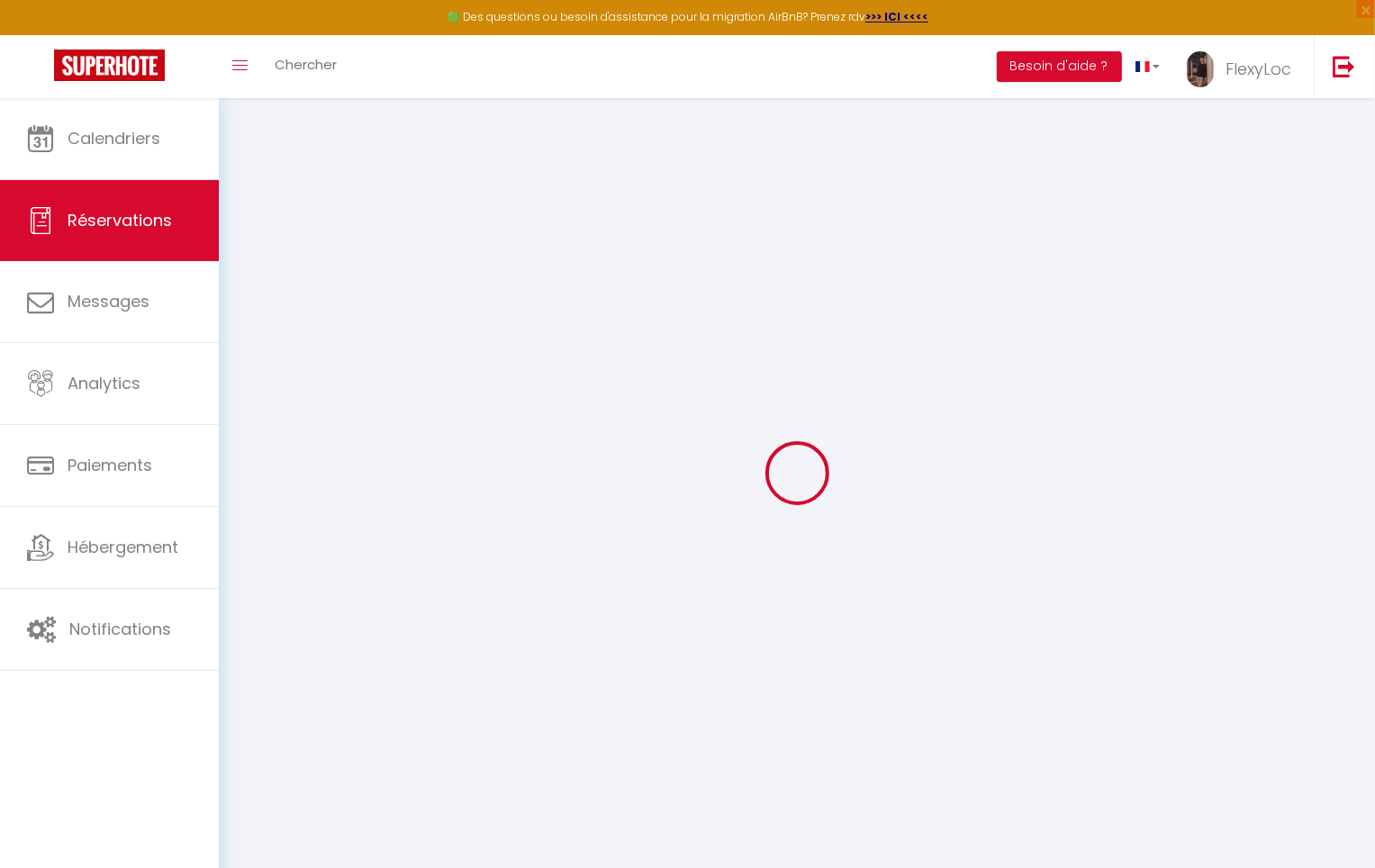
checkbox input "false"
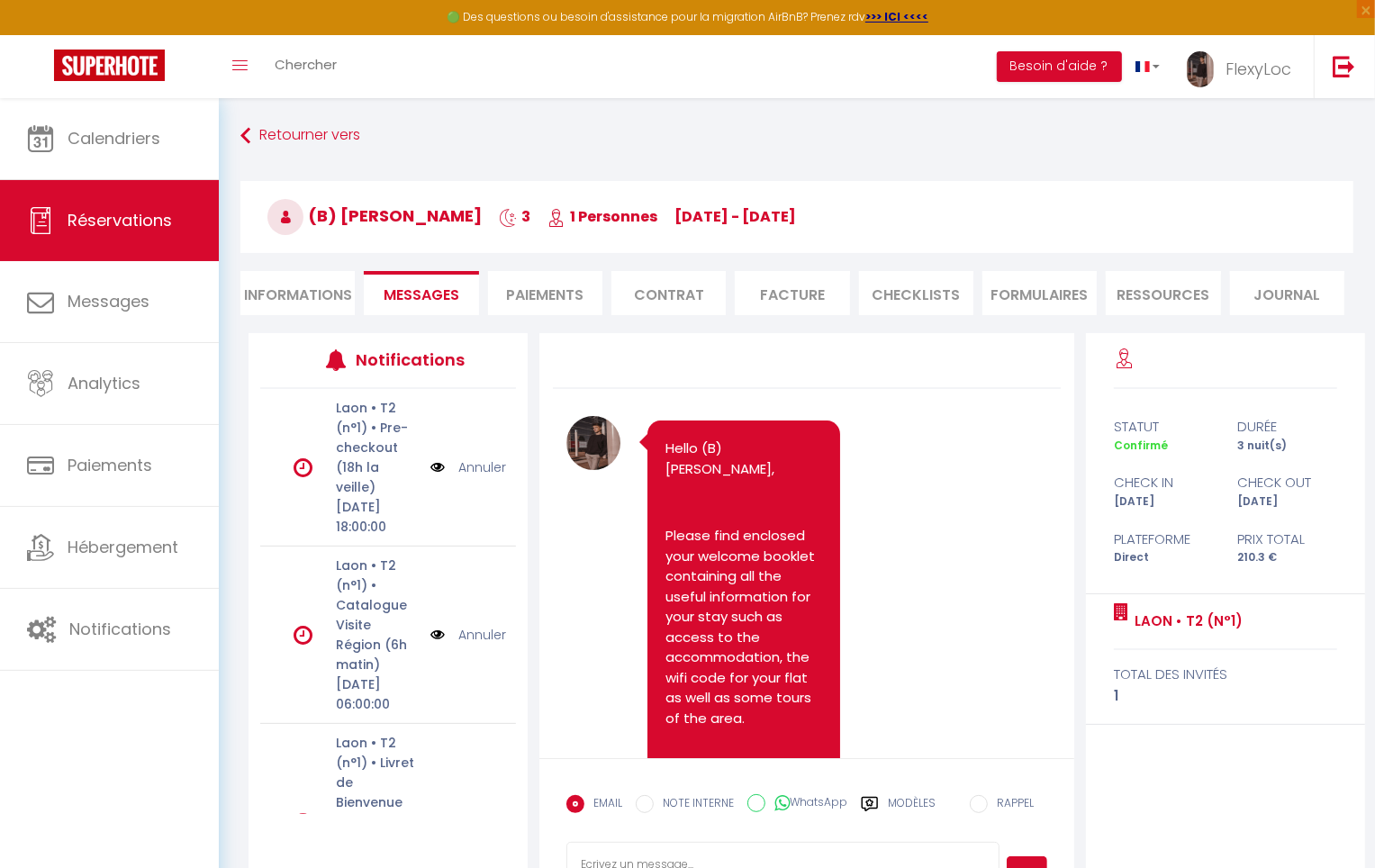
scroll to position [2049, 0]
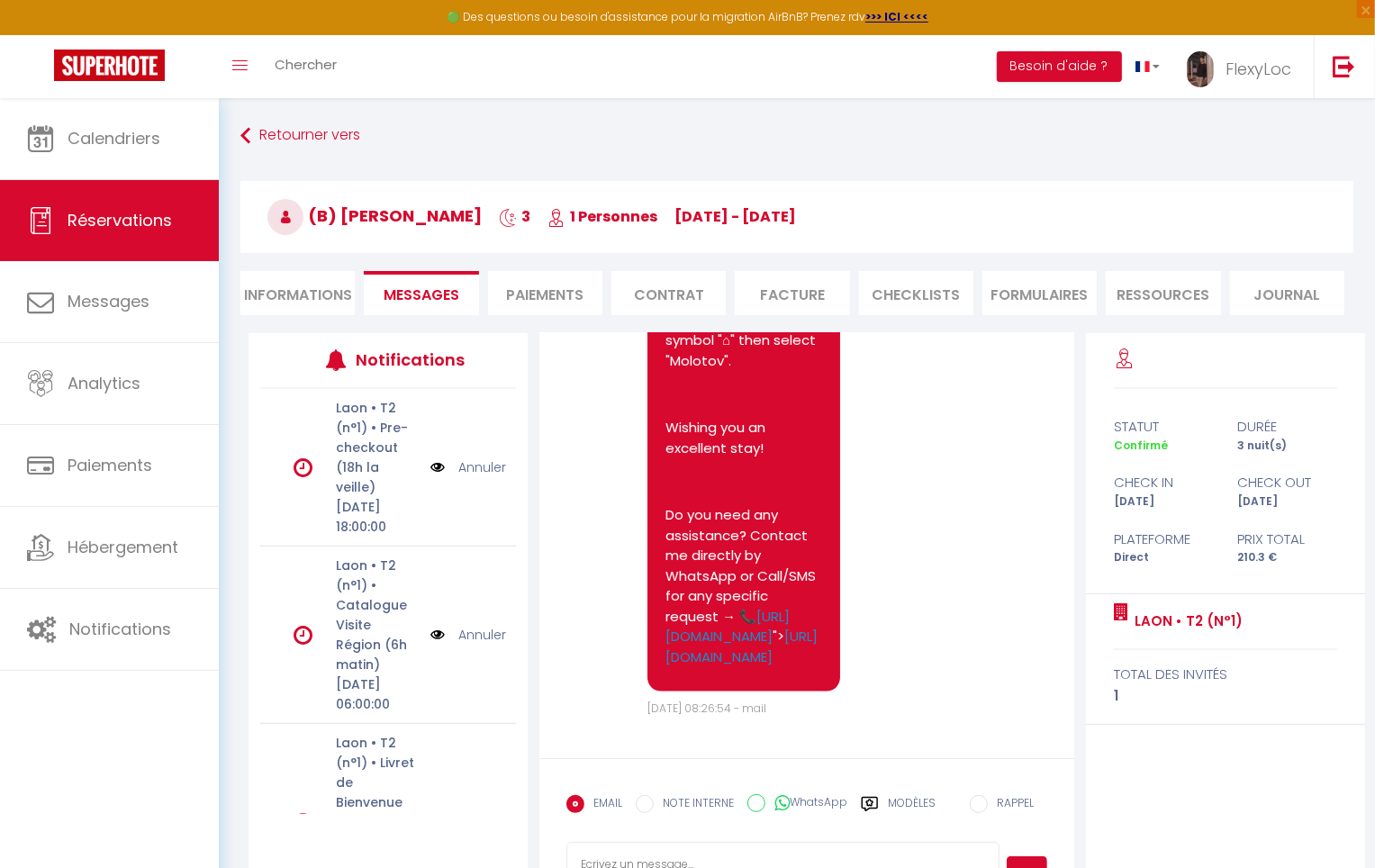
click at [894, 798] on label "Modèles" at bounding box center [912, 811] width 48 height 32
click at [894, 798] on body "🟢 Des questions ou besoin d'assistance pour la migration AirBnB? Prenez rdv >>>…" at bounding box center [687, 532] width 1375 height 868
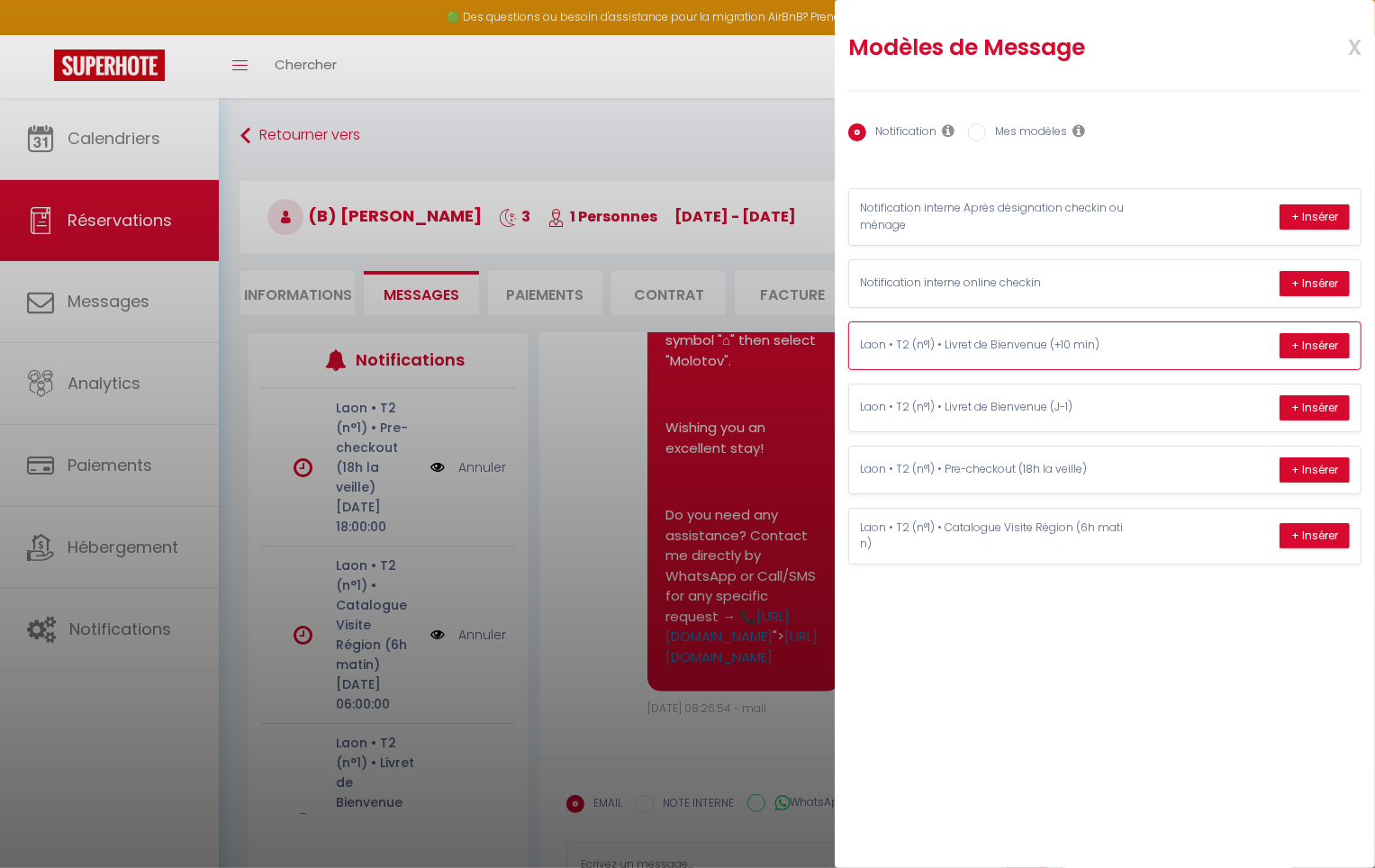
click at [972, 356] on div "Laon • T2 (n°1) • Livret de Bienvenue (+10 min) + Insérer" at bounding box center [1104, 345] width 511 height 47
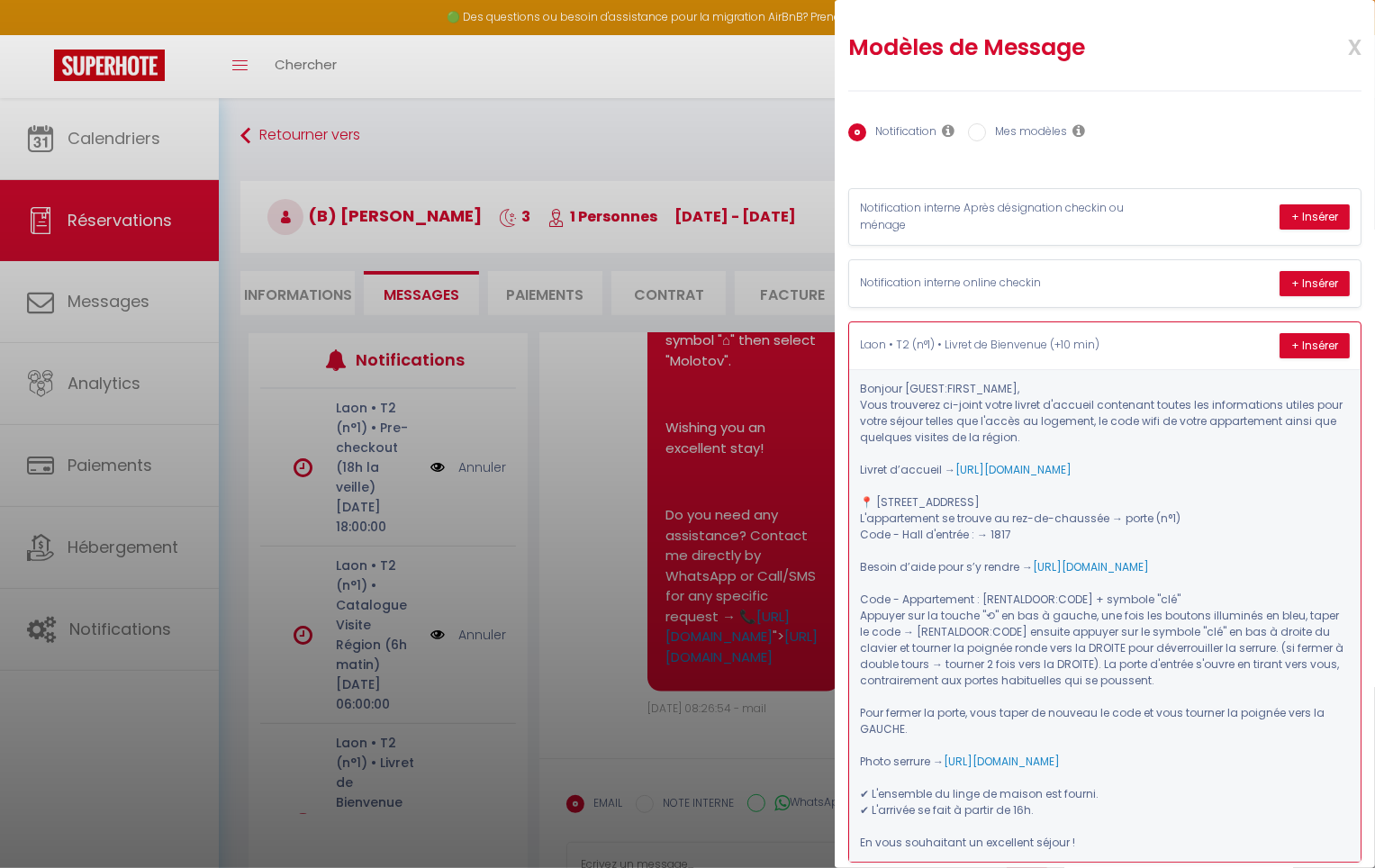
click at [975, 350] on p "Laon • T2 (n°1) • Livret de Bienvenue (+10 min)" at bounding box center [995, 345] width 270 height 17
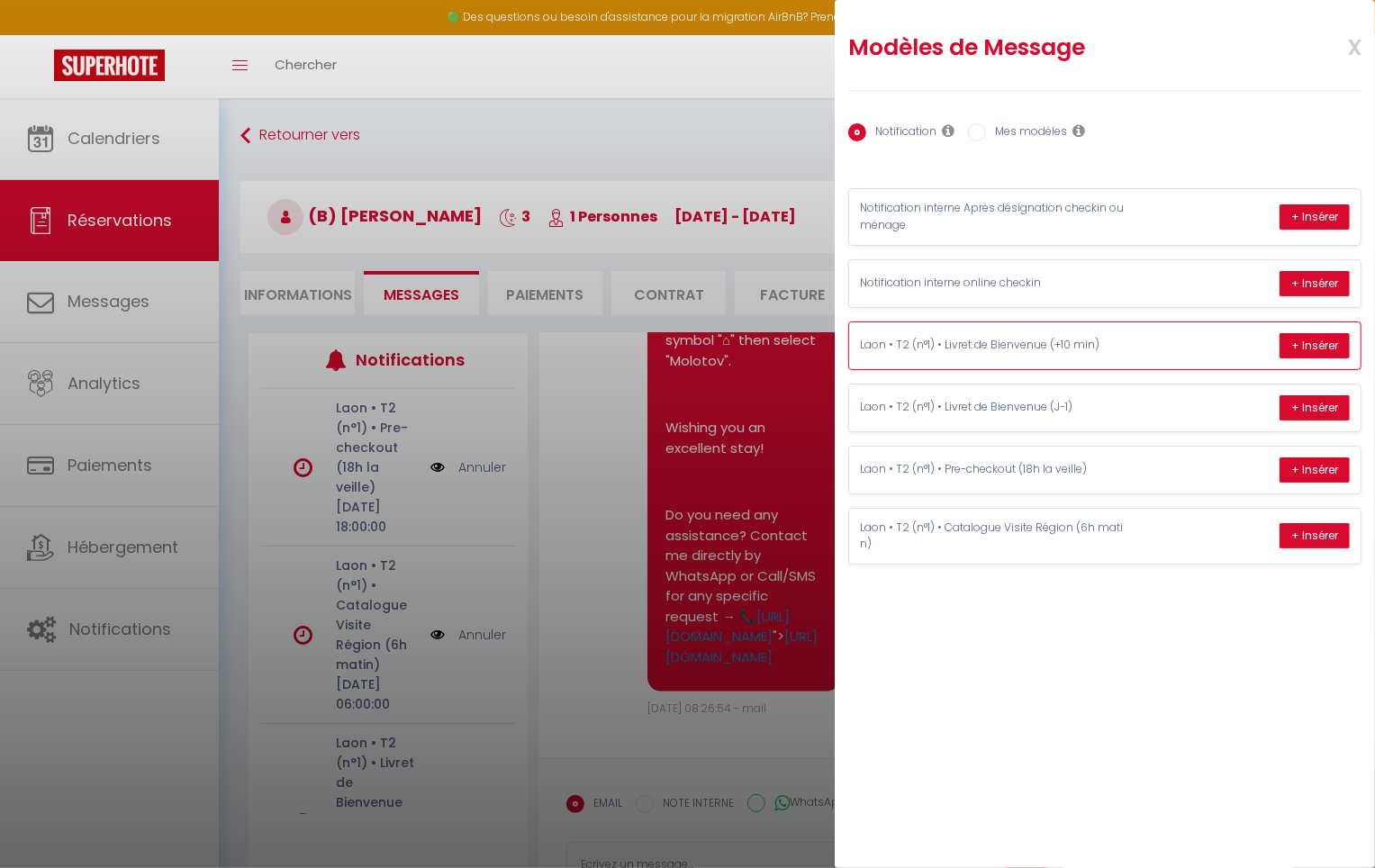
click at [1045, 333] on div "Laon • T2 (n°1) • Livret de Bienvenue (+10 min) + Insérer" at bounding box center [1104, 345] width 511 height 47
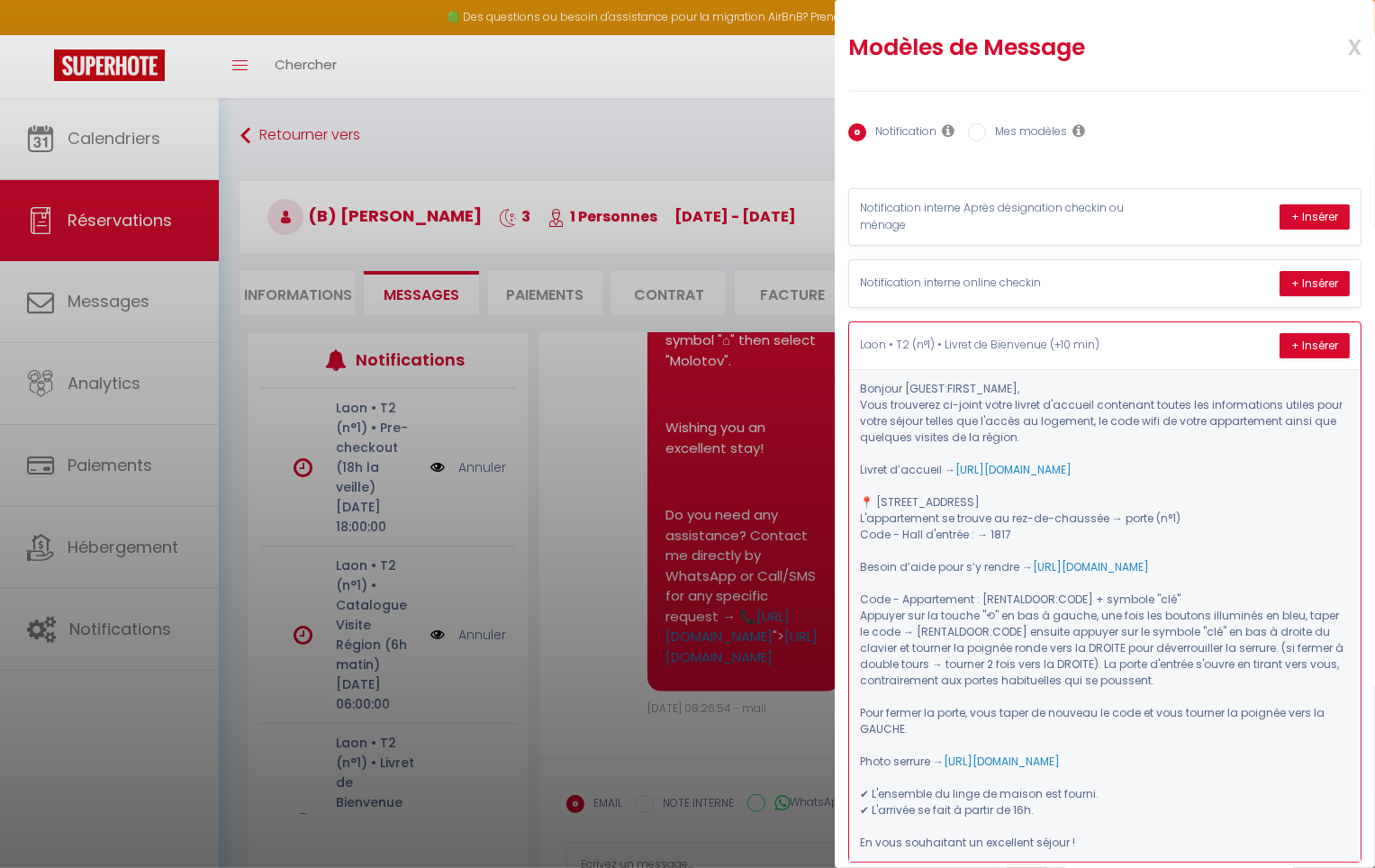
click at [1045, 333] on div "Laon • T2 (n°1) • Livret de Bienvenue (+10 min) + Insérer" at bounding box center [1104, 345] width 511 height 47
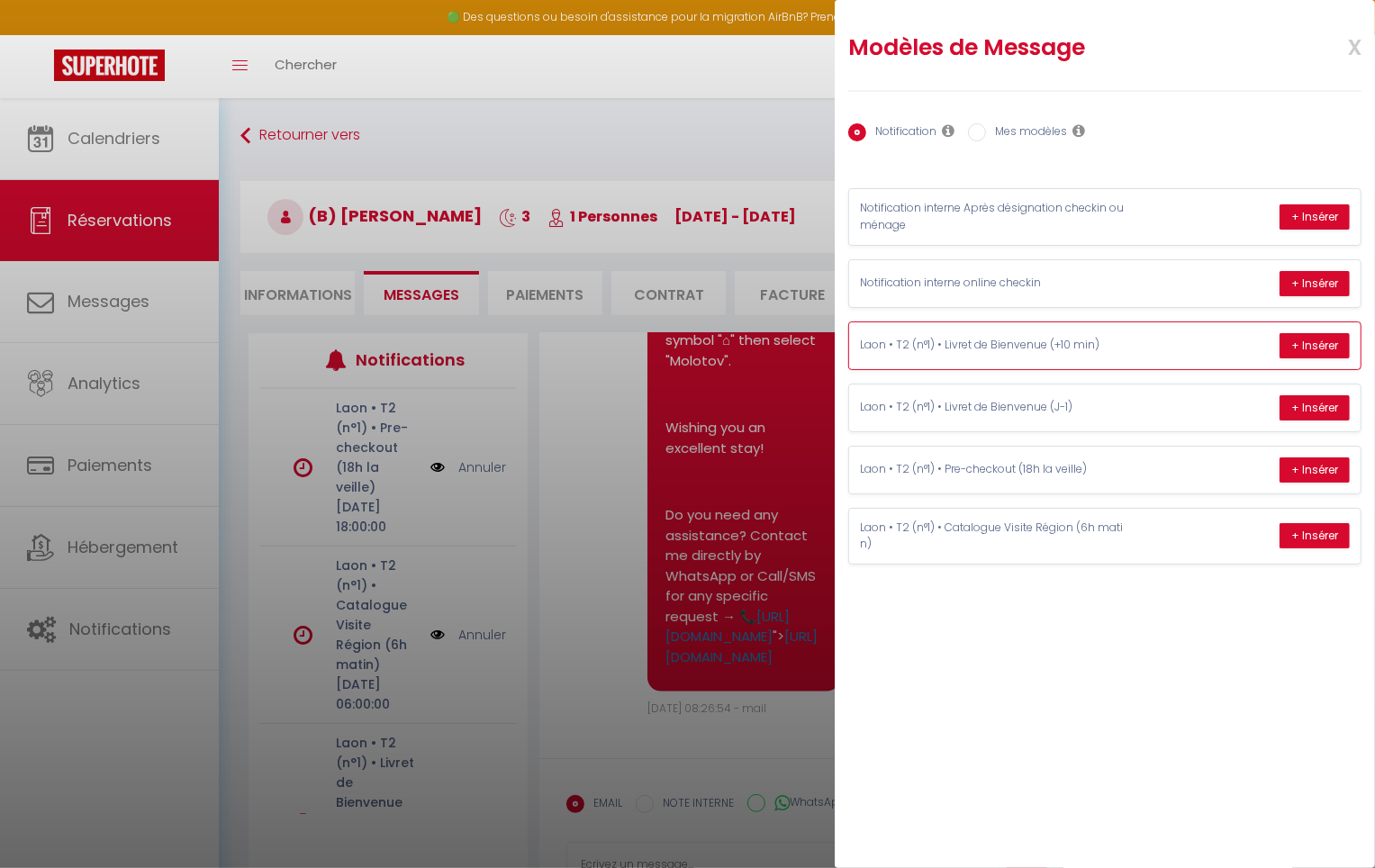
click at [1004, 339] on p "Laon • T2 (n°1) • Livret de Bienvenue (+10 min)" at bounding box center [995, 345] width 270 height 17
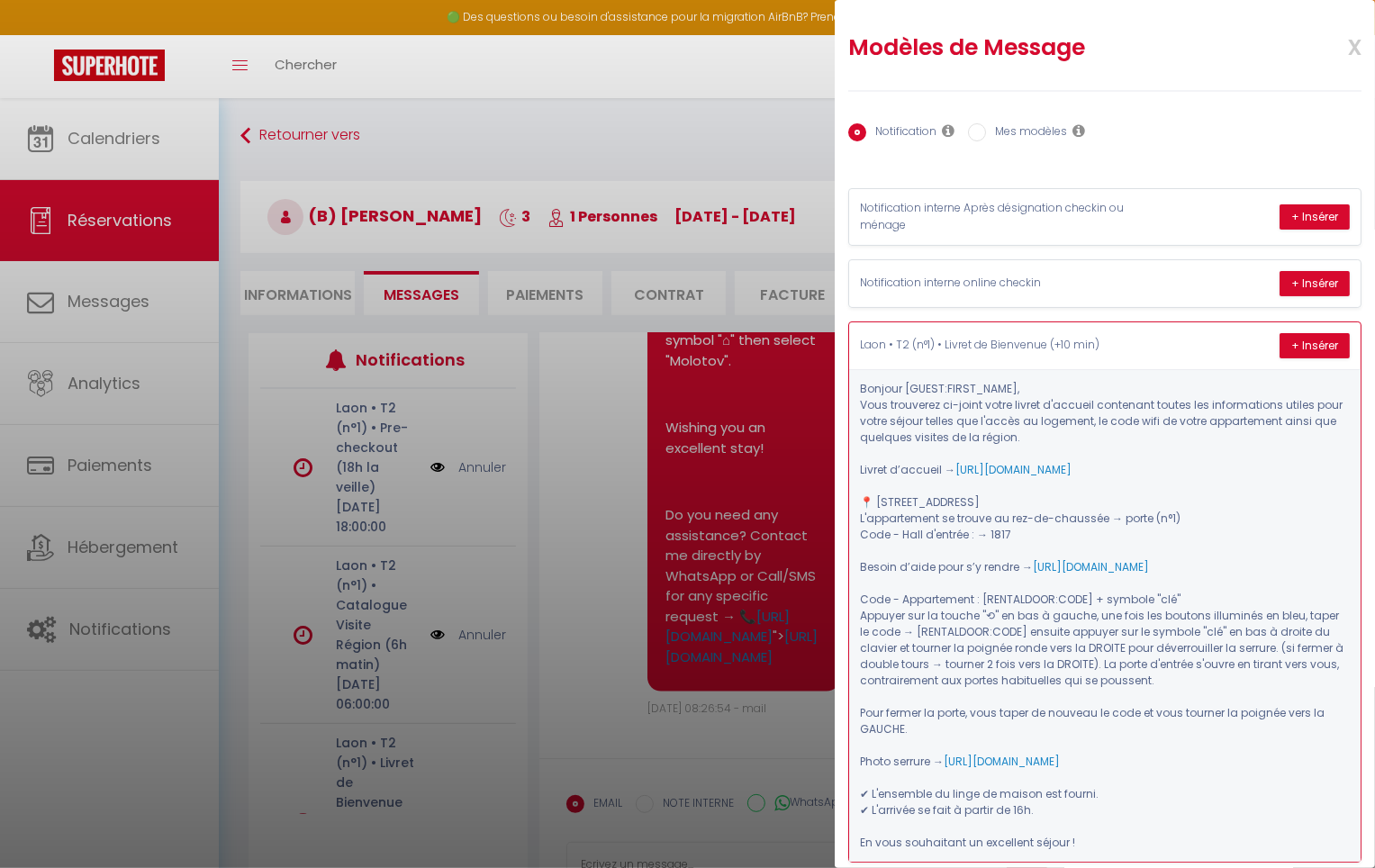
drag, startPoint x: 1058, startPoint y: 466, endPoint x: 932, endPoint y: 478, distance: 126.6
click at [932, 478] on p "Bonjour [GUEST:FIRST_NAME], Vous trouverez ci-joint votre livret d'accueil cont…" at bounding box center [1105, 616] width 490 height 470
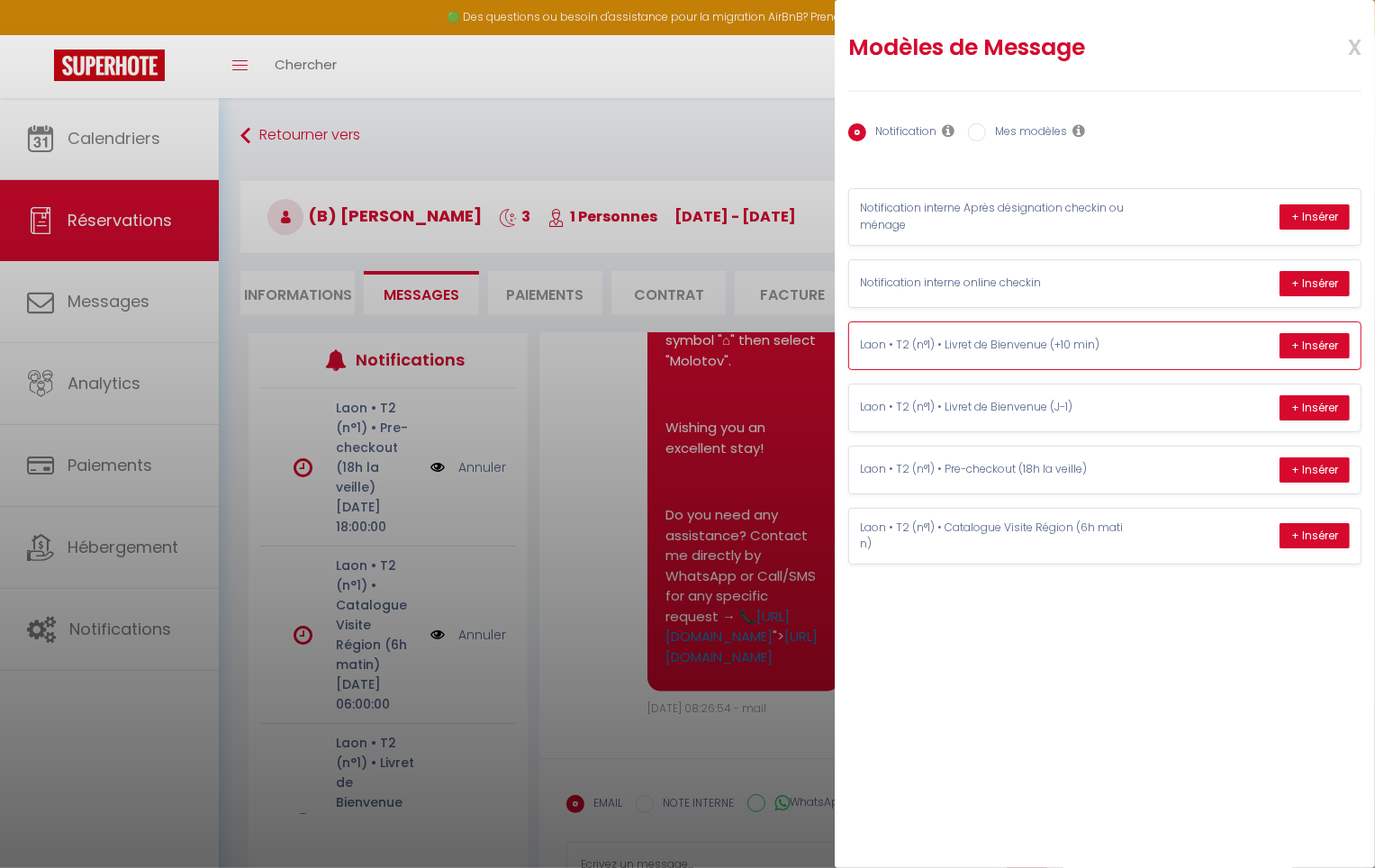
click at [1054, 356] on div "Laon • T2 (n°1) • Livret de Bienvenue (+10 min) + Insérer" at bounding box center [1104, 345] width 511 height 47
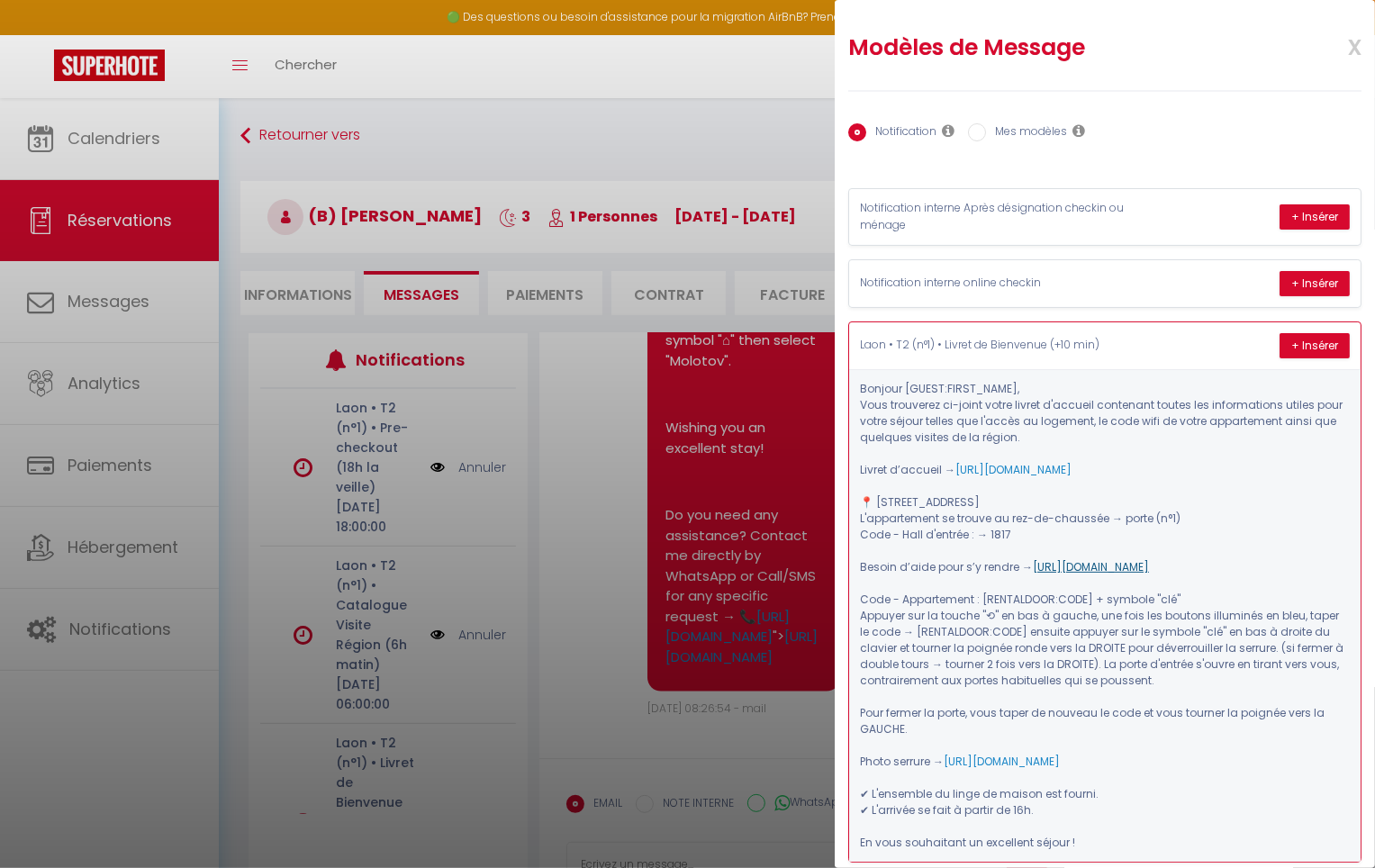
drag, startPoint x: 1063, startPoint y: 570, endPoint x: 1054, endPoint y: 563, distance: 11.5
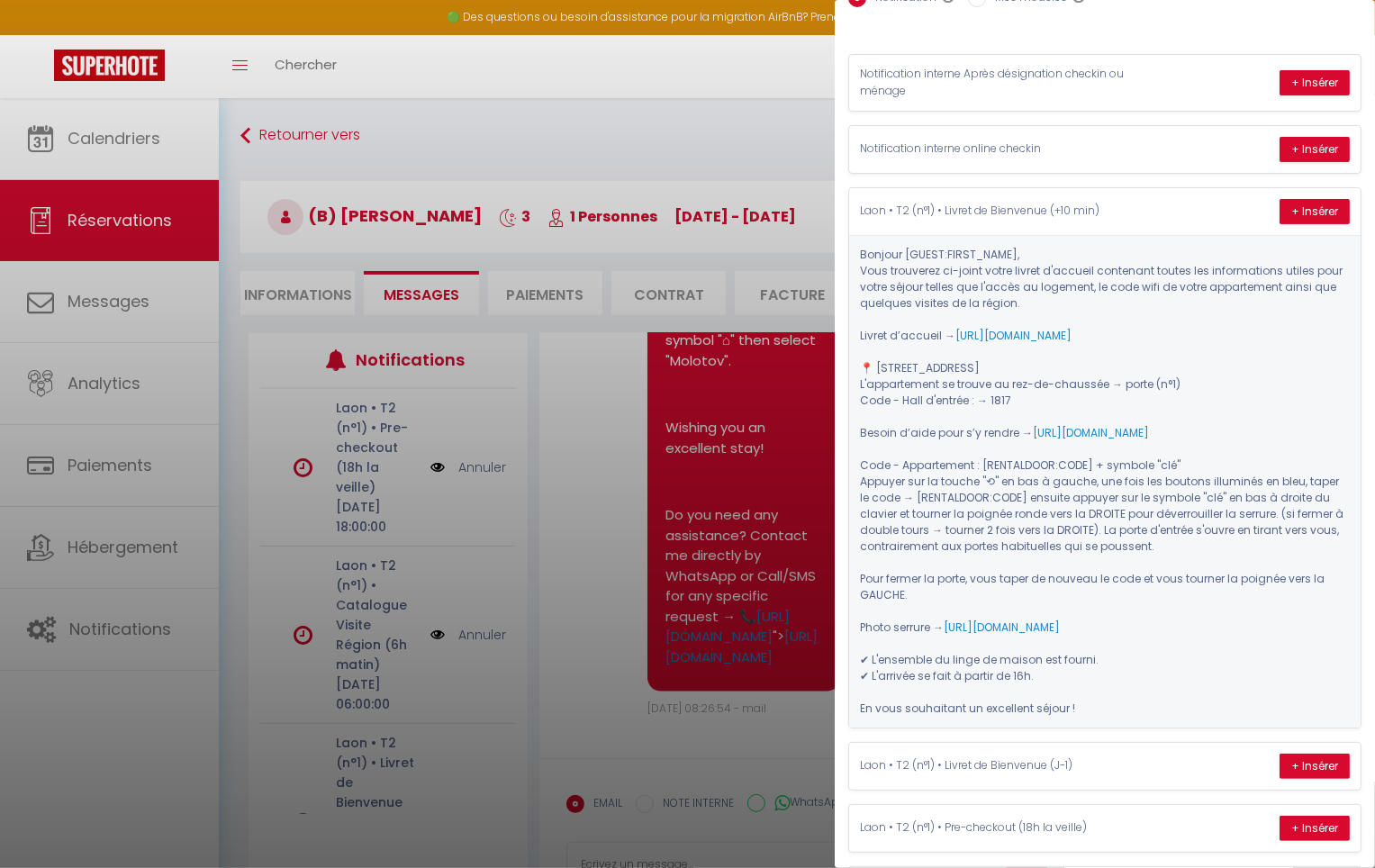
scroll to position [149, 0]
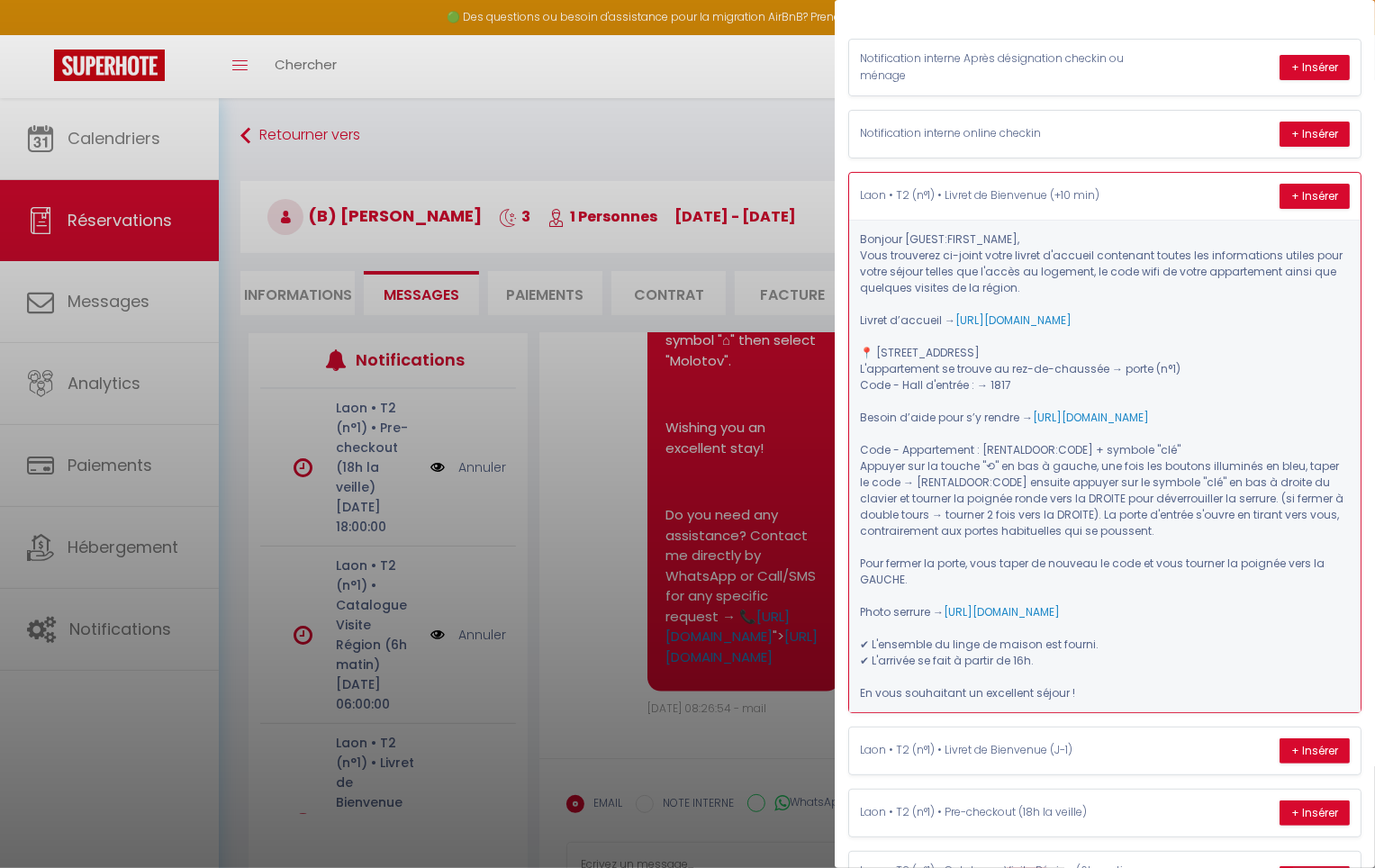
click at [1013, 188] on p "Laon • T2 (n°1) • Livret de Bienvenue (+10 min)" at bounding box center [995, 195] width 270 height 17
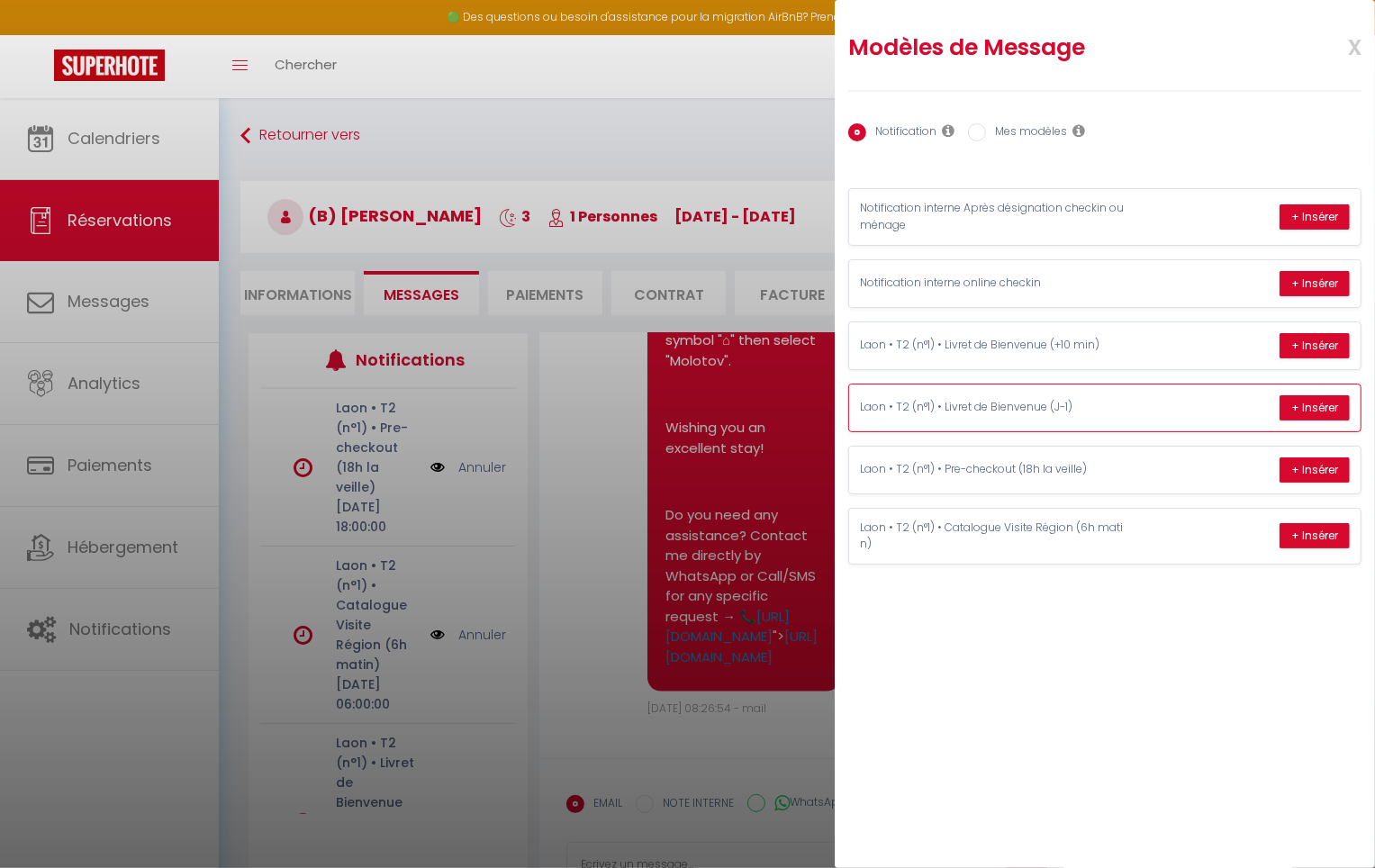
click at [1106, 410] on p "Laon • T2 (n°1) • Livret de Bienvenue (J-1)" at bounding box center [995, 407] width 270 height 17
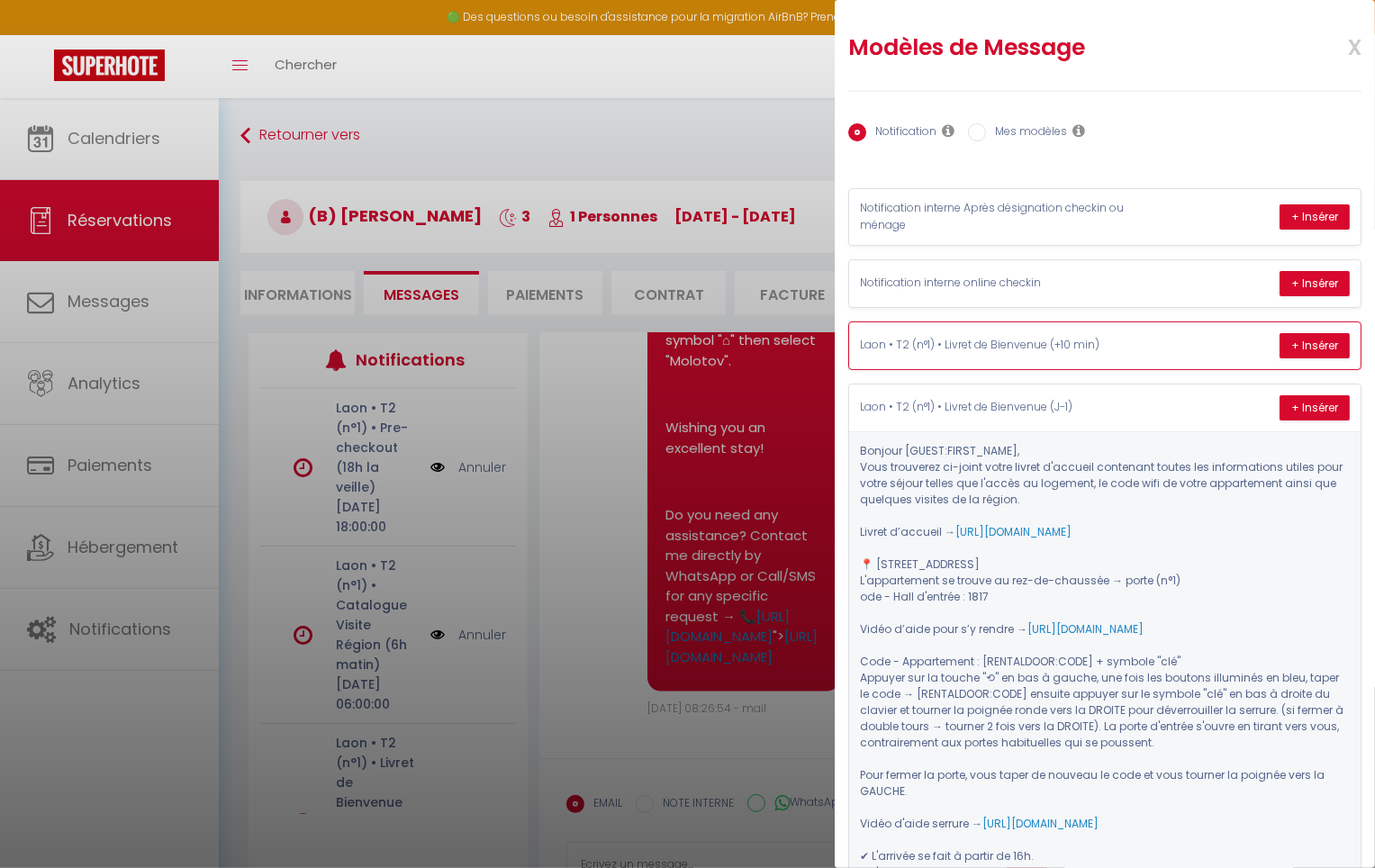
click at [1075, 338] on p "Laon • T2 (n°1) • Livret de Bienvenue (+10 min)" at bounding box center [995, 345] width 270 height 17
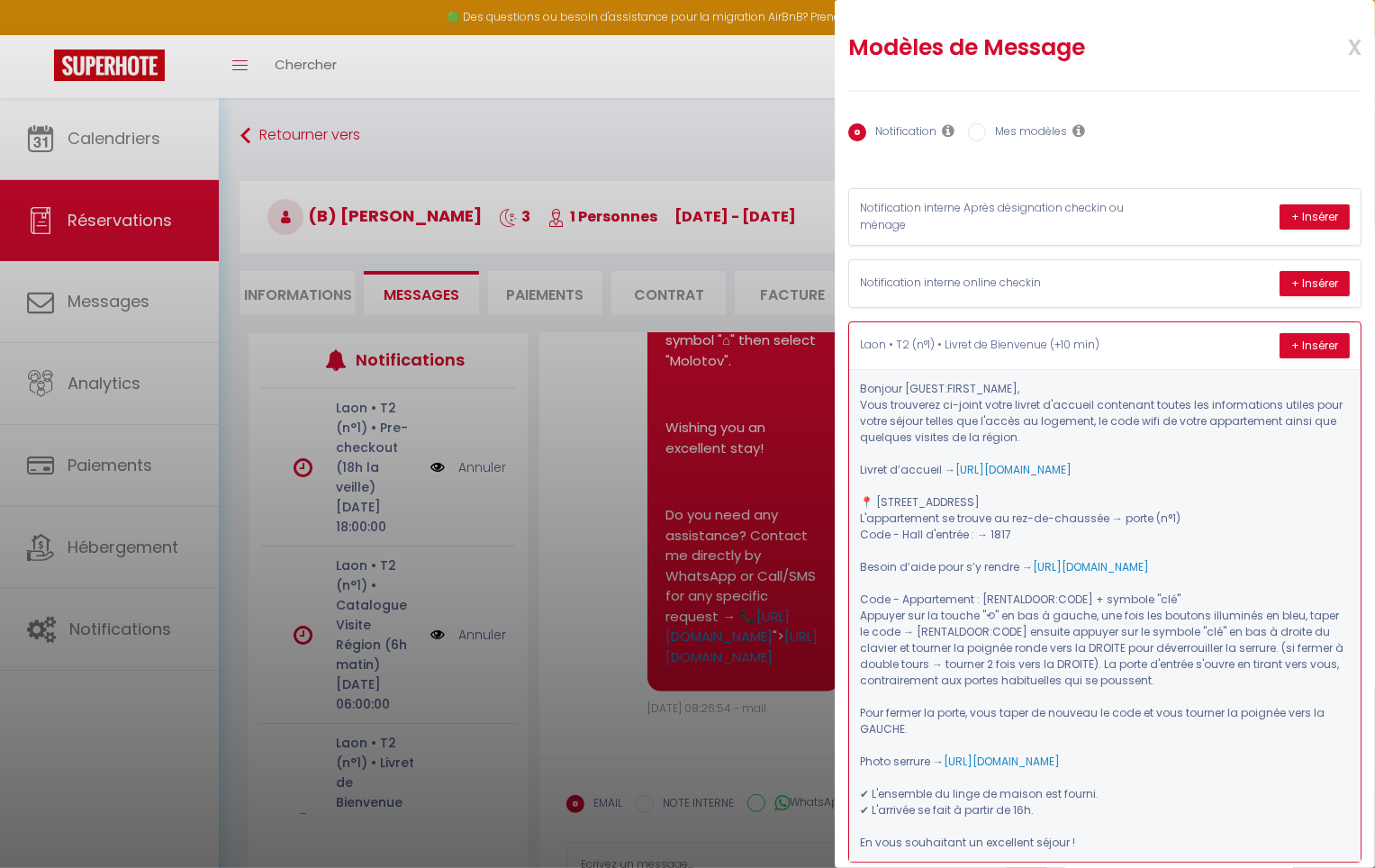
click at [1075, 338] on p "Laon • T2 (n°1) • Livret de Bienvenue (+10 min)" at bounding box center [995, 345] width 270 height 17
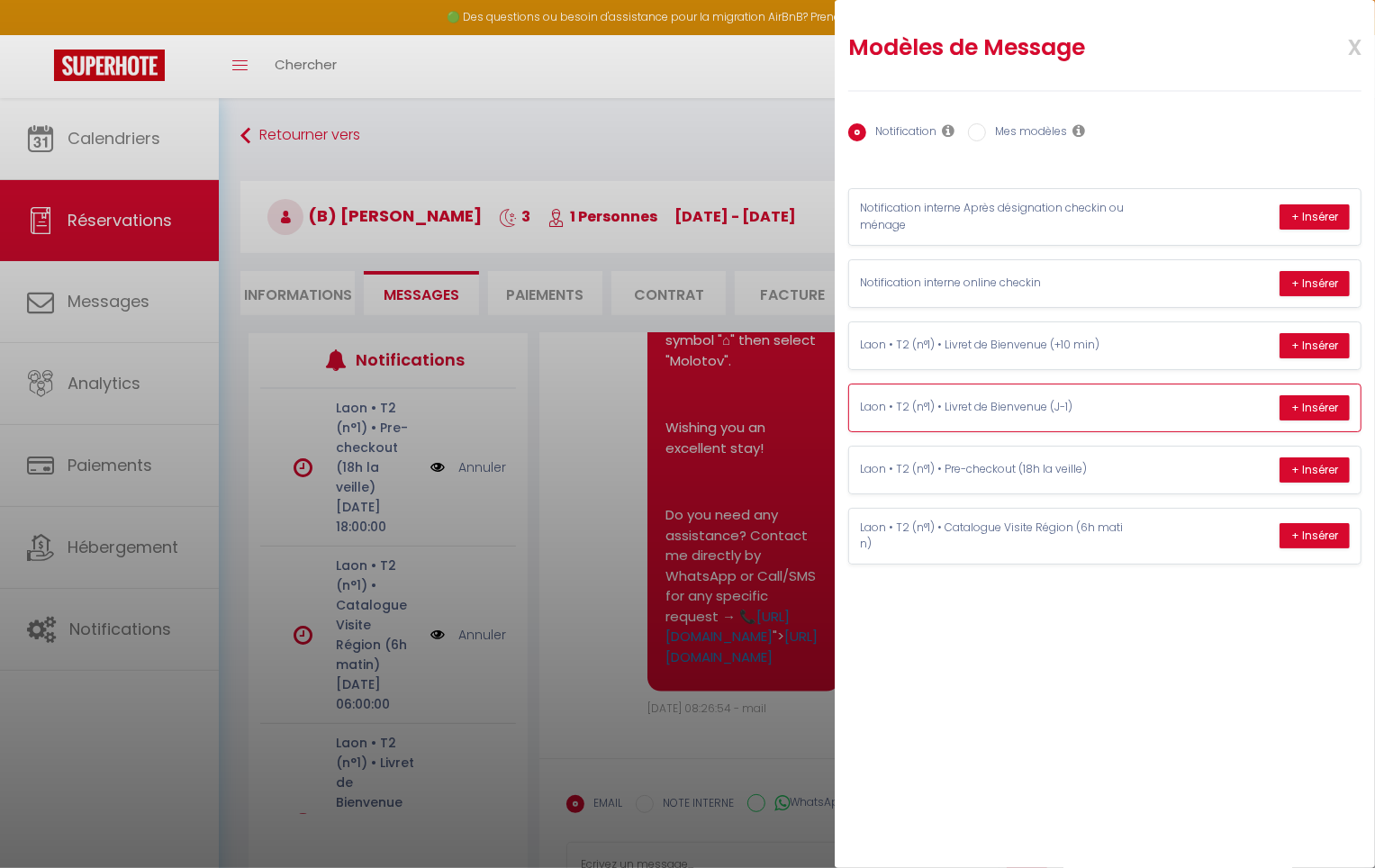
click at [1046, 399] on p "Laon • T2 (n°1) • Livret de Bienvenue (J-1)" at bounding box center [995, 407] width 270 height 17
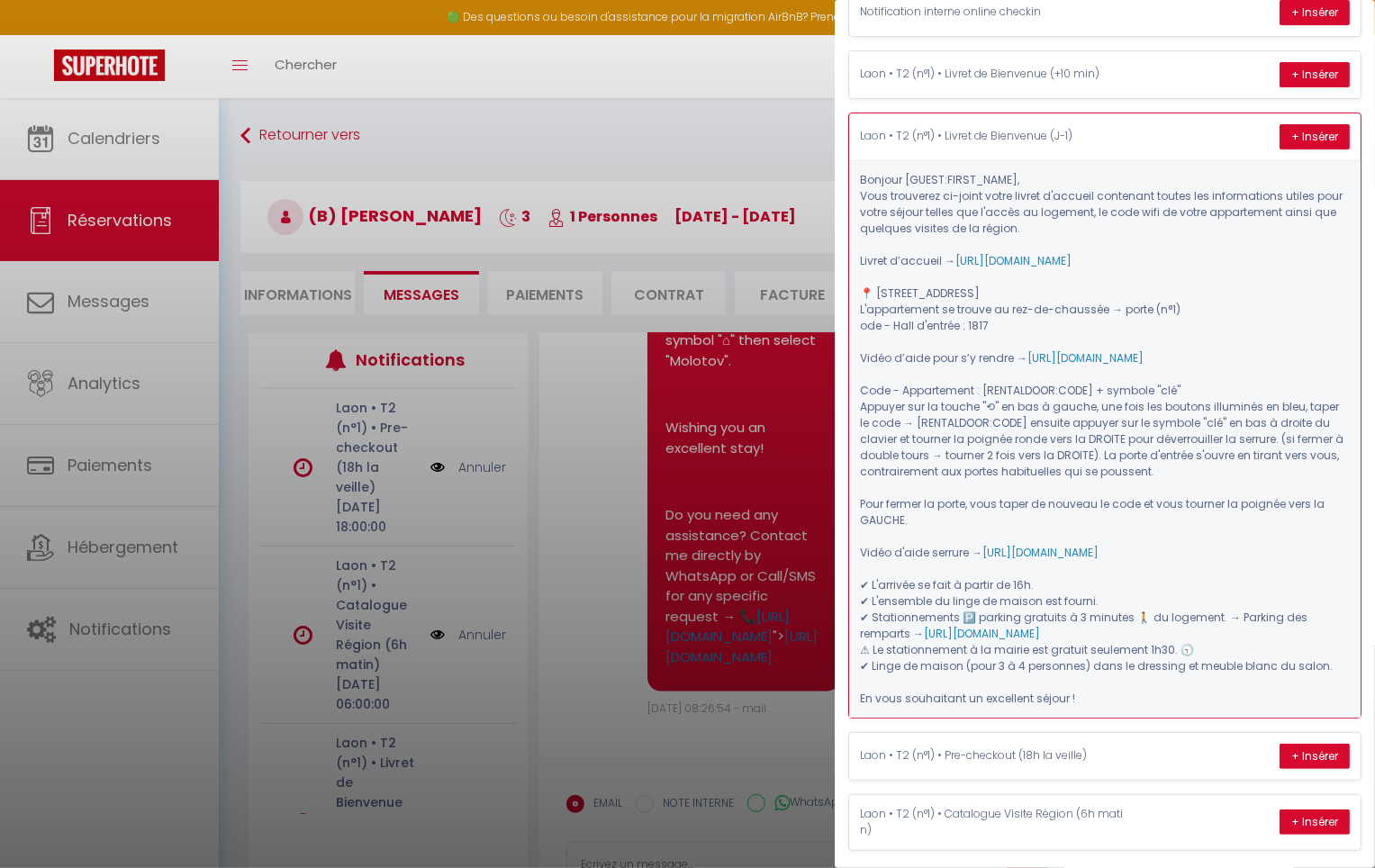
scroll to position [279, 0]
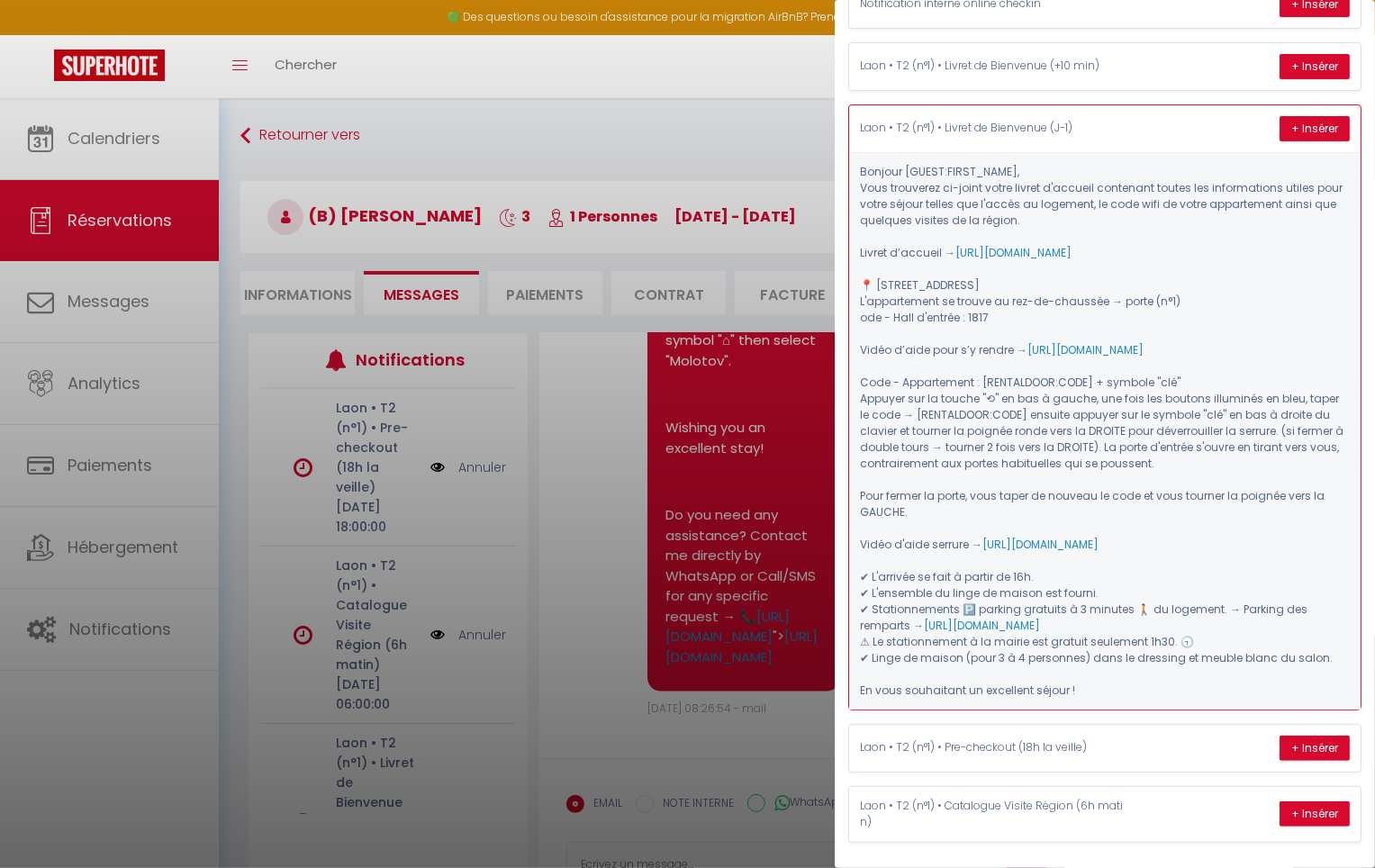
click at [1059, 134] on p "Laon • T2 (n°1) • Livret de Bienvenue (J-1)" at bounding box center [995, 128] width 270 height 17
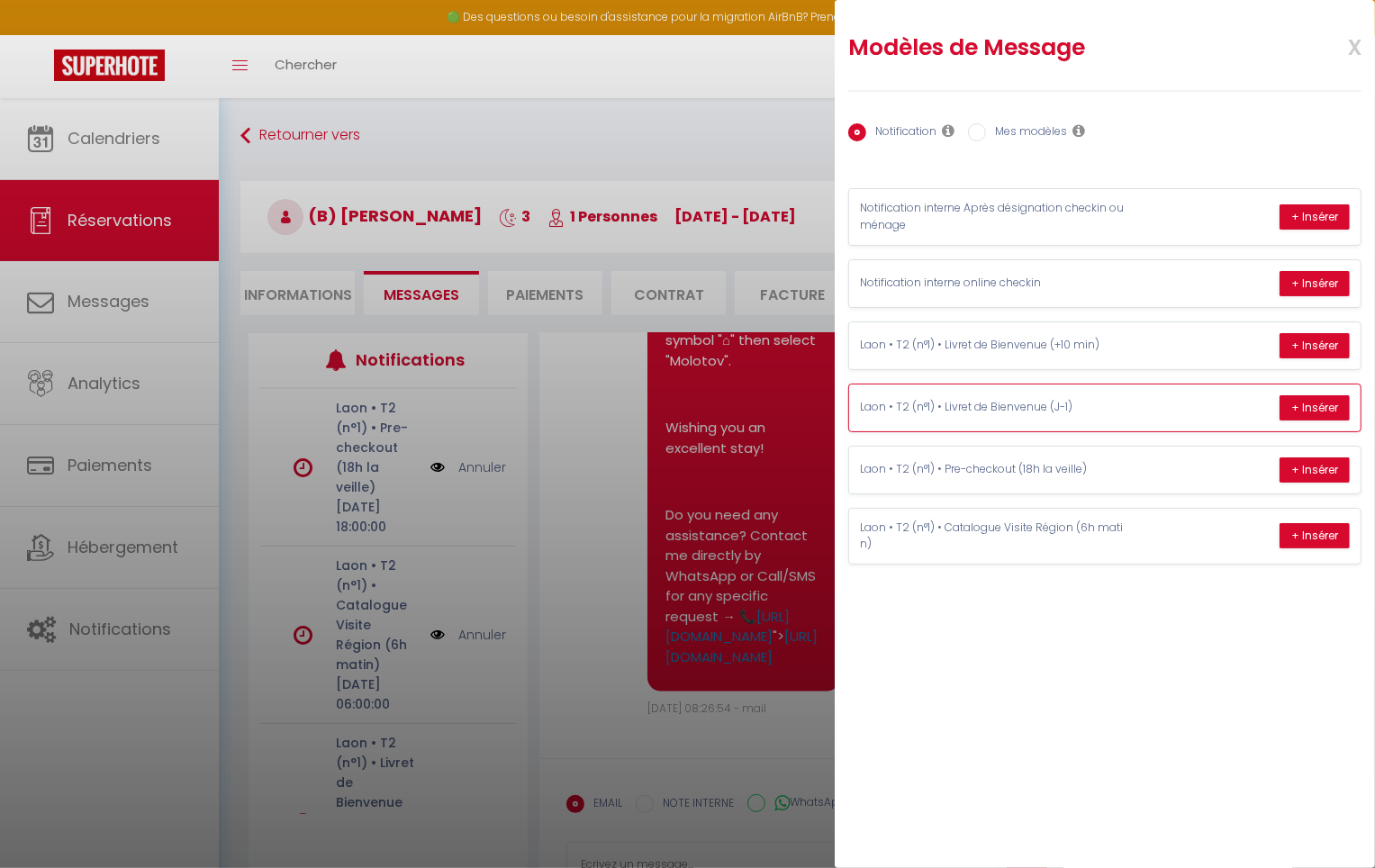
scroll to position [0, 0]
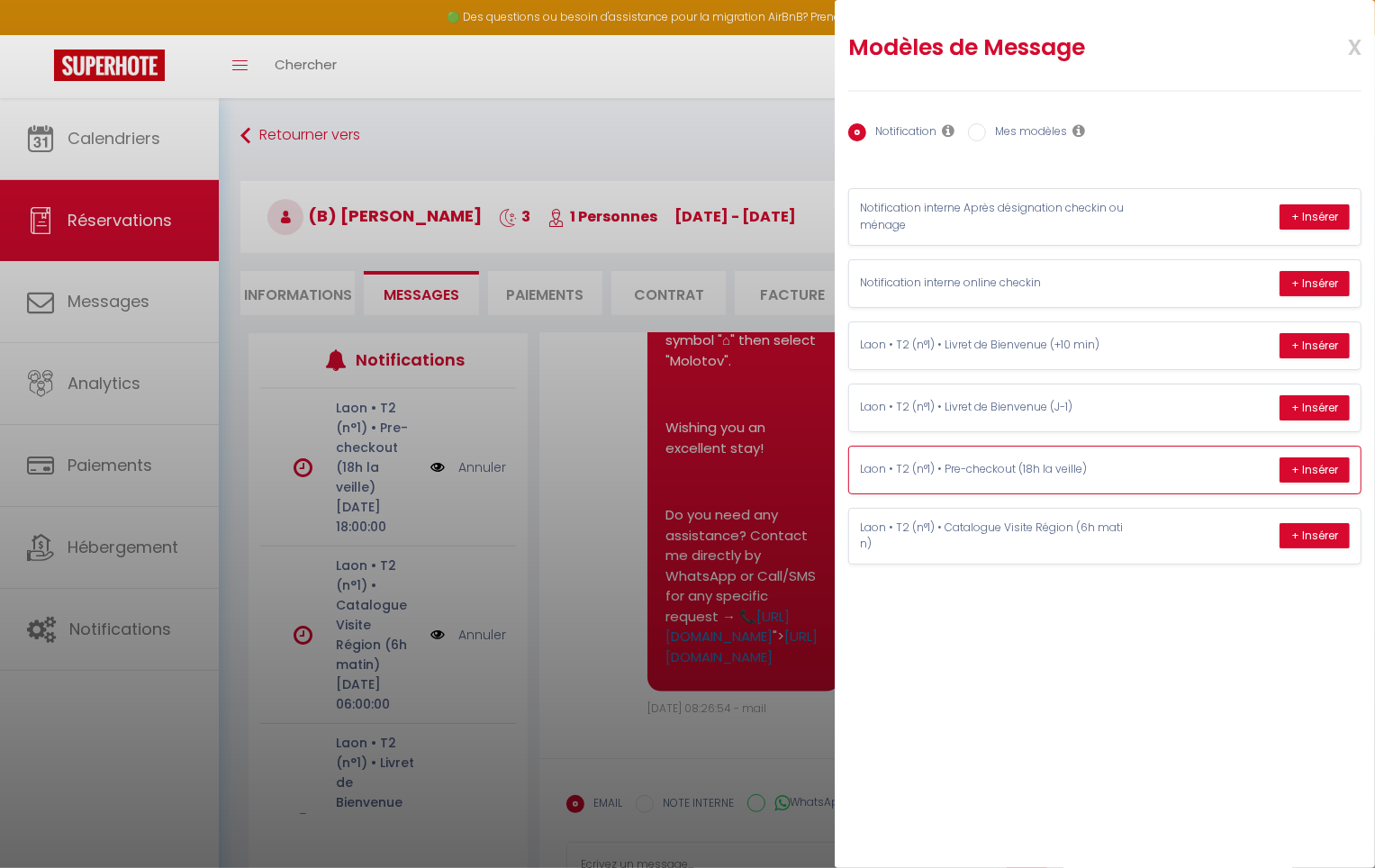
click at [1098, 463] on p "Laon • T2 (n°1) • Pre-checkout (18h la veille)" at bounding box center [995, 469] width 270 height 17
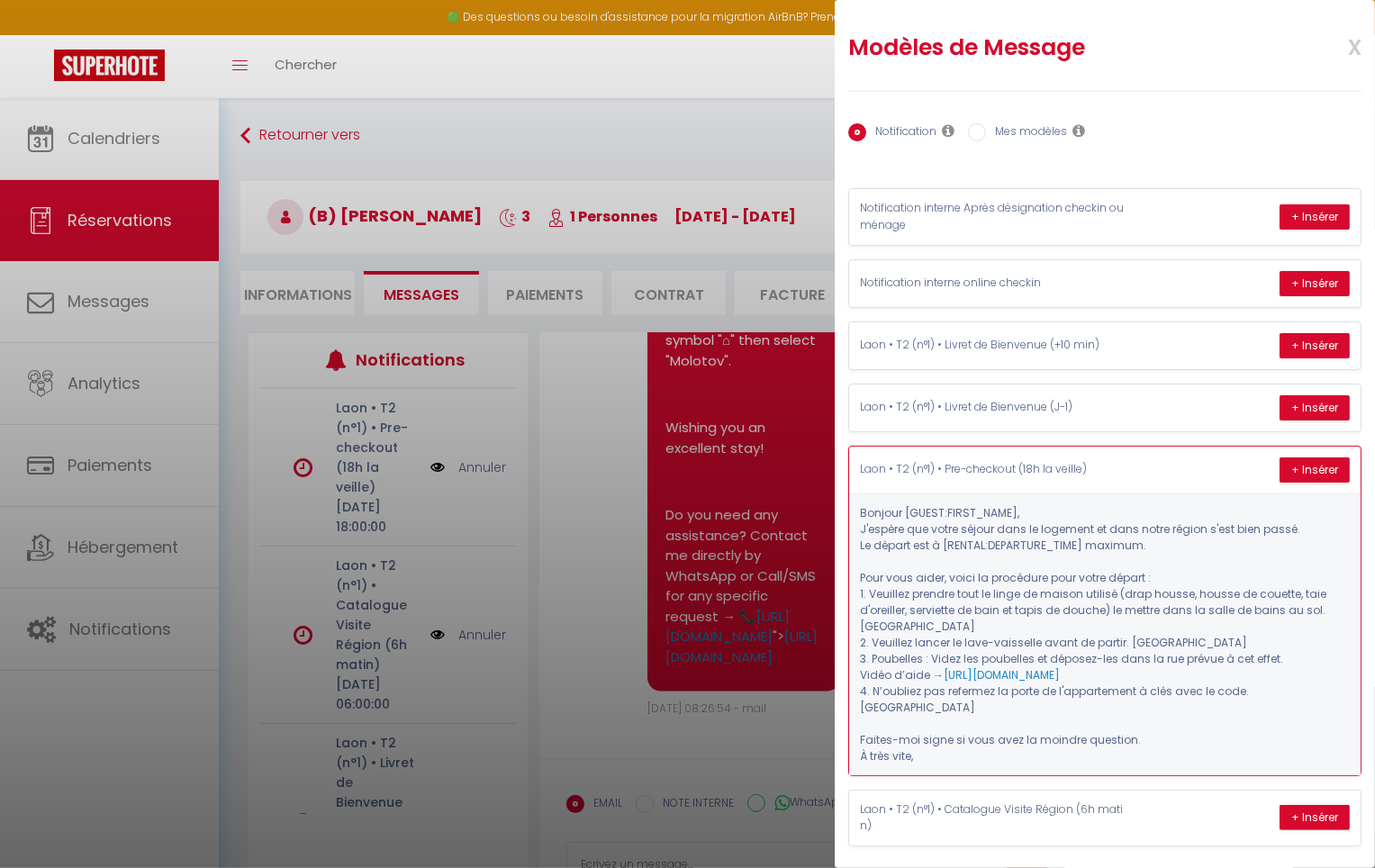
click at [1102, 472] on p "Laon • T2 (n°1) • Pre-checkout (18h la veille)" at bounding box center [995, 469] width 270 height 17
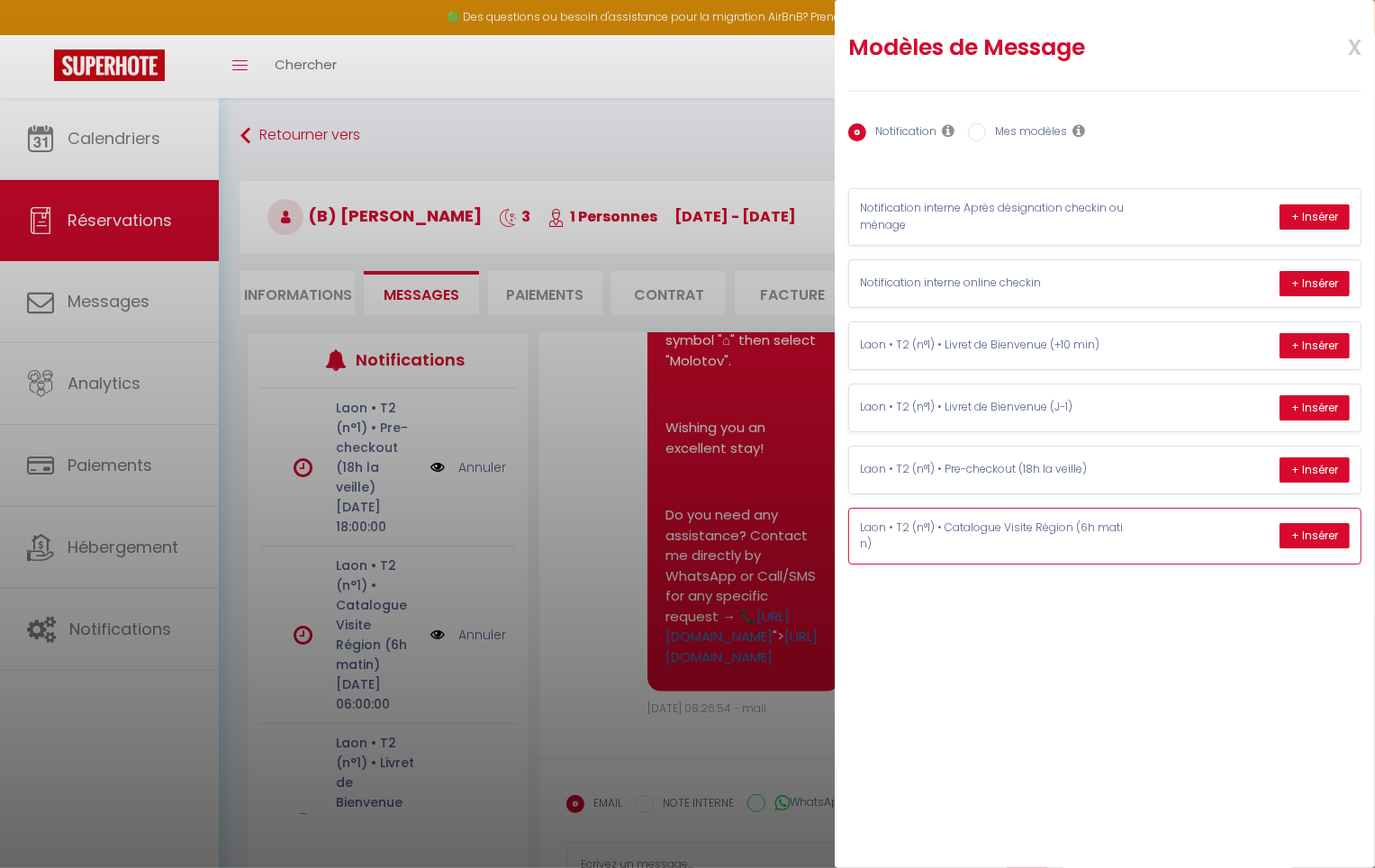
click at [1071, 544] on p "Laon • T2 (n°1) • Catalogue Visite Région (6h matin)" at bounding box center [995, 537] width 270 height 34
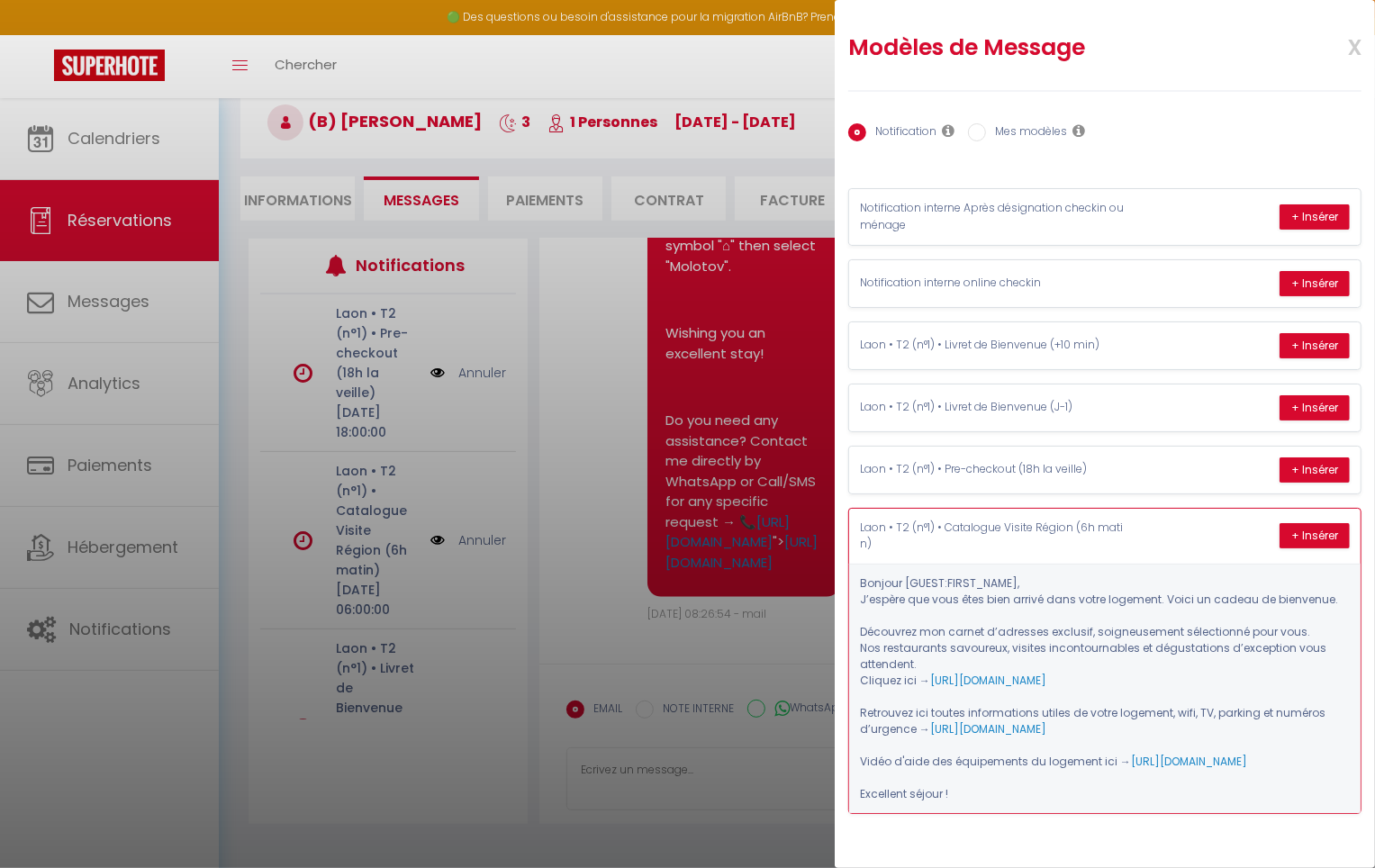
scroll to position [98, 0]
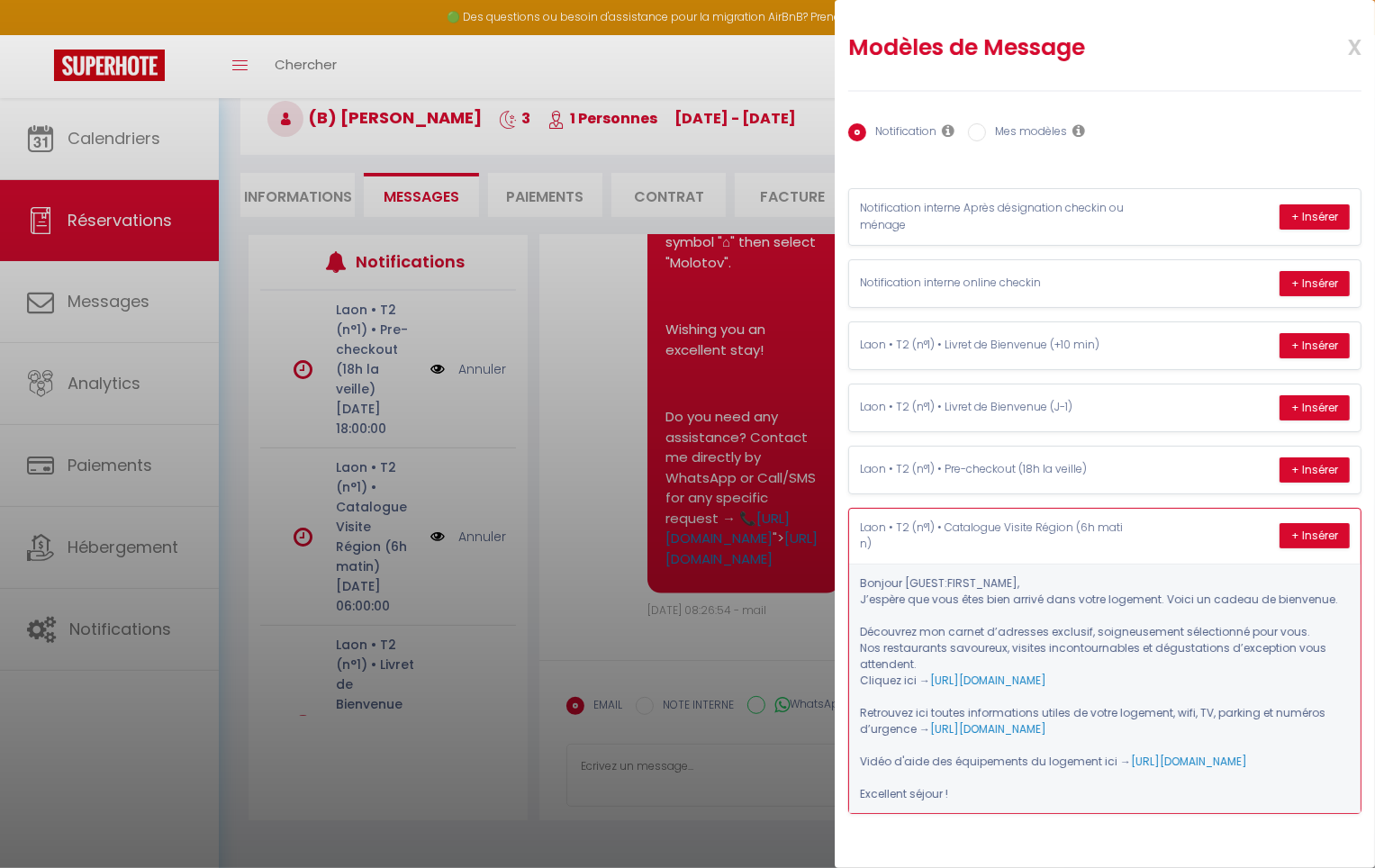
click at [1178, 534] on div "Laon • T2 (n°1) • Catalogue Visite Région (6h matin) + Insérer" at bounding box center [1104, 537] width 511 height 56
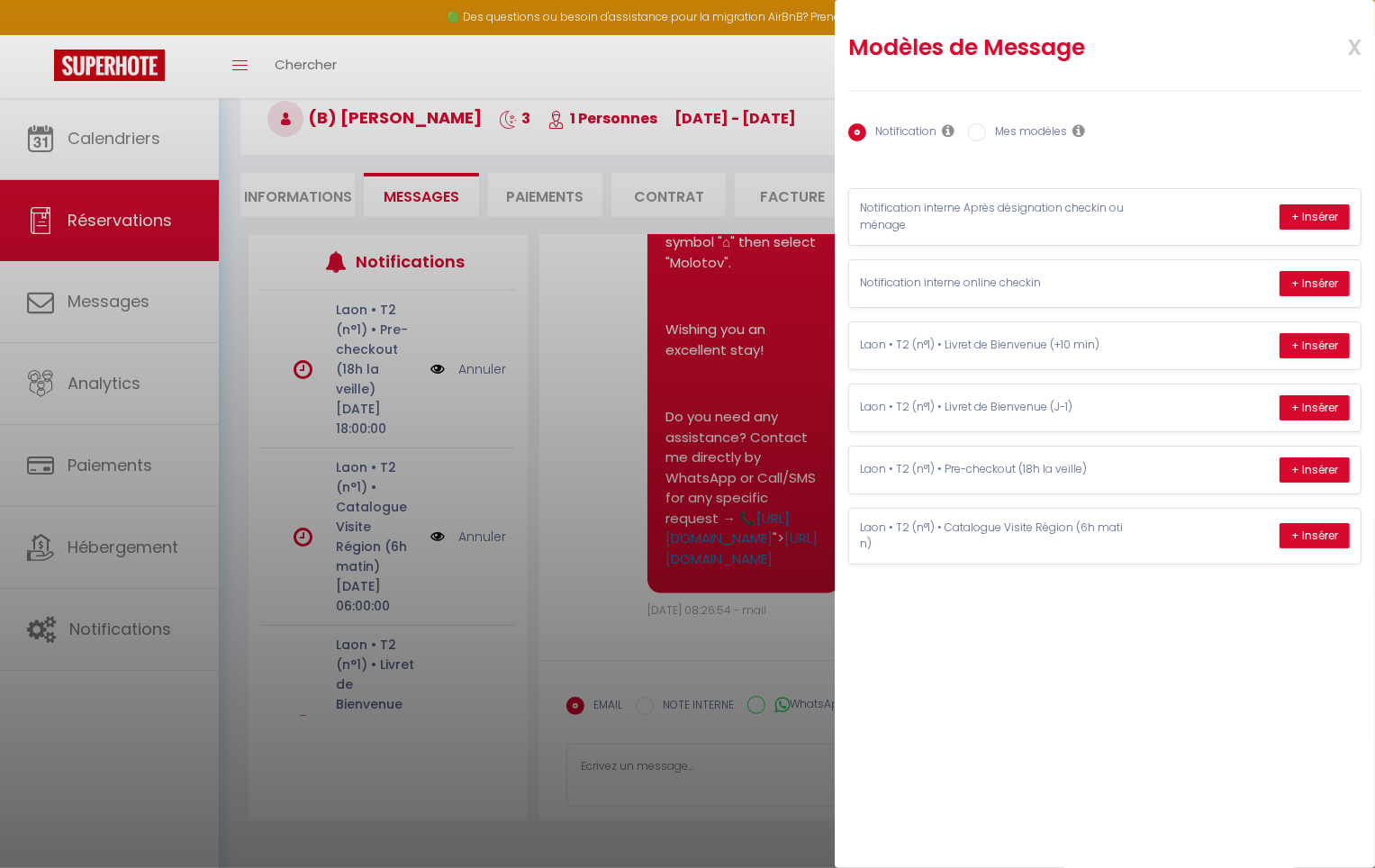
click at [347, 125] on div at bounding box center [687, 434] width 1375 height 868
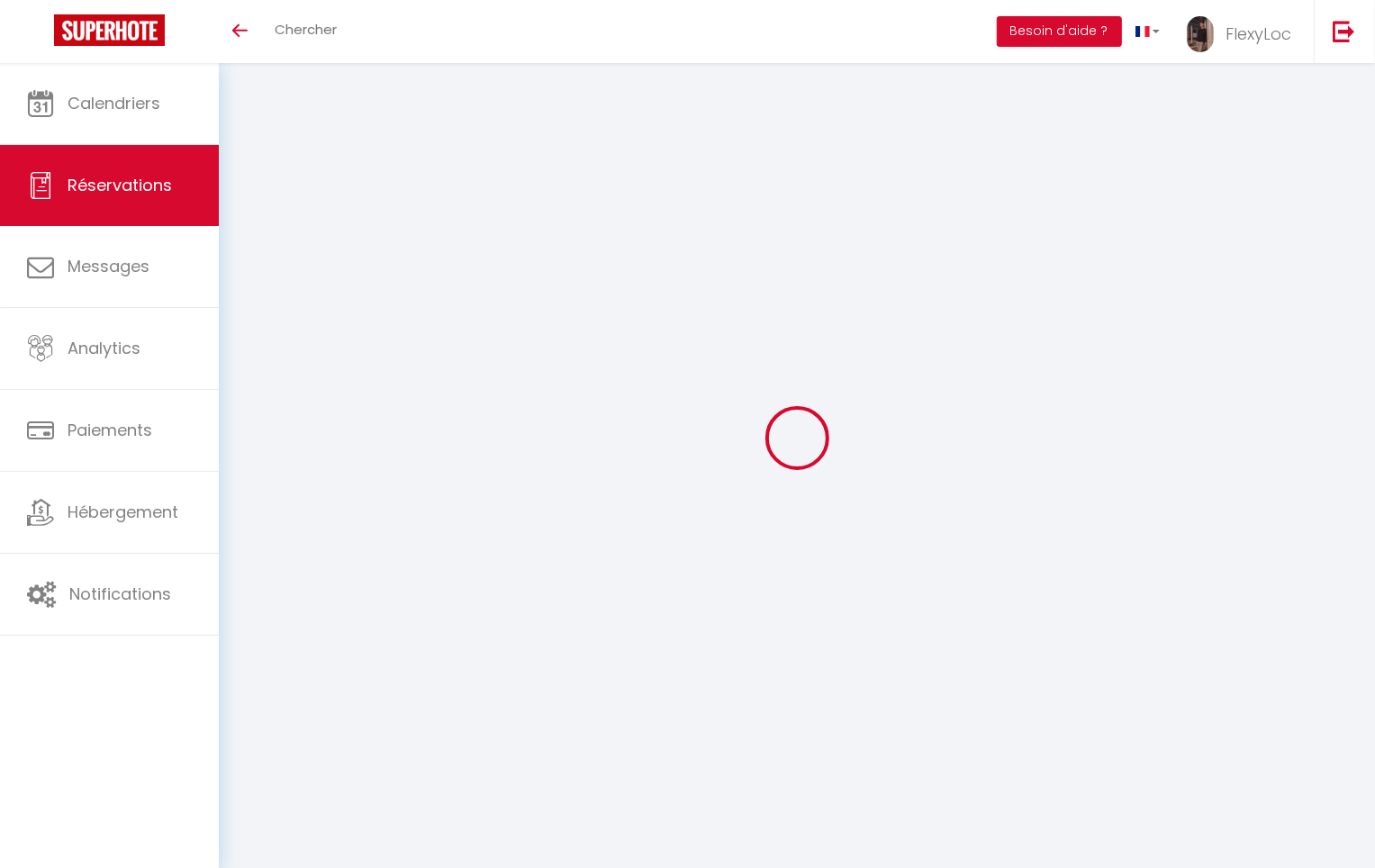
select select
checkbox input "false"
select select
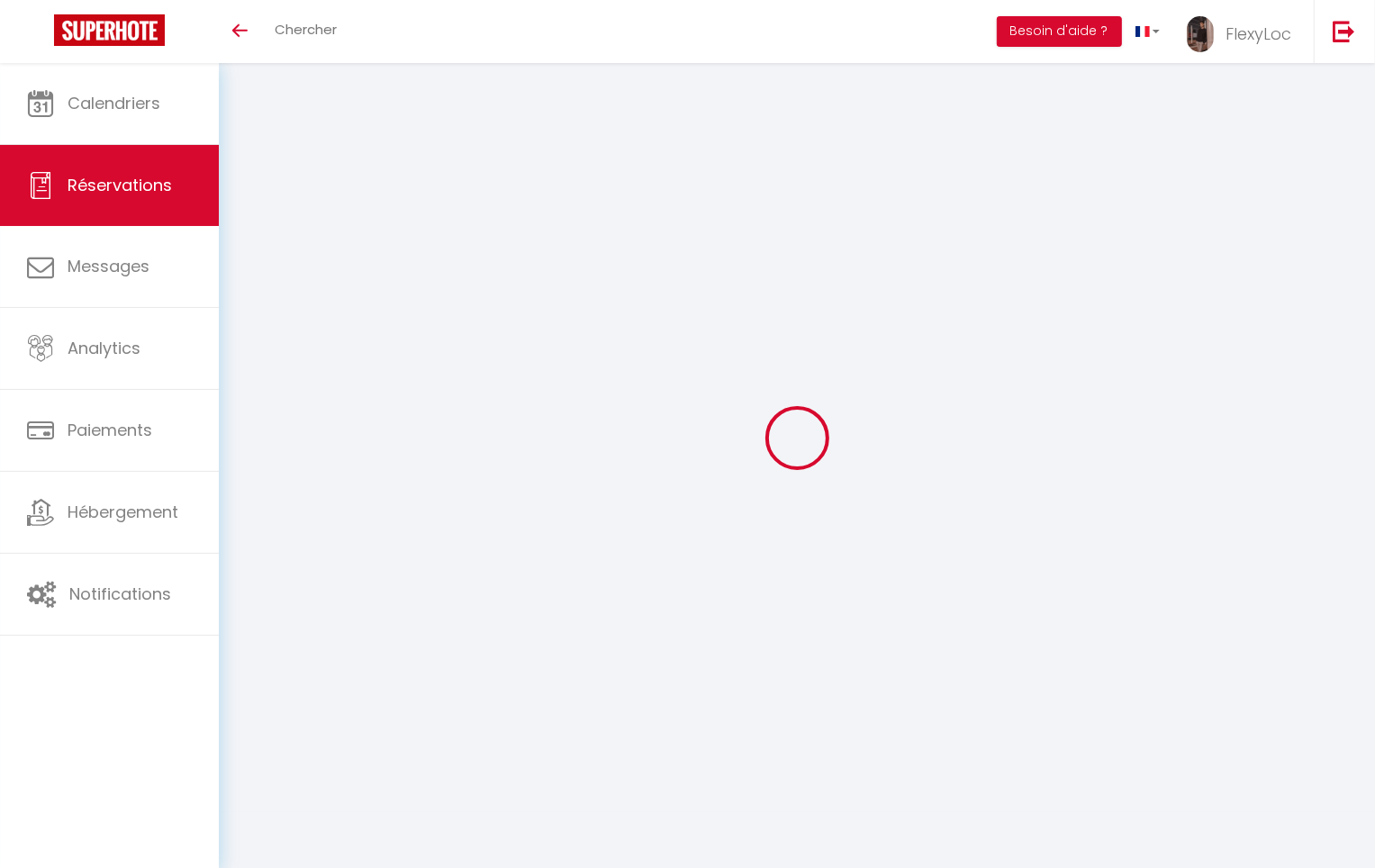
select select
checkbox input "false"
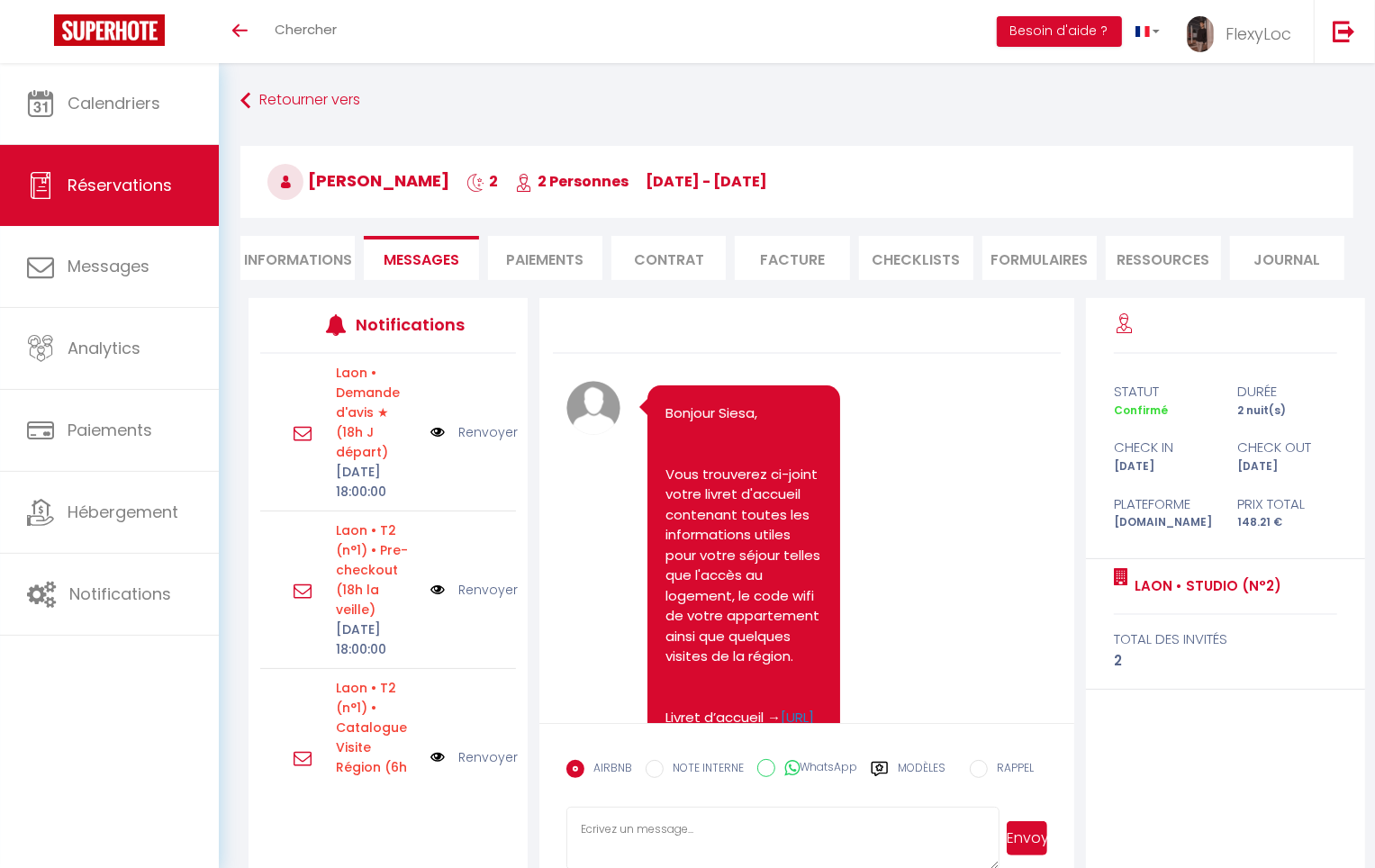
scroll to position [9618, 0]
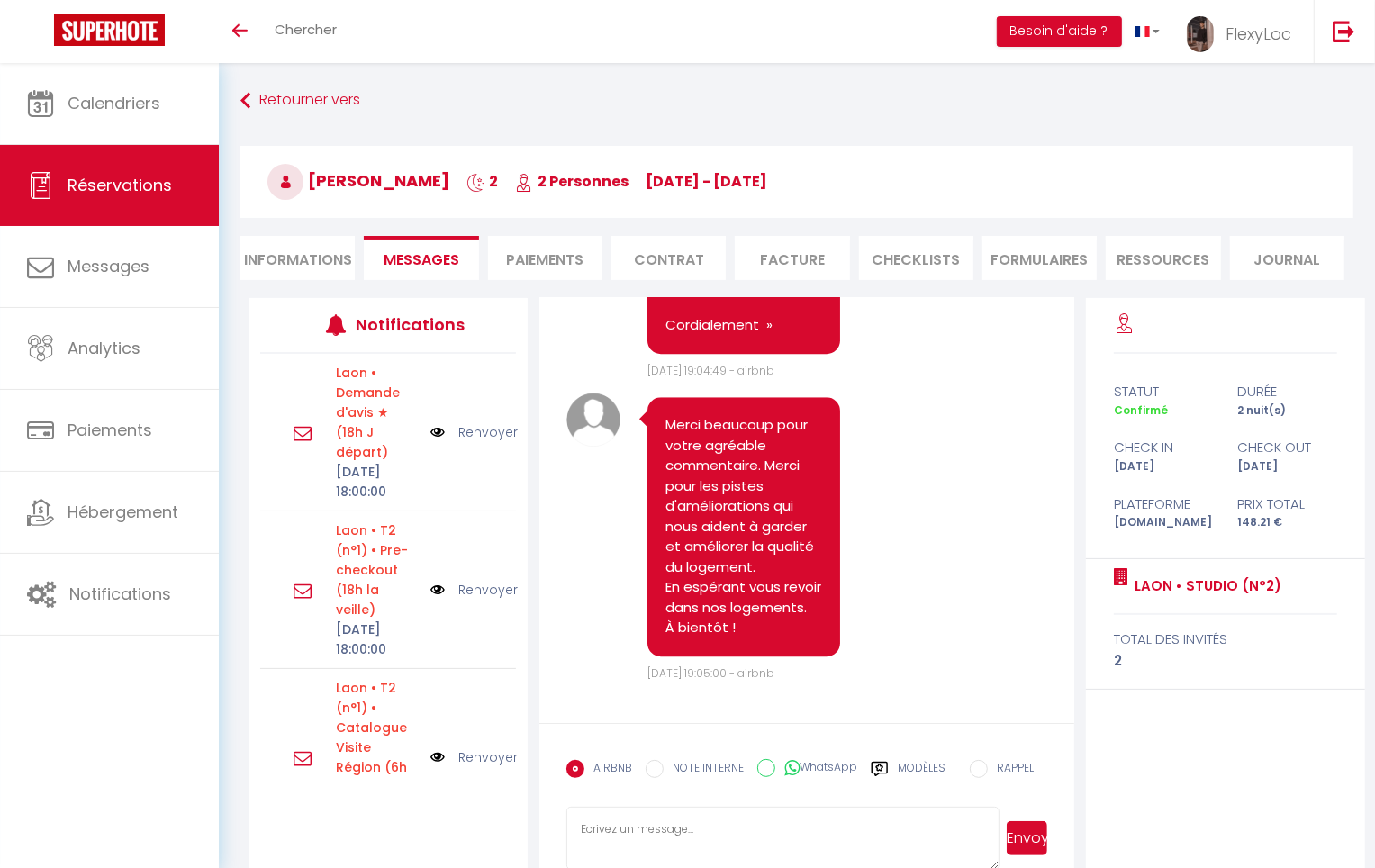
click at [916, 774] on label "Modèles" at bounding box center [922, 776] width 48 height 32
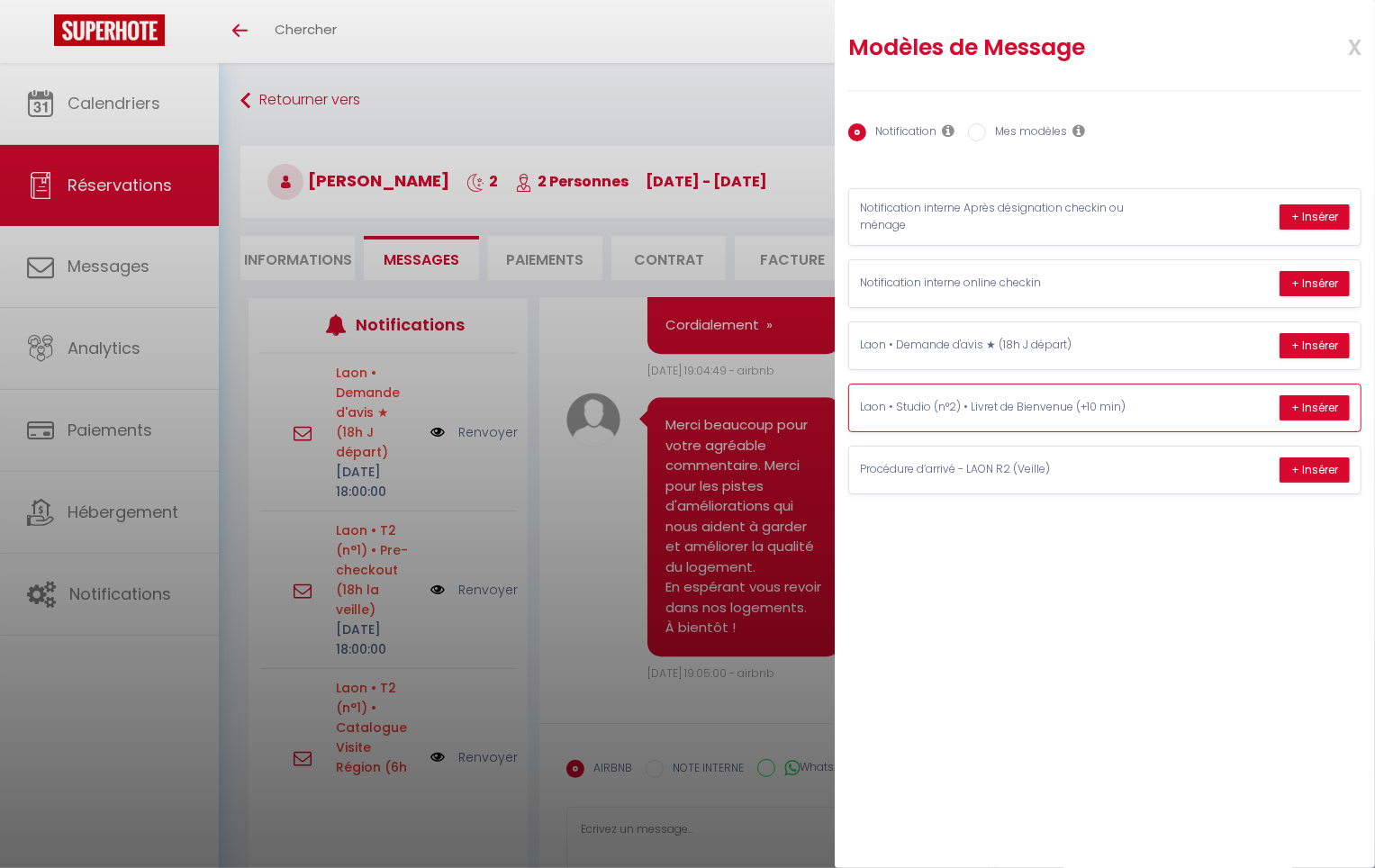
click at [1151, 410] on div "Laon • Studio (n°2) • Livret de Bienvenue (+10 min) + Insérer" at bounding box center [1104, 408] width 511 height 47
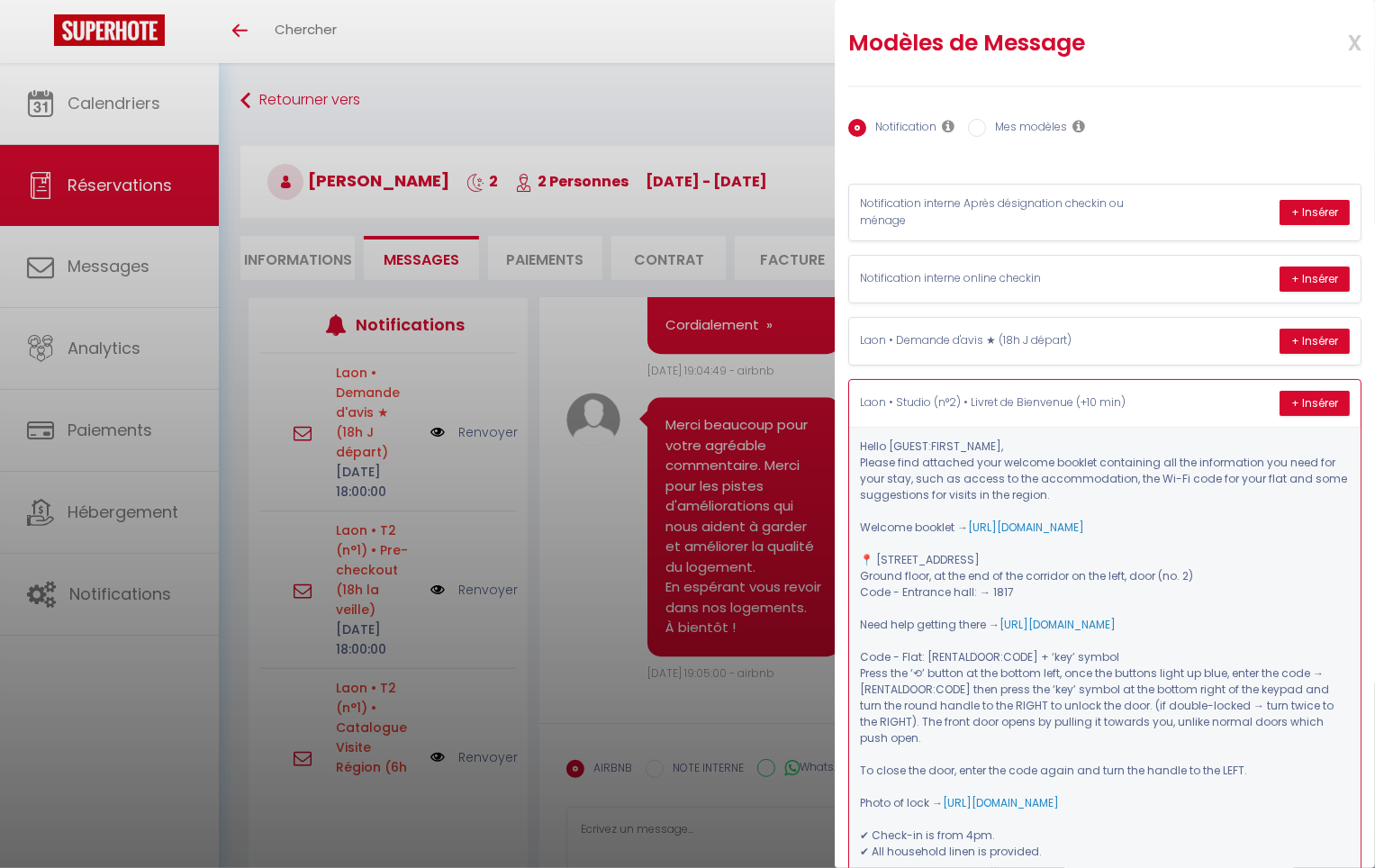
scroll to position [93, 0]
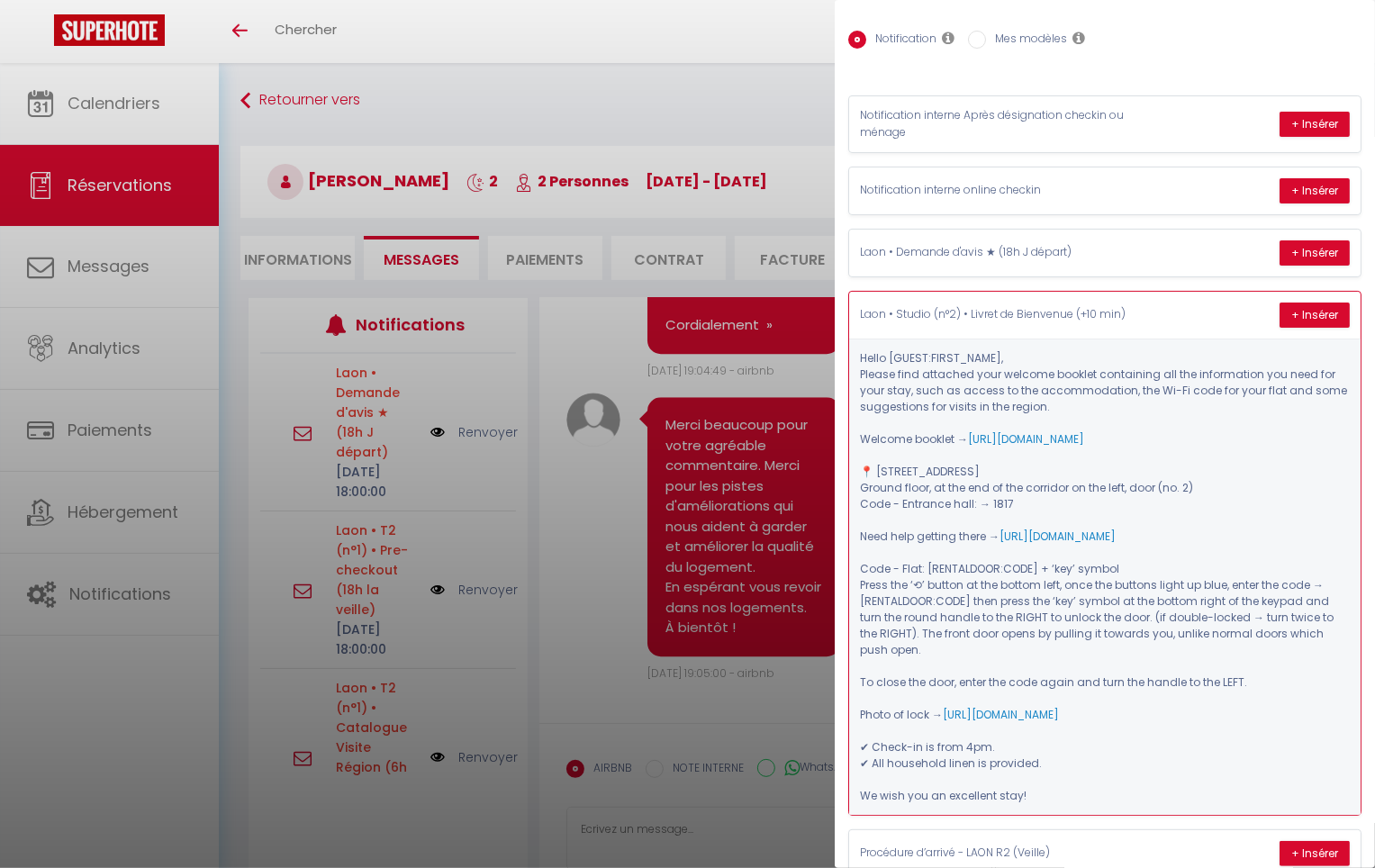
click at [1163, 316] on div "Laon • Studio (n°2) • Livret de Bienvenue (+10 min) + Insérer" at bounding box center [1104, 315] width 511 height 47
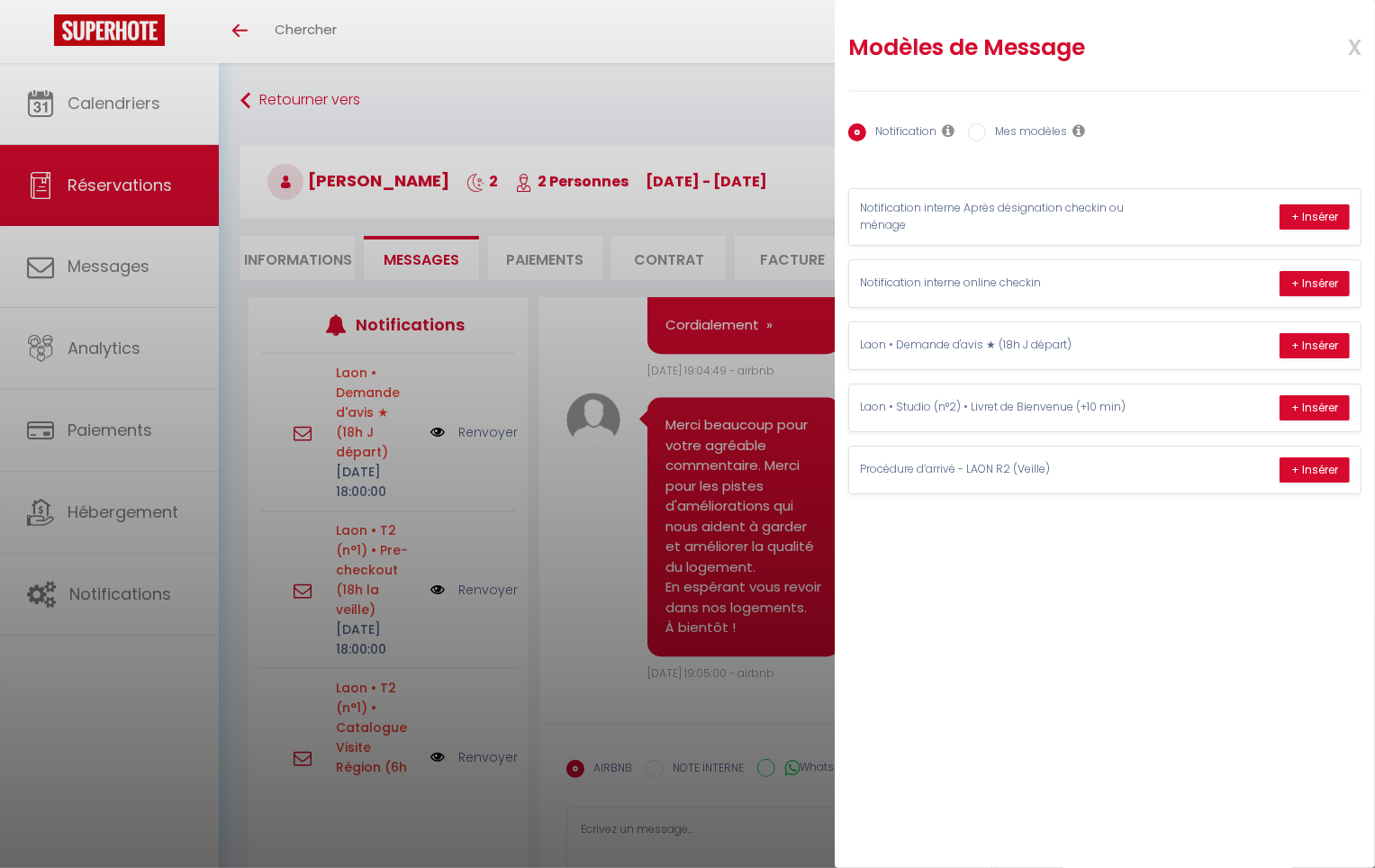
click at [545, 500] on div at bounding box center [687, 434] width 1375 height 868
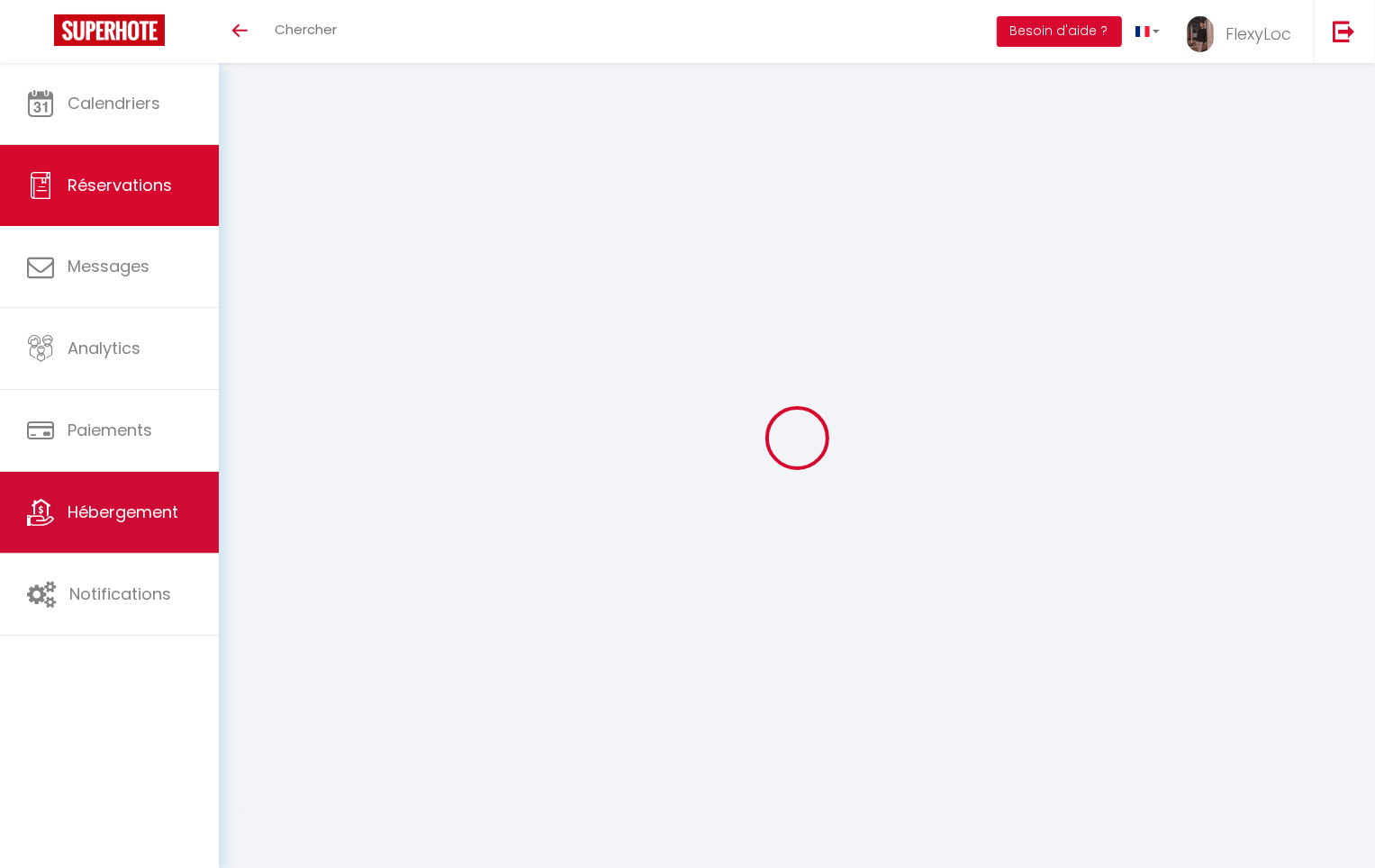
select select
checkbox input "false"
select select
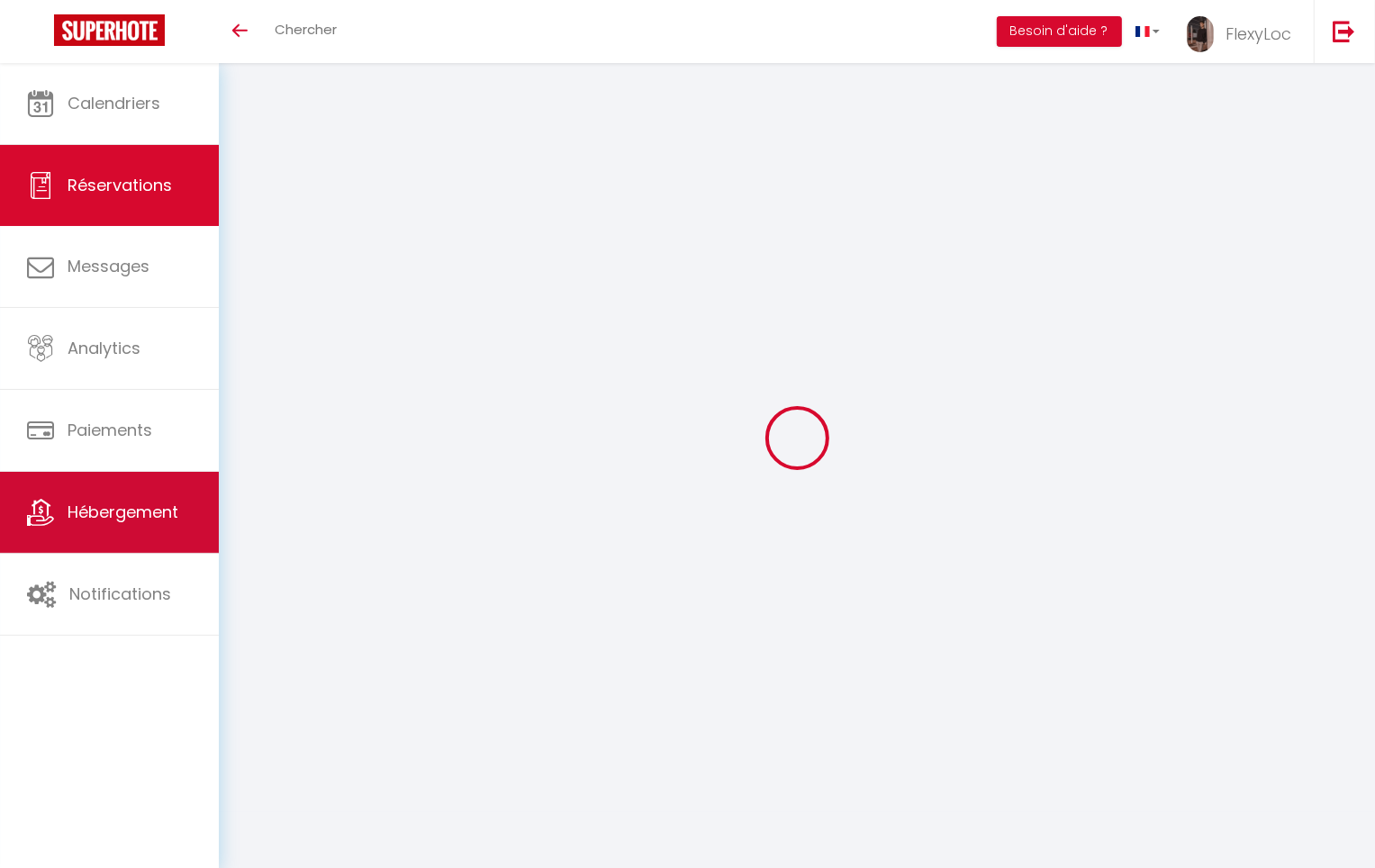
select select
checkbox input "false"
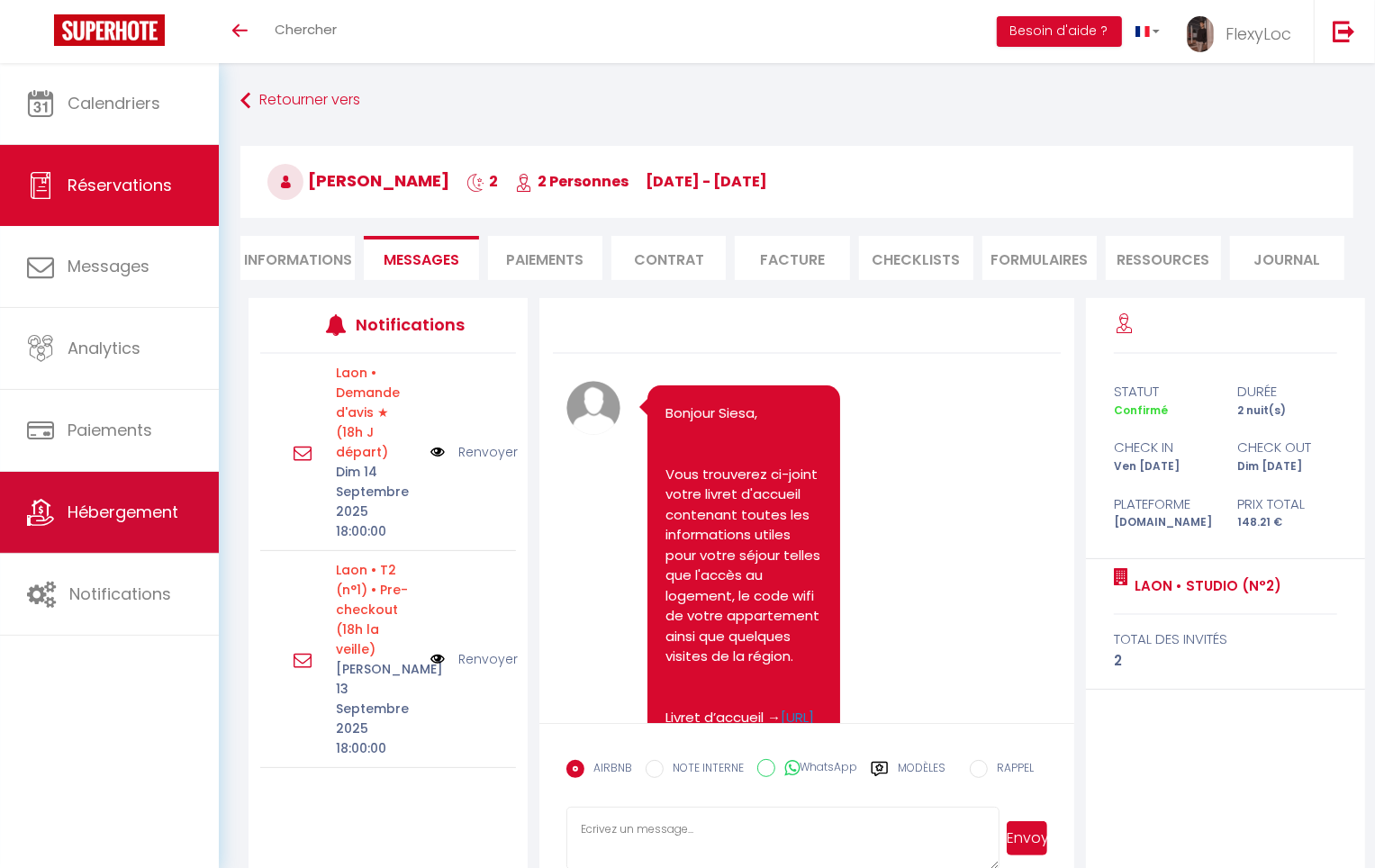
scroll to position [9618, 0]
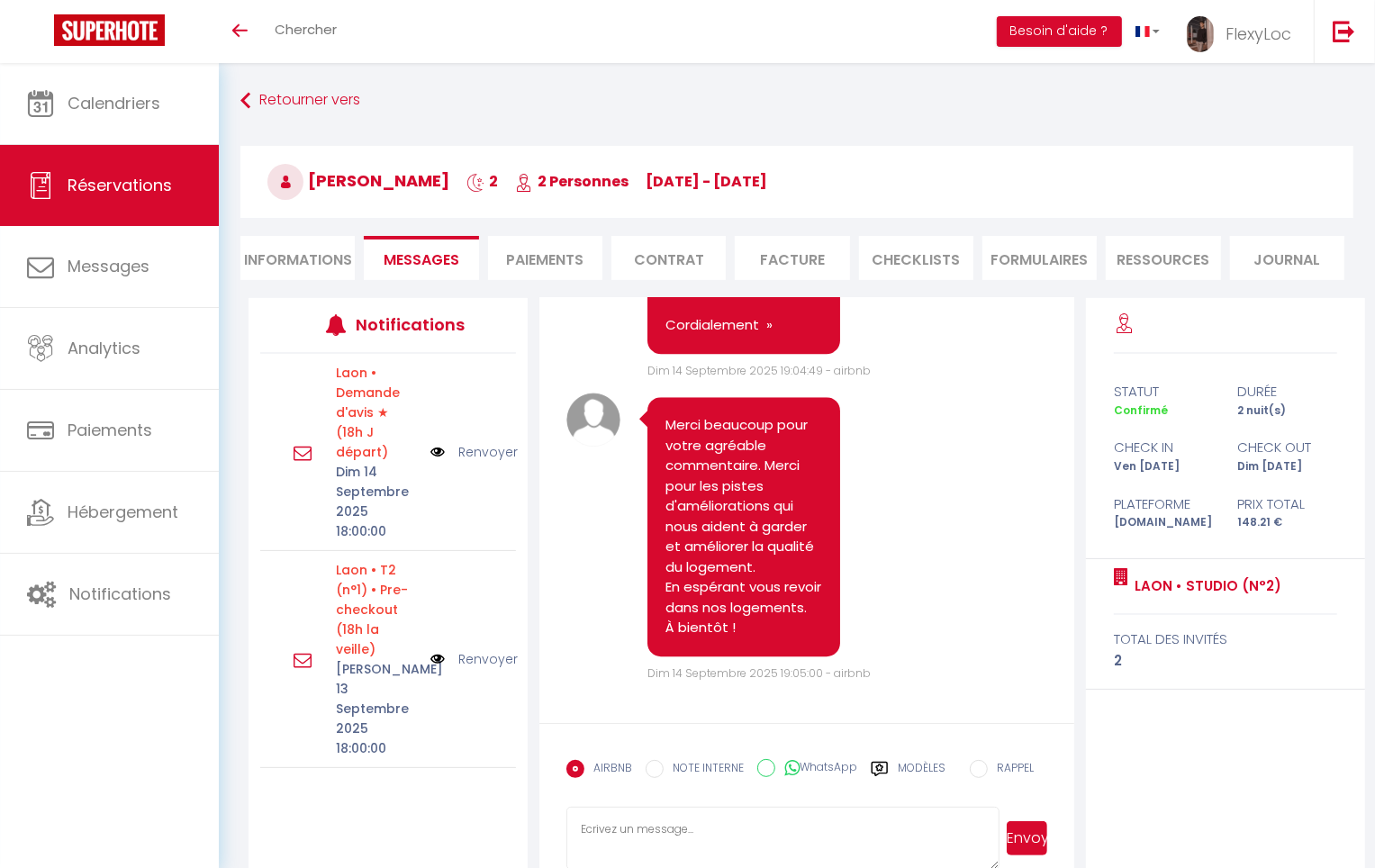
click at [917, 757] on div "AIRBNB NOTE INTERNE WhatsApp Modèles" at bounding box center [755, 774] width 379 height 47
click at [916, 765] on label "Modèles" at bounding box center [922, 776] width 48 height 32
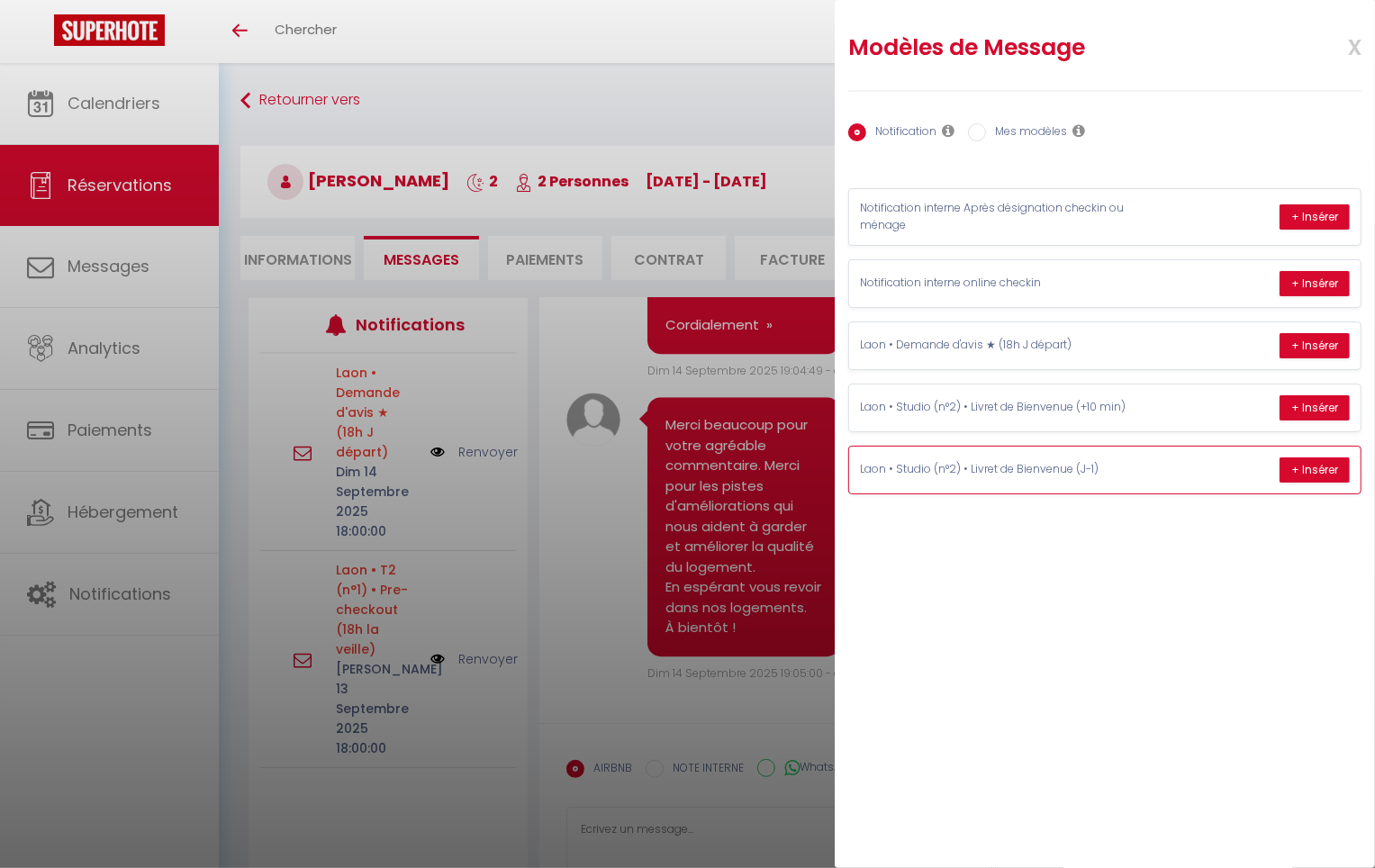
click at [1109, 480] on div "Laon • Studio (n°2) • Livret de Bienvenue (J-1) + Insérer" at bounding box center [1104, 470] width 511 height 47
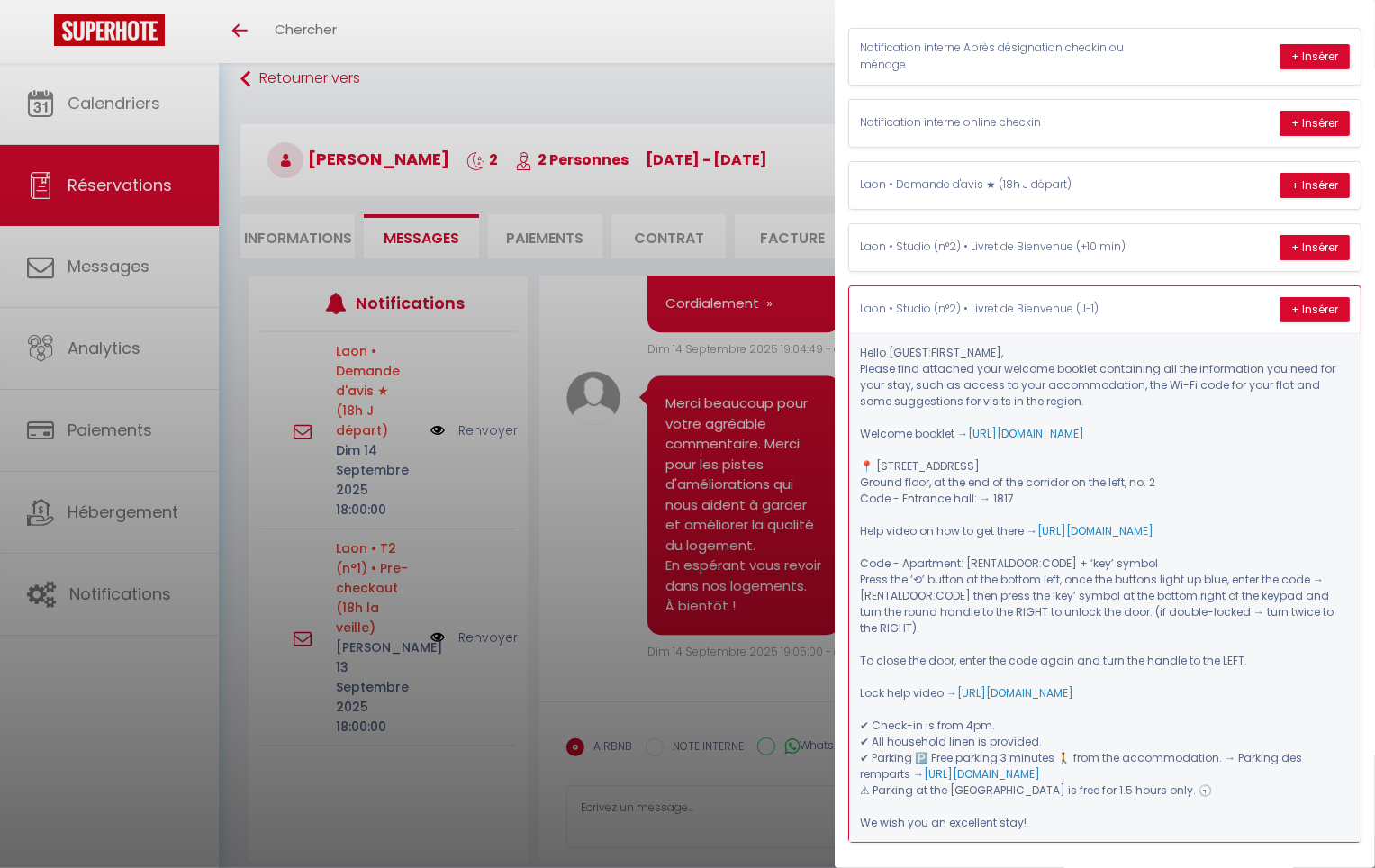
scroll to position [63, 0]
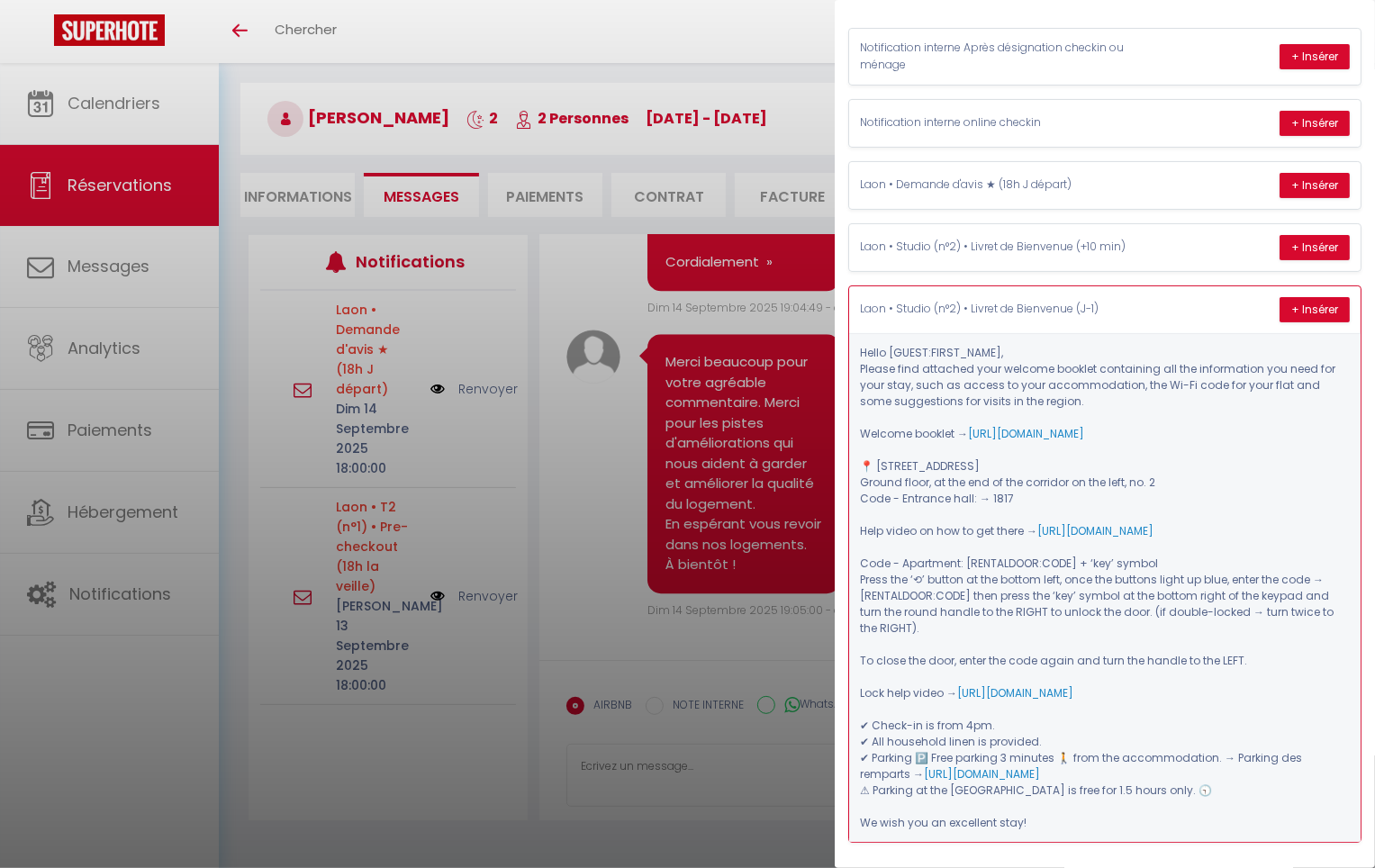
click at [1162, 324] on div "Laon • Studio (n°2) • Livret de Bienvenue (J-1) + Insérer" at bounding box center [1104, 309] width 511 height 47
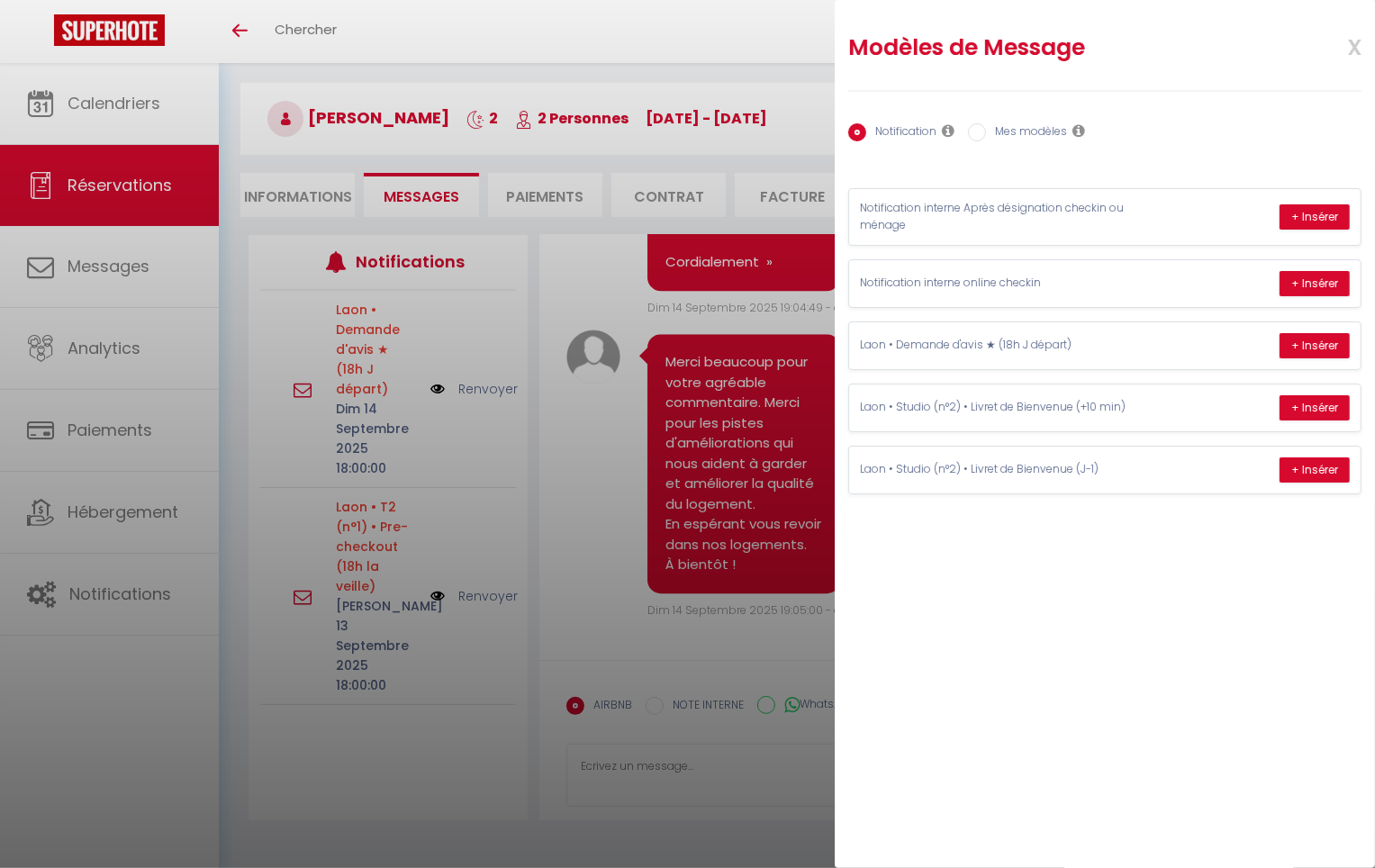
click at [557, 509] on div at bounding box center [687, 434] width 1375 height 868
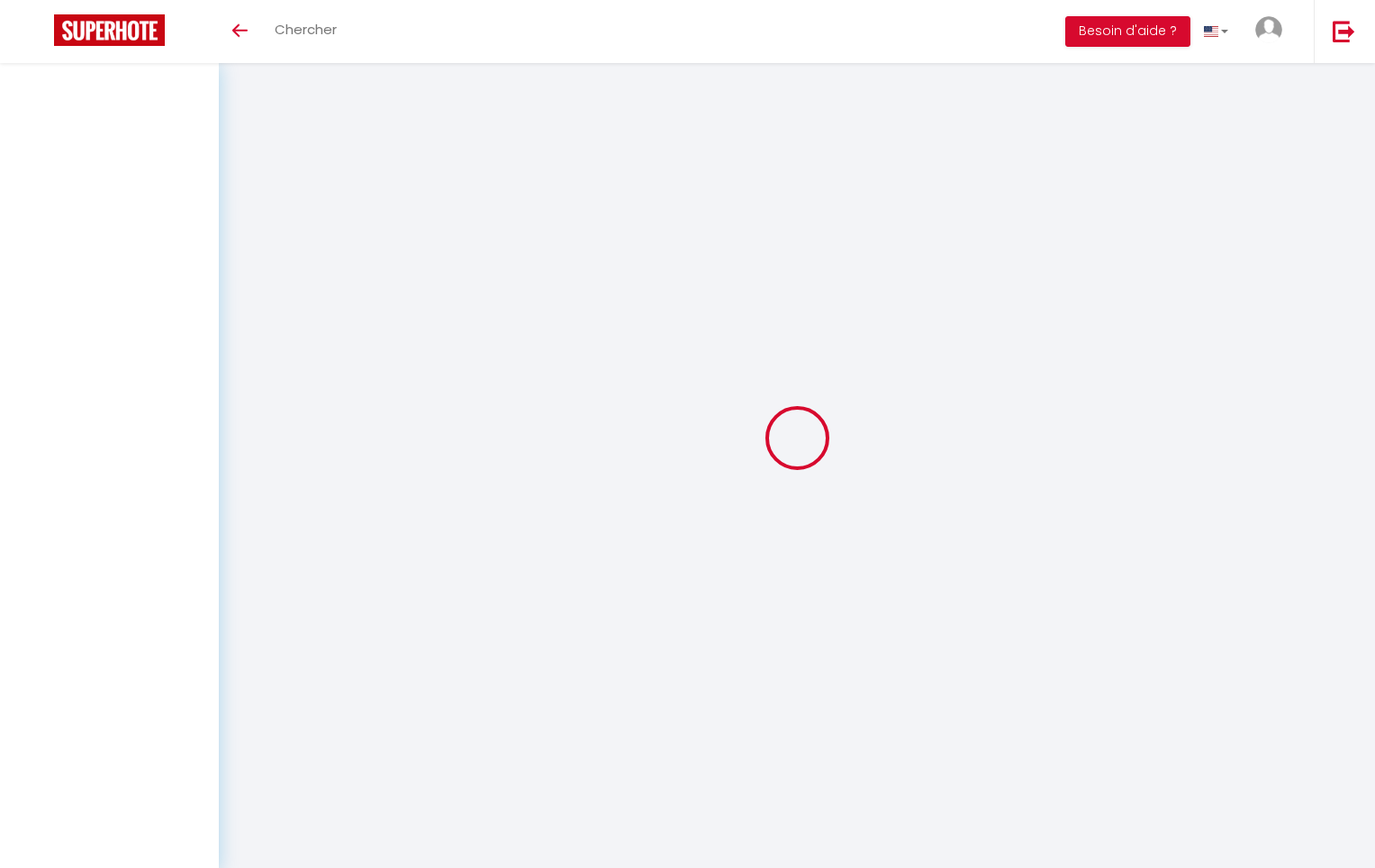
scroll to position [63, 0]
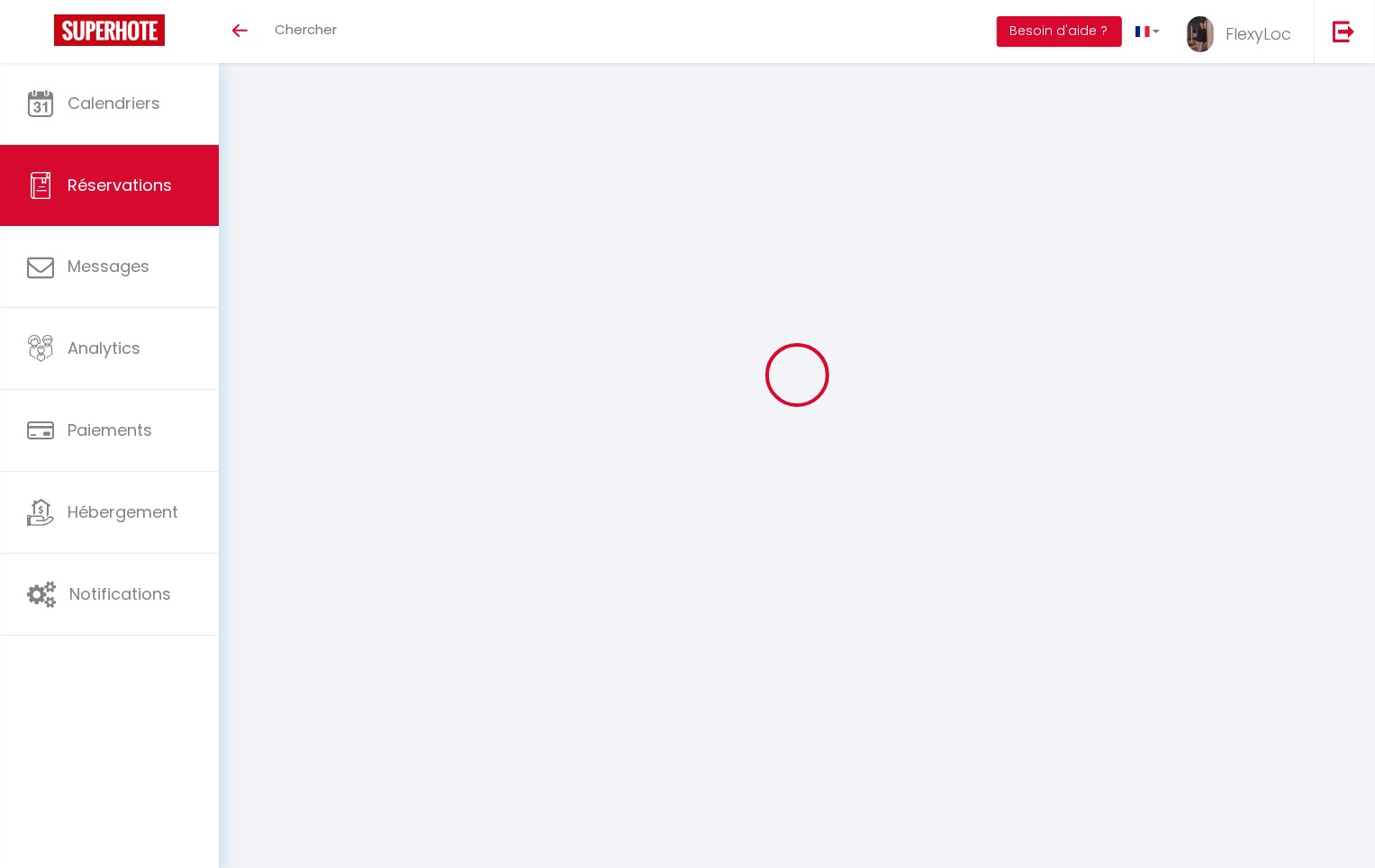
select select
checkbox input "false"
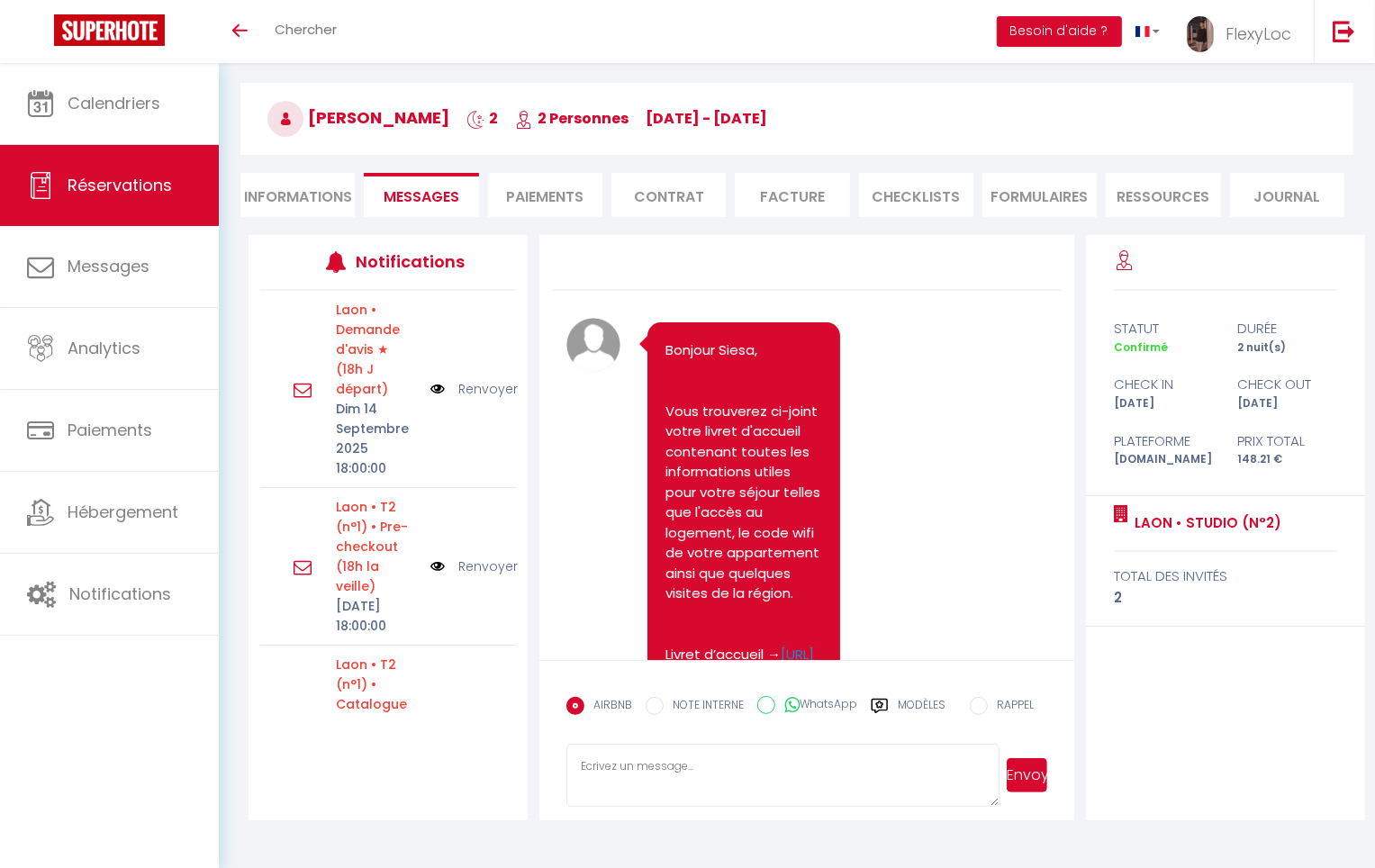
scroll to position [9618, 0]
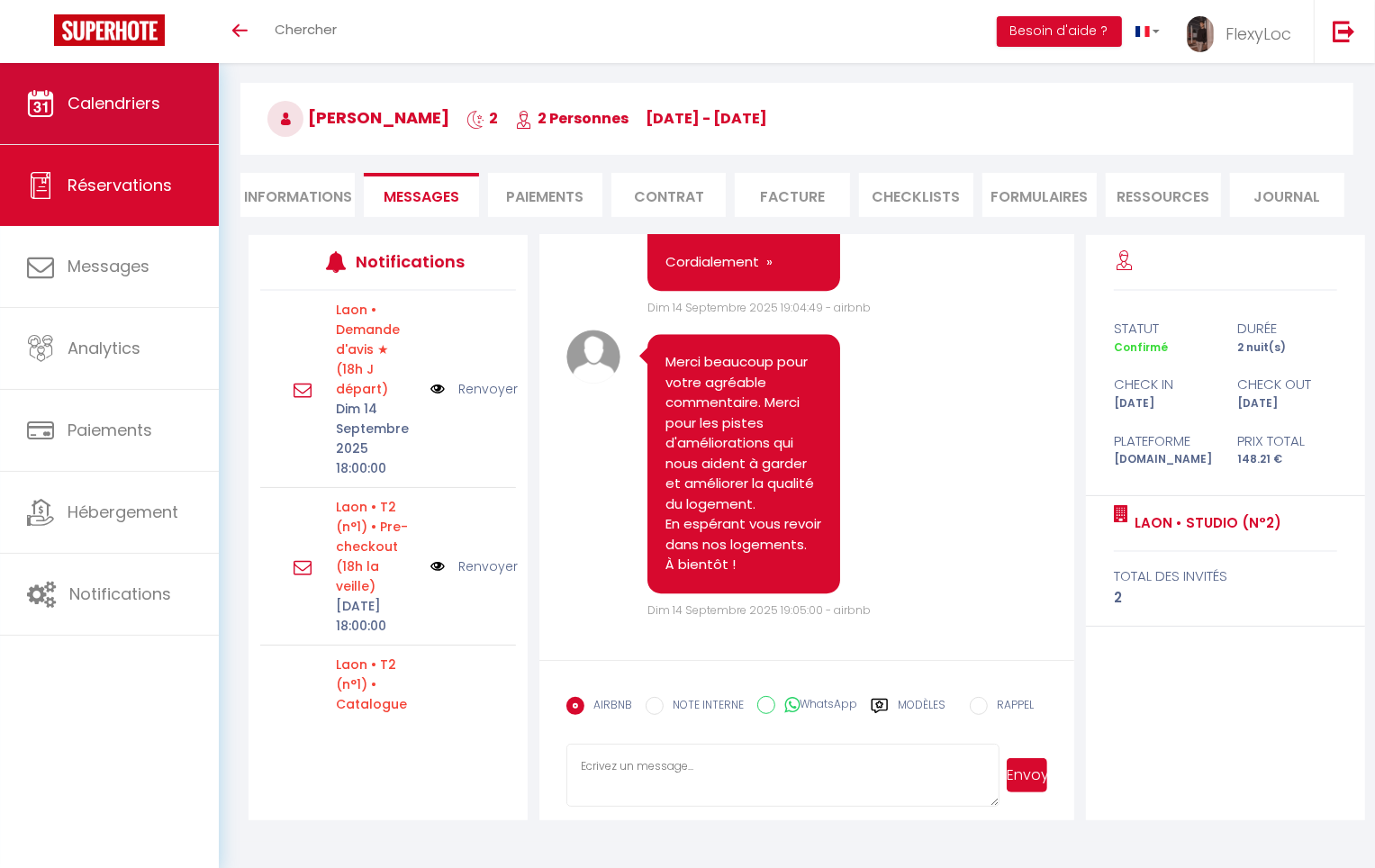
click at [99, 113] on span "Calendriers" at bounding box center [114, 103] width 93 height 23
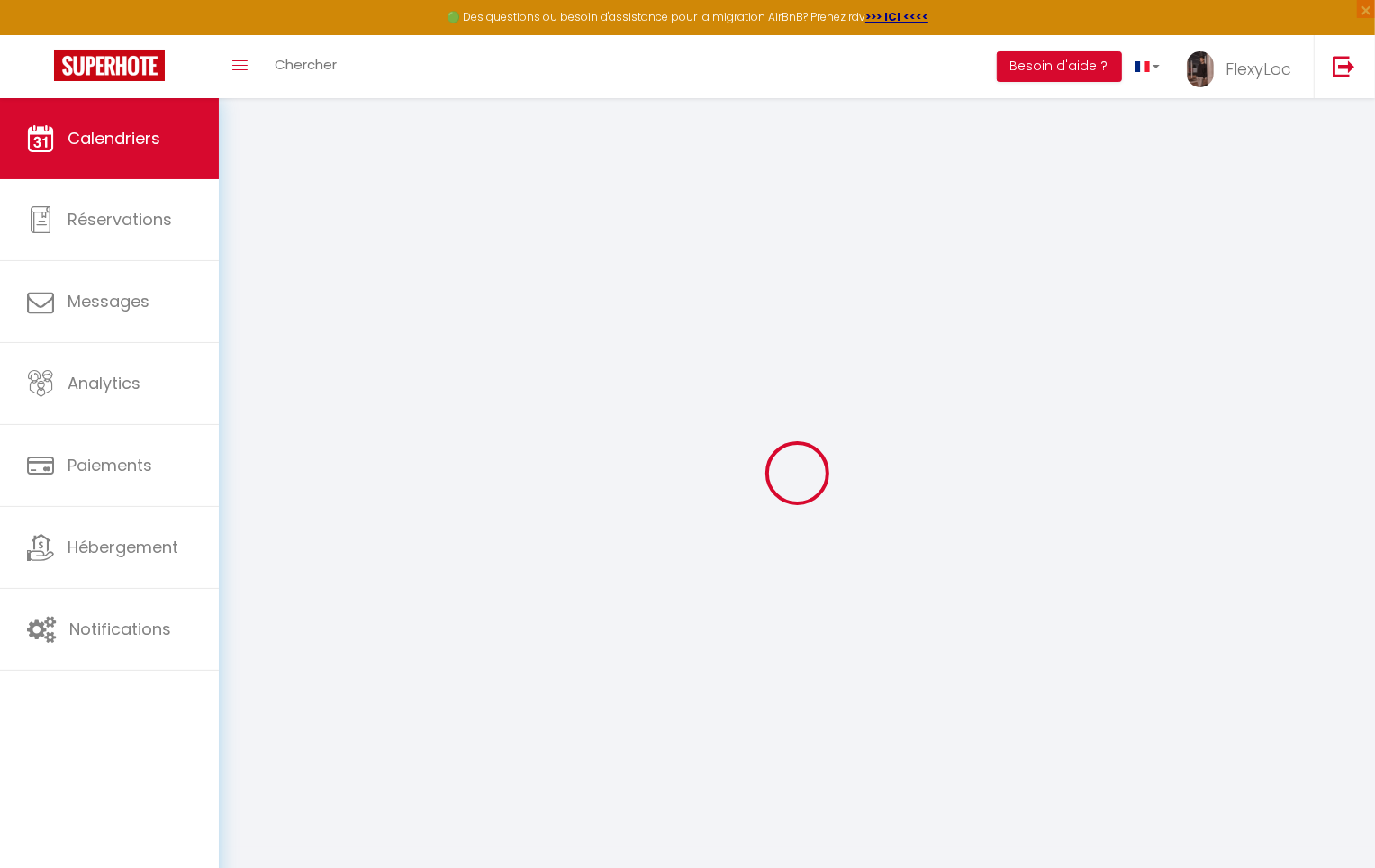
select select
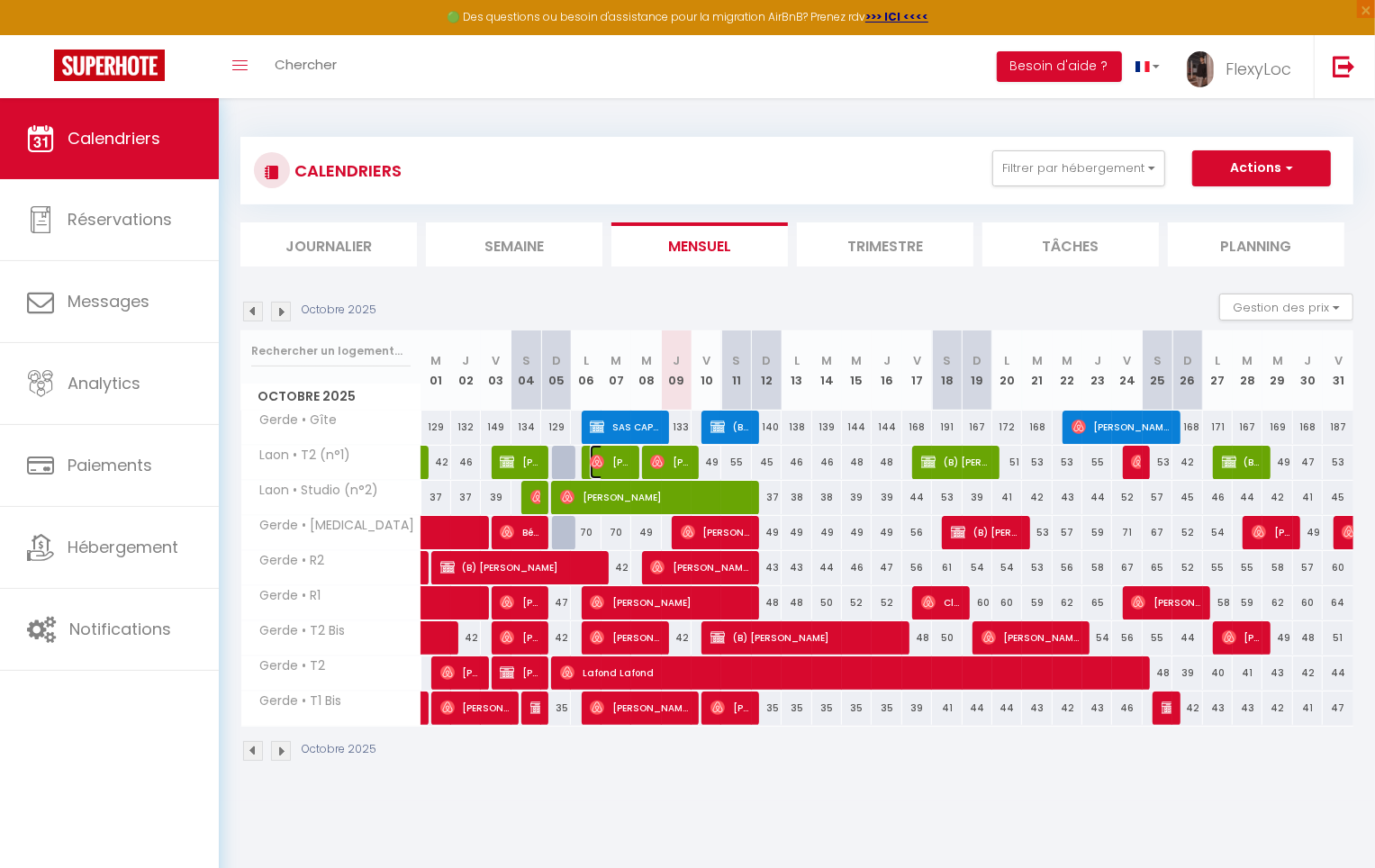
click at [608, 461] on span "[PERSON_NAME]" at bounding box center [610, 462] width 40 height 34
select select "OK"
select select "0"
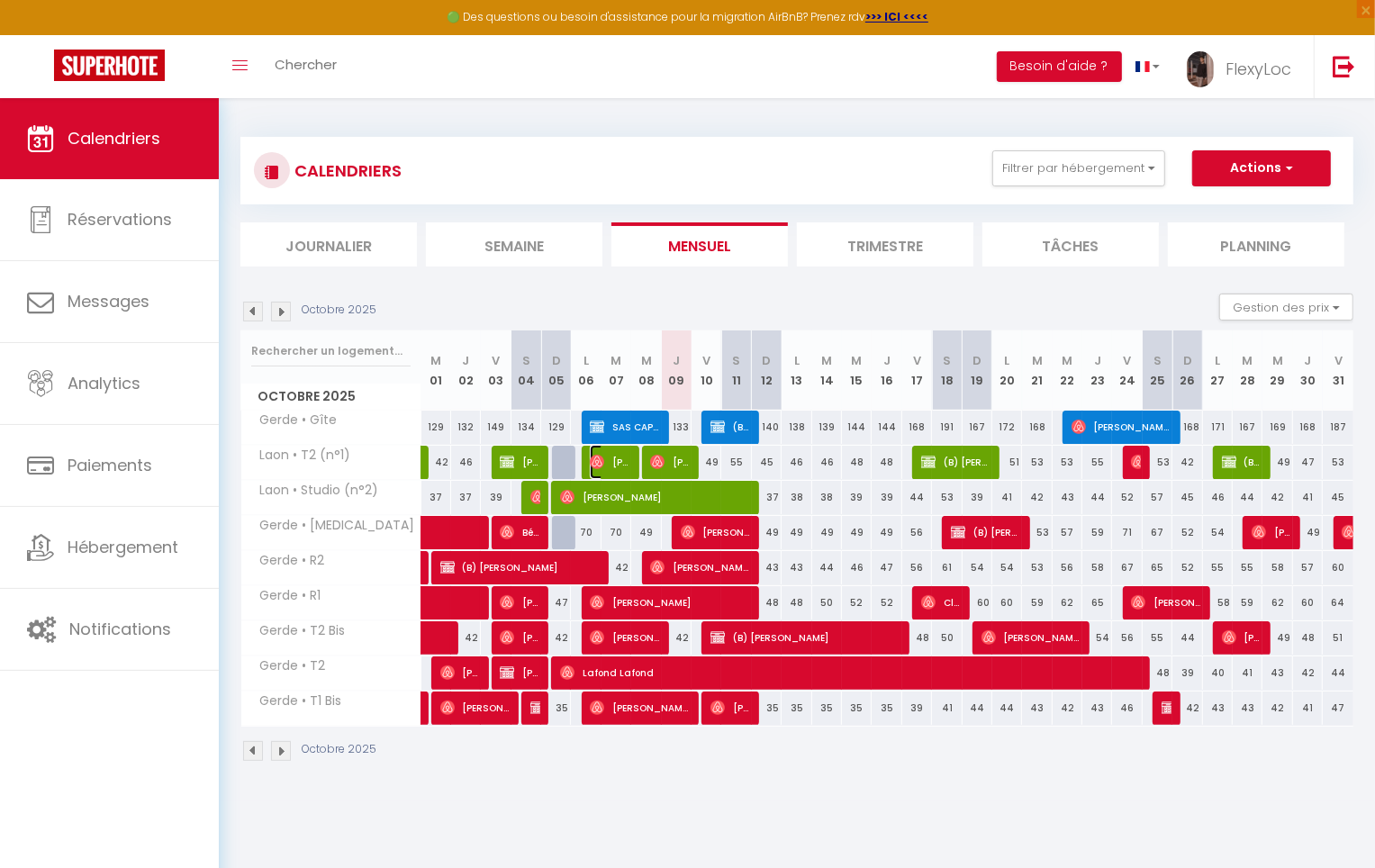
select select "1"
select select
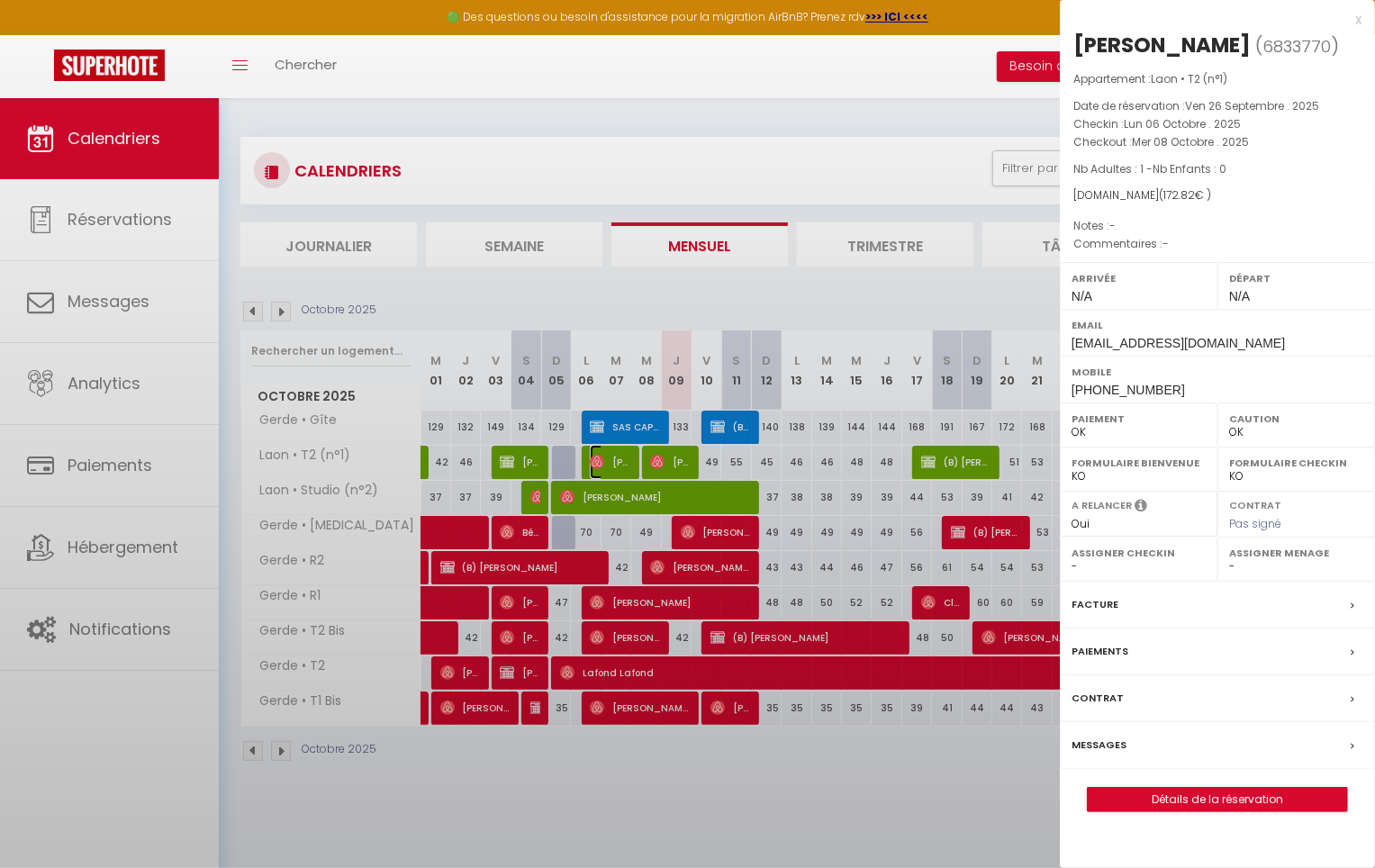
select select "33068"
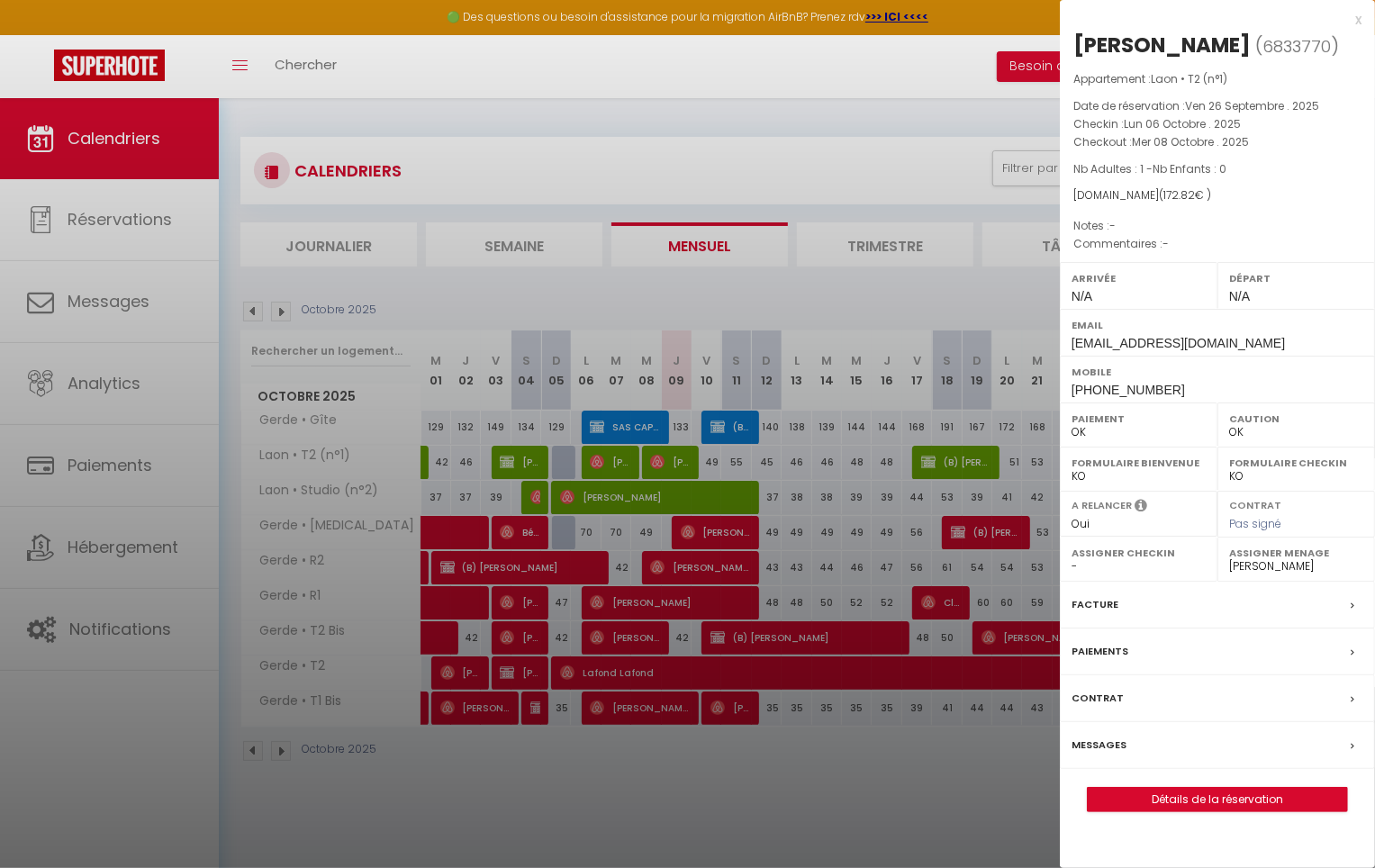
click at [1139, 743] on div "Messages" at bounding box center [1217, 745] width 315 height 47
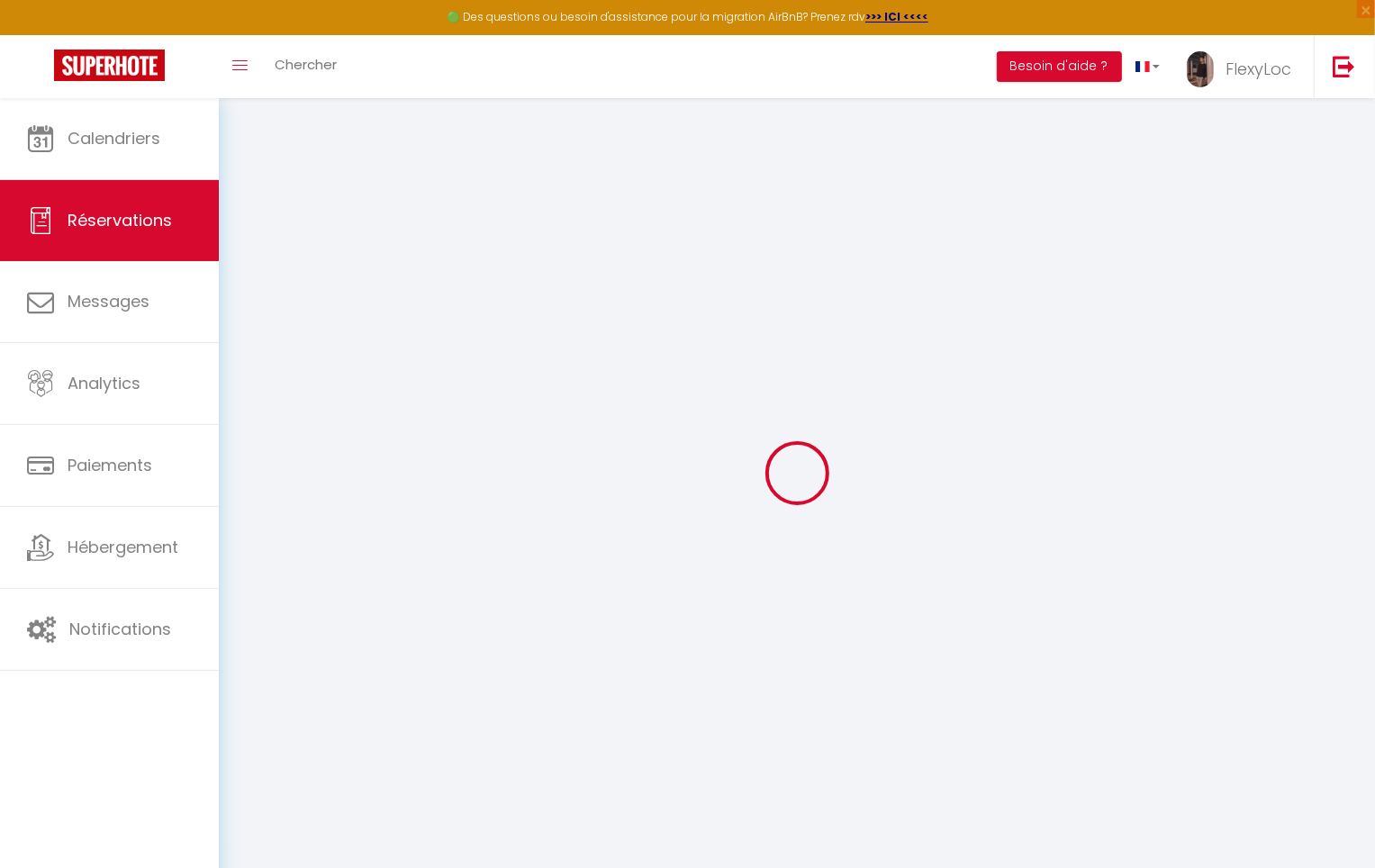
select select
checkbox input "false"
select select
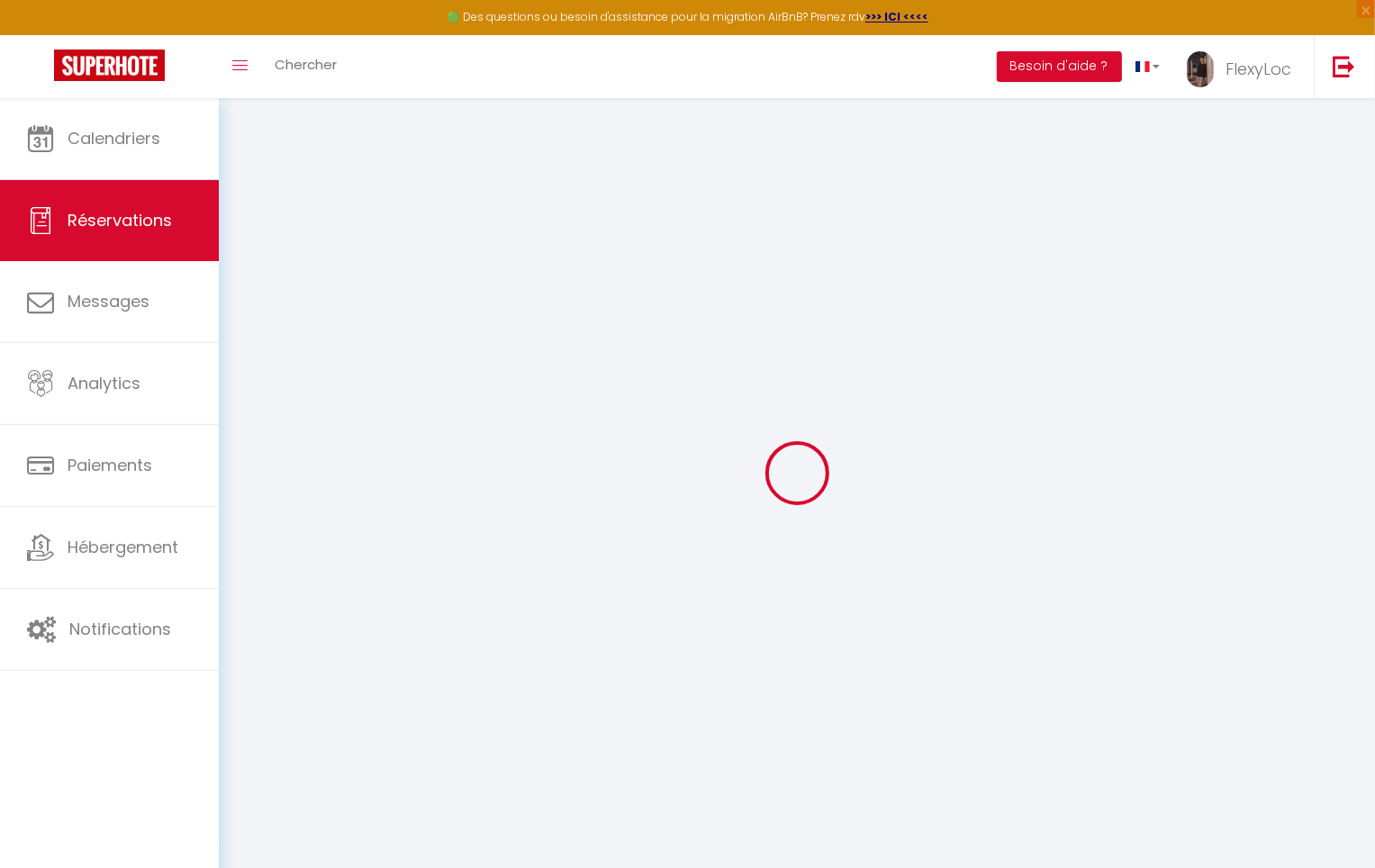
select select
checkbox input "false"
select select
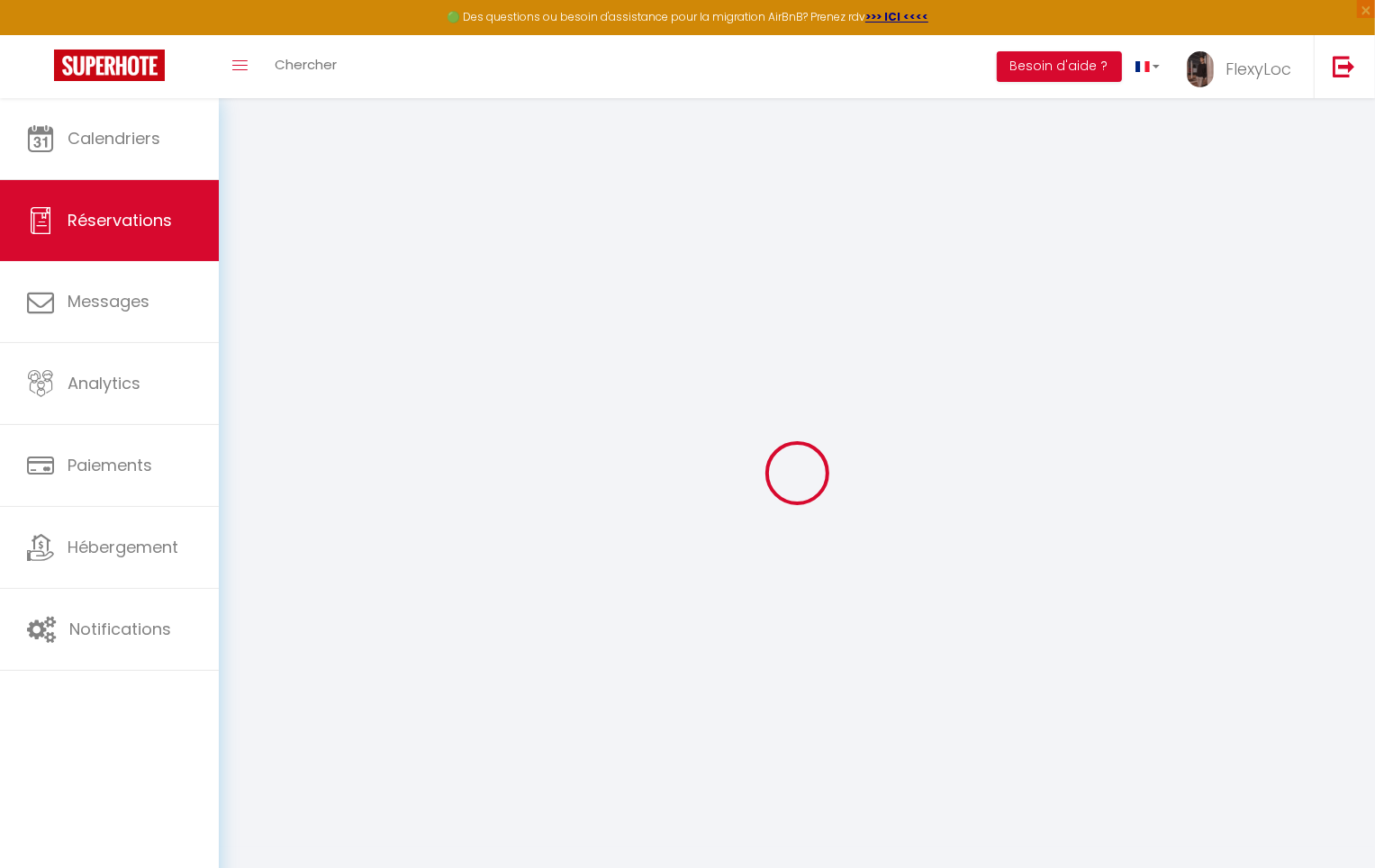
select select
checkbox input "false"
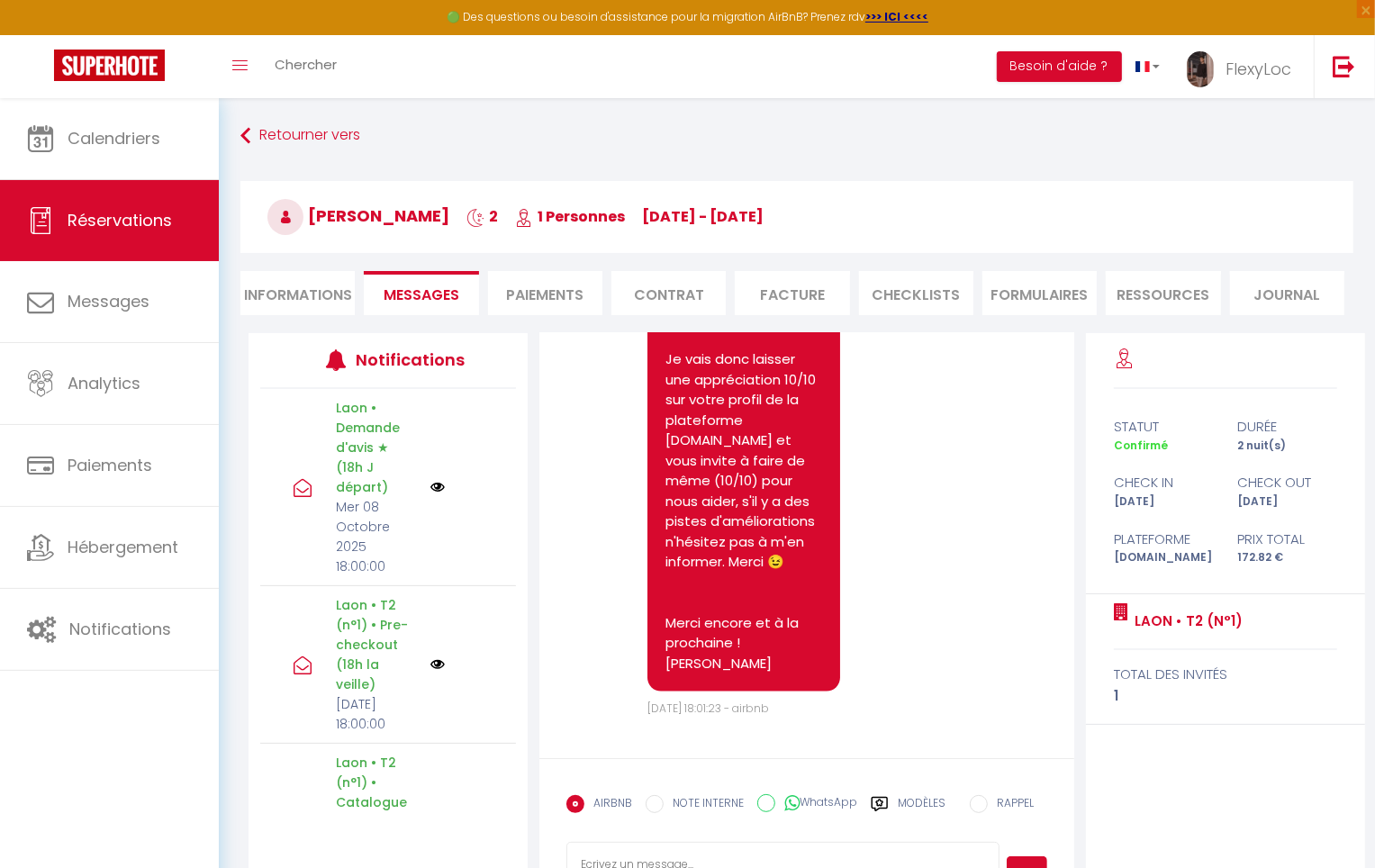
scroll to position [7741, 0]
click at [901, 812] on label "Modèles" at bounding box center [922, 811] width 48 height 32
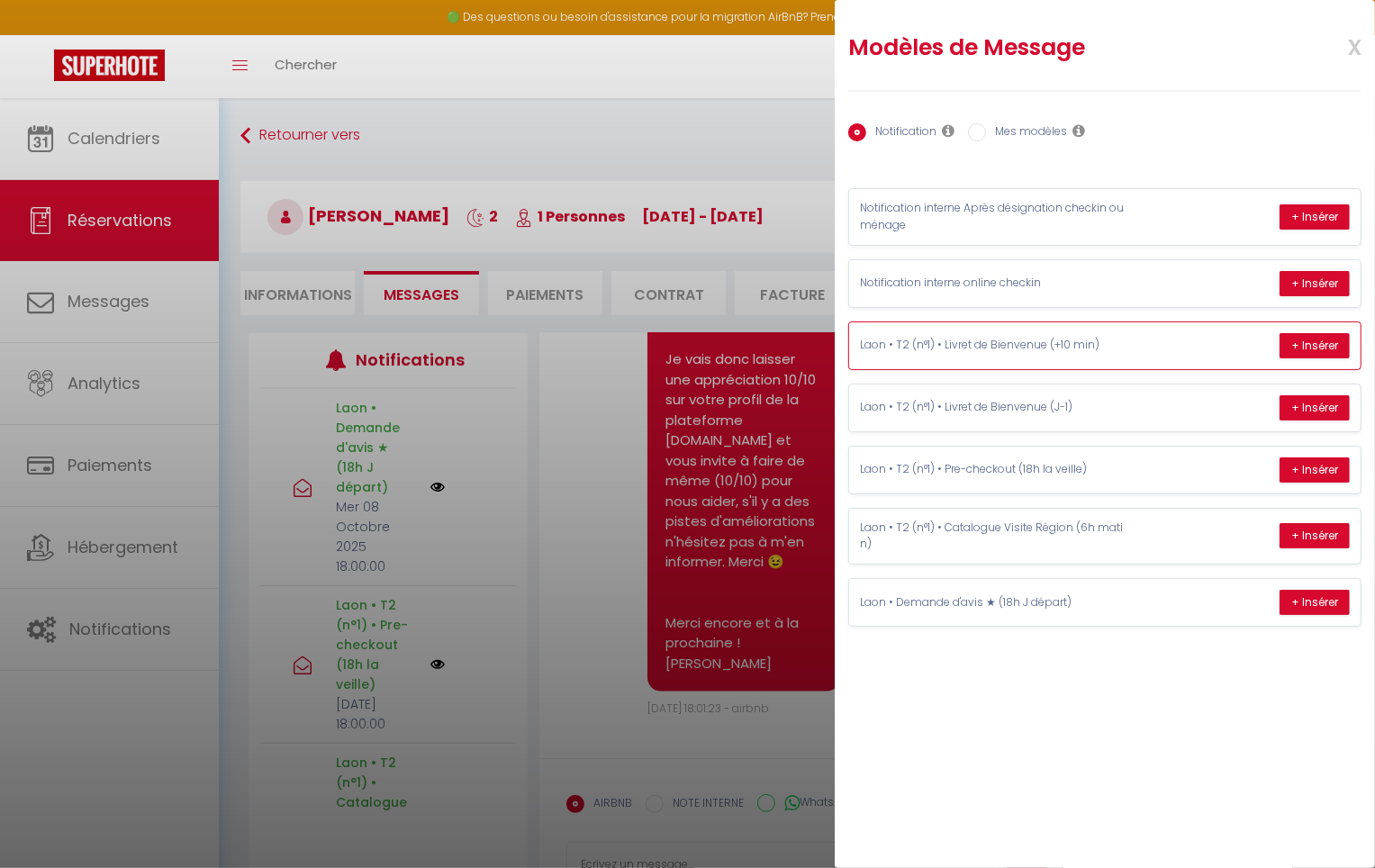
click at [1152, 347] on div "Laon • T2 (n°1) • Livret de Bienvenue (+10 min) + Insérer" at bounding box center [1104, 345] width 511 height 47
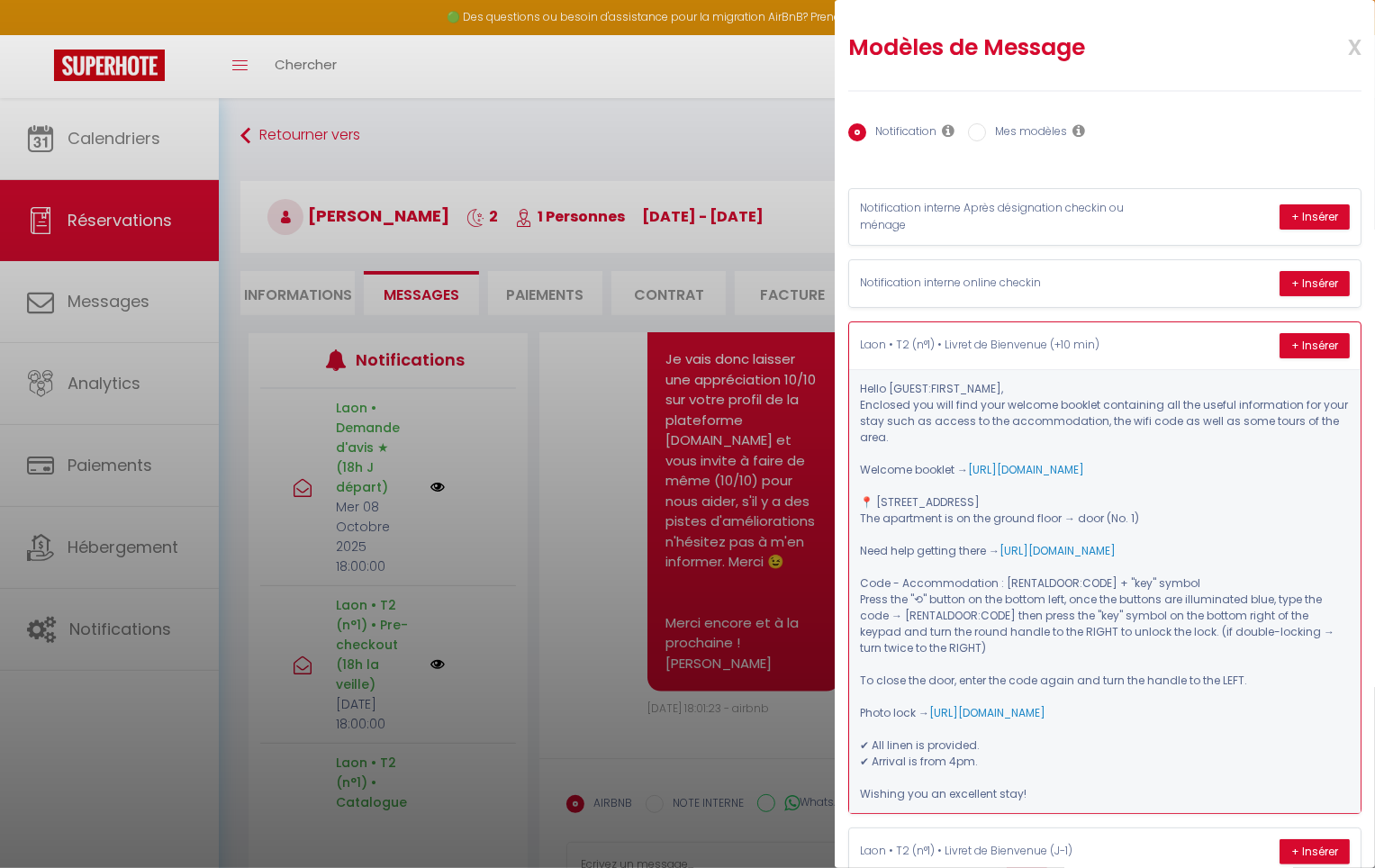
click at [1100, 341] on p "Laon • T2 (n°1) • Livret de Bienvenue (+10 min)" at bounding box center [995, 345] width 270 height 17
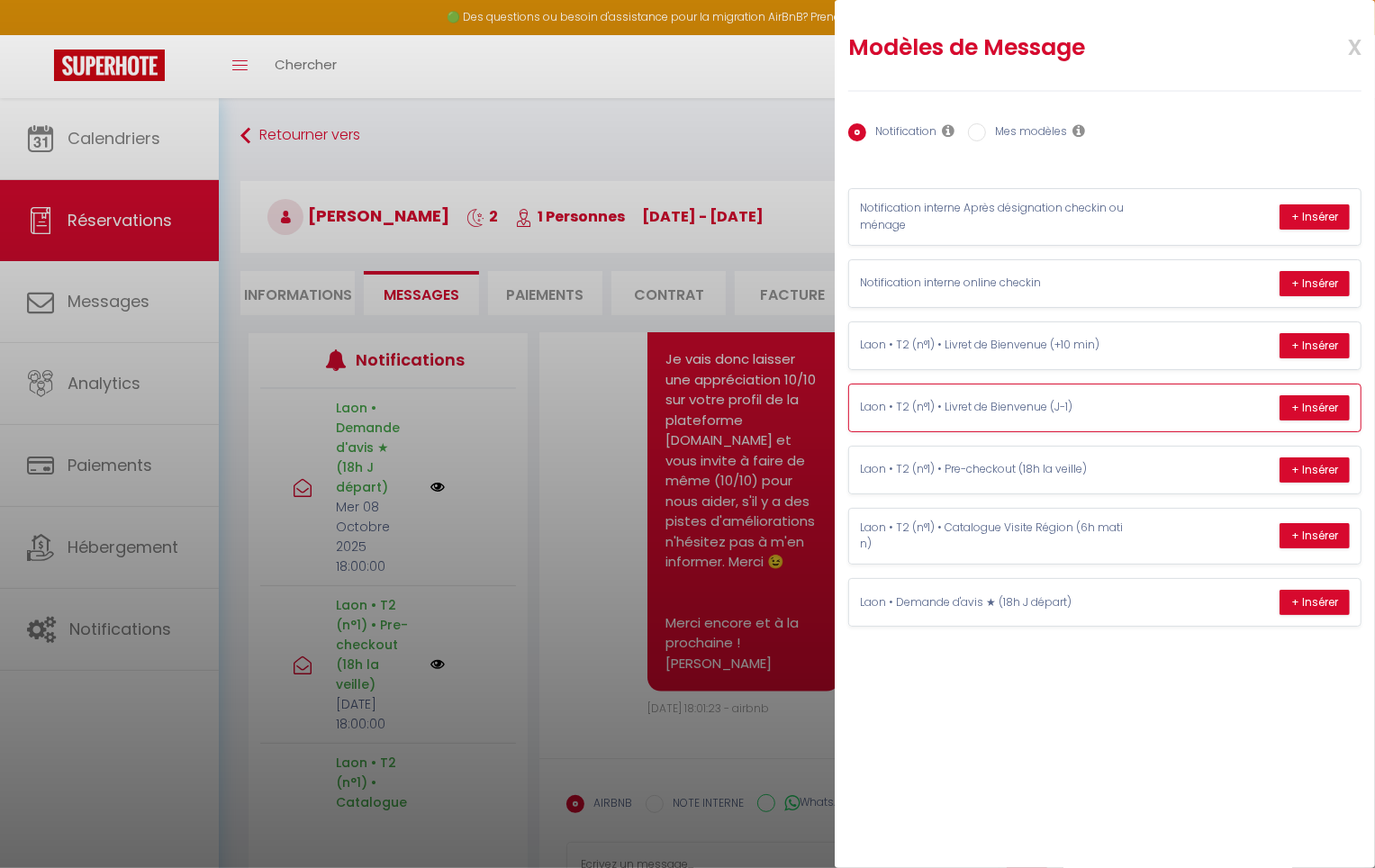
click at [1072, 420] on div "Laon • T2 (n°1) • Livret de Bienvenue (J-1) + Insérer" at bounding box center [1104, 408] width 511 height 47
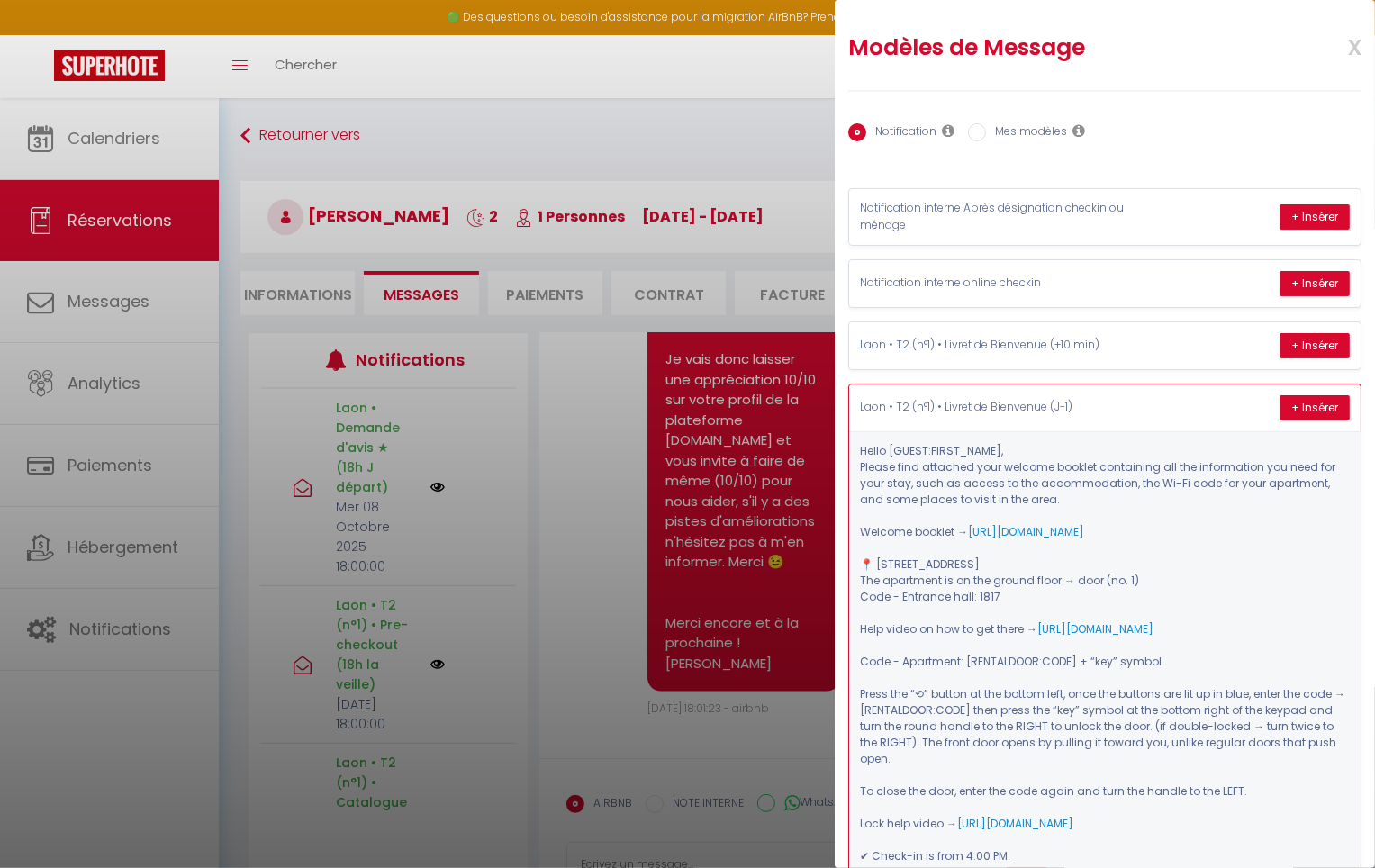
click at [1047, 408] on p "Laon • T2 (n°1) • Livret de Bienvenue (J-1)" at bounding box center [995, 407] width 270 height 17
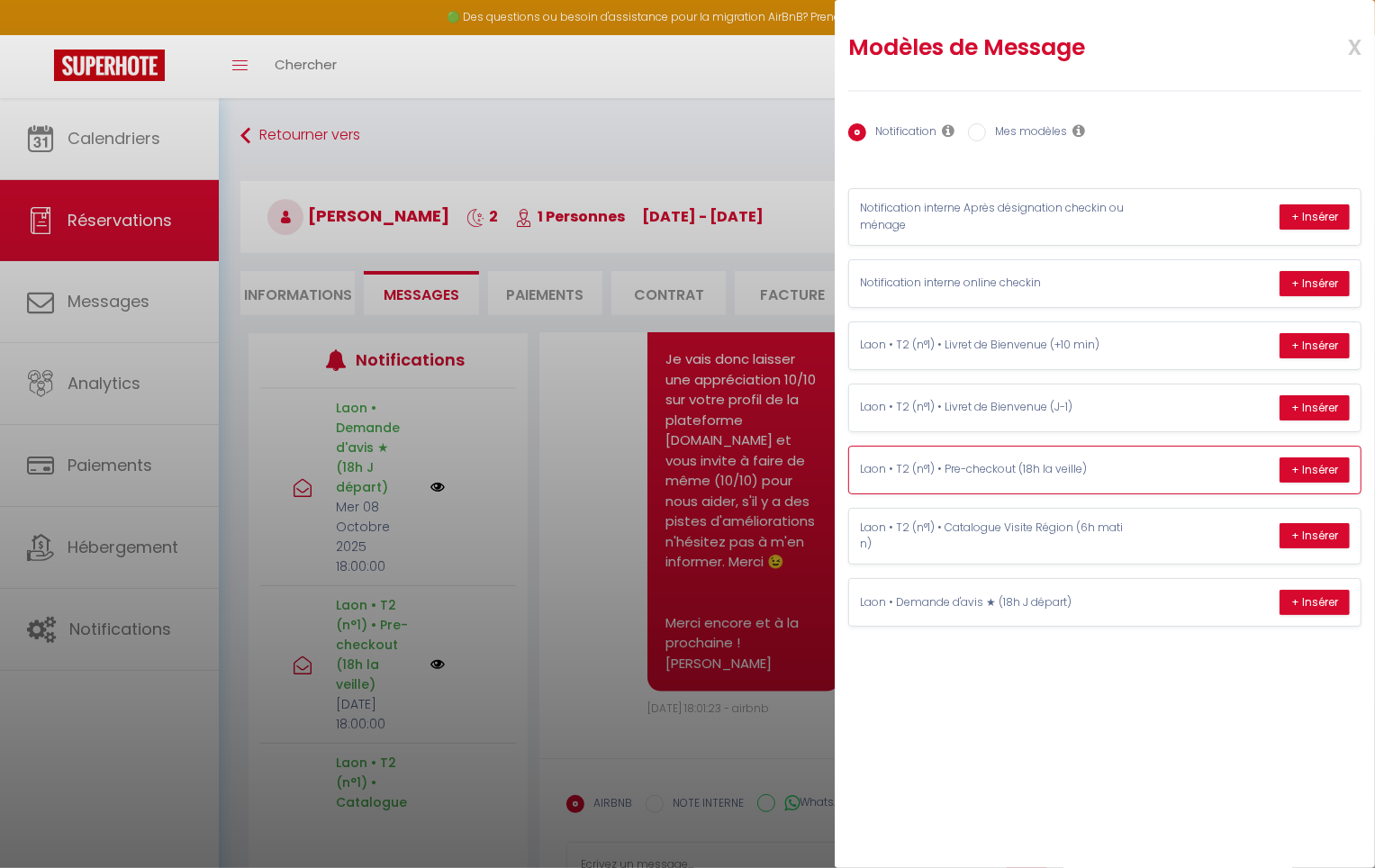
click at [1064, 461] on p "Laon • T2 (n°1) • Pre-checkout (18h la veille)" at bounding box center [995, 469] width 270 height 17
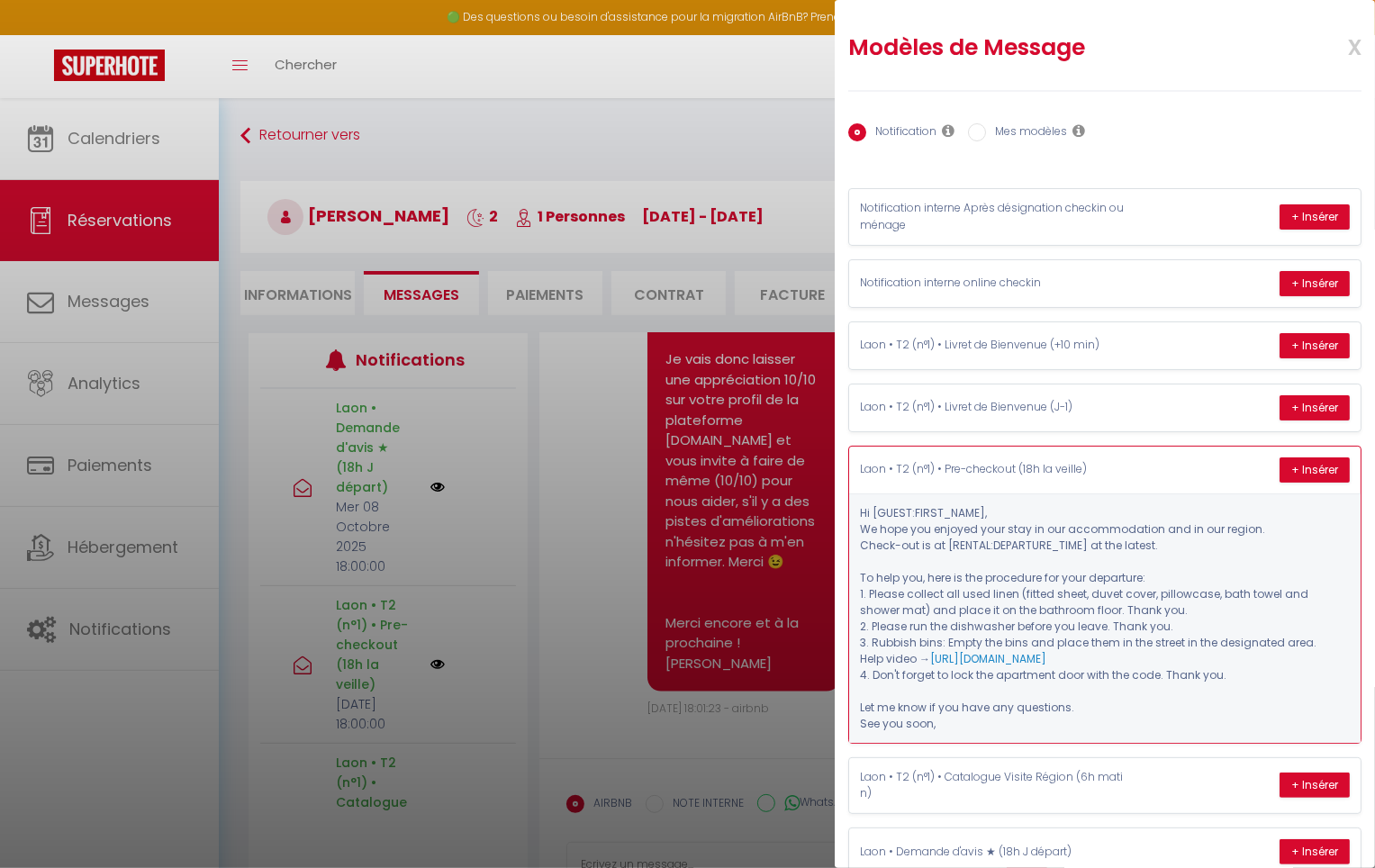
click at [1140, 471] on div "Laon • T2 (n°1) • Pre-checkout (18h la veille) + Insérer" at bounding box center [1104, 470] width 511 height 47
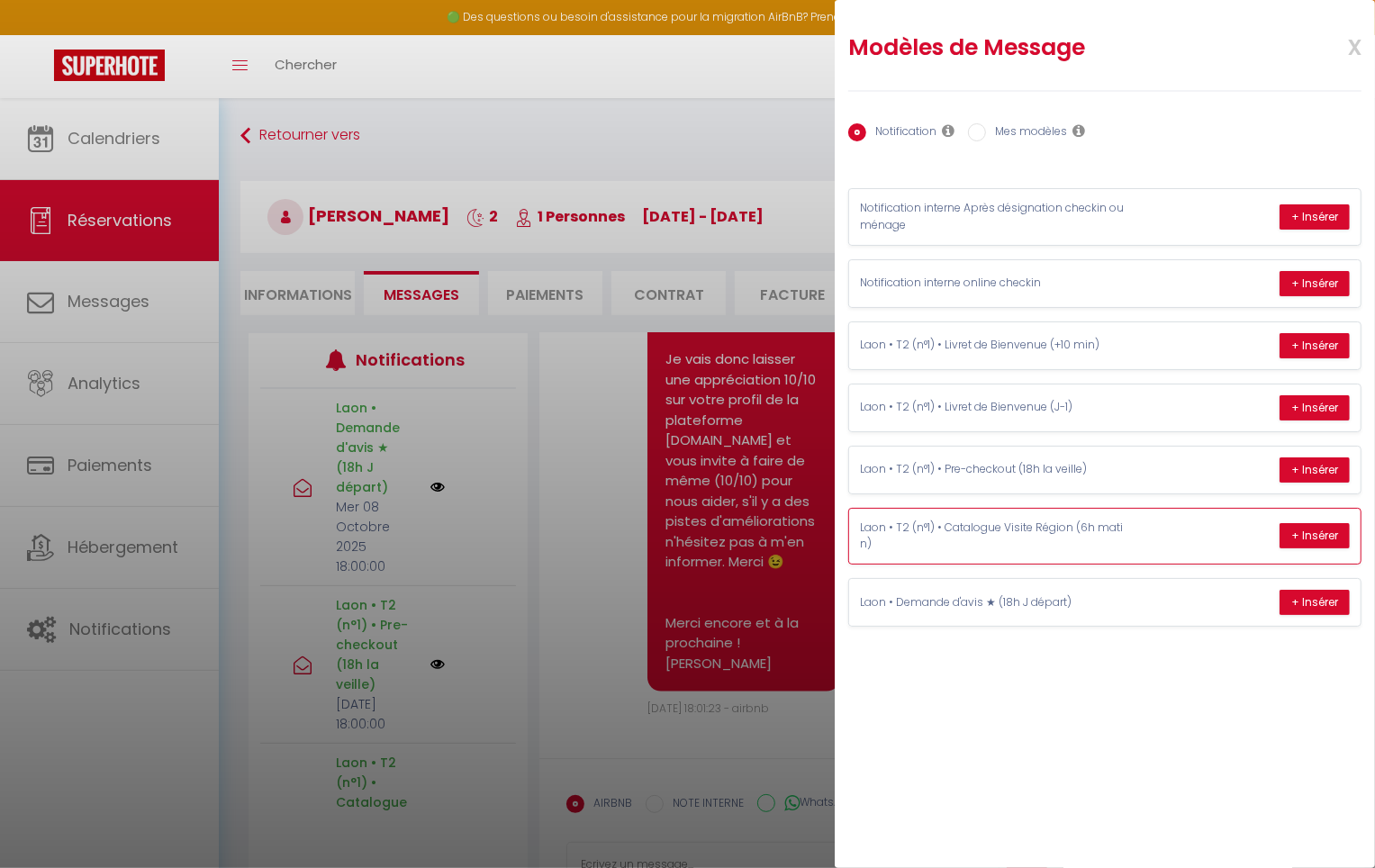
click at [1021, 548] on p "Laon • T2 (n°1) • Catalogue Visite Région (6h matin)" at bounding box center [995, 537] width 270 height 34
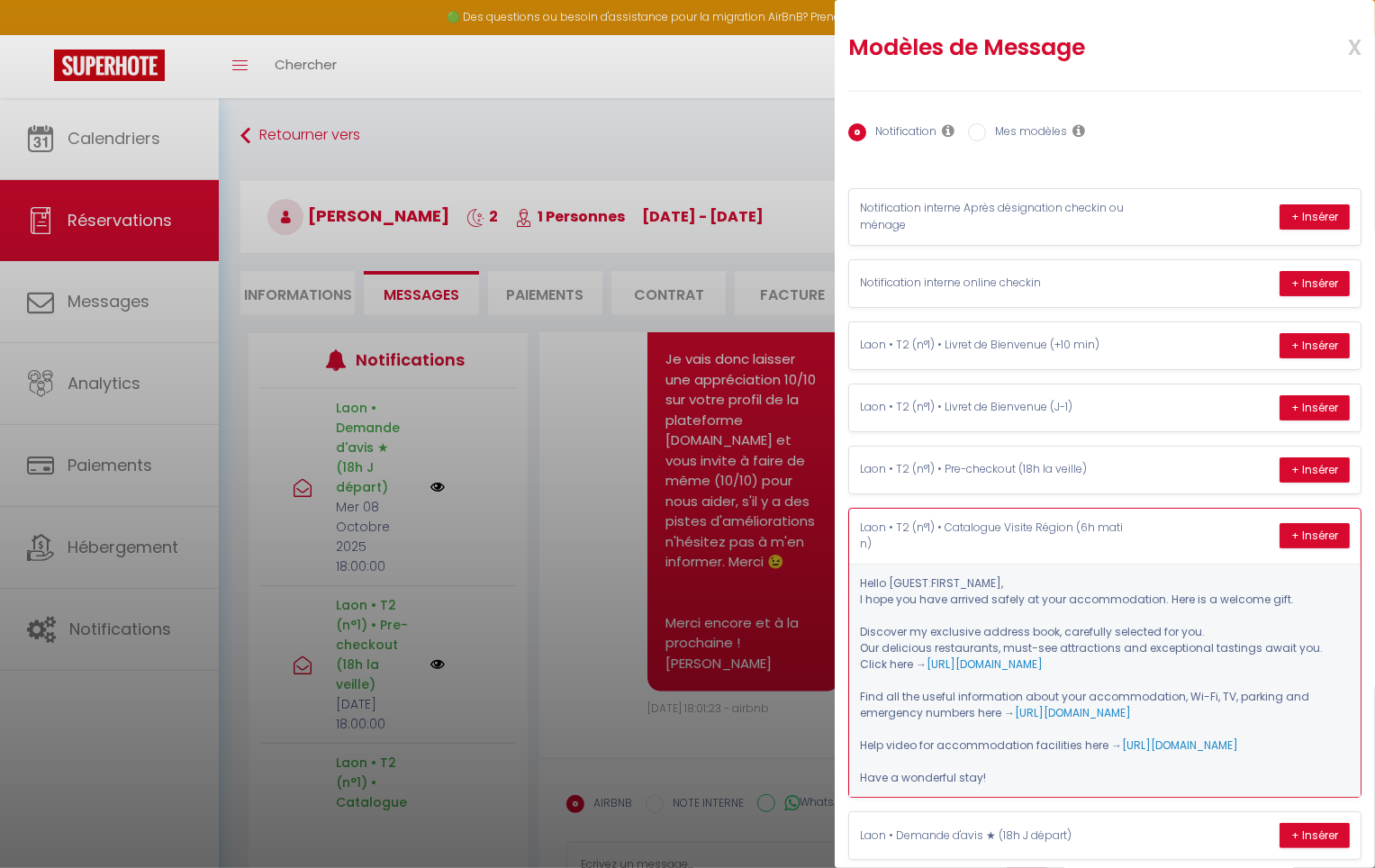
click at [1197, 530] on div "Laon • T2 (n°1) • Catalogue Visite Région (6h matin) + Insérer" at bounding box center [1104, 537] width 511 height 56
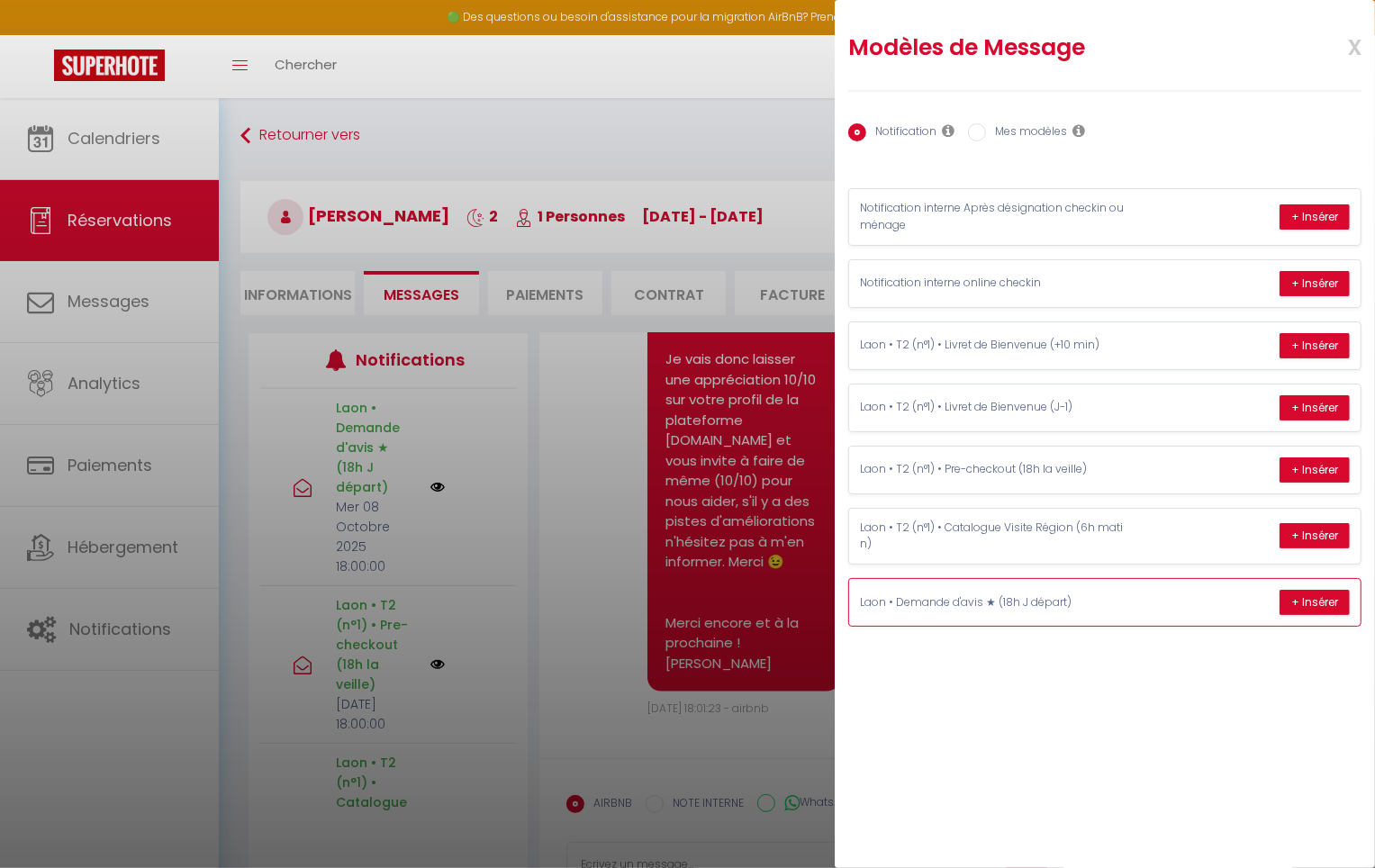
click at [1154, 599] on div "Laon • Demande d'avis ★ (18h J départ) + Insérer" at bounding box center [1104, 602] width 511 height 47
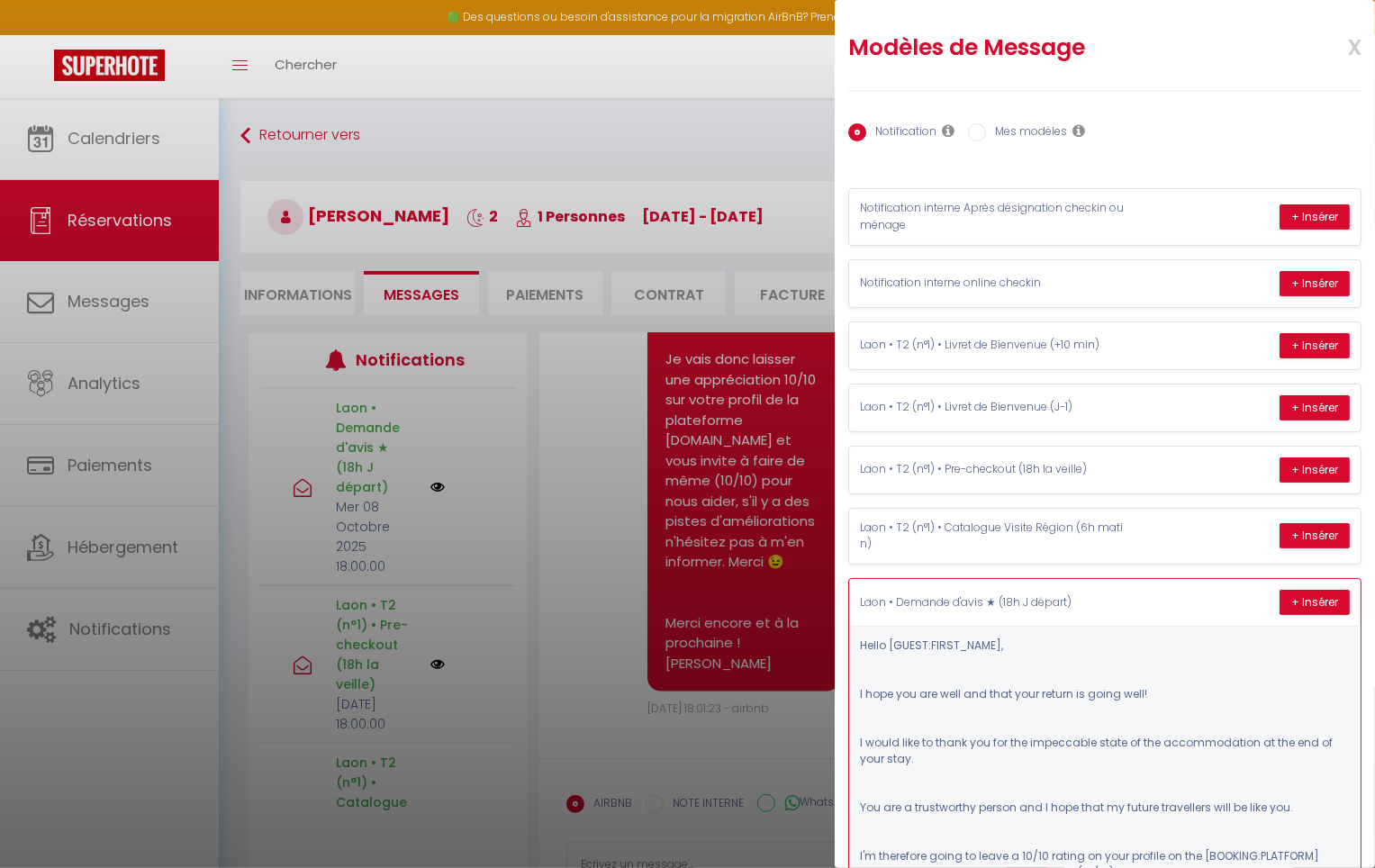
click at [1154, 599] on div "Laon • Demande d'avis ★ (18h J départ) + Insérer" at bounding box center [1104, 602] width 511 height 47
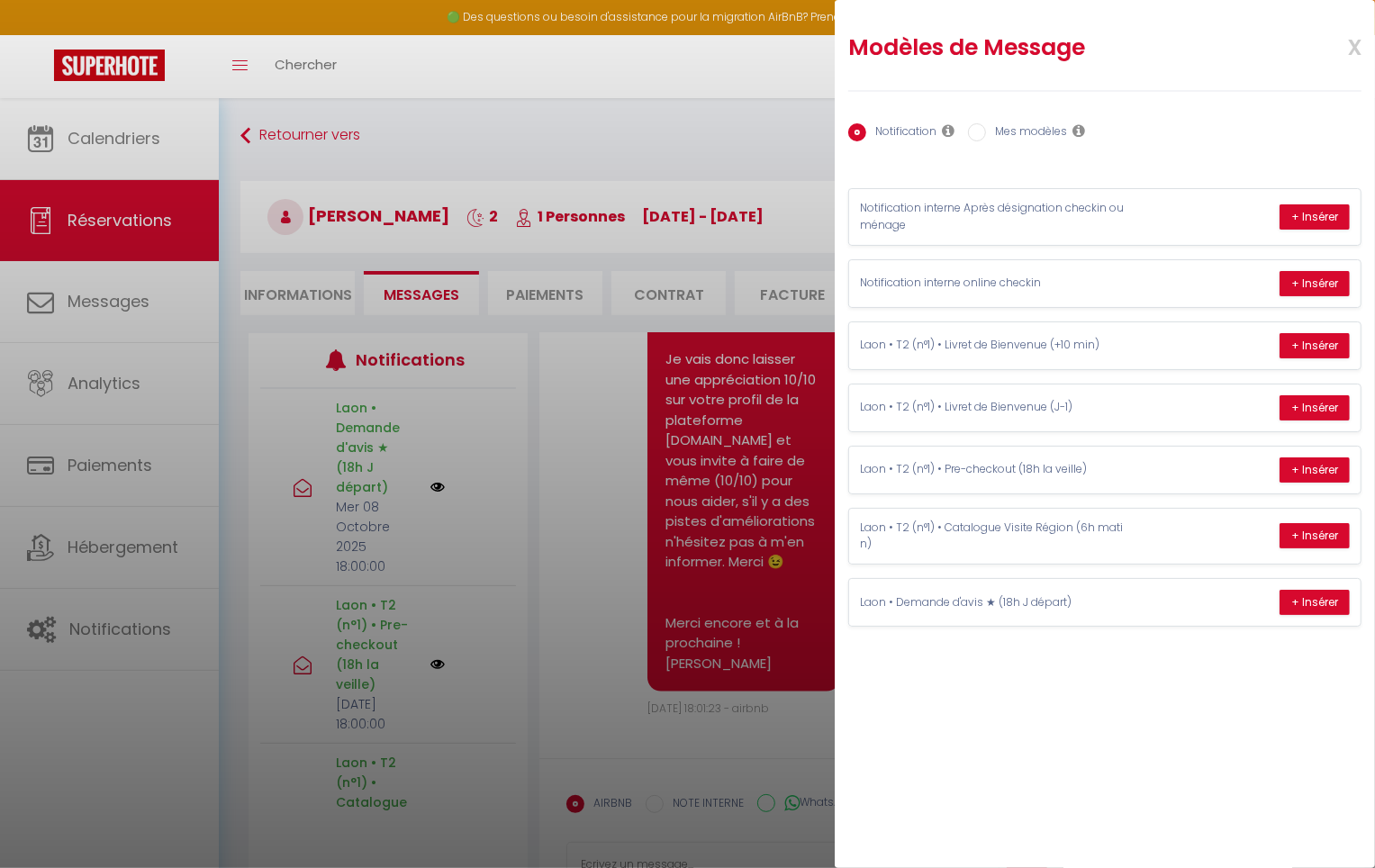
click at [1345, 46] on span "x" at bounding box center [1333, 45] width 57 height 42
